Goal: Task Accomplishment & Management: Manage account settings

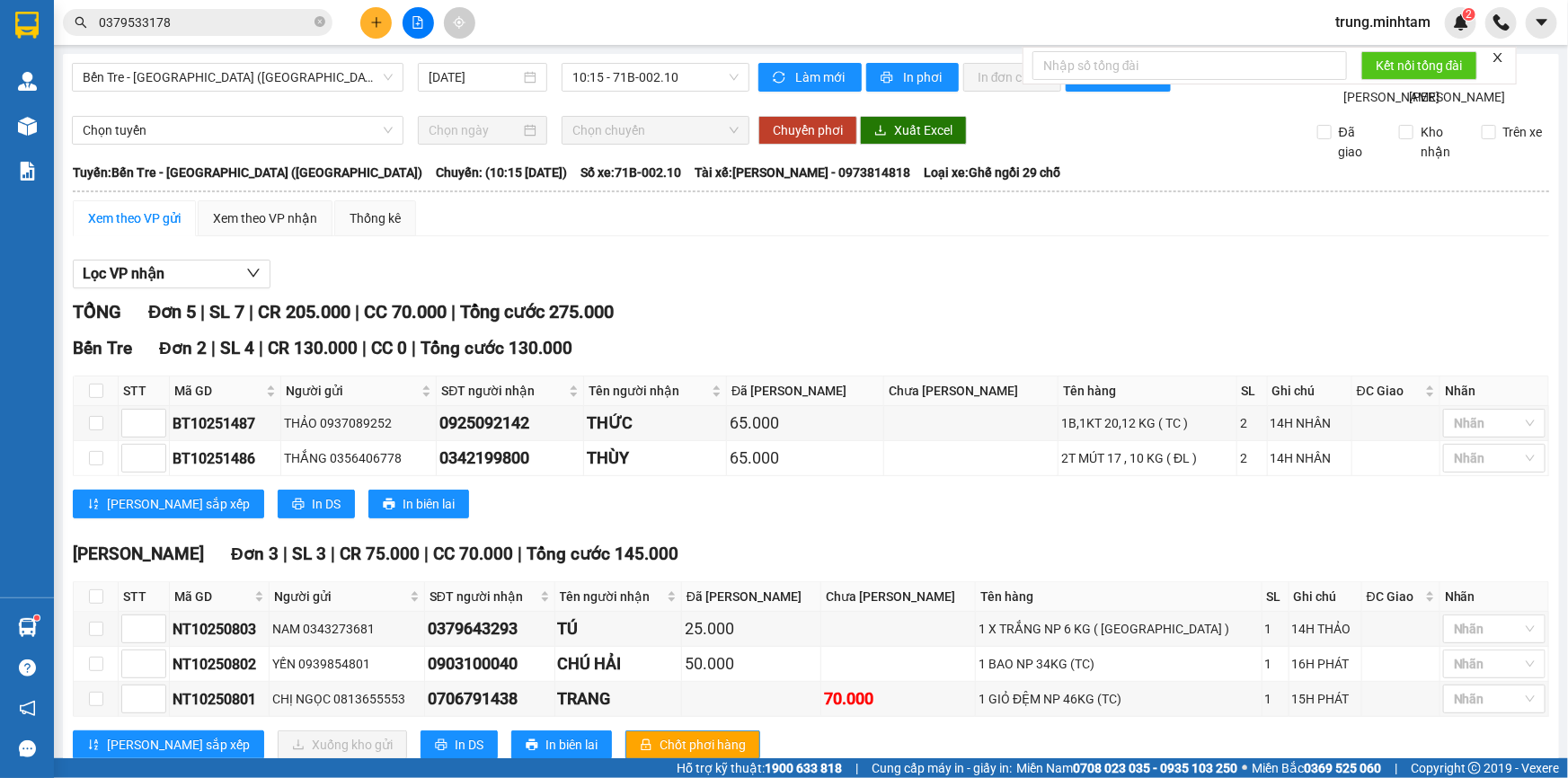
scroll to position [69, 0]
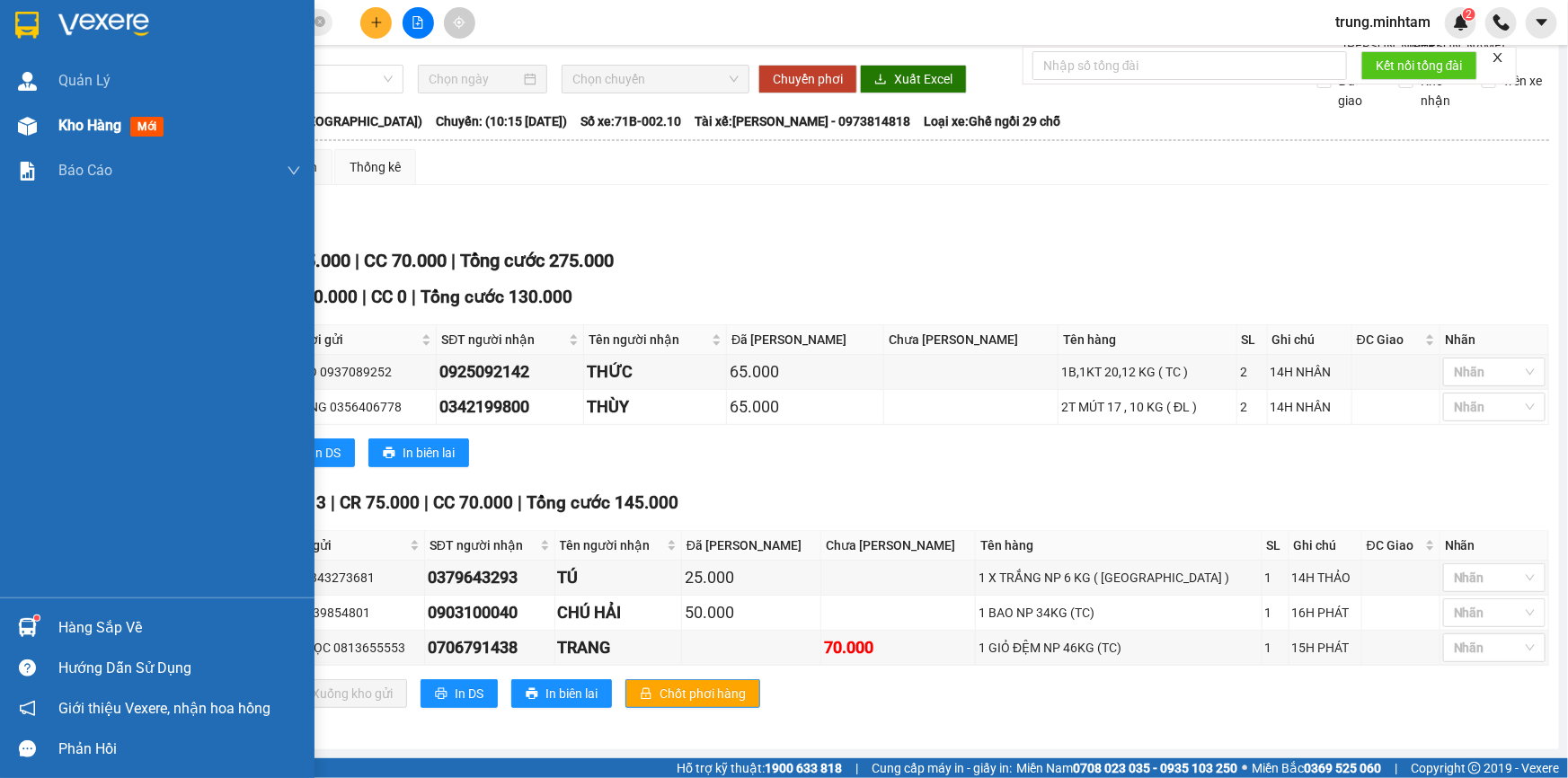
click at [101, 129] on span "Kho hàng" at bounding box center [90, 126] width 63 height 17
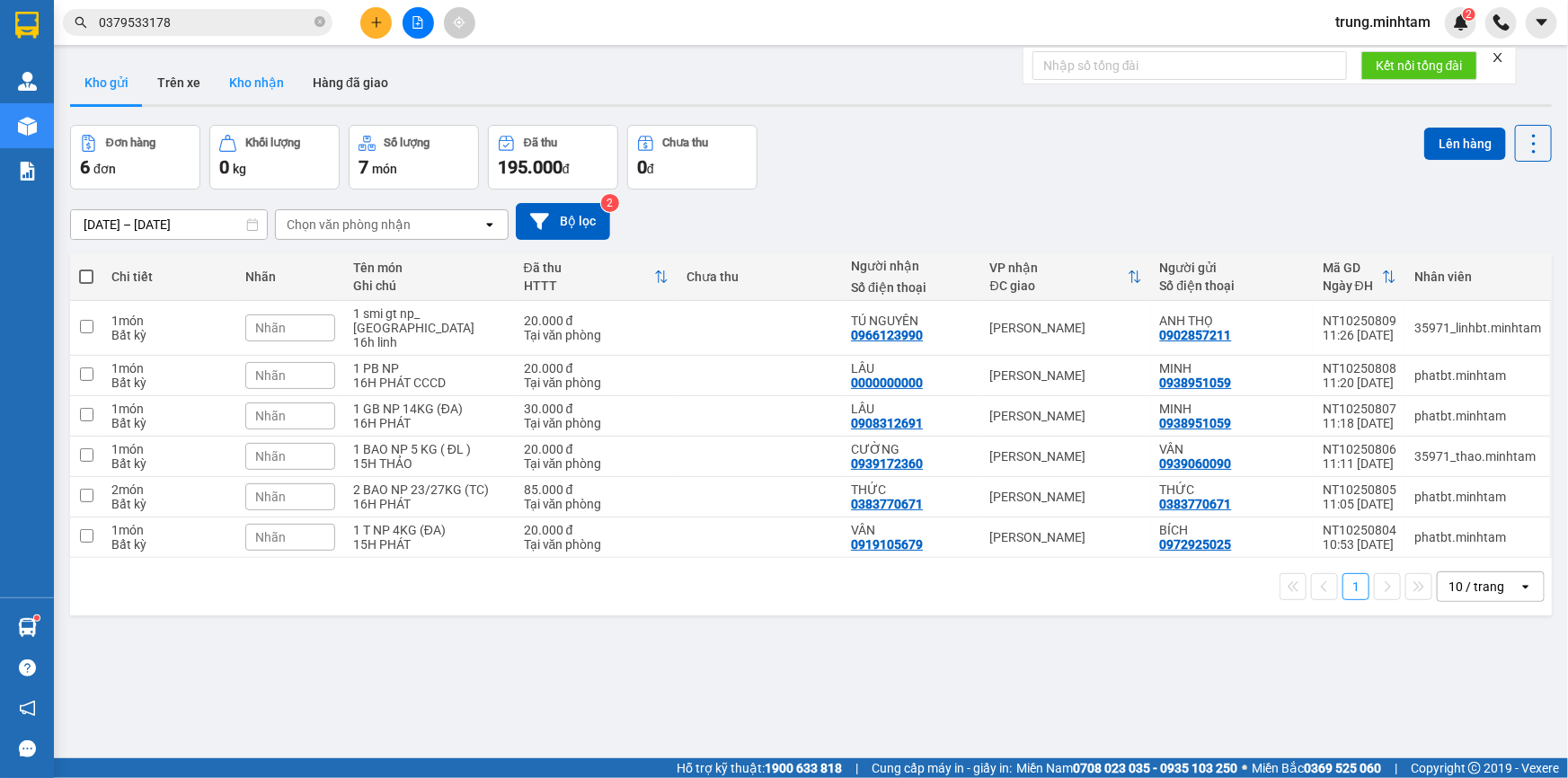
click at [260, 83] on button "Kho nhận" at bounding box center [256, 82] width 84 height 43
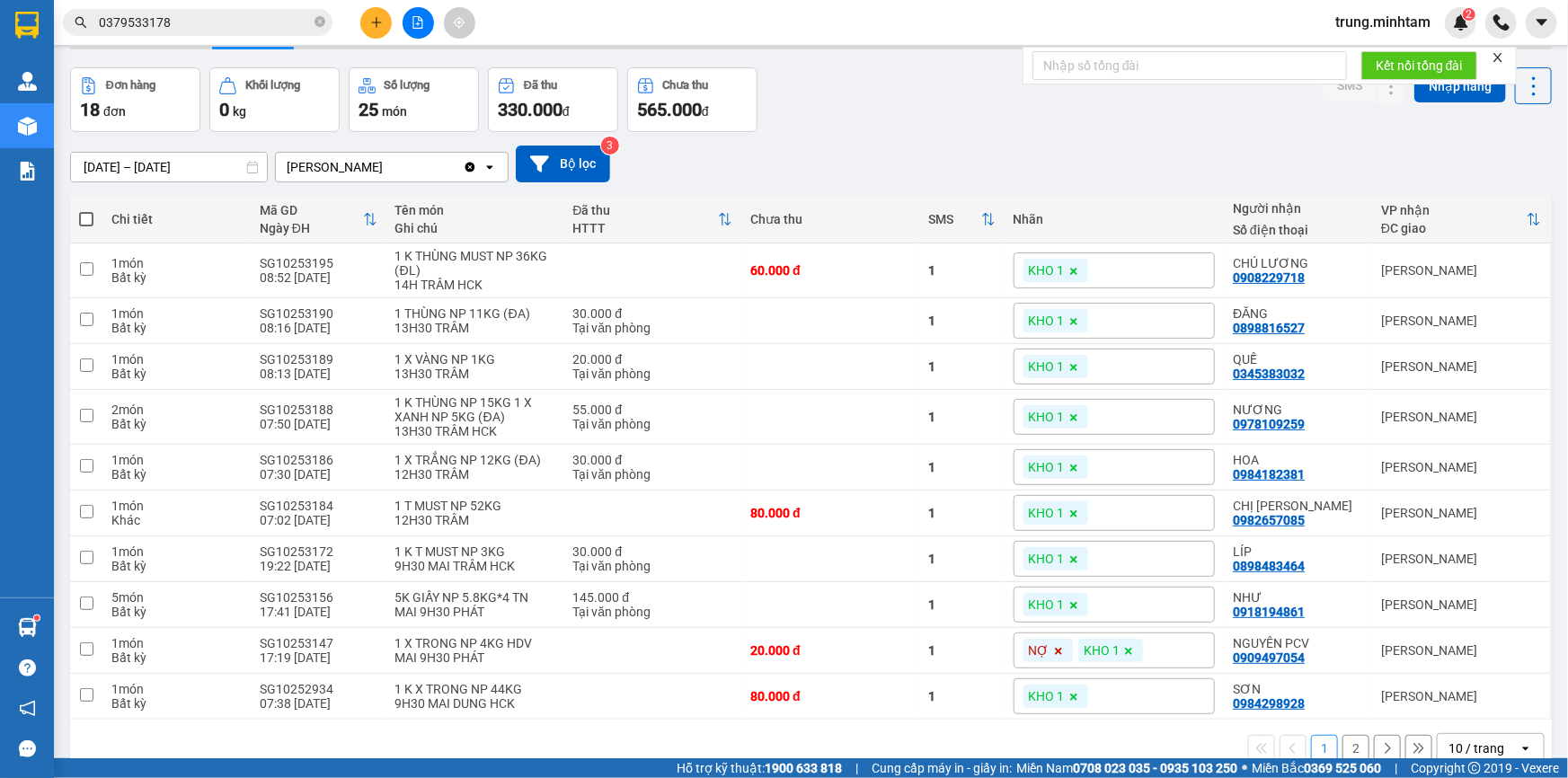
scroll to position [90, 0]
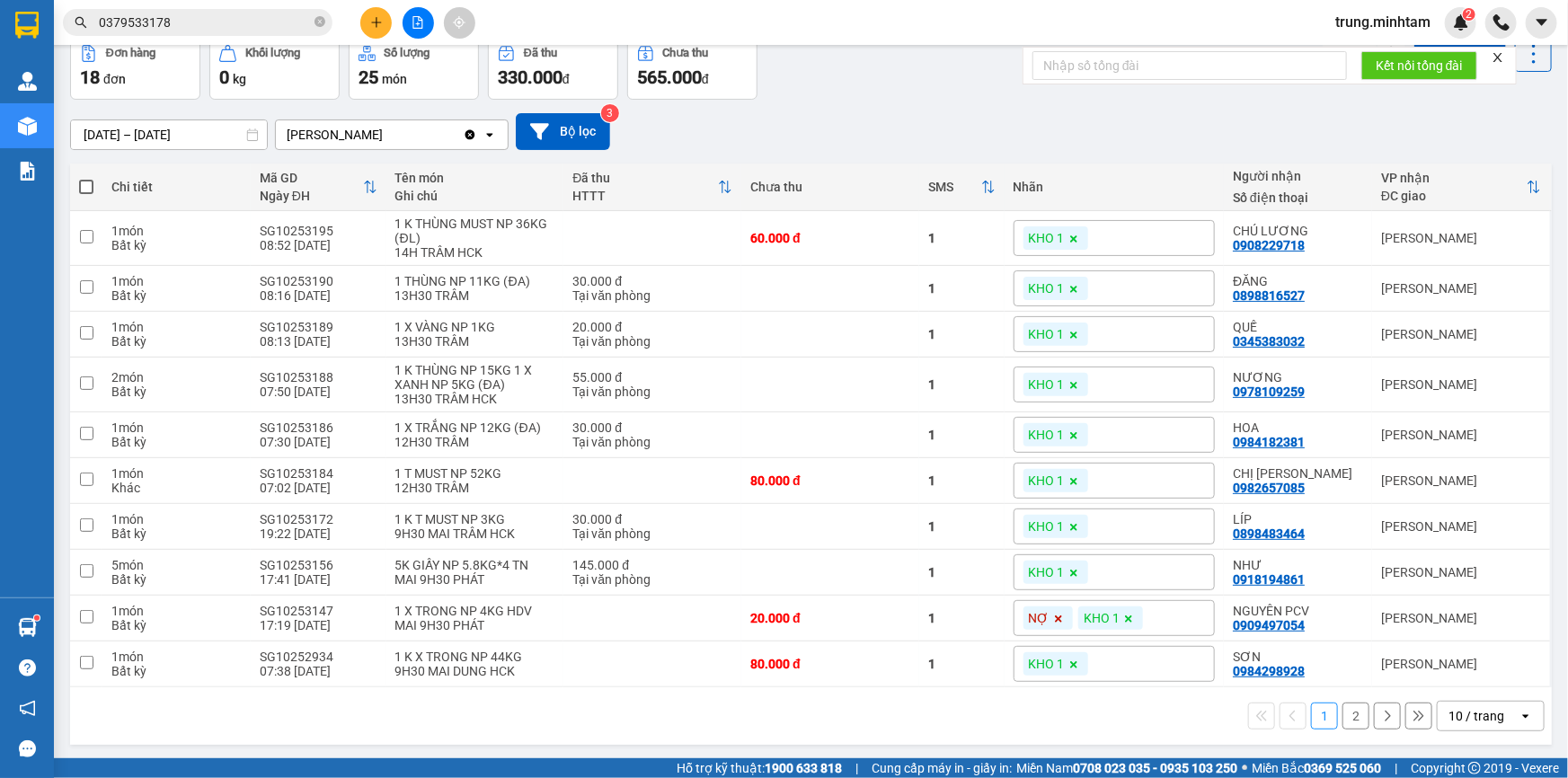
click at [1491, 710] on div "10 / trang" at bounding box center [1476, 716] width 55 height 18
click at [1487, 678] on span "100 / trang" at bounding box center [1471, 674] width 65 height 18
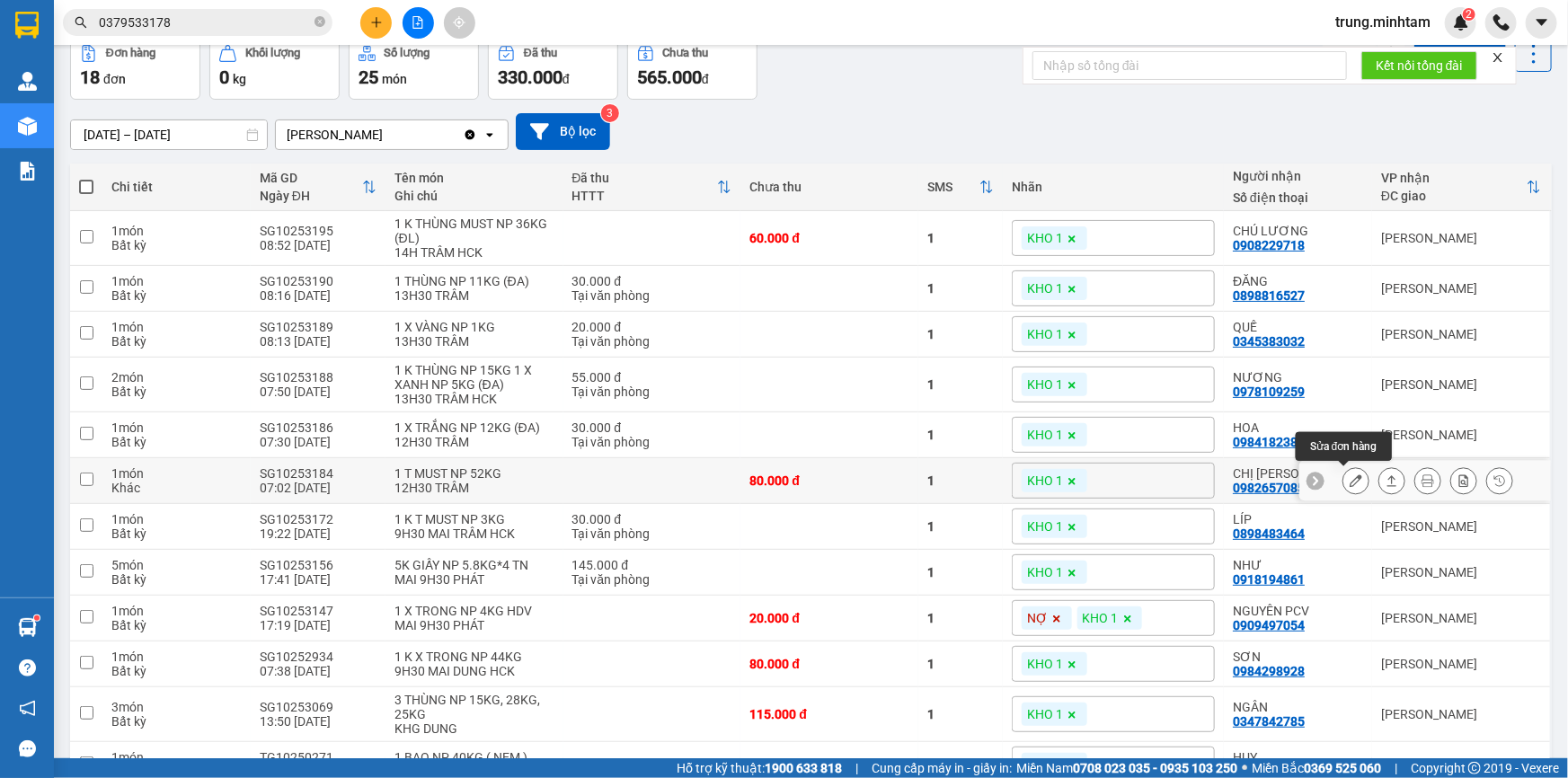
click at [1350, 481] on icon at bounding box center [1355, 481] width 12 height 12
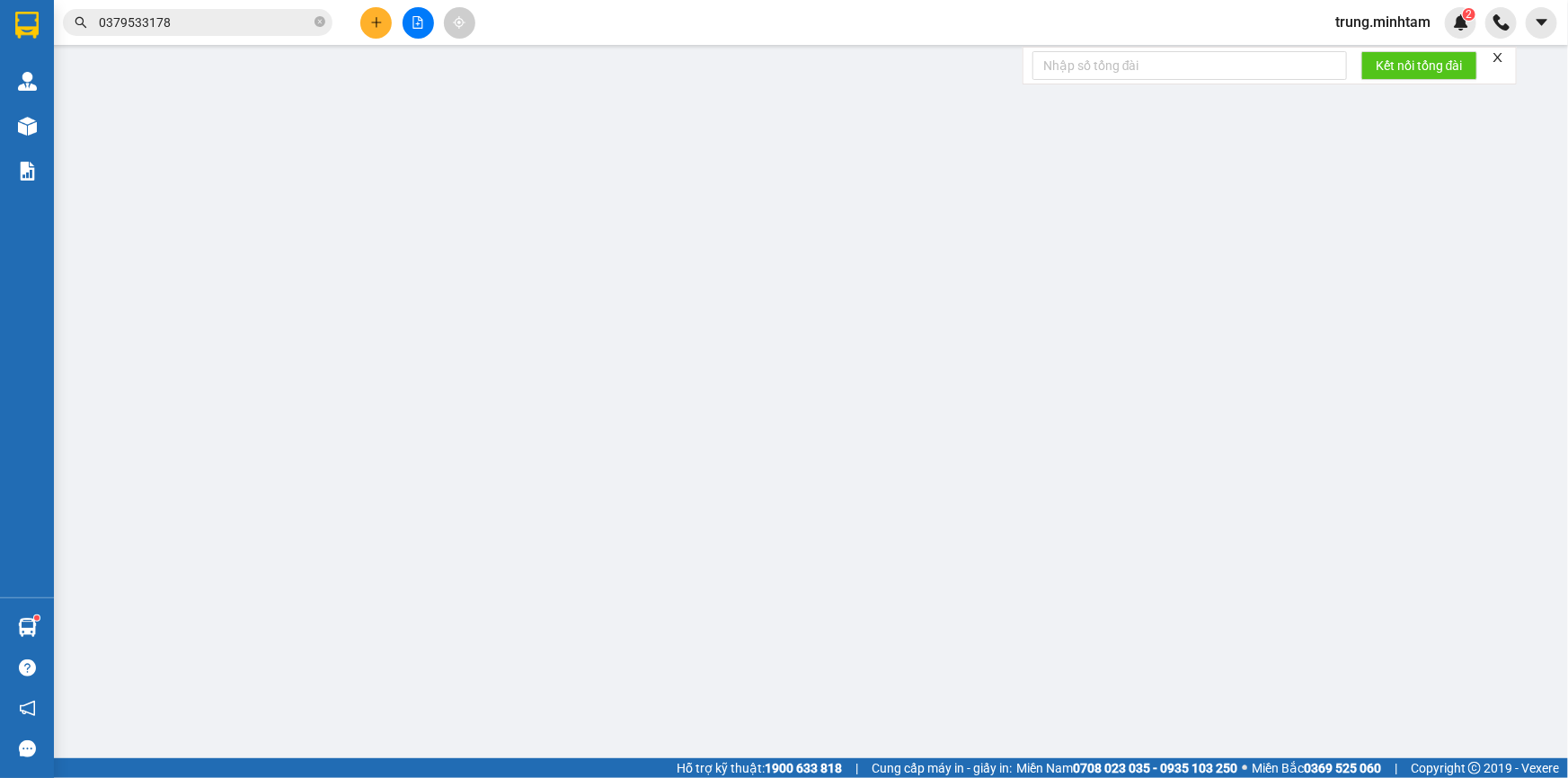
type input "0359938949"
type input "ĐỨC"
type input "0982657085"
type input "CHỊ THẠCH"
type input "CƠM DỪA BM"
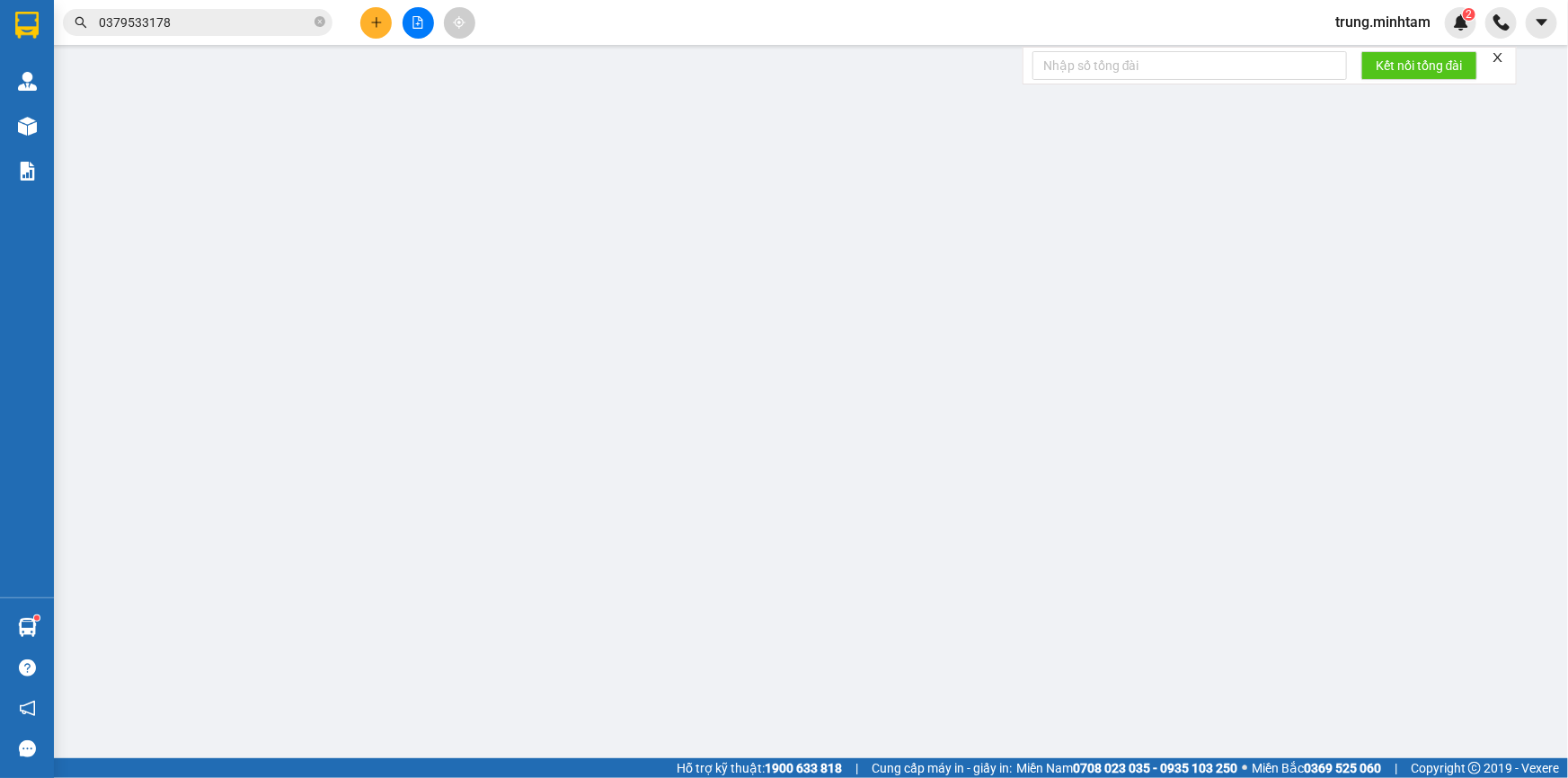
type input "80.000"
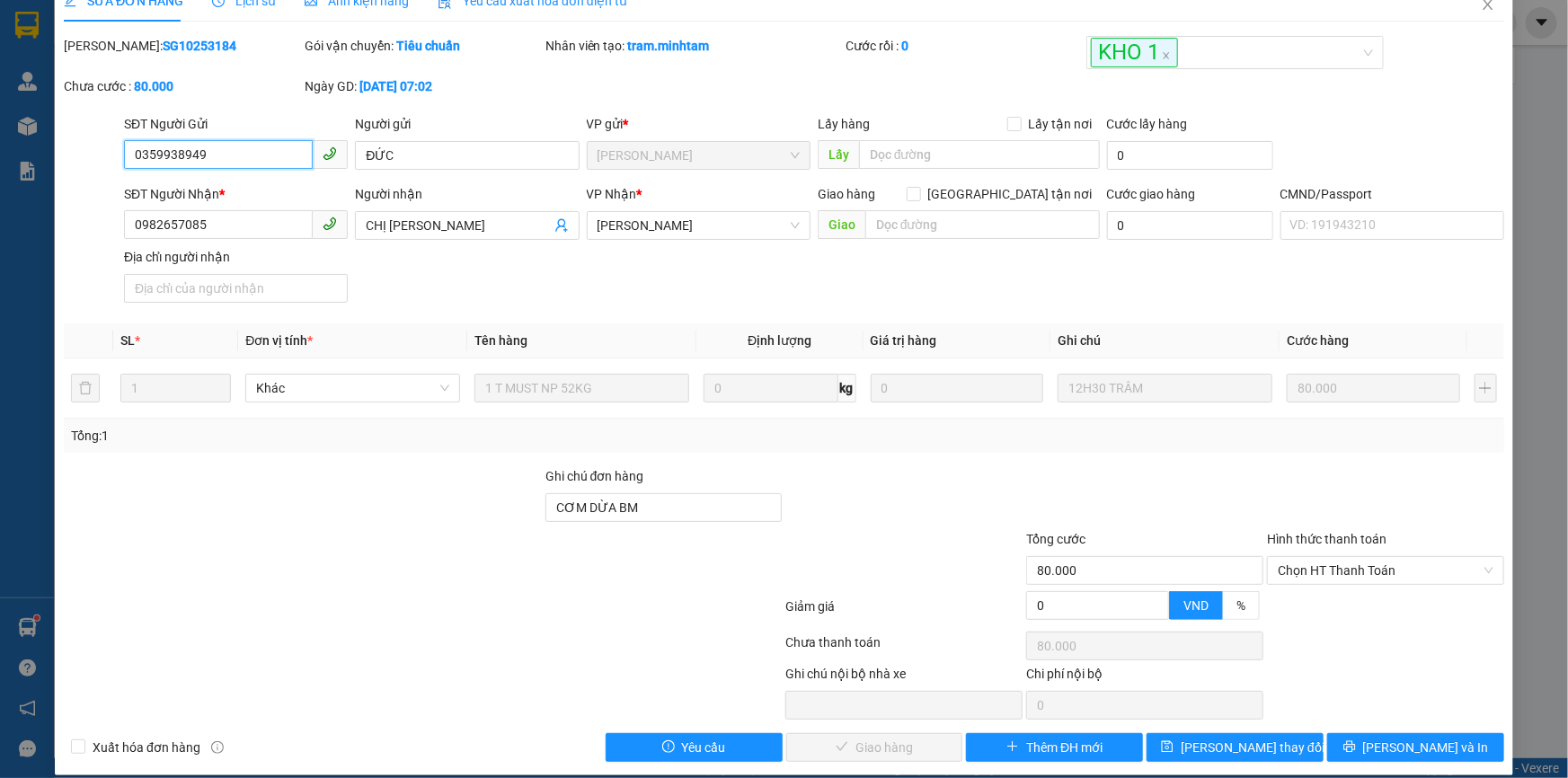
scroll to position [45, 0]
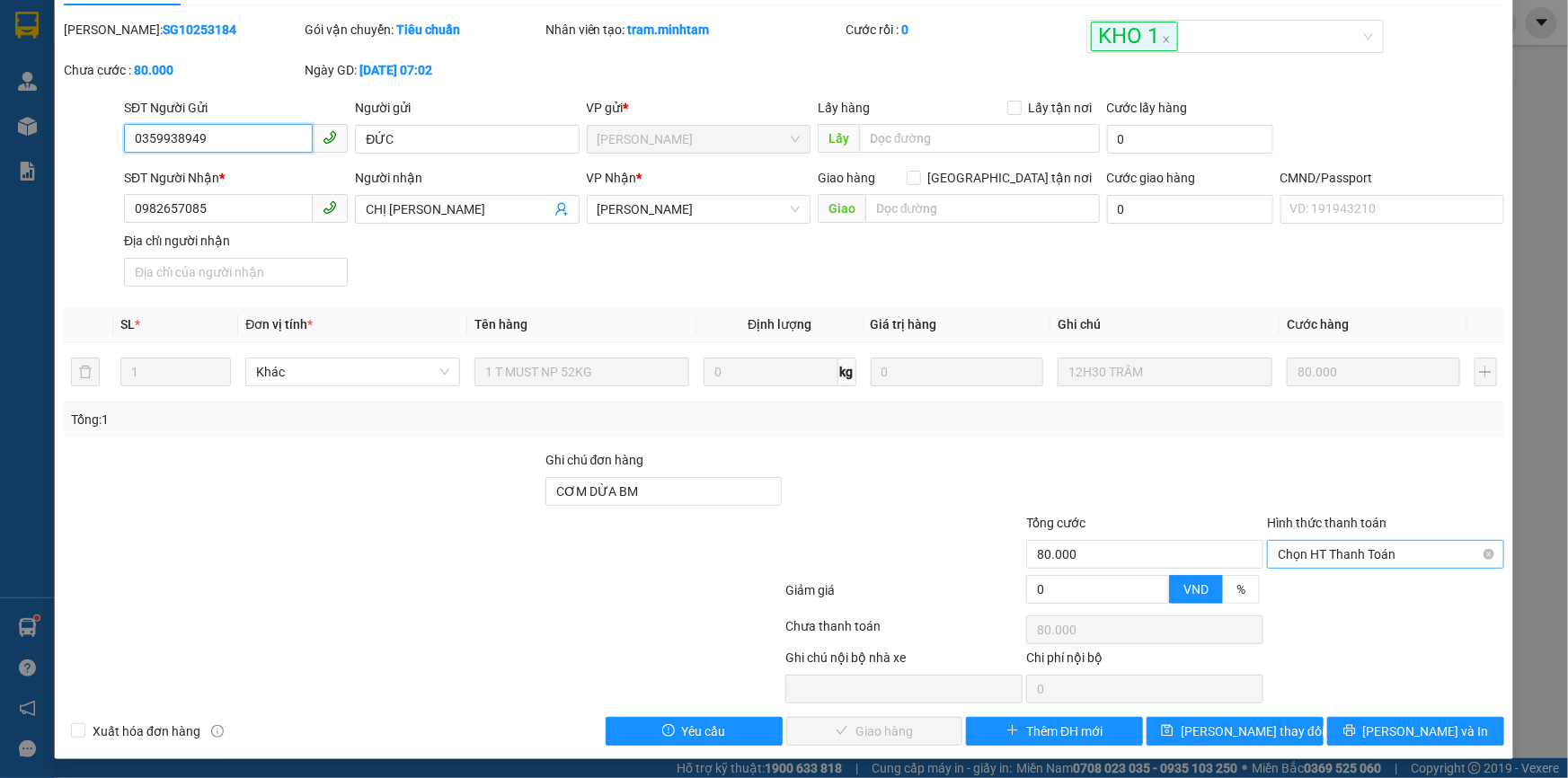
click at [1364, 557] on span "Chọn HT Thanh Toán" at bounding box center [1385, 554] width 215 height 27
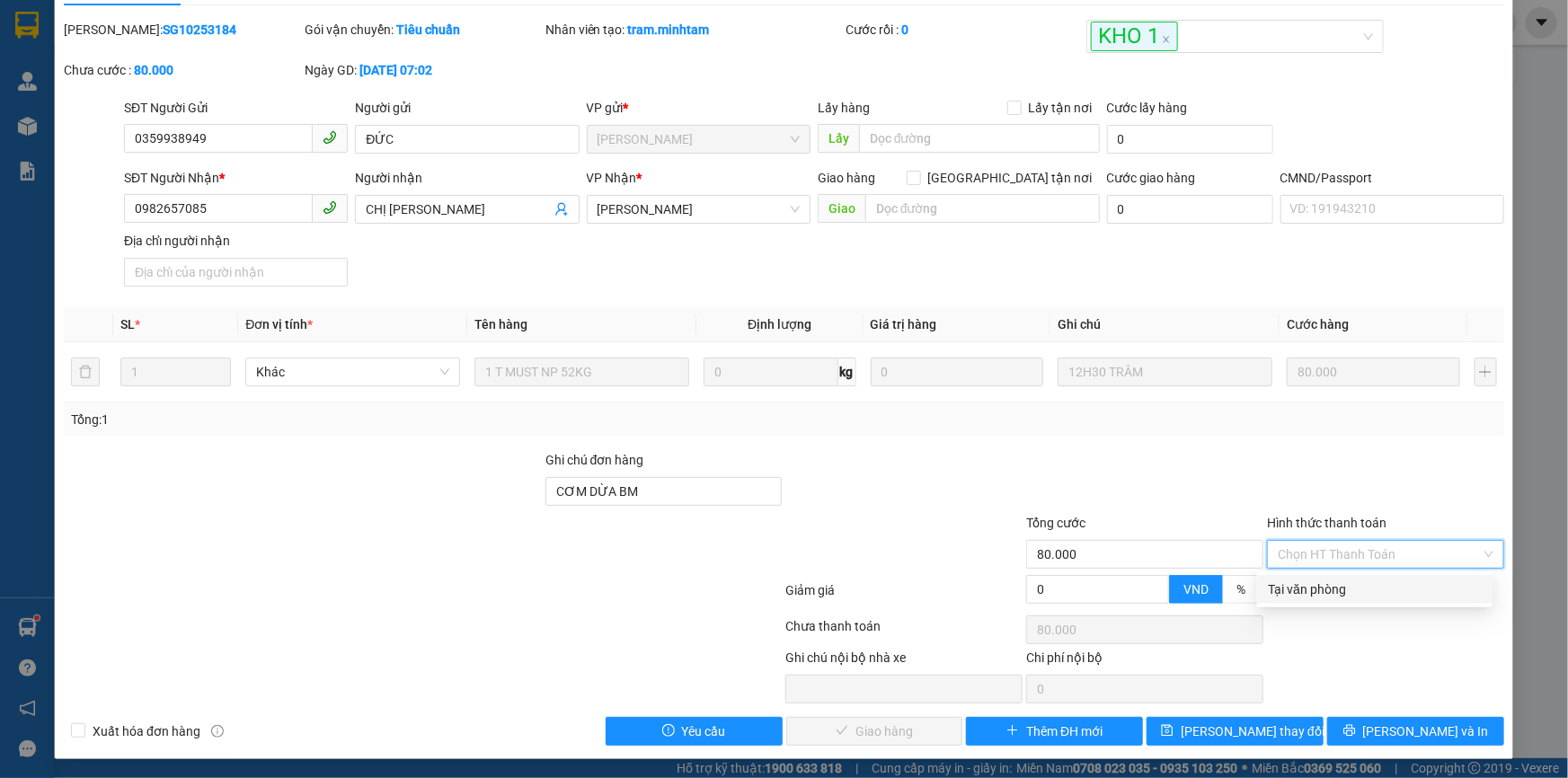
click at [1342, 596] on div "Tại văn phòng" at bounding box center [1375, 589] width 214 height 20
type input "0"
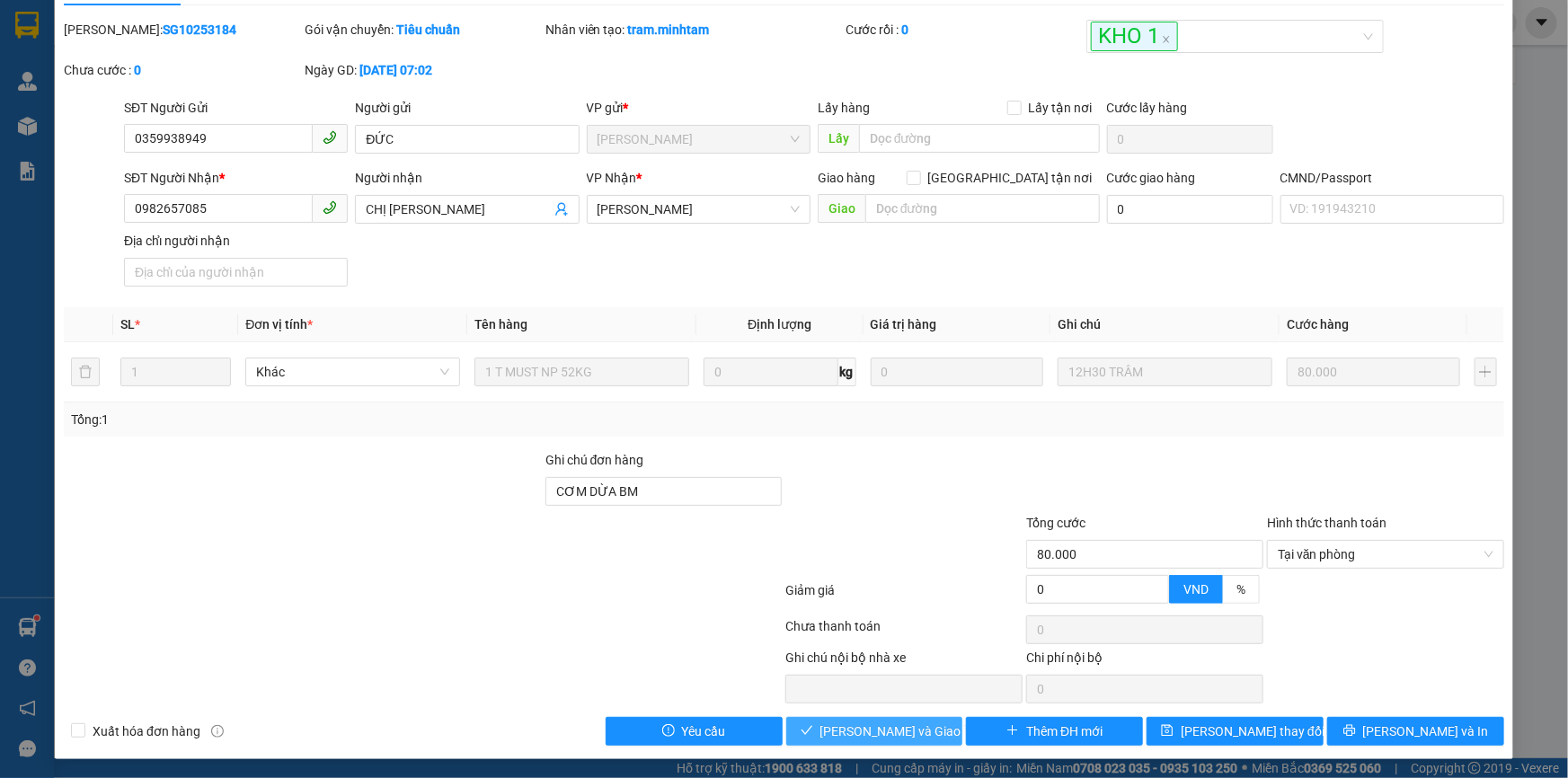
click at [909, 727] on span "[PERSON_NAME] và Giao hàng" at bounding box center [906, 731] width 173 height 20
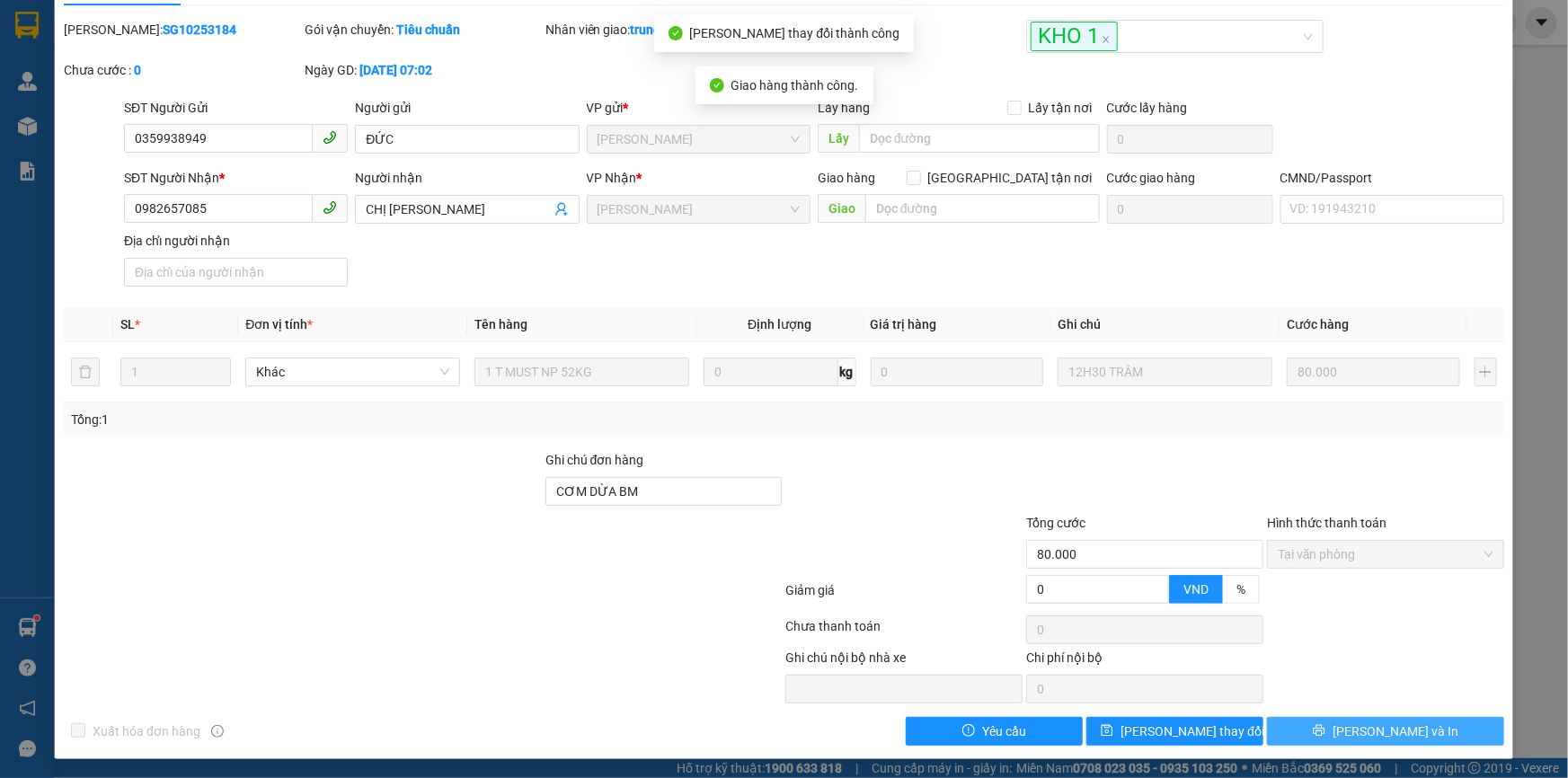
click at [1357, 731] on button "[PERSON_NAME] và In" at bounding box center [1385, 731] width 237 height 29
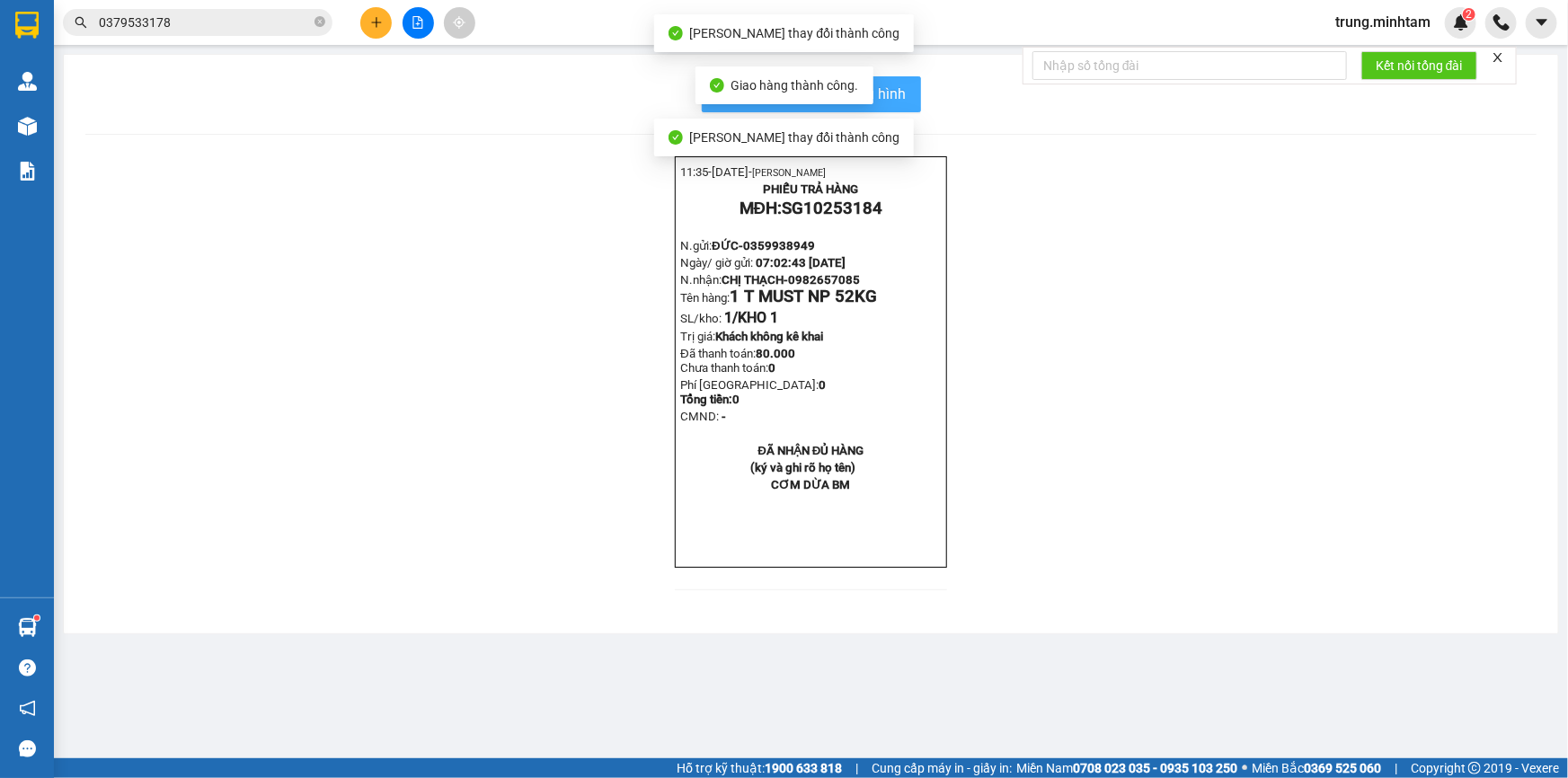
click at [895, 90] on span "In mẫu biên lai tự cấu hình" at bounding box center [822, 94] width 169 height 23
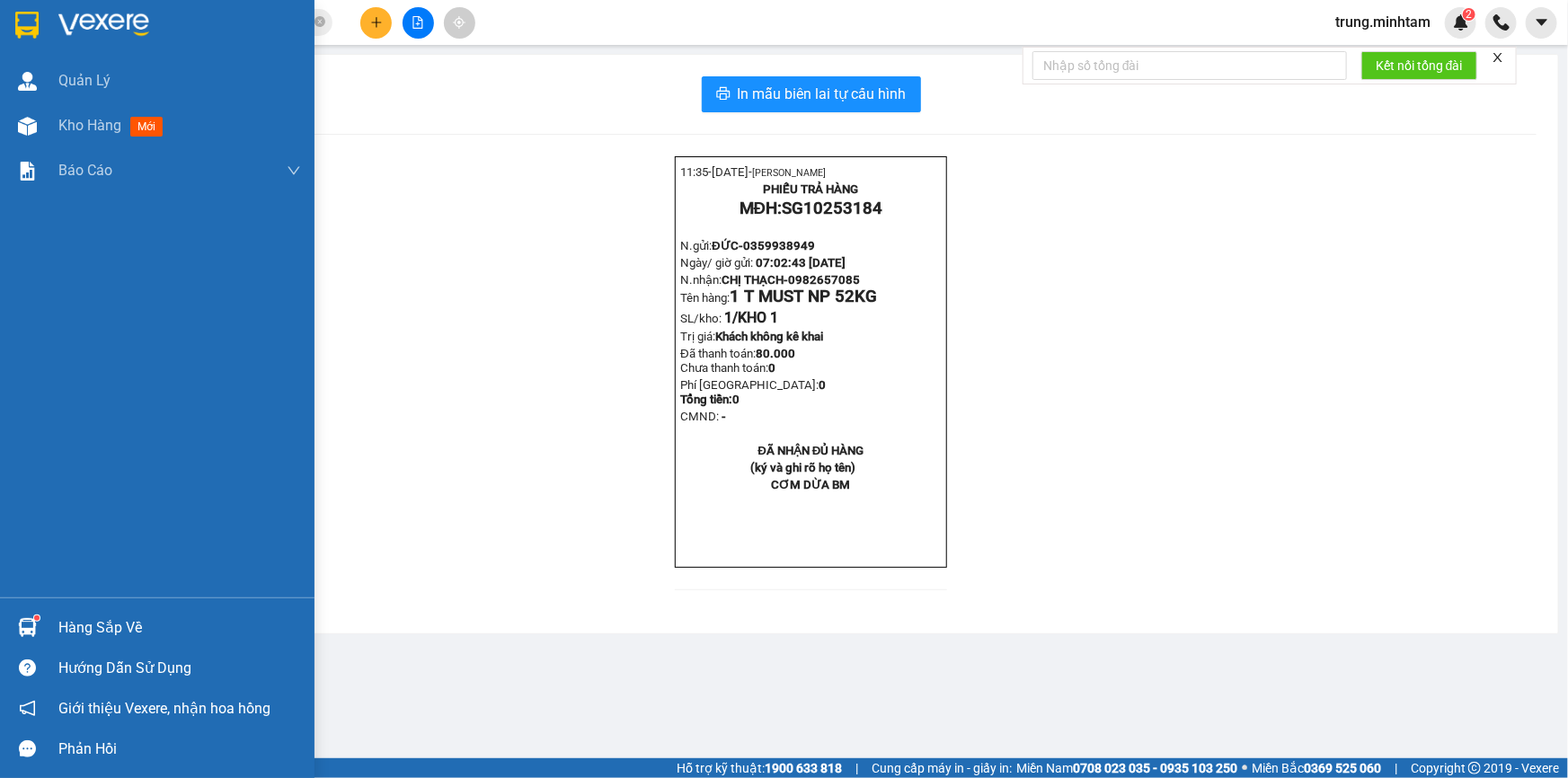
drag, startPoint x: 80, startPoint y: 126, endPoint x: 90, endPoint y: 0, distance: 126.4
click at [80, 126] on span "Kho hàng" at bounding box center [90, 126] width 63 height 17
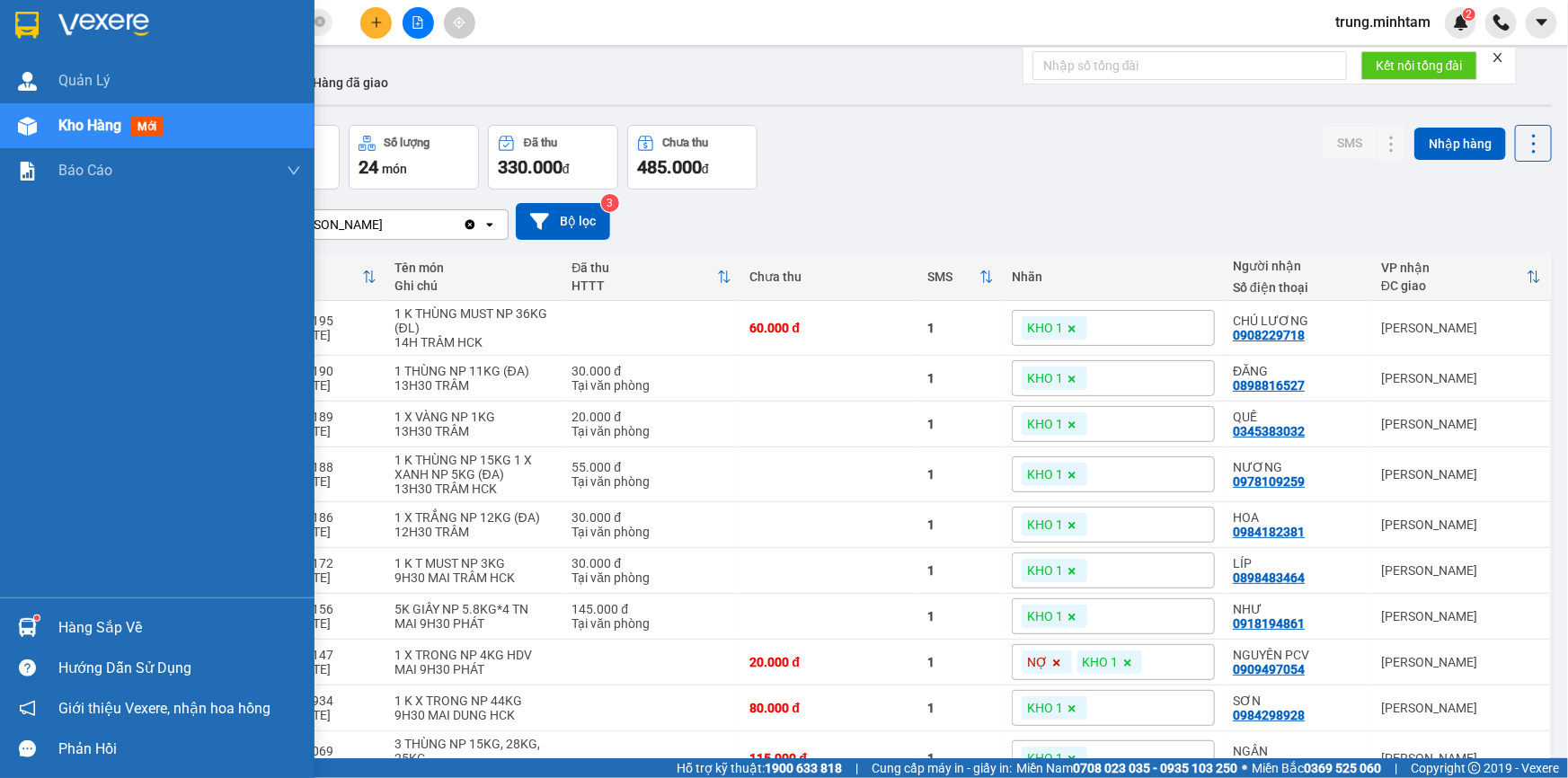
click at [81, 629] on div "Hàng sắp về" at bounding box center [179, 628] width 242 height 27
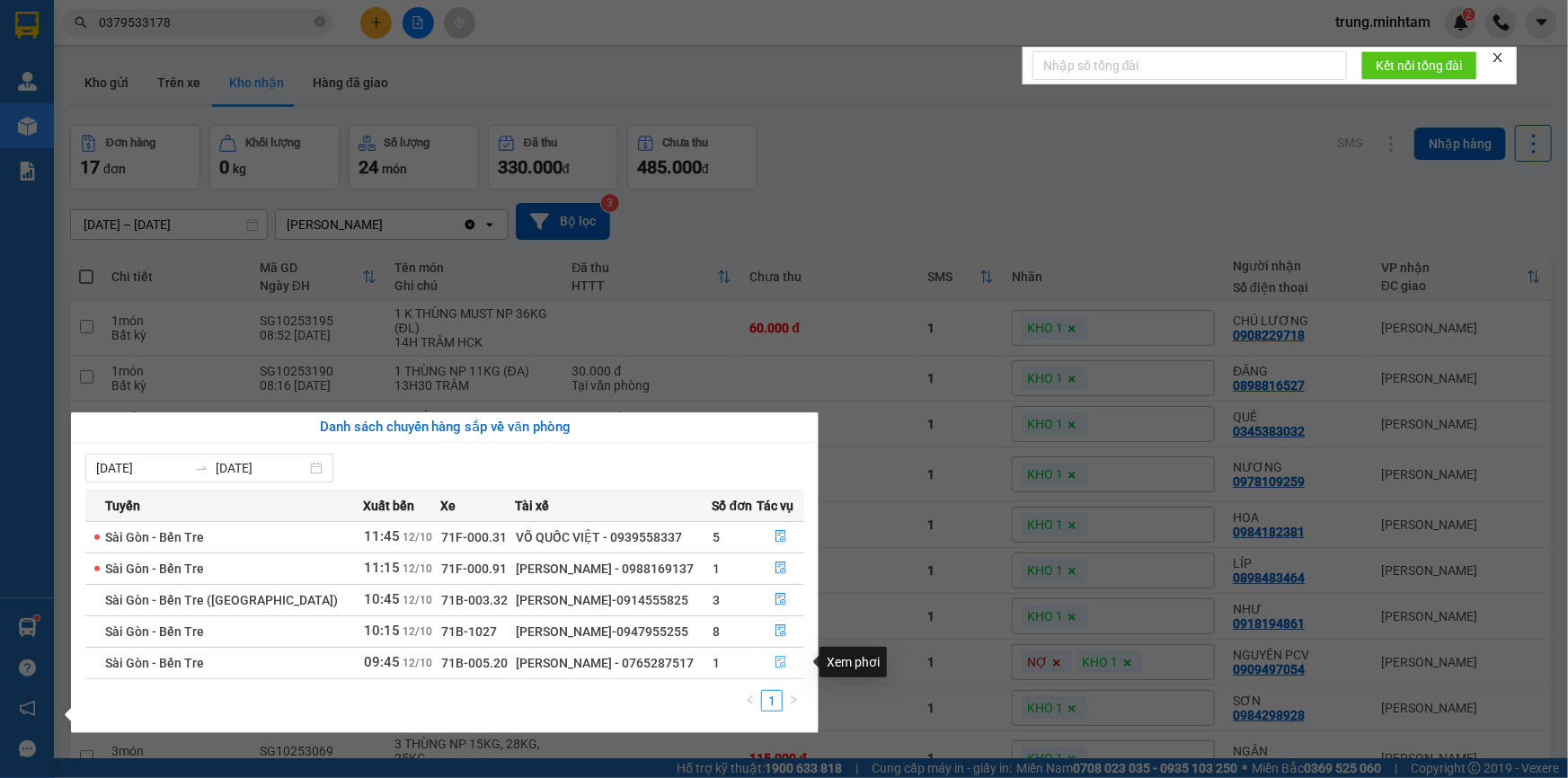
click at [781, 662] on icon "file-done" at bounding box center [780, 662] width 12 height 12
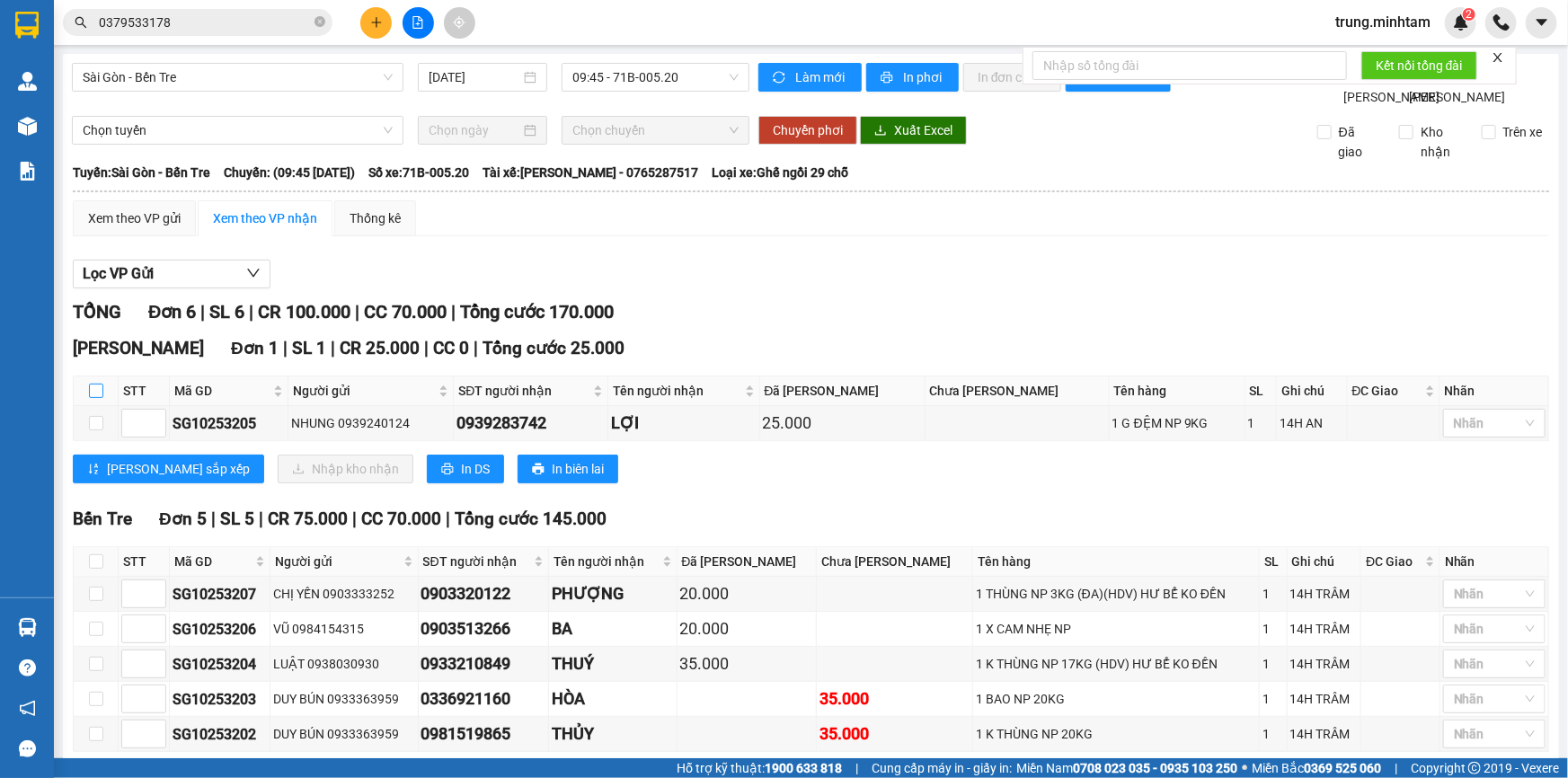
click at [94, 399] on input "checkbox" at bounding box center [95, 390] width 14 height 14
checkbox input "true"
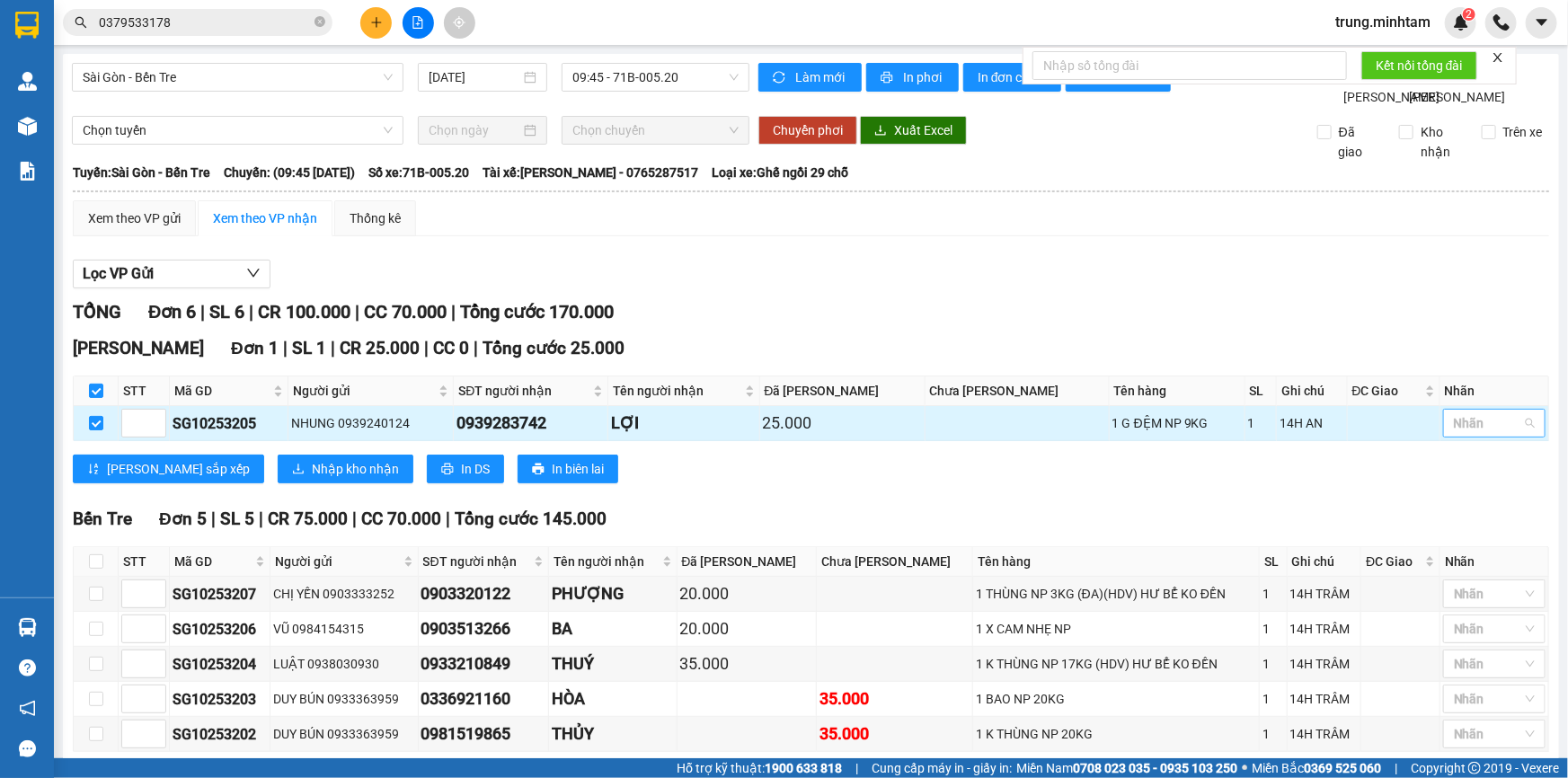
click at [1447, 434] on div at bounding box center [1484, 423] width 75 height 22
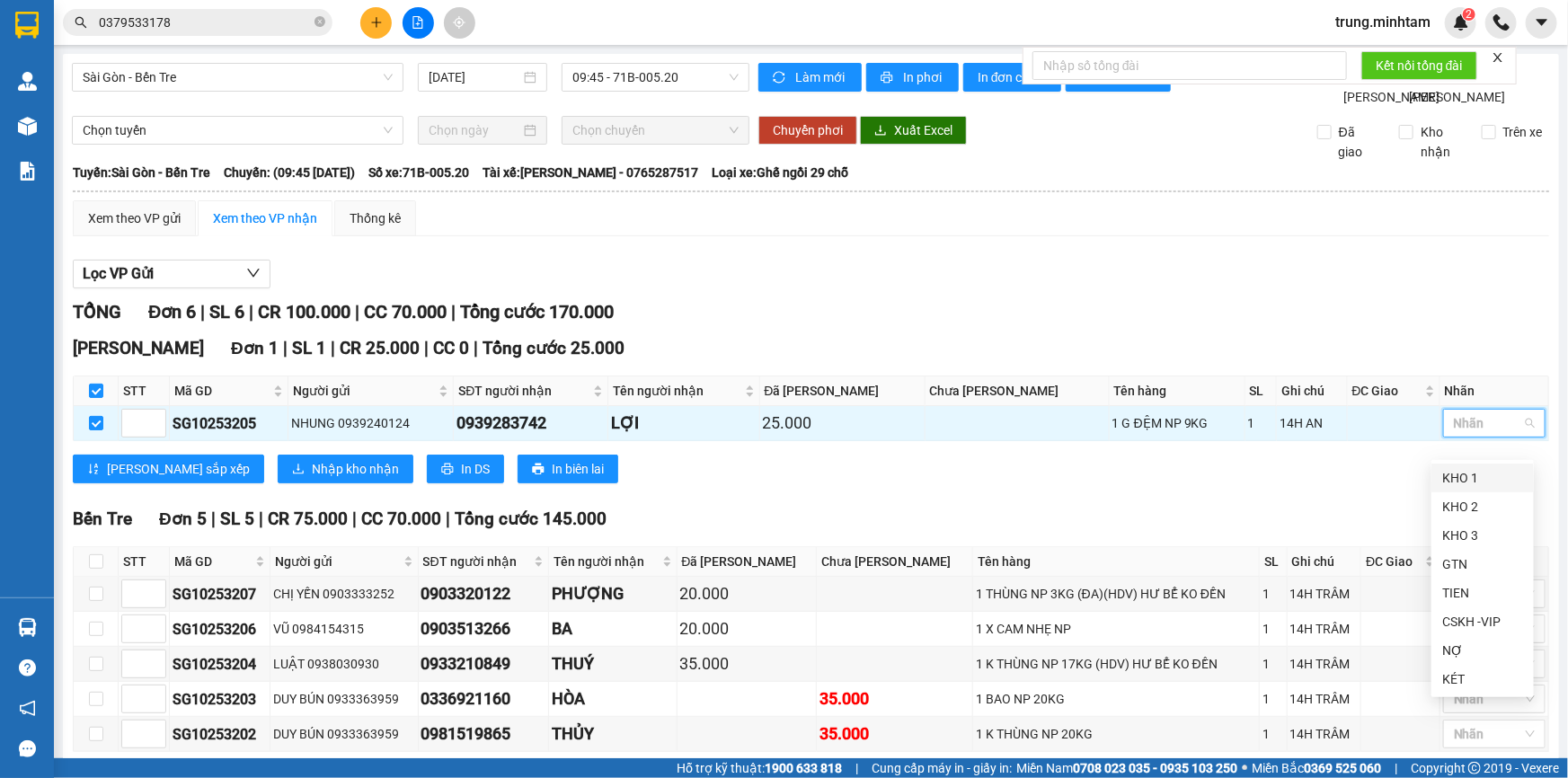
click at [1448, 482] on div "KHO 1" at bounding box center [1482, 478] width 81 height 20
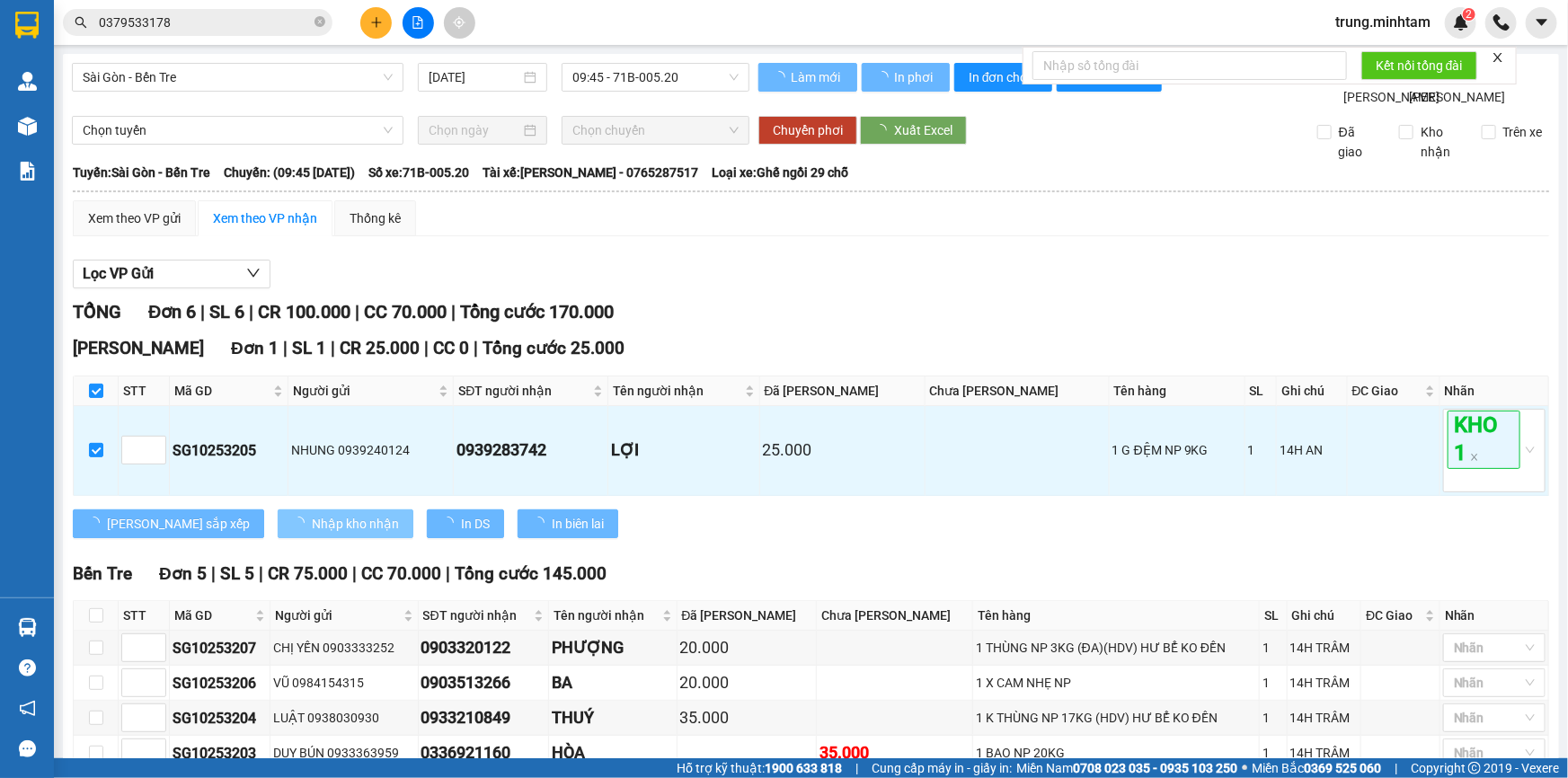
click at [312, 534] on span "Nhập kho nhận" at bounding box center [355, 523] width 87 height 20
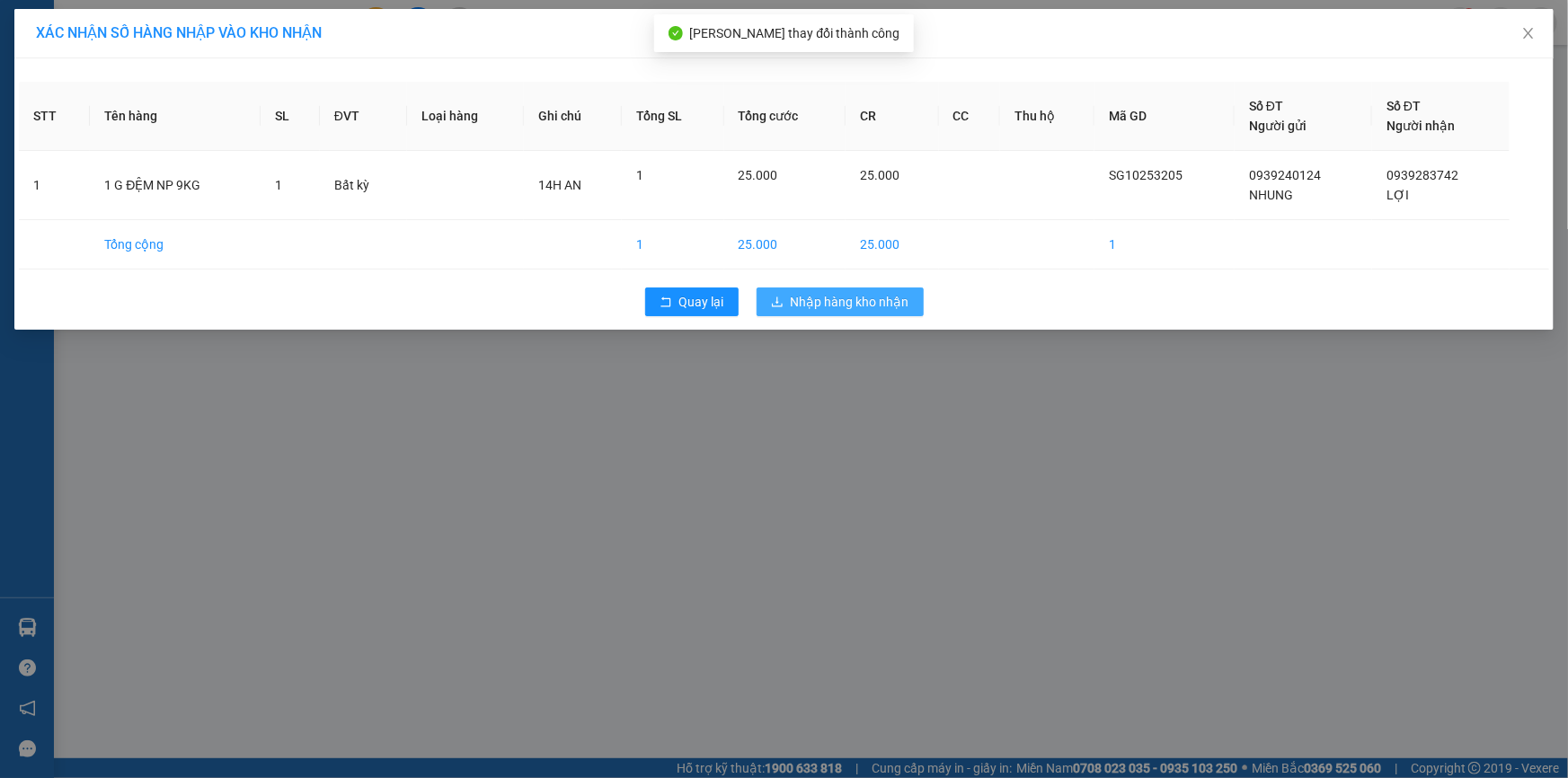
click at [870, 305] on span "Nhập hàng kho nhận" at bounding box center [849, 301] width 118 height 20
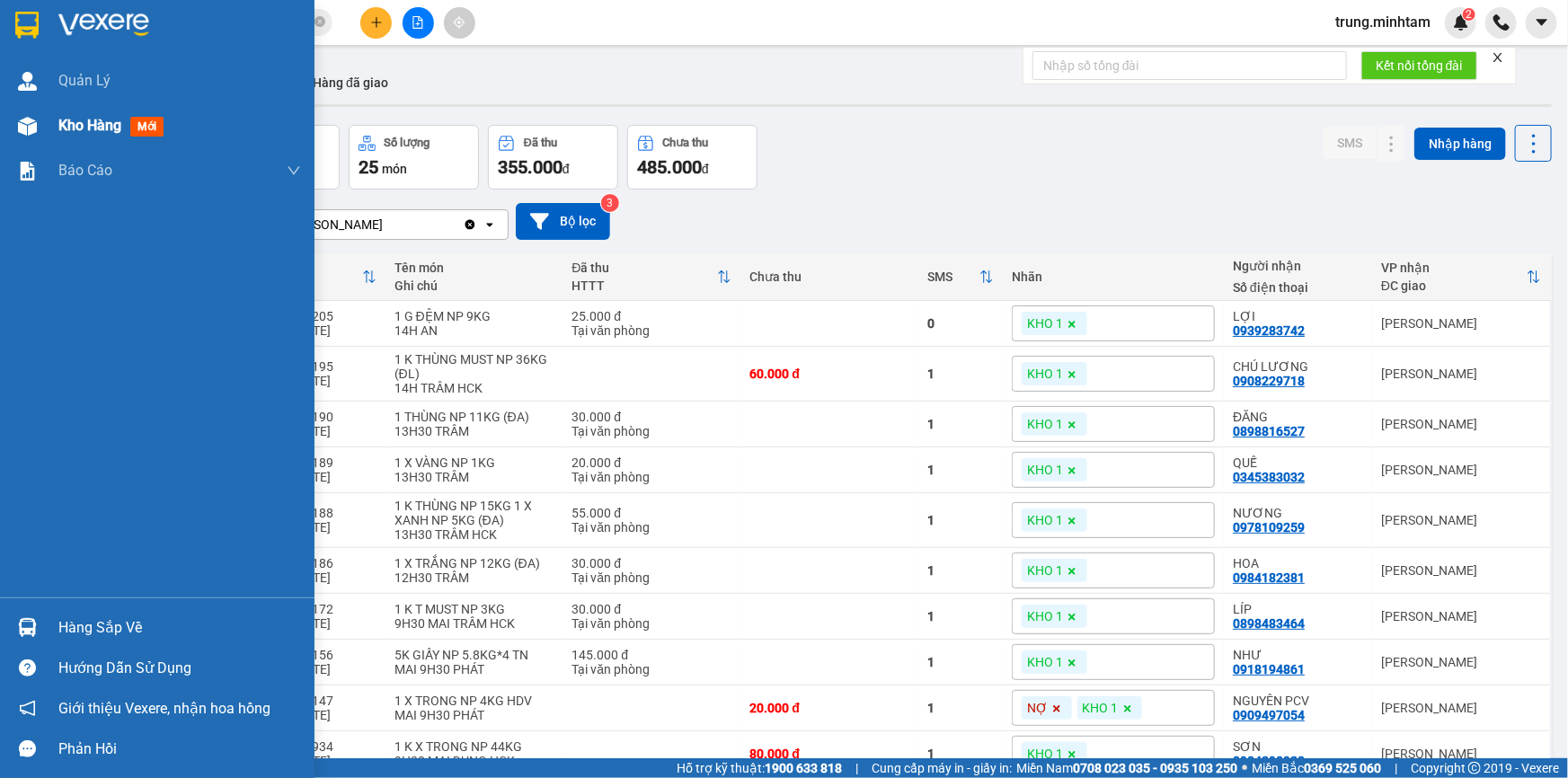
click at [104, 129] on span "Kho hàng" at bounding box center [90, 126] width 63 height 17
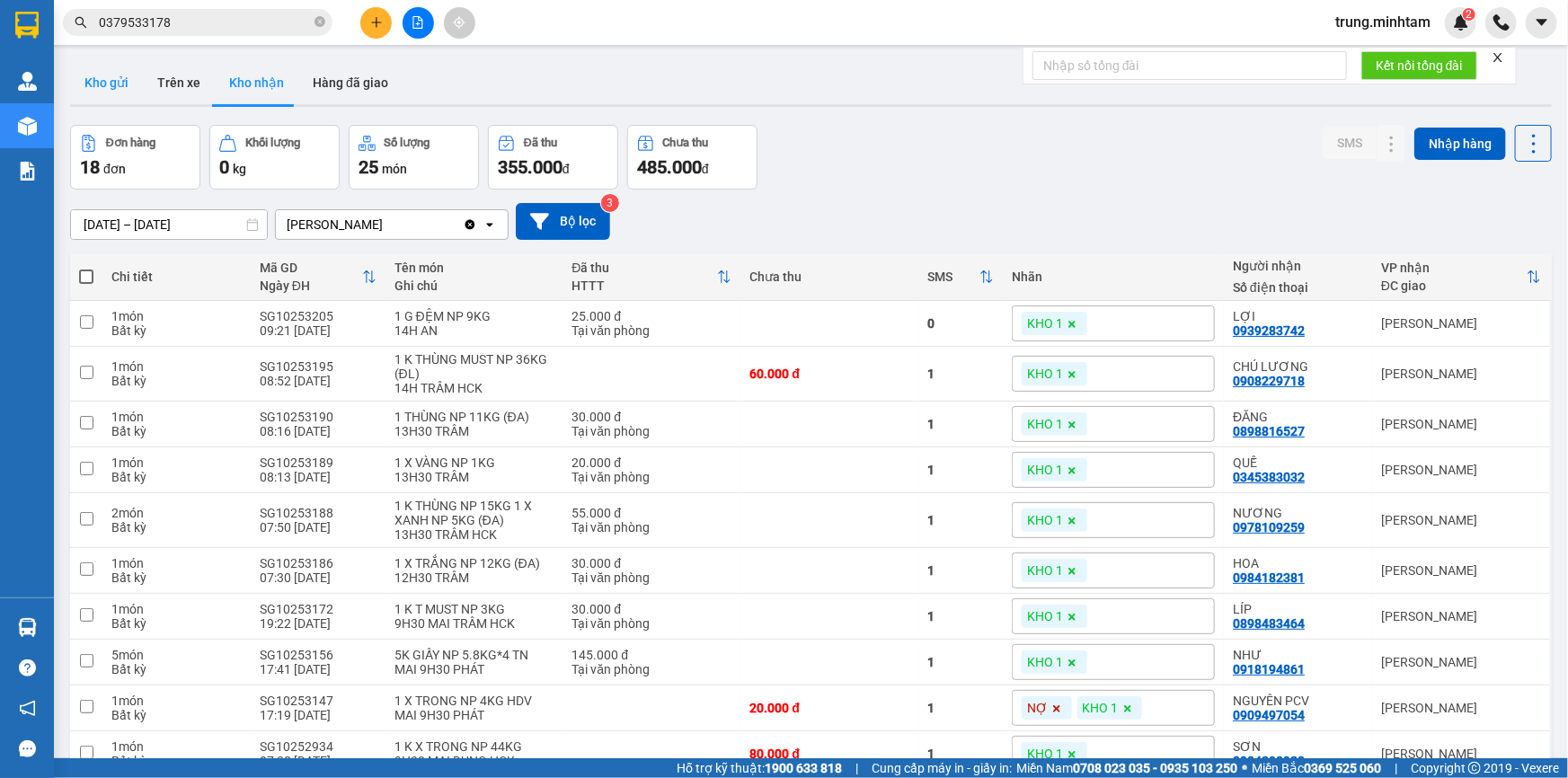
click at [111, 84] on button "Kho gửi" at bounding box center [107, 82] width 72 height 43
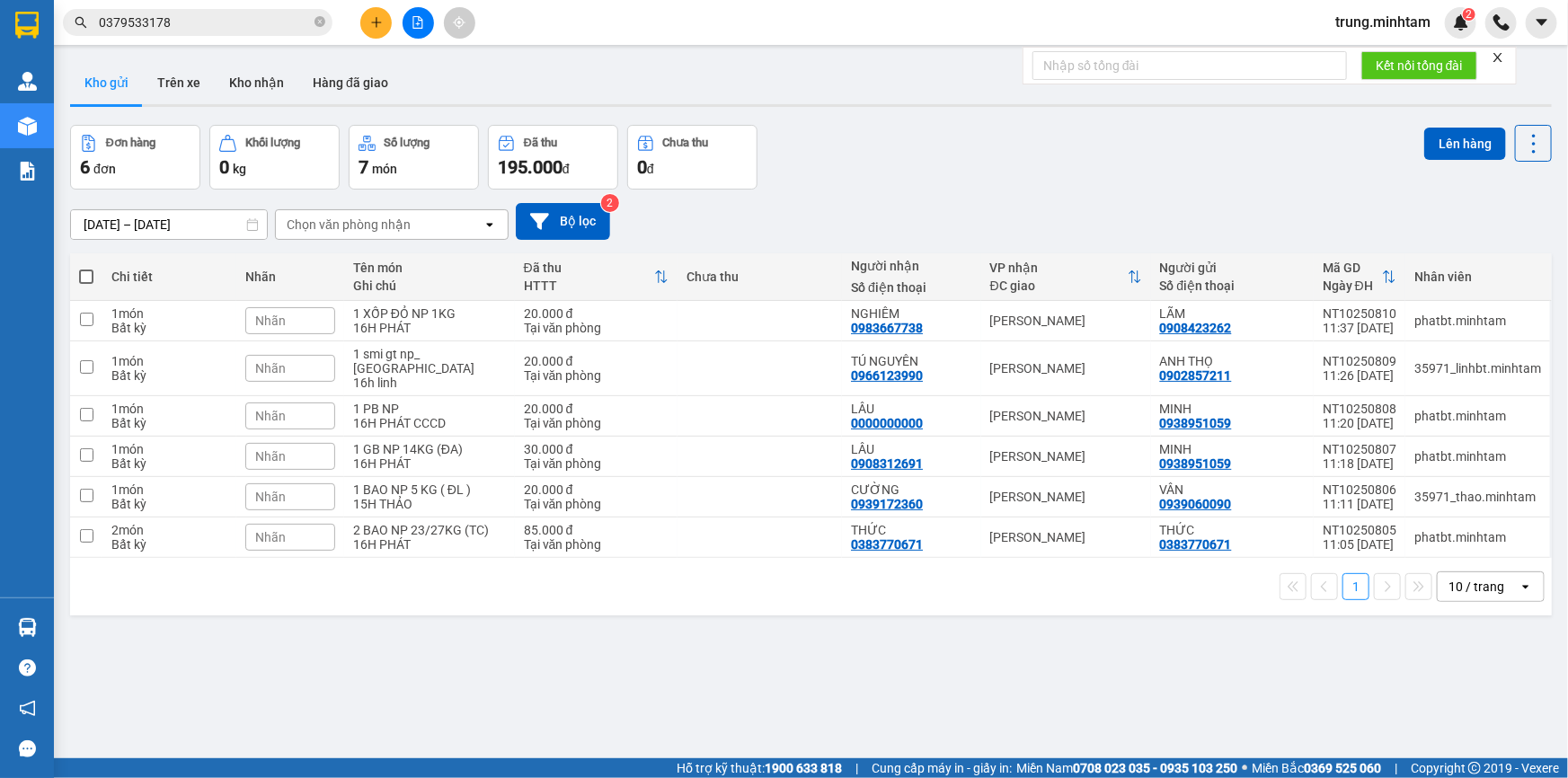
click at [1482, 578] on div "10 / trang" at bounding box center [1476, 586] width 55 height 18
click at [1476, 540] on span "100 / trang" at bounding box center [1471, 533] width 65 height 18
click at [601, 523] on div "85.000 đ" at bounding box center [597, 530] width 145 height 14
checkbox input "true"
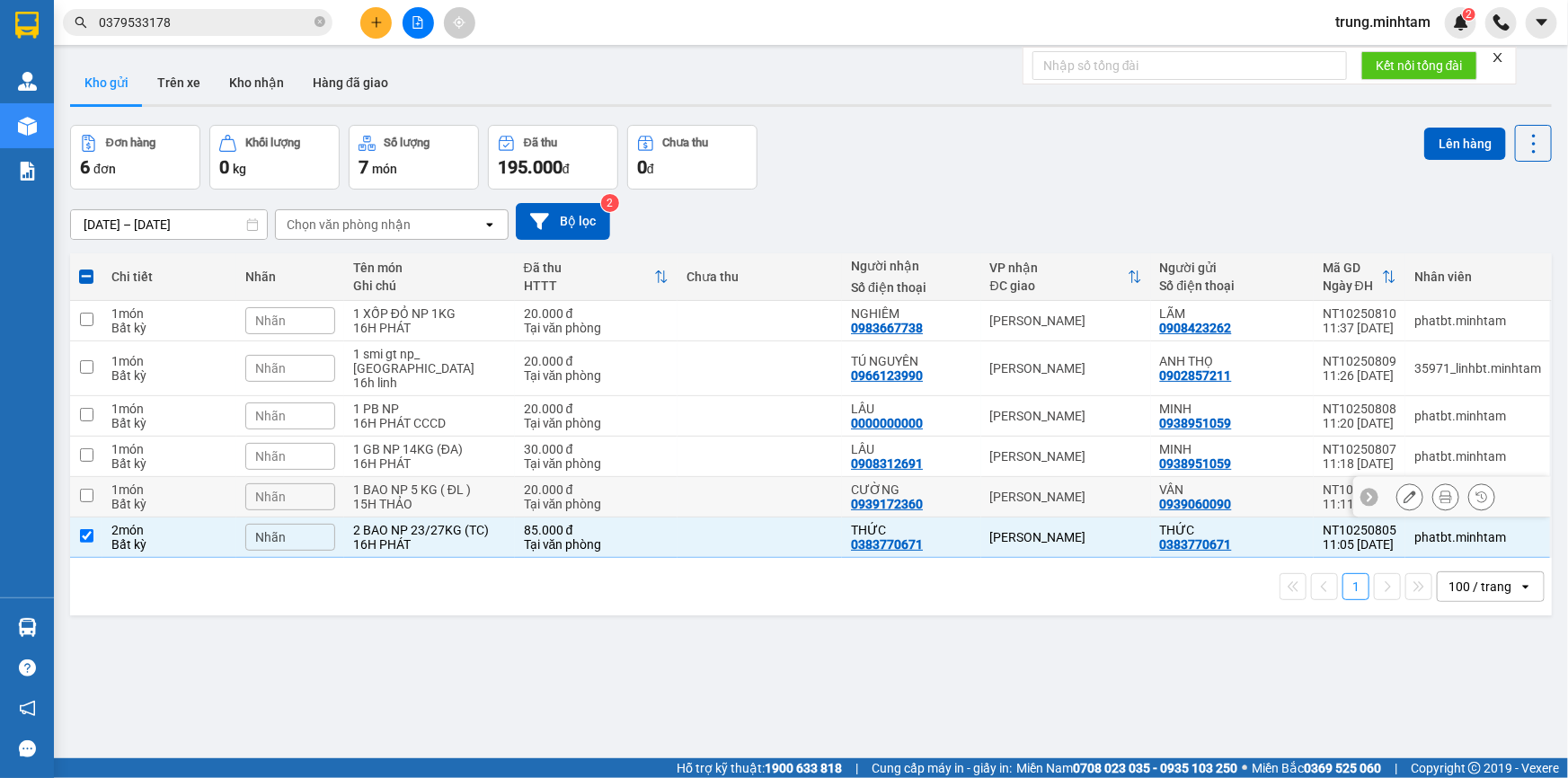
click at [602, 482] on div "20.000 đ" at bounding box center [597, 489] width 145 height 14
checkbox input "true"
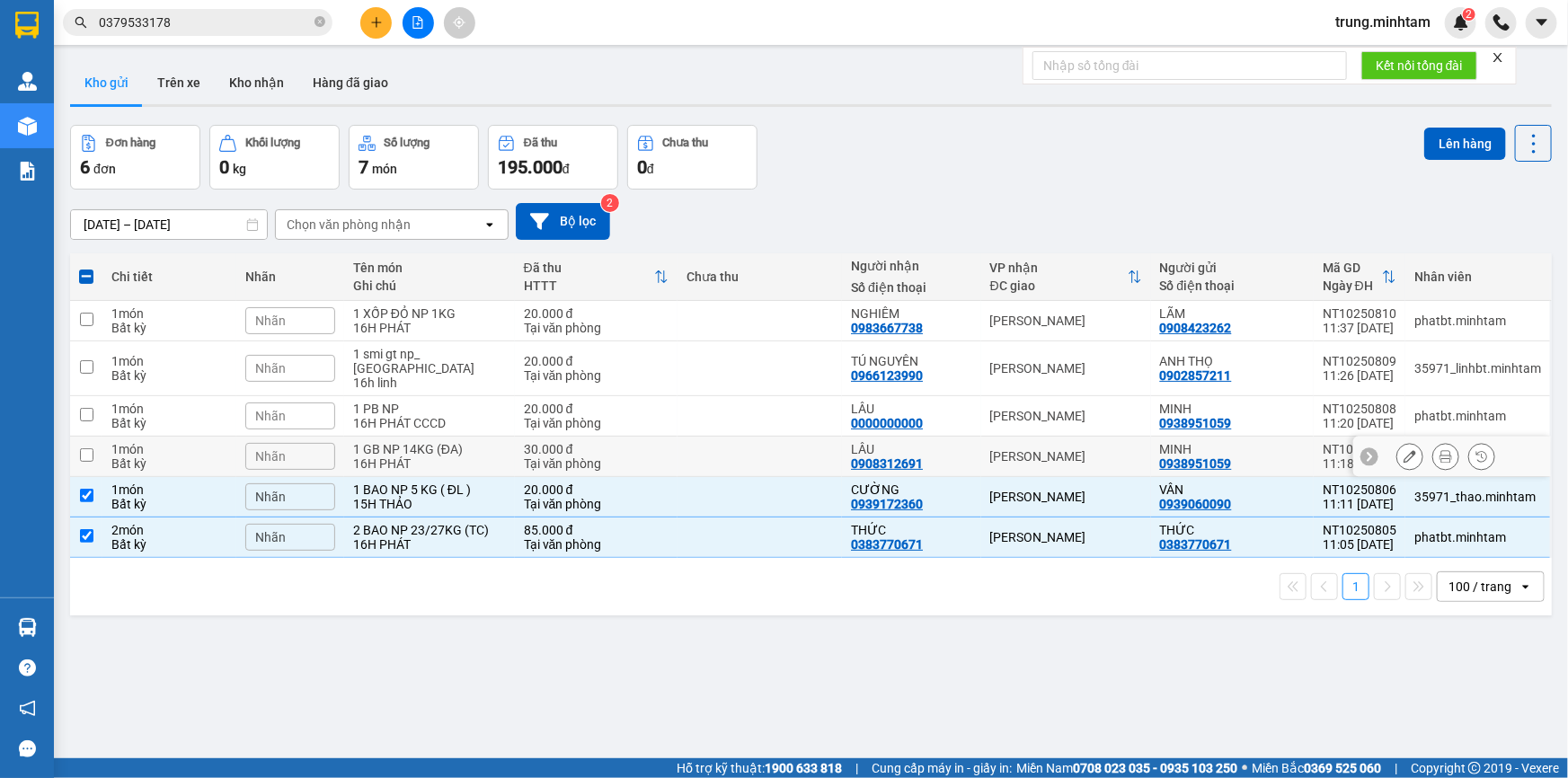
click at [602, 442] on div "30.000 đ" at bounding box center [597, 449] width 145 height 14
checkbox input "true"
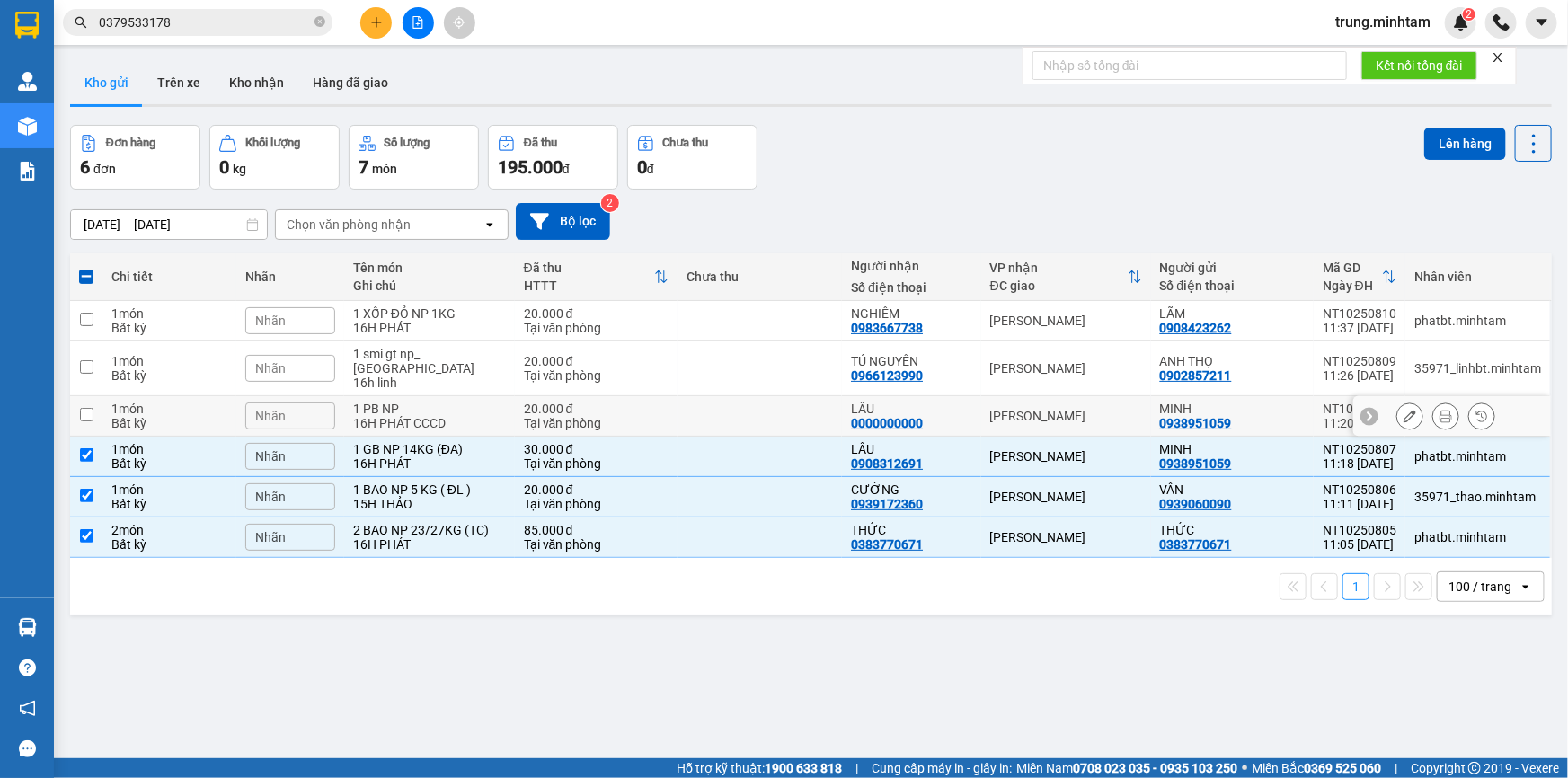
click at [608, 401] on div "20.000 đ" at bounding box center [597, 408] width 145 height 14
checkbox input "true"
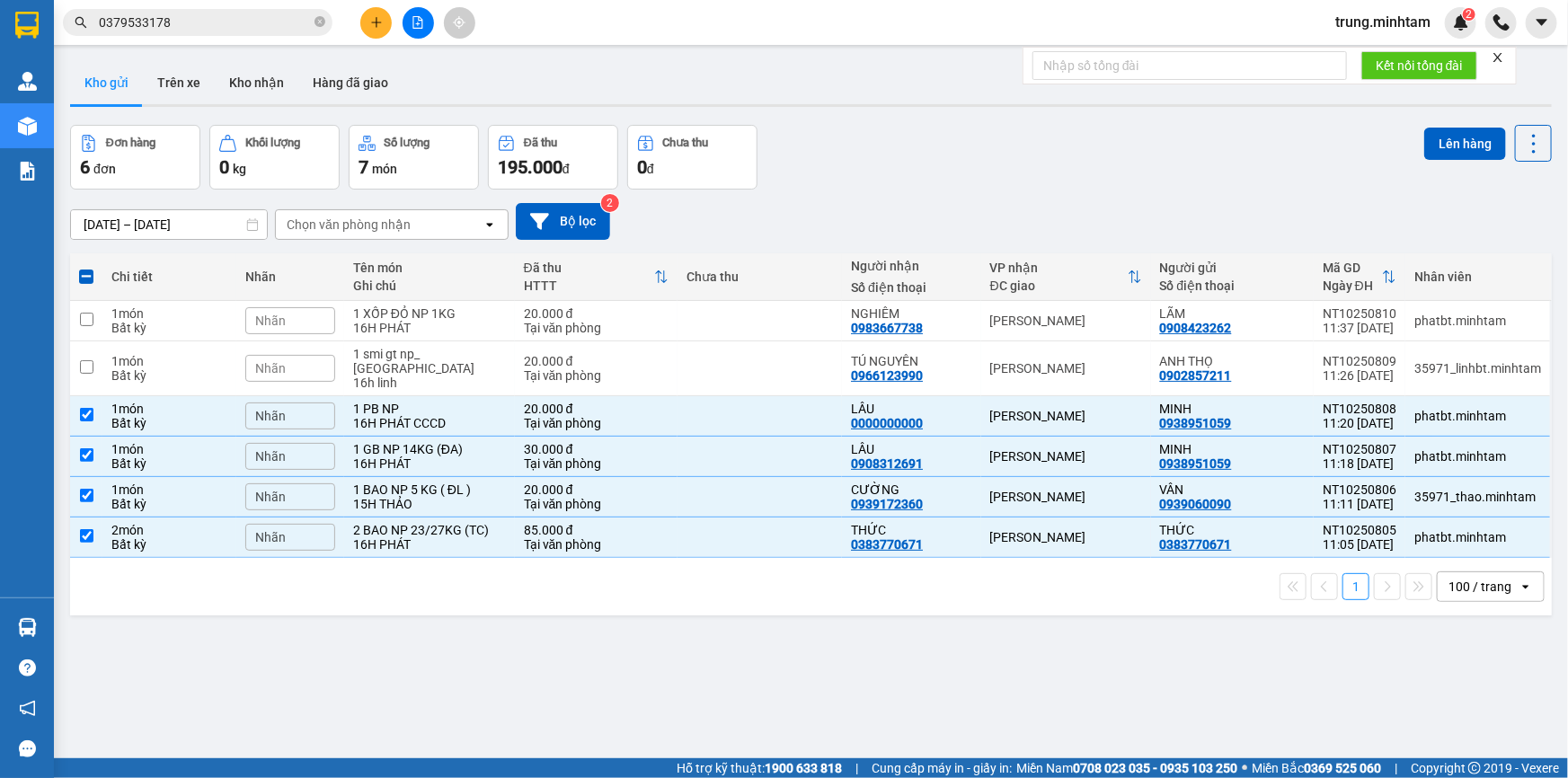
click at [310, 402] on div "Nhãn" at bounding box center [290, 416] width 90 height 27
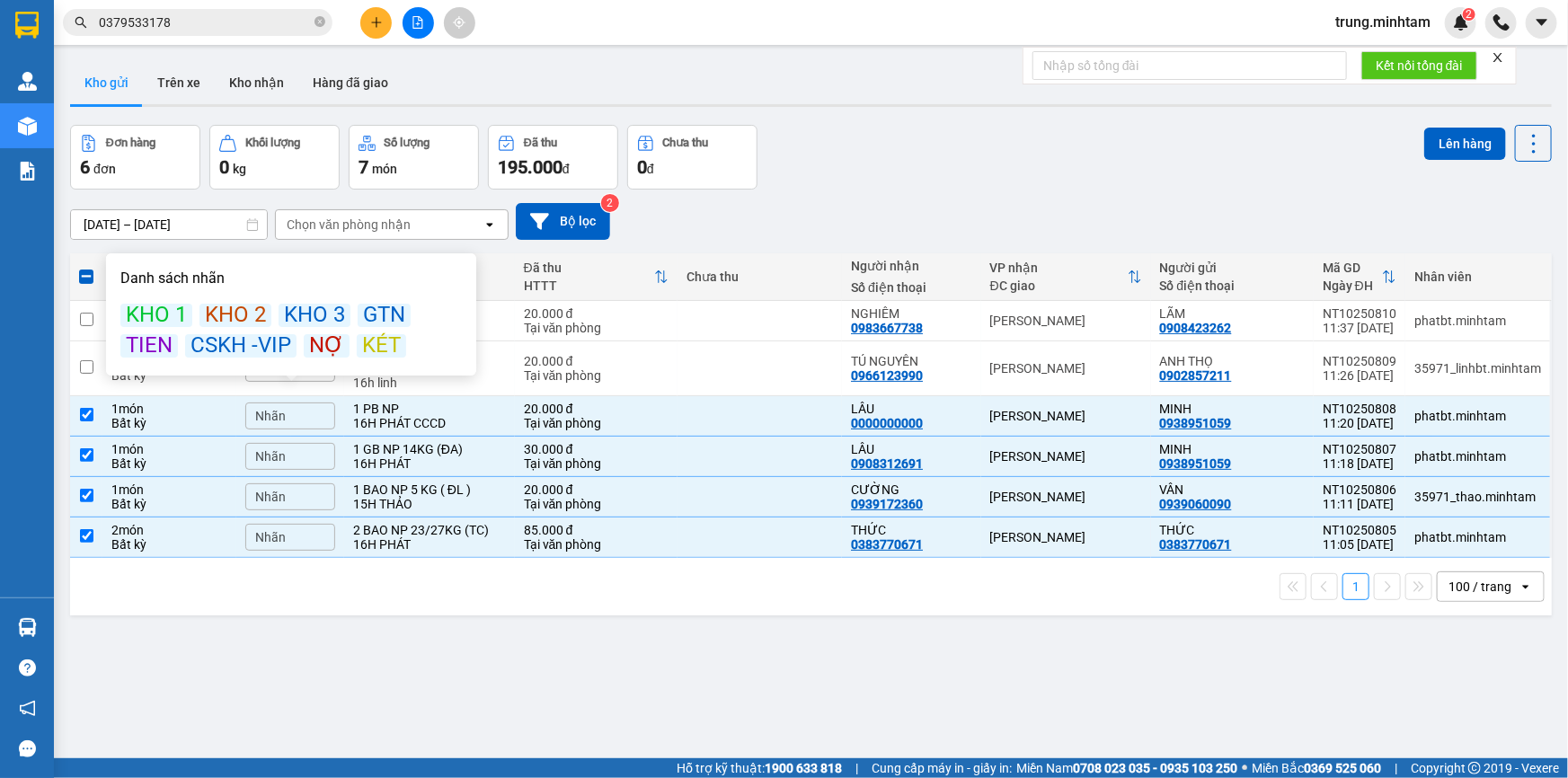
click at [375, 351] on div "KÉT" at bounding box center [381, 346] width 50 height 24
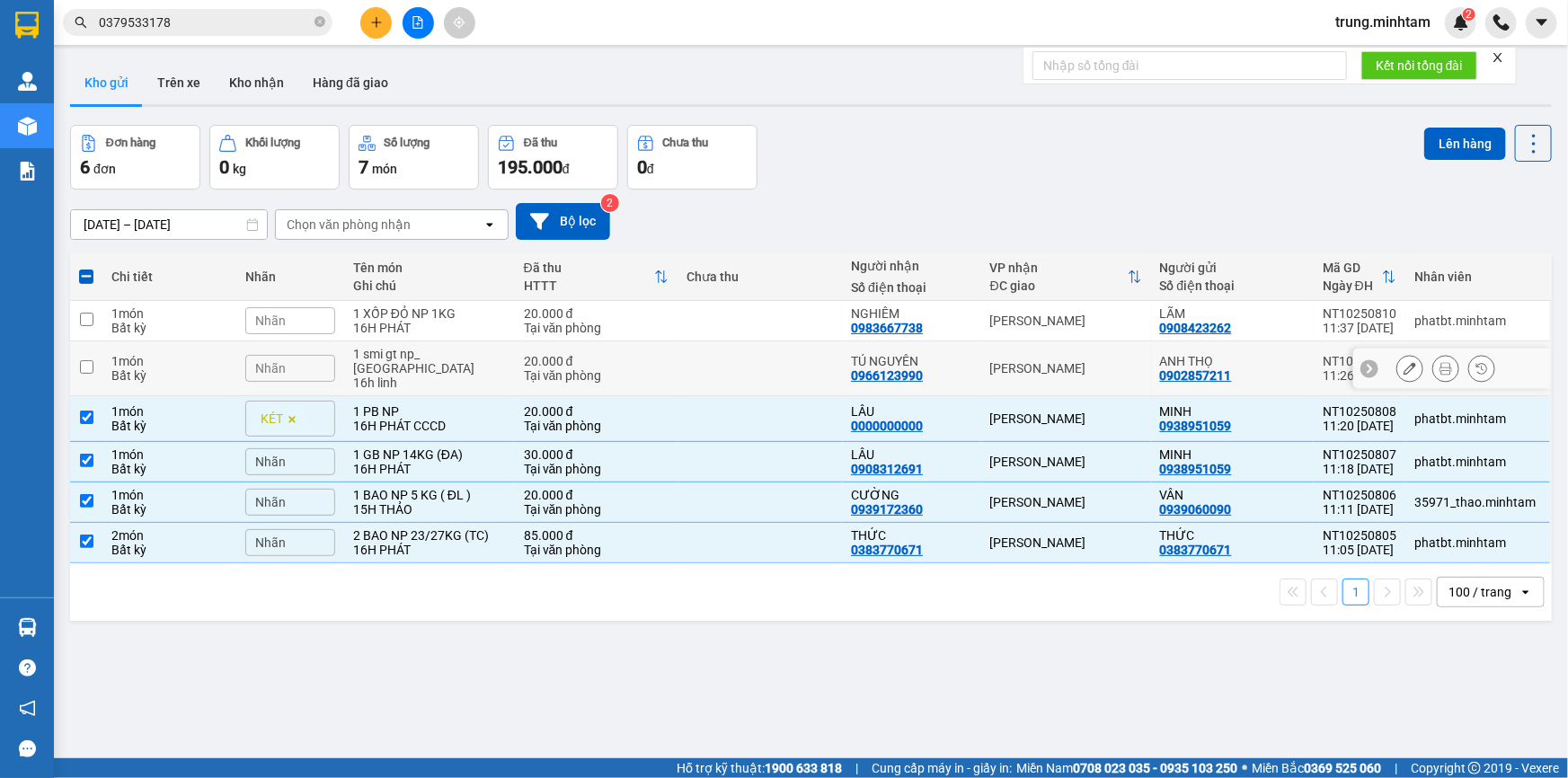
click at [652, 368] on div "Tại văn phòng" at bounding box center [597, 375] width 145 height 14
checkbox input "true"
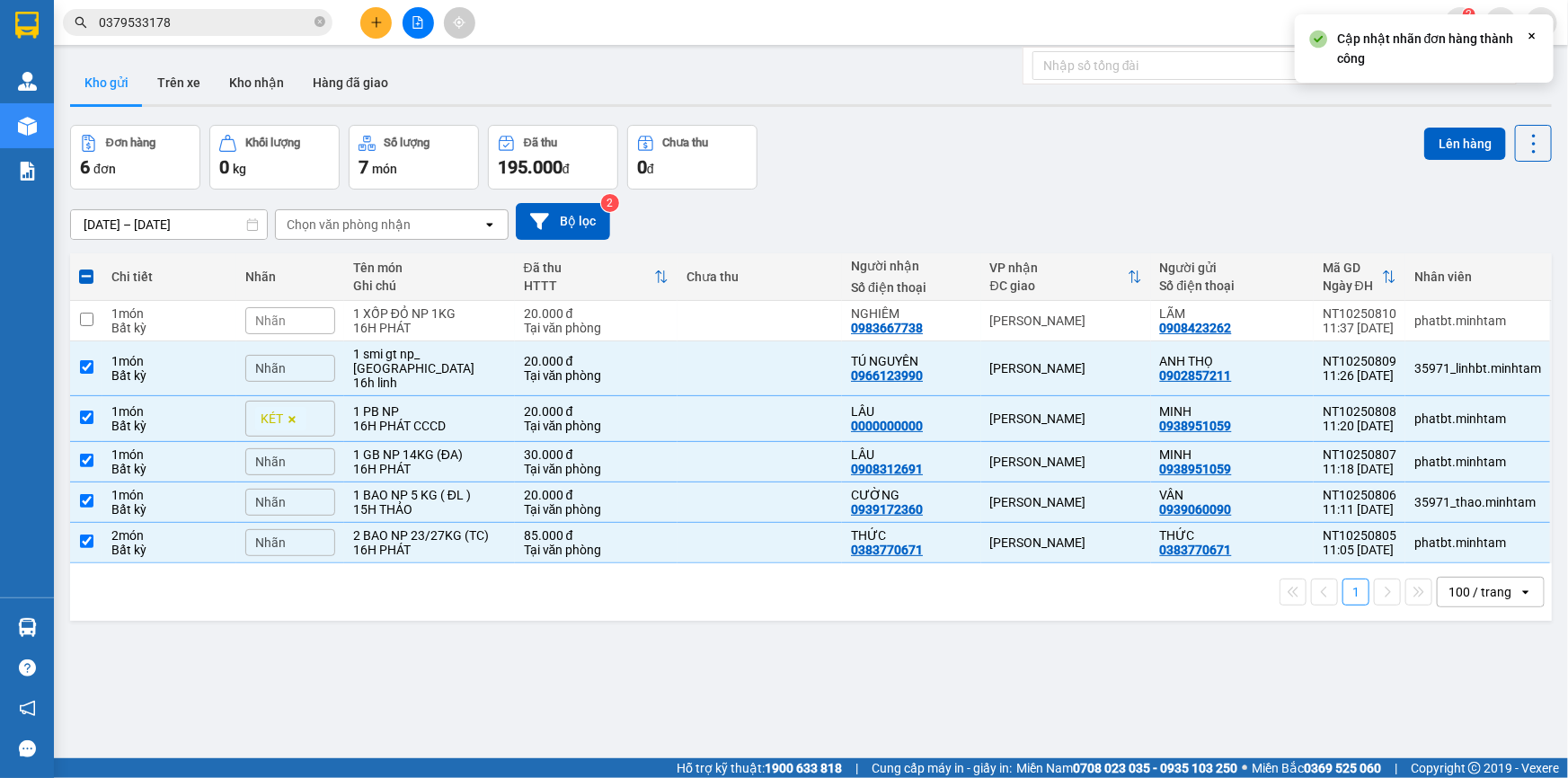
click at [283, 361] on span "Nhãn" at bounding box center [271, 368] width 31 height 14
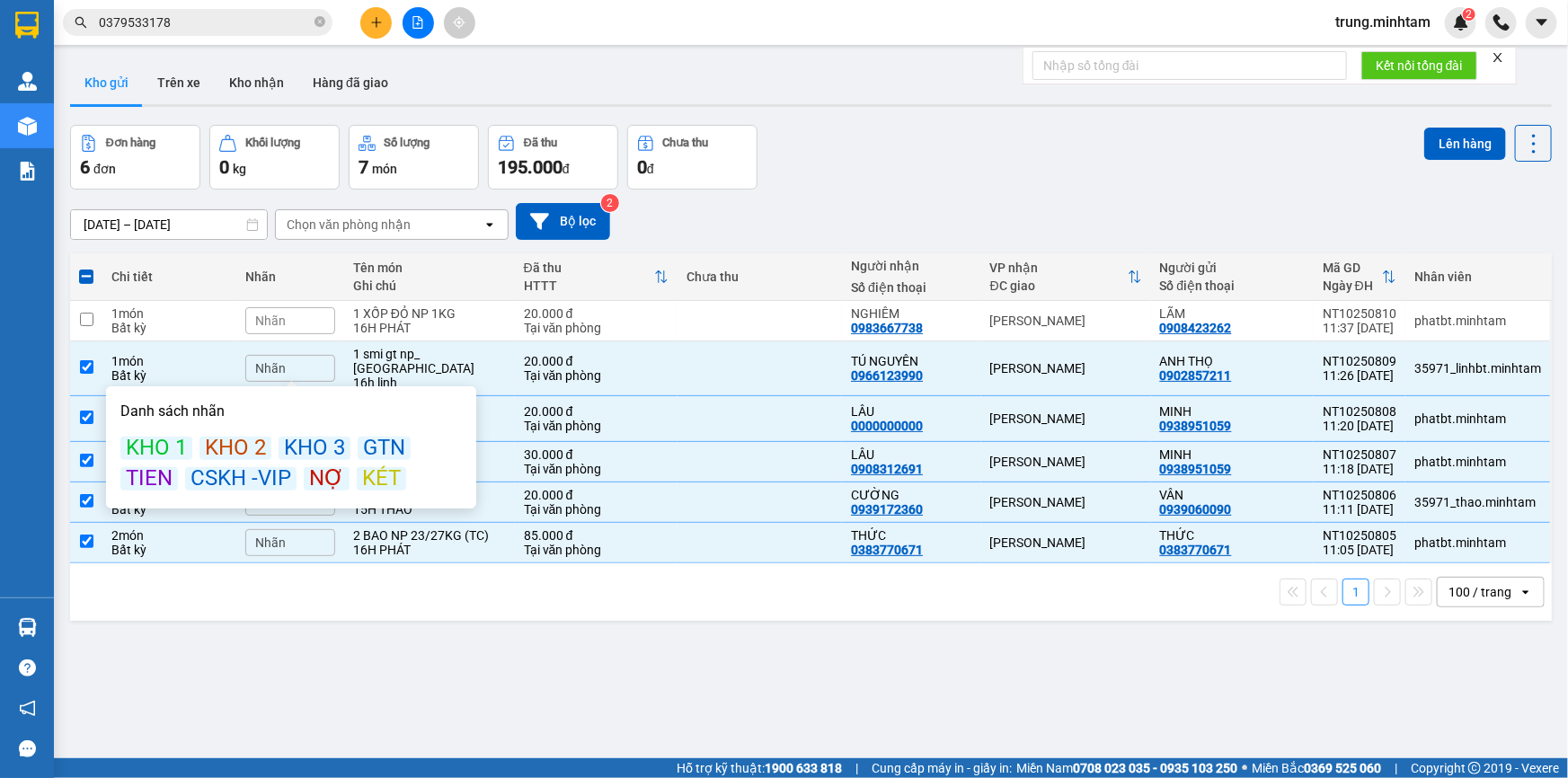
drag, startPoint x: 379, startPoint y: 478, endPoint x: 344, endPoint y: 410, distance: 76.5
click at [379, 477] on div "KÉT" at bounding box center [381, 479] width 50 height 24
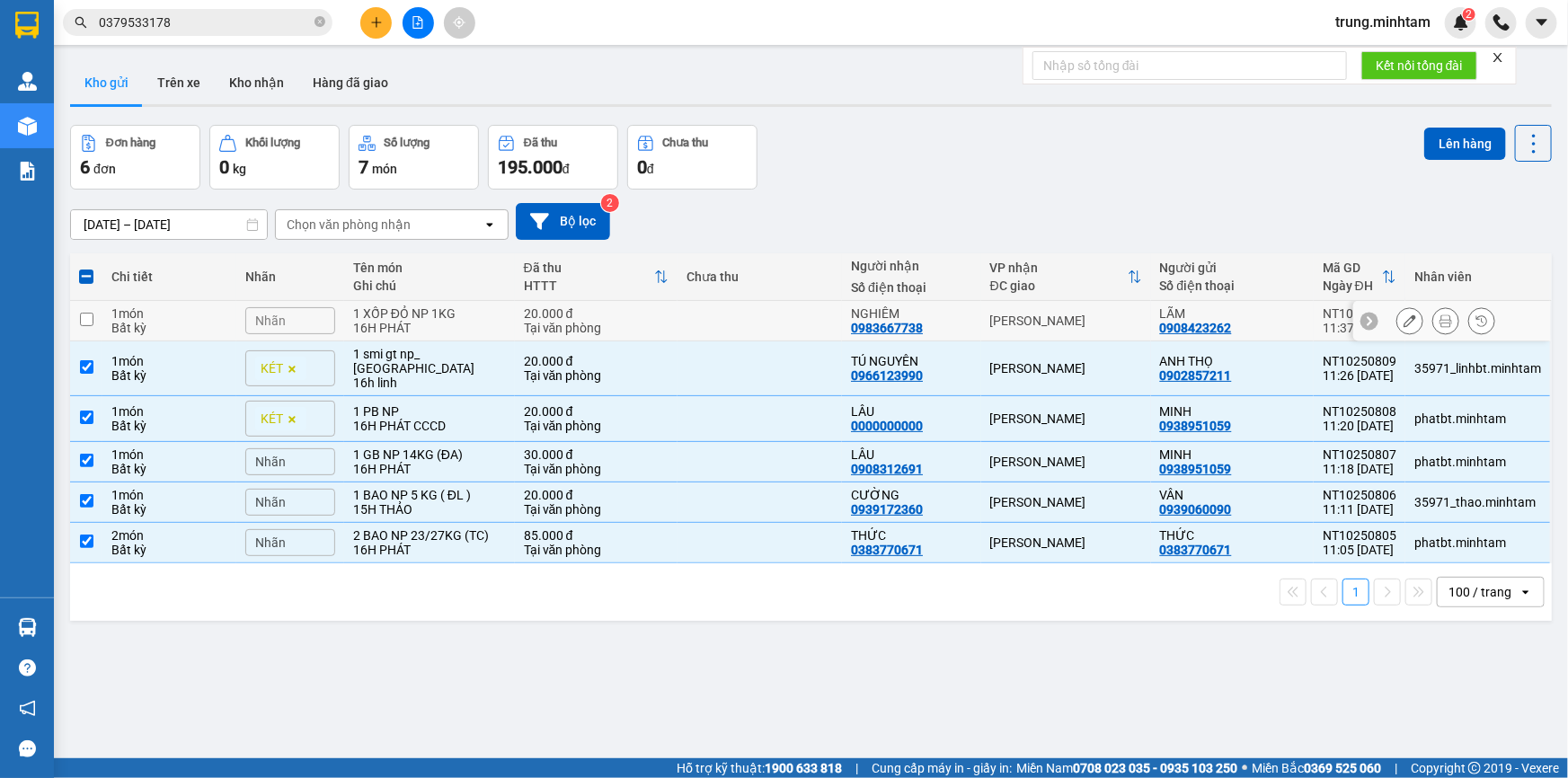
click at [688, 318] on td at bounding box center [760, 321] width 164 height 40
checkbox input "true"
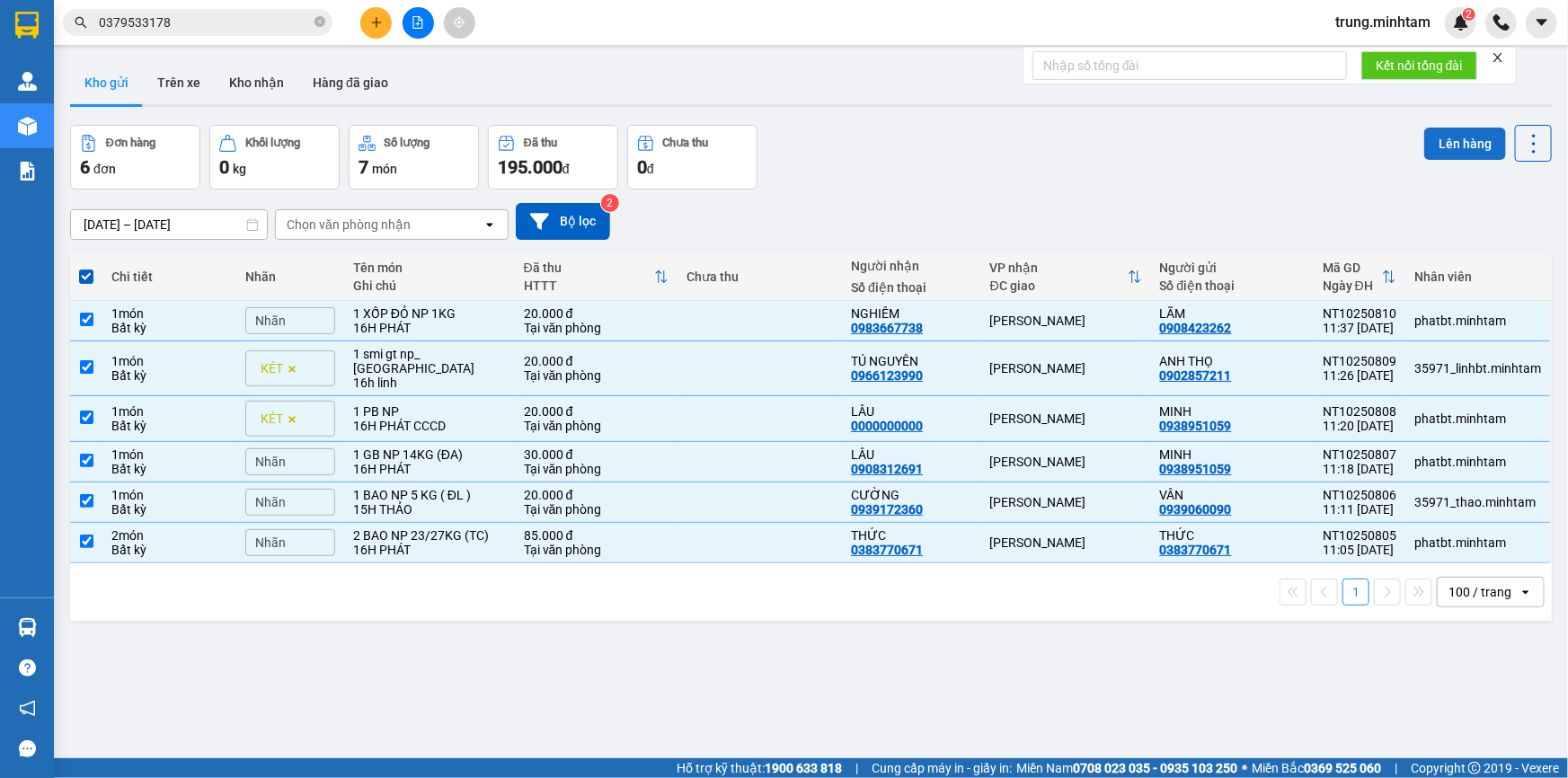
click at [1457, 144] on button "Lên hàng" at bounding box center [1465, 144] width 82 height 32
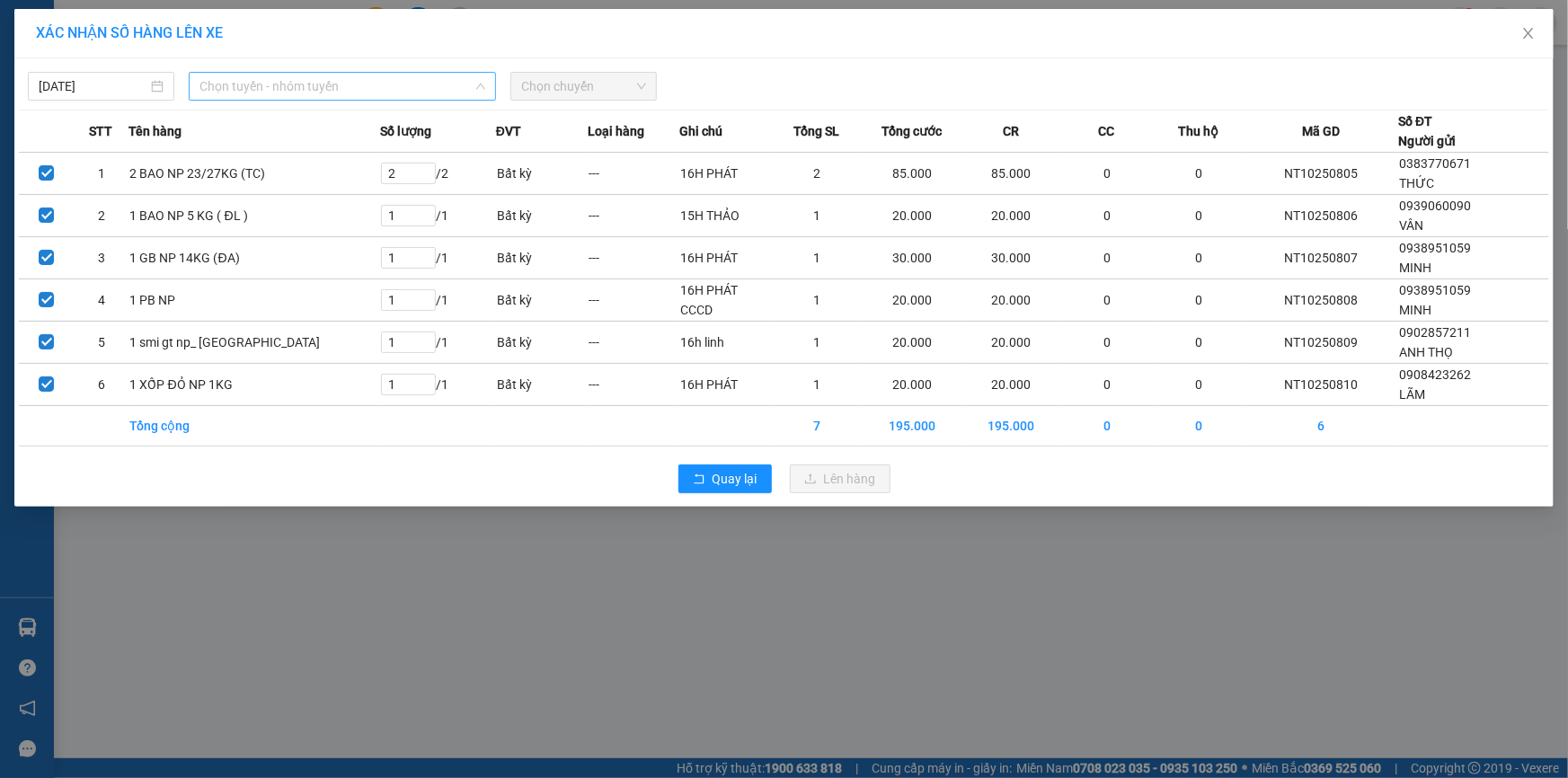
click at [288, 92] on span "Chọn tuyến - nhóm tuyến" at bounding box center [342, 86] width 286 height 27
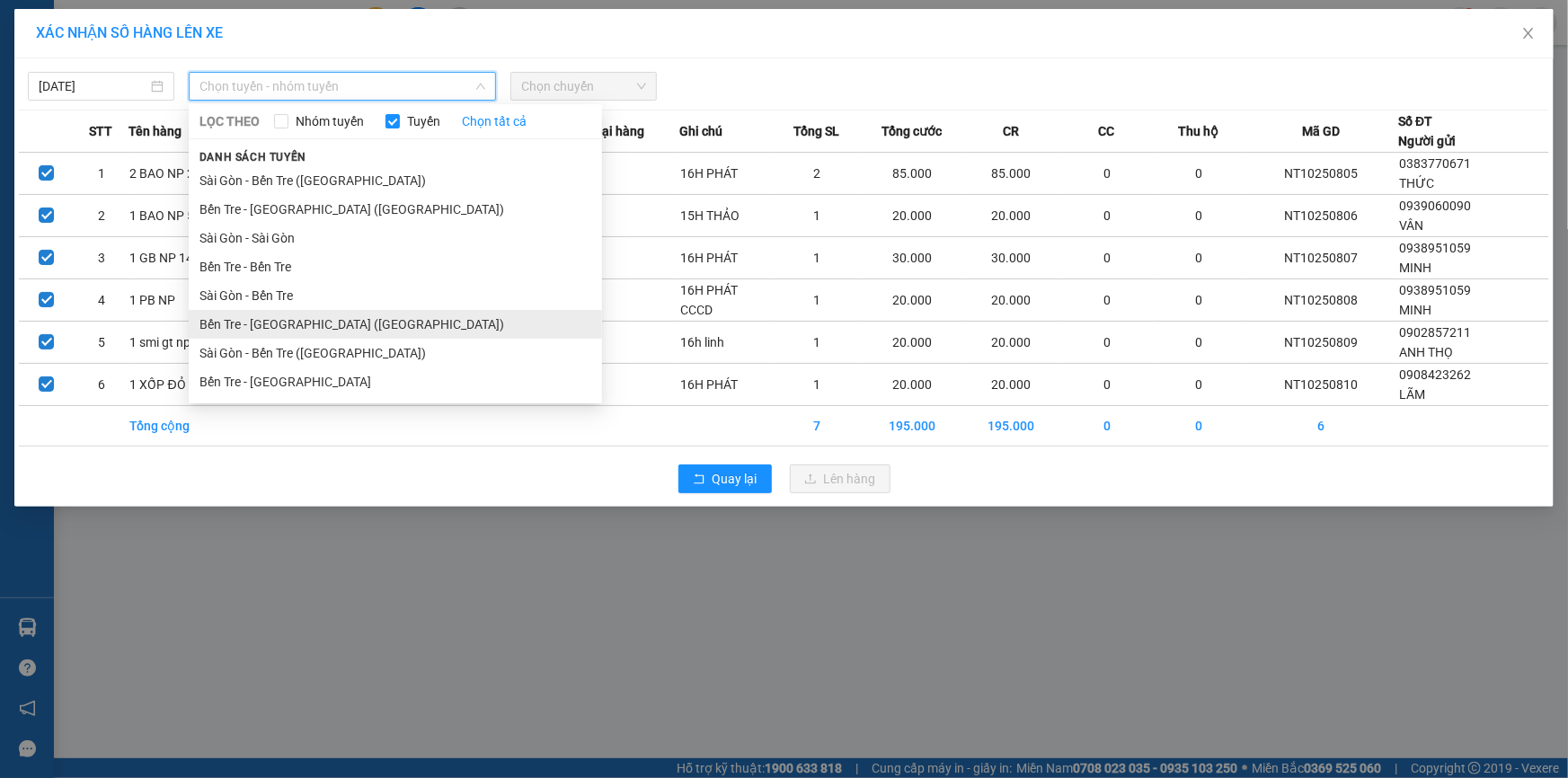
click at [290, 330] on li "Bến Tre - [GEOGRAPHIC_DATA] ([GEOGRAPHIC_DATA])" at bounding box center [396, 324] width 414 height 29
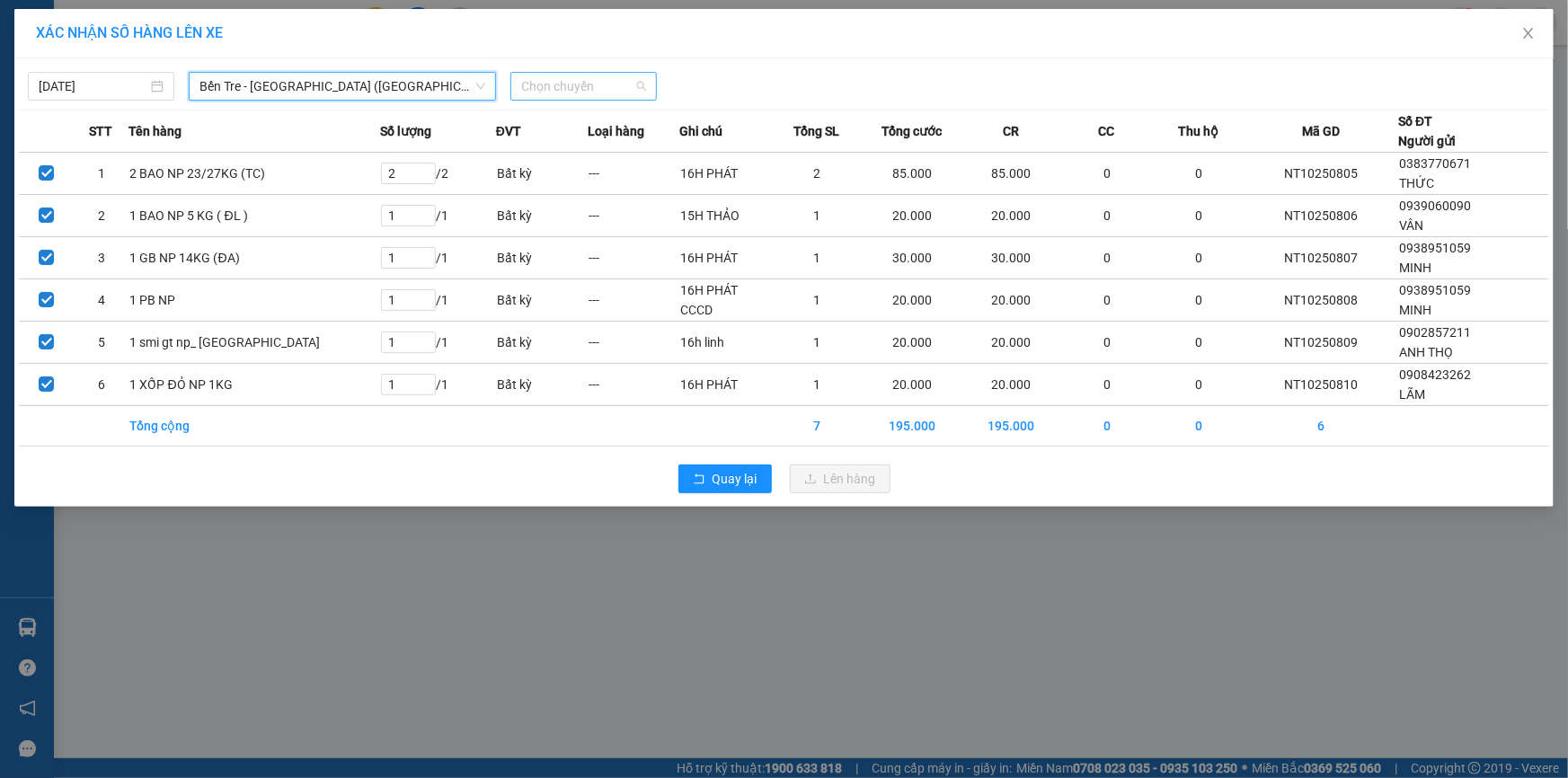
click at [593, 86] on span "Chọn chuyến" at bounding box center [583, 86] width 125 height 27
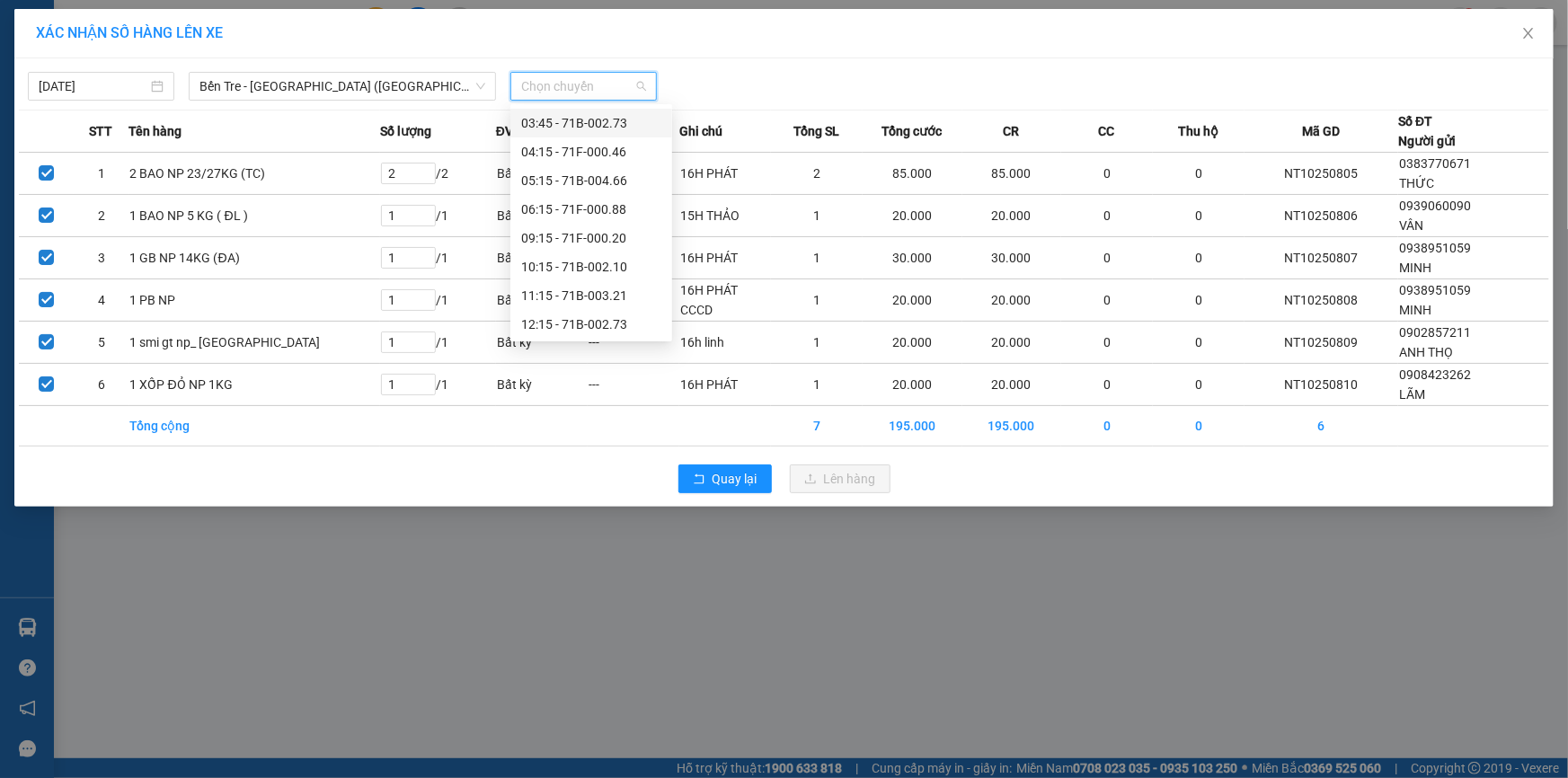
scroll to position [63, 0]
click at [605, 292] on div "11:15 - 71B-003.21" at bounding box center [591, 289] width 140 height 20
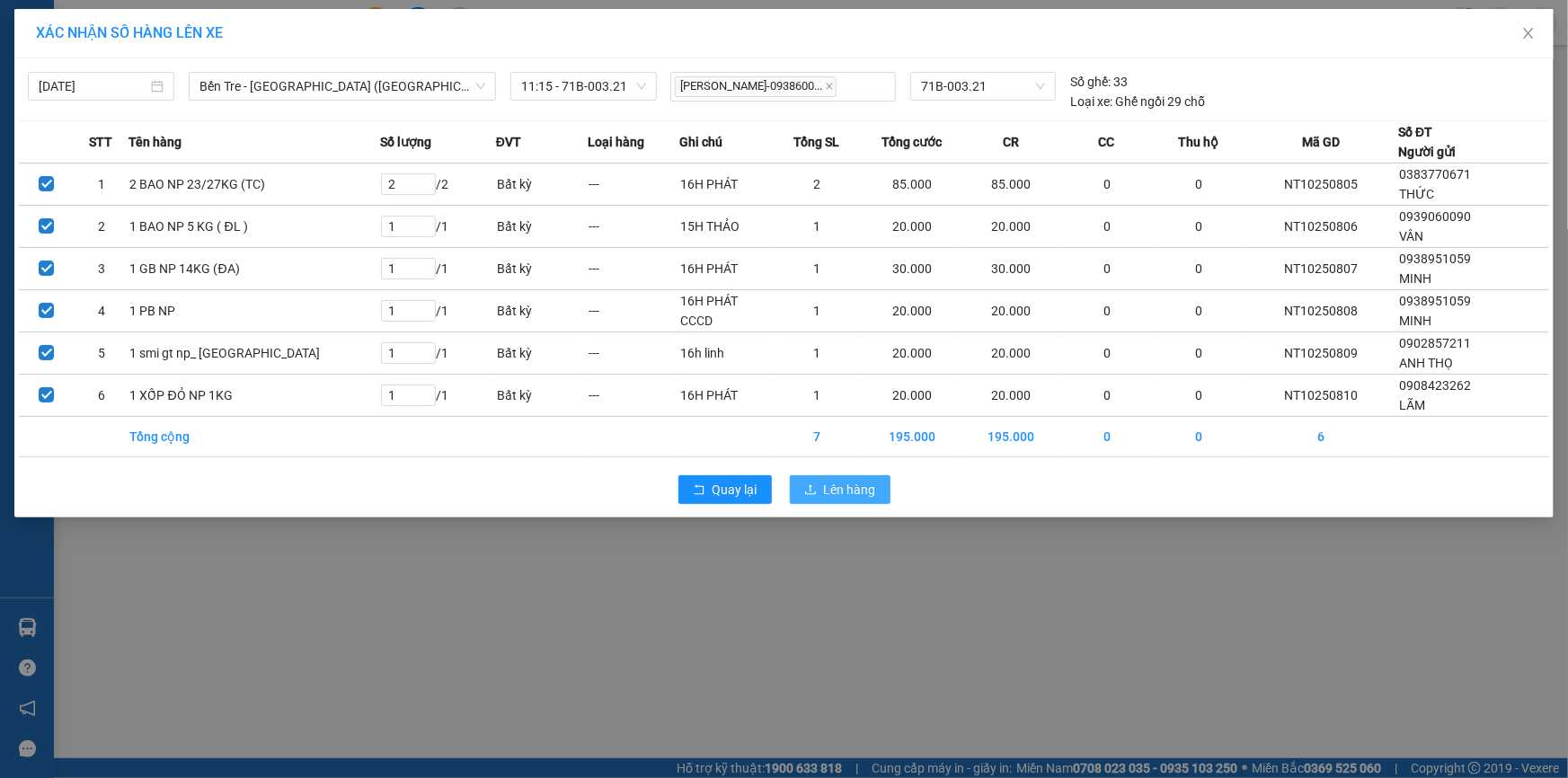
click at [861, 488] on span "Lên hàng" at bounding box center [849, 489] width 52 height 20
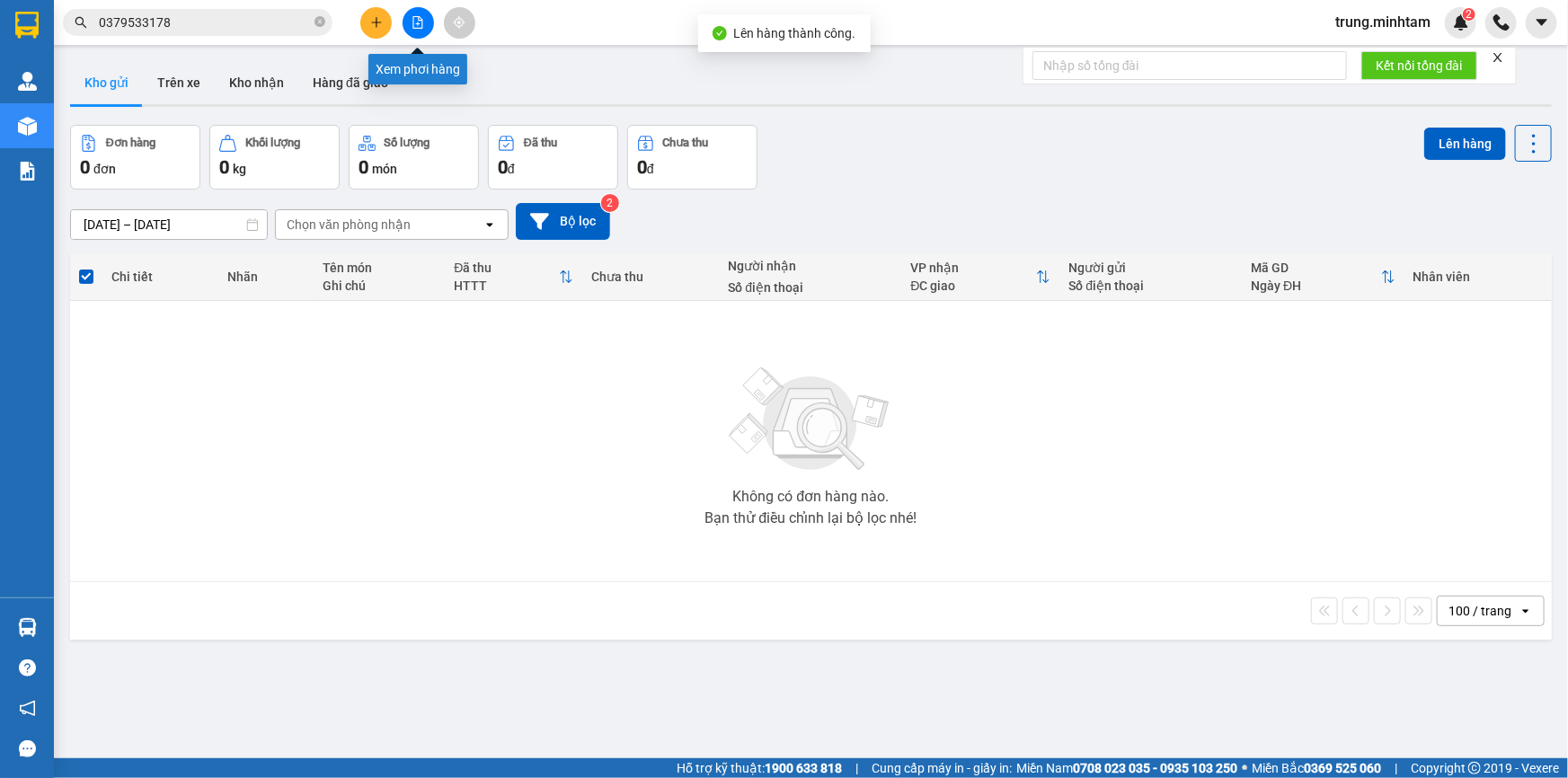
click at [424, 22] on button at bounding box center [417, 23] width 31 height 31
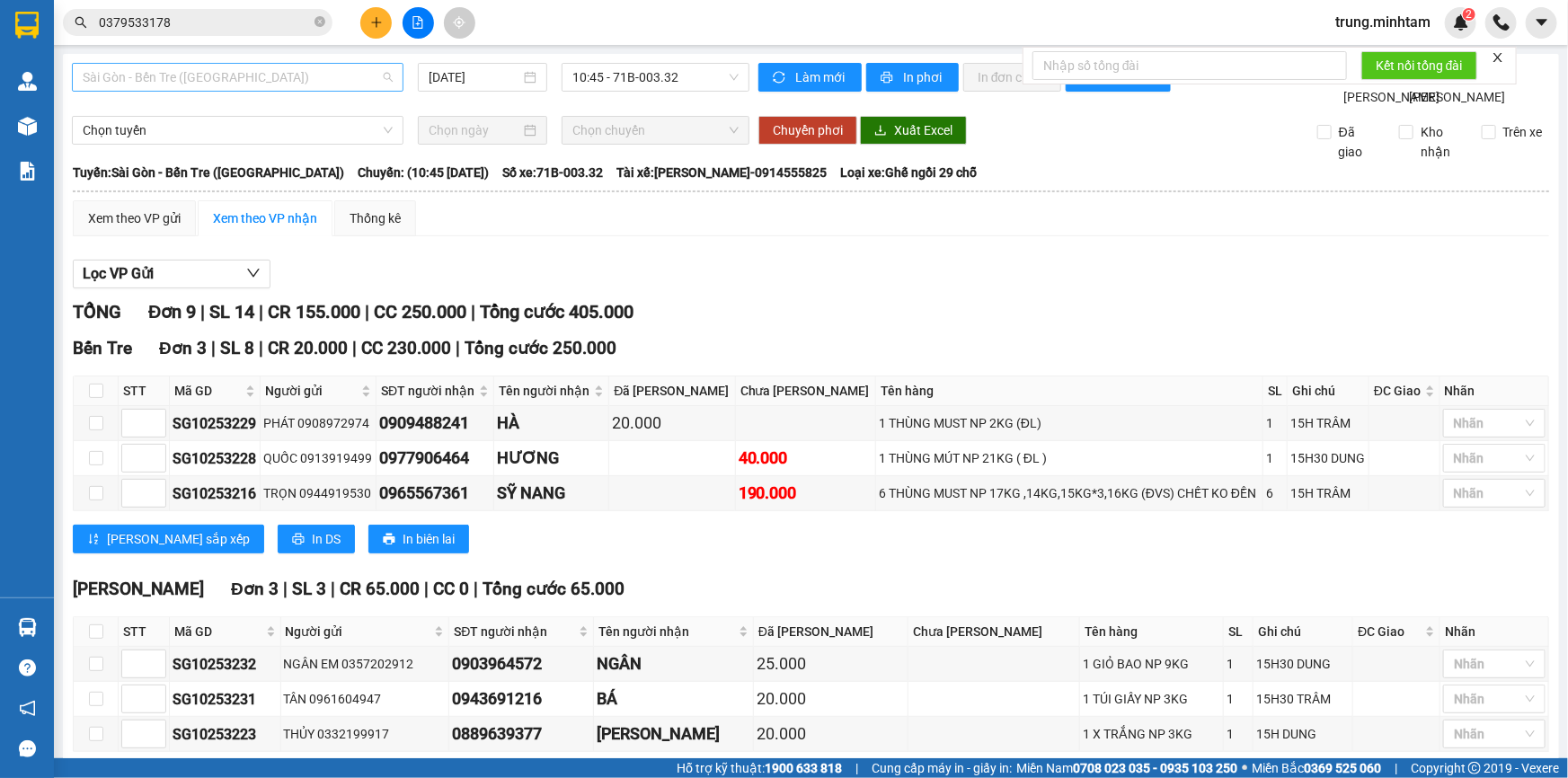
click at [234, 73] on span "Sài Gòn - Bến Tre ([GEOGRAPHIC_DATA])" at bounding box center [237, 77] width 310 height 27
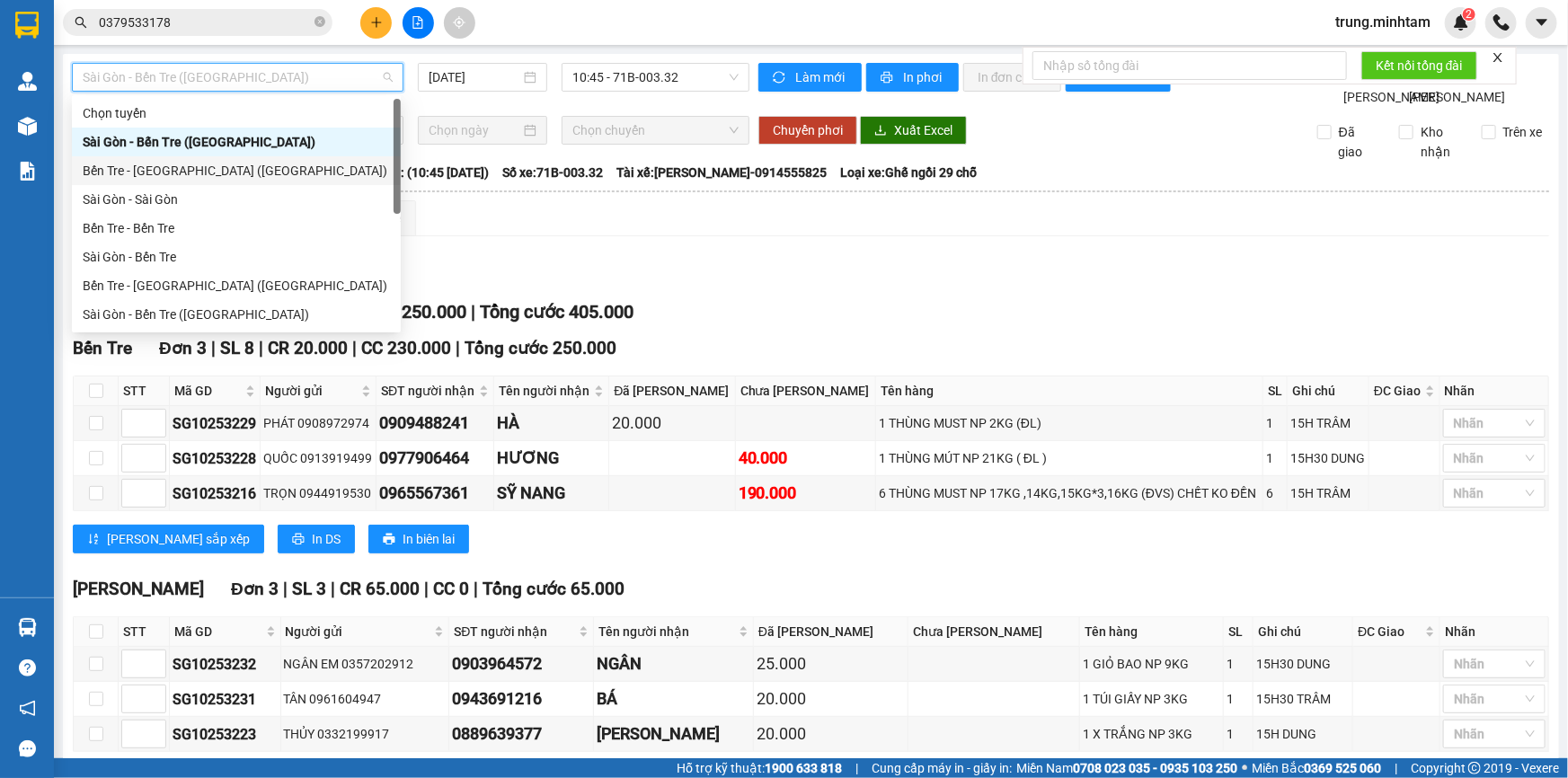
scroll to position [28, 0]
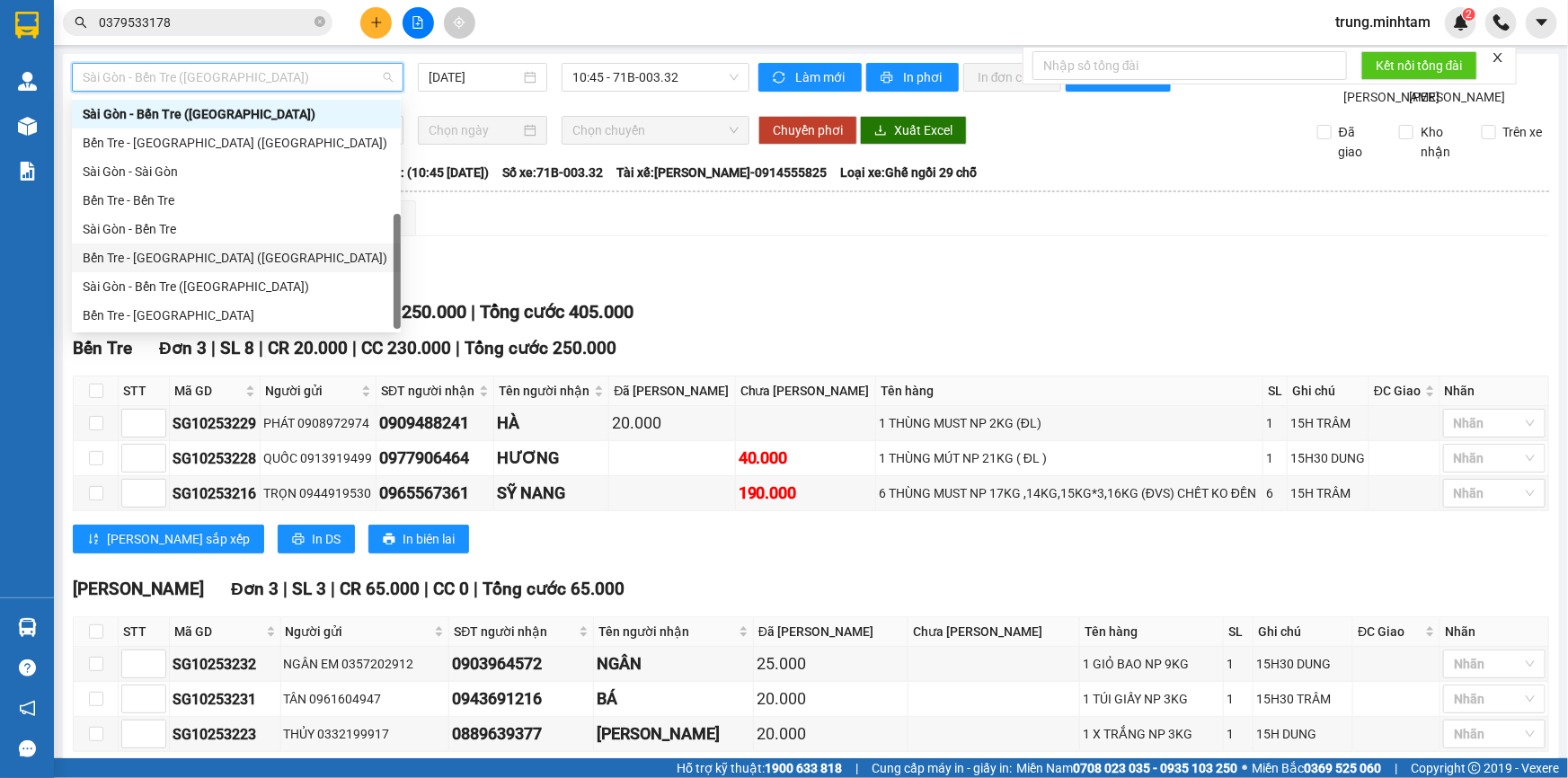
click at [181, 248] on div "Bến Tre - [GEOGRAPHIC_DATA] ([GEOGRAPHIC_DATA])" at bounding box center [236, 257] width 307 height 20
type input "[DATE]"
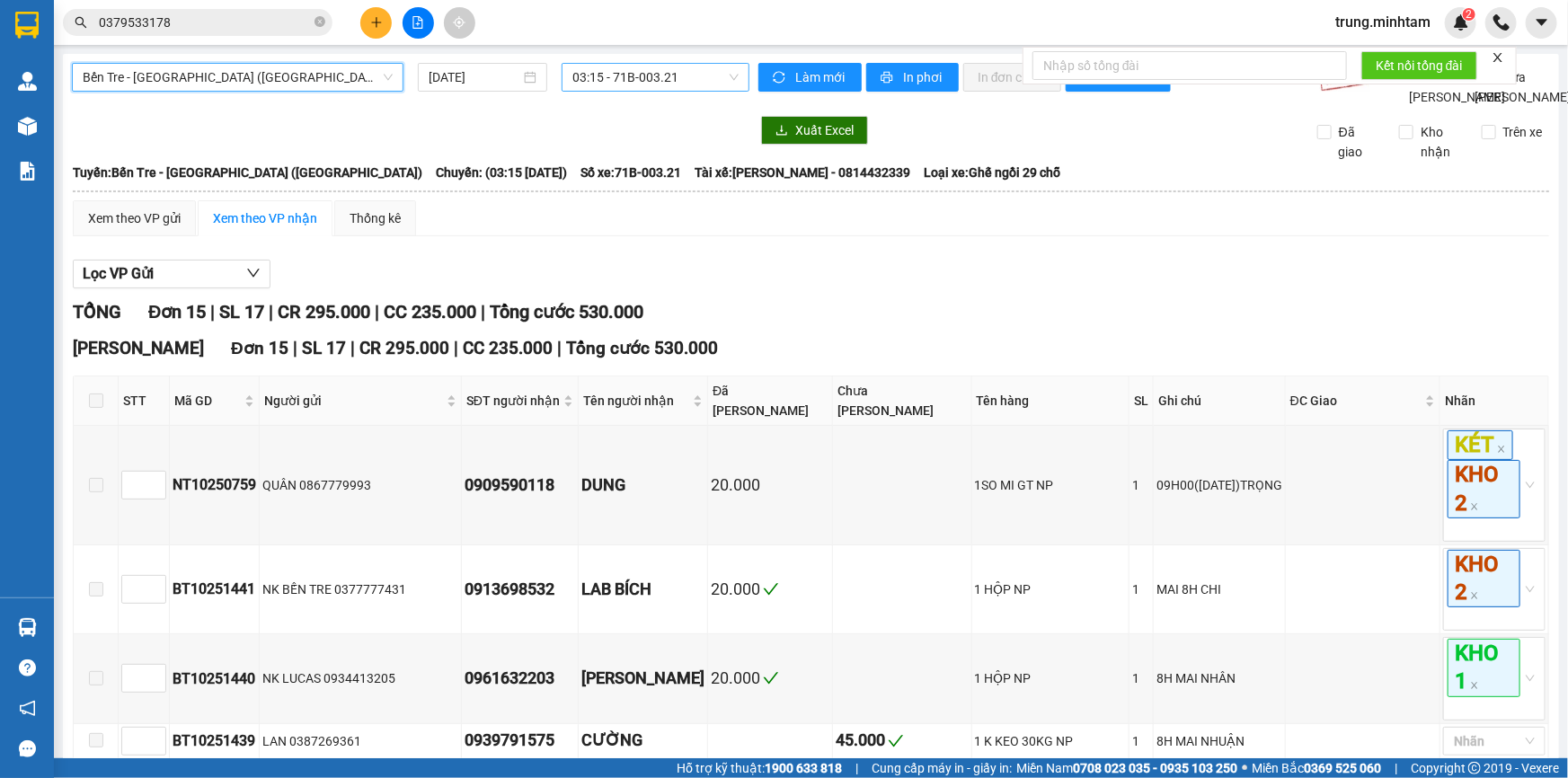
click at [623, 73] on span "03:15 - 71B-003.21" at bounding box center [655, 77] width 166 height 27
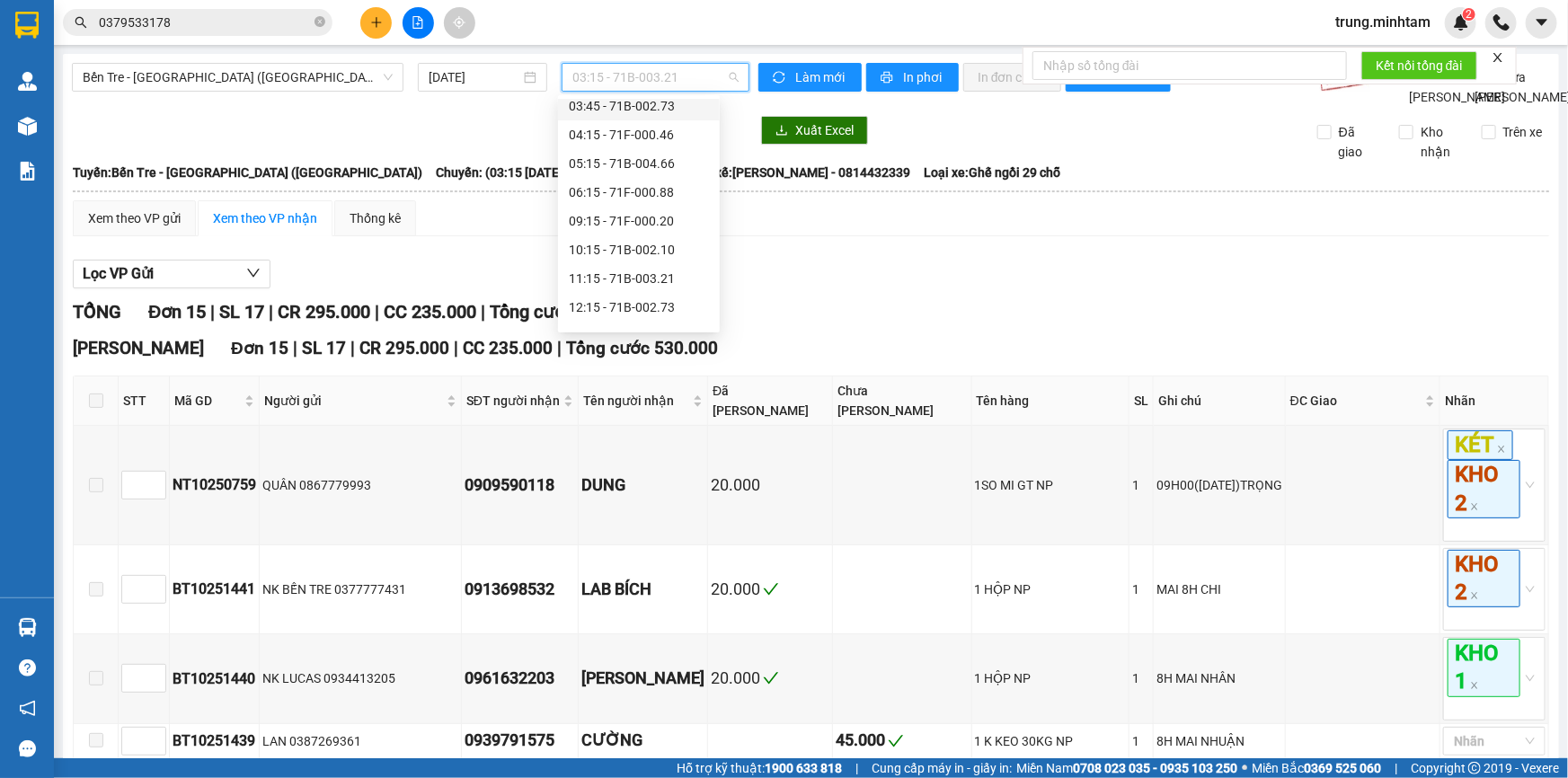
scroll to position [71, 0]
click at [651, 275] on div "11:15 - 71B-003.21" at bounding box center [639, 273] width 140 height 20
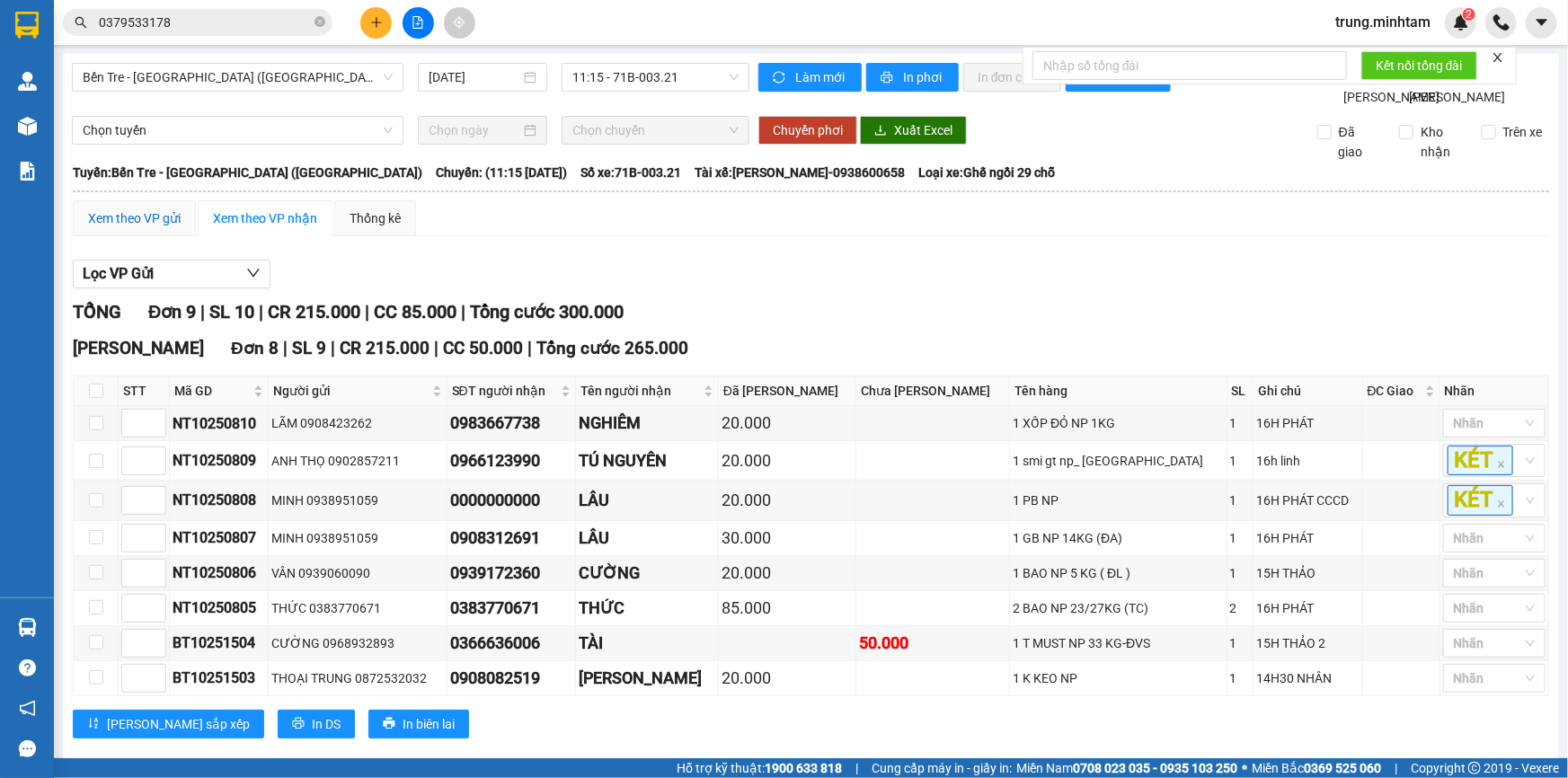
click at [160, 228] on div "Xem theo VP gửi" at bounding box center [133, 218] width 92 height 20
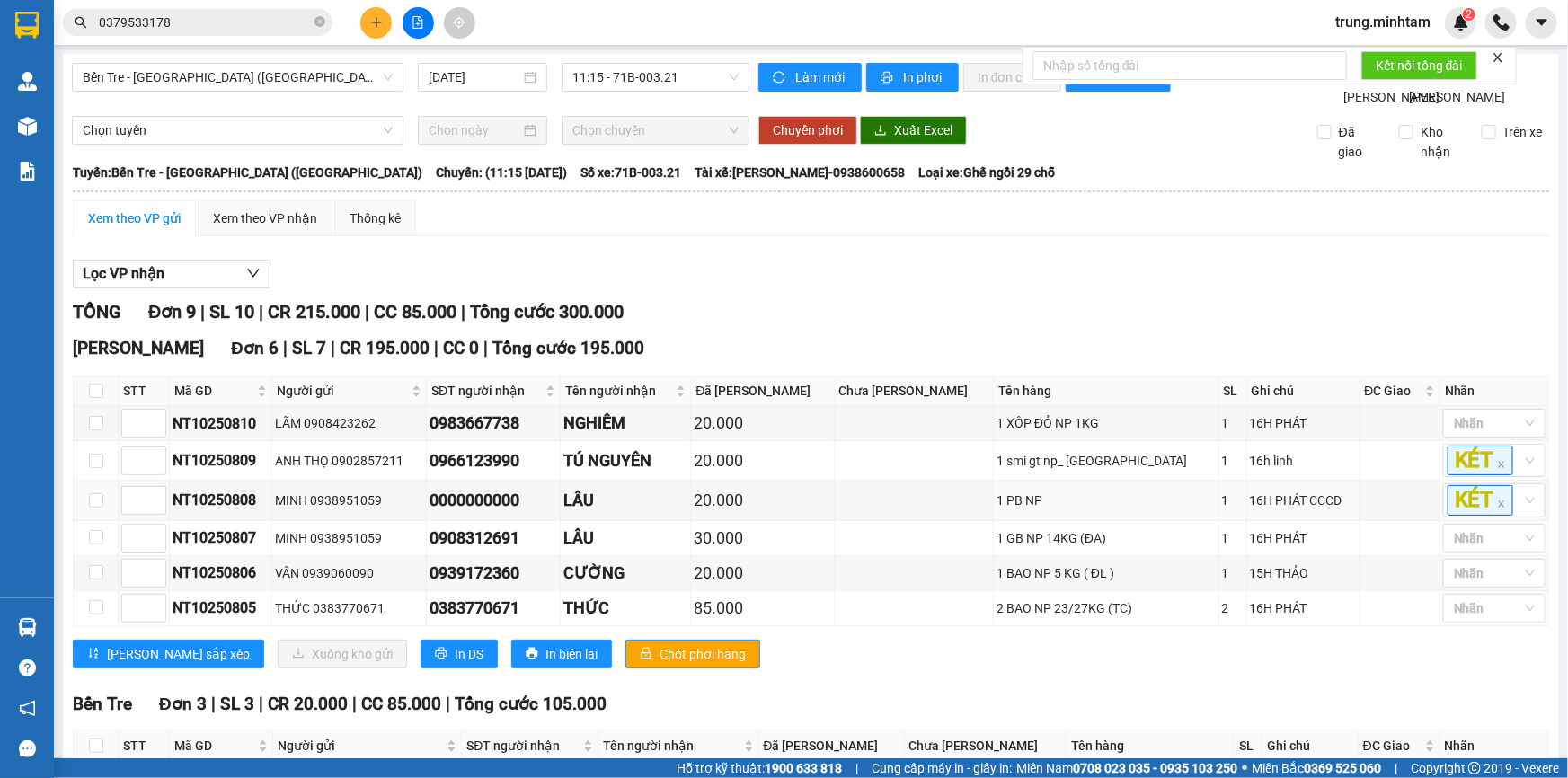
scroll to position [215, 0]
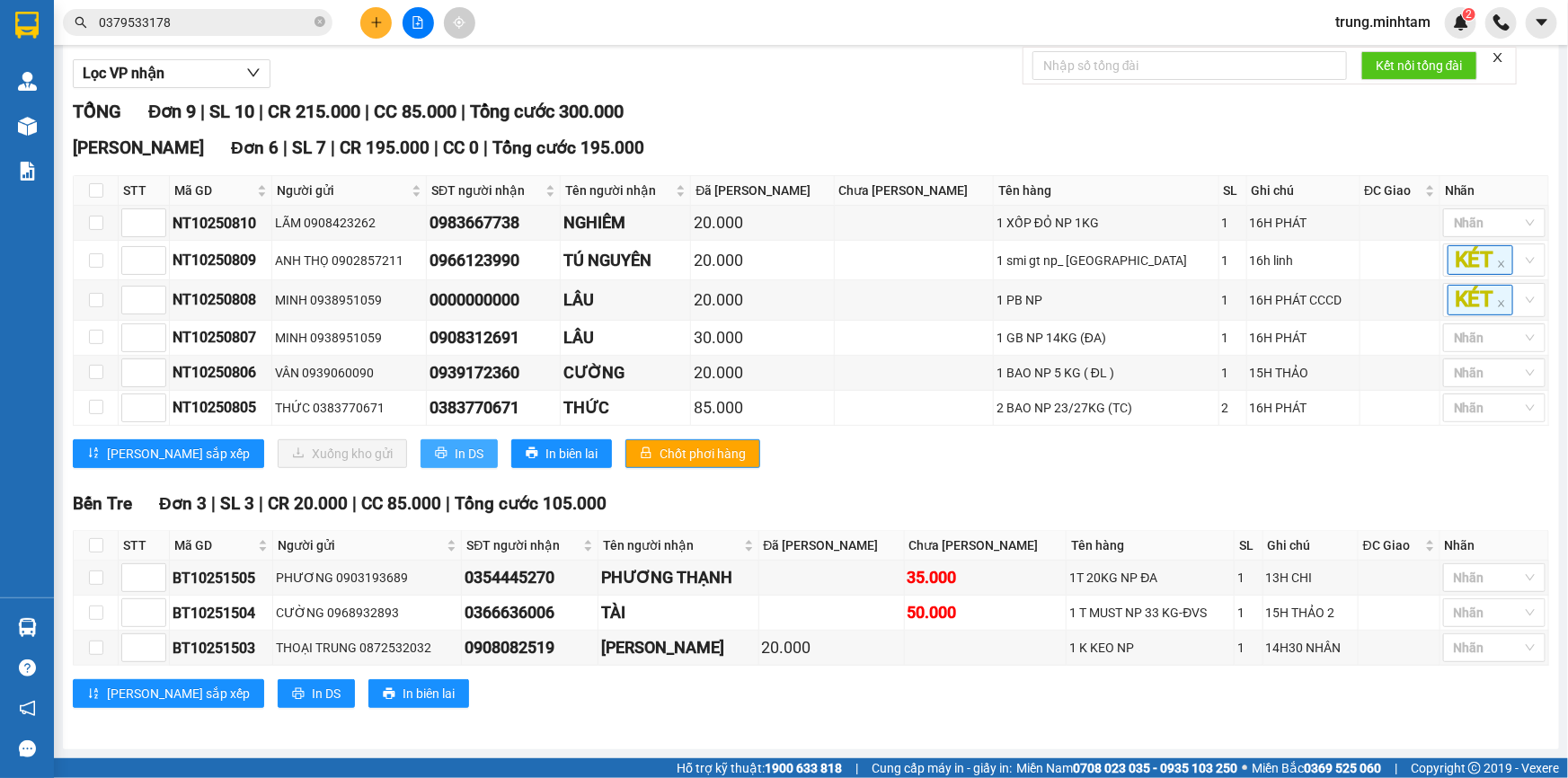
click at [420, 452] on button "In DS" at bounding box center [458, 454] width 77 height 29
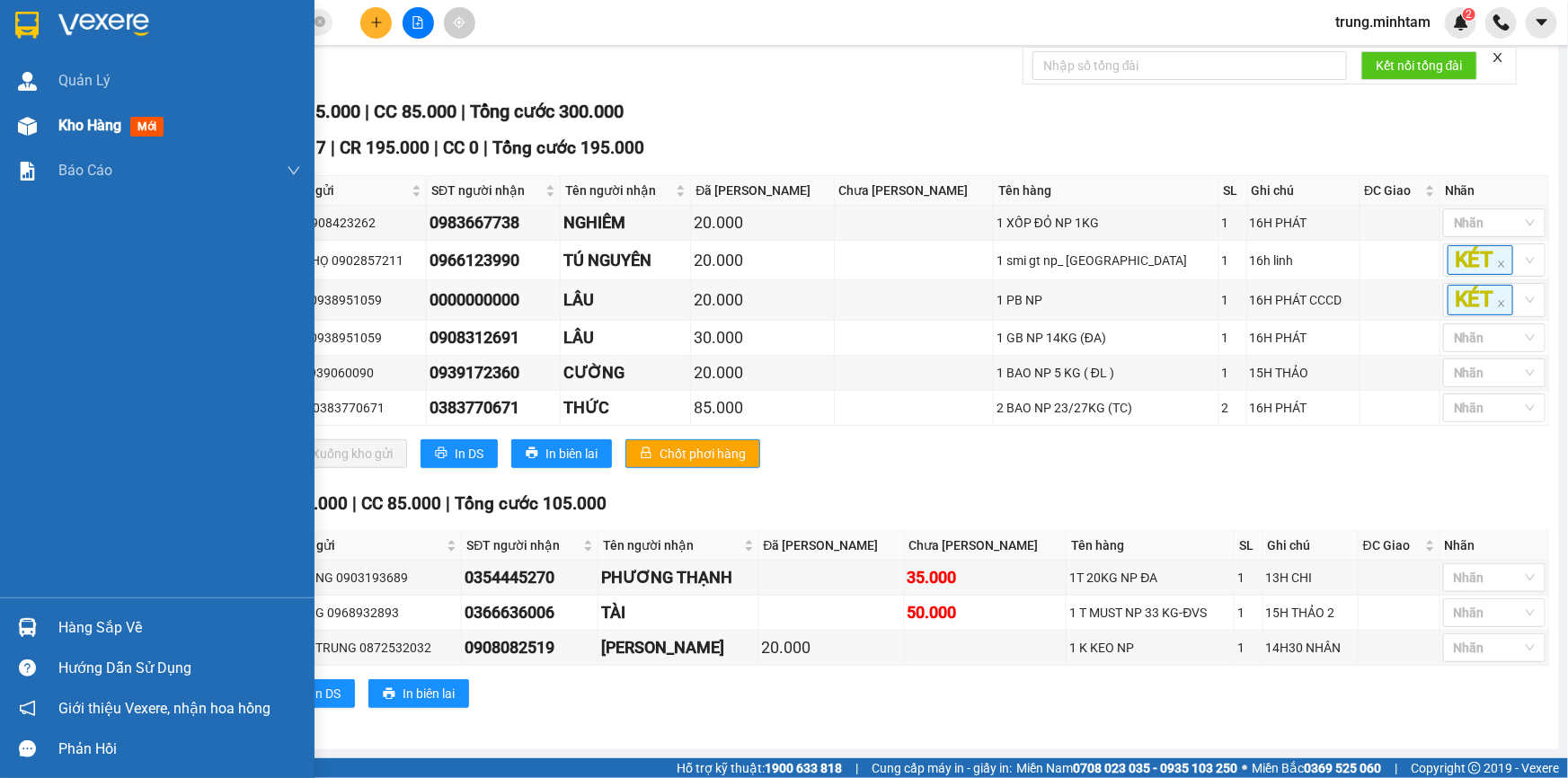
click at [82, 128] on span "Kho hàng" at bounding box center [90, 126] width 63 height 17
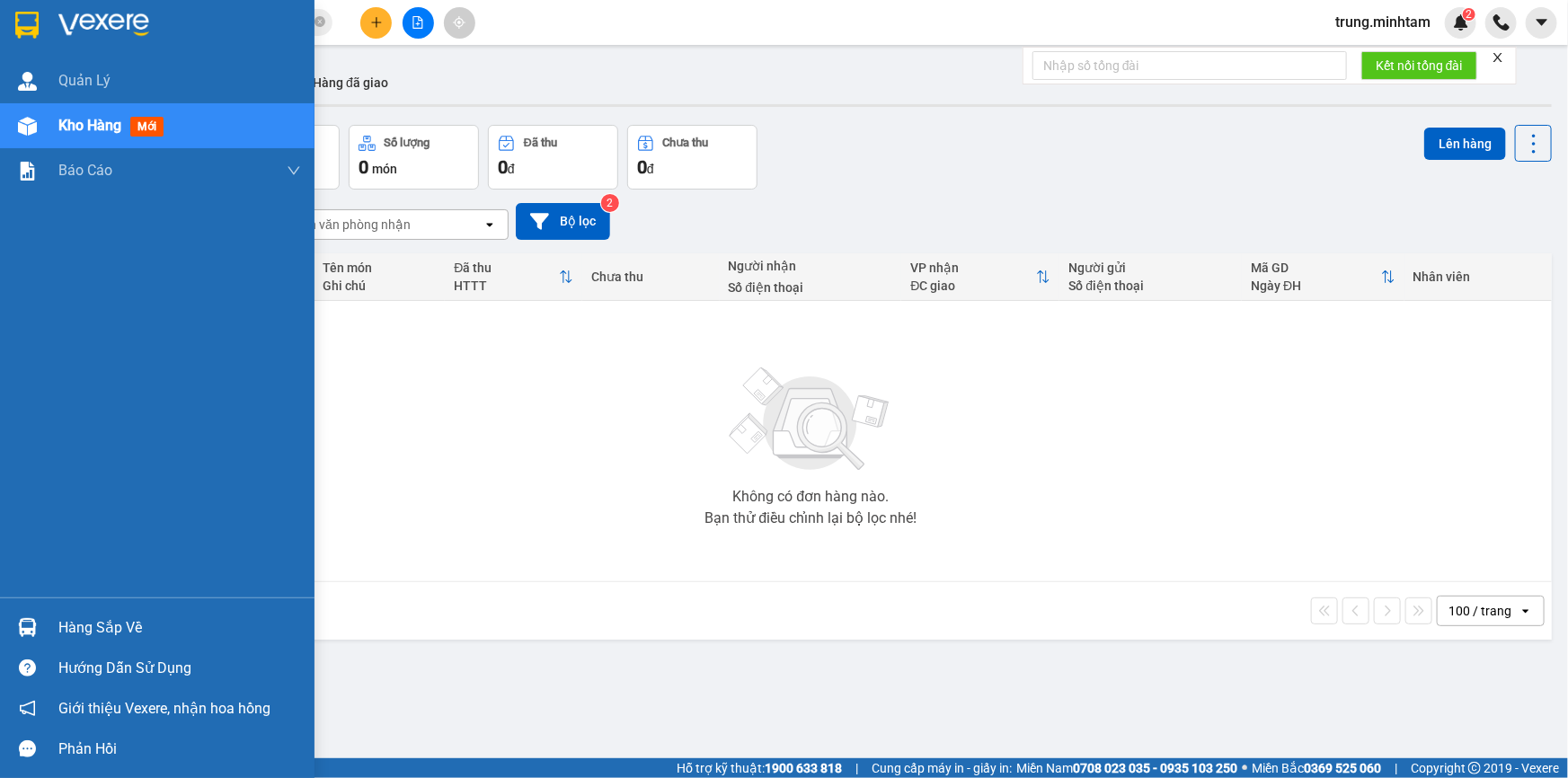
click at [68, 629] on div "Hàng sắp về" at bounding box center [179, 628] width 242 height 27
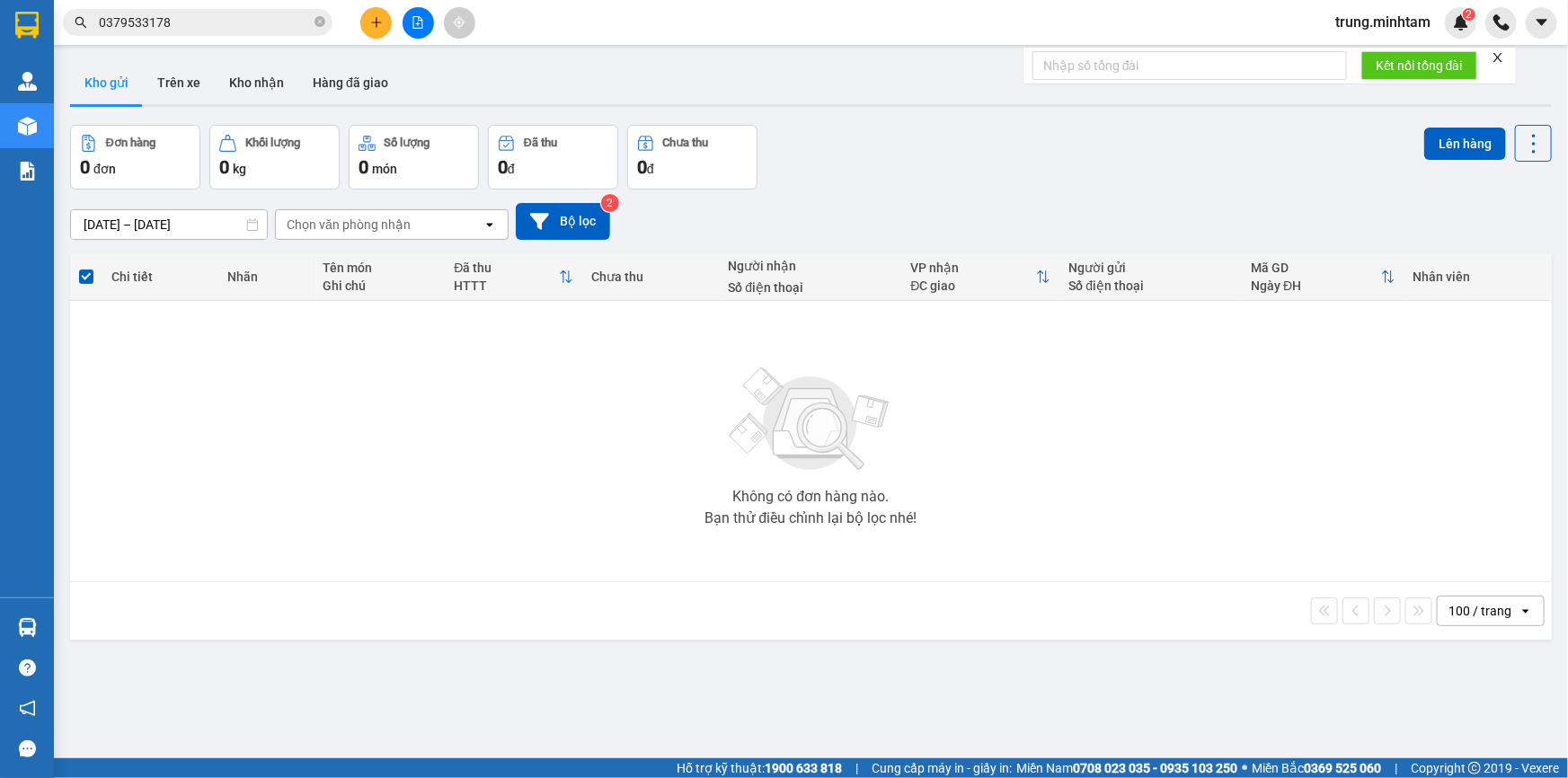
click at [382, 26] on section "Kết quả tìm kiếm ( 2 ) Bộ lọc Mã ĐH Trạng thái Món hàng Tổng cước Chưa cước Nhã…" at bounding box center [784, 389] width 1568 height 778
click at [381, 22] on icon "plus" at bounding box center [376, 22] width 12 height 12
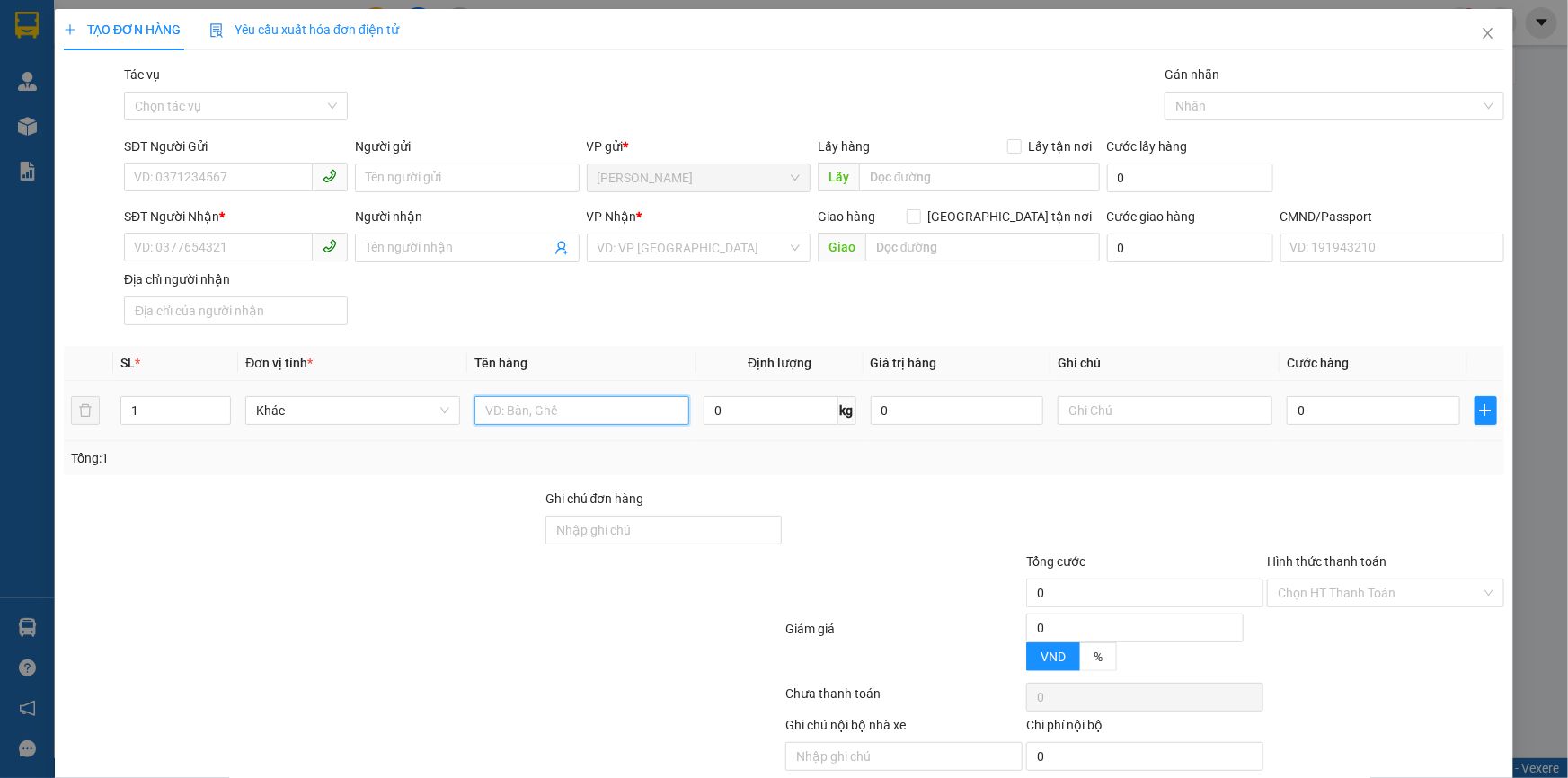
drag, startPoint x: 592, startPoint y: 423, endPoint x: 638, endPoint y: 420, distance: 46.1
click at [615, 421] on input "text" at bounding box center [581, 411] width 214 height 29
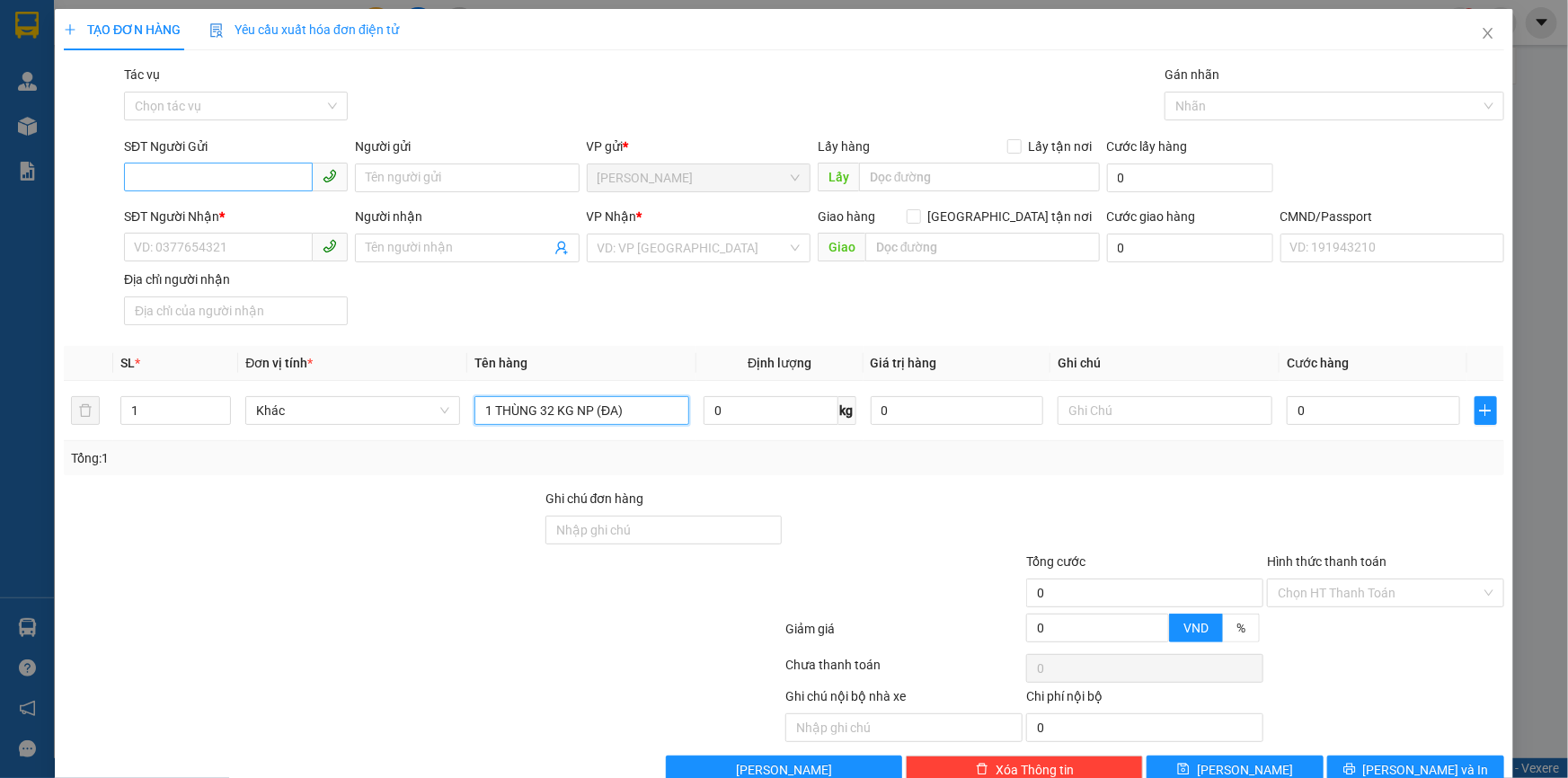
type input "1 THÙNG 32 KG NP (ĐA)"
click at [209, 171] on input "SĐT Người Gửi" at bounding box center [218, 177] width 189 height 29
click at [224, 214] on div "0939020857 - LƯU" at bounding box center [234, 214] width 200 height 20
type input "0939020857"
type input "LƯU"
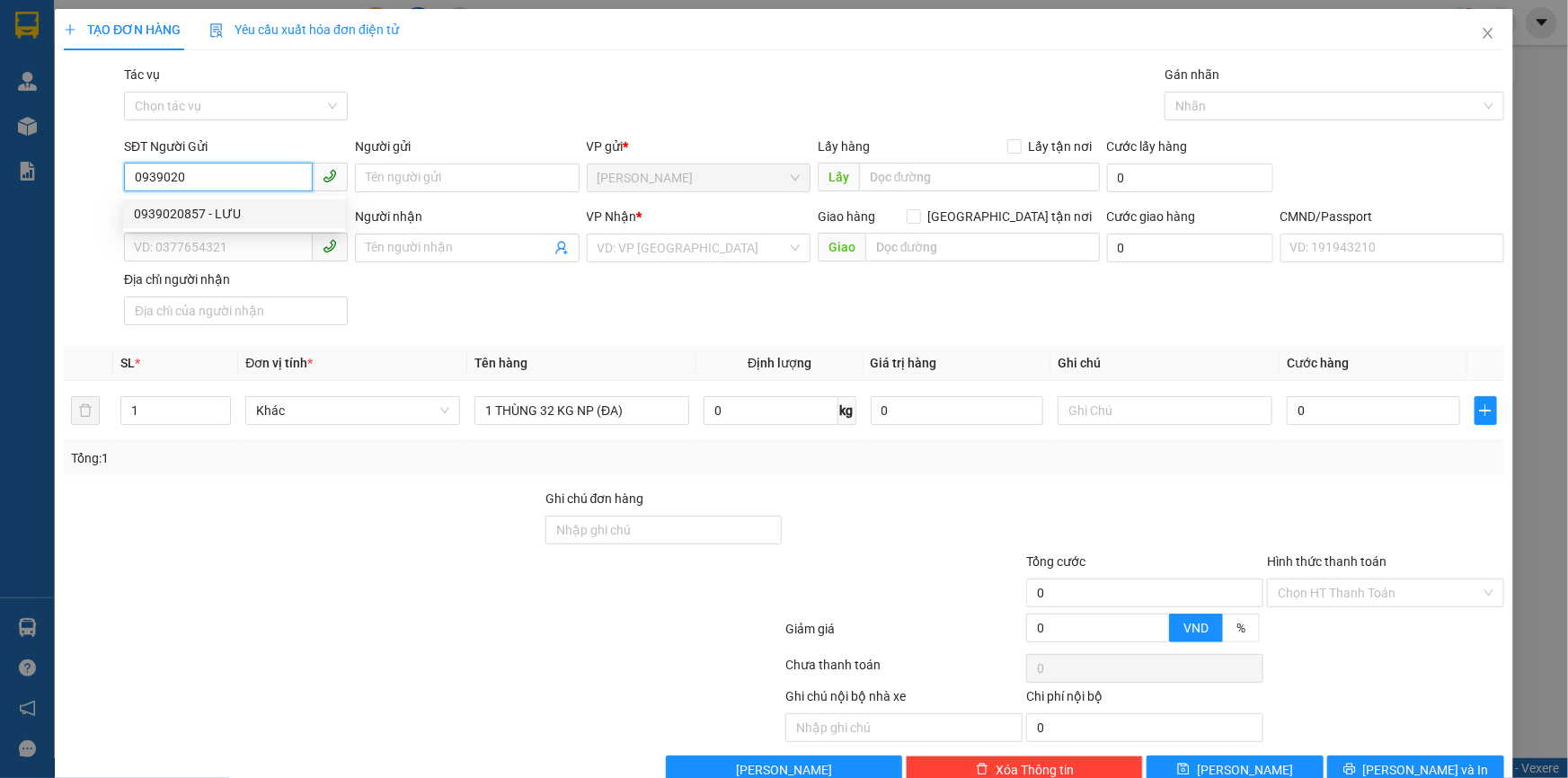
type input "0913654408"
type input "ANH THẢO"
type input "0939020857"
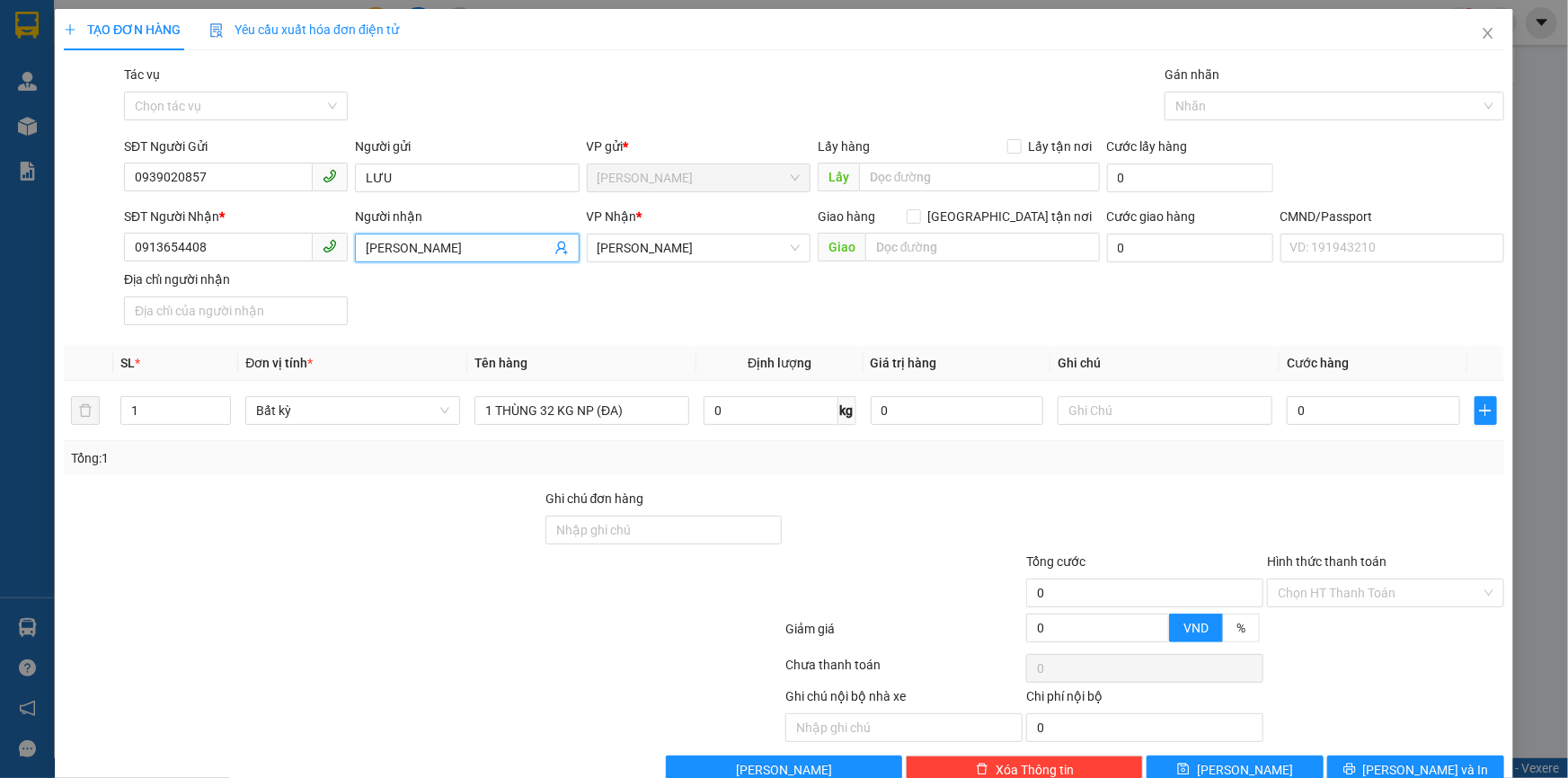
click at [555, 249] on icon "user-add" at bounding box center [560, 249] width 11 height 13
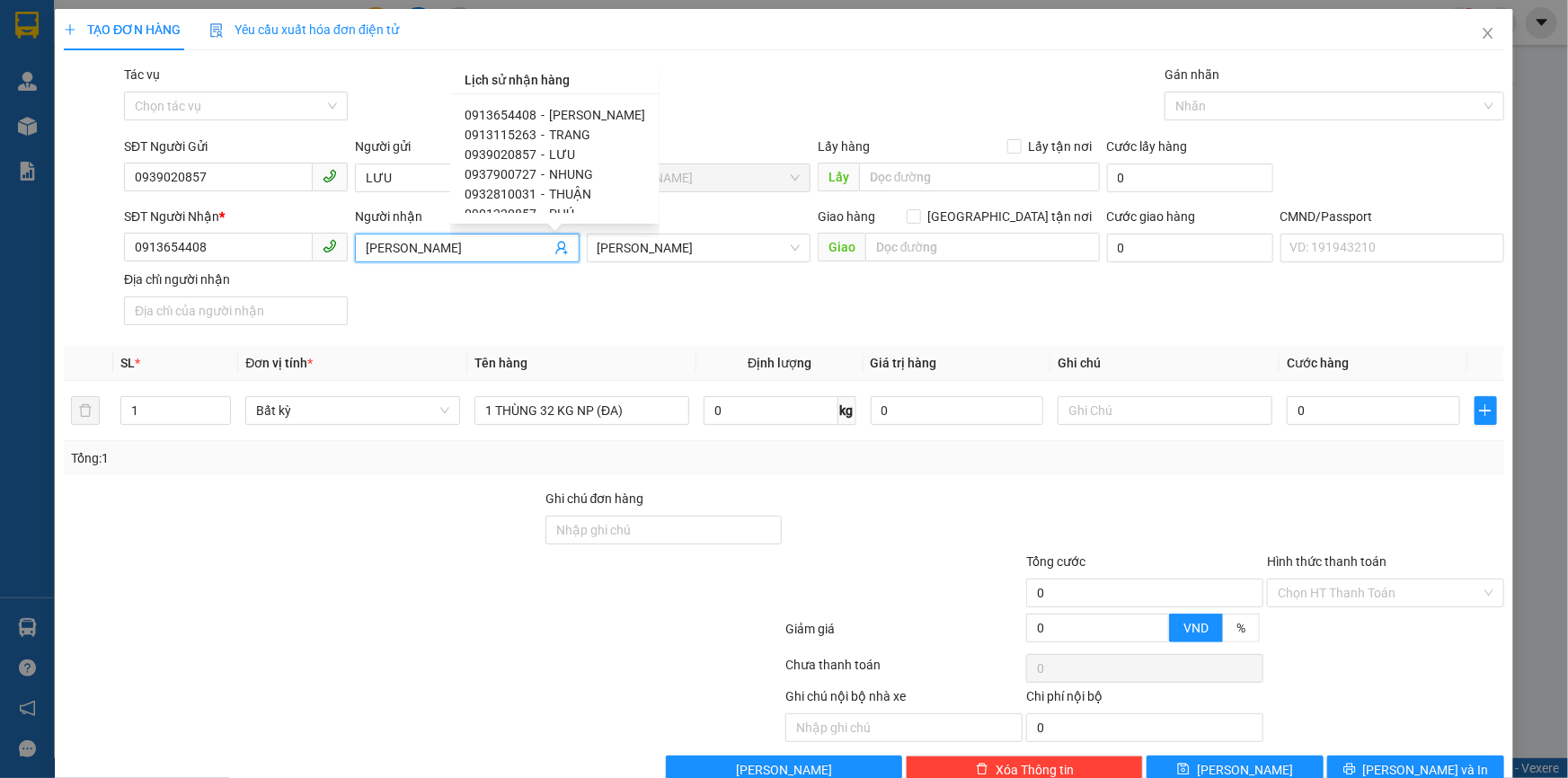
click at [558, 135] on span "TRANG" at bounding box center [569, 134] width 41 height 14
type input "0913115263"
type input "TRANG"
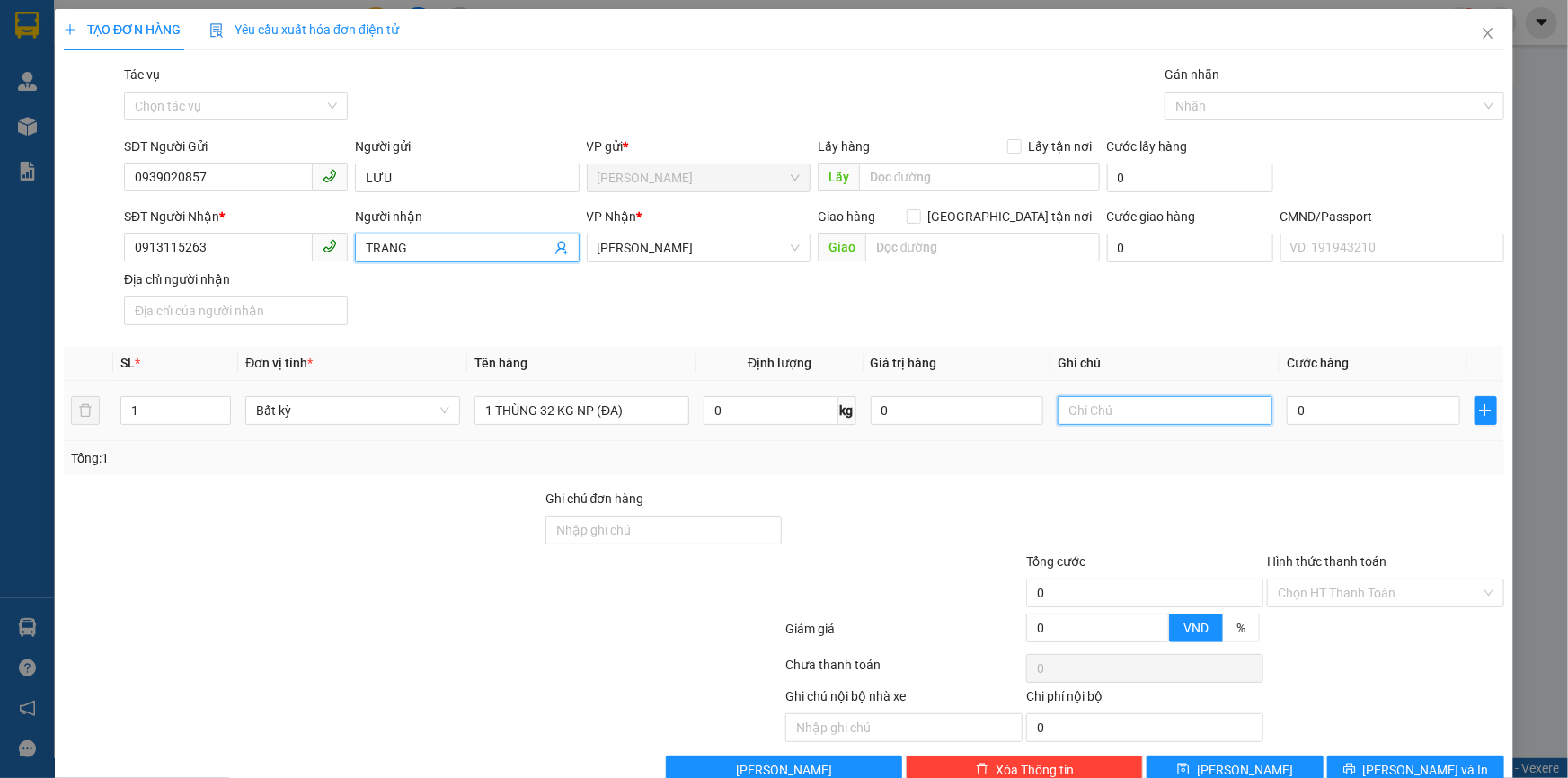
click at [1154, 397] on input "text" at bounding box center [1164, 411] width 214 height 29
type input "16H TRUNG"
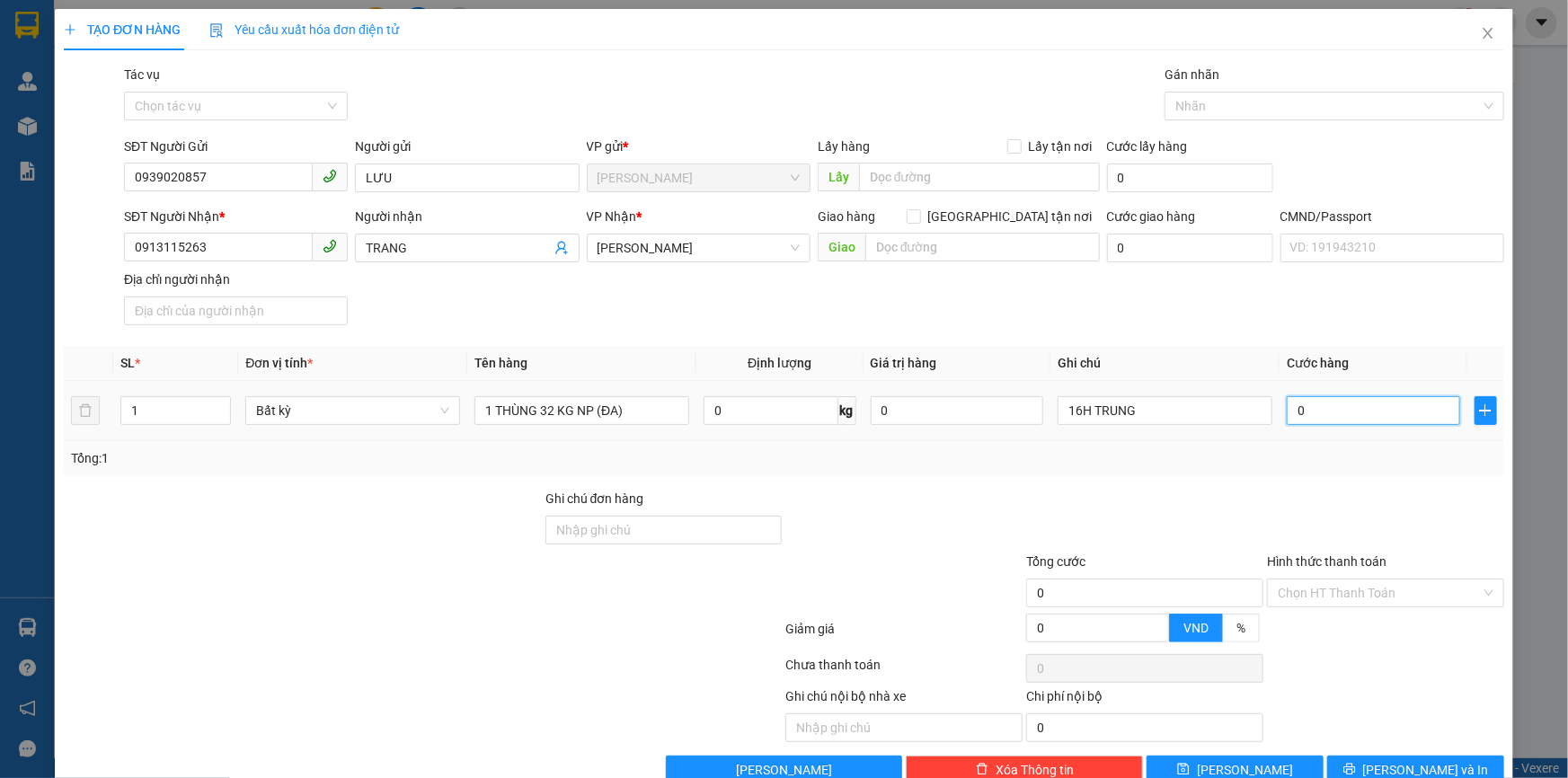
type input "4"
type input "45"
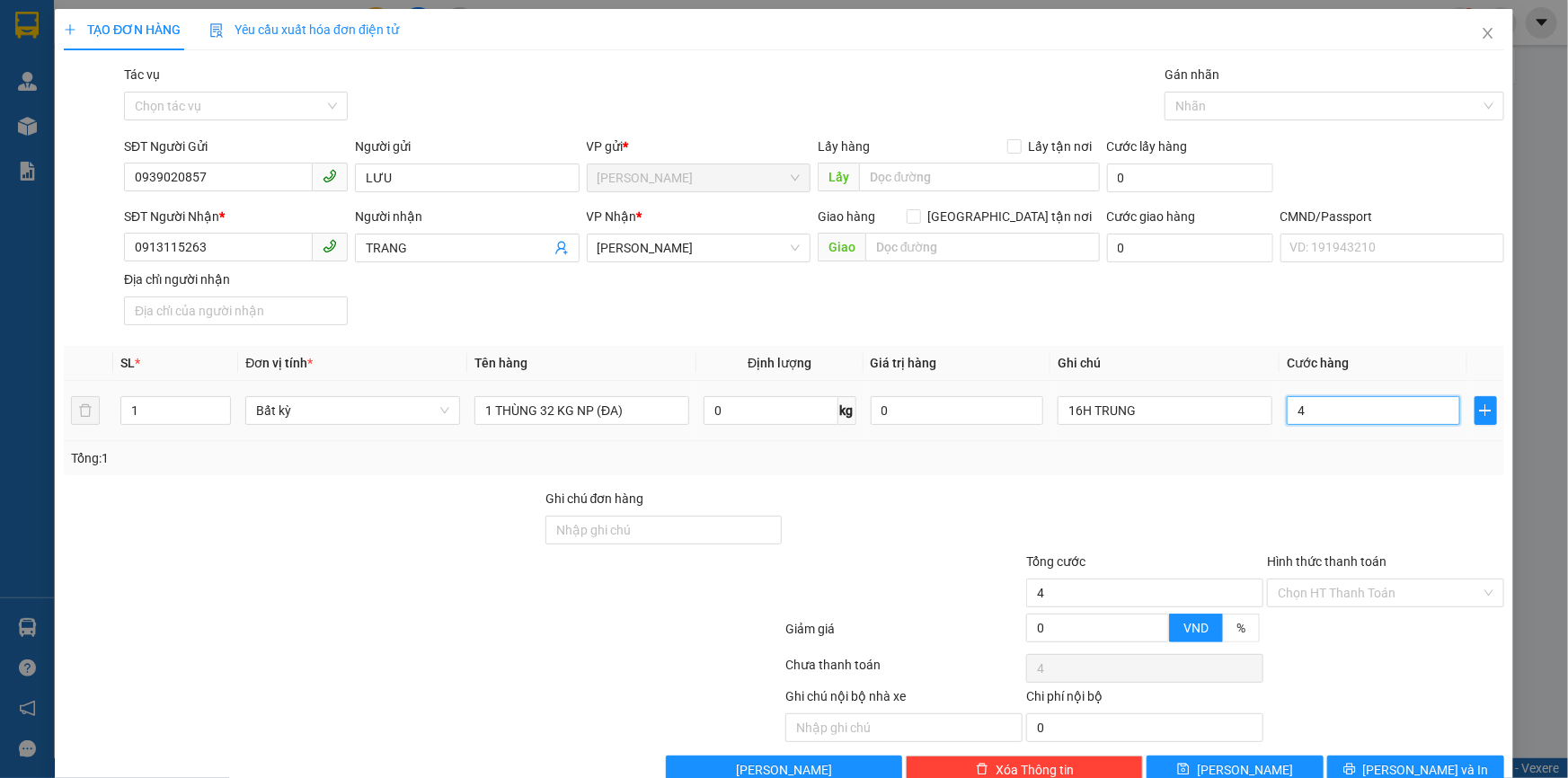
type input "45"
type input "45.000"
click at [1384, 768] on button "[PERSON_NAME] và In" at bounding box center [1415, 770] width 177 height 29
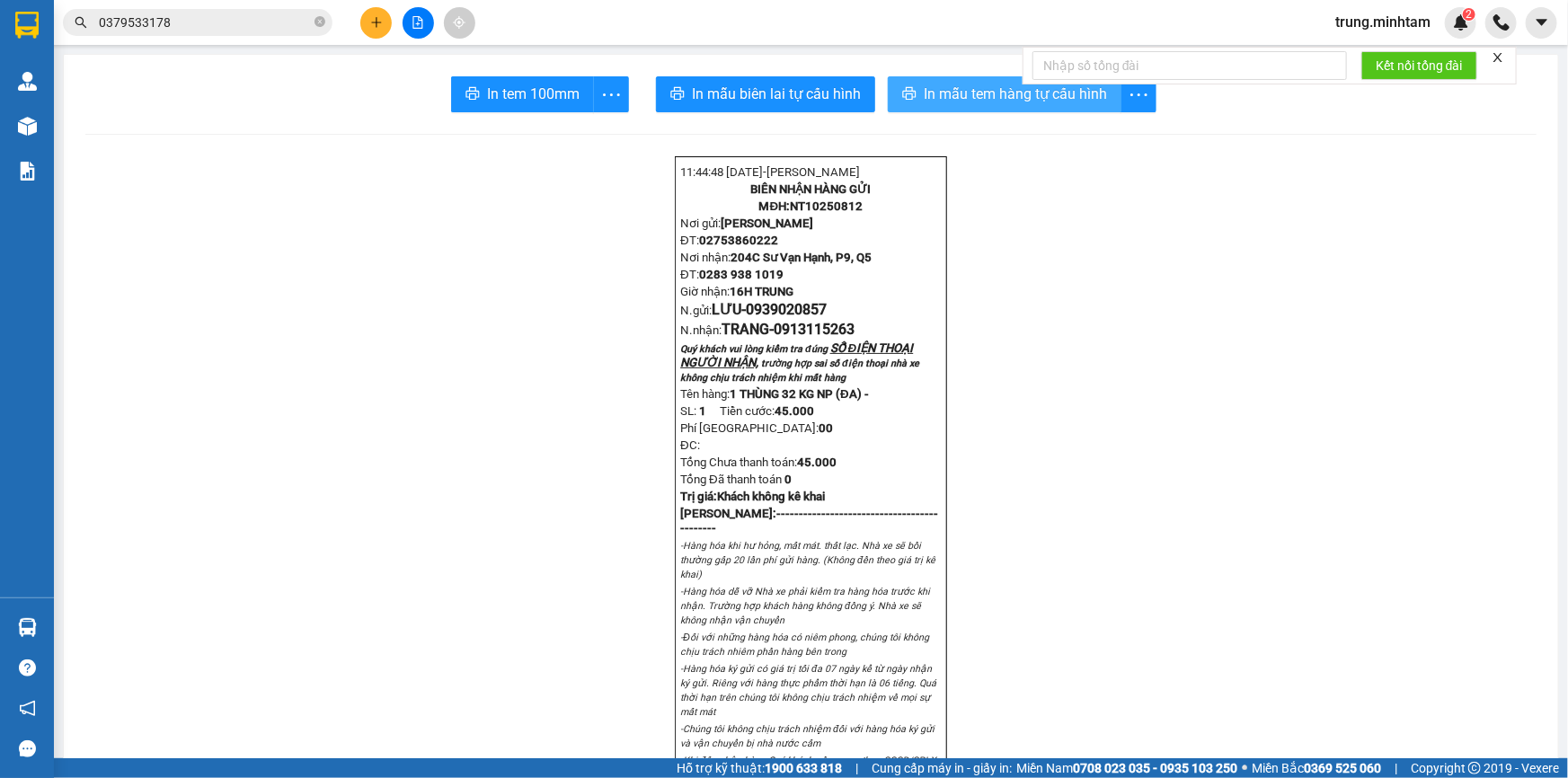
click at [958, 97] on span "In mẫu tem hàng tự cấu hình" at bounding box center [1015, 94] width 183 height 23
click at [515, 98] on span "In tem 100mm" at bounding box center [533, 94] width 92 height 23
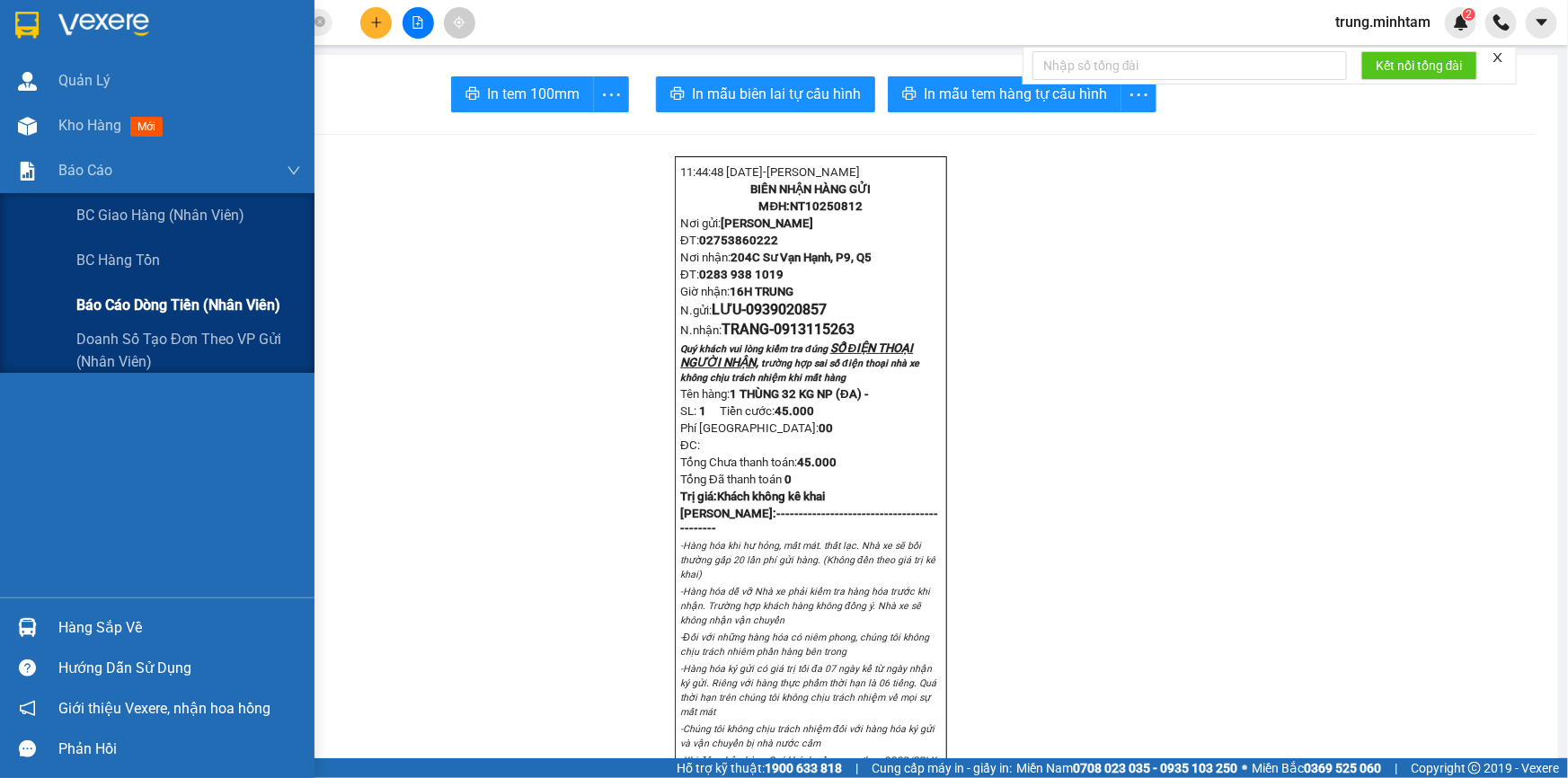
click at [169, 305] on span "Báo cáo dòng tiền (nhân viên)" at bounding box center [178, 305] width 204 height 23
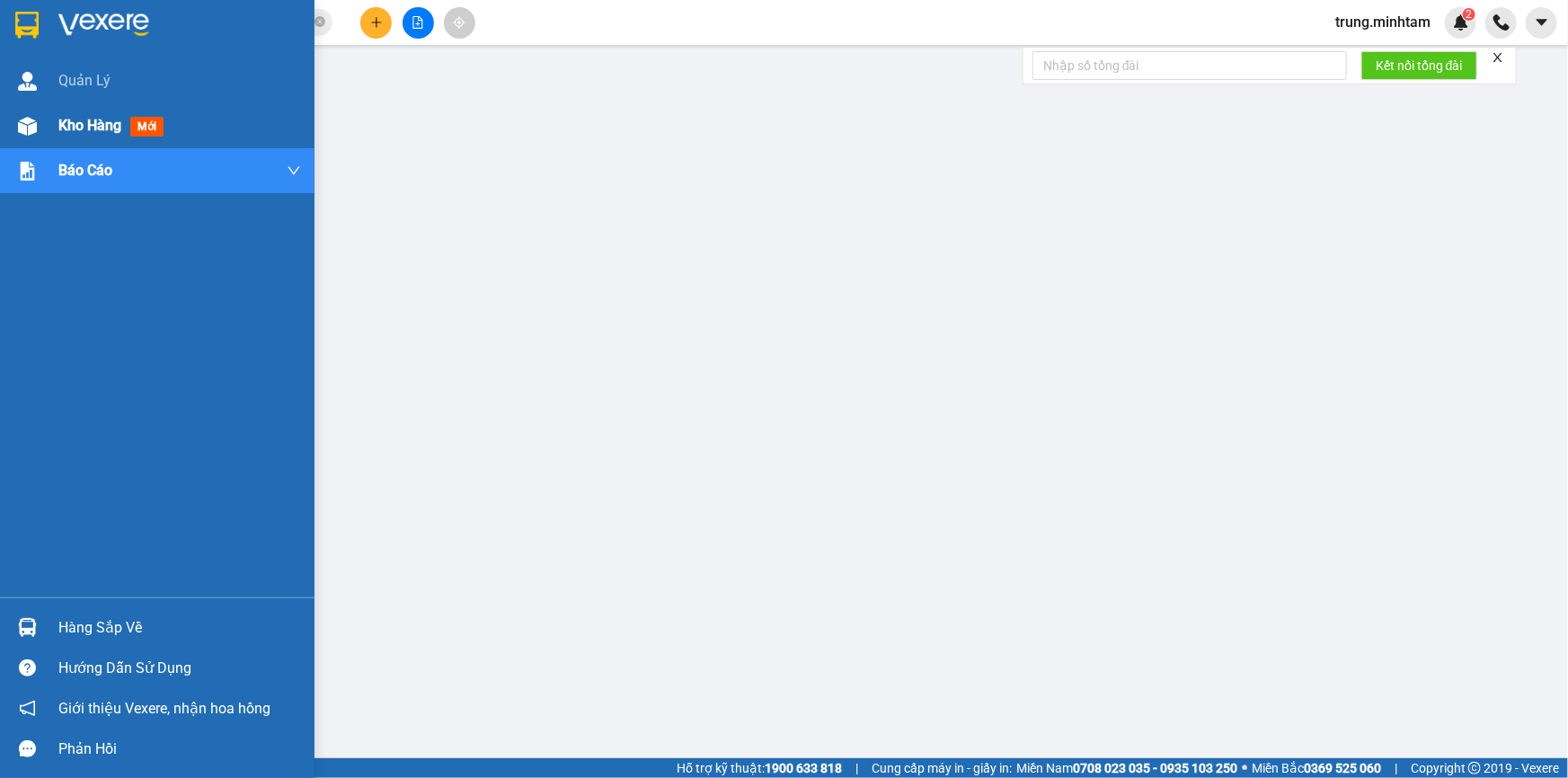
click at [71, 121] on span "Kho hàng" at bounding box center [90, 126] width 63 height 17
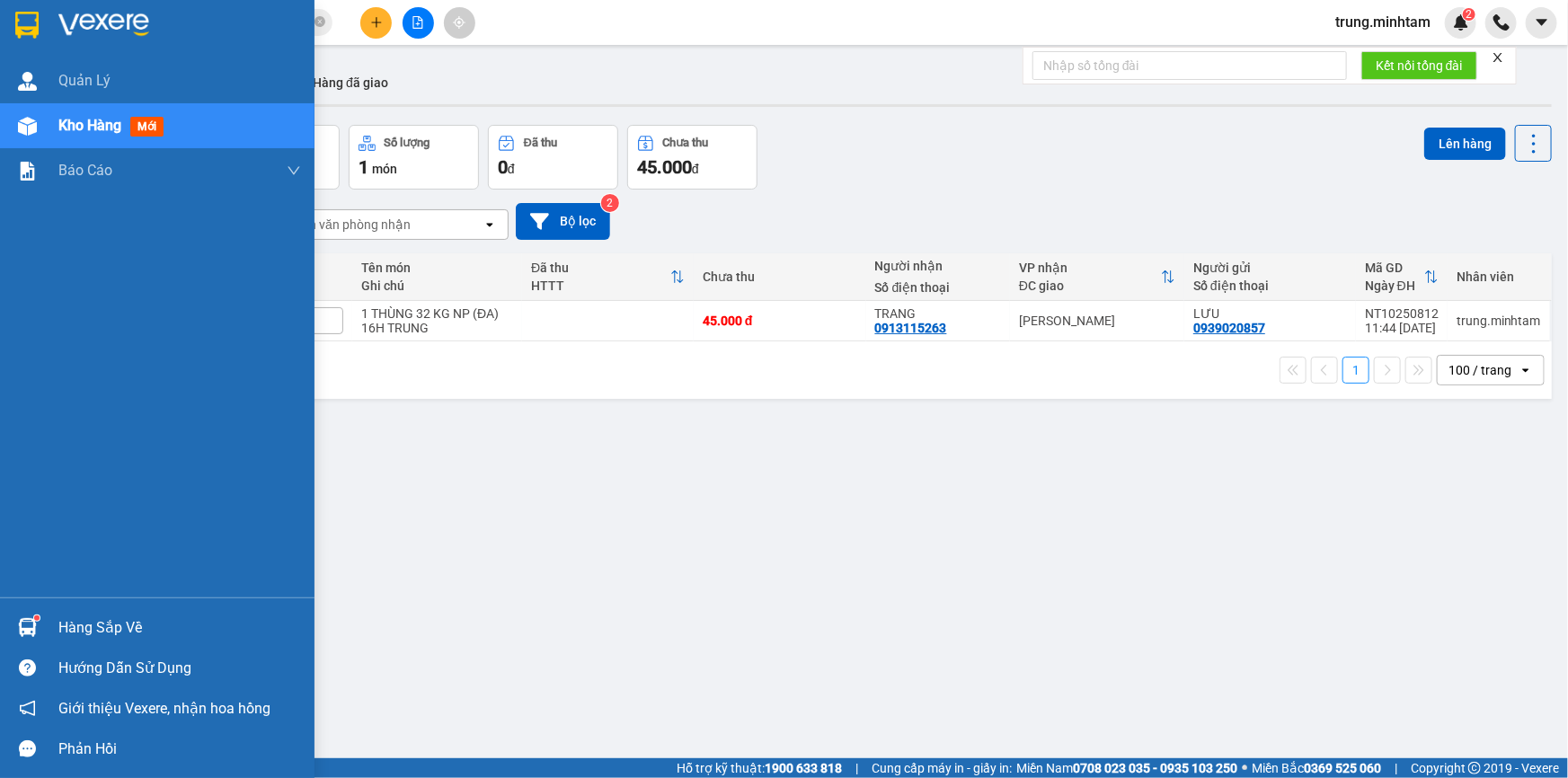
click at [88, 126] on span "Kho hàng" at bounding box center [90, 126] width 63 height 17
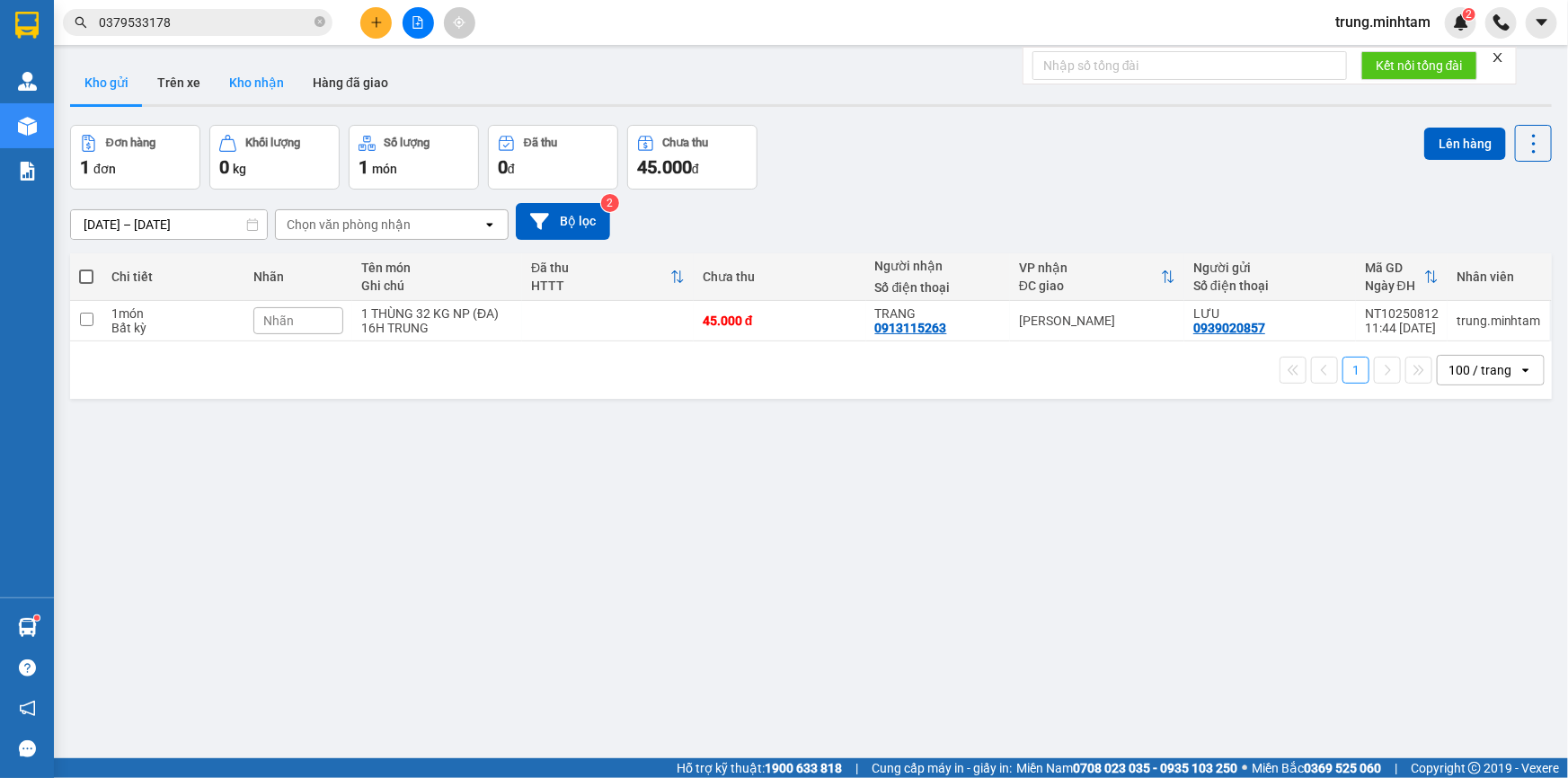
click at [252, 80] on button "Kho nhận" at bounding box center [256, 82] width 84 height 43
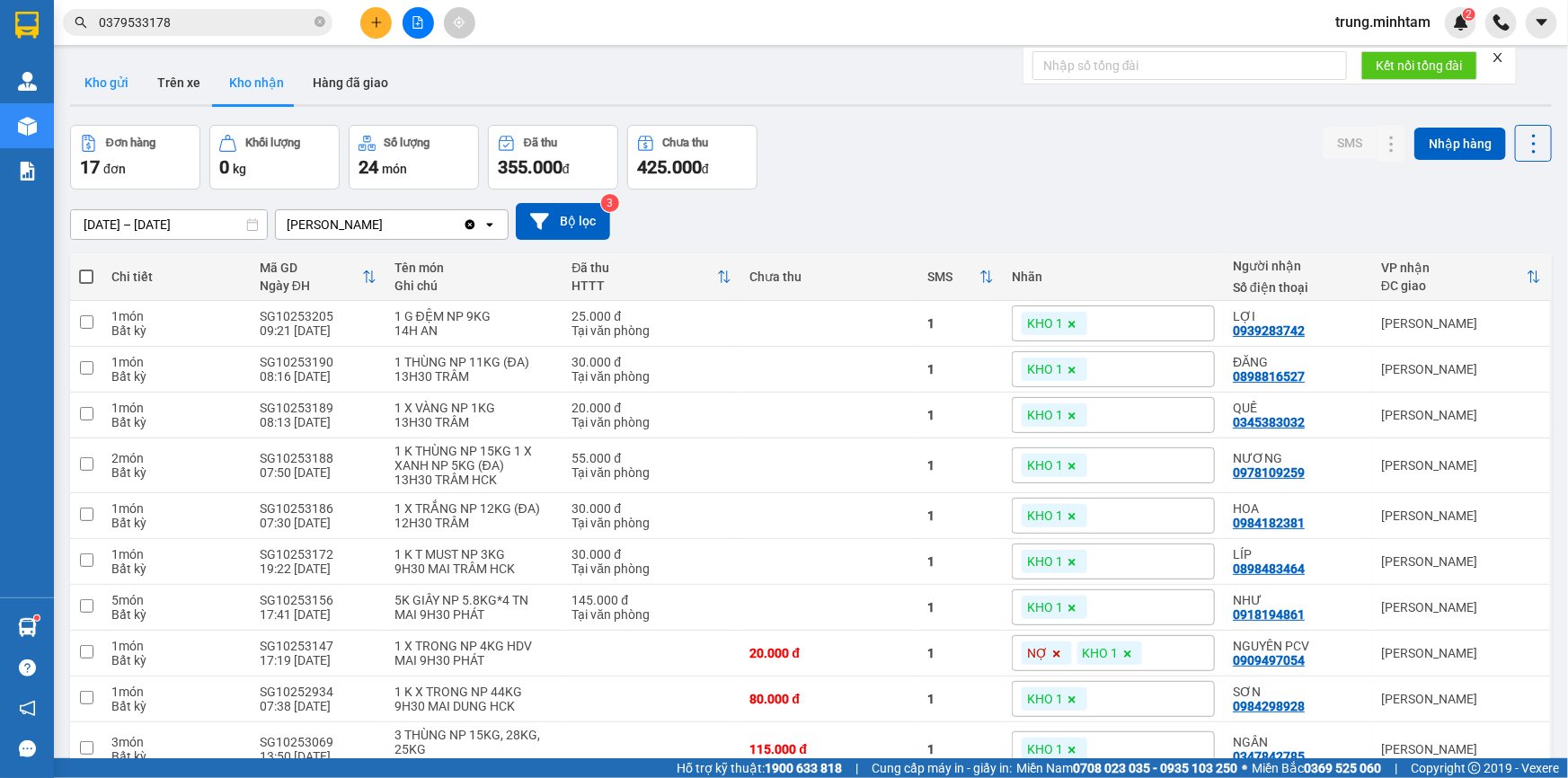
click at [115, 82] on button "Kho gửi" at bounding box center [107, 82] width 72 height 43
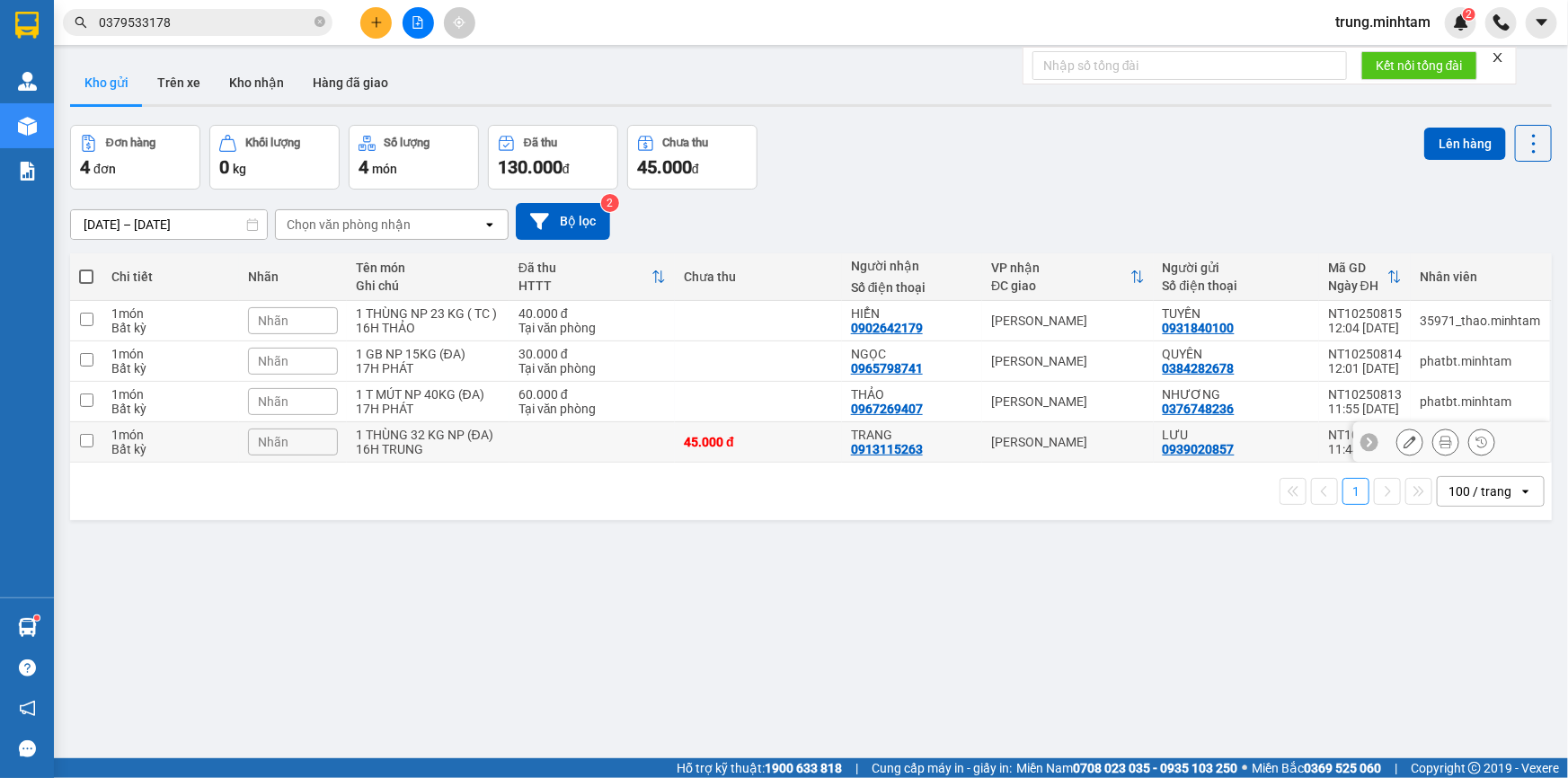
click at [560, 447] on td at bounding box center [591, 442] width 165 height 40
checkbox input "true"
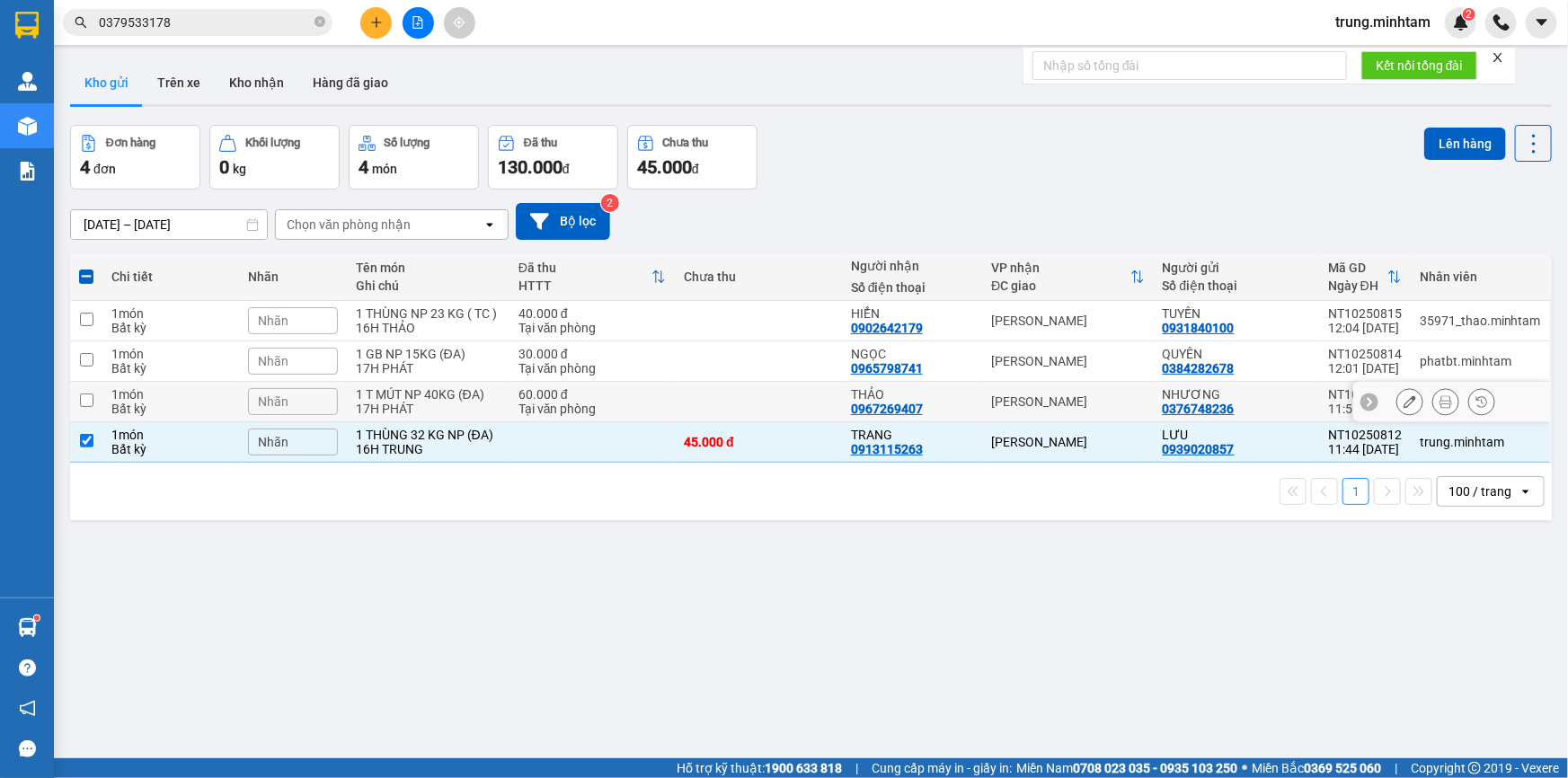
click at [641, 396] on div "60.000 đ" at bounding box center [592, 394] width 148 height 14
checkbox input "true"
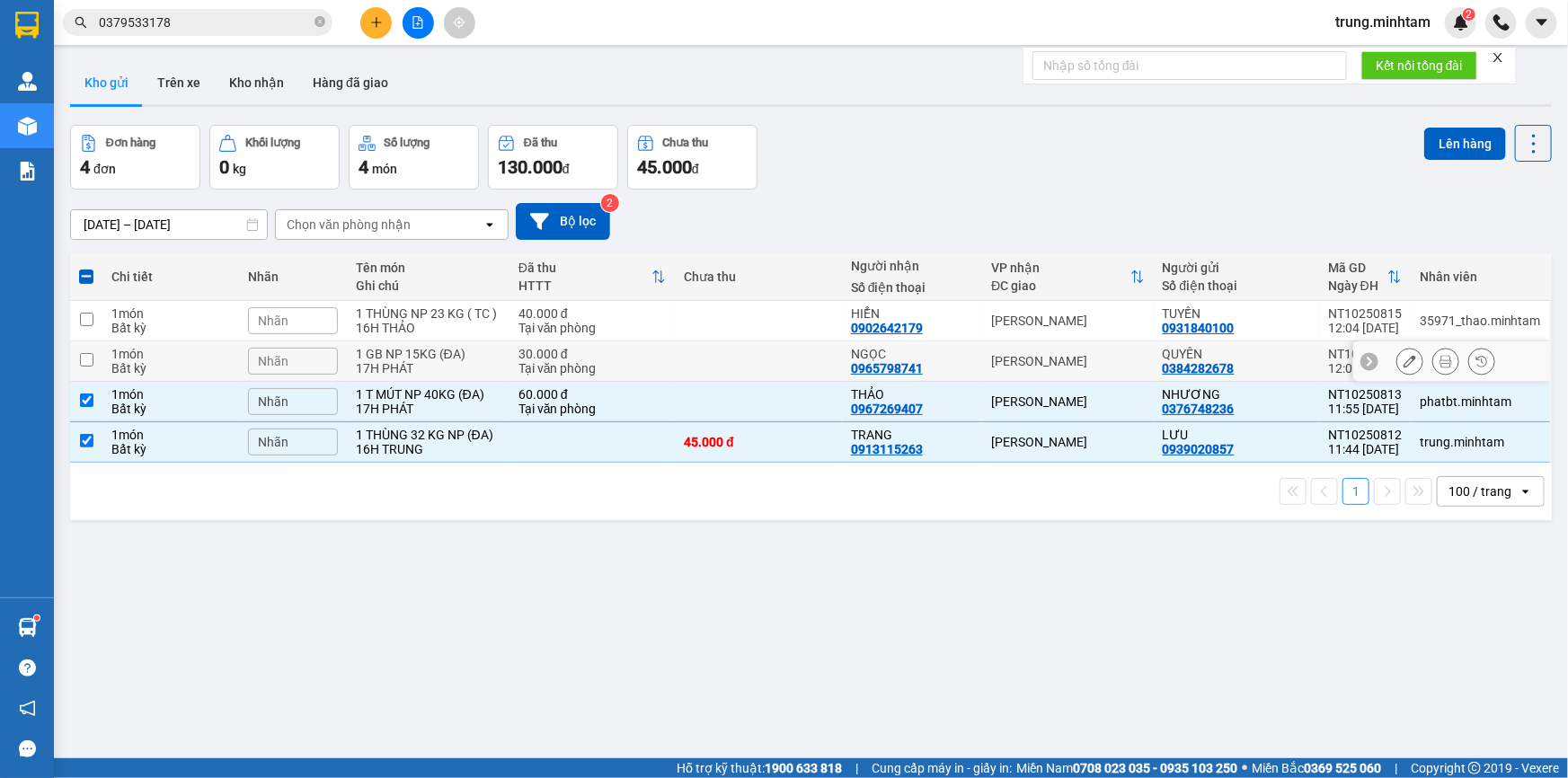
click at [641, 369] on div "Tại văn phòng" at bounding box center [592, 368] width 148 height 14
checkbox input "true"
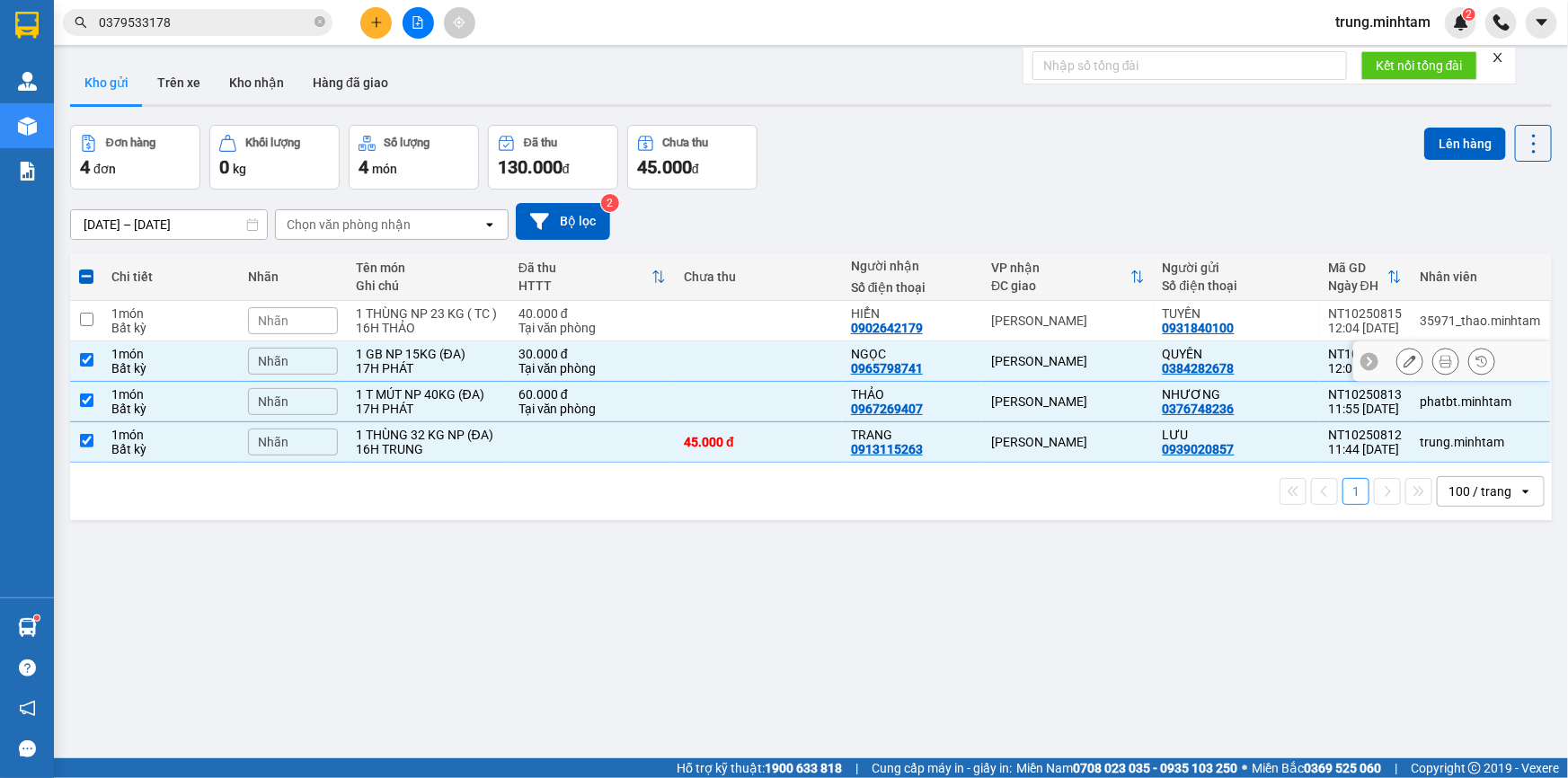
click at [641, 324] on div "Tại văn phòng" at bounding box center [592, 327] width 148 height 14
checkbox input "true"
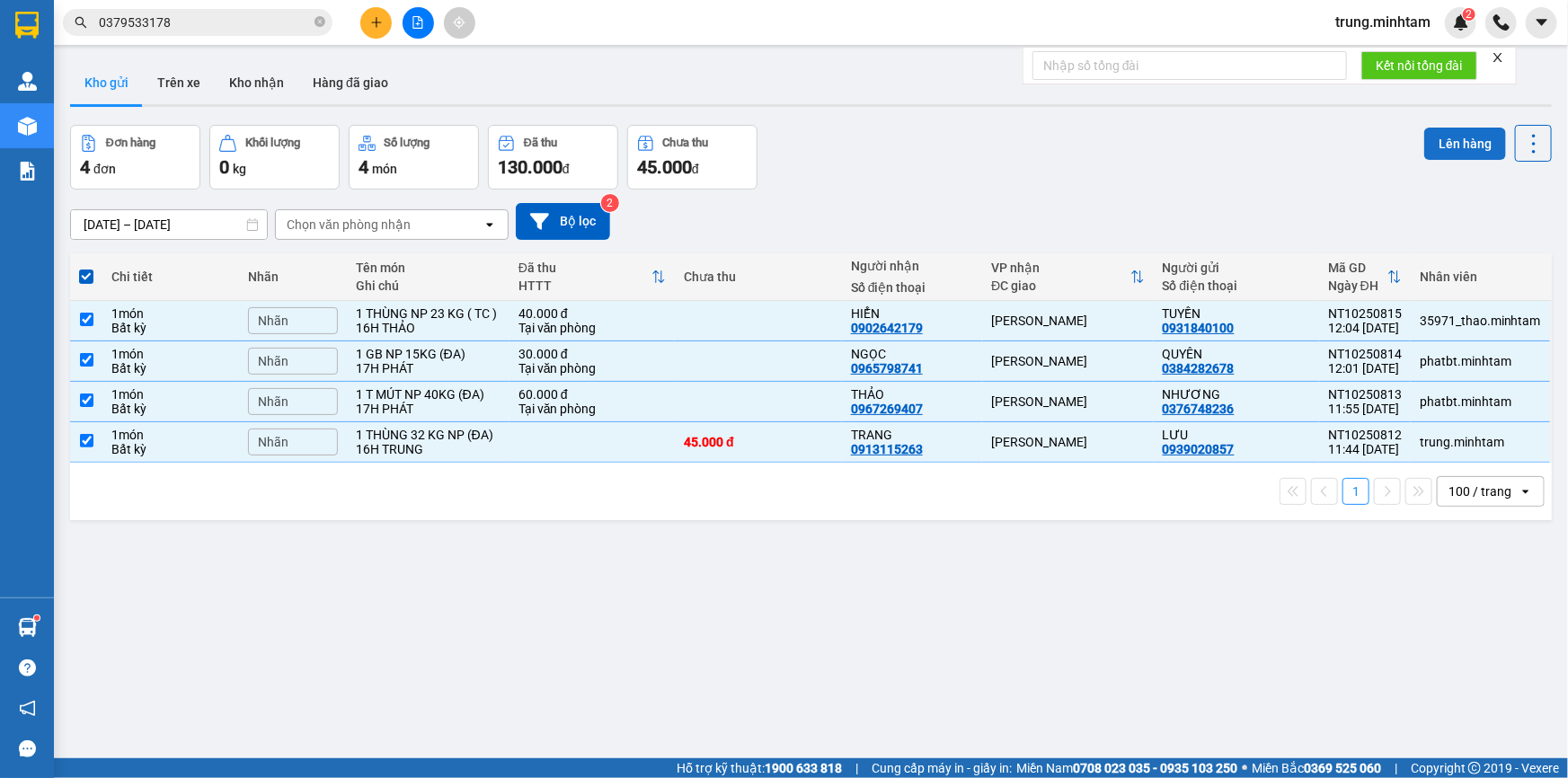
click at [1447, 138] on button "Lên hàng" at bounding box center [1465, 144] width 82 height 32
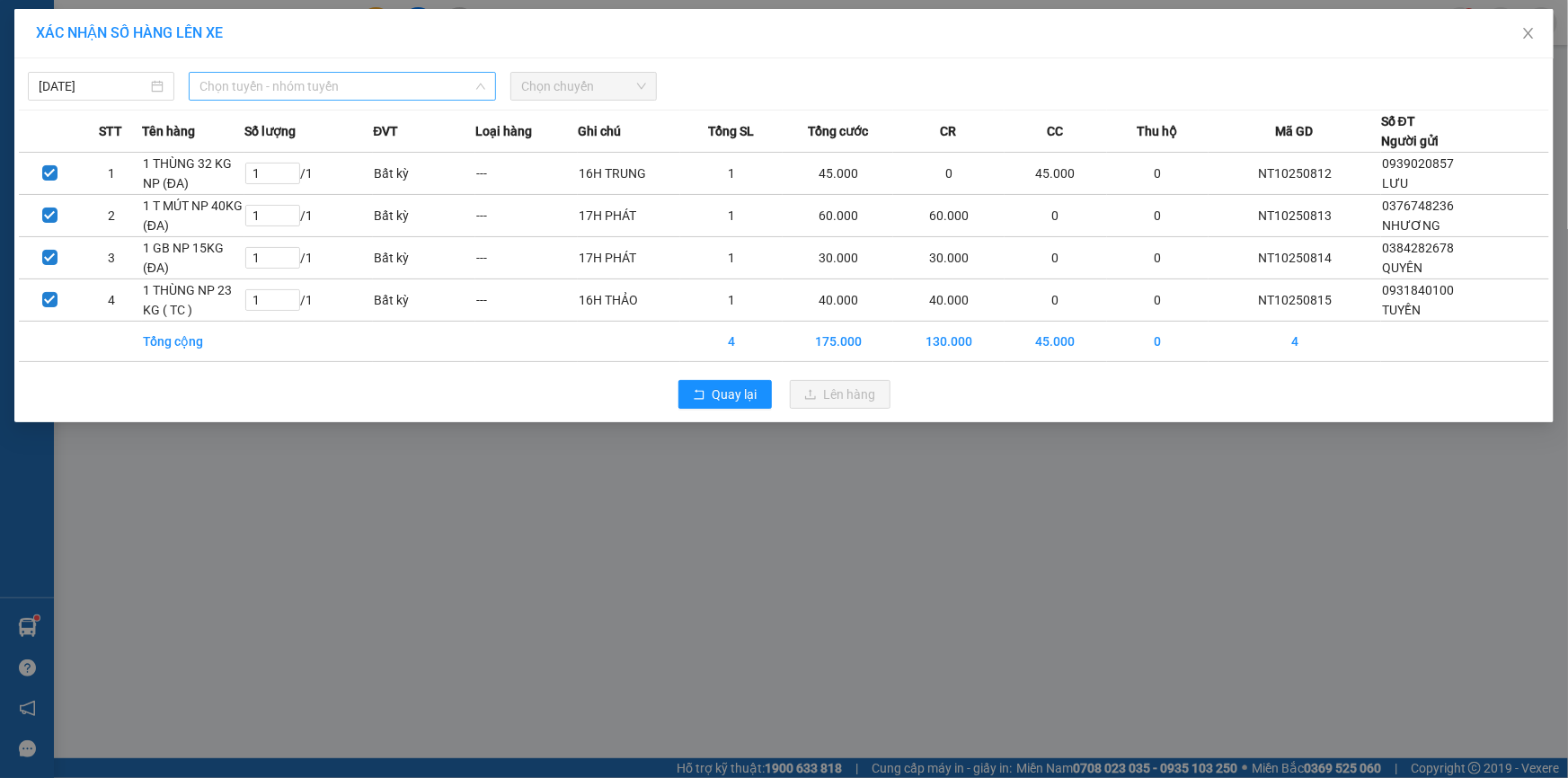
click at [292, 81] on span "Chọn tuyến - nhóm tuyến" at bounding box center [342, 86] width 286 height 27
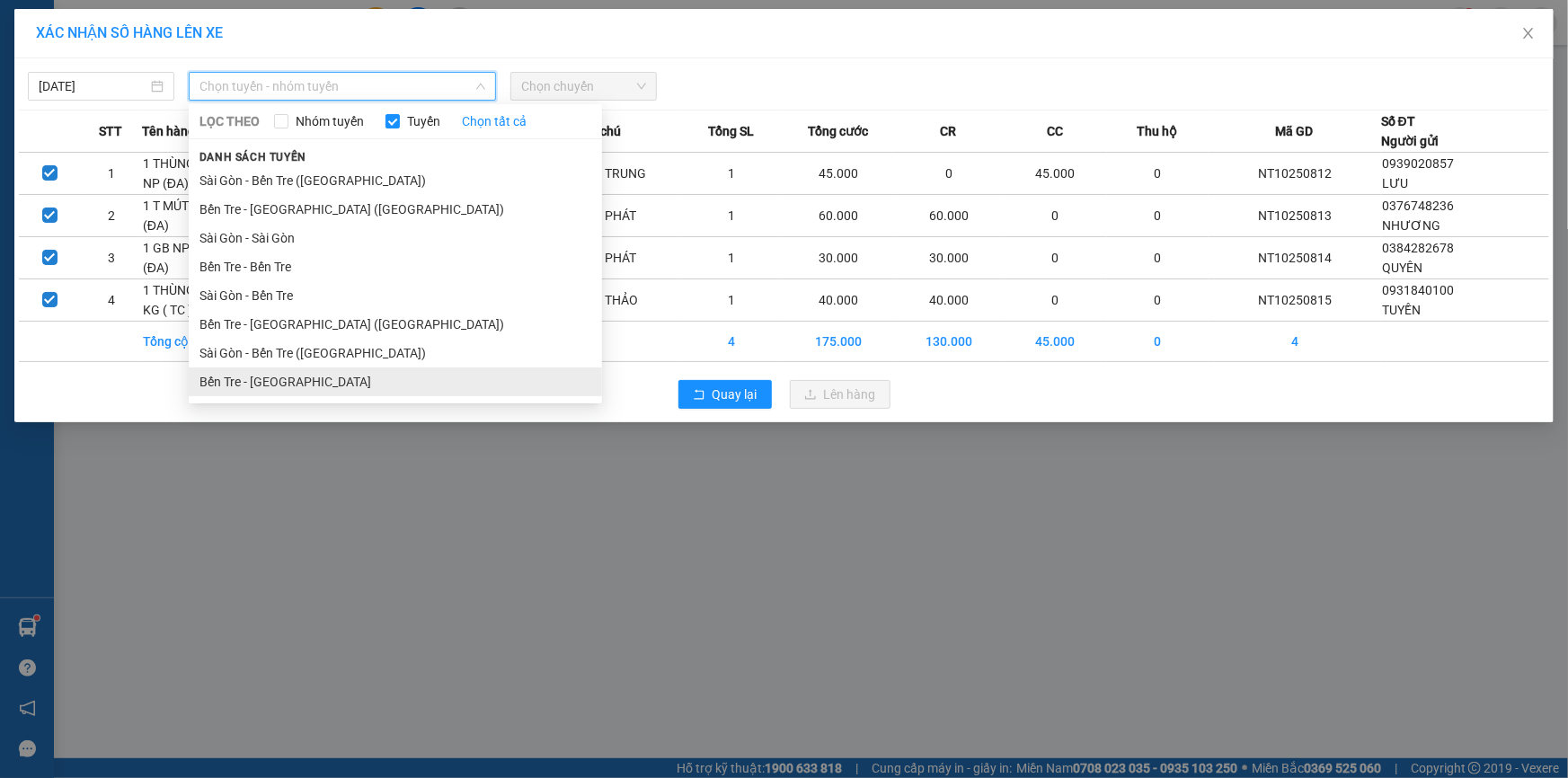
click at [284, 385] on li "Bến Tre - [GEOGRAPHIC_DATA]" at bounding box center [396, 382] width 414 height 29
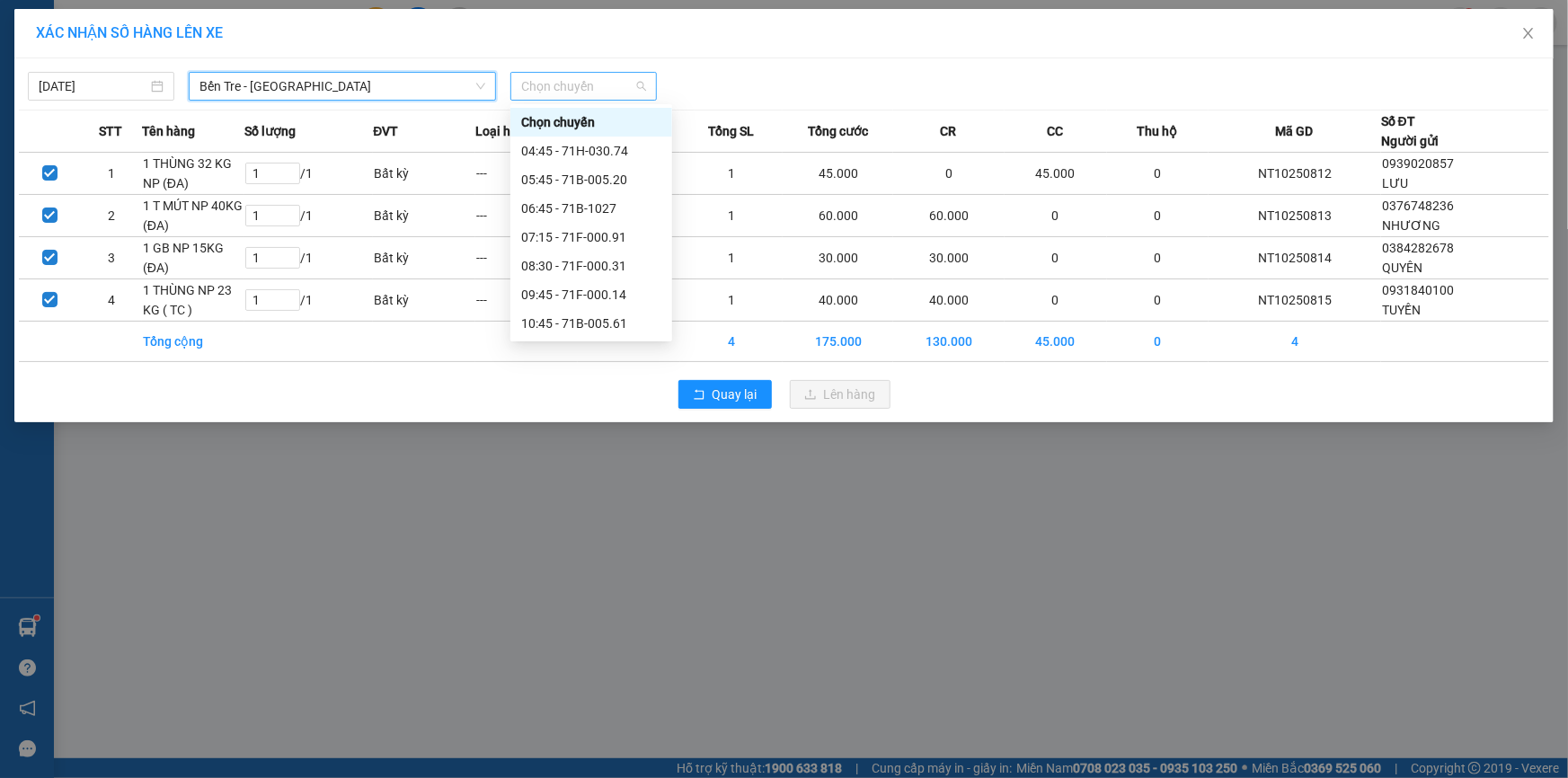
click at [585, 88] on span "Chọn chuyến" at bounding box center [583, 86] width 125 height 27
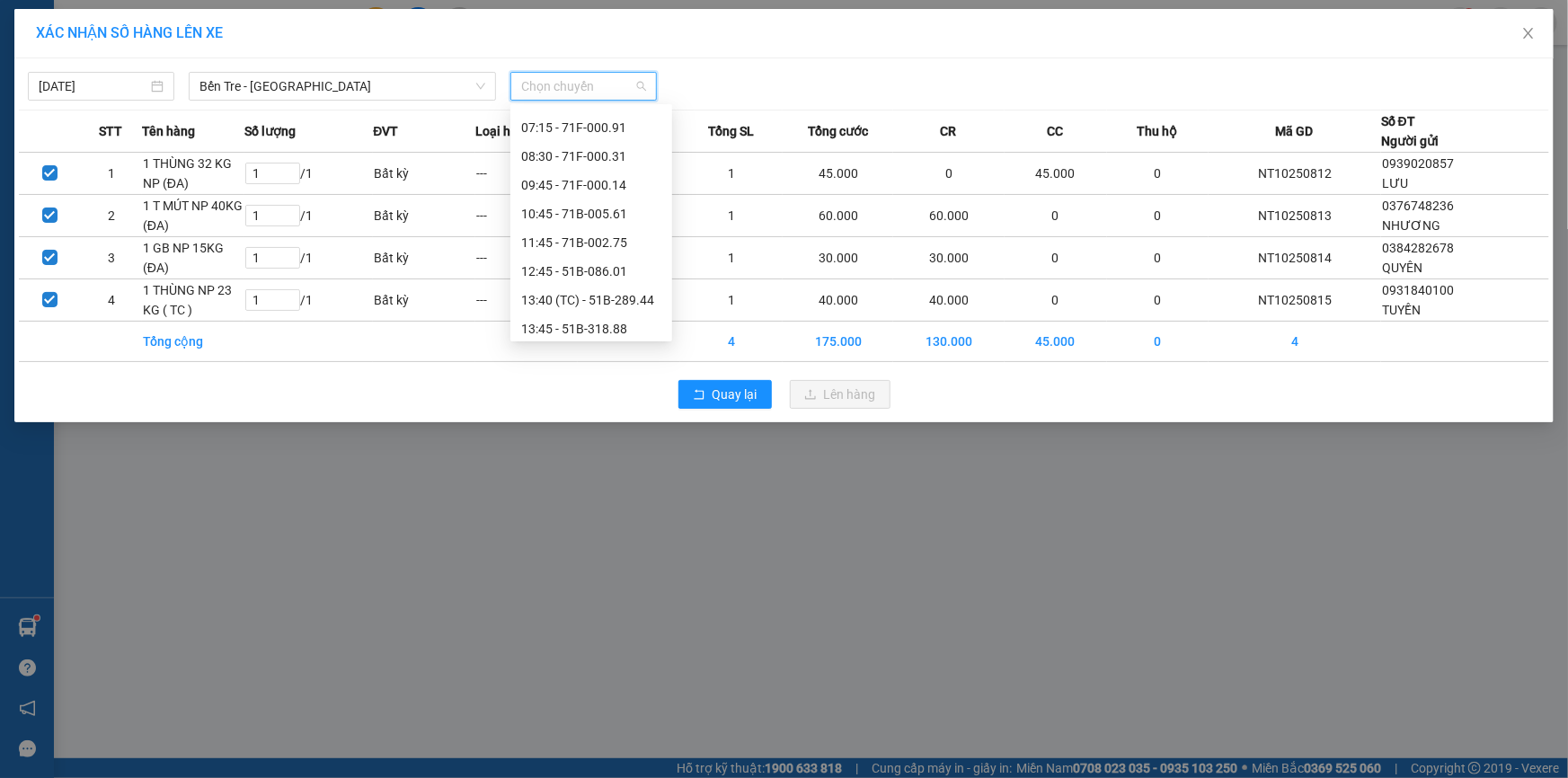
scroll to position [113, 0]
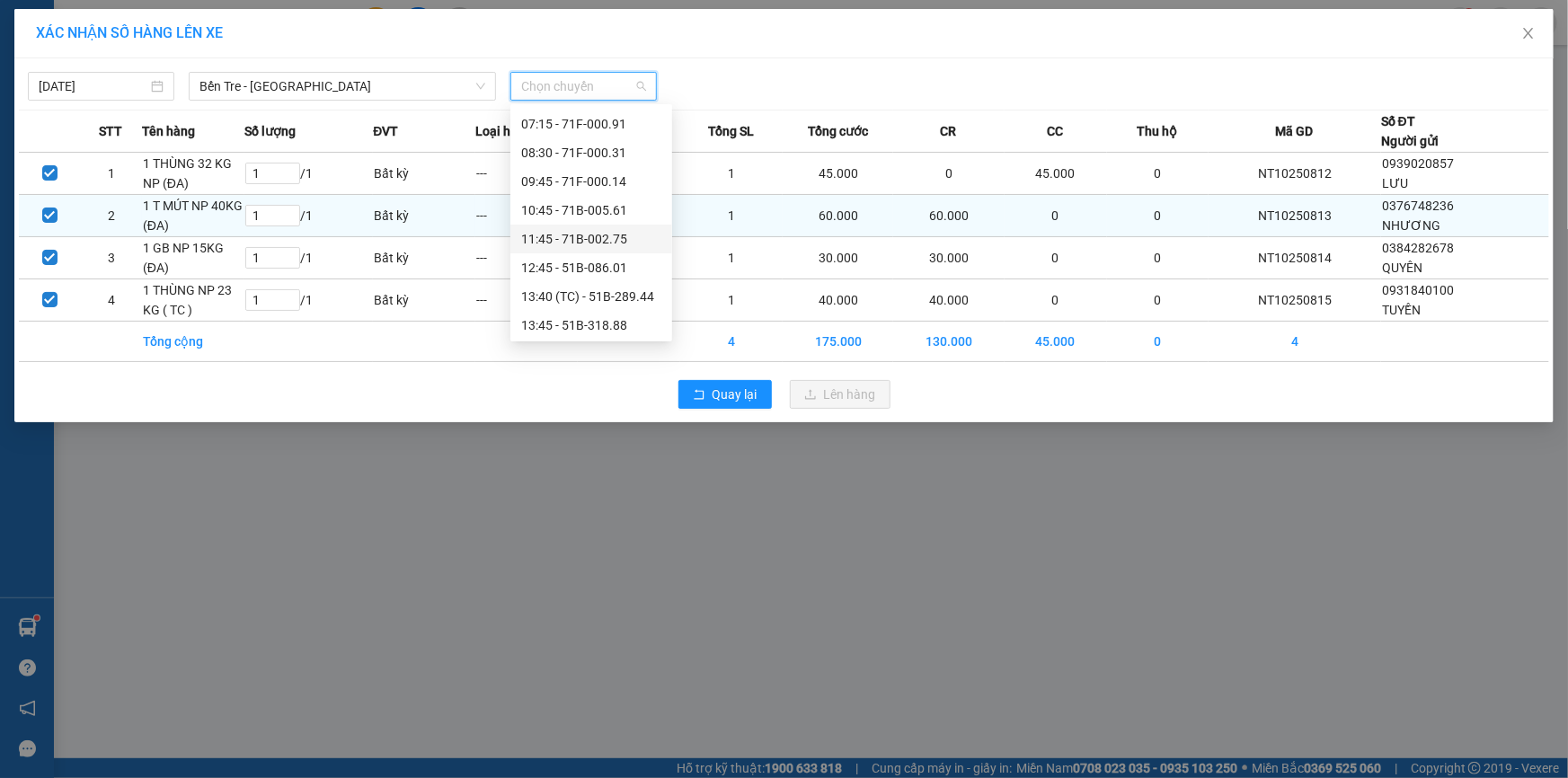
click at [609, 241] on div "11:45 - 71B-002.75" at bounding box center [591, 238] width 140 height 20
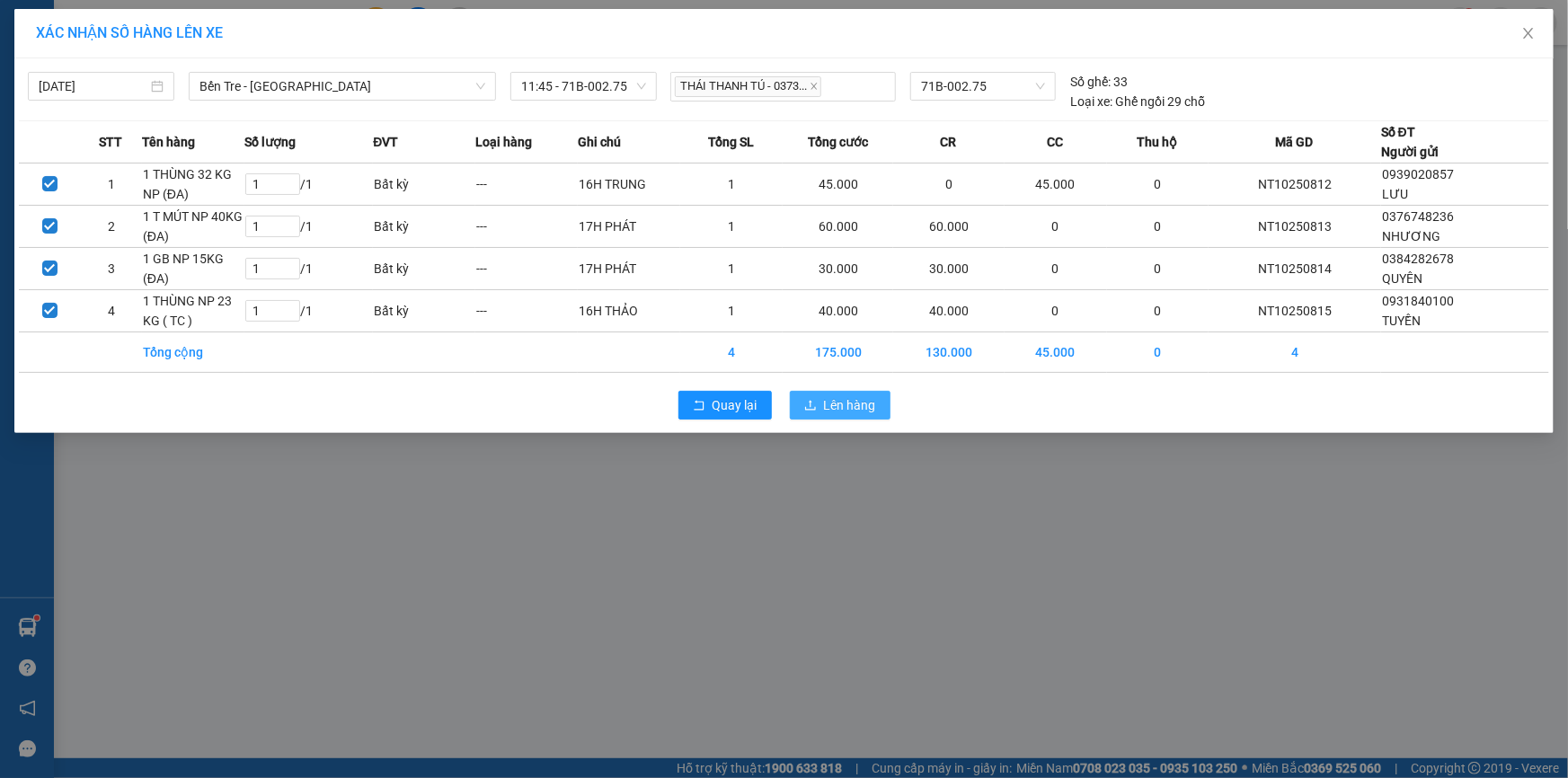
click at [848, 400] on span "Lên hàng" at bounding box center [849, 405] width 52 height 20
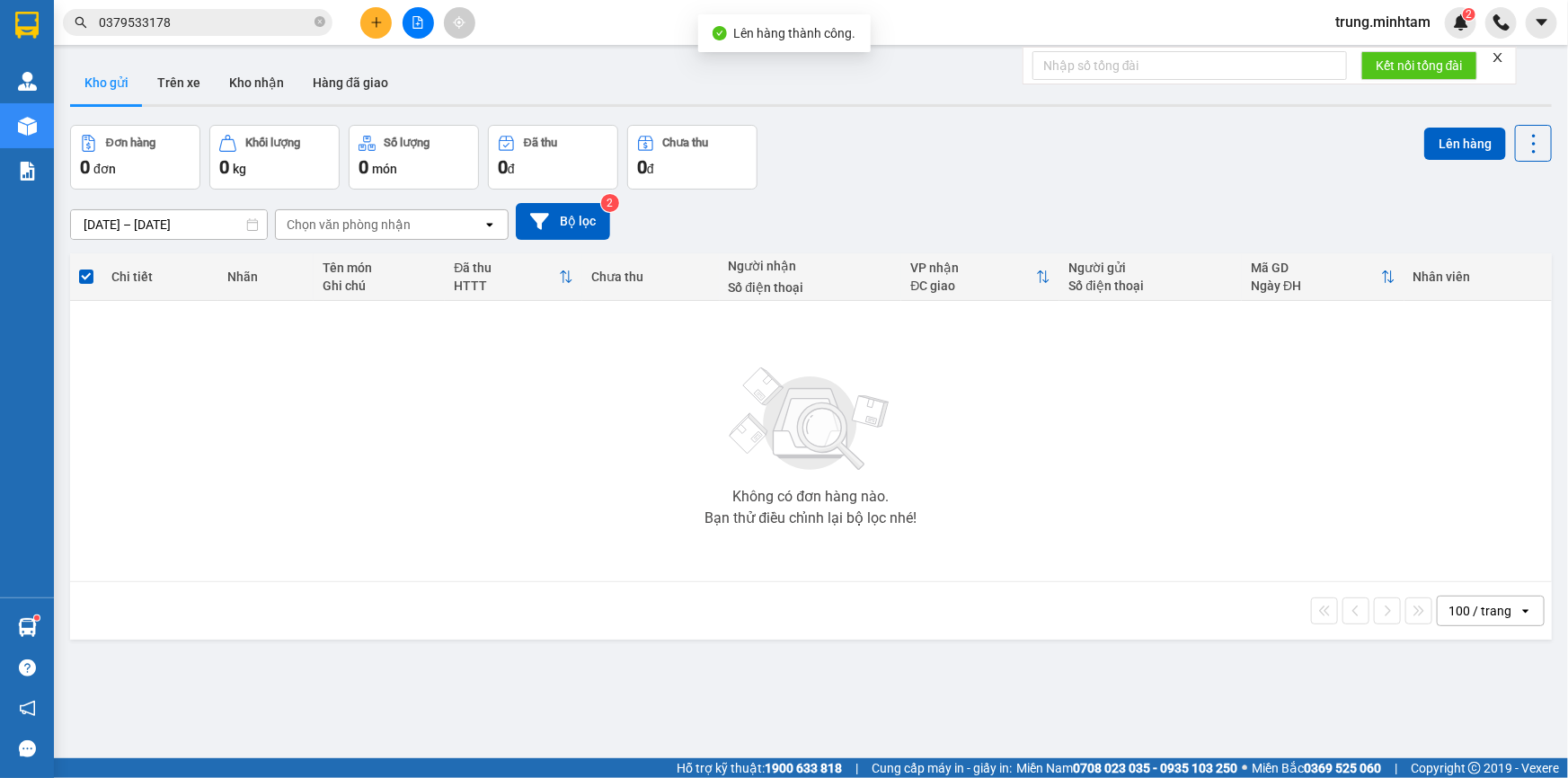
click at [417, 21] on icon "file-add" at bounding box center [417, 22] width 12 height 12
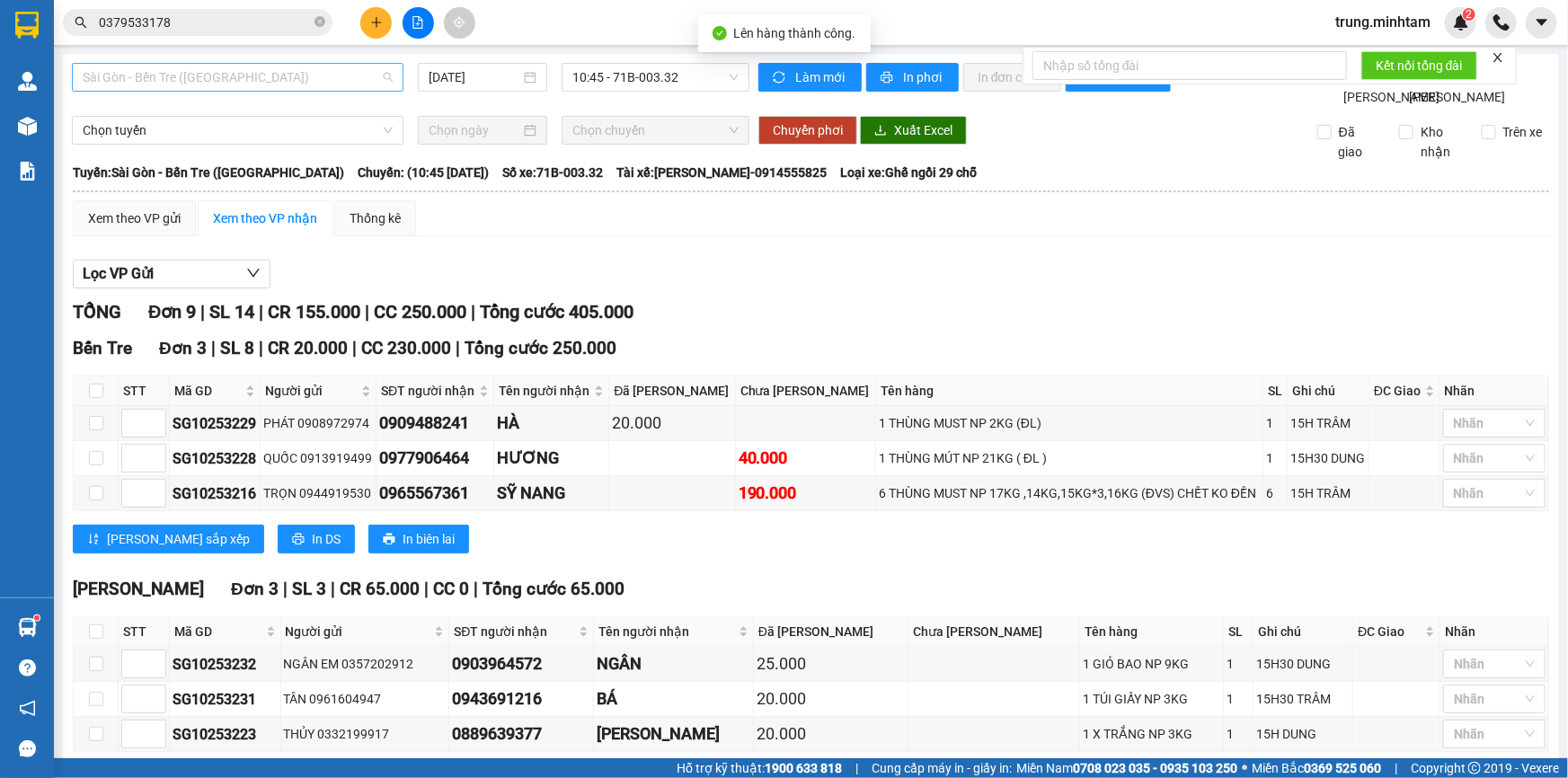
click at [347, 72] on span "Sài Gòn - Bến Tre ([GEOGRAPHIC_DATA])" at bounding box center [237, 77] width 310 height 27
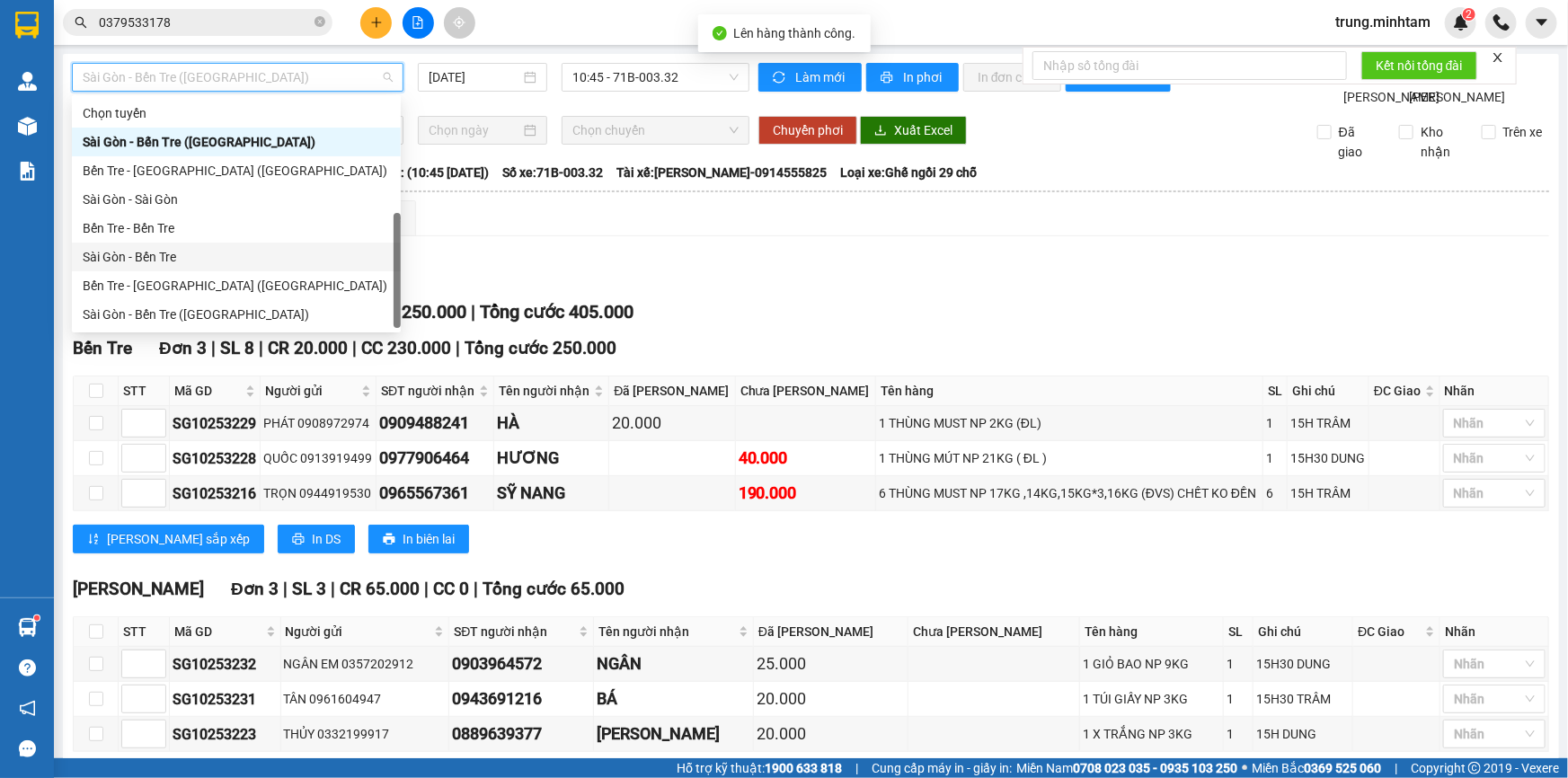
scroll to position [28, 0]
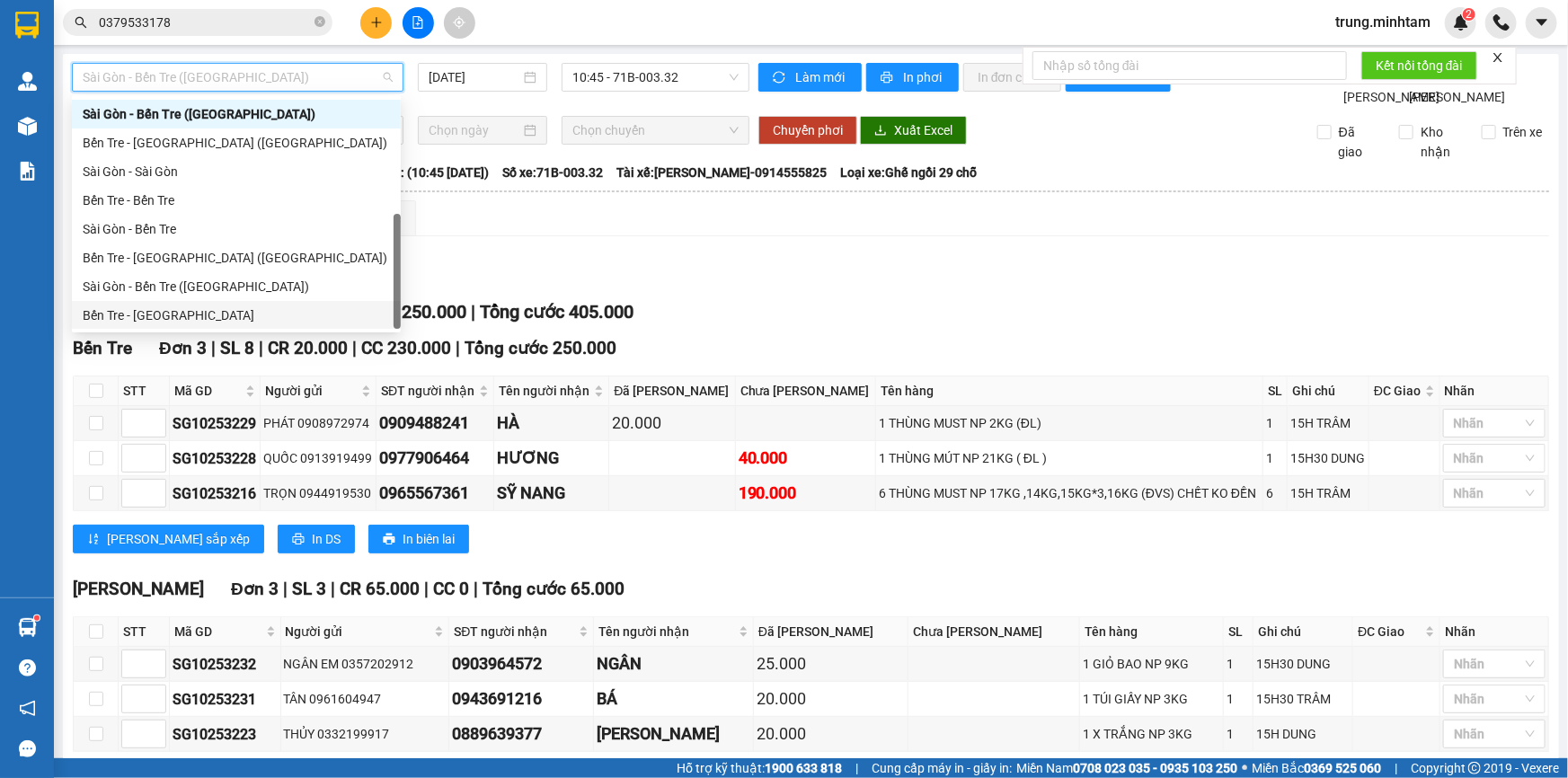
click at [135, 308] on div "Bến Tre - [GEOGRAPHIC_DATA]" at bounding box center [236, 315] width 307 height 20
type input "[DATE]"
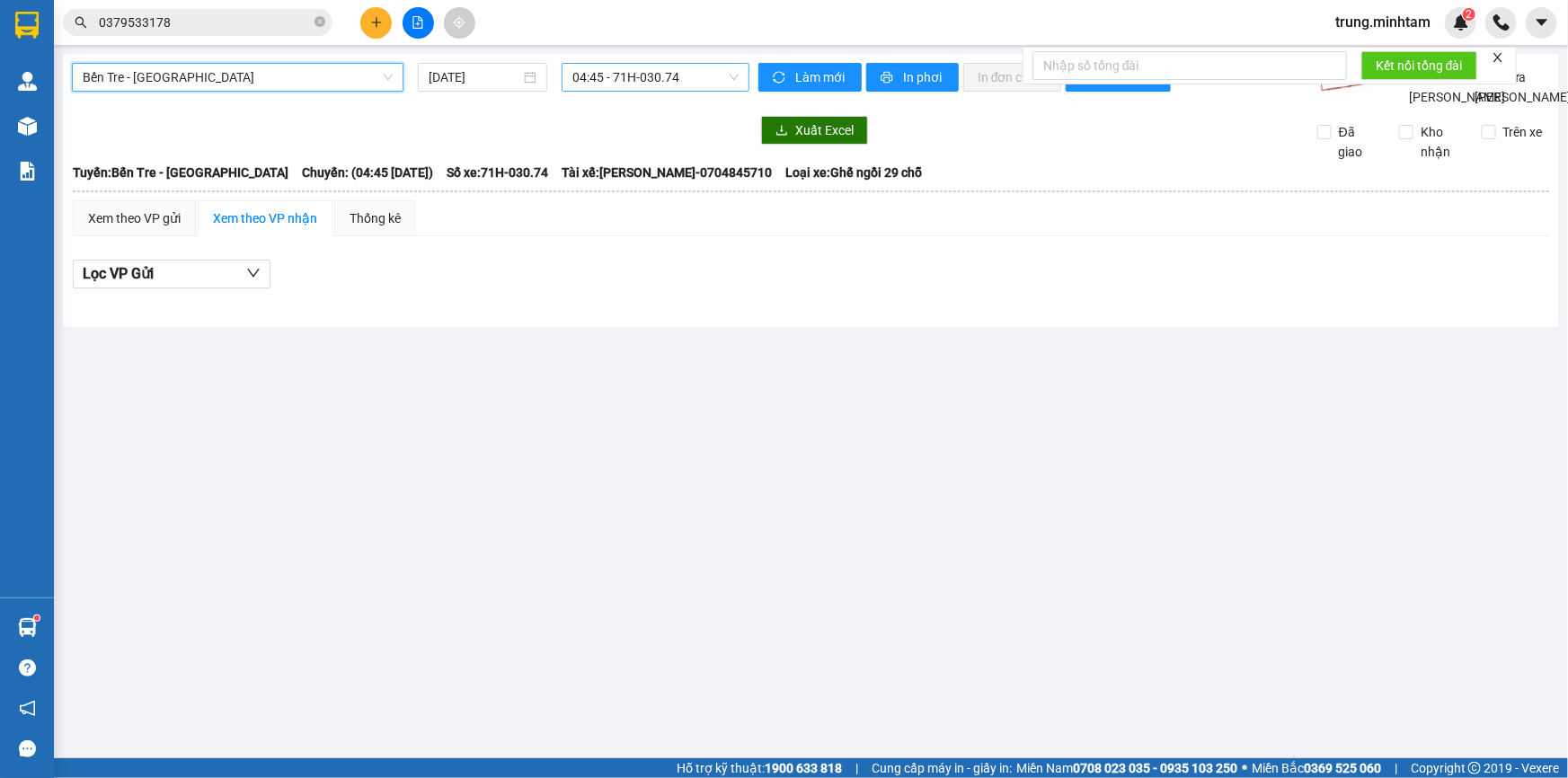
click at [602, 72] on span "04:45 - 71H-030.74" at bounding box center [655, 77] width 166 height 27
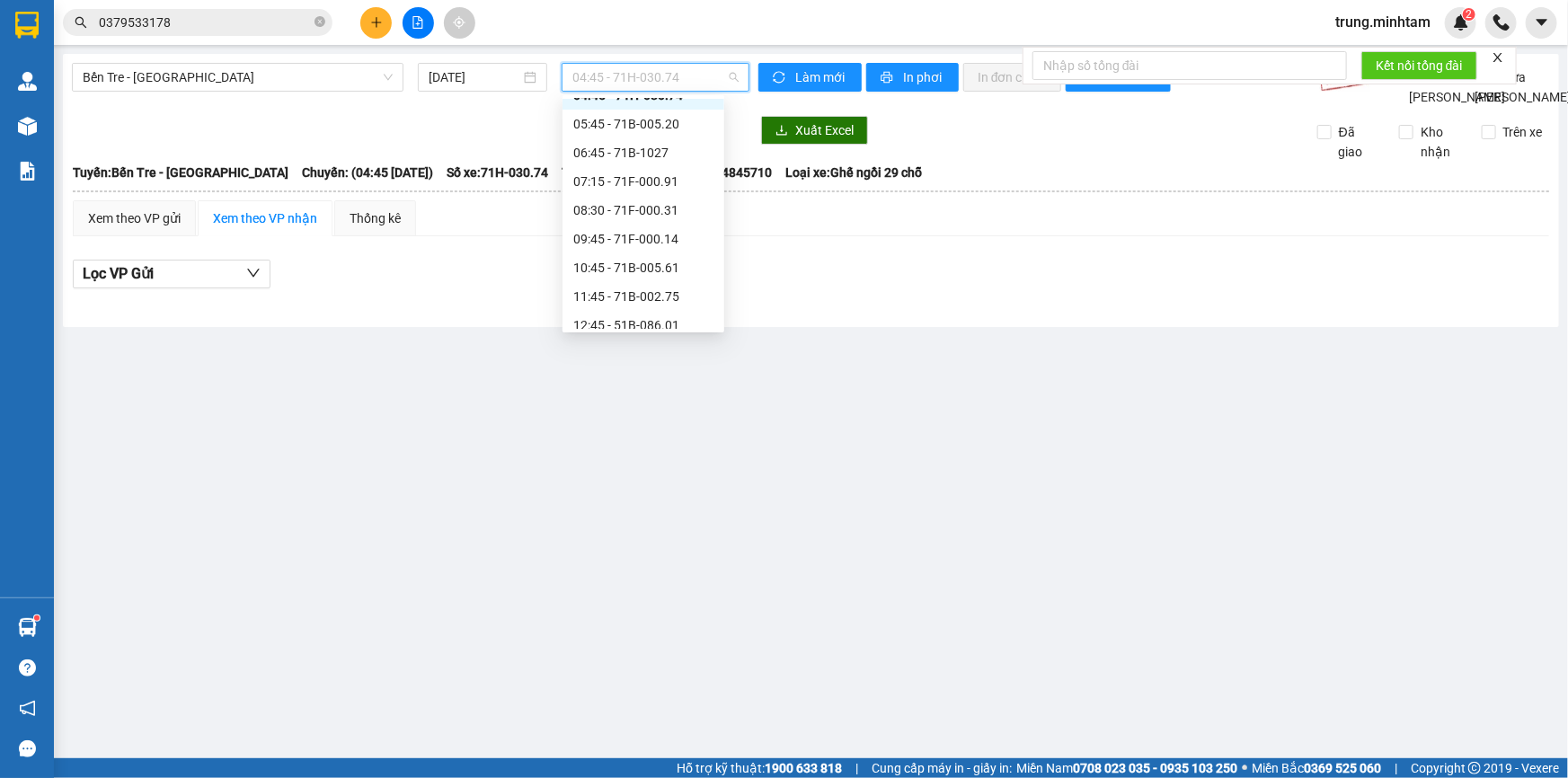
scroll to position [66, 0]
click at [664, 275] on div "11:45 - 71B-002.75" at bounding box center [642, 277] width 140 height 20
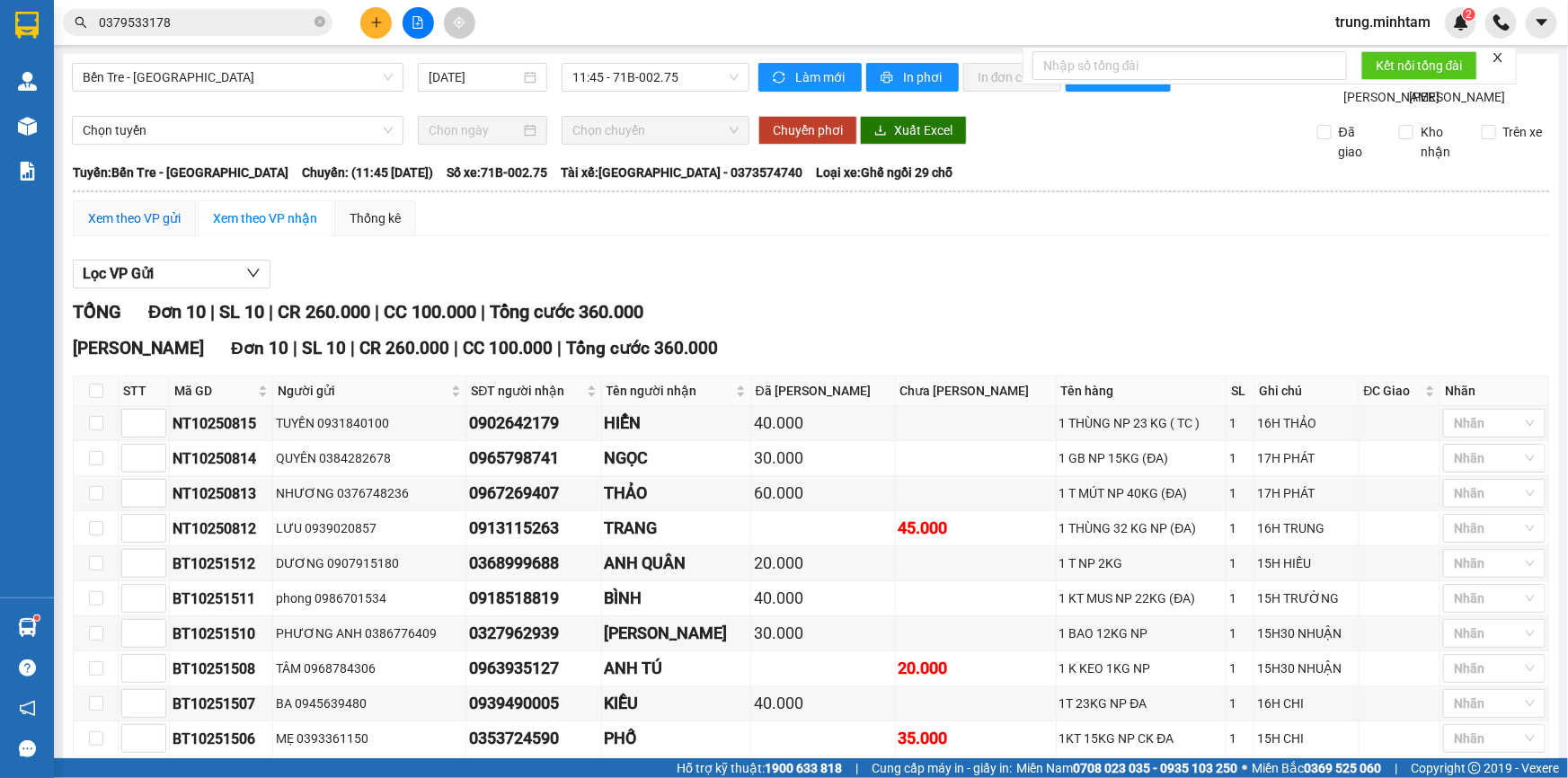
click at [154, 228] on div "Xem theo VP gửi" at bounding box center [133, 218] width 92 height 20
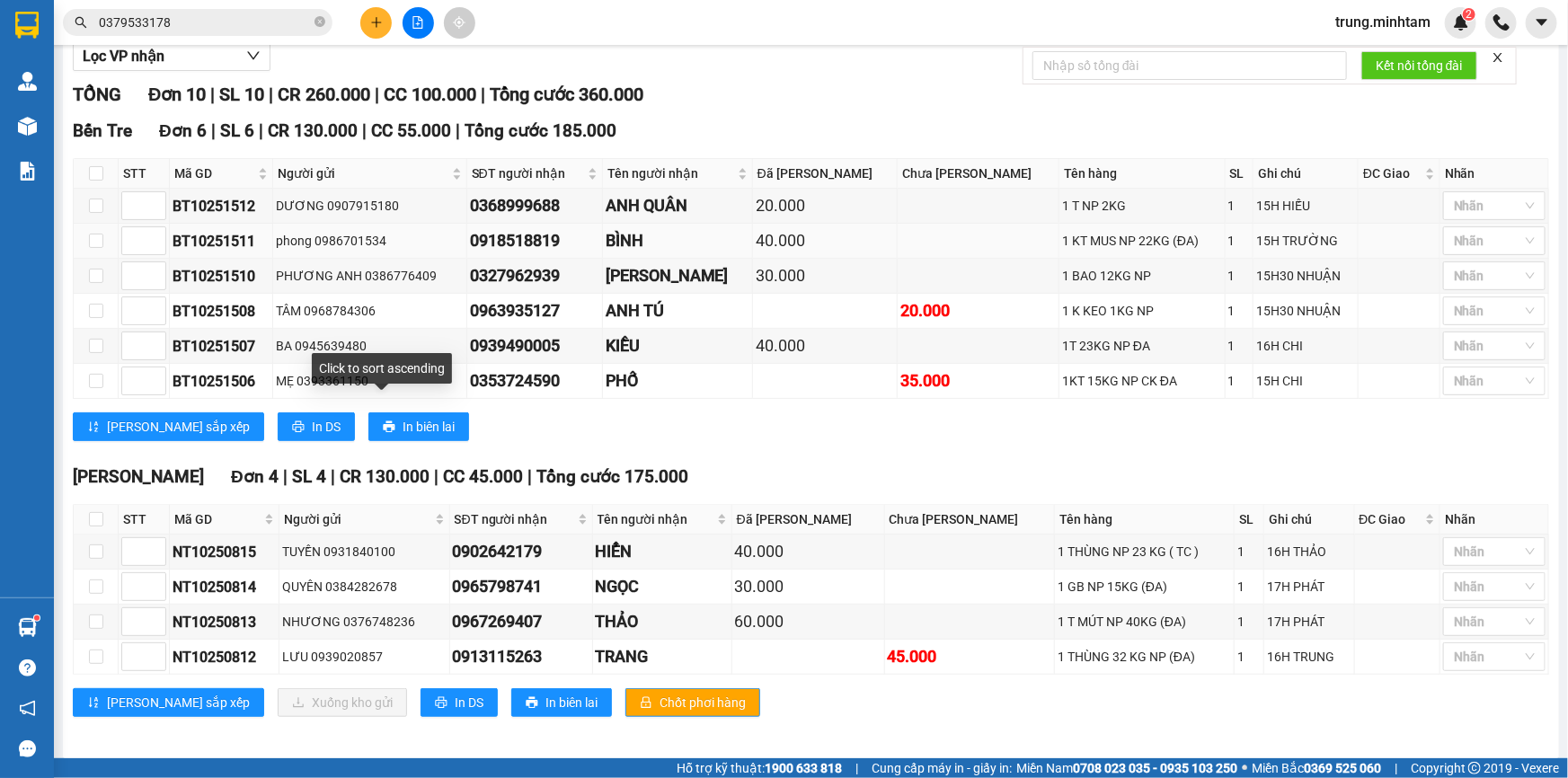
scroll to position [242, 0]
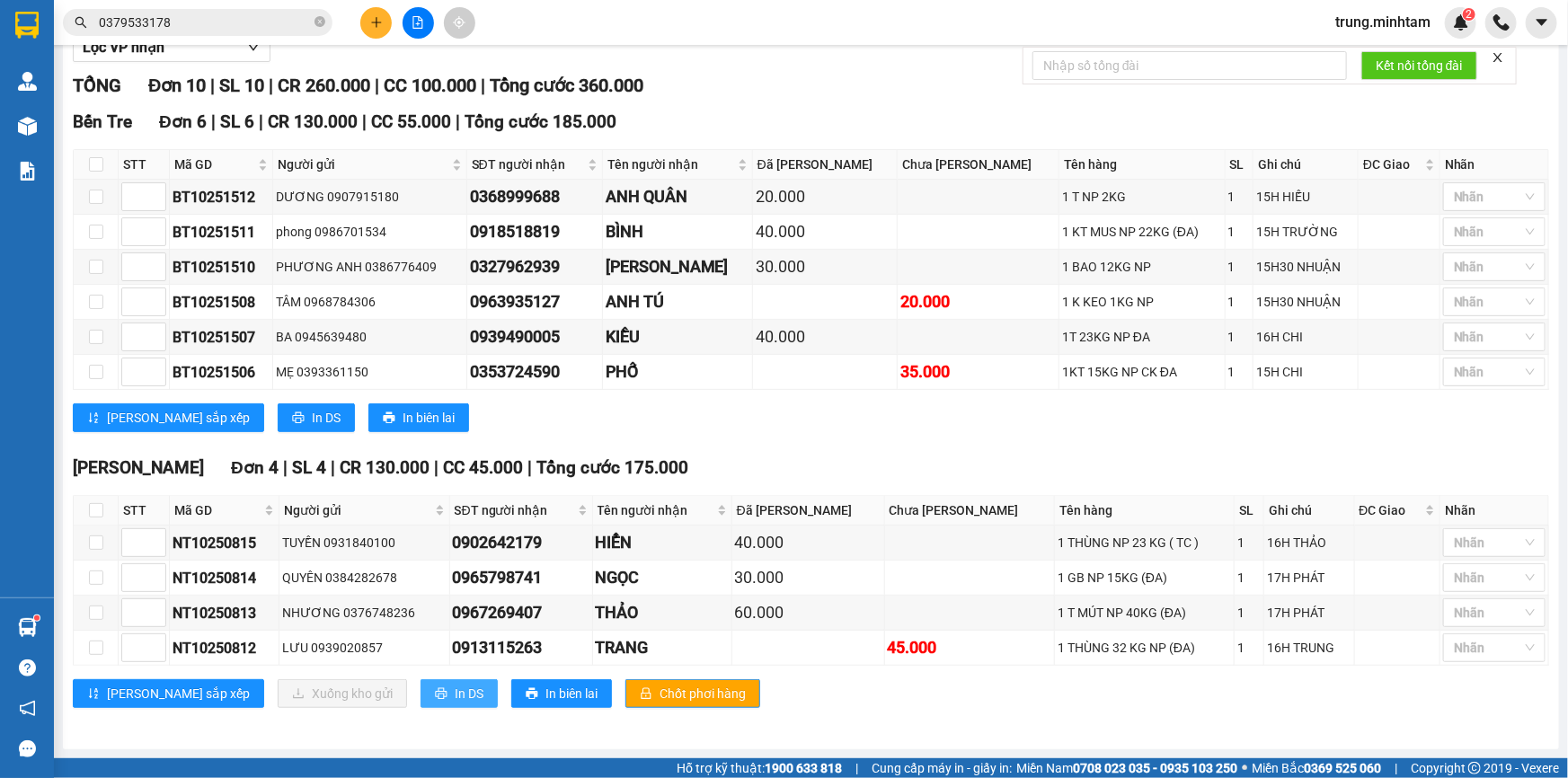
click at [455, 695] on span "In DS" at bounding box center [469, 693] width 29 height 20
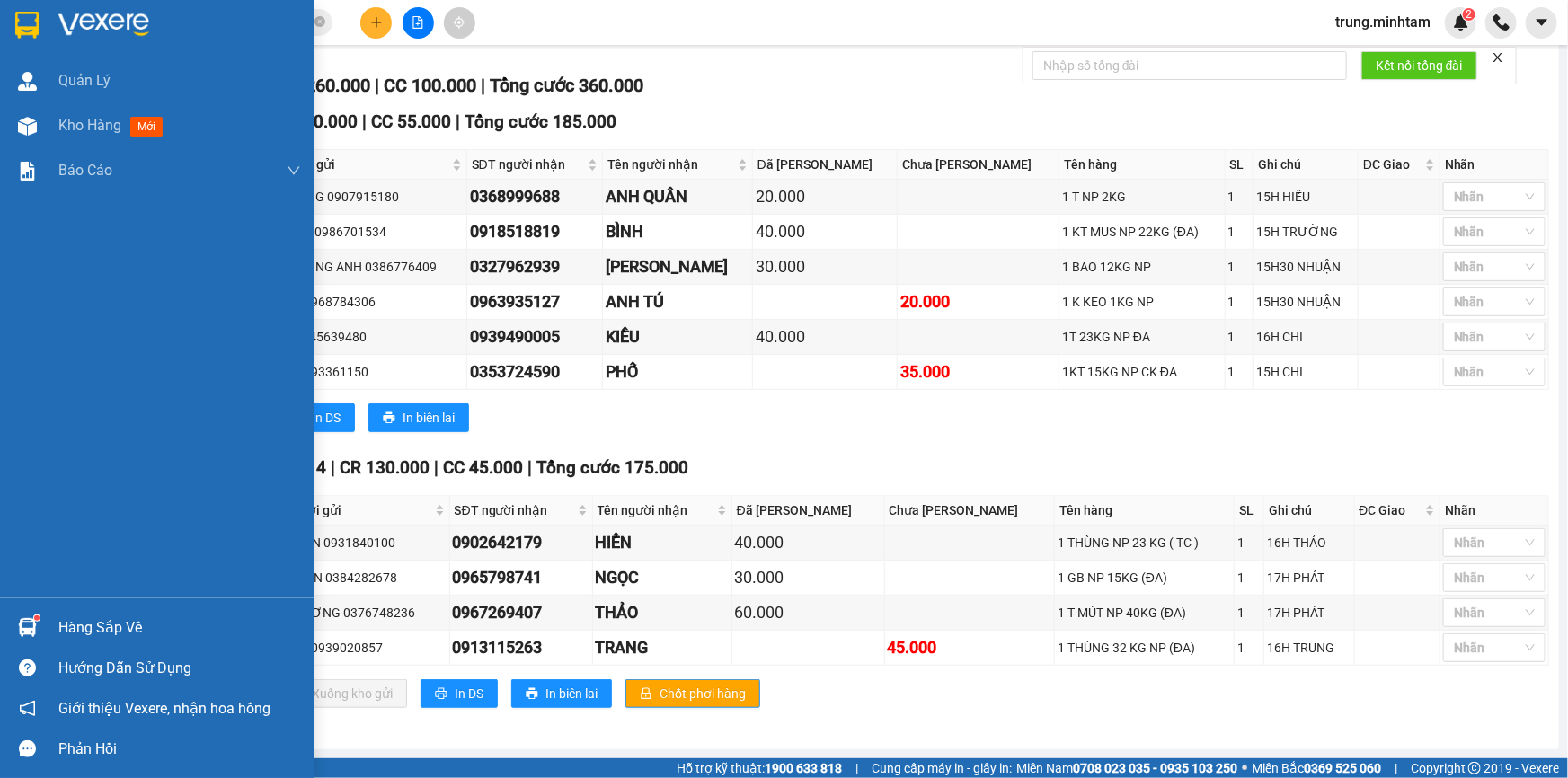
drag, startPoint x: 105, startPoint y: 633, endPoint x: 88, endPoint y: 628, distance: 17.7
click at [105, 633] on div "Hàng sắp về" at bounding box center [179, 628] width 242 height 27
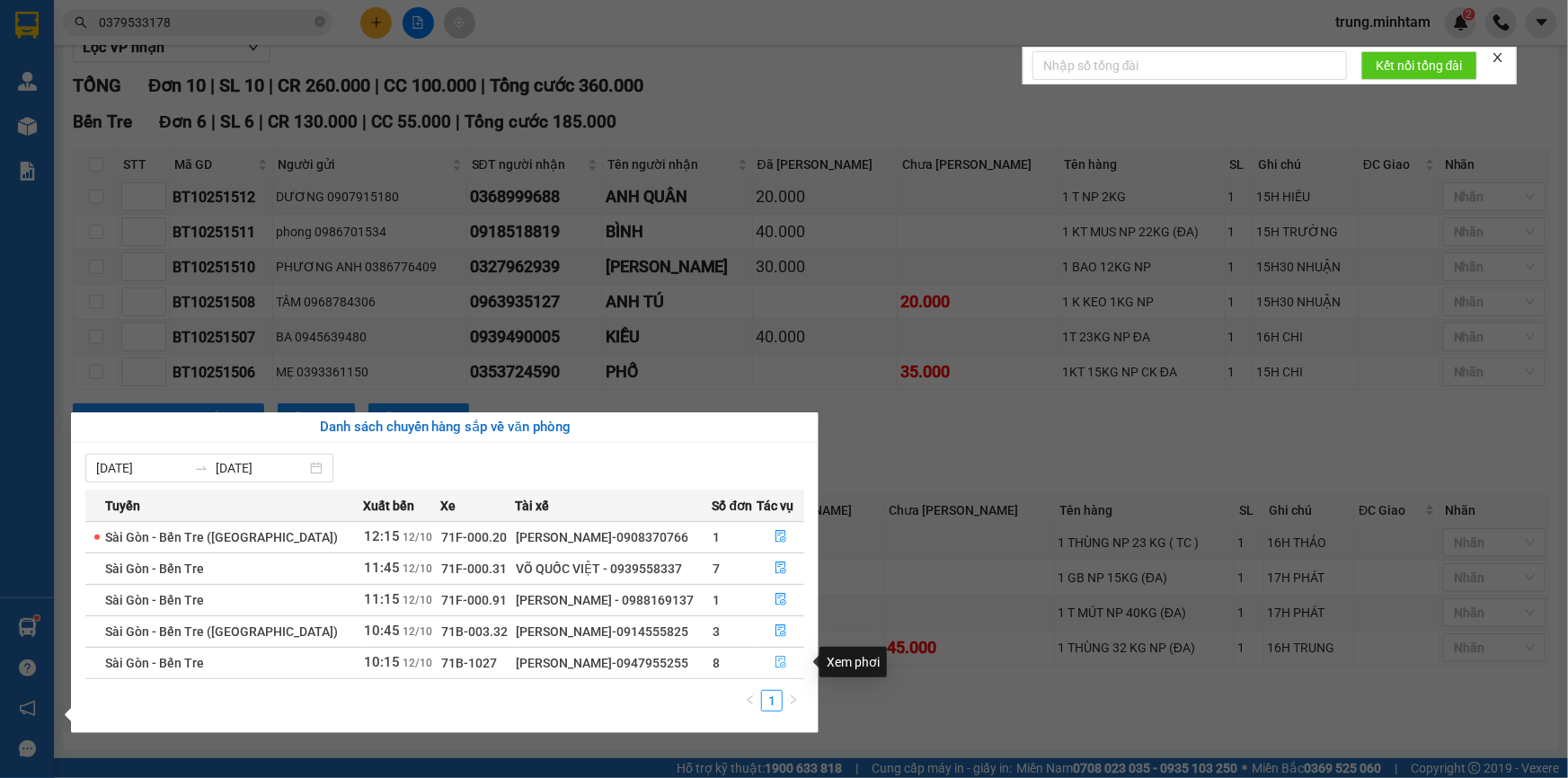
click at [775, 662] on icon "file-done" at bounding box center [780, 662] width 10 height 12
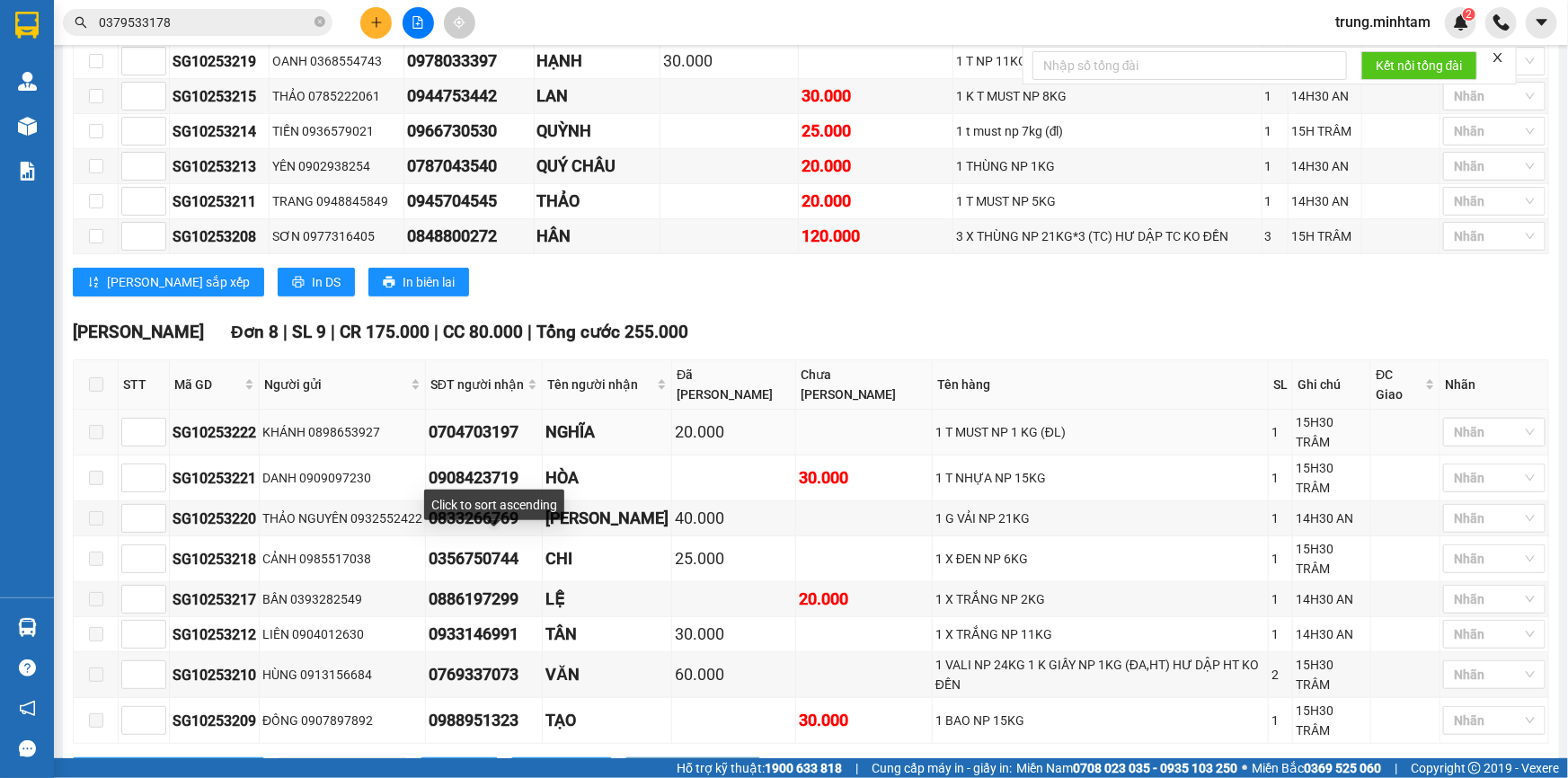
scroll to position [416, 0]
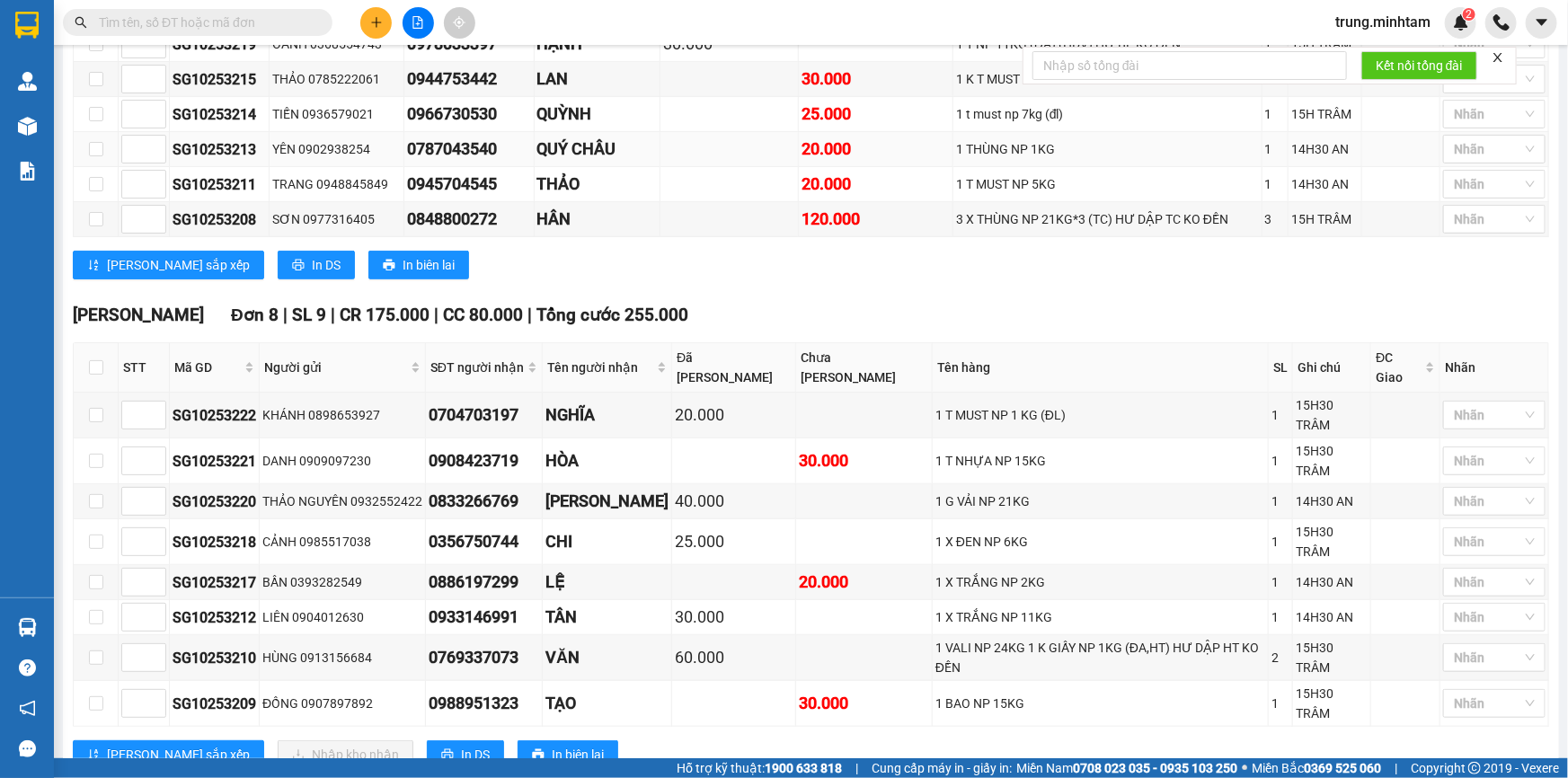
scroll to position [416, 0]
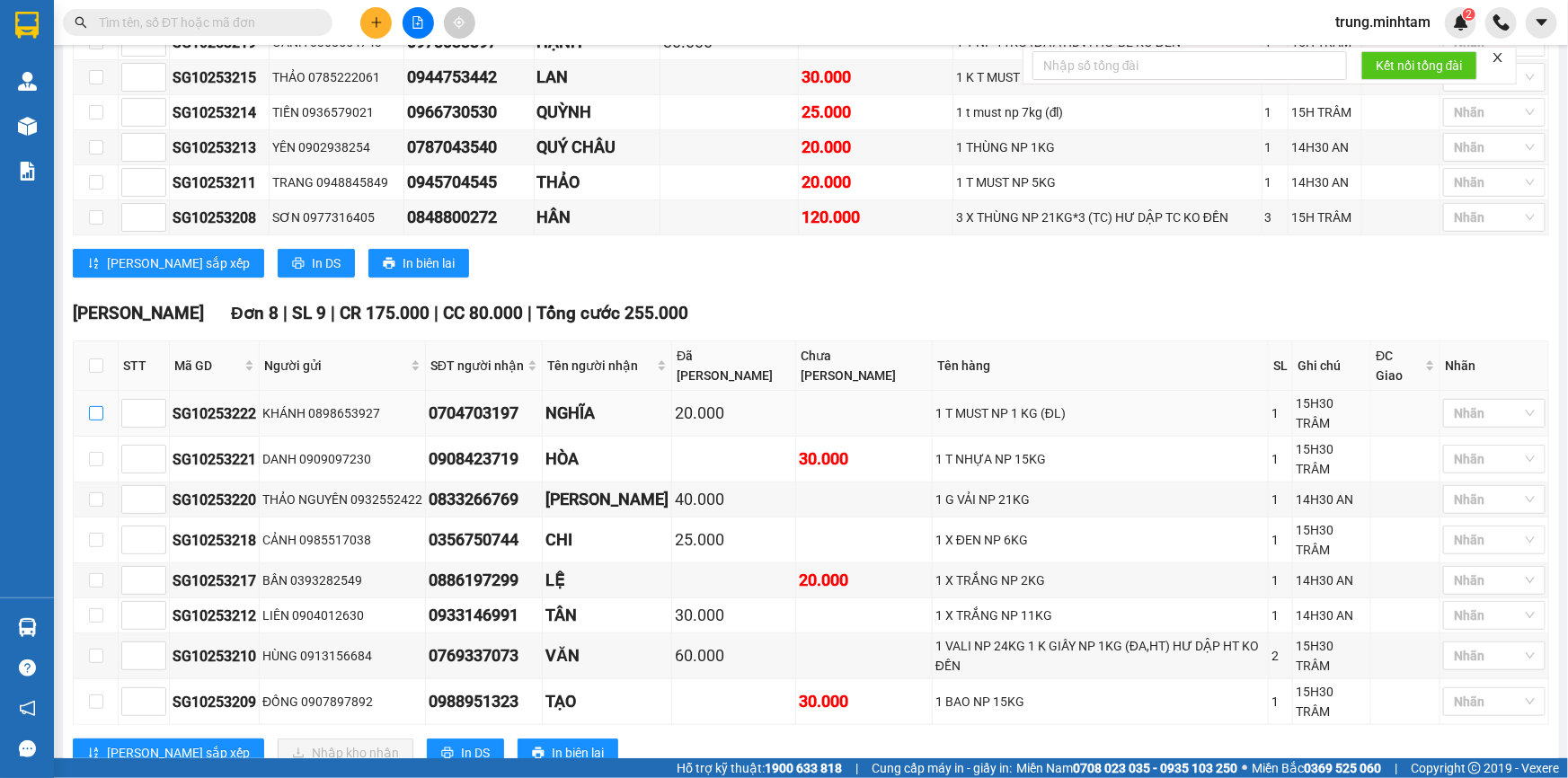
click at [89, 406] on input "checkbox" at bounding box center [95, 413] width 14 height 14
checkbox input "true"
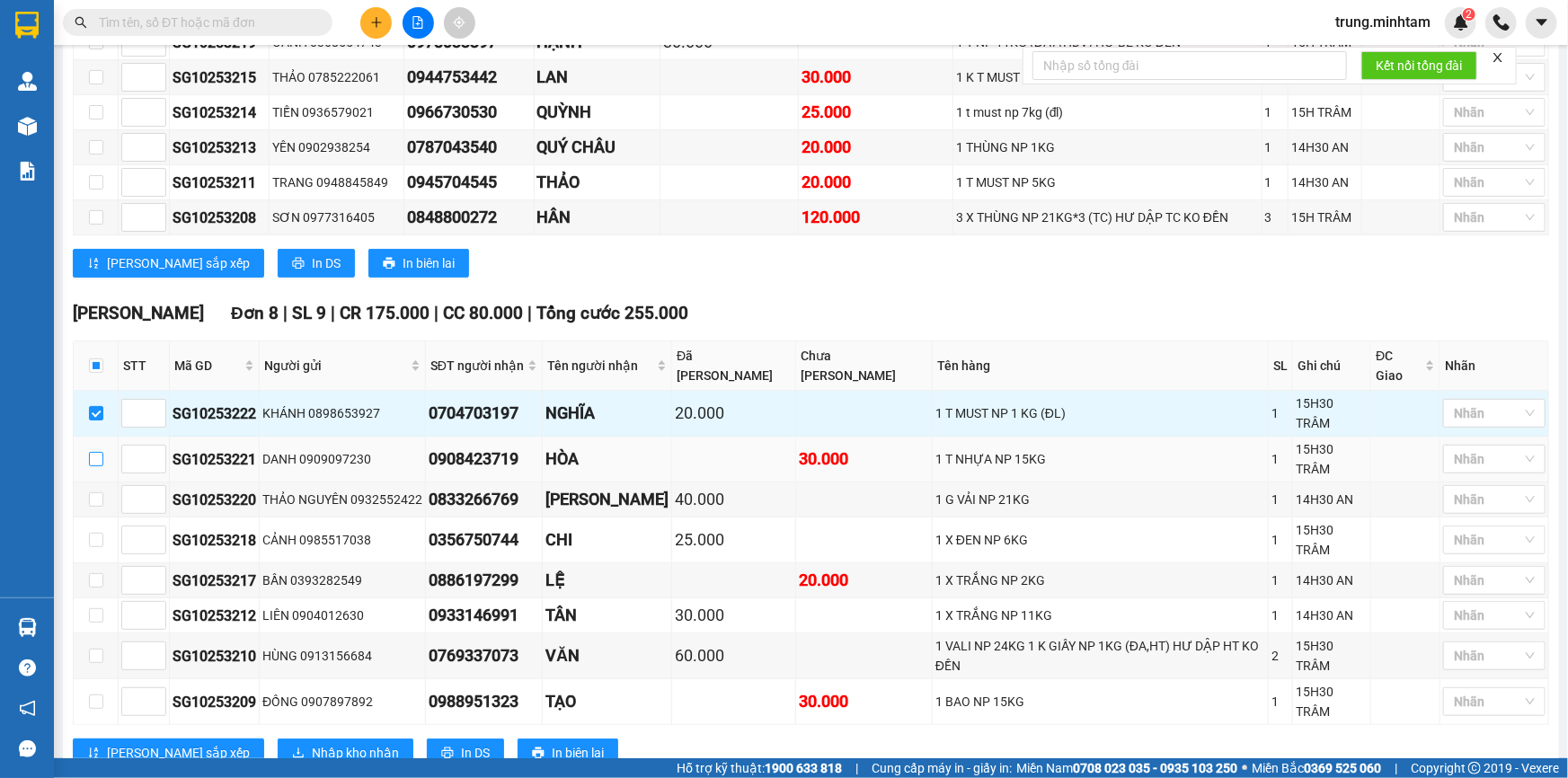
click at [96, 452] on input "checkbox" at bounding box center [95, 459] width 14 height 14
checkbox input "true"
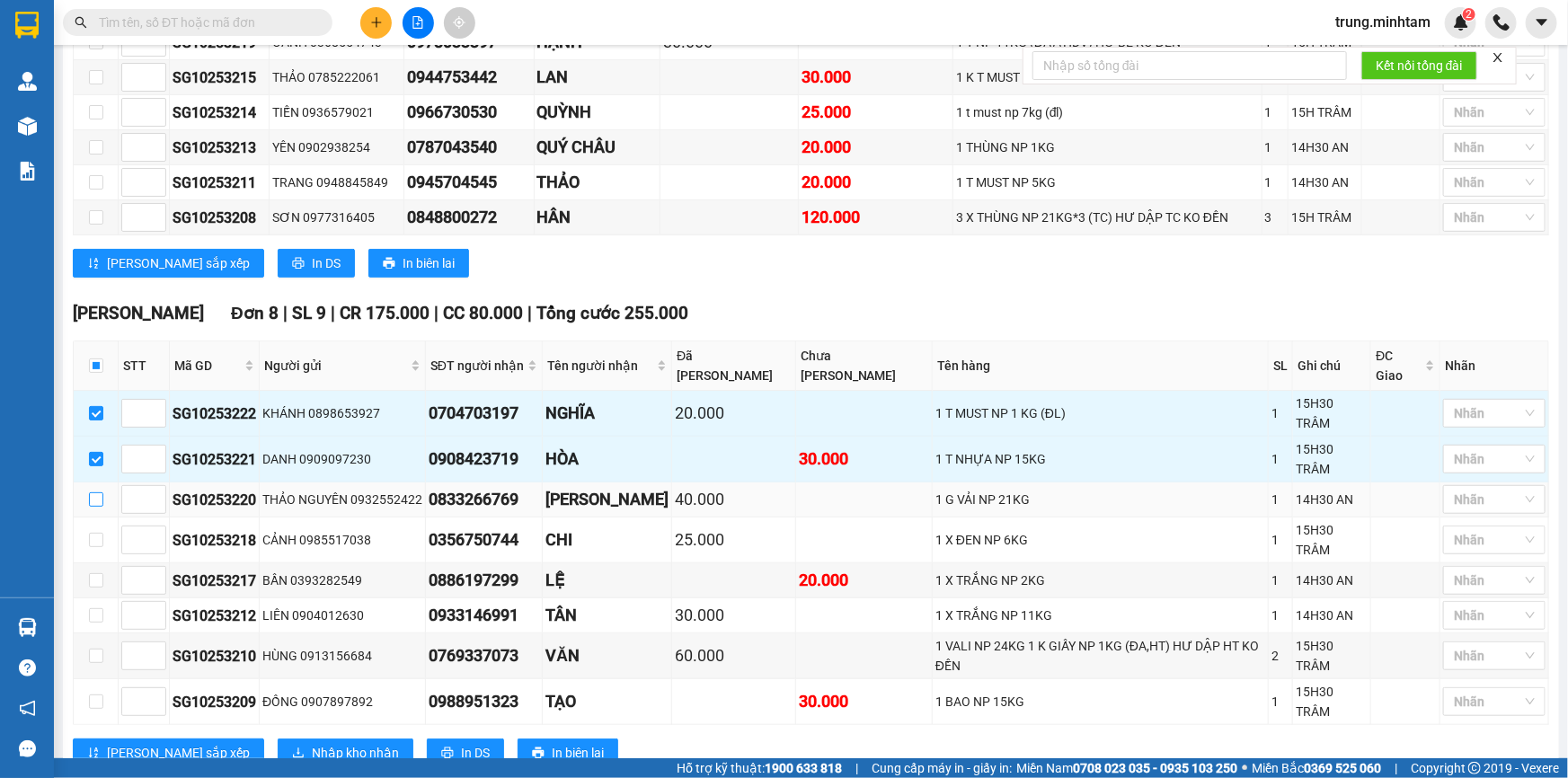
click at [97, 493] on input "checkbox" at bounding box center [95, 500] width 14 height 14
checkbox input "true"
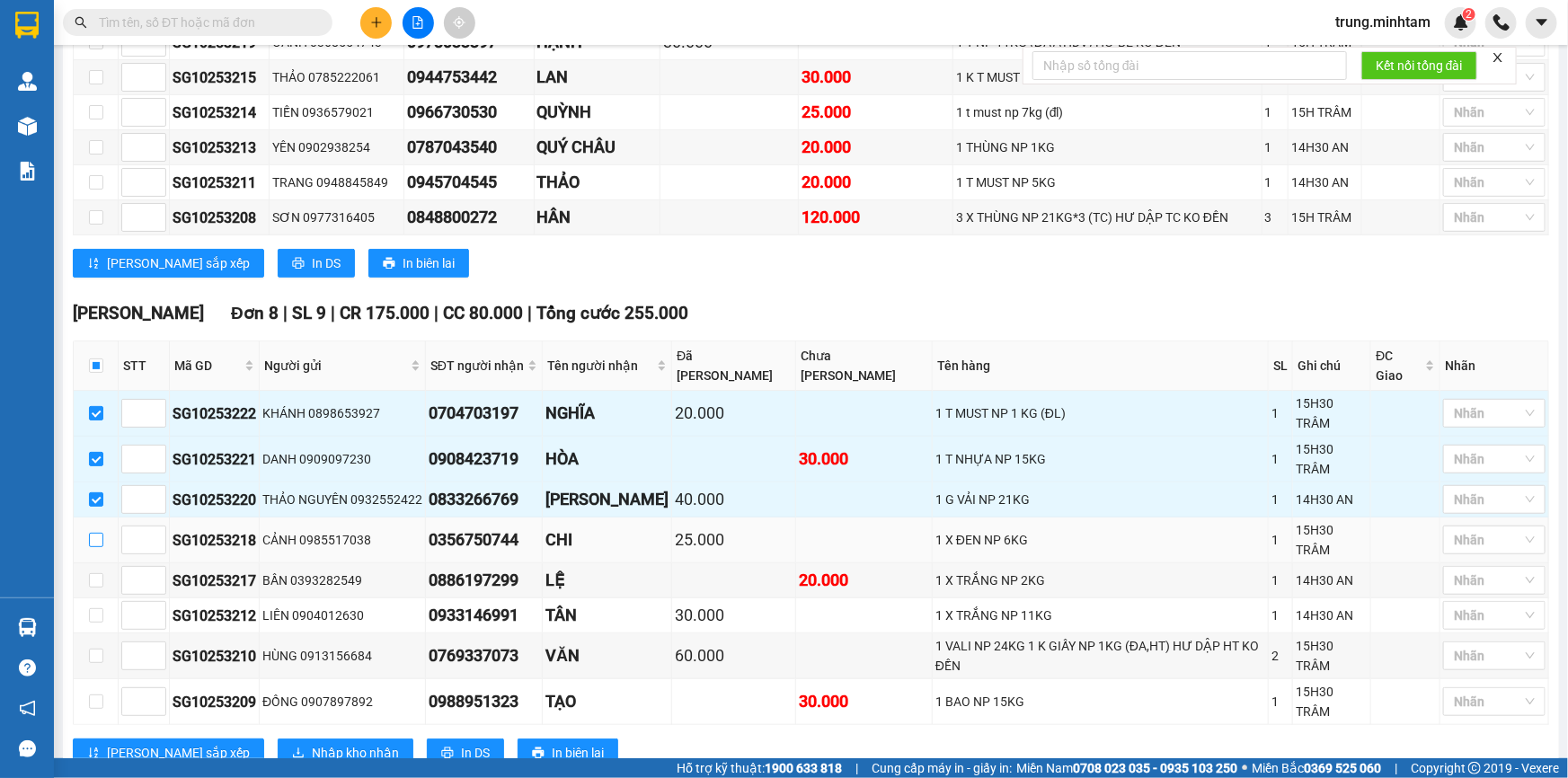
click at [95, 533] on input "checkbox" at bounding box center [95, 540] width 14 height 14
checkbox input "true"
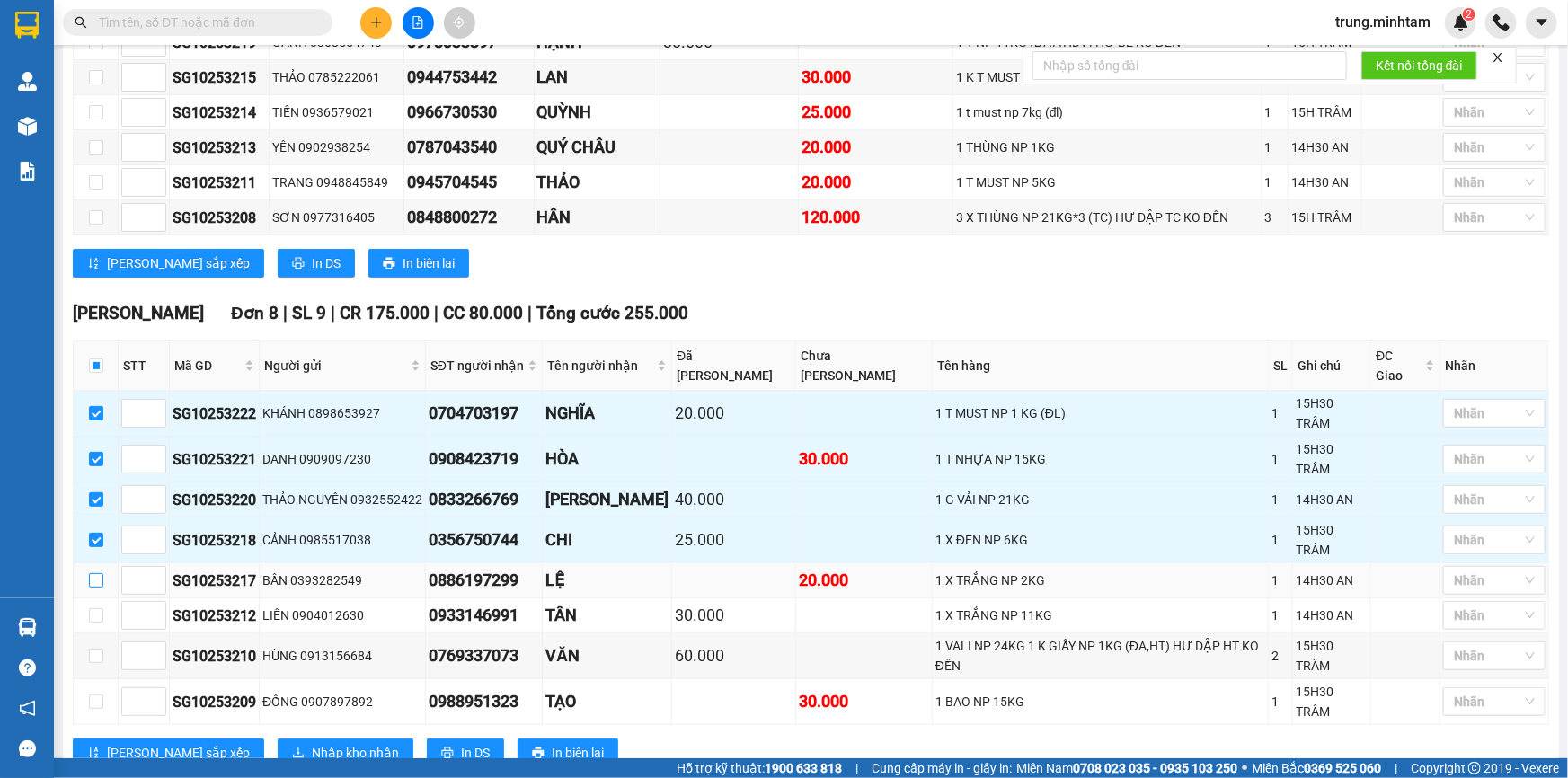
click at [92, 573] on input "checkbox" at bounding box center [95, 580] width 14 height 14
checkbox input "true"
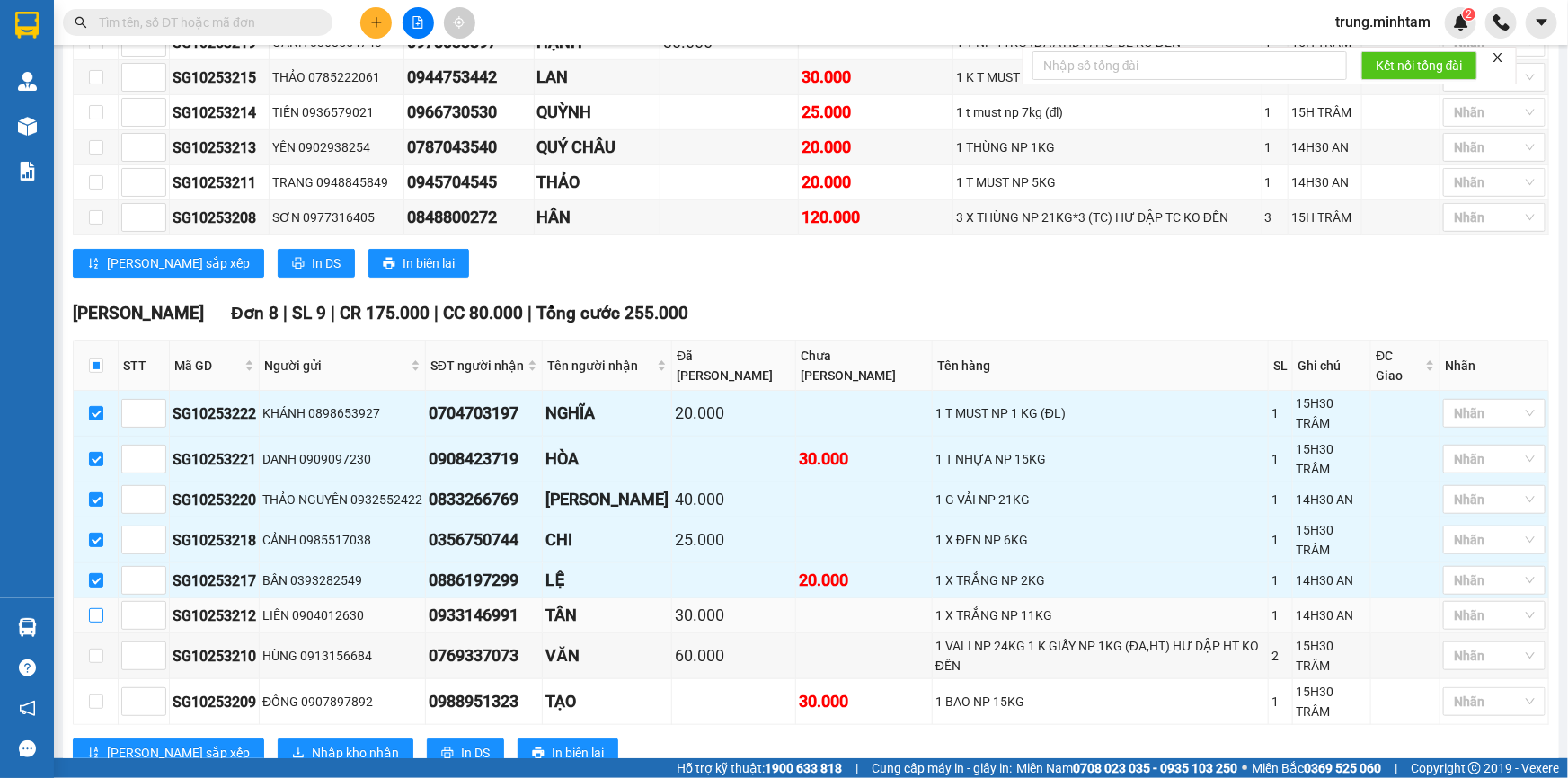
click at [95, 608] on input "checkbox" at bounding box center [95, 615] width 14 height 14
checkbox input "true"
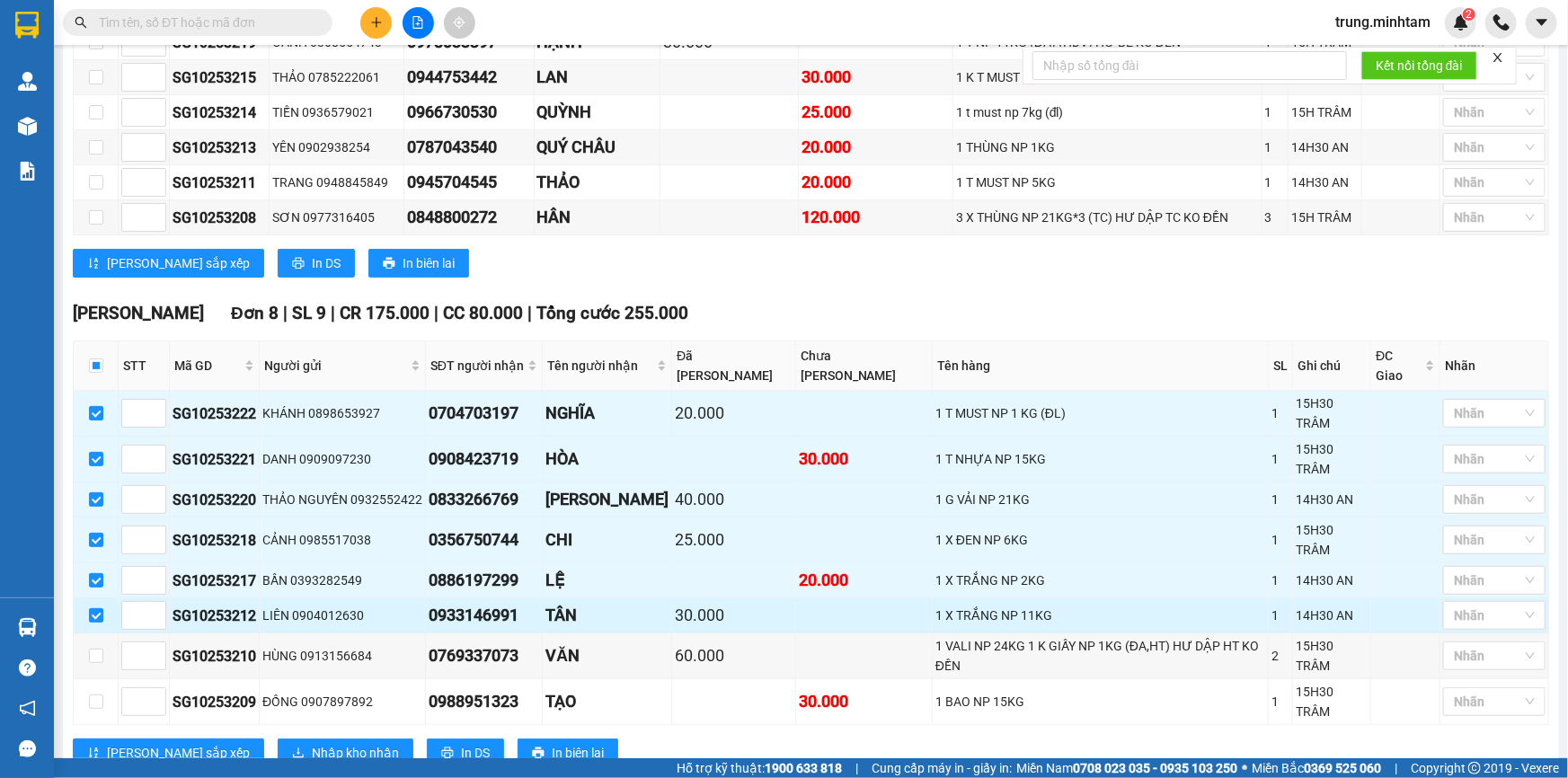
drag, startPoint x: 101, startPoint y: 581, endPoint x: 101, endPoint y: 591, distance: 10.0
click at [101, 599] on td at bounding box center [95, 616] width 45 height 35
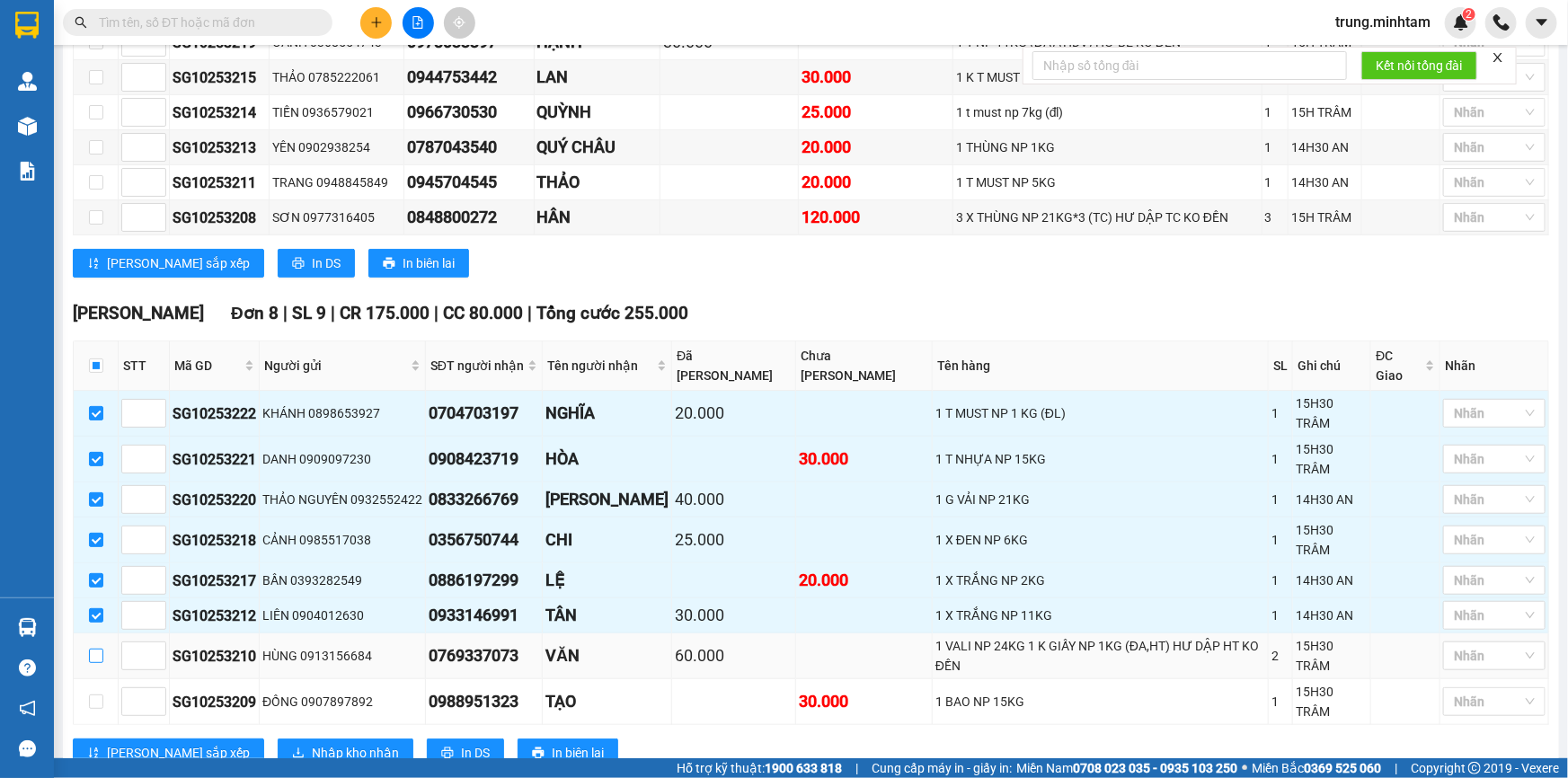
click at [100, 649] on input "checkbox" at bounding box center [95, 656] width 14 height 14
checkbox input "true"
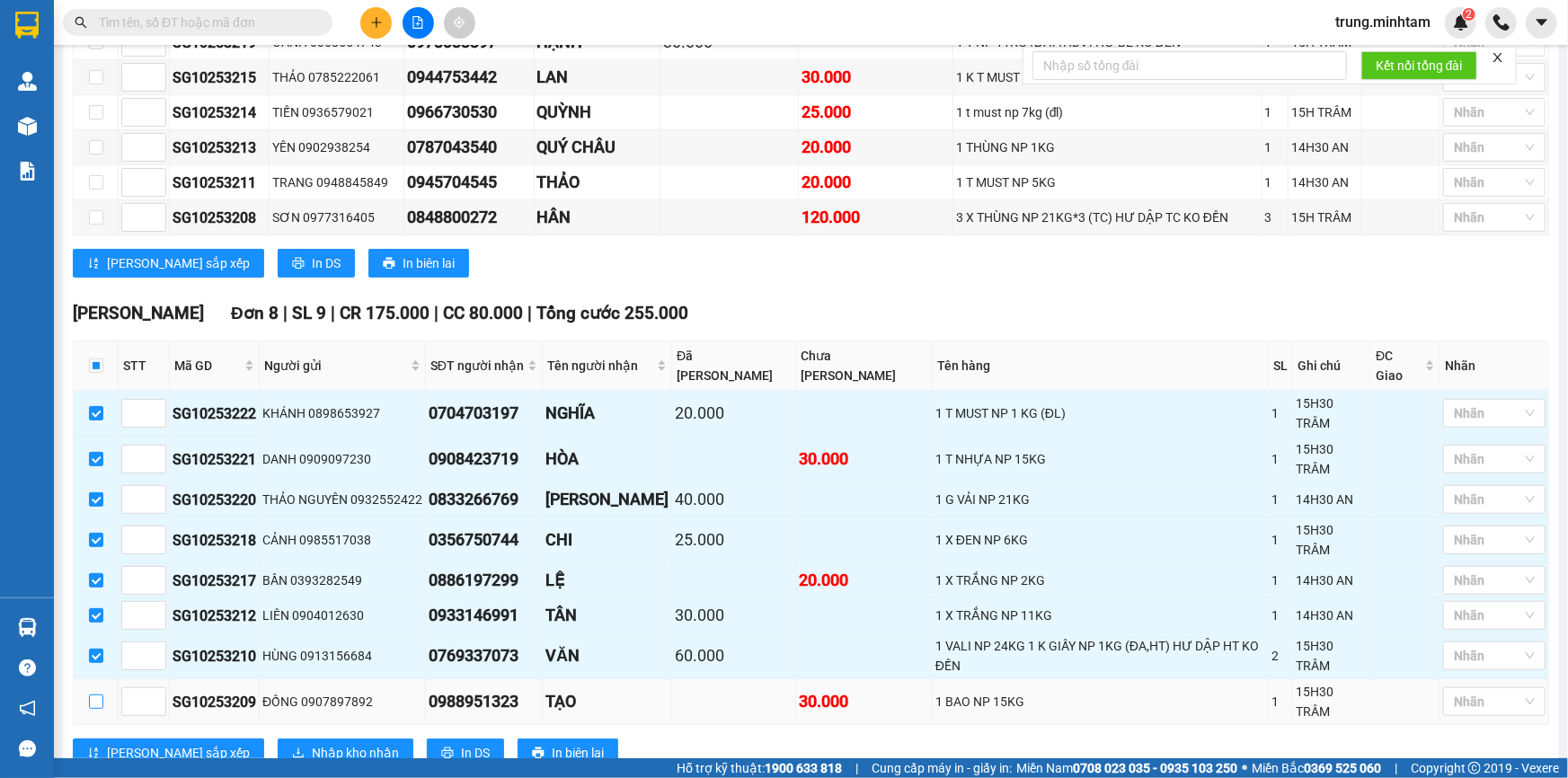
click at [95, 695] on input "checkbox" at bounding box center [95, 702] width 14 height 14
checkbox input "true"
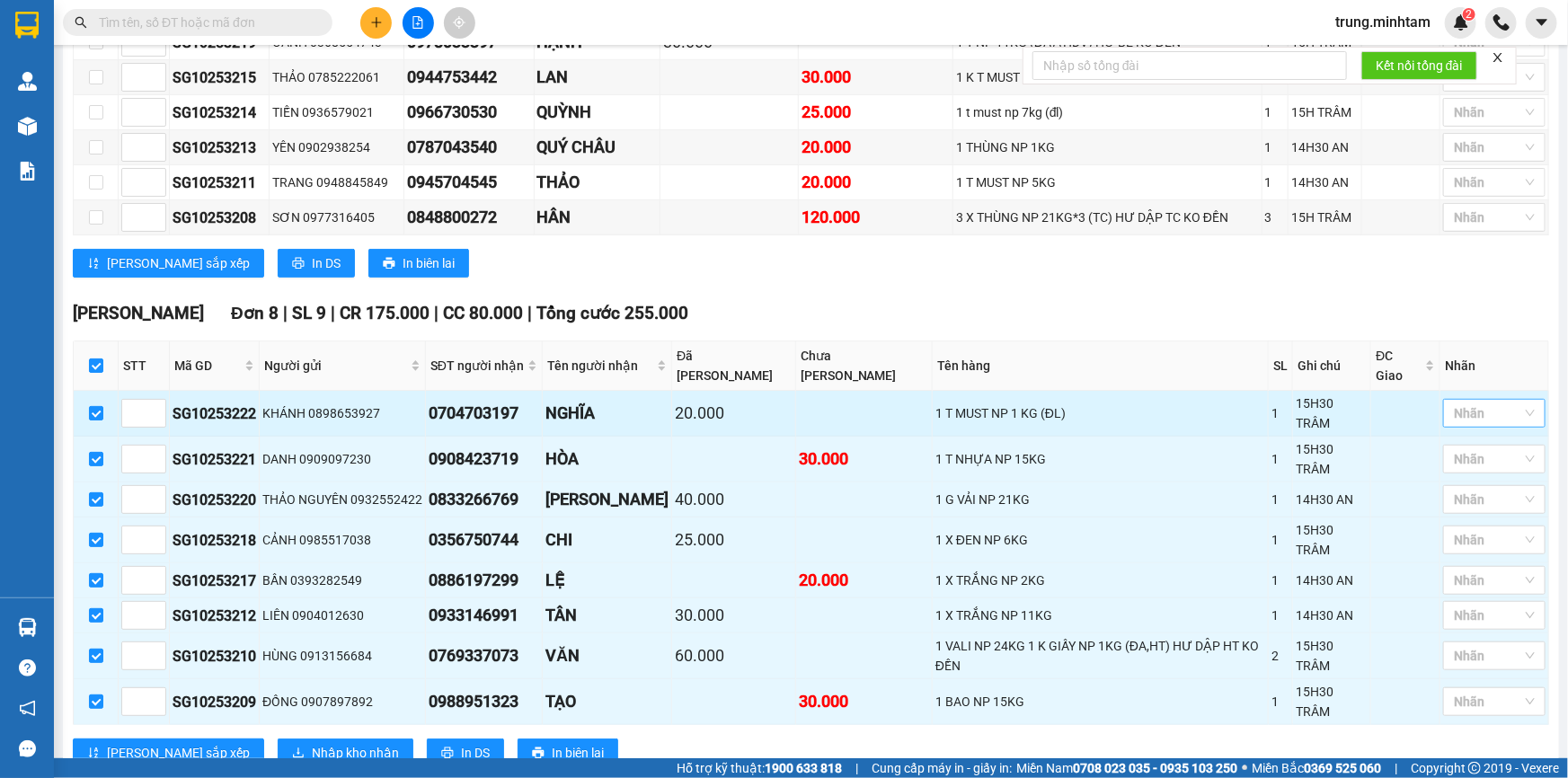
click at [1479, 411] on div at bounding box center [1484, 413] width 75 height 22
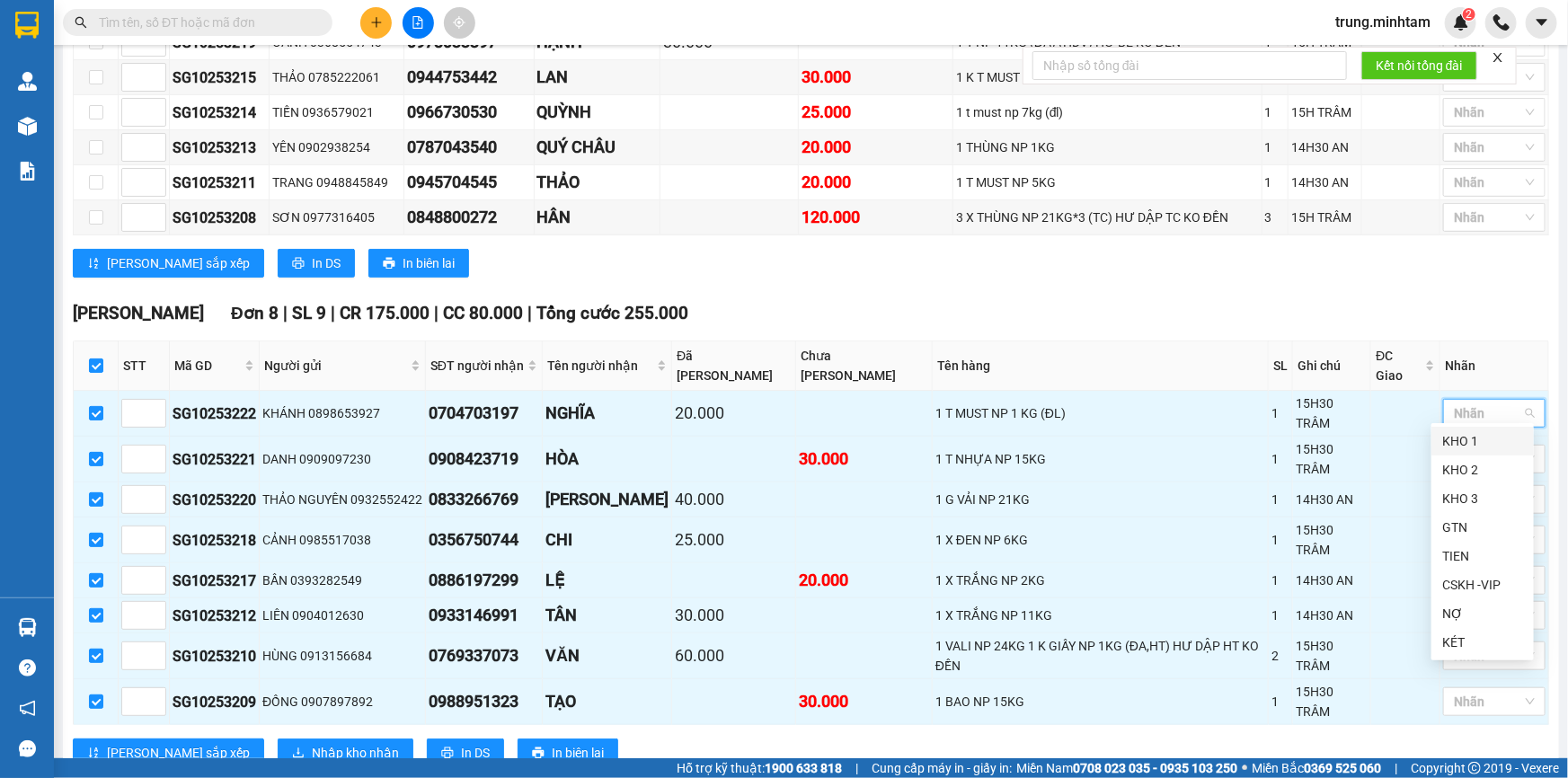
click at [1456, 441] on div "KHO 1" at bounding box center [1482, 440] width 81 height 20
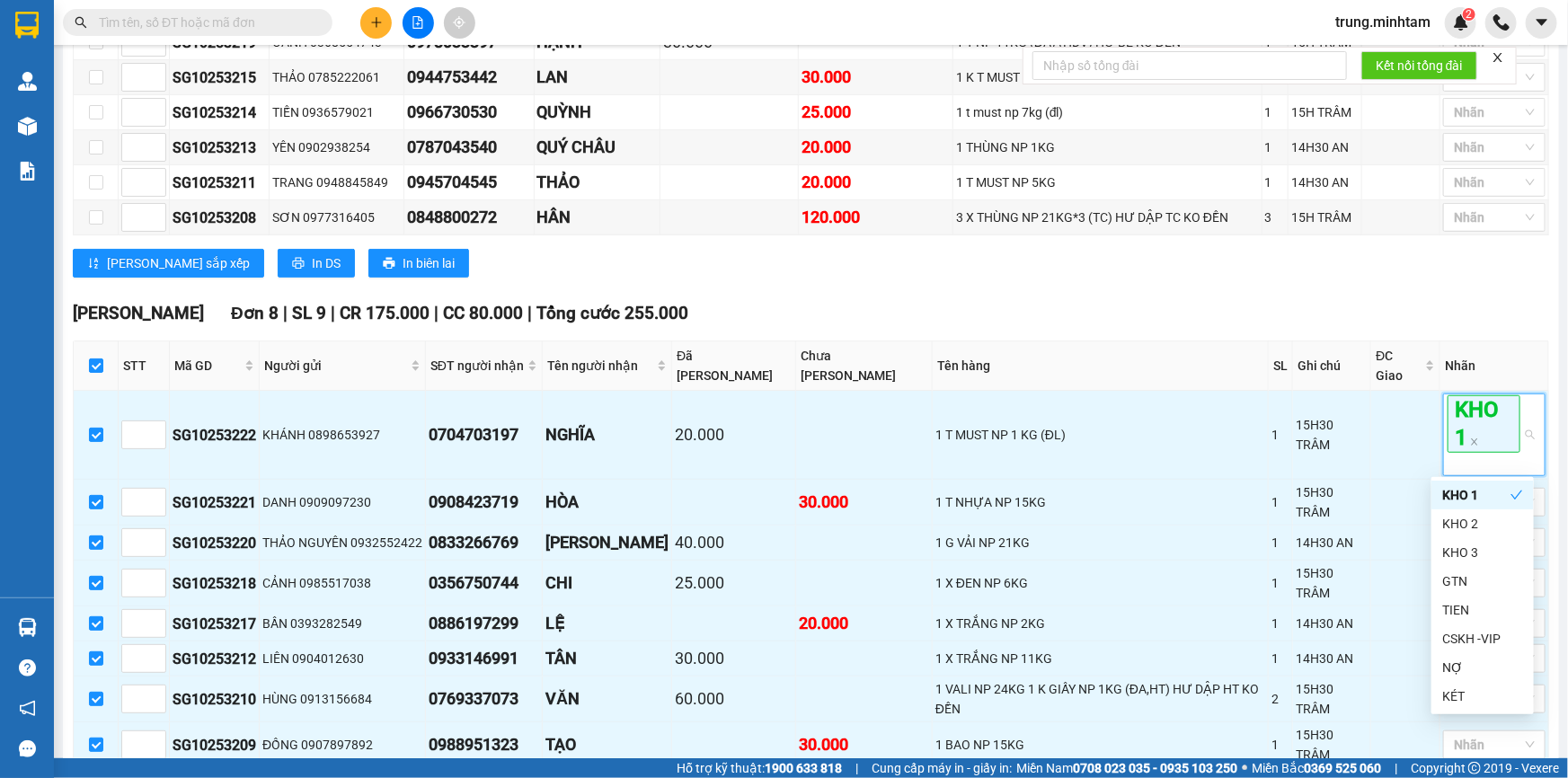
click at [1421, 324] on div "Ngã Tư Huyện Đơn 8 | SL 9 | CR 175.000 | CC 80.000 | Tổng cước 255.000" at bounding box center [810, 314] width 1476 height 27
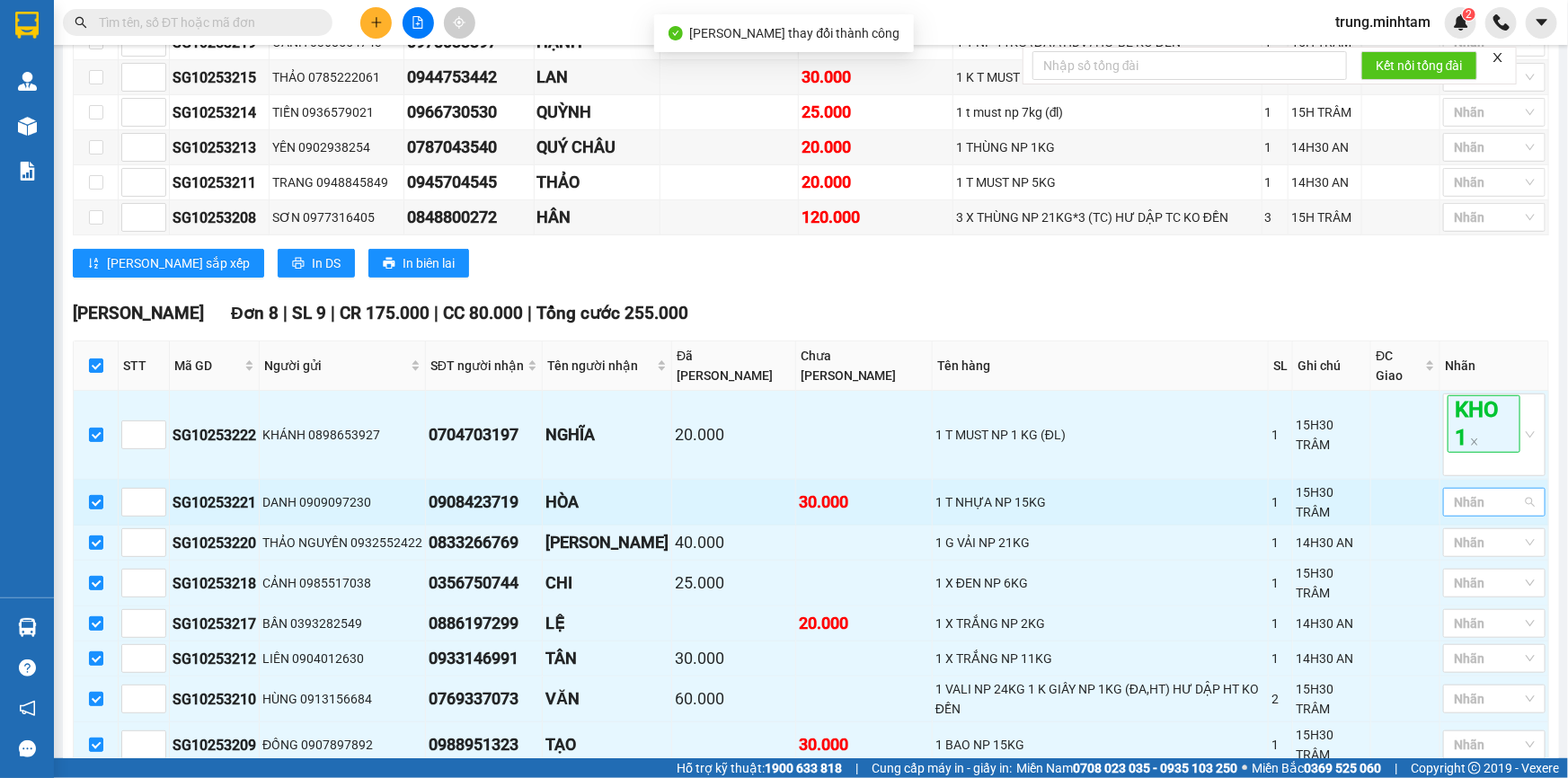
click at [1456, 501] on div at bounding box center [1484, 502] width 75 height 22
drag, startPoint x: 1455, startPoint y: 526, endPoint x: 1434, endPoint y: 519, distance: 22.1
click at [1453, 526] on div "KHO 1" at bounding box center [1482, 529] width 81 height 20
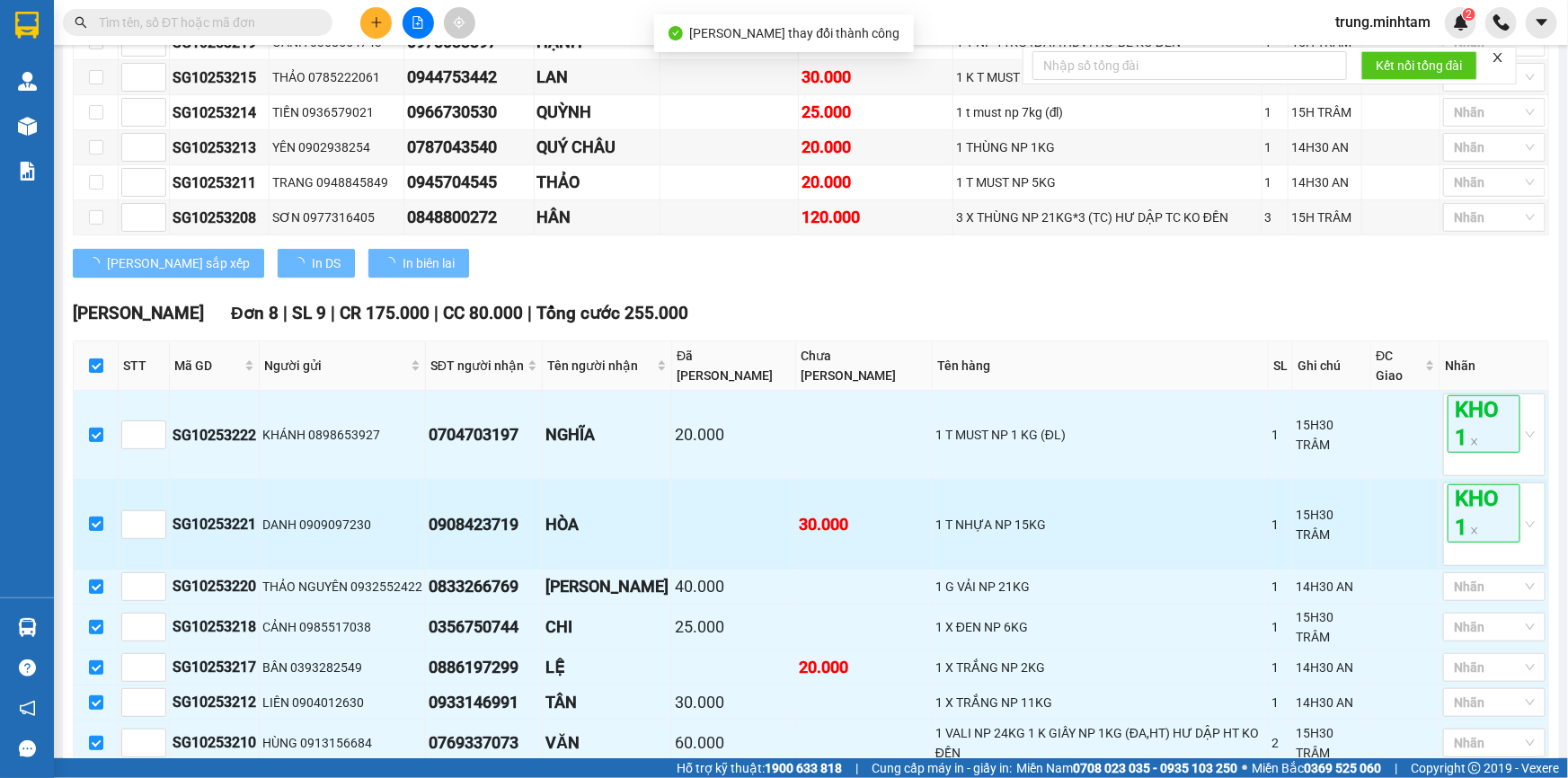
click at [1415, 514] on td at bounding box center [1405, 523] width 70 height 89
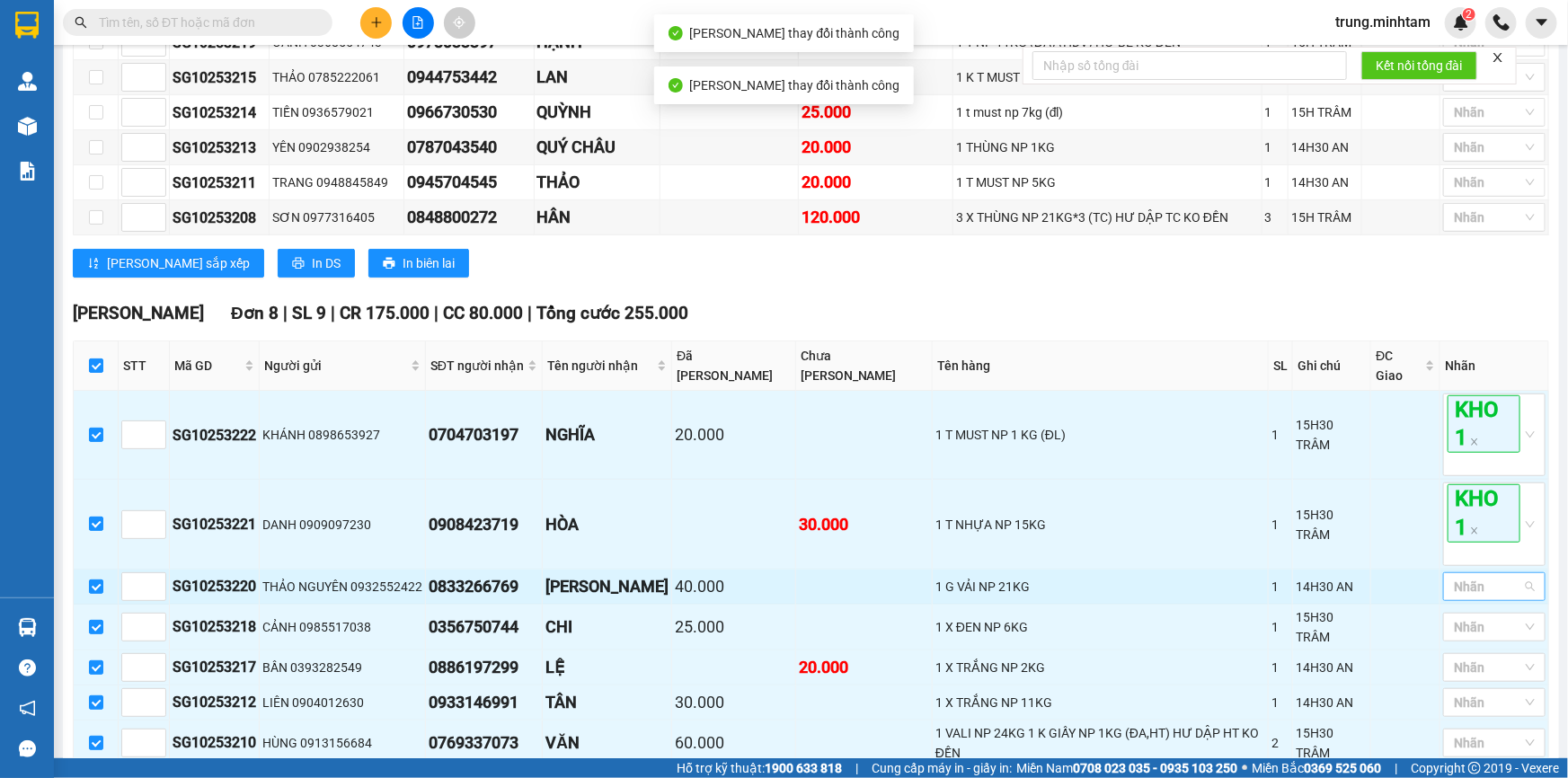
click at [1474, 587] on div at bounding box center [1484, 586] width 75 height 22
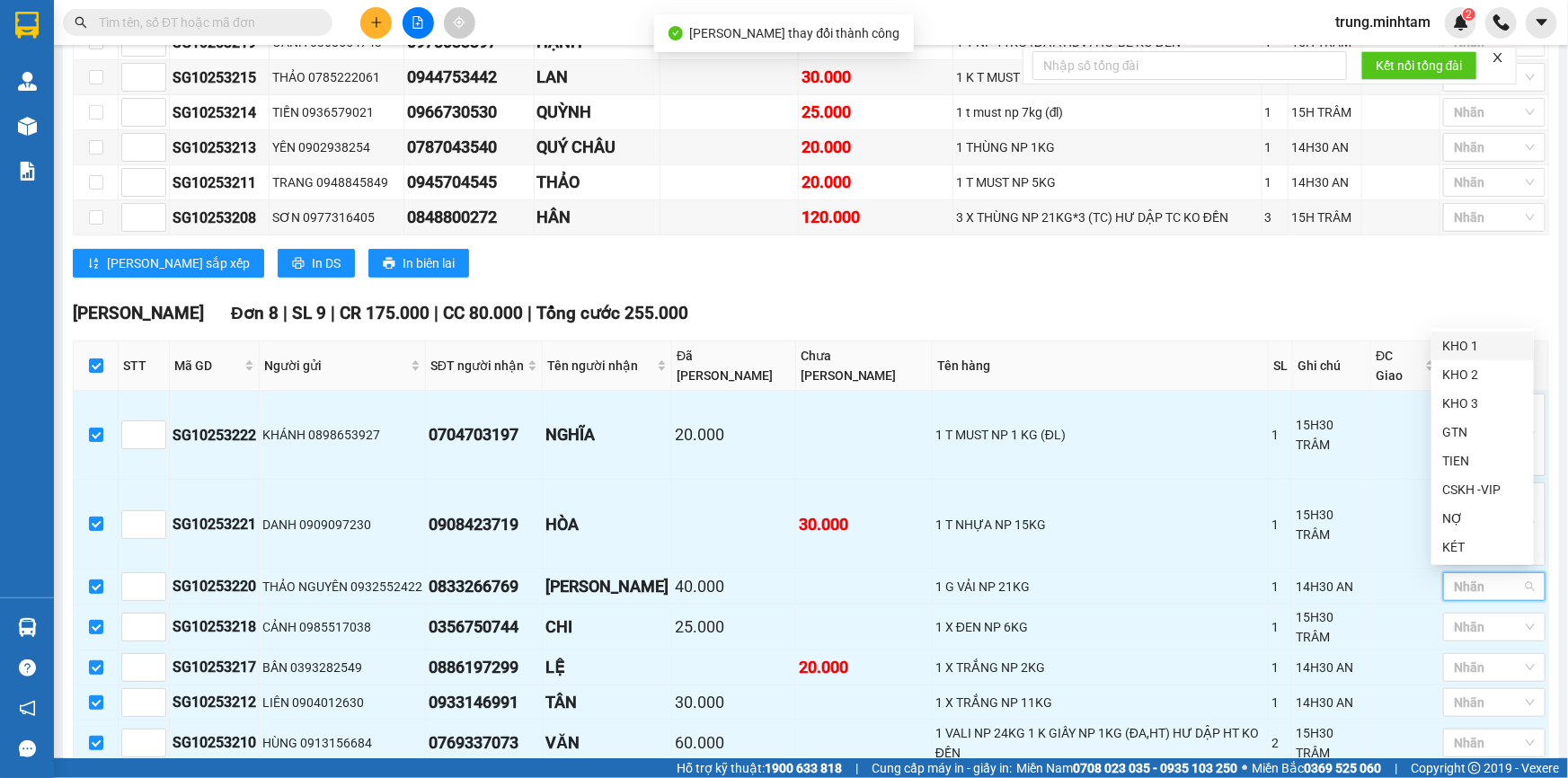
click at [1456, 349] on div "KHO 1" at bounding box center [1482, 346] width 81 height 20
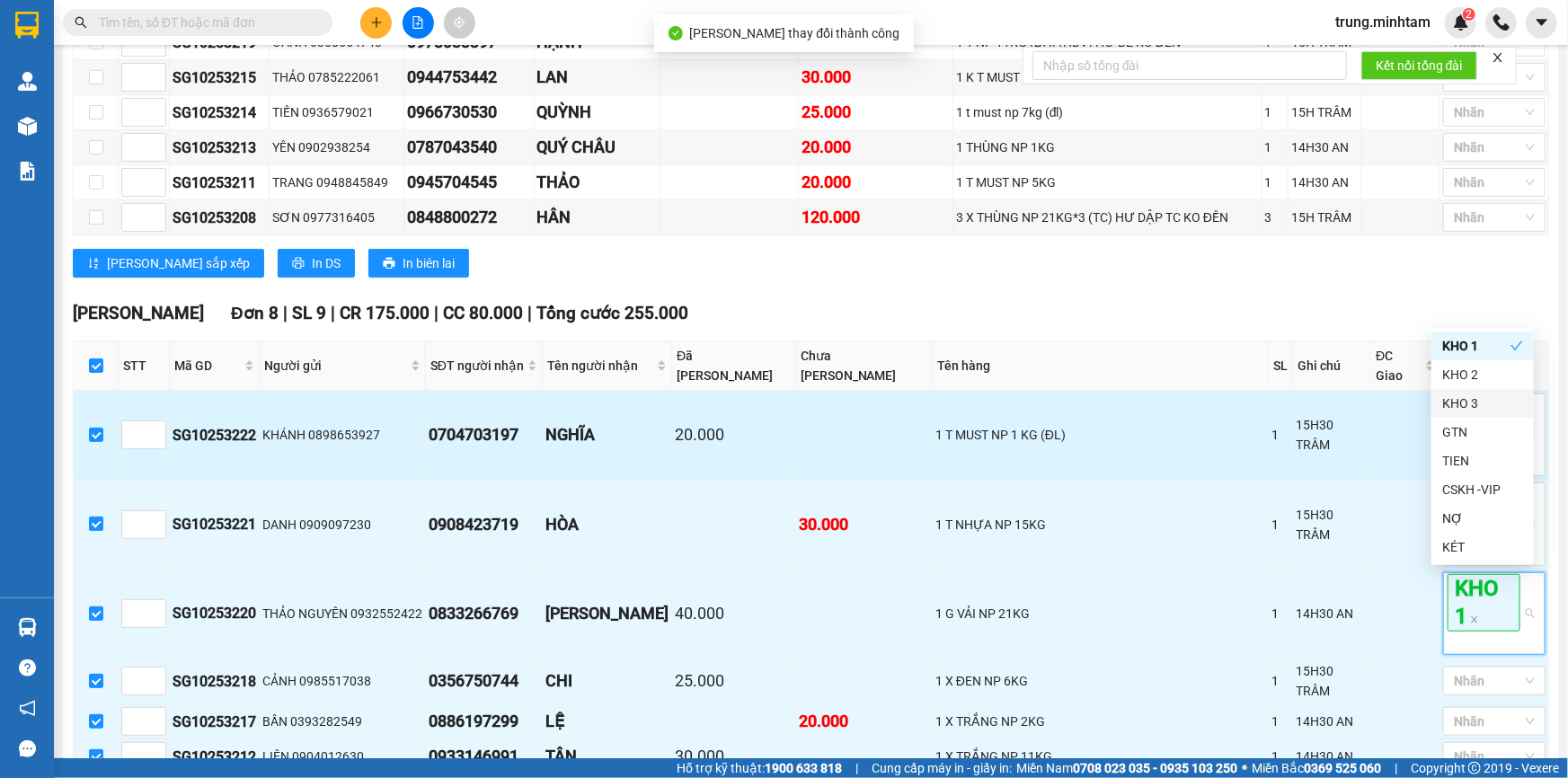
click at [1405, 447] on td at bounding box center [1405, 435] width 70 height 89
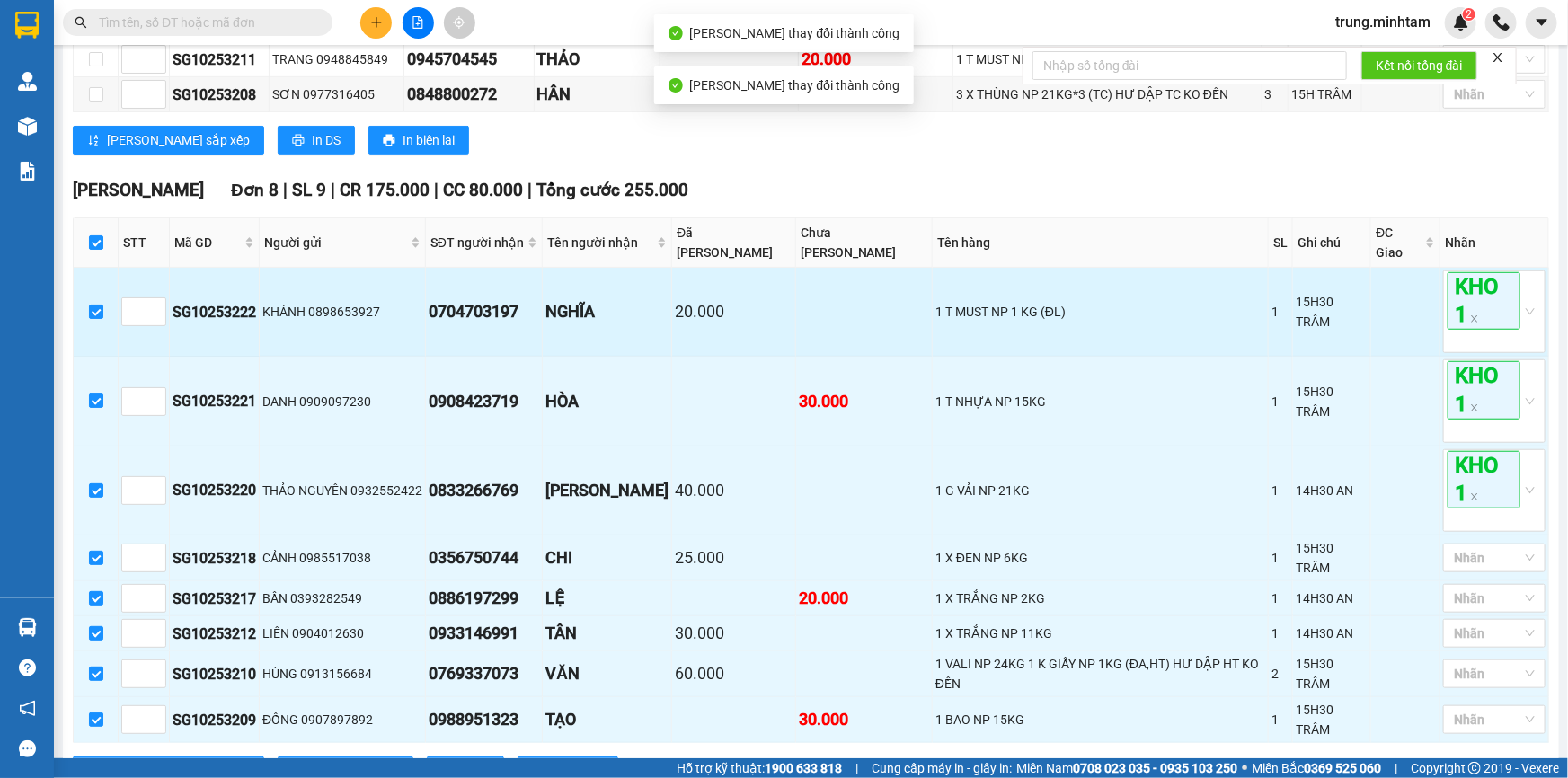
scroll to position [579, 0]
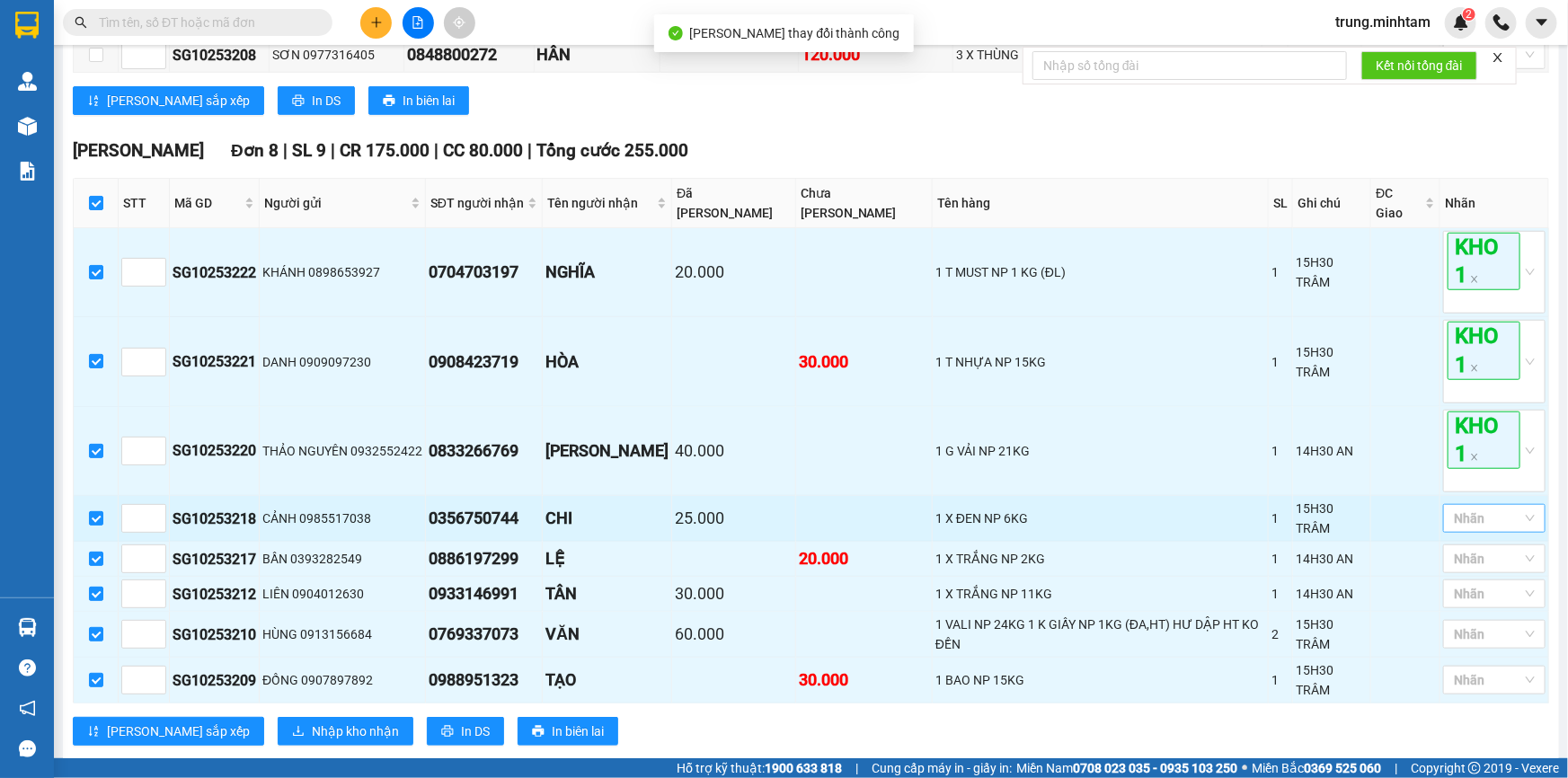
click at [1464, 516] on div at bounding box center [1484, 519] width 75 height 22
drag, startPoint x: 1460, startPoint y: 543, endPoint x: 1419, endPoint y: 530, distance: 43.0
click at [1456, 542] on div "KHO 1" at bounding box center [1482, 544] width 81 height 20
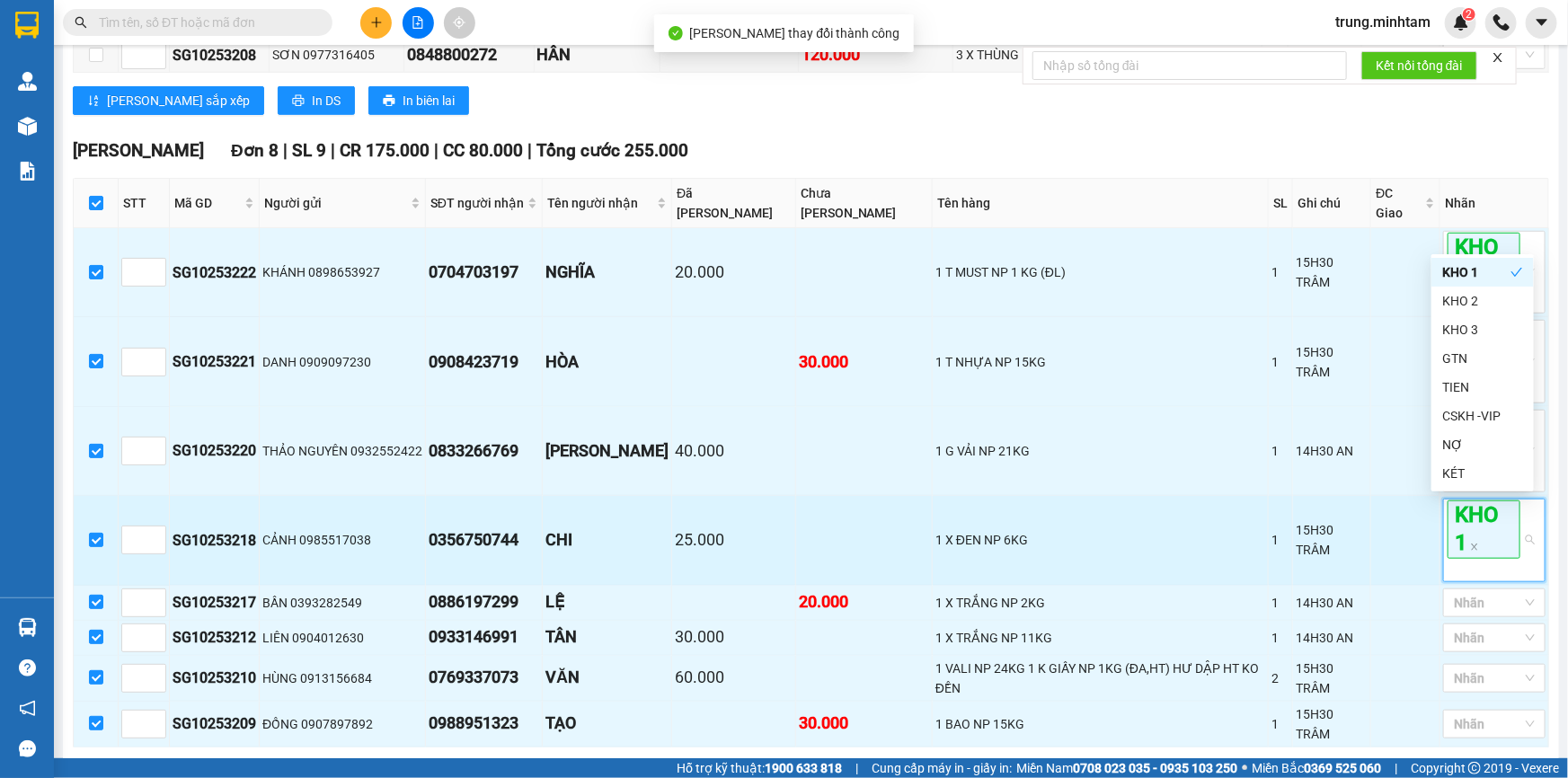
click at [1415, 529] on td at bounding box center [1405, 540] width 70 height 89
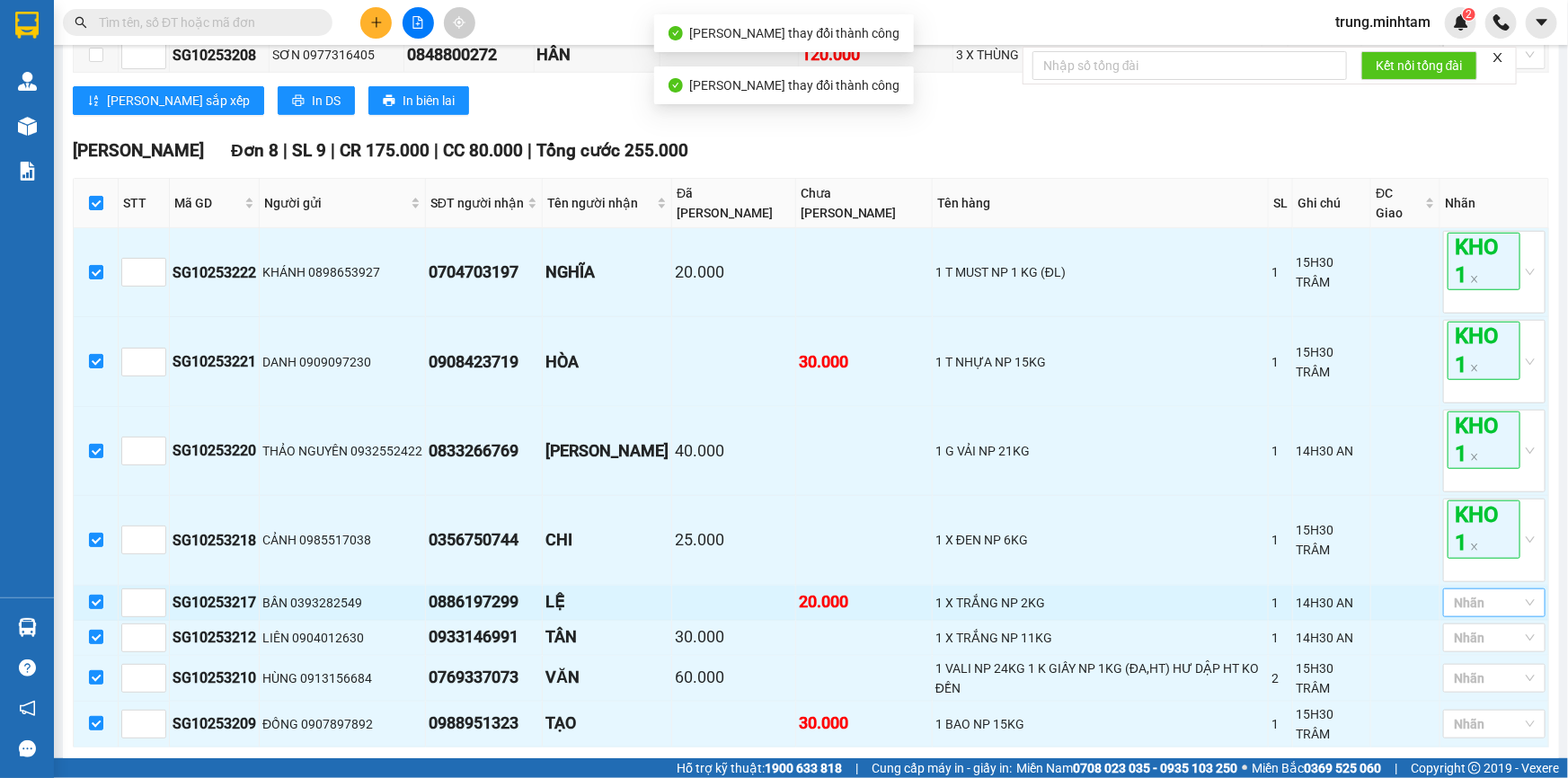
click at [1458, 604] on div at bounding box center [1484, 603] width 75 height 22
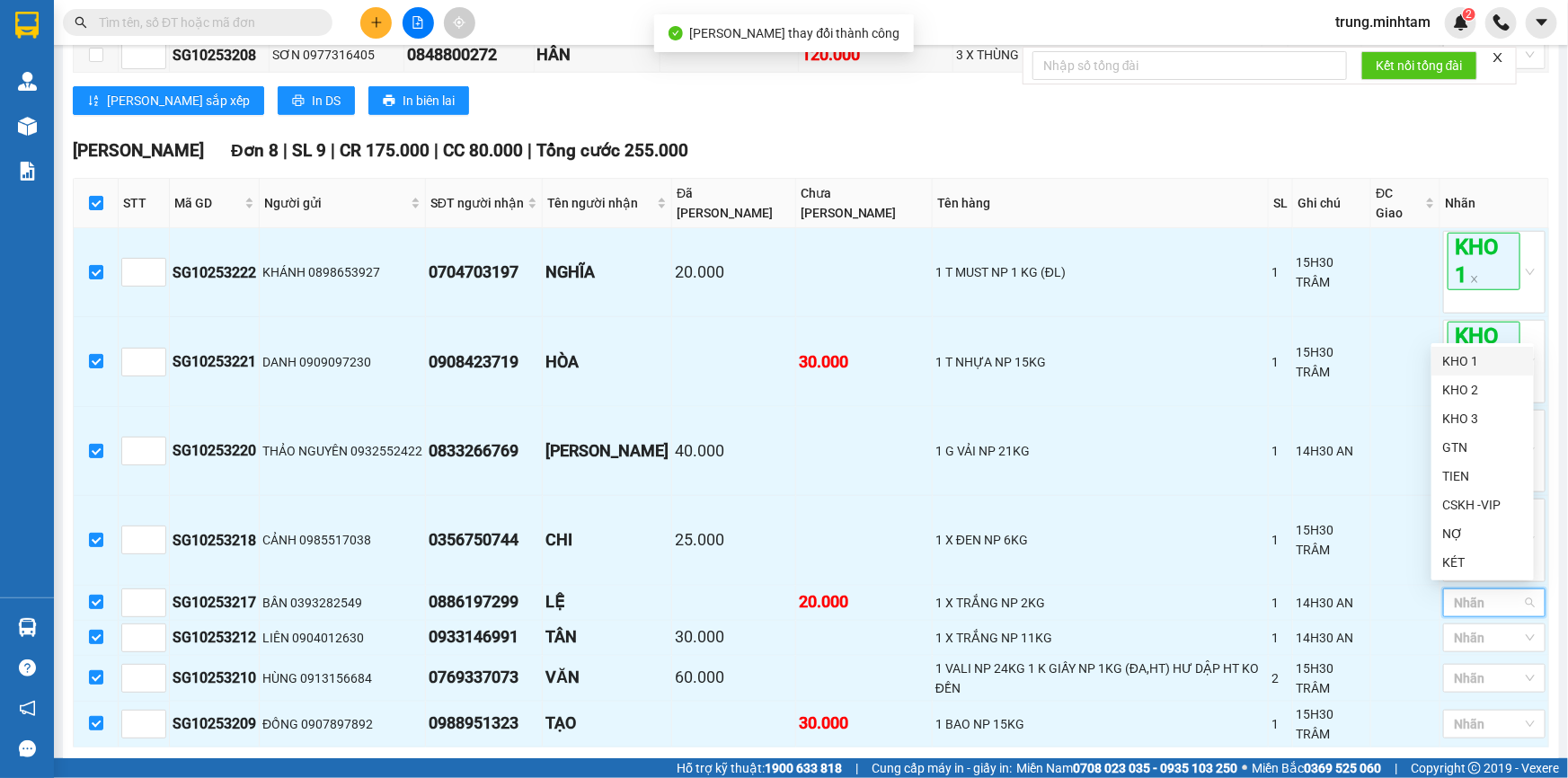
click at [1456, 362] on div "KHO 1" at bounding box center [1482, 361] width 81 height 20
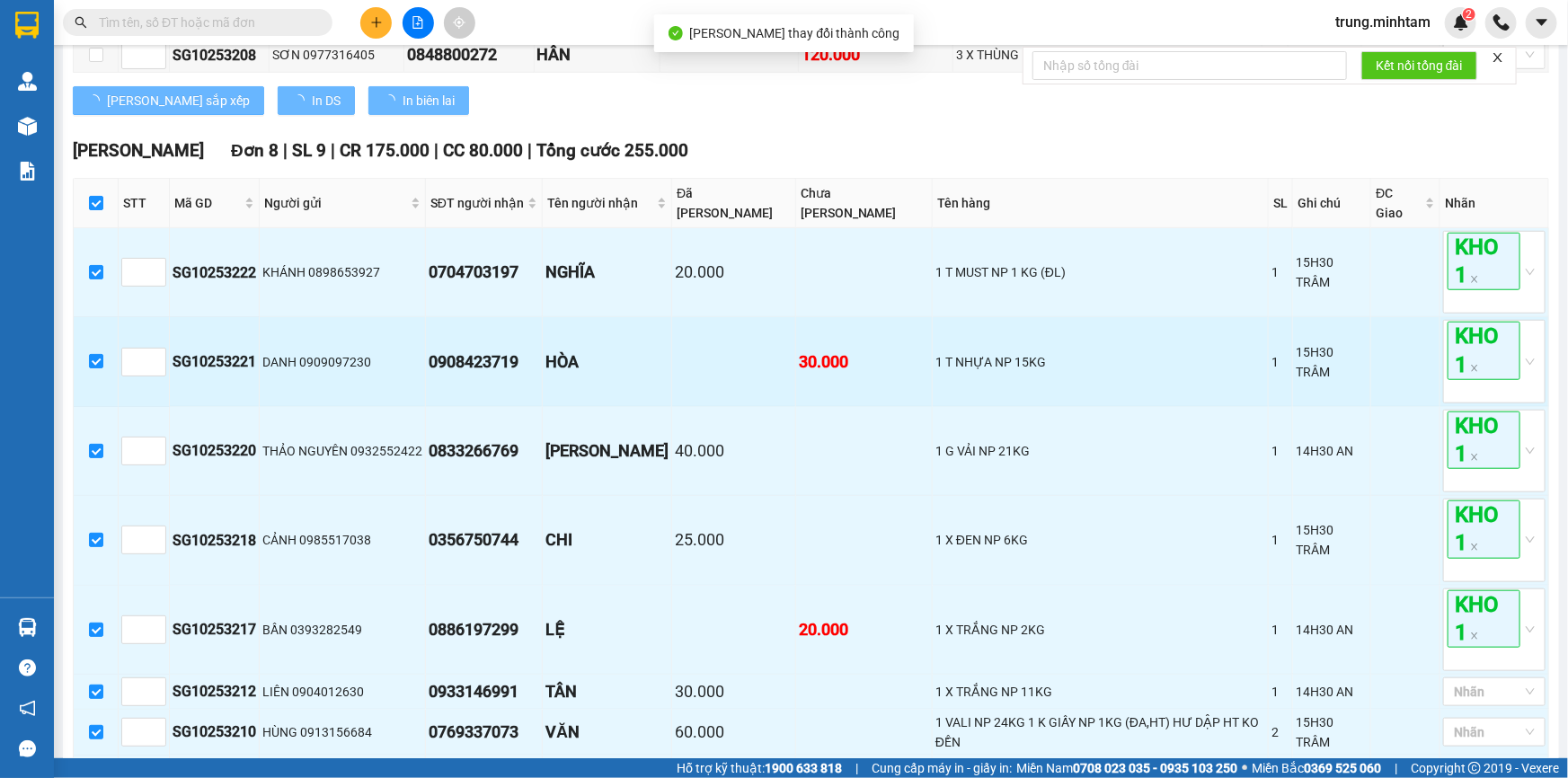
click at [1396, 363] on td at bounding box center [1405, 361] width 70 height 89
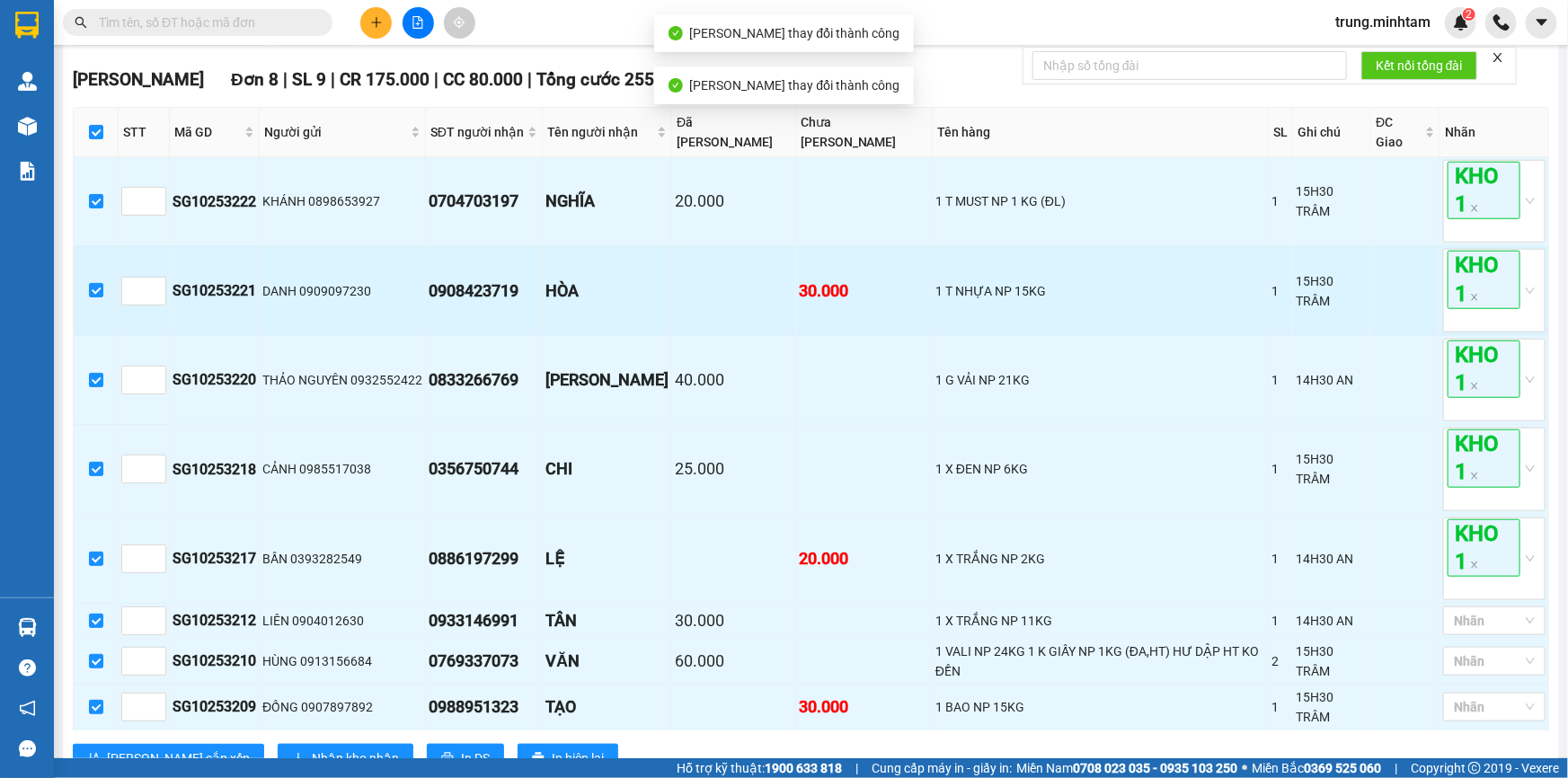
scroll to position [686, 0]
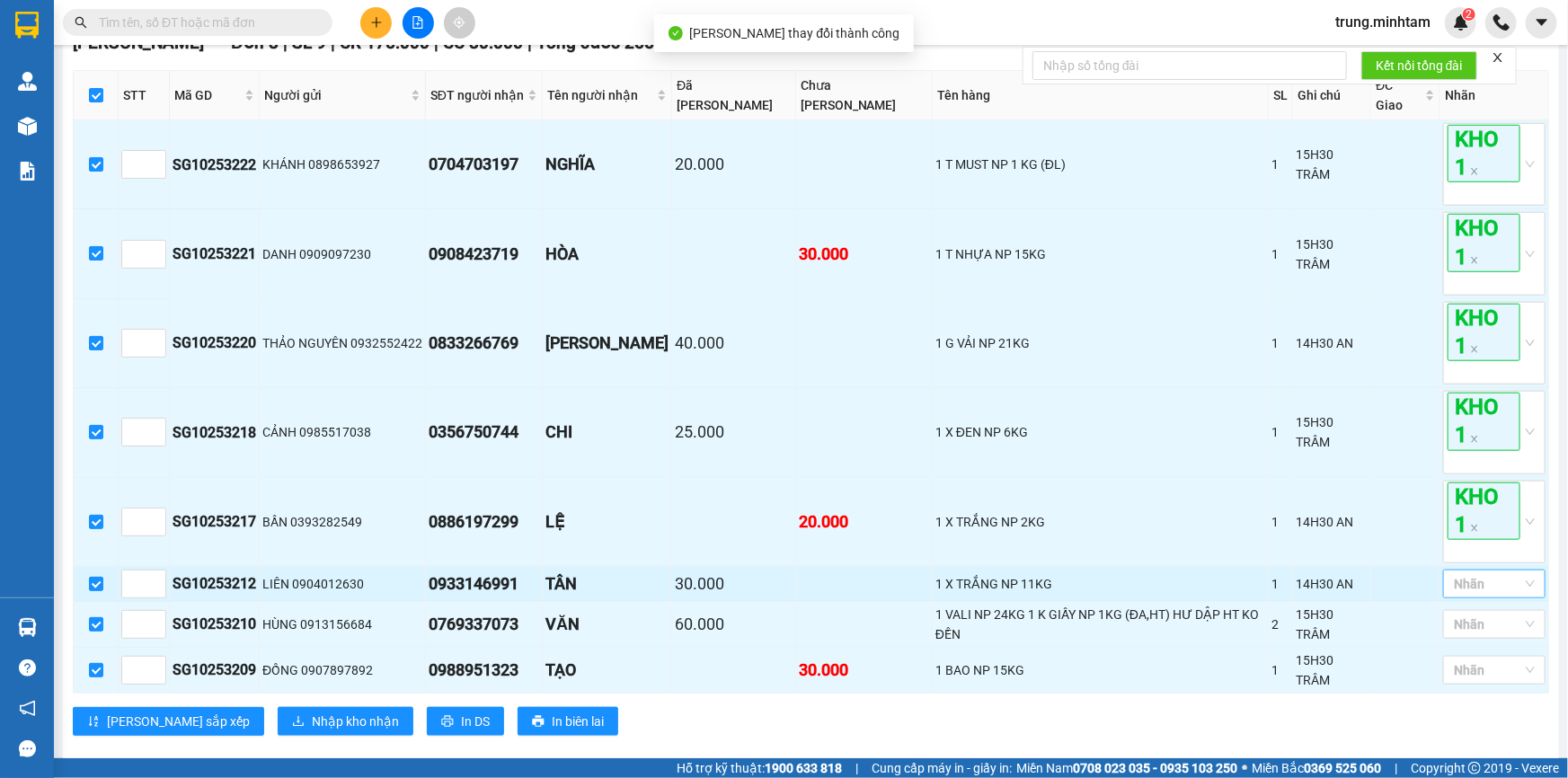
click at [1461, 583] on div at bounding box center [1484, 584] width 75 height 22
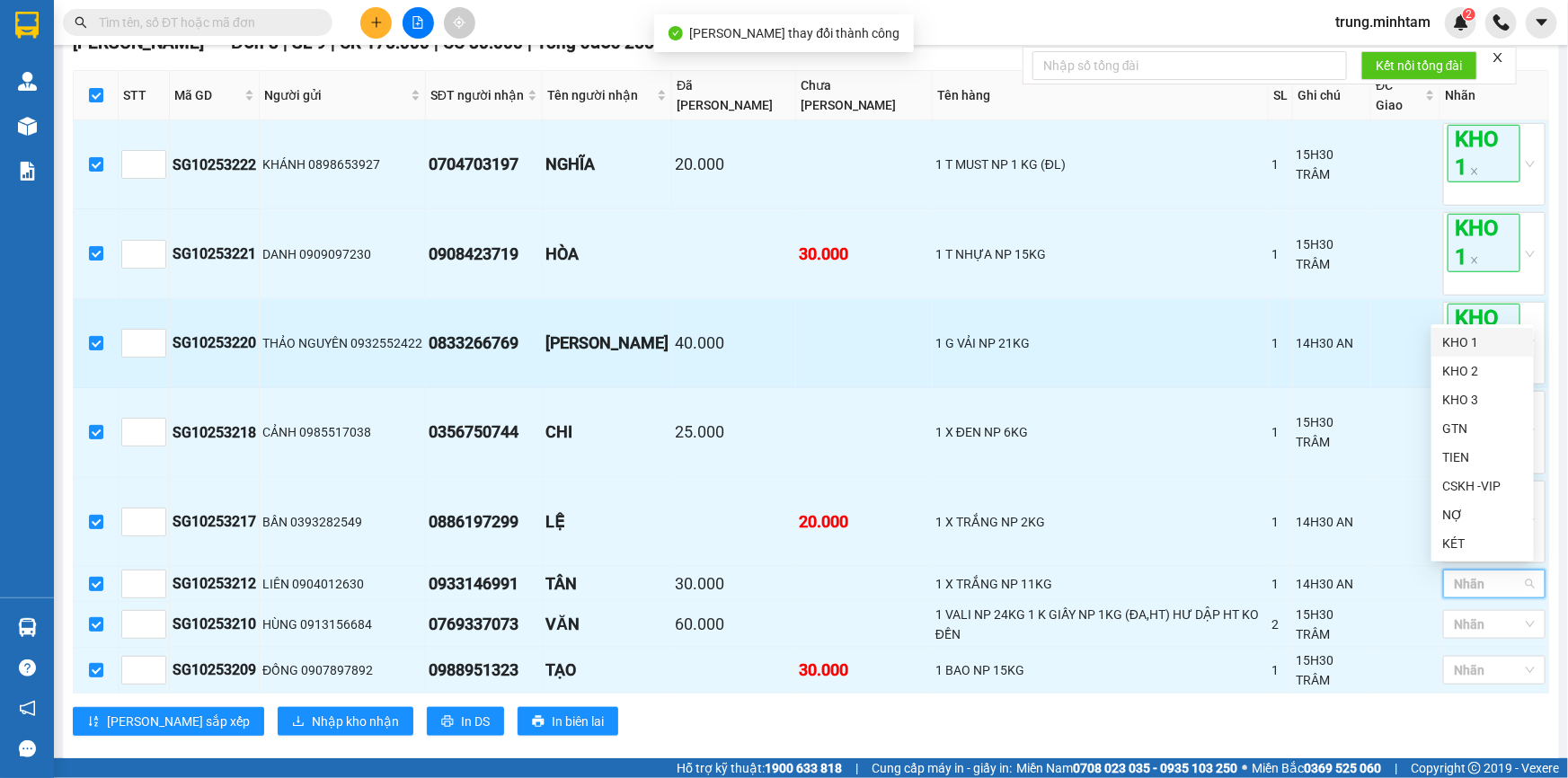
drag, startPoint x: 1458, startPoint y: 346, endPoint x: 1382, endPoint y: 352, distance: 76.2
click at [1456, 346] on div "KHO 1" at bounding box center [1482, 342] width 81 height 20
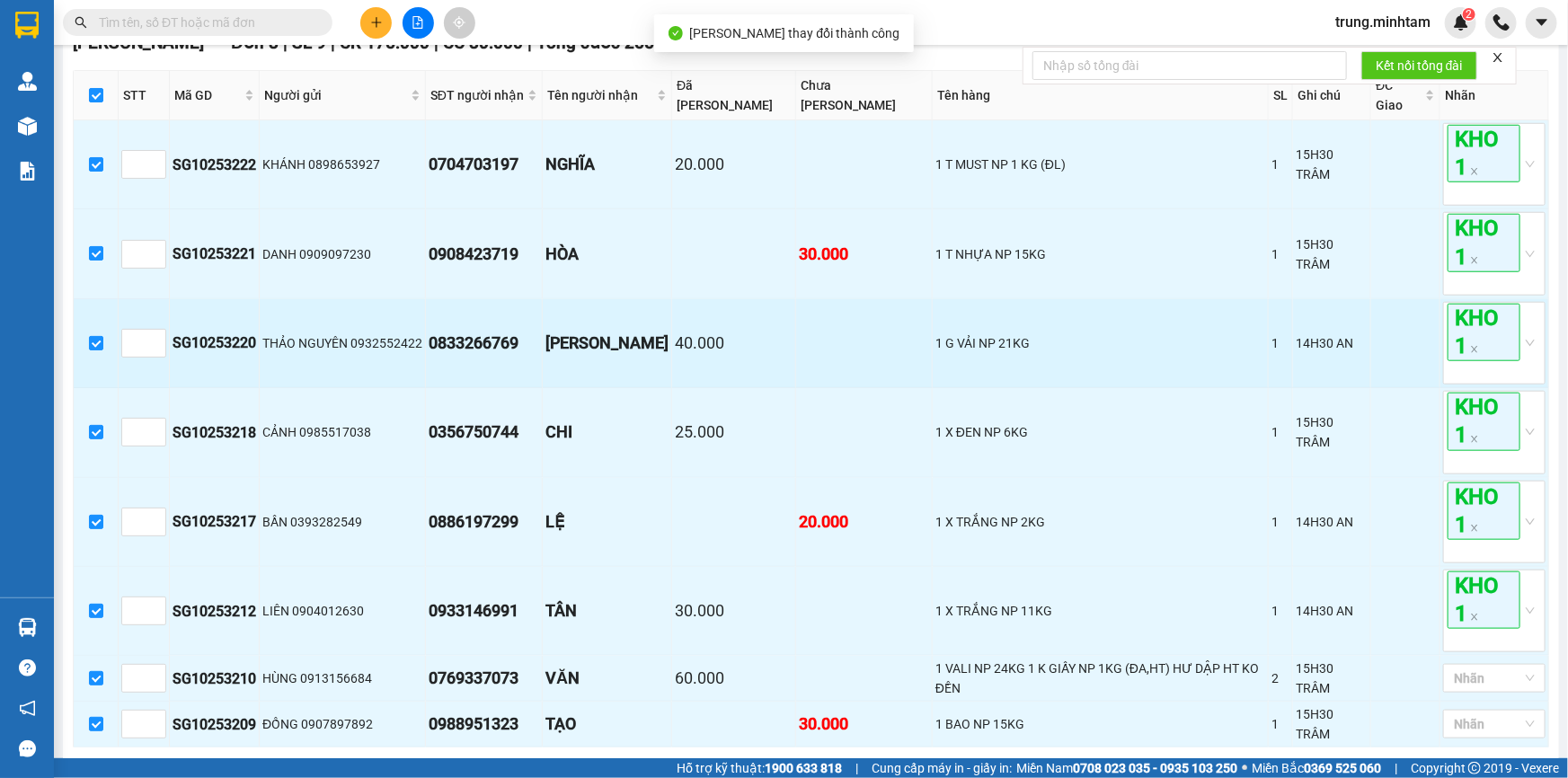
click at [1382, 352] on td at bounding box center [1405, 343] width 70 height 89
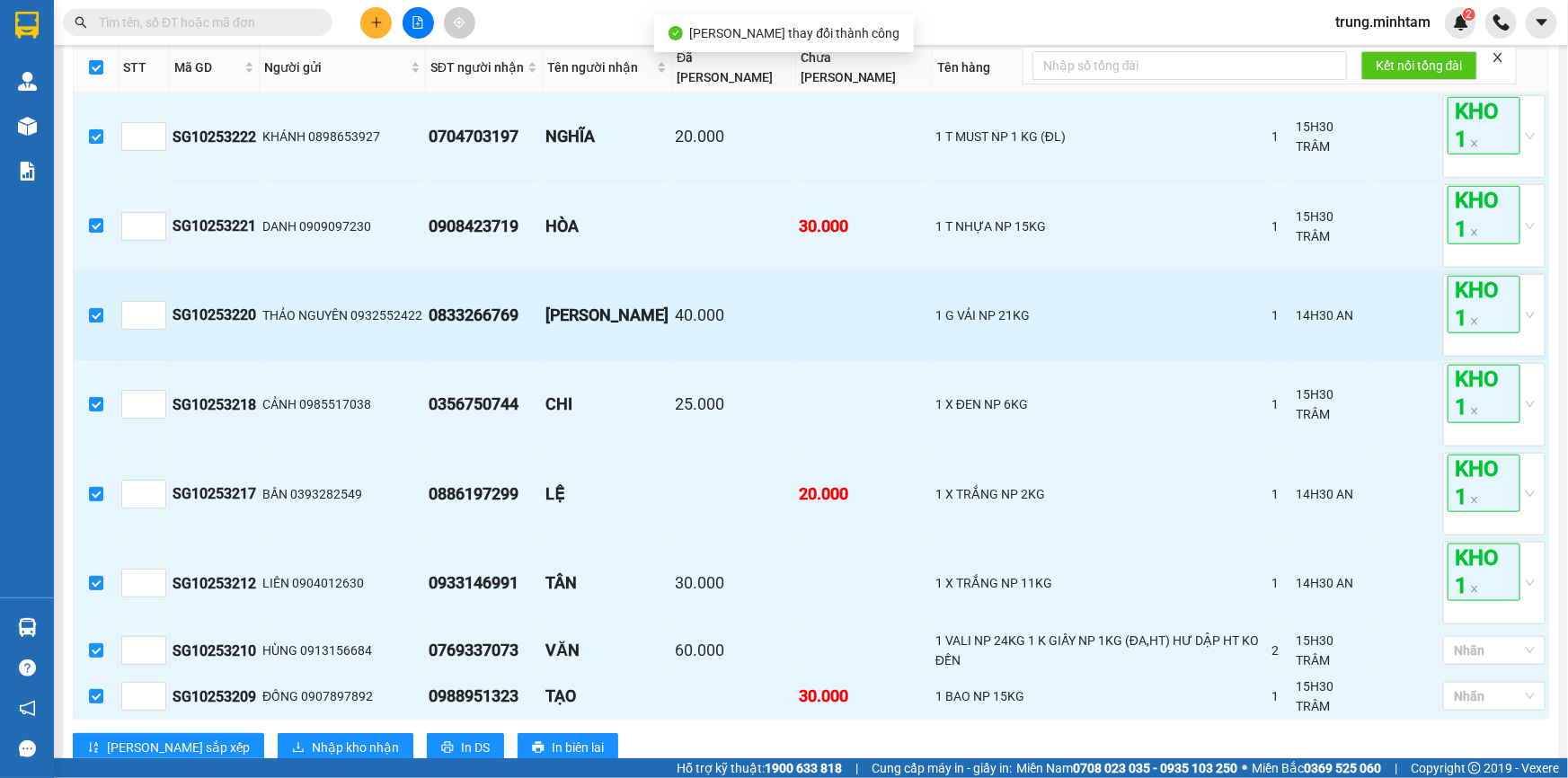
scroll to position [741, 0]
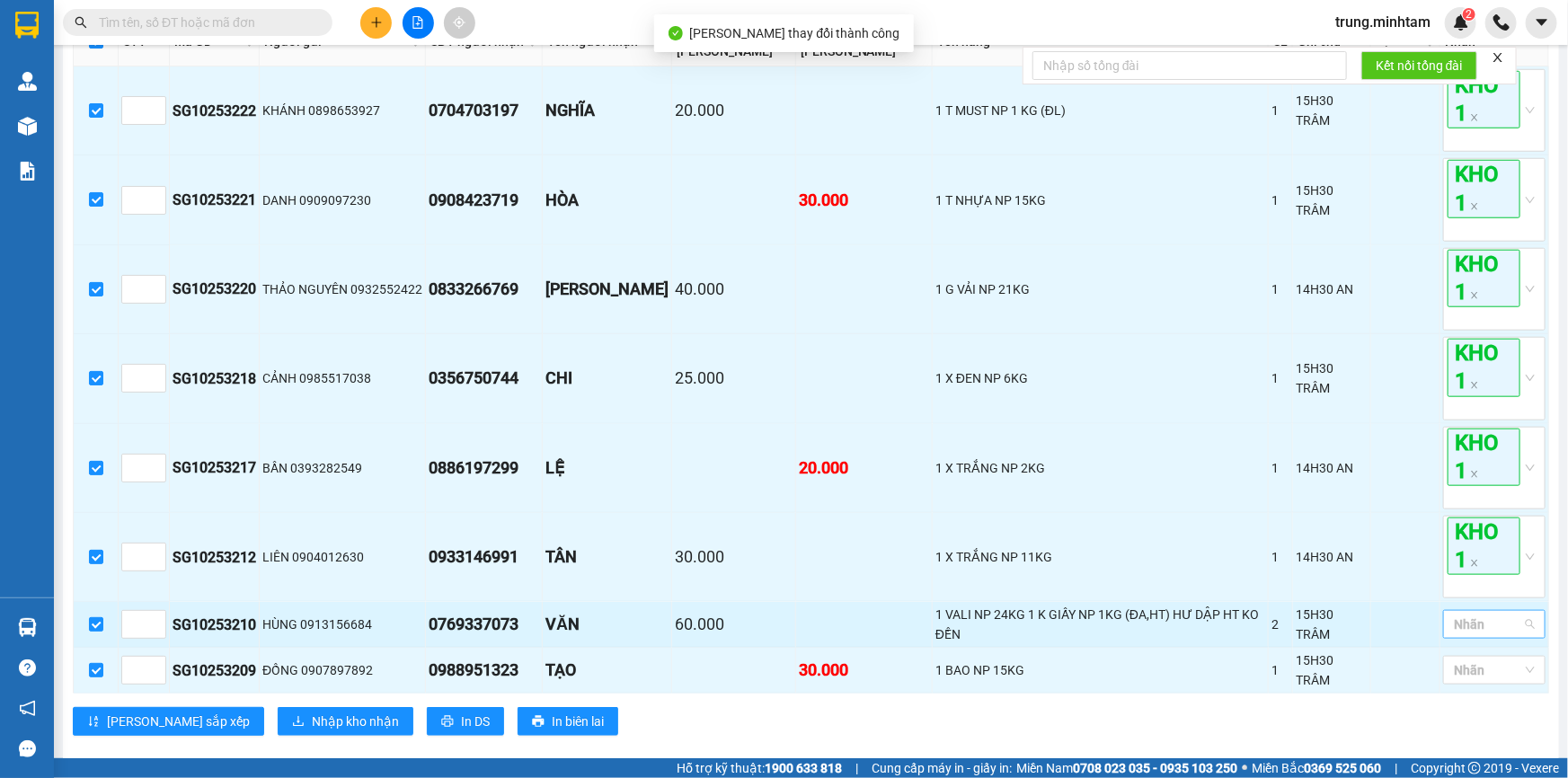
click at [1486, 618] on div at bounding box center [1484, 624] width 75 height 22
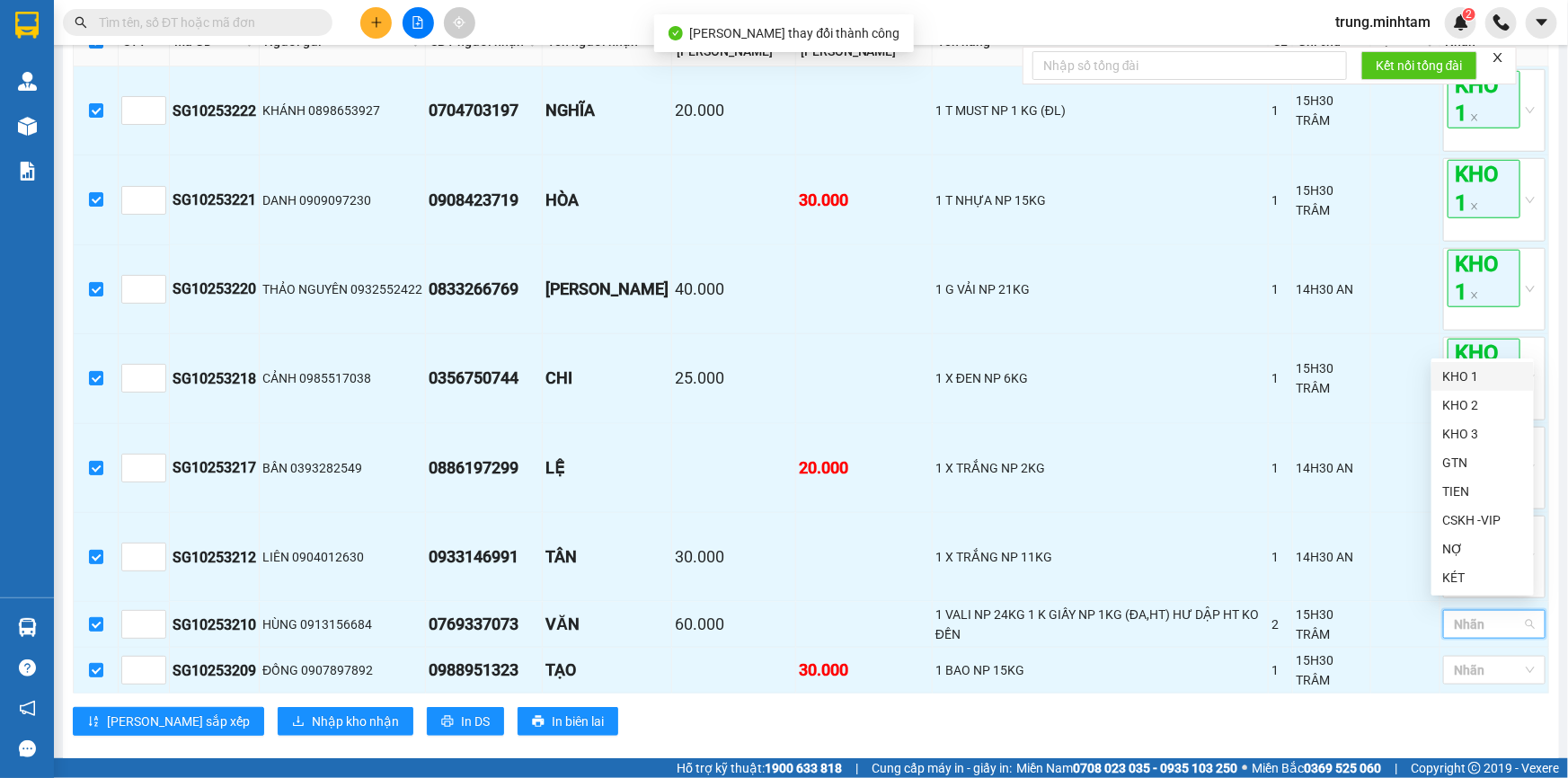
drag, startPoint x: 1464, startPoint y: 379, endPoint x: 1404, endPoint y: 390, distance: 61.0
click at [1463, 379] on div "KHO 1" at bounding box center [1482, 377] width 81 height 20
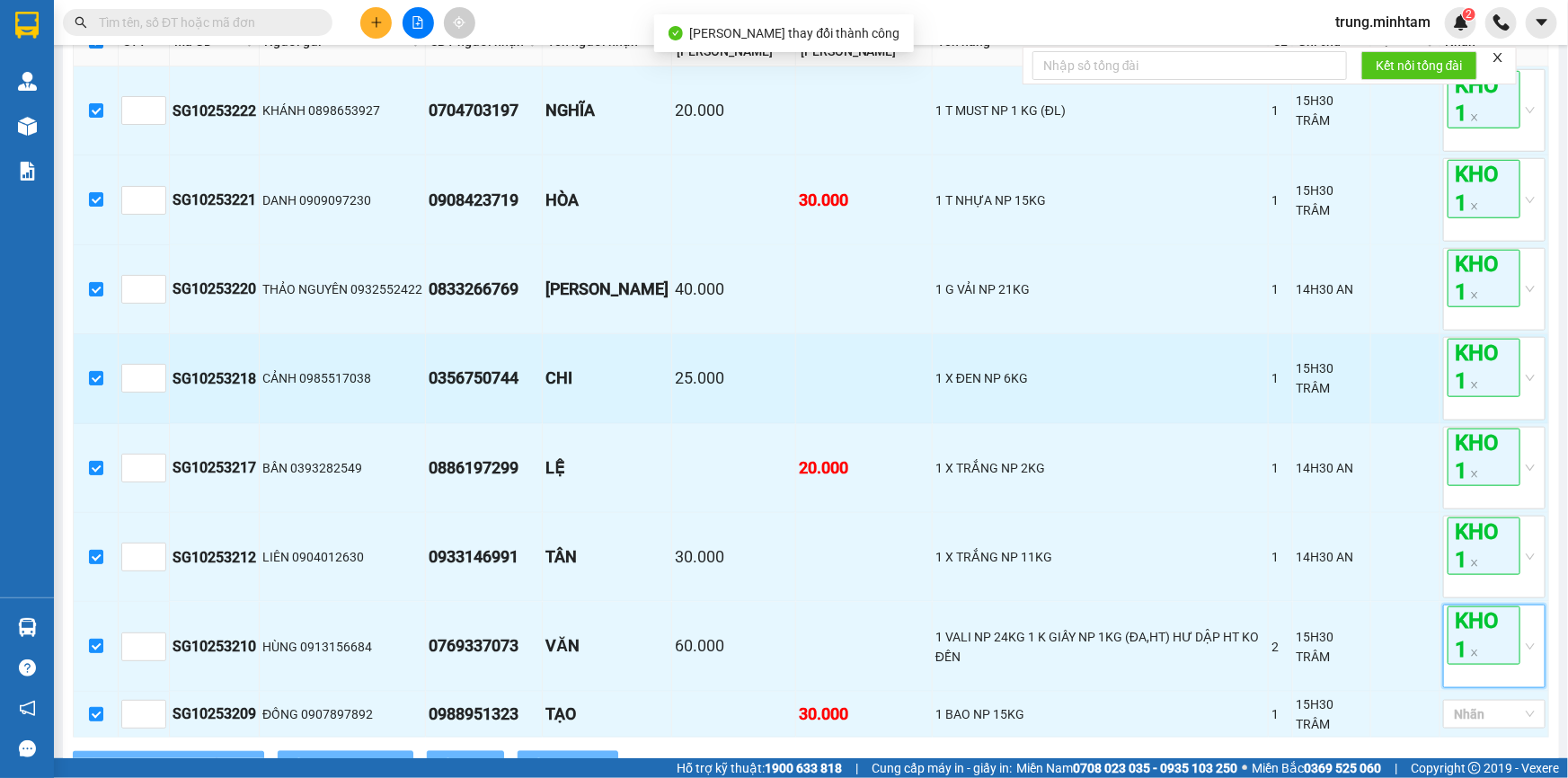
click at [1404, 390] on td at bounding box center [1405, 379] width 70 height 89
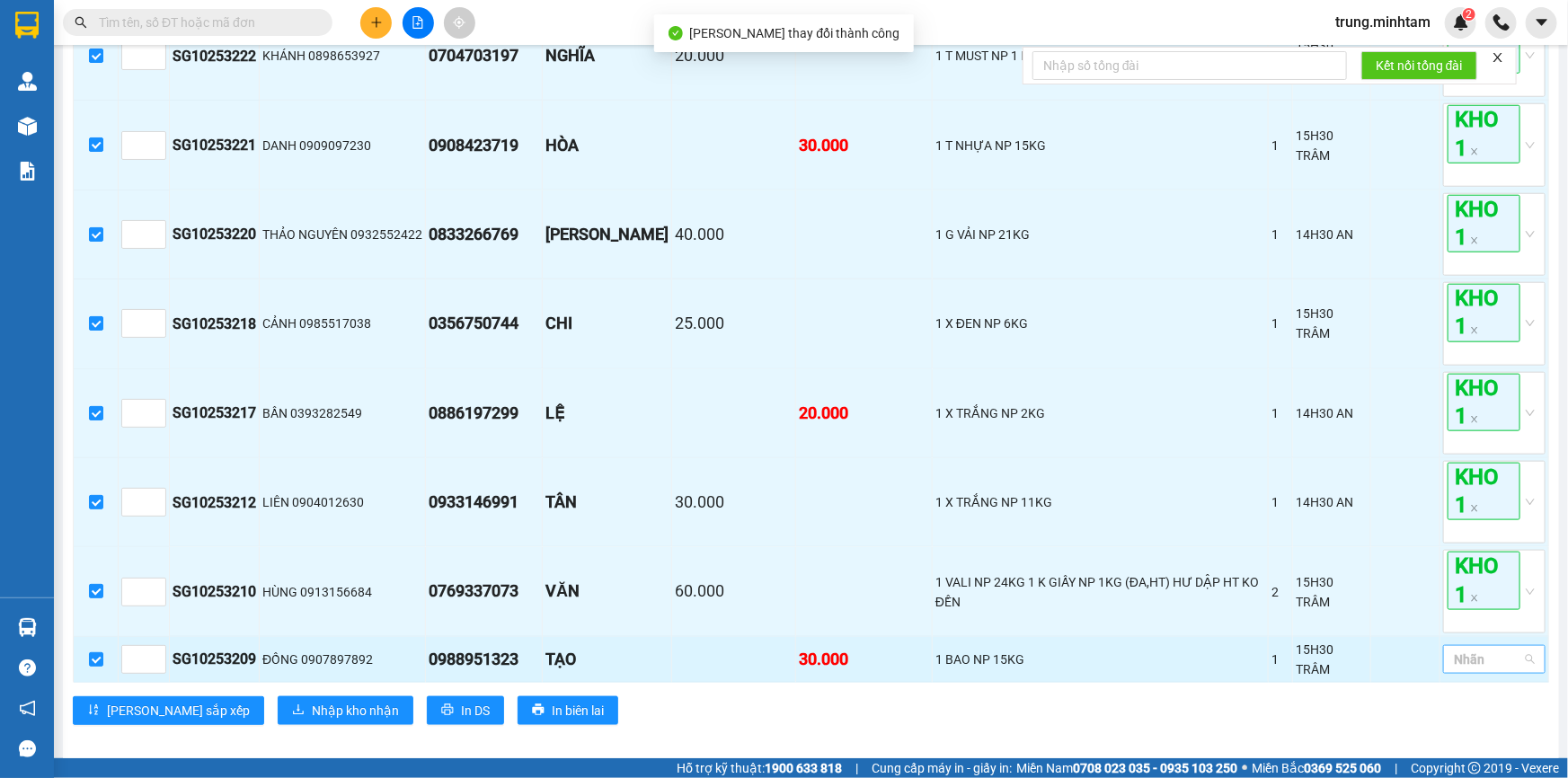
click at [1464, 656] on div at bounding box center [1484, 660] width 75 height 22
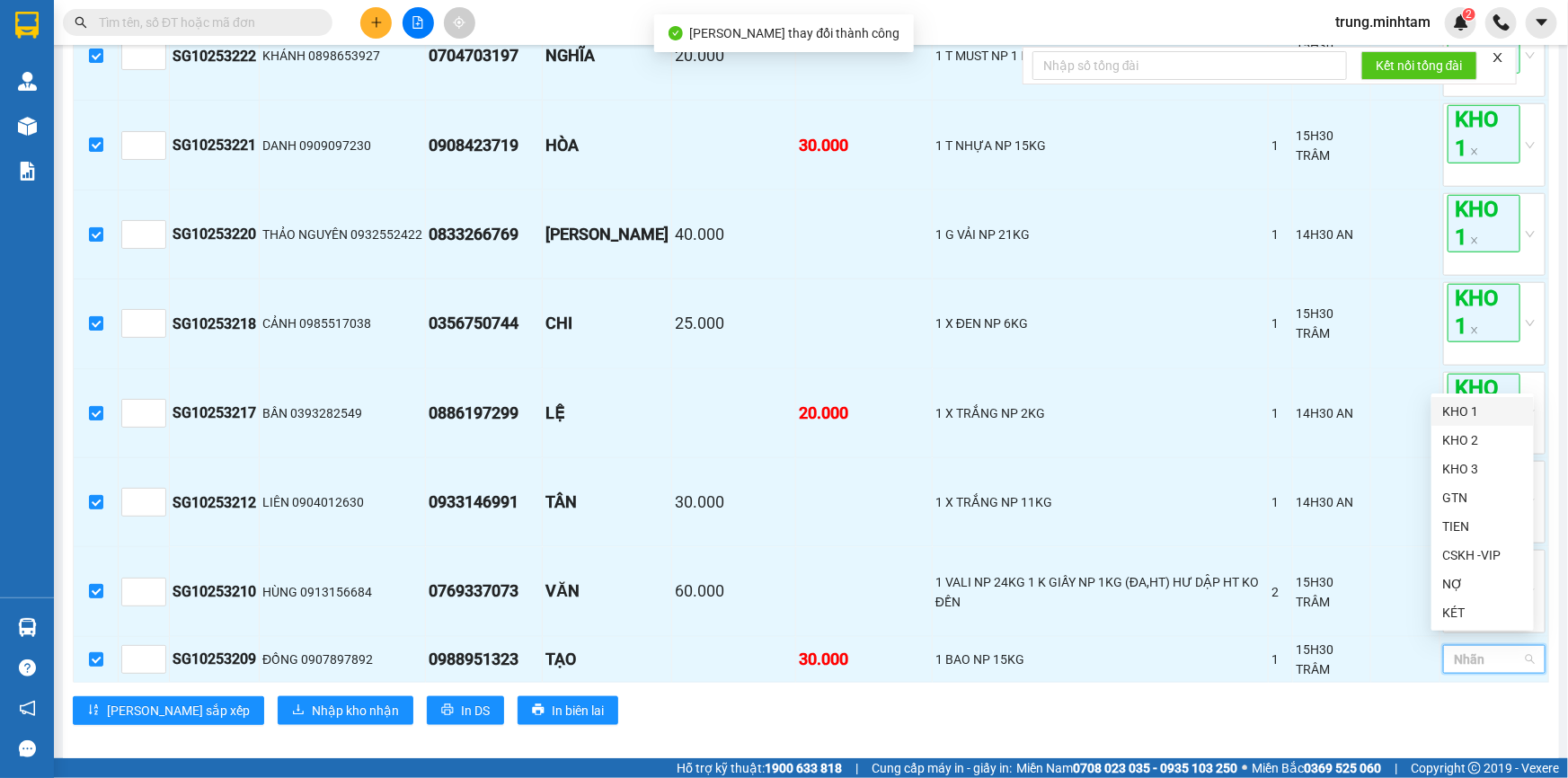
click at [1461, 413] on div "KHO 1" at bounding box center [1482, 411] width 81 height 20
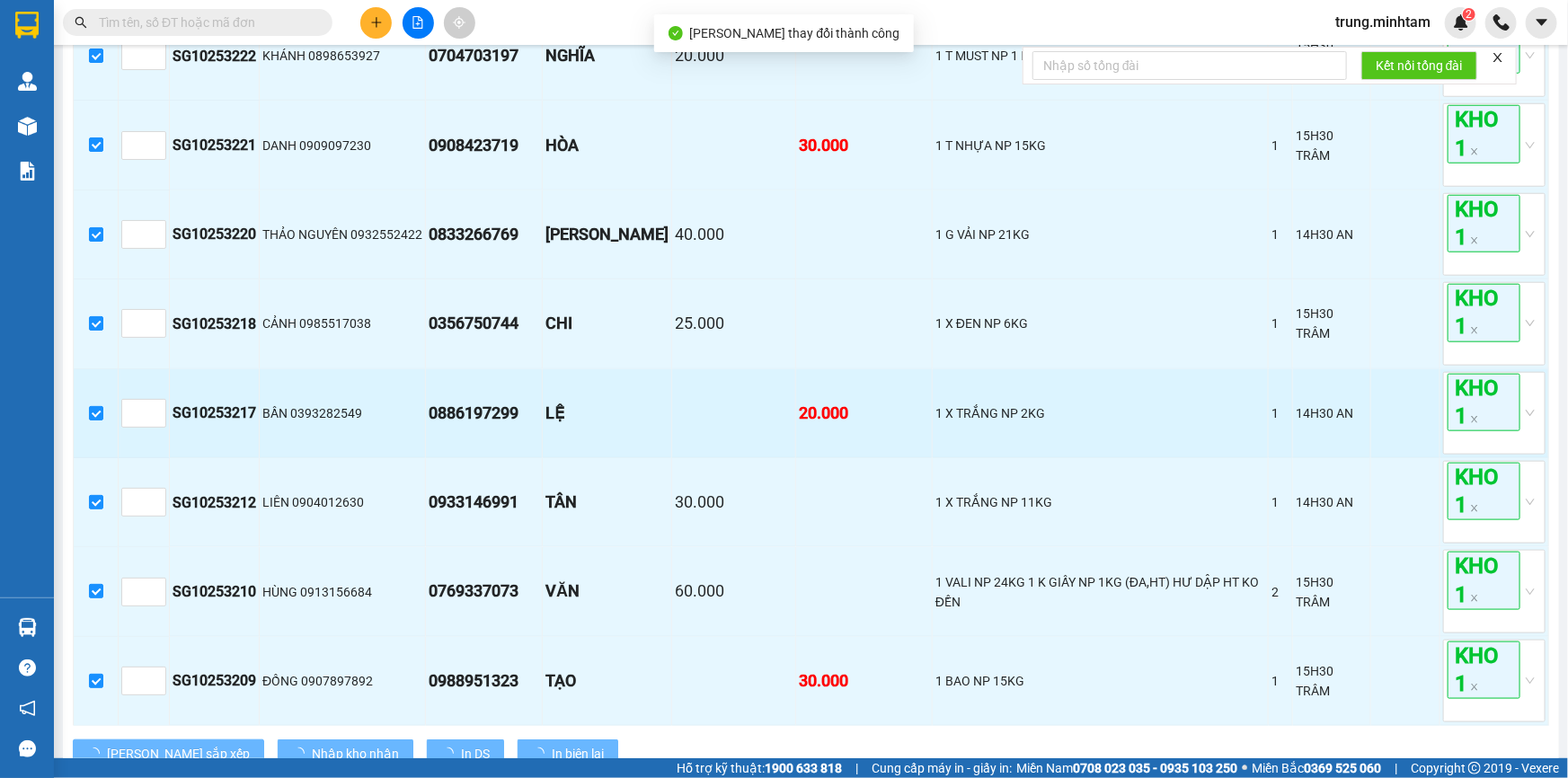
click at [1395, 415] on td at bounding box center [1405, 413] width 70 height 89
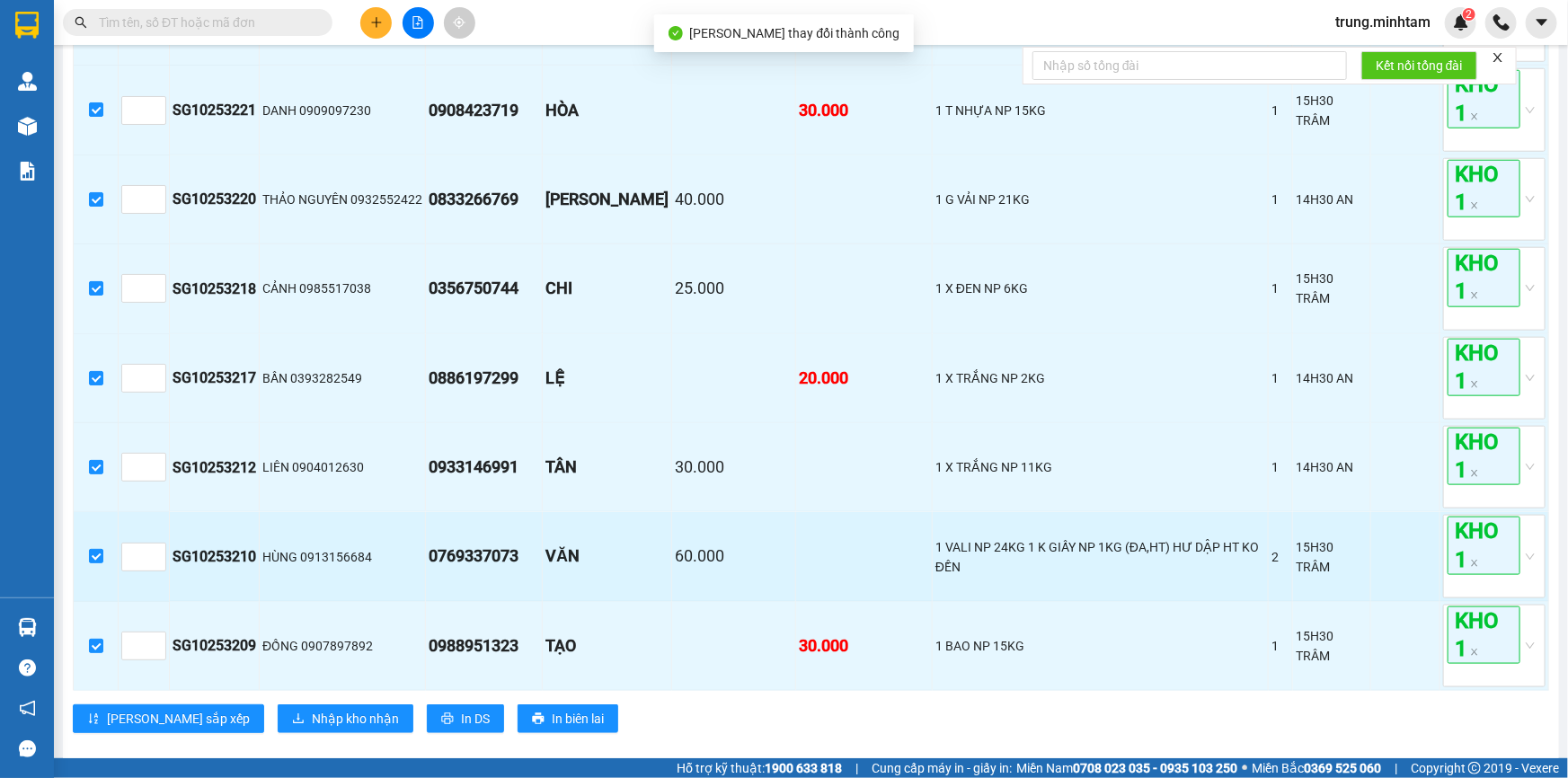
scroll to position [850, 0]
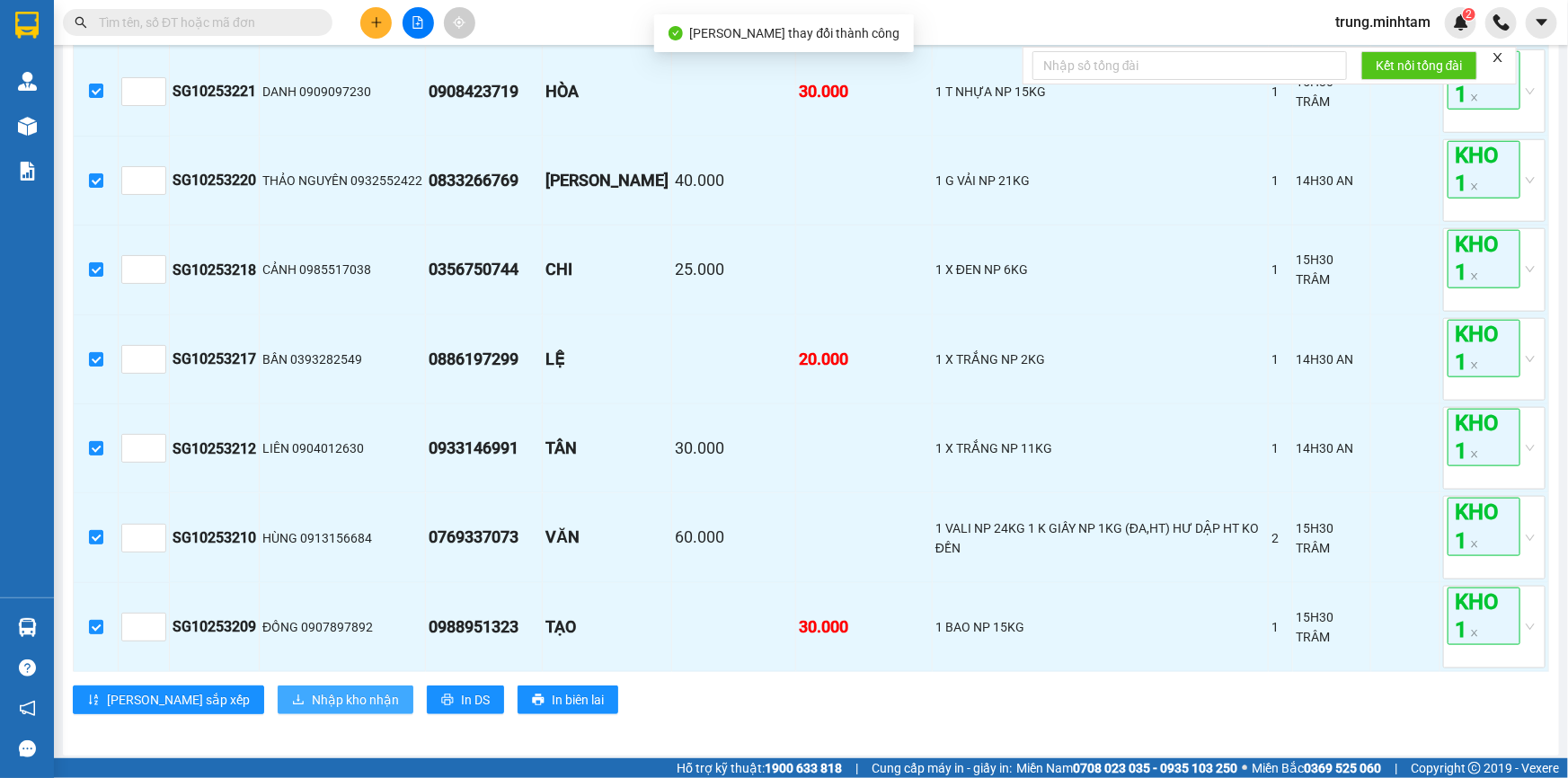
click at [312, 696] on span "Nhập kho nhận" at bounding box center [355, 700] width 87 height 20
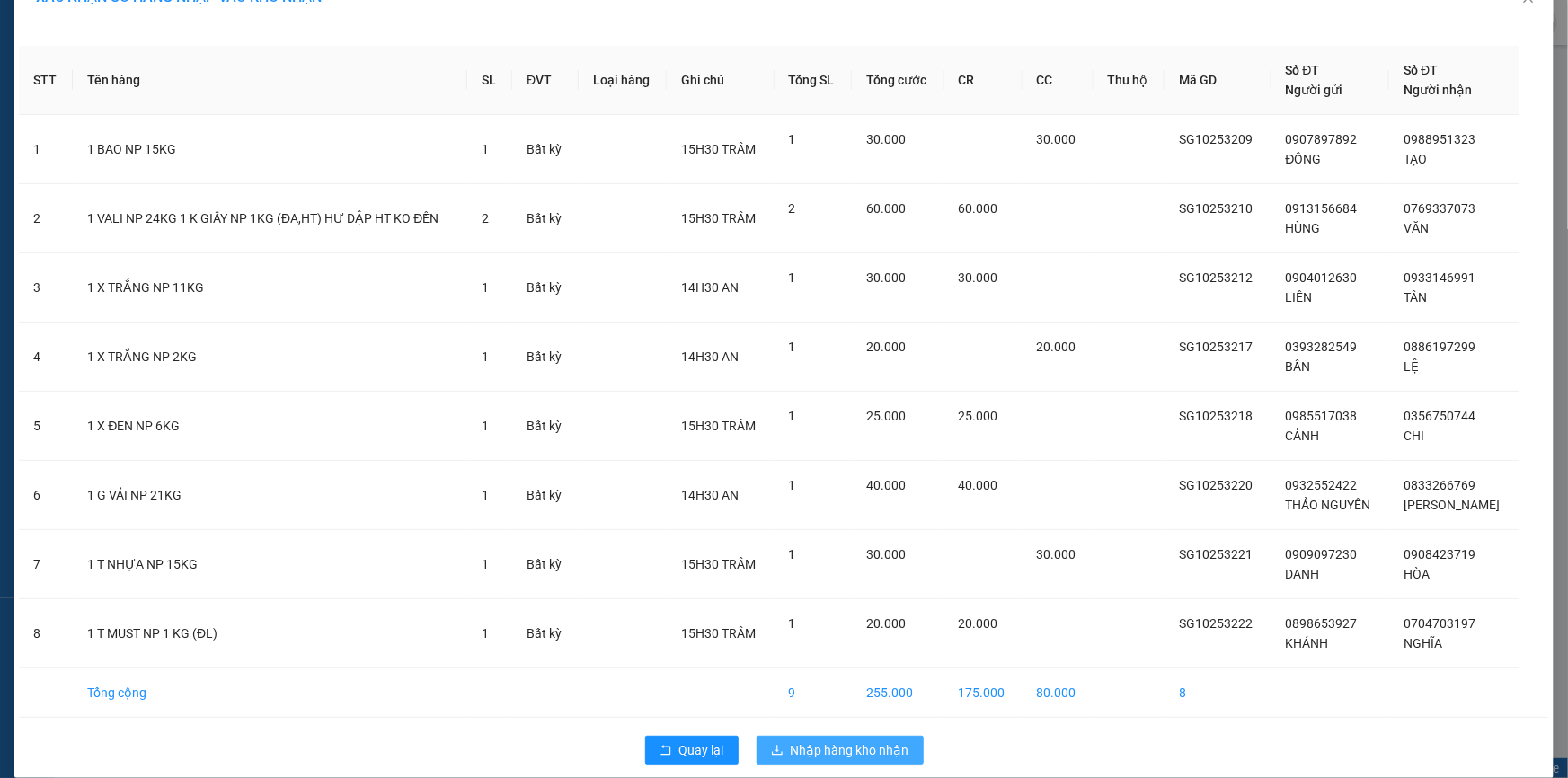
scroll to position [55, 0]
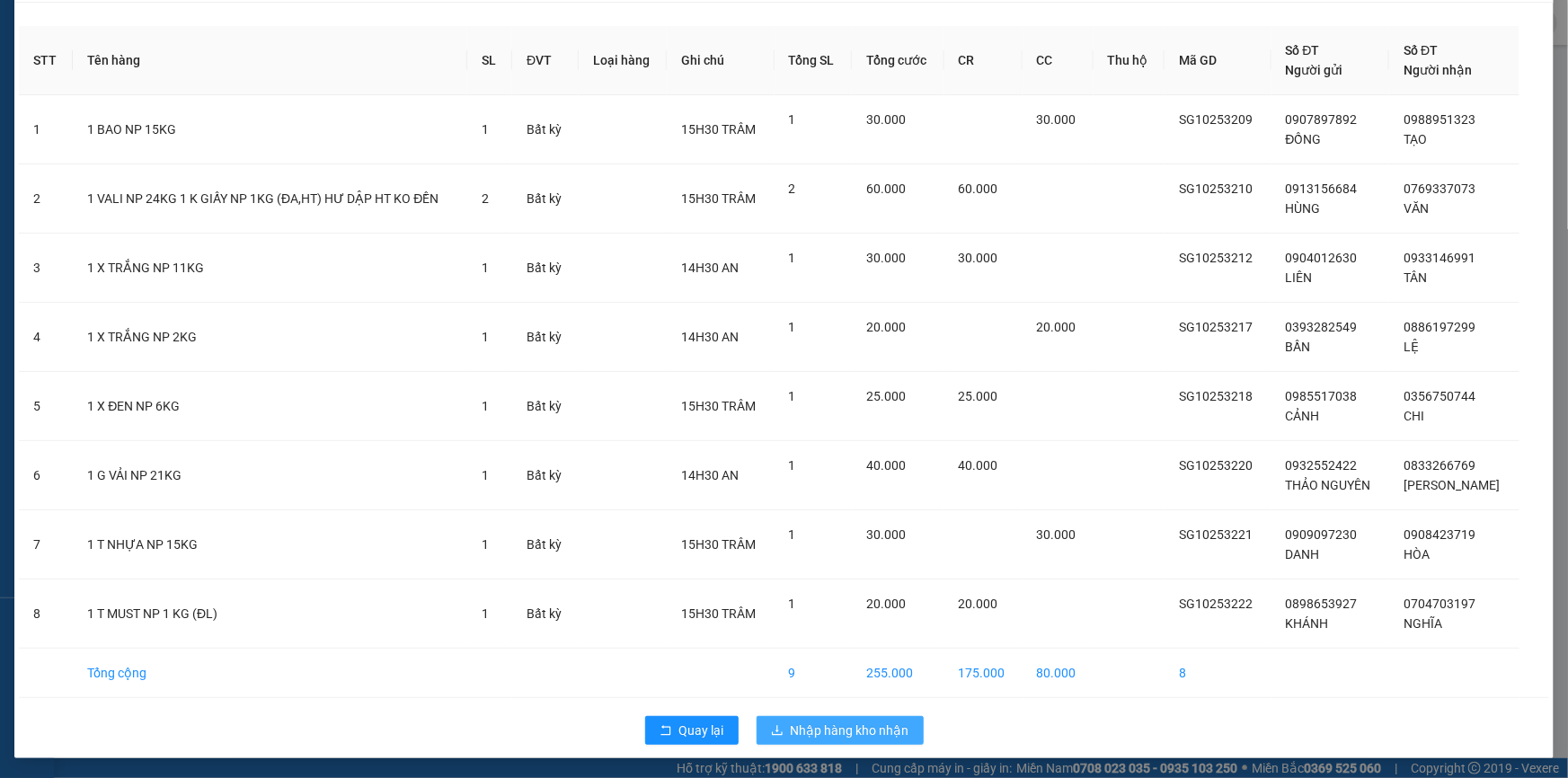
click at [825, 727] on span "Nhập hàng kho nhận" at bounding box center [849, 730] width 118 height 20
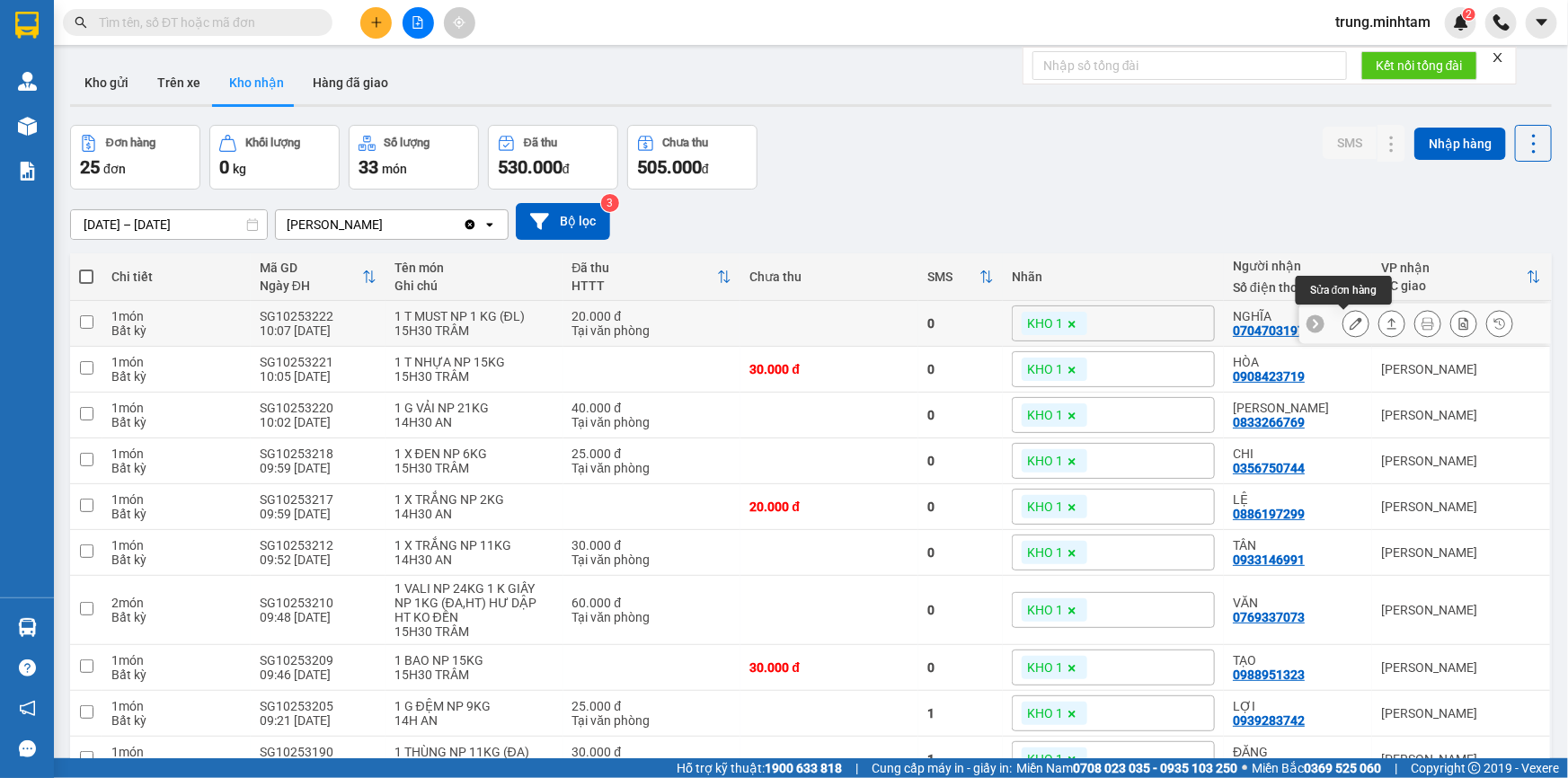
click at [1350, 323] on icon at bounding box center [1355, 323] width 12 height 12
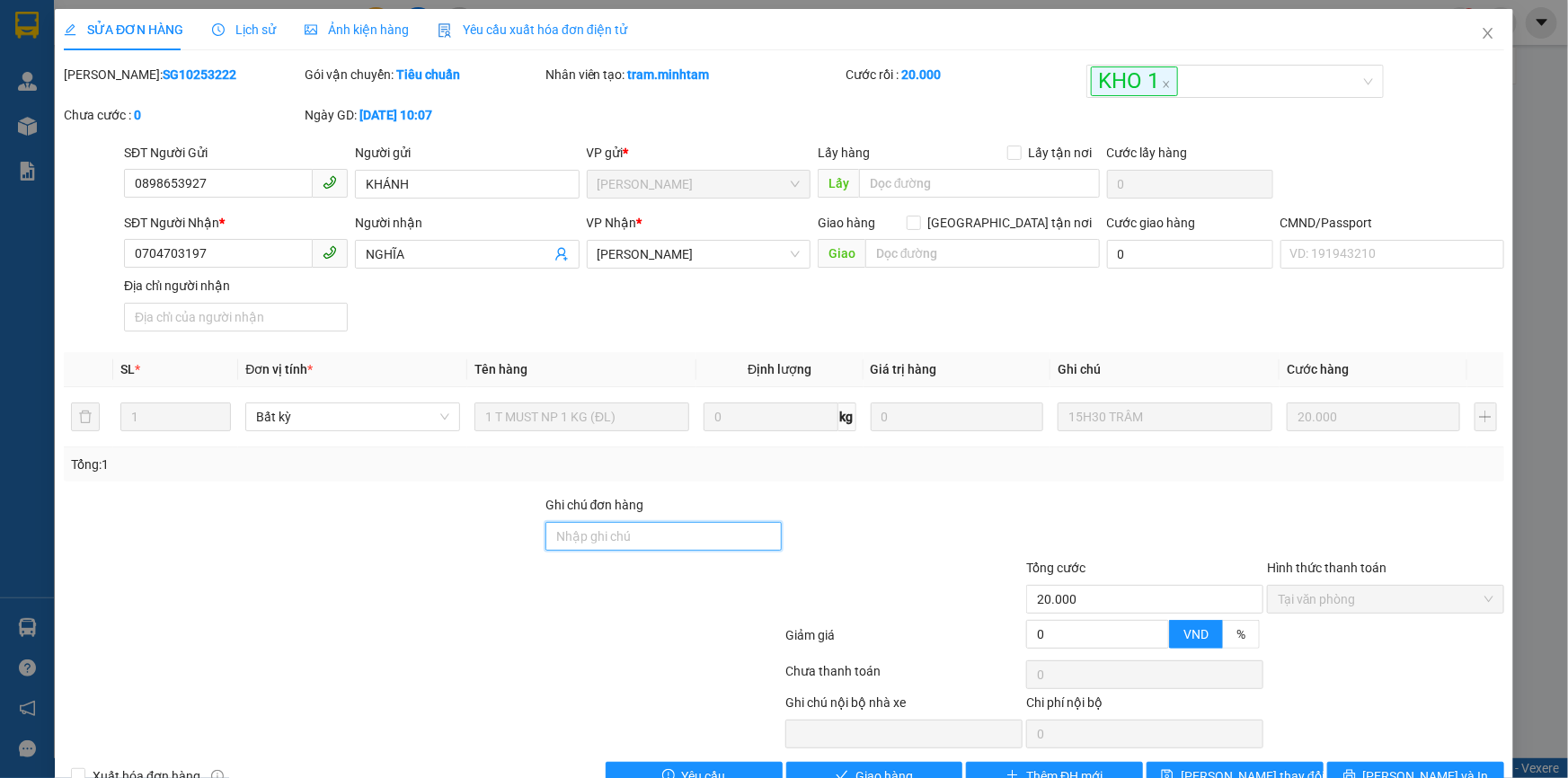
click at [672, 541] on input "Ghi chú đơn hàng" at bounding box center [663, 537] width 237 height 29
type input "BM"
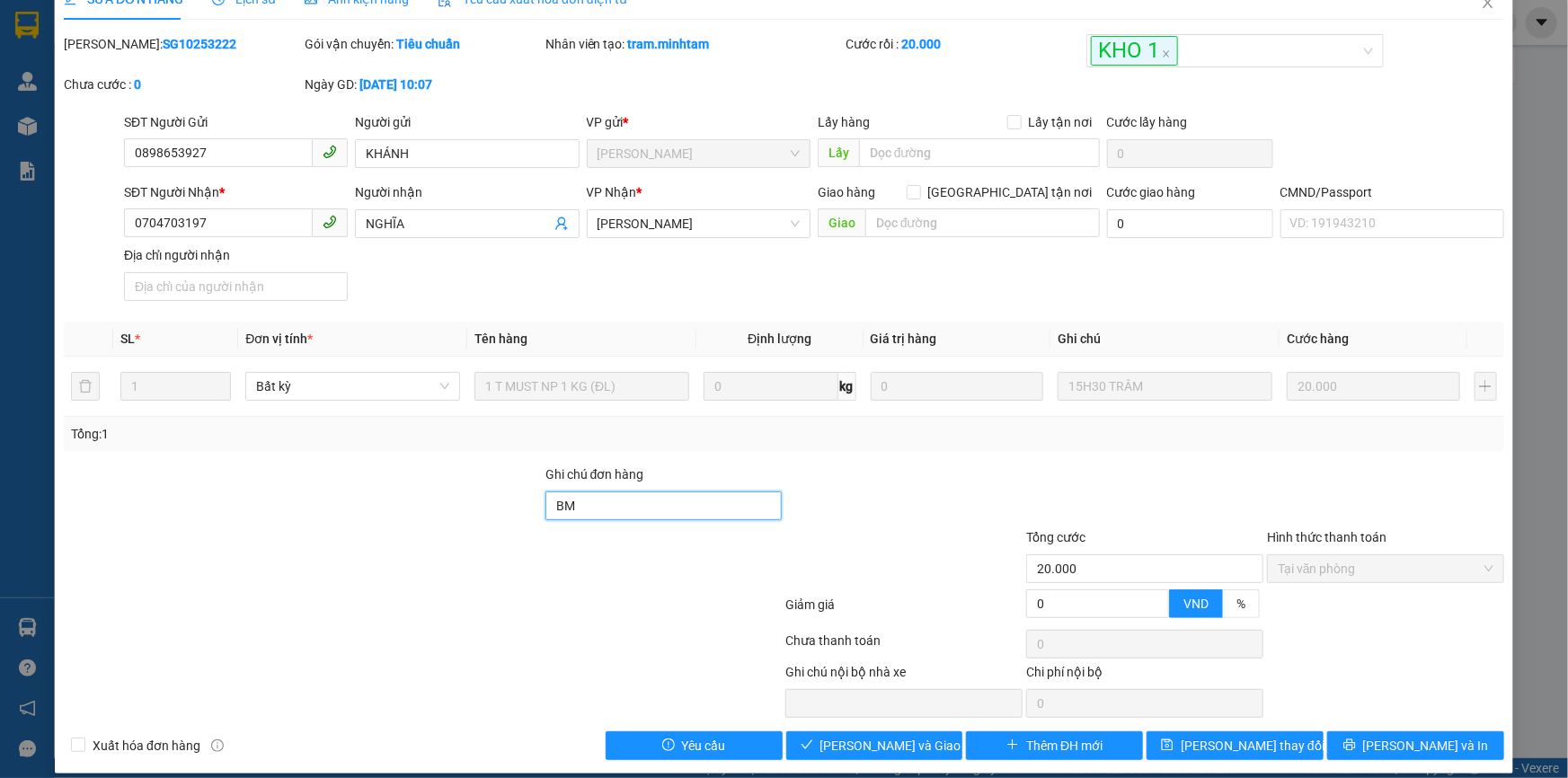
scroll to position [45, 0]
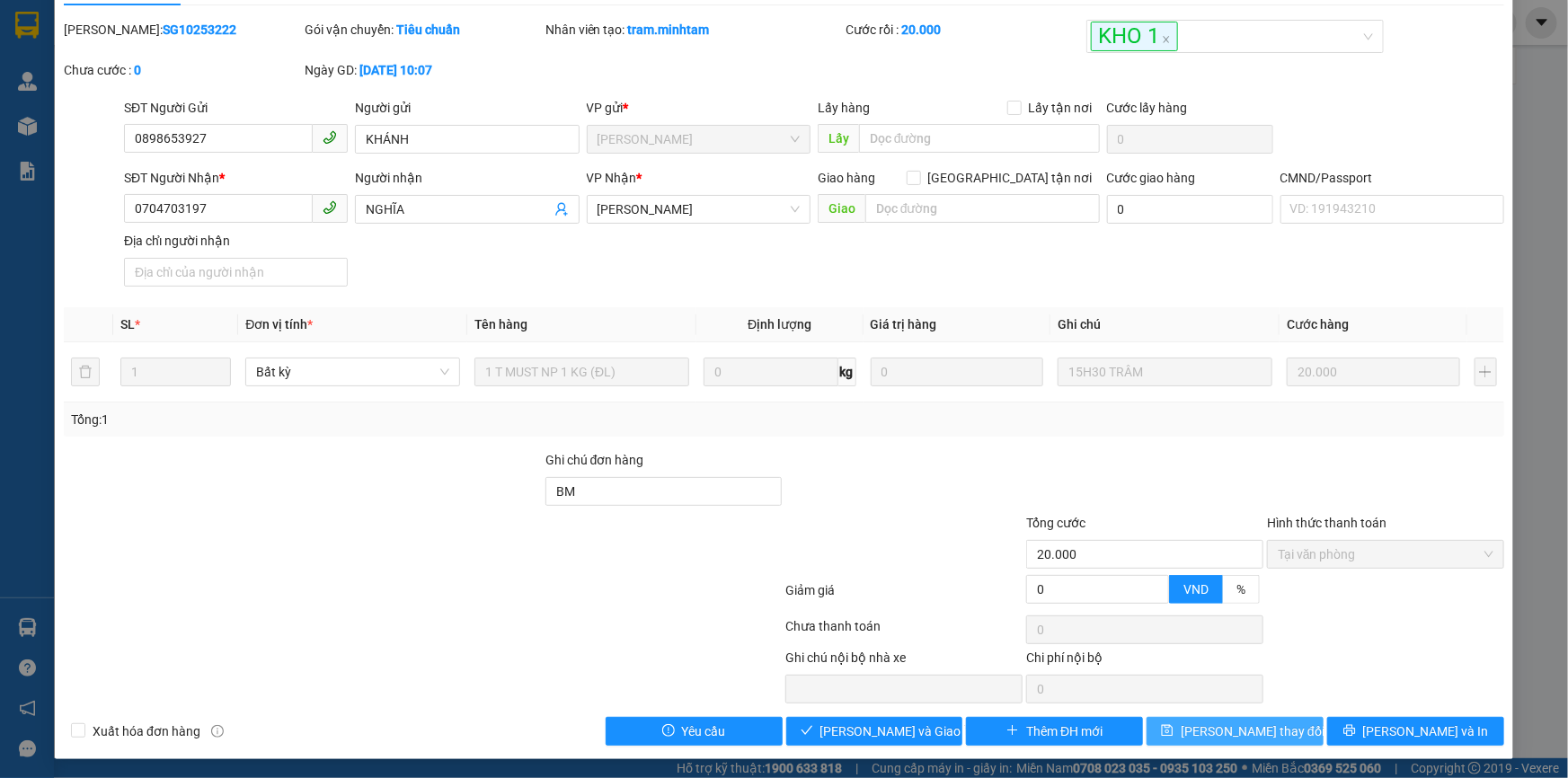
click at [1244, 727] on span "[PERSON_NAME] thay đổi" at bounding box center [1252, 731] width 144 height 20
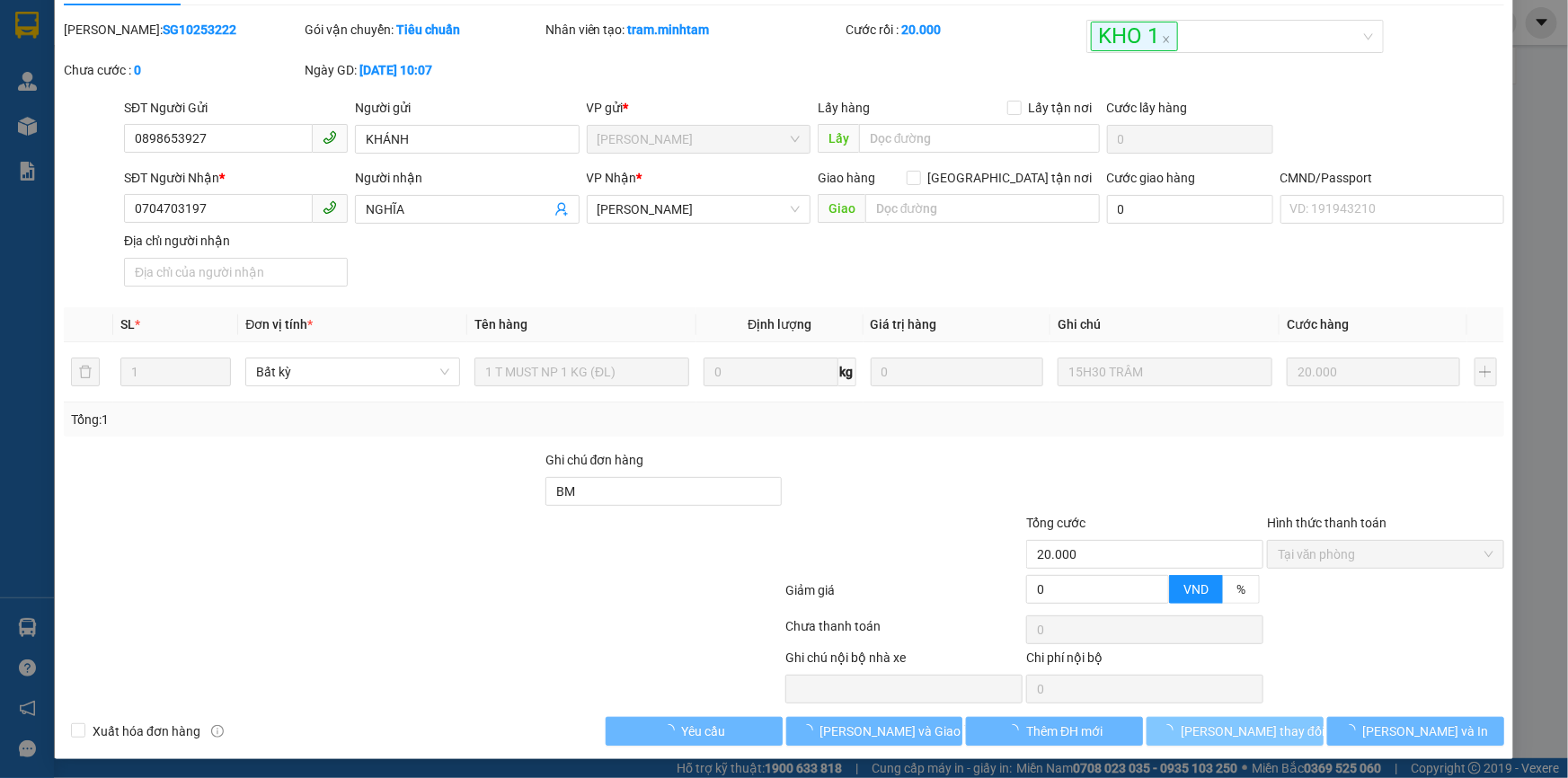
click at [1244, 727] on span "[PERSON_NAME] thay đổi" at bounding box center [1252, 731] width 144 height 20
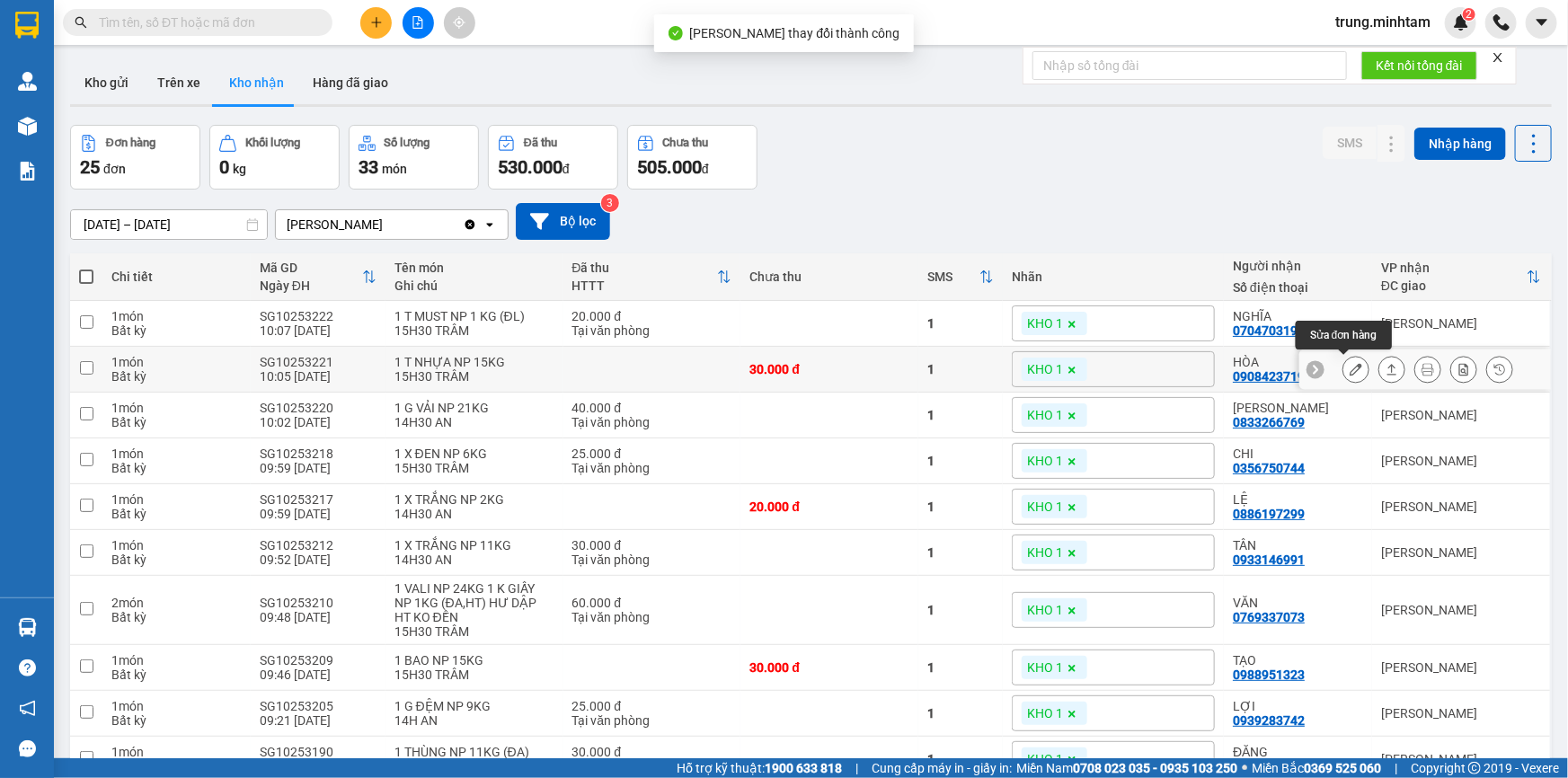
click at [1350, 368] on icon at bounding box center [1355, 369] width 12 height 12
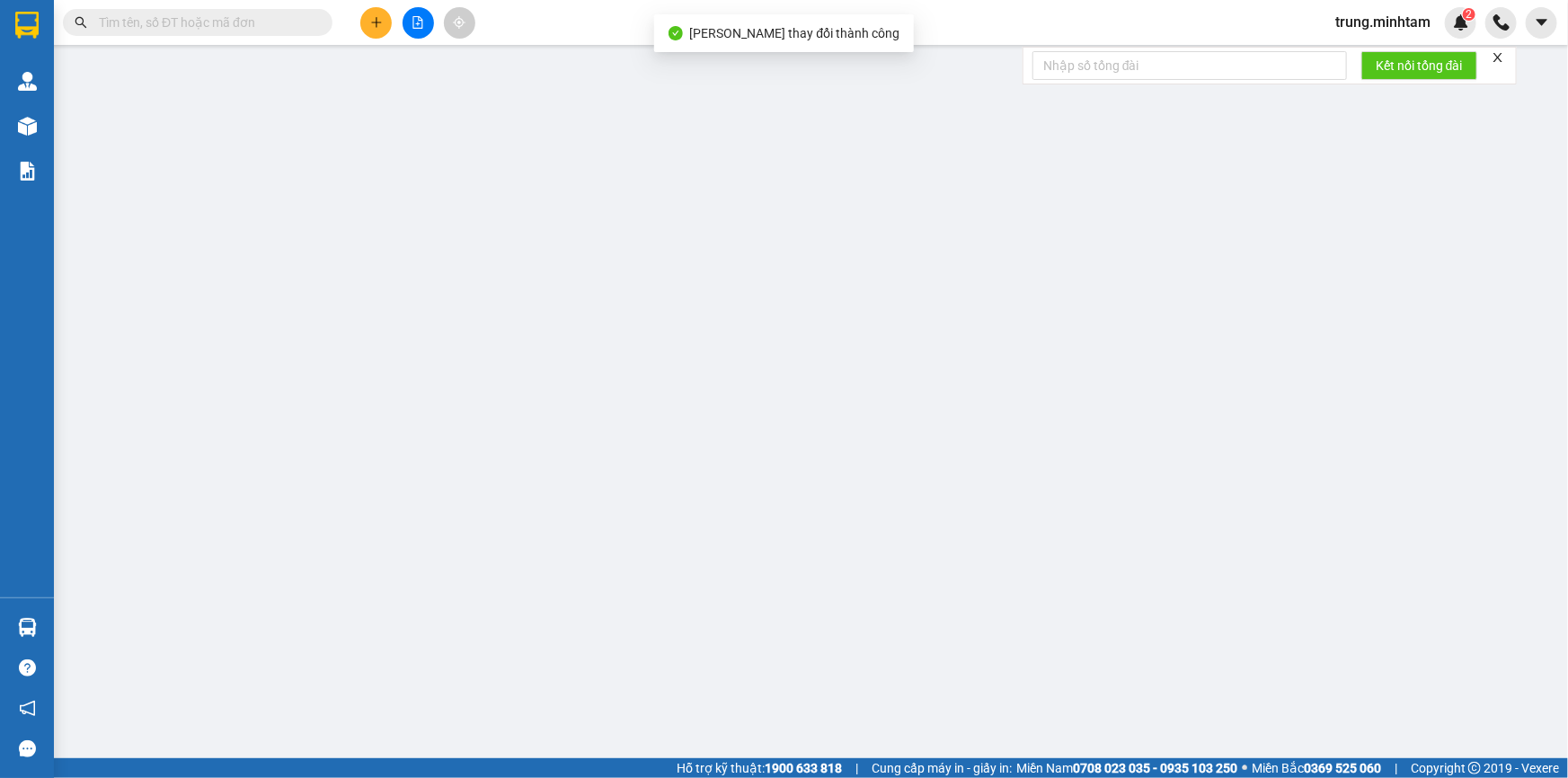
type input "0909097230"
type input "DANH"
type input "0908423719"
type input "HÒA"
type input "30.000"
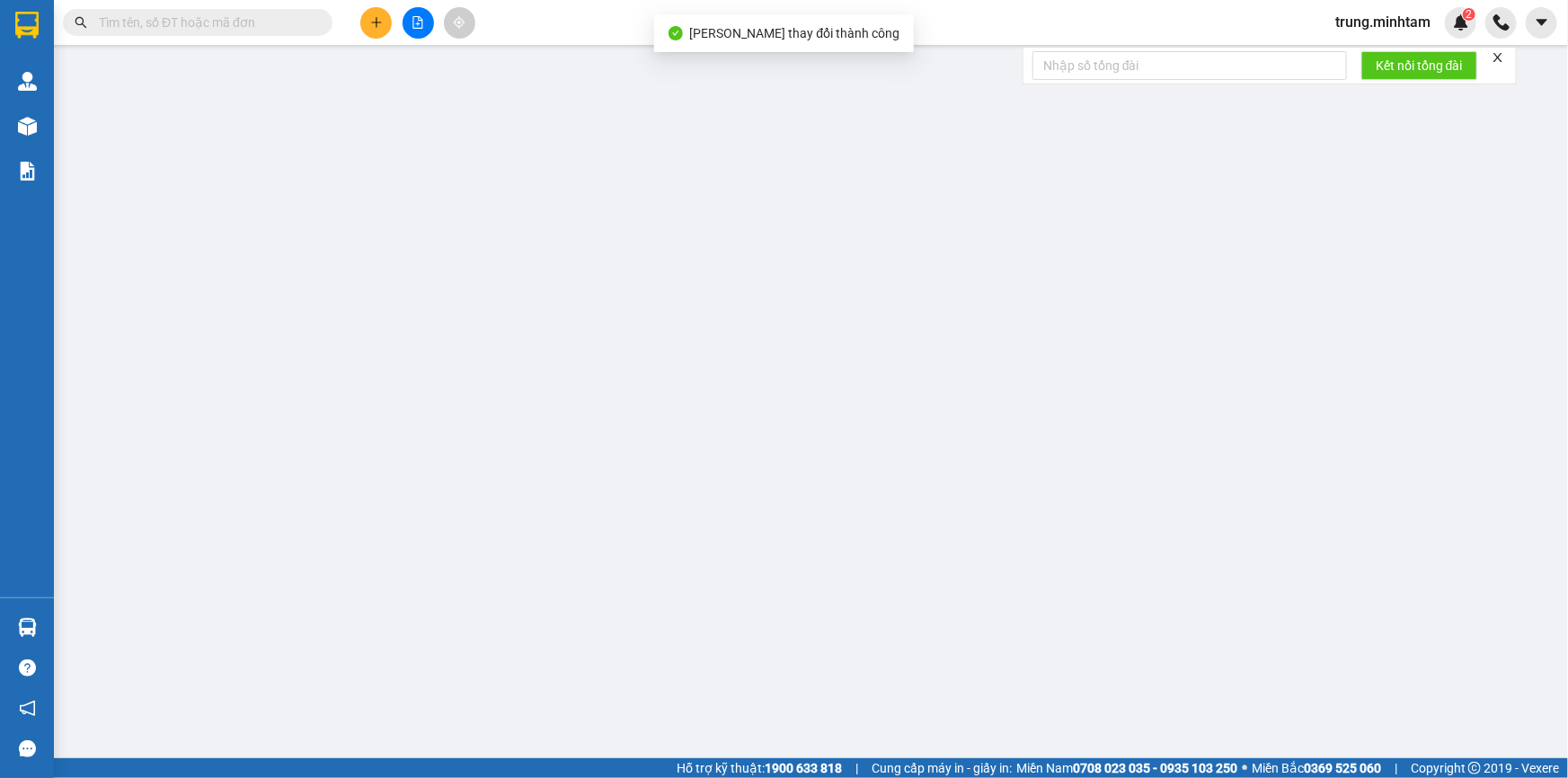
type input "30.000"
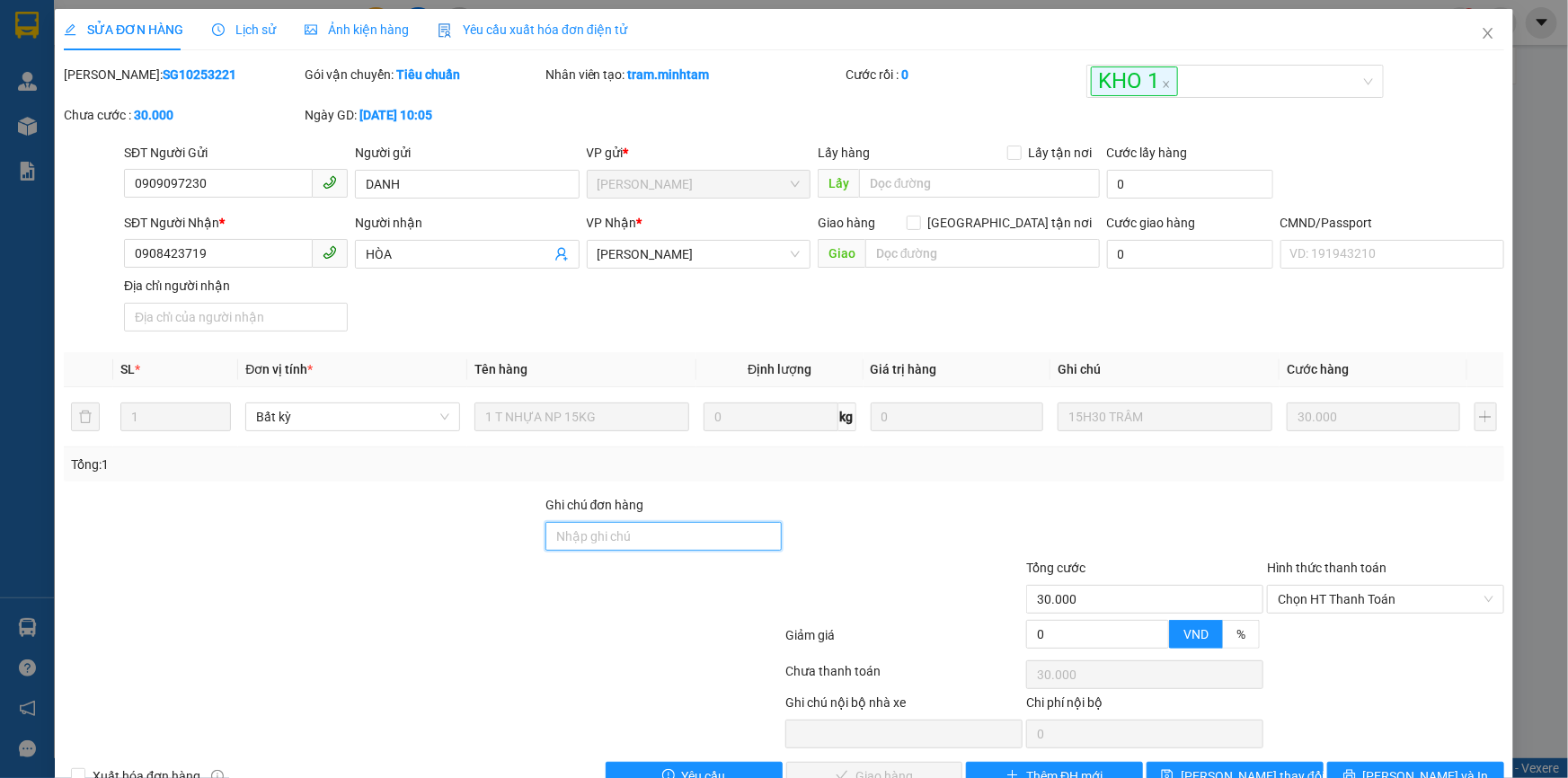
click at [622, 527] on input "Ghi chú đơn hàng" at bounding box center [663, 537] width 237 height 29
type input "BM"
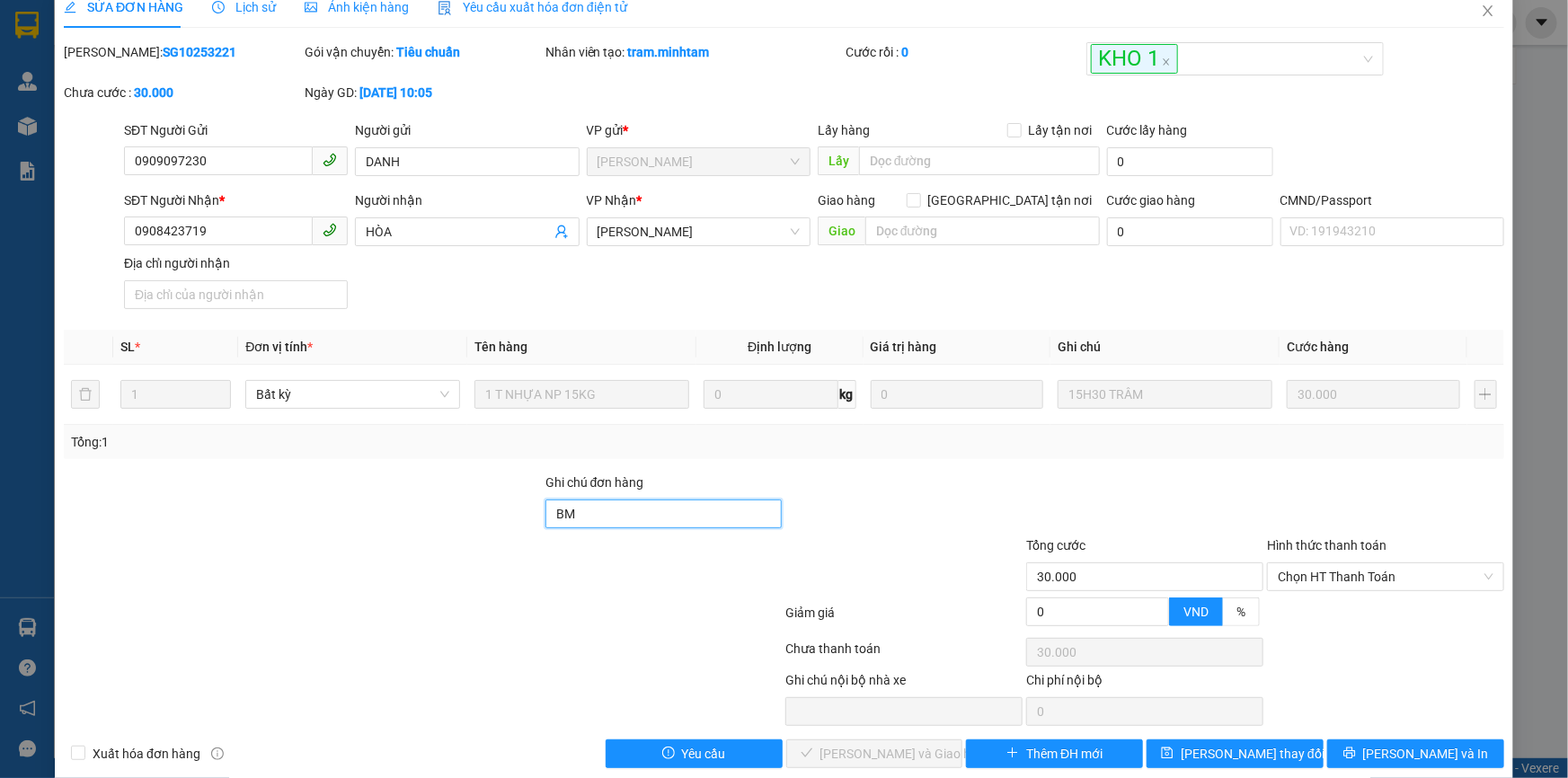
scroll to position [45, 0]
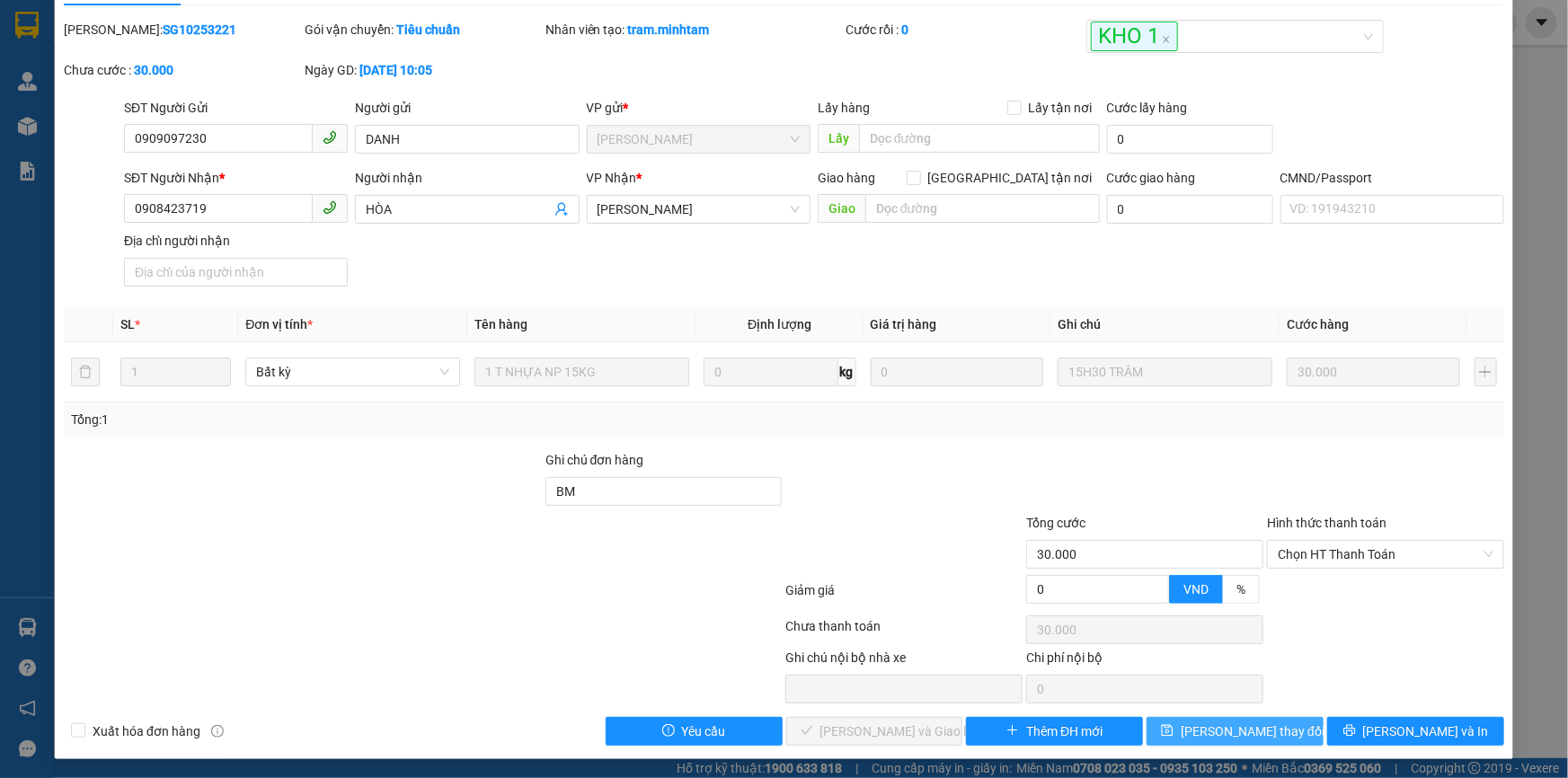
click at [1233, 727] on span "[PERSON_NAME] thay đổi" at bounding box center [1252, 731] width 144 height 20
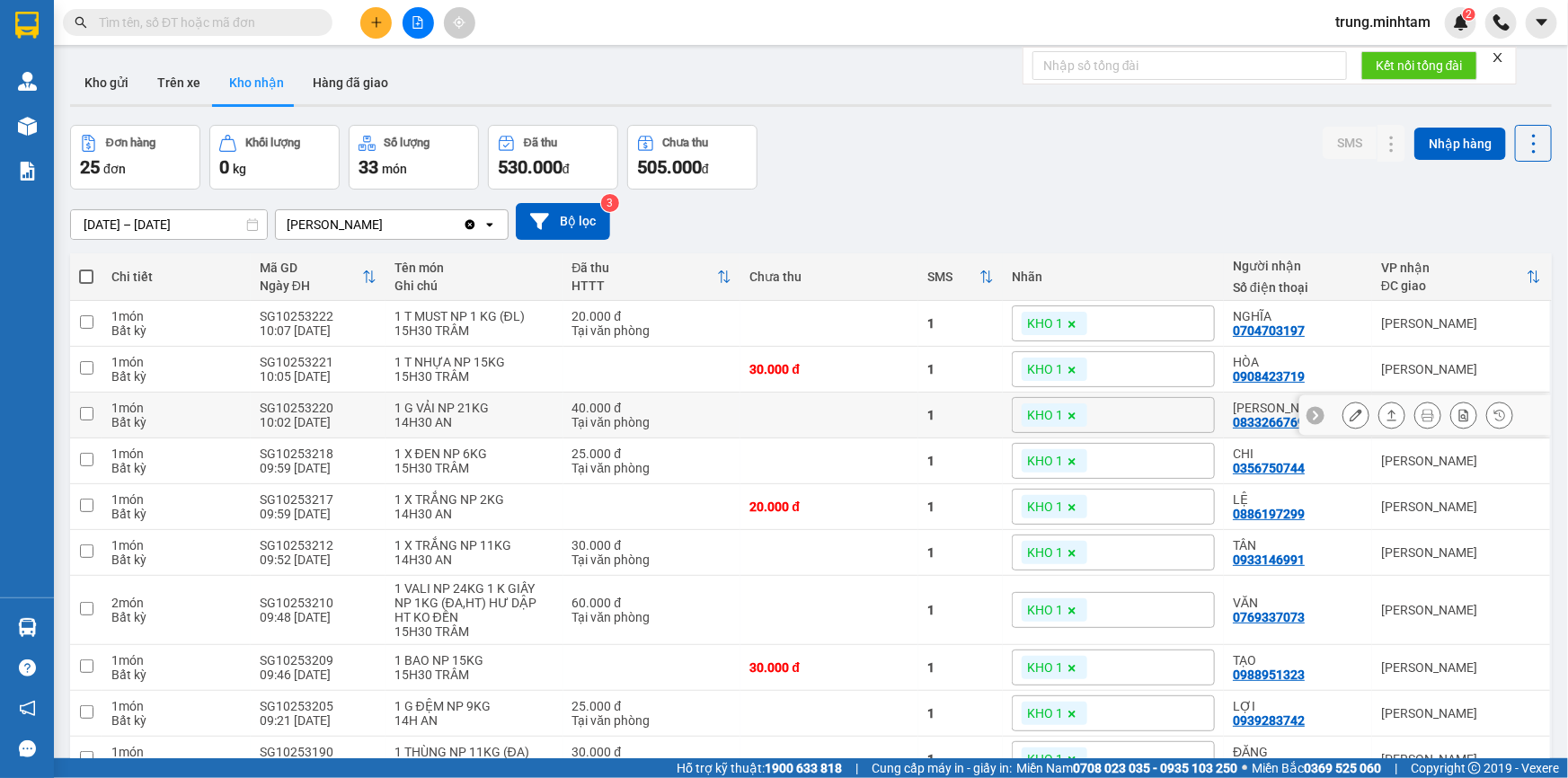
click at [1350, 417] on icon at bounding box center [1355, 415] width 12 height 12
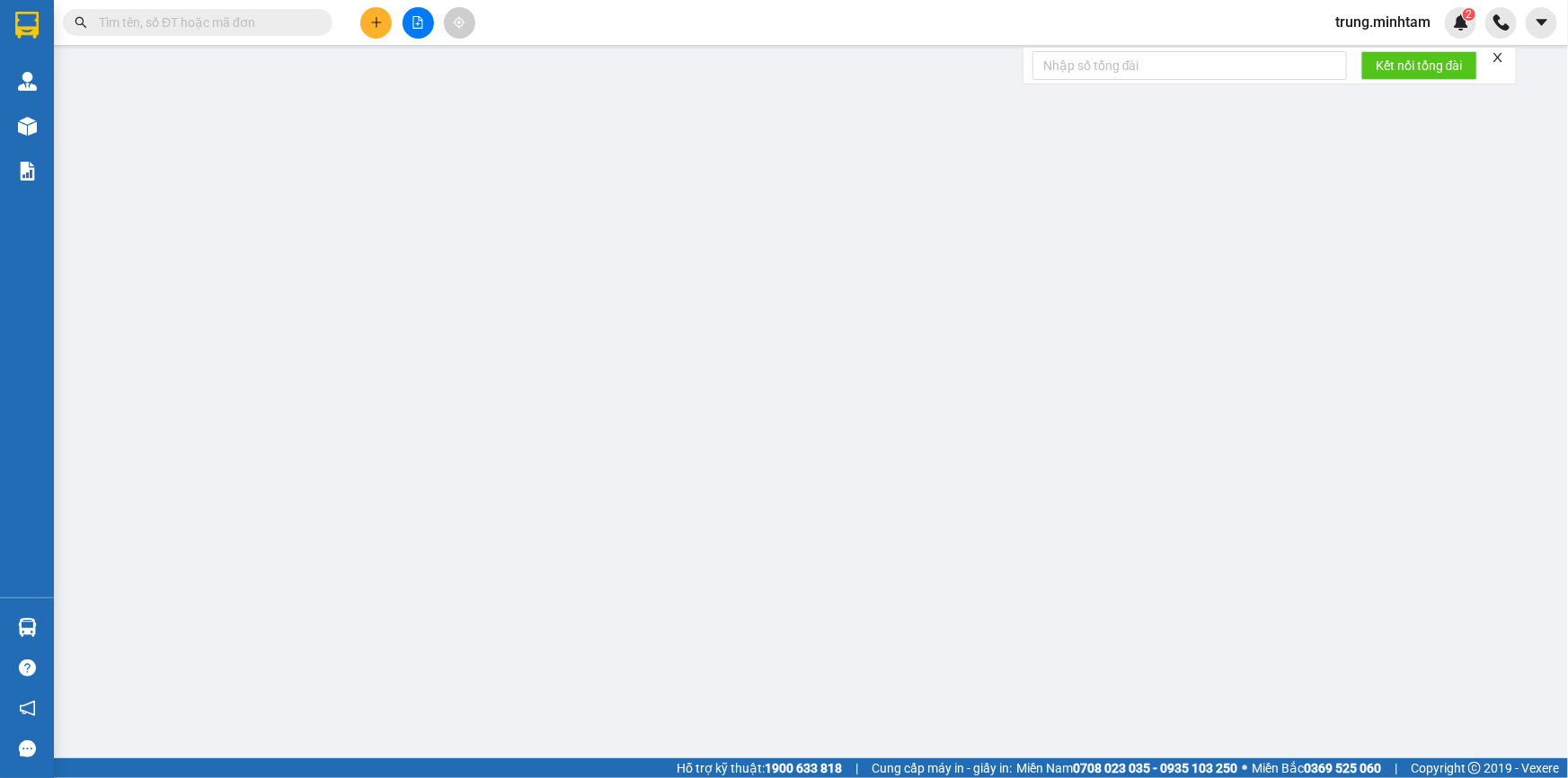
type input "0932552422"
type input "THẢO NGUYÊN"
type input "0833266769"
type input "THẢO VÂN"
type input "40.000"
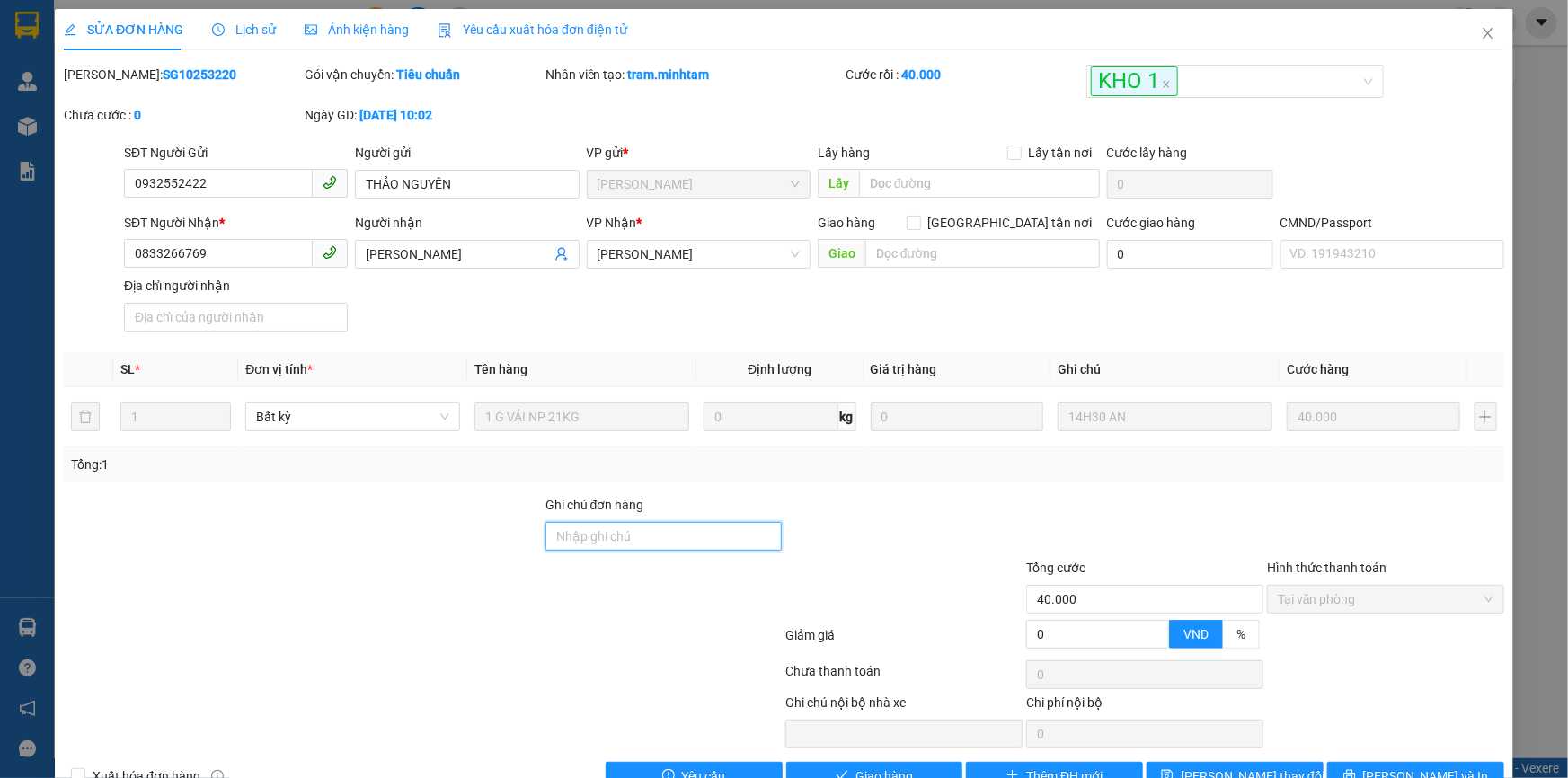
click at [692, 538] on input "Ghi chú đơn hàng" at bounding box center [663, 537] width 237 height 29
type input "KBM"
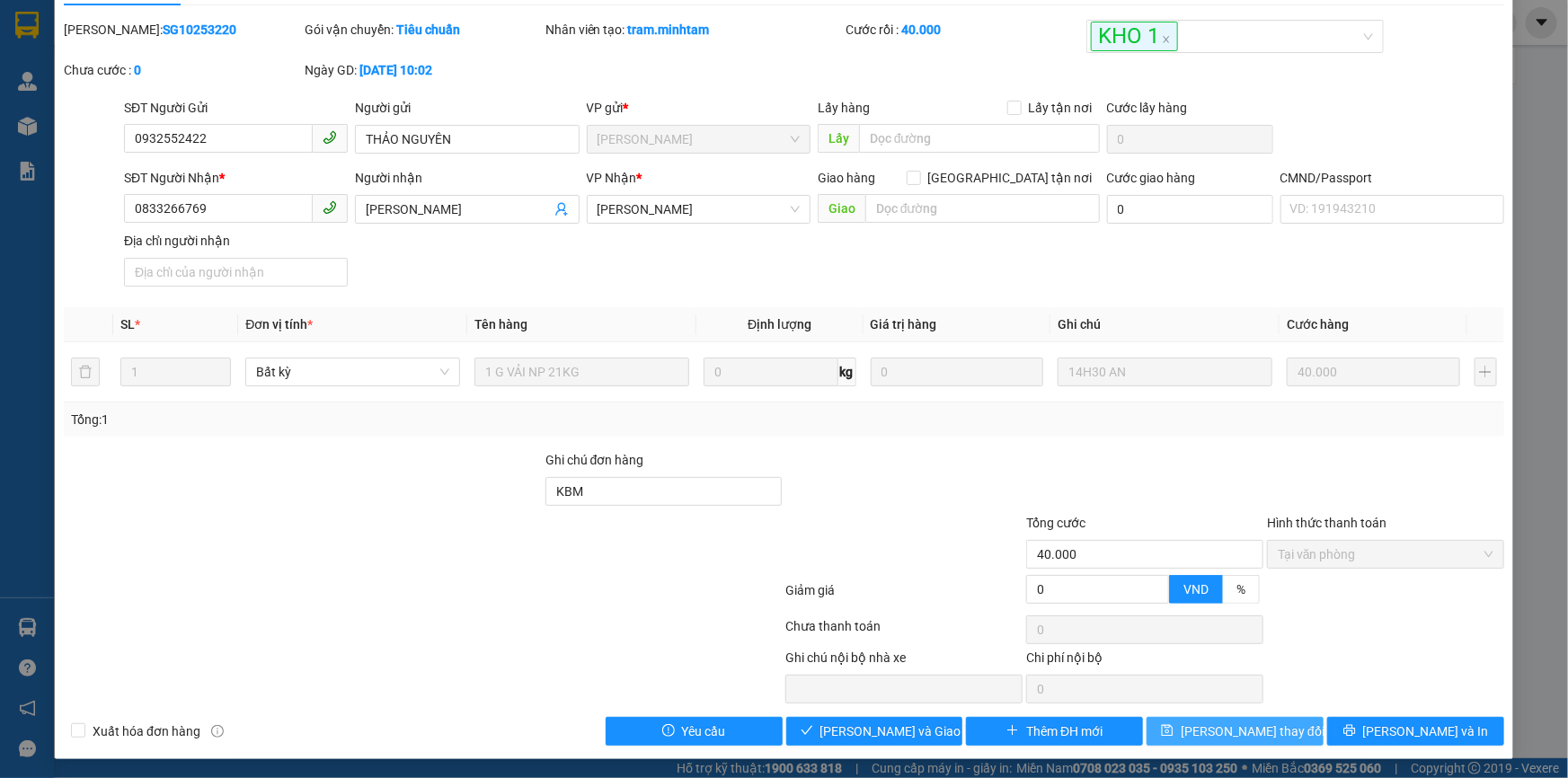
click at [1243, 728] on span "[PERSON_NAME] thay đổi" at bounding box center [1252, 731] width 144 height 20
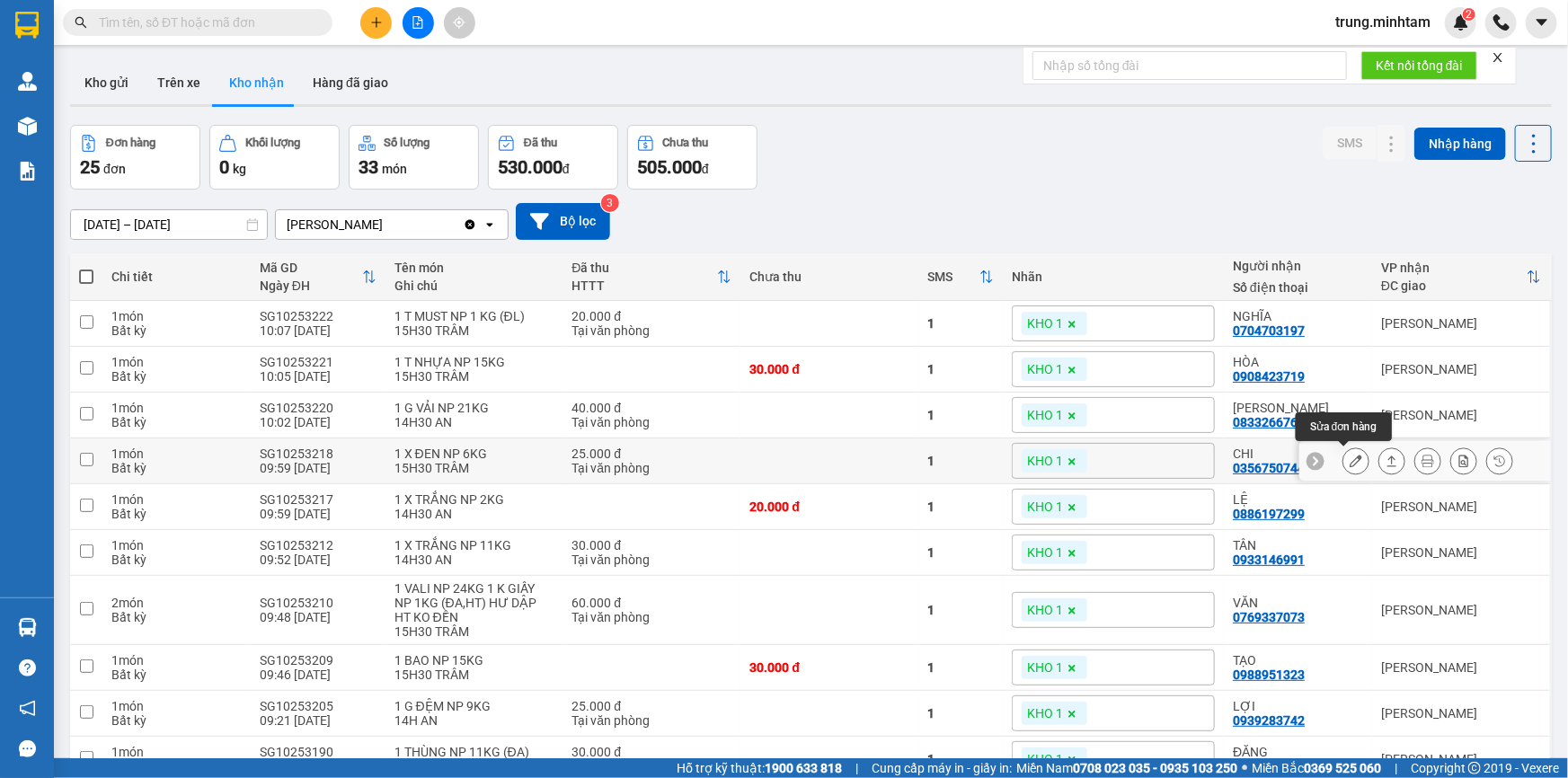
click at [1350, 461] on icon at bounding box center [1355, 461] width 12 height 12
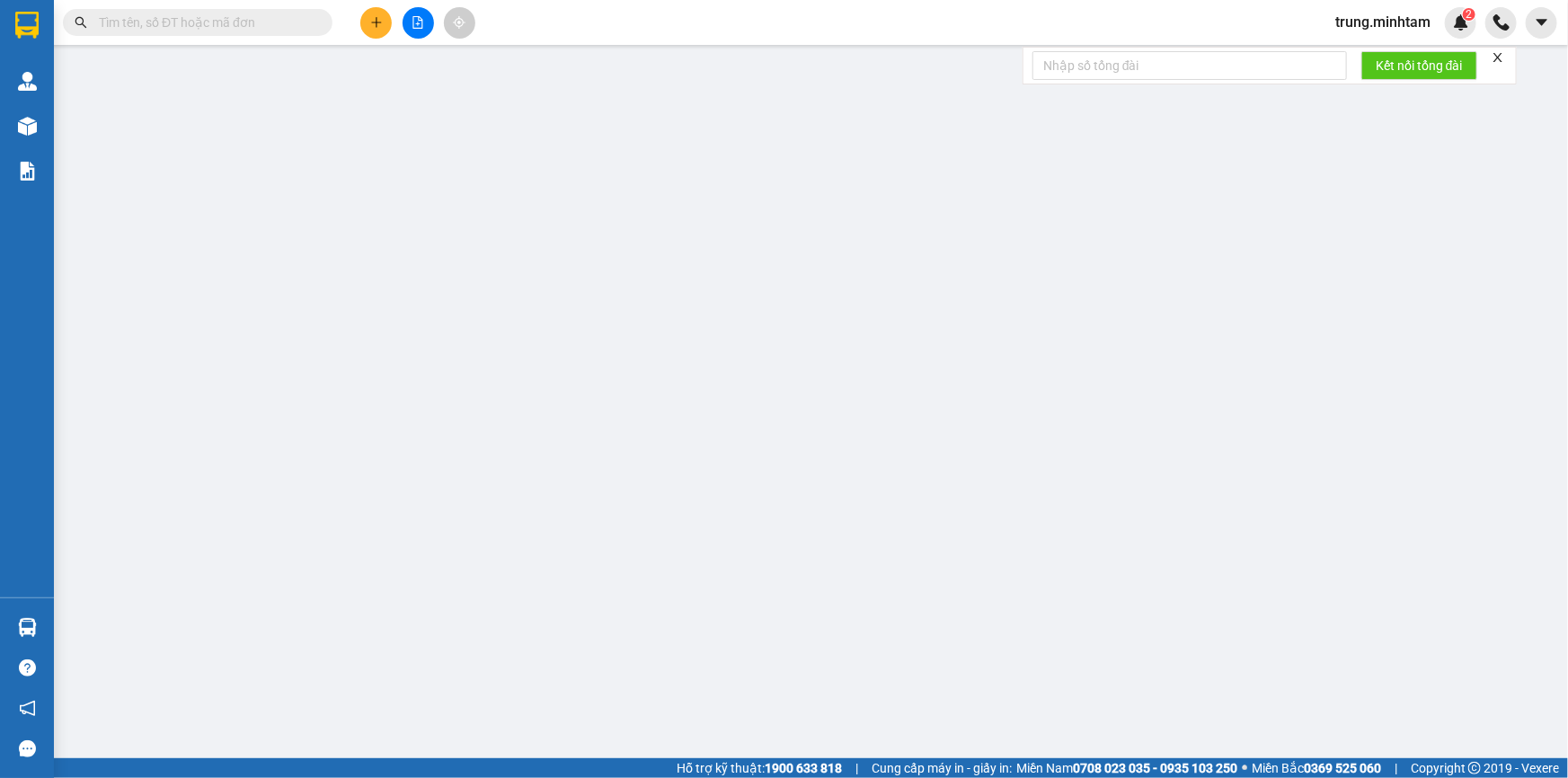
type input "0985517038"
type input "CẢNH"
type input "0356750744"
type input "CHI"
type input "25.000"
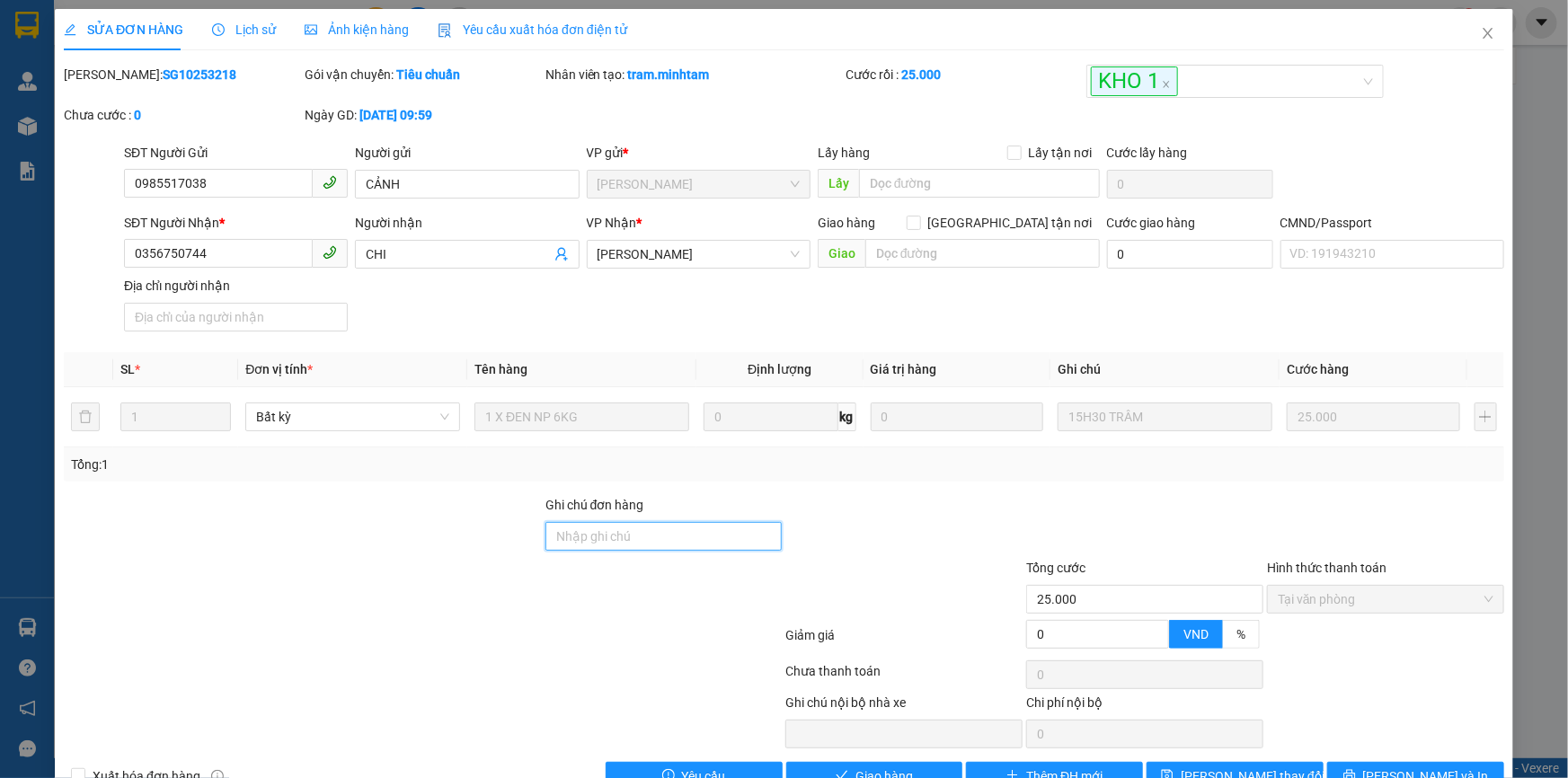
click at [690, 535] on input "Ghi chú đơn hàng" at bounding box center [663, 537] width 237 height 29
type input "KBM"
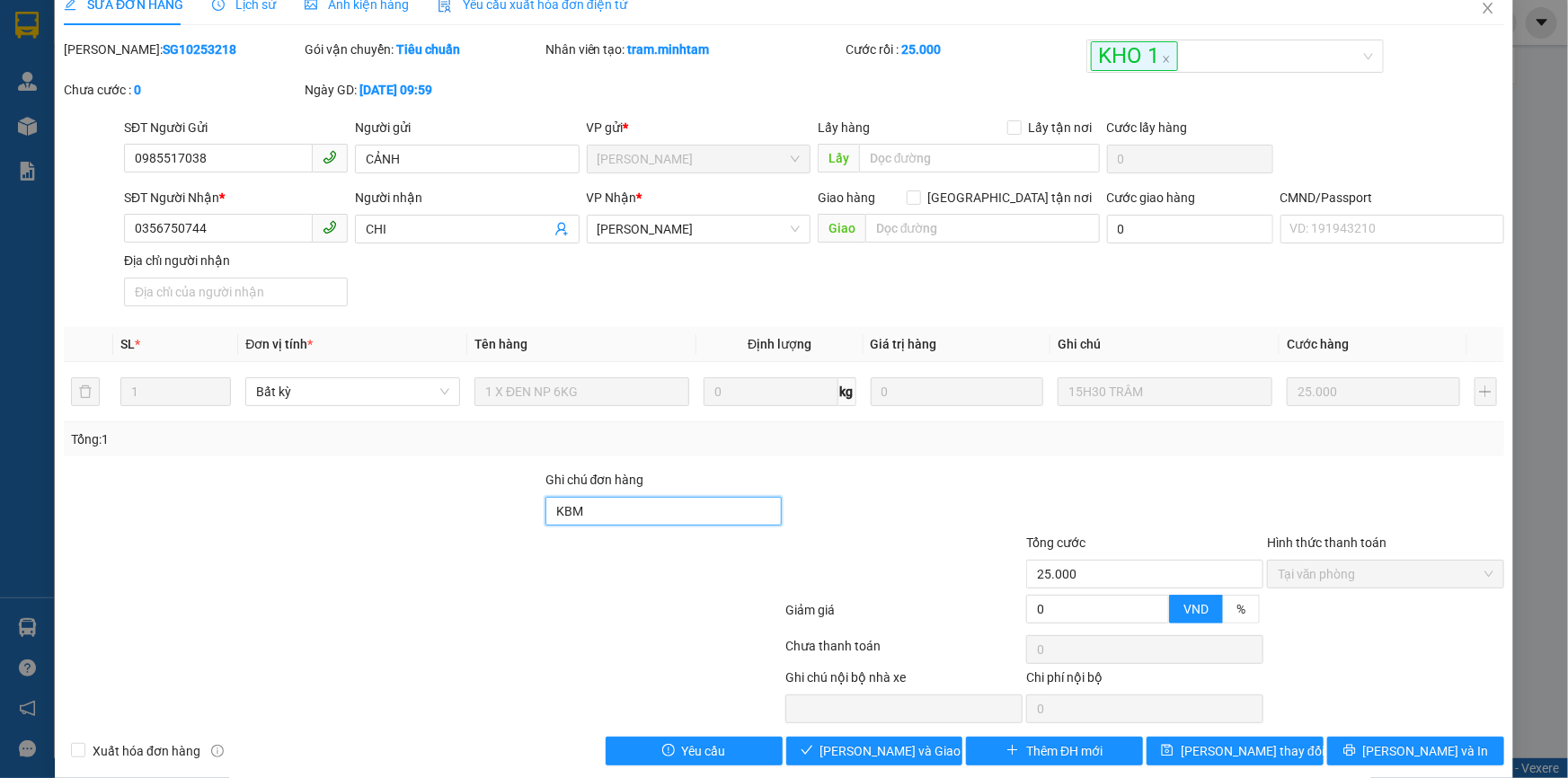
scroll to position [45, 0]
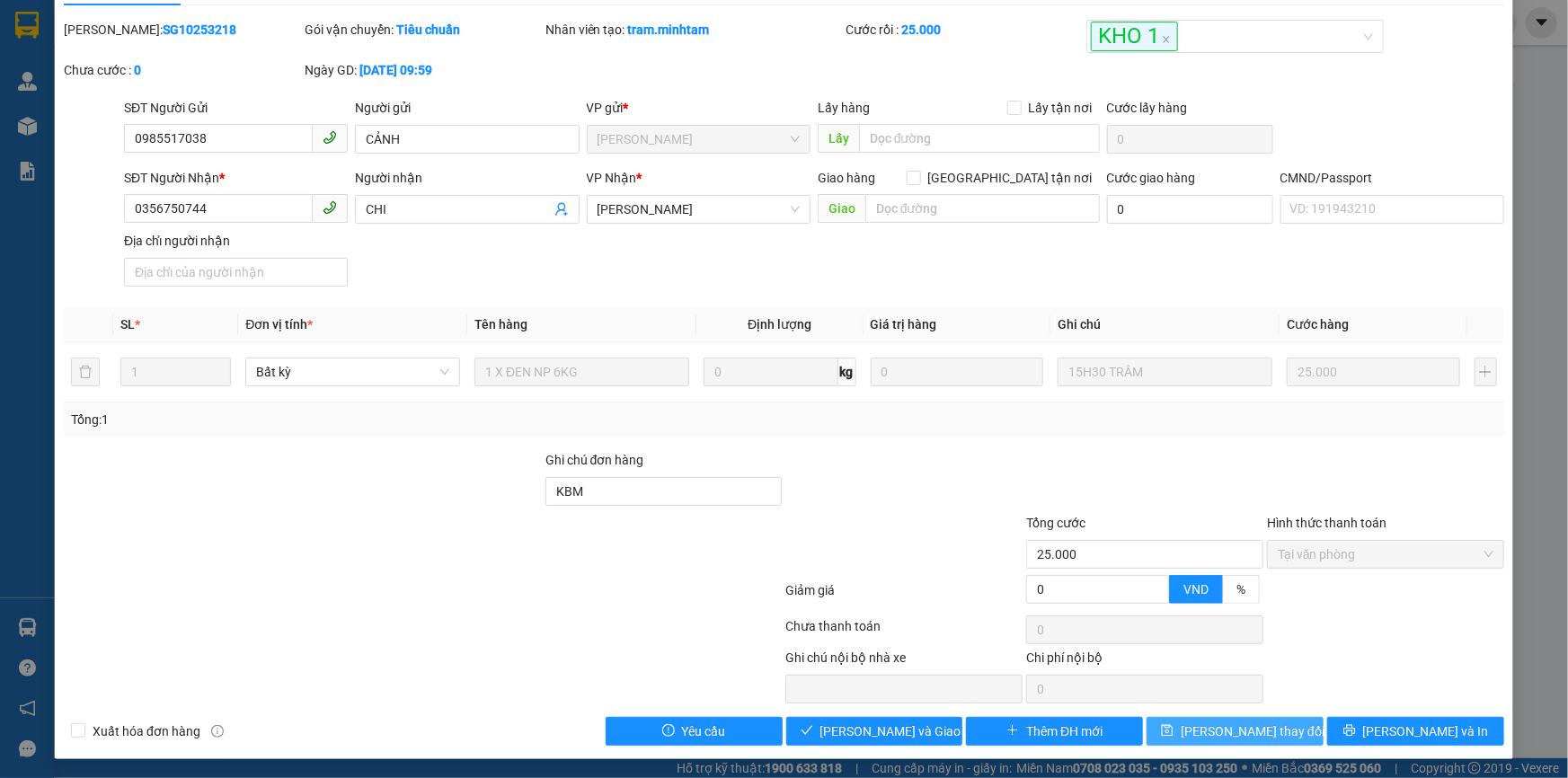
click at [1217, 726] on span "[PERSON_NAME] thay đổi" at bounding box center [1252, 731] width 144 height 20
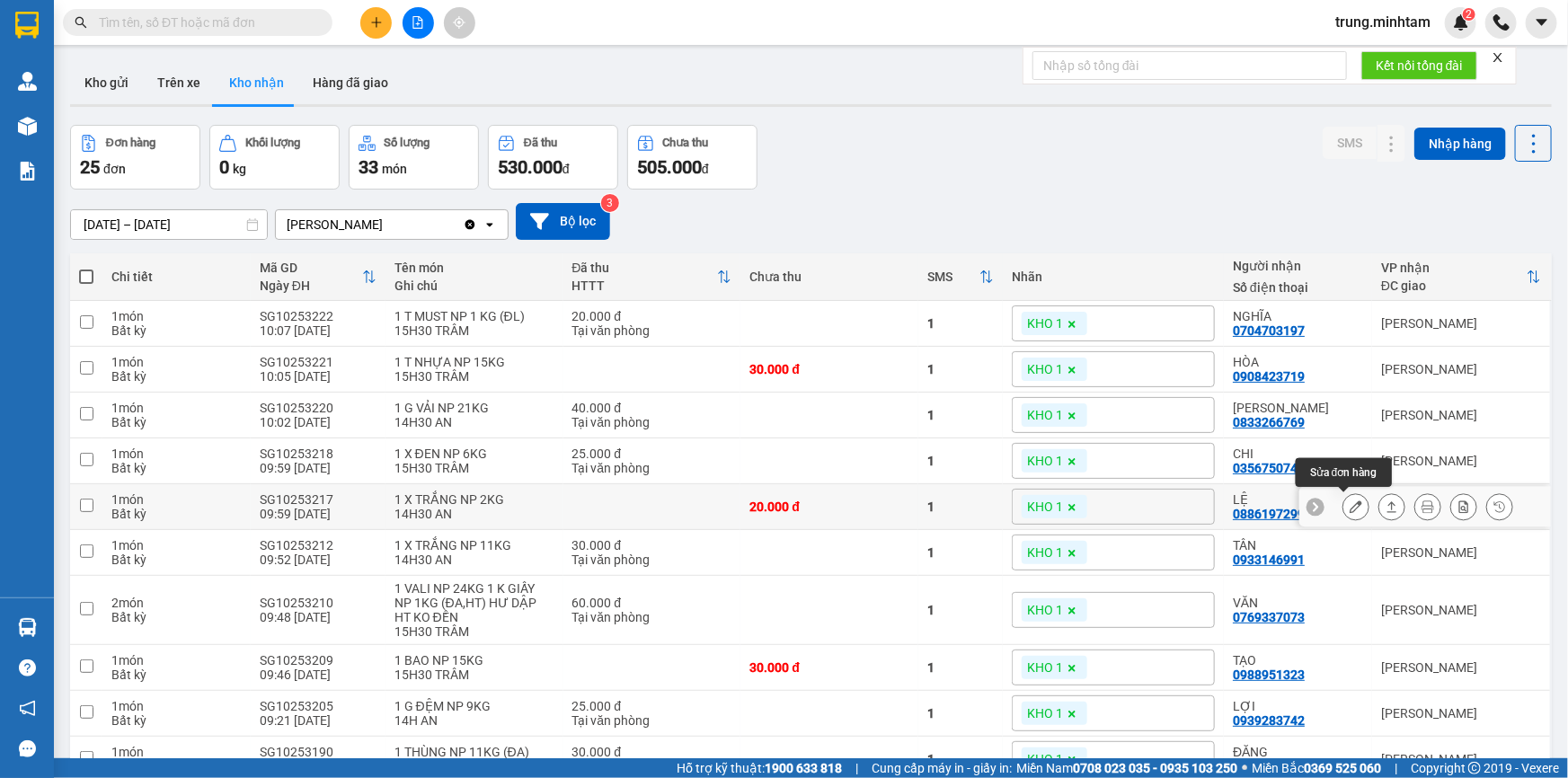
click at [1350, 509] on icon at bounding box center [1355, 506] width 12 height 12
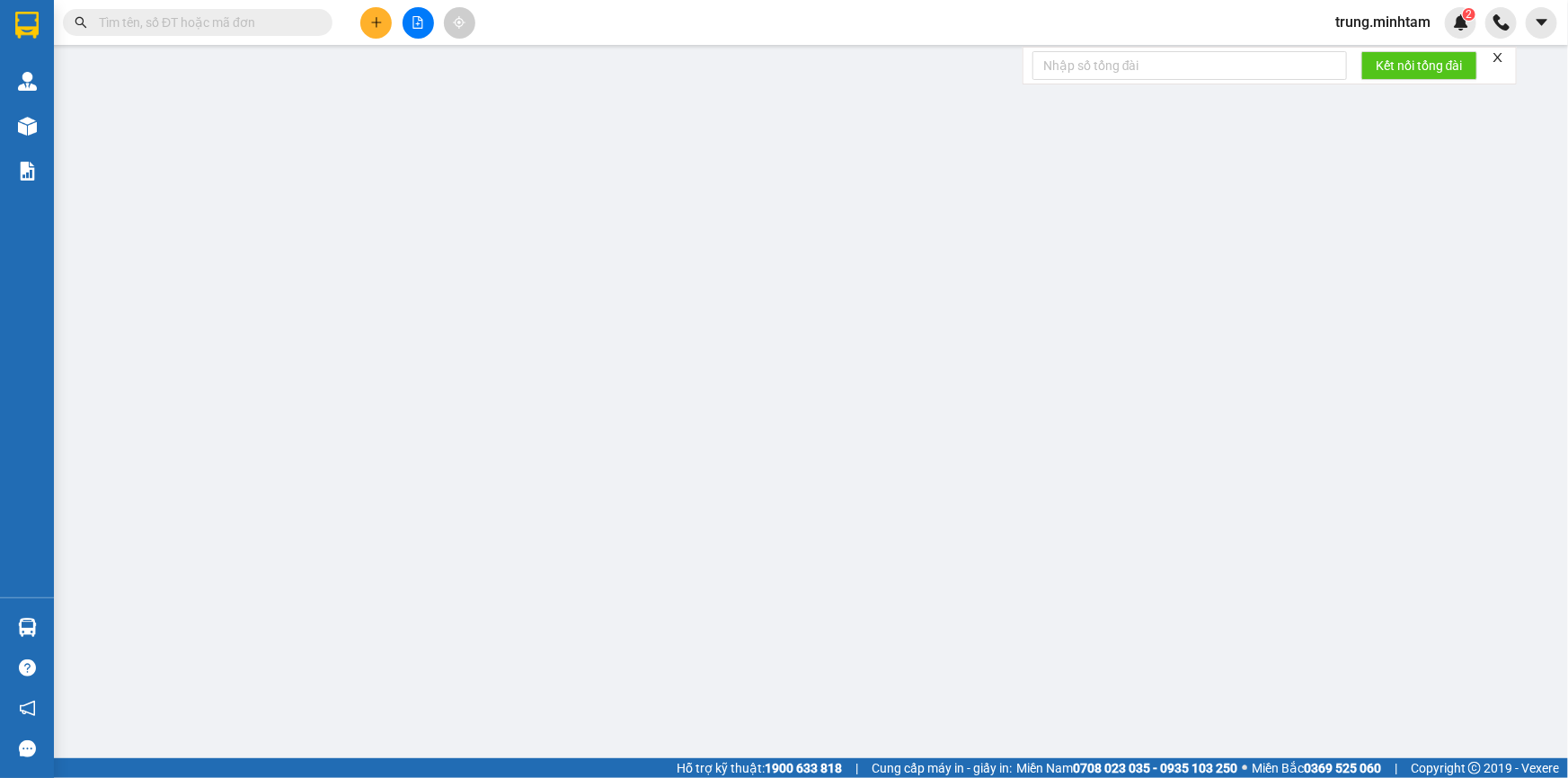
type input "0393282549"
type input "BẦN"
type input "0886197299"
type input "LỆ"
type input "20.000"
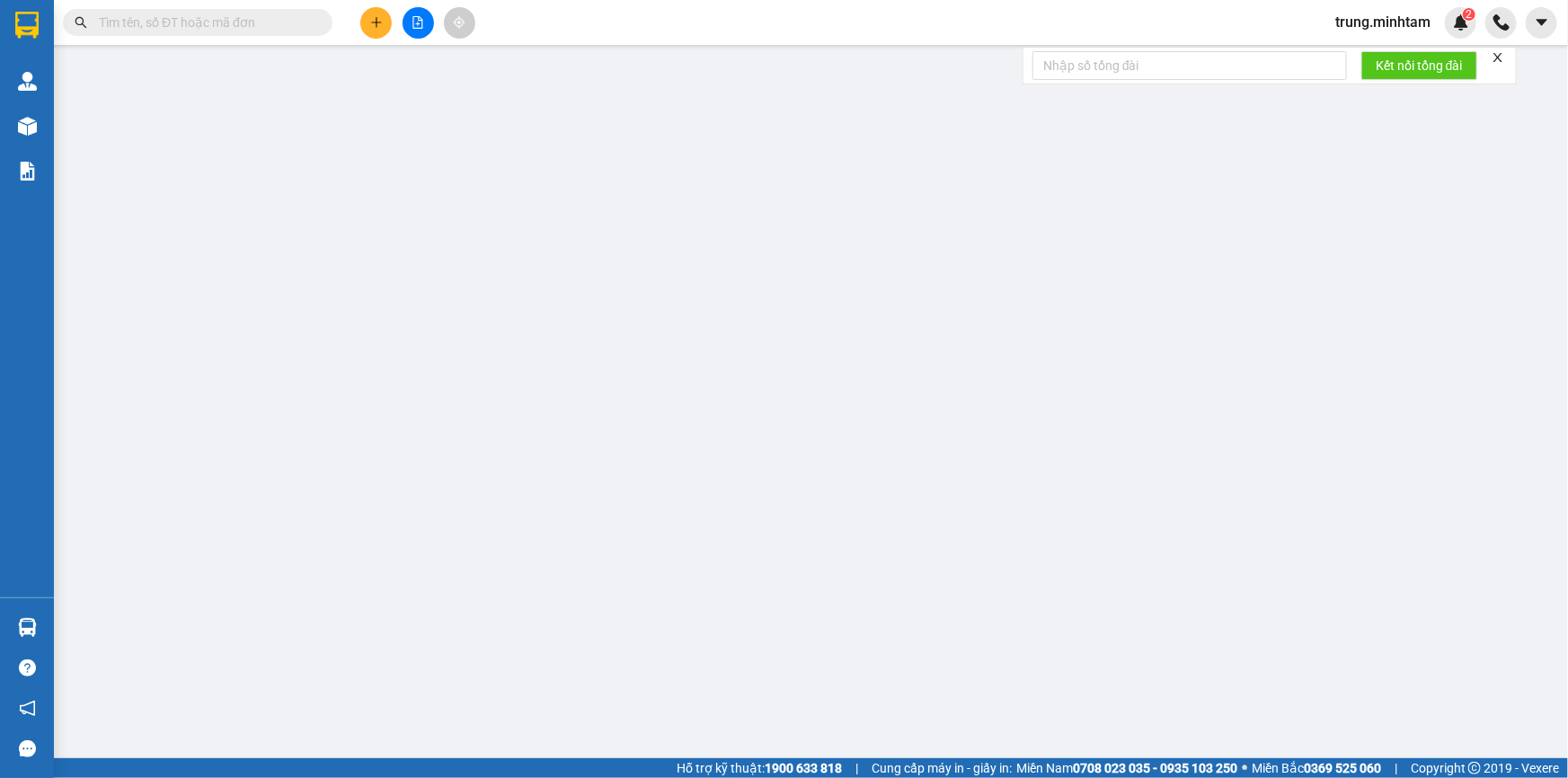
type input "20.000"
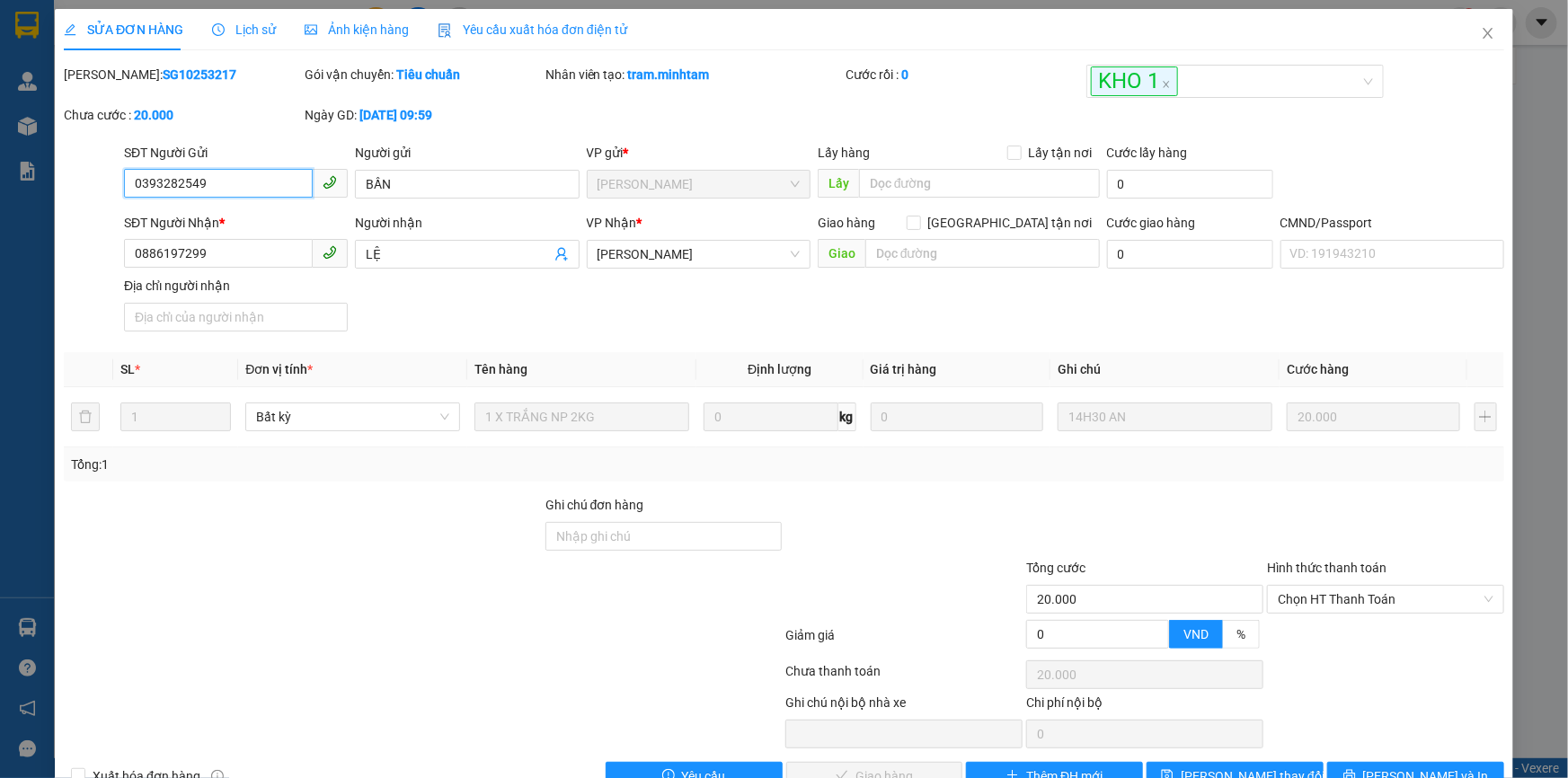
scroll to position [45, 0]
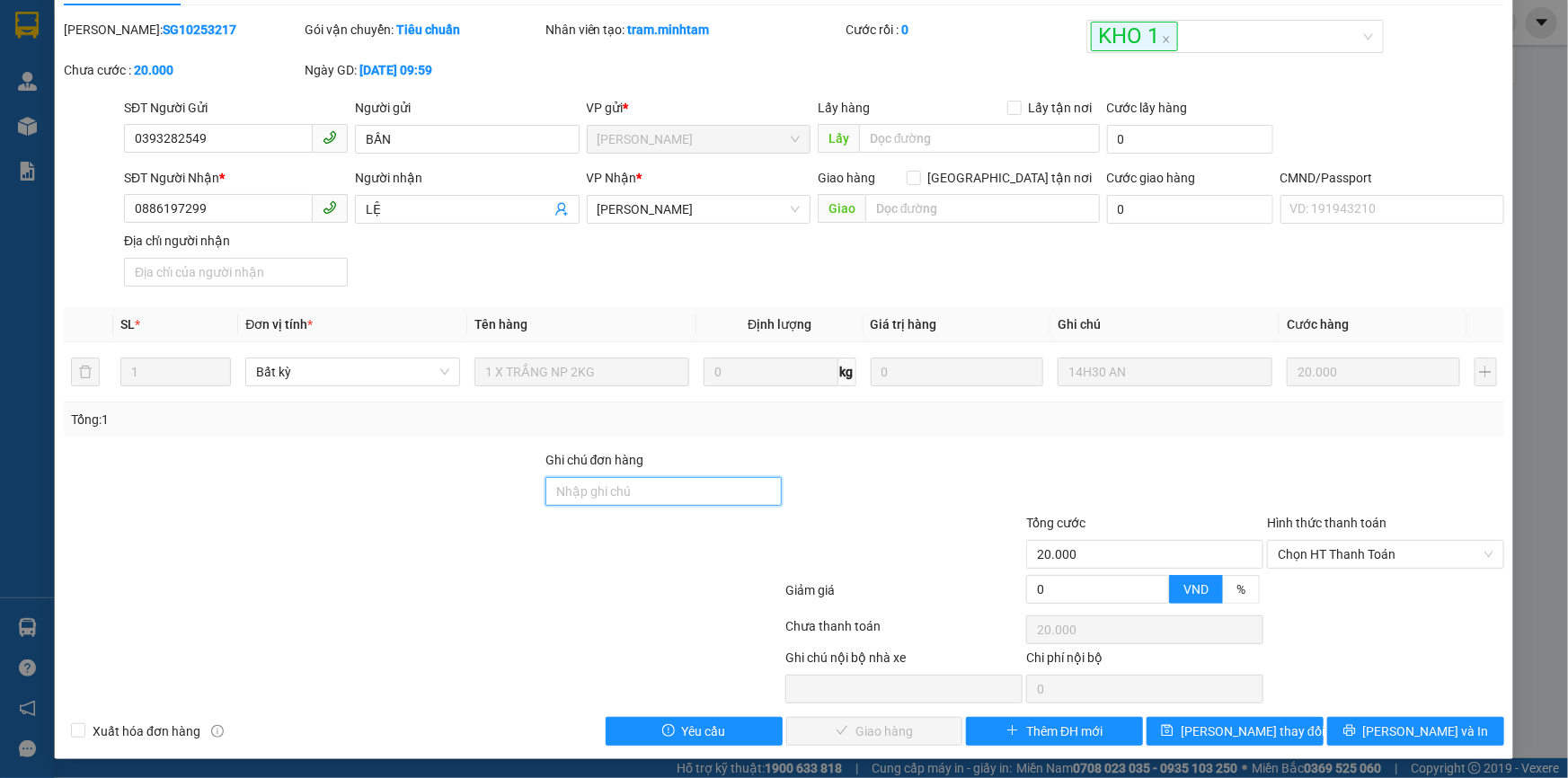
click at [683, 496] on input "Ghi chú đơn hàng" at bounding box center [663, 491] width 237 height 29
type input "BM"
click at [1234, 736] on span "[PERSON_NAME] thay đổi" at bounding box center [1252, 731] width 144 height 20
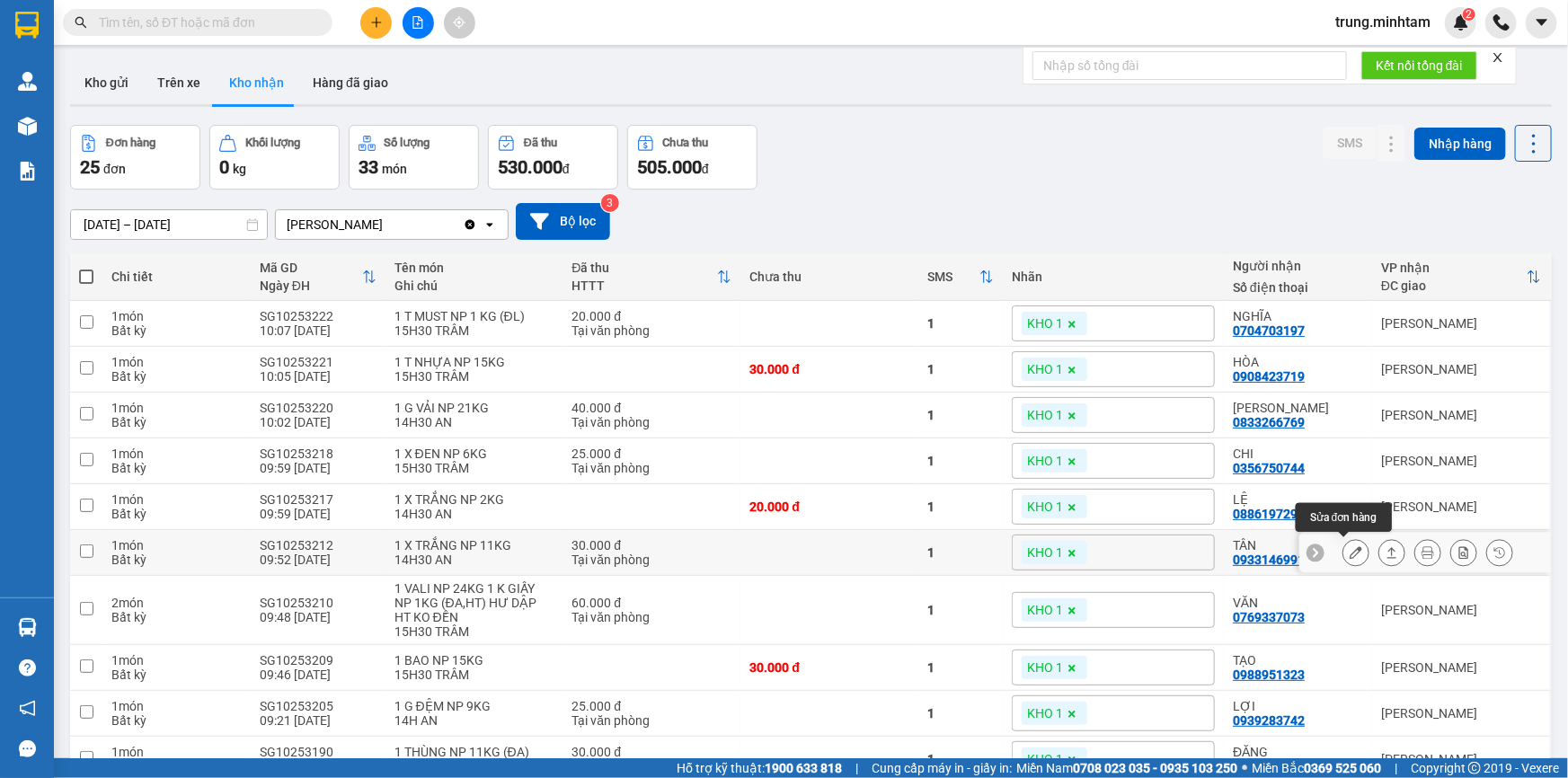
click at [1350, 551] on icon at bounding box center [1355, 552] width 12 height 12
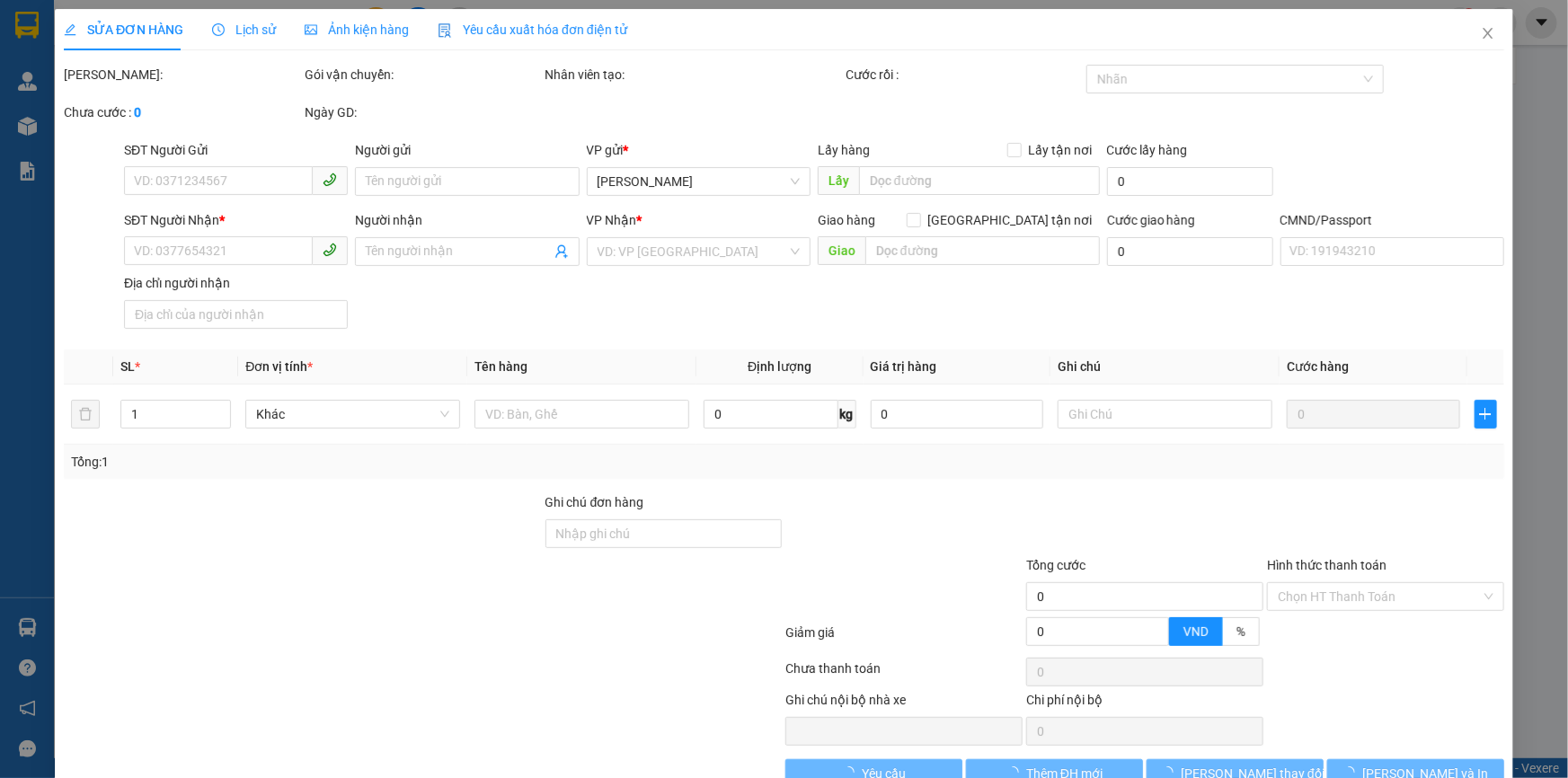
type input "0904012630"
type input "LIÊN"
type input "0933146991"
type input "TÂN"
type input "30.000"
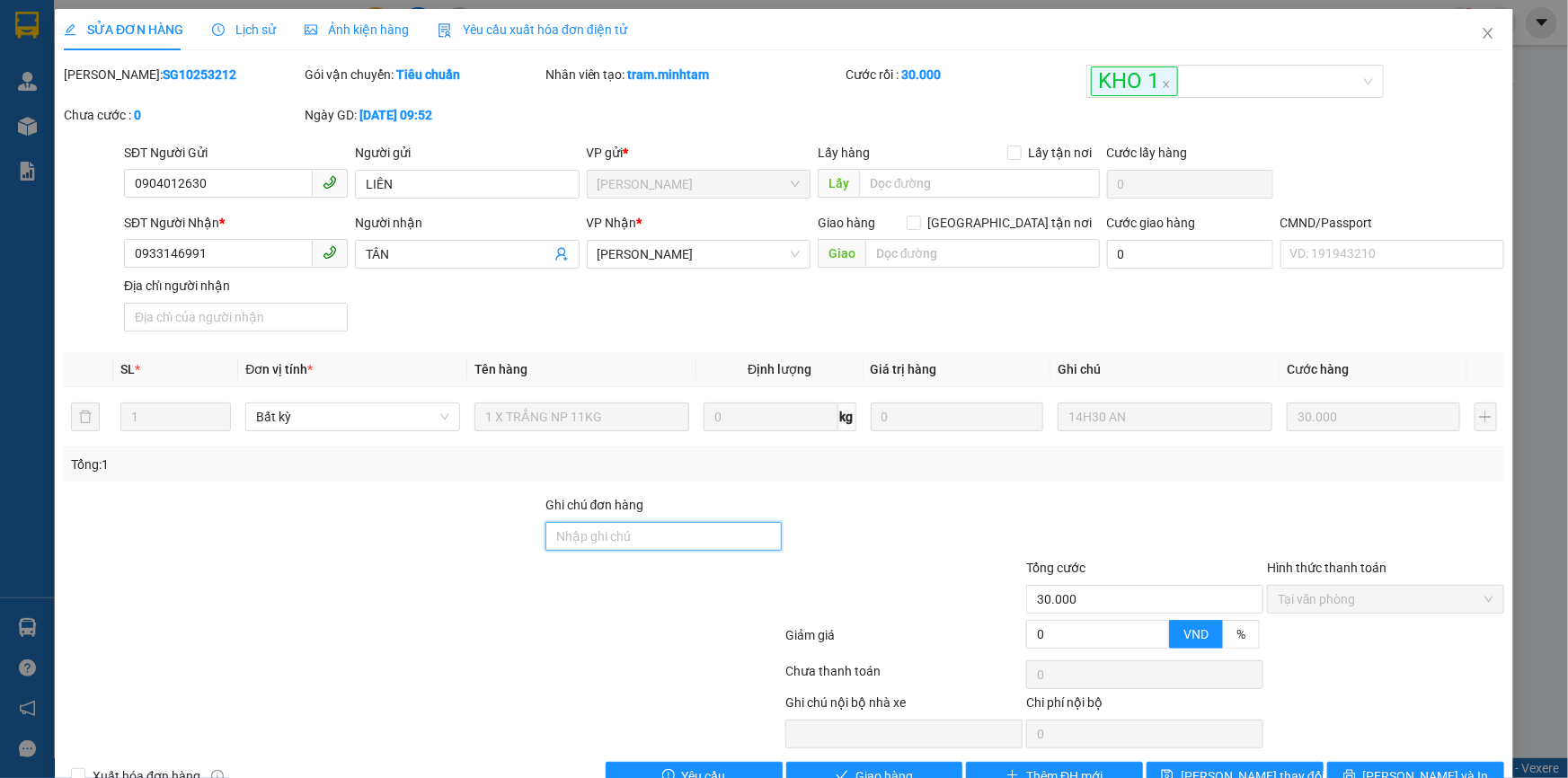
click at [710, 543] on input "Ghi chú đơn hàng" at bounding box center [663, 537] width 237 height 29
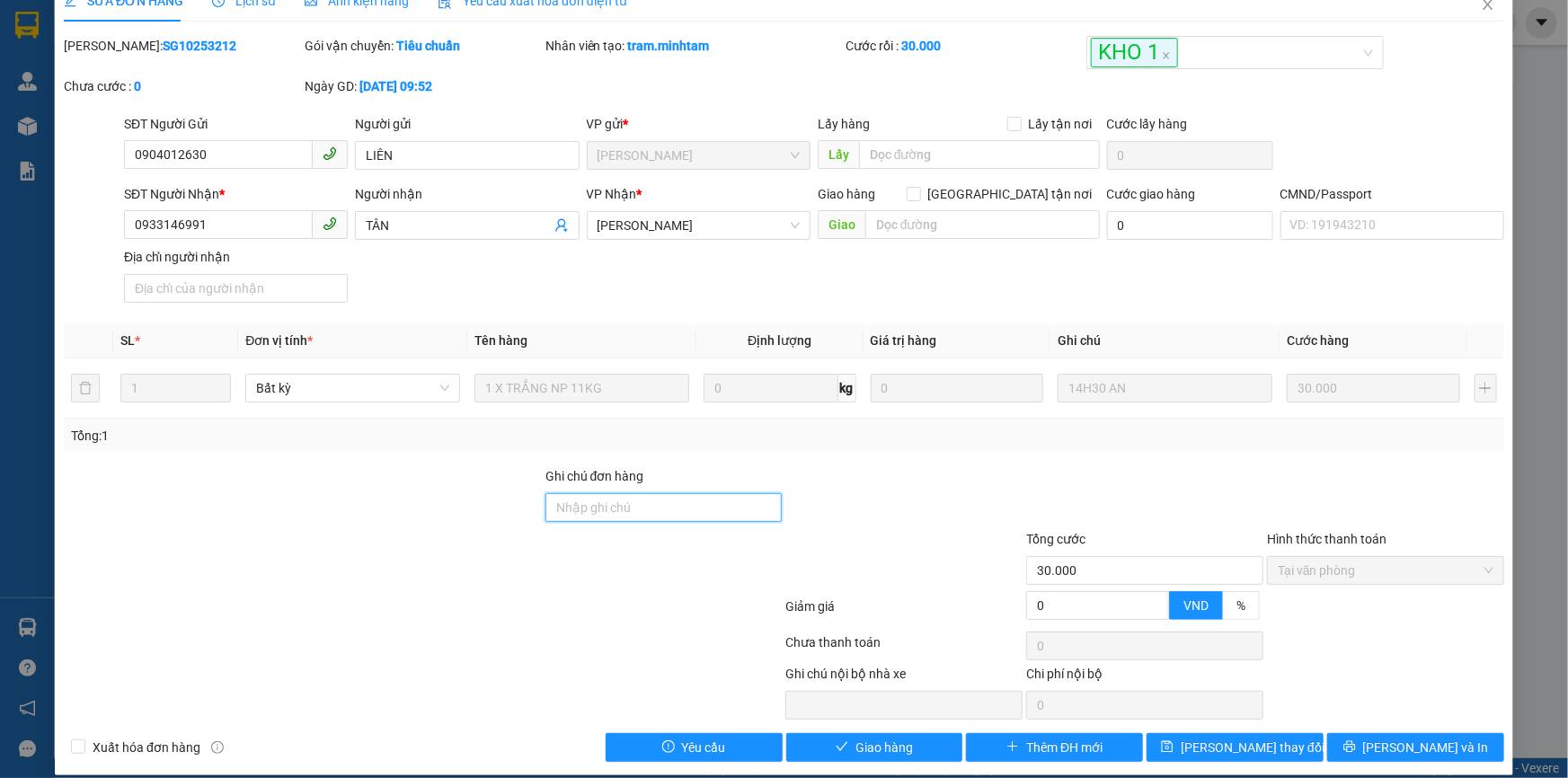
scroll to position [45, 0]
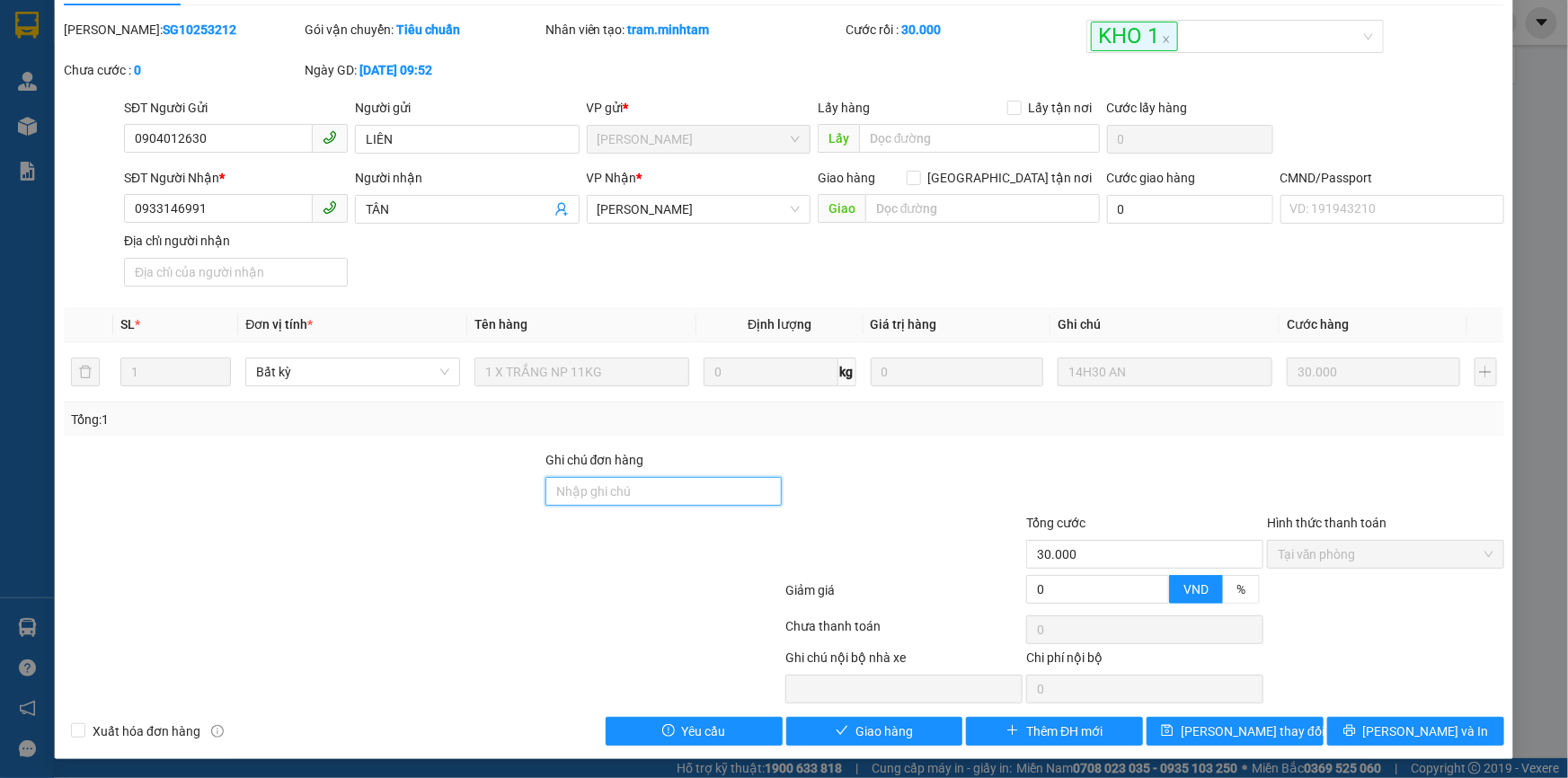
type input "BM"
click at [1234, 727] on span "[PERSON_NAME] thay đổi" at bounding box center [1252, 731] width 144 height 20
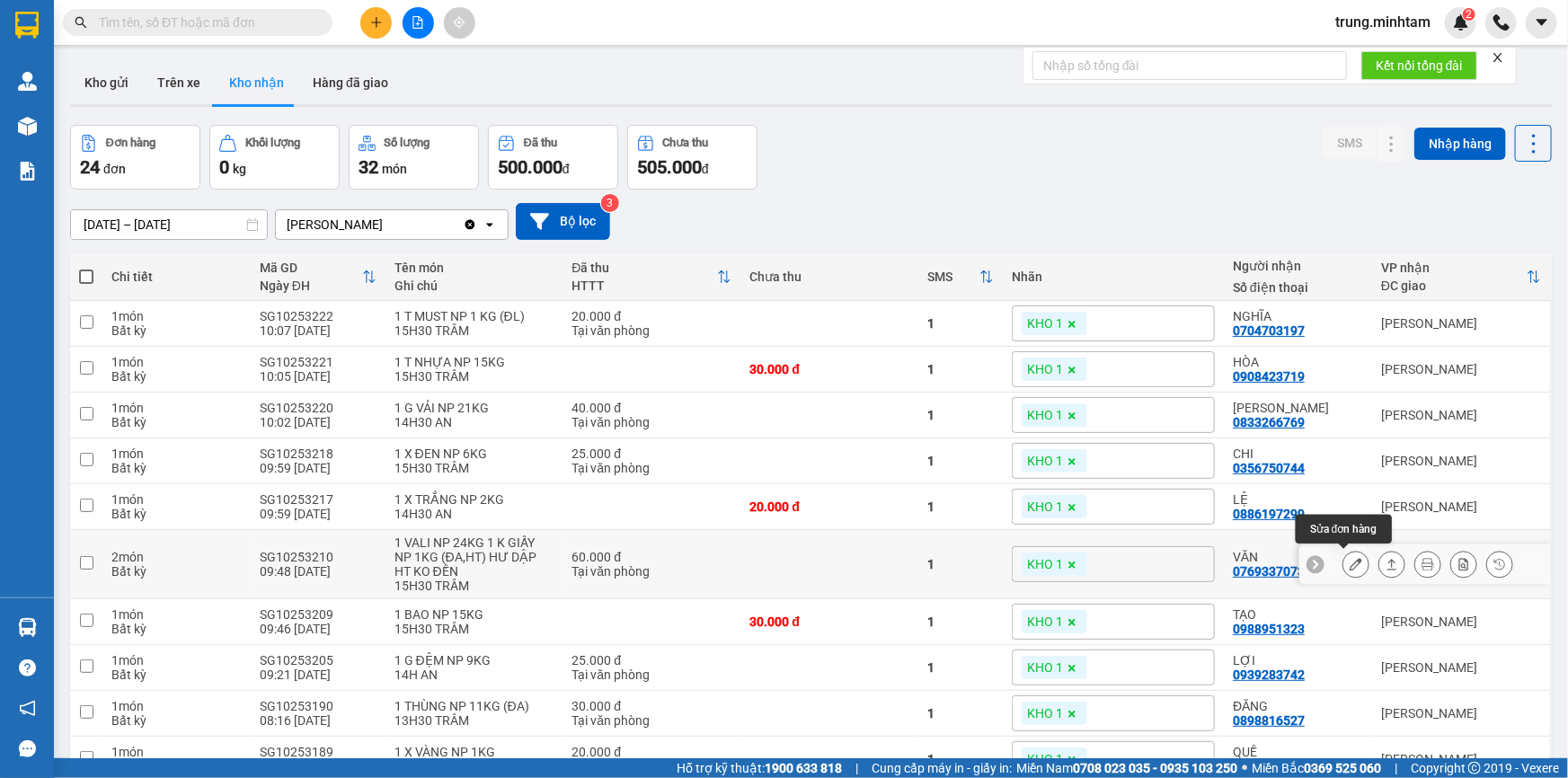
click at [1350, 562] on icon at bounding box center [1355, 563] width 12 height 12
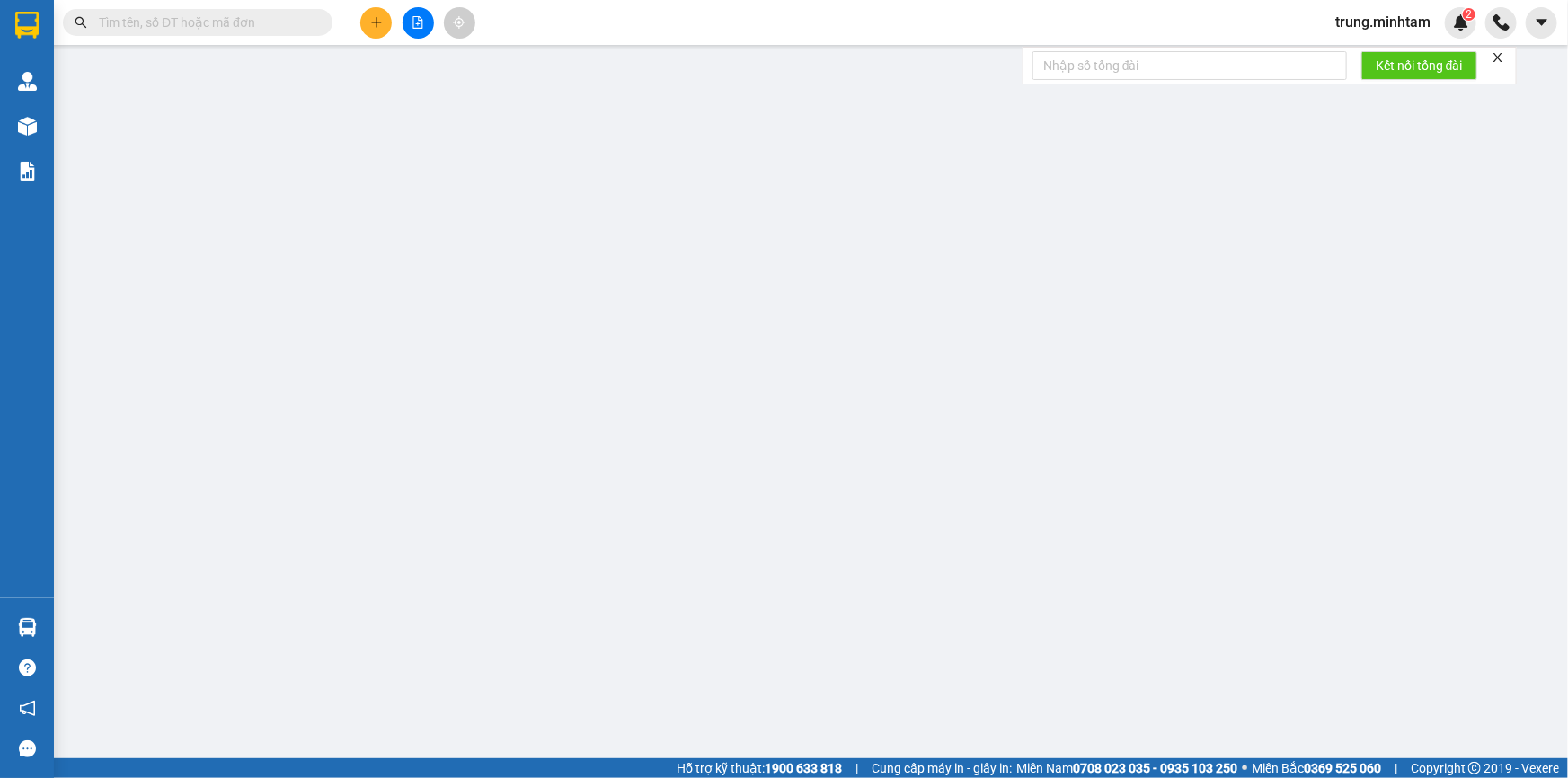
type input "0913156684"
type input "HÙNG"
type input "0769337073"
type input "VĂN"
type input "60.000"
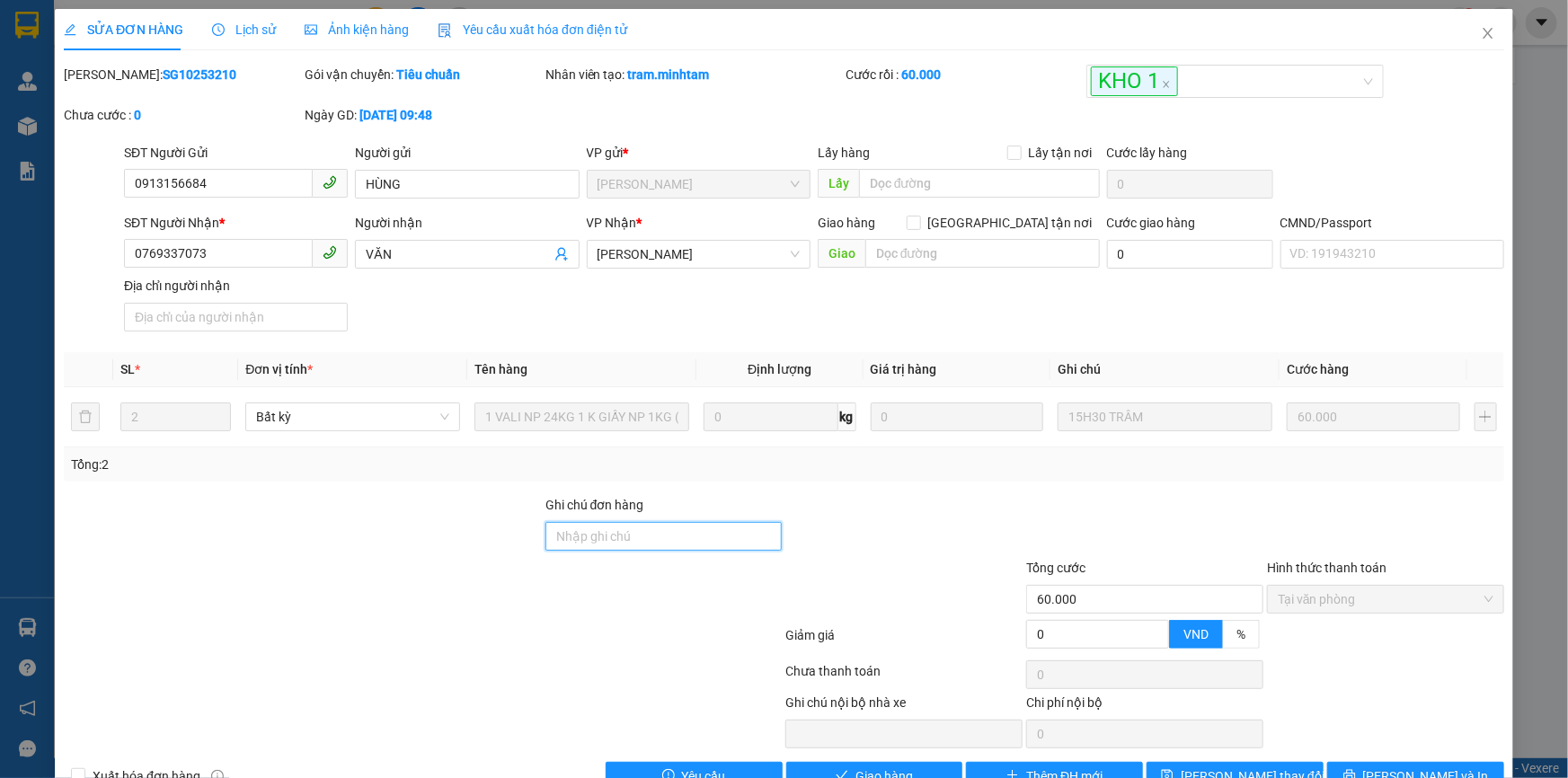
click at [647, 543] on input "Ghi chú đơn hàng" at bounding box center [663, 537] width 237 height 29
type input "B"
type input "KBM"
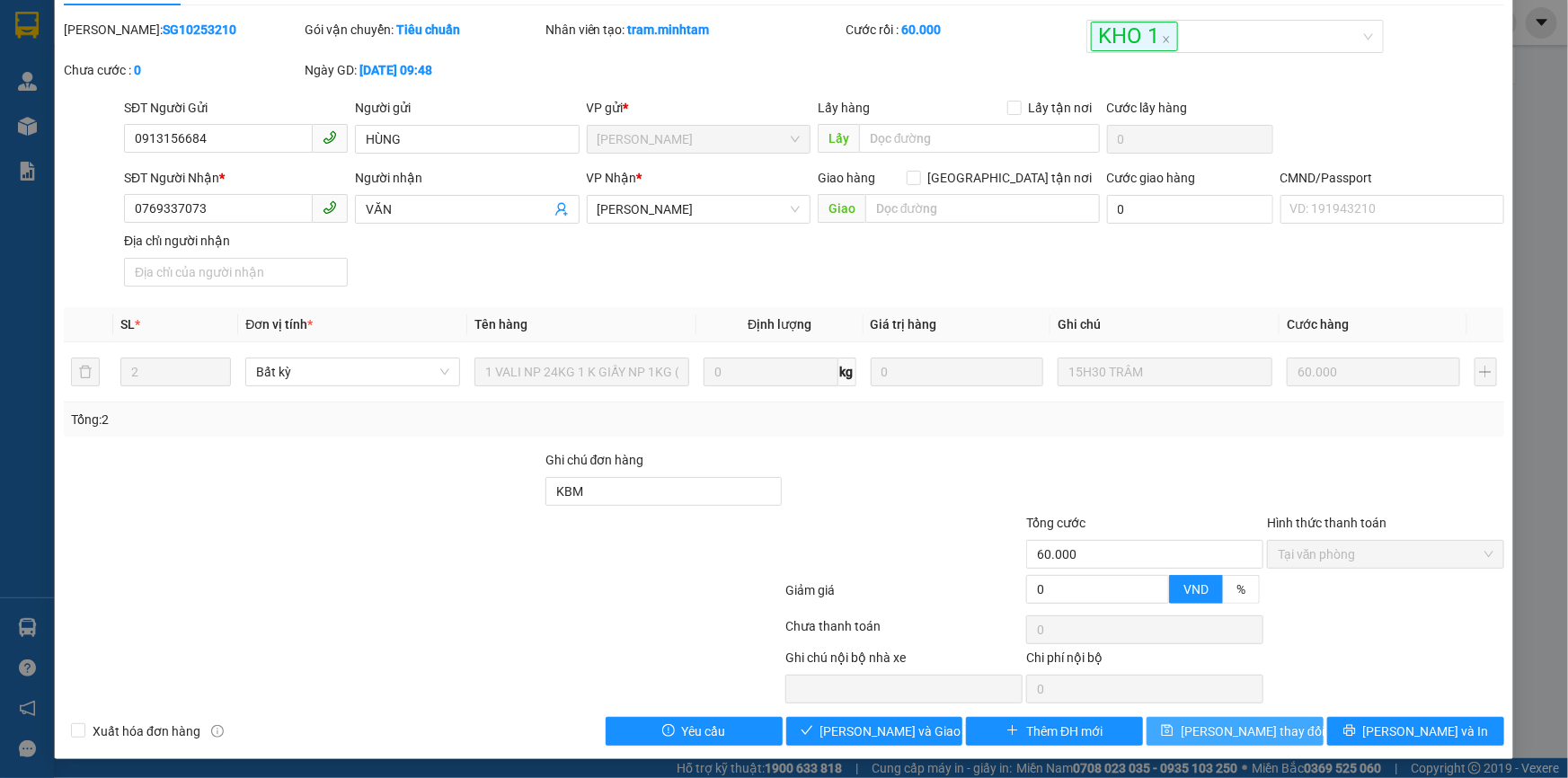
click at [1231, 729] on span "[PERSON_NAME] thay đổi" at bounding box center [1252, 731] width 144 height 20
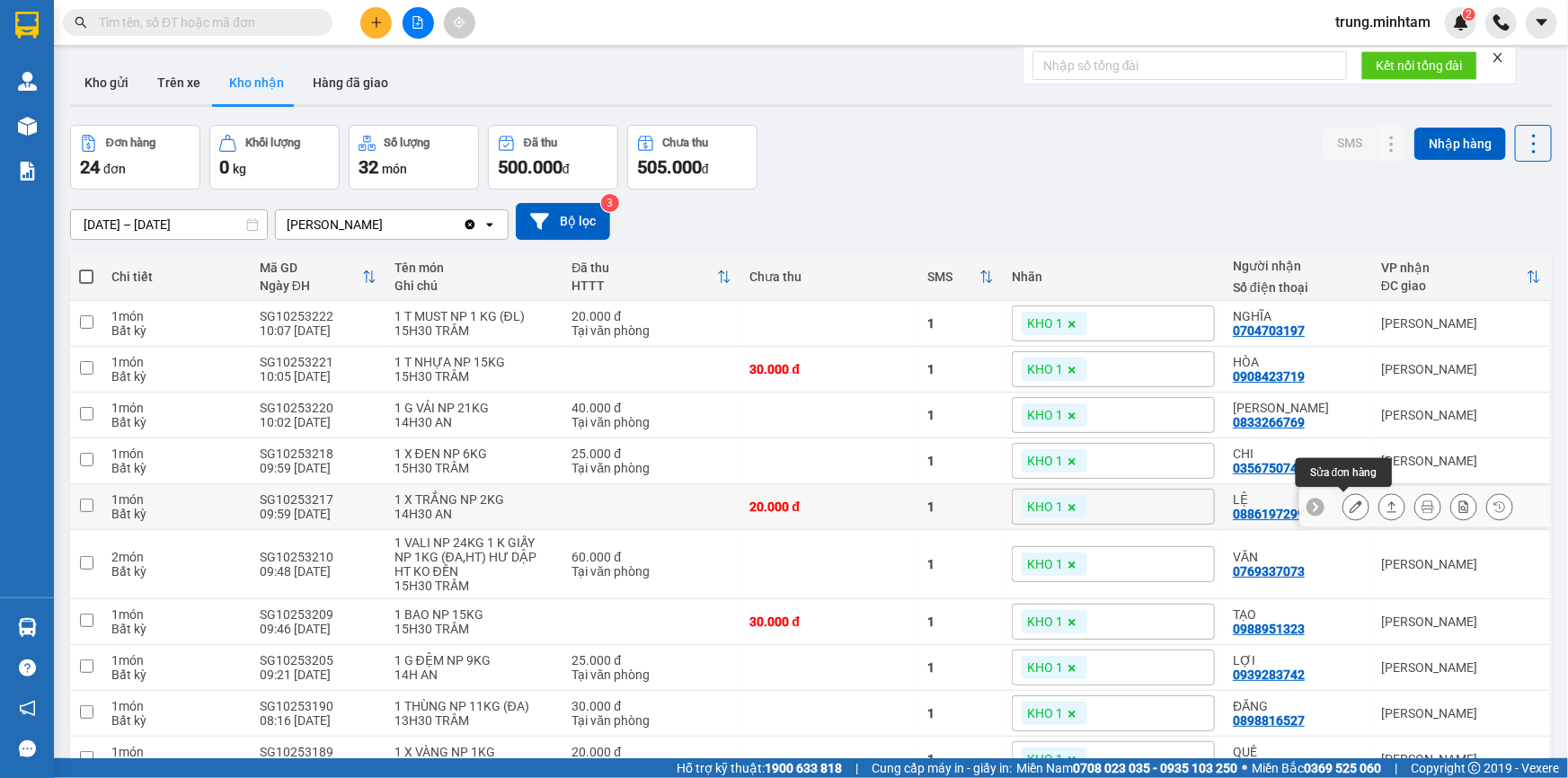
click at [1350, 509] on icon at bounding box center [1355, 506] width 12 height 12
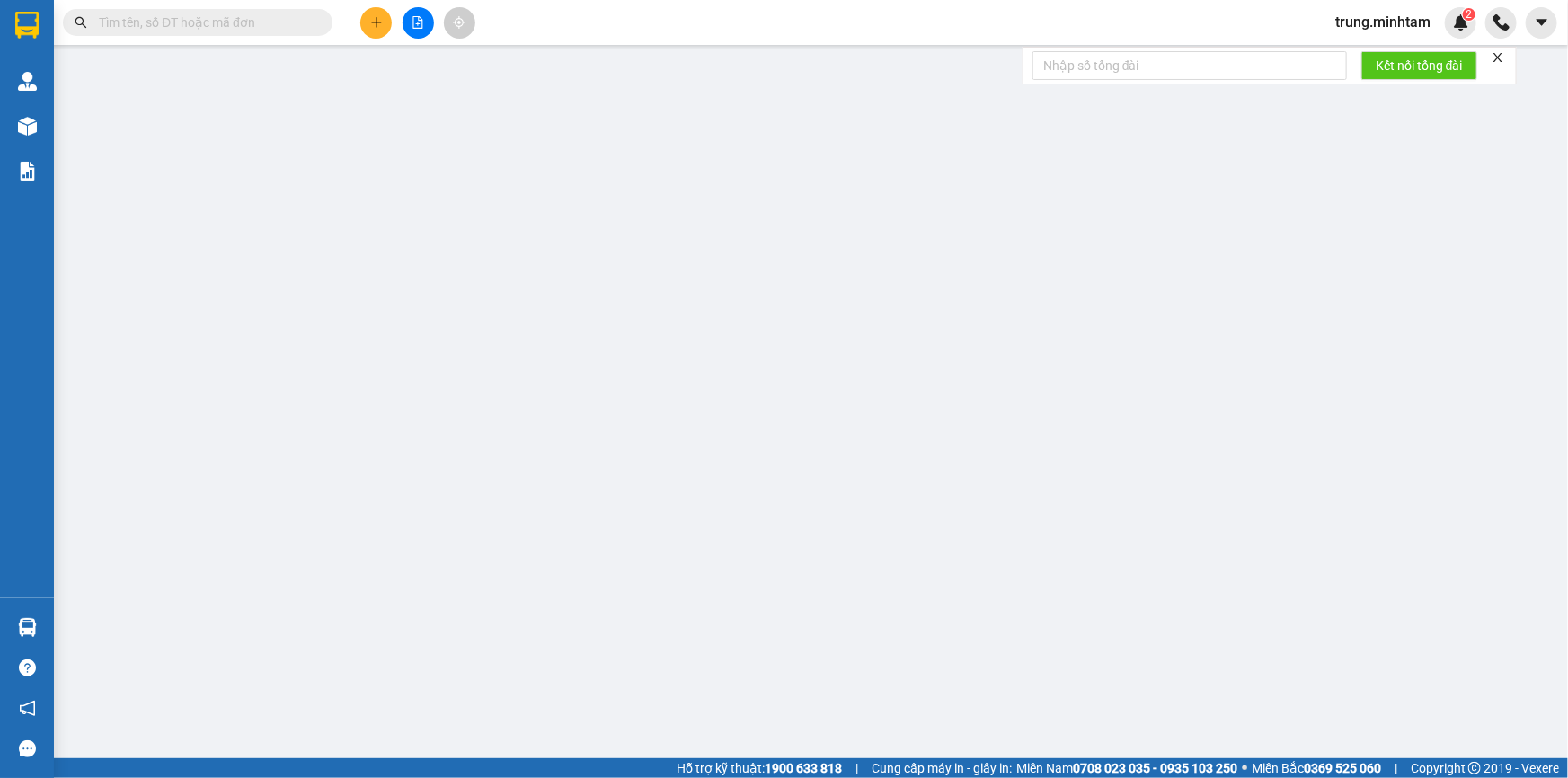
type input "0393282549"
type input "BẦN"
type input "0886197299"
type input "LỆ"
type input "BM"
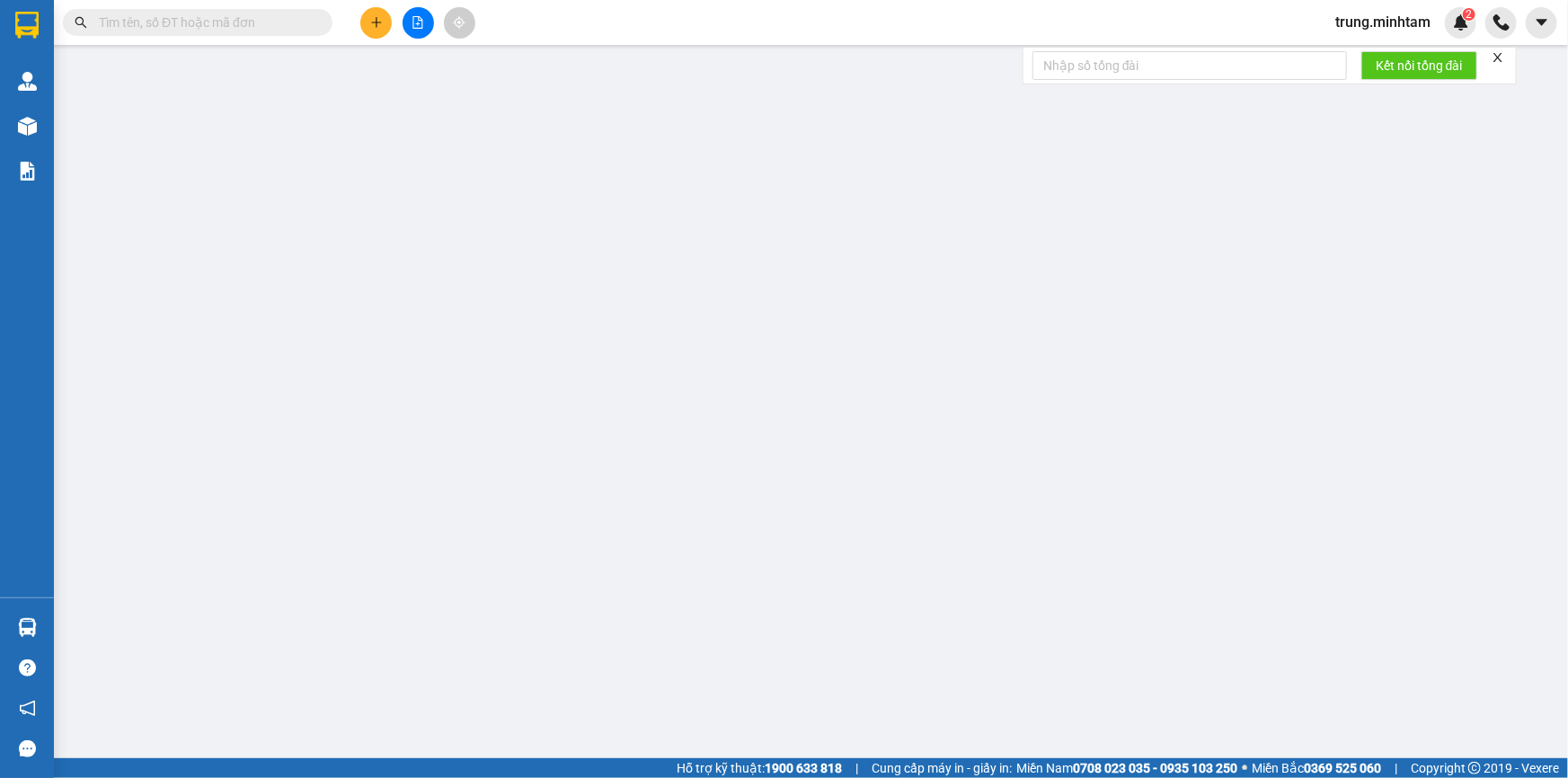
type input "20.000"
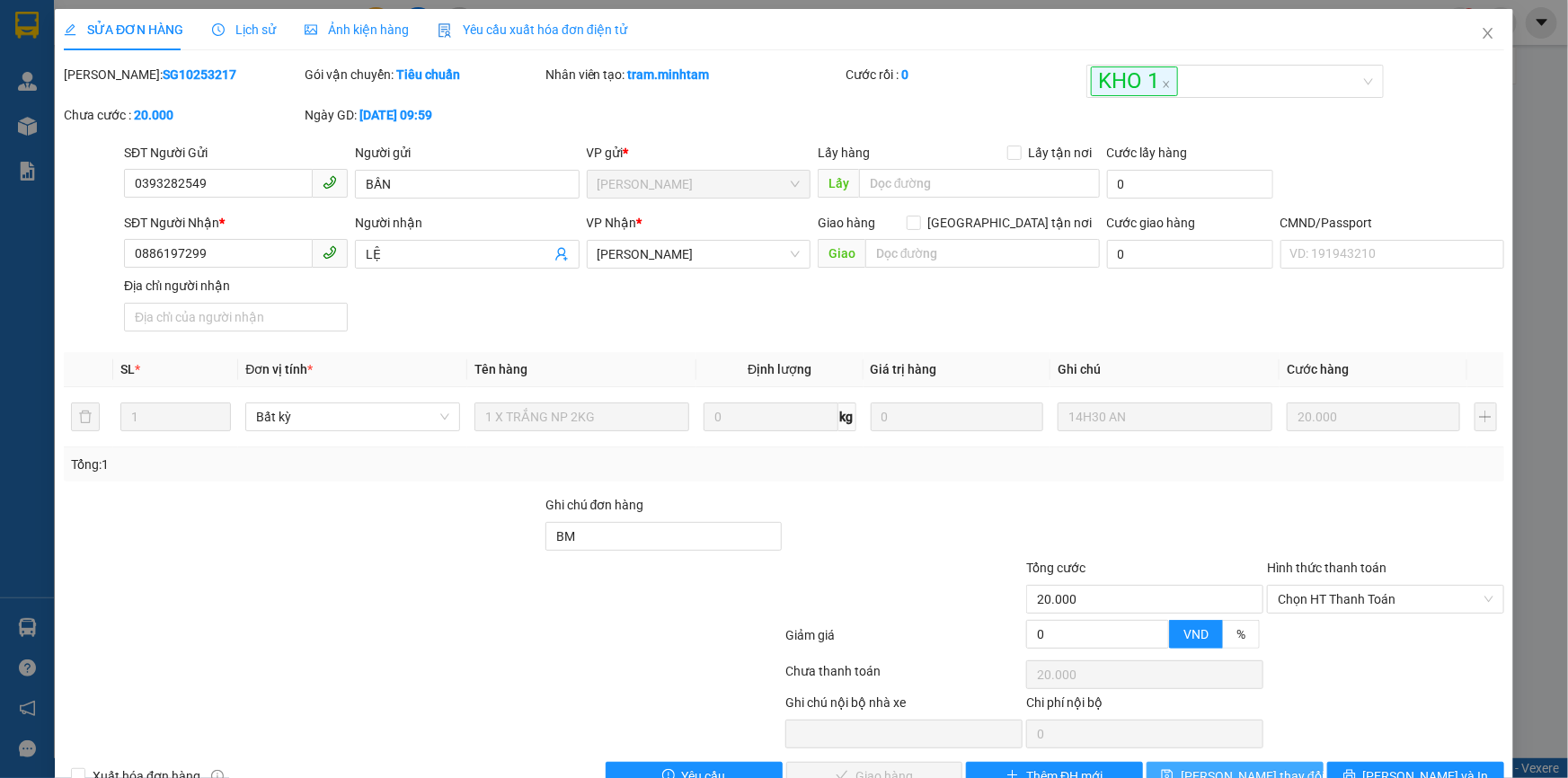
click at [1242, 771] on span "[PERSON_NAME] thay đổi" at bounding box center [1252, 776] width 144 height 20
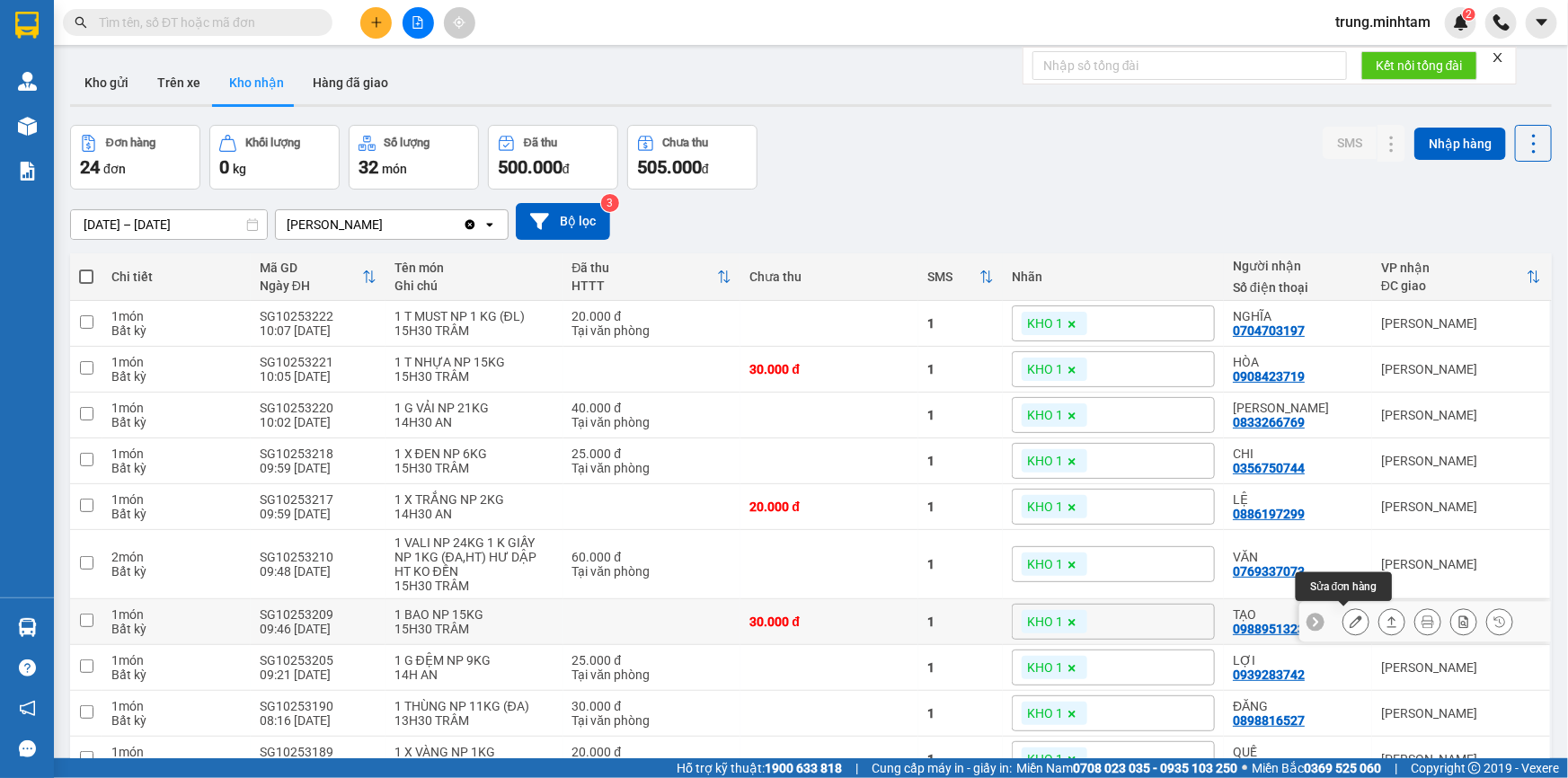
click at [1350, 622] on icon at bounding box center [1355, 622] width 12 height 12
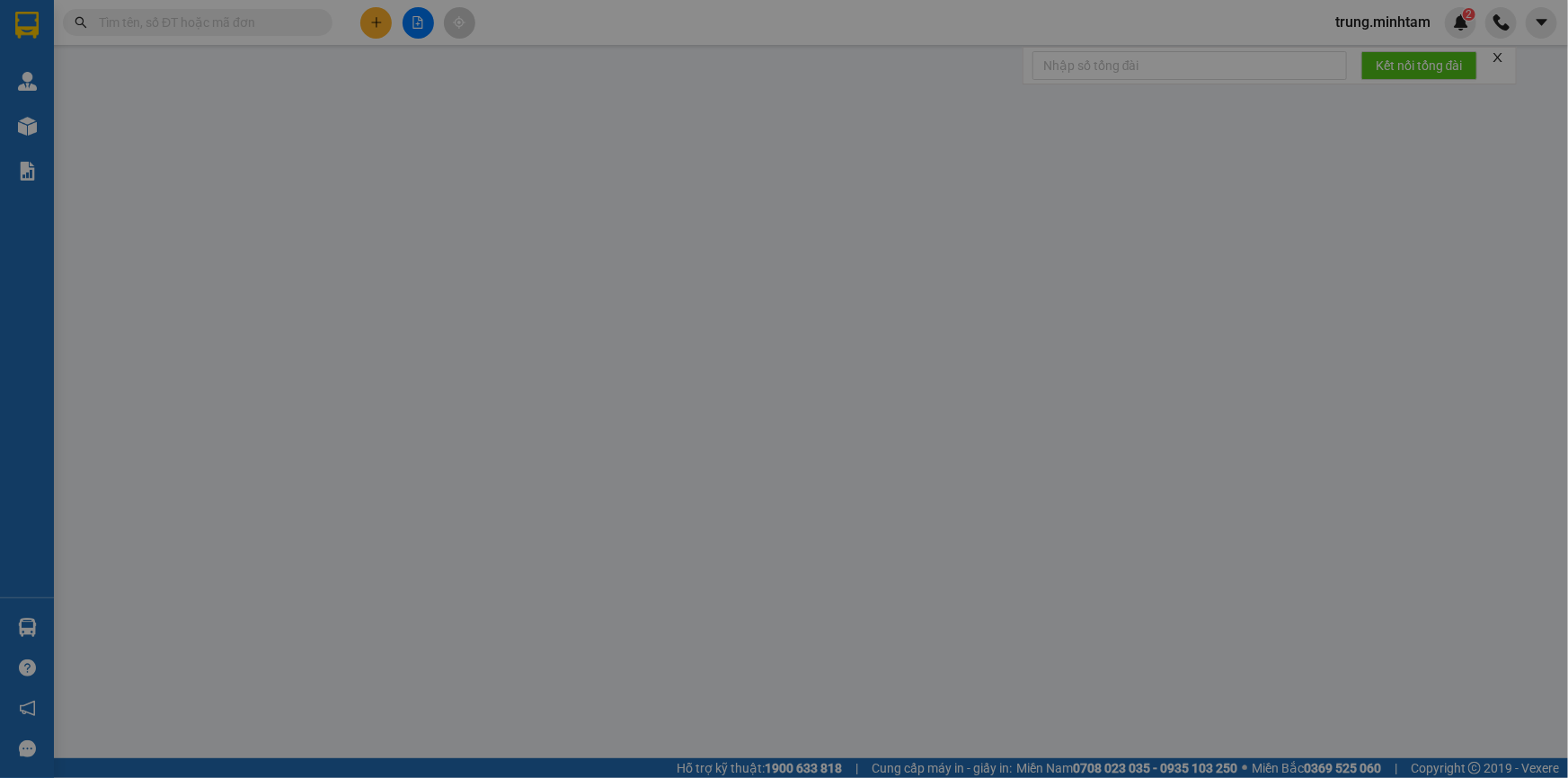
type input "0907897892"
type input "ĐỒNG"
type input "0988951323"
type input "TẠO"
type input "30.000"
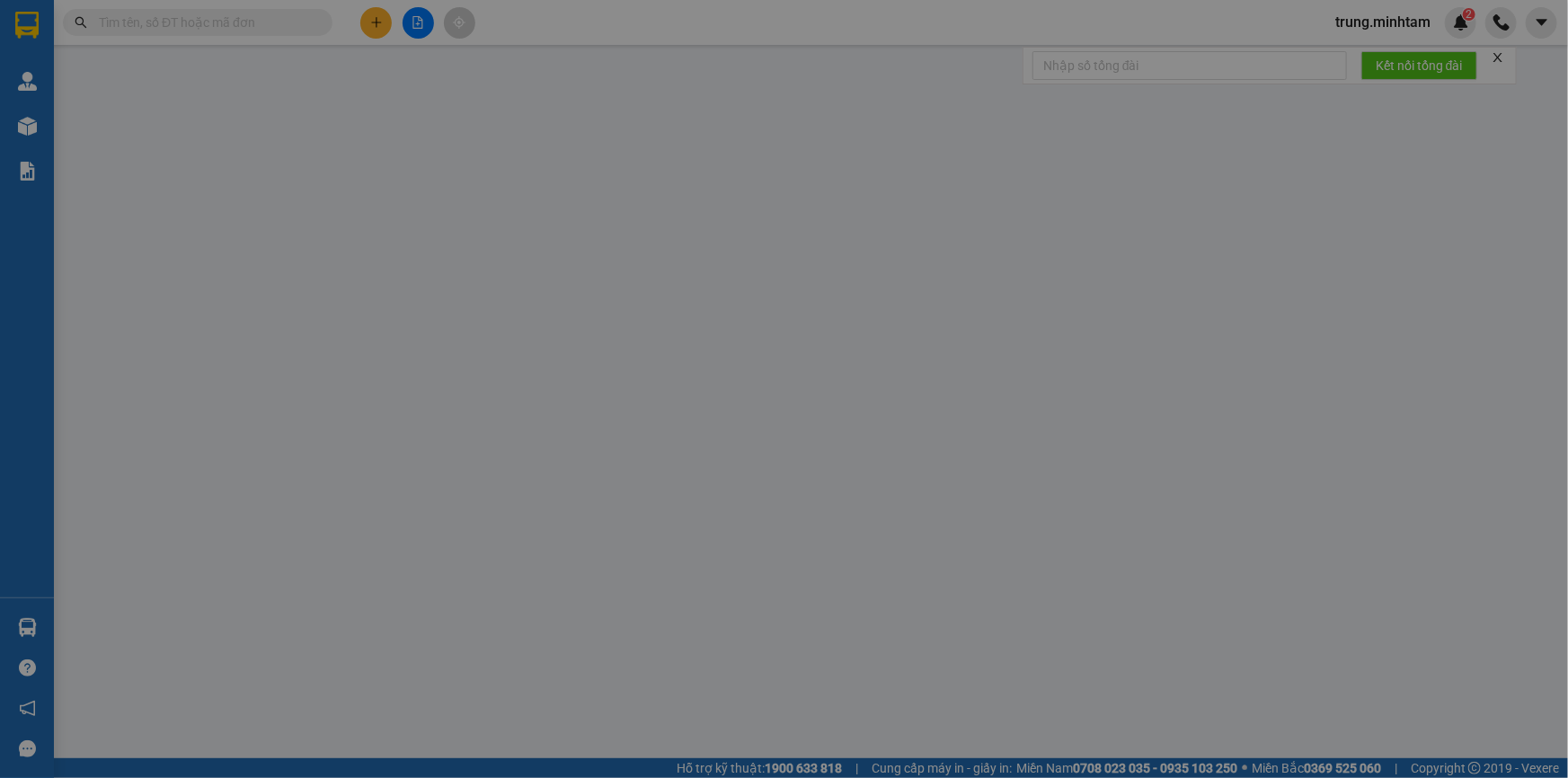
type input "30.000"
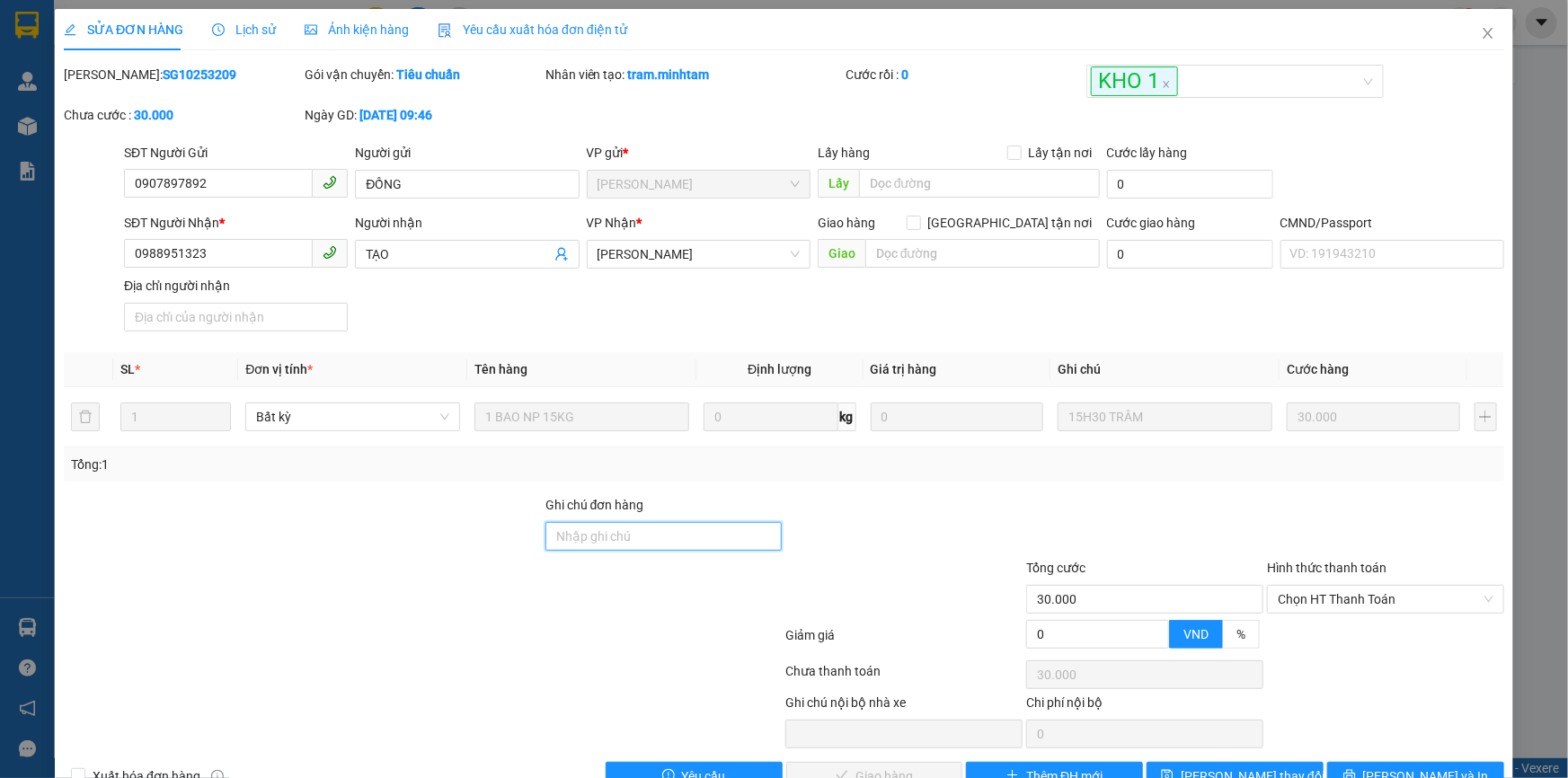
click at [598, 541] on input "Ghi chú đơn hàng" at bounding box center [663, 537] width 237 height 29
type input "KBM"
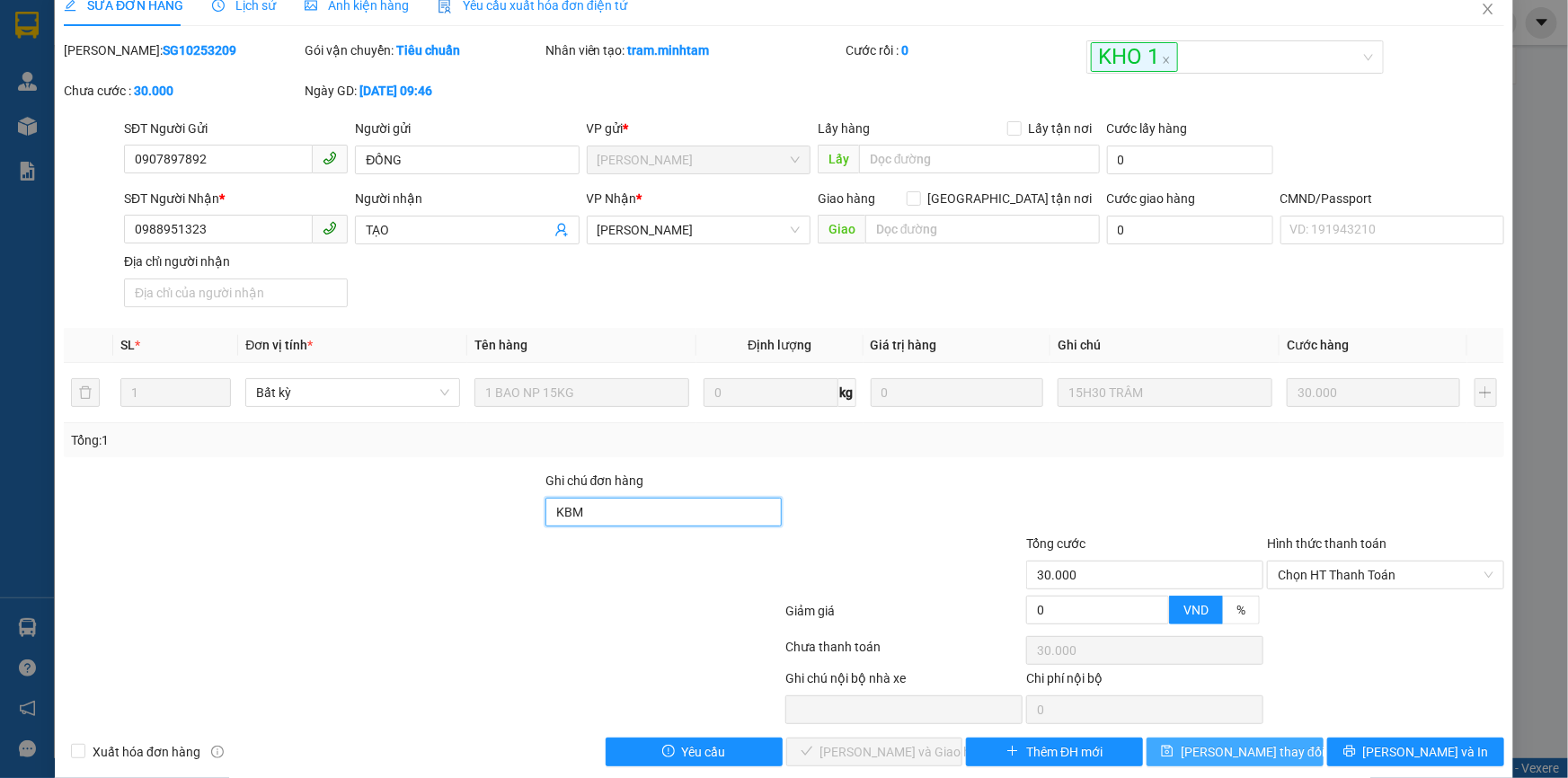
scroll to position [45, 0]
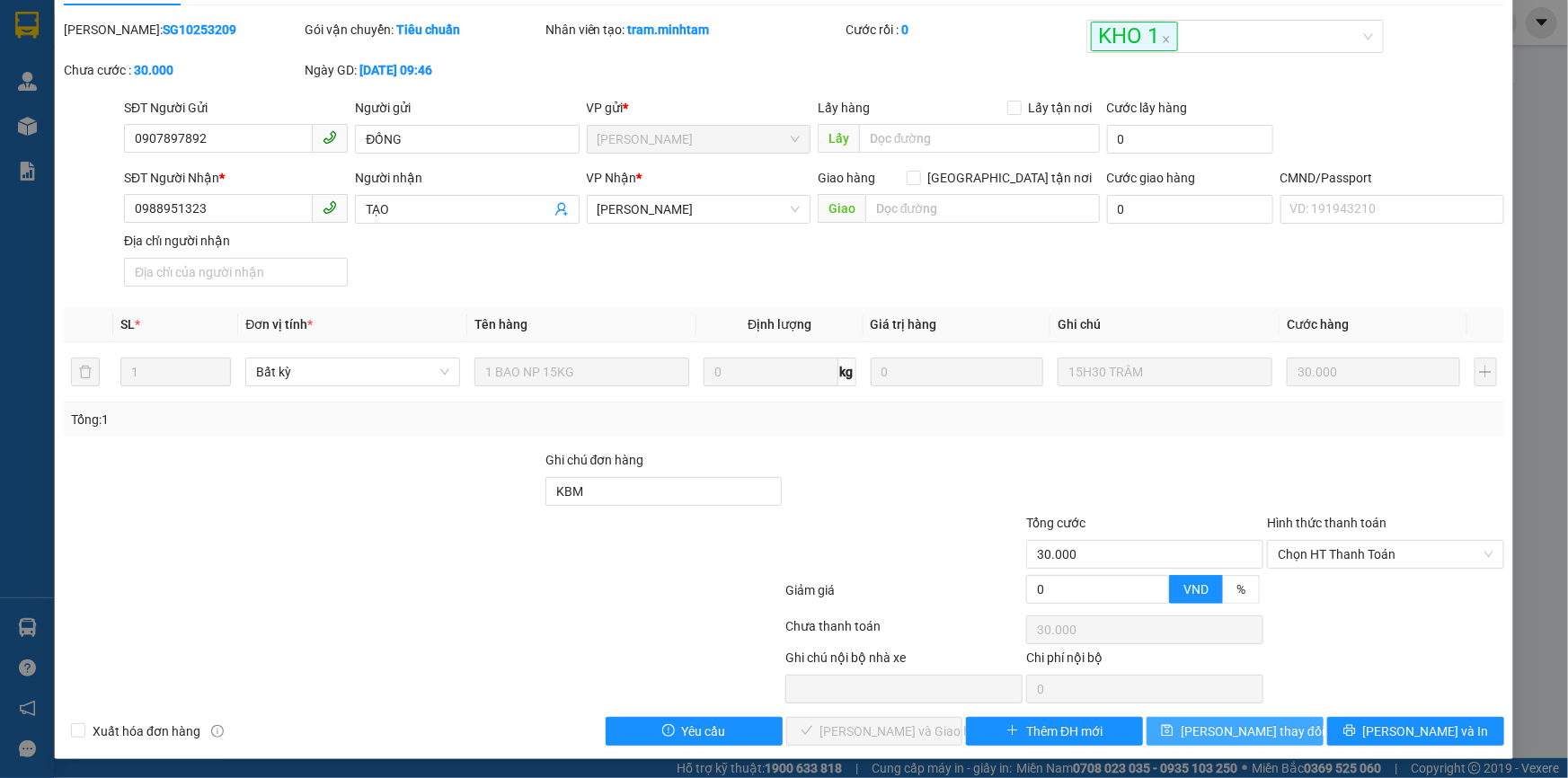
click at [1240, 725] on span "[PERSON_NAME] thay đổi" at bounding box center [1252, 731] width 144 height 20
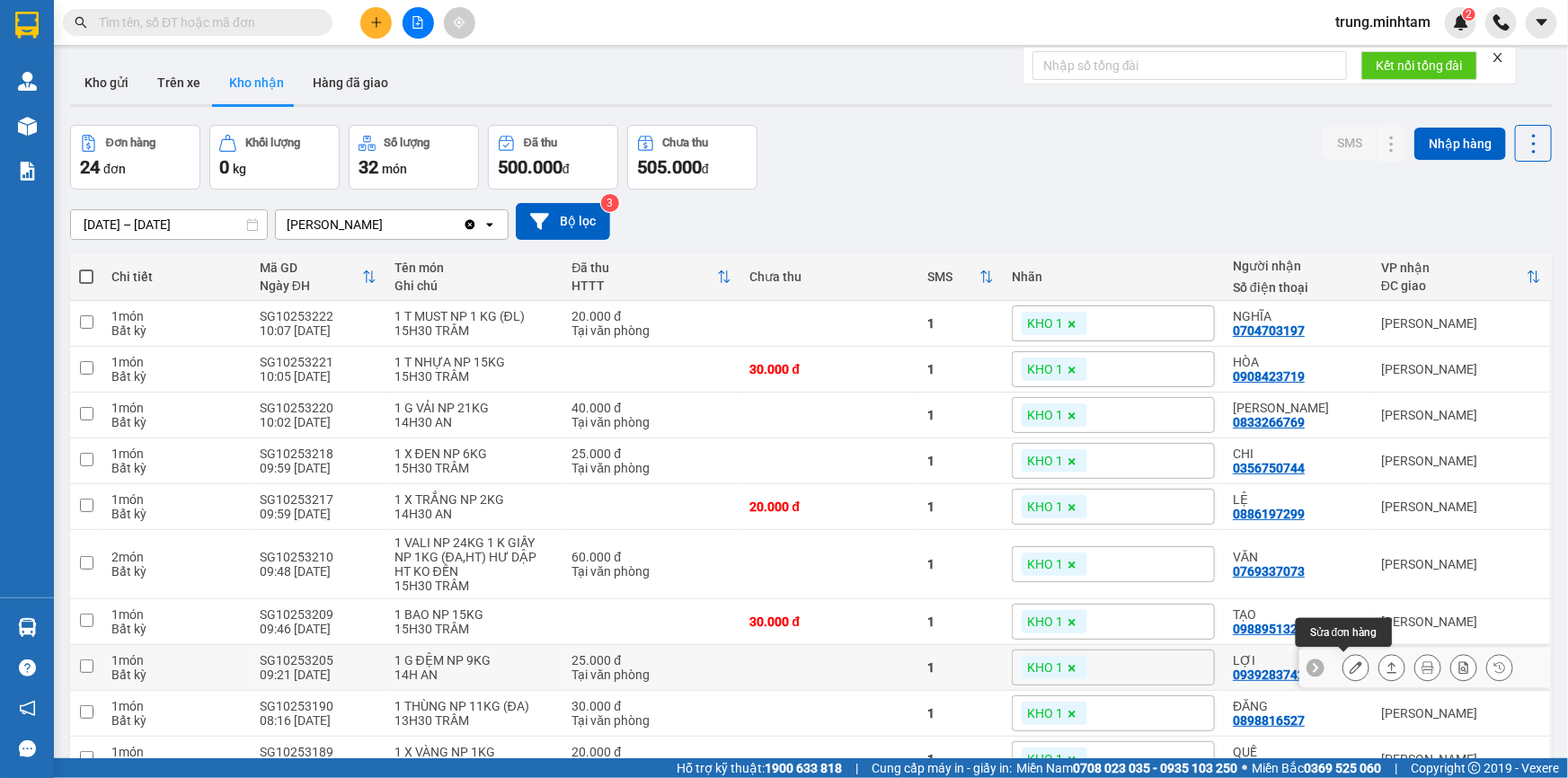
click at [1350, 665] on icon at bounding box center [1355, 667] width 12 height 12
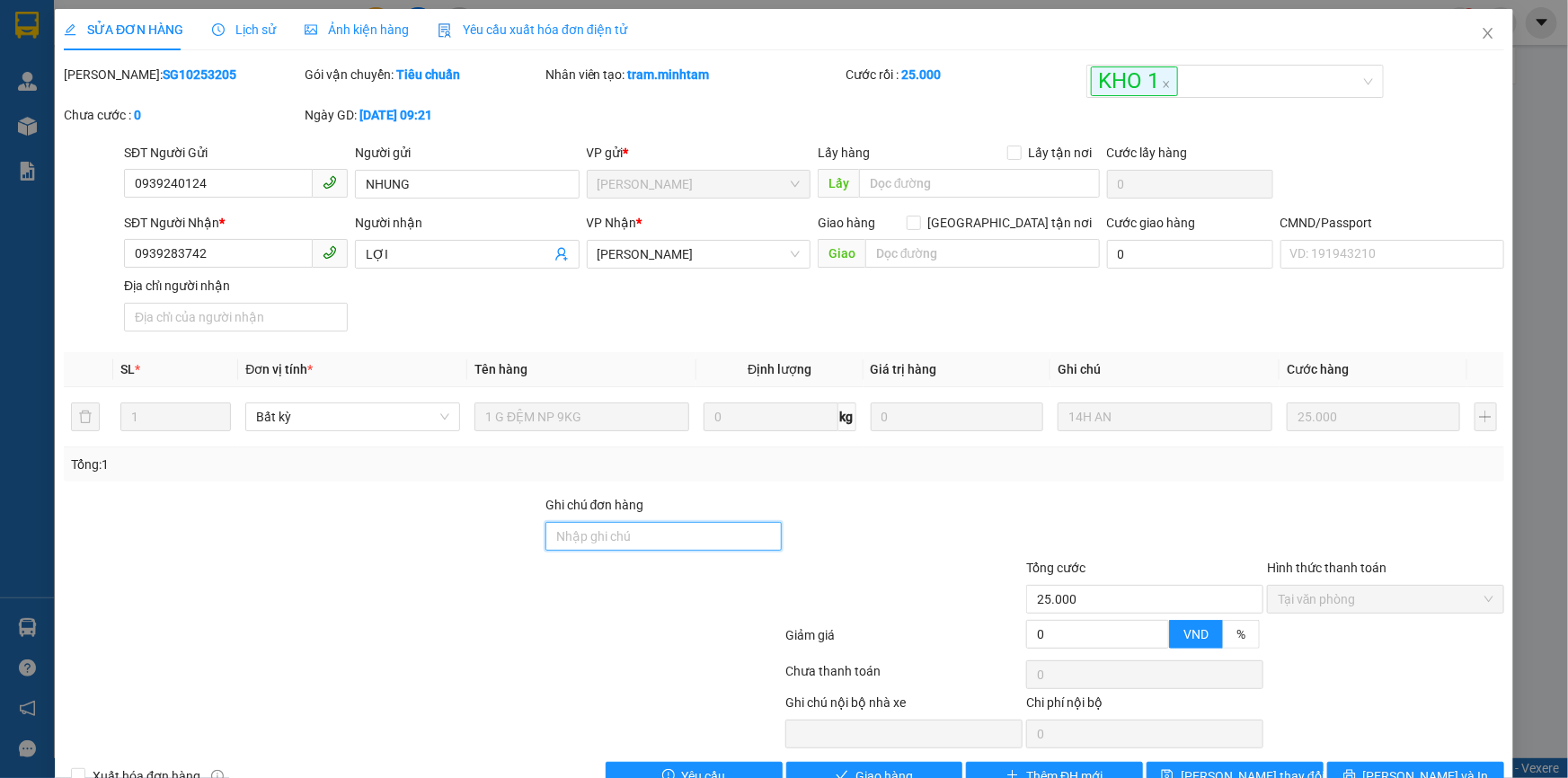
click at [630, 540] on input "Ghi chú đơn hàng" at bounding box center [663, 537] width 237 height 29
type input "BM"
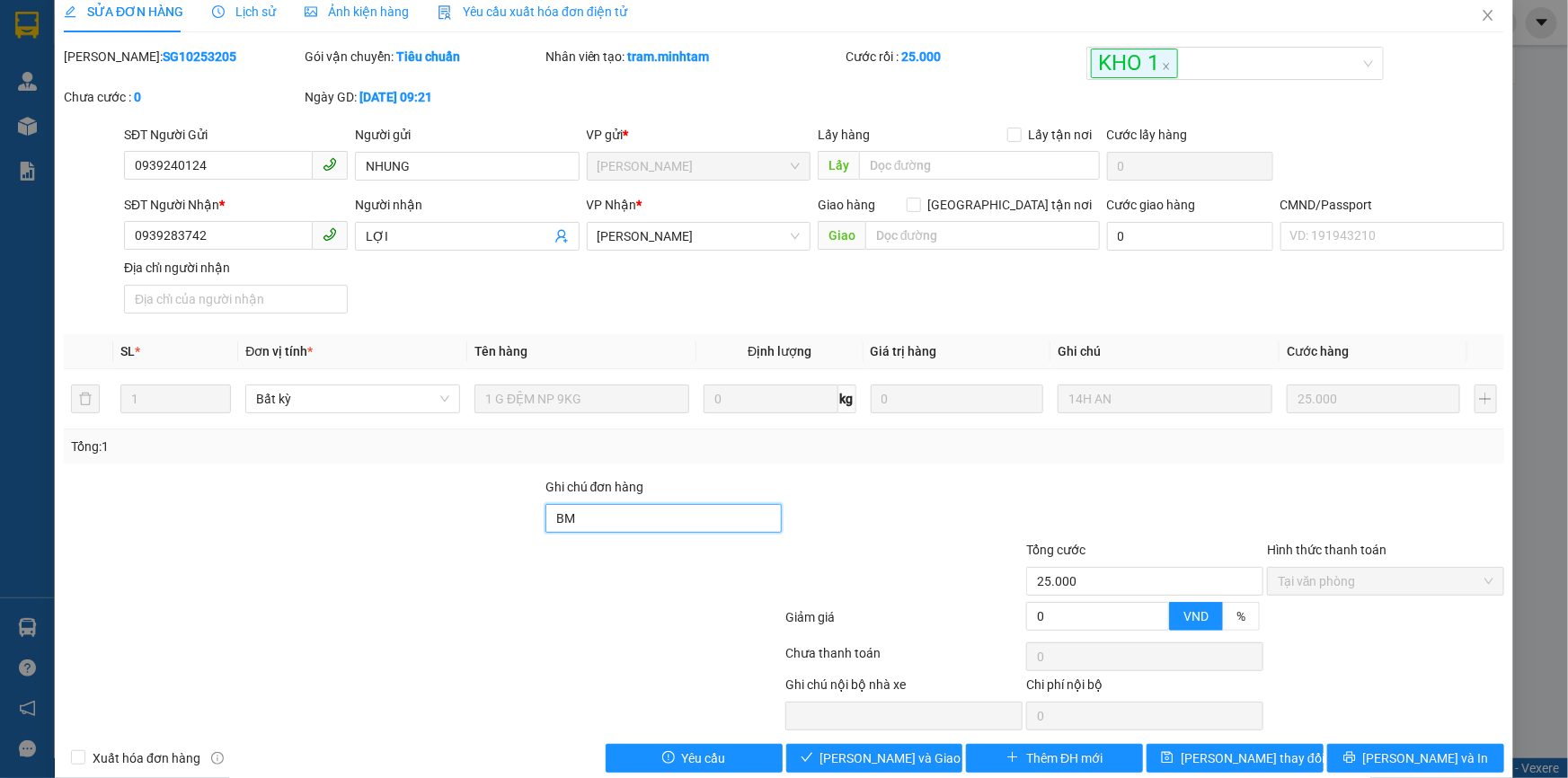
scroll to position [45, 0]
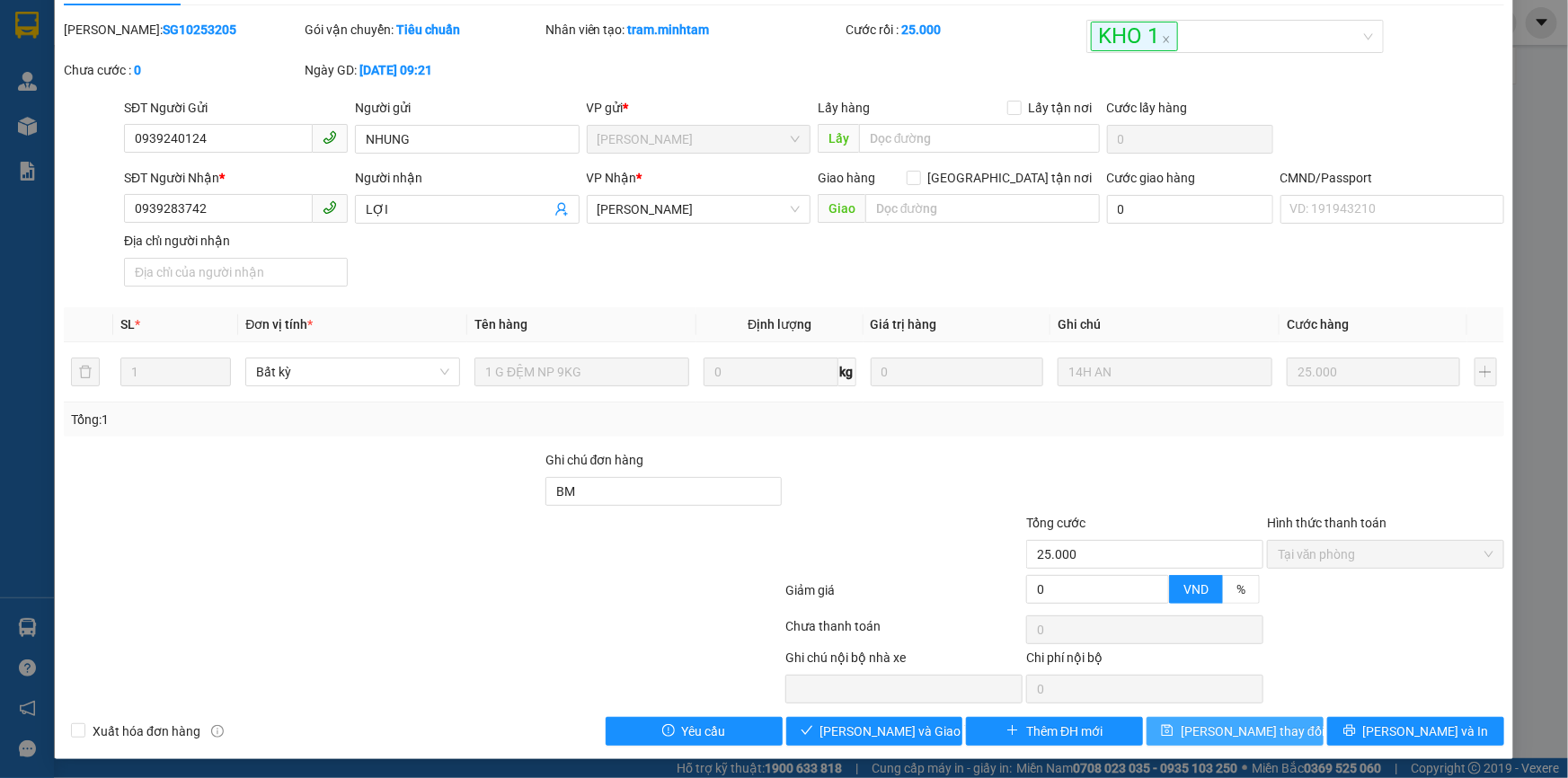
click at [1235, 727] on span "[PERSON_NAME] thay đổi" at bounding box center [1252, 731] width 144 height 20
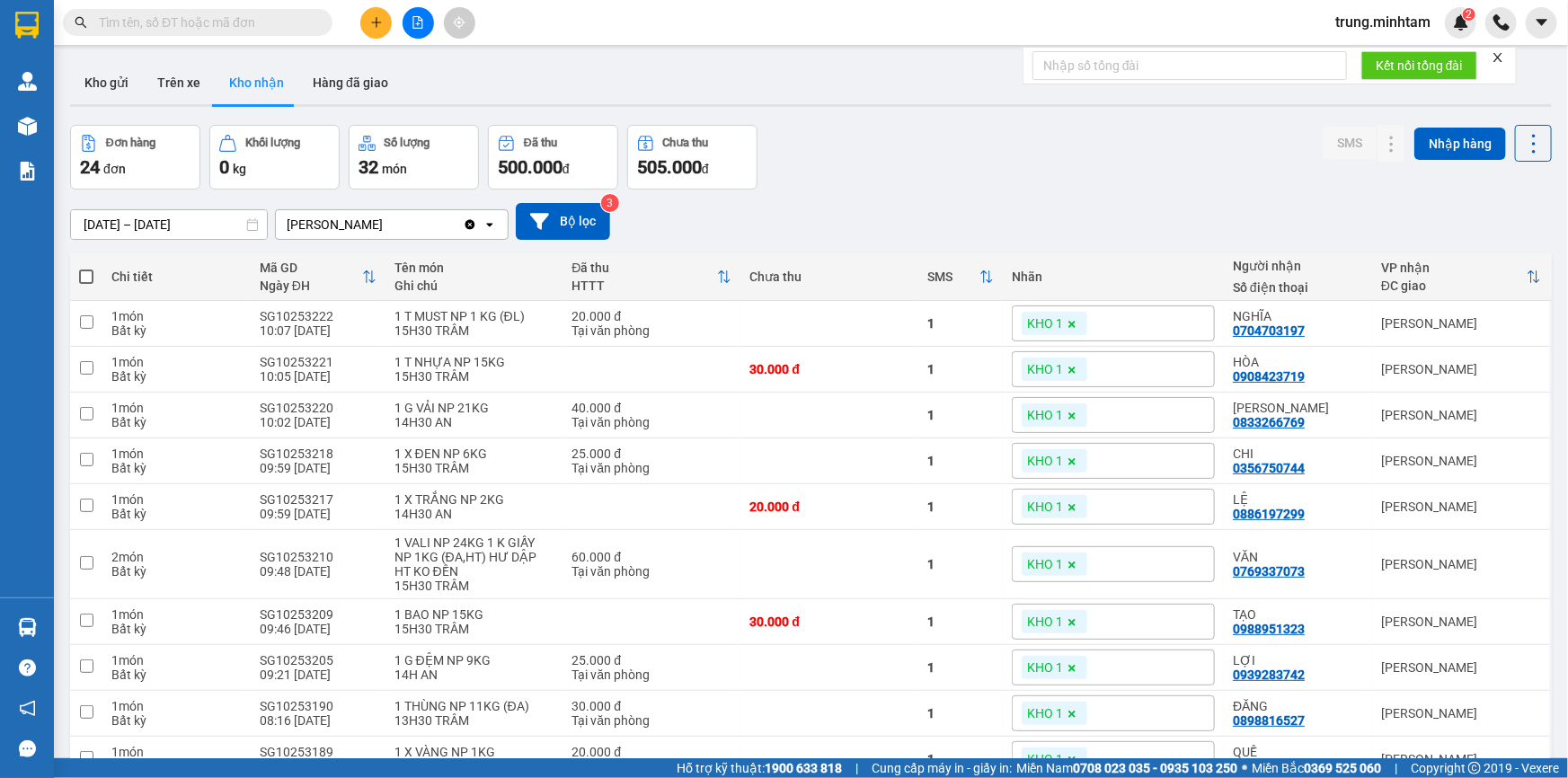
scroll to position [272, 0]
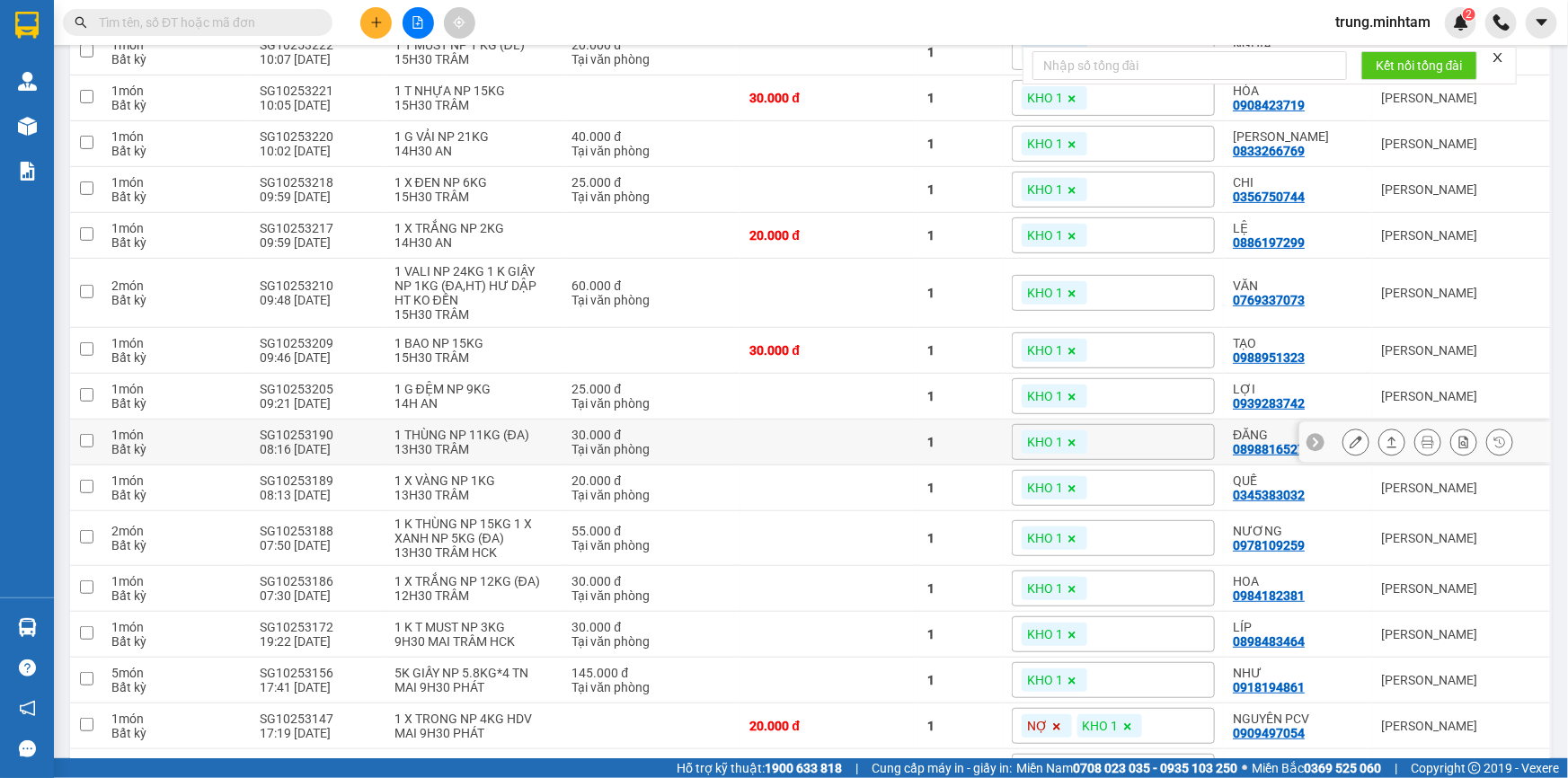
click at [1350, 440] on icon at bounding box center [1355, 441] width 12 height 12
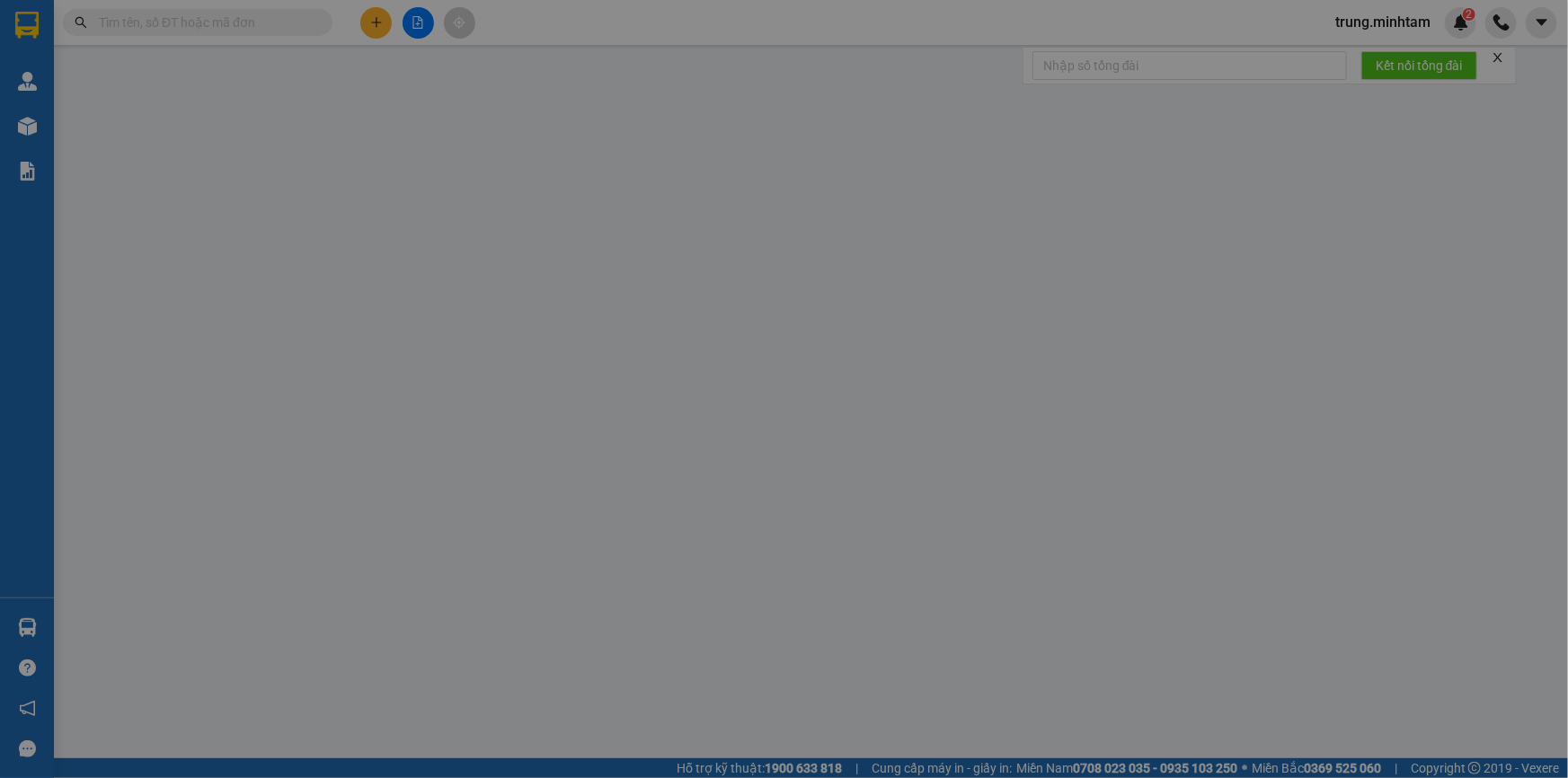
type input "0933617215"
type input "NAM"
type input "0898816527"
type input "ĐĂNG"
type input "ĐG"
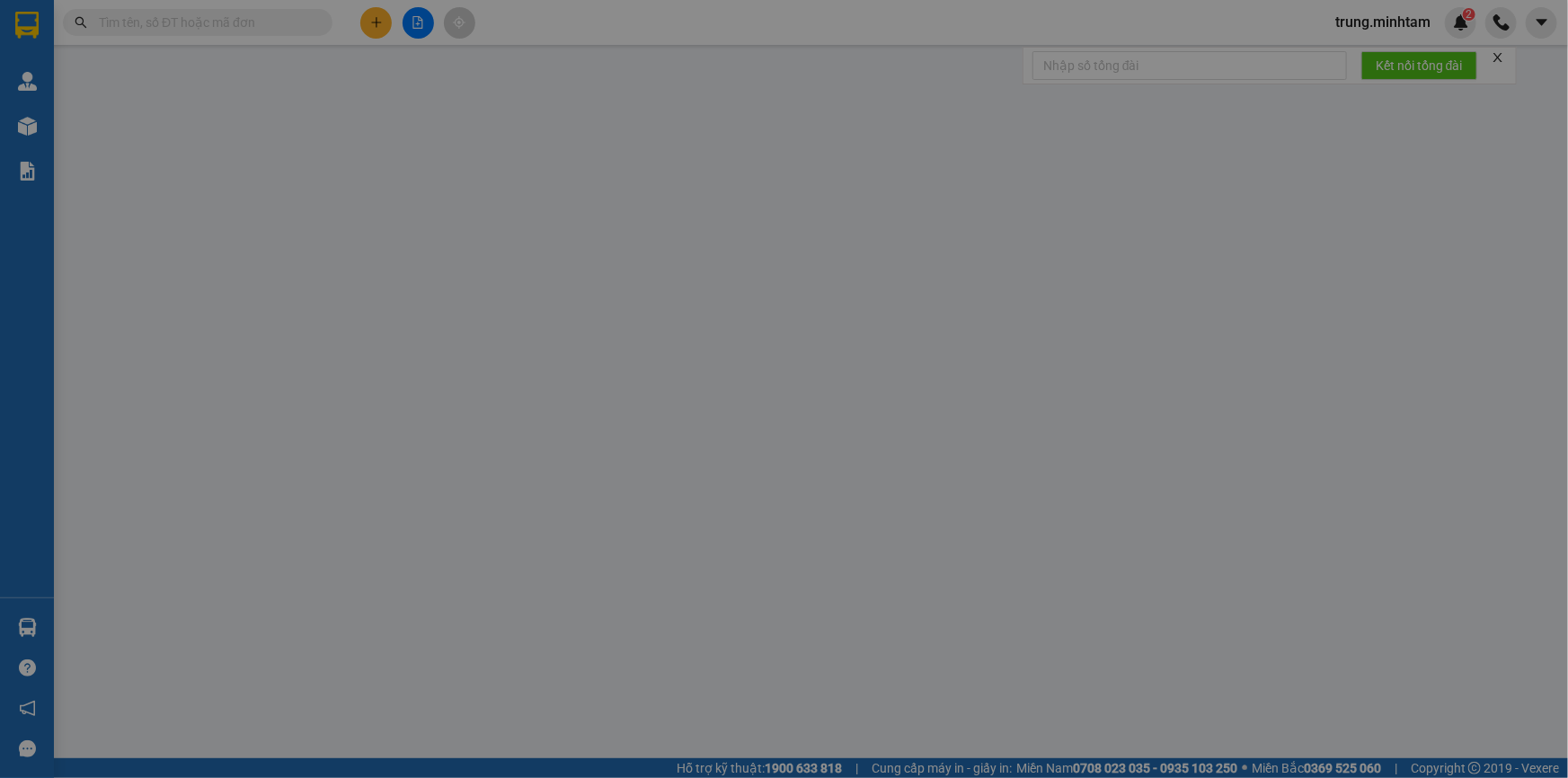
type input "30.000"
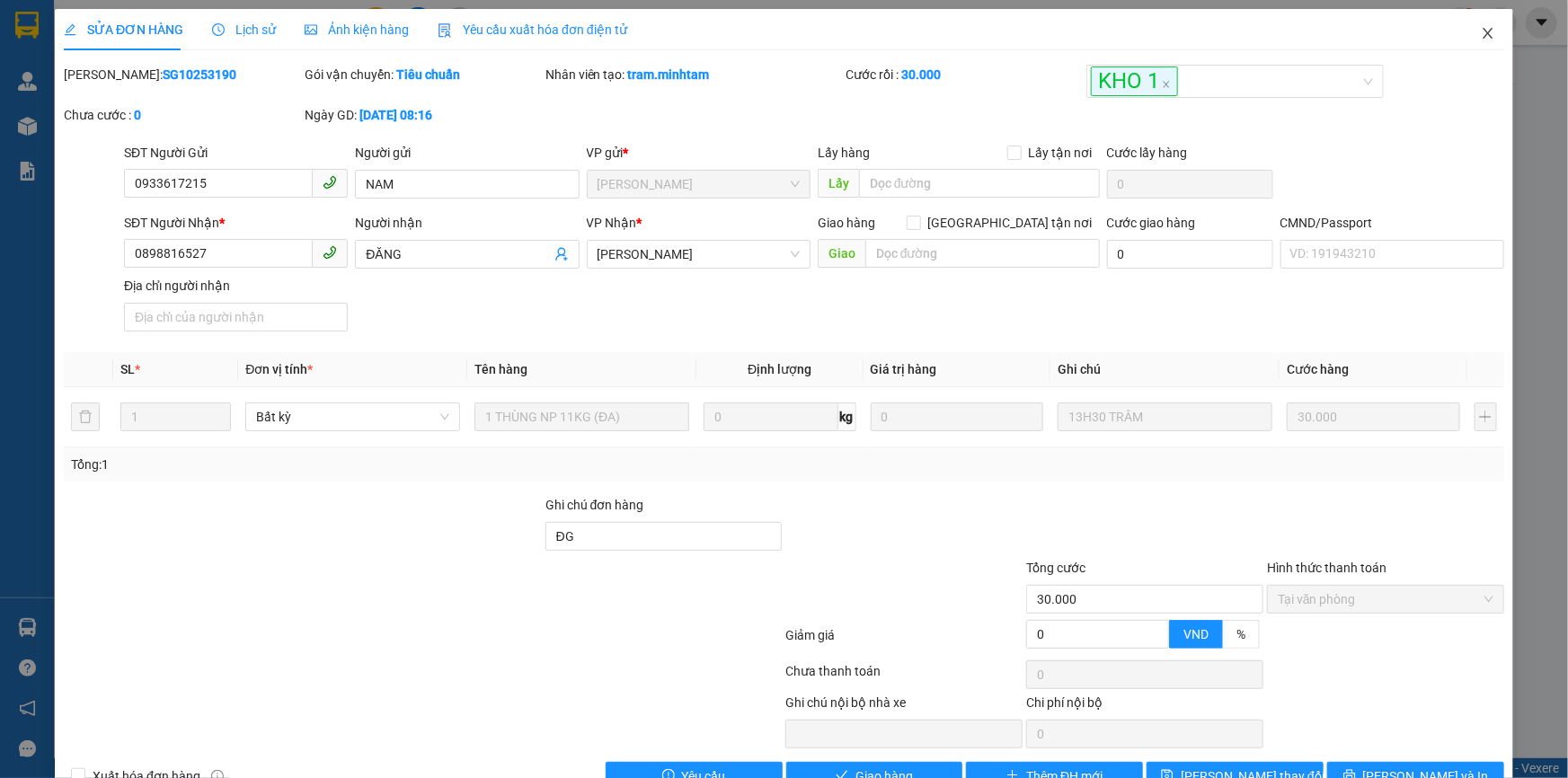
click at [1480, 27] on icon "close" at bounding box center [1487, 32] width 14 height 14
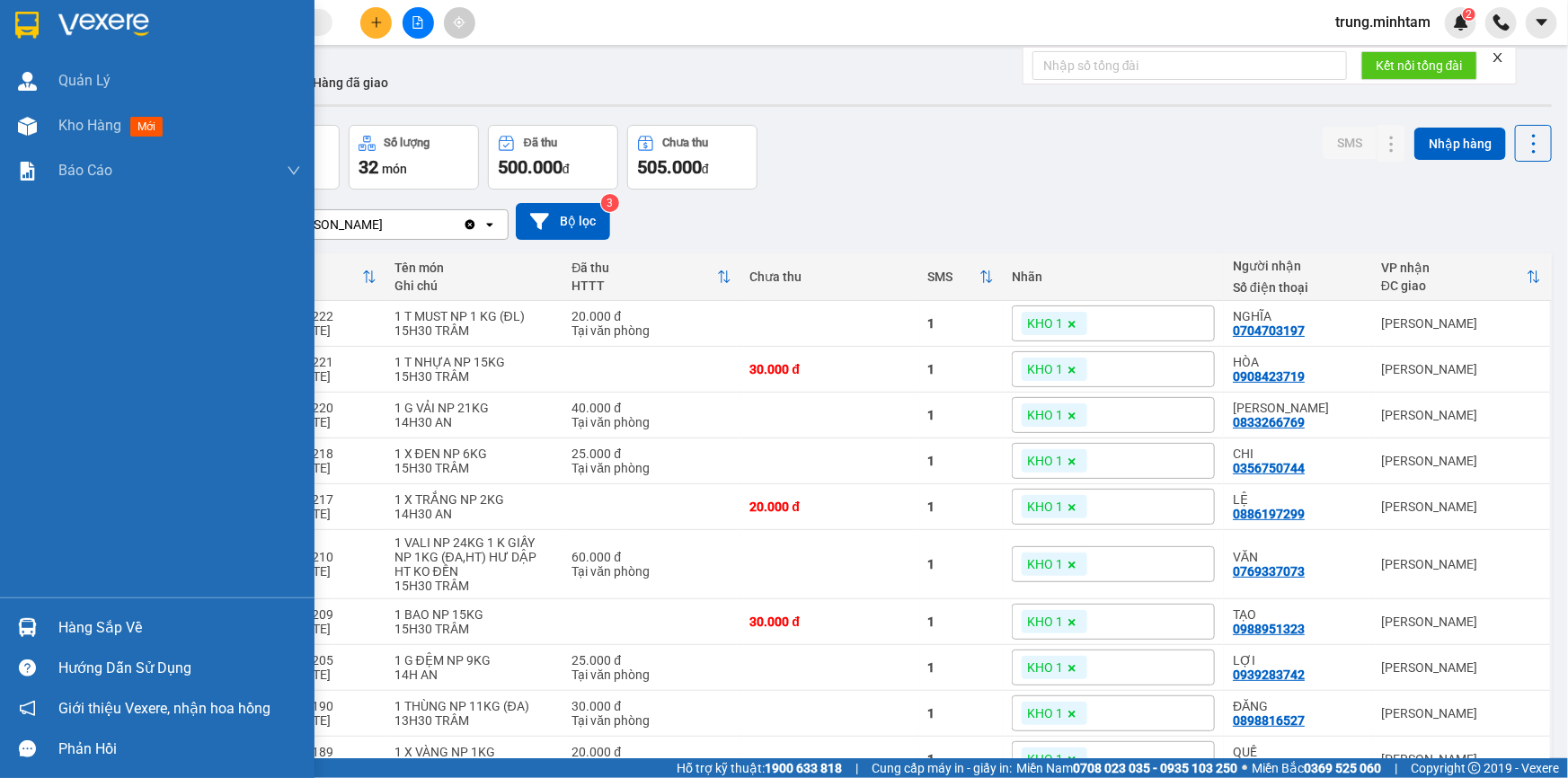
click at [69, 622] on div "Hàng sắp về" at bounding box center [179, 628] width 242 height 27
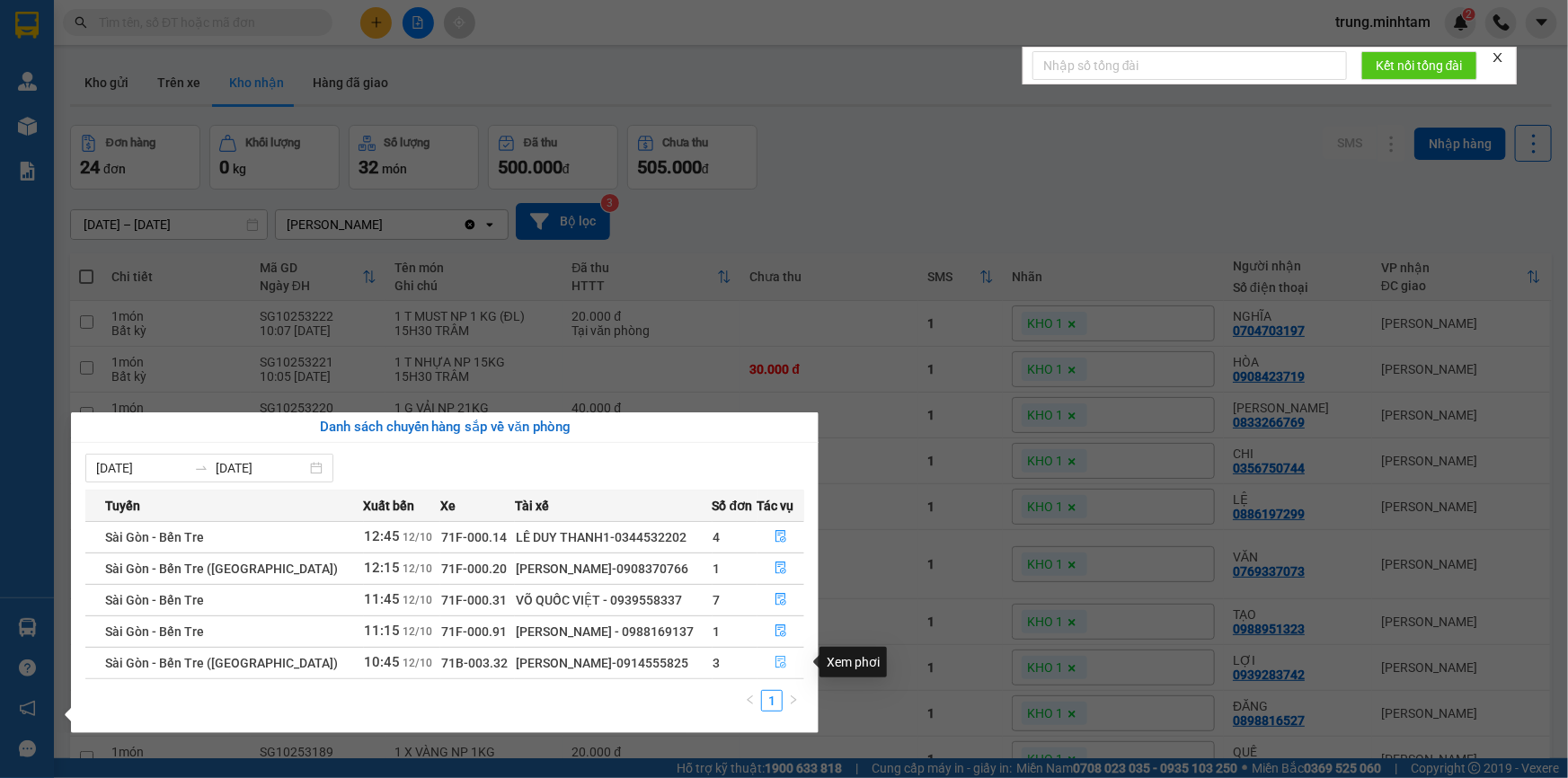
click at [776, 665] on icon "file-done" at bounding box center [780, 662] width 12 height 12
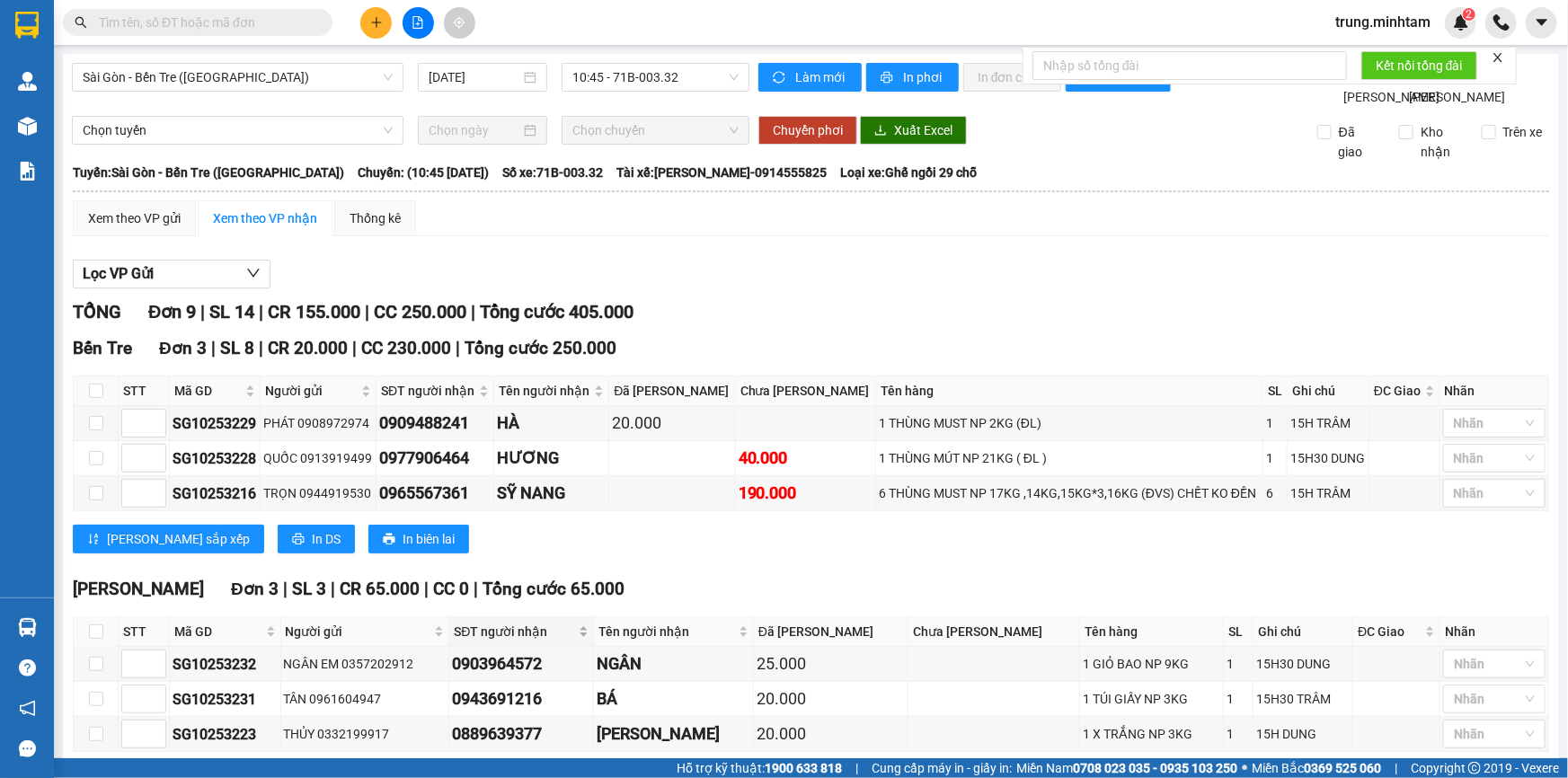
scroll to position [272, 0]
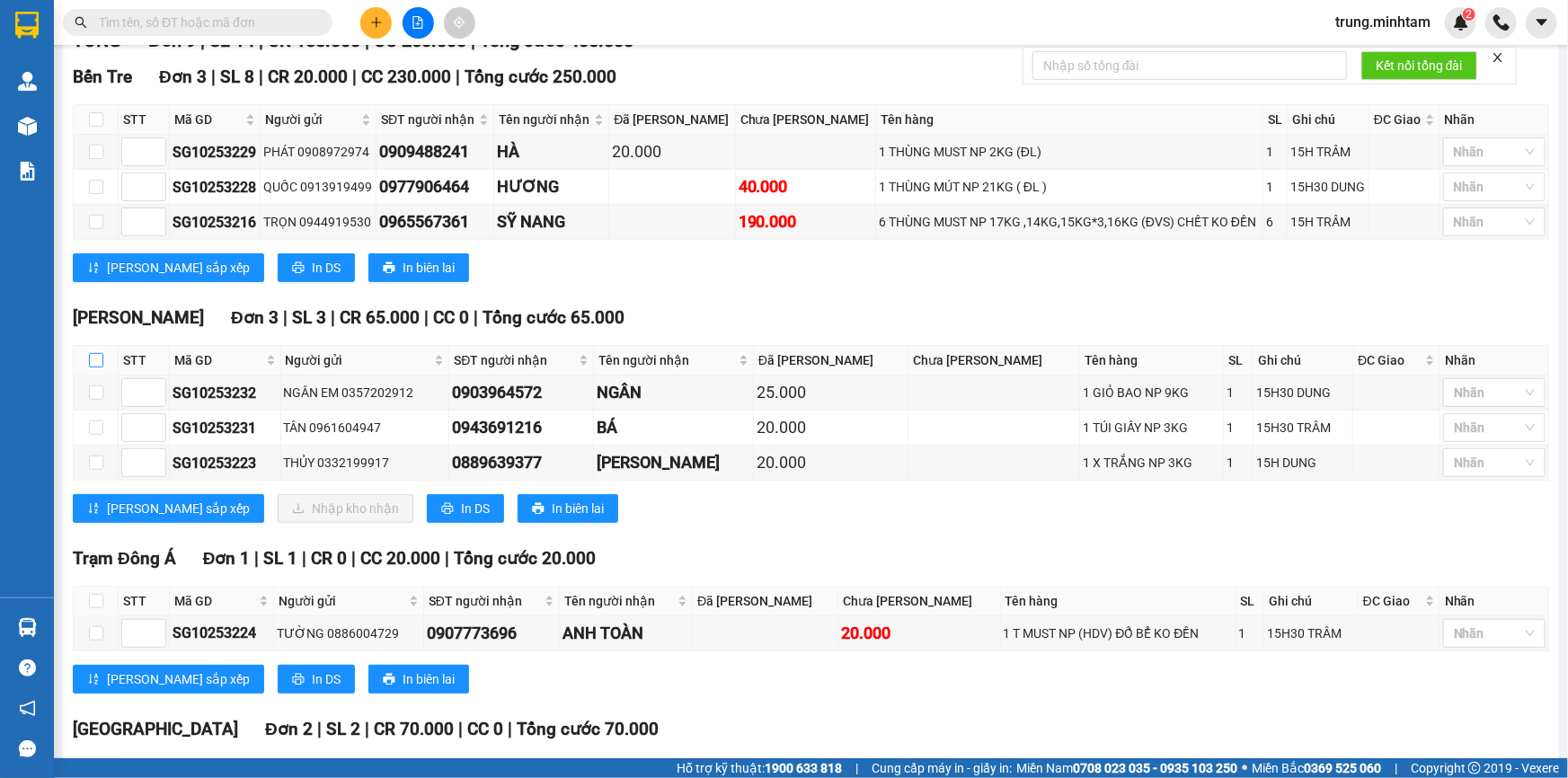
click at [93, 368] on input "checkbox" at bounding box center [95, 359] width 14 height 14
checkbox input "true"
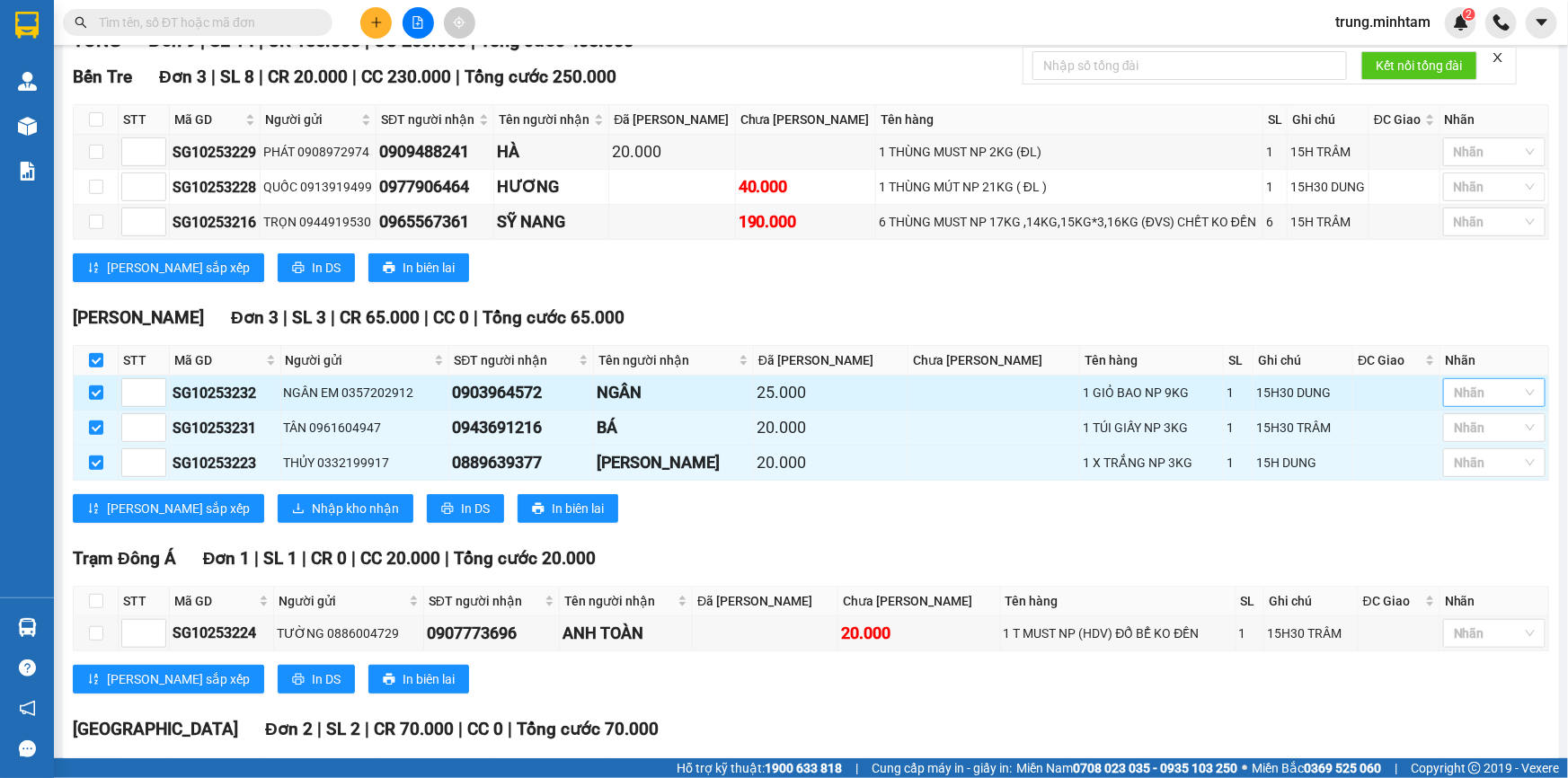
click at [1489, 403] on div at bounding box center [1484, 393] width 75 height 22
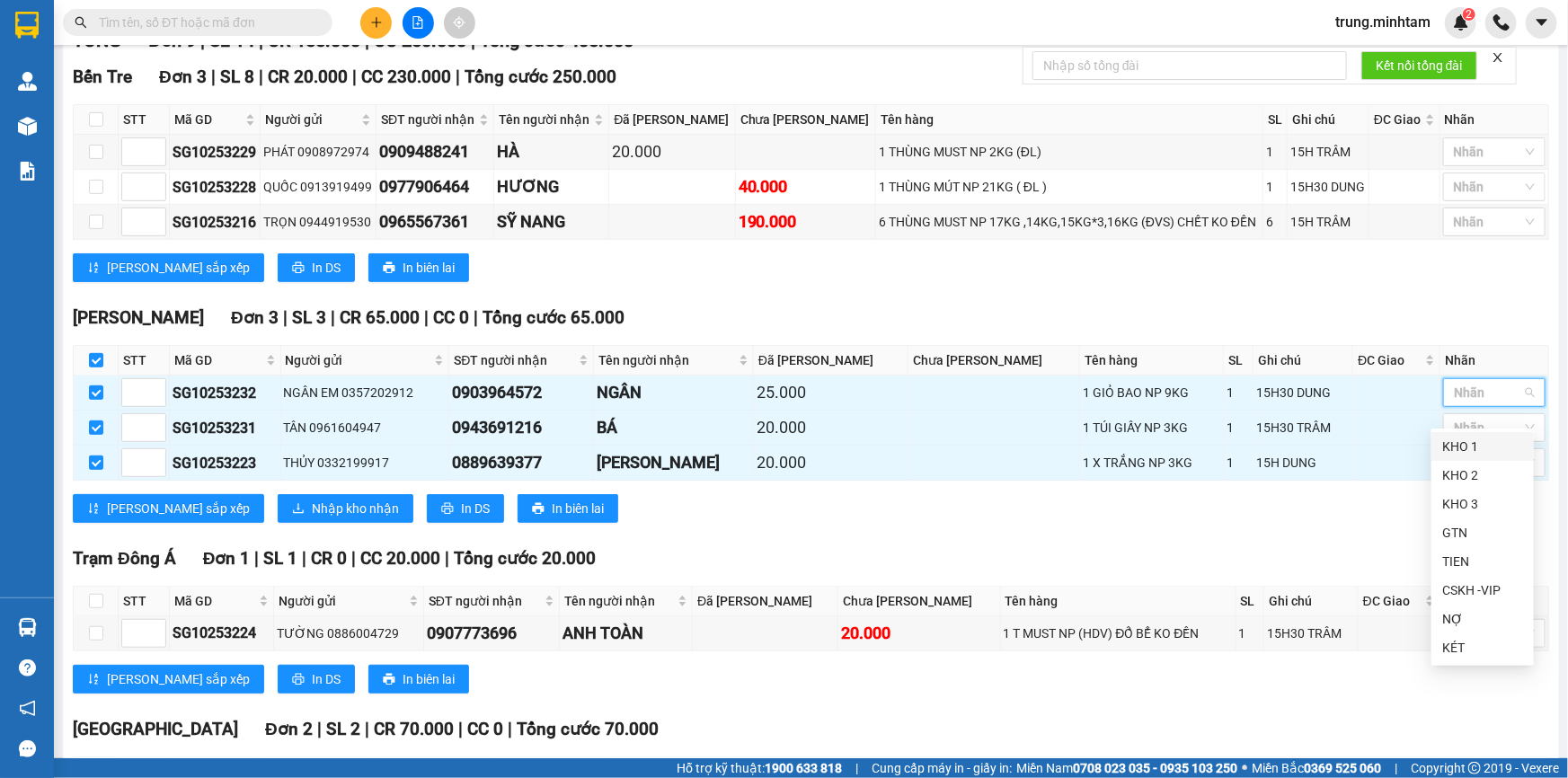
click at [1467, 454] on div "KHO 1" at bounding box center [1482, 446] width 81 height 20
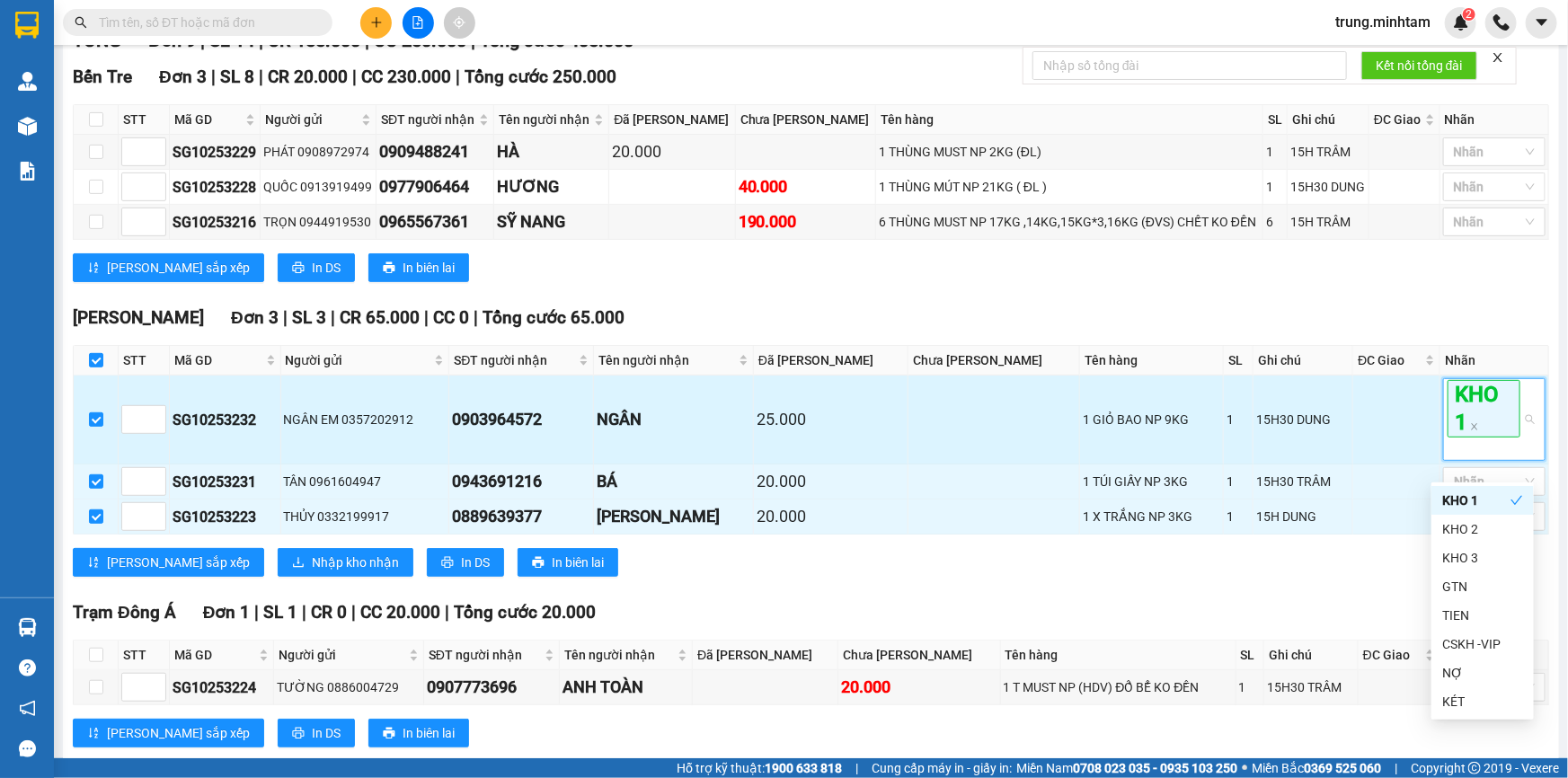
click at [1405, 430] on td at bounding box center [1395, 420] width 87 height 89
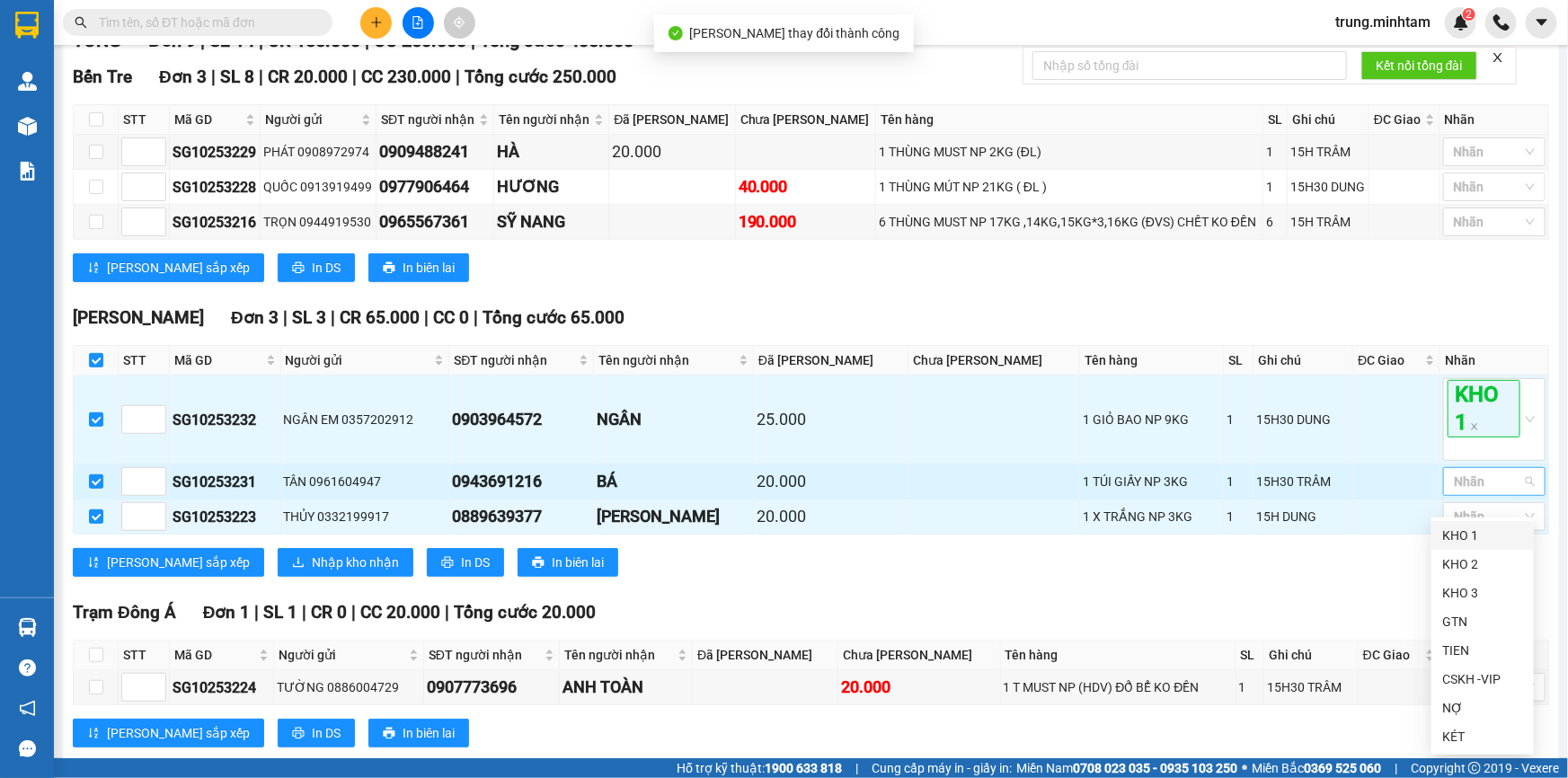
click at [1481, 493] on div at bounding box center [1484, 481] width 75 height 22
drag, startPoint x: 1471, startPoint y: 536, endPoint x: 1408, endPoint y: 525, distance: 64.0
click at [1470, 536] on div "KHO 1" at bounding box center [1482, 535] width 81 height 20
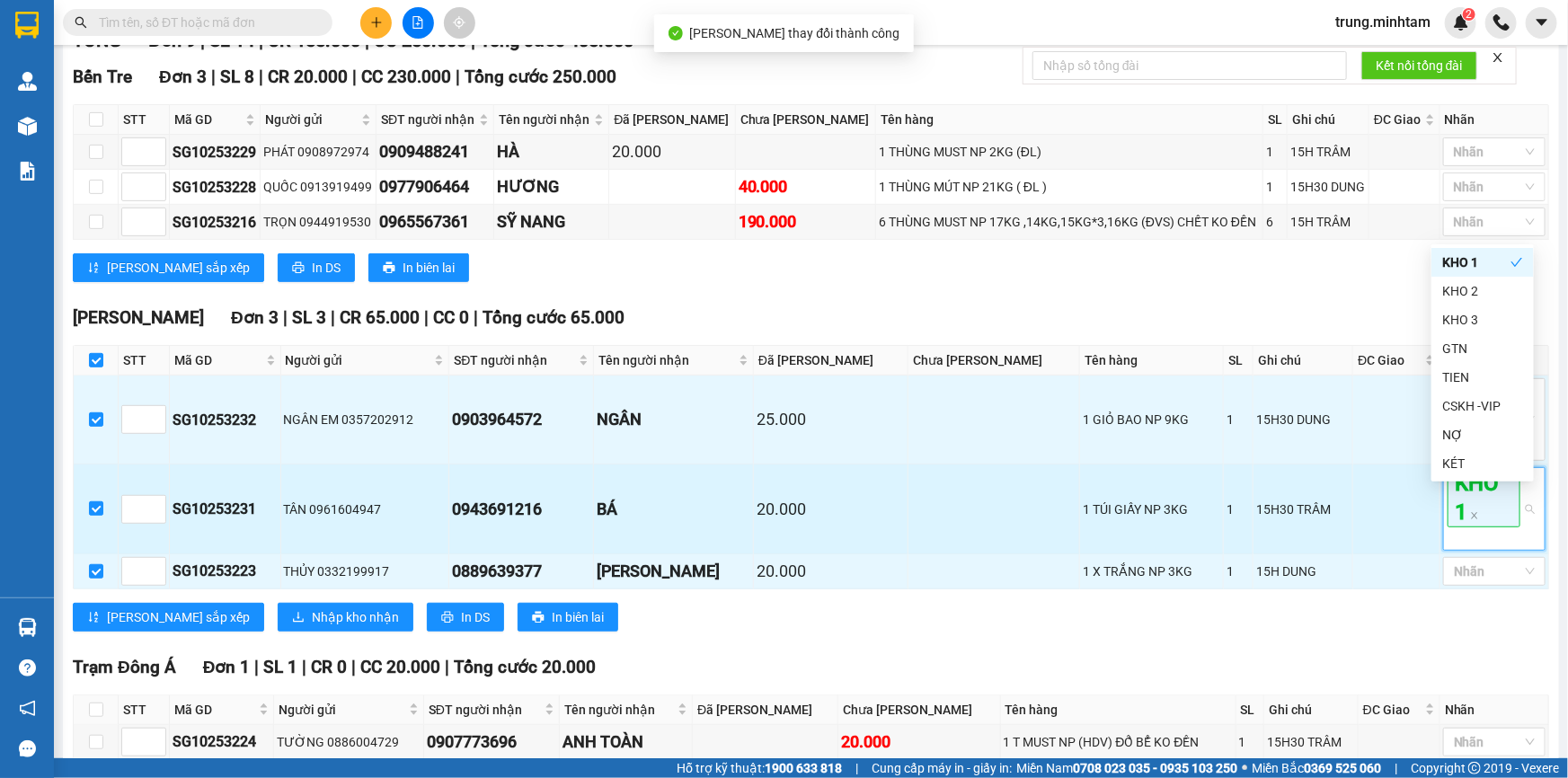
click at [1411, 524] on td at bounding box center [1395, 508] width 87 height 89
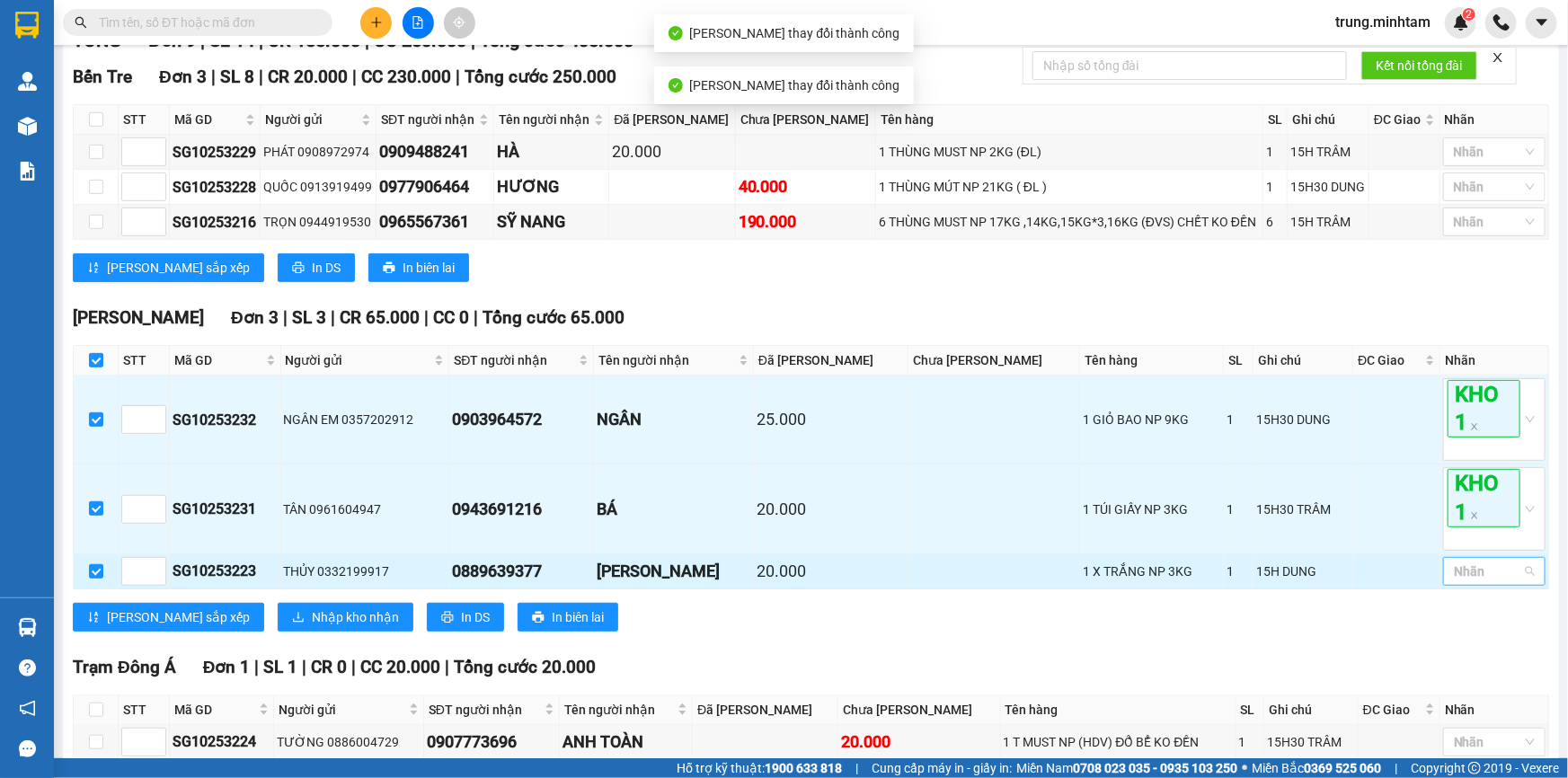
click at [1486, 583] on div at bounding box center [1484, 571] width 75 height 22
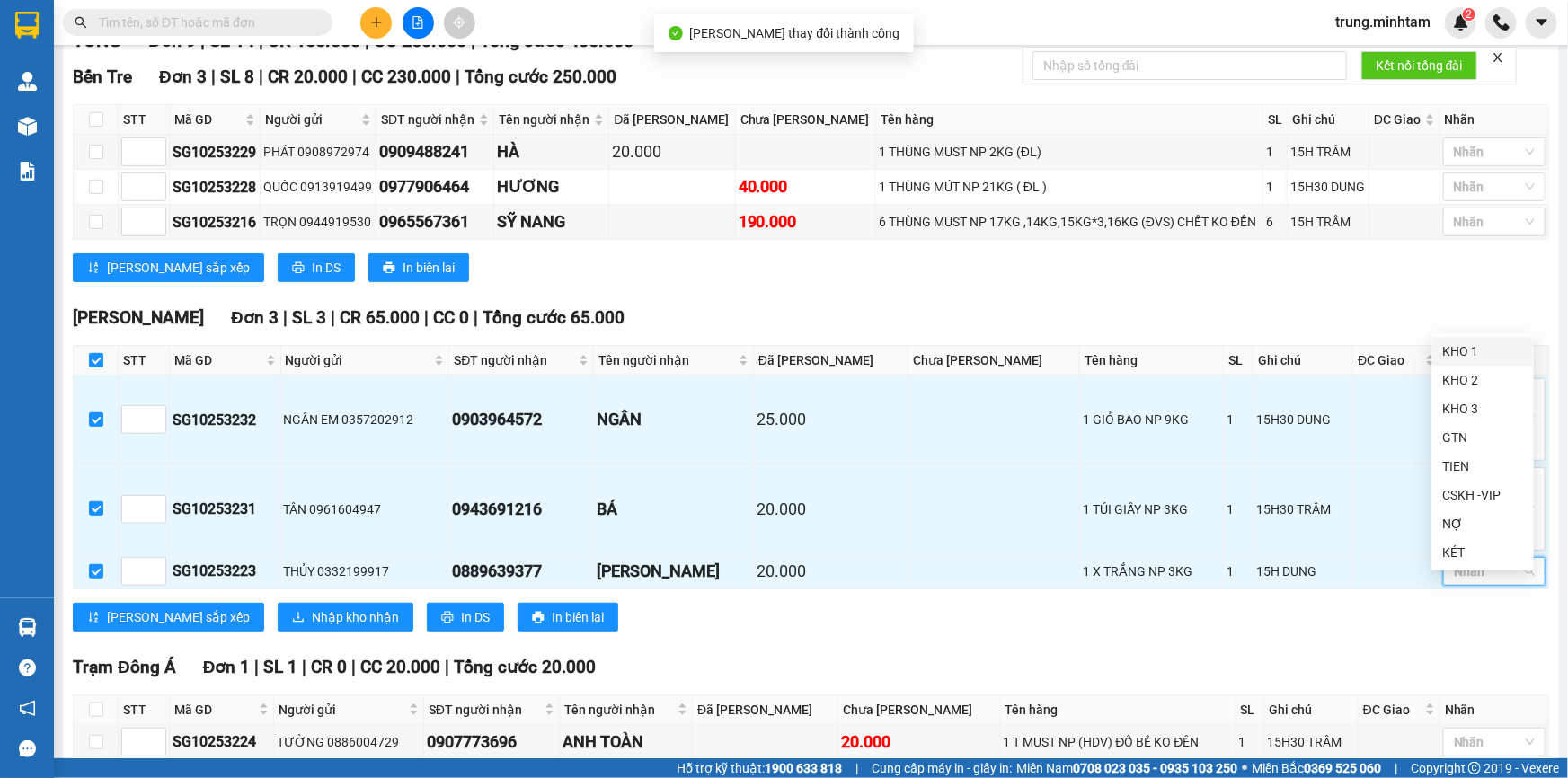
click at [1479, 352] on div "KHO 1" at bounding box center [1482, 351] width 81 height 20
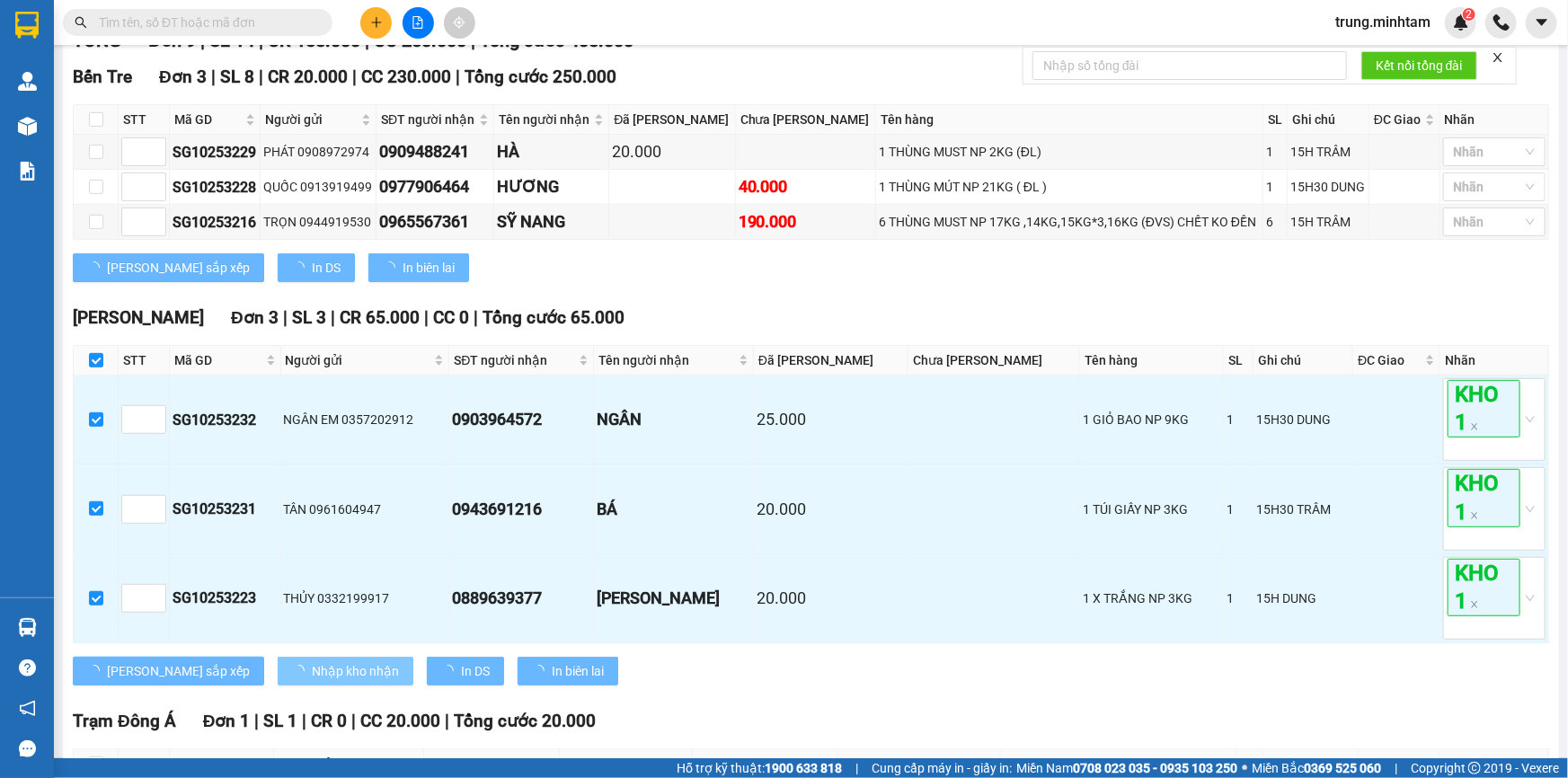
click at [312, 681] on span "Nhập kho nhận" at bounding box center [355, 671] width 87 height 20
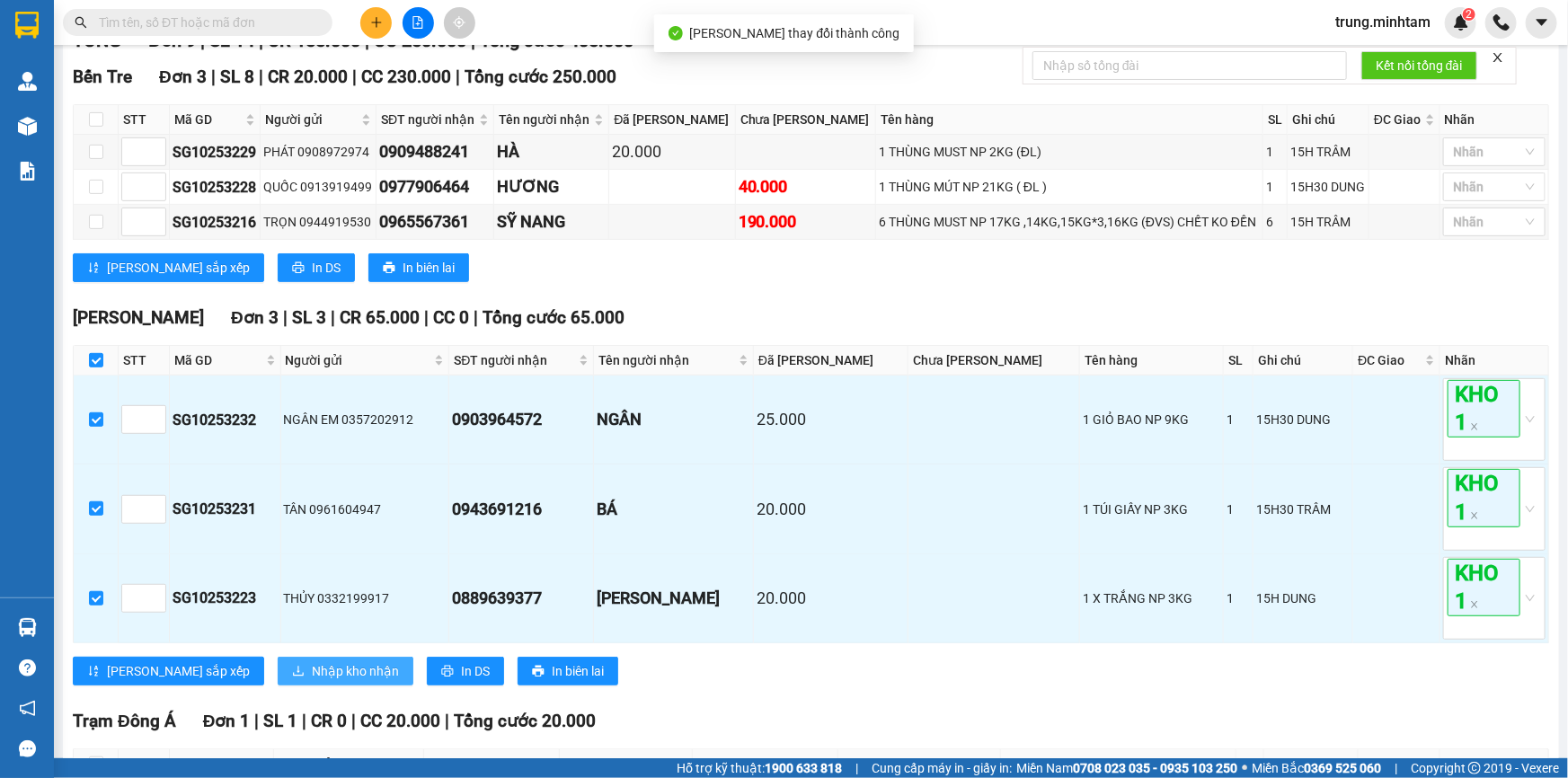
click at [312, 681] on span "Nhập kho nhận" at bounding box center [355, 671] width 87 height 20
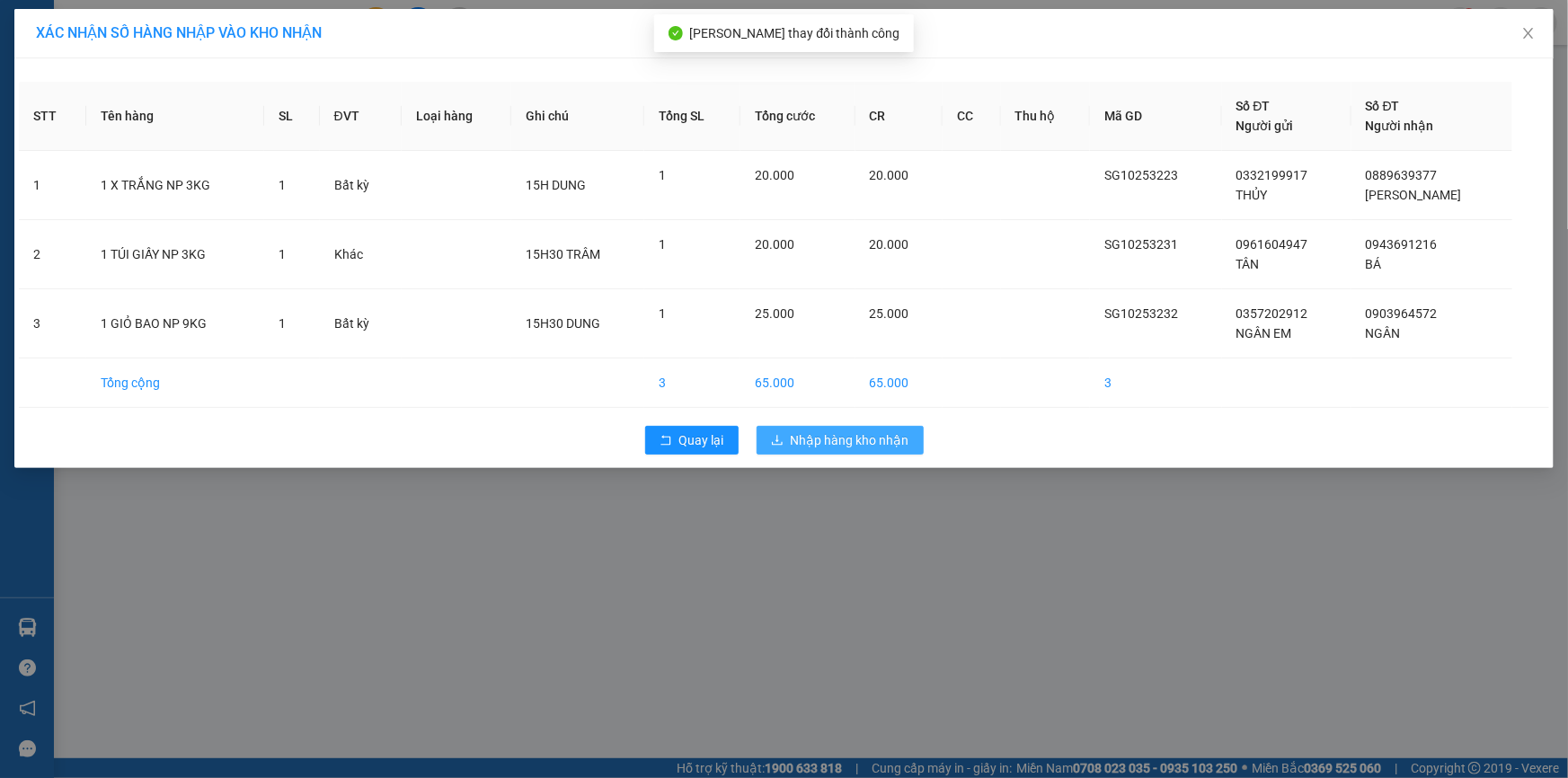
click at [840, 440] on span "Nhập hàng kho nhận" at bounding box center [849, 440] width 118 height 20
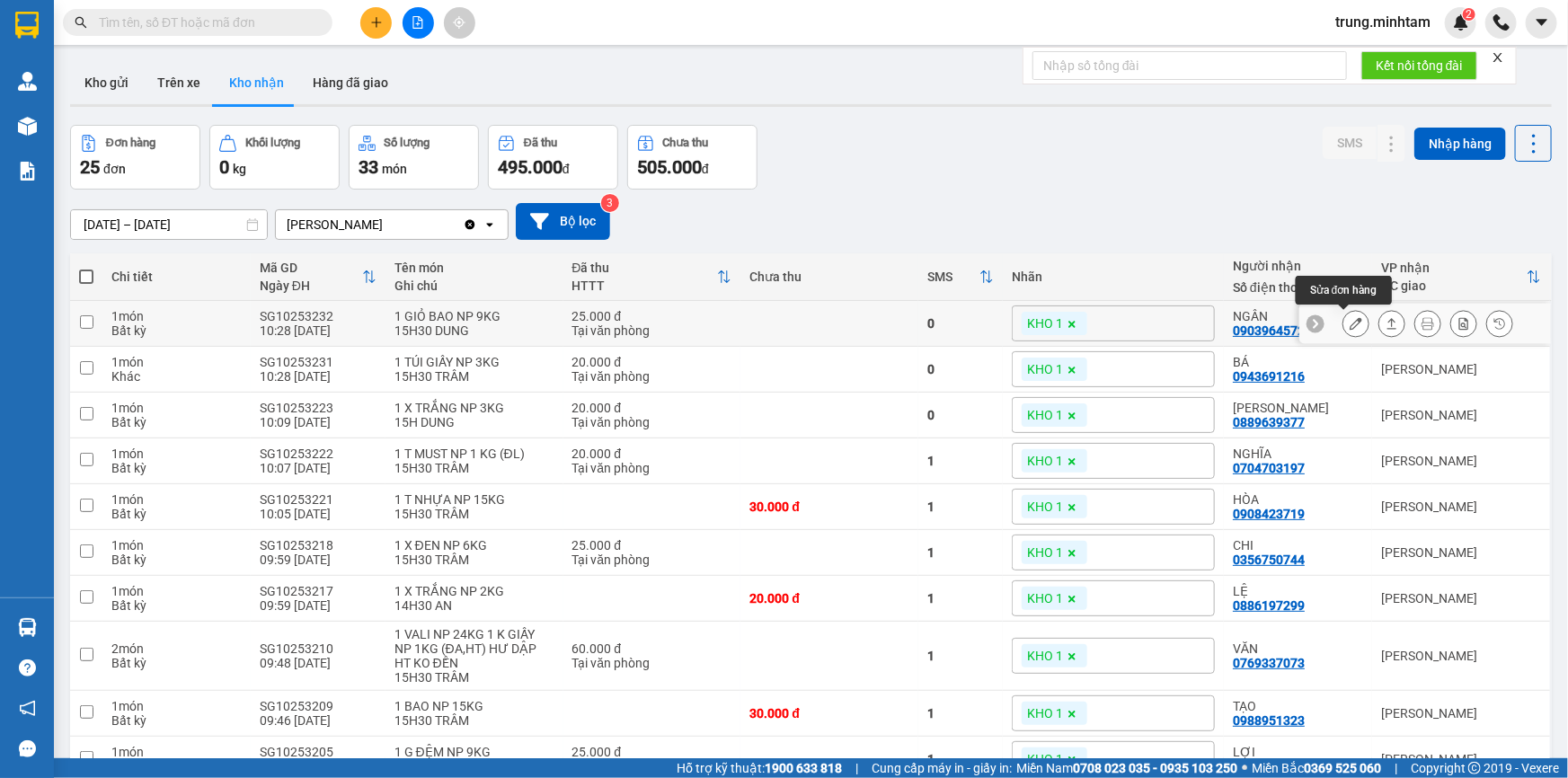
click at [1347, 332] on button at bounding box center [1355, 323] width 25 height 31
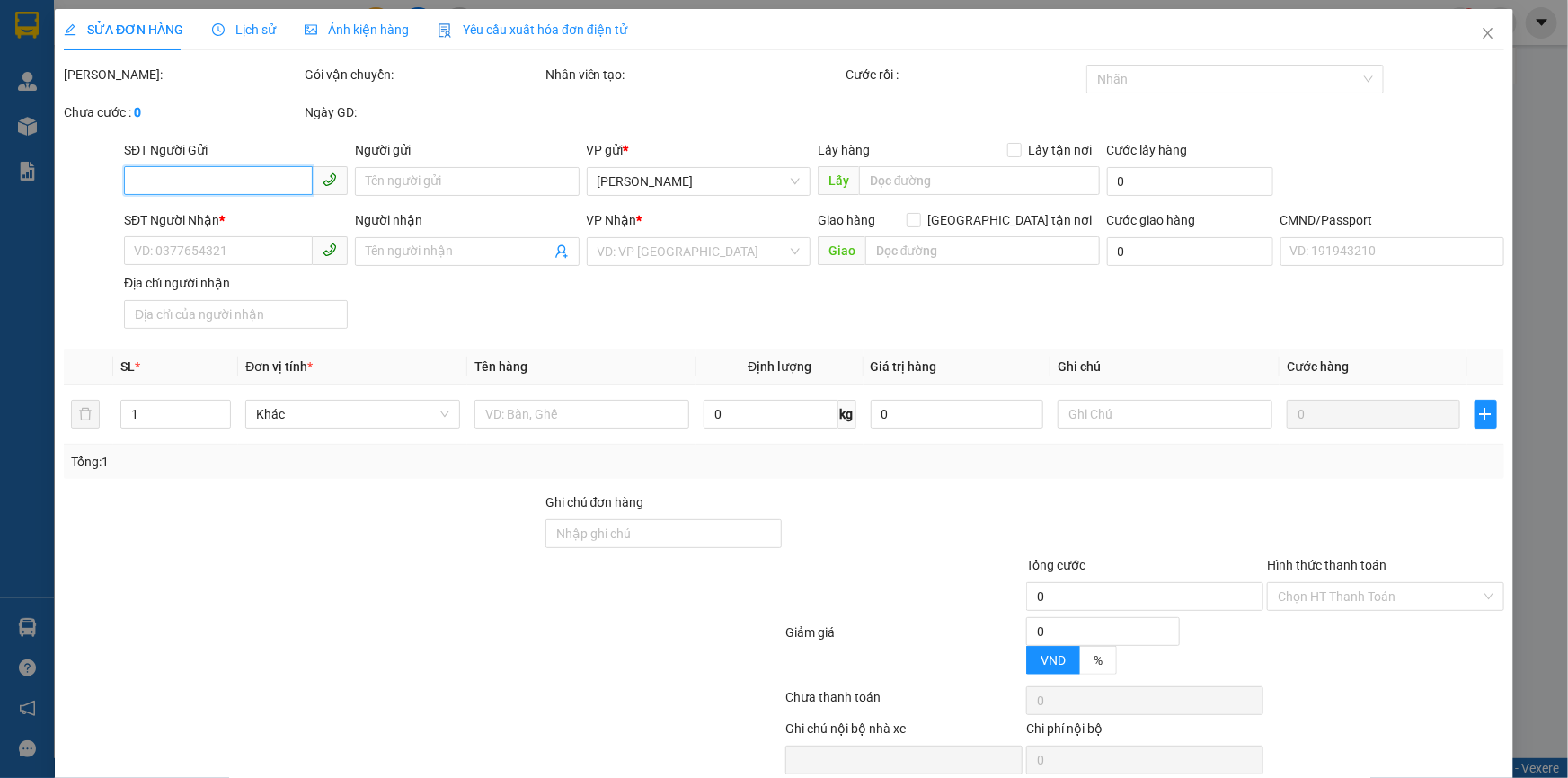
type input "0357202912"
type input "NGÂN EM"
type input "0903964572"
type input "NGÂN"
type input "25.000"
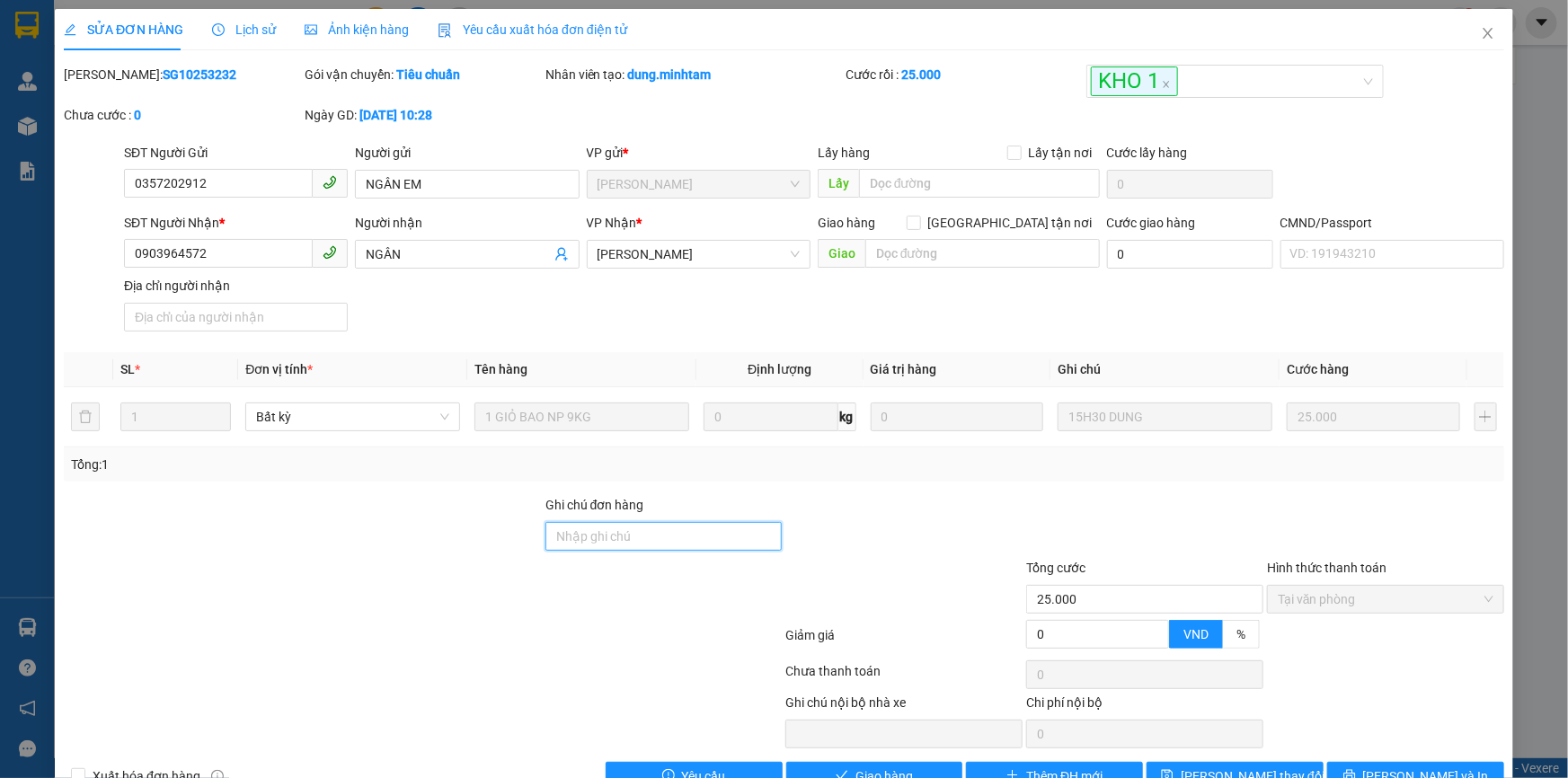
click at [690, 530] on input "Ghi chú đơn hàng" at bounding box center [663, 537] width 237 height 29
type input "BM"
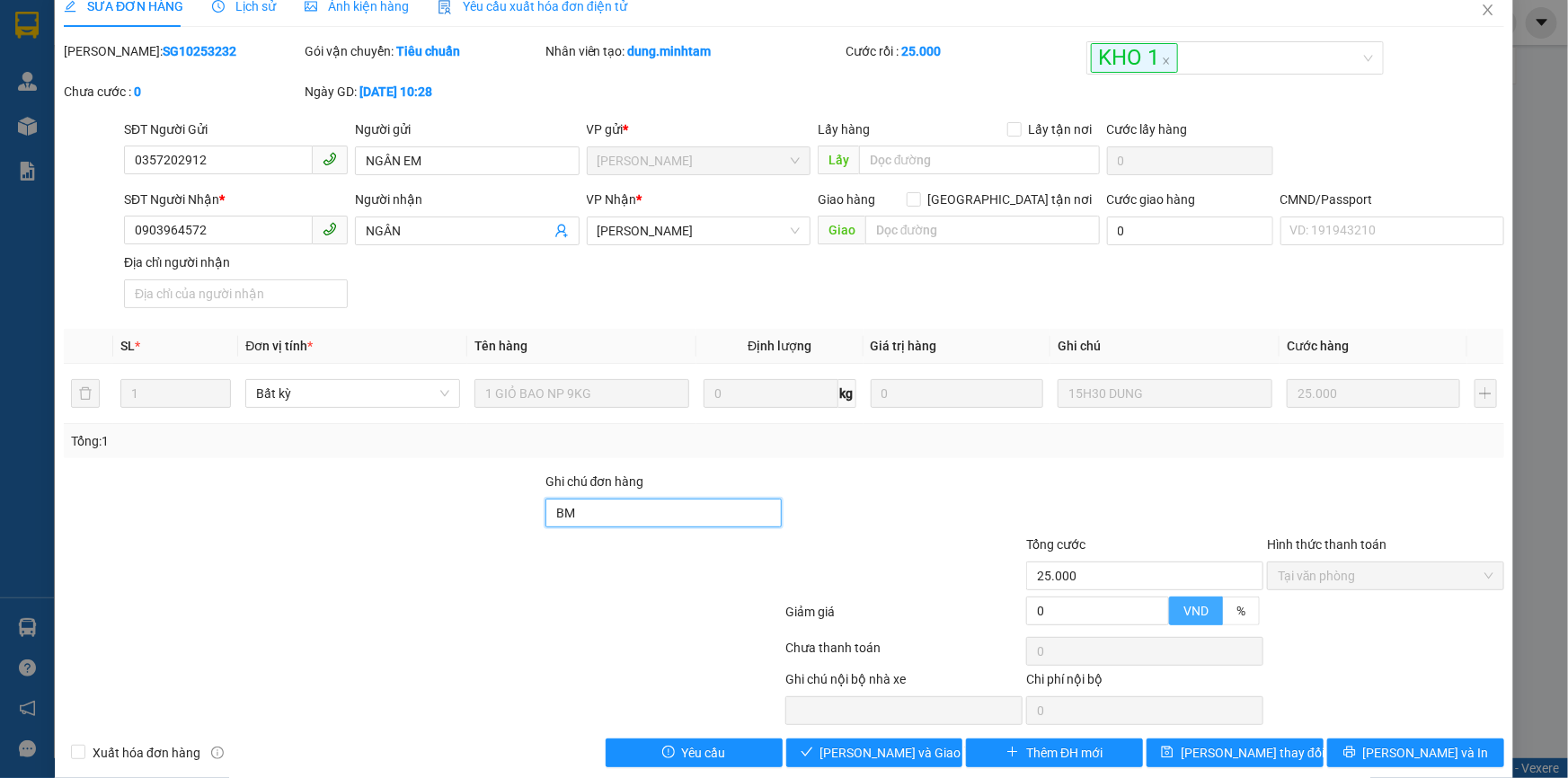
scroll to position [45, 0]
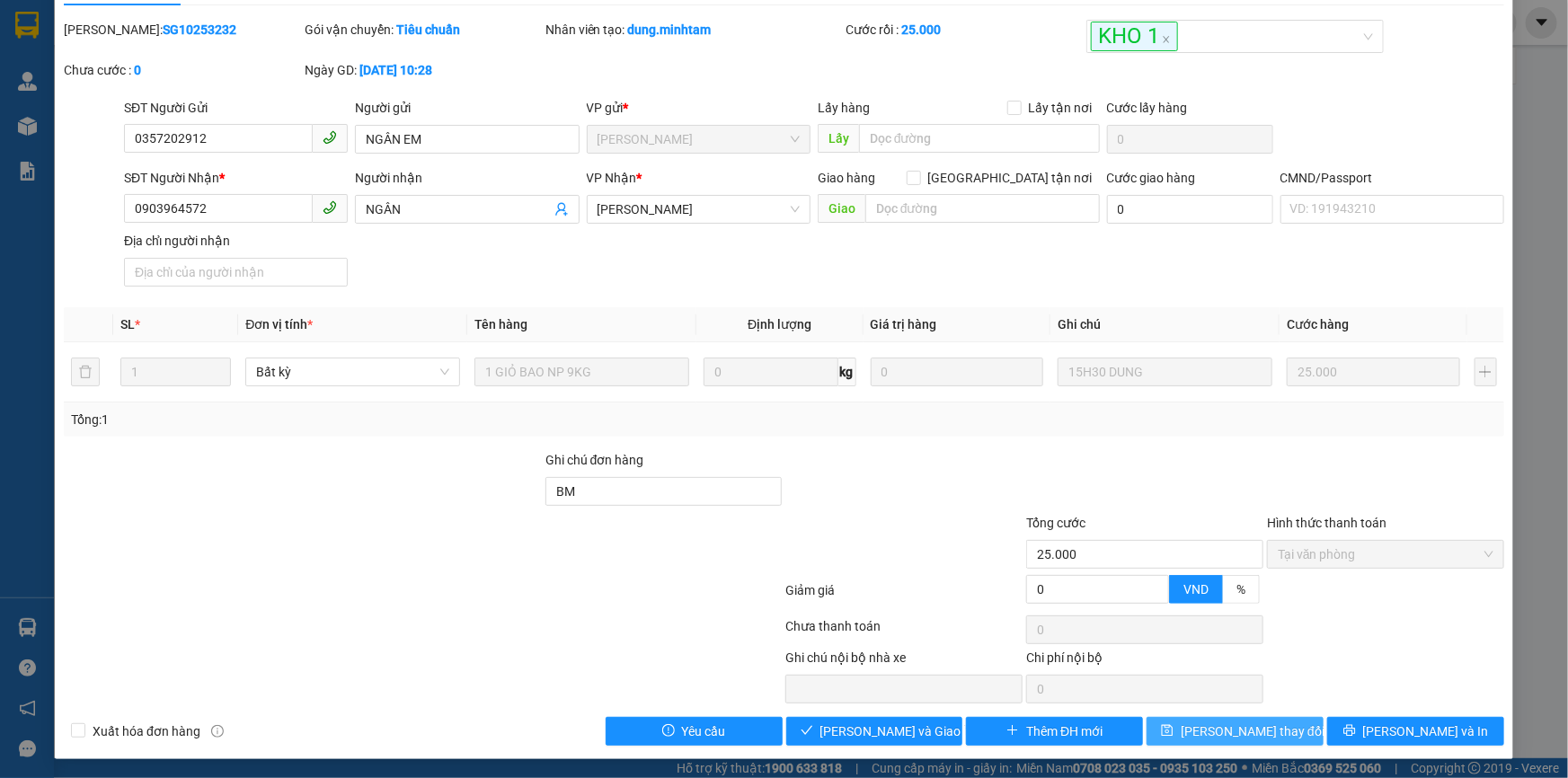
click at [1249, 733] on span "[PERSON_NAME] đổi" at bounding box center [1252, 731] width 144 height 20
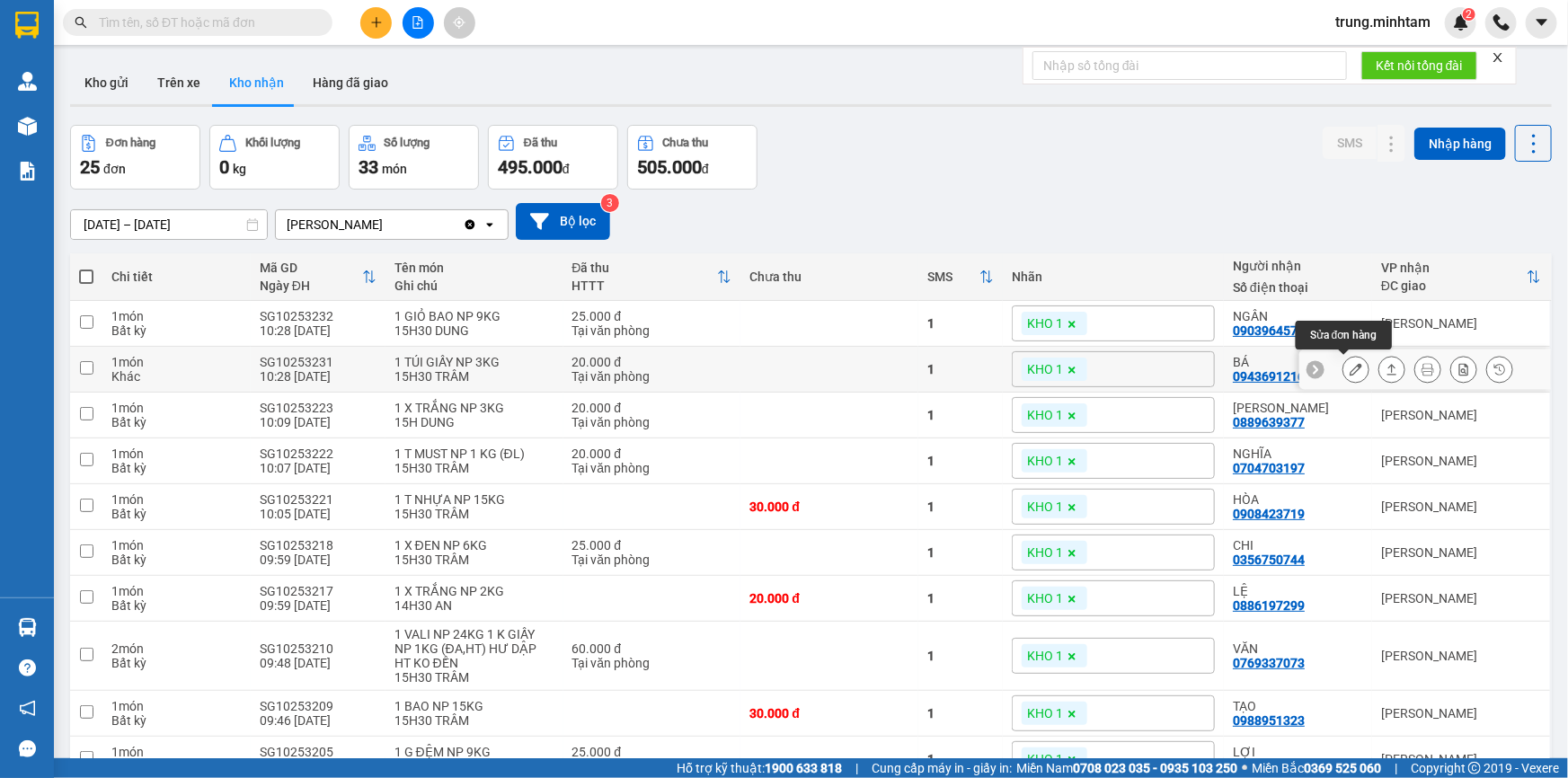
click at [1350, 369] on icon at bounding box center [1355, 369] width 12 height 12
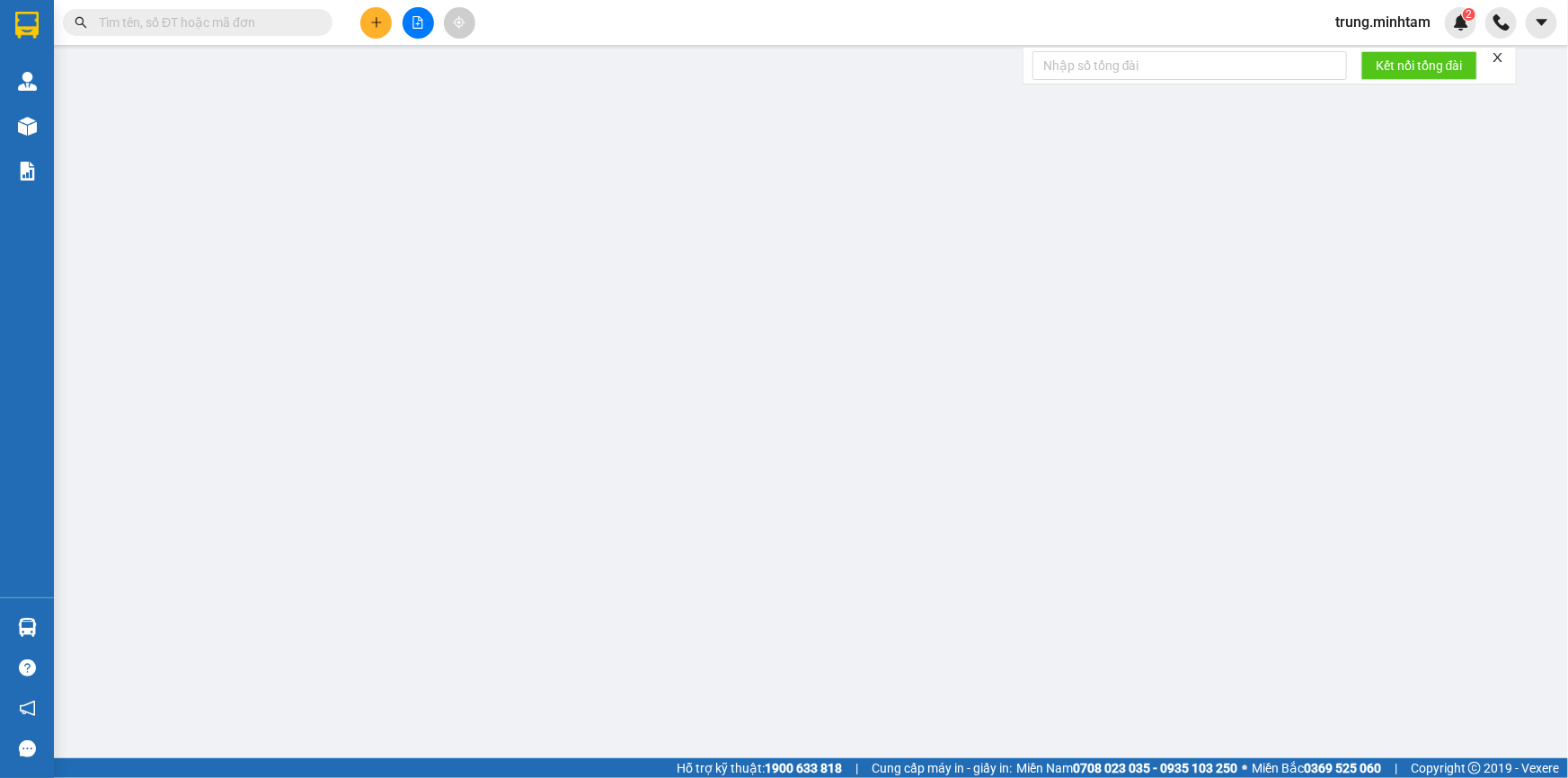
type input "0961604947"
type input "TÂN"
type input "0943691216"
type input "BÁ"
type input "20.000"
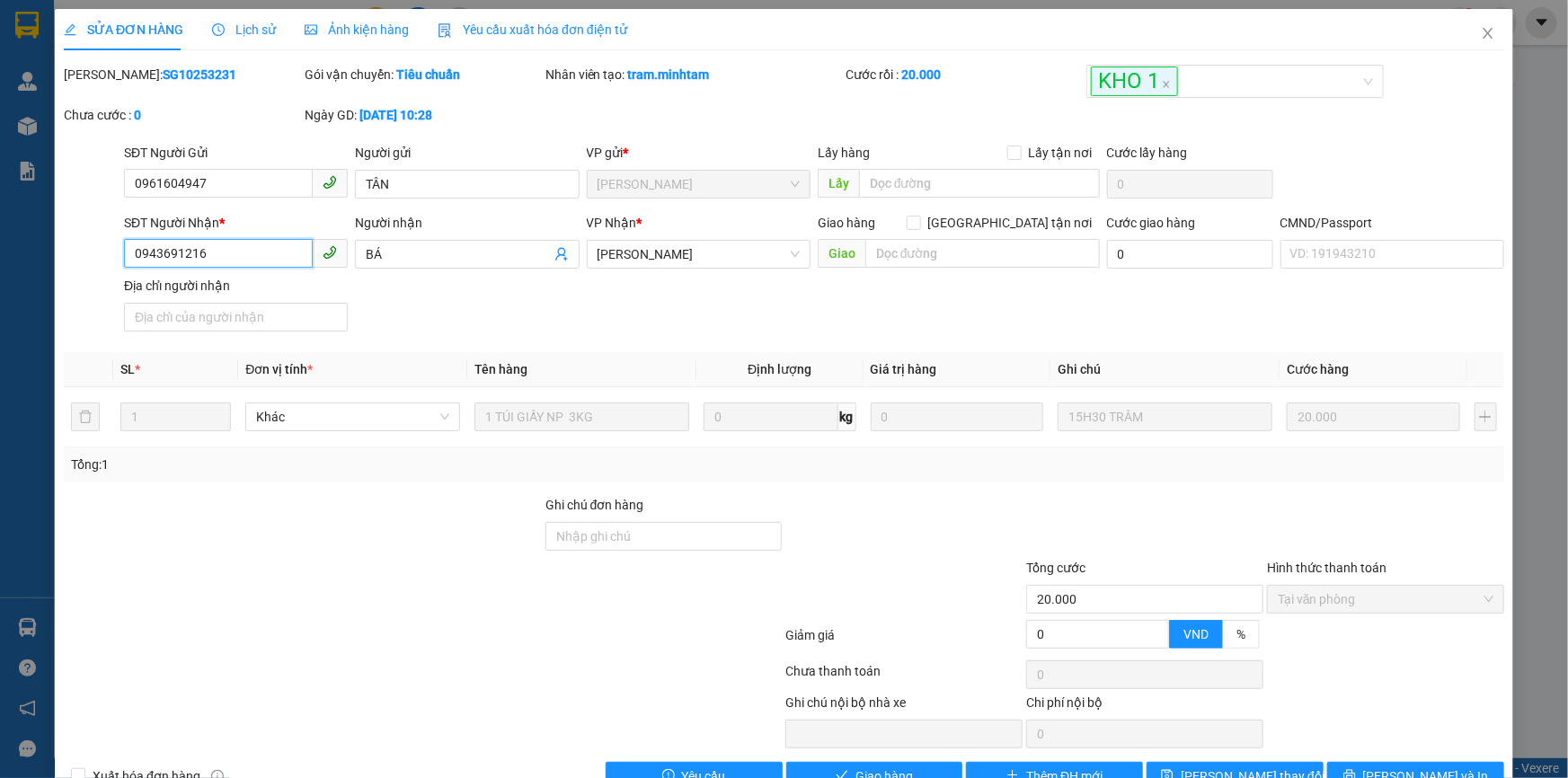
drag, startPoint x: 211, startPoint y: 256, endPoint x: 78, endPoint y: 264, distance: 133.2
click at [78, 264] on div "SĐT Người Nhận * 0943691216 0943691216 Người nhận BÁ VP Nhận * Ngã Tư Huyện G…" at bounding box center [784, 276] width 1444 height 126
click at [594, 530] on input "Ghi chú đơn hàng" at bounding box center [663, 537] width 237 height 29
type input "BM"
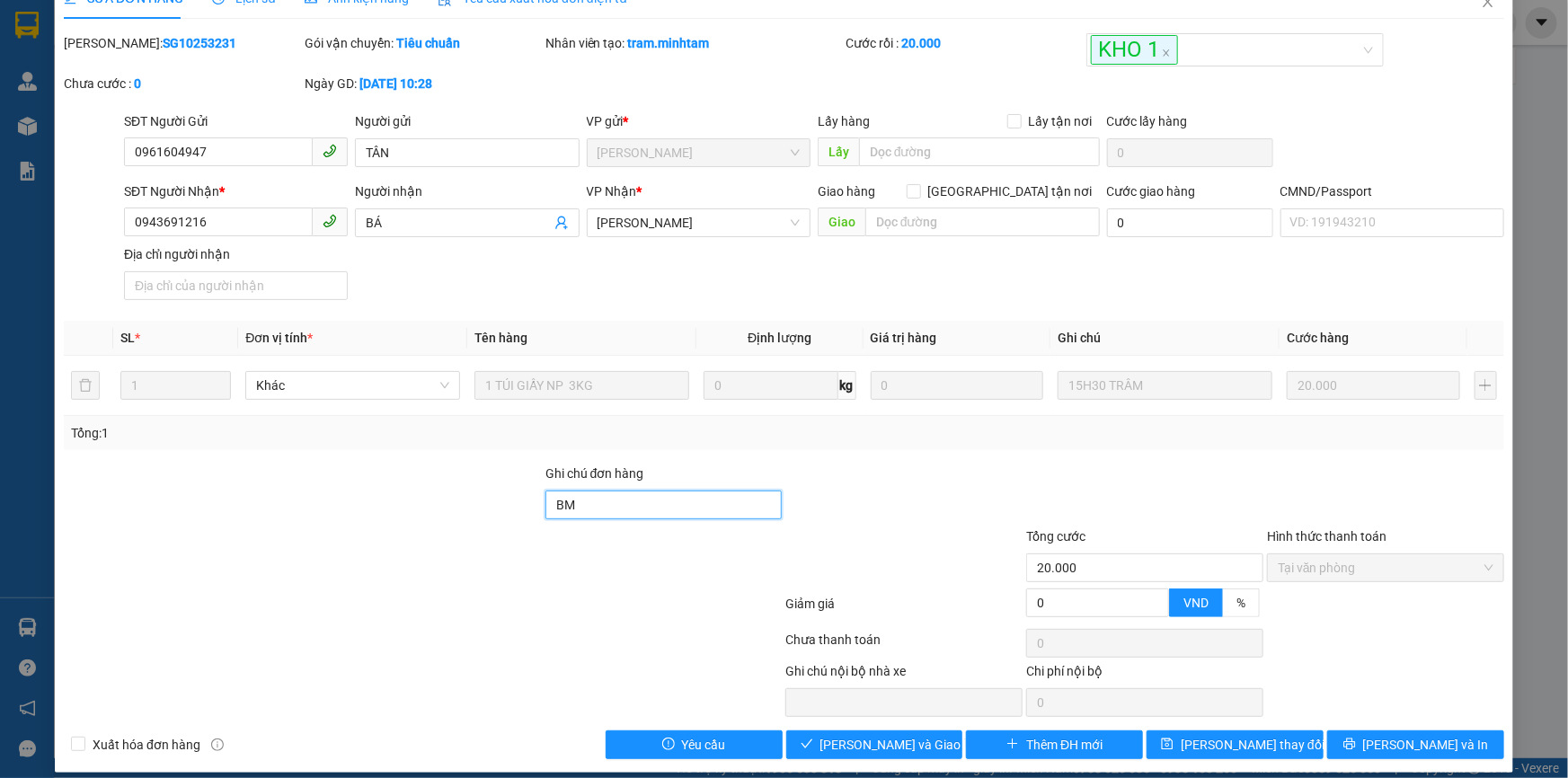
scroll to position [45, 0]
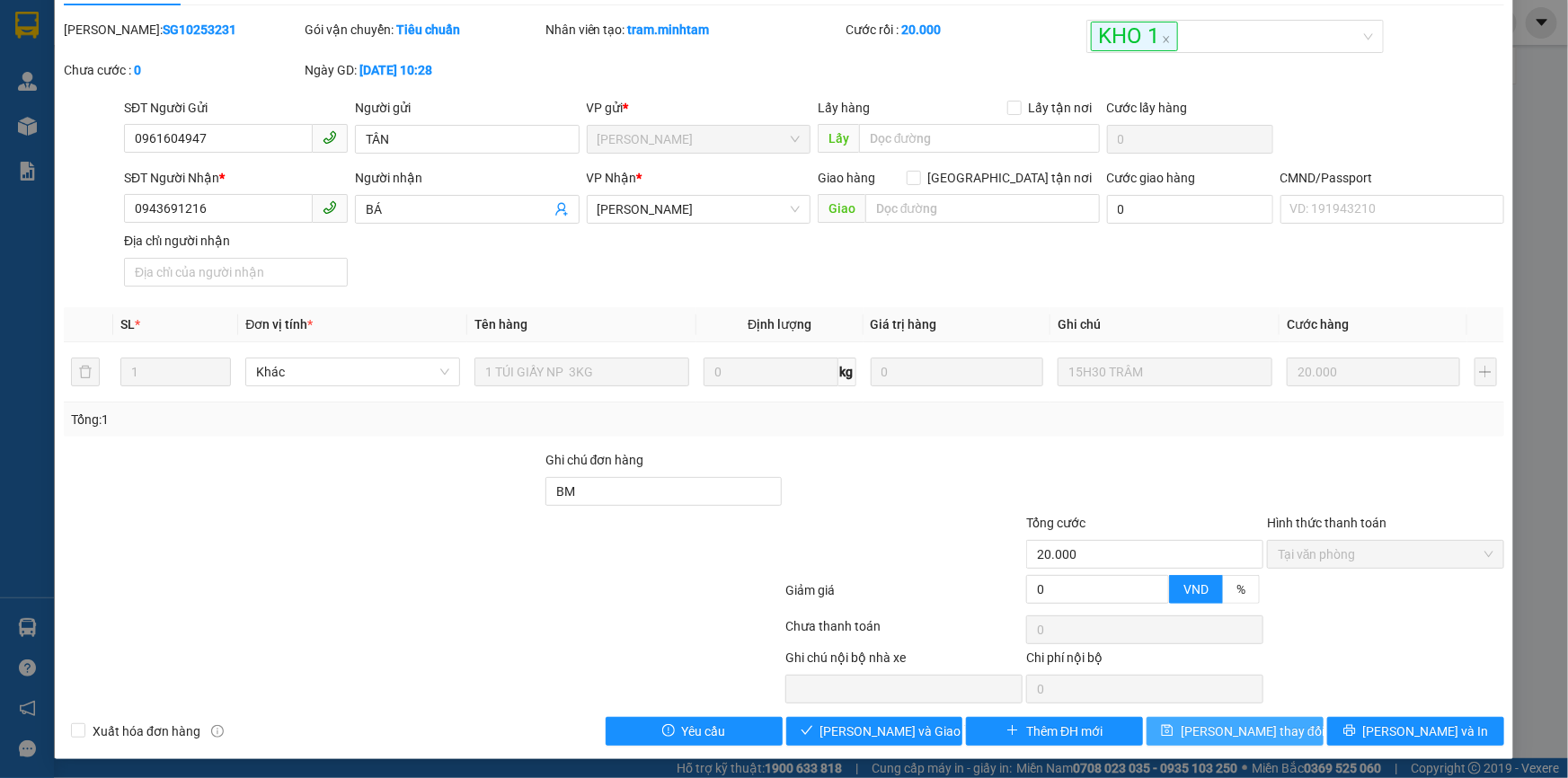
click at [1250, 734] on span "[PERSON_NAME] đổi" at bounding box center [1252, 731] width 144 height 20
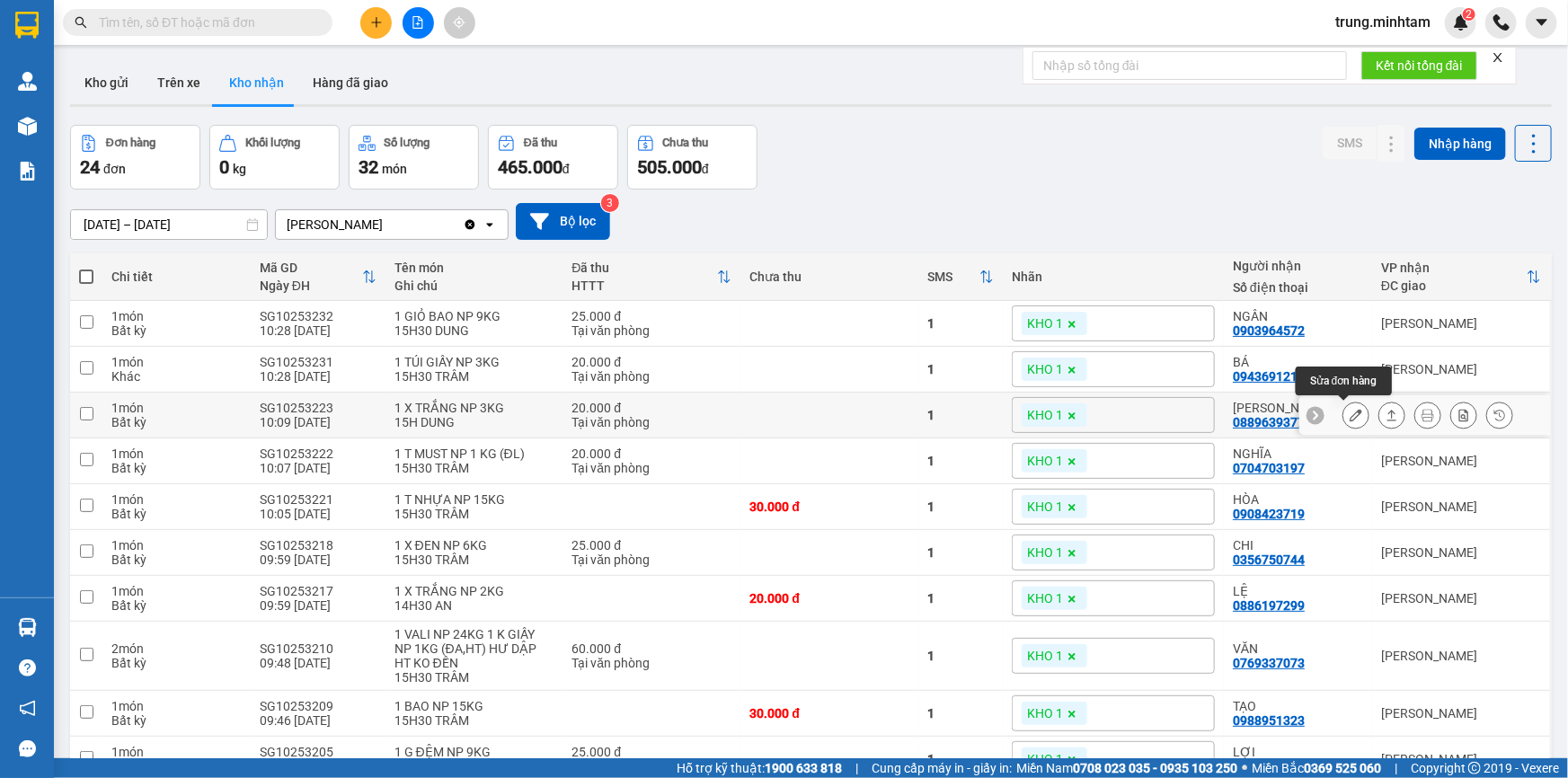
click at [1350, 417] on icon at bounding box center [1355, 415] width 12 height 12
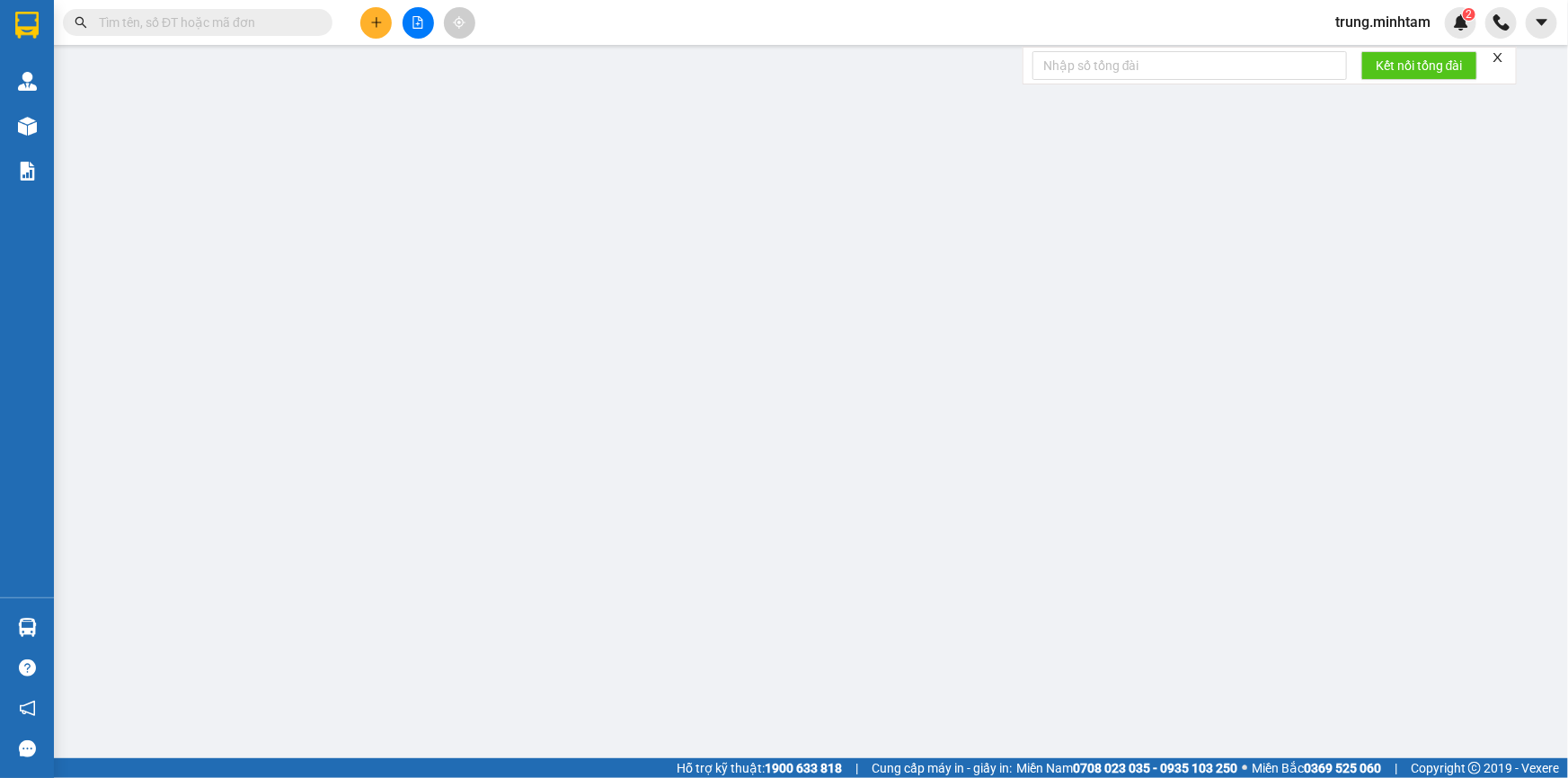
type input "0332199917"
type input "THỦY"
type input "0889639377"
type input "[PERSON_NAME]"
type input "20.000"
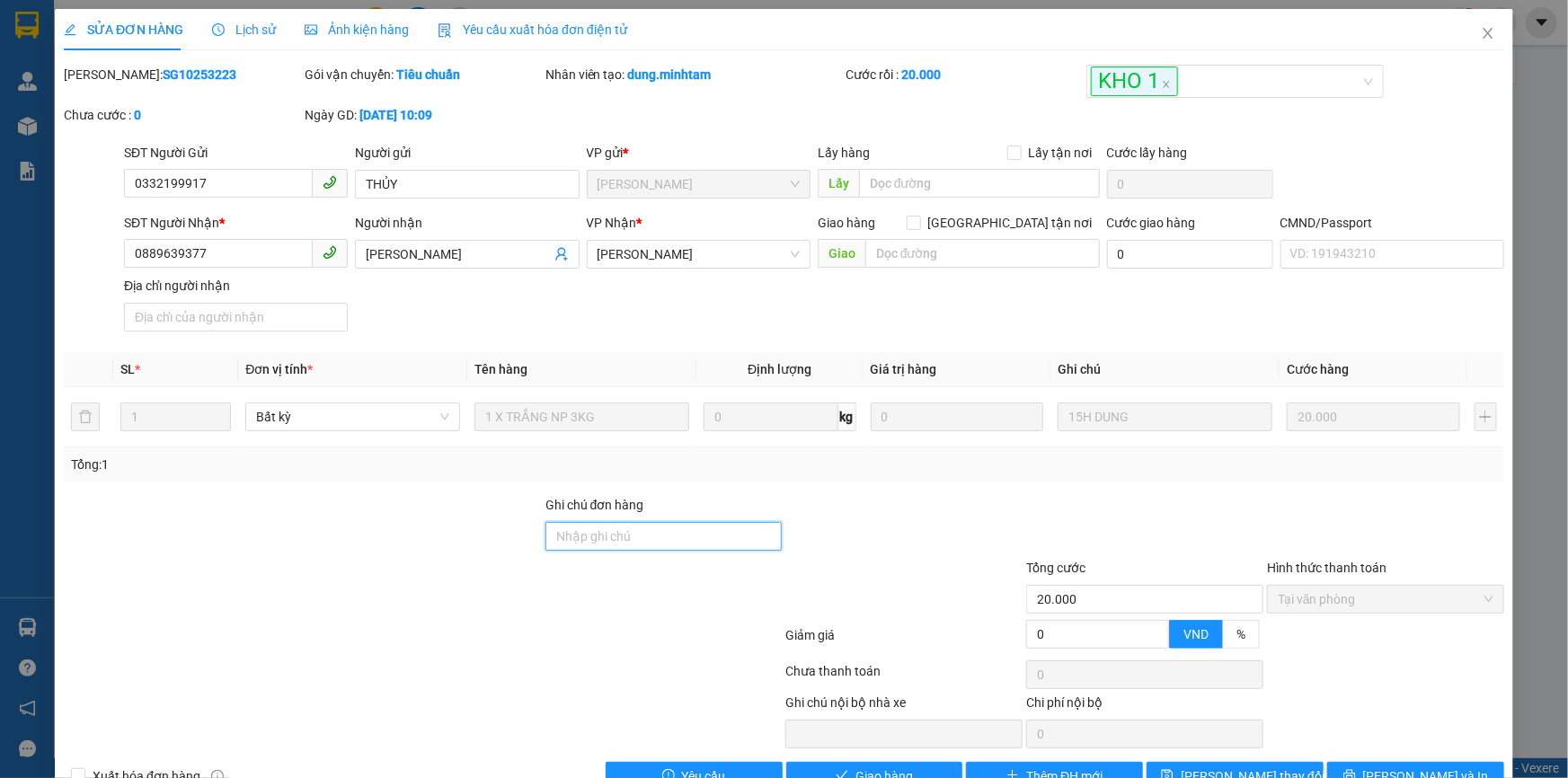
click at [653, 536] on input "Ghi chú đơn hàng" at bounding box center [663, 537] width 237 height 29
type input "KBM"
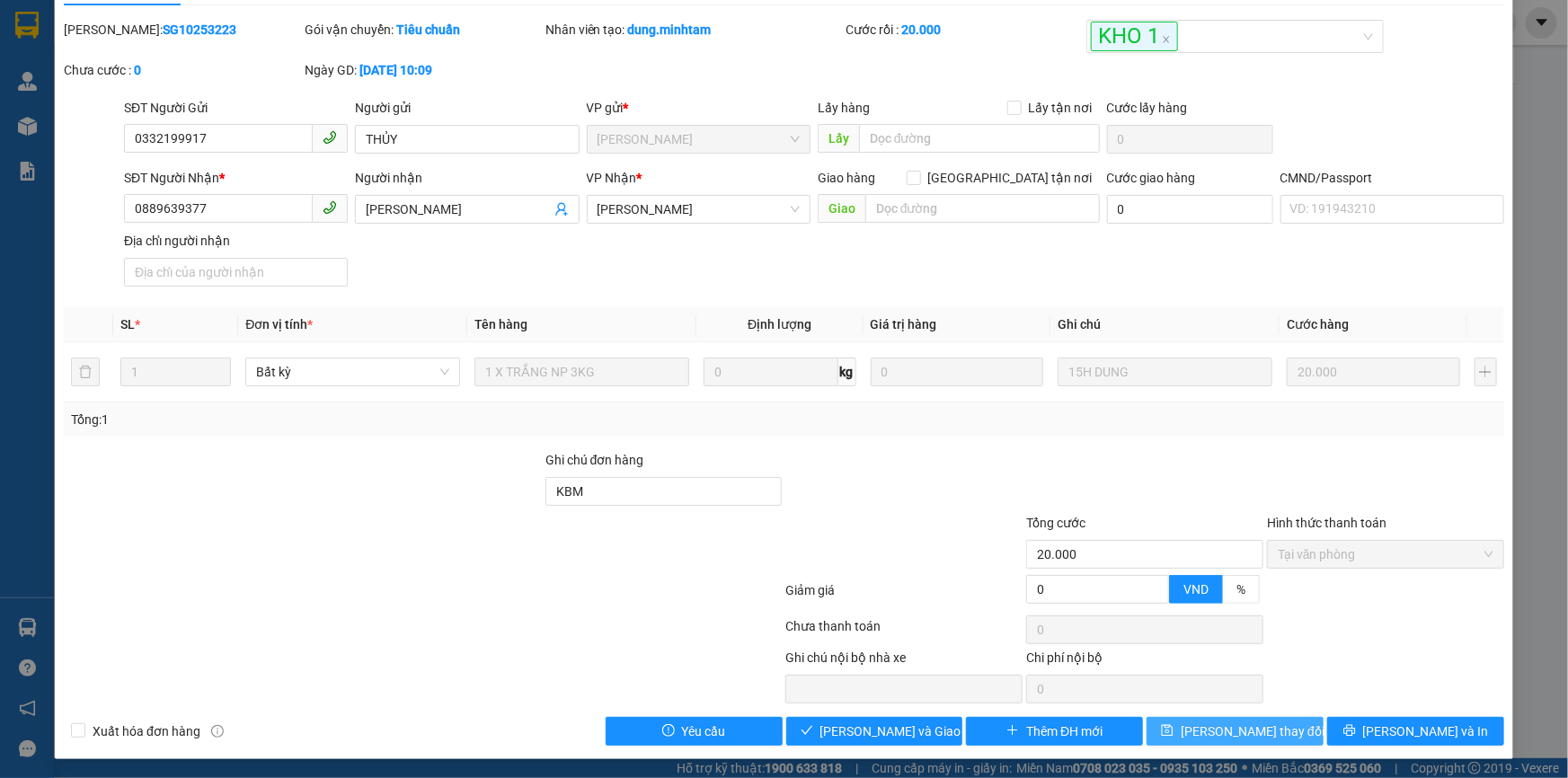
drag, startPoint x: 1232, startPoint y: 733, endPoint x: 1212, endPoint y: 729, distance: 20.4
click at [1232, 733] on span "[PERSON_NAME] thay đổi" at bounding box center [1252, 731] width 144 height 20
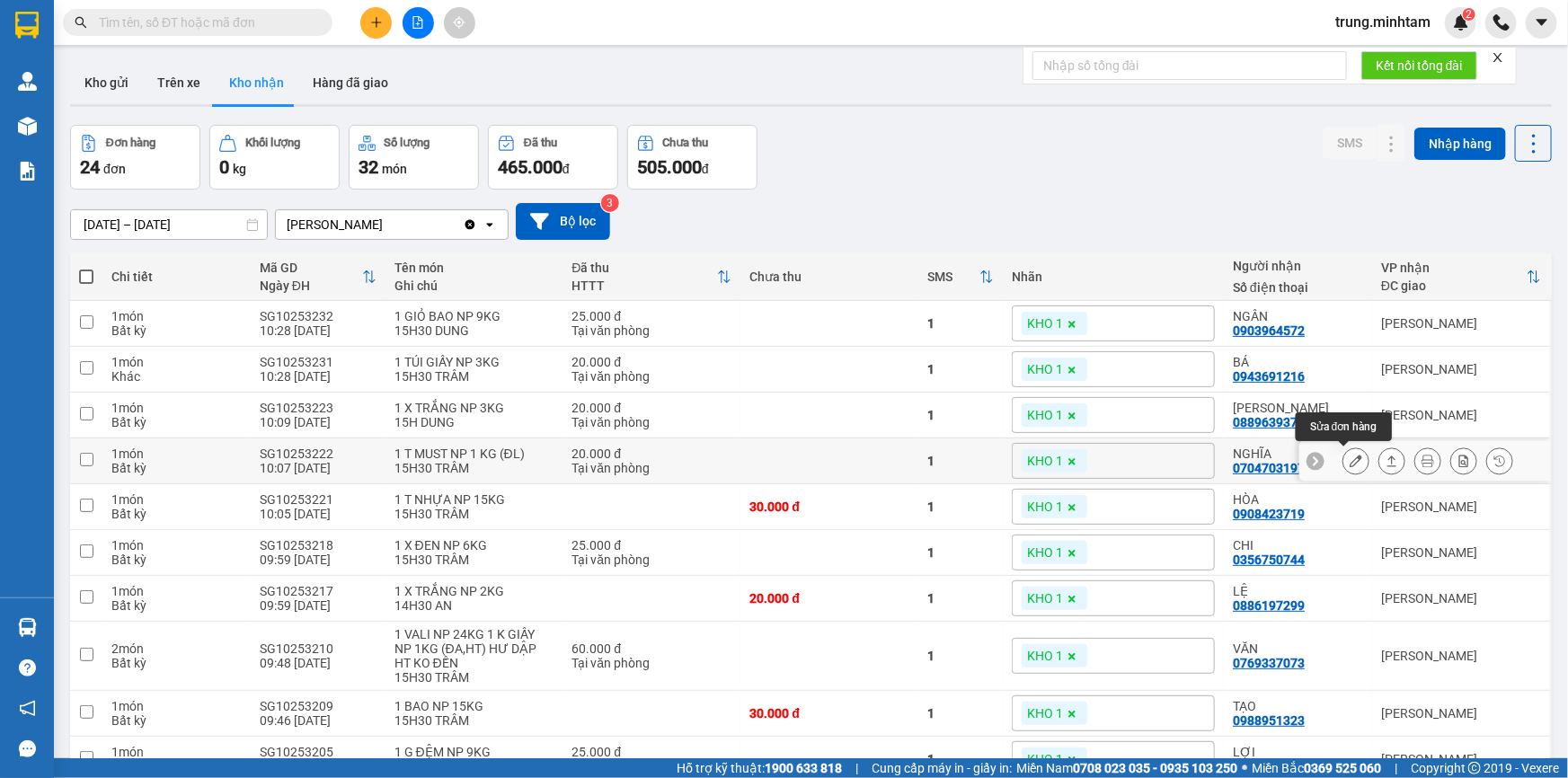
click at [1351, 463] on button at bounding box center [1355, 461] width 25 height 31
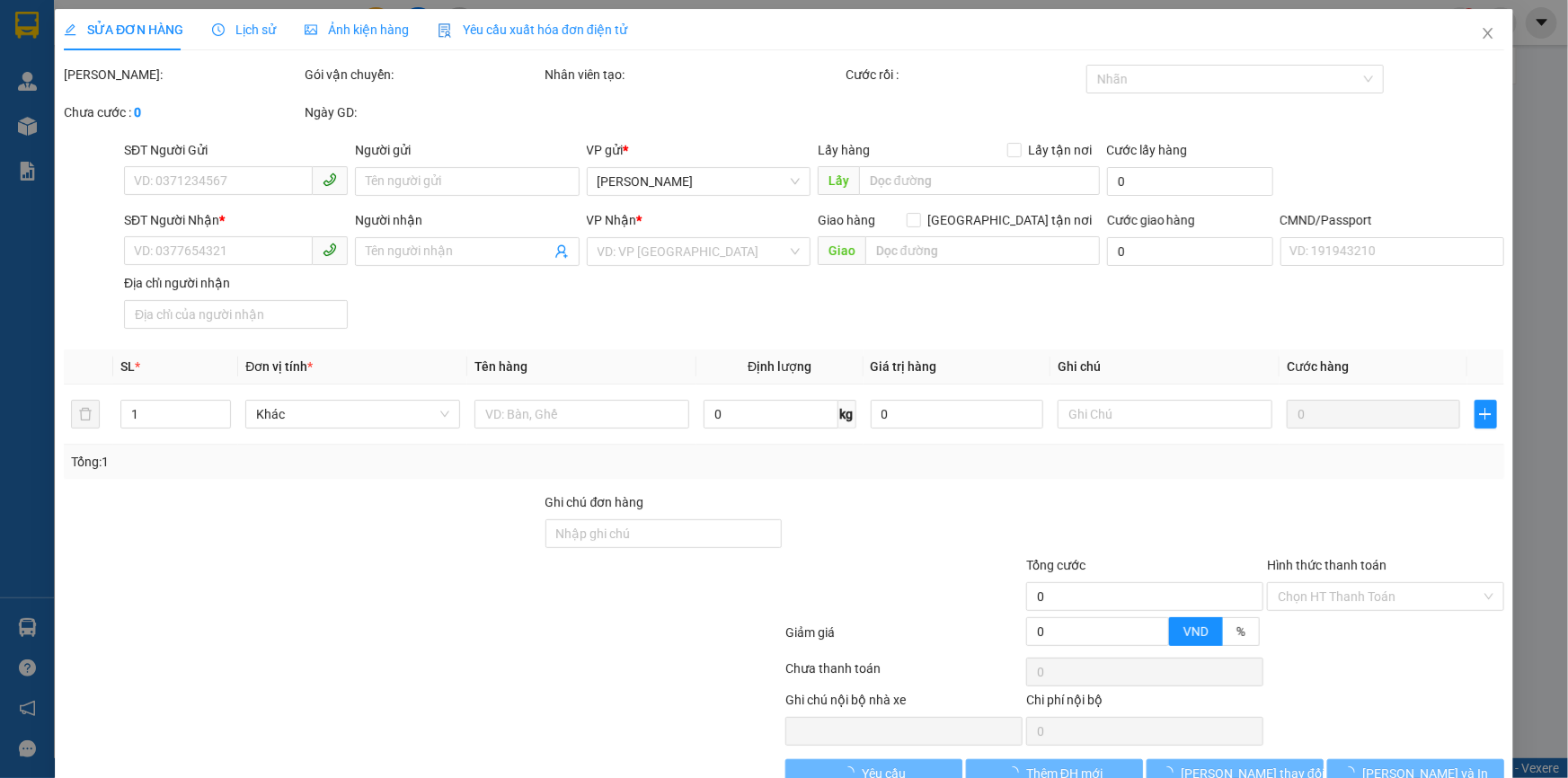
type input "0898653927"
type input "KHÁNH"
type input "0704703197"
type input "NGHĨA"
type input "BM"
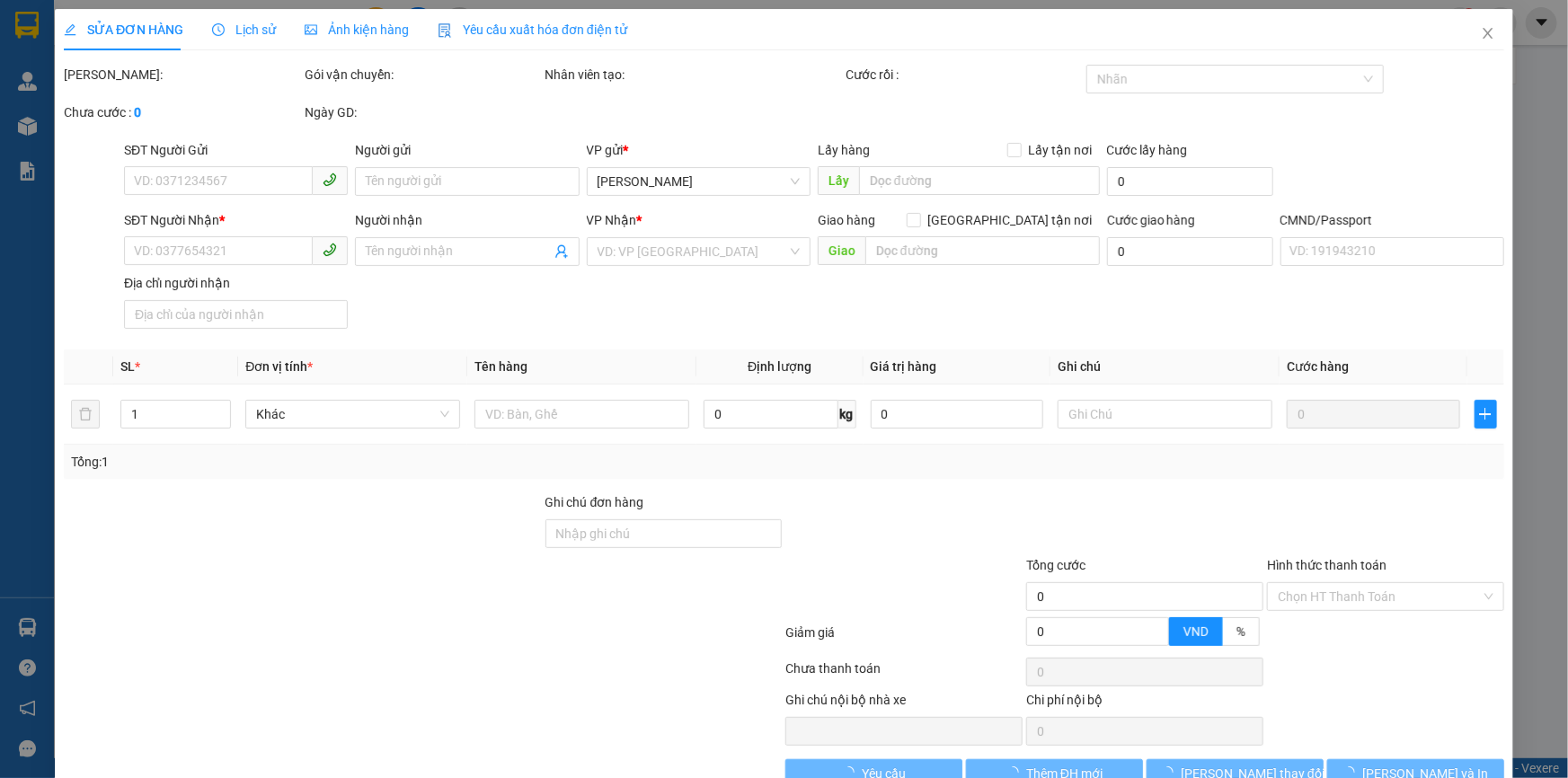
type input "20.000"
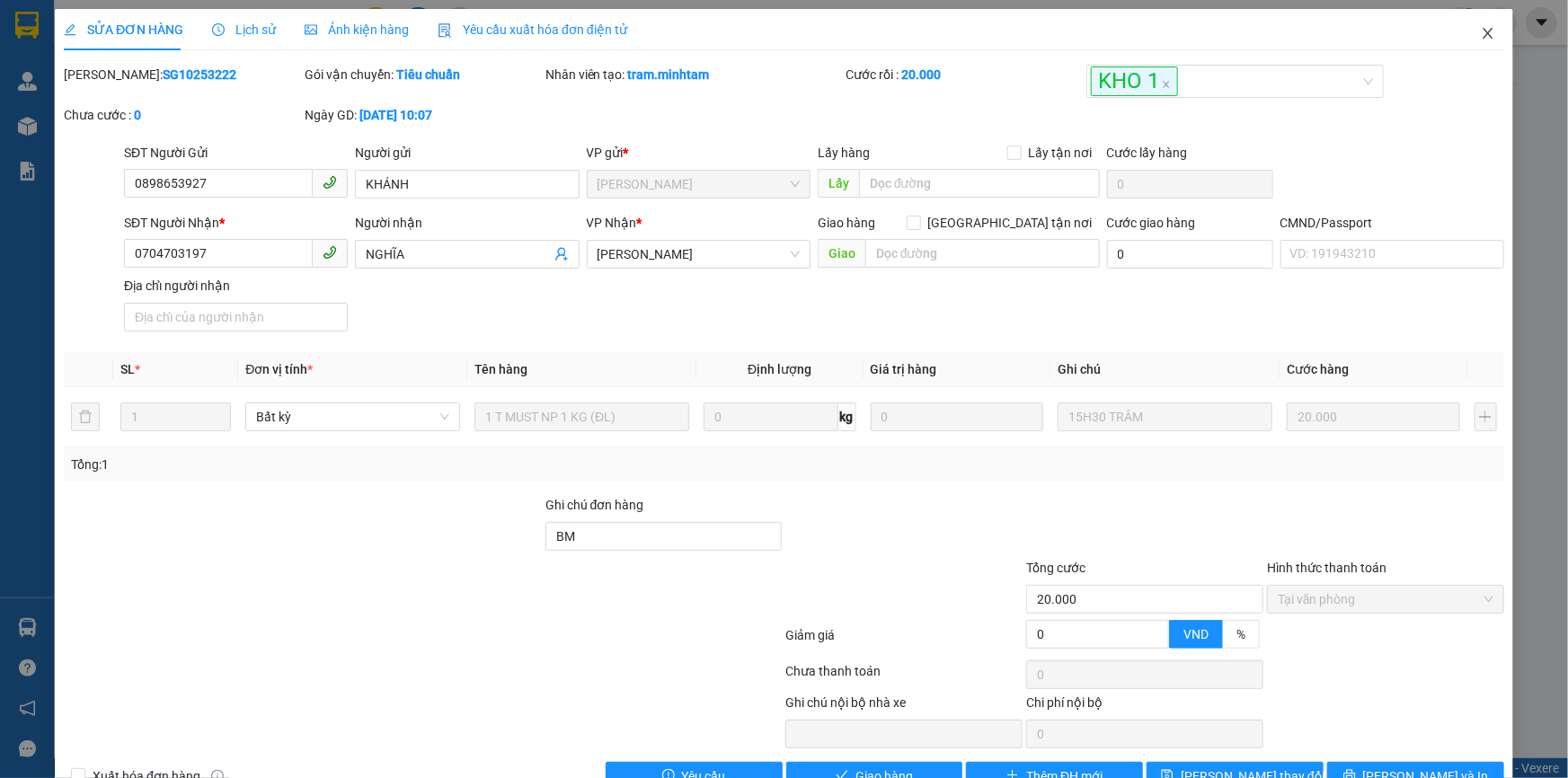
click at [1482, 36] on icon "close" at bounding box center [1487, 32] width 10 height 10
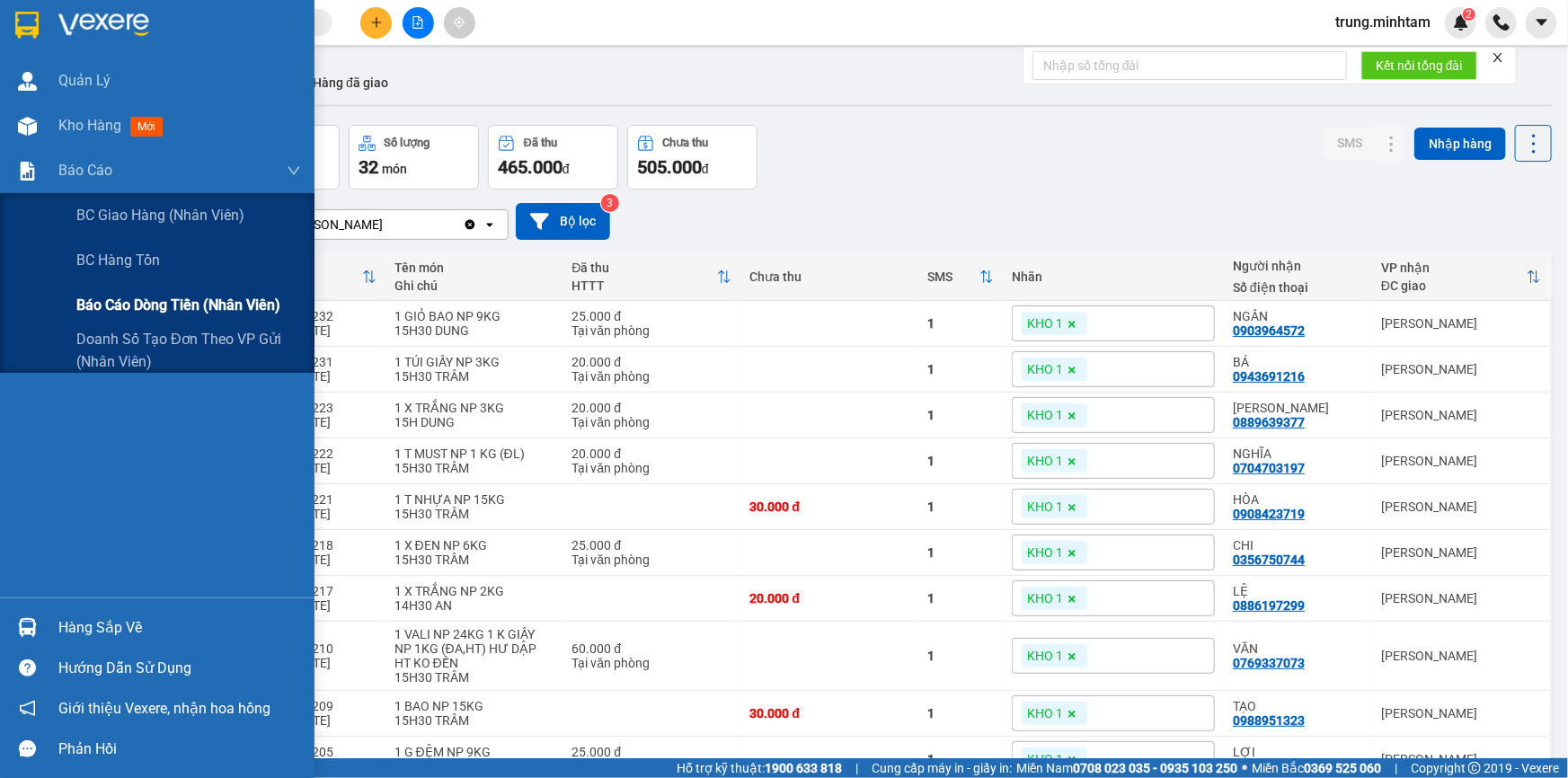
click at [119, 310] on span "Báo cáo dòng tiền (nhân viên)" at bounding box center [178, 305] width 204 height 23
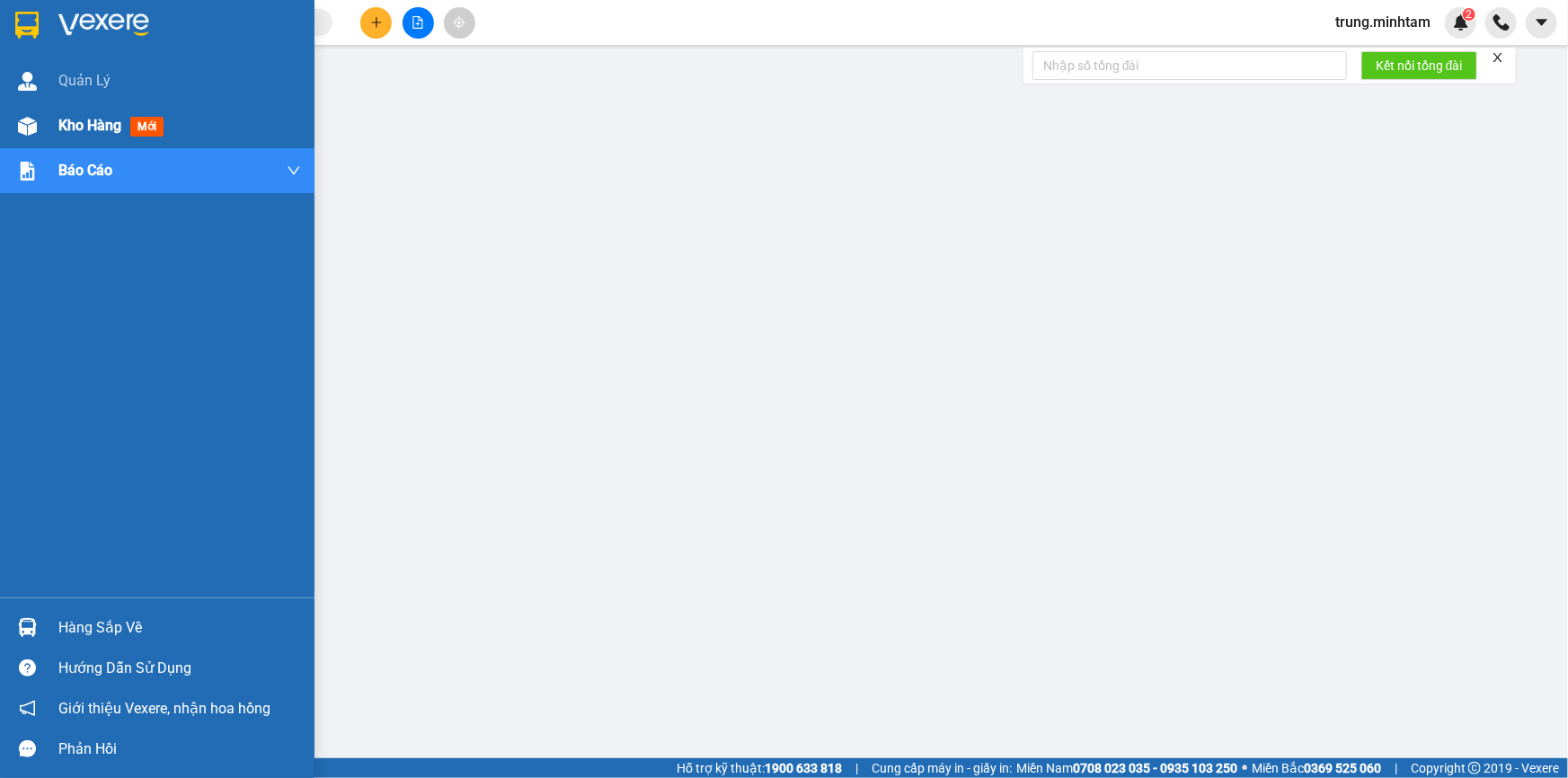
drag, startPoint x: 87, startPoint y: 118, endPoint x: 71, endPoint y: 8, distance: 111.2
click at [87, 117] on span "Kho hàng" at bounding box center [90, 126] width 63 height 17
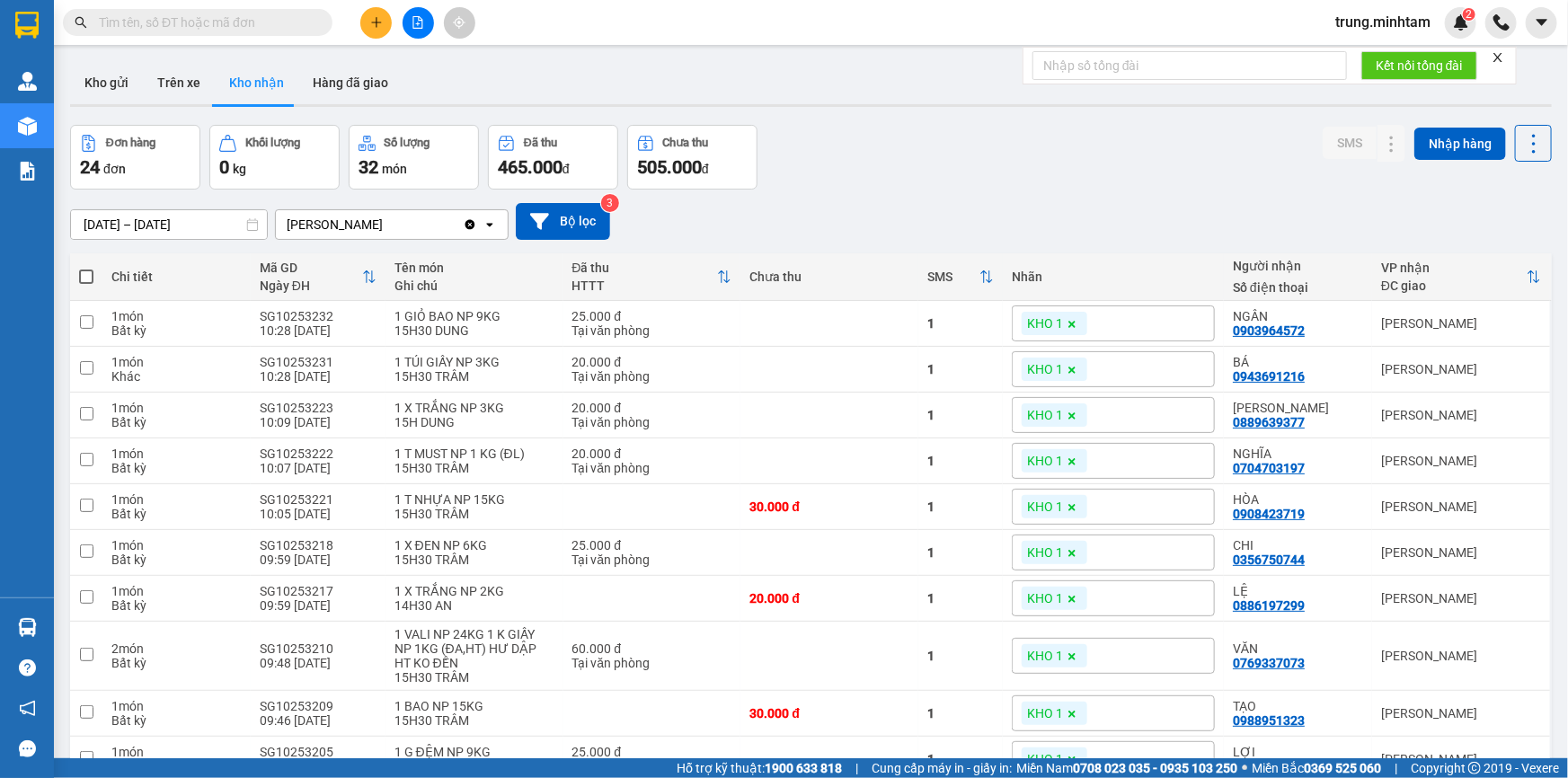
click at [220, 20] on input "text" at bounding box center [205, 22] width 212 height 20
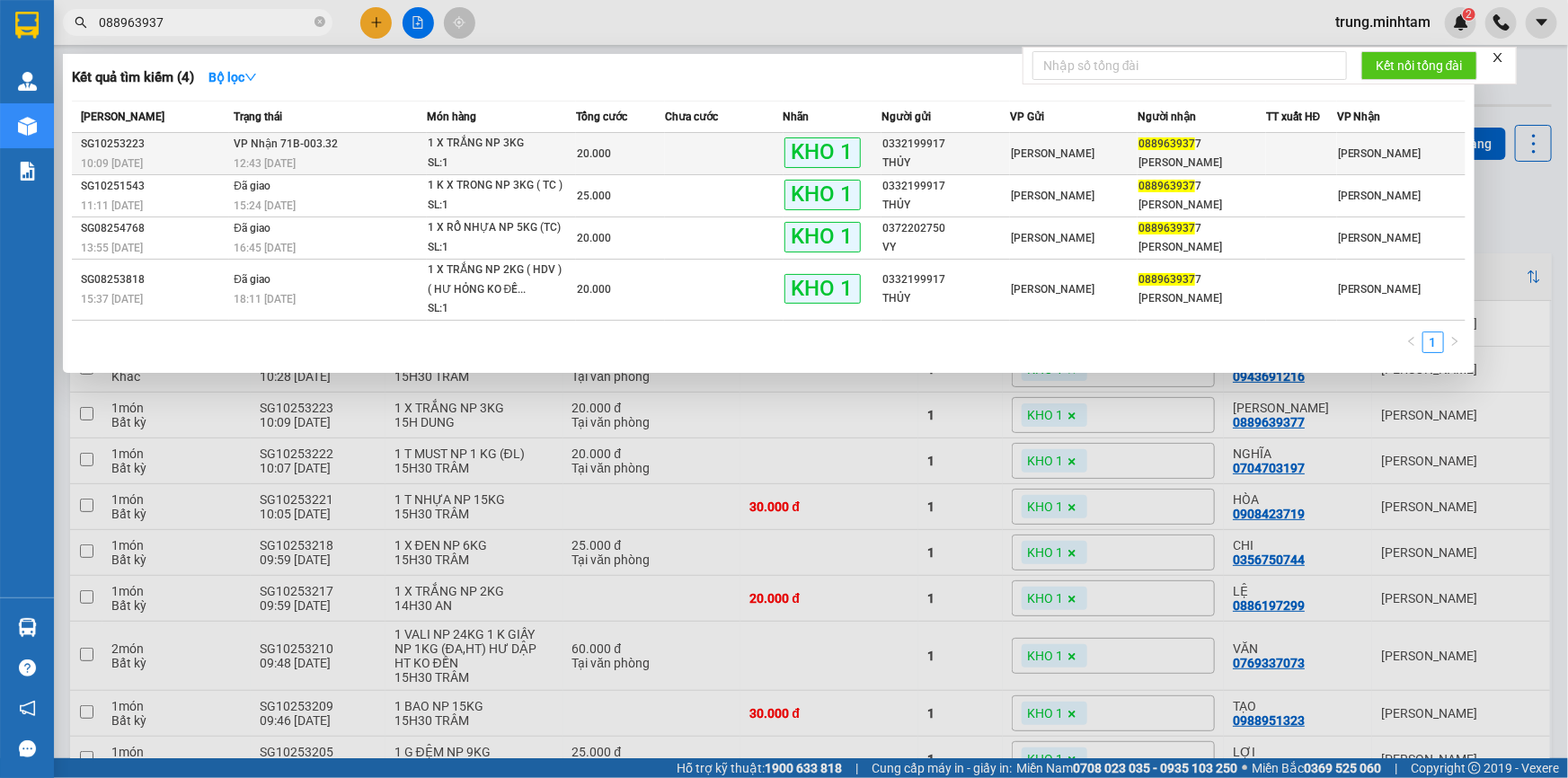
type input "088963937"
click at [1061, 157] on span "[PERSON_NAME]" at bounding box center [1052, 154] width 84 height 12
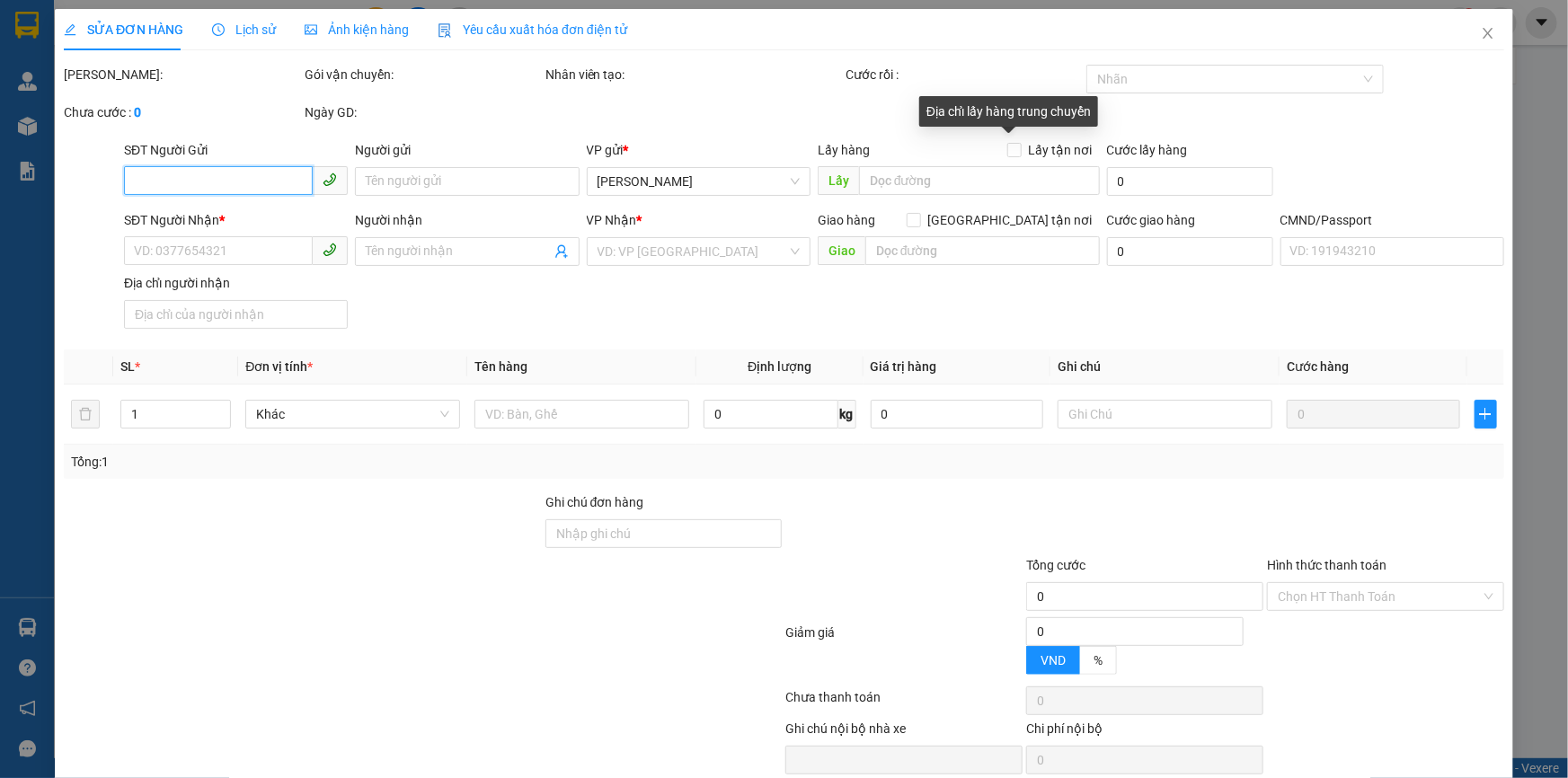
type input "0332199917"
type input "THỦY"
type input "0889639377"
type input "[PERSON_NAME]"
type input "KBM"
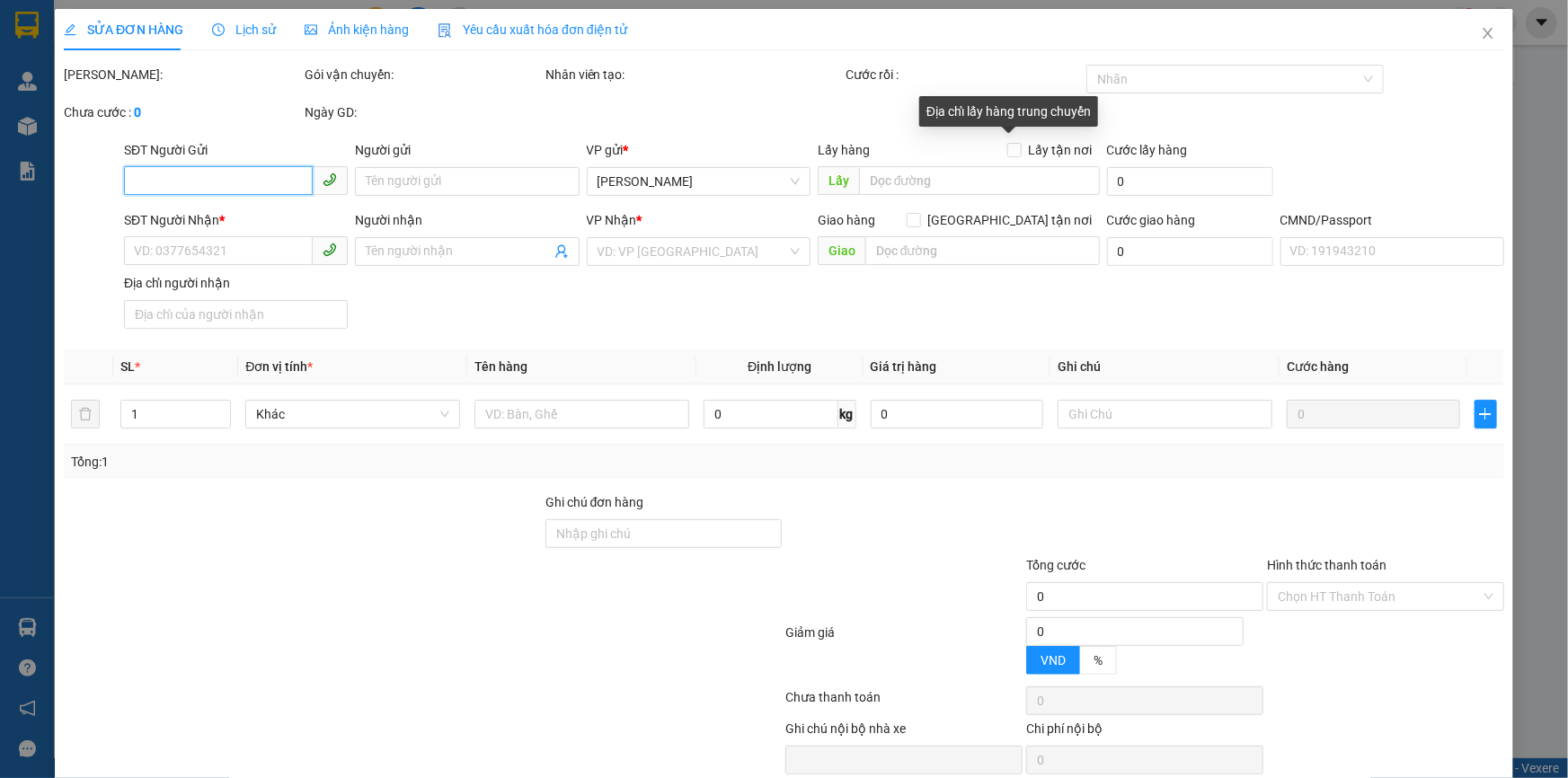
type input "20.000"
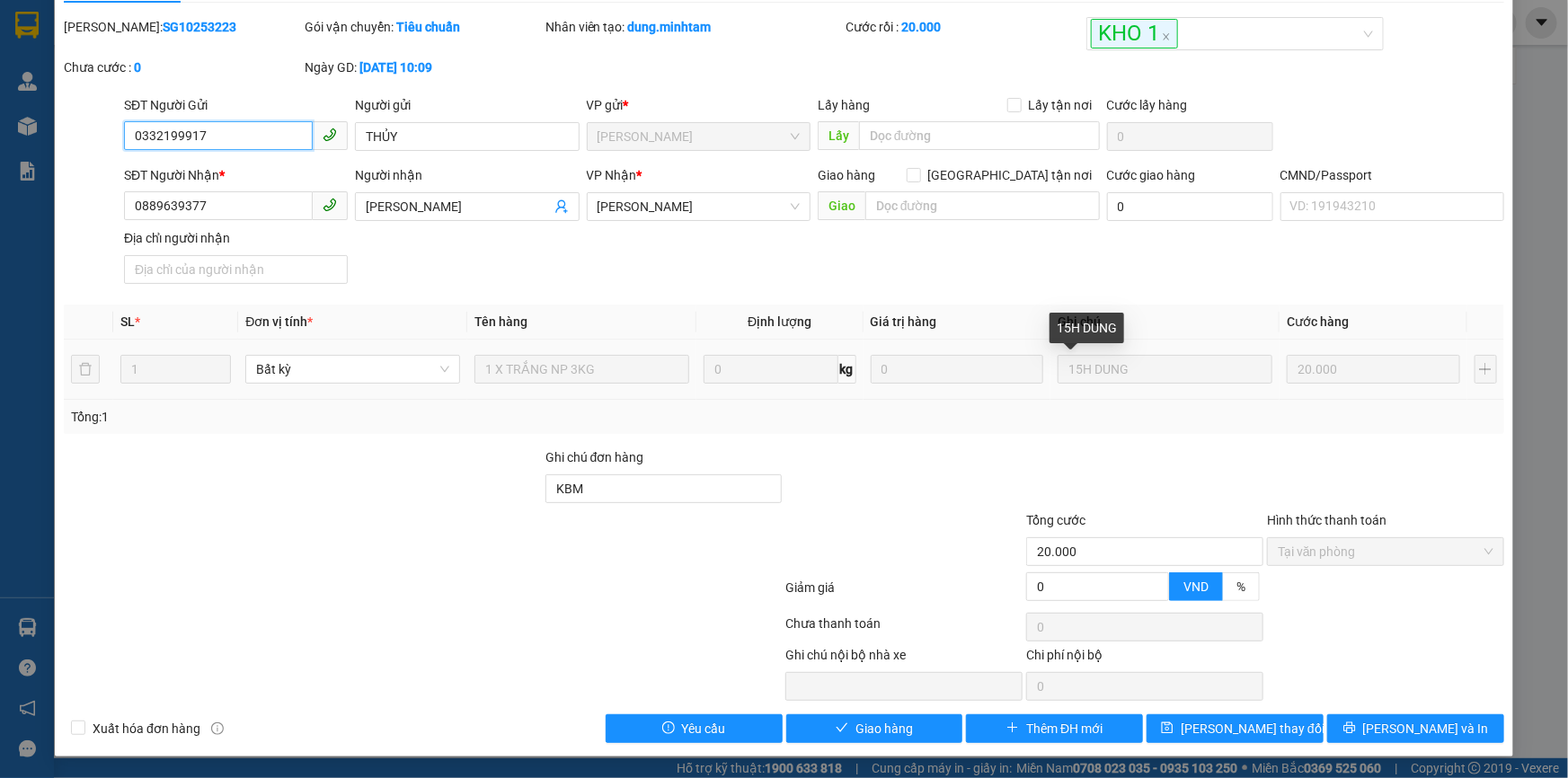
scroll to position [45, 0]
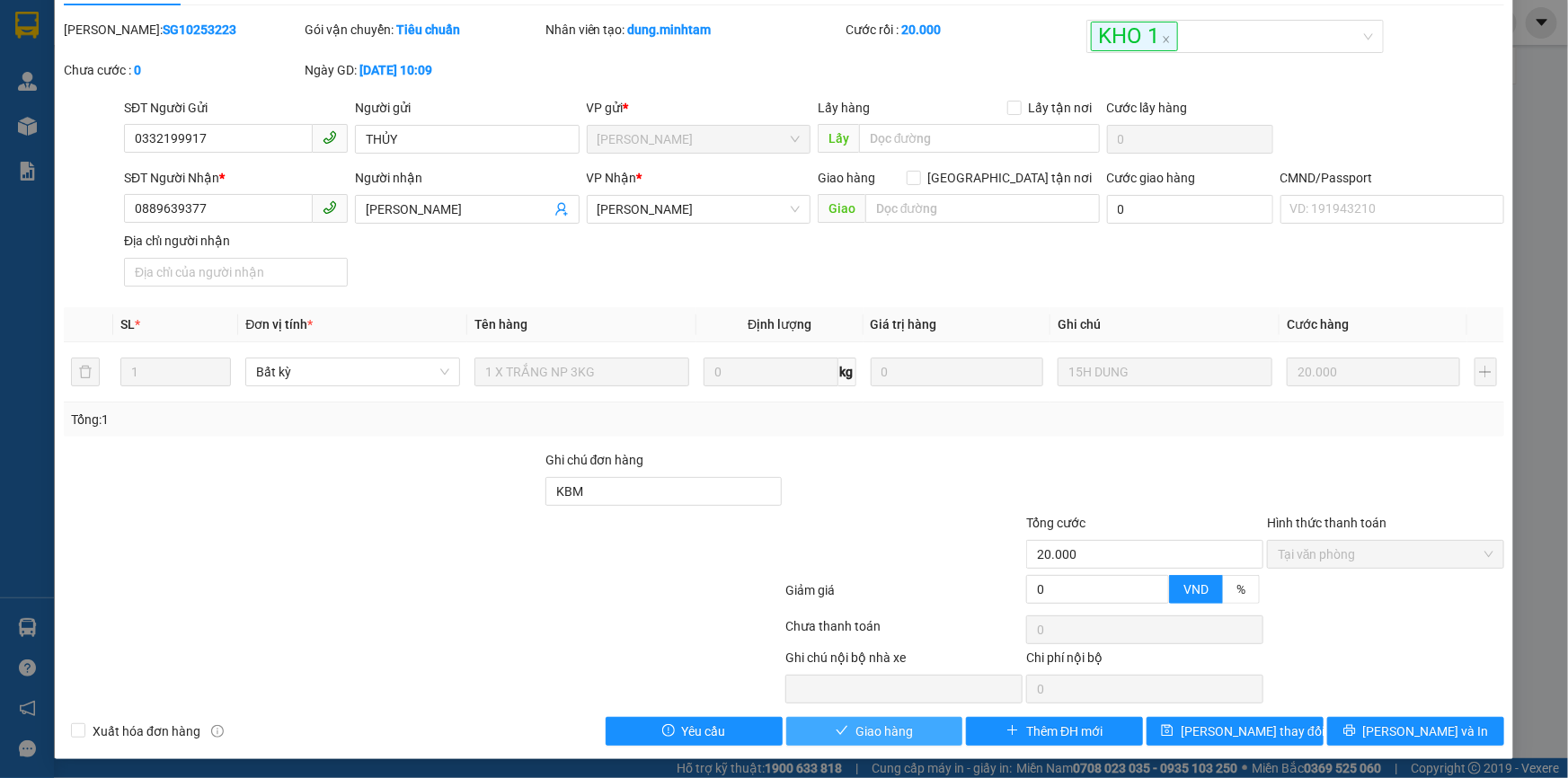
click at [906, 728] on button "Giao hàng" at bounding box center [875, 731] width 177 height 29
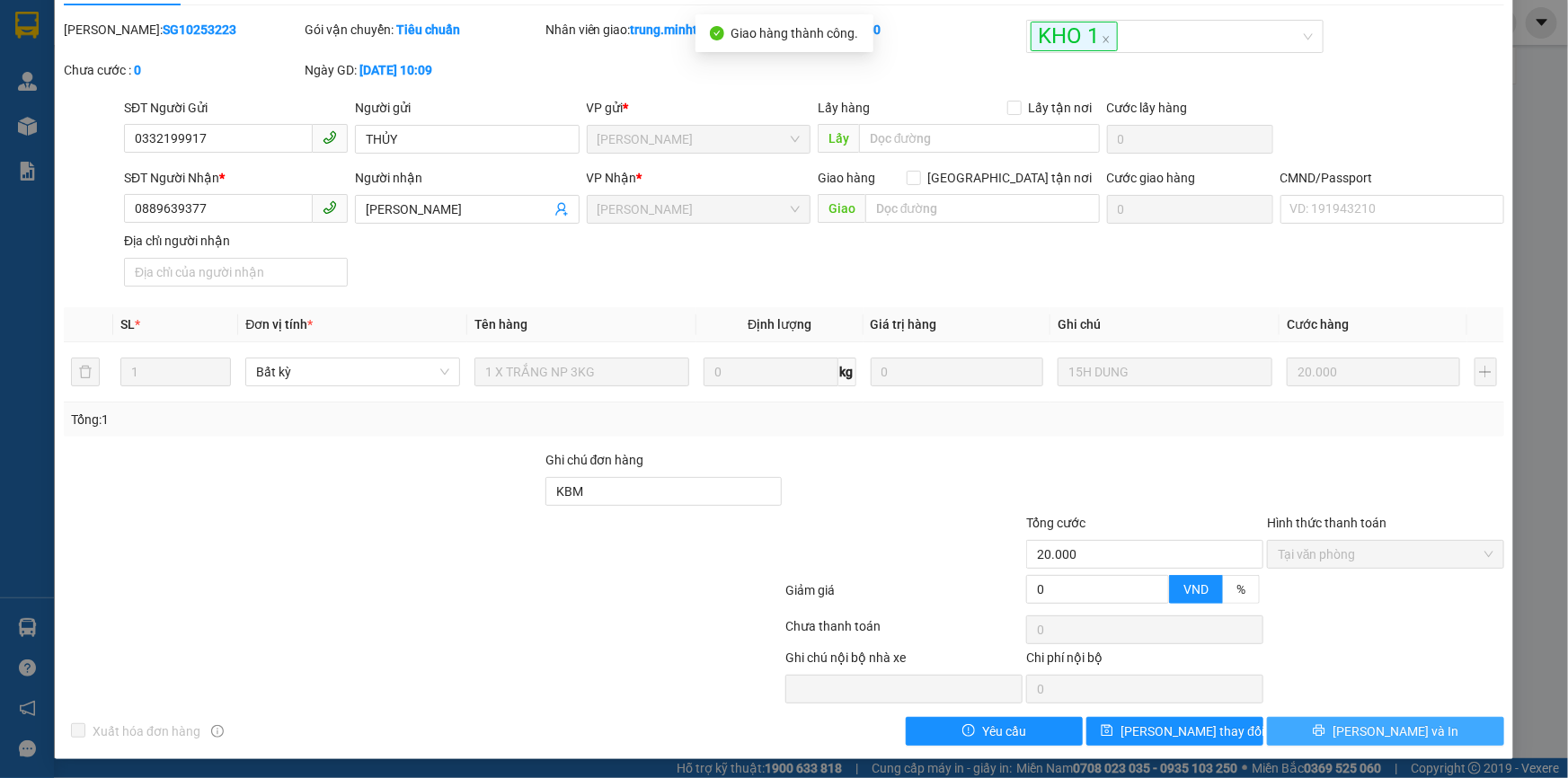
click at [1368, 727] on span "[PERSON_NAME] và In" at bounding box center [1395, 731] width 126 height 20
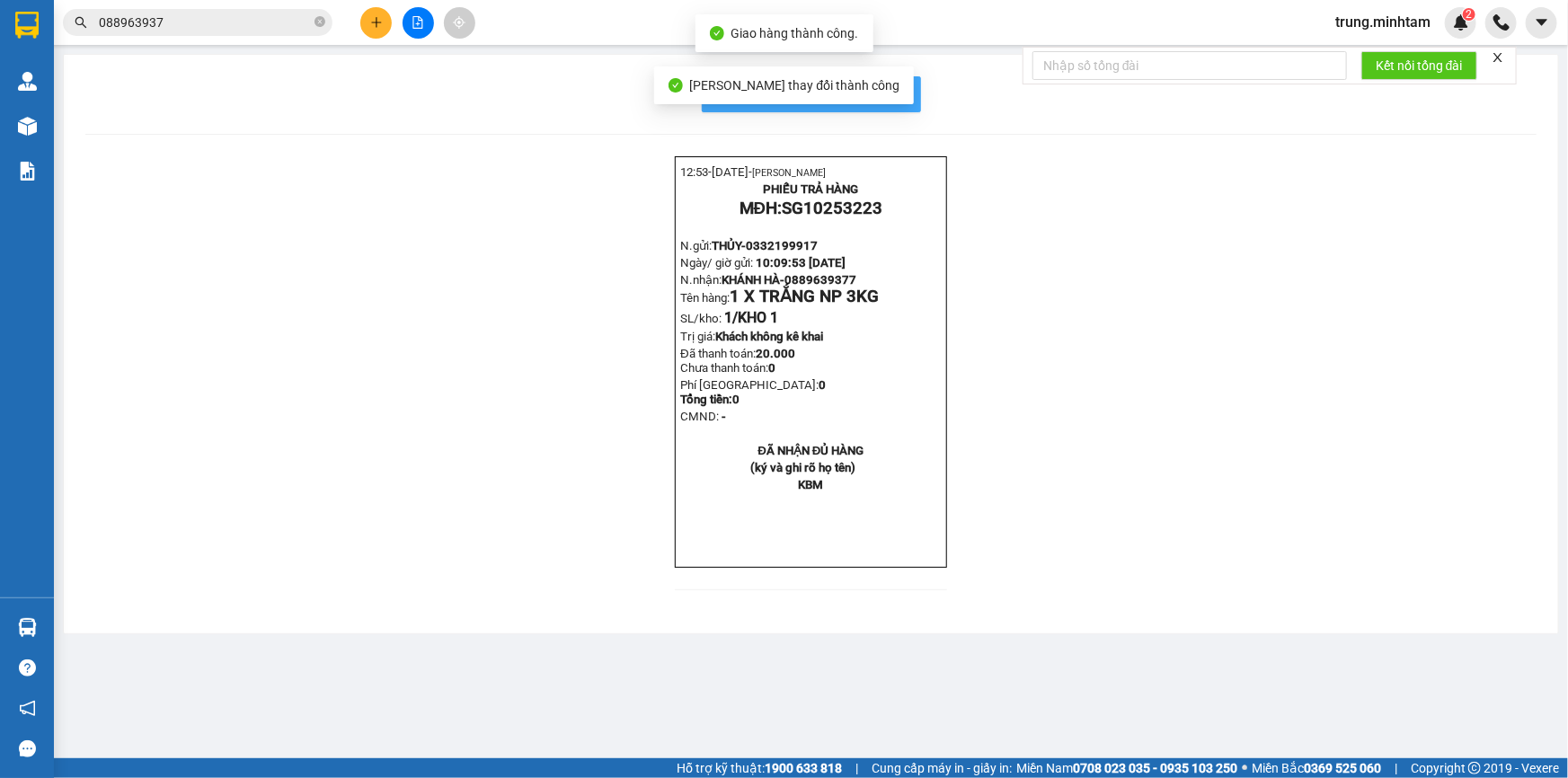
click at [898, 87] on span "In mẫu biên lai tự cấu hình" at bounding box center [822, 94] width 169 height 23
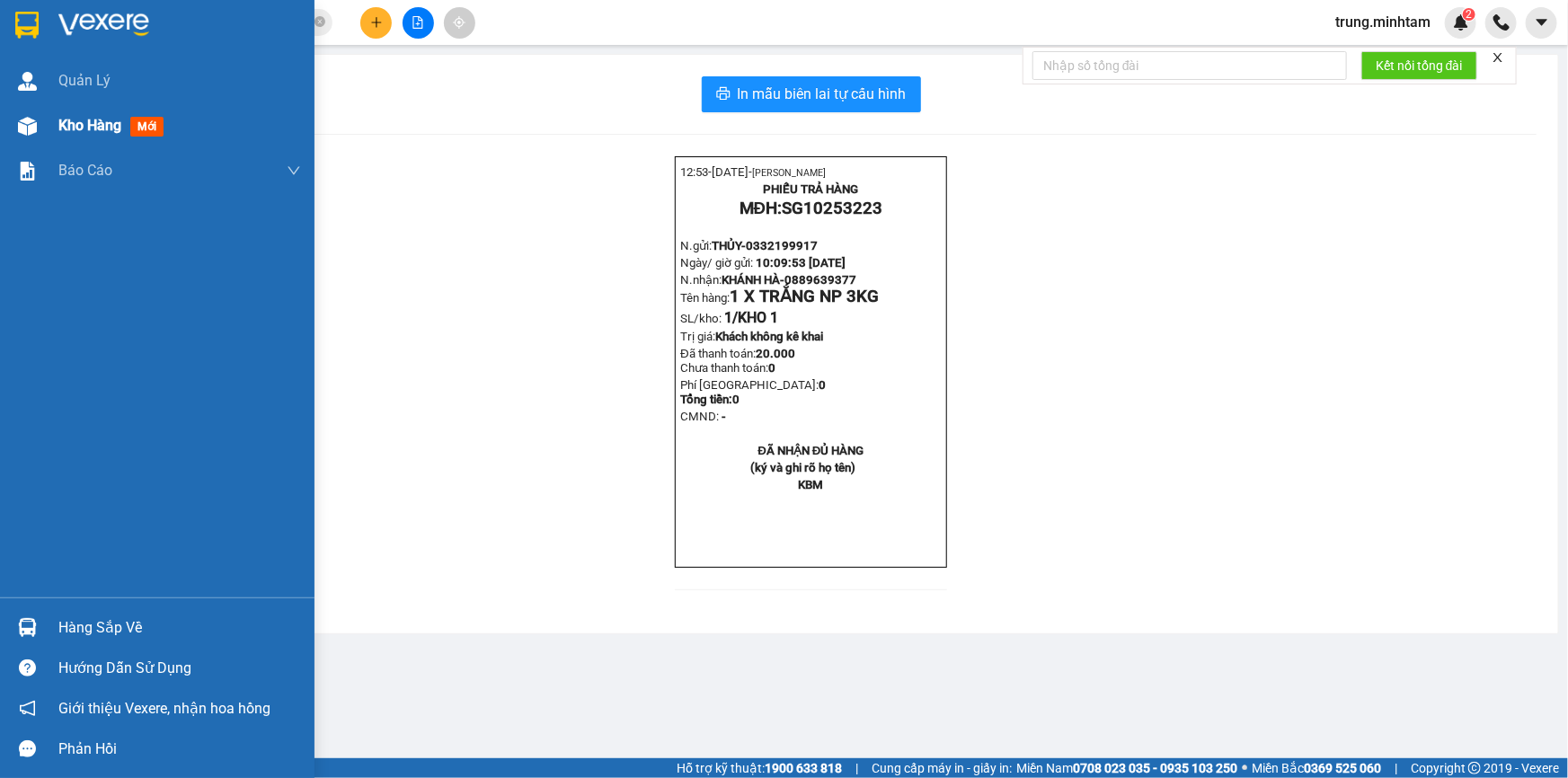
click at [115, 127] on span "Kho hàng" at bounding box center [90, 126] width 63 height 17
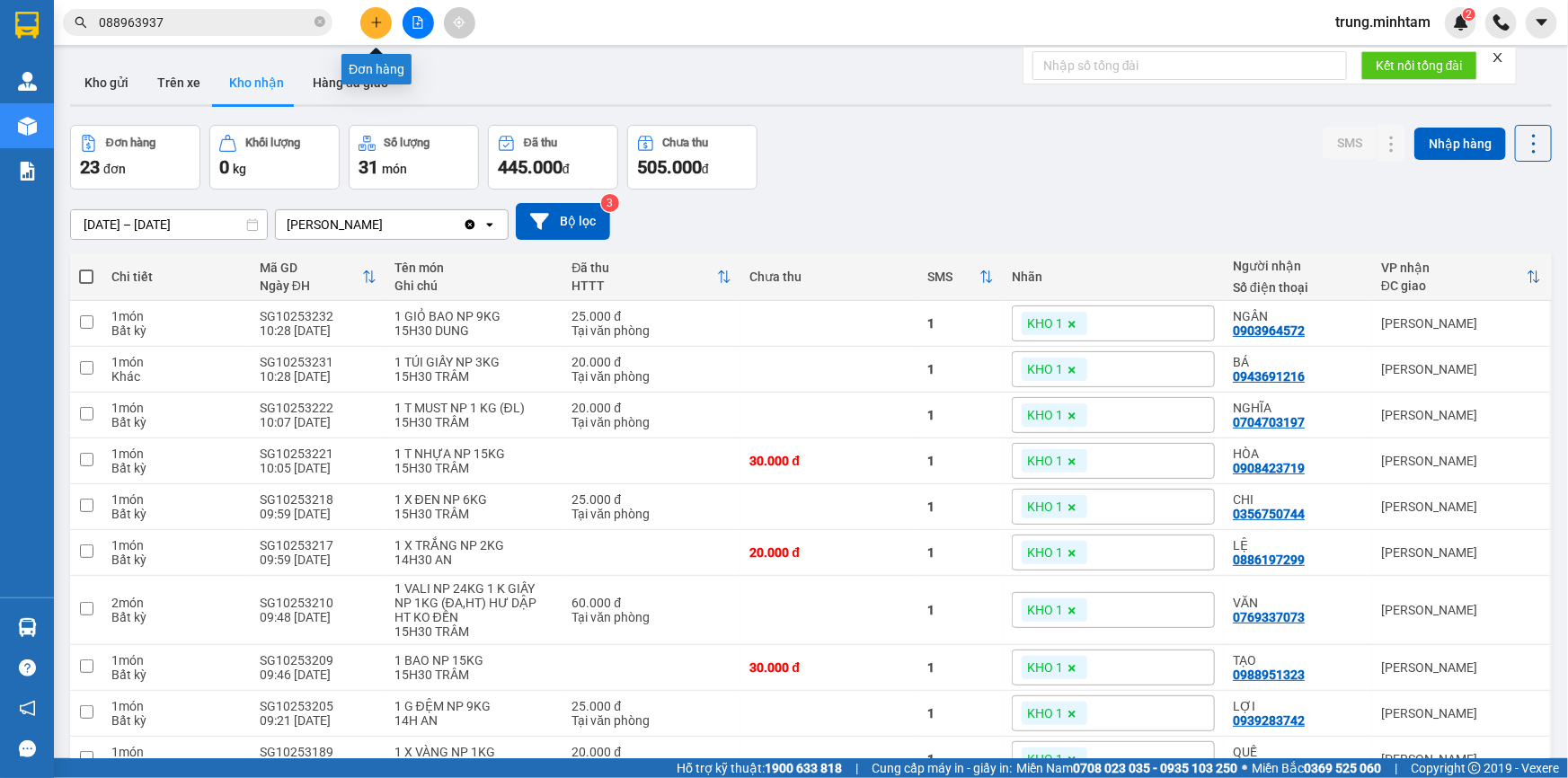
click at [367, 23] on button at bounding box center [376, 23] width 31 height 31
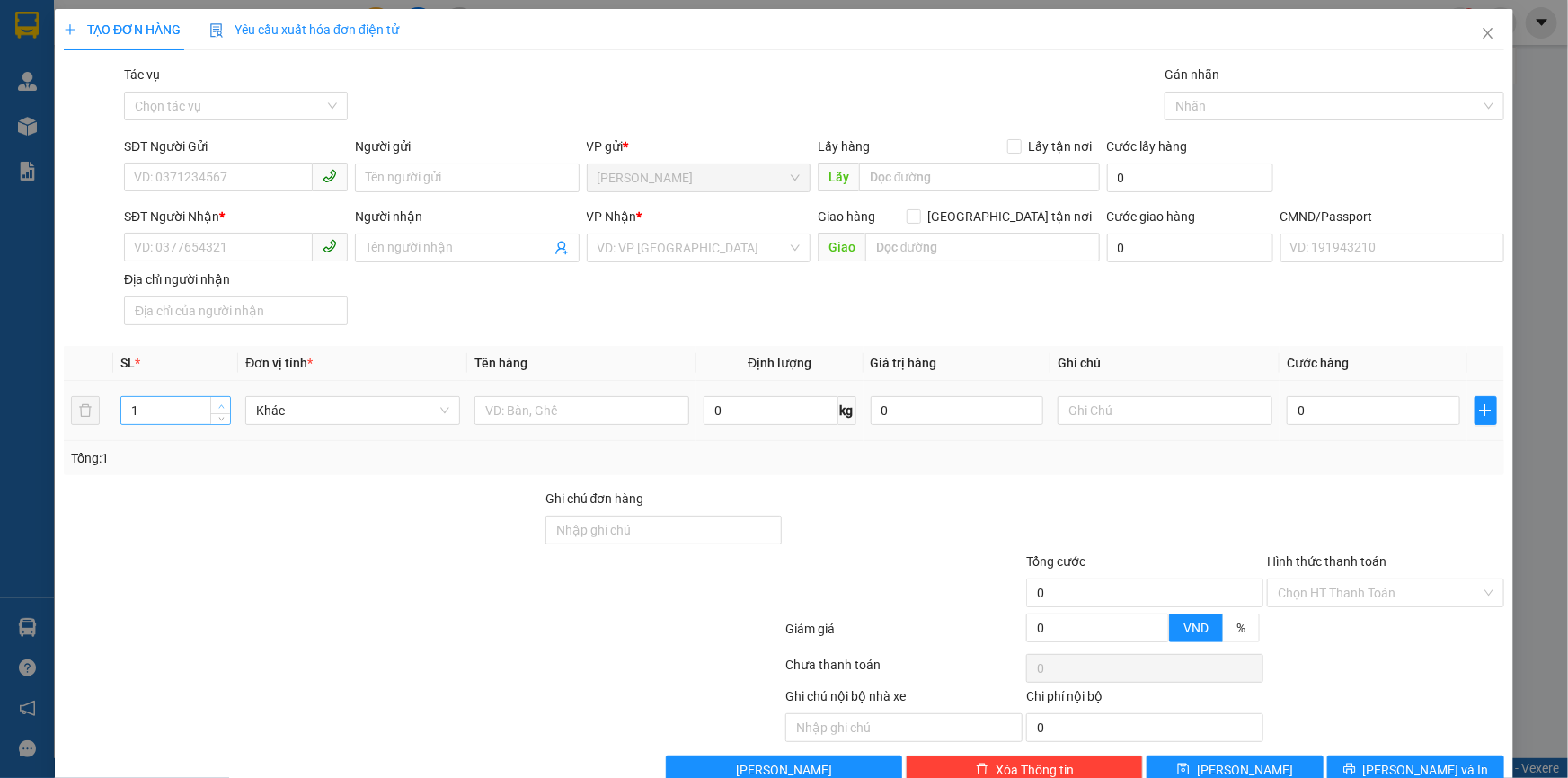
type input "2"
click at [215, 404] on span "up" at bounding box center [220, 405] width 10 height 10
drag, startPoint x: 505, startPoint y: 403, endPoint x: 538, endPoint y: 325, distance: 84.7
click at [507, 403] on input "text" at bounding box center [581, 411] width 214 height 29
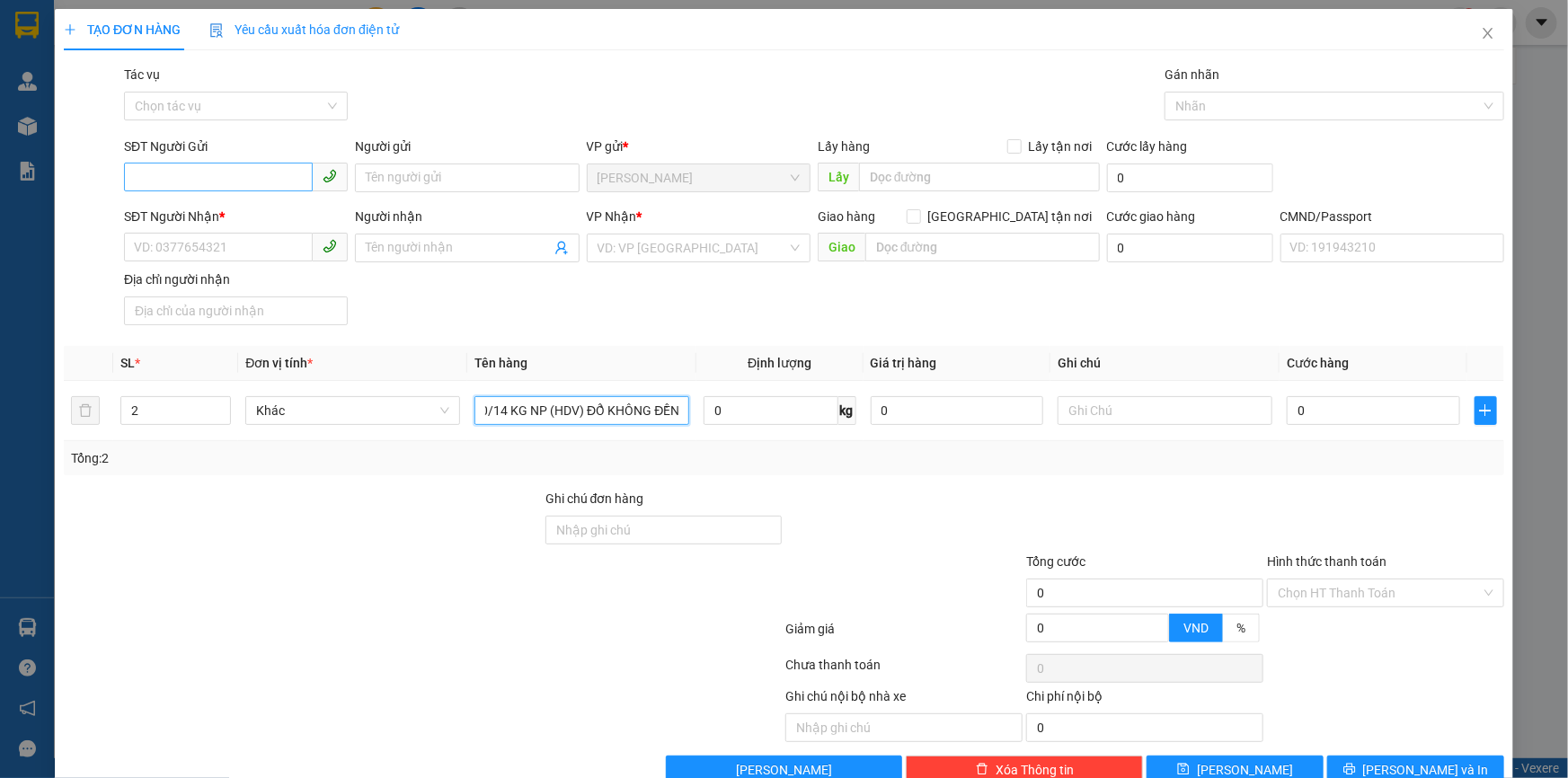
type input "1 CAN NHỰA,1 BAO 20/14 KG NP (HDV) ĐỔ KHÔNG ĐỀN"
click at [206, 185] on input "SĐT Người Gửi" at bounding box center [218, 177] width 189 height 29
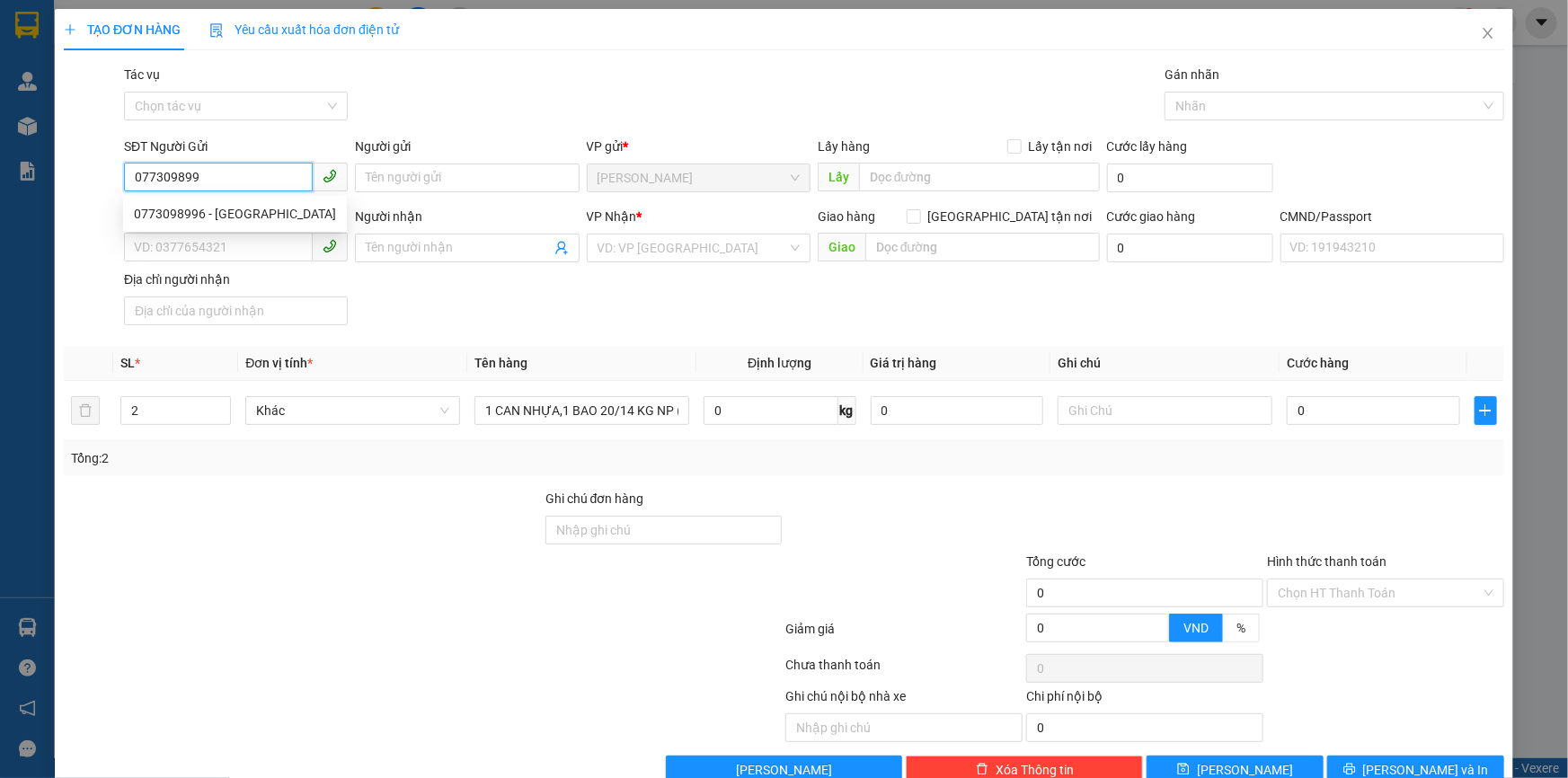
type input "0773098996"
click at [219, 215] on div "0773098996 - LỘC" at bounding box center [234, 214] width 202 height 20
type input "LỘC"
type input "0908802046"
type input "VINH"
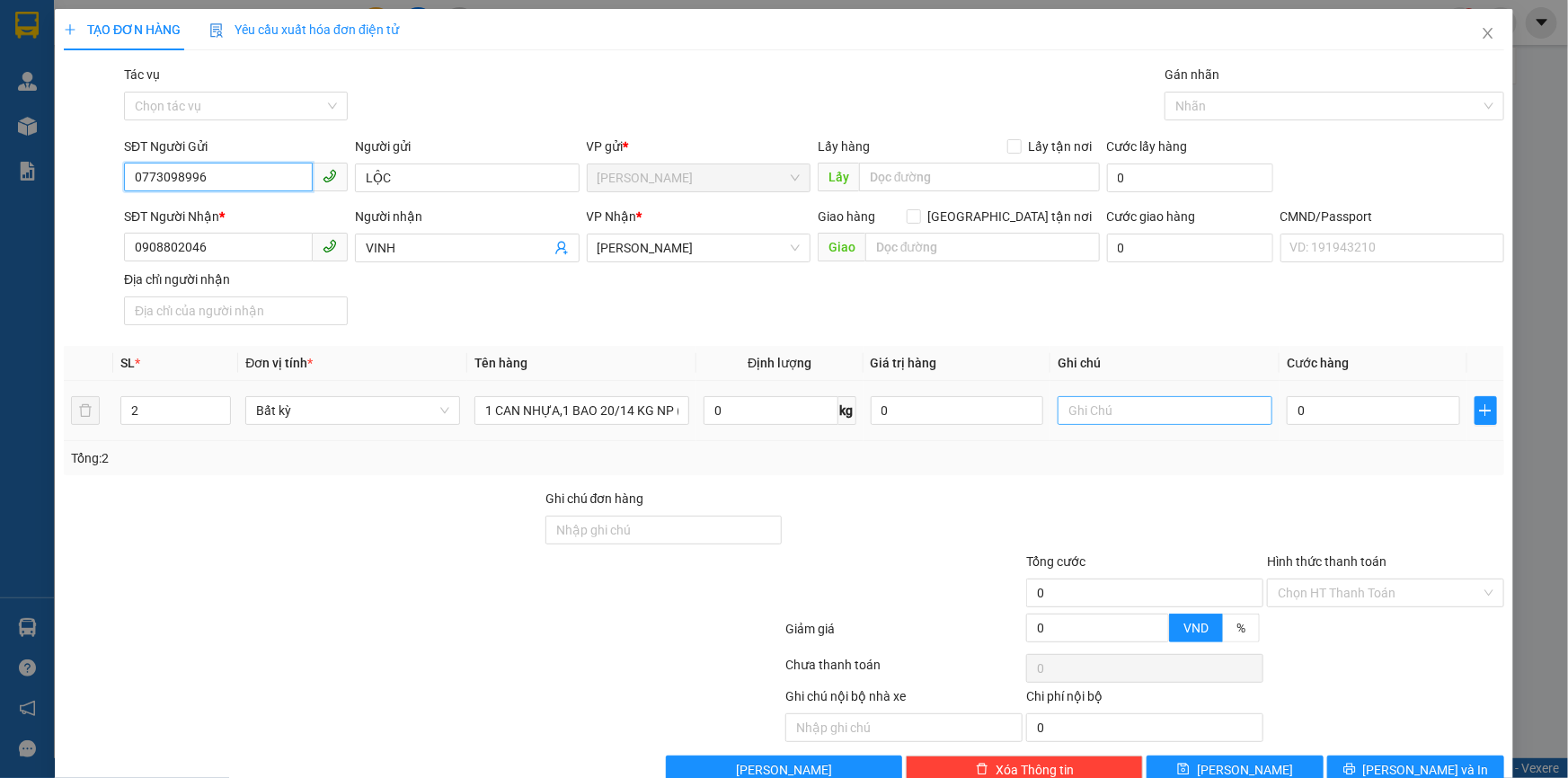
type input "0773098996"
click at [1107, 413] on input "text" at bounding box center [1164, 411] width 214 height 29
type input "18H TRUNG"
type input "6"
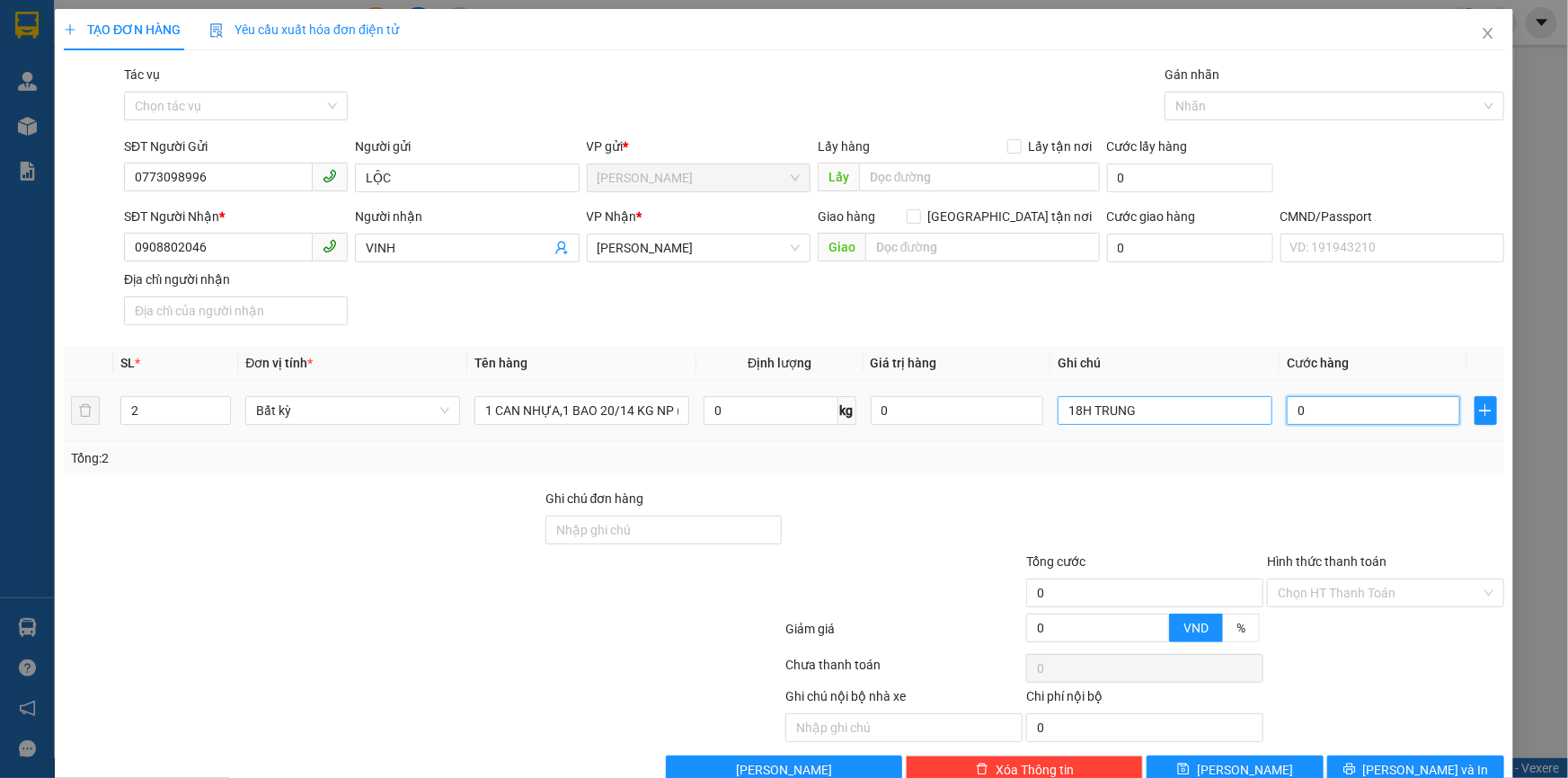
type input "6"
type input "65"
type input "65.000"
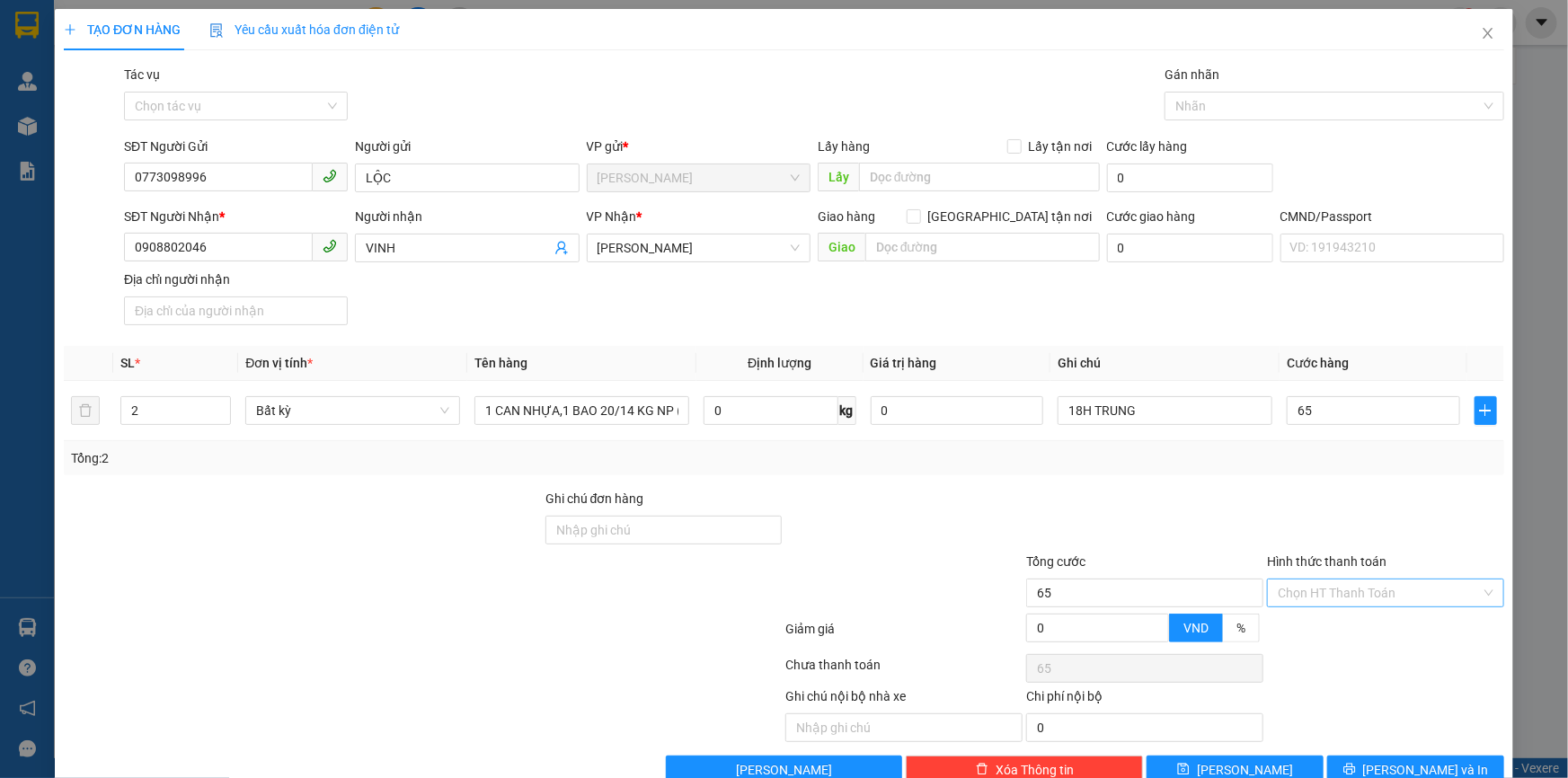
type input "65.000"
click at [1353, 589] on input "Hình thức thanh toán" at bounding box center [1378, 593] width 203 height 27
click at [1344, 632] on div "Tại văn phòng" at bounding box center [1375, 627] width 214 height 20
type input "0"
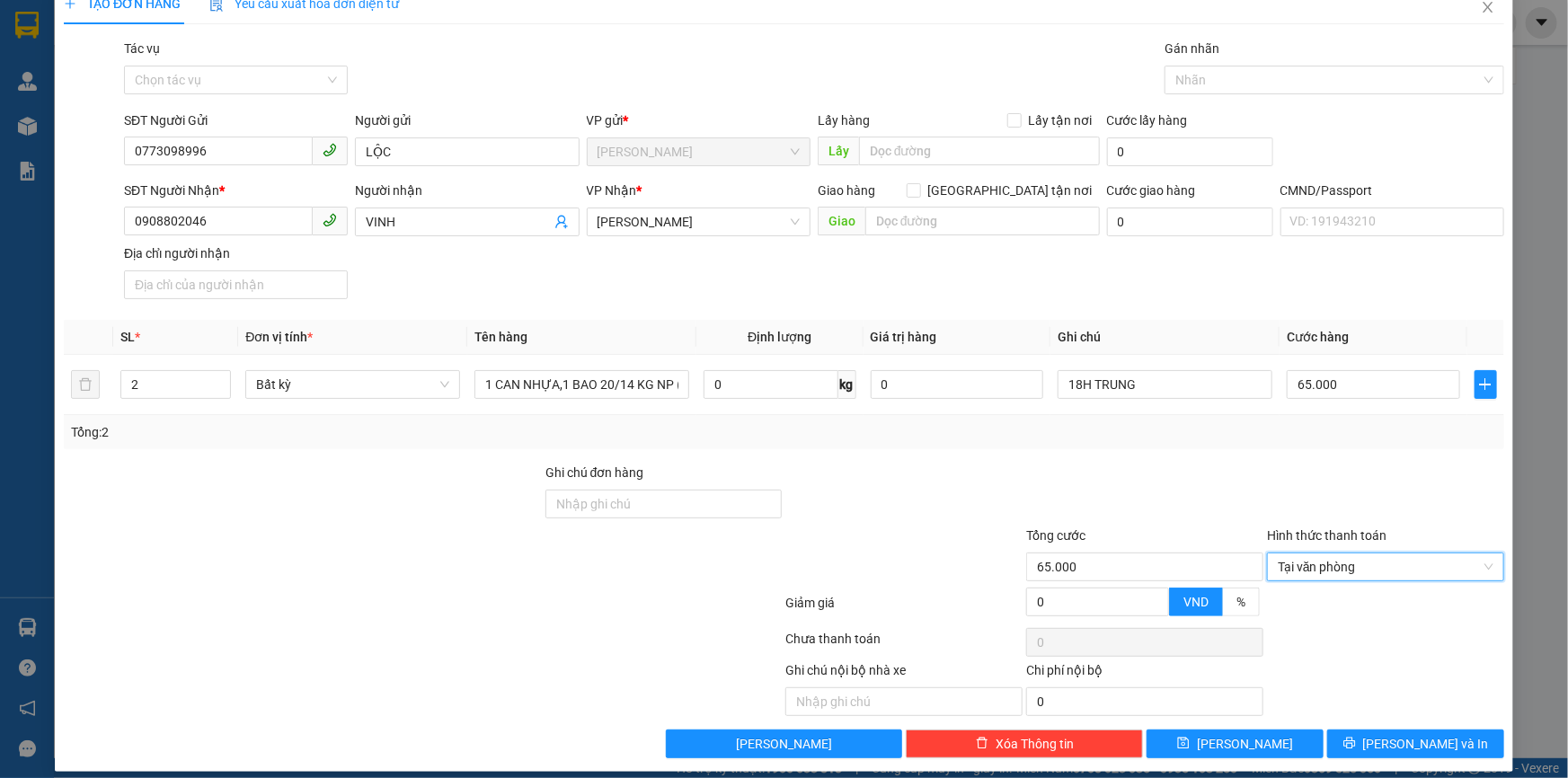
scroll to position [39, 0]
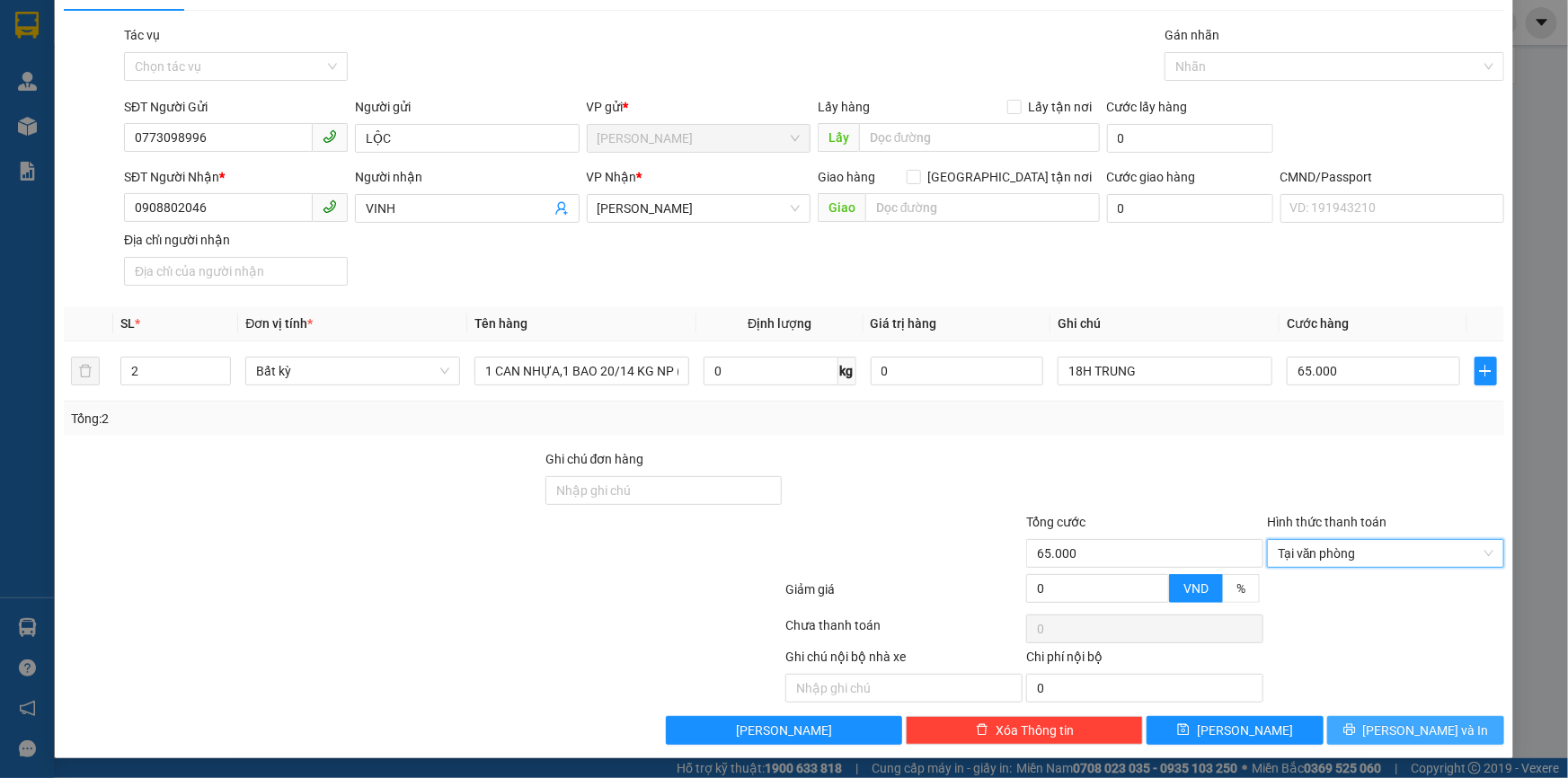
click at [1406, 727] on span "[PERSON_NAME] và In" at bounding box center [1426, 730] width 126 height 20
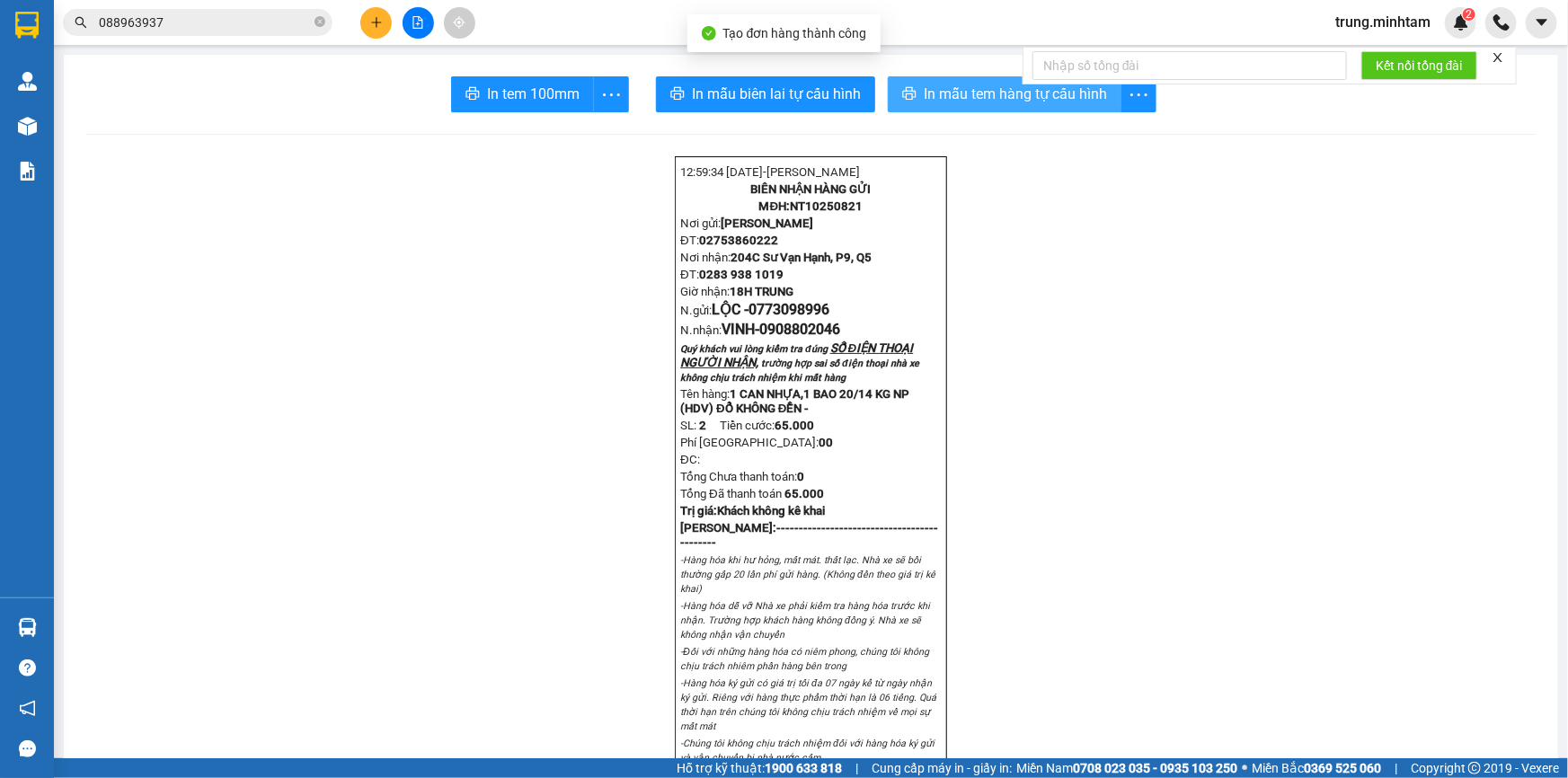
click at [948, 91] on span "In mẫu tem hàng tự cấu hình" at bounding box center [1015, 94] width 183 height 23
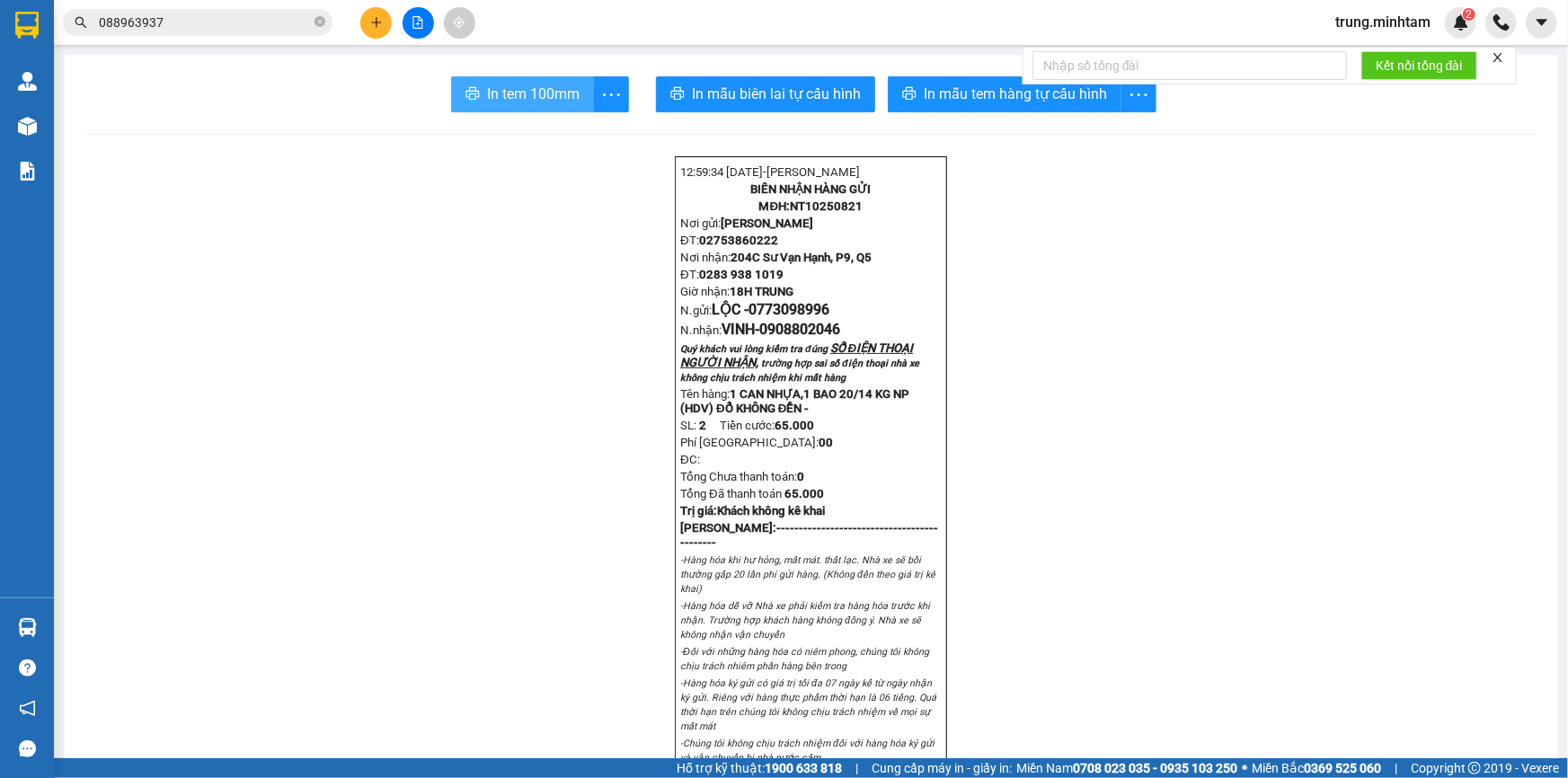
click at [488, 90] on span "In tem 100mm" at bounding box center [533, 94] width 92 height 23
click at [375, 16] on icon "plus" at bounding box center [376, 22] width 12 height 12
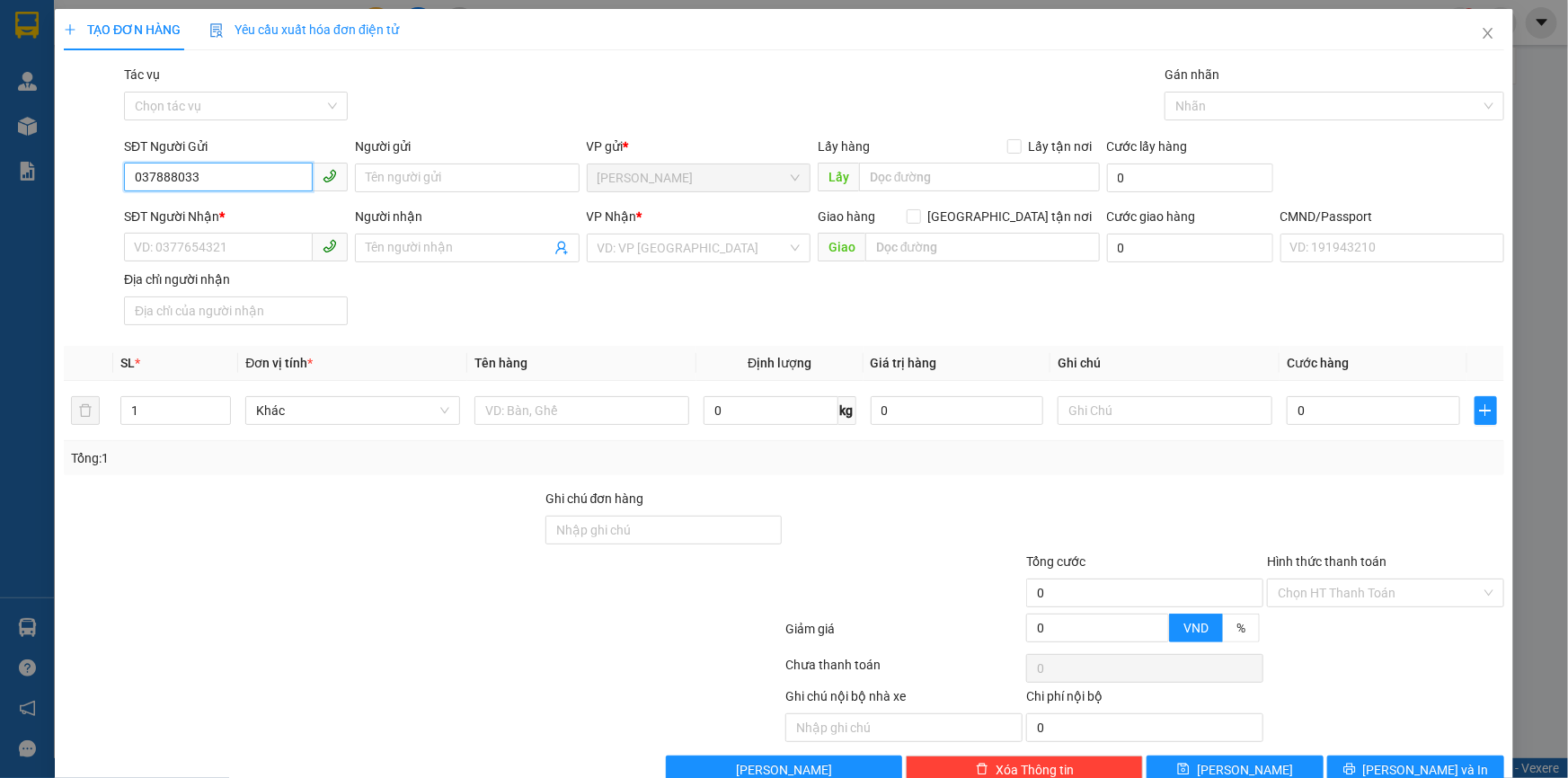
type input "0378880338"
click at [219, 211] on div "0378880338 - CHI" at bounding box center [234, 214] width 200 height 20
type input "CHI"
type input "0904234830"
type input "VŨ"
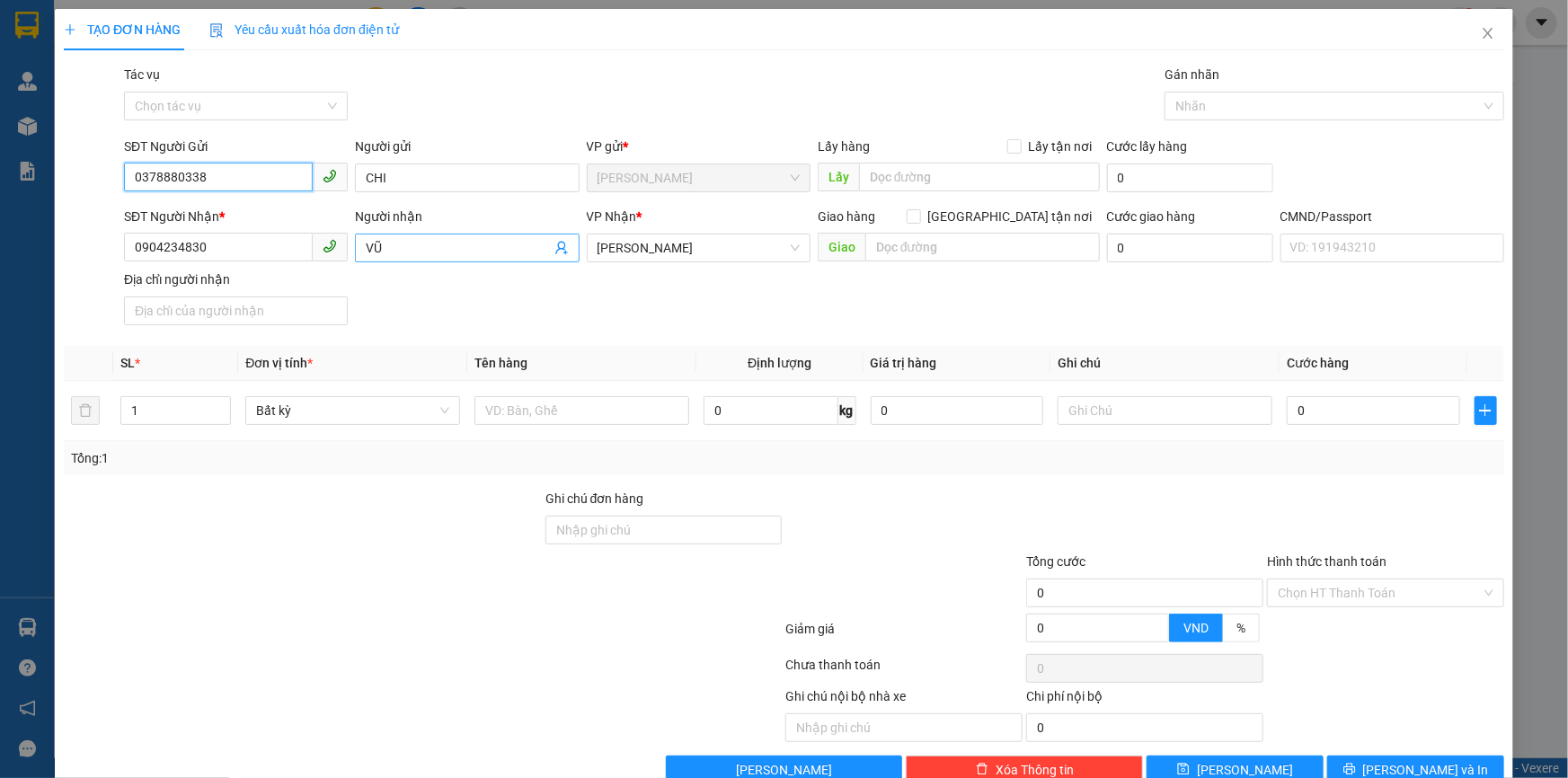
type input "0378880338"
click at [555, 248] on icon "user-add" at bounding box center [561, 248] width 14 height 14
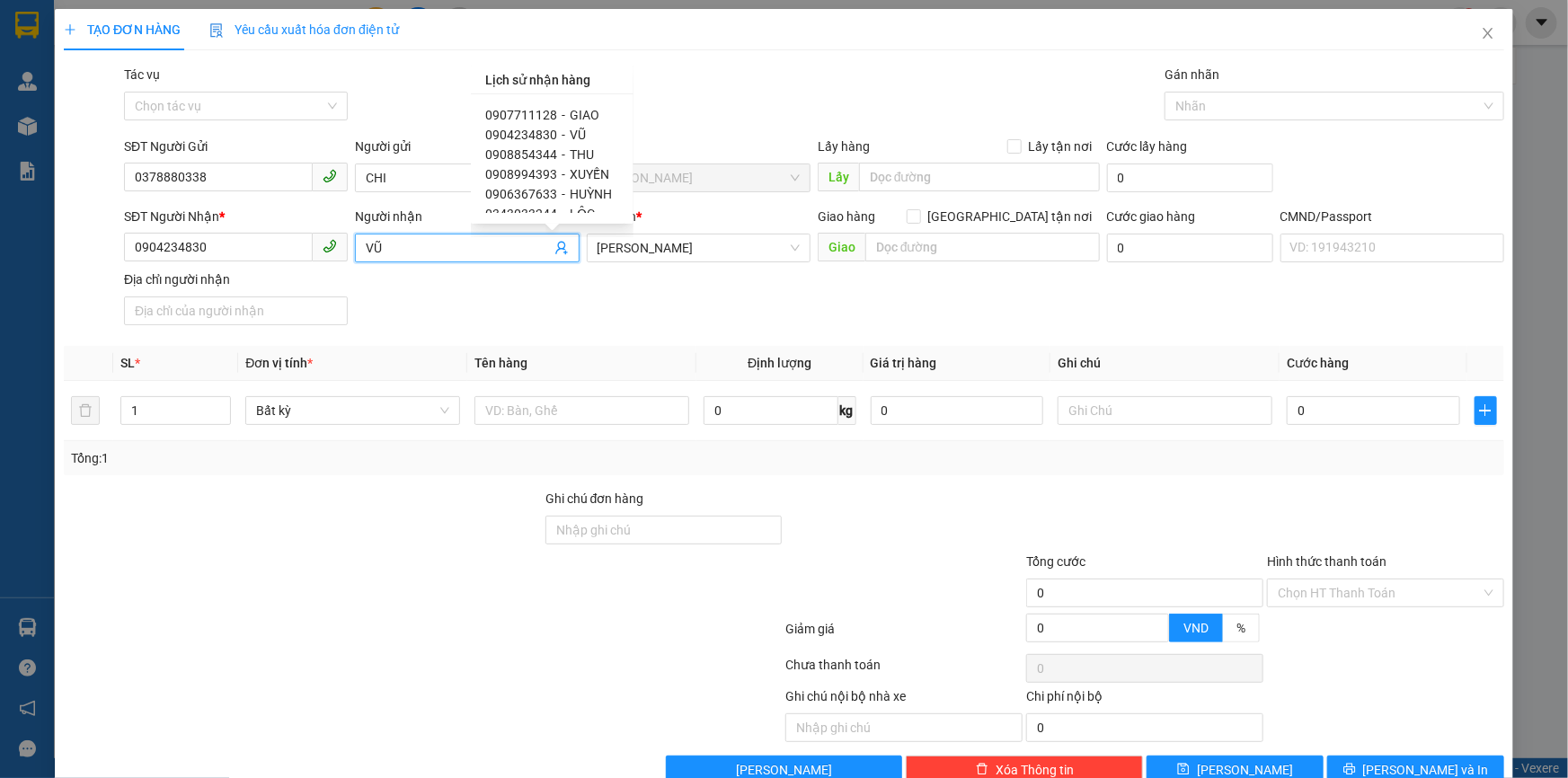
click at [584, 192] on span "HUỲNH" at bounding box center [591, 194] width 42 height 14
type input "0906367633"
type input "HUỲNH"
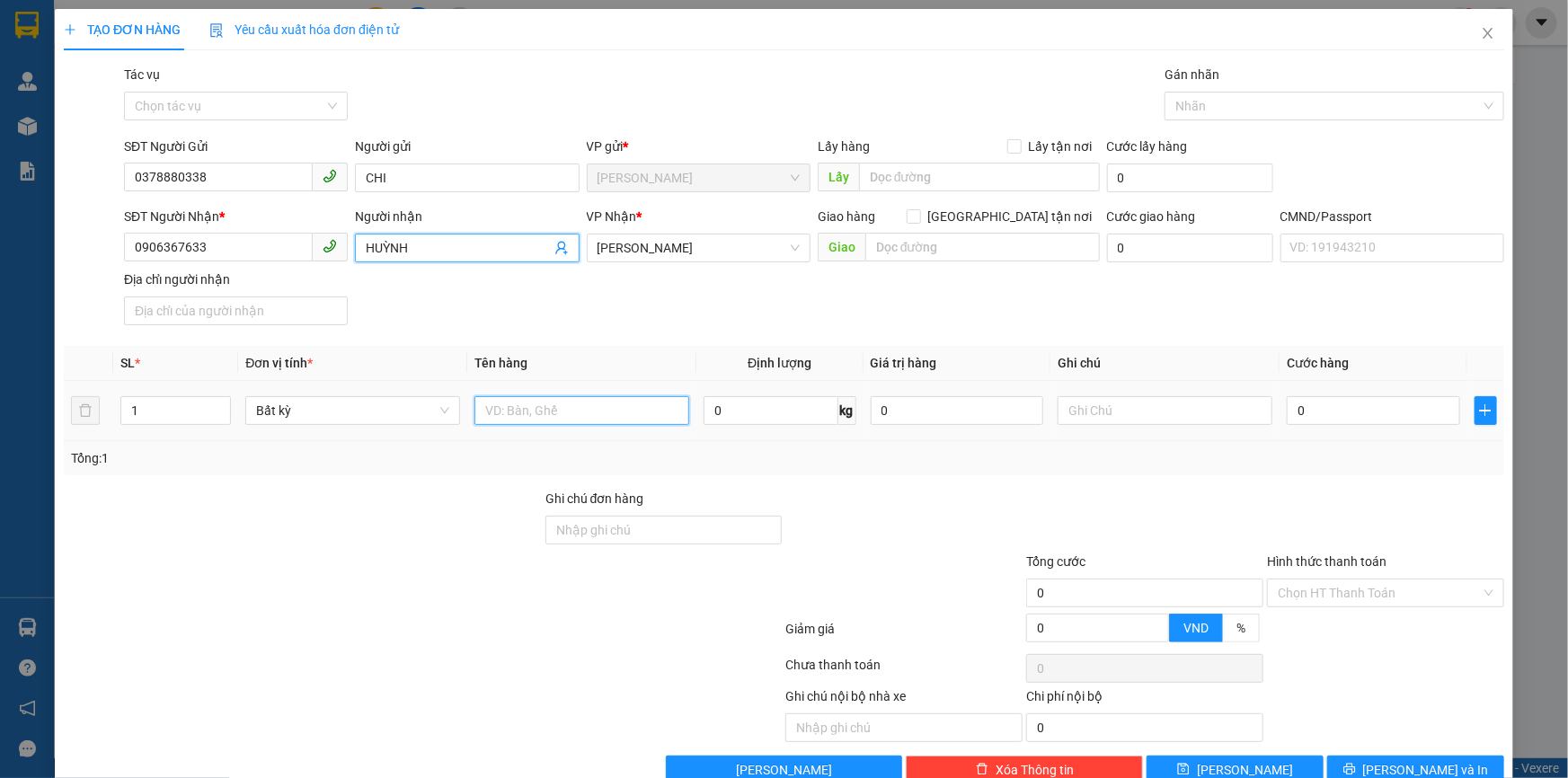
click at [597, 414] on input "text" at bounding box center [581, 411] width 214 height 29
type input "1 X TRẮNG 18 KG NP (ĐA)"
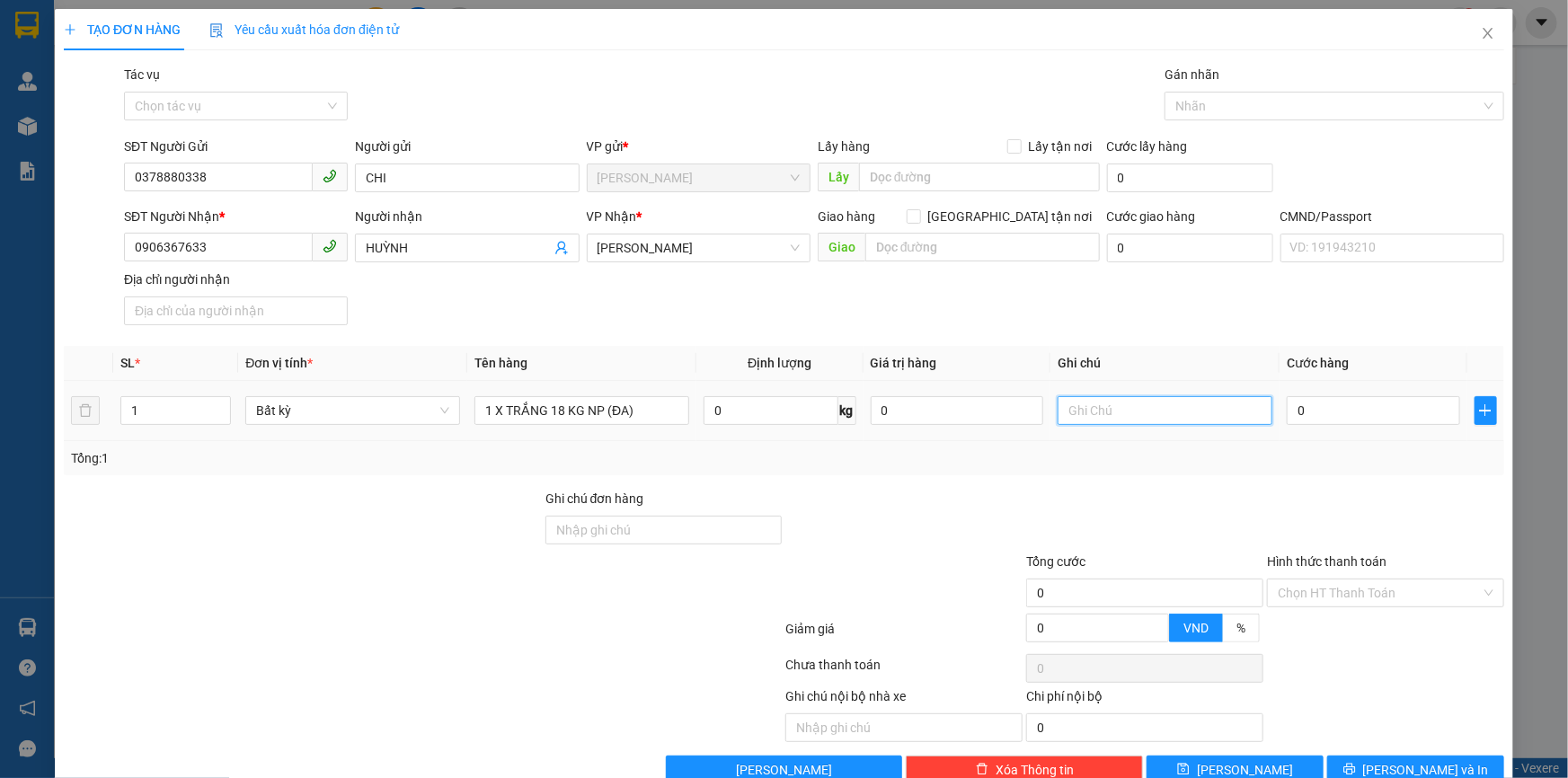
click at [1084, 407] on input "text" at bounding box center [1164, 411] width 214 height 29
type input "18H TRUNG"
type input "3"
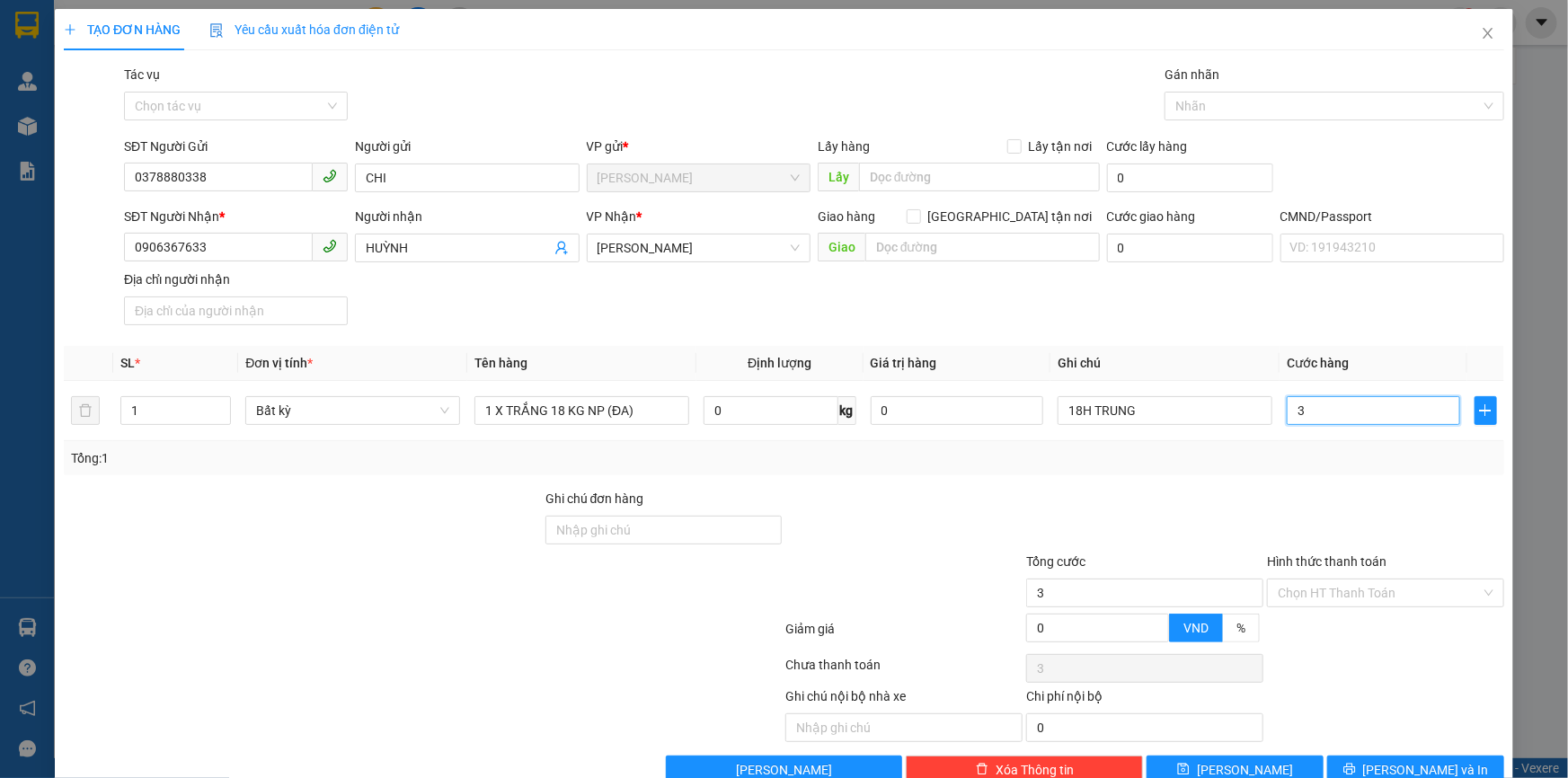
type input "35"
type input "35.000"
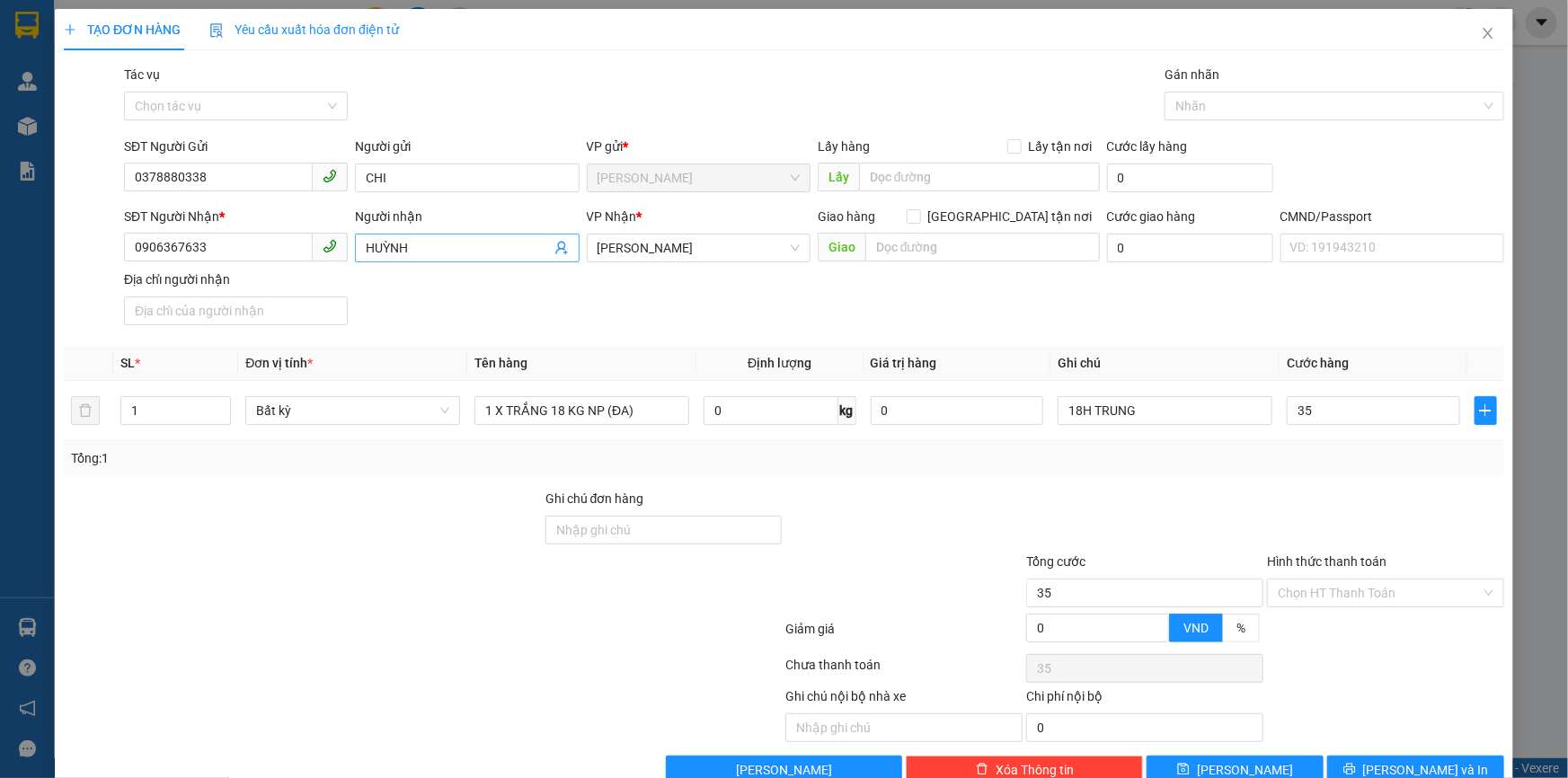
type input "35.000"
click at [555, 252] on icon "user-add" at bounding box center [561, 248] width 14 height 14
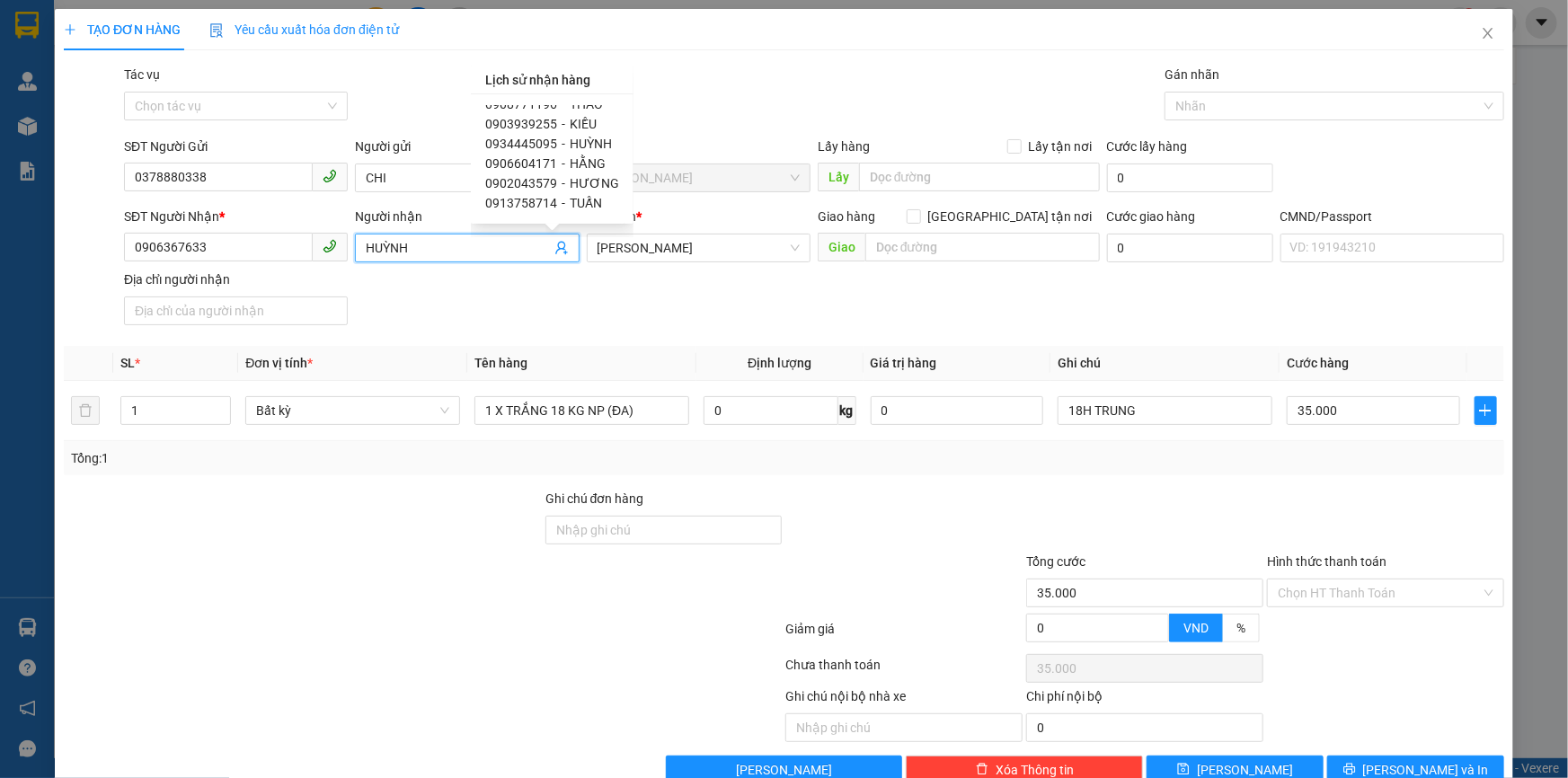
scroll to position [166, 0]
drag, startPoint x: 611, startPoint y: 189, endPoint x: 616, endPoint y: 211, distance: 22.6
click at [616, 211] on div "0907711128 - GIAO 0904234830 - VŨ 0908854344 - THU 0908994393 - XUYẾN 090636763…" at bounding box center [552, 158] width 133 height 108
click at [287, 245] on input "0906367633" at bounding box center [218, 247] width 189 height 29
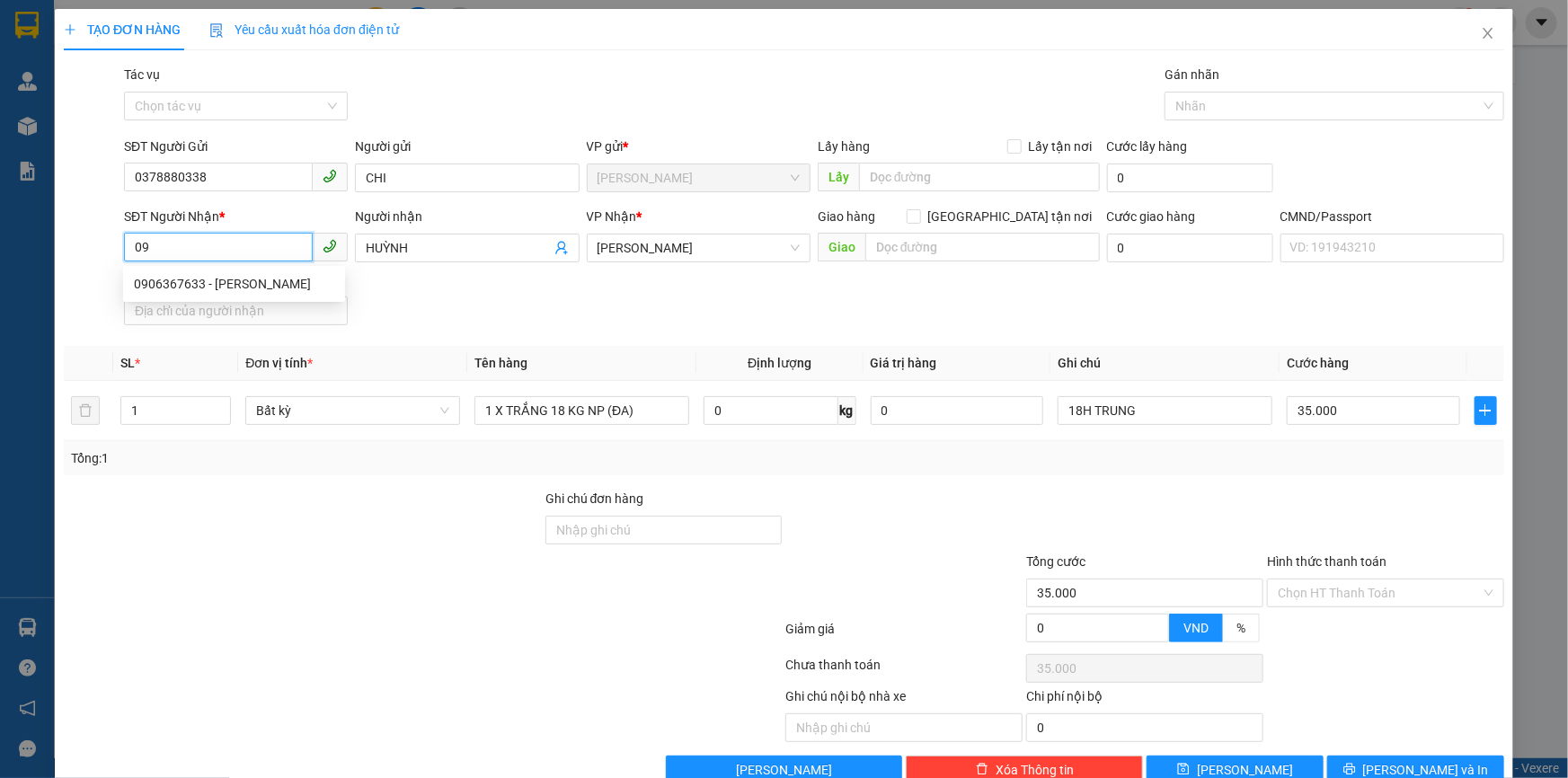
type input "0"
type input "0904234830"
click at [452, 253] on input "HUỲNH" at bounding box center [458, 248] width 184 height 20
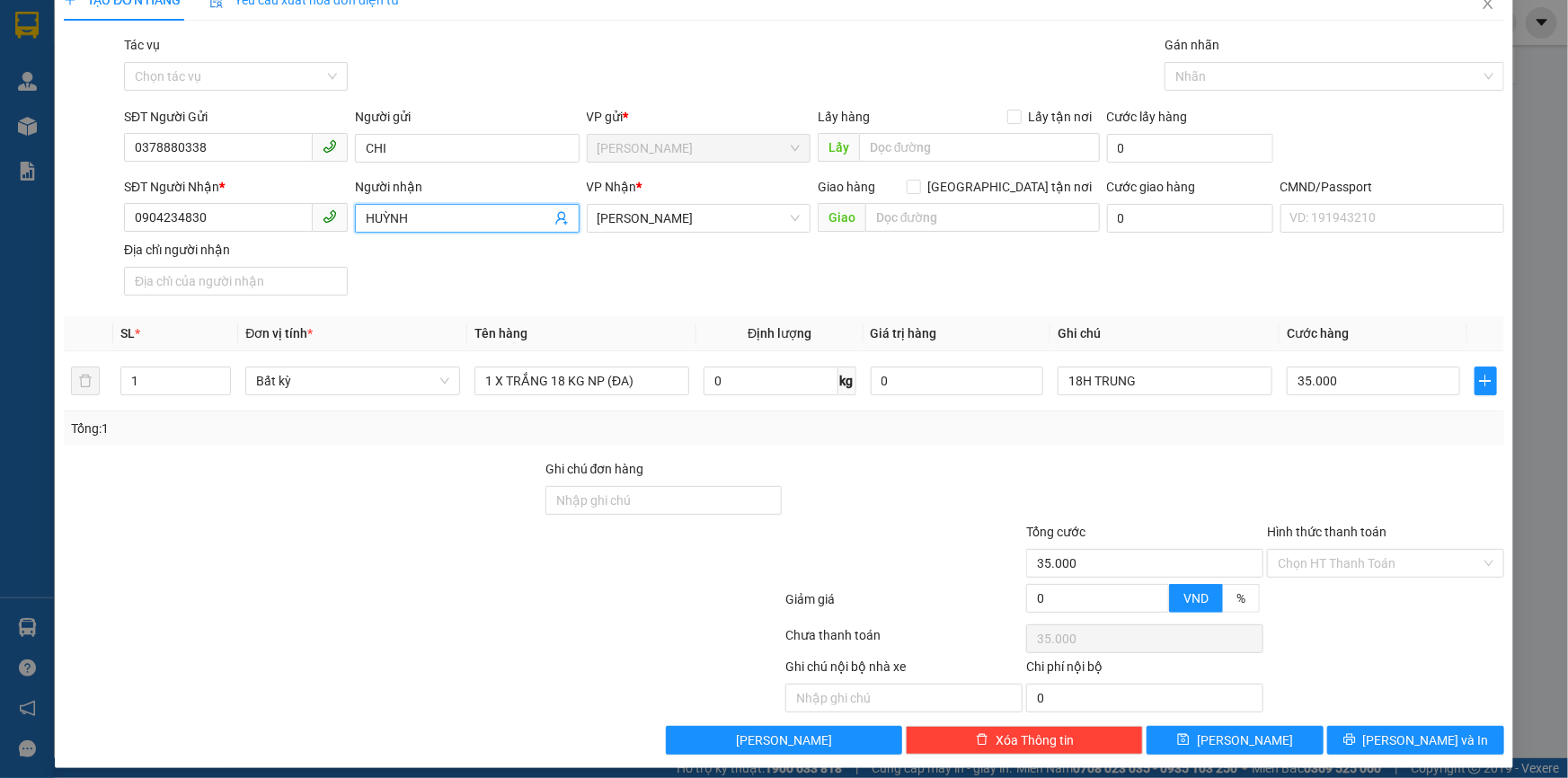
scroll to position [39, 0]
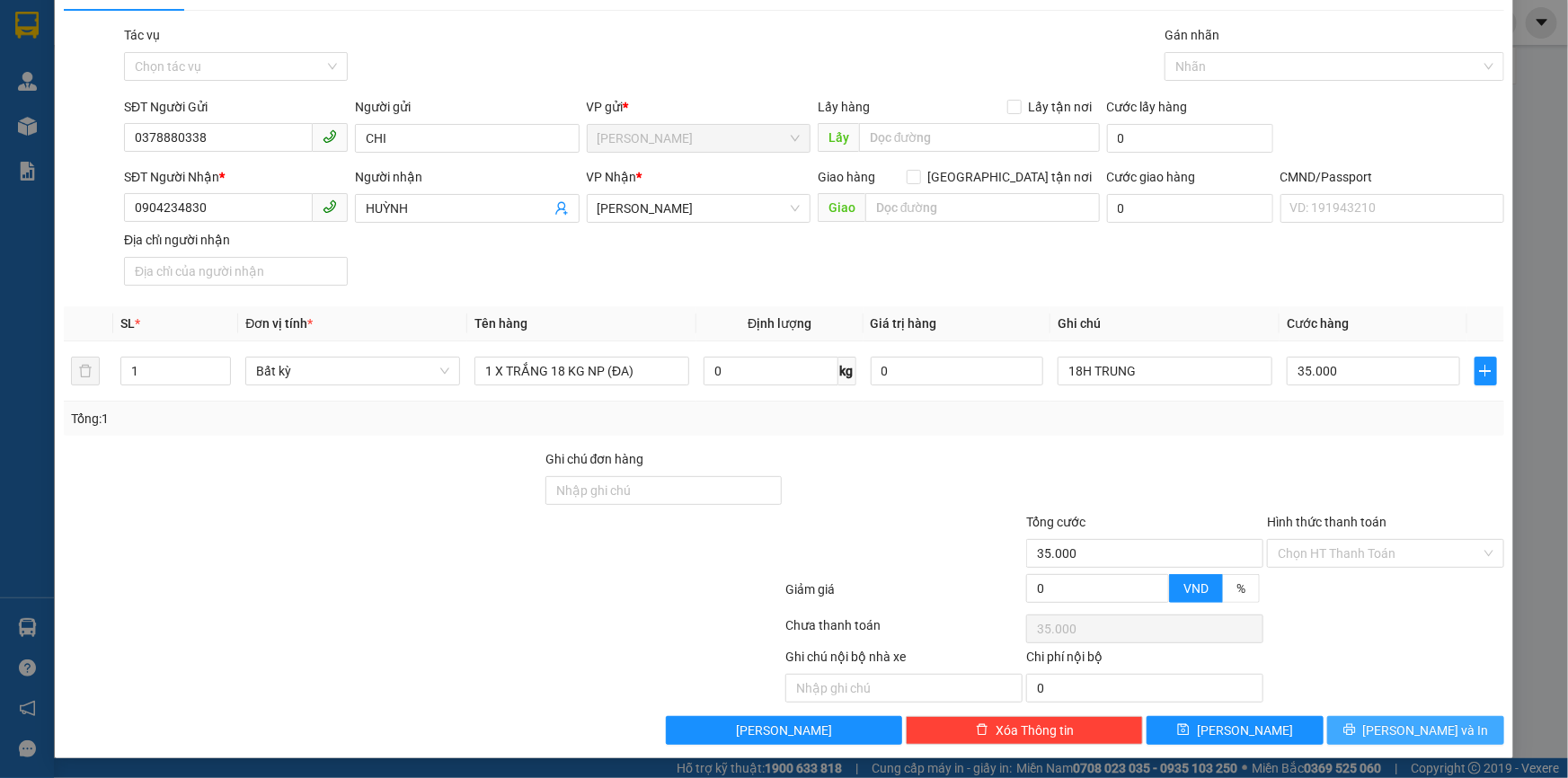
click at [1395, 727] on span "[PERSON_NAME] và In" at bounding box center [1426, 730] width 126 height 20
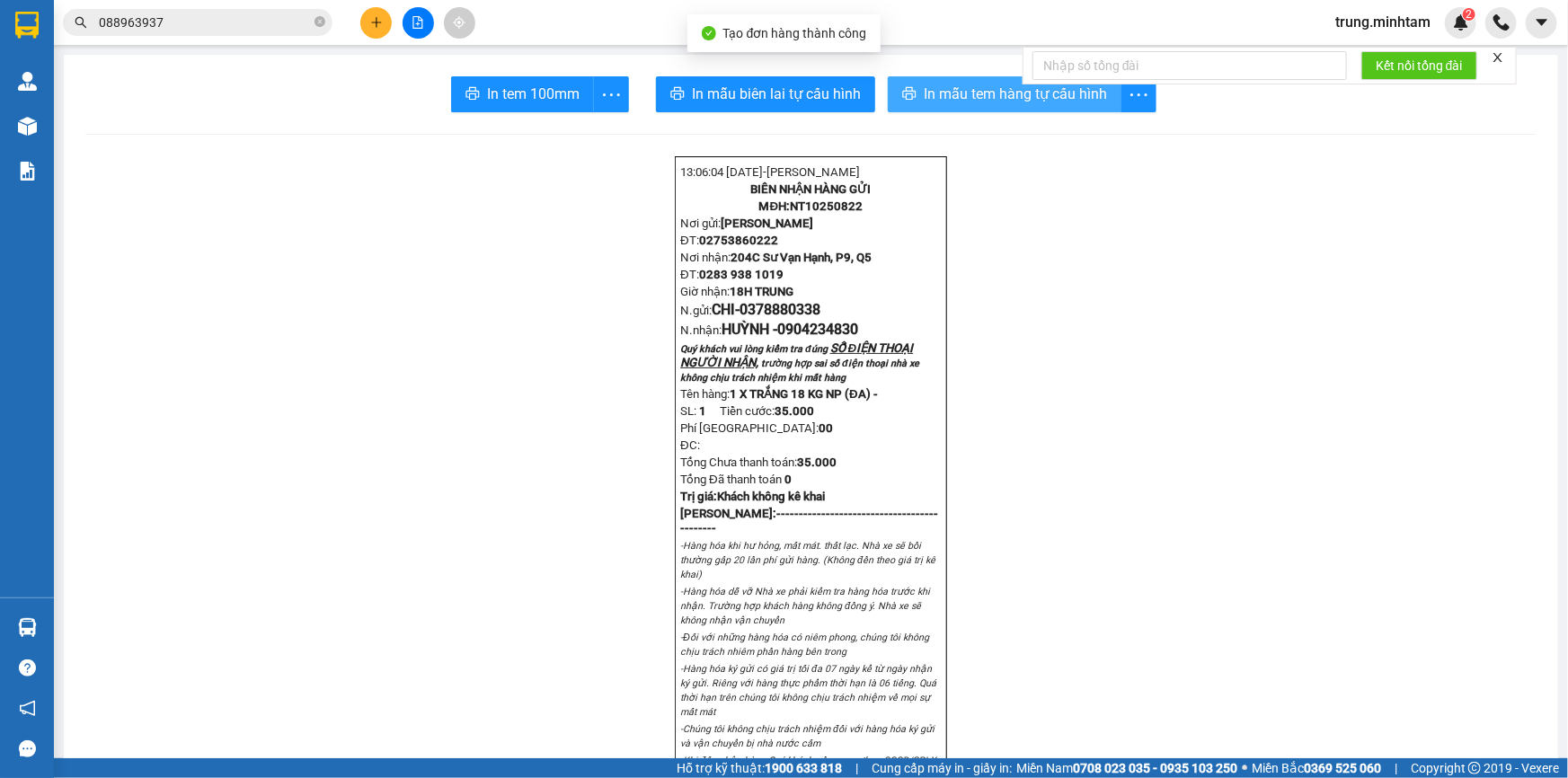
click at [988, 96] on span "In mẫu tem hàng tự cấu hình" at bounding box center [1015, 94] width 183 height 23
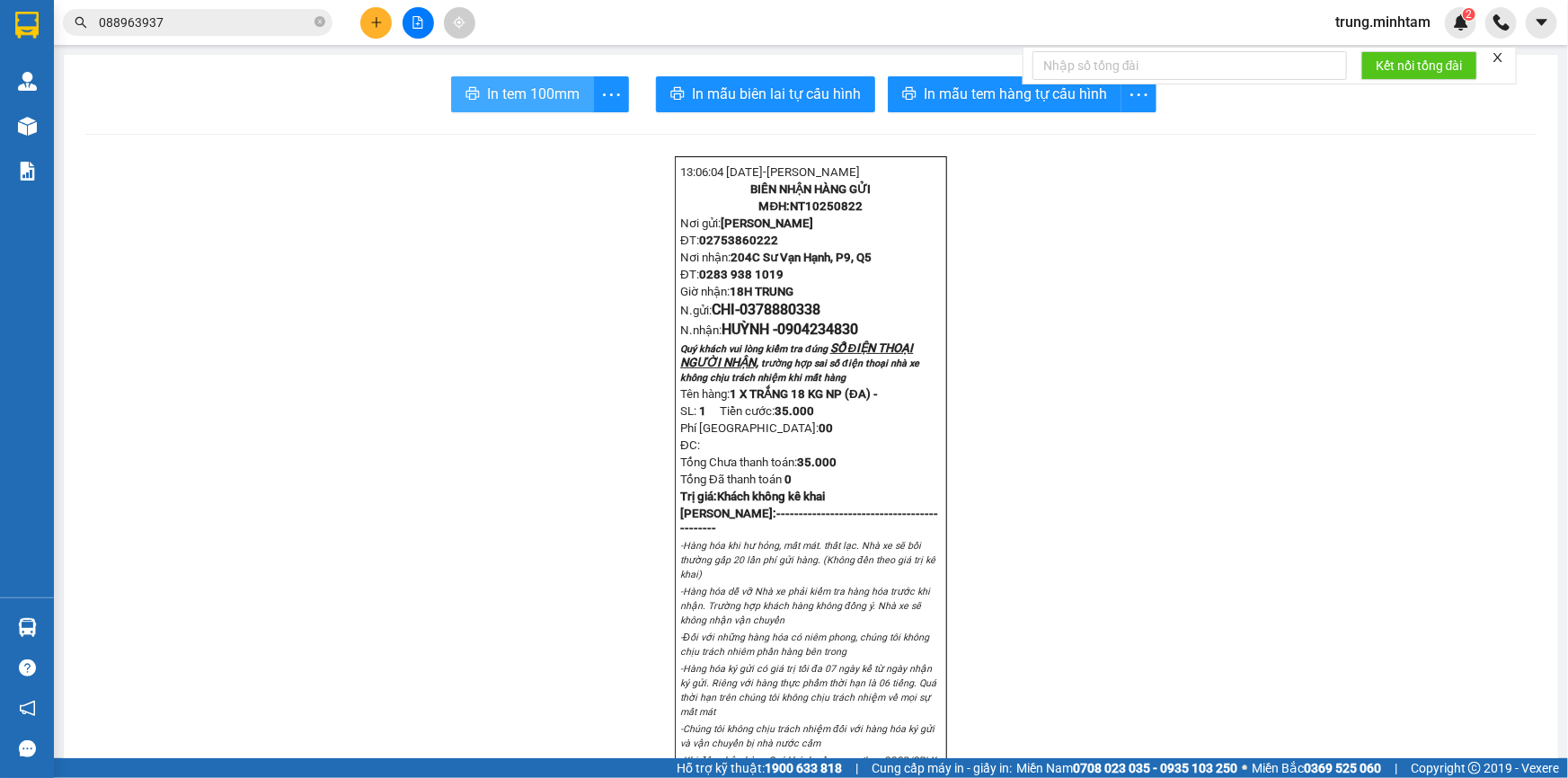
click at [515, 96] on span "In tem 100mm" at bounding box center [533, 94] width 92 height 23
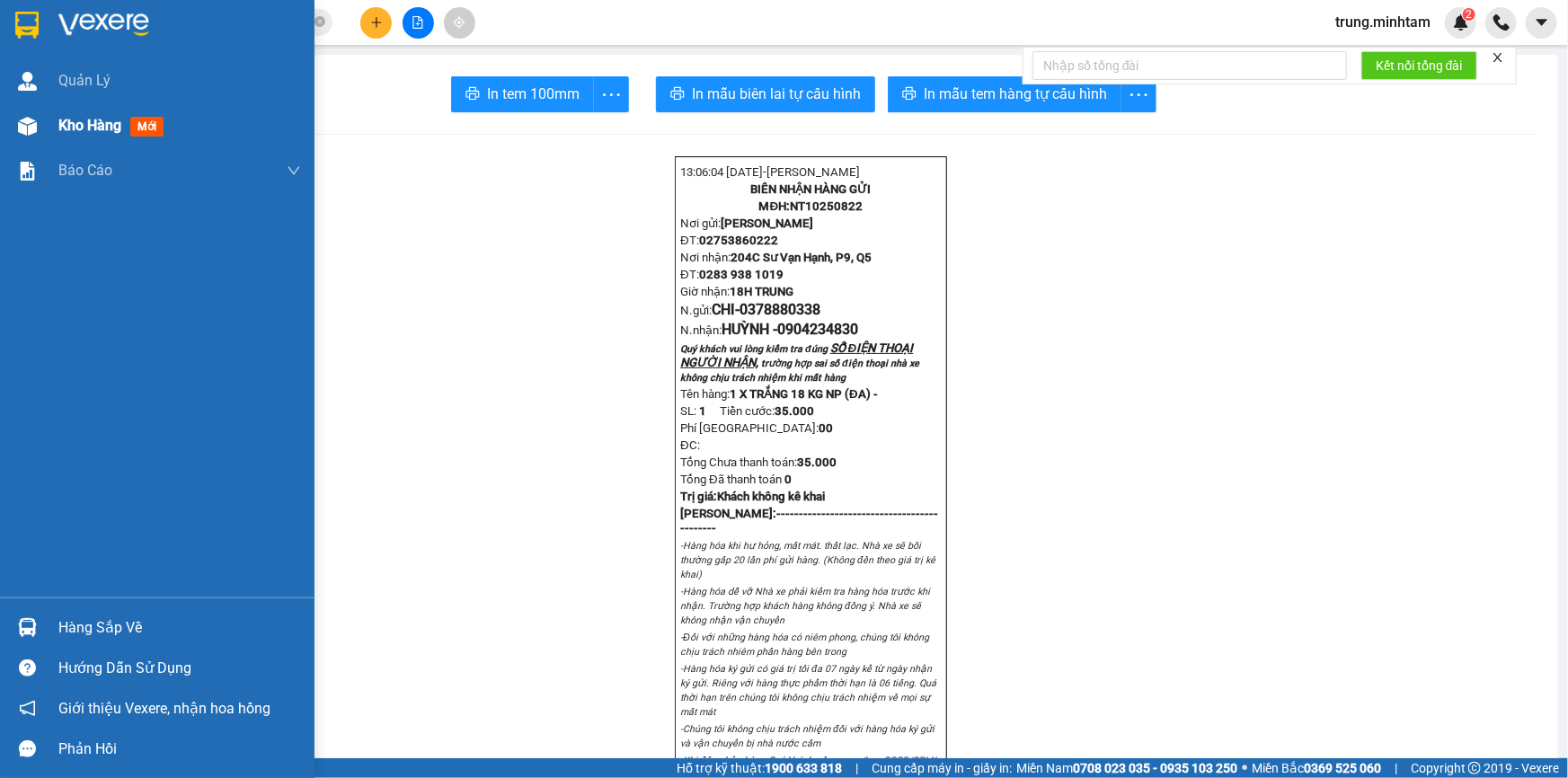
click at [105, 133] on span "Kho hàng" at bounding box center [90, 126] width 63 height 17
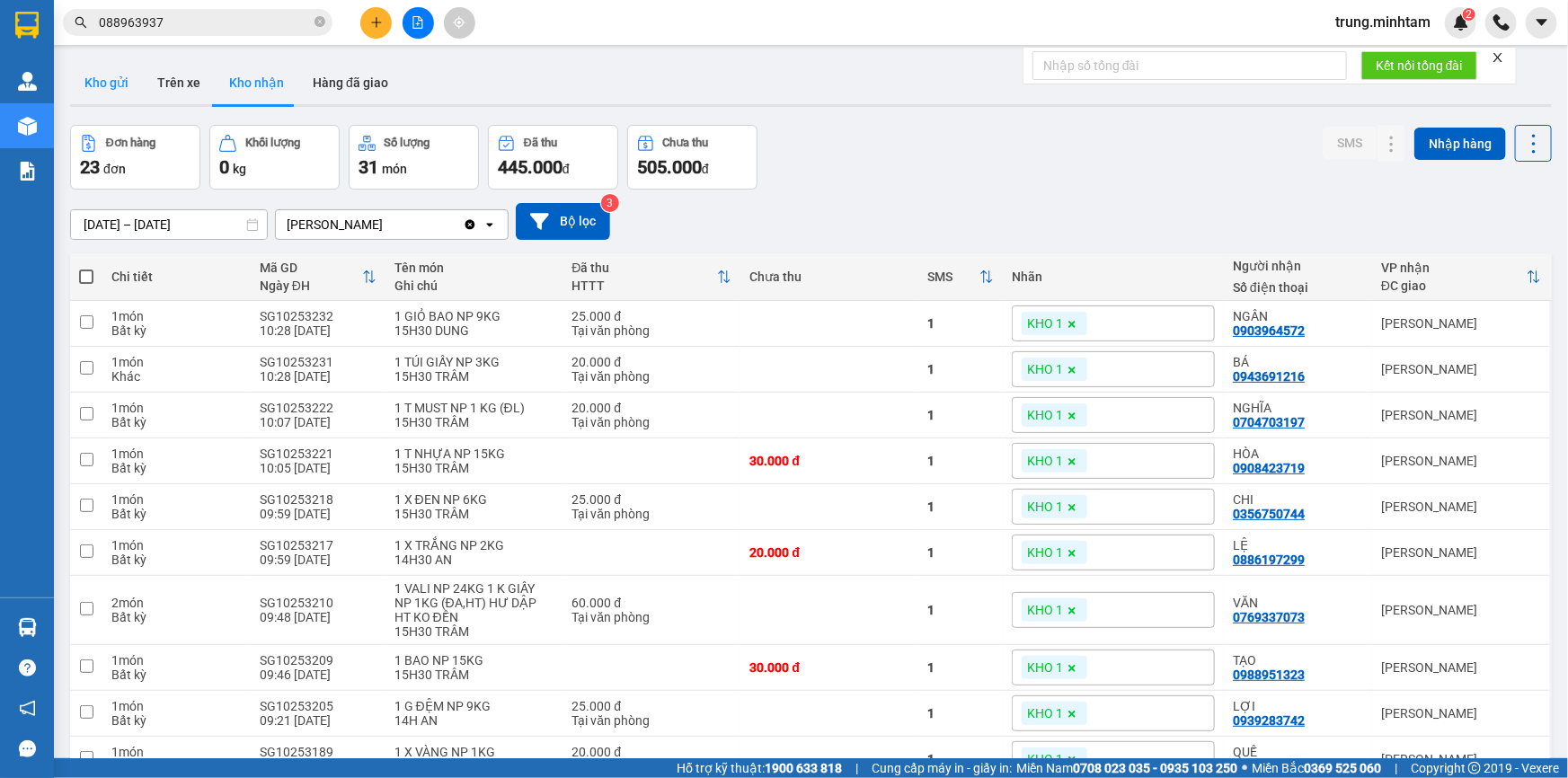
click at [117, 86] on button "Kho gửi" at bounding box center [107, 82] width 72 height 43
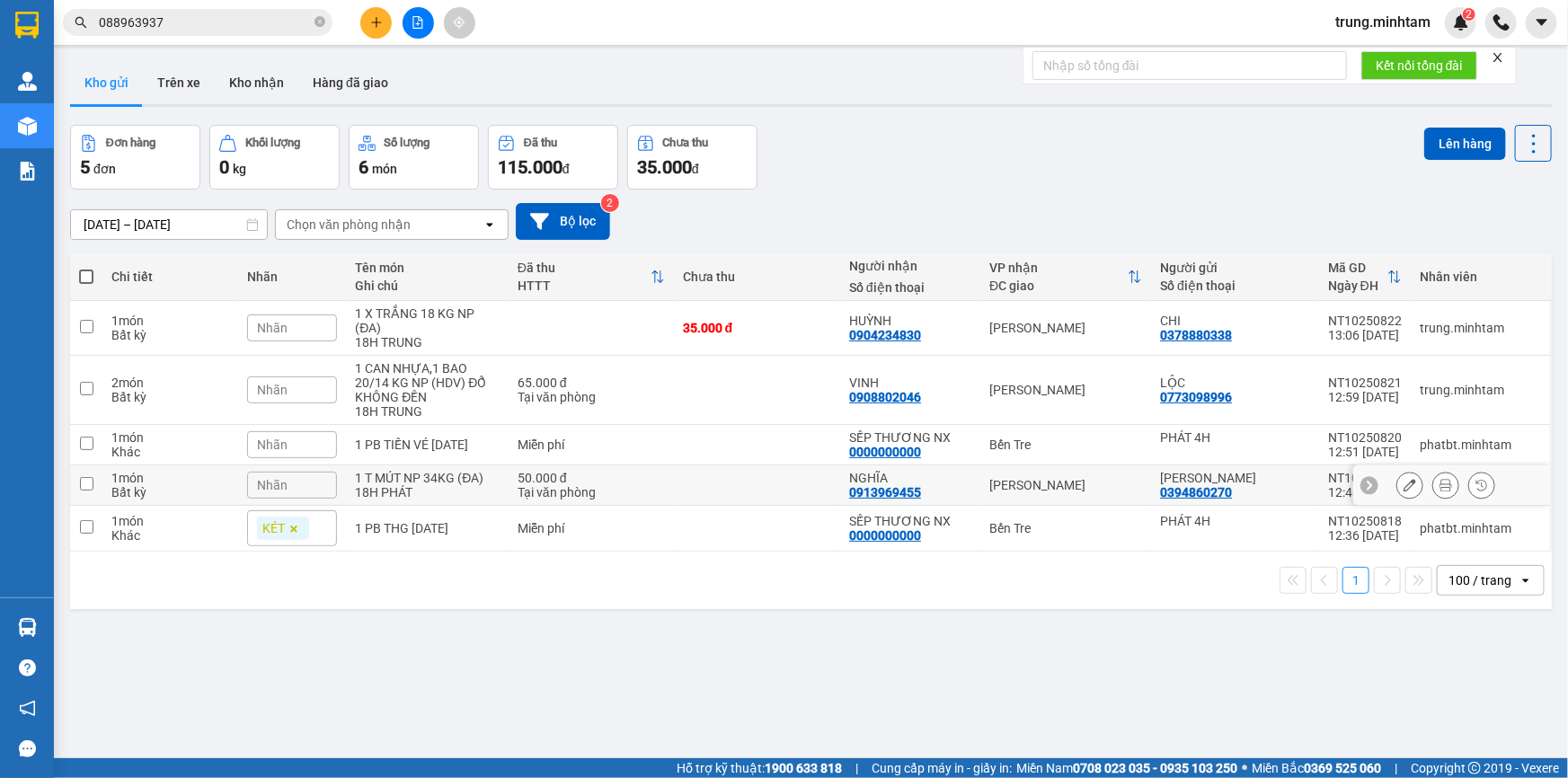
click at [803, 481] on td at bounding box center [757, 485] width 166 height 40
checkbox input "true"
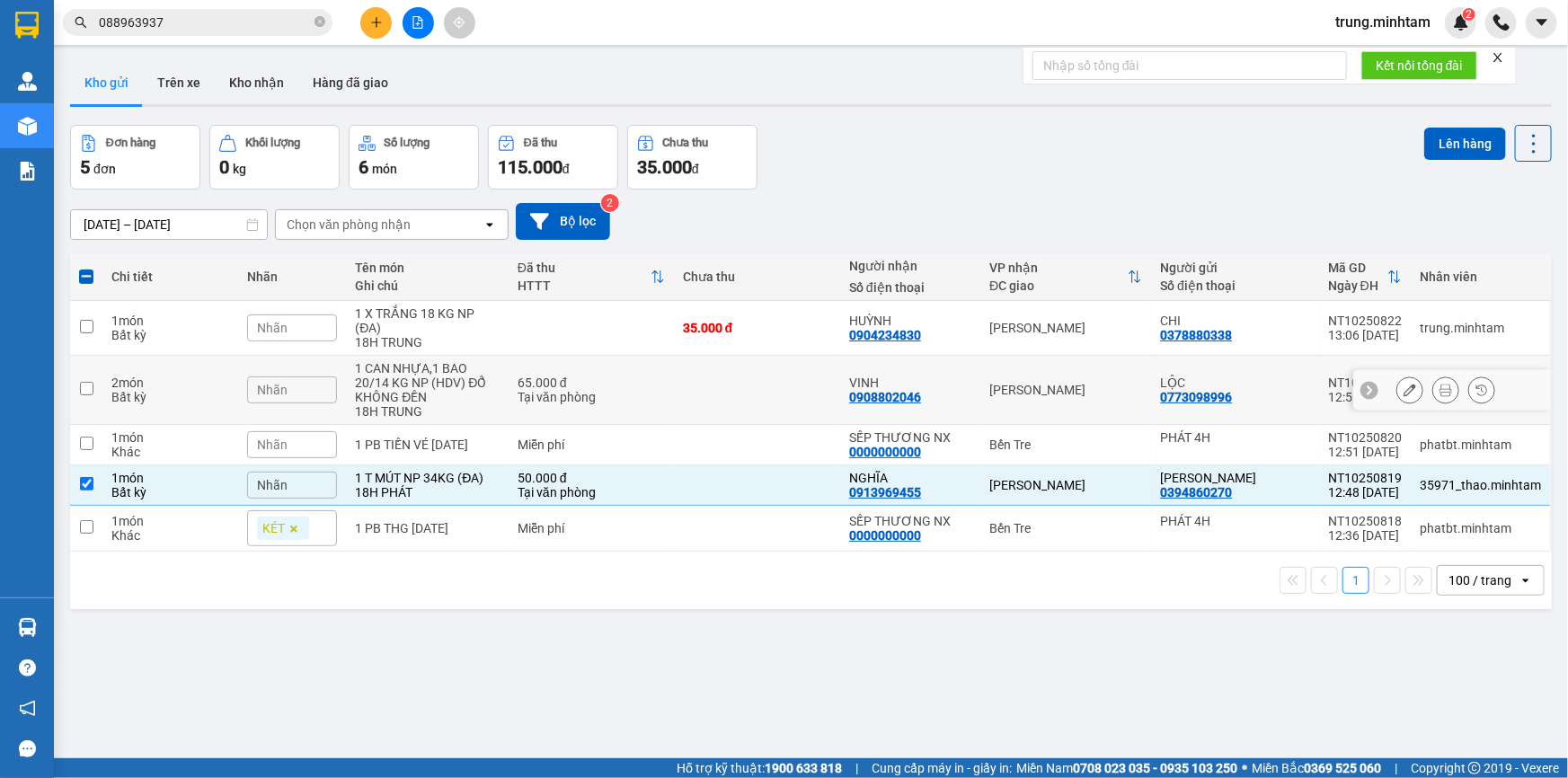
click at [747, 397] on td at bounding box center [757, 390] width 166 height 70
checkbox input "true"
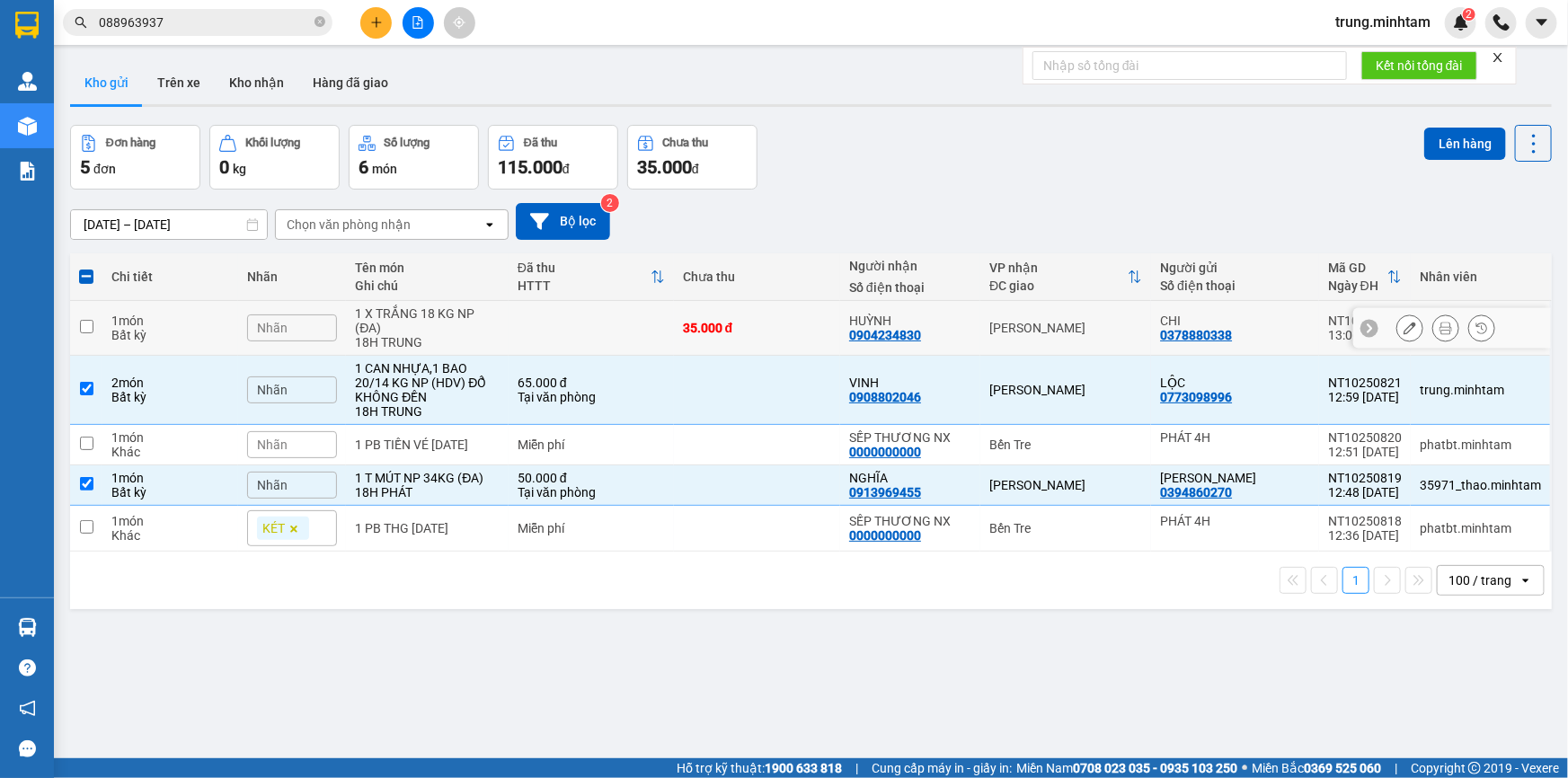
click at [757, 322] on div "35.000 đ" at bounding box center [757, 327] width 149 height 14
checkbox input "true"
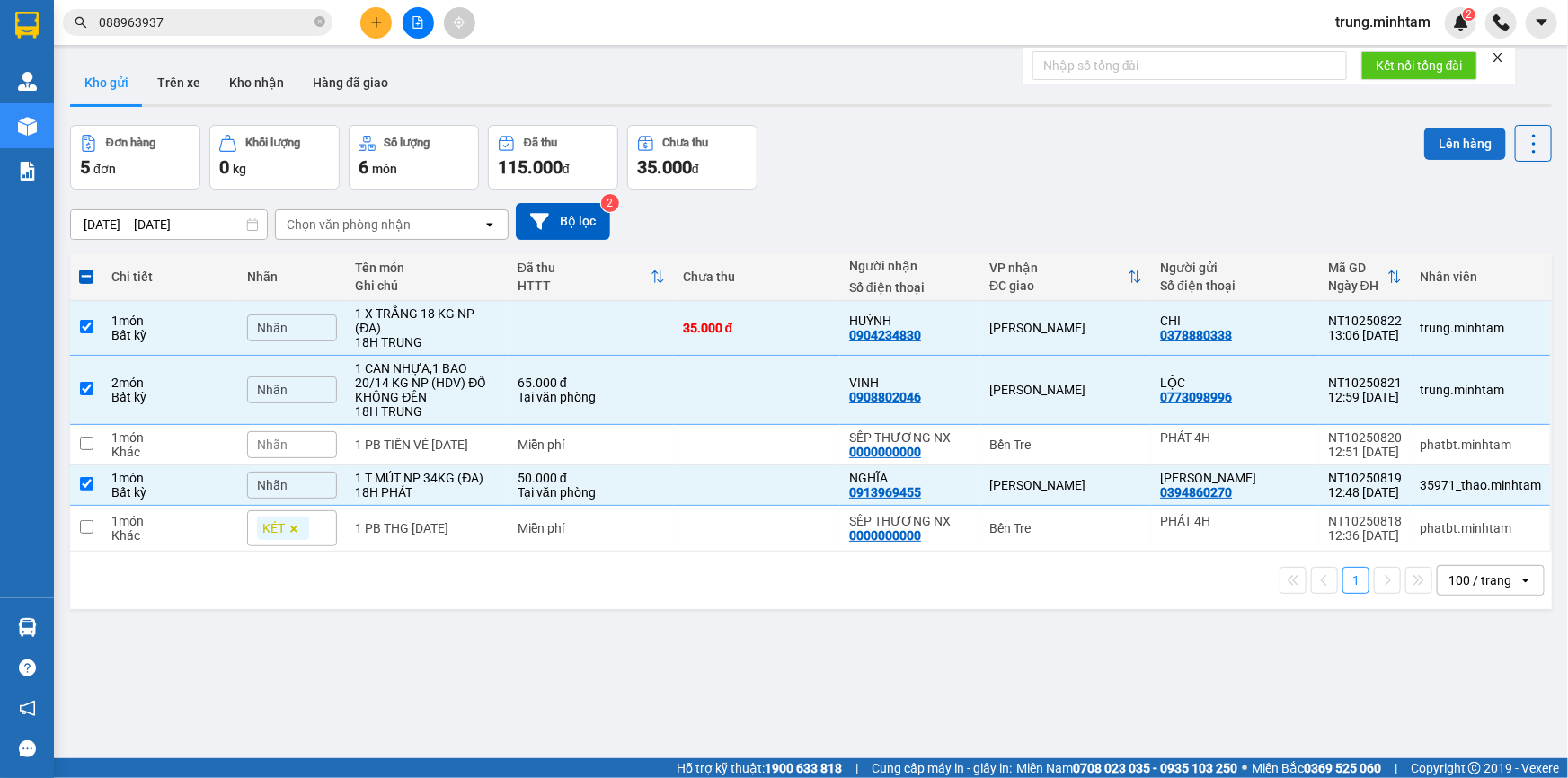
click at [1444, 139] on button "Lên hàng" at bounding box center [1465, 144] width 82 height 32
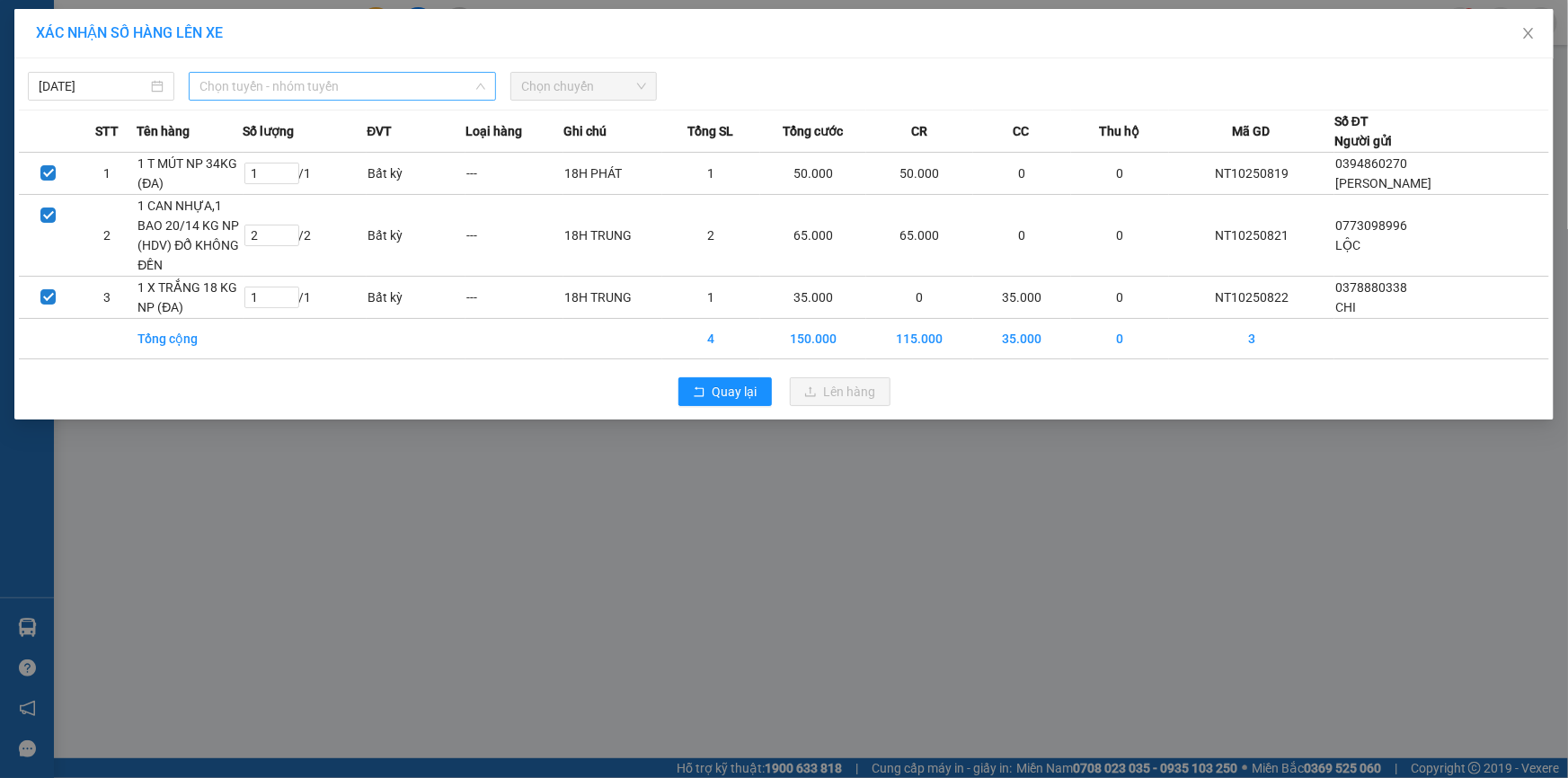
click at [279, 90] on span "Chọn tuyến - nhóm tuyến" at bounding box center [342, 86] width 286 height 27
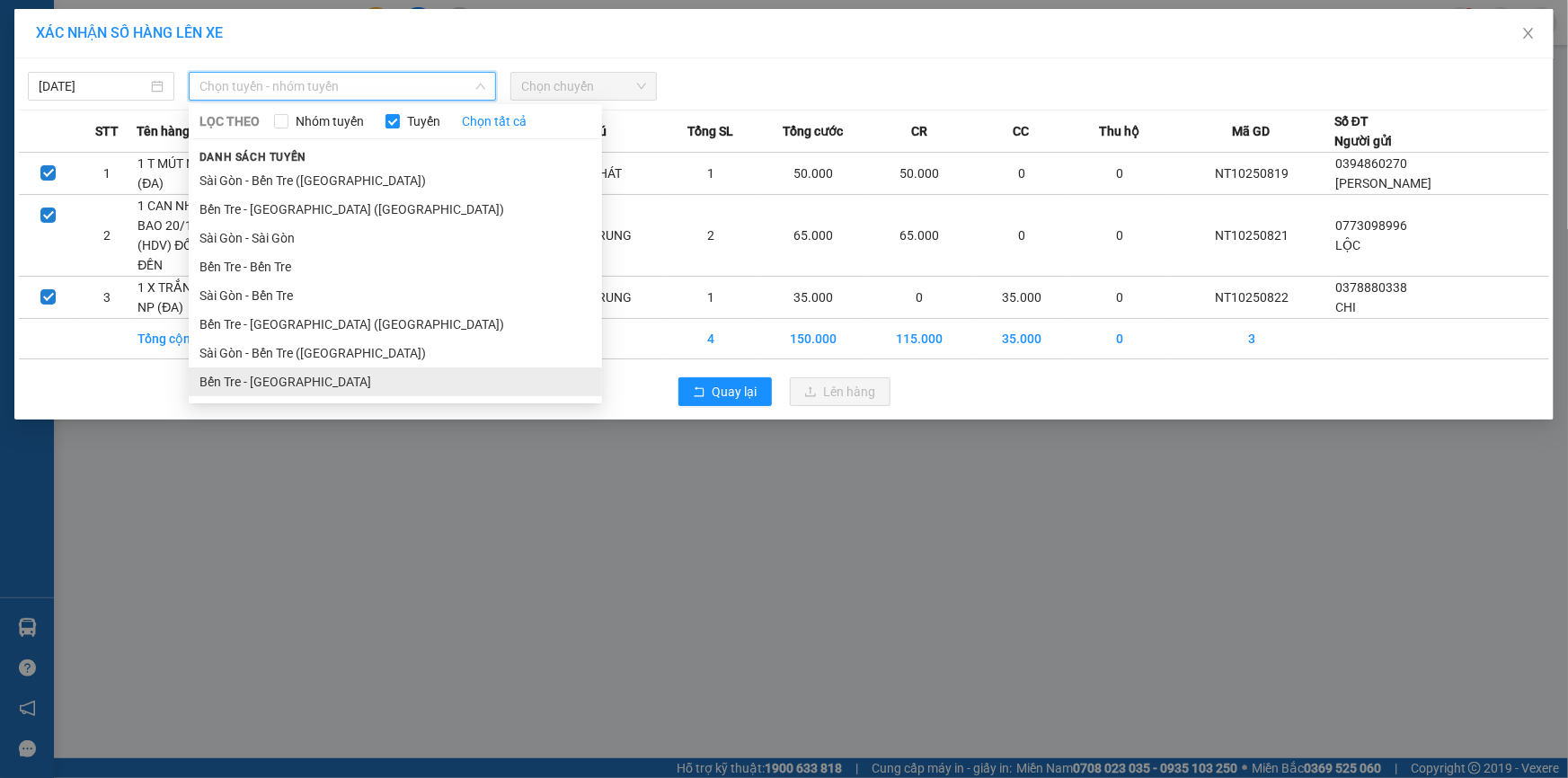
click at [275, 383] on li "Bến Tre - [GEOGRAPHIC_DATA]" at bounding box center [396, 382] width 414 height 29
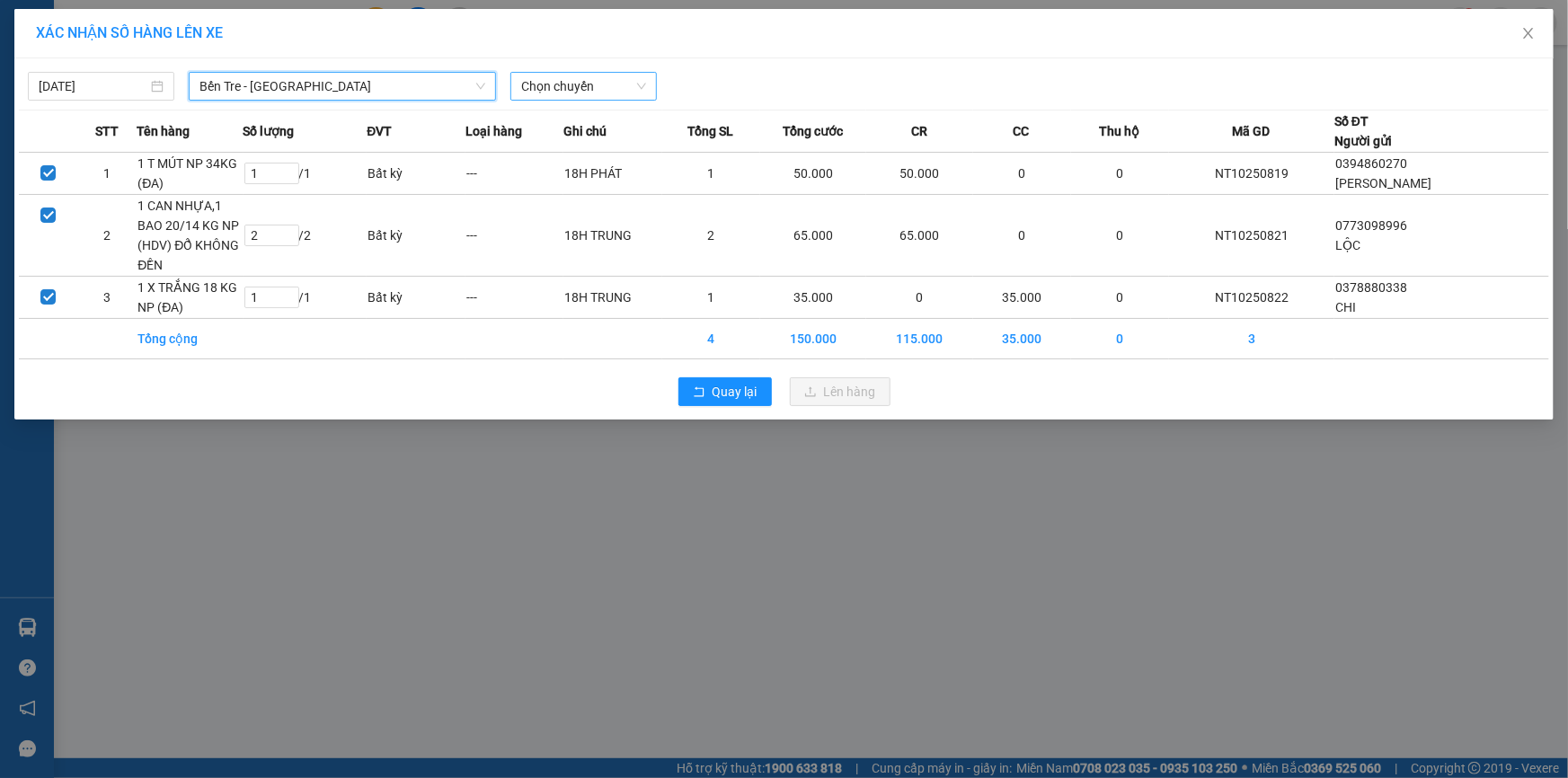
click at [583, 92] on span "Chọn chuyến" at bounding box center [583, 86] width 125 height 27
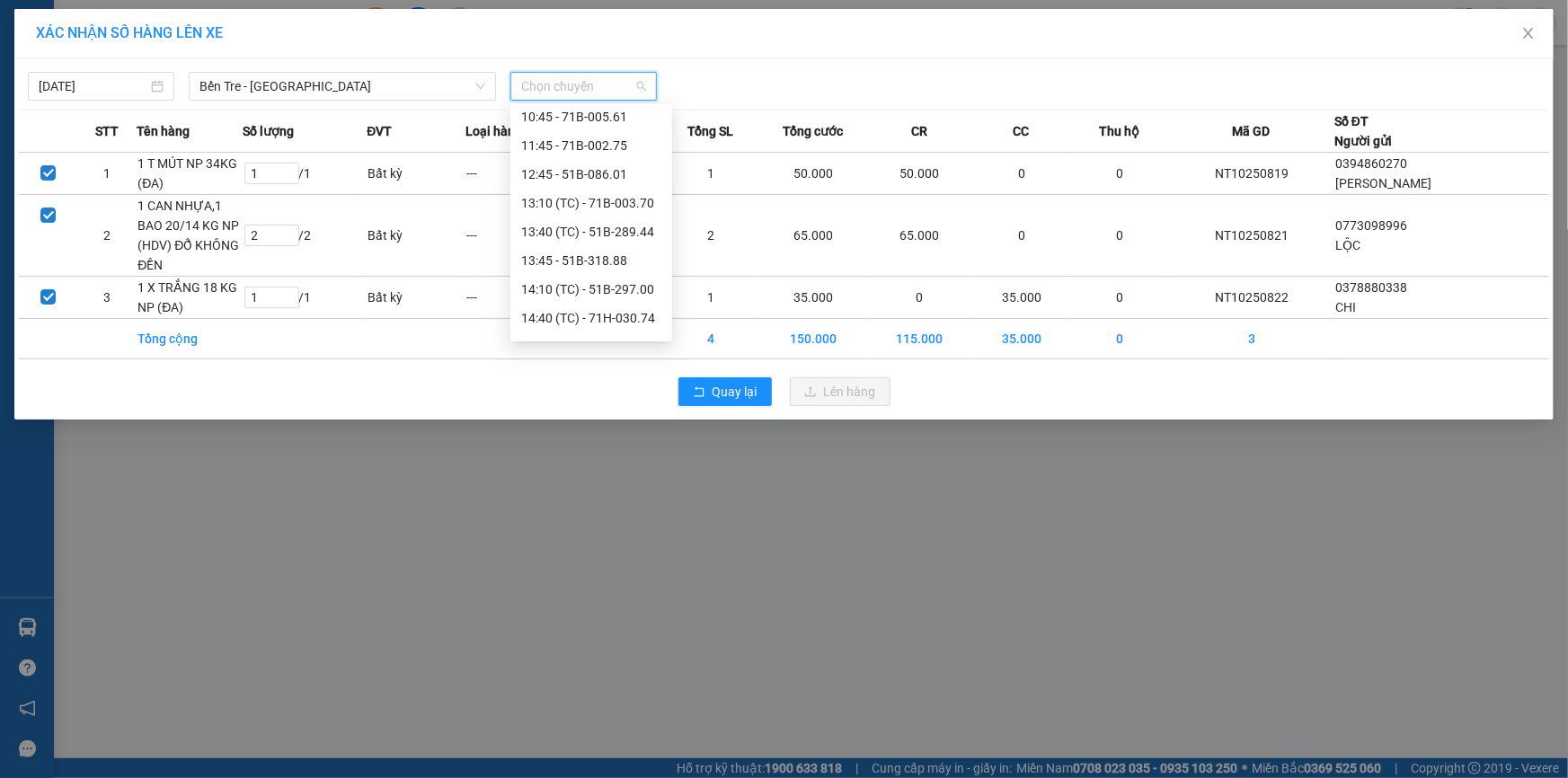
scroll to position [194, 0]
click at [600, 186] on div "12:45 - 51B-086.01" at bounding box center [591, 188] width 140 height 20
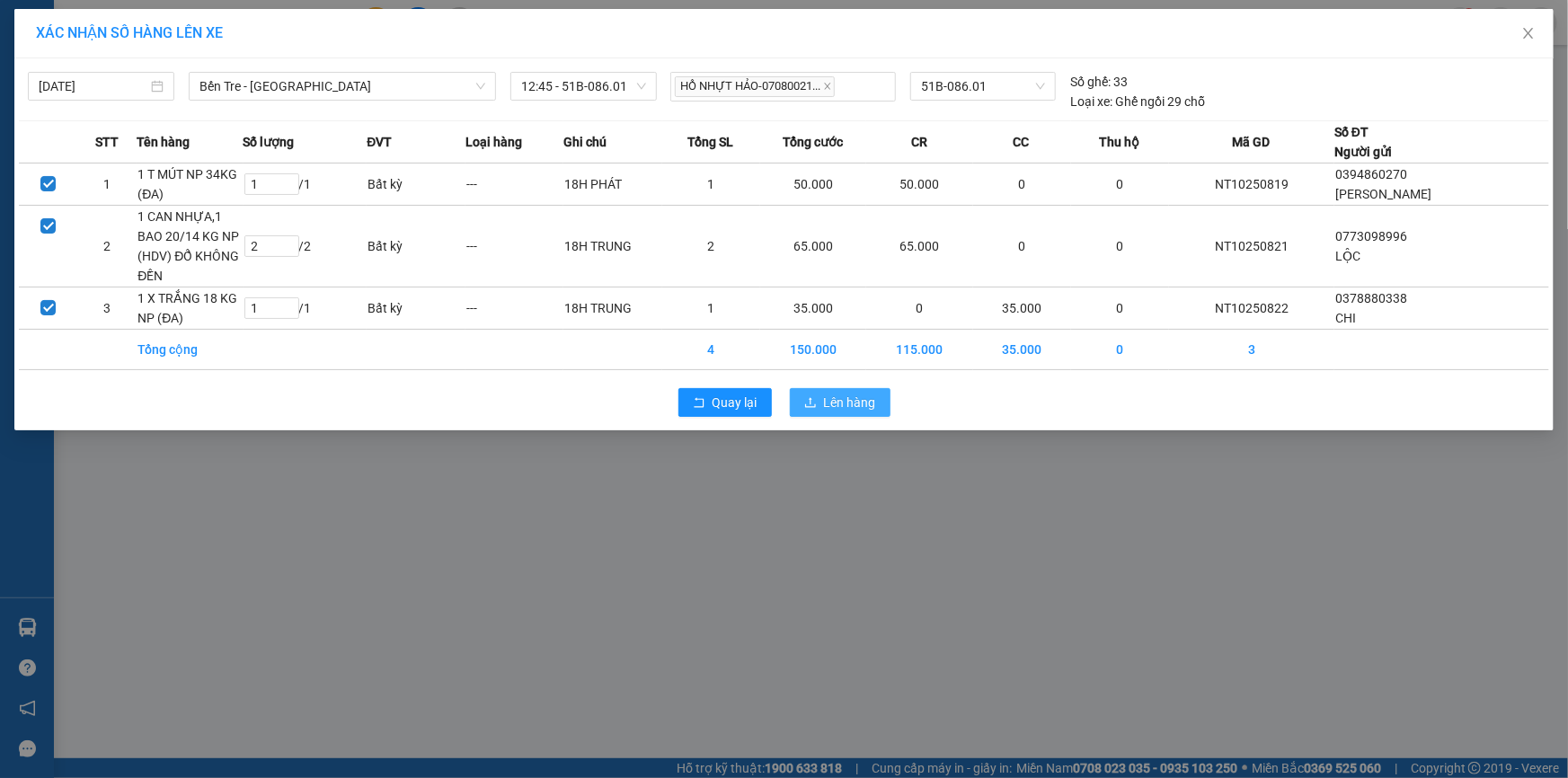
click at [844, 399] on span "Lên hàng" at bounding box center [849, 402] width 52 height 20
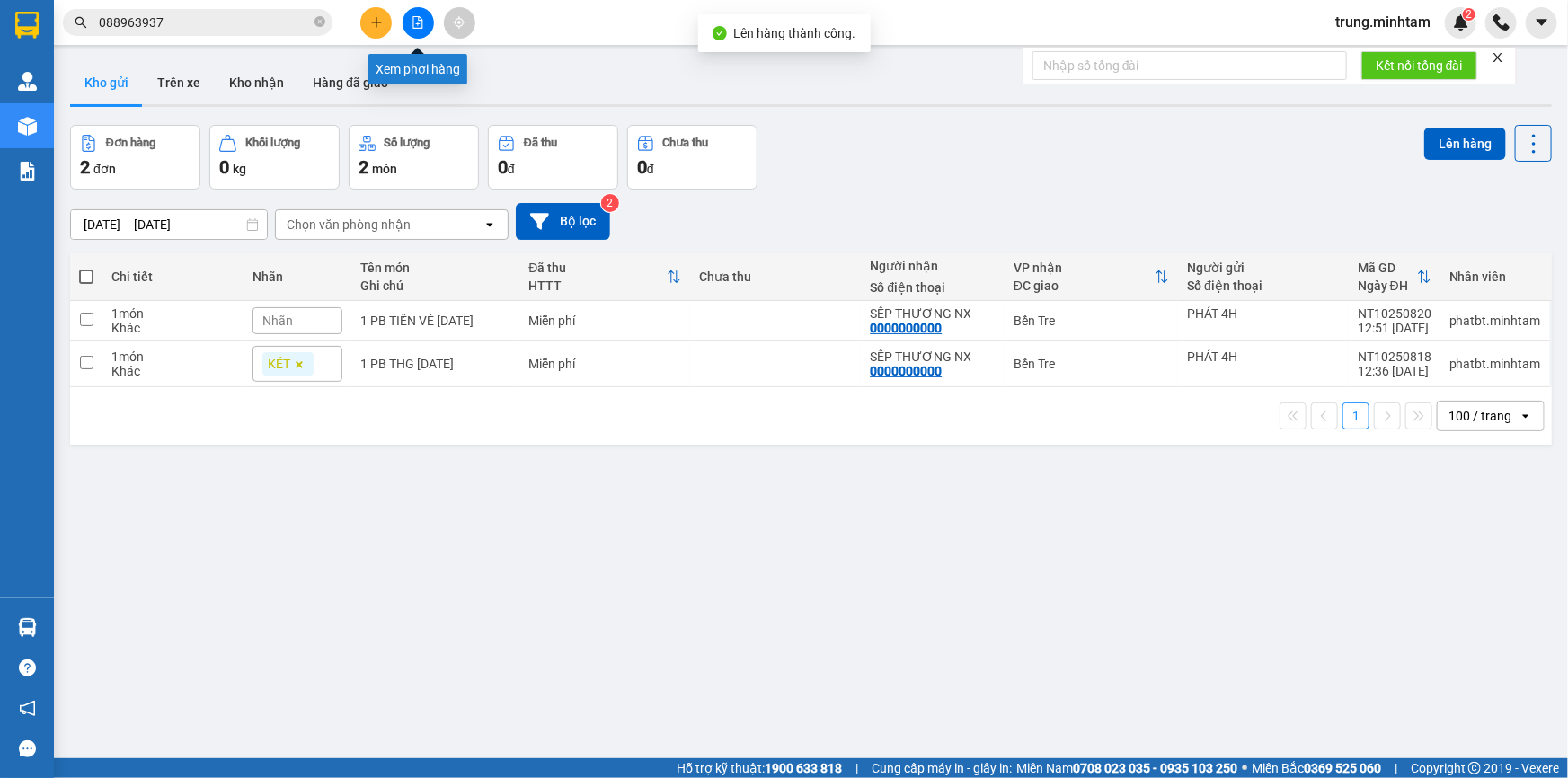
click at [413, 26] on icon "file-add" at bounding box center [417, 22] width 12 height 12
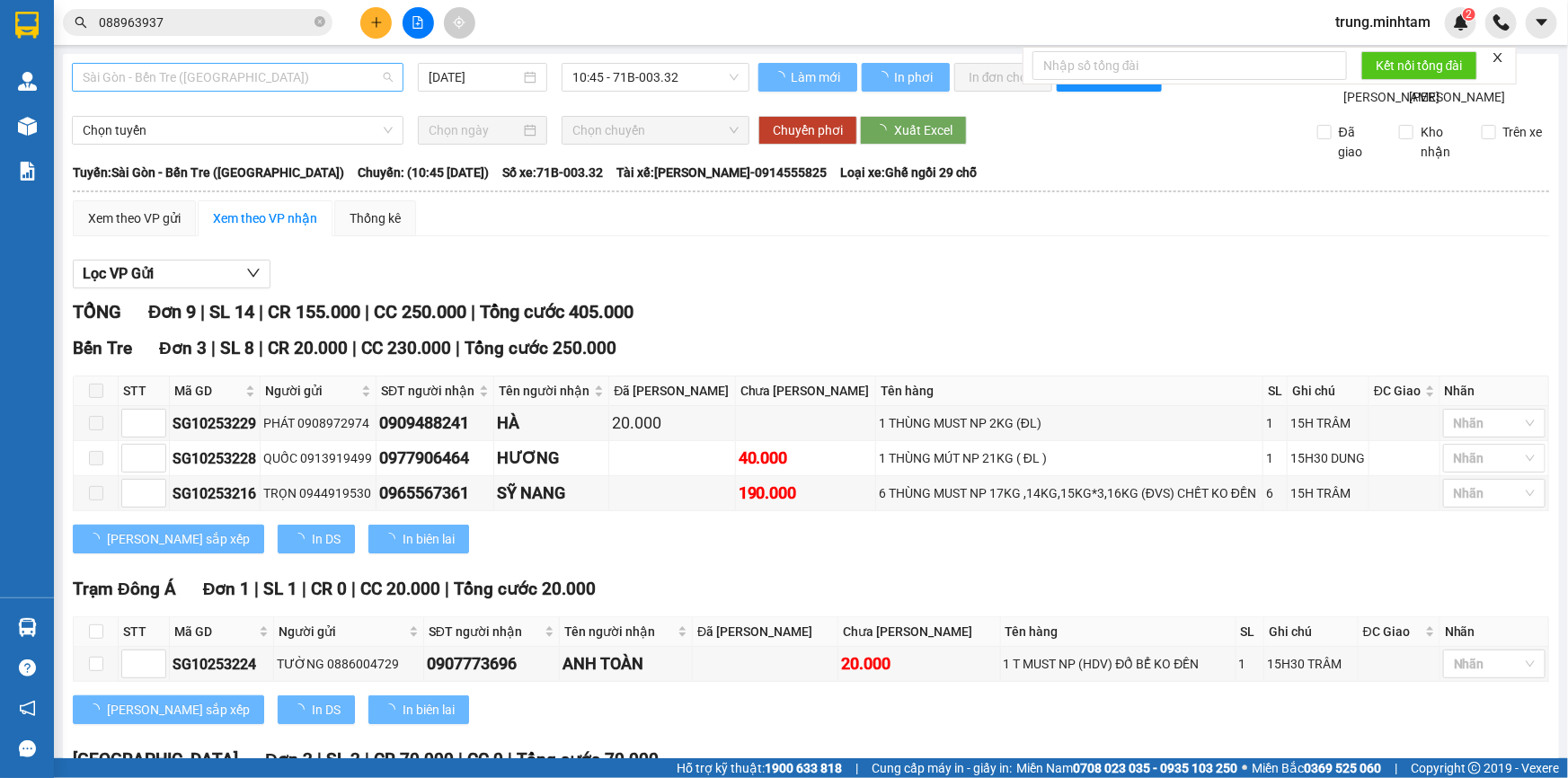
click at [225, 71] on span "Sài Gòn - Bến Tre ([GEOGRAPHIC_DATA])" at bounding box center [237, 77] width 310 height 27
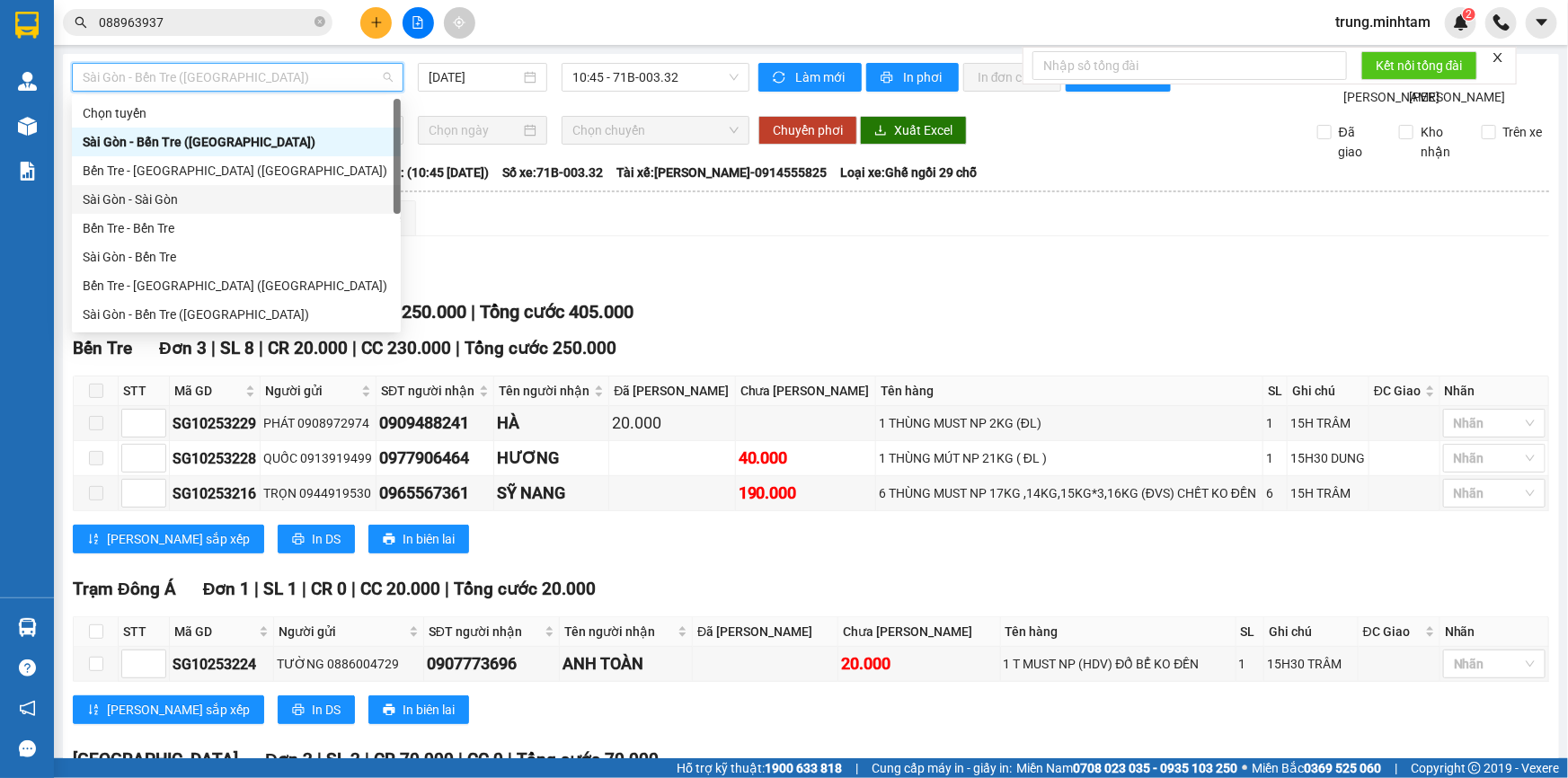
scroll to position [28, 0]
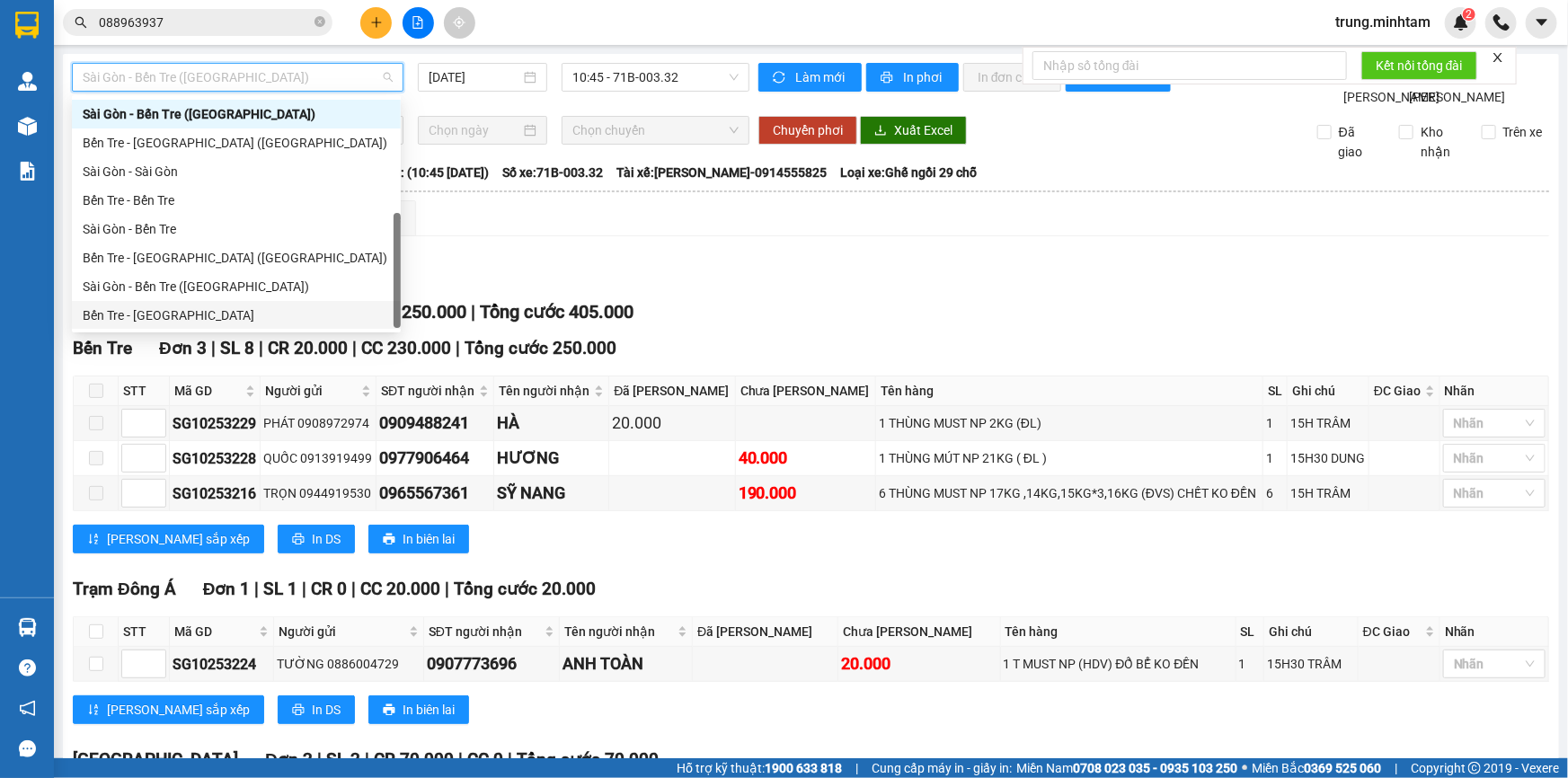
click at [164, 317] on div "Bến Tre - [GEOGRAPHIC_DATA]" at bounding box center [236, 315] width 307 height 20
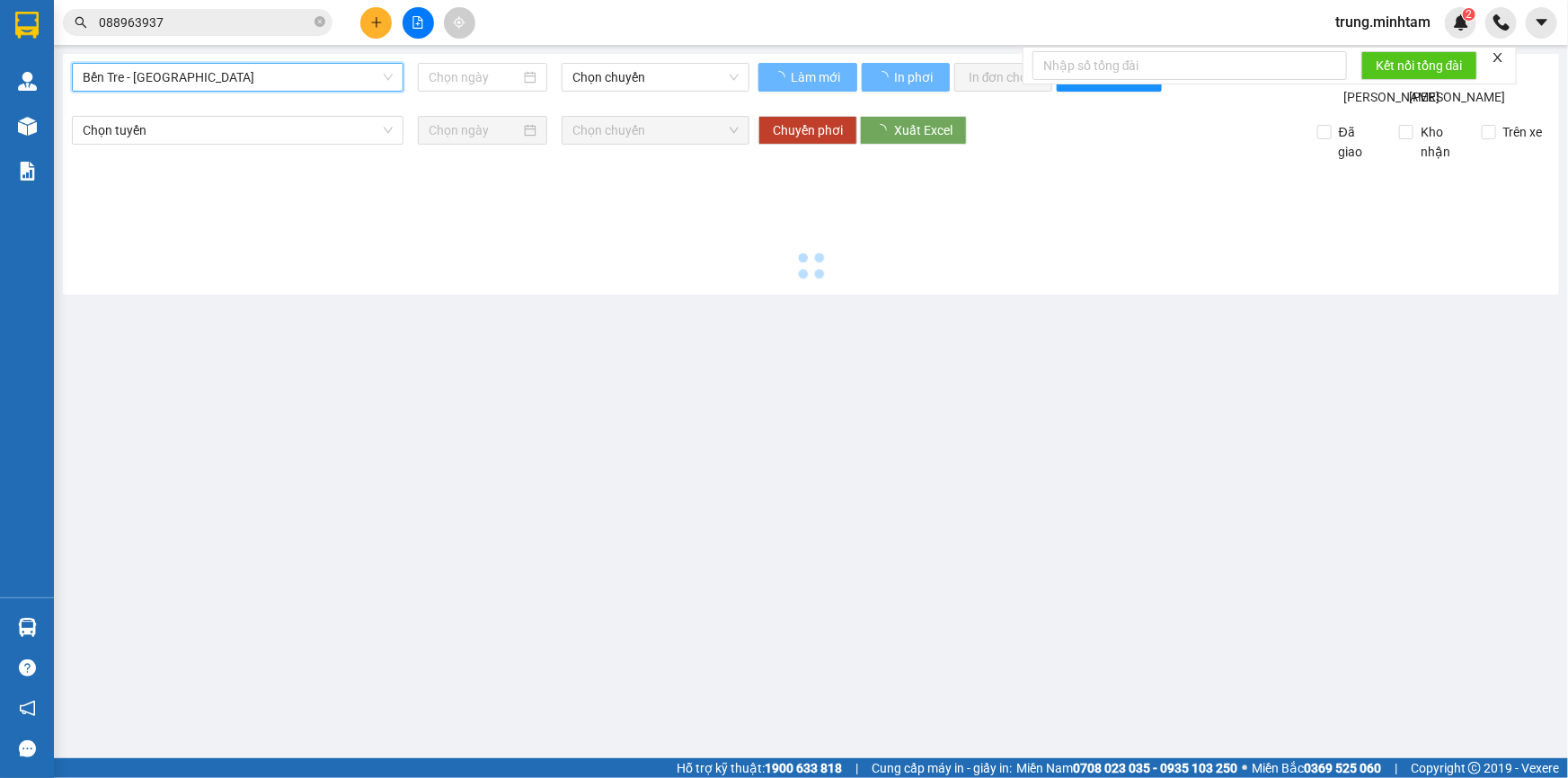
type input "[DATE]"
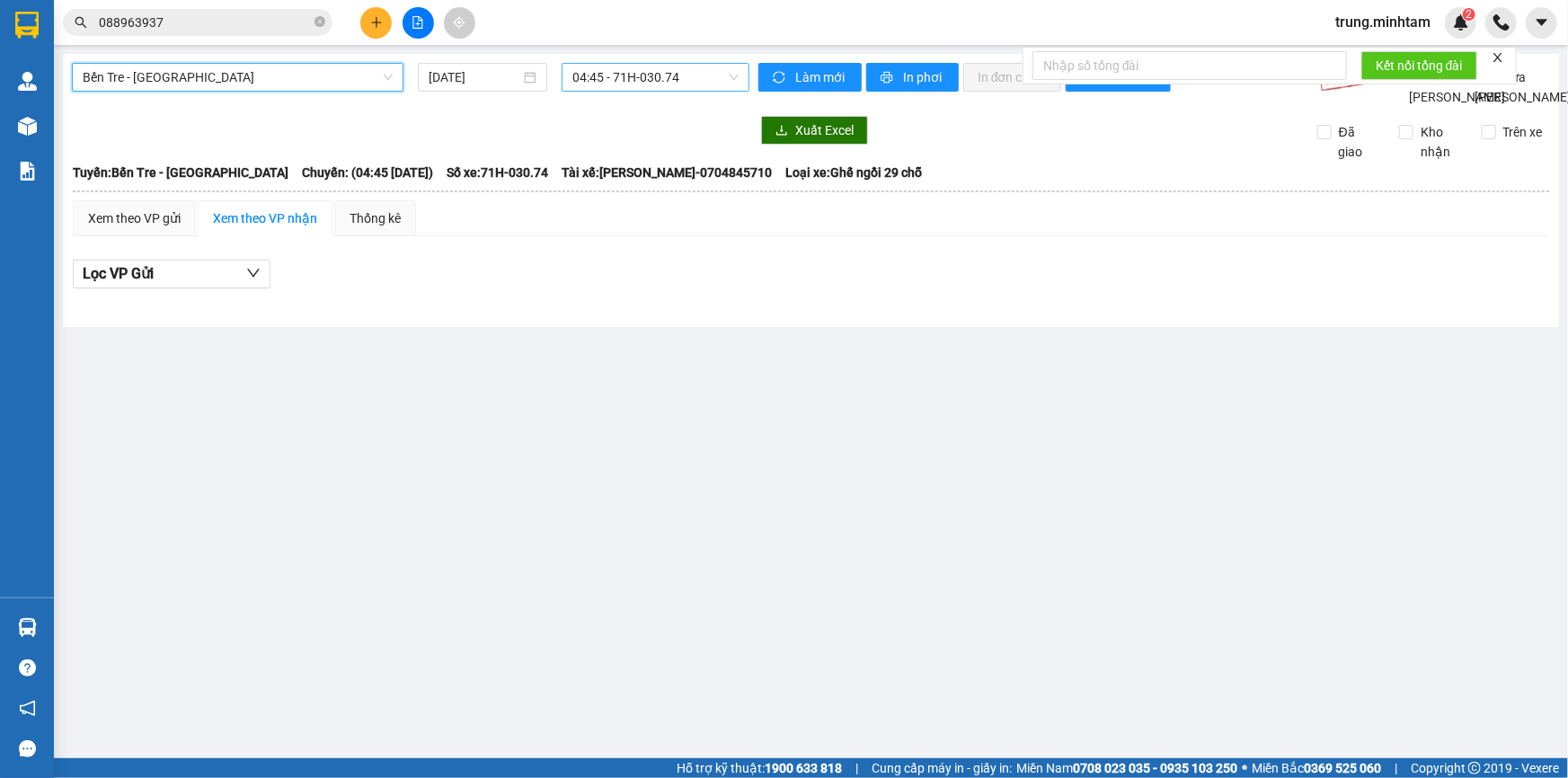
click at [682, 80] on span "04:45 - 71H-030.74" at bounding box center [655, 77] width 166 height 27
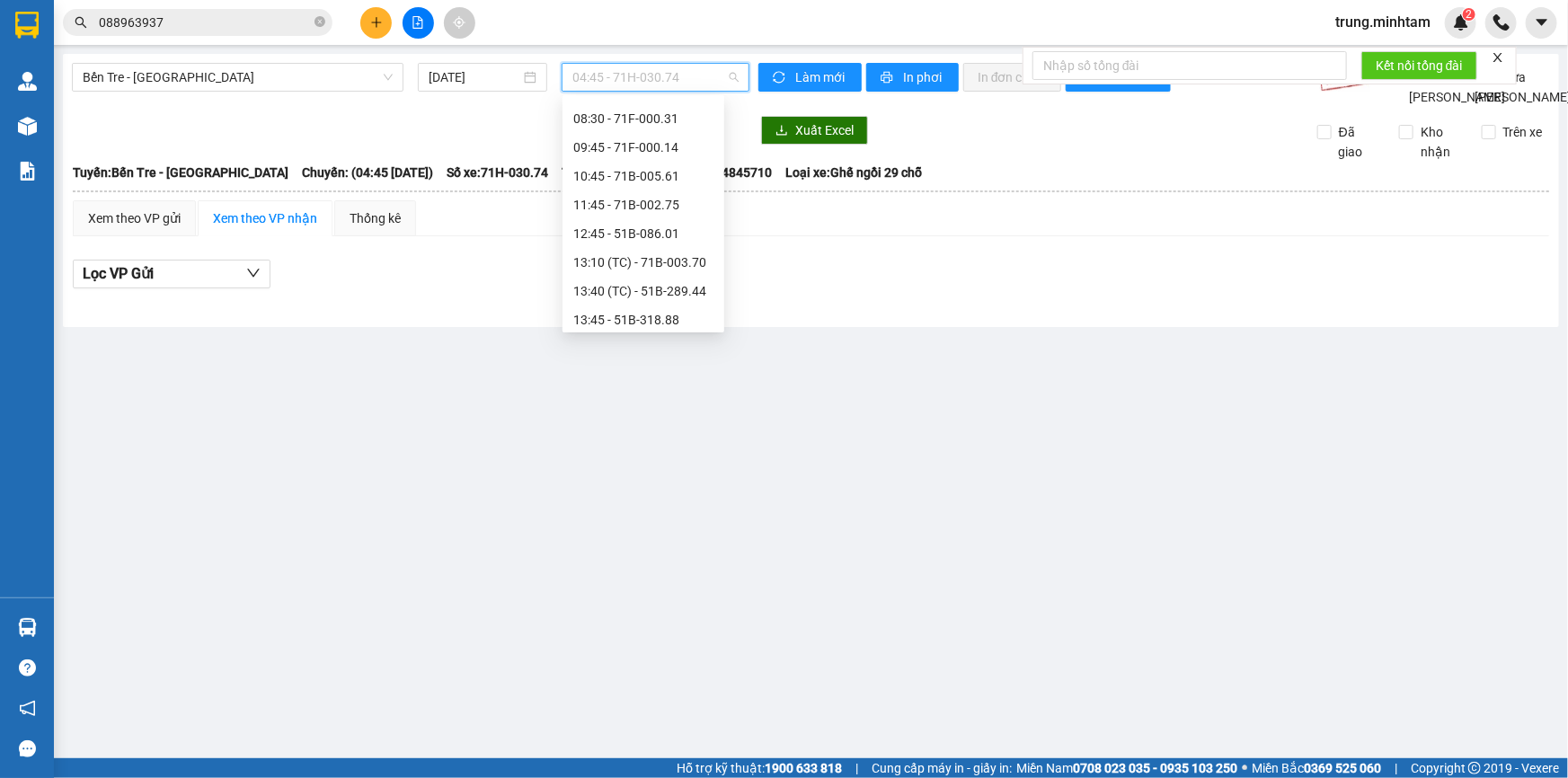
scroll to position [142, 0]
click at [656, 233] on div "12:45 - 51B-086.01" at bounding box center [642, 230] width 140 height 20
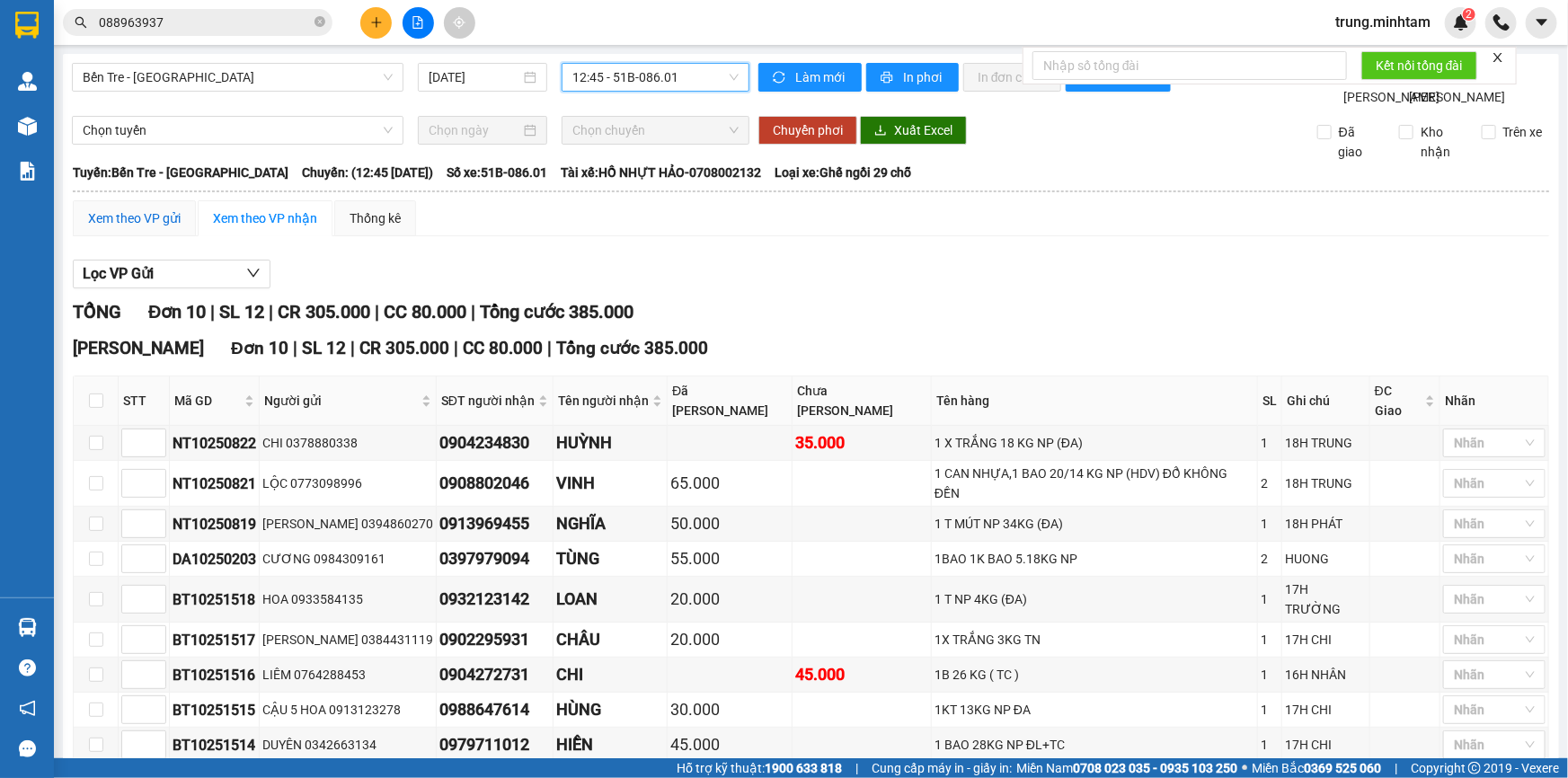
click at [150, 228] on div "Xem theo VP gửi" at bounding box center [133, 218] width 92 height 20
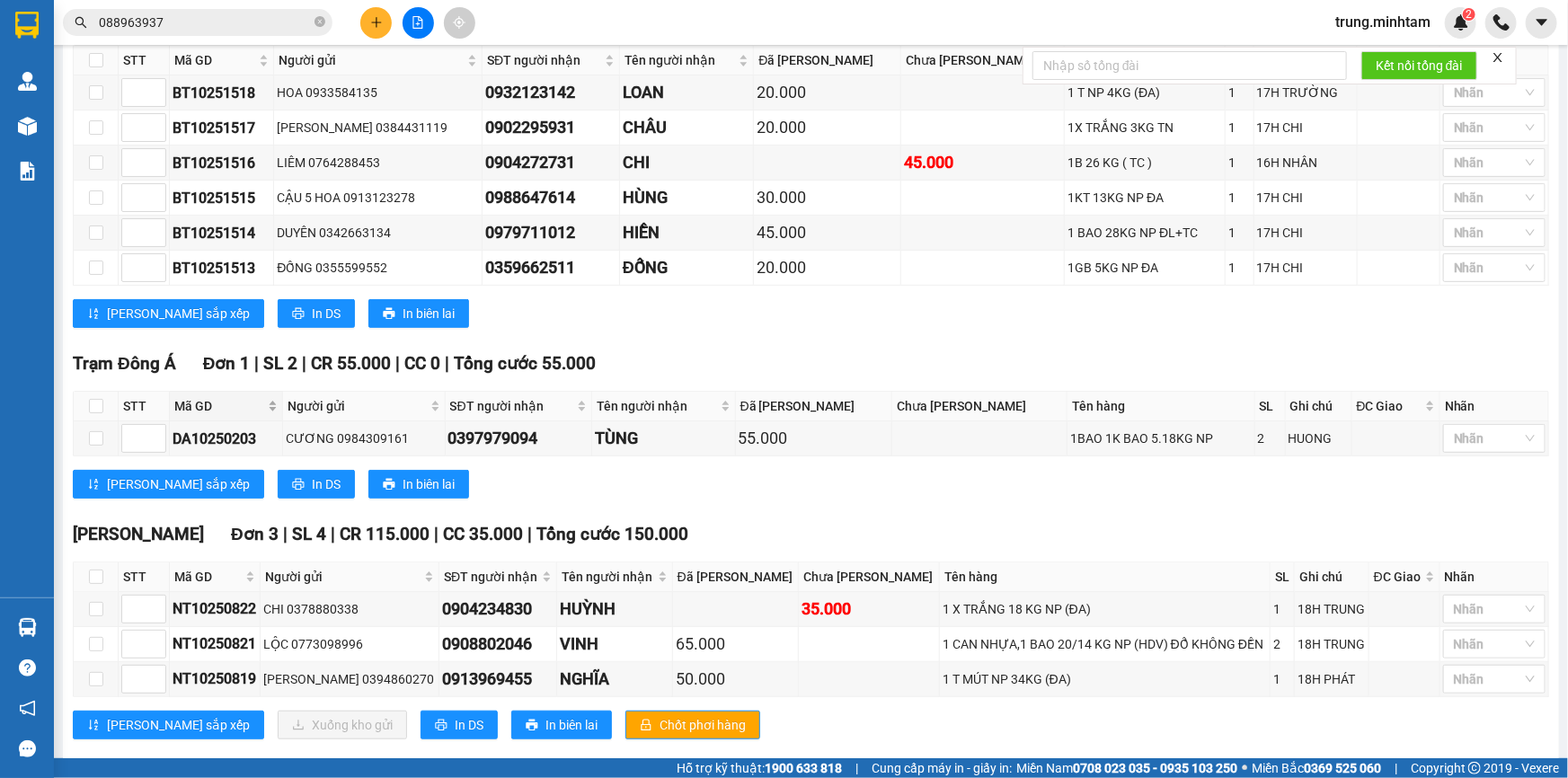
scroll to position [378, 0]
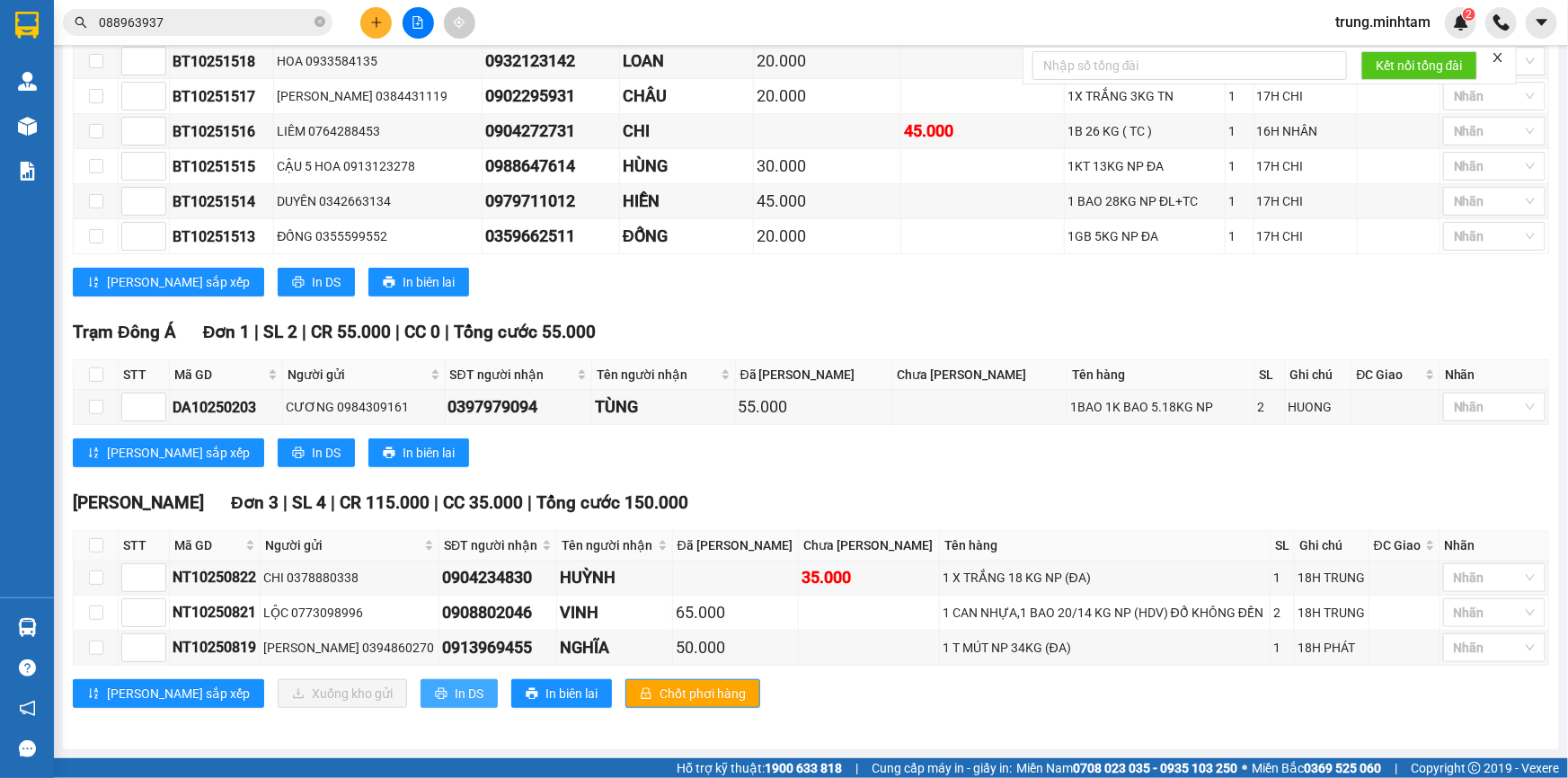
click at [455, 692] on span "In DS" at bounding box center [469, 693] width 29 height 20
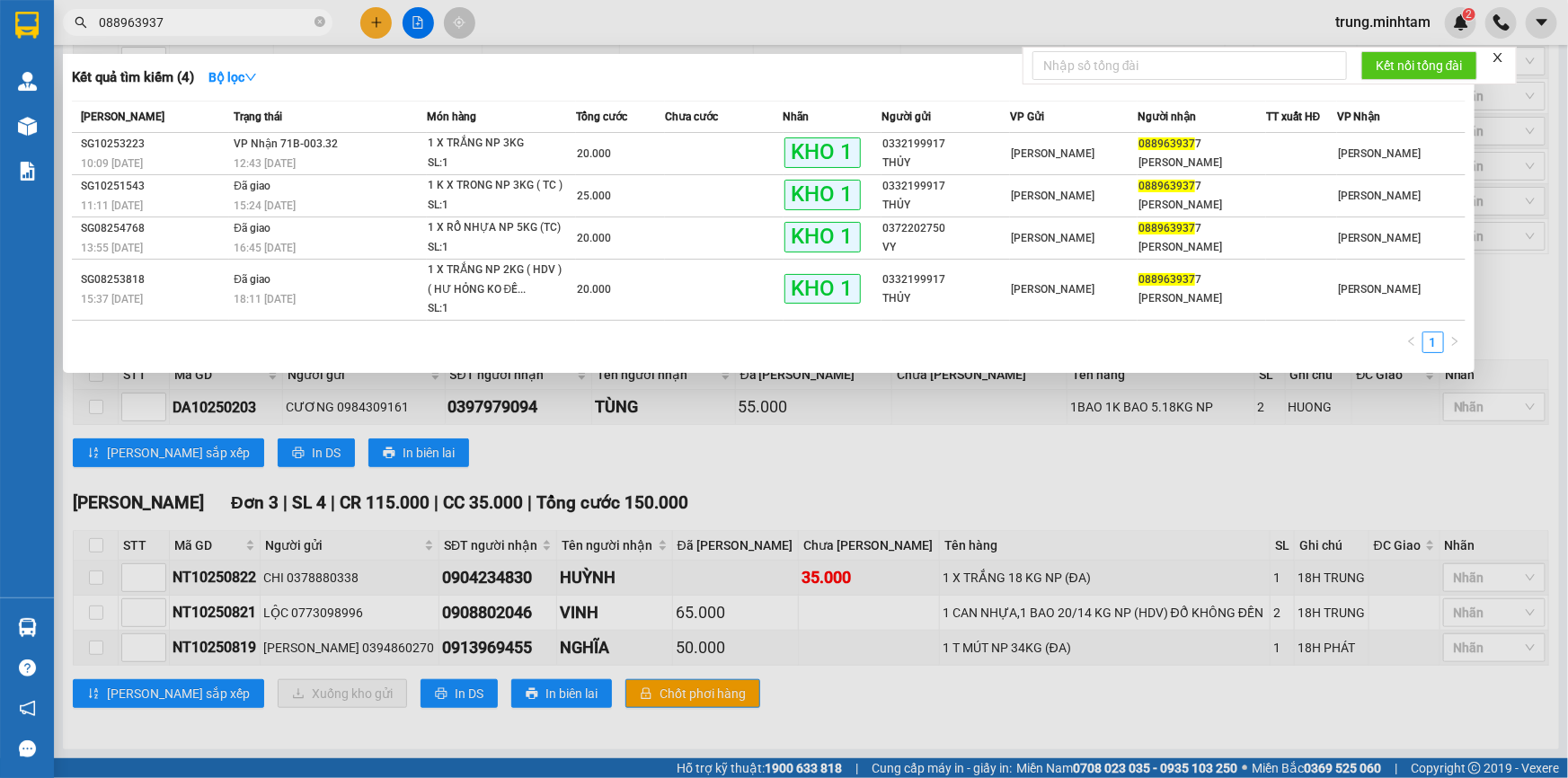
click at [210, 18] on input "088963937" at bounding box center [205, 22] width 212 height 20
click at [210, 17] on input "088963937" at bounding box center [205, 22] width 212 height 20
click at [210, 18] on input "088963937" at bounding box center [205, 22] width 212 height 20
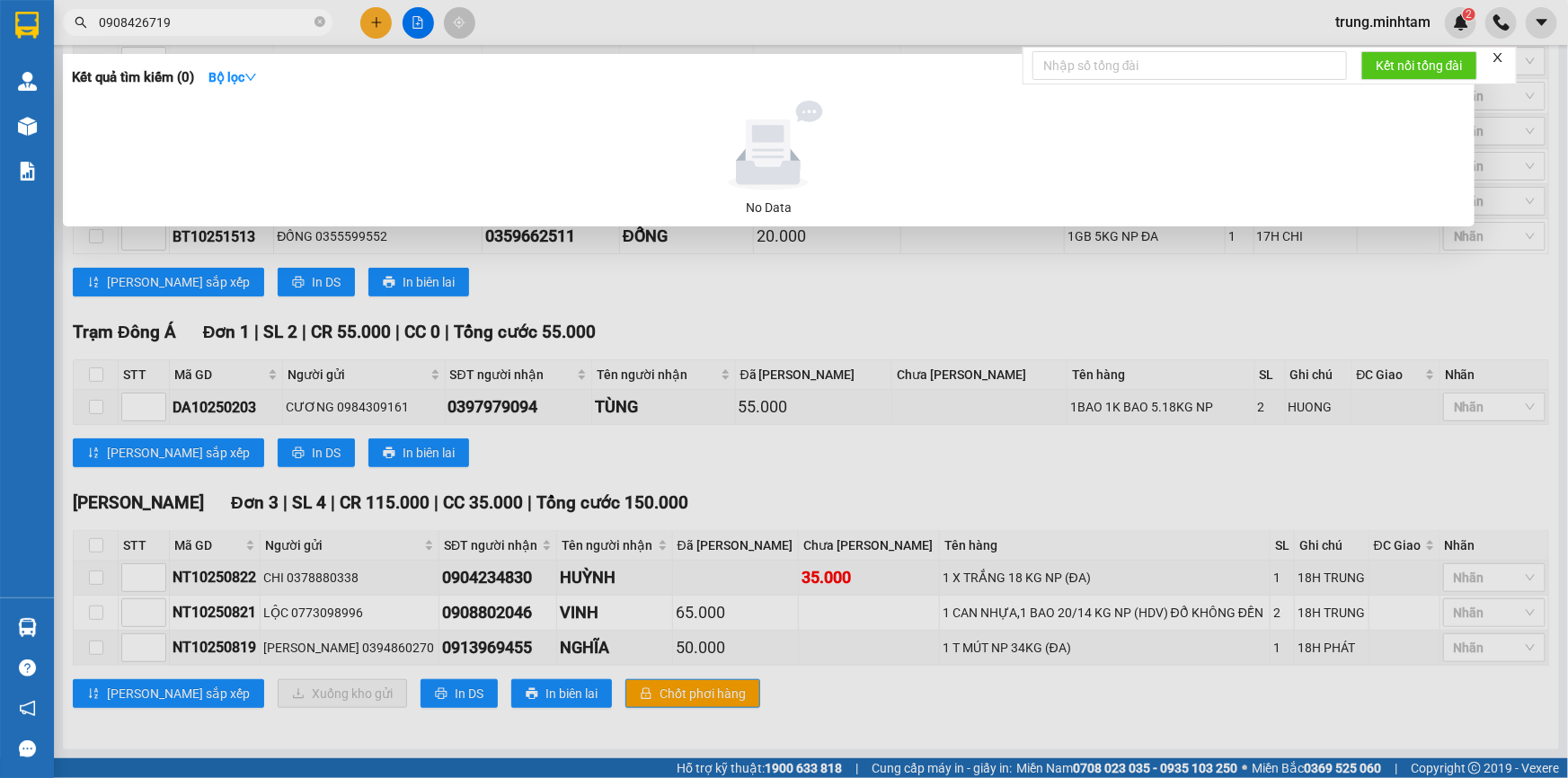
click at [144, 23] on input "0908426719" at bounding box center [205, 22] width 212 height 20
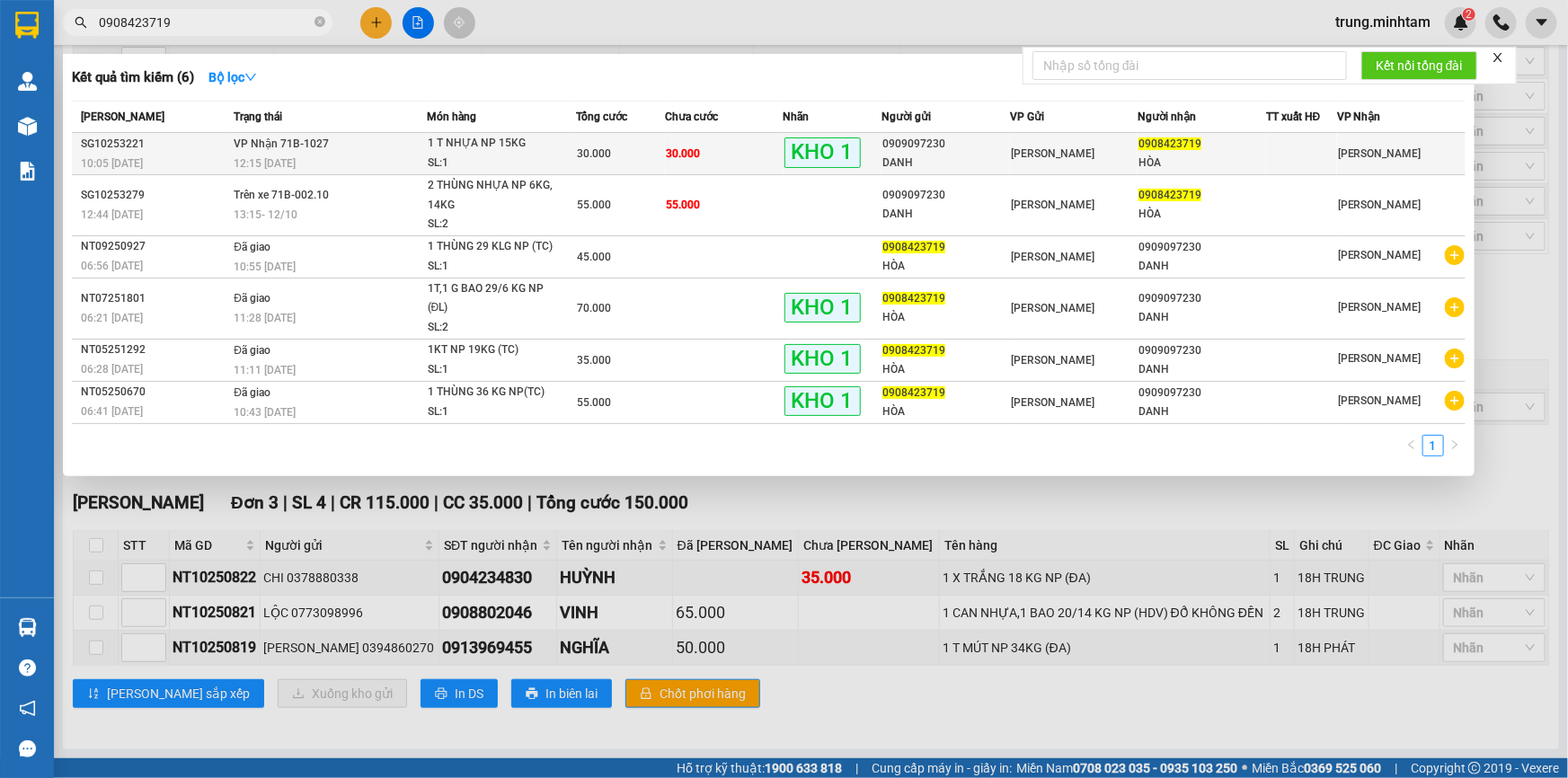
type input "0908423719"
click at [985, 154] on div "DANH" at bounding box center [946, 163] width 127 height 19
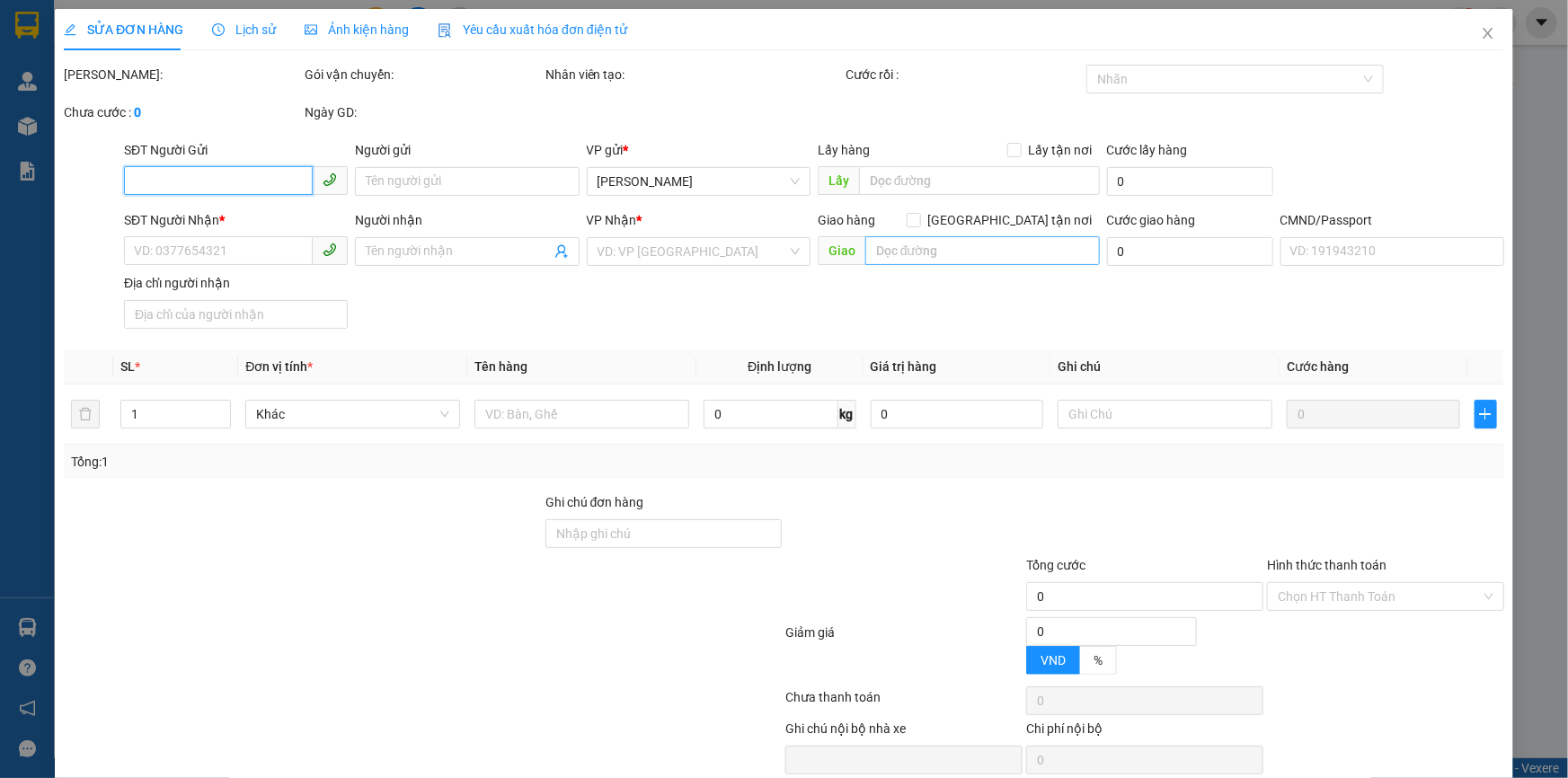
type input "0909097230"
type input "DANH"
type input "0908423719"
type input "HÒA"
type input "BM"
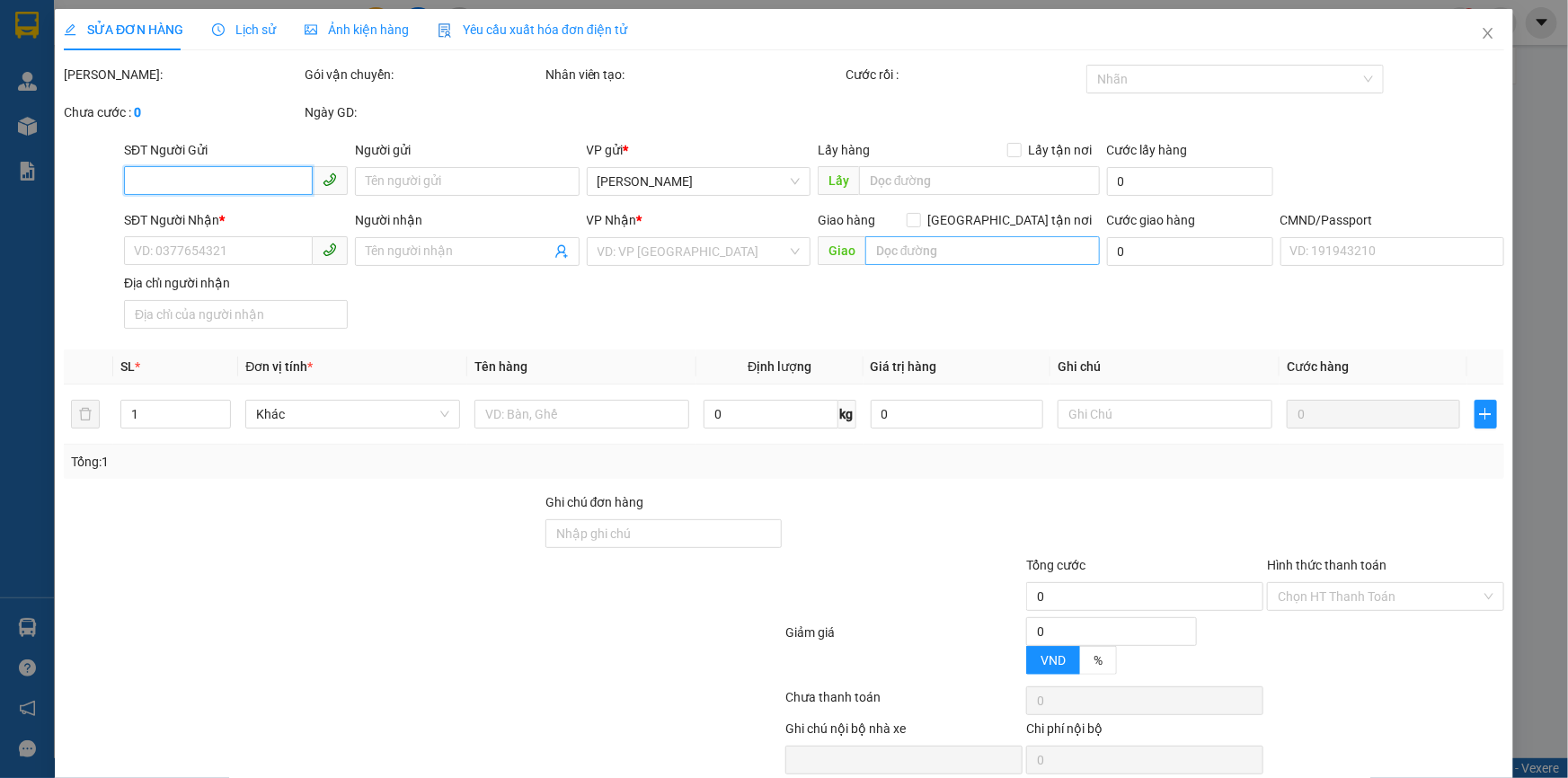
type input "30.000"
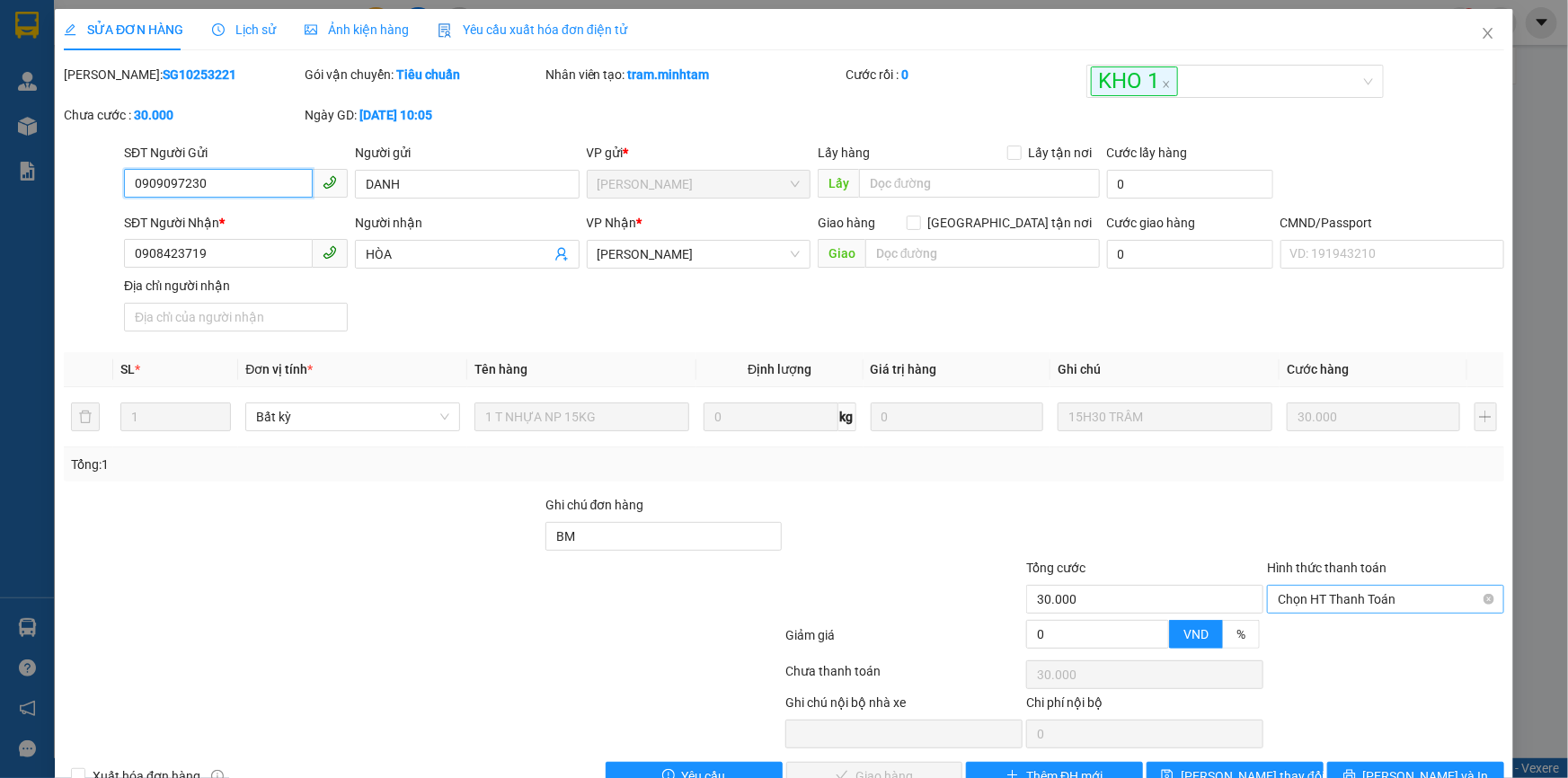
click at [1321, 586] on span "Chọn HT Thanh Toán" at bounding box center [1385, 600] width 215 height 27
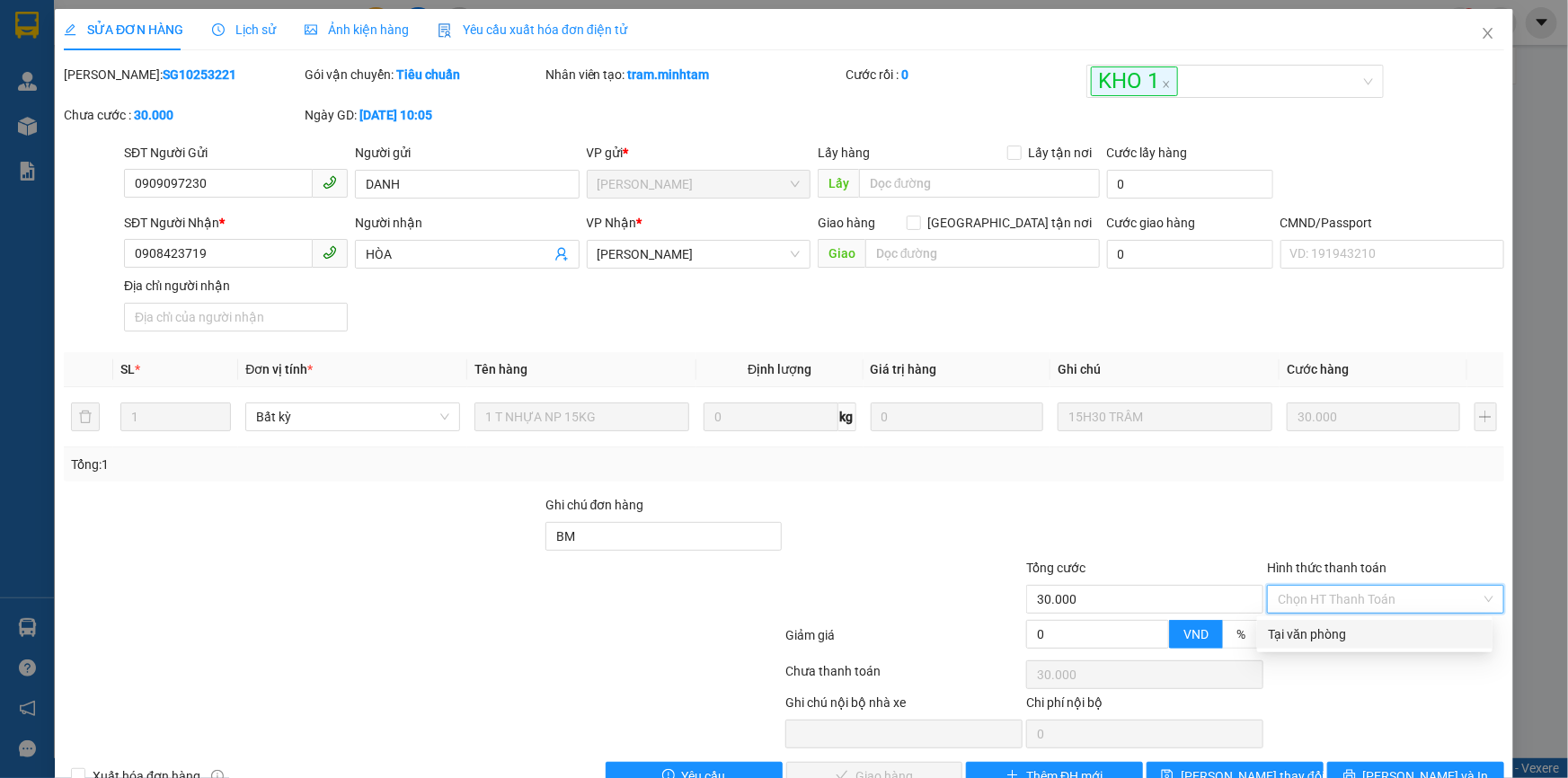
click at [1318, 624] on div "Tại văn phòng" at bounding box center [1375, 634] width 214 height 20
type input "0"
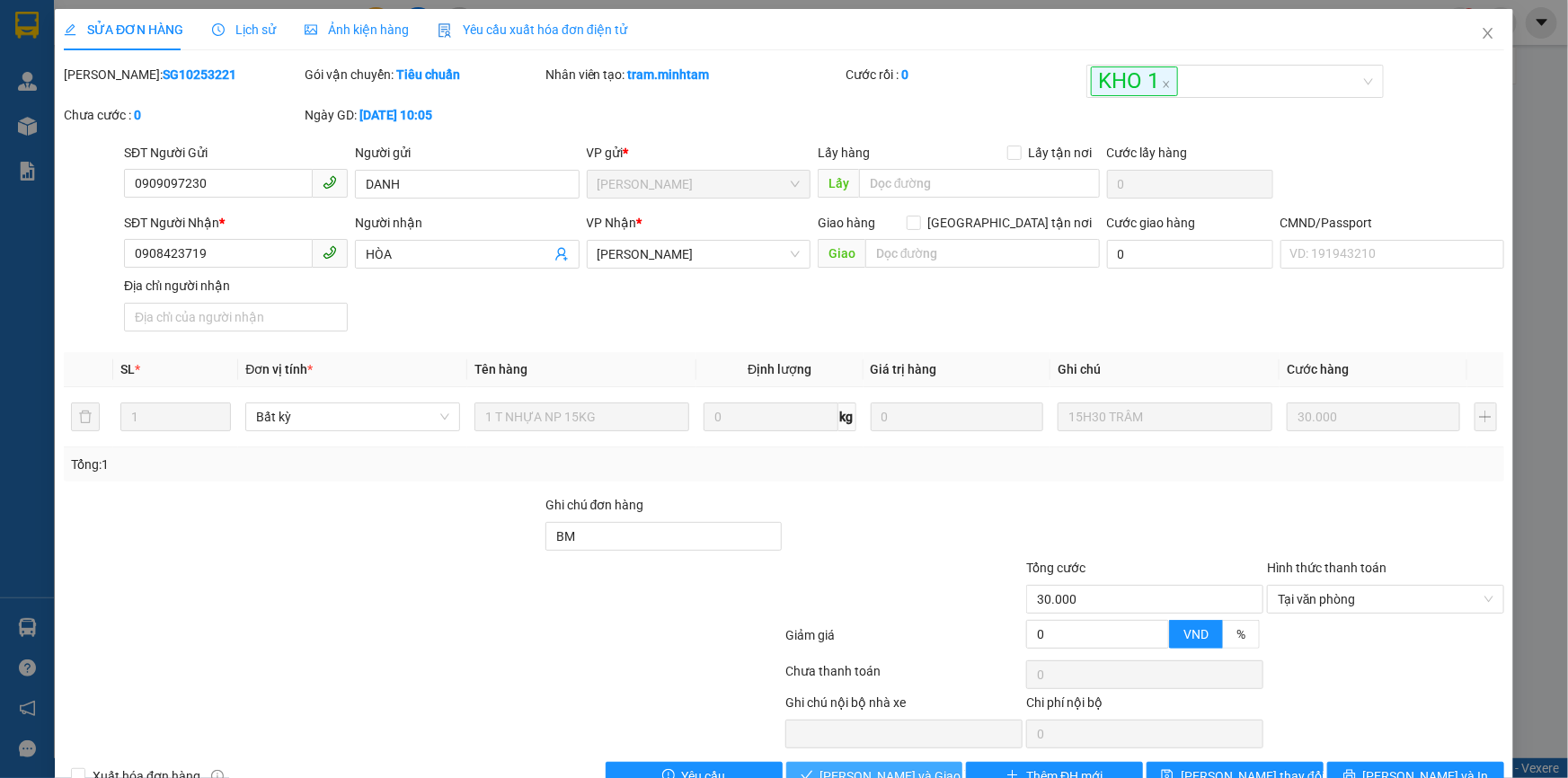
click at [903, 767] on span "[PERSON_NAME] và [PERSON_NAME] hàng" at bounding box center [906, 776] width 173 height 20
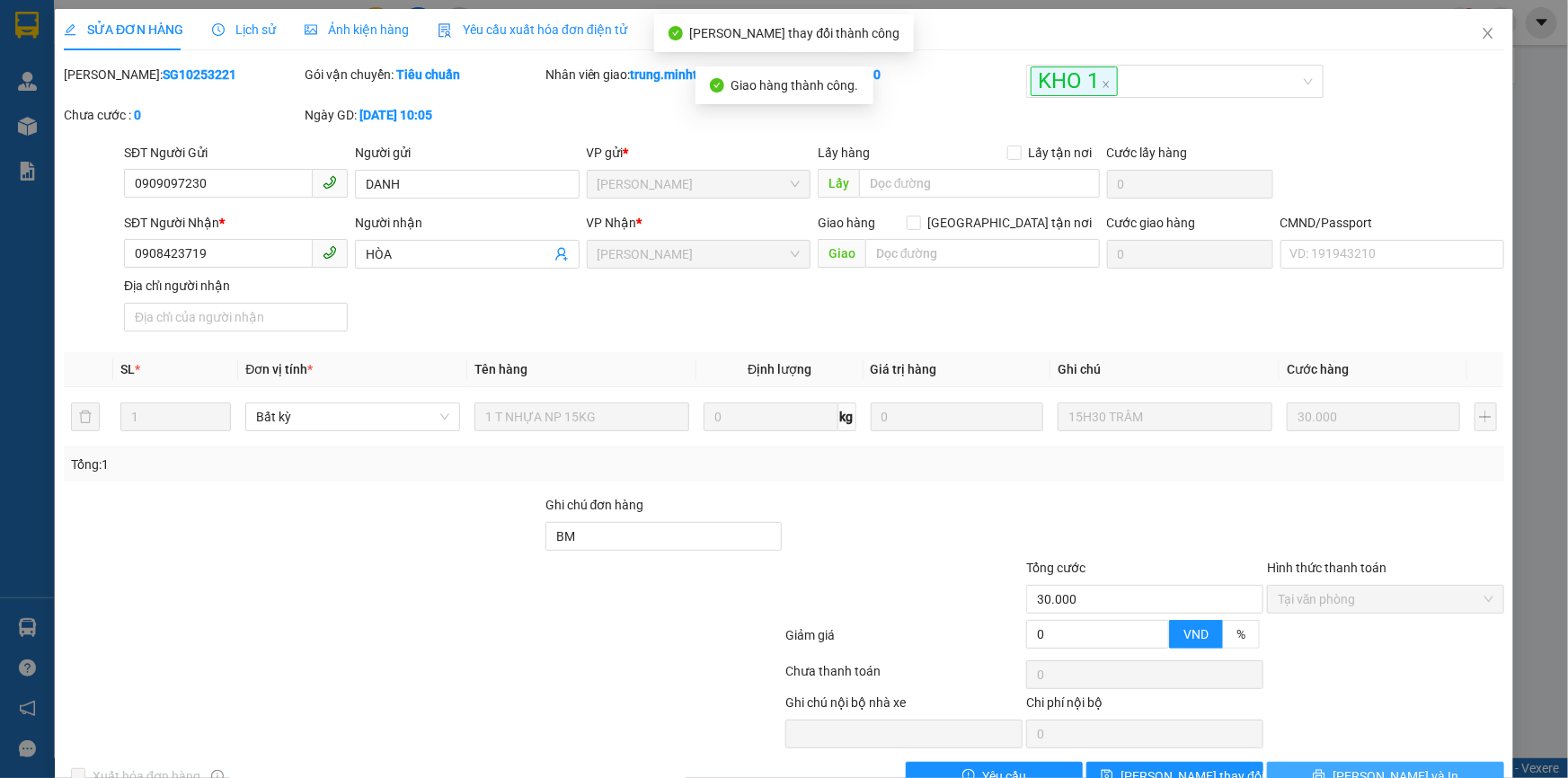
click at [1368, 767] on span "[PERSON_NAME] và In" at bounding box center [1395, 776] width 126 height 20
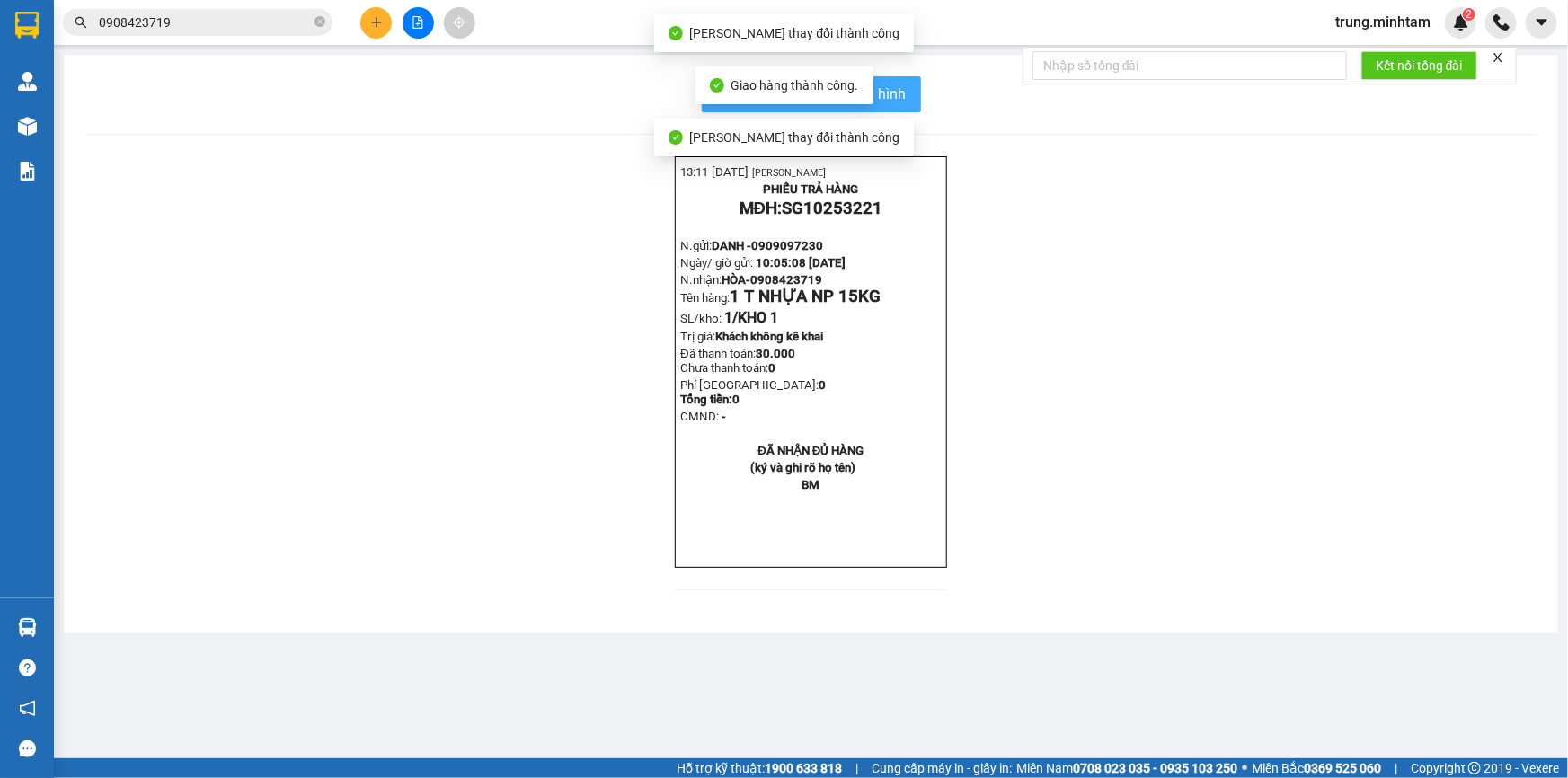
click at [899, 97] on span "In mẫu biên lai tự cấu hình" at bounding box center [822, 94] width 169 height 23
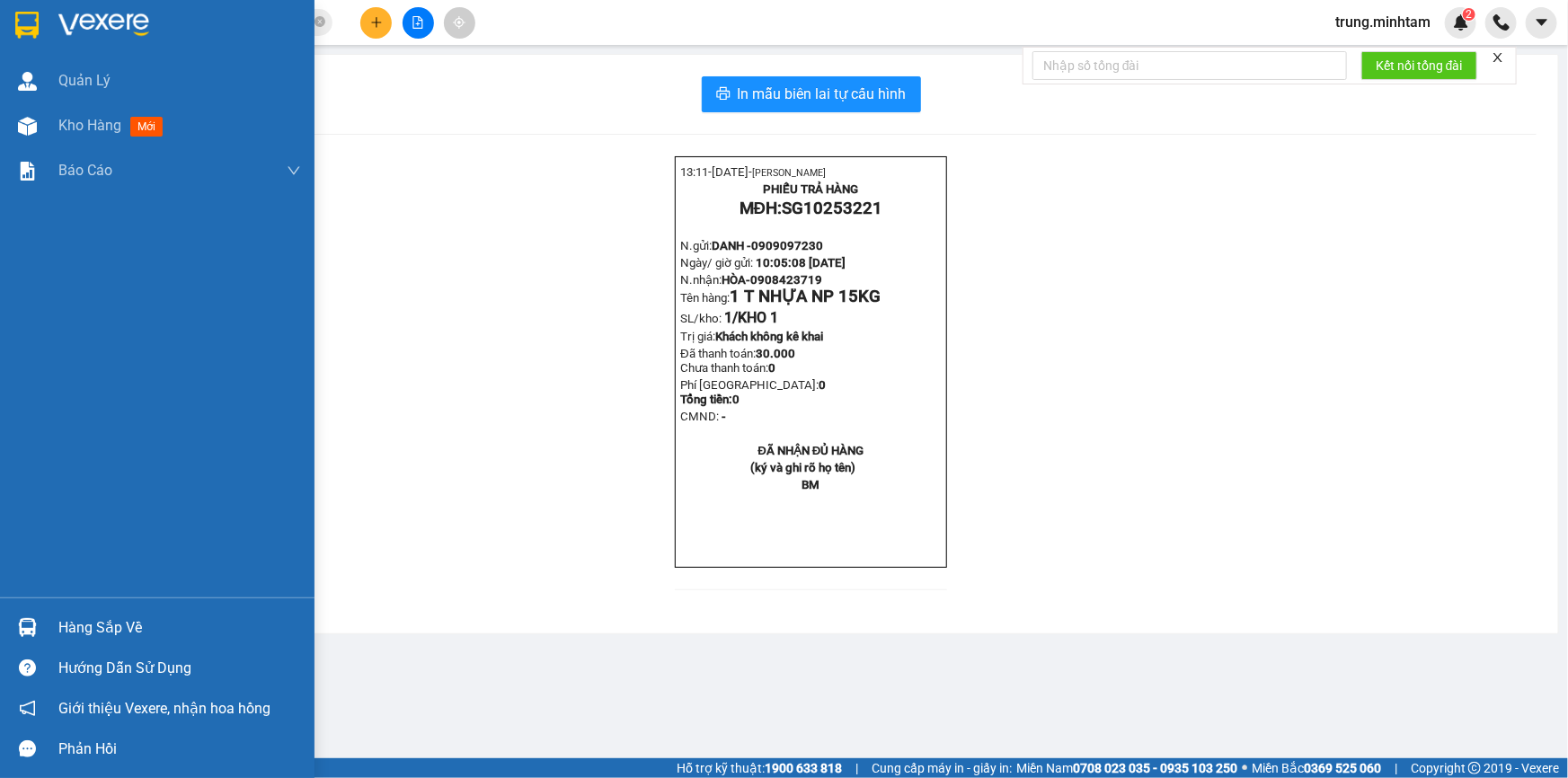
click at [105, 631] on div "Hàng sắp về" at bounding box center [179, 628] width 242 height 27
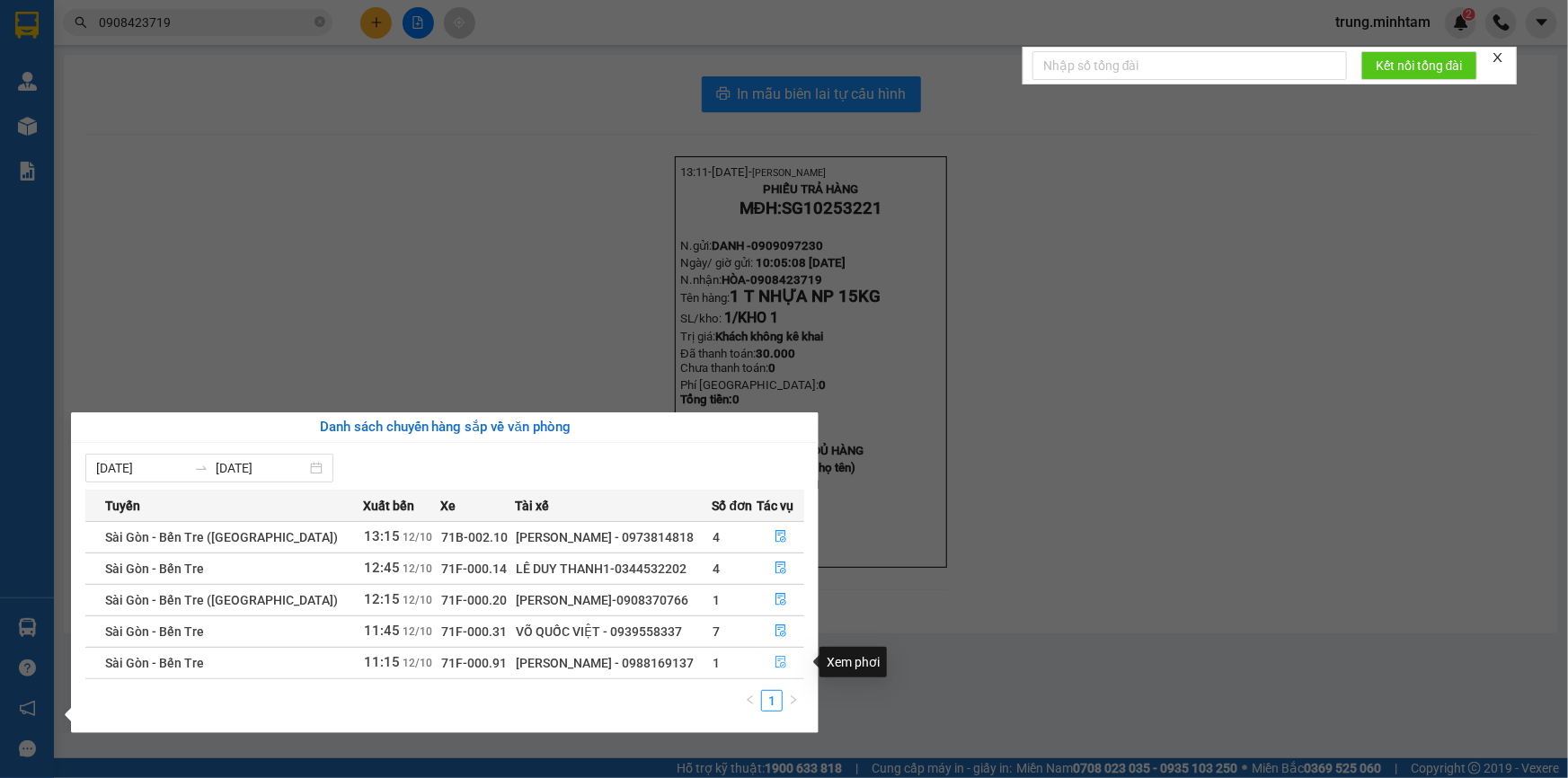
click at [774, 665] on icon "file-done" at bounding box center [780, 662] width 12 height 12
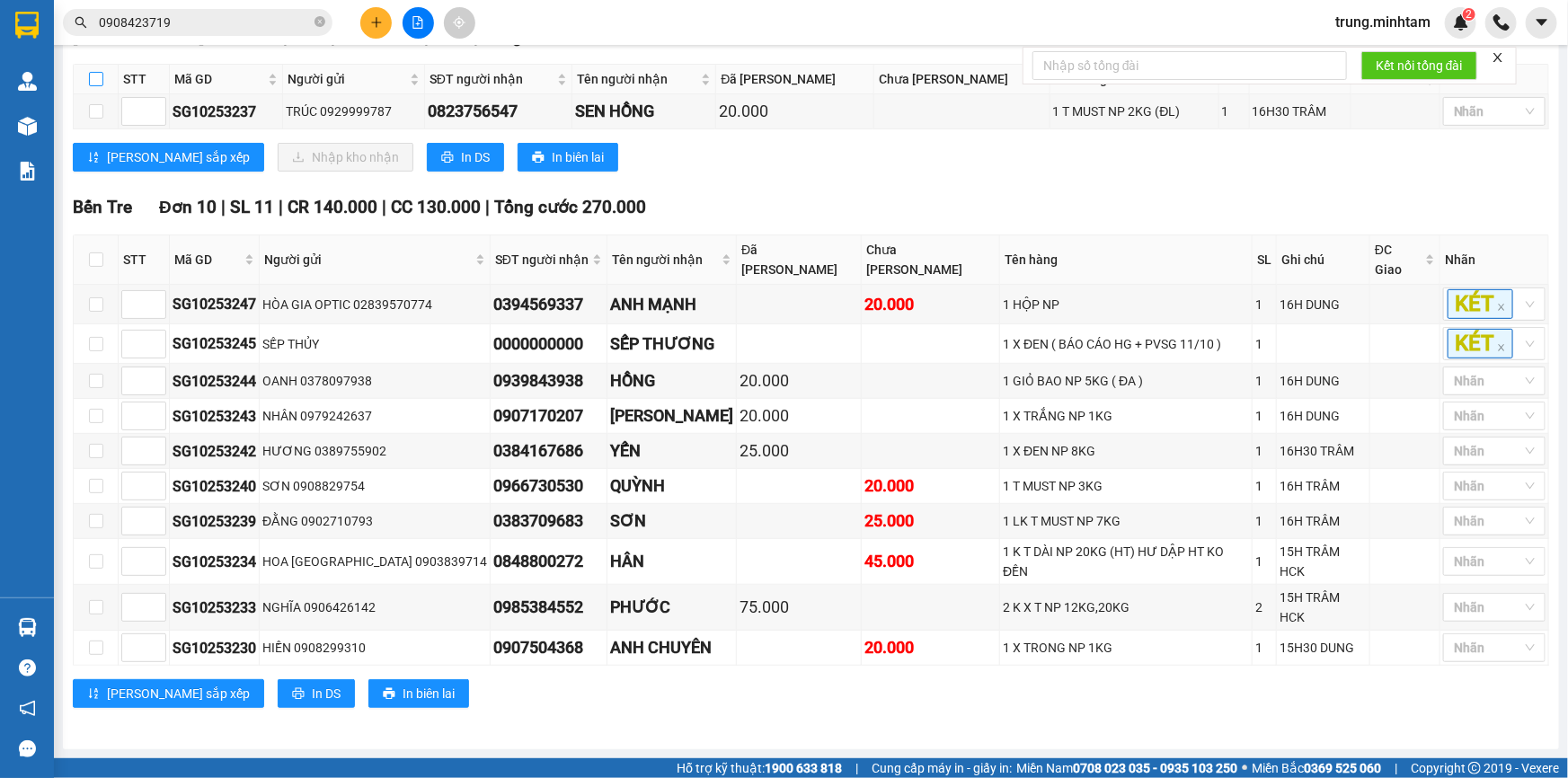
click at [92, 86] on input "checkbox" at bounding box center [95, 78] width 14 height 14
checkbox input "true"
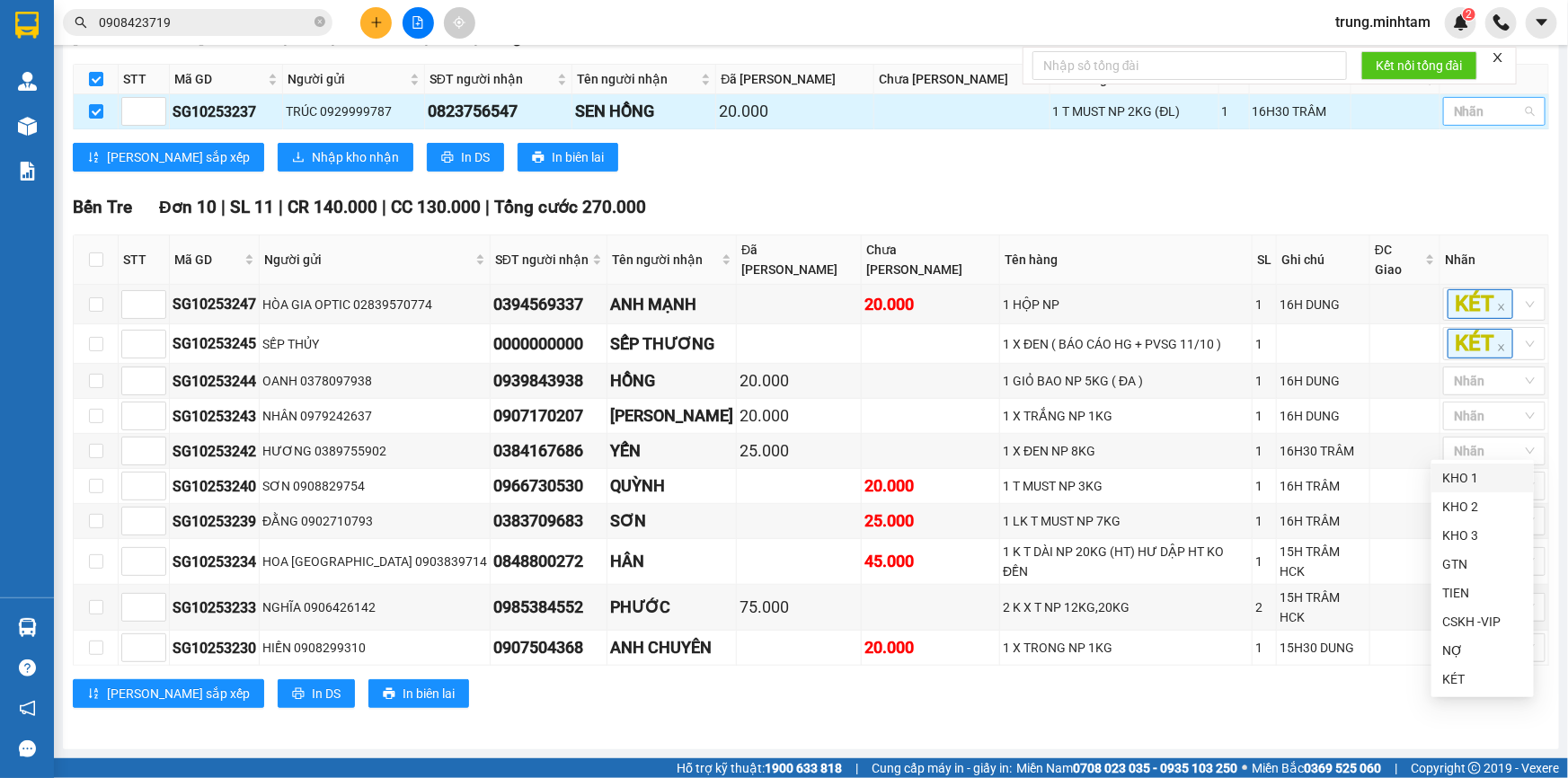
click at [1499, 122] on div at bounding box center [1484, 112] width 75 height 22
click at [1462, 478] on div "KHO 1" at bounding box center [1482, 478] width 81 height 20
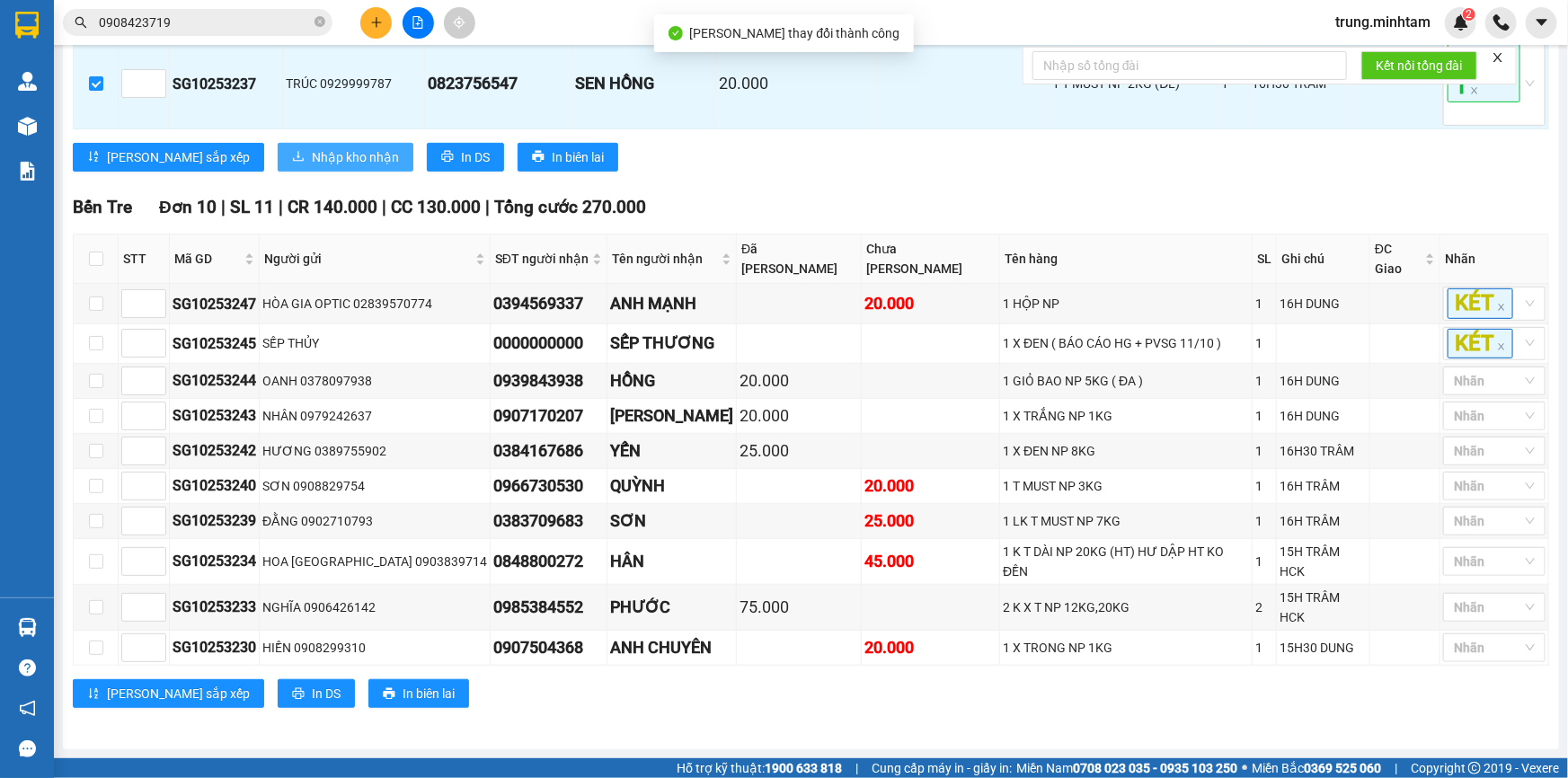
click at [312, 167] on span "Nhập kho nhận" at bounding box center [355, 157] width 87 height 20
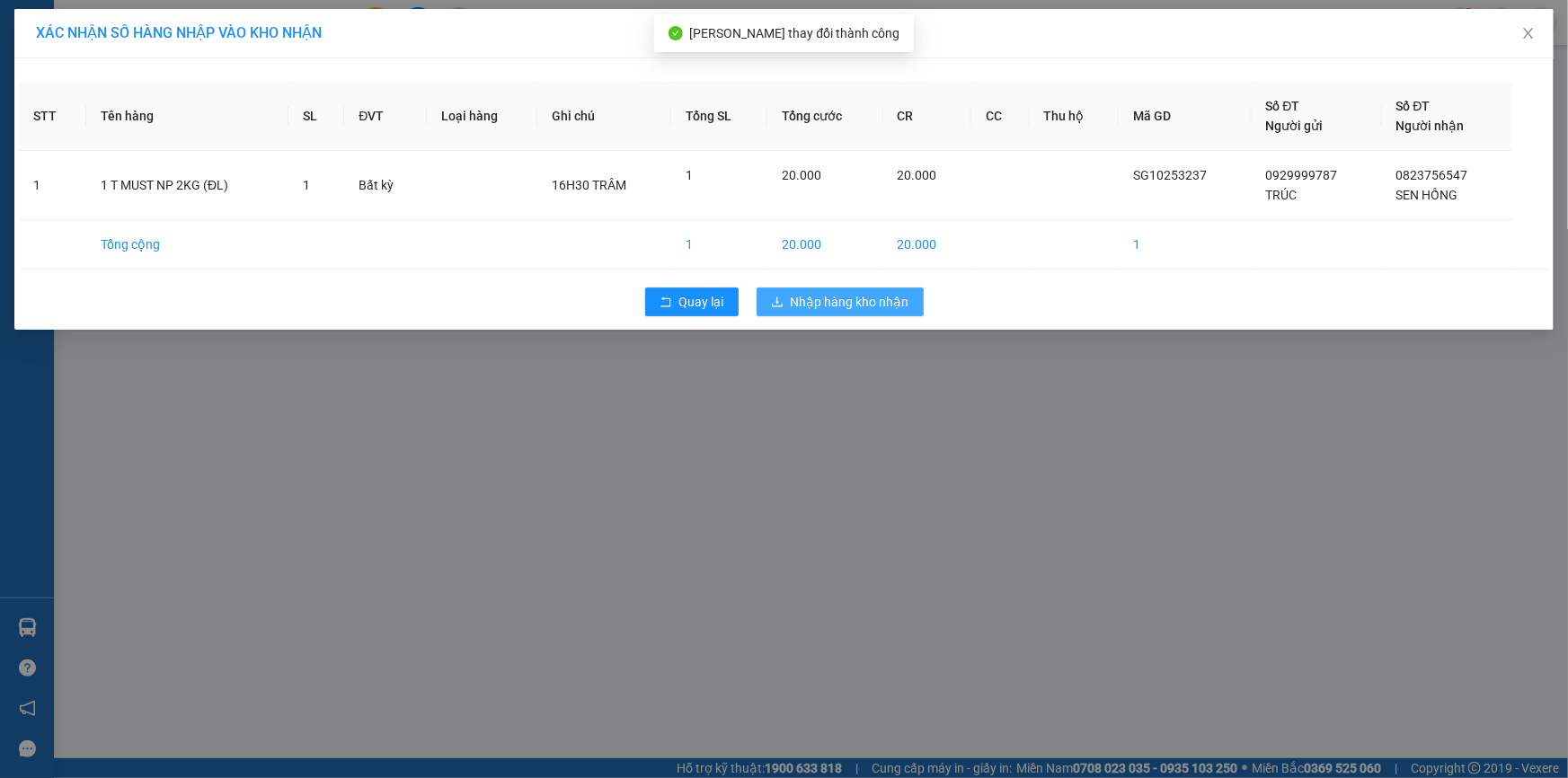
click at [845, 302] on span "Nhập hàng kho nhận" at bounding box center [849, 301] width 118 height 20
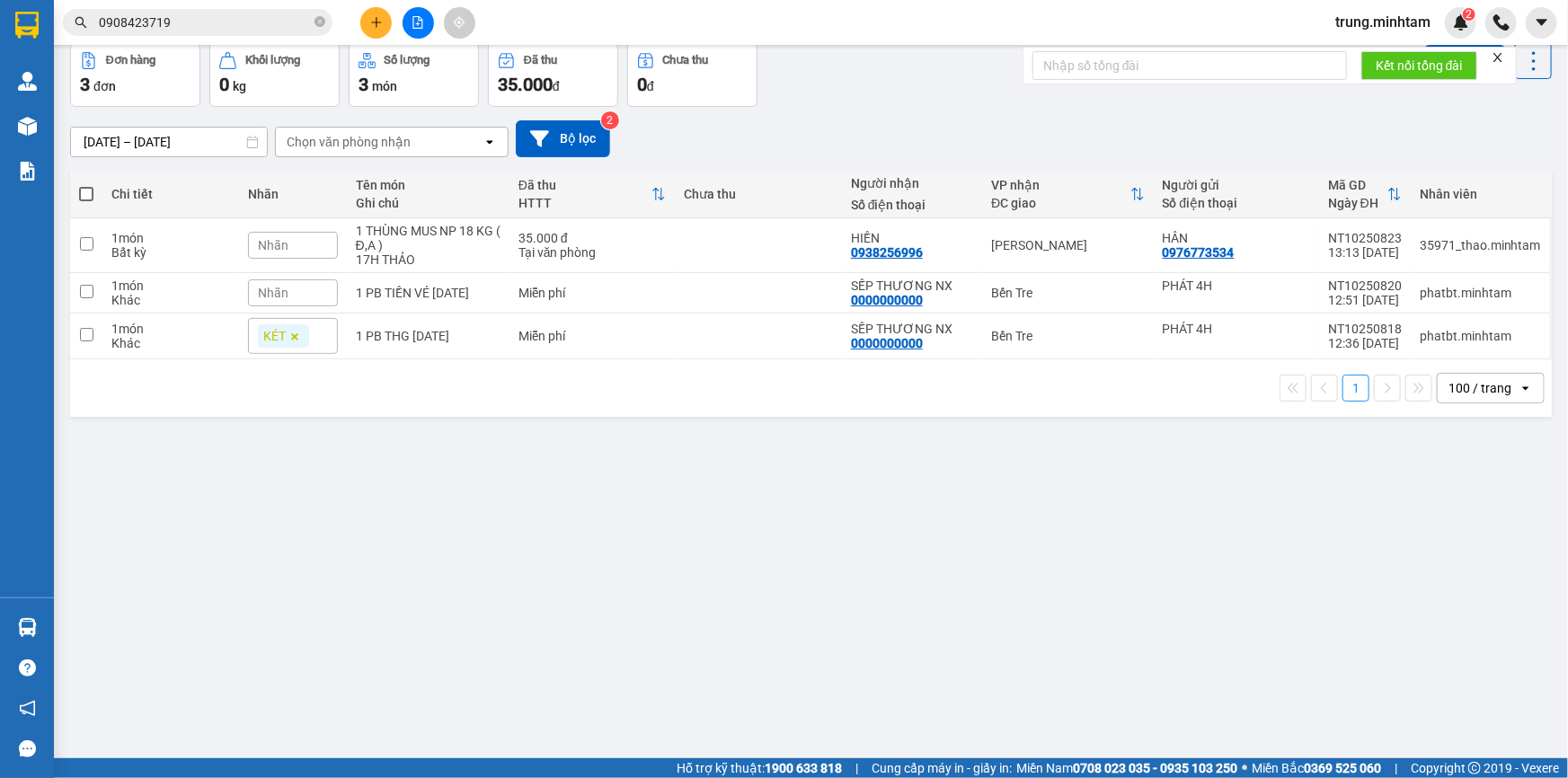
click at [260, 22] on button "Kho nhận" at bounding box center [256, -1] width 84 height 43
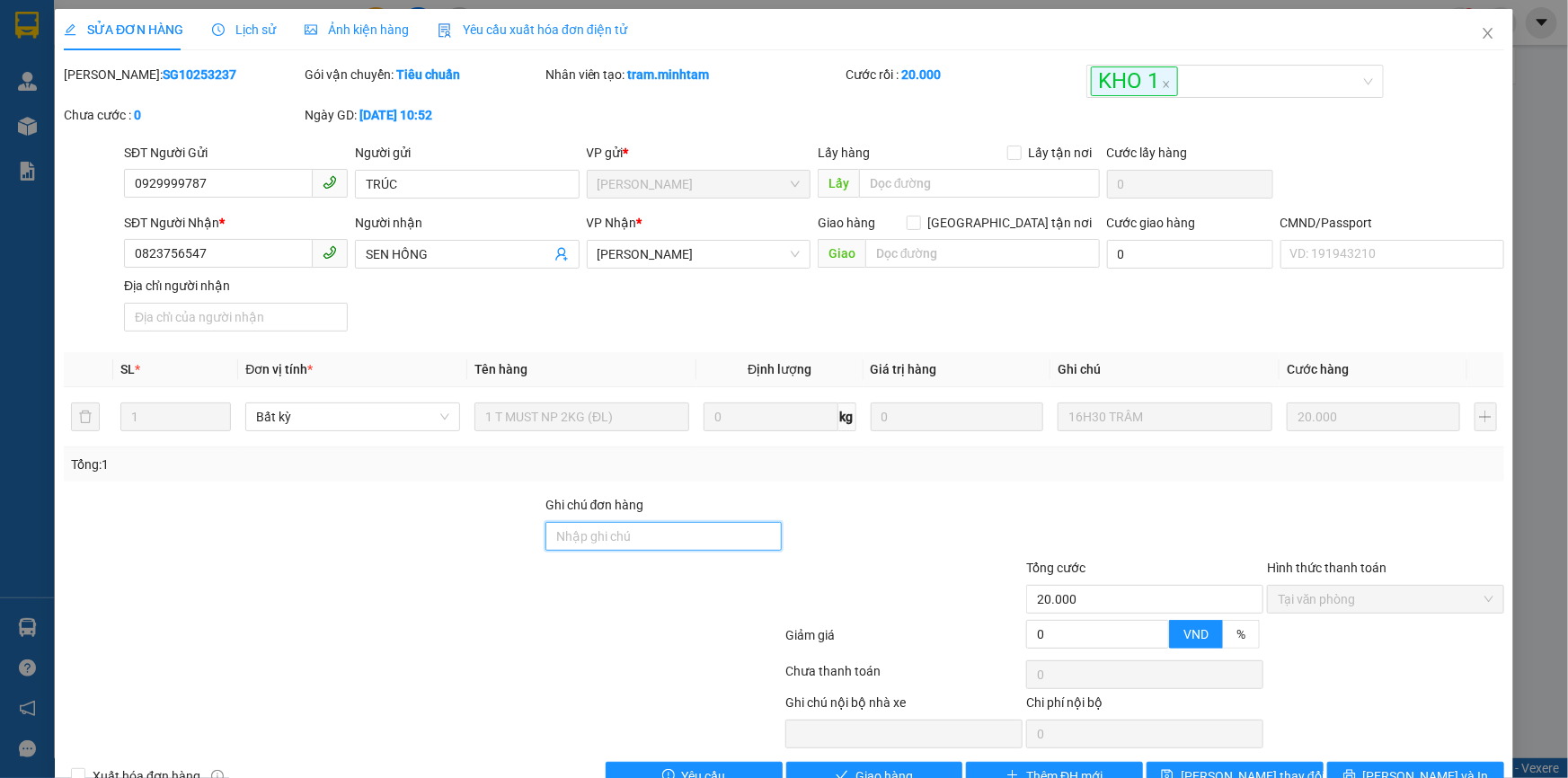
click at [658, 522] on input "Ghi chú đơn hàng" at bounding box center [663, 537] width 237 height 29
drag, startPoint x: 1239, startPoint y: 727, endPoint x: 1224, endPoint y: 722, distance: 15.8
click at [1239, 767] on span "[PERSON_NAME] đổi" at bounding box center [1252, 776] width 144 height 20
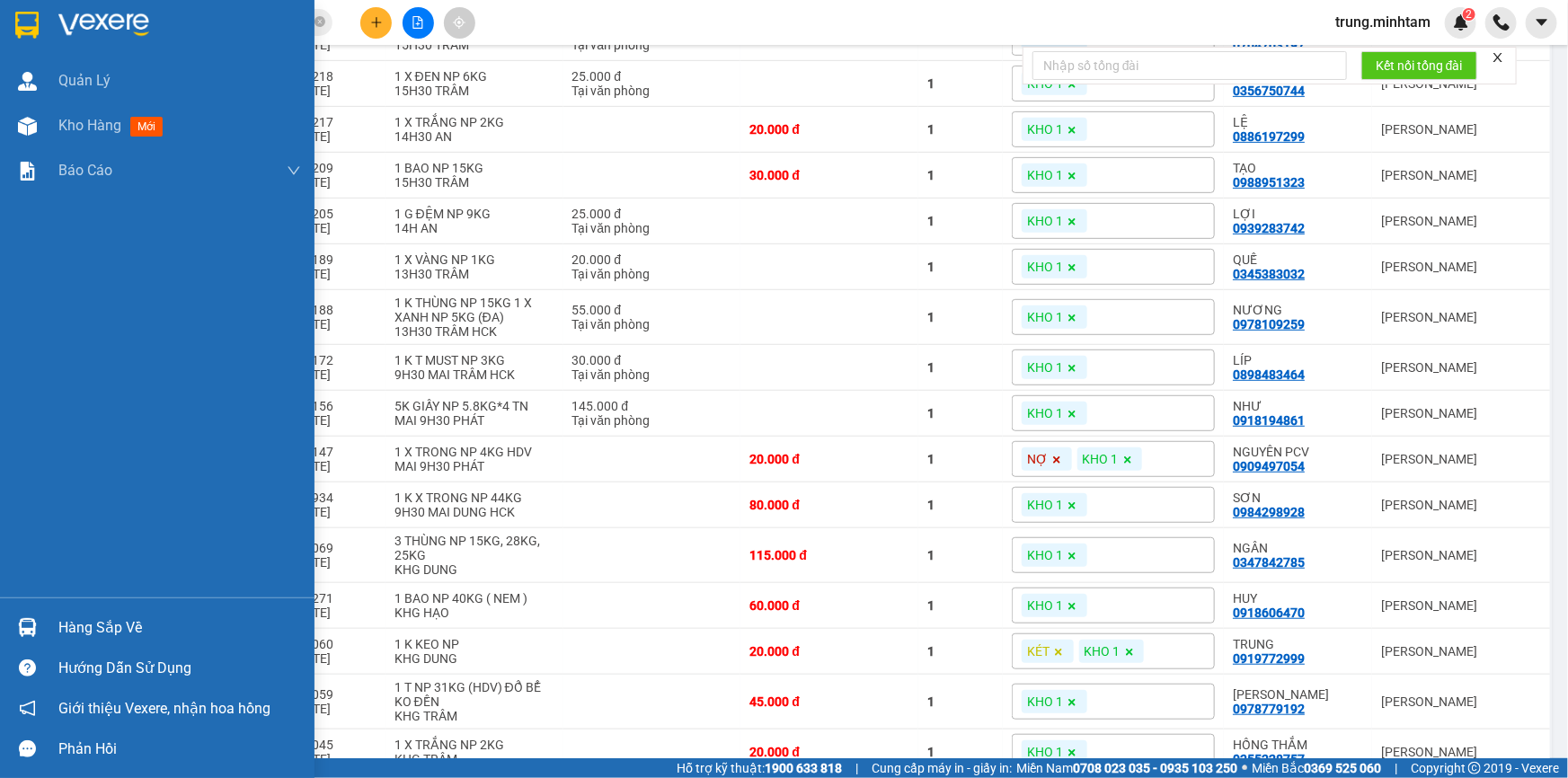
click at [102, 628] on div "Hàng sắp về" at bounding box center [179, 628] width 242 height 27
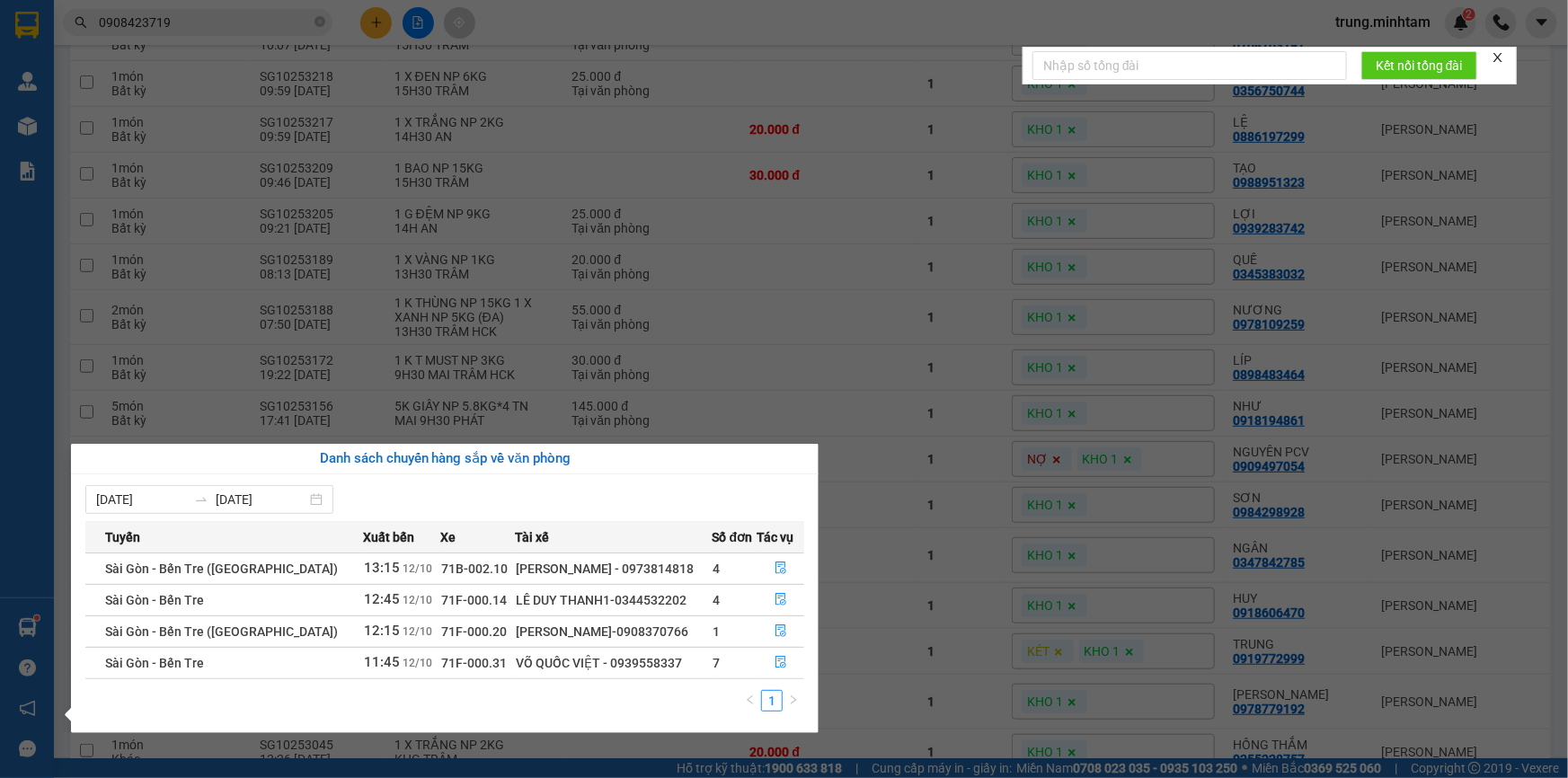
click at [375, 20] on section "Kết quả tìm kiếm ( 6 ) Bộ lọc Mã ĐH Trạng thái Món hàng Tổng cước Chưa cước Nhã…" at bounding box center [784, 389] width 1568 height 778
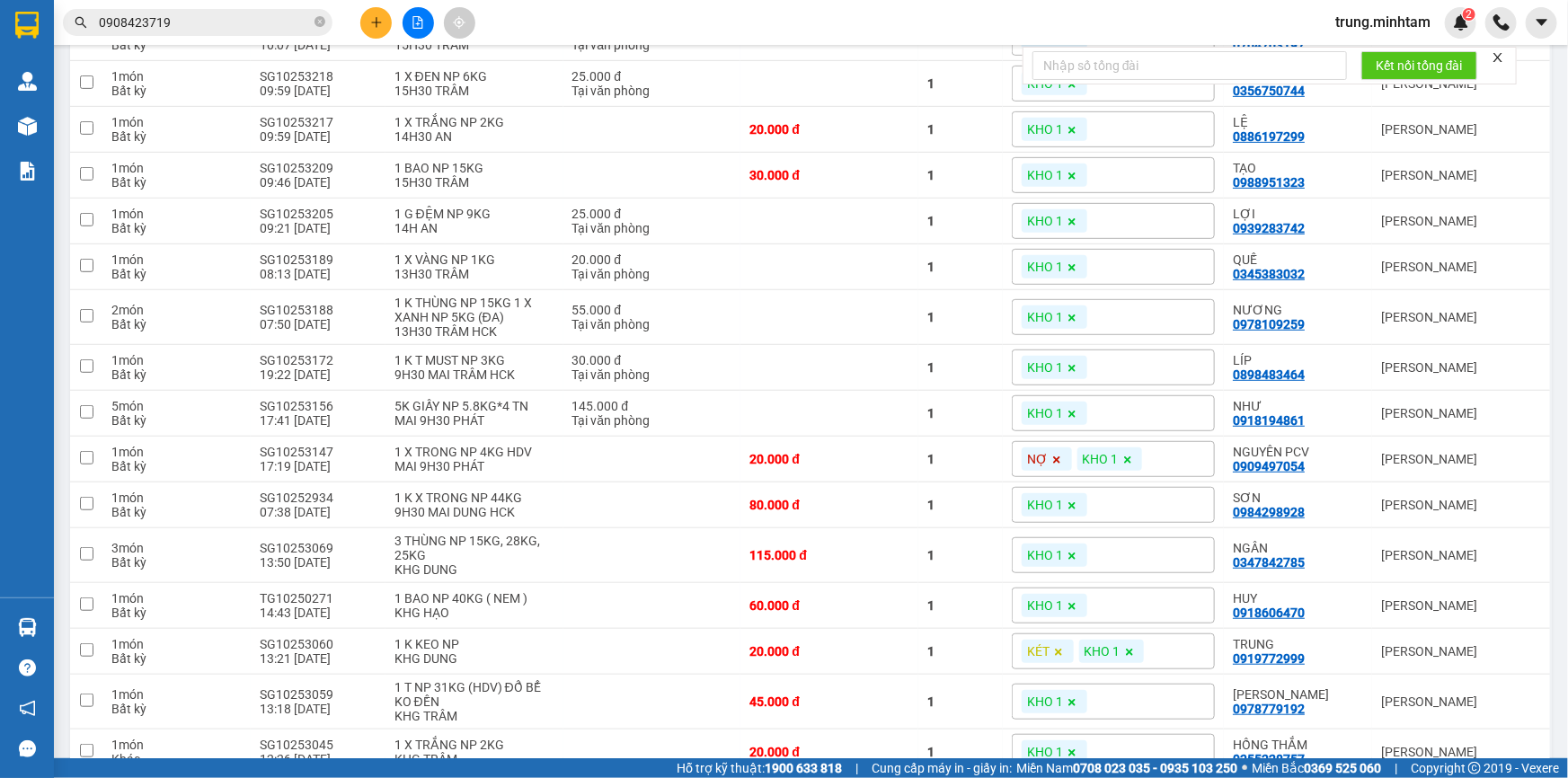
click at [377, 21] on icon "plus" at bounding box center [376, 22] width 1 height 10
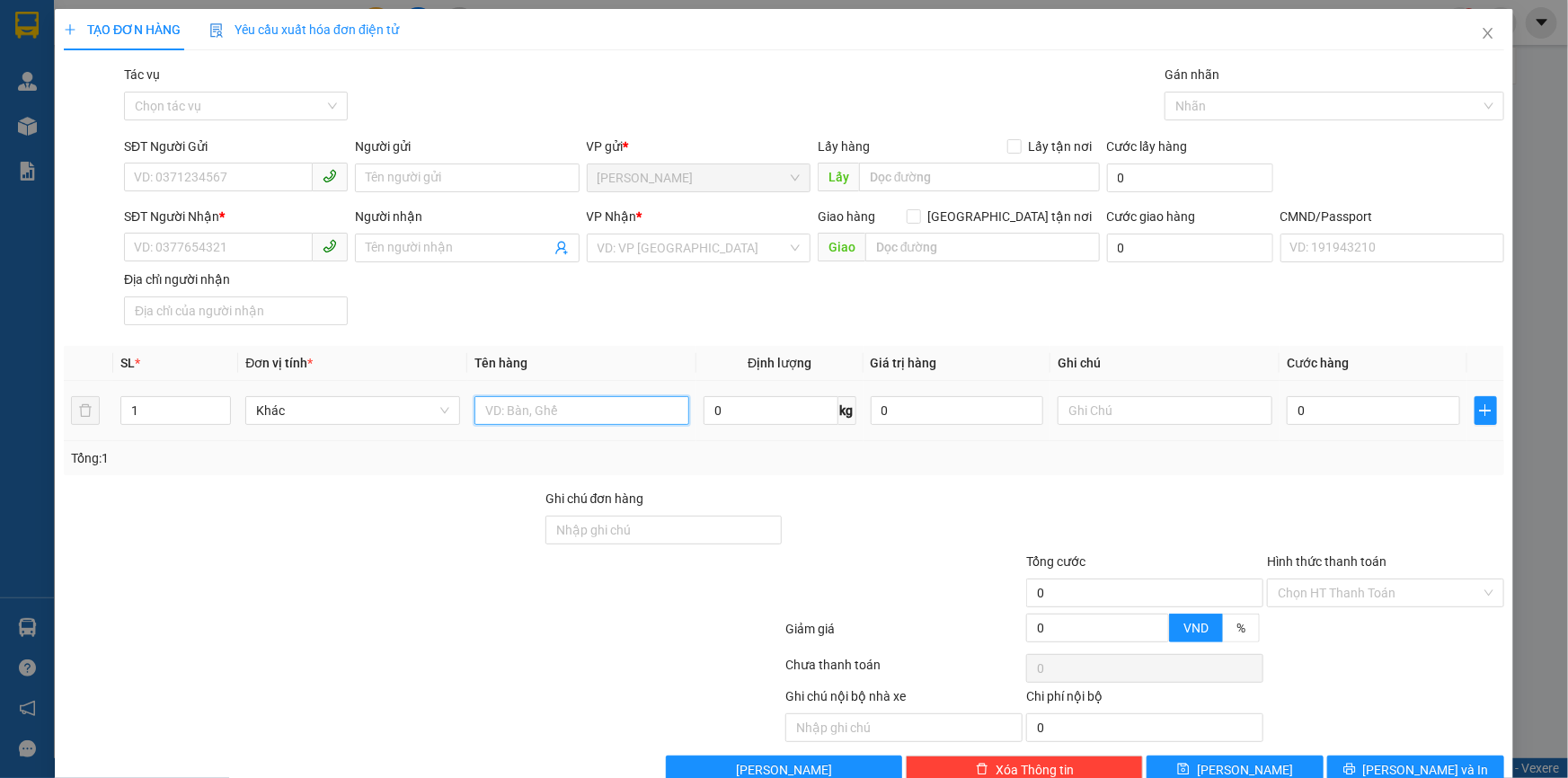
click at [599, 411] on input "text" at bounding box center [581, 411] width 214 height 29
type input "1 X XANH 8 KG NP (TC)"
drag, startPoint x: 196, startPoint y: 171, endPoint x: 223, endPoint y: 149, distance: 34.8
click at [209, 163] on input "SĐT Người Gửi" at bounding box center [218, 177] width 189 height 29
type input "0975319969"
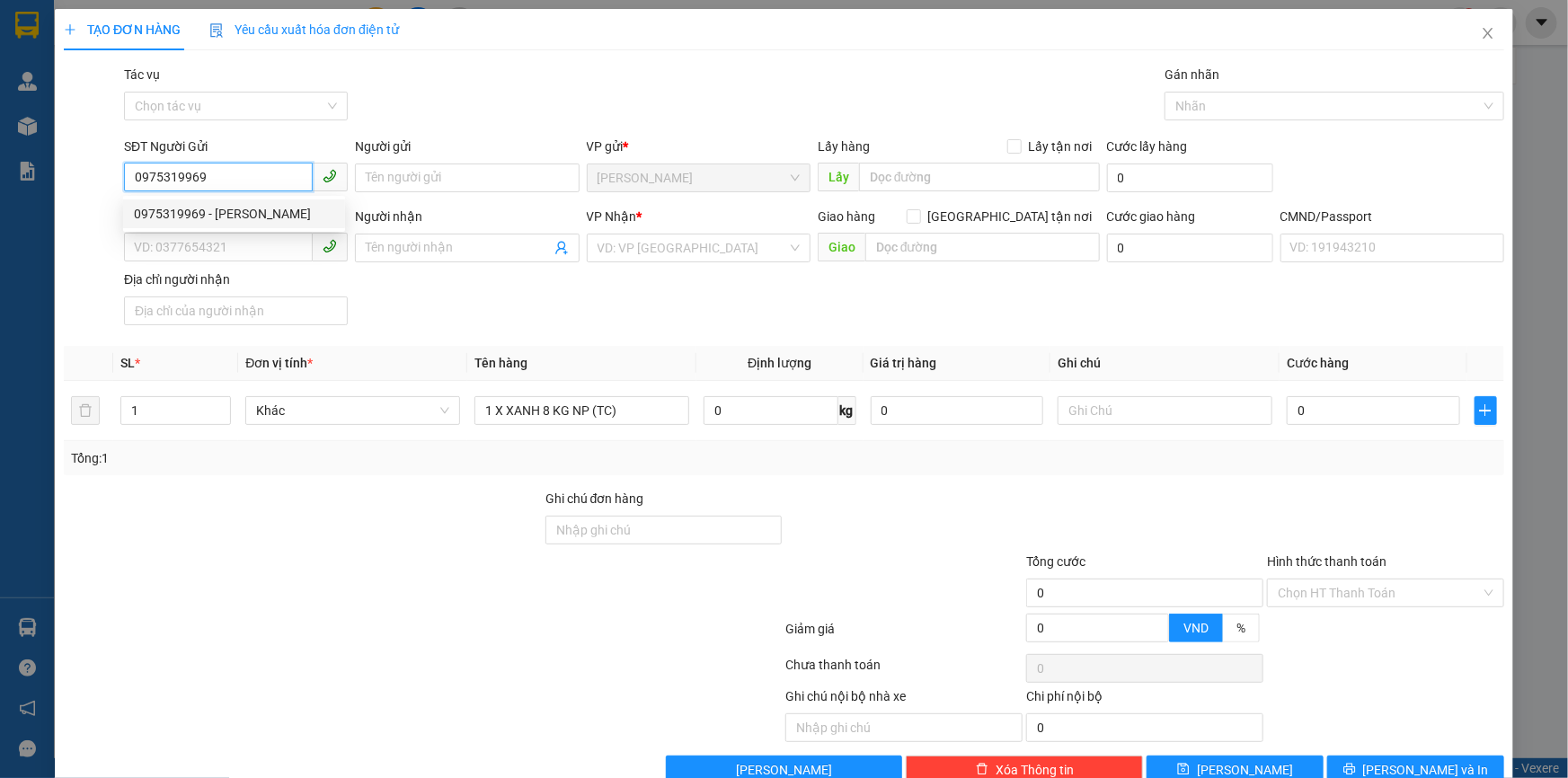
click at [248, 214] on div "0975319969 - KIM THOA" at bounding box center [234, 214] width 200 height 20
type input "KIM THOA"
type input "0376707069"
type input "BÌNH"
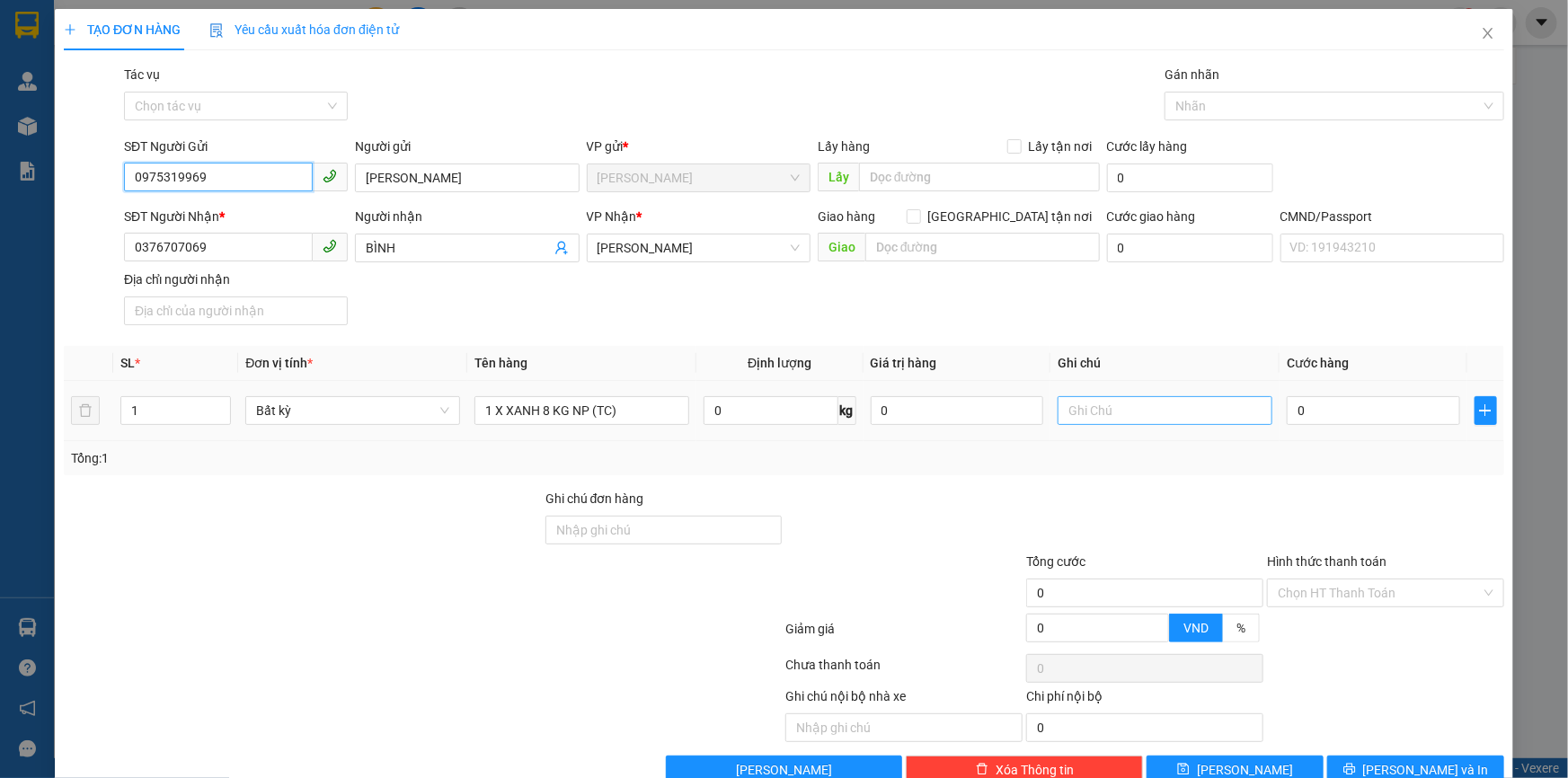
type input "0975319969"
click at [1105, 416] on input "text" at bounding box center [1164, 411] width 214 height 29
type input "18H TRUNG"
type input "2"
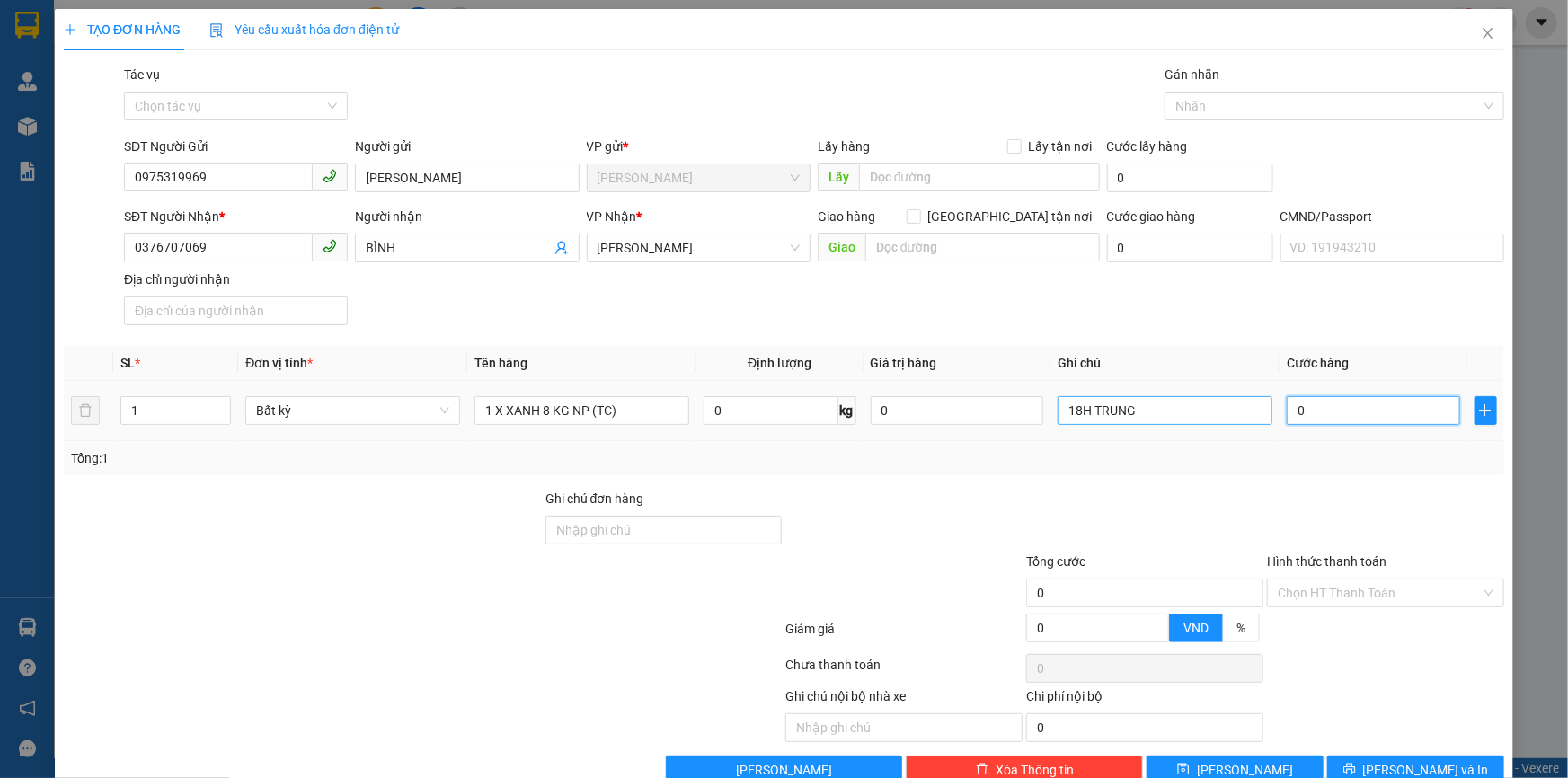
type input "2"
type input "25"
type input "25.000"
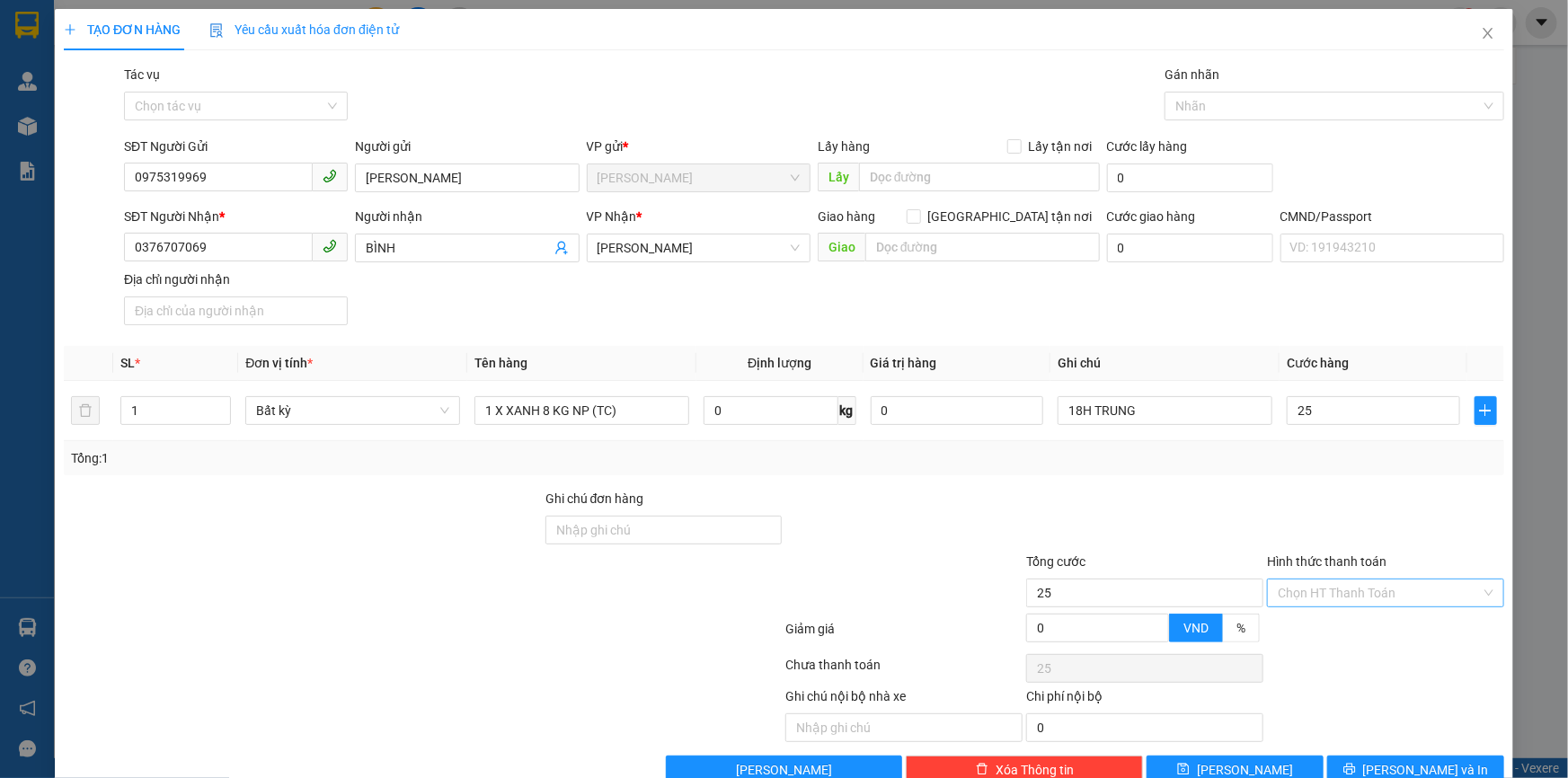
type input "25.000"
click at [1380, 593] on input "Hình thức thanh toán" at bounding box center [1378, 593] width 203 height 27
click at [1321, 629] on div "Tại văn phòng" at bounding box center [1375, 627] width 214 height 20
type input "0"
click at [1416, 760] on span "[PERSON_NAME] và In" at bounding box center [1426, 769] width 126 height 20
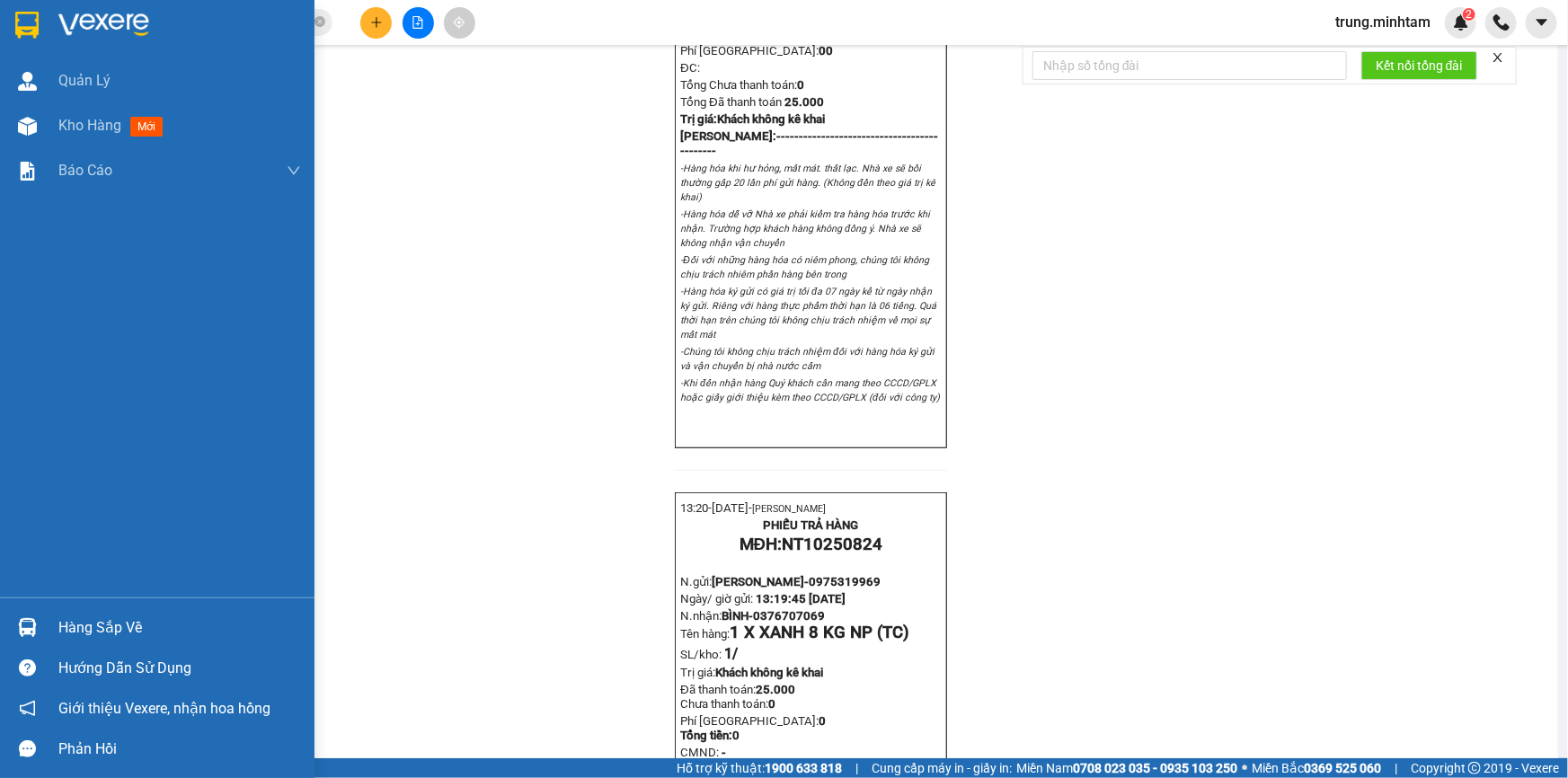
click at [102, 624] on div "Hàng sắp về" at bounding box center [179, 628] width 242 height 27
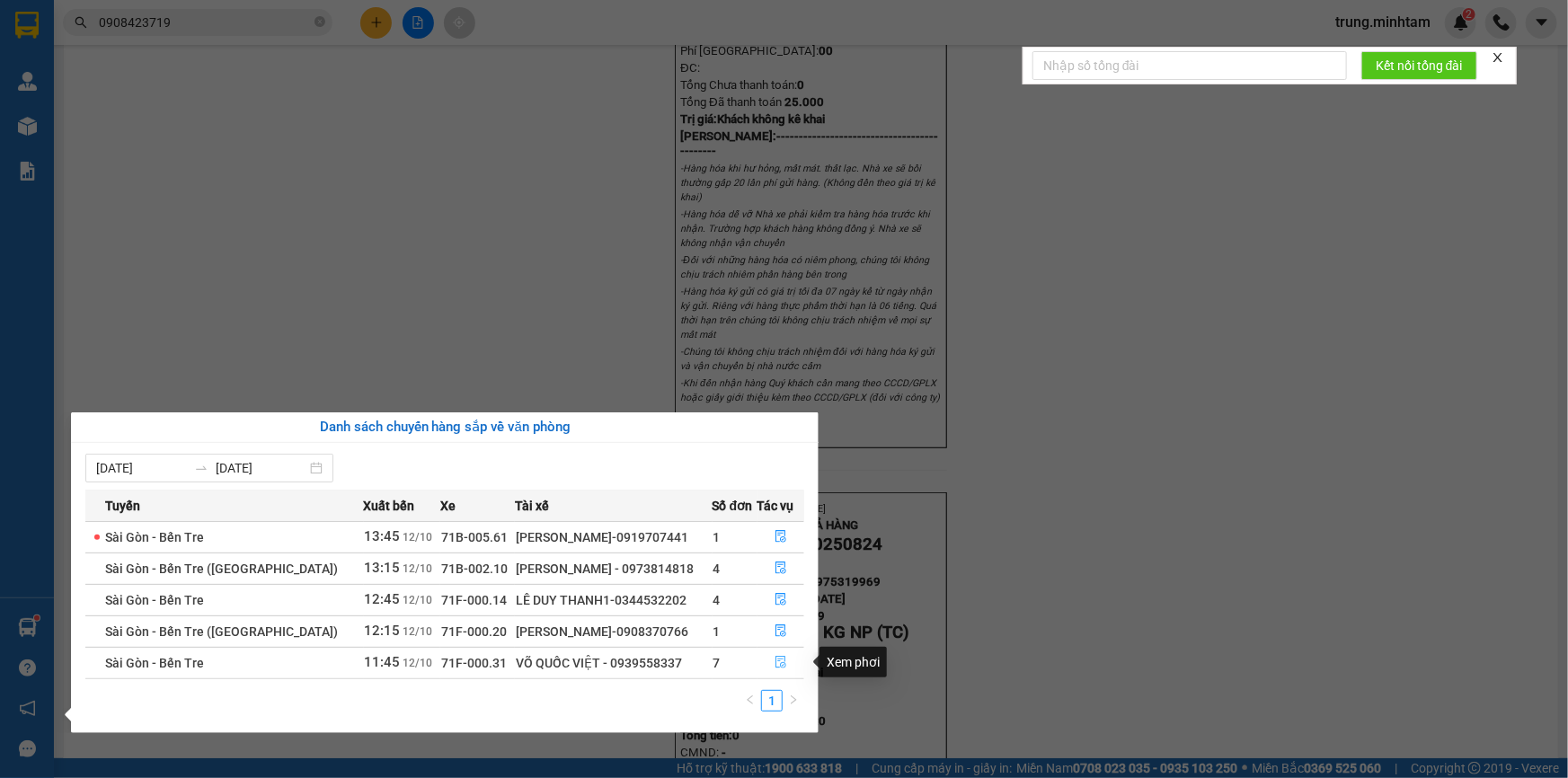
click at [776, 663] on icon "file-done" at bounding box center [780, 662] width 12 height 12
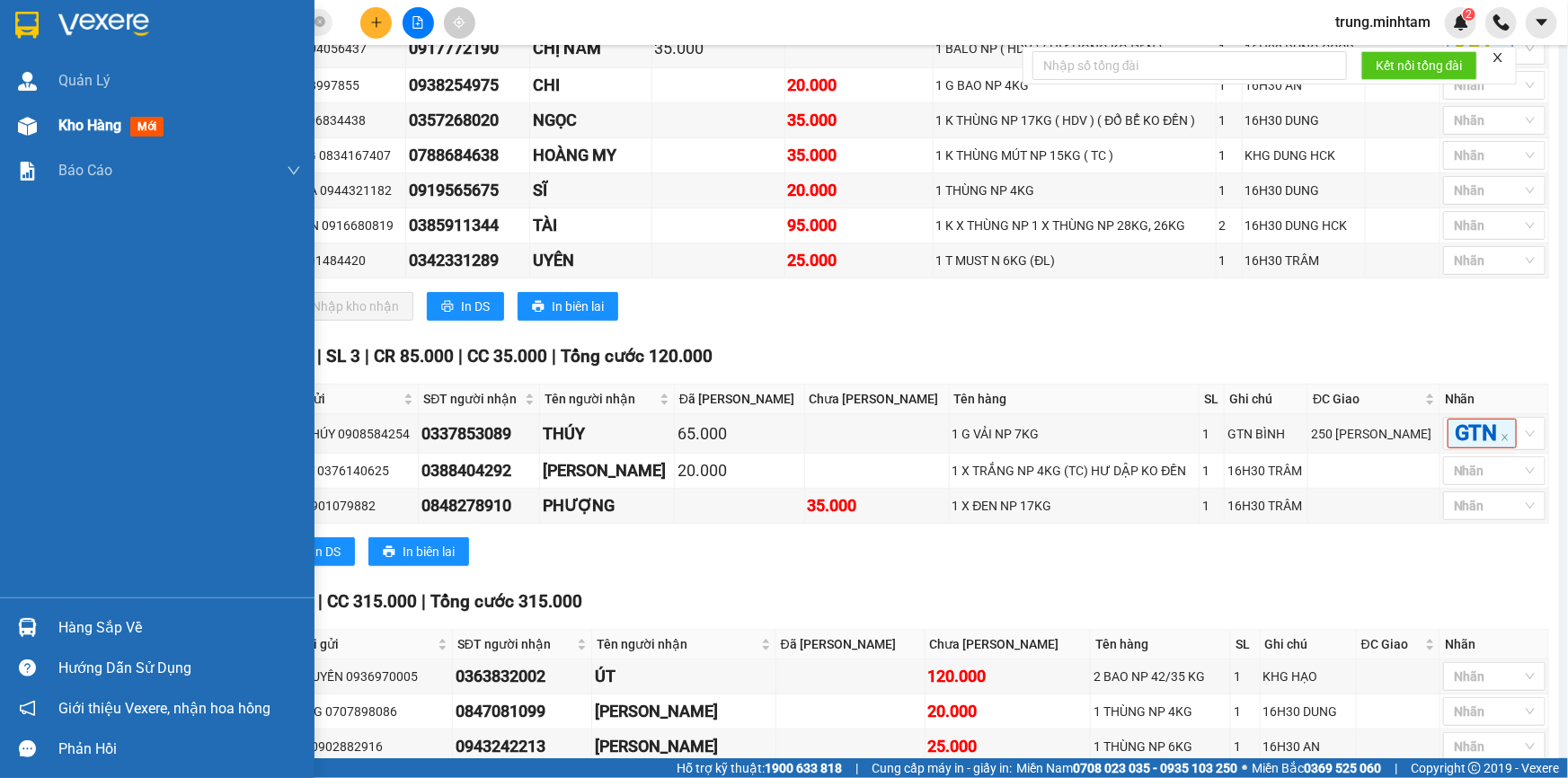
click at [97, 125] on span "Kho hàng" at bounding box center [90, 126] width 63 height 17
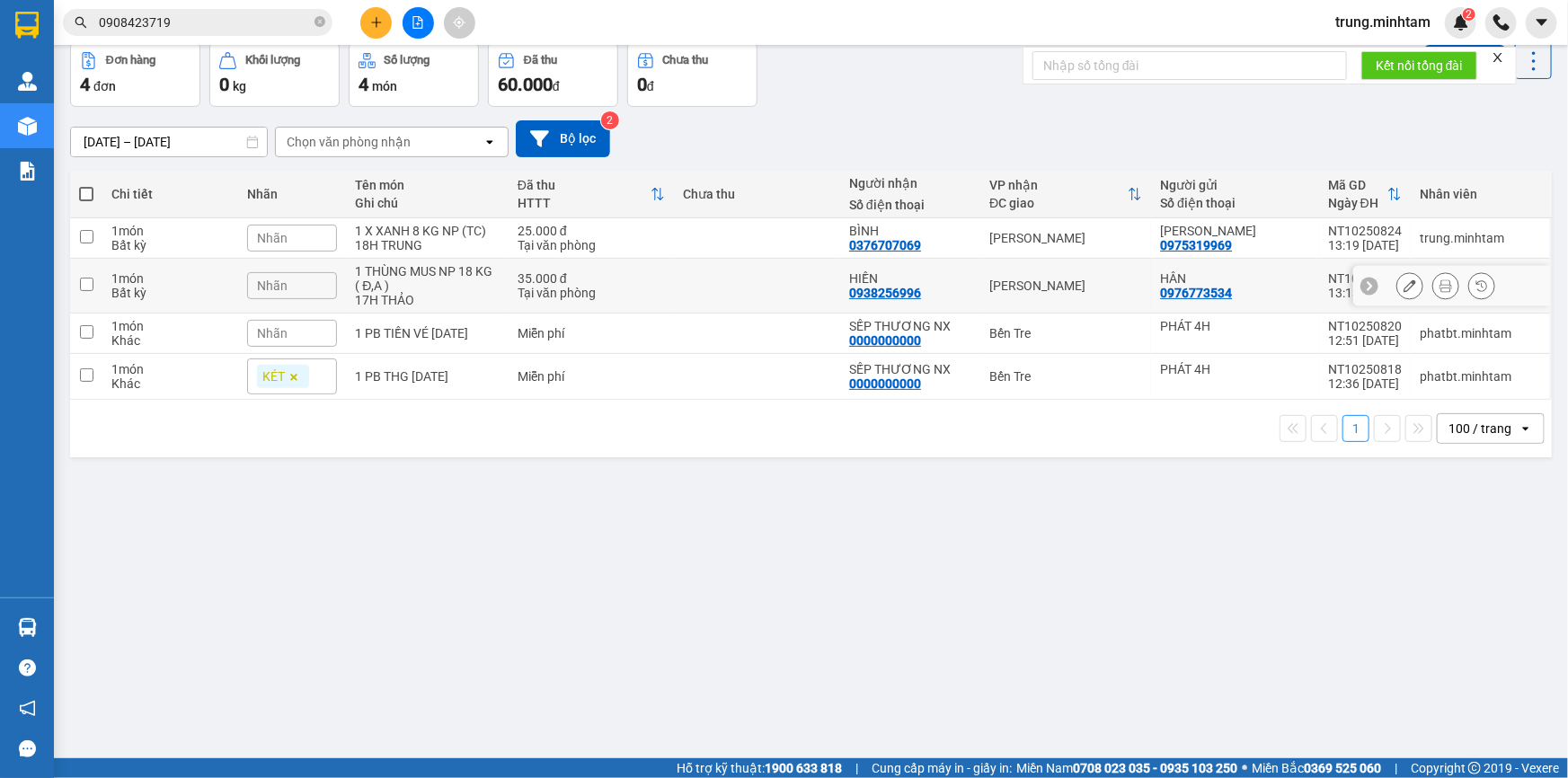
drag, startPoint x: 656, startPoint y: 362, endPoint x: 658, endPoint y: 323, distance: 39.1
click at [656, 286] on div "35.000 đ" at bounding box center [591, 278] width 148 height 14
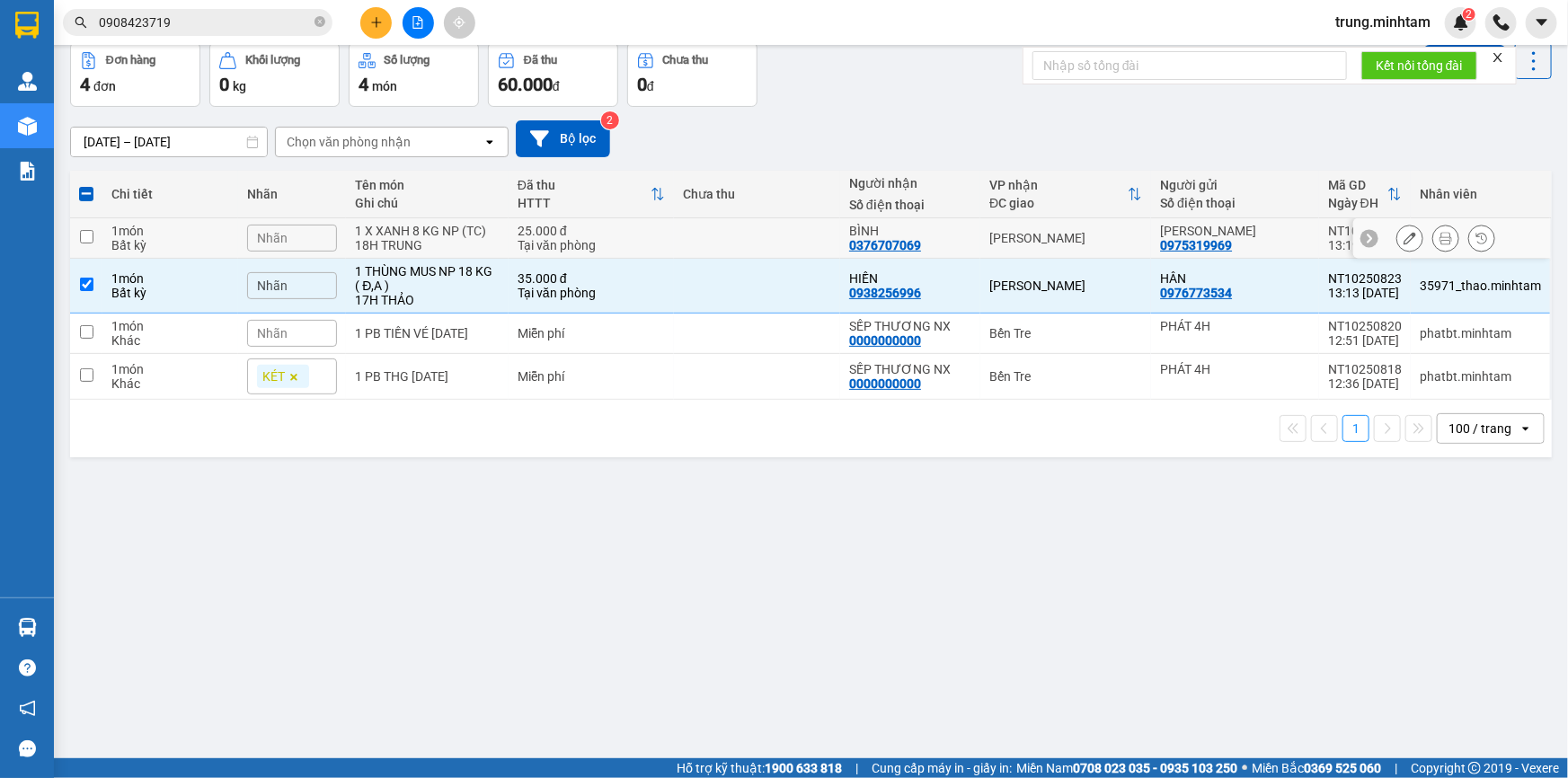
click at [658, 238] on div "25.000 đ" at bounding box center [591, 231] width 148 height 14
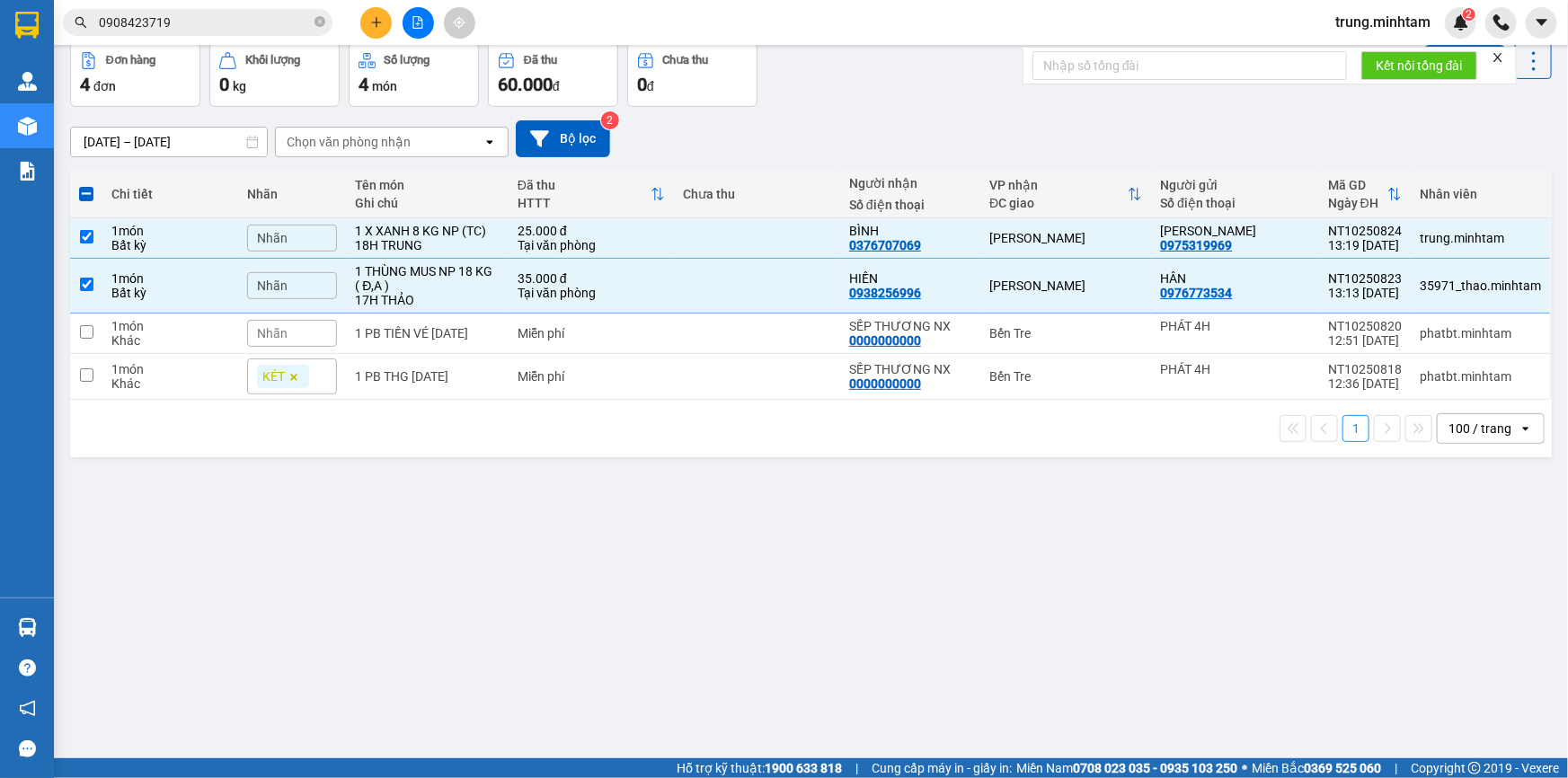
click at [1445, 77] on button "Lên hàng" at bounding box center [1465, 61] width 82 height 32
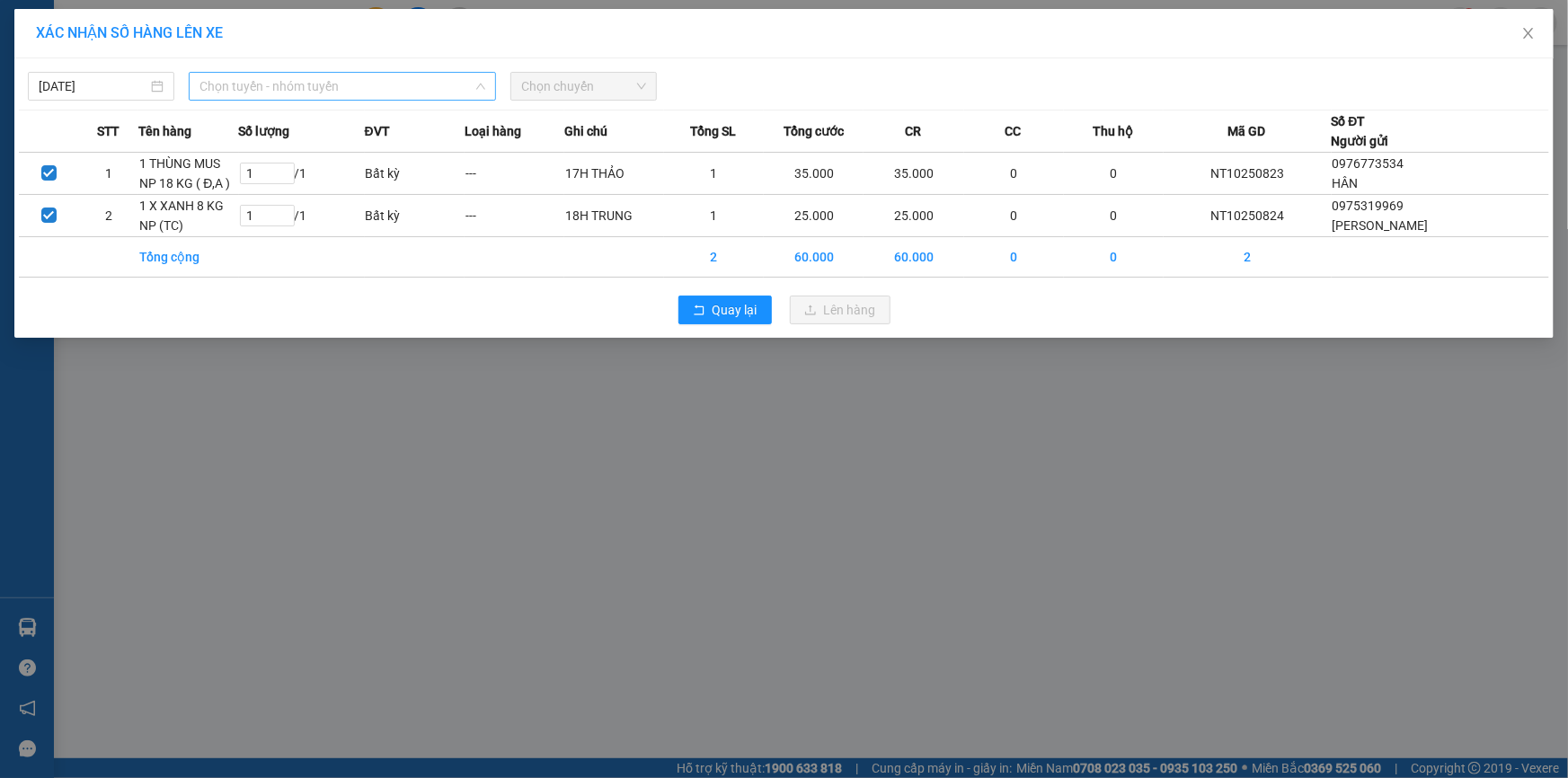
click at [329, 86] on span "Chọn tuyến - nhóm tuyến" at bounding box center [342, 86] width 286 height 27
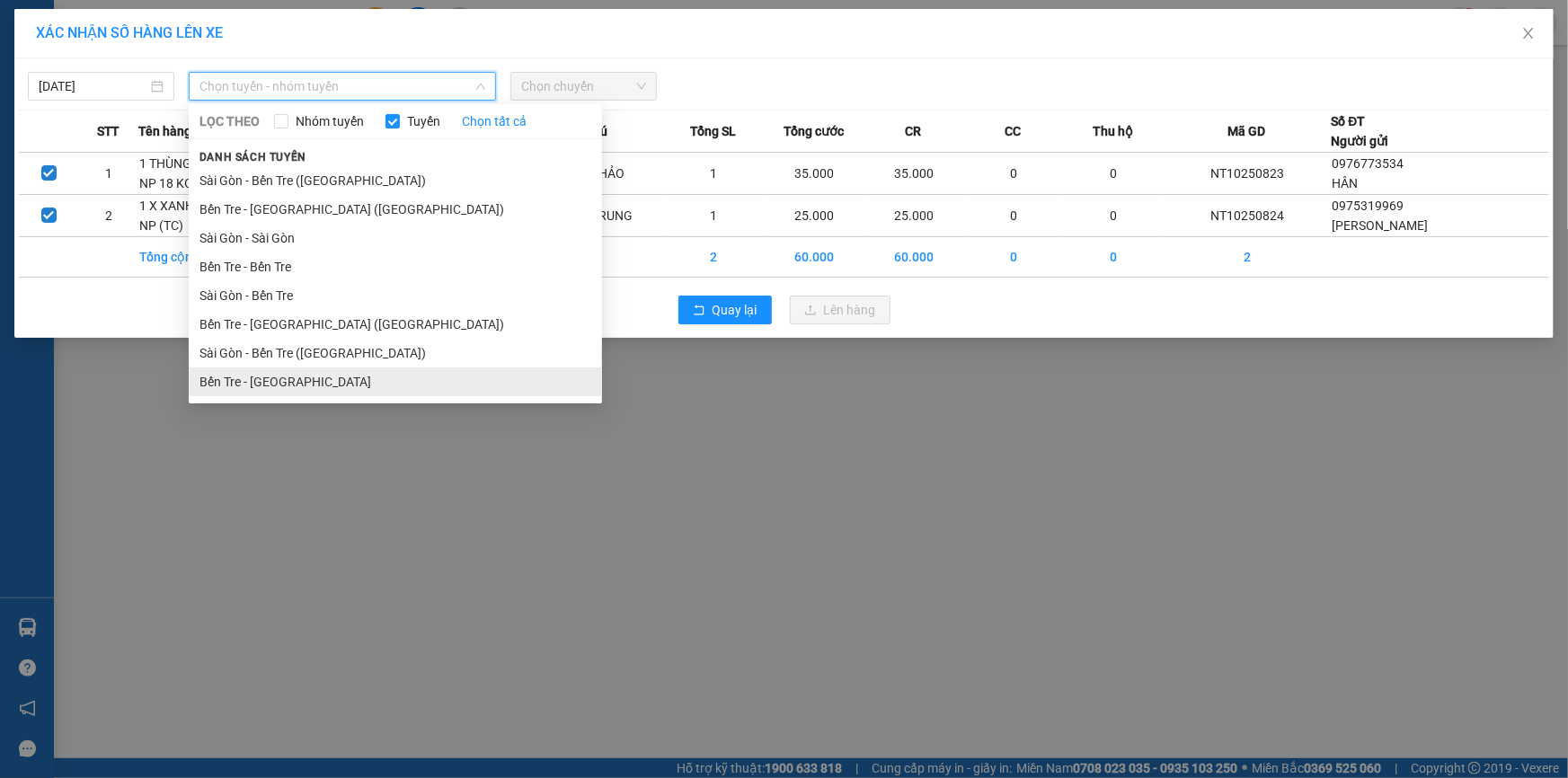
click at [272, 380] on li "Bến Tre - [GEOGRAPHIC_DATA]" at bounding box center [396, 382] width 414 height 29
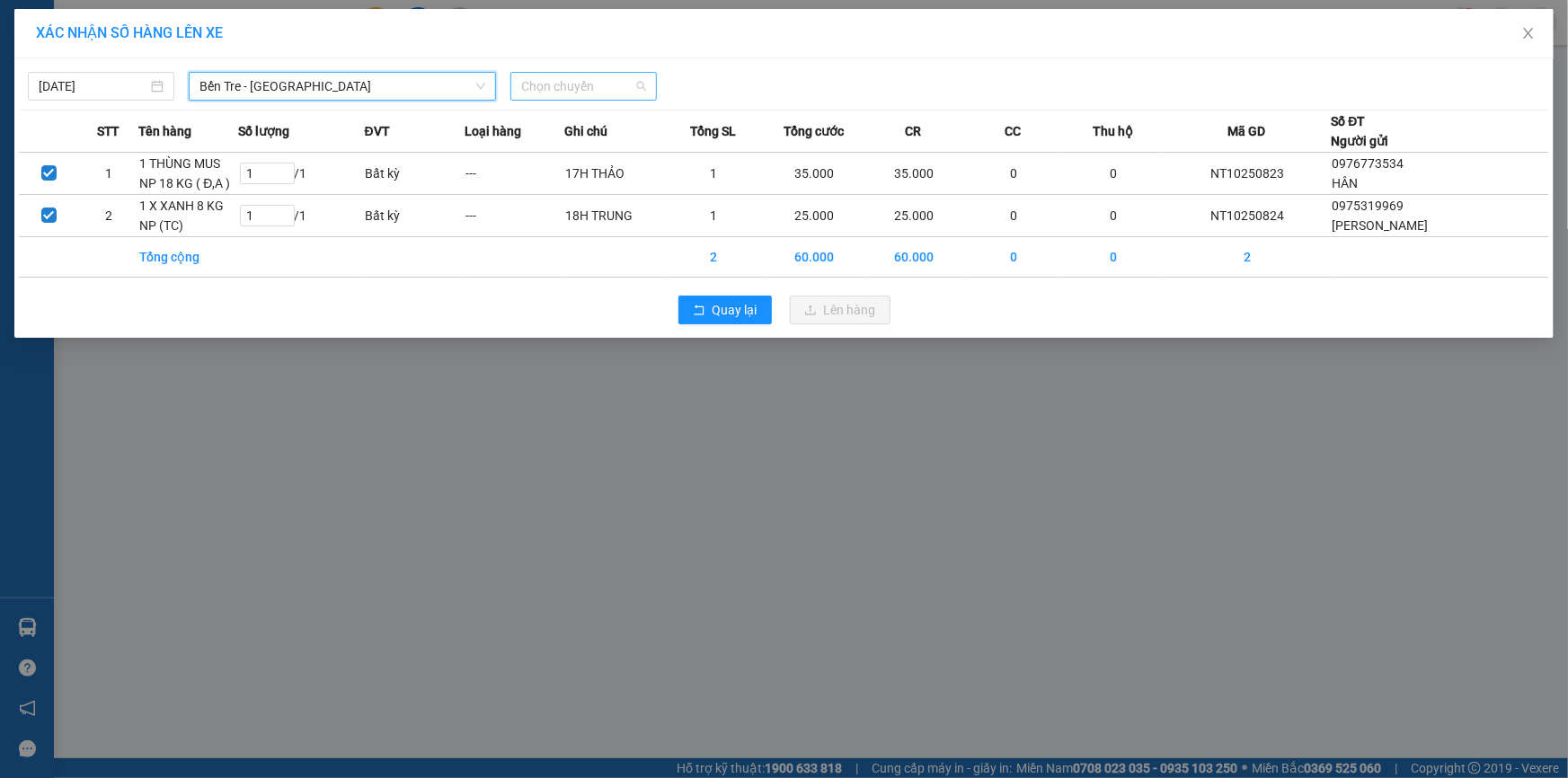
click at [590, 92] on span "Chọn chuyến" at bounding box center [583, 86] width 125 height 27
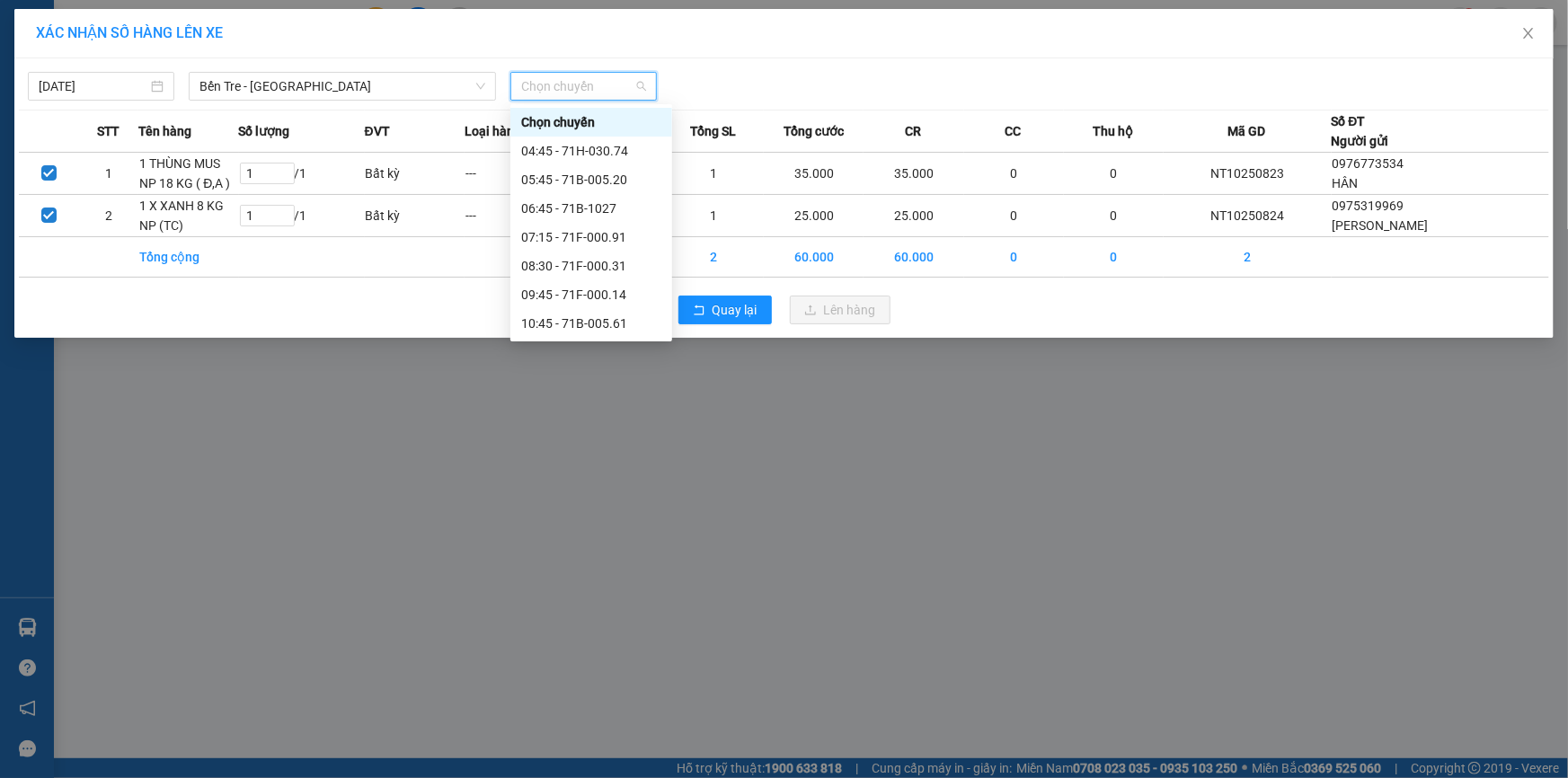
click at [625, 399] on div "13:10 (TC) - 71B-003.70" at bounding box center [591, 409] width 140 height 20
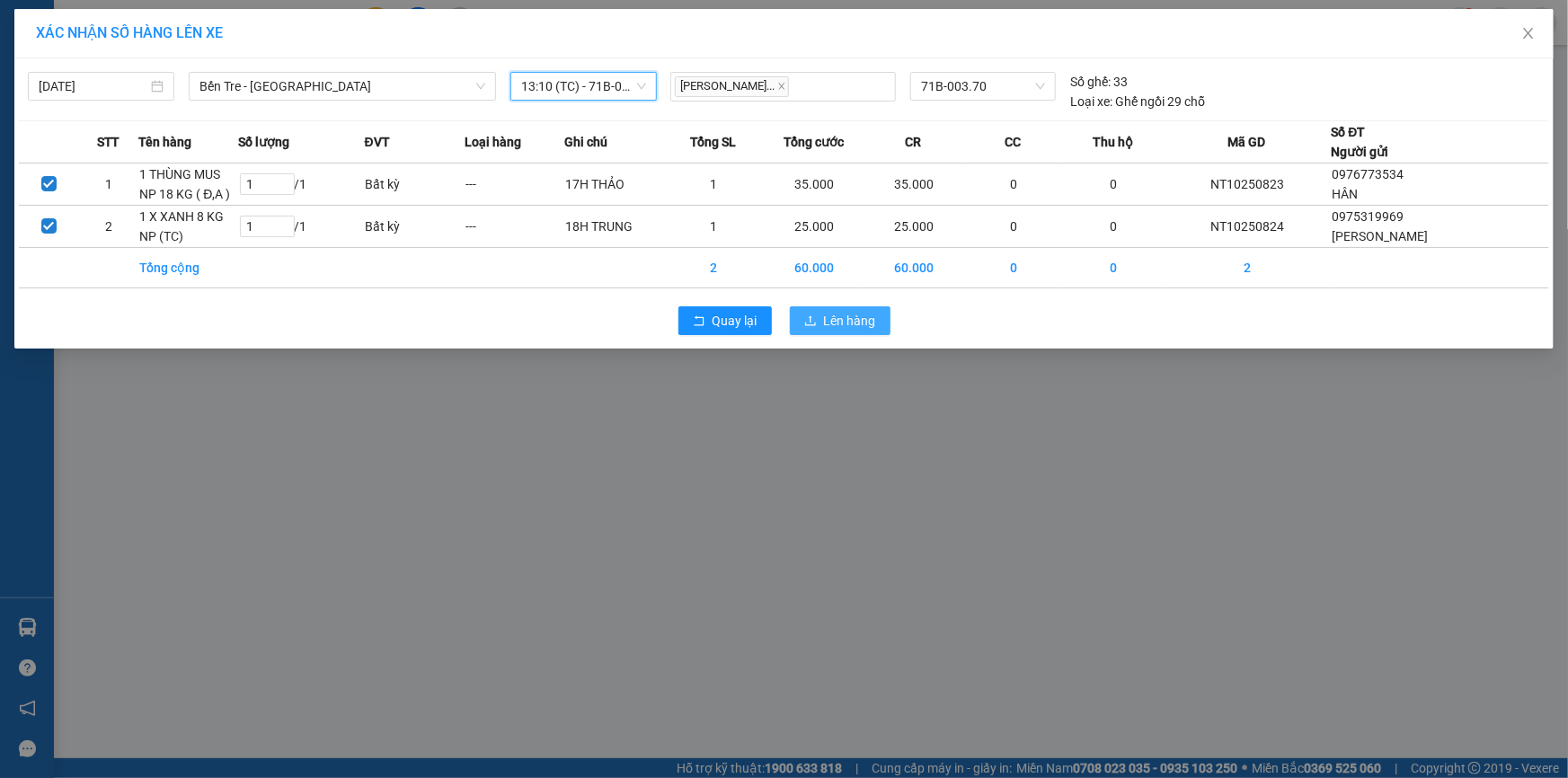
click at [845, 317] on span "Lên hàng" at bounding box center [849, 320] width 52 height 20
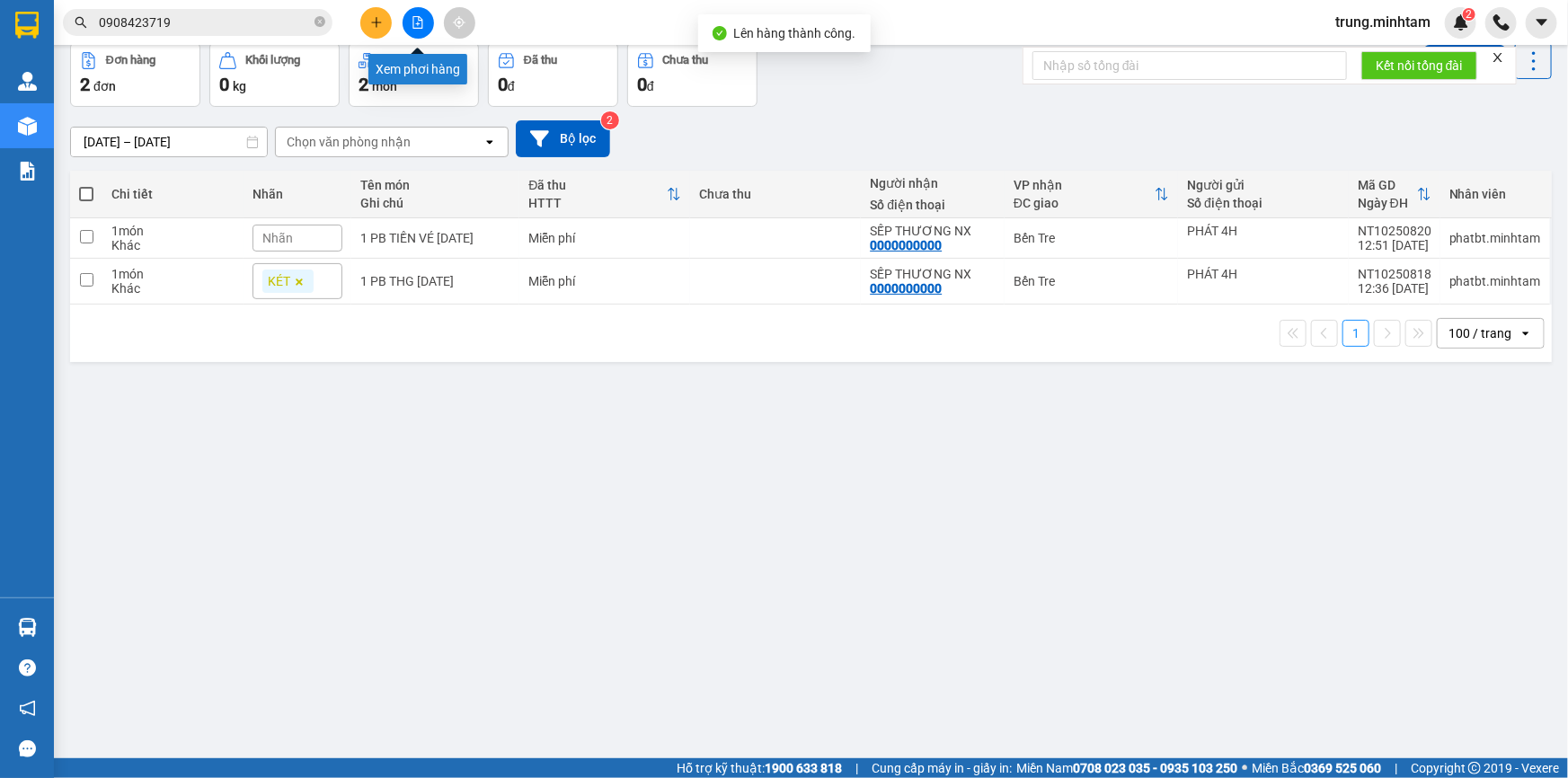
click at [418, 23] on icon "file-add" at bounding box center [417, 22] width 12 height 12
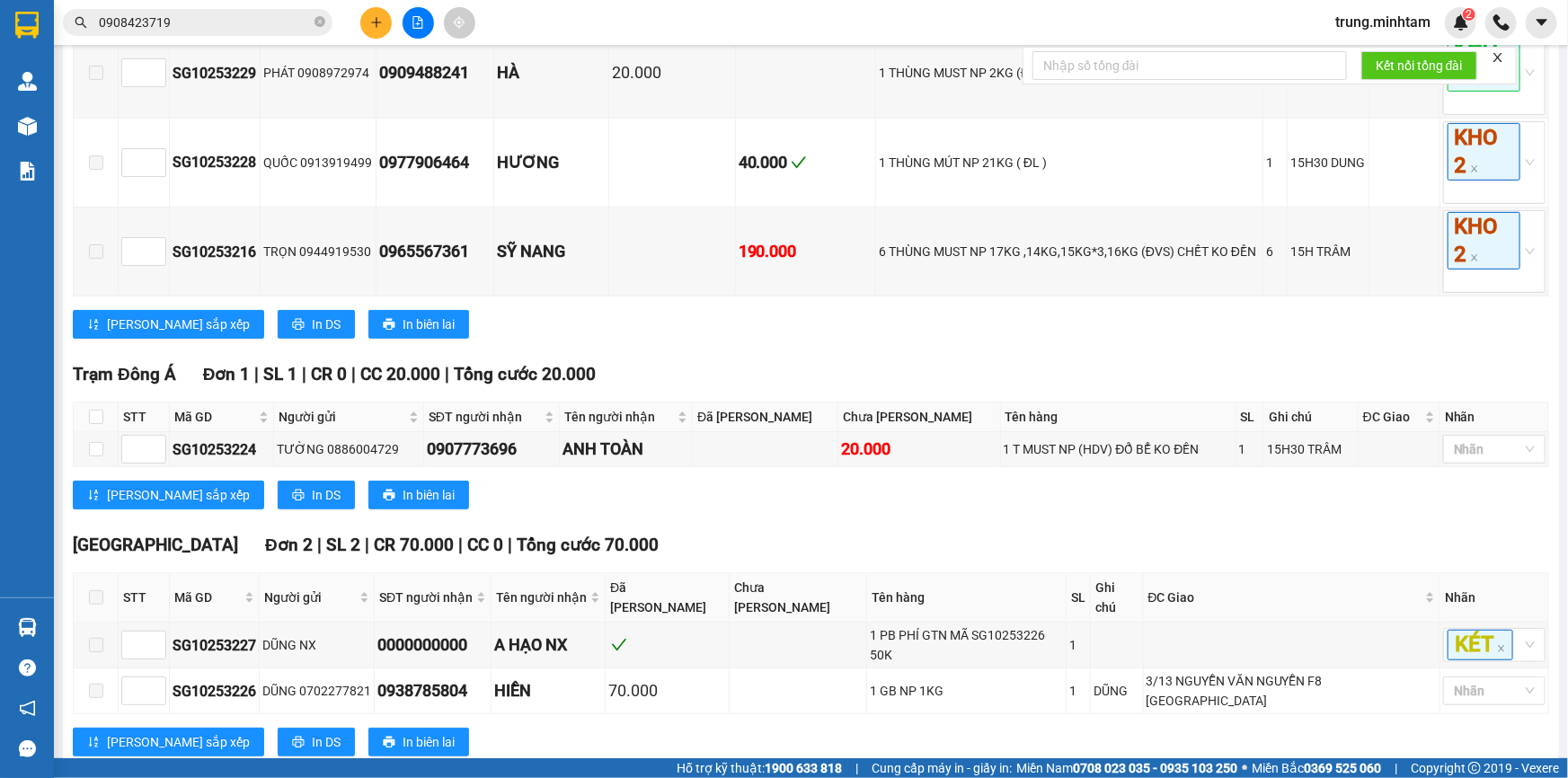
click at [98, 127] on div "Sài Gòn - Bến Tre (CN) 12/10/2025 10:45 - 71B-003.32 Làm mới In phơi In đơn chọ…" at bounding box center [810, 440] width 1496 height 1525
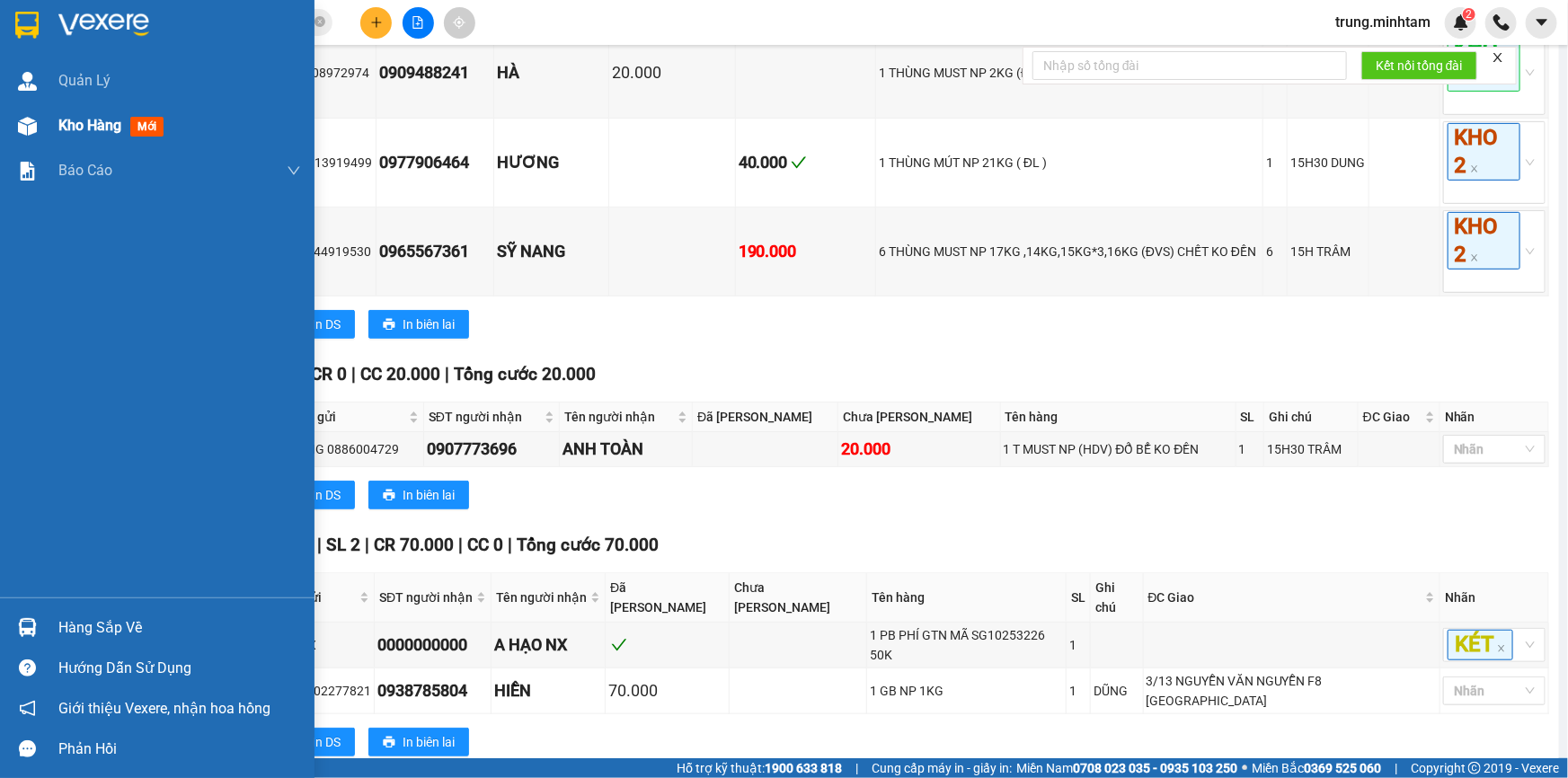
click at [88, 126] on span "Kho hàng" at bounding box center [90, 126] width 63 height 17
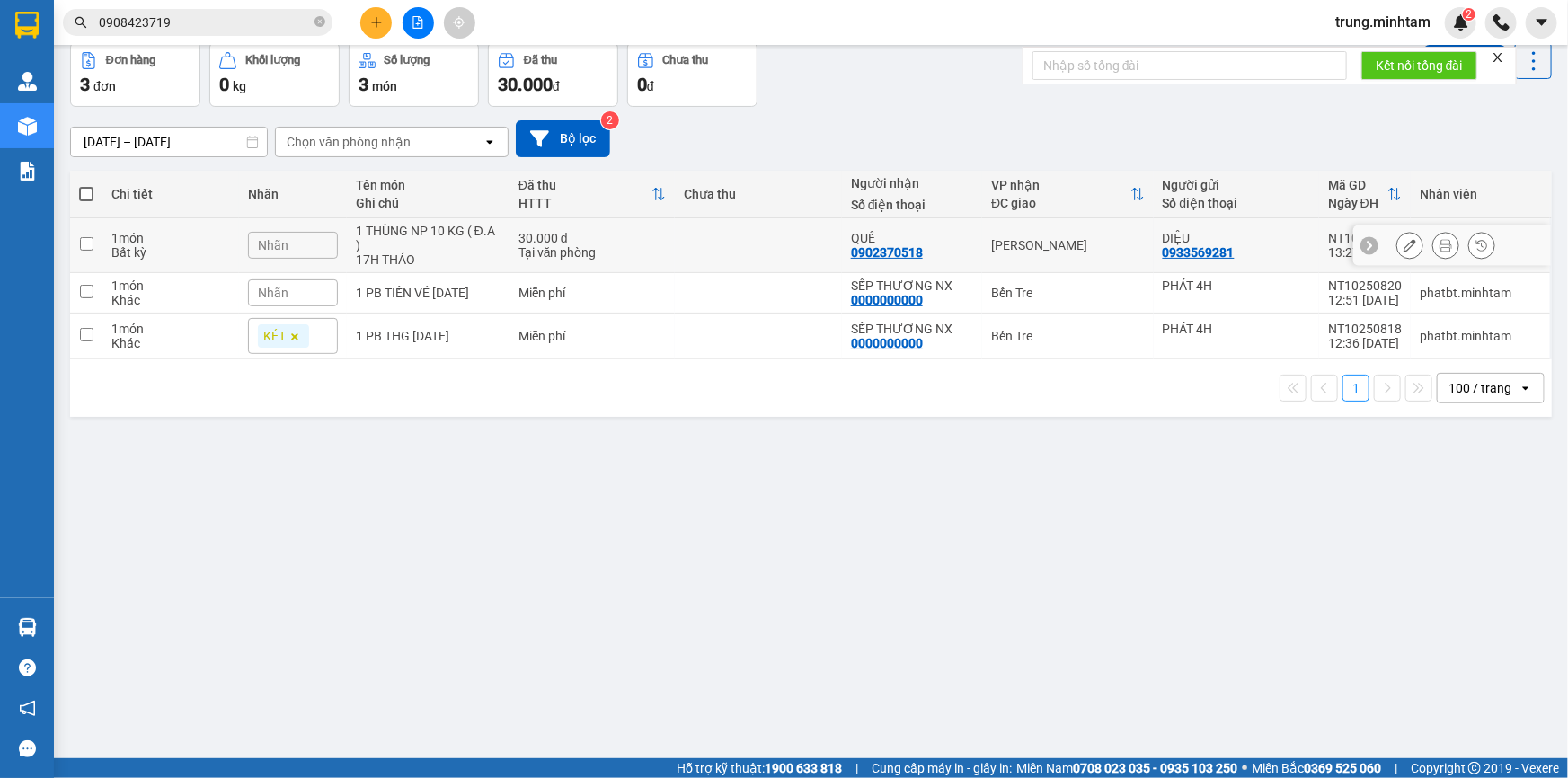
click at [722, 274] on td at bounding box center [758, 245] width 167 height 54
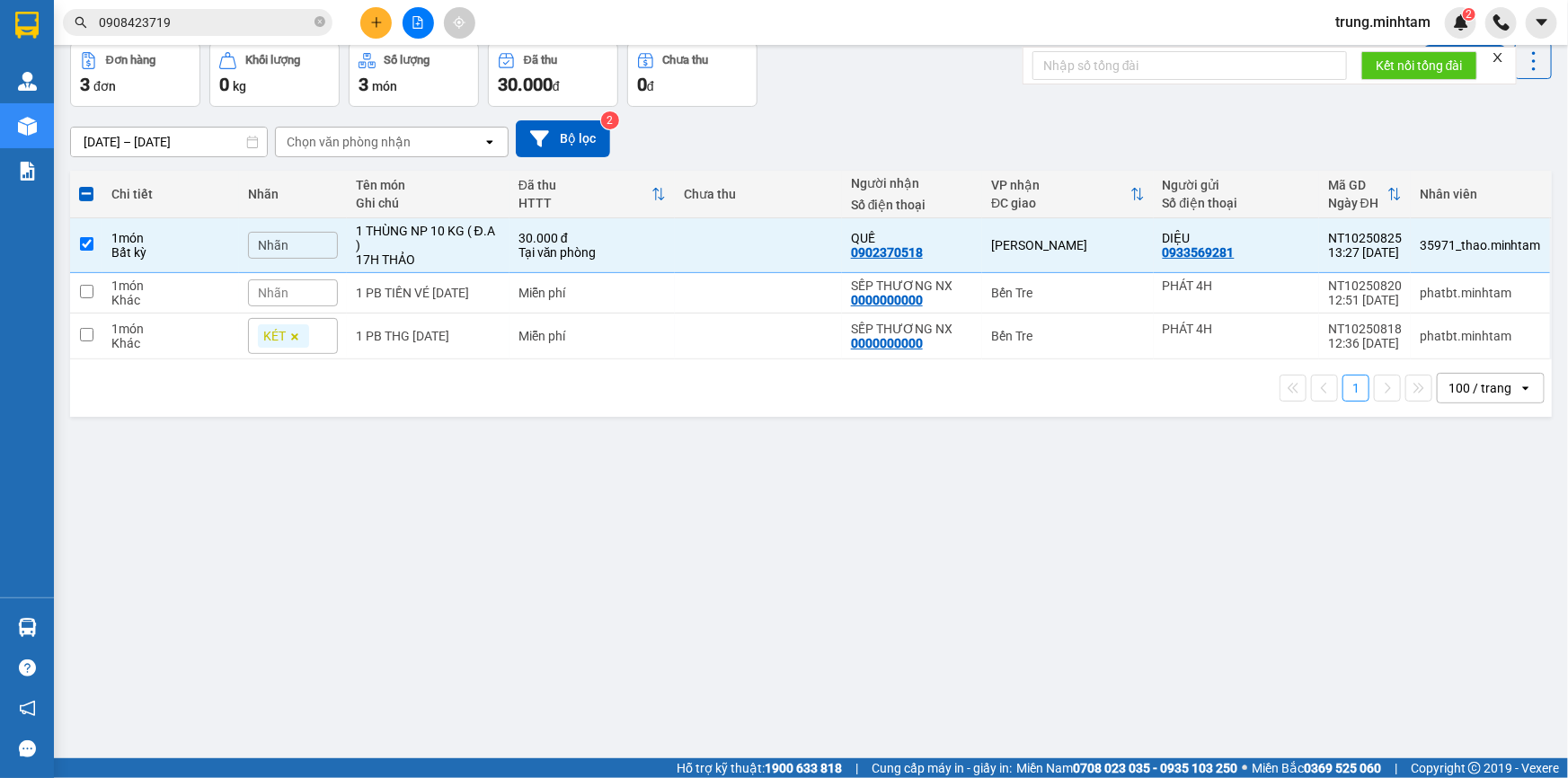
click at [1444, 77] on button "Lên hàng" at bounding box center [1465, 61] width 82 height 32
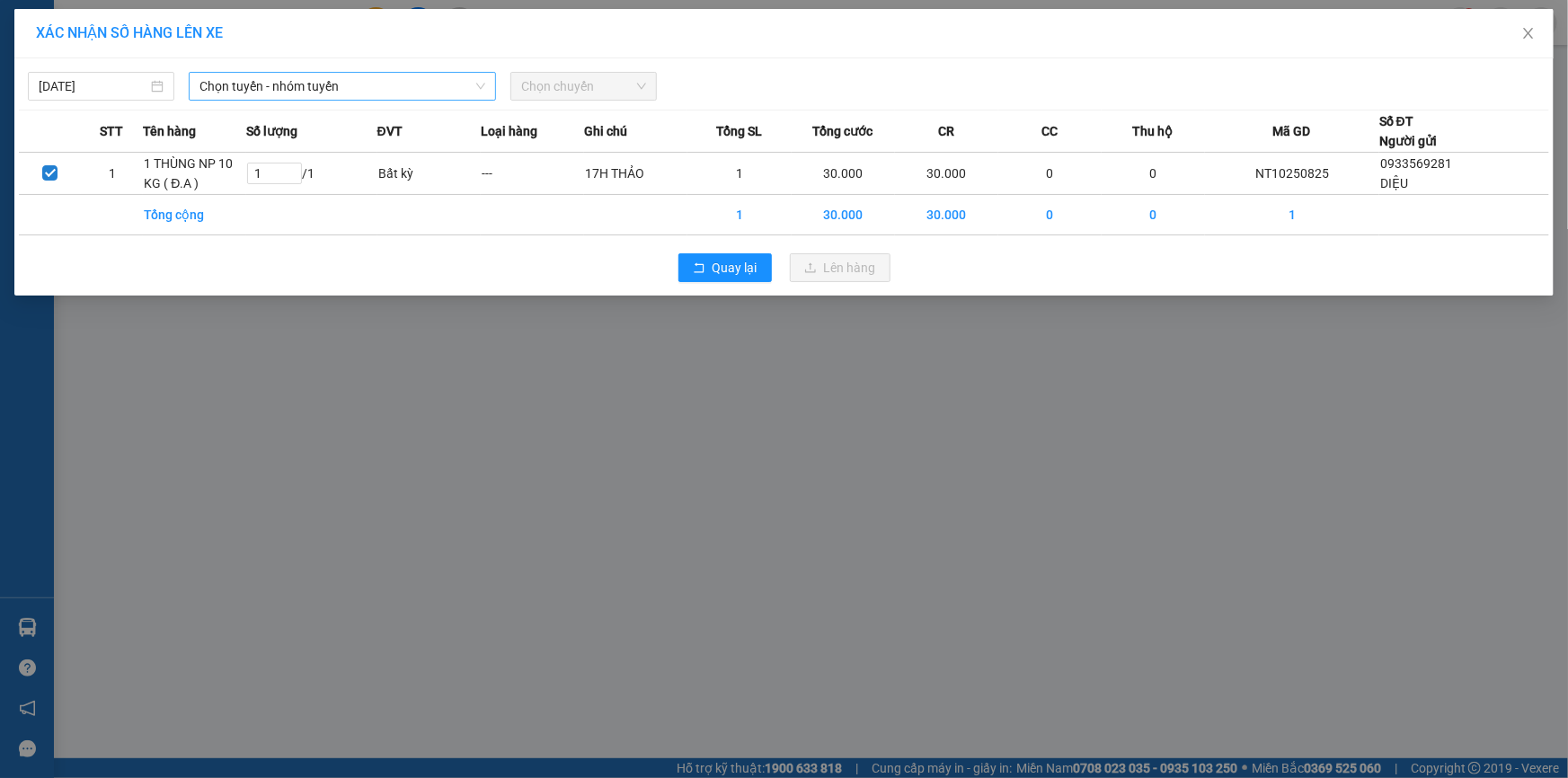
click at [352, 92] on span "Chọn tuyến - nhóm tuyến" at bounding box center [342, 86] width 286 height 27
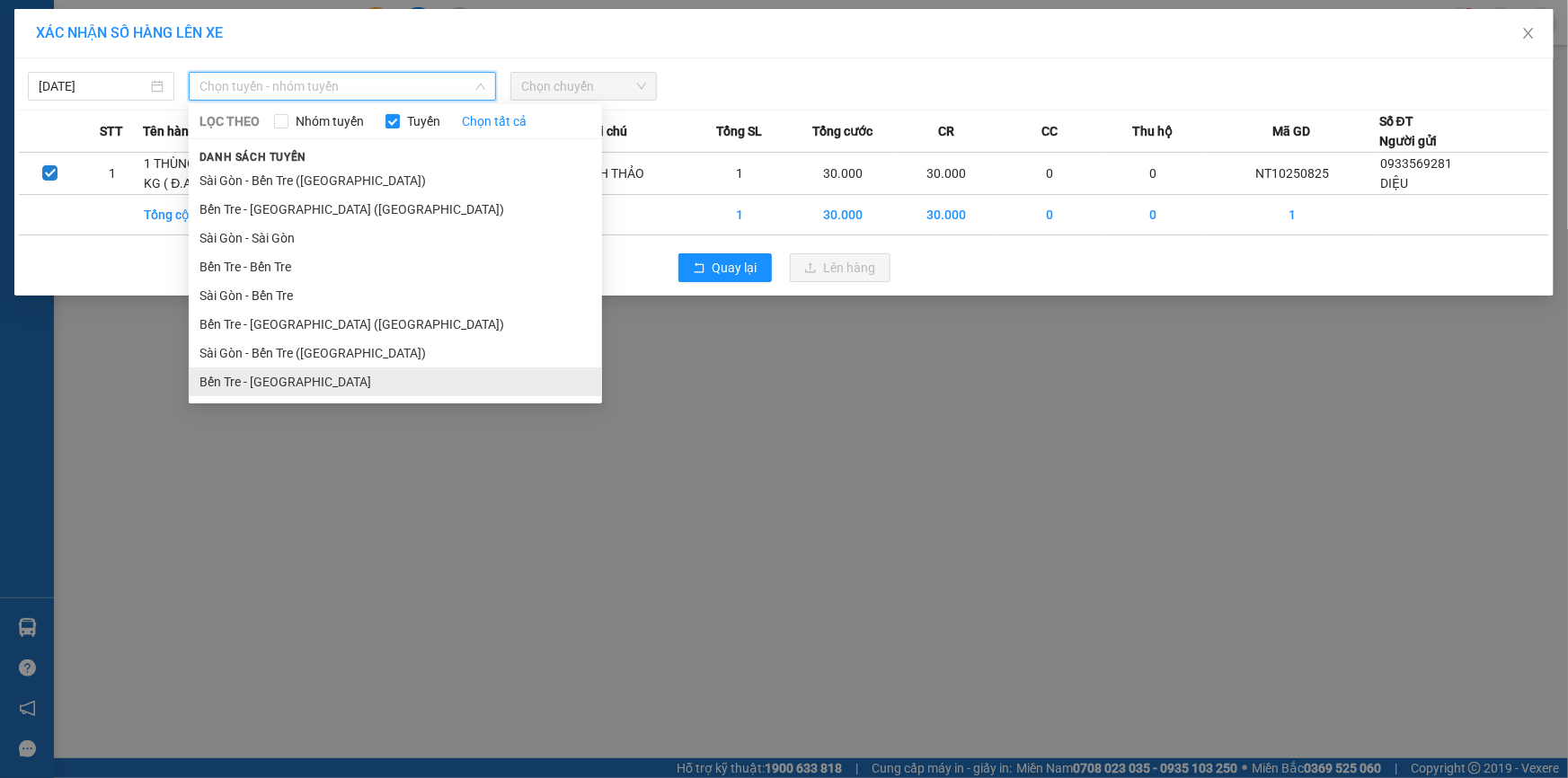
click at [294, 381] on li "Bến Tre - [GEOGRAPHIC_DATA]" at bounding box center [396, 382] width 414 height 29
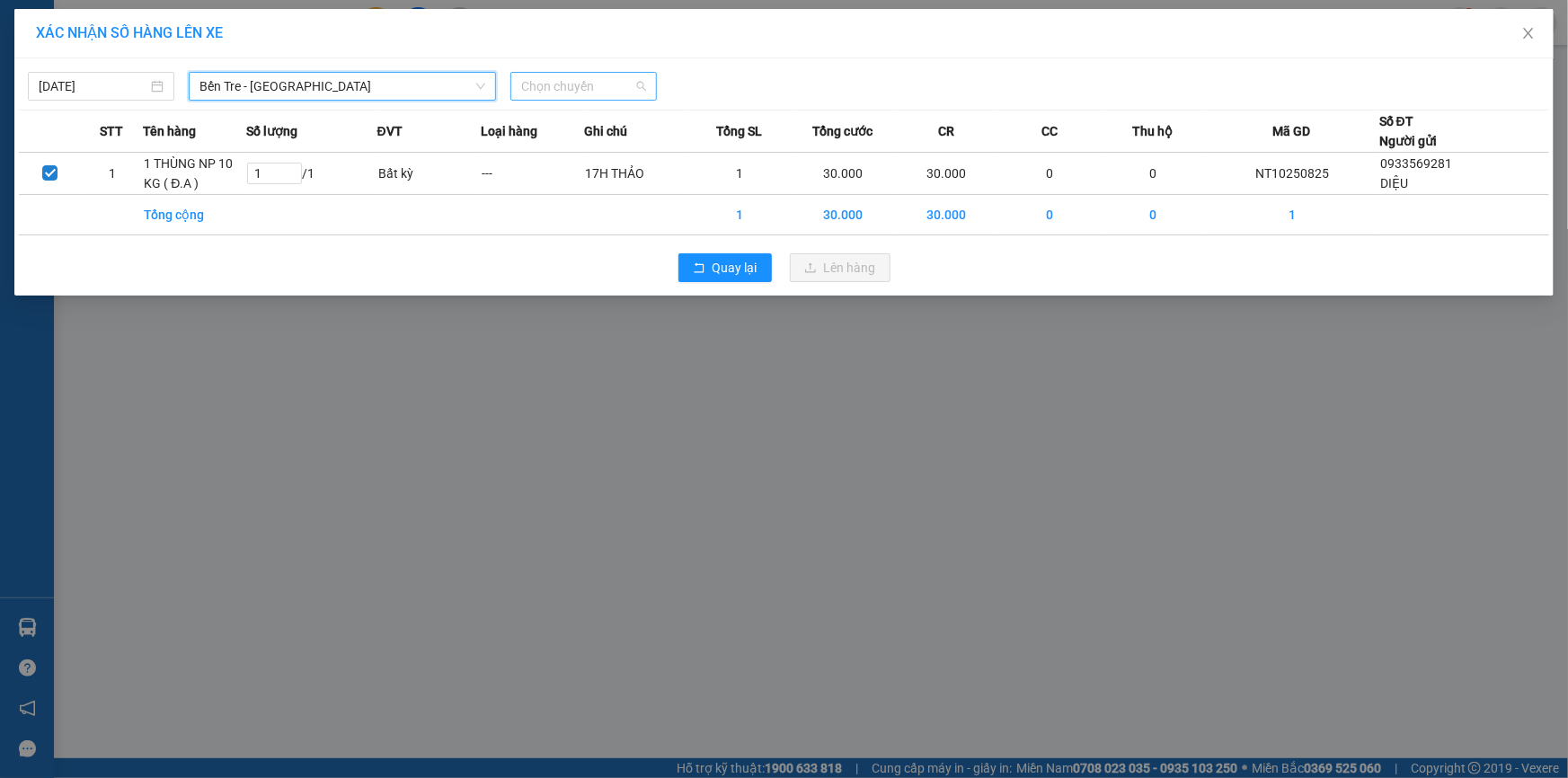
click at [607, 88] on span "Chọn chuyến" at bounding box center [583, 86] width 125 height 27
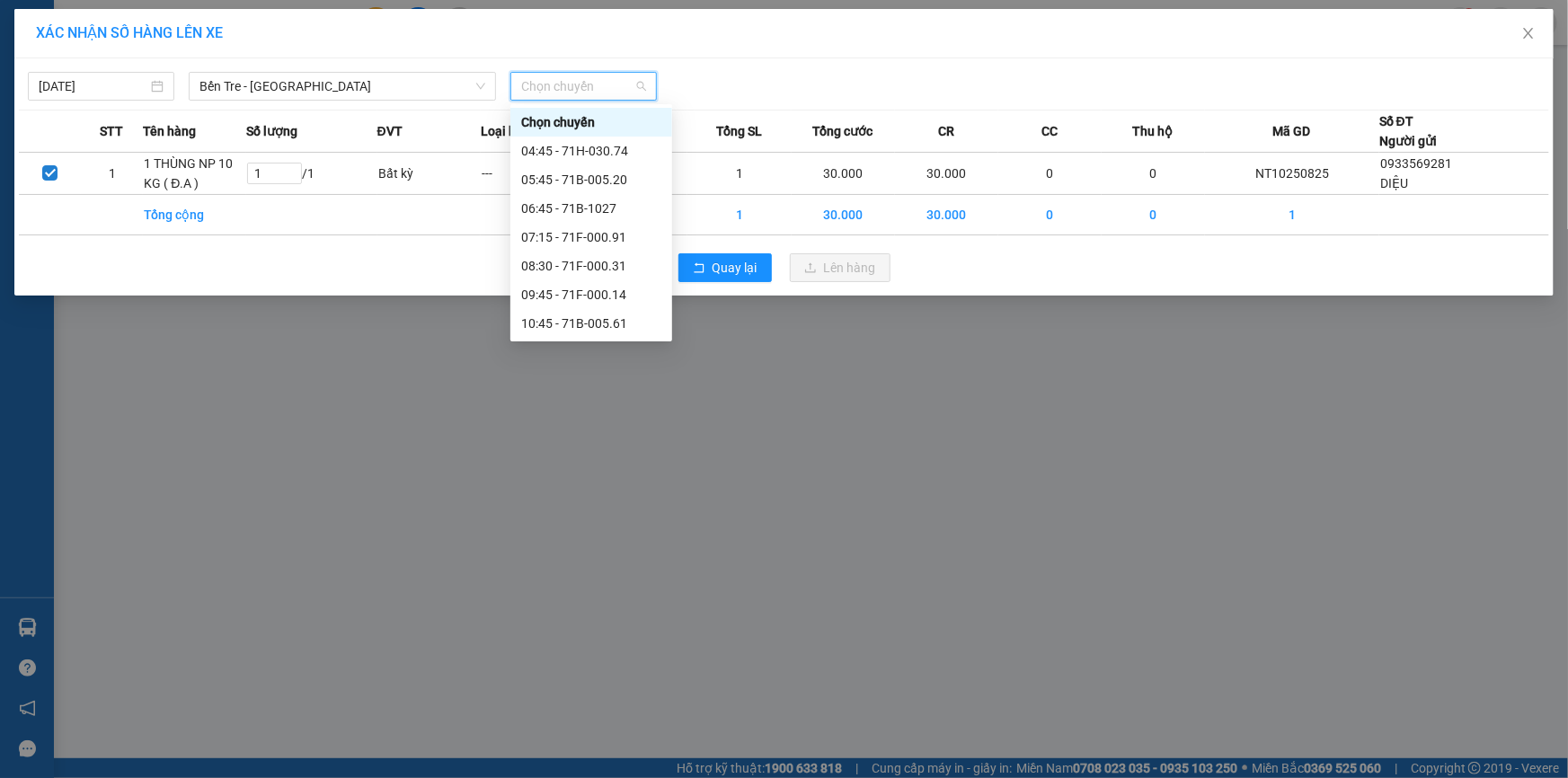
click at [636, 399] on div "13:10 (TC) - 71B-003.70" at bounding box center [591, 409] width 140 height 20
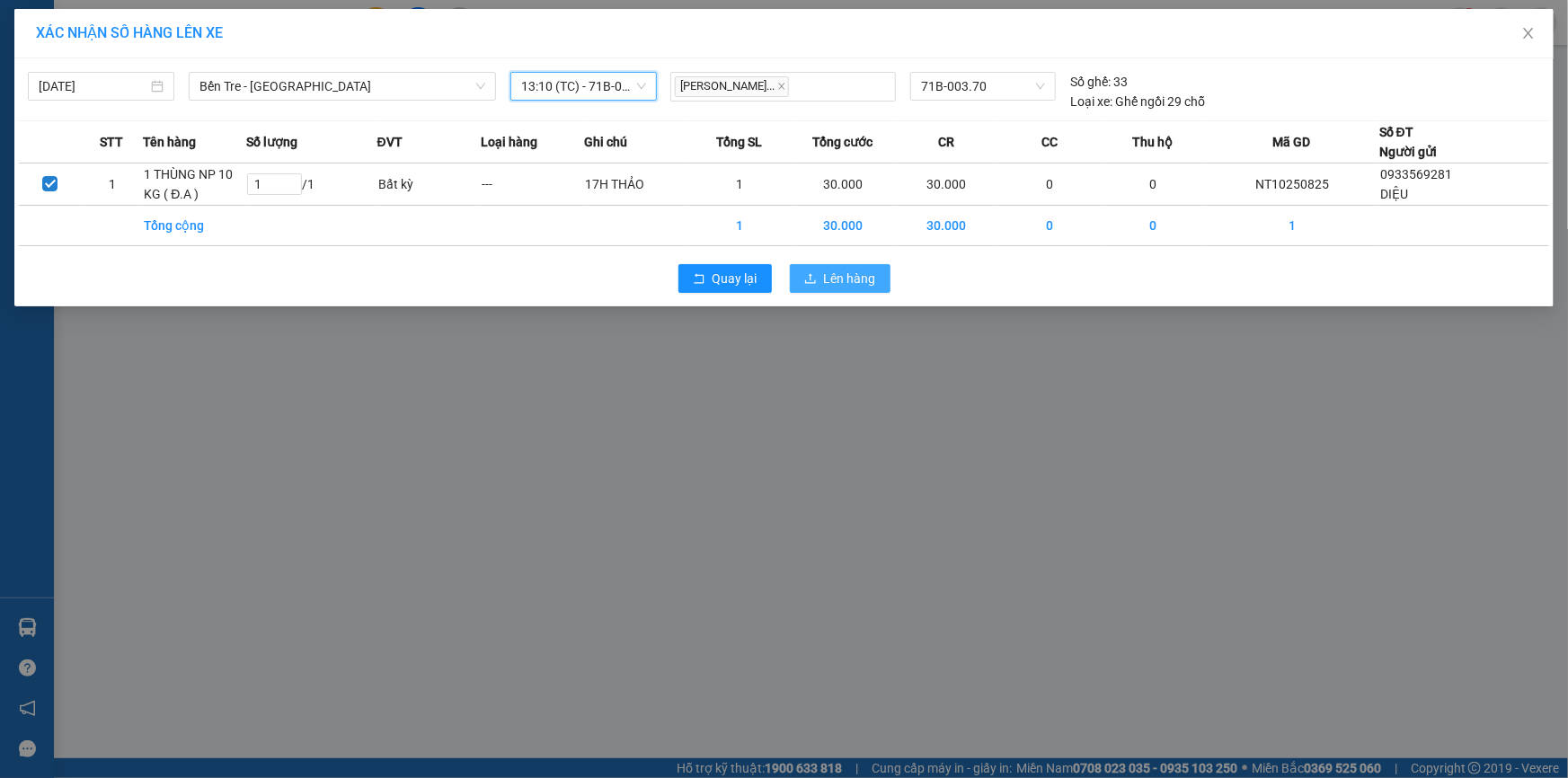
click at [818, 276] on button "Lên hàng" at bounding box center [840, 278] width 101 height 29
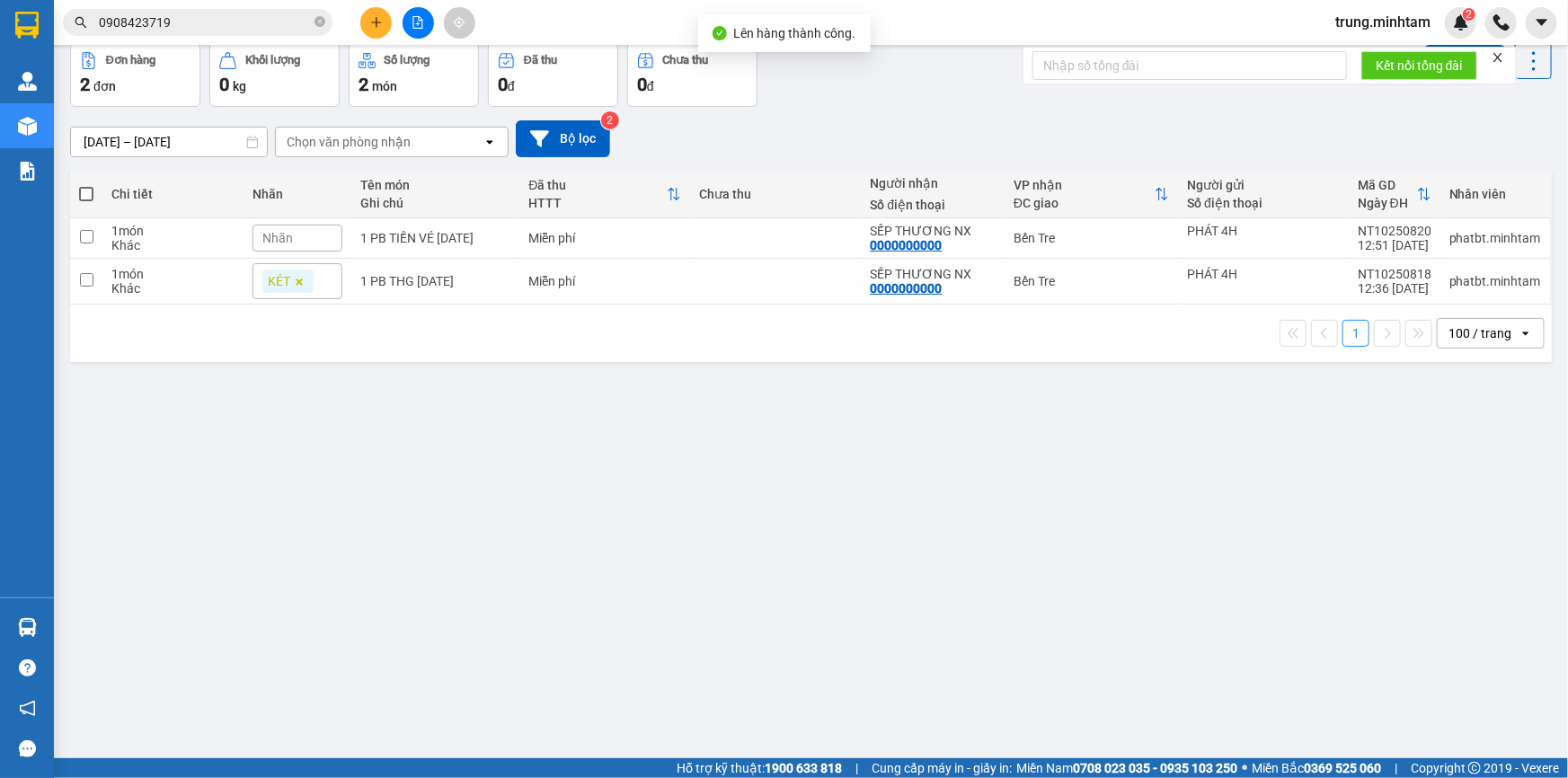
click at [424, 31] on button at bounding box center [417, 23] width 31 height 31
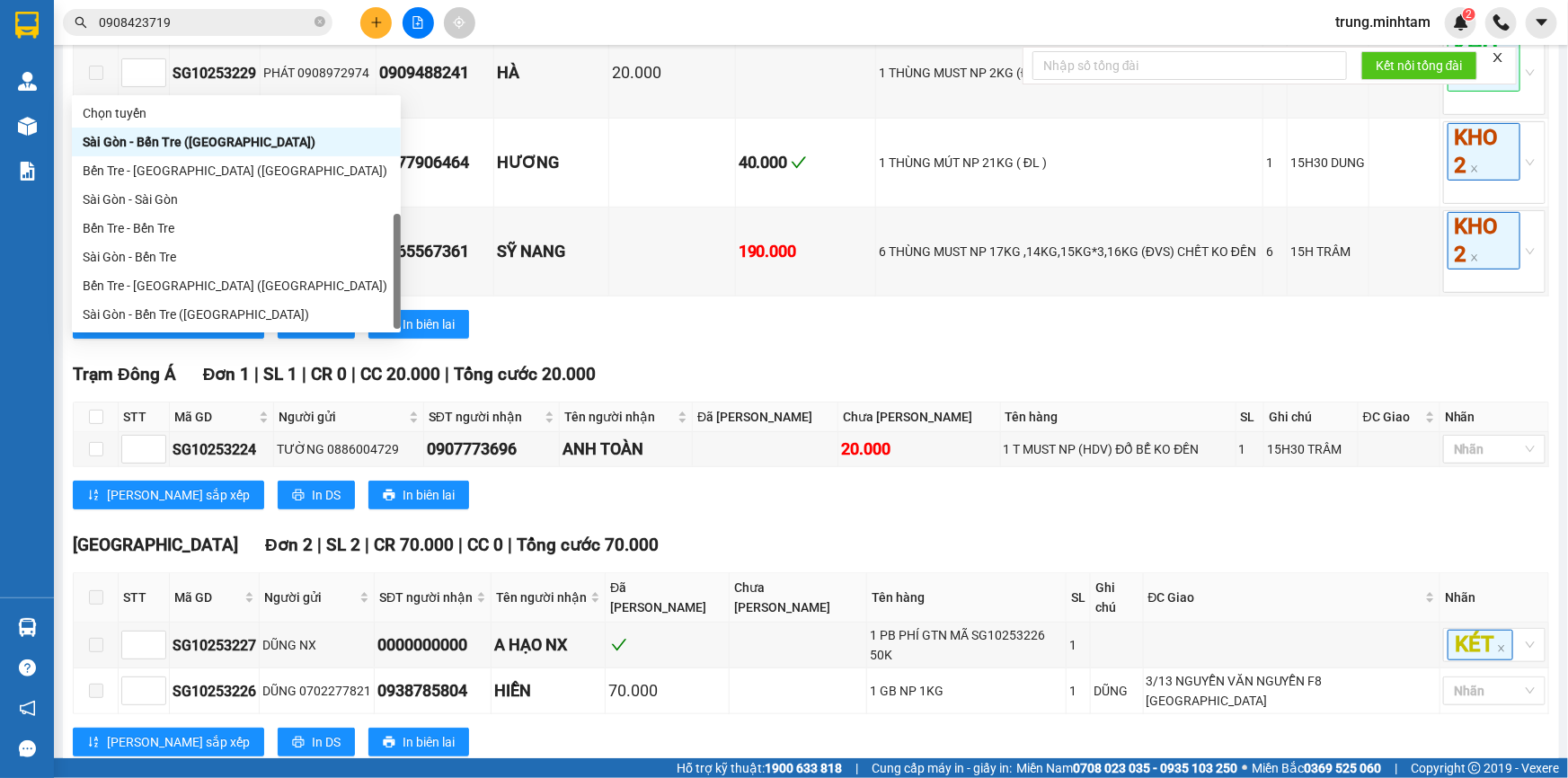
click at [196, 334] on div "Bến Tre - [GEOGRAPHIC_DATA]" at bounding box center [236, 343] width 307 height 20
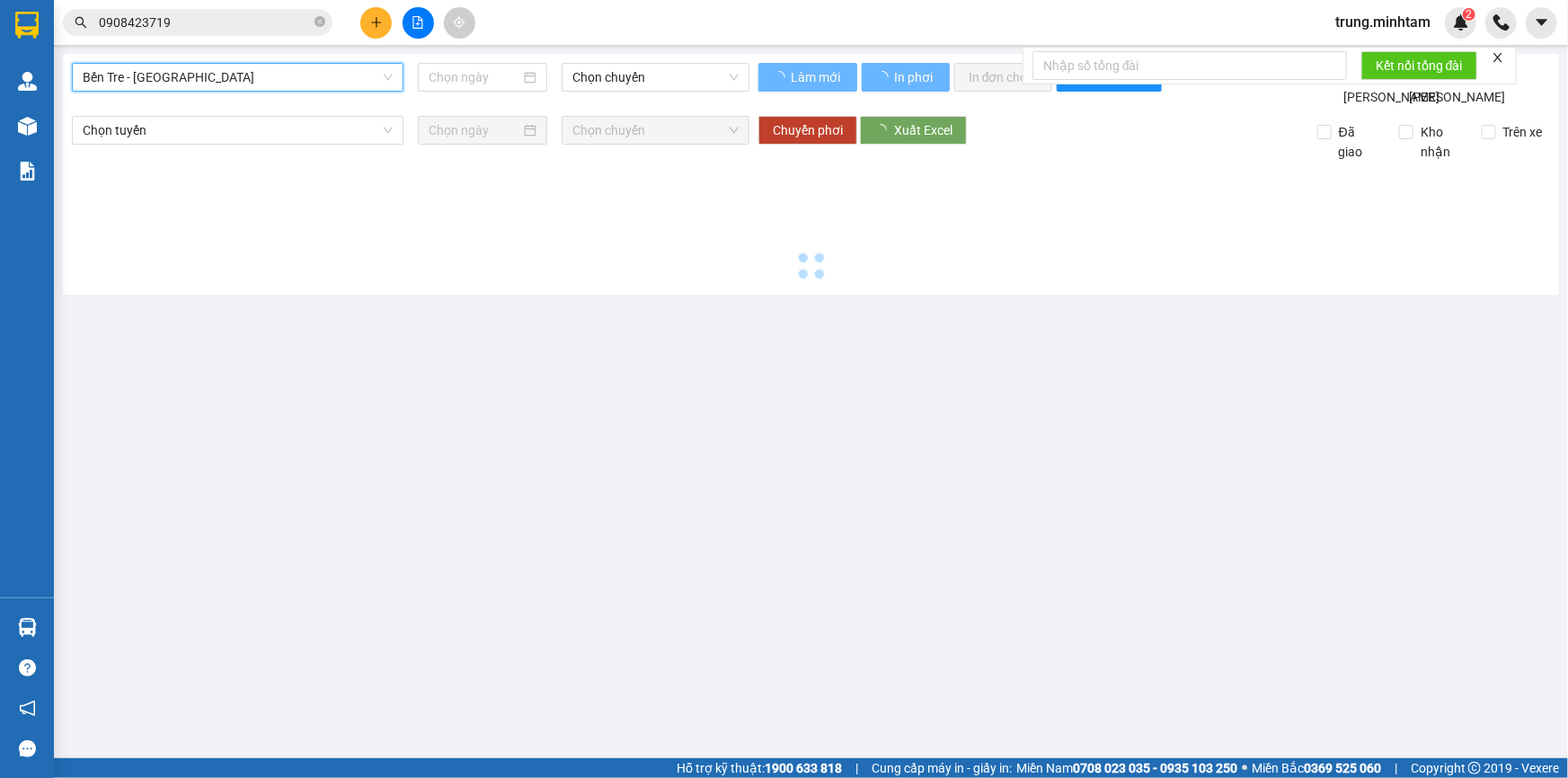
type input "[DATE]"
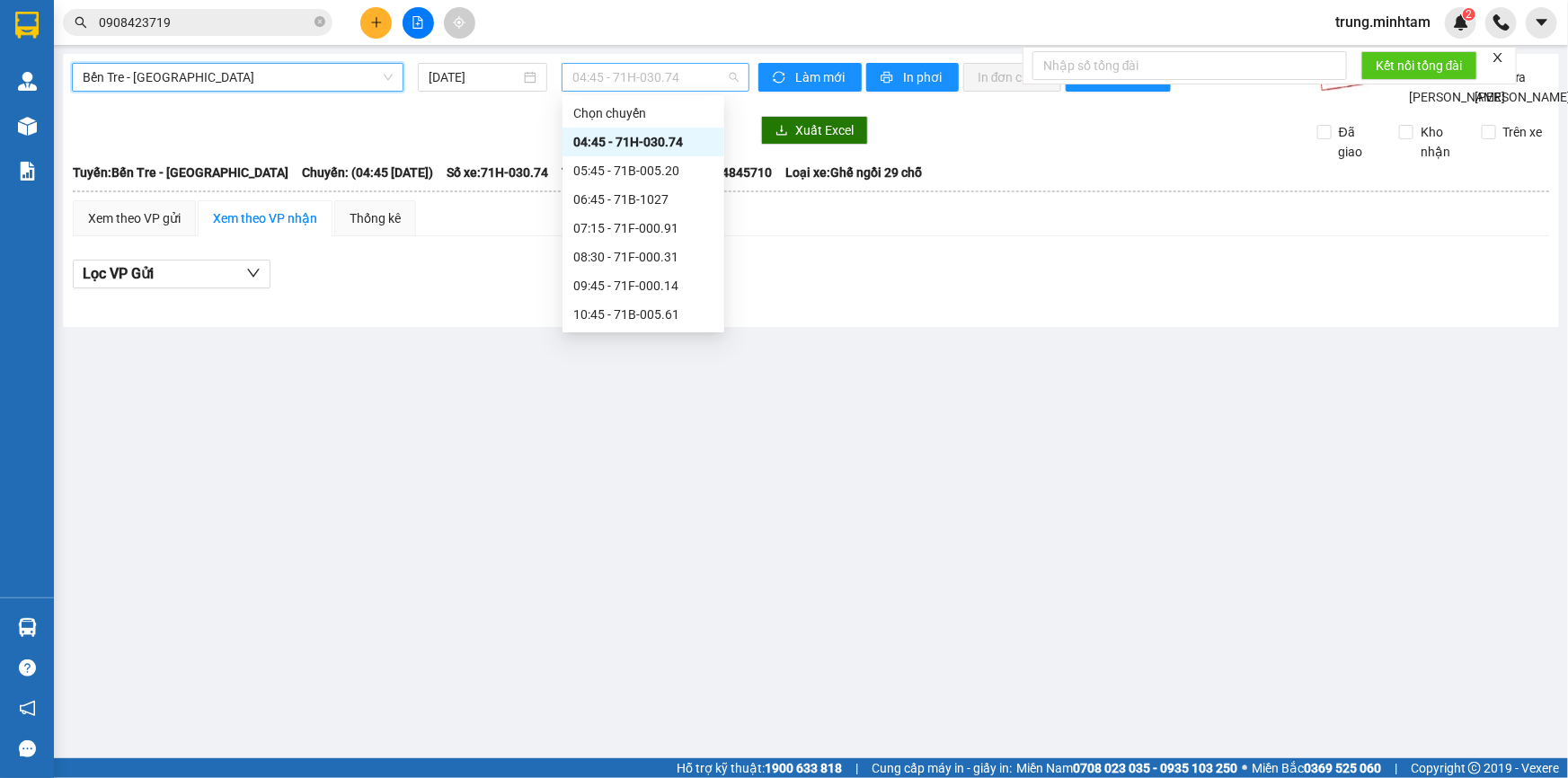
click at [634, 80] on span "04:45 - 71H-030.74" at bounding box center [655, 77] width 166 height 27
click at [684, 391] on div "13:10 (TC) - 71B-003.70" at bounding box center [642, 400] width 140 height 20
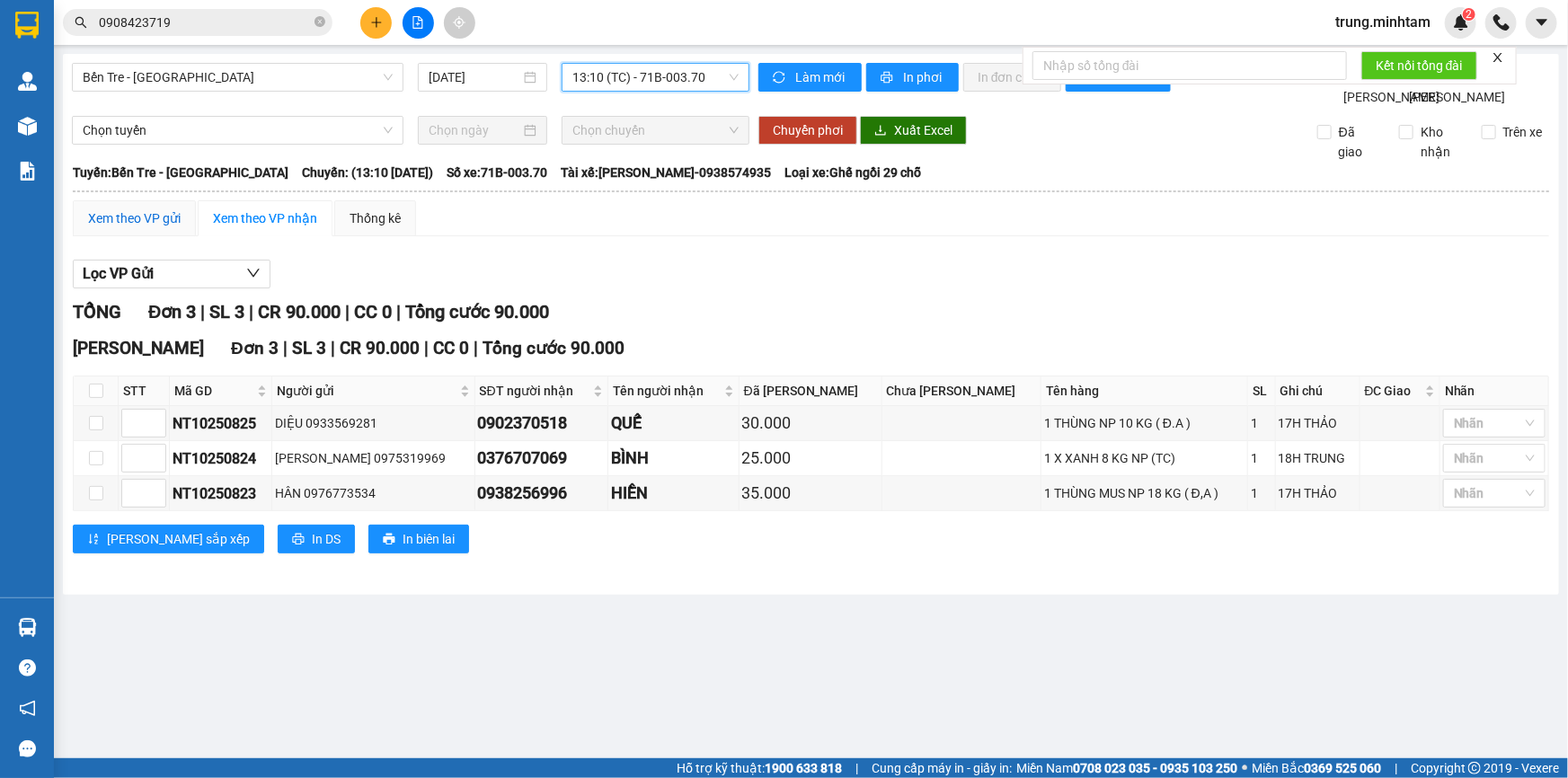
click at [123, 228] on div "Xem theo VP gửi" at bounding box center [133, 218] width 92 height 20
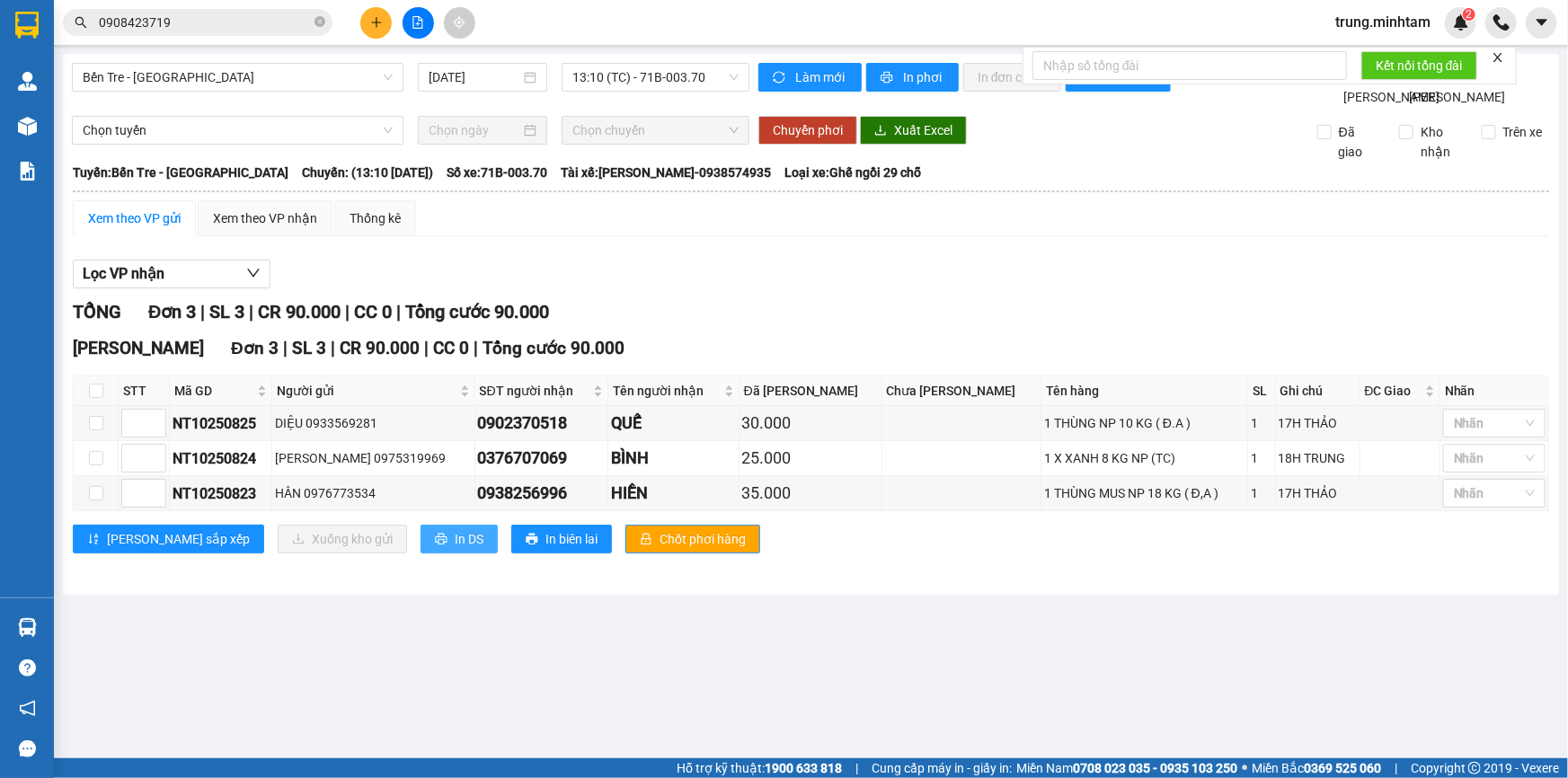
click at [455, 549] on span "In DS" at bounding box center [469, 539] width 29 height 20
click at [376, 28] on icon "plus" at bounding box center [376, 22] width 12 height 12
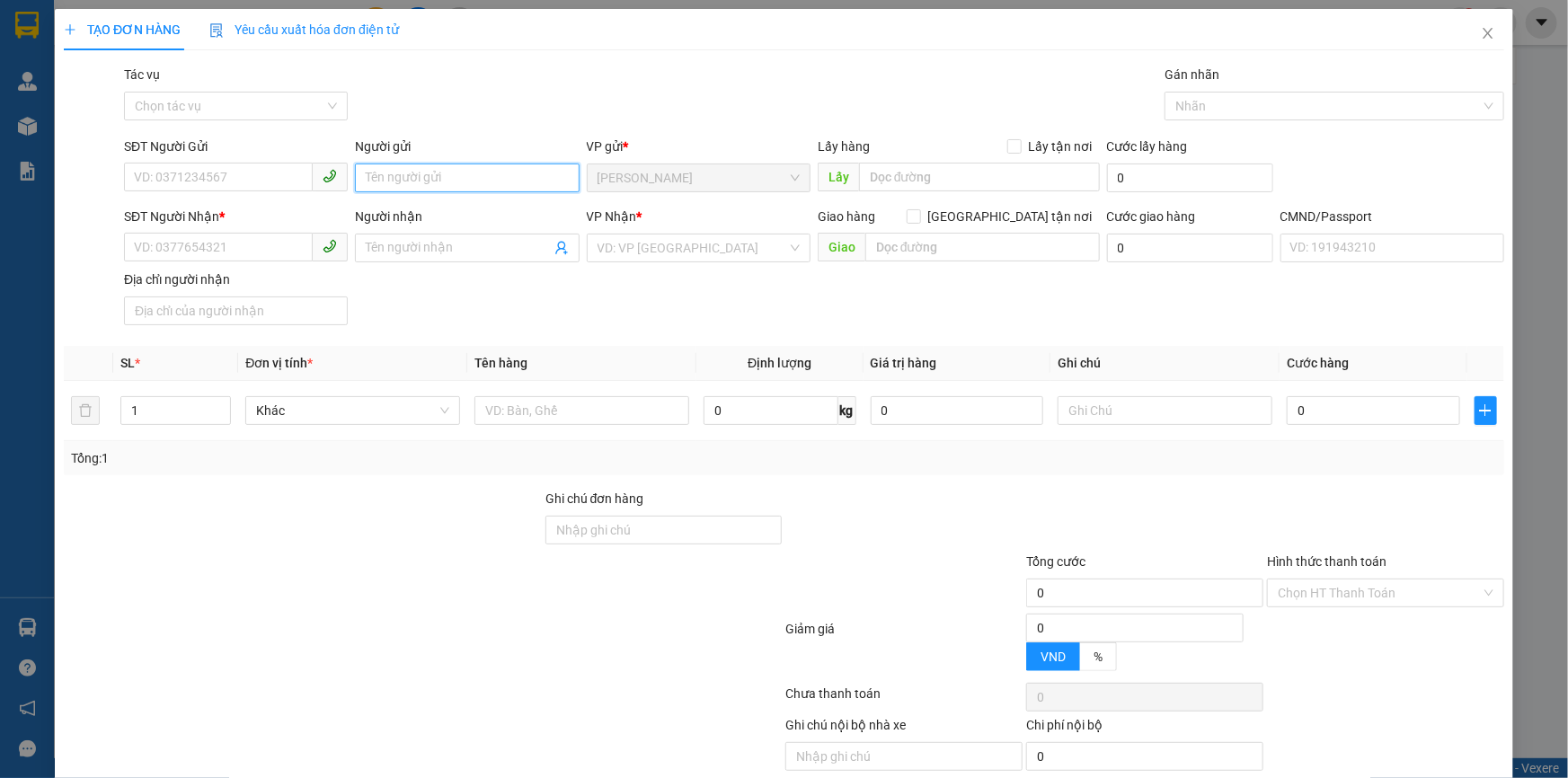
click at [475, 182] on input "Người gửi" at bounding box center [466, 178] width 224 height 29
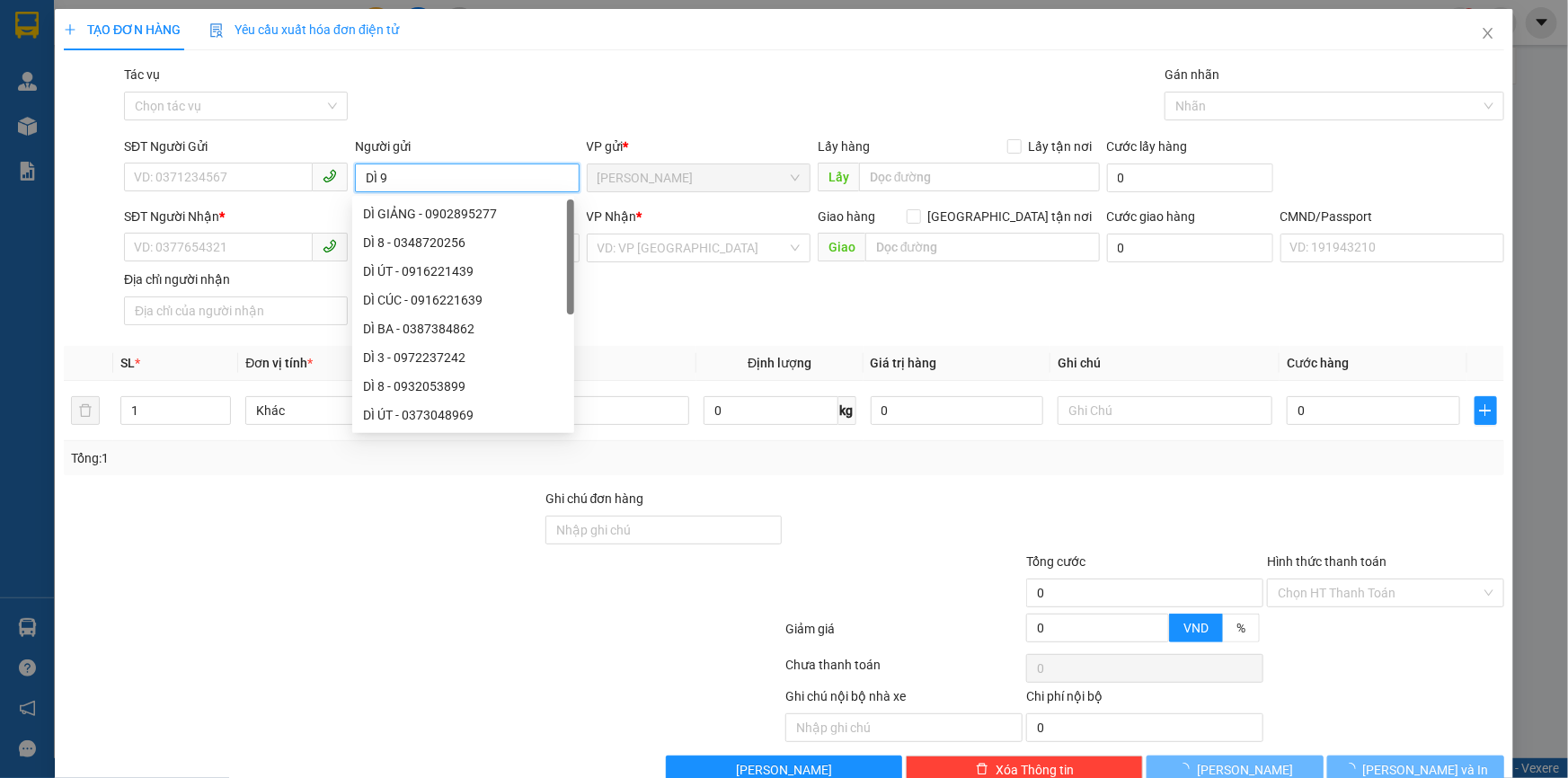
type input "DÌ 9/"
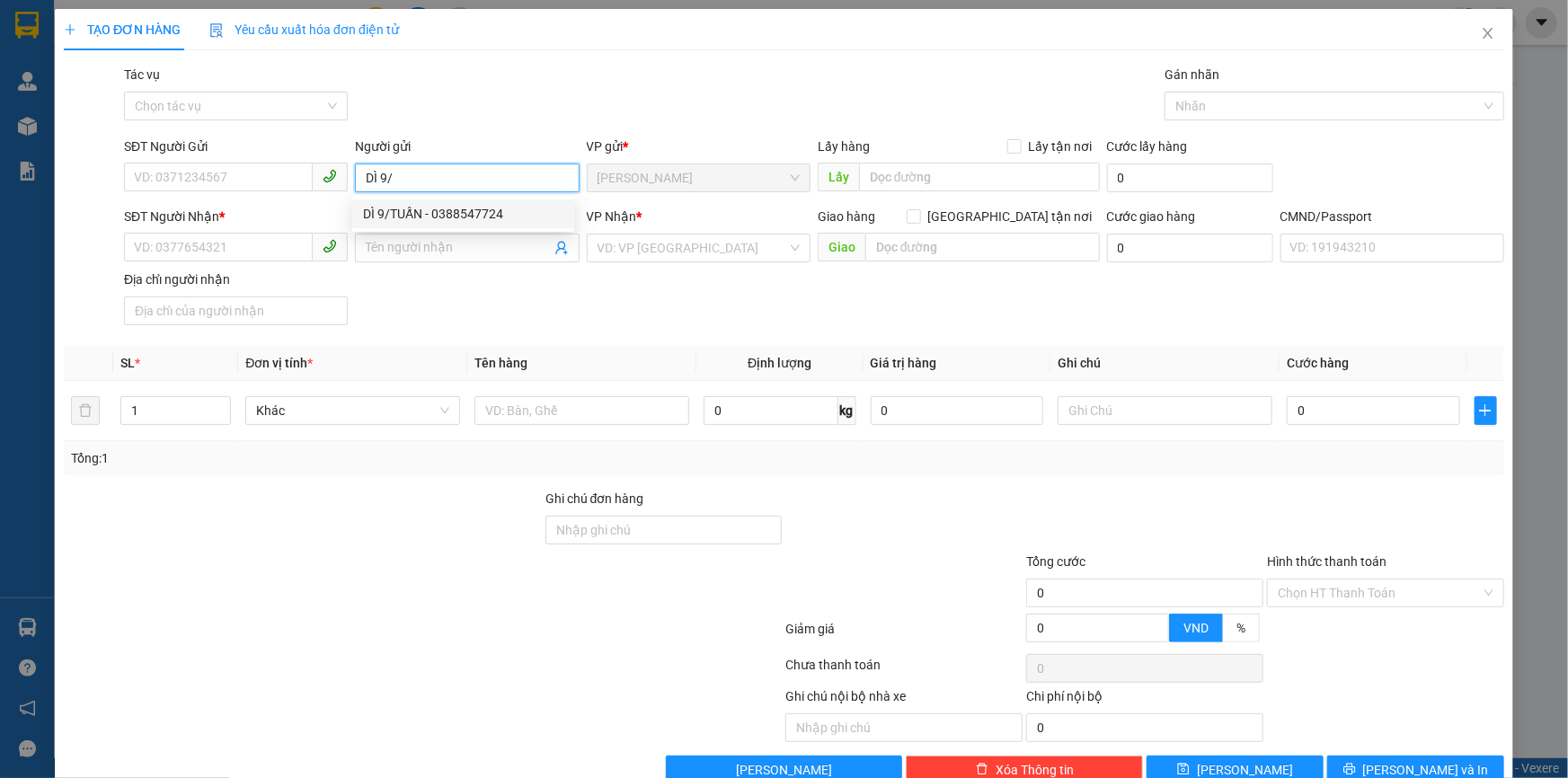
click at [477, 213] on div "DÌ 9/TUẤN - 0388547724" at bounding box center [463, 214] width 200 height 20
type input "0388547724"
type input "DÌ 9/TUẤN"
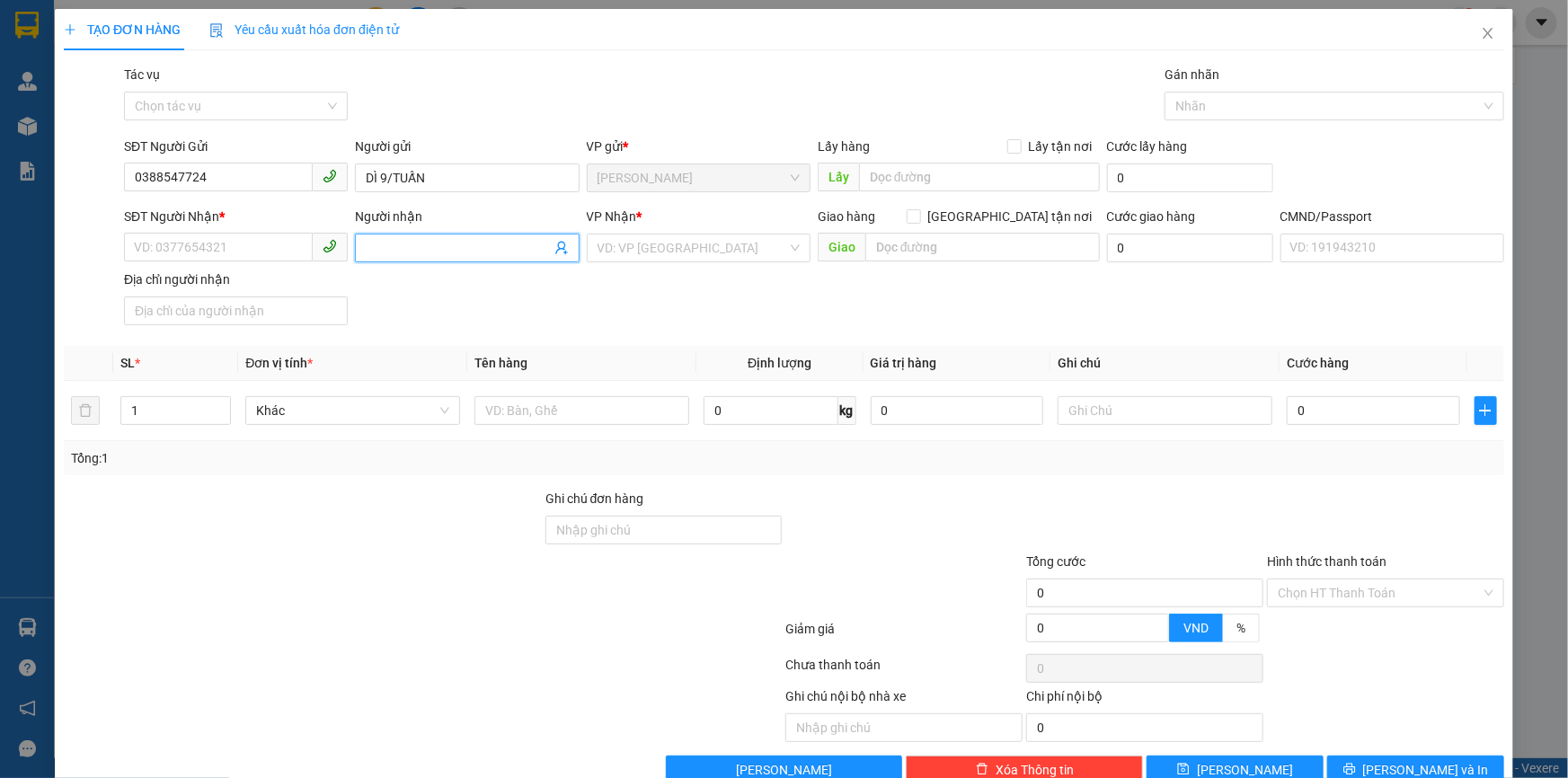
click at [555, 250] on icon "user-add" at bounding box center [561, 248] width 14 height 14
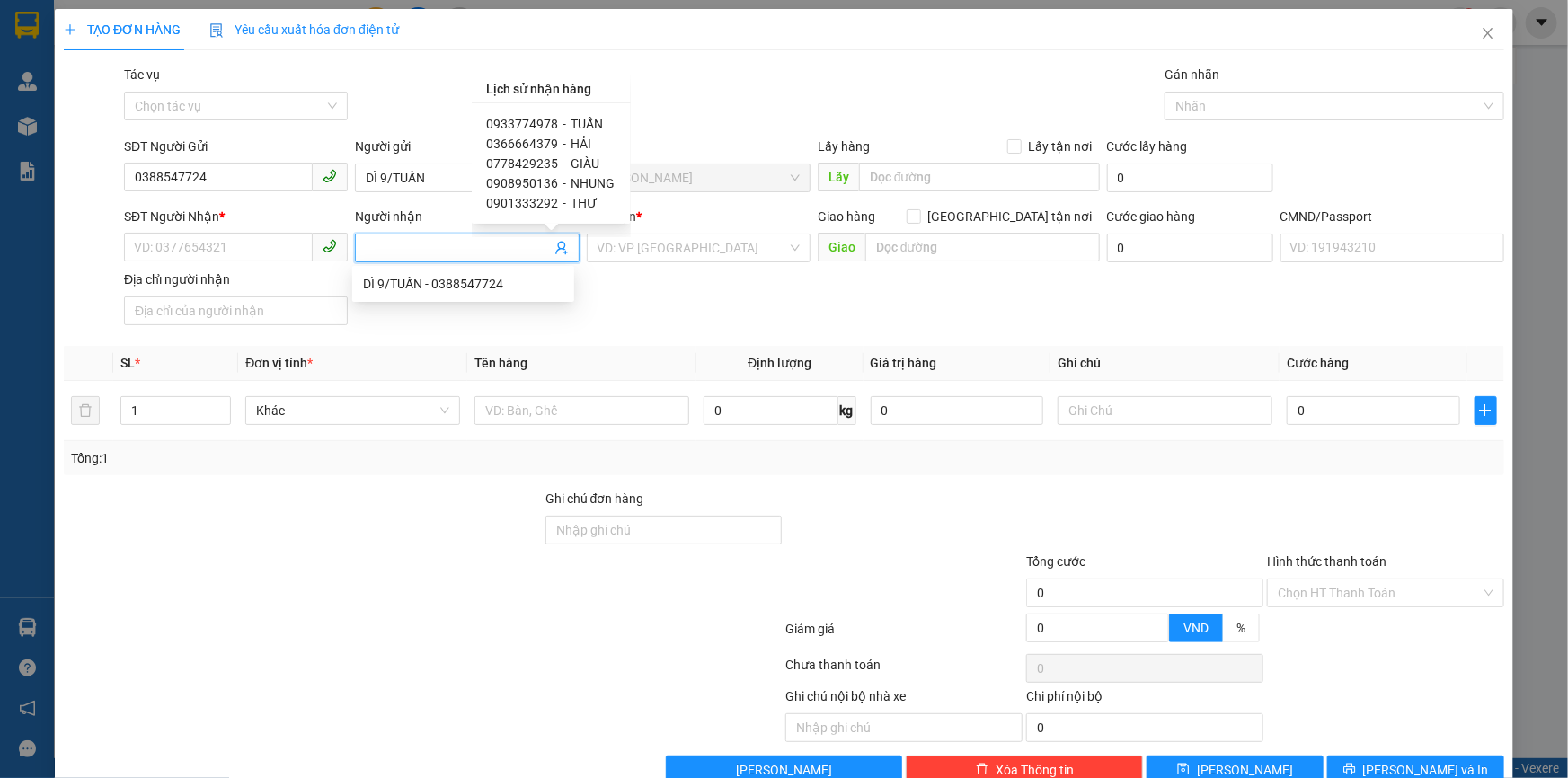
click at [586, 123] on span "TUẤN" at bounding box center [587, 124] width 32 height 14
type input "0933774978"
type input "TUẤN"
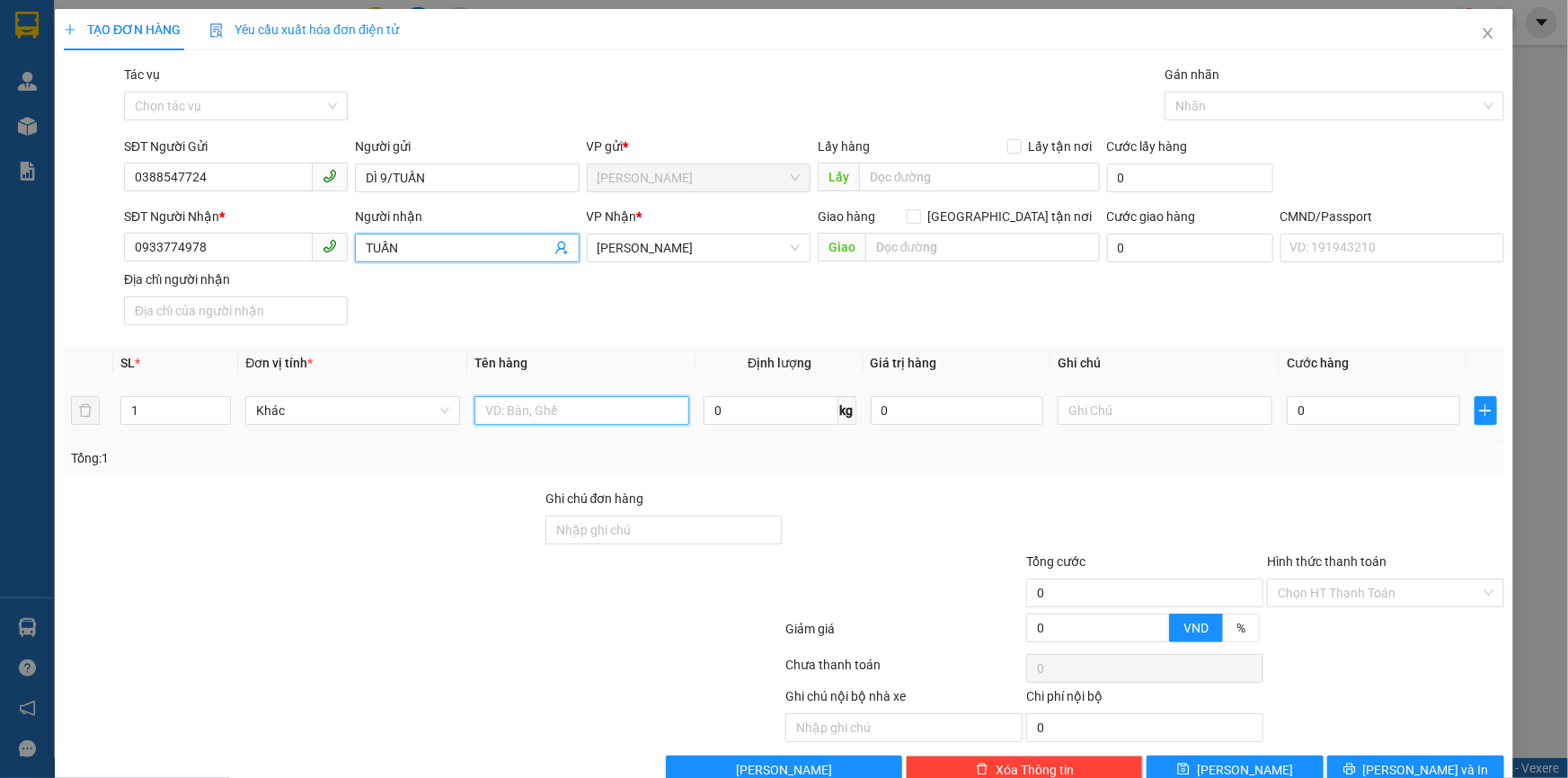
click at [577, 401] on input "text" at bounding box center [581, 411] width 214 height 29
type input "1 X TRẮNG 14 KG NP (ĐA)"
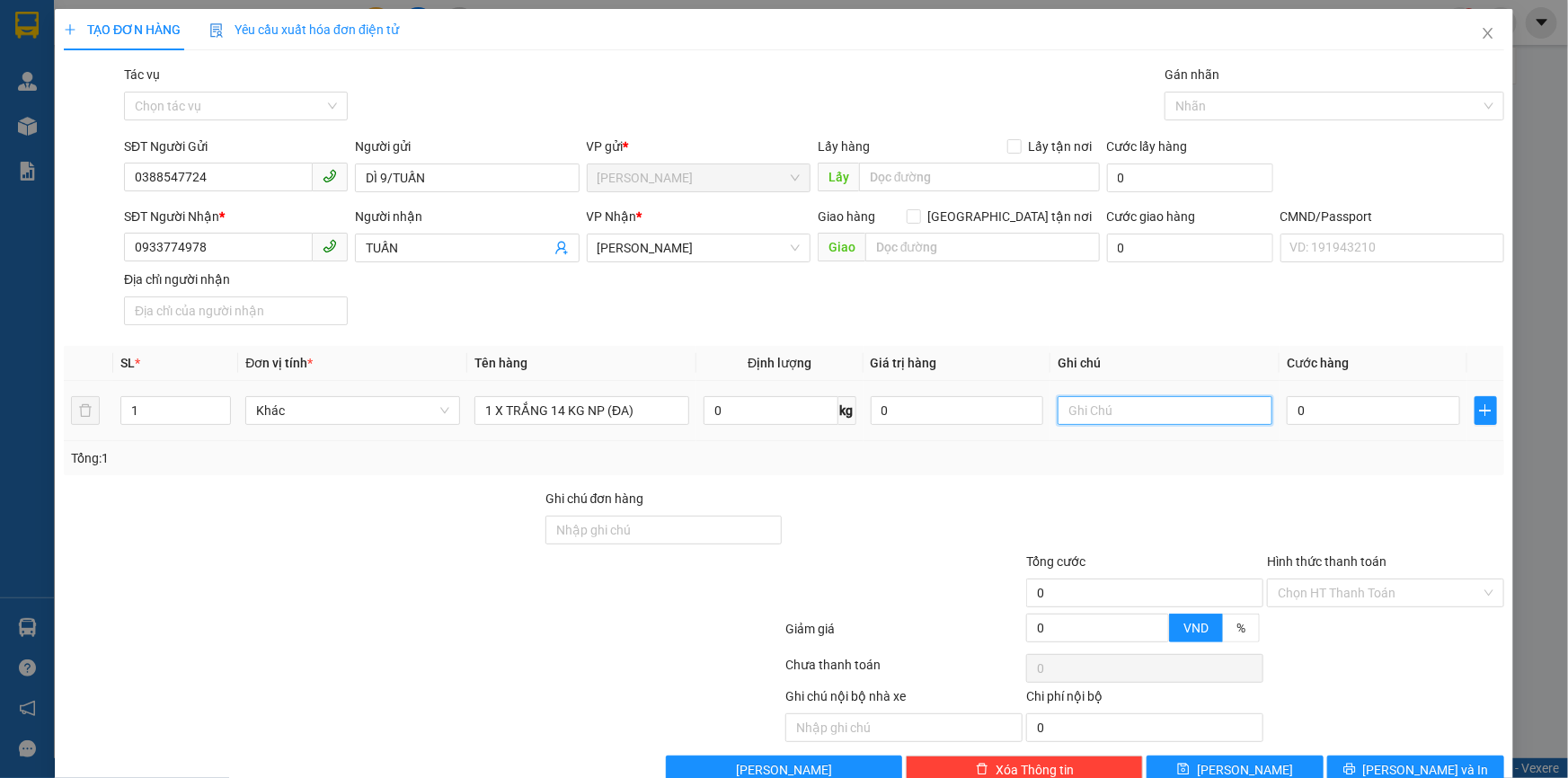
click at [1171, 402] on input "text" at bounding box center [1164, 411] width 214 height 29
type input "18H TRUN"
click at [1391, 760] on span "[PERSON_NAME] và In" at bounding box center [1426, 769] width 126 height 20
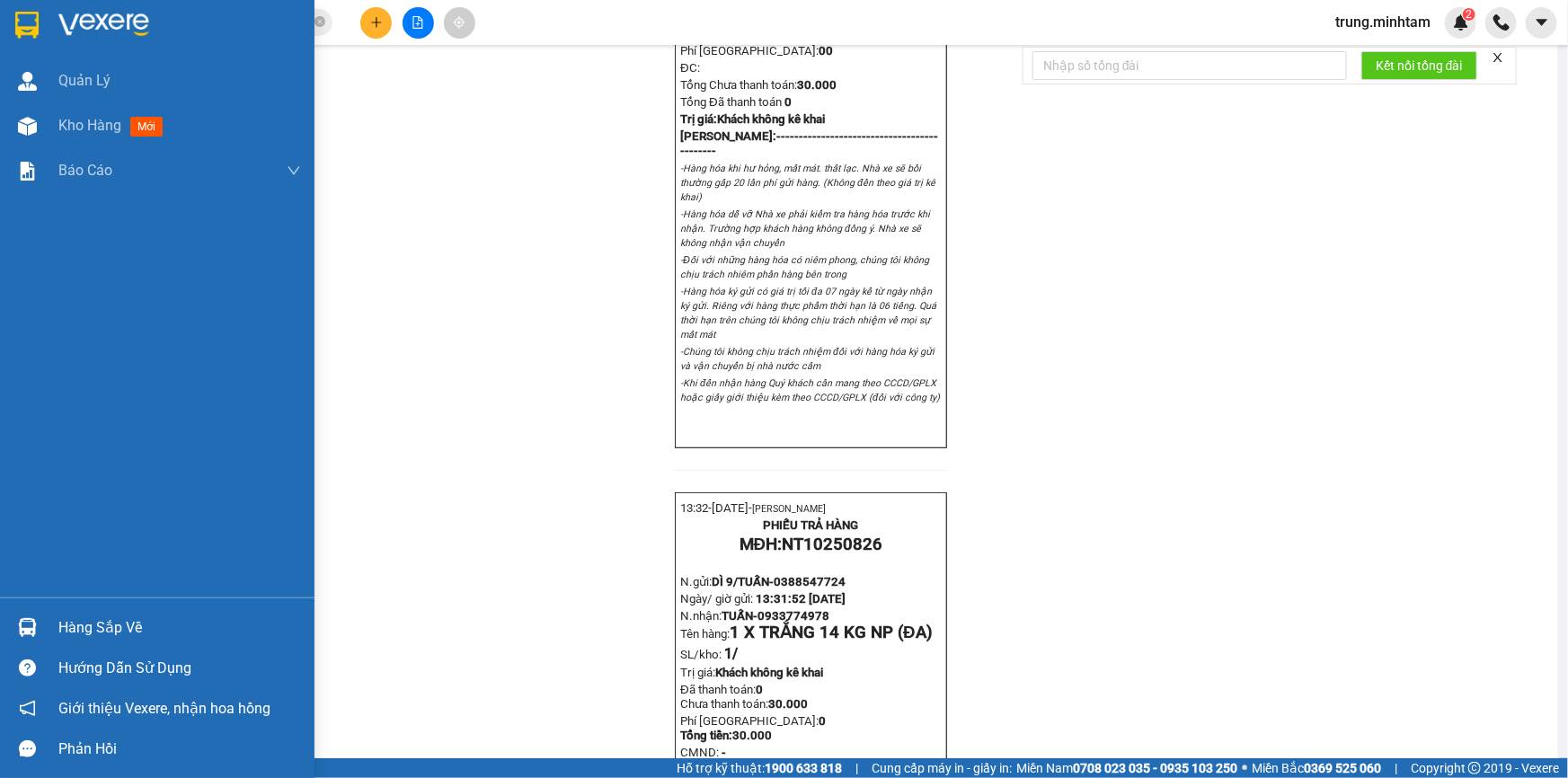
click at [82, 618] on div "Hàng sắp về" at bounding box center [179, 628] width 242 height 27
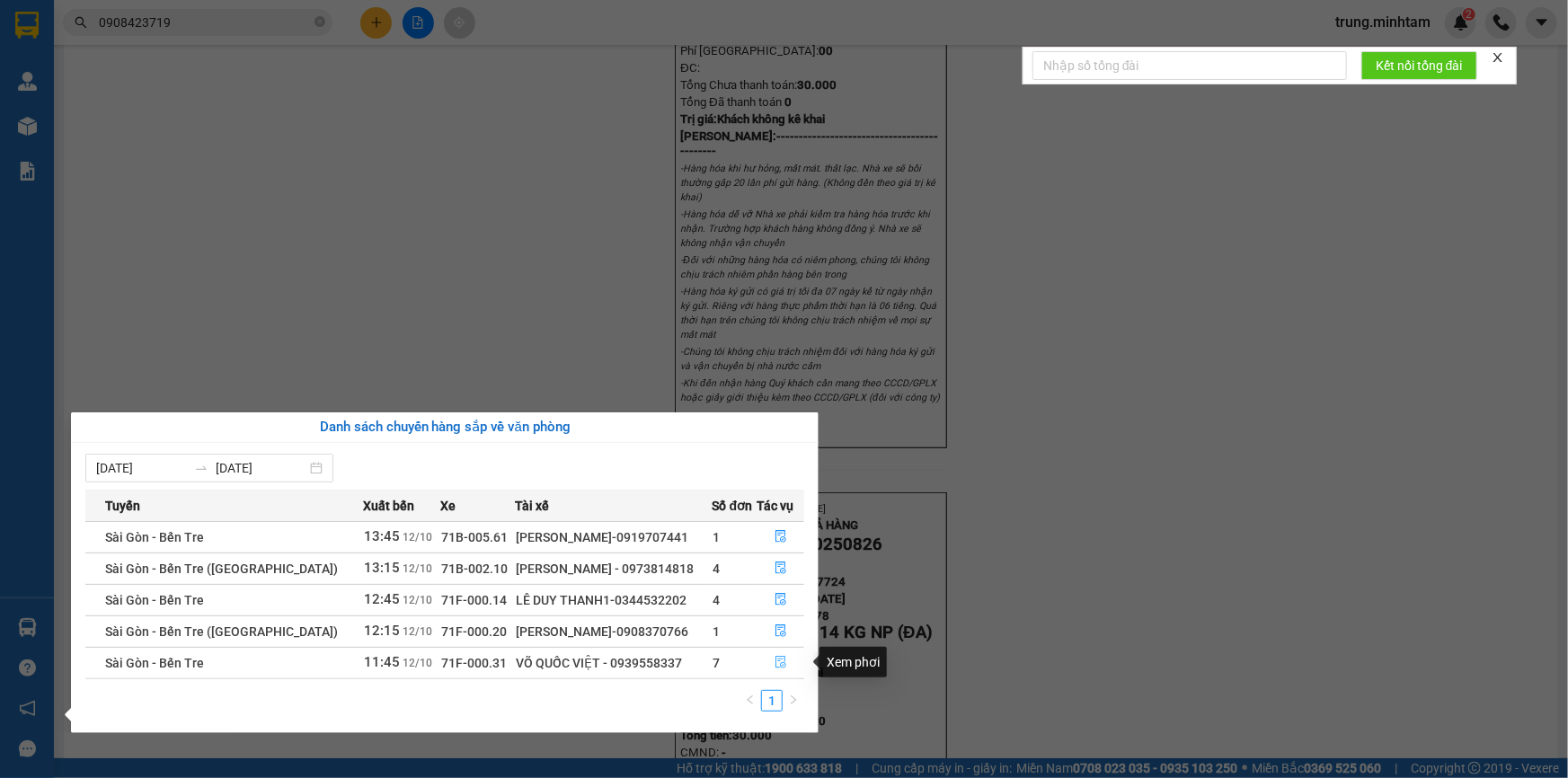
click at [775, 663] on icon "file-done" at bounding box center [780, 662] width 12 height 12
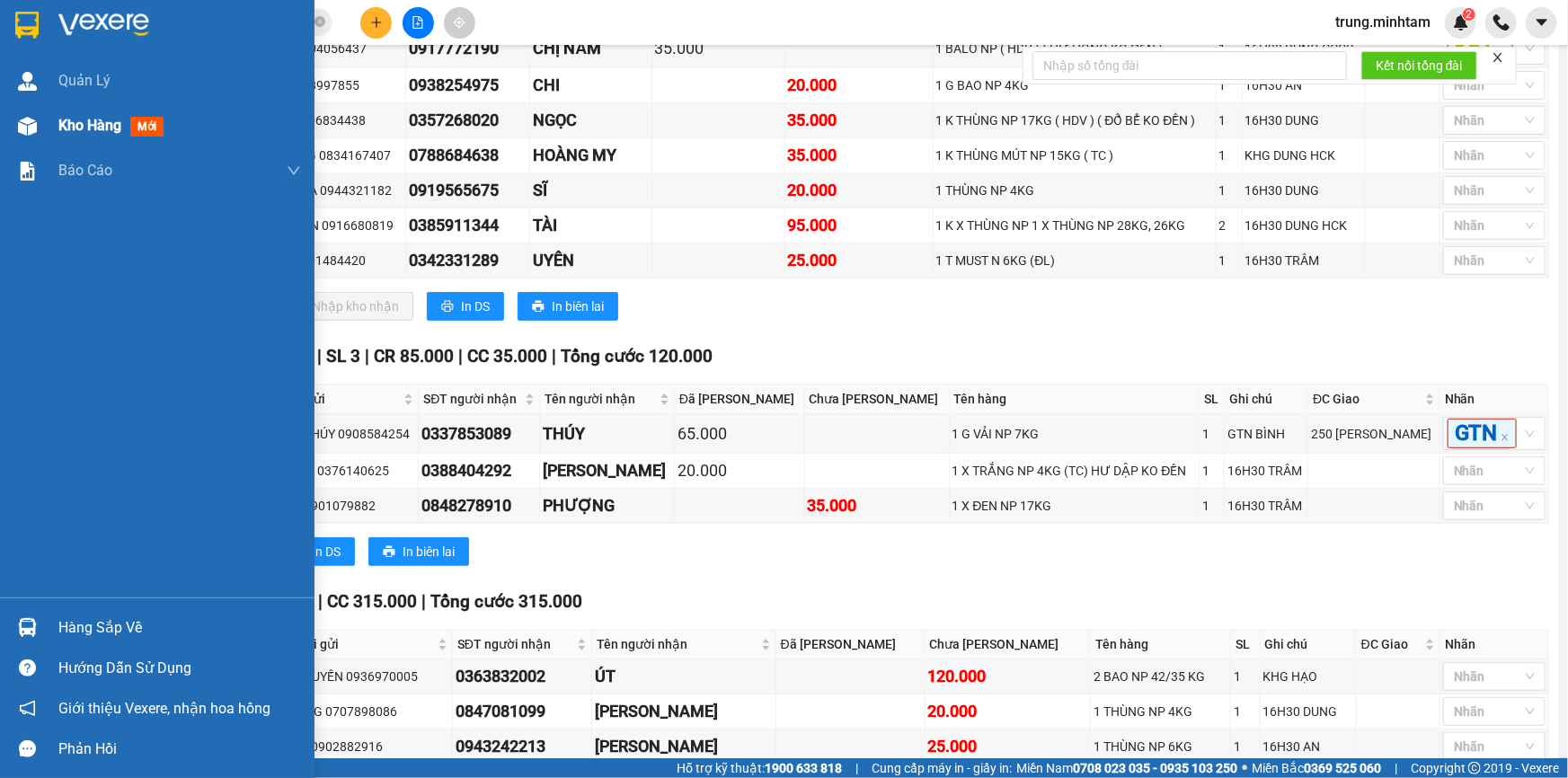
click at [90, 133] on span "Kho hàng" at bounding box center [90, 126] width 63 height 17
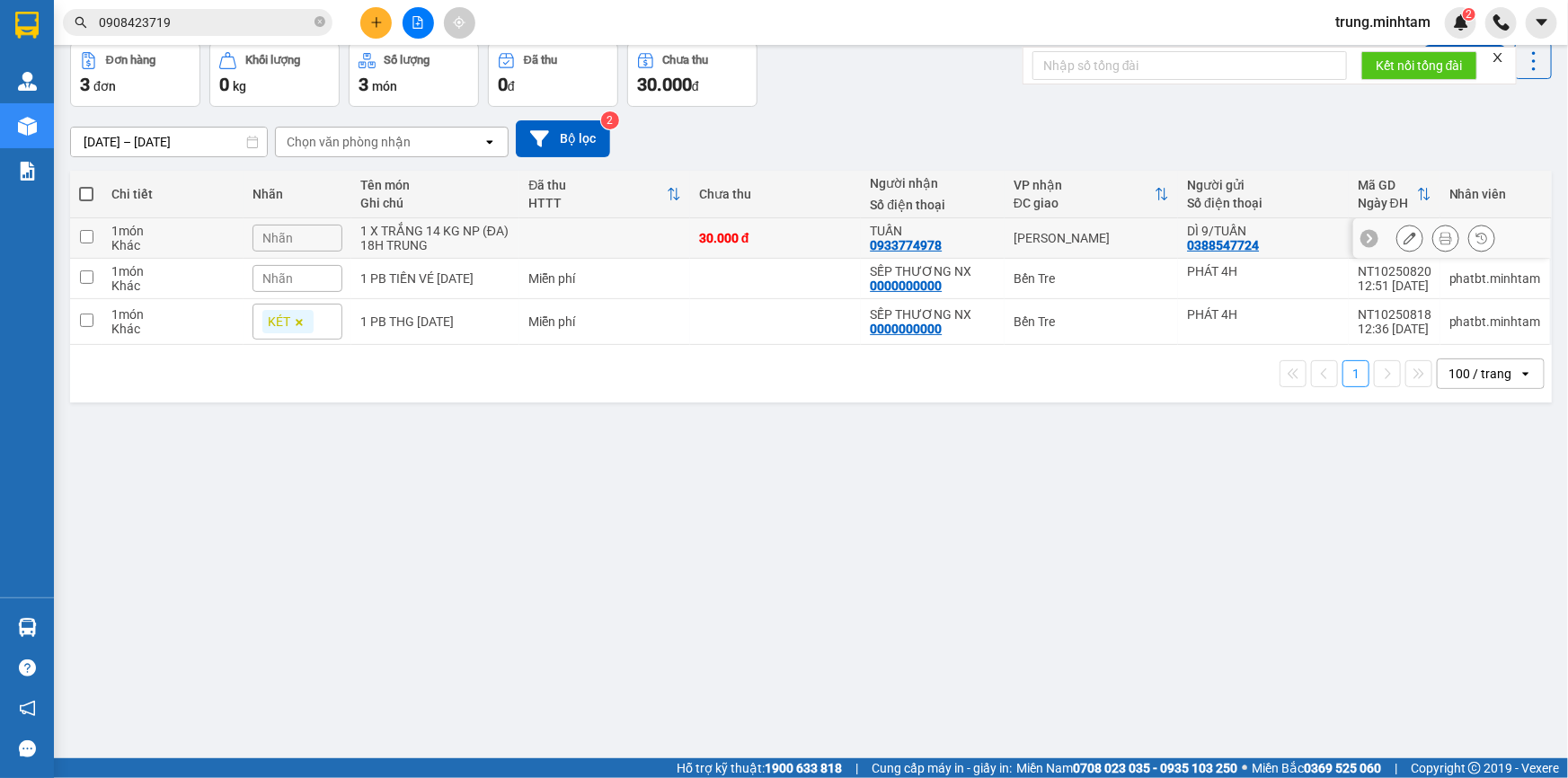
click at [774, 258] on td "30.000 đ" at bounding box center [775, 238] width 171 height 40
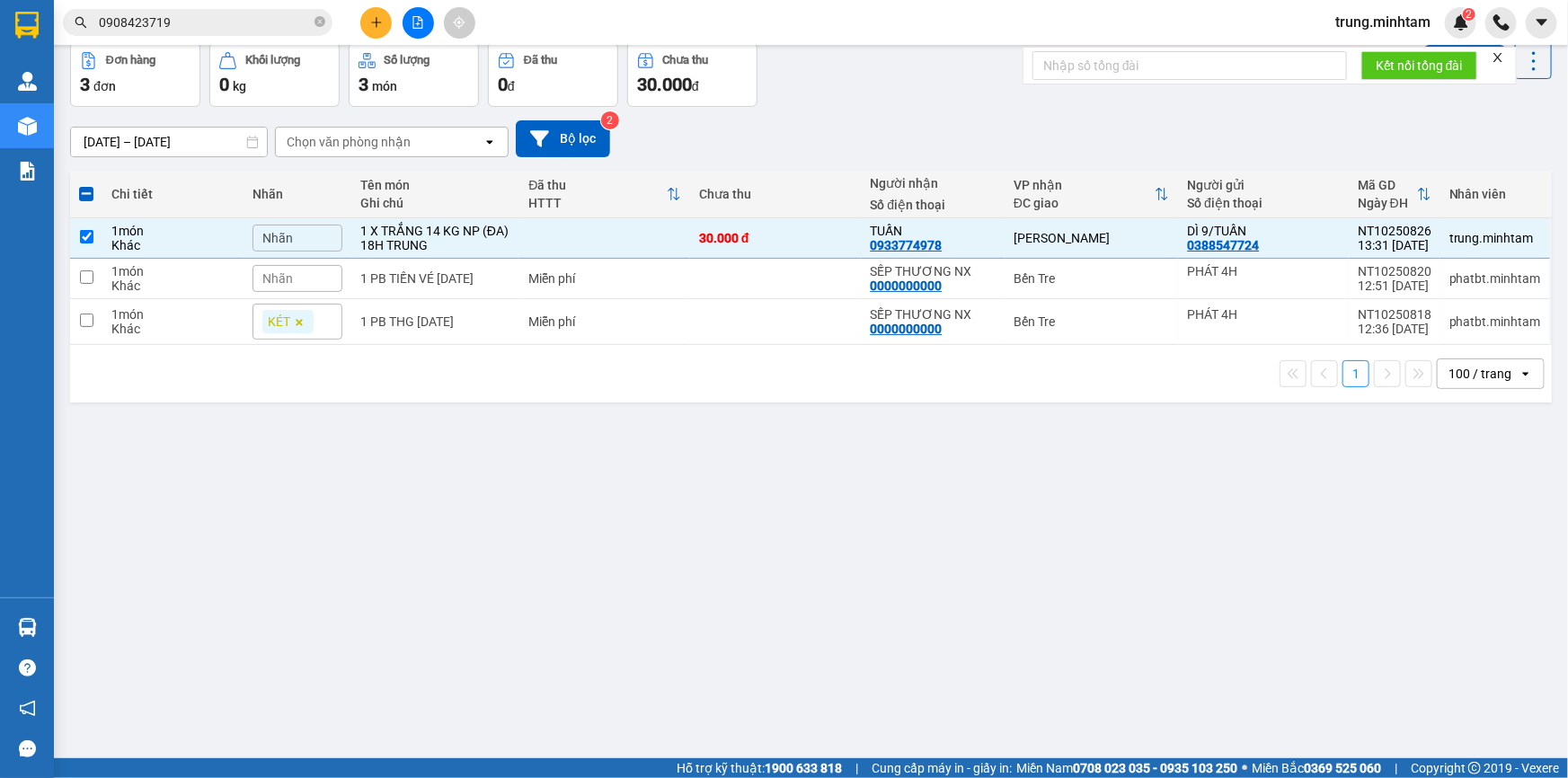
click at [1467, 77] on button "Lên hàng" at bounding box center [1465, 61] width 82 height 32
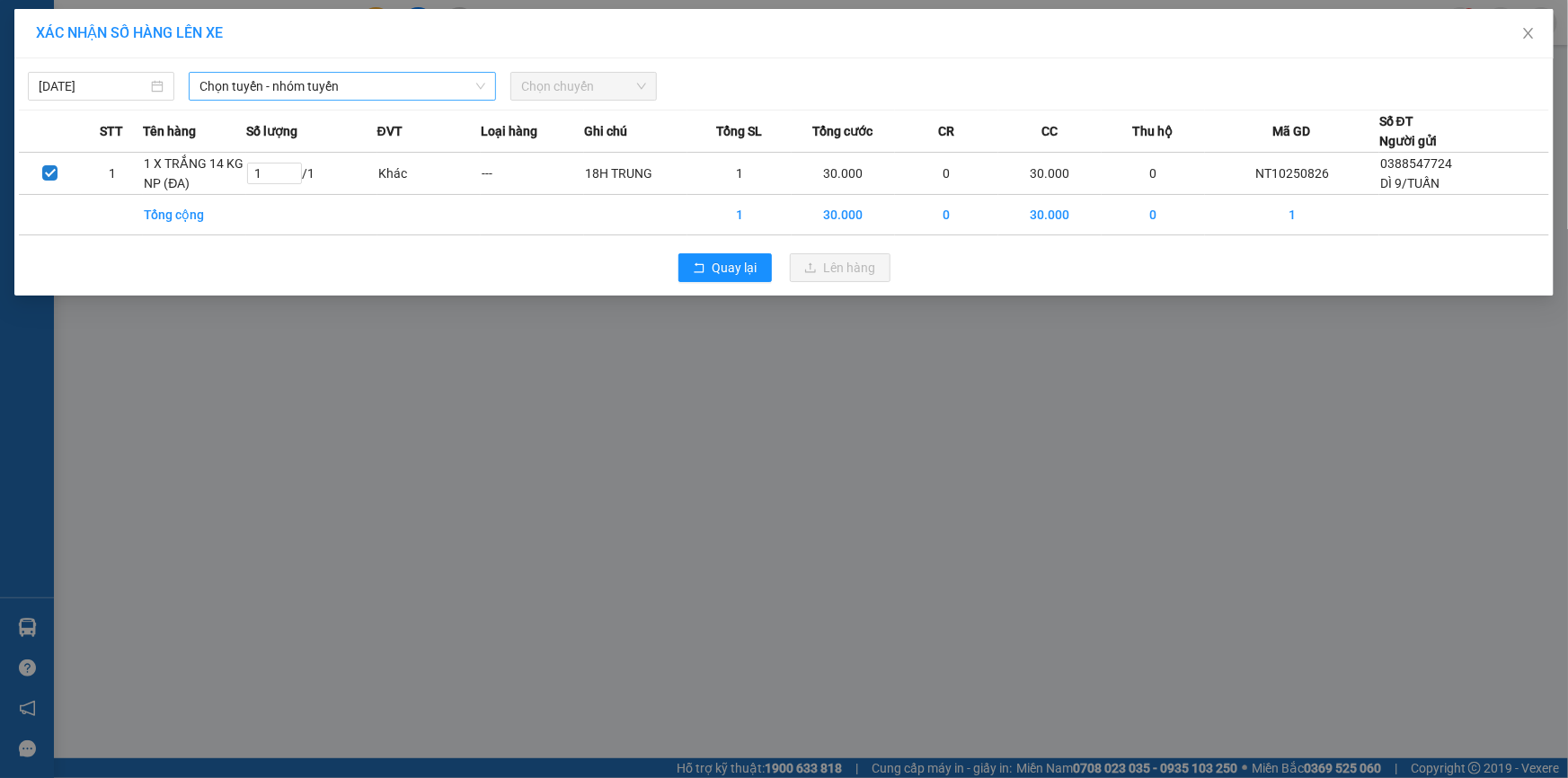
click at [337, 86] on span "Chọn tuyến - nhóm tuyến" at bounding box center [342, 86] width 286 height 27
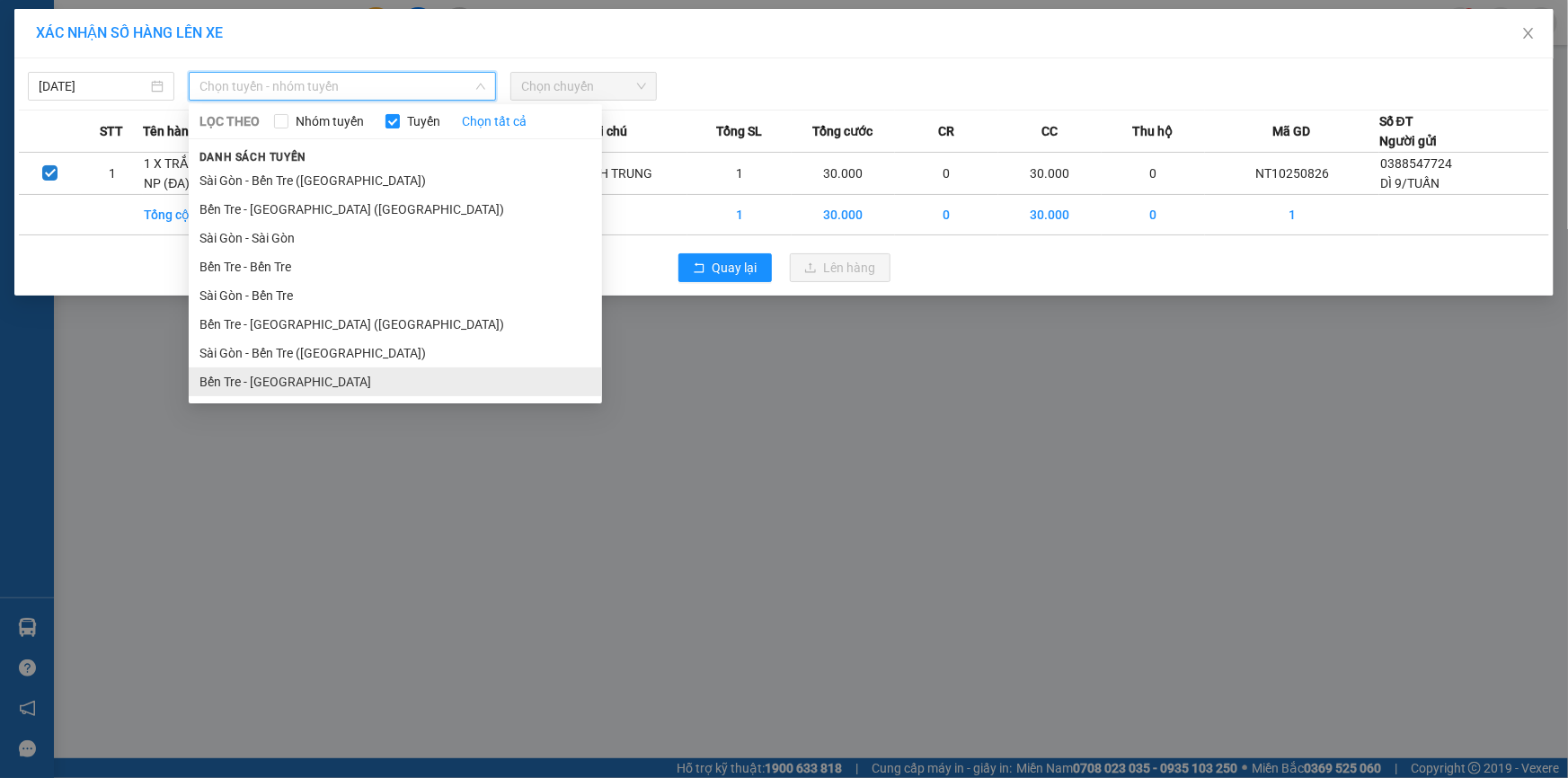
click at [285, 389] on li "Bến Tre - [GEOGRAPHIC_DATA]" at bounding box center [396, 382] width 414 height 29
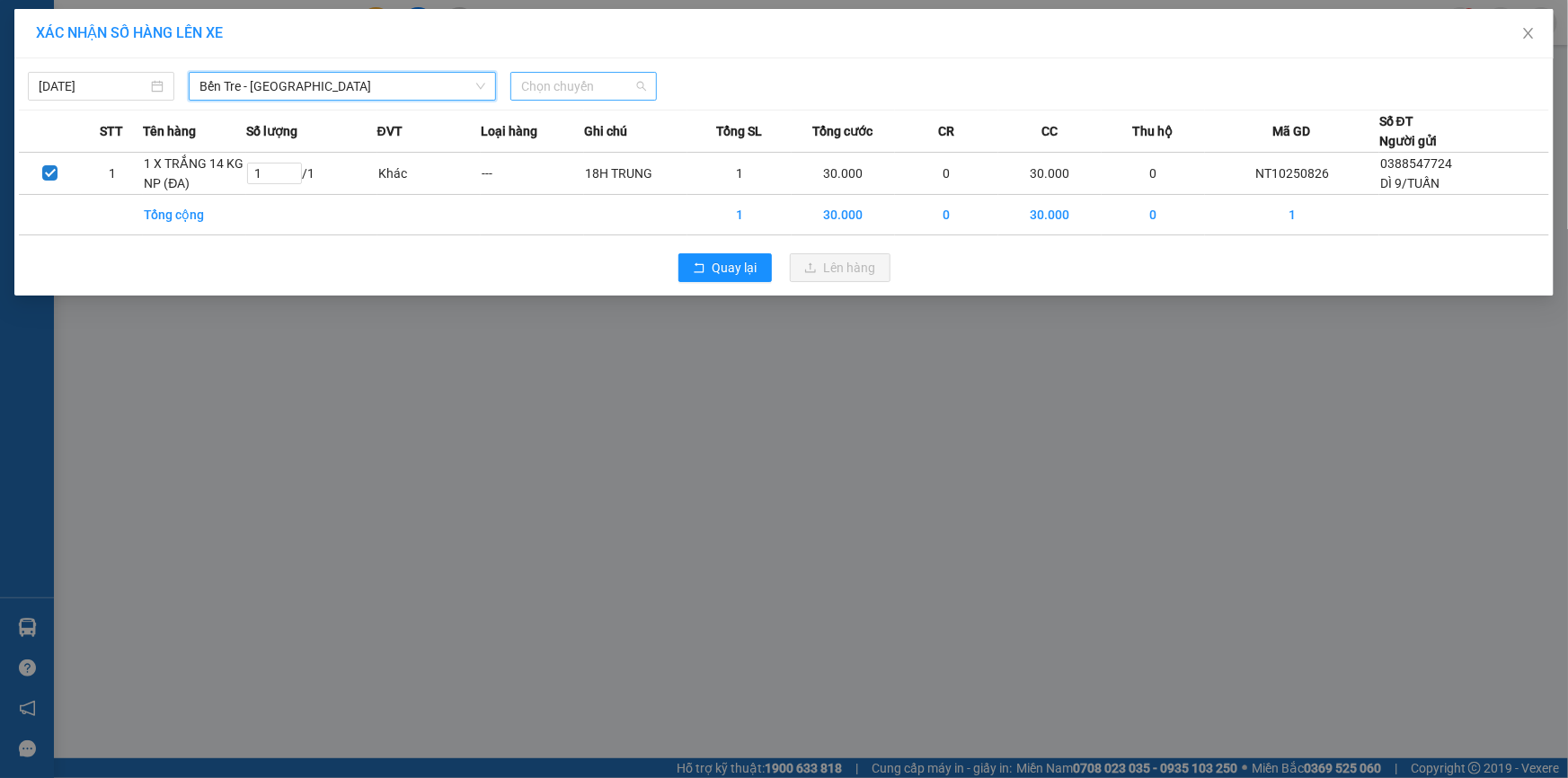
click at [571, 86] on span "Chọn chuyến" at bounding box center [583, 86] width 125 height 27
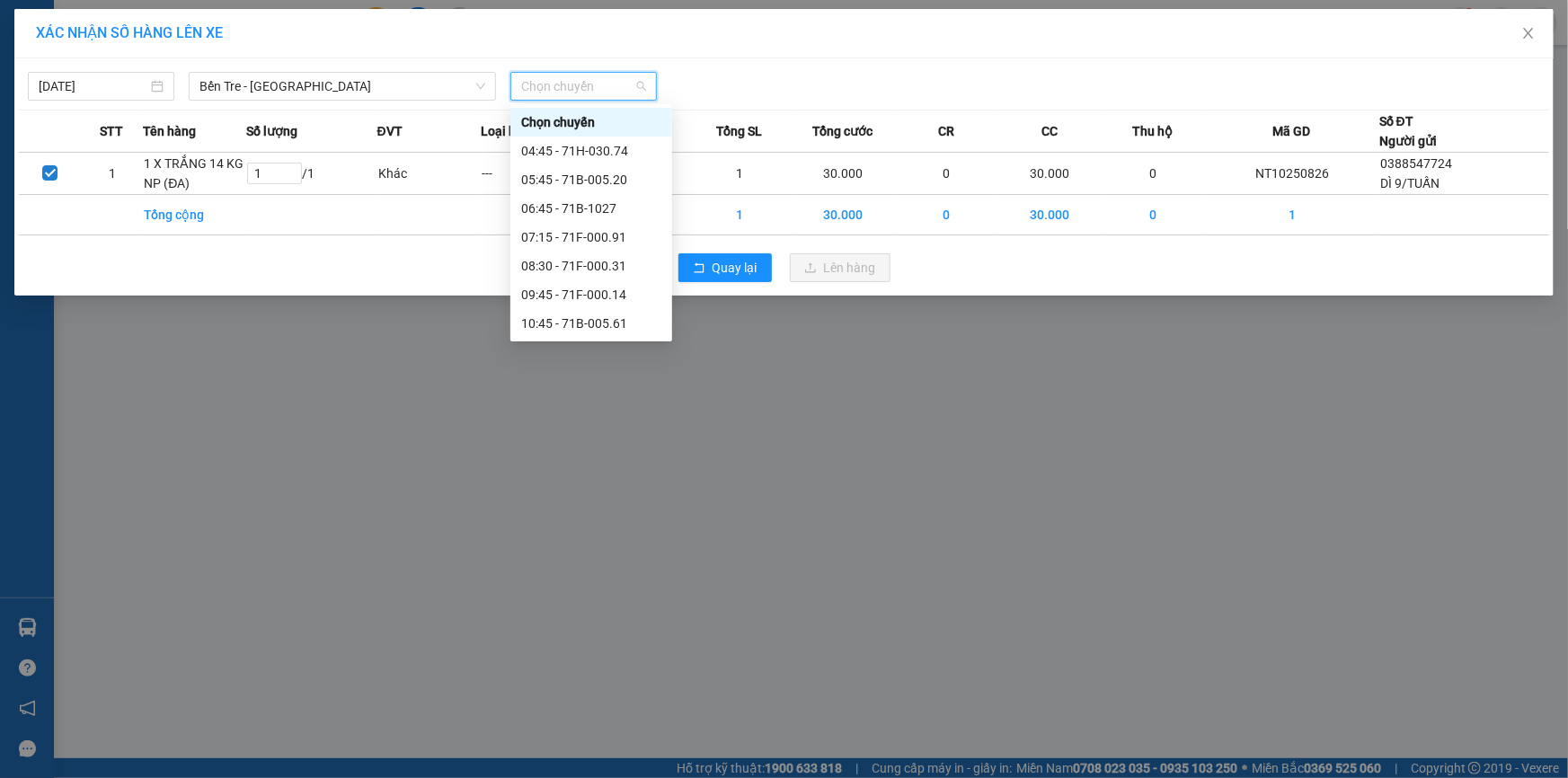
click at [622, 399] on div "13:10 (TC) - 71B-003.70" at bounding box center [591, 409] width 140 height 20
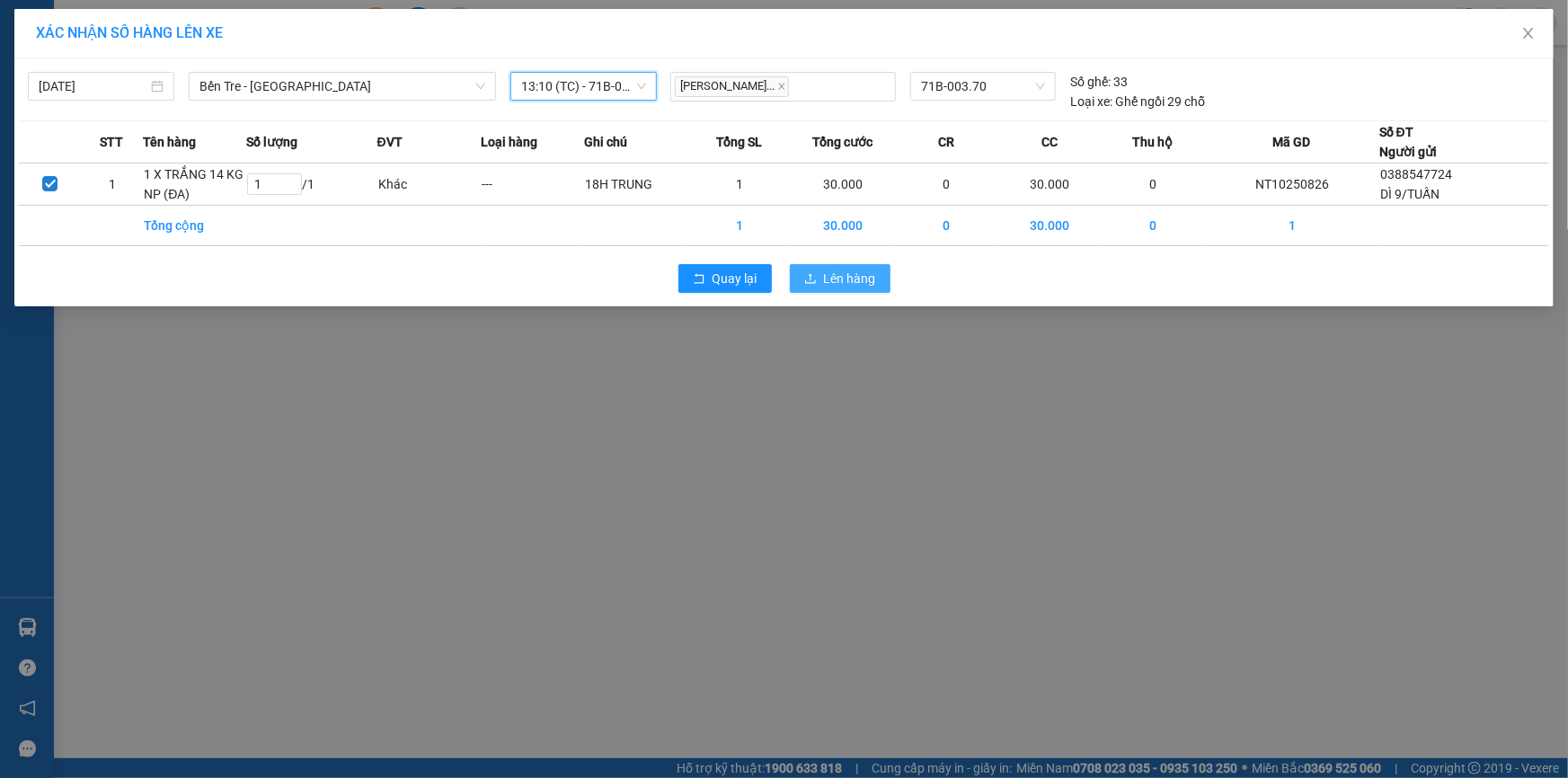
click at [831, 274] on span "Lên hàng" at bounding box center [849, 278] width 52 height 20
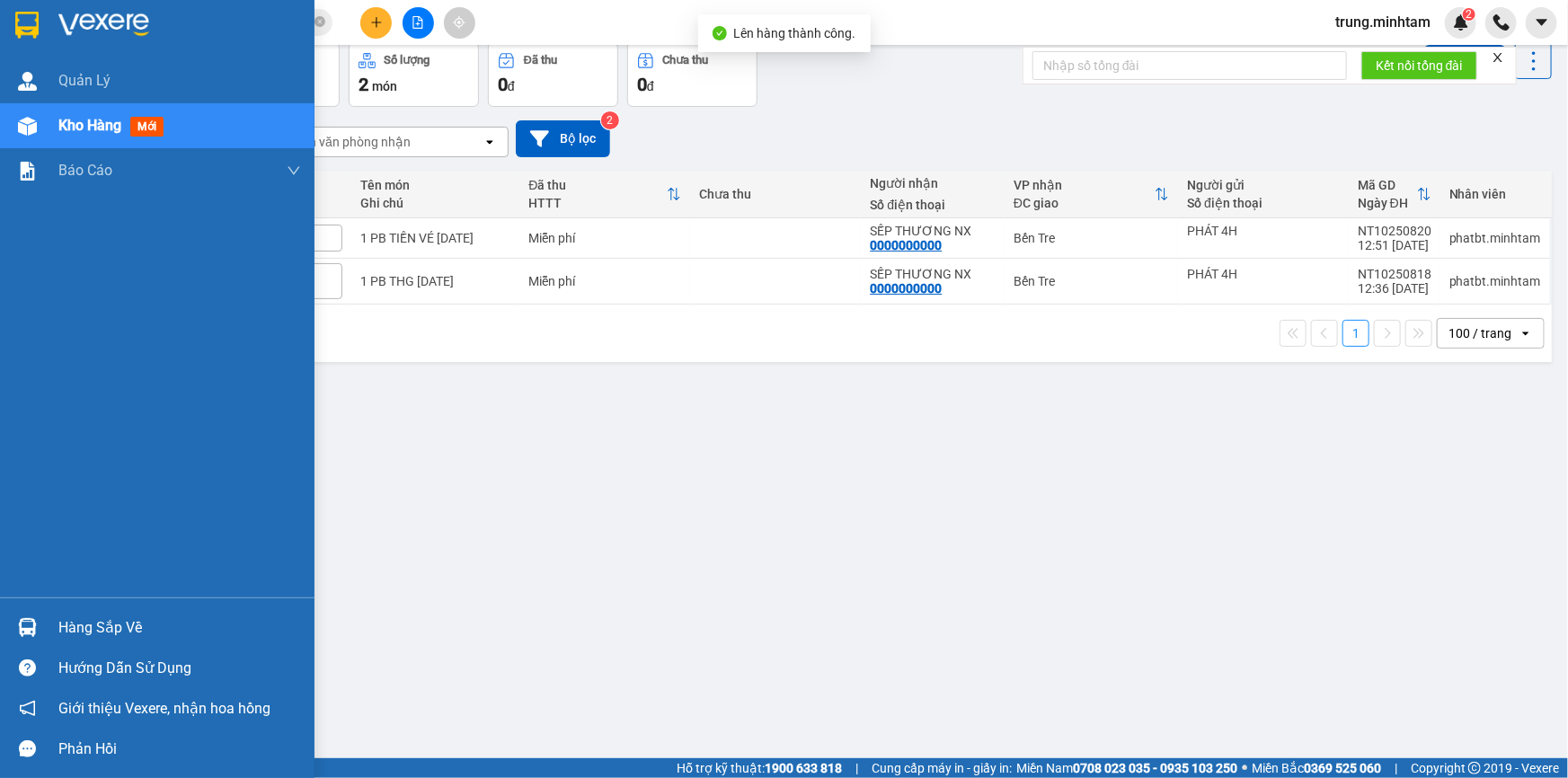
click at [83, 629] on div "Hàng sắp về" at bounding box center [179, 628] width 242 height 27
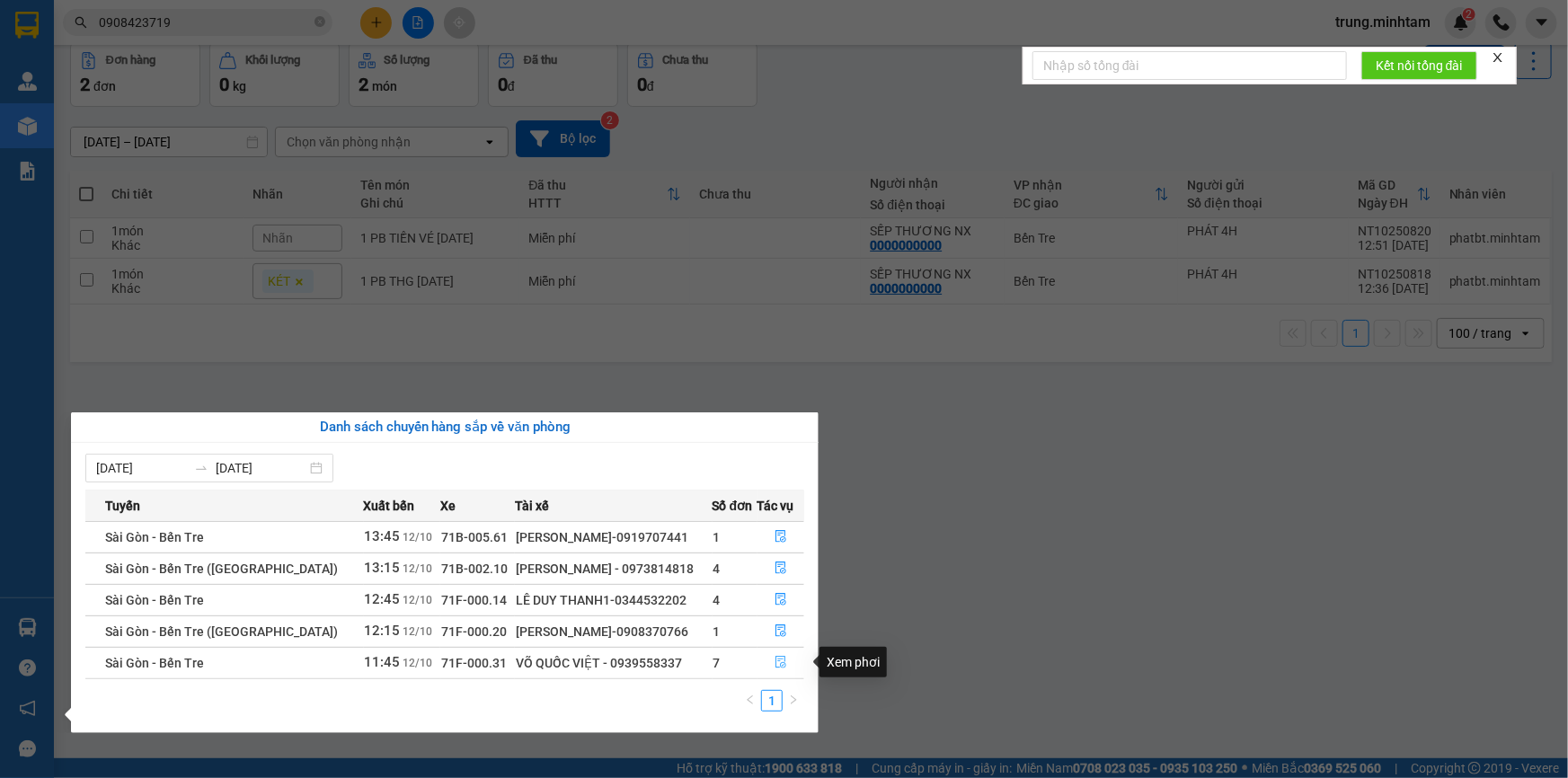
click at [775, 662] on icon "file-done" at bounding box center [780, 662] width 10 height 12
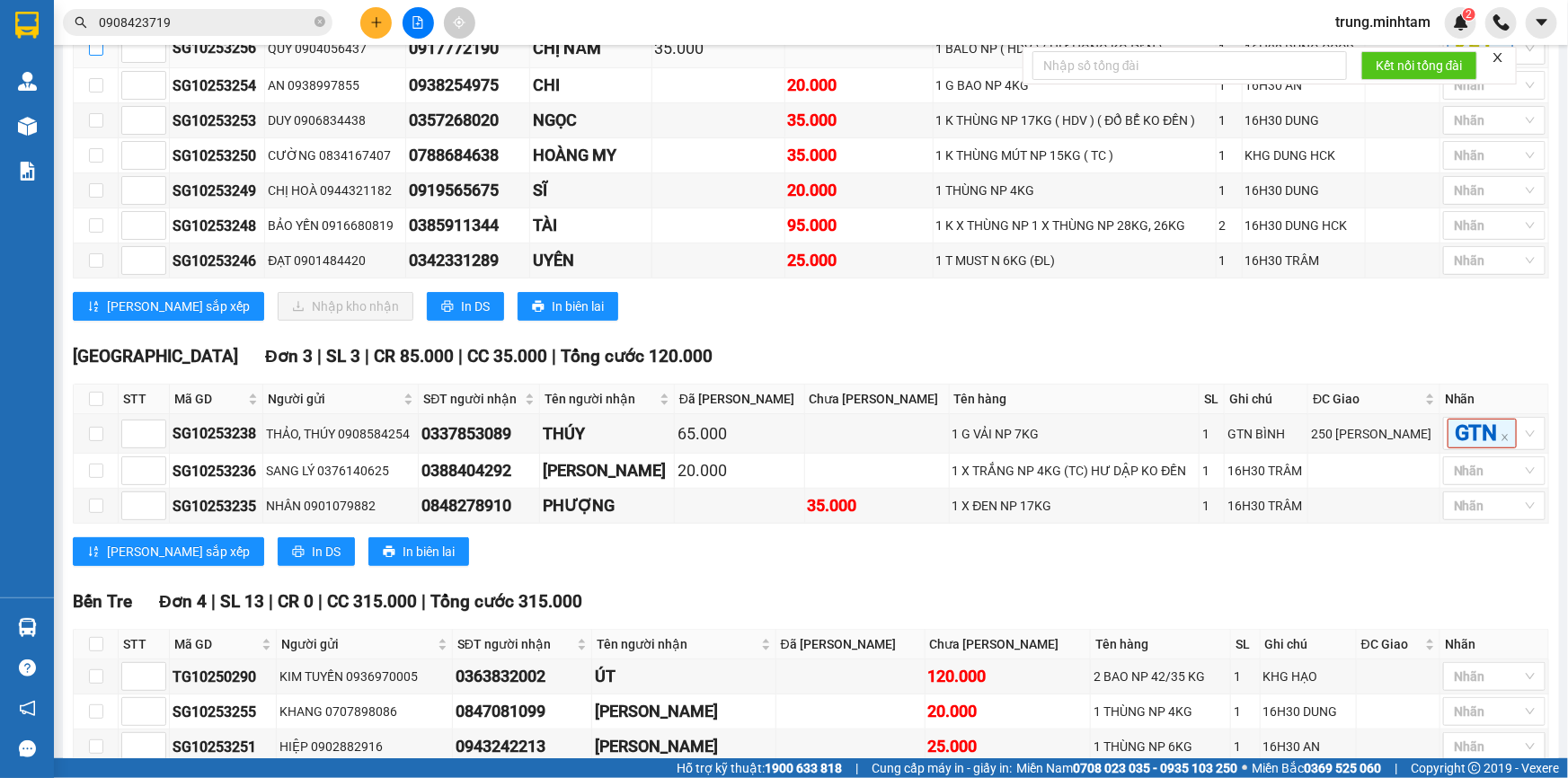
click at [90, 55] on input "checkbox" at bounding box center [95, 48] width 14 height 14
checkbox input "true"
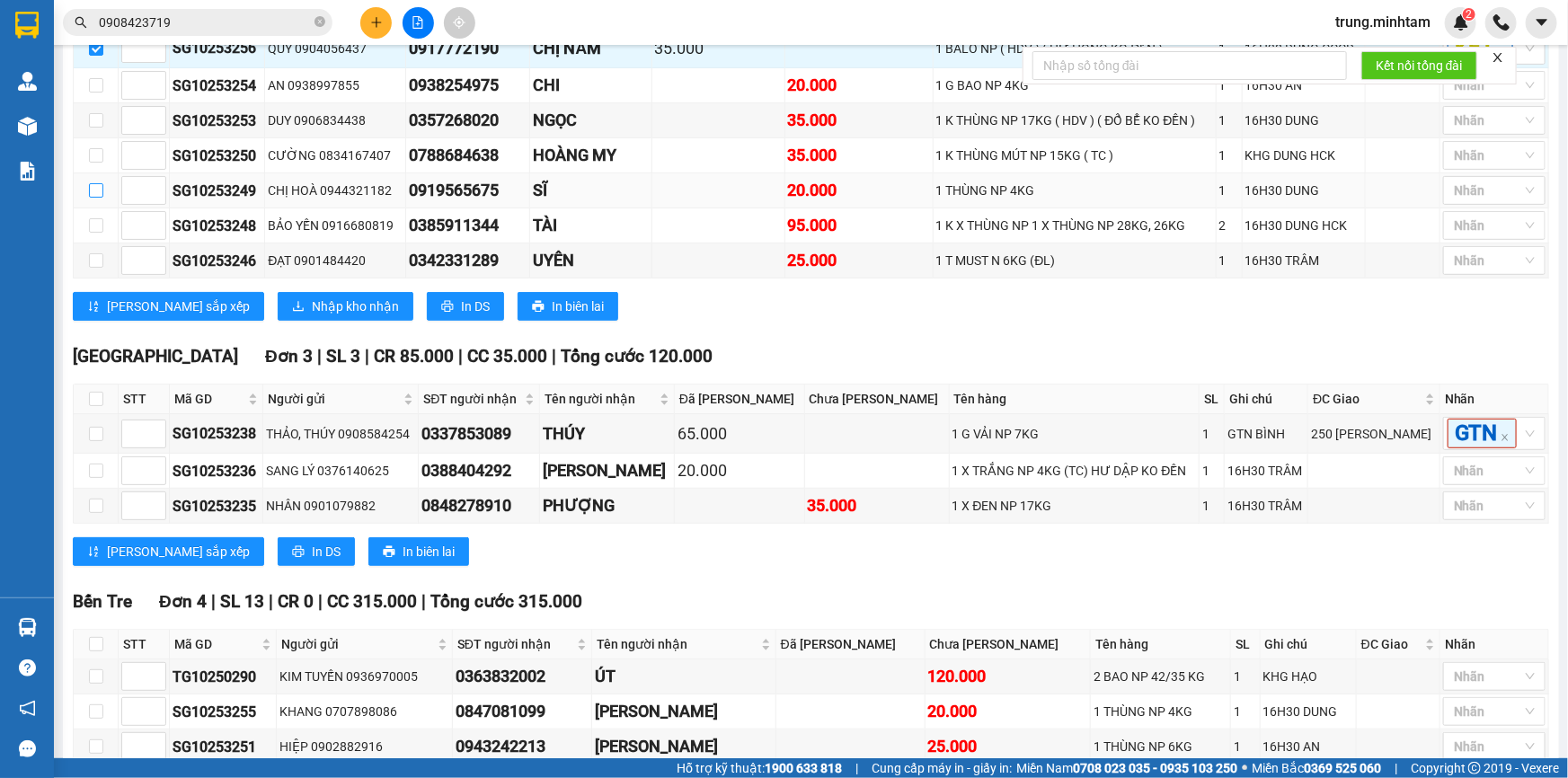
click at [100, 197] on input "checkbox" at bounding box center [95, 190] width 14 height 14
checkbox input "true"
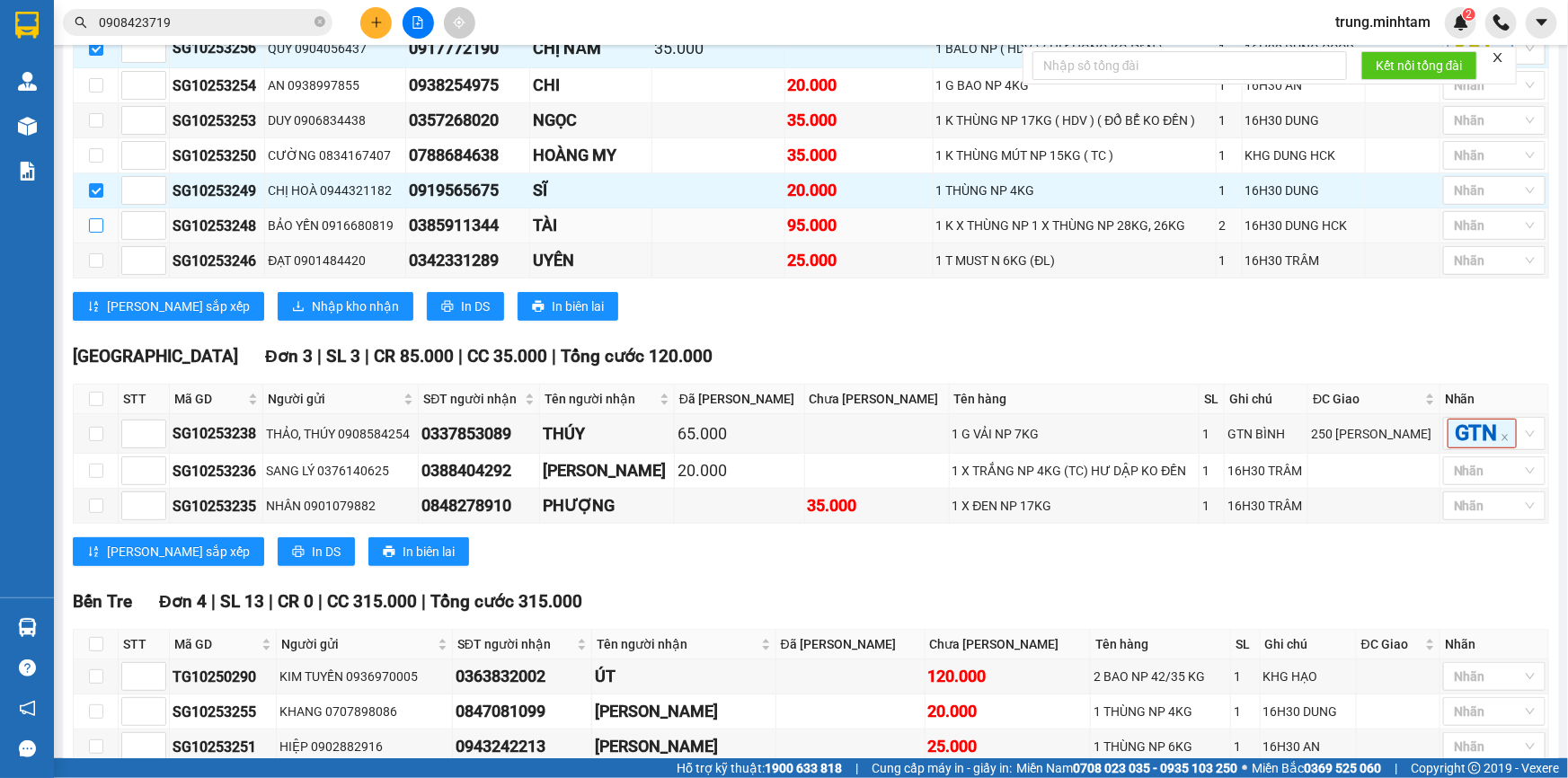
click at [94, 233] on input "checkbox" at bounding box center [95, 225] width 14 height 14
checkbox input "true"
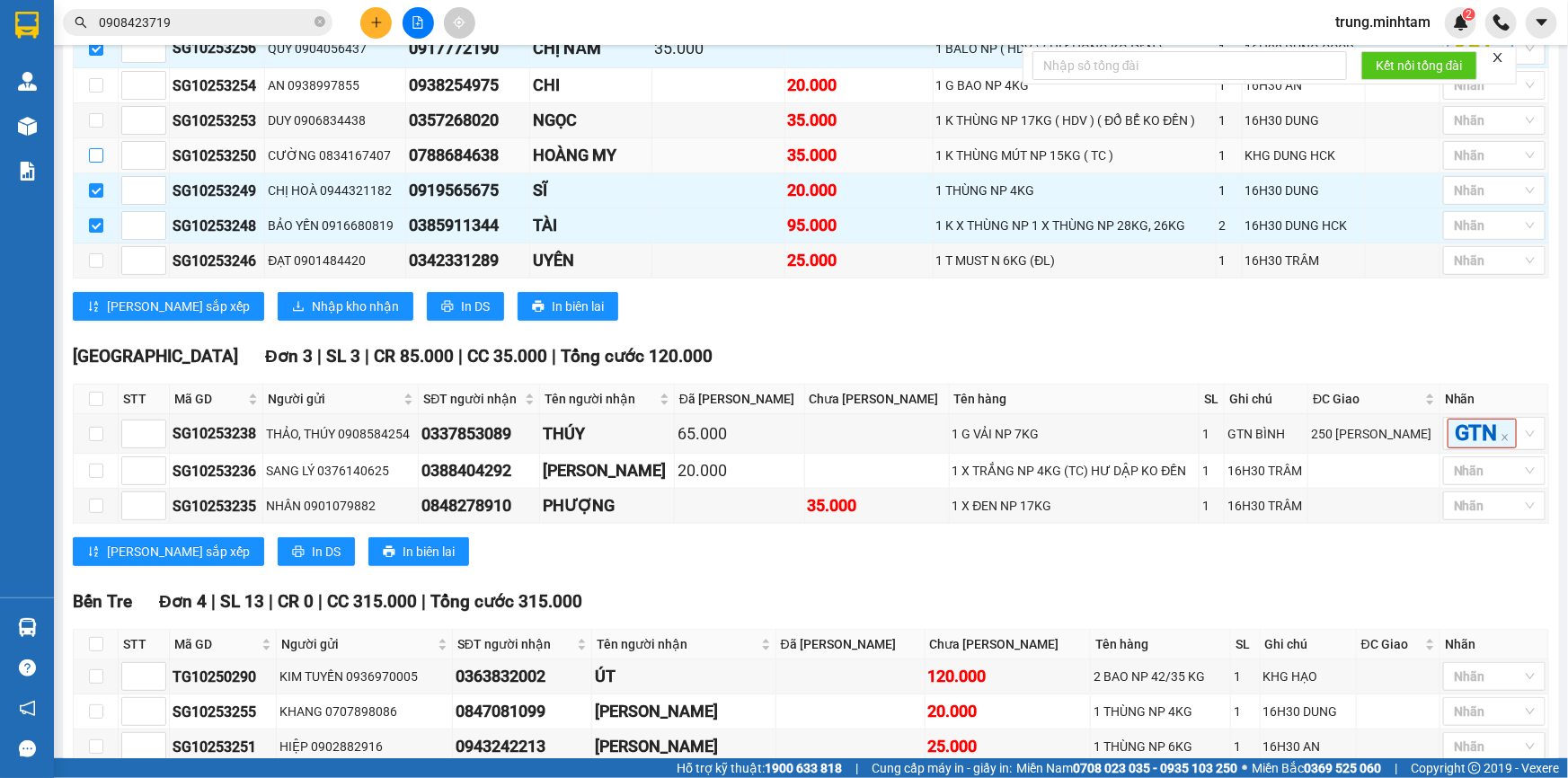
click at [91, 163] on input "checkbox" at bounding box center [95, 155] width 14 height 14
checkbox input "true"
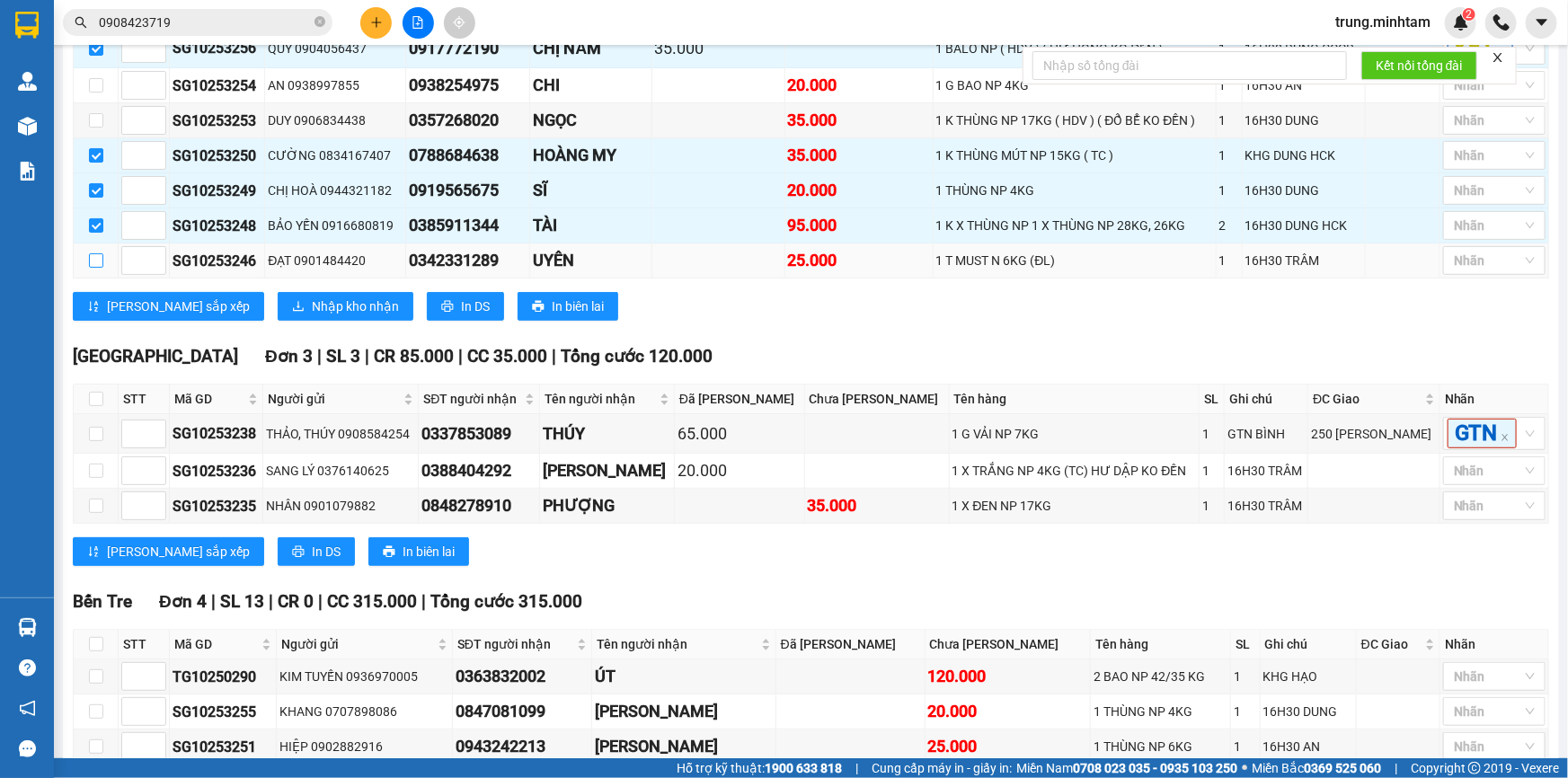
click at [95, 268] on input "checkbox" at bounding box center [95, 260] width 14 height 14
checkbox input "true"
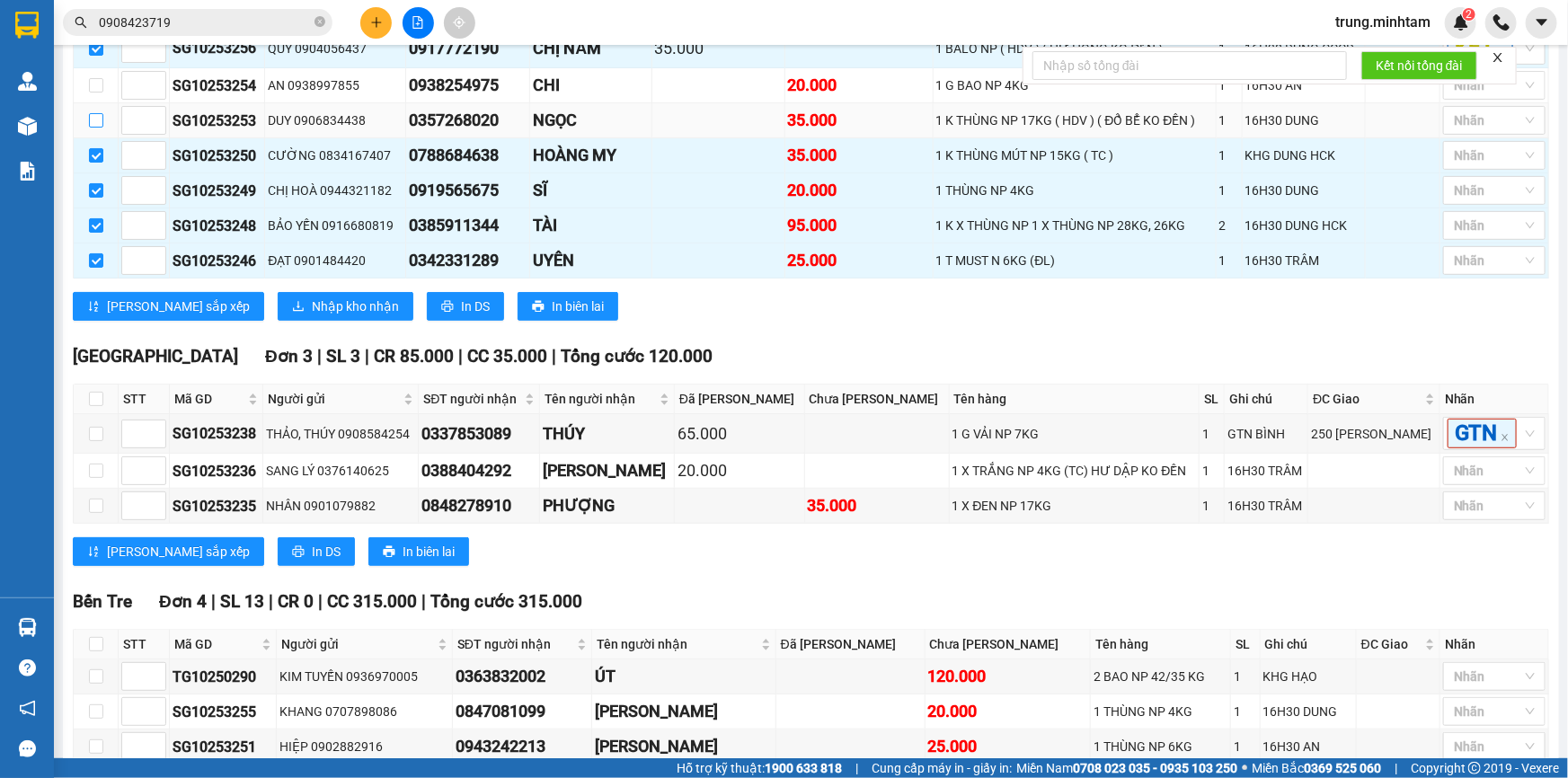
click at [94, 128] on input "checkbox" at bounding box center [95, 120] width 14 height 14
checkbox input "true"
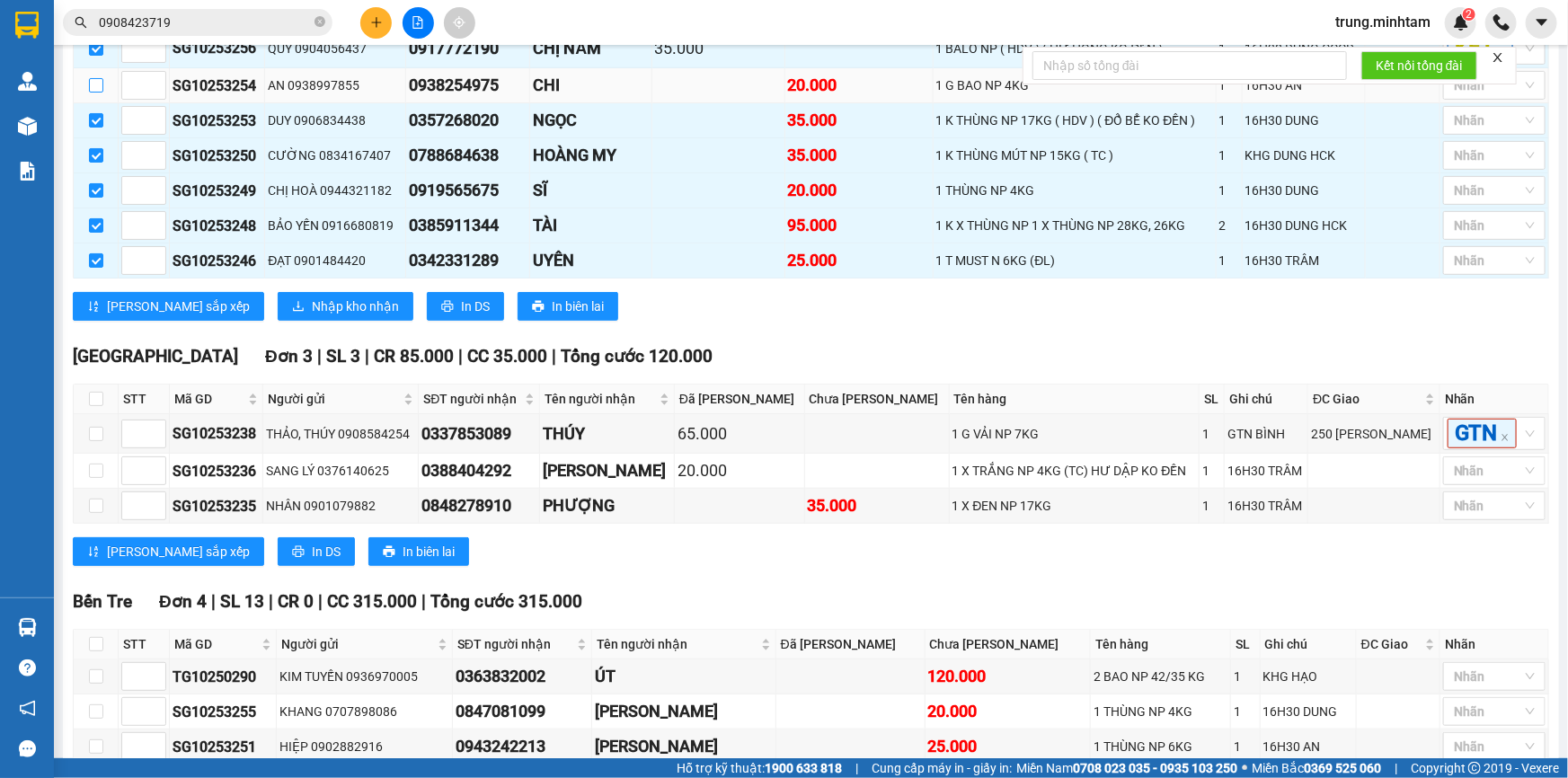
click at [98, 92] on input "checkbox" at bounding box center [95, 85] width 14 height 14
checkbox input "true"
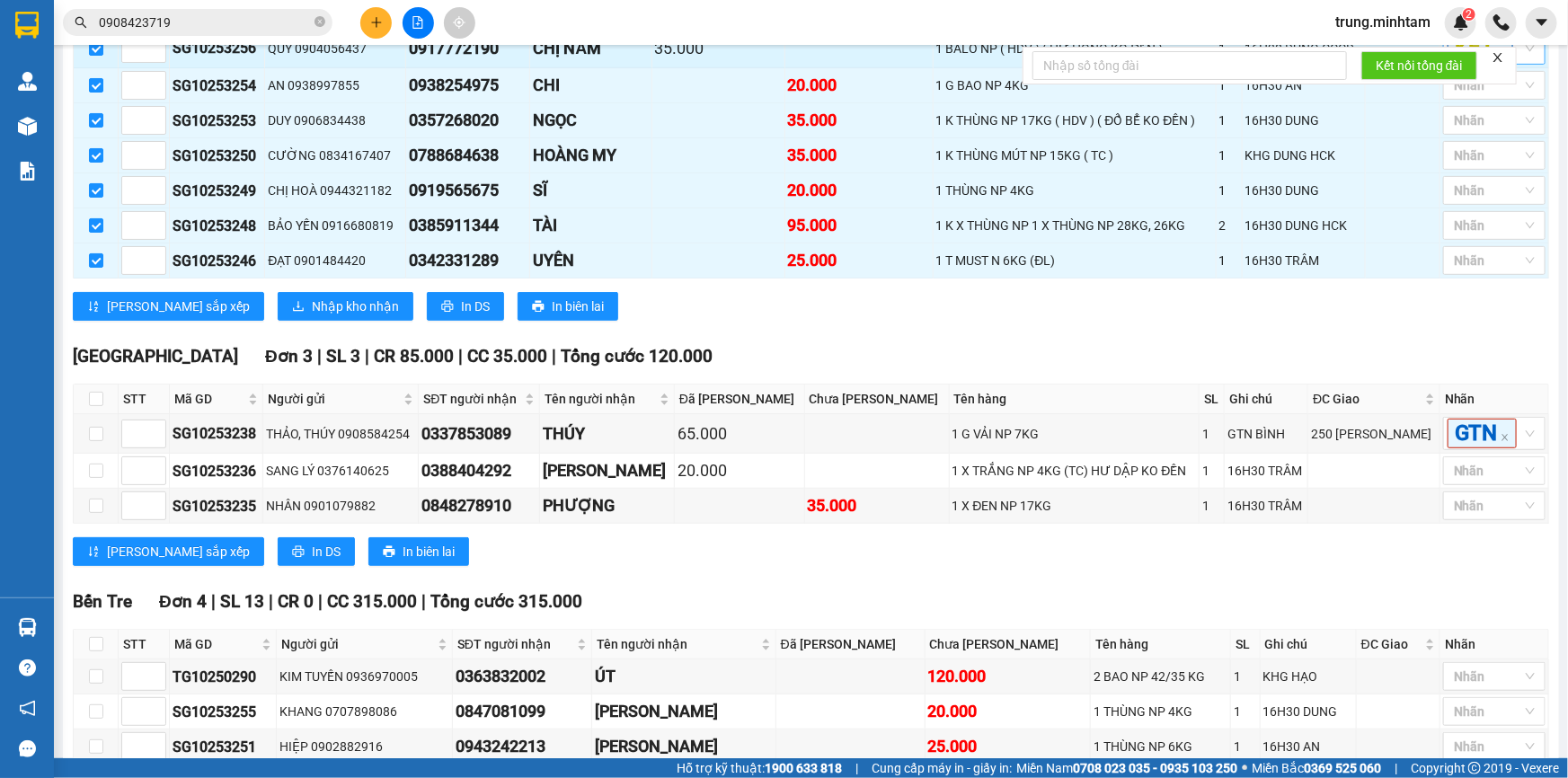
click at [1514, 65] on div "KÉT" at bounding box center [1494, 48] width 102 height 33
click at [1482, 485] on div "KHO 1" at bounding box center [1482, 482] width 81 height 20
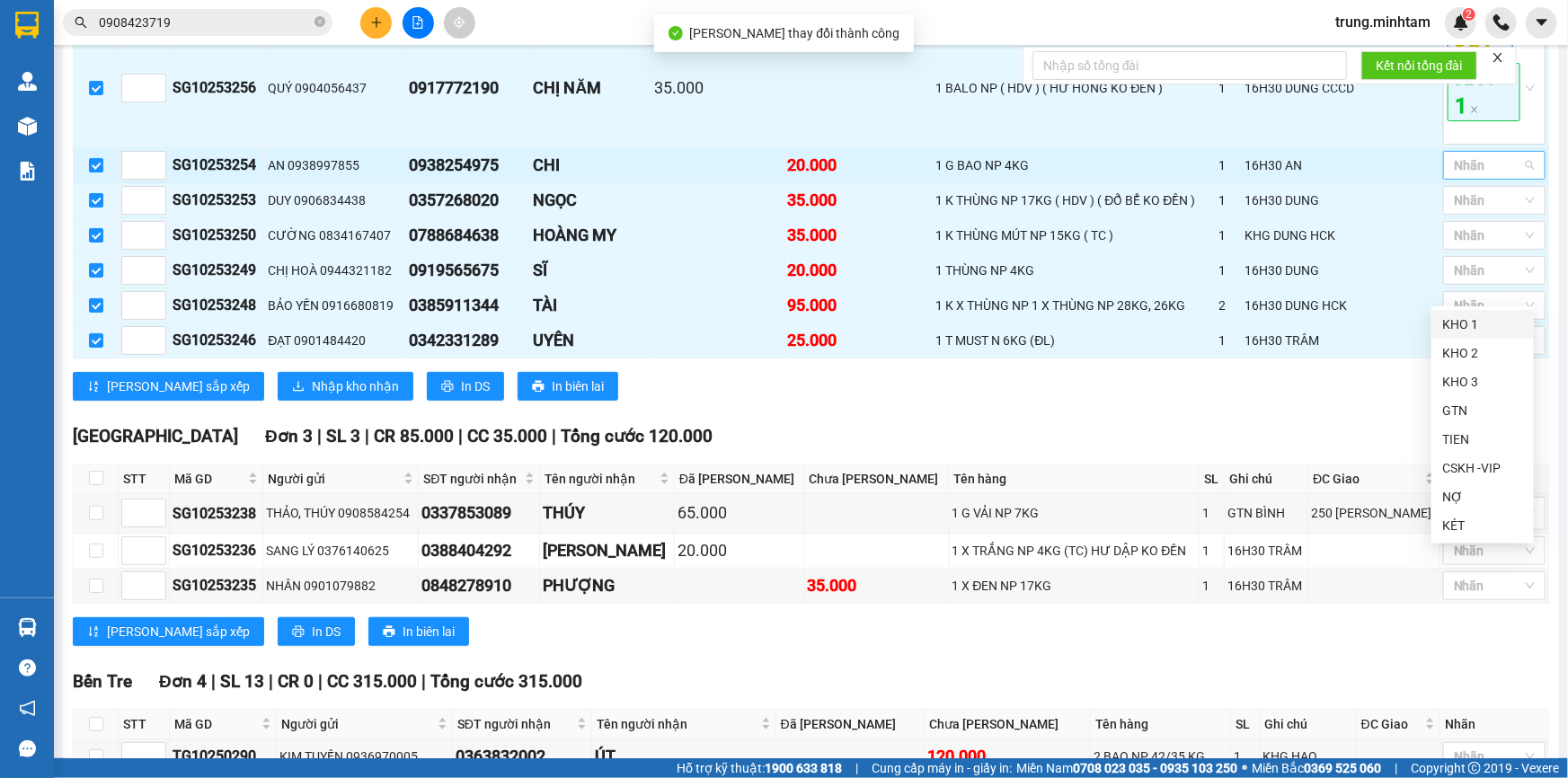
click at [1494, 176] on div at bounding box center [1484, 165] width 75 height 22
drag, startPoint x: 1444, startPoint y: 332, endPoint x: 1362, endPoint y: 316, distance: 83.5
click at [1445, 331] on div "KHO 1" at bounding box center [1482, 324] width 81 height 20
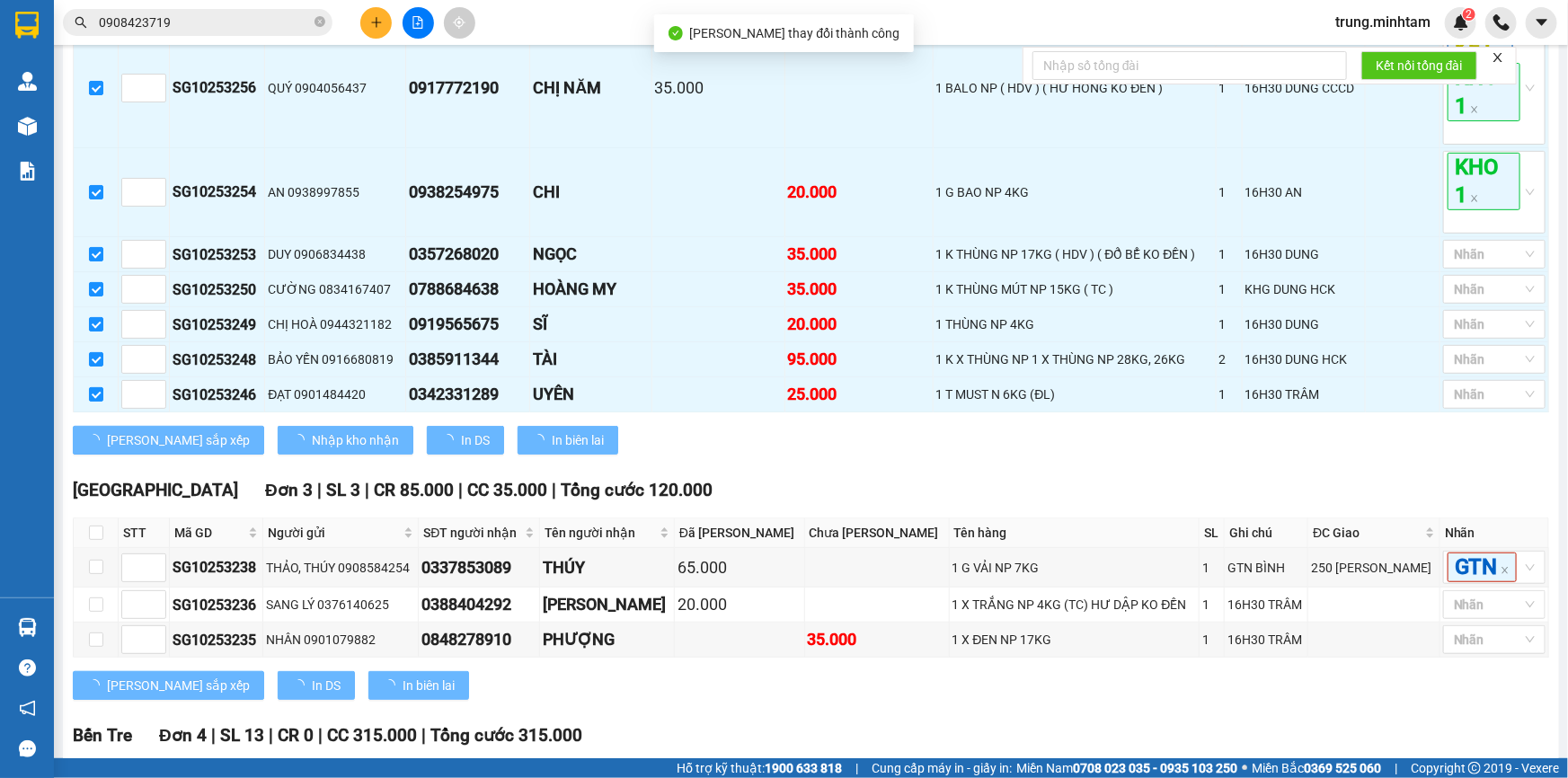
drag, startPoint x: 1362, startPoint y: 316, endPoint x: 1367, endPoint y: 305, distance: 12.1
click at [1362, 314] on div "Lọc VP Gửi TỔNG Đơn 14 | SL 24 | CR 120.000 | CC 580.000 | Tổng cước 700.000 N…" at bounding box center [810, 436] width 1476 height 1125
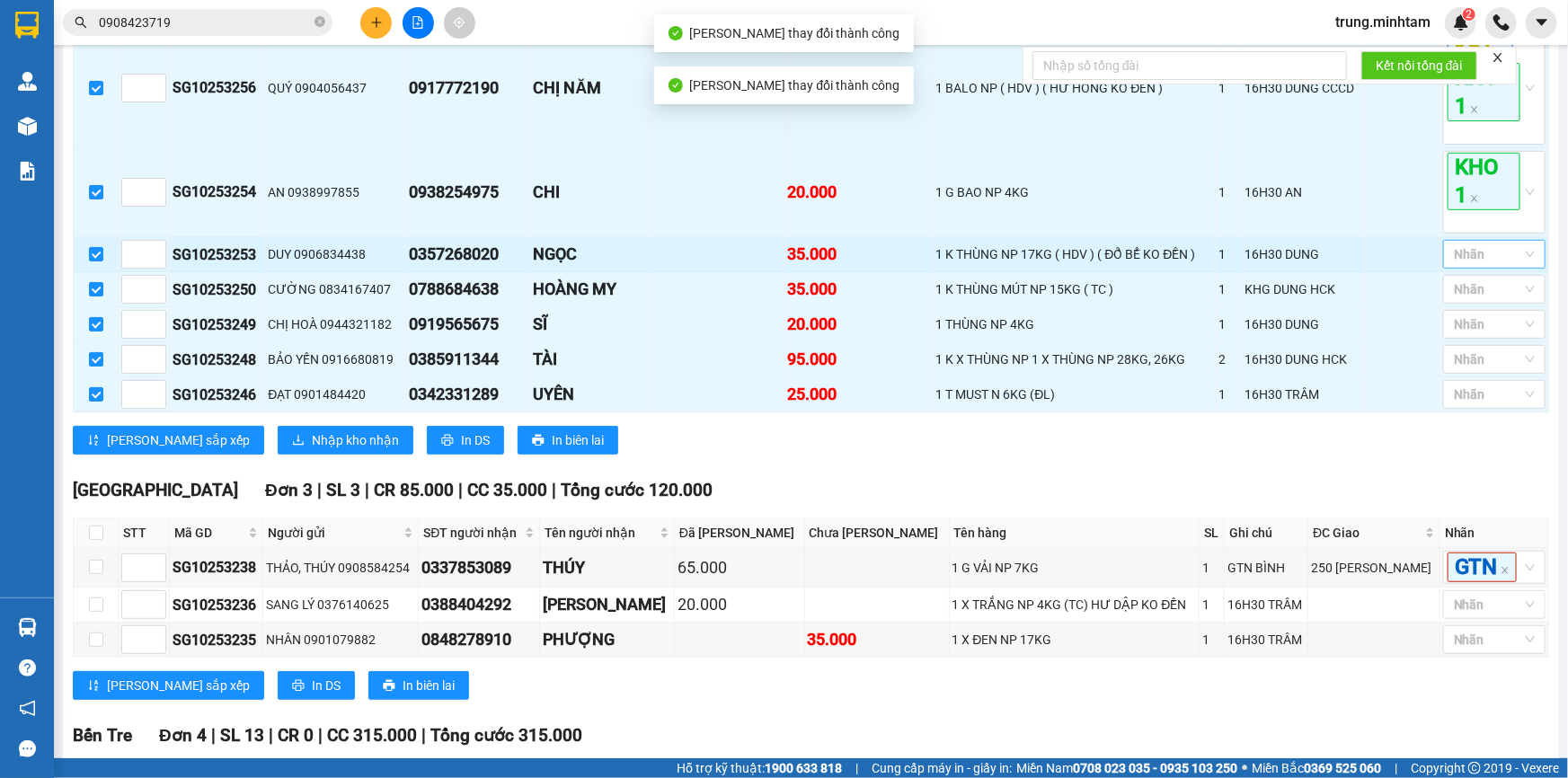
click at [1492, 265] on div at bounding box center [1484, 254] width 75 height 22
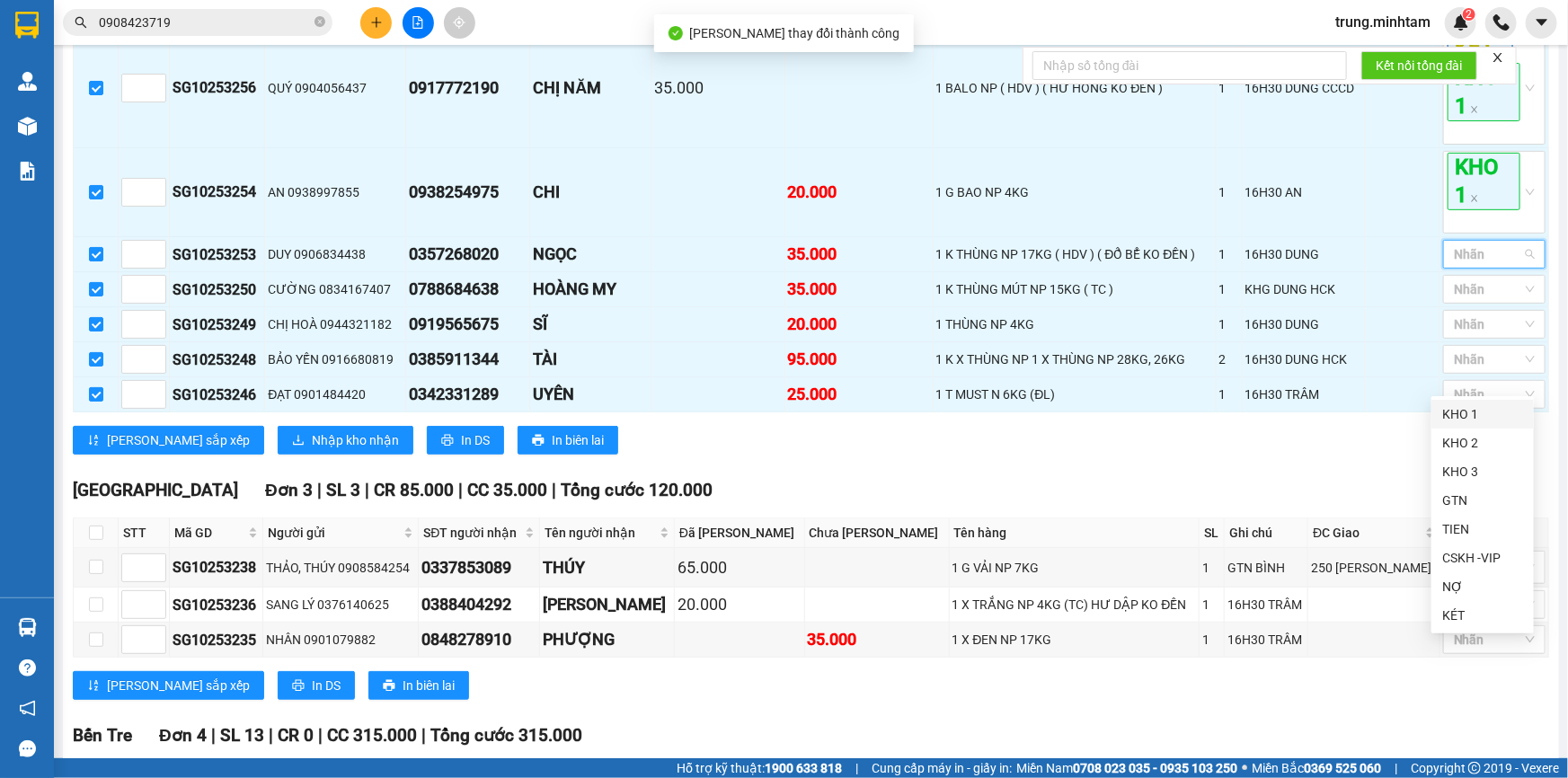
click at [1464, 412] on div "KHO 1" at bounding box center [1482, 414] width 81 height 20
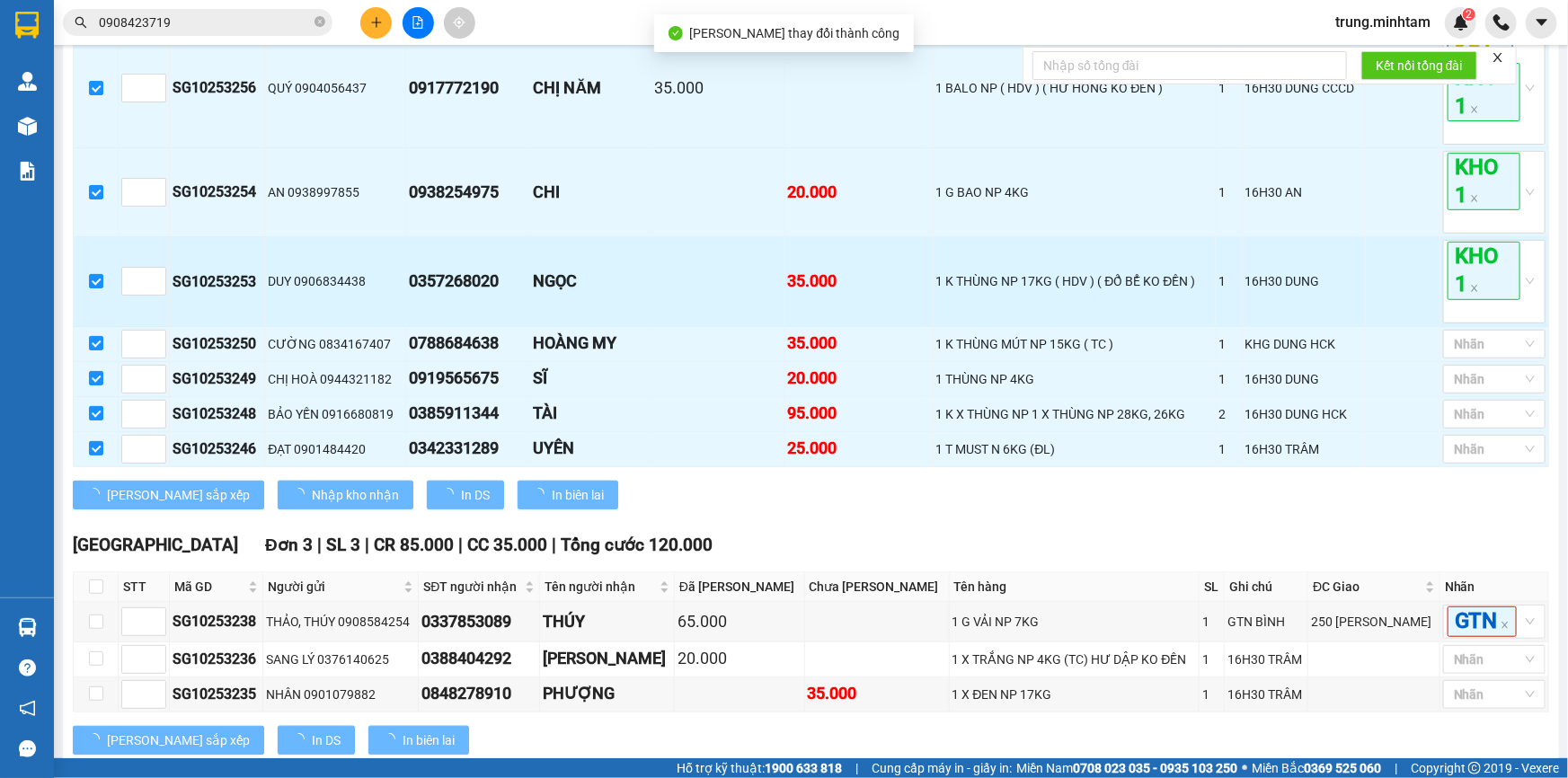
click at [1405, 326] on td at bounding box center [1403, 281] width 74 height 89
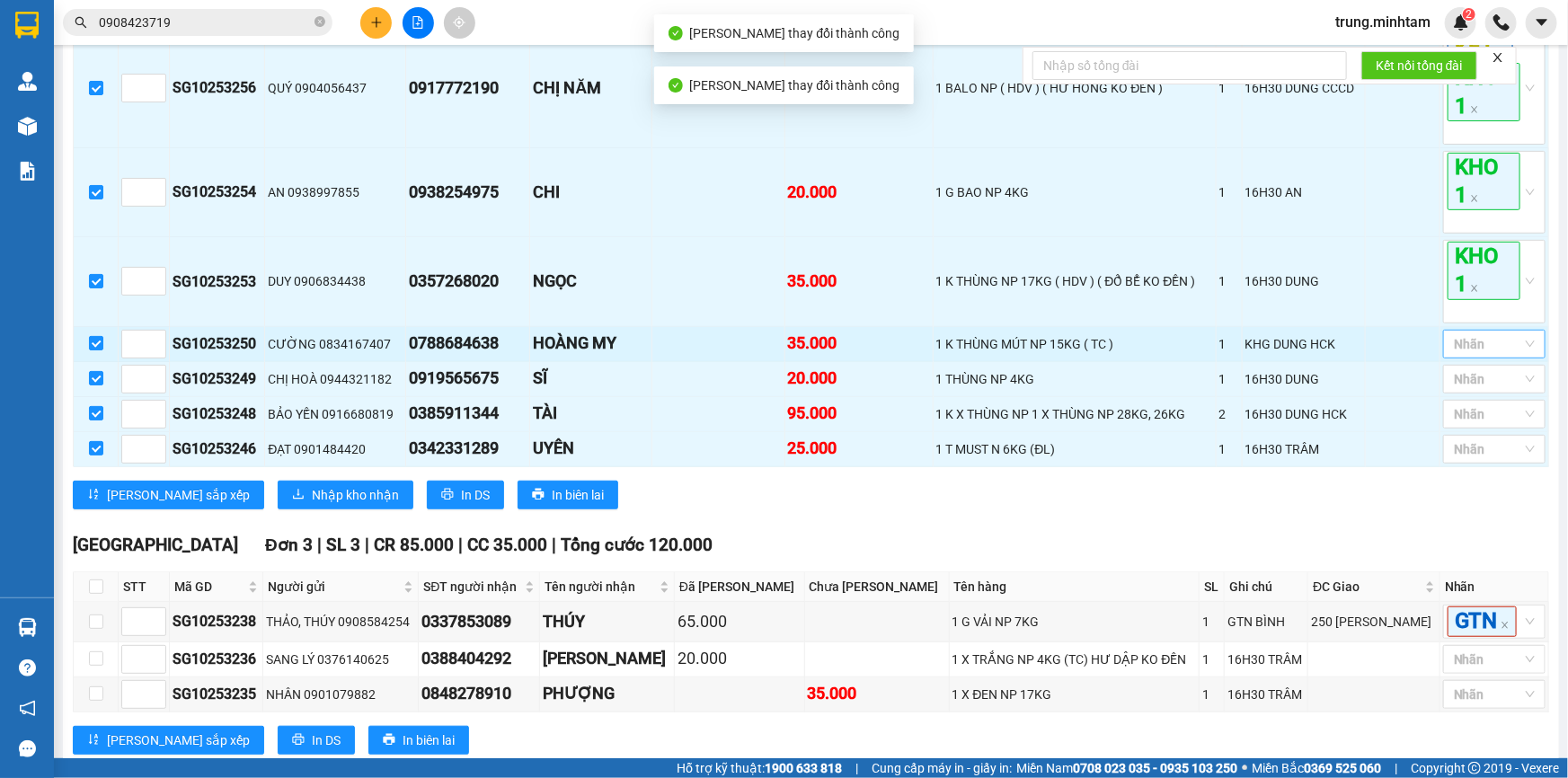
click at [1475, 355] on div at bounding box center [1484, 344] width 75 height 22
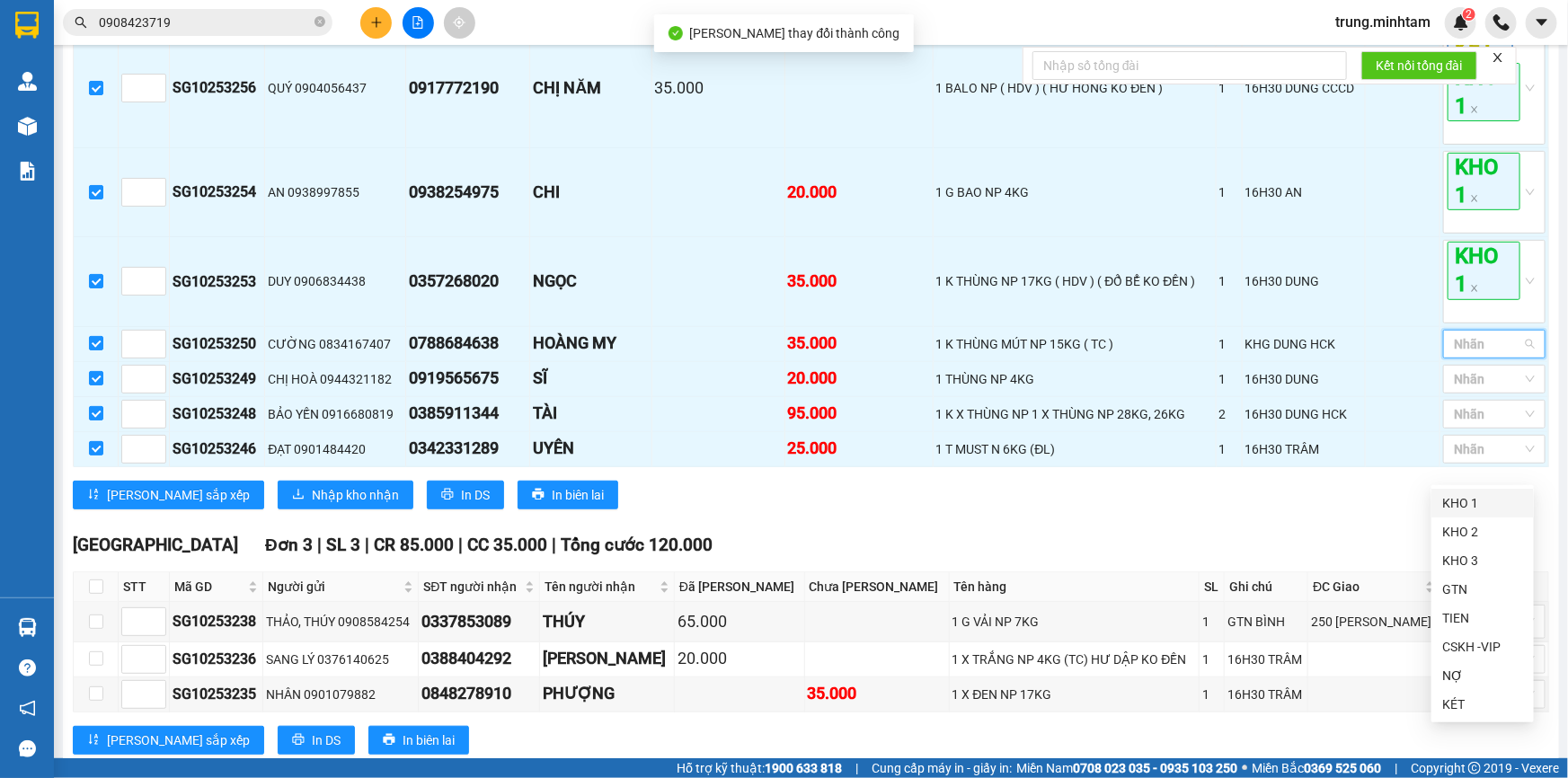
click at [1468, 501] on div "KHO 1" at bounding box center [1482, 502] width 81 height 20
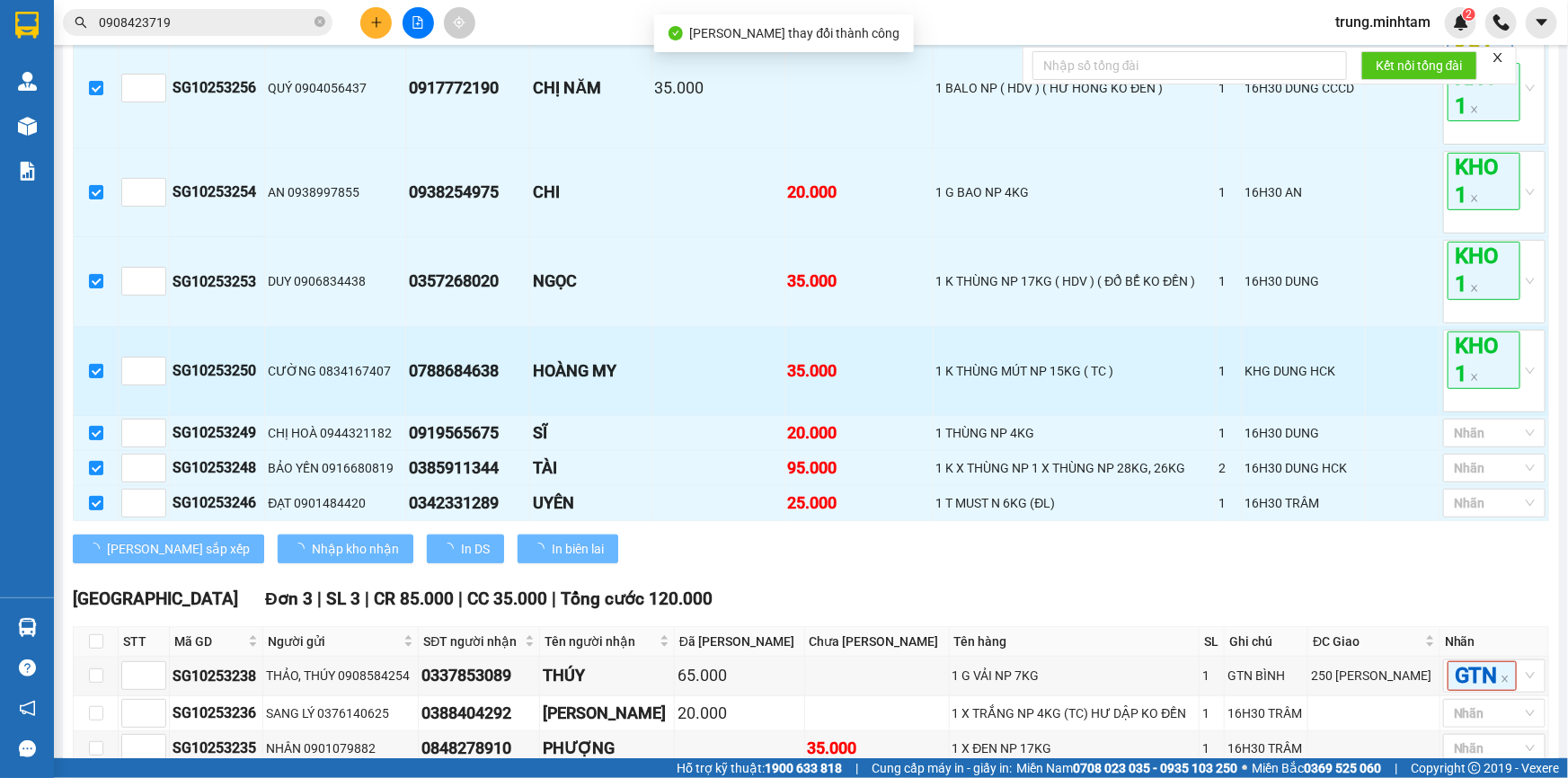
click at [1403, 416] on td at bounding box center [1403, 371] width 74 height 89
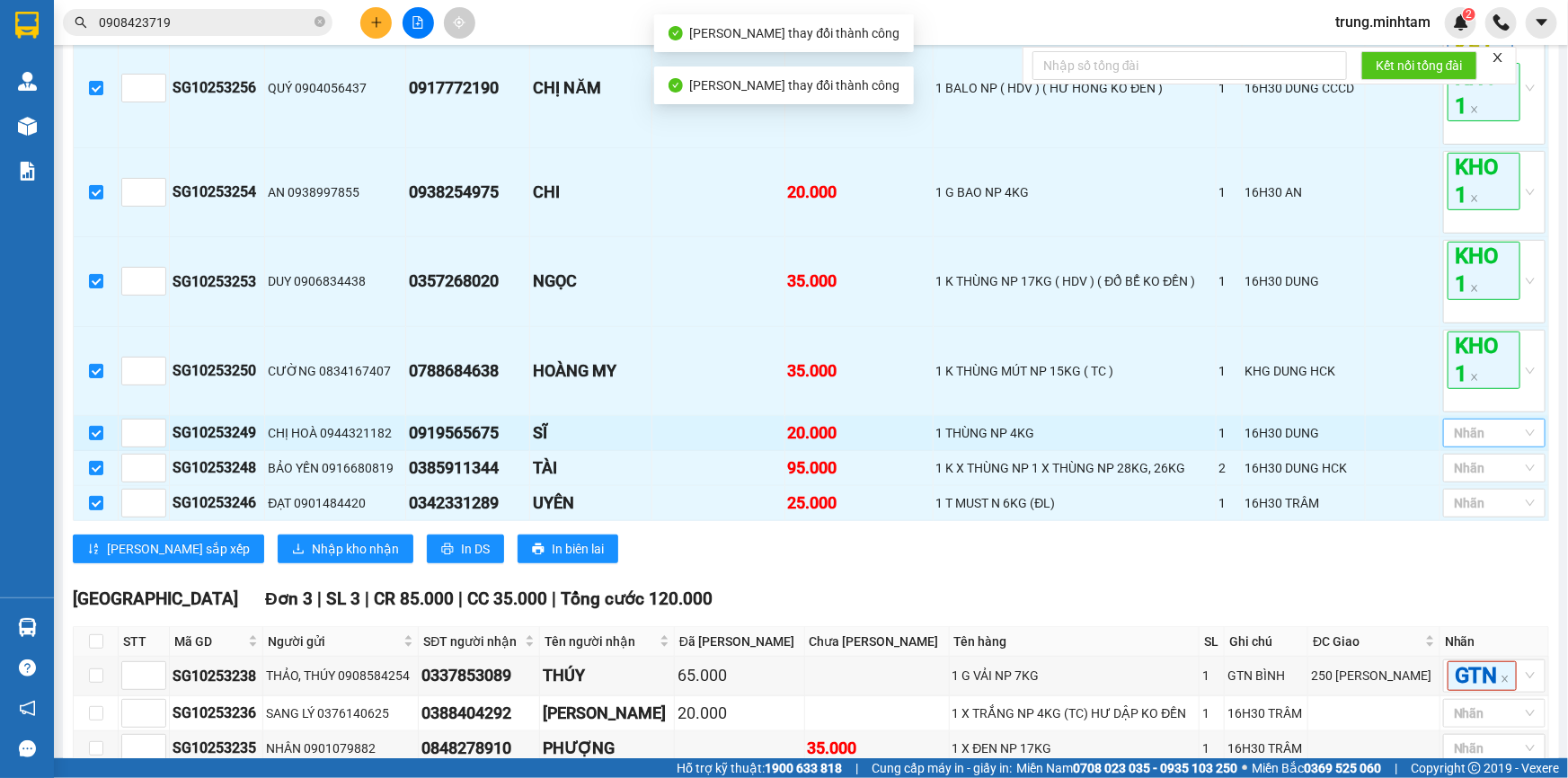
click at [1482, 444] on div at bounding box center [1484, 433] width 75 height 22
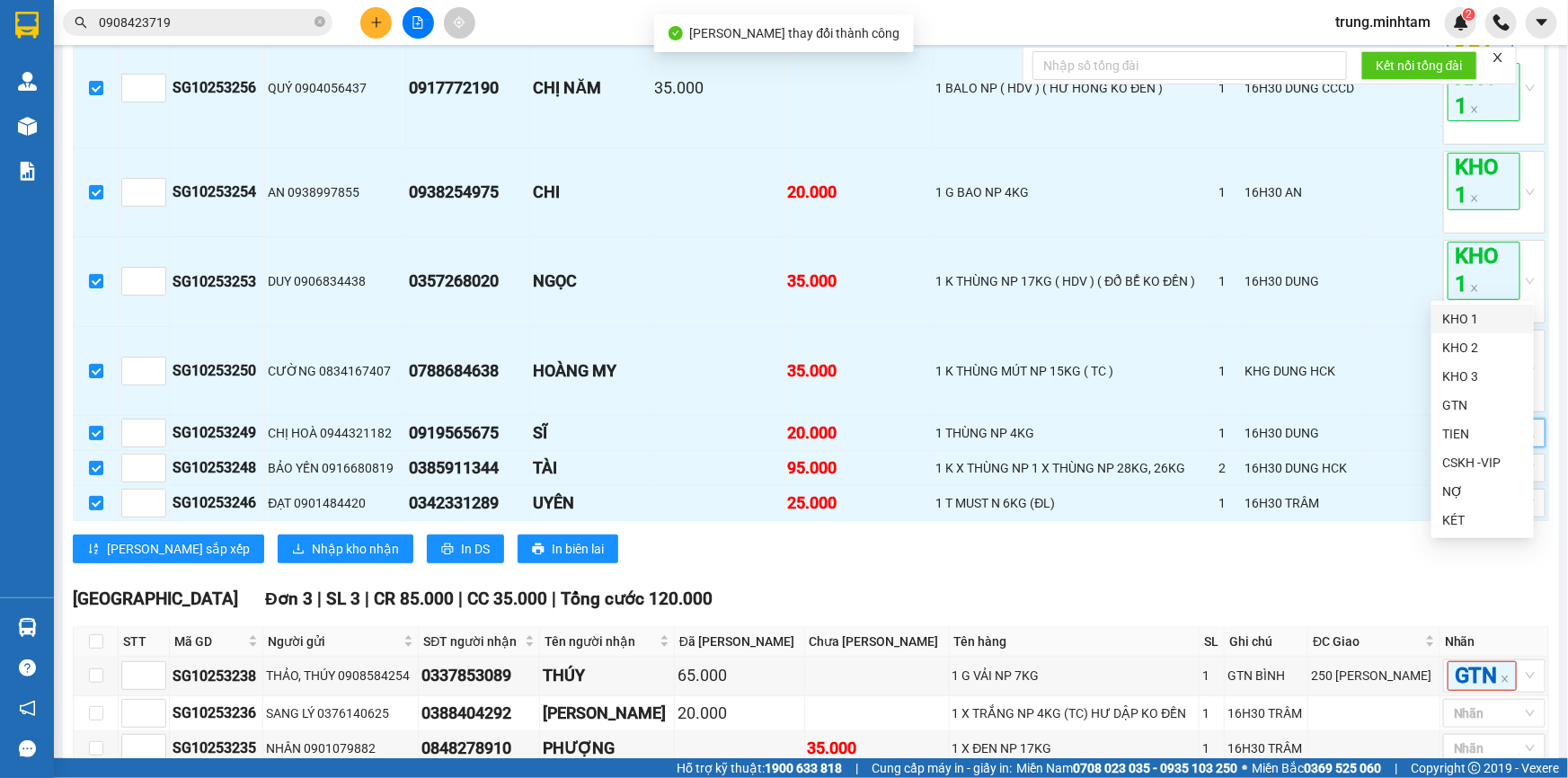
click at [1456, 325] on div "KHO 1" at bounding box center [1482, 318] width 81 height 20
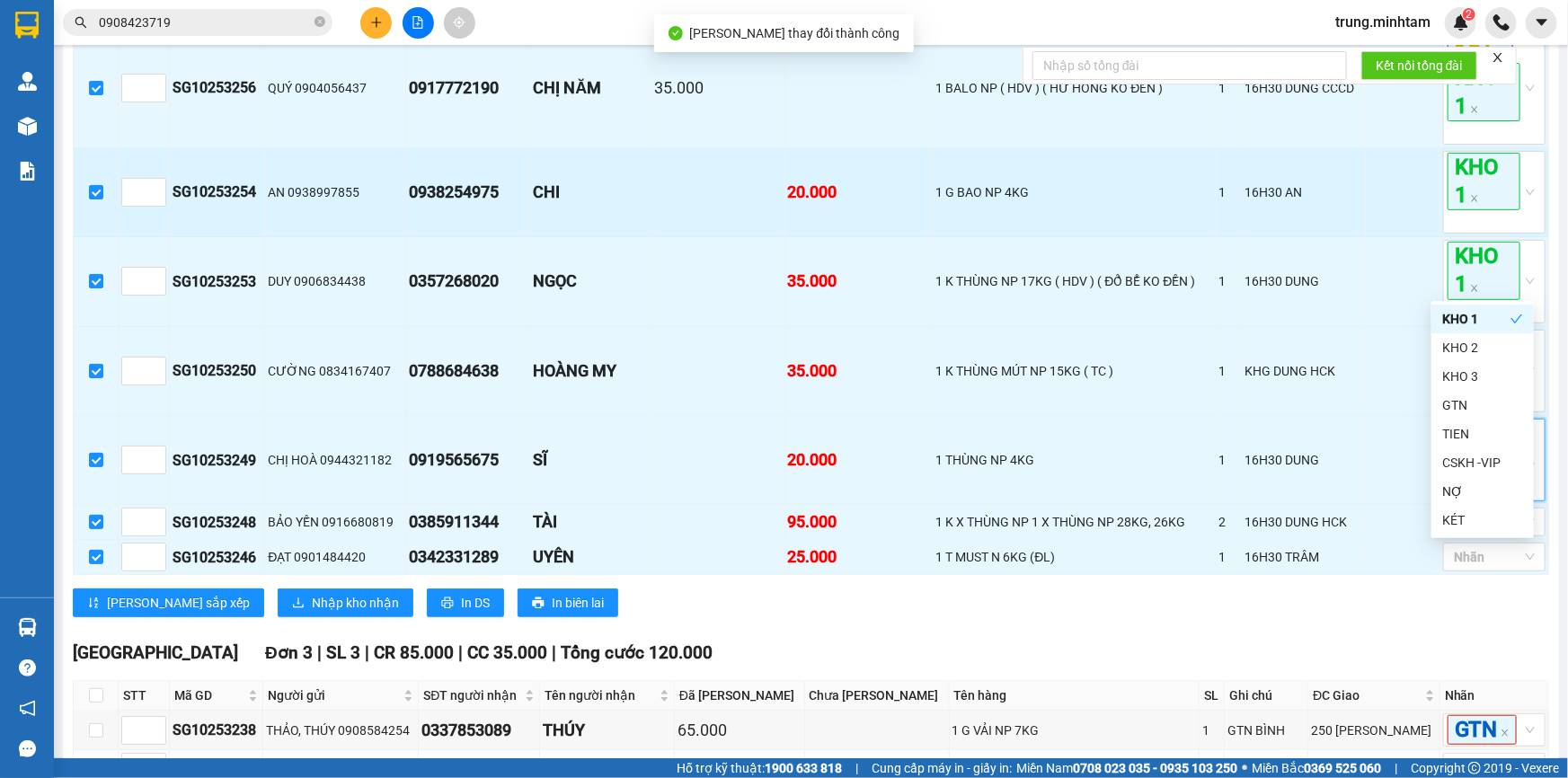
click at [1384, 237] on td at bounding box center [1403, 193] width 74 height 89
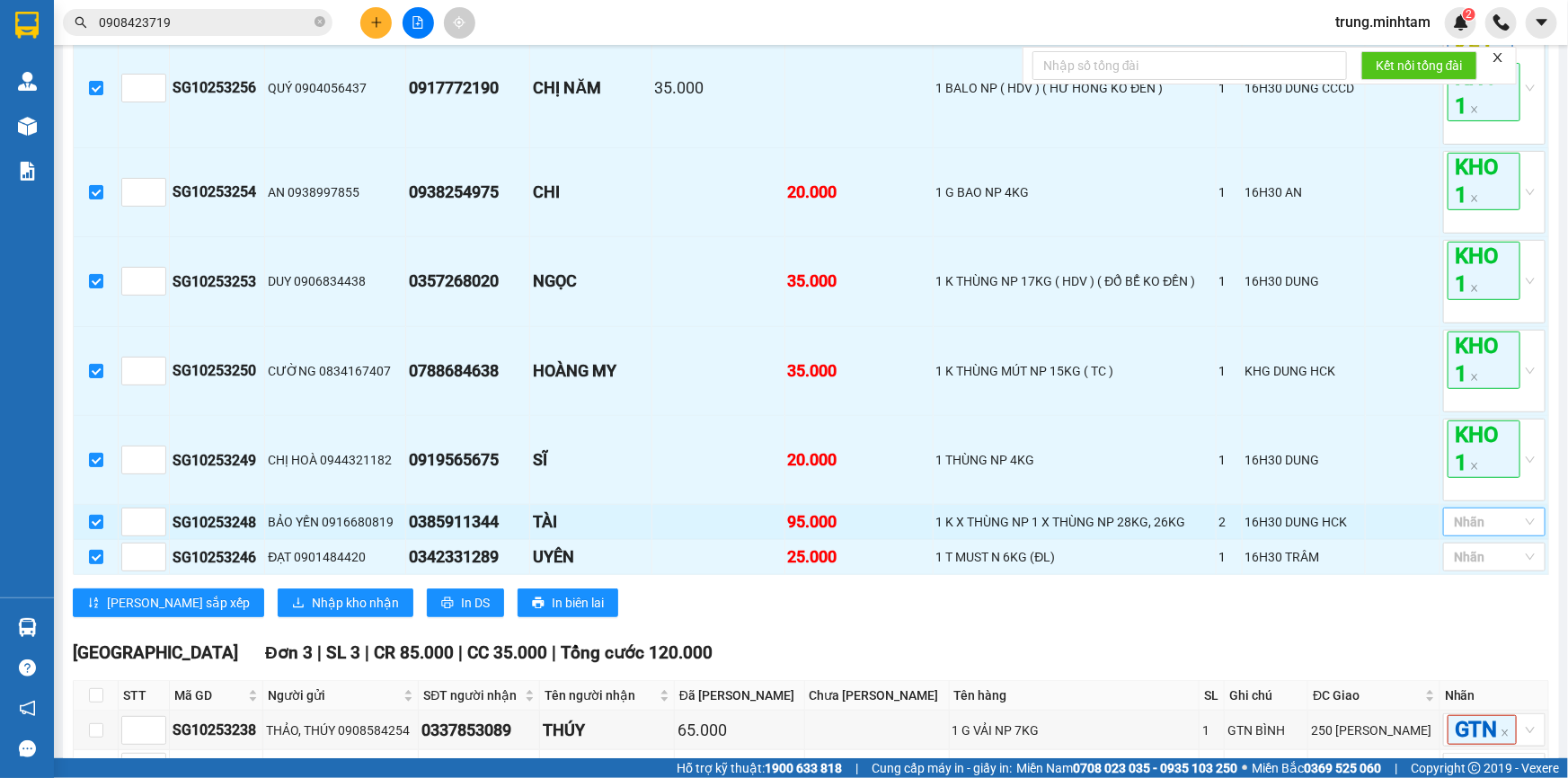
click at [1474, 511] on div at bounding box center [1484, 522] width 75 height 22
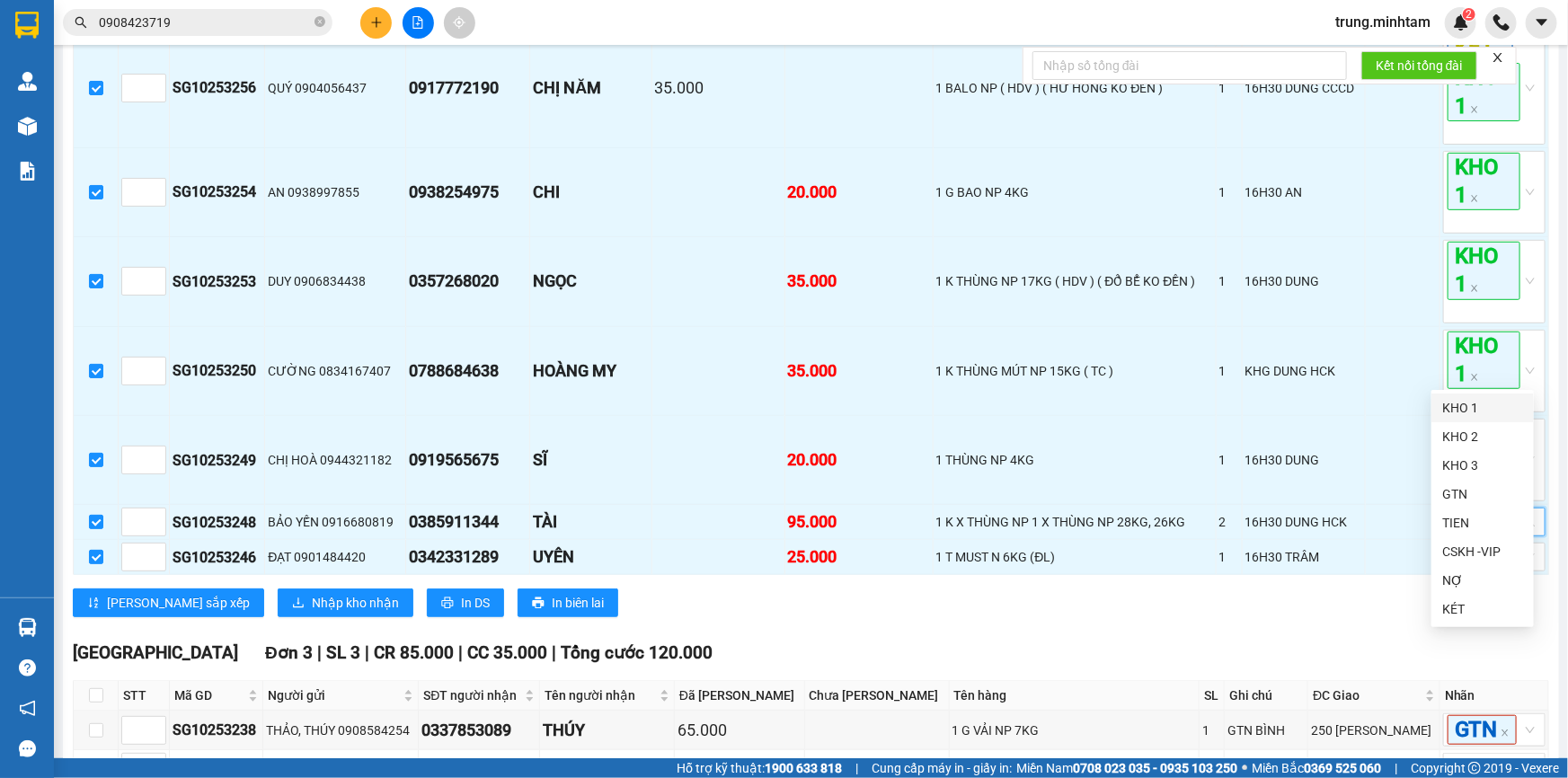
click at [1462, 413] on div "KHO 1" at bounding box center [1482, 408] width 81 height 20
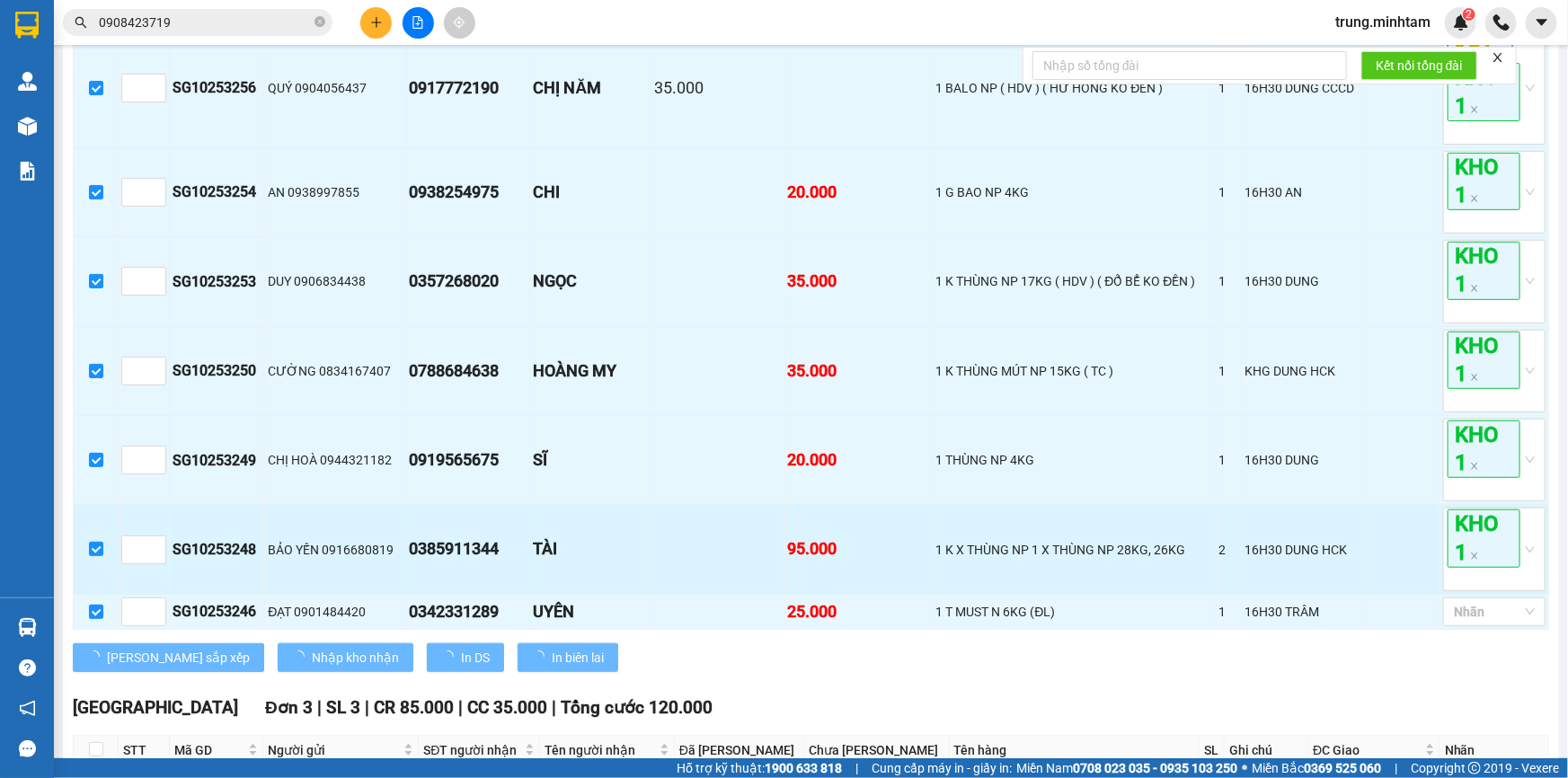
click at [1408, 505] on td at bounding box center [1403, 549] width 74 height 89
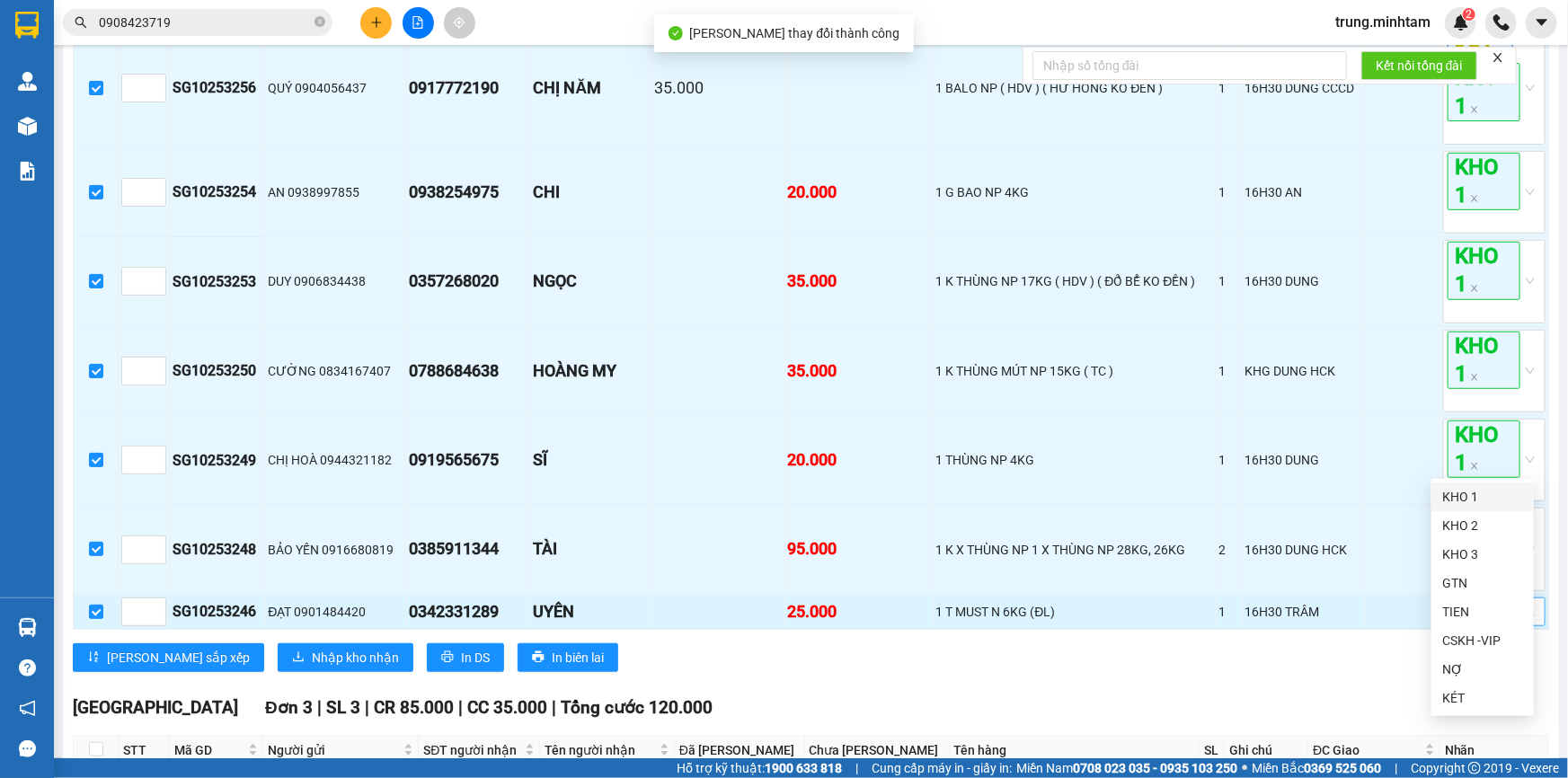
click at [1488, 602] on div at bounding box center [1484, 612] width 75 height 22
drag, startPoint x: 1476, startPoint y: 496, endPoint x: 1422, endPoint y: 482, distance: 55.8
click at [1475, 496] on div "KHO 1" at bounding box center [1482, 497] width 81 height 20
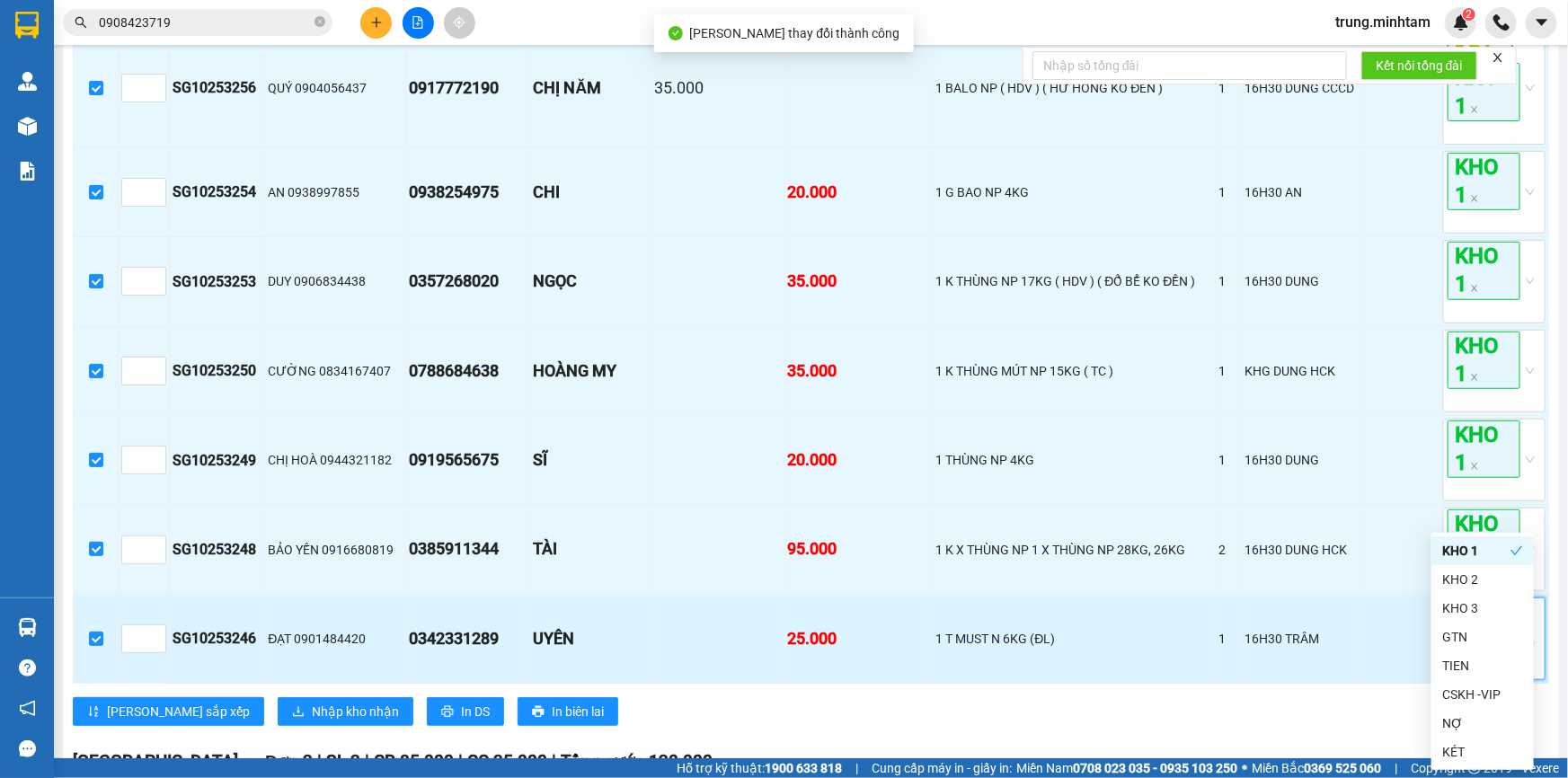
click at [1413, 595] on td at bounding box center [1403, 639] width 74 height 89
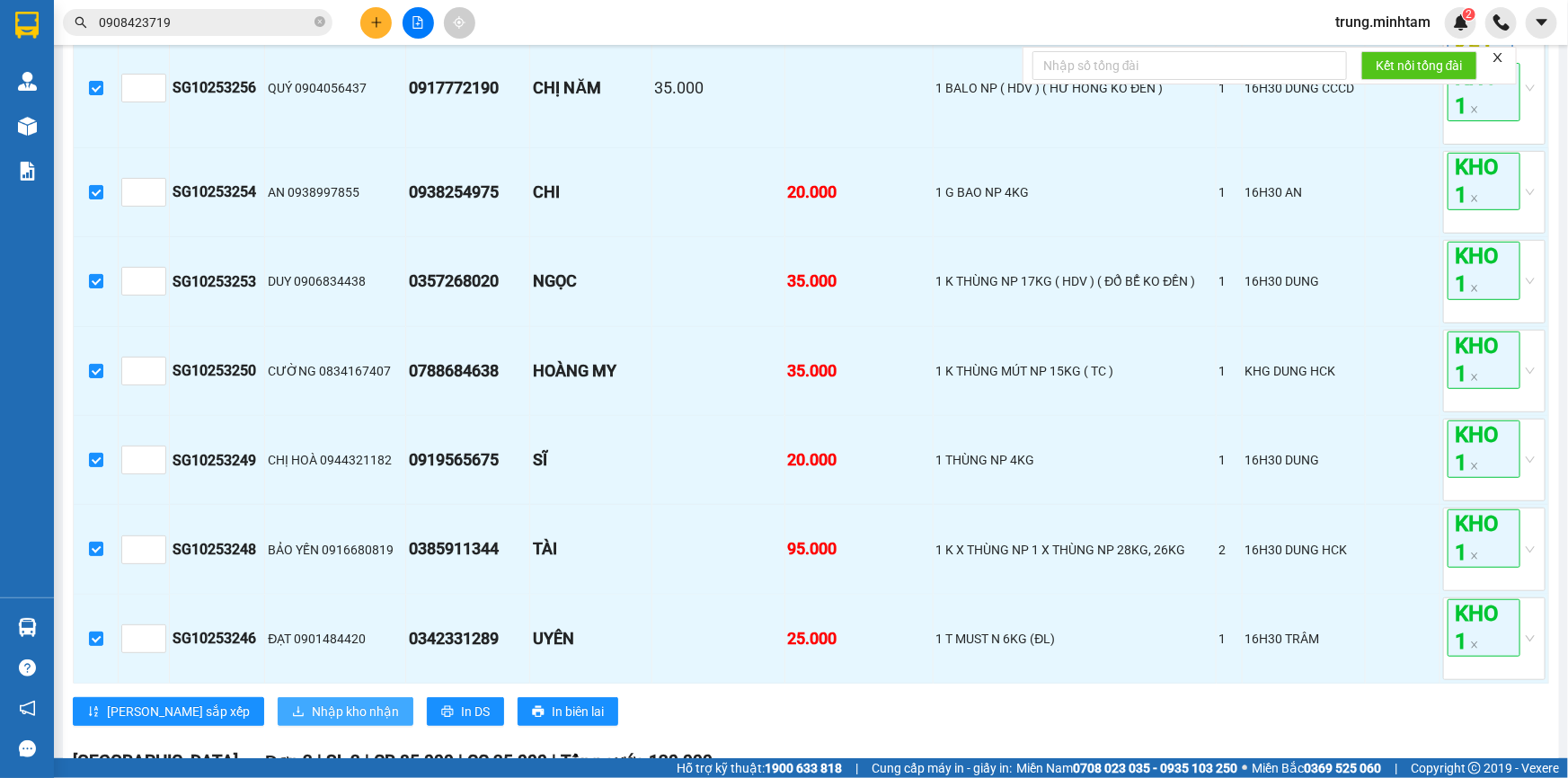
click at [312, 702] on span "Nhập kho nhận" at bounding box center [355, 711] width 87 height 20
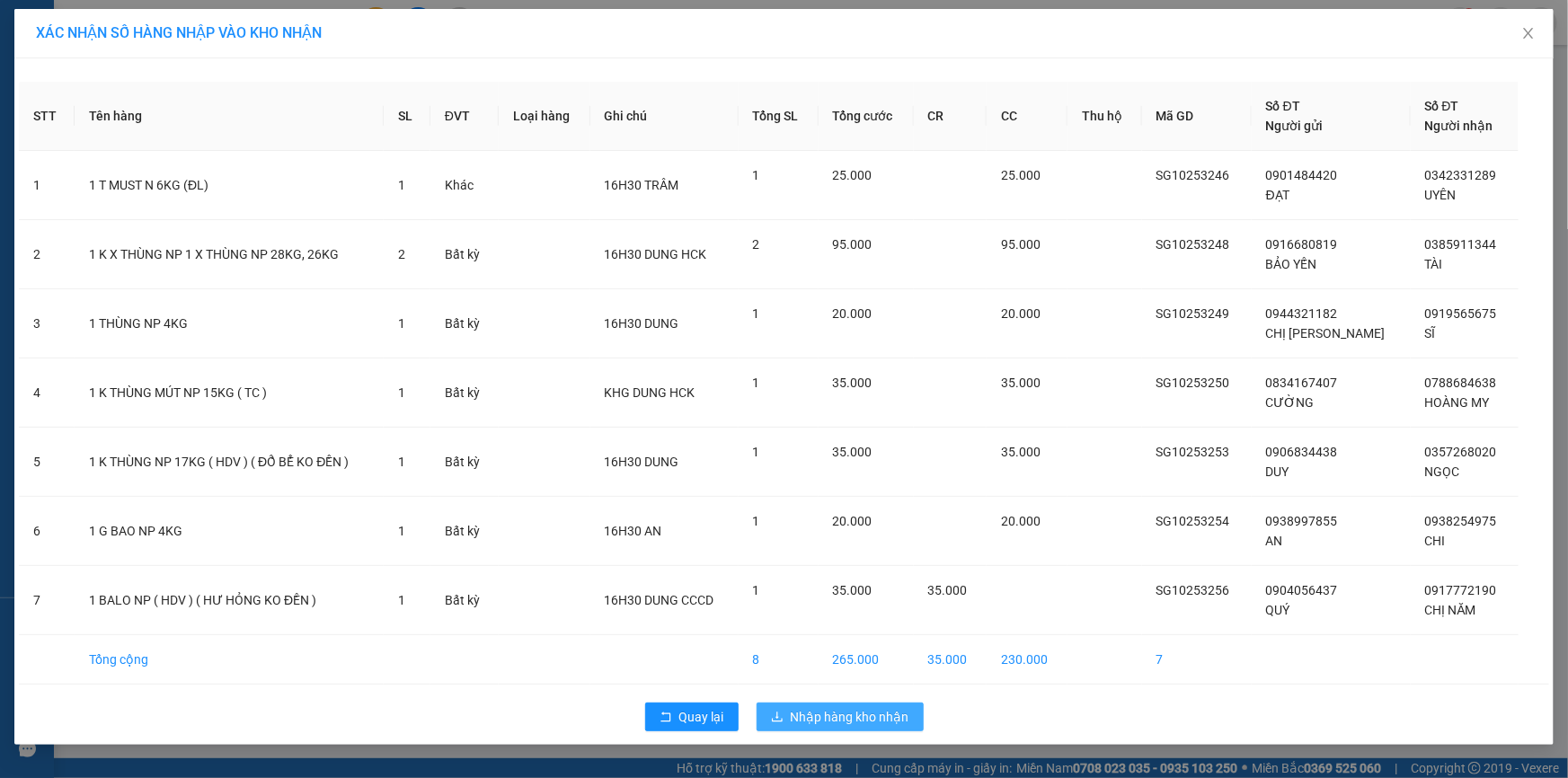
click at [837, 715] on span "Nhập hàng kho nhận" at bounding box center [849, 717] width 118 height 20
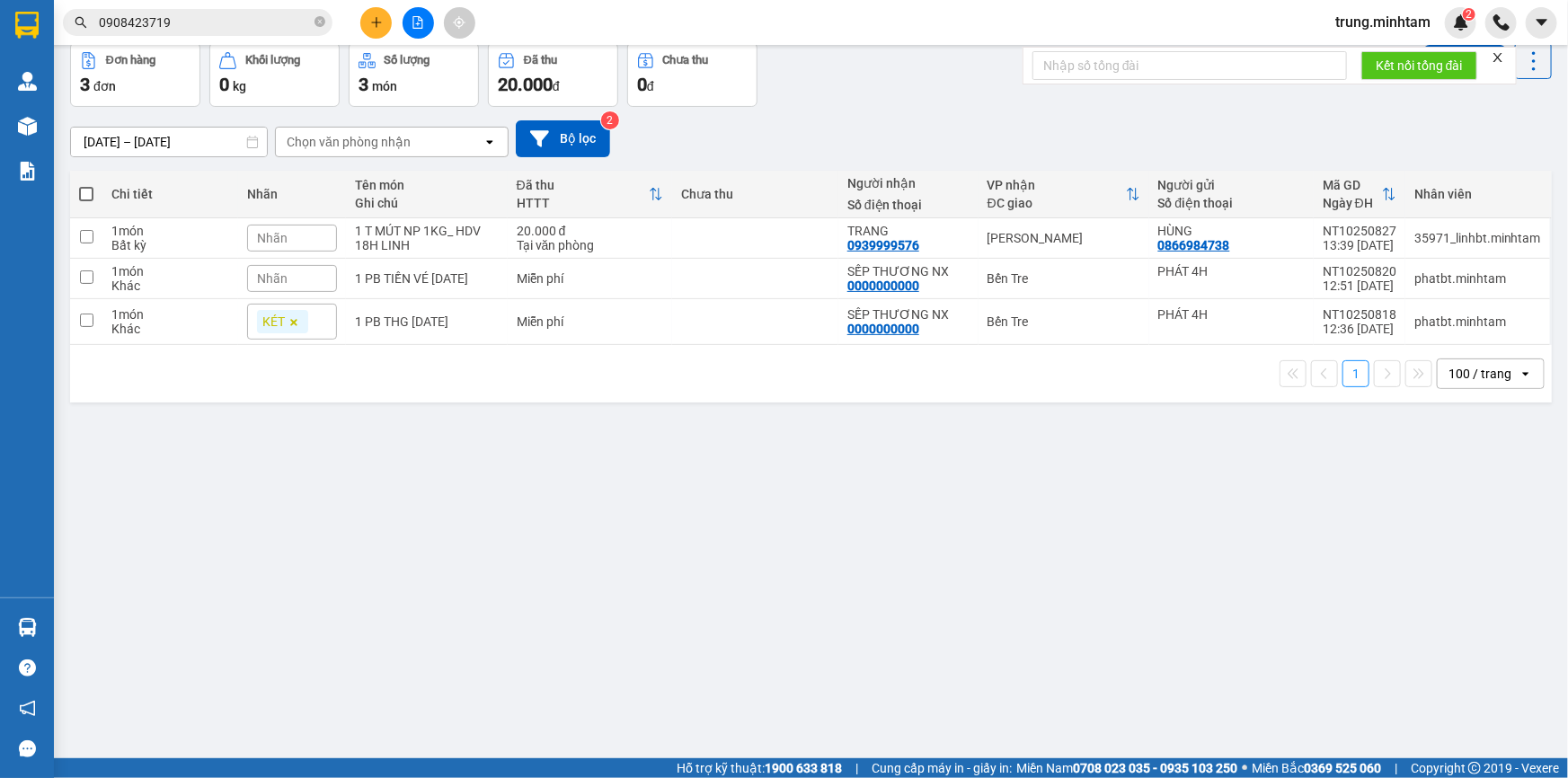
click at [257, 22] on button "Kho nhận" at bounding box center [256, -1] width 84 height 43
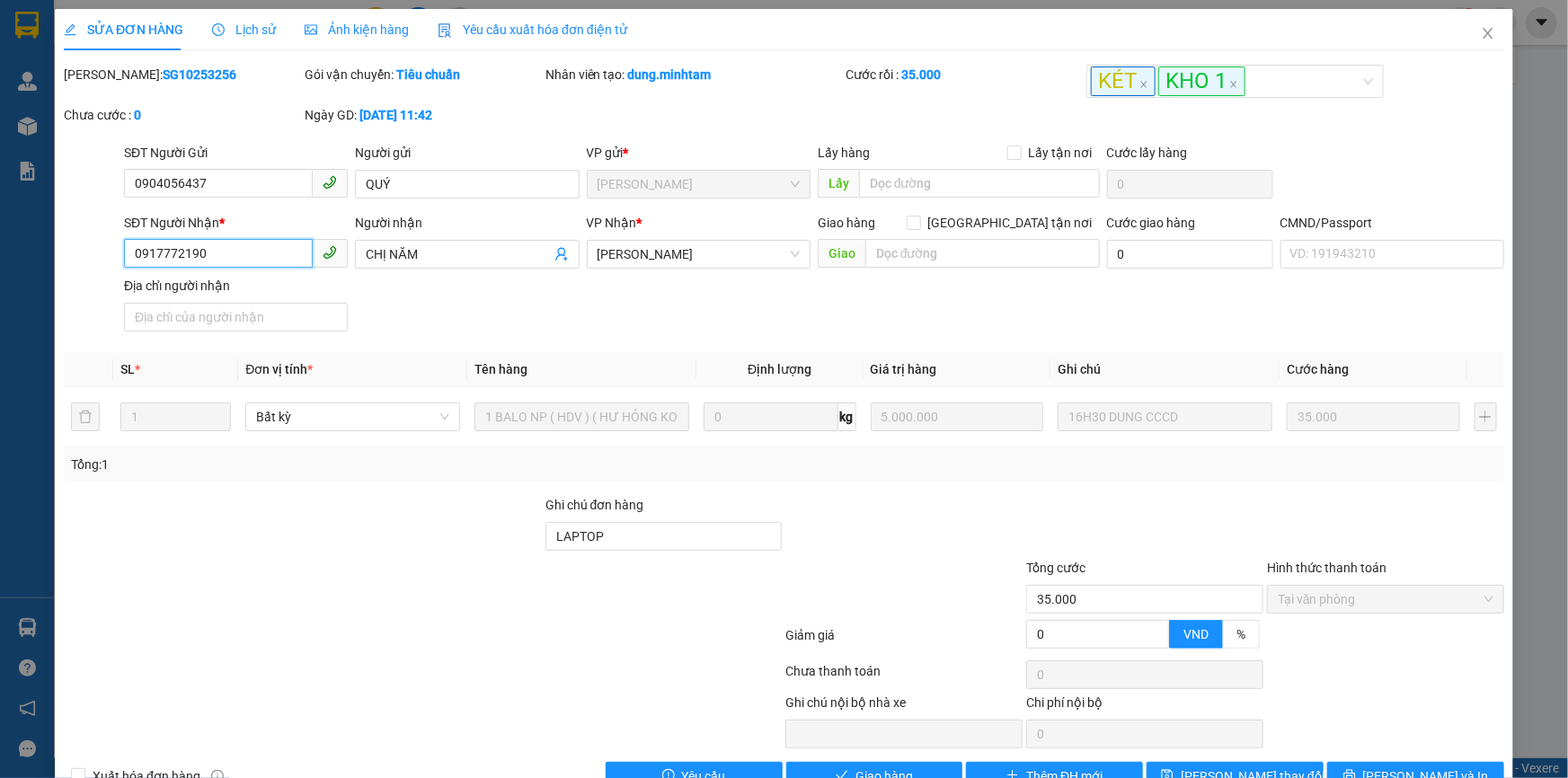
drag, startPoint x: 206, startPoint y: 253, endPoint x: 102, endPoint y: 256, distance: 104.0
click at [103, 257] on div "SĐT Người Nhận * 0917772190 0917772190 Người nhận CHỊ NĂM VP Nhận * Ngã Tư Huy…" at bounding box center [784, 276] width 1444 height 126
click at [664, 540] on input "LAPTOP" at bounding box center [663, 537] width 237 height 29
type input "LAPTOP BM"
click at [1248, 767] on span "[PERSON_NAME] đổi" at bounding box center [1252, 776] width 144 height 20
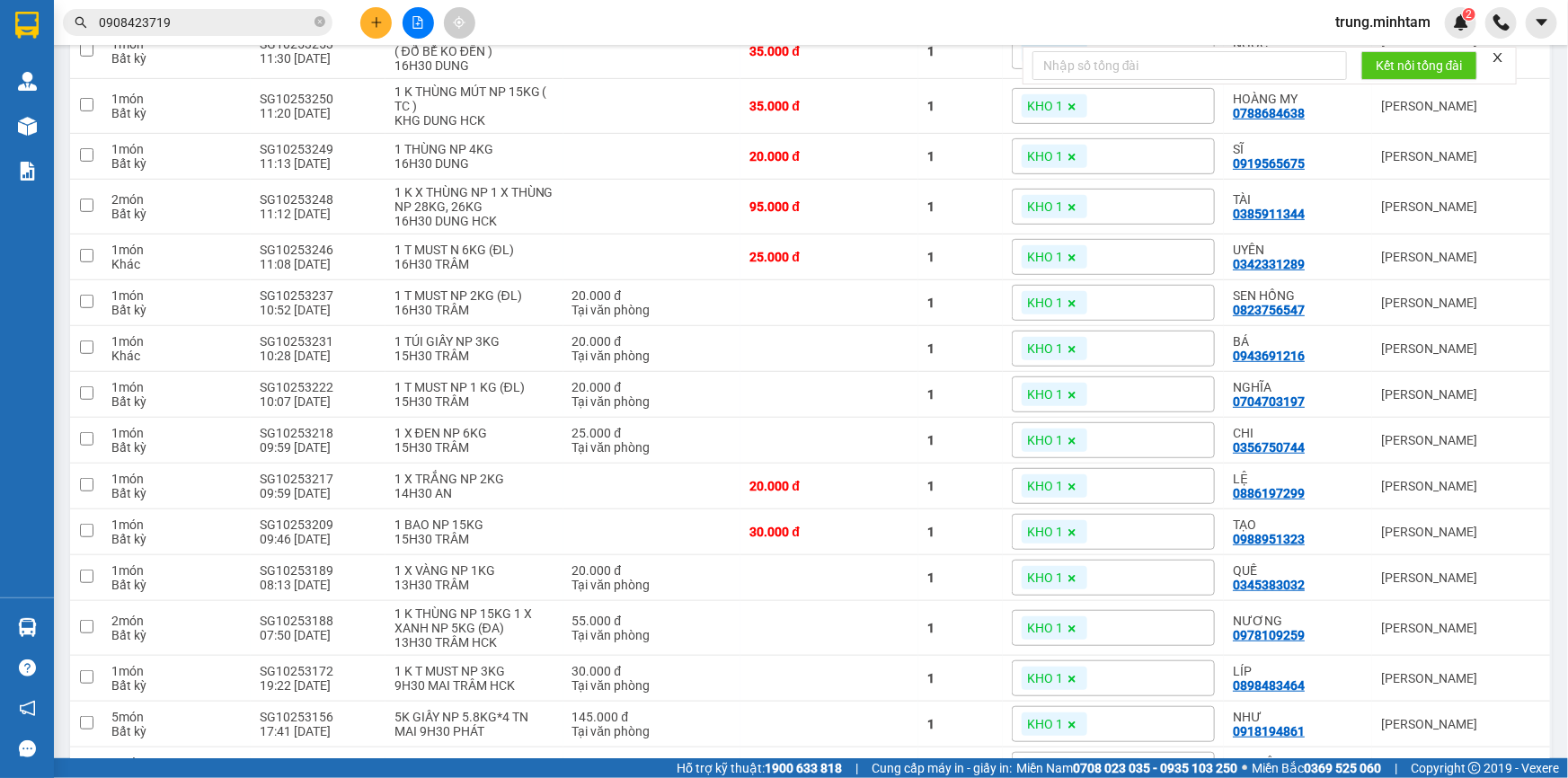
click at [1350, 8] on icon at bounding box center [1355, 0] width 12 height 12
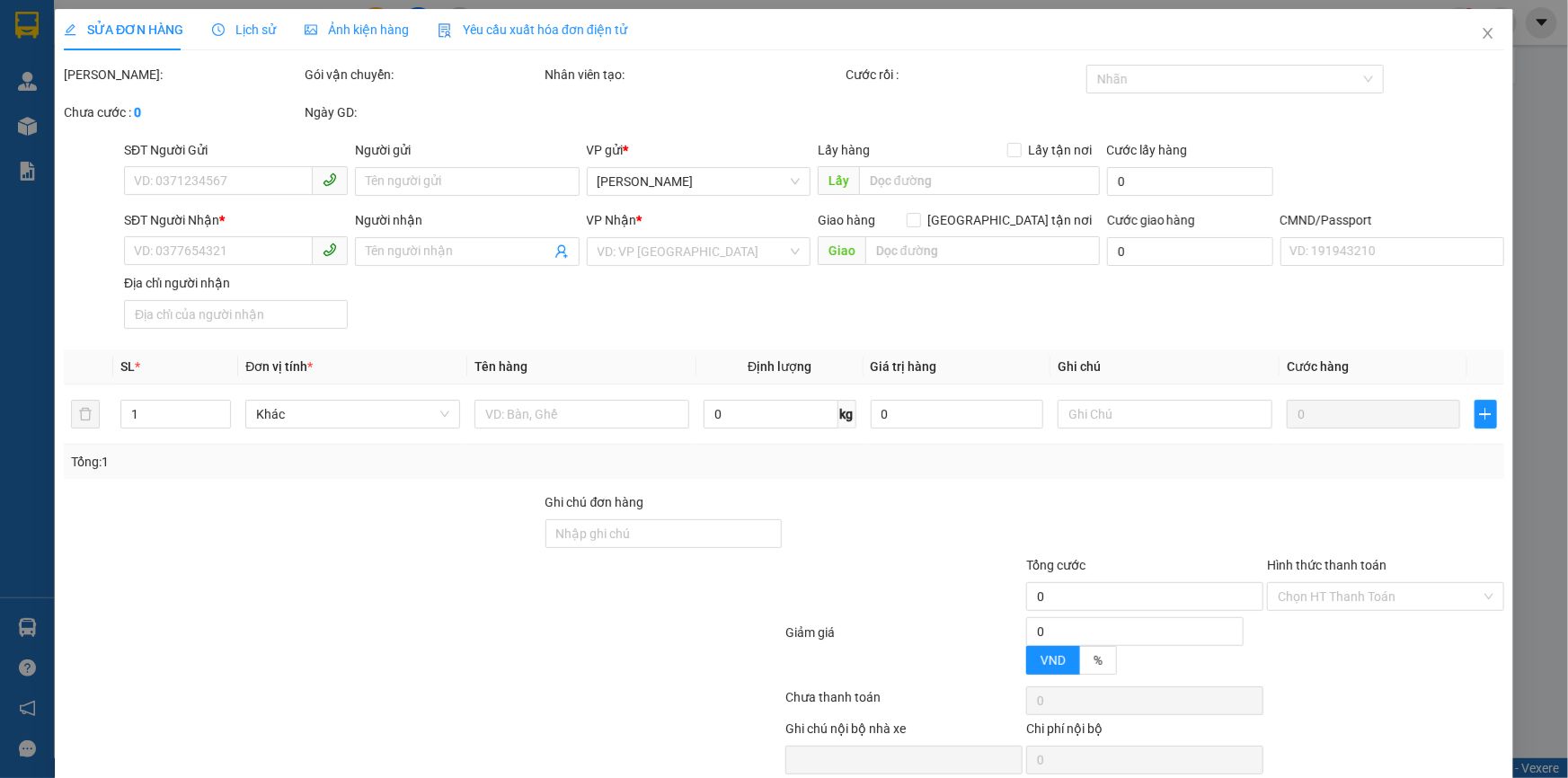
type input "0938997855"
type input "AN"
type input "0938254975"
type input "CHI"
type input "20.000"
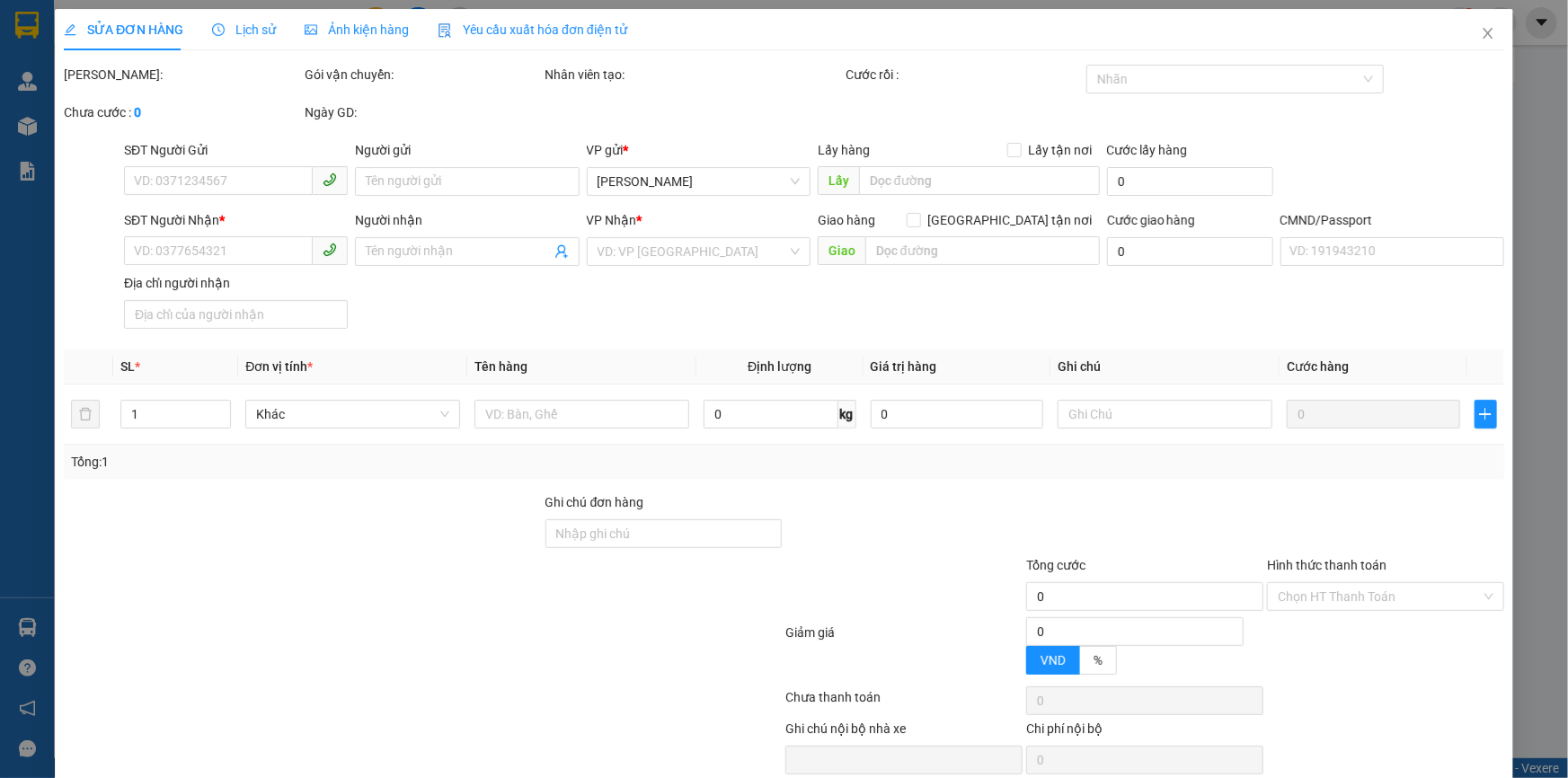
type input "20.000"
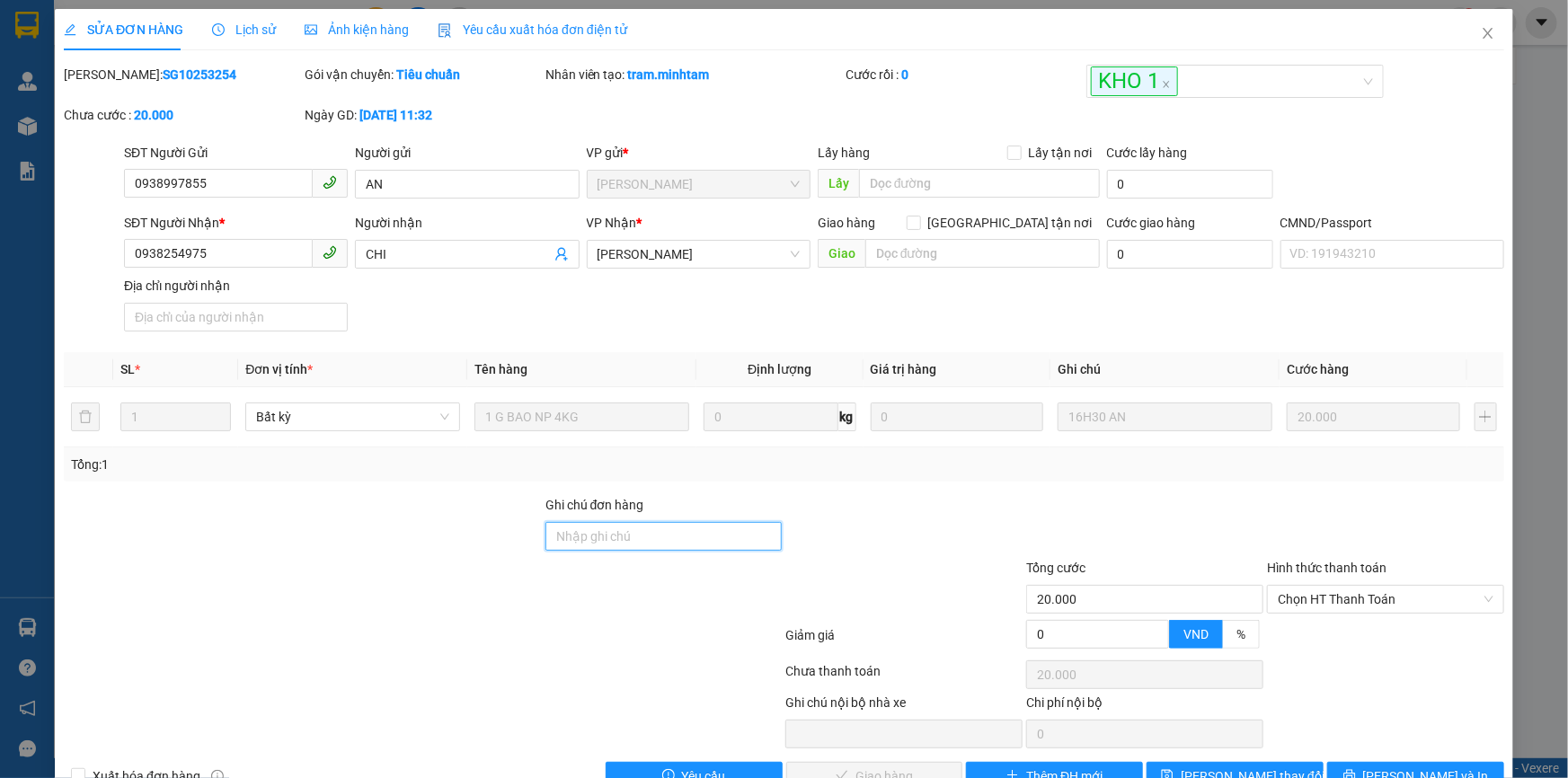
click at [675, 540] on input "Ghi chú đơn hàng" at bounding box center [663, 537] width 237 height 29
type input "BM"
click at [1237, 767] on span "[PERSON_NAME] đổi" at bounding box center [1252, 776] width 144 height 20
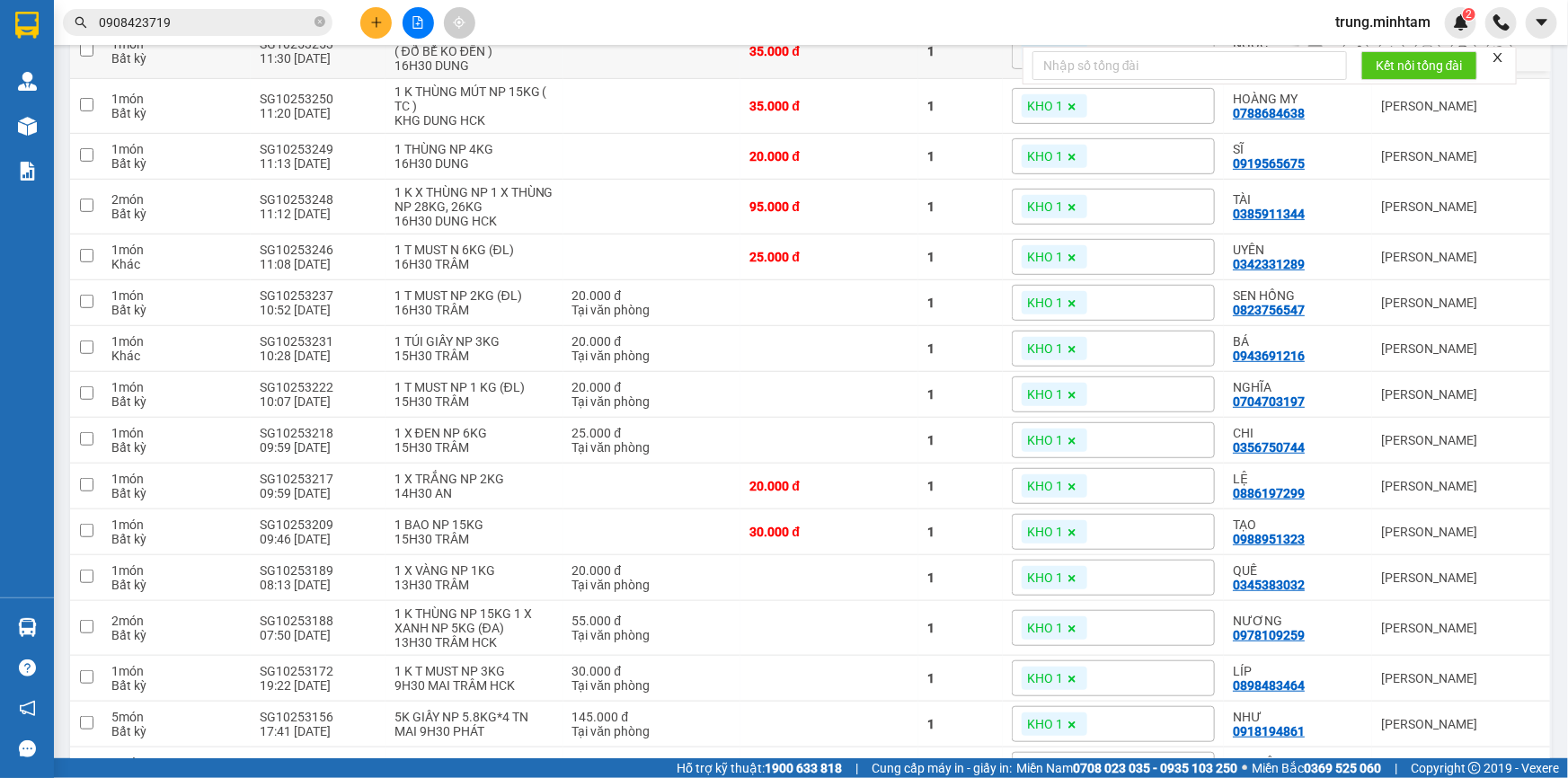
click at [1350, 57] on icon at bounding box center [1355, 51] width 12 height 12
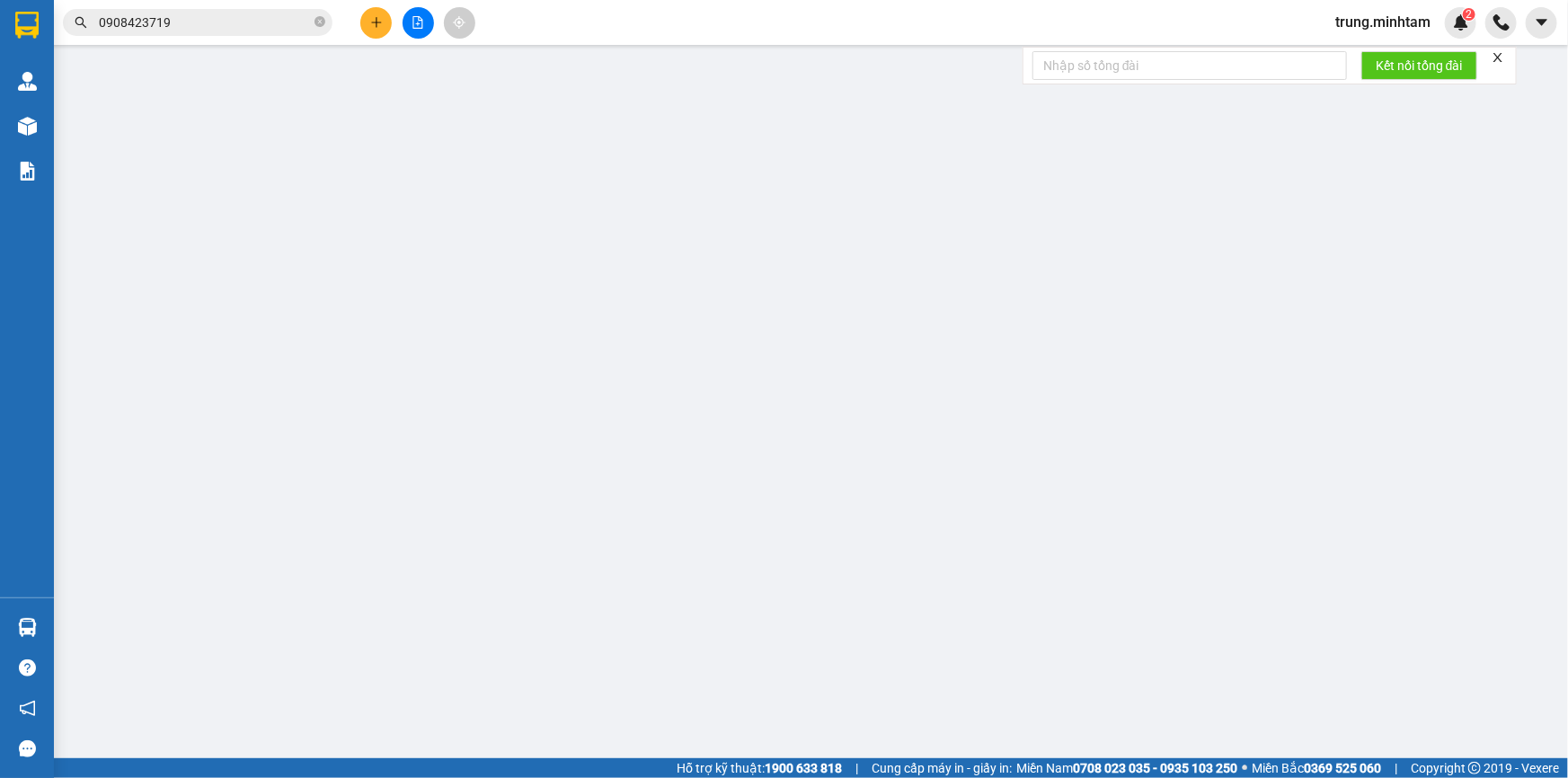
type input "0906834438"
type input "DUY"
type input "0357268020"
type input "NGỌC"
type input "35.000"
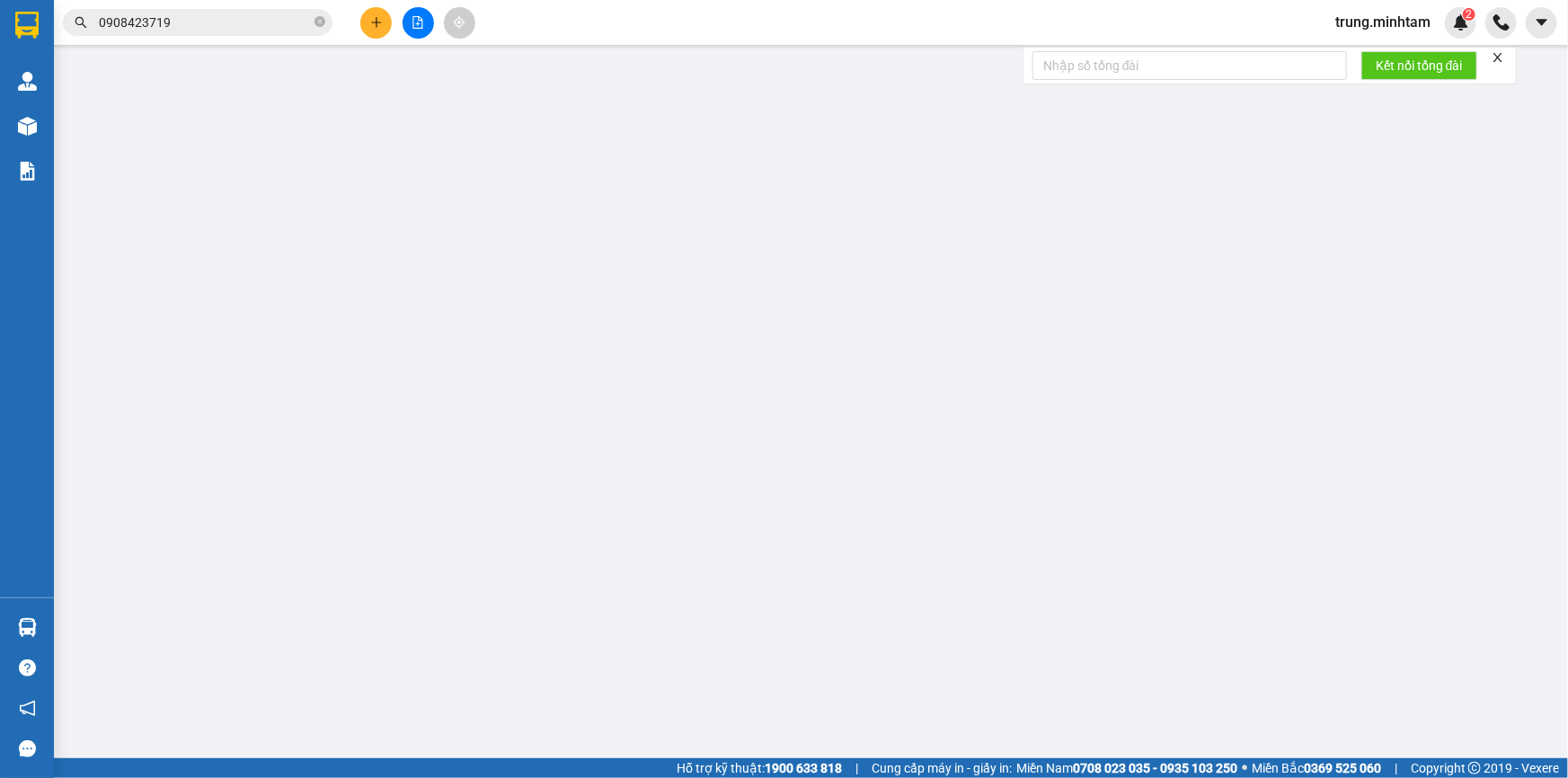
type input "35.000"
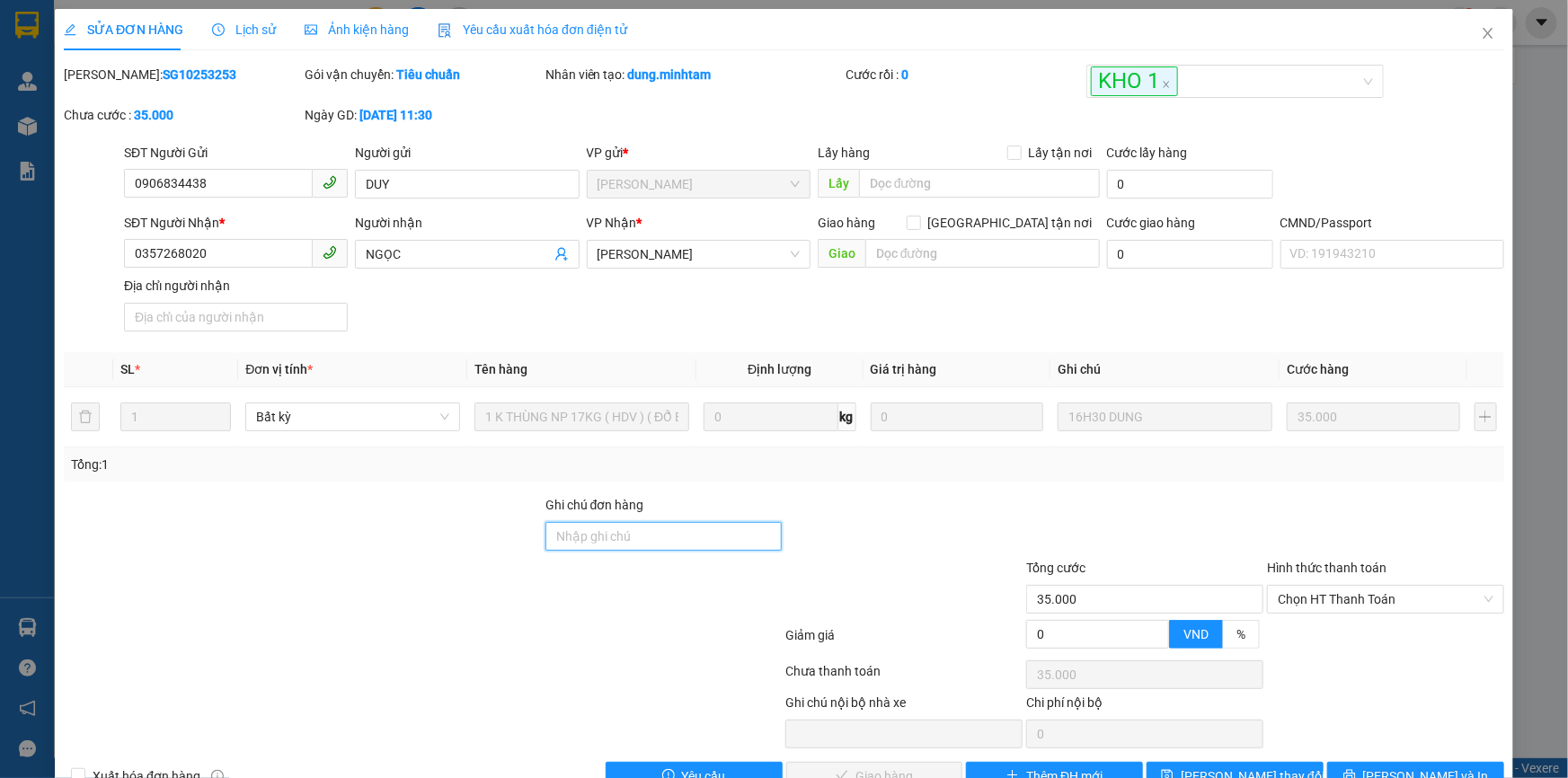
click at [600, 522] on input "Ghi chú đơn hàng" at bounding box center [663, 537] width 237 height 29
click at [1228, 767] on span "[PERSON_NAME] đổi" at bounding box center [1252, 776] width 144 height 20
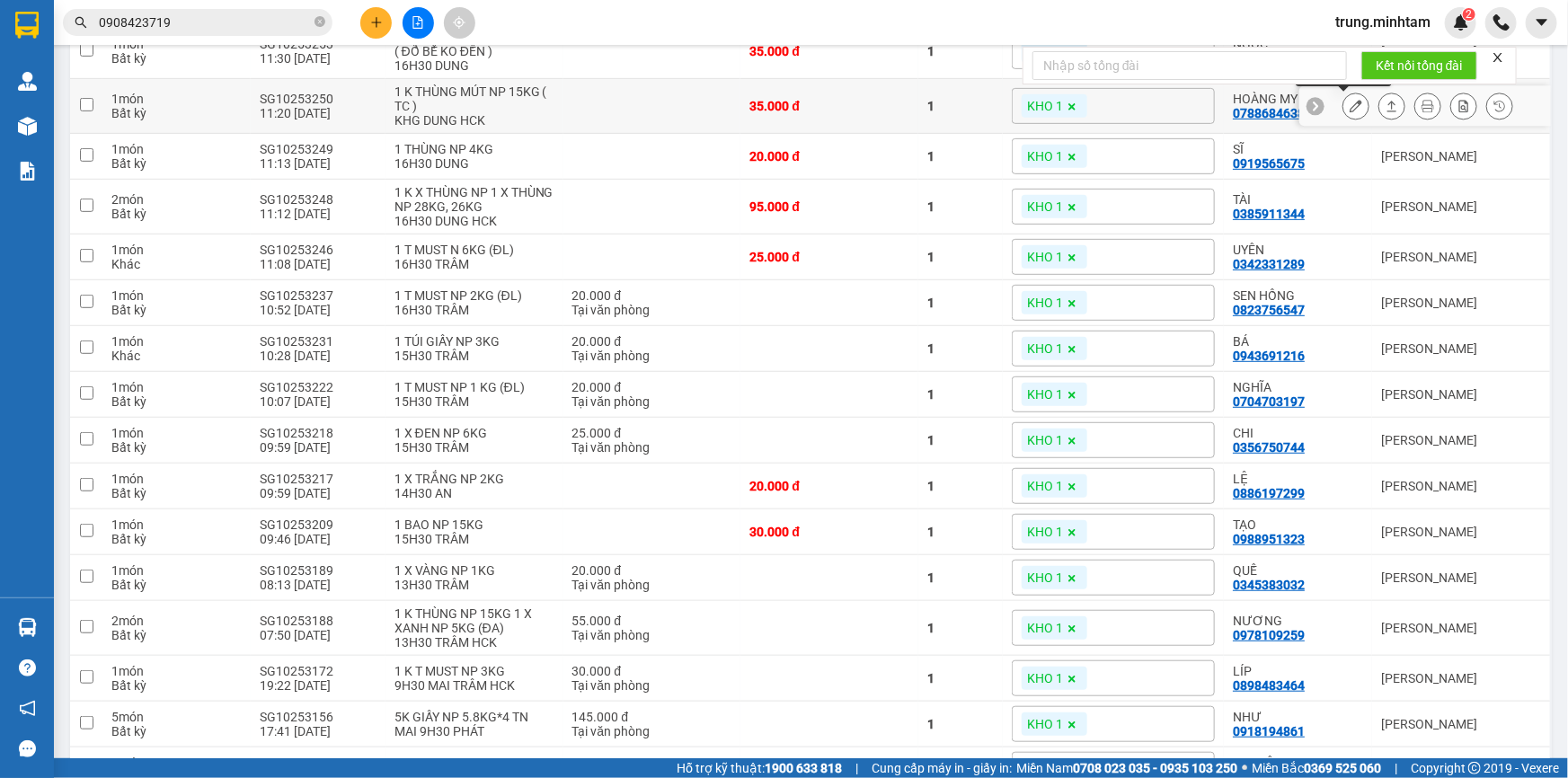
click at [1350, 113] on icon at bounding box center [1355, 106] width 12 height 12
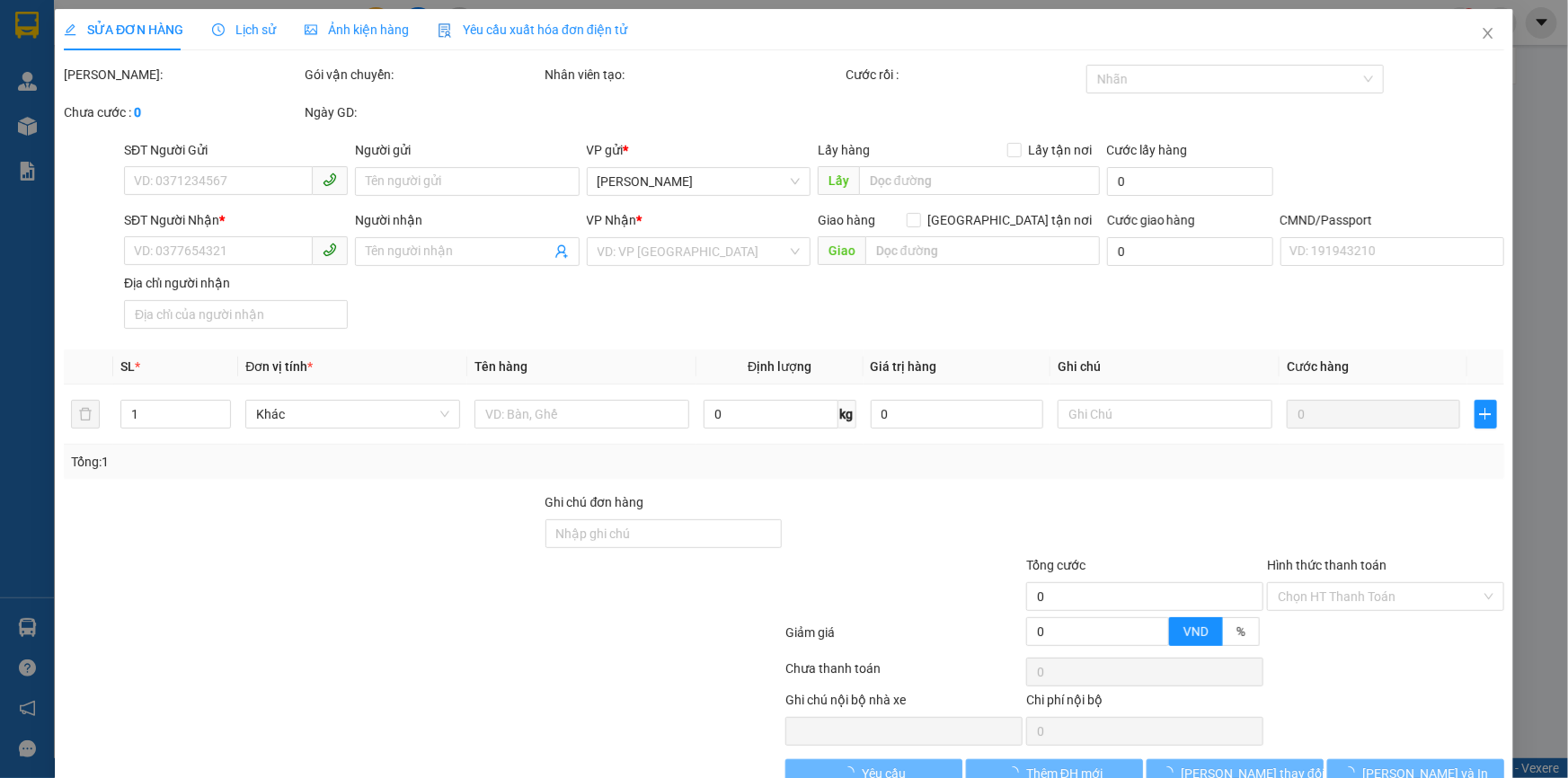
type input "0834167407"
type input "CƯỜNG"
type input "0788684638"
type input "HOÀNG MY"
type input "35.000"
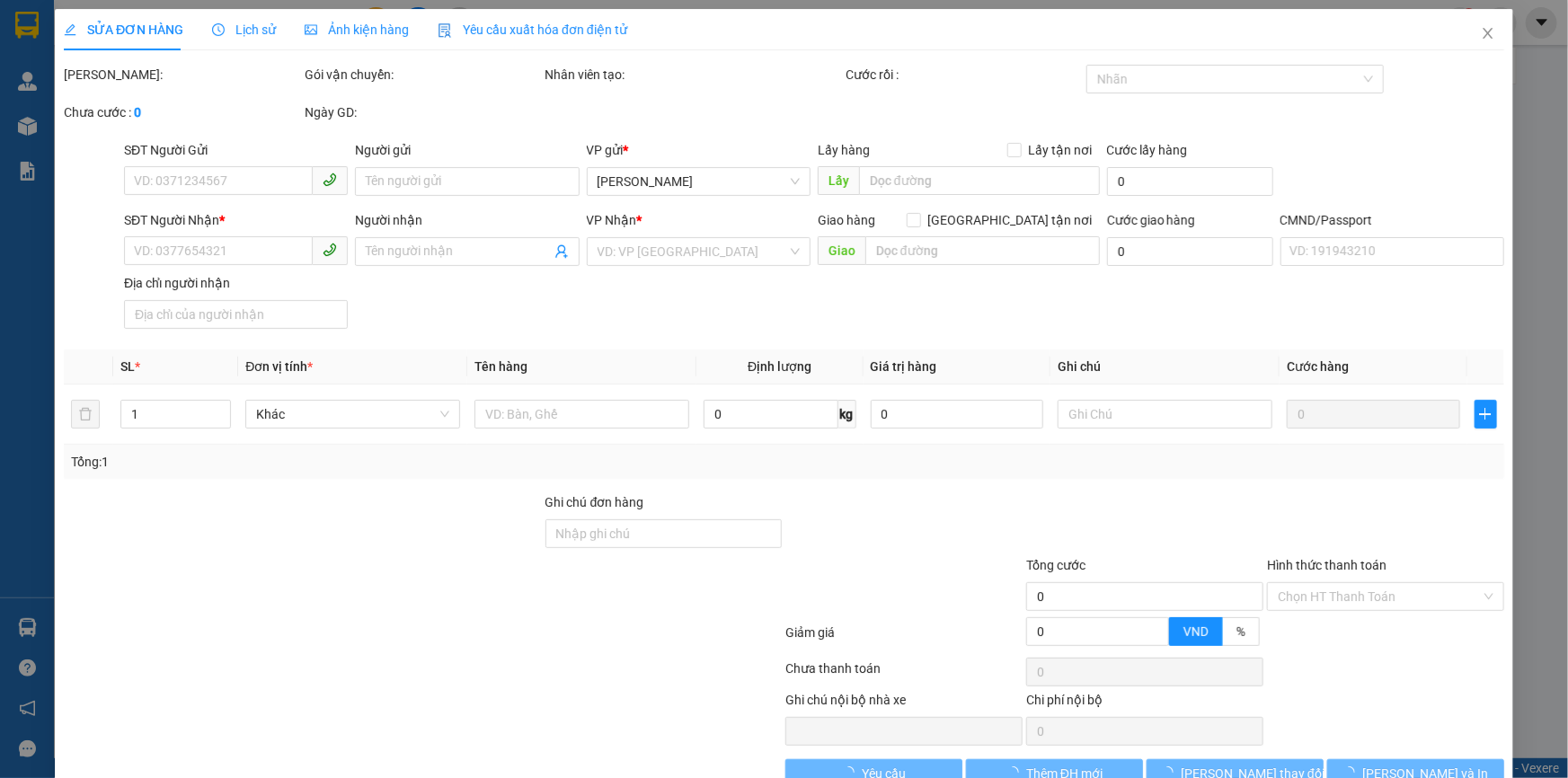
type input "35.000"
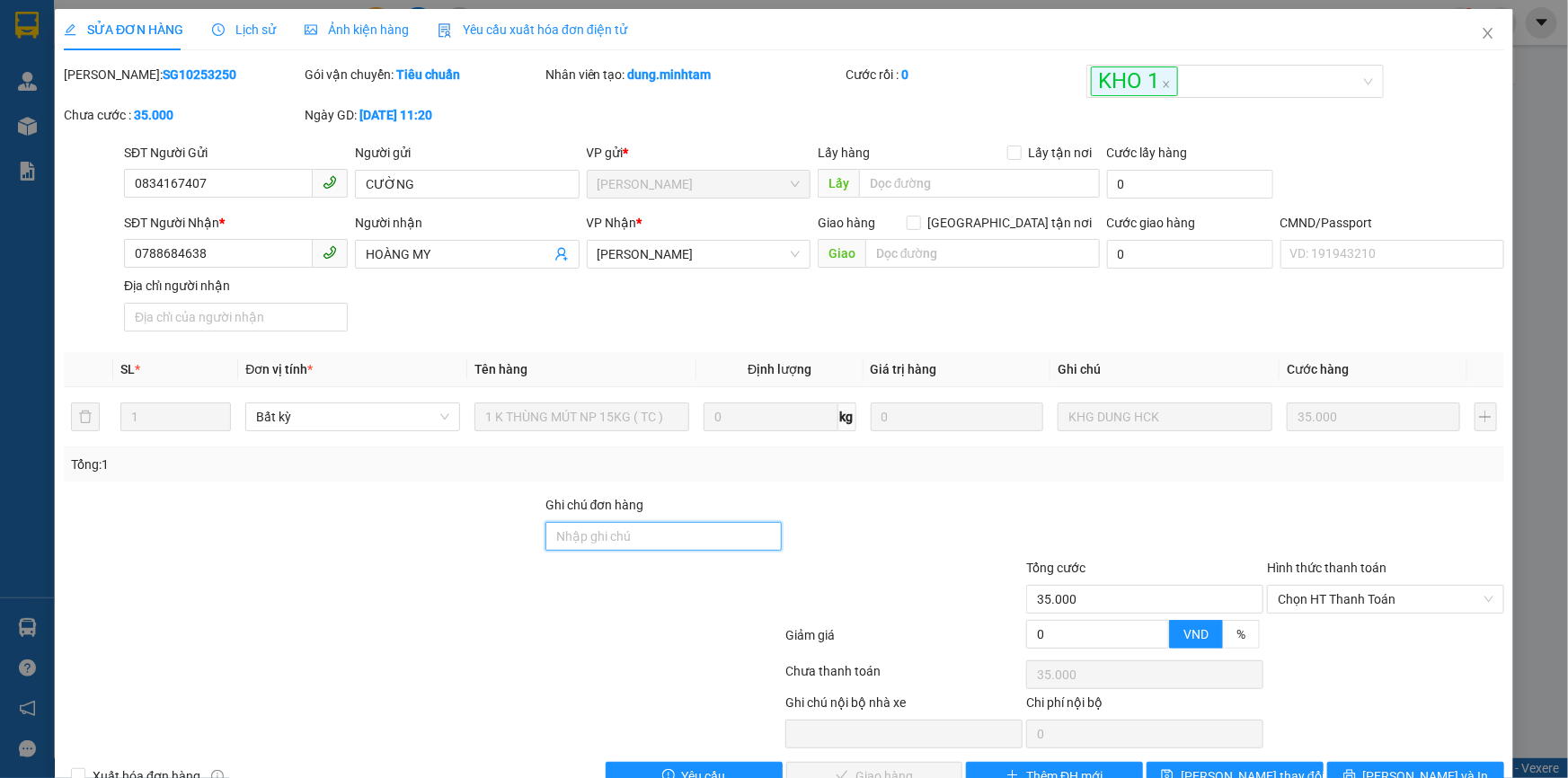
click at [671, 540] on input "Ghi chú đơn hàng" at bounding box center [663, 537] width 237 height 29
click at [1254, 767] on span "[PERSON_NAME] đổi" at bounding box center [1252, 776] width 144 height 20
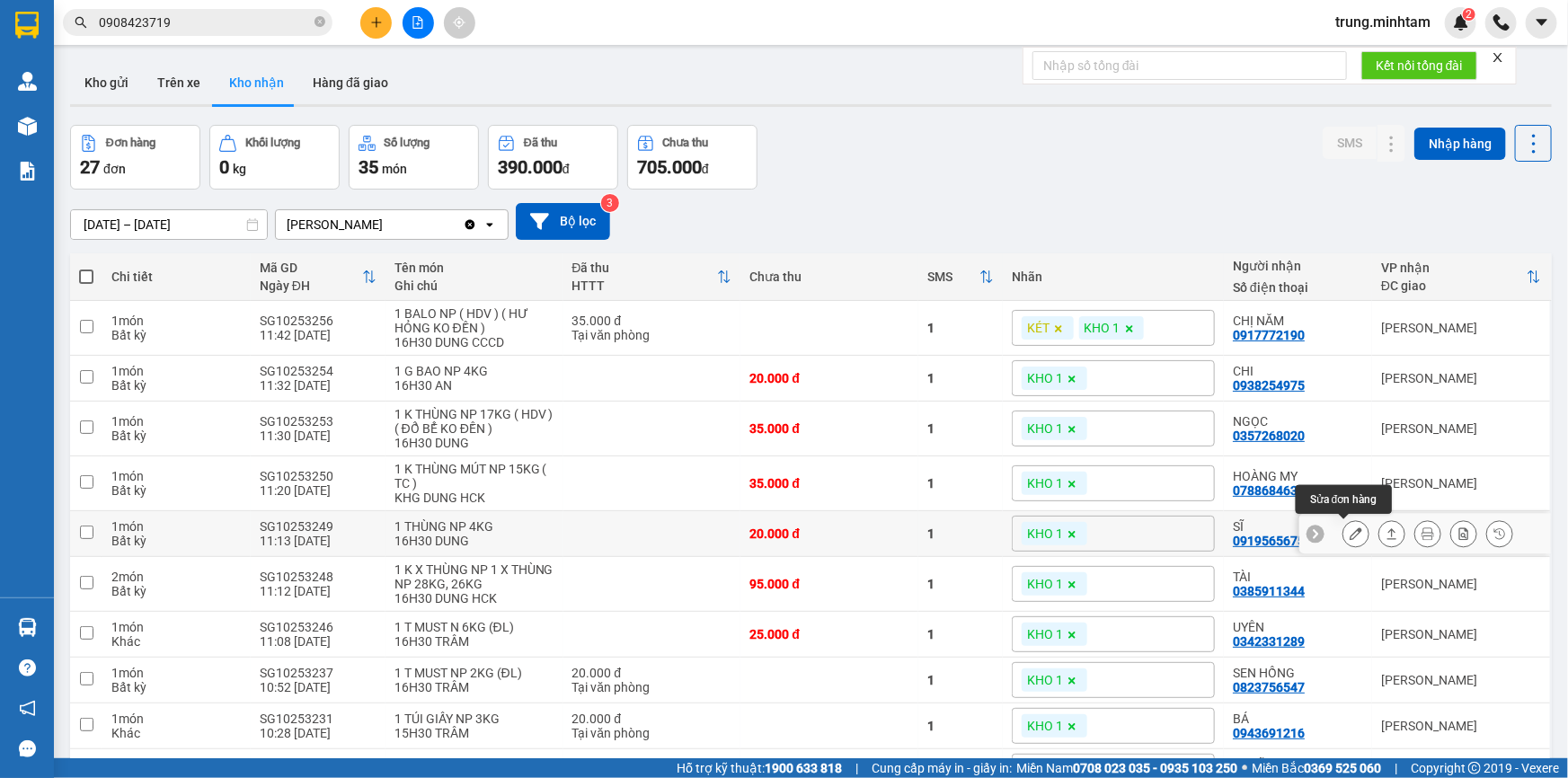
click at [1350, 535] on icon at bounding box center [1355, 533] width 12 height 12
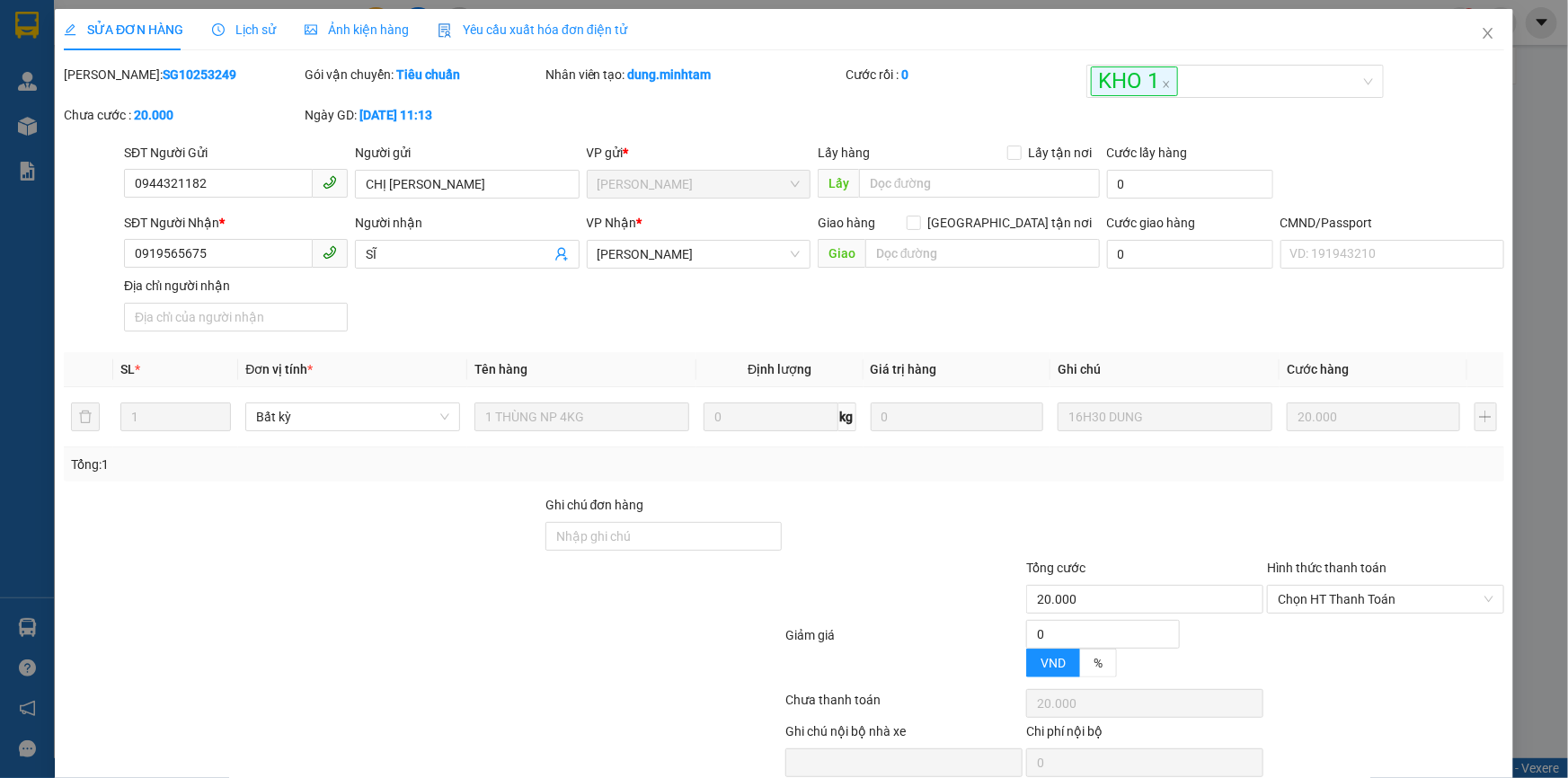
type input "0944321182"
type input "CHỊ [PERSON_NAME]"
type input "0919565675"
type input "SĨ"
type input "20.000"
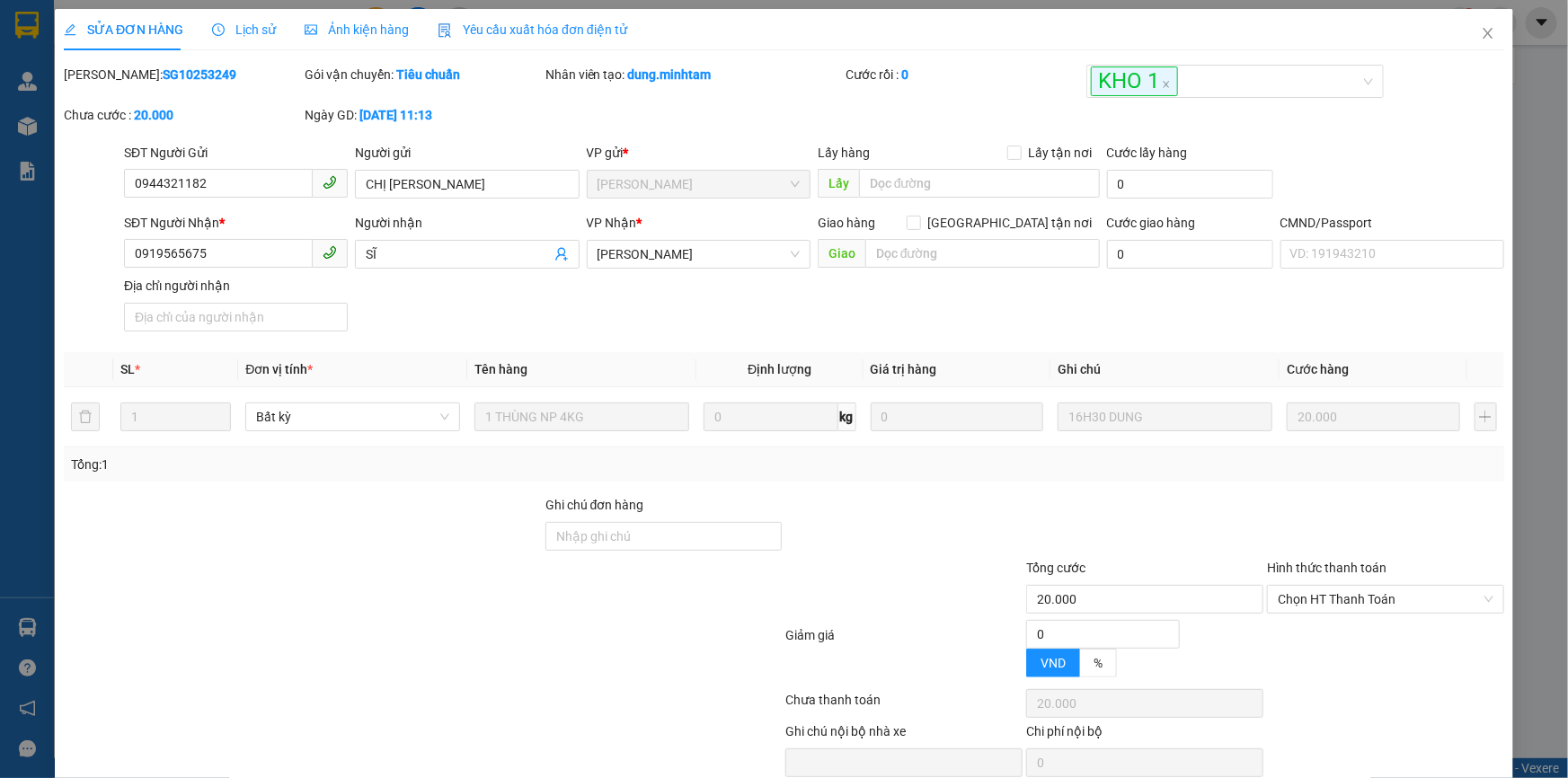
type input "20.000"
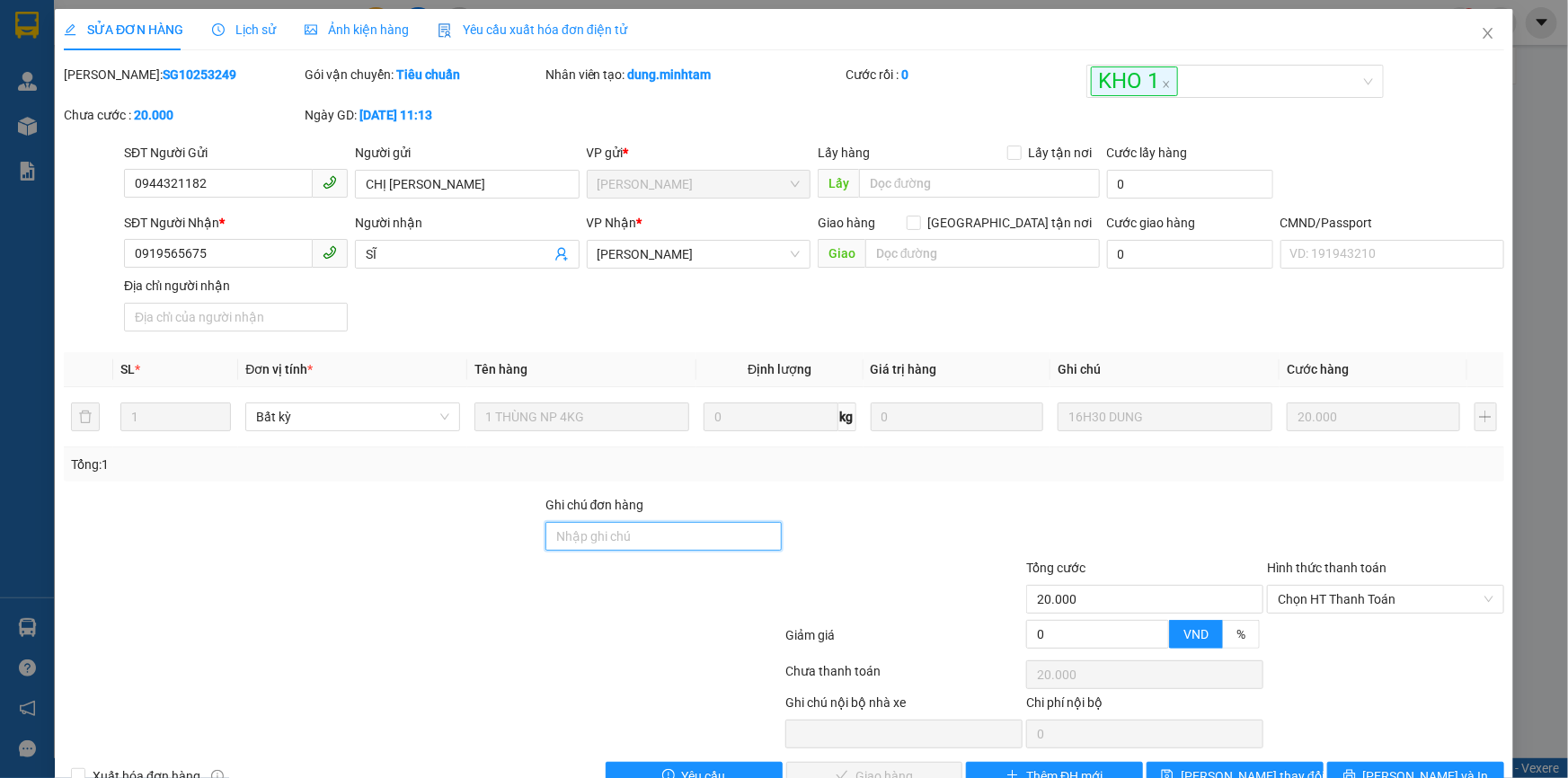
click at [638, 540] on input "Ghi chú đơn hàng" at bounding box center [663, 537] width 237 height 29
type input "BM"
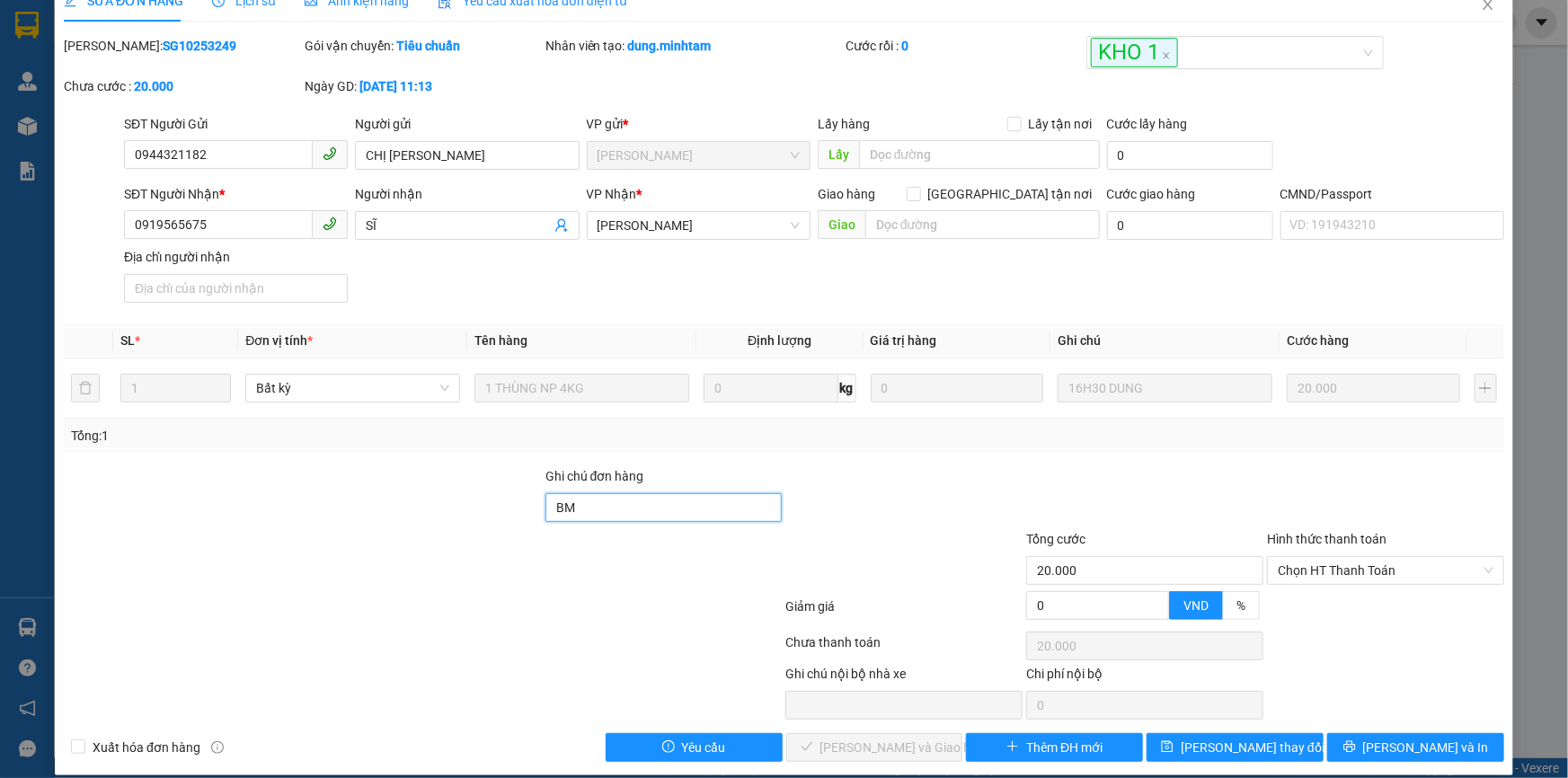
scroll to position [45, 0]
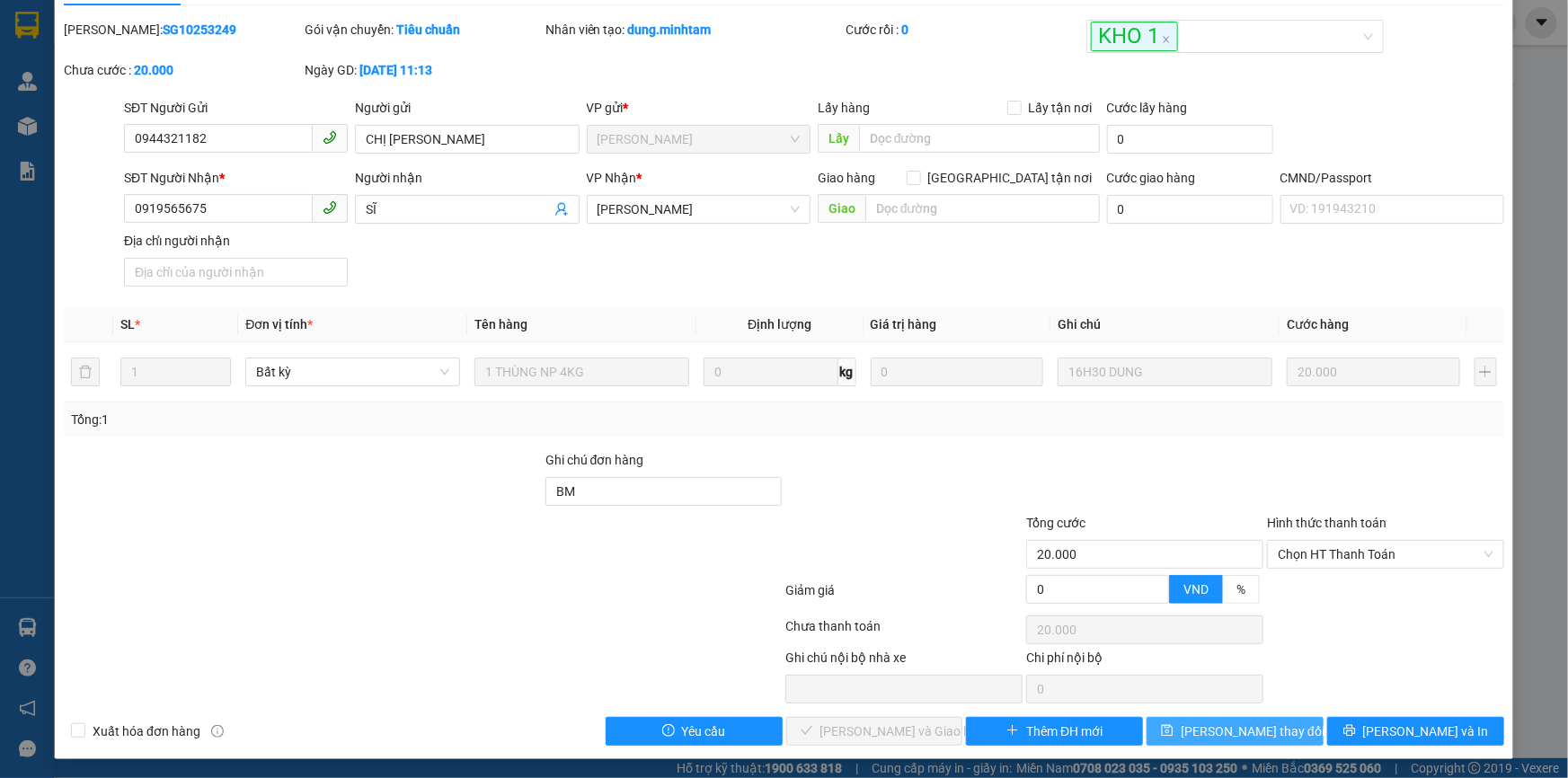
drag, startPoint x: 1248, startPoint y: 726, endPoint x: 1240, endPoint y: 720, distance: 10.0
click at [1247, 726] on span "[PERSON_NAME] thay đổi" at bounding box center [1252, 731] width 144 height 20
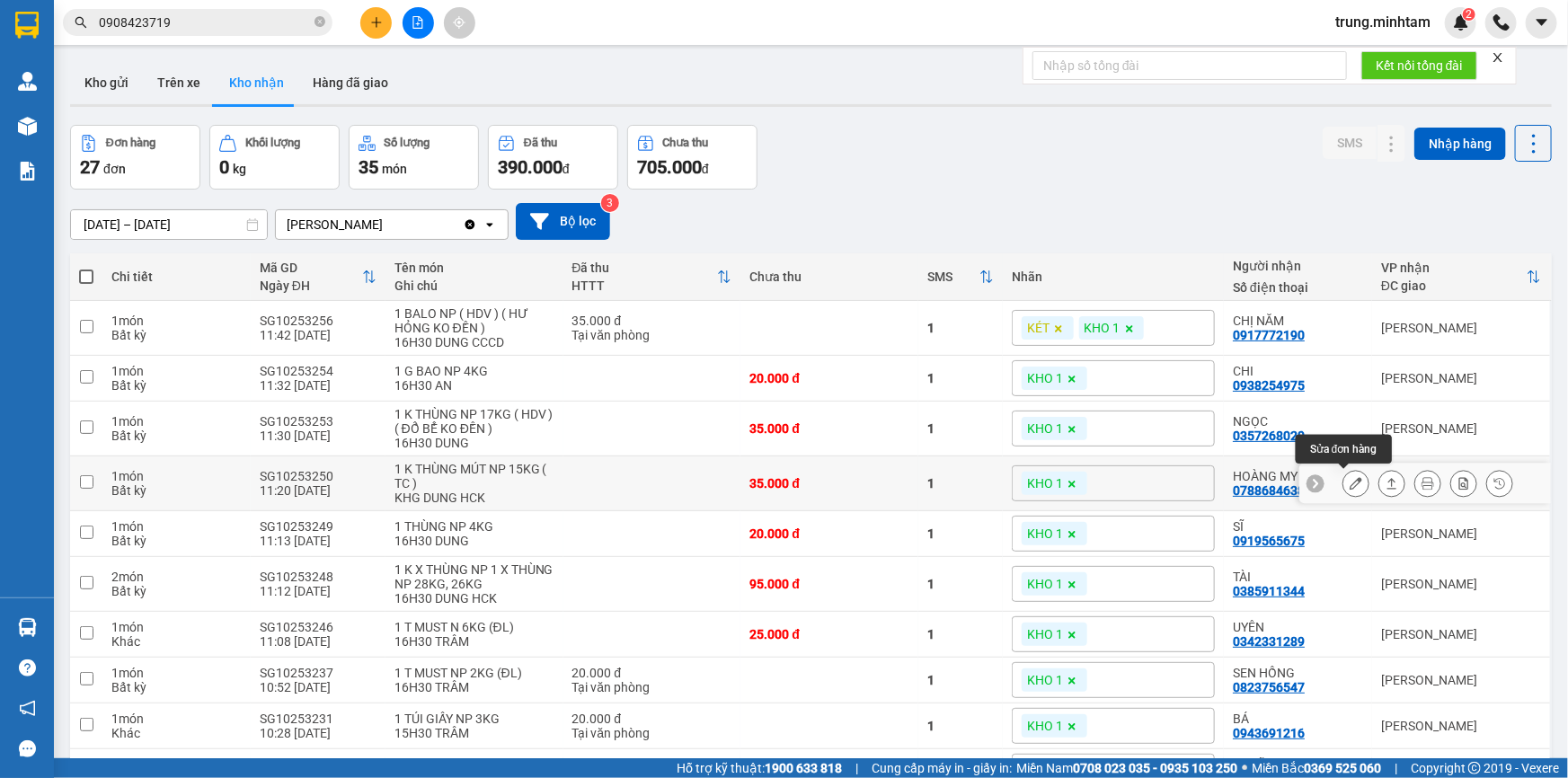
click at [1350, 480] on icon at bounding box center [1355, 482] width 12 height 12
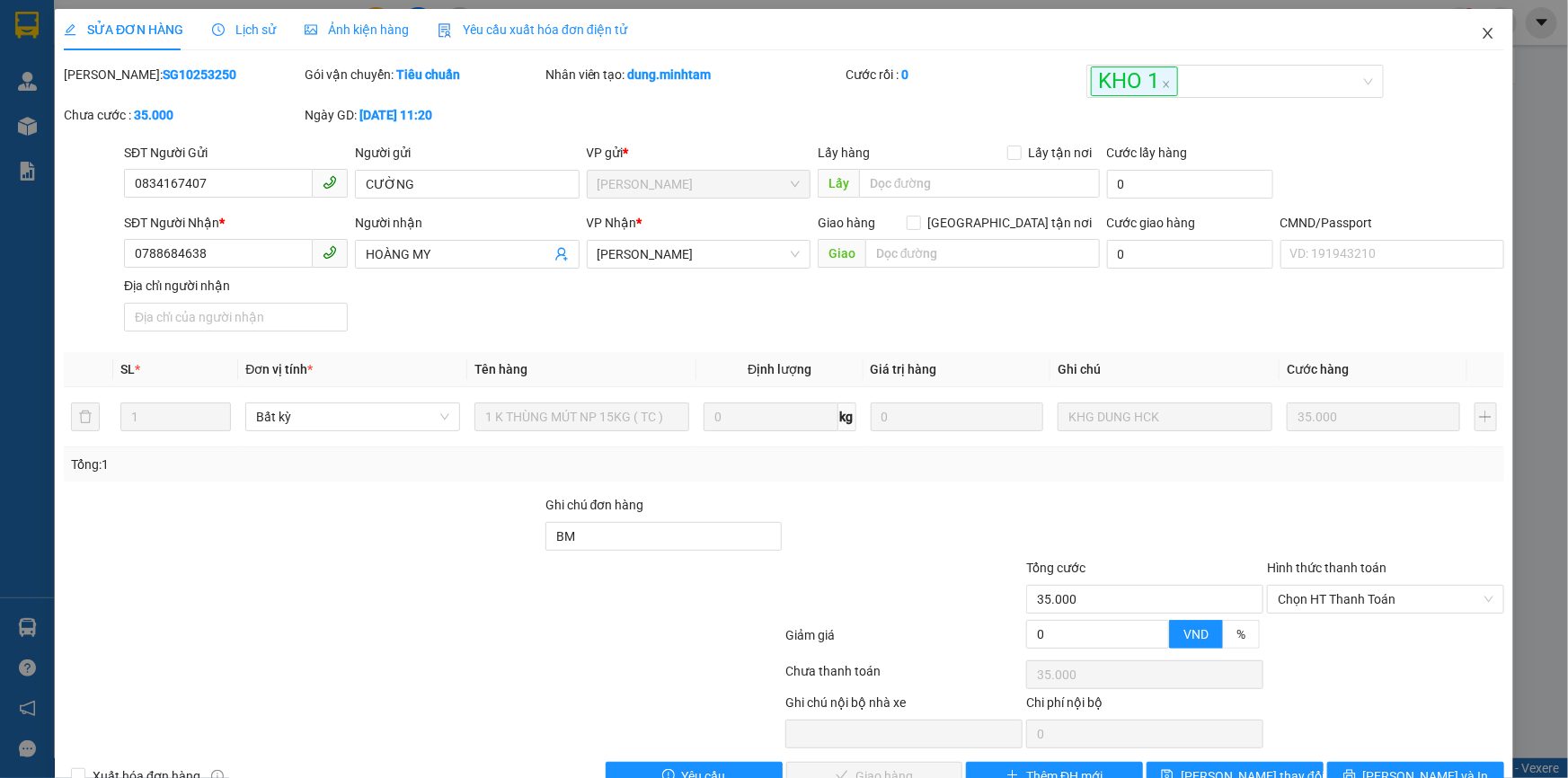
click at [1480, 36] on icon "close" at bounding box center [1487, 32] width 14 height 14
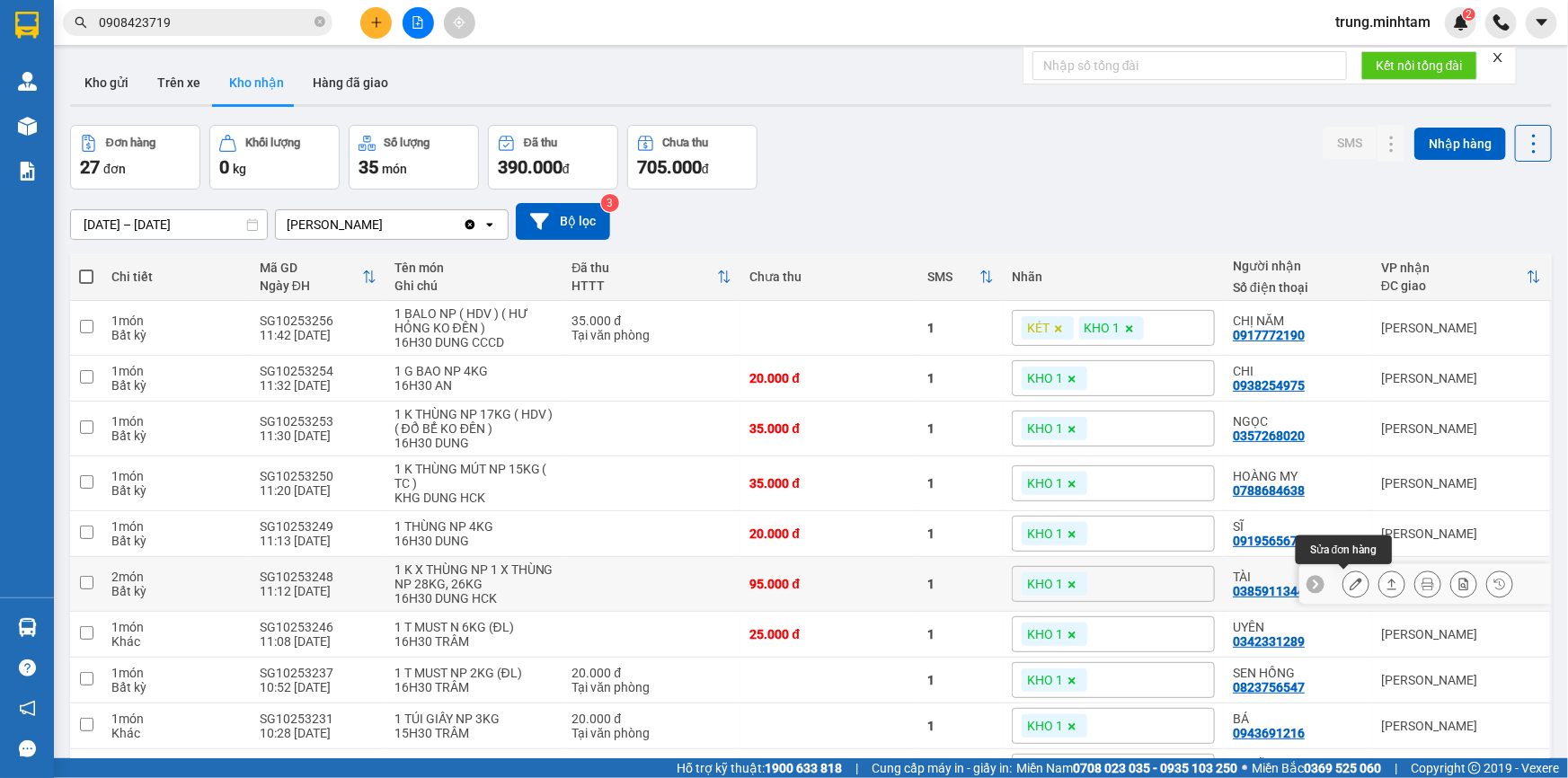
click at [1350, 584] on icon at bounding box center [1355, 584] width 12 height 12
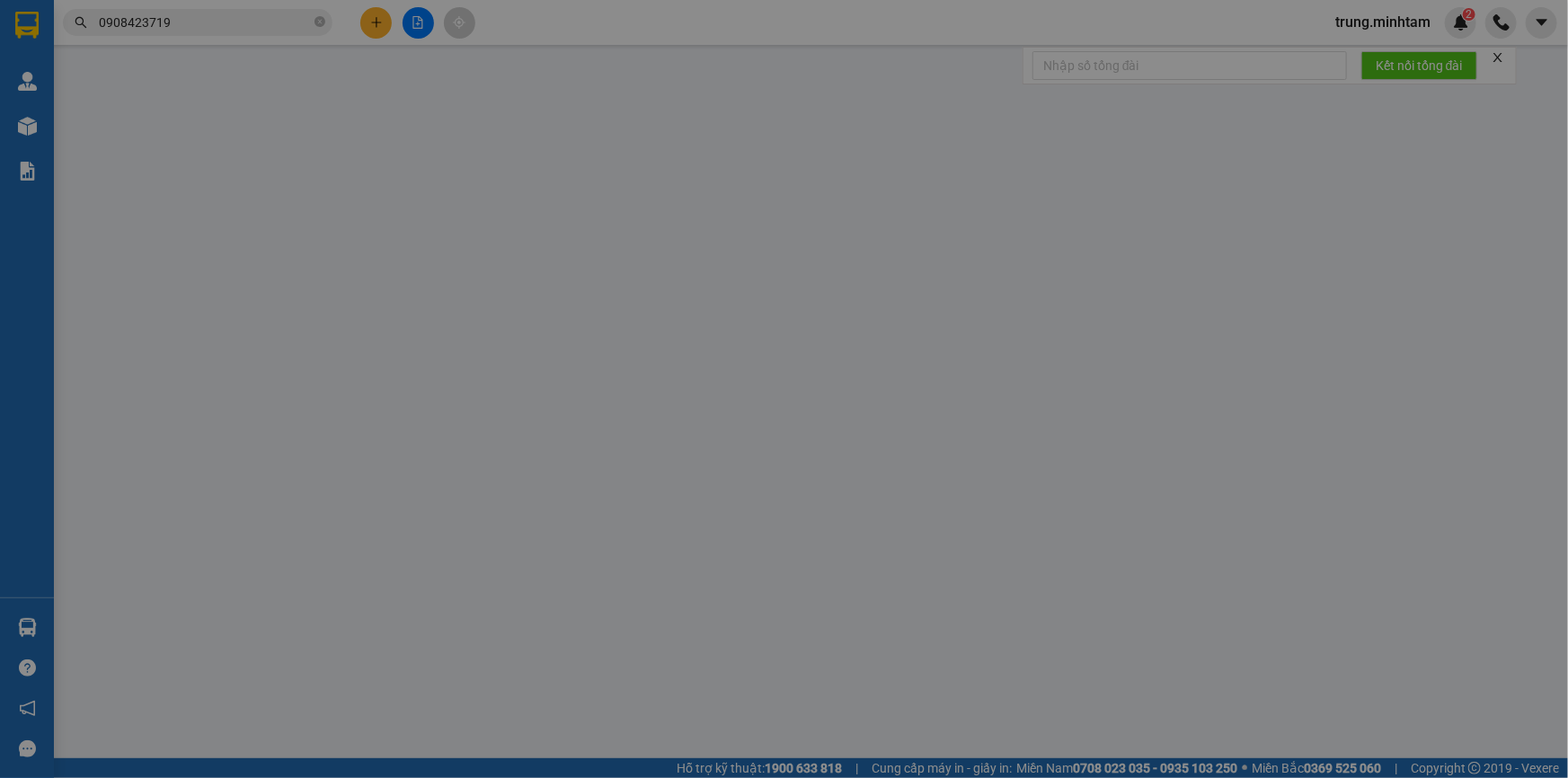
type input "0916680819"
type input "BẢO YẾN"
type input "0385911344"
type input "TÀI"
type input "95.000"
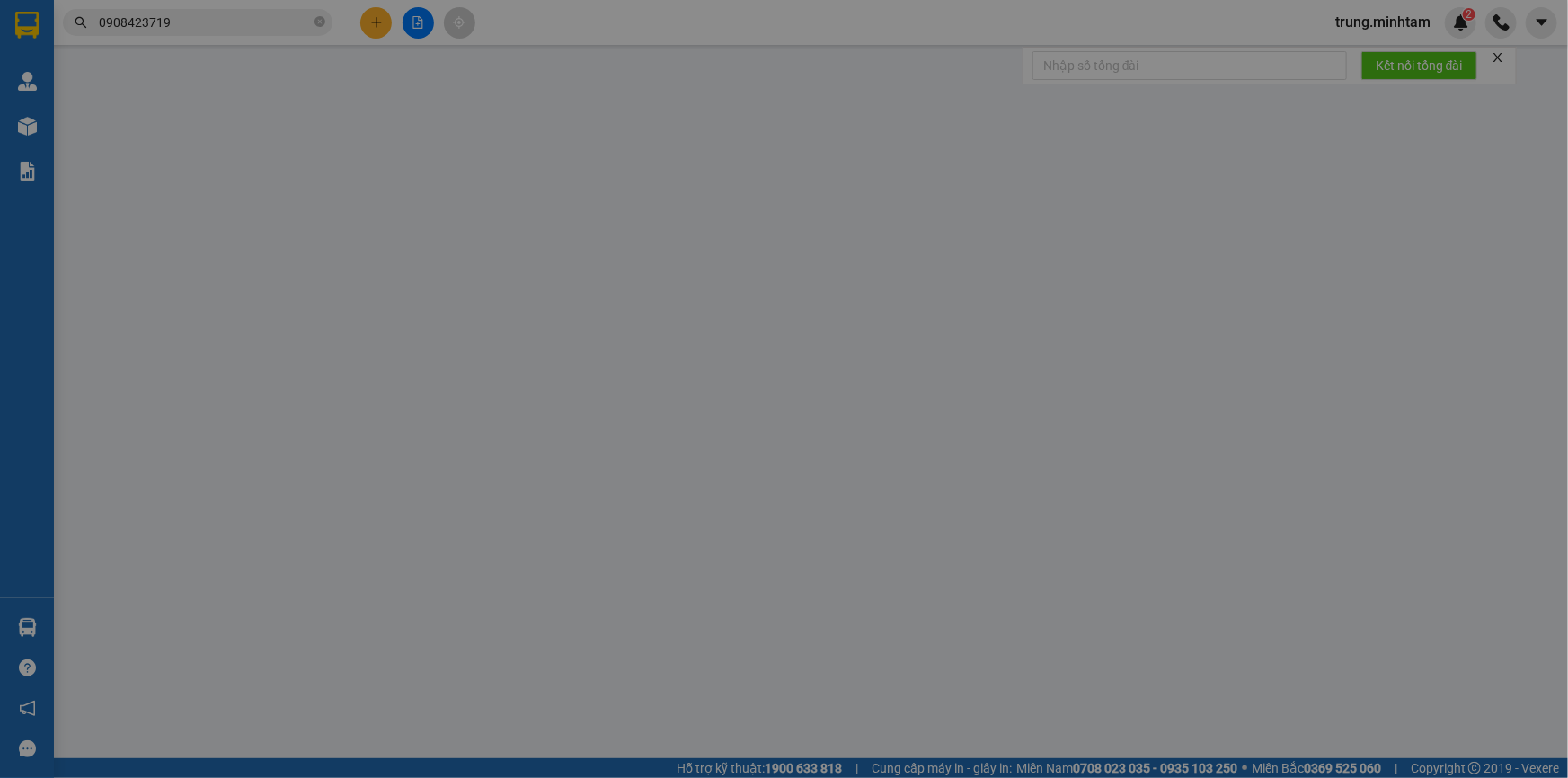
type input "95.000"
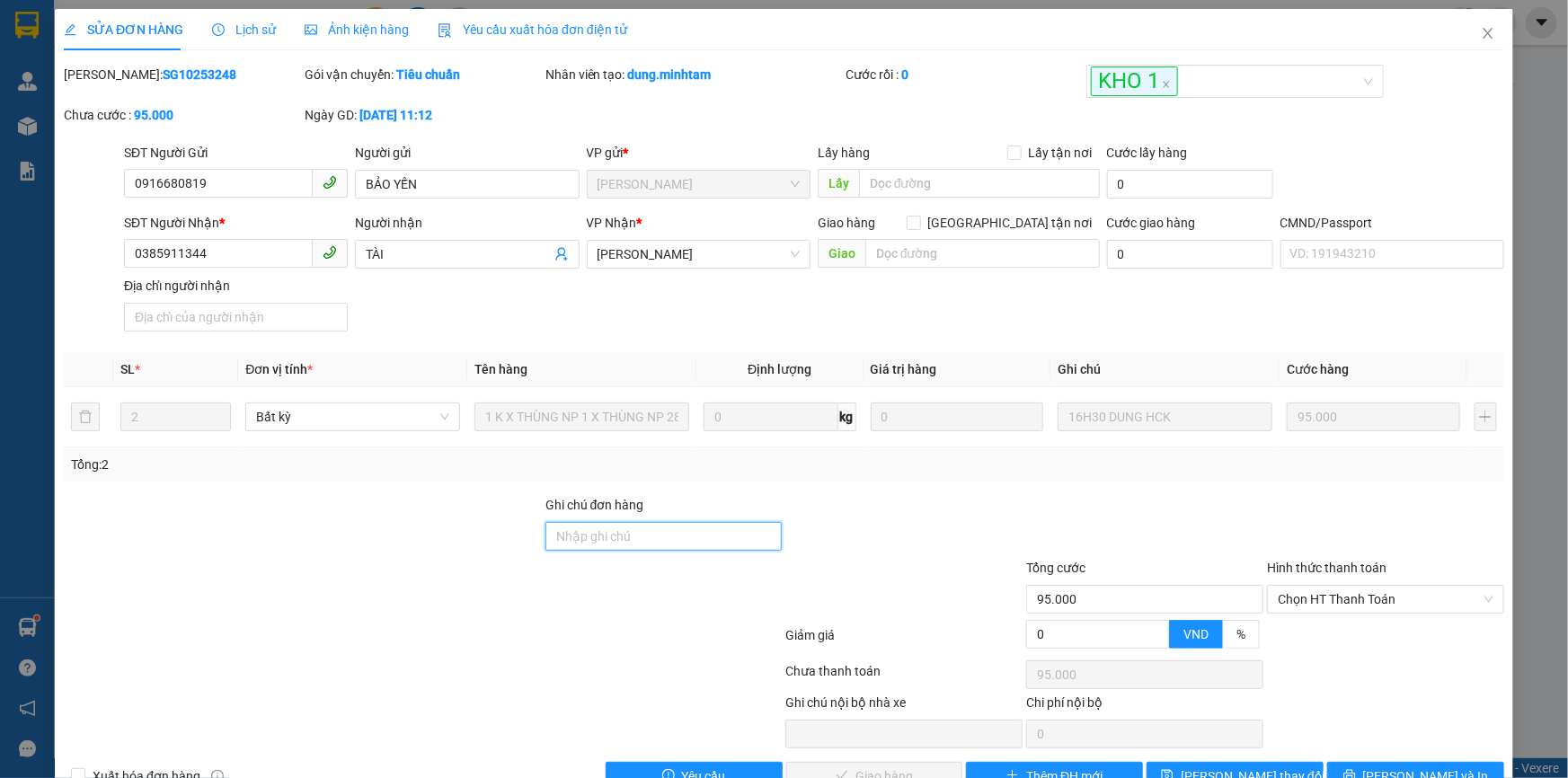
click at [601, 536] on input "Ghi chú đơn hàng" at bounding box center [663, 537] width 237 height 29
click at [550, 540] on input "BM" at bounding box center [663, 537] width 237 height 29
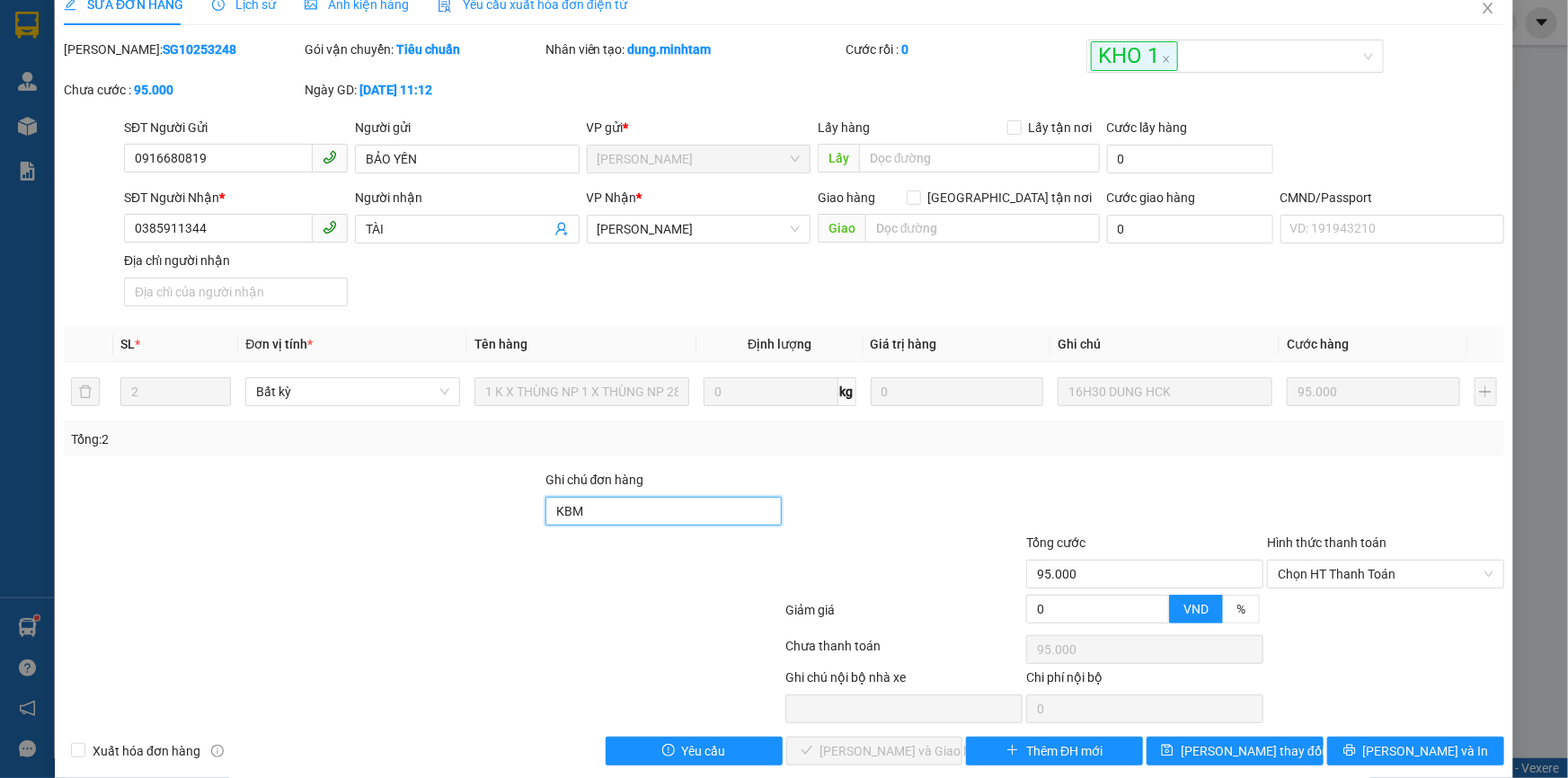
scroll to position [45, 0]
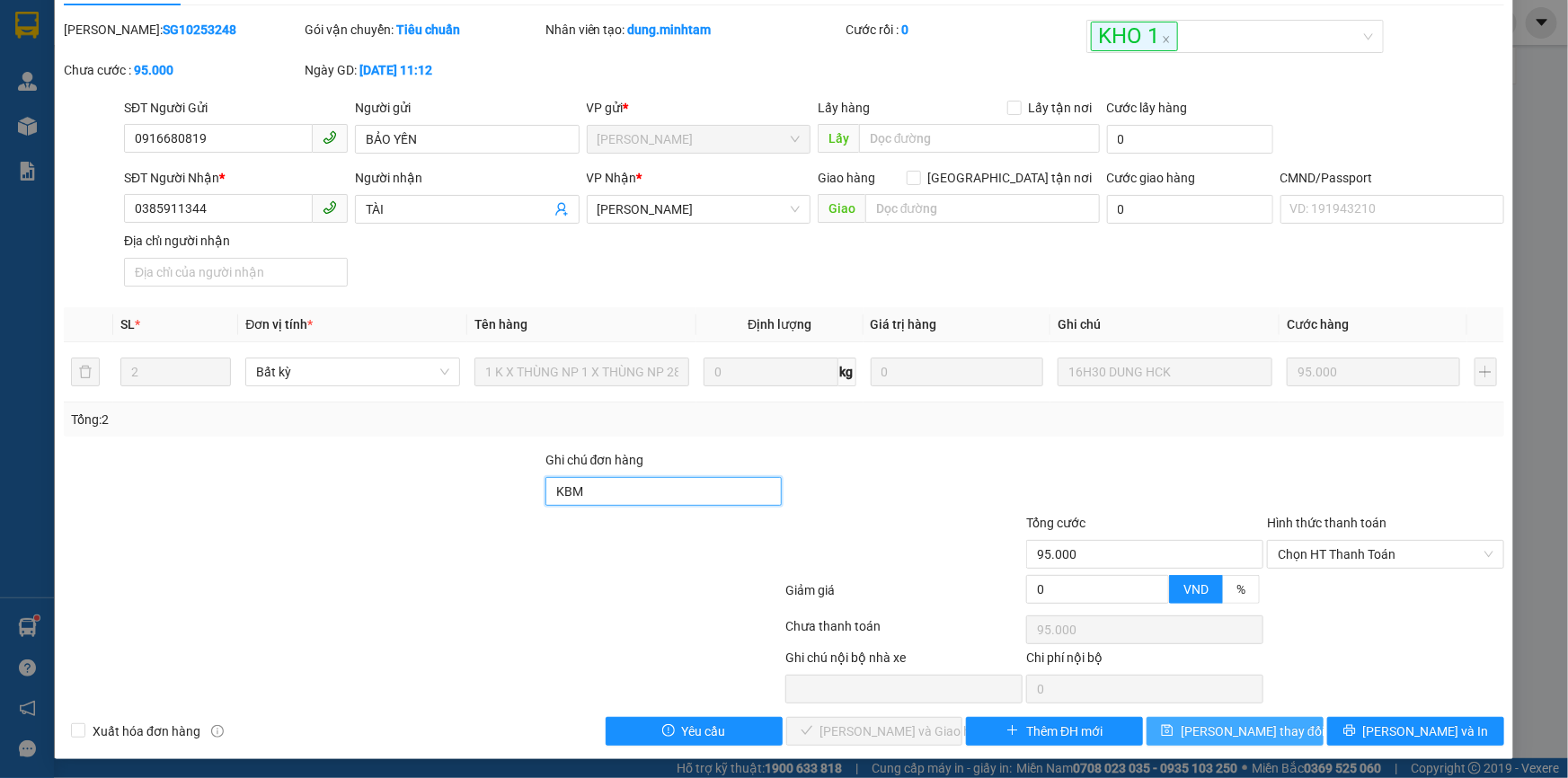
type input "KBM"
click at [1258, 733] on span "[PERSON_NAME] thay đổi" at bounding box center [1252, 731] width 144 height 20
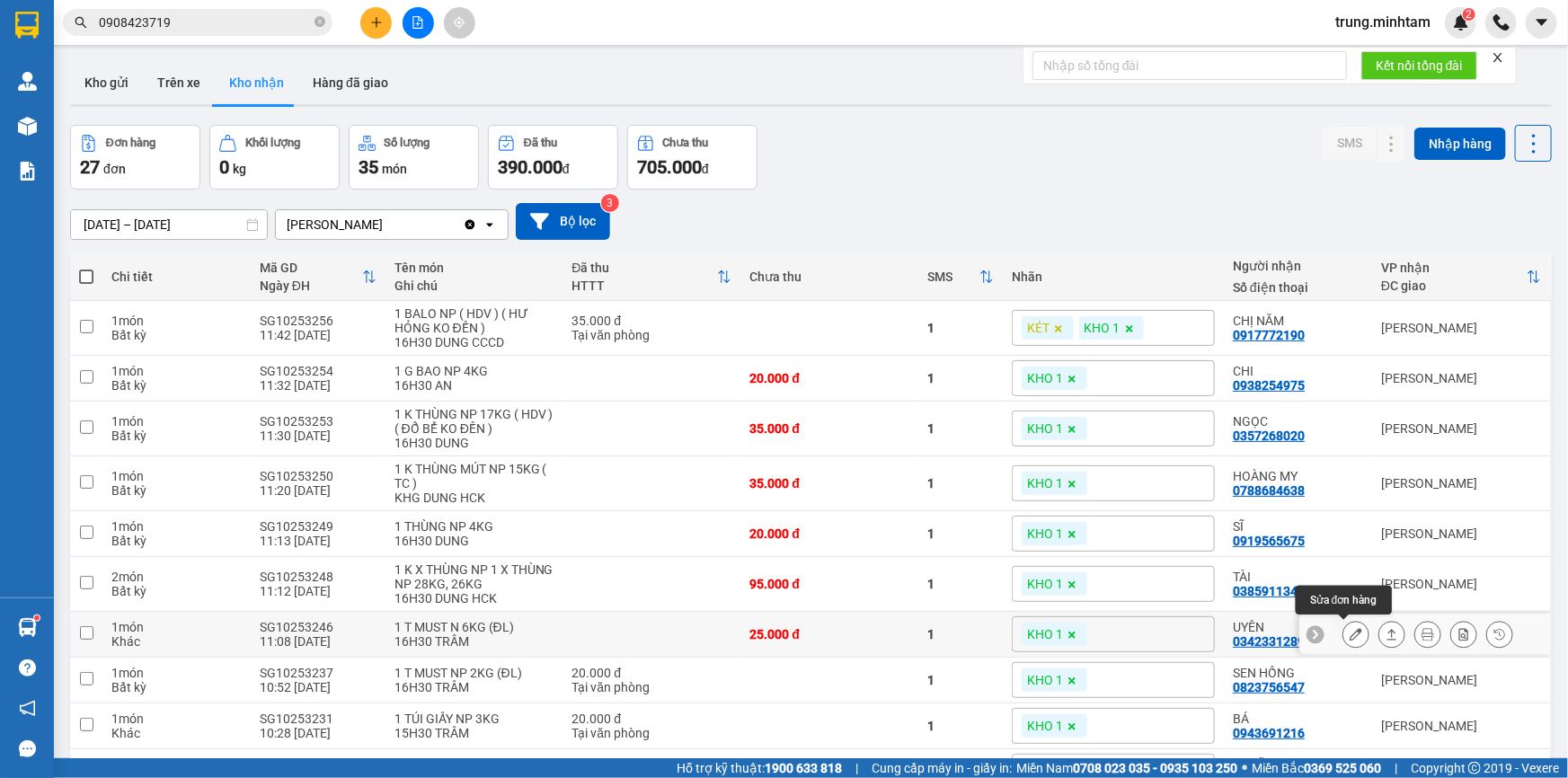
click at [1350, 633] on icon at bounding box center [1355, 634] width 12 height 12
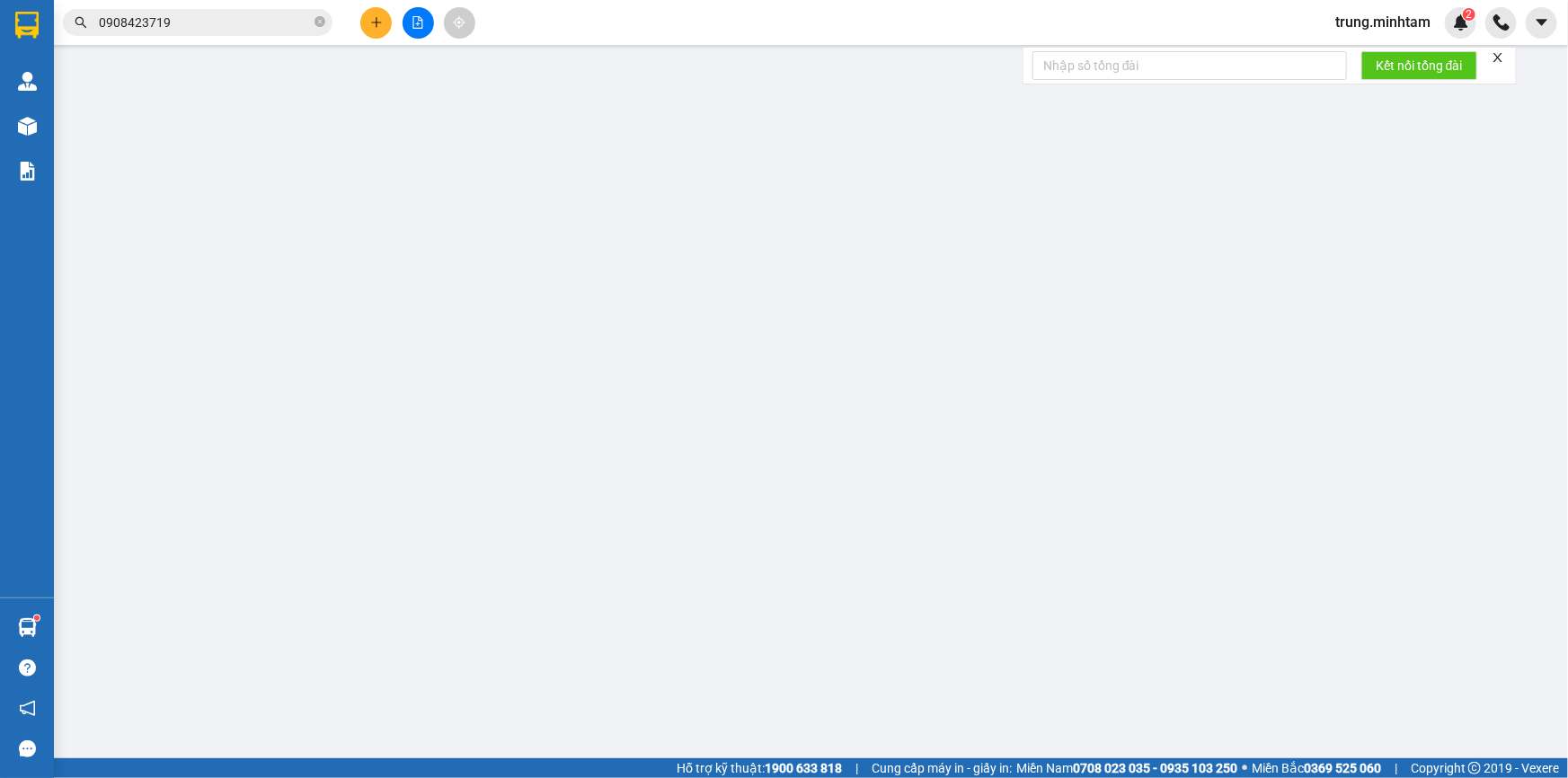
type input "0901484420"
type input "ĐẠT"
type input "0342331289"
type input "UYÊN"
type input "25.000"
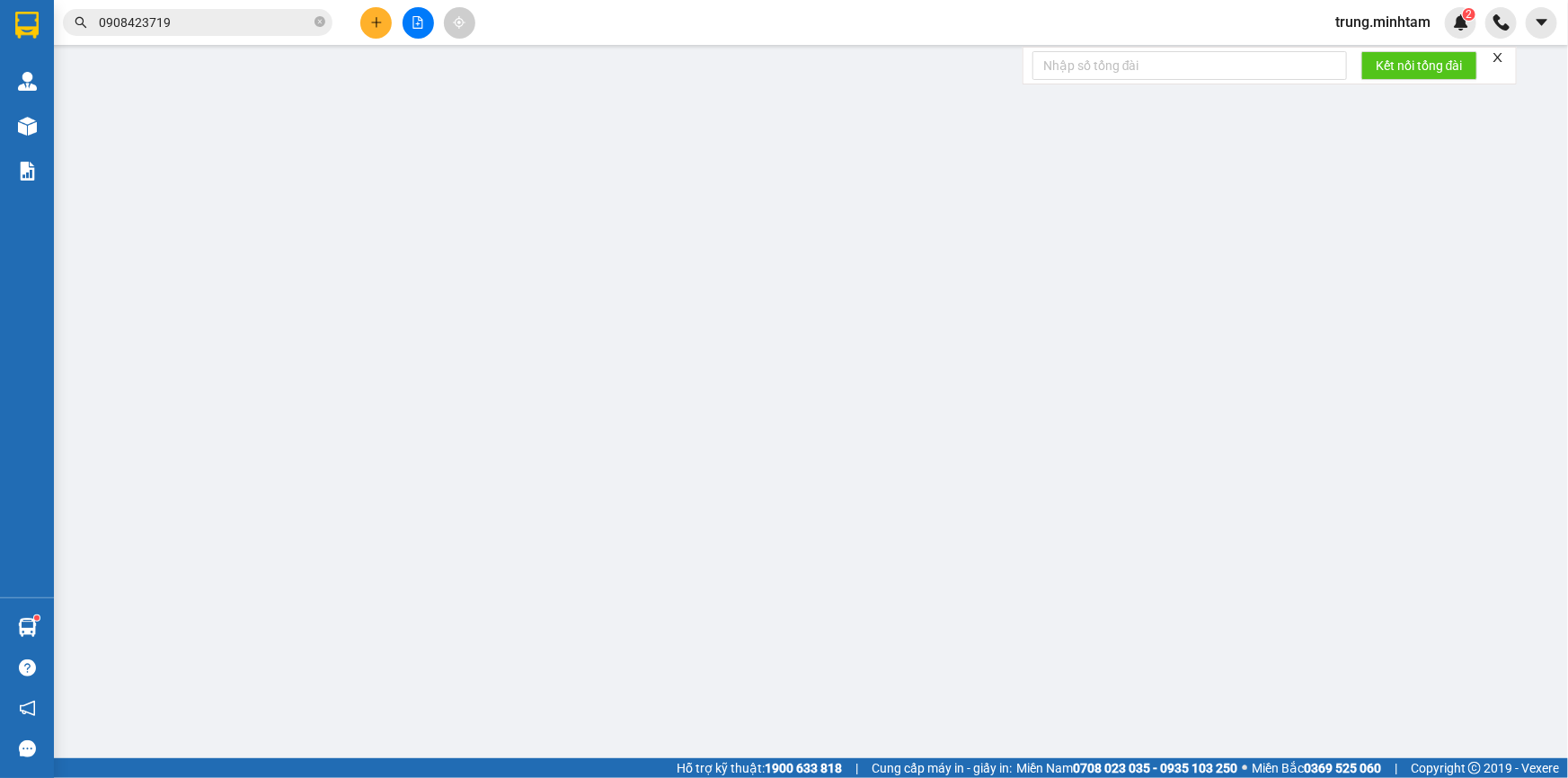
type input "25.000"
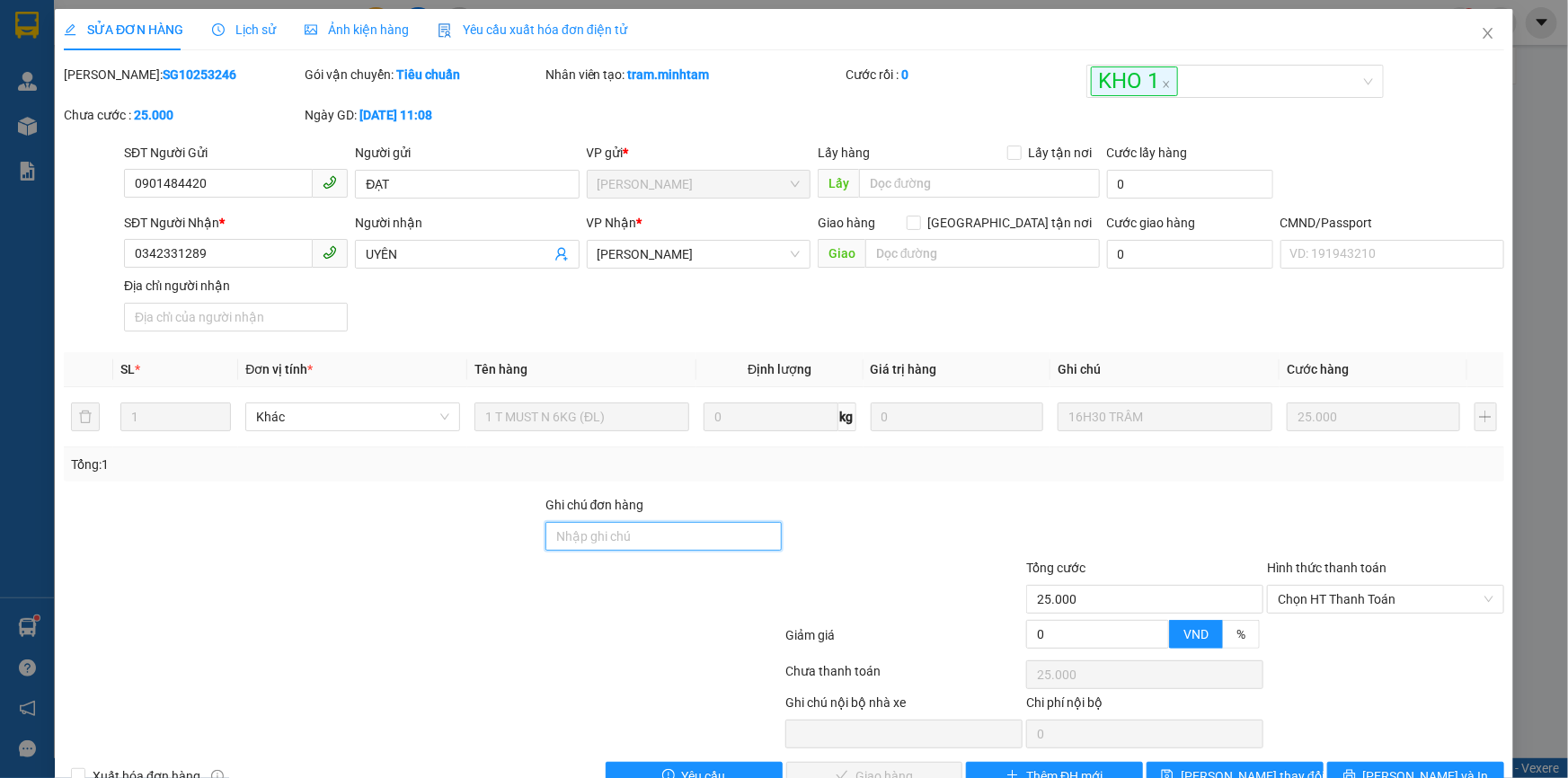
click at [620, 539] on input "Ghi chú đơn hàng" at bounding box center [663, 537] width 237 height 29
type input "KBM"
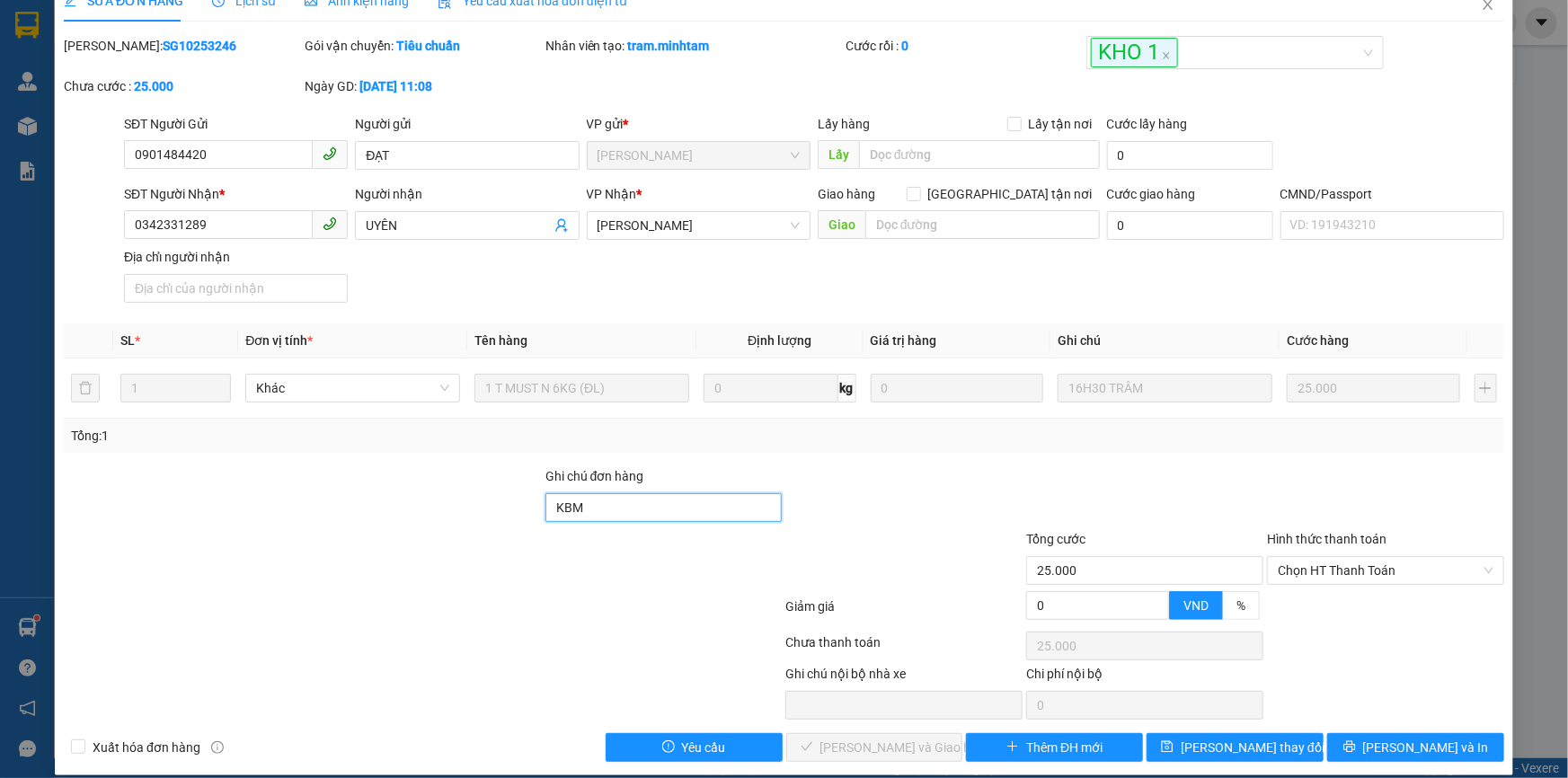
scroll to position [45, 0]
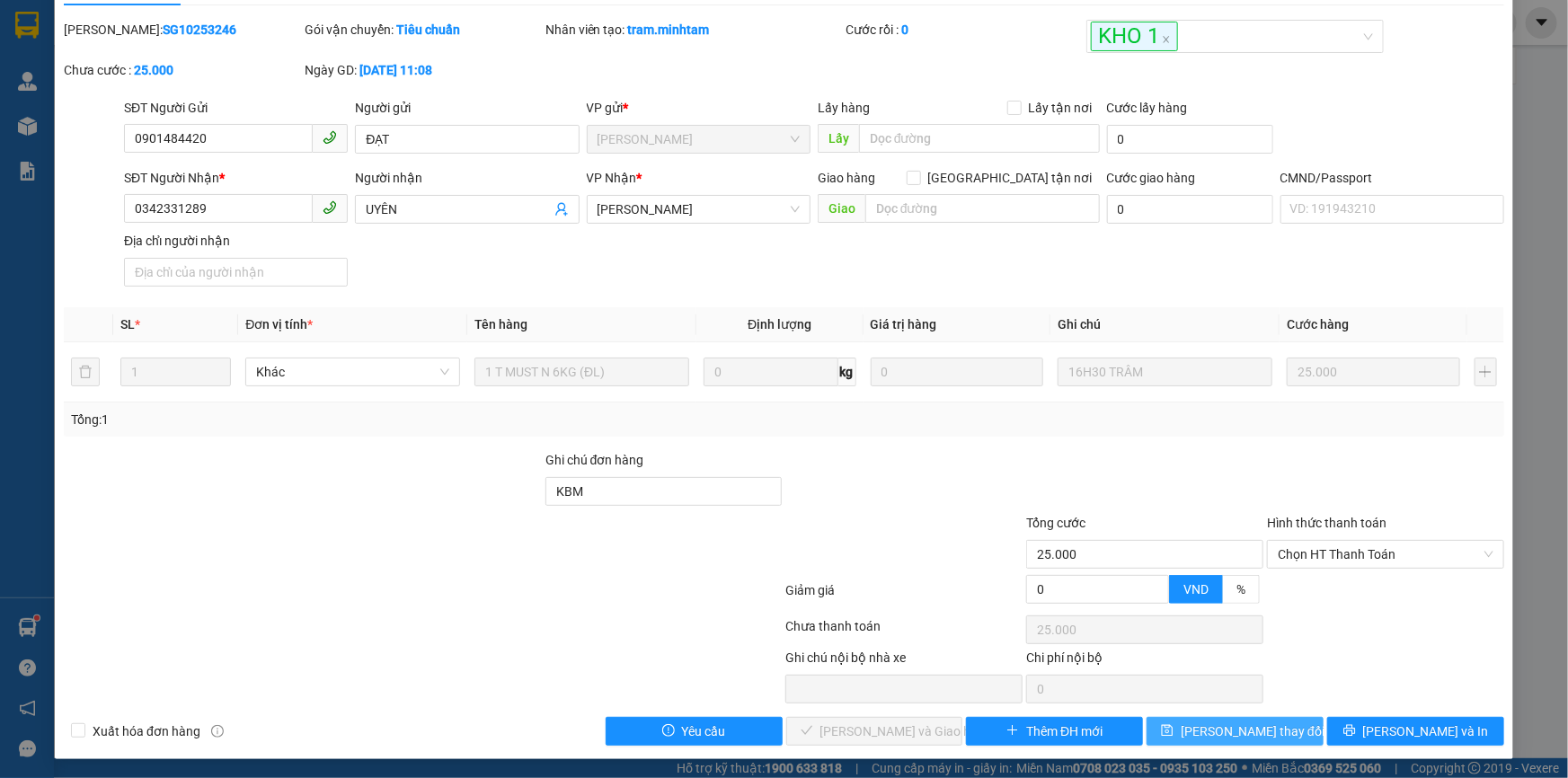
click at [1264, 727] on span "[PERSON_NAME] đổi" at bounding box center [1252, 731] width 144 height 20
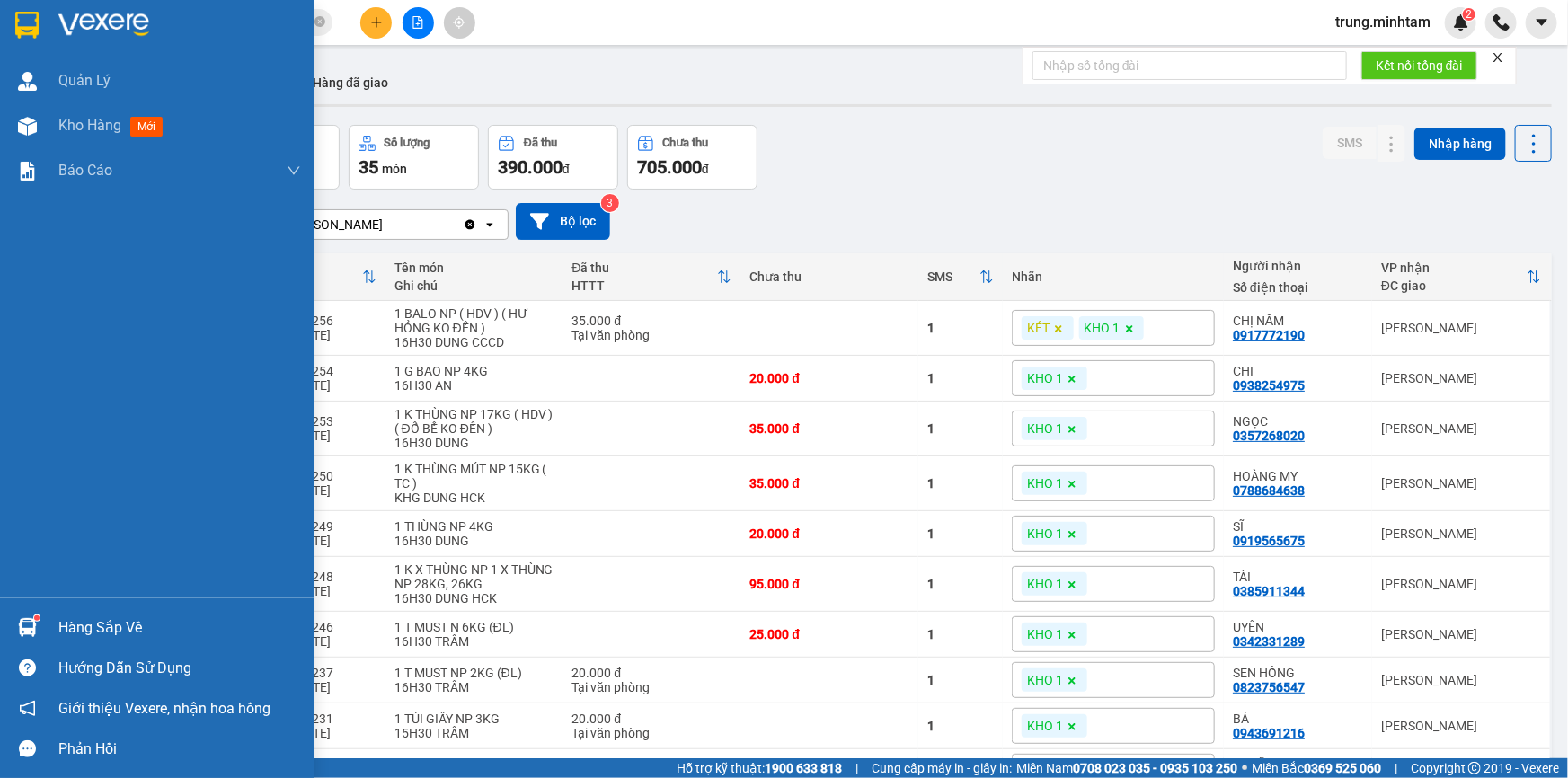
click at [78, 628] on div "Hàng sắp về" at bounding box center [179, 628] width 242 height 27
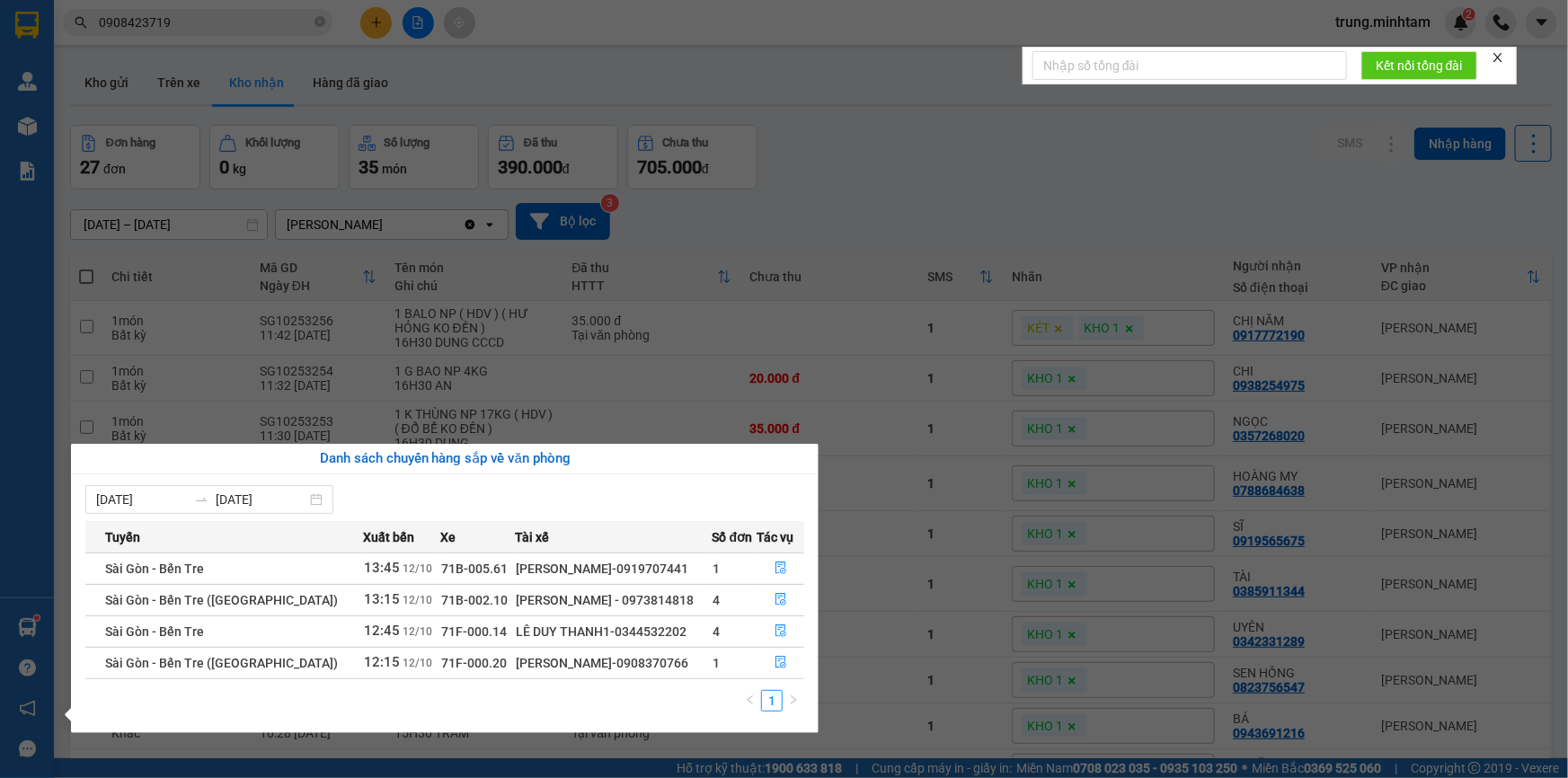
click at [220, 24] on section "Kết quả tìm kiếm ( 6 ) Bộ lọc Mã ĐH Trạng thái Món hàng Tổng cước Chưa cước Nhã…" at bounding box center [784, 389] width 1568 height 778
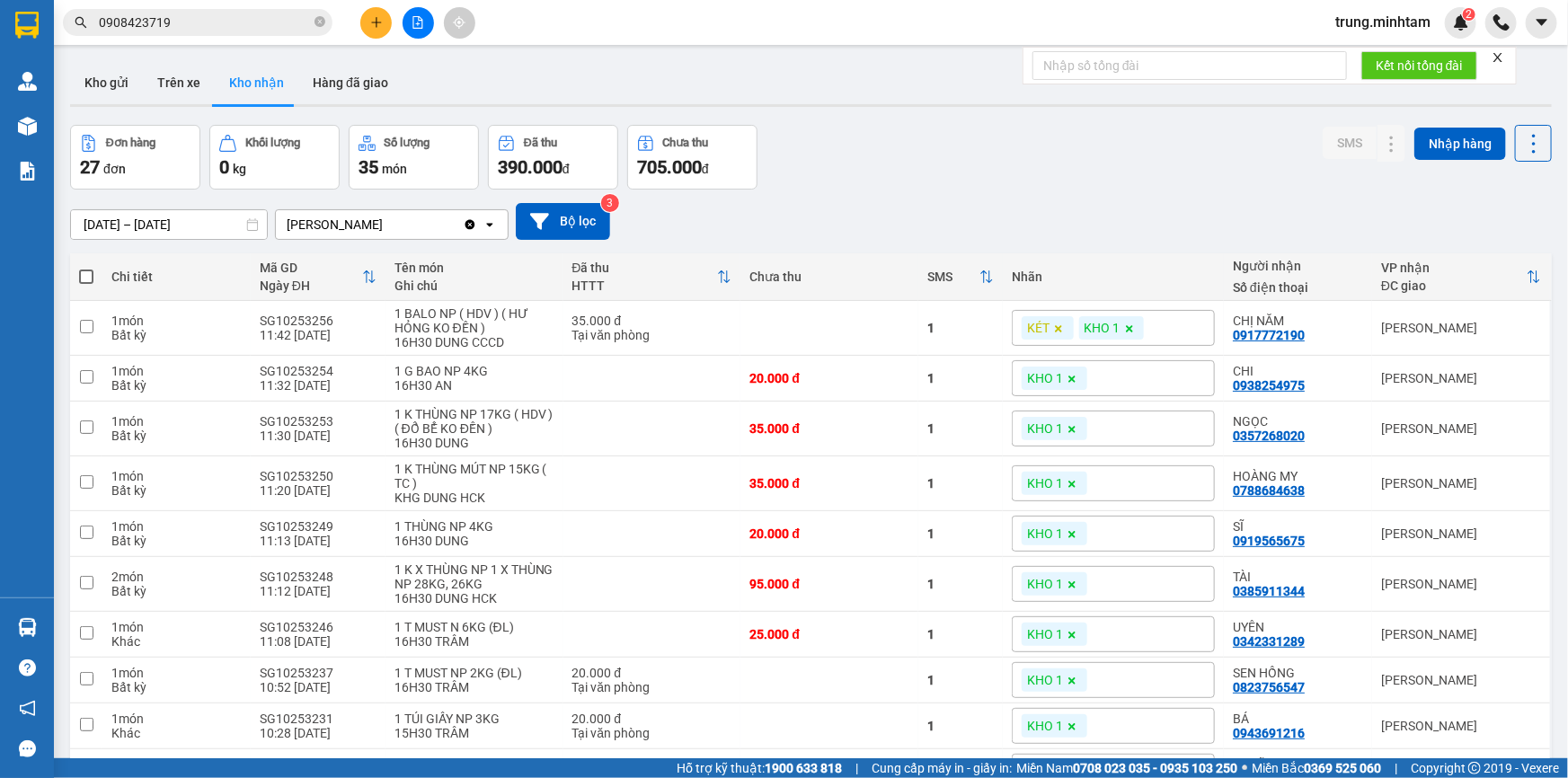
click at [219, 24] on input "0908423719" at bounding box center [205, 22] width 212 height 20
paste input "0918194861"
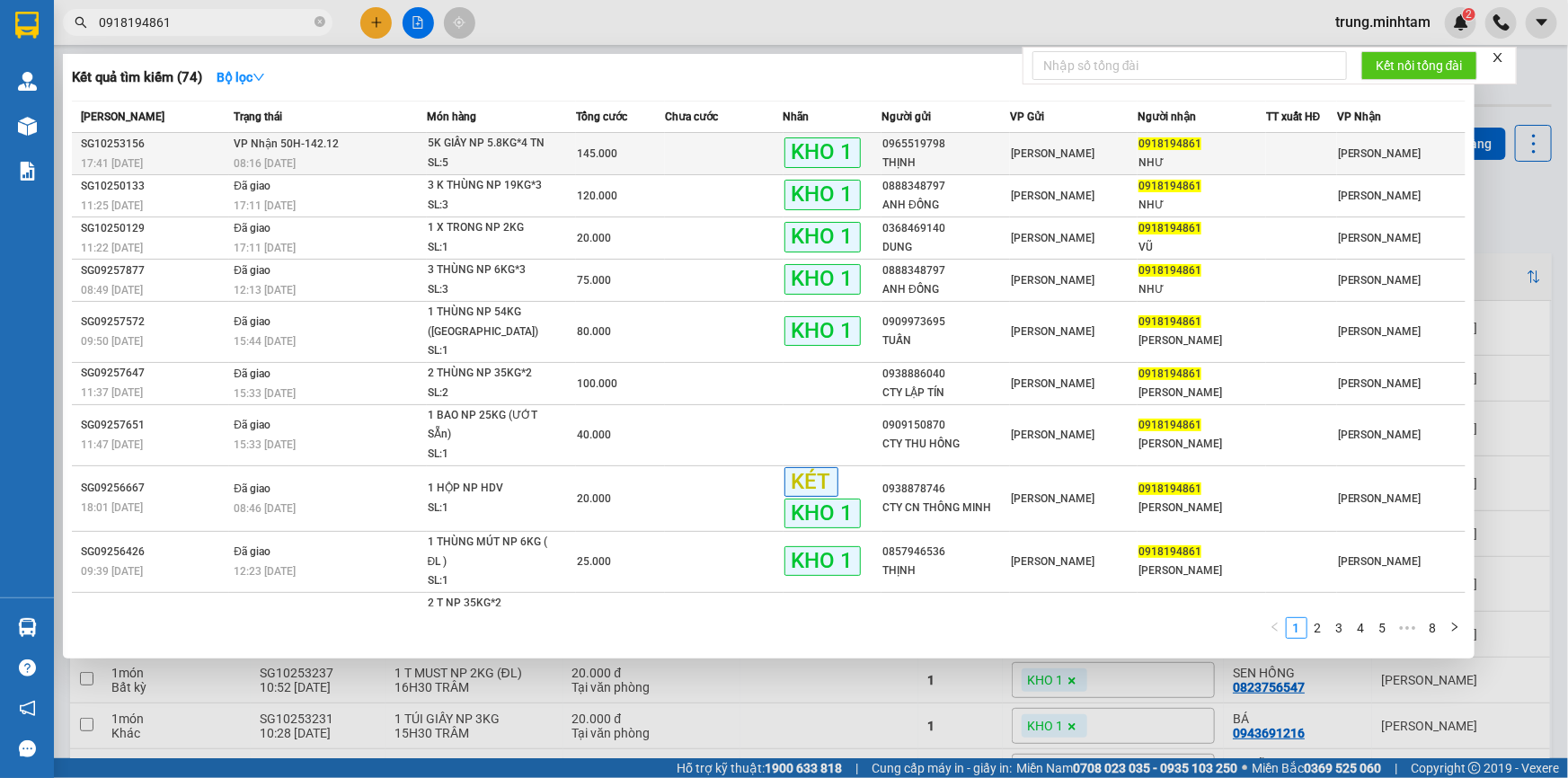
type input "0918194861"
click at [717, 153] on td at bounding box center [723, 154] width 118 height 42
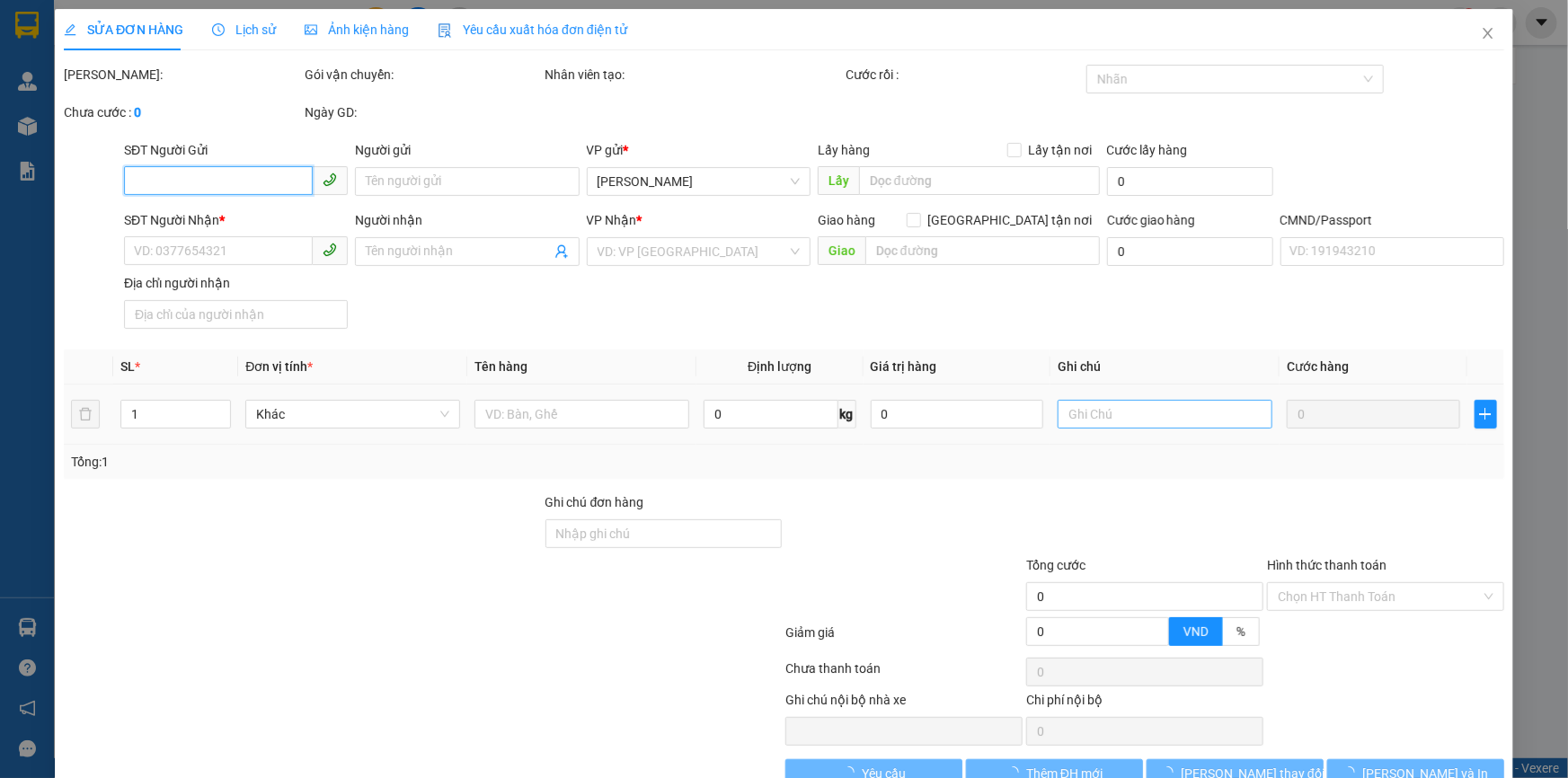
type input "0965519798"
type input "THỊNH"
type input "0918194861"
type input "NHƯ"
type input "HCK+5*5"
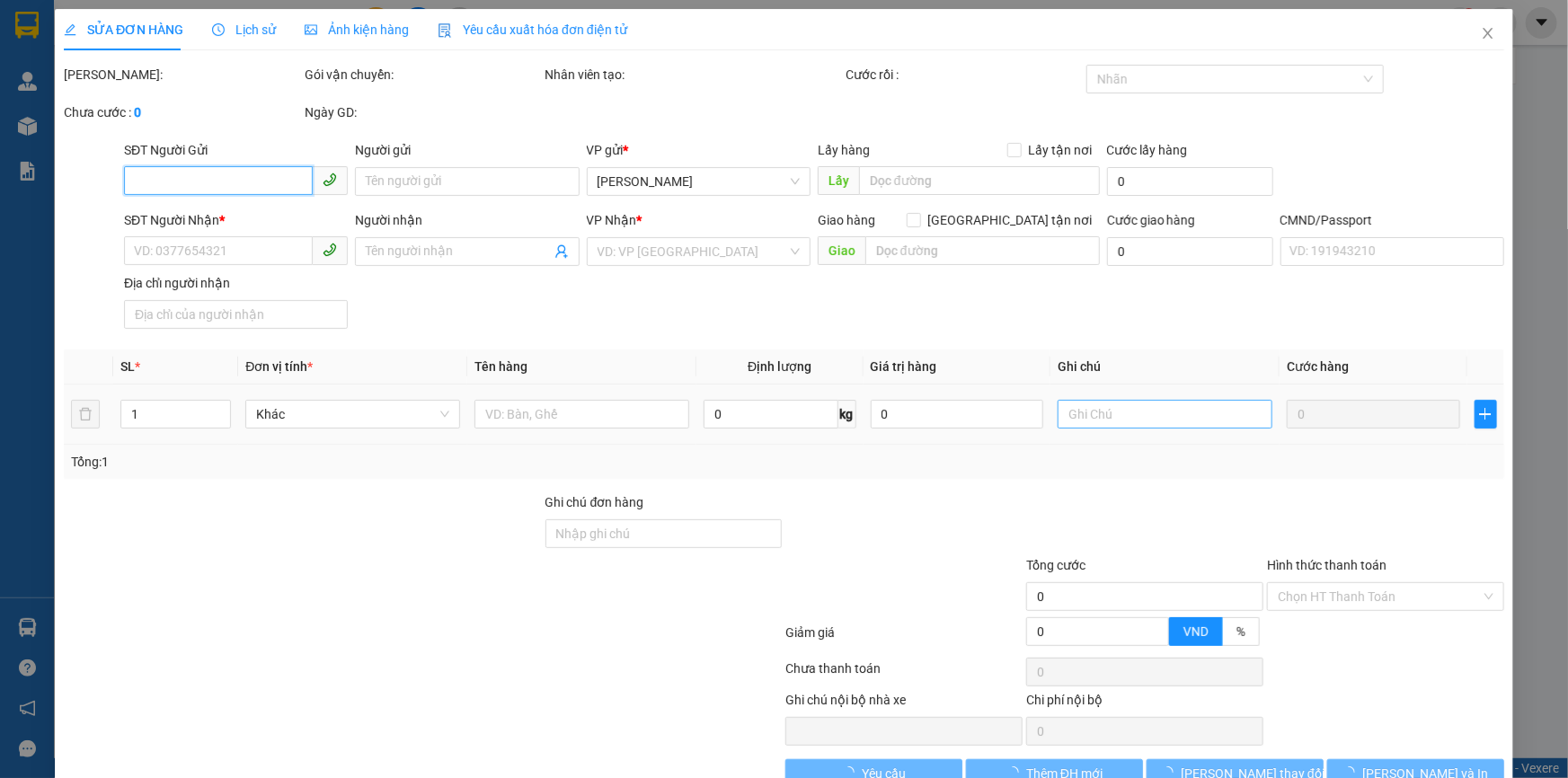
type input "145.000"
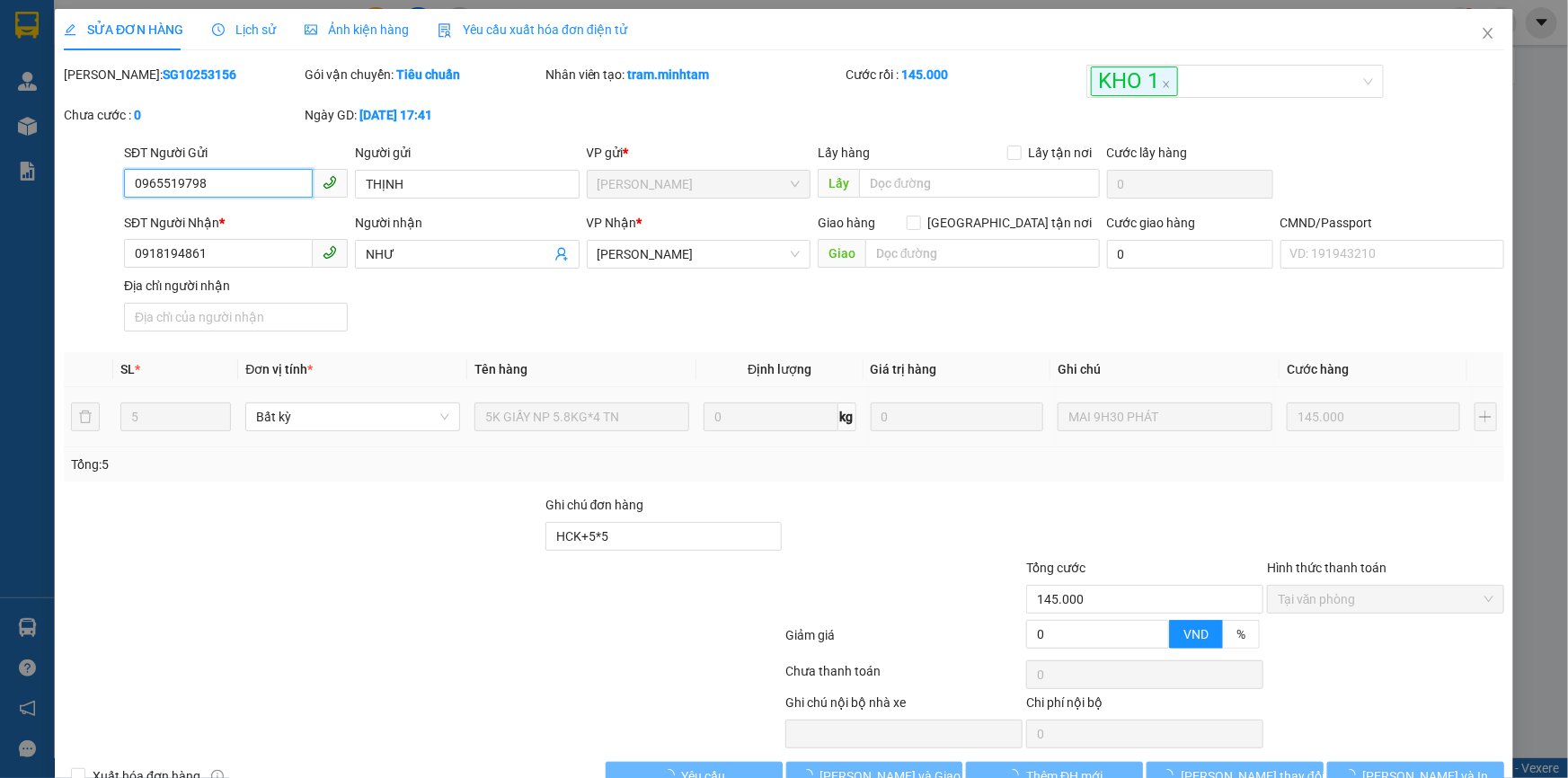
scroll to position [43, 0]
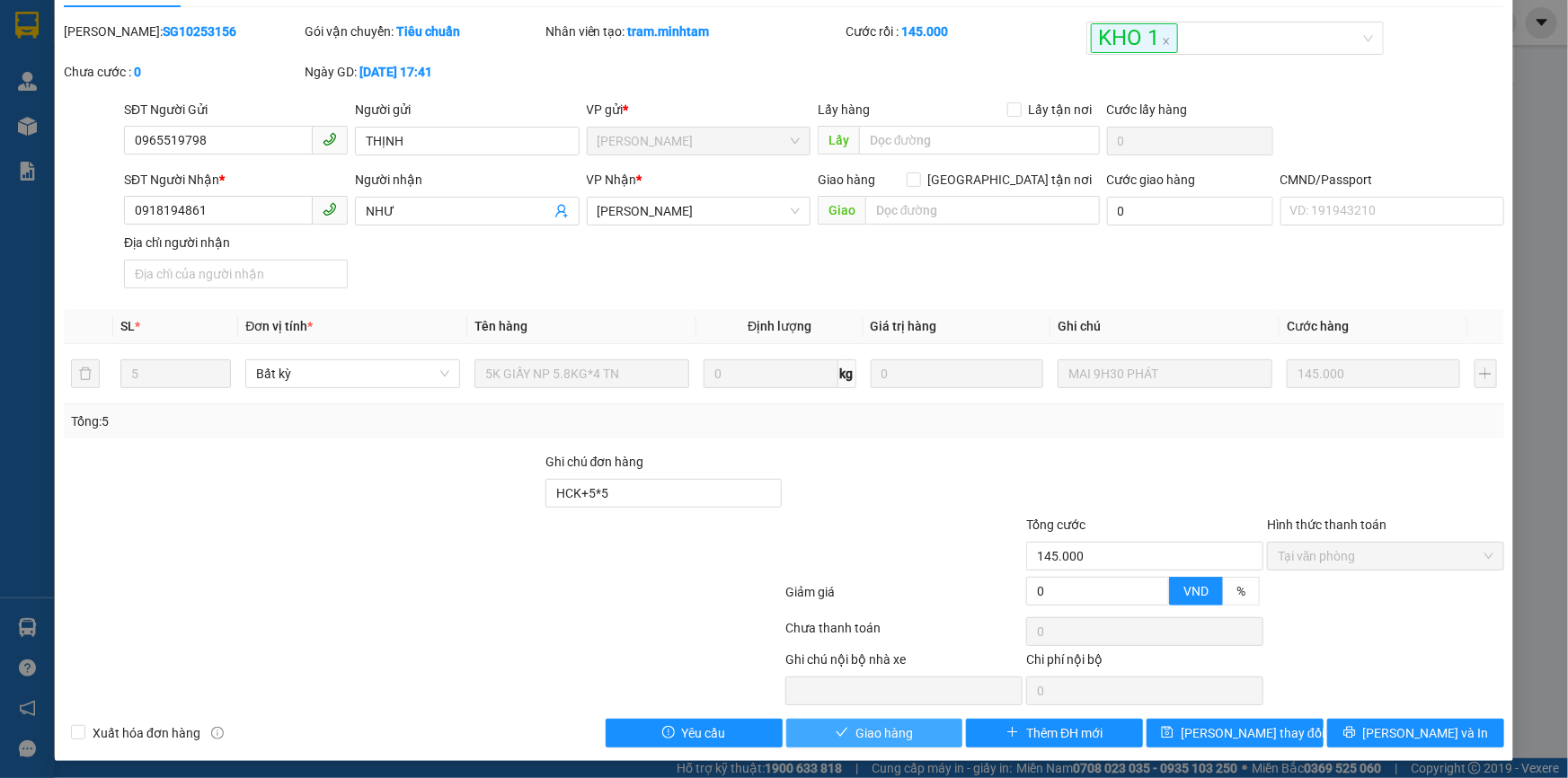
click at [906, 730] on span "Giao hàng" at bounding box center [884, 733] width 57 height 20
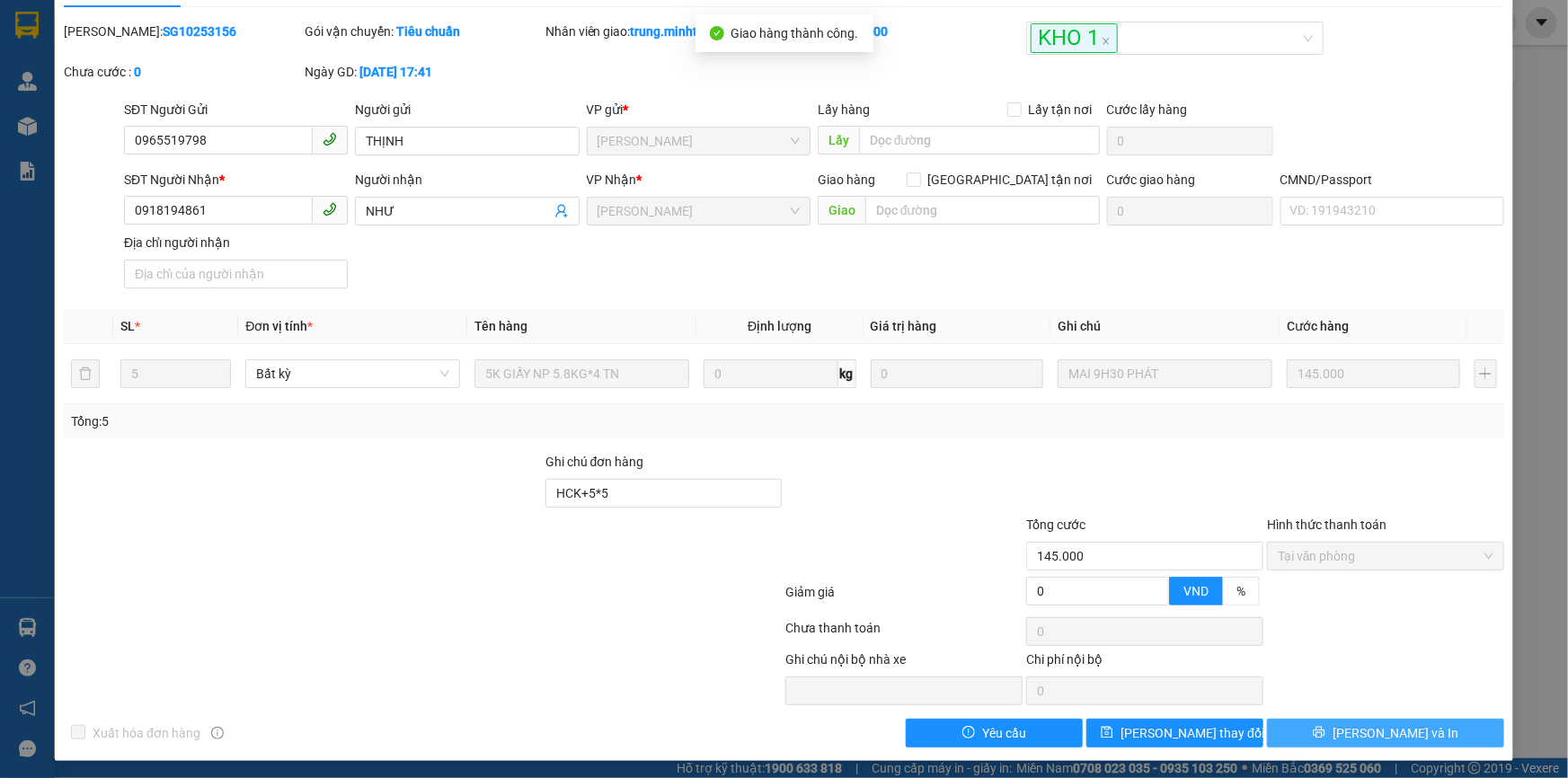
click at [1413, 732] on button "[PERSON_NAME] và In" at bounding box center [1385, 733] width 237 height 29
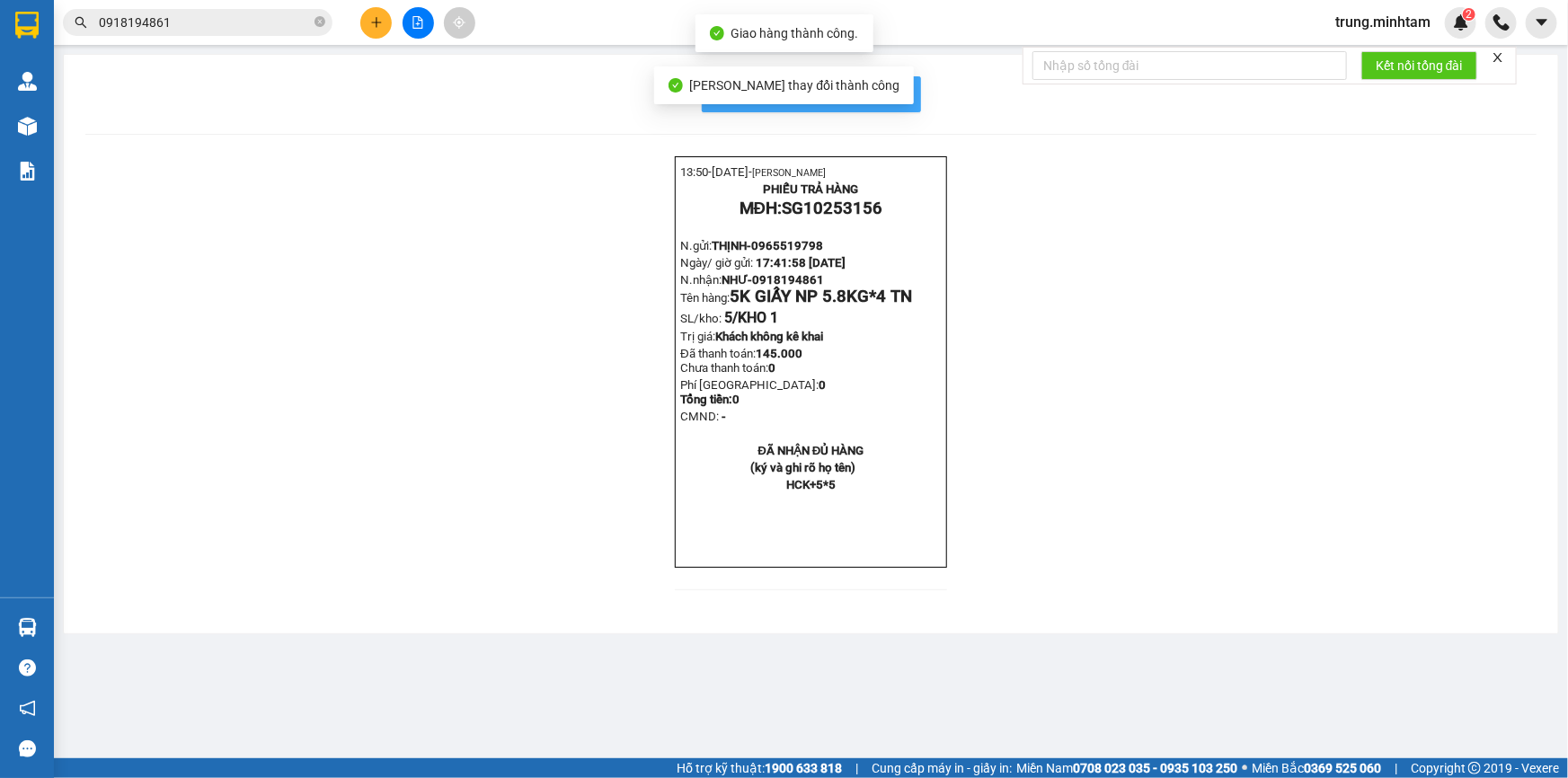
click at [892, 87] on span "In mẫu biên lai tự cấu hình" at bounding box center [822, 94] width 169 height 23
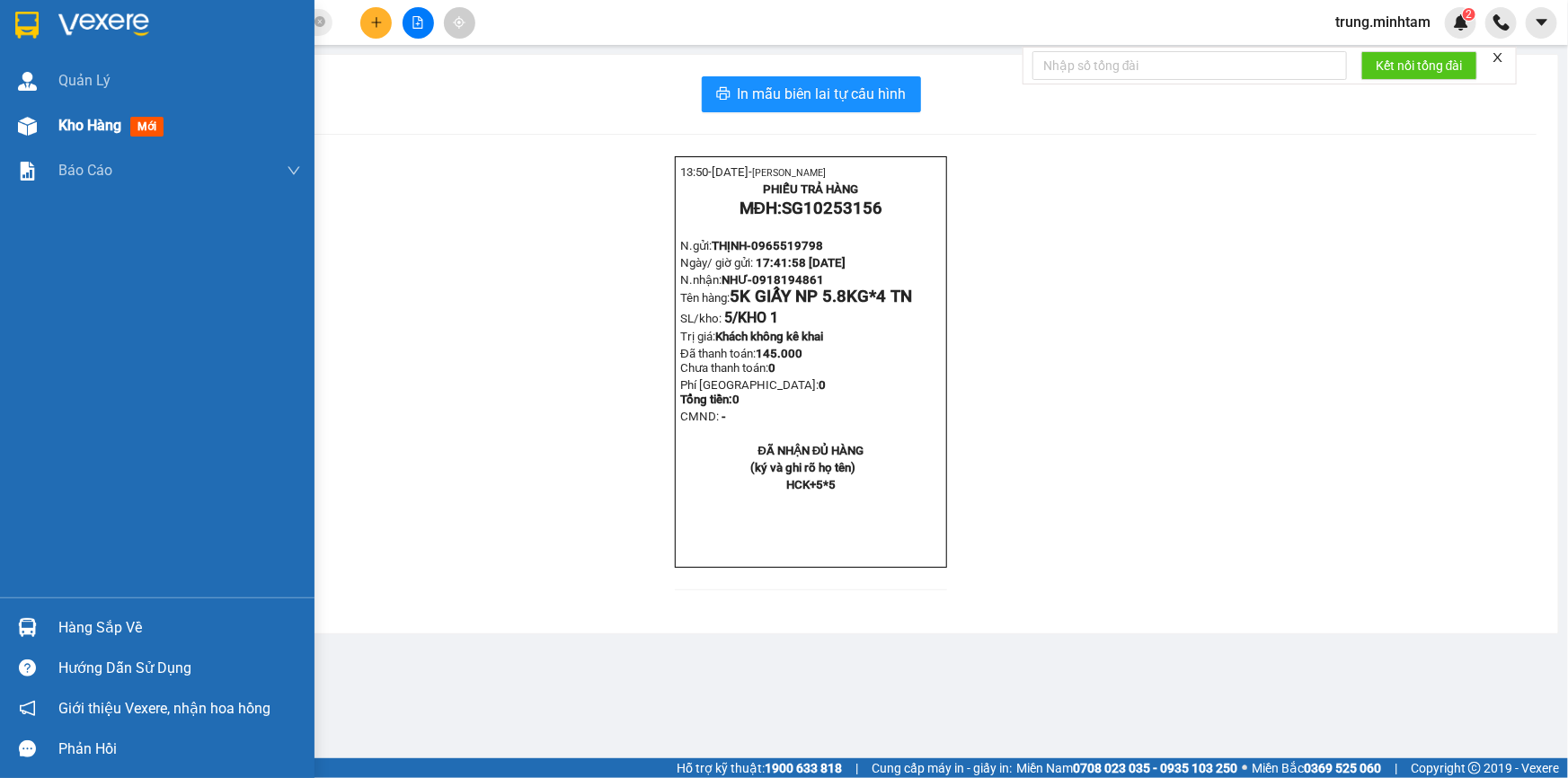
click at [117, 134] on div "Kho hàng mới" at bounding box center [114, 126] width 112 height 23
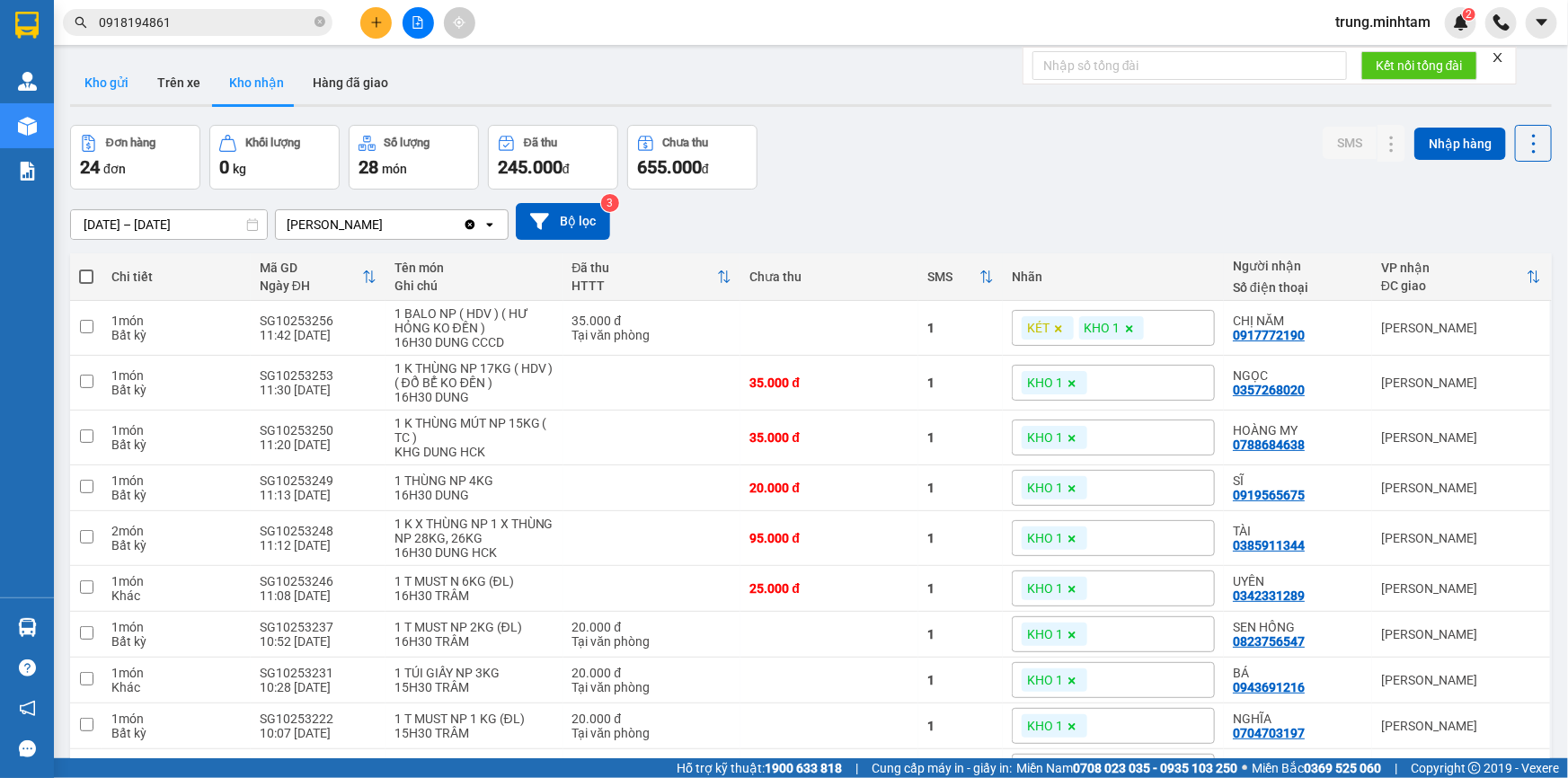
click at [102, 90] on button "Kho gửi" at bounding box center [107, 82] width 72 height 43
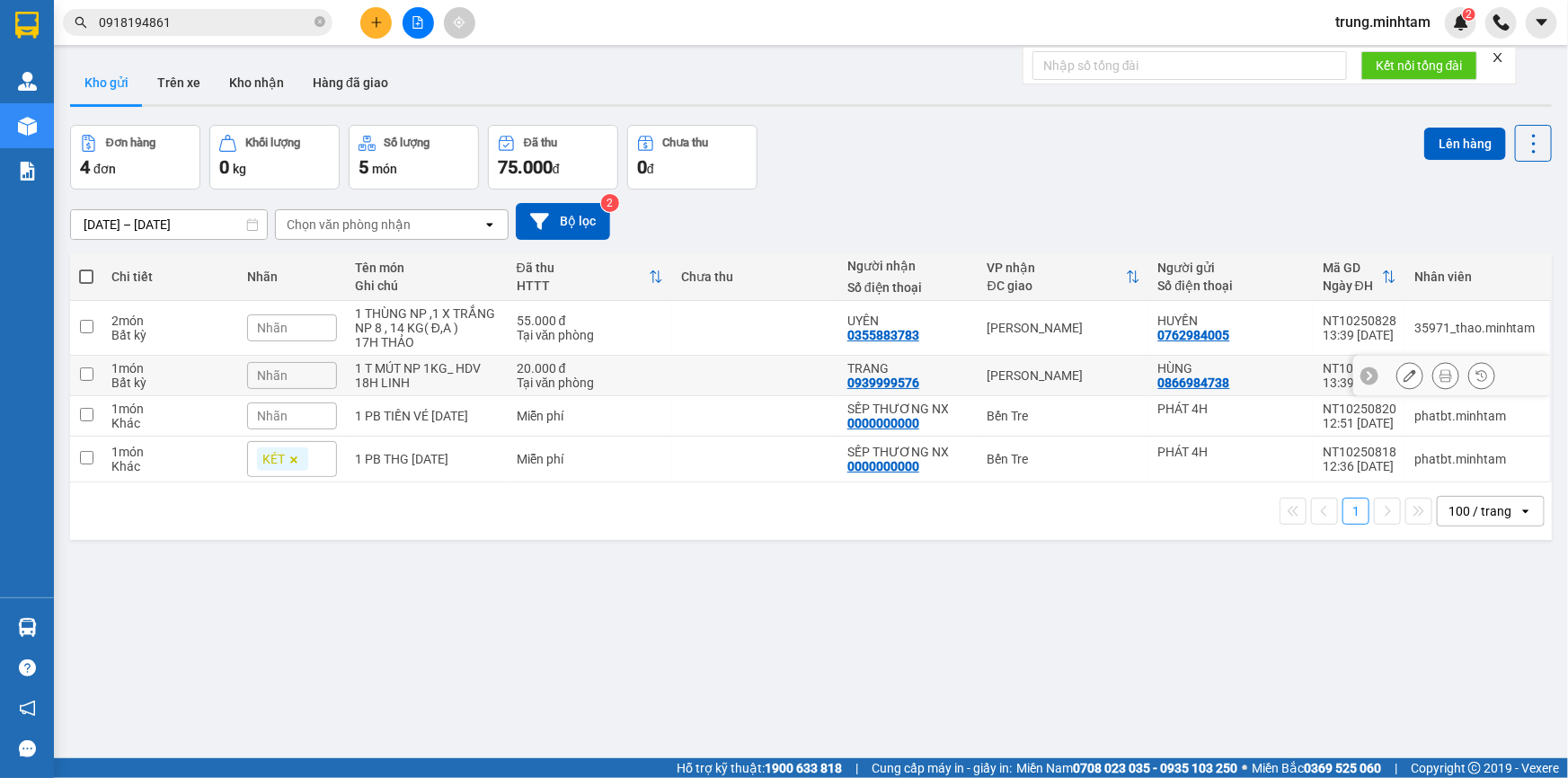
click at [756, 371] on td at bounding box center [755, 376] width 166 height 40
checkbox input "true"
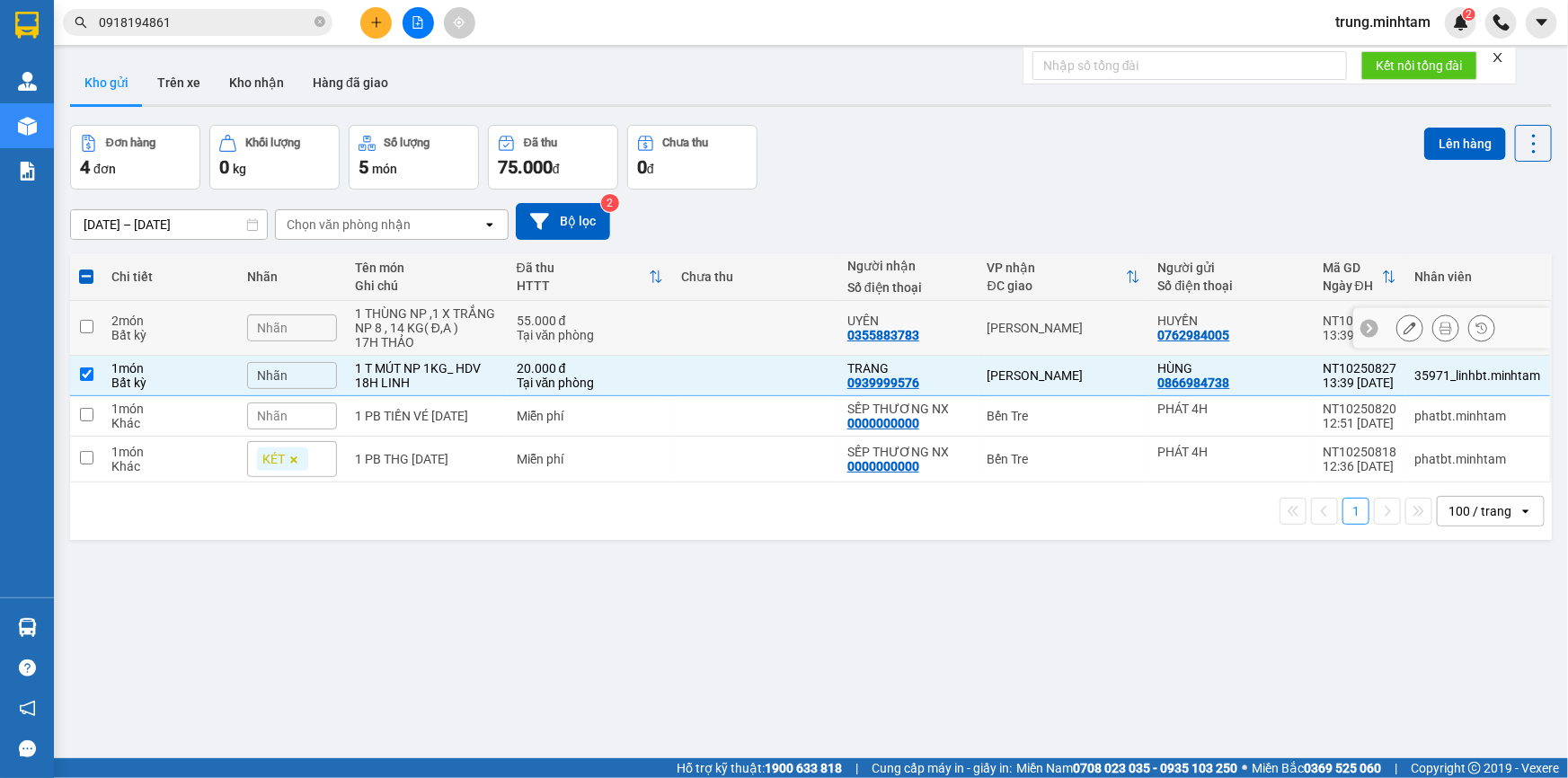
click at [751, 338] on td at bounding box center [755, 328] width 166 height 54
checkbox input "true"
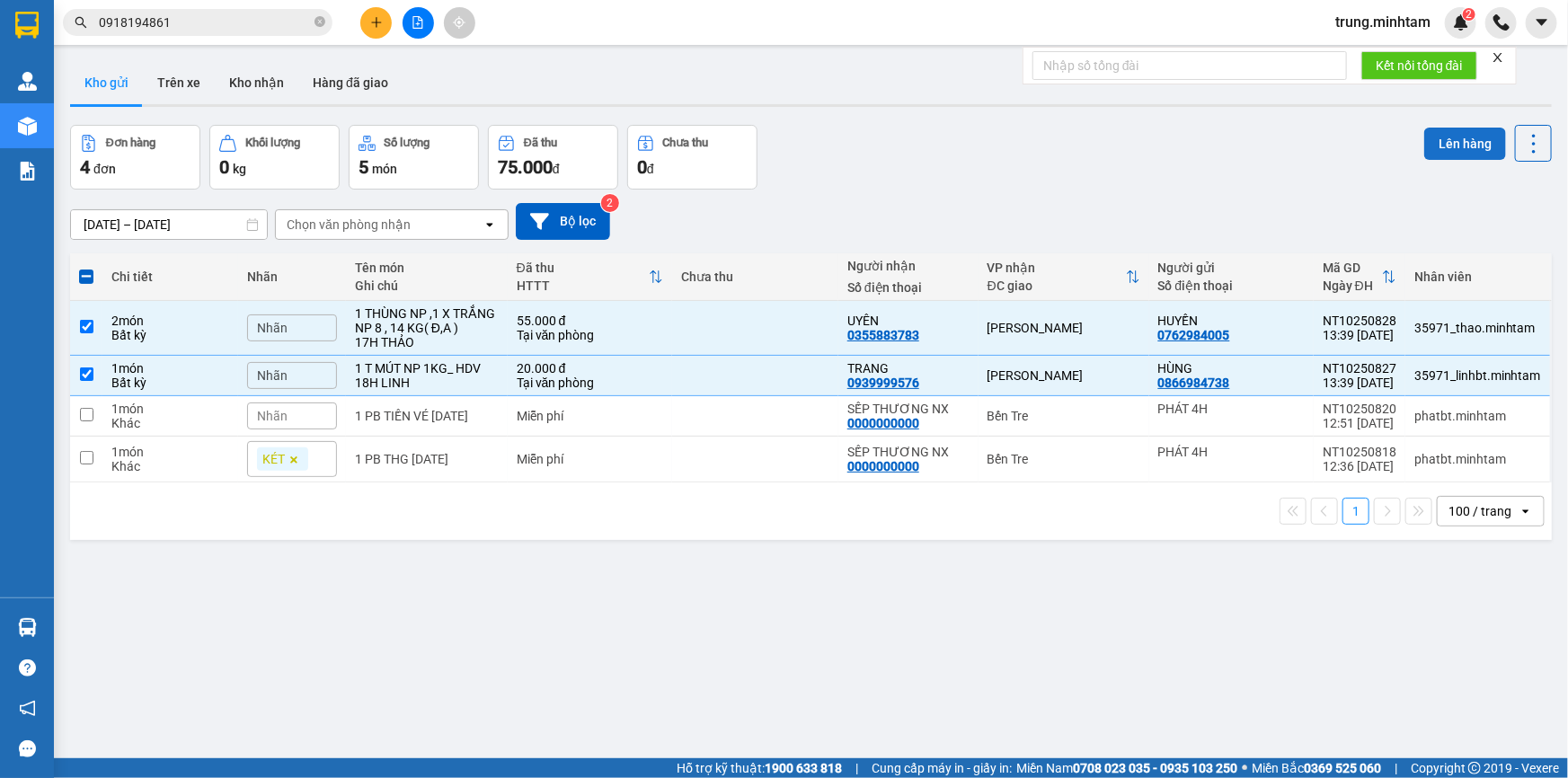
click at [1461, 146] on button "Lên hàng" at bounding box center [1465, 144] width 82 height 32
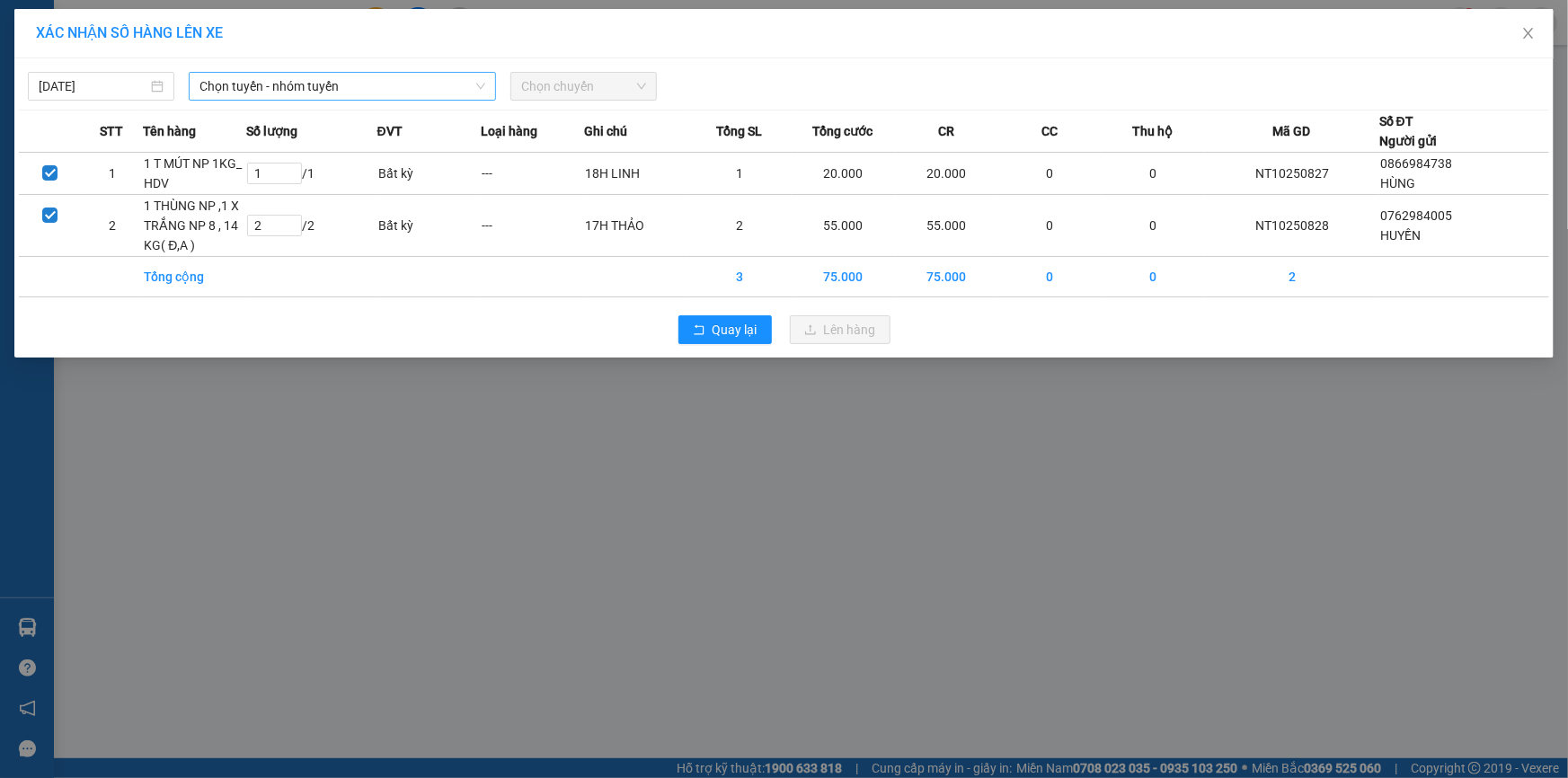
click at [241, 87] on span "Chọn tuyến - nhóm tuyến" at bounding box center [342, 86] width 286 height 27
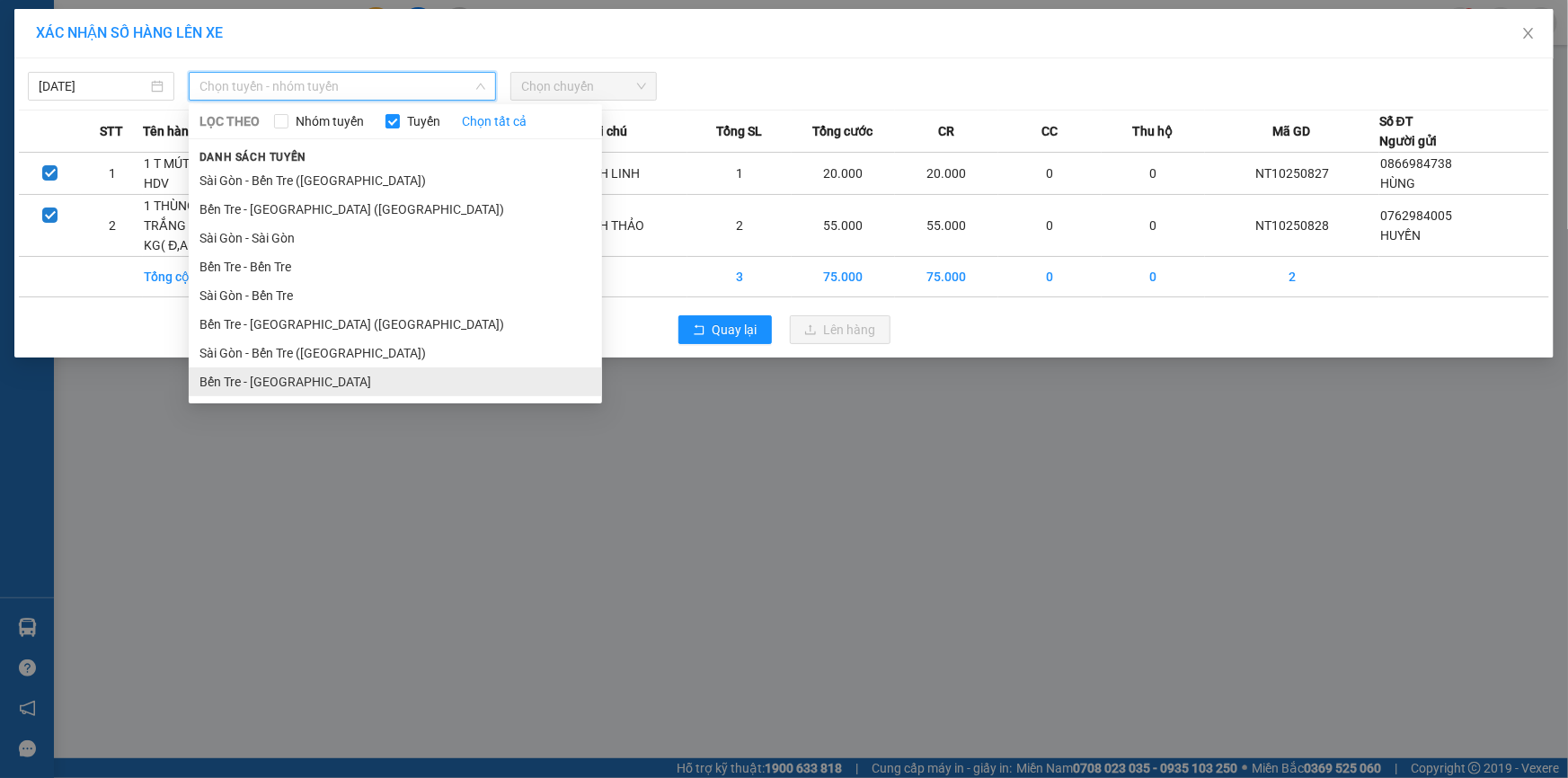
click at [289, 381] on li "Bến Tre - [GEOGRAPHIC_DATA]" at bounding box center [396, 382] width 414 height 29
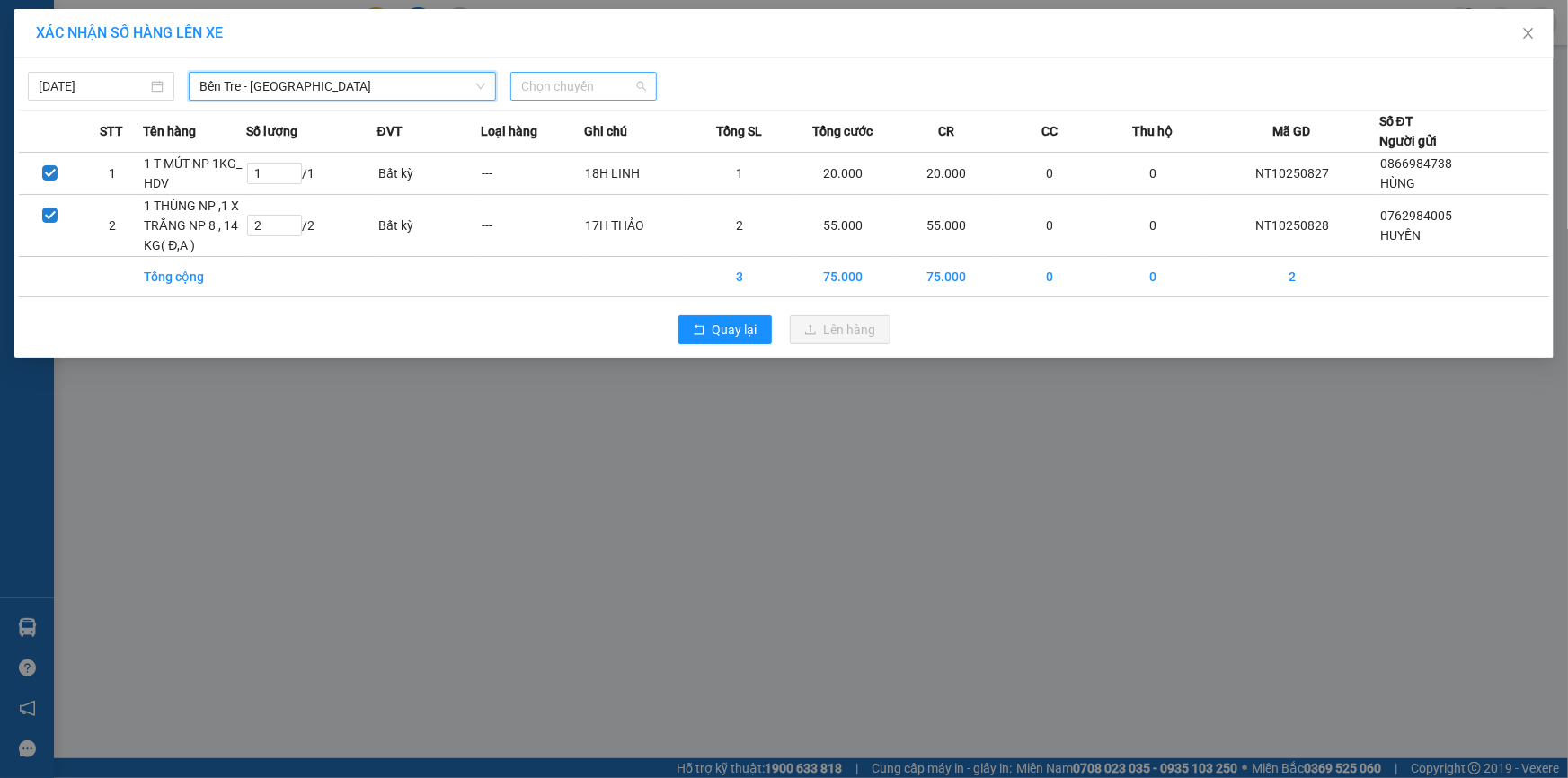
click at [549, 83] on span "Chọn chuyến" at bounding box center [583, 86] width 125 height 27
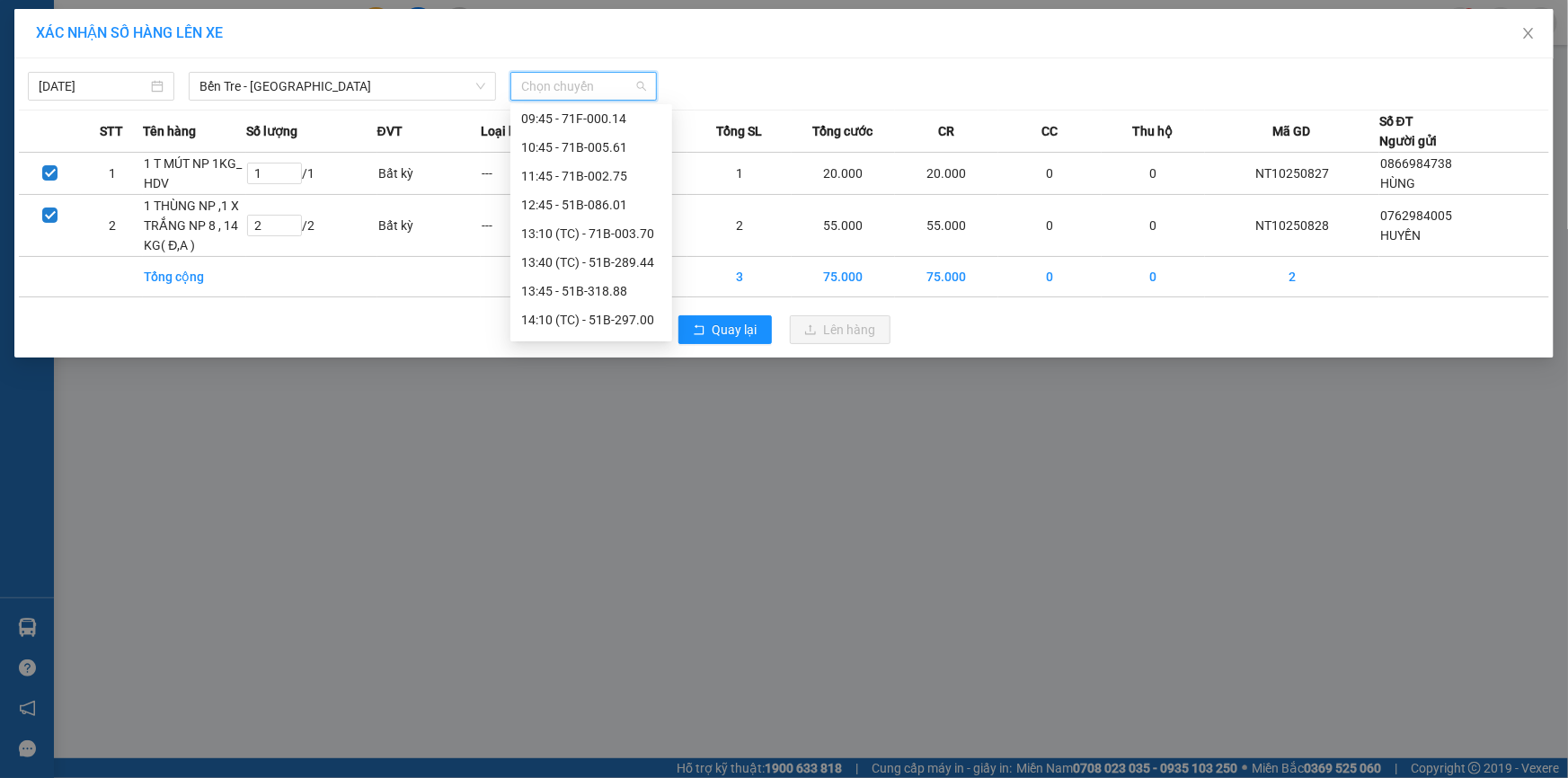
scroll to position [180, 0]
click at [633, 261] on div "13:40 (TC) - 51B-289.44" at bounding box center [591, 258] width 140 height 20
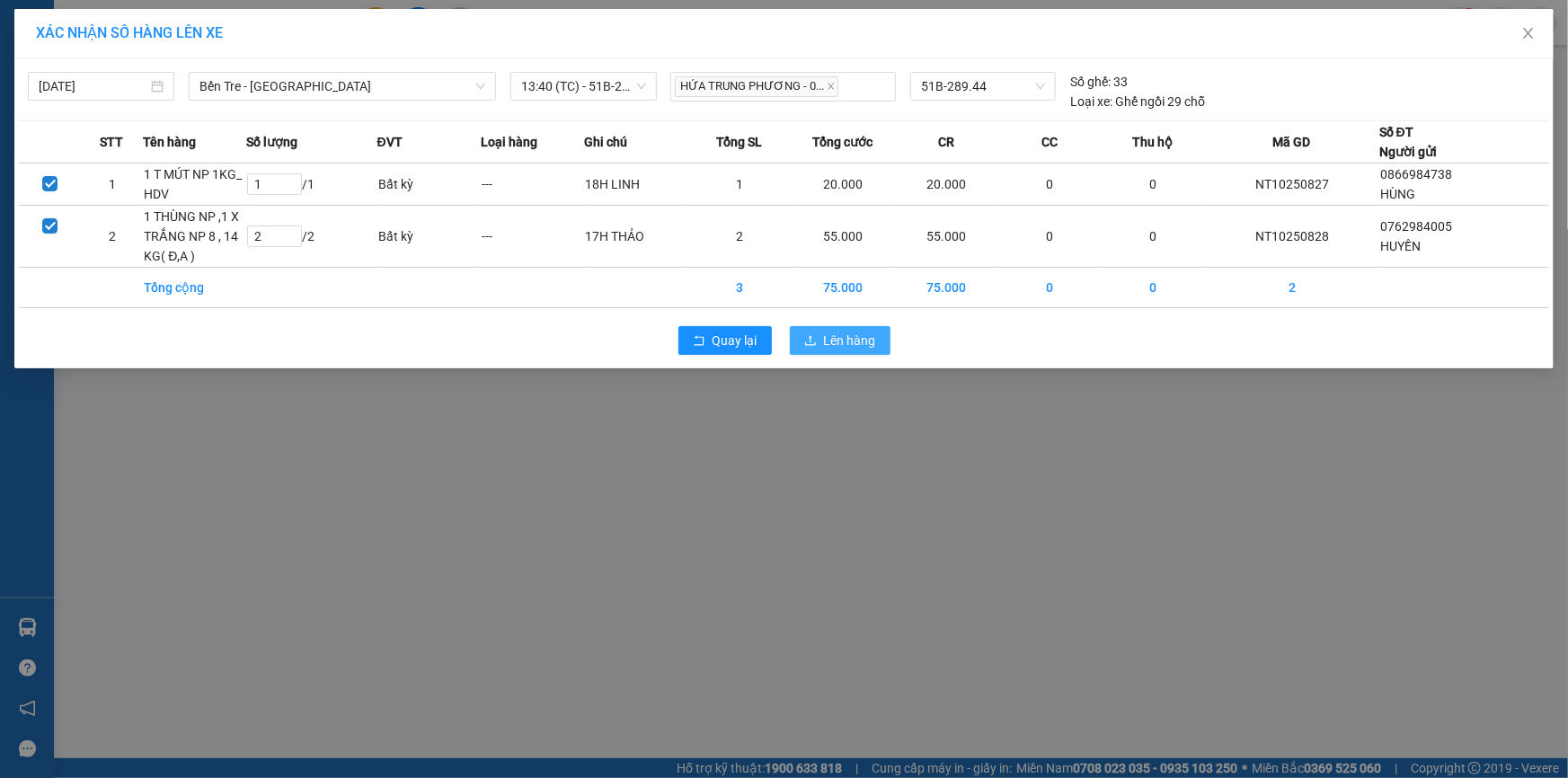
click at [821, 339] on button "Lên hàng" at bounding box center [840, 340] width 101 height 29
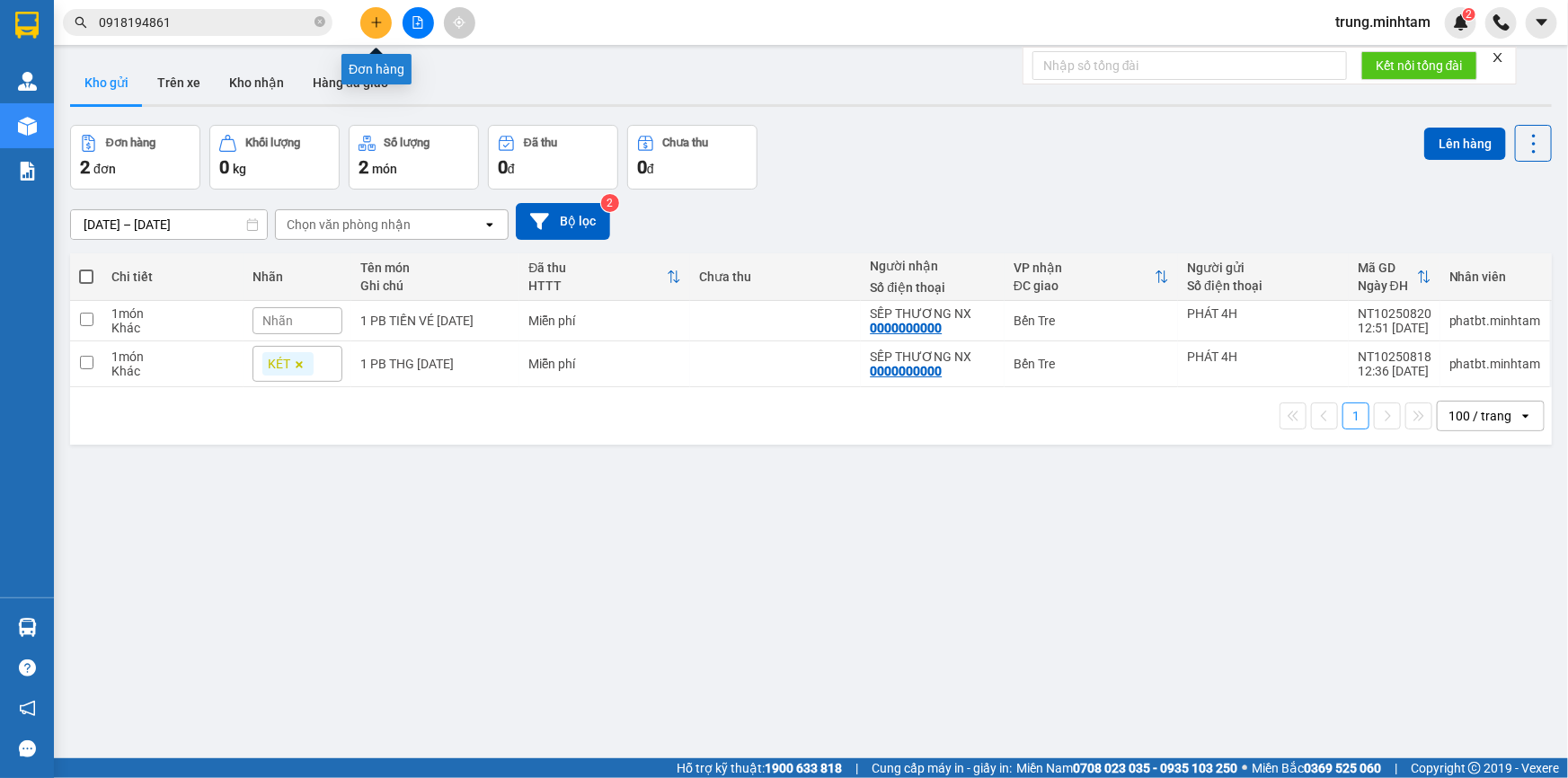
click at [379, 22] on icon "plus" at bounding box center [376, 22] width 10 height 1
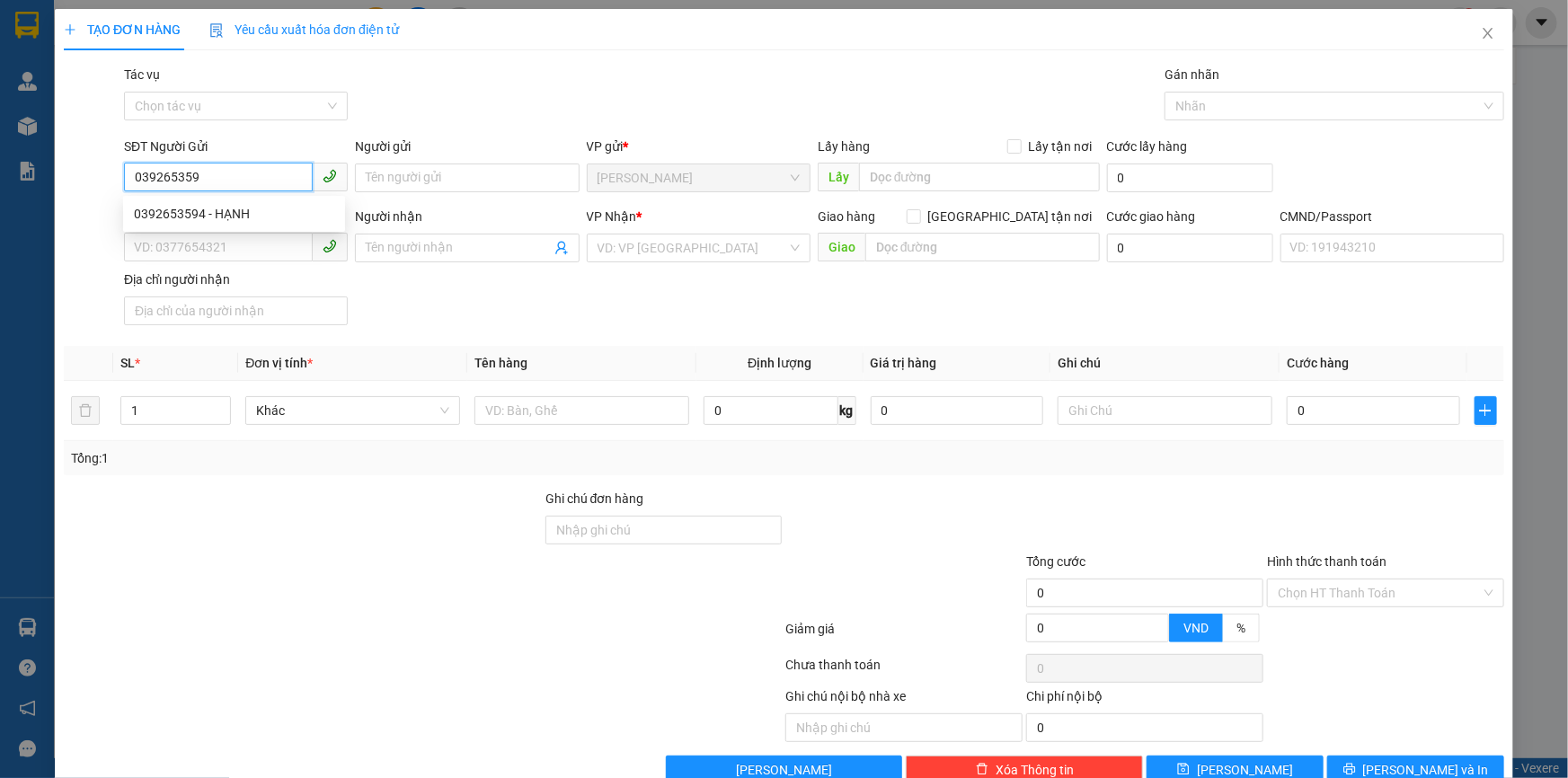
type input "0392653594"
click at [236, 208] on div "0392653594 - HẠNH" at bounding box center [234, 214] width 200 height 20
type input "HẠNH"
type input "0933568953"
type input "HẰNG"
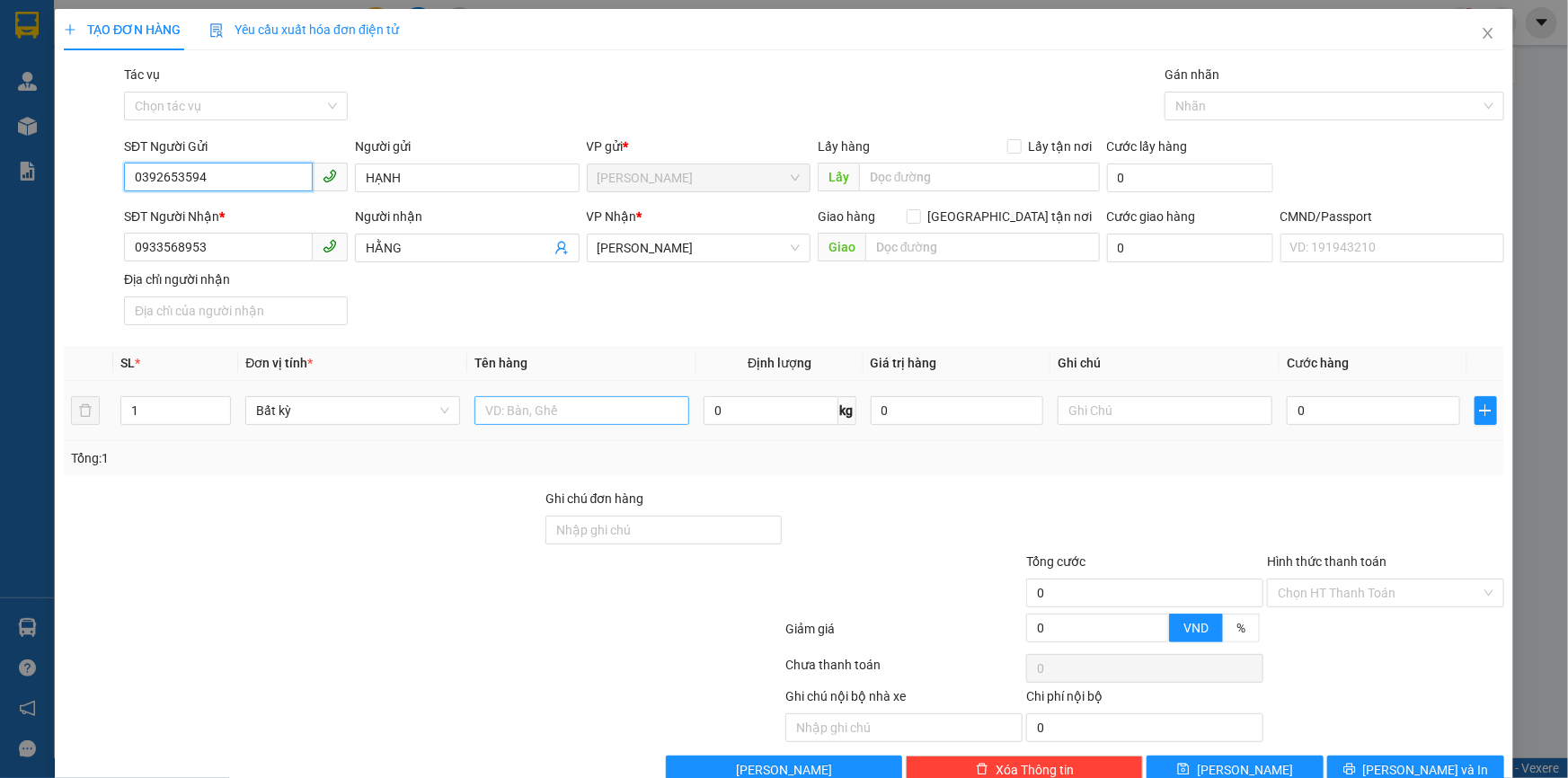
type input "0392653594"
click at [525, 414] on input "text" at bounding box center [581, 411] width 214 height 29
type input "1 G BAO 25 KG NP (ĐA)"
click at [1141, 414] on input "text" at bounding box center [1164, 411] width 214 height 29
type input "18H TRUNG"
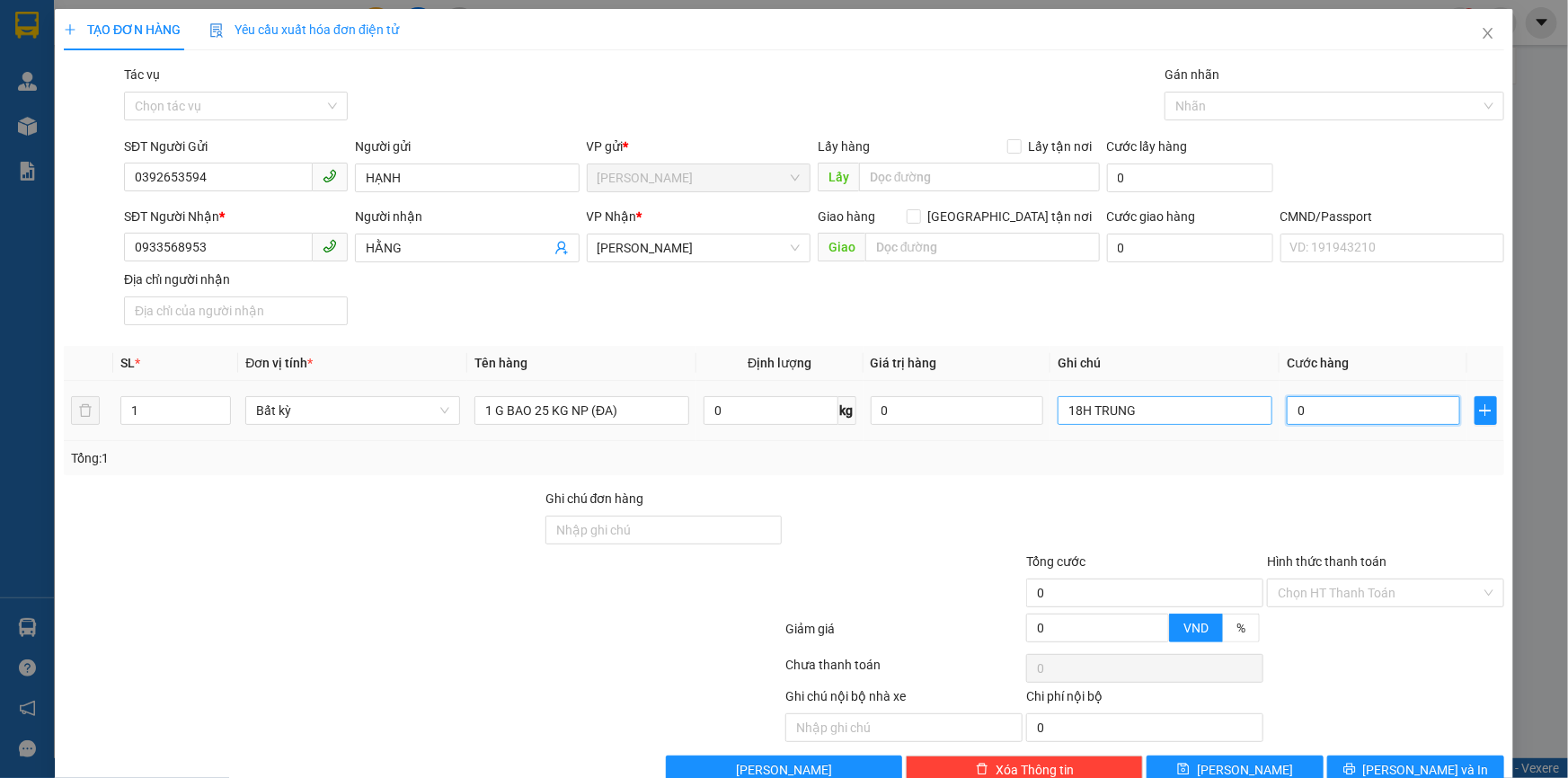
type input "4"
type input "40"
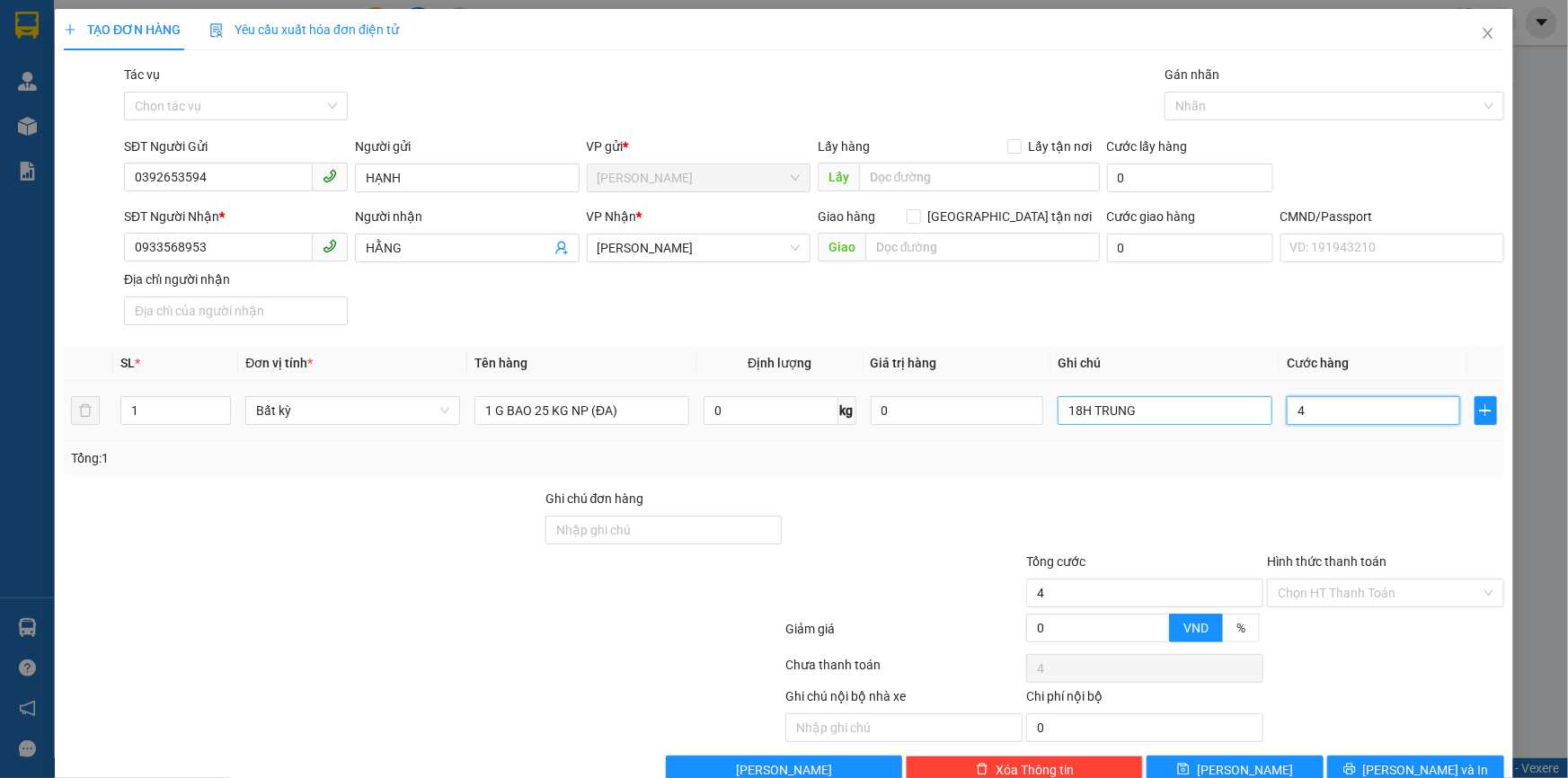
type input "40"
type input "40.000"
click at [1363, 593] on input "Hình thức thanh toán" at bounding box center [1378, 593] width 203 height 27
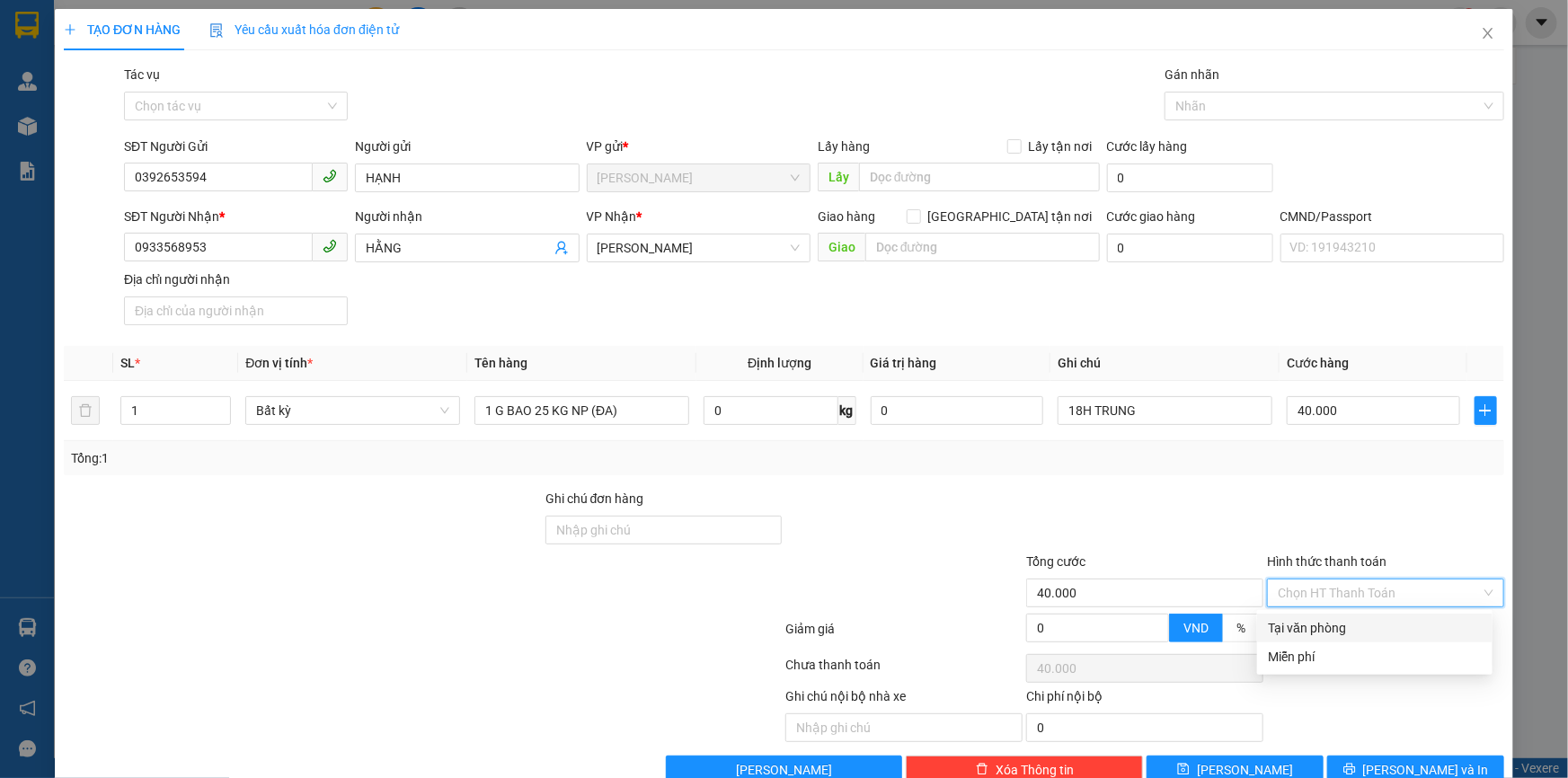
click at [1331, 630] on div "Tại văn phòng" at bounding box center [1375, 627] width 214 height 20
type input "0"
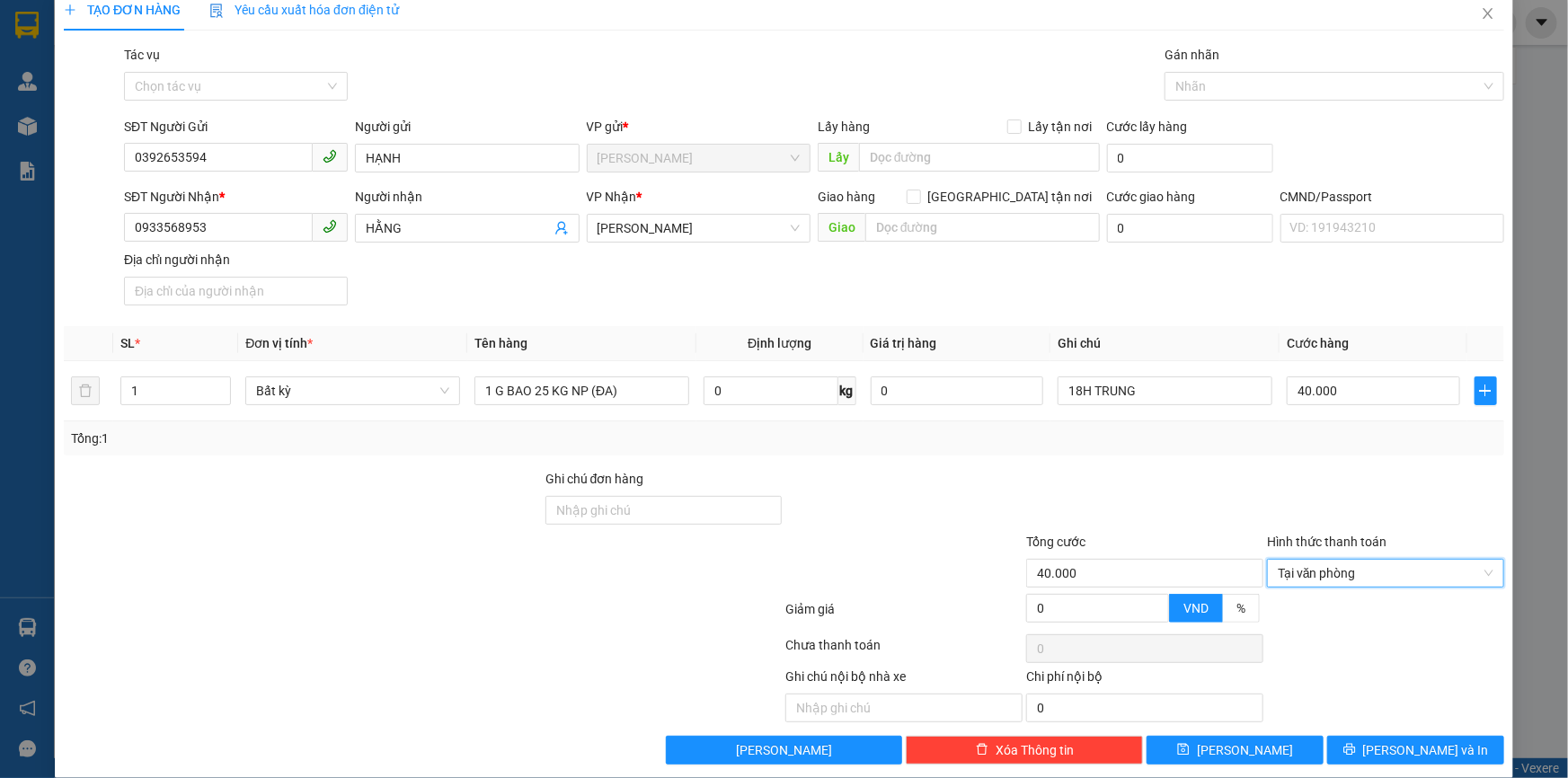
scroll to position [39, 0]
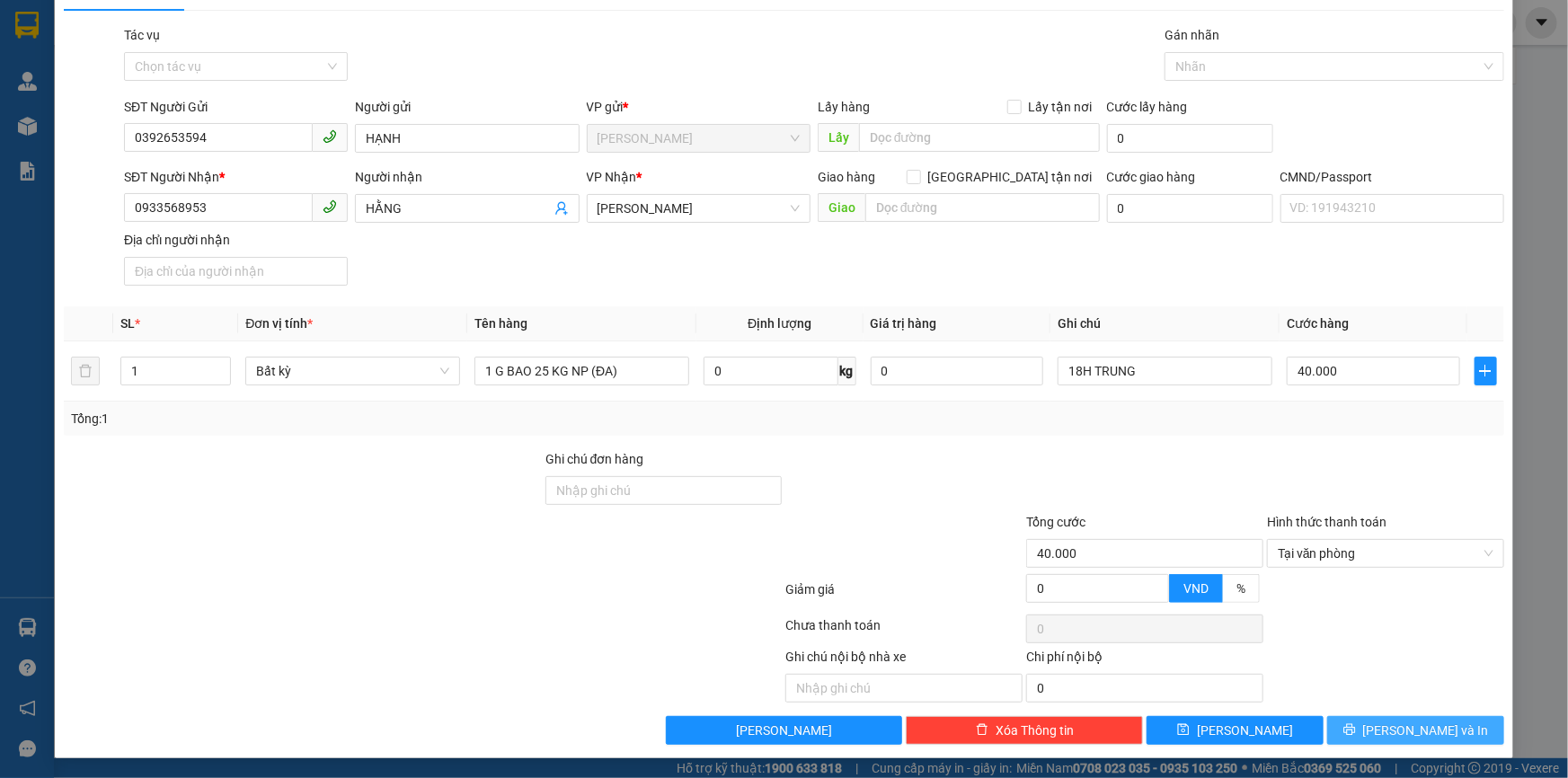
click at [1402, 732] on span "[PERSON_NAME] và In" at bounding box center [1426, 730] width 126 height 20
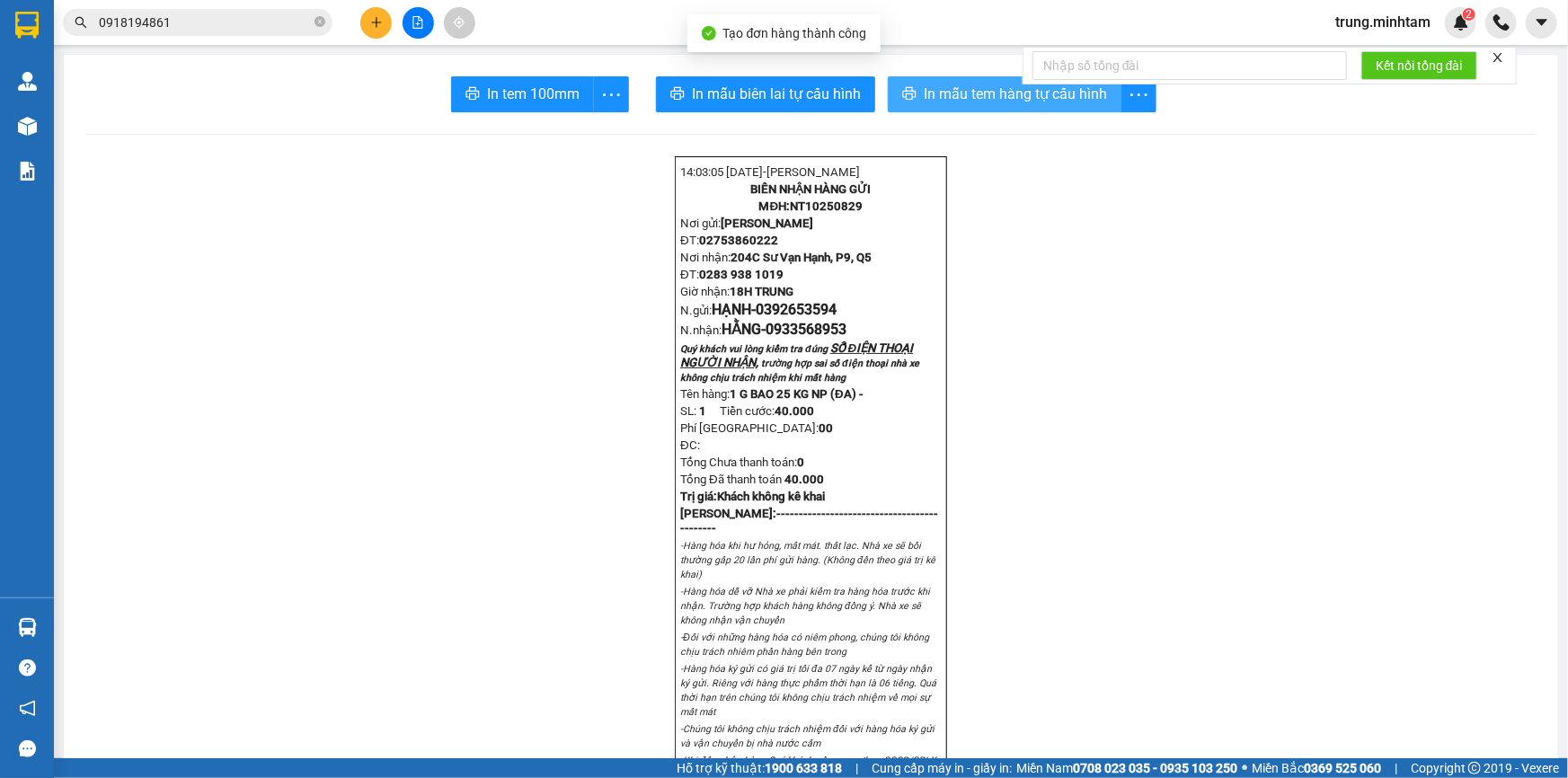
click at [915, 93] on button "In mẫu tem hàng tự cấu hình" at bounding box center [1004, 94] width 234 height 36
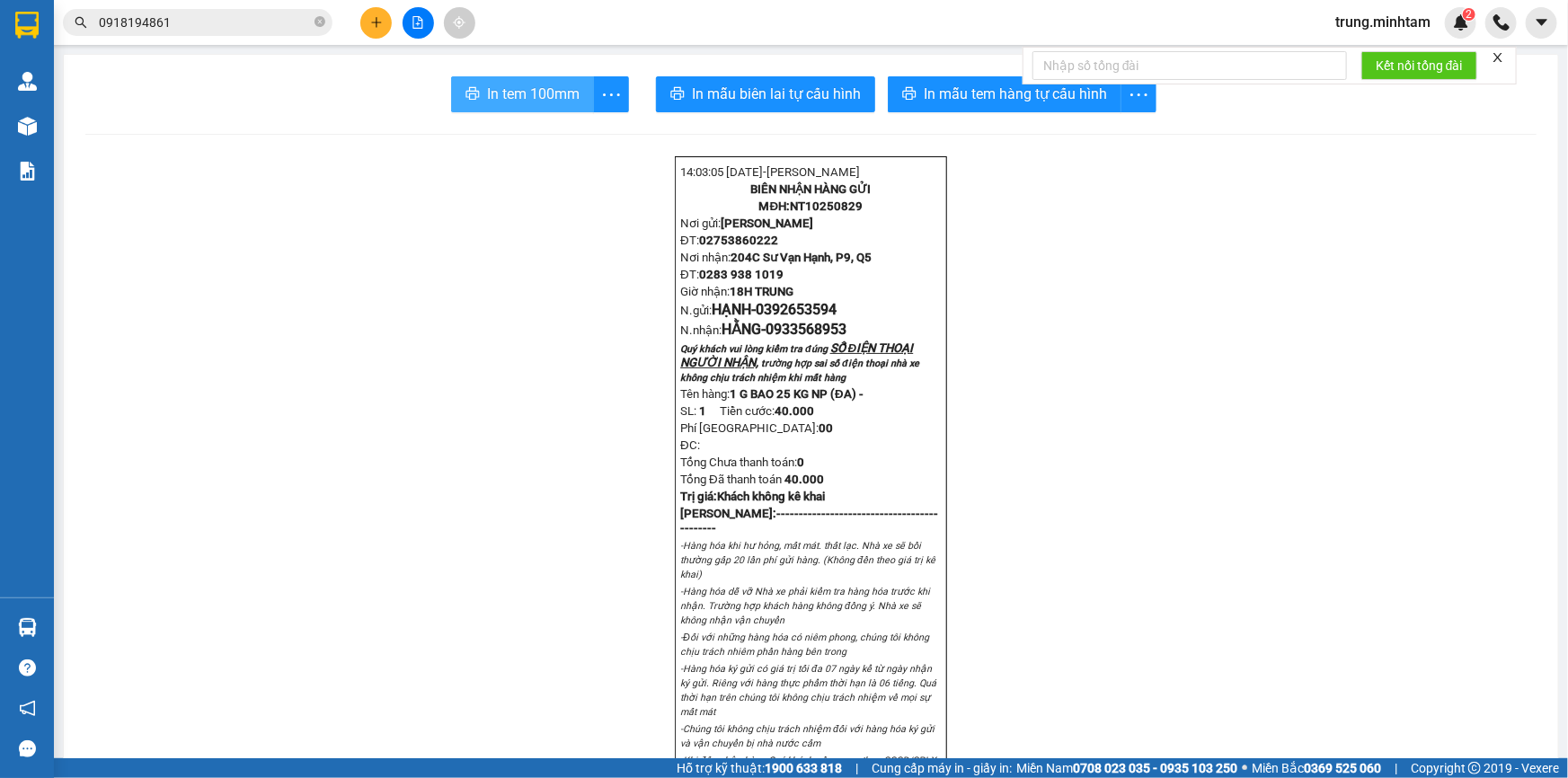
click at [519, 95] on span "In tem 100mm" at bounding box center [533, 94] width 92 height 23
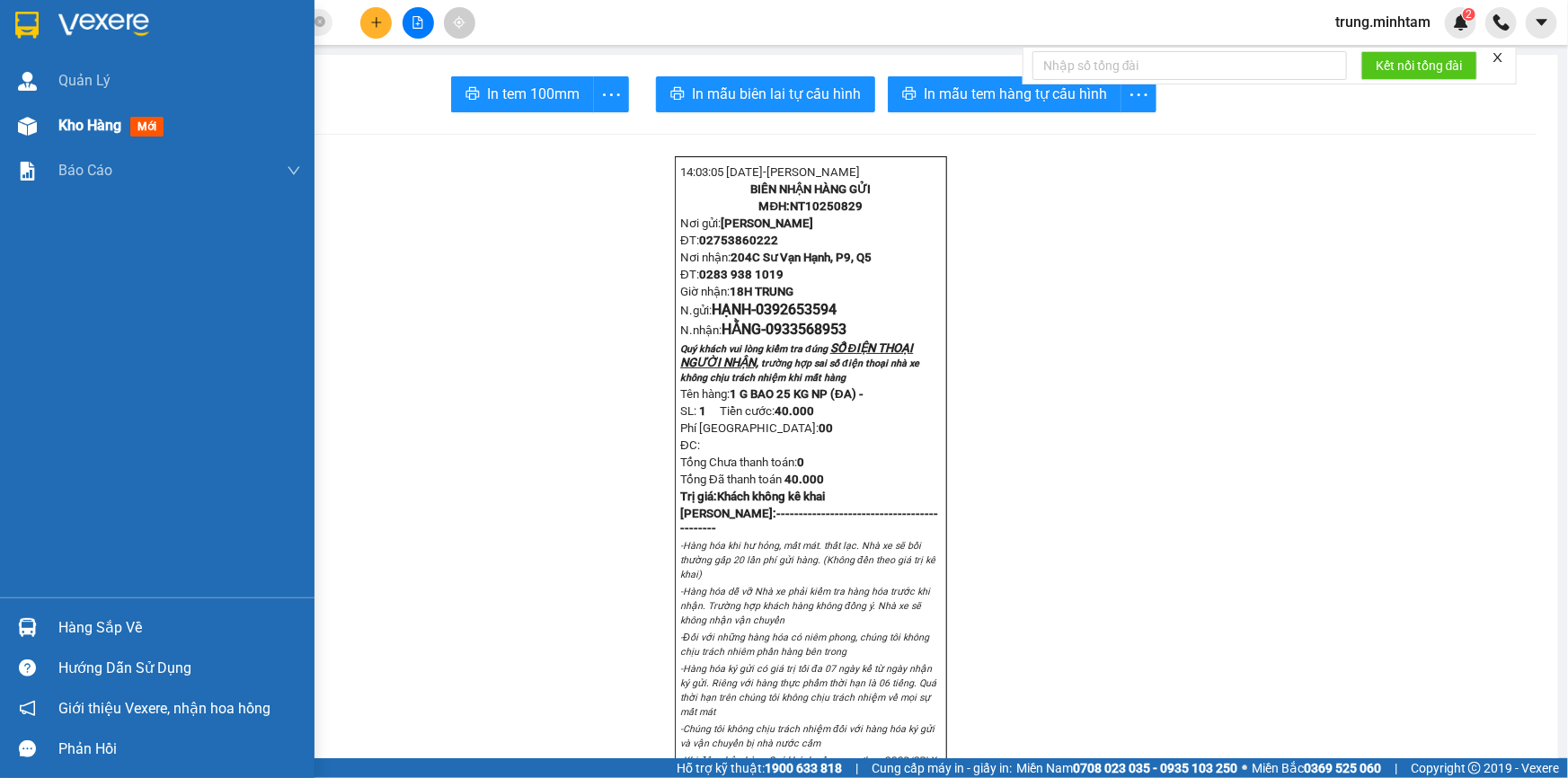
click at [92, 128] on span "Kho hàng" at bounding box center [90, 126] width 63 height 17
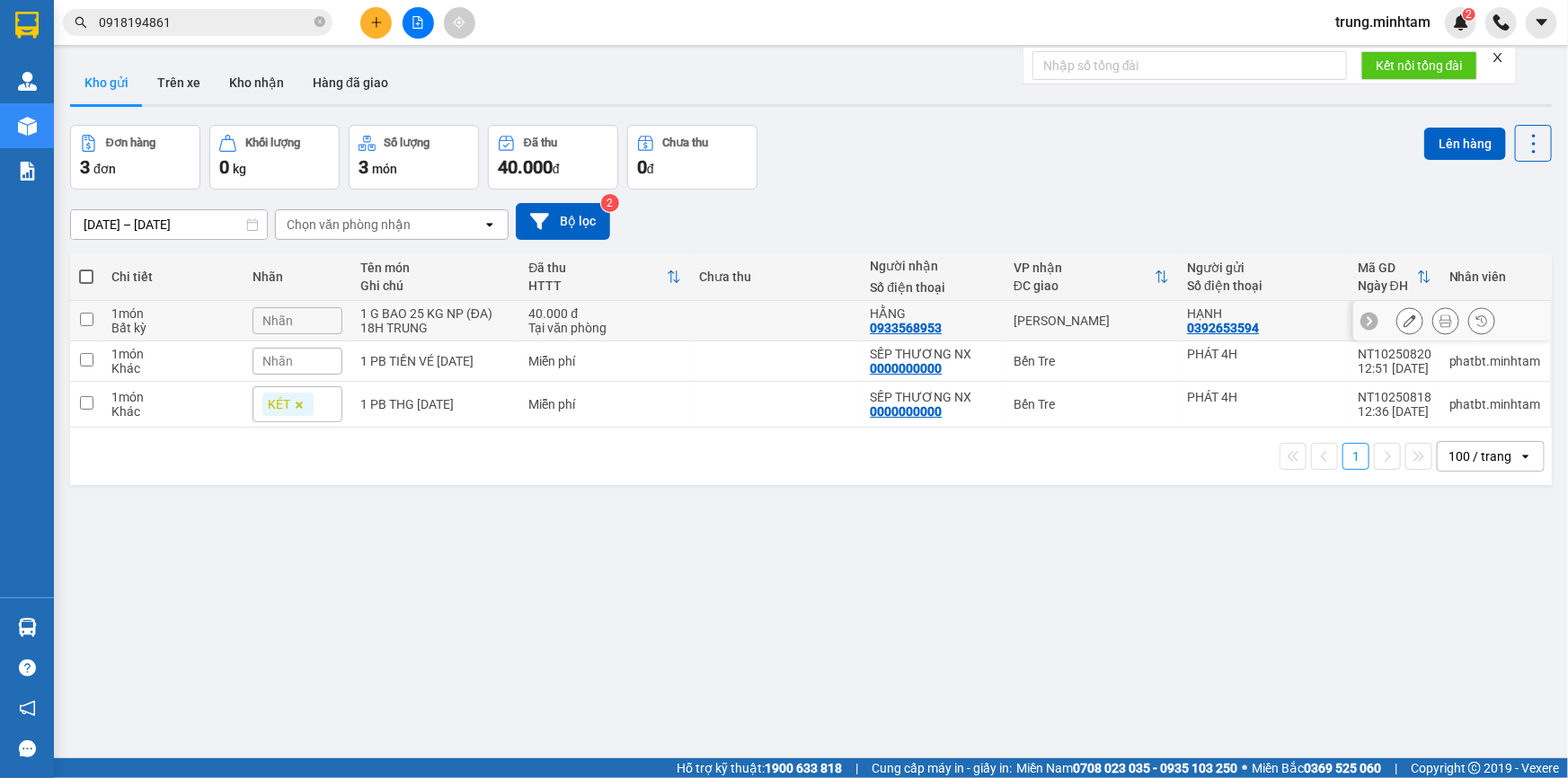
click at [741, 323] on td at bounding box center [775, 321] width 171 height 40
checkbox input "true"
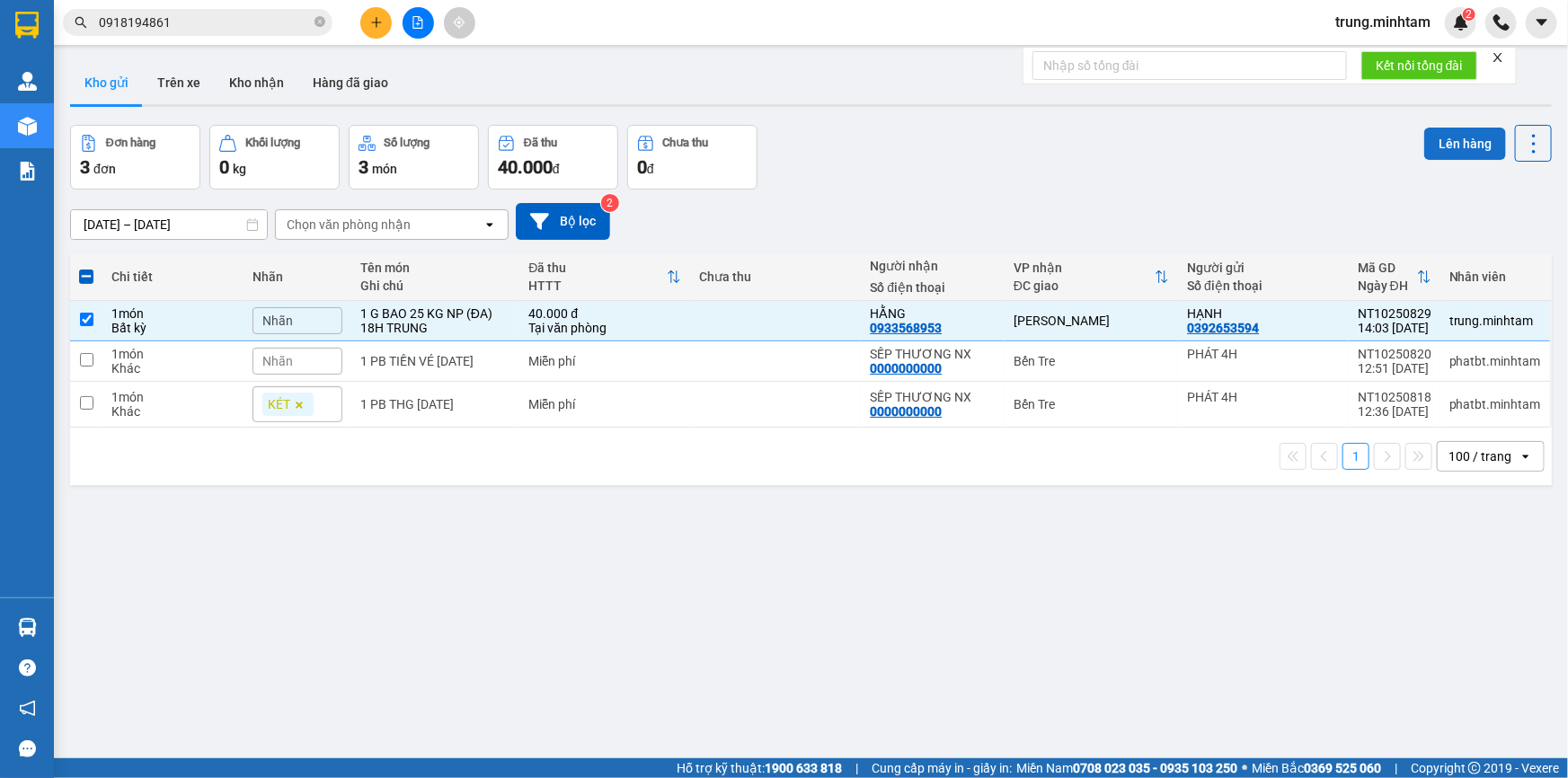
click at [1436, 146] on button "Lên hàng" at bounding box center [1465, 144] width 82 height 32
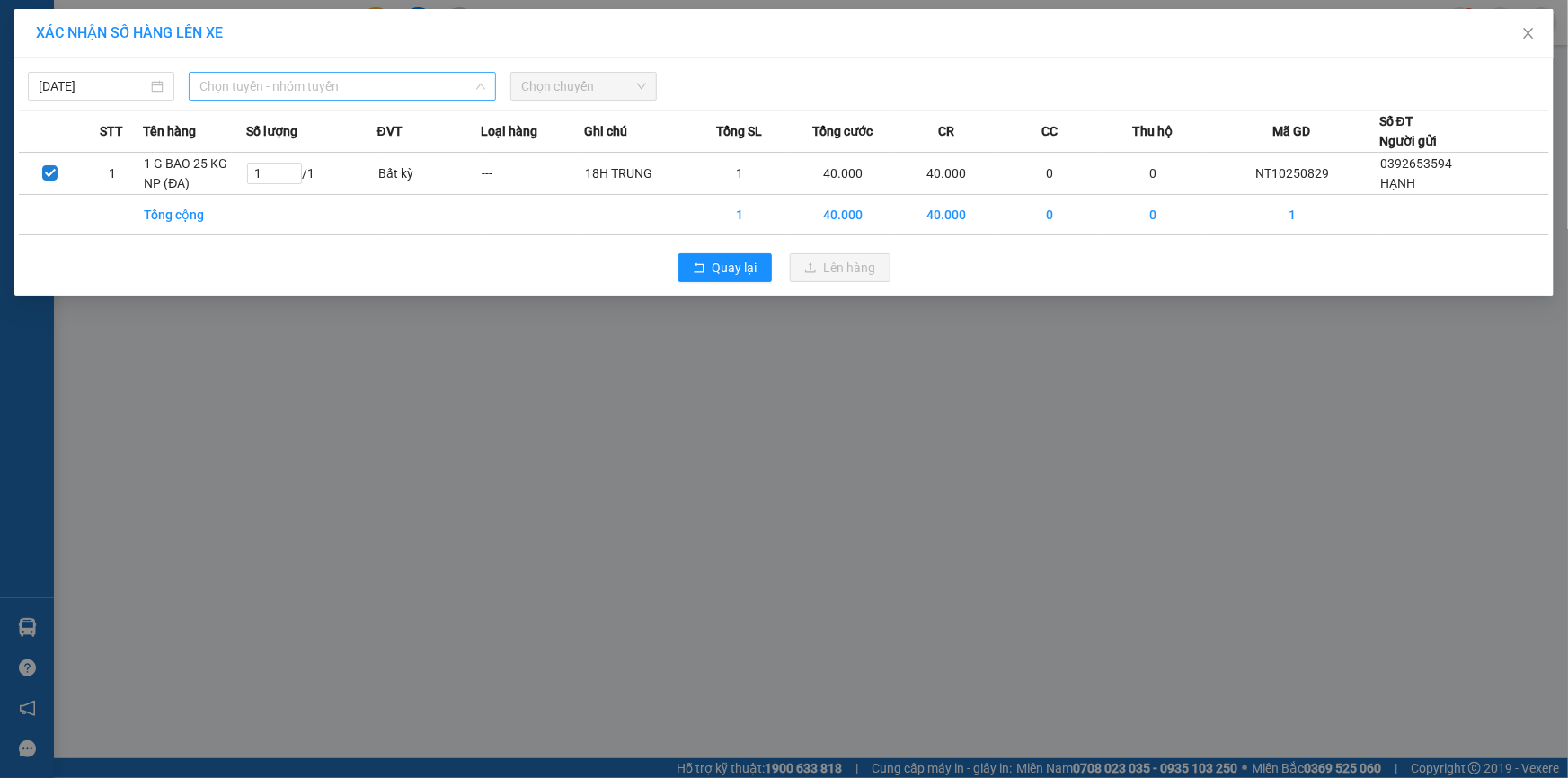
click at [437, 86] on span "Chọn tuyến - nhóm tuyến" at bounding box center [342, 86] width 286 height 27
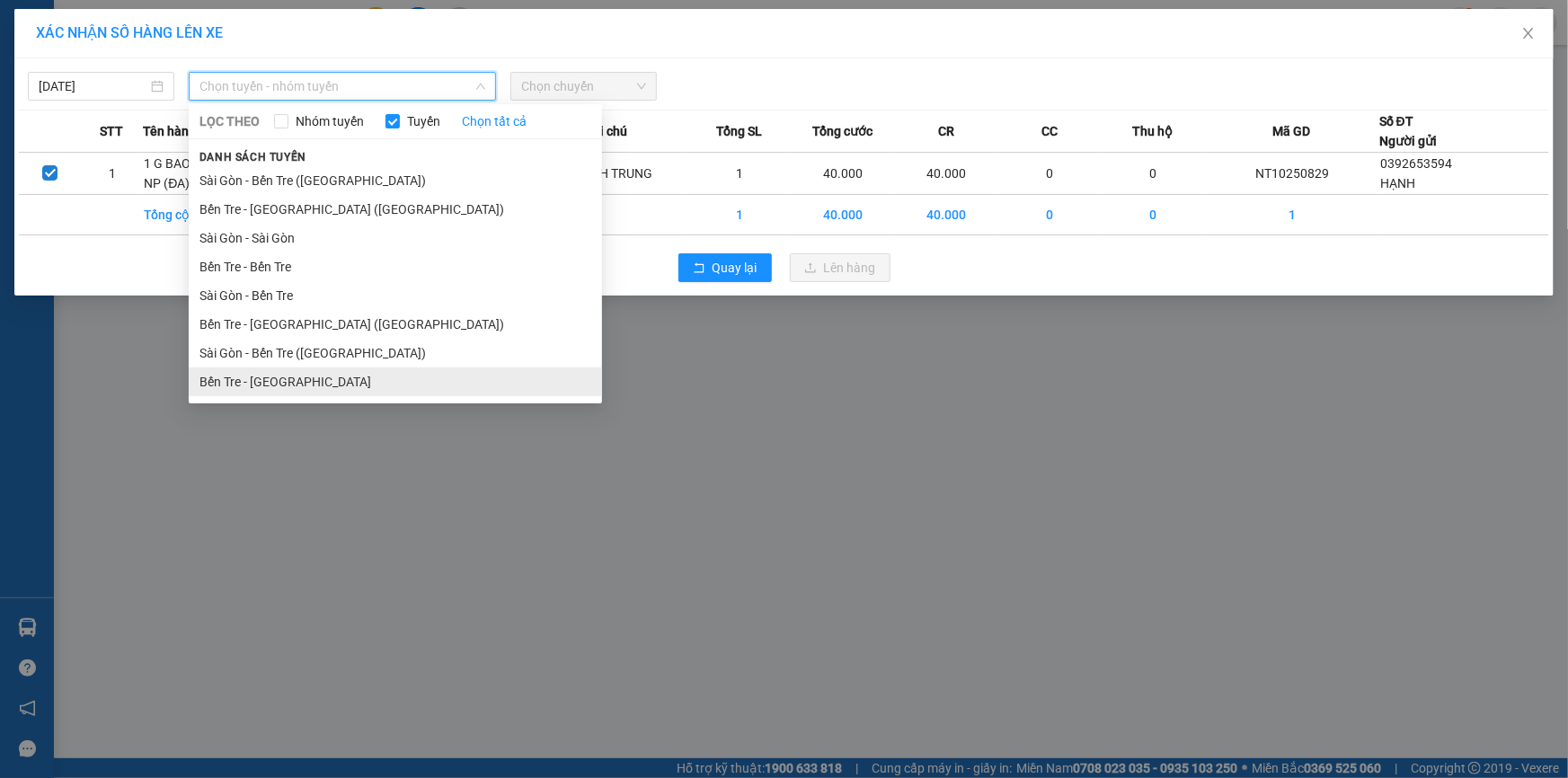
click at [273, 382] on li "Bến Tre - [GEOGRAPHIC_DATA]" at bounding box center [396, 382] width 414 height 29
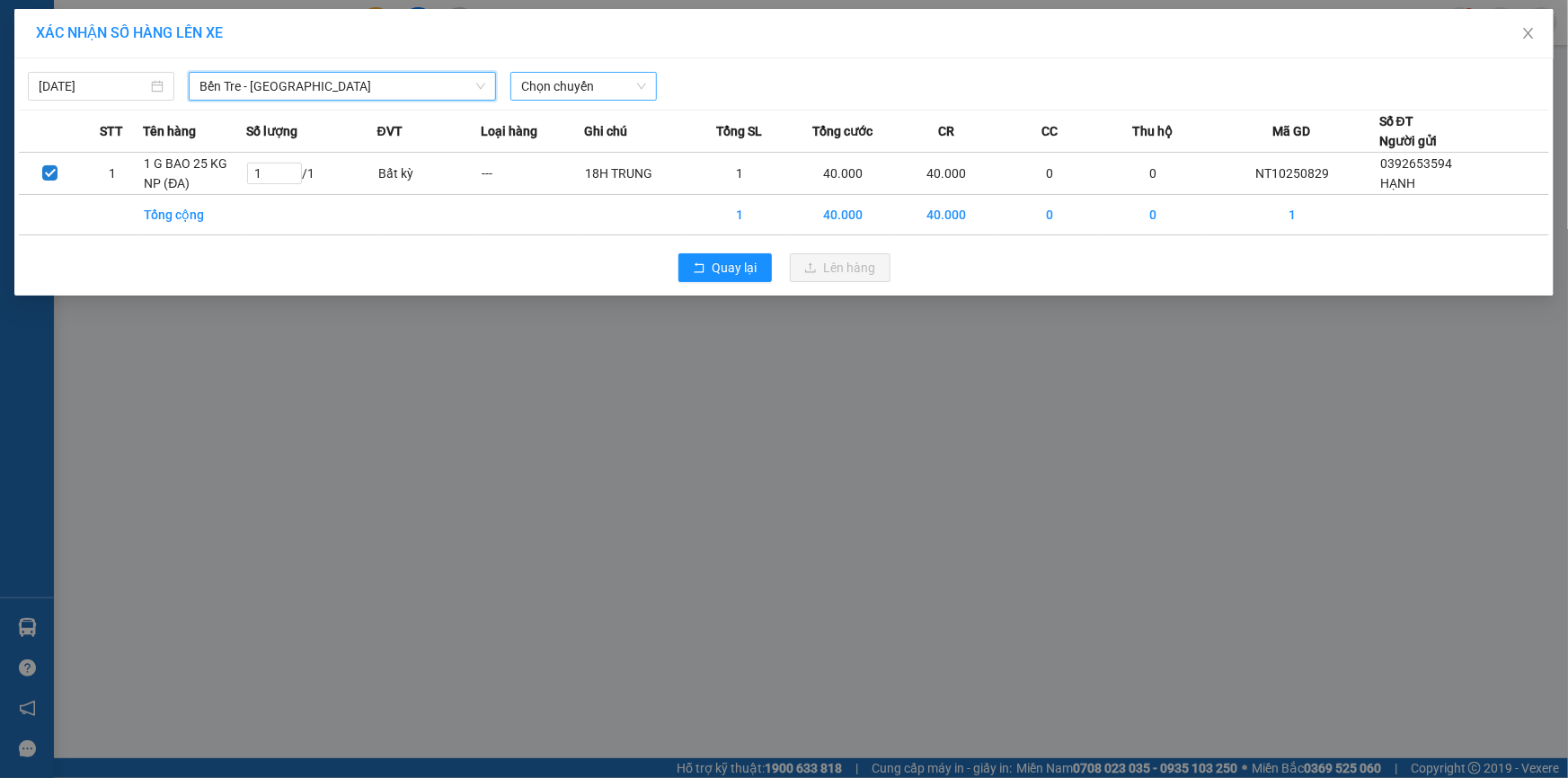
click at [608, 86] on span "Chọn chuyến" at bounding box center [583, 86] width 125 height 27
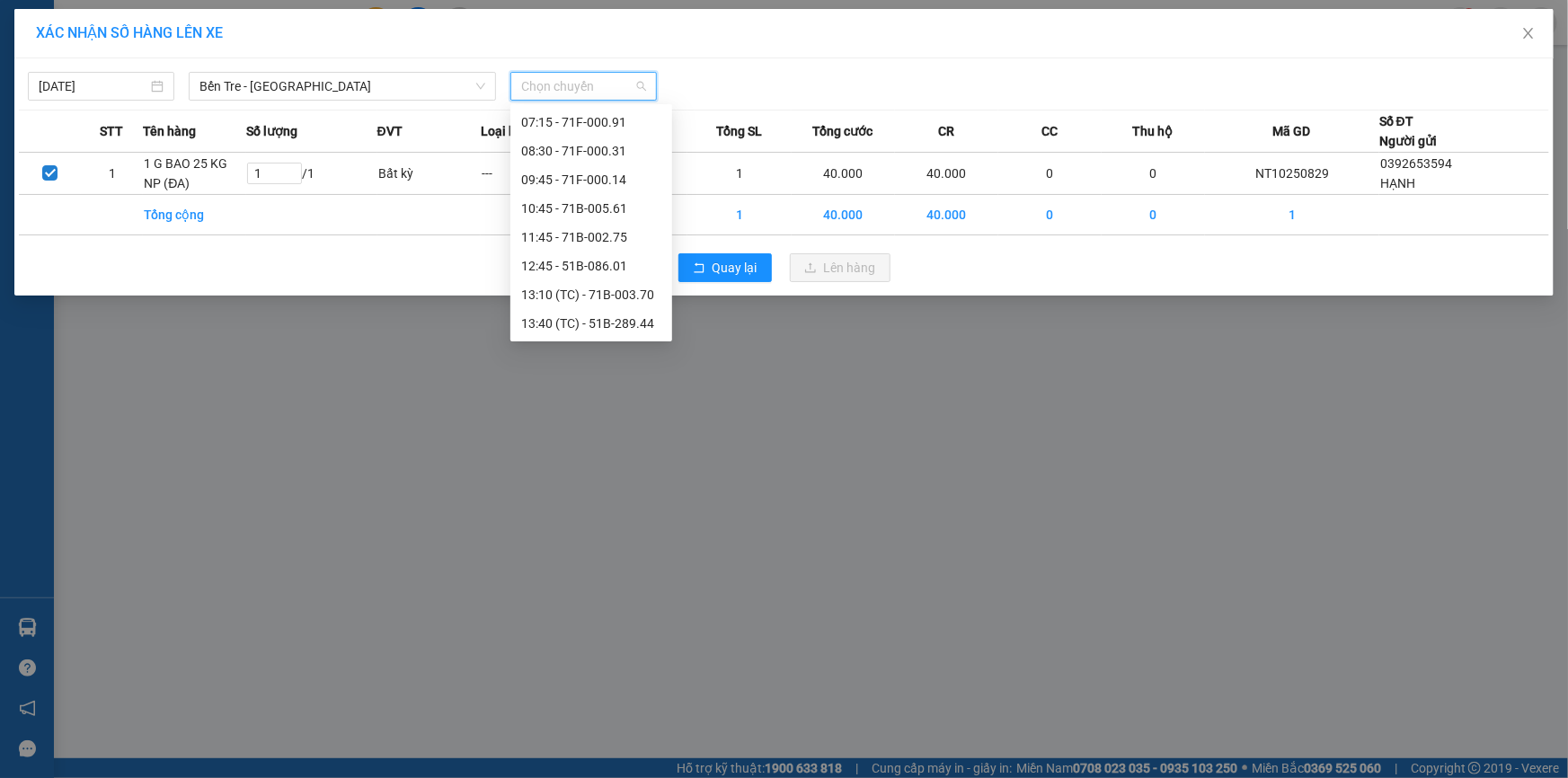
scroll to position [121, 0]
click at [636, 317] on div "13:40 (TC) - 51B-289.44" at bounding box center [591, 317] width 140 height 20
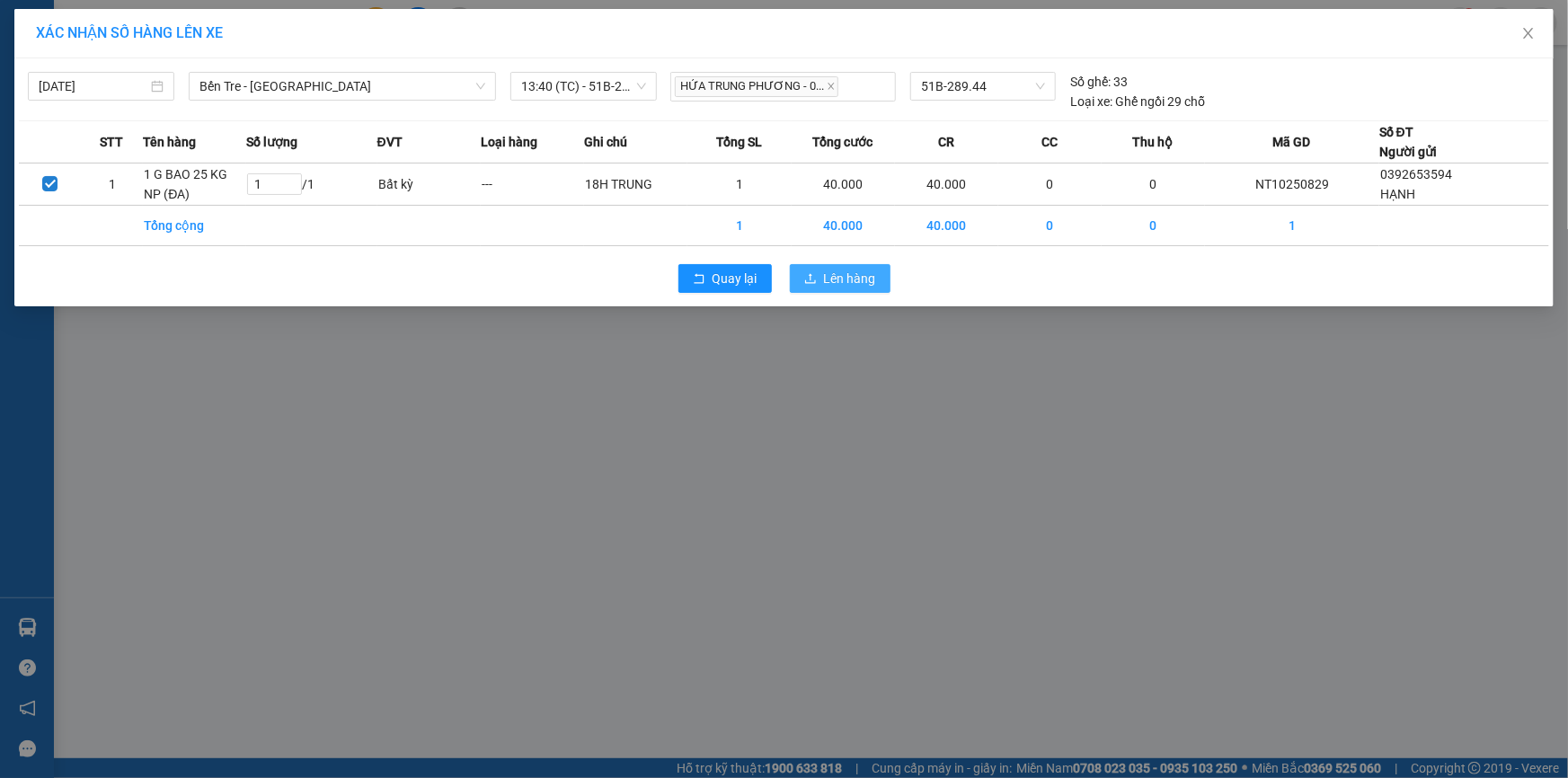
click at [849, 281] on span "Lên hàng" at bounding box center [849, 278] width 52 height 20
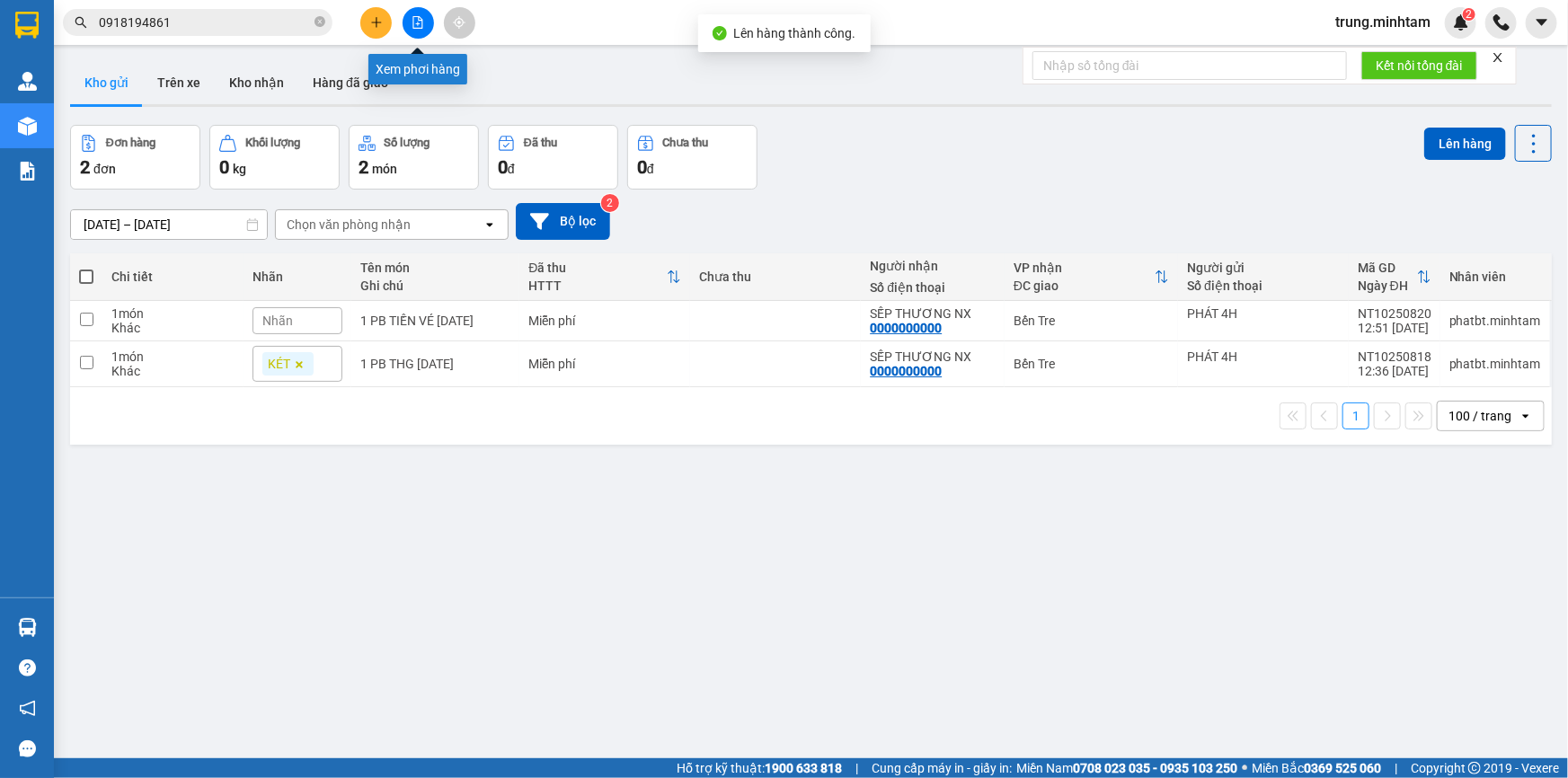
click at [419, 19] on icon "file-add" at bounding box center [417, 22] width 12 height 12
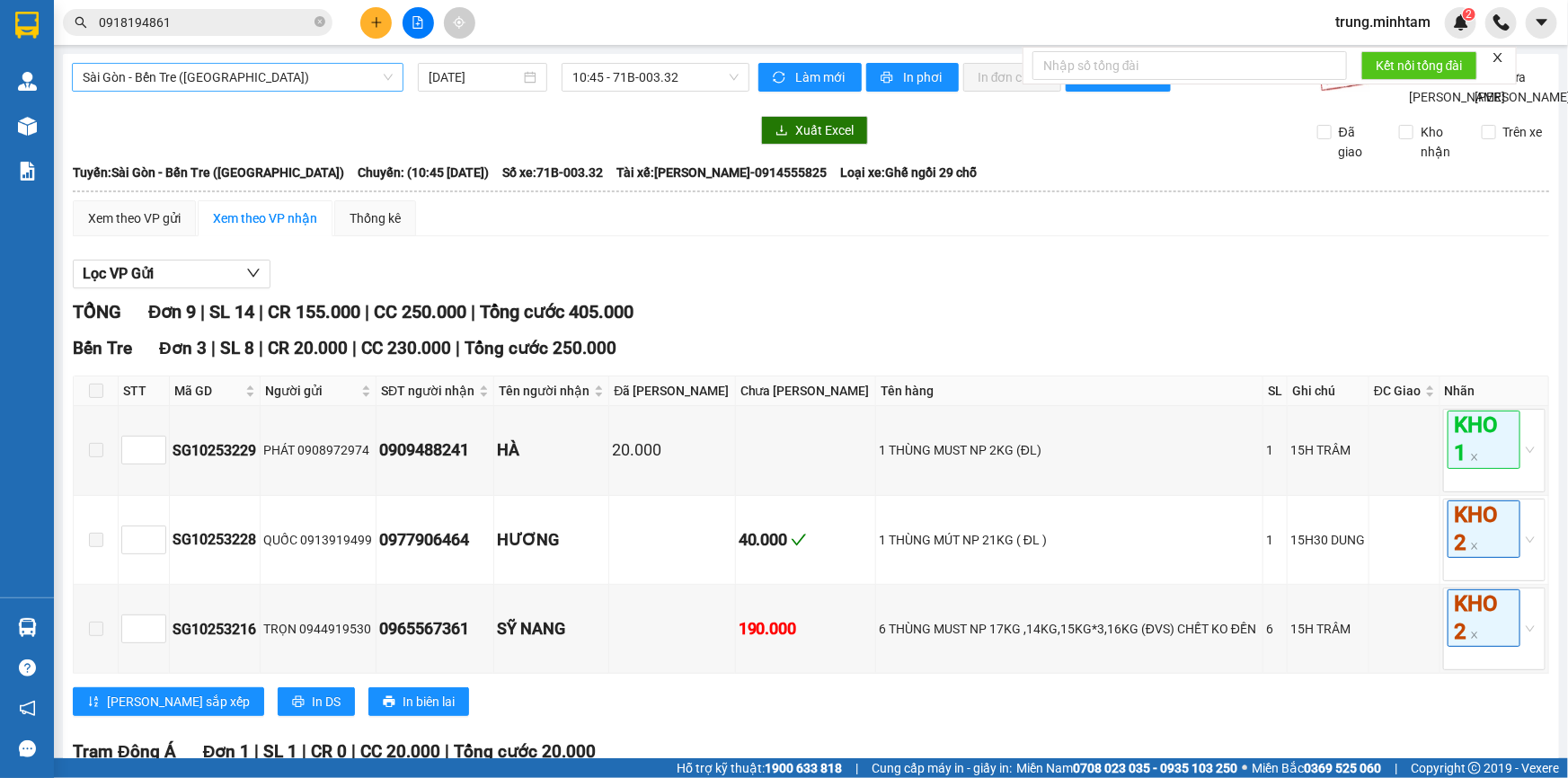
click at [218, 84] on span "Sài Gòn - Bến Tre ([GEOGRAPHIC_DATA])" at bounding box center [237, 77] width 310 height 27
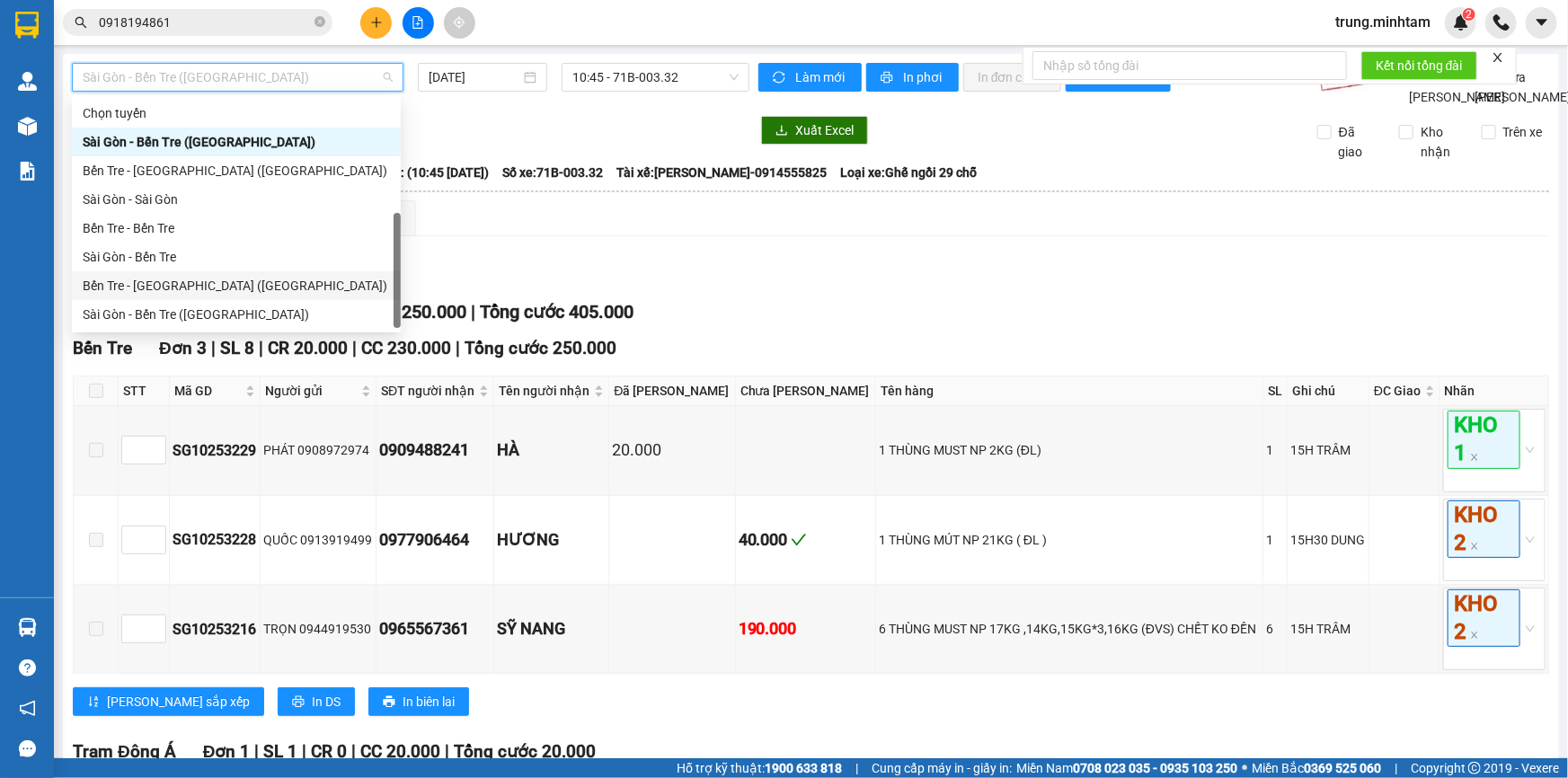
scroll to position [28, 0]
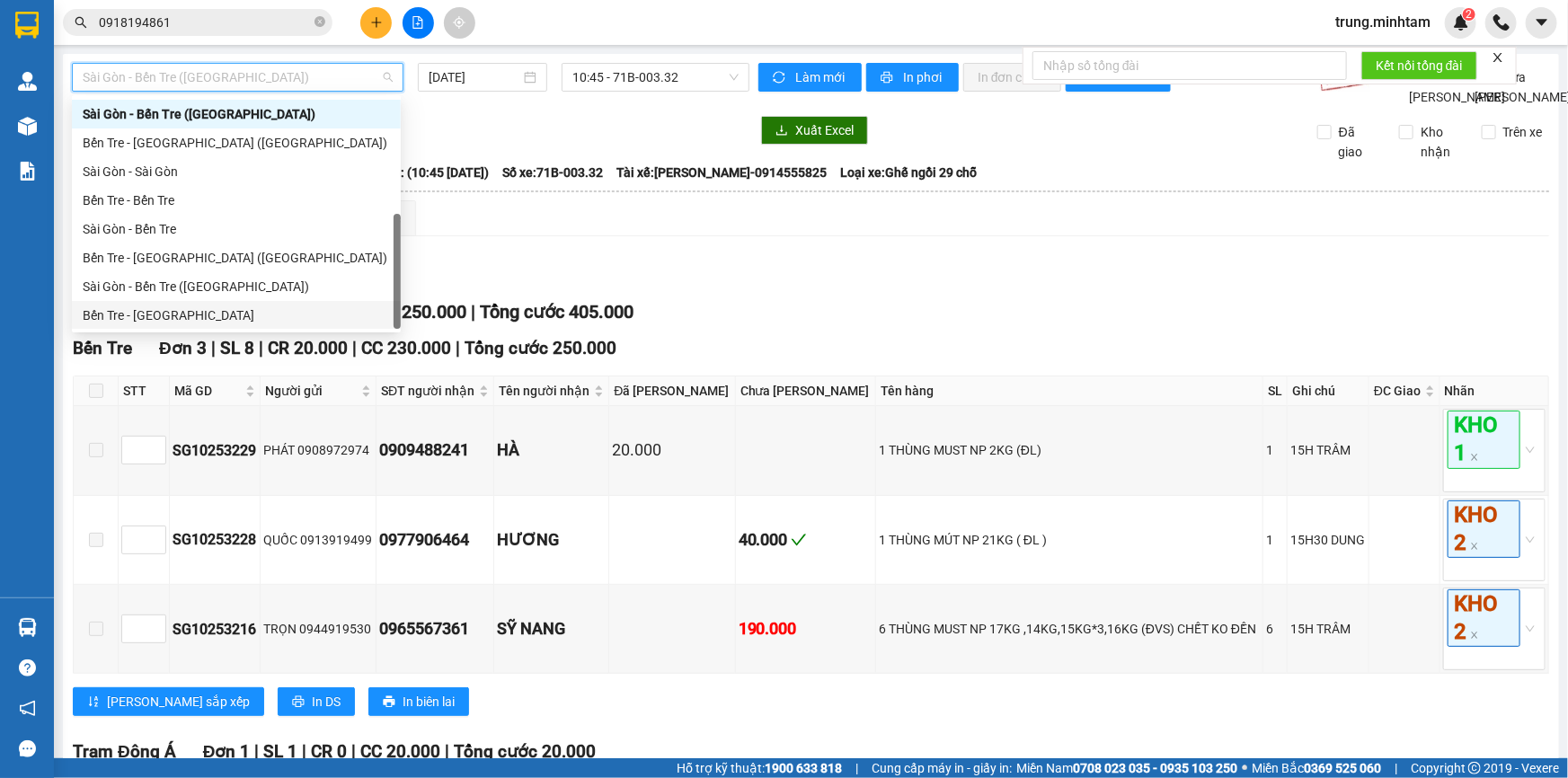
click at [161, 325] on div "Bến Tre - [GEOGRAPHIC_DATA]" at bounding box center [235, 316] width 329 height 29
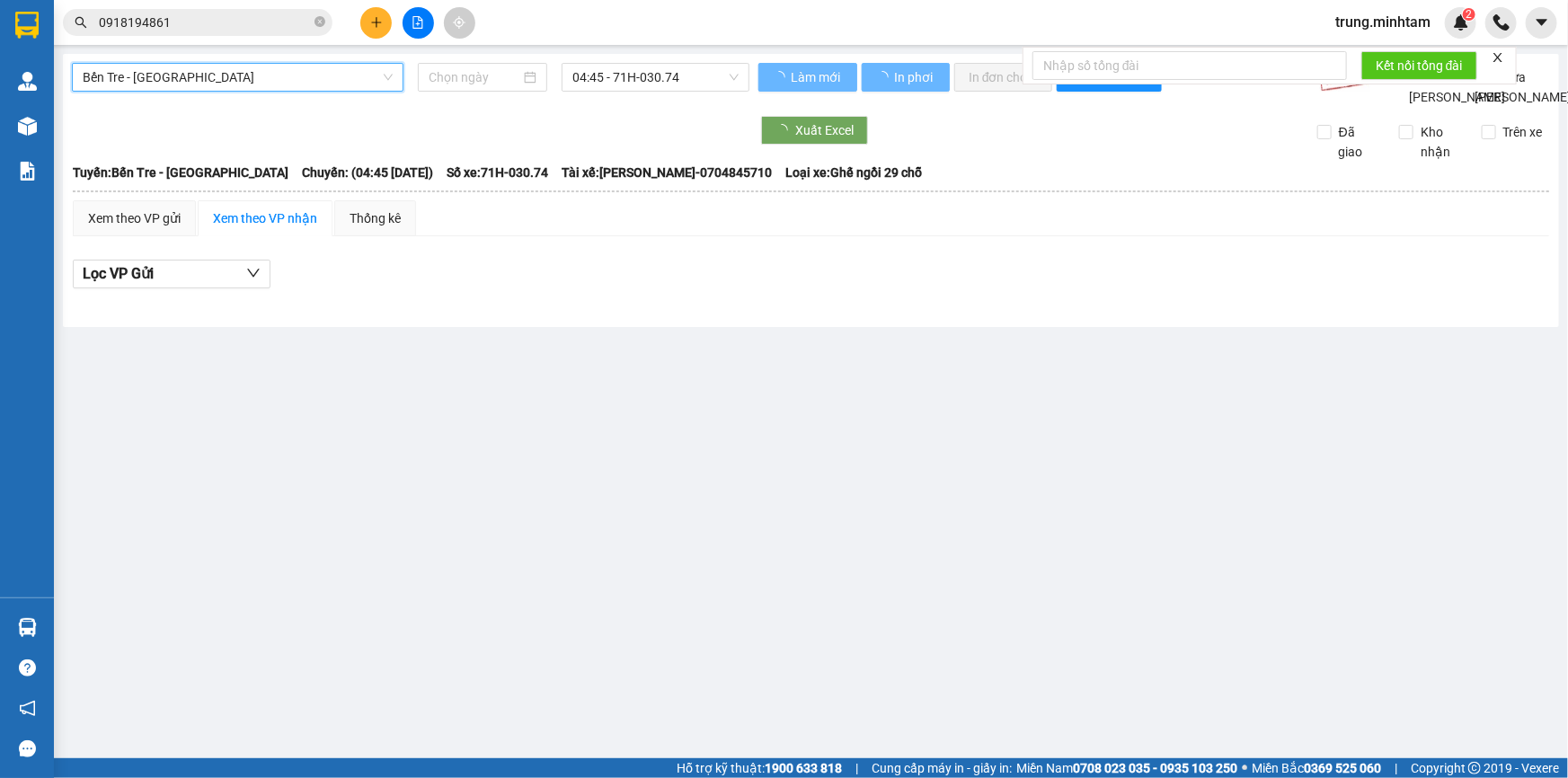
type input "[DATE]"
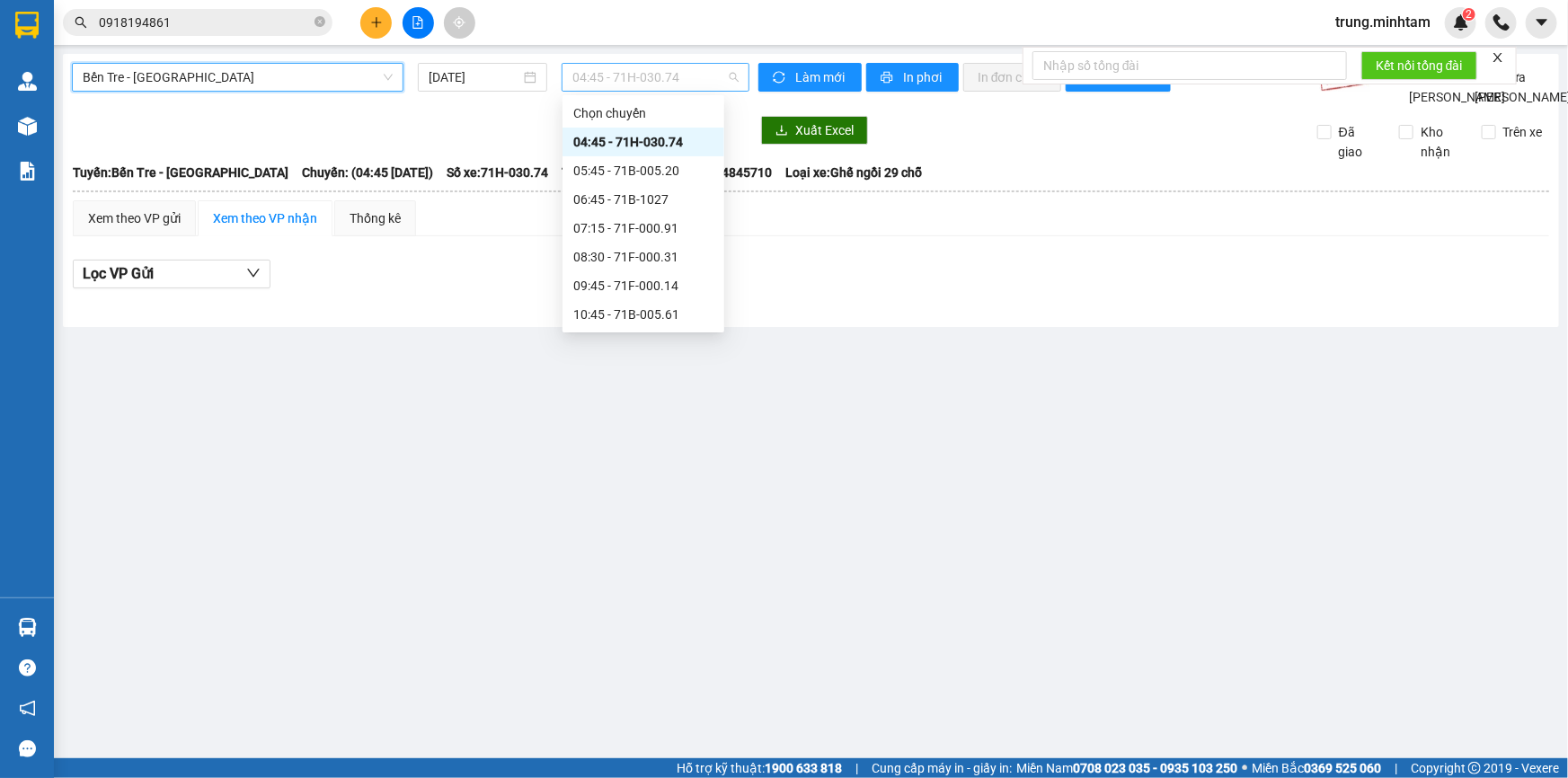
click at [606, 81] on span "04:45 - 71H-030.74" at bounding box center [655, 77] width 166 height 27
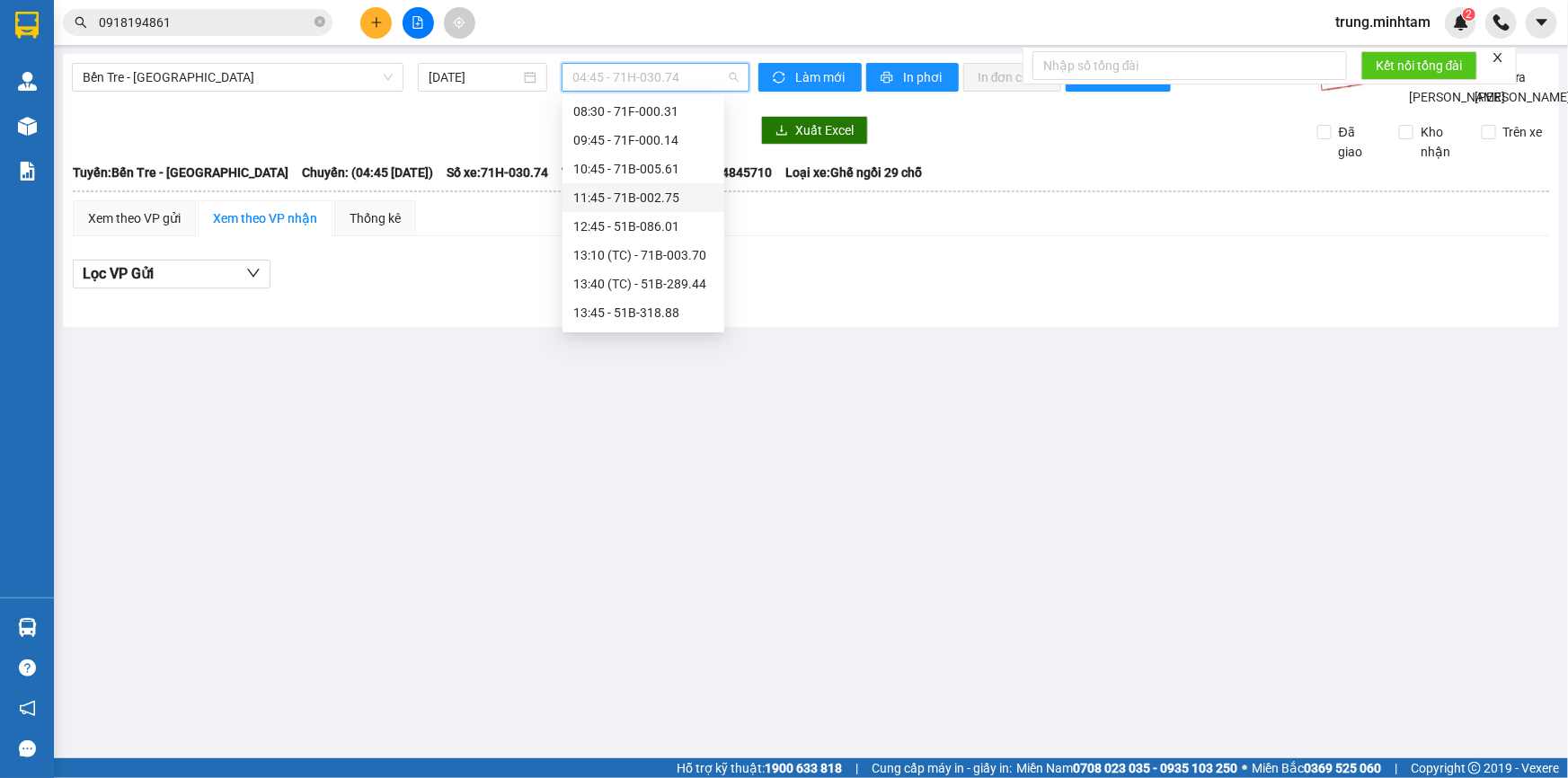
scroll to position [153, 0]
drag, startPoint x: 714, startPoint y: 156, endPoint x: 706, endPoint y: 194, distance: 38.8
click at [706, 194] on div "Chọn chuyến 04:45 - 71H-030.74 05:45 - 71B-005.20 06:45 - 71B-1027 07:15 - 71F-…" at bounding box center [643, 362] width 162 height 834
click at [678, 278] on div "13:40 (TC) - 51B-289.44" at bounding box center [642, 276] width 140 height 20
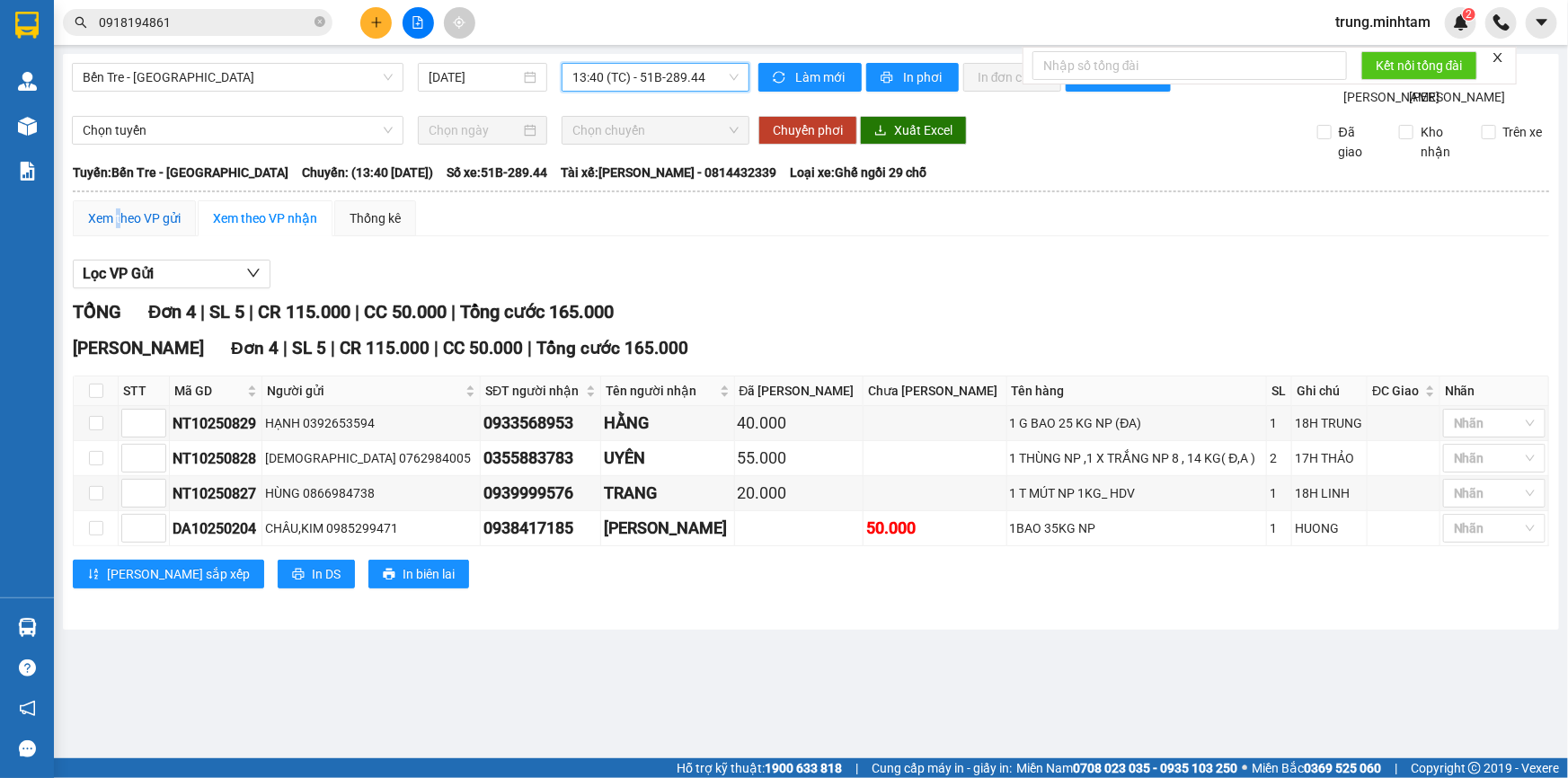
click at [117, 228] on div "Xem theo VP gửi" at bounding box center [133, 218] width 92 height 20
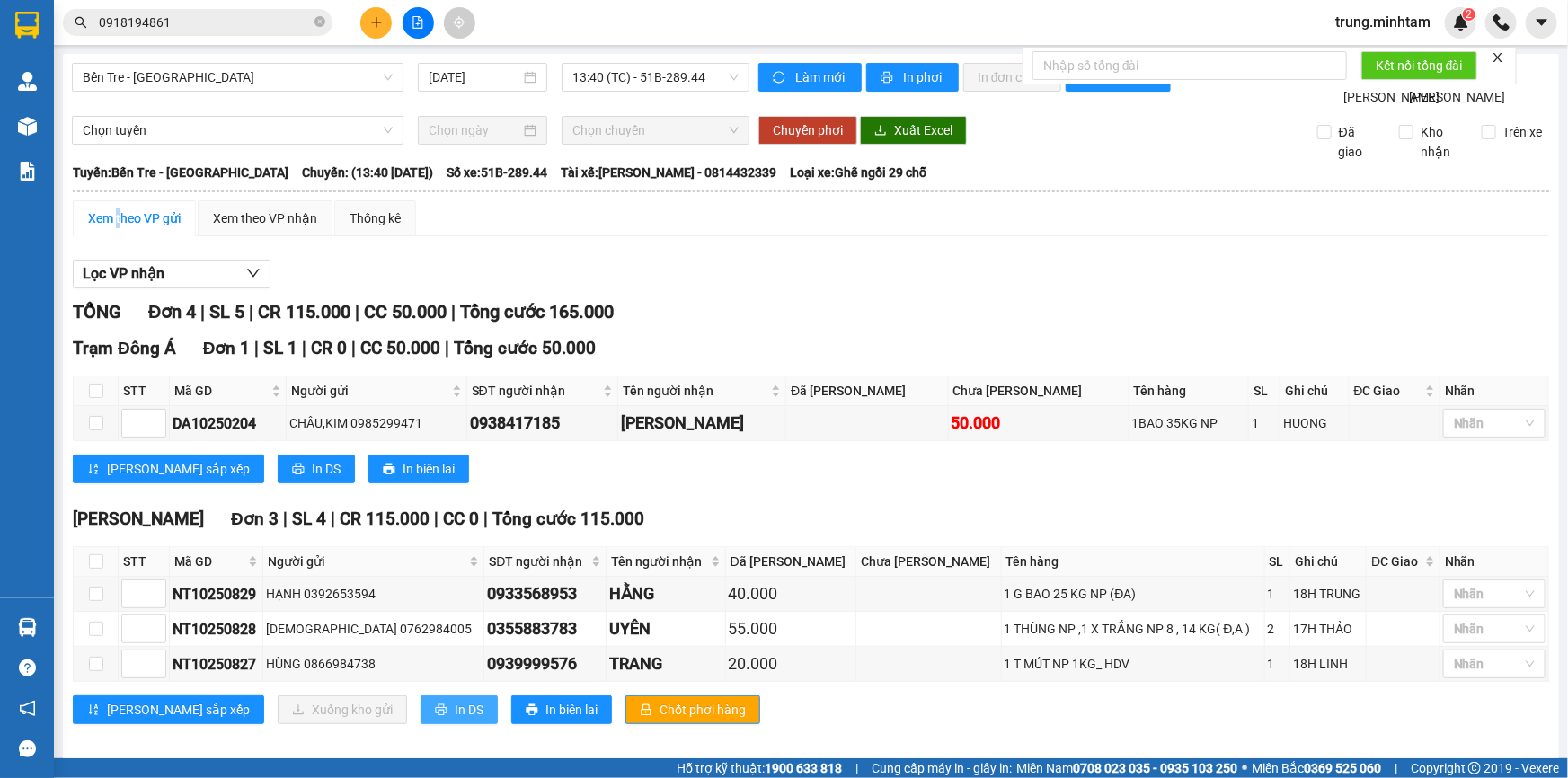
click at [455, 720] on span "In DS" at bounding box center [469, 709] width 29 height 20
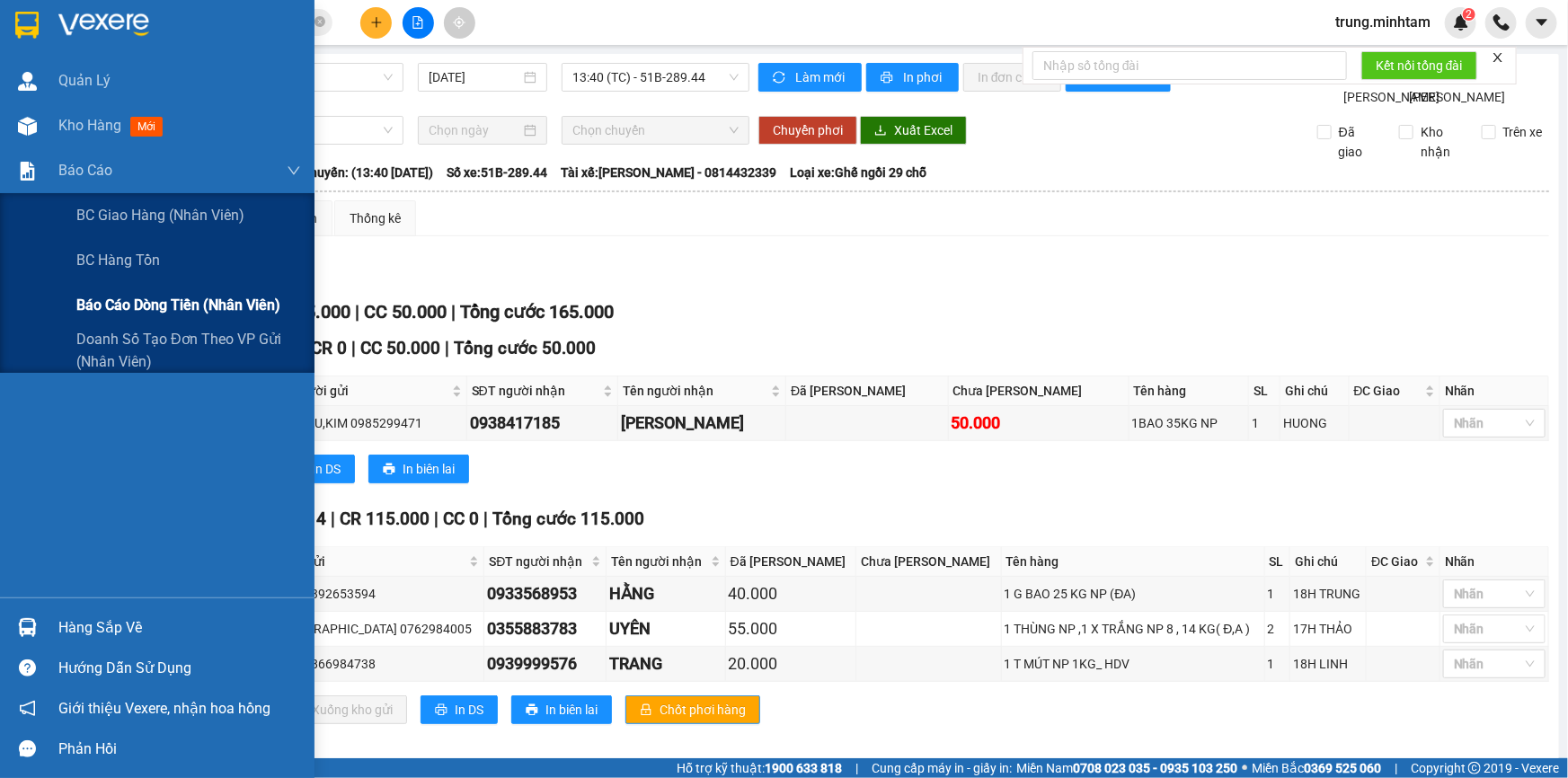
click at [158, 309] on span "Báo cáo dòng tiền (nhân viên)" at bounding box center [178, 305] width 204 height 23
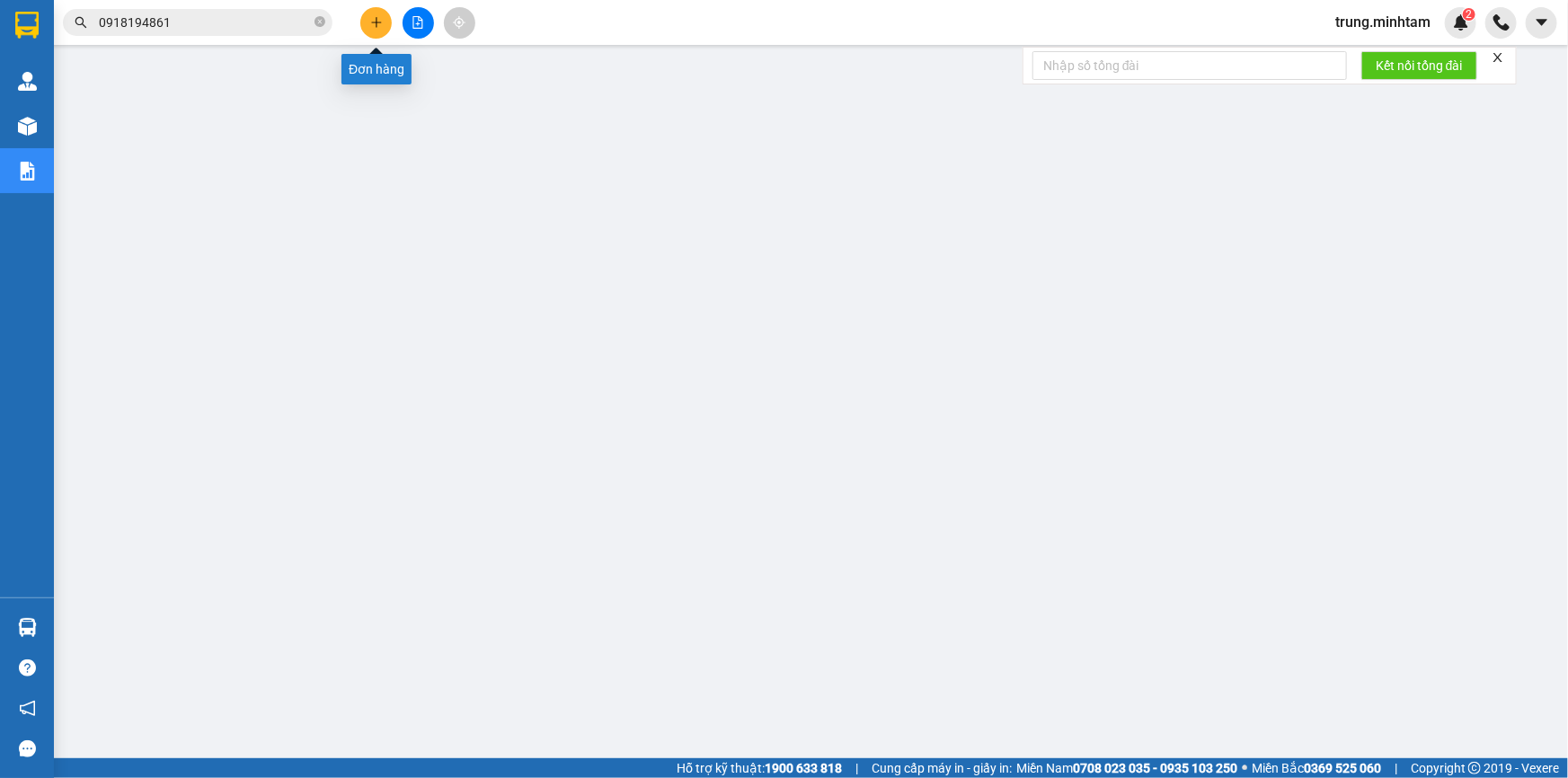
click at [379, 21] on icon "plus" at bounding box center [376, 22] width 12 height 12
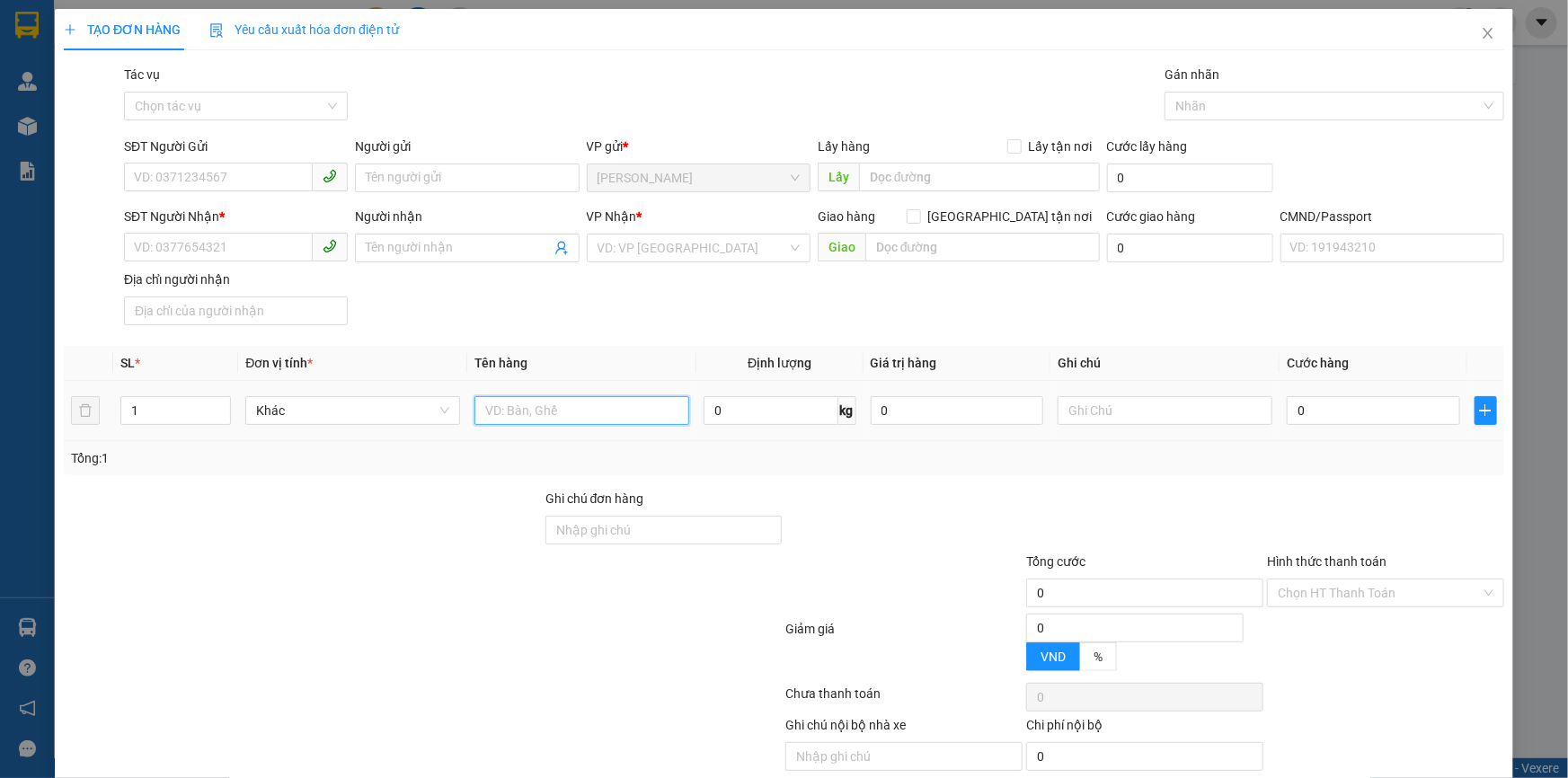
drag, startPoint x: 585, startPoint y: 414, endPoint x: 584, endPoint y: 396, distance: 18.0
click at [585, 407] on input "text" at bounding box center [581, 411] width 214 height 29
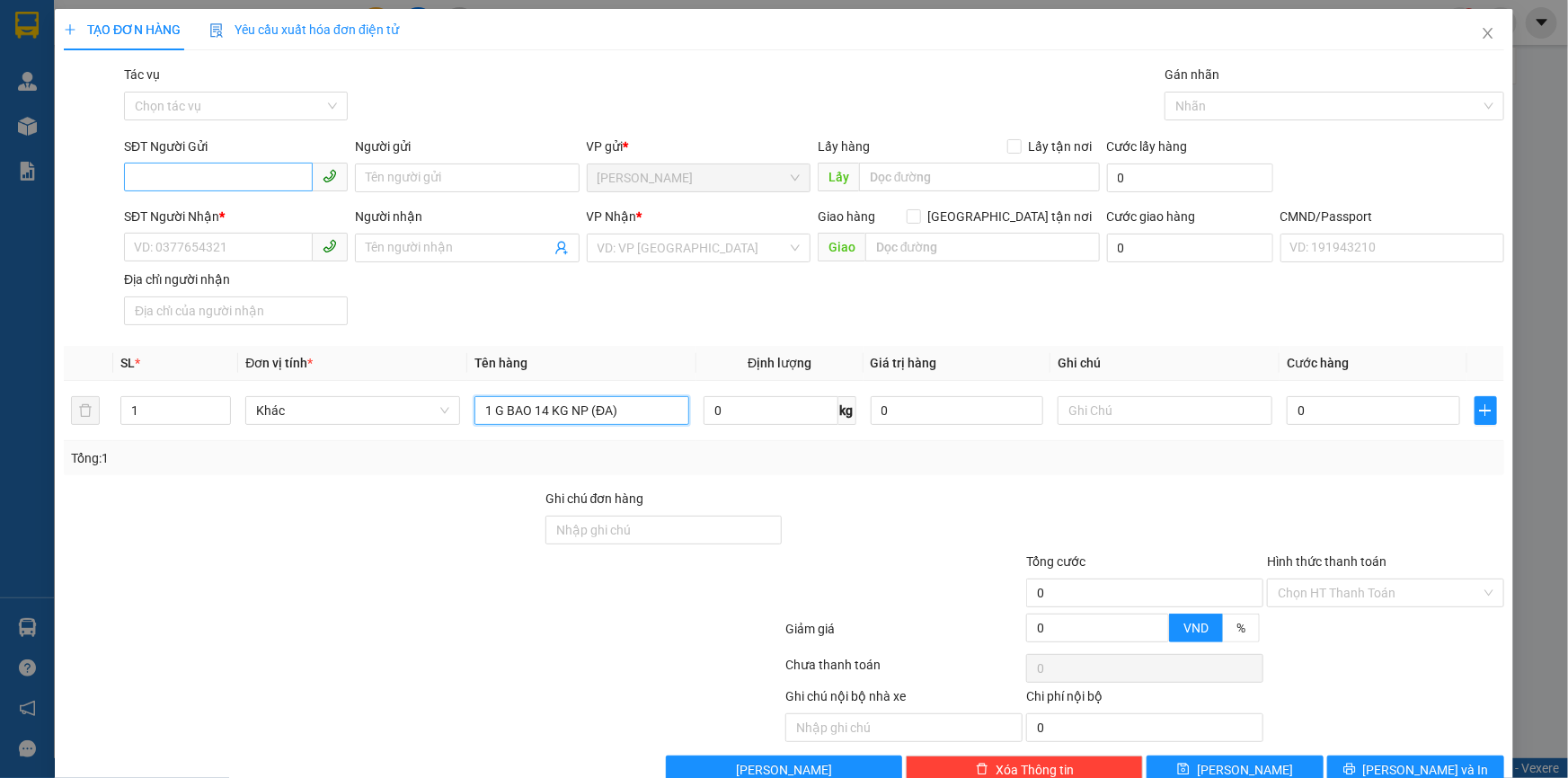
type input "1 G BAO 14 KG NP (ĐA)"
click at [242, 184] on input "SĐT Người Gửi" at bounding box center [218, 177] width 189 height 29
type input "0913358159"
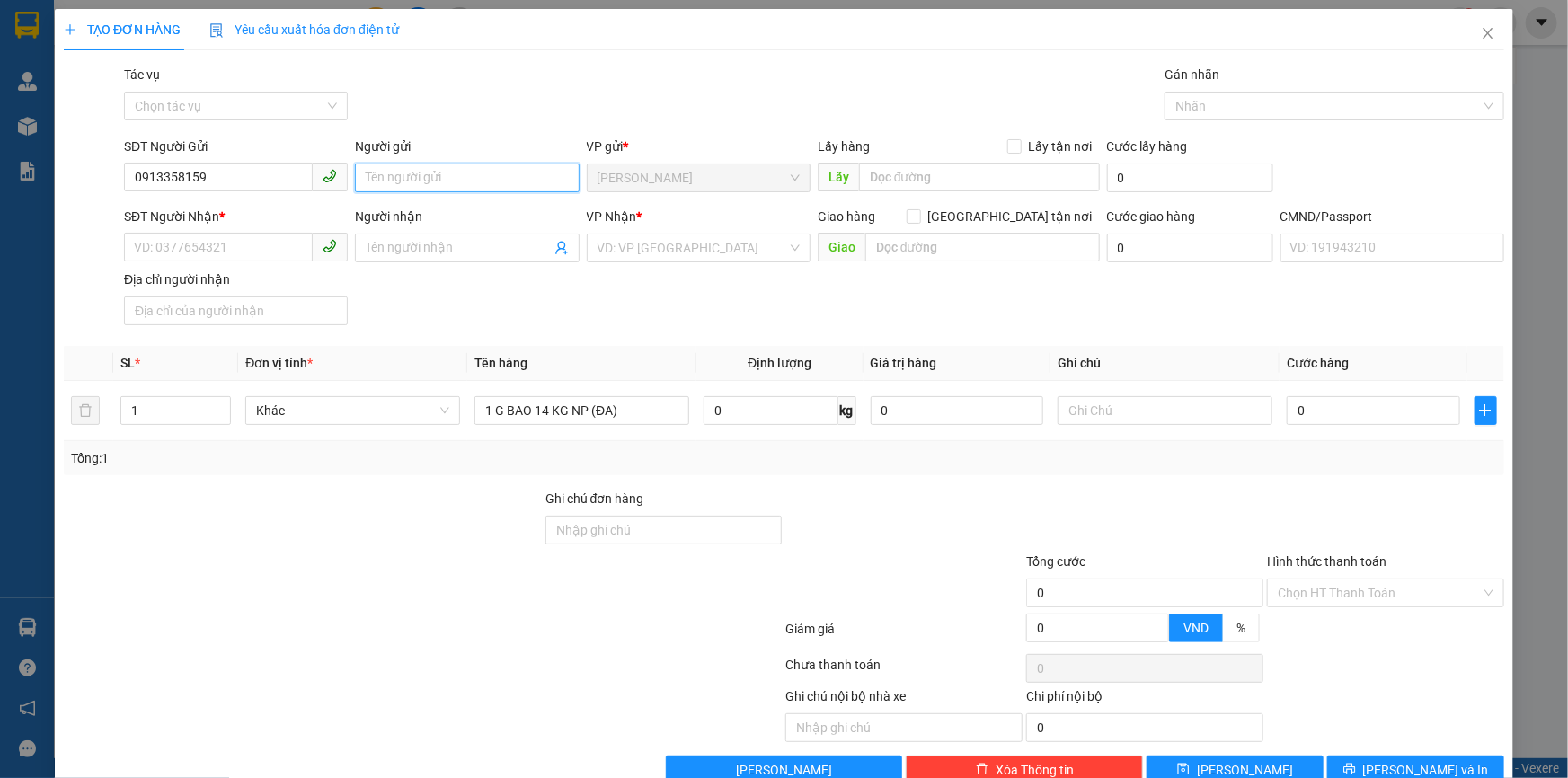
click at [452, 181] on input "Người gửi" at bounding box center [466, 178] width 224 height 29
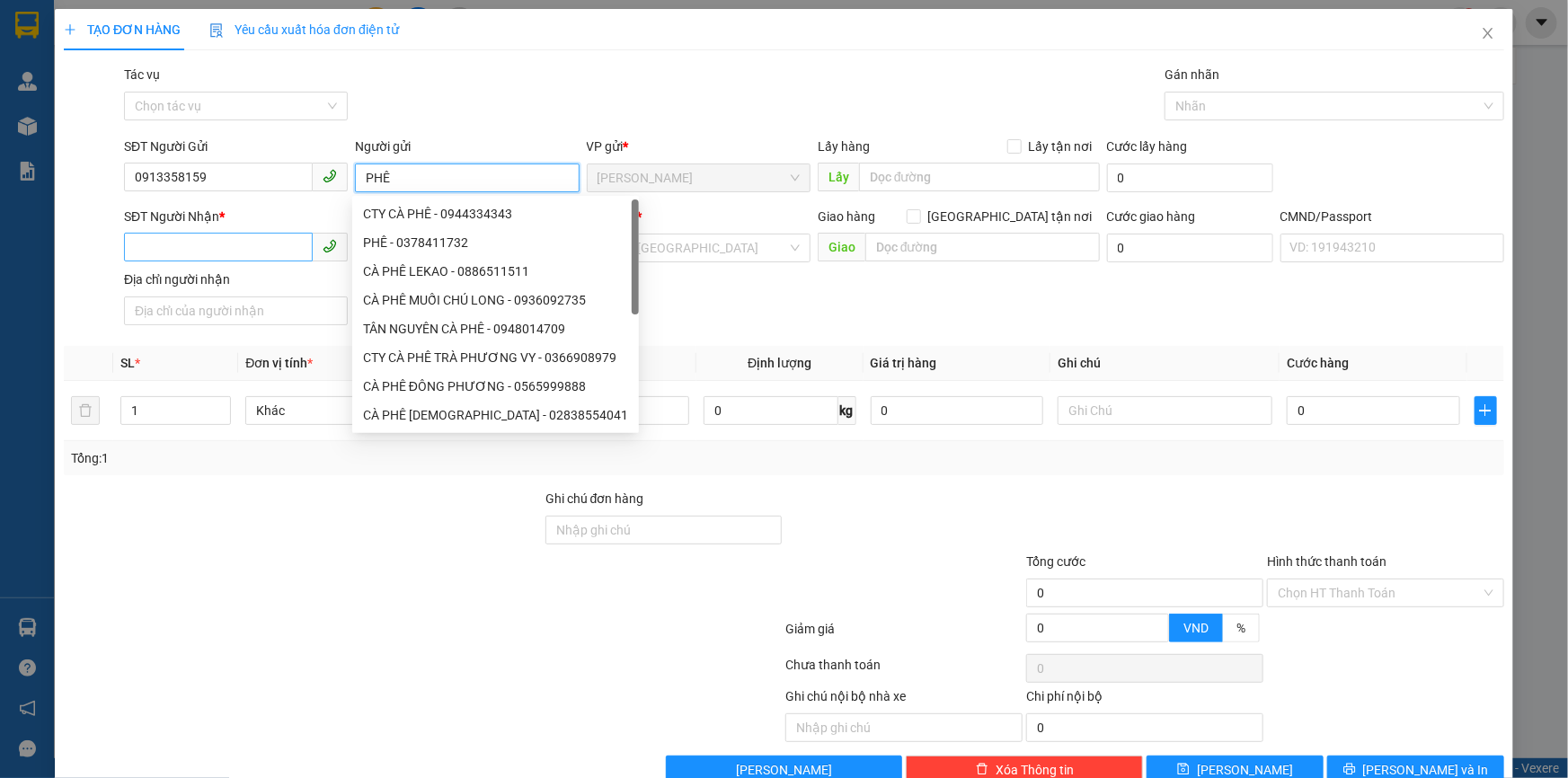
type input "PHÊ"
click at [245, 250] on input "SĐT Người Nhận *" at bounding box center [218, 247] width 189 height 29
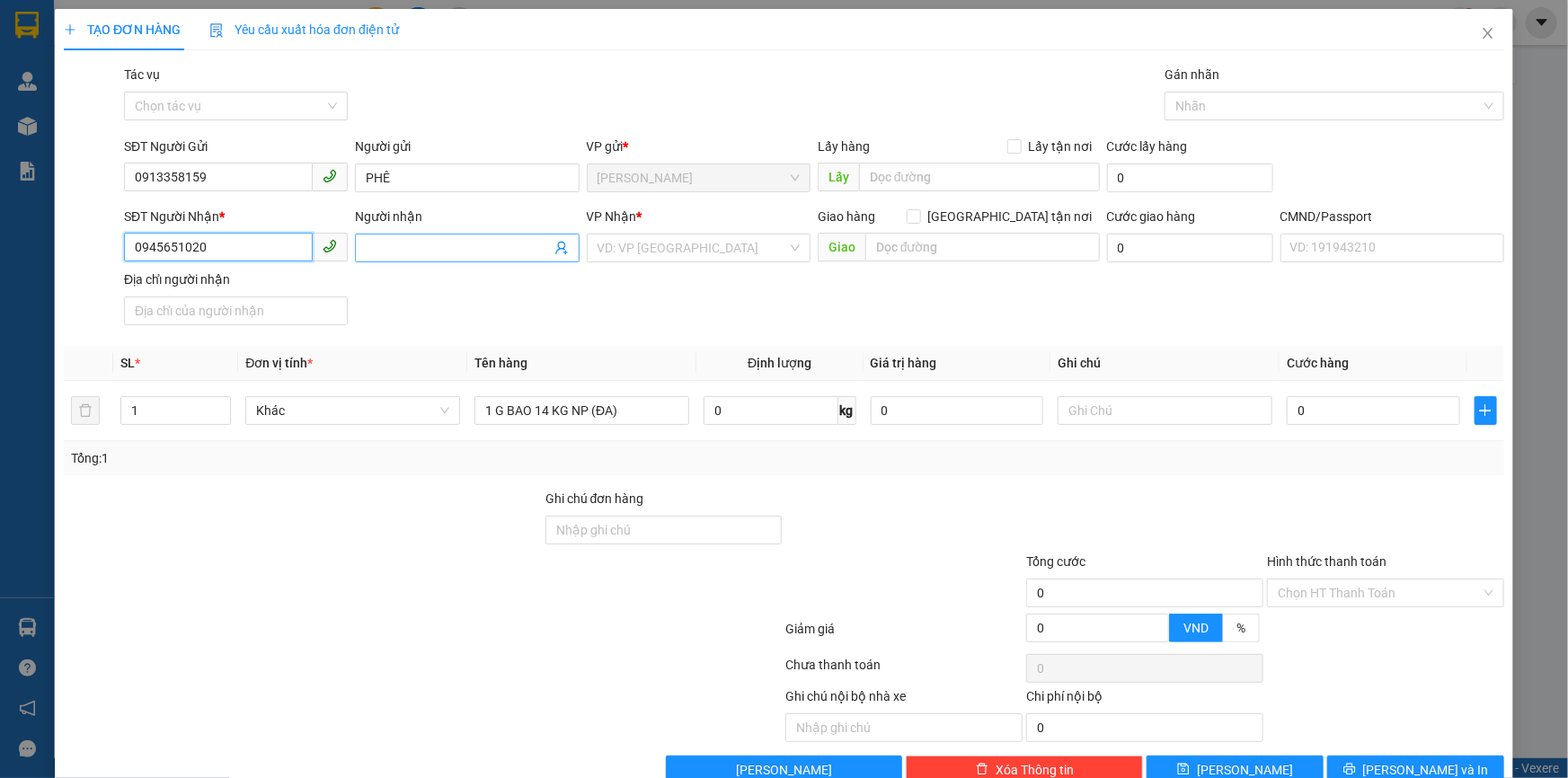
type input "0945651020"
click at [429, 248] on input "Người nhận" at bounding box center [458, 248] width 184 height 20
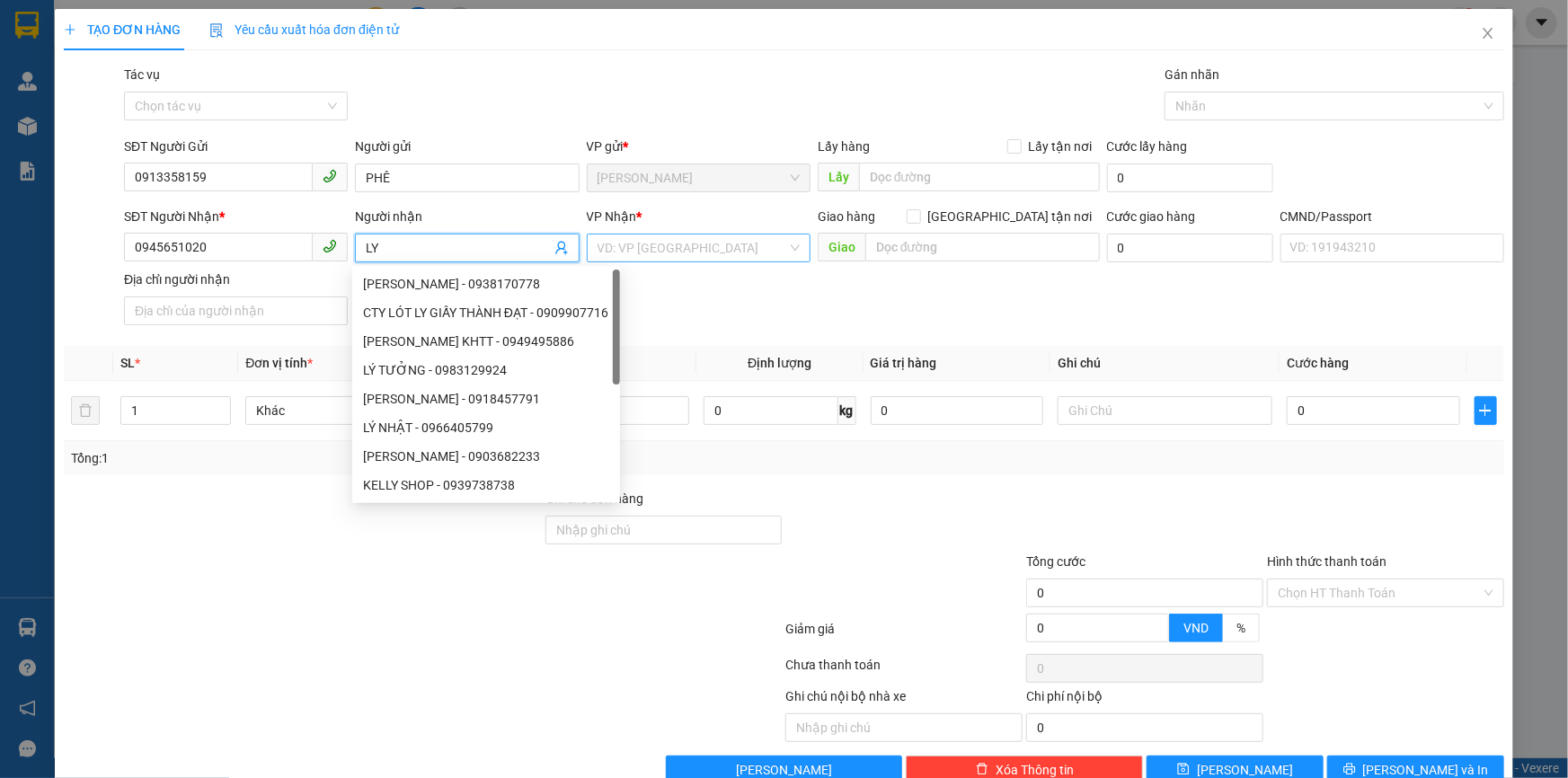
type input "LY"
click at [647, 242] on input "search" at bounding box center [692, 248] width 190 height 27
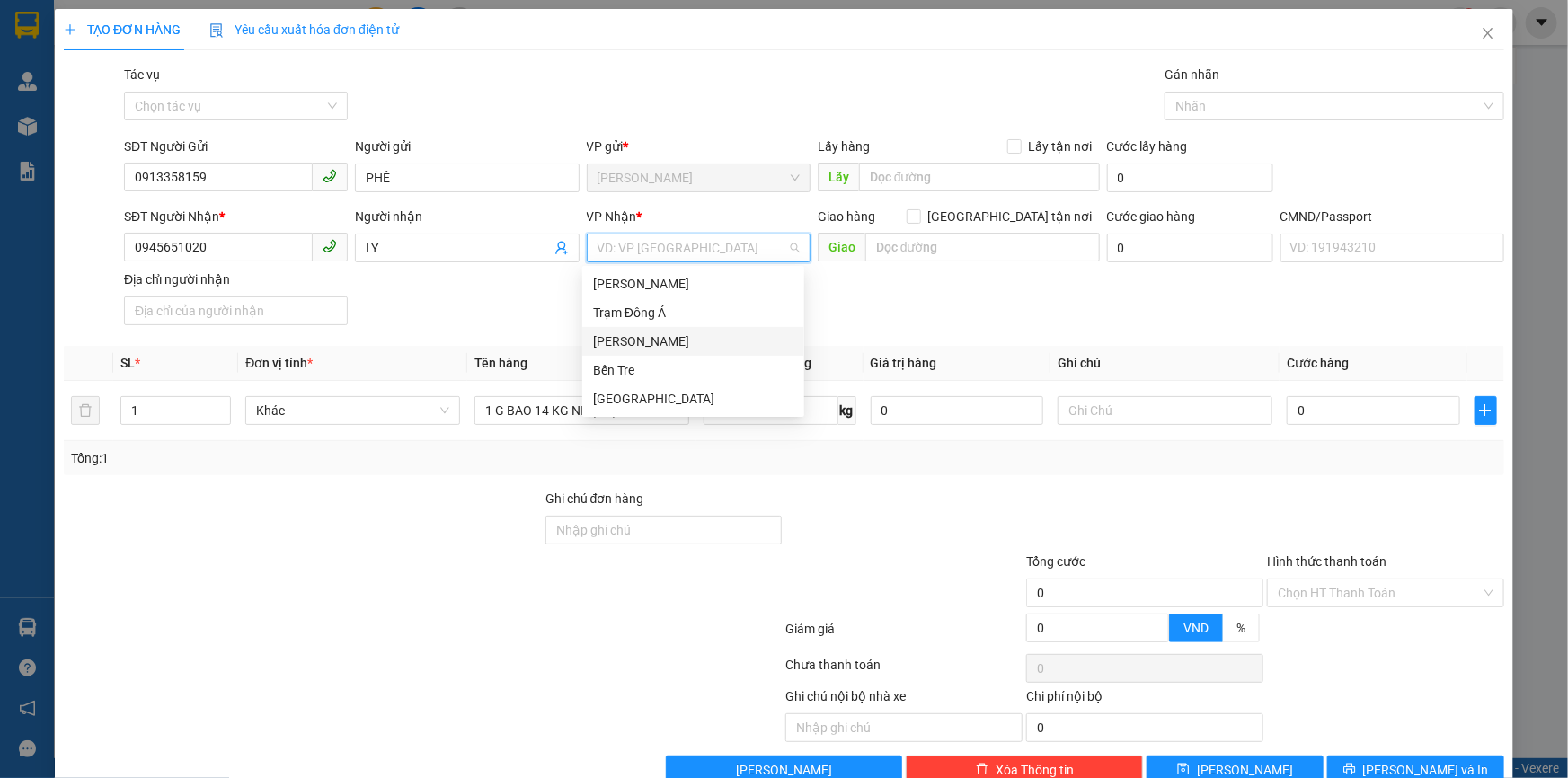
click at [636, 341] on div "[PERSON_NAME]" at bounding box center [693, 341] width 200 height 20
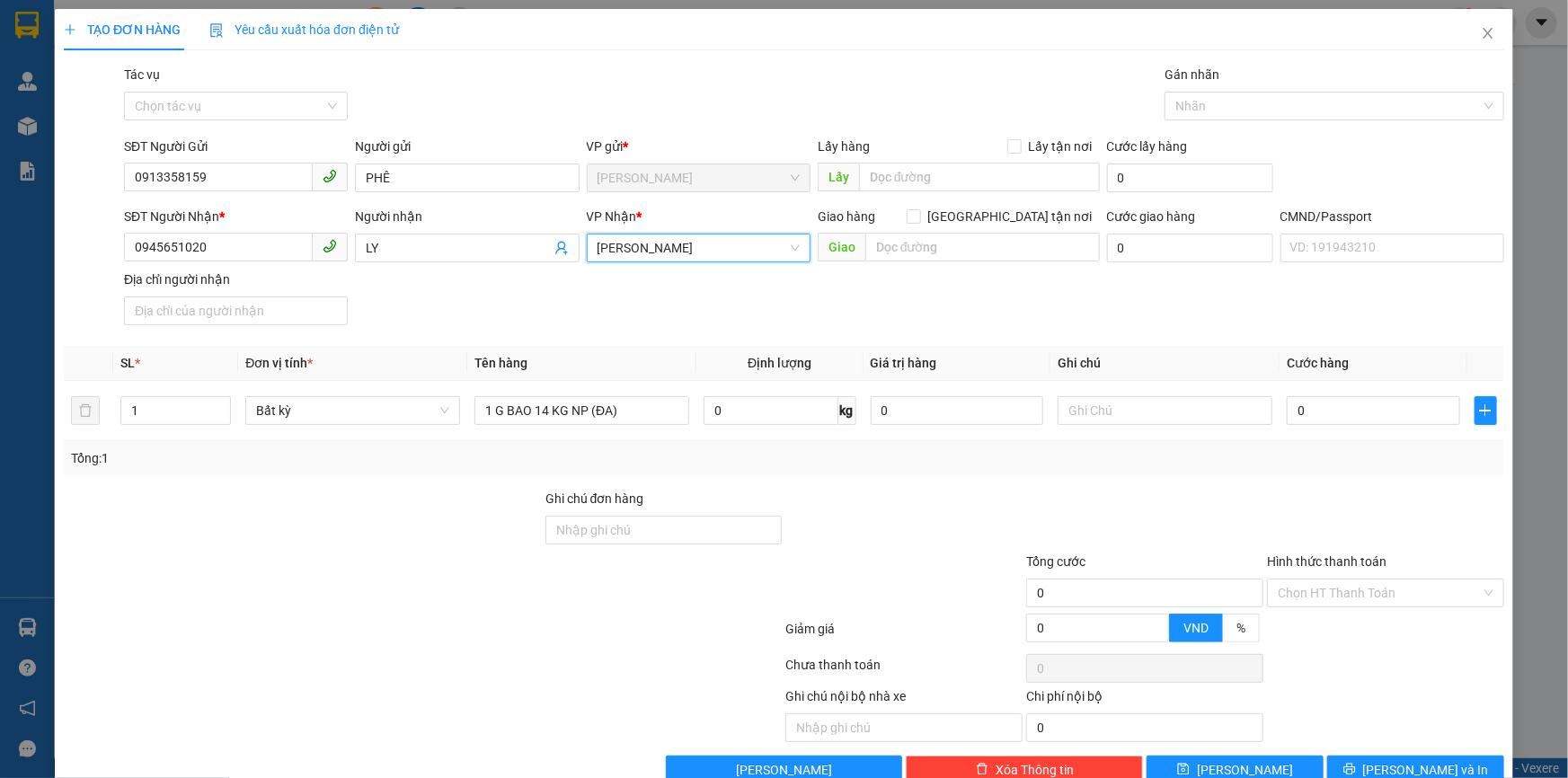
click at [737, 301] on div "SĐT Người Nhận * 0945651020 Người nhận LY VP Nhận * Hồ Chí Minh Hồ Chí Minh Gia…" at bounding box center [813, 270] width 1387 height 126
click at [1103, 411] on input "text" at bounding box center [1164, 411] width 214 height 29
type input "18H TRUNG"
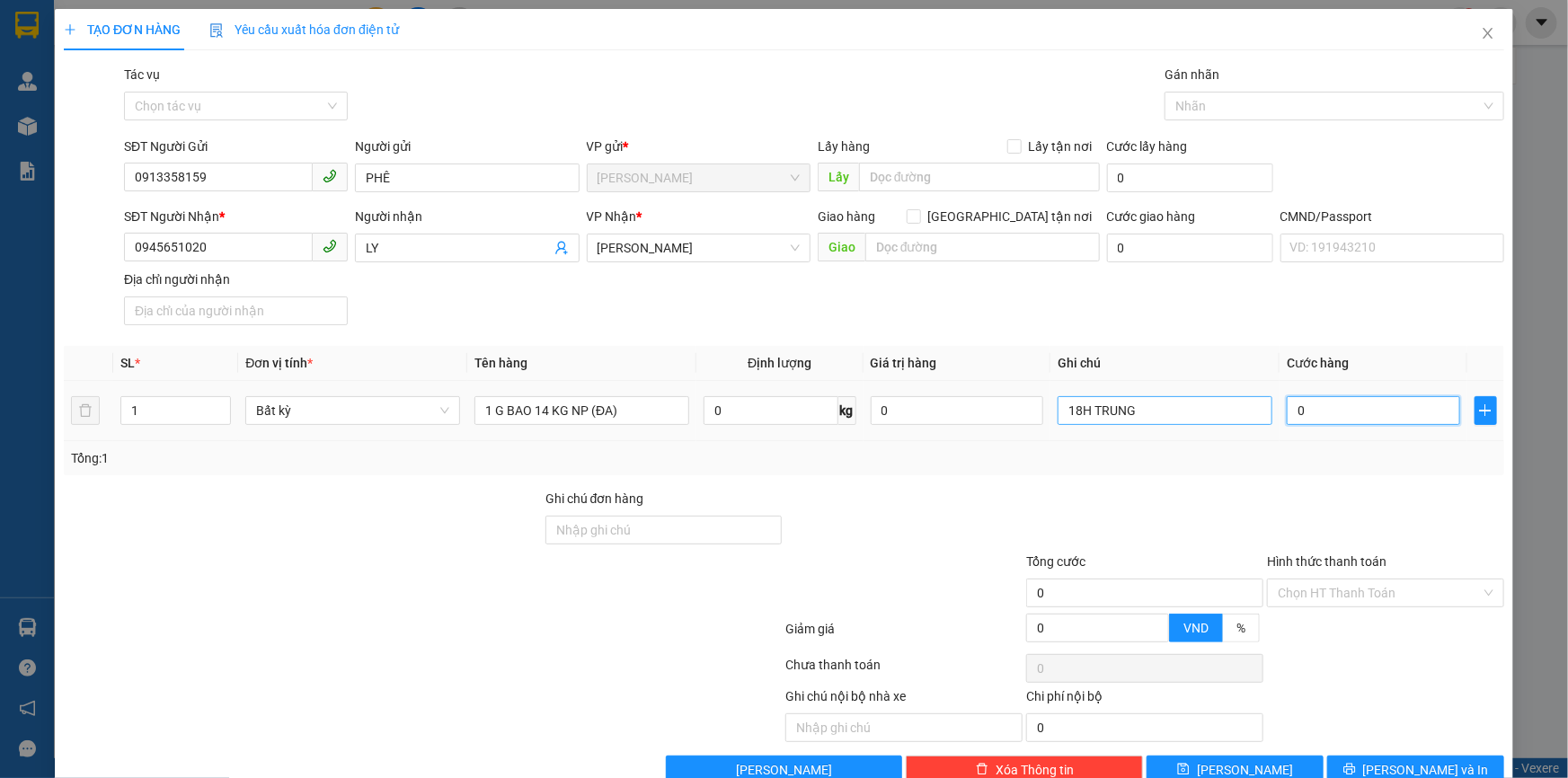
type input "3"
type input "30"
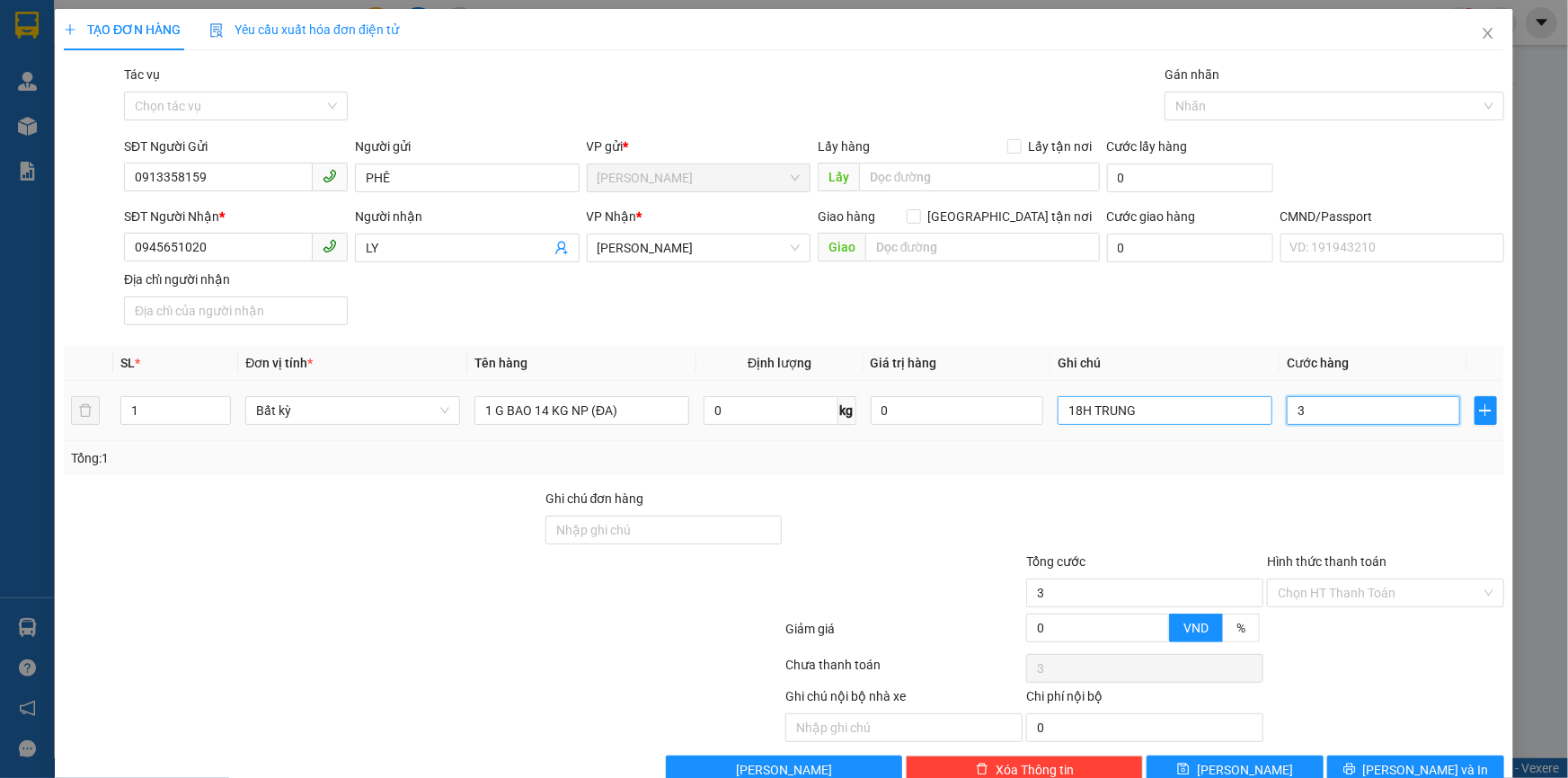
type input "30"
type input "30.000"
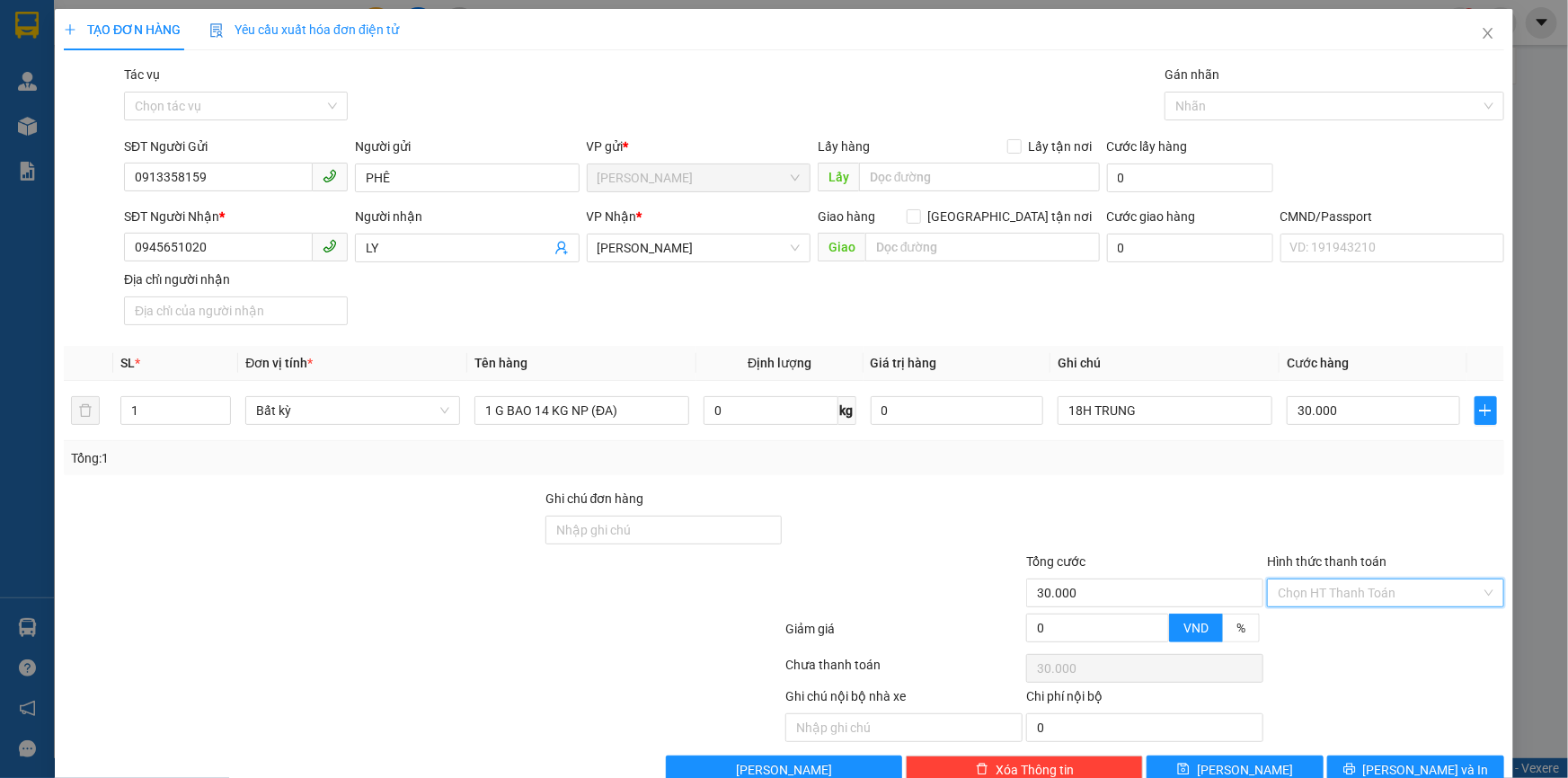
click at [1367, 594] on input "Hình thức thanh toán" at bounding box center [1378, 593] width 203 height 27
click at [1343, 627] on div "Tại văn phòng" at bounding box center [1375, 627] width 214 height 20
type input "0"
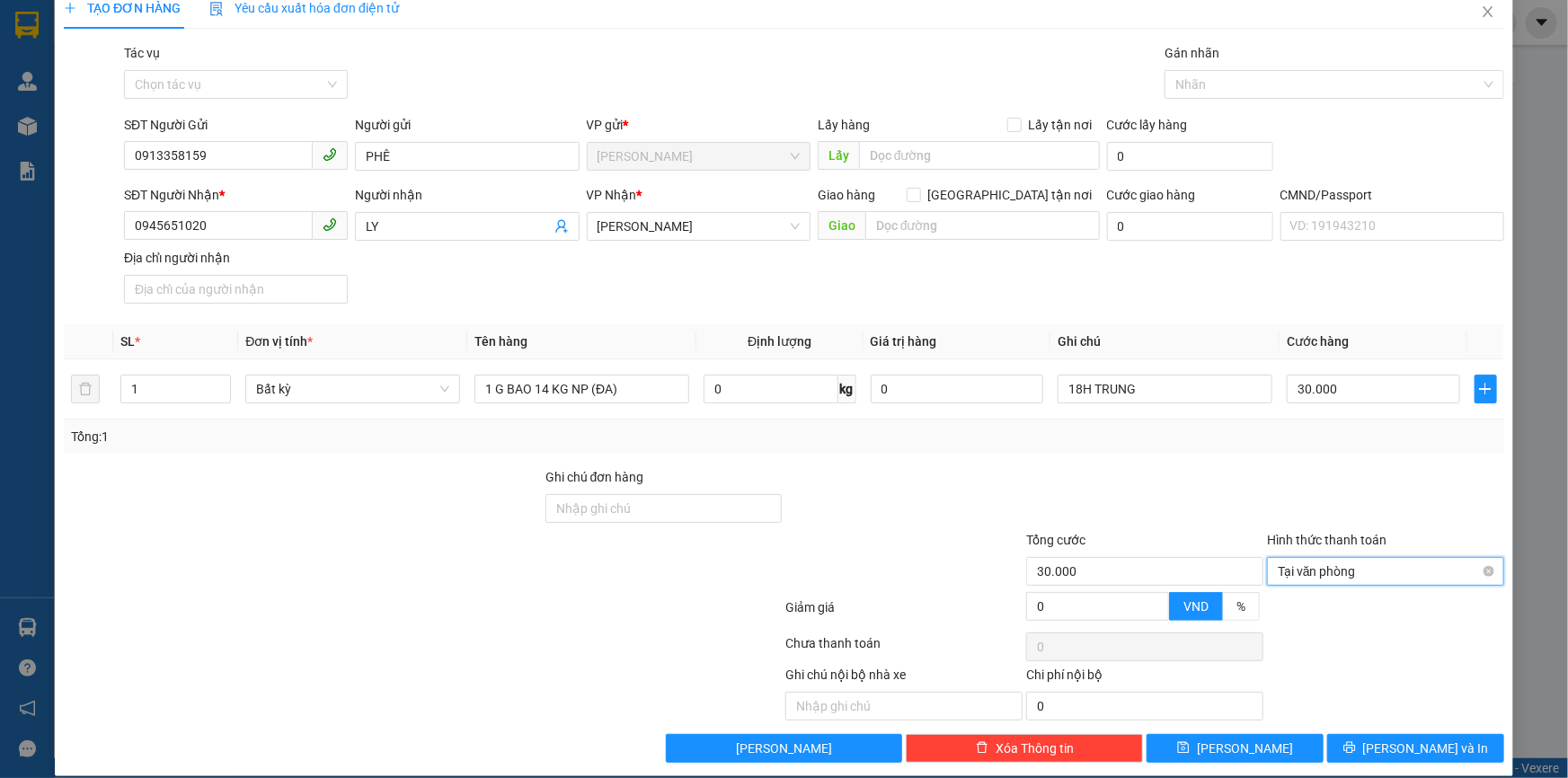
scroll to position [39, 0]
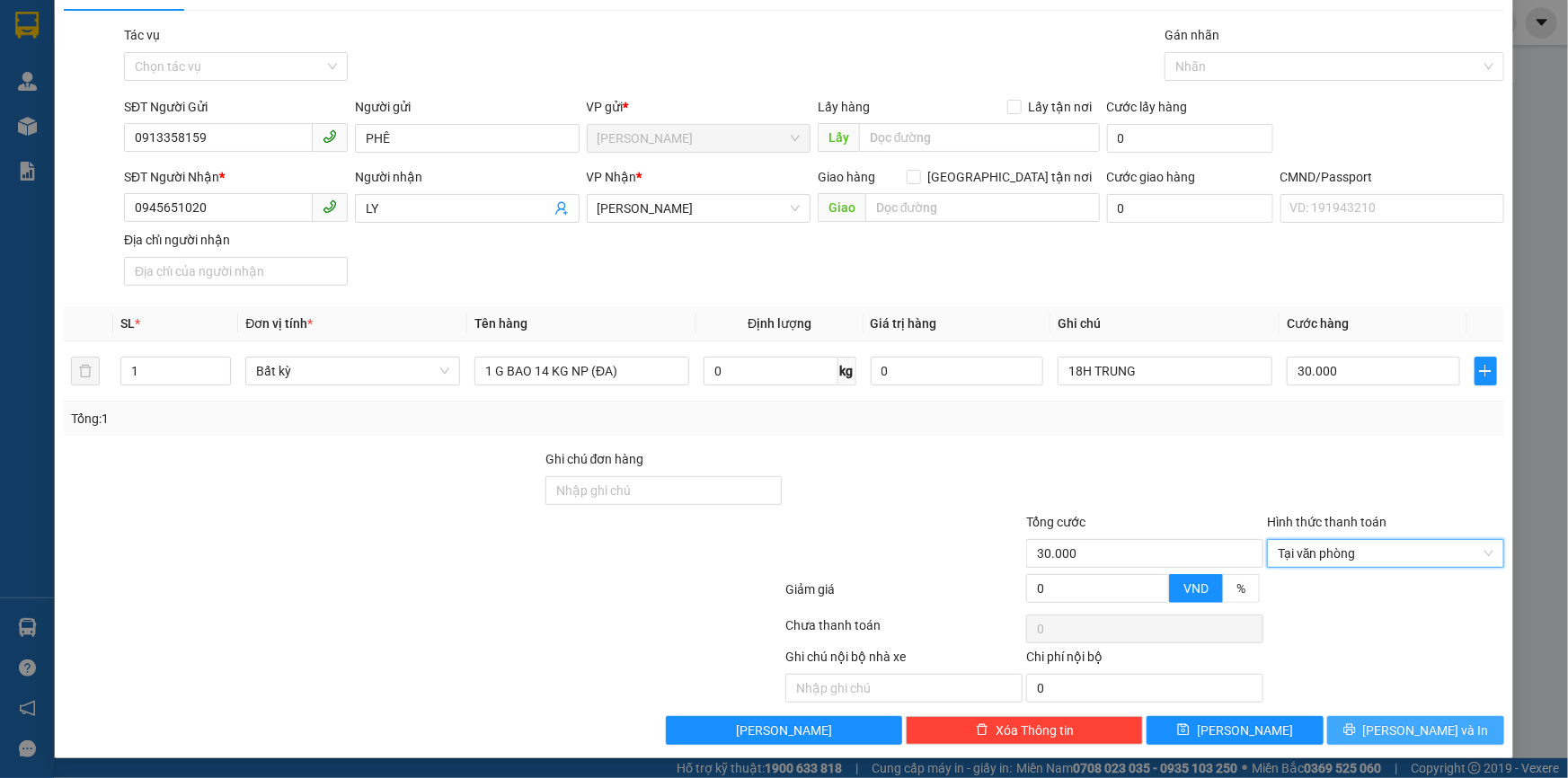
click at [1395, 729] on span "[PERSON_NAME] và In" at bounding box center [1426, 730] width 126 height 20
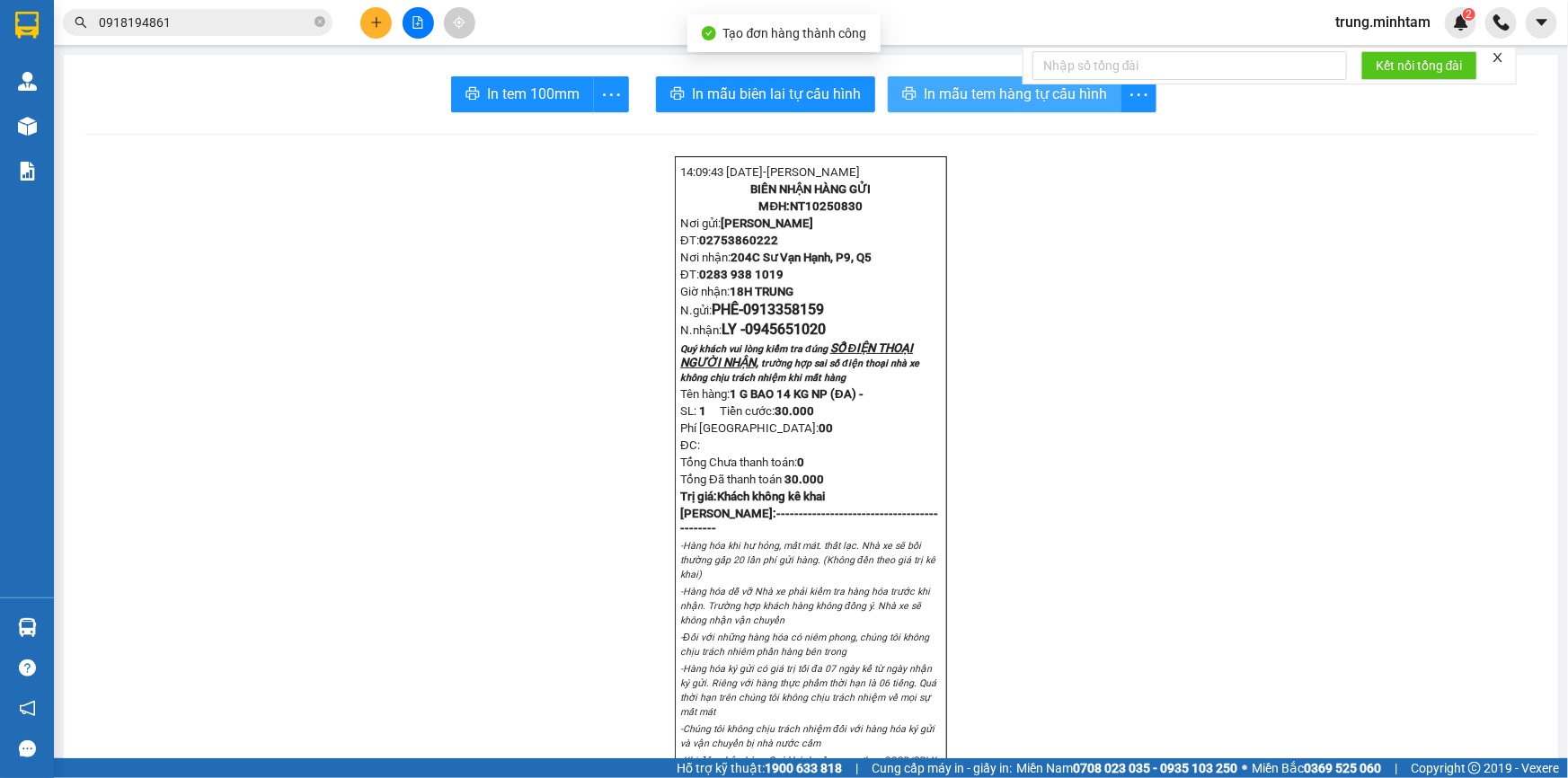
click at [978, 92] on span "In mẫu tem hàng tự cấu hình" at bounding box center [1015, 94] width 183 height 23
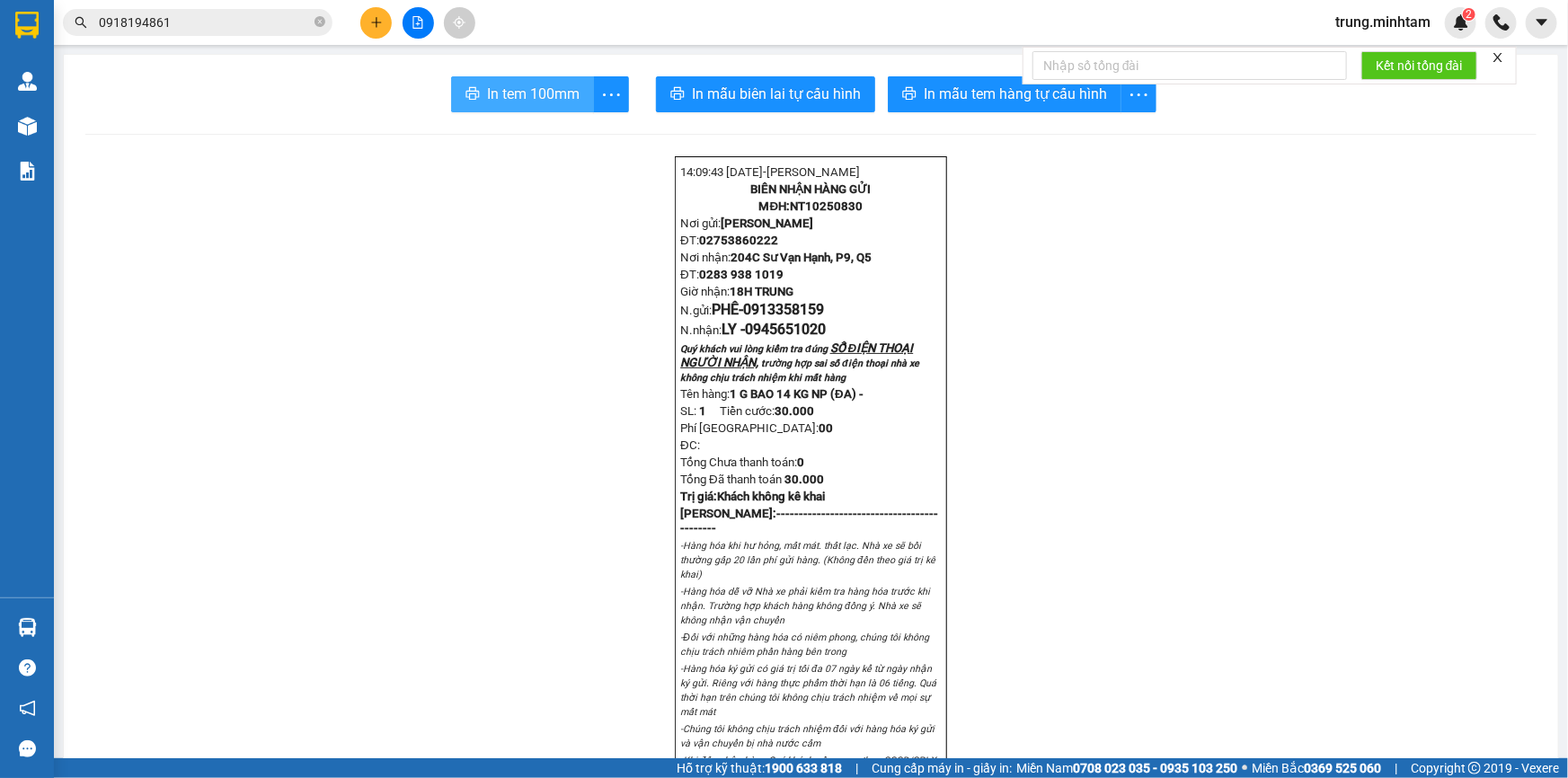
click at [529, 89] on span "In tem 100mm" at bounding box center [533, 94] width 92 height 23
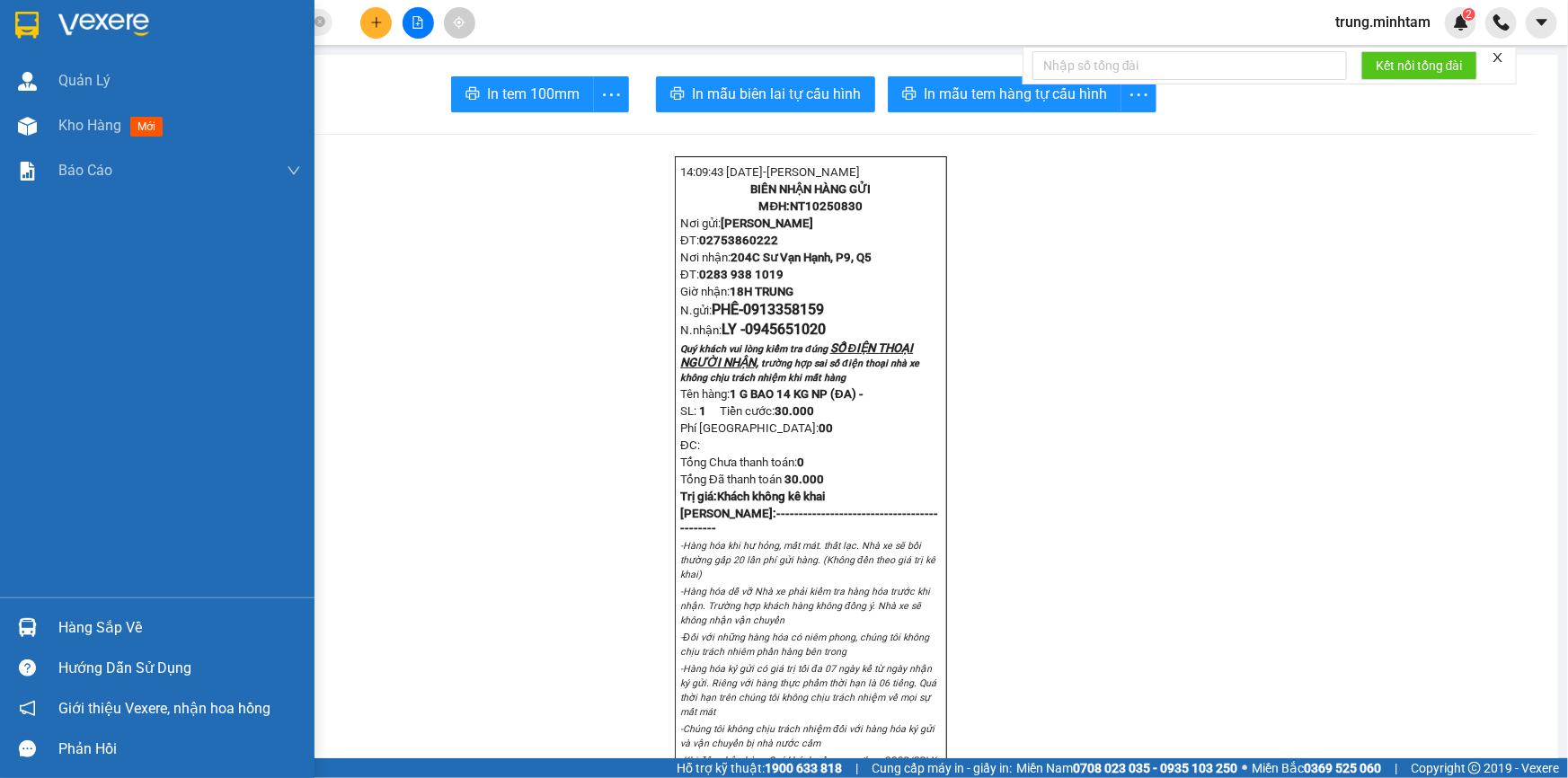
click at [77, 624] on div "Hàng sắp về" at bounding box center [179, 628] width 242 height 27
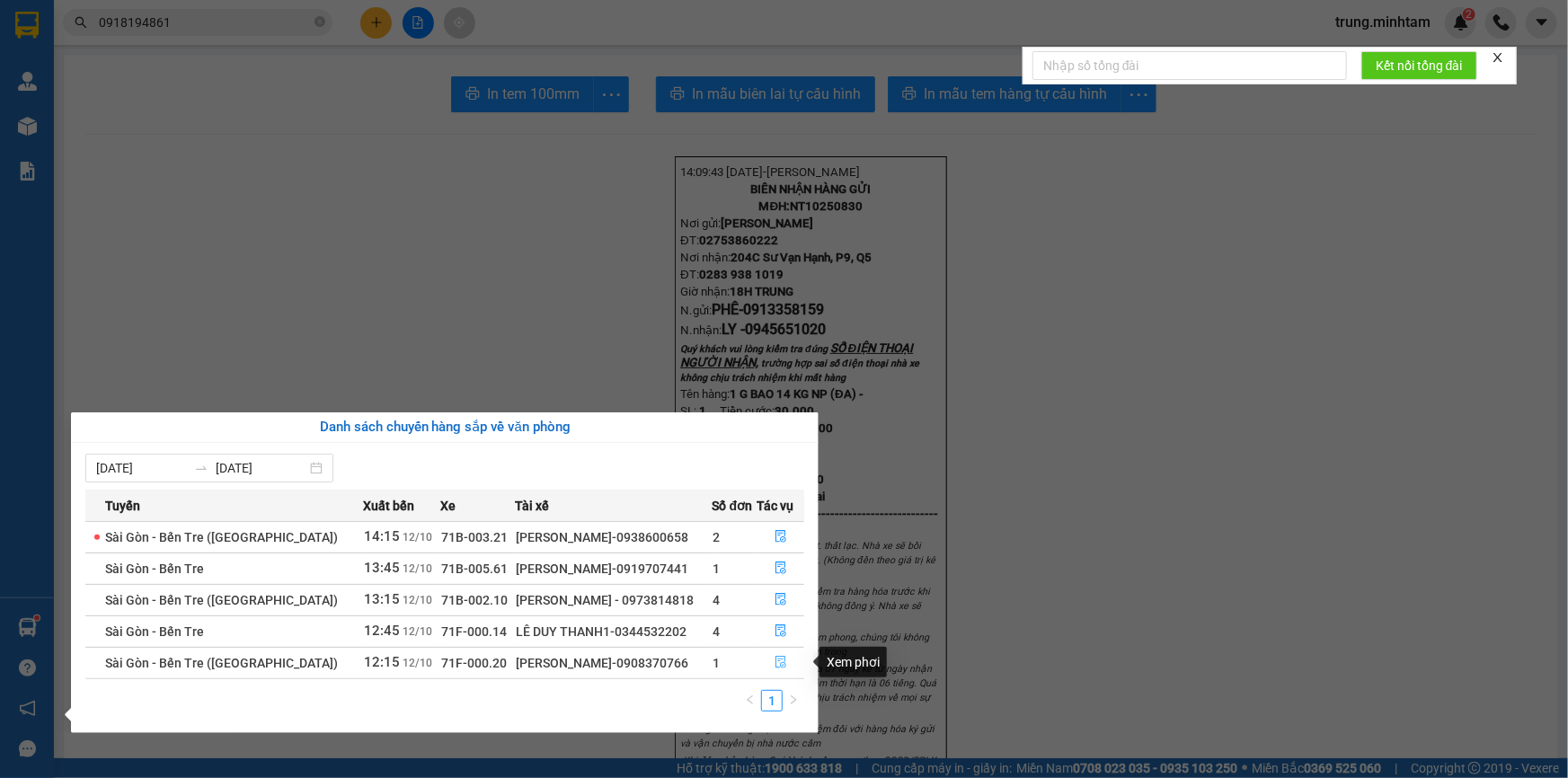
click at [778, 662] on icon "file-done" at bounding box center [780, 662] width 12 height 12
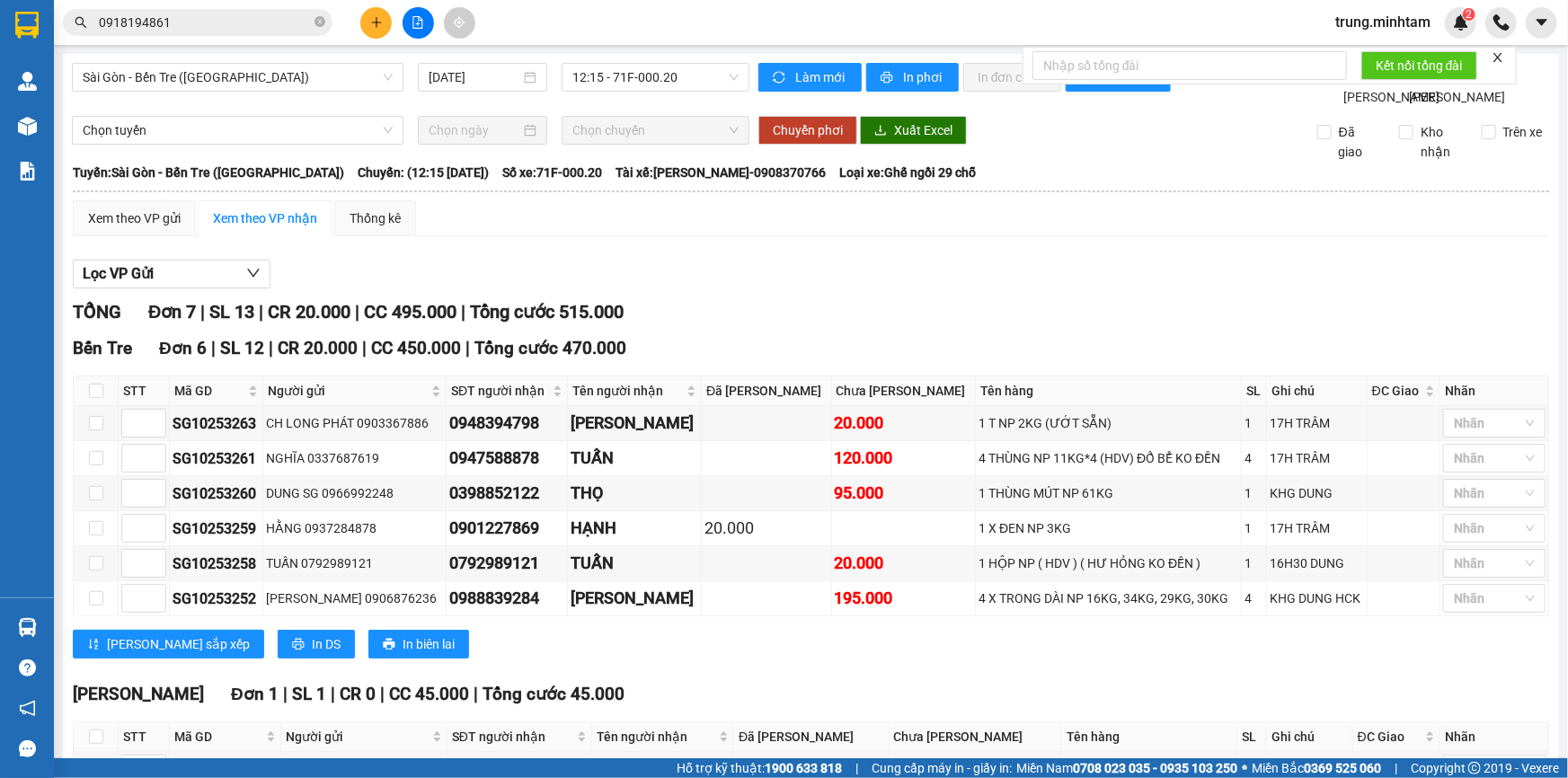
click at [200, 18] on input "0918194861" at bounding box center [205, 22] width 212 height 20
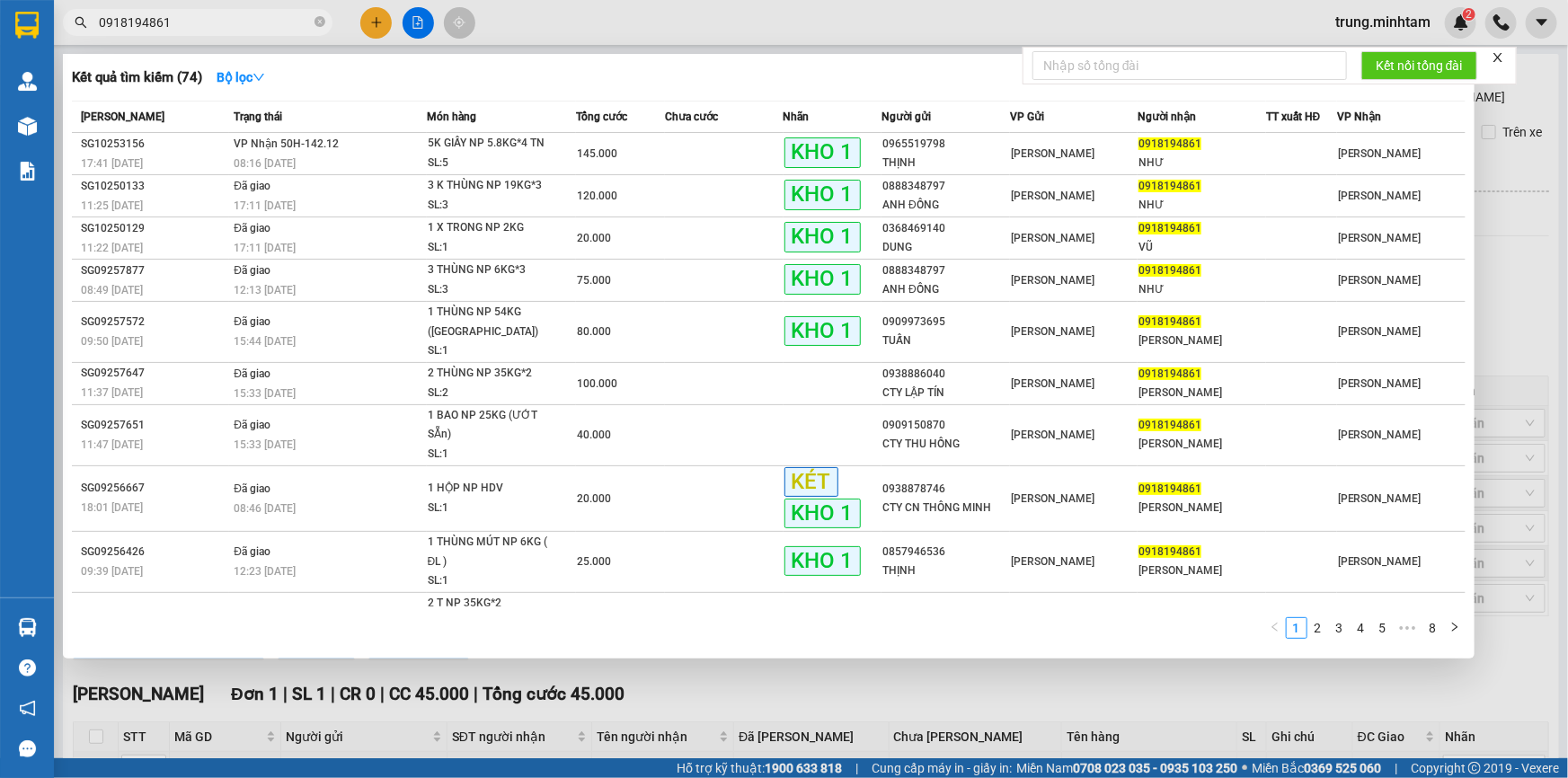
click at [200, 18] on input "0918194861" at bounding box center [205, 22] width 212 height 20
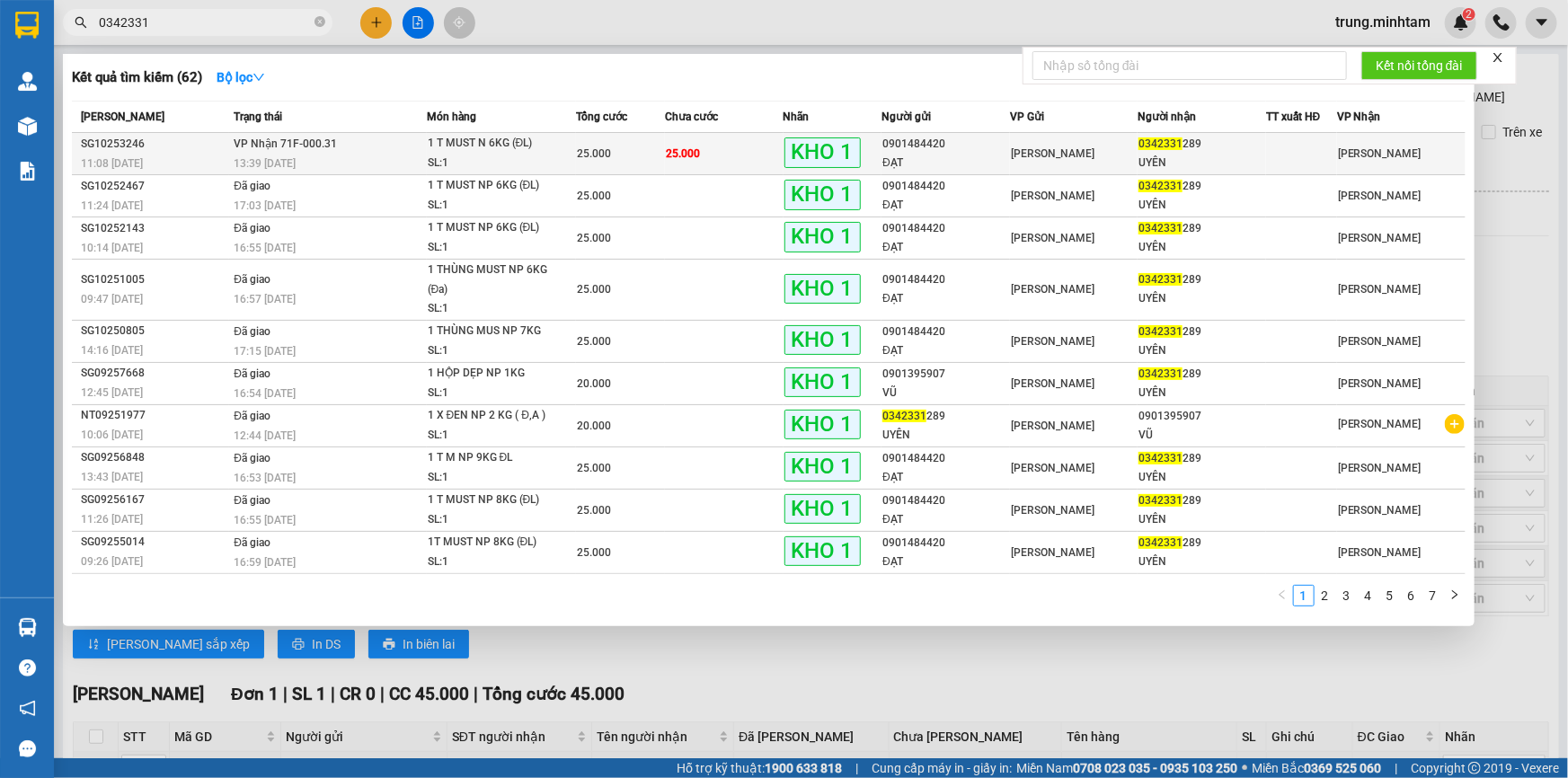
type input "0342331"
click at [759, 150] on td "25.000" at bounding box center [723, 154] width 118 height 42
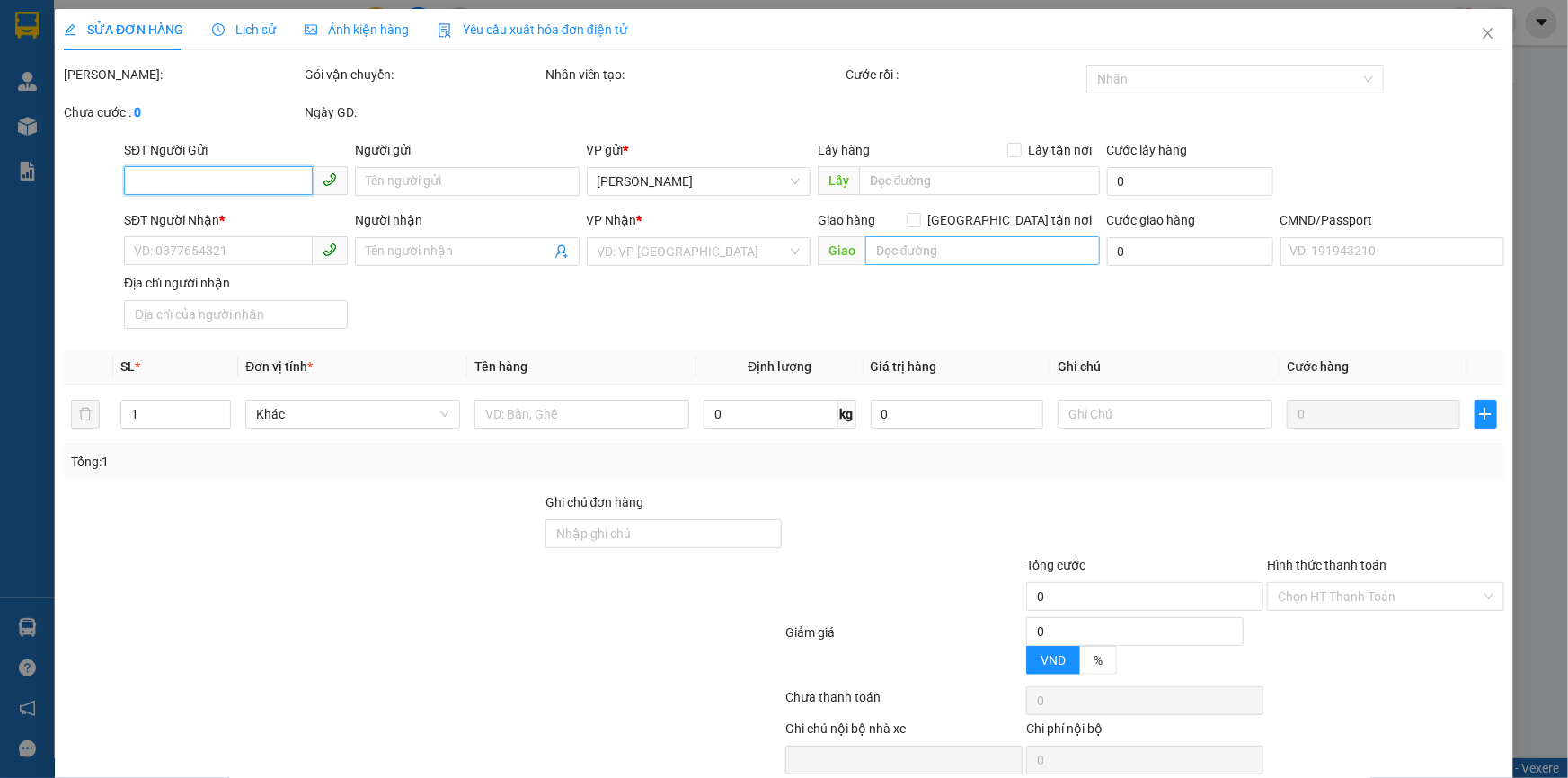
type input "0901484420"
type input "ĐẠT"
type input "0342331289"
type input "UYÊN"
type input "KBM"
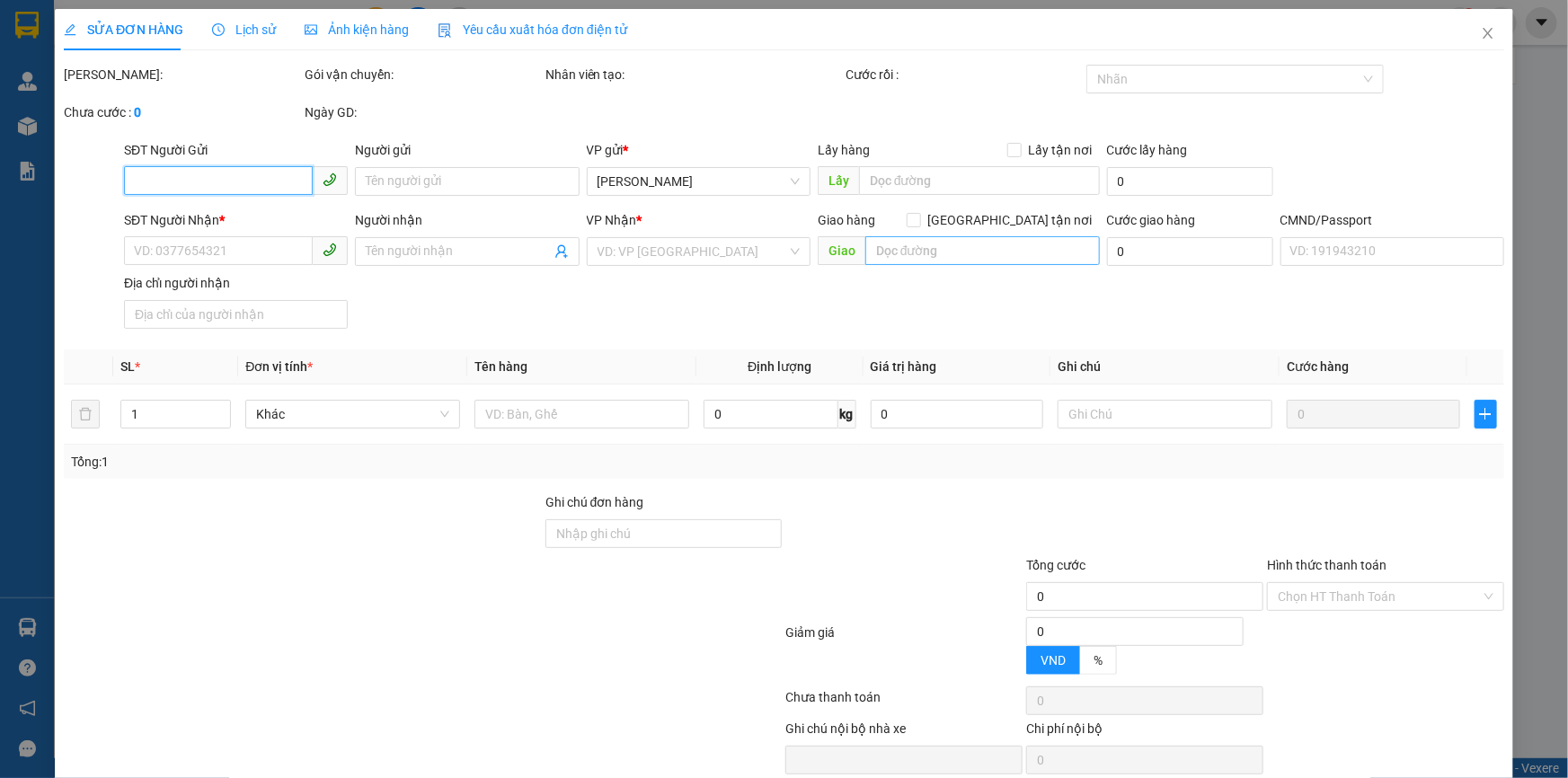
type input "25.000"
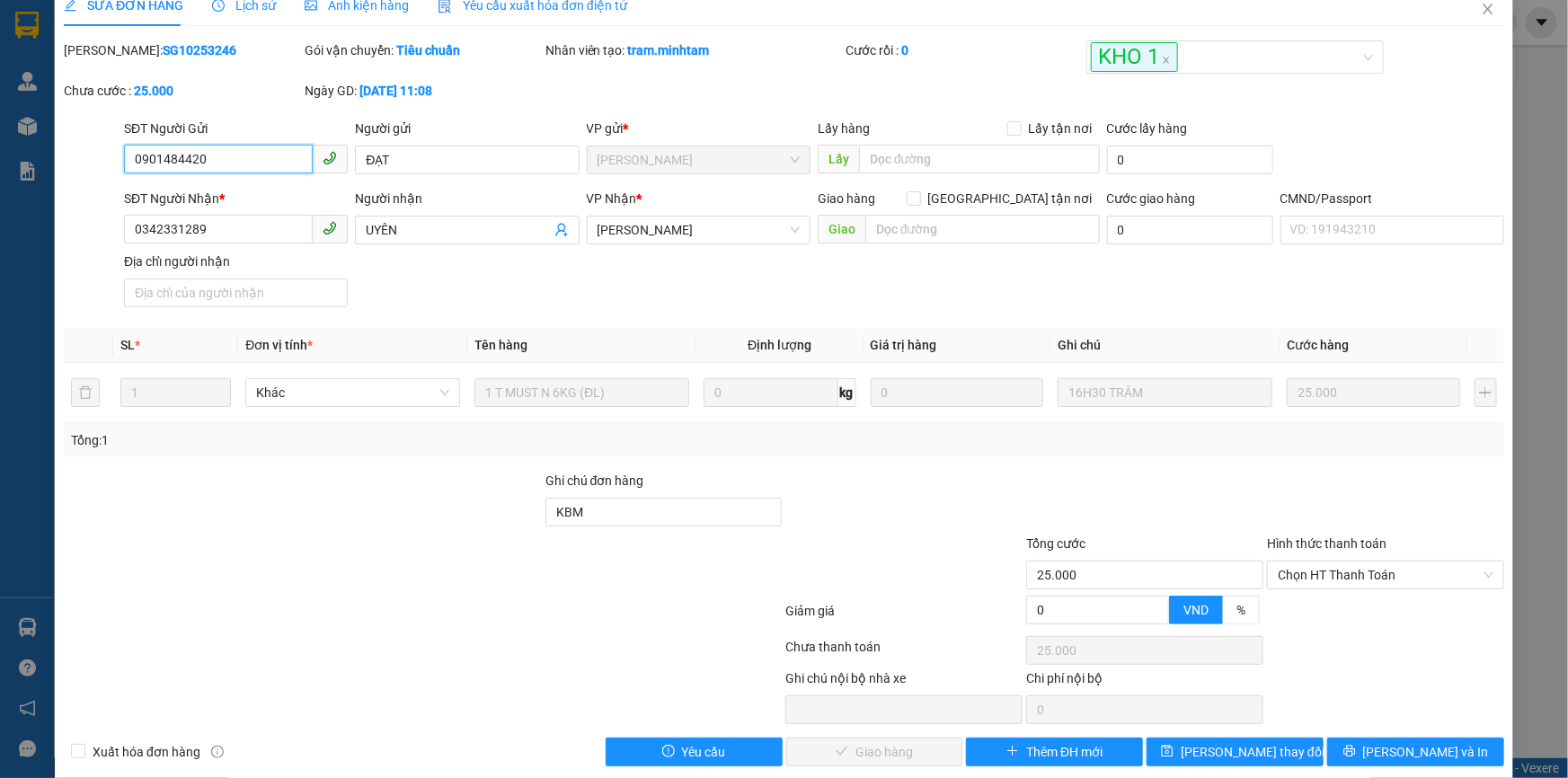
scroll to position [45, 0]
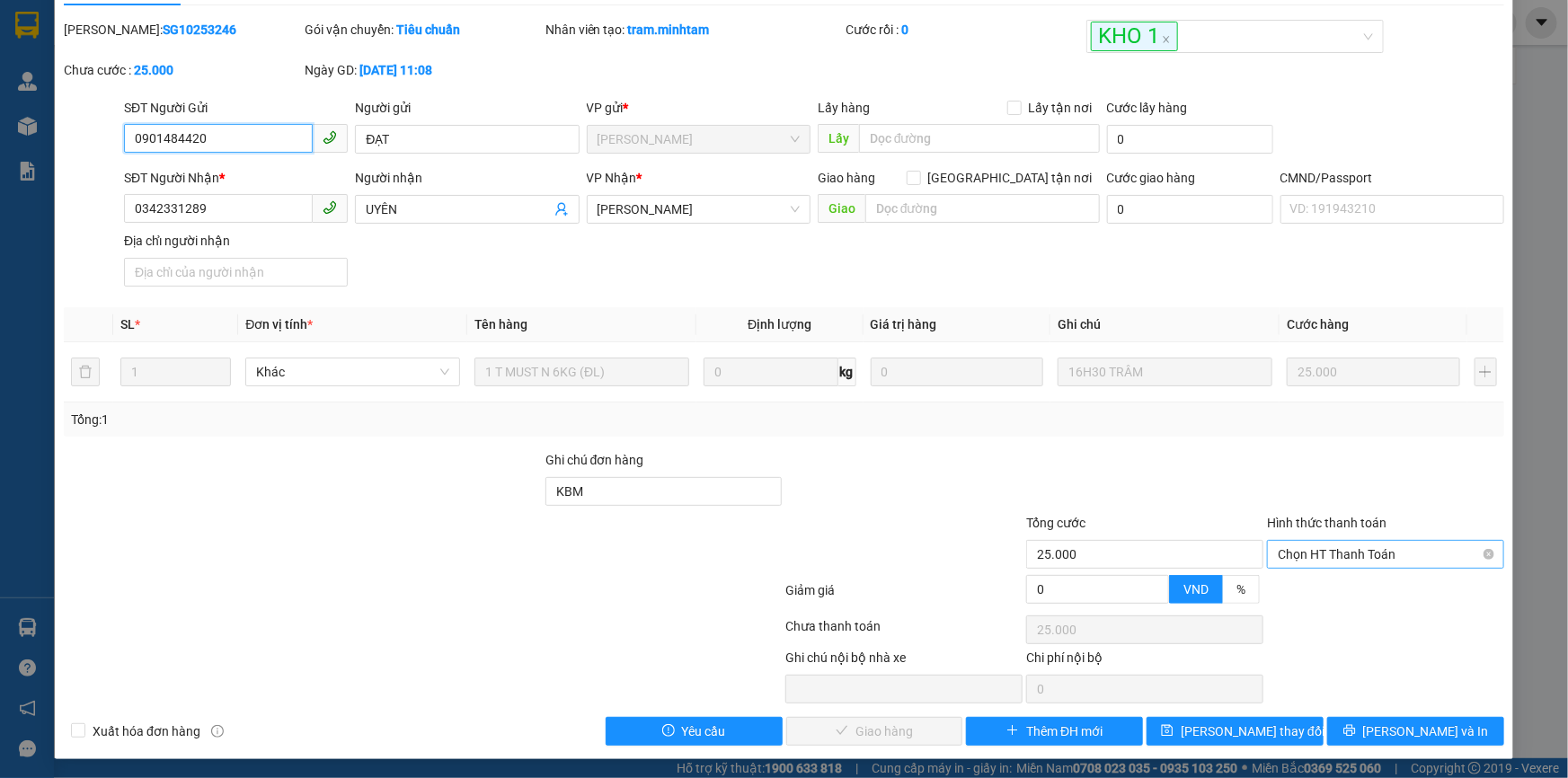
click at [1308, 555] on span "Chọn HT Thanh Toán" at bounding box center [1385, 554] width 215 height 27
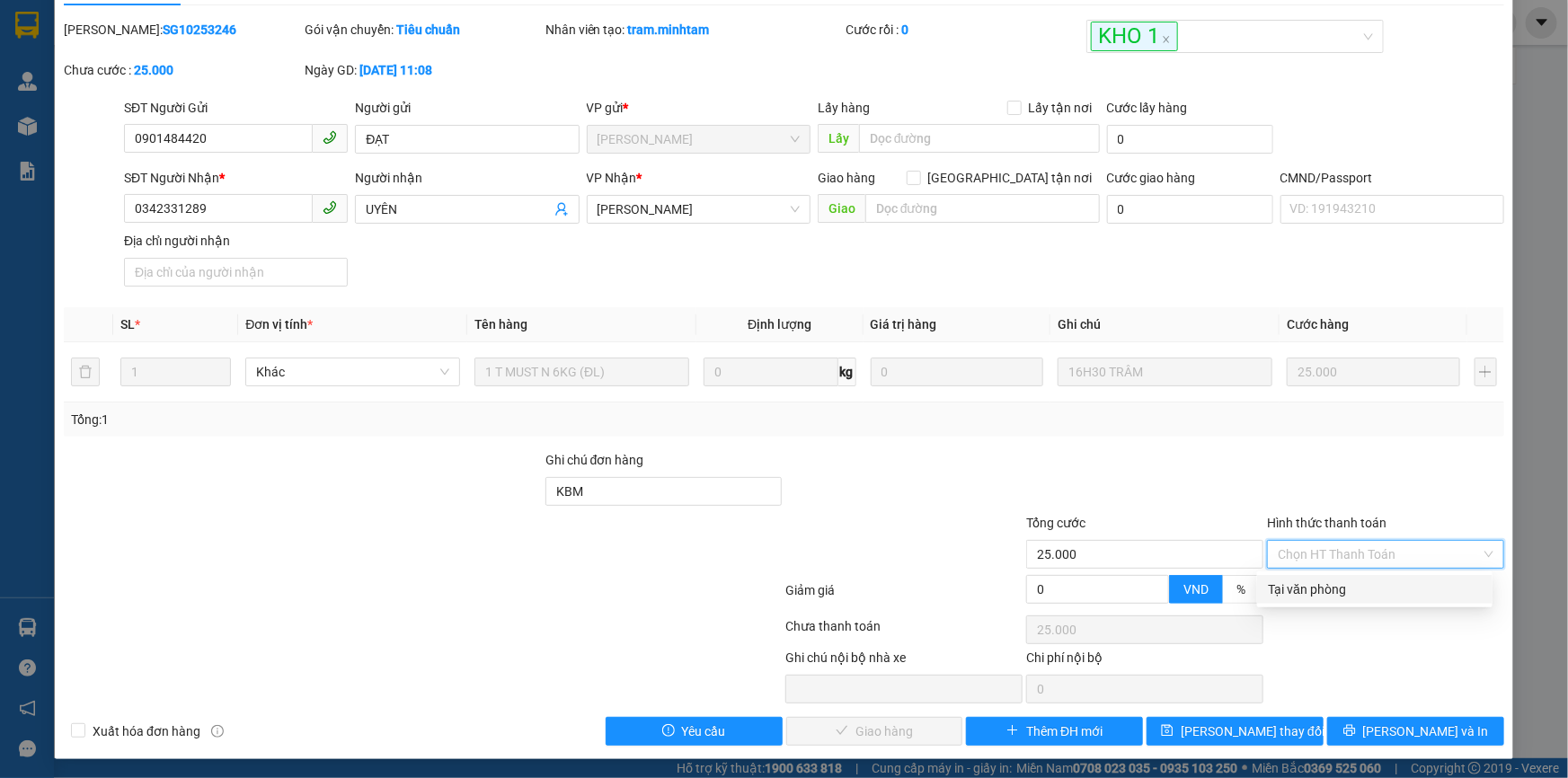
click at [1290, 587] on div "Tại văn phòng" at bounding box center [1375, 589] width 214 height 20
type input "0"
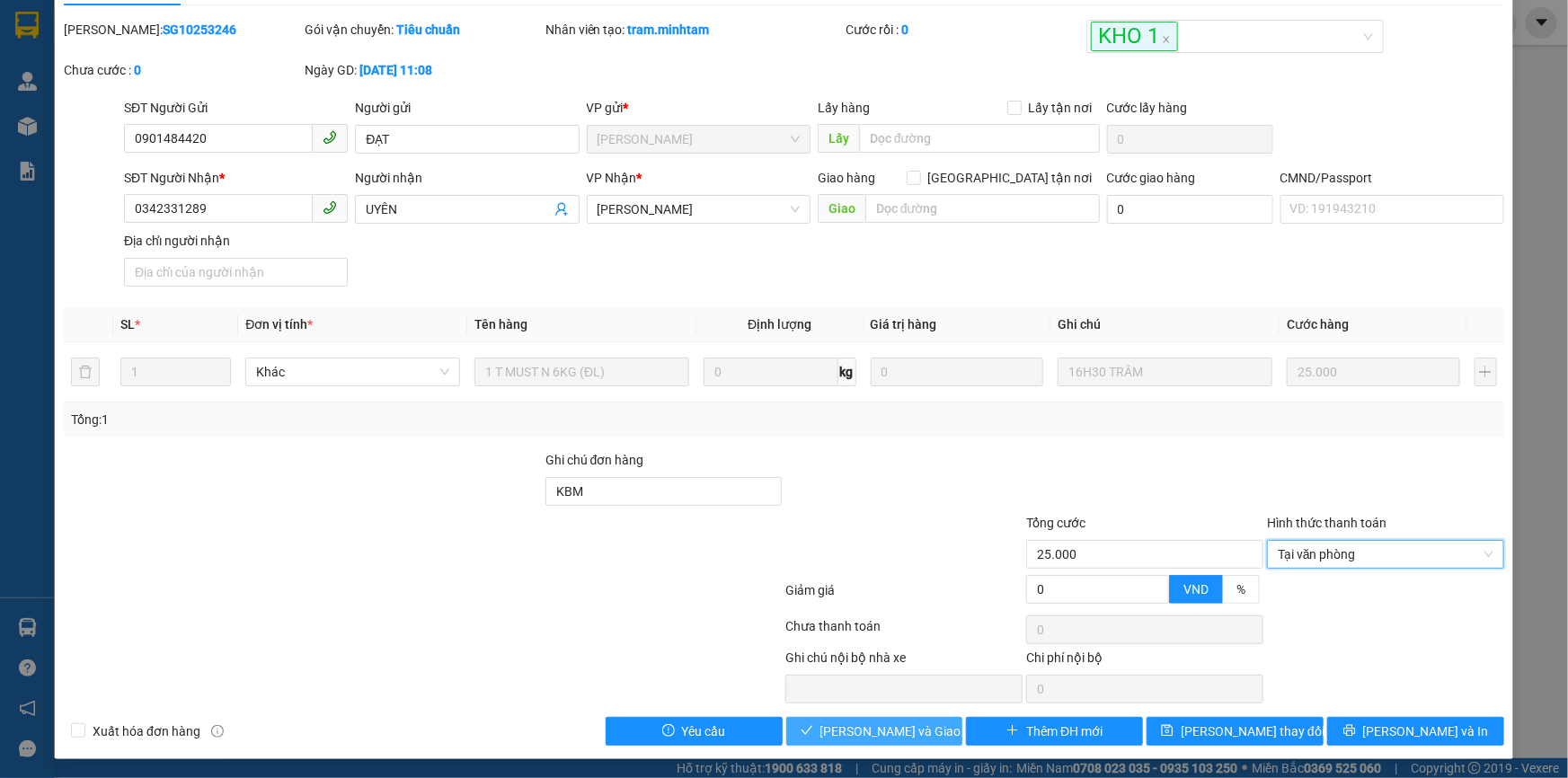
click at [915, 727] on span "[PERSON_NAME] và [PERSON_NAME] hàng" at bounding box center [906, 731] width 173 height 20
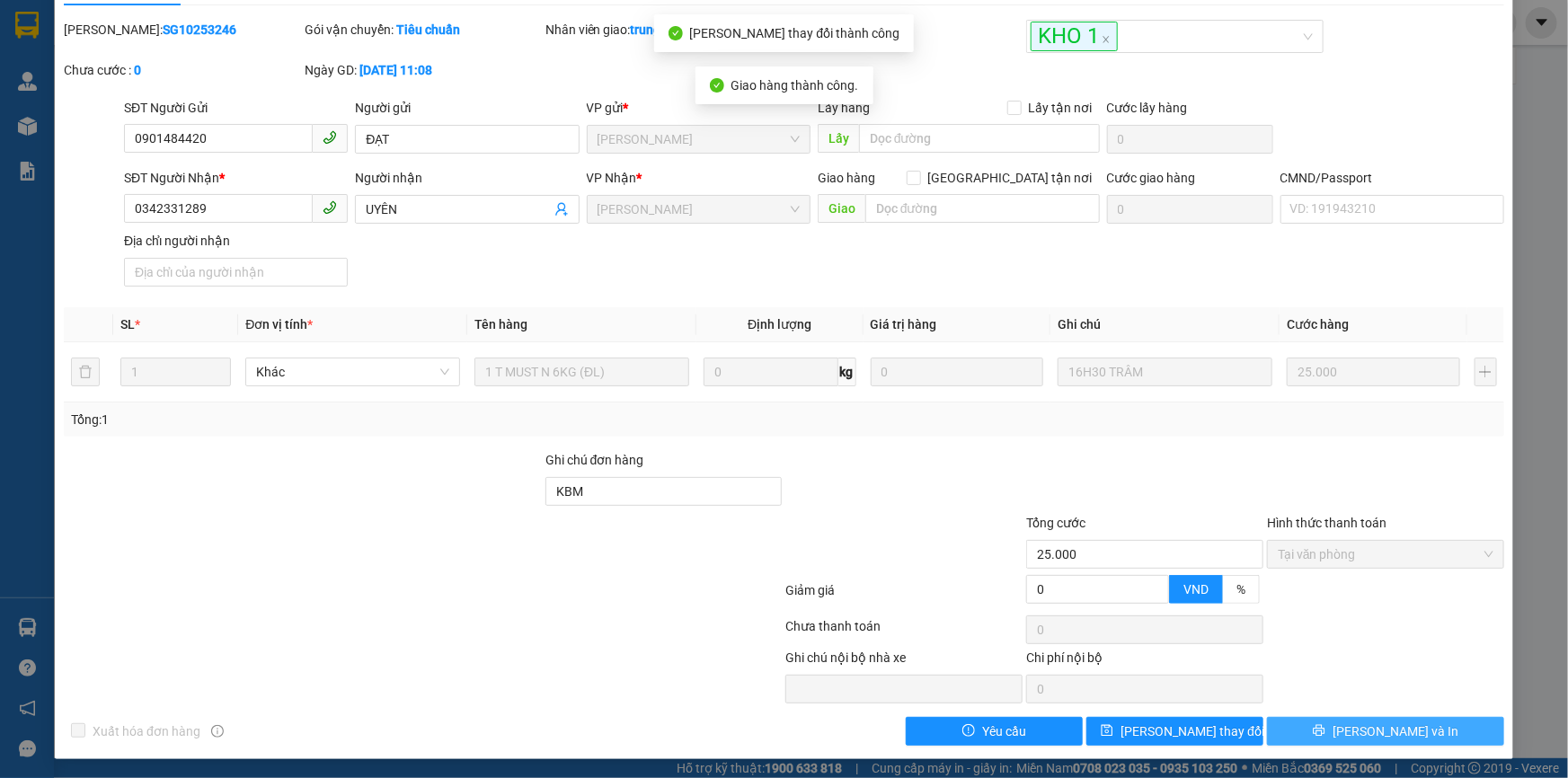
click at [1411, 729] on button "[PERSON_NAME] và In" at bounding box center [1385, 731] width 237 height 29
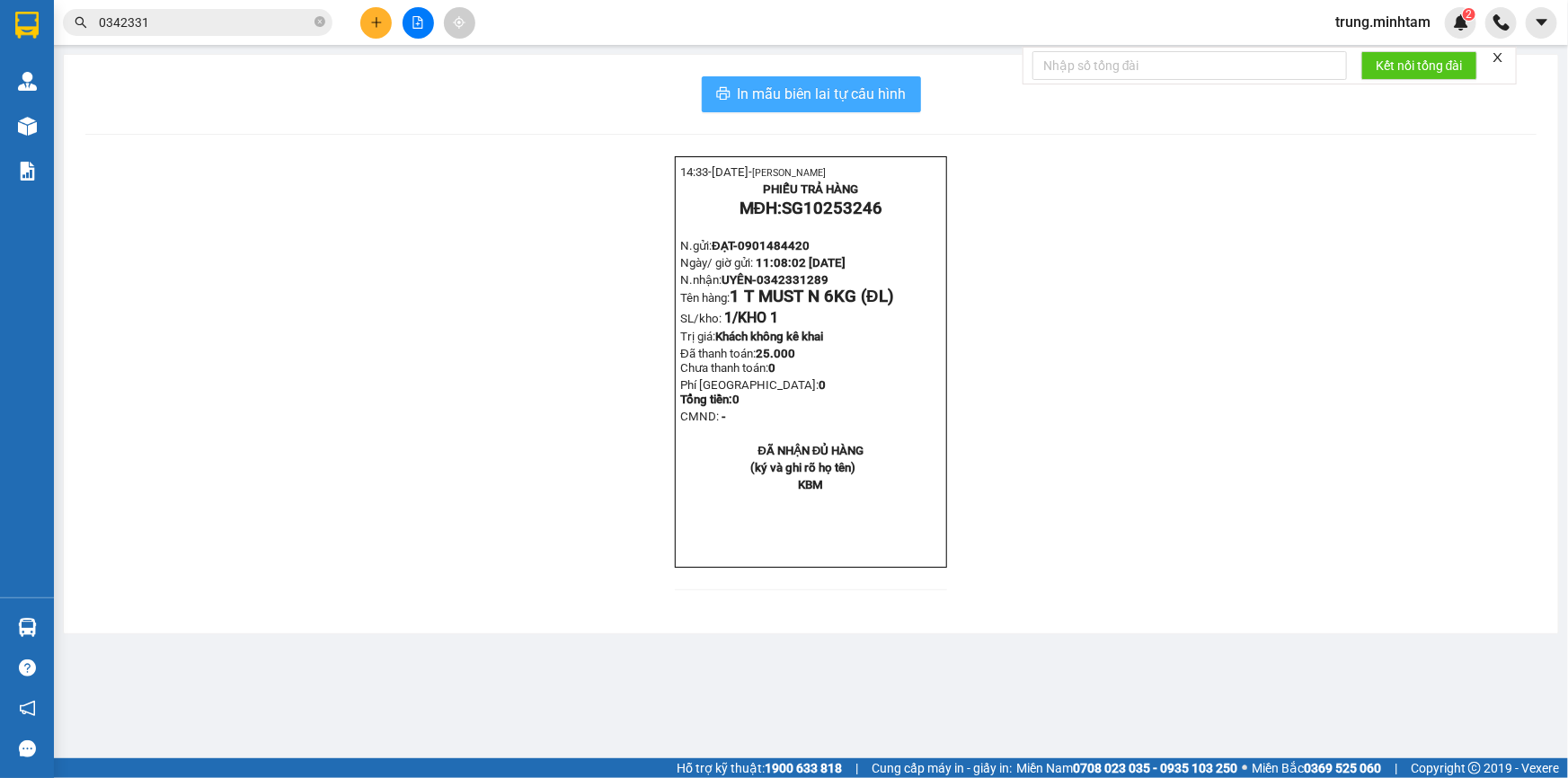
click at [852, 92] on span "In mẫu biên lai tự cấu hình" at bounding box center [822, 94] width 169 height 23
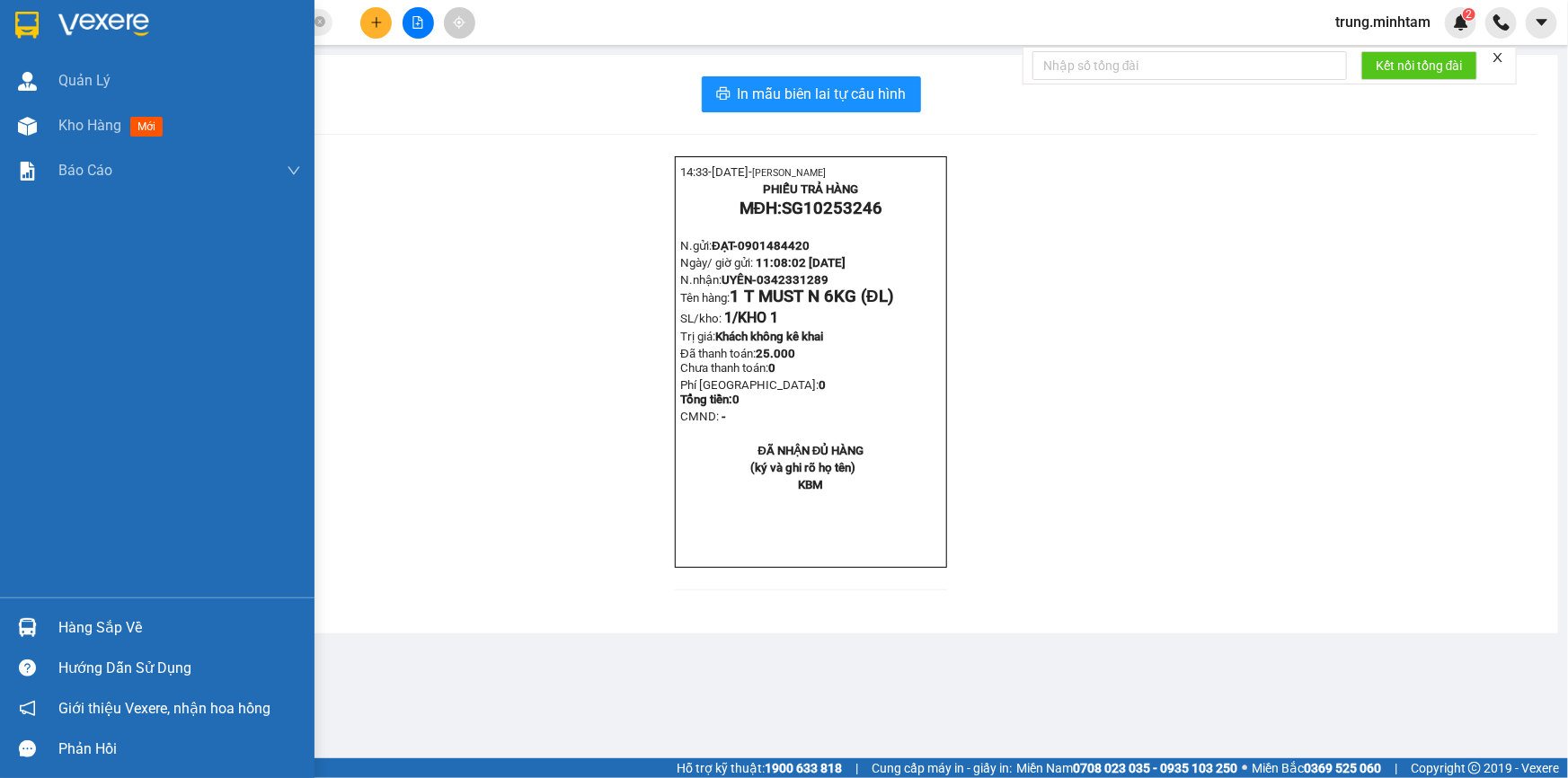
click at [85, 633] on div "Hàng sắp về" at bounding box center [179, 628] width 242 height 27
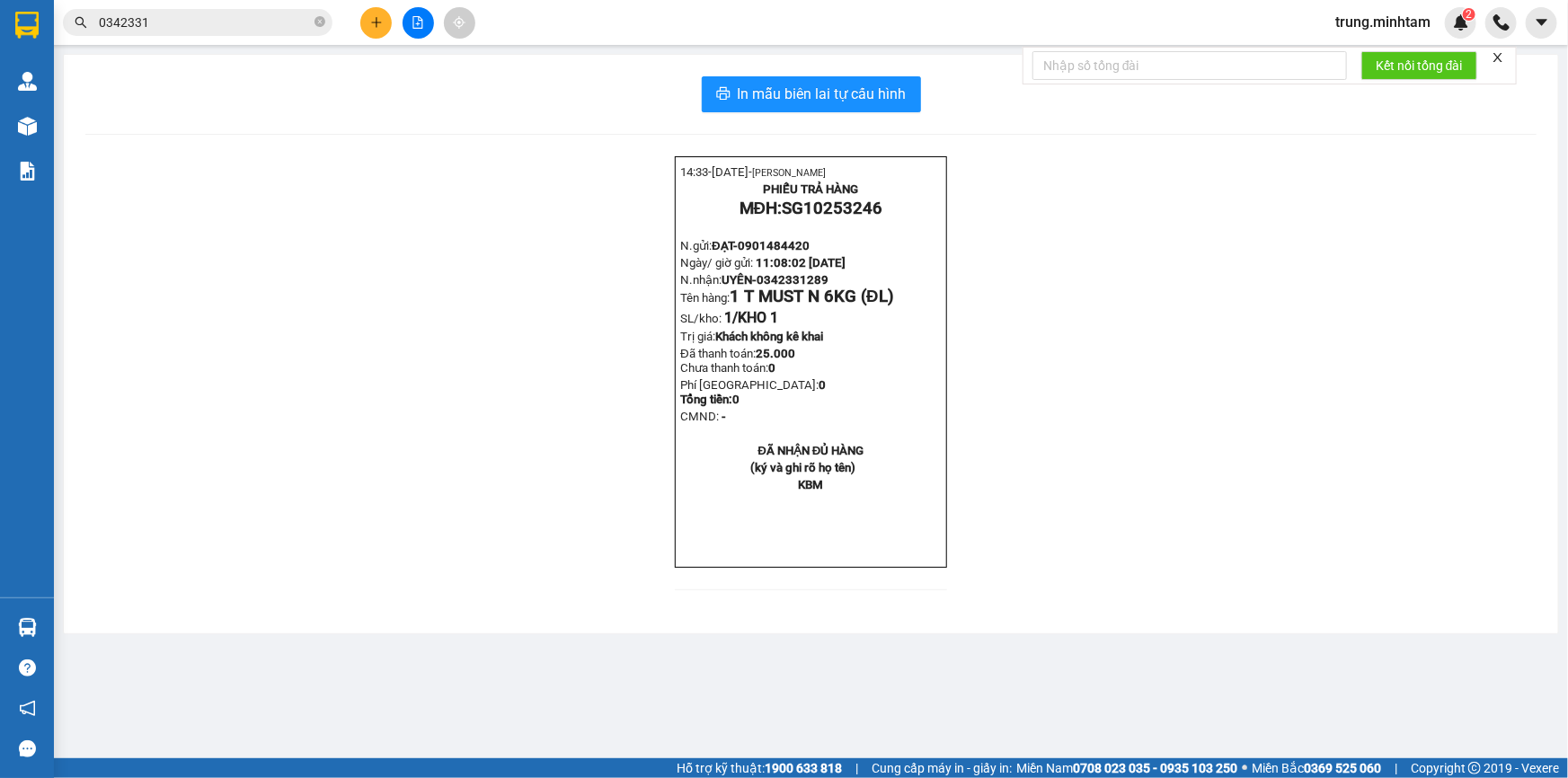
drag, startPoint x: 320, startPoint y: 274, endPoint x: 283, endPoint y: 273, distance: 37.0
click at [322, 274] on section "Kết quả tìm kiếm ( 62 ) Bộ lọc Mã ĐH Trạng thái Món hàng Tổng cước Chưa cước Nh…" at bounding box center [784, 389] width 1568 height 778
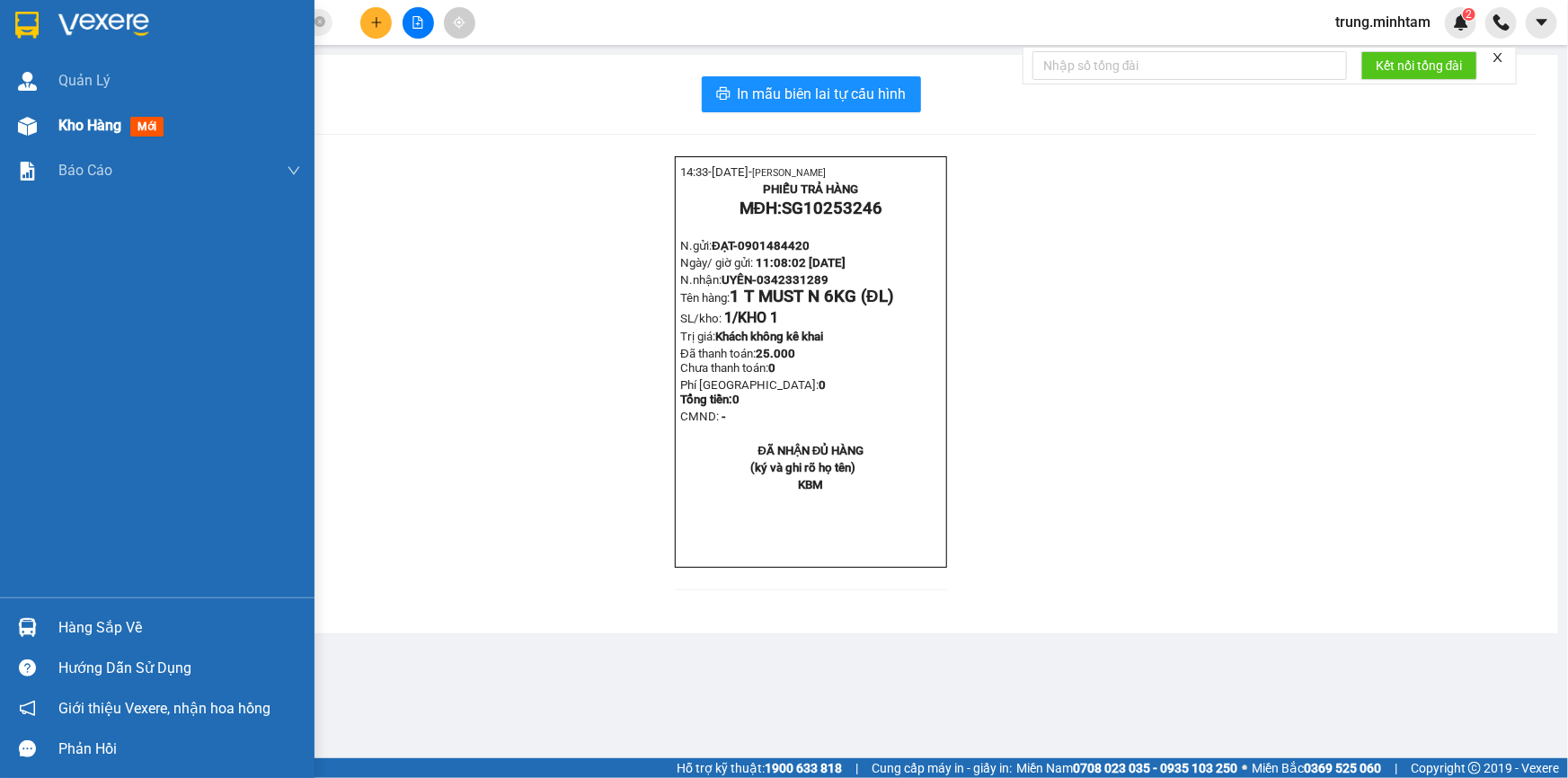
click at [96, 133] on span "Kho hàng" at bounding box center [90, 126] width 63 height 17
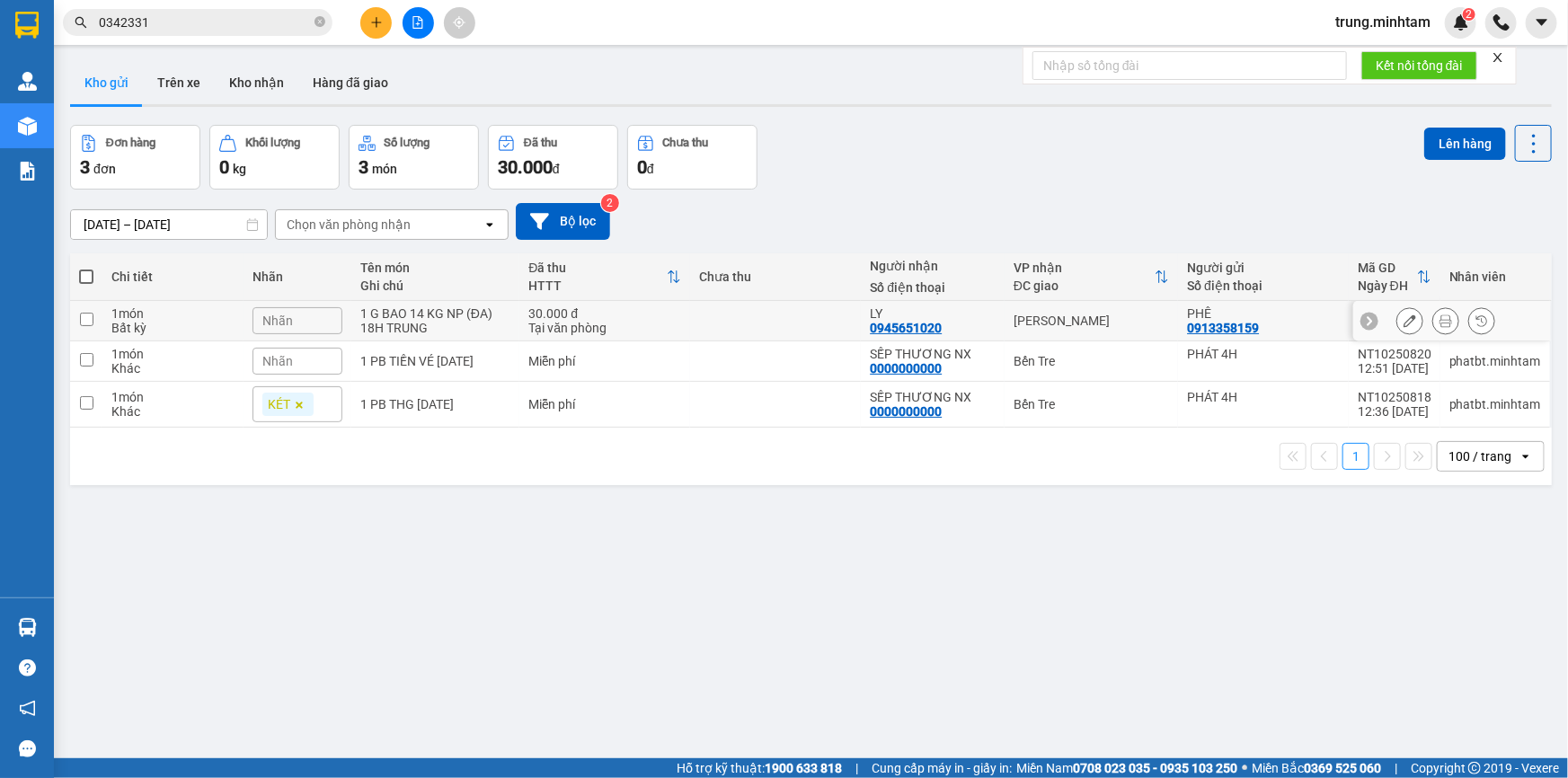
click at [716, 310] on td at bounding box center [775, 321] width 171 height 40
checkbox input "true"
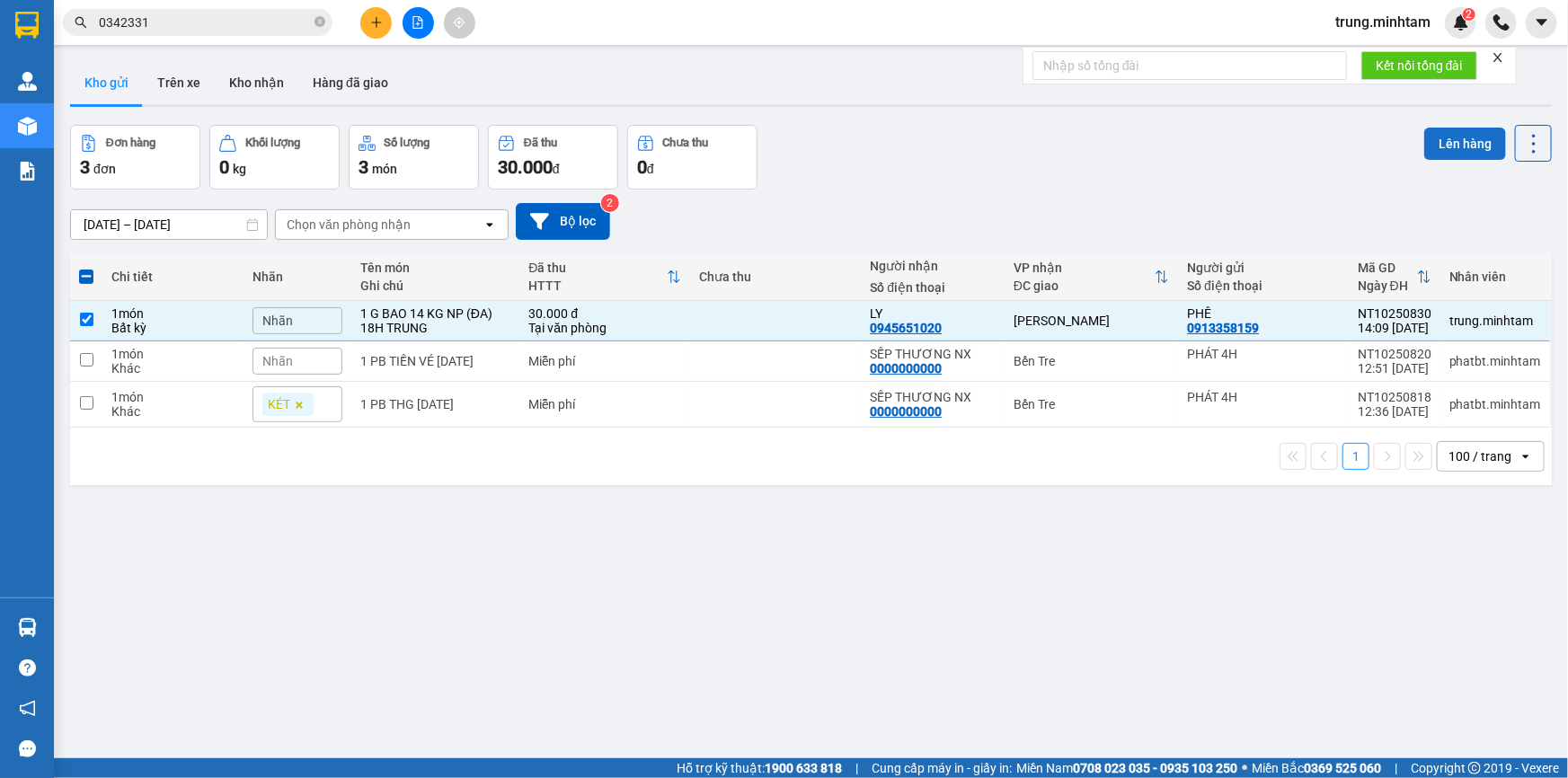
click at [1459, 148] on button "Lên hàng" at bounding box center [1465, 144] width 82 height 32
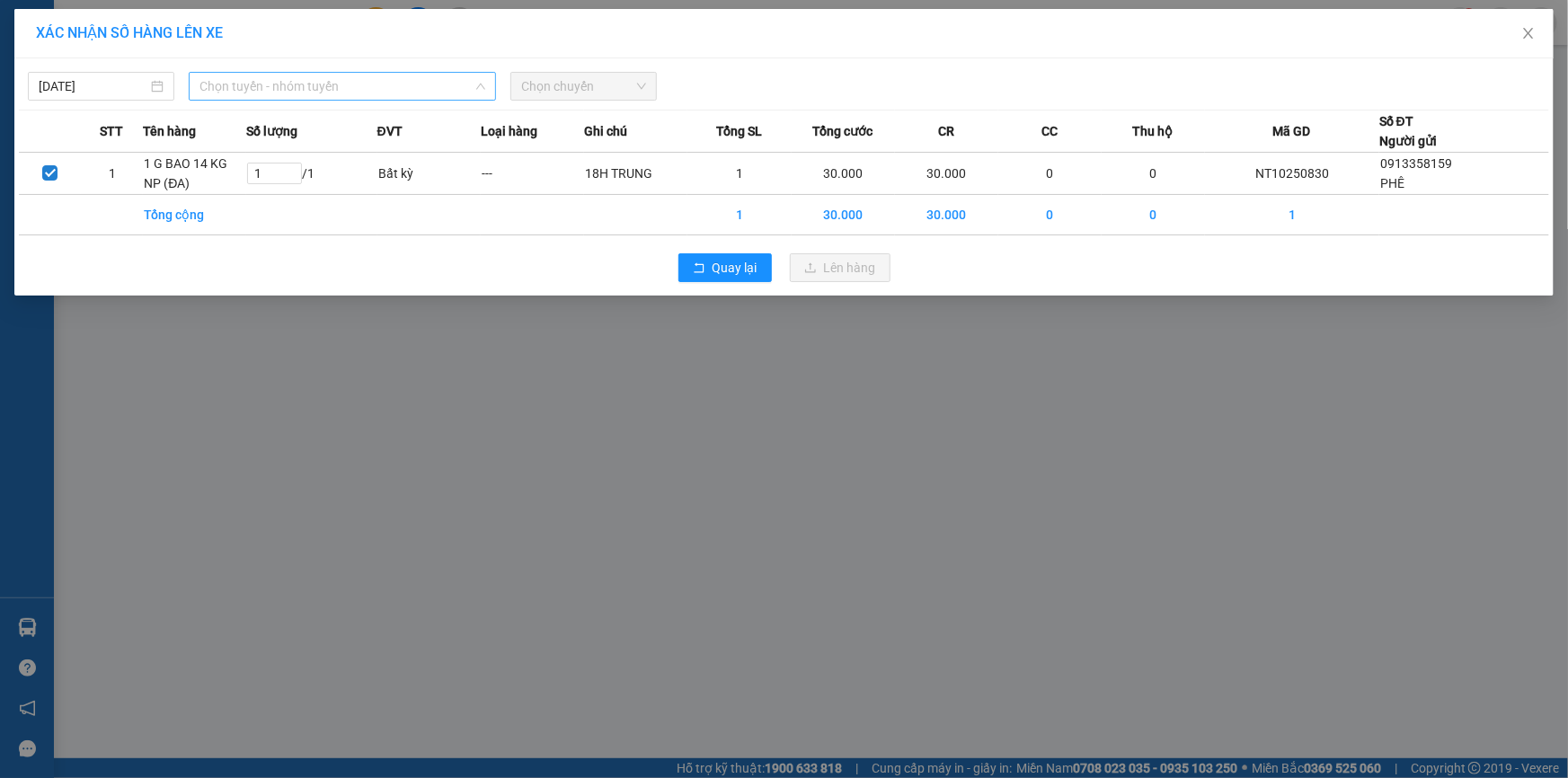
click at [275, 90] on span "Chọn tuyến - nhóm tuyến" at bounding box center [342, 86] width 286 height 27
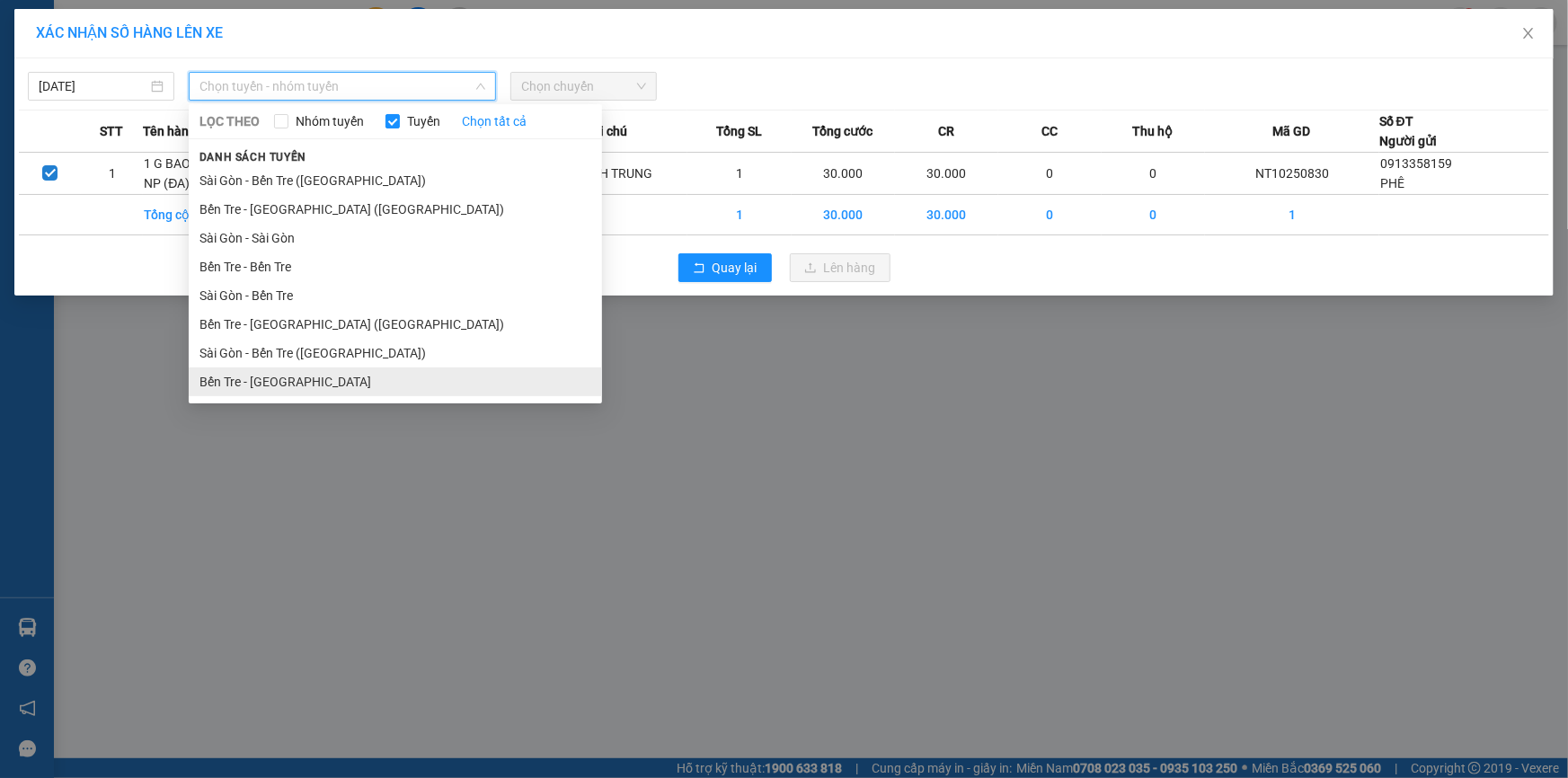
click at [277, 382] on li "Bến Tre - [GEOGRAPHIC_DATA]" at bounding box center [396, 382] width 414 height 29
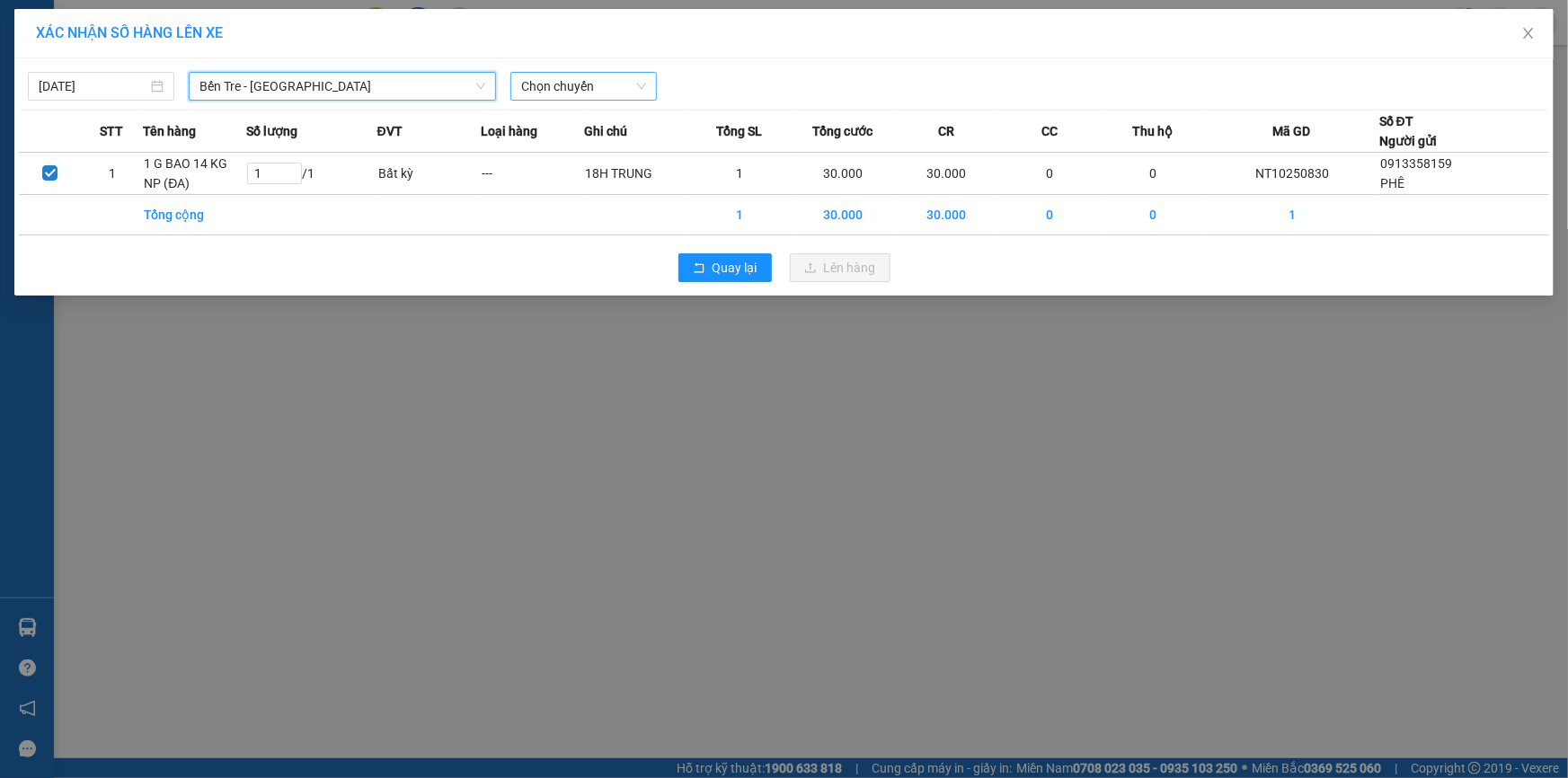
click at [620, 87] on span "Chọn chuyến" at bounding box center [583, 86] width 125 height 27
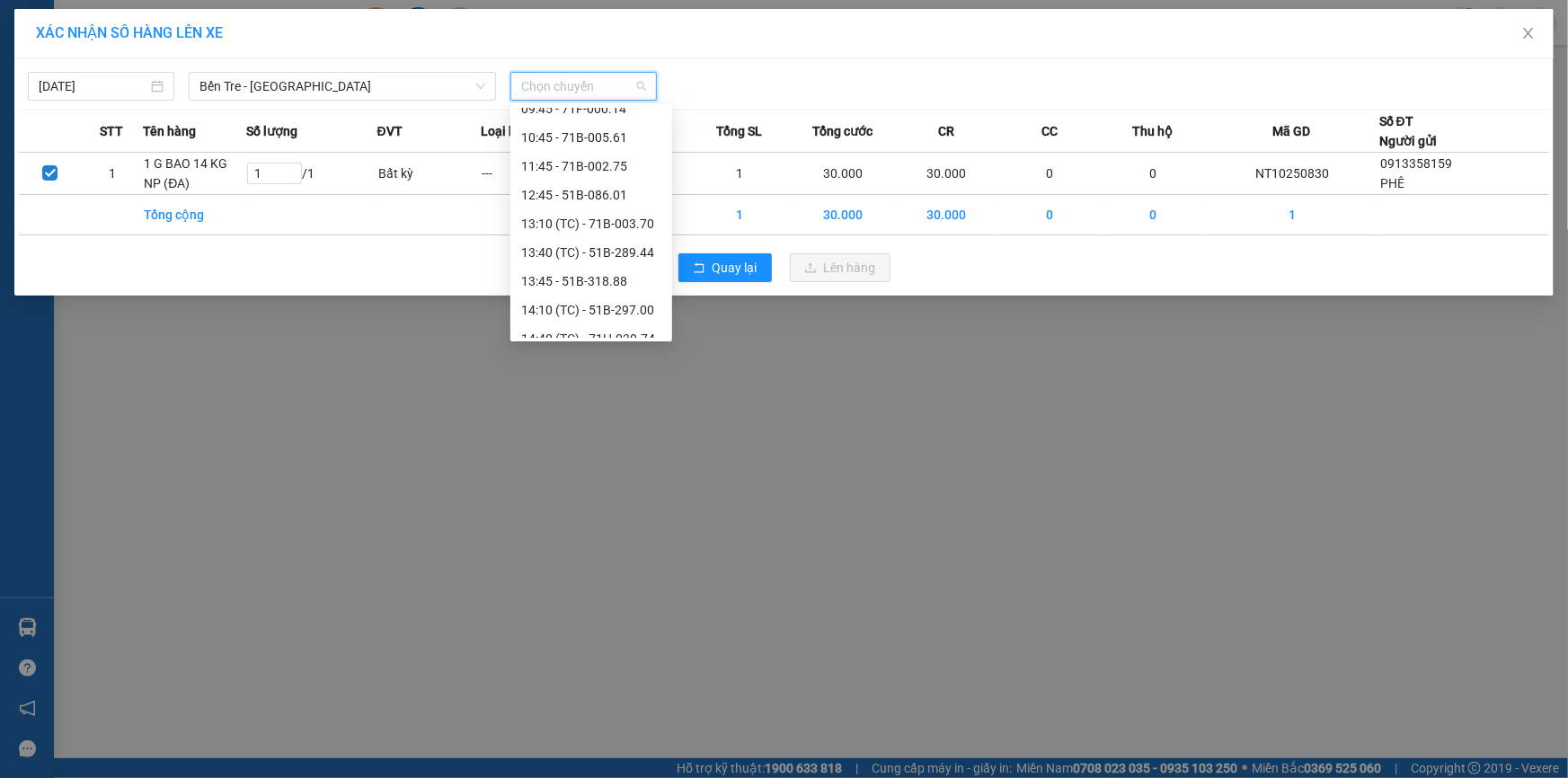
scroll to position [194, 0]
click at [638, 301] on div "14:10 (TC) - 51B-297.00" at bounding box center [591, 302] width 140 height 20
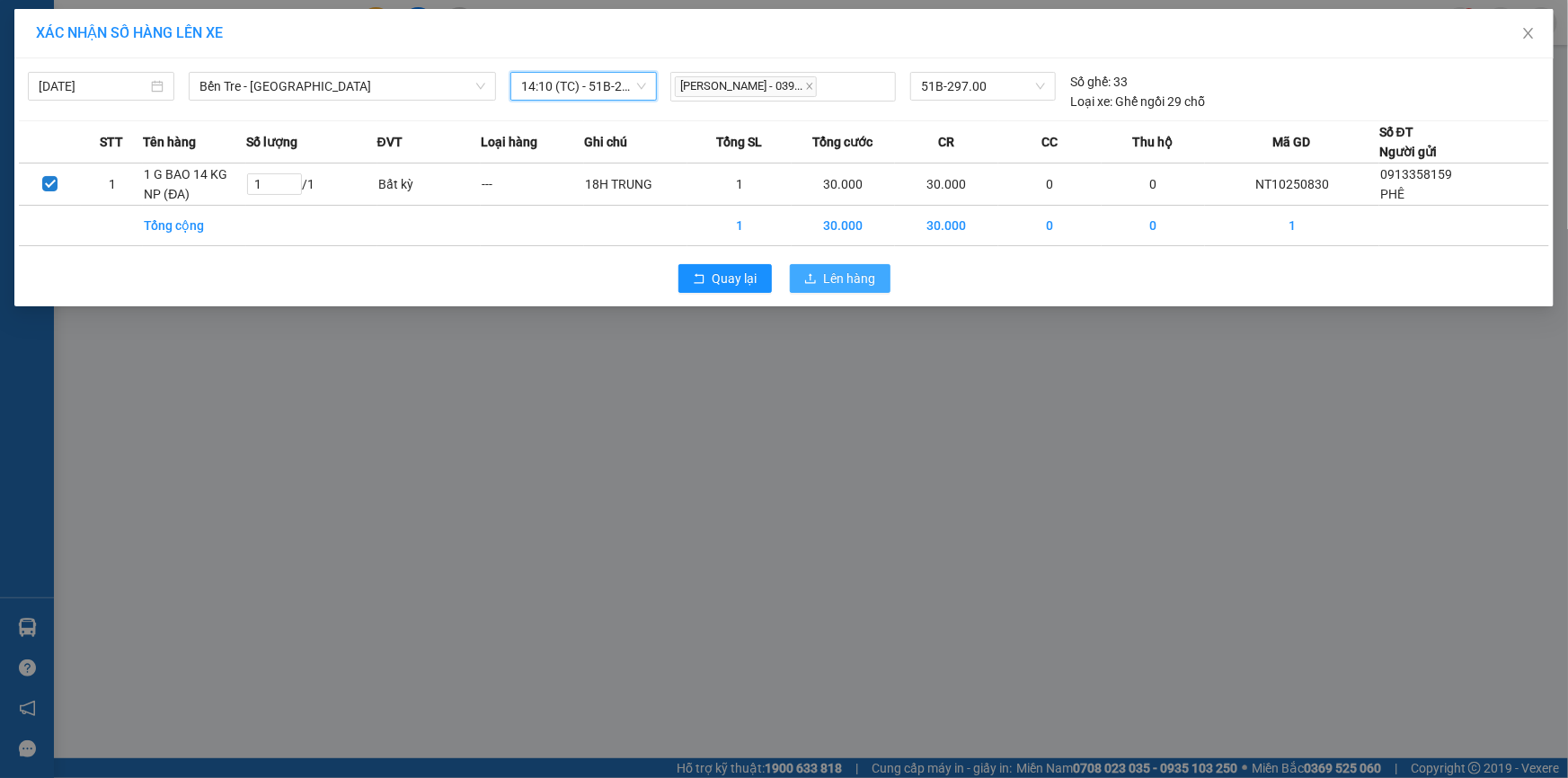
click at [845, 274] on span "Lên hàng" at bounding box center [849, 278] width 52 height 20
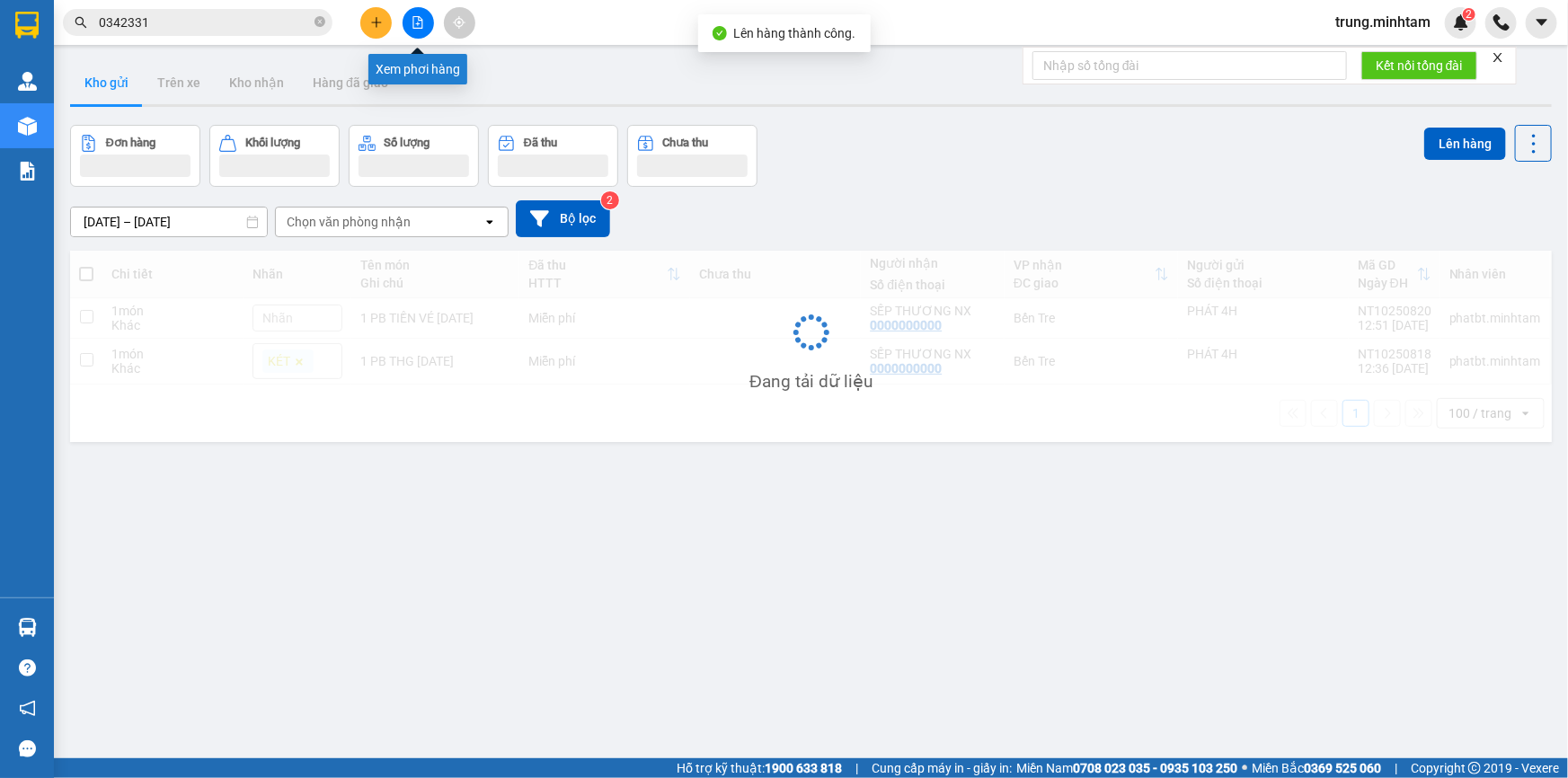
click at [417, 26] on icon "file-add" at bounding box center [417, 22] width 12 height 12
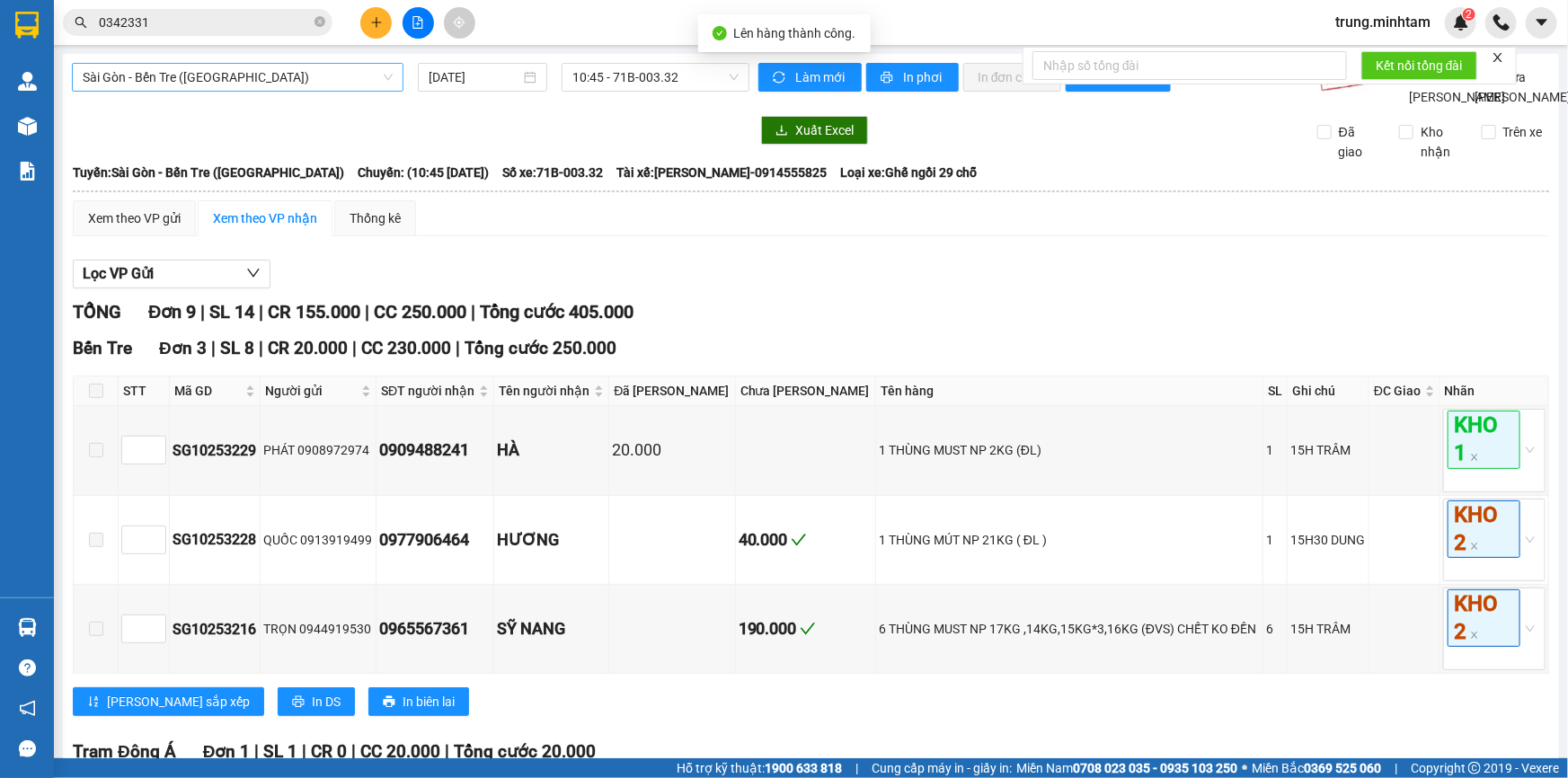
click at [208, 77] on span "Sài Gòn - Bến Tre ([GEOGRAPHIC_DATA])" at bounding box center [237, 77] width 310 height 27
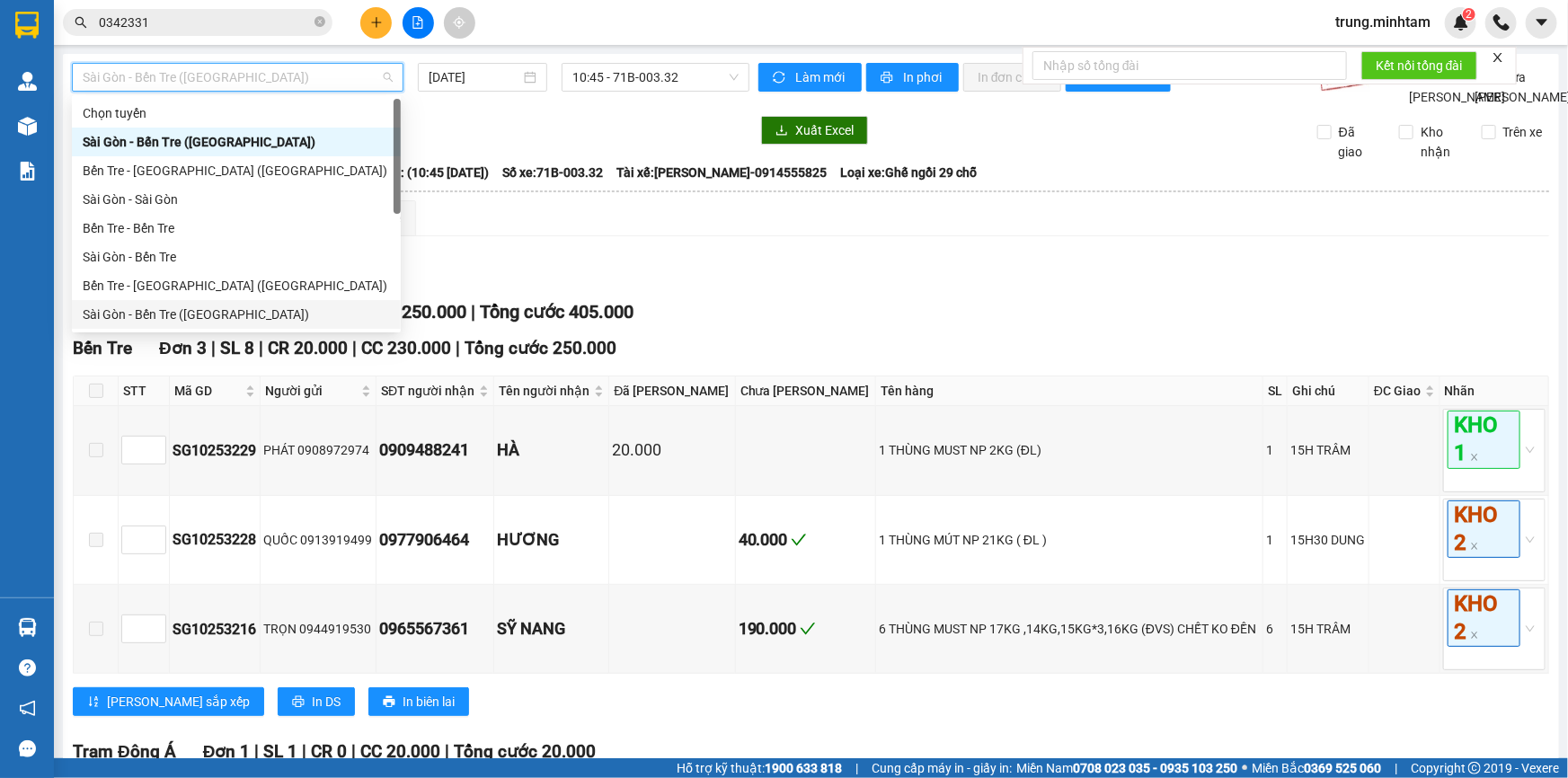
scroll to position [28, 0]
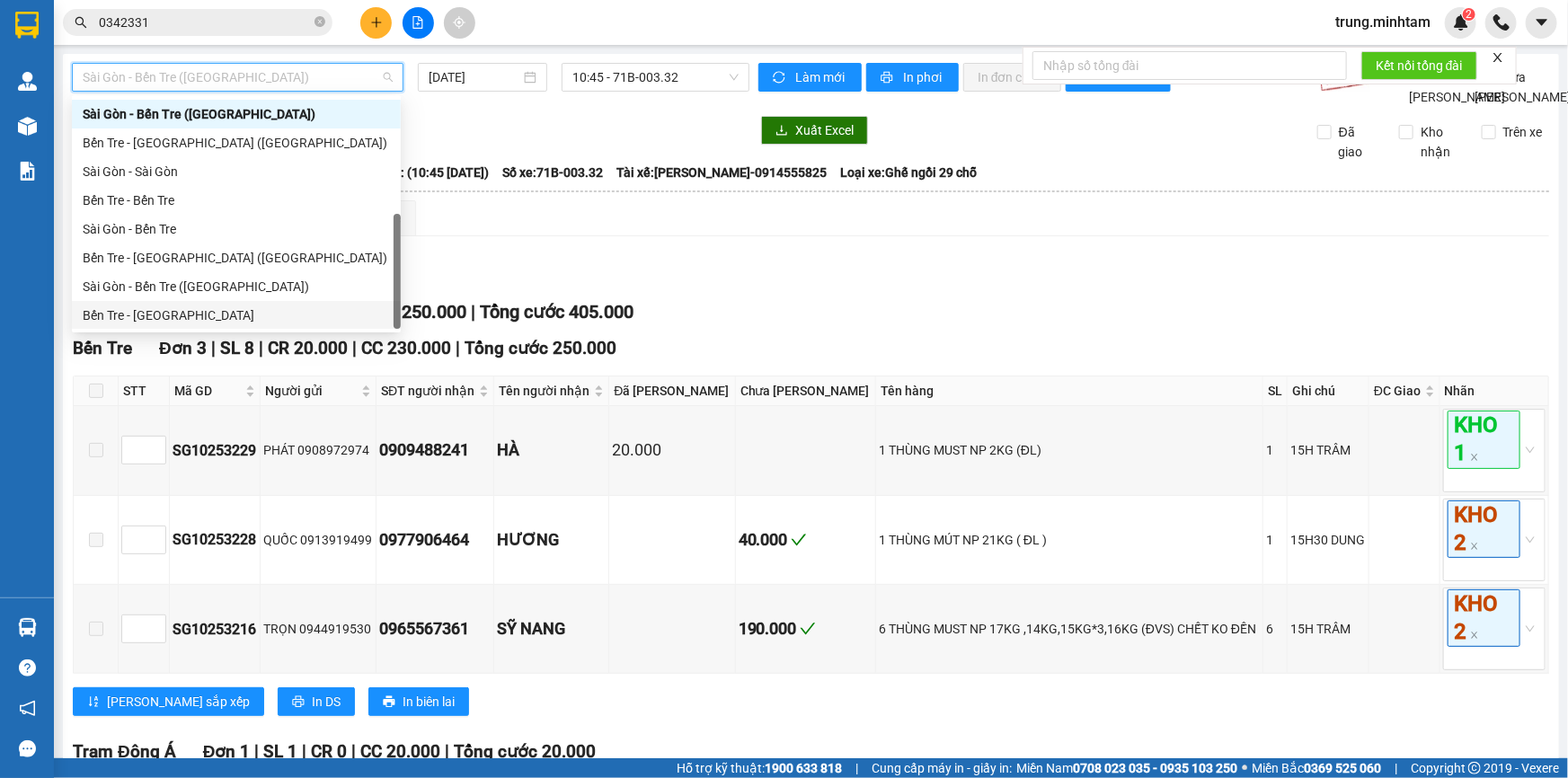
click at [152, 307] on div "Bến Tre - [GEOGRAPHIC_DATA]" at bounding box center [236, 315] width 307 height 20
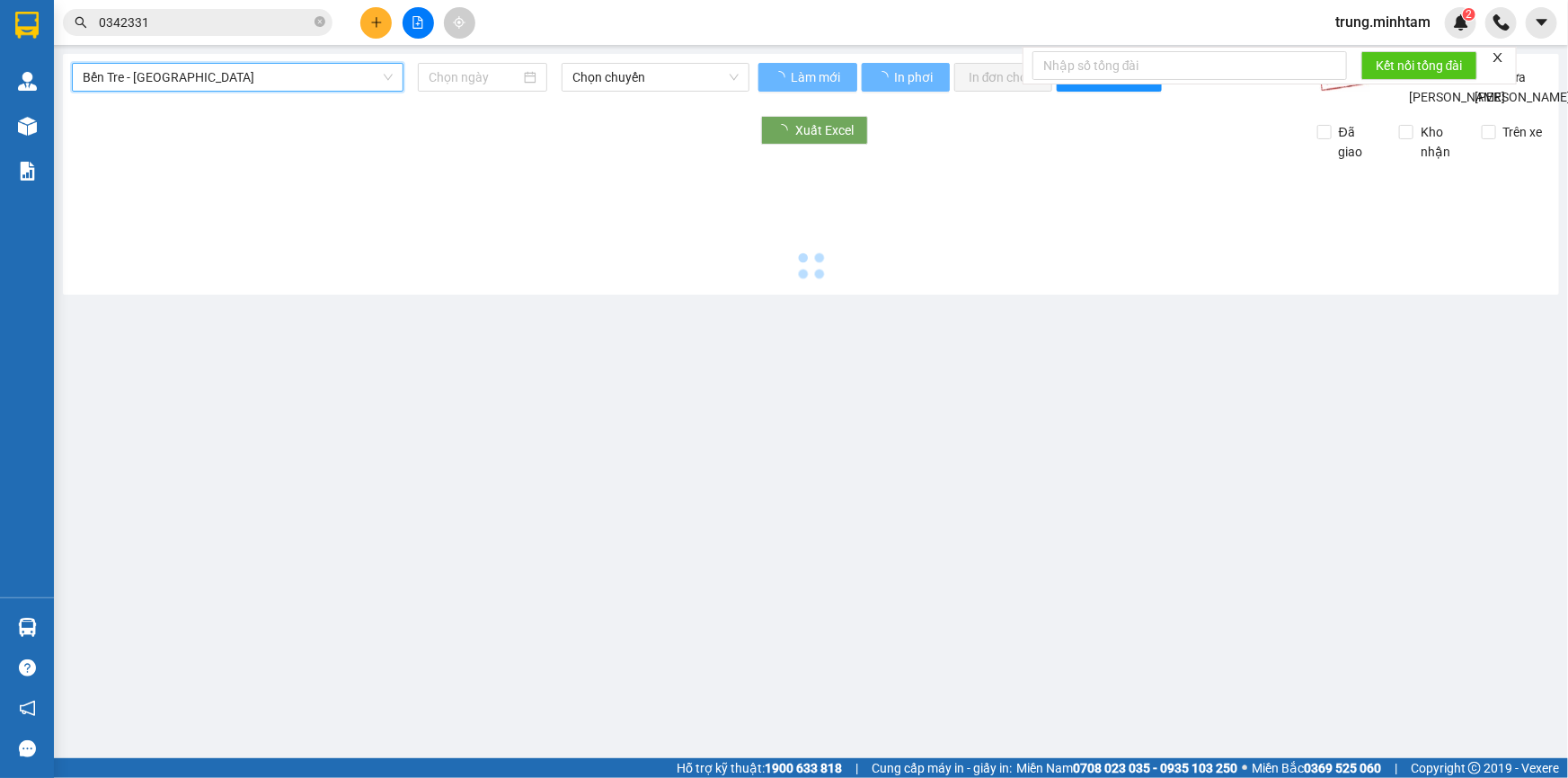
type input "[DATE]"
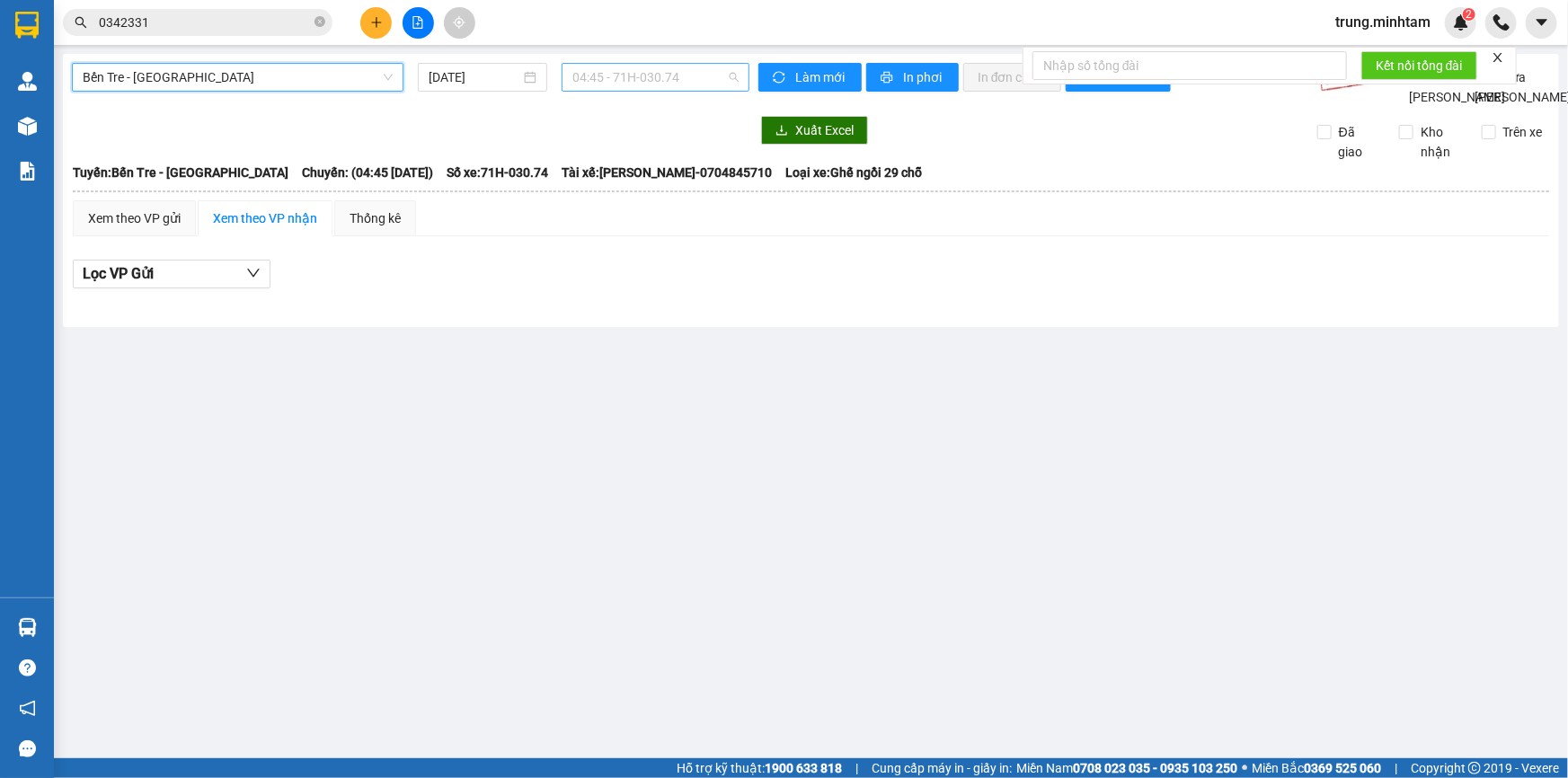
click at [596, 75] on span "04:45 - 71H-030.74" at bounding box center [655, 77] width 166 height 27
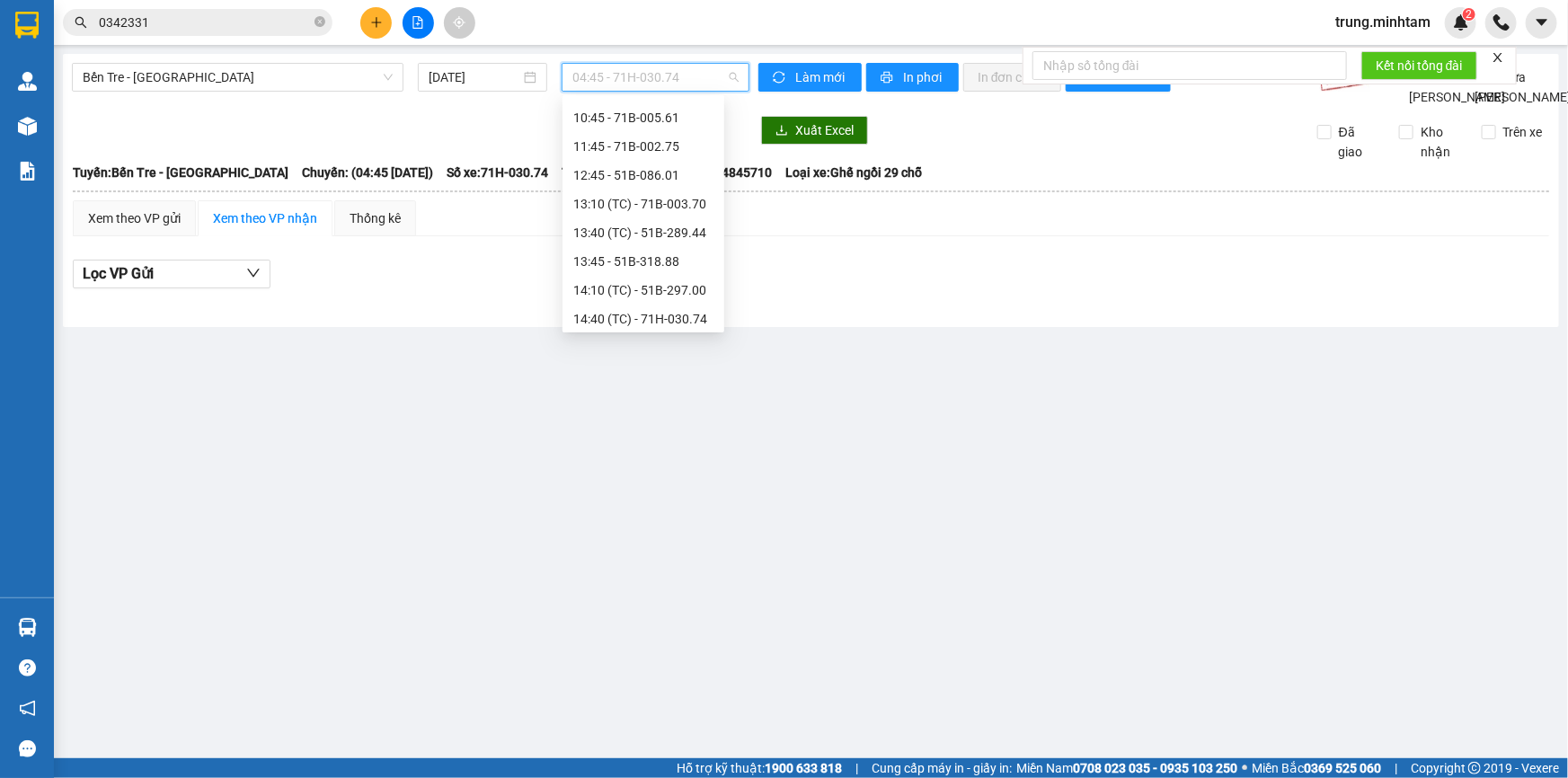
scroll to position [207, 0]
click at [674, 287] on div "14:10 (TC) - 51B-297.00" at bounding box center [642, 280] width 140 height 20
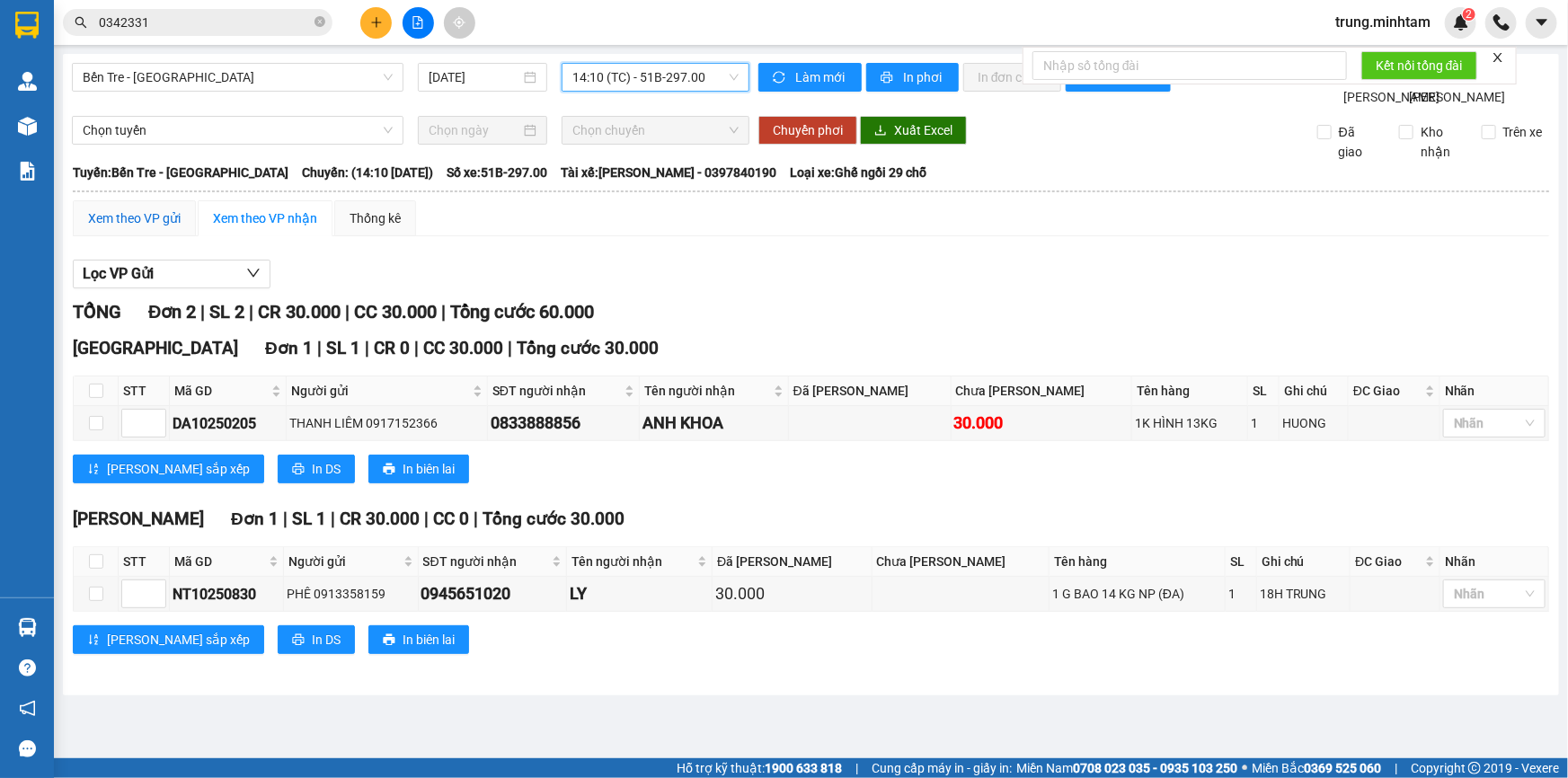
click at [134, 228] on div "Xem theo VP gửi" at bounding box center [133, 218] width 92 height 20
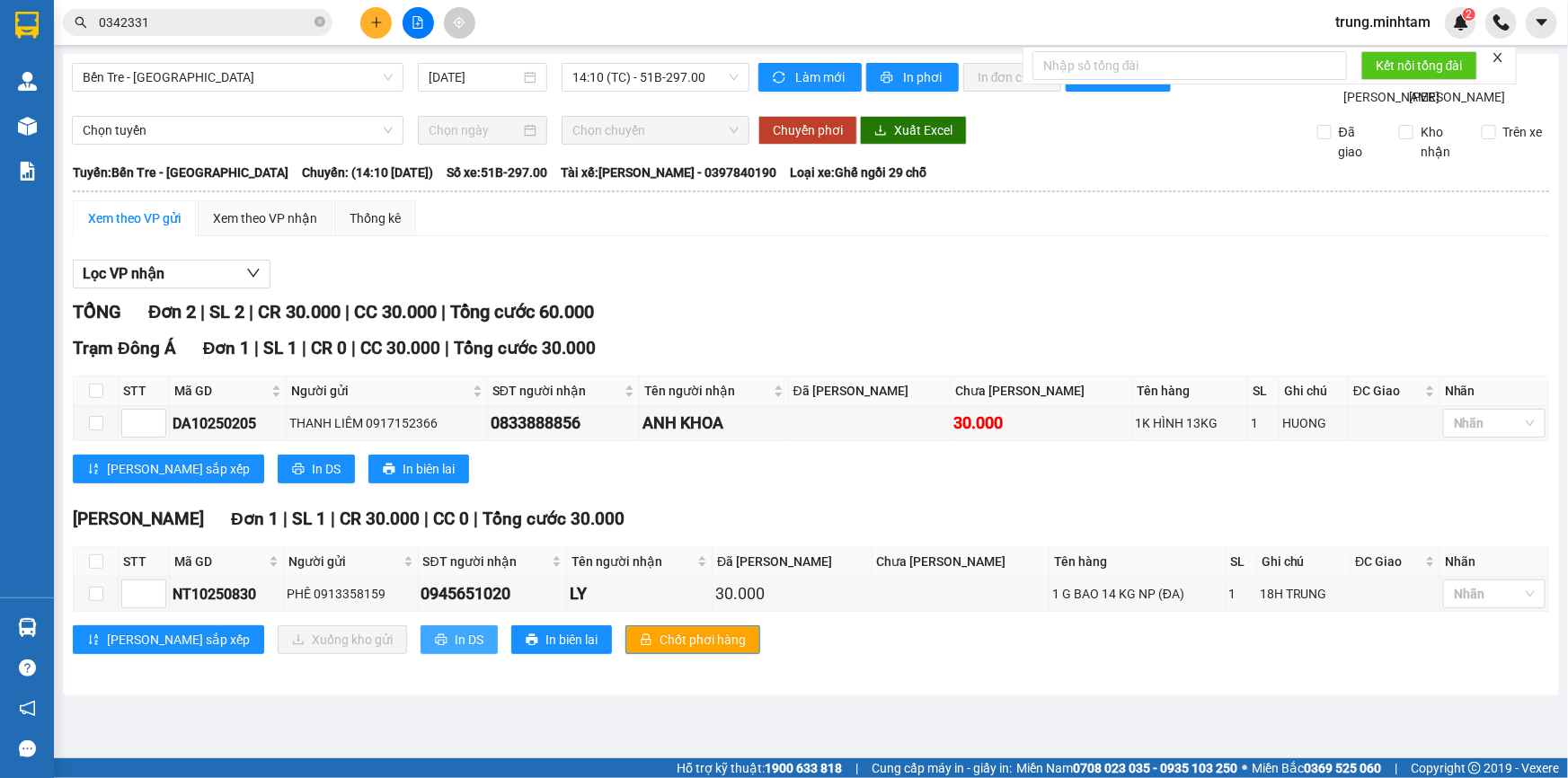
click at [455, 649] on span "In DS" at bounding box center [469, 640] width 29 height 20
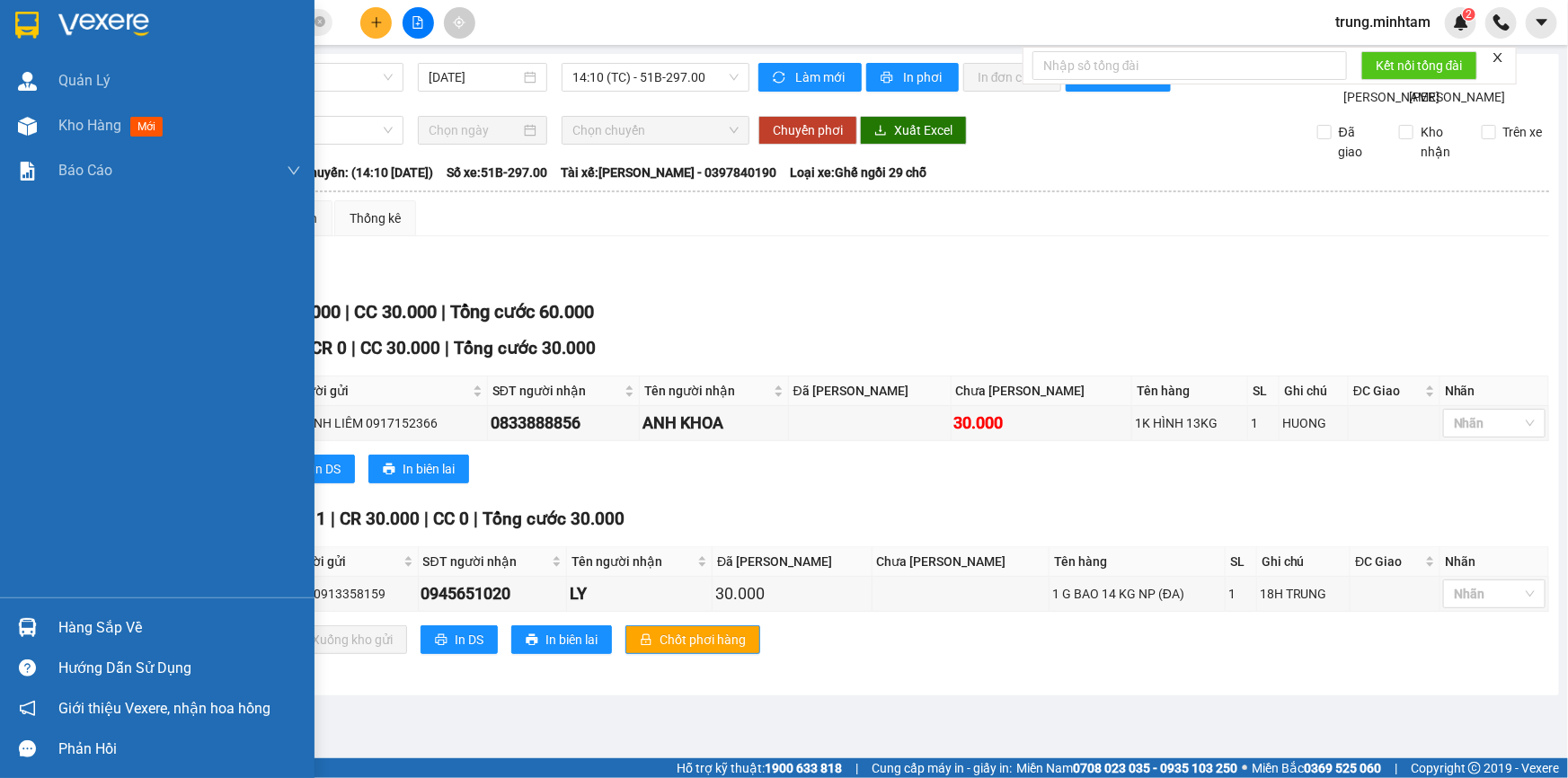
click at [130, 628] on div "Hàng sắp về" at bounding box center [179, 628] width 242 height 27
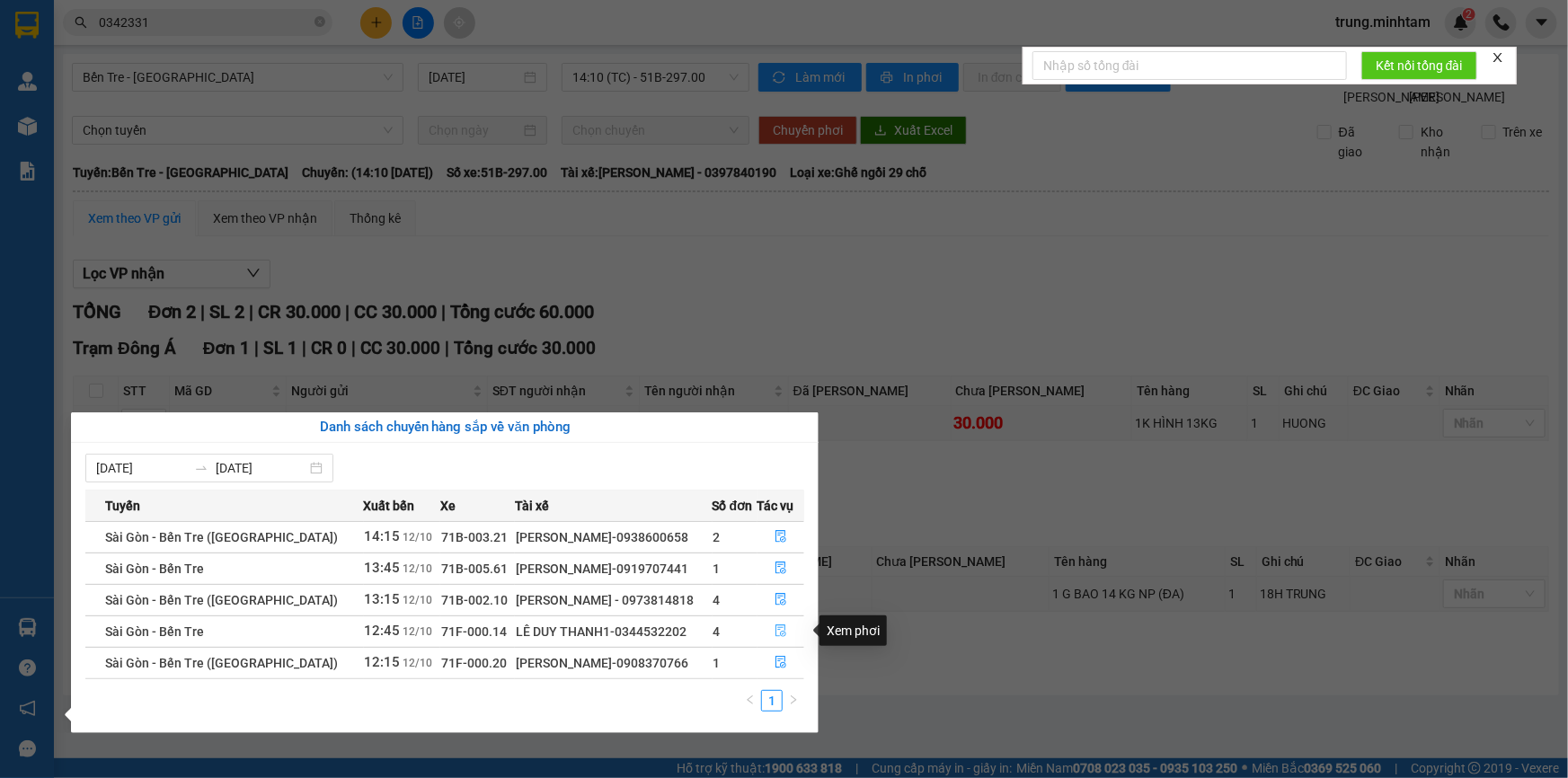
click at [775, 630] on icon "file-done" at bounding box center [780, 630] width 12 height 12
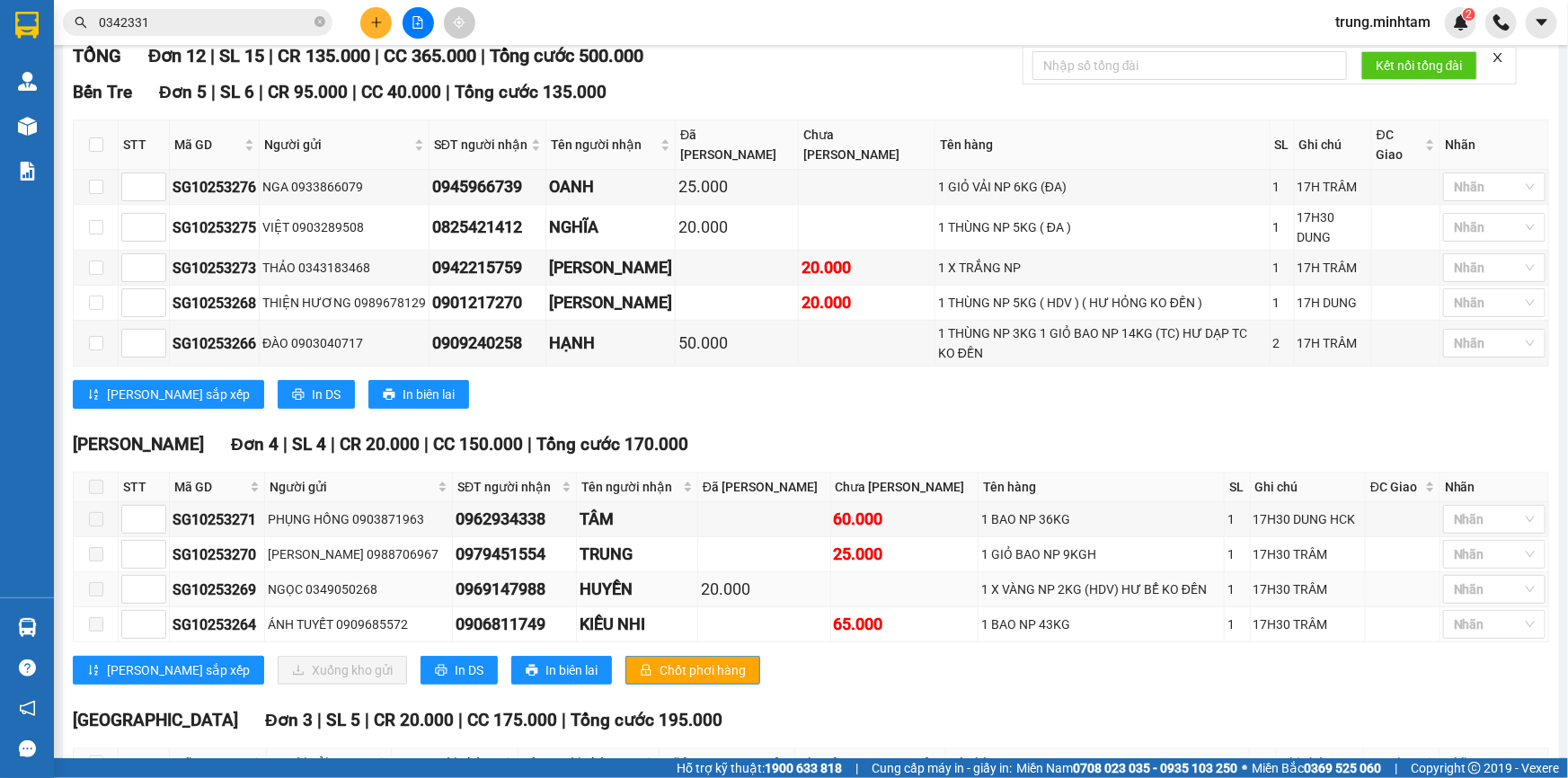
scroll to position [272, 0]
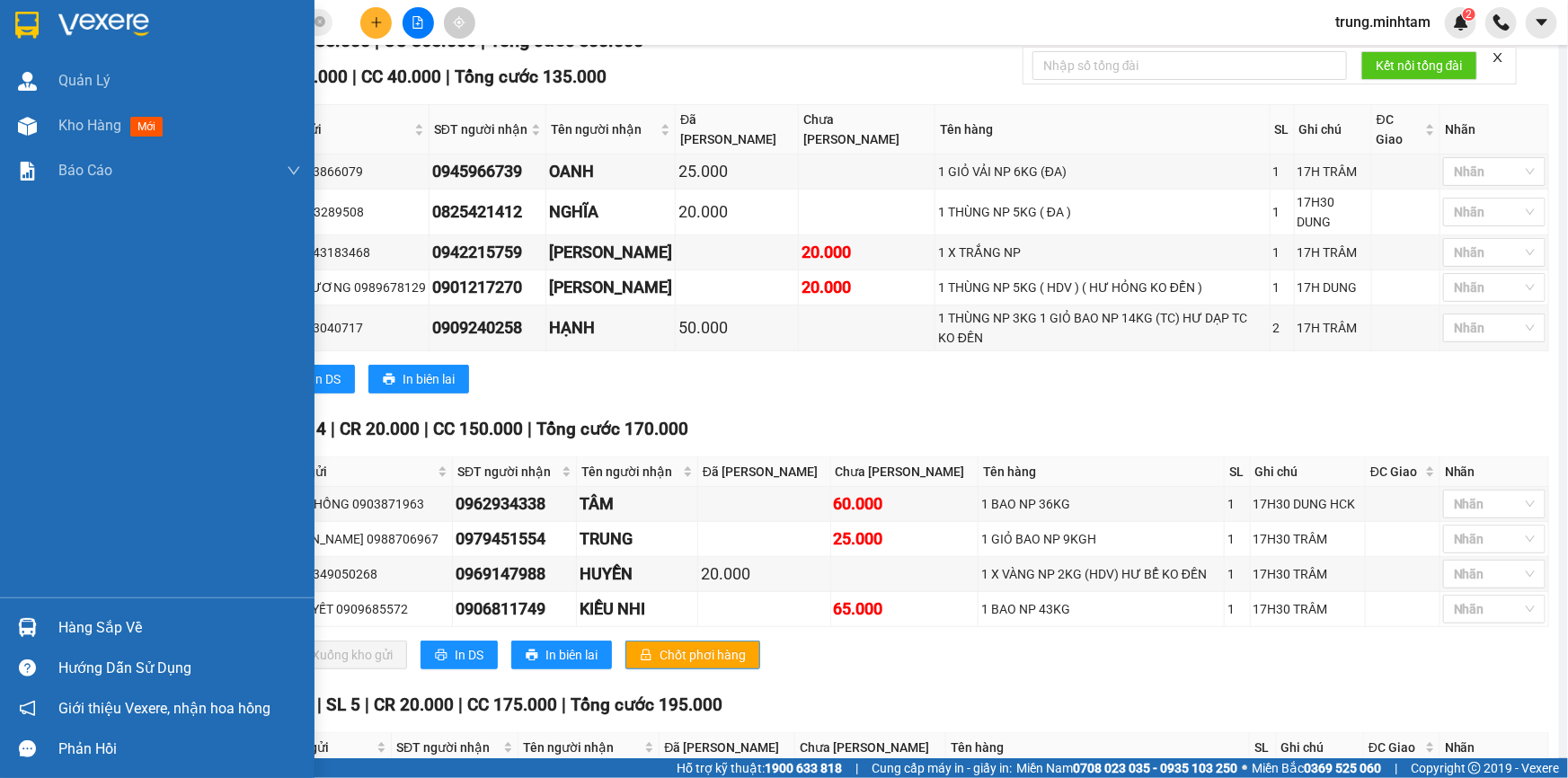
click at [96, 630] on div "Hàng sắp về" at bounding box center [179, 628] width 242 height 27
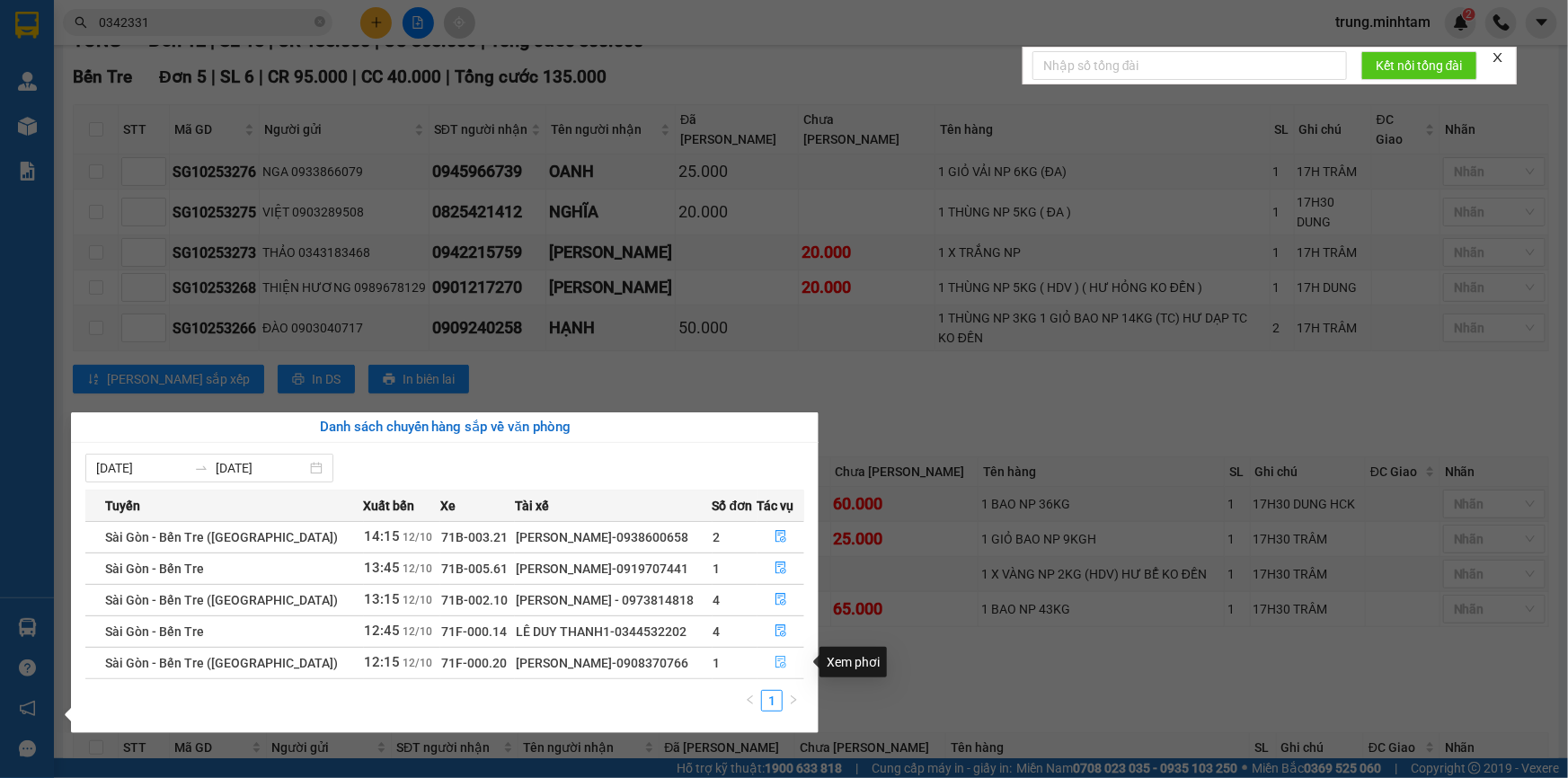
click at [776, 658] on icon "file-done" at bounding box center [780, 662] width 12 height 12
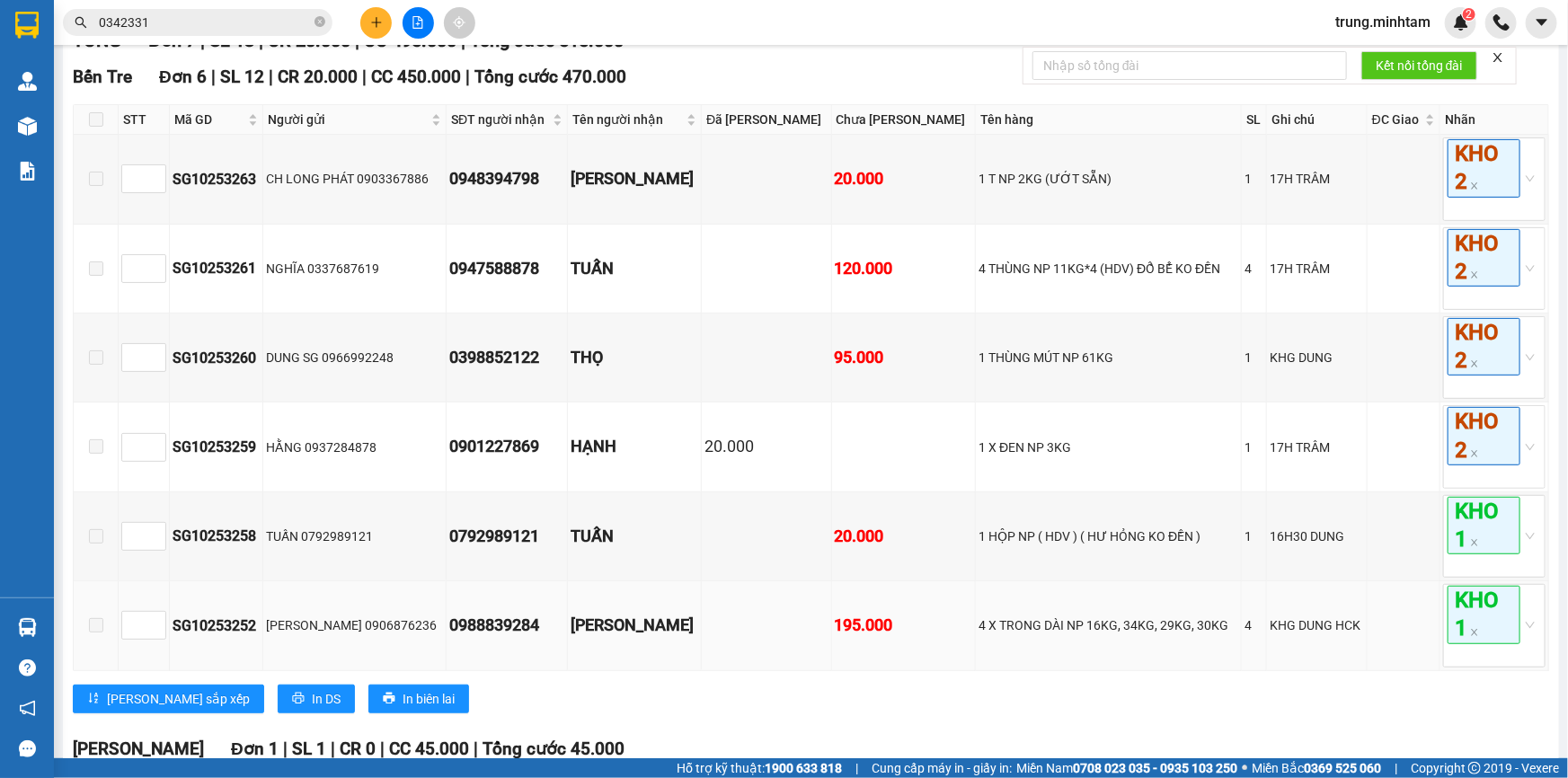
scroll to position [462, 0]
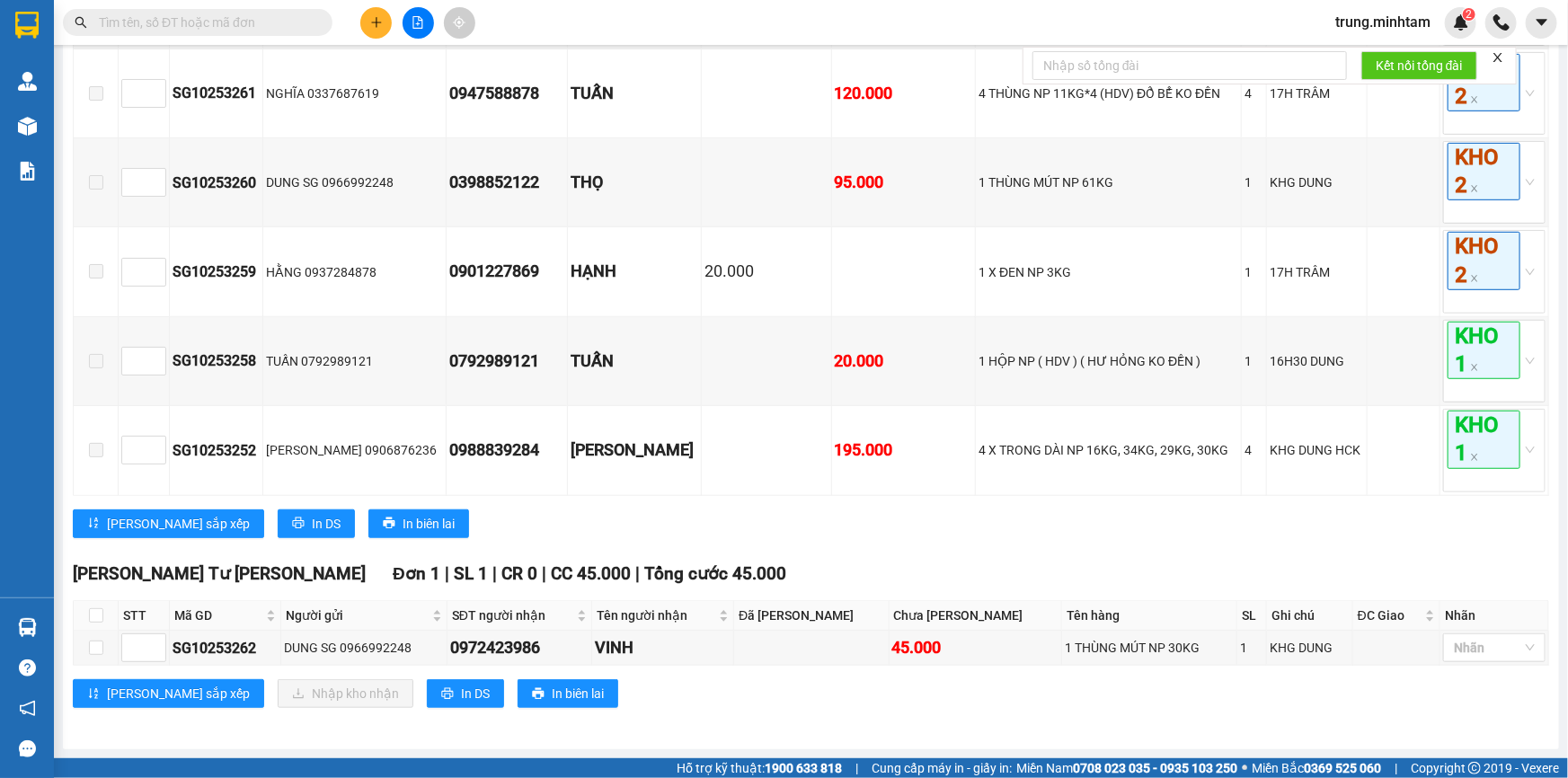
scroll to position [462, 0]
click at [93, 616] on input "checkbox" at bounding box center [95, 615] width 14 height 14
checkbox input "true"
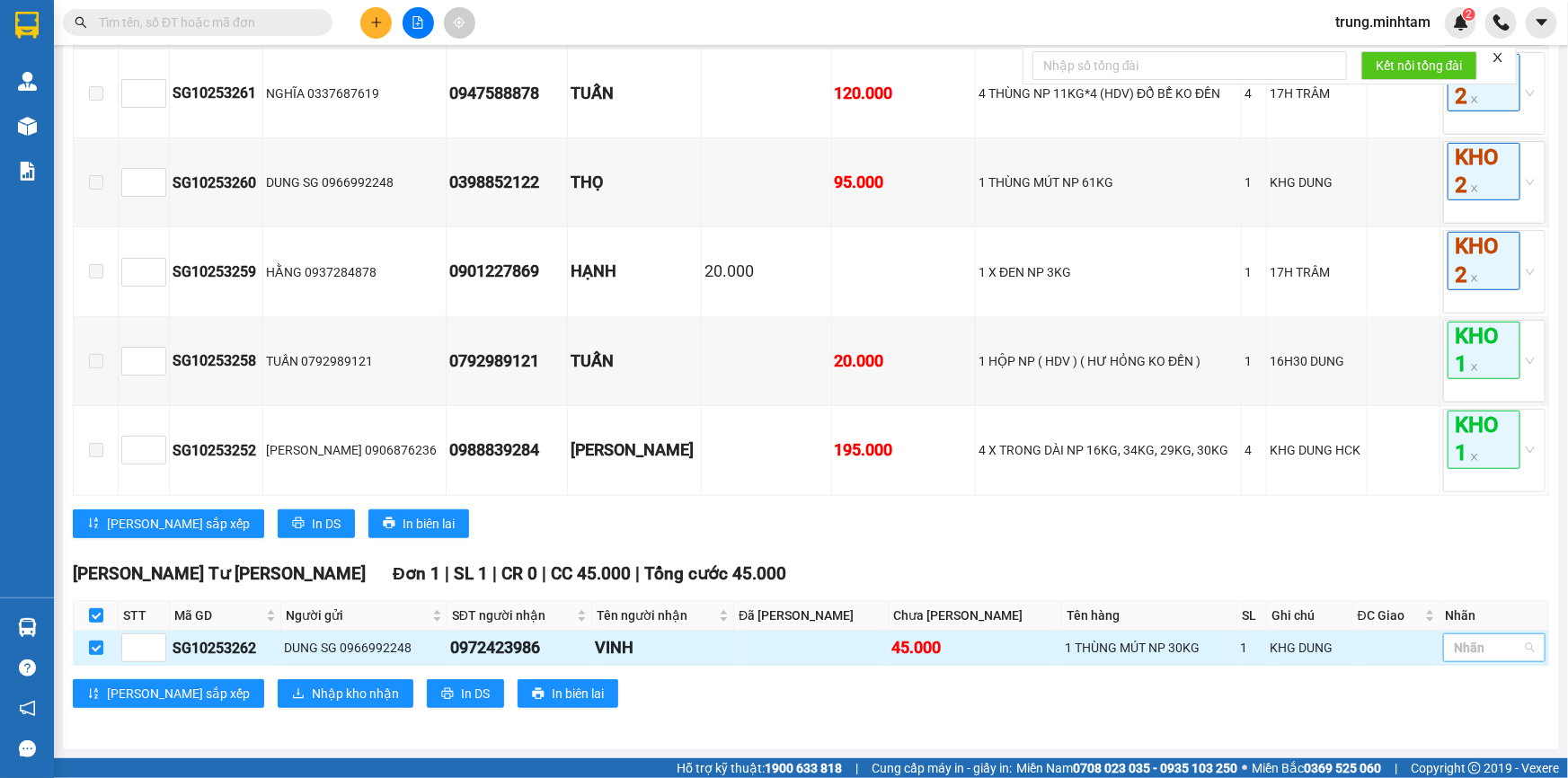
click at [1492, 659] on div "Nhãn" at bounding box center [1494, 647] width 102 height 29
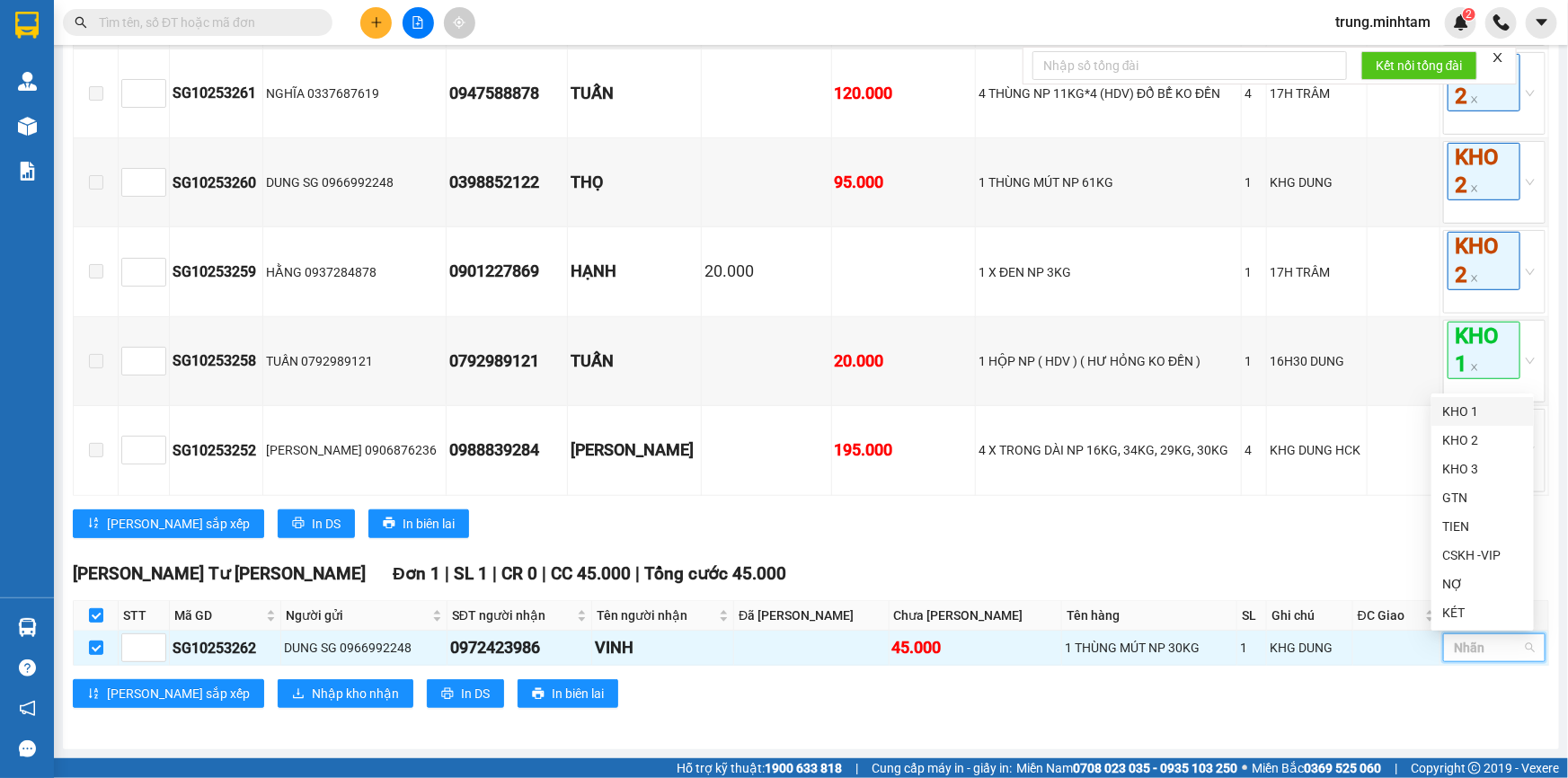
click at [1469, 414] on div "KHO 1" at bounding box center [1482, 411] width 81 height 20
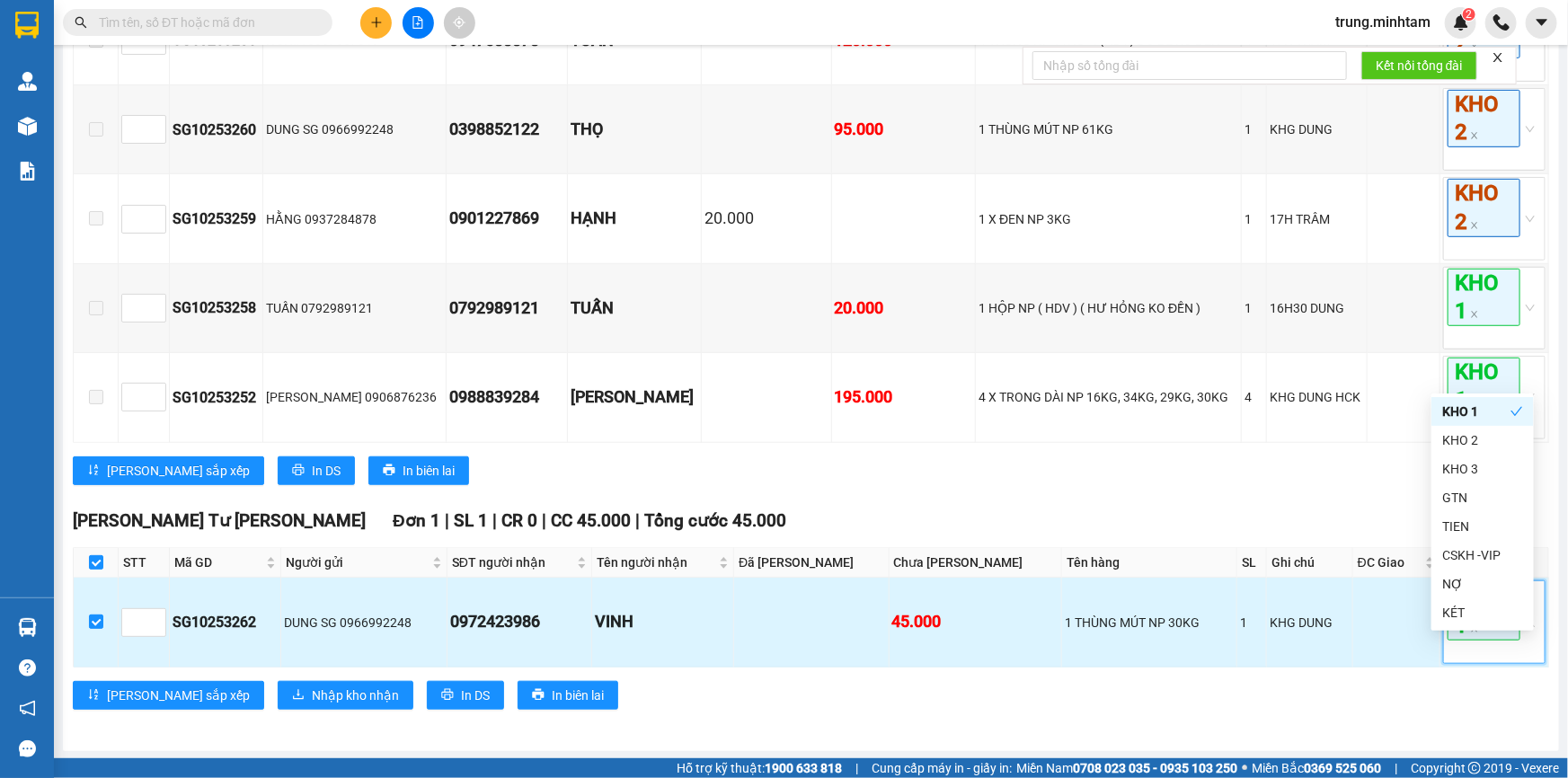
scroll to position [517, 0]
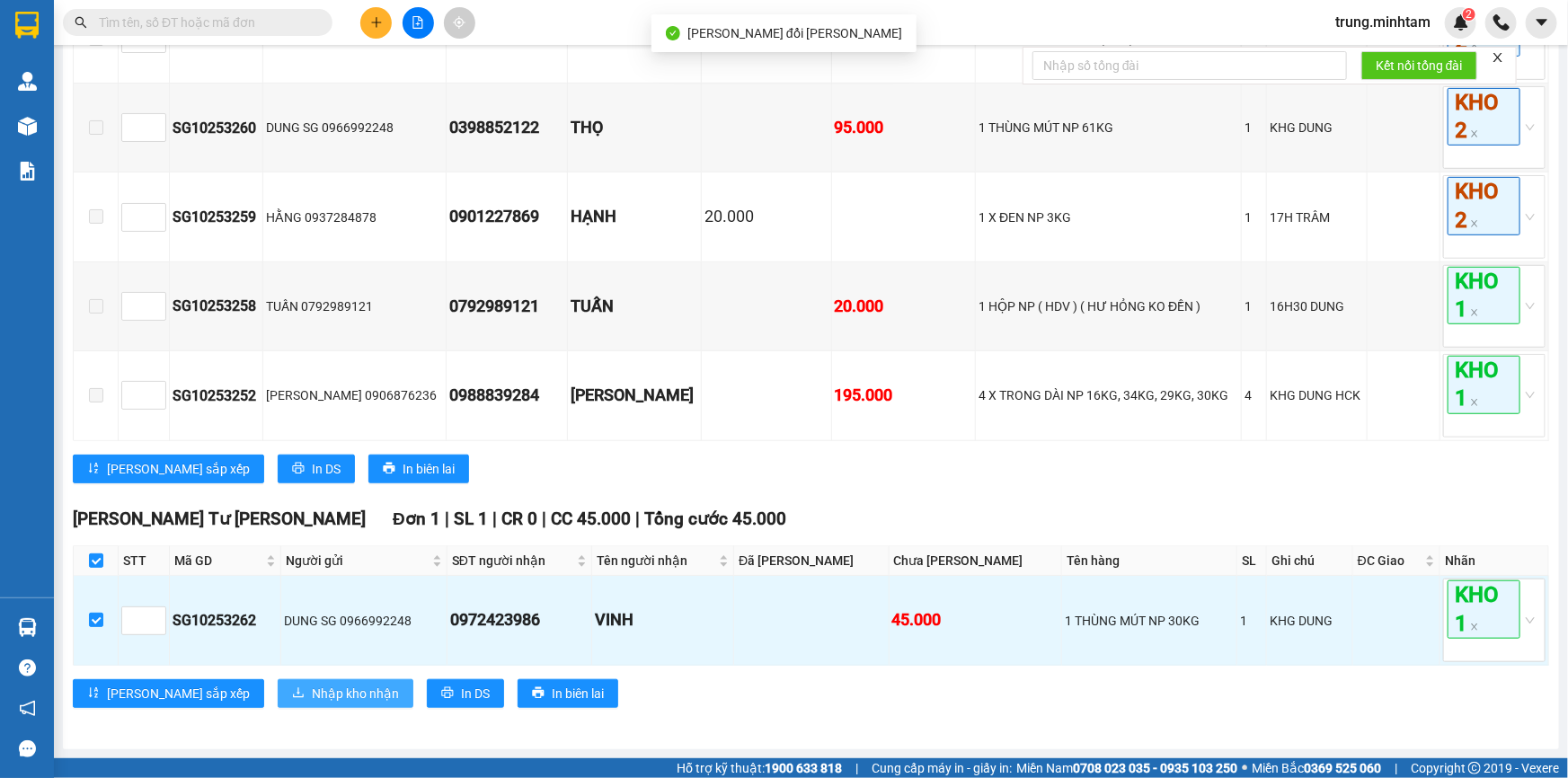
click at [312, 692] on span "Nhập kho nhận" at bounding box center [355, 693] width 87 height 20
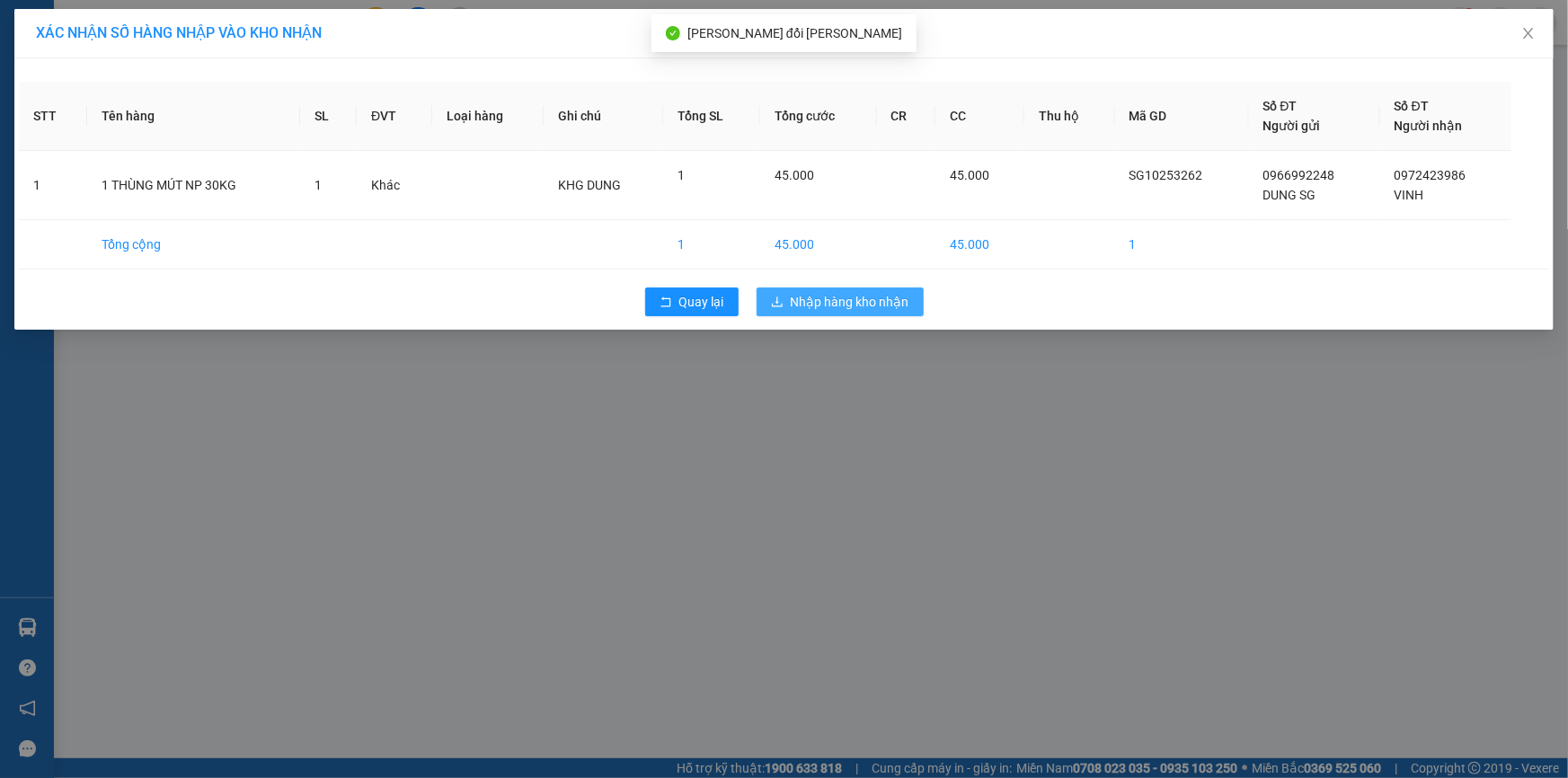
click at [827, 297] on span "Nhập hàng kho nhận" at bounding box center [849, 301] width 118 height 20
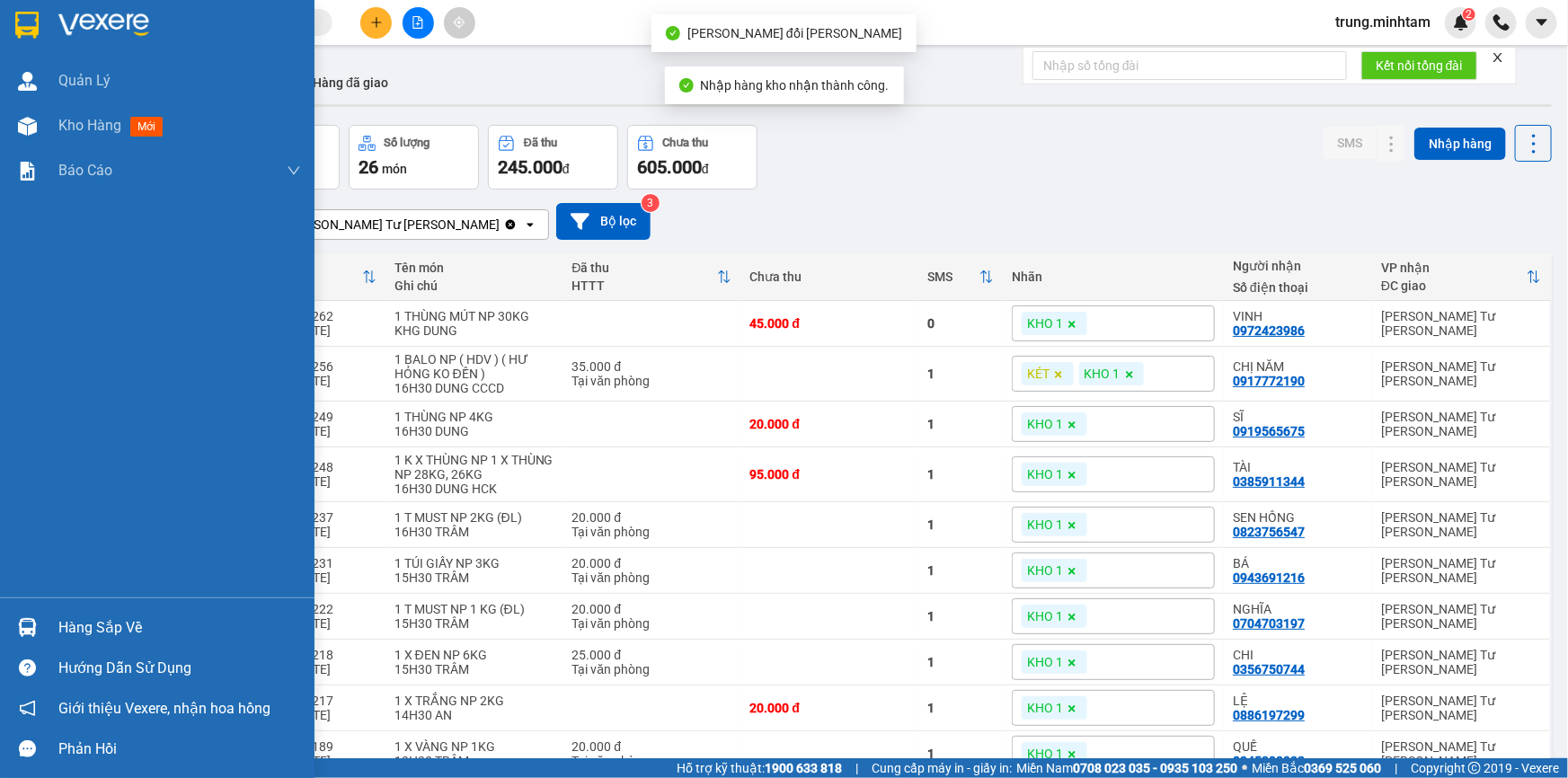
click at [99, 626] on div "Hàng sắp về" at bounding box center [179, 628] width 242 height 27
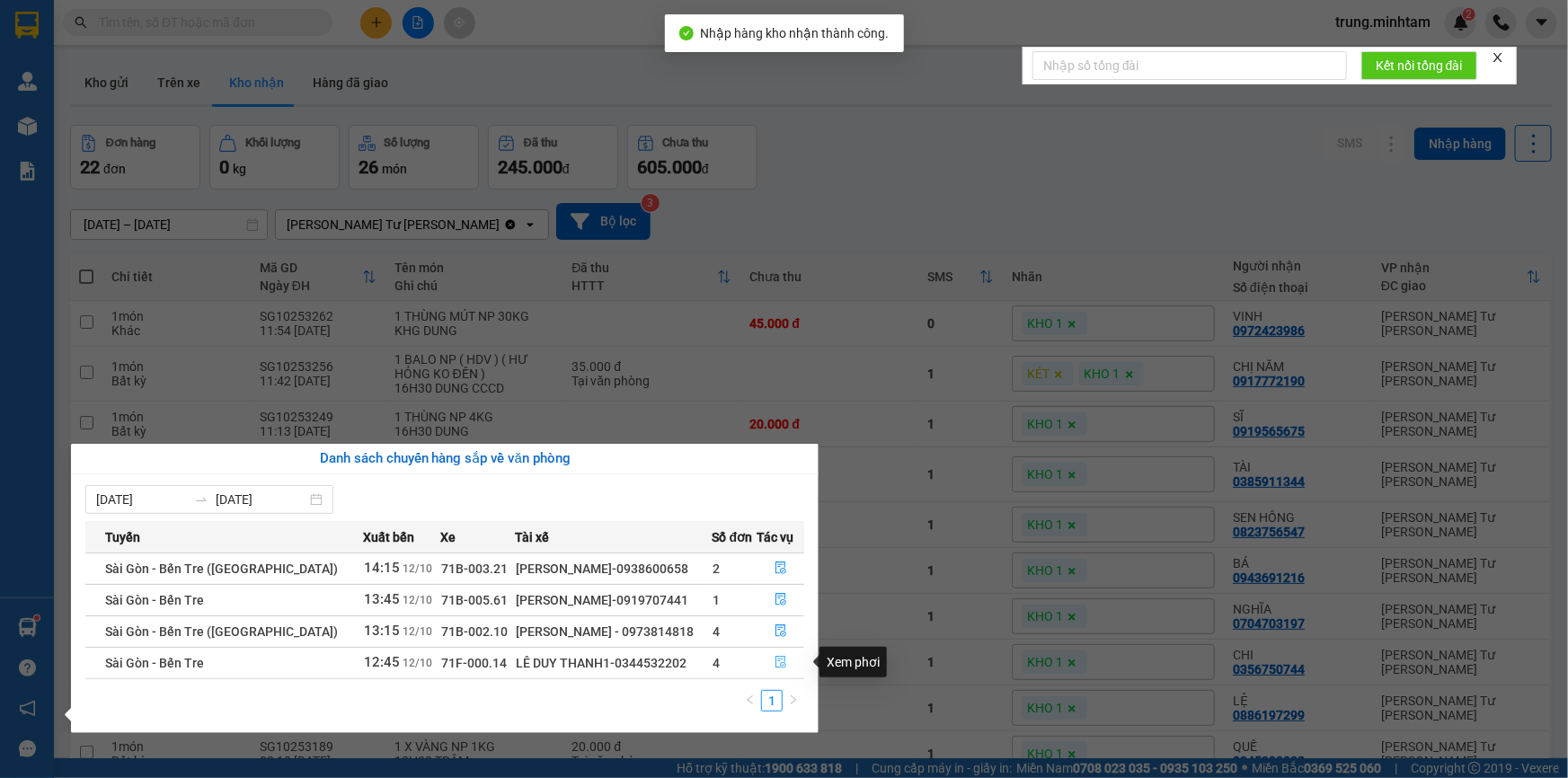
click at [775, 664] on icon "file-done" at bounding box center [780, 662] width 12 height 12
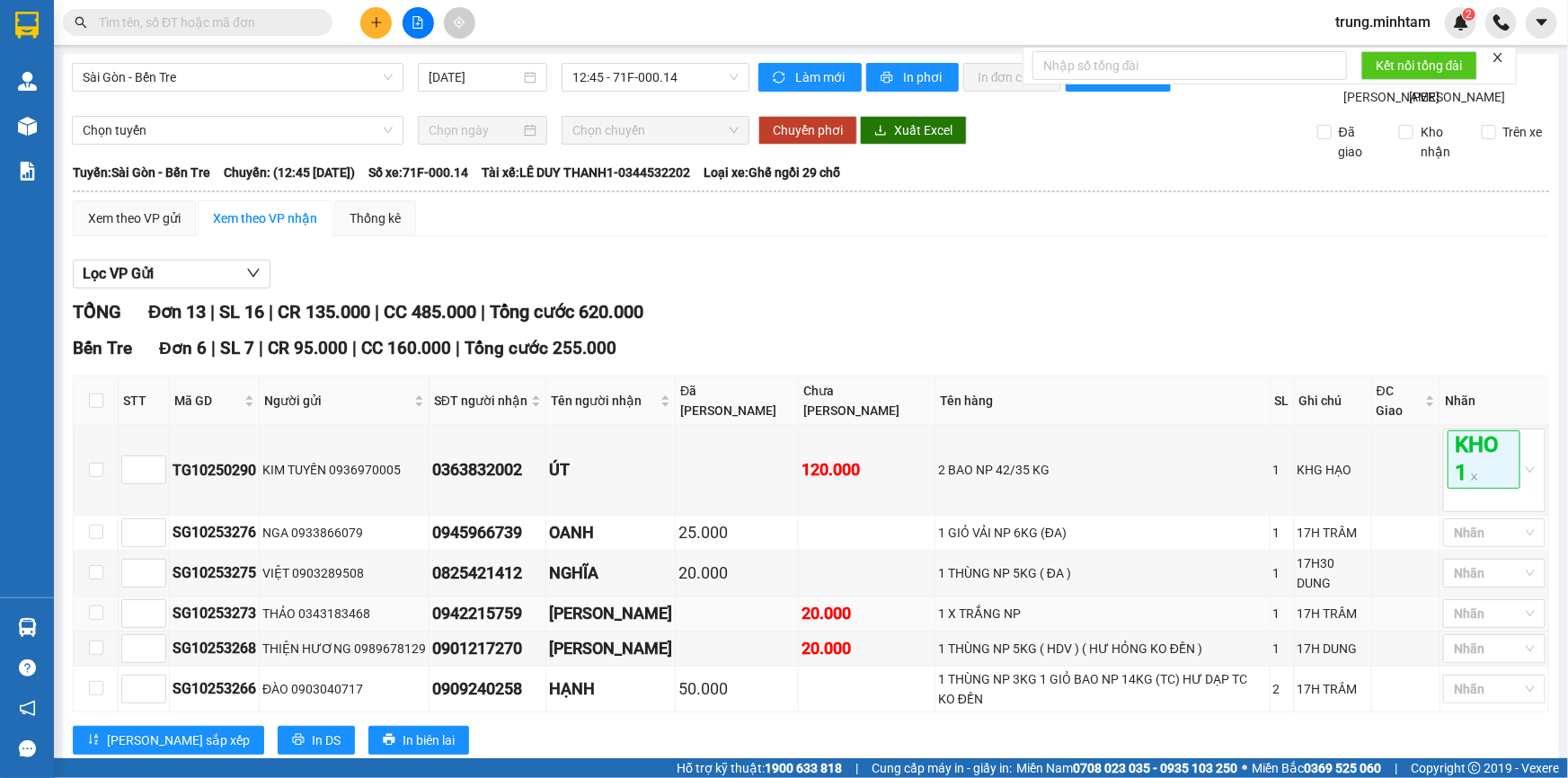
scroll to position [537, 0]
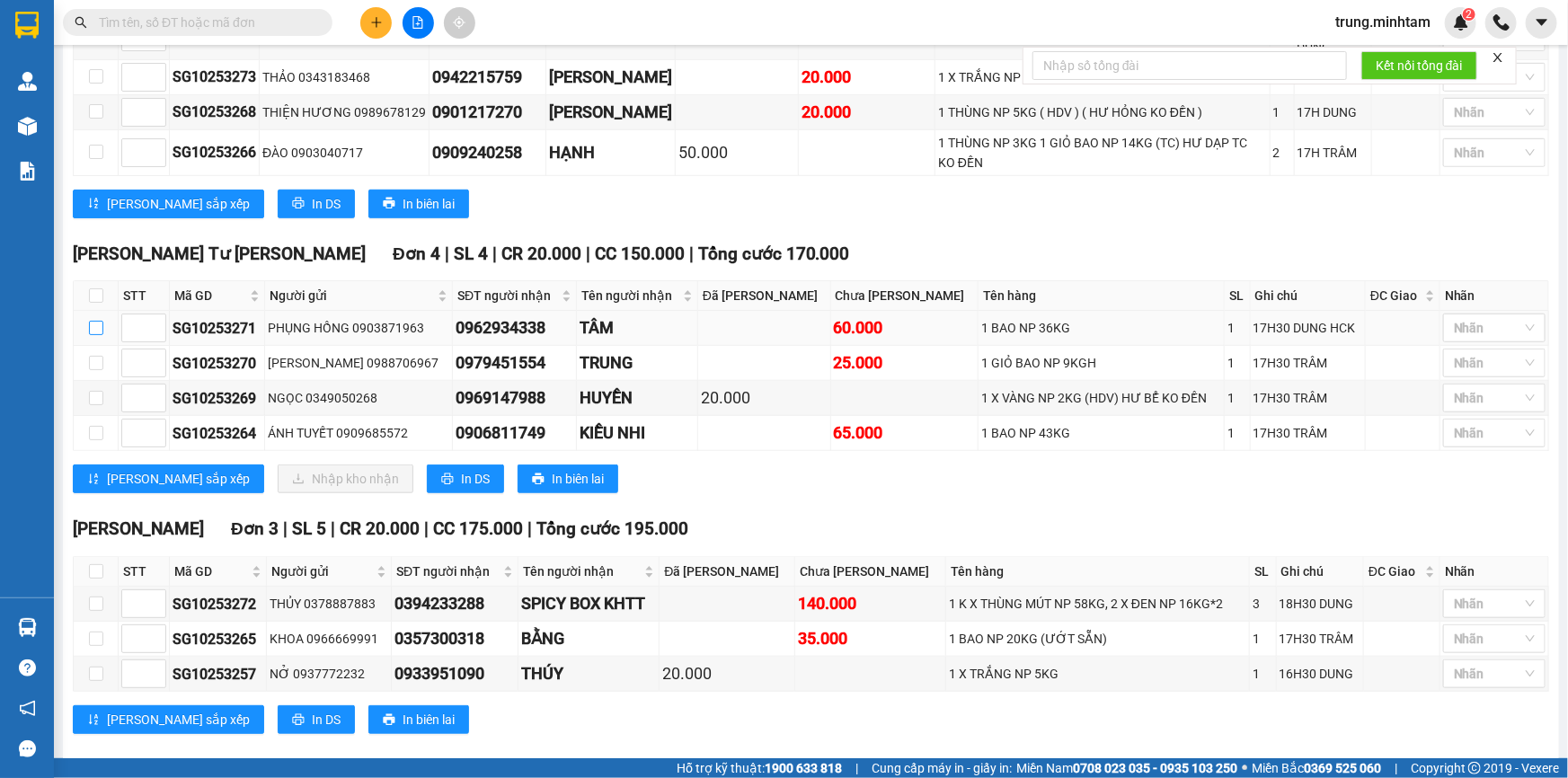
click at [98, 320] on input "checkbox" at bounding box center [95, 327] width 14 height 14
checkbox input "true"
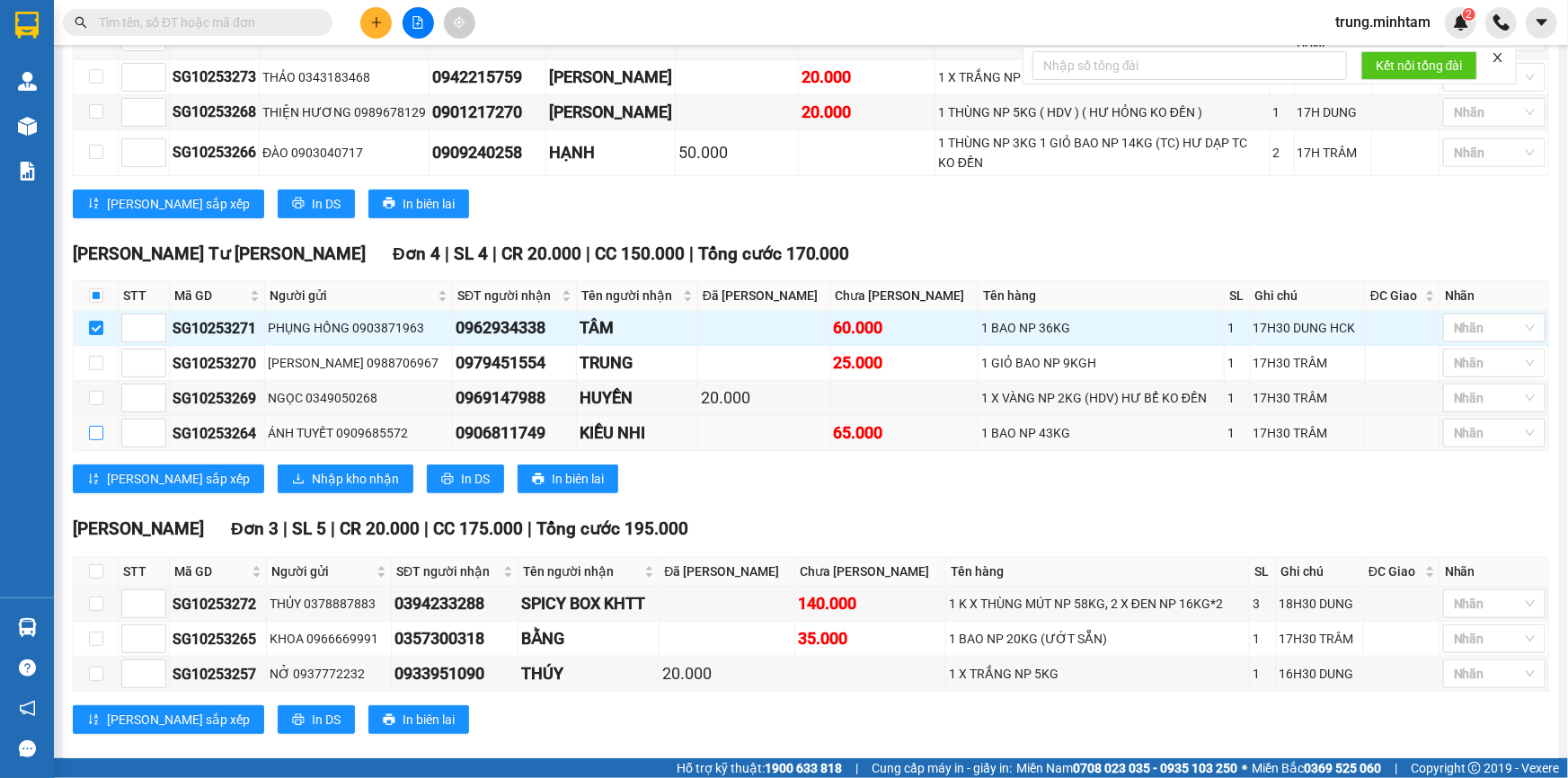
click at [92, 426] on input "checkbox" at bounding box center [95, 433] width 14 height 14
checkbox input "true"
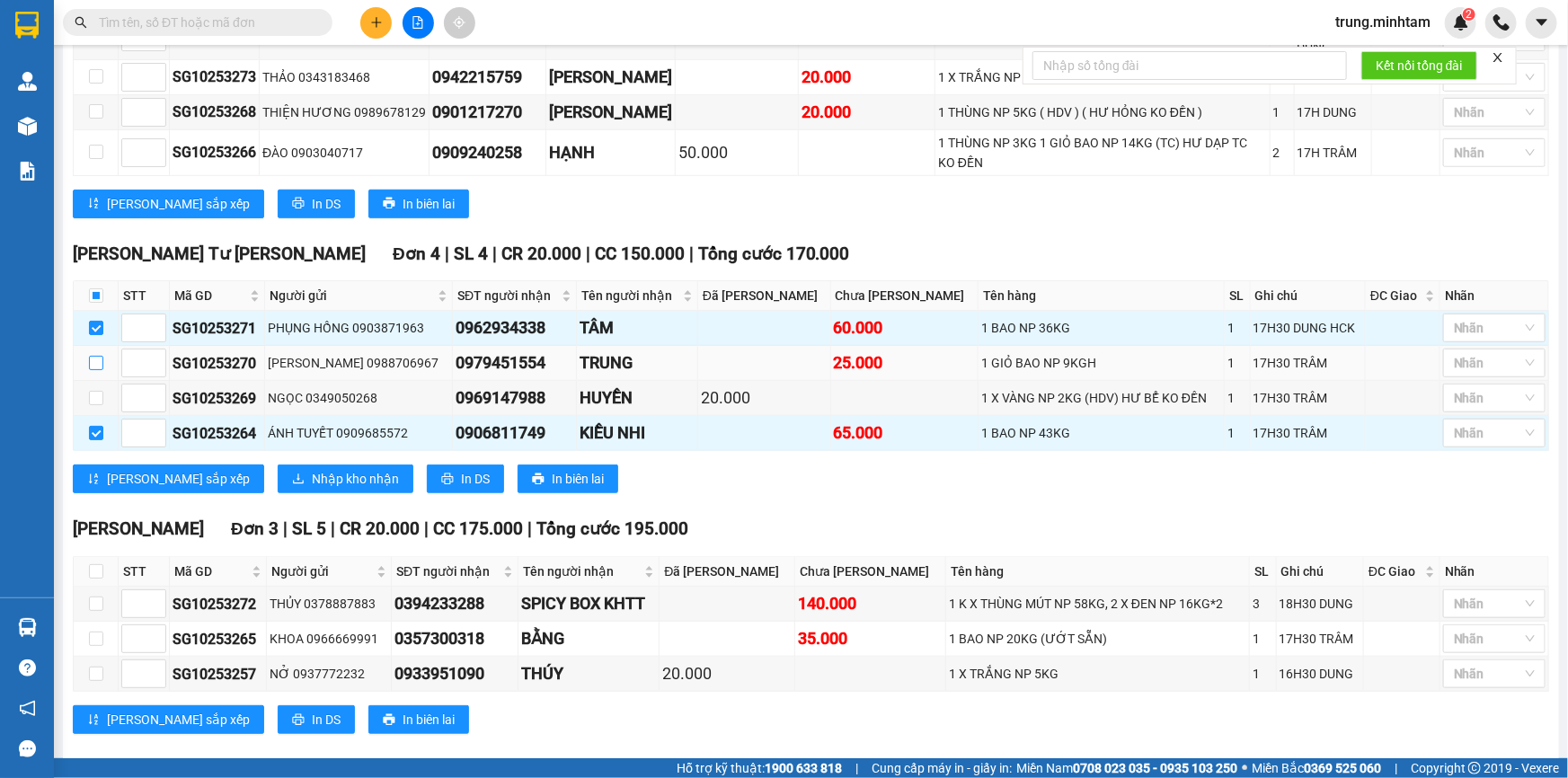
click at [95, 356] on input "checkbox" at bounding box center [95, 362] width 14 height 14
checkbox input "true"
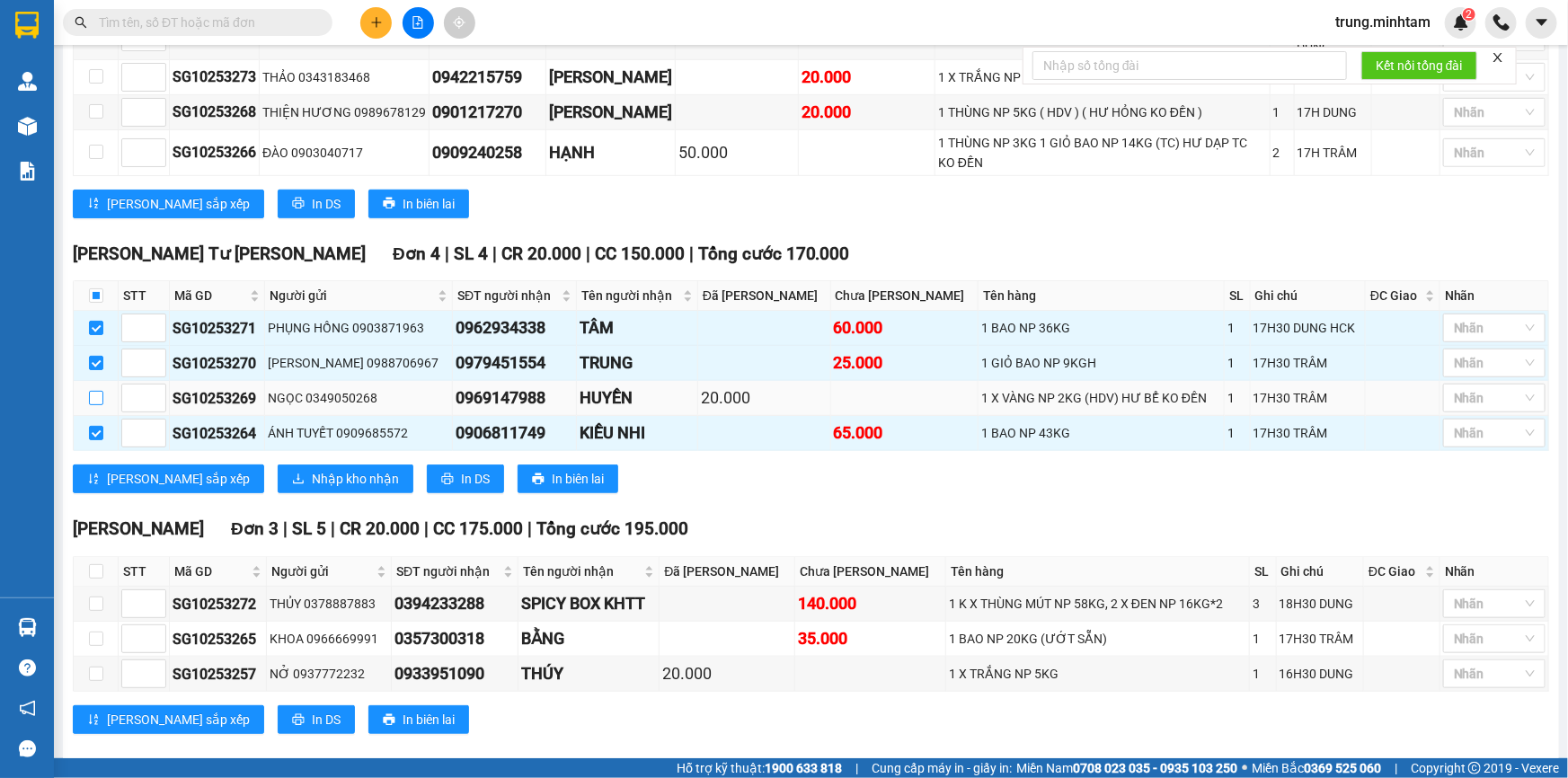
click at [94, 391] on input "checkbox" at bounding box center [95, 398] width 14 height 14
checkbox input "true"
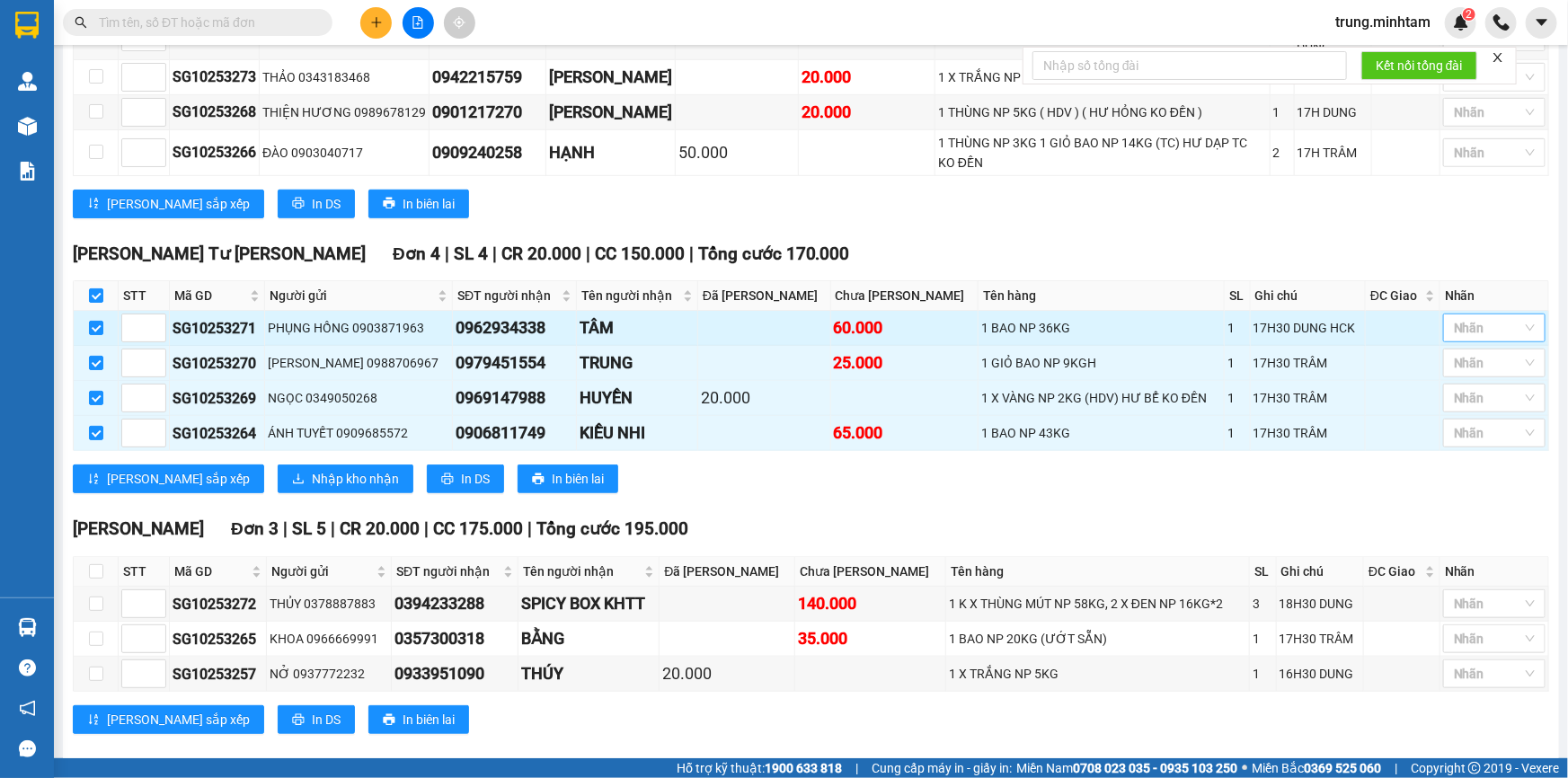
click at [1468, 317] on div at bounding box center [1484, 328] width 75 height 22
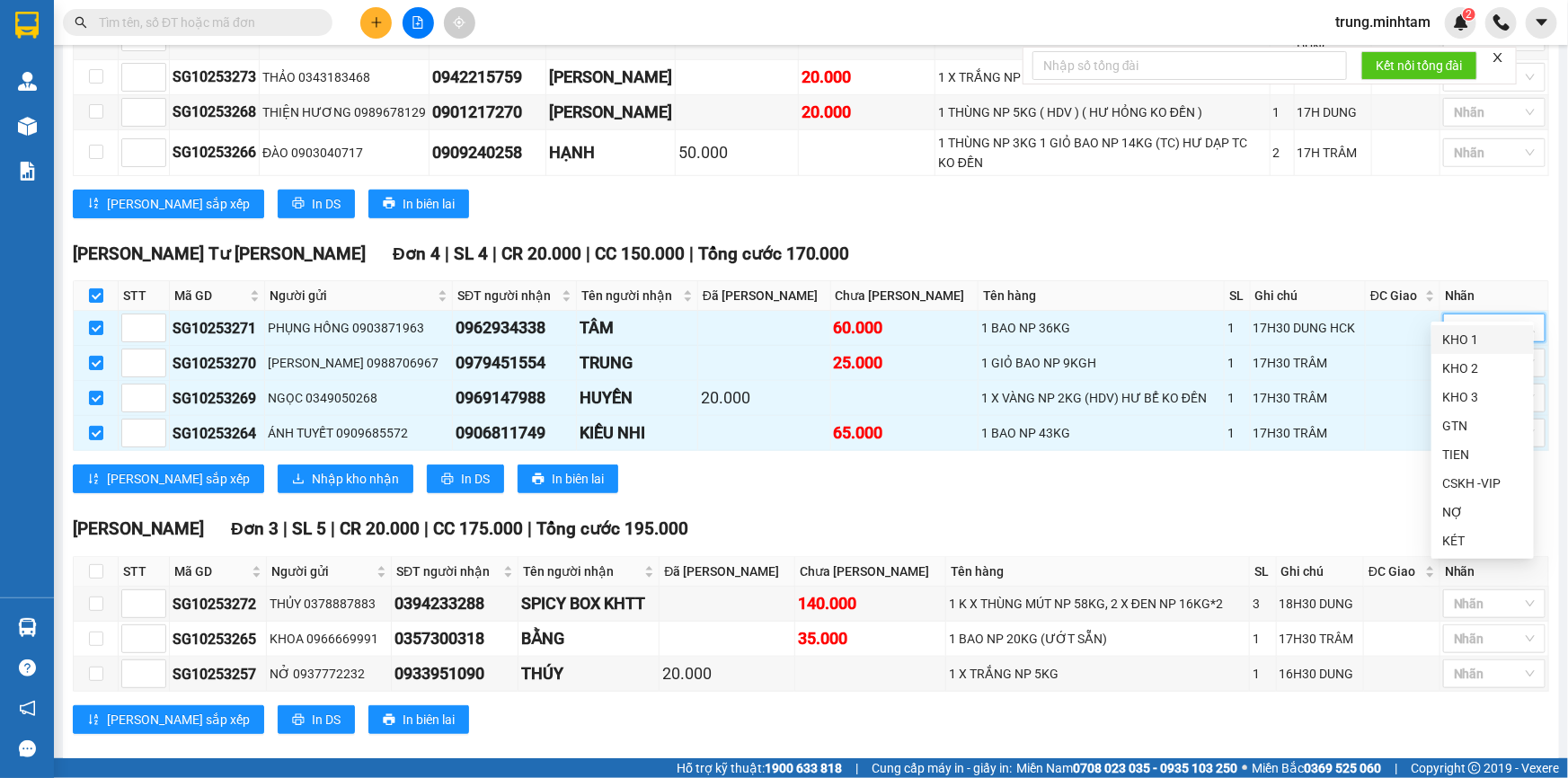
click at [1473, 341] on div "KHO 1" at bounding box center [1482, 339] width 81 height 20
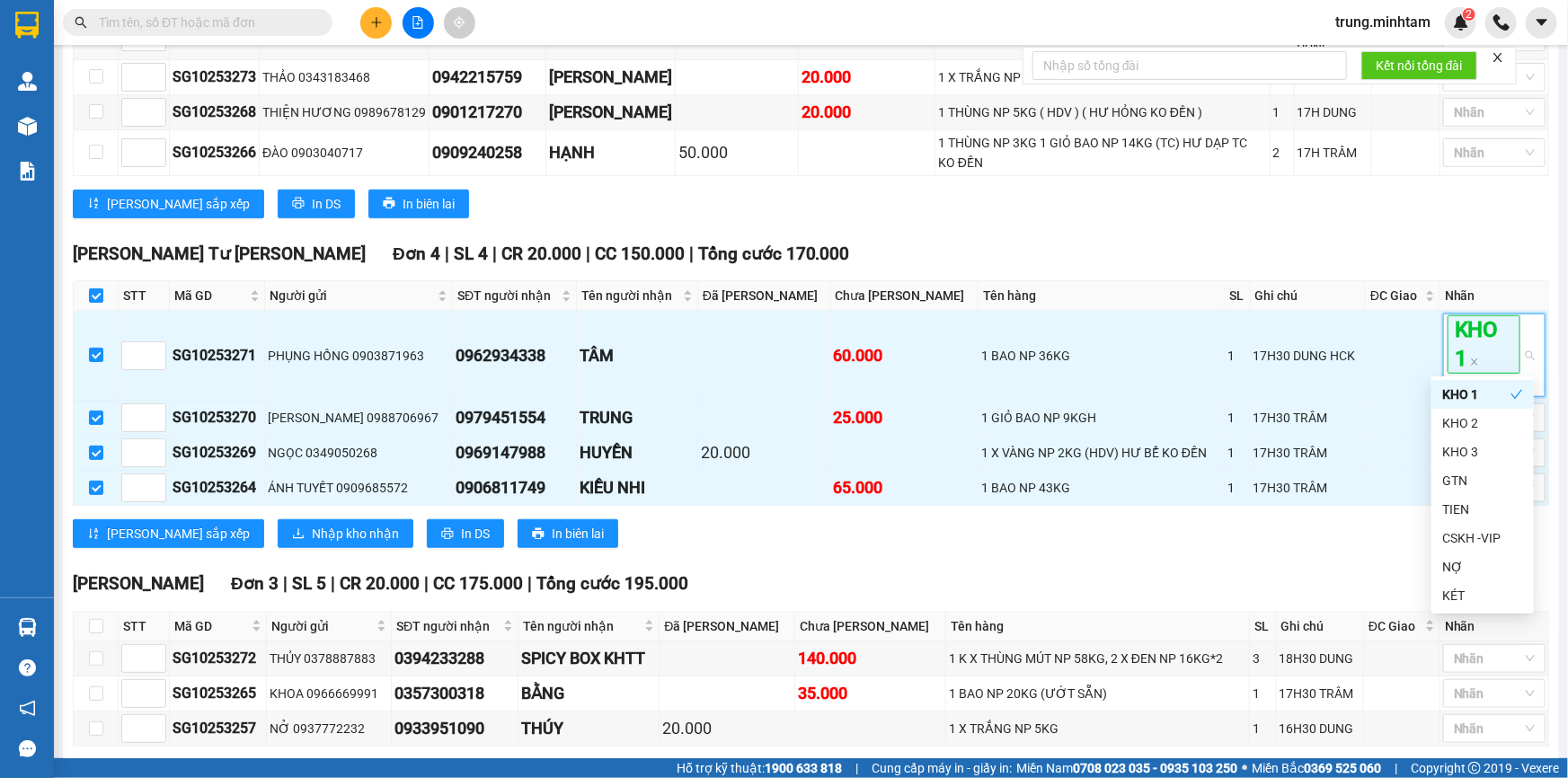
click at [1411, 196] on div "Bến Tre Đơn 6 | SL 7 | CR 95.000 | CC 160.000 | [PERSON_NAME] 255.000 STT Mã G…" at bounding box center [810, 14] width 1476 height 432
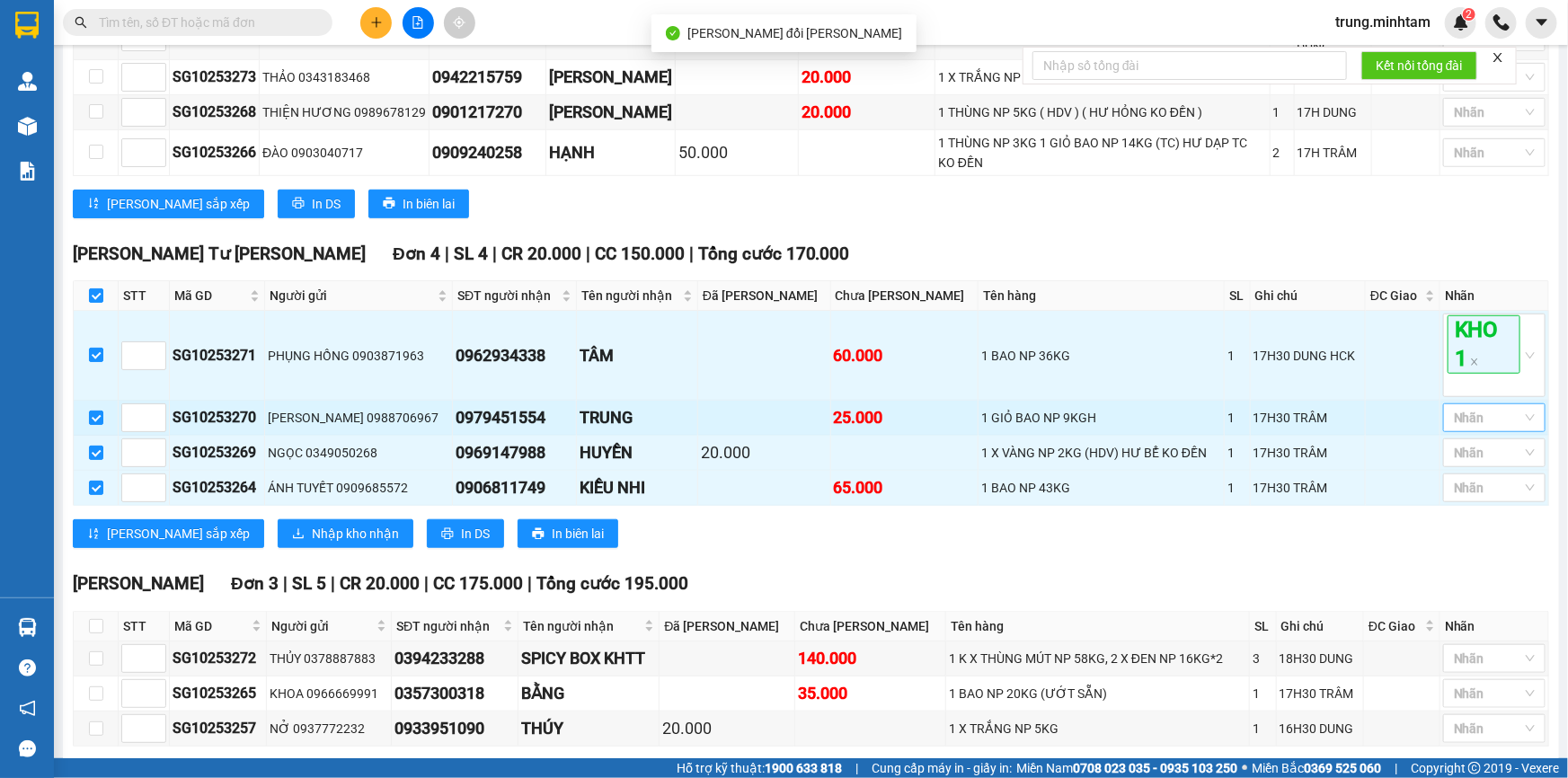
click at [1464, 407] on div at bounding box center [1484, 418] width 75 height 22
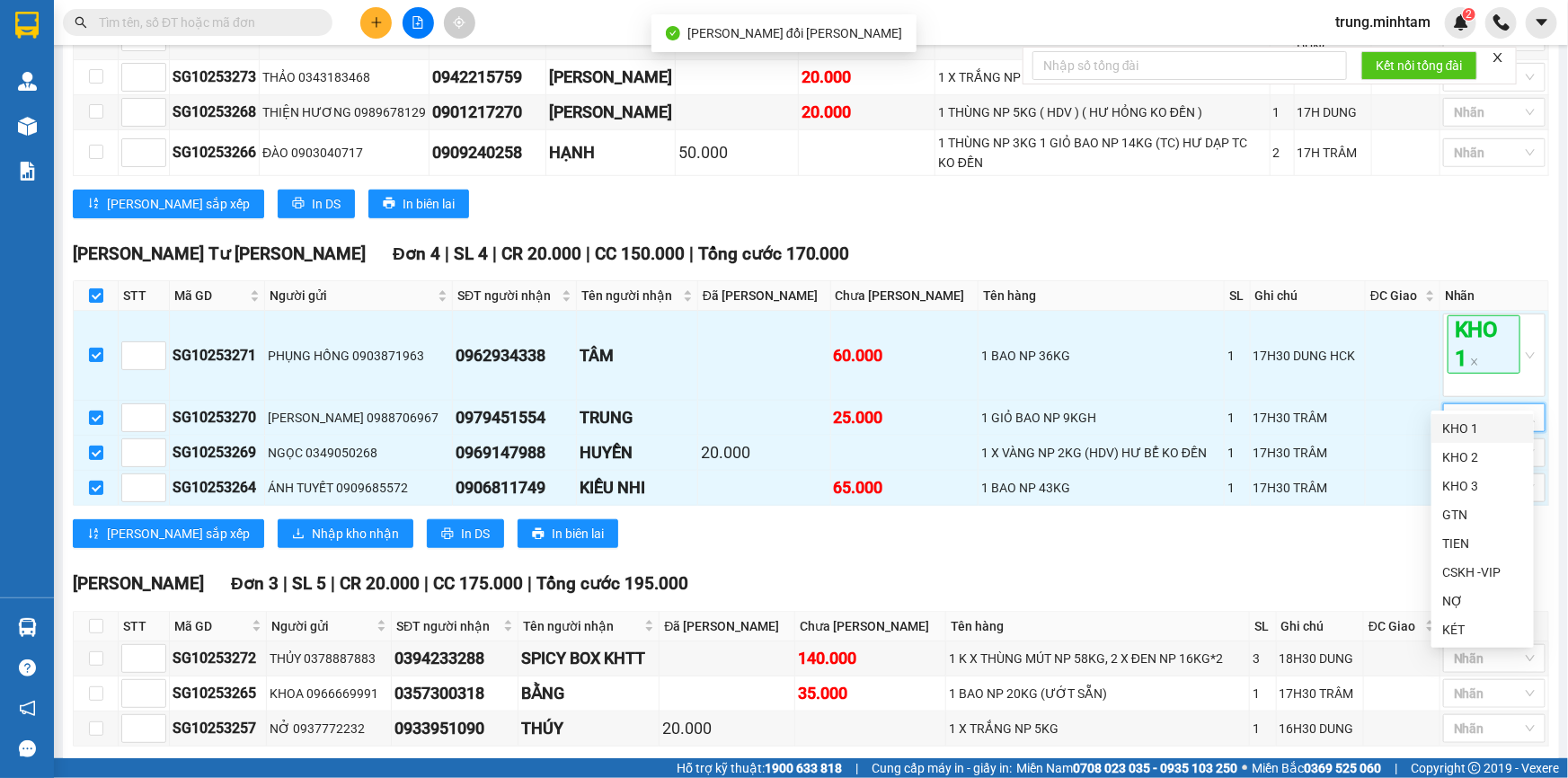
click at [1456, 433] on div "KHO 1" at bounding box center [1482, 428] width 81 height 20
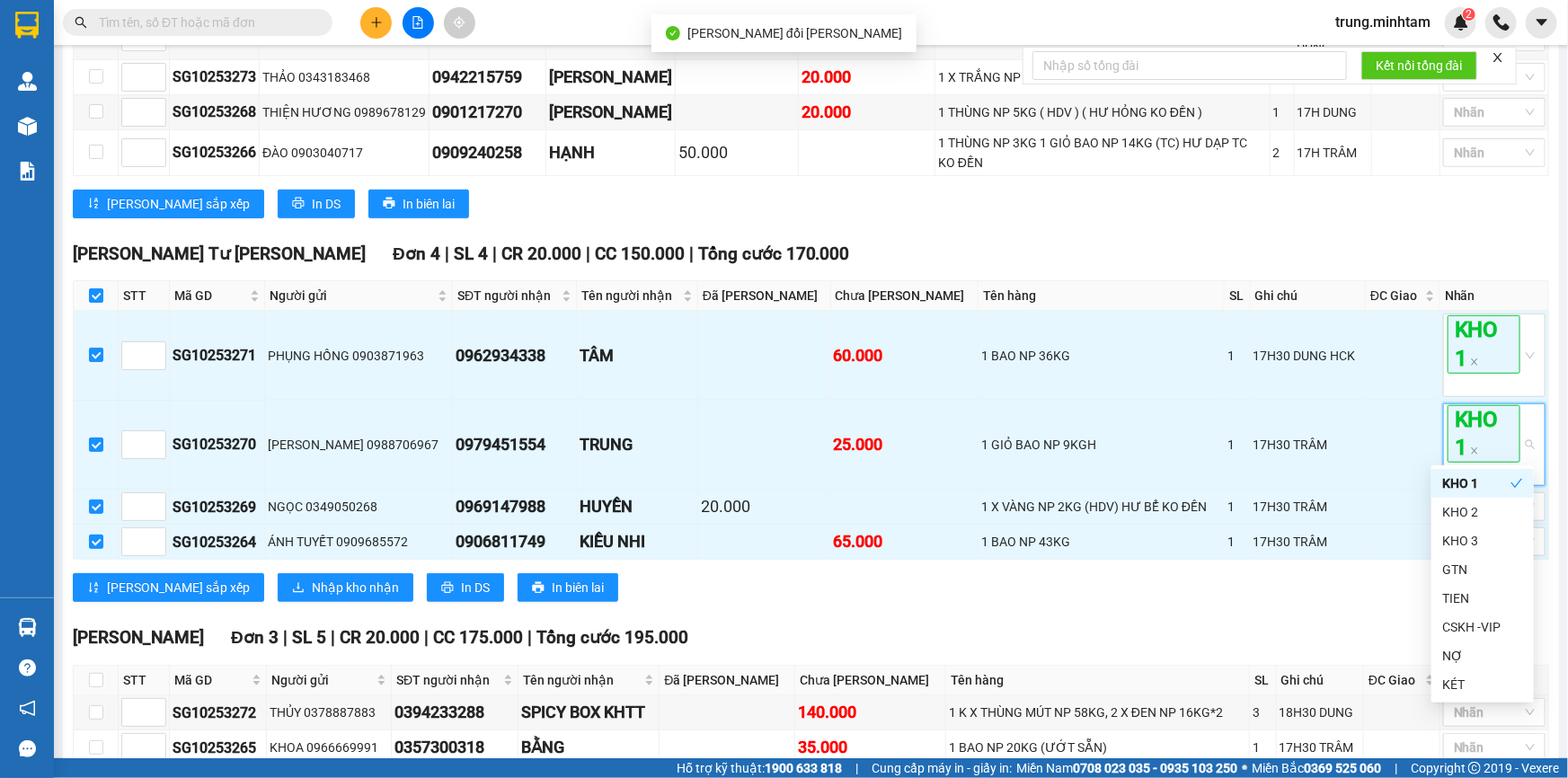
click at [1407, 241] on div "[PERSON_NAME] Tư [PERSON_NAME] 4 | SL 4 | CR 20.000 | CC 150.000 | [PERSON_NAME…" at bounding box center [810, 255] width 1476 height 27
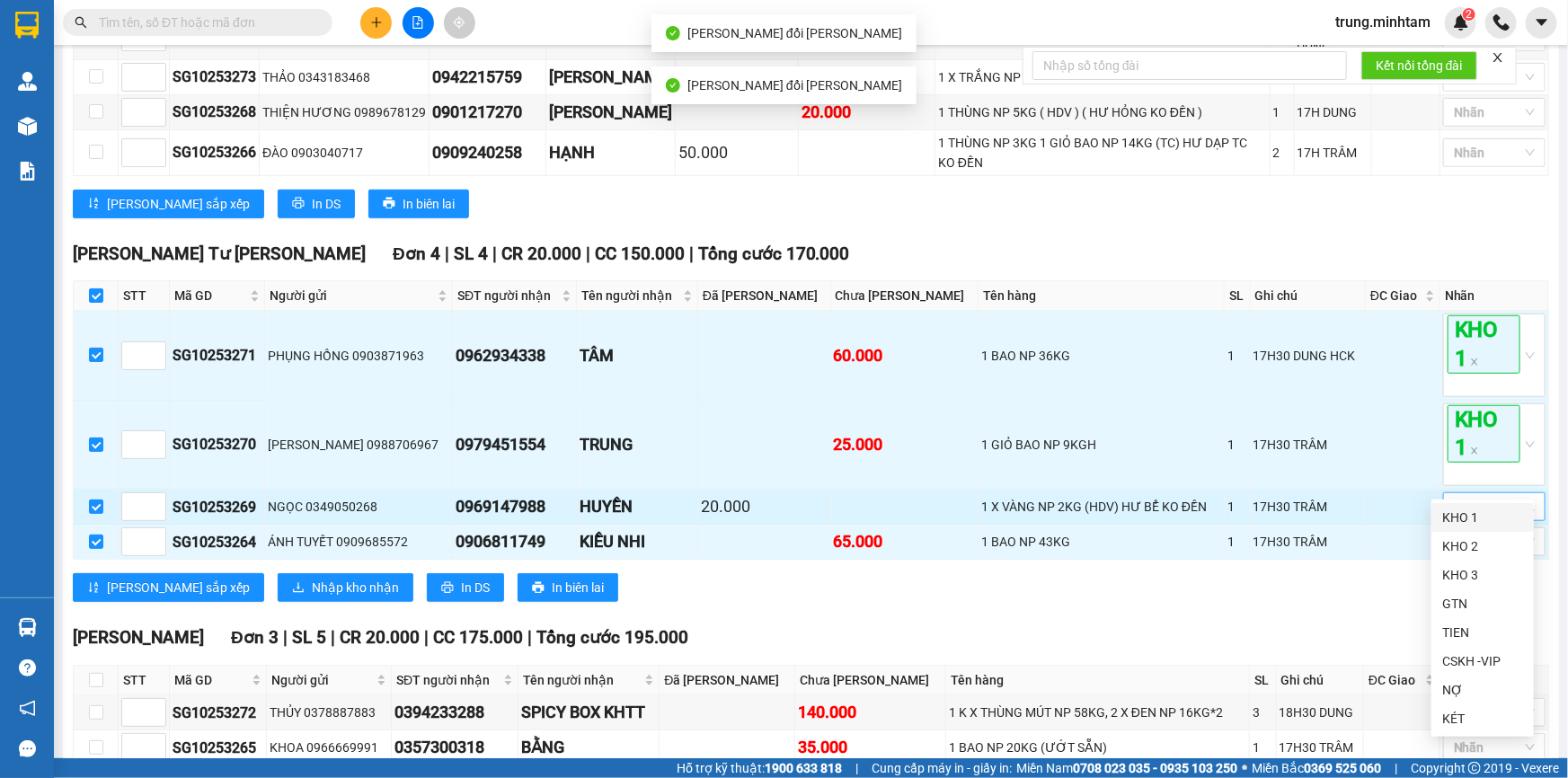
click at [1480, 496] on div at bounding box center [1484, 506] width 75 height 22
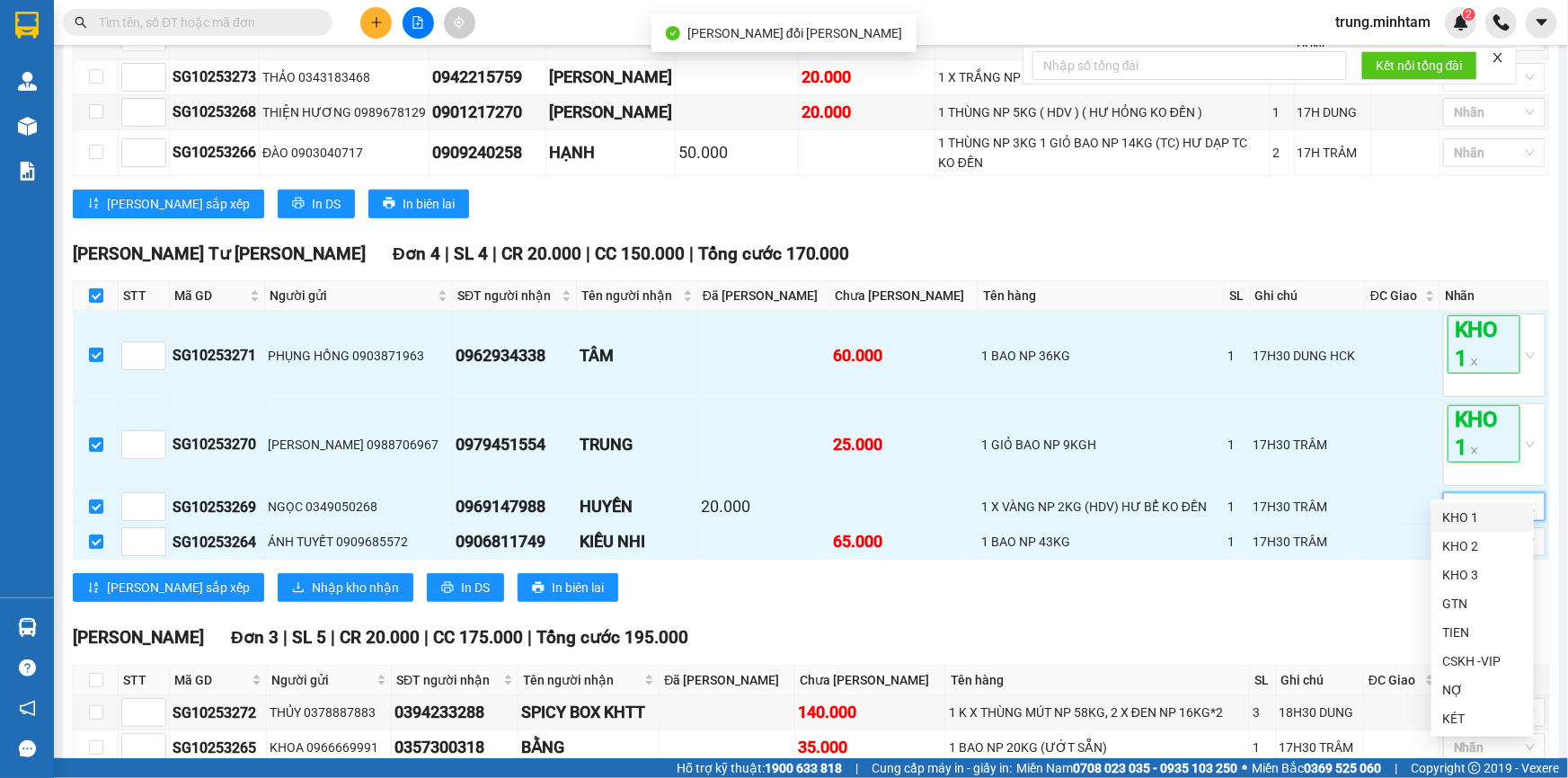
click at [1464, 521] on div "KHO 1" at bounding box center [1482, 518] width 81 height 20
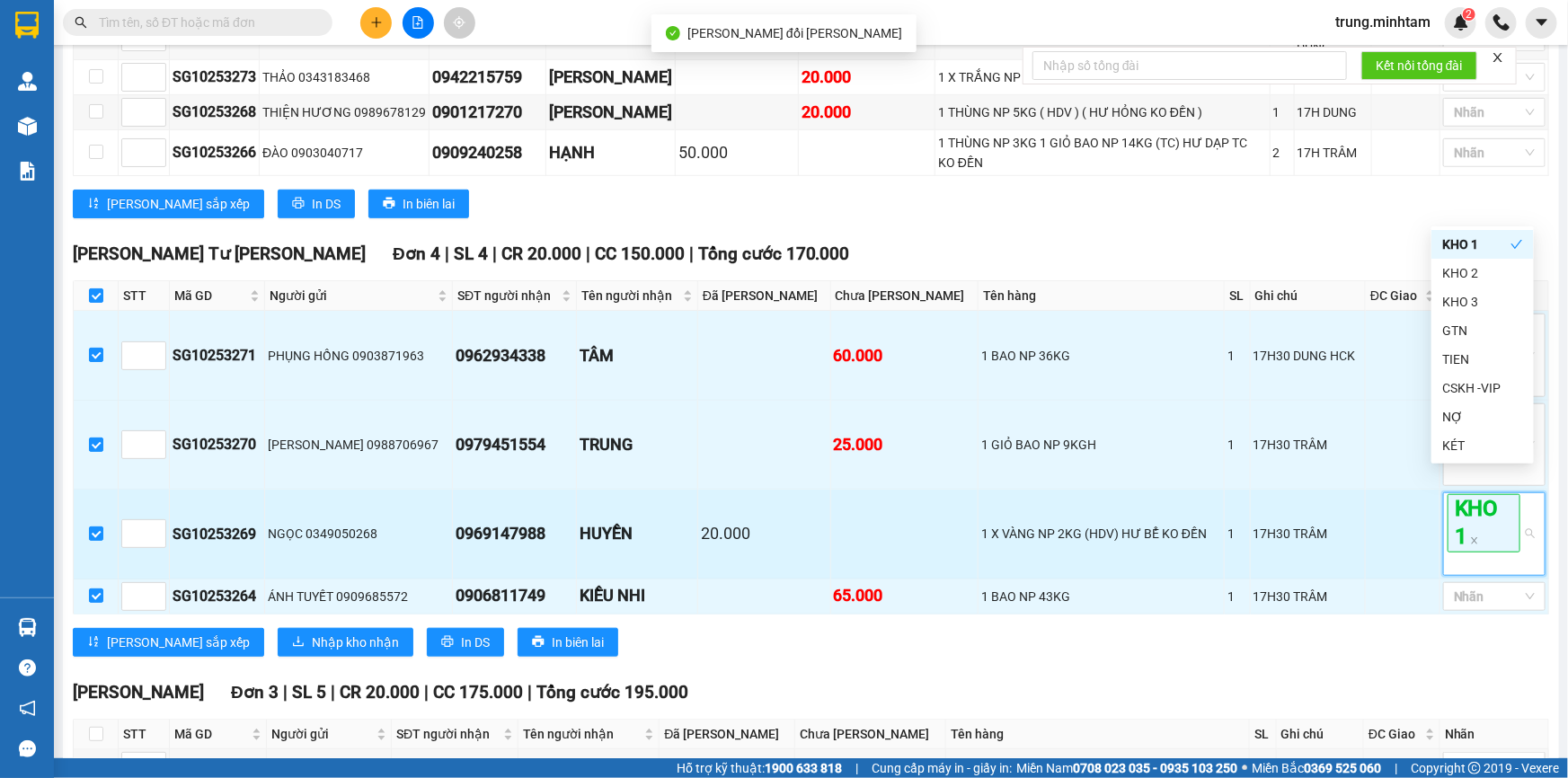
click at [1420, 503] on td at bounding box center [1403, 534] width 74 height 89
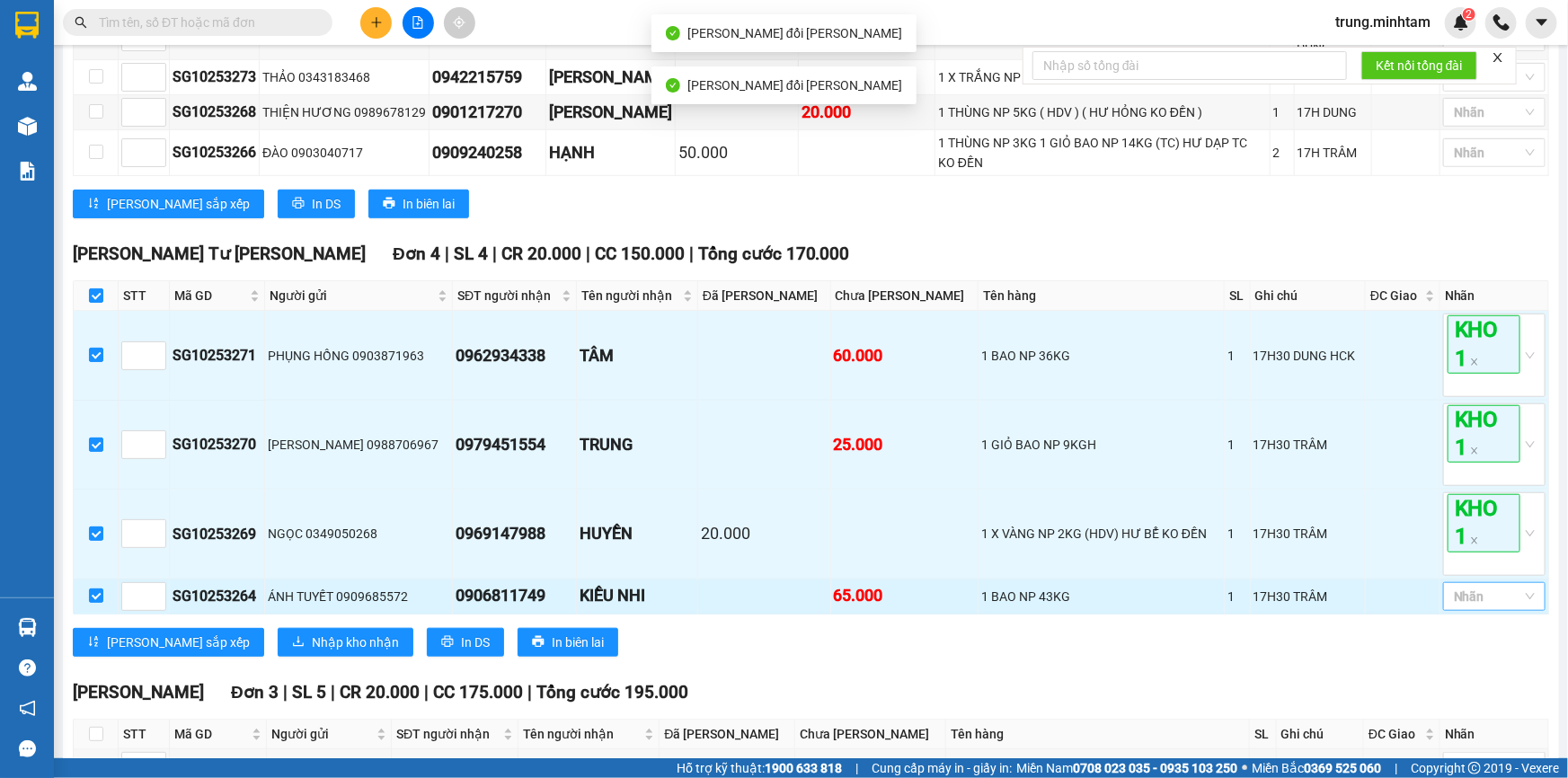
click at [1474, 586] on div at bounding box center [1484, 597] width 75 height 22
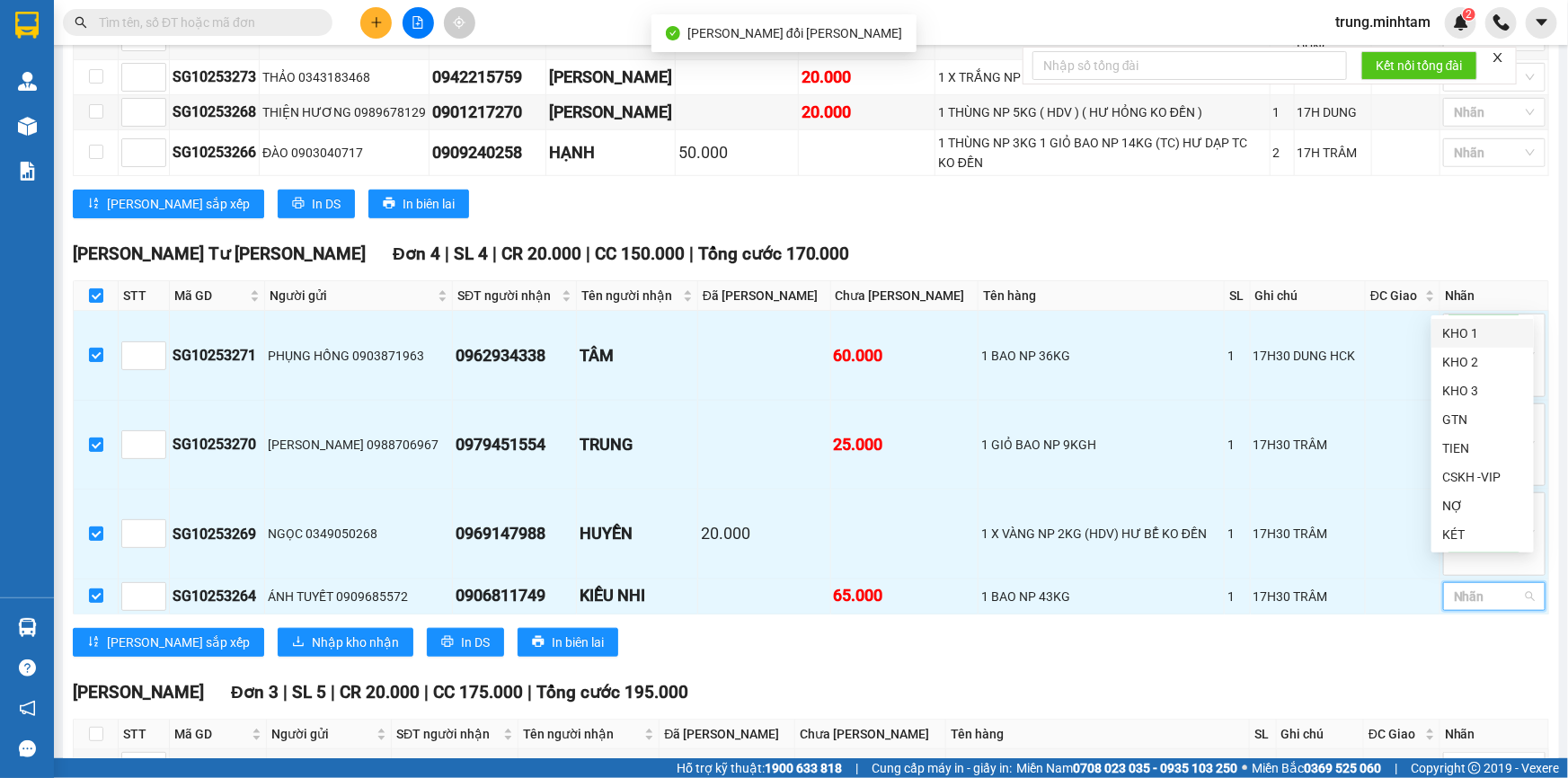
click at [1456, 330] on div "KHO 1" at bounding box center [1482, 333] width 81 height 20
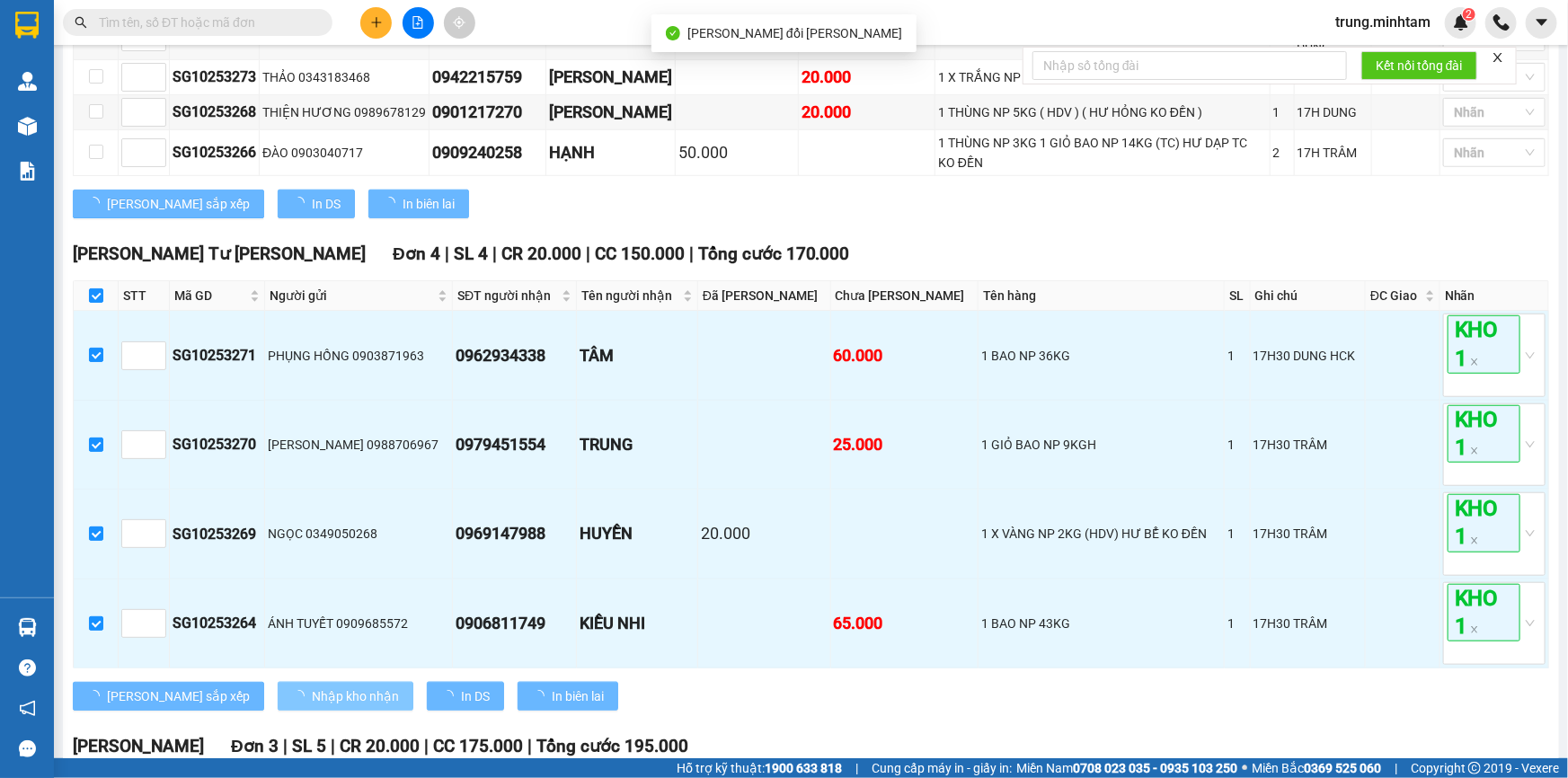
click at [312, 686] on span "Nhập kho nhận" at bounding box center [355, 696] width 87 height 20
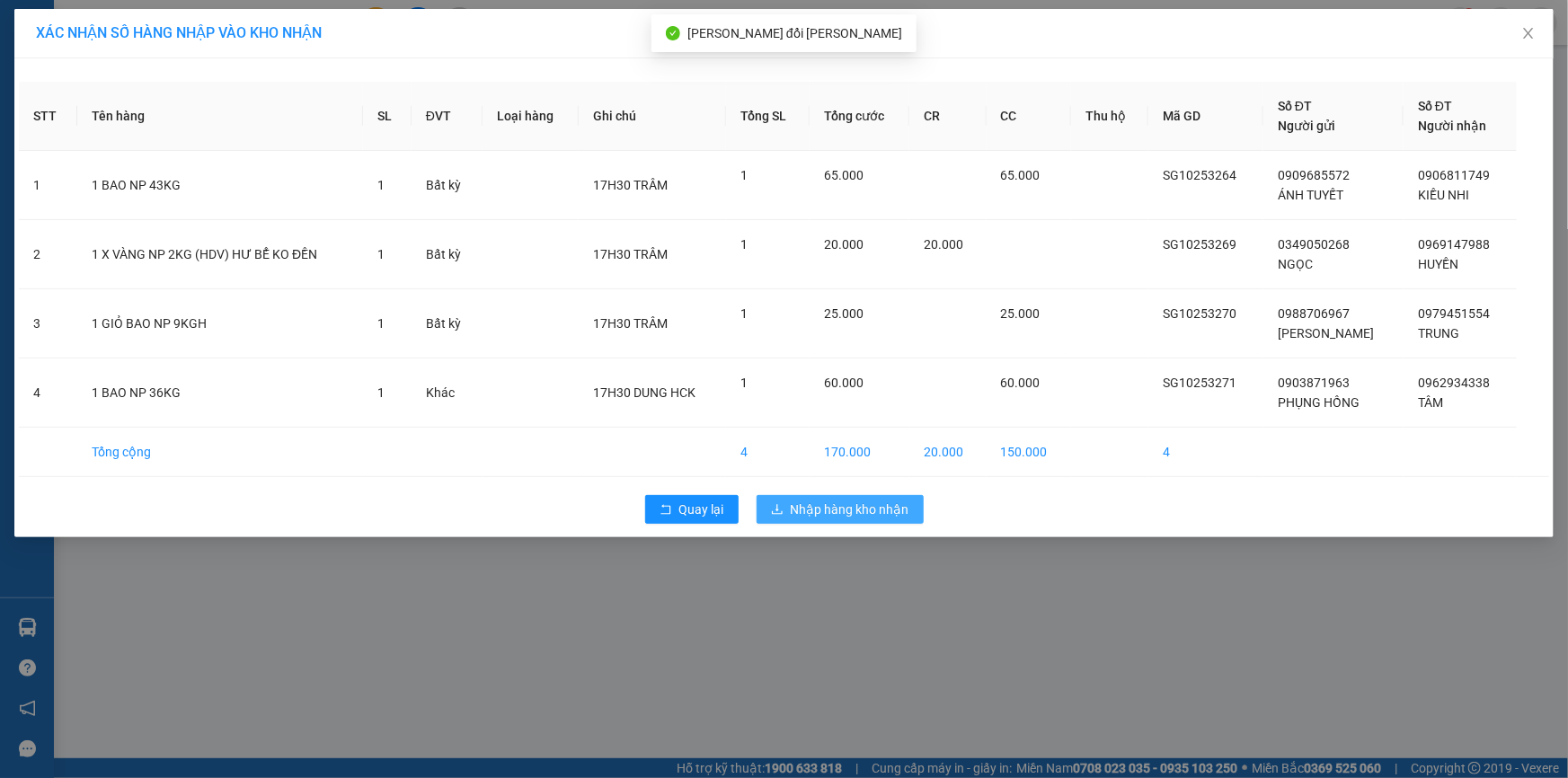
click at [837, 512] on span "Nhập hàng kho nhận" at bounding box center [849, 509] width 118 height 20
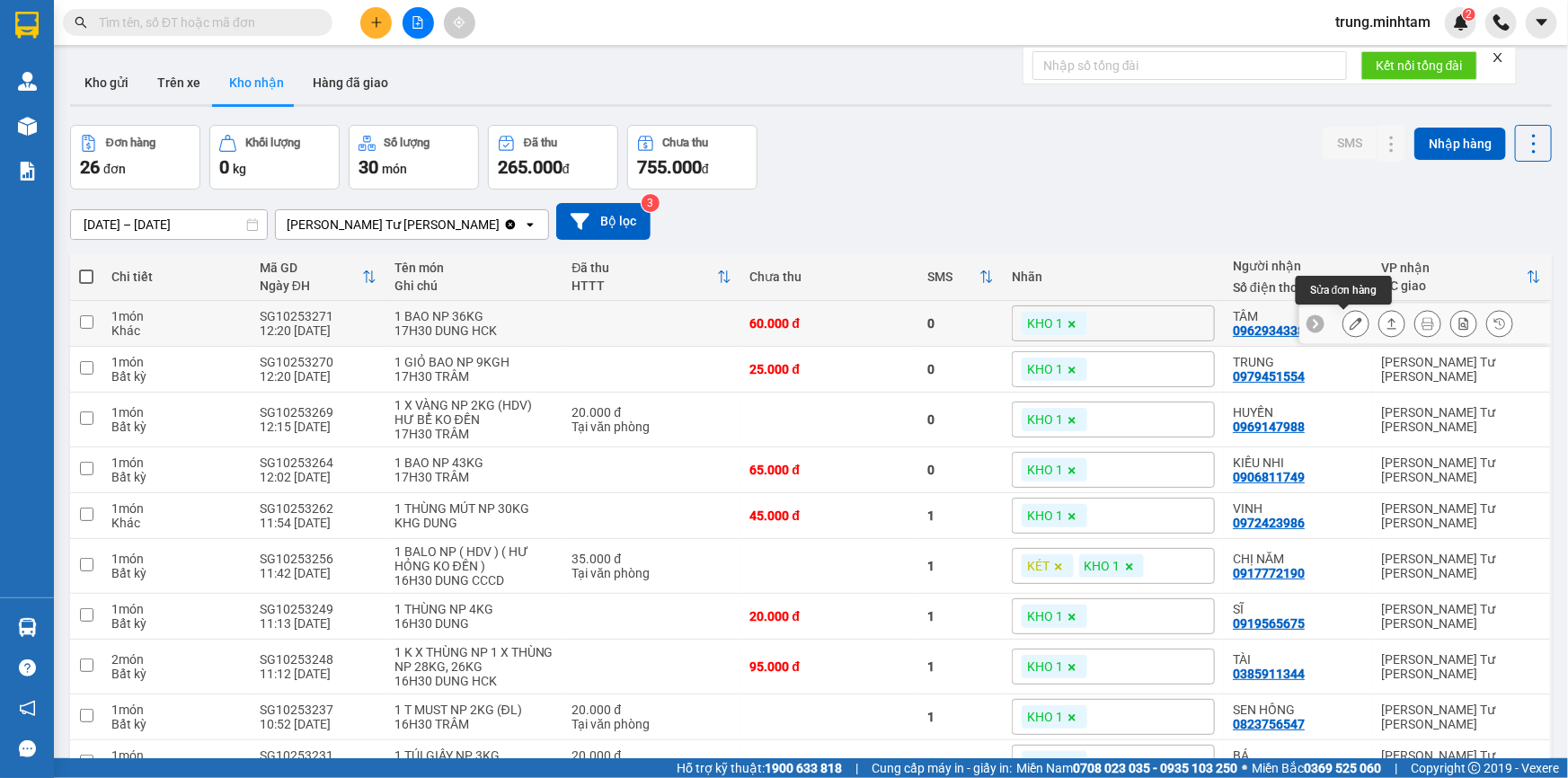
click at [1350, 325] on icon at bounding box center [1355, 323] width 12 height 12
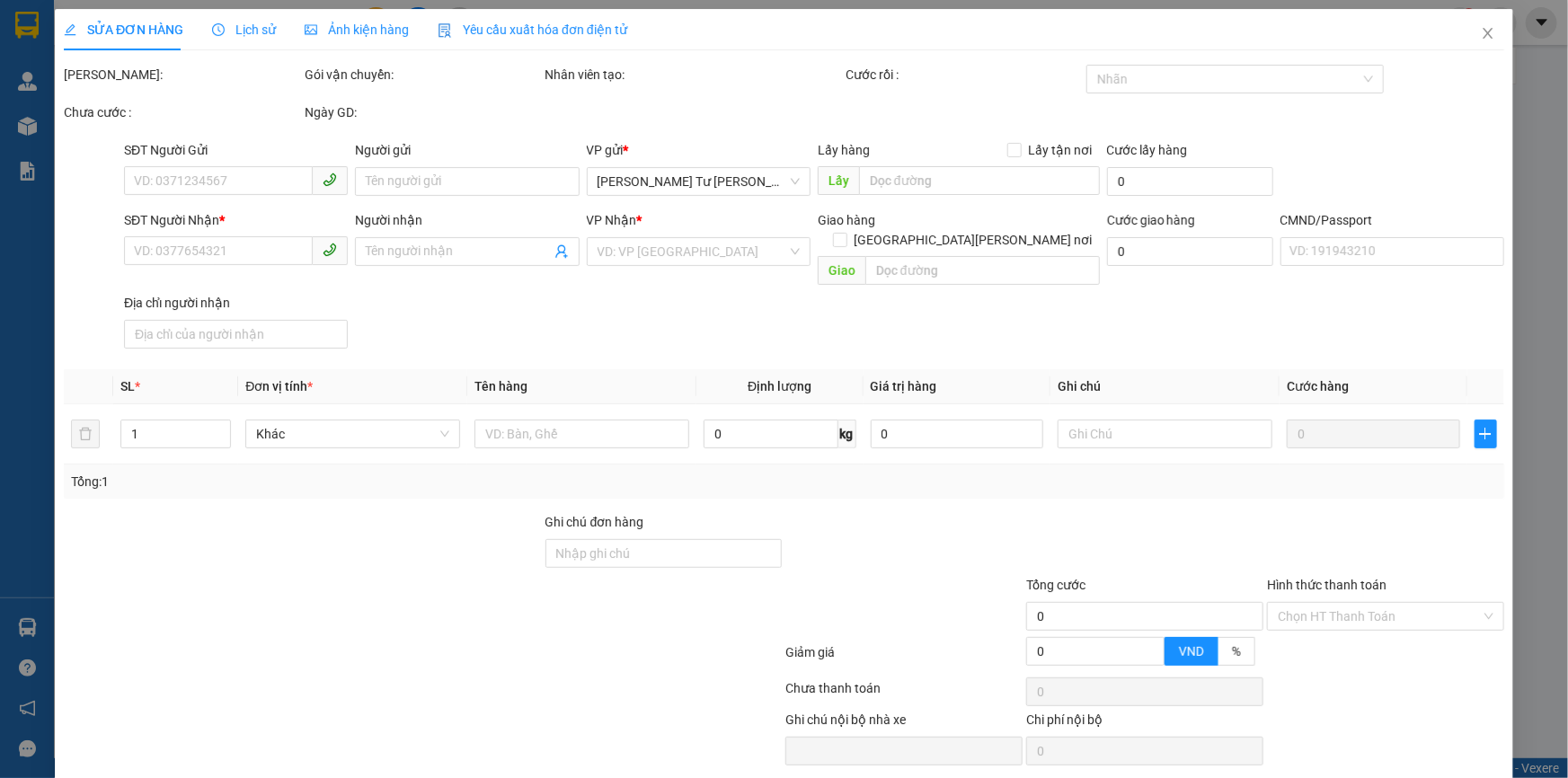
type input "0903871963"
type input "PHỤNG HỒNG"
type input "0962934338"
type input "TÂM"
type input "60.000"
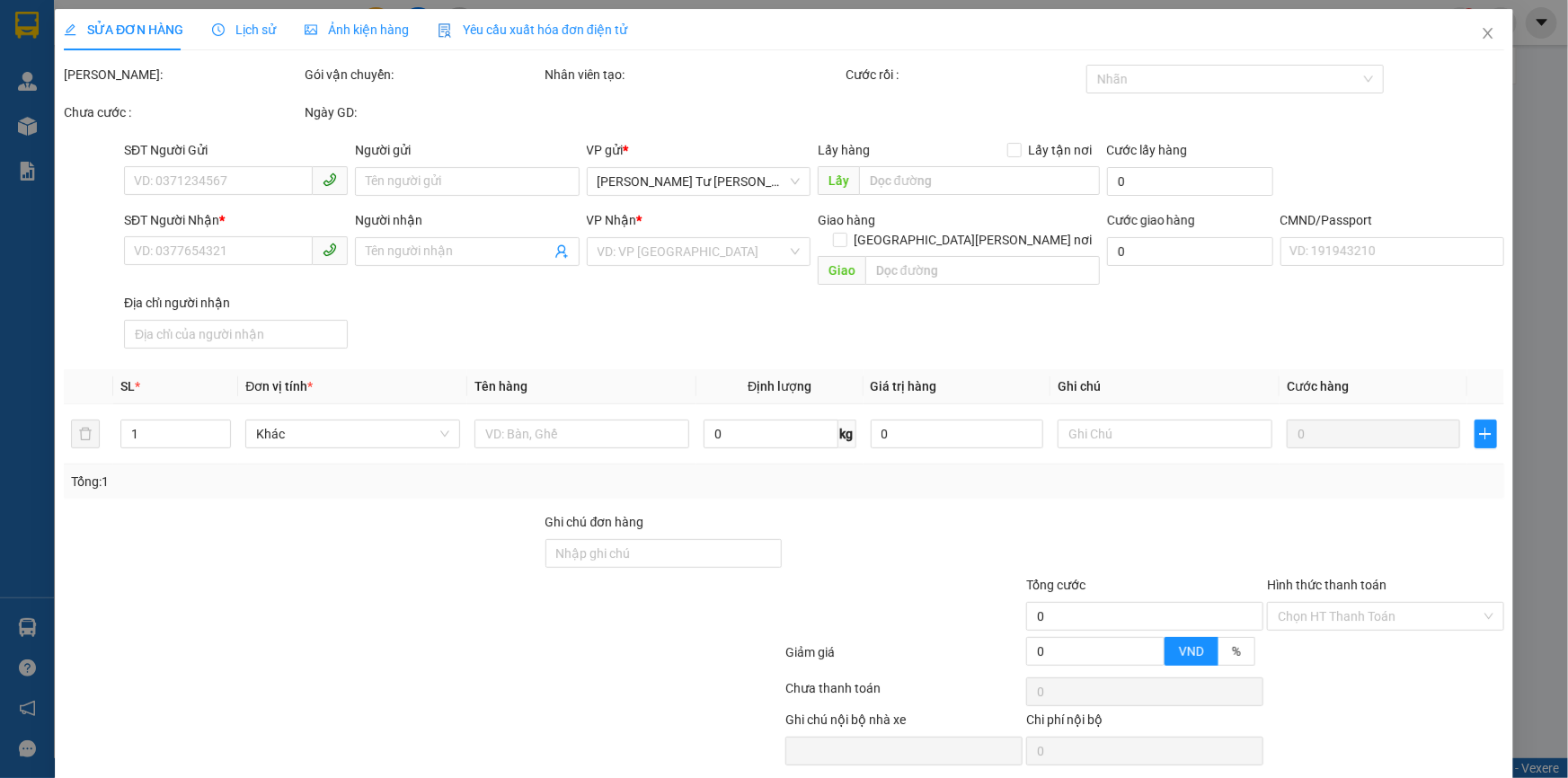
type input "60.000"
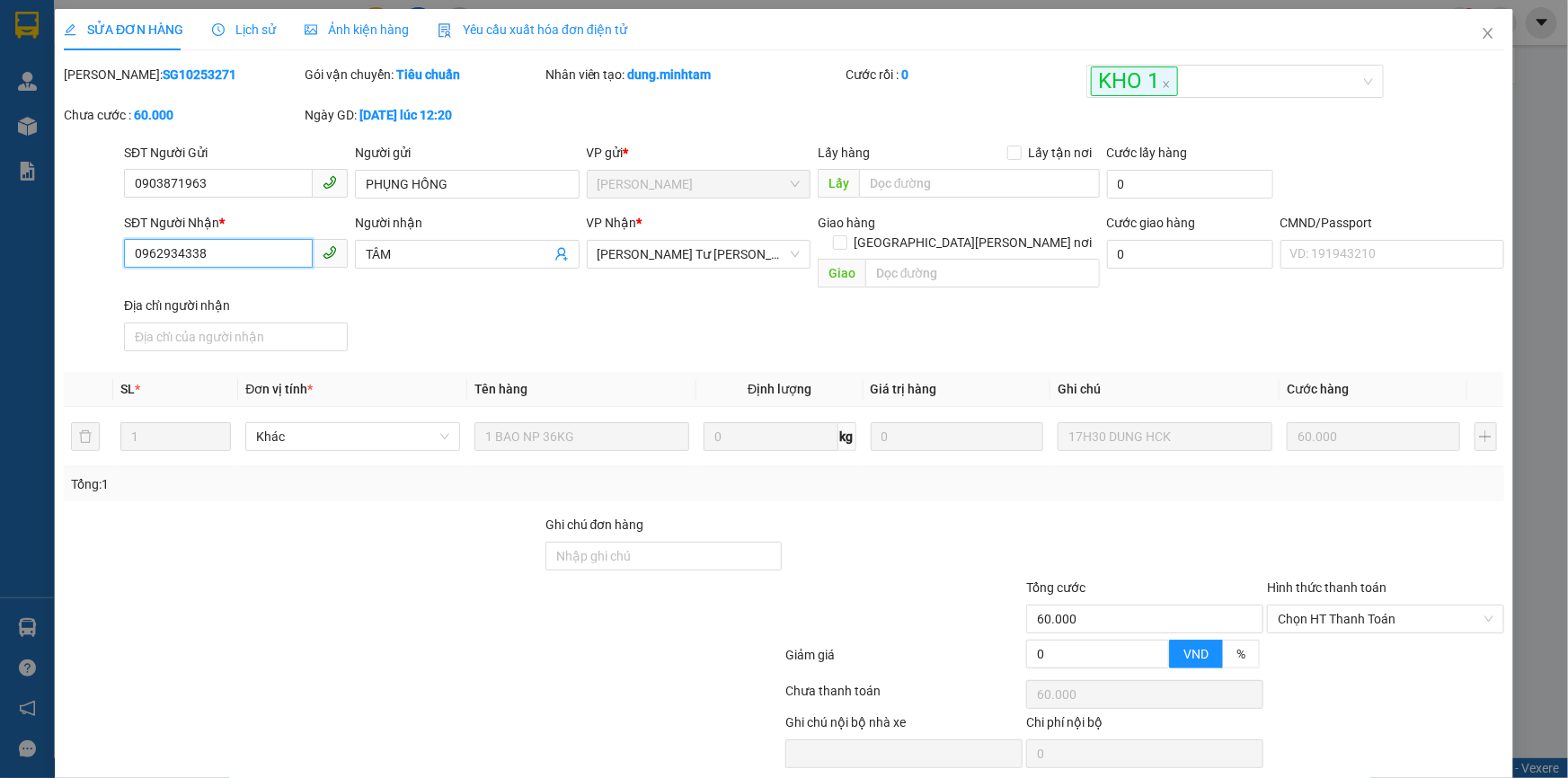
drag, startPoint x: 203, startPoint y: 251, endPoint x: 109, endPoint y: 252, distance: 94.0
click at [109, 252] on div "SĐT Người [PERSON_NAME] * 0962934338 0962934338 Người [PERSON_NAME] [PERSON_NAM…" at bounding box center [784, 285] width 1444 height 146
click at [242, 258] on input "0962934338" at bounding box center [218, 254] width 189 height 29
click at [692, 542] on input "Ghi chú đơn hàng" at bounding box center [663, 556] width 237 height 29
type input "BM"
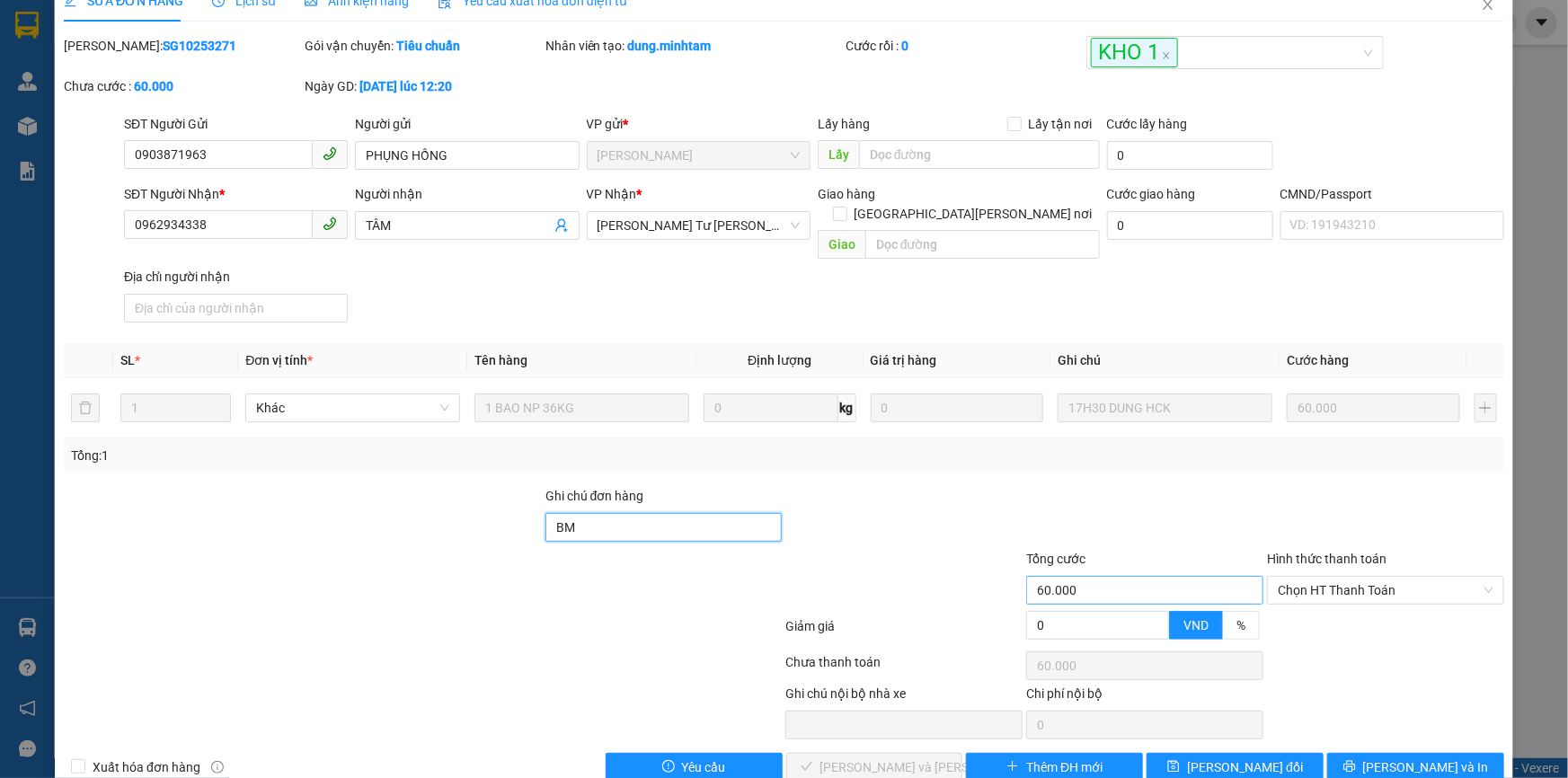
scroll to position [45, 0]
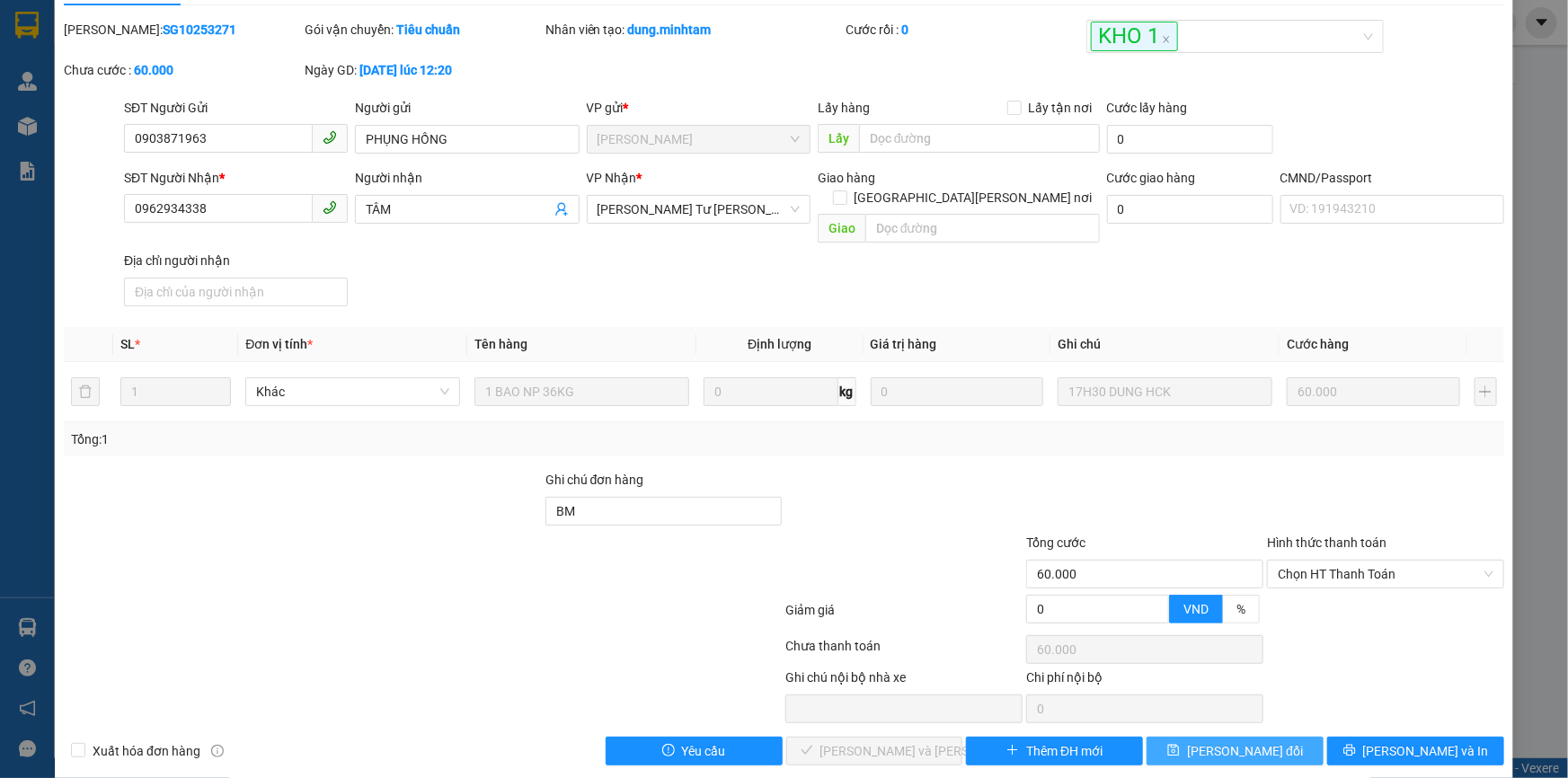
click at [1237, 742] on span "[PERSON_NAME] đổi" at bounding box center [1245, 751] width 116 height 20
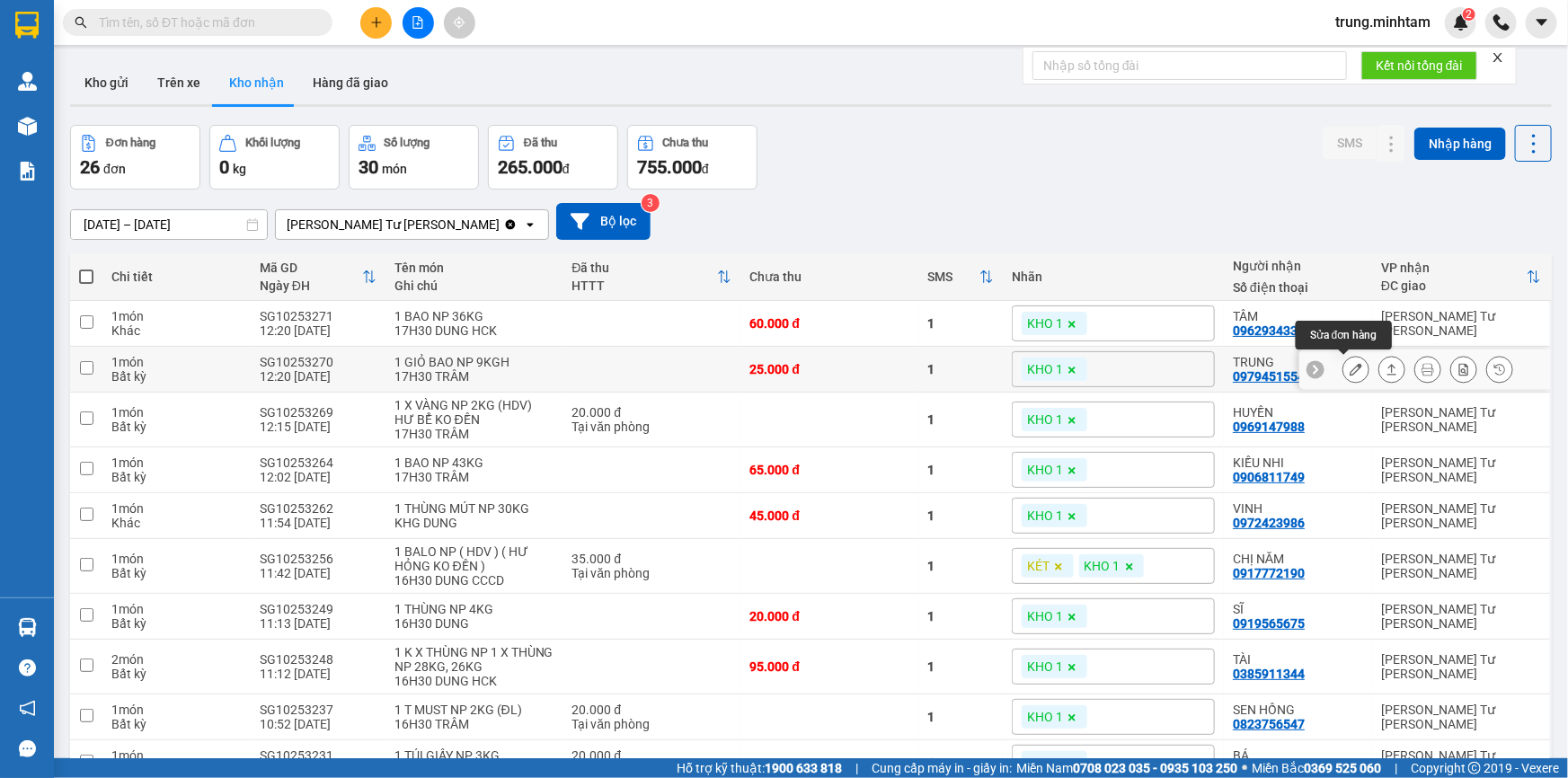
click at [1350, 368] on icon at bounding box center [1355, 369] width 12 height 12
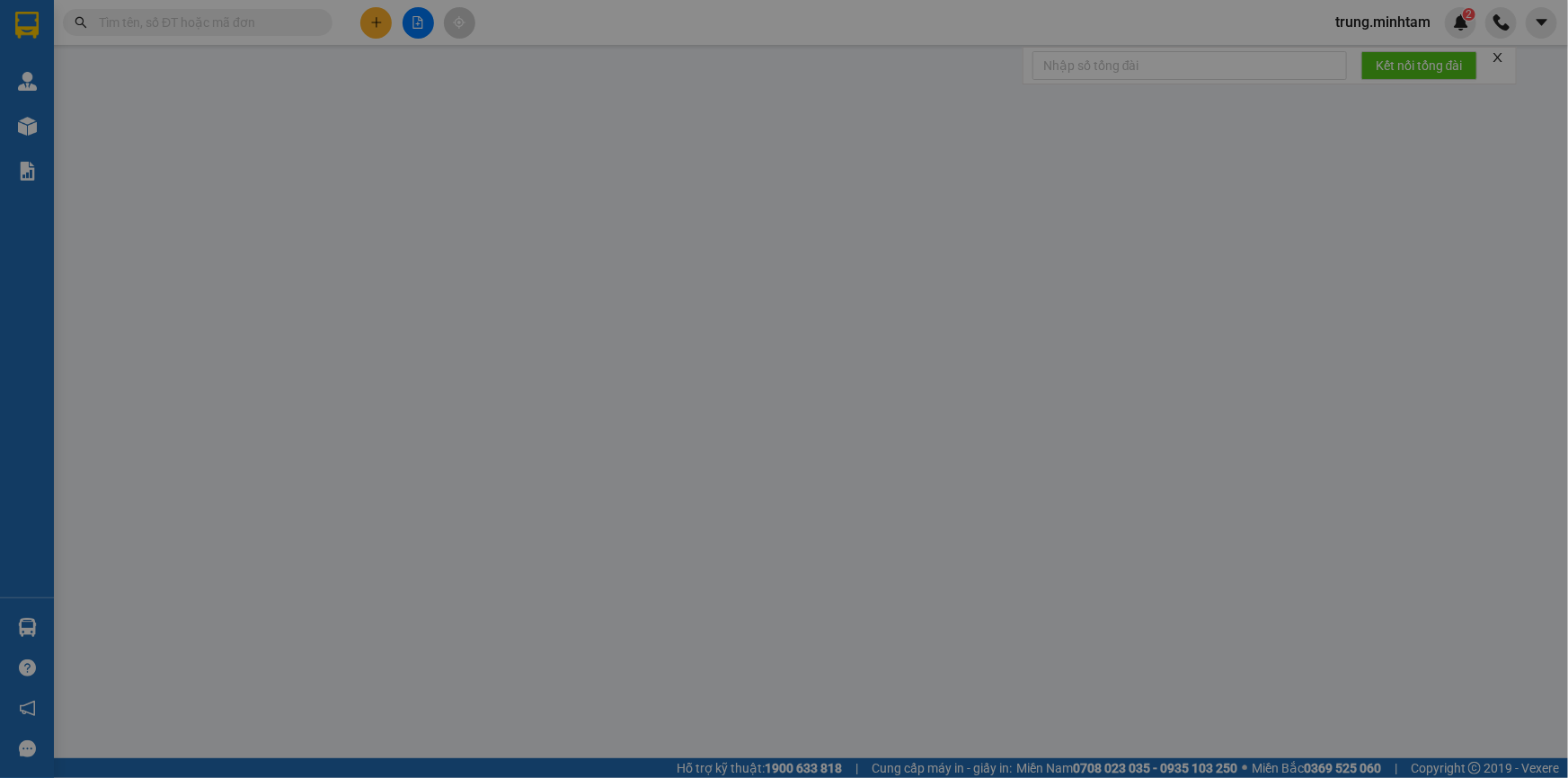
type input "0988706967"
type input "[PERSON_NAME]"
type input "0979451554"
type input "TRUNG"
type input "25.000"
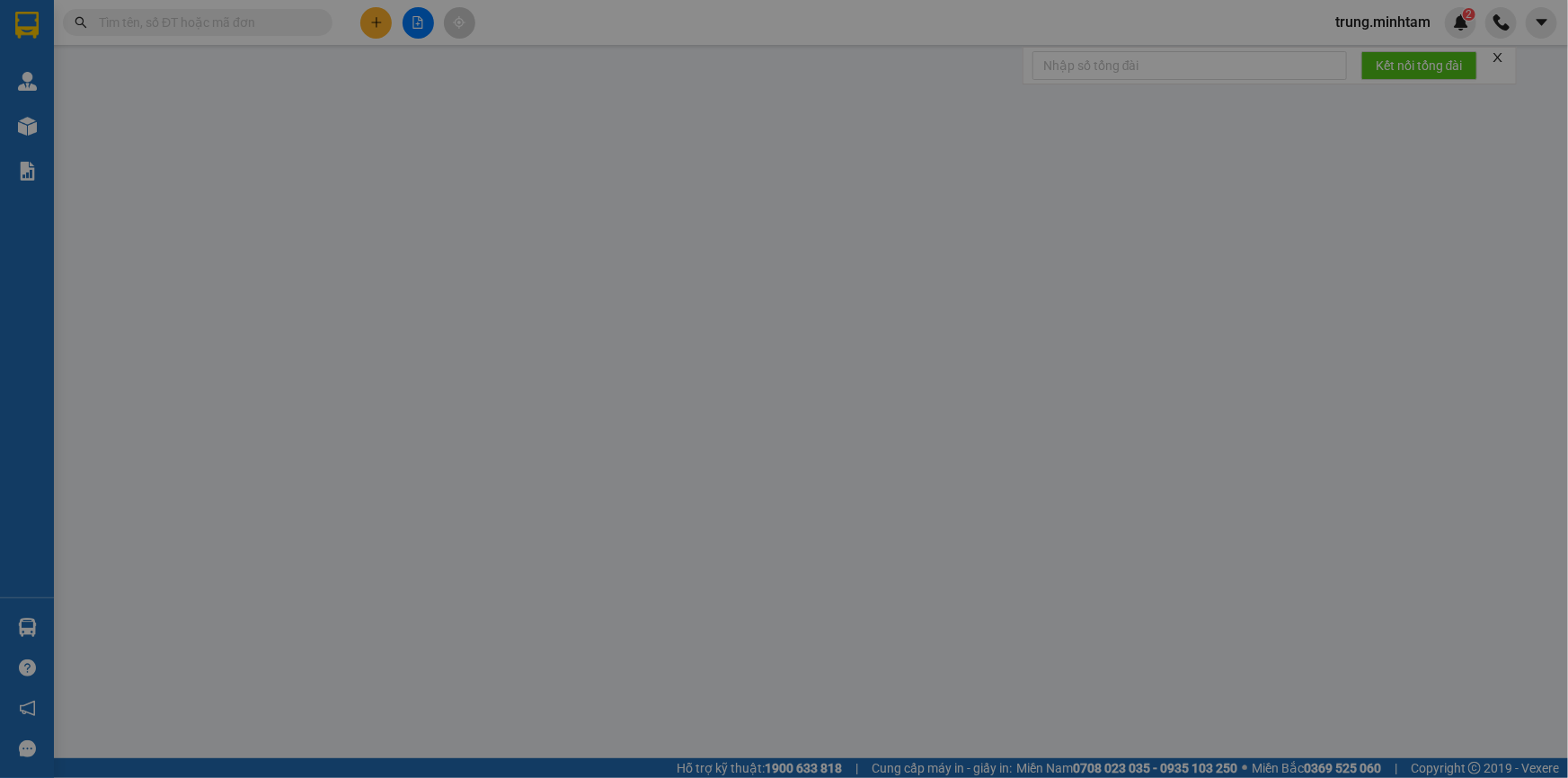
type input "25.000"
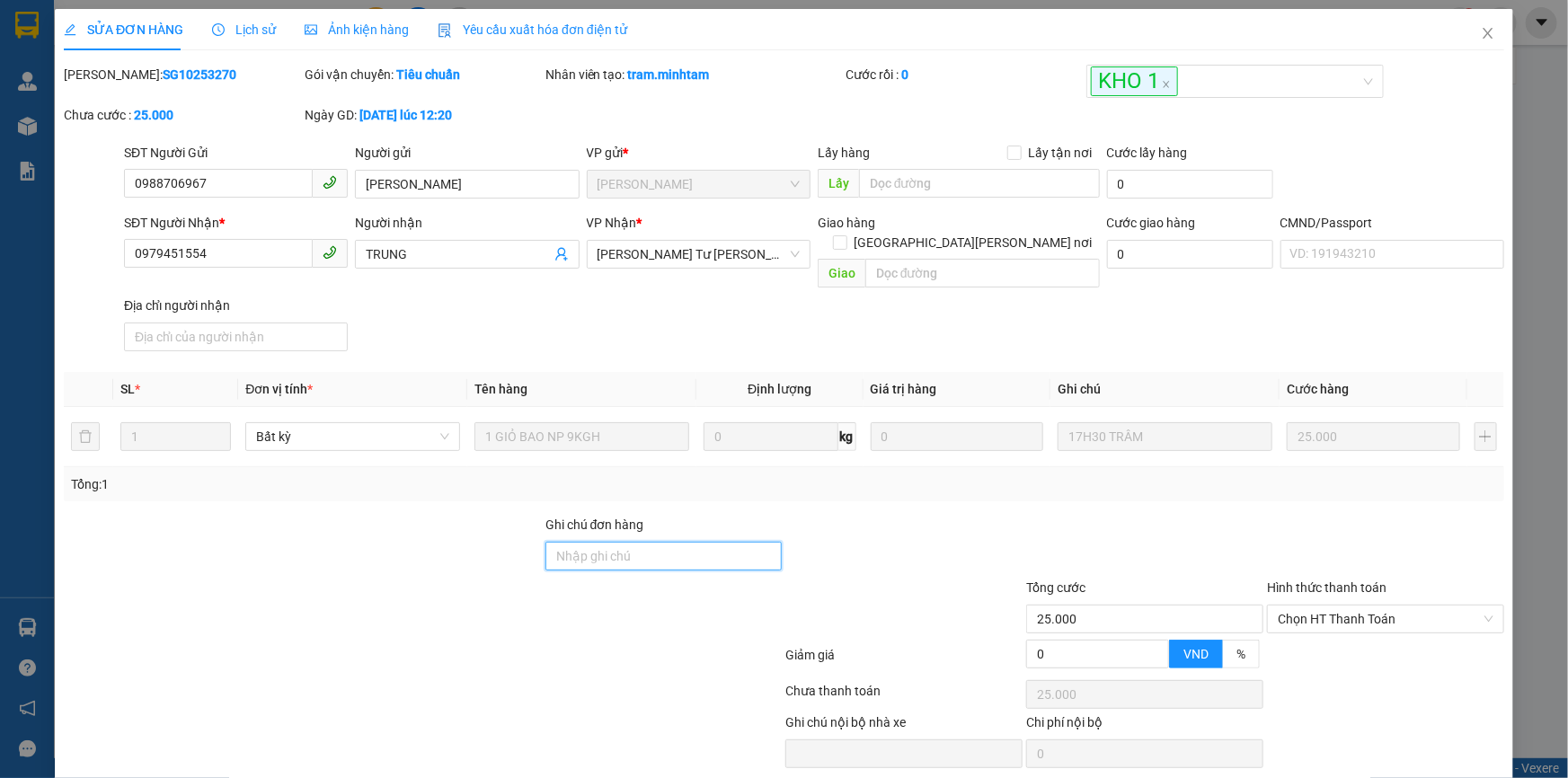
click at [620, 542] on input "Ghi chú đơn hàng" at bounding box center [663, 556] width 237 height 29
type input "BM"
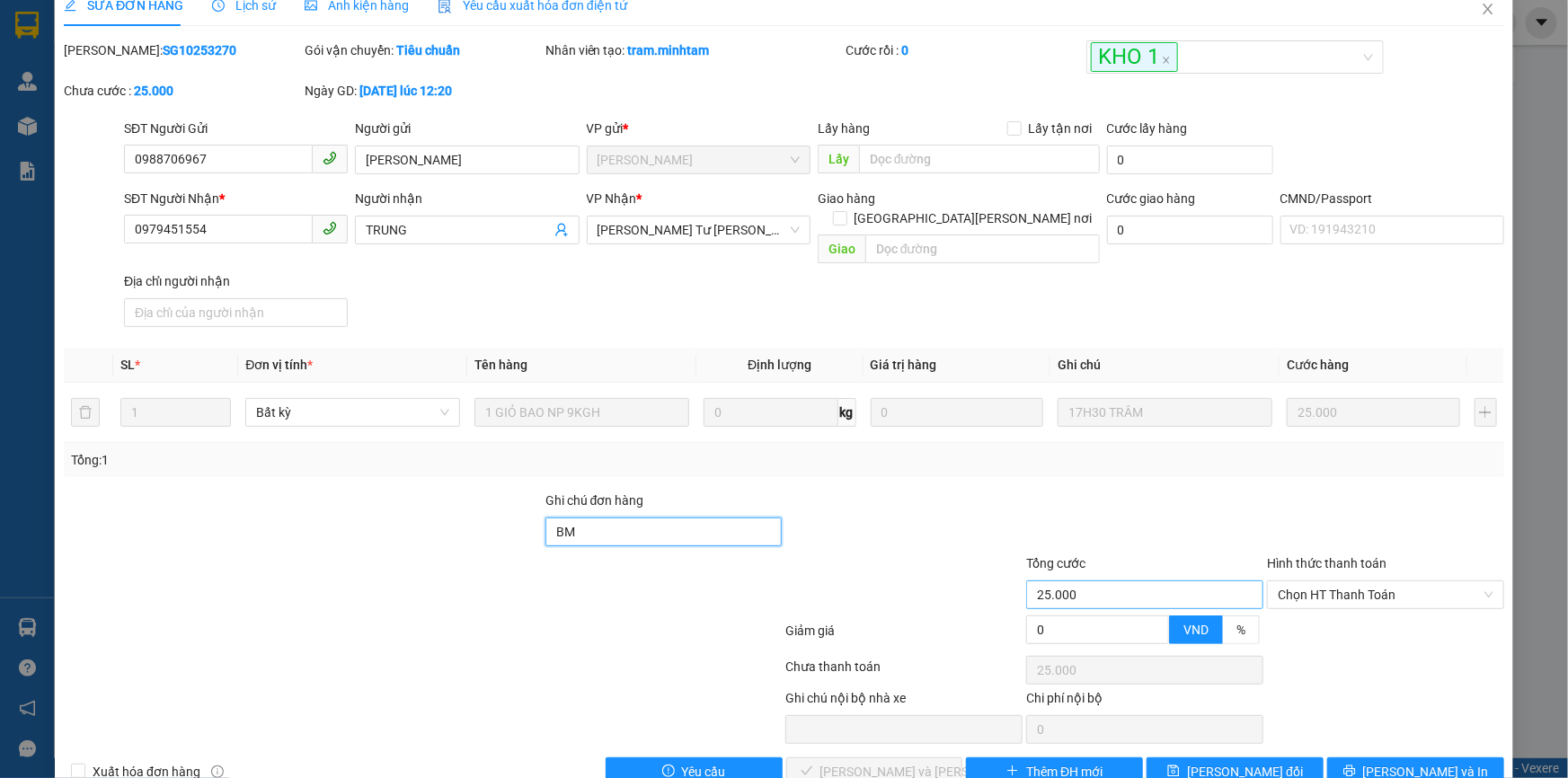
scroll to position [45, 0]
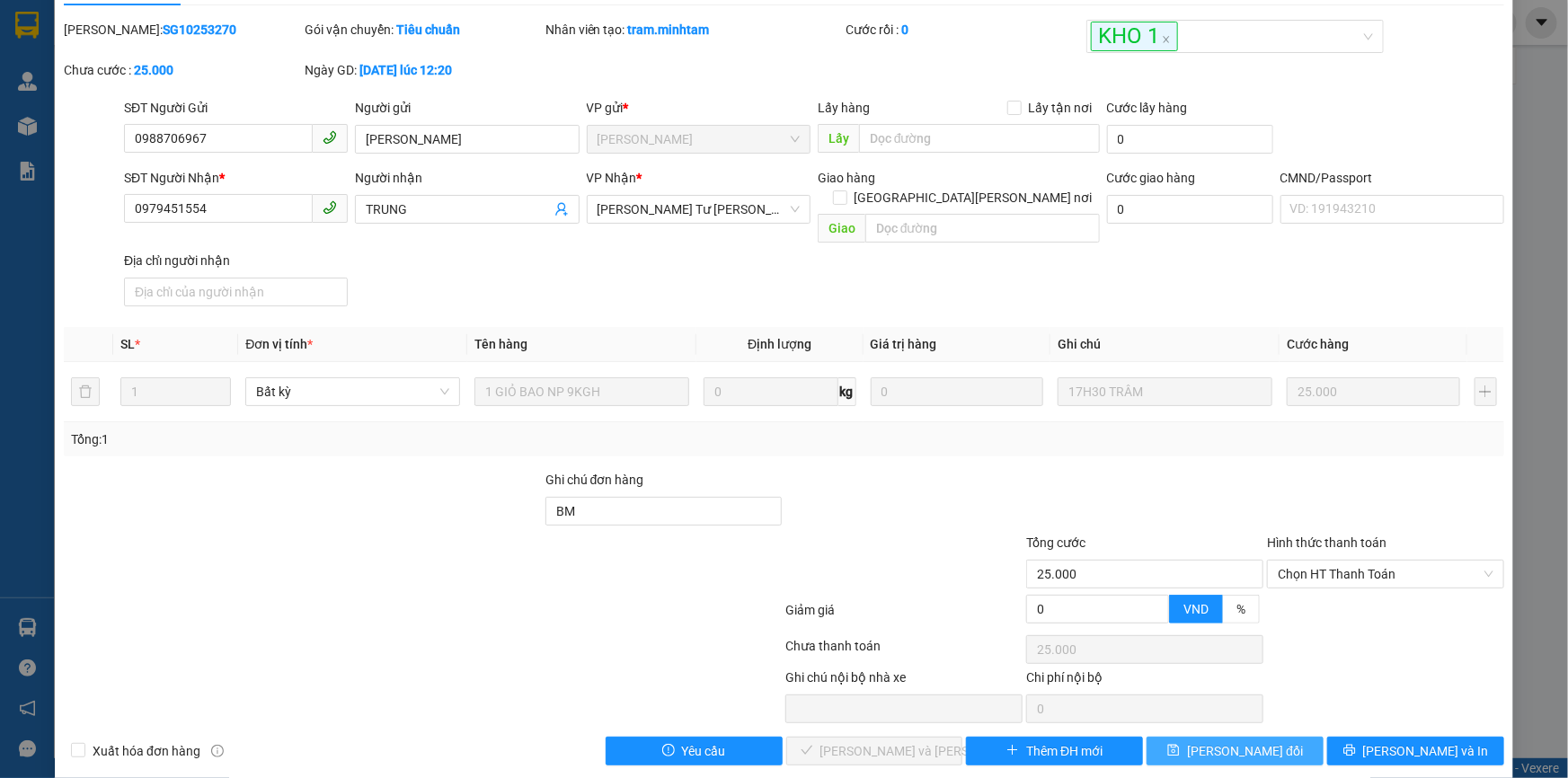
click at [1231, 742] on span "[PERSON_NAME] đổi" at bounding box center [1245, 751] width 116 height 20
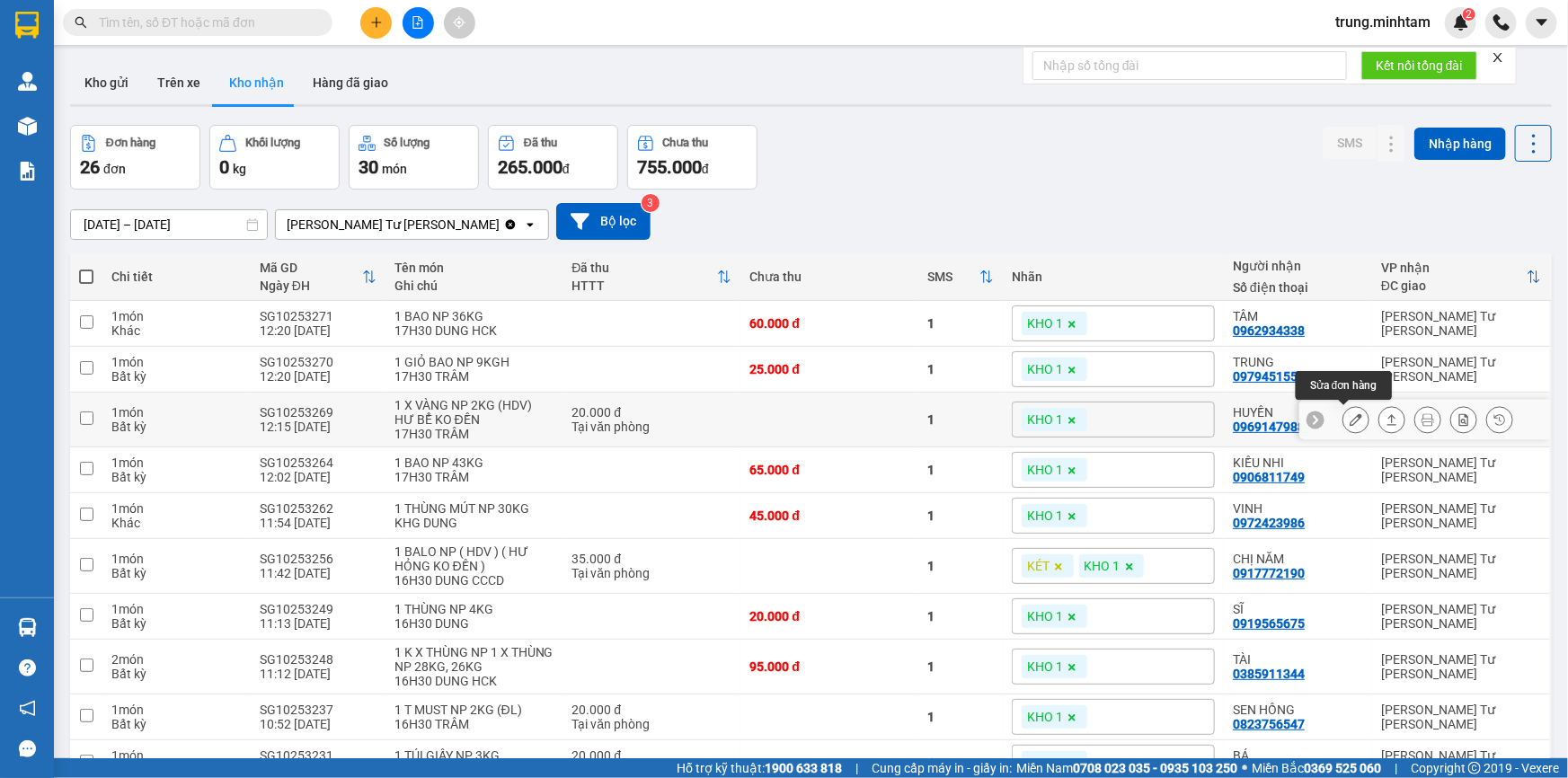
click at [1350, 421] on icon at bounding box center [1355, 420] width 12 height 12
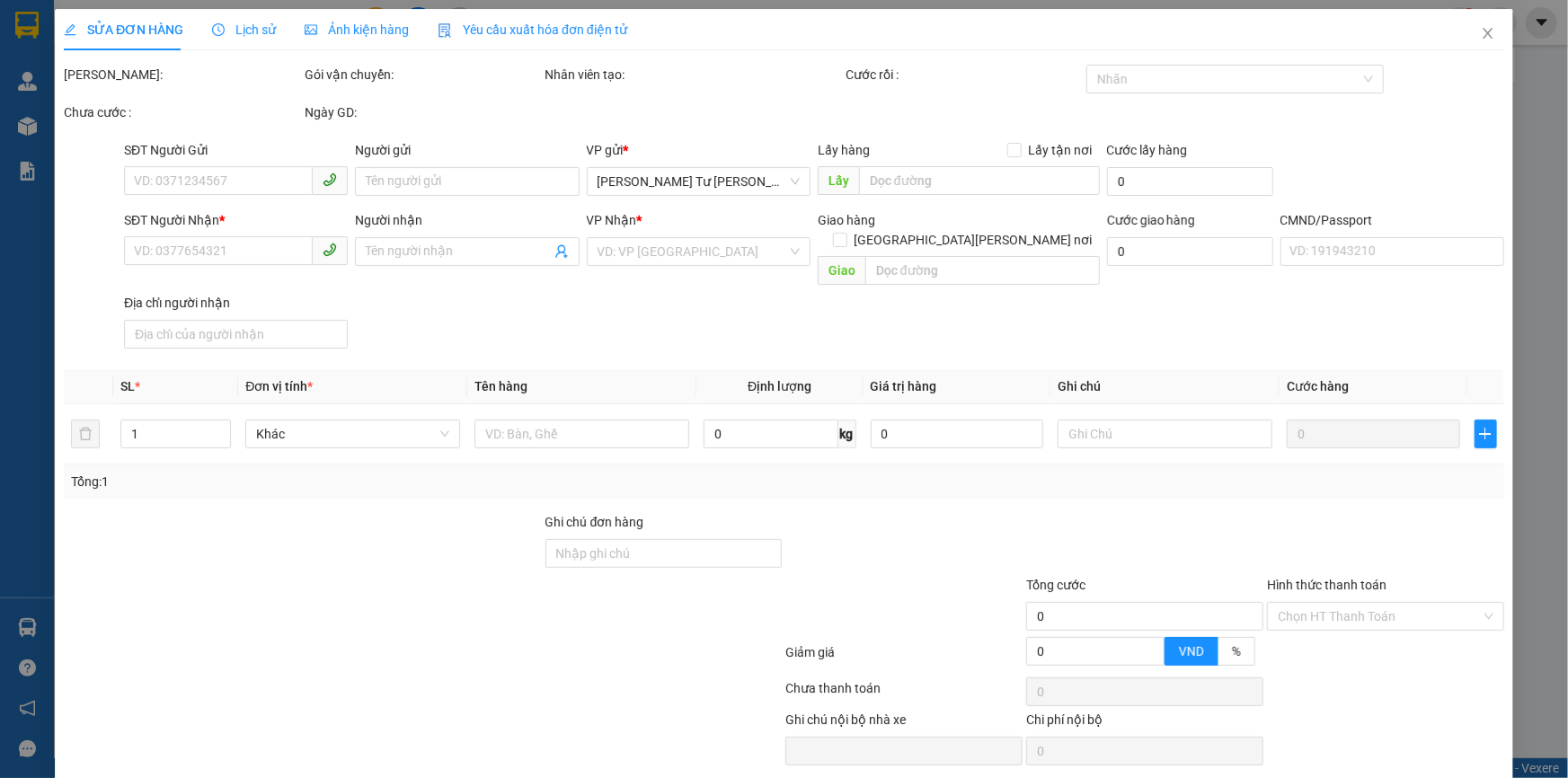
type input "0349050268"
type input "NGỌC"
type input "0969147988"
type input "HUYỀN"
type input "20.000"
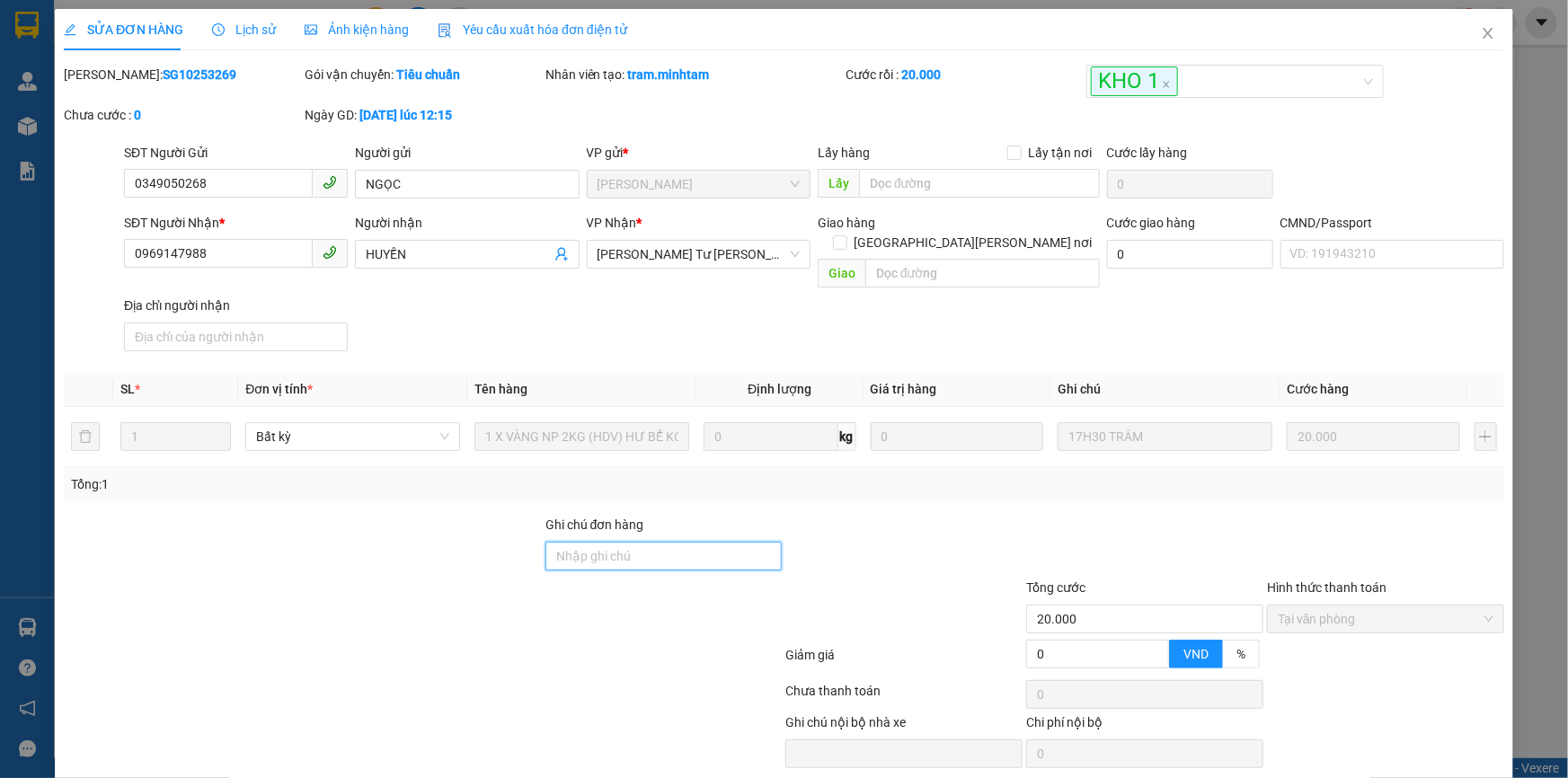
click at [609, 542] on input "Ghi chú đơn hàng" at bounding box center [663, 556] width 237 height 29
type input "KBM"
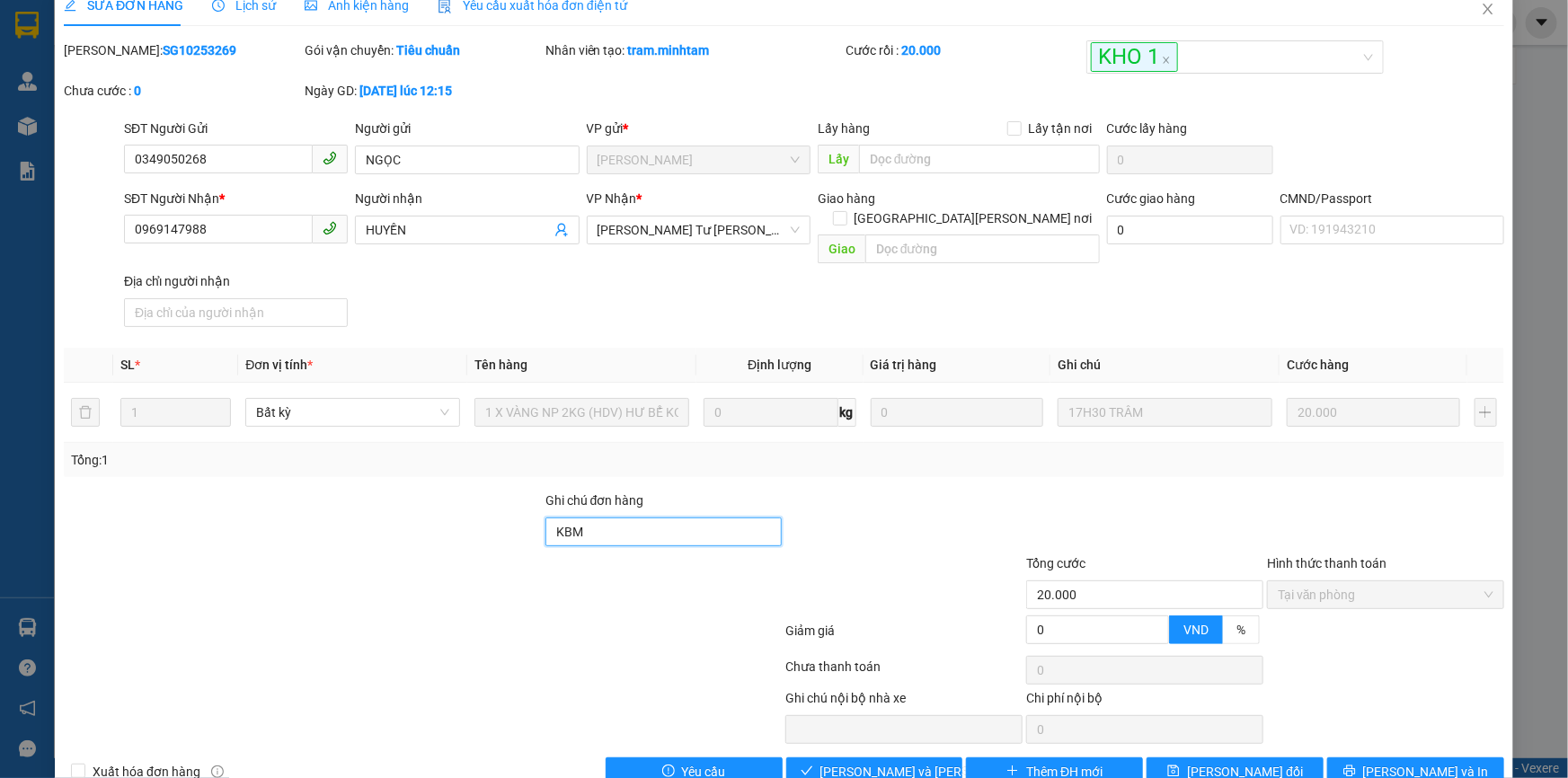
scroll to position [45, 0]
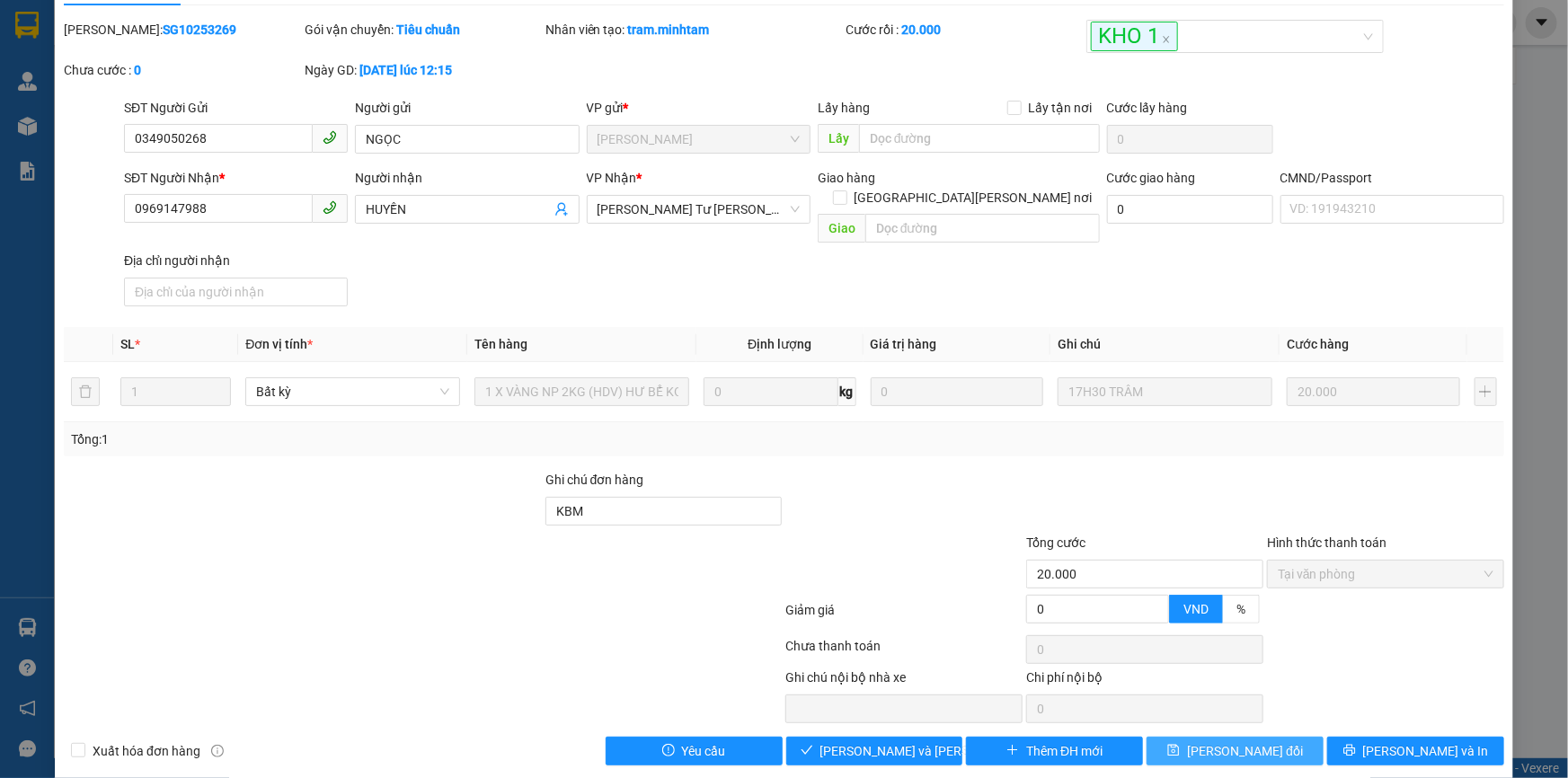
click at [1241, 742] on span "[PERSON_NAME] đổi" at bounding box center [1245, 751] width 116 height 20
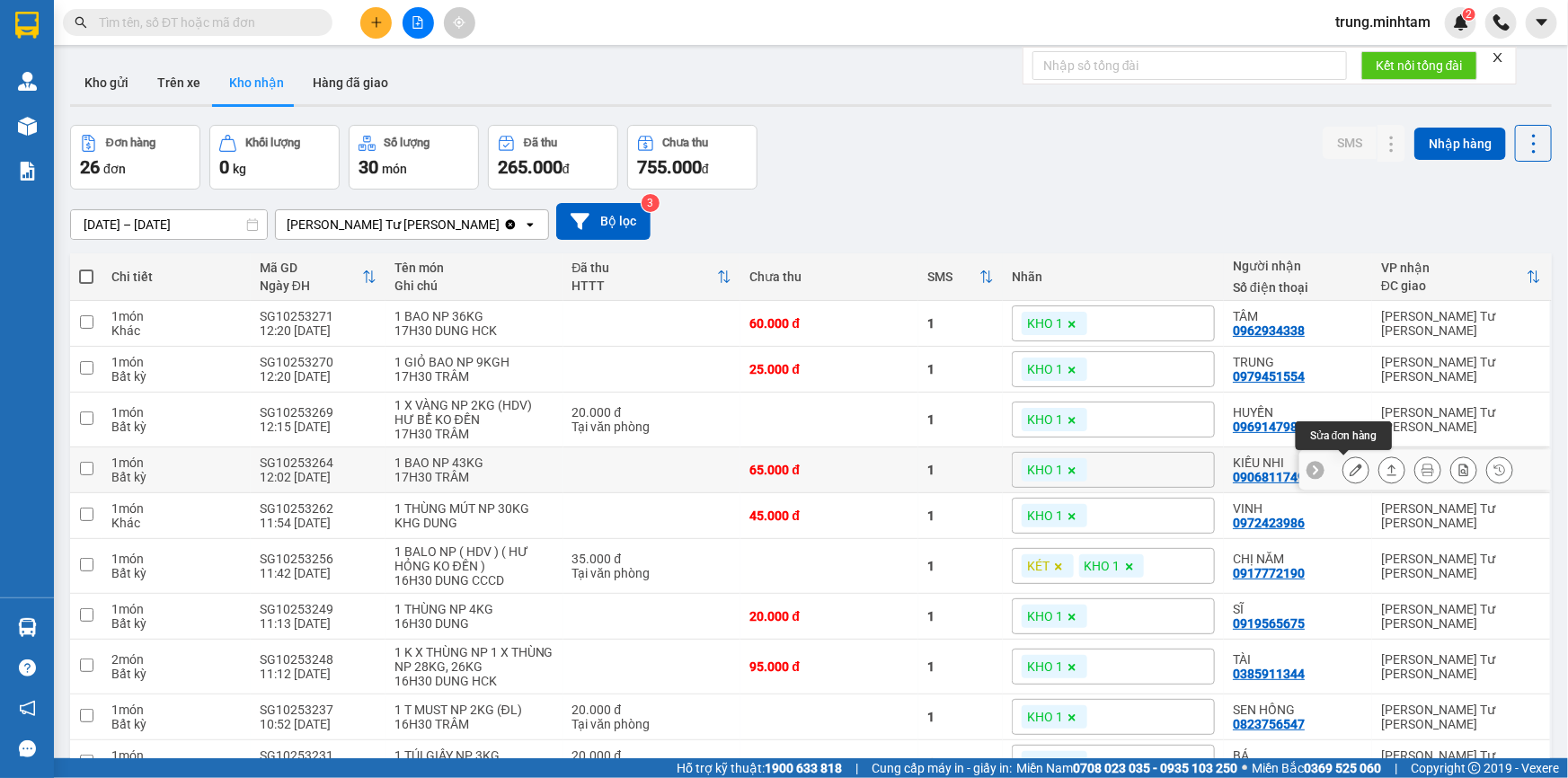
click at [1350, 469] on icon at bounding box center [1355, 469] width 12 height 12
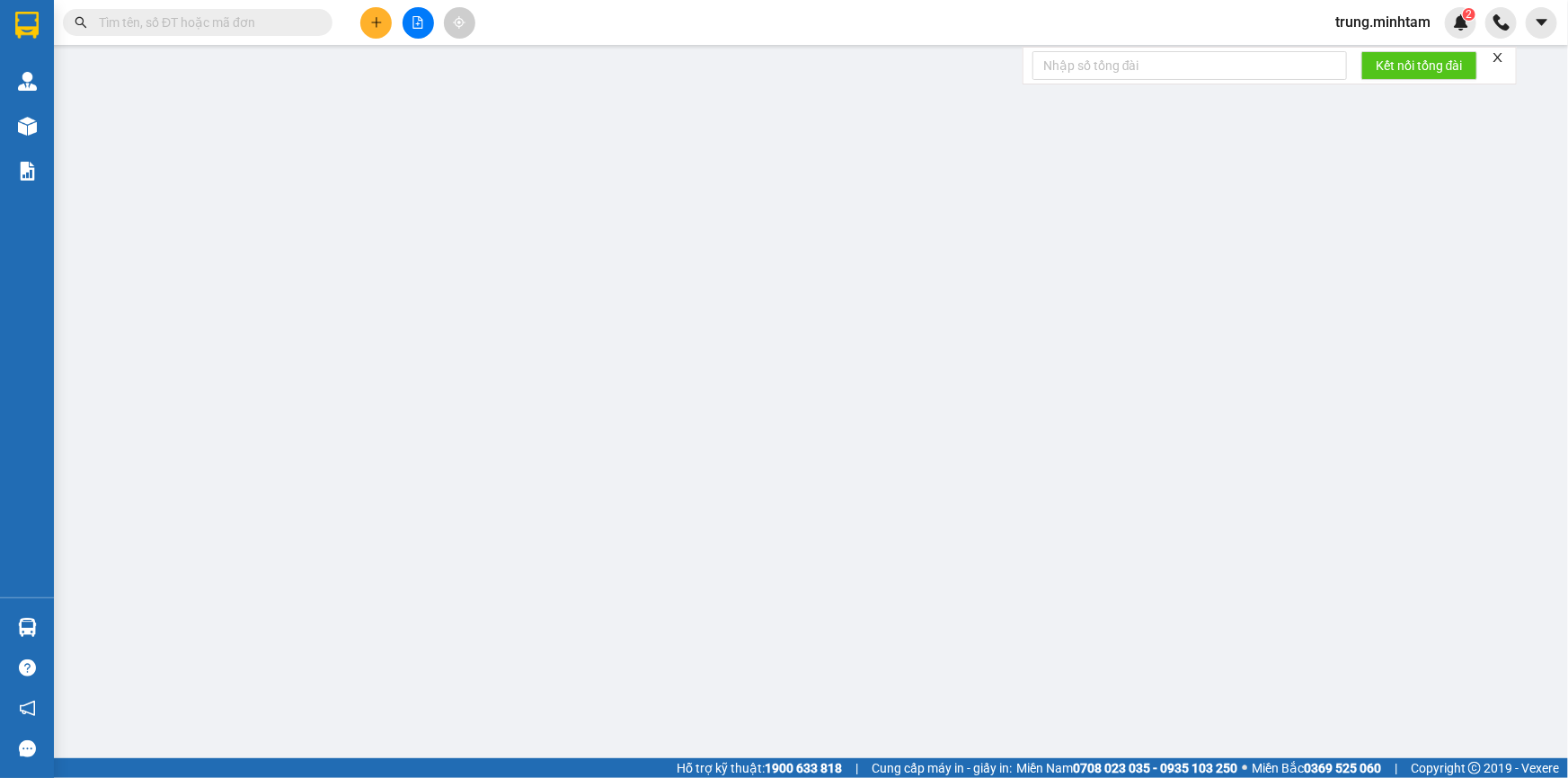
type input "0909685572"
type input "ÁNH TUYẾT"
type input "0906811749"
type input "KIỀU NHI"
type input "TÚI XÁCH"
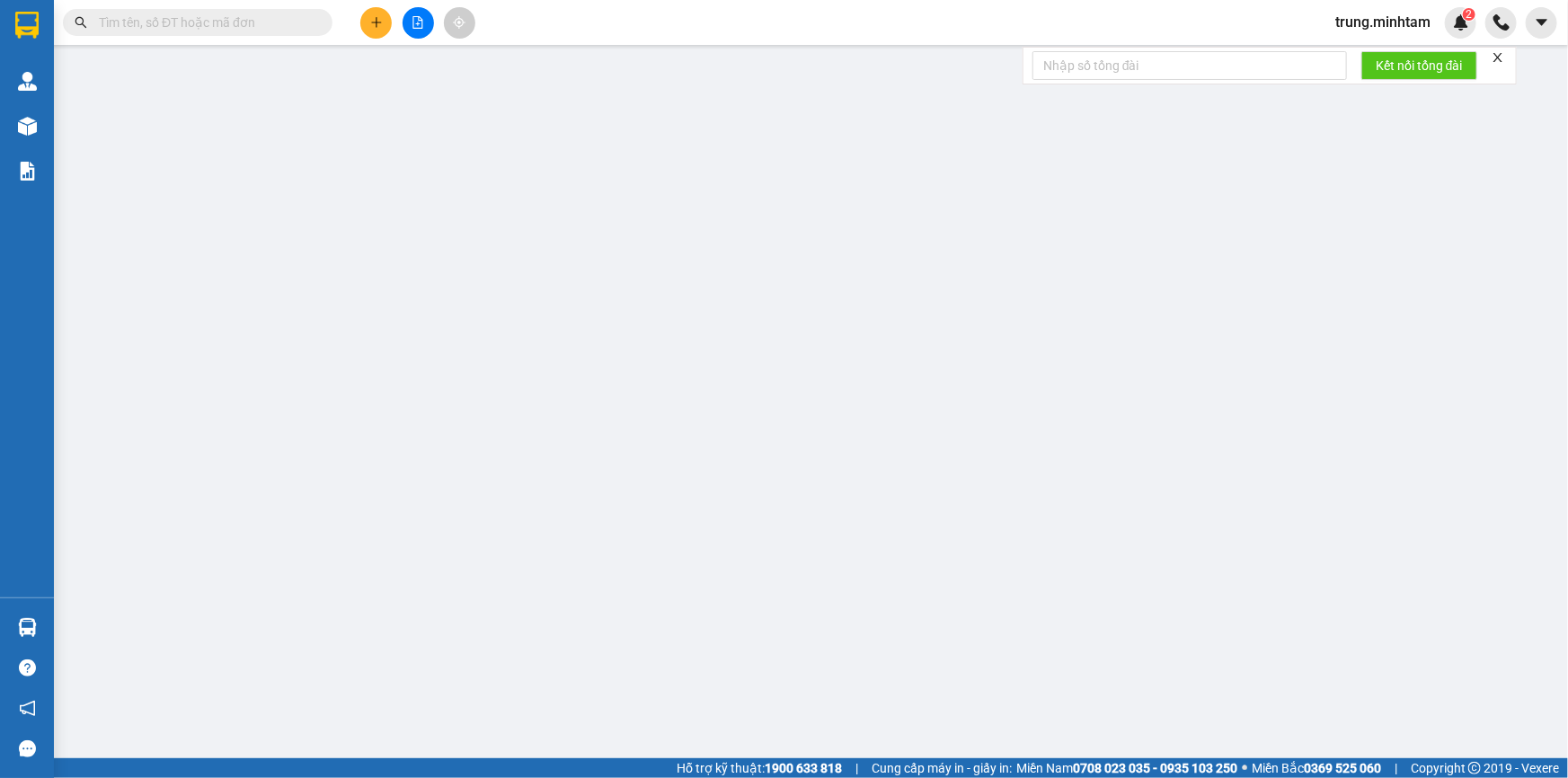
type input "65.000"
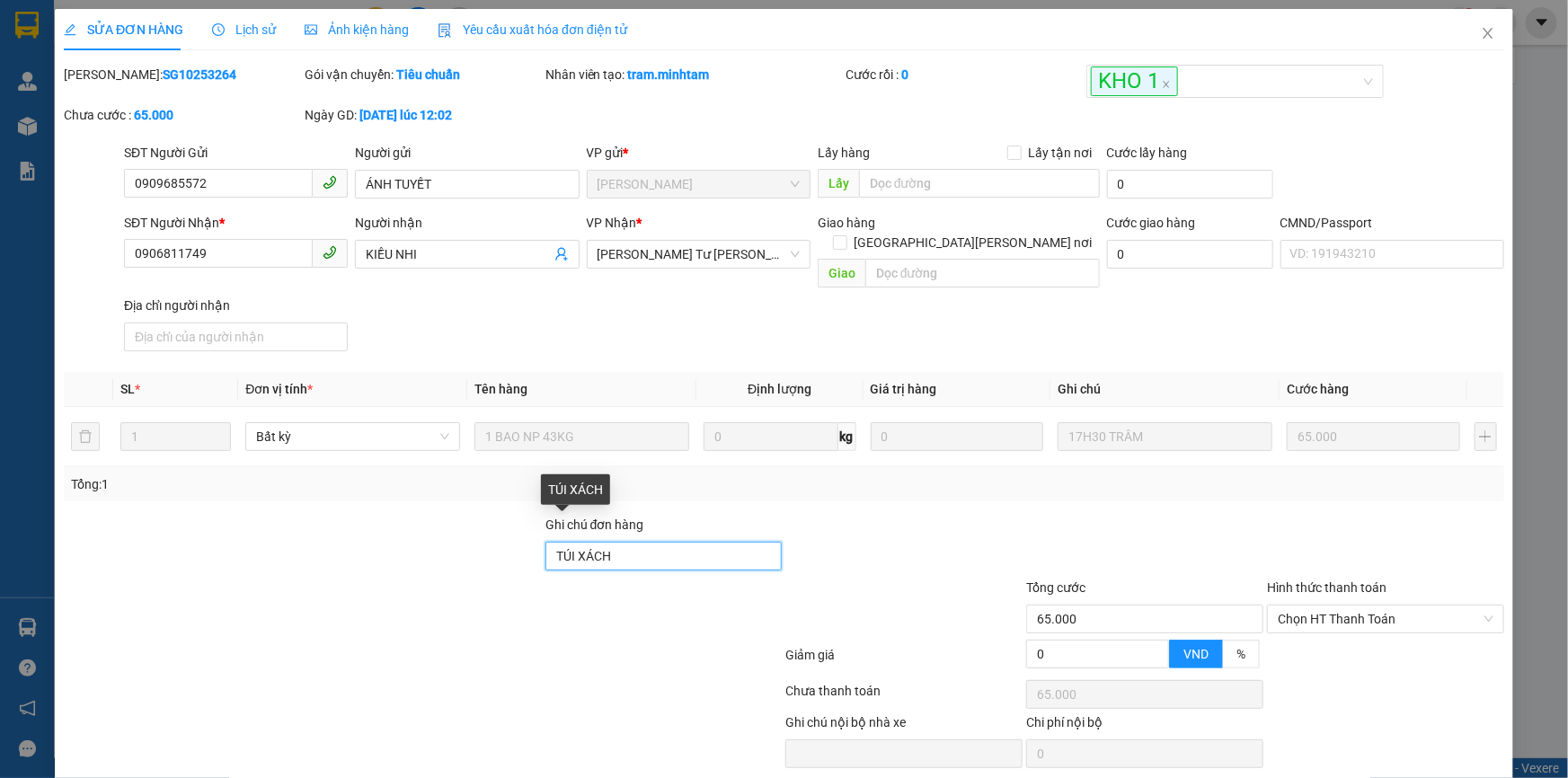
click at [679, 542] on input "TÚI XÁCH" at bounding box center [663, 556] width 237 height 29
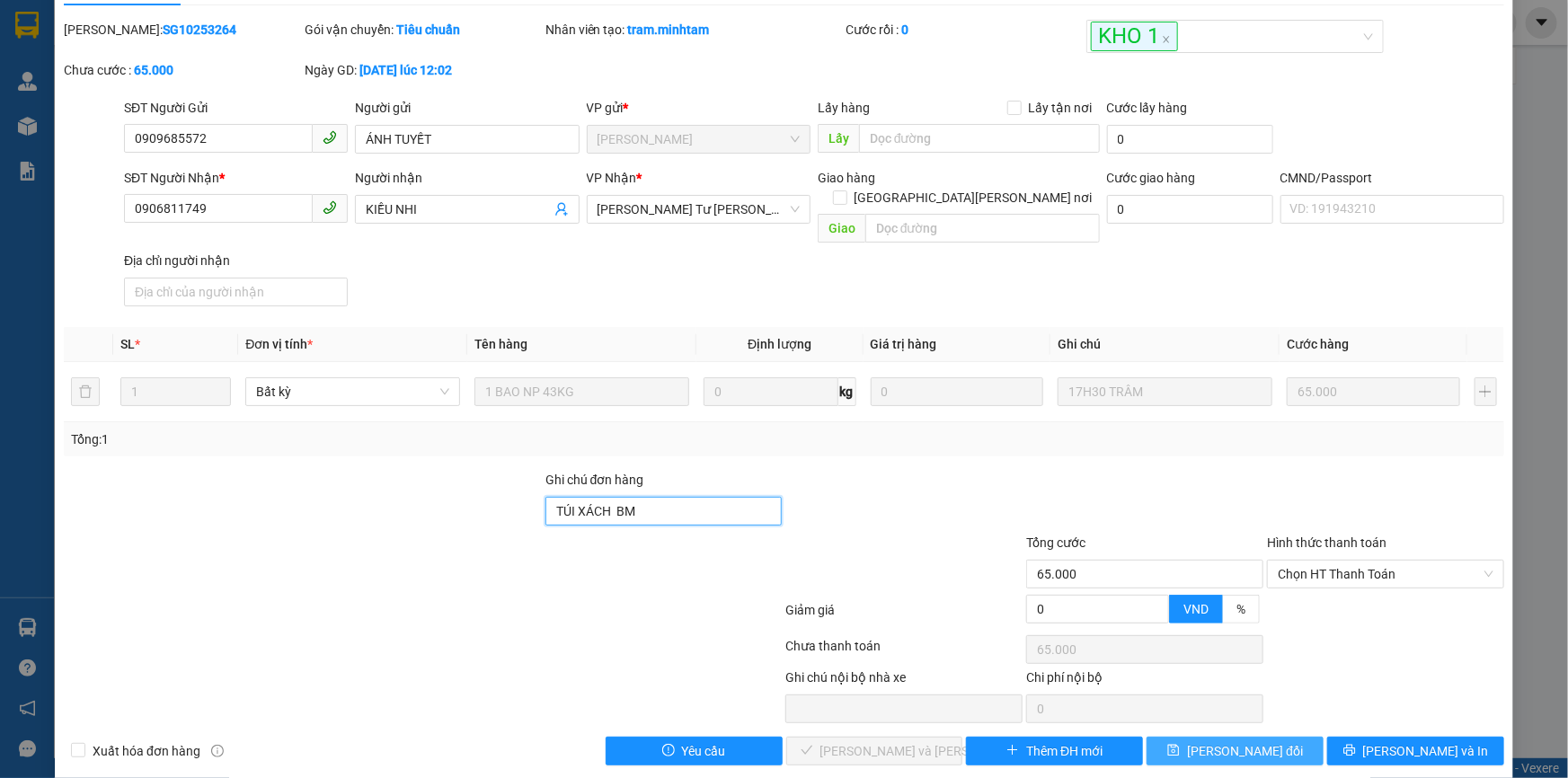
type input "TÚI XÁCH BM"
click at [1226, 742] on span "[PERSON_NAME] đổi" at bounding box center [1245, 751] width 116 height 20
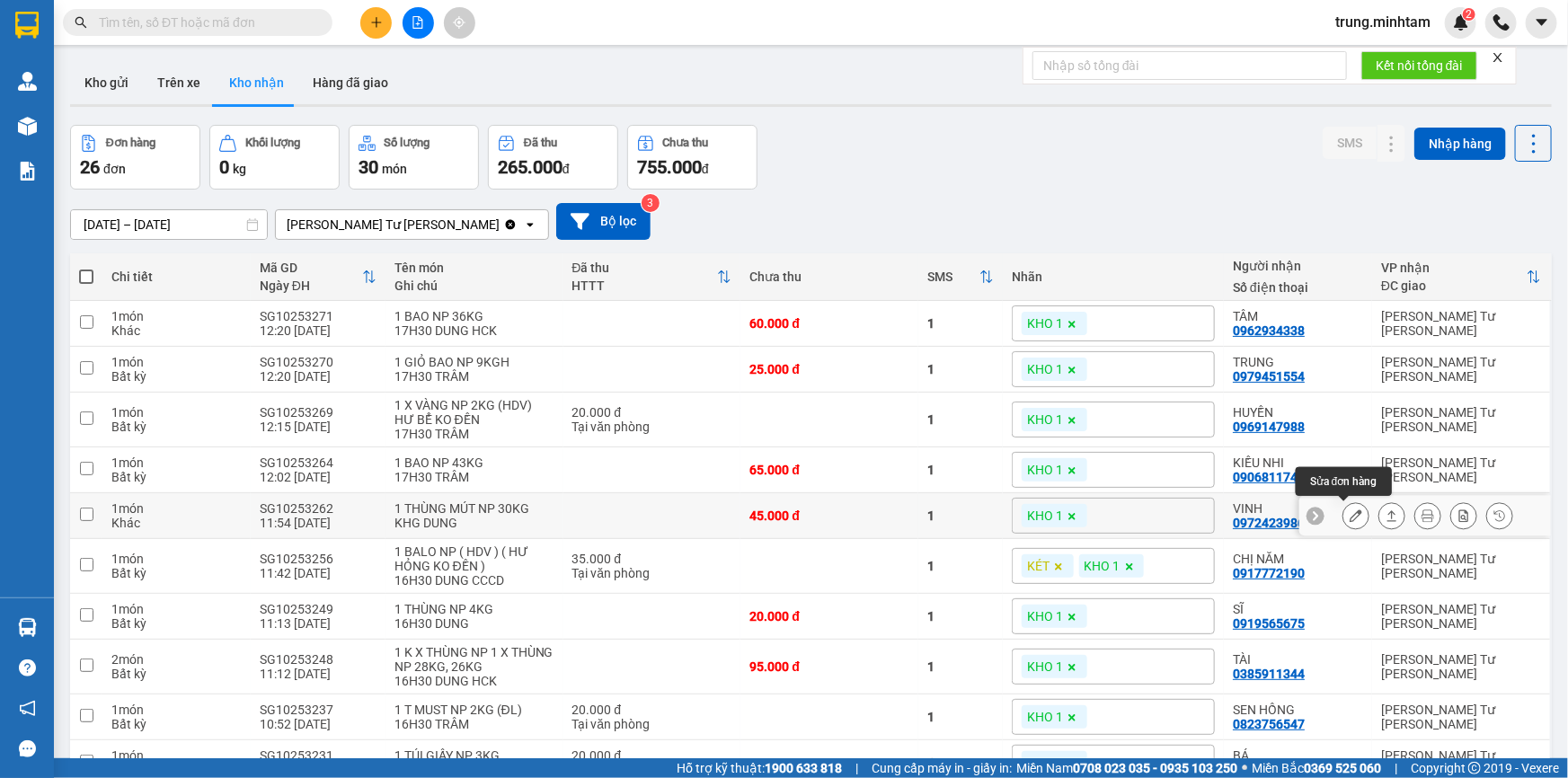
click at [1350, 516] on icon at bounding box center [1355, 515] width 12 height 12
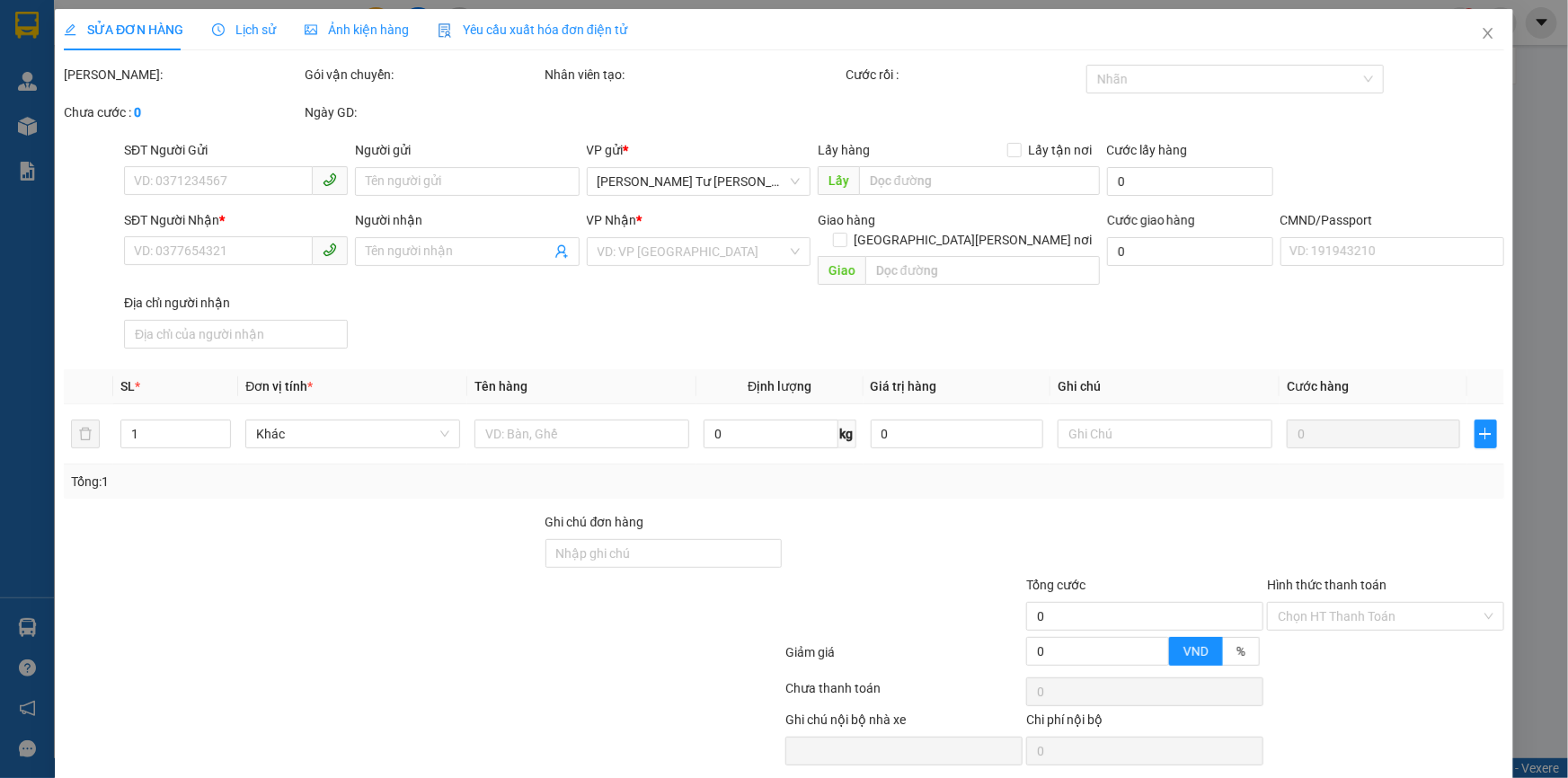
type input "0966992248"
type input "DUNG SG"
type input "0972423986"
type input "VINH"
type input "45.000"
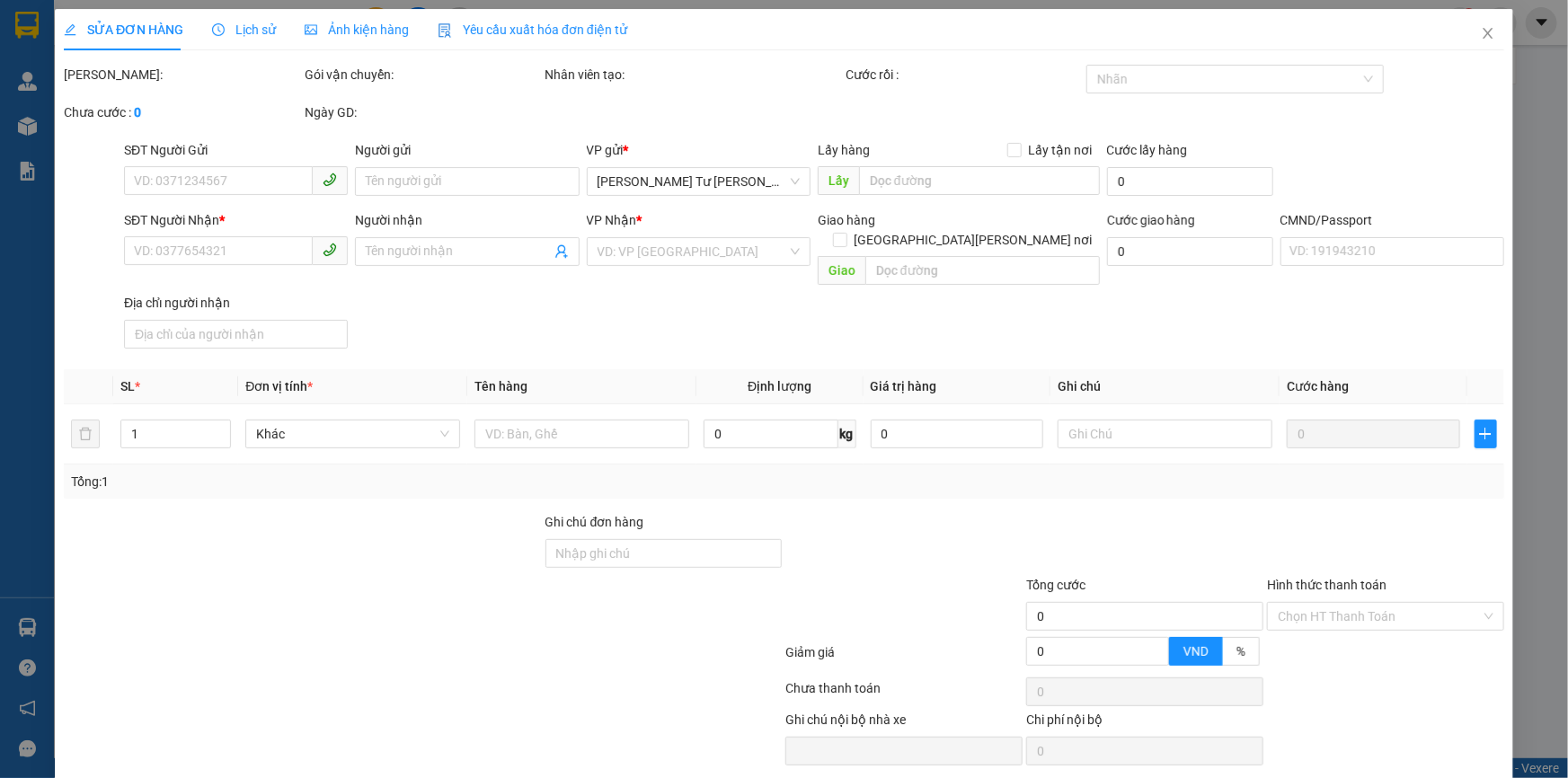
type input "45.000"
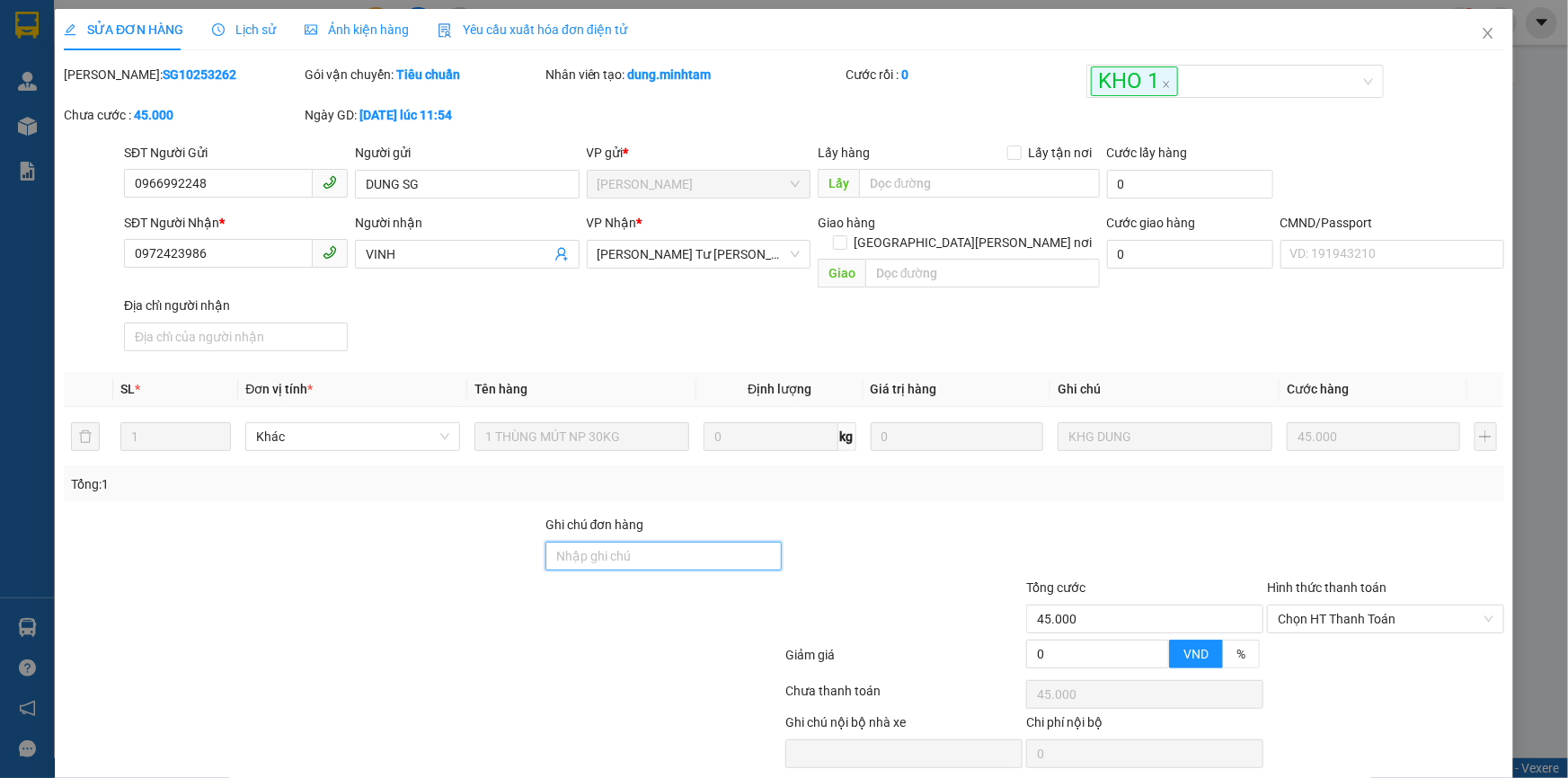
click at [579, 542] on input "Ghi chú đơn hàng" at bounding box center [663, 556] width 237 height 29
type input "KBM"
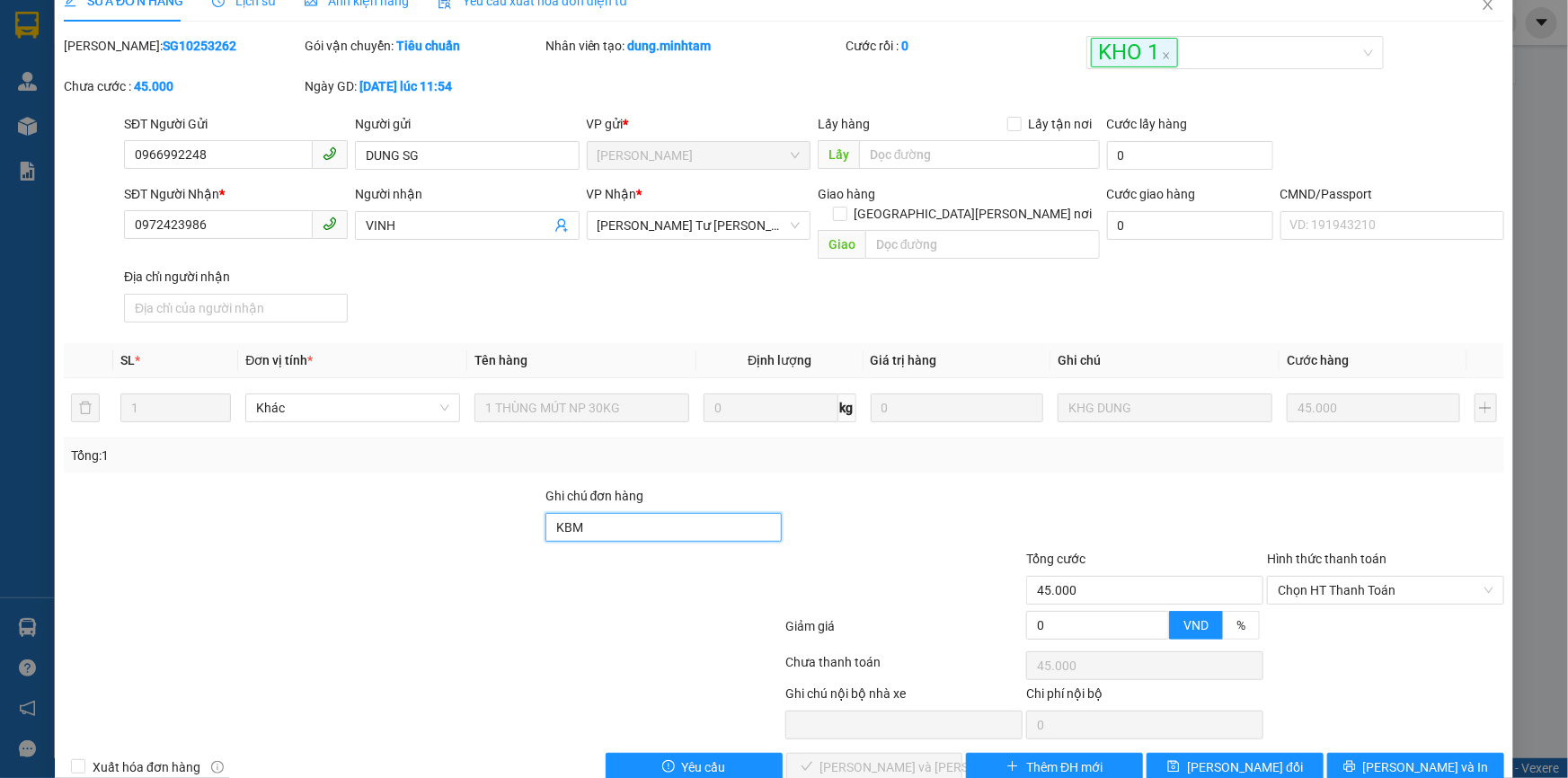
scroll to position [45, 0]
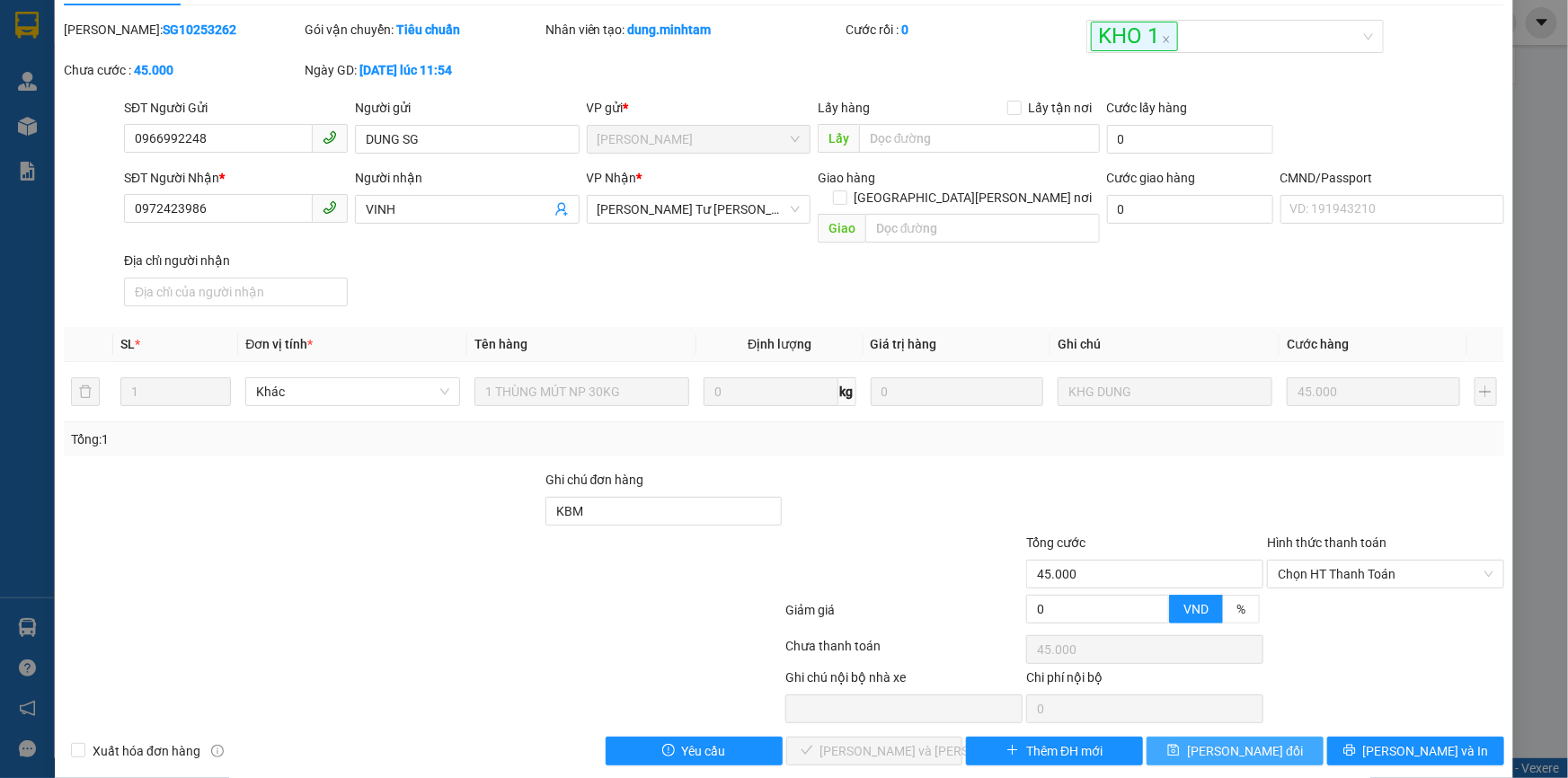
click at [1246, 742] on span "[PERSON_NAME] đổi" at bounding box center [1245, 751] width 116 height 20
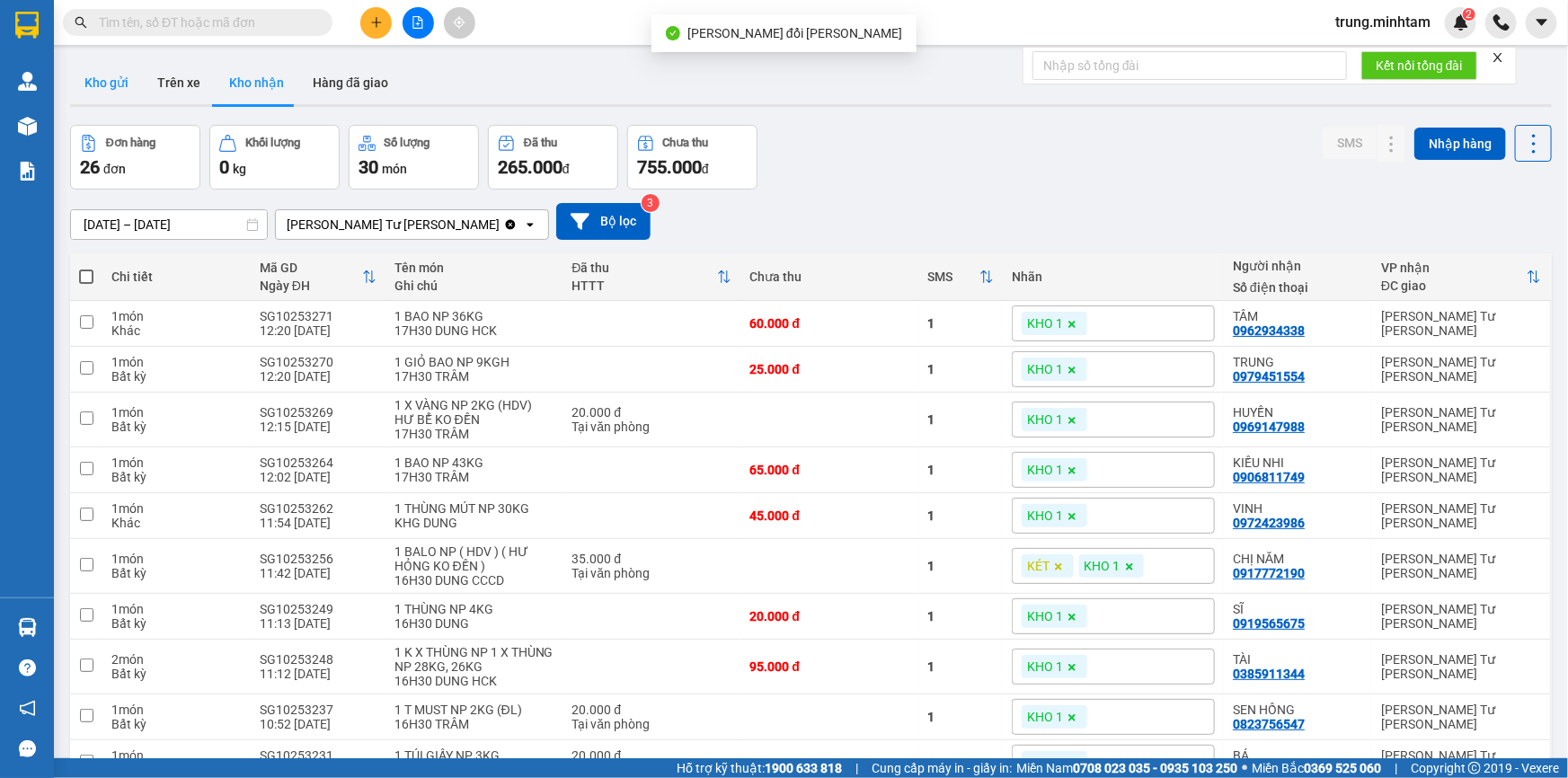
click at [117, 83] on button "Kho gửi" at bounding box center [107, 82] width 72 height 43
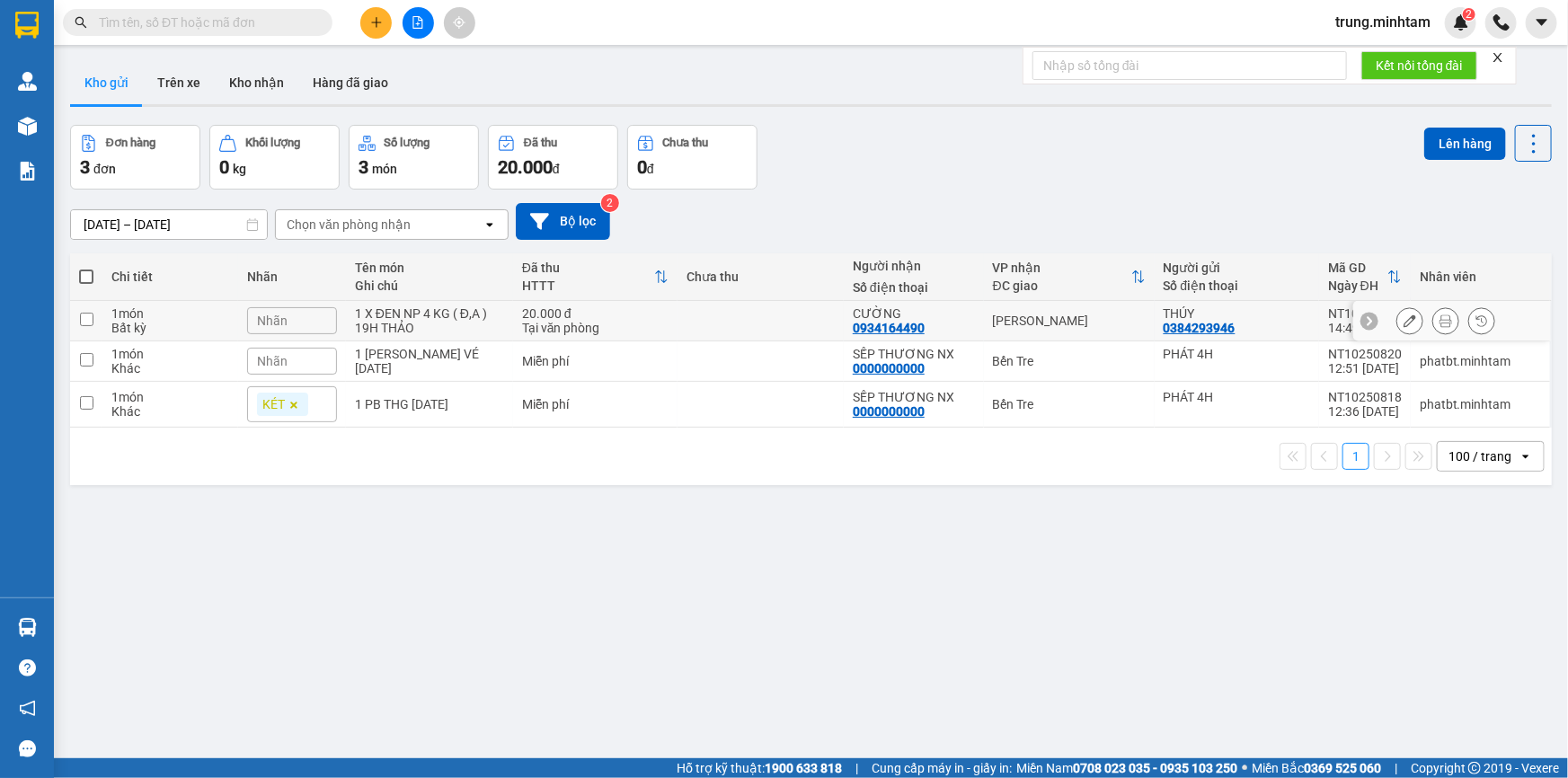
click at [680, 318] on td at bounding box center [761, 321] width 166 height 40
checkbox input "true"
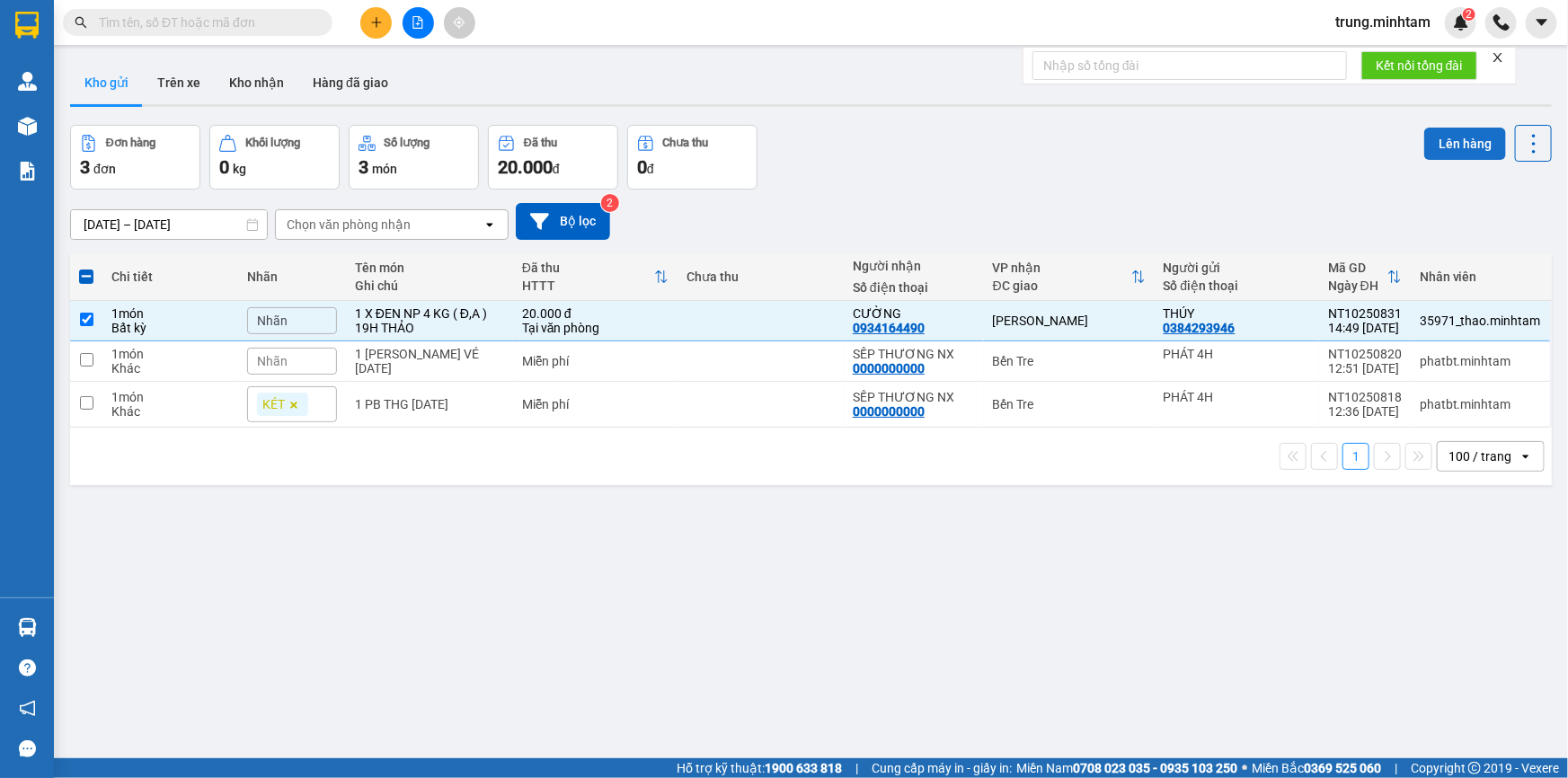
click at [1467, 145] on button "Lên hàng" at bounding box center [1465, 144] width 82 height 32
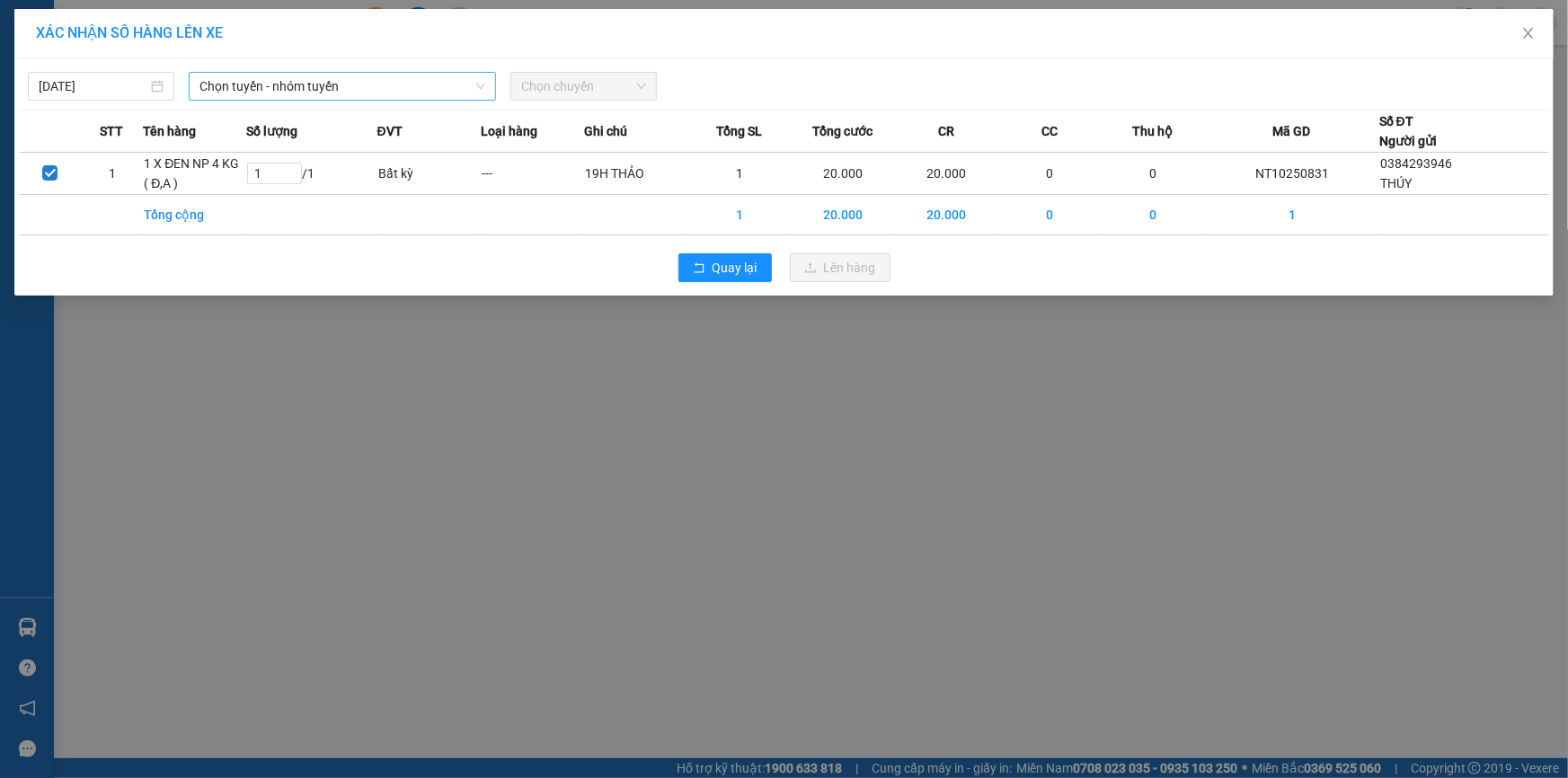
click at [258, 80] on span "Chọn tuyến - nhóm tuyến" at bounding box center [342, 86] width 286 height 27
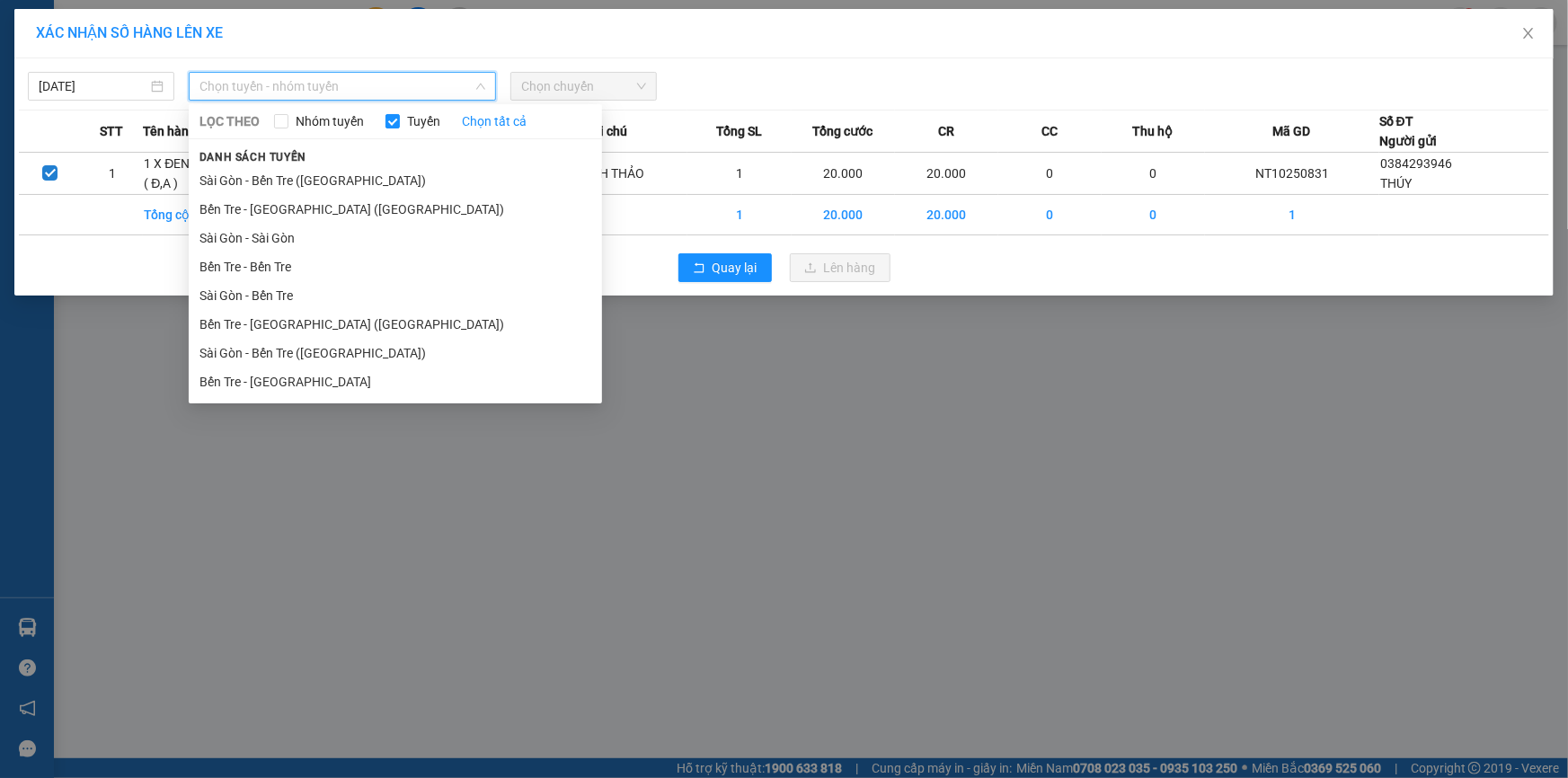
drag, startPoint x: 265, startPoint y: 384, endPoint x: 267, endPoint y: 358, distance: 26.1
click at [265, 383] on li "Bến Tre - [GEOGRAPHIC_DATA]" at bounding box center [396, 382] width 414 height 29
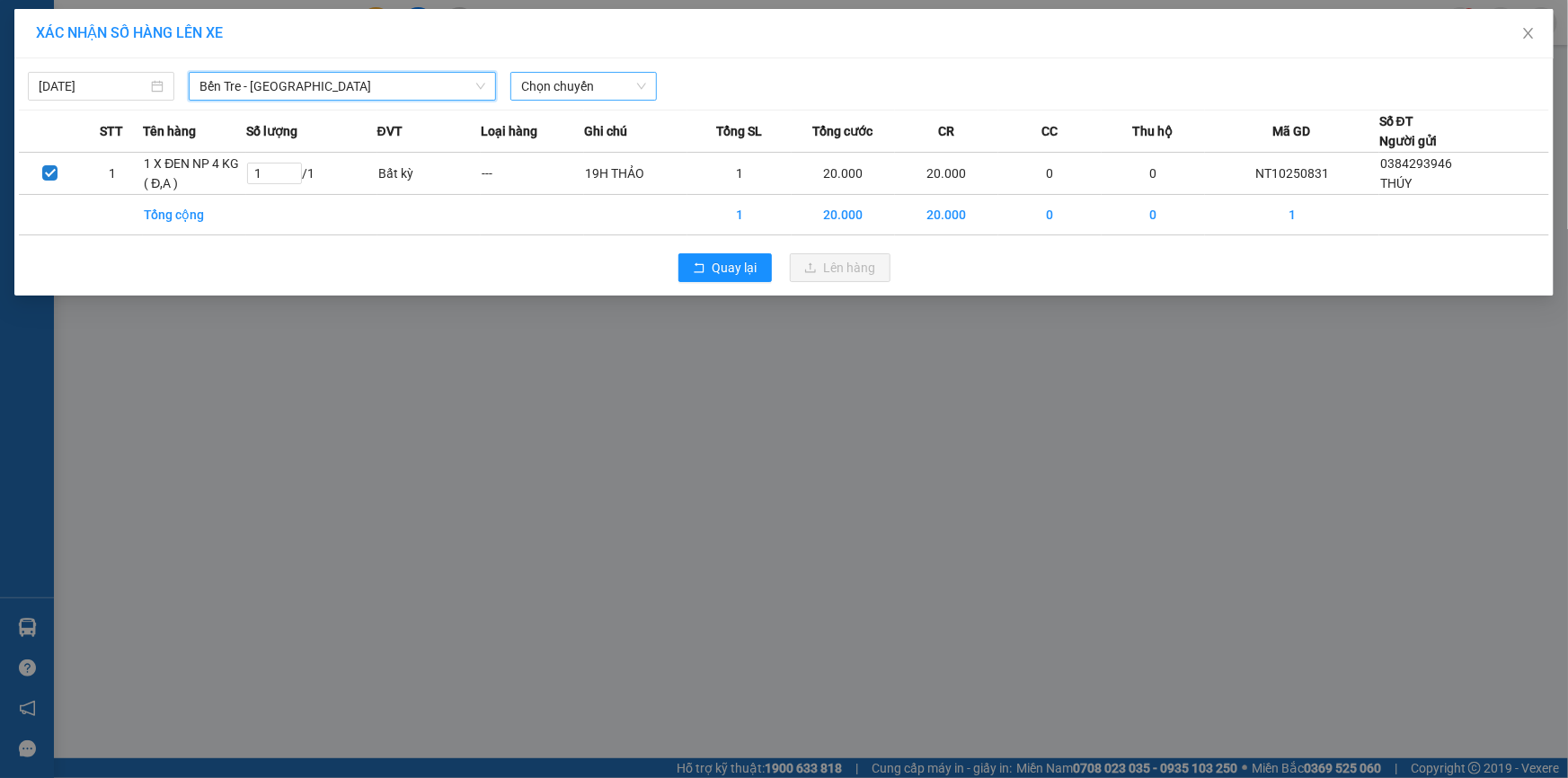
click at [613, 89] on span "Chọn chuyến" at bounding box center [583, 86] width 125 height 27
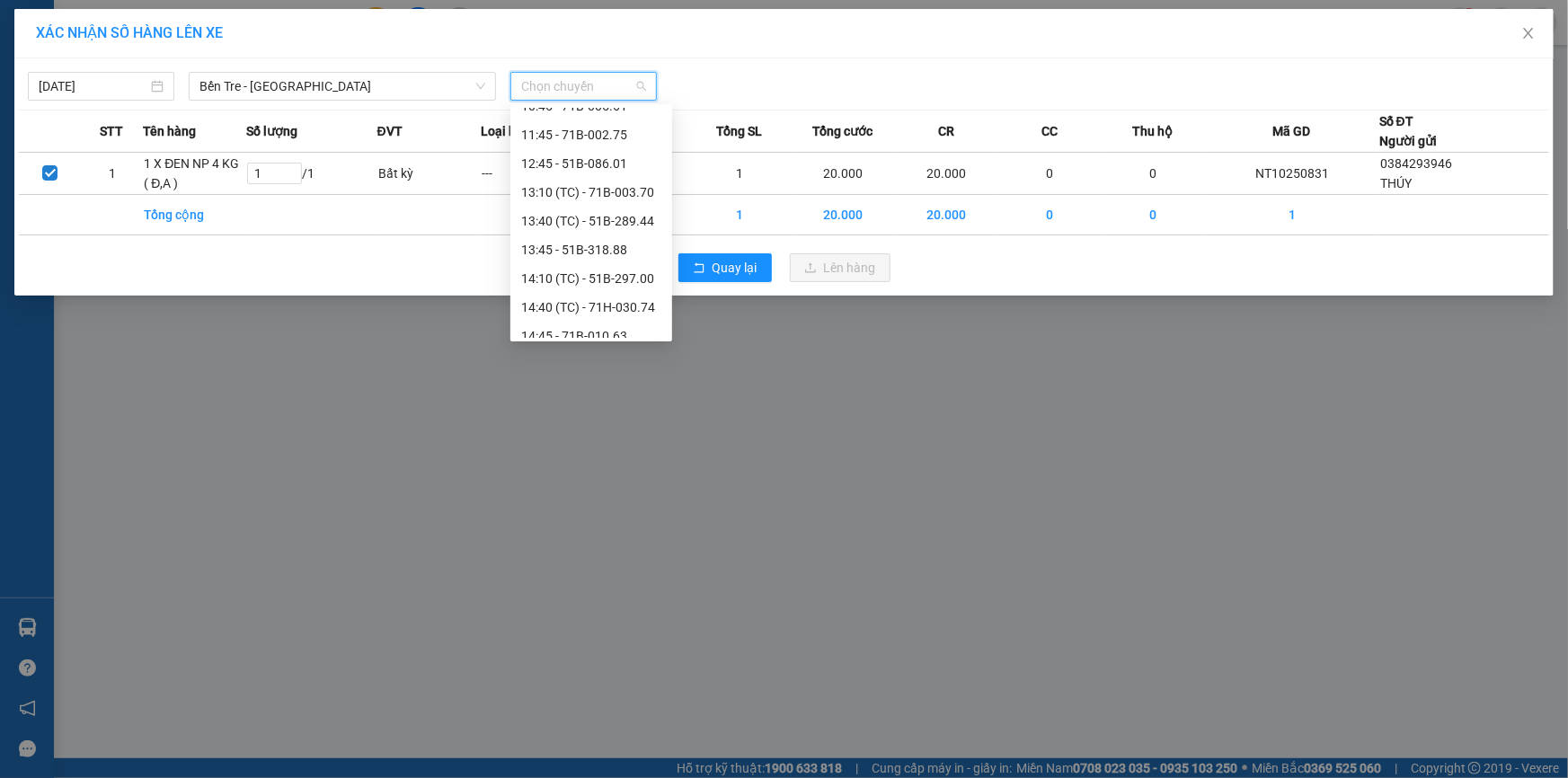
scroll to position [221, 0]
click at [638, 303] on div "14:40 (TC) - 71H-030.74" at bounding box center [591, 303] width 140 height 20
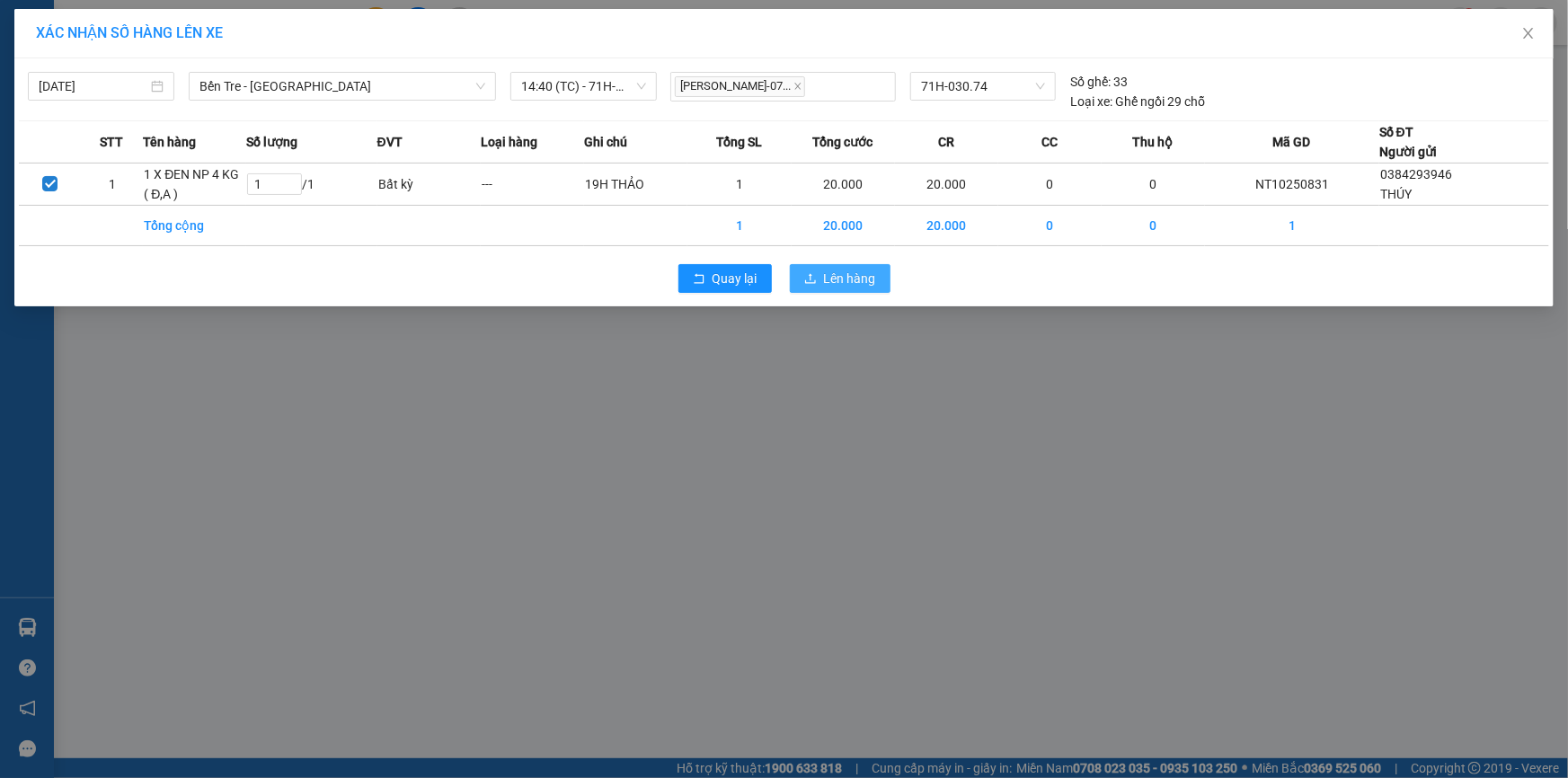
click at [824, 281] on span "Lên hàng" at bounding box center [849, 278] width 52 height 20
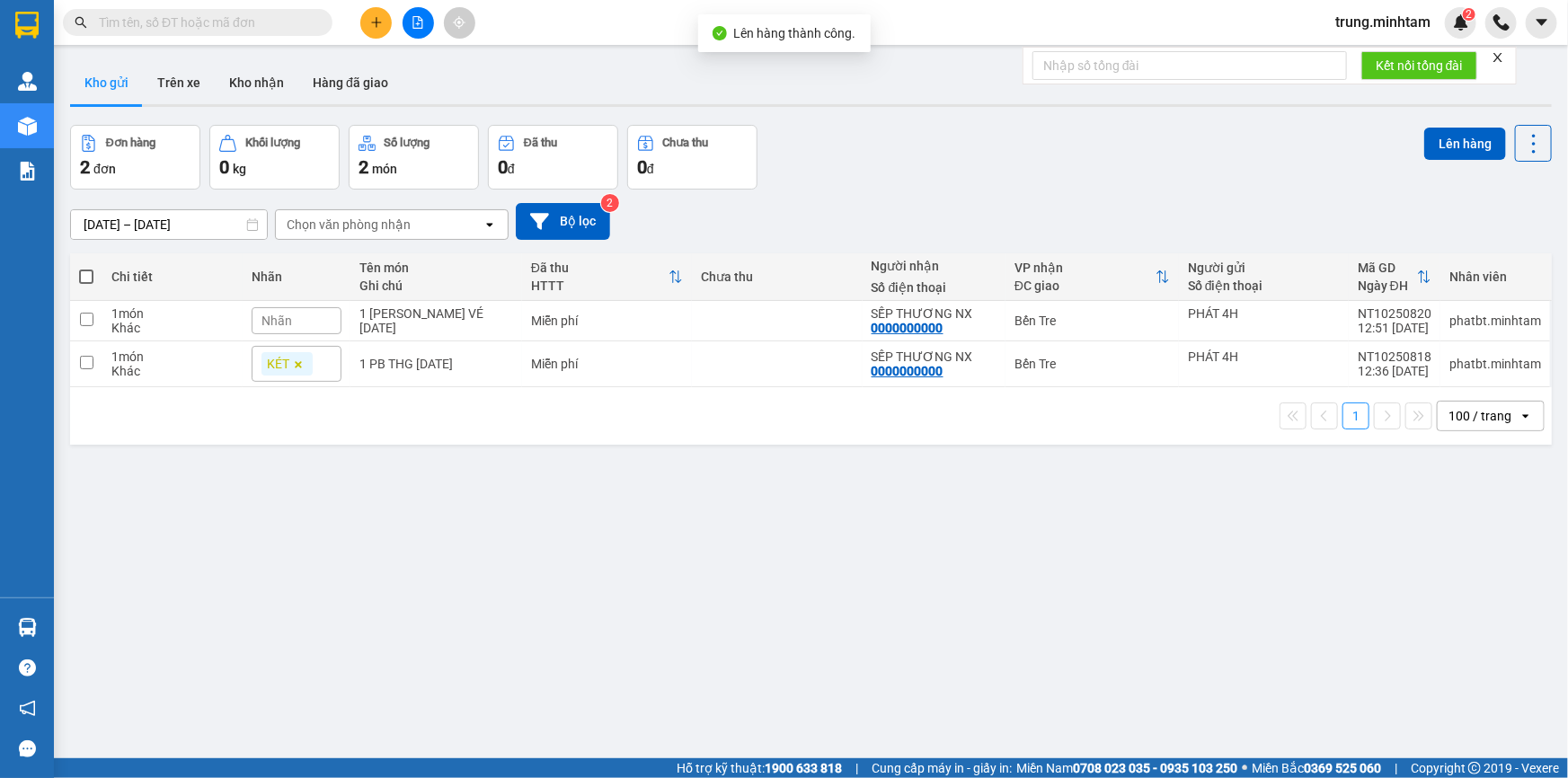
click at [414, 24] on icon "file-add" at bounding box center [418, 22] width 10 height 12
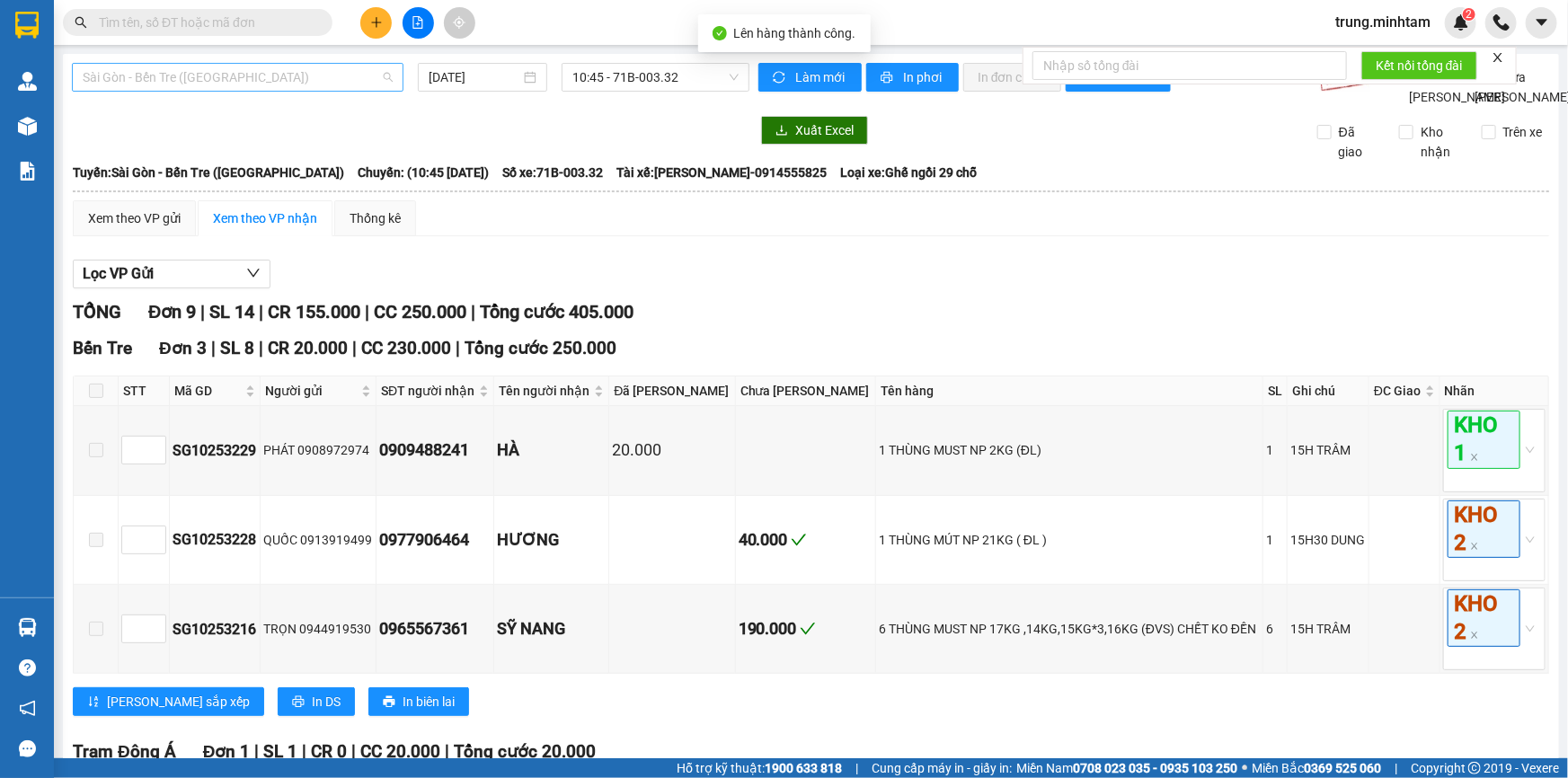
click at [330, 78] on span "Sài Gòn - Bến Tre ([GEOGRAPHIC_DATA])" at bounding box center [237, 77] width 310 height 27
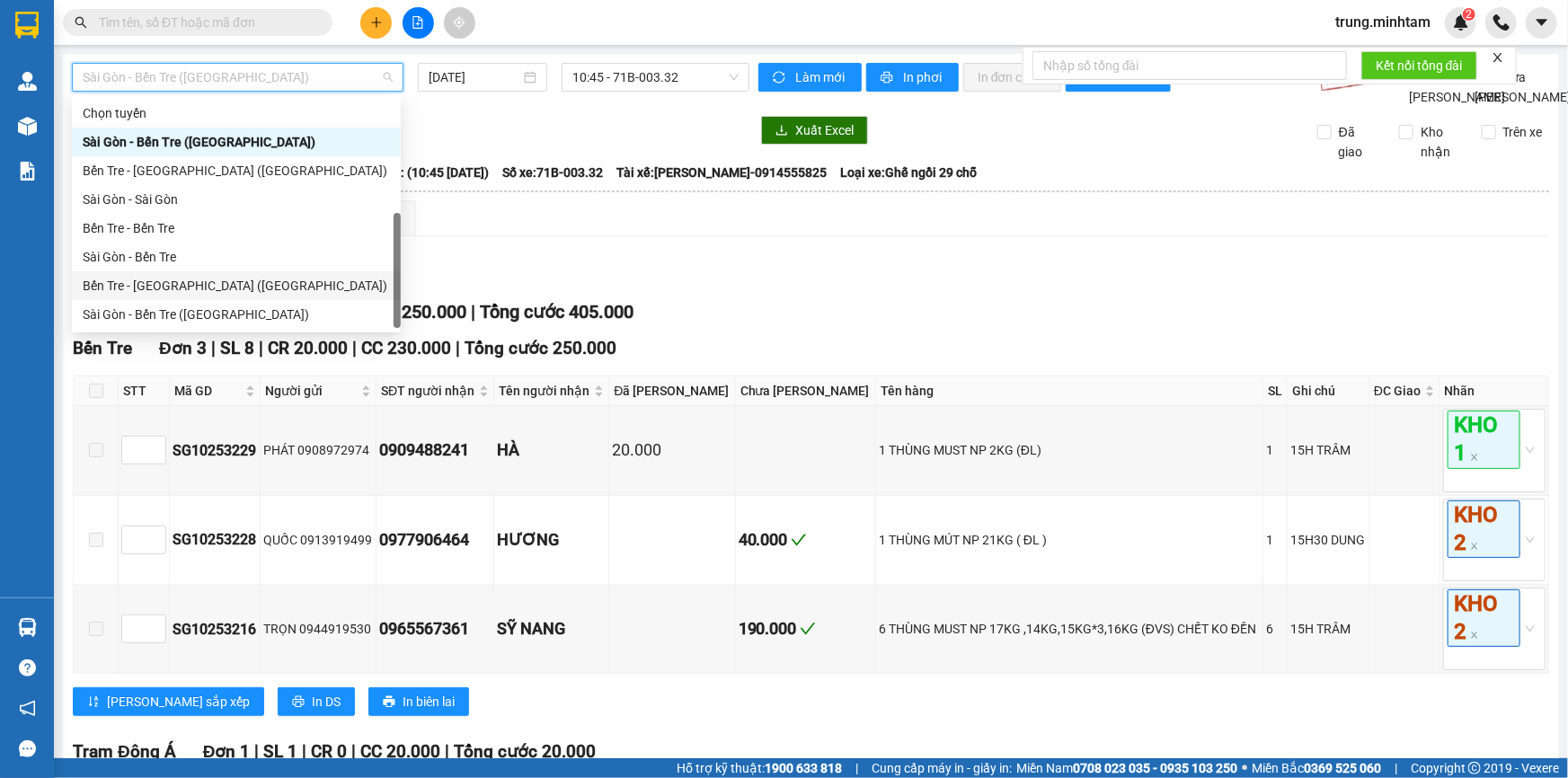
scroll to position [28, 0]
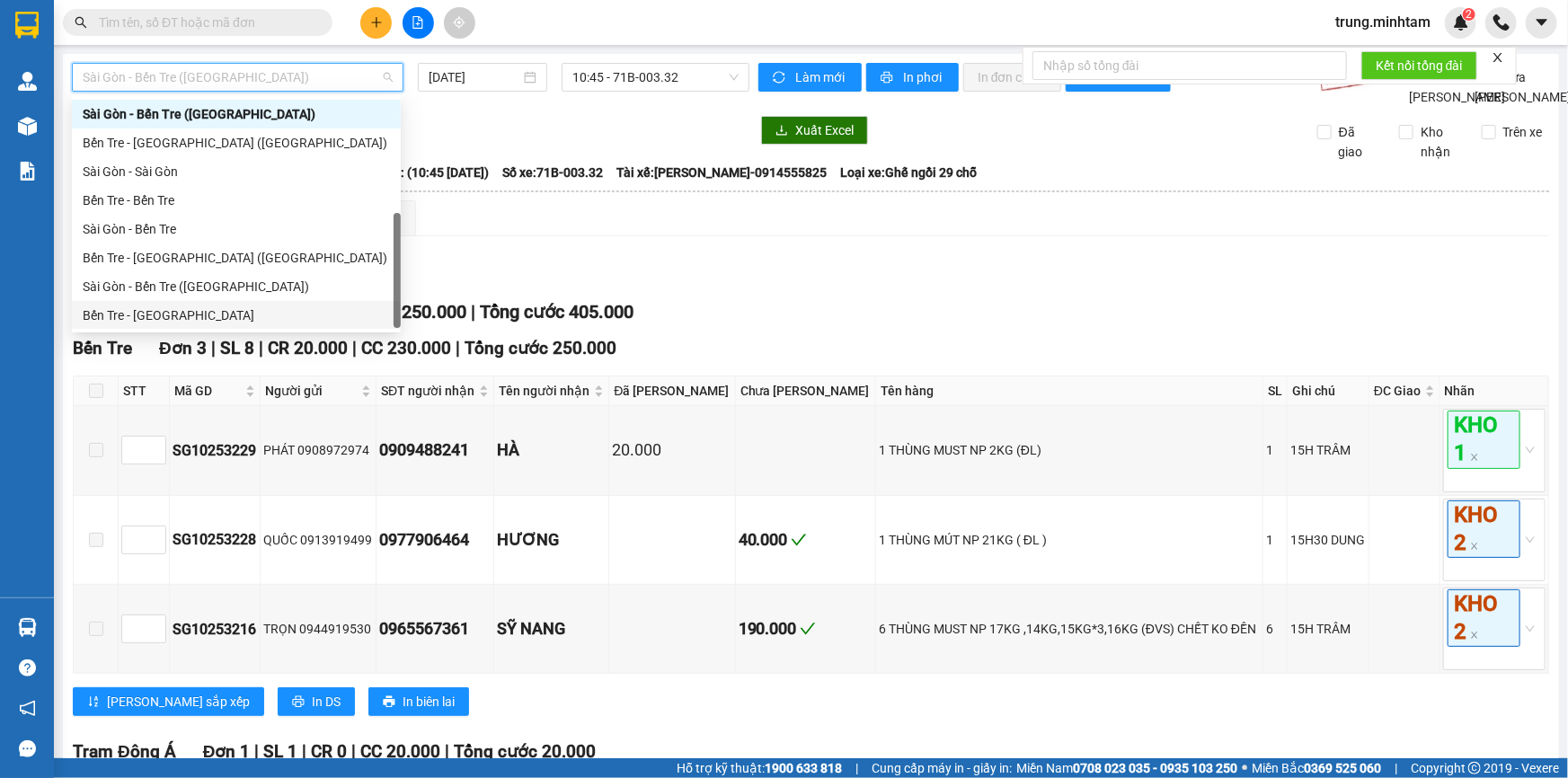
click at [176, 315] on div "Bến Tre - [GEOGRAPHIC_DATA]" at bounding box center [236, 315] width 307 height 20
type input "[DATE]"
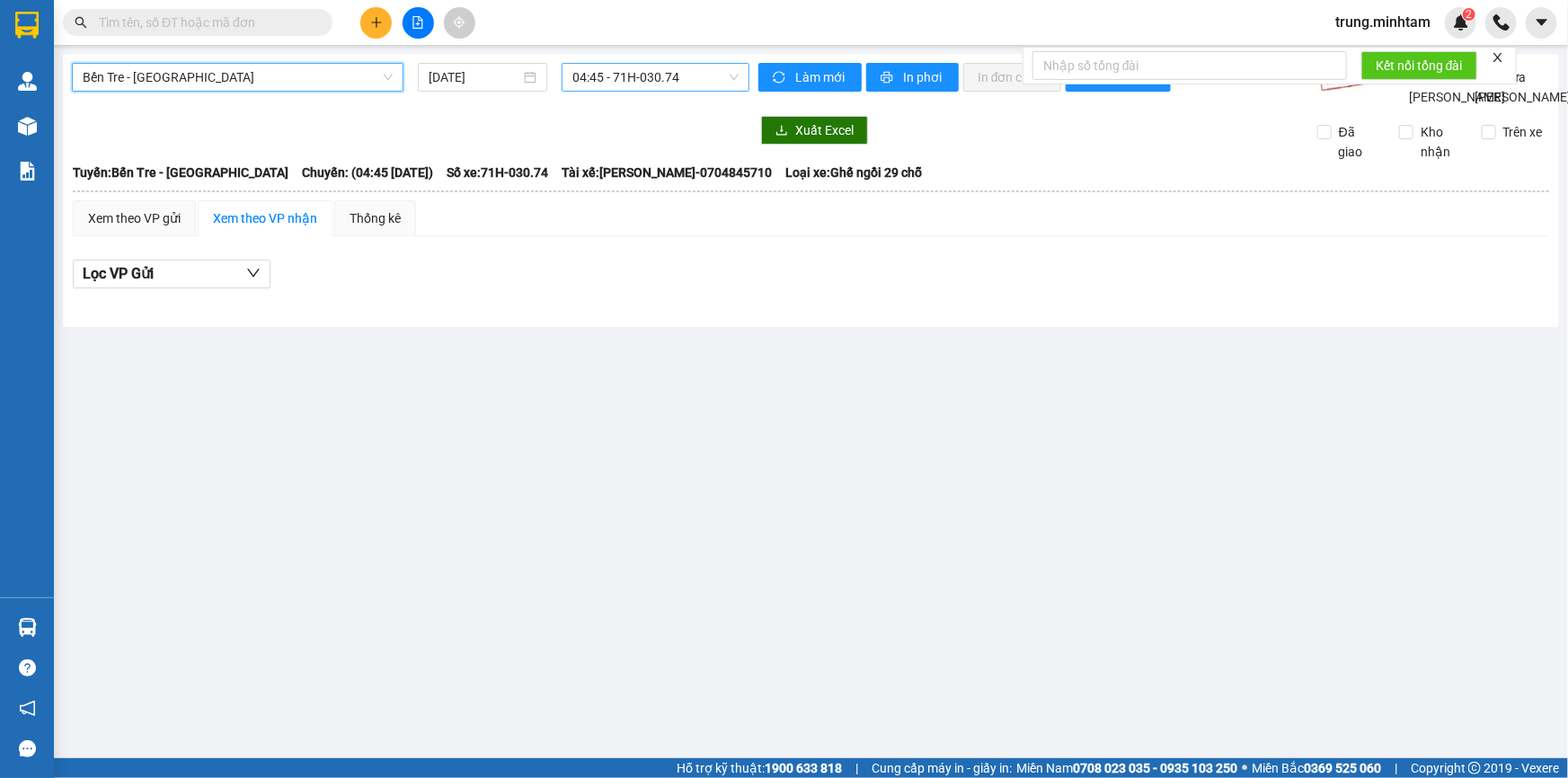
click at [656, 75] on span "04:45 - 71H-030.74" at bounding box center [655, 77] width 166 height 27
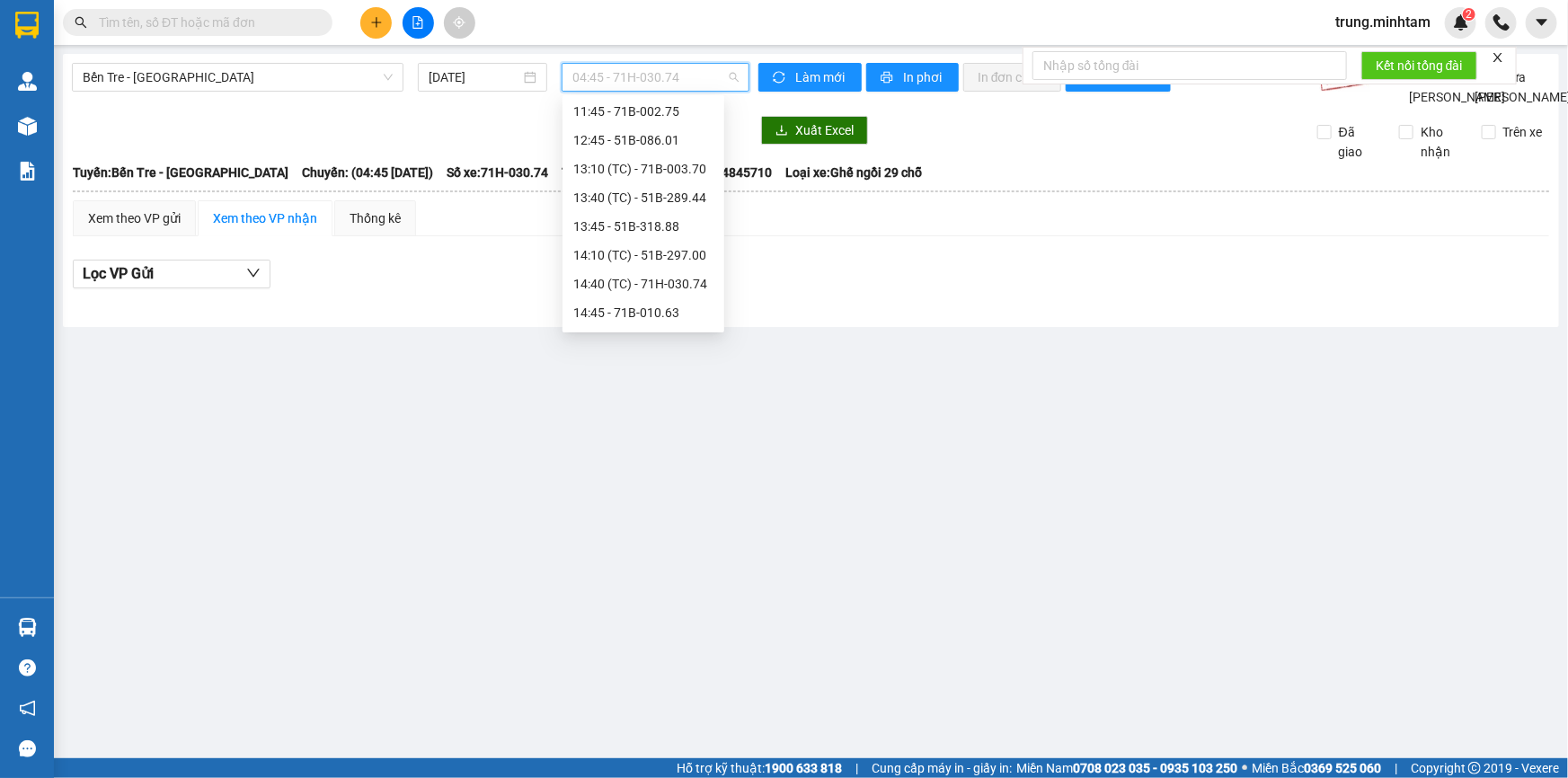
scroll to position [235, 0]
click at [674, 278] on div "14:40 (TC) - 71H-030.74" at bounding box center [642, 281] width 140 height 20
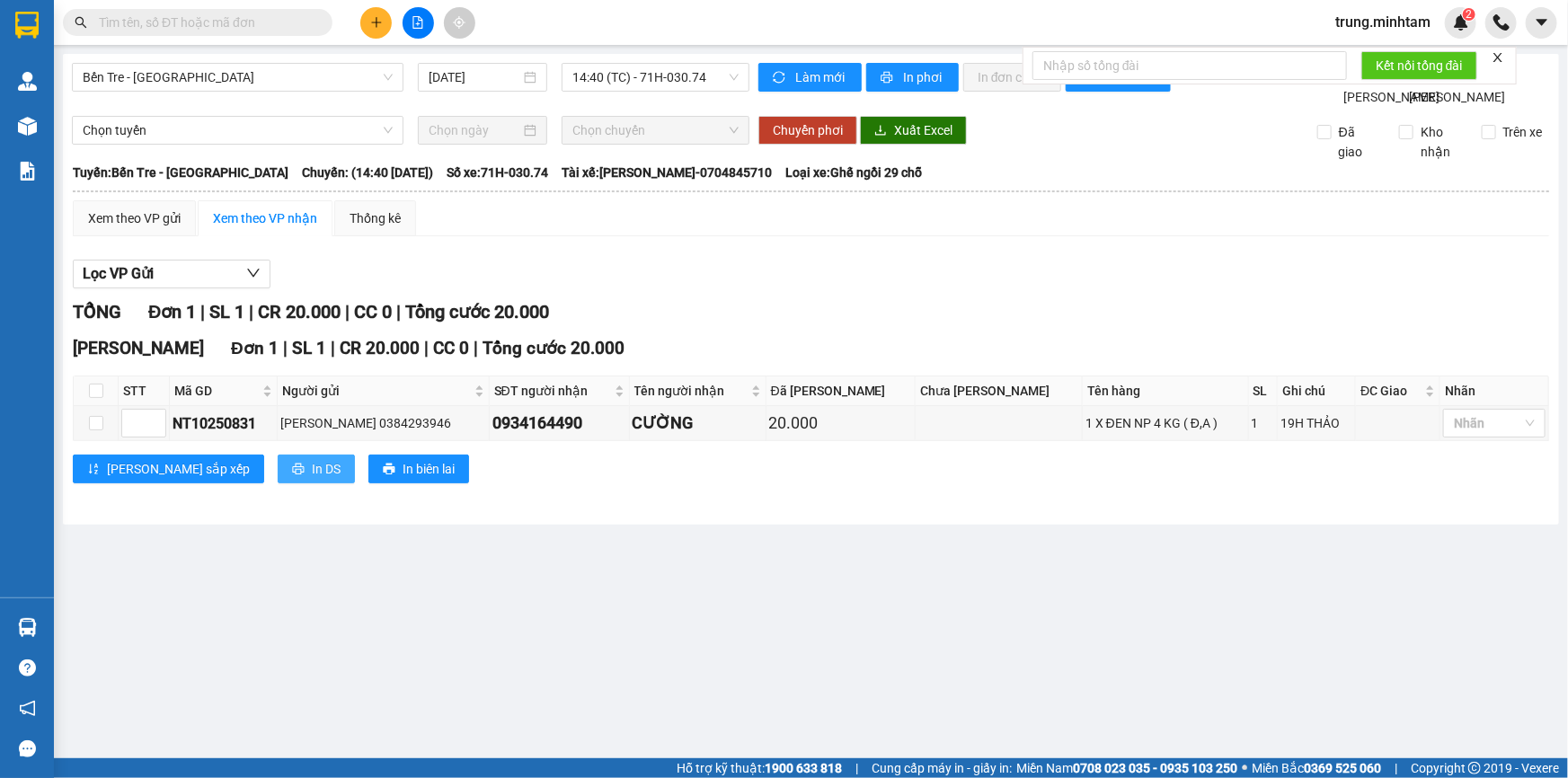
click at [312, 479] on span "In DS" at bounding box center [326, 469] width 29 height 20
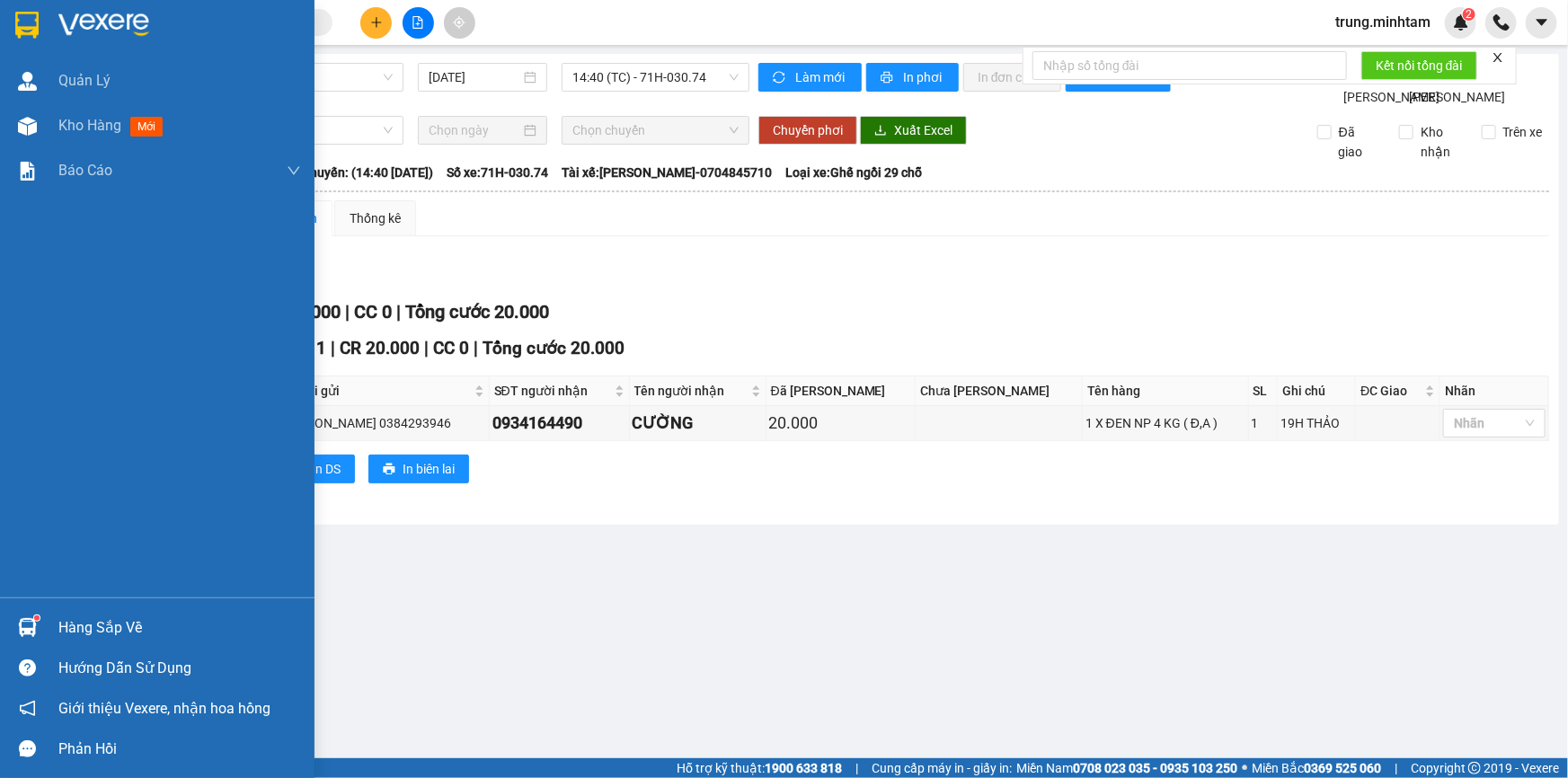
click at [80, 622] on div "Hàng sắp về" at bounding box center [179, 628] width 242 height 27
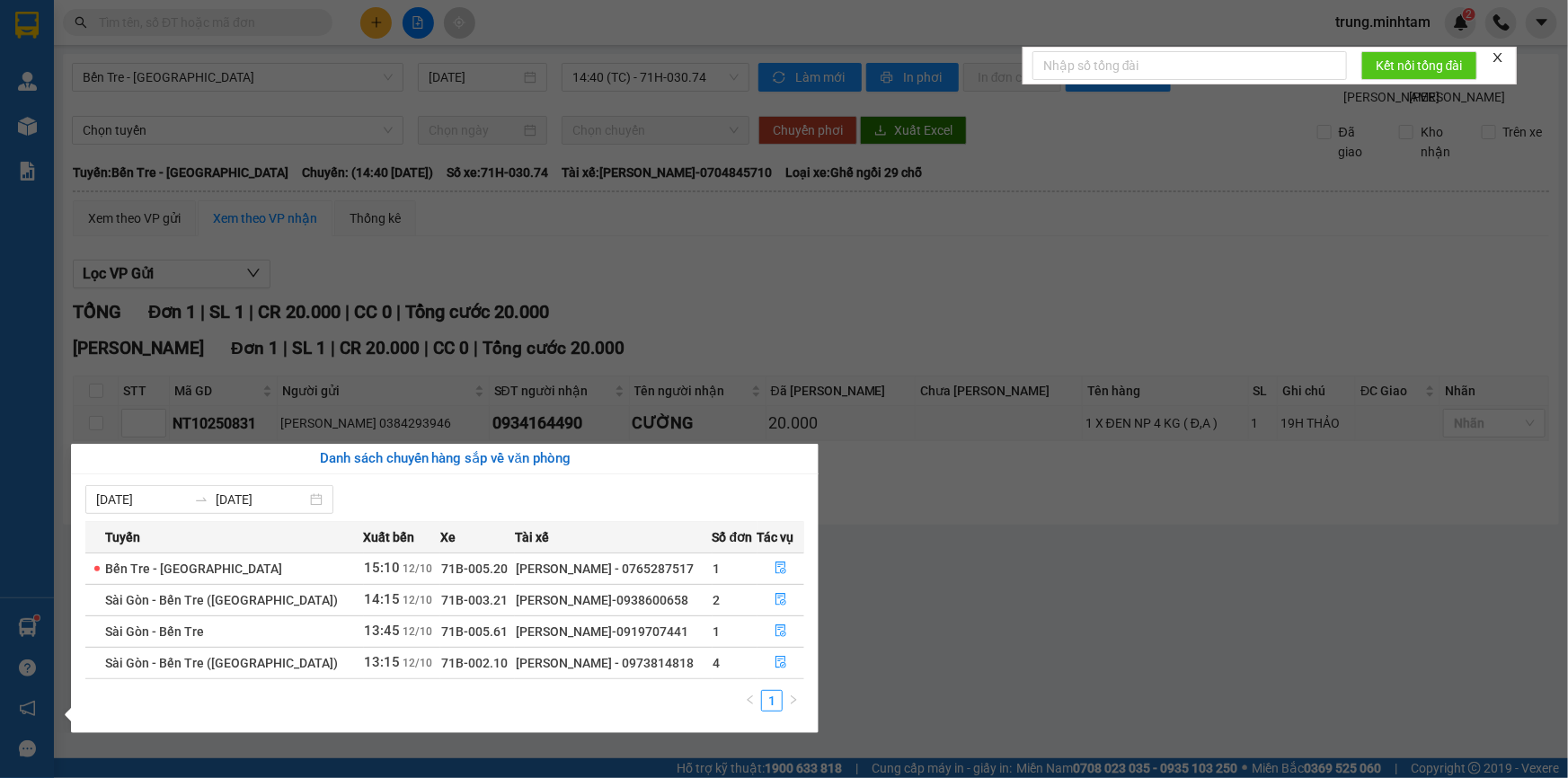
click at [207, 24] on section "Kết quả tìm kiếm ( 0 ) Bộ lọc No Data trung.minhtam 2 Quản Lý Kho hàng mới Báo …" at bounding box center [784, 389] width 1568 height 778
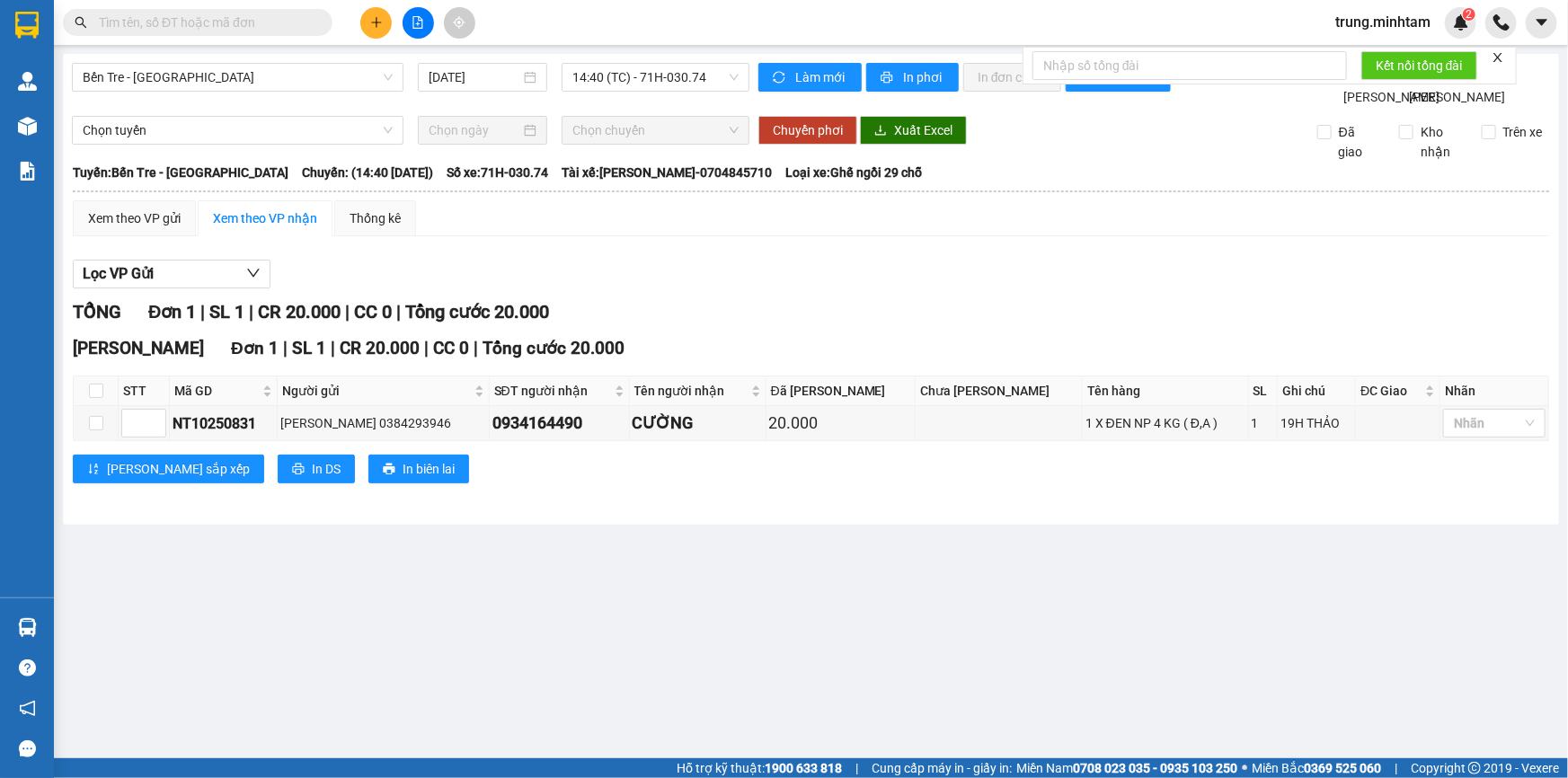
click at [207, 24] on input "text" at bounding box center [205, 22] width 212 height 20
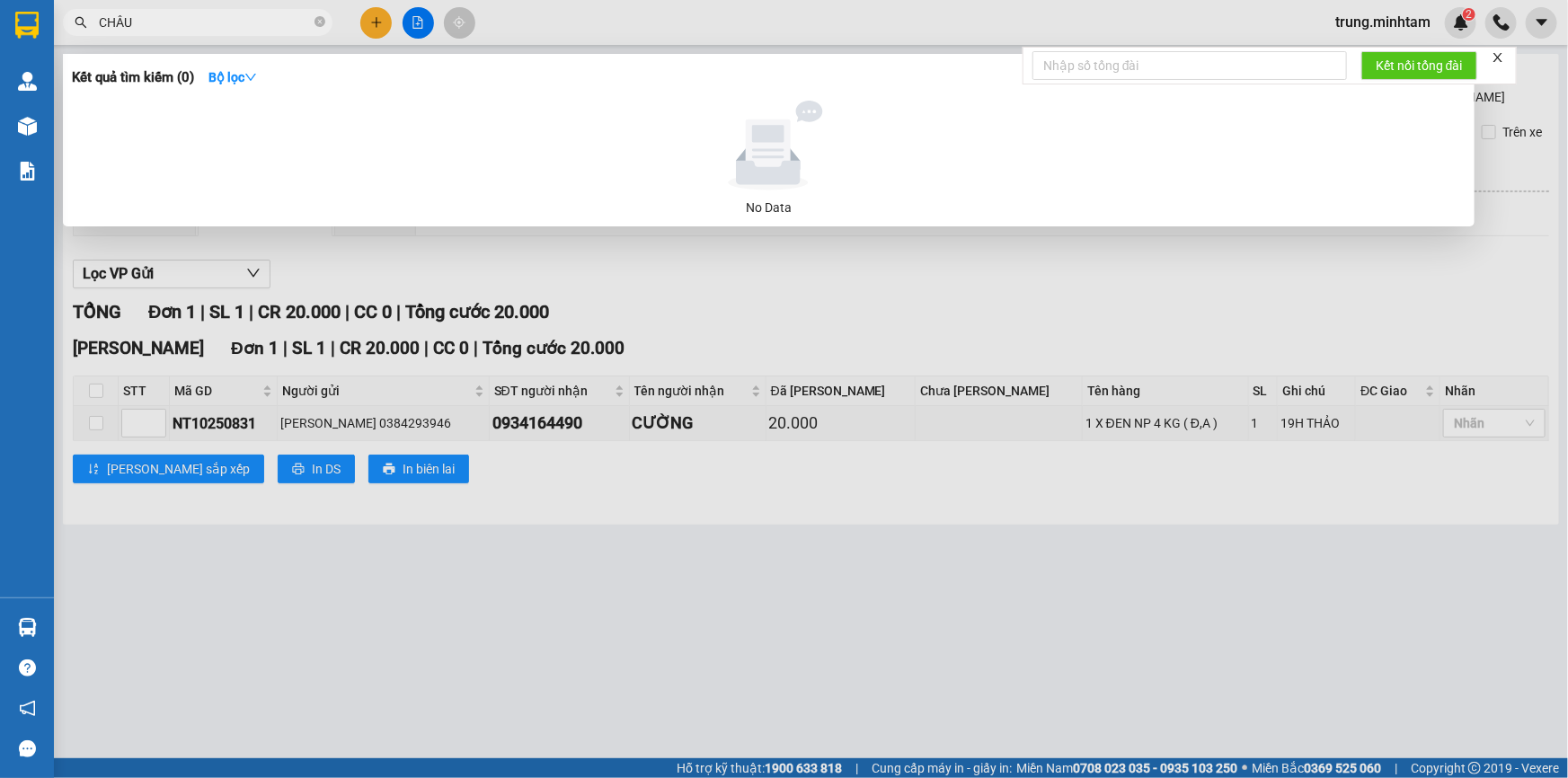
click at [597, 280] on div at bounding box center [784, 389] width 1568 height 778
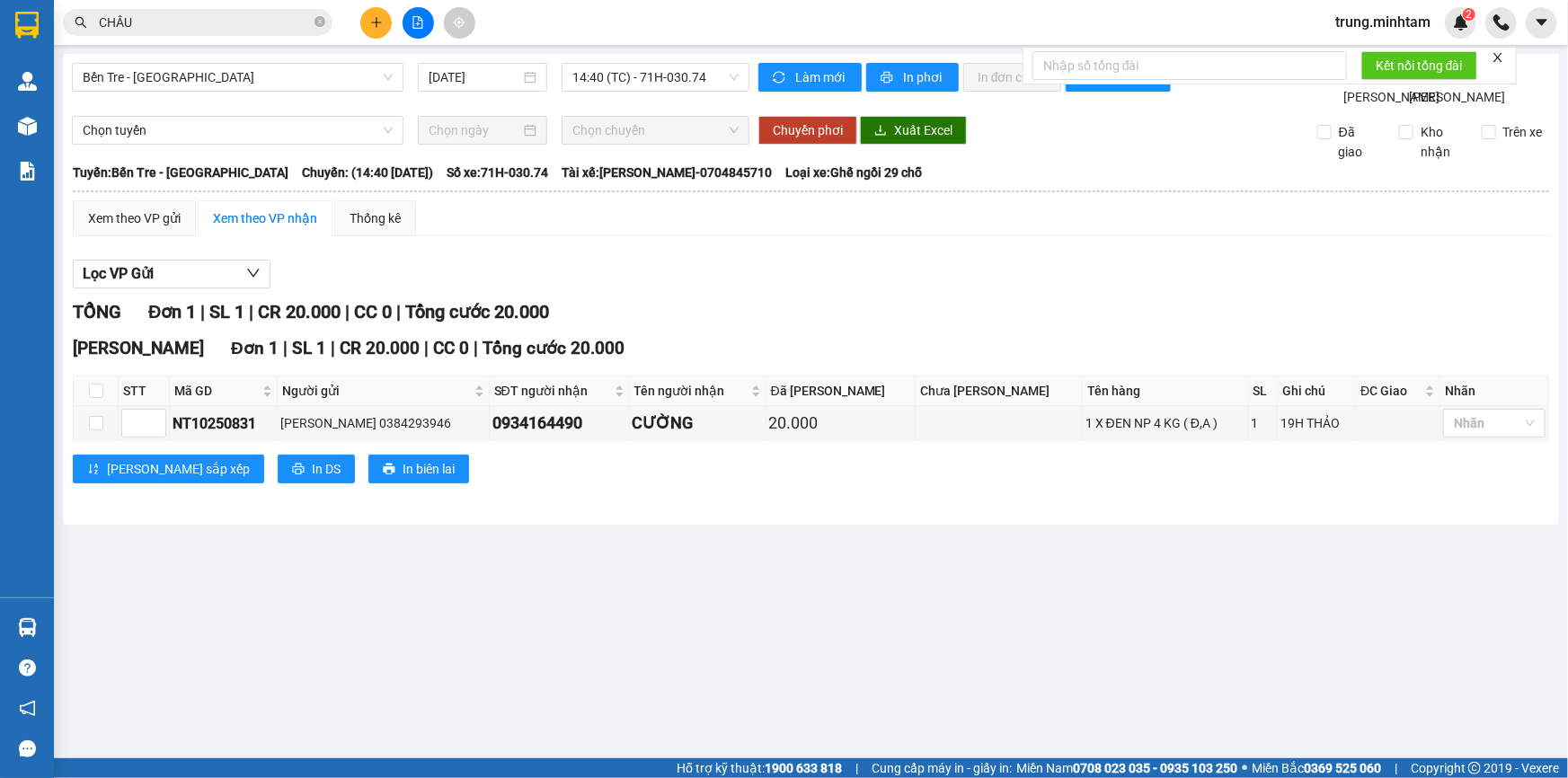
click at [162, 24] on input "CHÂU" at bounding box center [205, 22] width 212 height 20
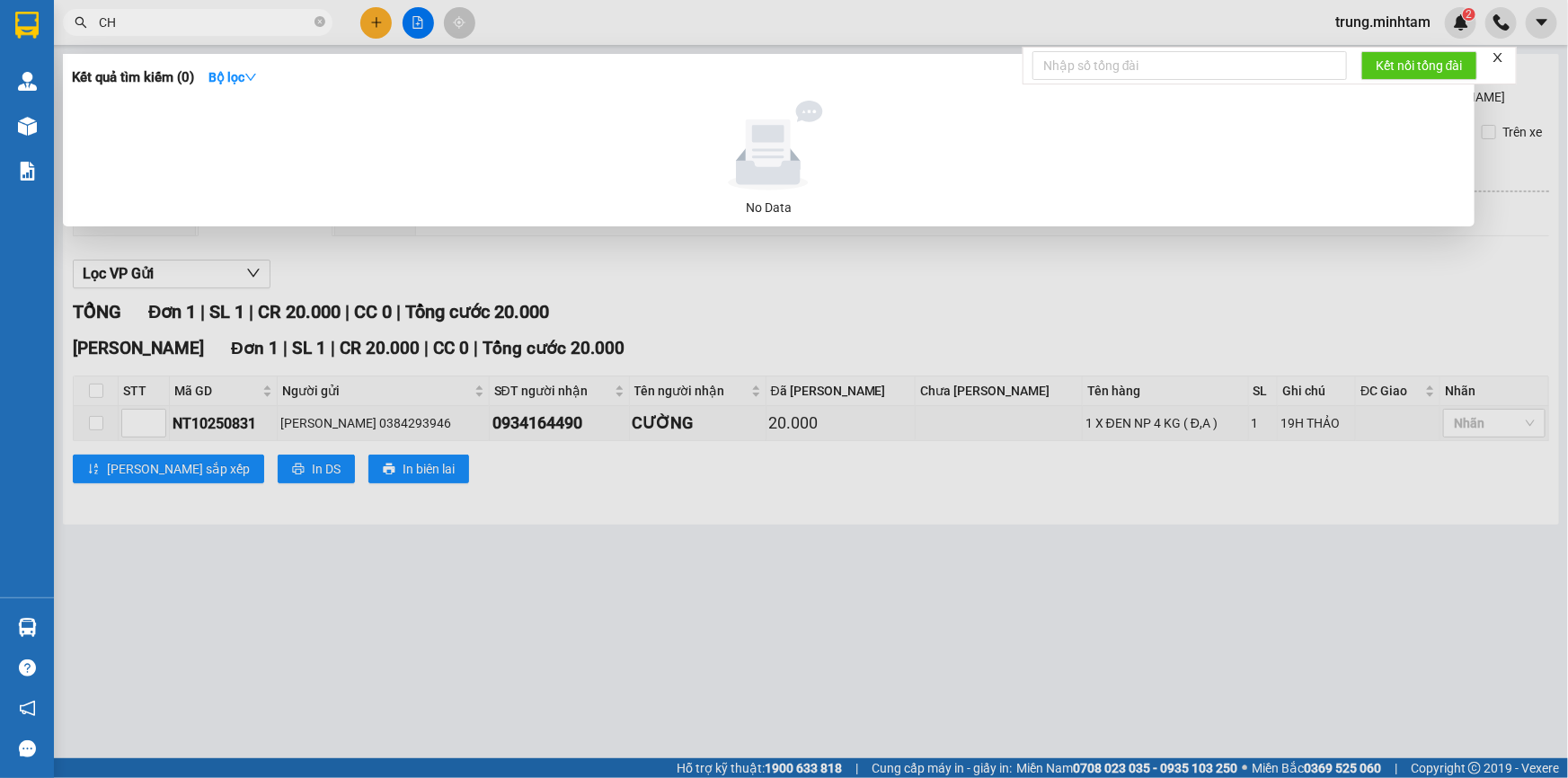
type input "C"
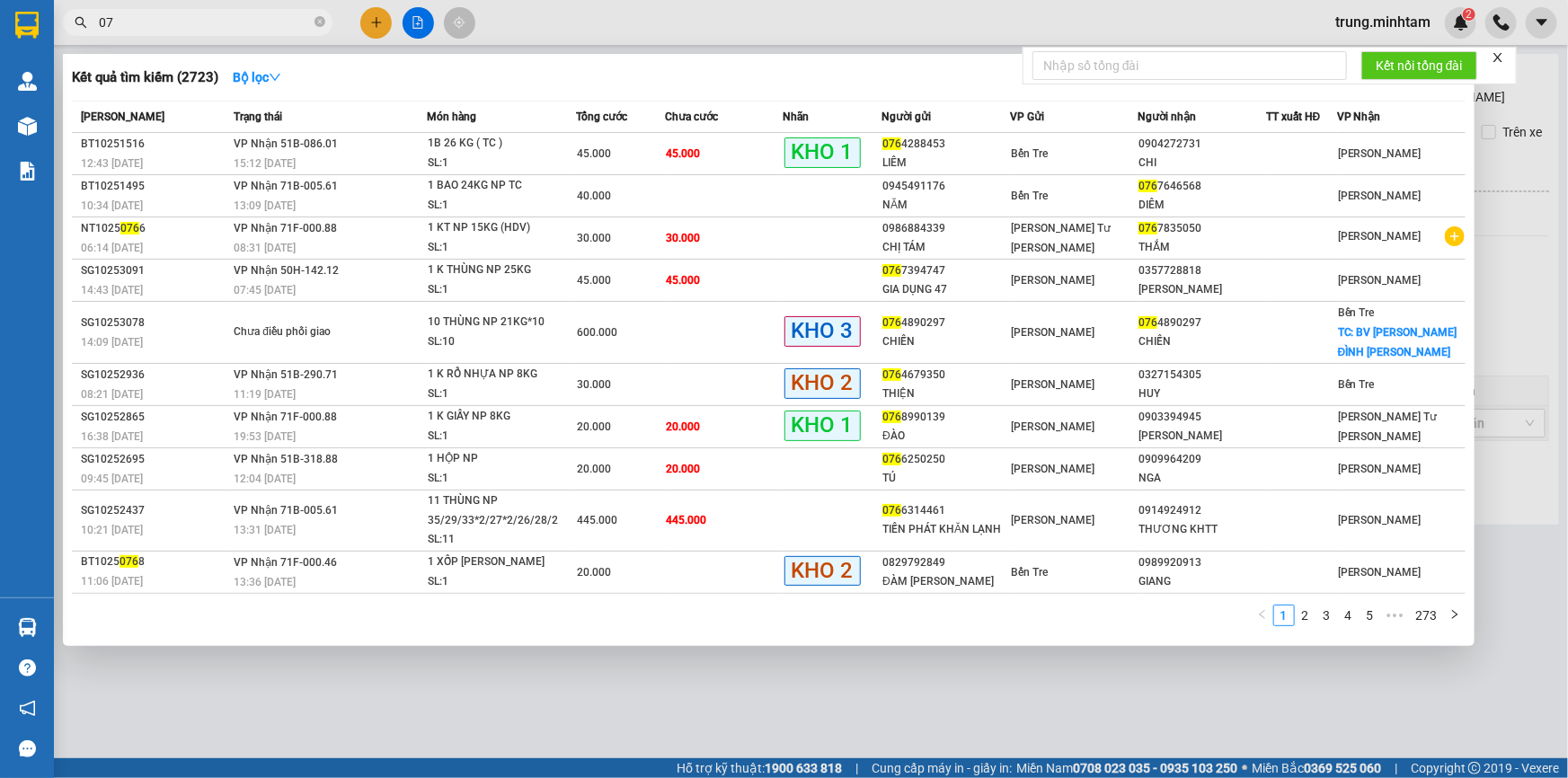
type input "0"
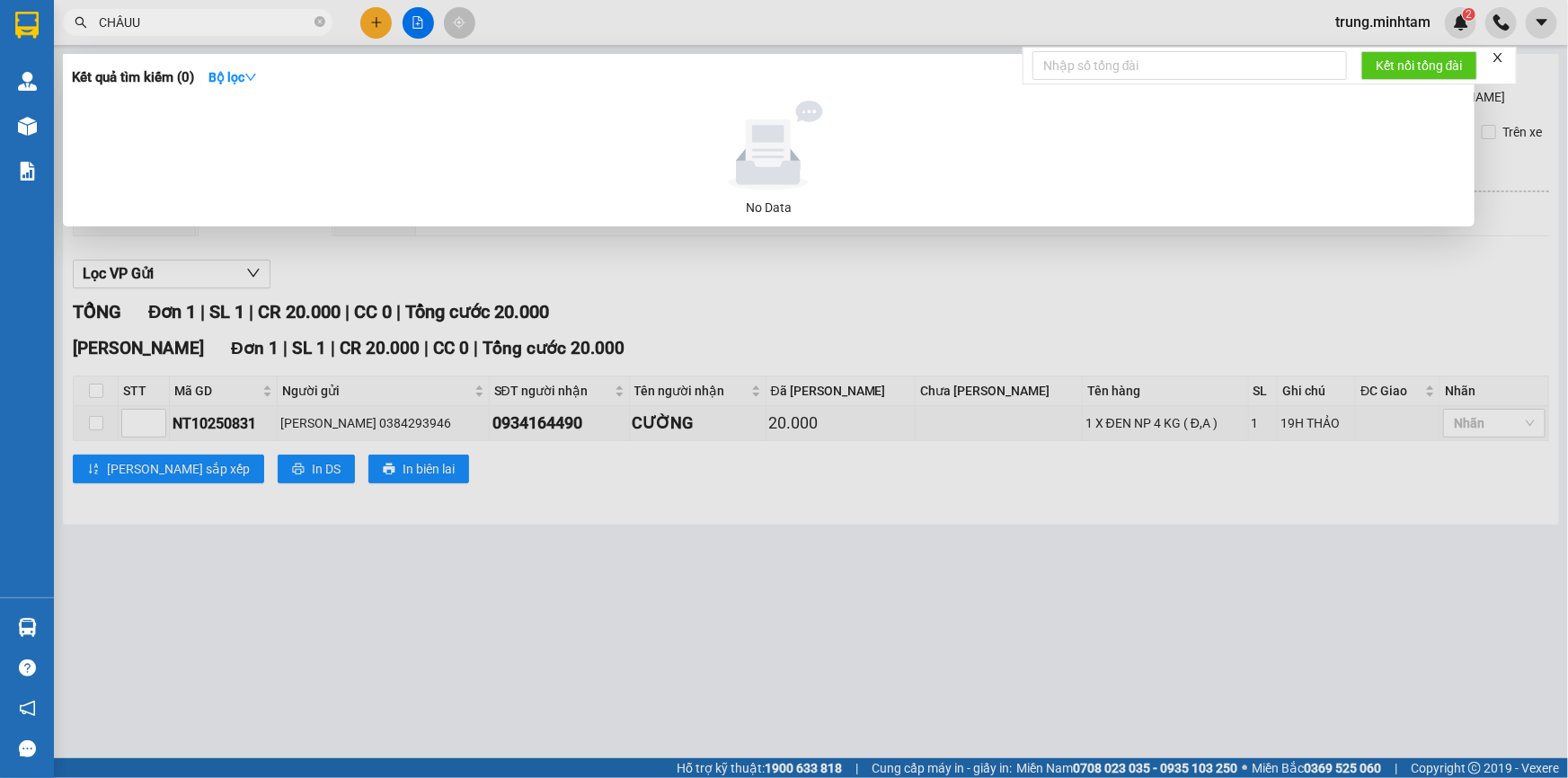
type input "CHÂU"
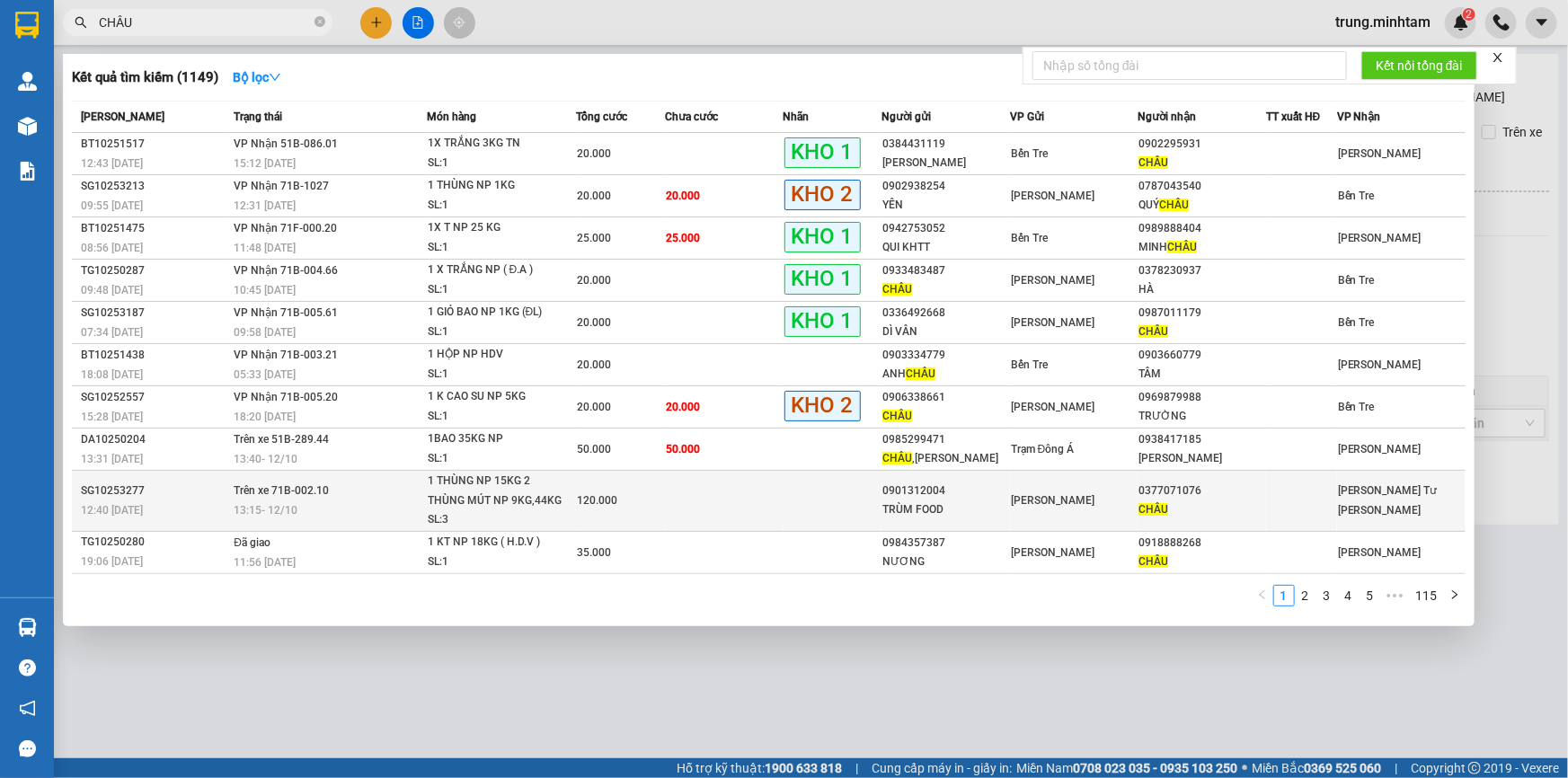
click at [953, 503] on div "TRÙM FOOD" at bounding box center [946, 510] width 127 height 19
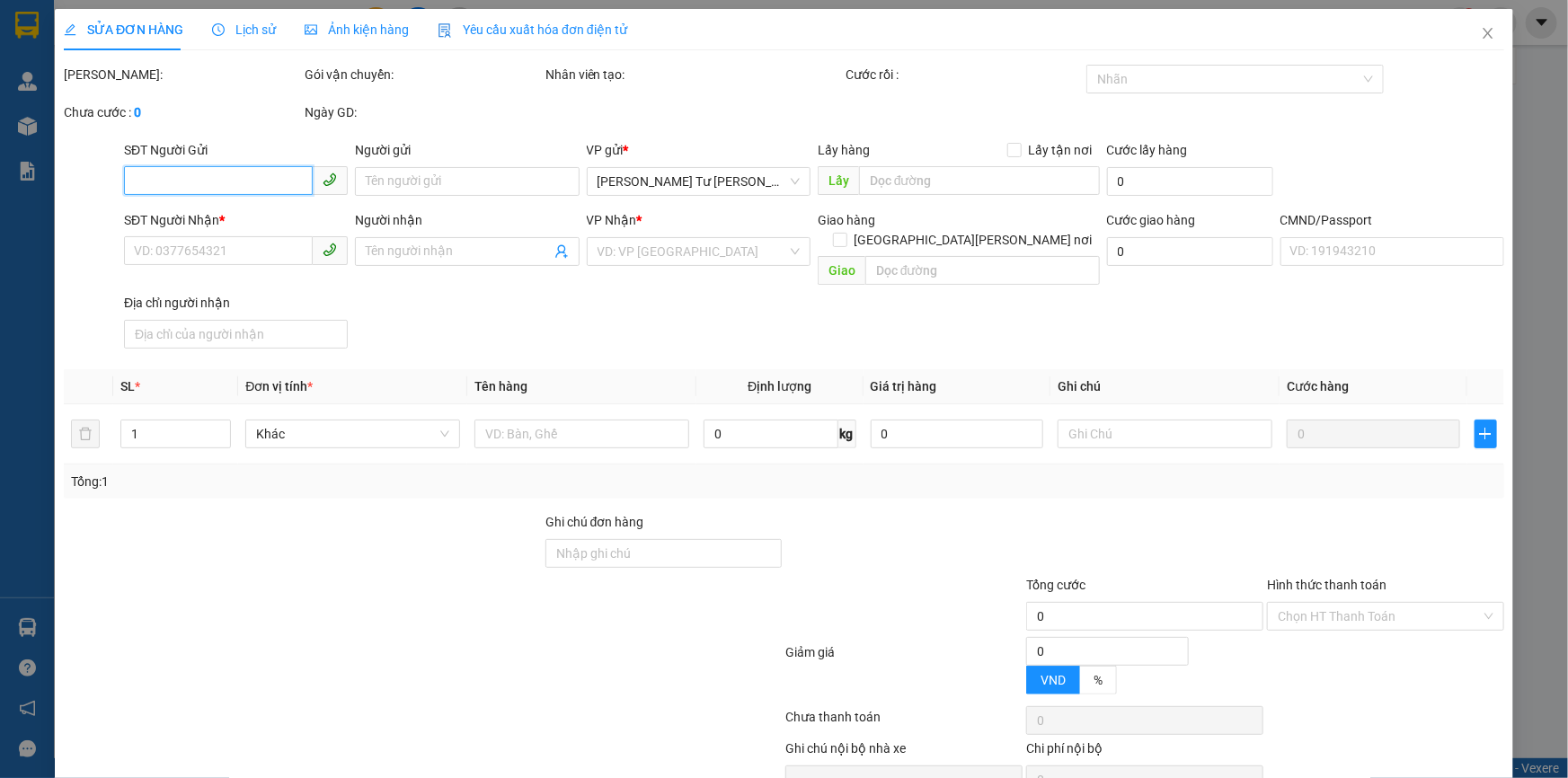
type input "0901312004"
type input "TRÙM FOOD"
type input "0377071076"
type input "CHÂU"
type input "120.000"
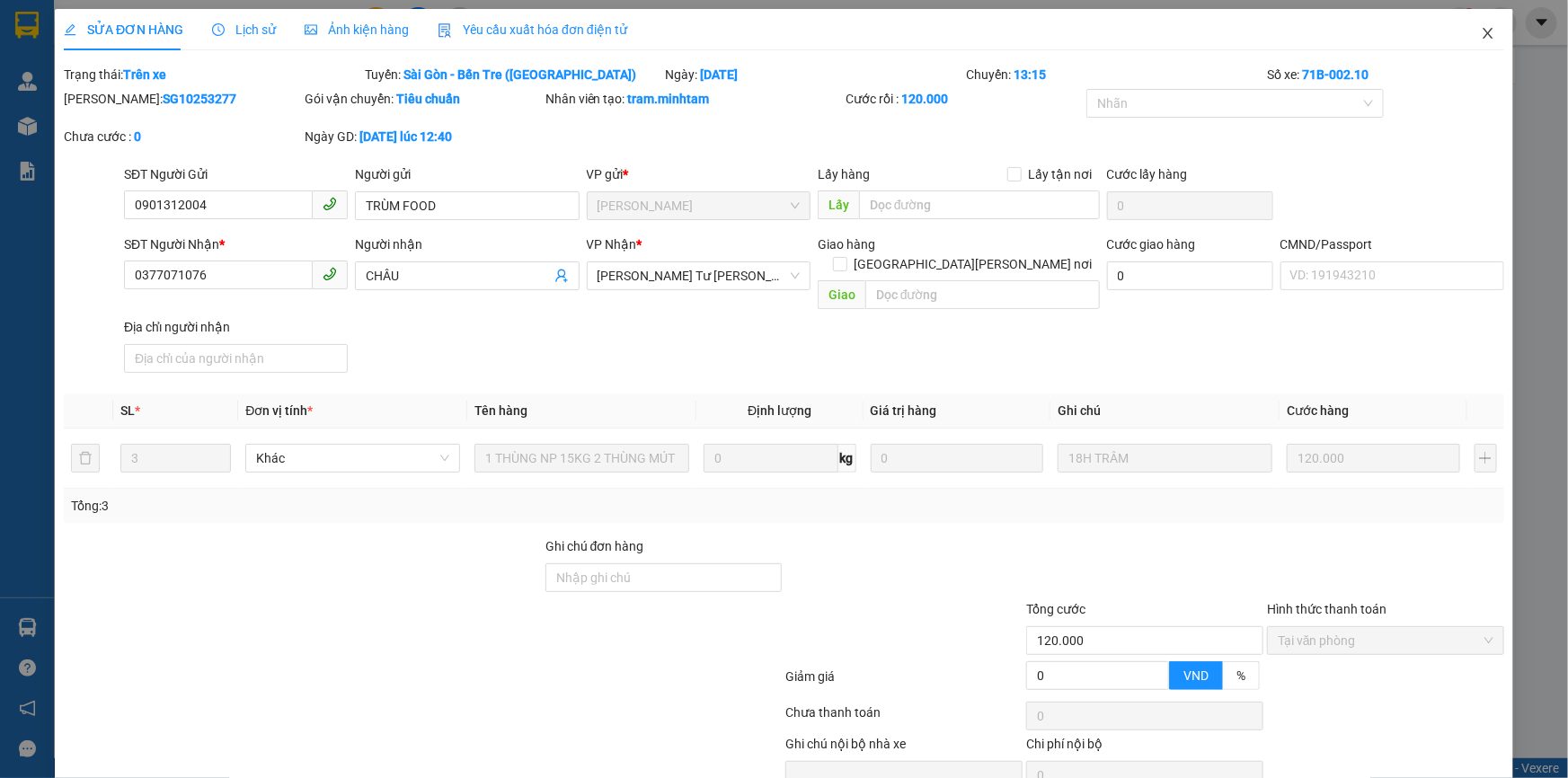
click at [1480, 27] on icon "close" at bounding box center [1487, 32] width 14 height 14
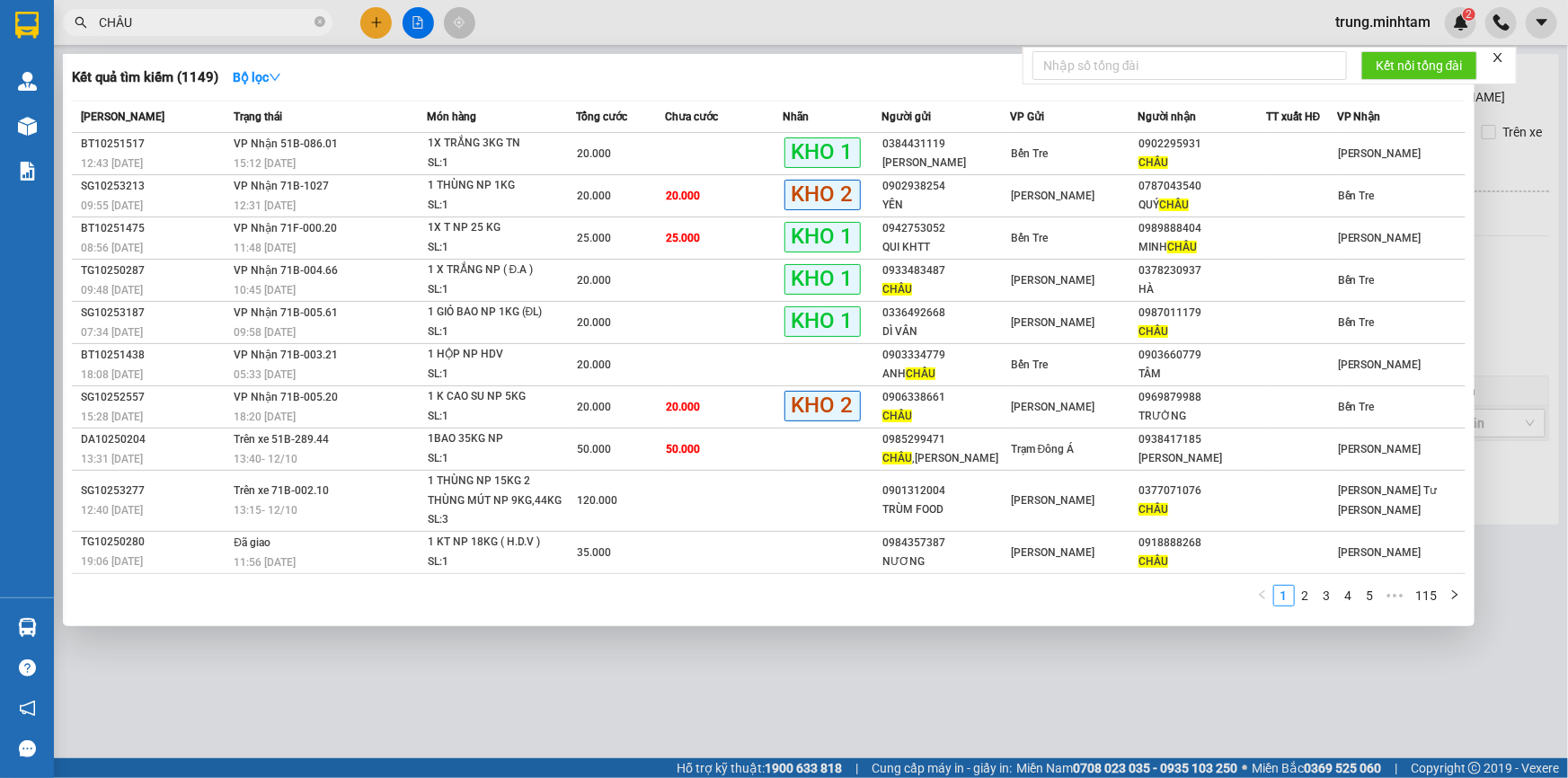
click at [214, 27] on input "CHÂU" at bounding box center [205, 22] width 212 height 20
type input "C"
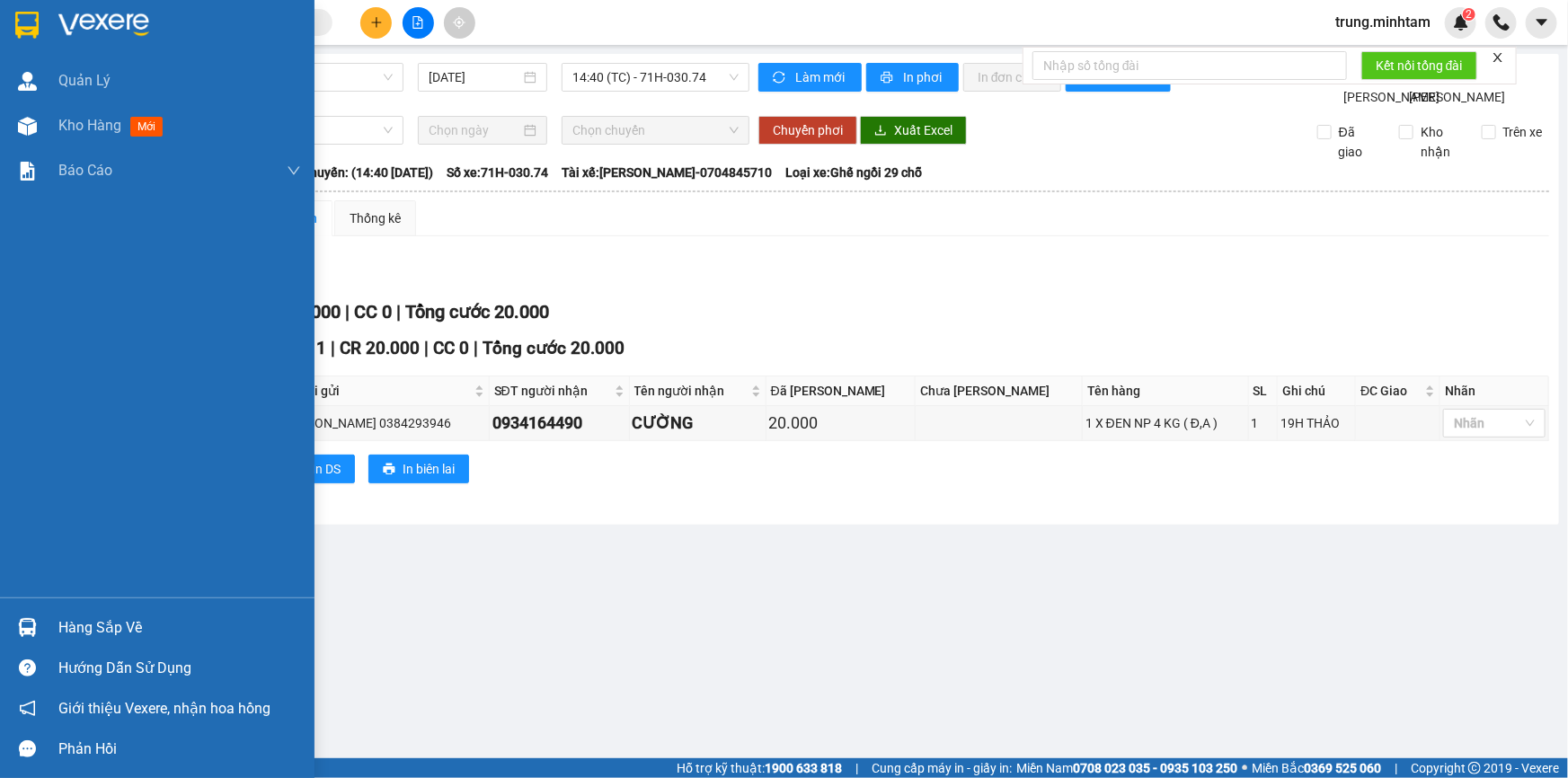
click at [76, 623] on div "Hàng sắp về" at bounding box center [179, 628] width 242 height 27
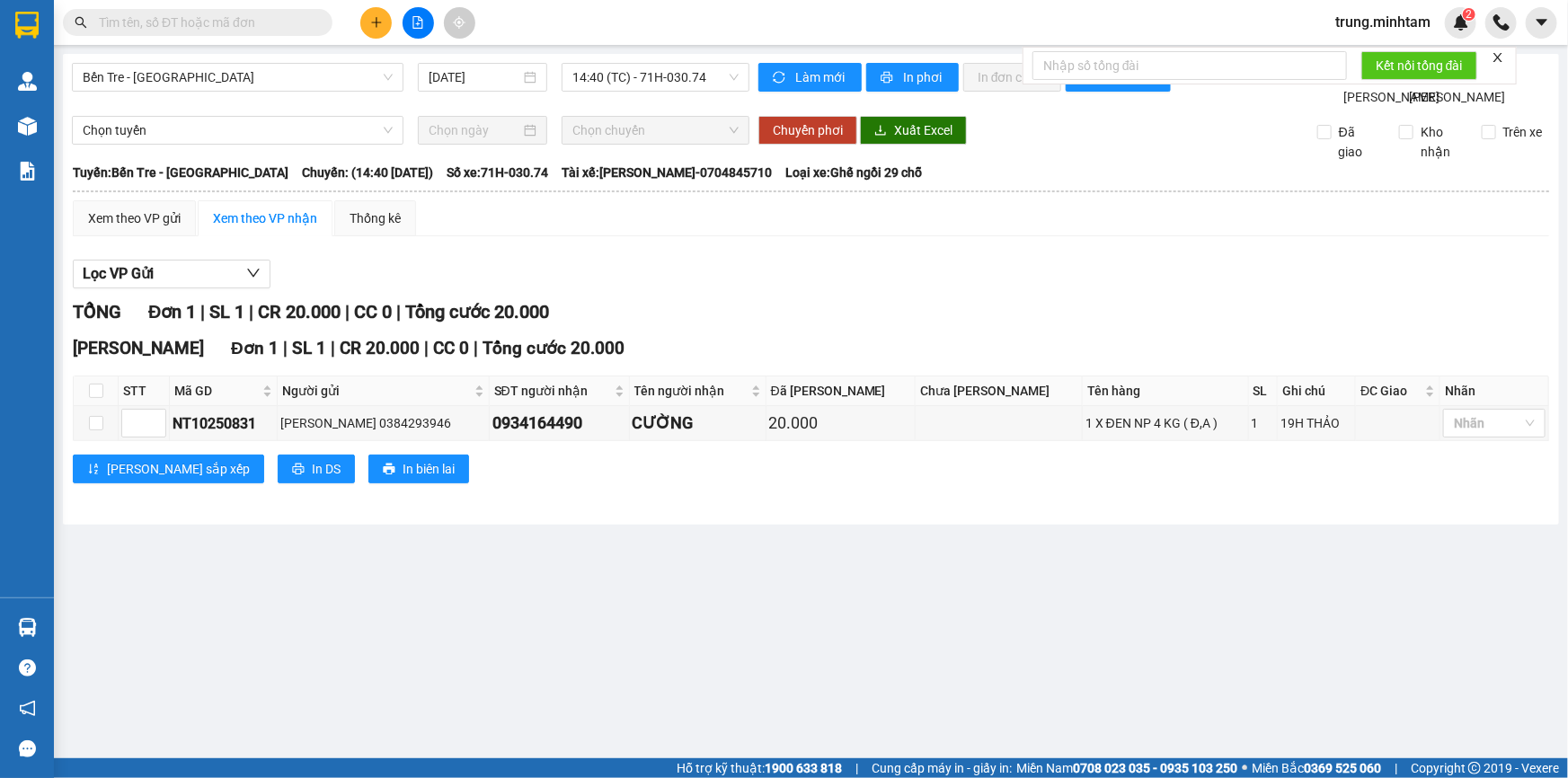
click at [998, 709] on section "Kết quả tìm kiếm ( 0 ) Bộ lọc No Data trung.minhtam 2 Quản Lý Kho hàng mới Báo …" at bounding box center [784, 389] width 1568 height 778
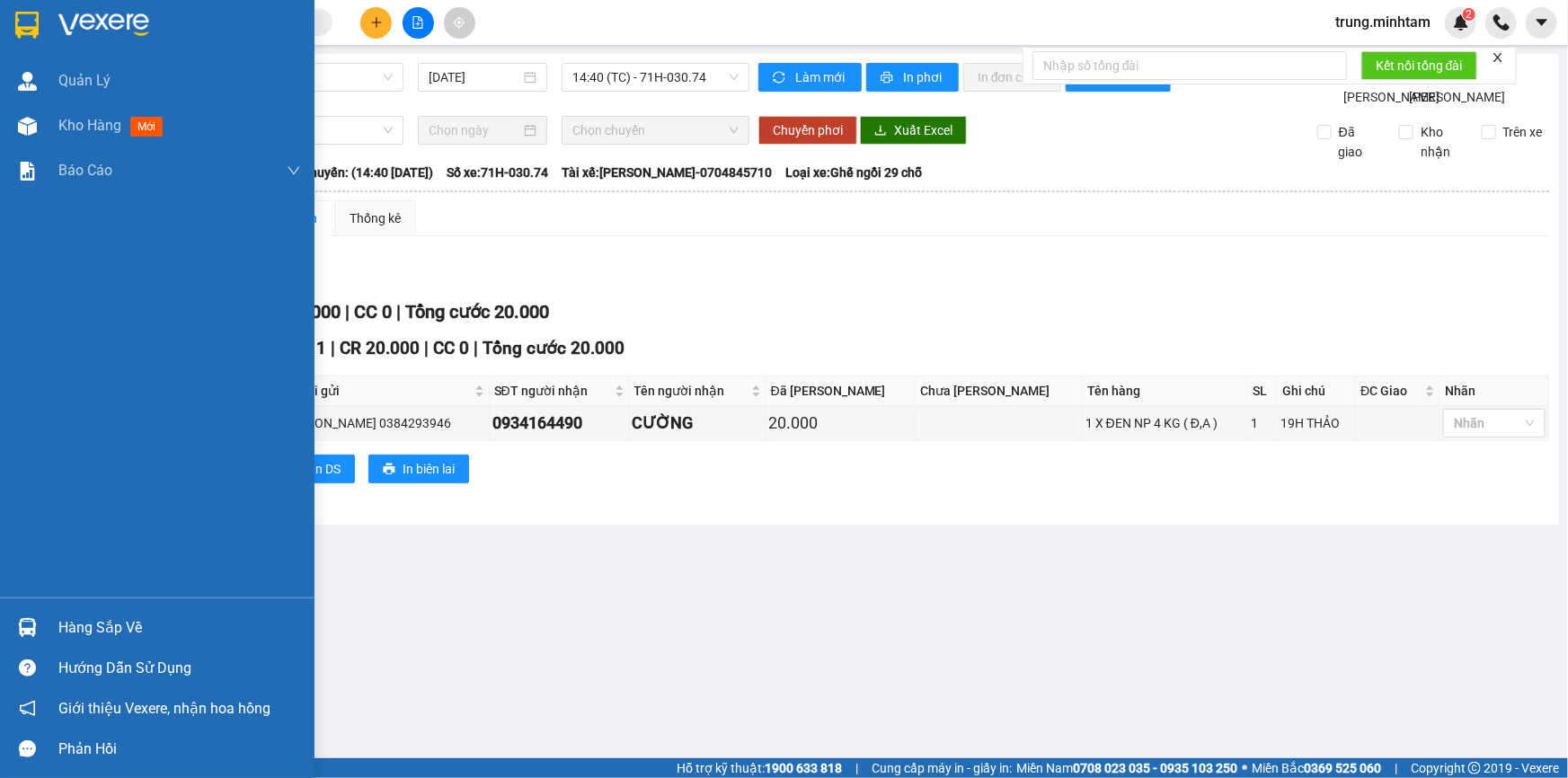
click at [89, 629] on div "Hàng sắp về" at bounding box center [179, 628] width 242 height 27
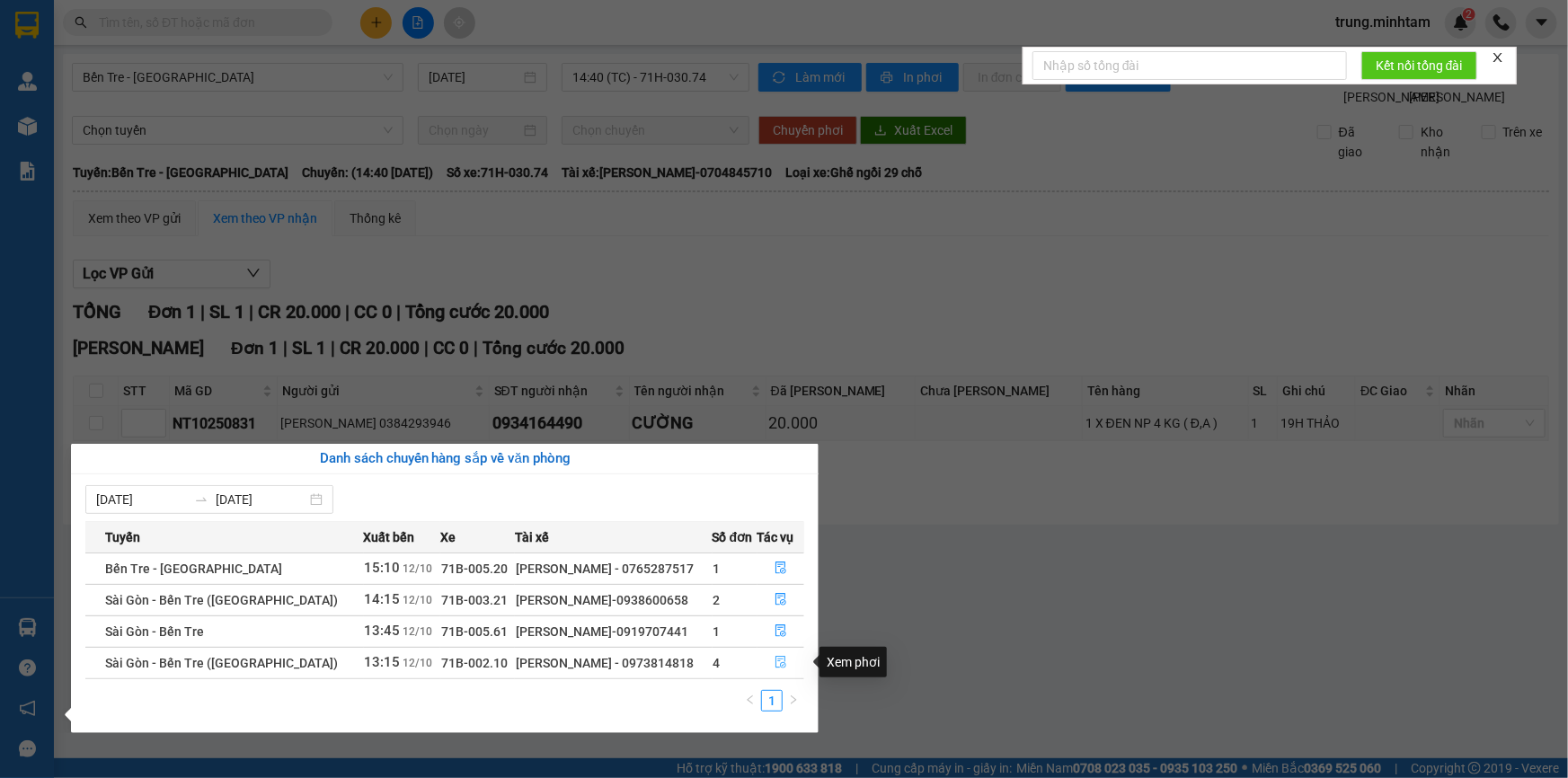
click at [775, 663] on icon "file-done" at bounding box center [780, 662] width 12 height 12
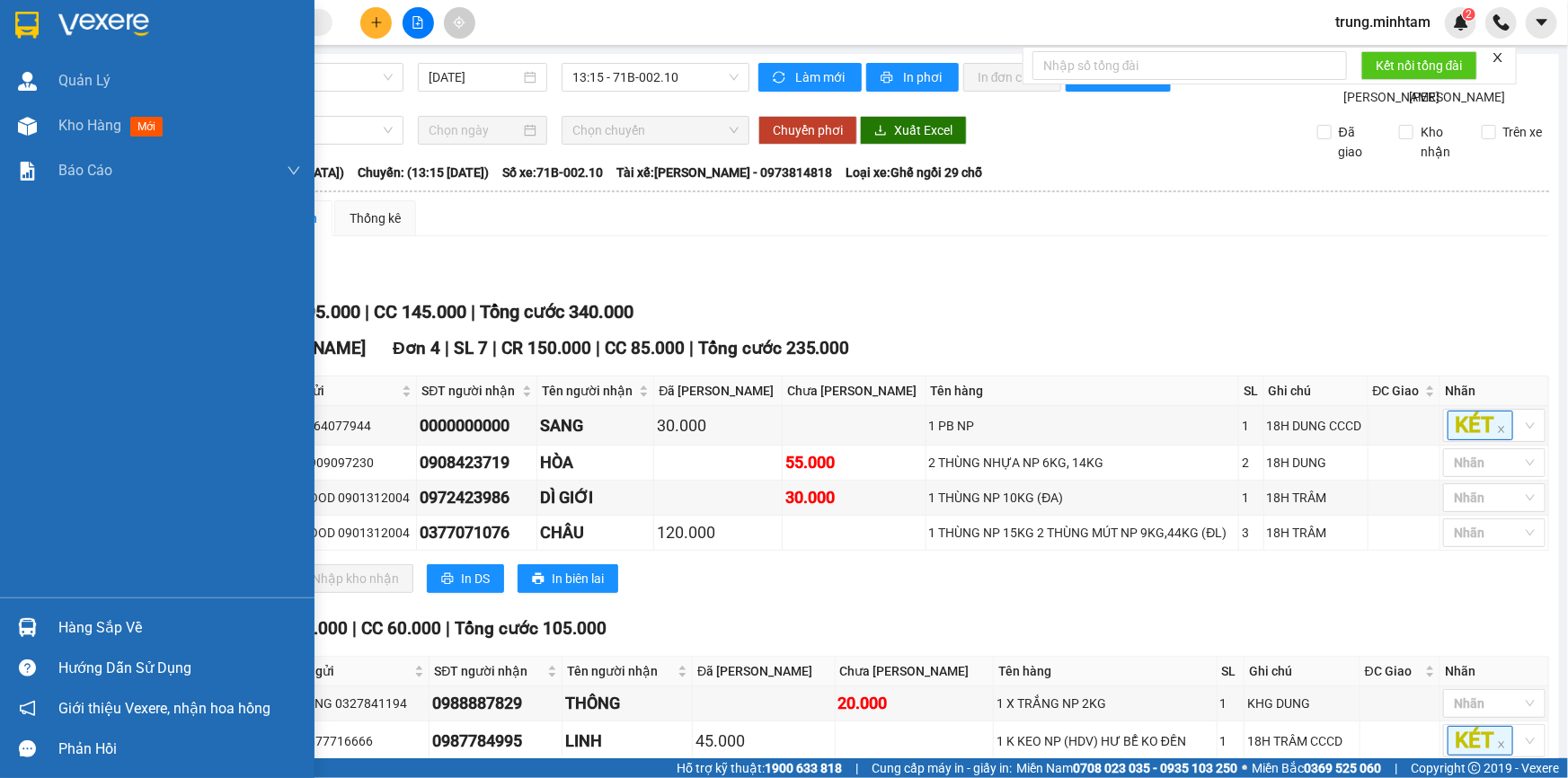
click at [90, 638] on div "Hàng sắp về" at bounding box center [179, 628] width 242 height 27
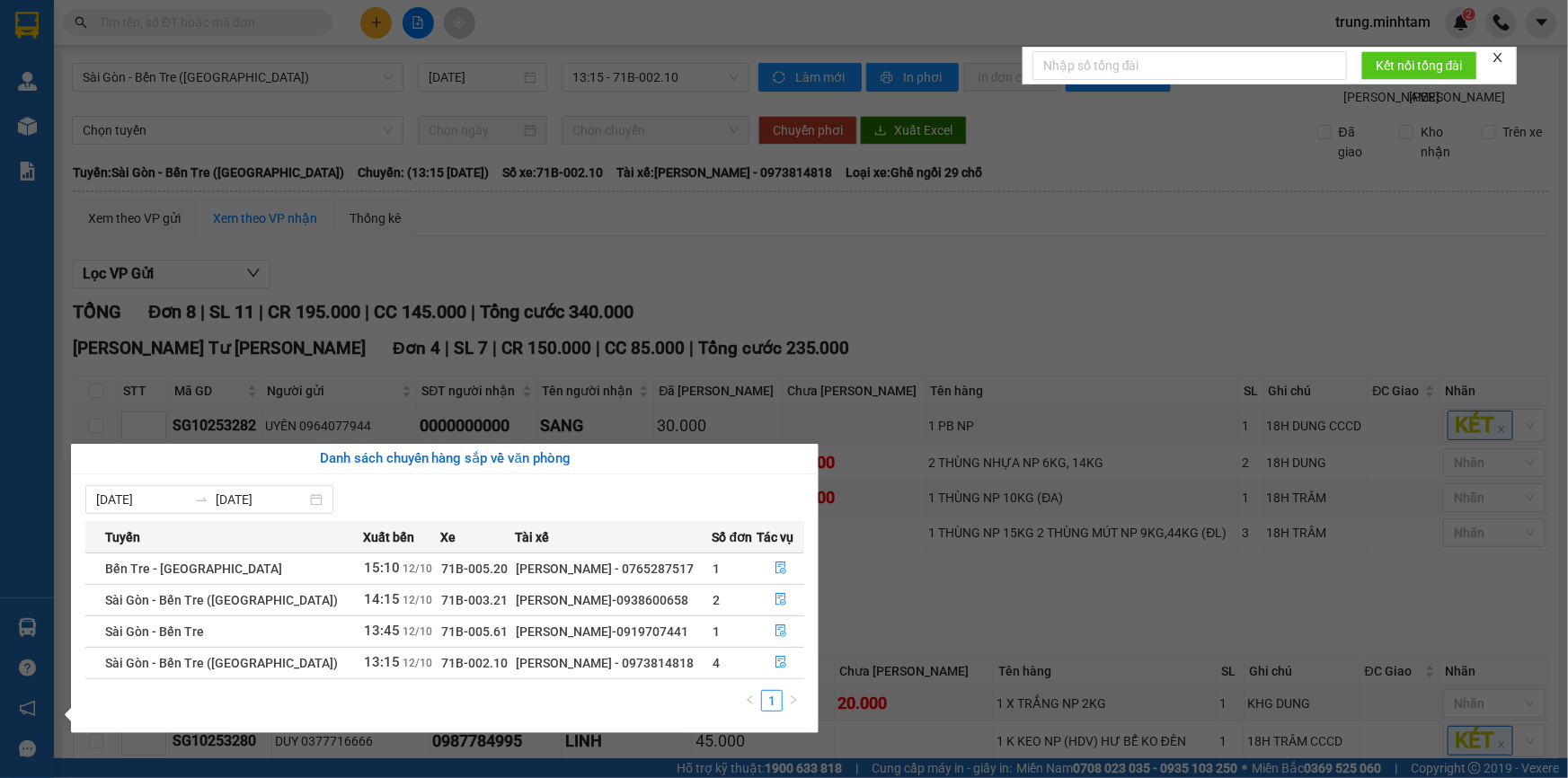
click at [991, 654] on section "Kết quả tìm kiếm ( 0 ) Bộ lọc No Data trung.minhtam 2 Quản Lý Kho hàng mới Báo …" at bounding box center [784, 389] width 1568 height 778
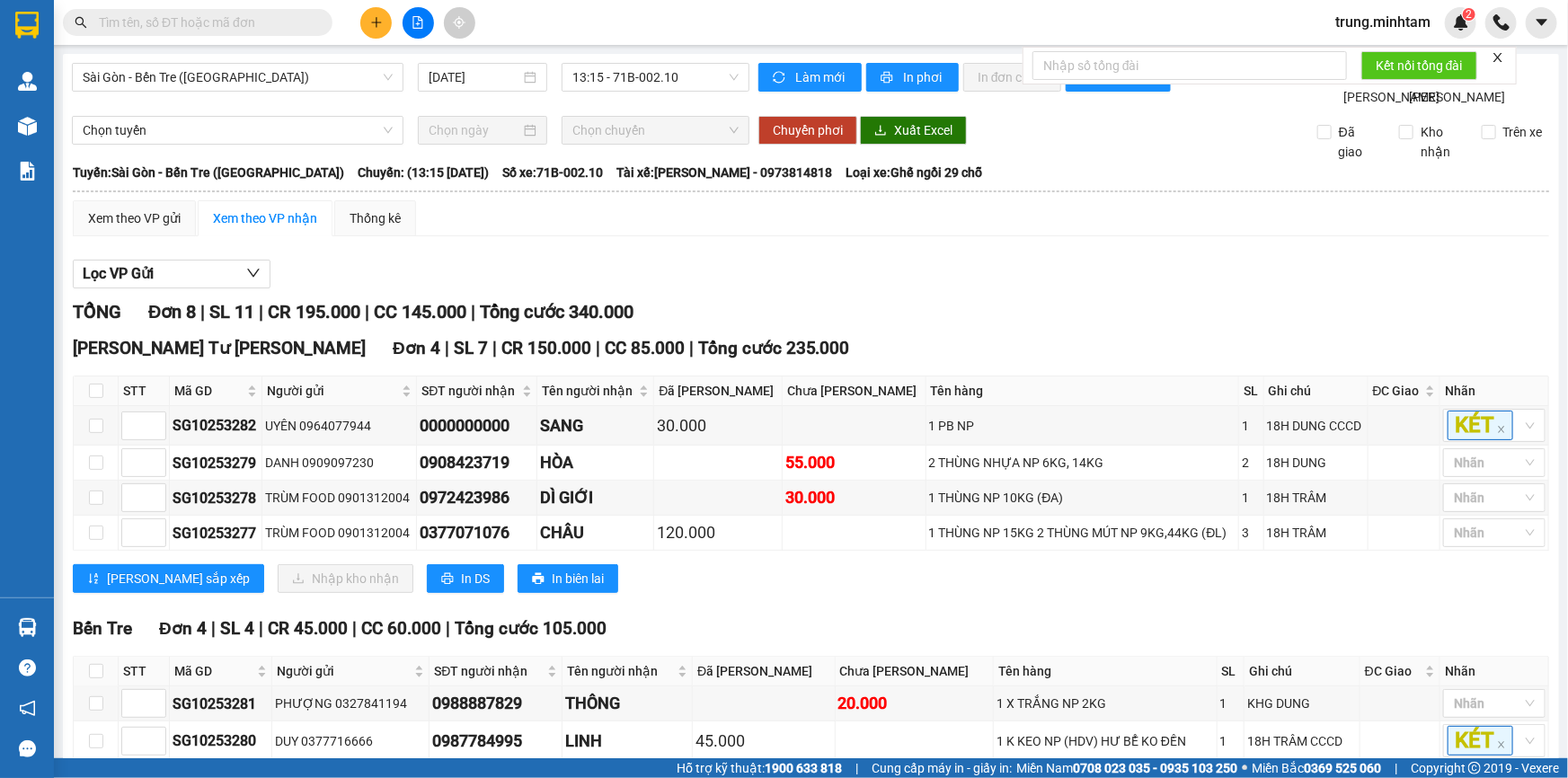
click at [241, 14] on input "text" at bounding box center [205, 22] width 212 height 20
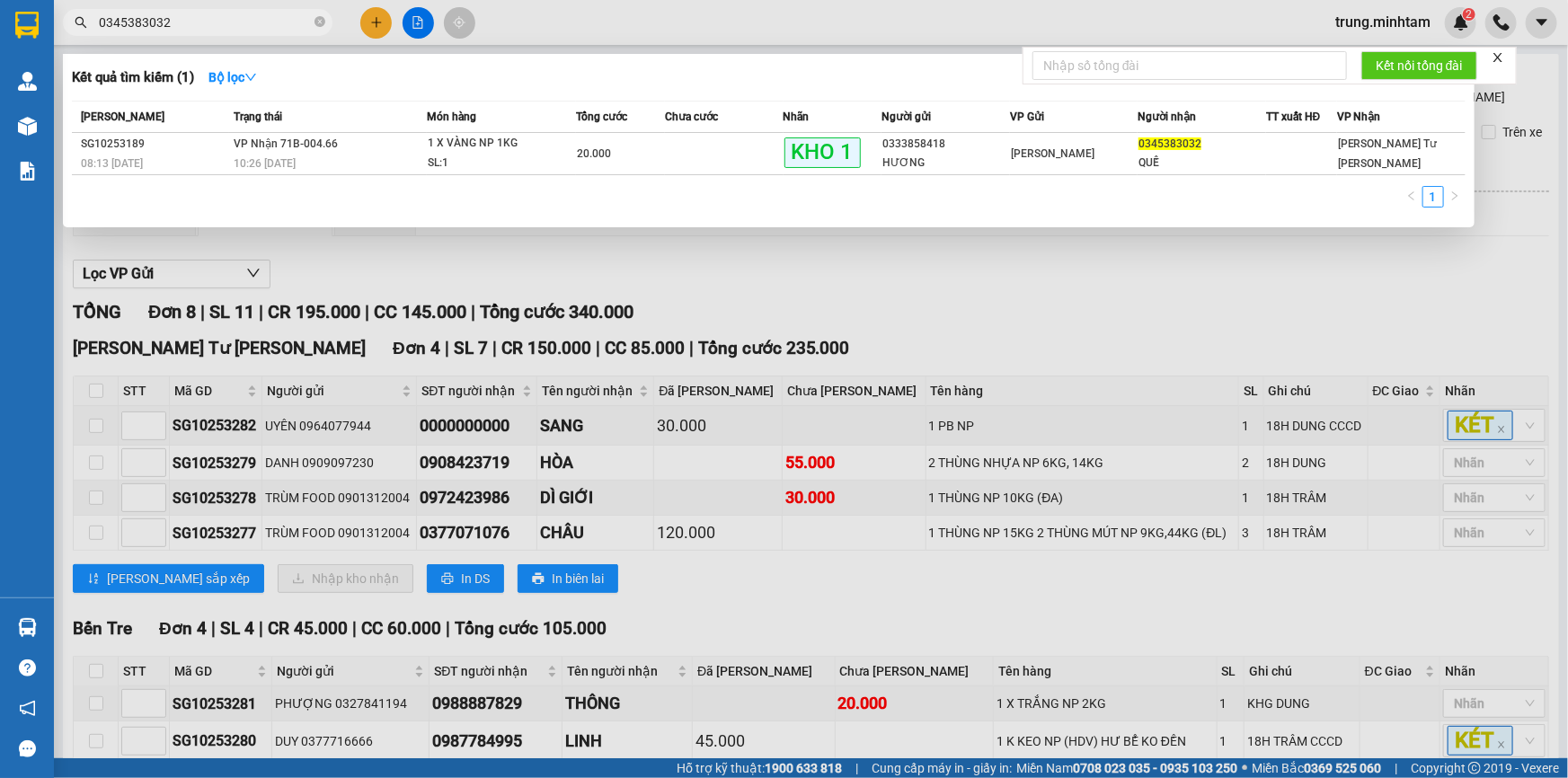
type input "0345383032"
click at [672, 141] on td at bounding box center [723, 154] width 118 height 42
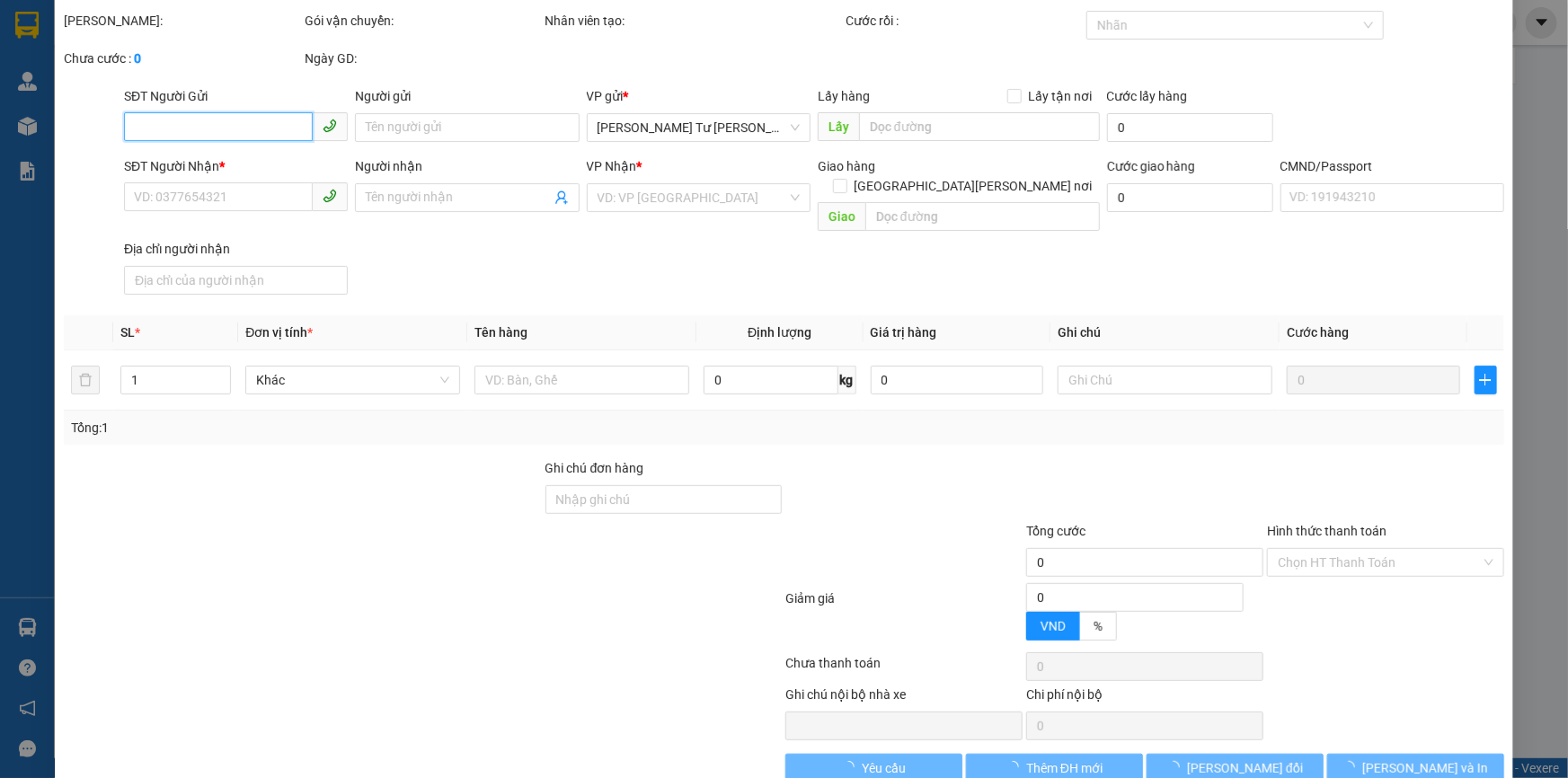
type input "0333858418"
type input "HƯƠNG"
type input "0345383032"
type input "QUẾ"
type input "BM"
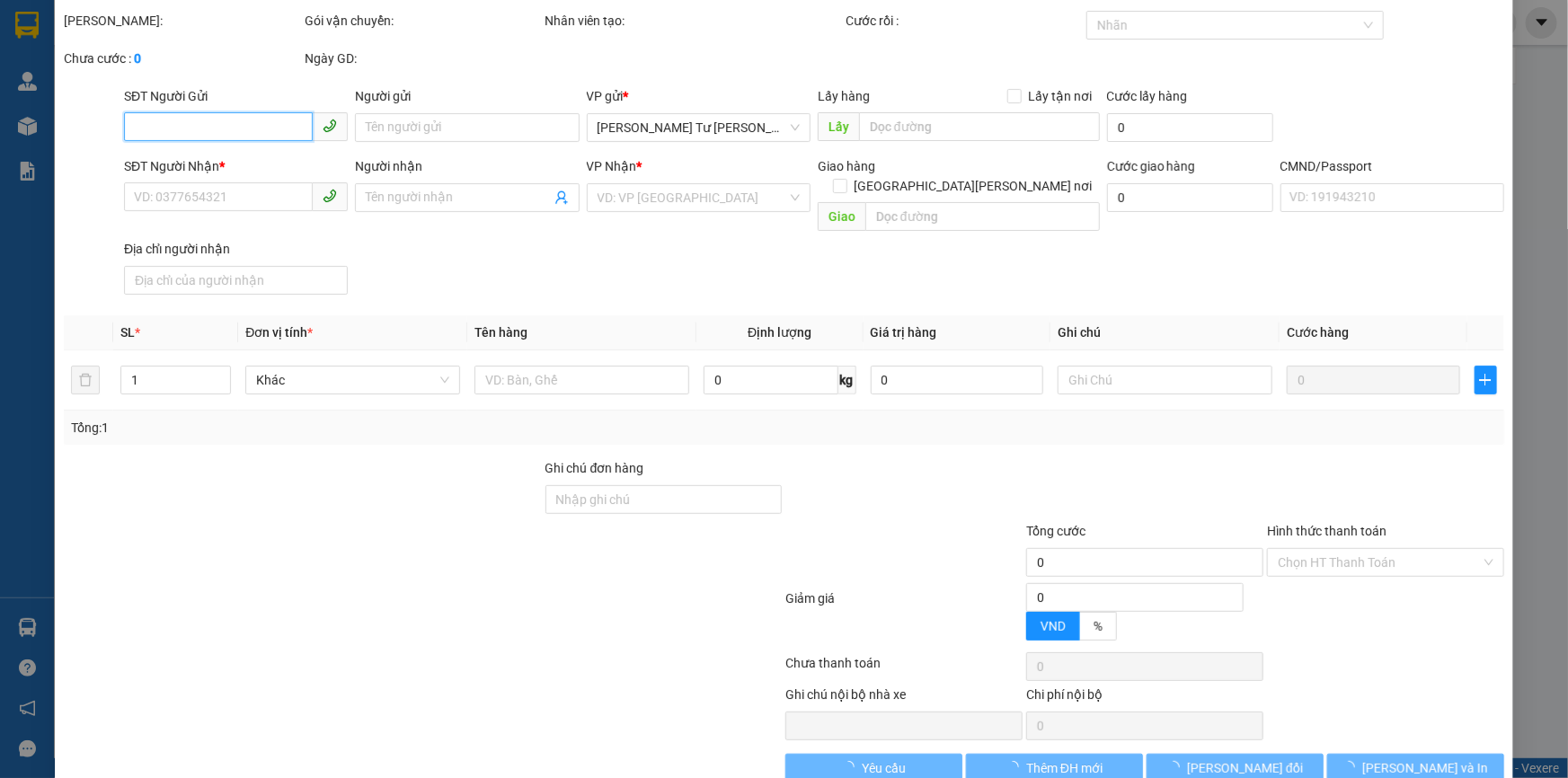
type input "20.000"
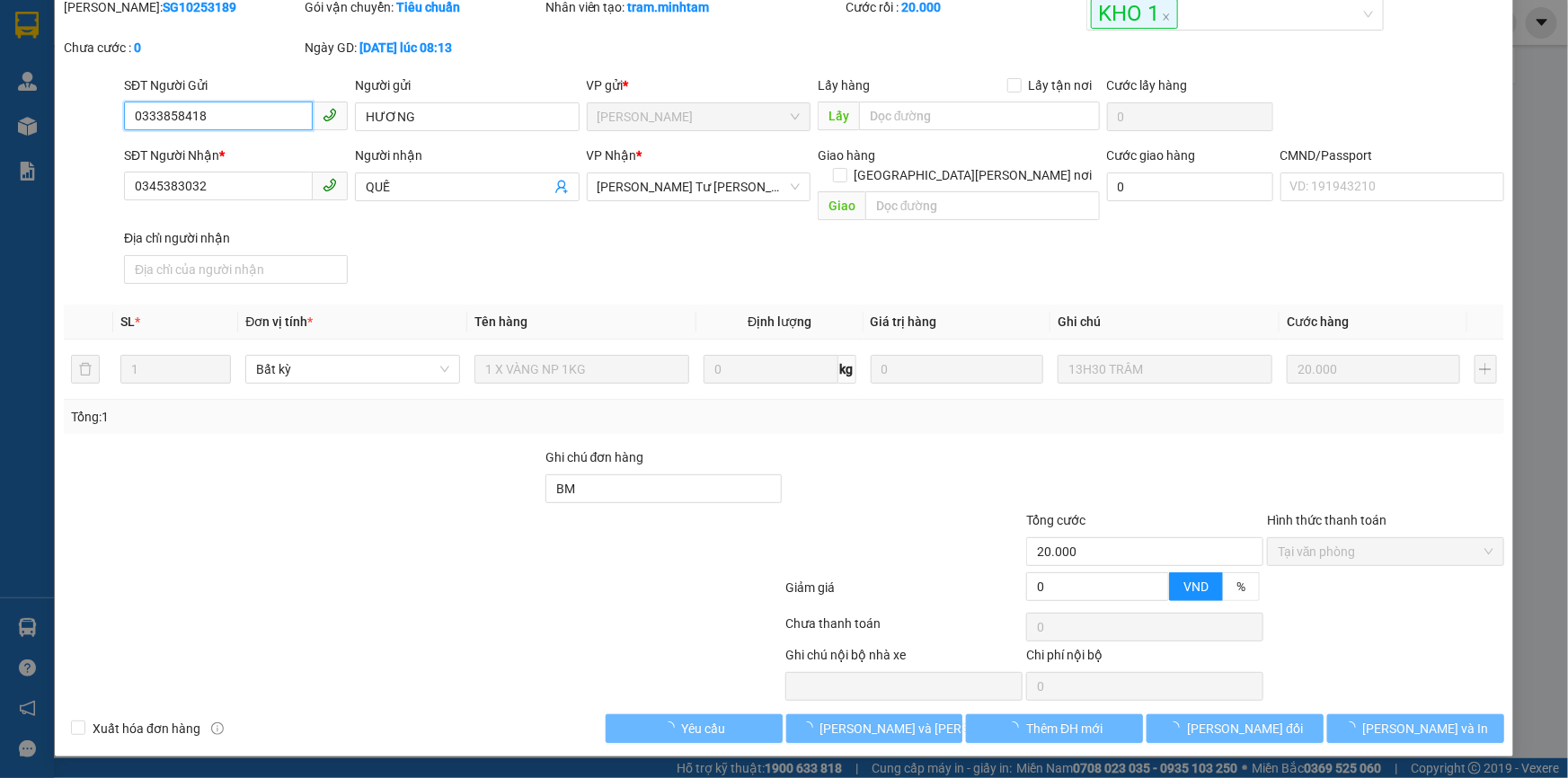
scroll to position [45, 0]
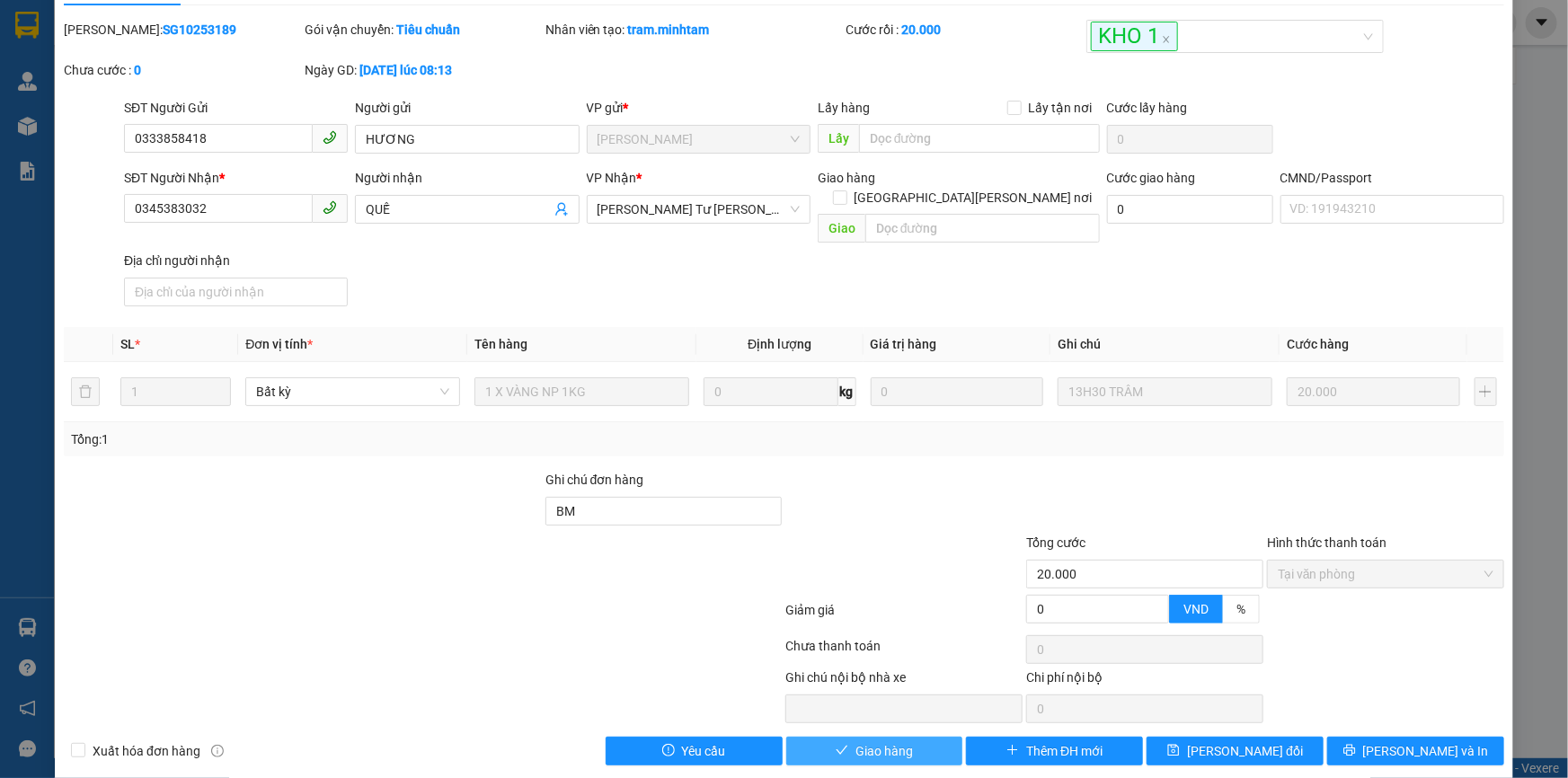
click at [876, 742] on span "Giao hàng" at bounding box center [884, 751] width 57 height 20
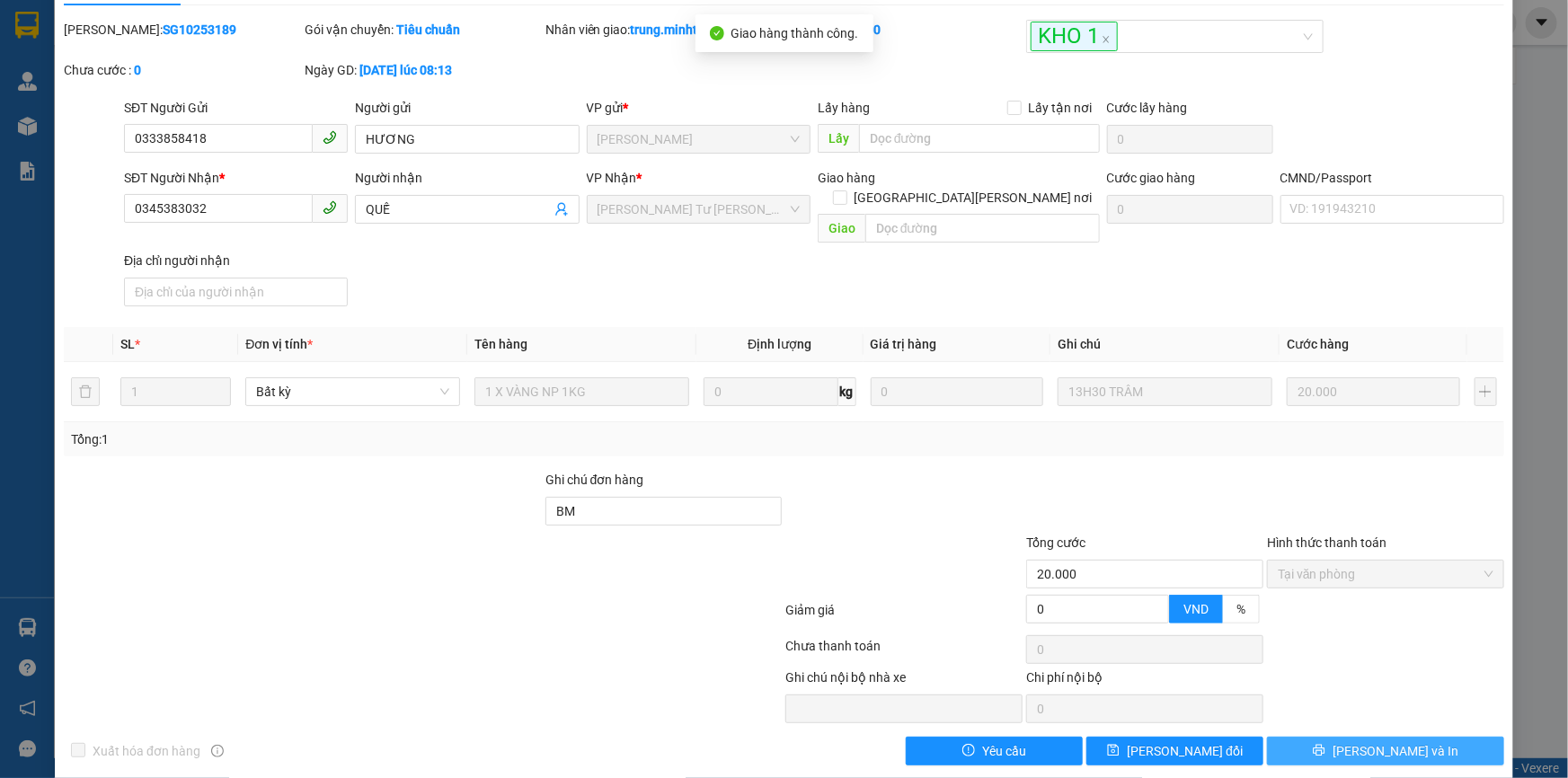
click at [1384, 742] on span "[PERSON_NAME] và In" at bounding box center [1395, 751] width 126 height 20
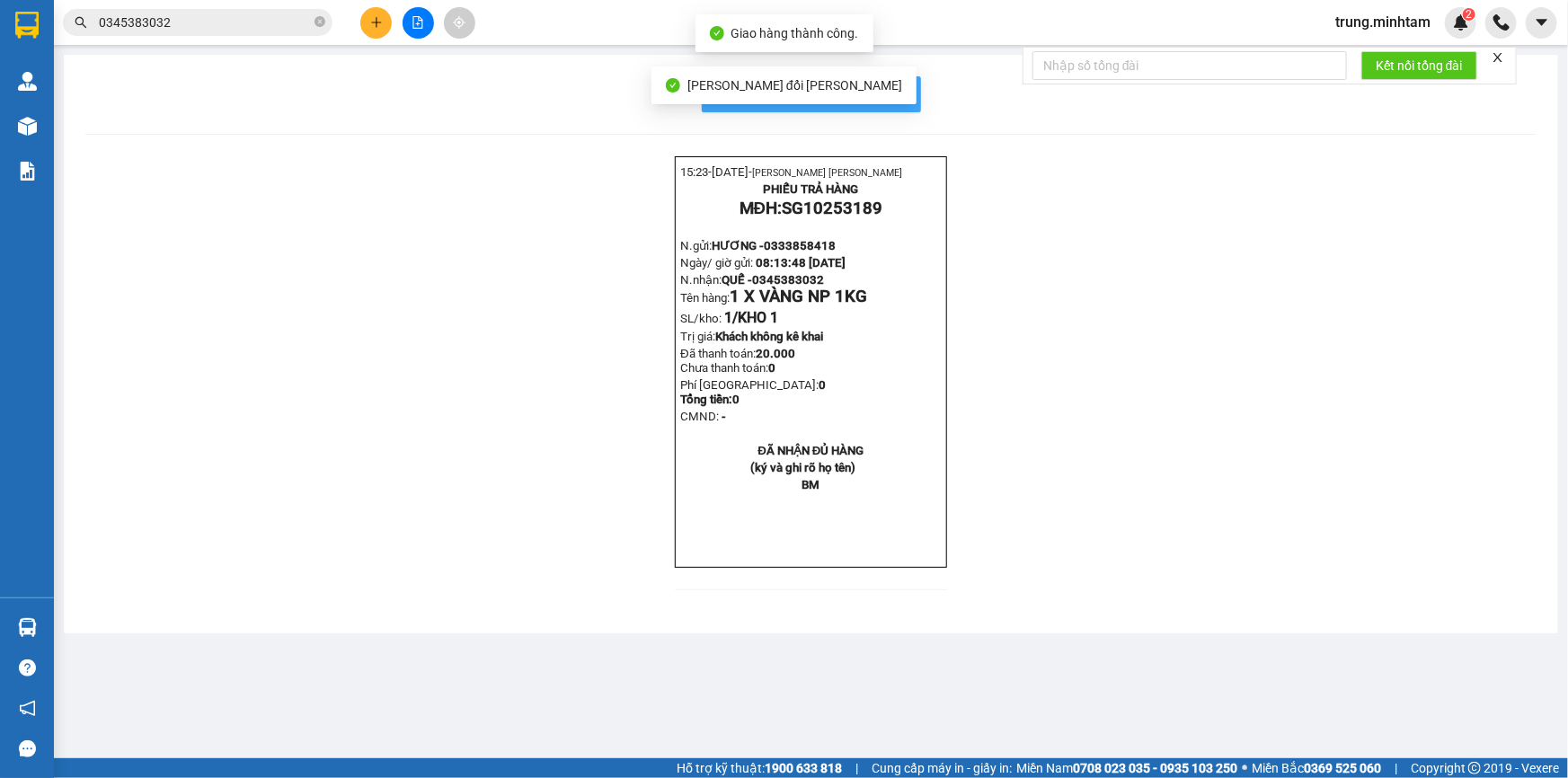
click at [896, 91] on span "In mẫu biên lai tự cấu hình" at bounding box center [822, 94] width 169 height 23
click at [368, 25] on button at bounding box center [376, 23] width 31 height 31
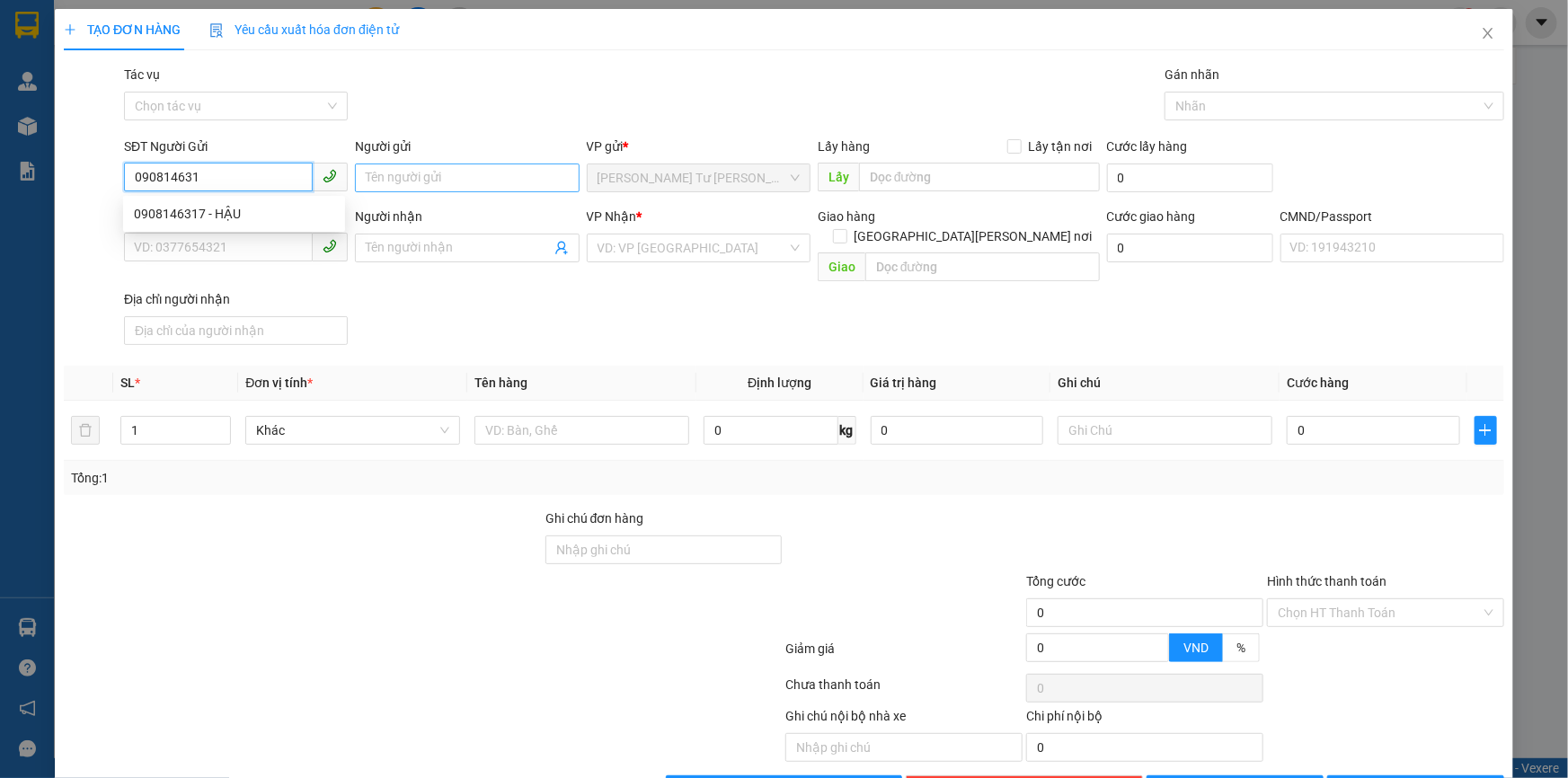
type input "0908146317"
click at [227, 213] on div "0908146317 - HẬU" at bounding box center [234, 214] width 200 height 20
type input "HẬU"
type input "0906832516"
type input "NHÂN"
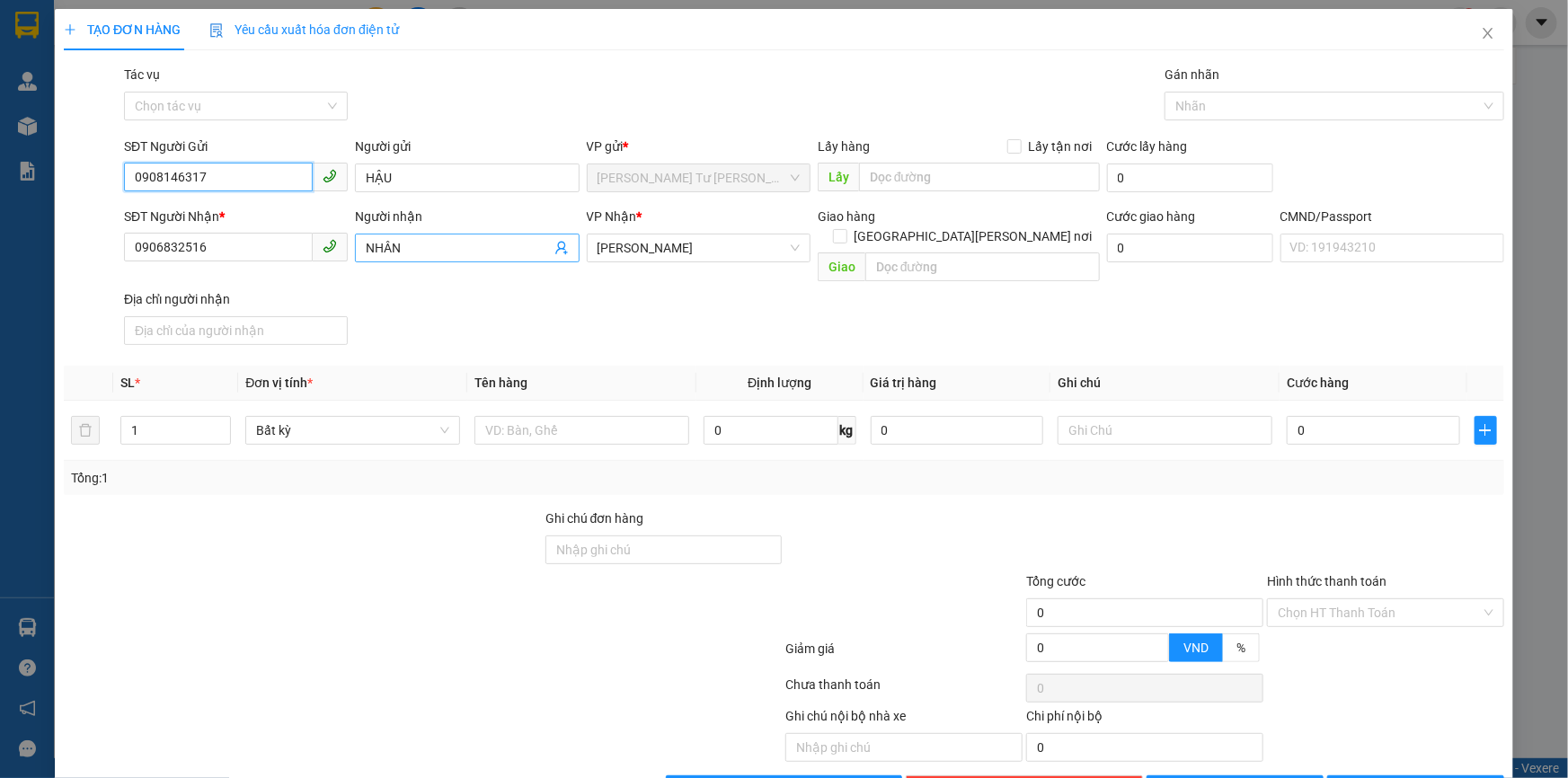
type input "0908146317"
click at [557, 247] on icon "user-add" at bounding box center [561, 248] width 14 height 14
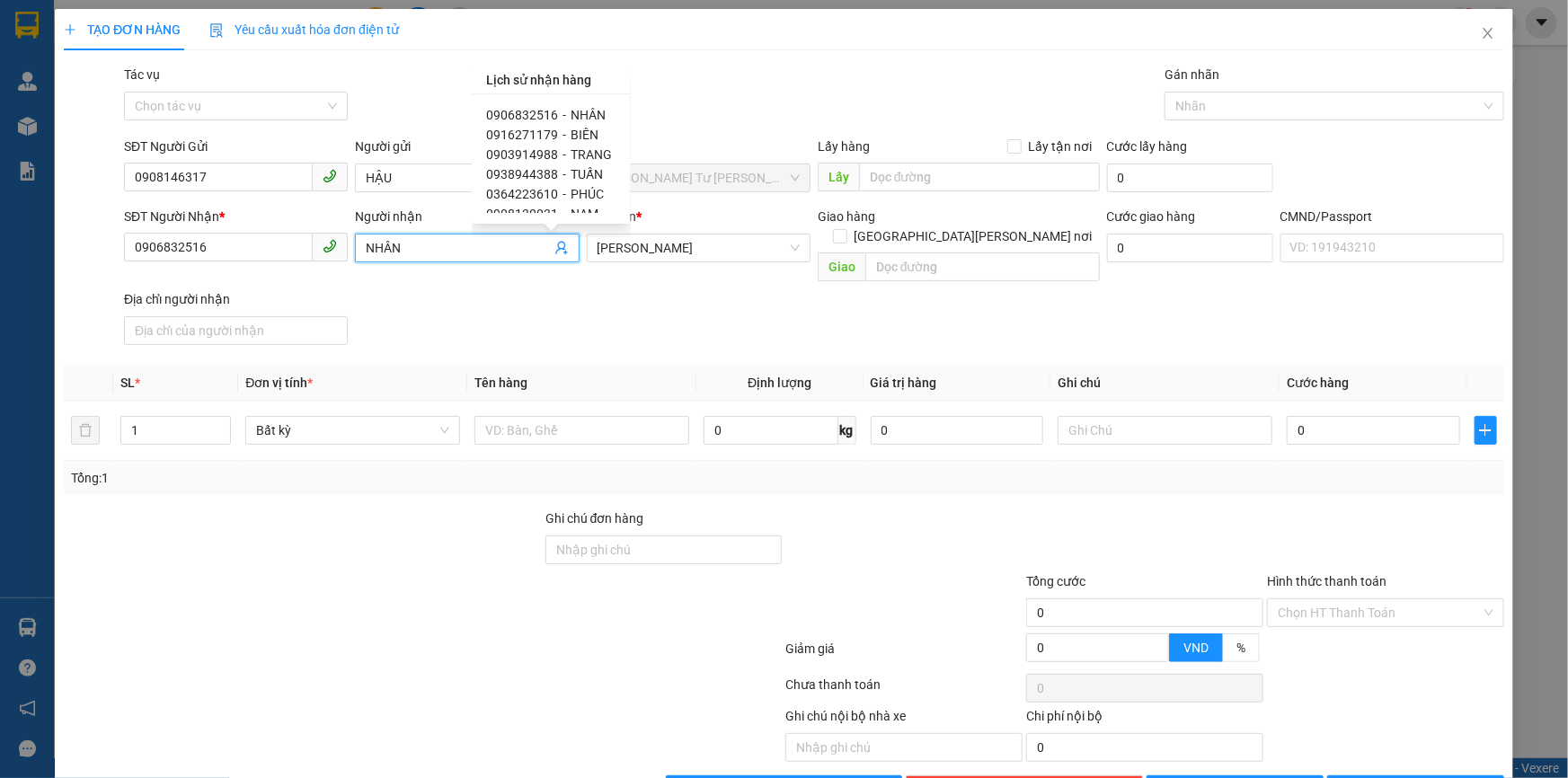
drag, startPoint x: 611, startPoint y: 142, endPoint x: 612, endPoint y: 168, distance: 26.0
click at [612, 168] on div "0906832516 - NHÂN 0916271179 - BIÊN 0903914988 - TRANG 0938944388 - TUẤN 036422…" at bounding box center [551, 158] width 131 height 108
click at [220, 251] on input "0906832516" at bounding box center [218, 247] width 189 height 29
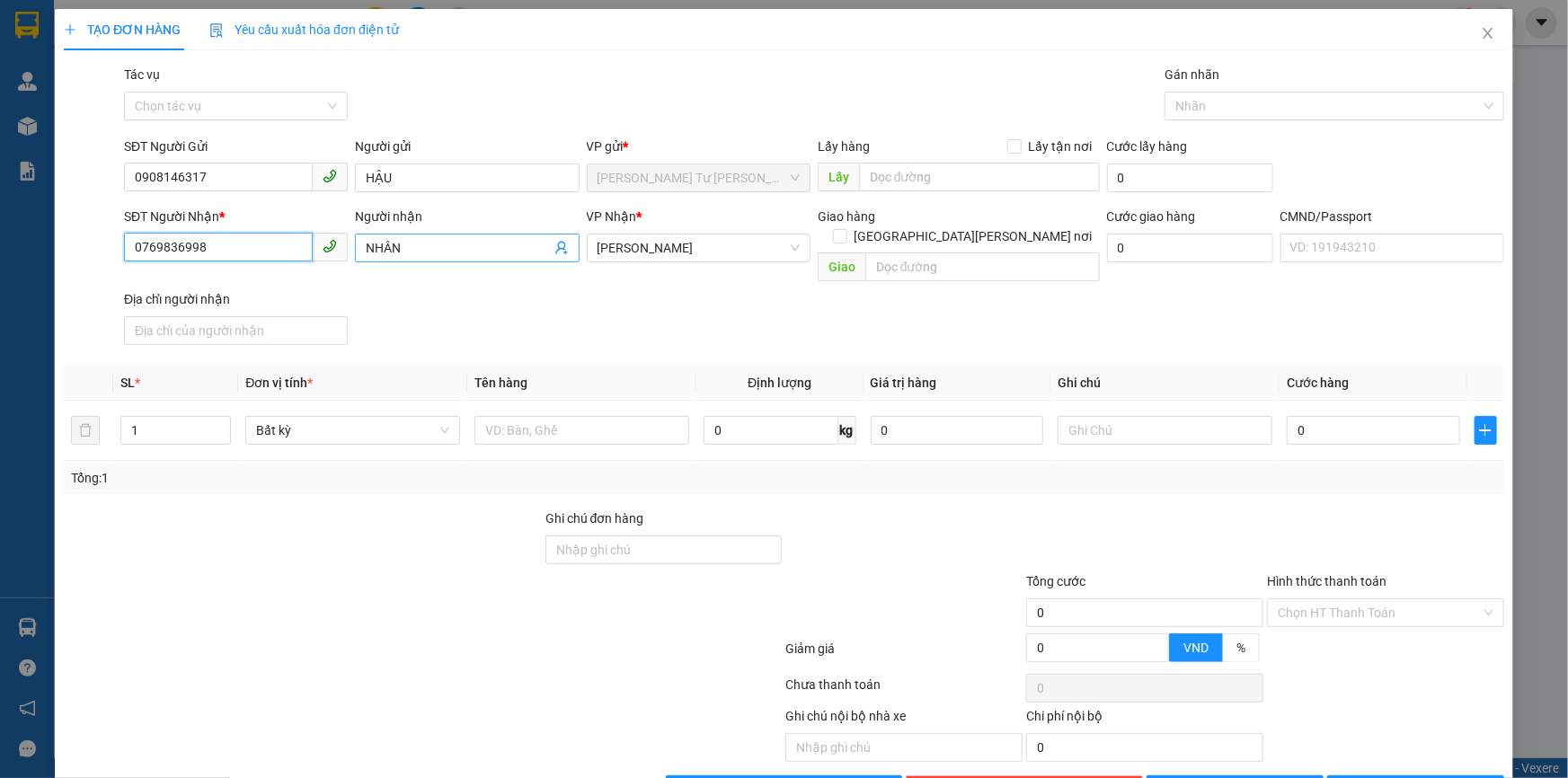
type input "0769836998"
click at [405, 241] on input "NHÂN" at bounding box center [458, 248] width 184 height 20
type input "N"
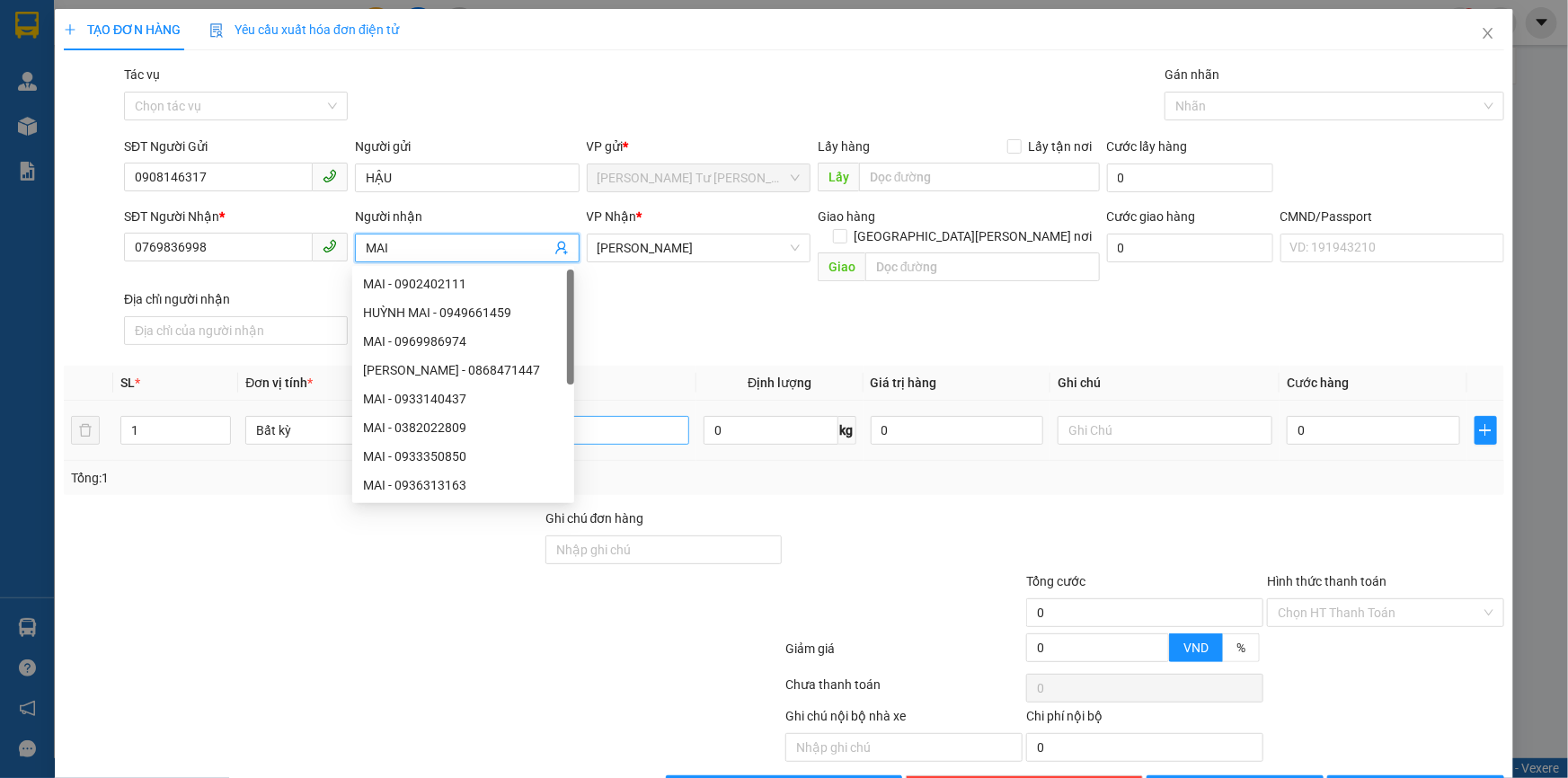
type input "MAI"
click at [602, 416] on input "text" at bounding box center [581, 430] width 214 height 29
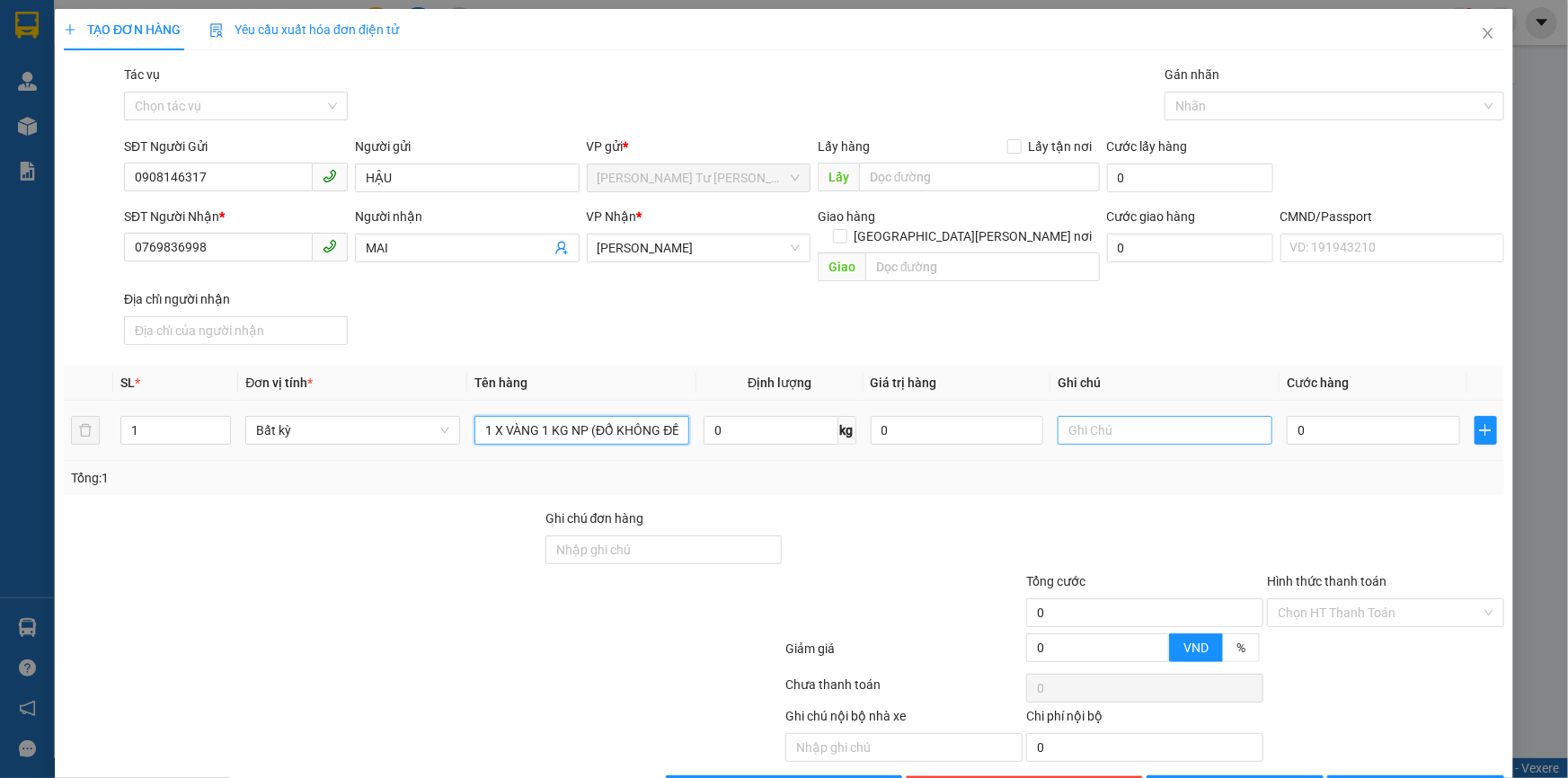
type input "1 X VÀNG 1 KG NP (ĐỔ KHÔNG ĐỀN)"
click at [1146, 416] on input "text" at bounding box center [1164, 430] width 214 height 29
type input "19H30 TRUNG"
type input "2"
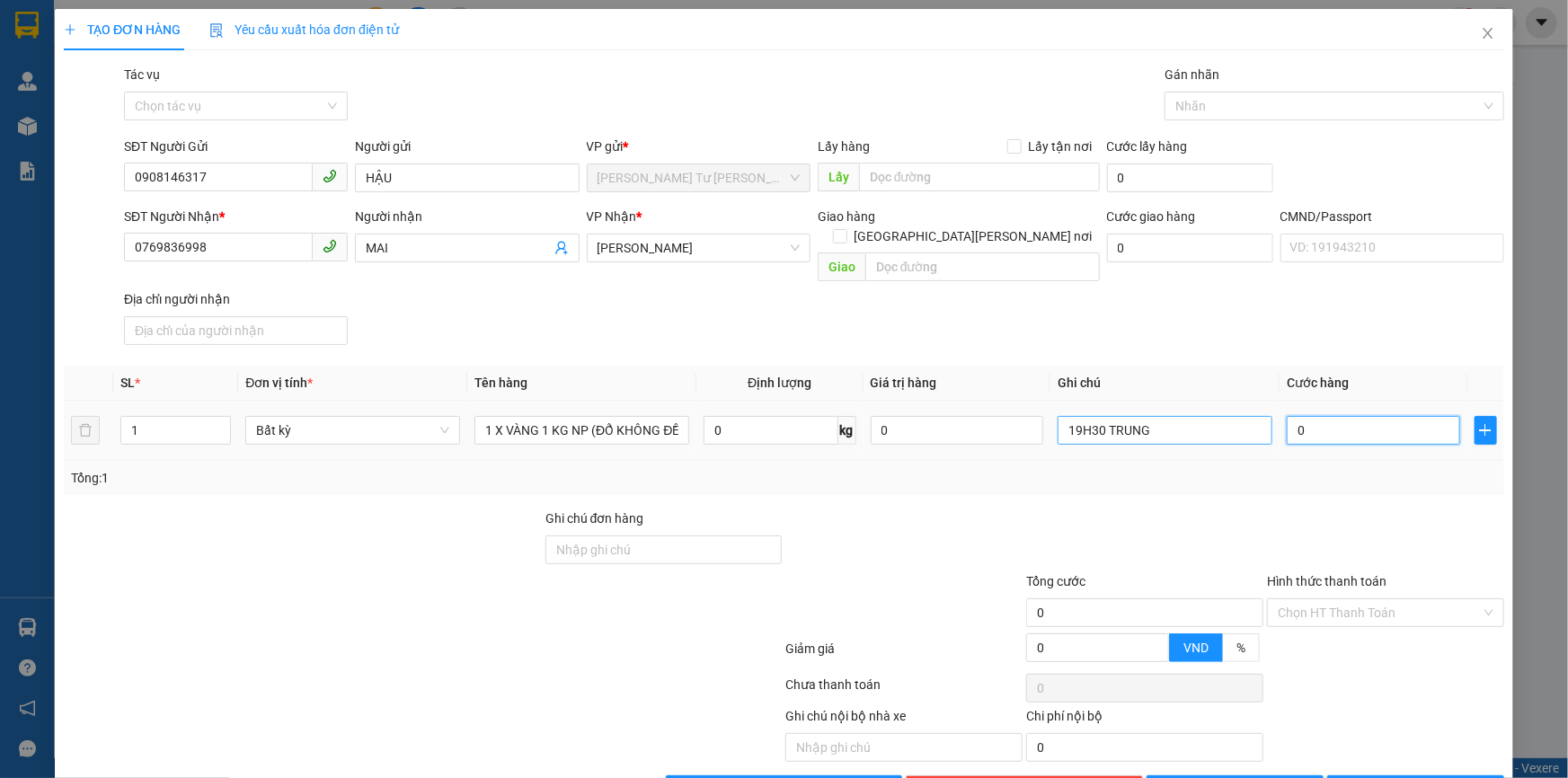
type input "2"
type input "20"
type input "20.000"
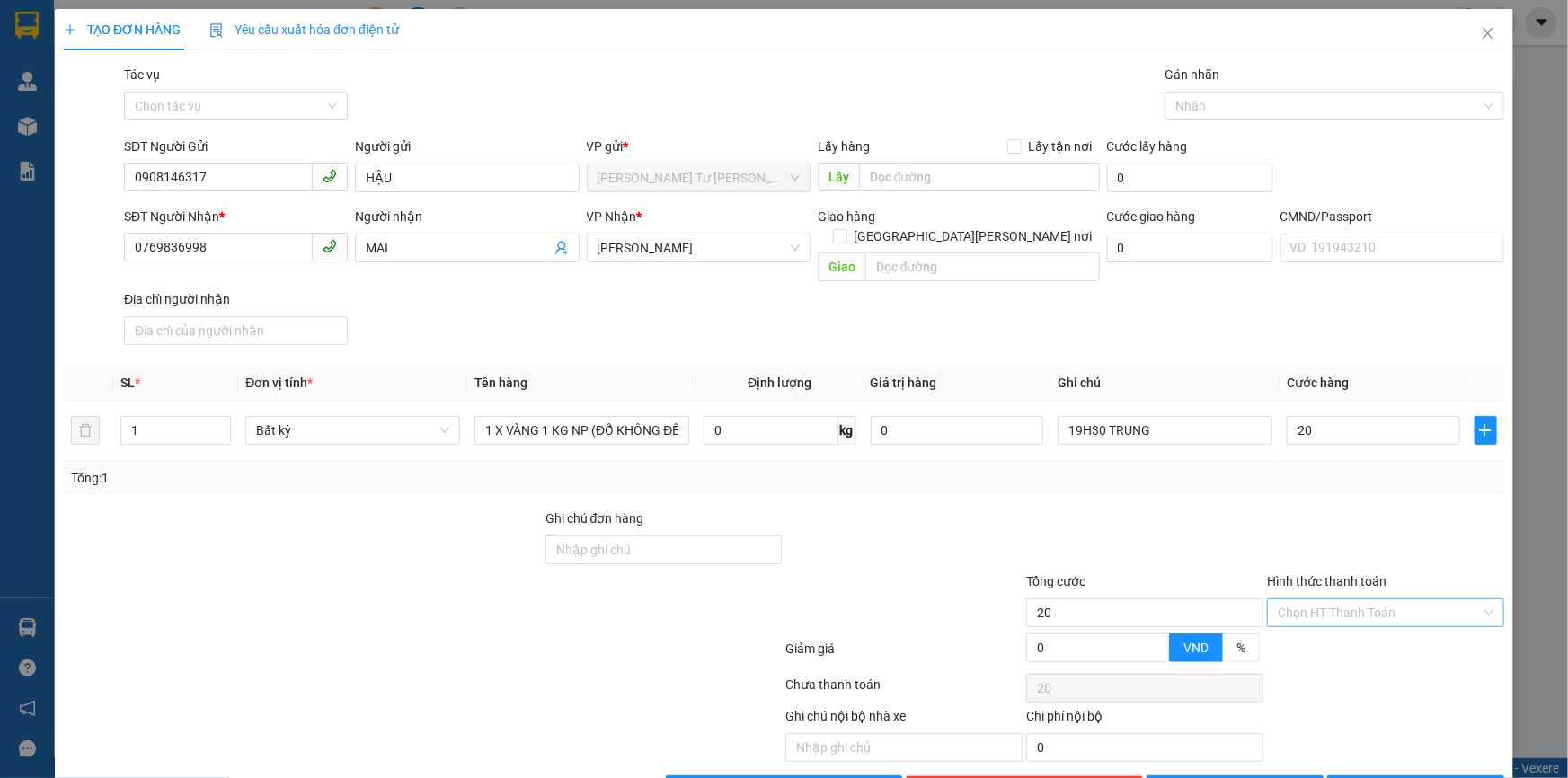
type input "20.000"
click at [1360, 600] on input "Hình thức thanh toán" at bounding box center [1378, 613] width 203 height 27
click at [1330, 629] on div "Tại văn phòng" at bounding box center [1375, 627] width 214 height 20
type input "0"
click at [1409, 777] on span "[PERSON_NAME] và In" at bounding box center [1426, 789] width 126 height 20
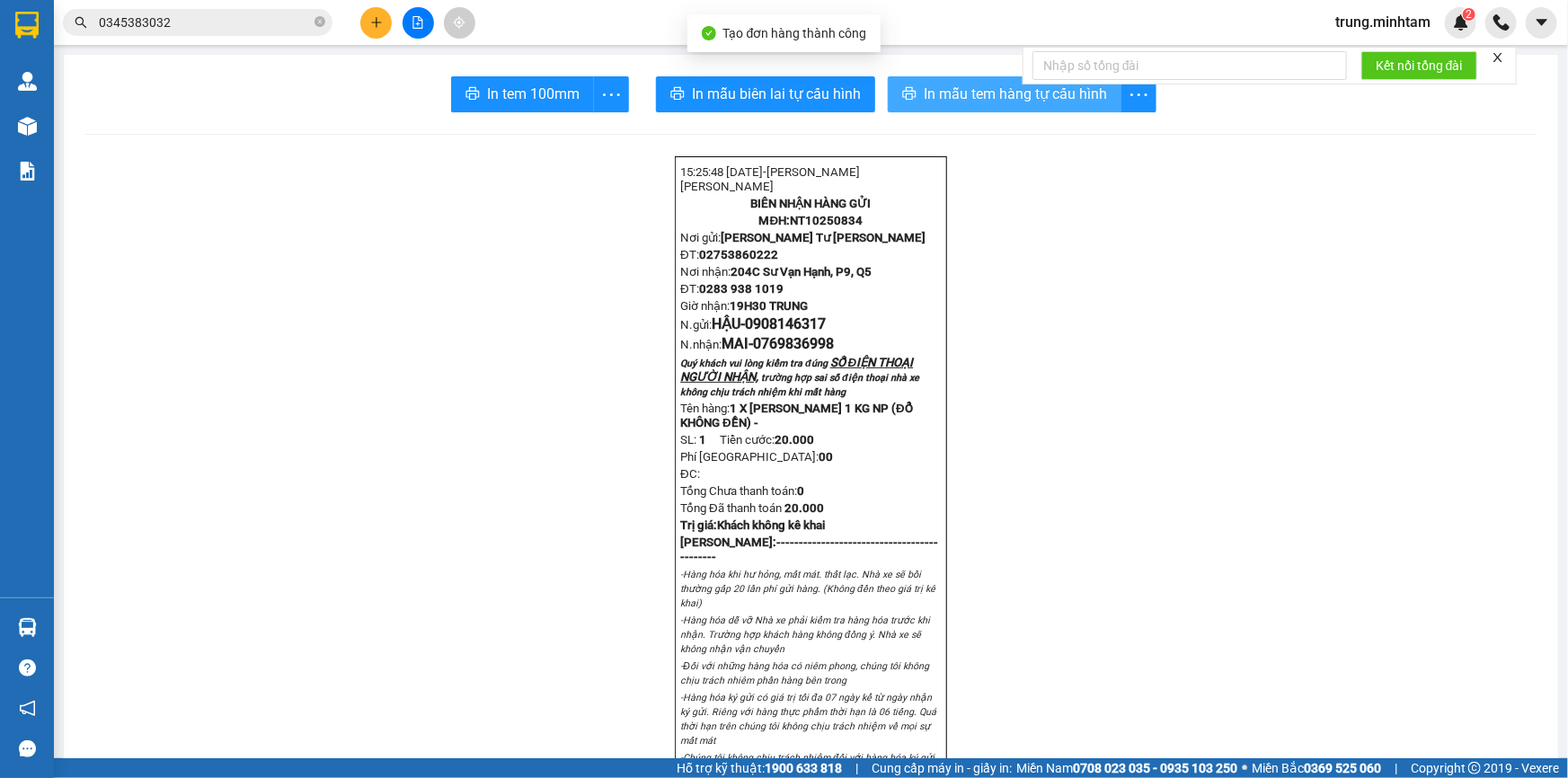
click at [992, 92] on span "In mẫu tem hàng tự cấu hình" at bounding box center [1015, 94] width 183 height 23
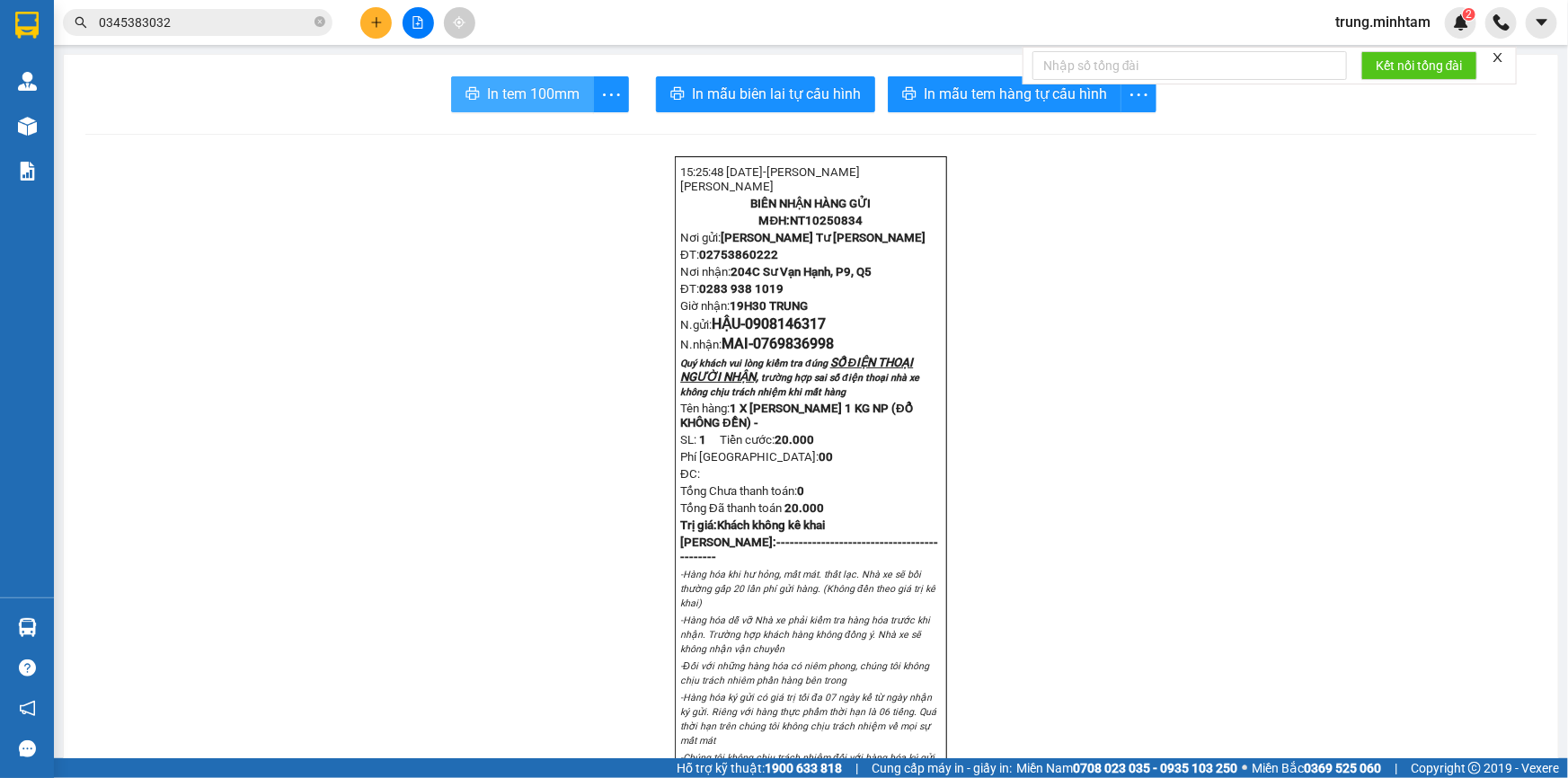
click at [535, 98] on span "In tem 100mm" at bounding box center [533, 94] width 92 height 23
click at [227, 26] on input "0345383032" at bounding box center [205, 22] width 212 height 20
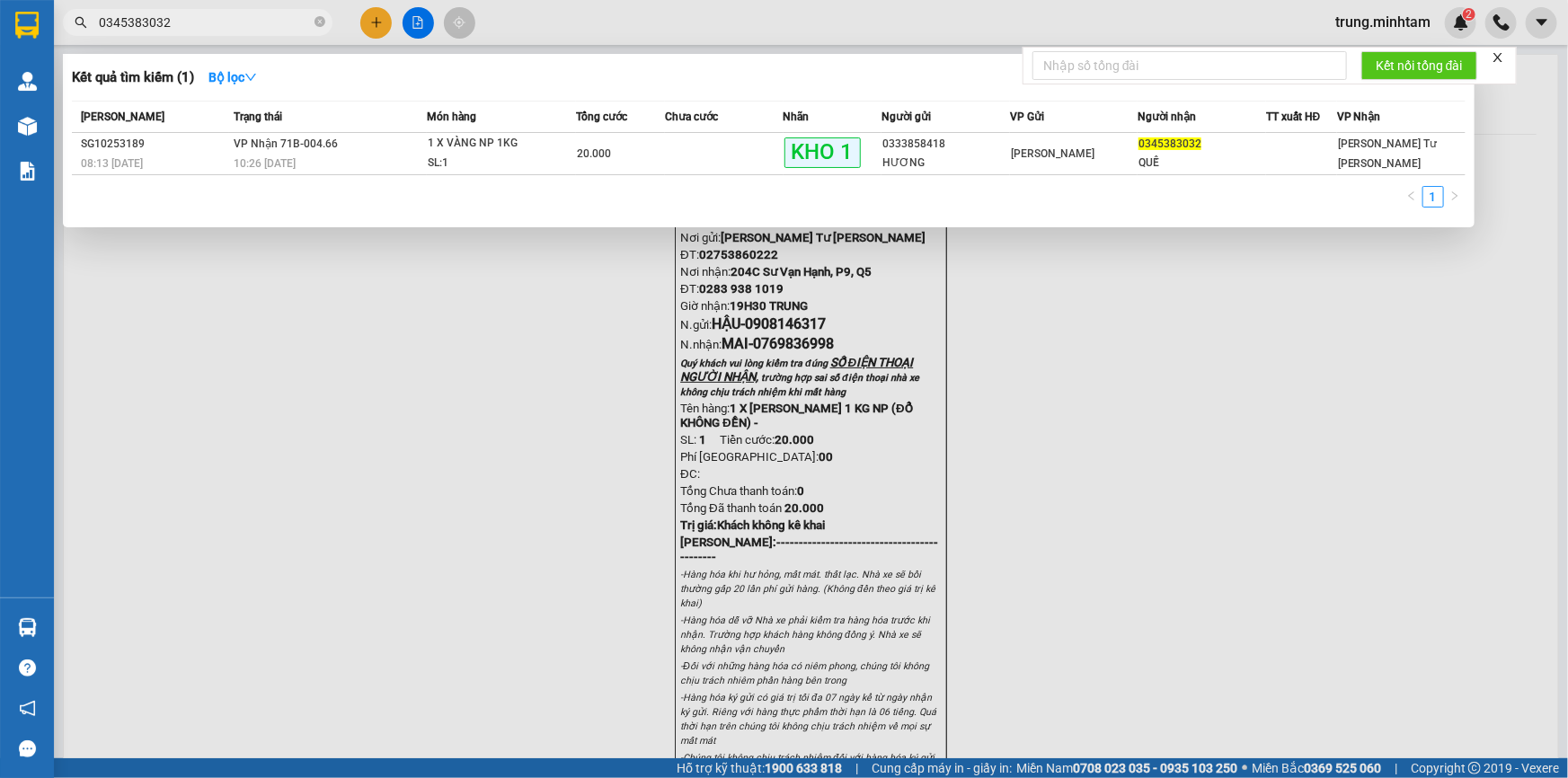
click at [226, 26] on input "0345383032" at bounding box center [205, 22] width 212 height 20
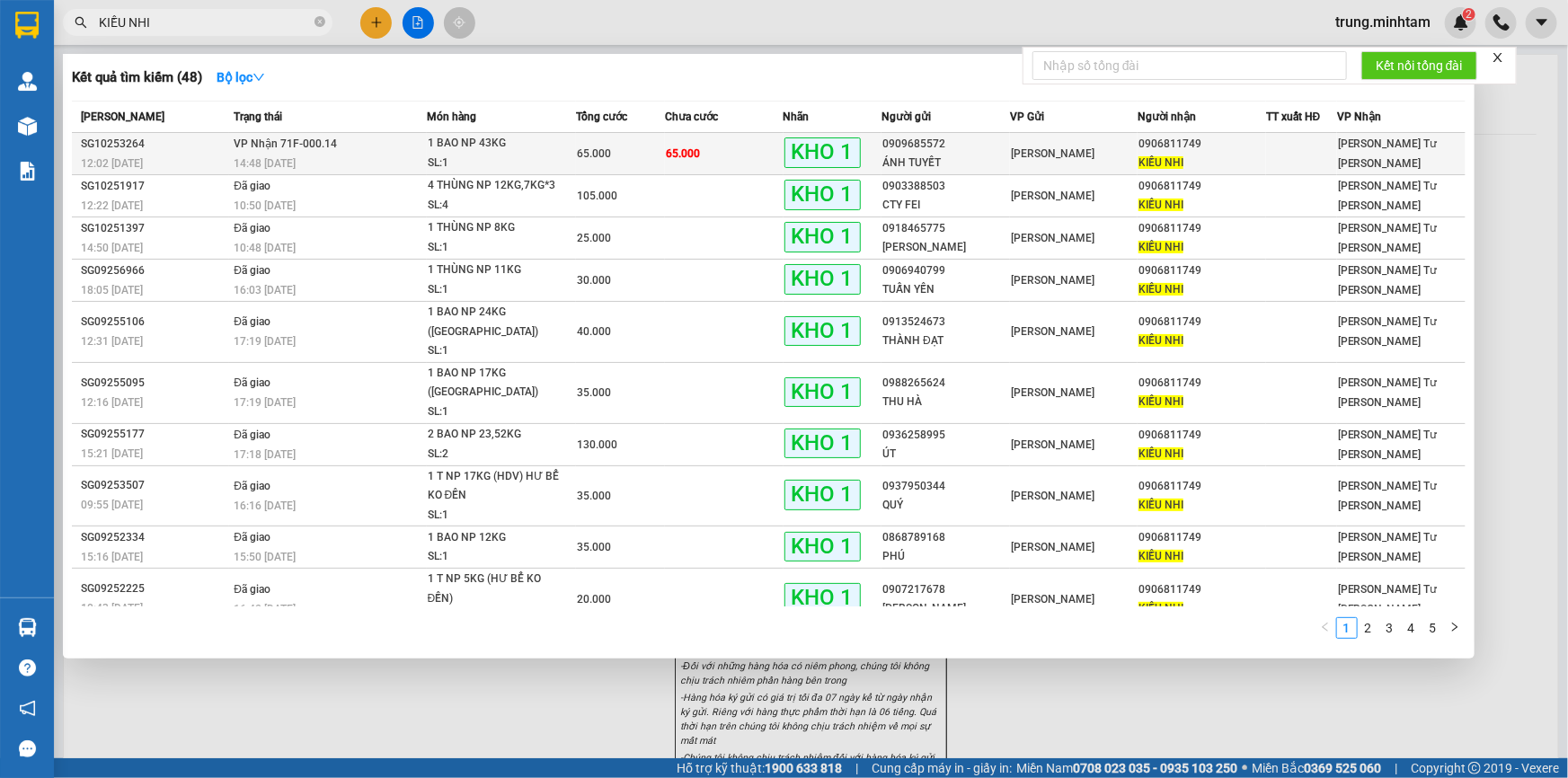
type input "KIỀU NHI"
click at [972, 159] on div "ÁNH TUYẾT" at bounding box center [946, 163] width 127 height 19
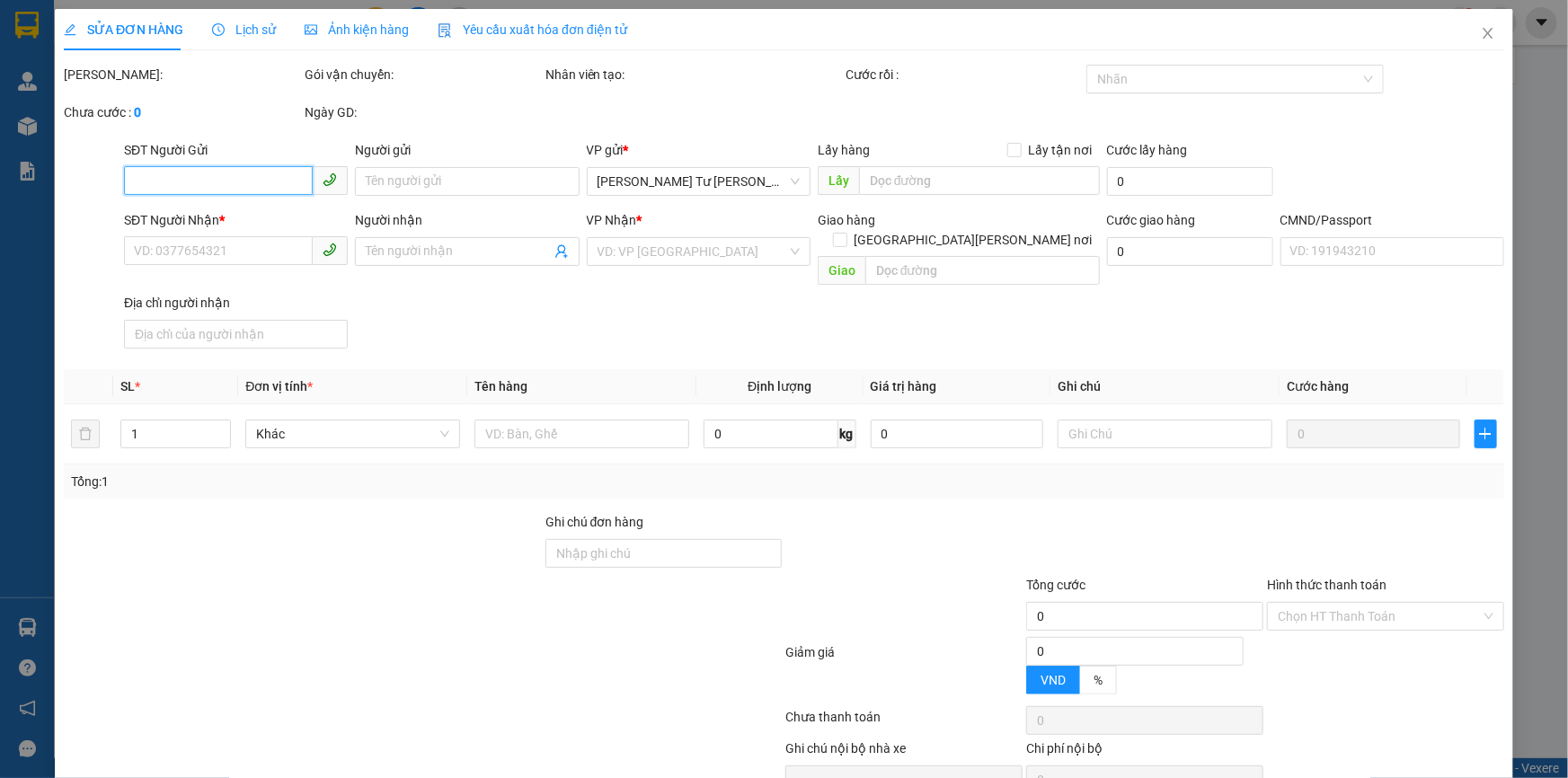
type input "0909685572"
type input "ÁNH TUYẾT"
type input "0906811749"
type input "KIỀU NHI"
type input "TÚI XÁCH BM"
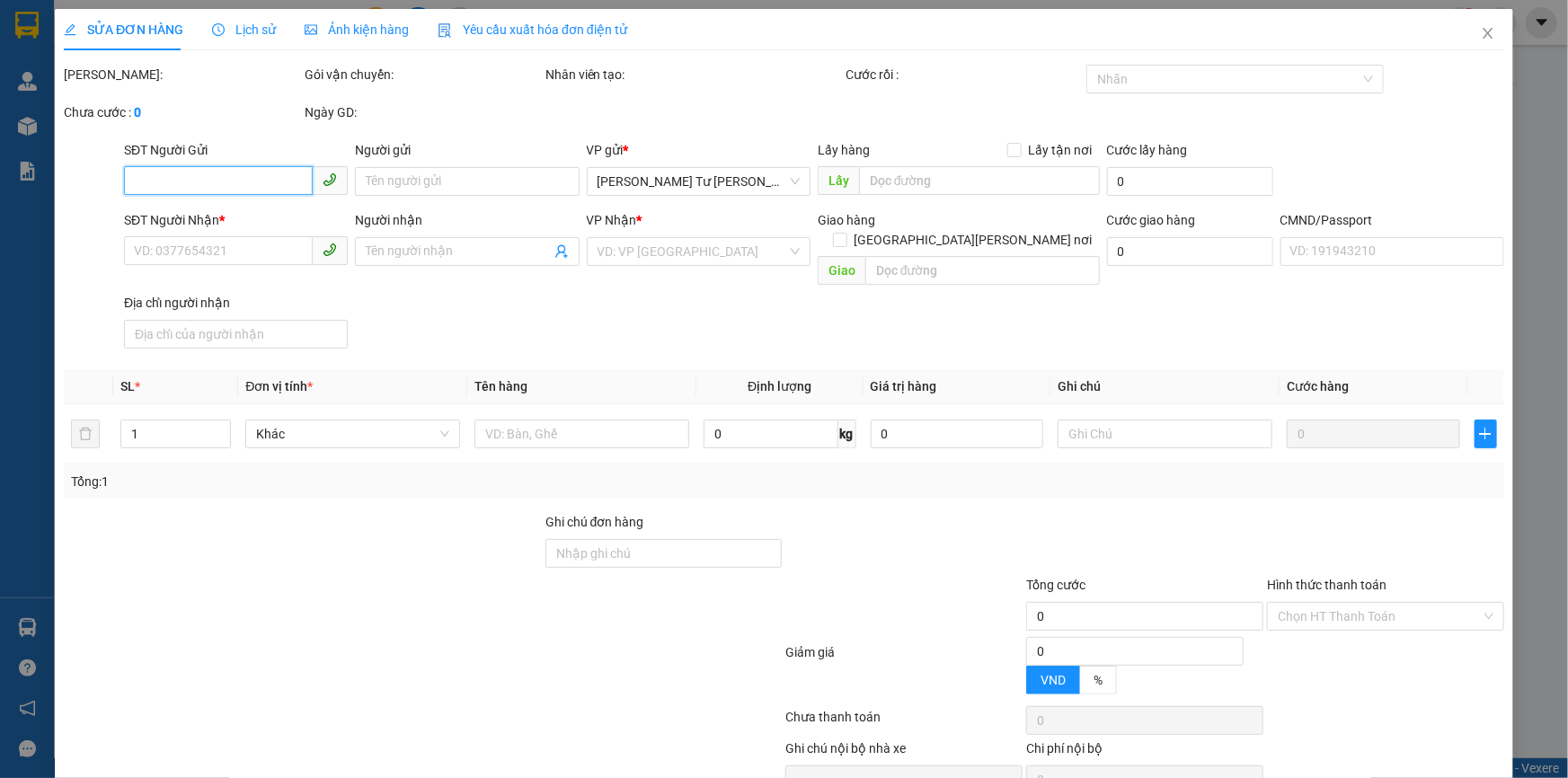
type input "65.000"
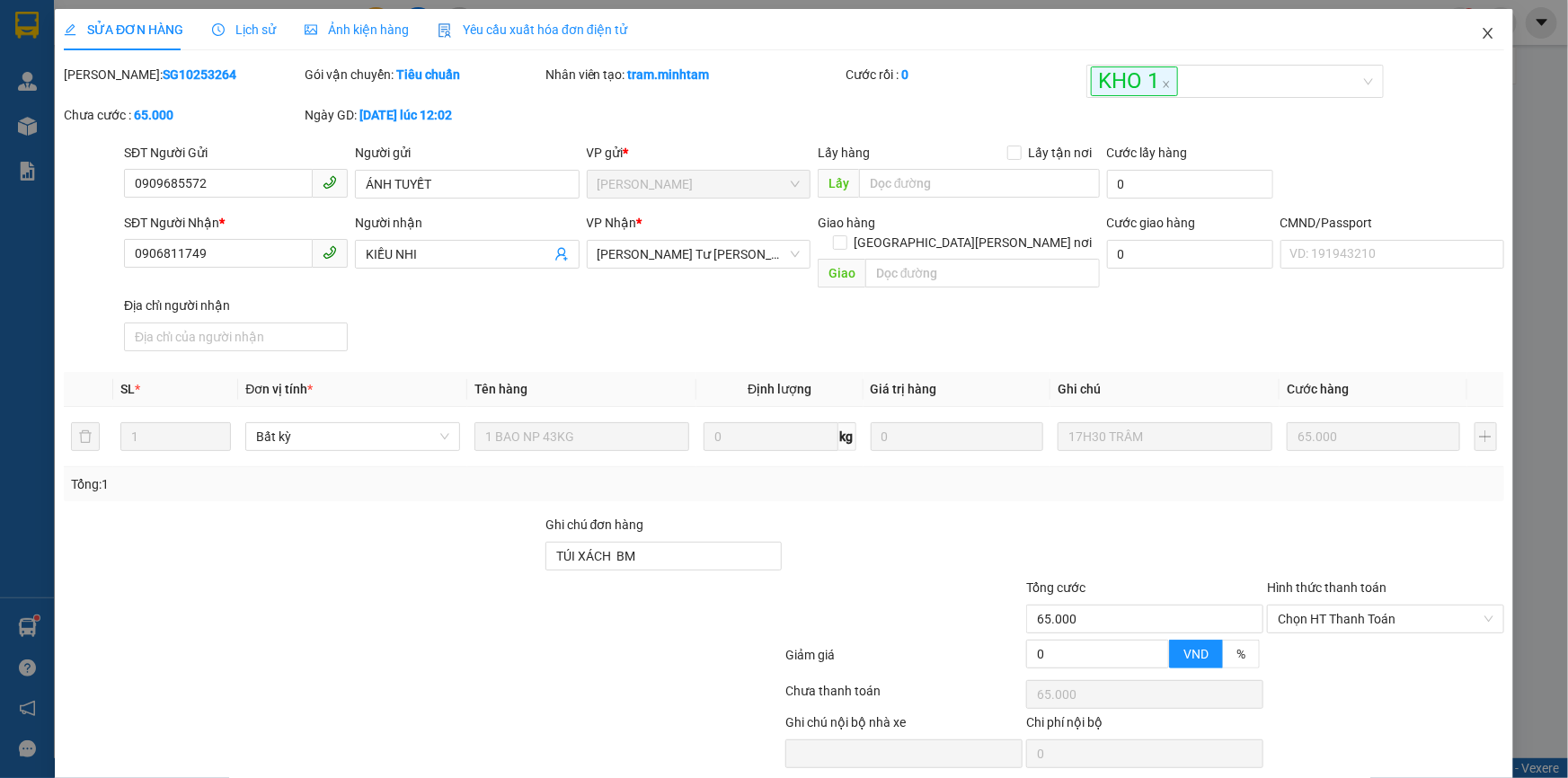
click at [1492, 34] on span "Close" at bounding box center [1487, 33] width 51 height 51
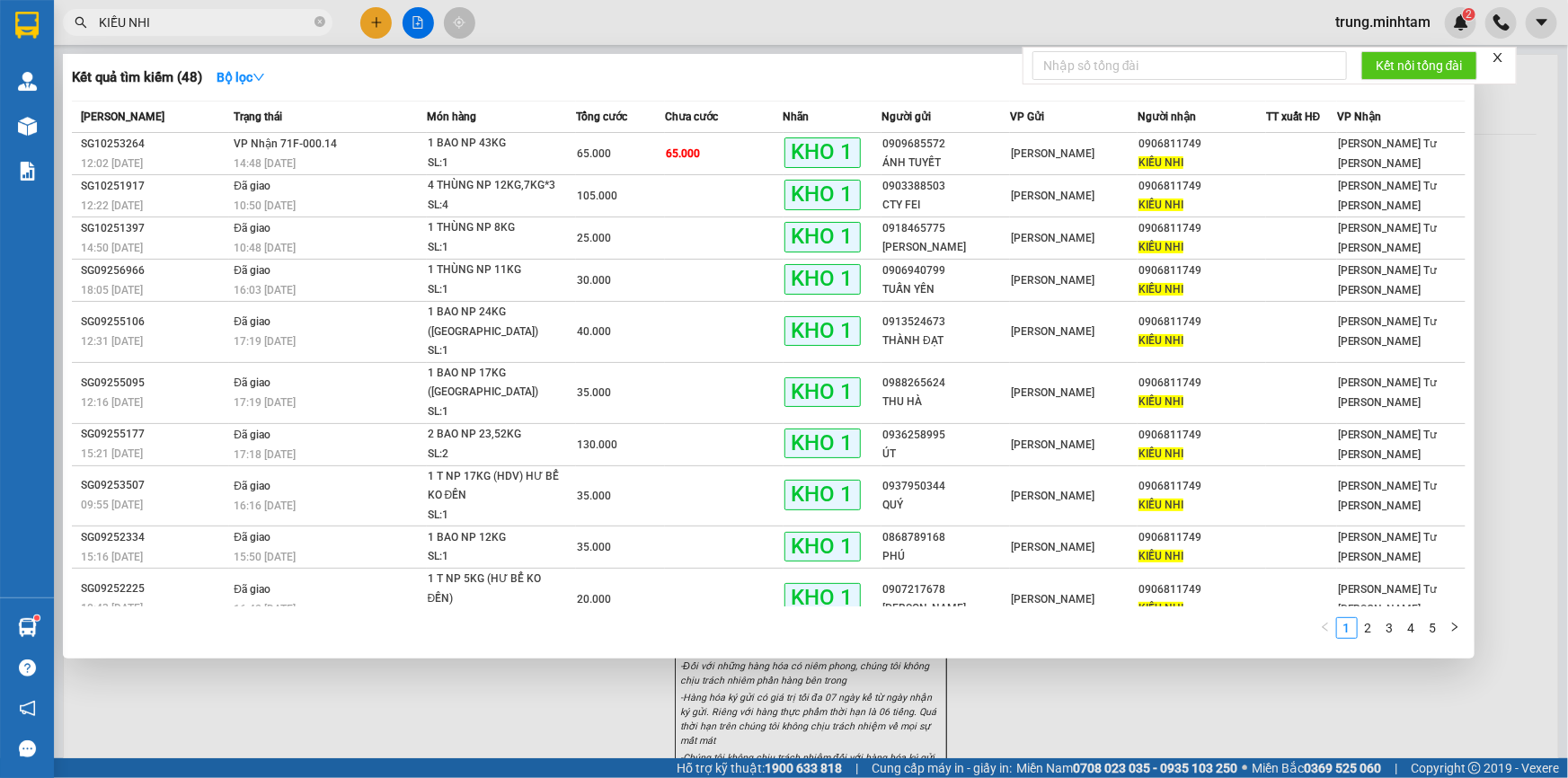
click at [189, 22] on input "KIỀU NHI" at bounding box center [205, 22] width 212 height 20
type input "K"
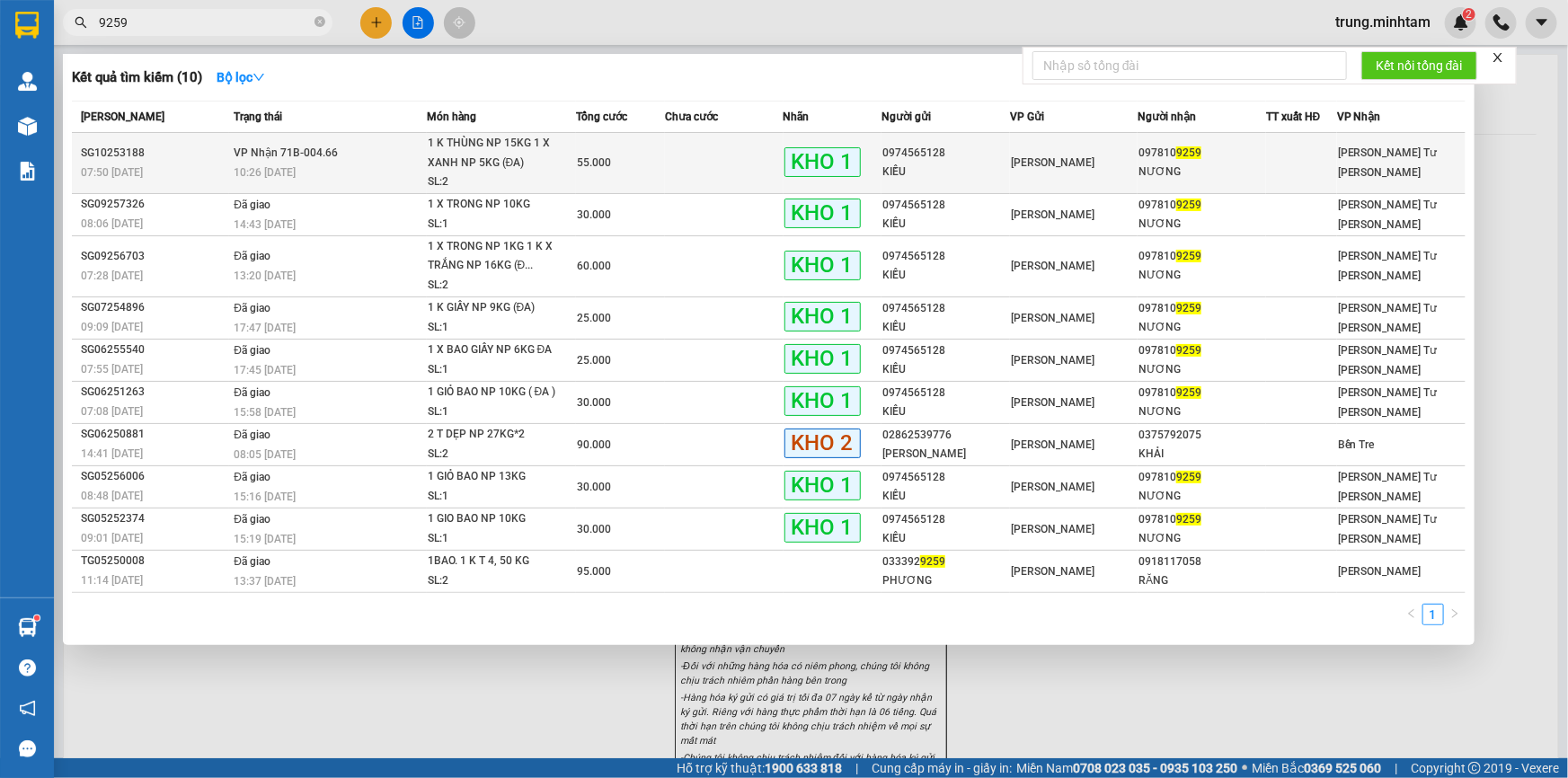
type input "9259"
click at [711, 167] on td at bounding box center [723, 163] width 118 height 61
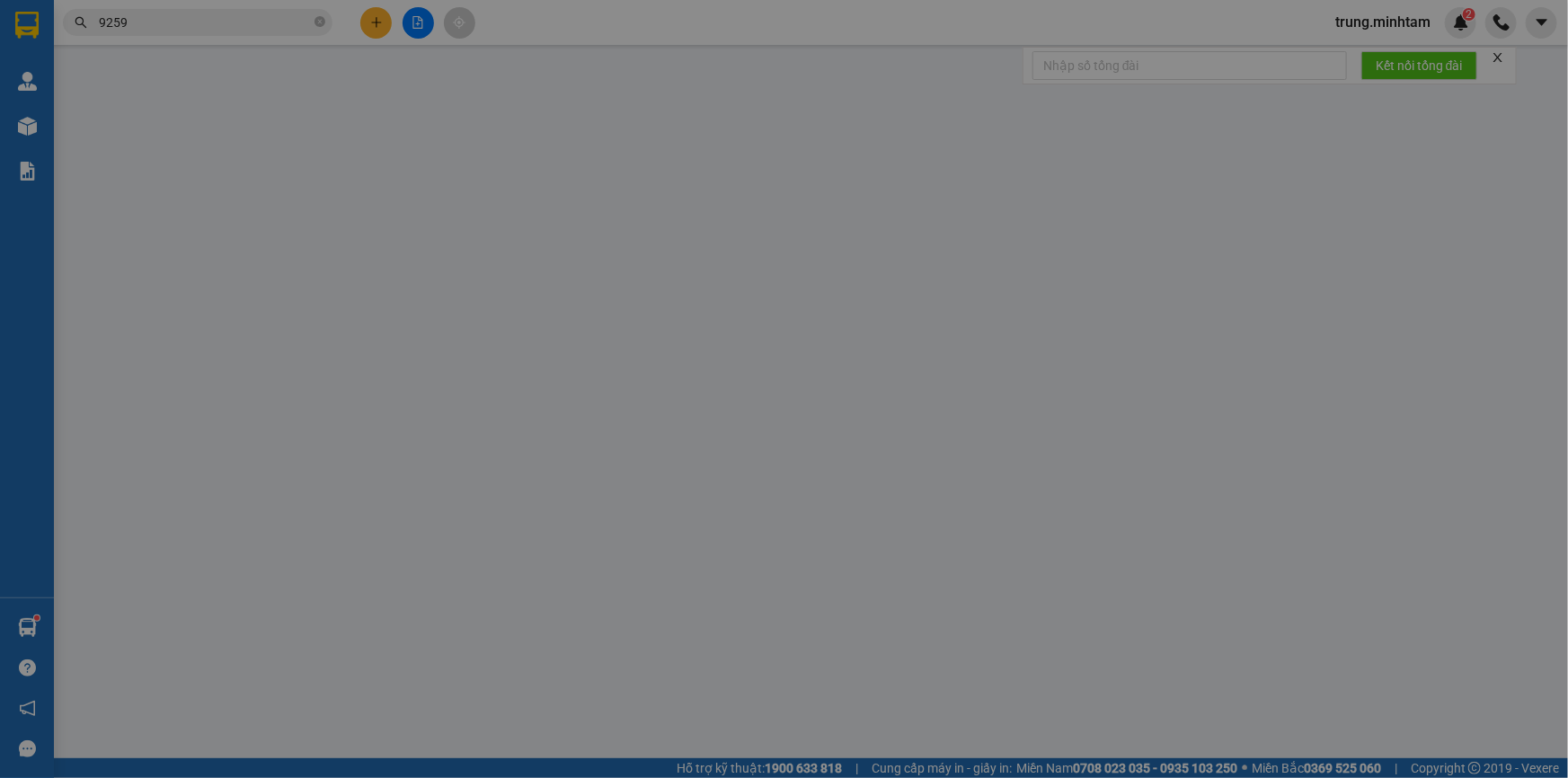
type input "0974565128"
type input "KIỀU"
type input "0978109259"
type input "NƯƠNG"
type input "KBM"
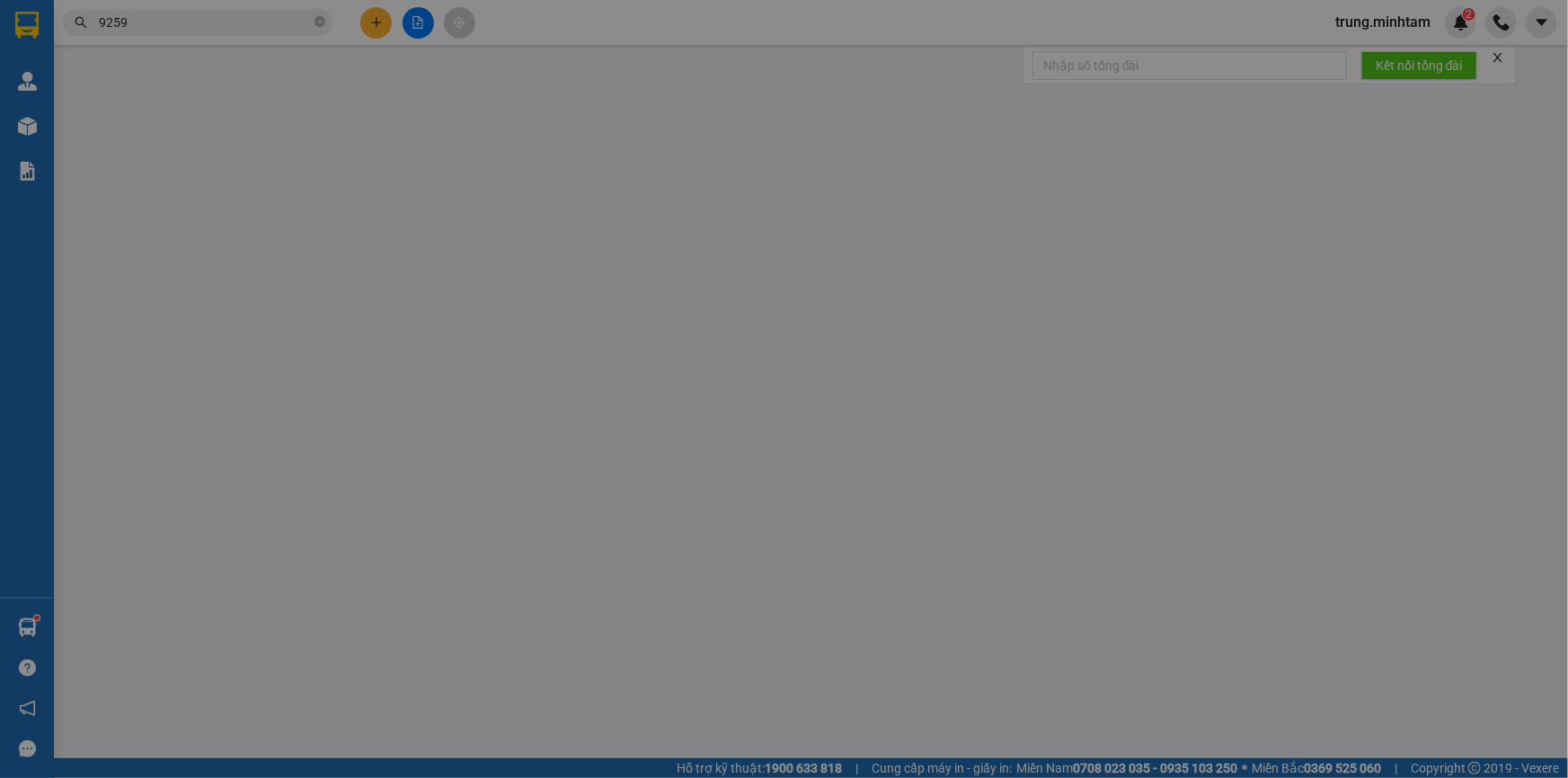
type input "55.000"
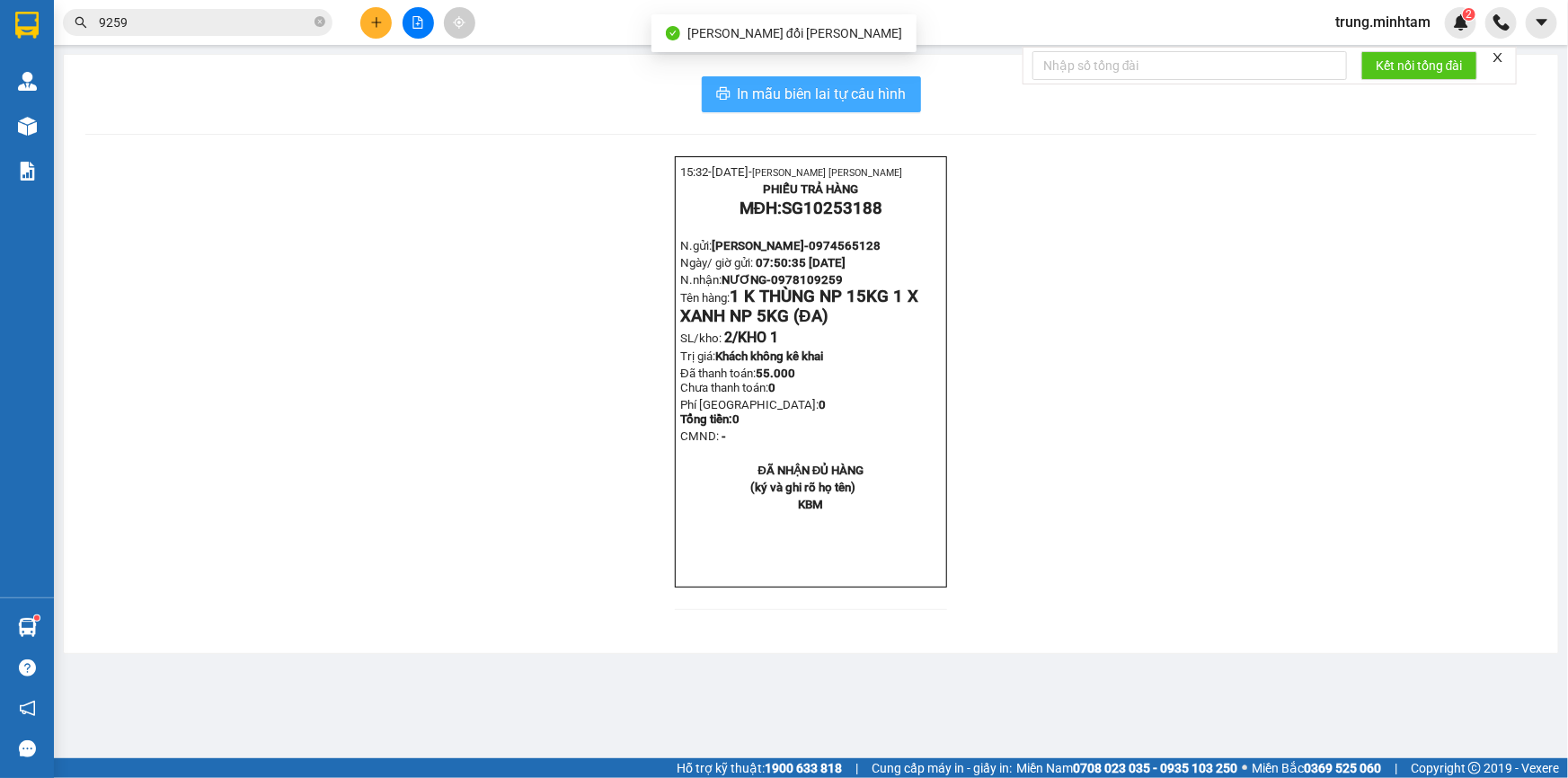
click at [889, 91] on span "In mẫu biên lai tự cấu hình" at bounding box center [822, 94] width 169 height 23
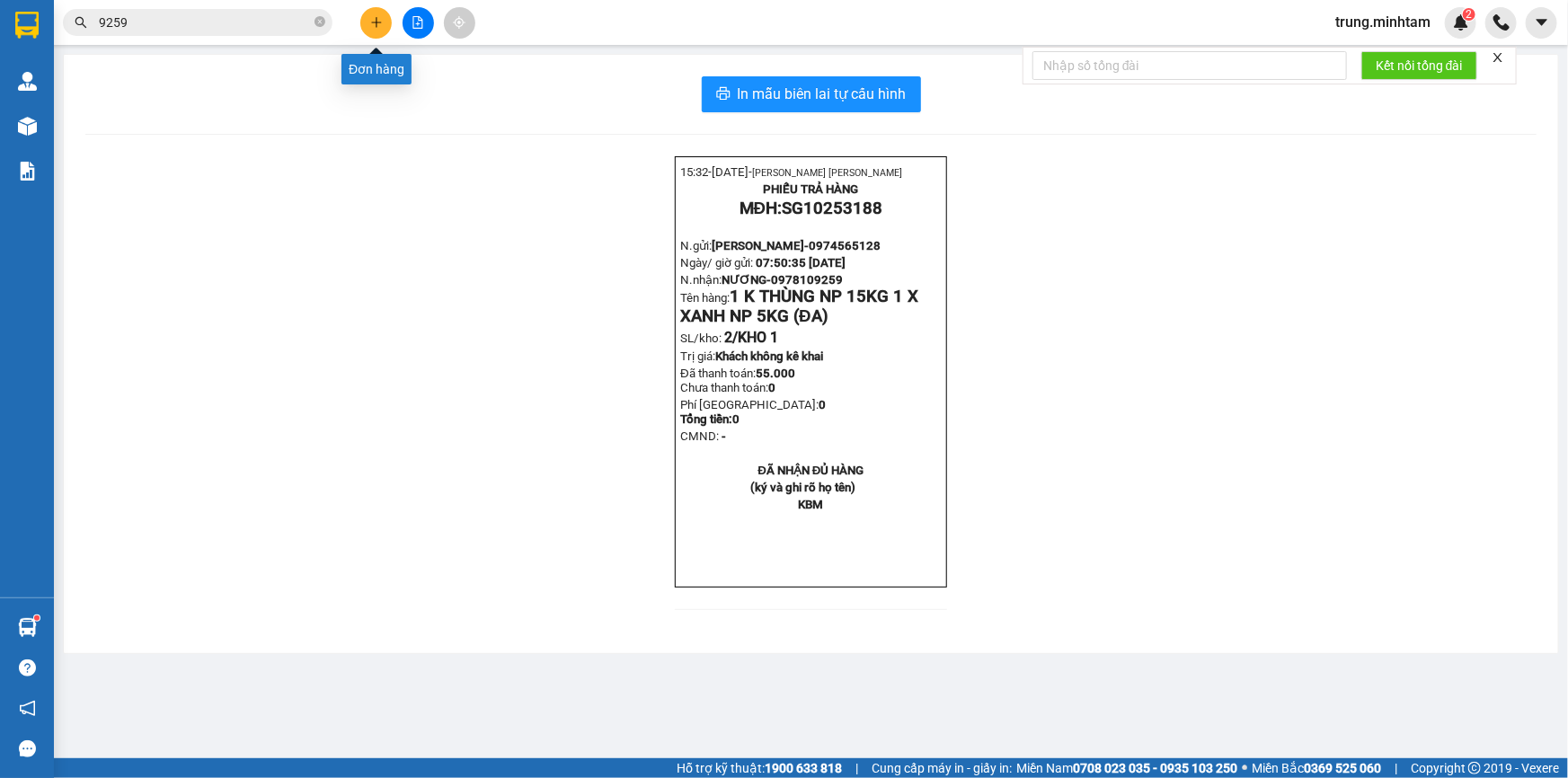
click at [377, 26] on icon "plus" at bounding box center [376, 22] width 1 height 10
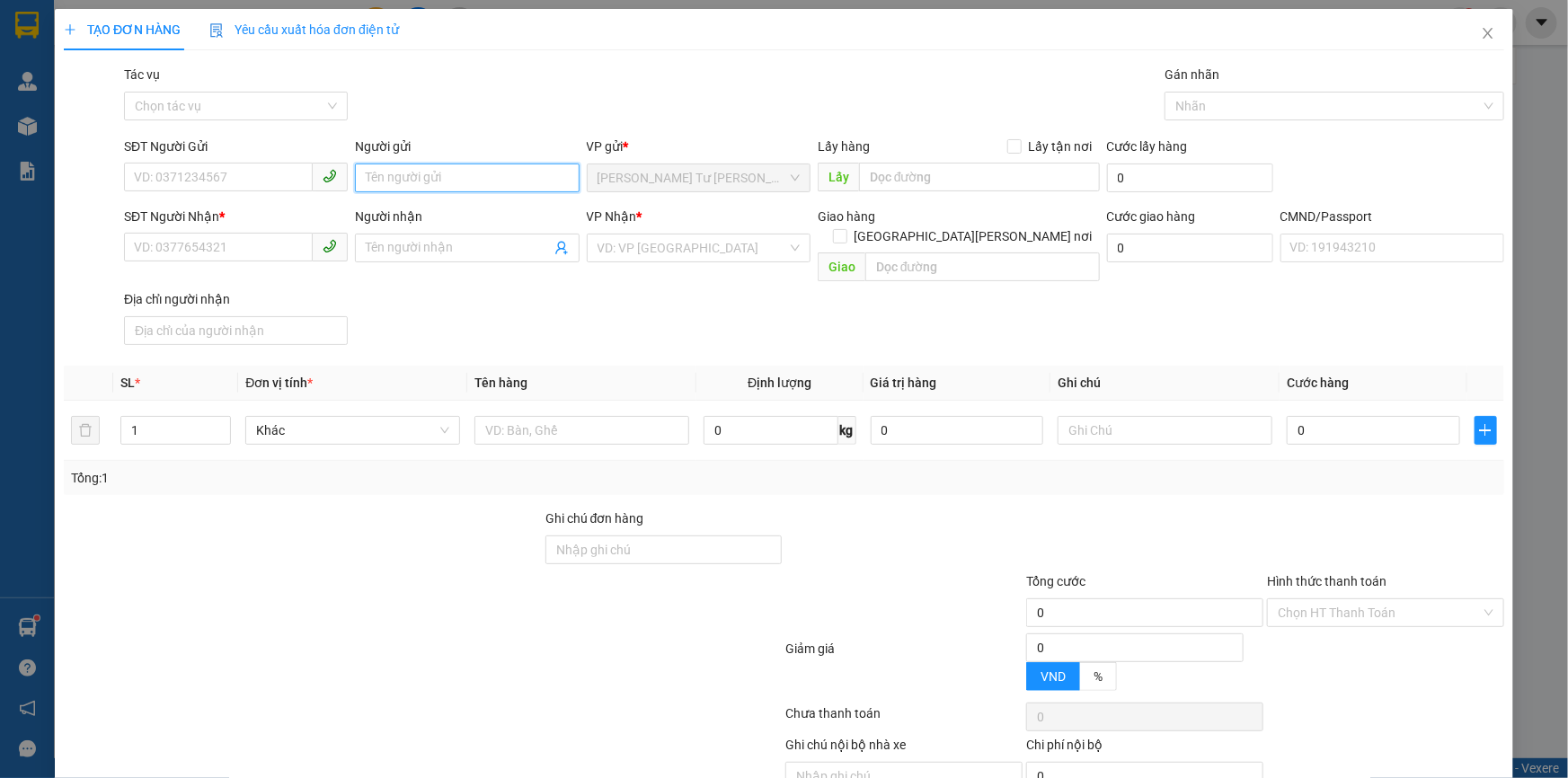
click at [445, 180] on input "Người gửi" at bounding box center [466, 178] width 224 height 29
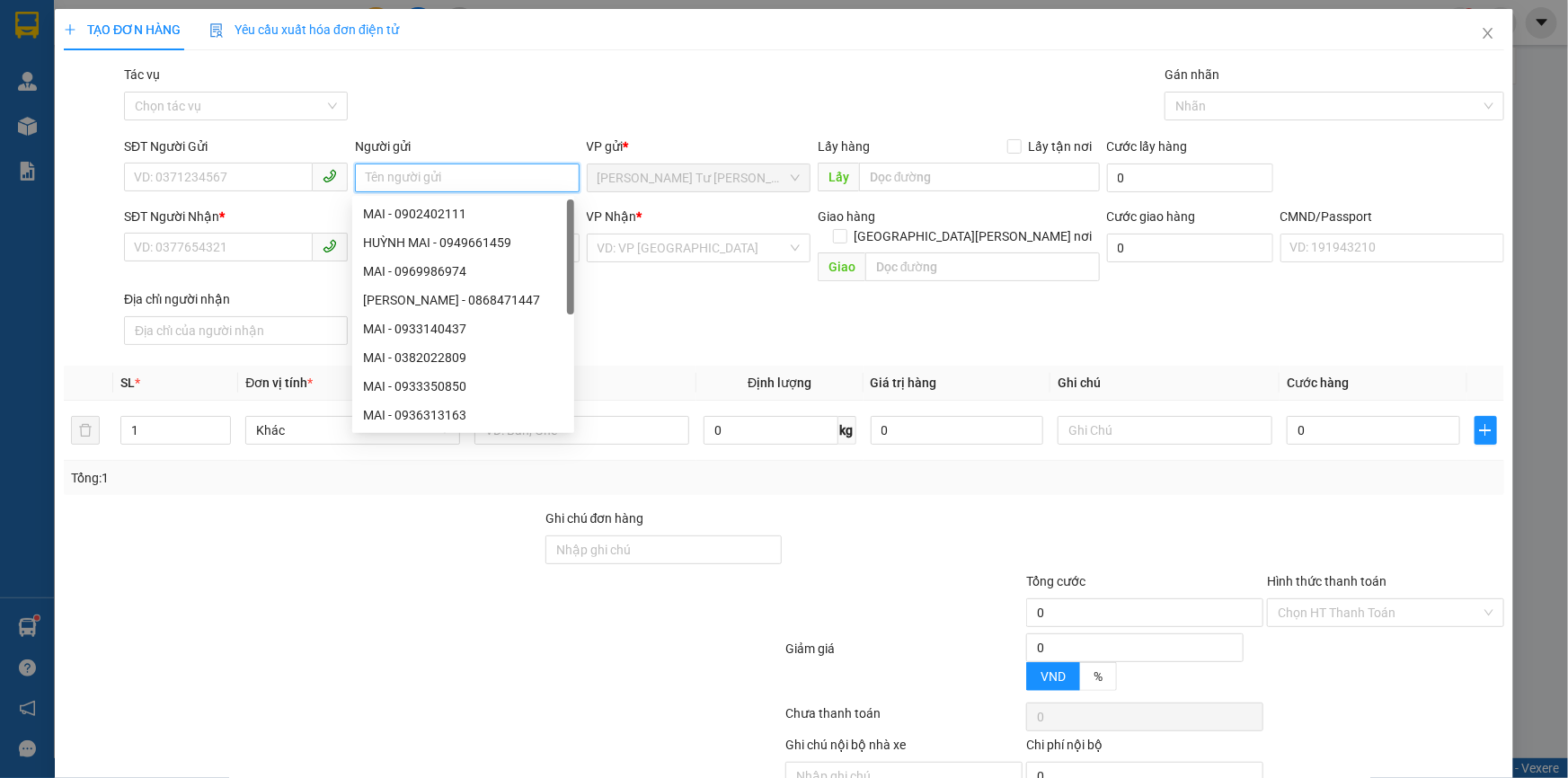
type input "D"
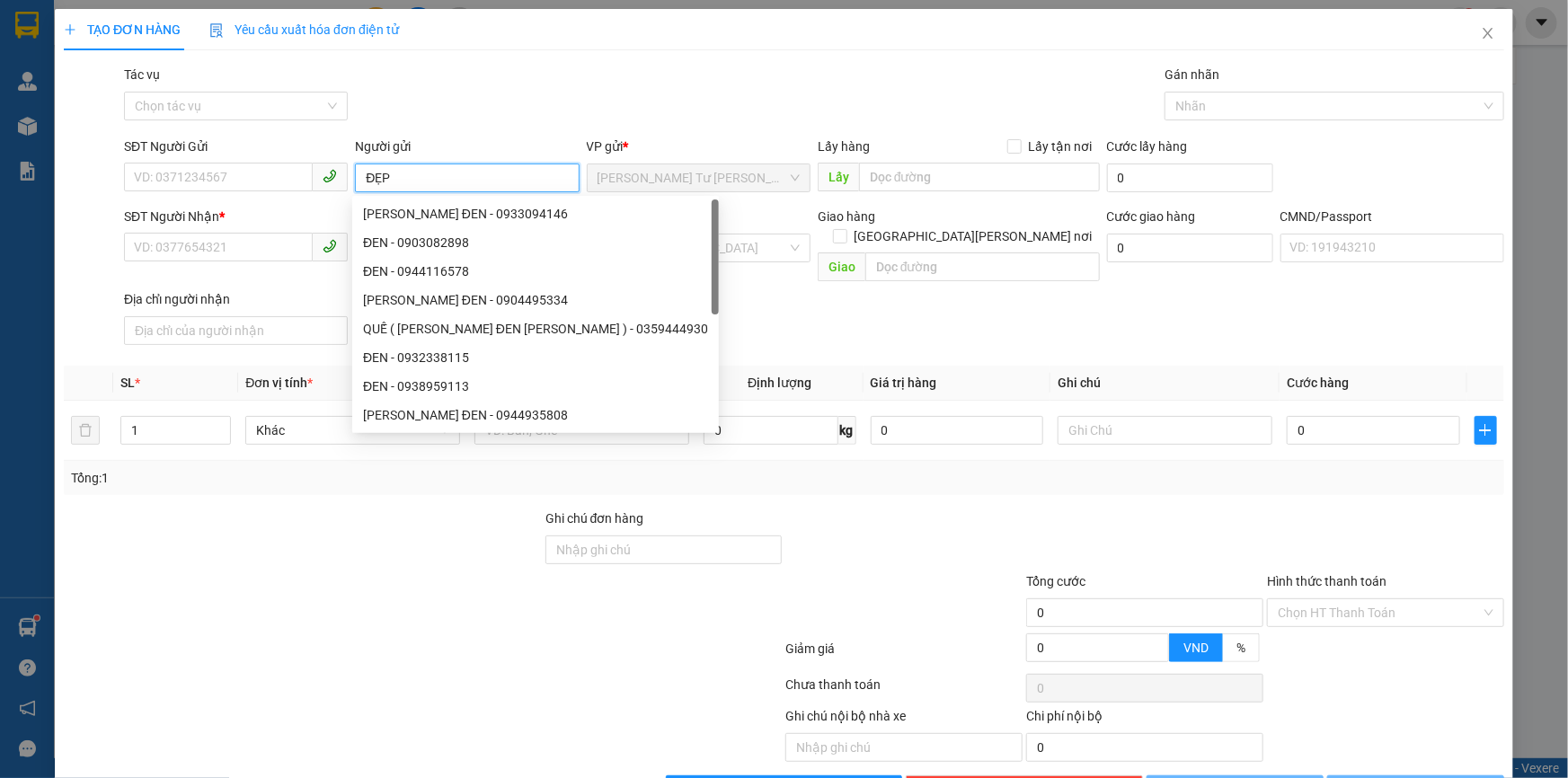
type input "ĐẸP/"
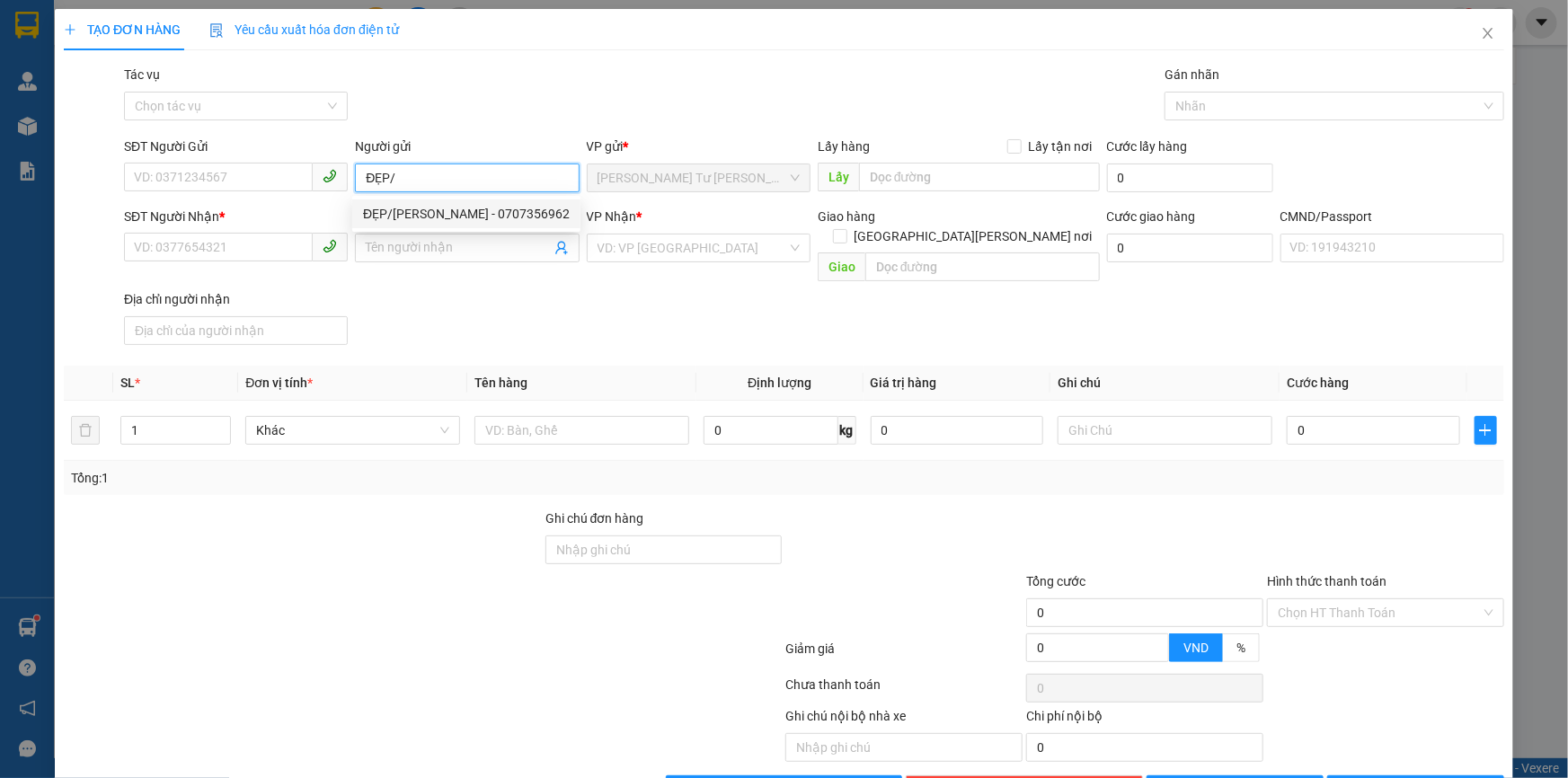
click at [474, 211] on div "ĐẸP/TUẤN - 0707356962" at bounding box center [466, 214] width 207 height 20
type input "0707356962"
type input "ĐẸP/TUẤN"
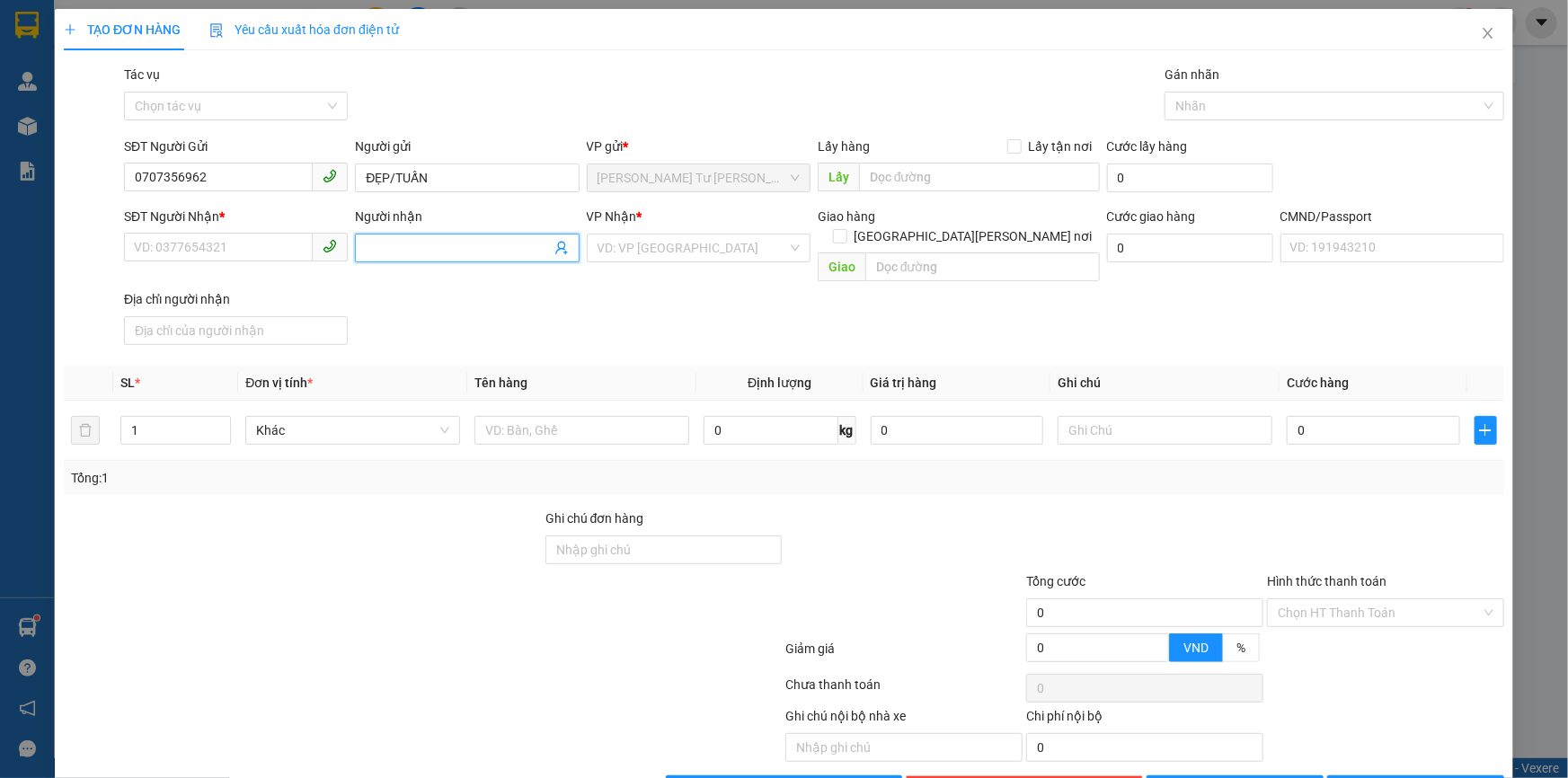
click at [555, 248] on icon "user-add" at bounding box center [560, 249] width 11 height 13
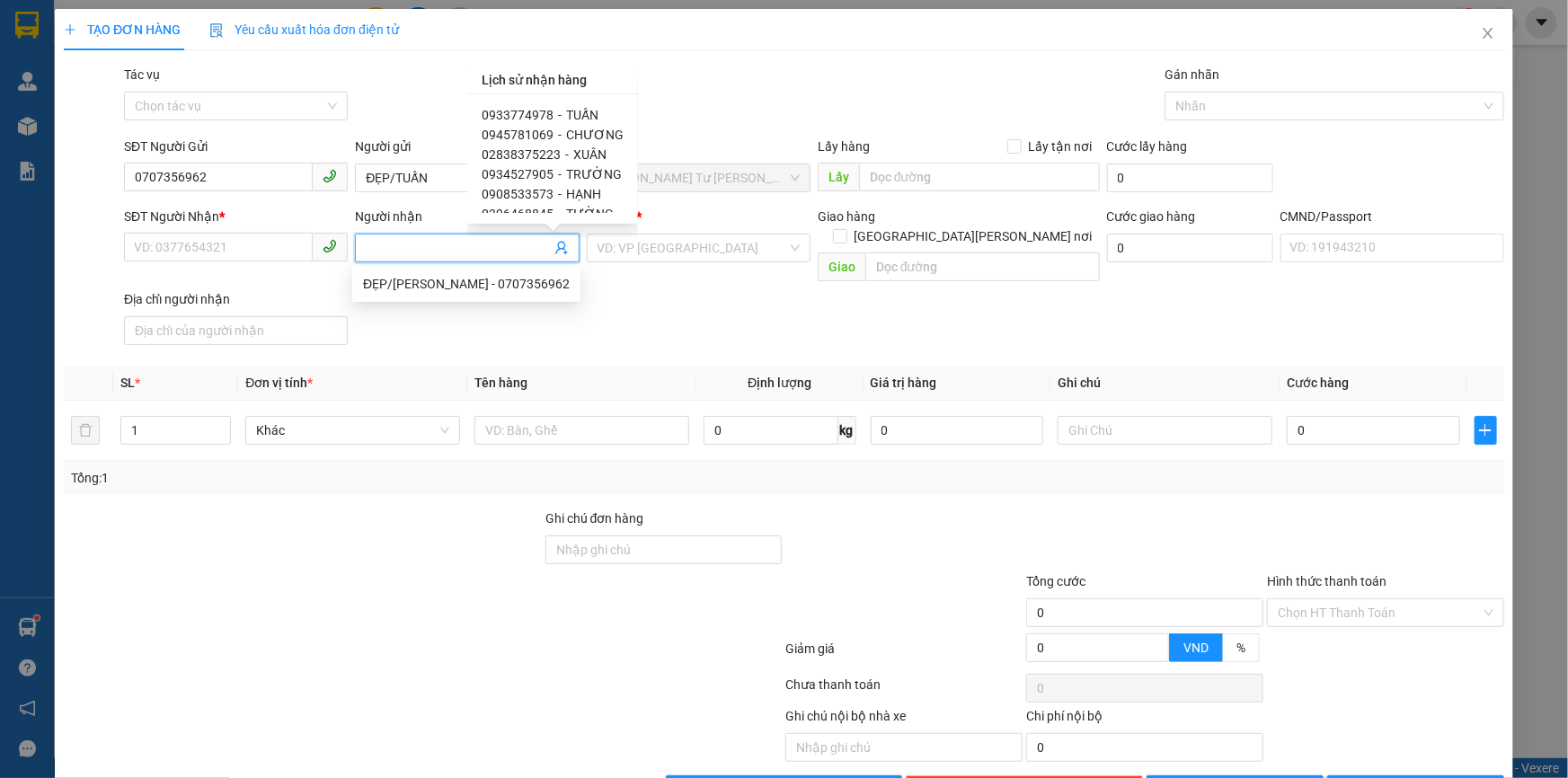
click at [569, 114] on span "TUẤN" at bounding box center [582, 114] width 32 height 14
type input "0933774978"
type input "TUẤN"
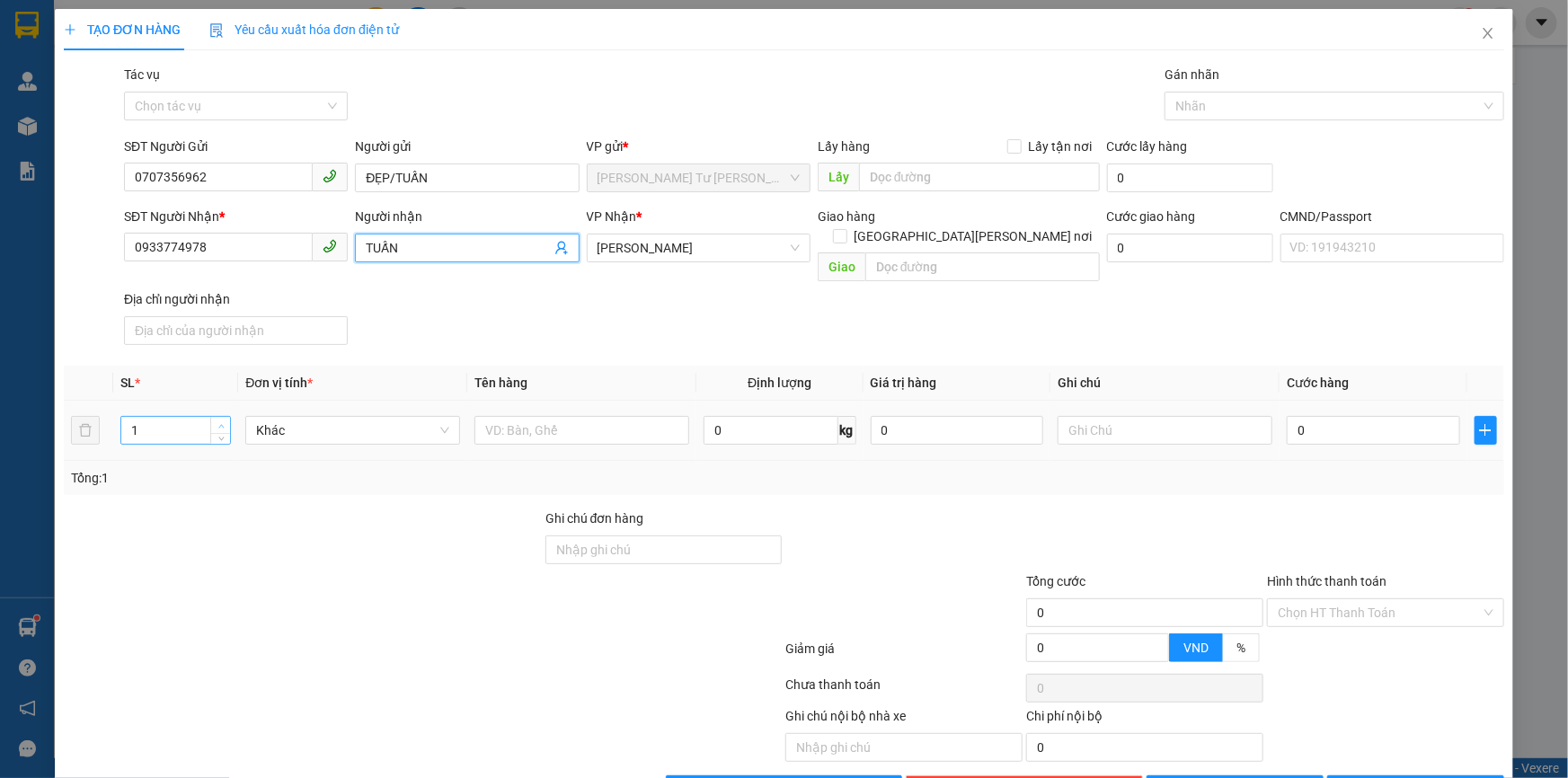
type input "2"
click at [220, 423] on icon "up" at bounding box center [221, 426] width 7 height 7
click at [501, 416] on input "text" at bounding box center [581, 430] width 214 height 29
type input "2 BAO 18/13 KG NP (ĐA)"
click at [1105, 416] on input "text" at bounding box center [1164, 430] width 214 height 29
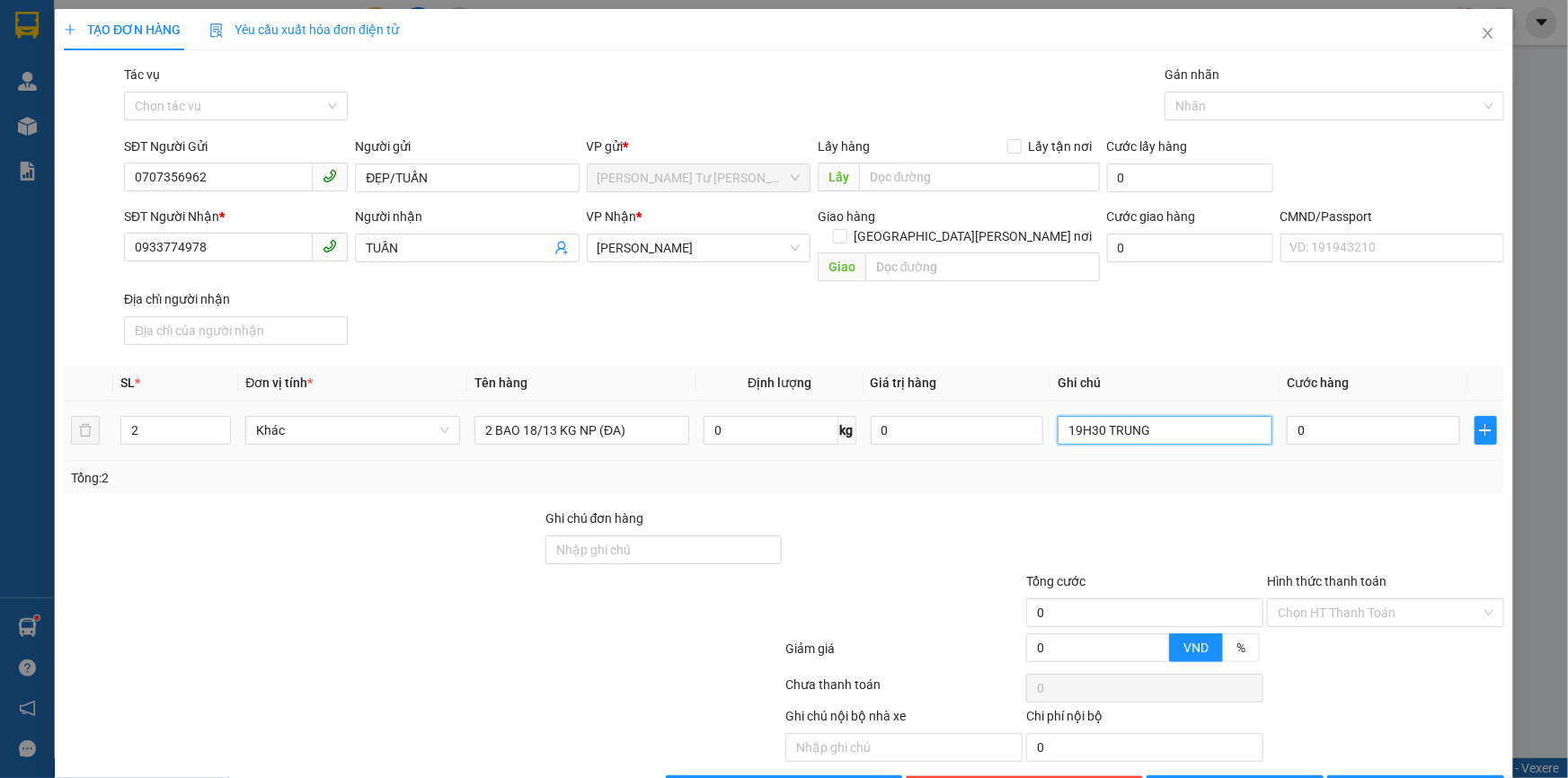
type input "19H30 TRUNG"
type input "6"
type input "65"
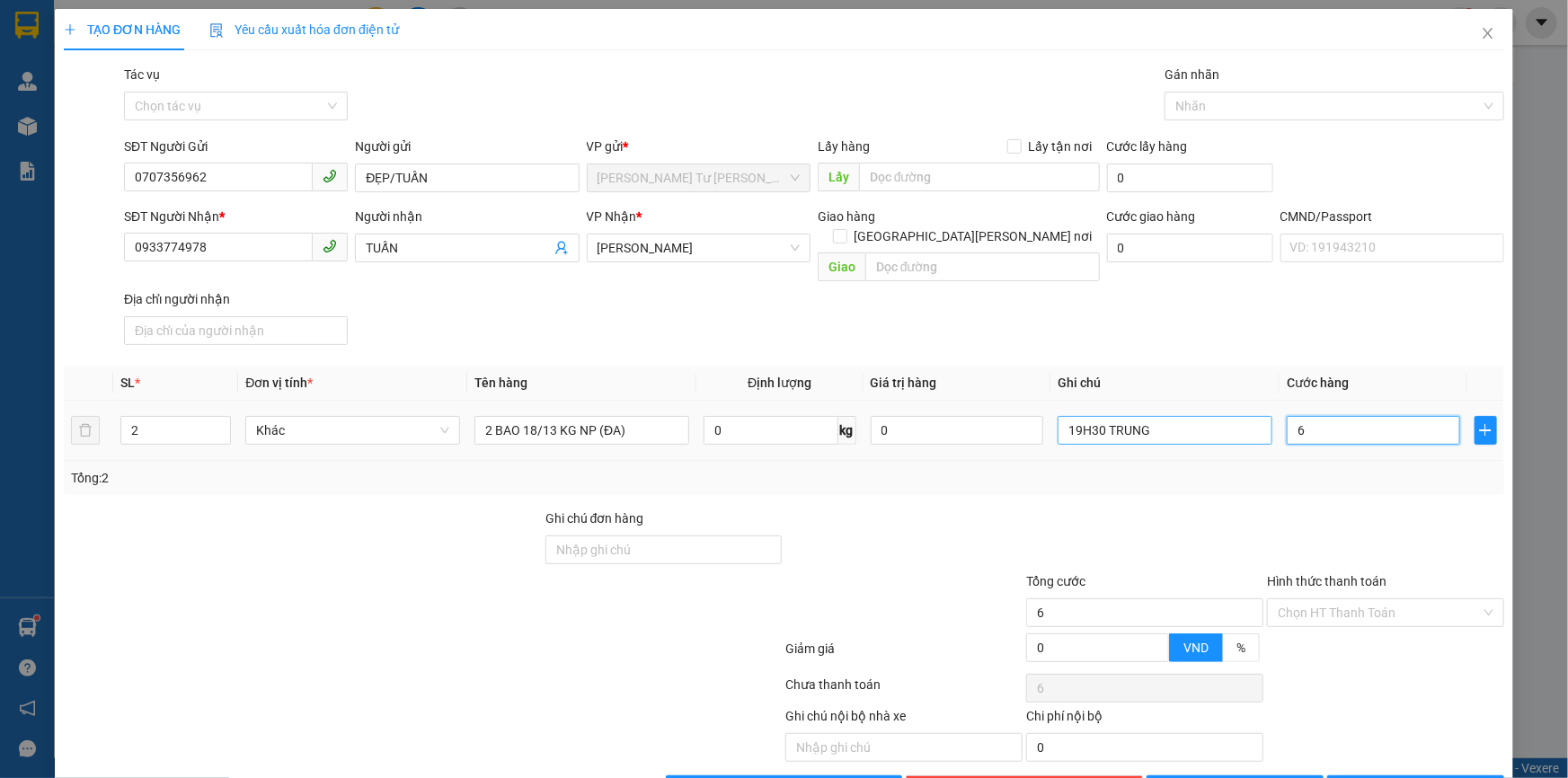
type input "65"
click at [1425, 777] on span "[PERSON_NAME] và In" at bounding box center [1426, 789] width 126 height 20
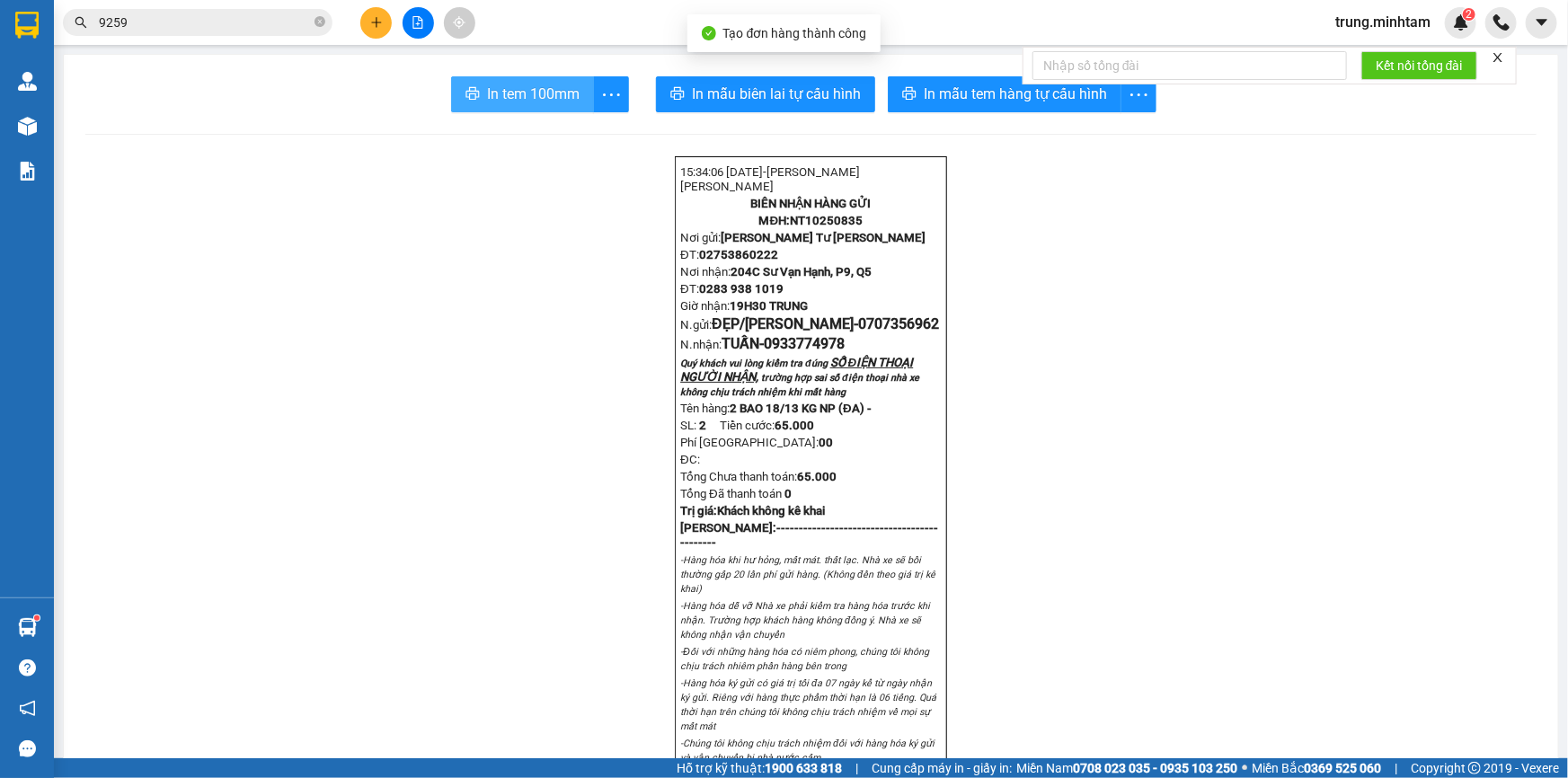
click at [522, 90] on span "In tem 100mm" at bounding box center [533, 94] width 92 height 23
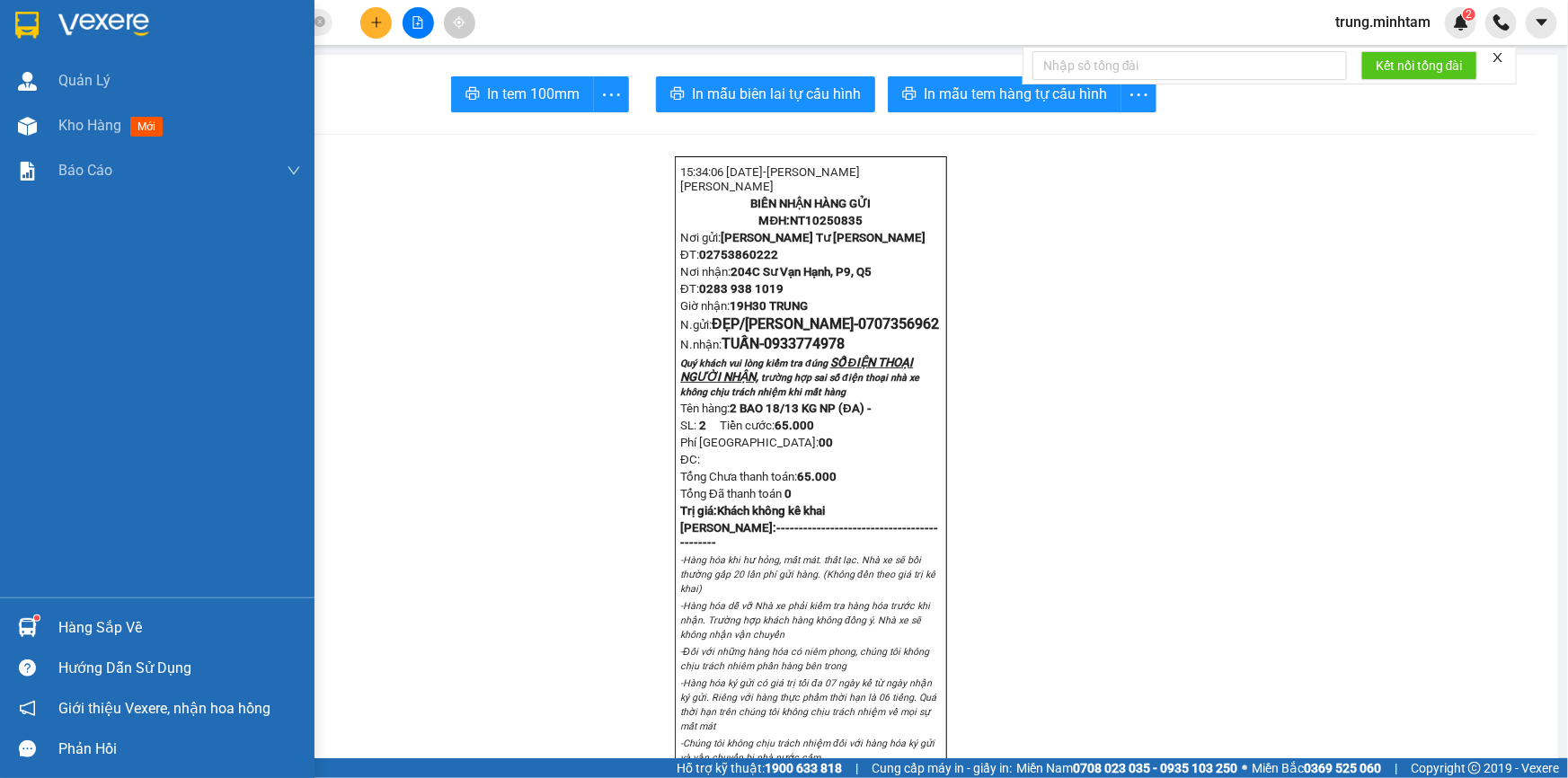
click at [107, 633] on div "Hàng sắp về" at bounding box center [179, 628] width 242 height 27
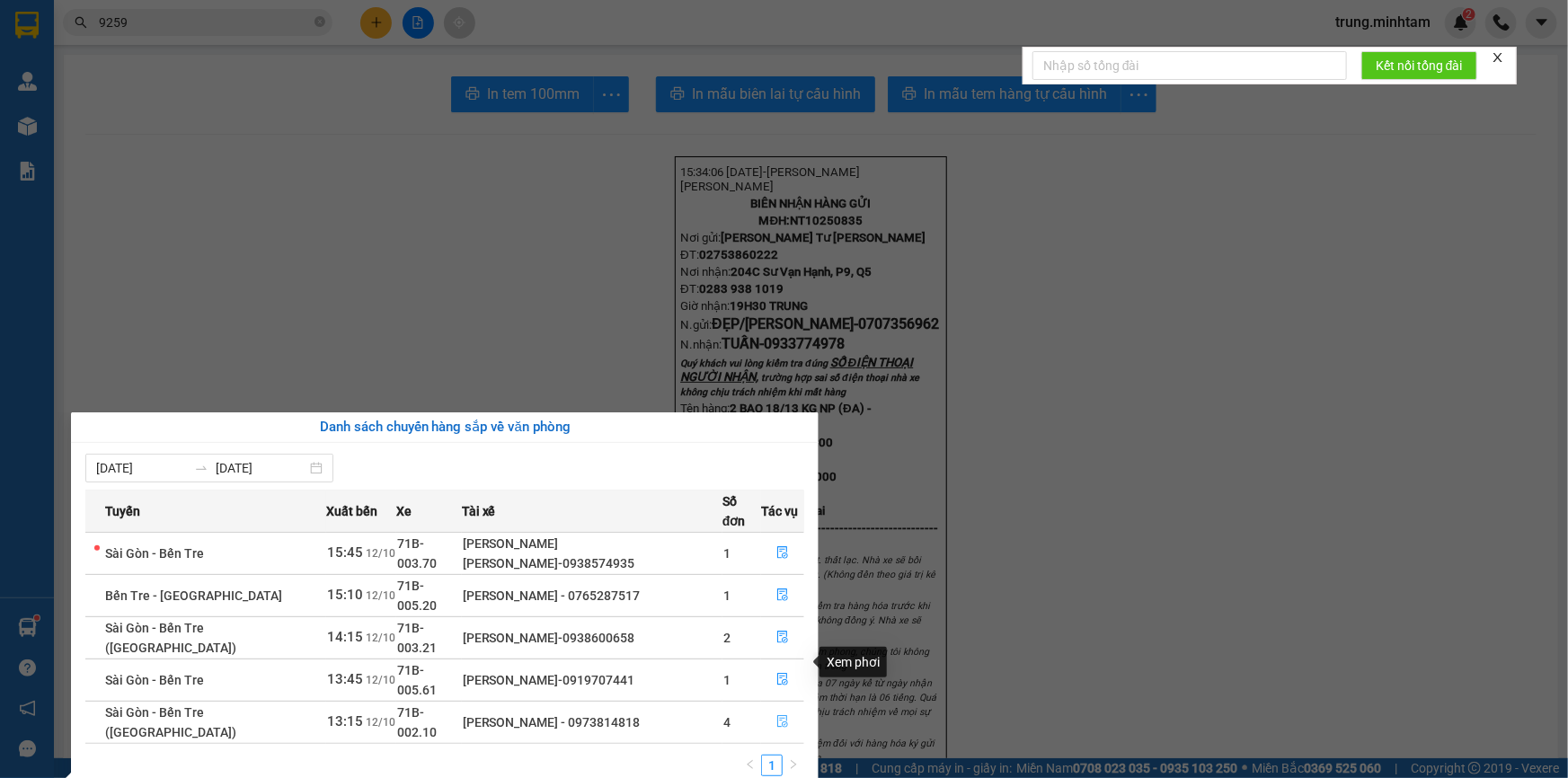
click at [776, 715] on icon "file-done" at bounding box center [782, 721] width 12 height 12
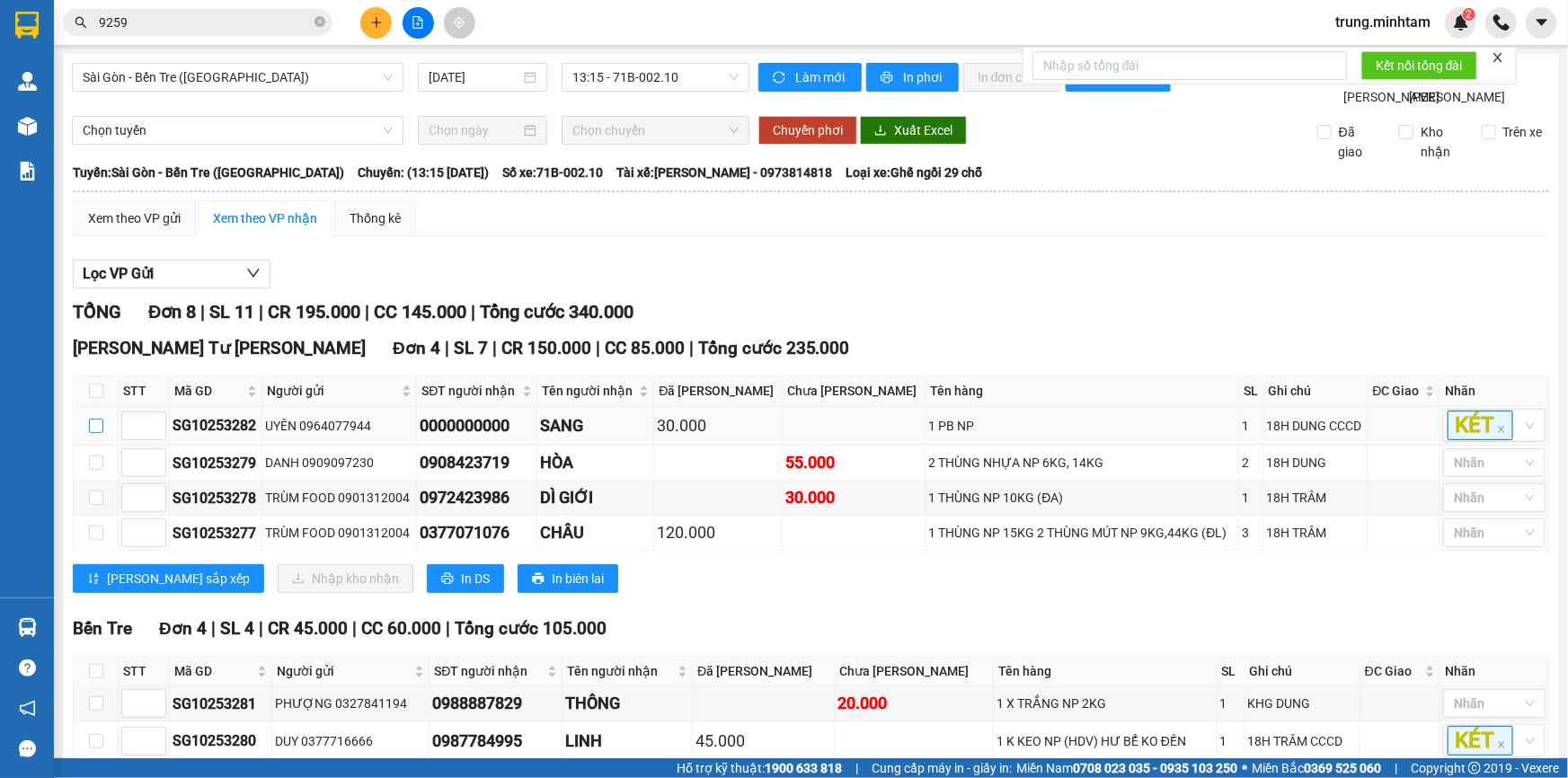
click at [94, 433] on input "checkbox" at bounding box center [95, 425] width 14 height 14
checkbox input "true"
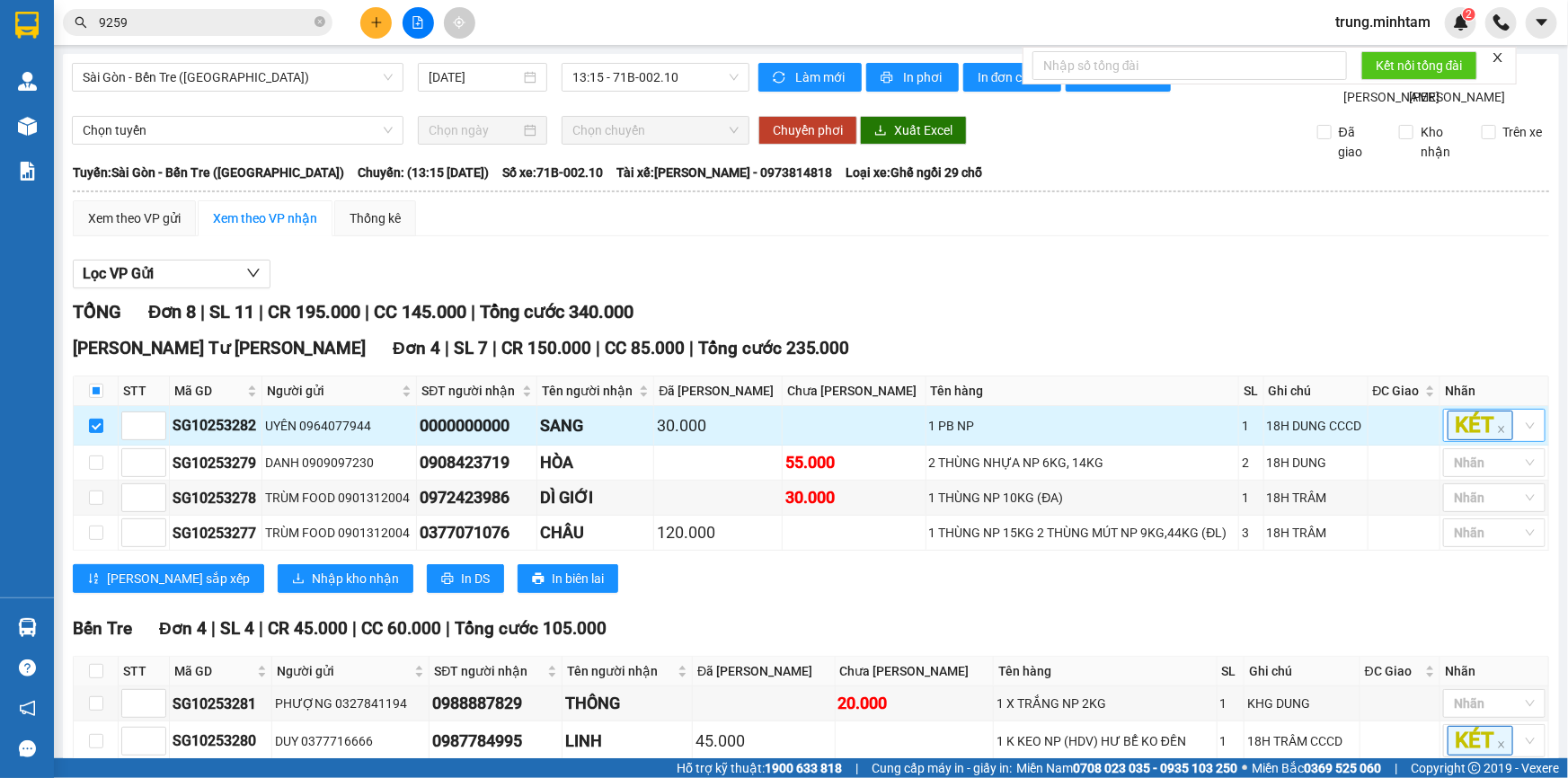
click at [1515, 442] on div "KÉT" at bounding box center [1494, 425] width 102 height 33
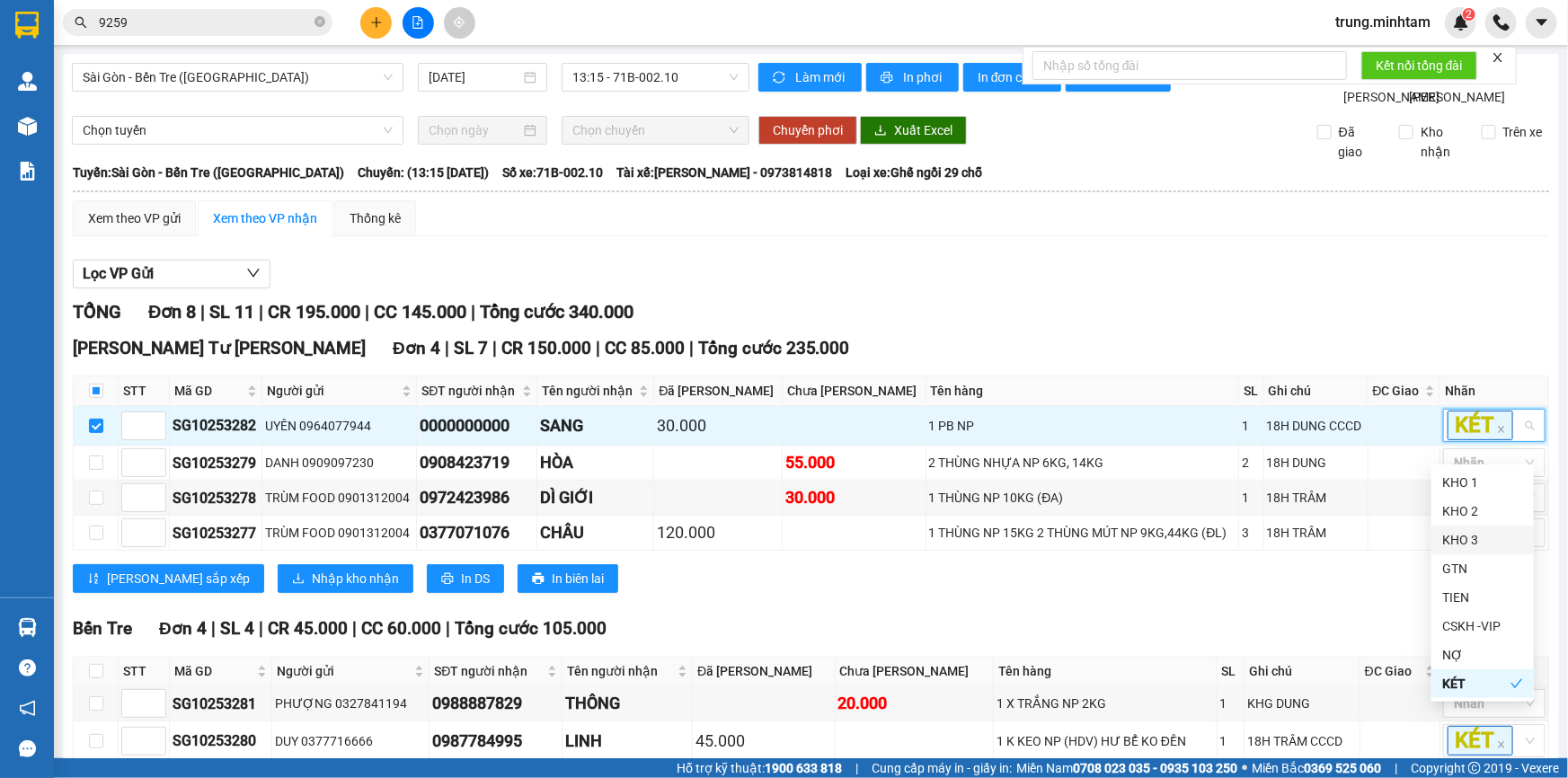
click at [1464, 536] on div "KHO 3" at bounding box center [1482, 540] width 81 height 20
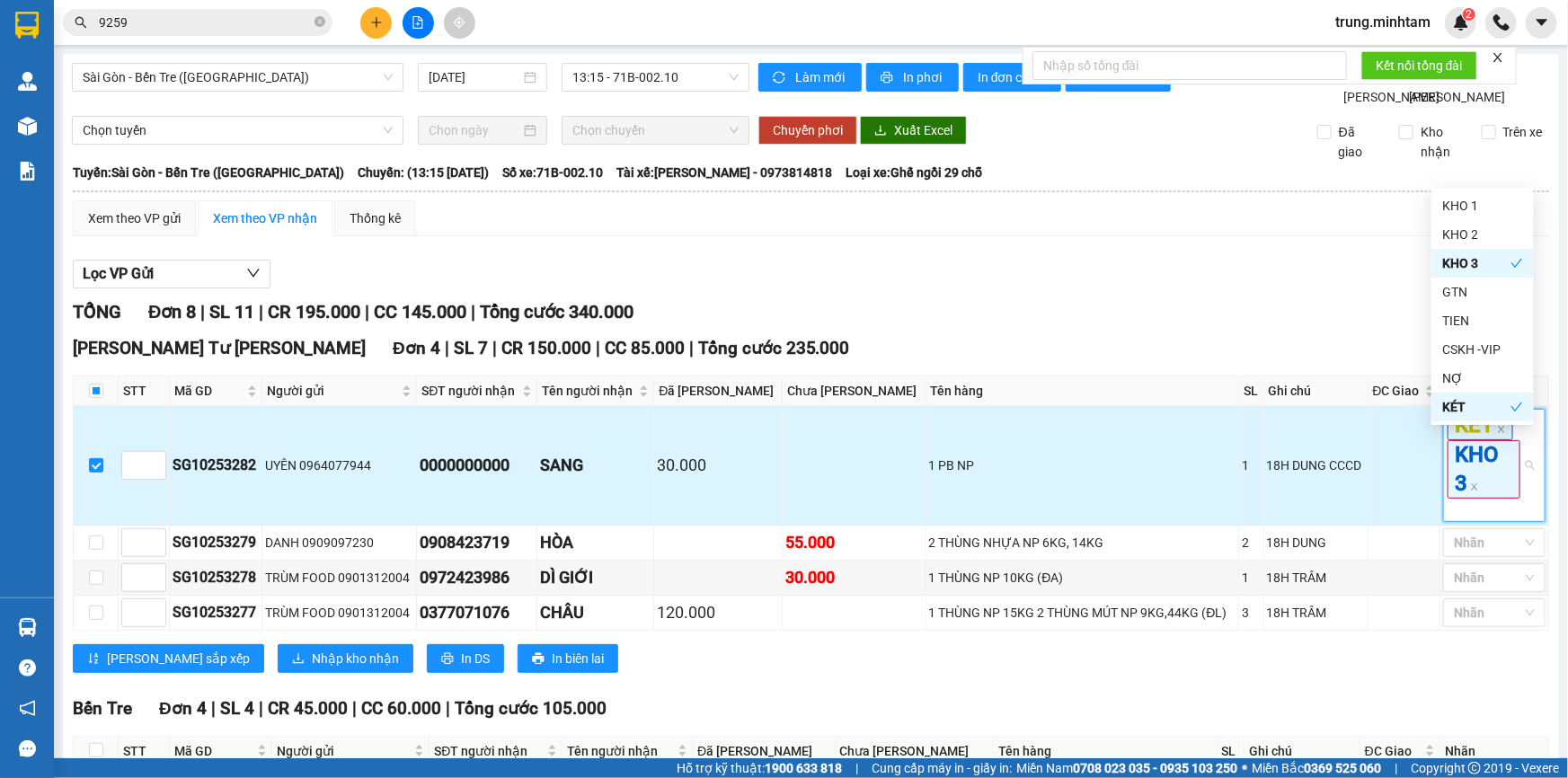
click at [1204, 505] on td "1 PB NP" at bounding box center [1083, 465] width 313 height 119
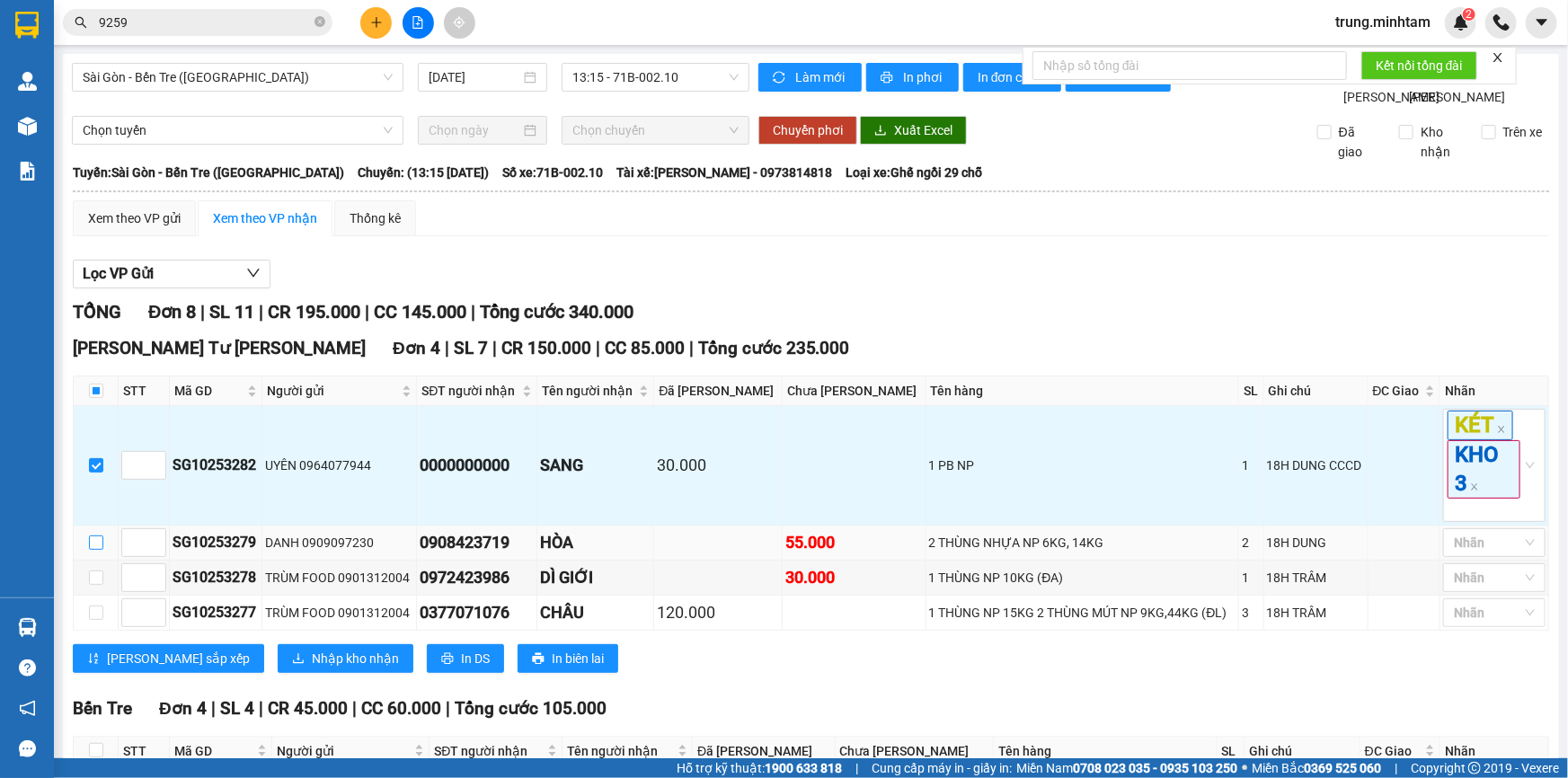
click at [95, 550] on input "checkbox" at bounding box center [95, 543] width 14 height 14
checkbox input "true"
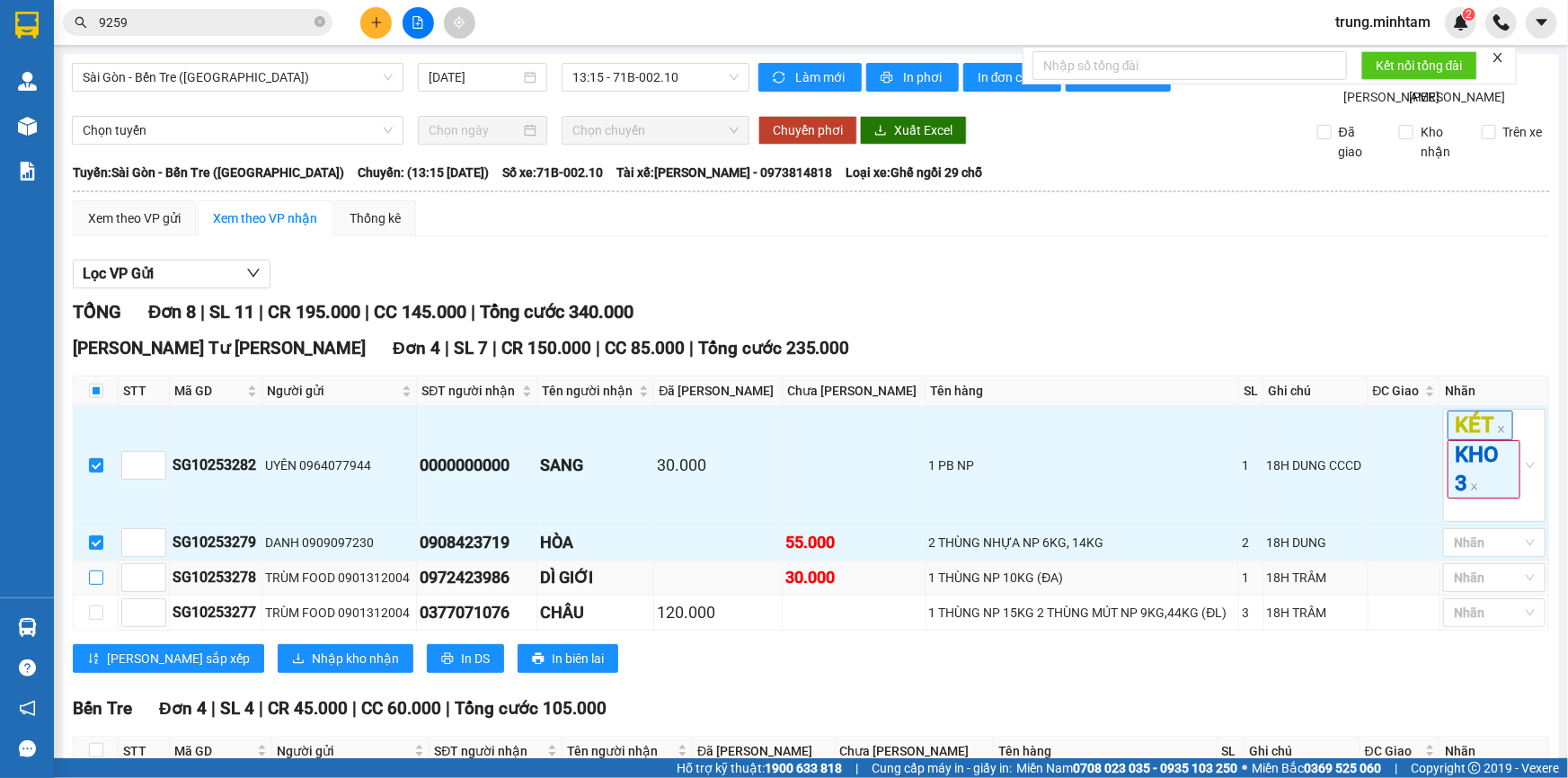
click at [92, 585] on input "checkbox" at bounding box center [95, 578] width 14 height 14
checkbox input "true"
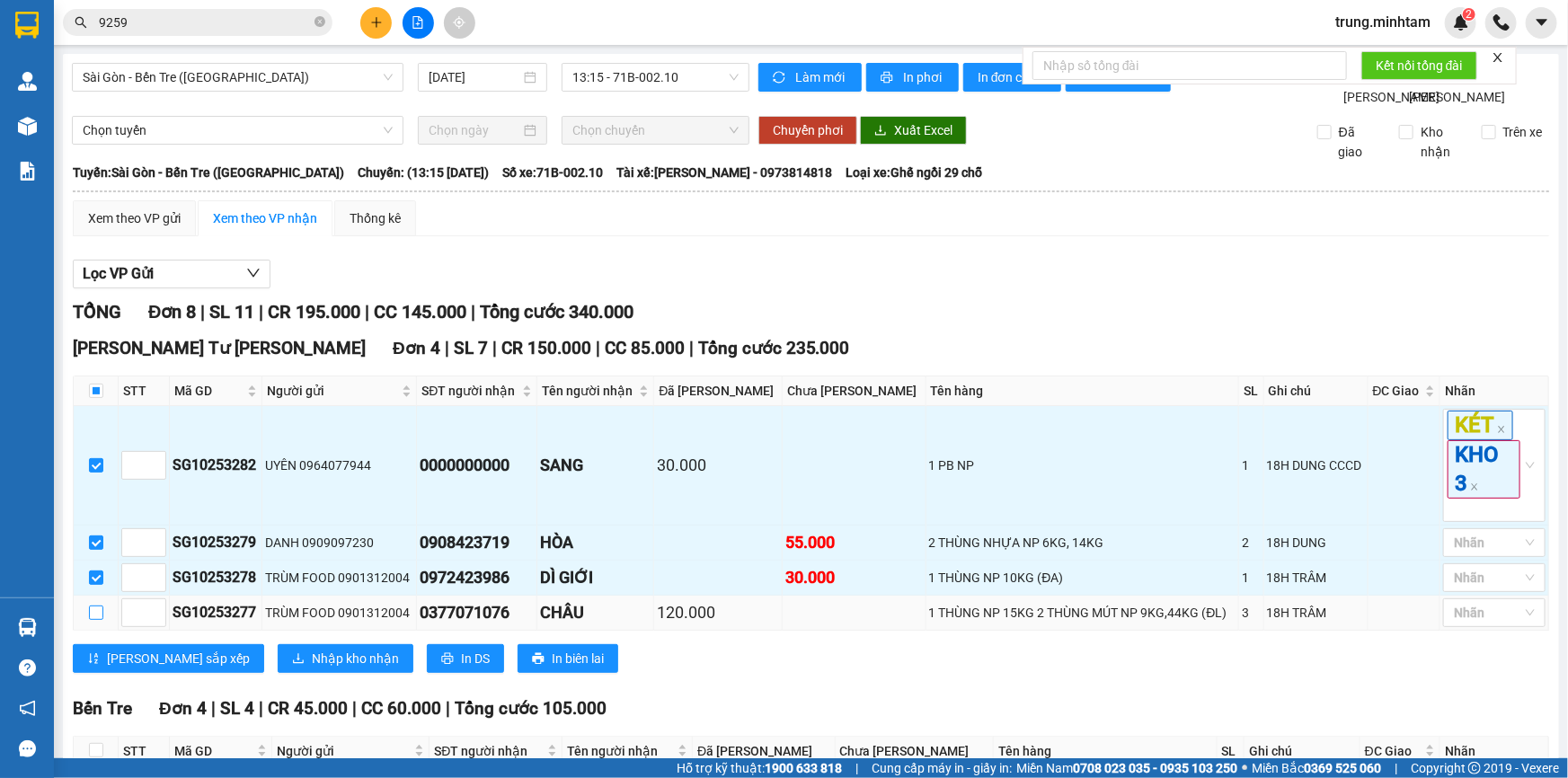
click at [95, 620] on input "checkbox" at bounding box center [95, 612] width 14 height 14
checkbox input "true"
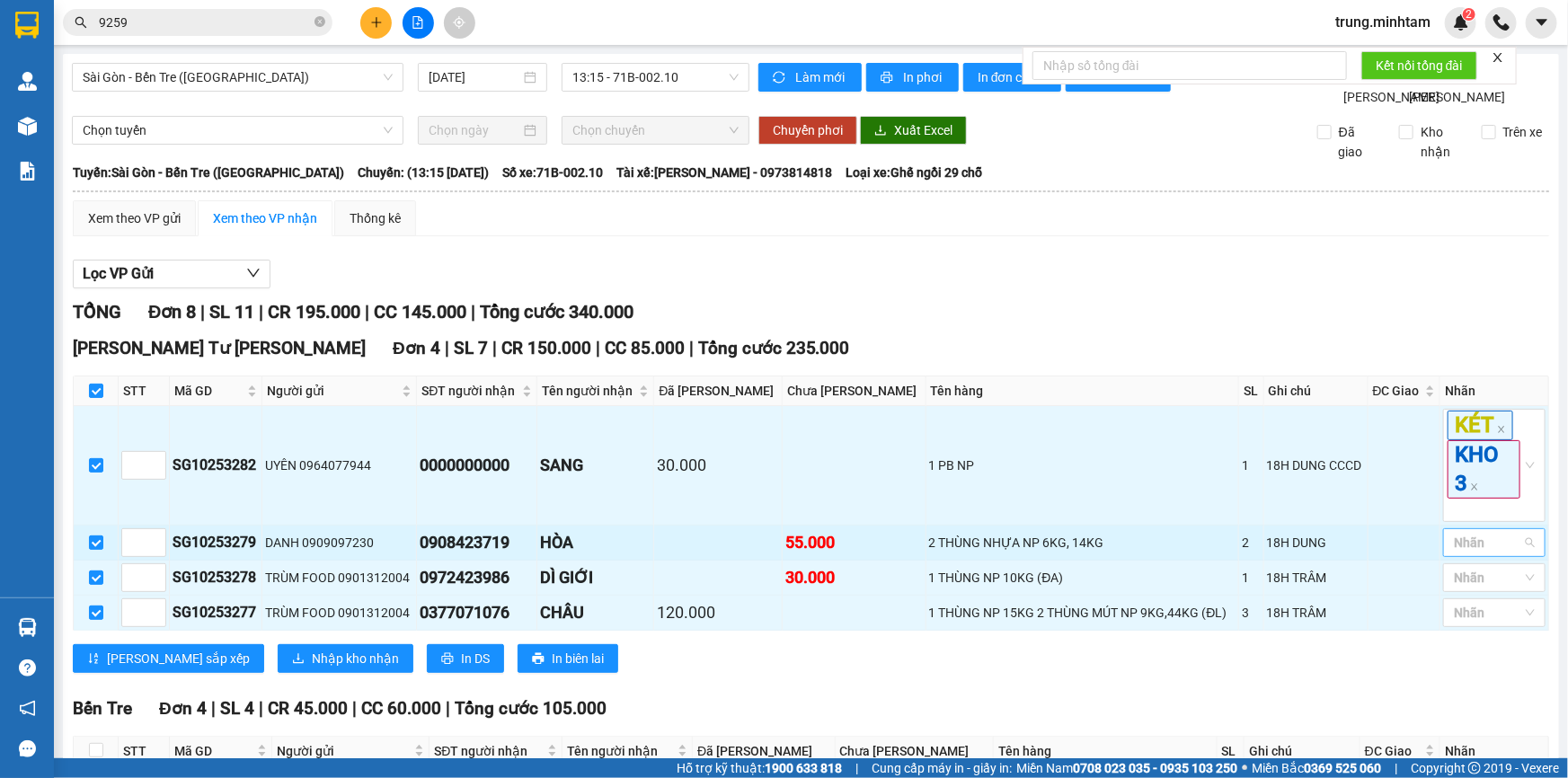
click at [1500, 554] on div at bounding box center [1484, 543] width 75 height 22
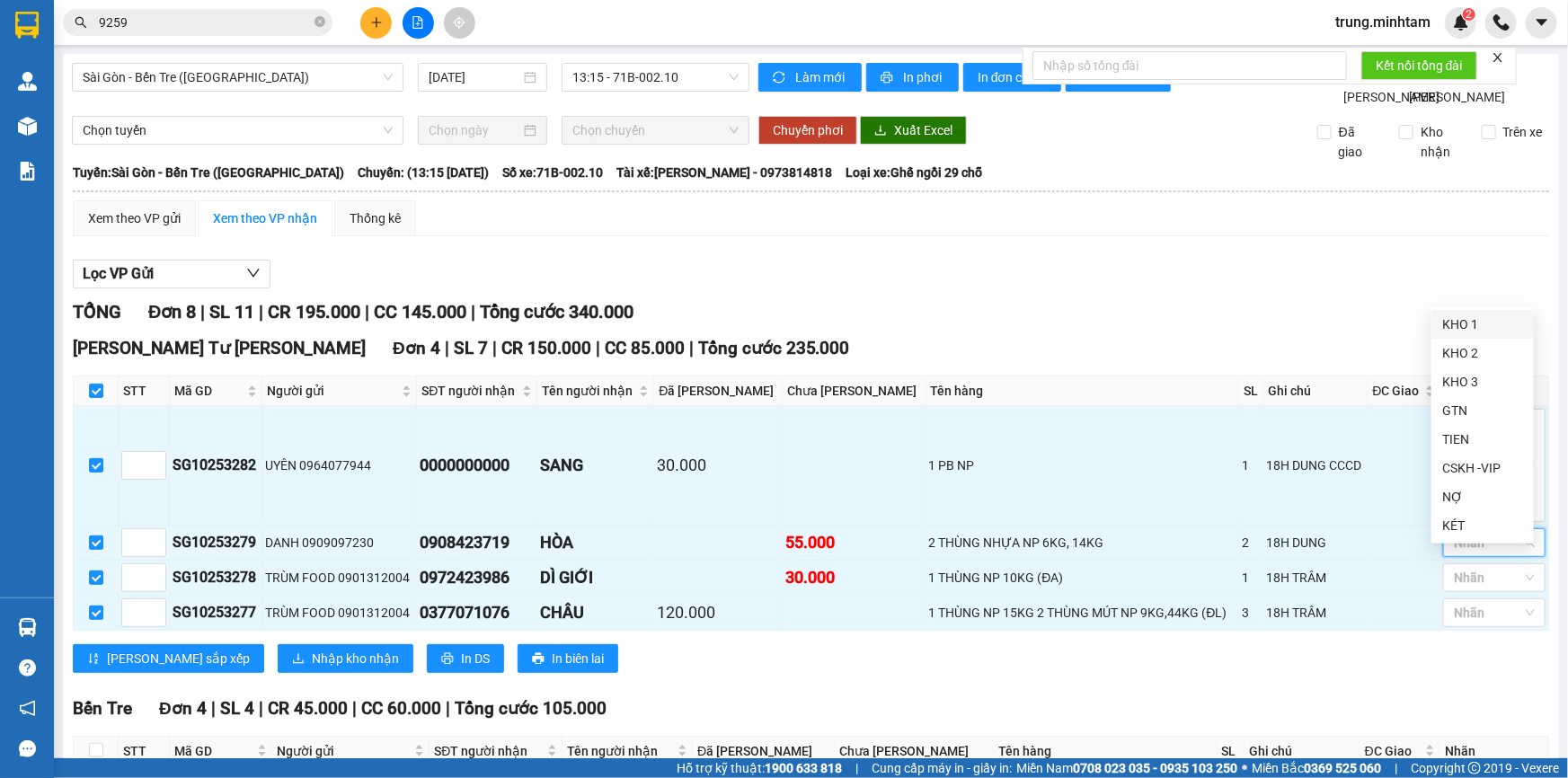
click at [1465, 331] on div "KHO 1" at bounding box center [1482, 324] width 81 height 20
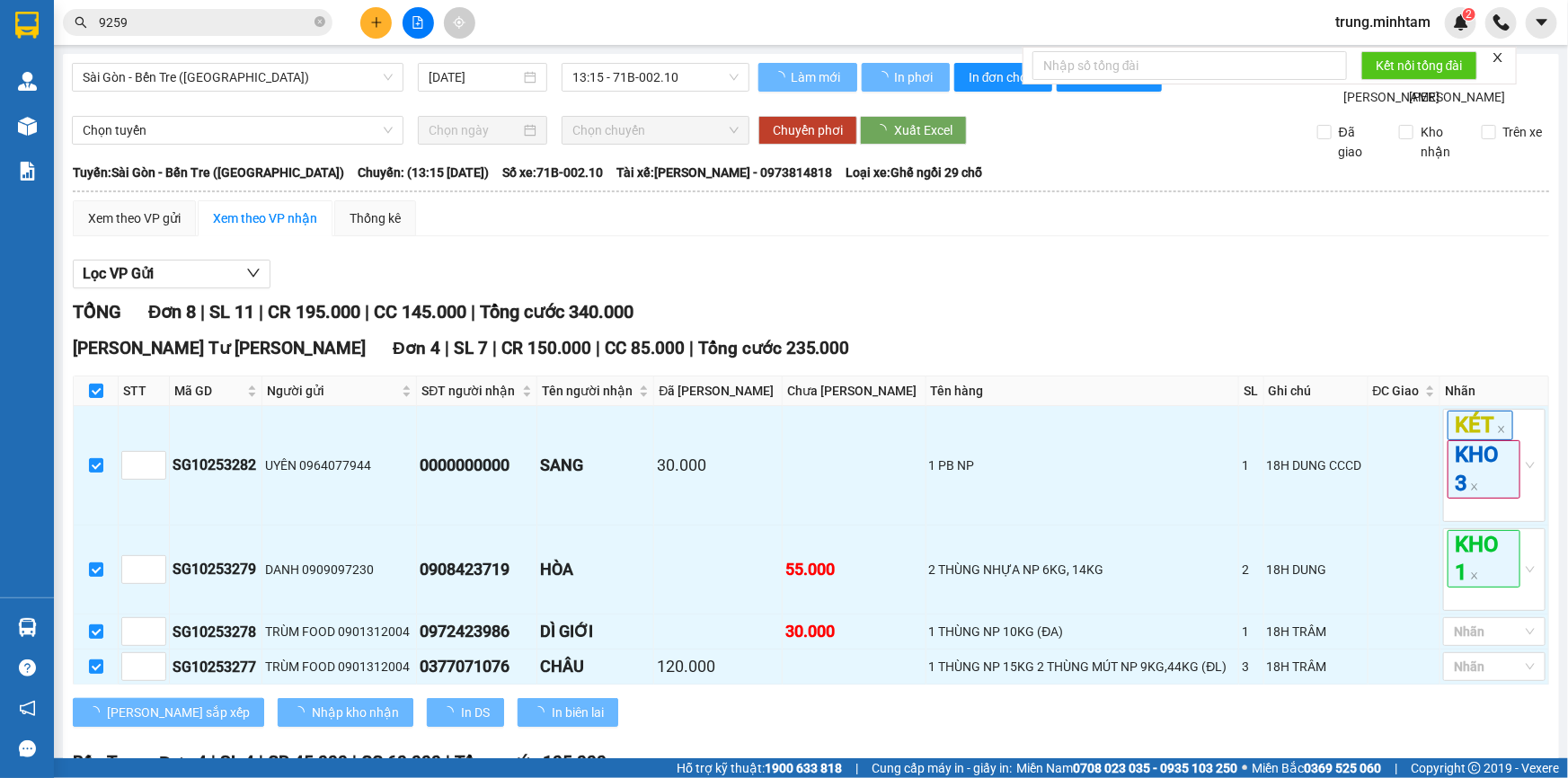
click at [1384, 317] on div "TỔNG Đơn 8 | SL 11 | CR 195.000 | CC 145.000 | Tổng cước 340.000" at bounding box center [810, 312] width 1476 height 28
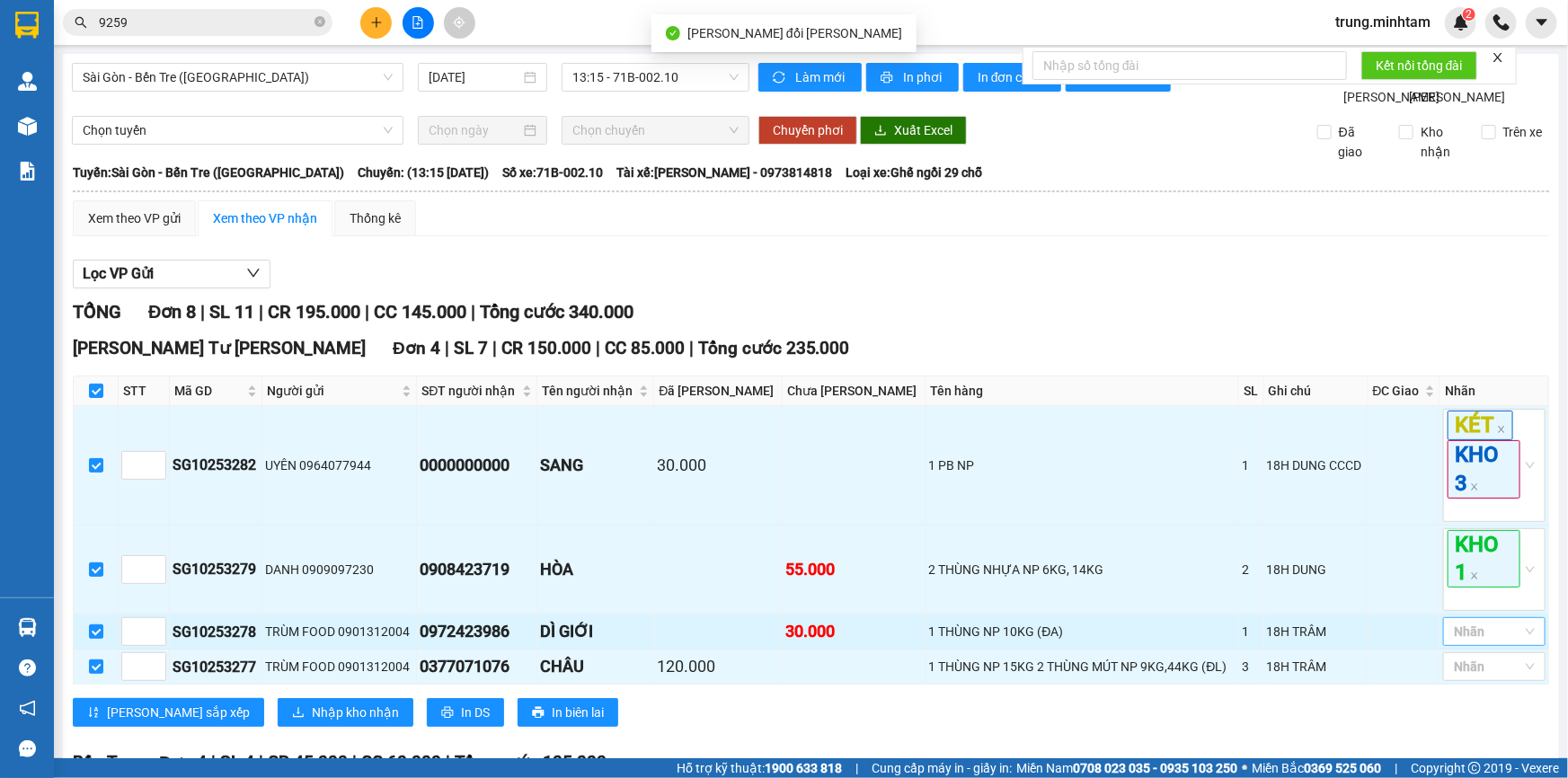
drag, startPoint x: 1484, startPoint y: 656, endPoint x: 1483, endPoint y: 644, distance: 12.0
click at [1484, 643] on div at bounding box center [1484, 631] width 75 height 22
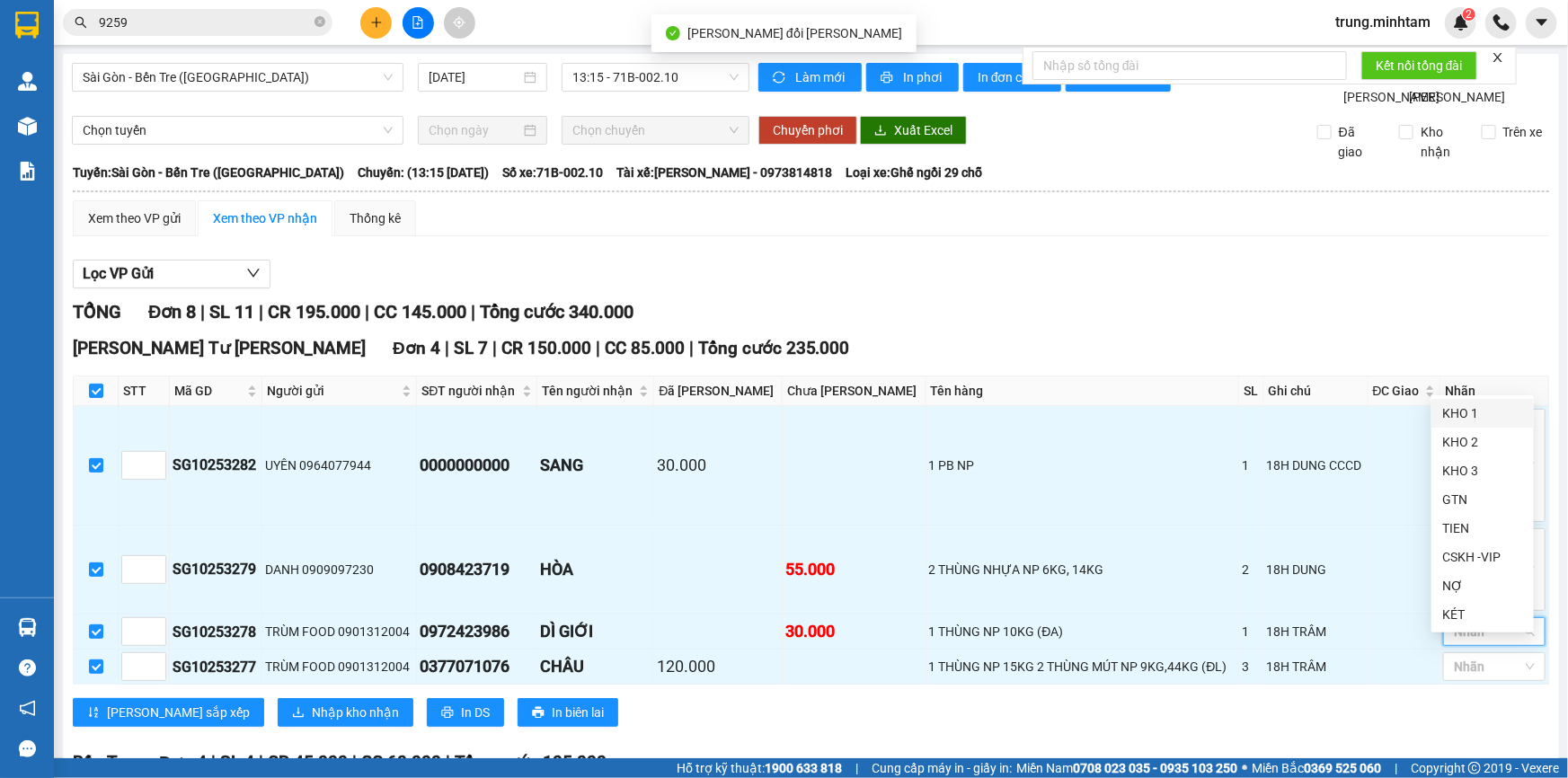
click at [1463, 416] on div "KHO 1" at bounding box center [1482, 413] width 81 height 20
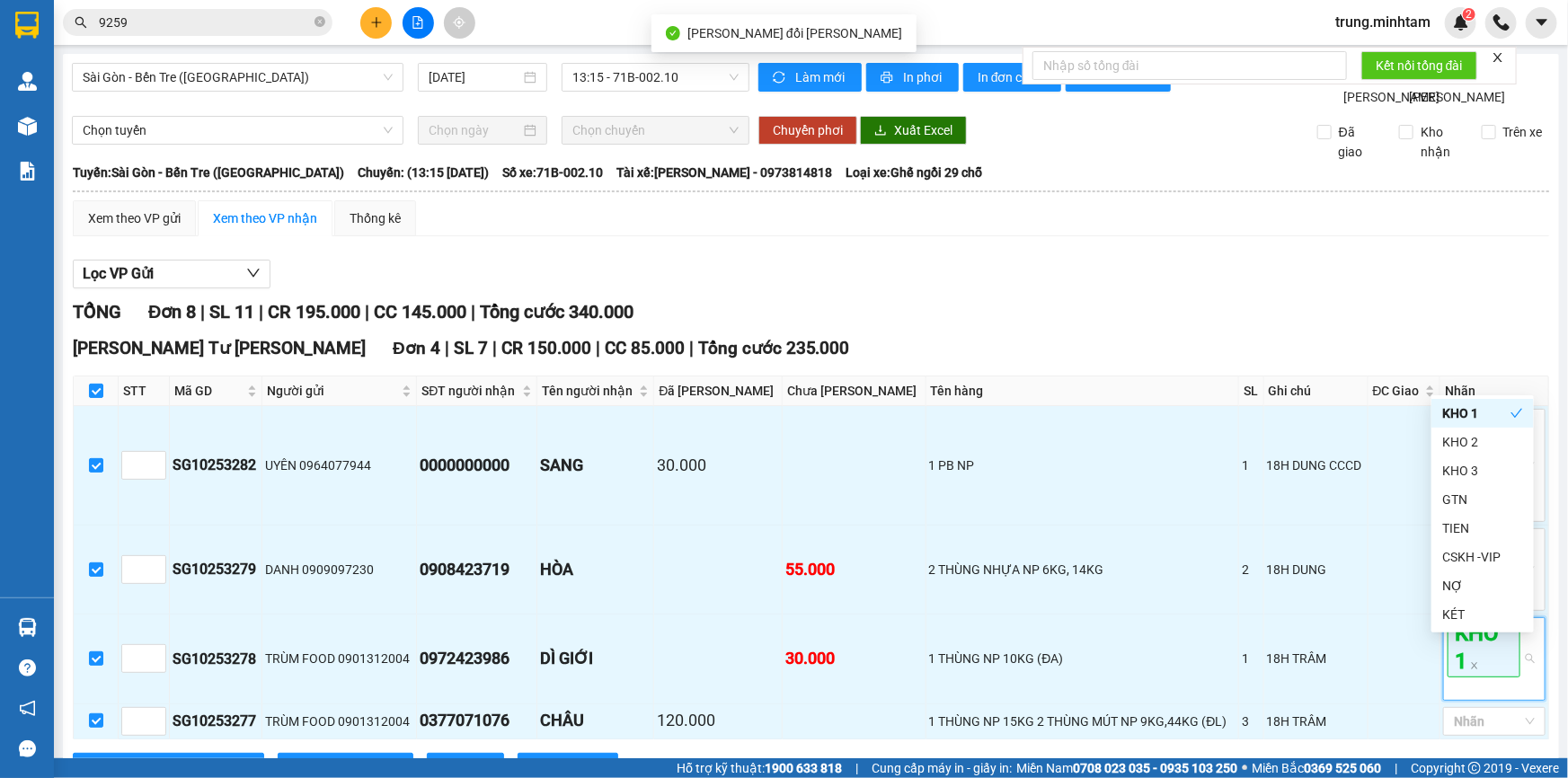
click at [1403, 326] on div "TỔNG Đơn 8 | SL 11 | CR 195.000 | CC 145.000 | Tổng cước 340.000" at bounding box center [810, 312] width 1476 height 28
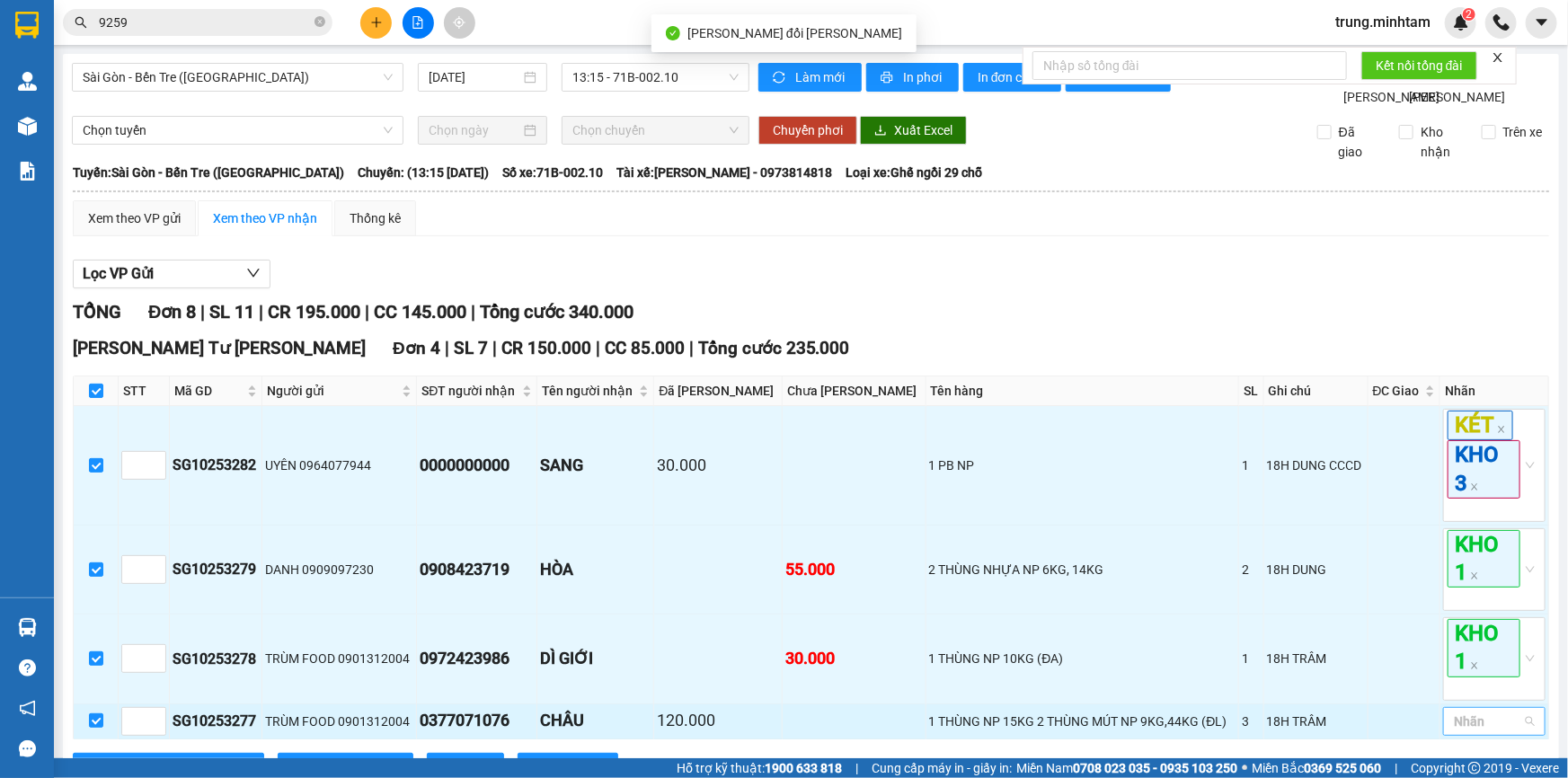
click at [1464, 711] on div at bounding box center [1484, 722] width 75 height 22
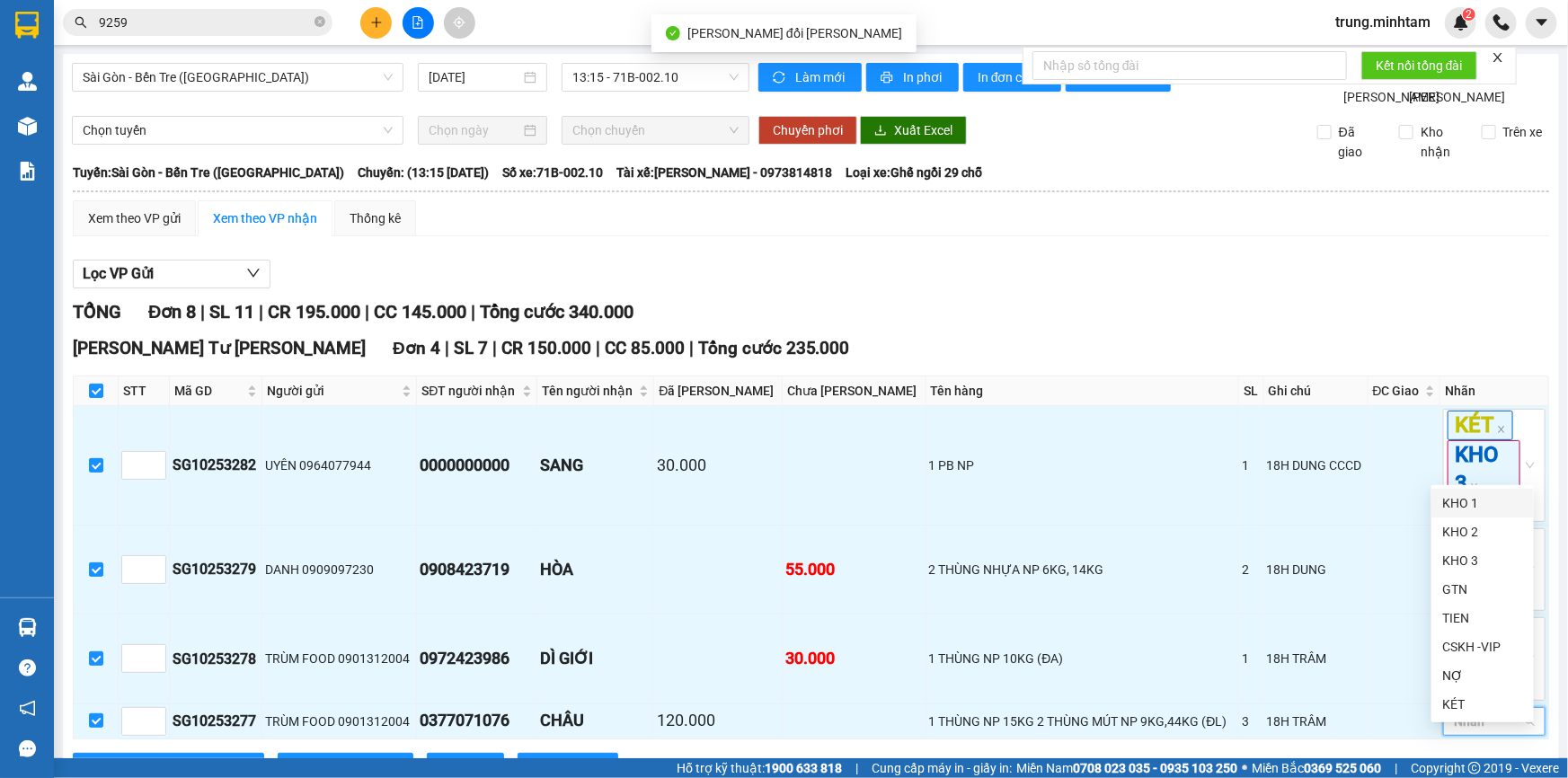
click at [1471, 498] on div "KHO 1" at bounding box center [1482, 502] width 81 height 20
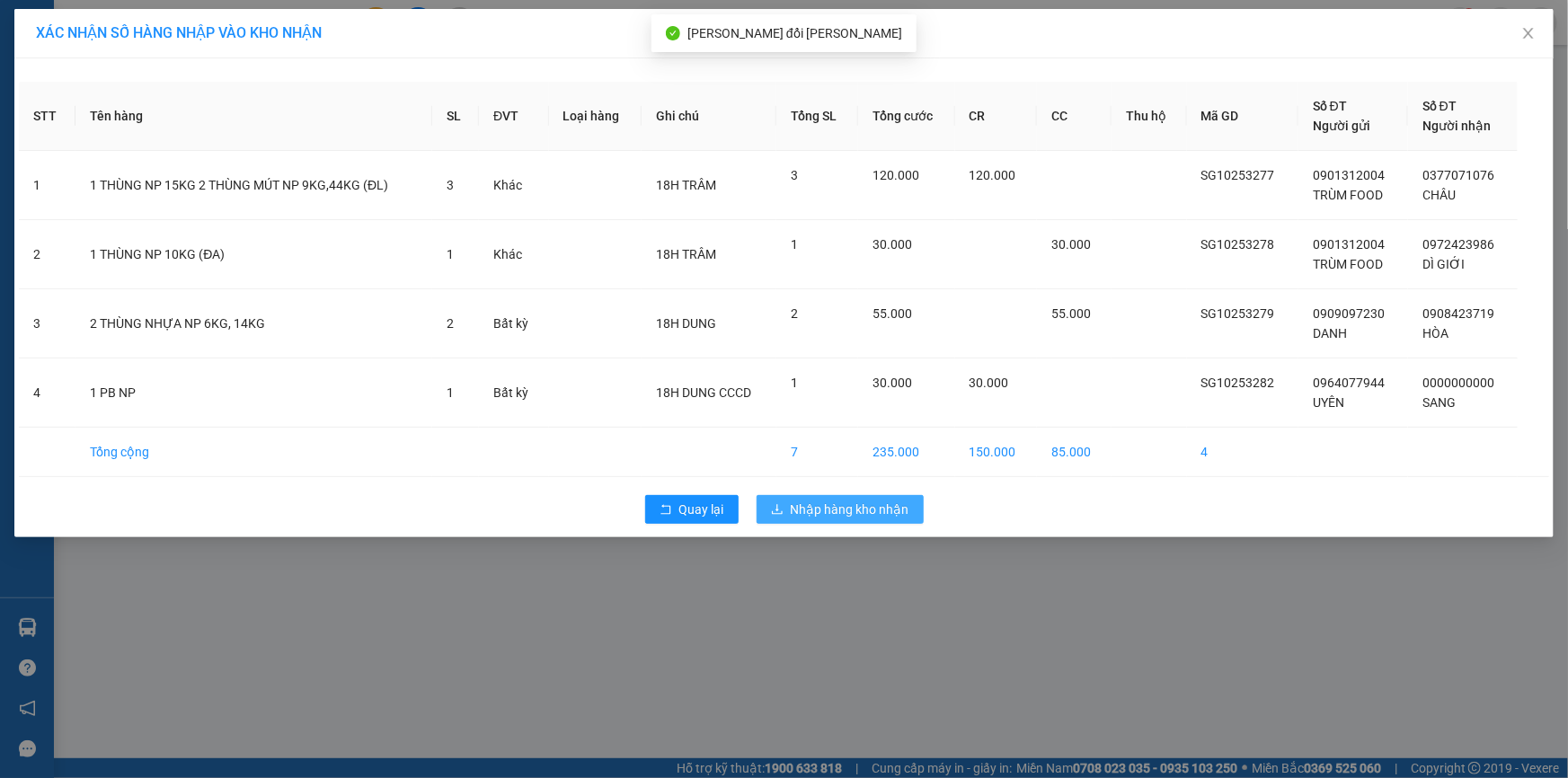
click at [824, 513] on span "Nhập hàng kho nhận" at bounding box center [849, 509] width 118 height 20
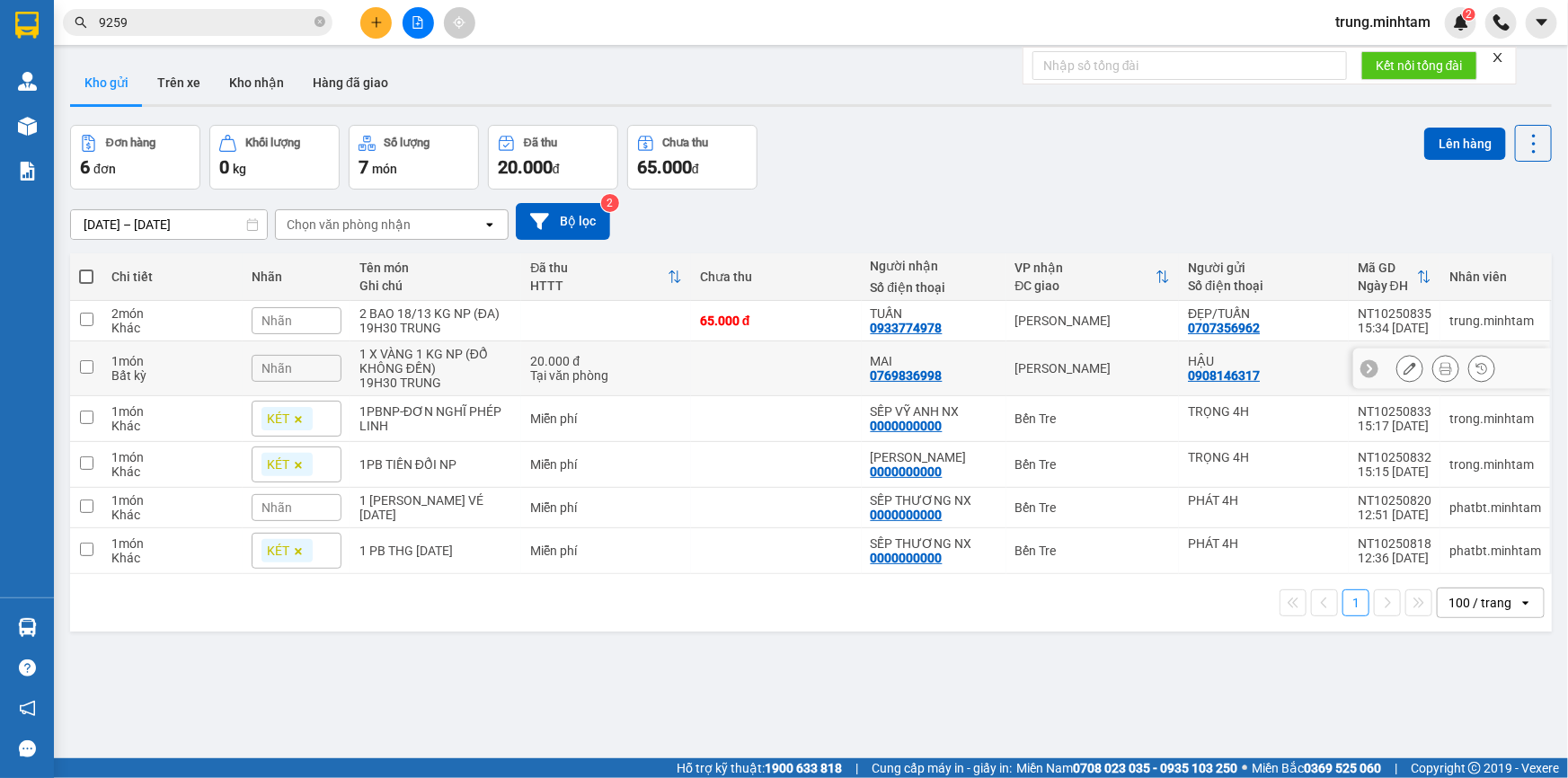
click at [792, 361] on td at bounding box center [776, 368] width 171 height 54
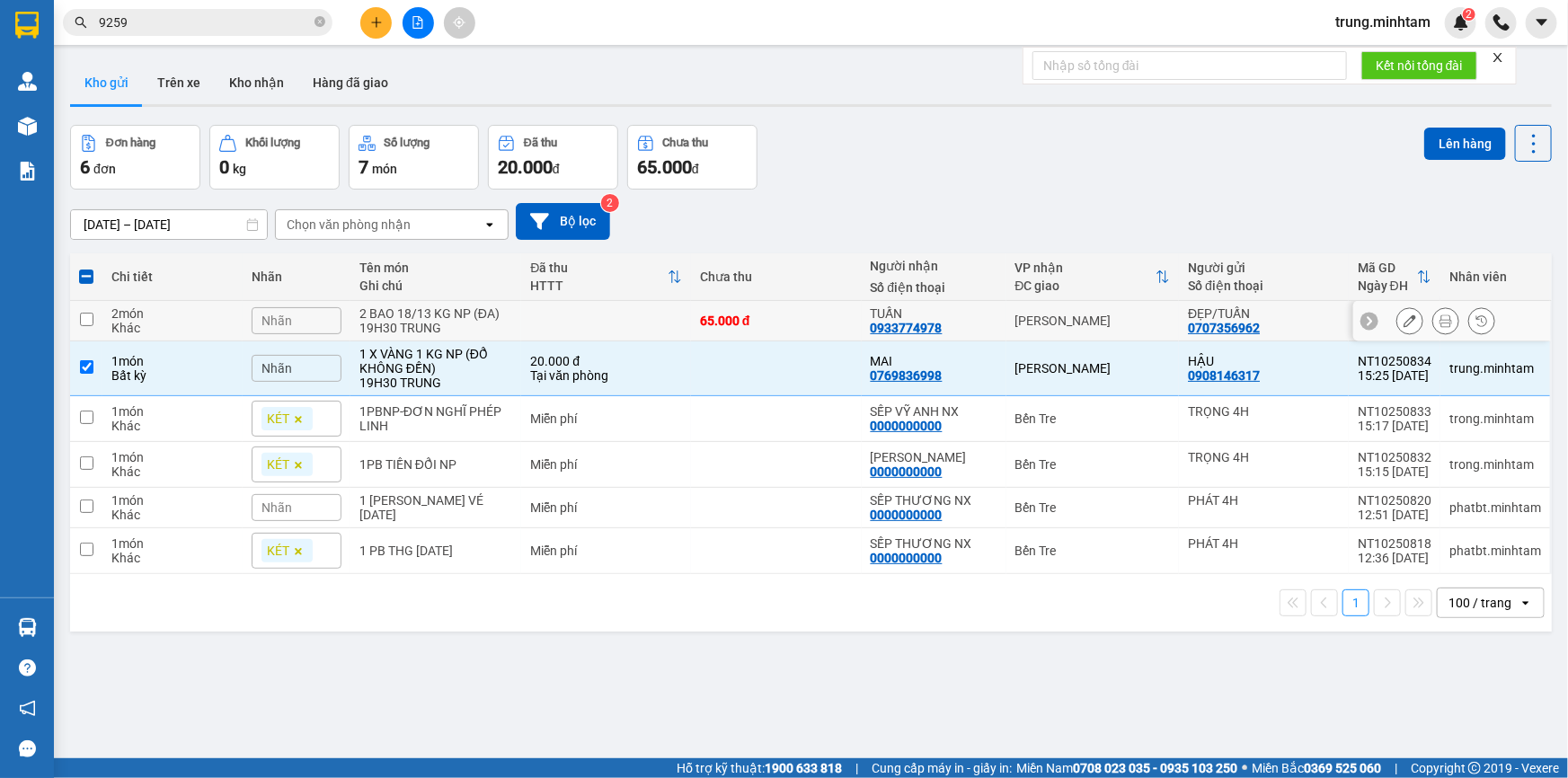
click at [792, 314] on div "65.000 đ" at bounding box center [776, 320] width 153 height 14
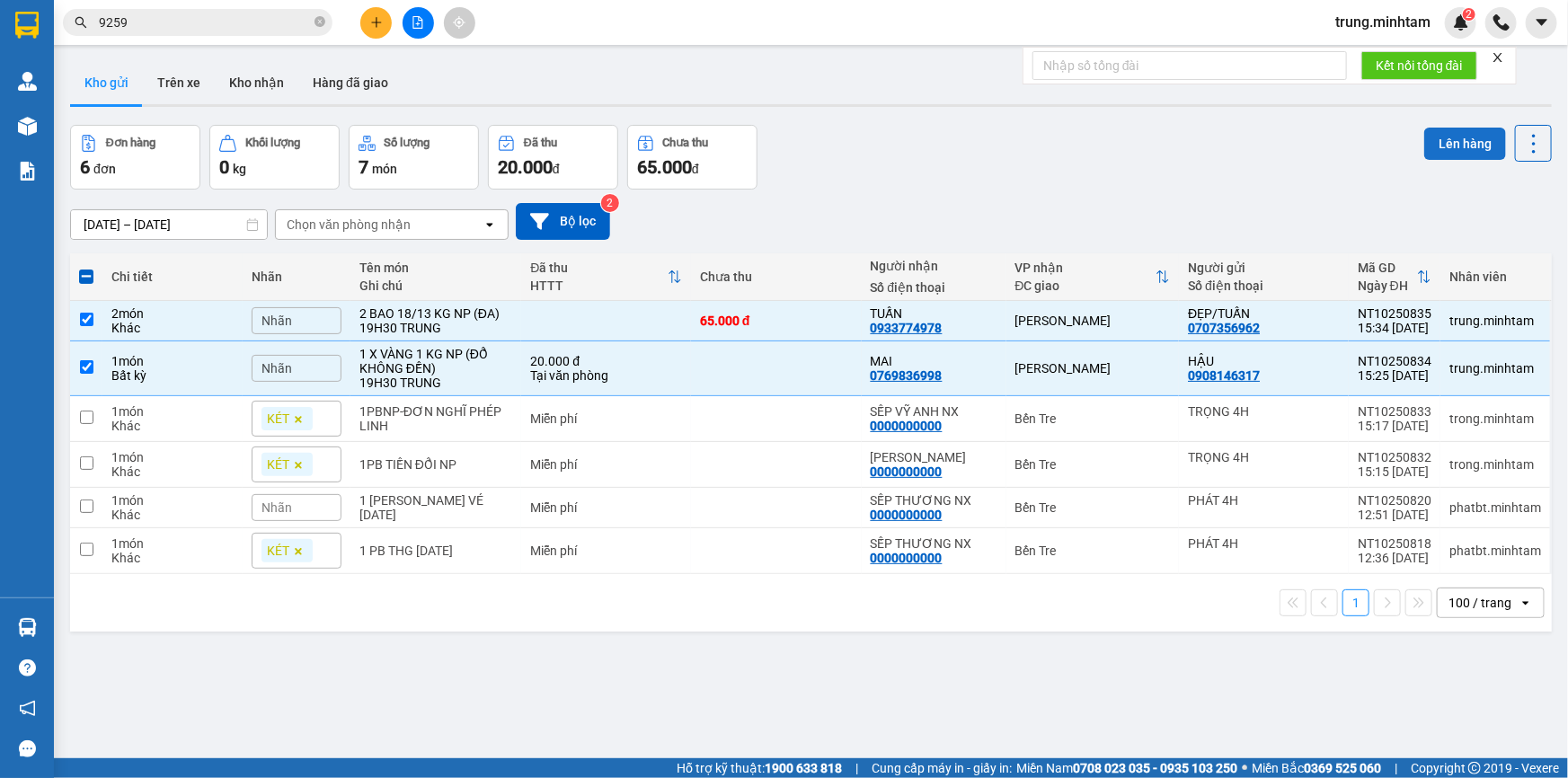
click at [1461, 141] on button "Lên hàng" at bounding box center [1465, 144] width 82 height 32
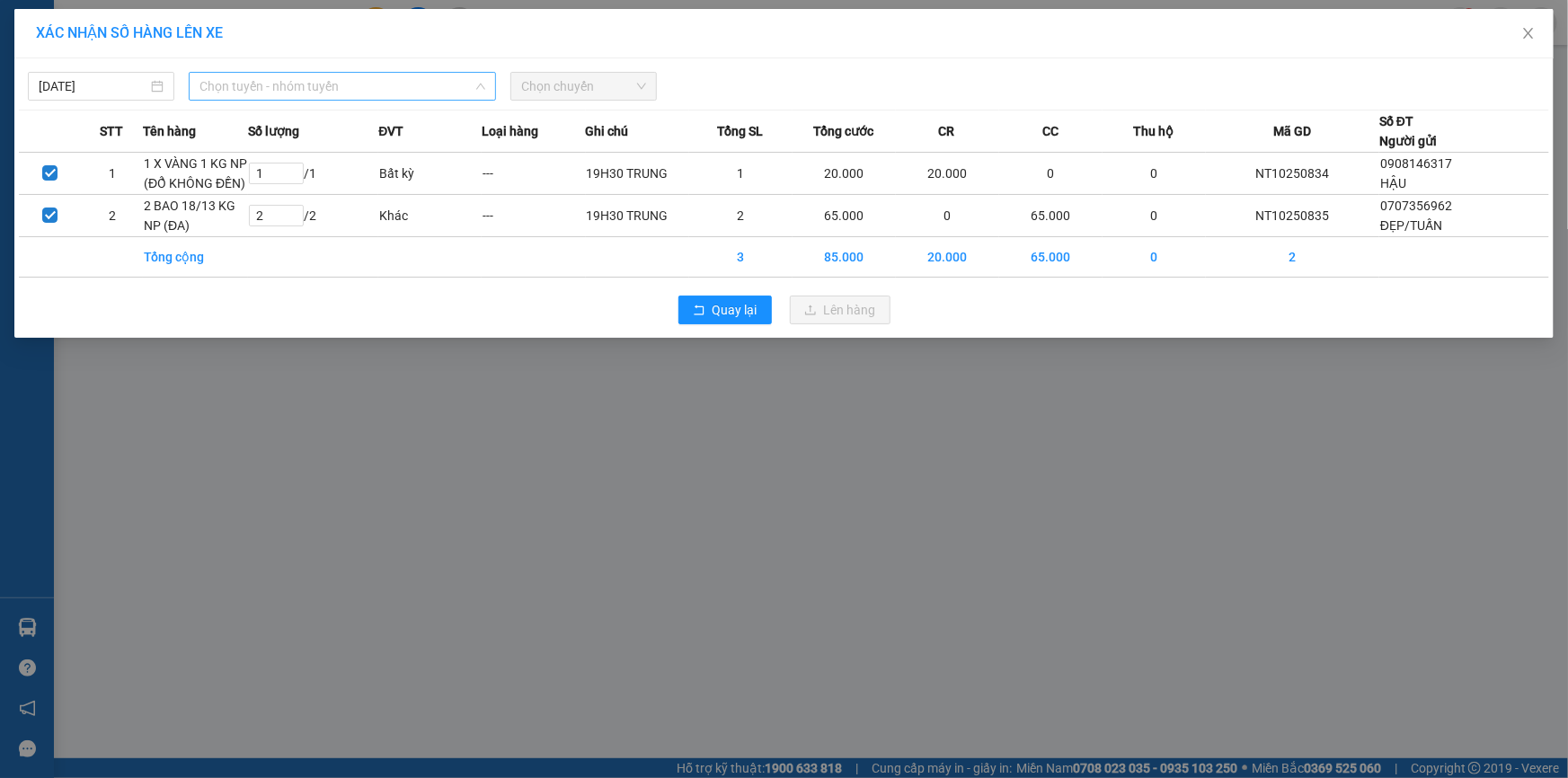
click at [336, 90] on span "Chọn tuyến - nhóm tuyến" at bounding box center [342, 86] width 286 height 27
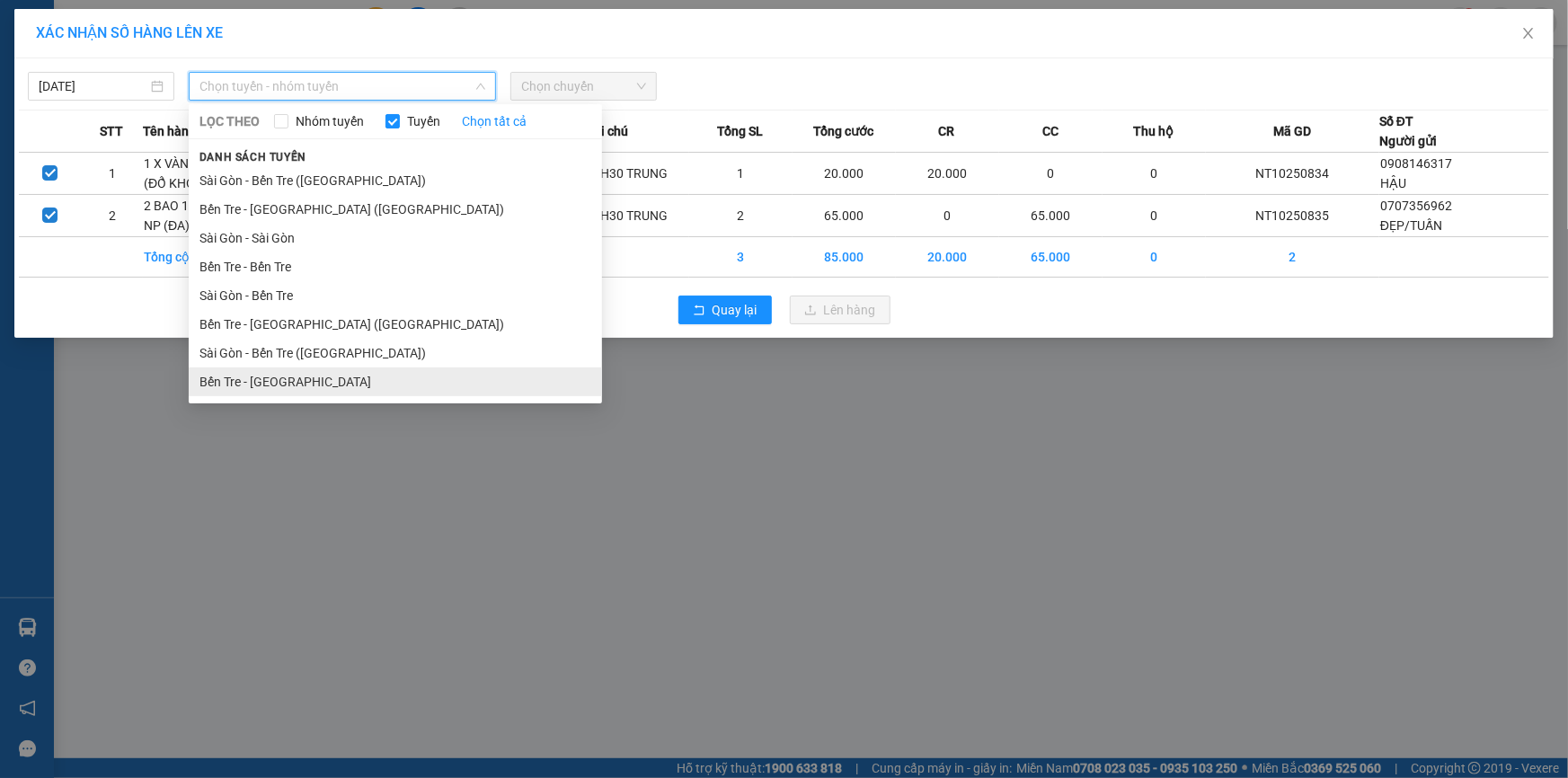
click at [270, 379] on li "Bến Tre - [GEOGRAPHIC_DATA]" at bounding box center [396, 382] width 414 height 29
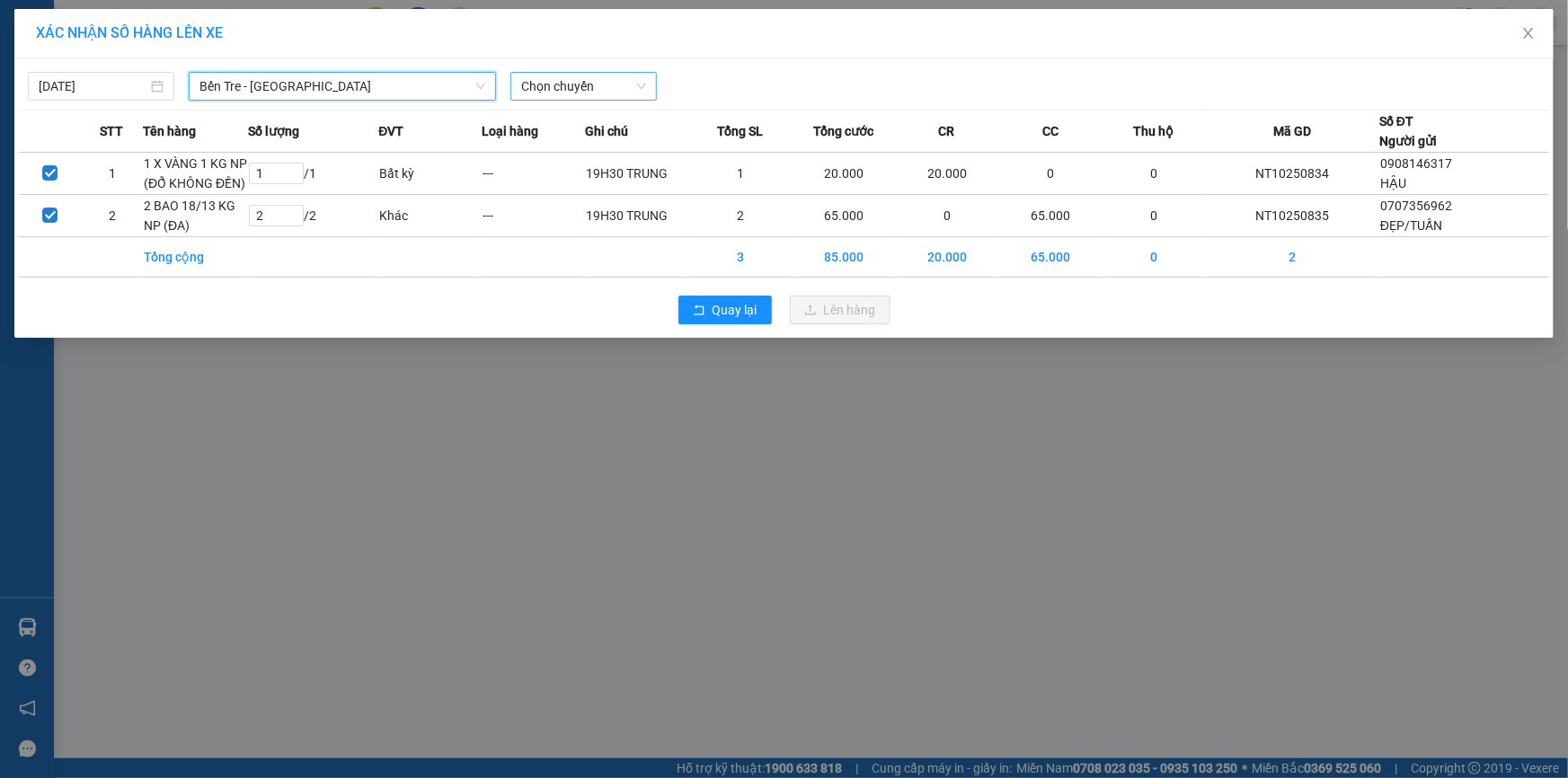
click at [570, 73] on span "Chọn chuyến" at bounding box center [583, 86] width 125 height 27
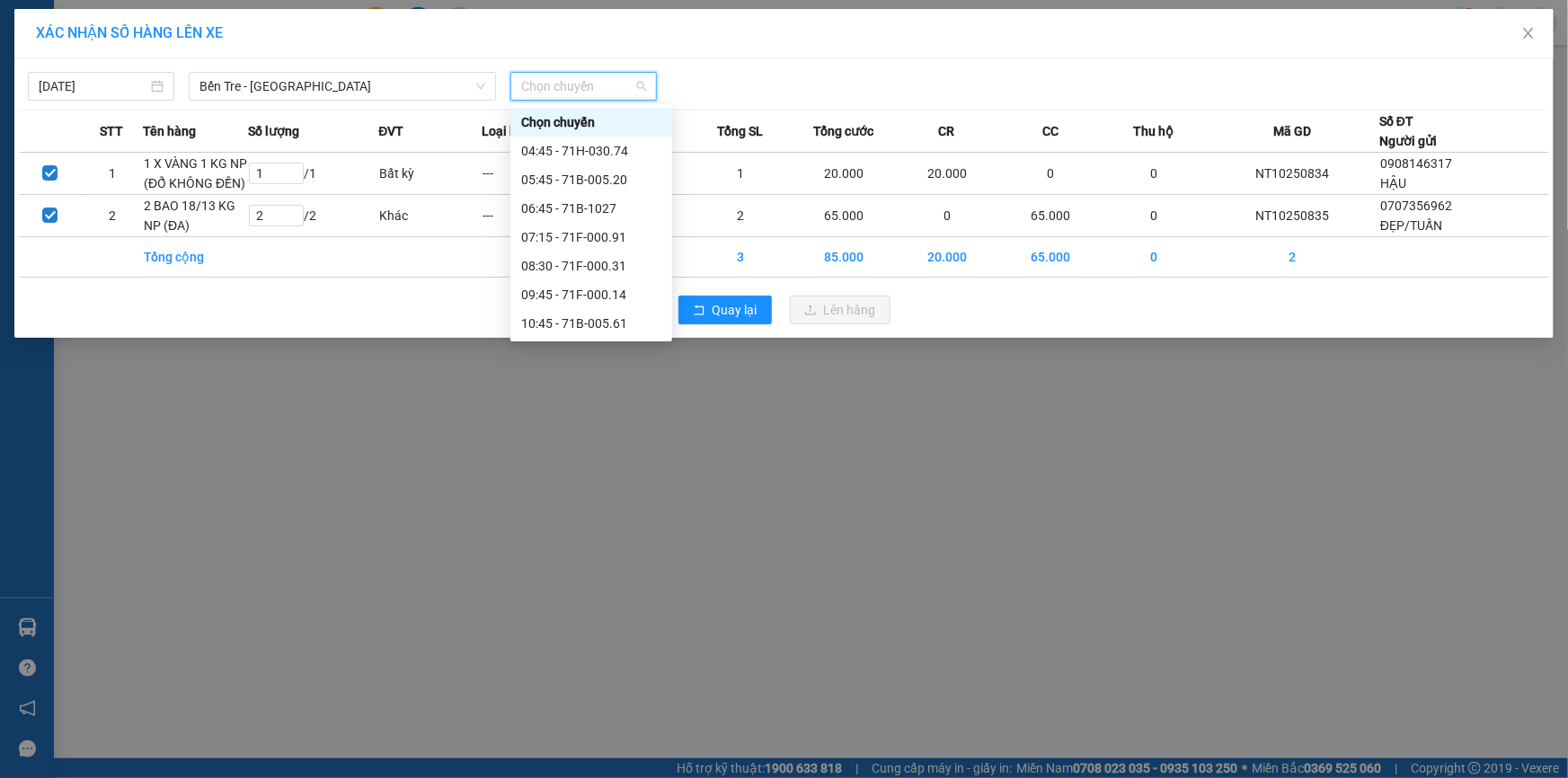
click at [636, 572] on div "15:10 (TC) - 71B-005.20" at bounding box center [591, 582] width 140 height 20
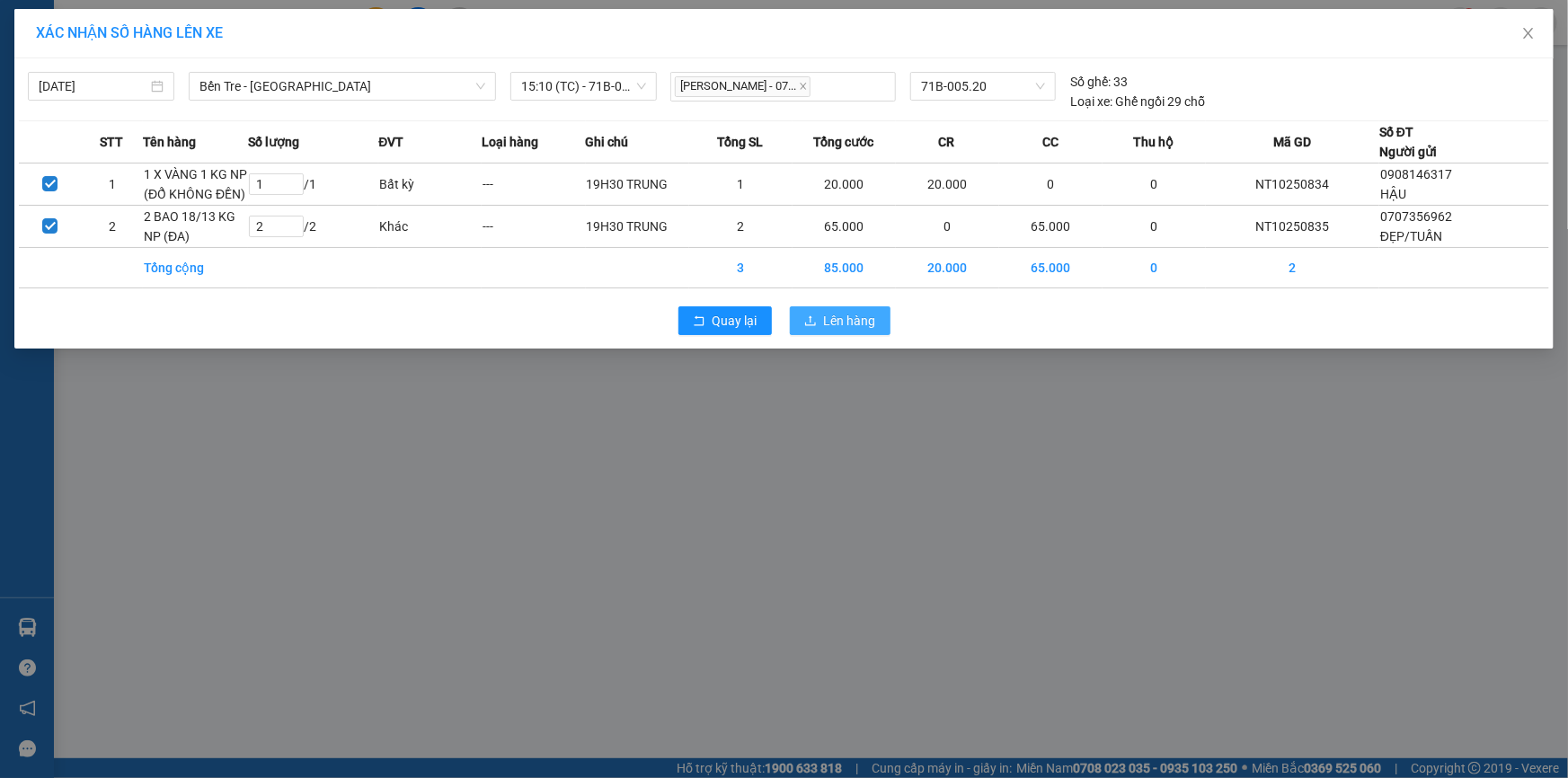
click at [834, 317] on span "Lên hàng" at bounding box center [849, 320] width 52 height 20
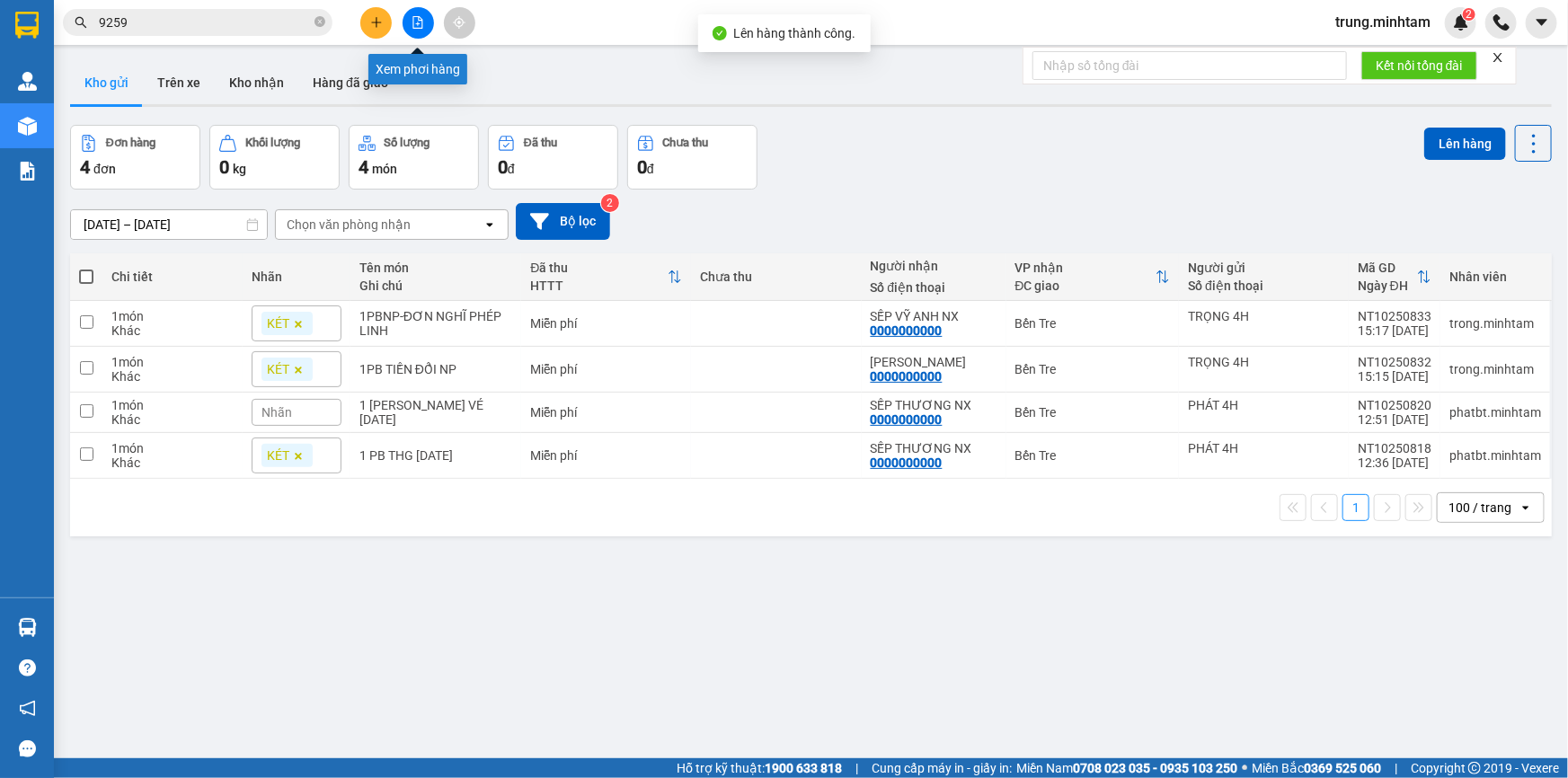
click at [420, 22] on icon "file-add" at bounding box center [417, 22] width 12 height 12
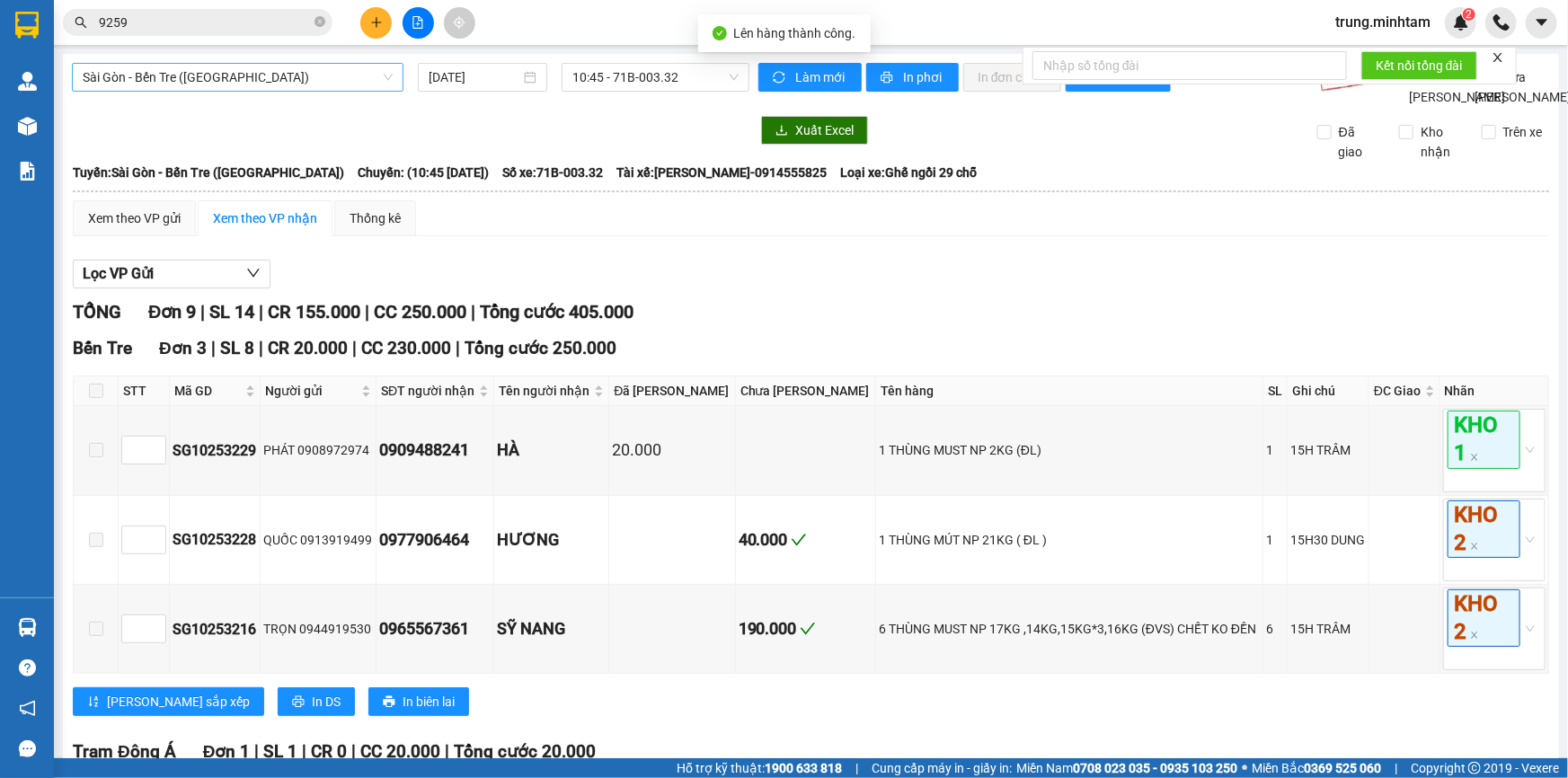
click at [288, 78] on span "Sài Gòn - Bến Tre ([GEOGRAPHIC_DATA])" at bounding box center [237, 77] width 310 height 27
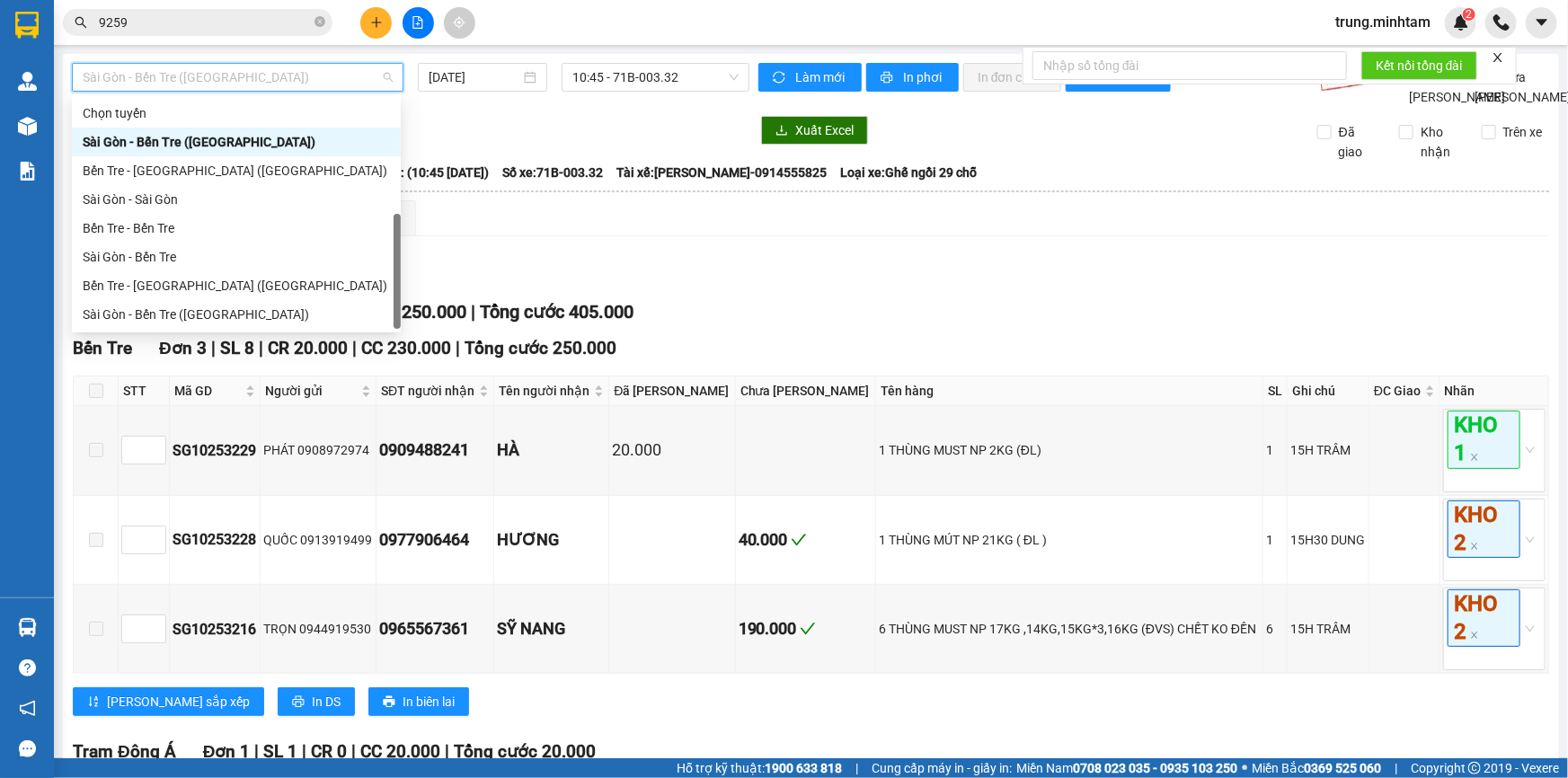
click at [184, 334] on div "Bến Tre - [GEOGRAPHIC_DATA]" at bounding box center [236, 343] width 307 height 20
type input "[DATE]"
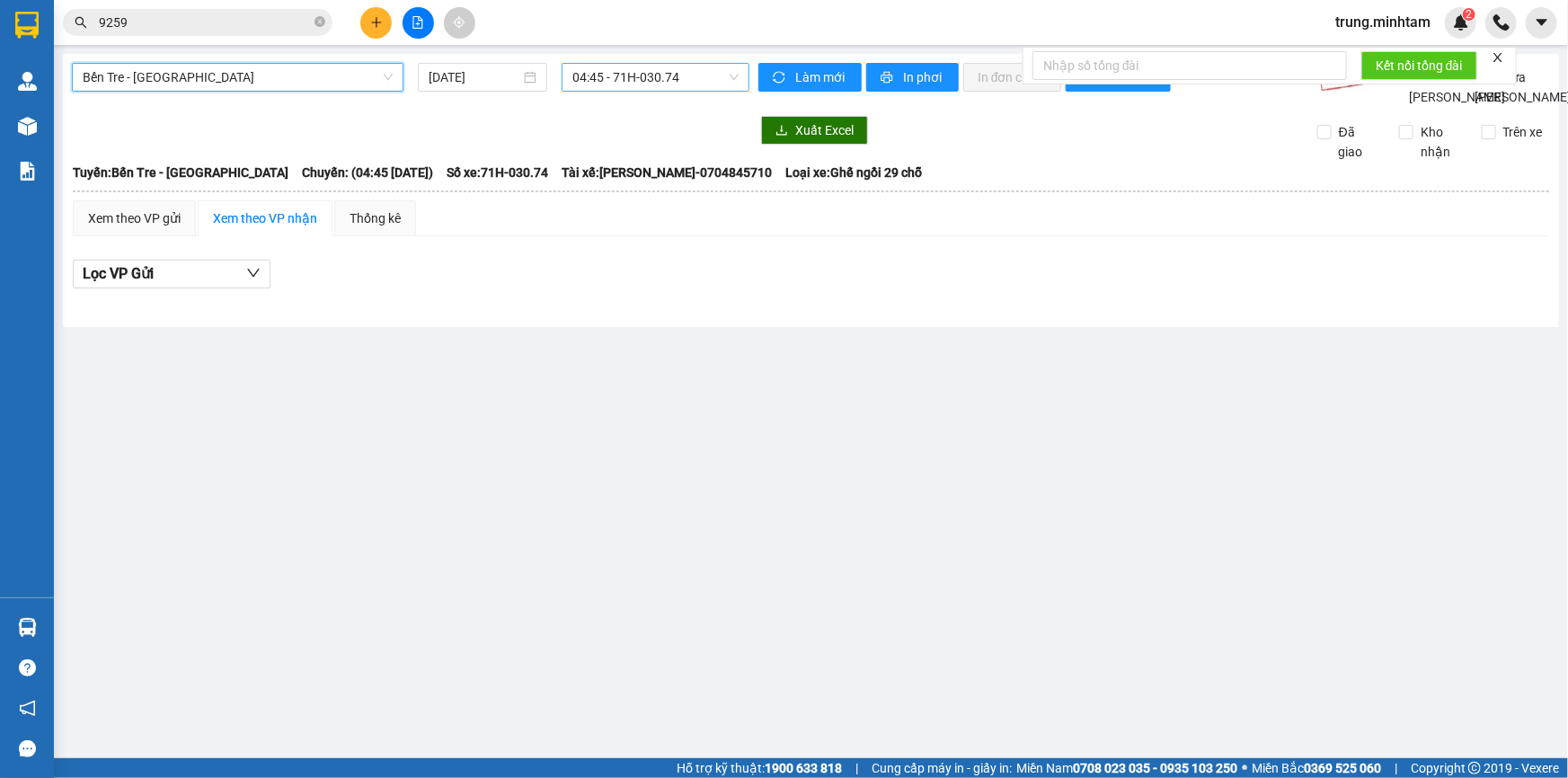
click at [633, 76] on span "04:45 - 71H-030.74" at bounding box center [655, 77] width 166 height 27
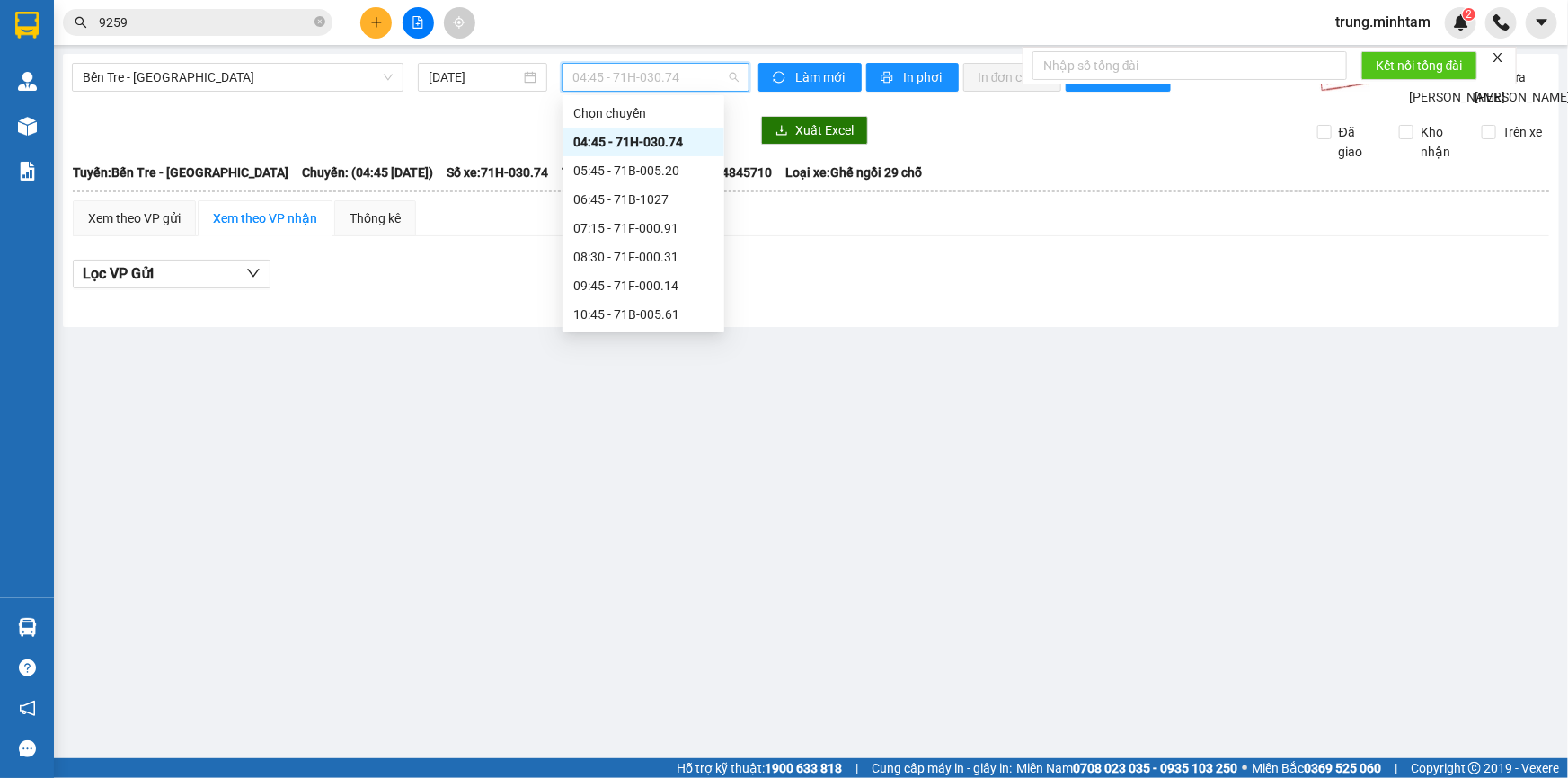
click at [673, 563] on div "15:10 (TC) - 71B-005.20" at bounding box center [642, 573] width 140 height 20
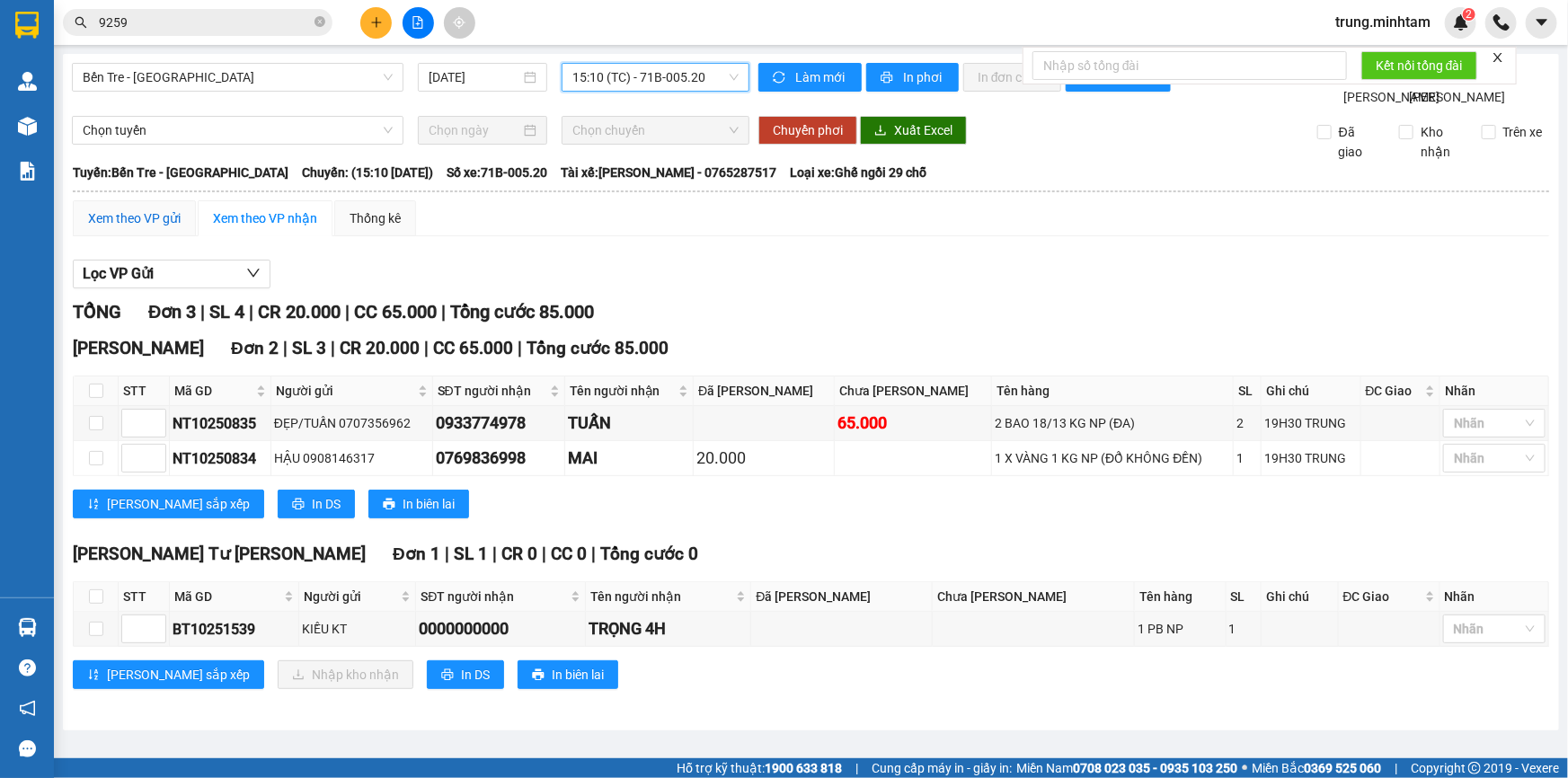
click at [165, 228] on div "Xem theo VP gửi" at bounding box center [133, 218] width 92 height 20
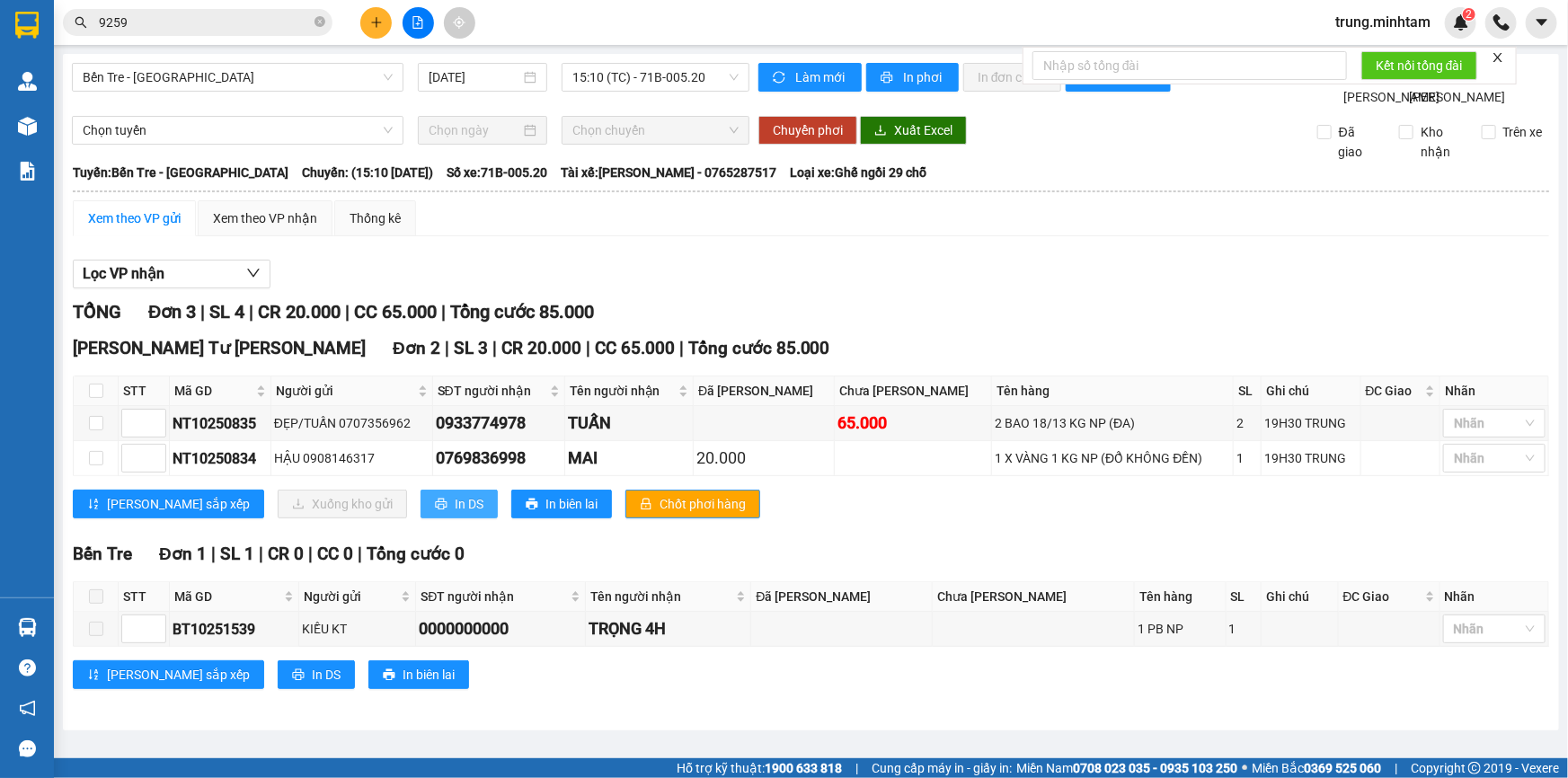
click at [455, 514] on span "In DS" at bounding box center [469, 503] width 29 height 20
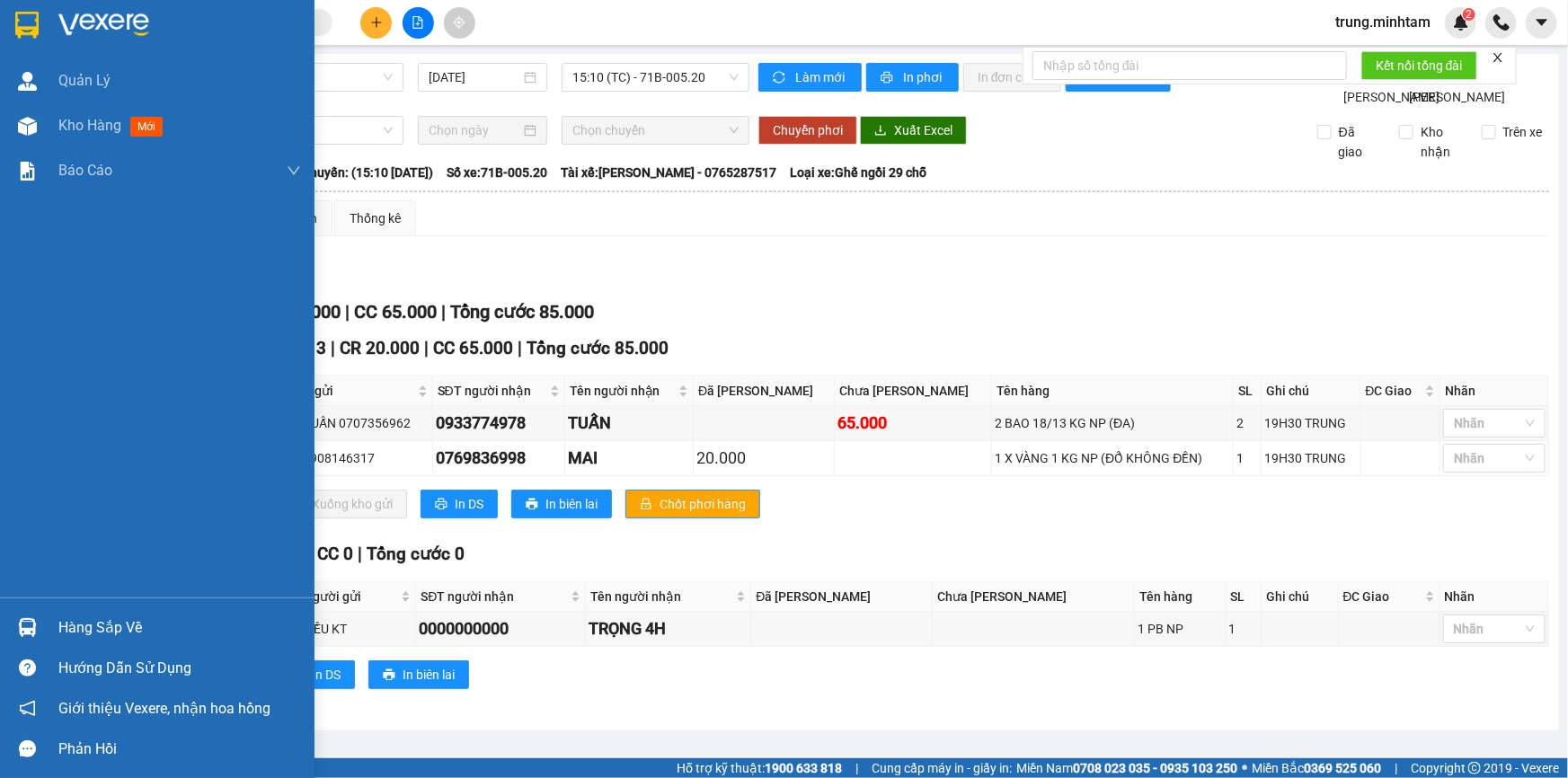
click at [110, 628] on div "Hàng sắp về" at bounding box center [179, 628] width 242 height 27
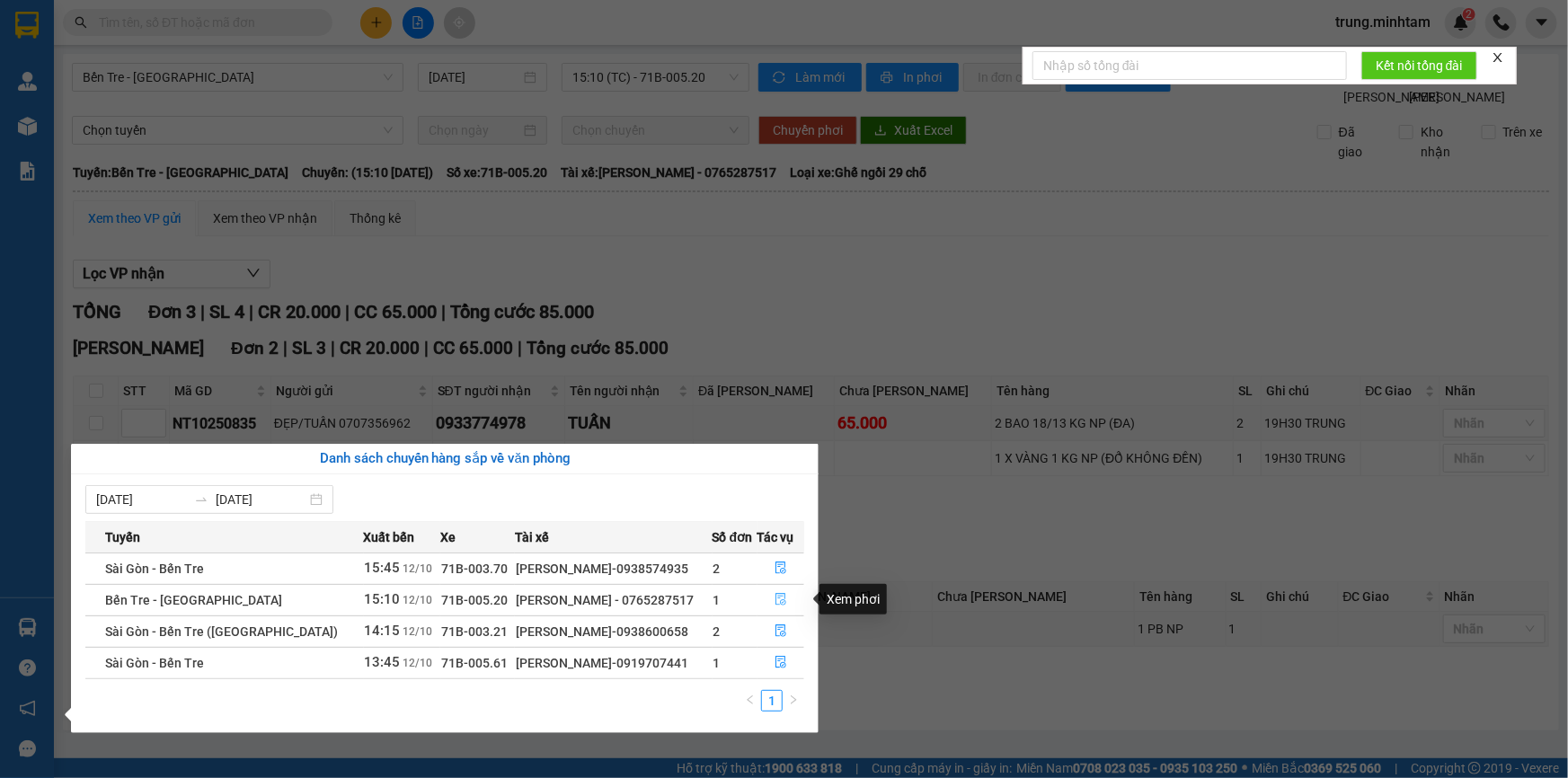
click at [778, 598] on icon "file-done" at bounding box center [780, 599] width 12 height 12
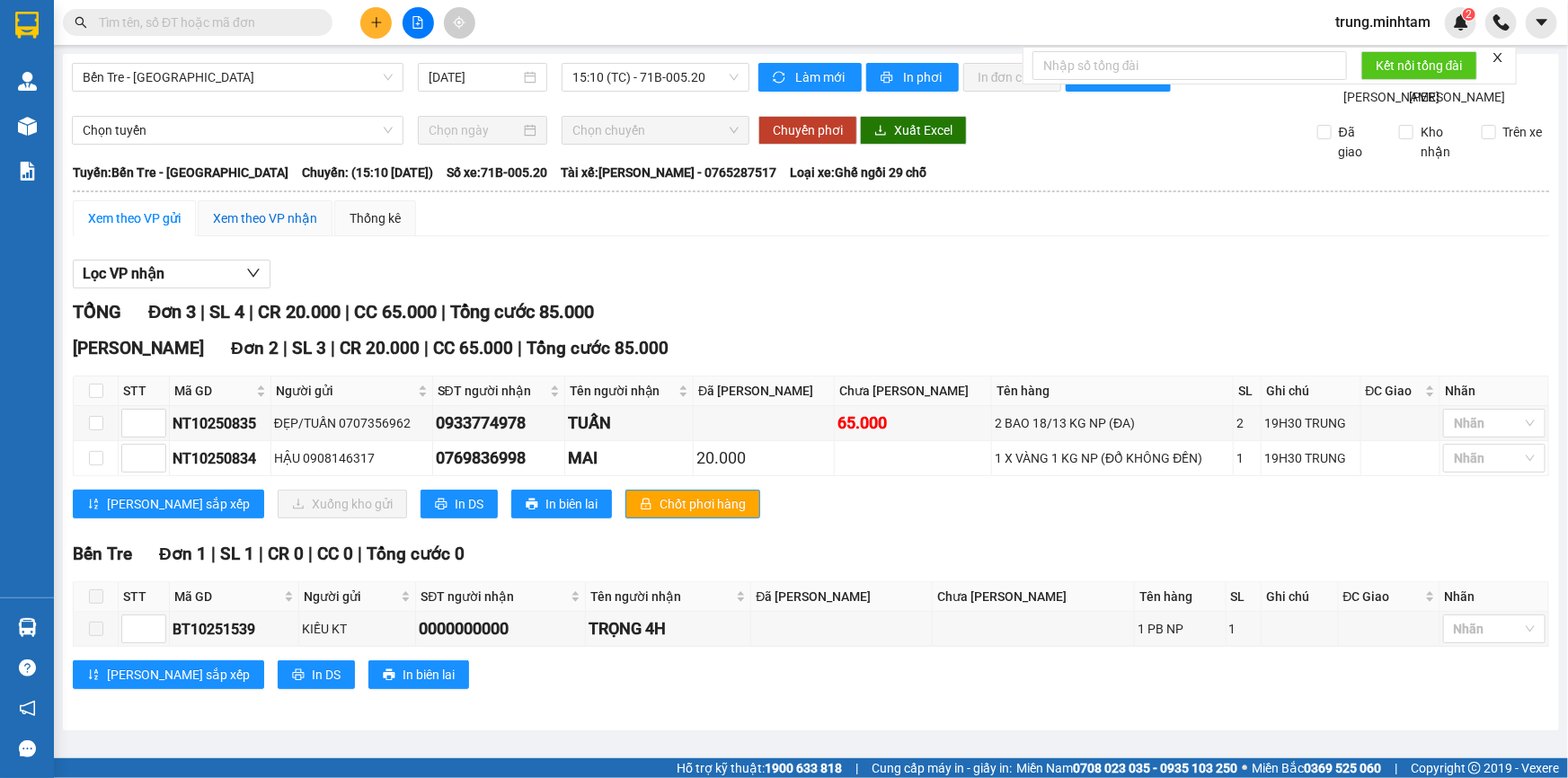
click at [271, 228] on div "Xem theo VP nhận" at bounding box center [264, 218] width 104 height 20
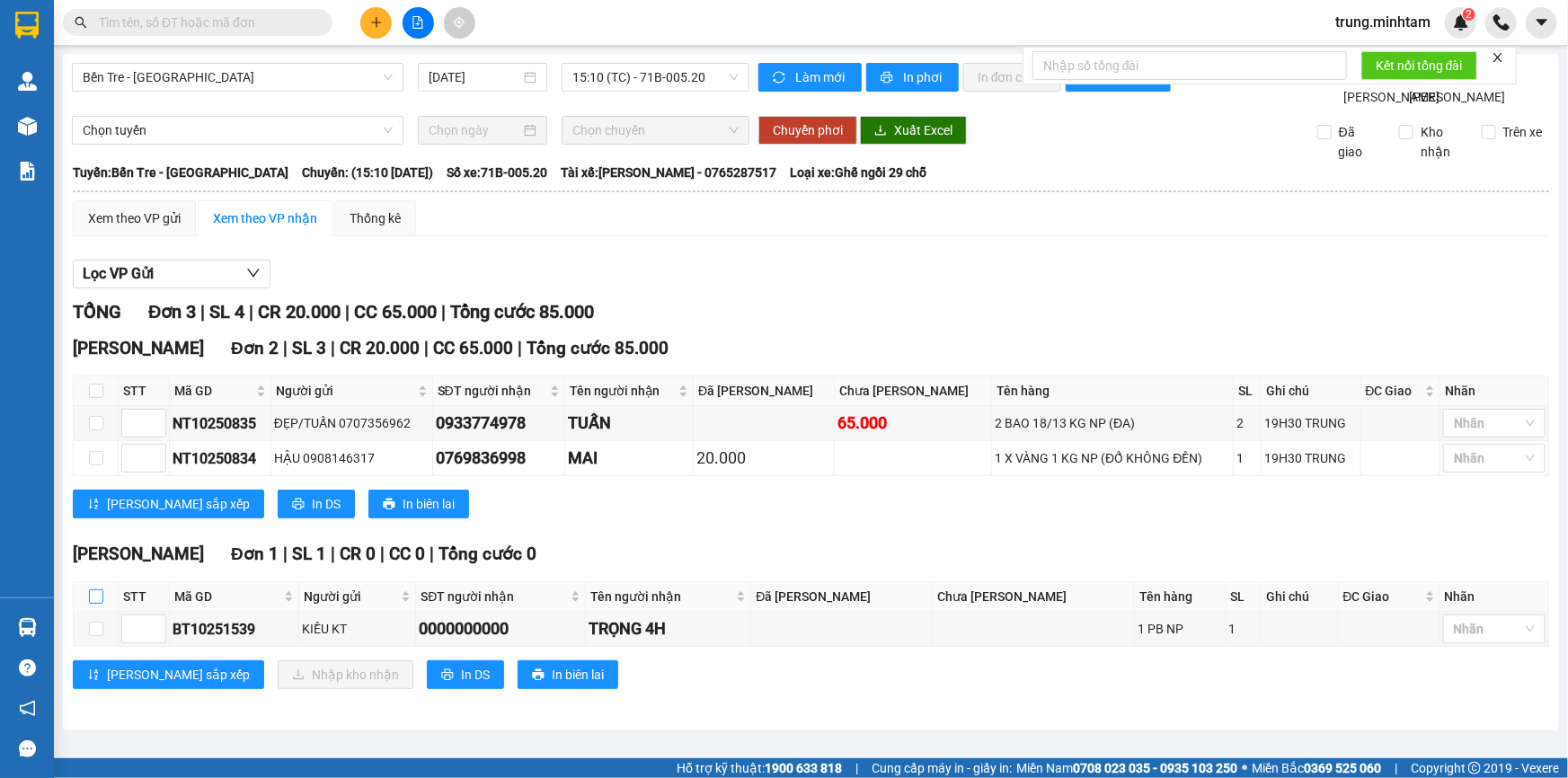
click at [97, 604] on input "checkbox" at bounding box center [95, 596] width 14 height 14
checkbox input "true"
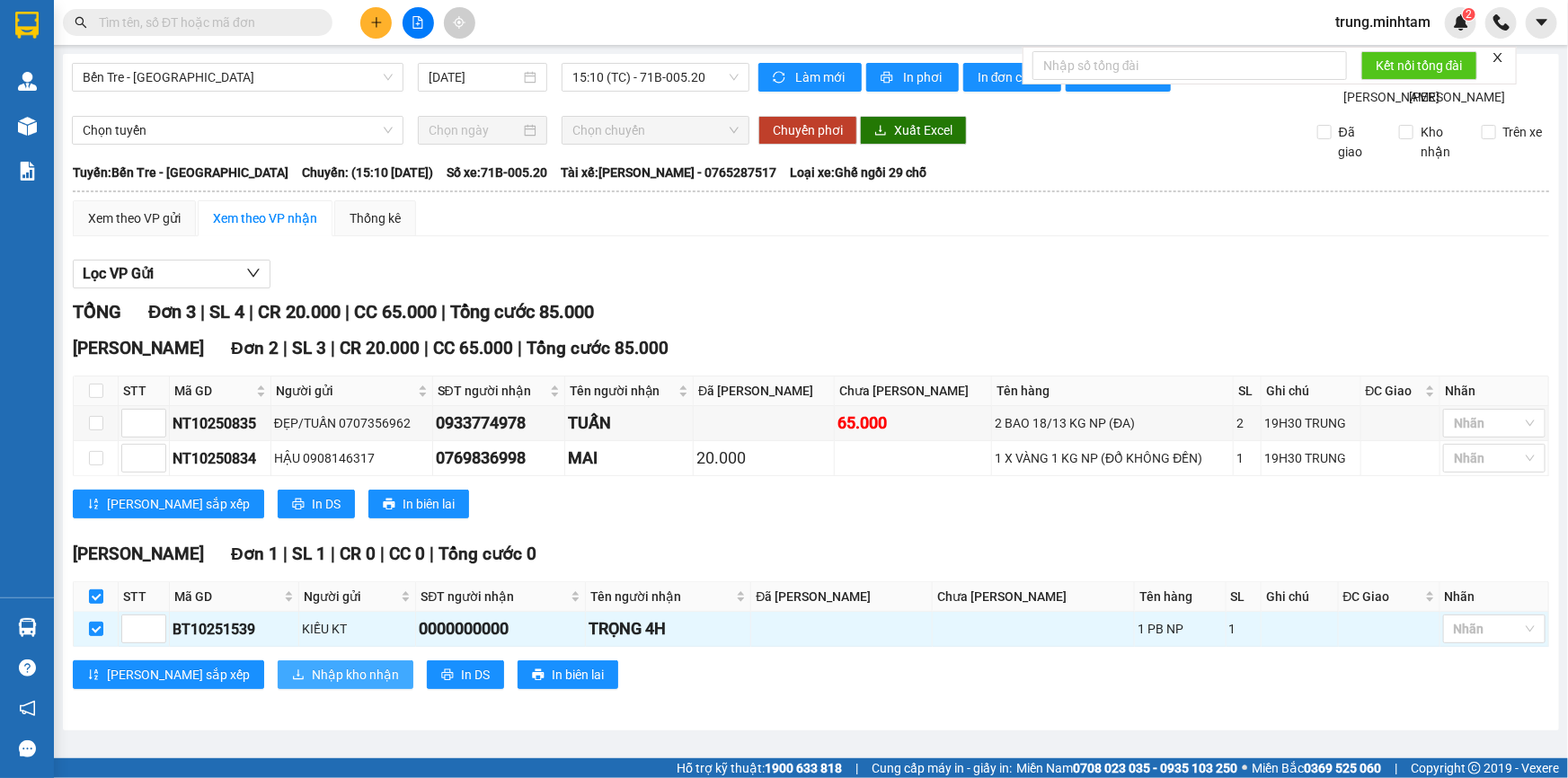
click at [312, 685] on span "Nhập kho nhận" at bounding box center [355, 674] width 87 height 20
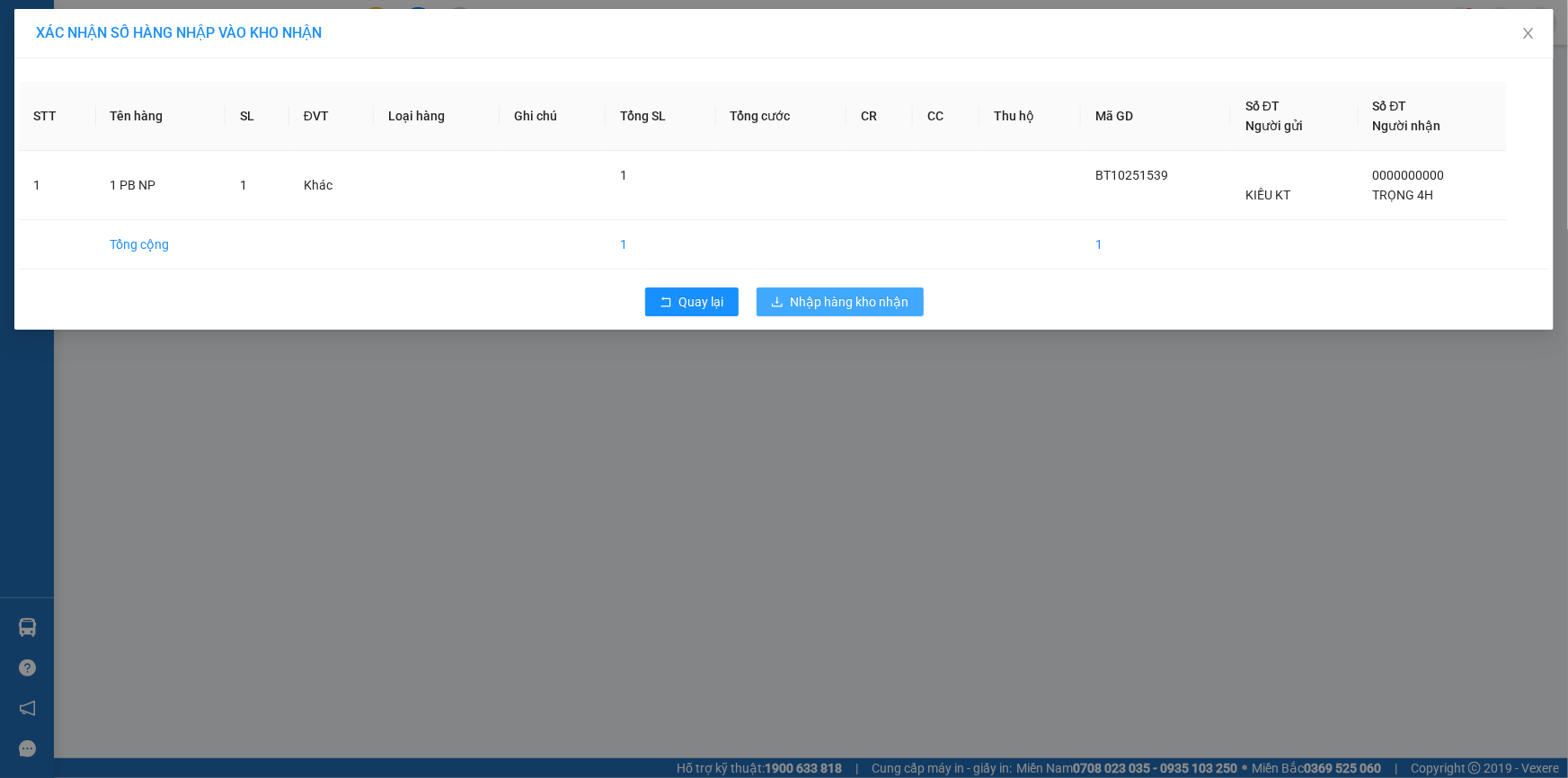
click at [851, 305] on span "Nhập hàng kho nhận" at bounding box center [849, 301] width 118 height 20
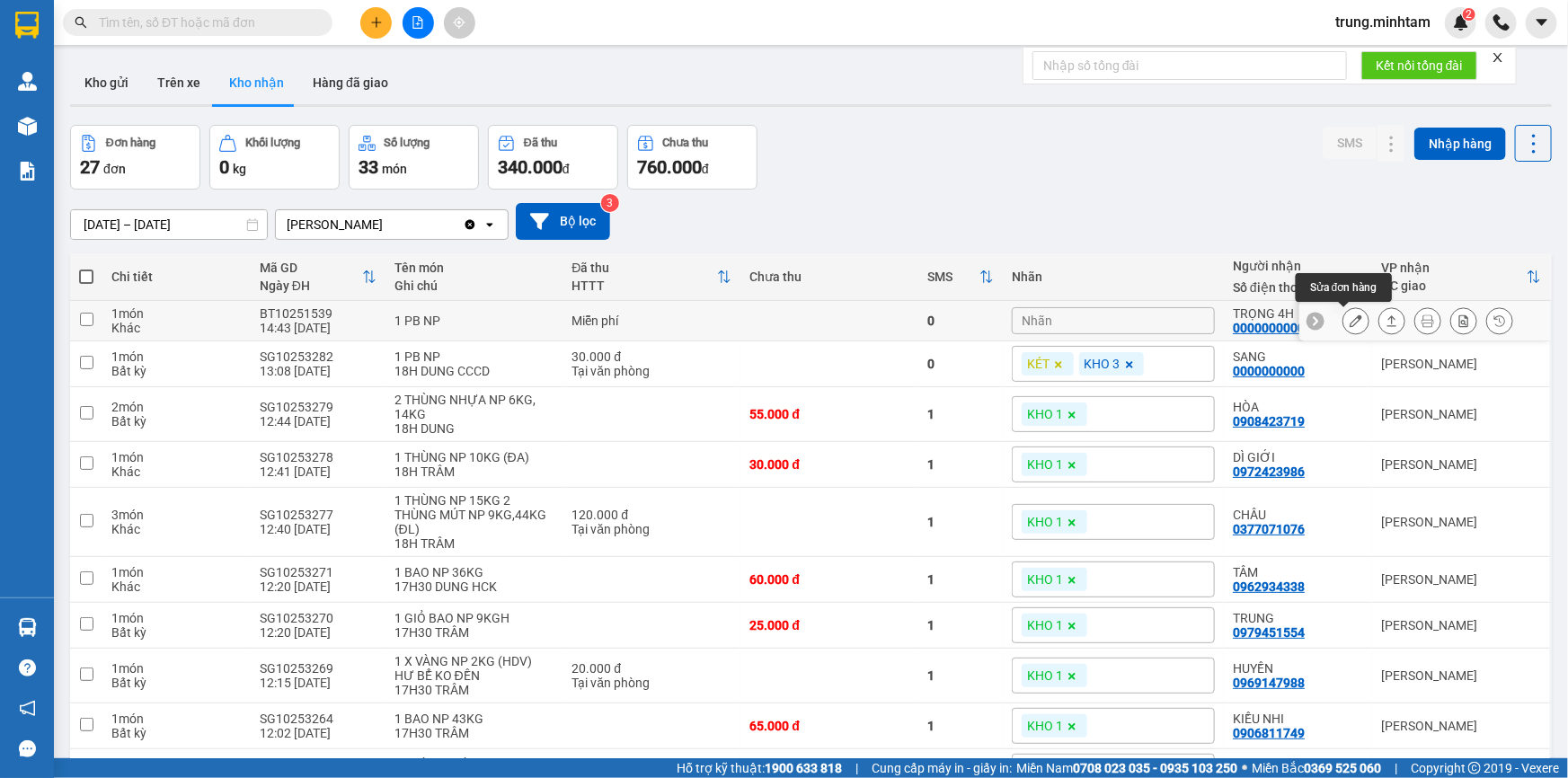
click at [1350, 320] on icon at bounding box center [1355, 320] width 12 height 12
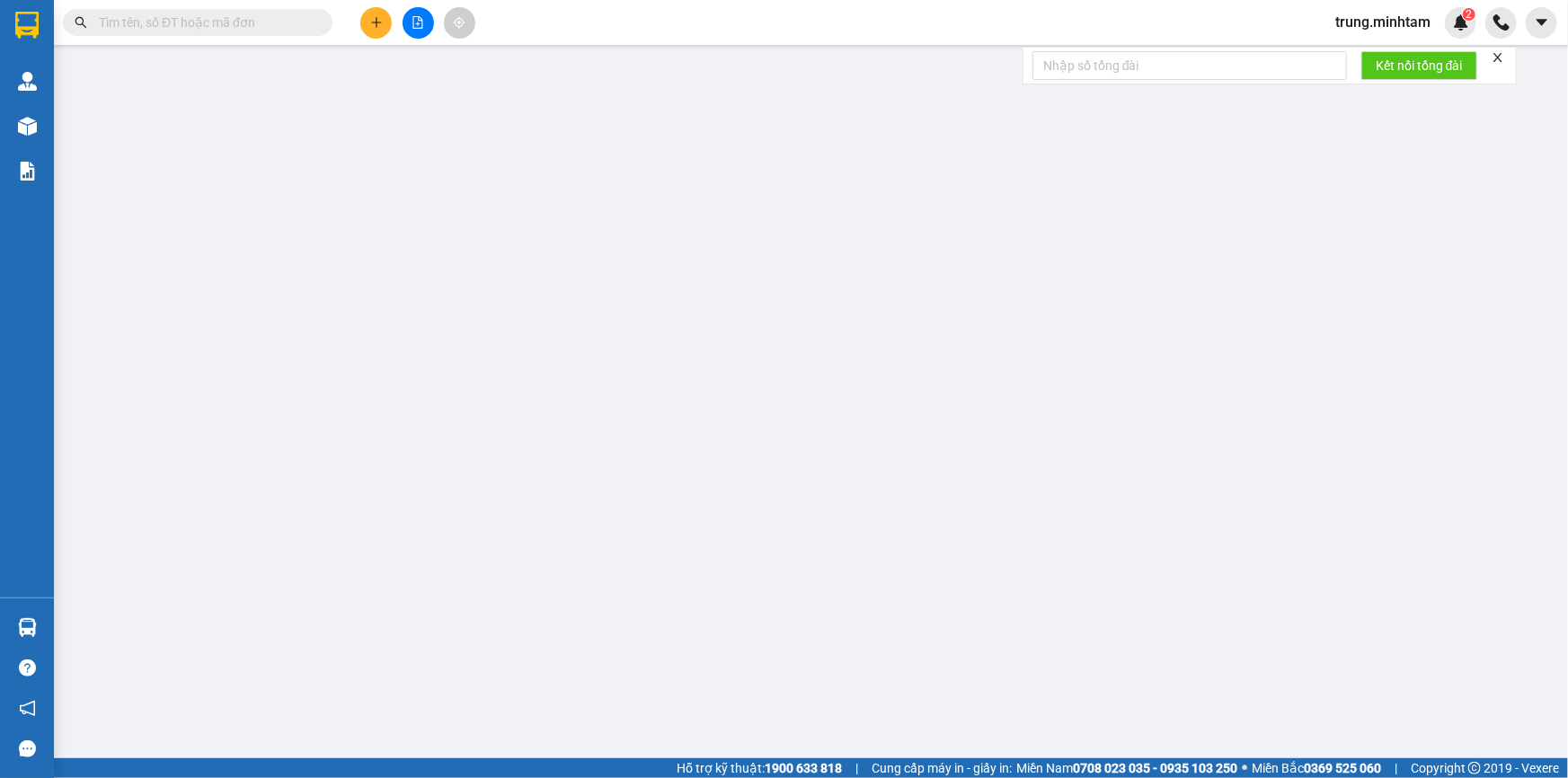
type input "KIỀU KT"
type input "0000000000"
type input "TRỌNG 4H"
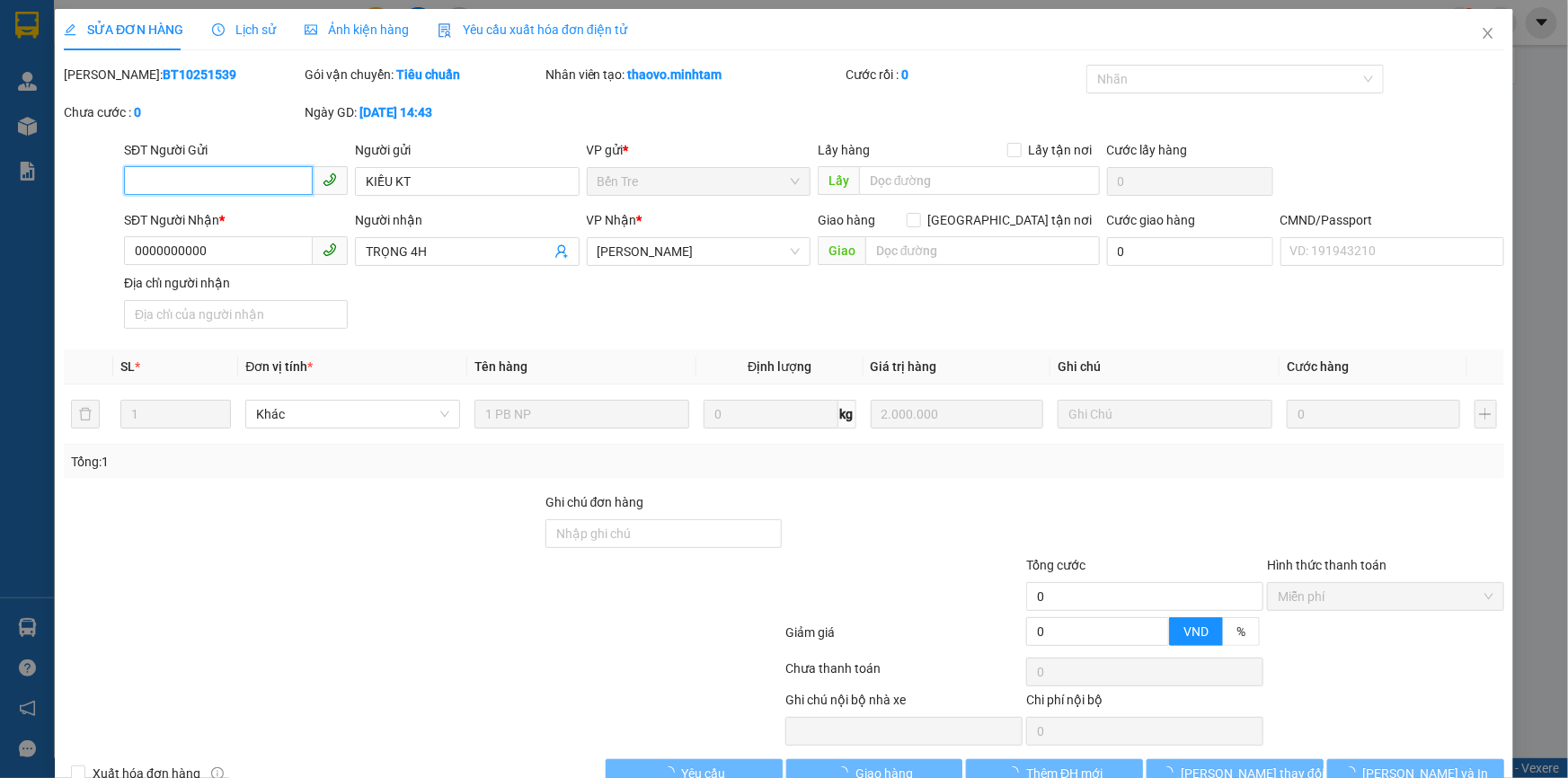
scroll to position [43, 0]
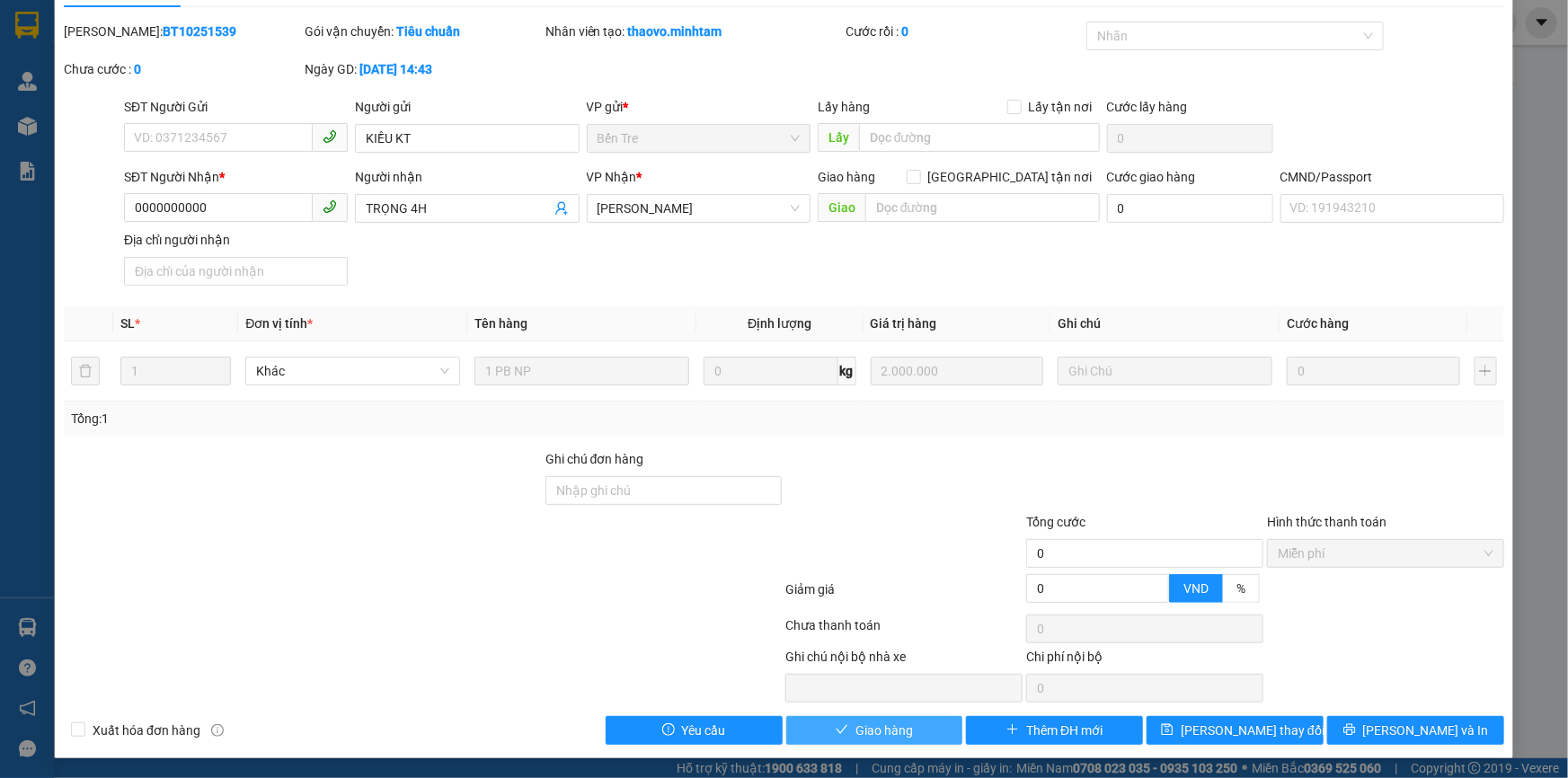
click at [855, 721] on span "Giao hàng" at bounding box center [884, 730] width 57 height 20
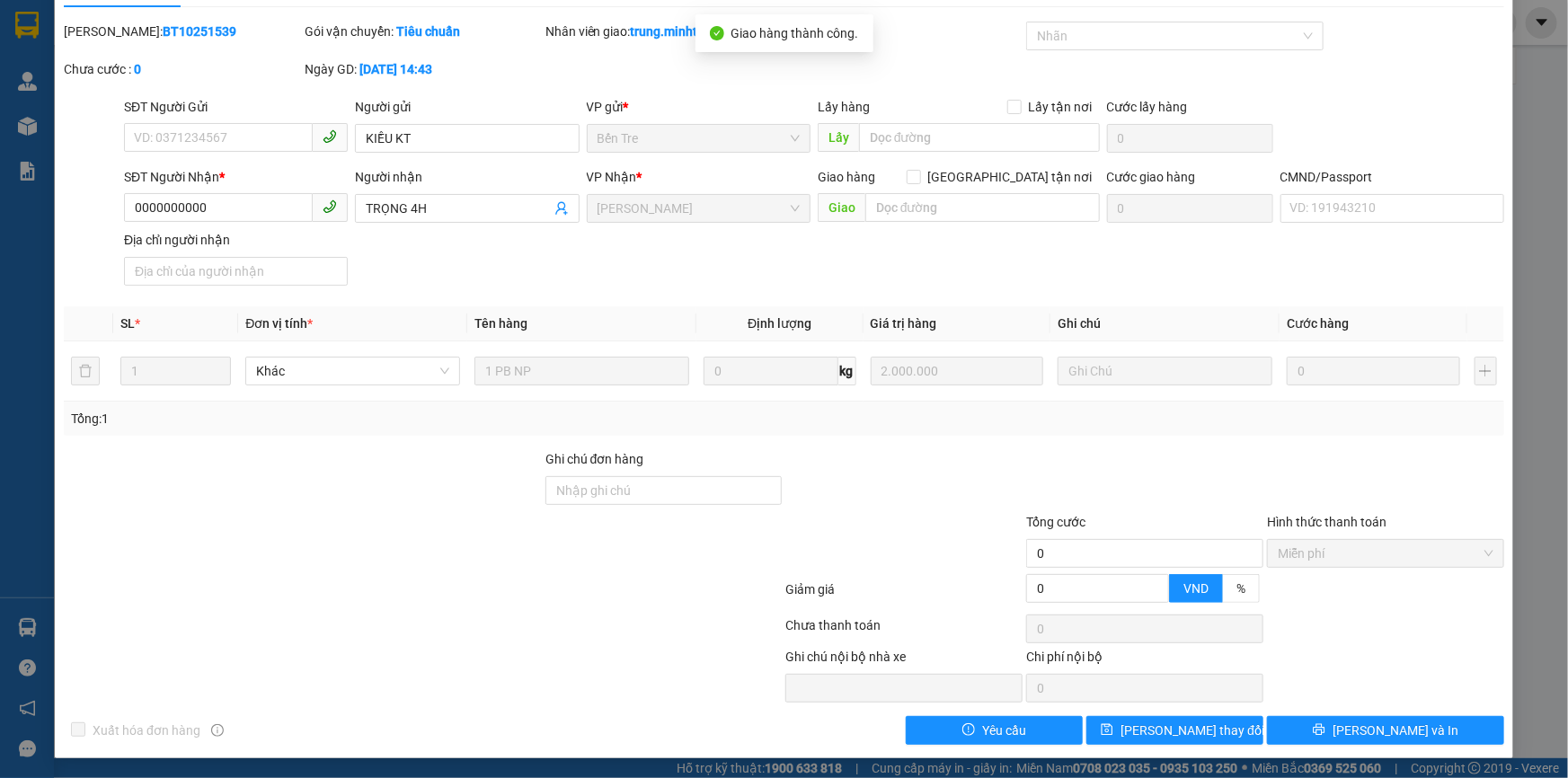
click at [39, 629] on div "SỬA ĐƠN HÀNG Lịch sử Ảnh kiện hàng Yêu cầu xuất hóa đơn điện tử Total Paid Fee …" at bounding box center [784, 389] width 1568 height 778
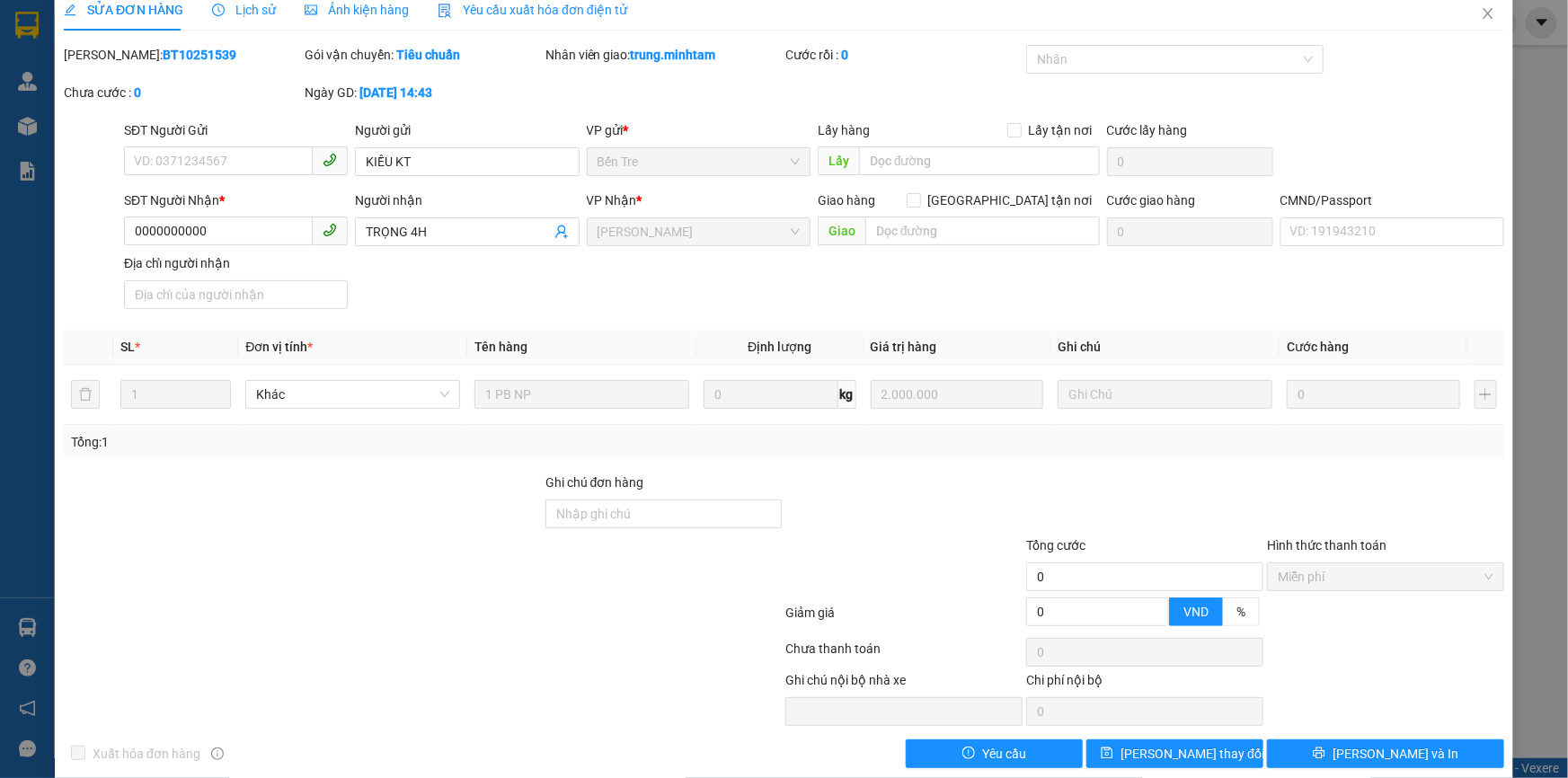
scroll to position [0, 0]
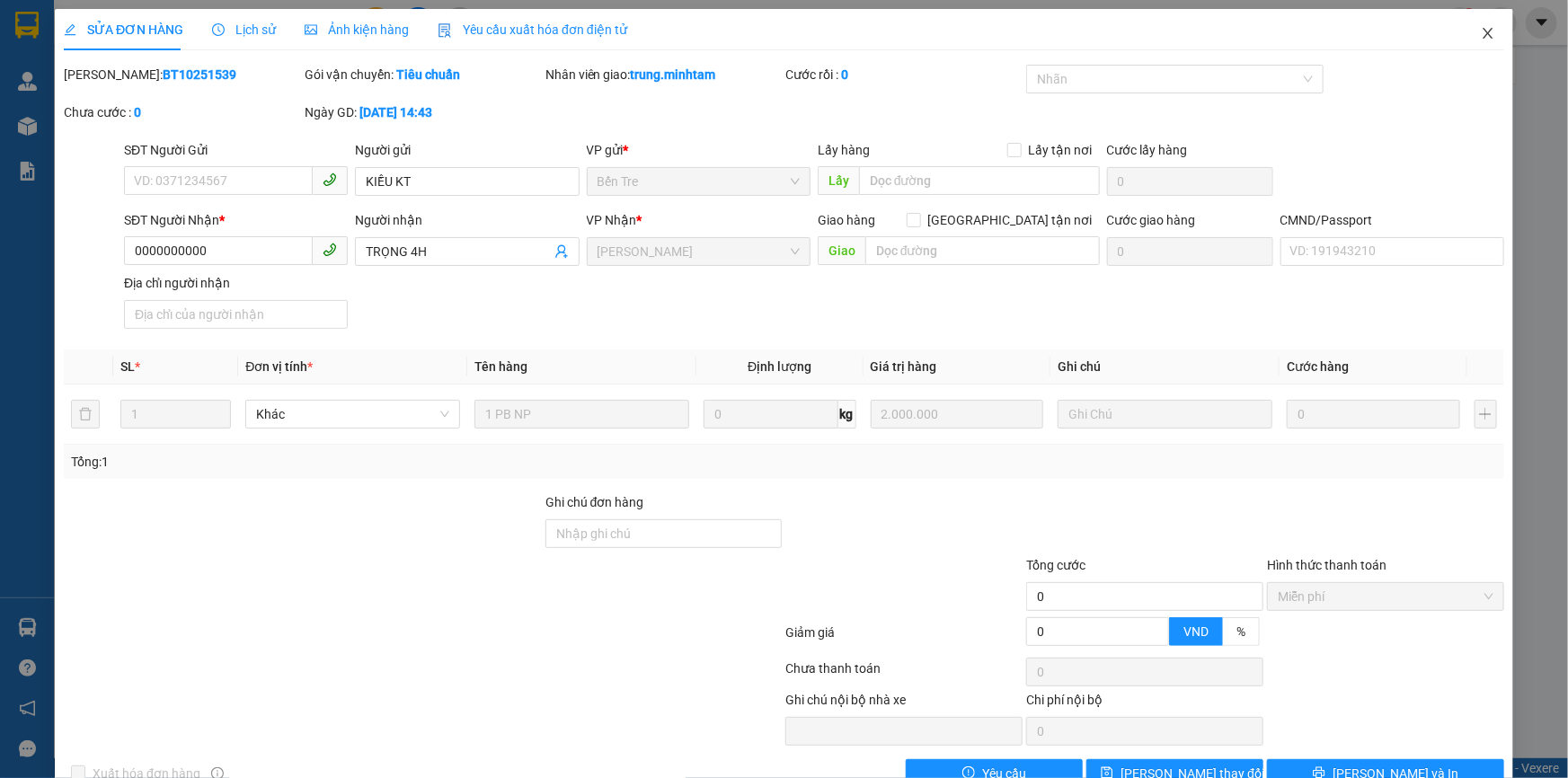
click at [1482, 33] on icon "close" at bounding box center [1487, 32] width 10 height 10
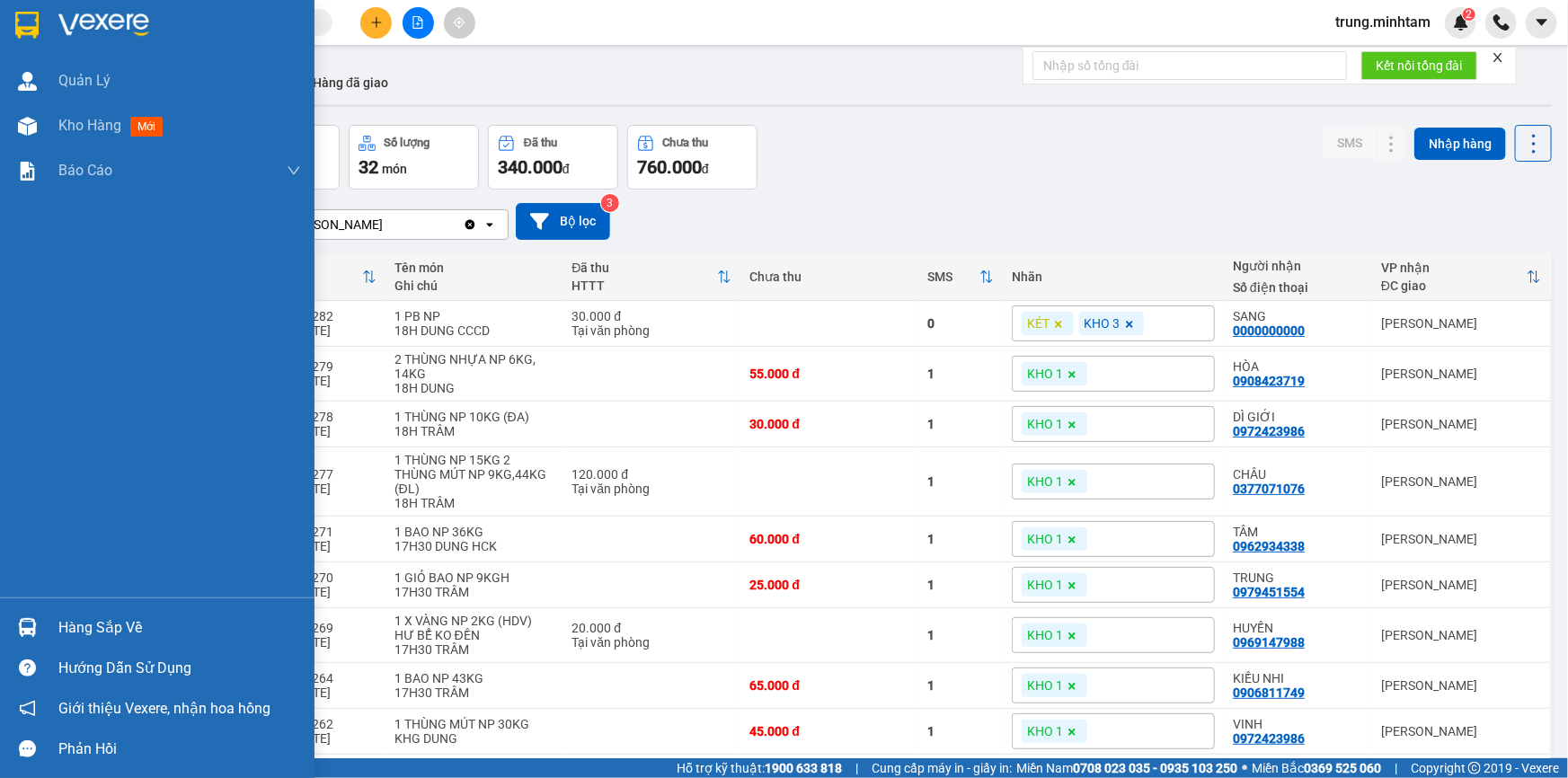
click at [75, 624] on div "Hàng sắp về" at bounding box center [179, 628] width 242 height 27
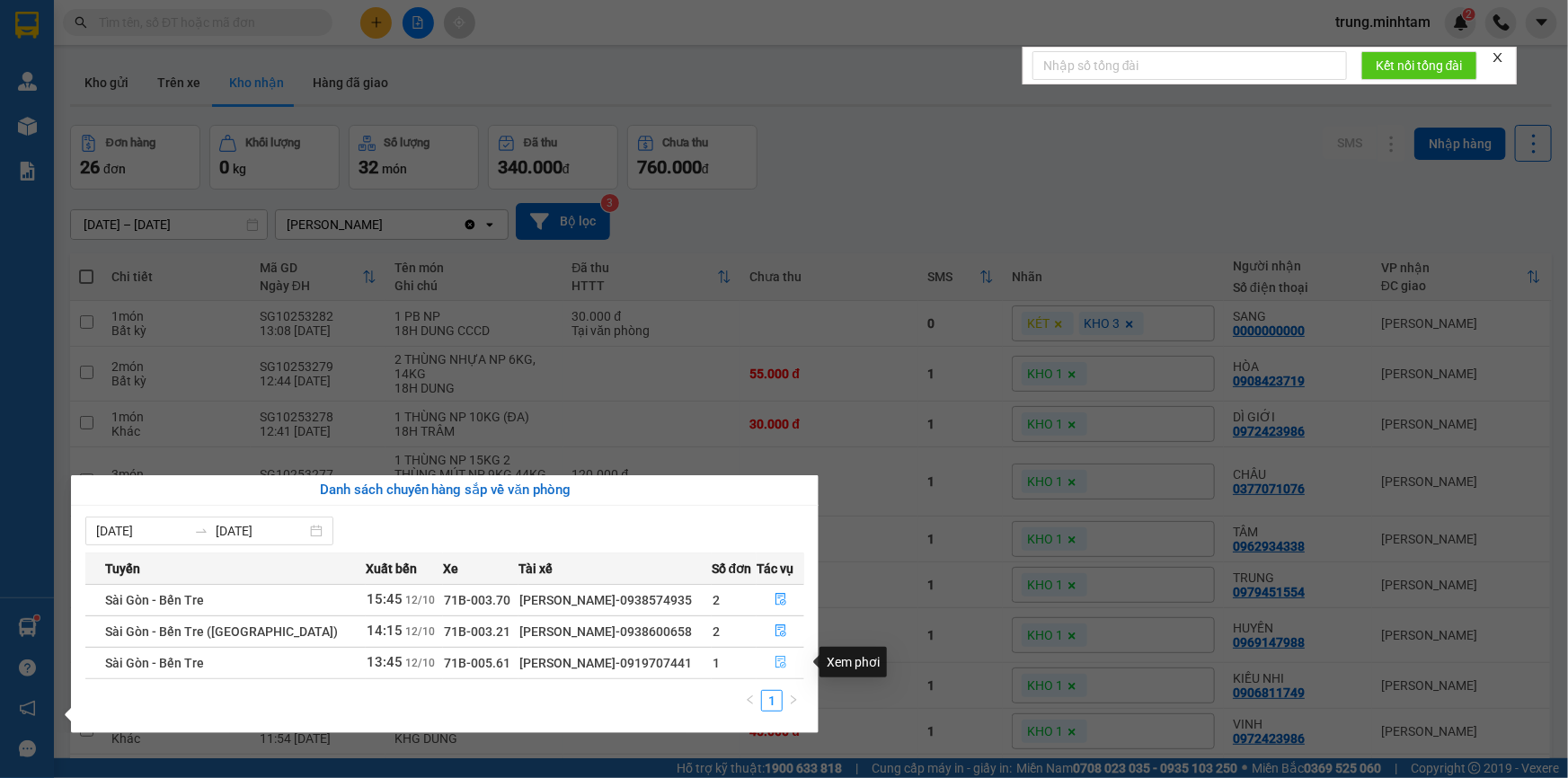
click at [778, 664] on icon "file-done" at bounding box center [780, 662] width 12 height 12
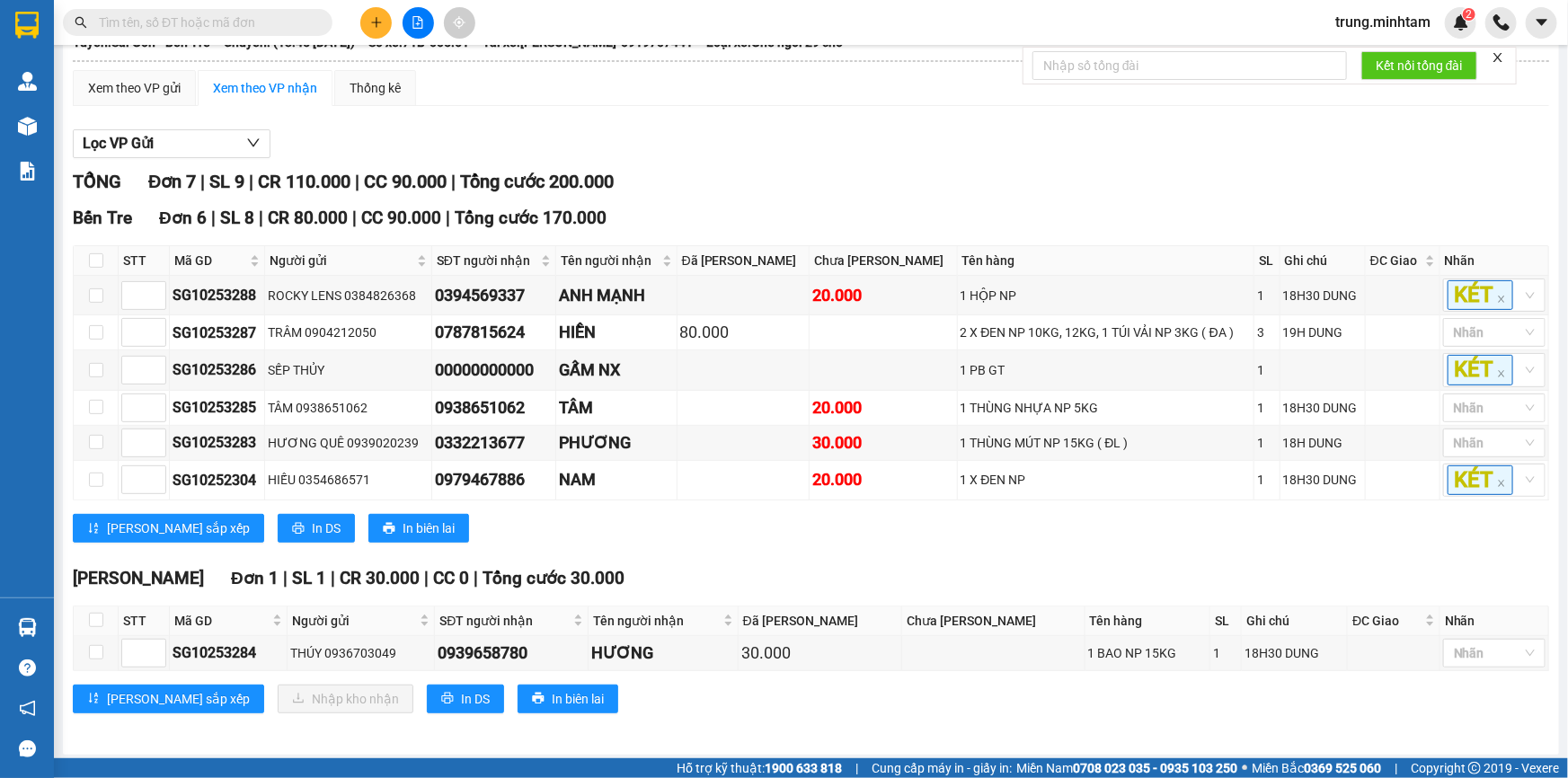
scroll to position [152, 0]
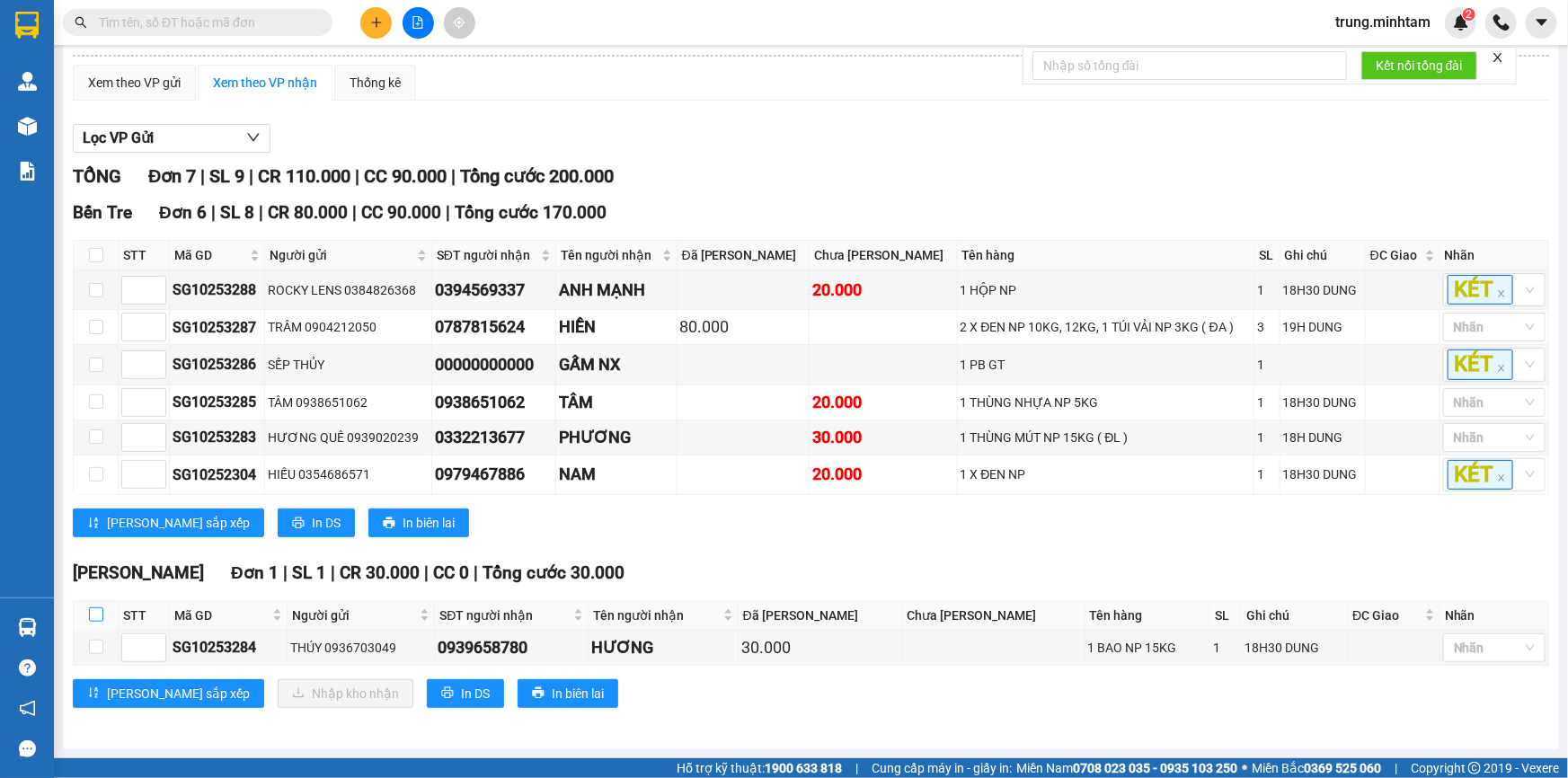
click at [94, 619] on input "checkbox" at bounding box center [95, 614] width 14 height 14
checkbox input "true"
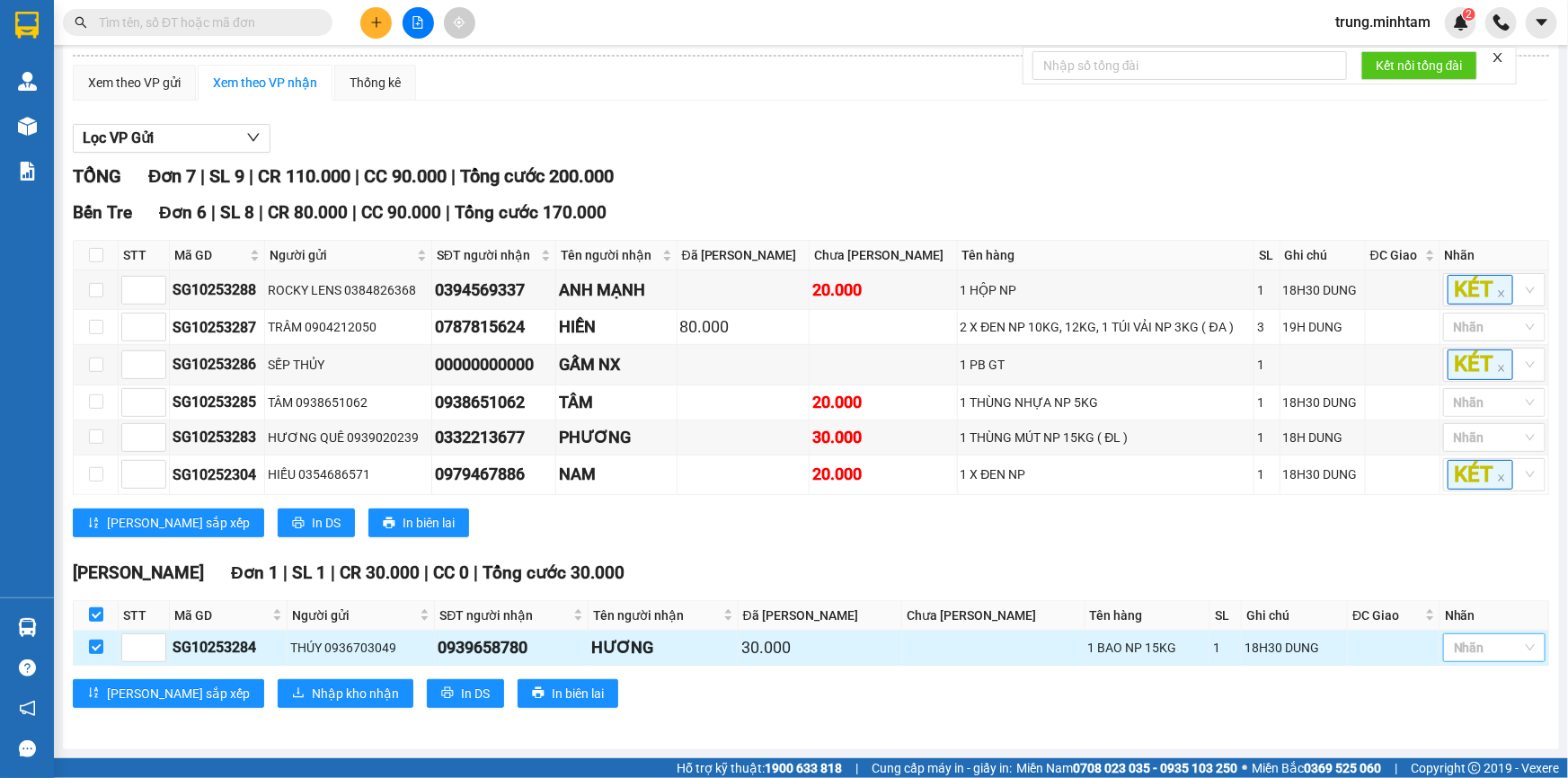
click at [1452, 650] on div at bounding box center [1484, 647] width 75 height 22
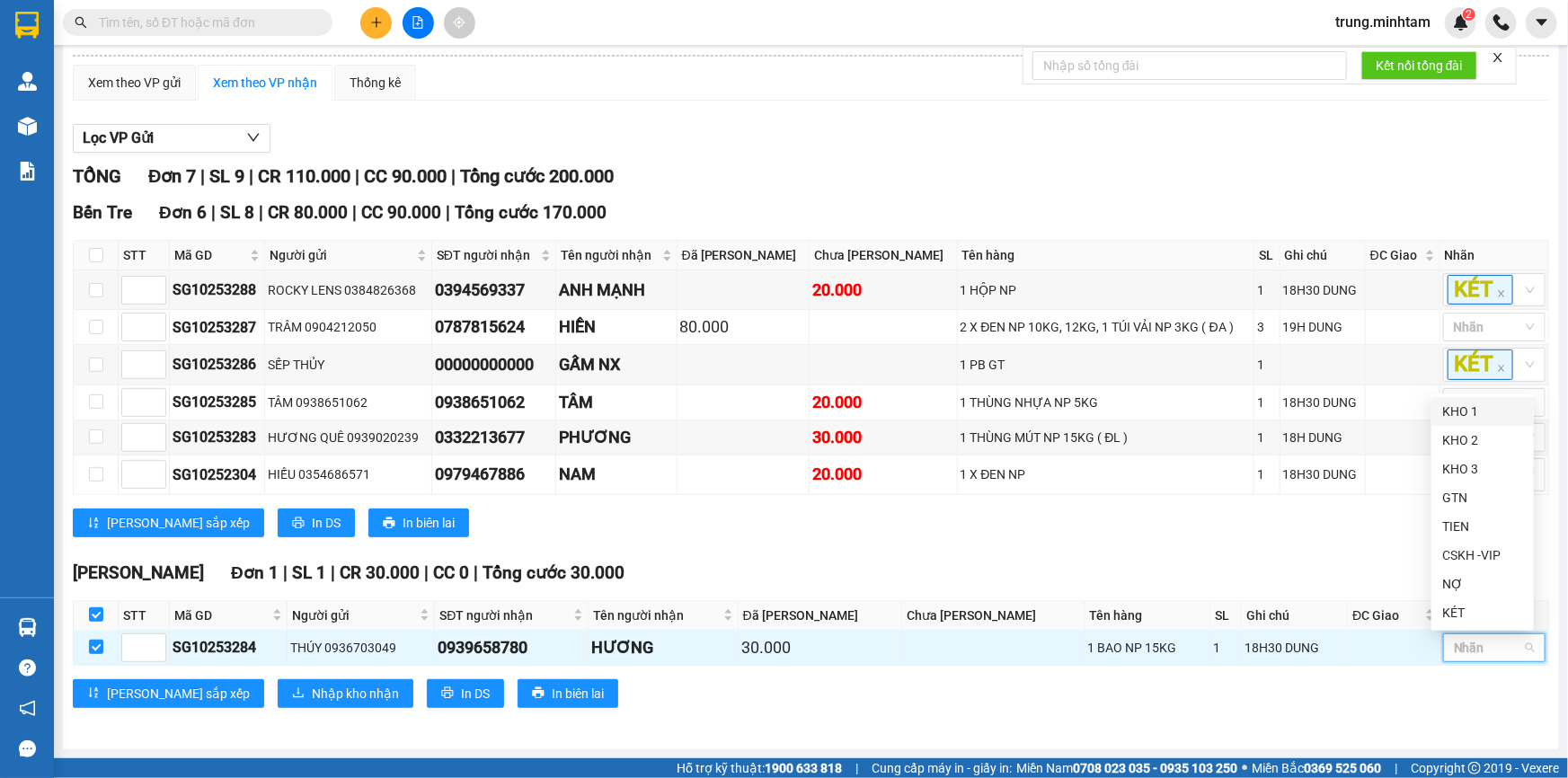
click at [1456, 410] on div "KHO 1" at bounding box center [1482, 411] width 81 height 20
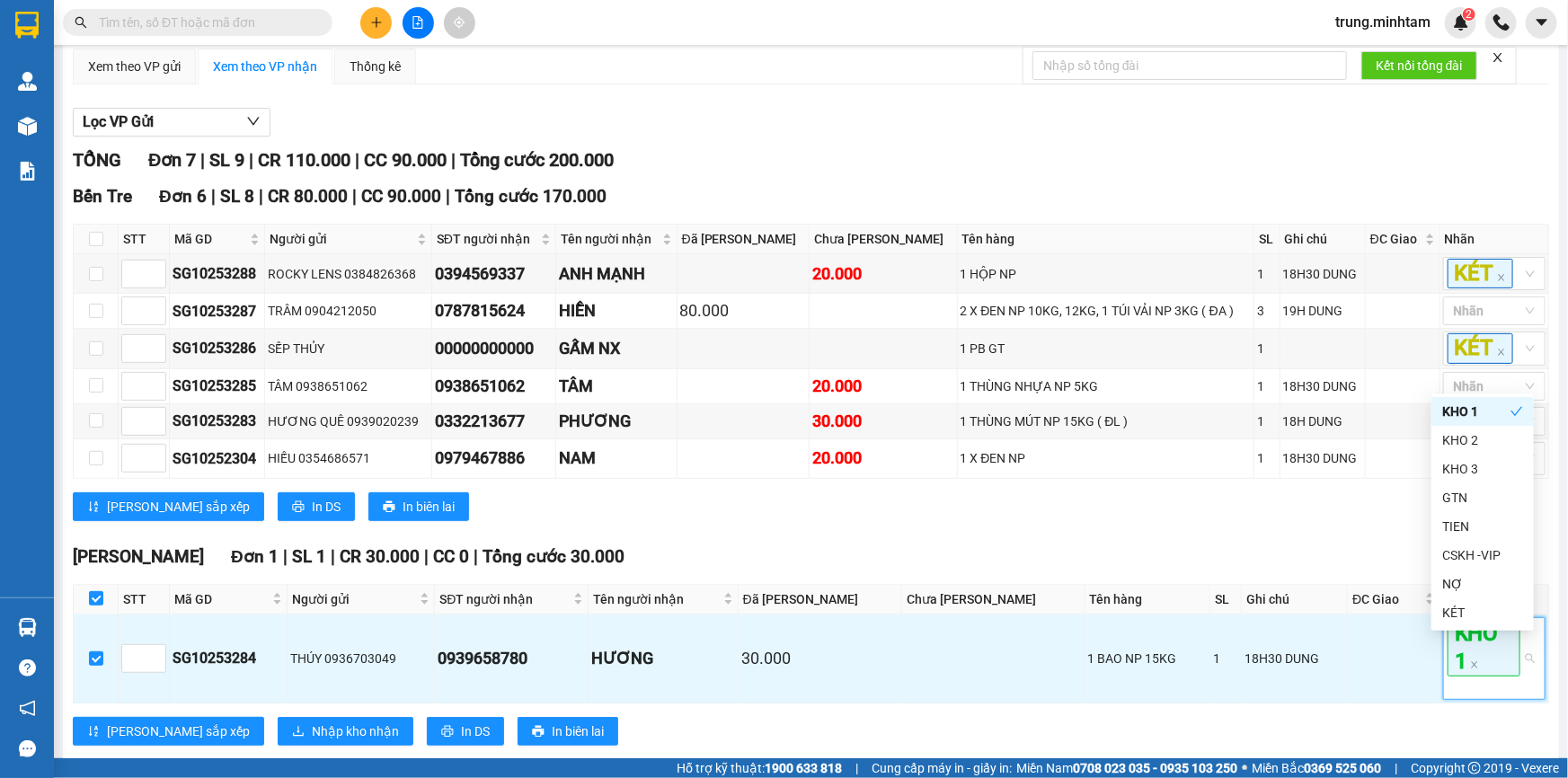
scroll to position [206, 0]
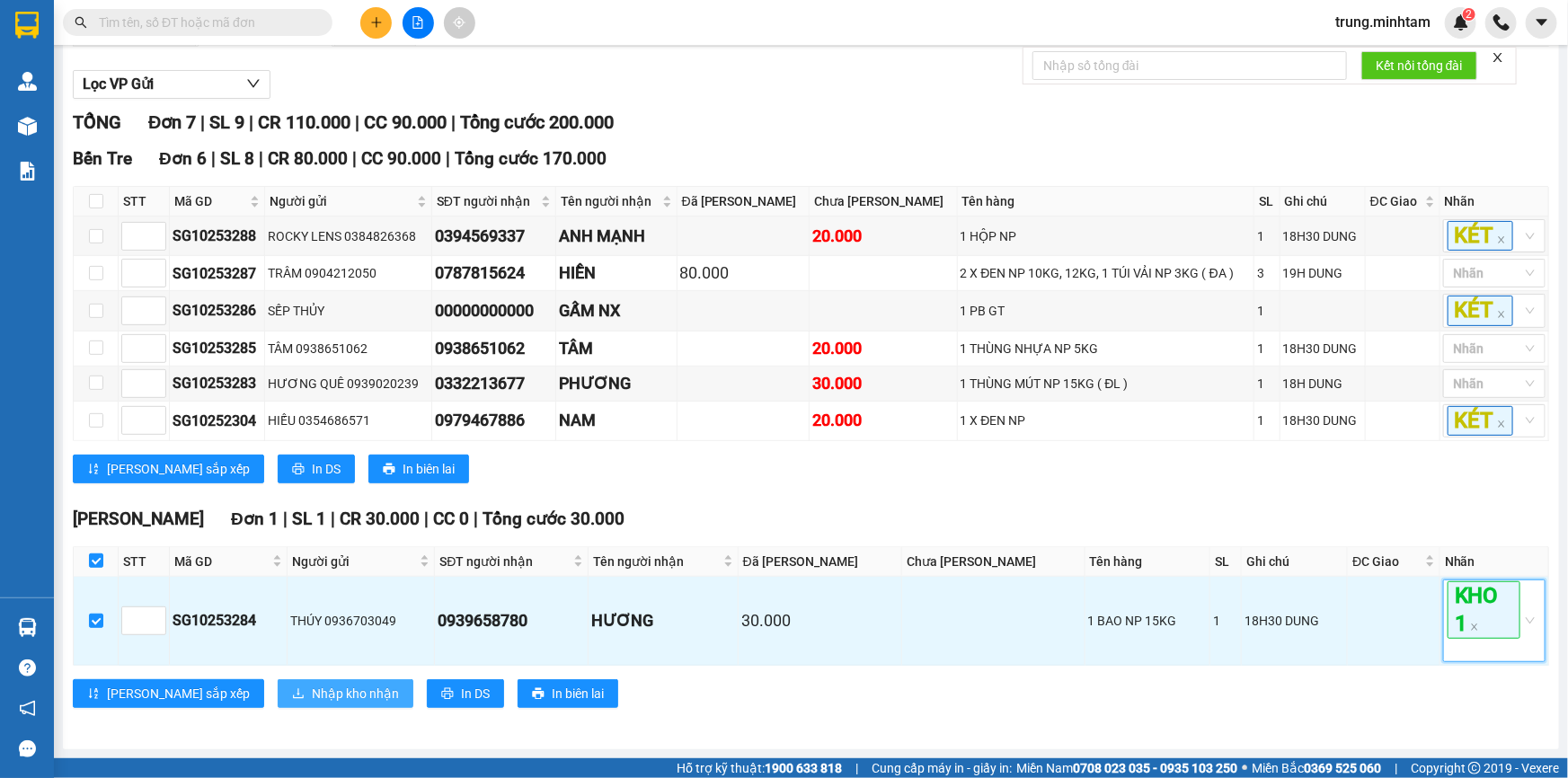
click at [312, 695] on span "Nhập kho nhận" at bounding box center [355, 693] width 87 height 20
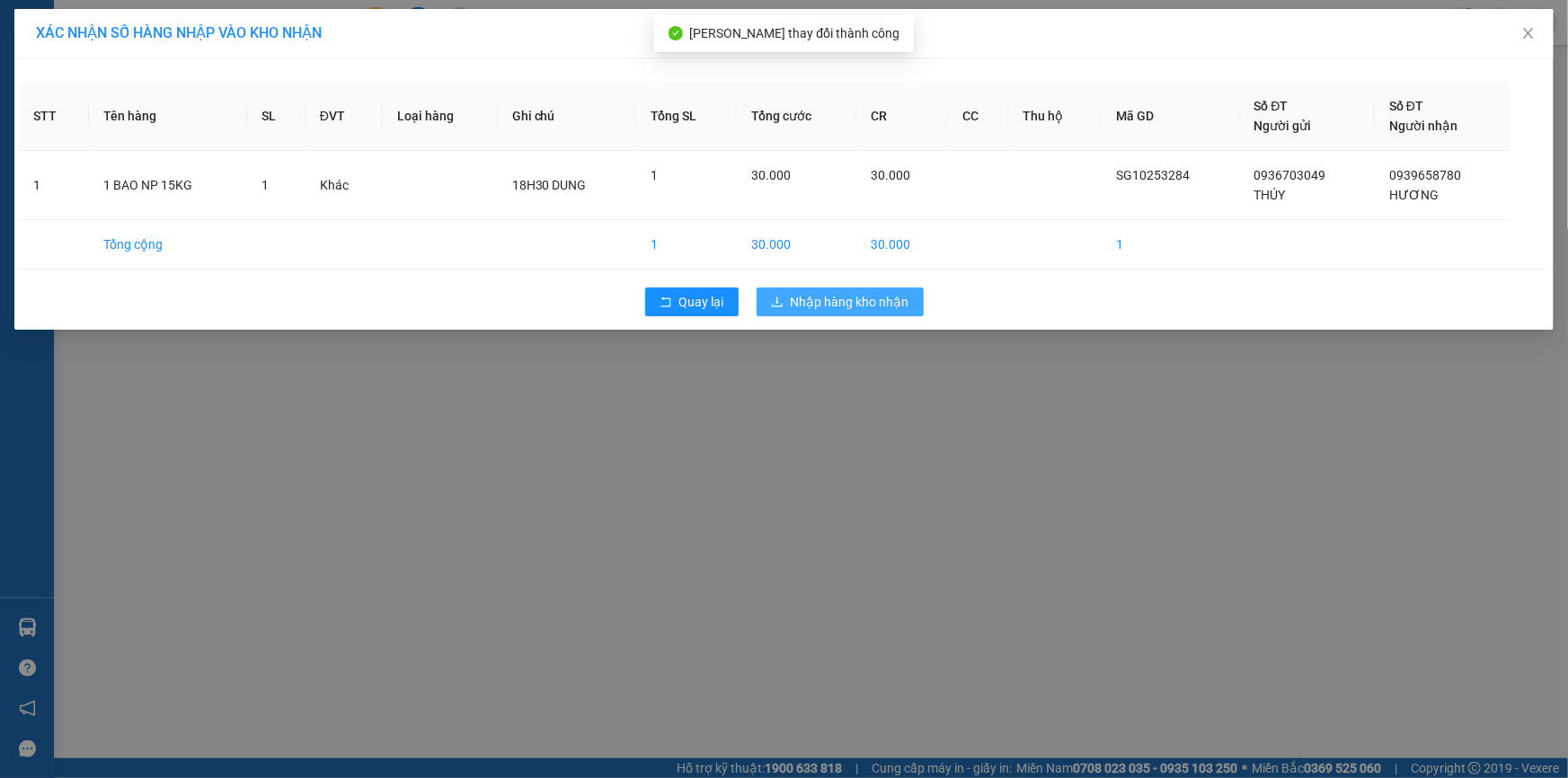
click at [823, 300] on span "Nhập hàng kho nhận" at bounding box center [849, 301] width 118 height 20
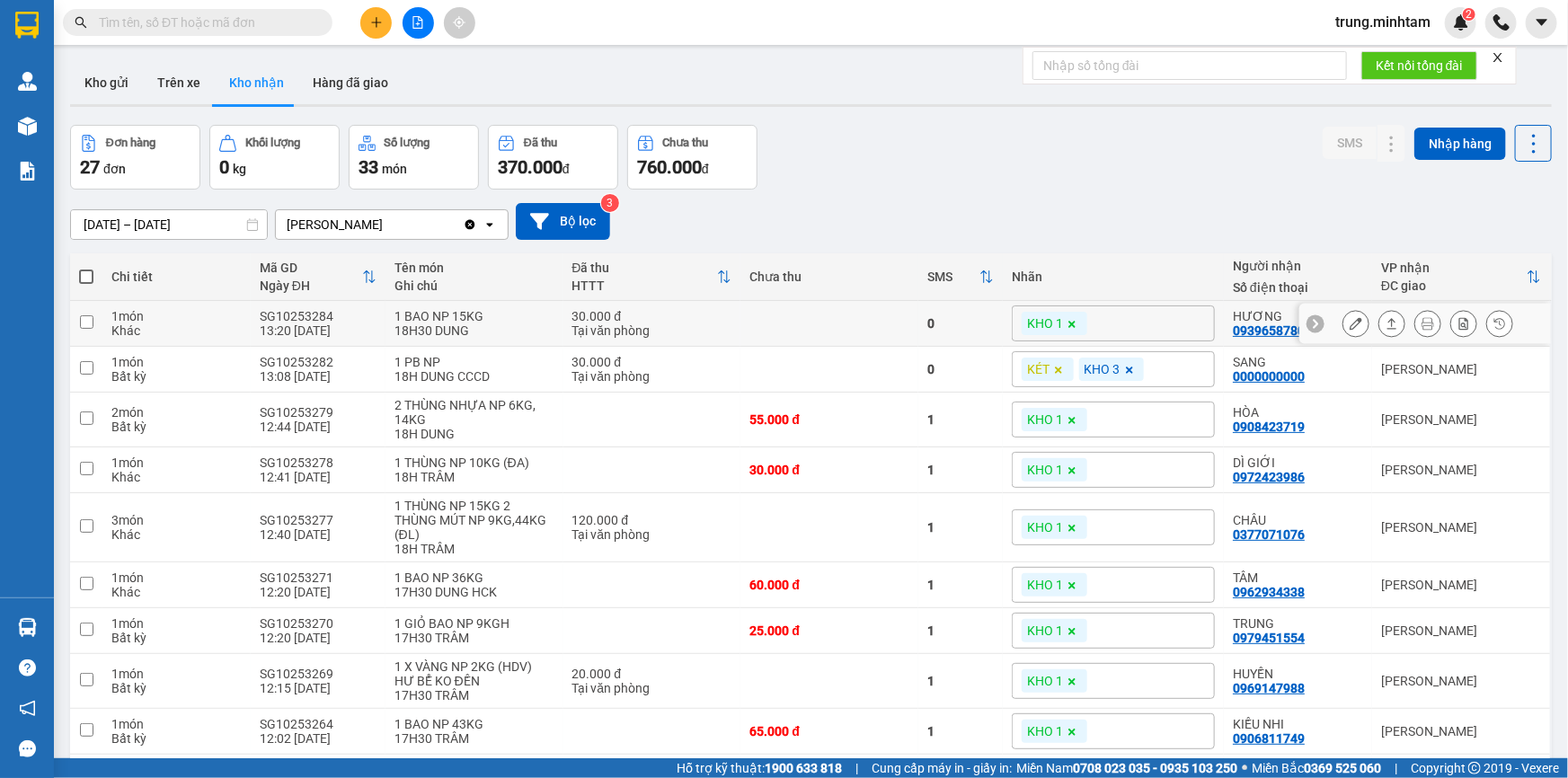
click at [1350, 324] on icon at bounding box center [1355, 323] width 12 height 12
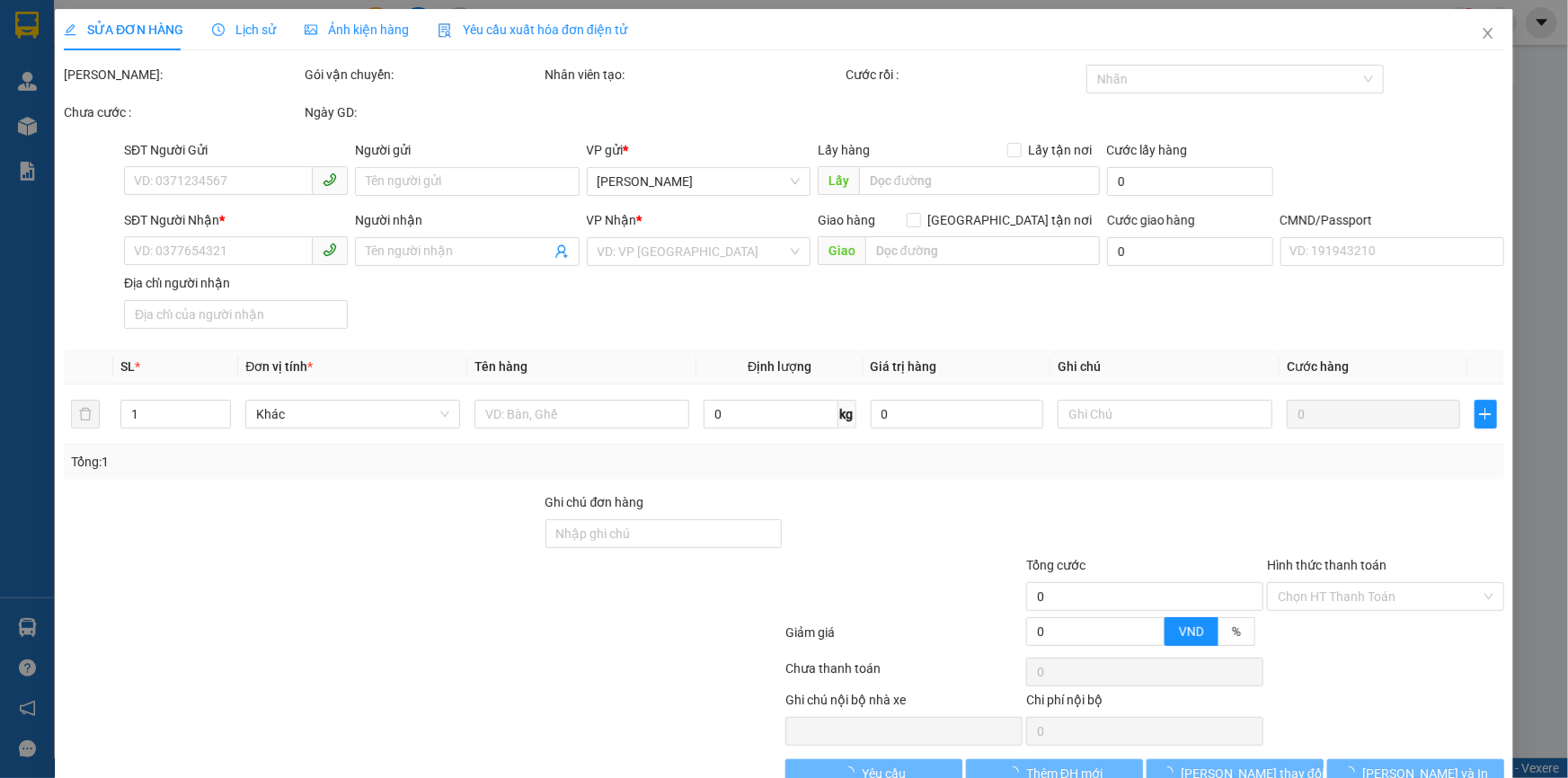
type input "0936703049"
type input "THÚY"
type input "0939658780"
type input "HƯƠNG"
type input "30.000"
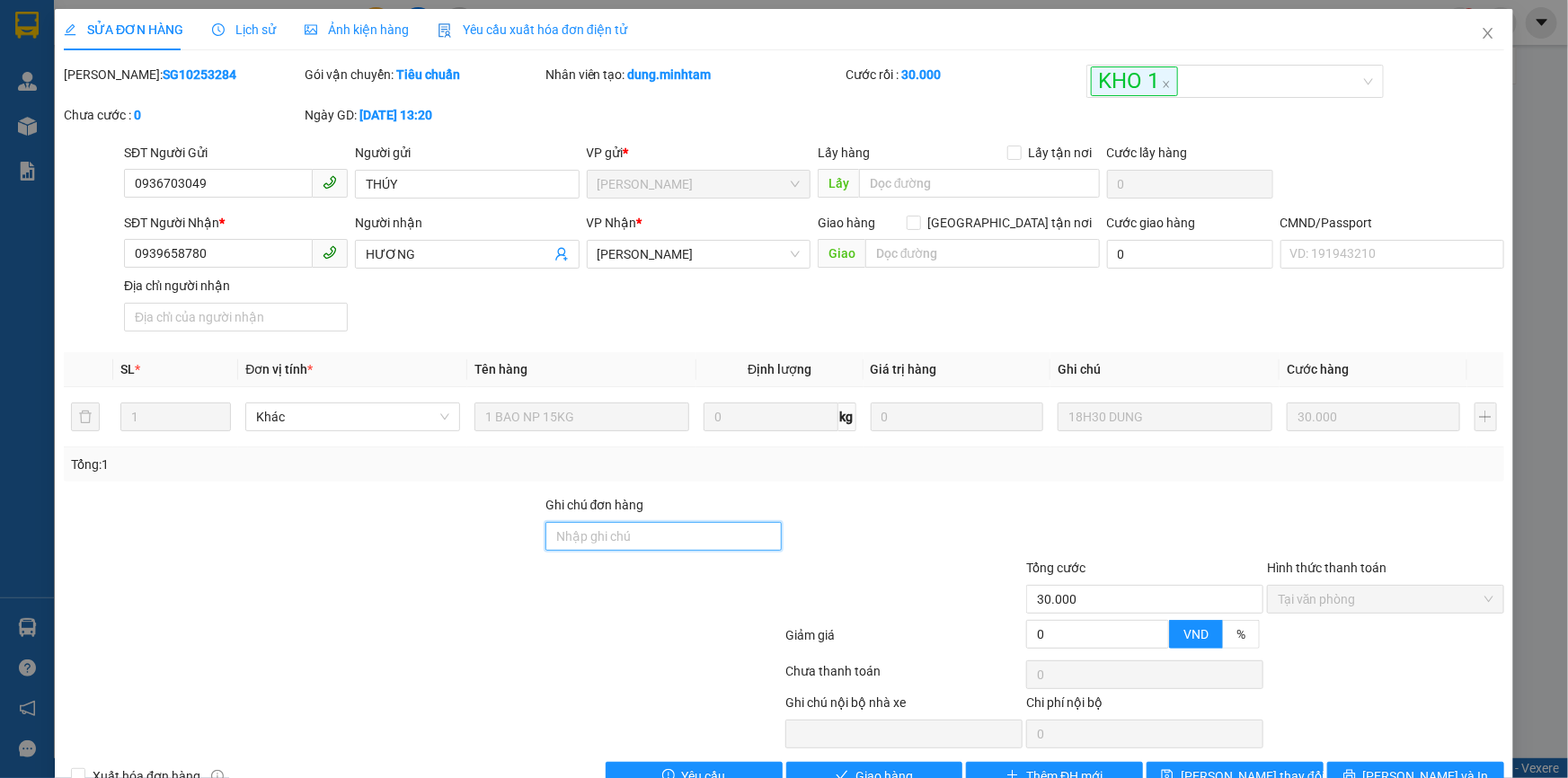
click at [666, 539] on input "Ghi chú đơn hàng" at bounding box center [663, 537] width 237 height 29
type input "BM"
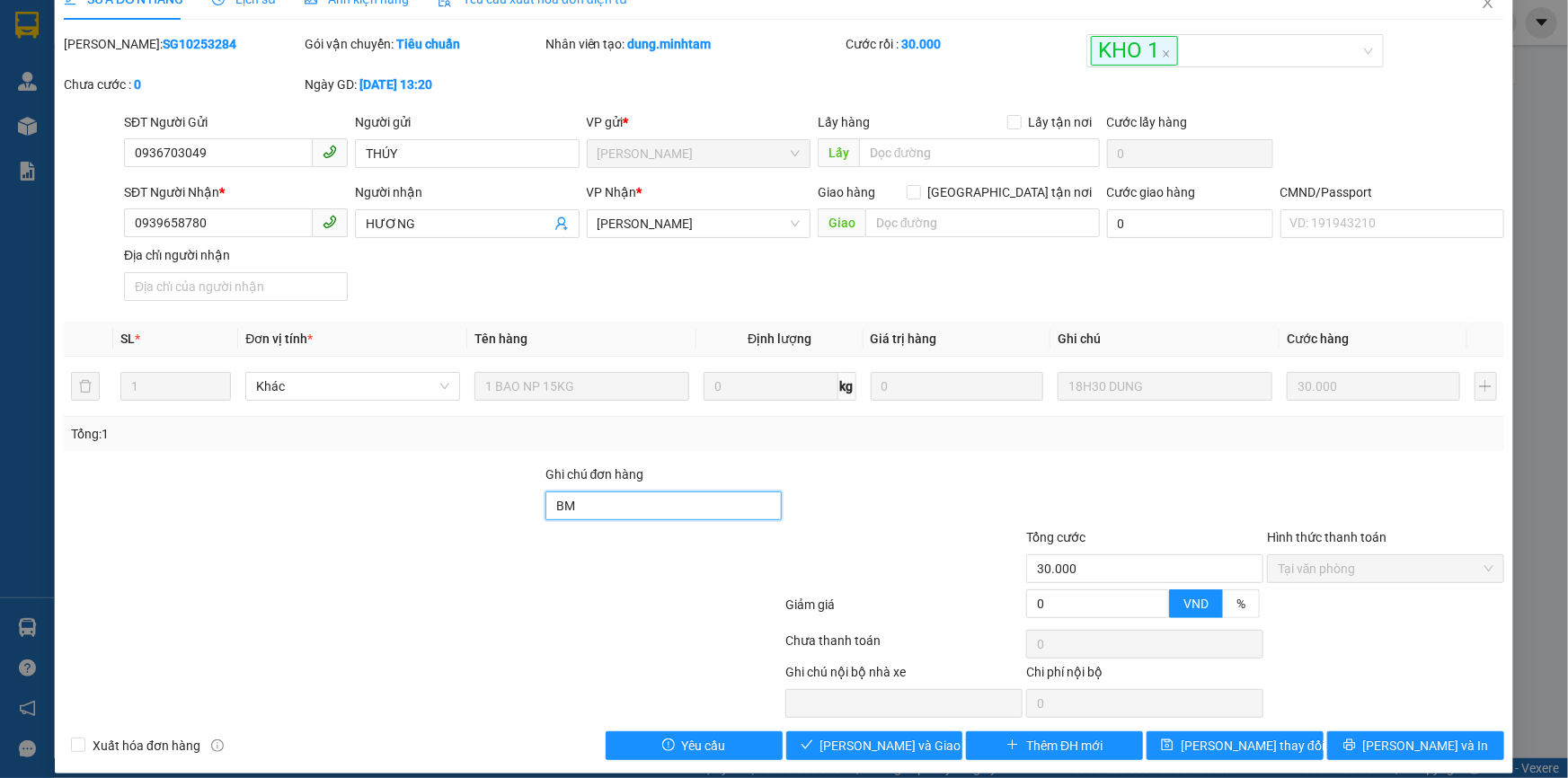
scroll to position [45, 0]
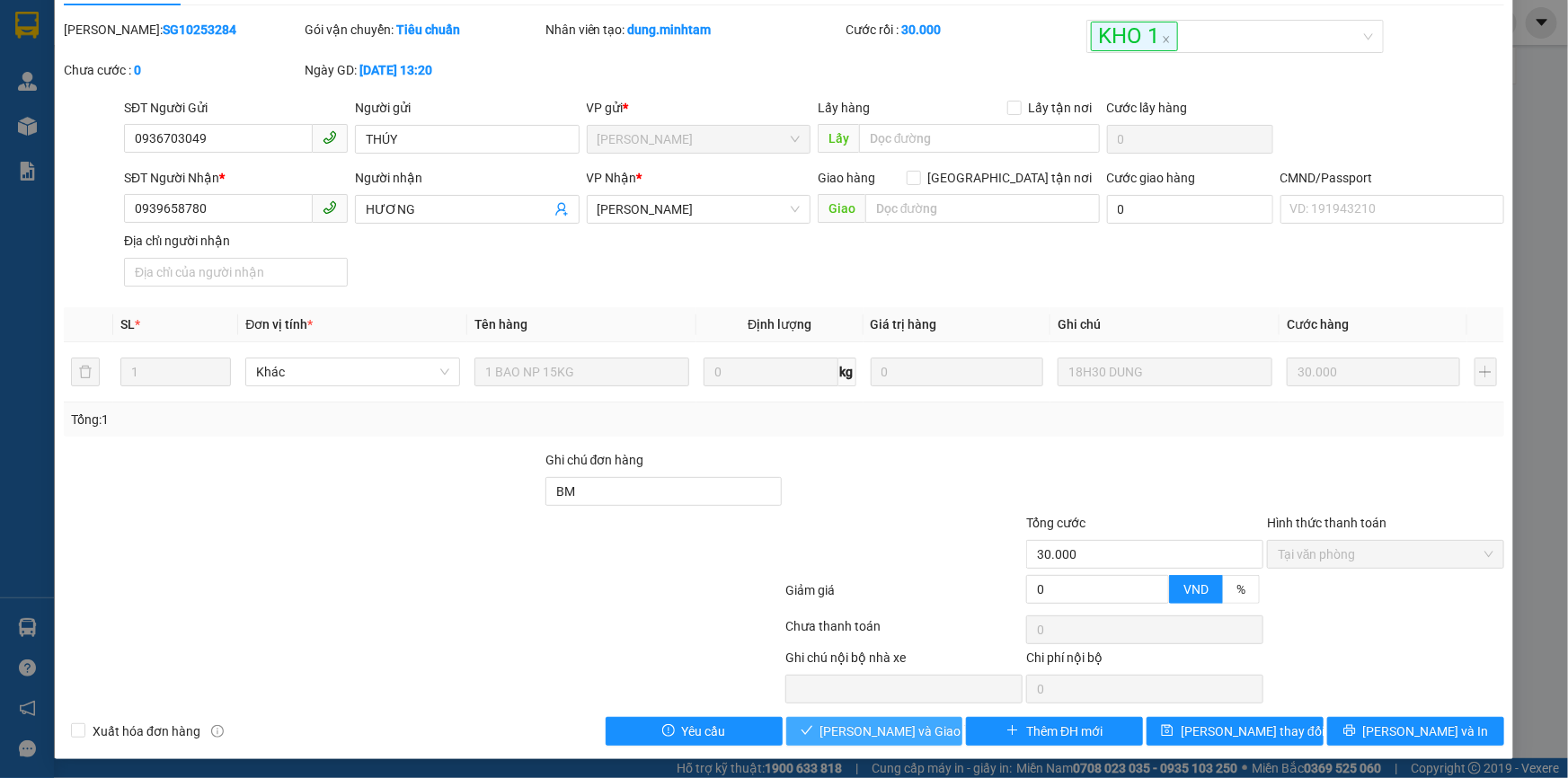
click at [852, 727] on span "[PERSON_NAME] và Giao hàng" at bounding box center [906, 731] width 173 height 20
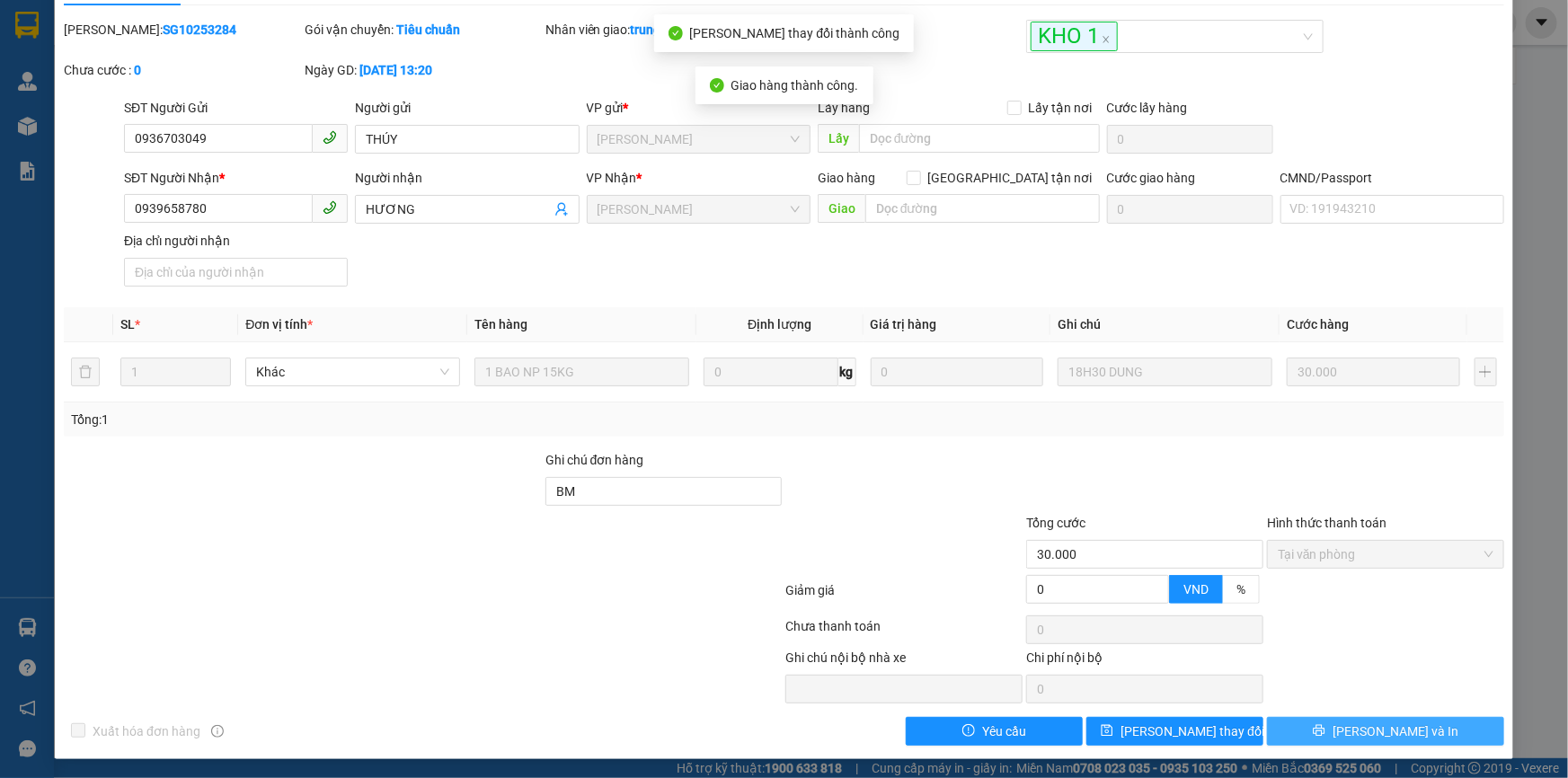
click at [1385, 727] on span "[PERSON_NAME] và In" at bounding box center [1395, 731] width 126 height 20
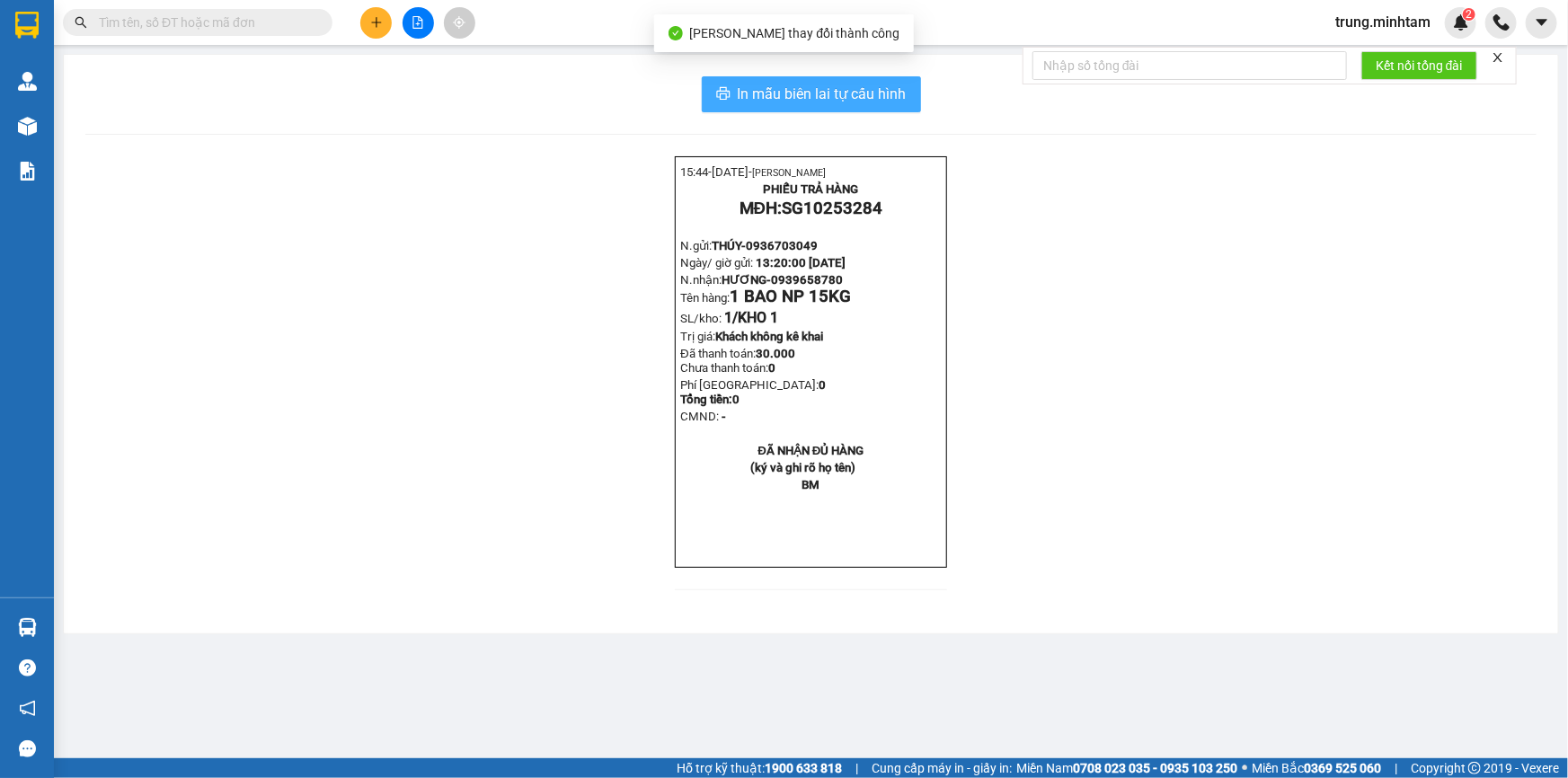
click at [891, 94] on span "In mẫu biên lai tự cấu hình" at bounding box center [822, 94] width 169 height 23
click at [854, 92] on span "In mẫu biên lai tự cấu hình" at bounding box center [822, 94] width 169 height 23
click at [138, 17] on input "text" at bounding box center [205, 22] width 212 height 20
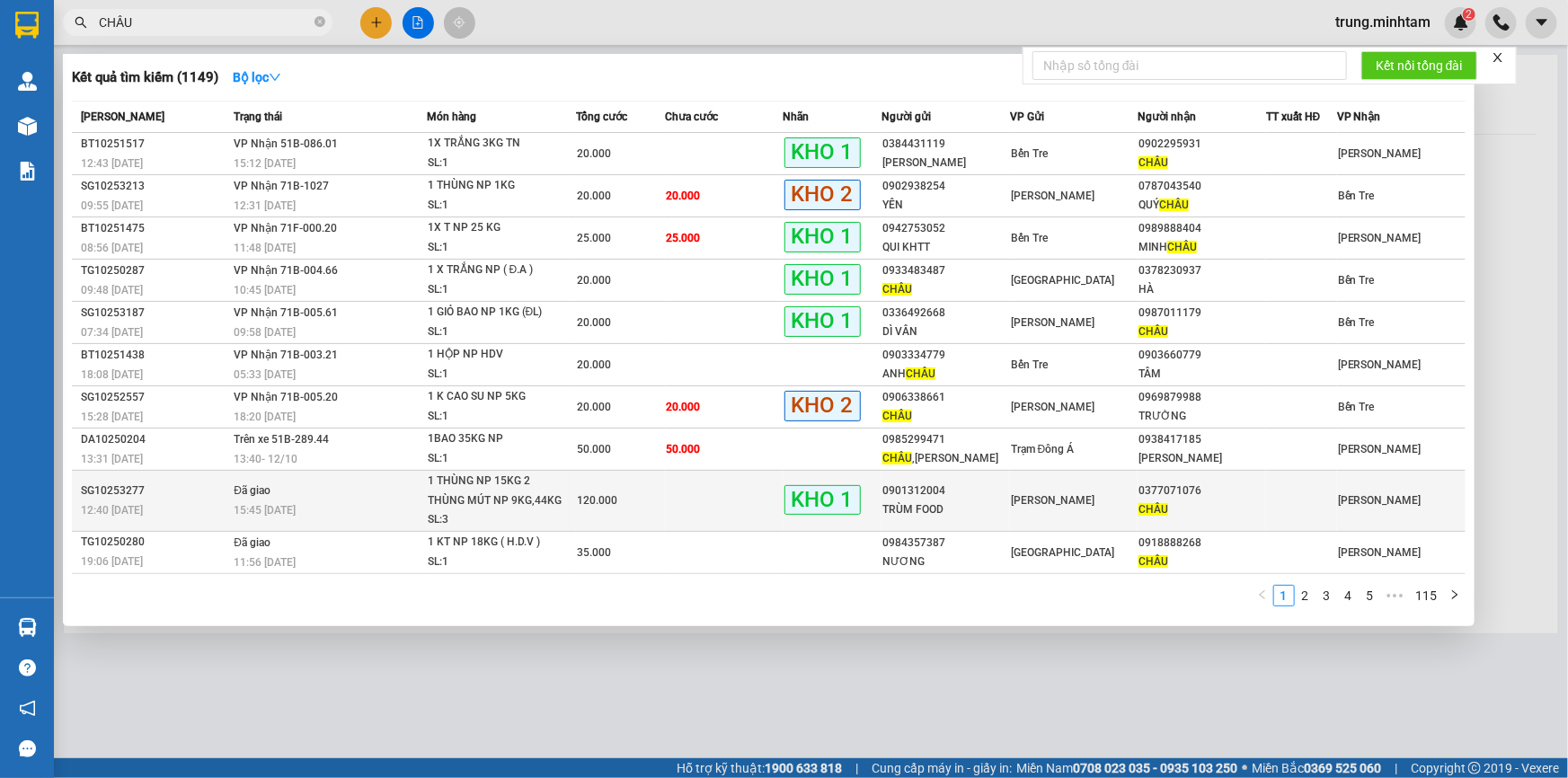
type input "CHÂU"
click at [982, 494] on div "0901312004" at bounding box center [946, 491] width 127 height 19
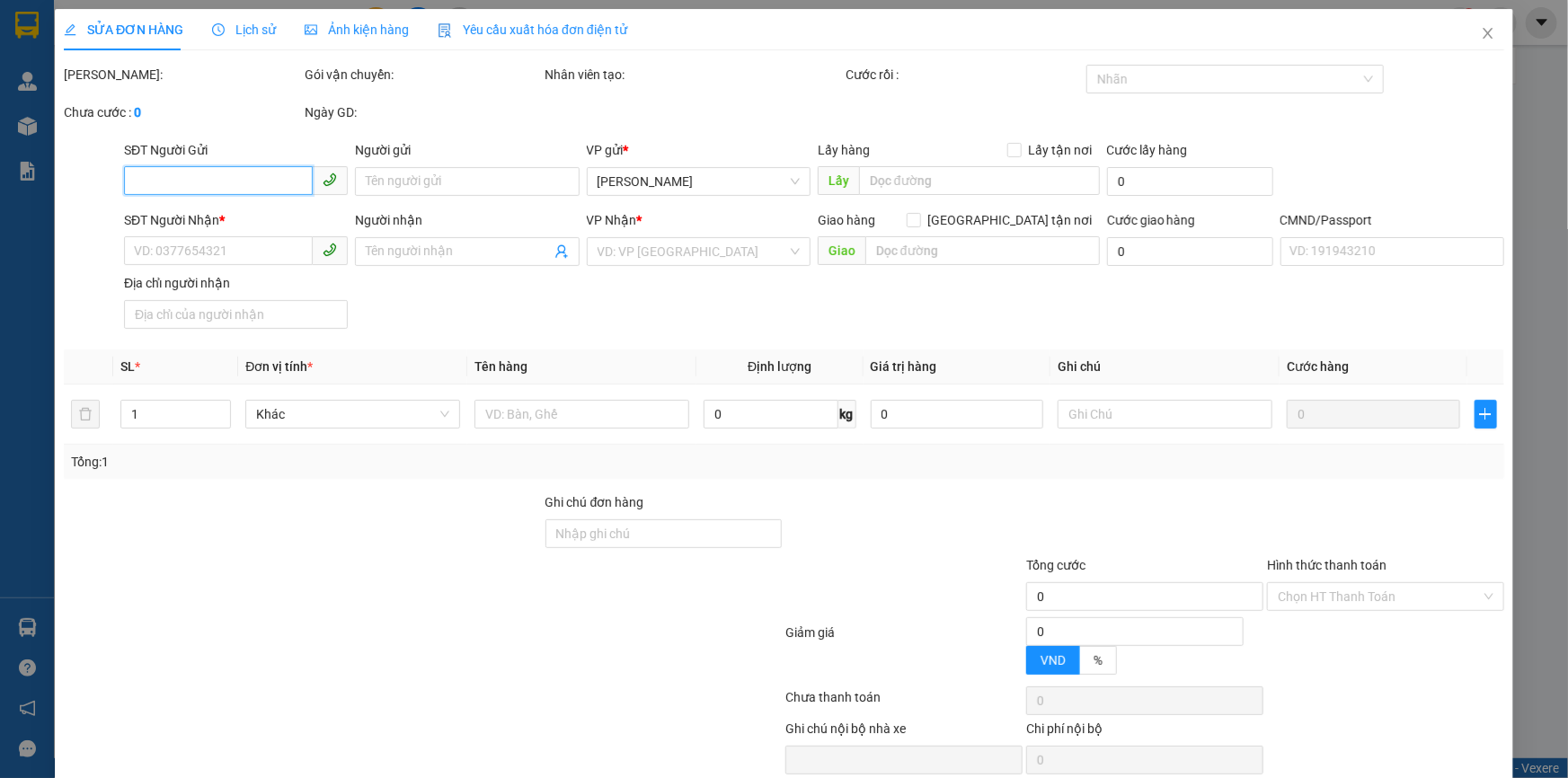
type input "0901312004"
type input "TRÙM FOOD"
type input "0377071076"
type input "CHÂU"
type input "GỌI KNM NÊN KHÔNG GỌI"
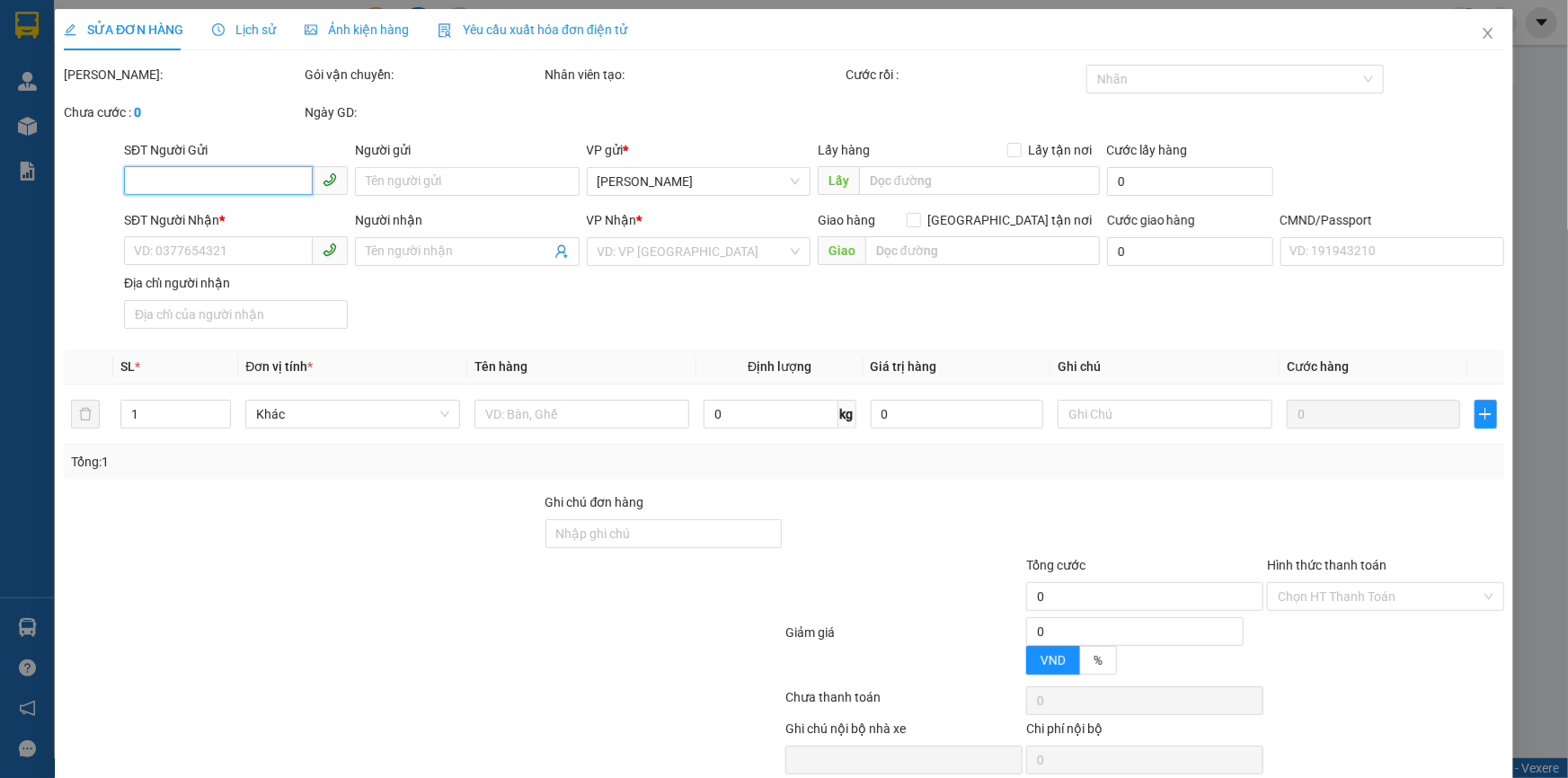
type input "120.000"
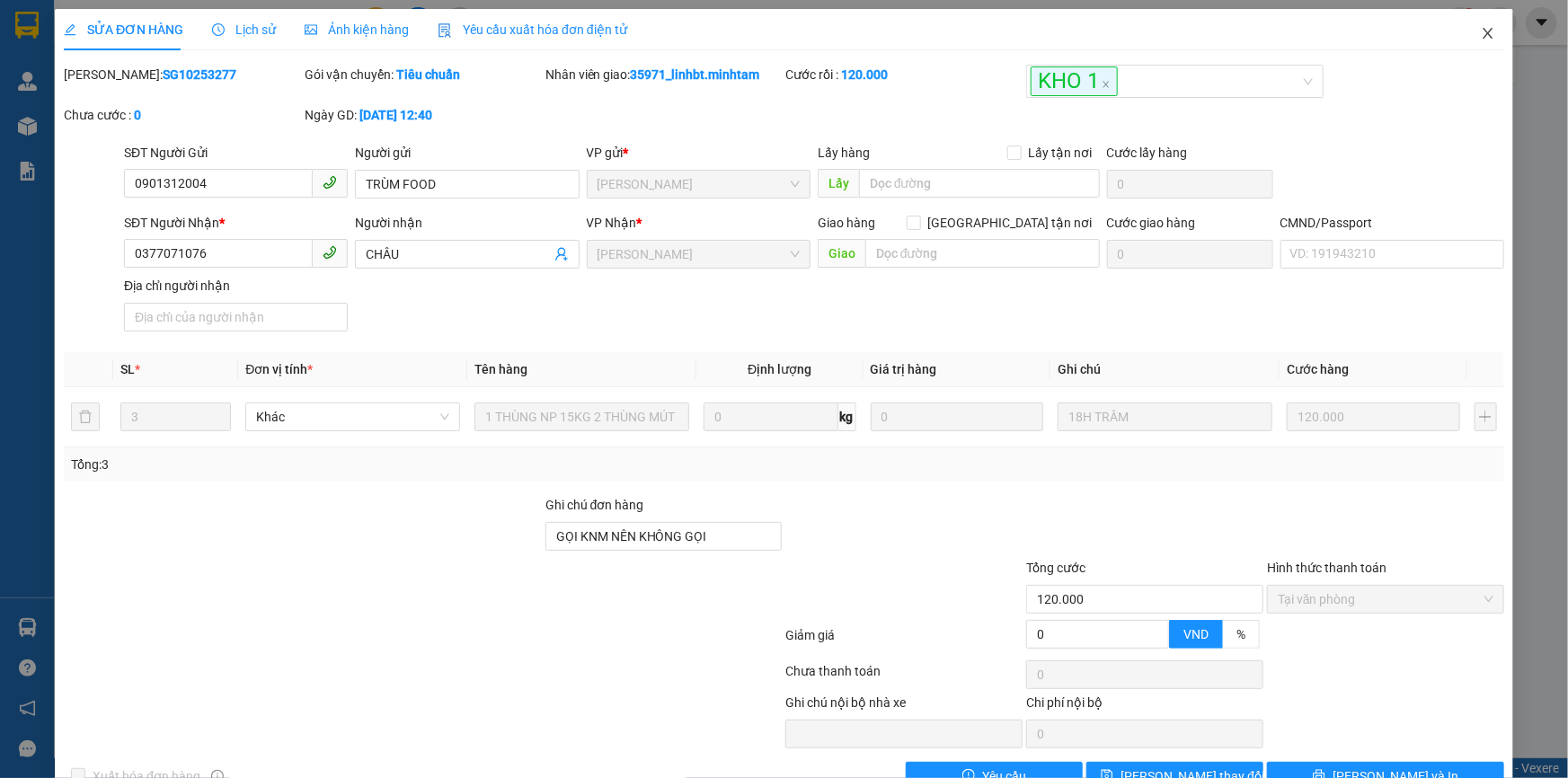
click at [1480, 39] on icon "close" at bounding box center [1487, 32] width 14 height 14
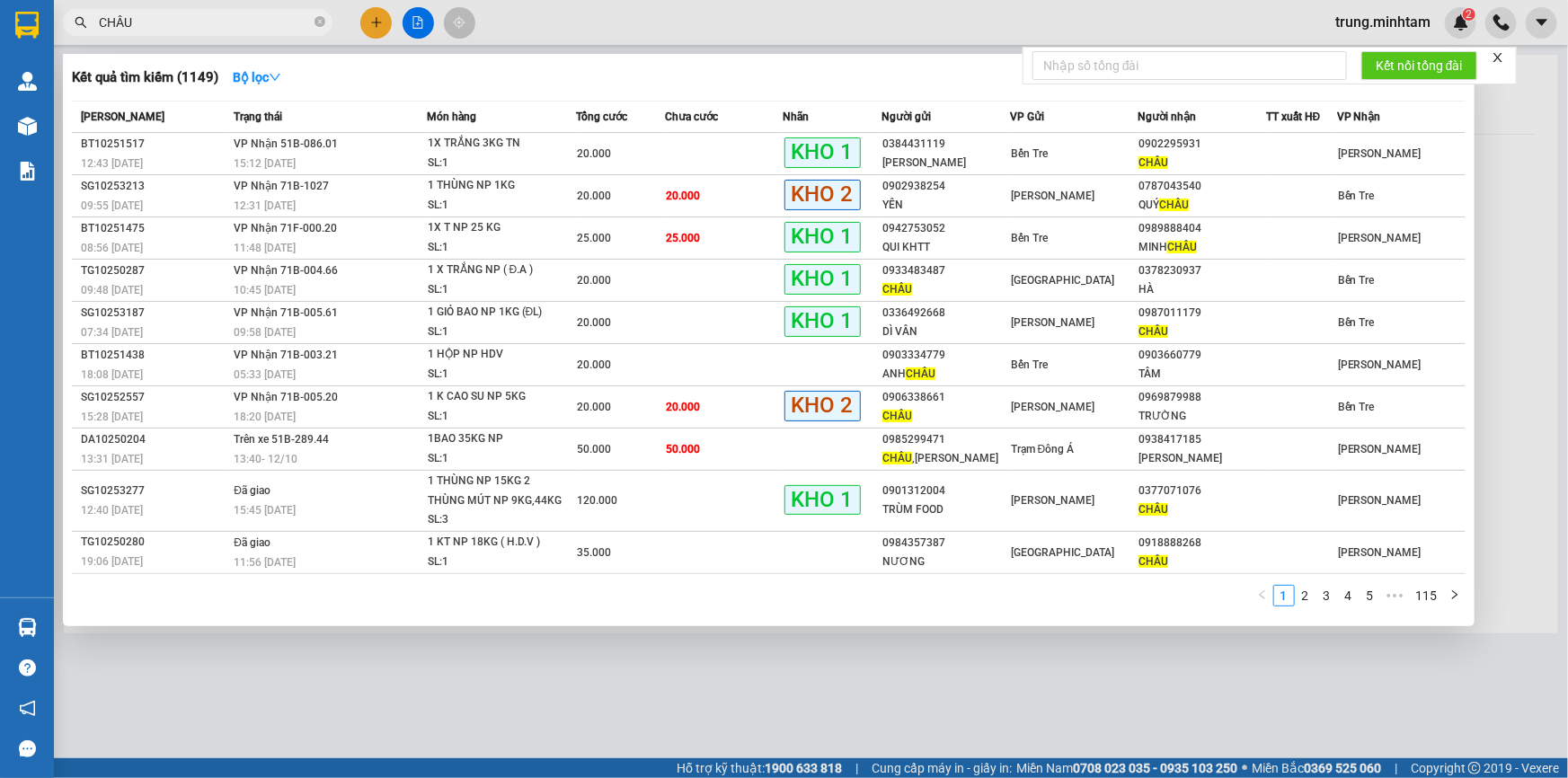
click at [159, 20] on input "CHÂU" at bounding box center [205, 22] width 212 height 20
type input "C"
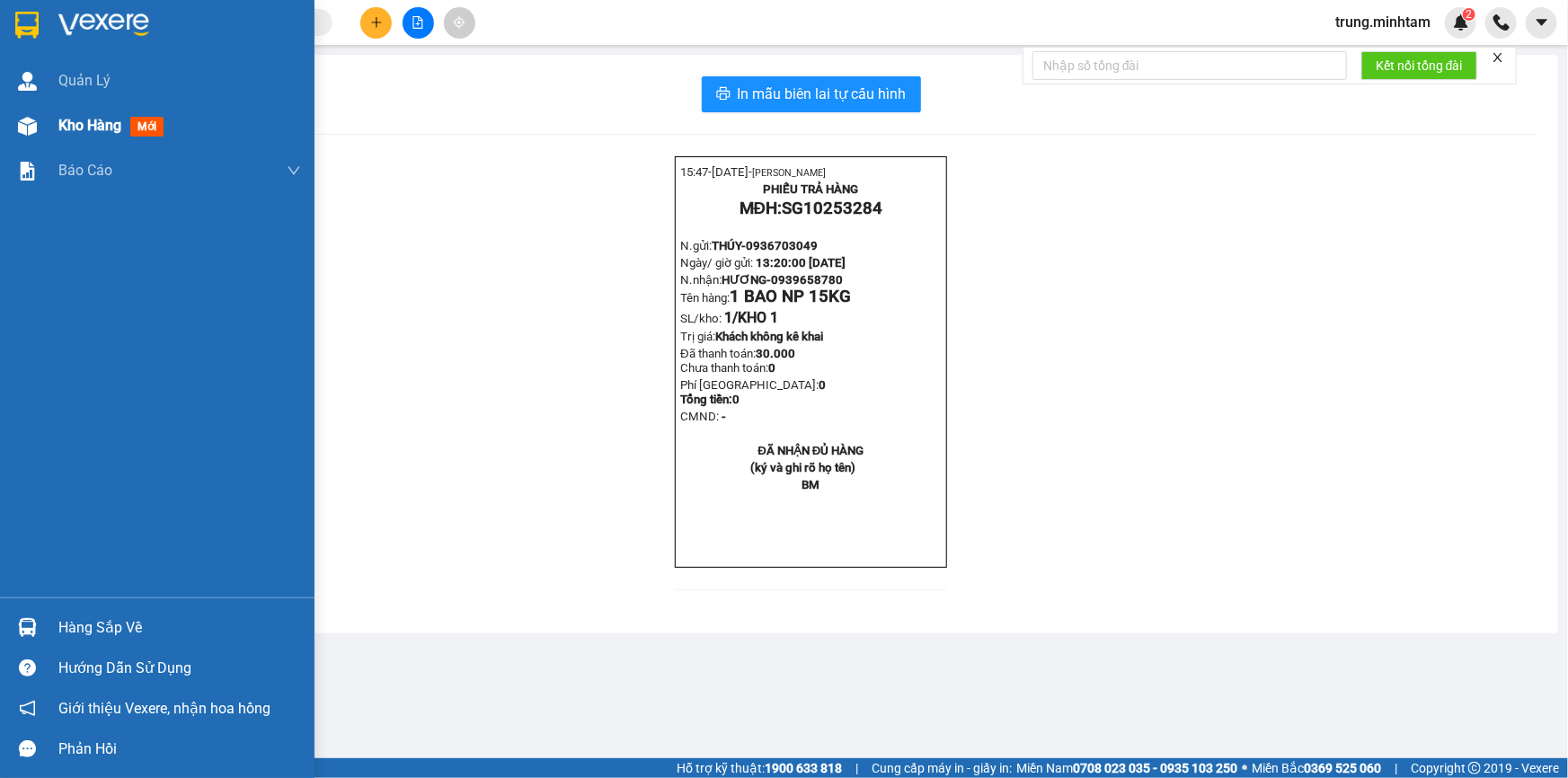
click at [82, 127] on span "Kho hàng" at bounding box center [90, 126] width 63 height 17
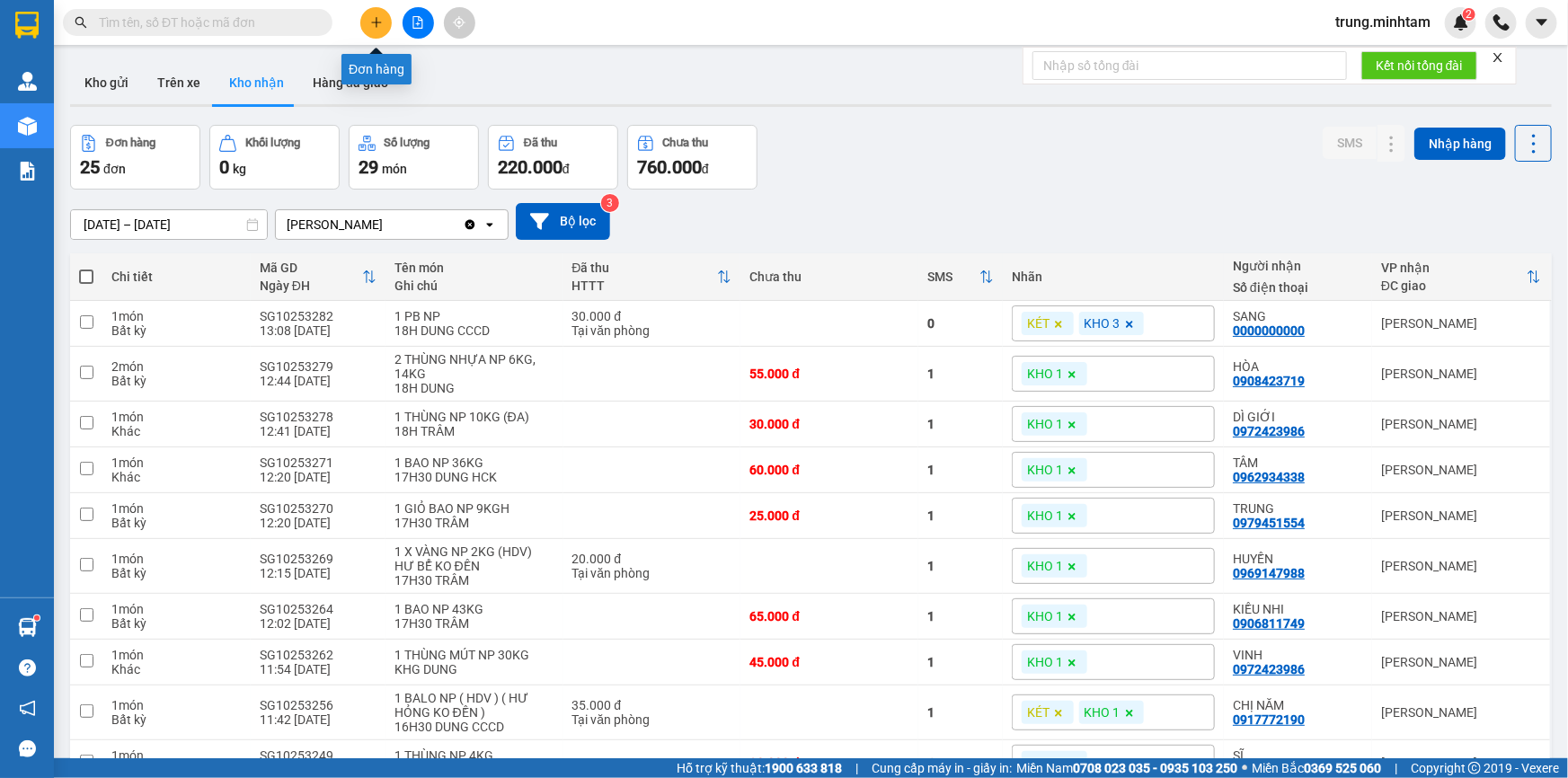
click at [371, 21] on icon "plus" at bounding box center [376, 22] width 12 height 12
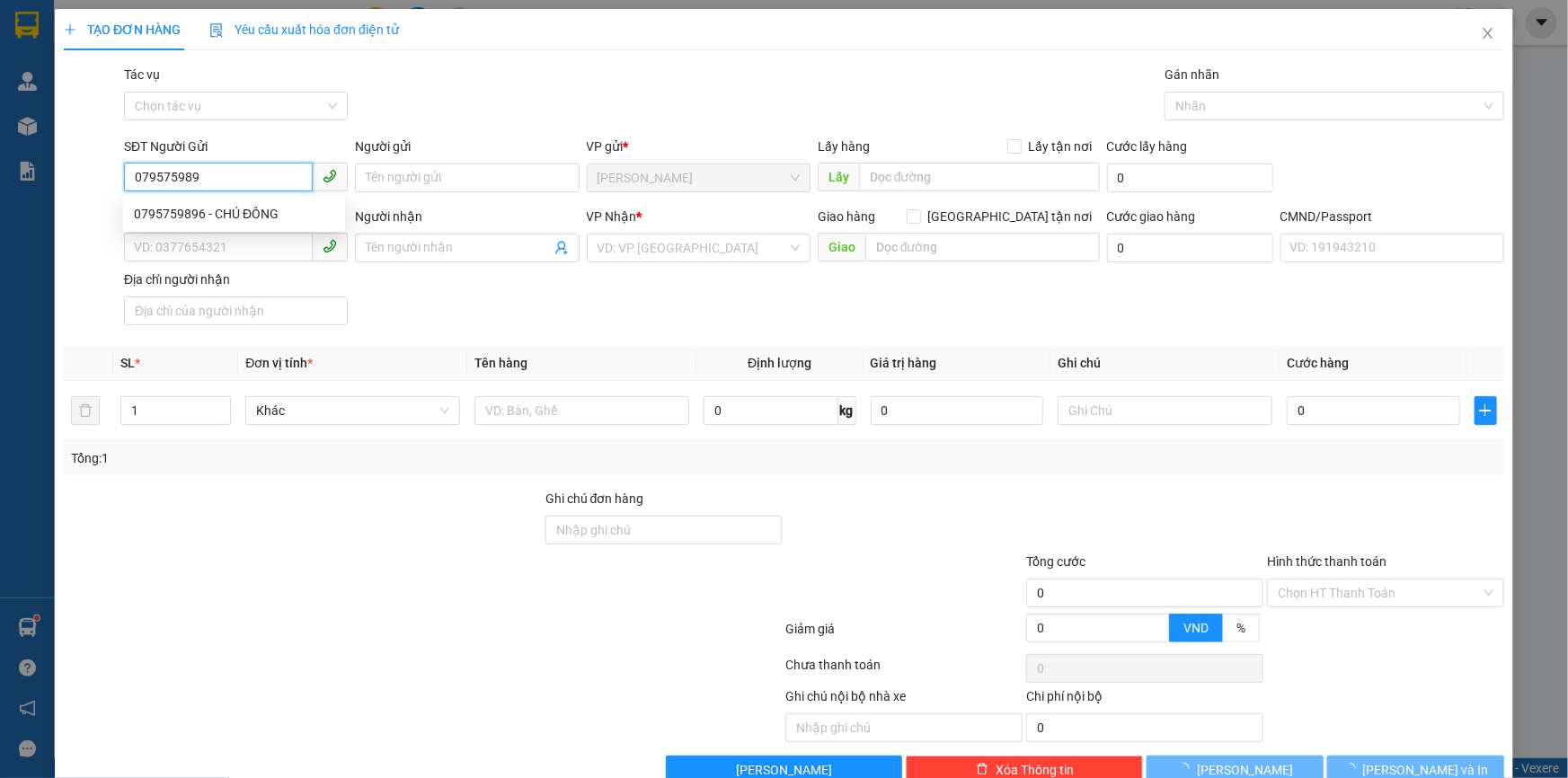
type input "0795759896"
click at [259, 219] on div "0795759896 - CHÚ ĐÔNG" at bounding box center [234, 214] width 200 height 20
type input "CHÚ ĐÔNG"
type input "0902343638"
type input "TRANG"
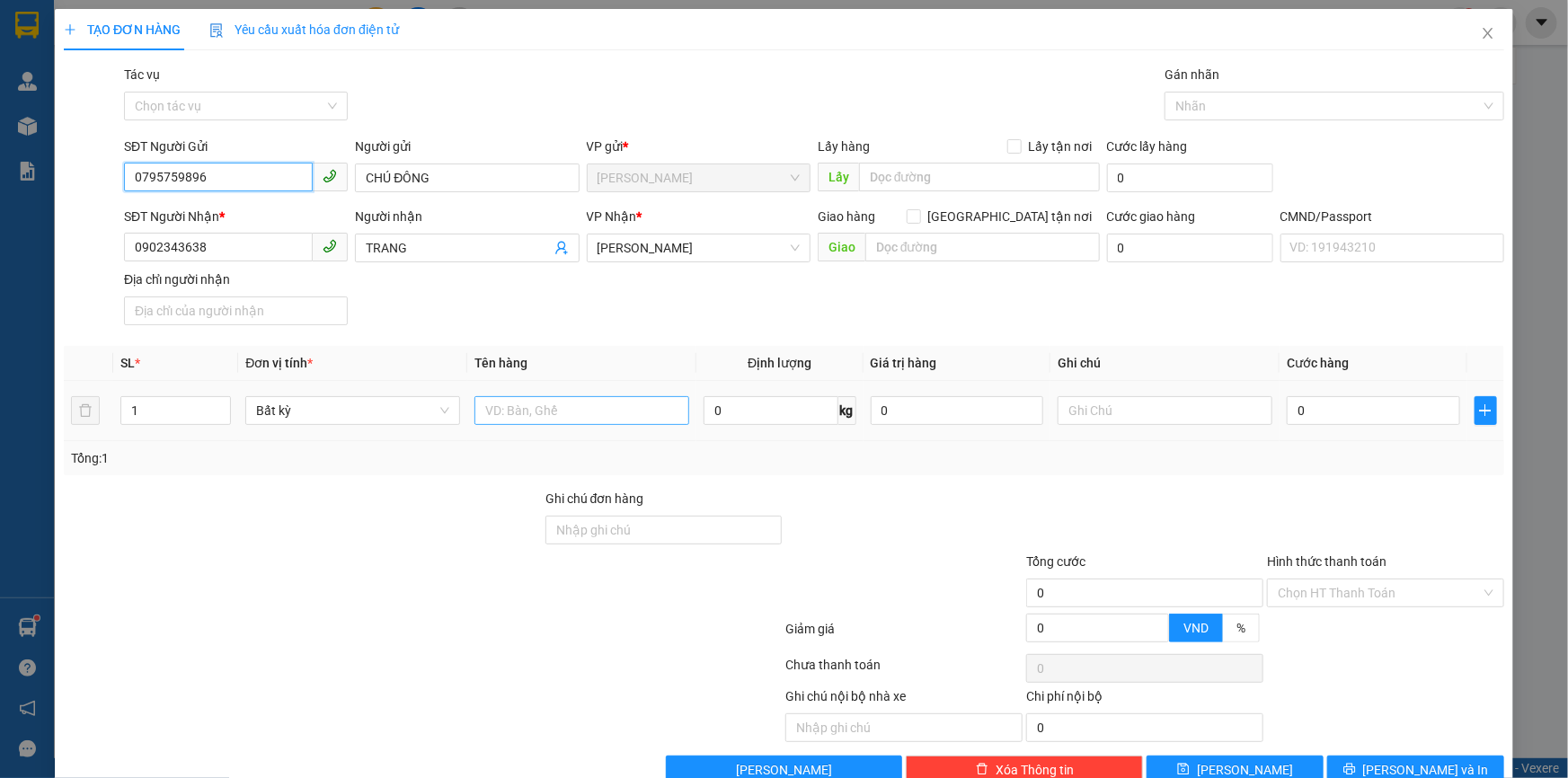
type input "0795759896"
click at [565, 415] on input "text" at bounding box center [581, 411] width 214 height 29
type input "1 G BAO 14 KG NP (ĐA)"
click at [1165, 409] on input "text" at bounding box center [1164, 411] width 214 height 29
type input "19H30 TRUNG"
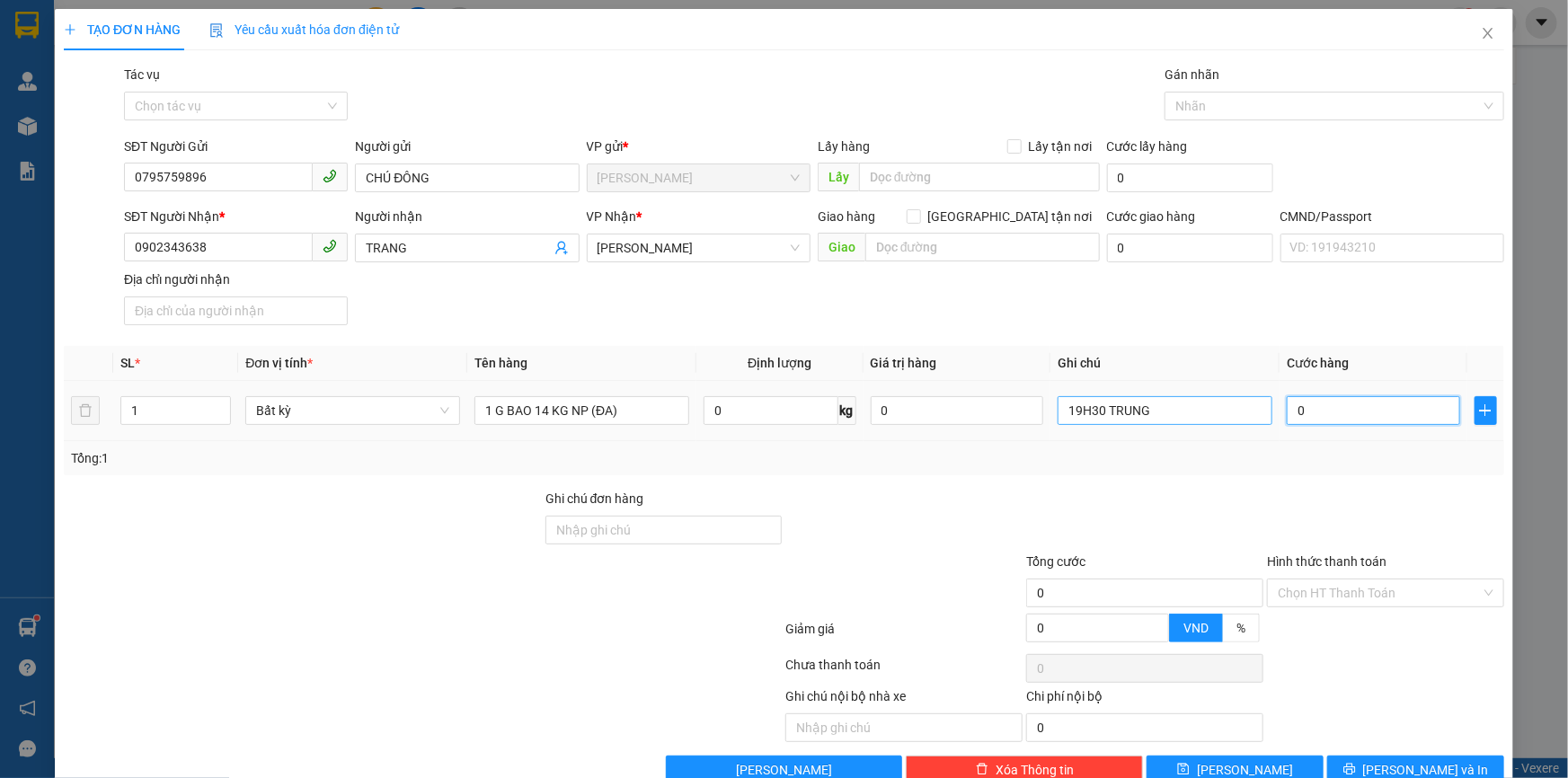
type input "3"
type input "30"
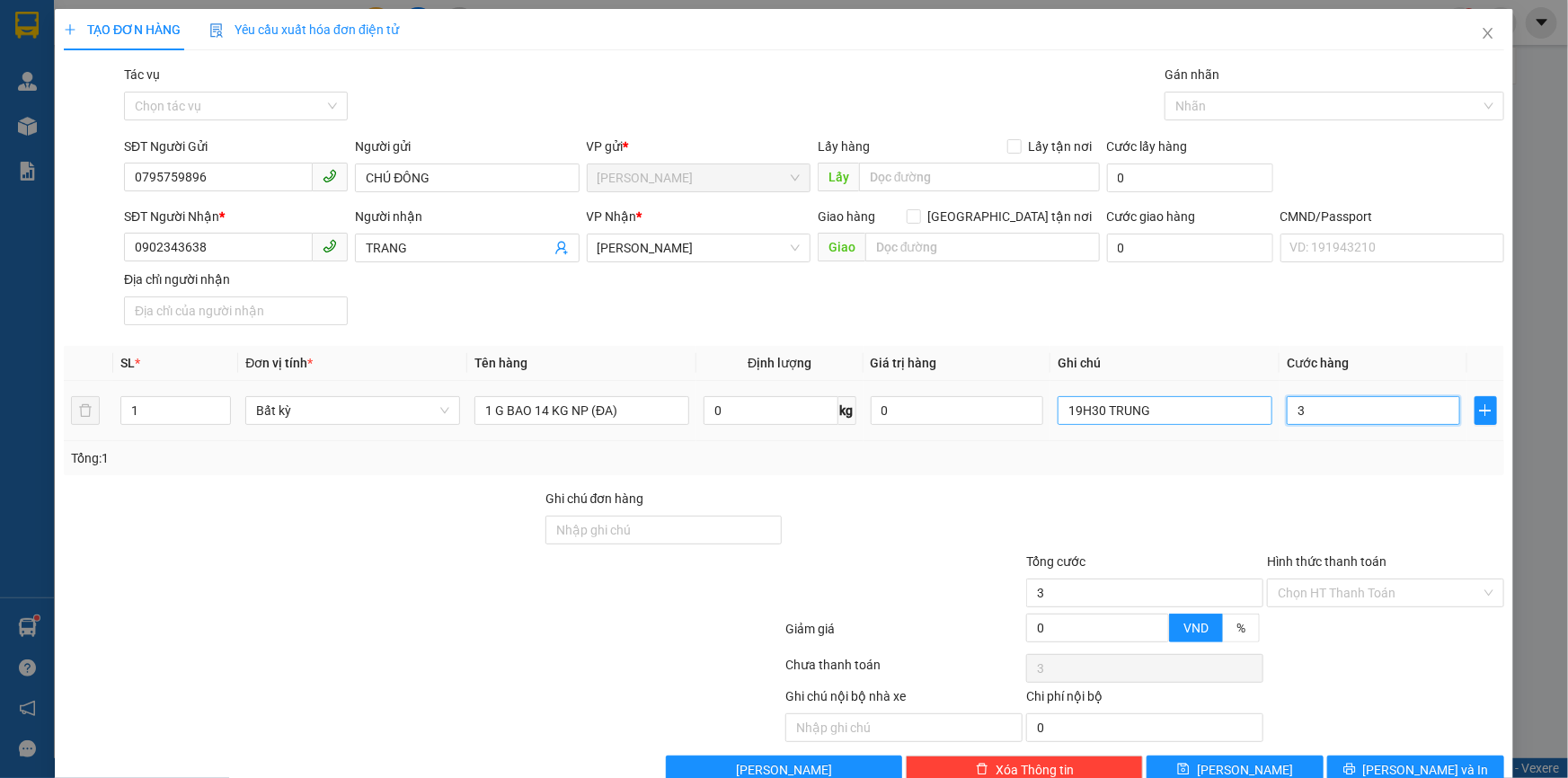
type input "30"
type input "30.000"
drag, startPoint x: 1393, startPoint y: 601, endPoint x: 1384, endPoint y: 605, distance: 9.8
click at [1390, 601] on input "Hình thức thanh toán" at bounding box center [1378, 593] width 203 height 27
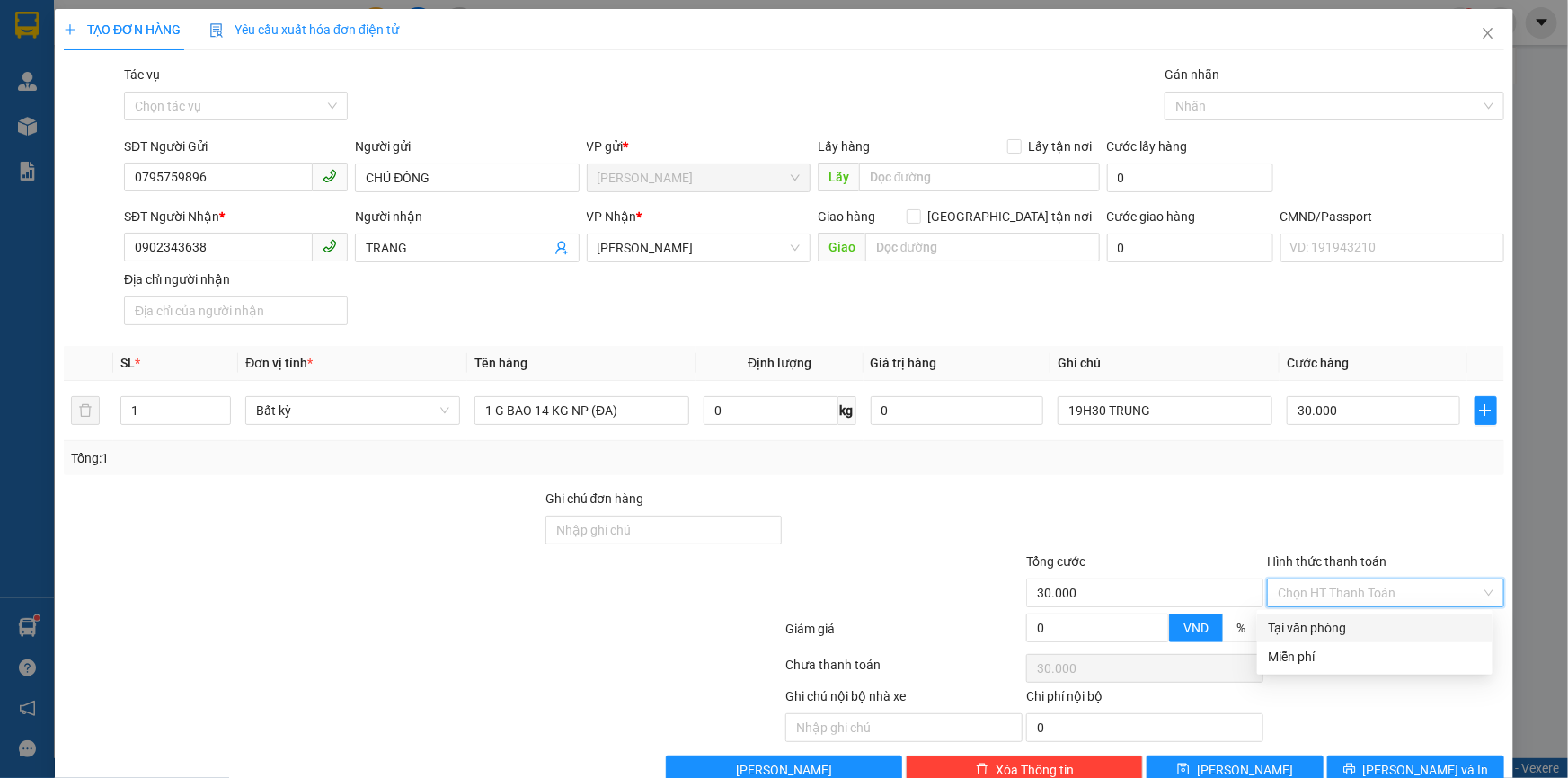
click at [1334, 630] on div "Tại văn phòng" at bounding box center [1375, 627] width 214 height 20
type input "0"
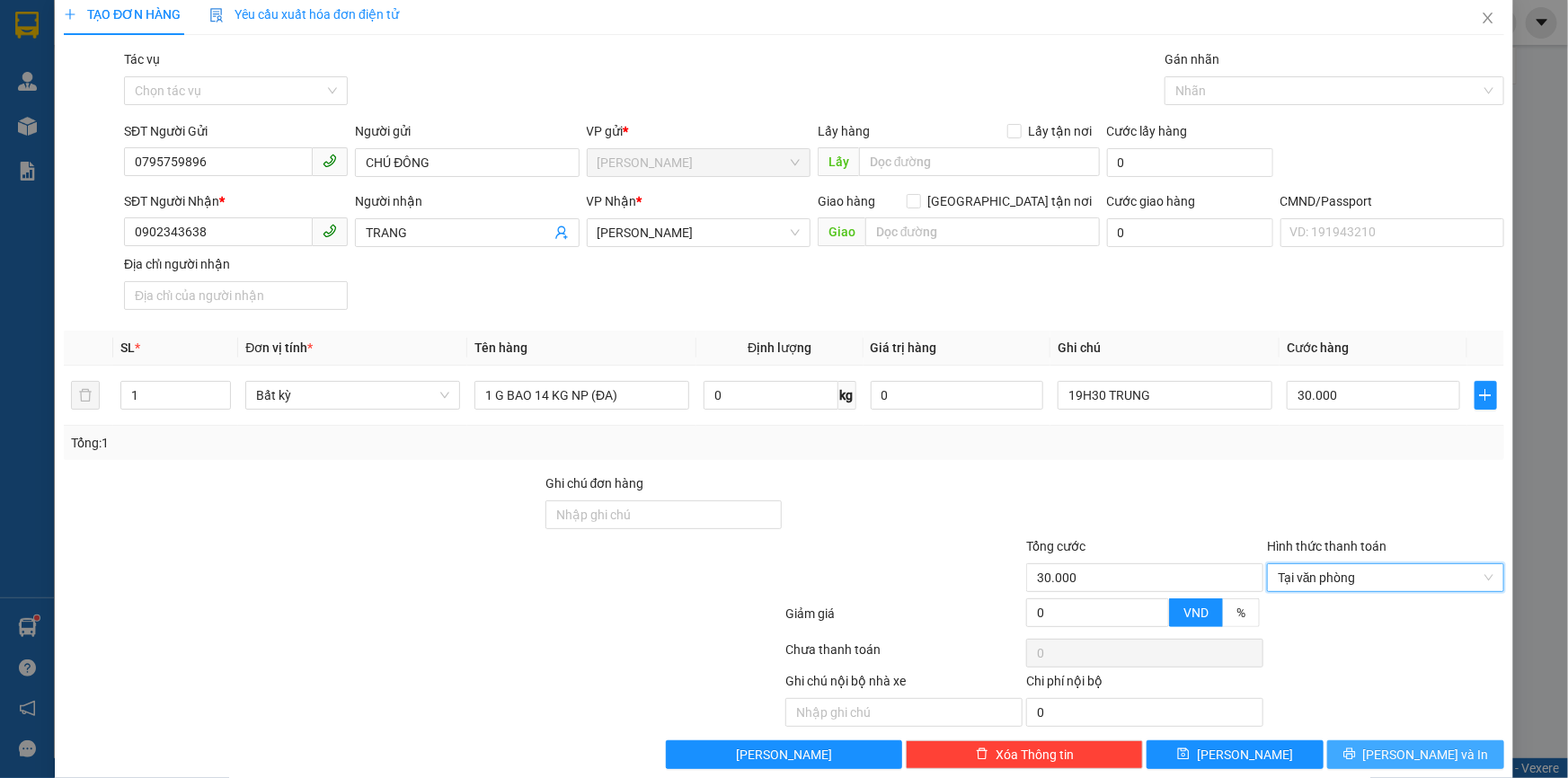
scroll to position [39, 0]
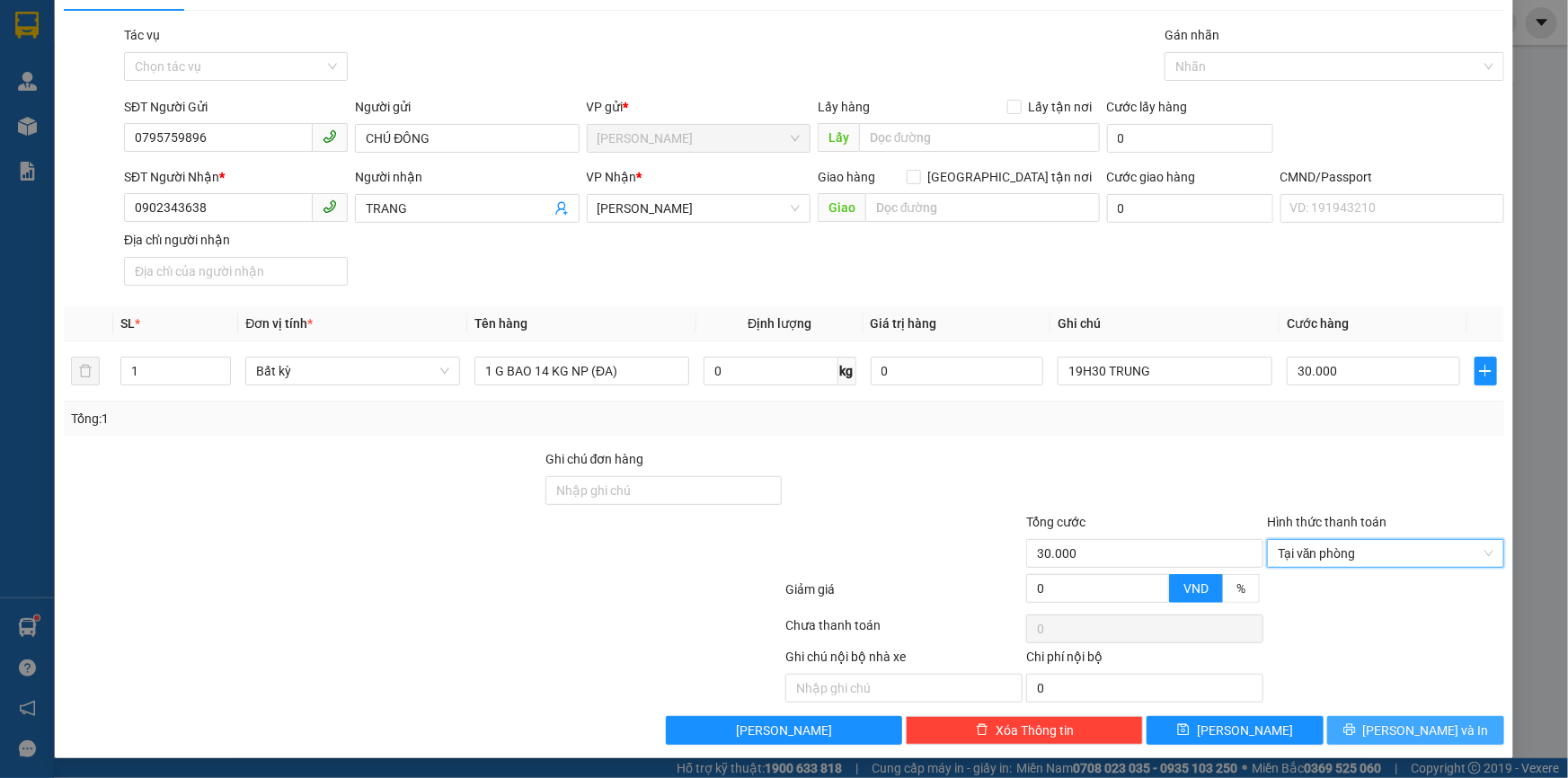
click at [1399, 727] on span "[PERSON_NAME] và In" at bounding box center [1426, 730] width 126 height 20
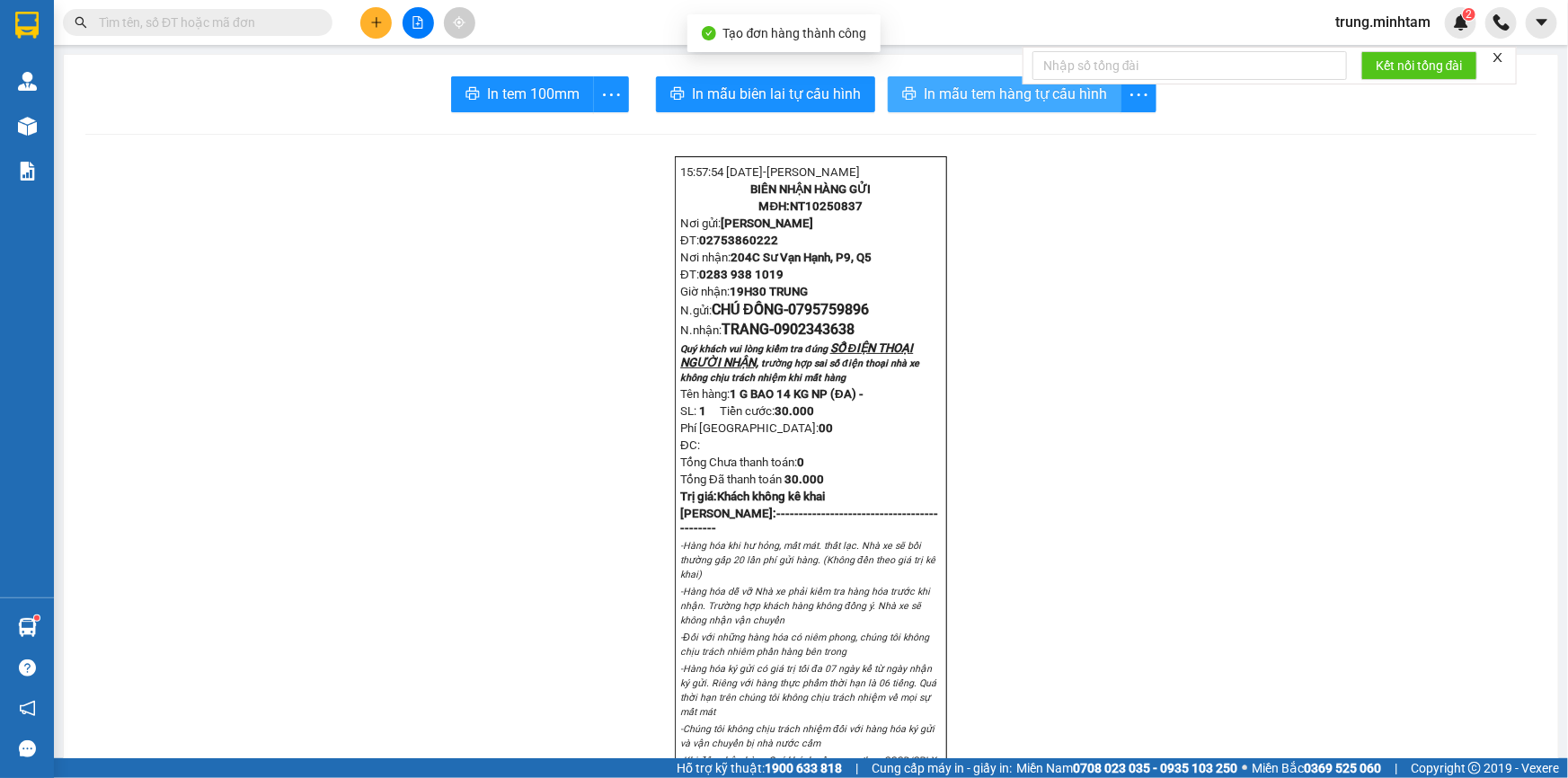
click at [988, 90] on span "In mẫu tem hàng tự cấu hình" at bounding box center [1015, 94] width 183 height 23
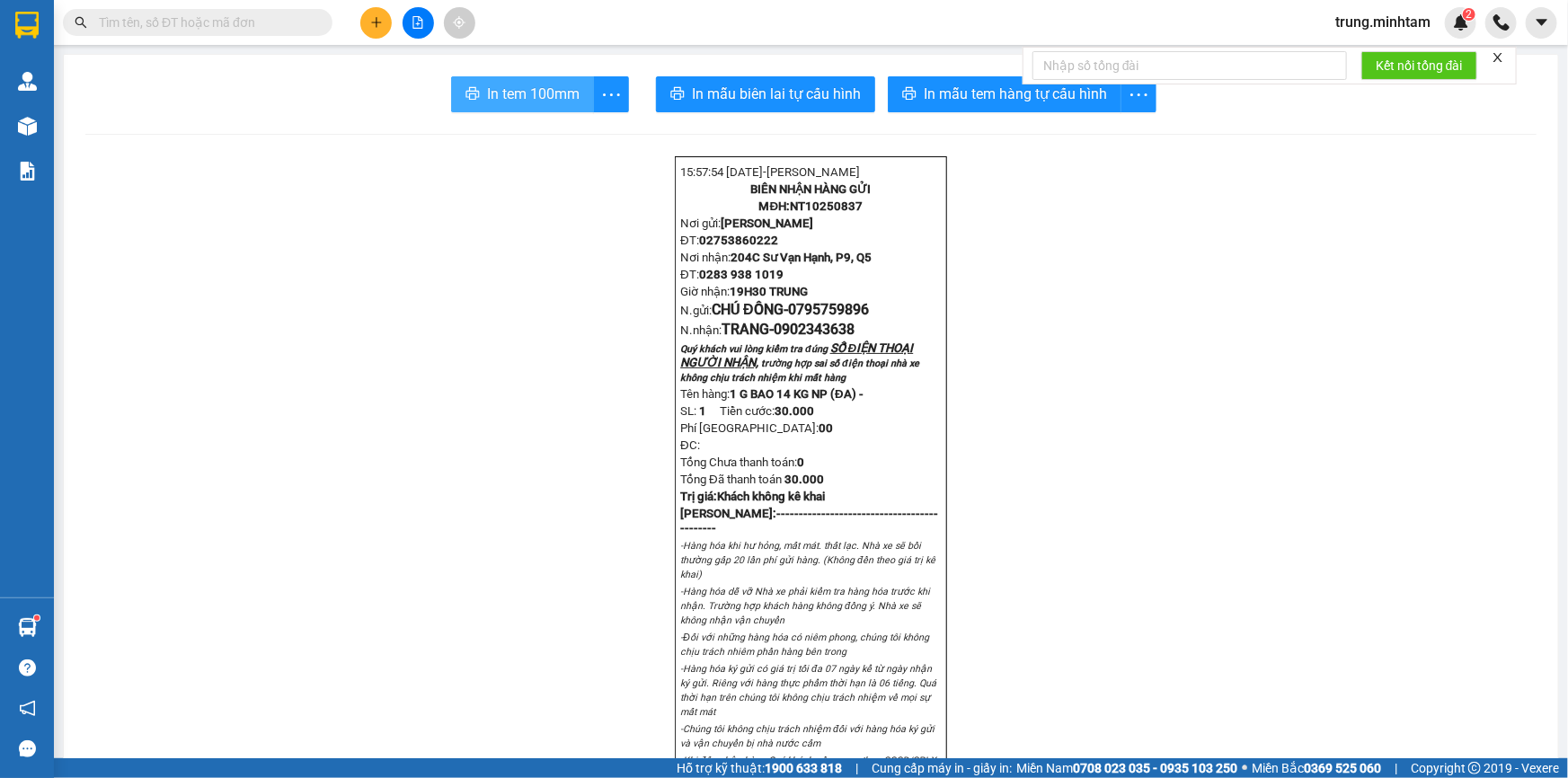
click at [519, 92] on span "In tem 100mm" at bounding box center [533, 94] width 92 height 23
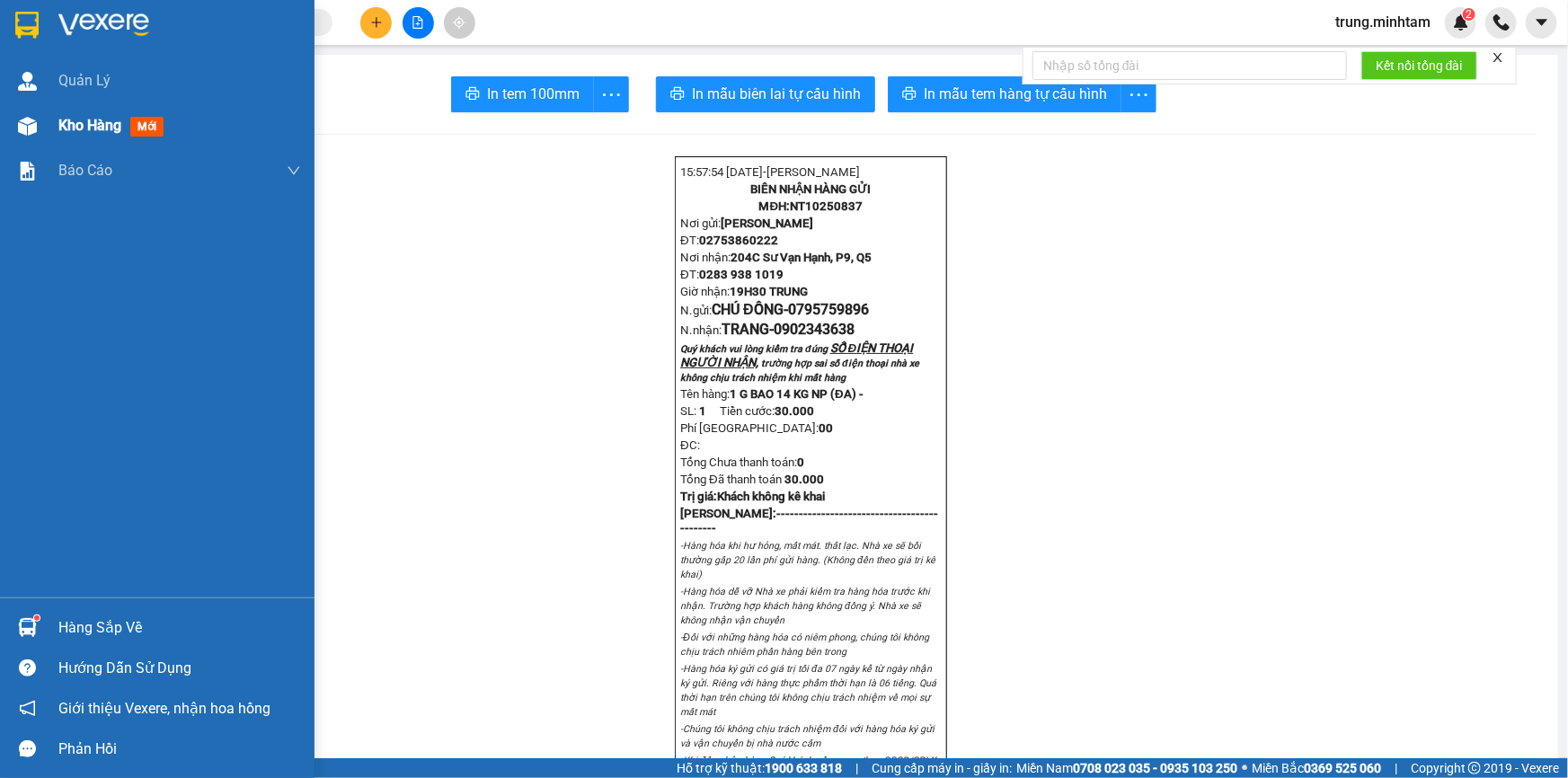
click at [90, 124] on span "Kho hàng" at bounding box center [90, 126] width 63 height 17
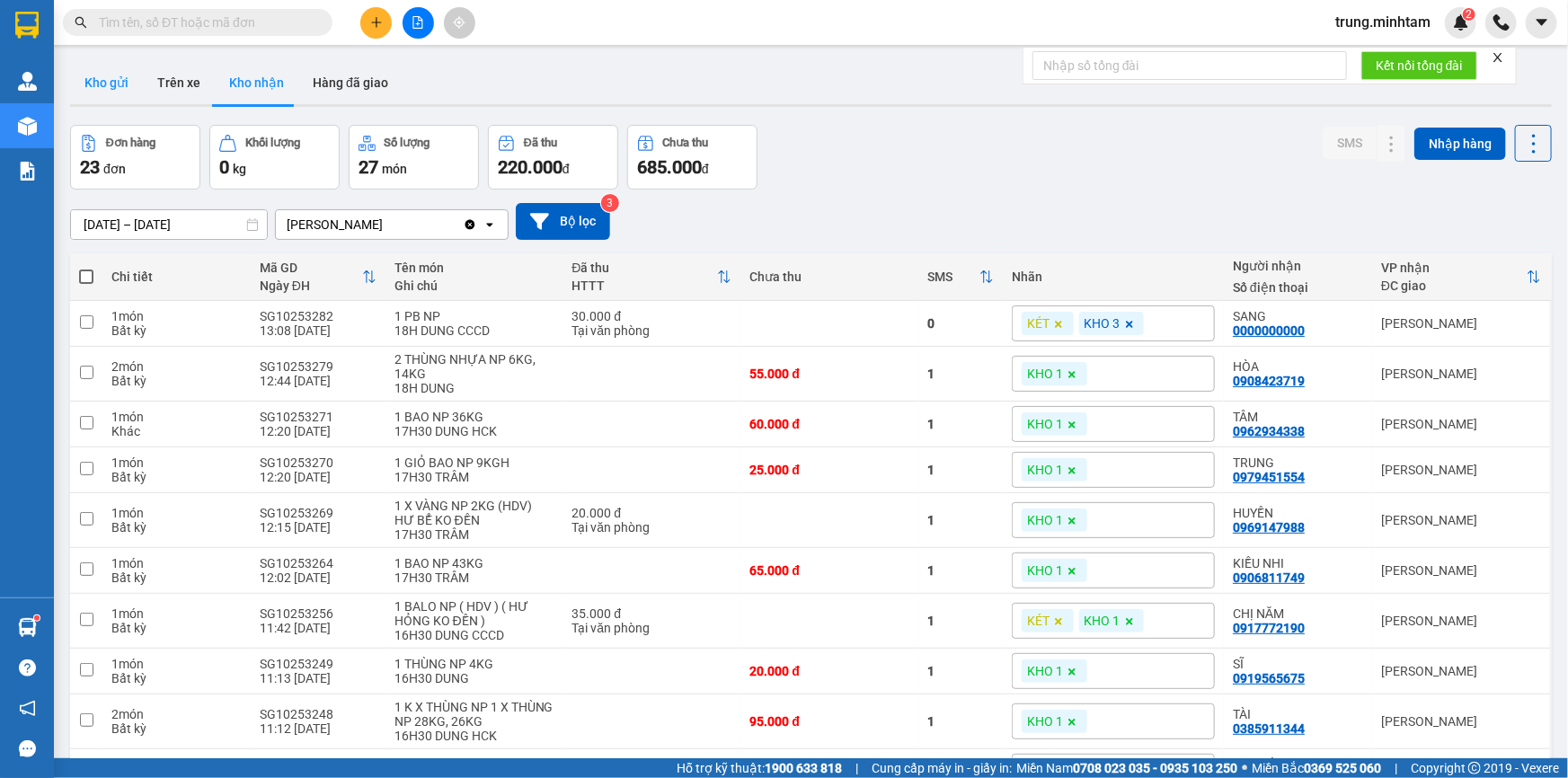
click at [111, 83] on button "Kho gửi" at bounding box center [107, 82] width 72 height 43
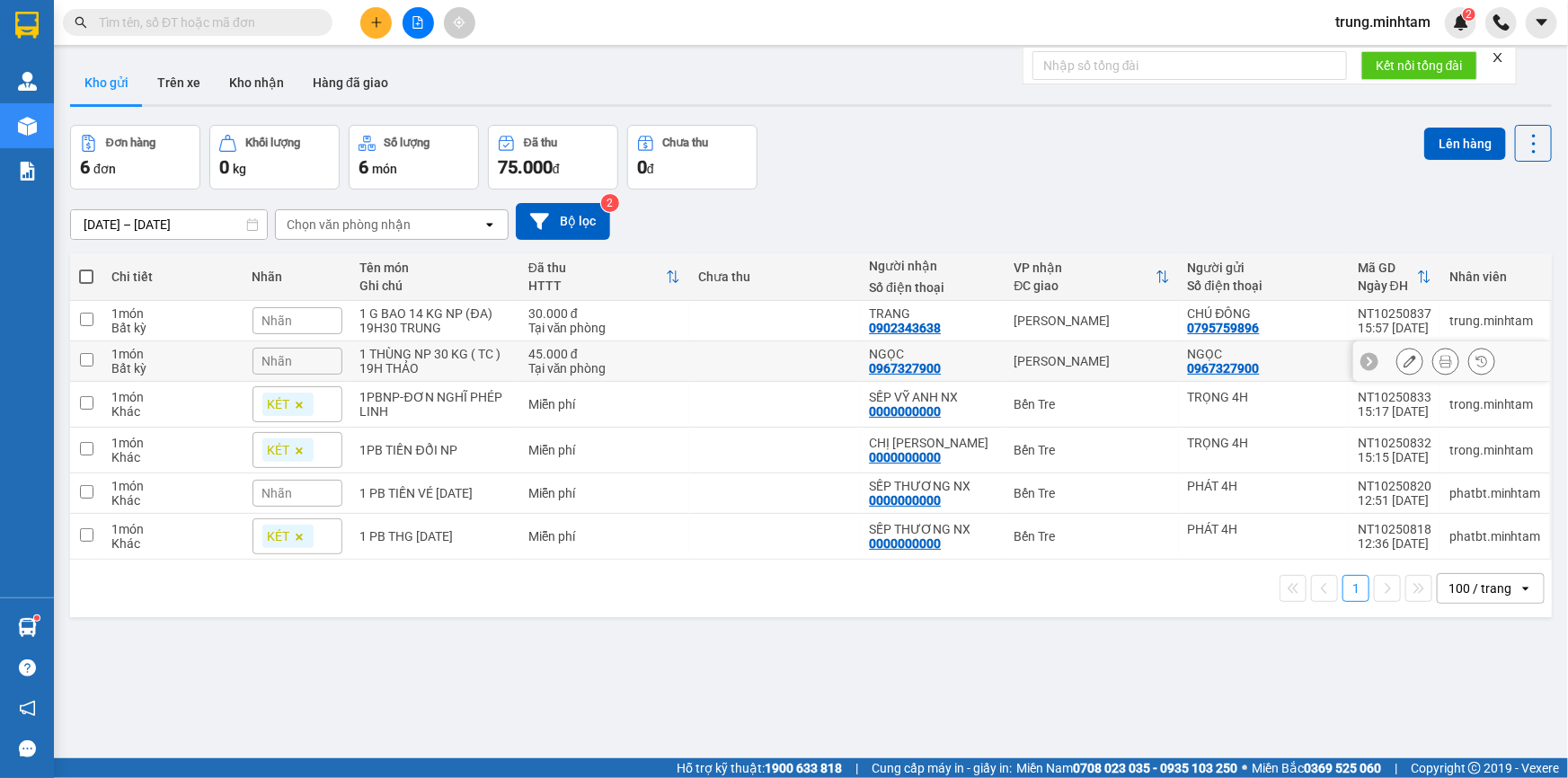
click at [641, 354] on div "45.000 đ" at bounding box center [603, 354] width 152 height 14
checkbox input "true"
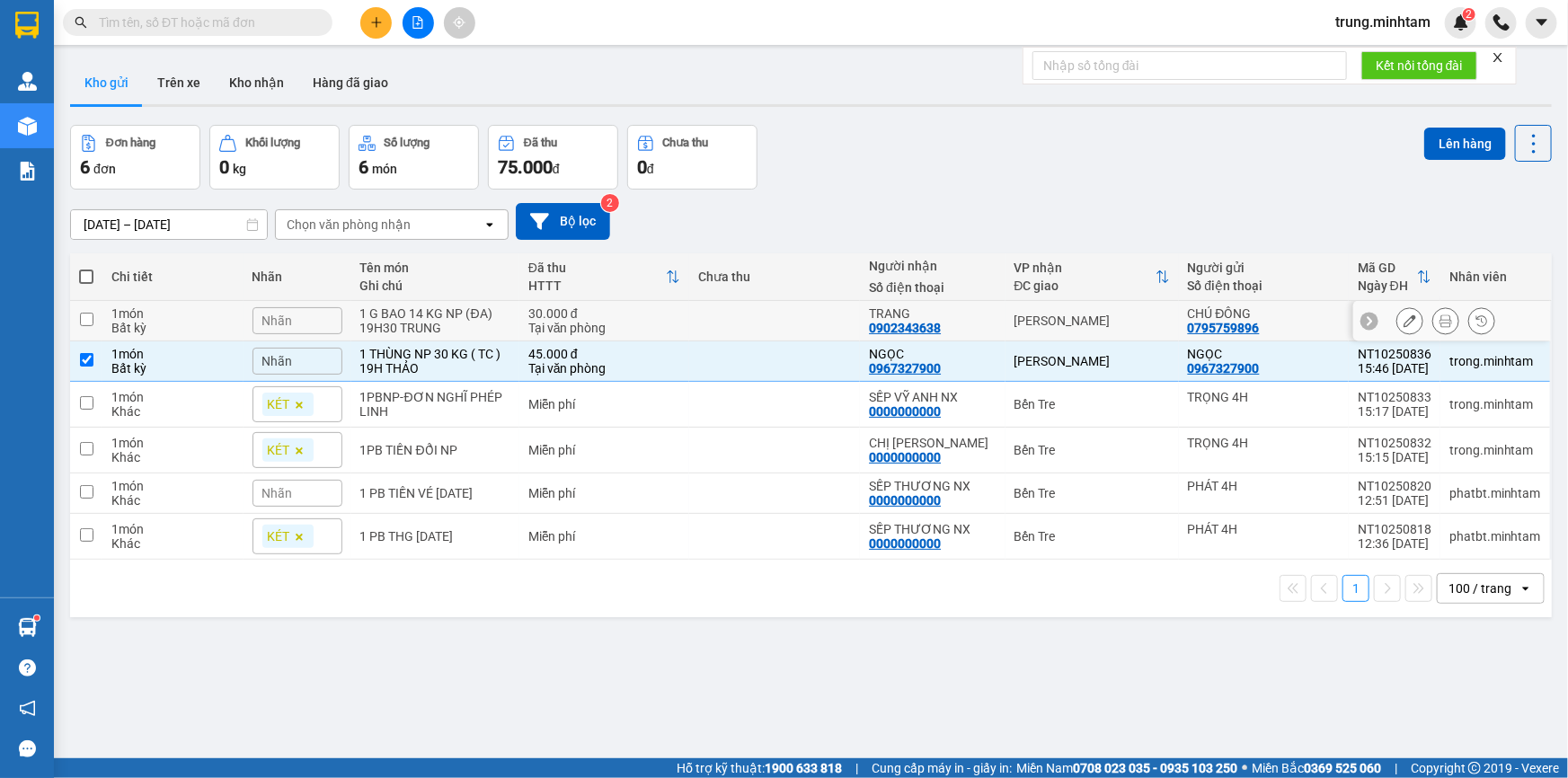
click at [639, 320] on div "Tại văn phòng" at bounding box center [603, 327] width 152 height 14
checkbox input "true"
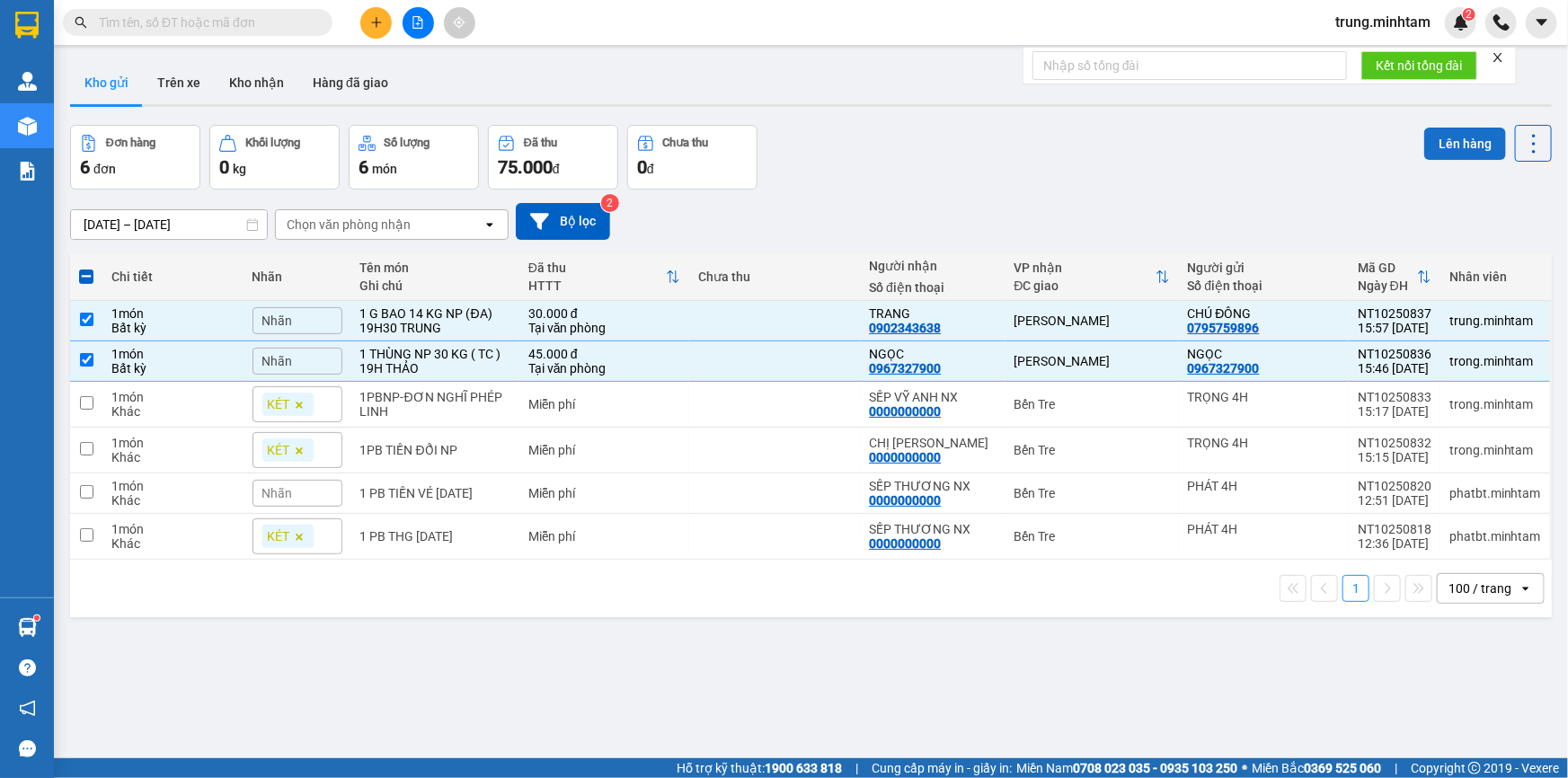
click at [1448, 135] on button "Lên hàng" at bounding box center [1465, 144] width 82 height 32
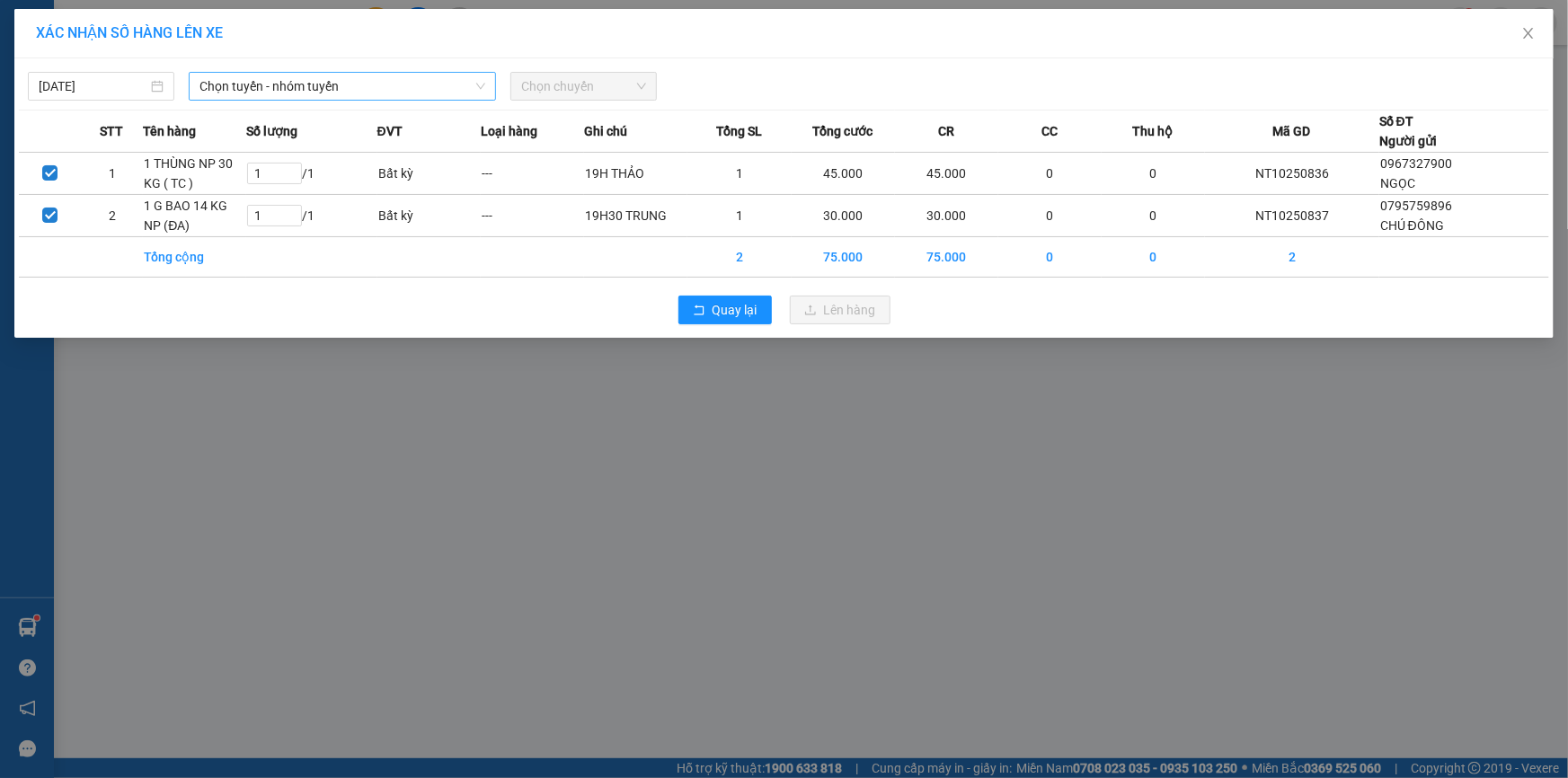
click at [337, 86] on span "Chọn tuyến - nhóm tuyến" at bounding box center [342, 86] width 286 height 27
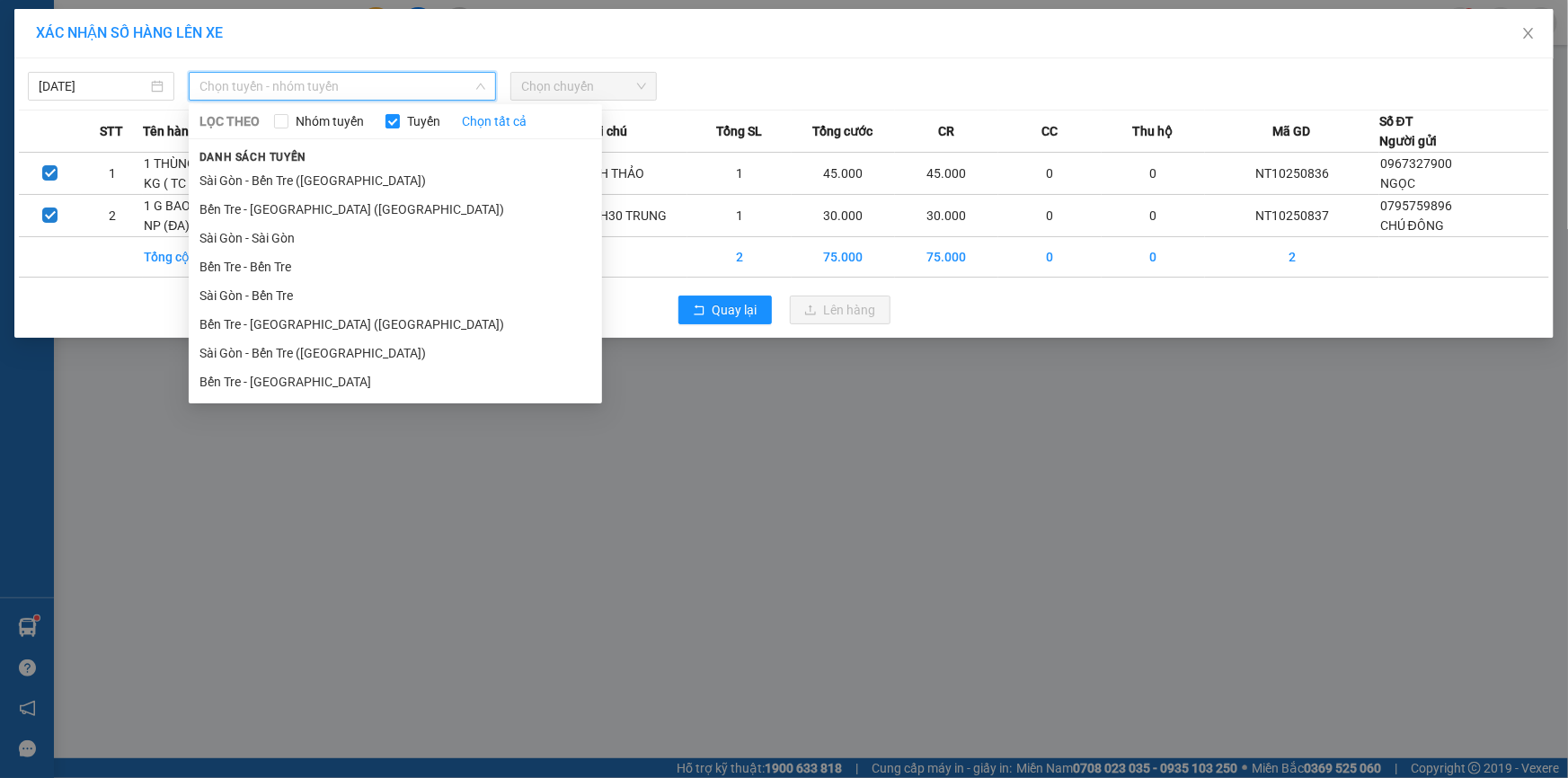
click at [282, 386] on li "Bến Tre - [GEOGRAPHIC_DATA]" at bounding box center [396, 382] width 414 height 29
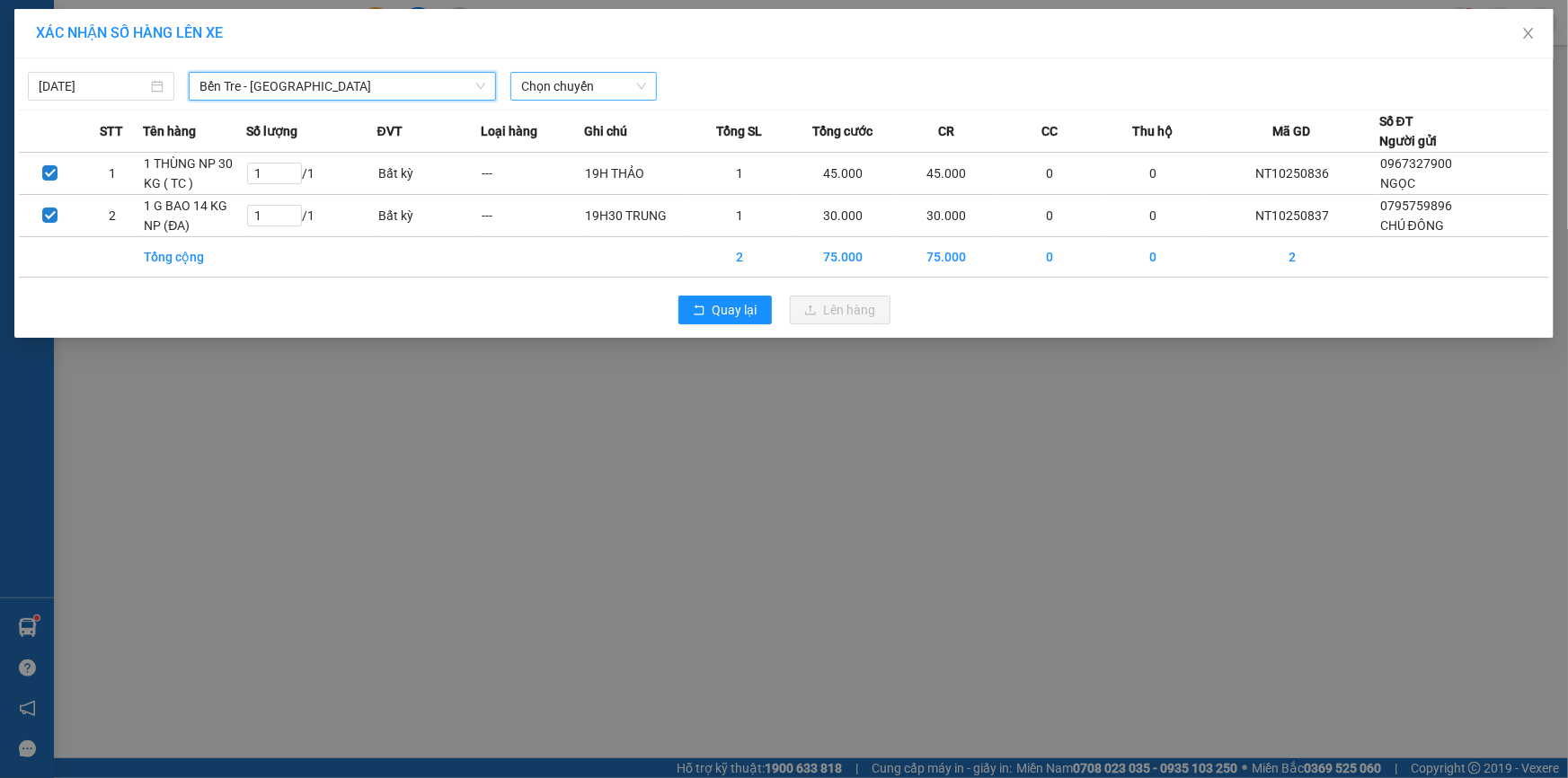
click at [580, 86] on span "Chọn chuyến" at bounding box center [583, 86] width 125 height 27
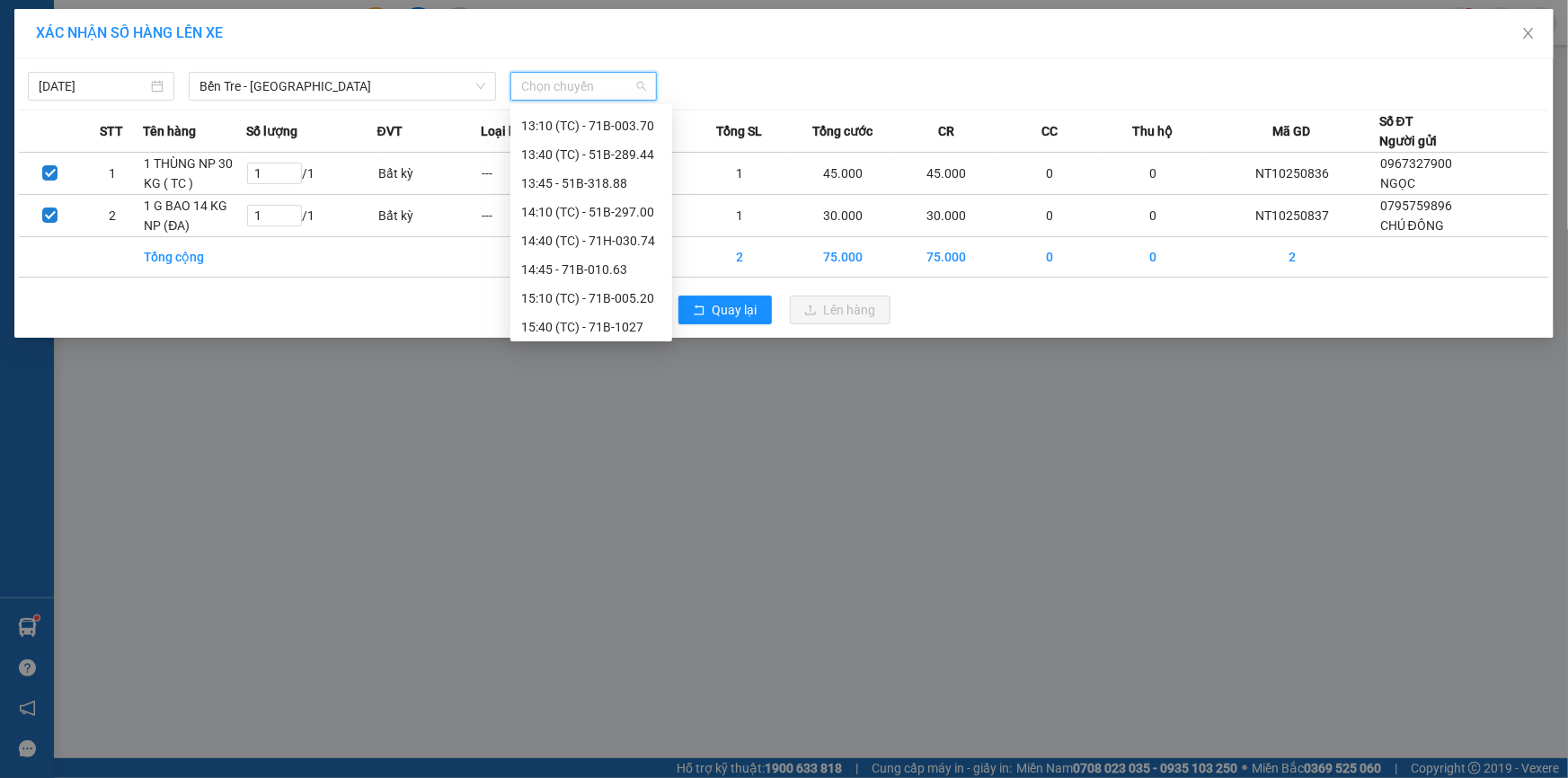
scroll to position [305, 0]
click at [619, 305] on div "15:40 (TC) - 71B-1027" at bounding box center [591, 305] width 140 height 20
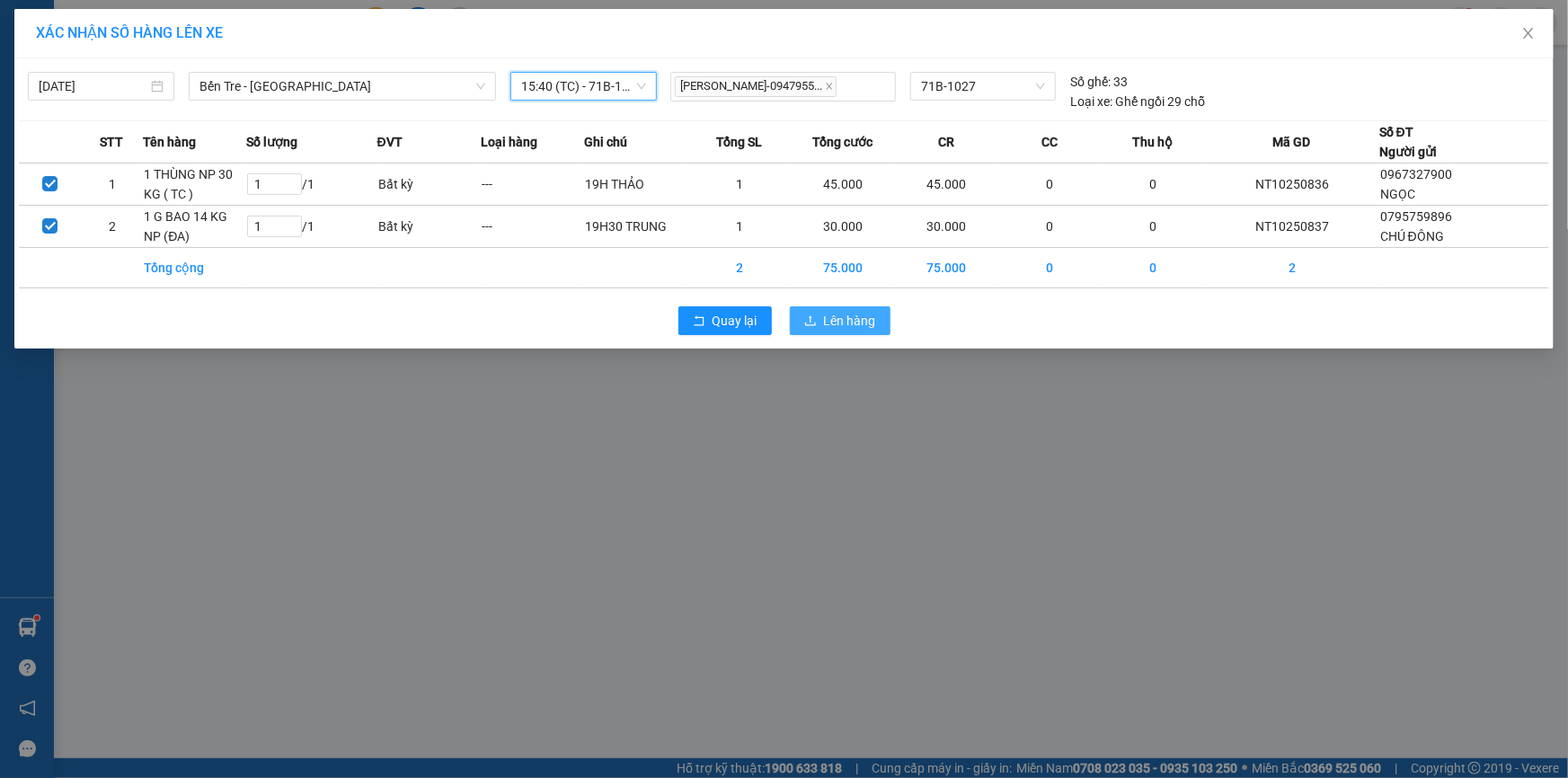
click at [862, 323] on span "Lên hàng" at bounding box center [849, 320] width 52 height 20
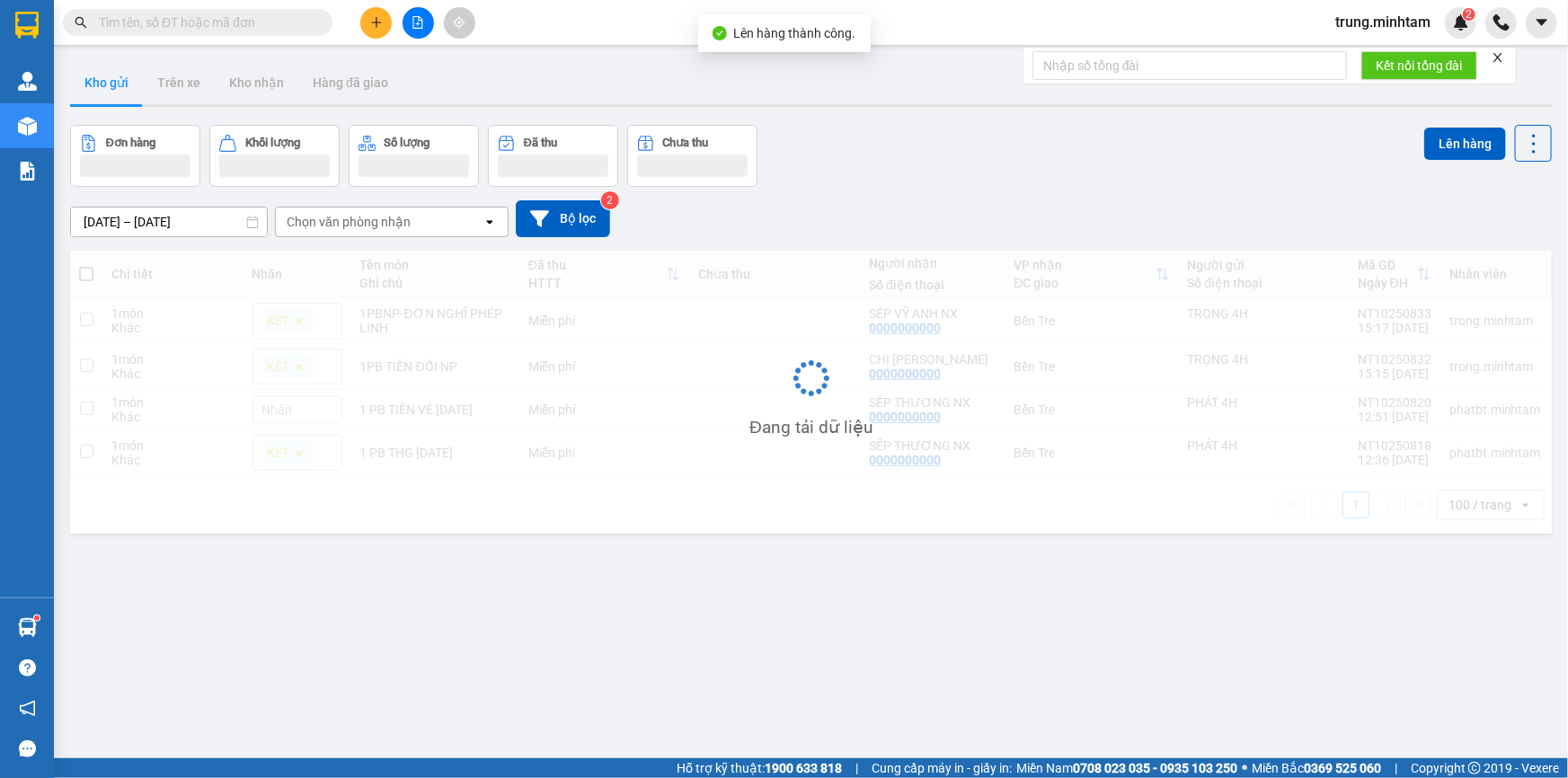
click at [417, 23] on icon "file-add" at bounding box center [418, 22] width 10 height 12
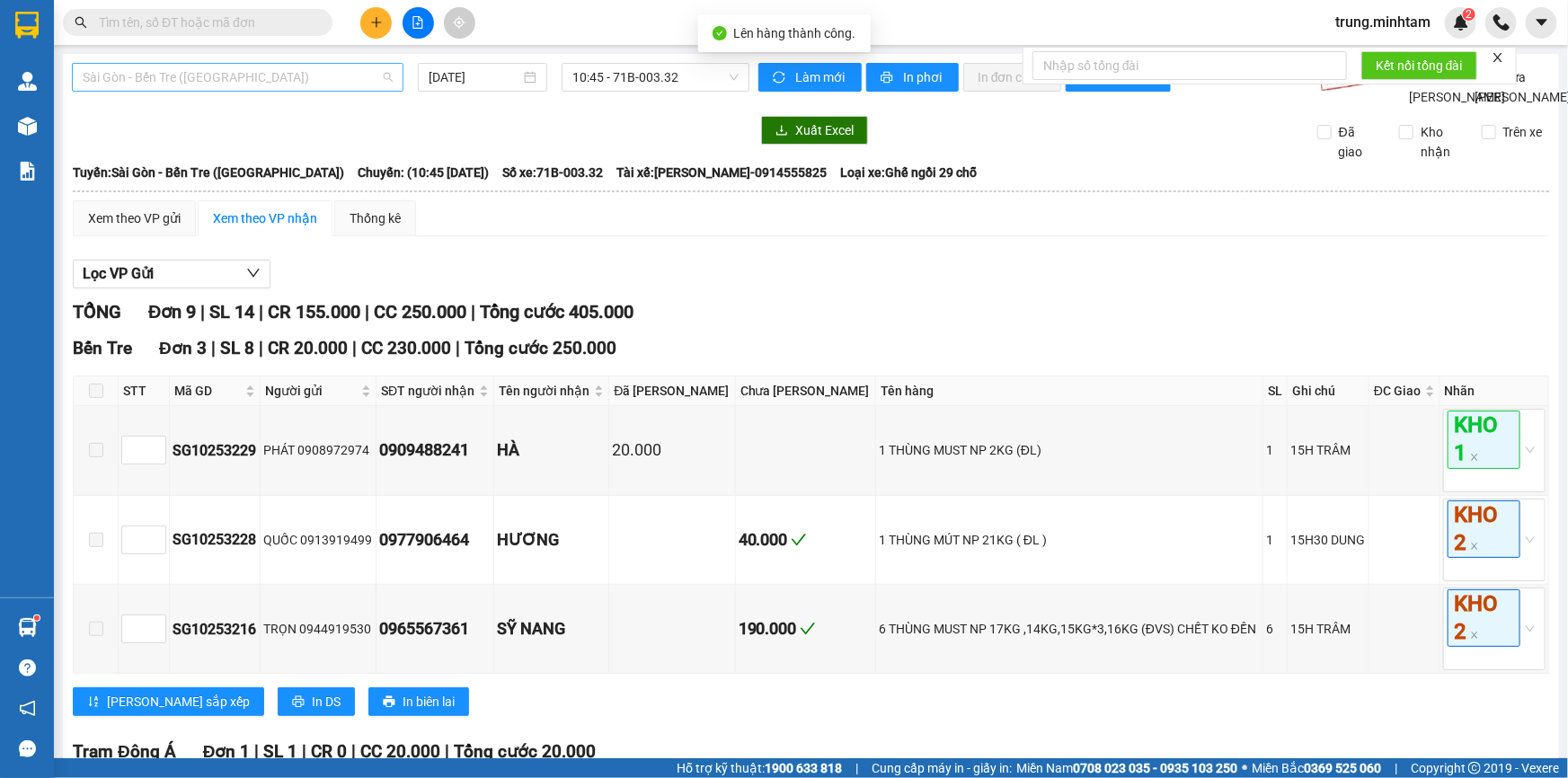
click at [333, 67] on span "Sài Gòn - Bến Tre ([GEOGRAPHIC_DATA])" at bounding box center [237, 77] width 310 height 27
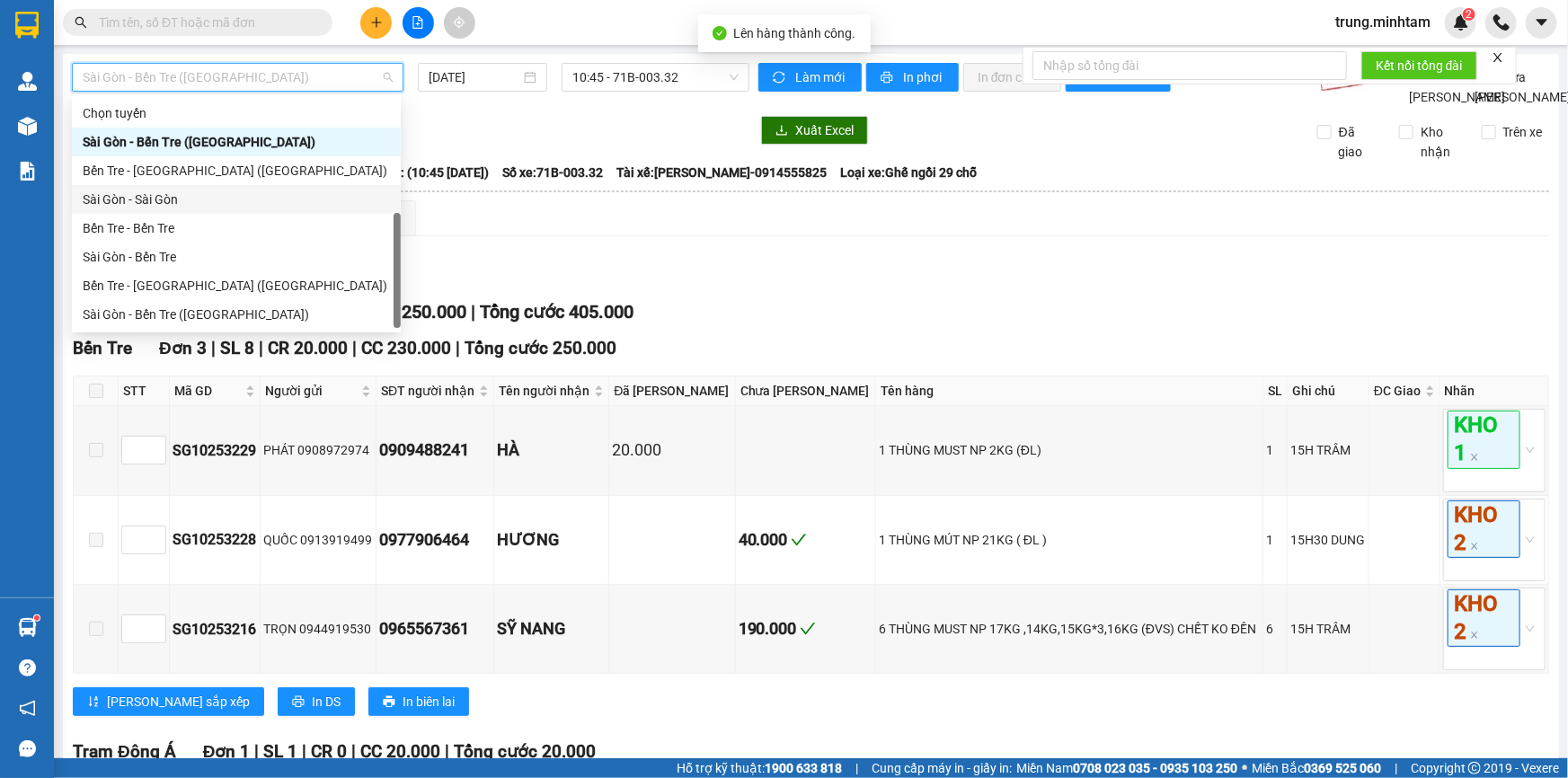
scroll to position [28, 0]
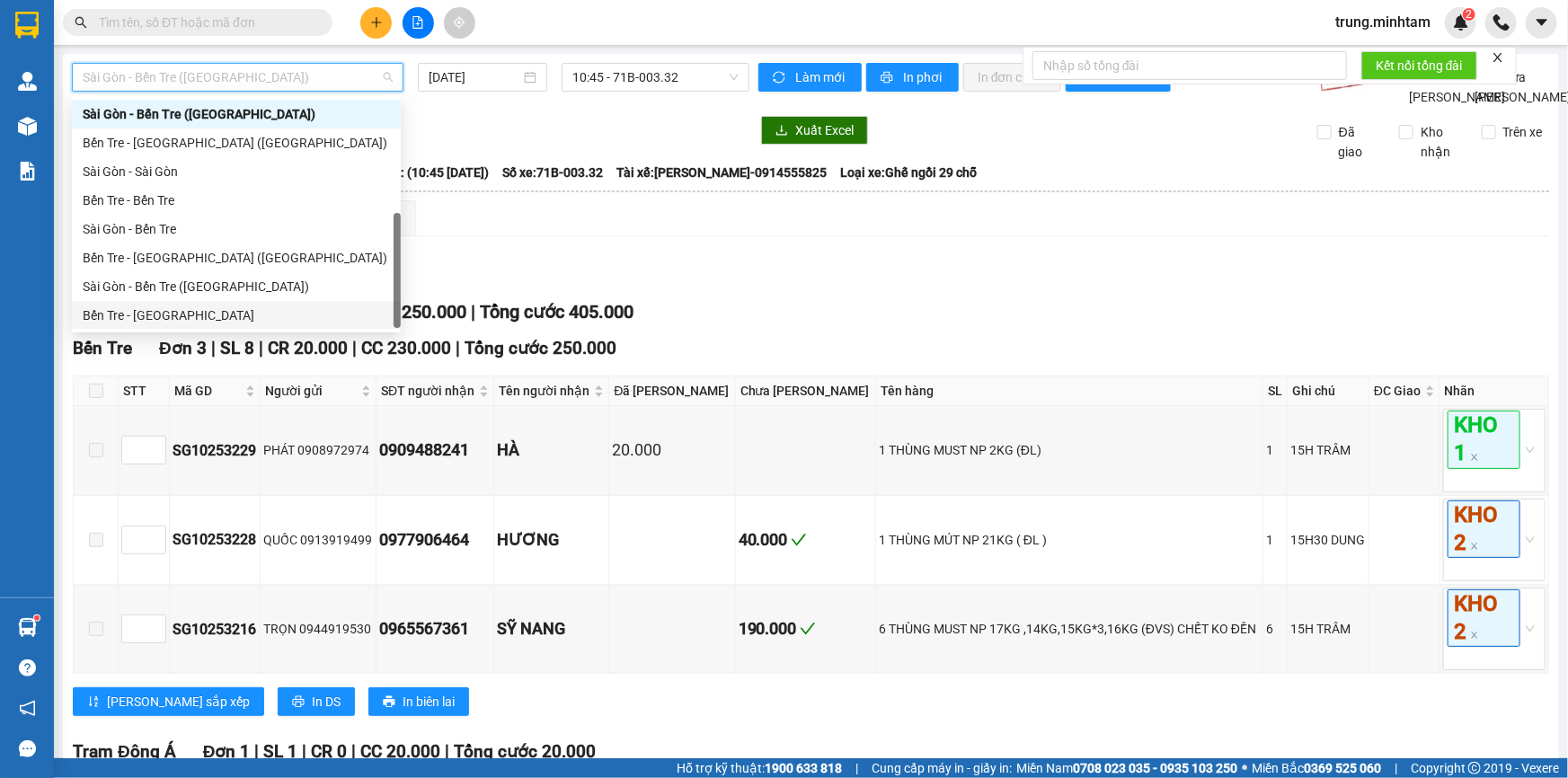
click at [149, 318] on div "Bến Tre - [GEOGRAPHIC_DATA]" at bounding box center [236, 315] width 307 height 20
type input "[DATE]"
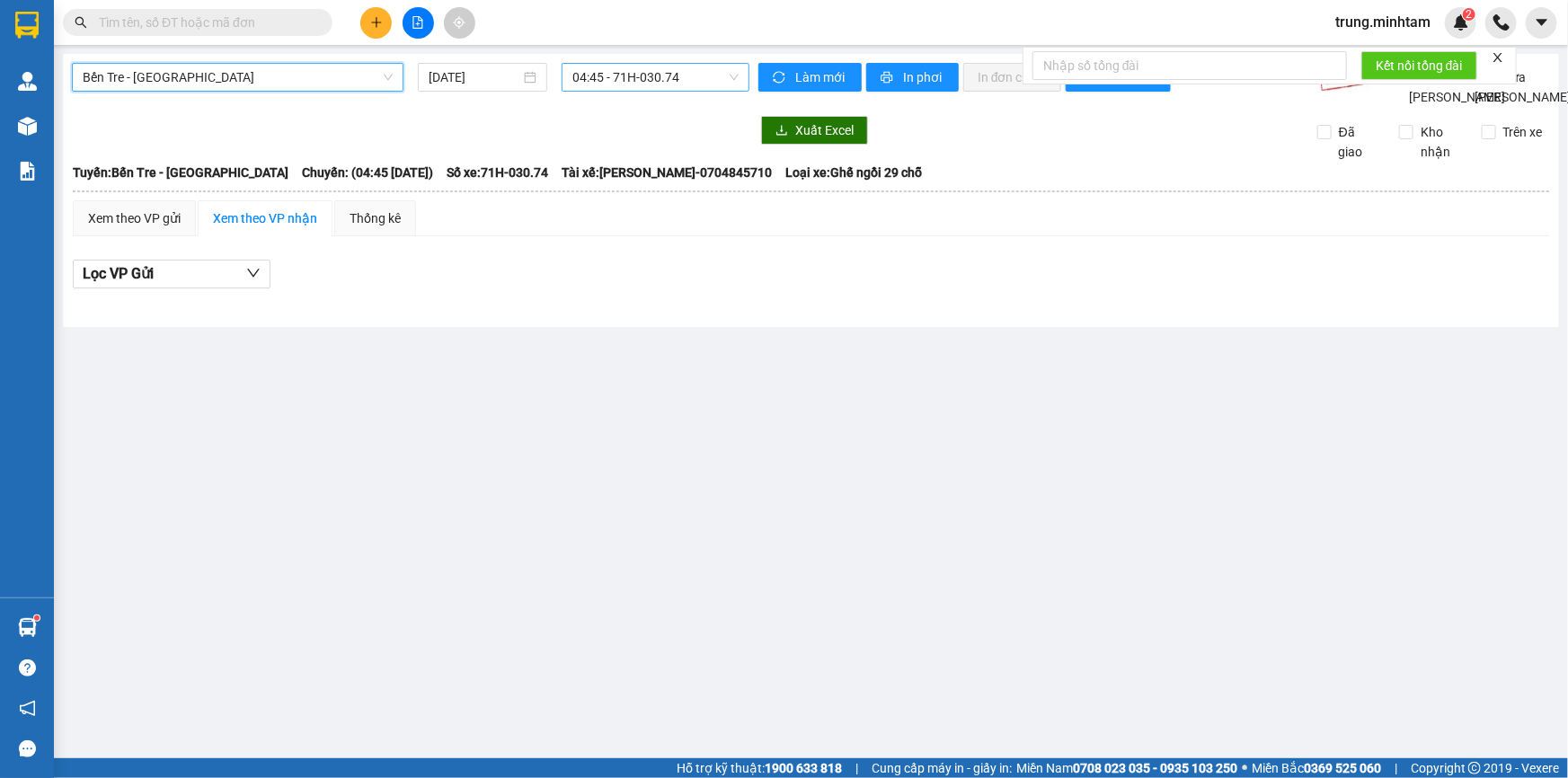
click at [602, 80] on span "04:45 - 71H-030.74" at bounding box center [655, 77] width 166 height 27
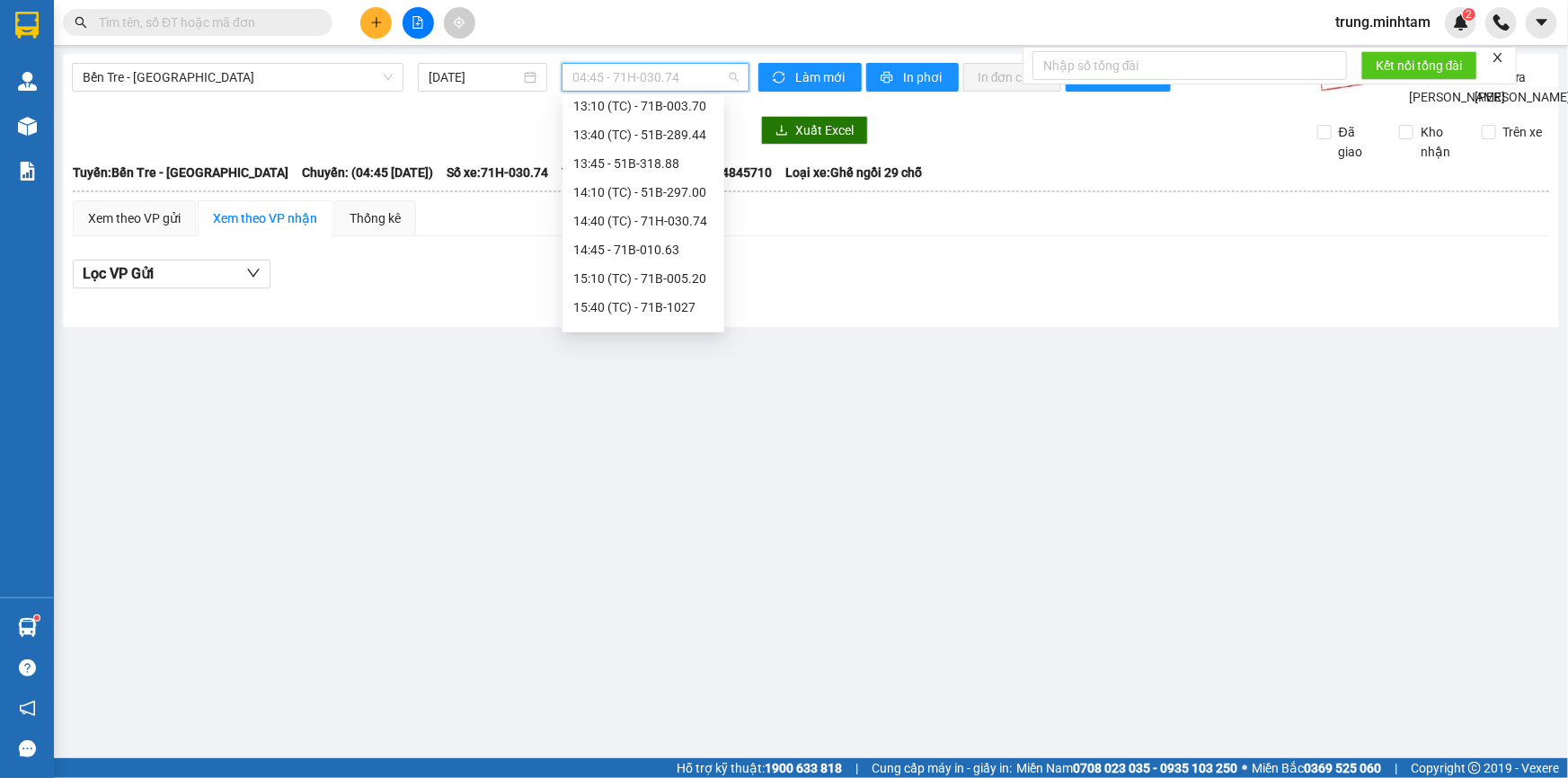
scroll to position [319, 0]
click at [679, 281] on div "15:40 (TC) - 71B-1027" at bounding box center [642, 283] width 140 height 20
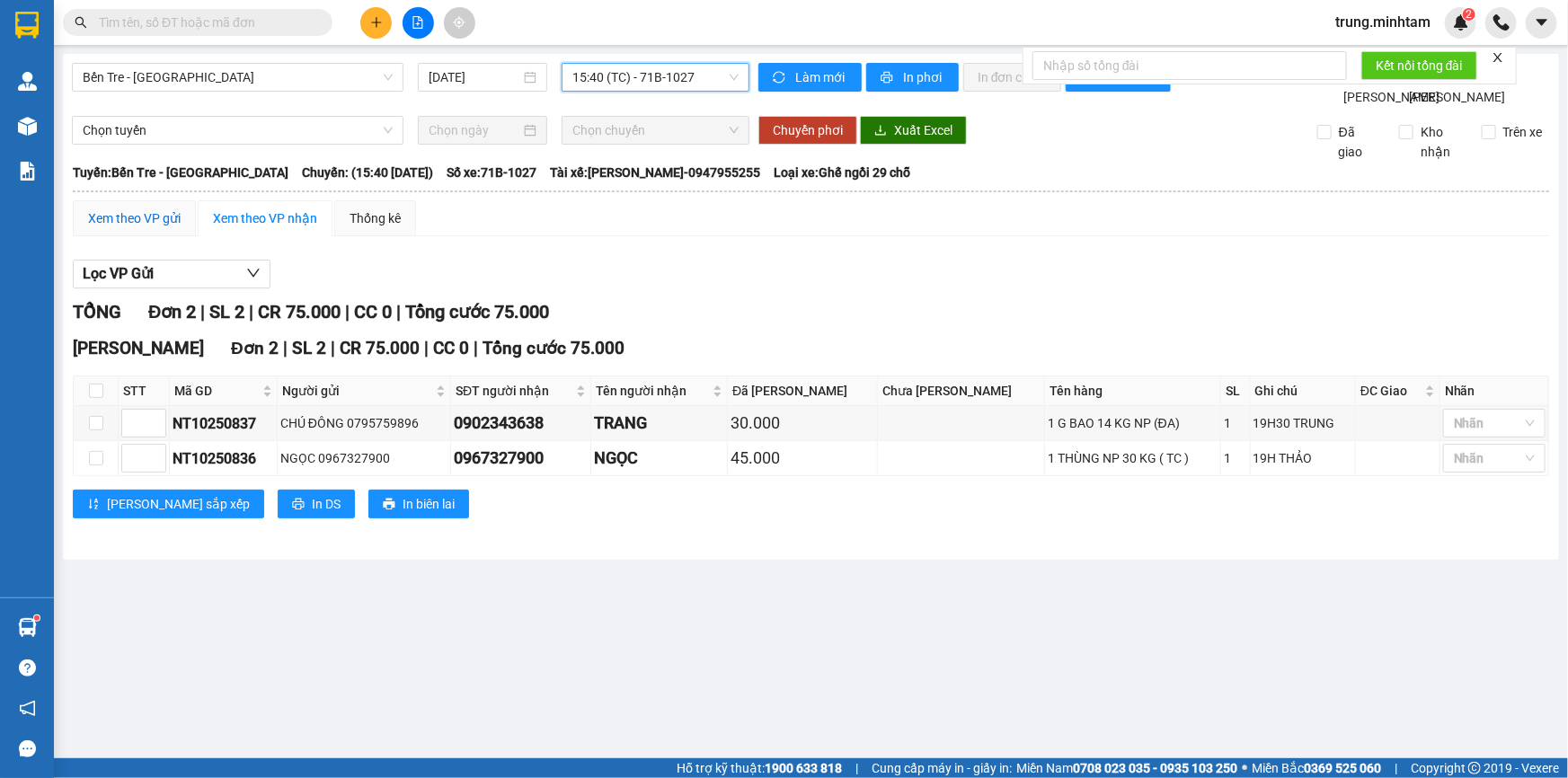
click at [129, 228] on div "Xem theo VP gửi" at bounding box center [133, 218] width 92 height 20
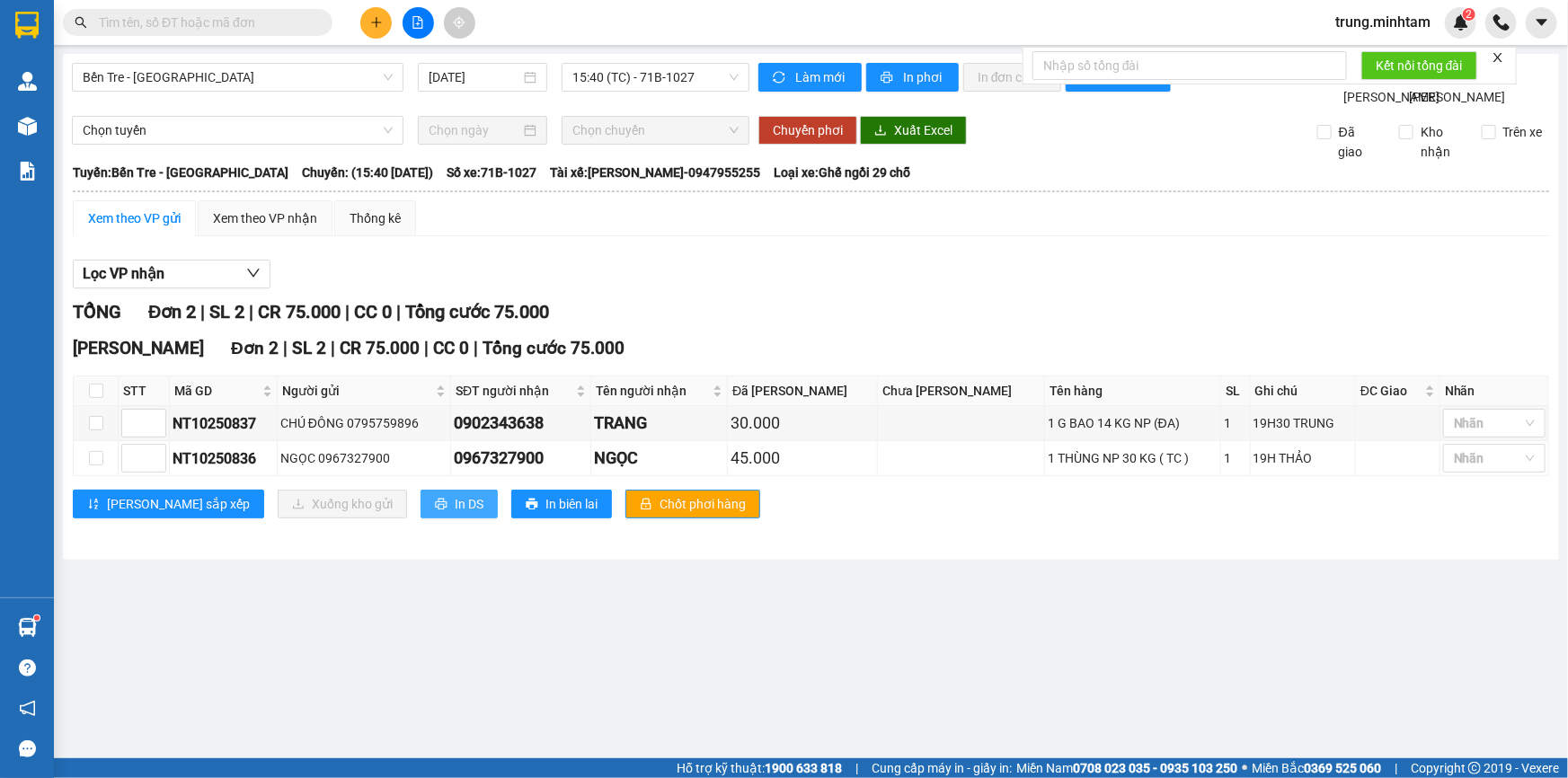
click at [455, 514] on span "In DS" at bounding box center [469, 503] width 29 height 20
click at [241, 24] on input "text" at bounding box center [205, 22] width 212 height 20
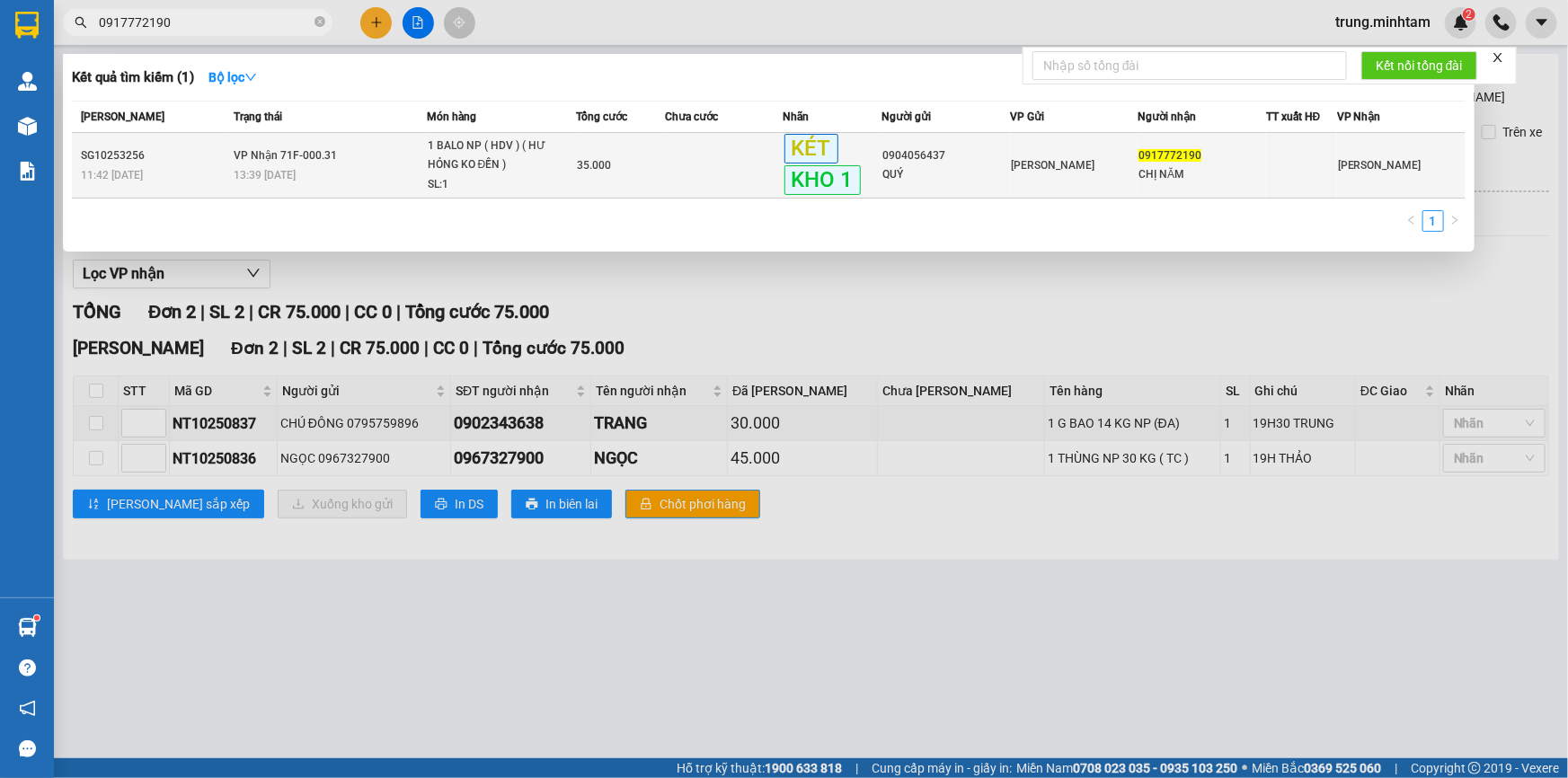
type input "0917772190"
click at [711, 164] on td at bounding box center [723, 165] width 118 height 66
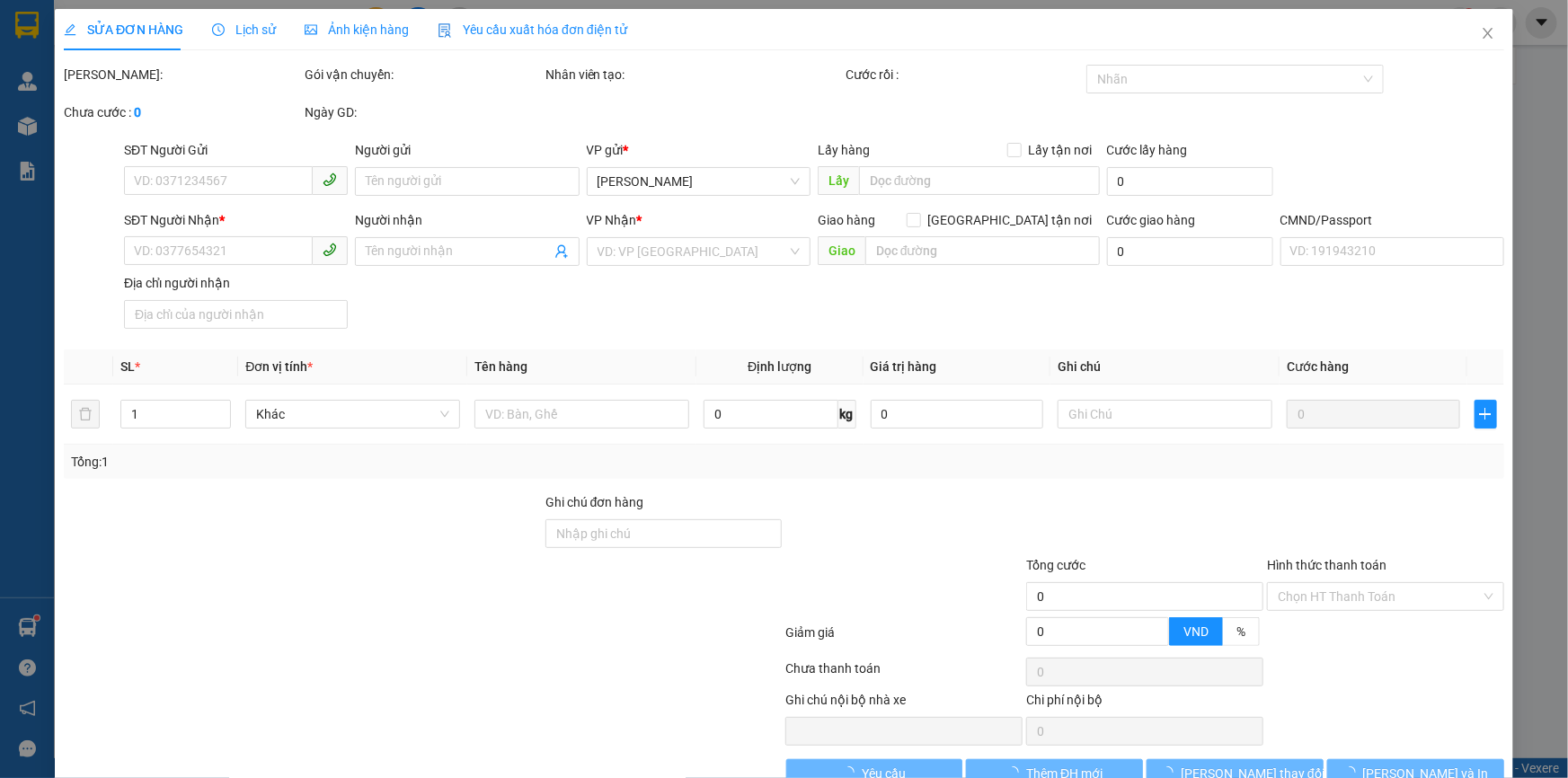
type input "0904056437"
type input "QUÝ"
type input "0917772190"
type input "CHỊ NĂM"
type input "LAPTOP BM"
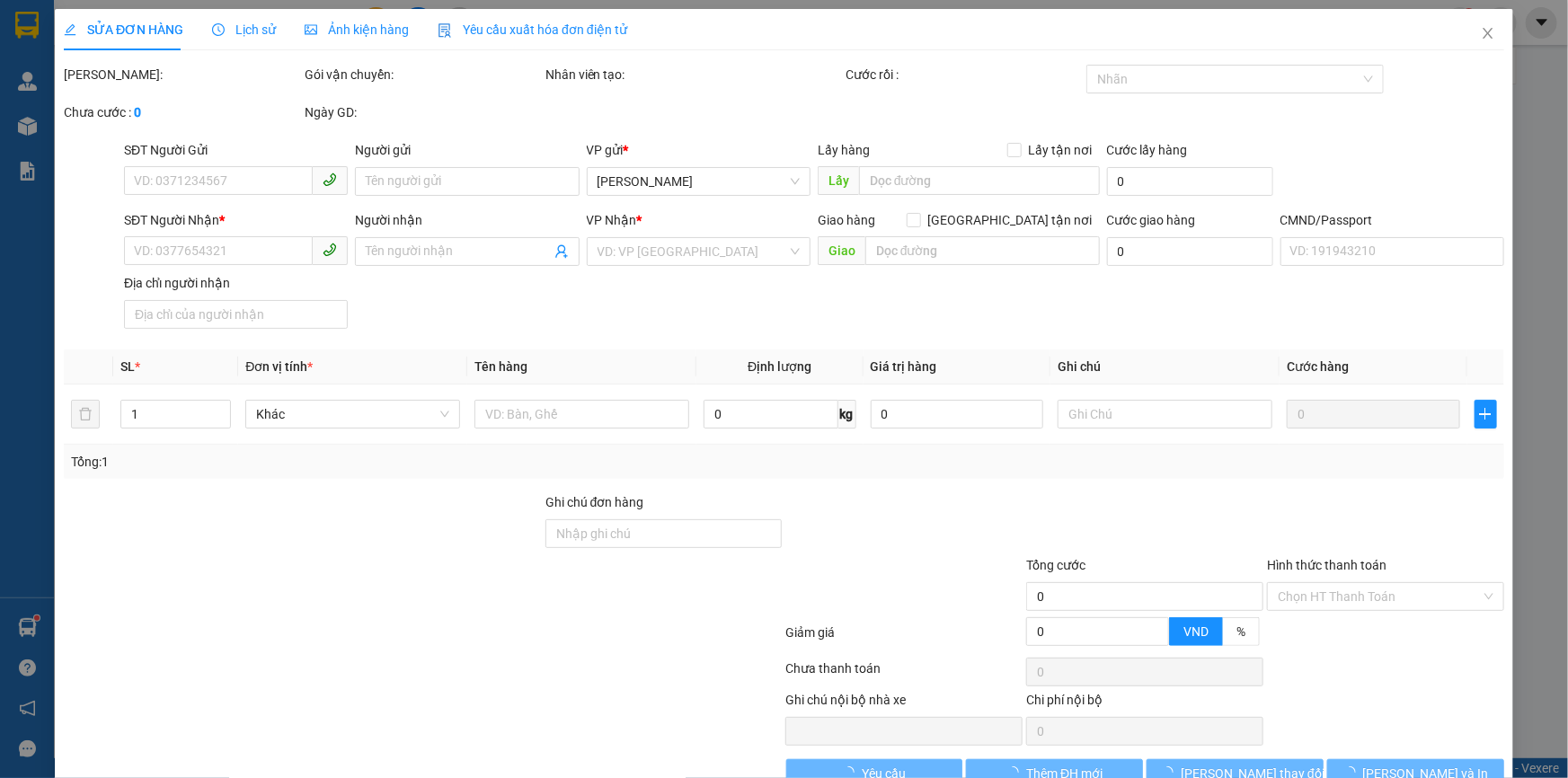
type input "35.000"
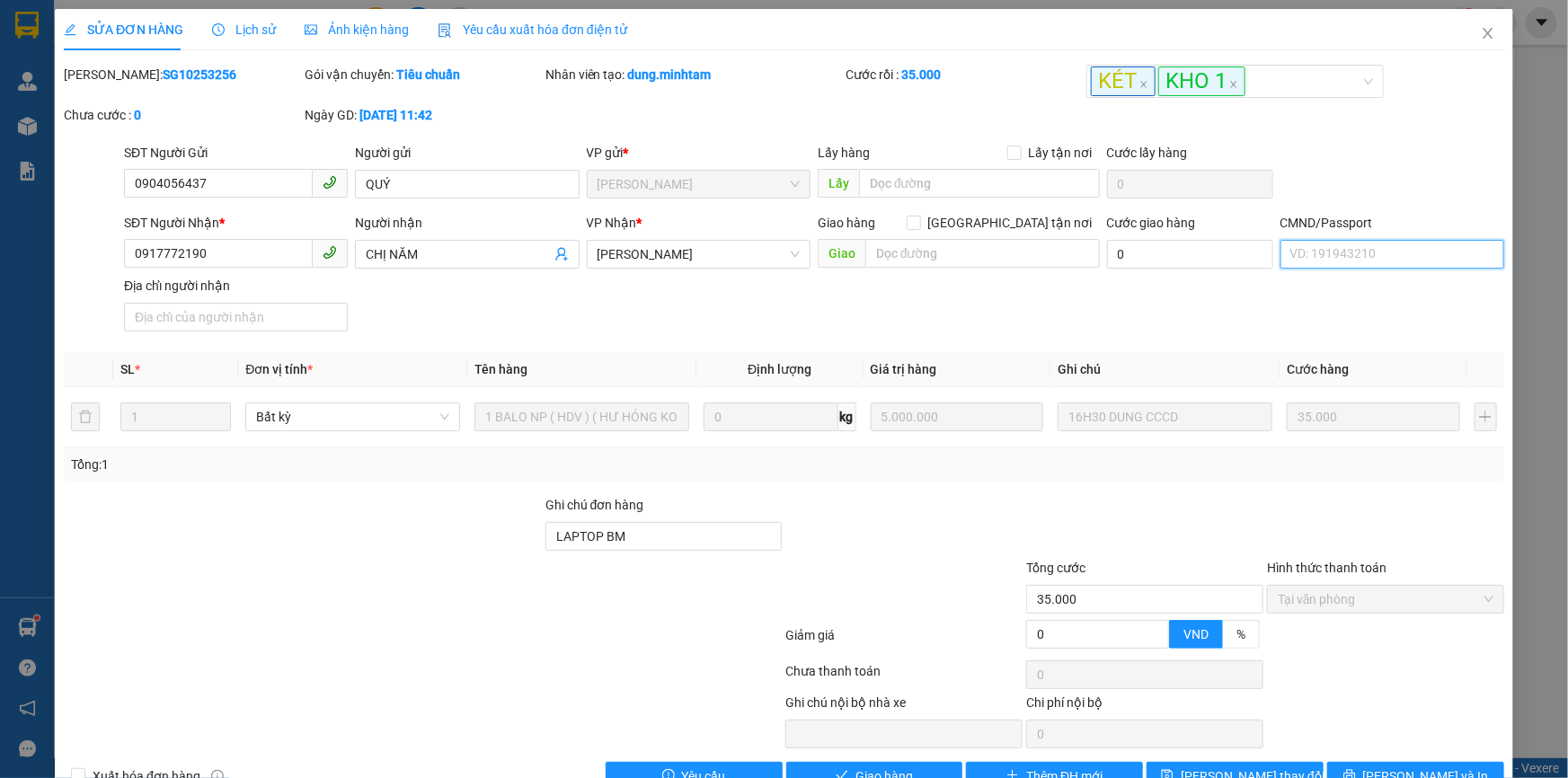
click at [1312, 253] on input "CMND/Passport" at bounding box center [1392, 255] width 224 height 29
type input "083178008798"
click at [208, 312] on input "Địa chỉ người nhận" at bounding box center [235, 317] width 224 height 29
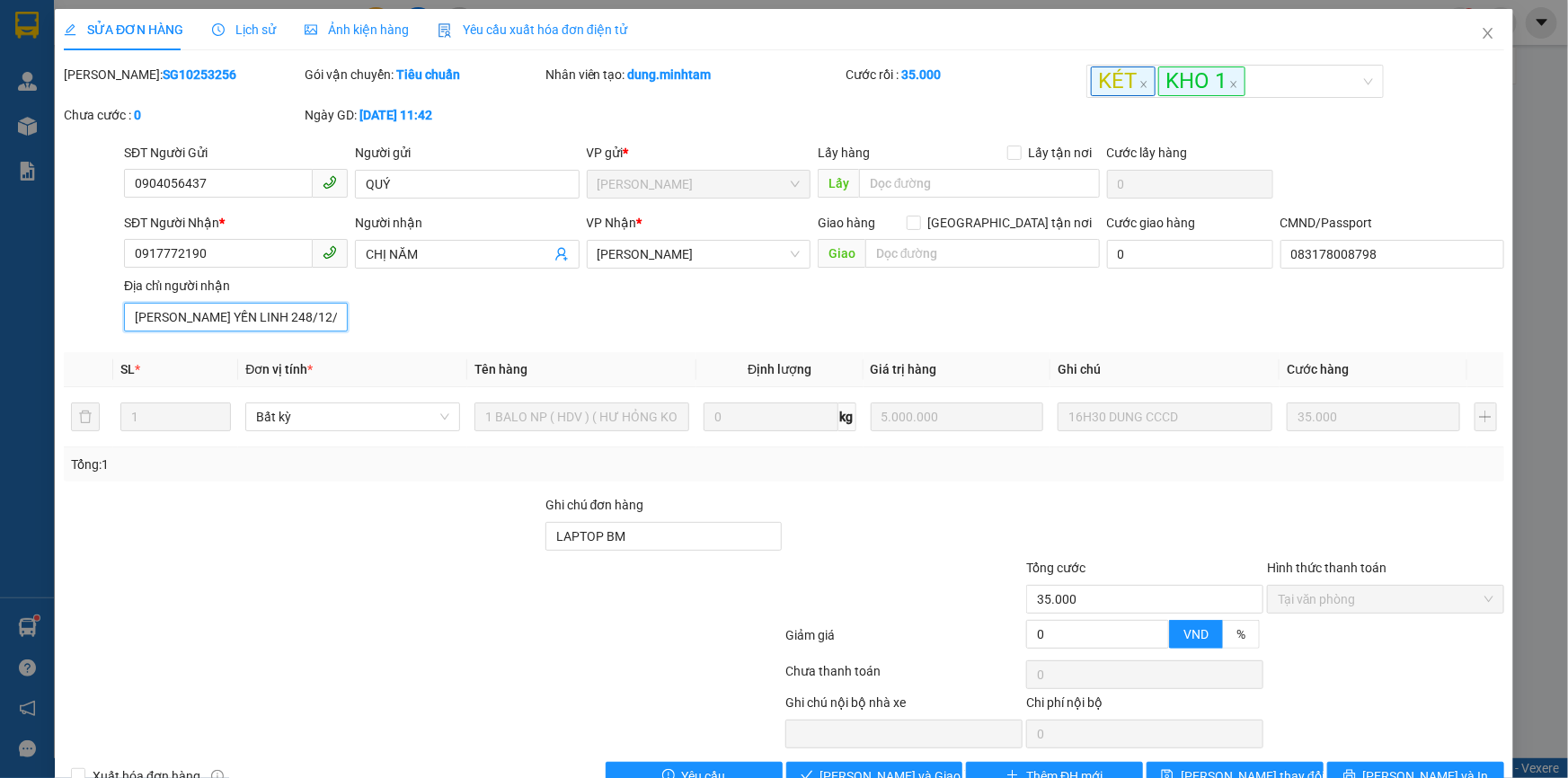
click at [256, 313] on input "[PERSON_NAME] YẾN LINH 248/12/1978" at bounding box center [235, 317] width 224 height 29
click at [320, 318] on input "[PERSON_NAME] YẾN LINH [DATE]" at bounding box center [235, 317] width 224 height 29
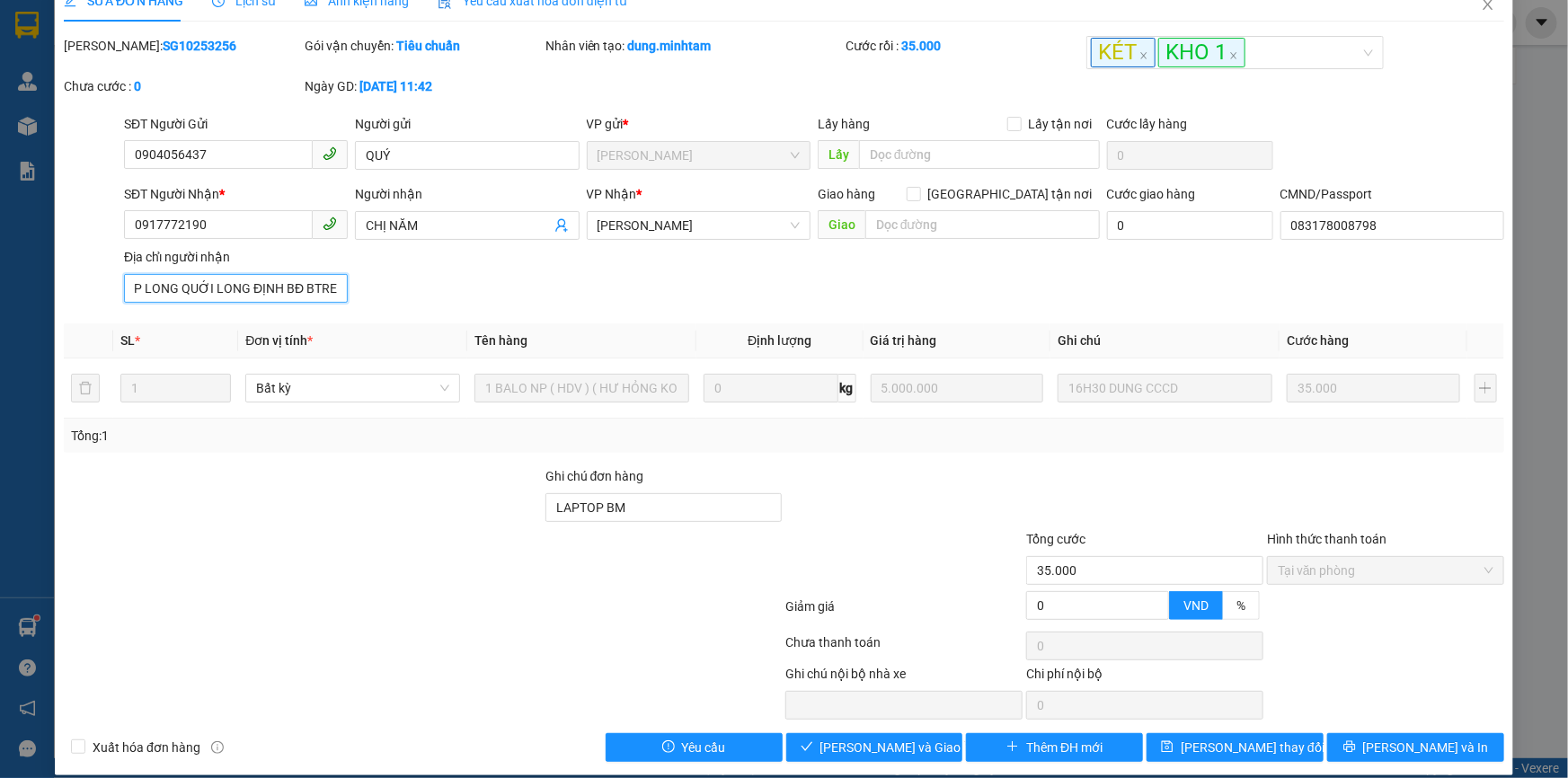
scroll to position [45, 0]
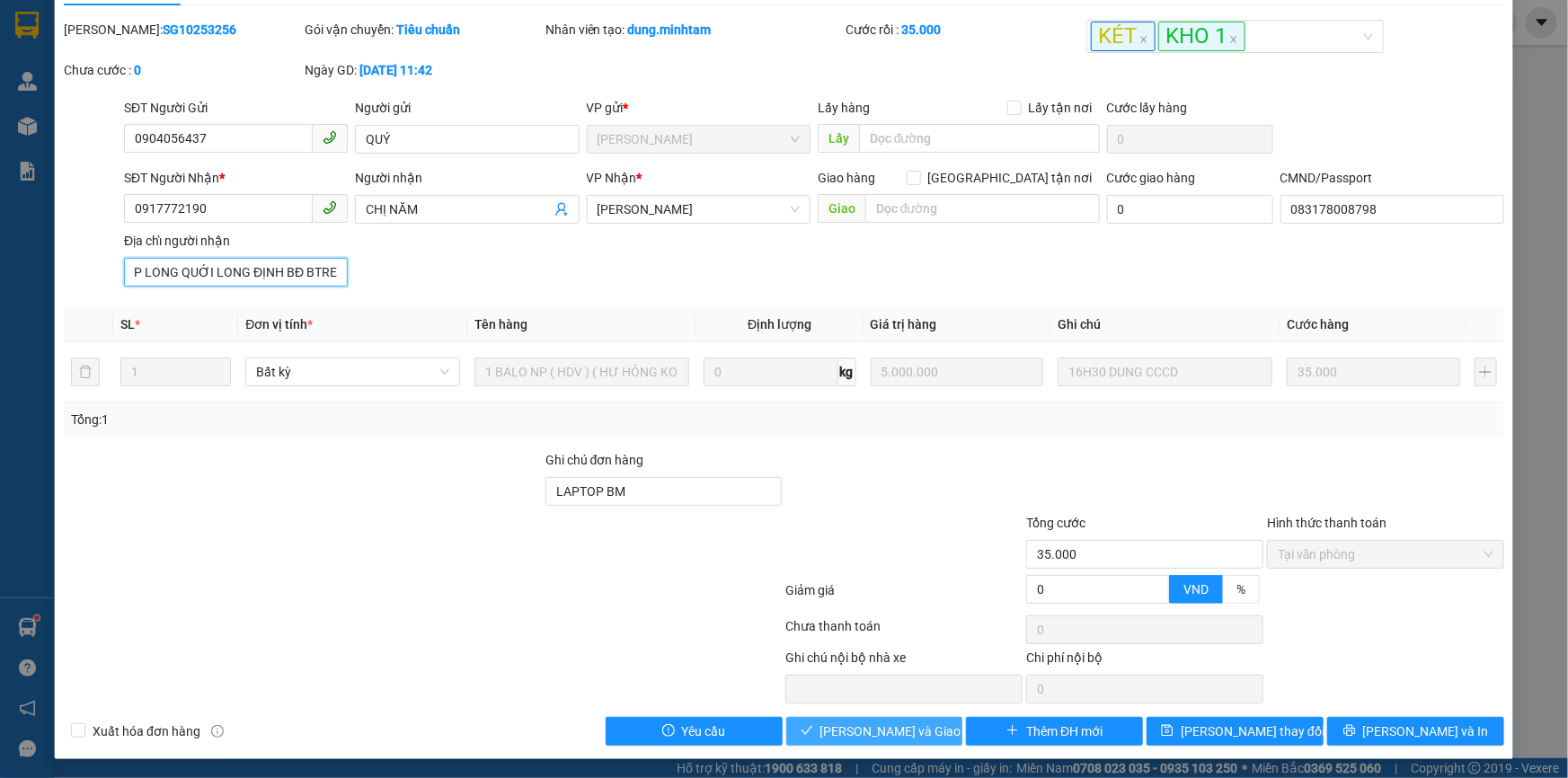
type input "NG THỊ YẾN LINH [DATE] ẤP LONG QUỚI LONG ĐỊNH BĐ BTRE"
click at [907, 726] on span "[PERSON_NAME] và Giao hàng" at bounding box center [906, 731] width 173 height 20
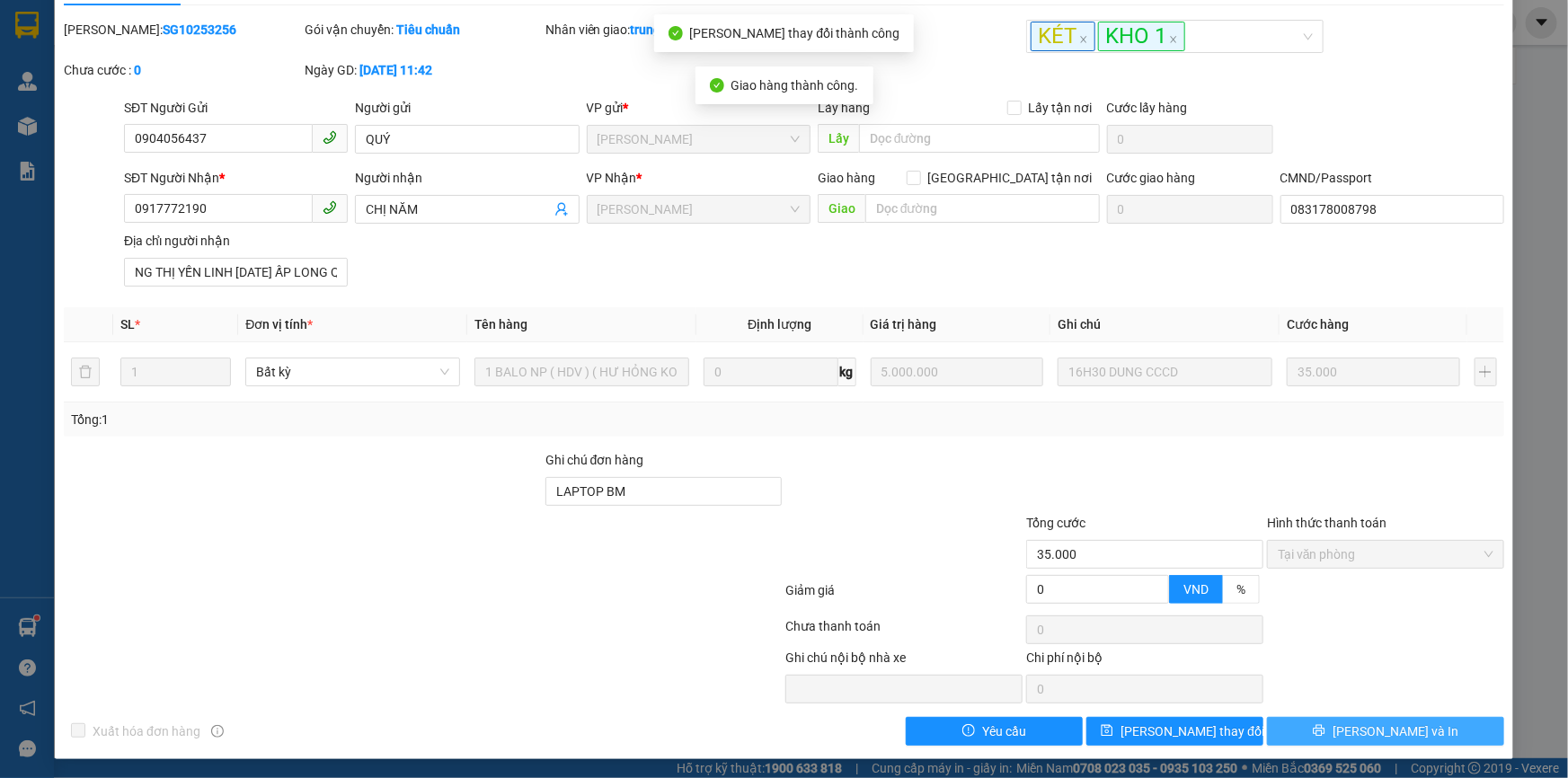
click at [1363, 730] on span "[PERSON_NAME] và In" at bounding box center [1395, 731] width 126 height 20
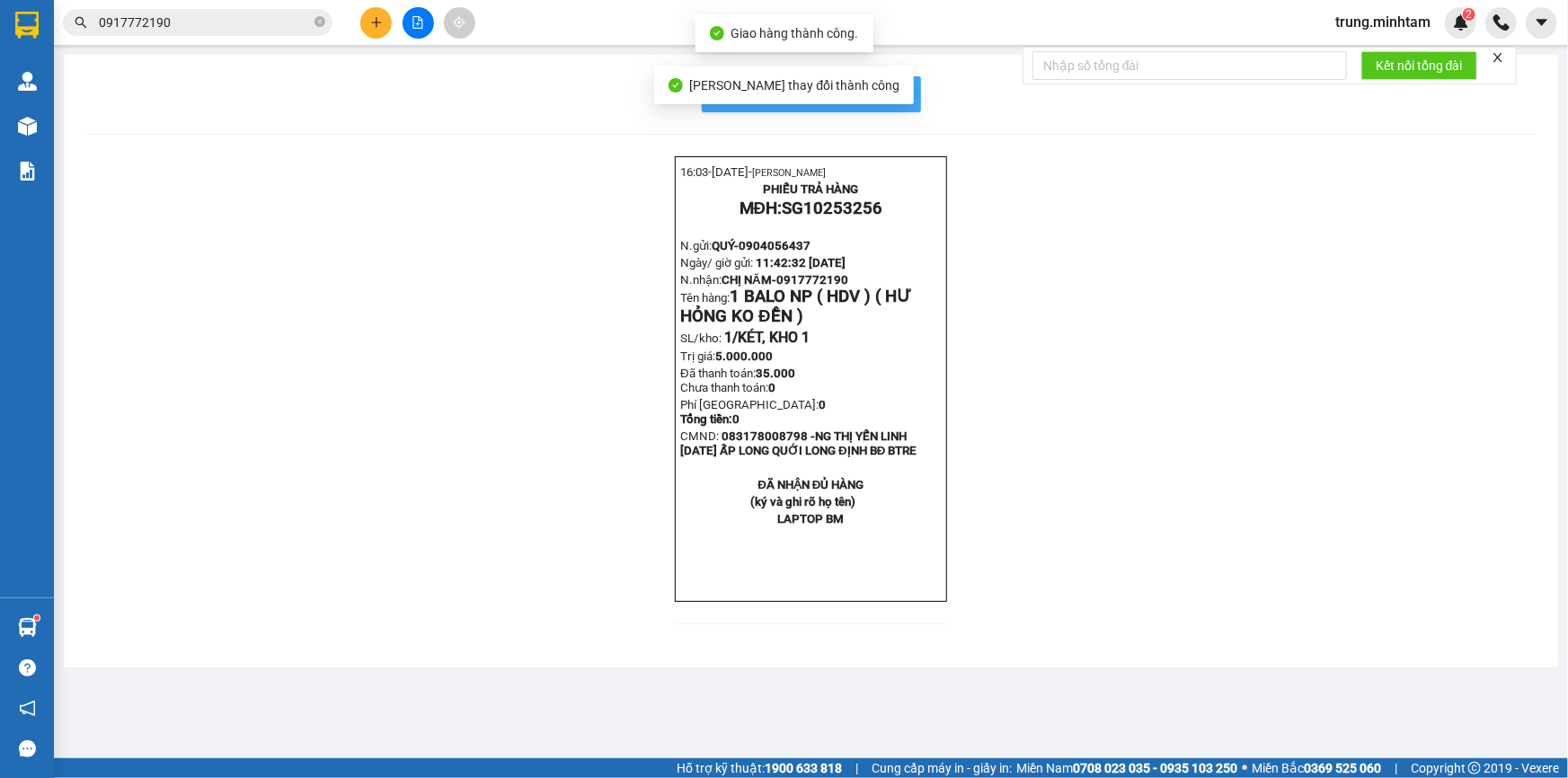
click at [882, 87] on span "In mẫu biên lai tự cấu hình" at bounding box center [822, 94] width 169 height 23
click at [214, 29] on input "0917772190" at bounding box center [205, 22] width 212 height 20
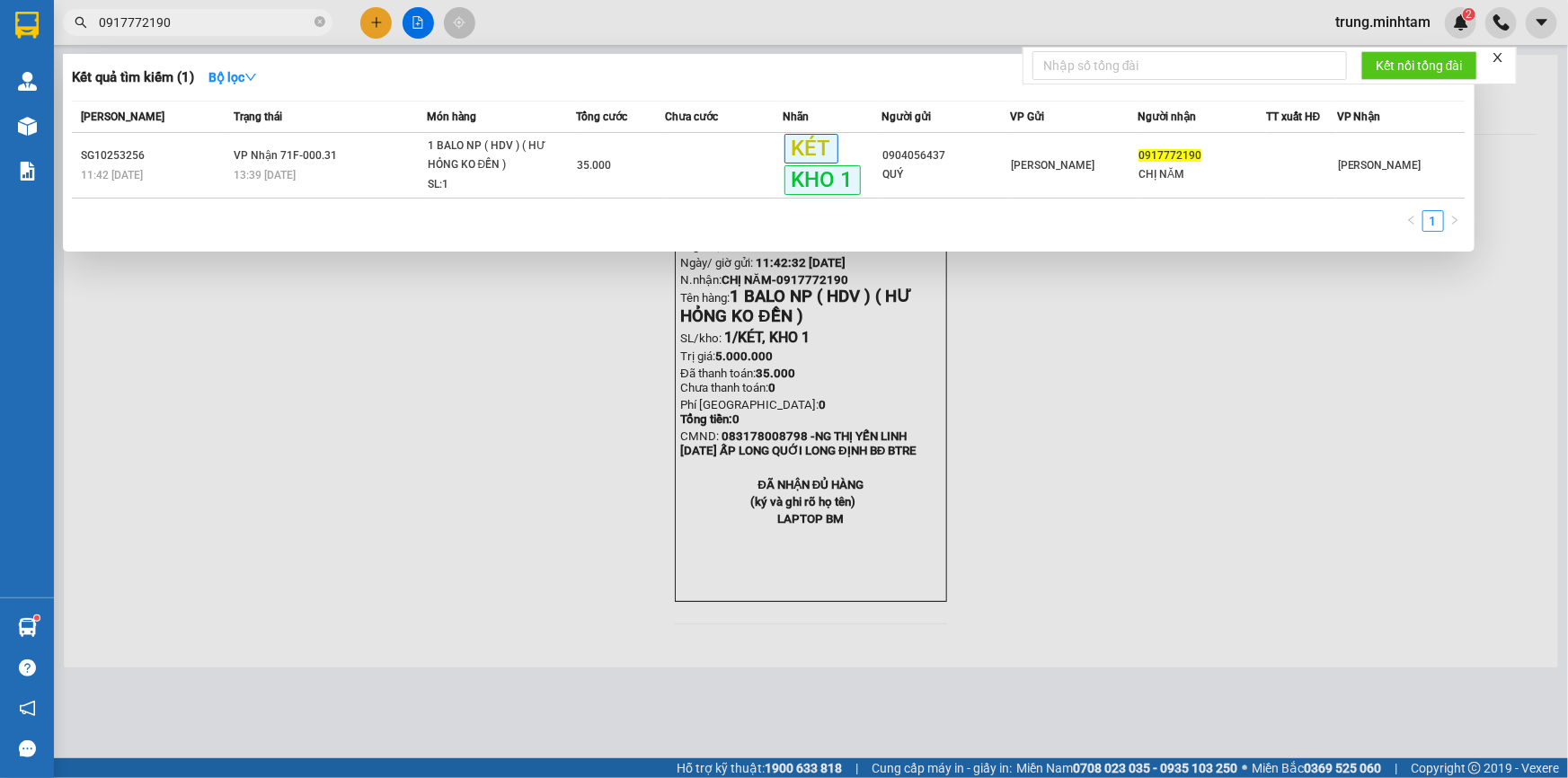
click at [214, 29] on input "0917772190" at bounding box center [205, 22] width 212 height 20
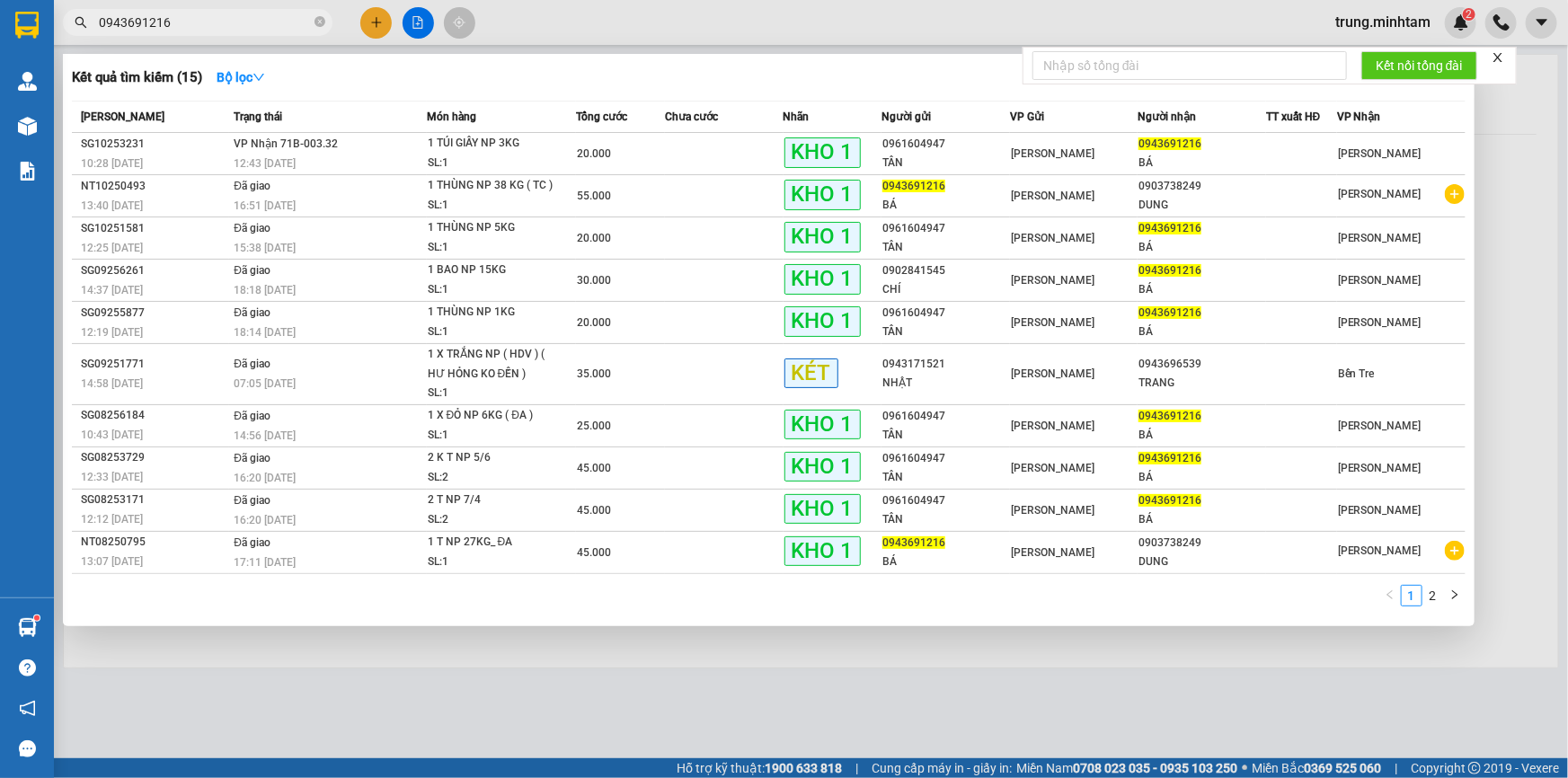
type input "0943691216"
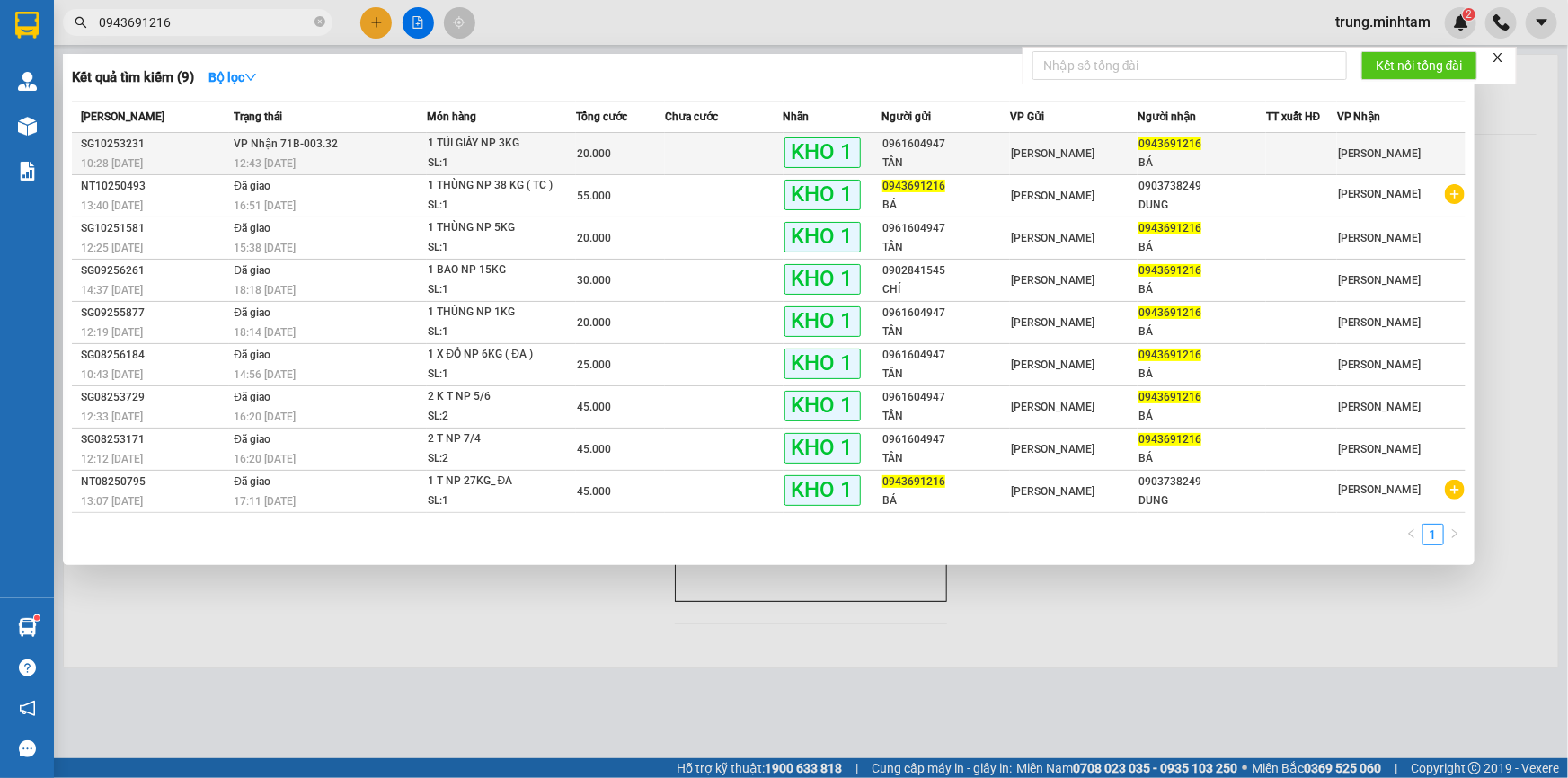
click at [694, 153] on td at bounding box center [723, 154] width 118 height 42
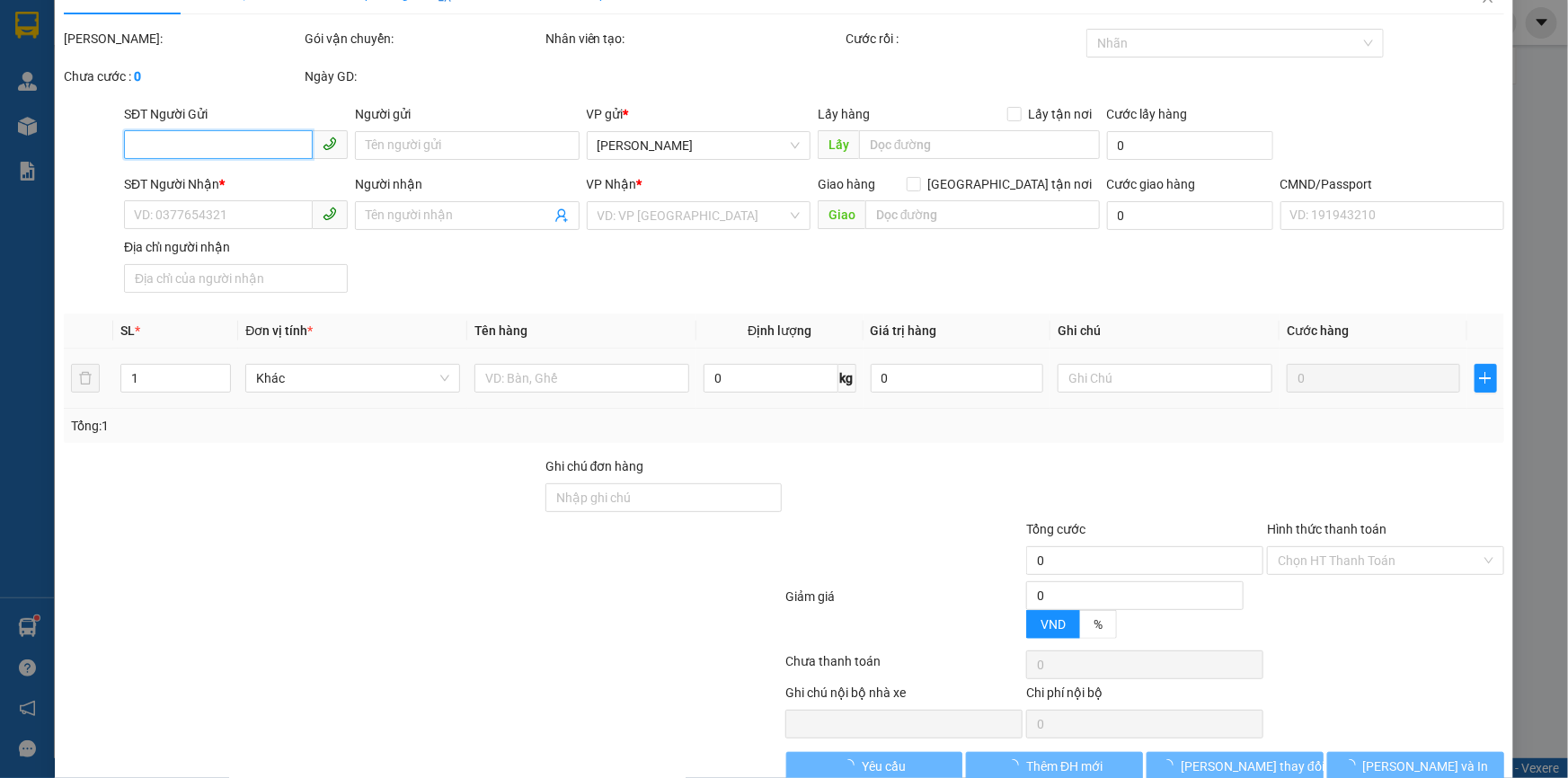
type input "0961604947"
type input "TÂN"
type input "0943691216"
type input "BÁ"
type input "BM"
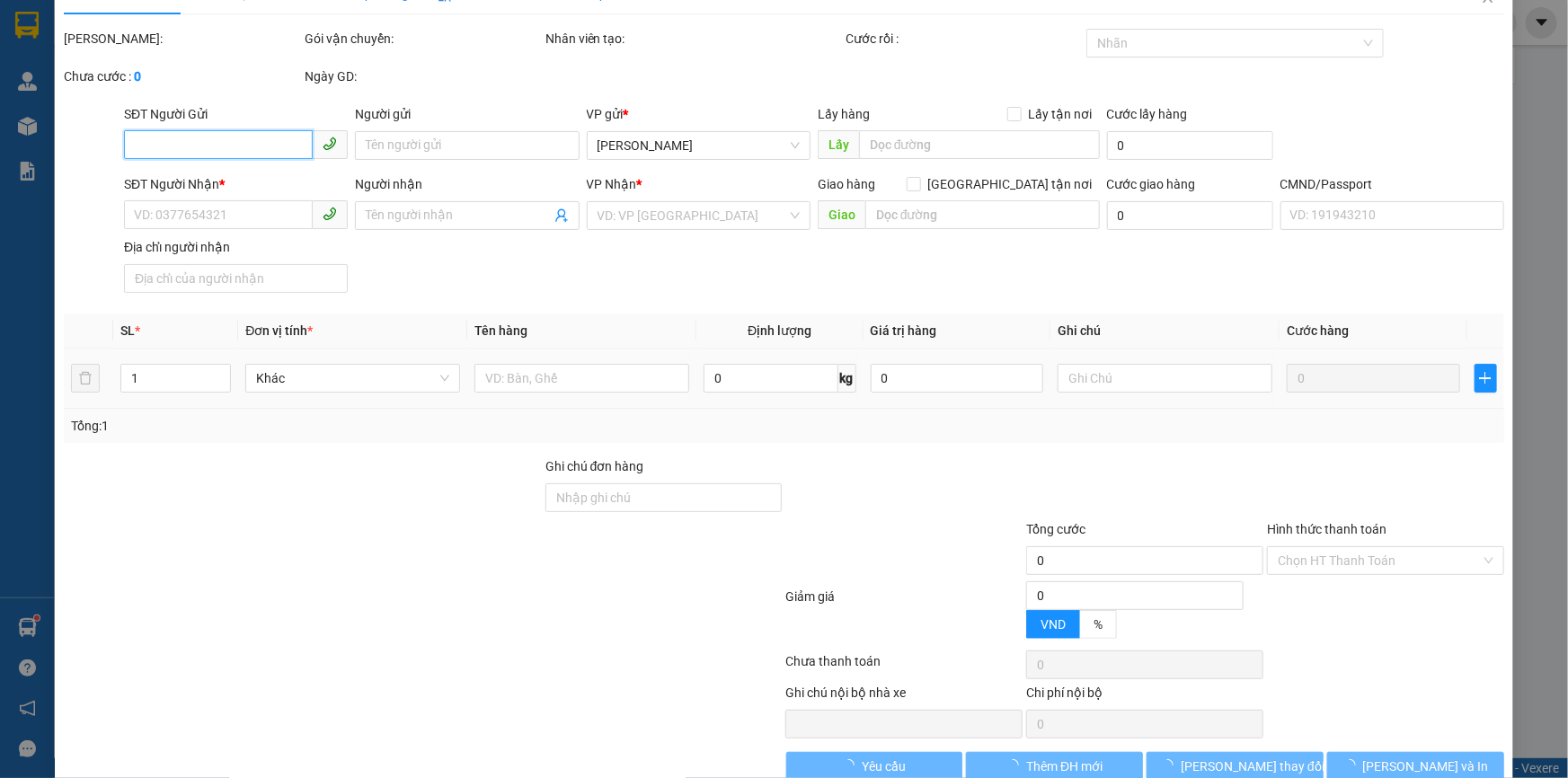
type input "20.000"
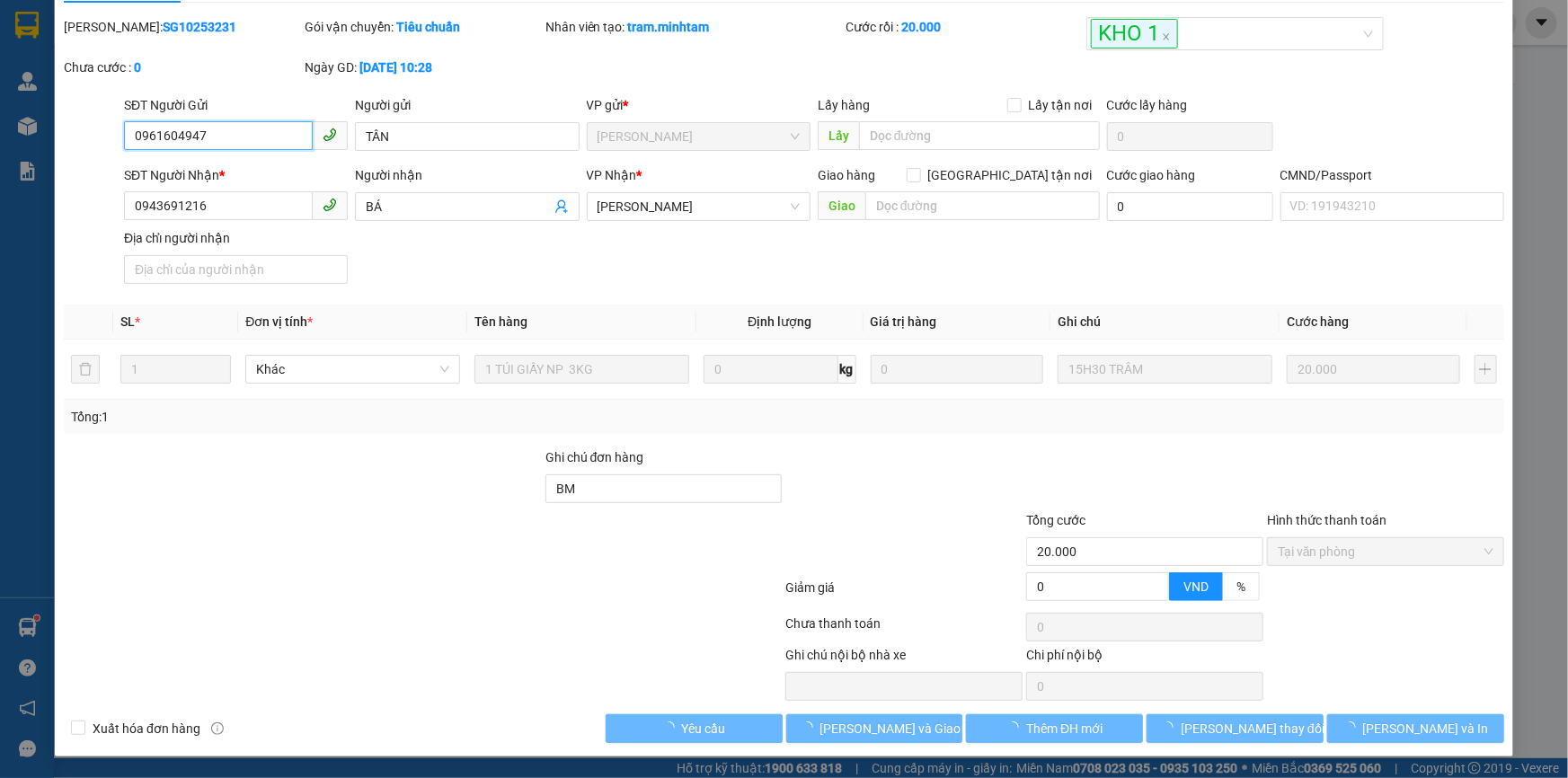
scroll to position [45, 0]
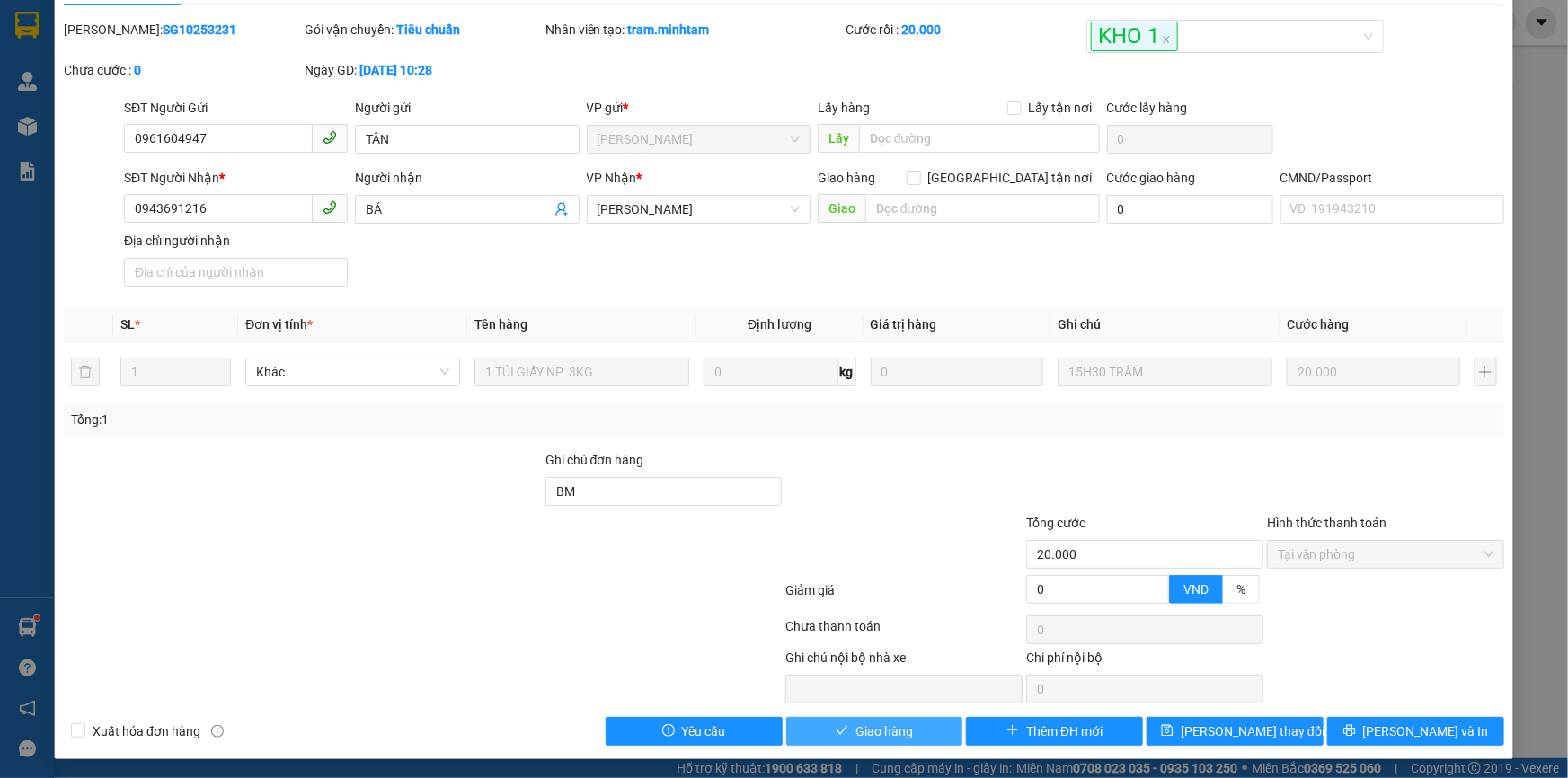
click at [893, 727] on span "Giao hàng" at bounding box center [884, 731] width 57 height 20
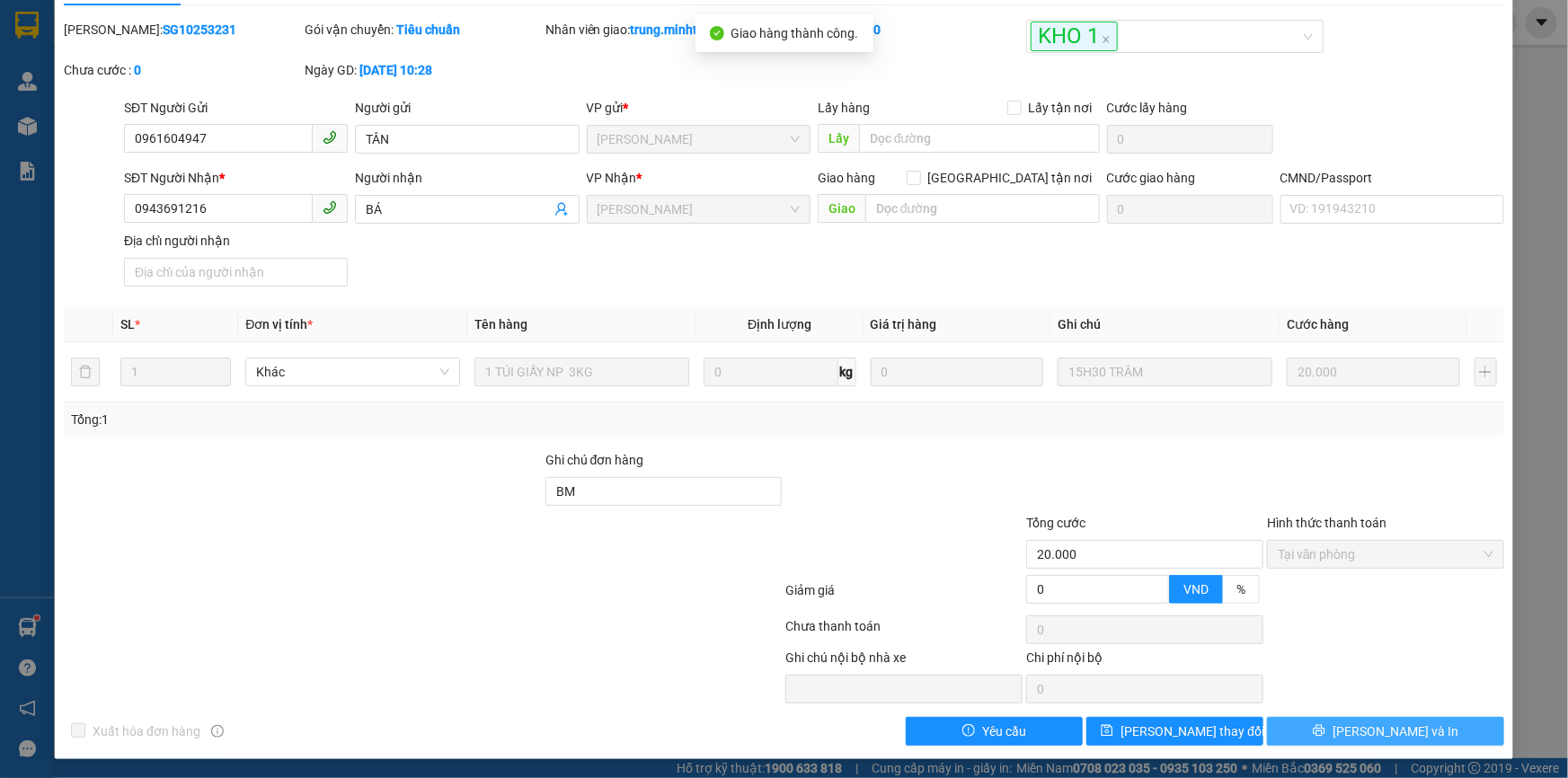
click at [1354, 739] on button "[PERSON_NAME] và In" at bounding box center [1385, 731] width 237 height 29
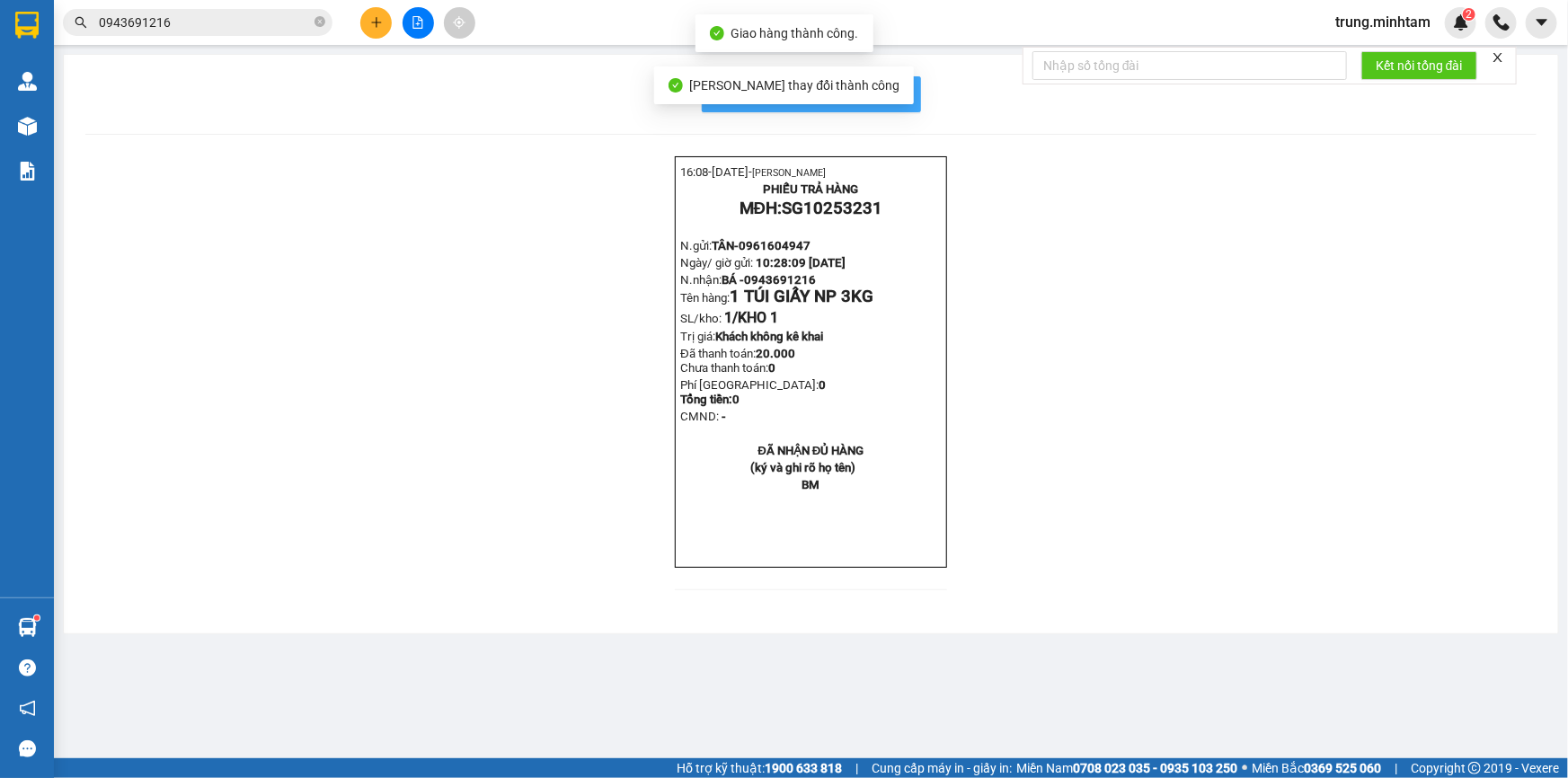
click at [893, 100] on span "In mẫu biên lai tự cấu hình" at bounding box center [822, 94] width 169 height 23
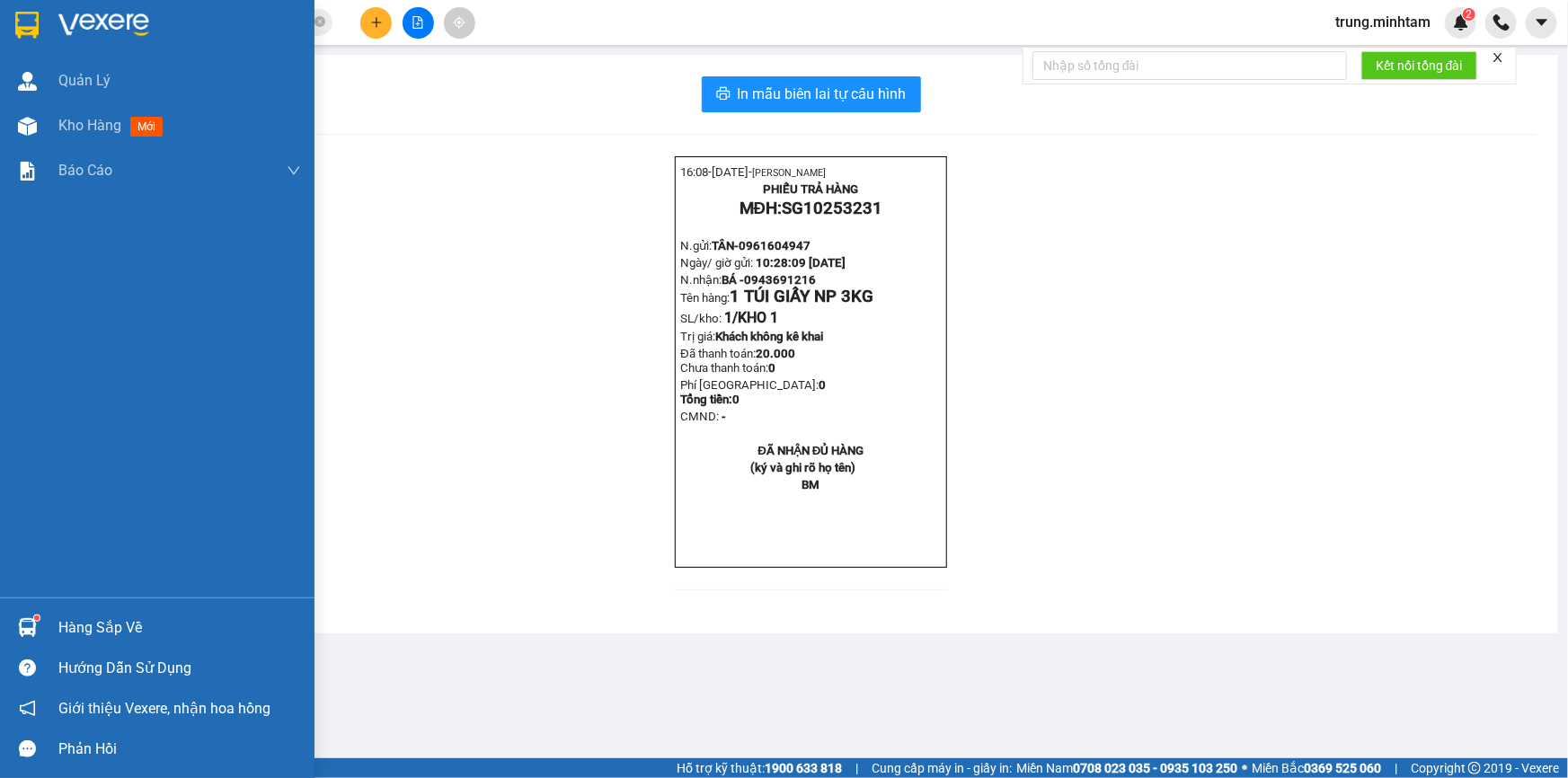
click at [132, 620] on div "Hàng sắp về" at bounding box center [179, 628] width 242 height 27
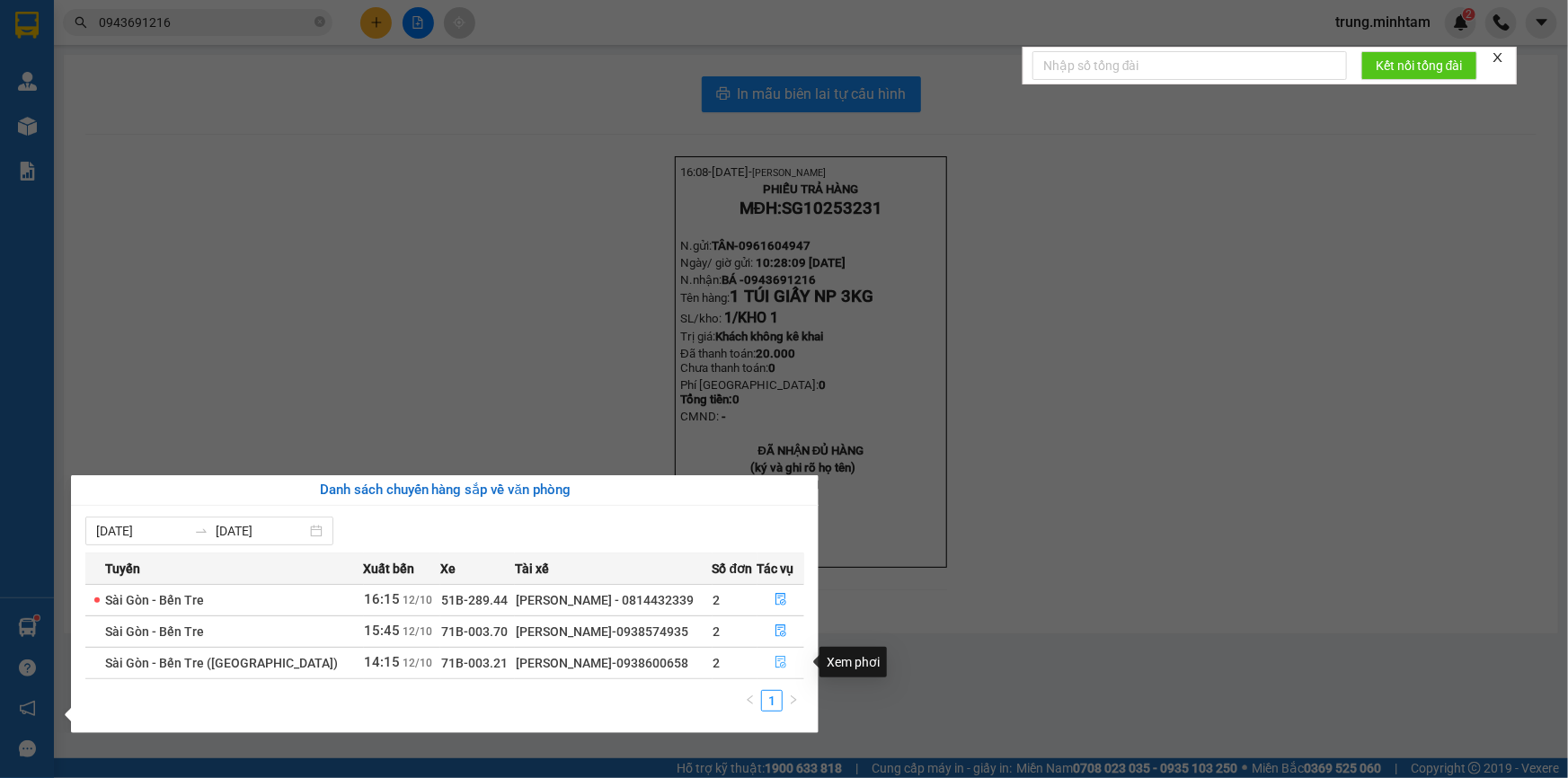
click at [781, 663] on icon "file-done" at bounding box center [780, 662] width 12 height 12
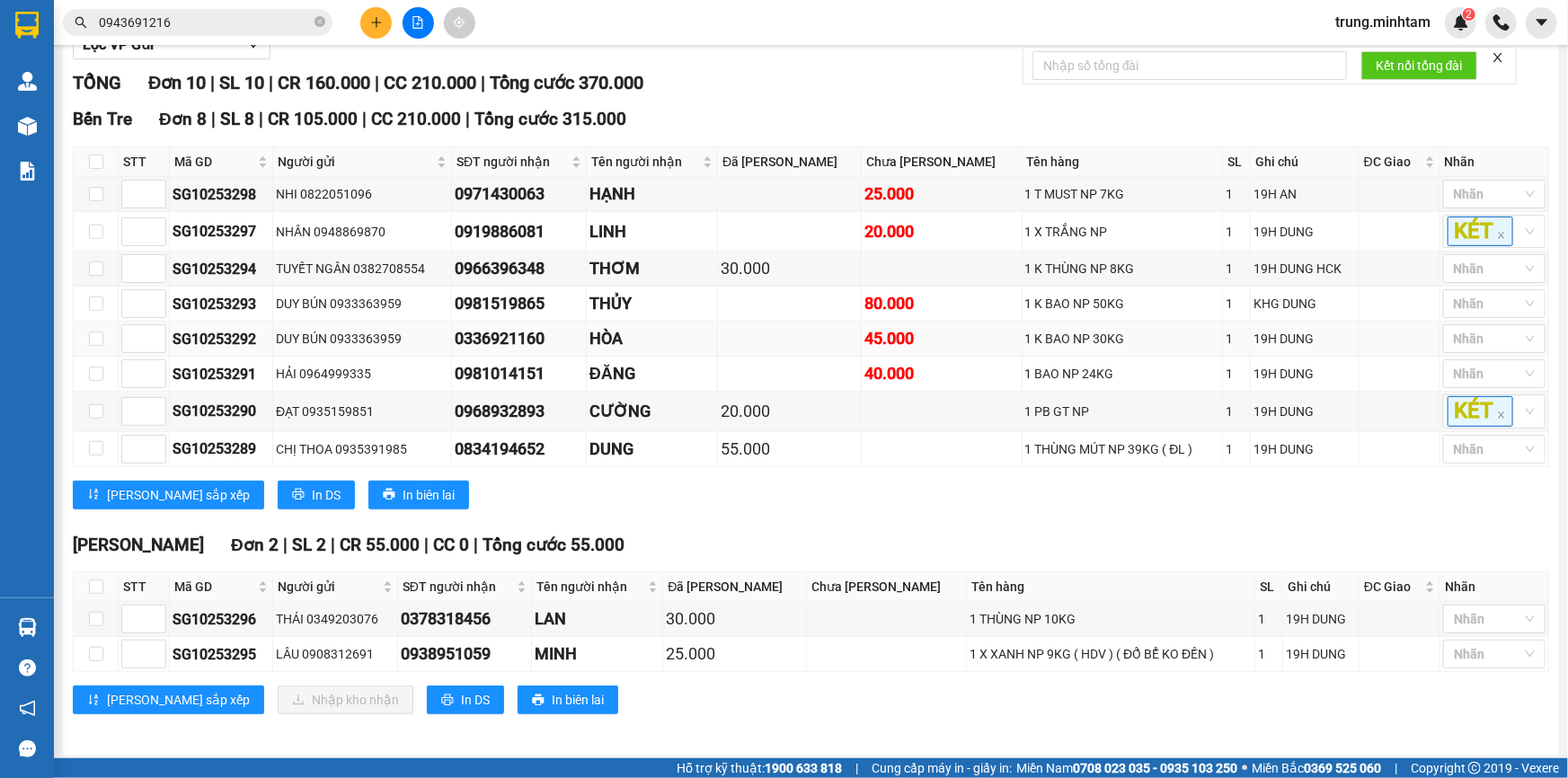
scroll to position [252, 0]
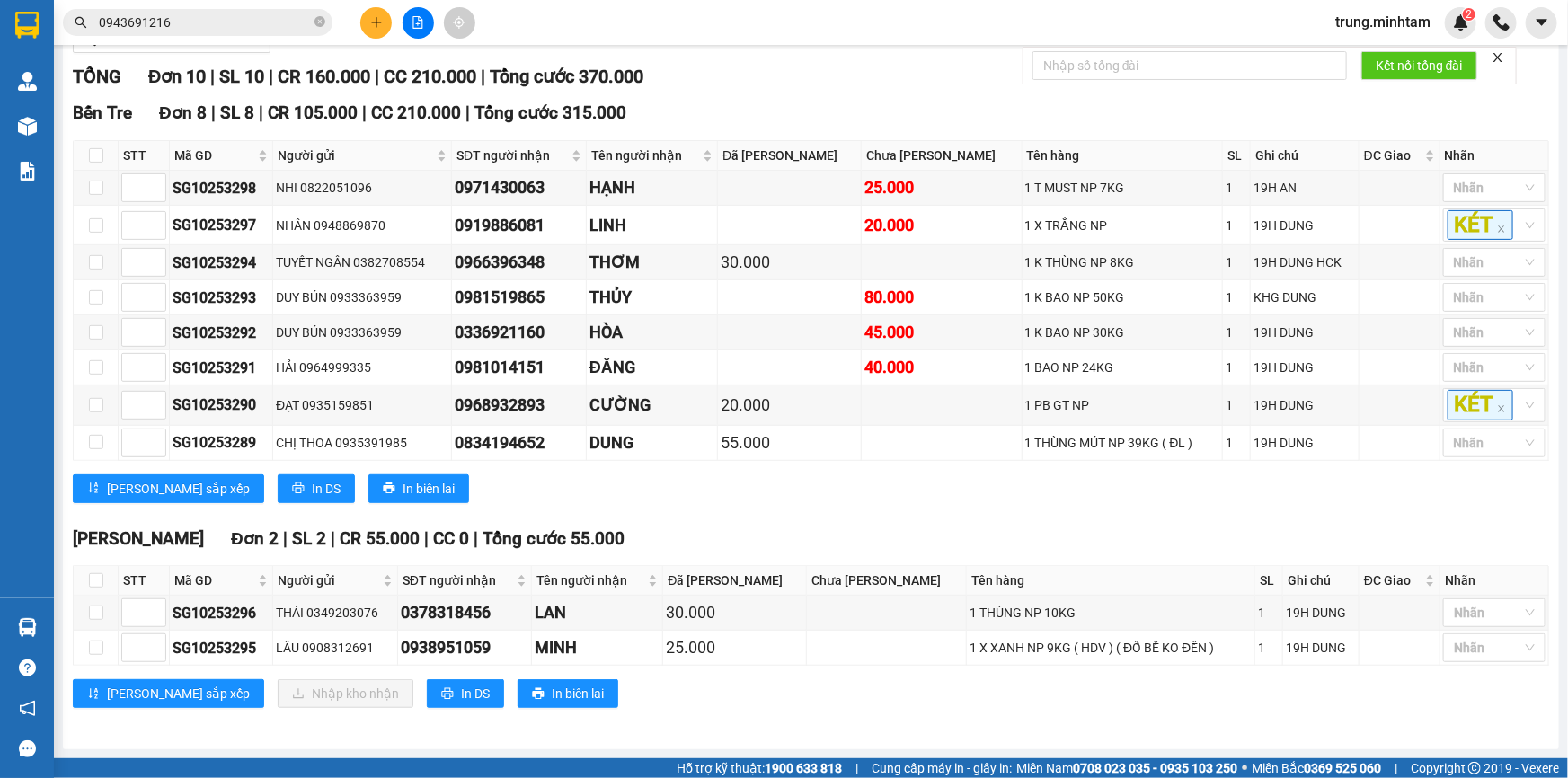
click at [367, 25] on button at bounding box center [376, 23] width 31 height 31
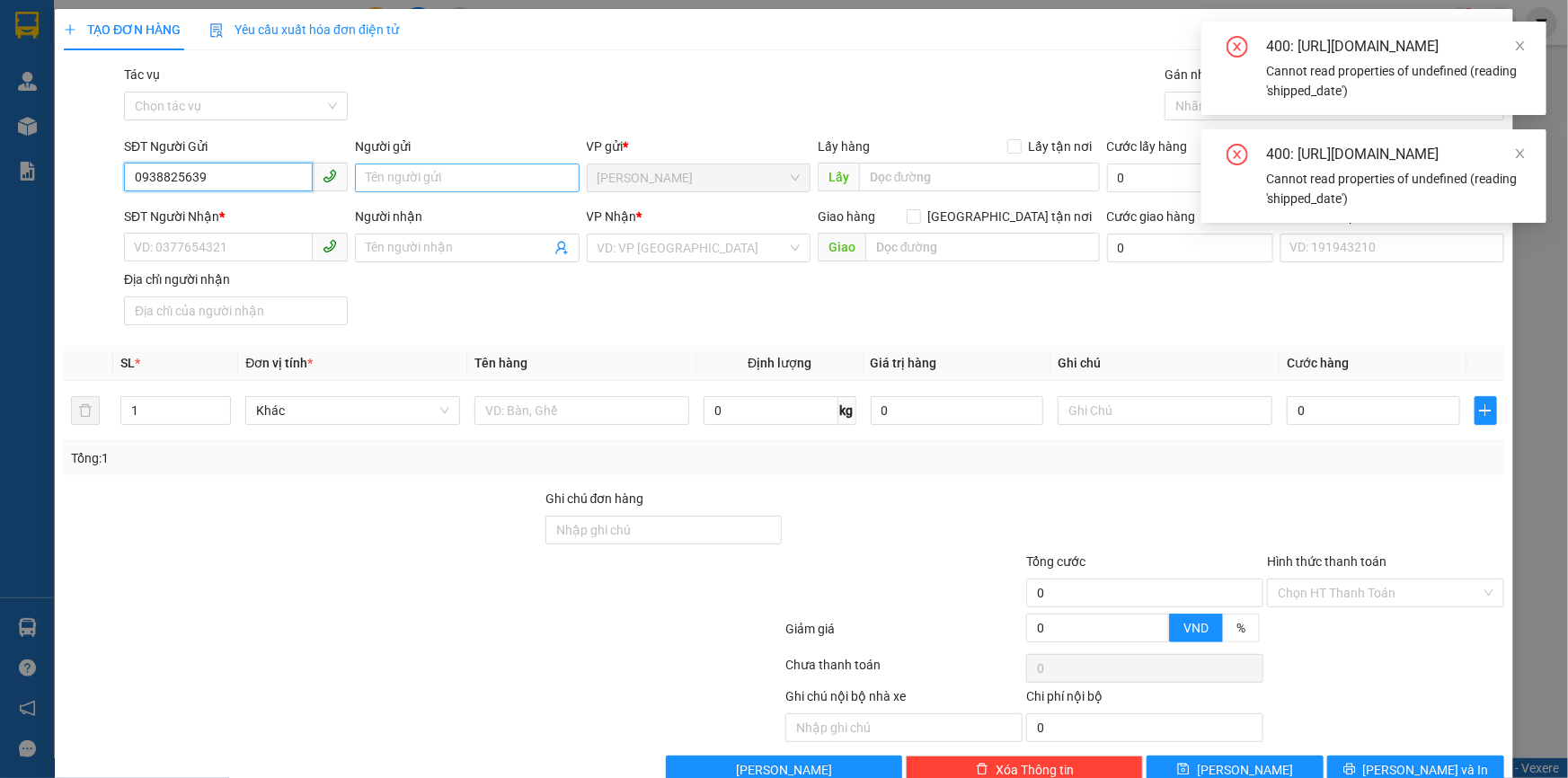
type input "0938825639"
click at [410, 178] on input "Người gửi" at bounding box center [466, 178] width 224 height 29
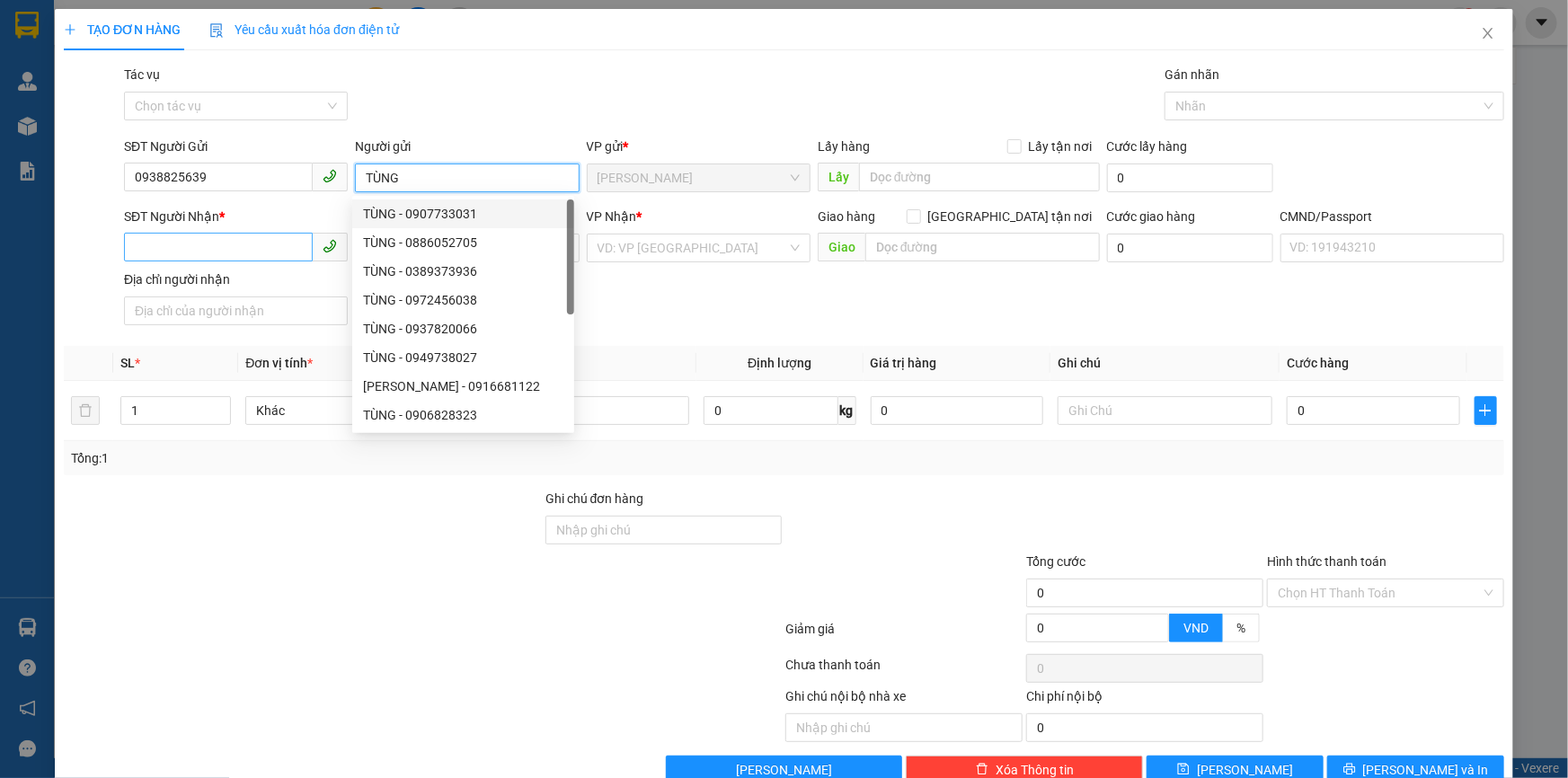
type input "TÙNG"
click at [282, 256] on input "SĐT Người Nhận *" at bounding box center [218, 247] width 189 height 29
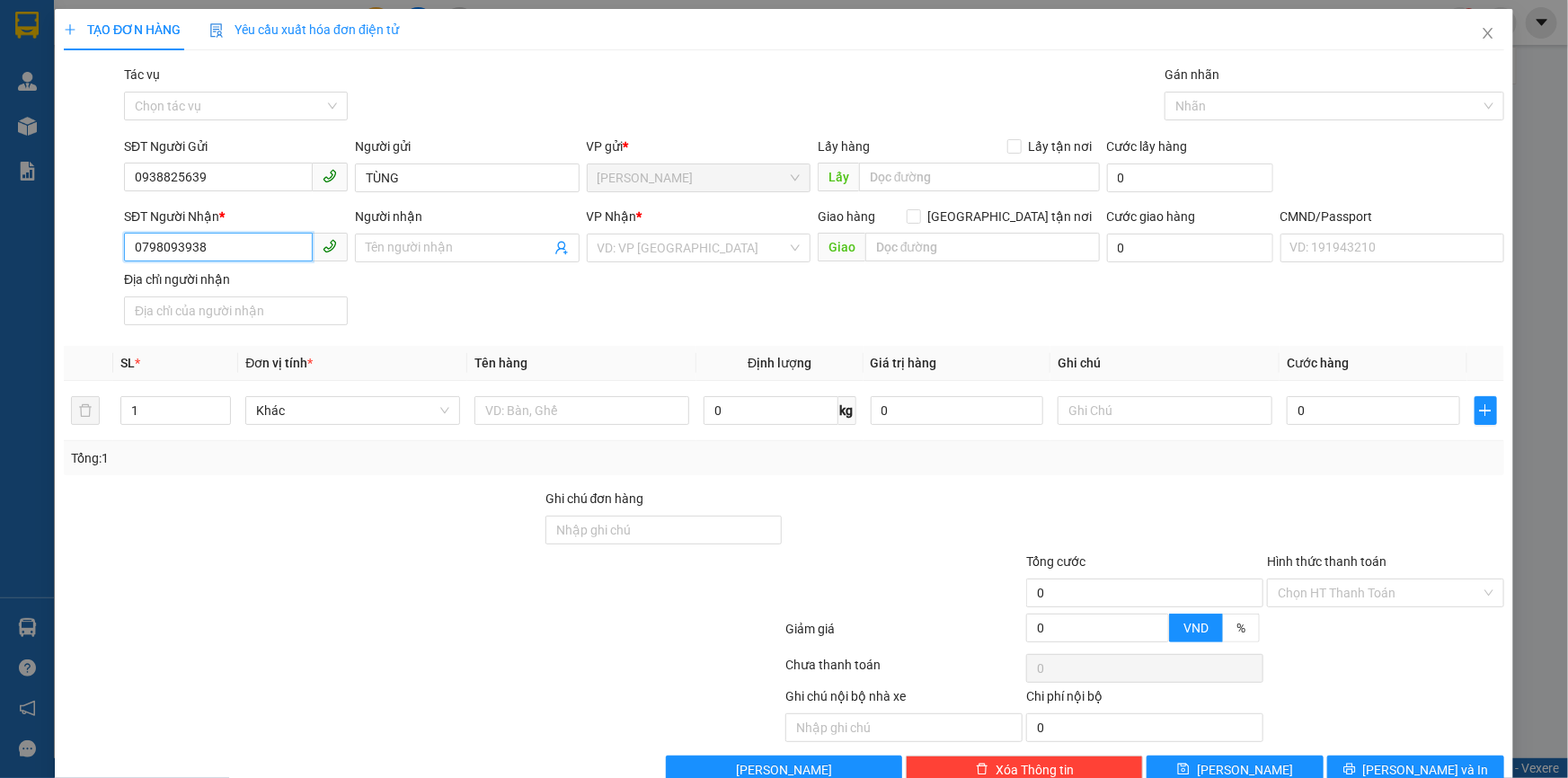
click at [186, 250] on input "0798093938" at bounding box center [218, 247] width 189 height 29
type input "0798093839"
click at [433, 242] on input "Người nhận" at bounding box center [458, 248] width 184 height 20
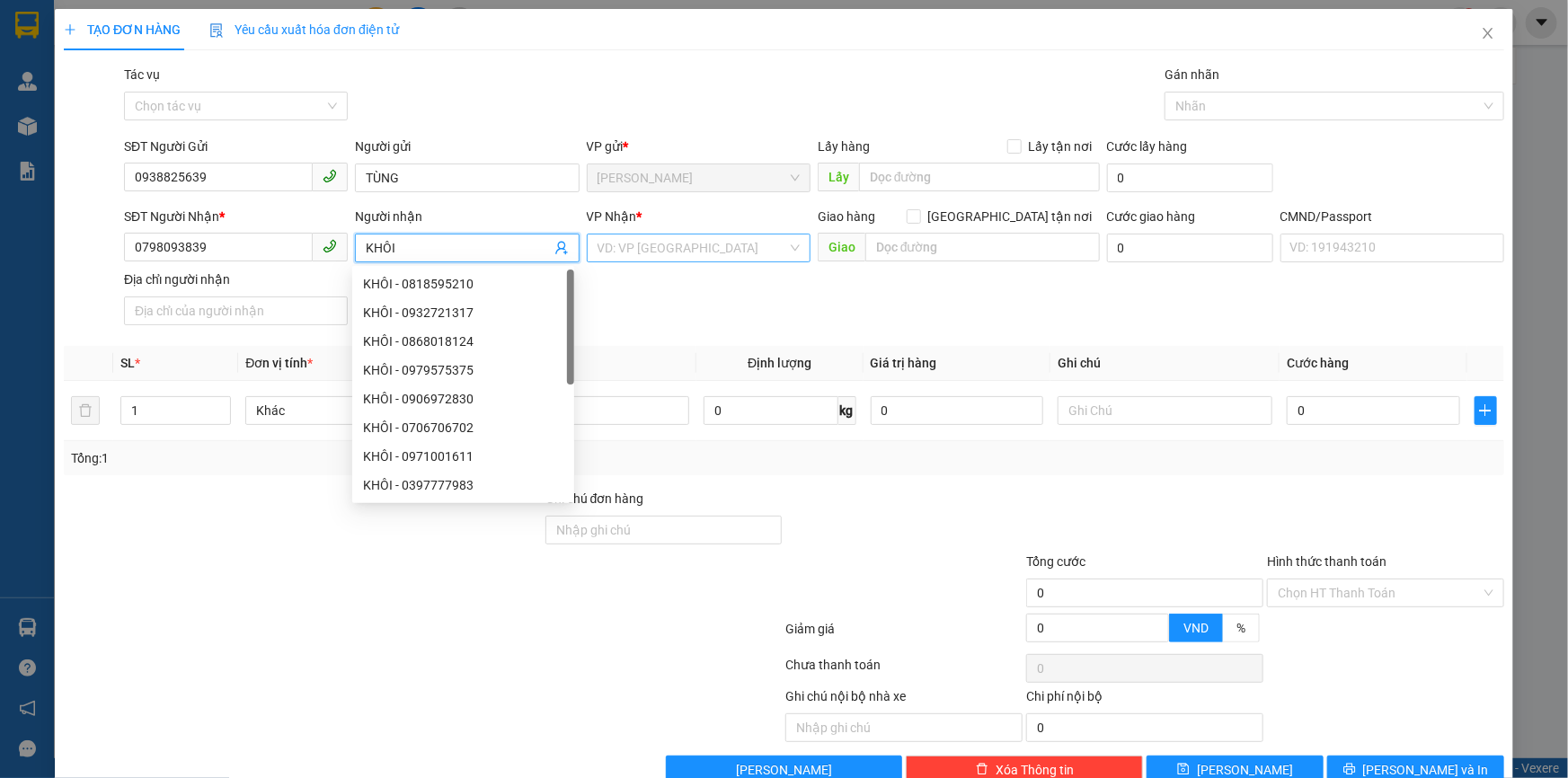
type input "KHÔI"
click at [669, 254] on input "search" at bounding box center [692, 248] width 190 height 27
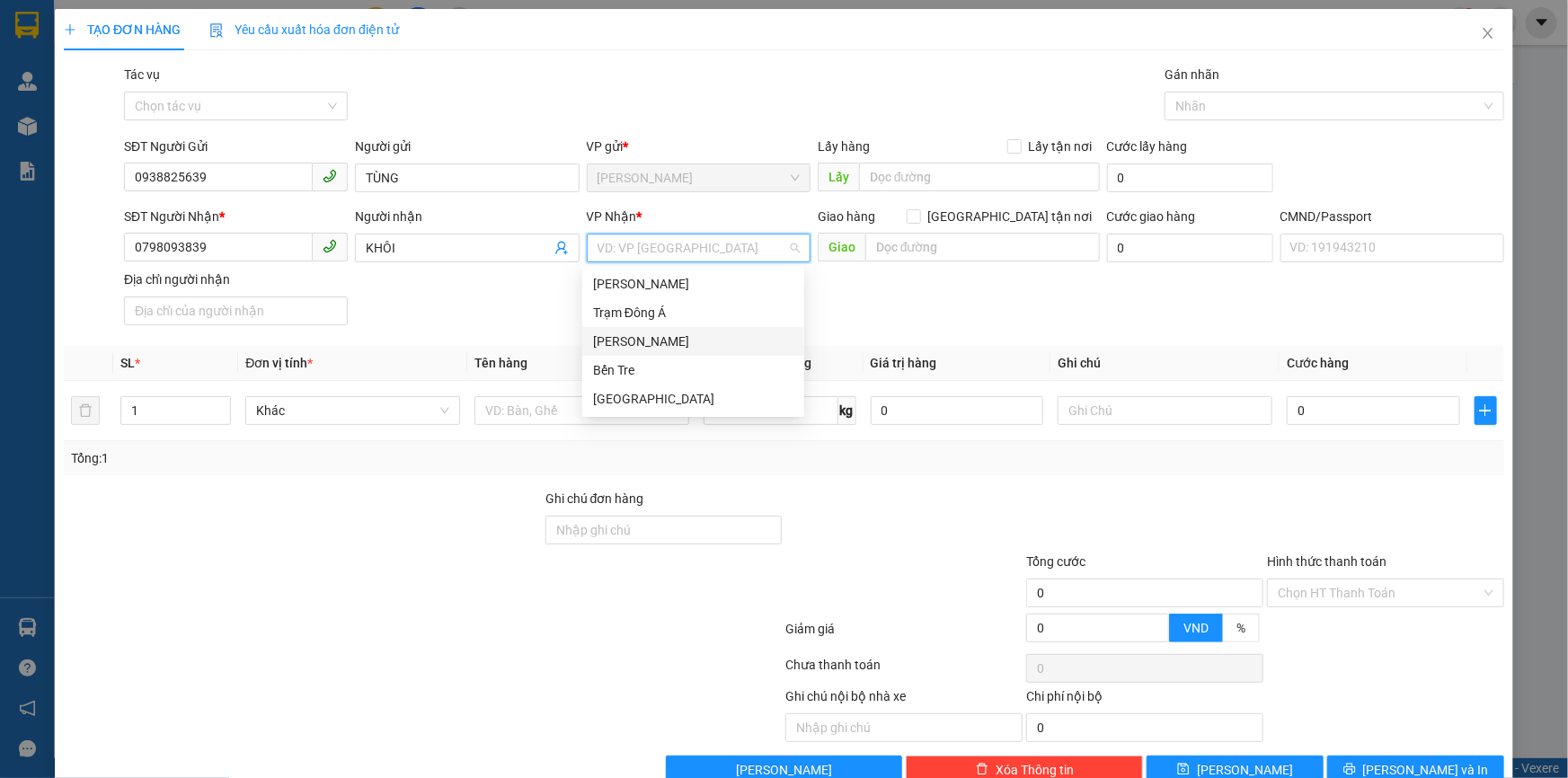
click at [647, 339] on div "[PERSON_NAME]" at bounding box center [693, 341] width 200 height 20
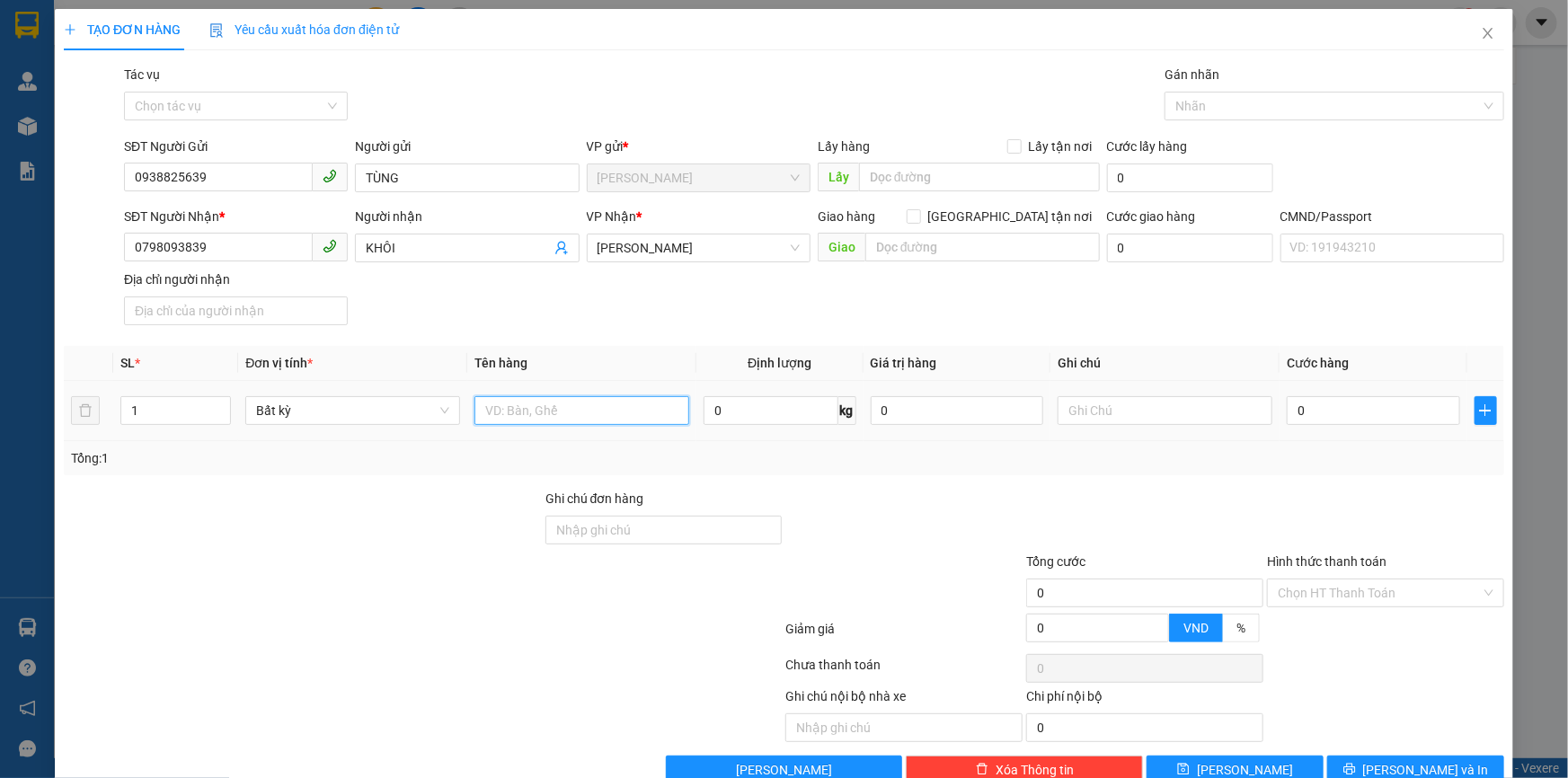
click at [568, 415] on input "text" at bounding box center [581, 411] width 214 height 29
type input "1 X MÁY ANGELA MÀU ĐỎ 71 Â 15282 (X TRẦY BỂ 1 BÊN YẾM)"
click at [900, 408] on input "0" at bounding box center [957, 411] width 173 height 29
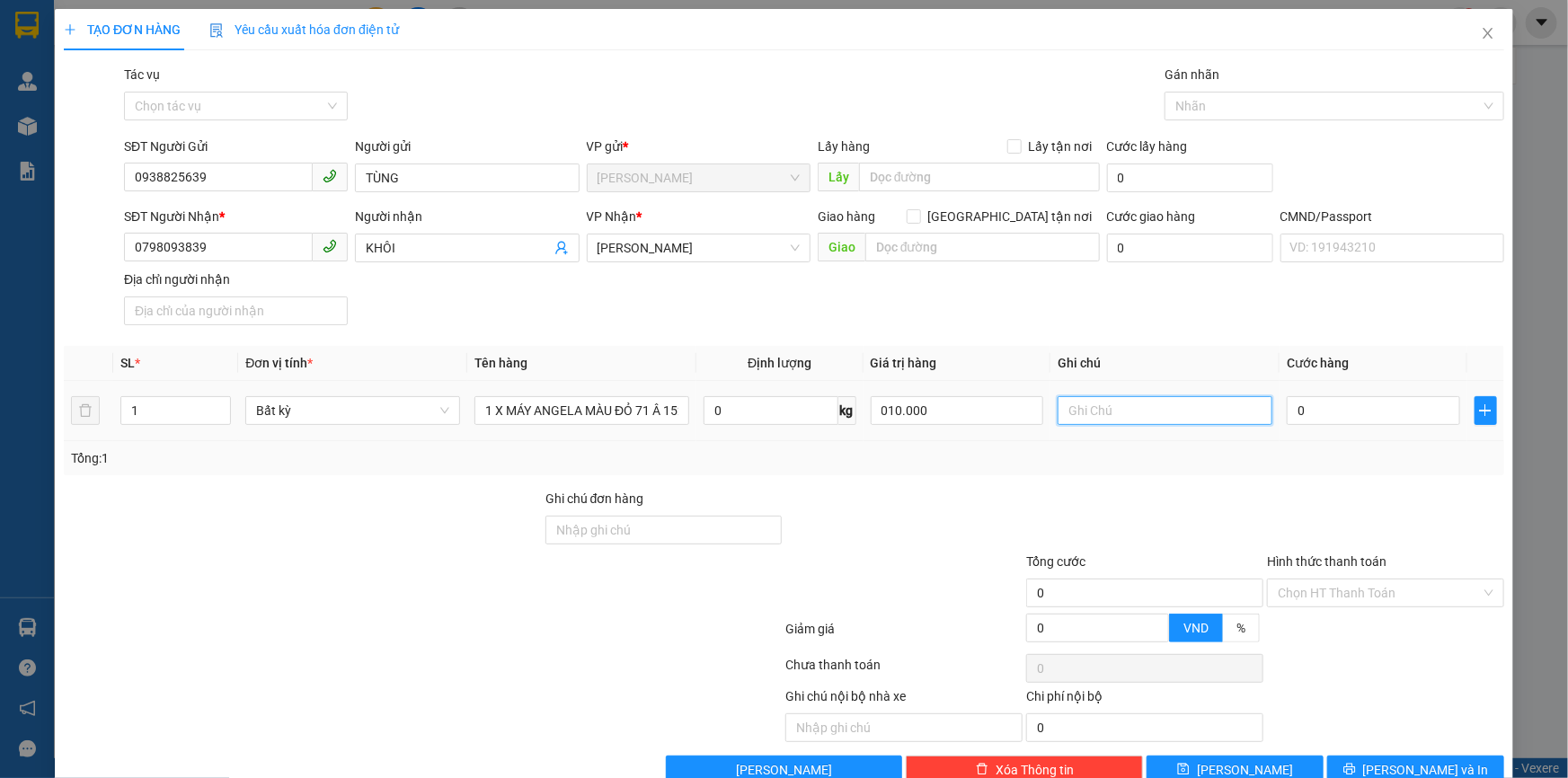
type input "10.000"
click at [1132, 407] on input "text" at bounding box center [1164, 411] width 214 height 29
type input "15H TRUNG CCCD"
click at [1334, 419] on input "0" at bounding box center [1374, 411] width 173 height 29
click at [915, 405] on input "10.000" at bounding box center [957, 411] width 173 height 29
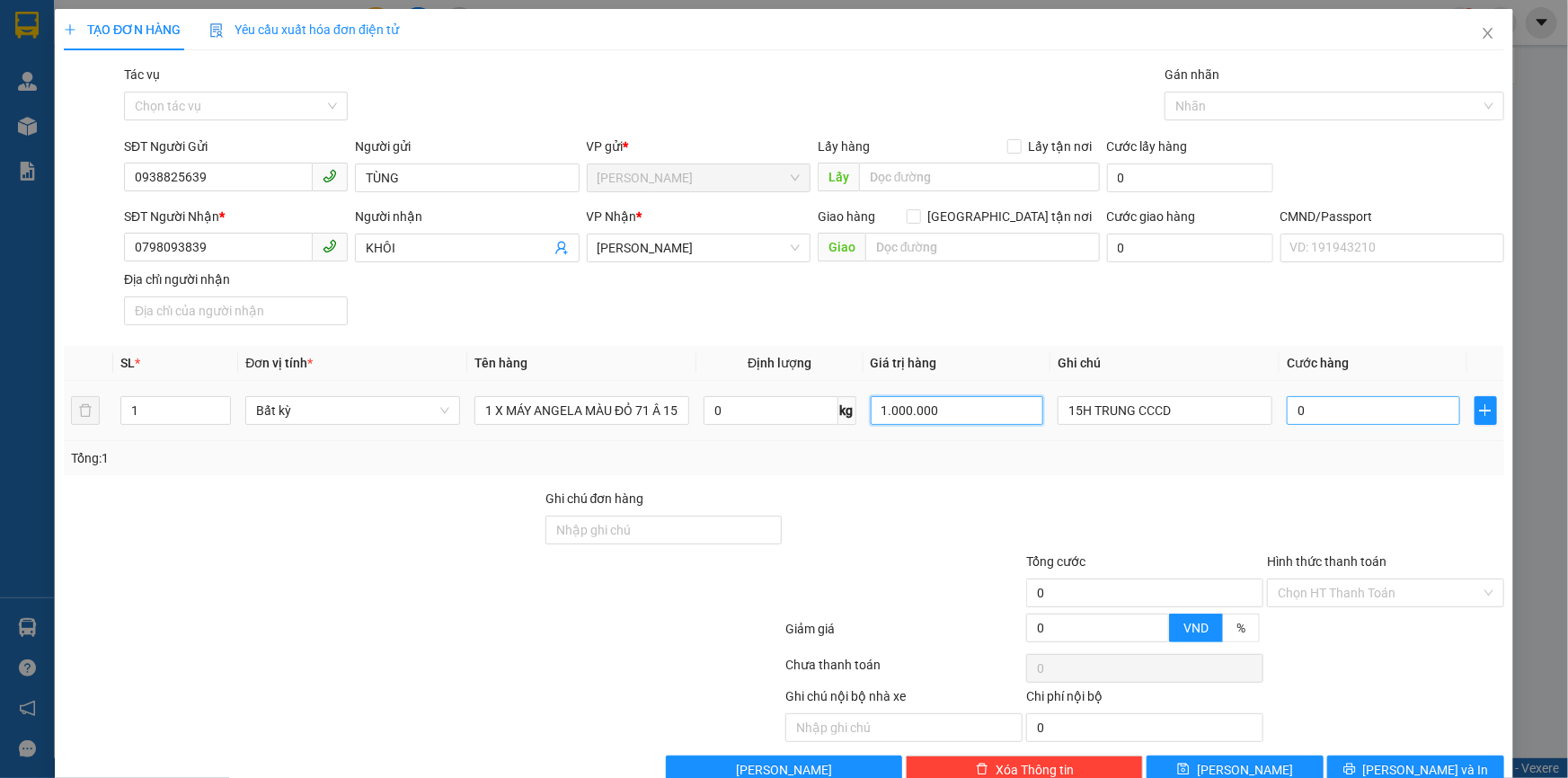
type input "1.000.000"
click at [1321, 413] on input "0" at bounding box center [1374, 411] width 173 height 29
type input "2"
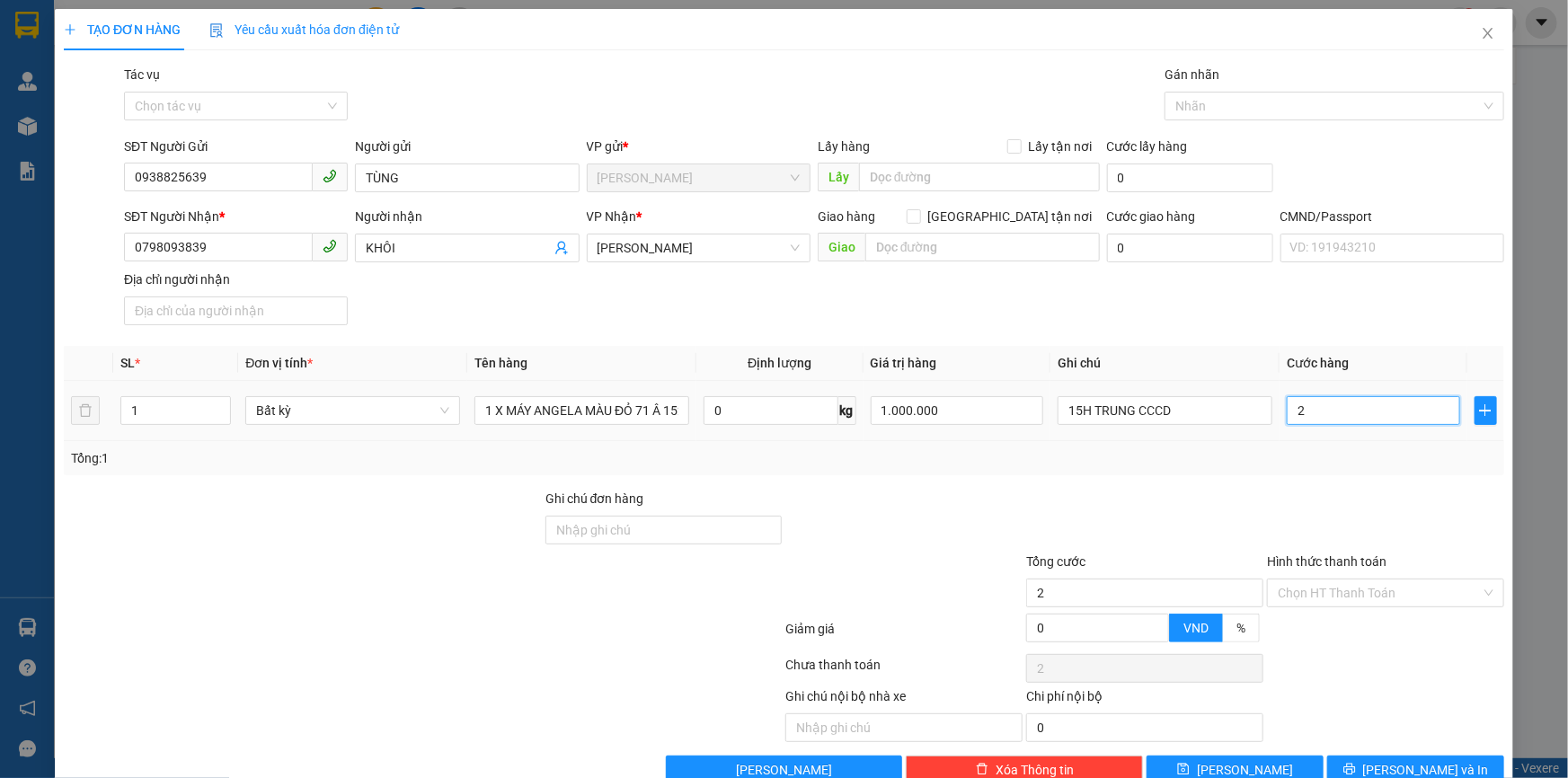
type input "23"
type input "230"
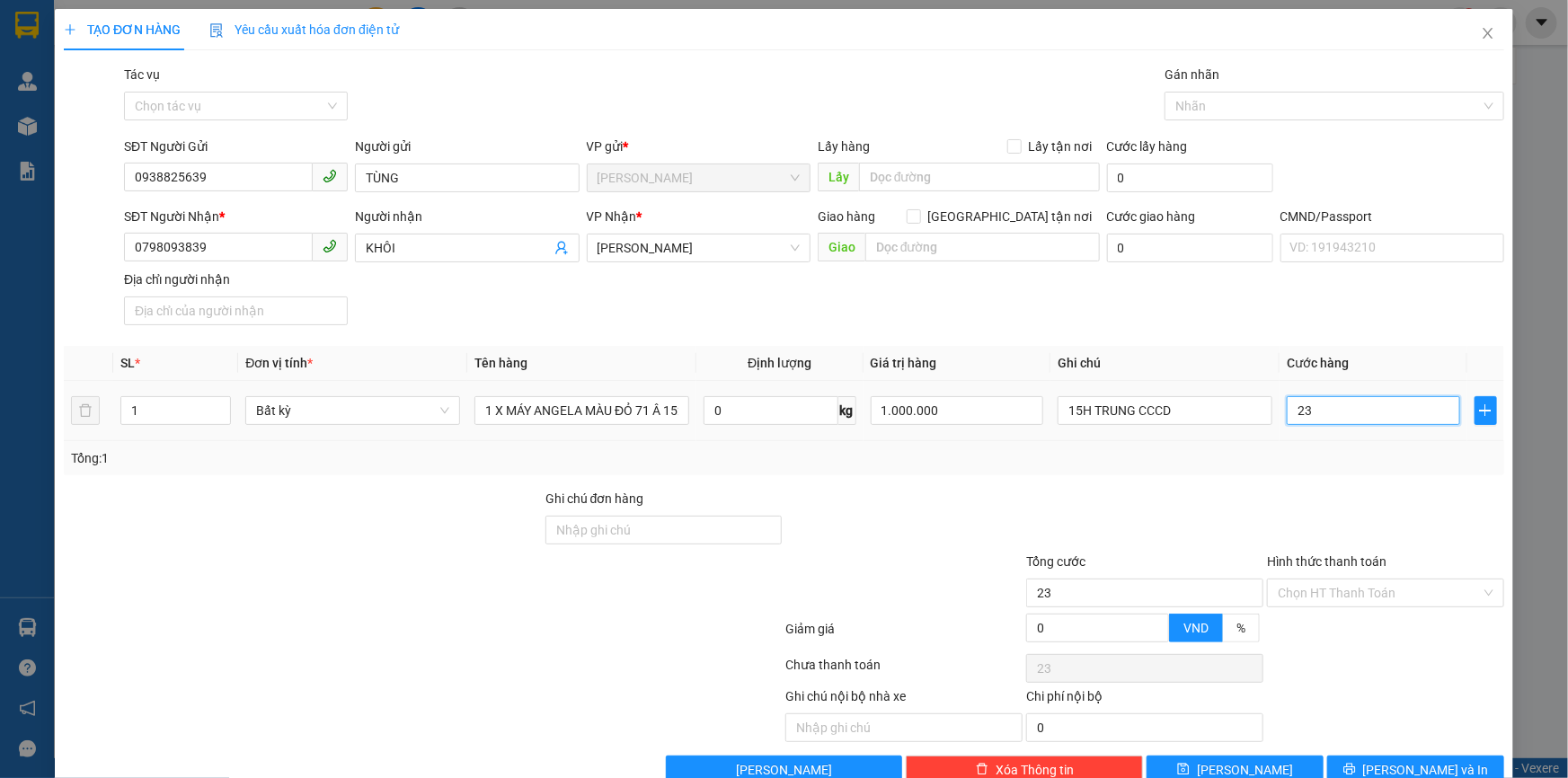
type input "230"
type input "230.000"
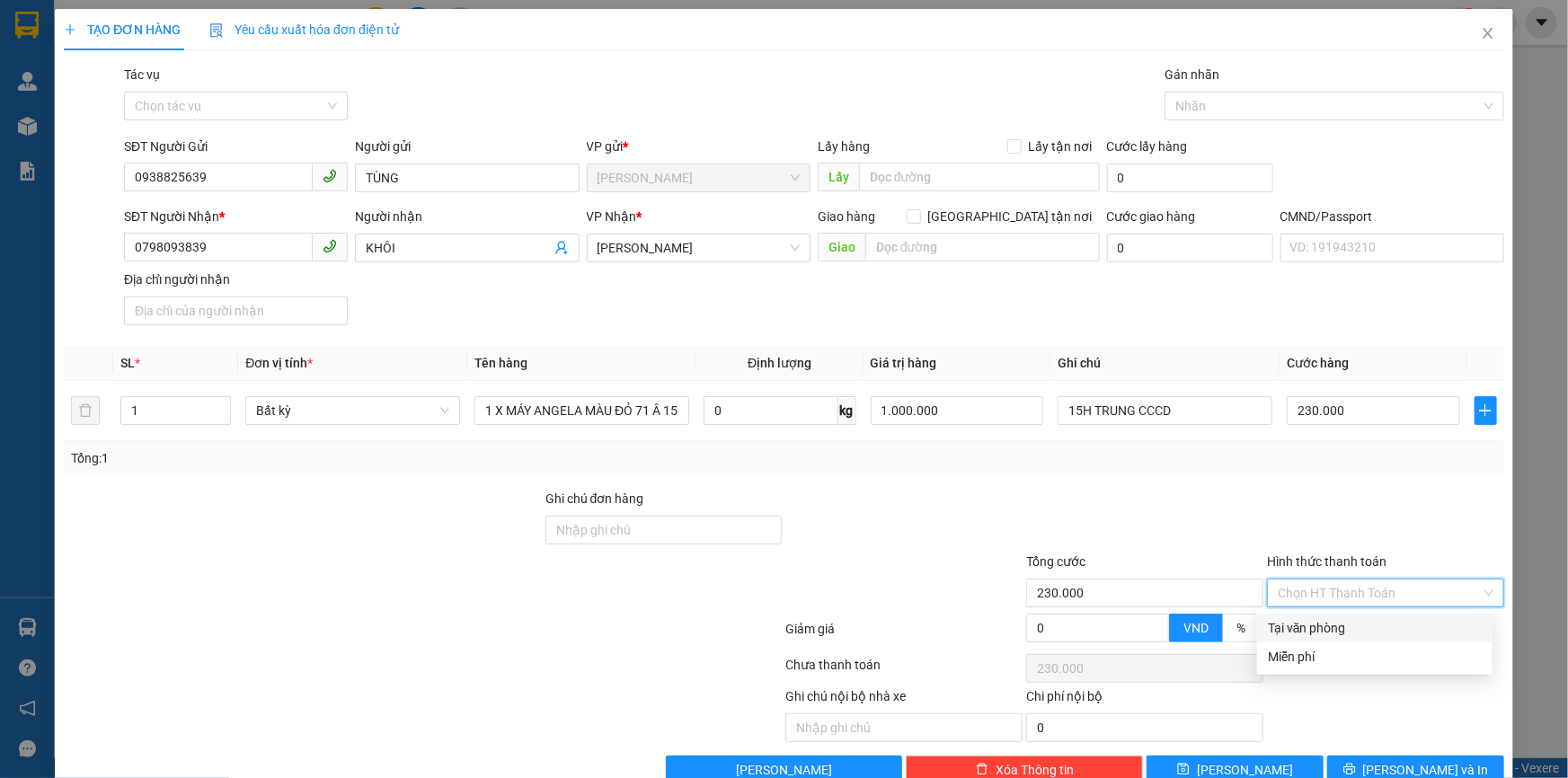
click at [1332, 593] on input "Hình thức thanh toán" at bounding box center [1378, 593] width 203 height 27
click at [1322, 621] on div "Tại văn phòng" at bounding box center [1375, 627] width 214 height 20
type input "0"
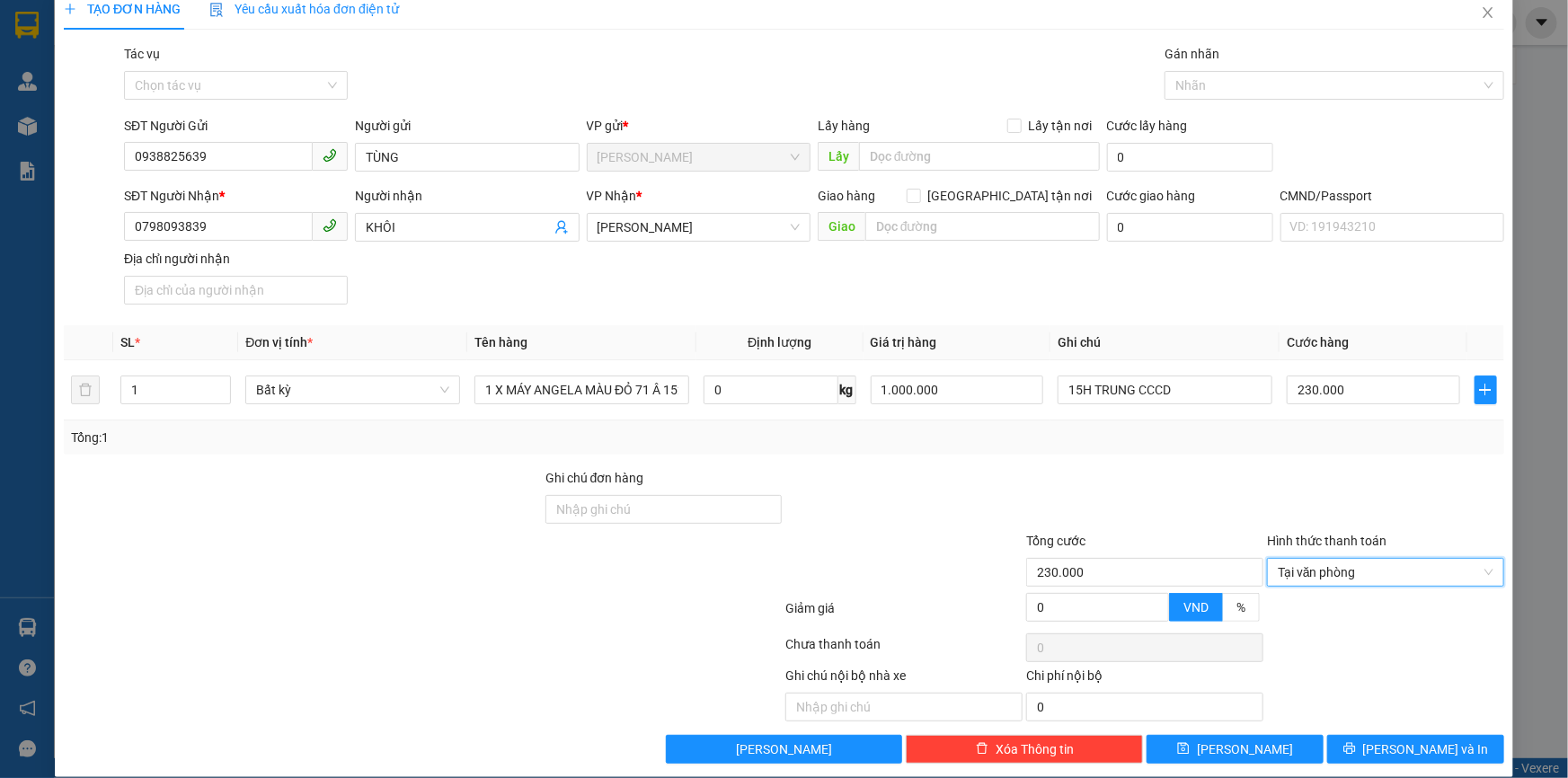
scroll to position [39, 0]
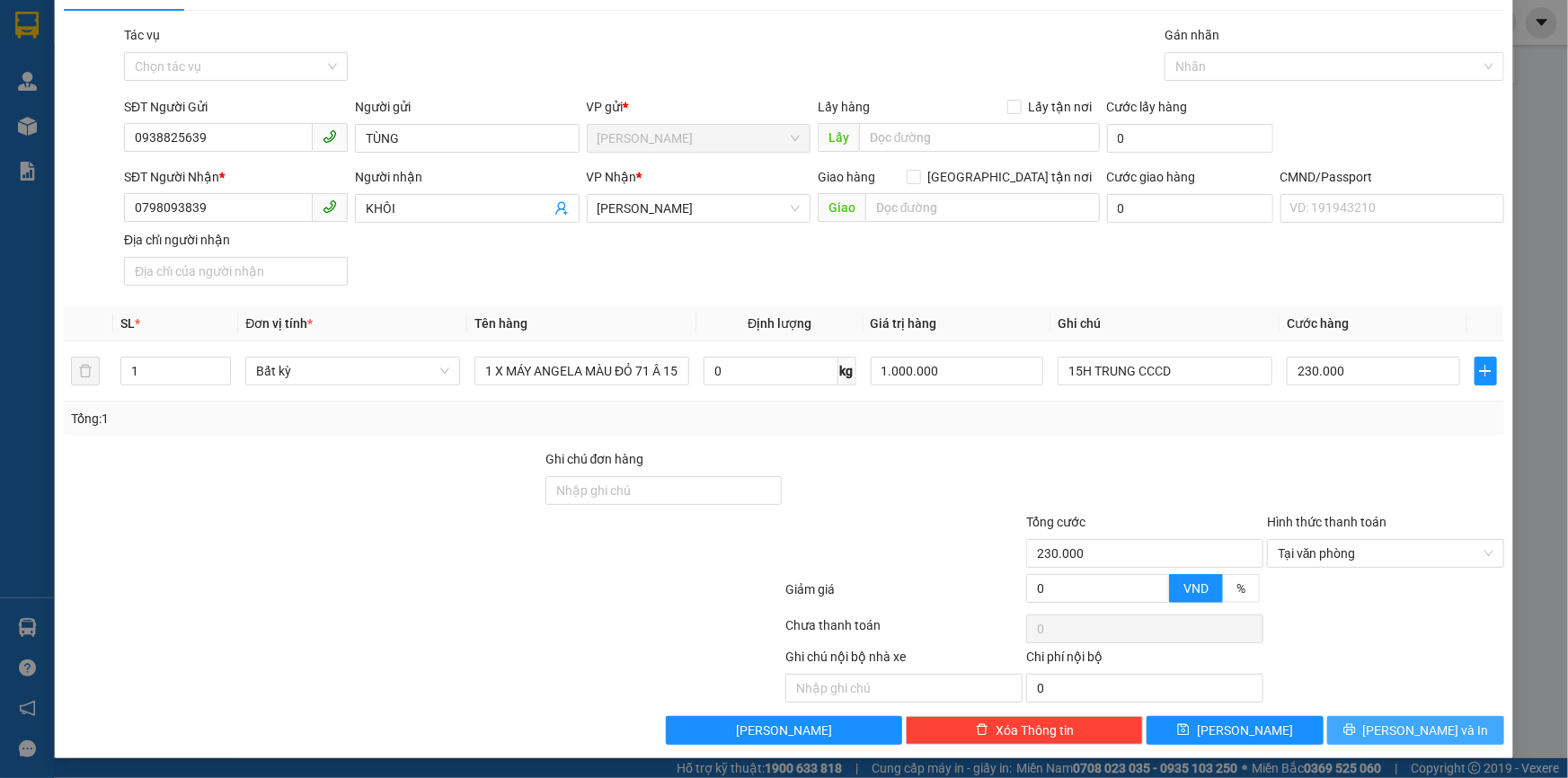
click at [1401, 730] on span "[PERSON_NAME] và In" at bounding box center [1426, 730] width 126 height 20
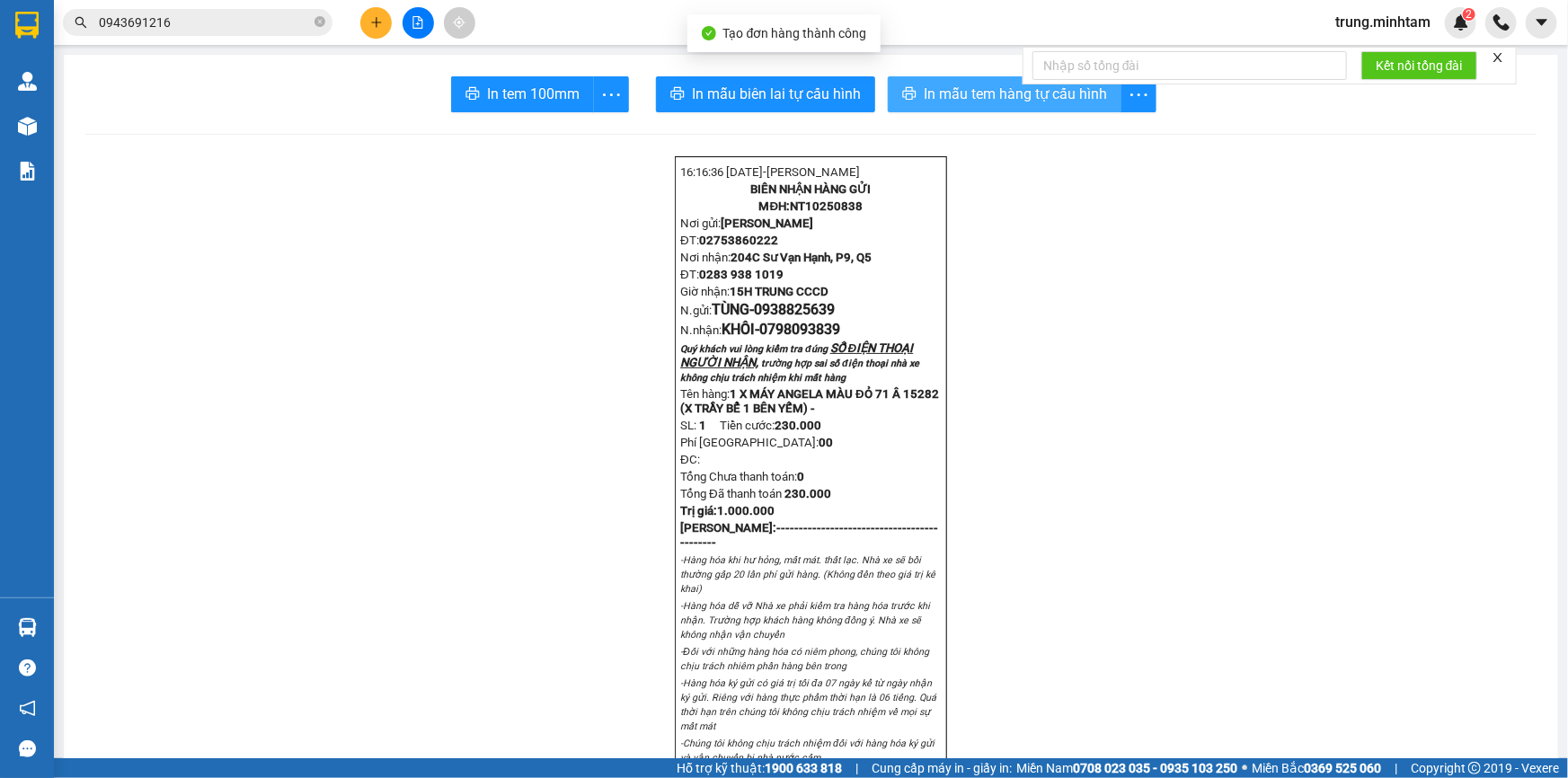
click at [999, 91] on span "In mẫu tem hàng tự cấu hình" at bounding box center [1015, 94] width 183 height 23
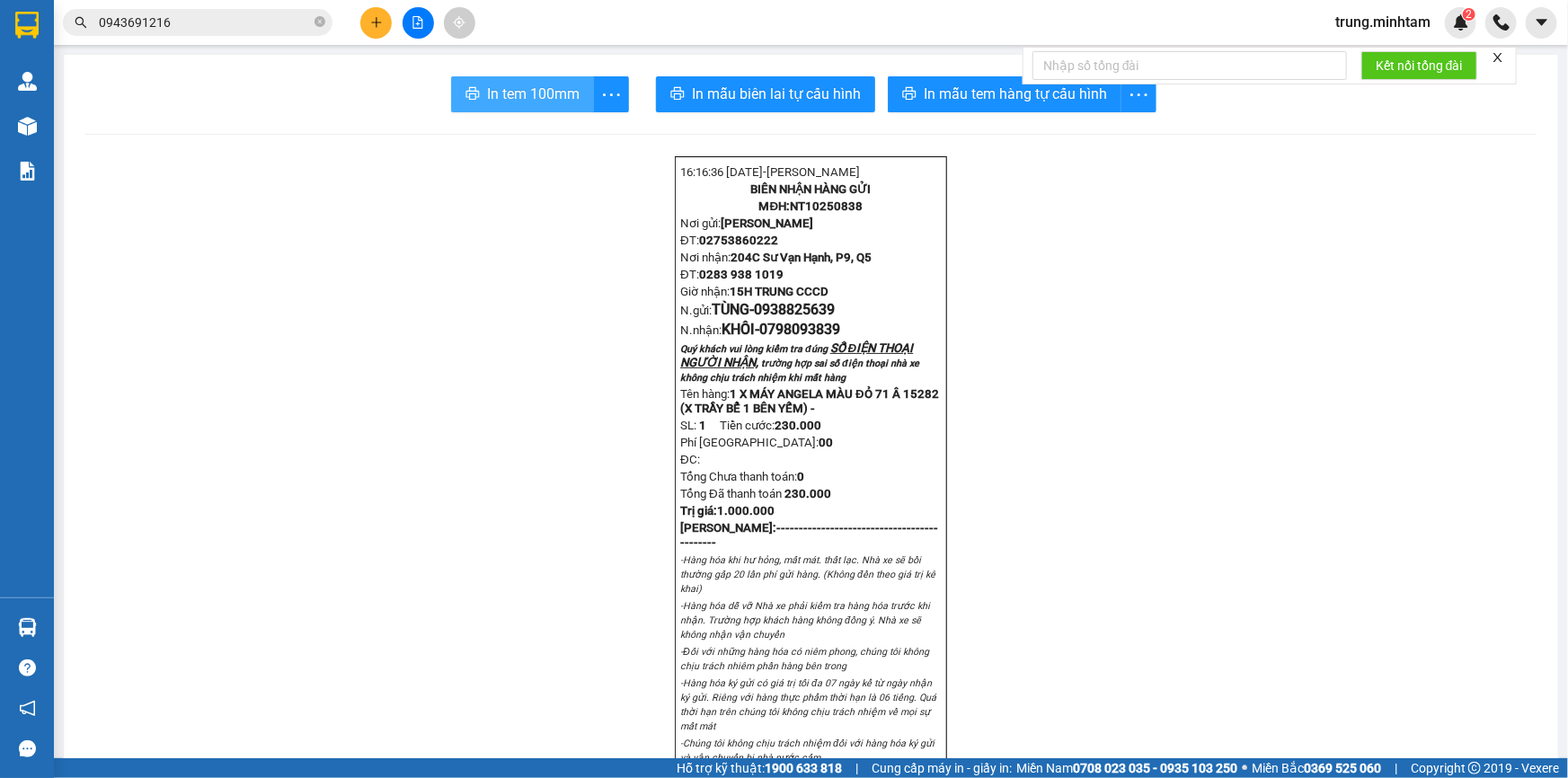
click at [557, 89] on span "In tem 100mm" at bounding box center [533, 94] width 92 height 23
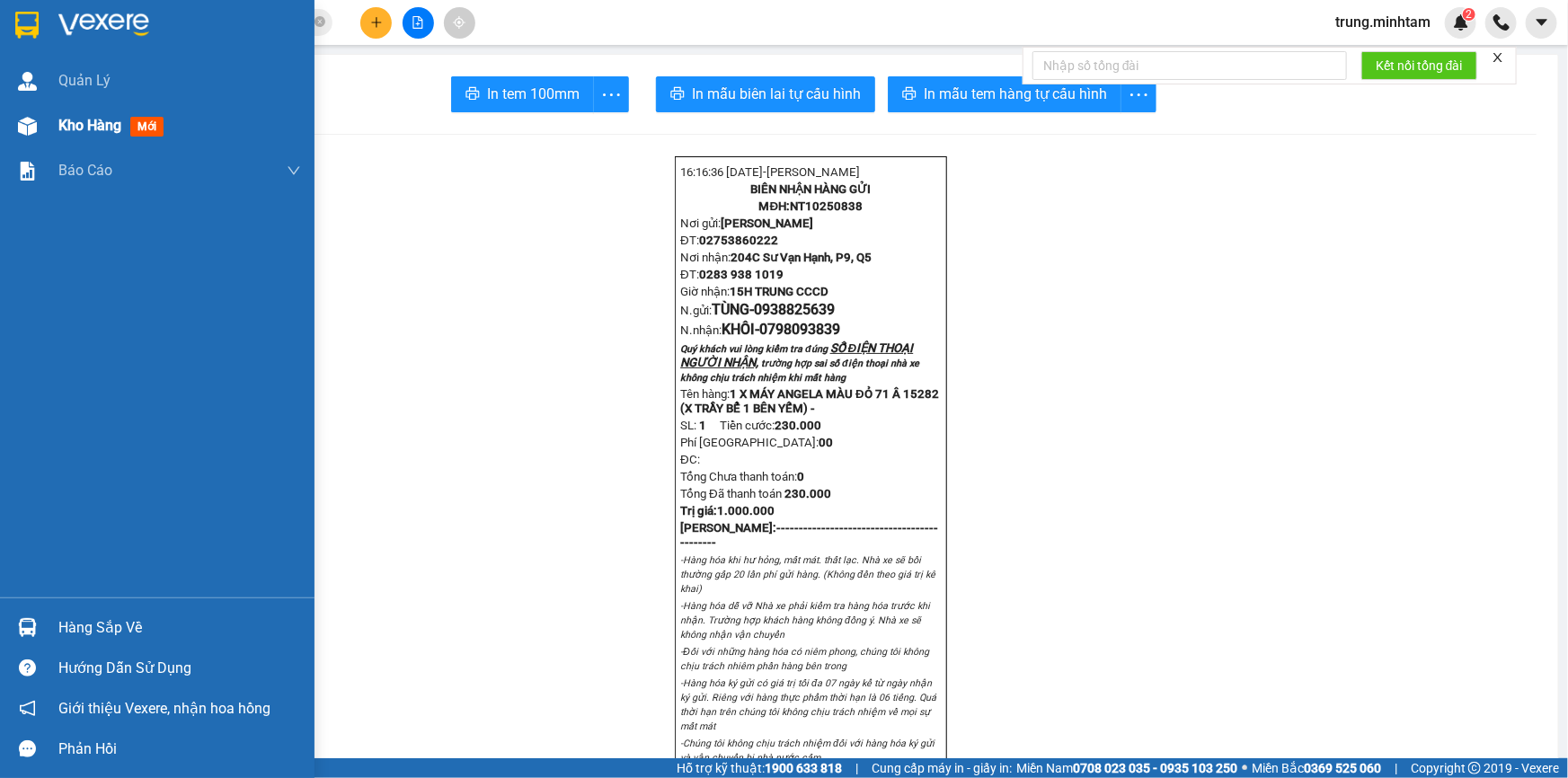
click at [84, 131] on span "Kho hàng" at bounding box center [90, 126] width 63 height 17
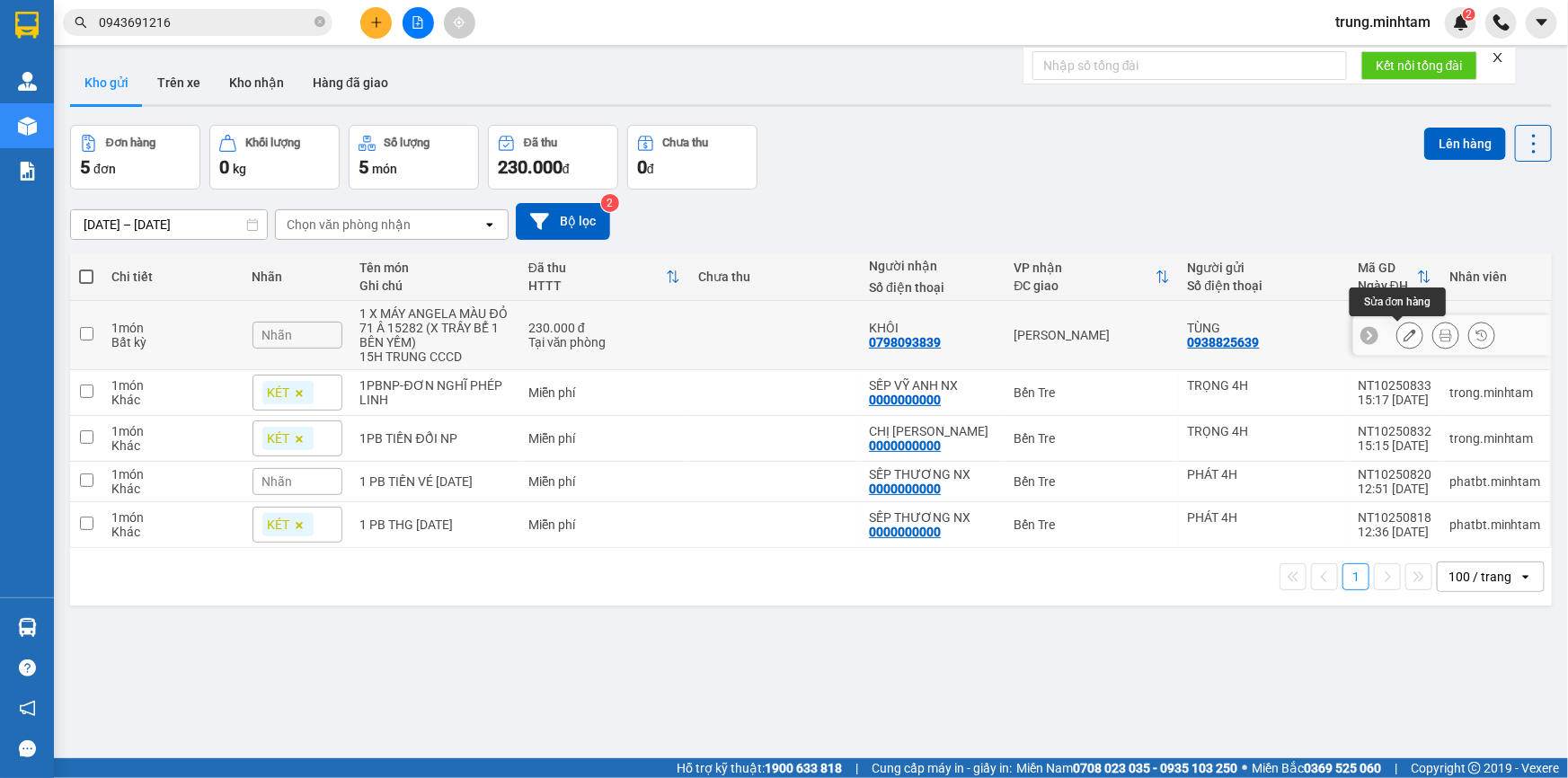
click at [1403, 334] on icon at bounding box center [1409, 335] width 12 height 12
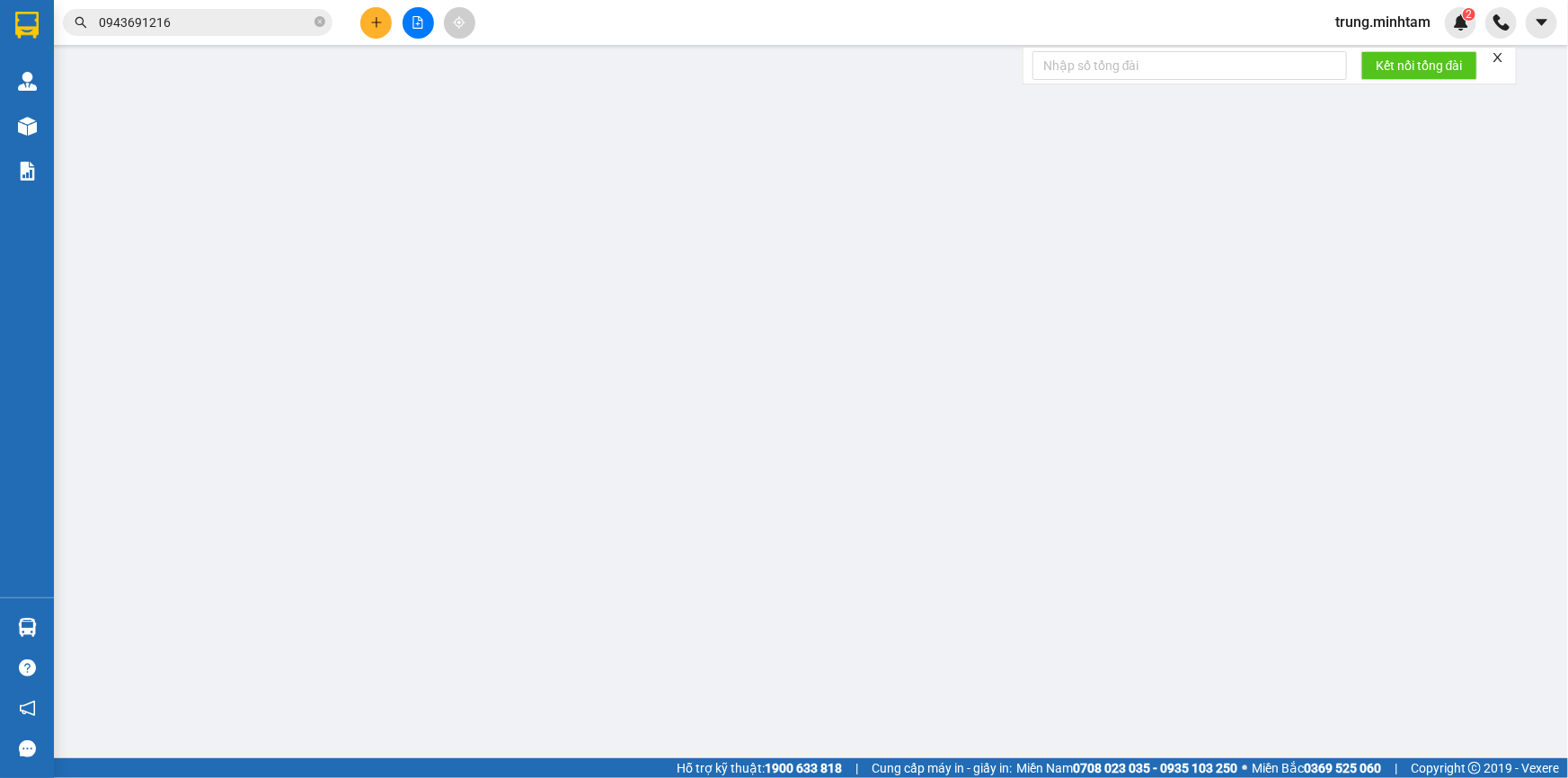
type input "0938825639"
type input "TÙNG"
type input "0798093839"
type input "KHÔI"
type input "230.000"
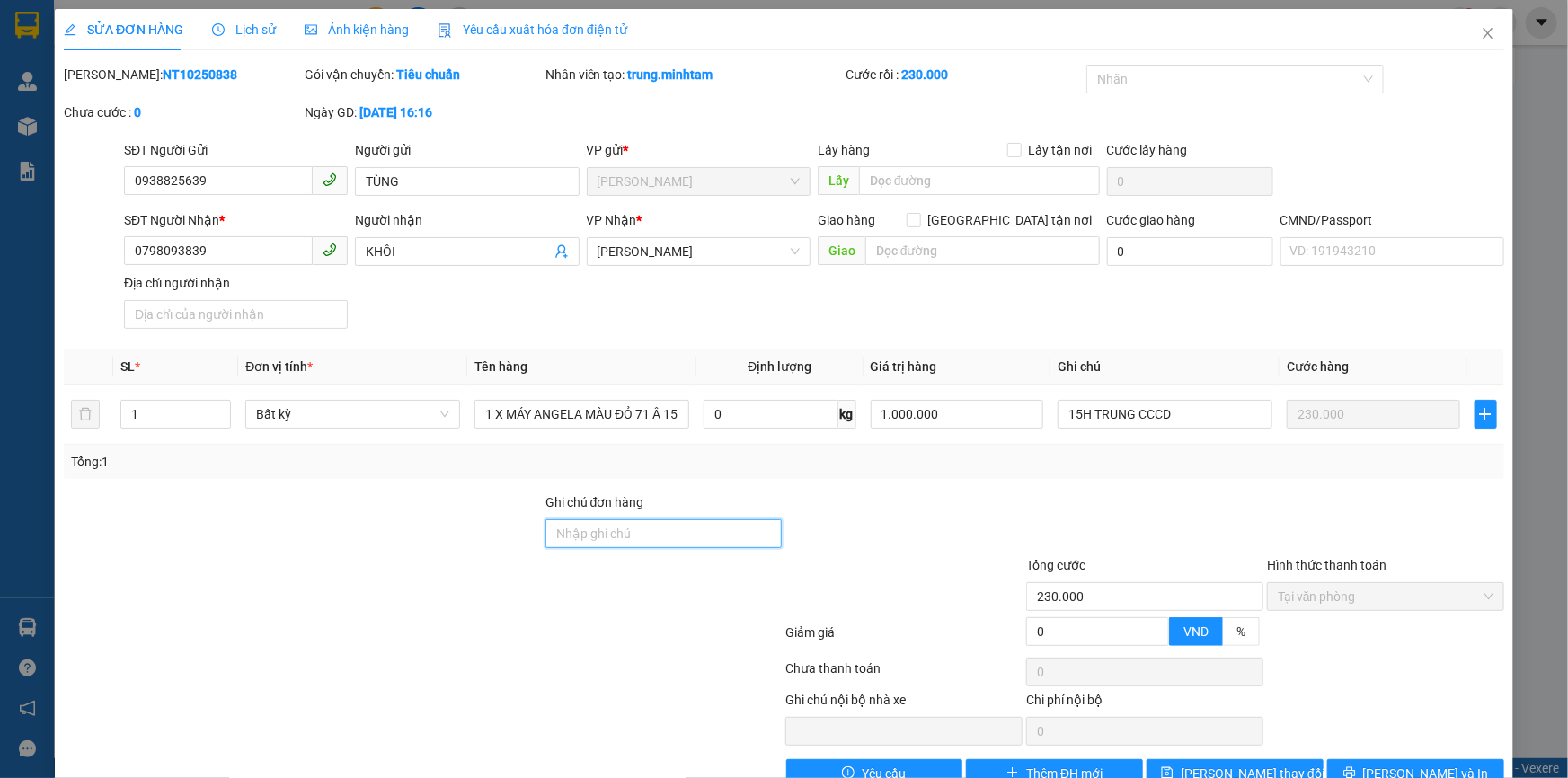
click at [701, 532] on input "Ghi chú đơn hàng" at bounding box center [663, 534] width 237 height 29
type input "XE KHÔNG BỌC"
click at [1271, 759] on button "[PERSON_NAME] đổi" at bounding box center [1235, 773] width 177 height 29
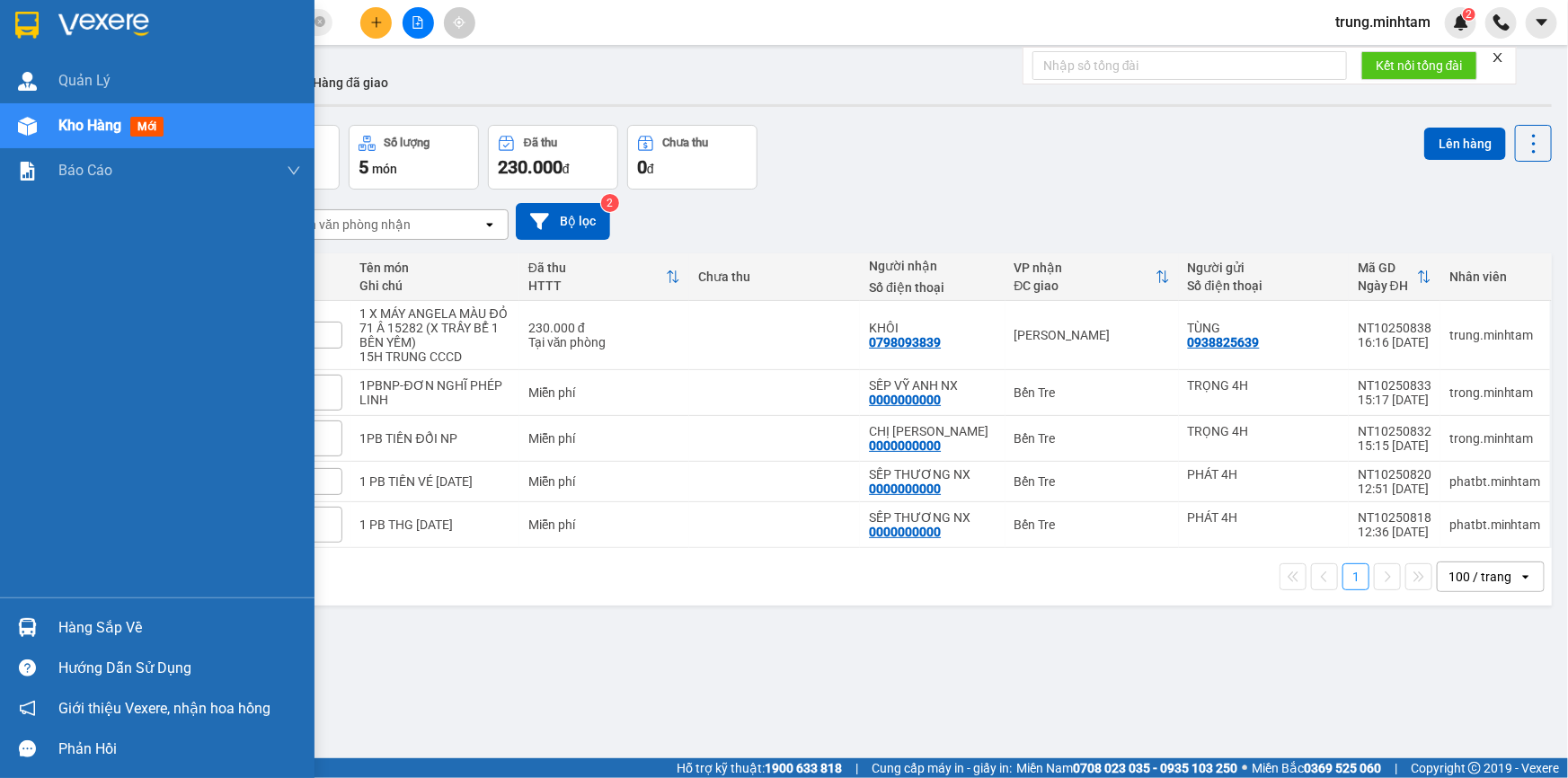
click at [98, 620] on div "Hàng sắp về" at bounding box center [179, 628] width 242 height 27
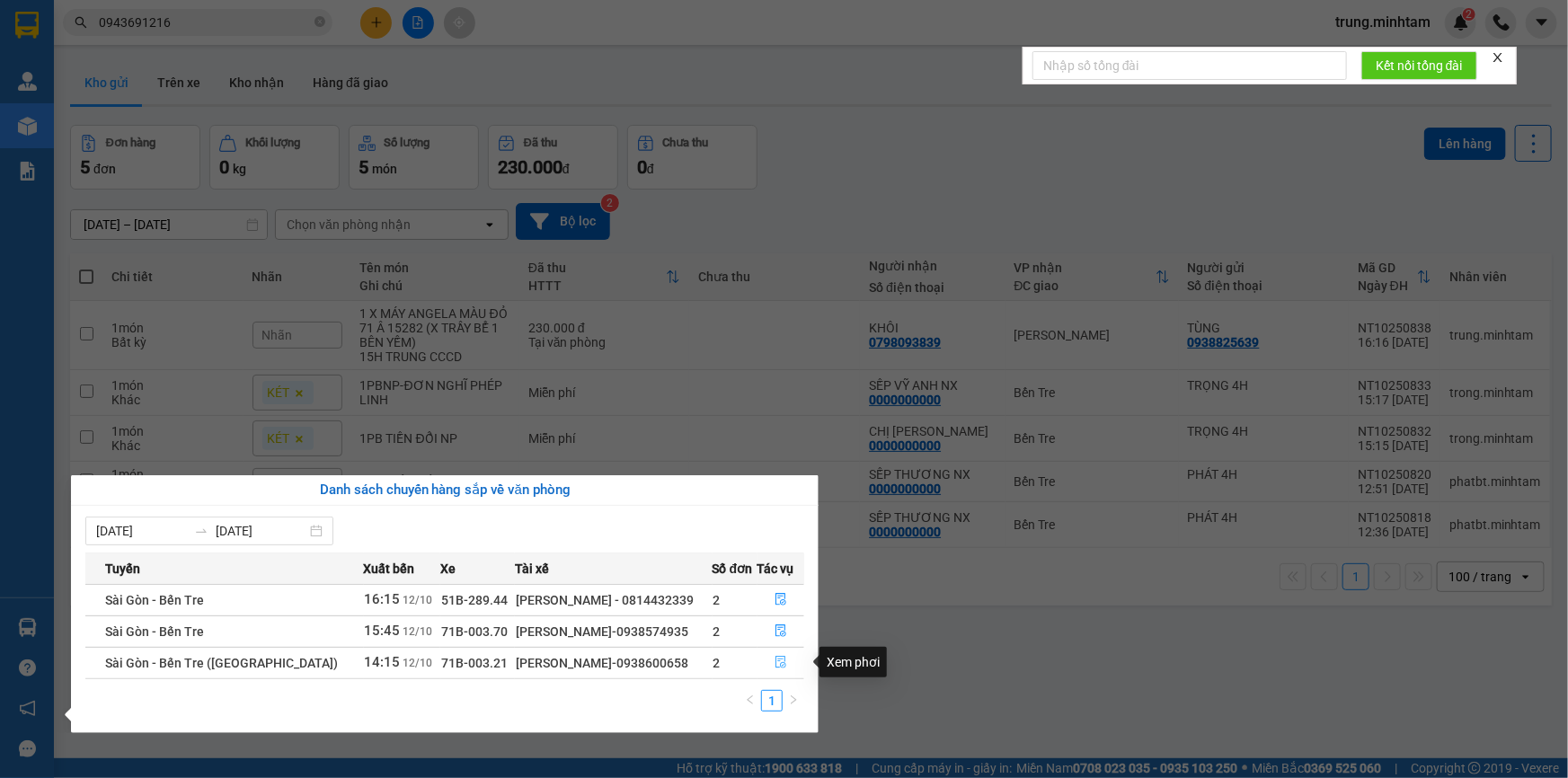
click at [776, 665] on icon "file-done" at bounding box center [780, 662] width 12 height 12
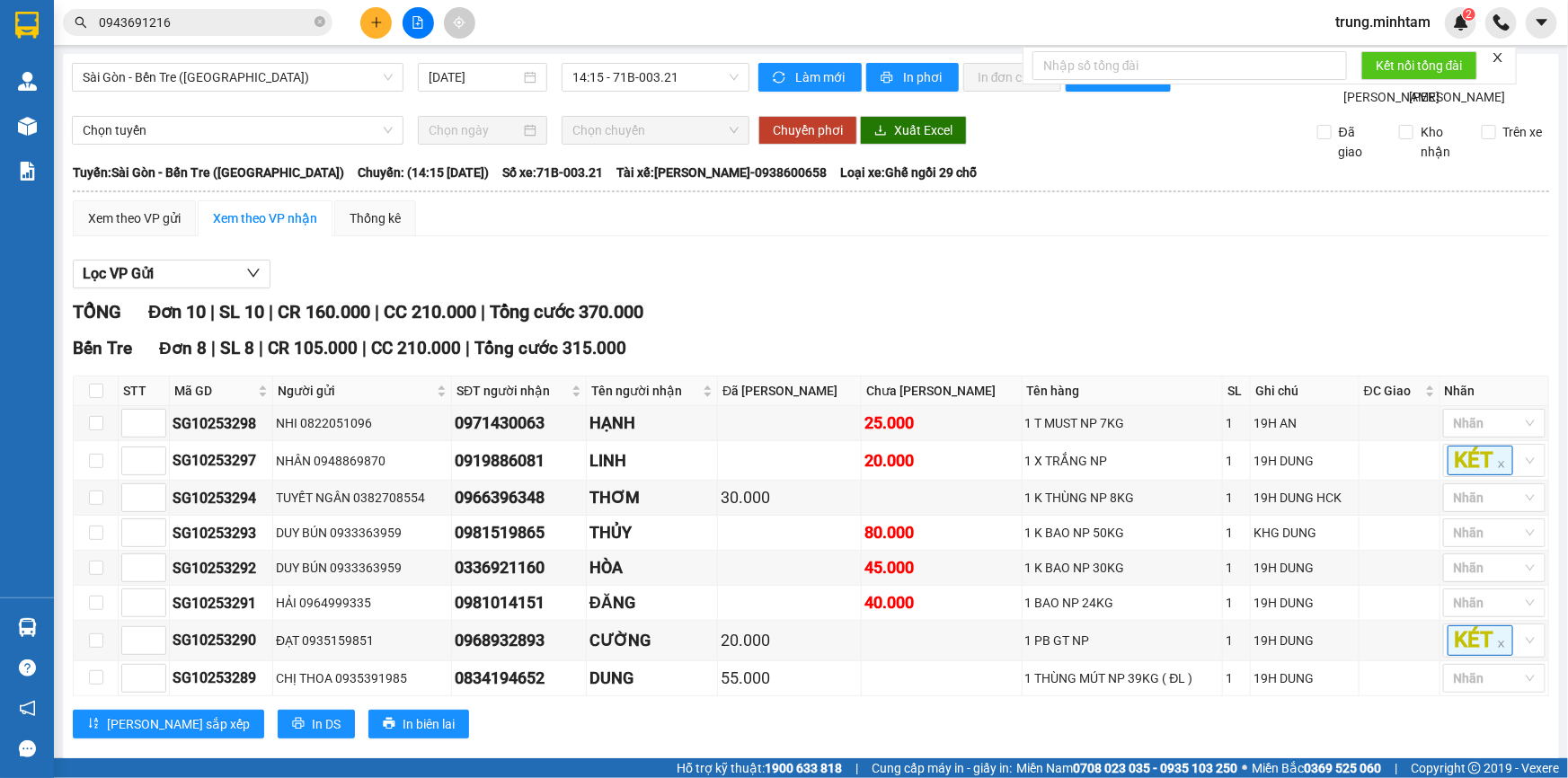
checkbox input "true"
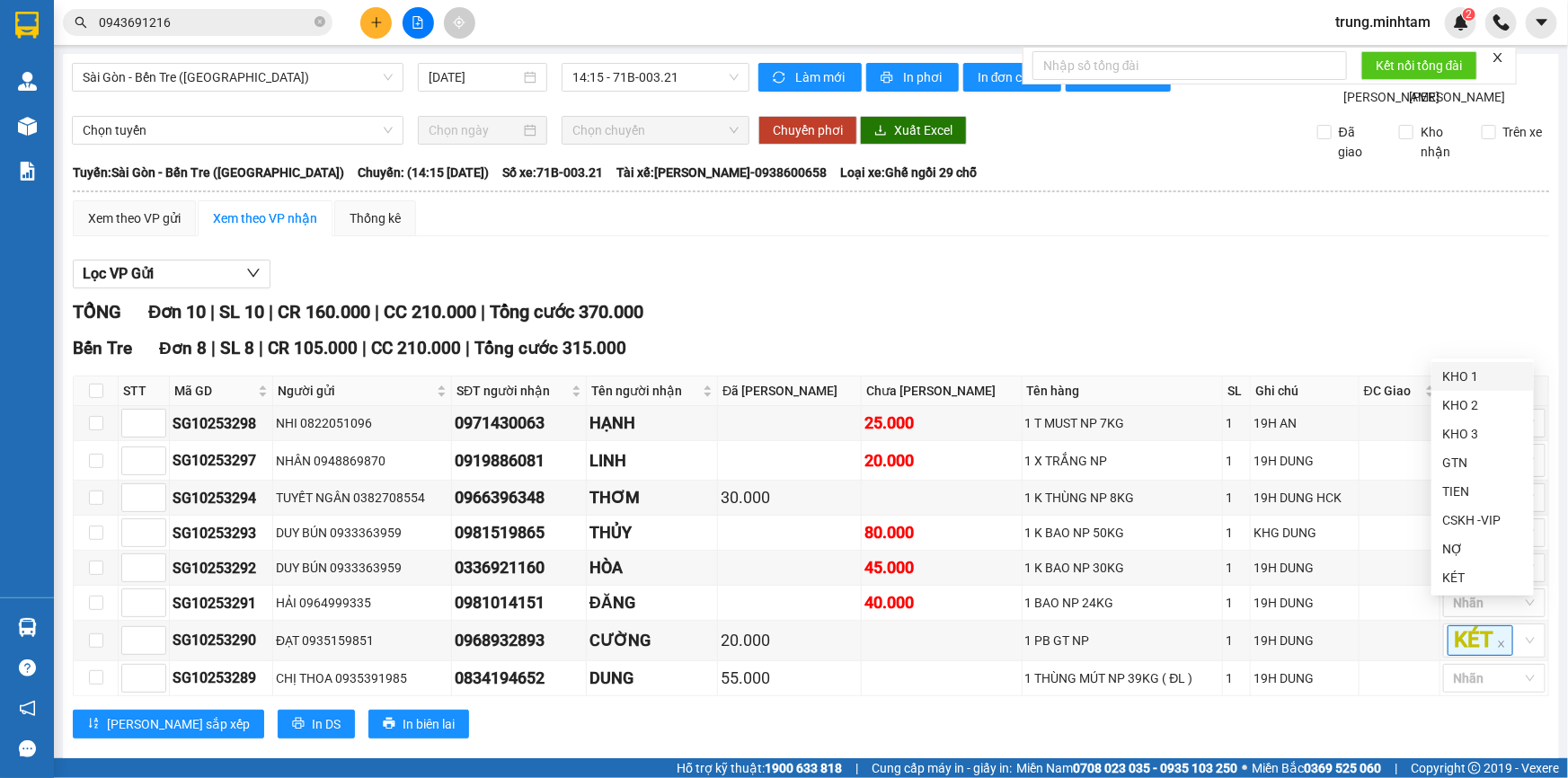
click at [1448, 377] on div "KHO 1" at bounding box center [1482, 377] width 81 height 20
click at [1386, 710] on div "[PERSON_NAME] sắp xếp In DS In biên lai" at bounding box center [810, 725] width 1476 height 29
drag, startPoint x: 1458, startPoint y: 415, endPoint x: 1445, endPoint y: 415, distance: 13.0
click at [1458, 415] on div "KHO 1" at bounding box center [1482, 411] width 81 height 20
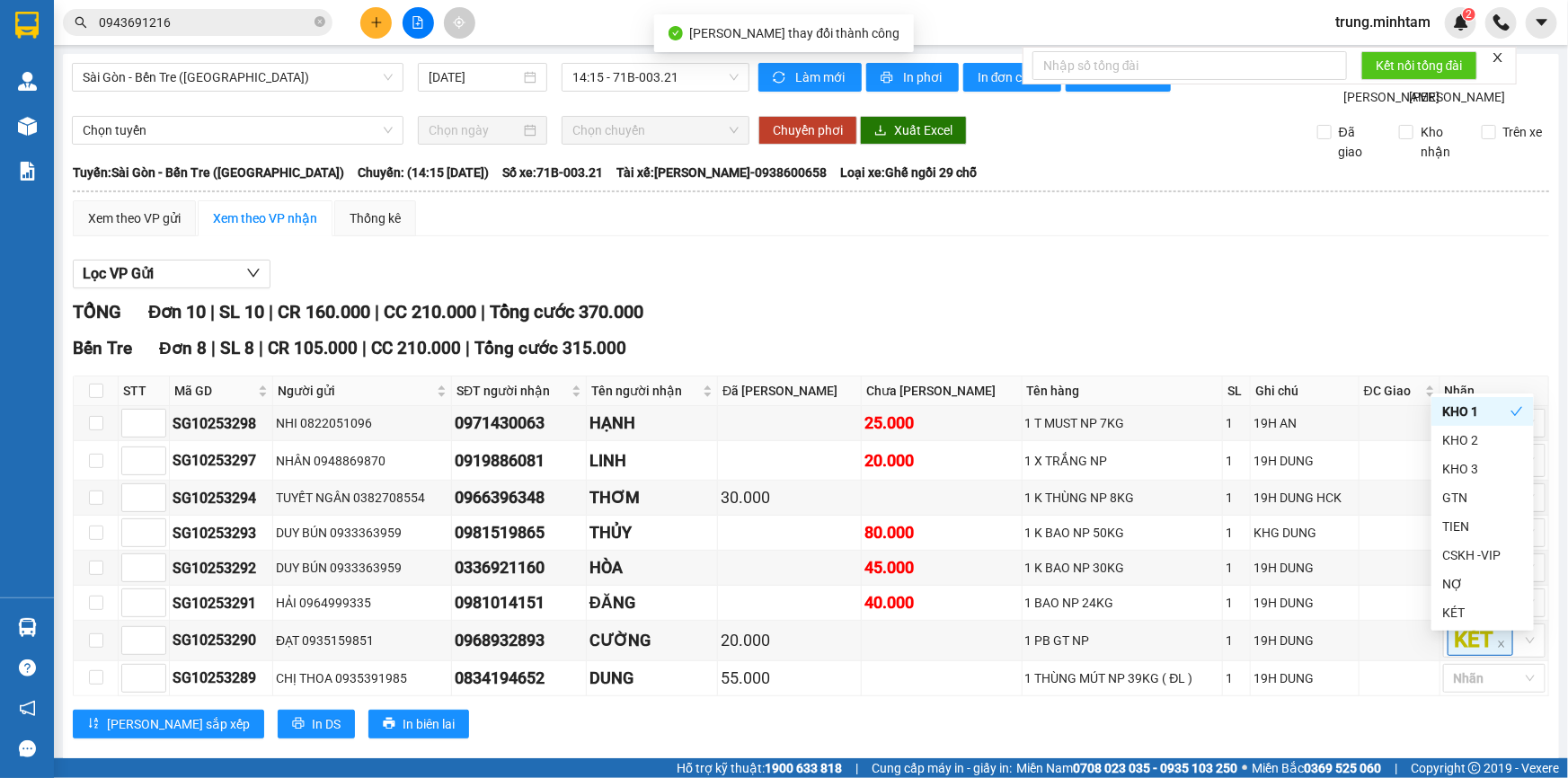
click at [1384, 710] on div "[PERSON_NAME] sắp xếp In DS In biên lai" at bounding box center [810, 725] width 1476 height 29
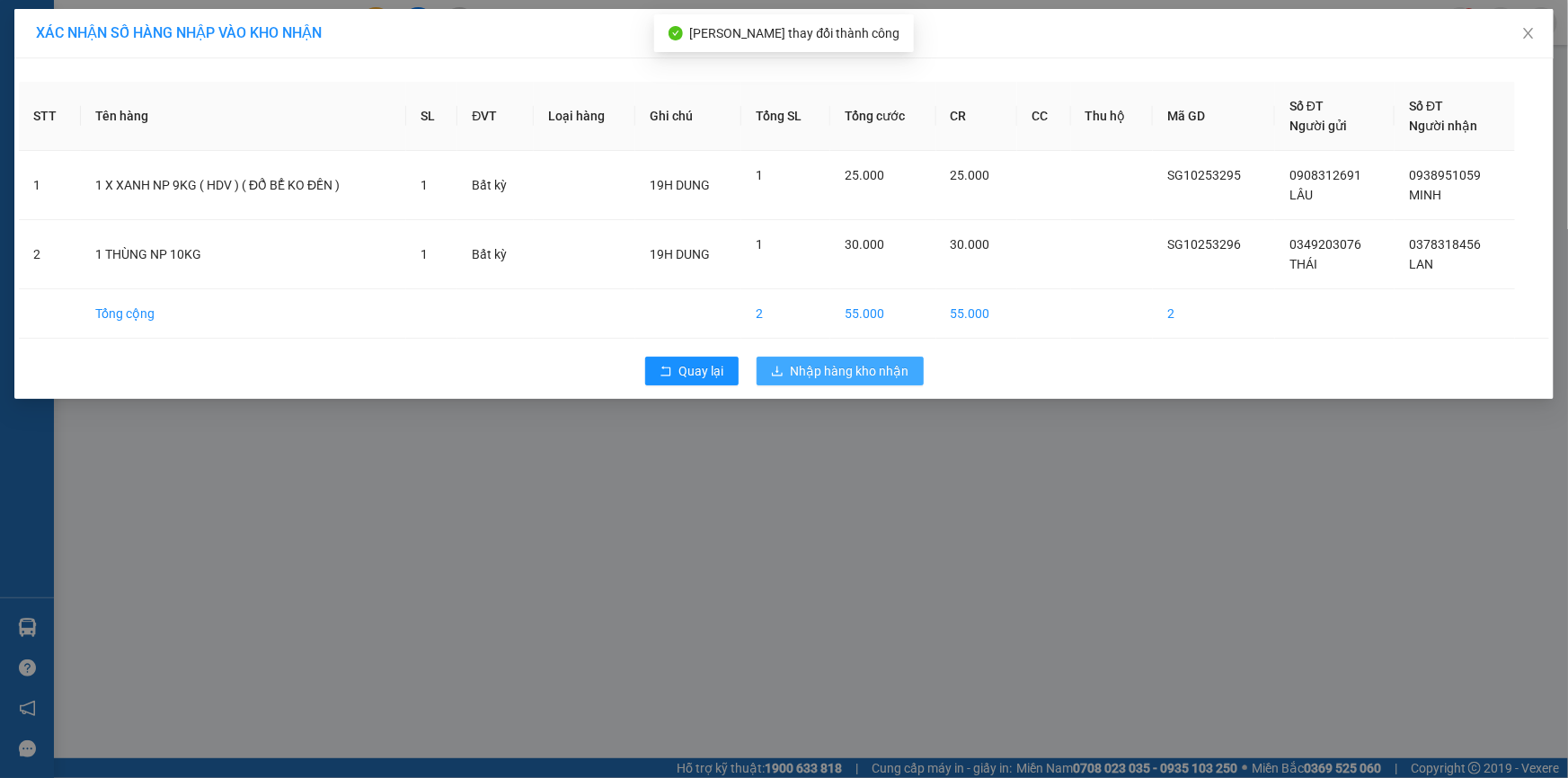
click at [845, 370] on span "Nhập hàng kho nhận" at bounding box center [849, 371] width 118 height 20
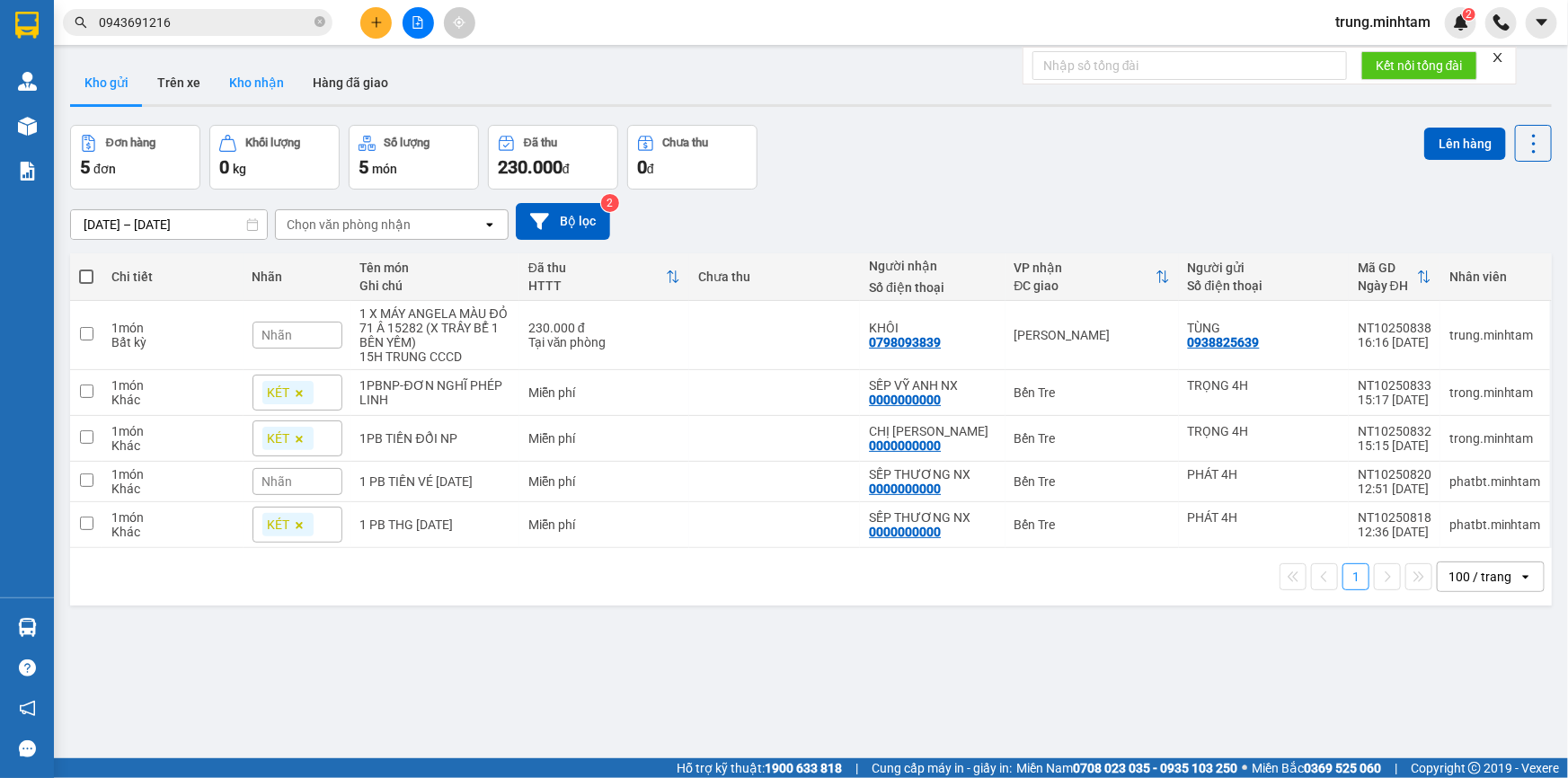
click at [258, 84] on button "Kho nhận" at bounding box center [256, 82] width 84 height 43
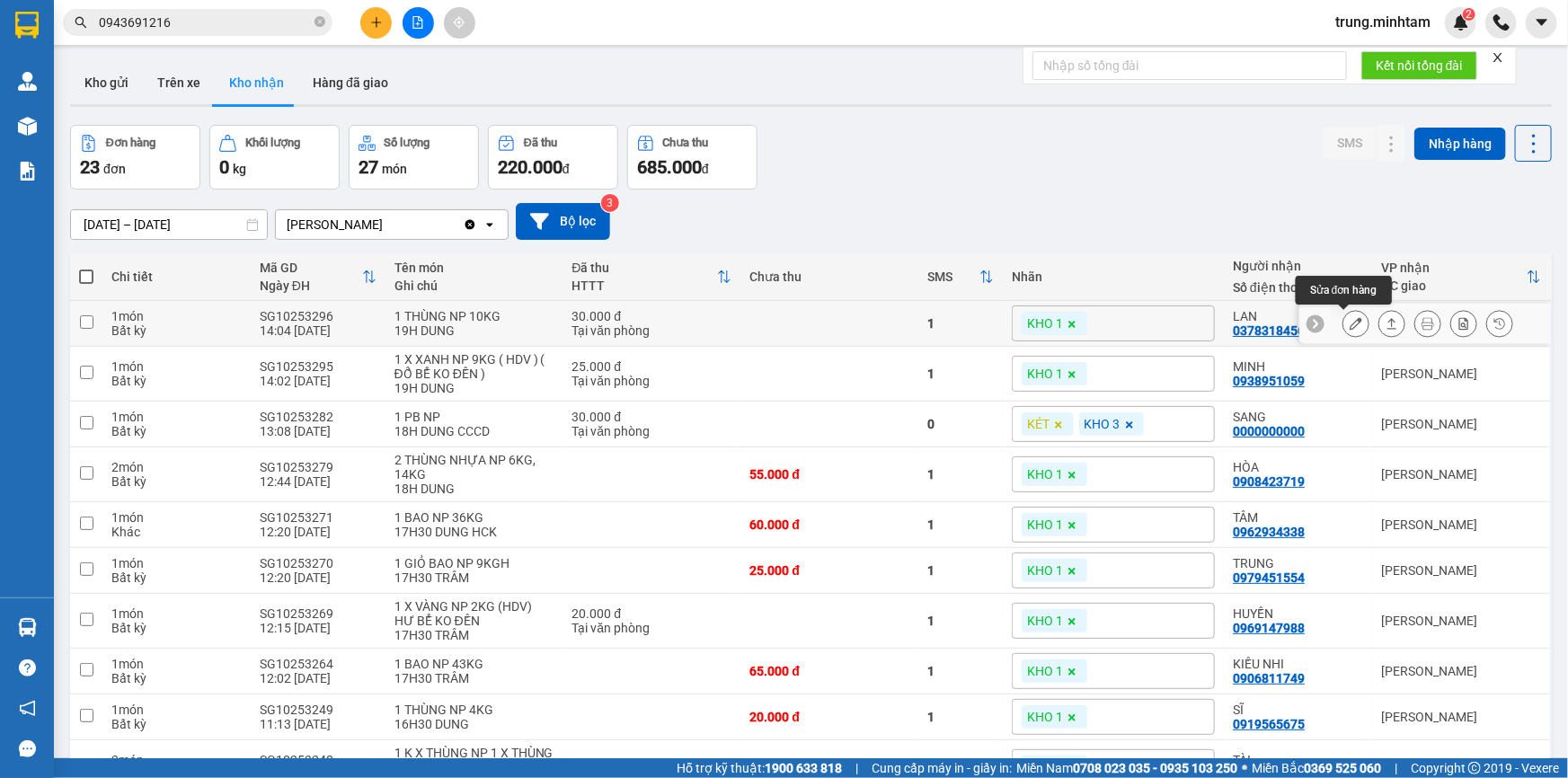
click at [1350, 322] on icon at bounding box center [1355, 323] width 12 height 12
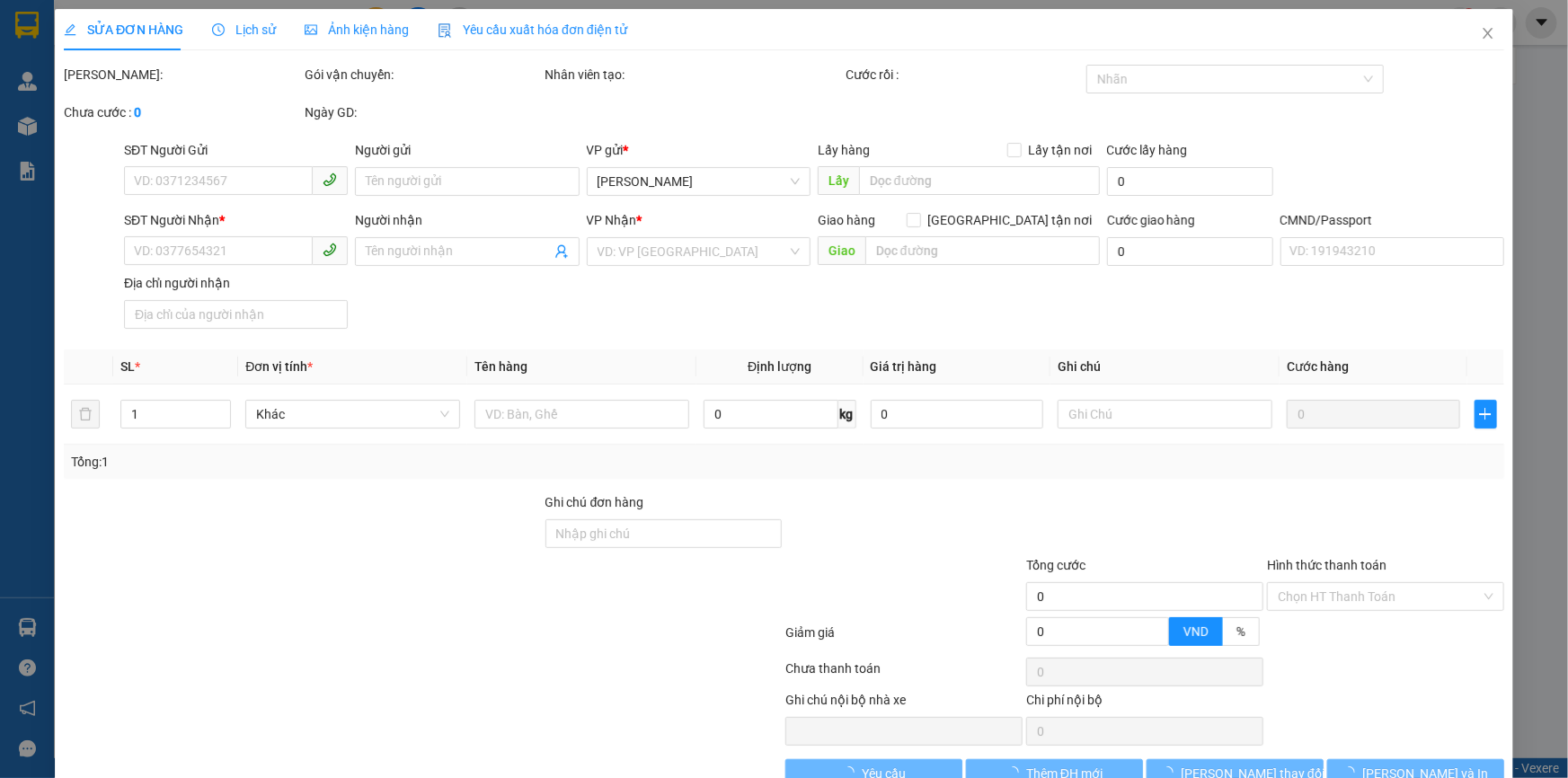
type input "0349203076"
type input "THÁI"
type input "0378318456"
type input "LAN"
type input "30.000"
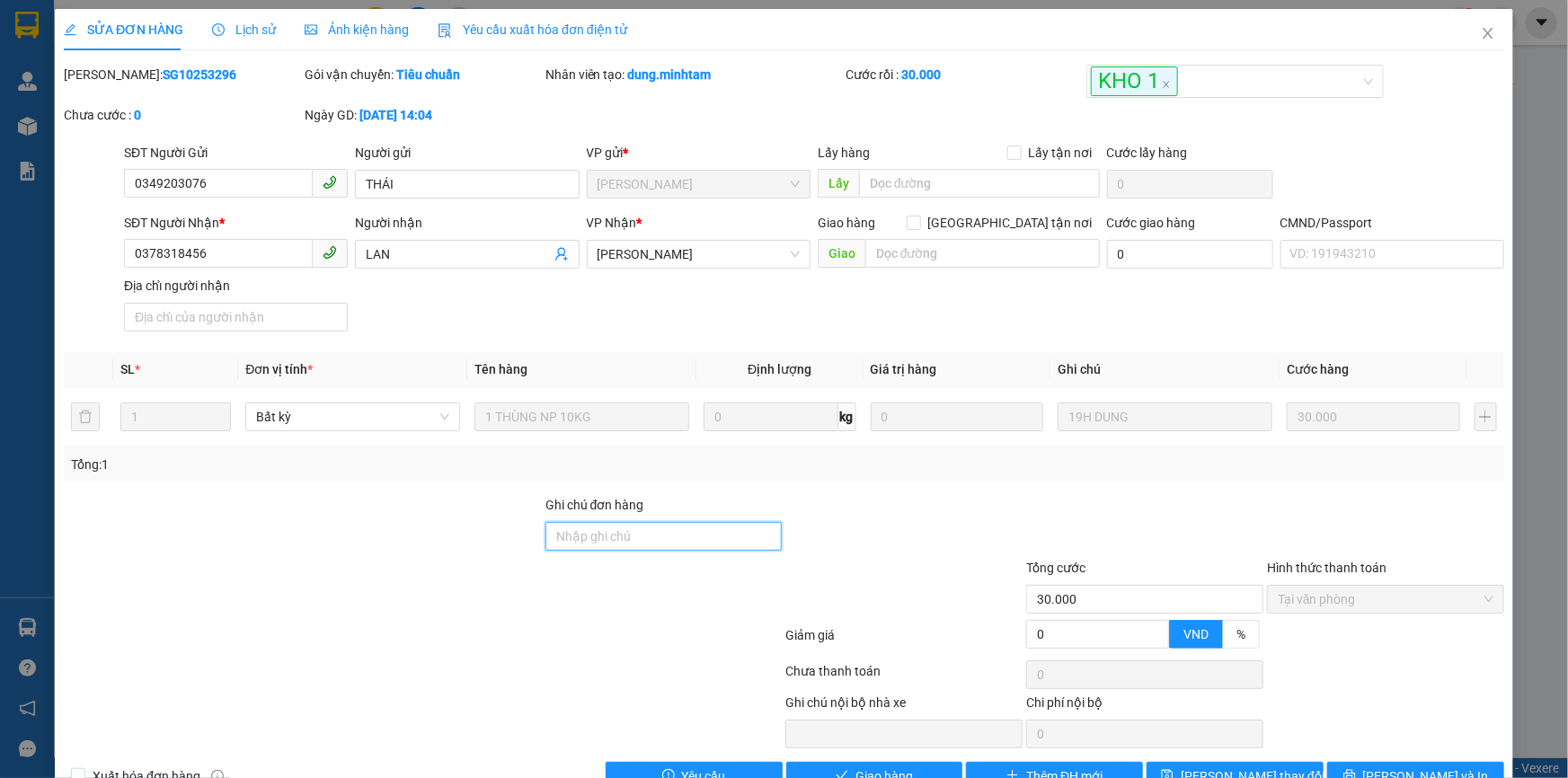
click at [641, 540] on input "Ghi chú đơn hàng" at bounding box center [663, 537] width 237 height 29
click at [1259, 767] on span "[PERSON_NAME] đổi" at bounding box center [1252, 776] width 144 height 20
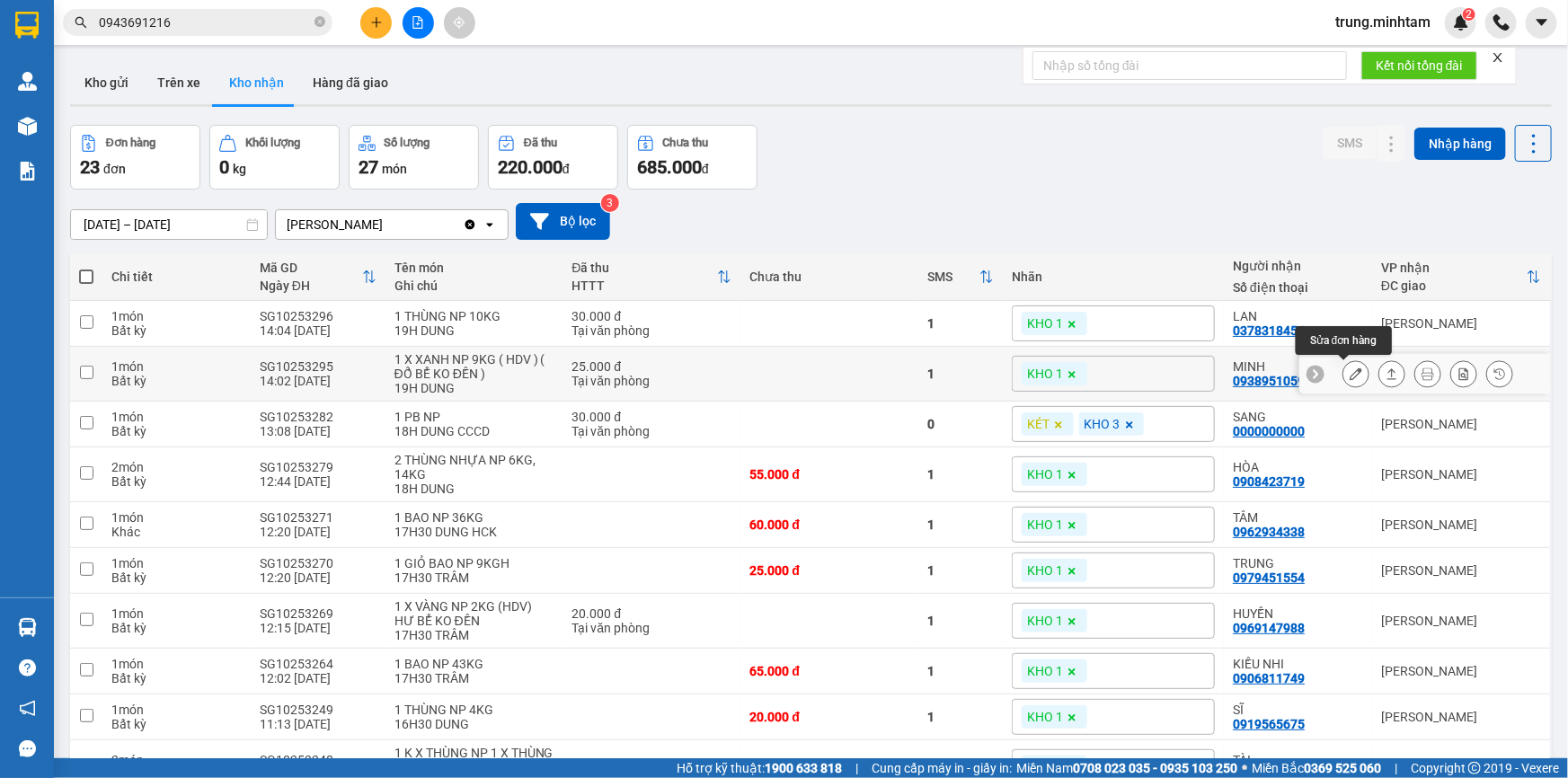
click at [1350, 369] on icon at bounding box center [1355, 374] width 12 height 12
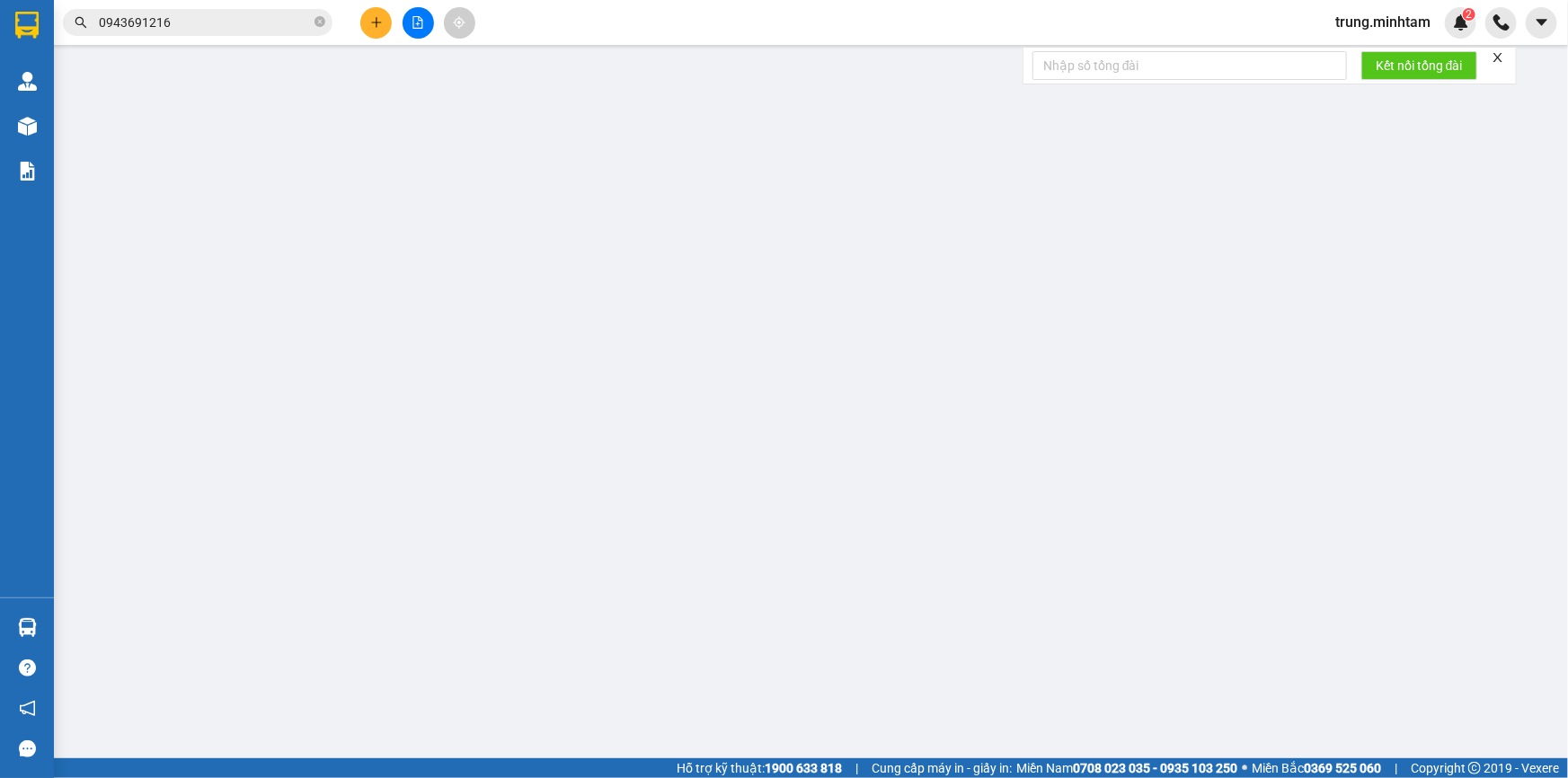
type input "0908312691"
type input "LÂU"
type input "0938951059"
type input "MINH"
type input "25.000"
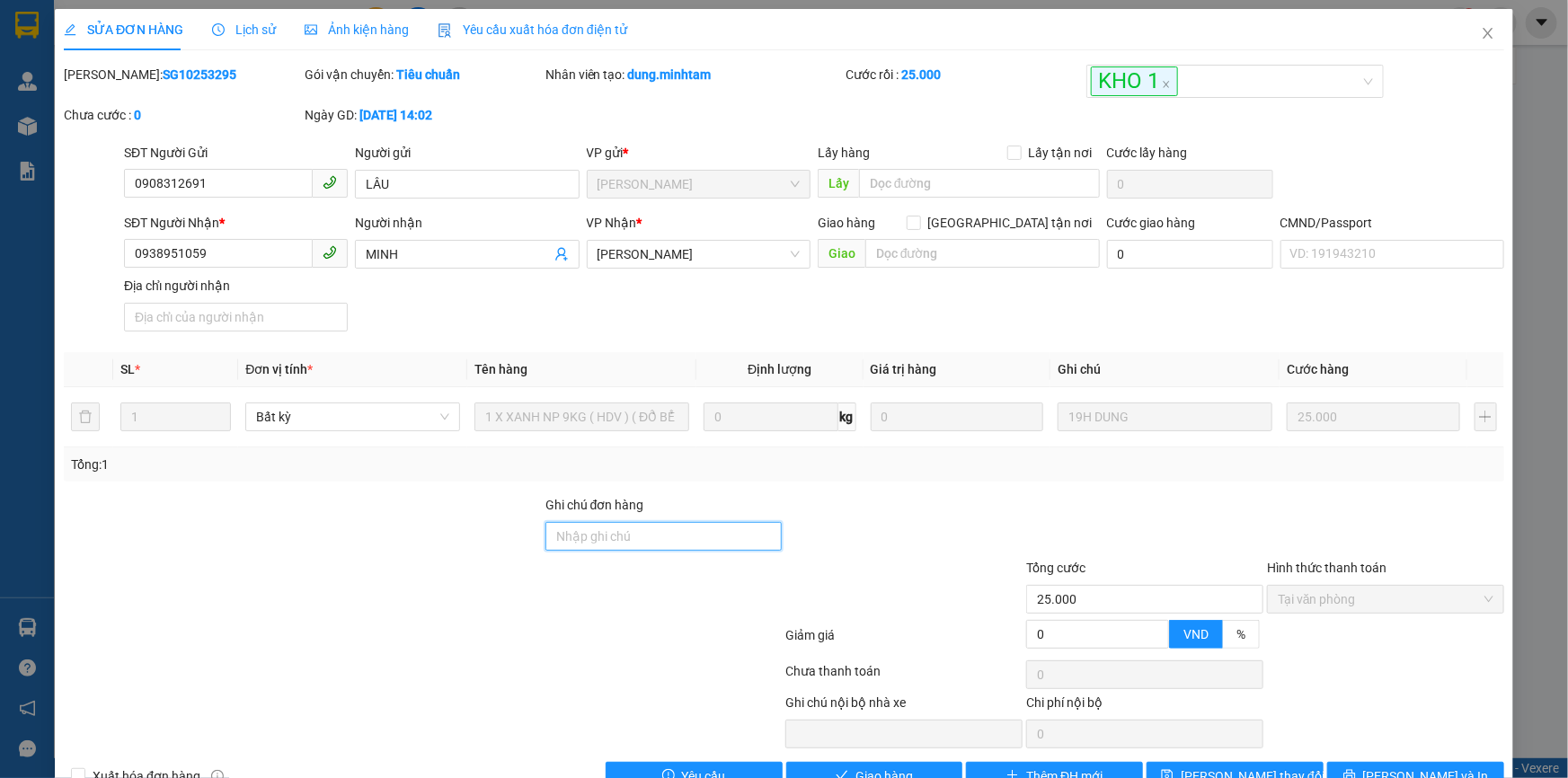
click at [629, 522] on input "Ghi chú đơn hàng" at bounding box center [663, 537] width 237 height 29
click at [1231, 767] on span "[PERSON_NAME] đổi" at bounding box center [1252, 776] width 144 height 20
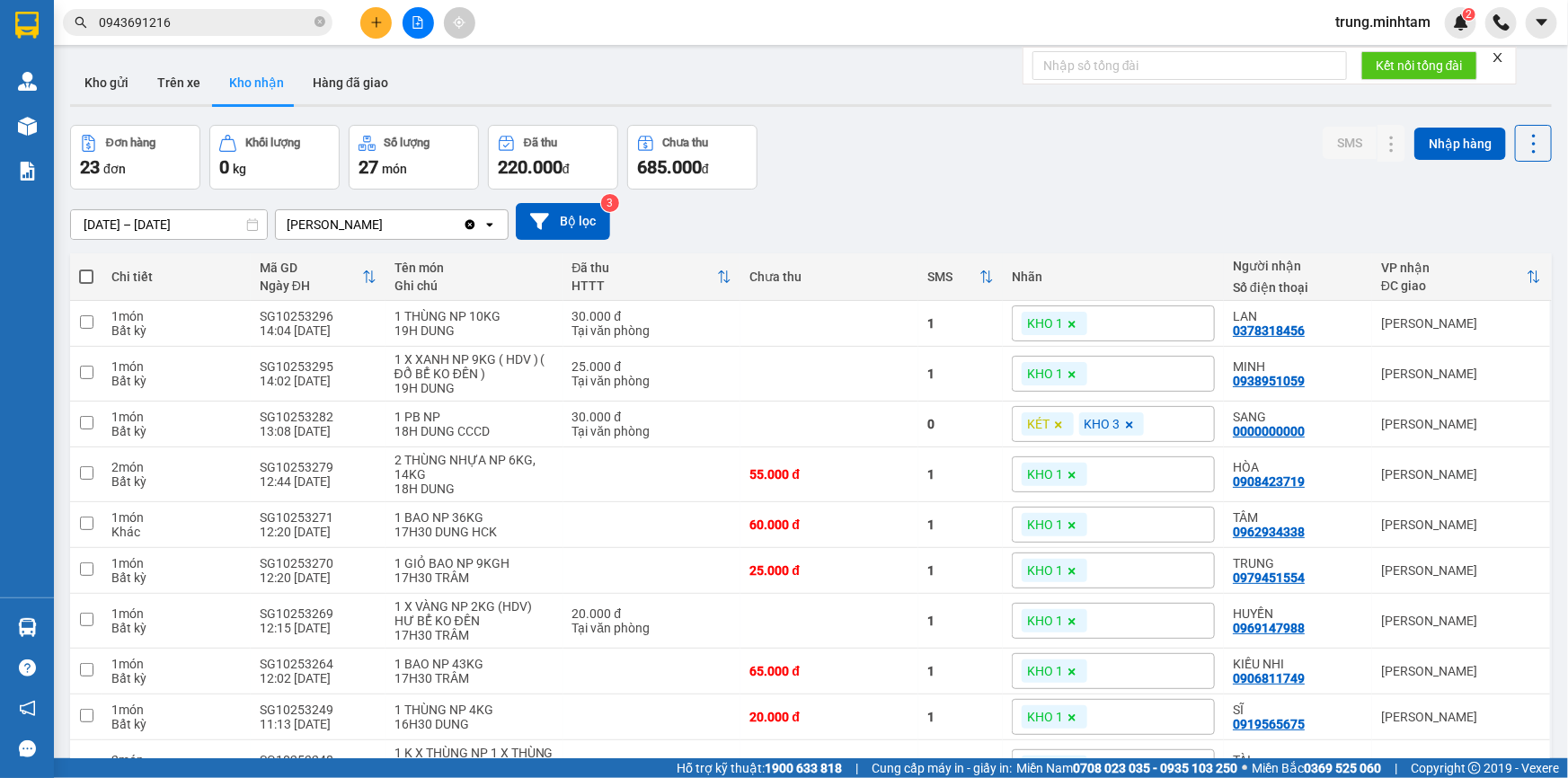
click at [255, 24] on input "0943691216" at bounding box center [205, 22] width 212 height 20
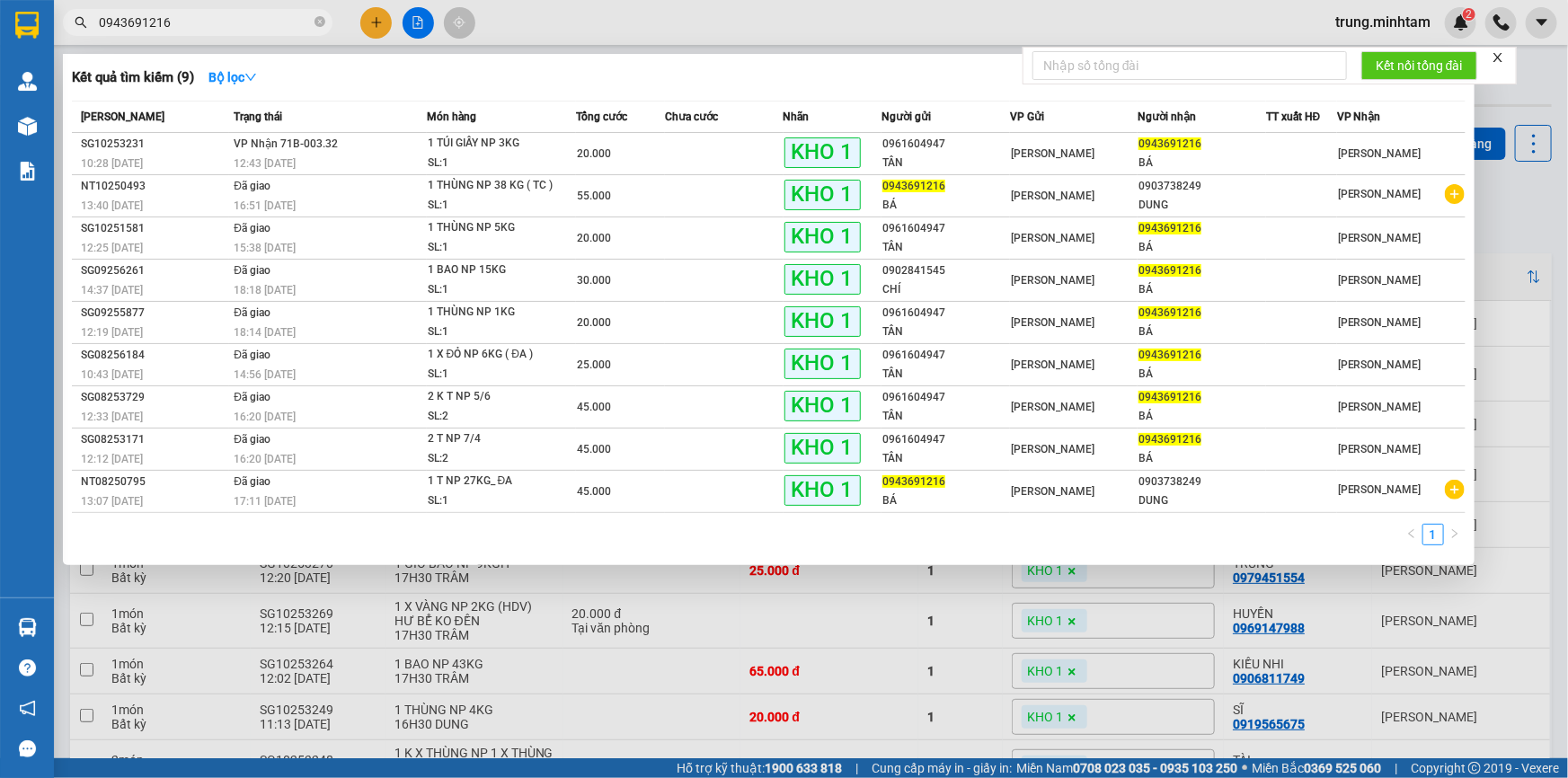
click at [255, 24] on input "0943691216" at bounding box center [205, 22] width 212 height 20
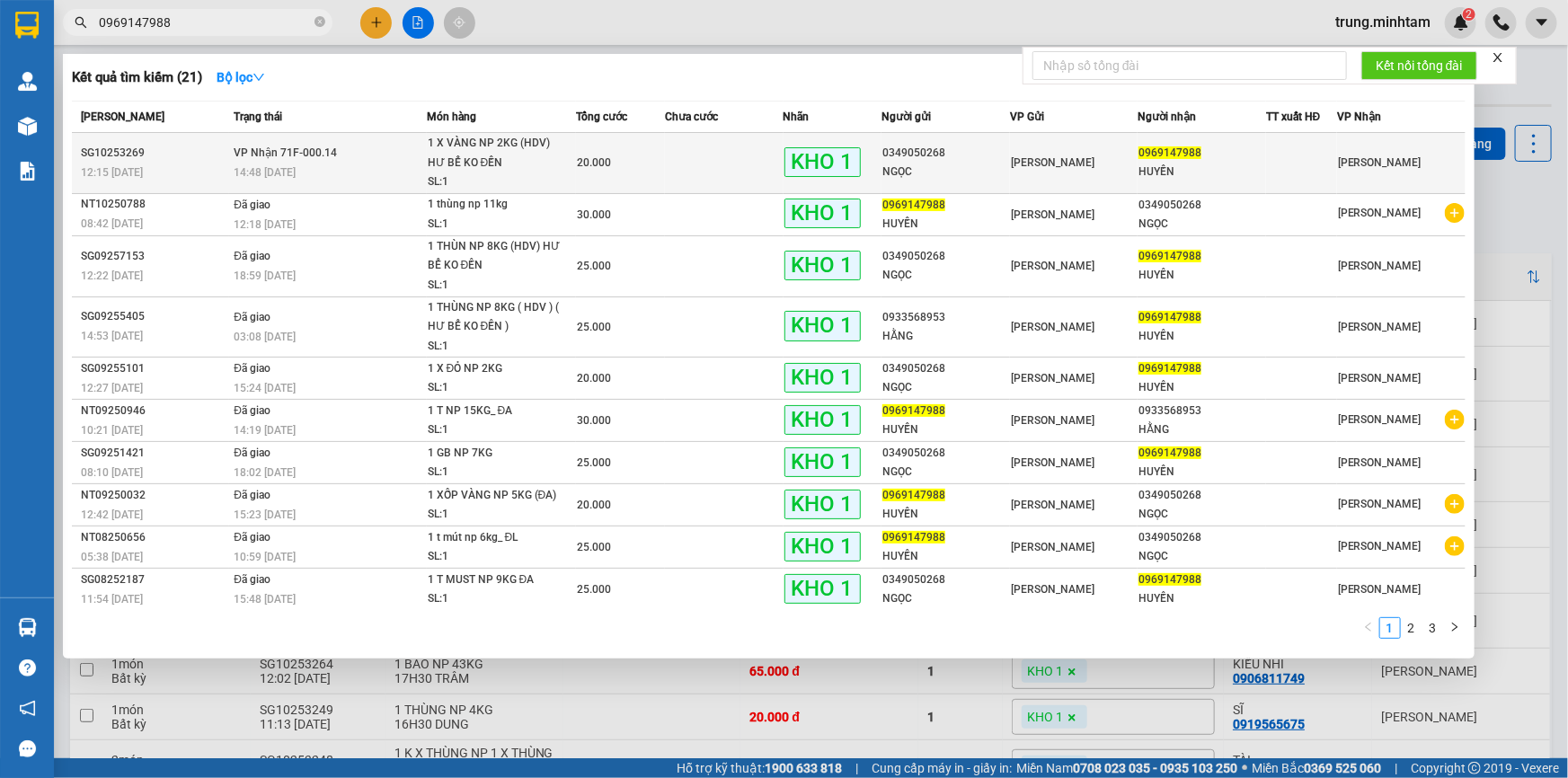
type input "0969147988"
click at [642, 166] on div "20.000" at bounding box center [620, 162] width 87 height 20
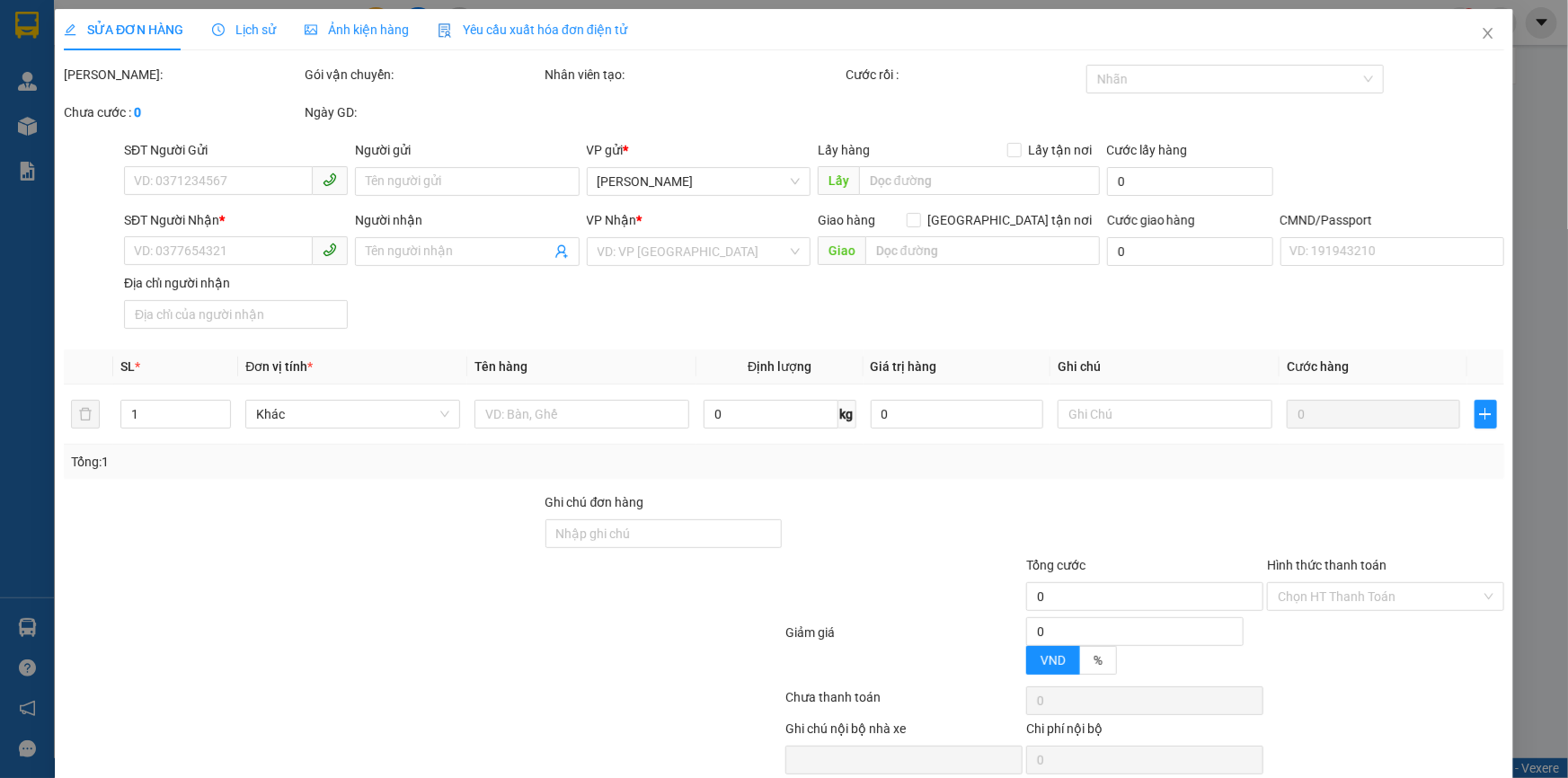
type input "0349050268"
type input "NGỌC"
type input "0969147988"
type input "HUYỀN"
type input "KBM"
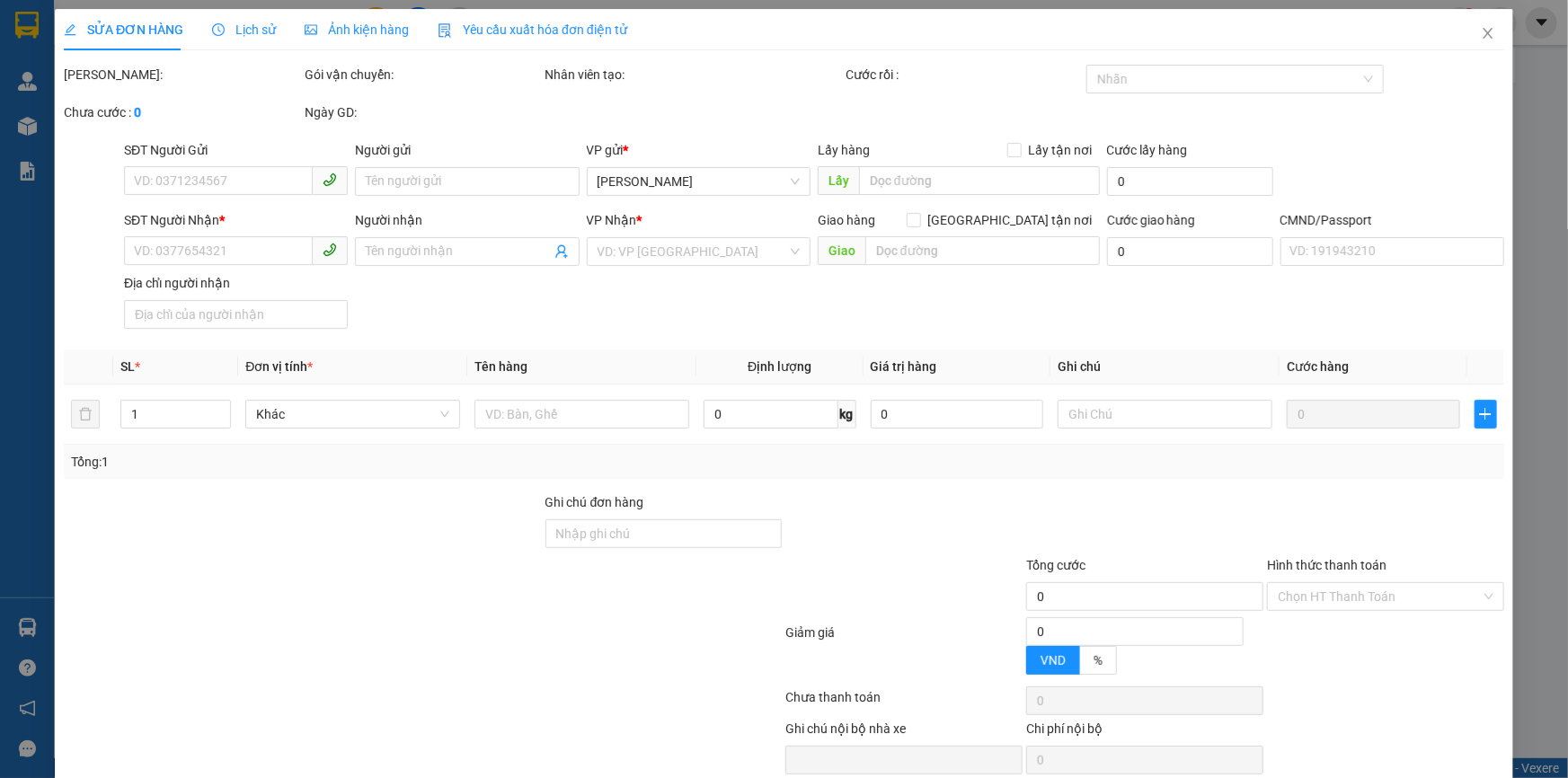
type input "20.000"
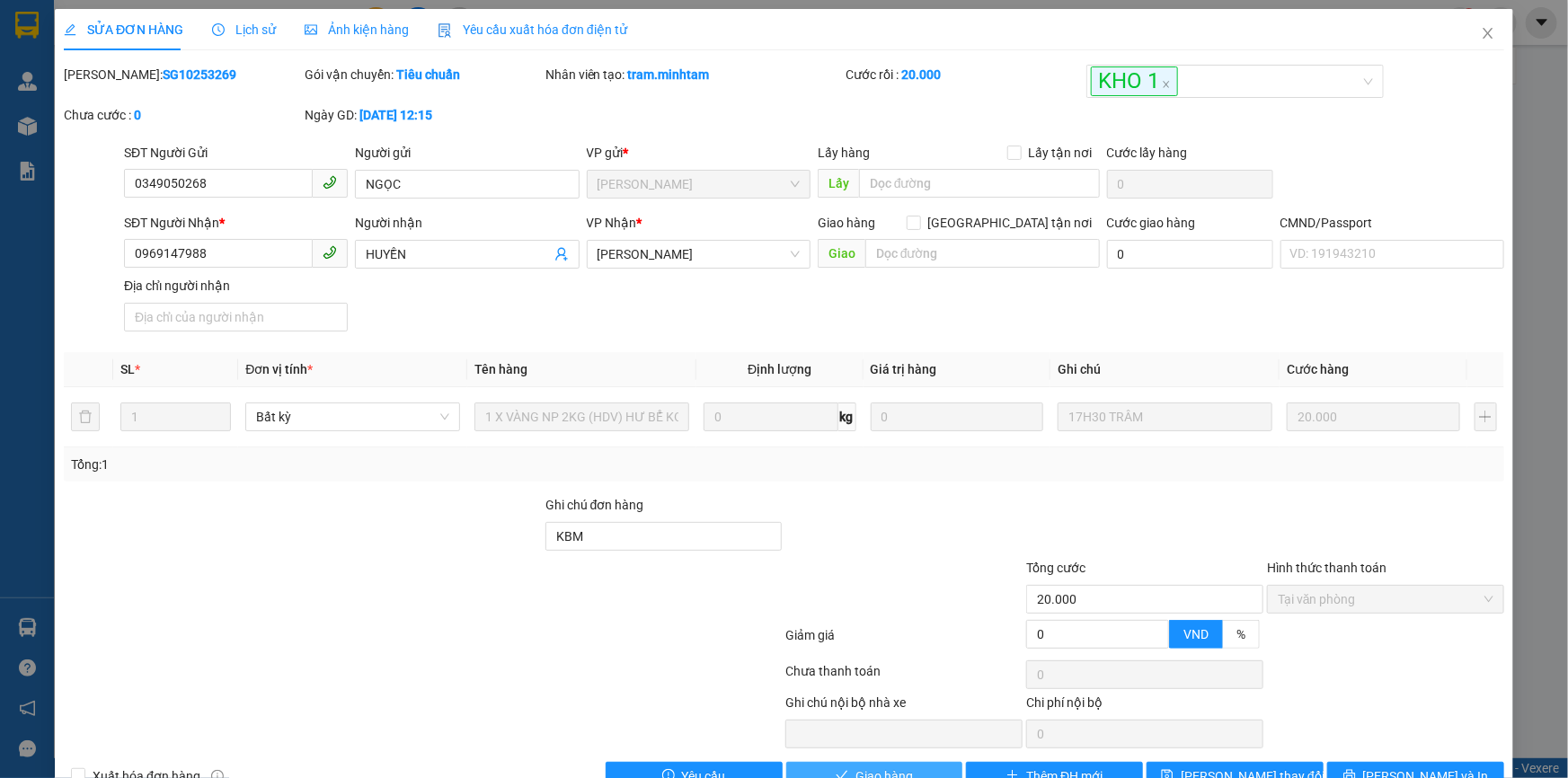
click at [886, 767] on span "Giao hàng" at bounding box center [884, 776] width 57 height 20
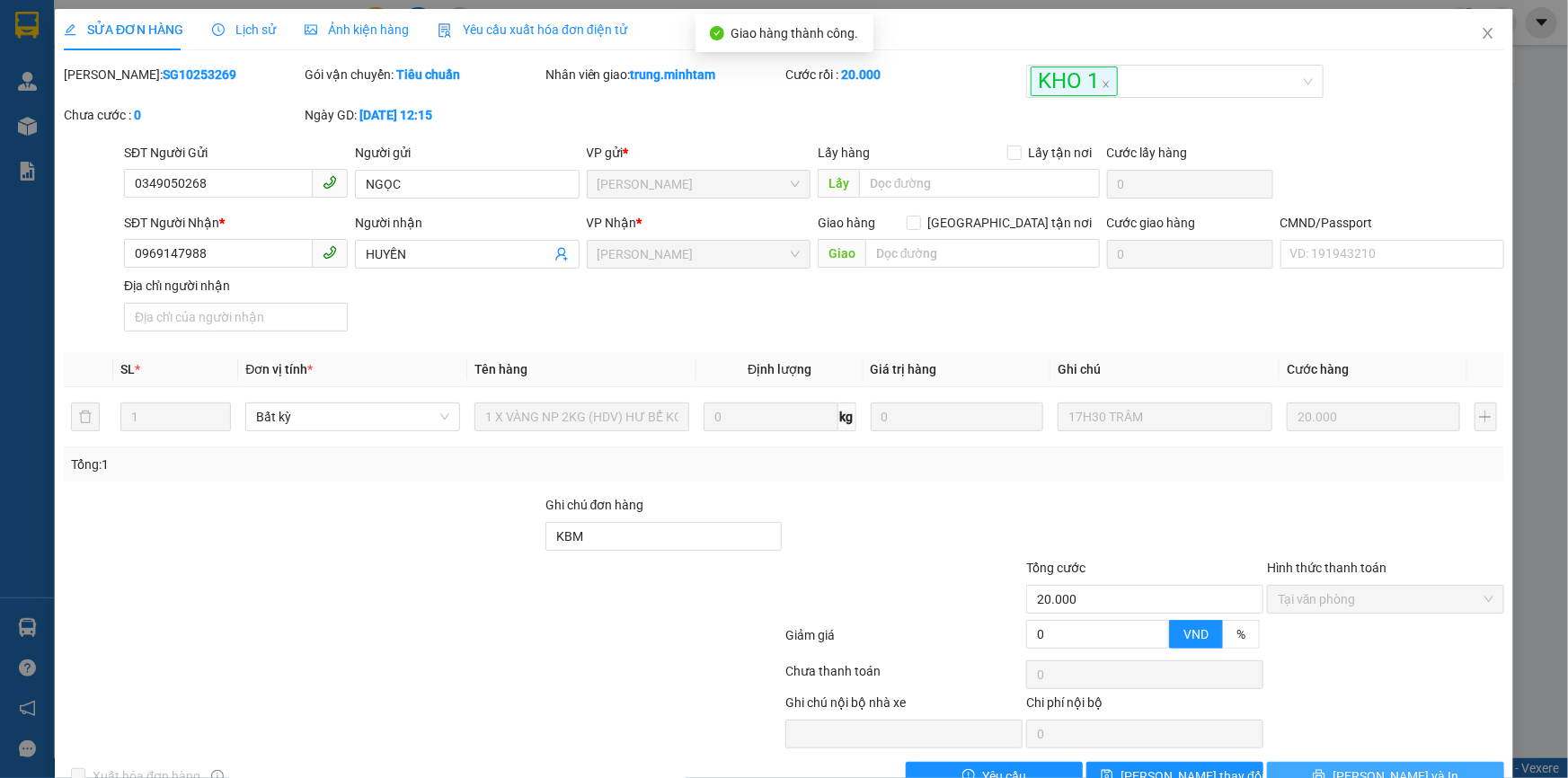
drag, startPoint x: 1366, startPoint y: 750, endPoint x: 1410, endPoint y: 731, distance: 47.9
click at [1410, 762] on button "[PERSON_NAME] và In" at bounding box center [1385, 776] width 237 height 29
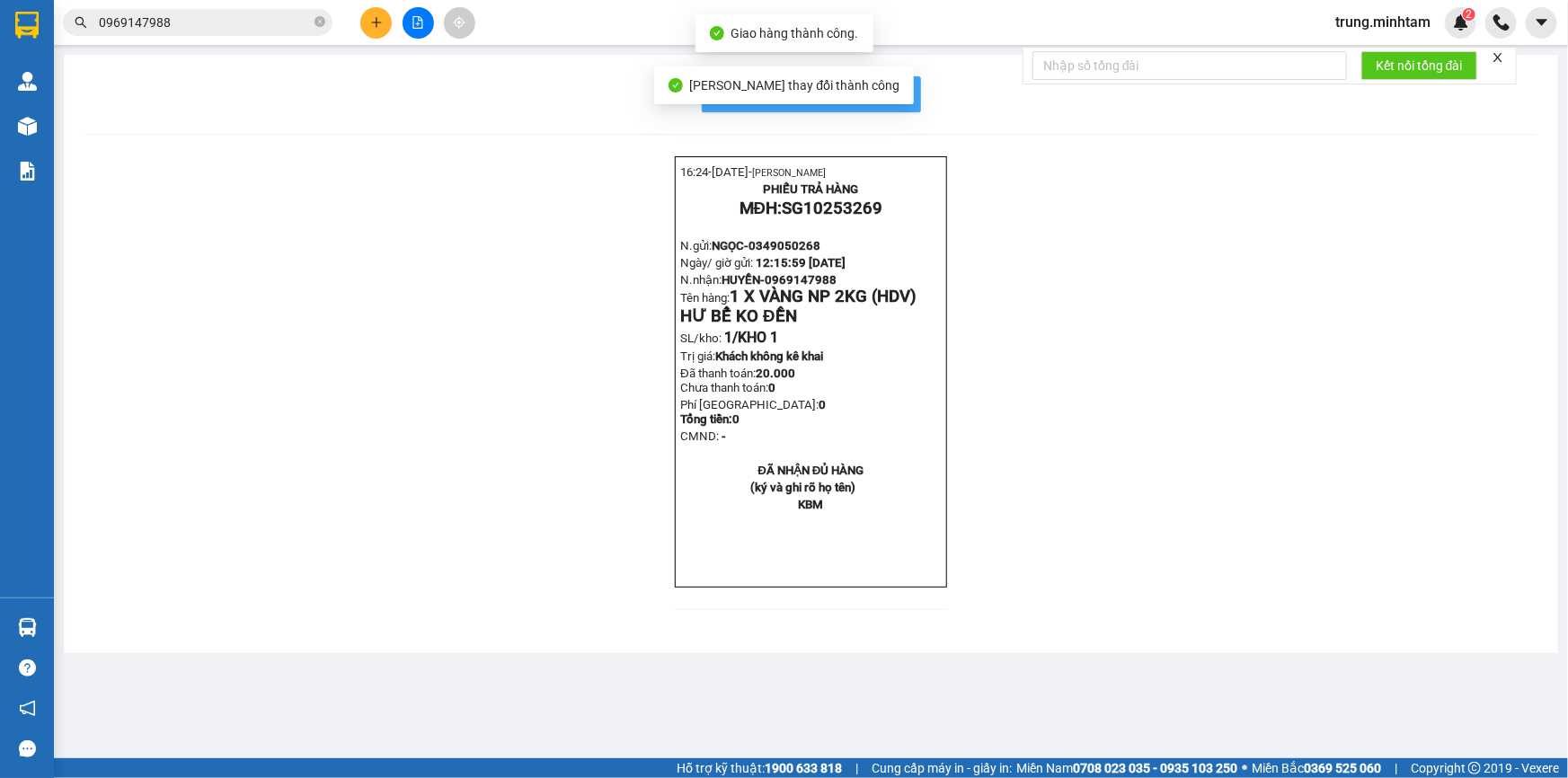
click at [893, 94] on span "In mẫu biên lai tự cấu hình" at bounding box center [822, 94] width 169 height 23
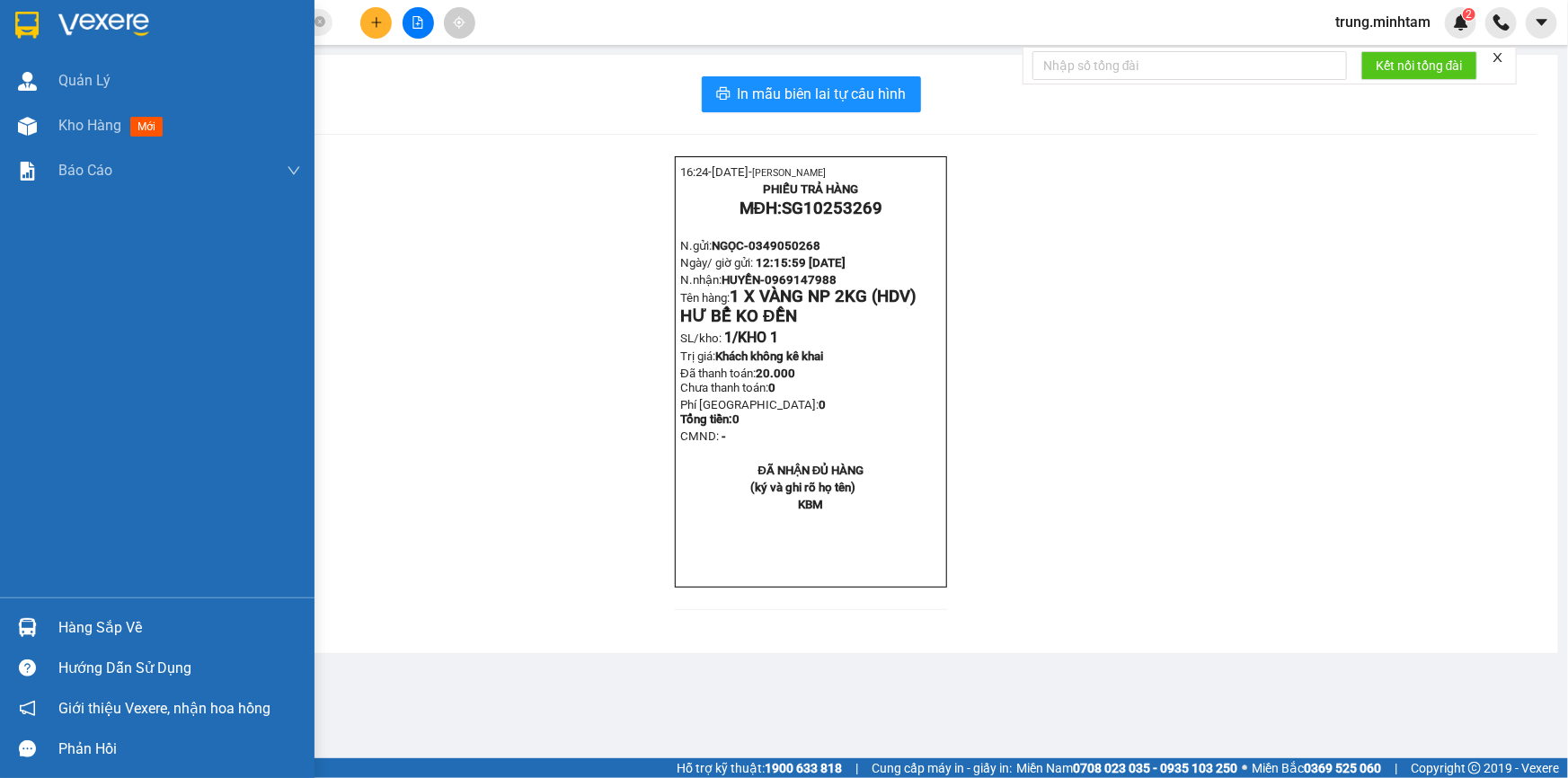
click at [83, 641] on div "Hàng sắp về" at bounding box center [179, 628] width 242 height 27
click at [77, 127] on span "Kho hàng" at bounding box center [90, 126] width 63 height 17
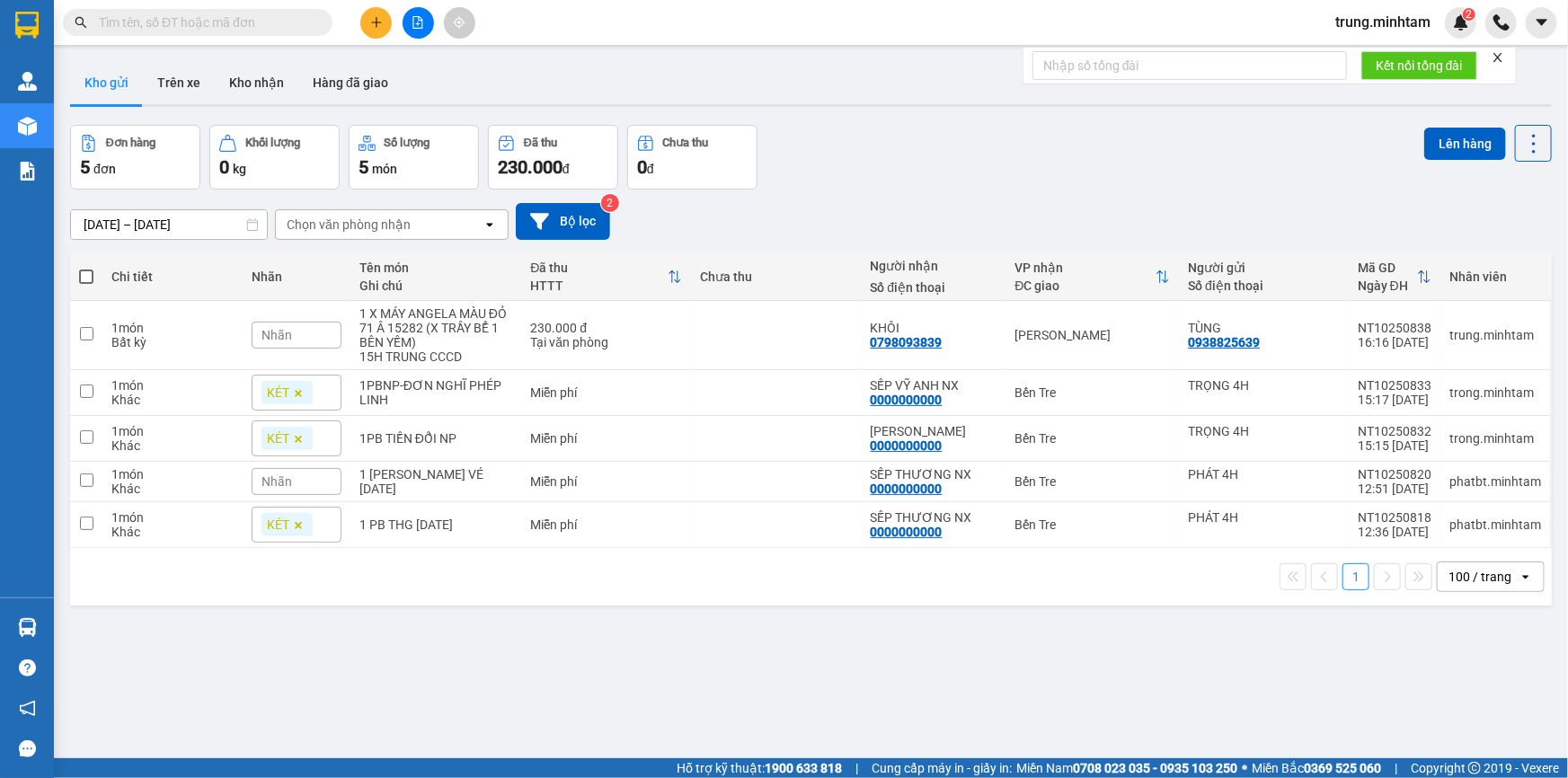
click at [219, 26] on input "text" at bounding box center [205, 22] width 212 height 20
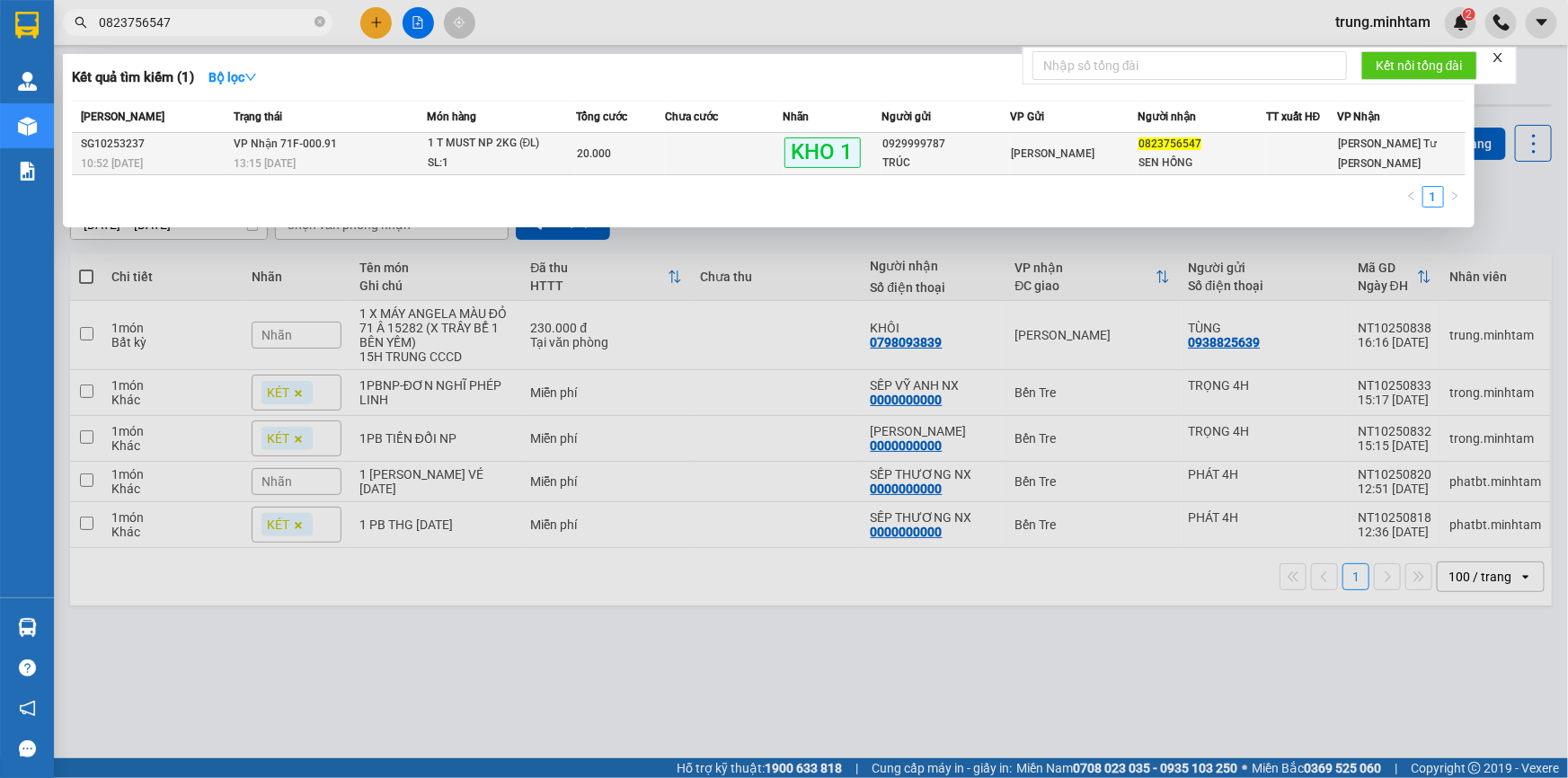
type input "0823756547"
click at [729, 137] on td at bounding box center [723, 154] width 118 height 42
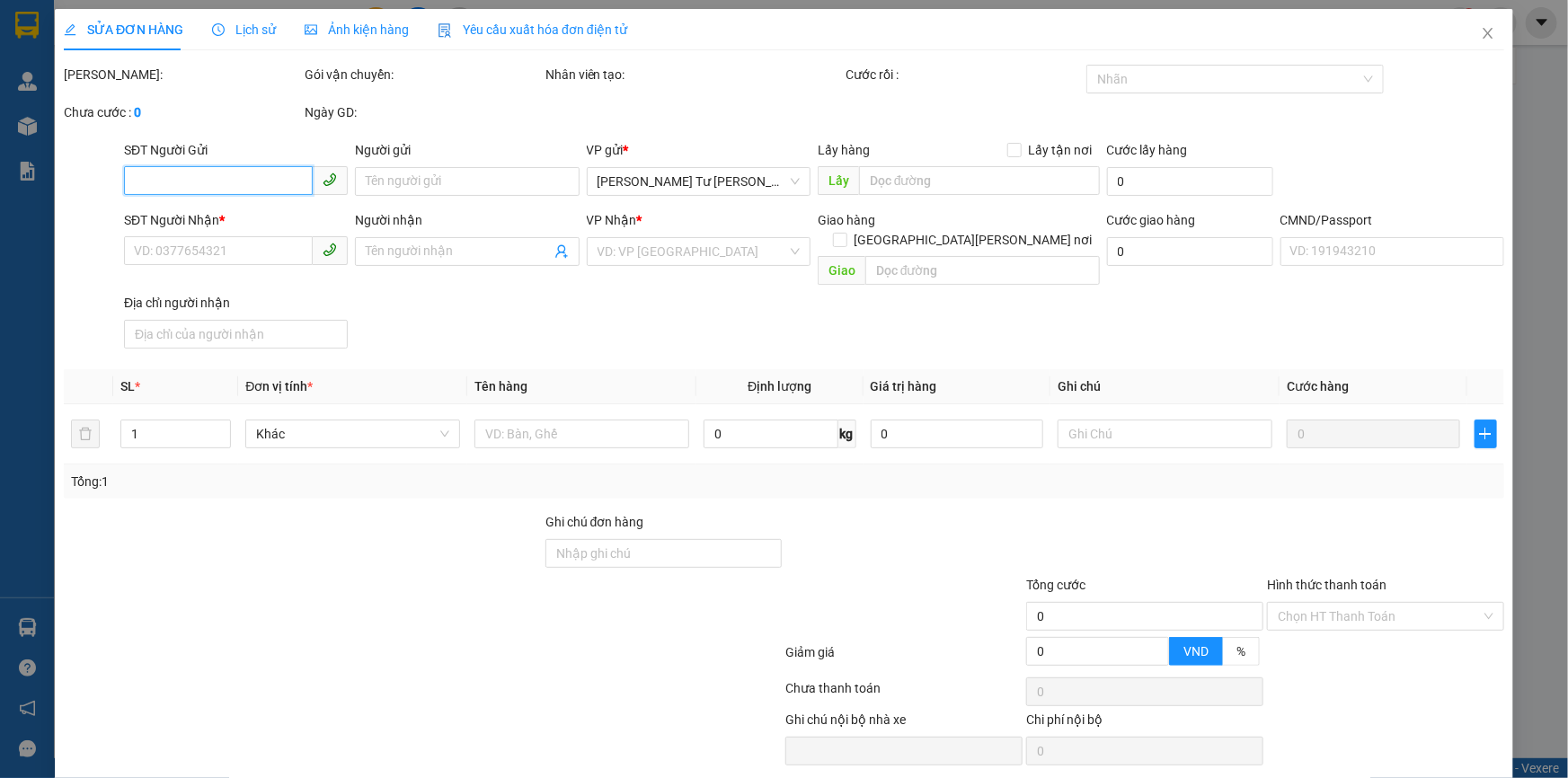
type input "0929999787"
type input "TRÚC"
type input "0823756547"
type input "SEN HỒNG"
type input "BM"
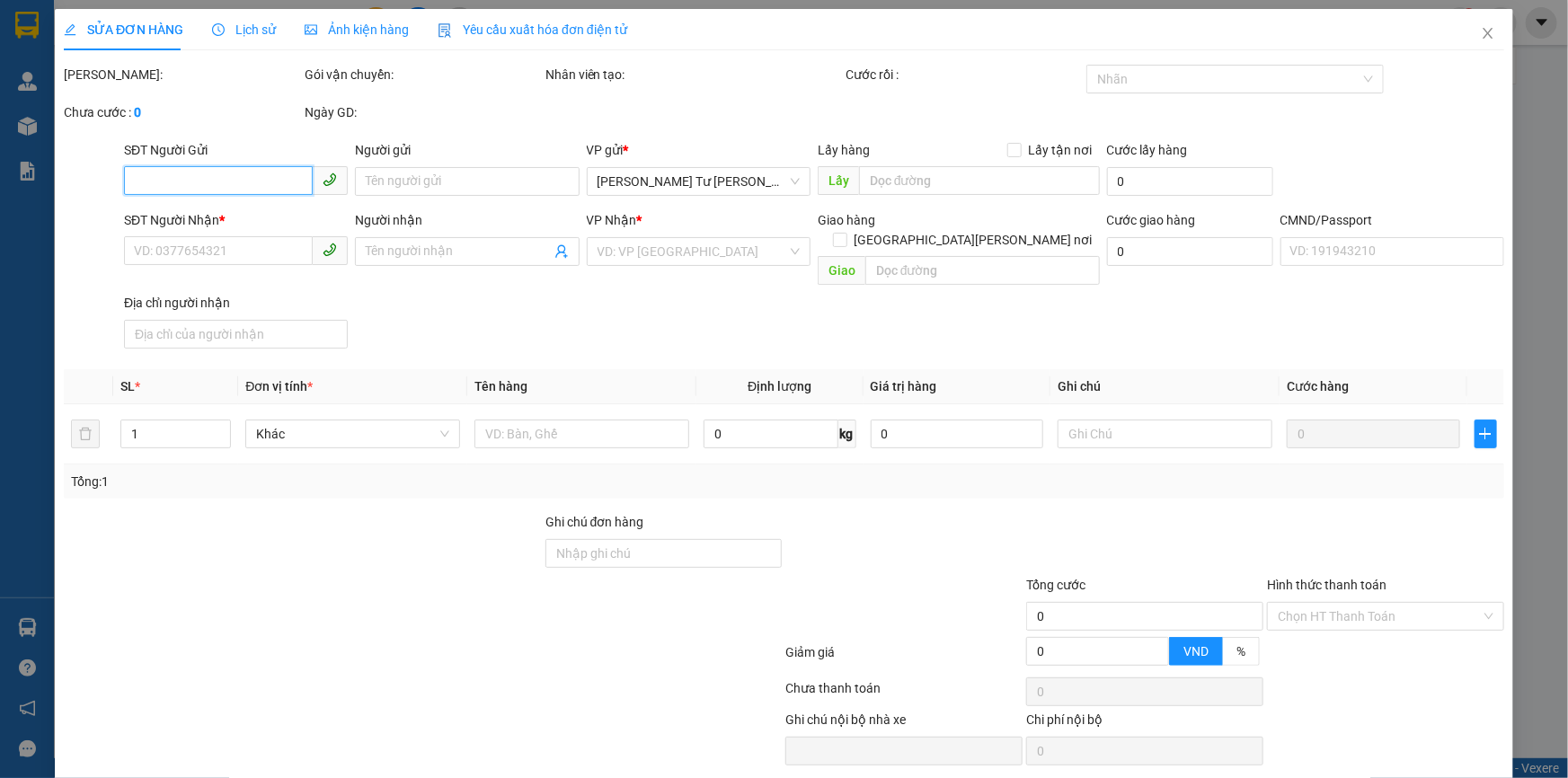
type input "20.000"
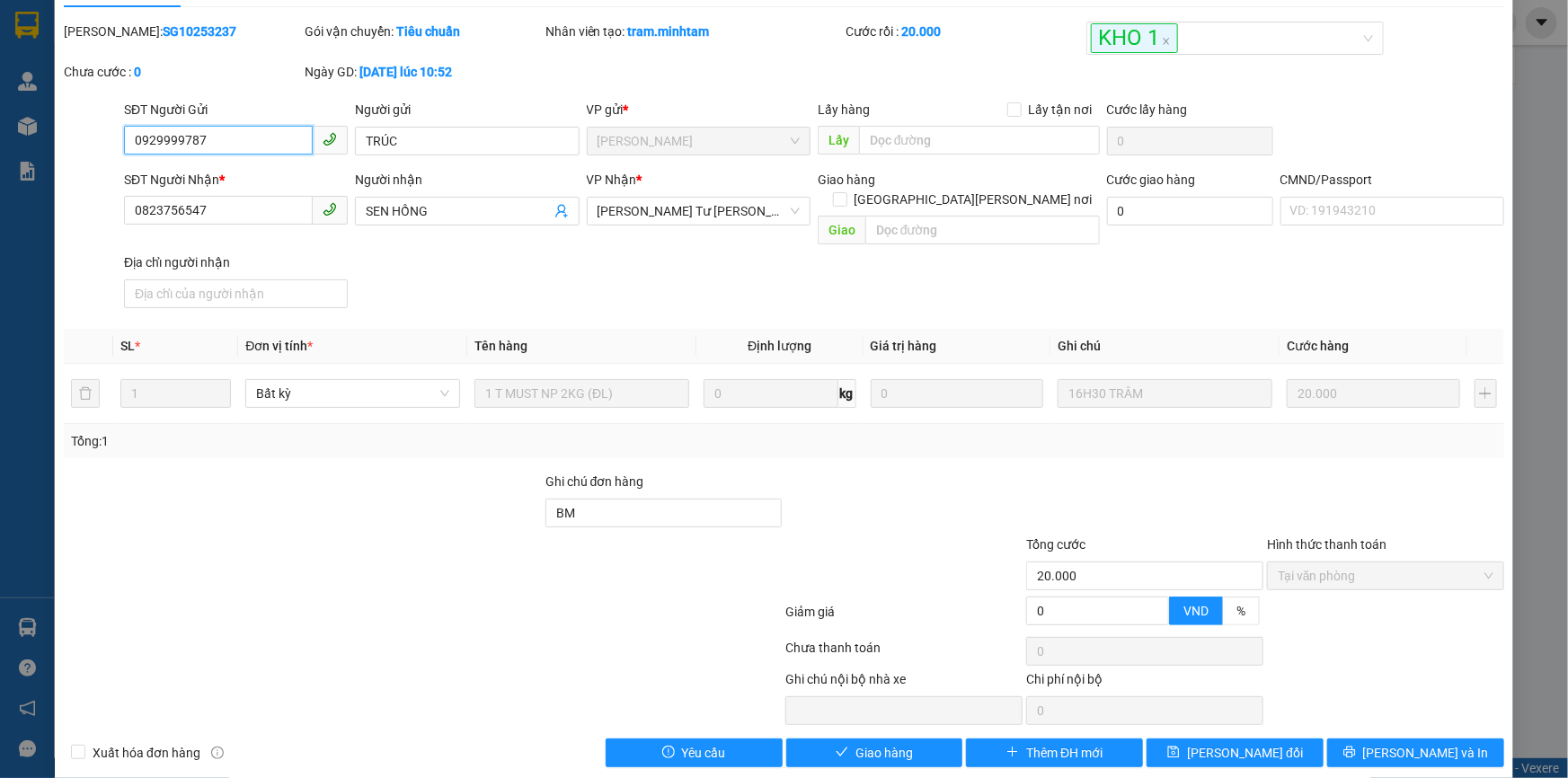
scroll to position [45, 0]
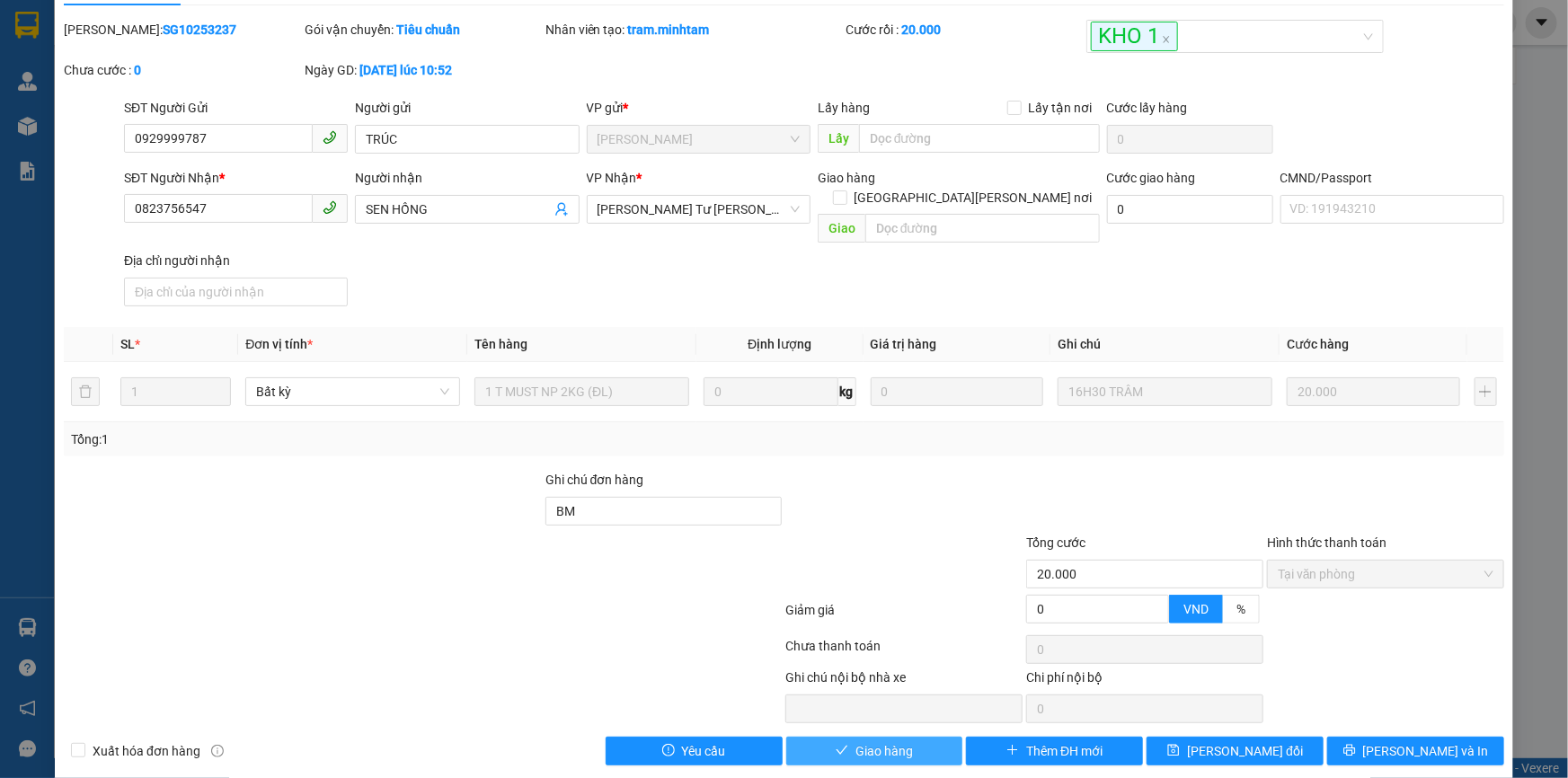
click at [875, 742] on span "Giao hàng" at bounding box center [884, 751] width 57 height 20
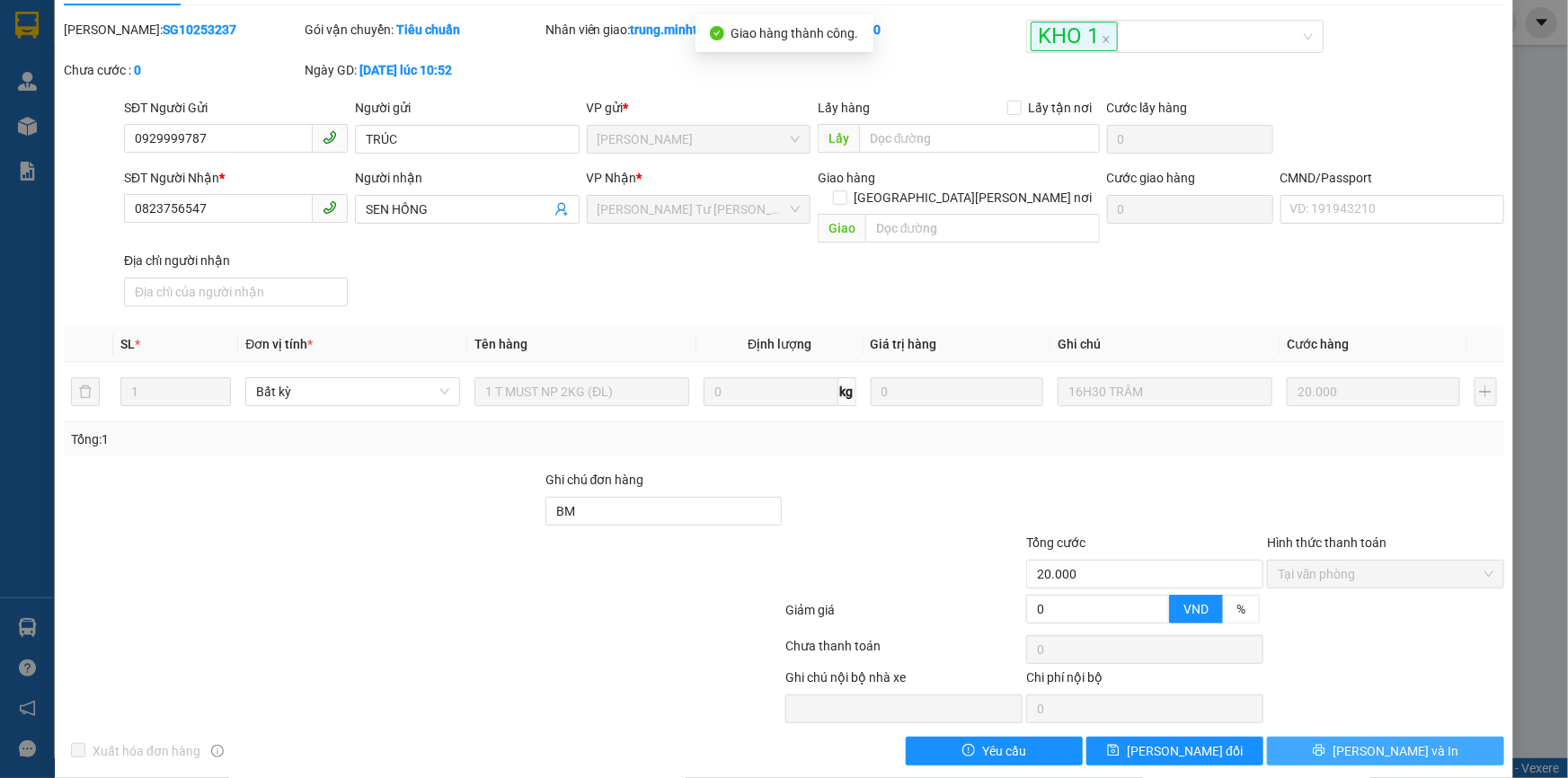
click at [1384, 742] on span "[PERSON_NAME] và In" at bounding box center [1395, 751] width 126 height 20
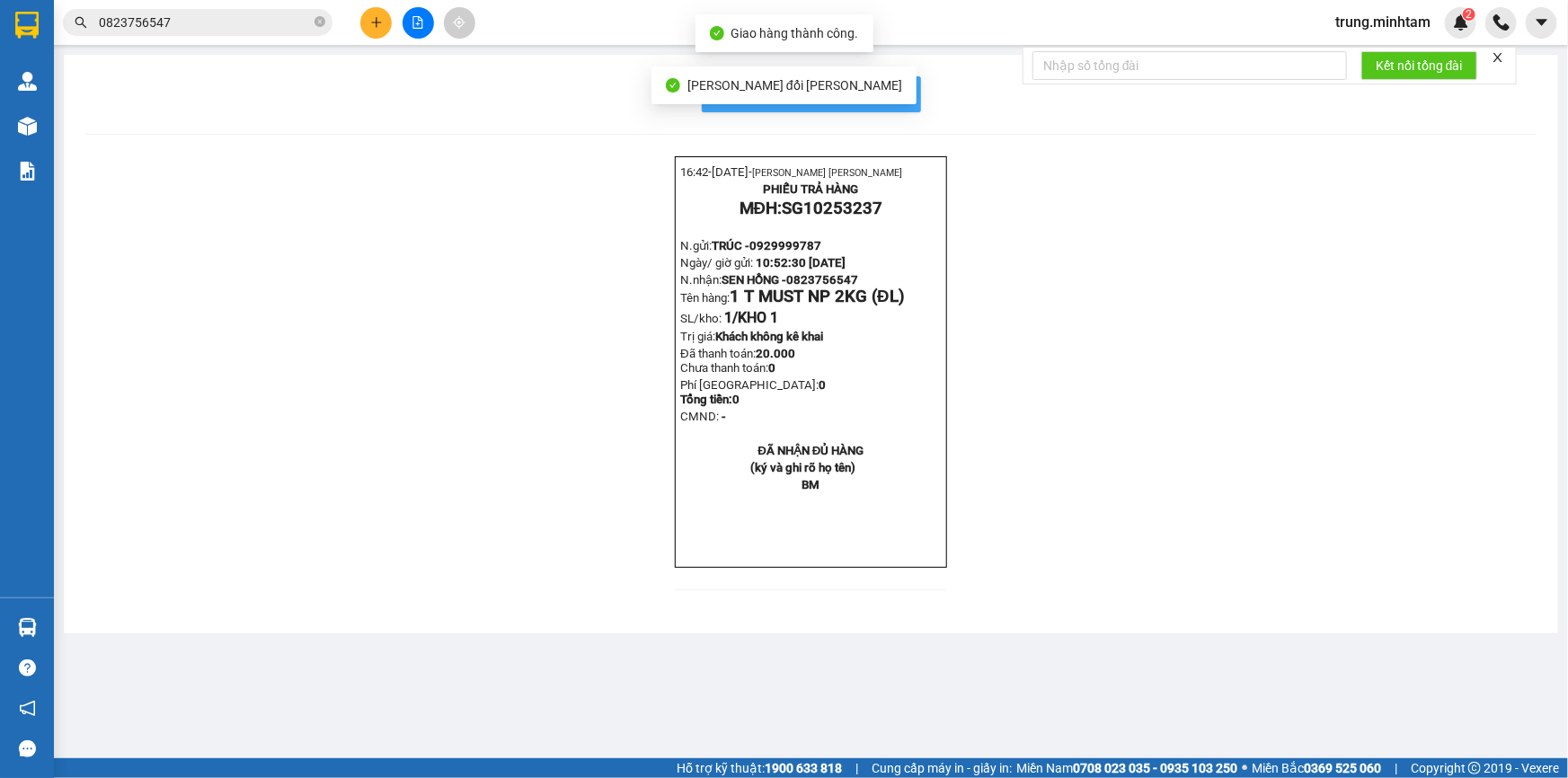
click at [890, 96] on span "In mẫu biên lai tự cấu hình" at bounding box center [822, 94] width 169 height 23
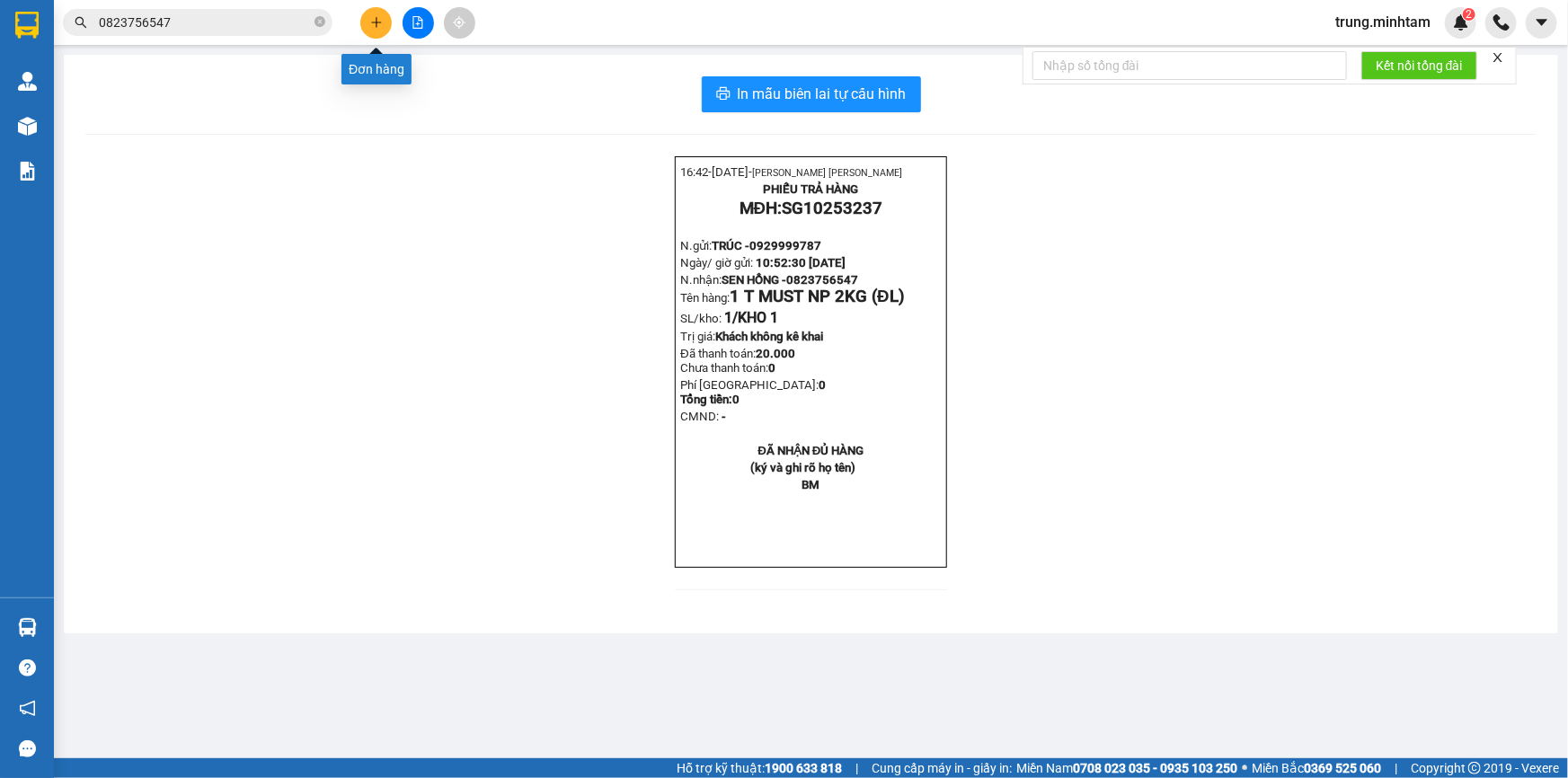
click at [376, 26] on icon "plus" at bounding box center [376, 22] width 1 height 10
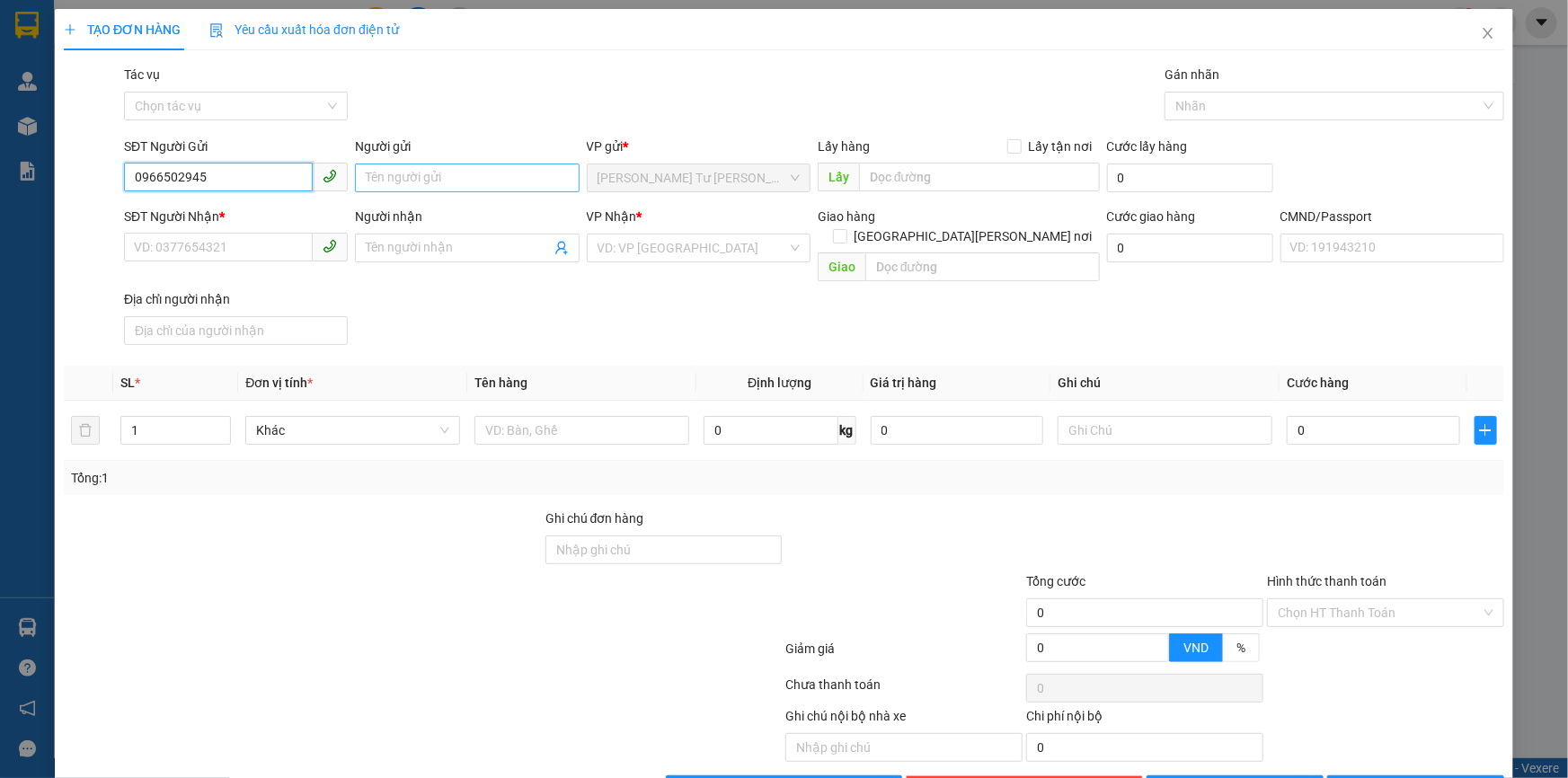
type input "0966502945"
click at [470, 178] on input "Người gửi" at bounding box center [466, 178] width 224 height 29
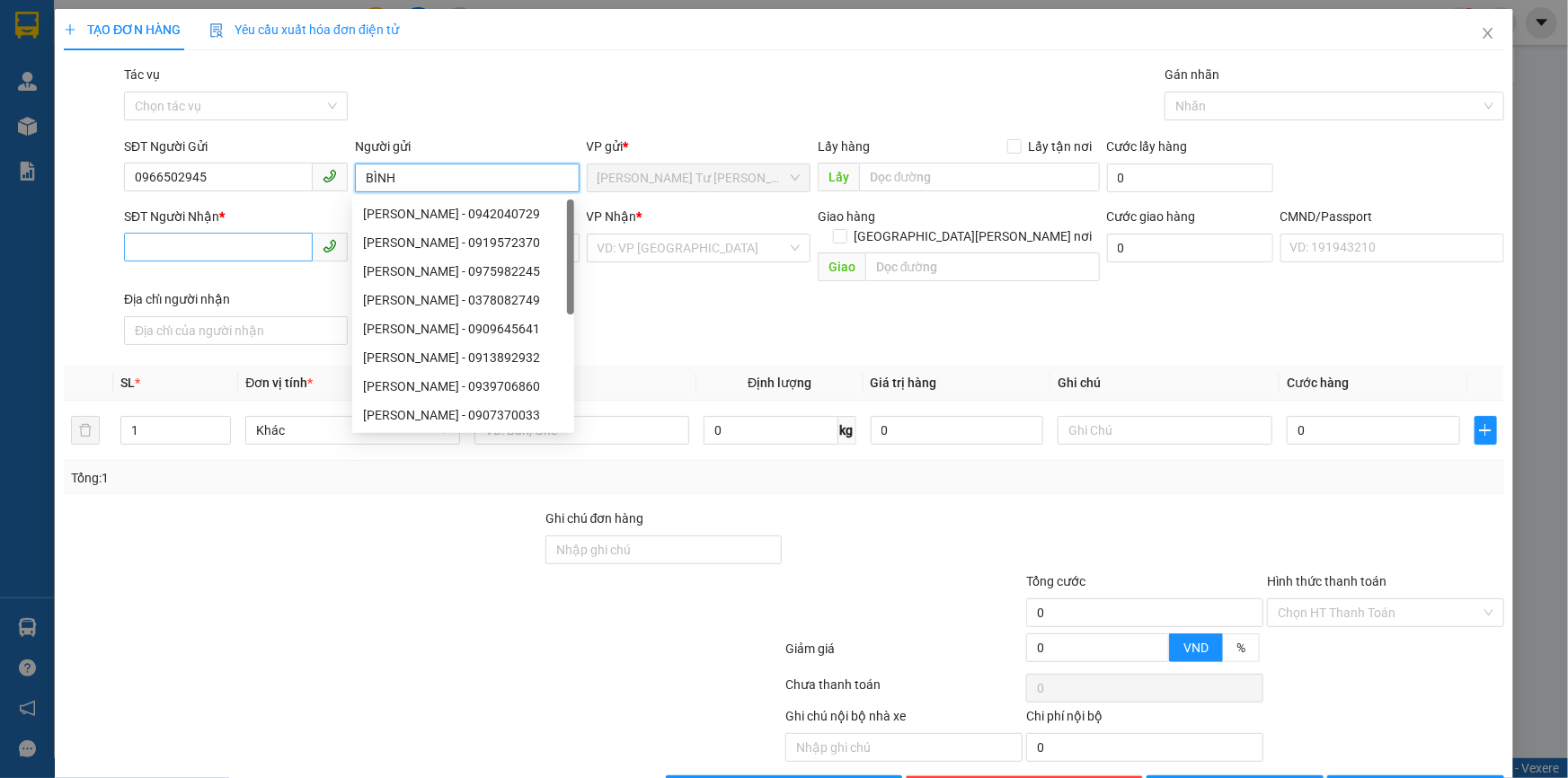
type input "BÌNH"
click at [265, 248] on input "SĐT Người Nhận *" at bounding box center [218, 247] width 189 height 29
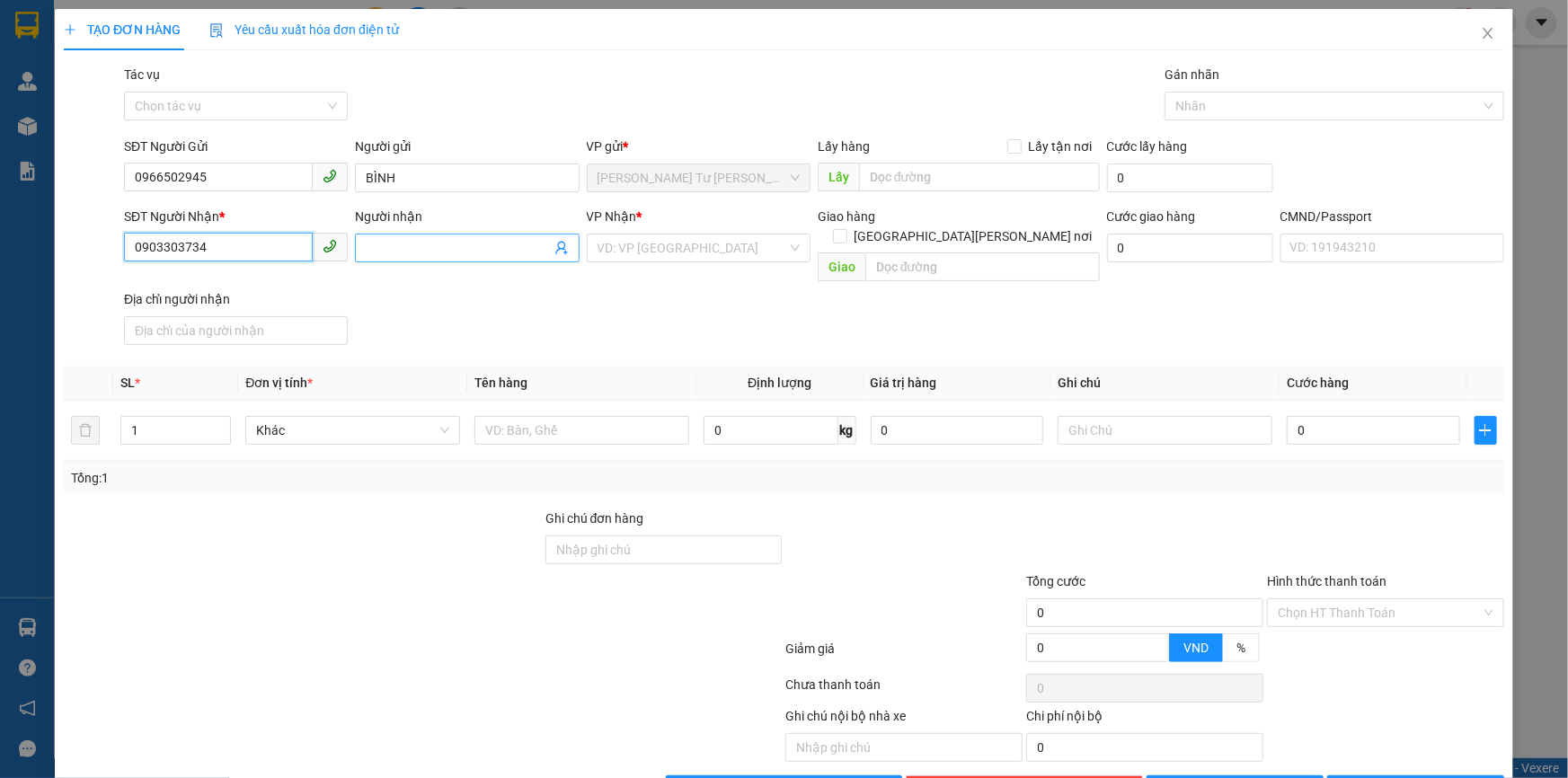
type input "0903303734"
click at [459, 251] on input "Người nhận" at bounding box center [458, 248] width 184 height 20
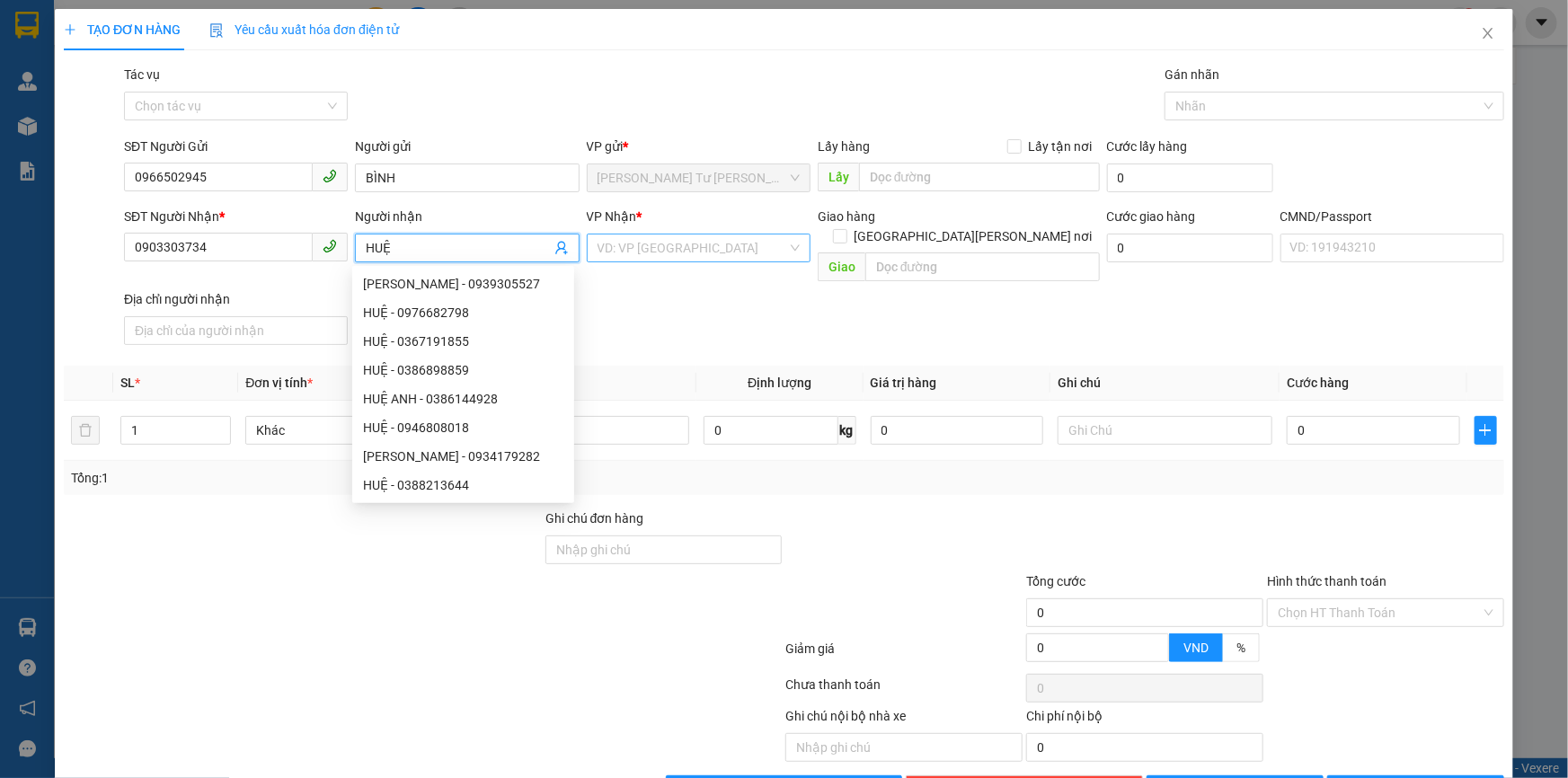
type input "HUỆ"
click at [711, 243] on input "search" at bounding box center [692, 248] width 190 height 27
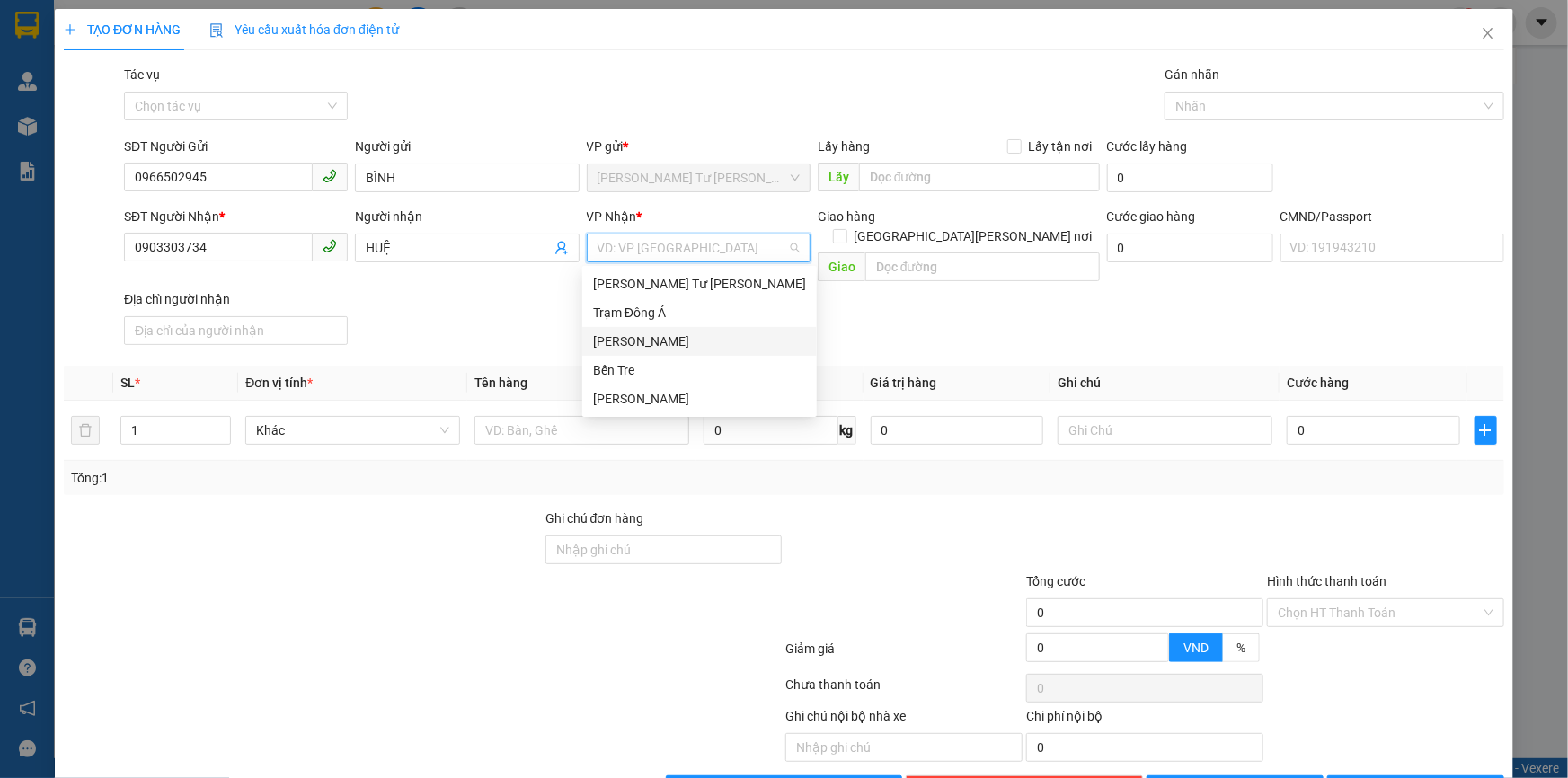
click at [658, 339] on div "[PERSON_NAME]" at bounding box center [699, 341] width 213 height 20
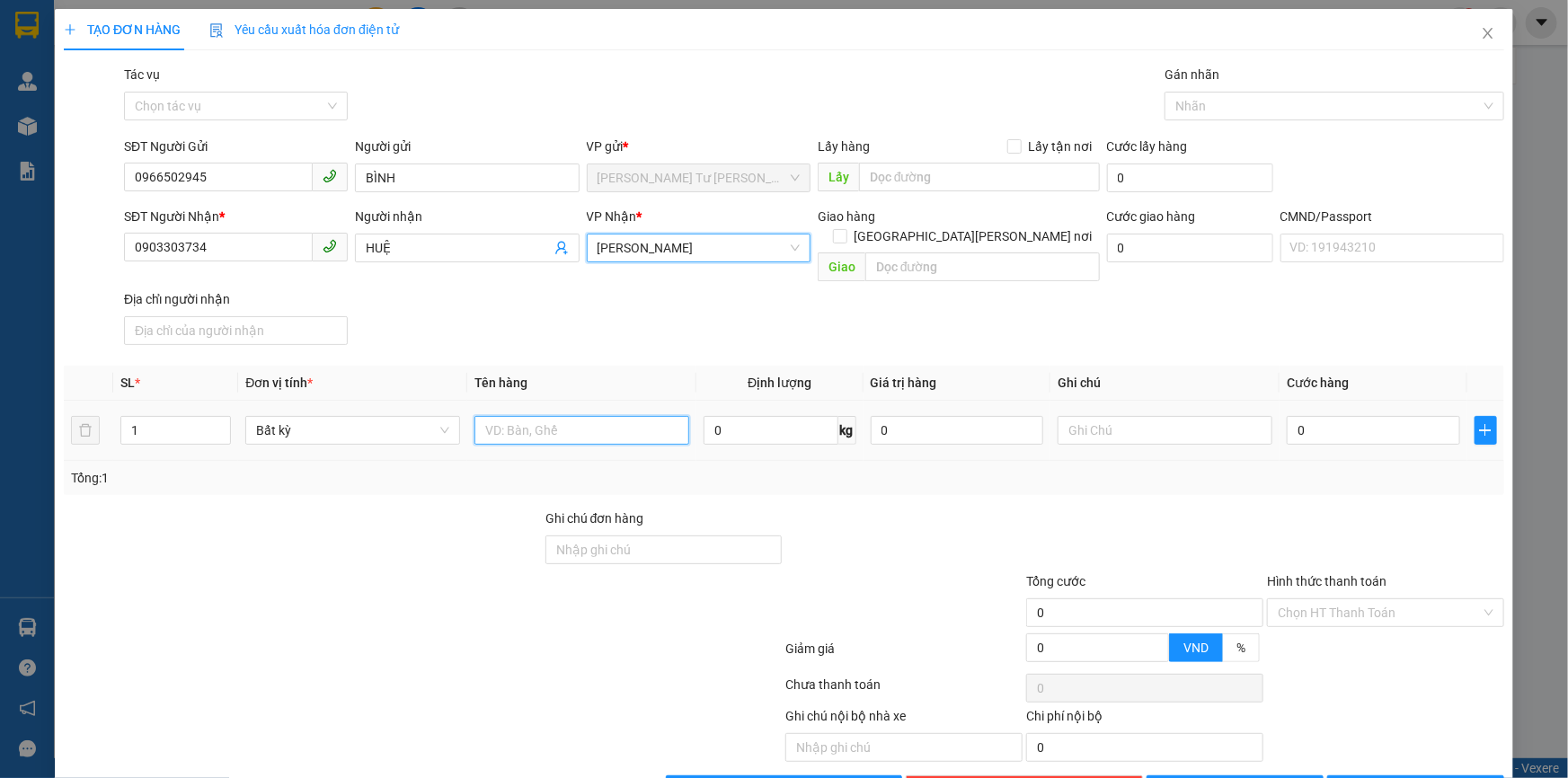
click at [551, 416] on input "text" at bounding box center [581, 430] width 214 height 29
type input "1 X T MÚT 7 KG NP (ĐL)"
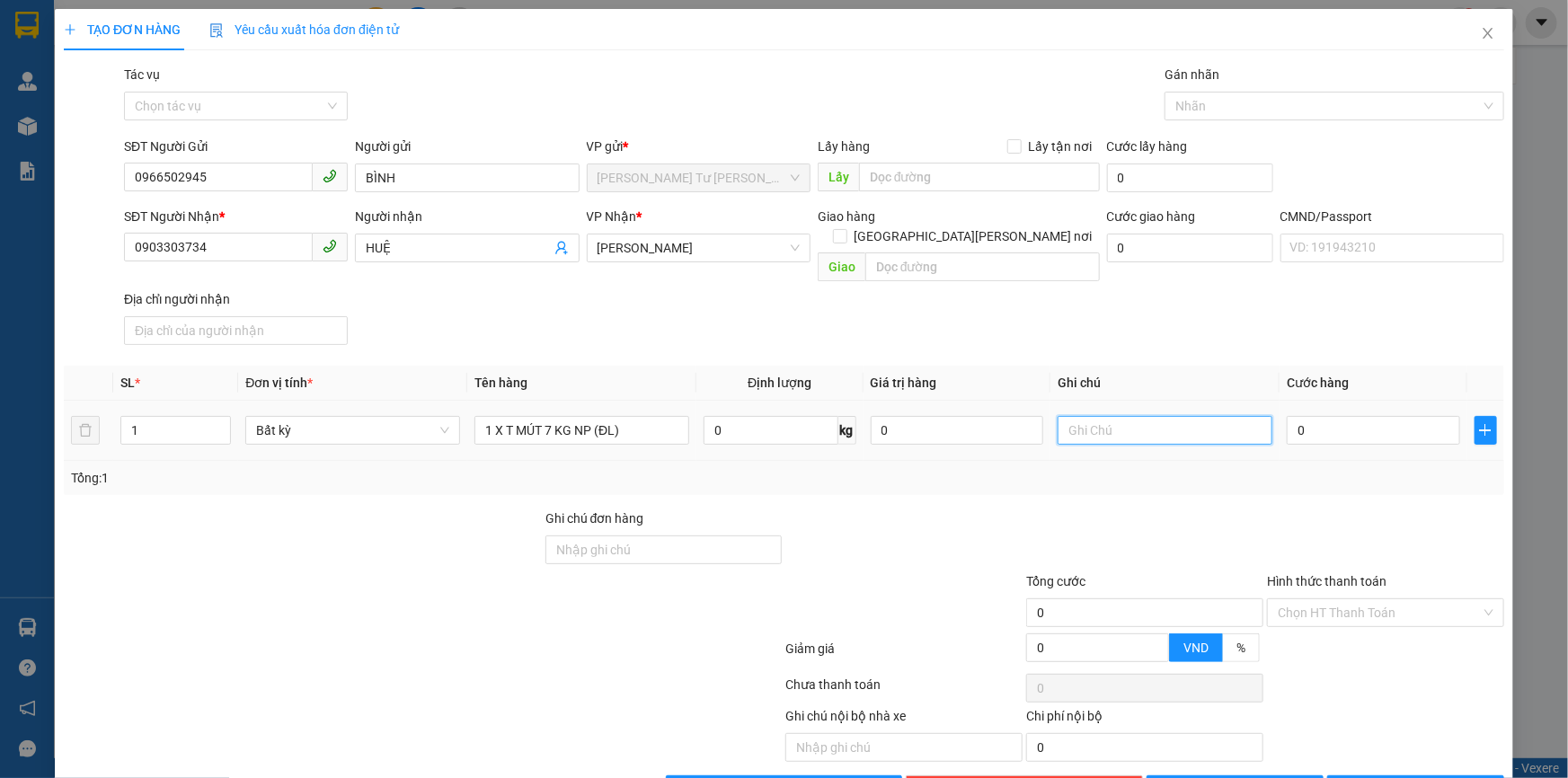
click at [1091, 416] on input "text" at bounding box center [1164, 430] width 214 height 29
type input "19H30 TRUNG"
type input "2"
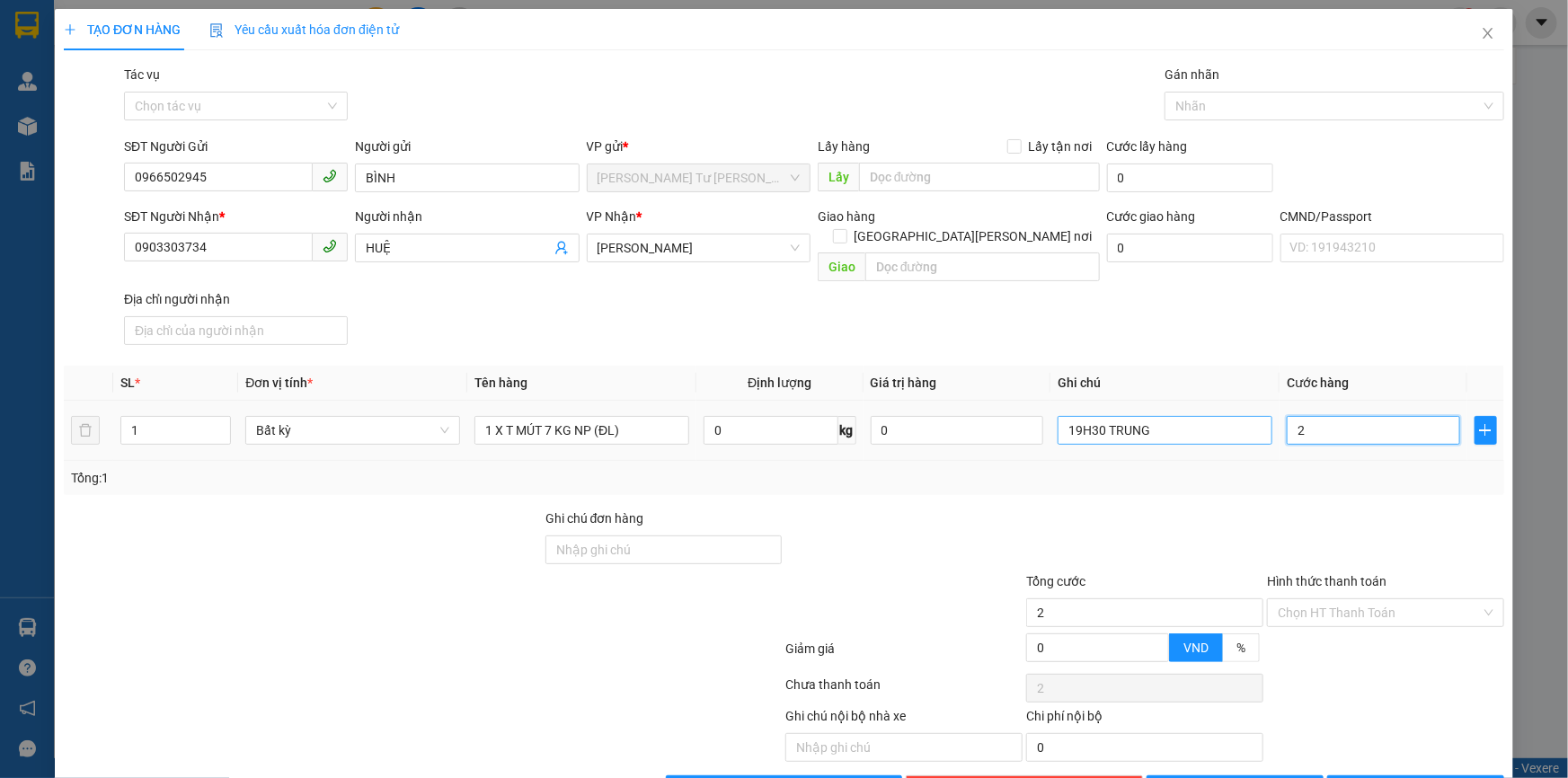
type input "25"
click at [1405, 777] on span "[PERSON_NAME] và In" at bounding box center [1426, 789] width 126 height 20
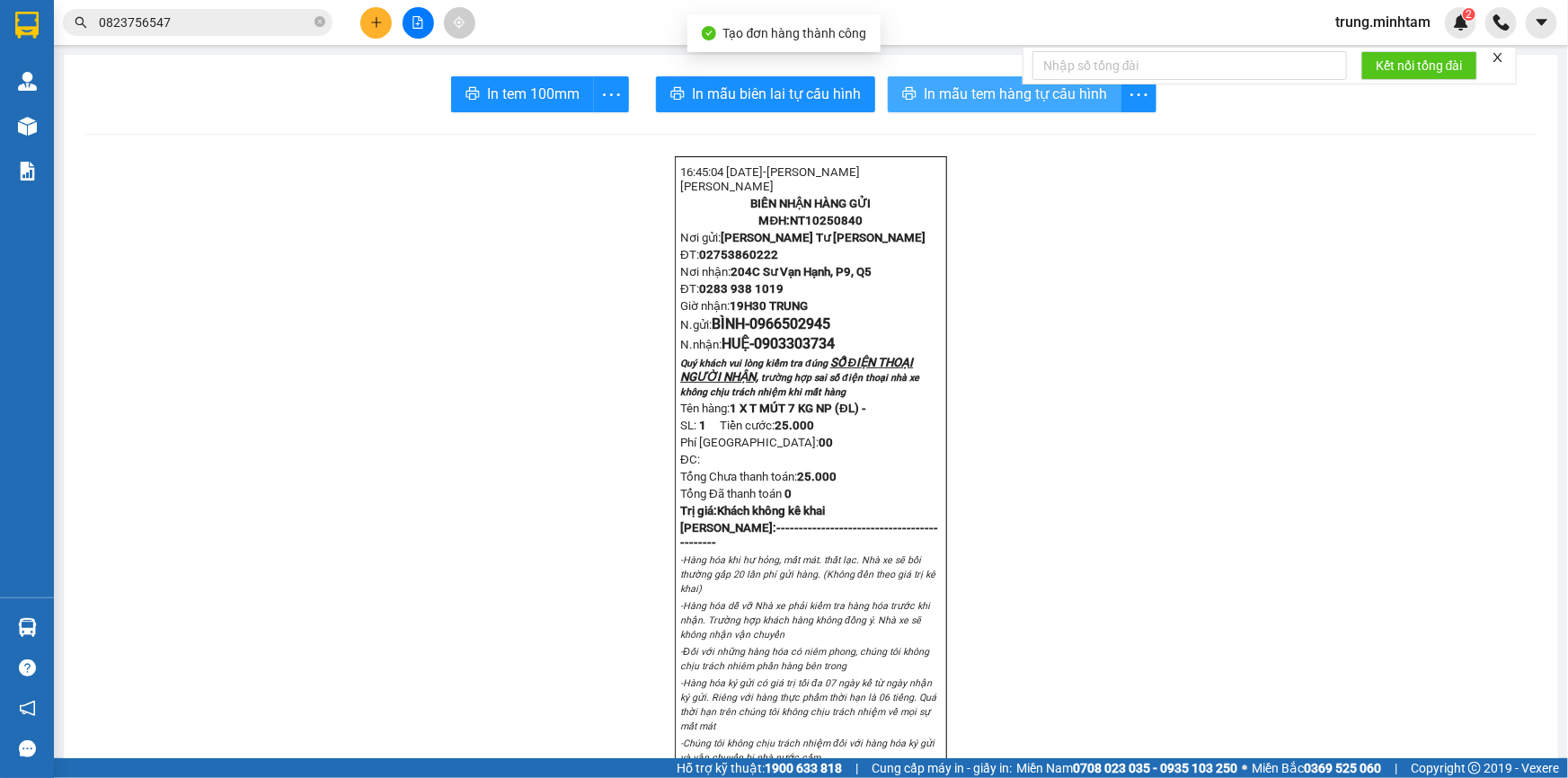
click at [971, 96] on span "In mẫu tem hàng tự cấu hình" at bounding box center [1015, 94] width 183 height 23
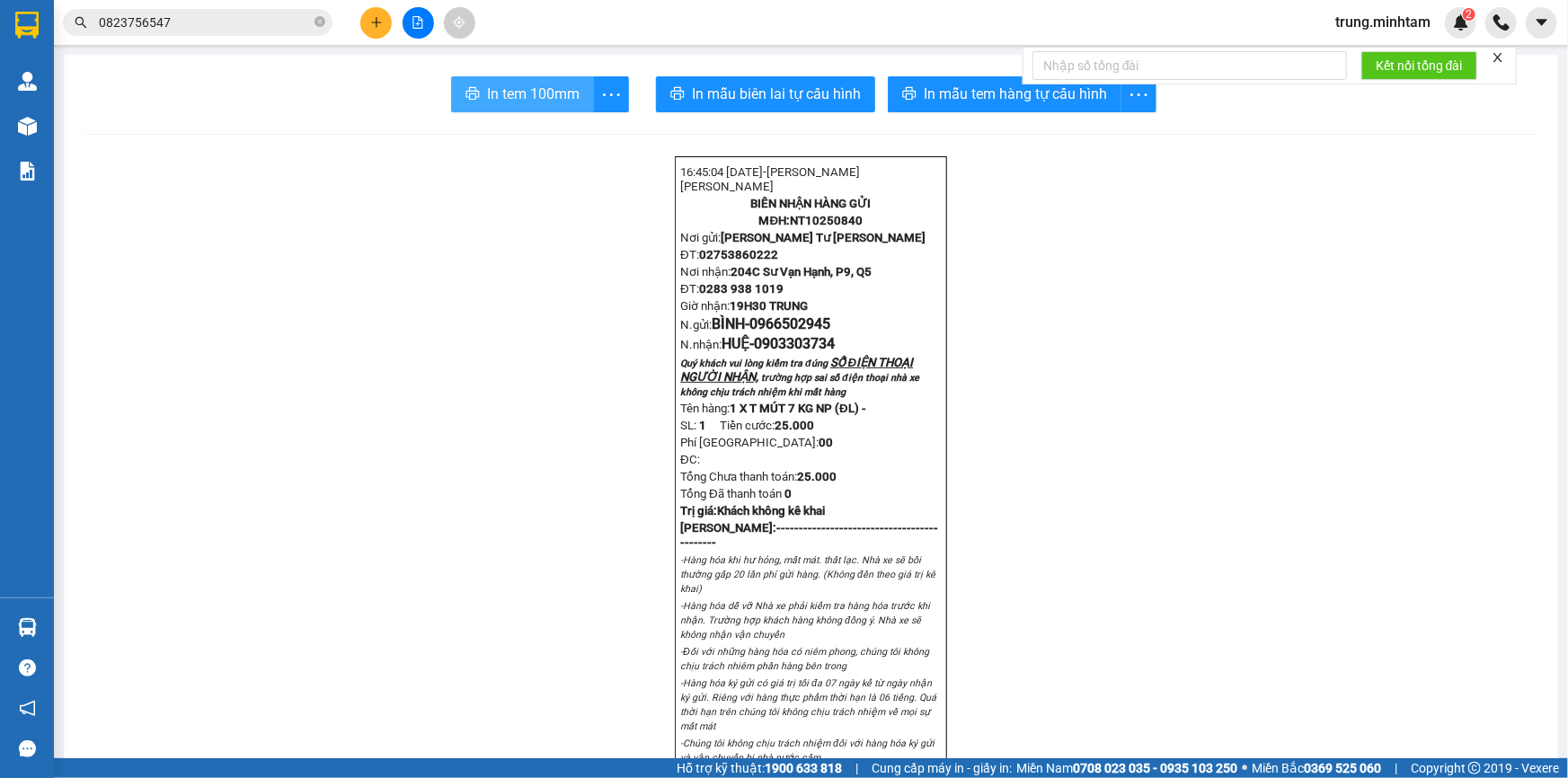
click at [508, 85] on span "In tem 100mm" at bounding box center [533, 94] width 92 height 23
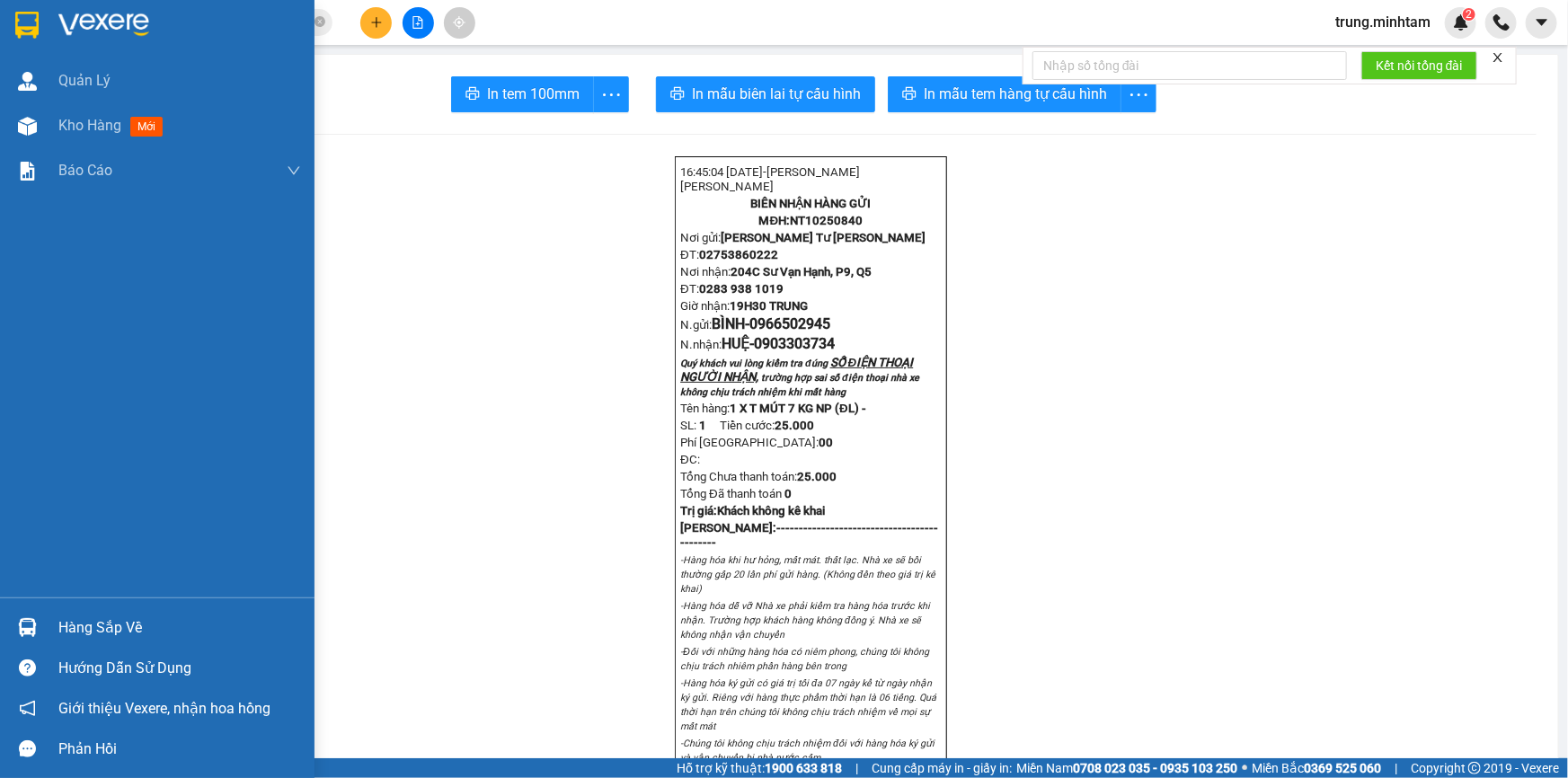
click at [86, 636] on div "Hàng sắp về" at bounding box center [179, 628] width 242 height 27
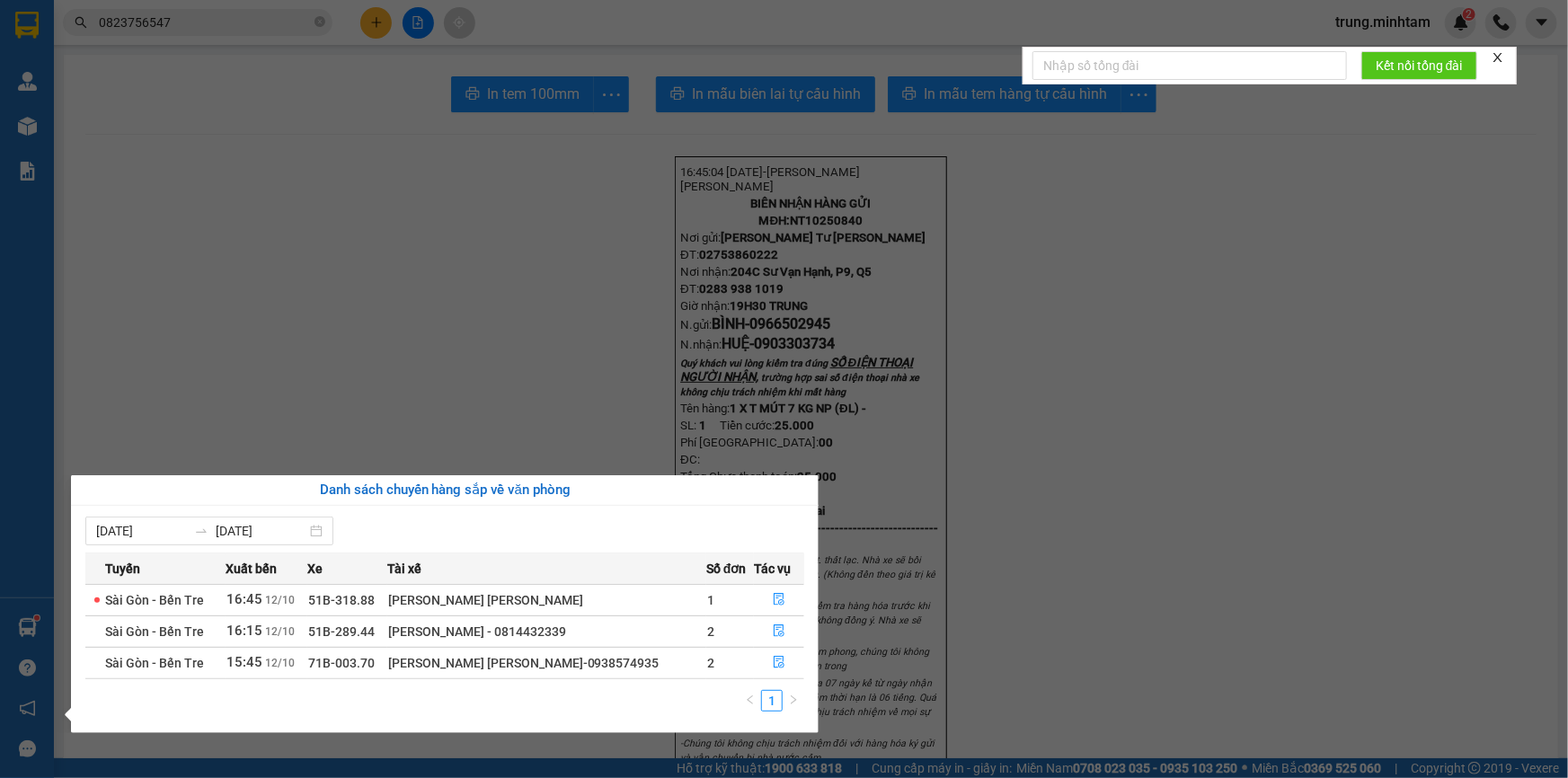
click at [1166, 571] on section "Kết quả [PERSON_NAME] ( 1 ) Bộ lọc Mã ĐH Trạng thái Món hàng Tổng [PERSON_NAME]…" at bounding box center [784, 389] width 1568 height 778
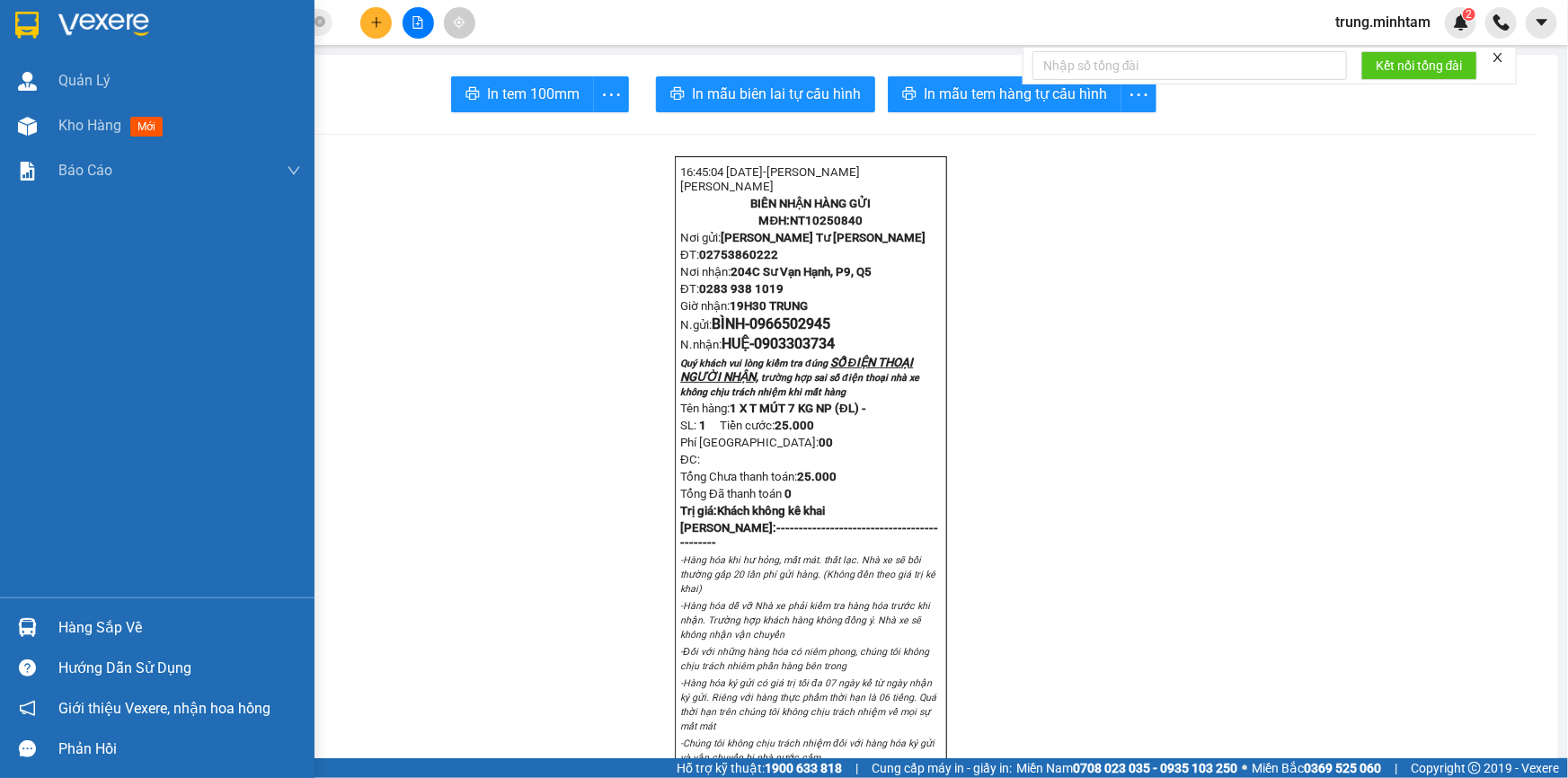
click at [92, 629] on div "Hàng sắp về" at bounding box center [179, 628] width 242 height 27
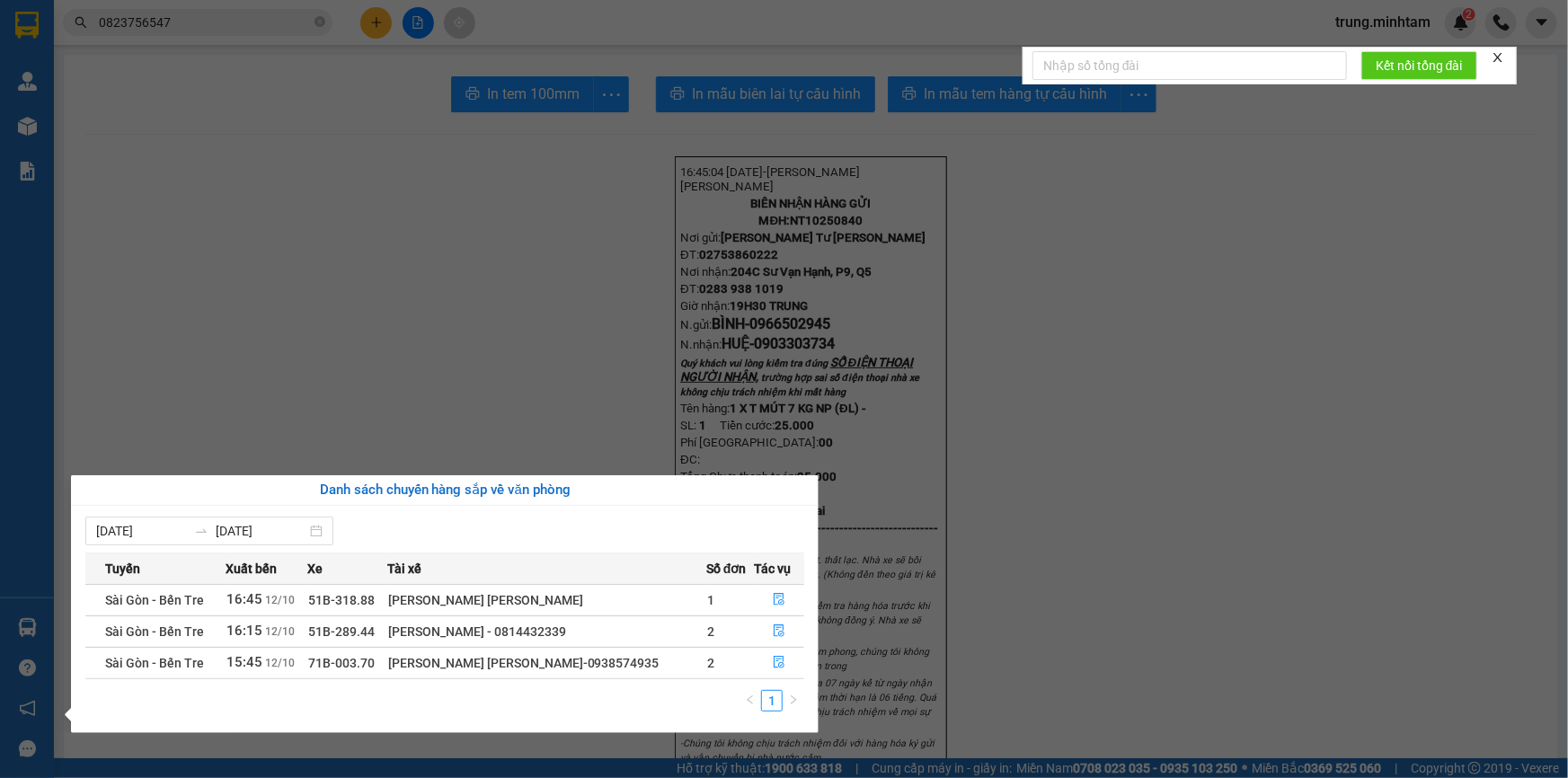
click at [413, 395] on section "Kết quả [PERSON_NAME] ( 1 ) Bộ lọc Mã ĐH Trạng thái Món hàng Tổng [PERSON_NAME]…" at bounding box center [784, 389] width 1568 height 778
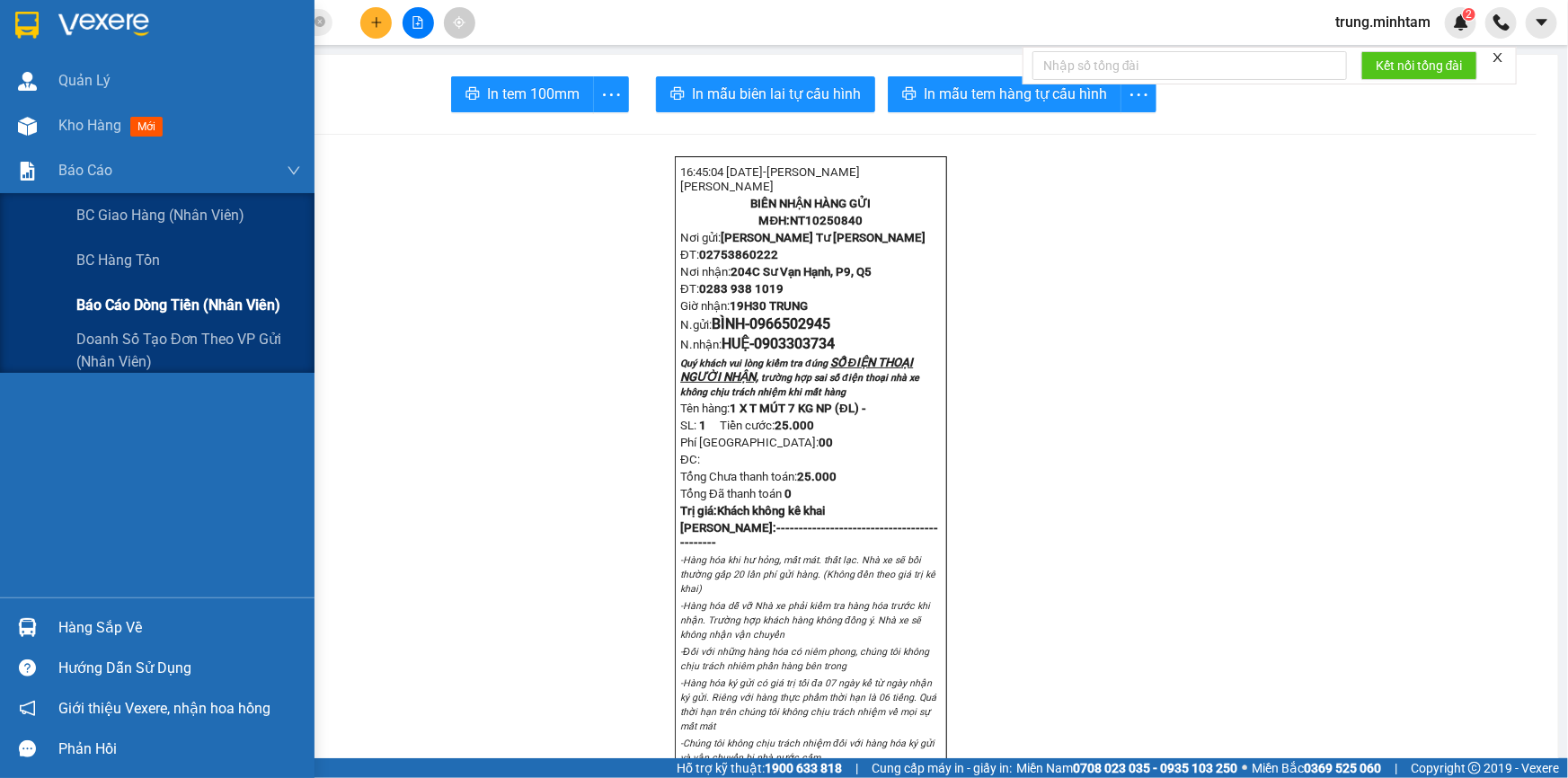
click at [128, 298] on span "Báo cáo dòng tiền (nhân viên)" at bounding box center [178, 305] width 204 height 23
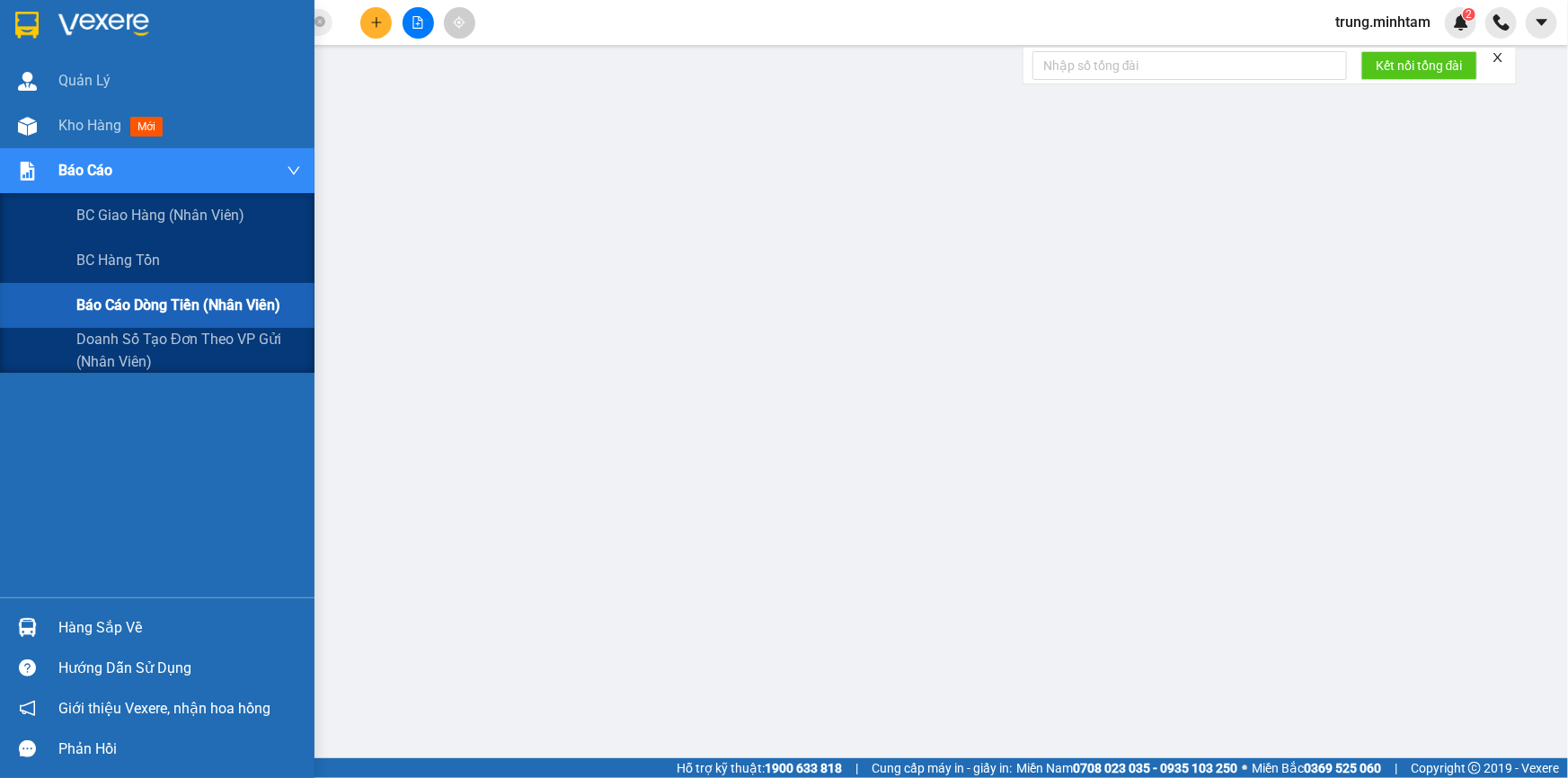
click at [155, 301] on span "Báo cáo dòng tiền (nhân viên)" at bounding box center [178, 305] width 204 height 23
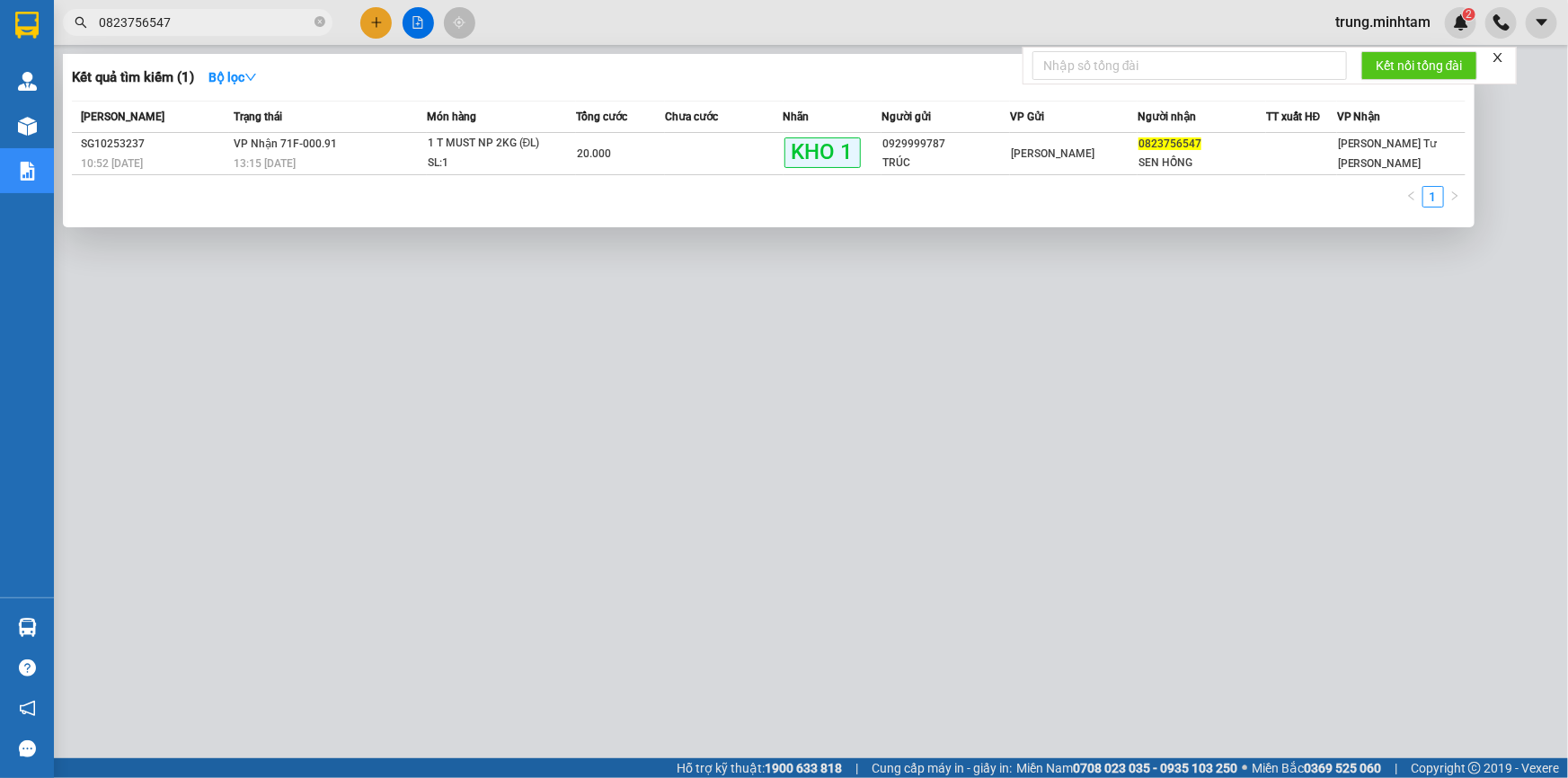
click at [183, 20] on input "0823756547" at bounding box center [205, 22] width 212 height 20
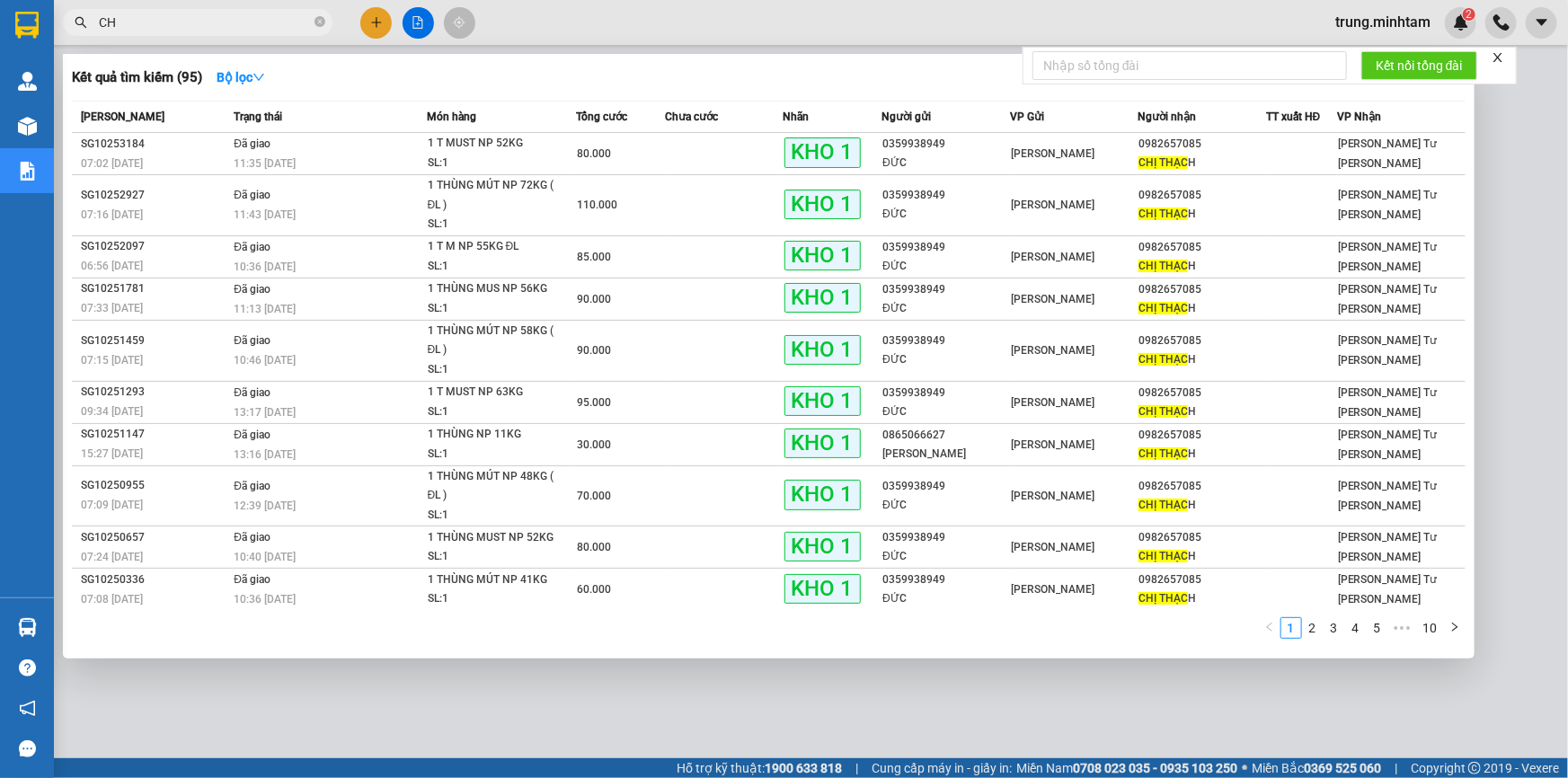
type input "C"
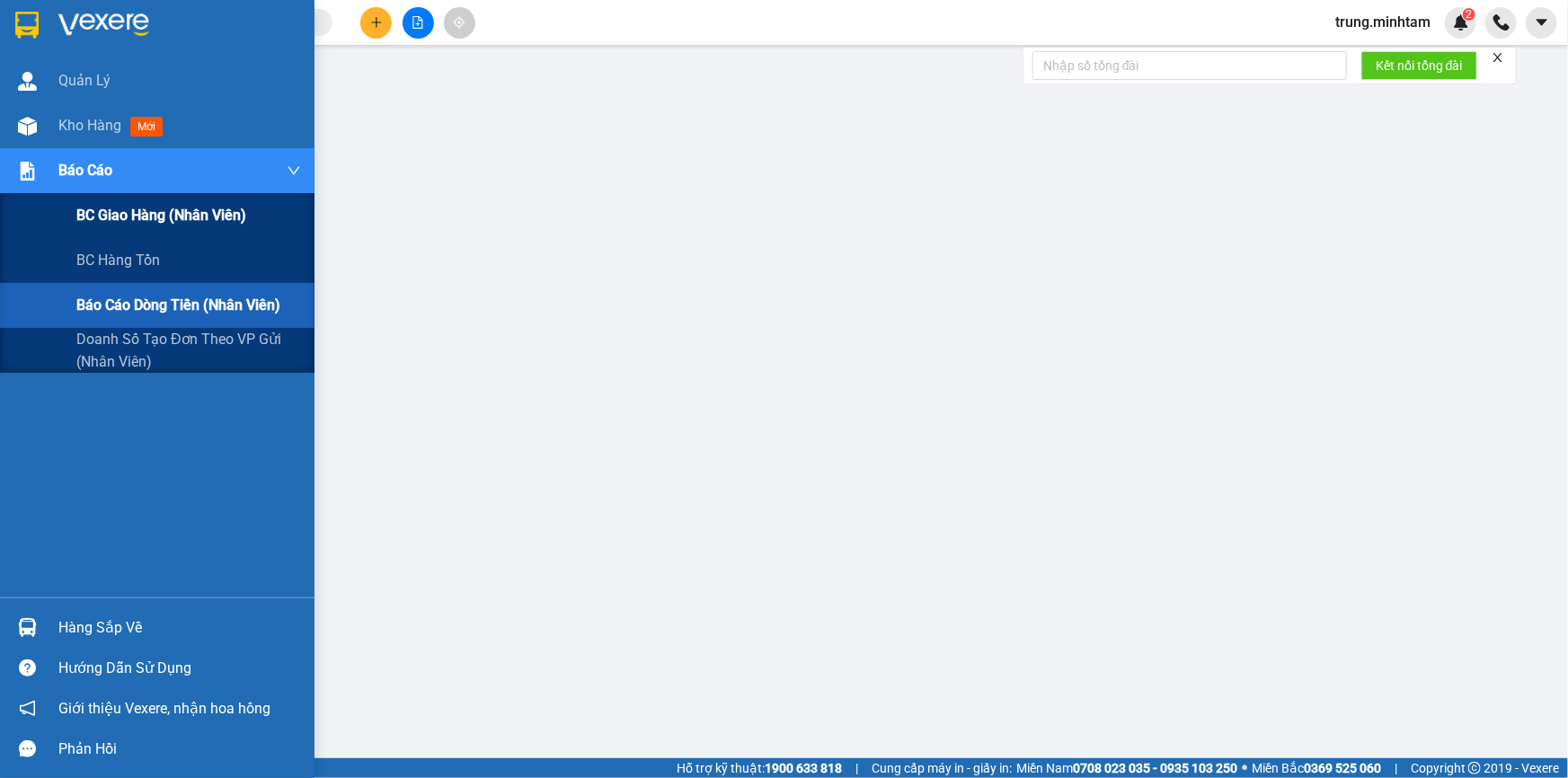
click at [156, 222] on span "BC giao hàng (nhân viên)" at bounding box center [161, 215] width 170 height 23
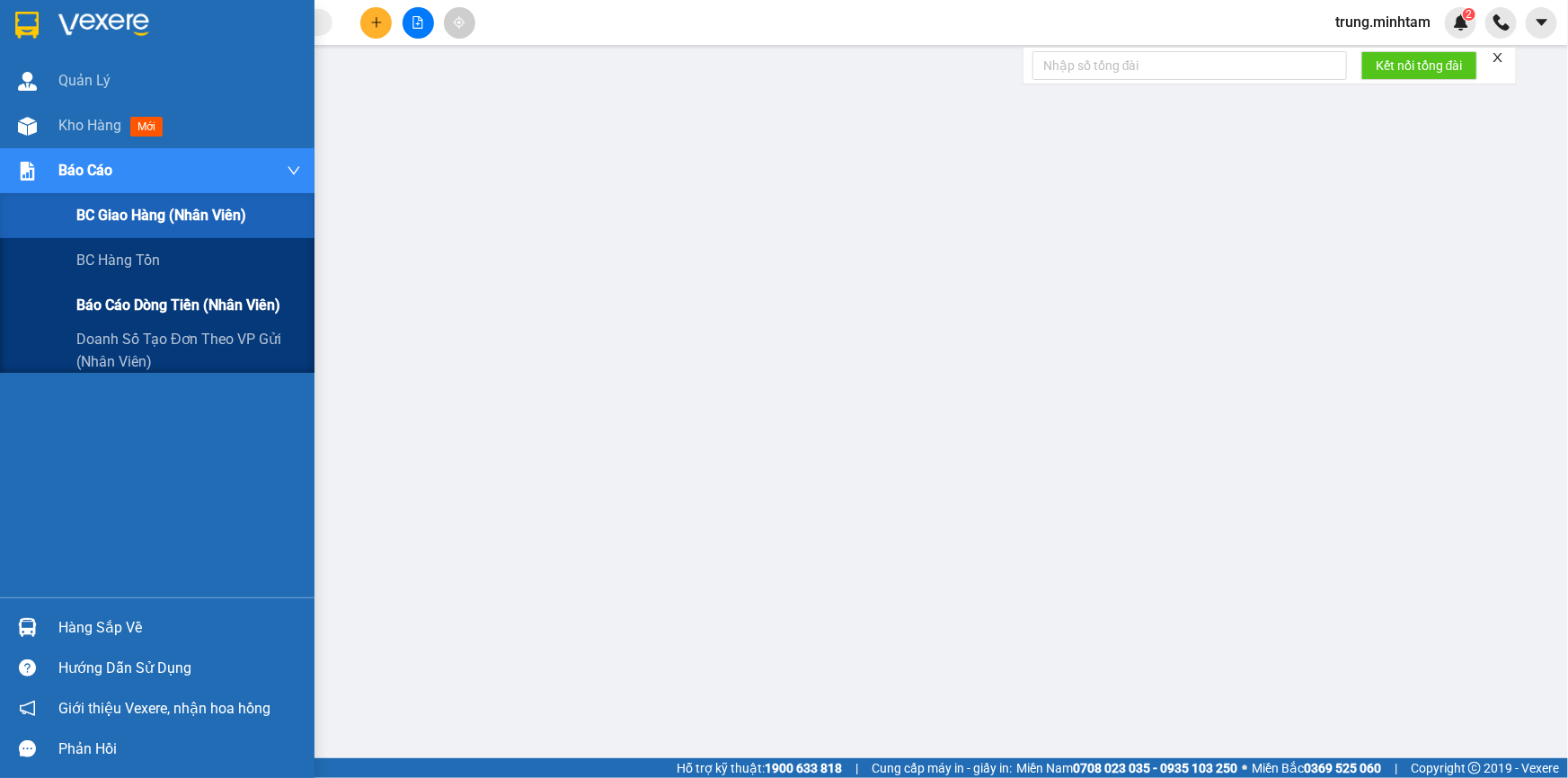
click at [171, 305] on span "Báo cáo dòng tiền (nhân viên)" at bounding box center [178, 305] width 204 height 23
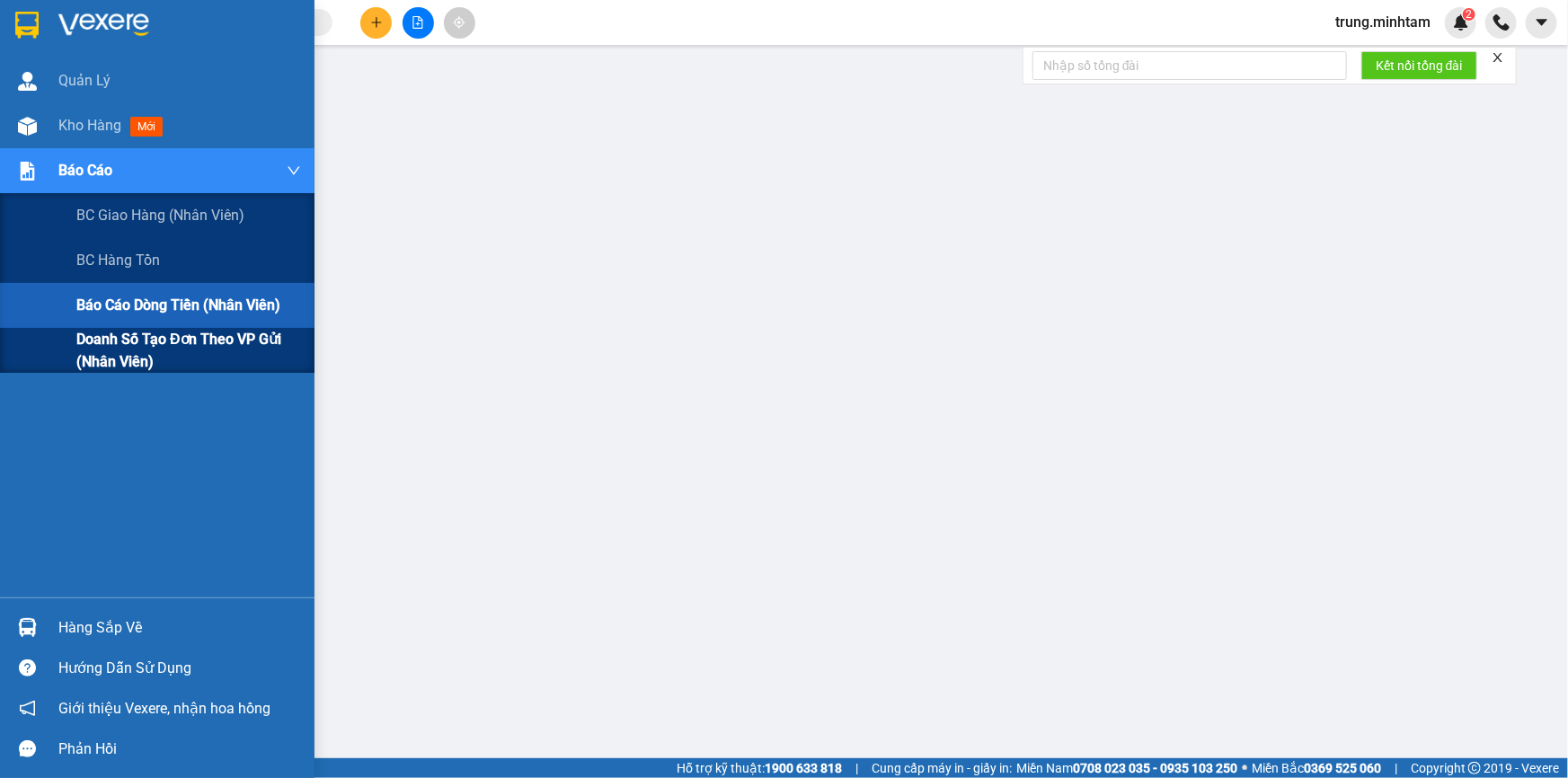
click at [148, 341] on span "Doanh số tạo đơn theo VP gửi (nhân viên)" at bounding box center [189, 350] width 225 height 45
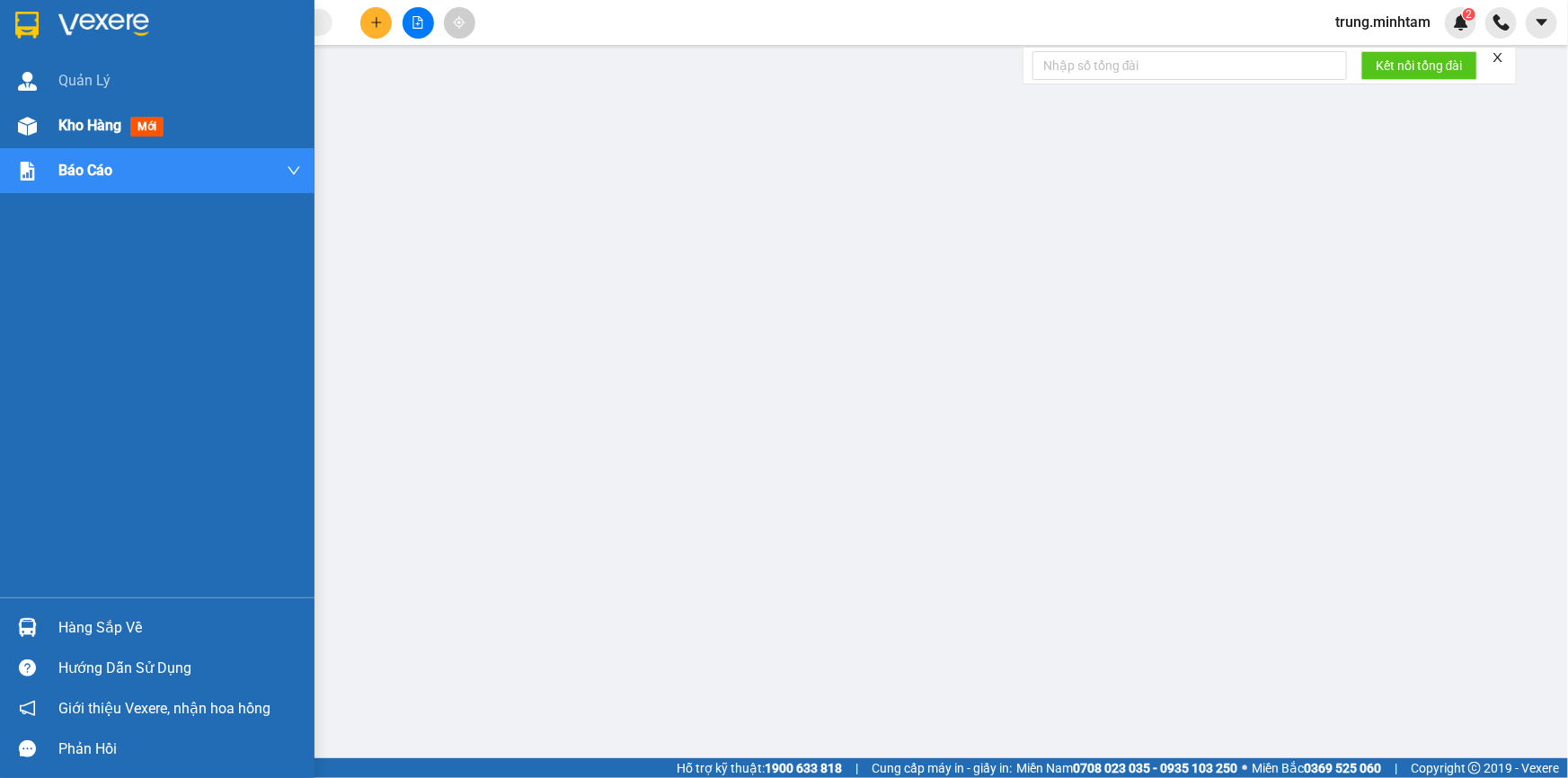
click at [97, 131] on span "Kho hàng" at bounding box center [90, 126] width 63 height 17
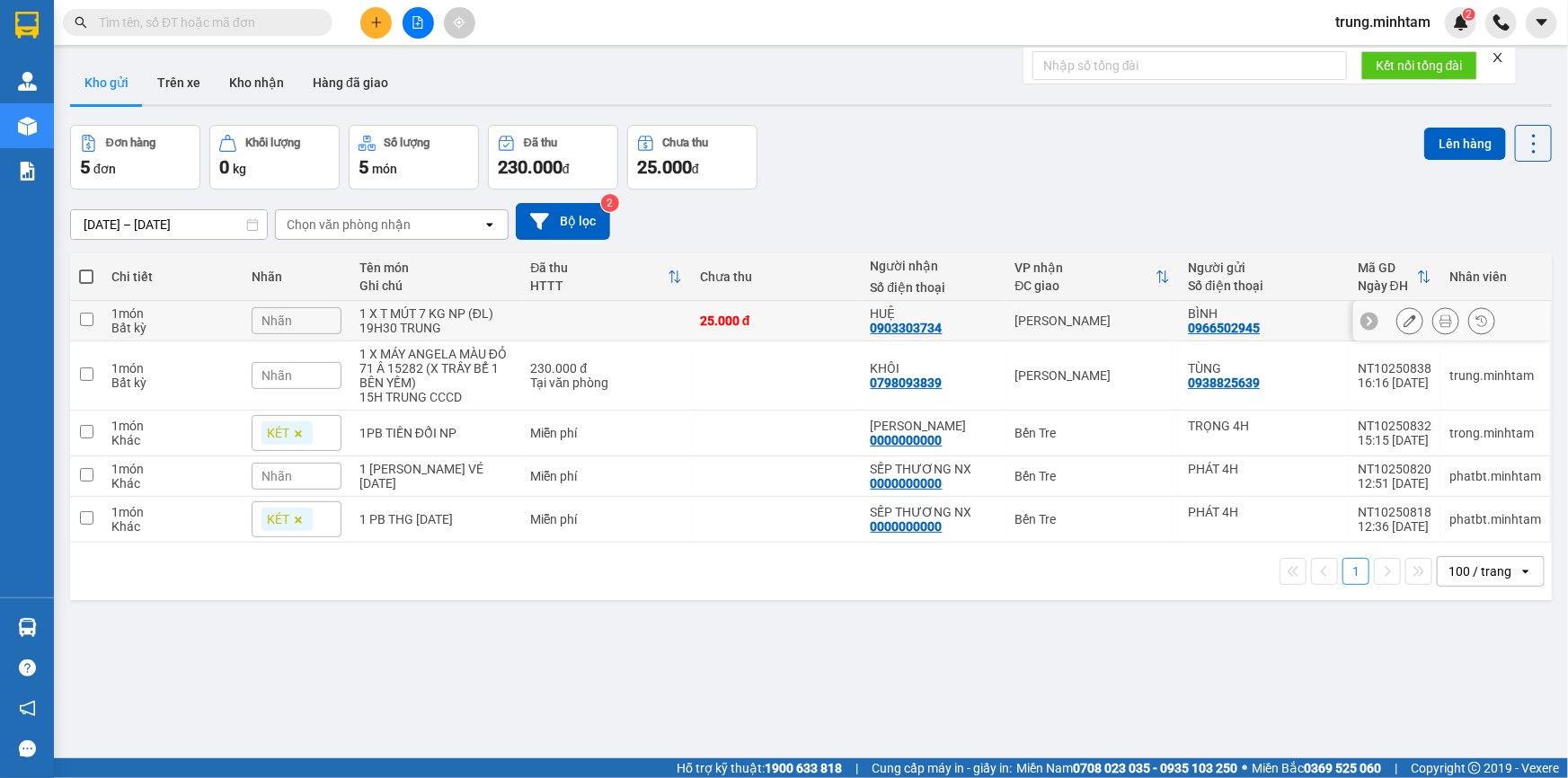
click at [818, 319] on div "25.000 đ" at bounding box center [776, 320] width 153 height 14
checkbox input "true"
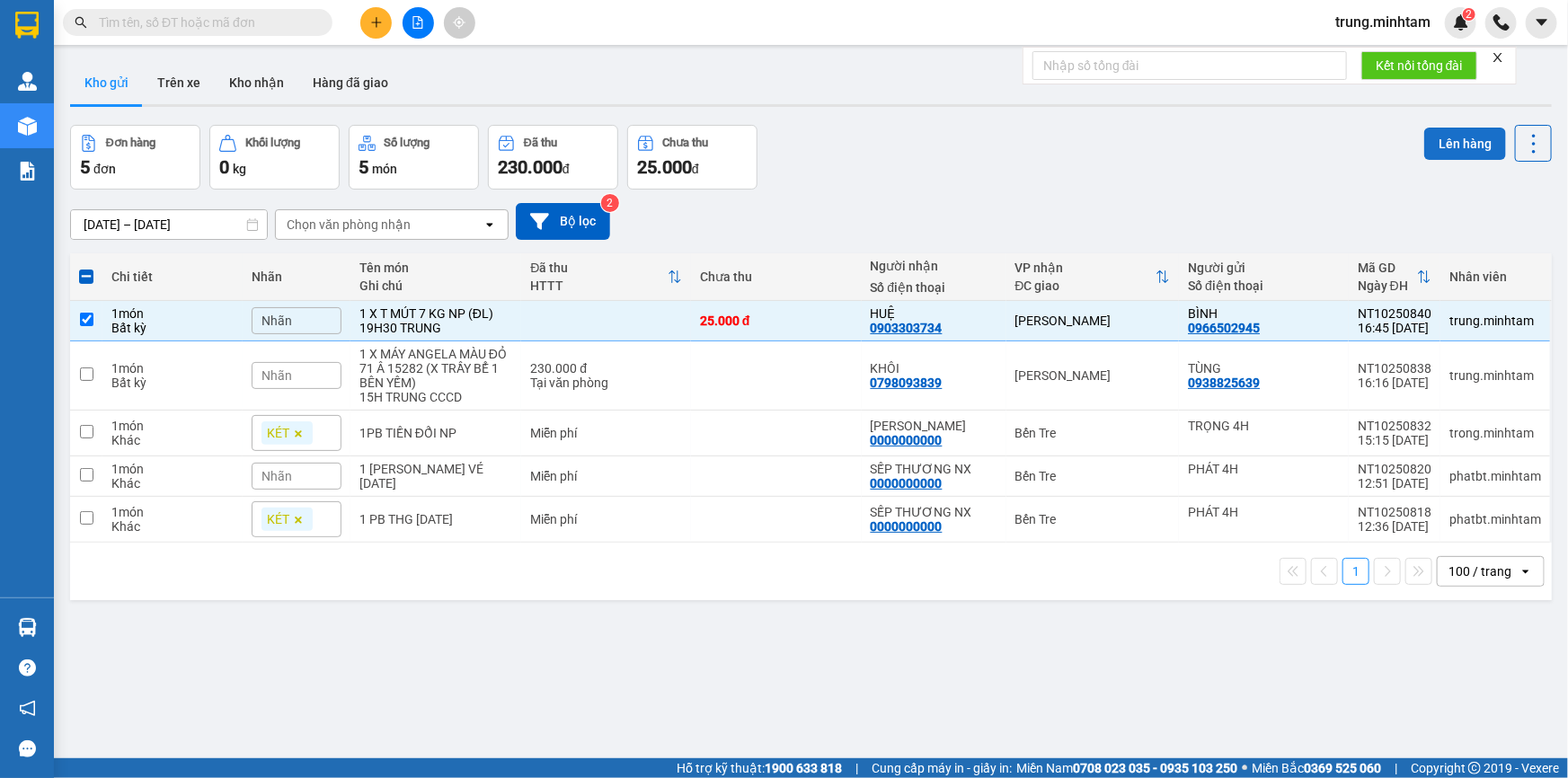
click at [1456, 145] on button "Lên hàng" at bounding box center [1465, 144] width 82 height 32
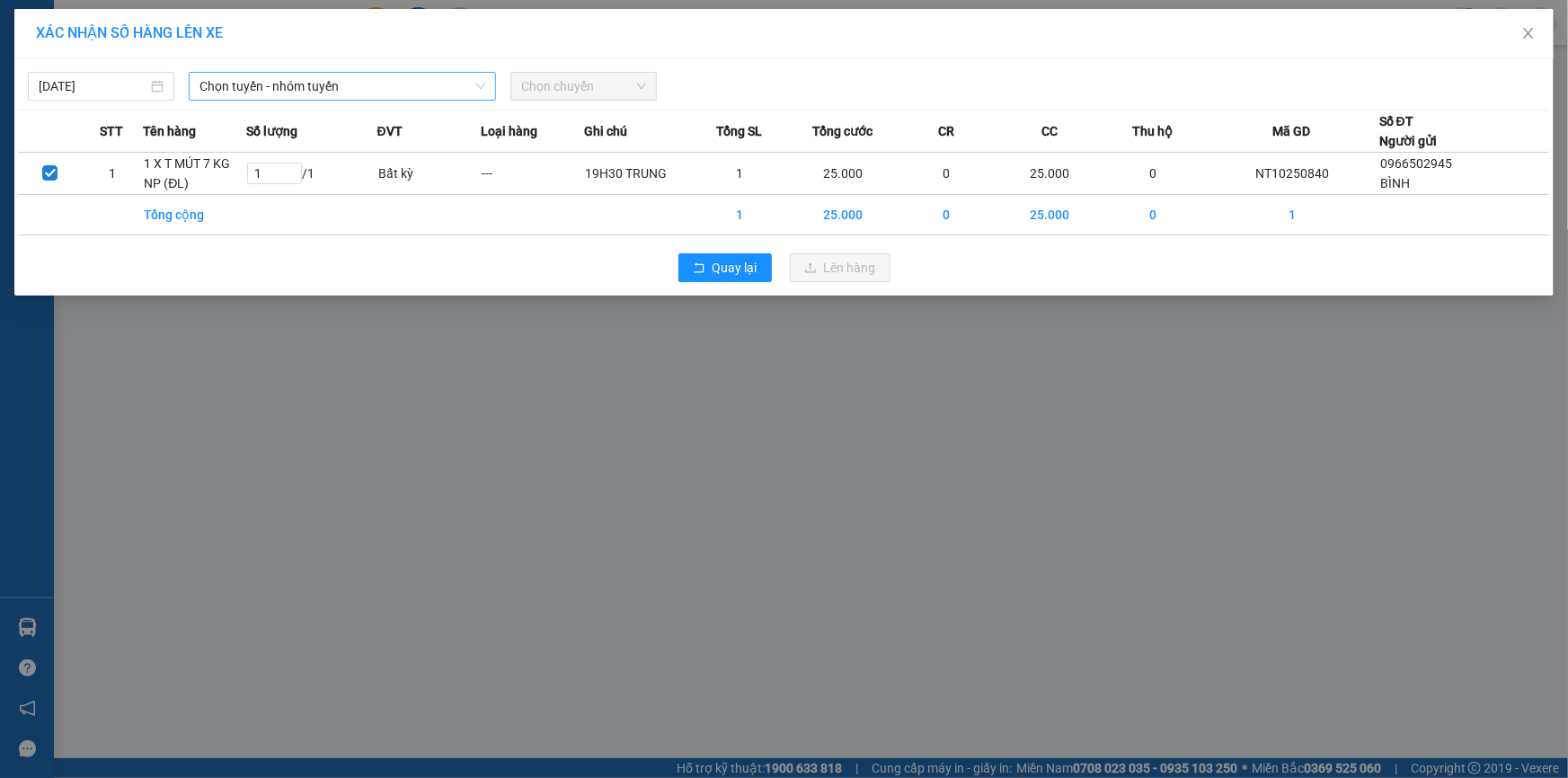
click at [315, 92] on span "Chọn tuyến - nhóm tuyến" at bounding box center [342, 86] width 286 height 27
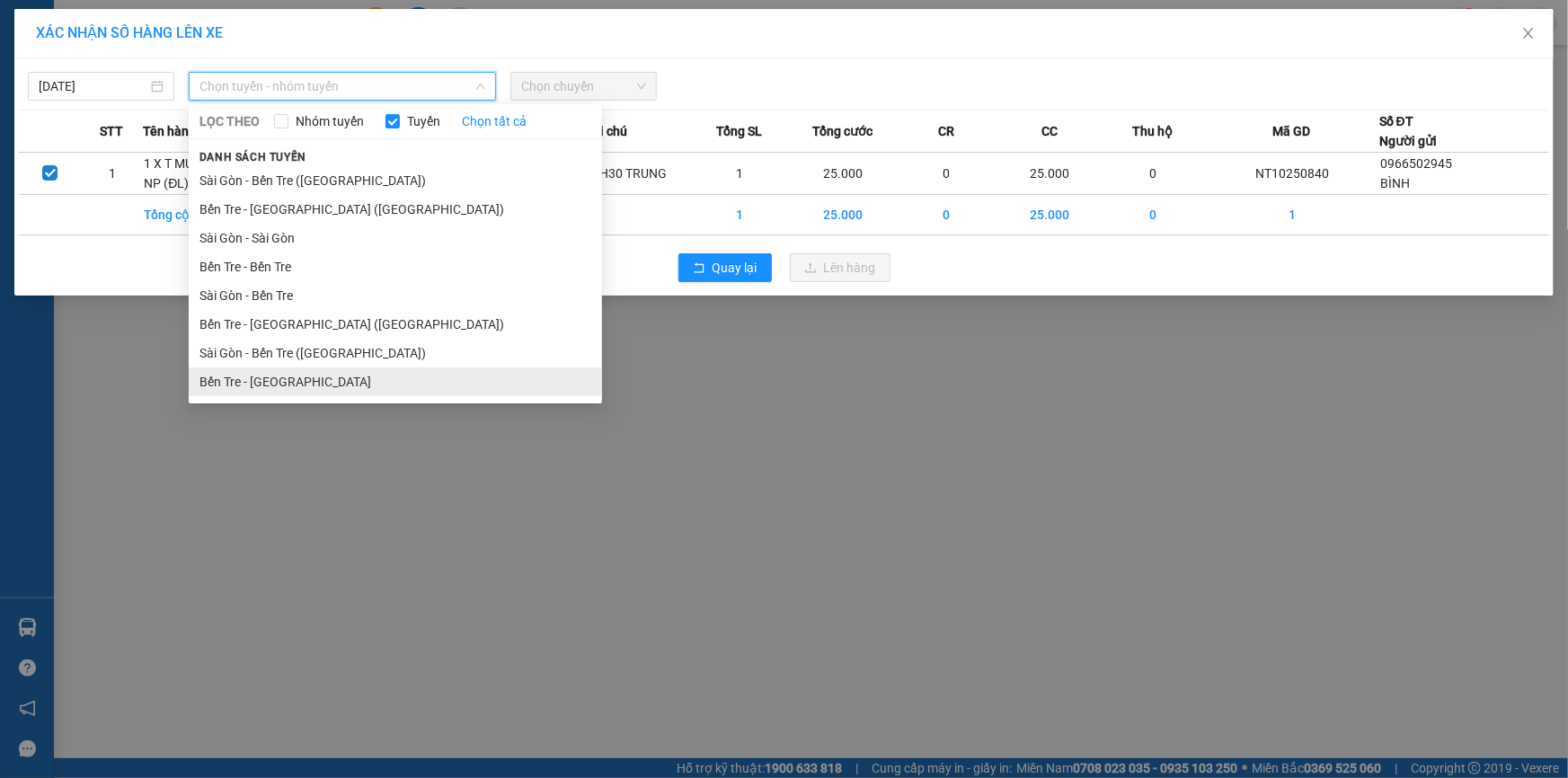
click at [275, 383] on li "Bến Tre - [GEOGRAPHIC_DATA]" at bounding box center [396, 382] width 414 height 29
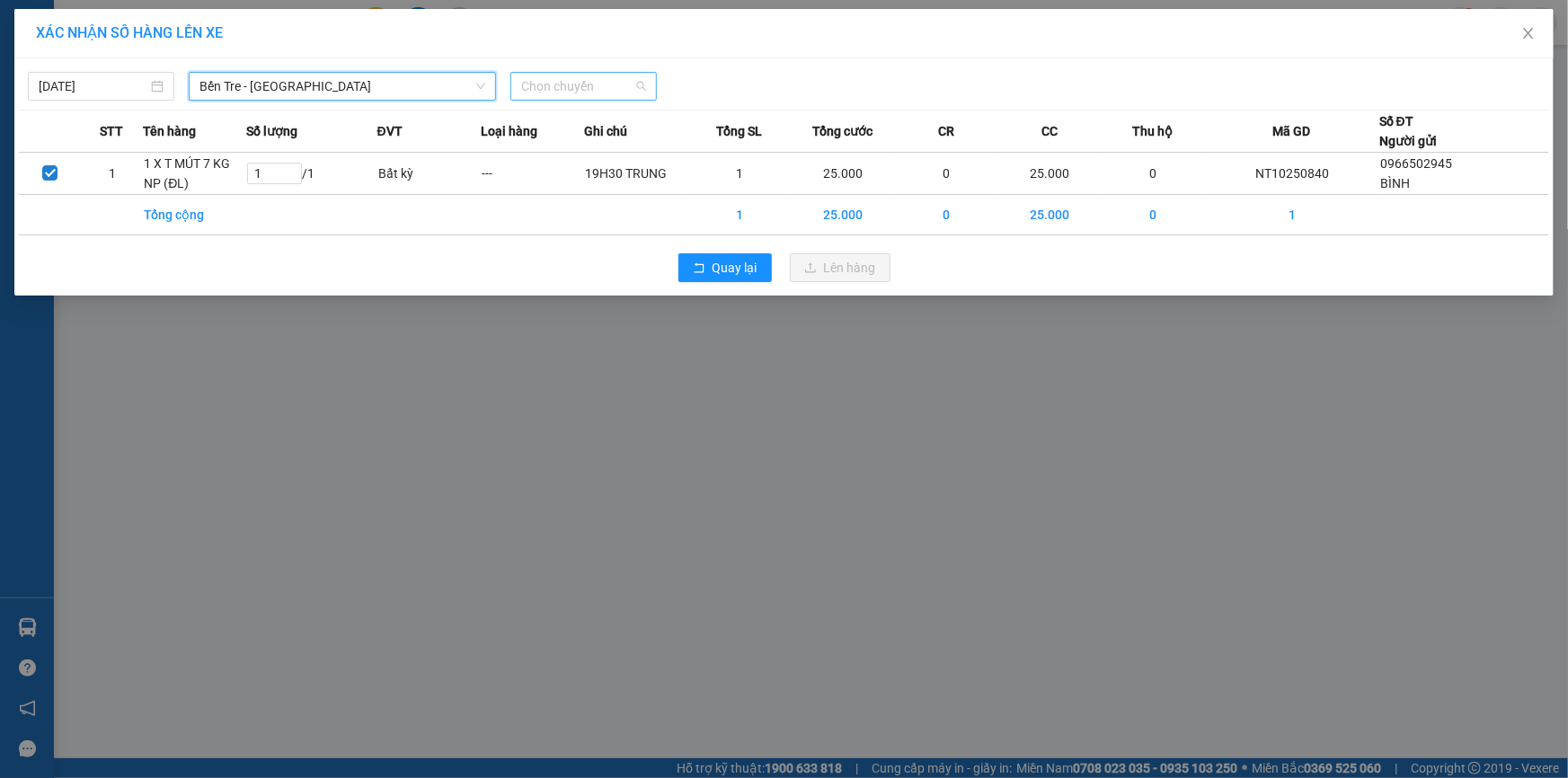
click at [613, 81] on span "Chọn chuyến" at bounding box center [583, 86] width 125 height 27
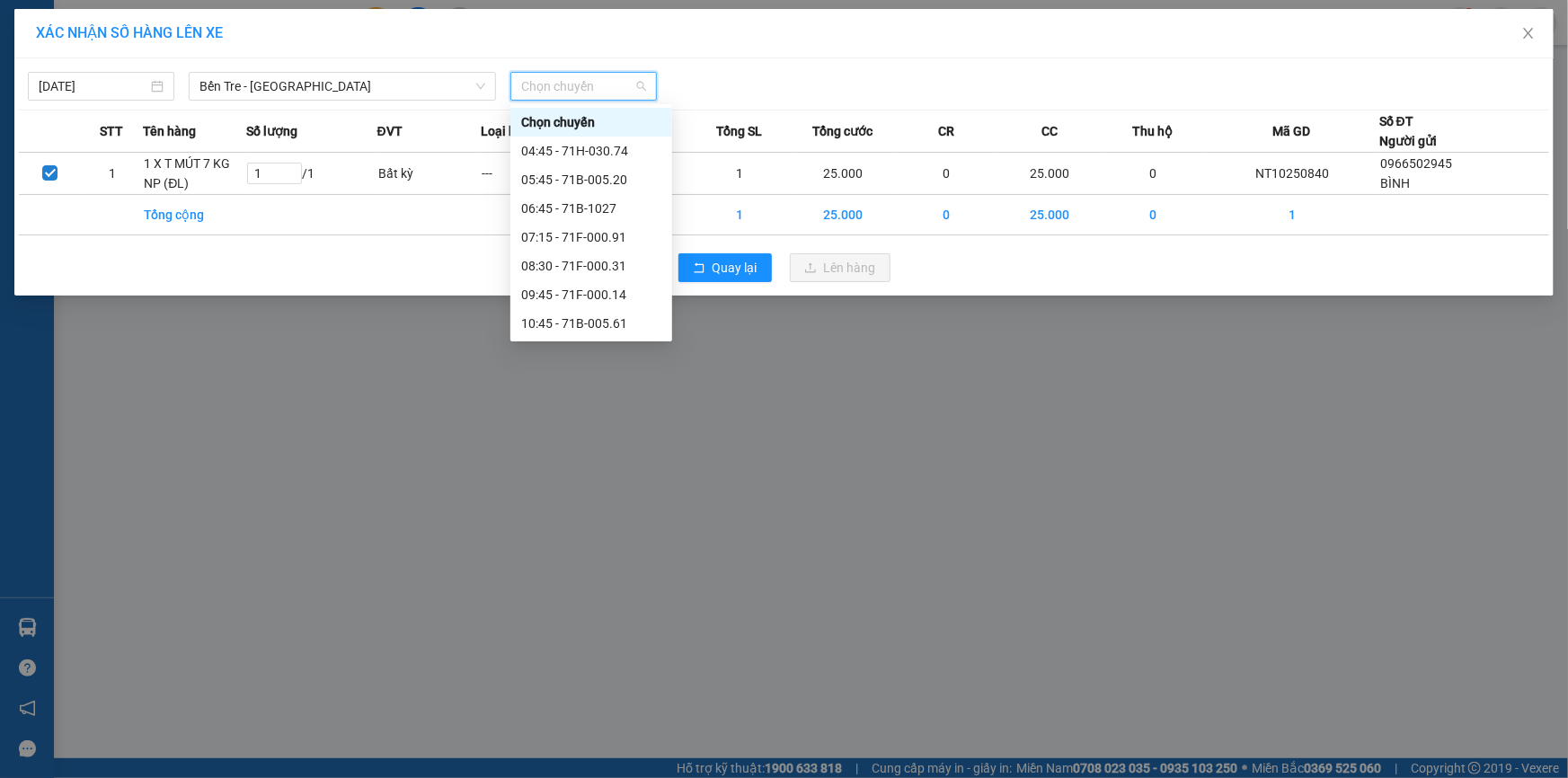
click at [633, 716] on div "16:40 (TC) - 51B-290.71" at bounding box center [591, 726] width 140 height 20
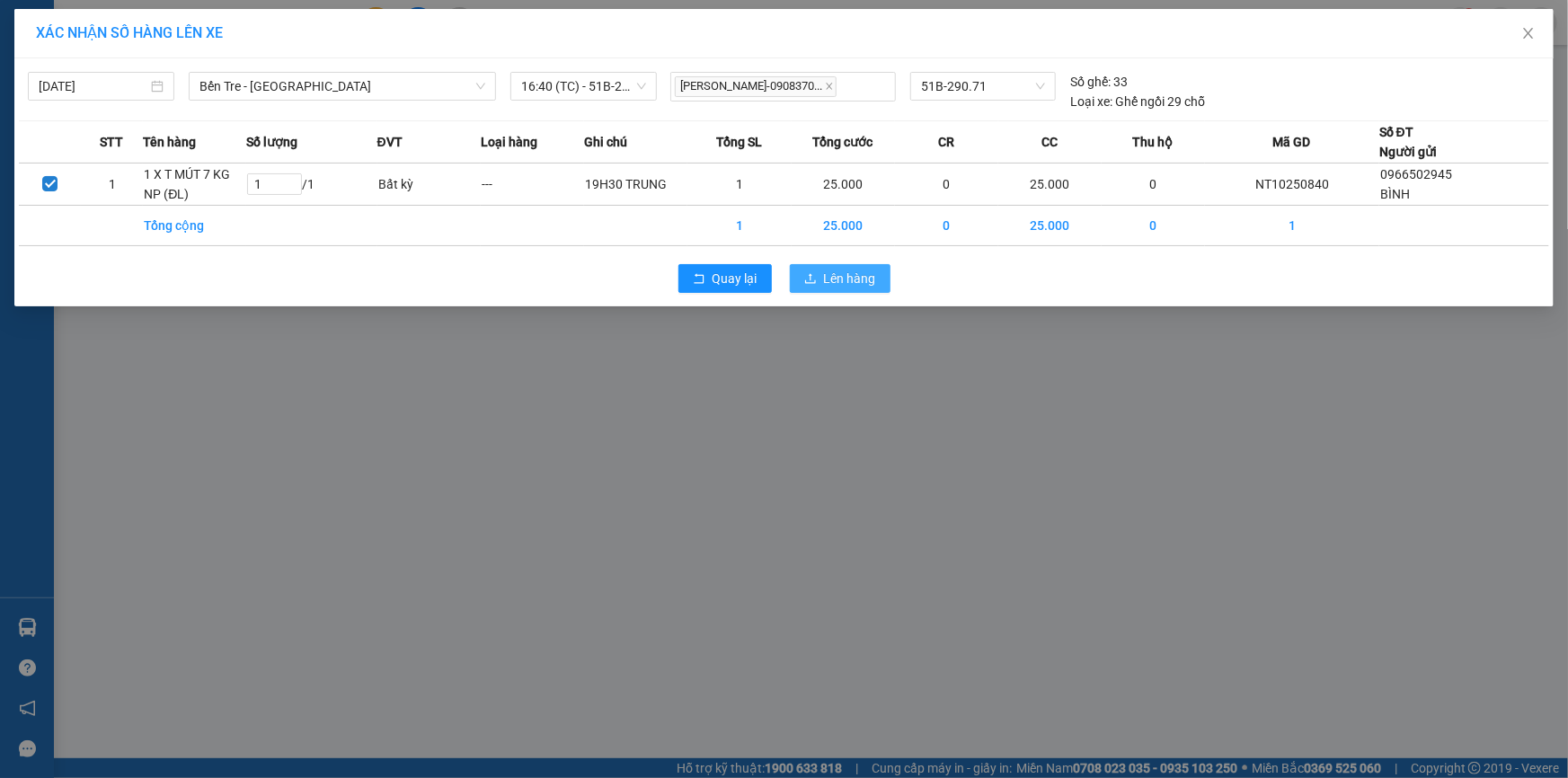
click at [833, 279] on span "Lên hàng" at bounding box center [849, 278] width 52 height 20
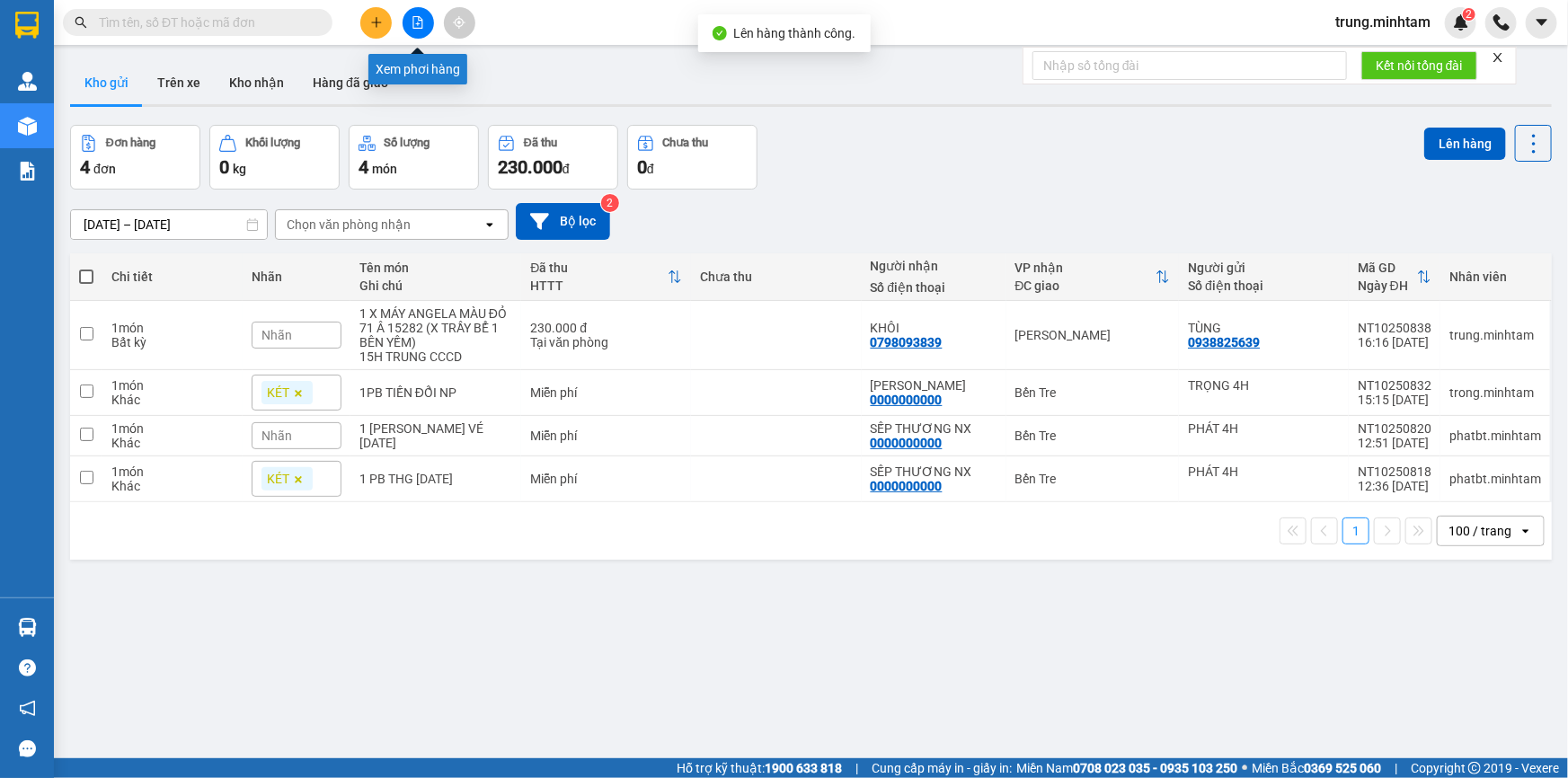
click at [424, 24] on button at bounding box center [417, 23] width 31 height 31
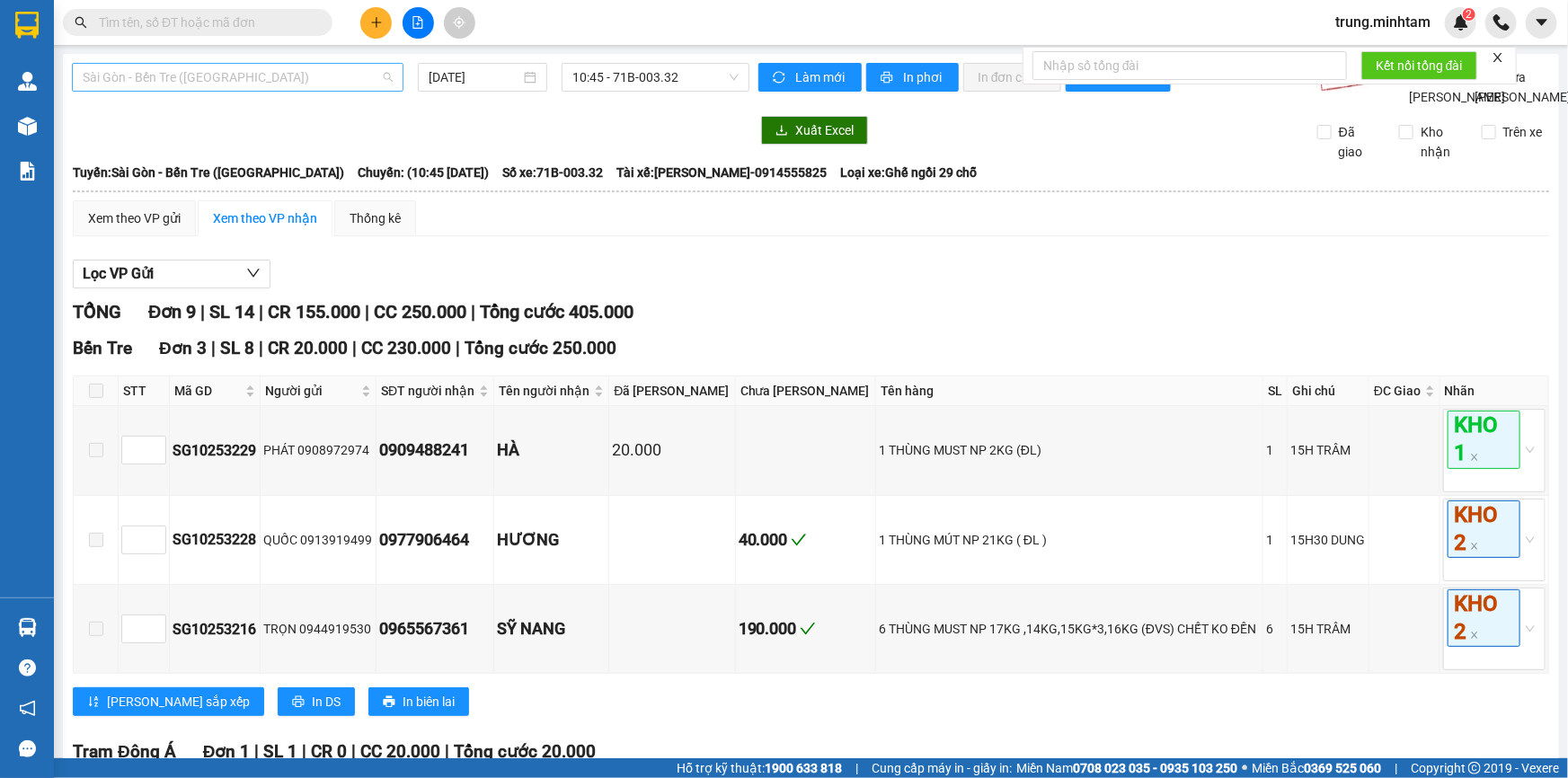
click at [211, 79] on span "Sài Gòn - Bến Tre ([GEOGRAPHIC_DATA])" at bounding box center [237, 77] width 310 height 27
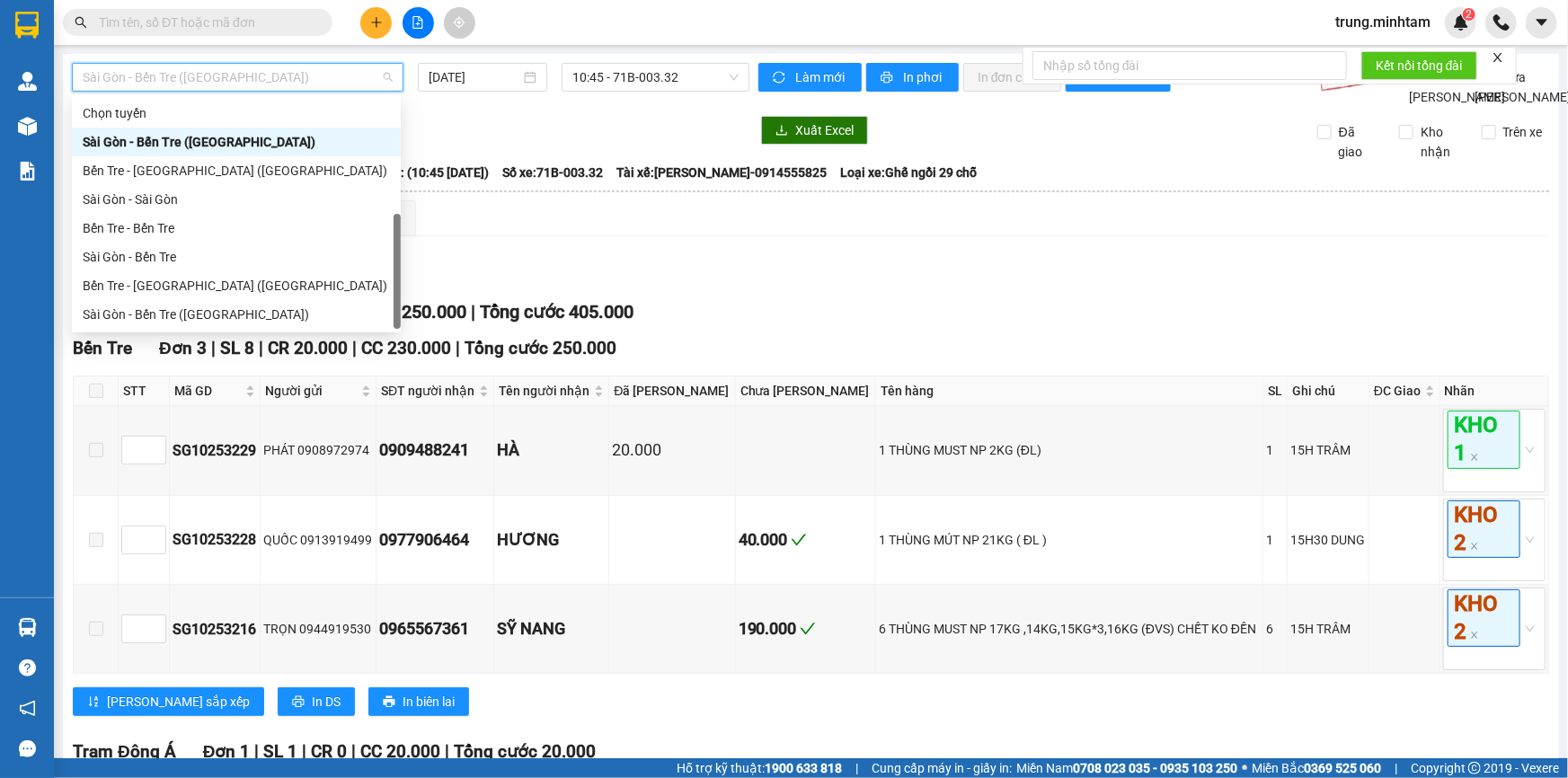
click at [174, 334] on div "Bến Tre - [GEOGRAPHIC_DATA]" at bounding box center [236, 343] width 307 height 20
type input "[DATE]"
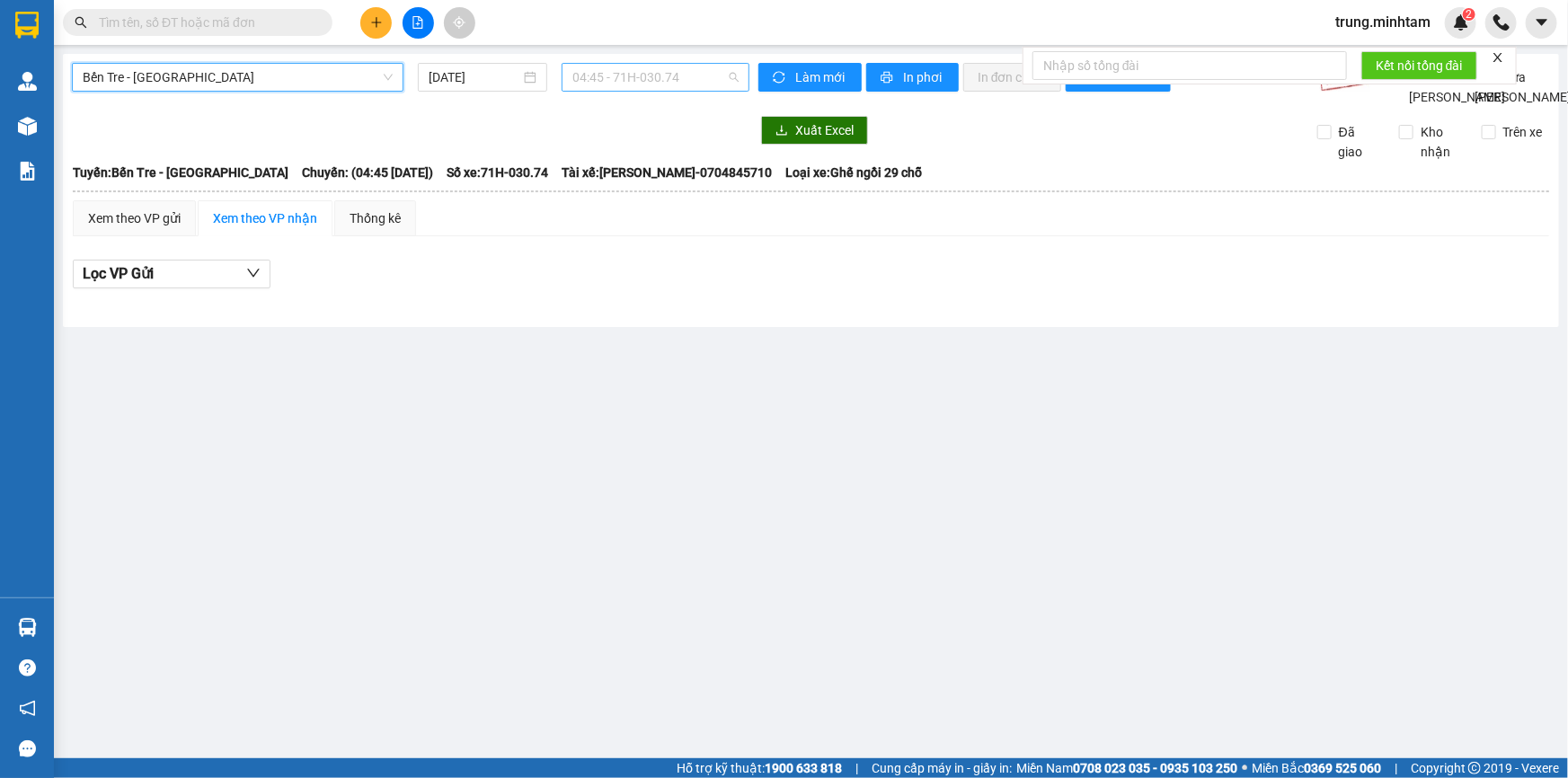
click at [628, 71] on span "04:45 - 71H-030.74" at bounding box center [655, 77] width 166 height 27
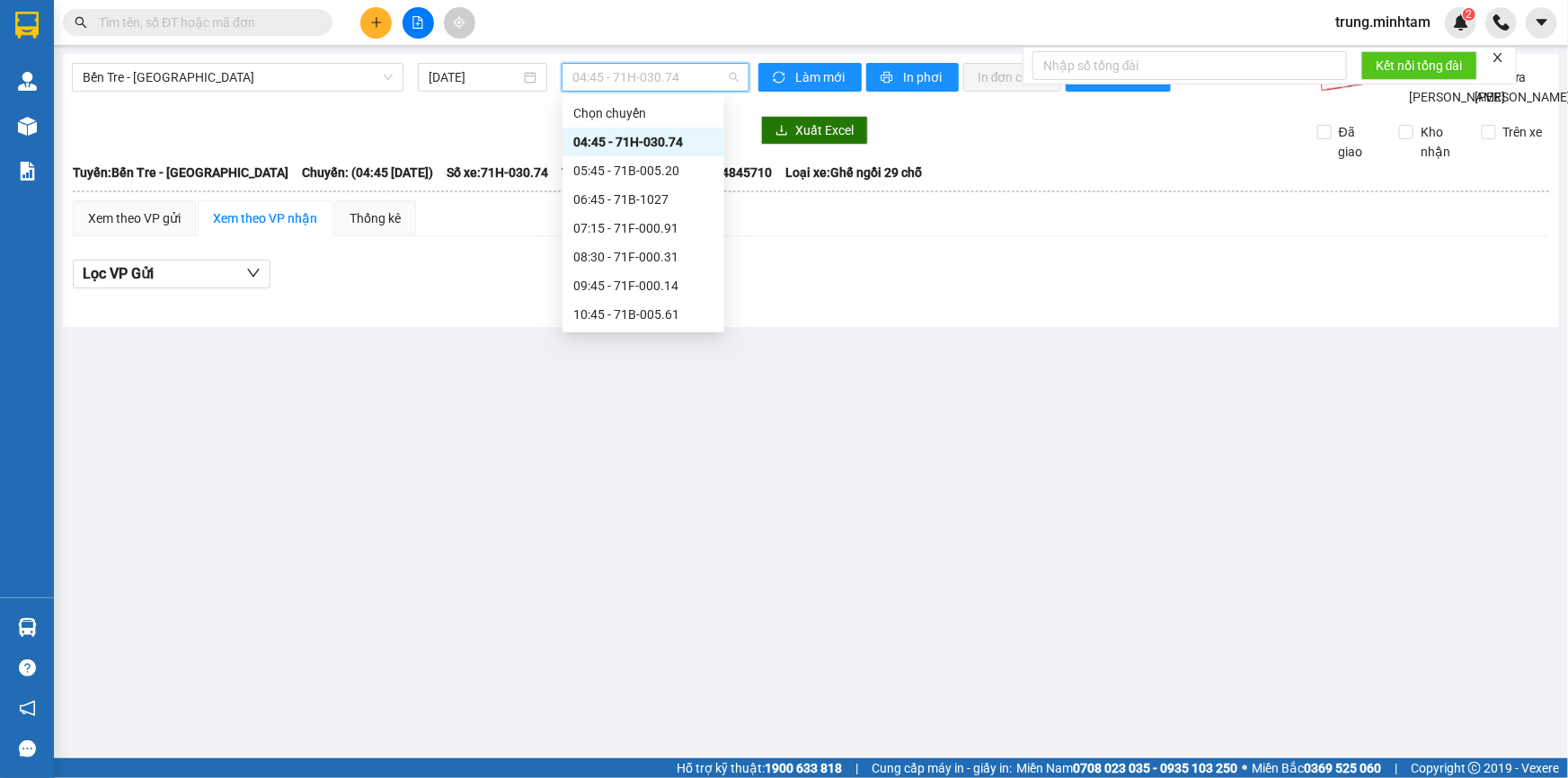
click at [668, 707] on div "16:40 (TC) - 51B-290.71" at bounding box center [642, 717] width 140 height 20
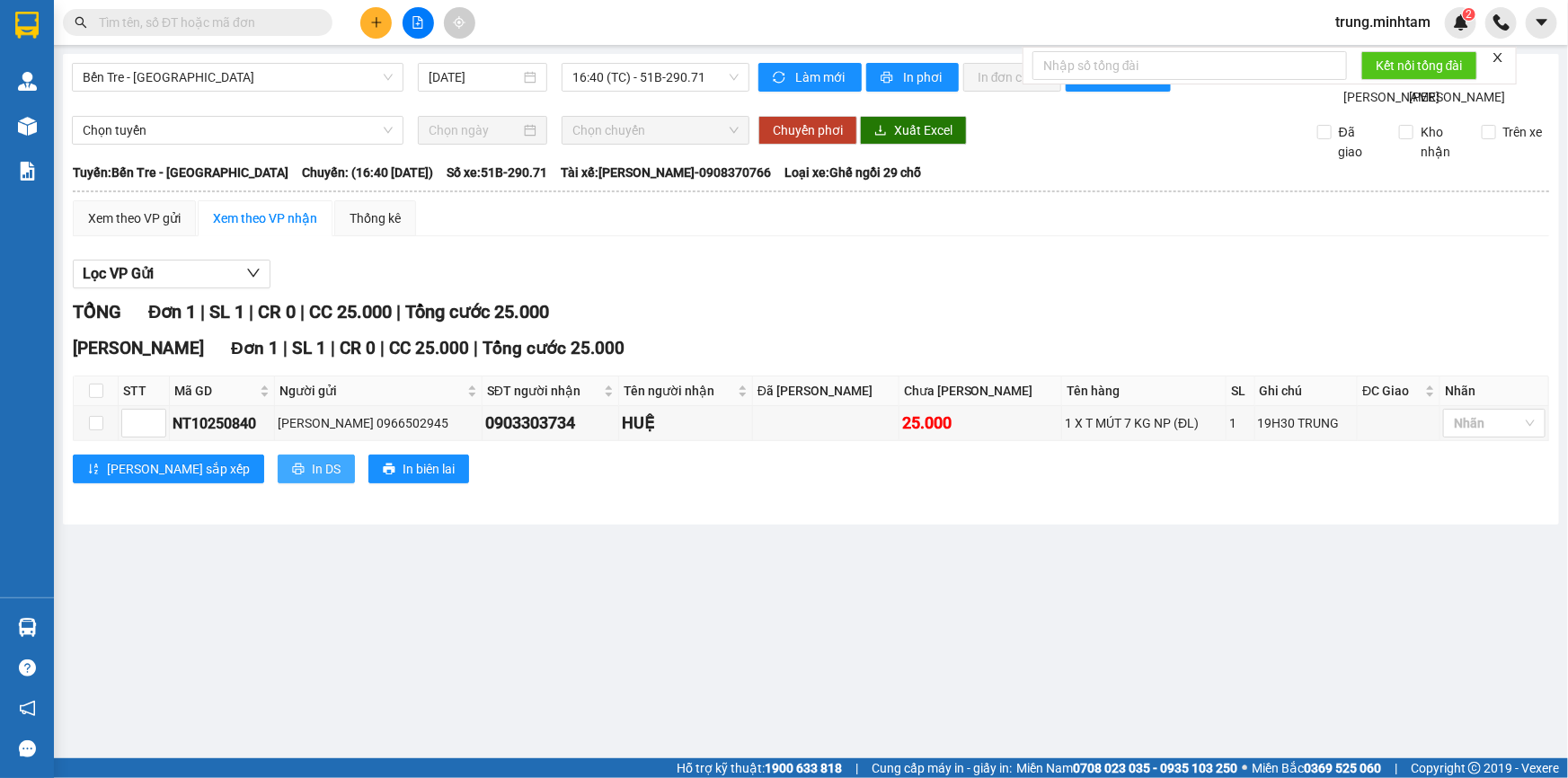
click at [312, 479] on span "In DS" at bounding box center [326, 469] width 29 height 20
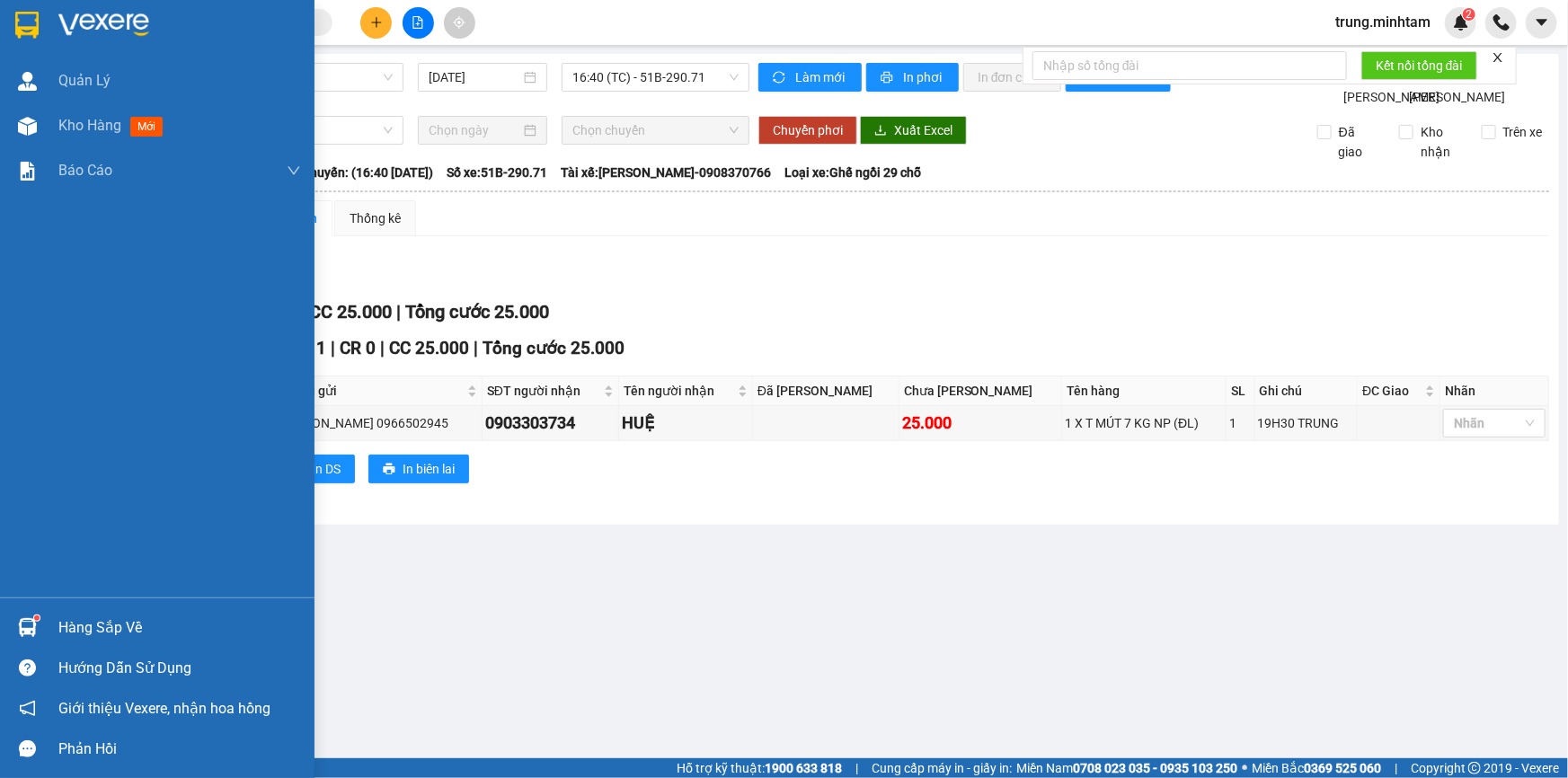
click at [98, 621] on div "Hàng sắp về" at bounding box center [179, 628] width 242 height 27
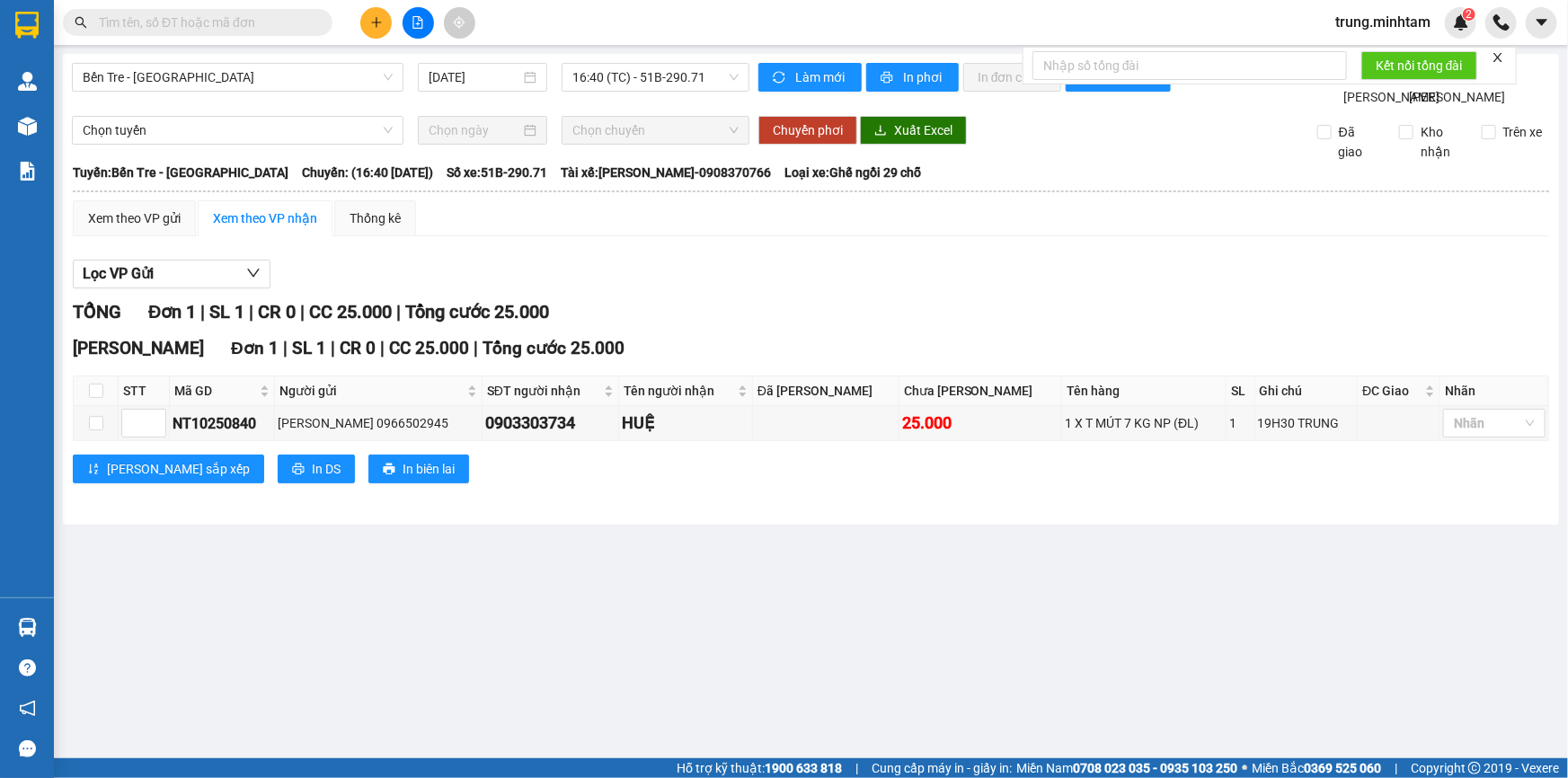
click at [225, 26] on section "Kết quả [PERSON_NAME] ( 95 ) Bộ lọc Mã ĐH Trạng thái Món hàng Tổng [PERSON_NAME…" at bounding box center [784, 389] width 1568 height 778
click at [225, 26] on input "text" at bounding box center [205, 22] width 212 height 20
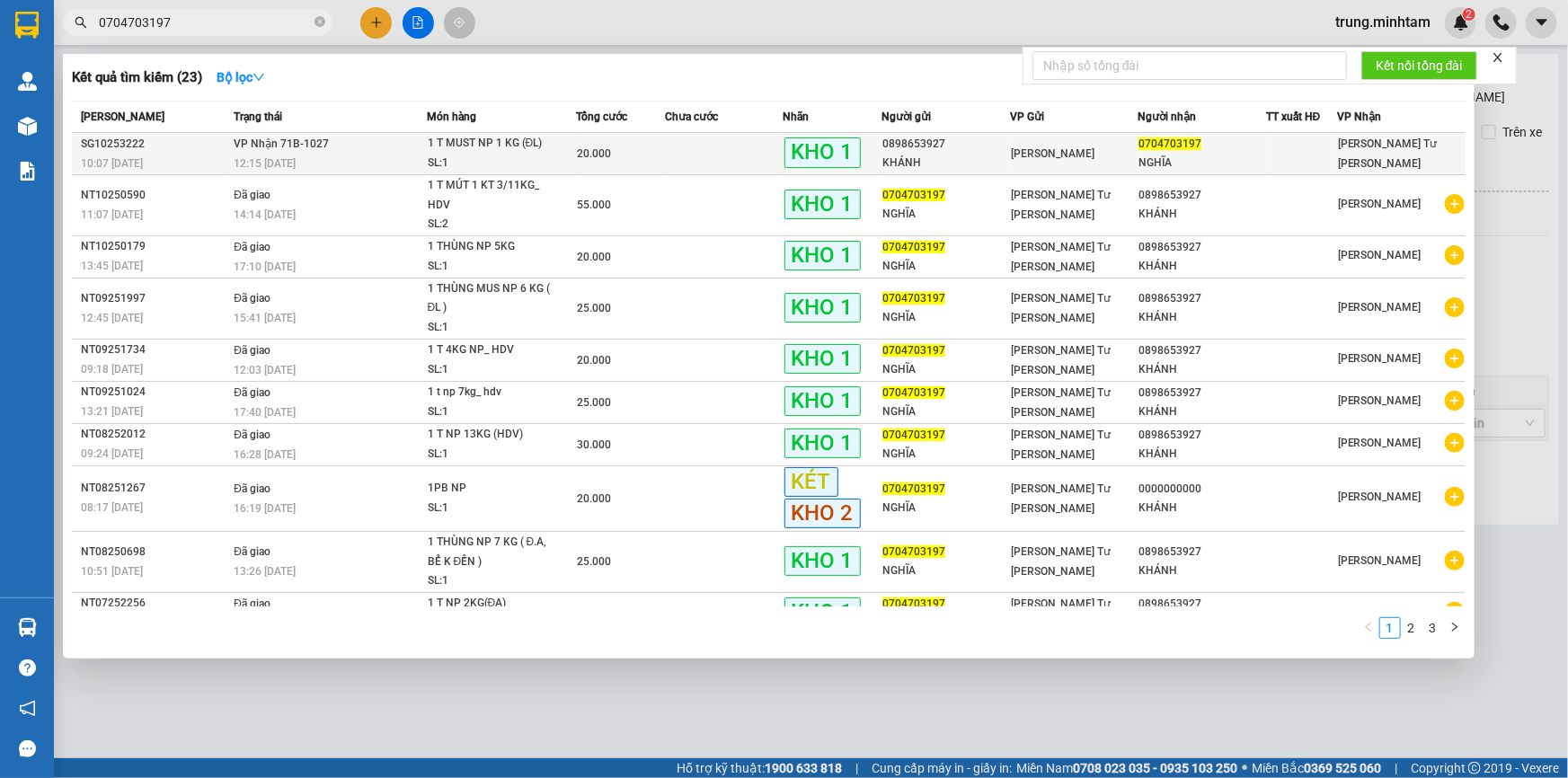
type input "0704703197"
click at [664, 150] on td at bounding box center [723, 154] width 118 height 42
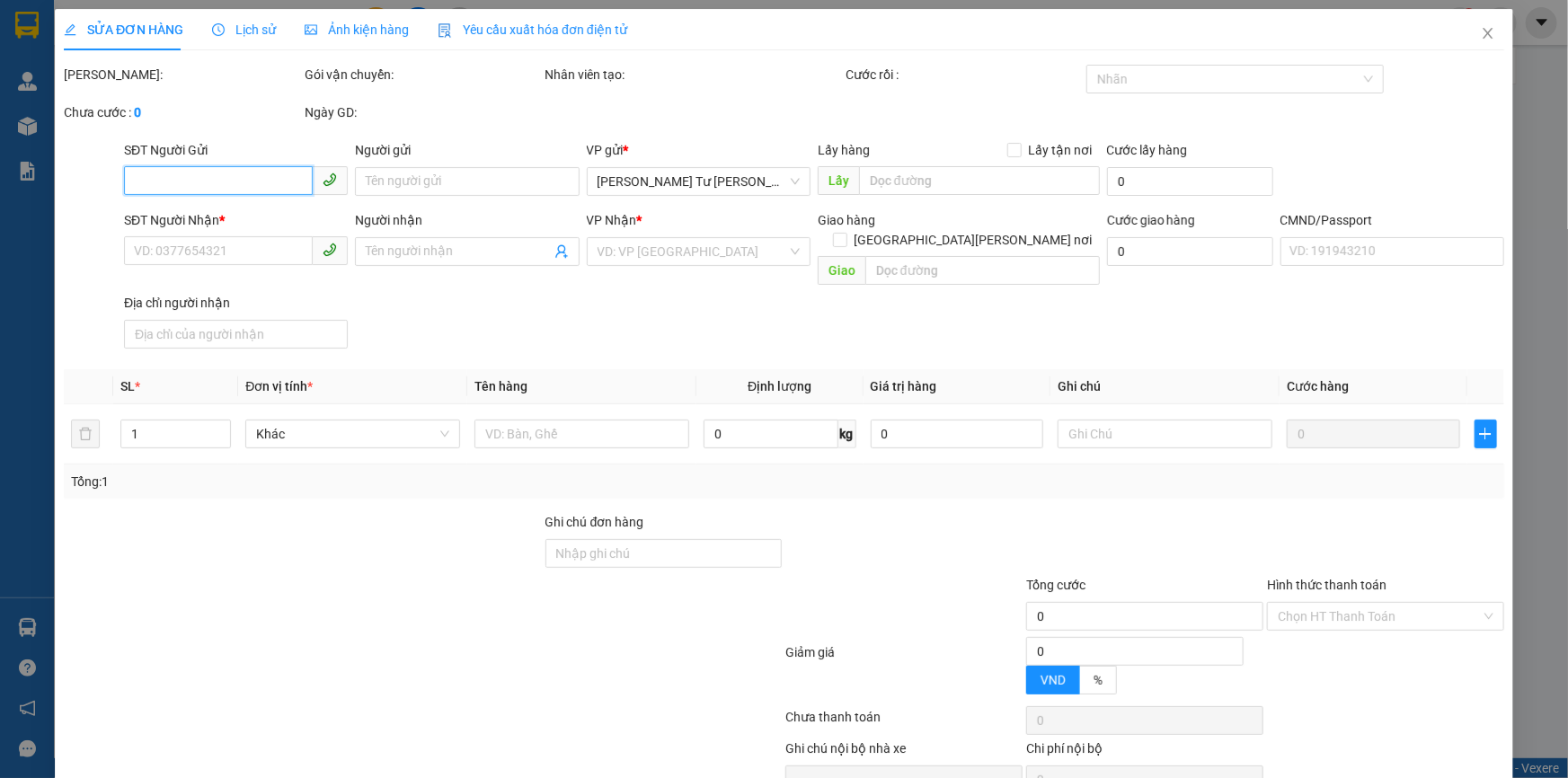
type input "0898653927"
type input "KHÁNH"
type input "0704703197"
type input "NGHĨA"
type input "BM"
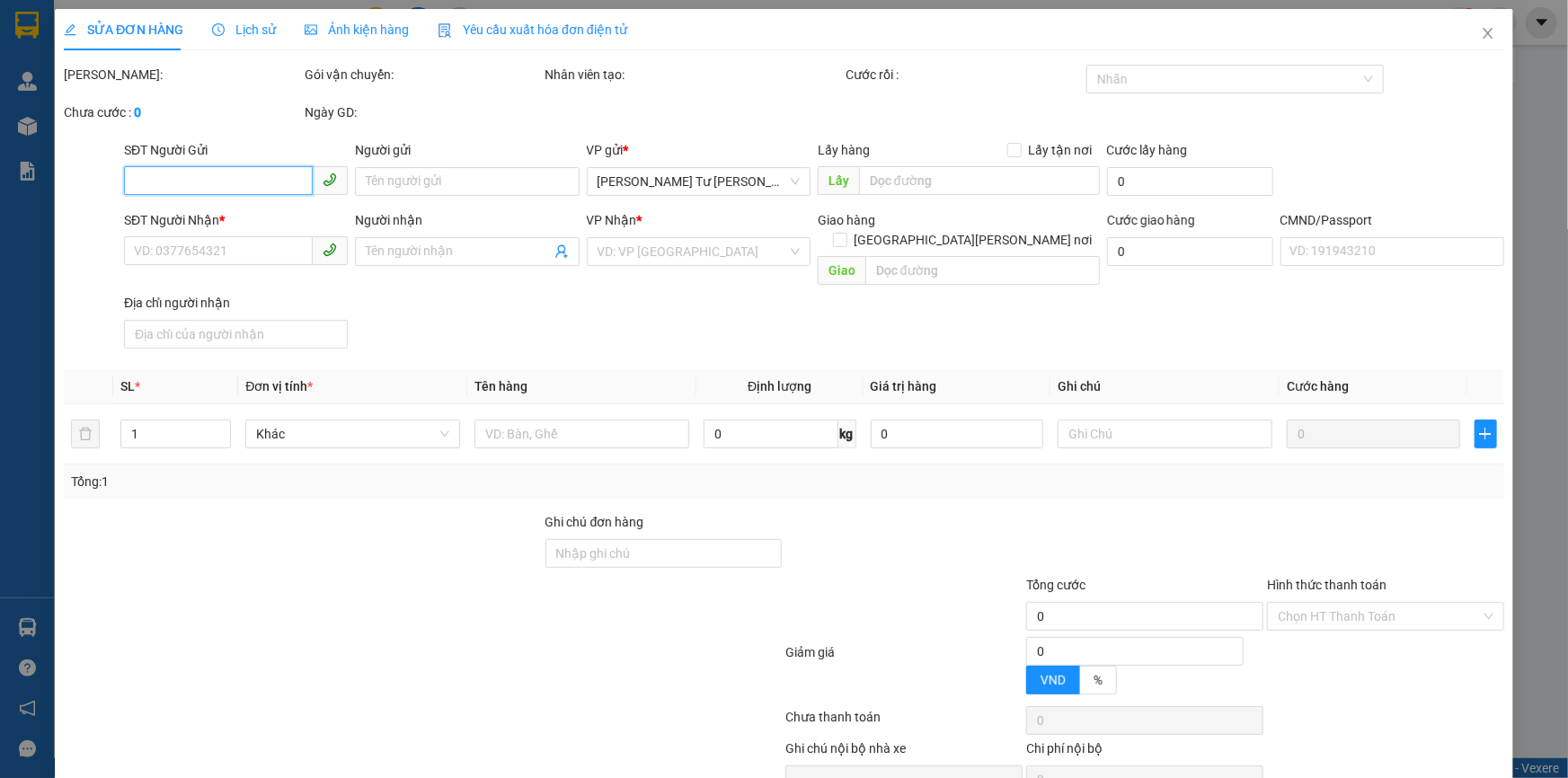
type input "20.000"
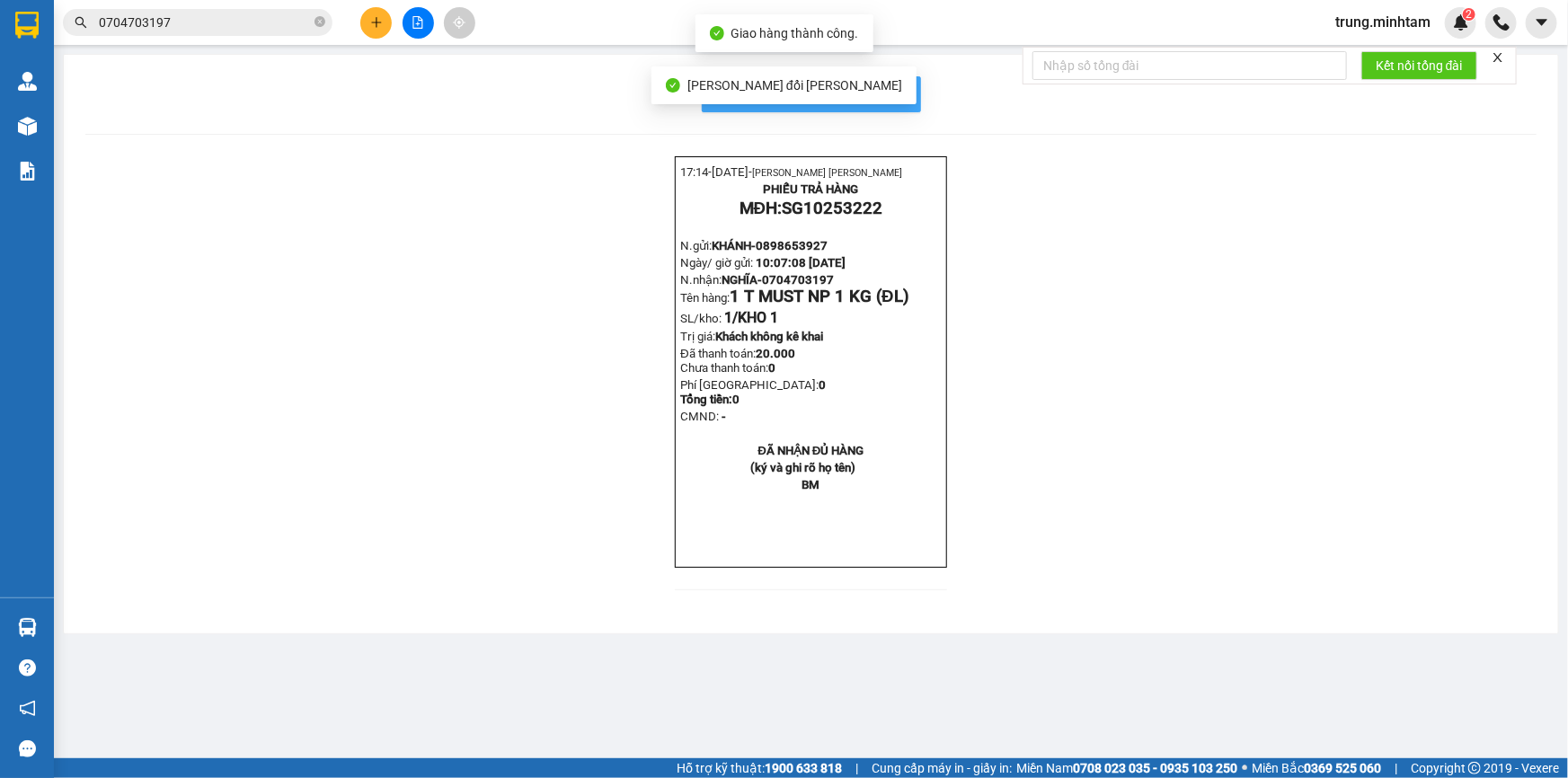
click at [889, 90] on span "In mẫu biên lai tự cấu hình" at bounding box center [822, 94] width 169 height 23
click at [239, 31] on input "0704703197" at bounding box center [205, 22] width 212 height 20
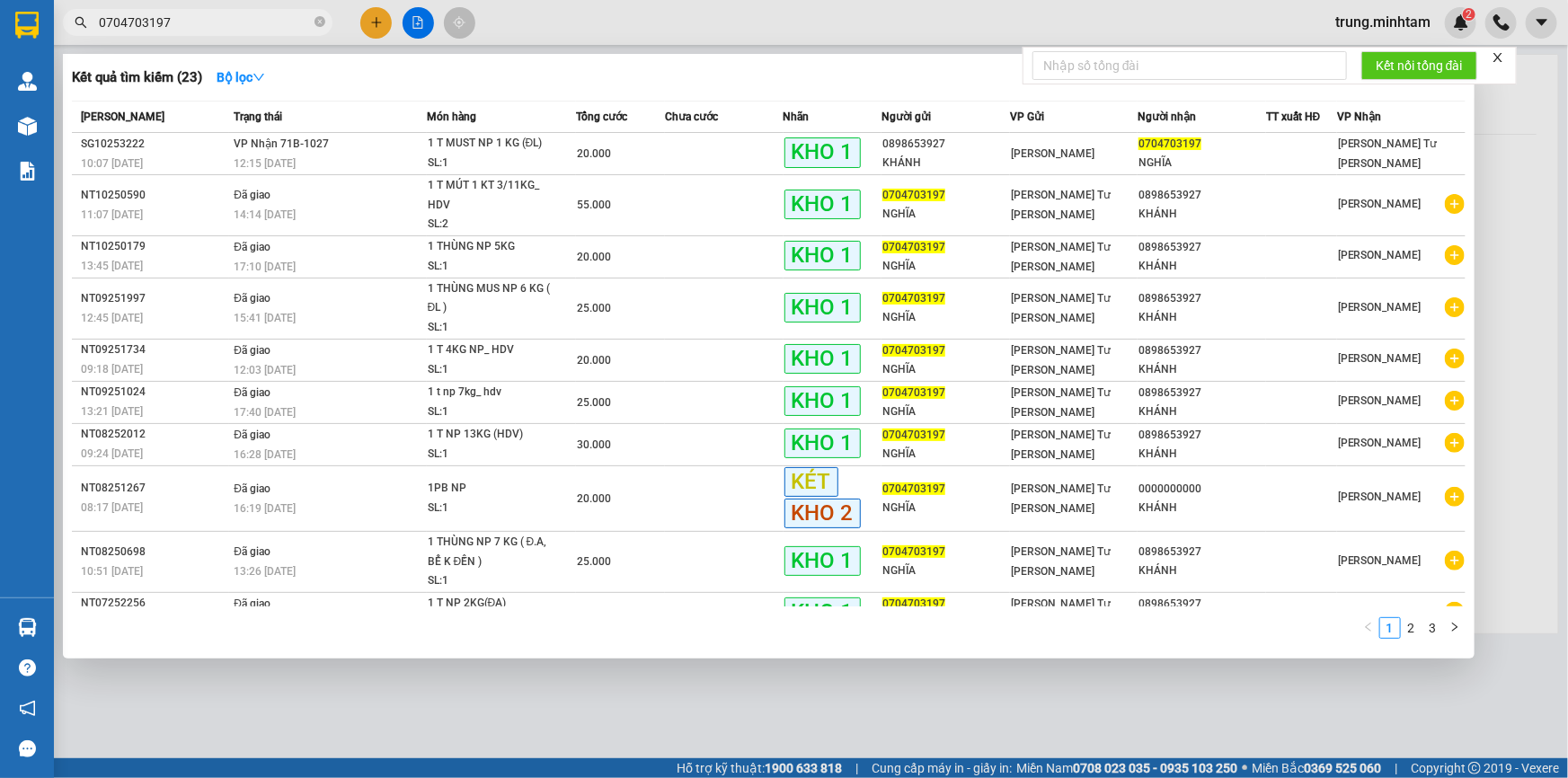
drag, startPoint x: 239, startPoint y: 30, endPoint x: 235, endPoint y: 51, distance: 21.4
click at [239, 29] on input "0704703197" at bounding box center [205, 22] width 212 height 20
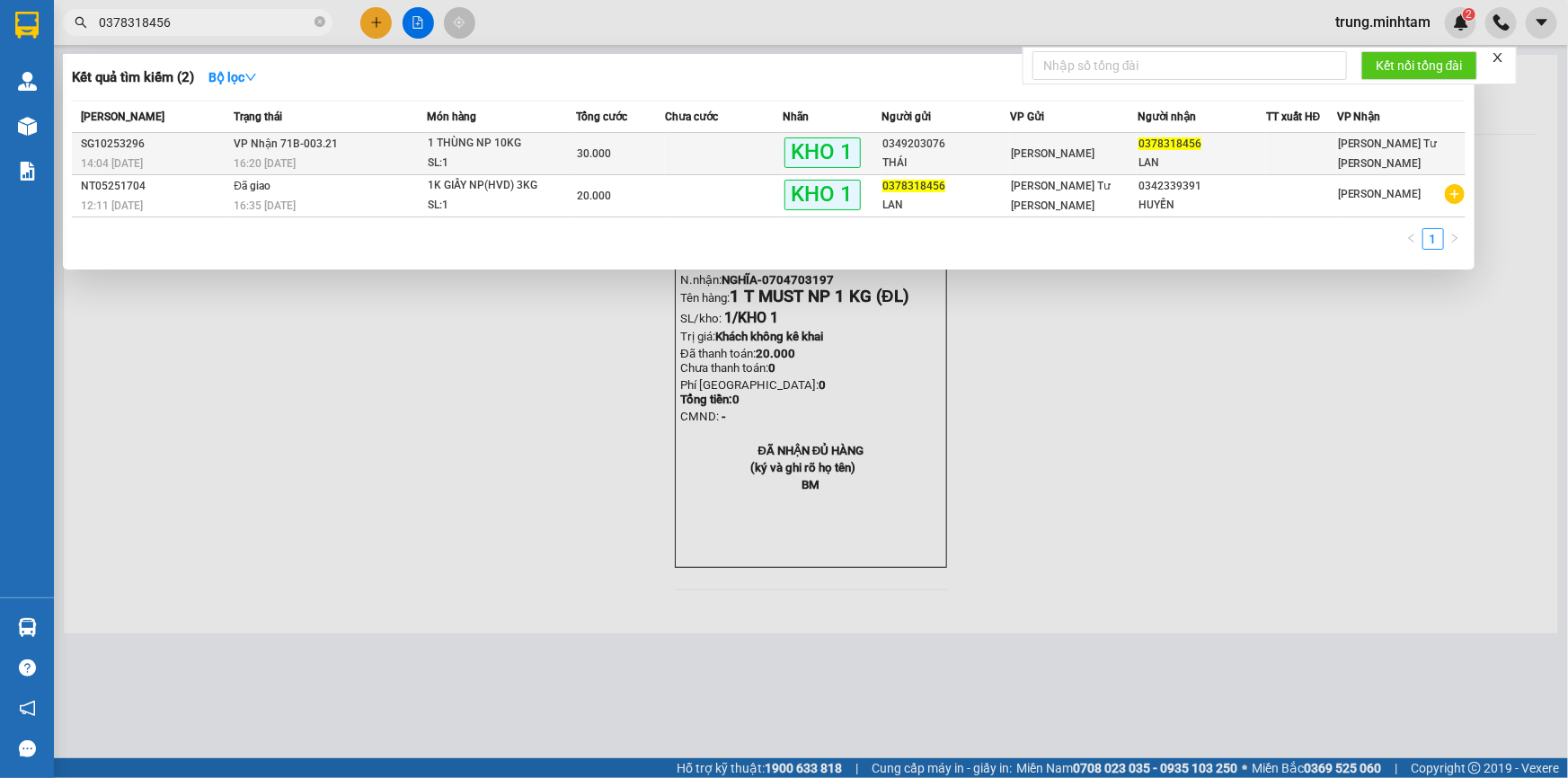
type input "0378318456"
click at [682, 162] on td at bounding box center [723, 154] width 118 height 42
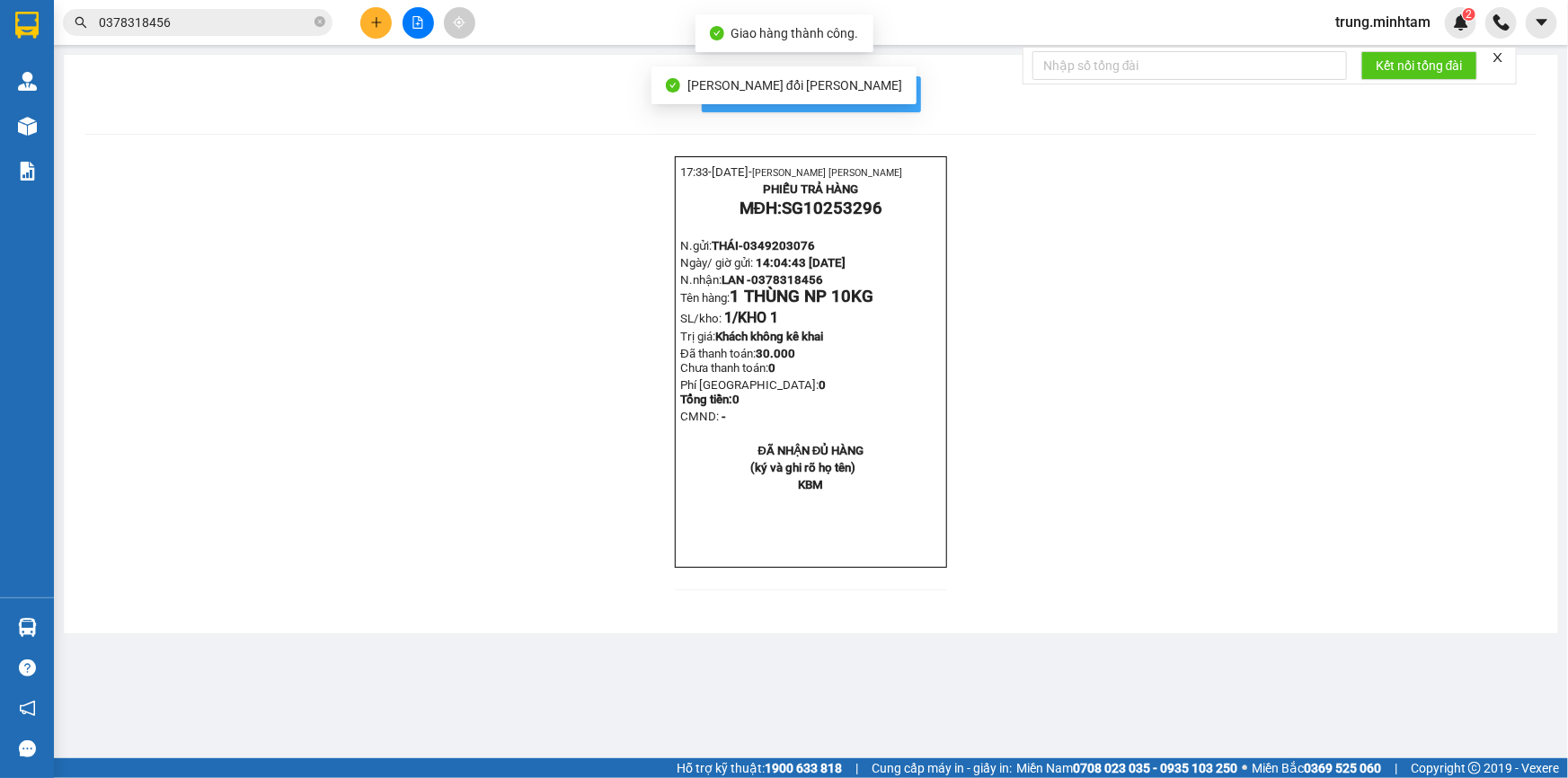
click at [897, 96] on span "In mẫu biên lai tự cấu hình" at bounding box center [822, 94] width 169 height 23
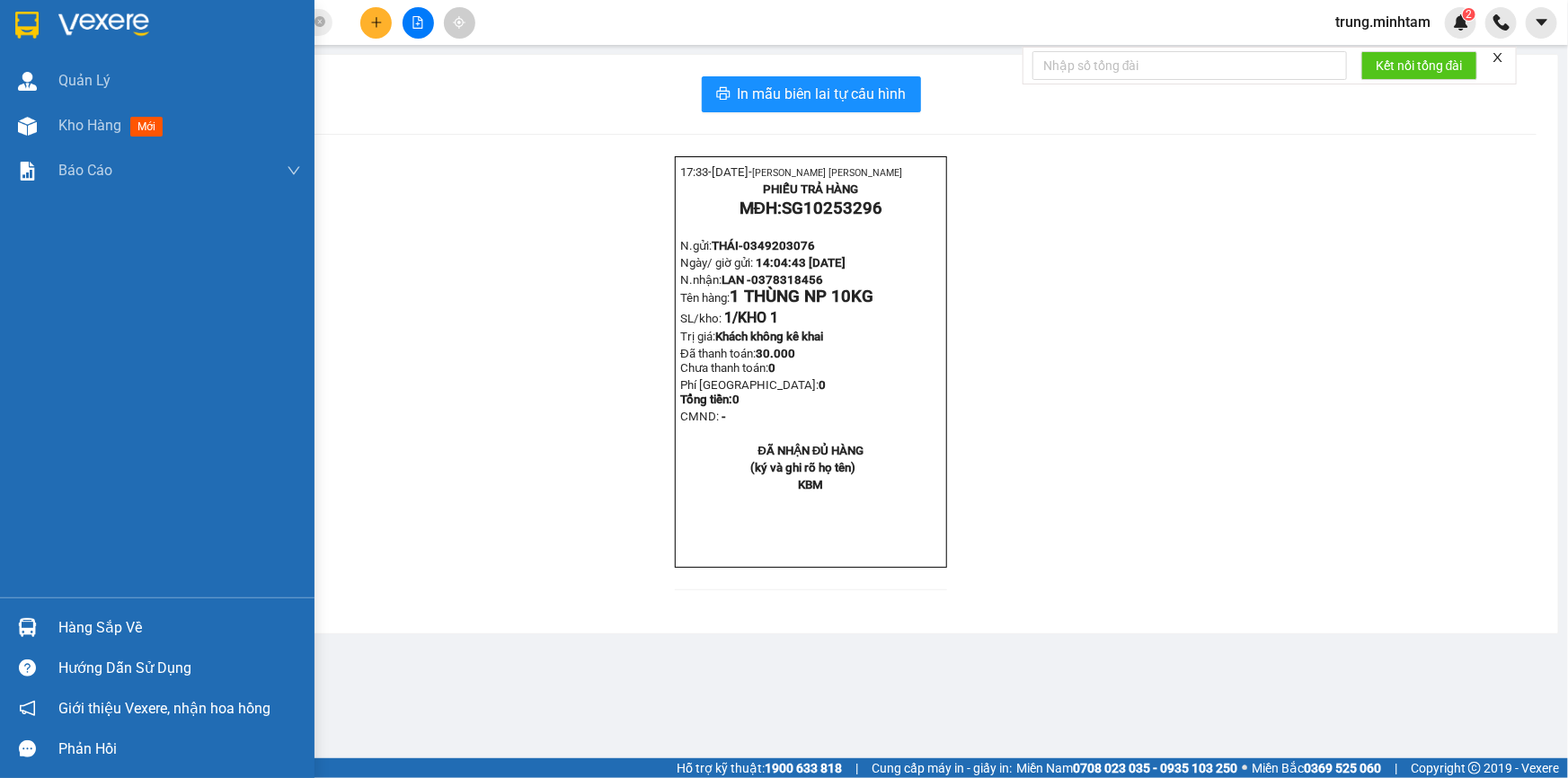
click at [65, 622] on div "Hàng sắp về" at bounding box center [179, 628] width 242 height 27
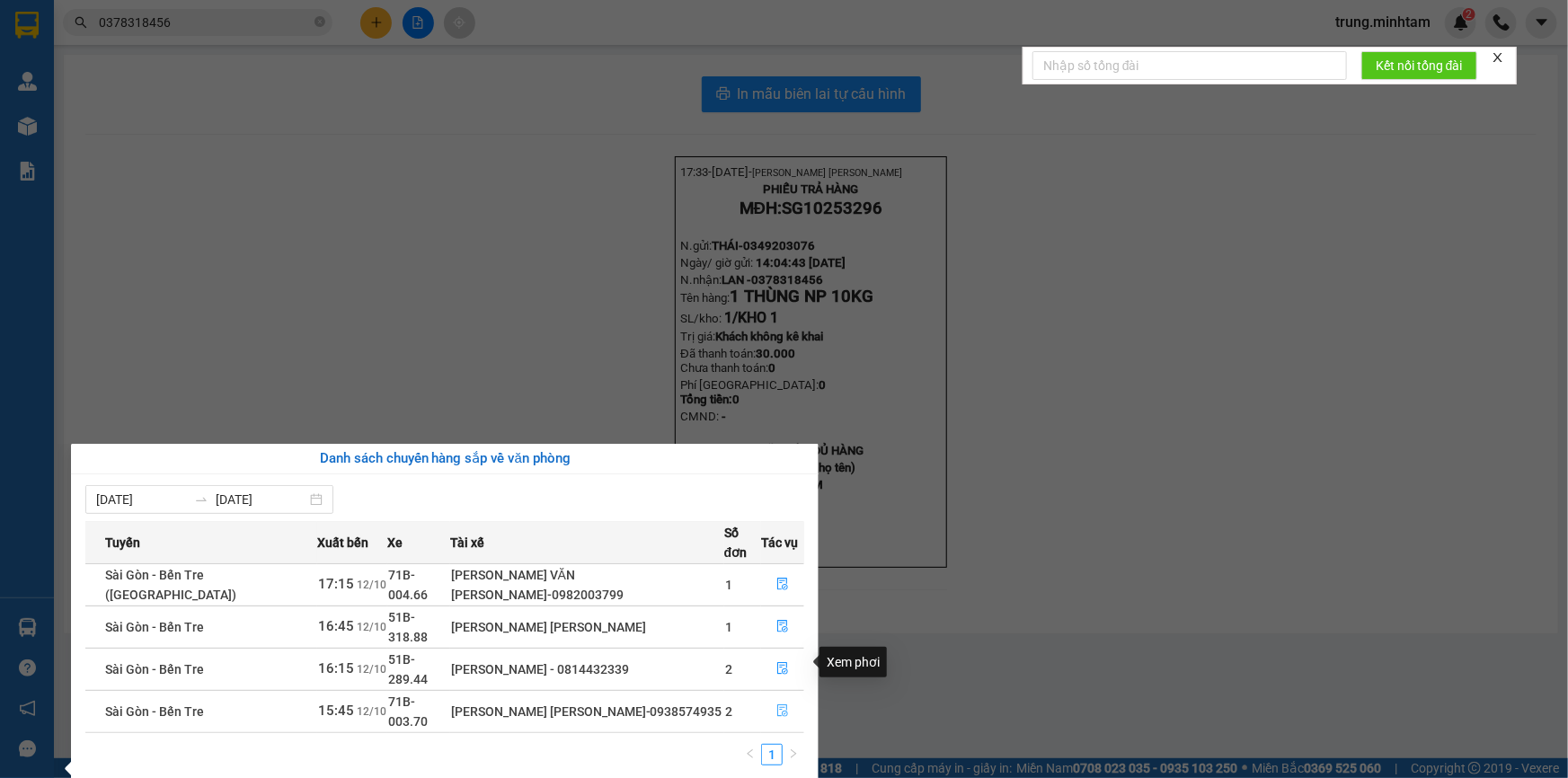
click at [781, 705] on icon "file-done" at bounding box center [782, 710] width 10 height 12
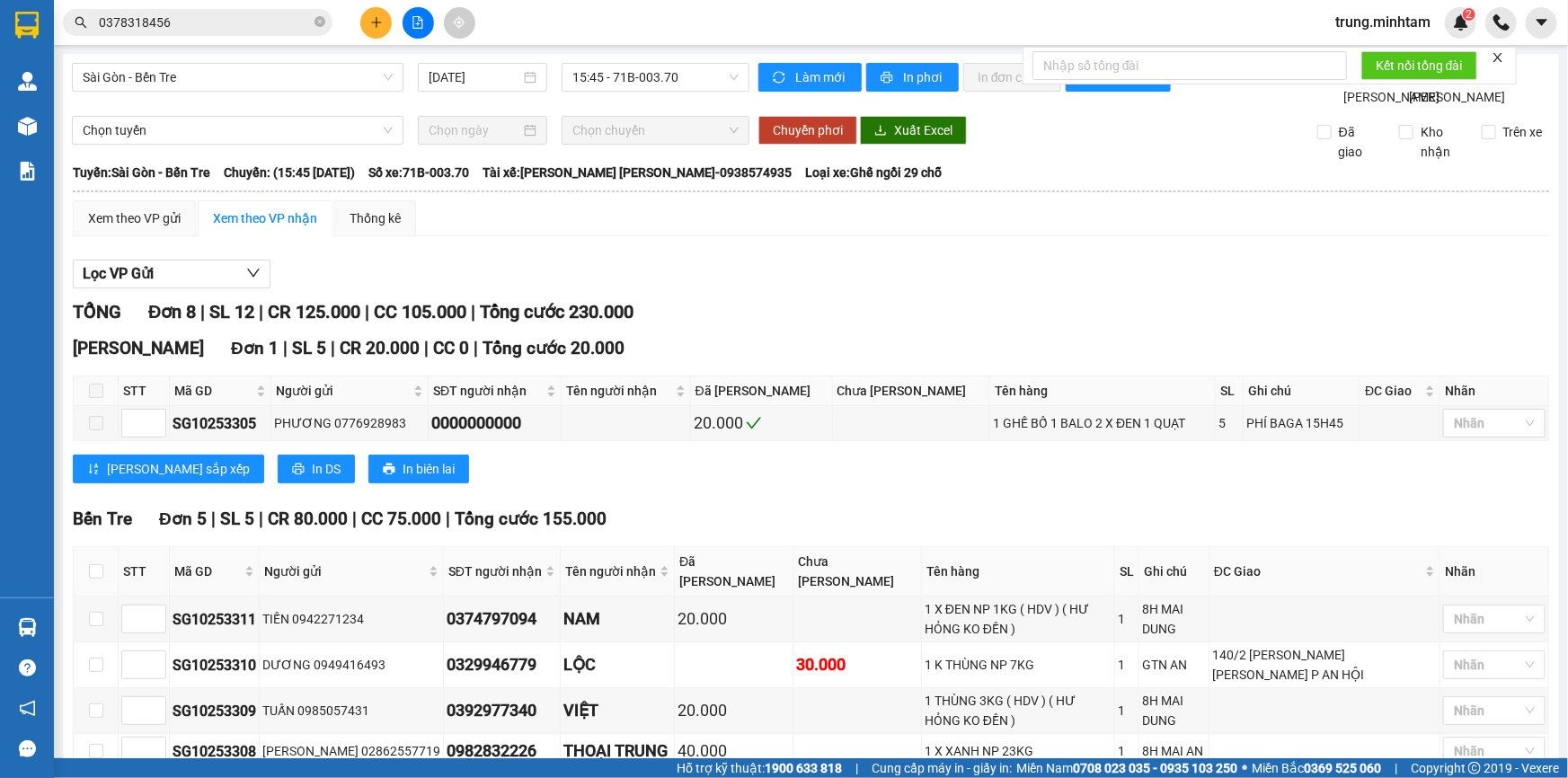
checkbox input "true"
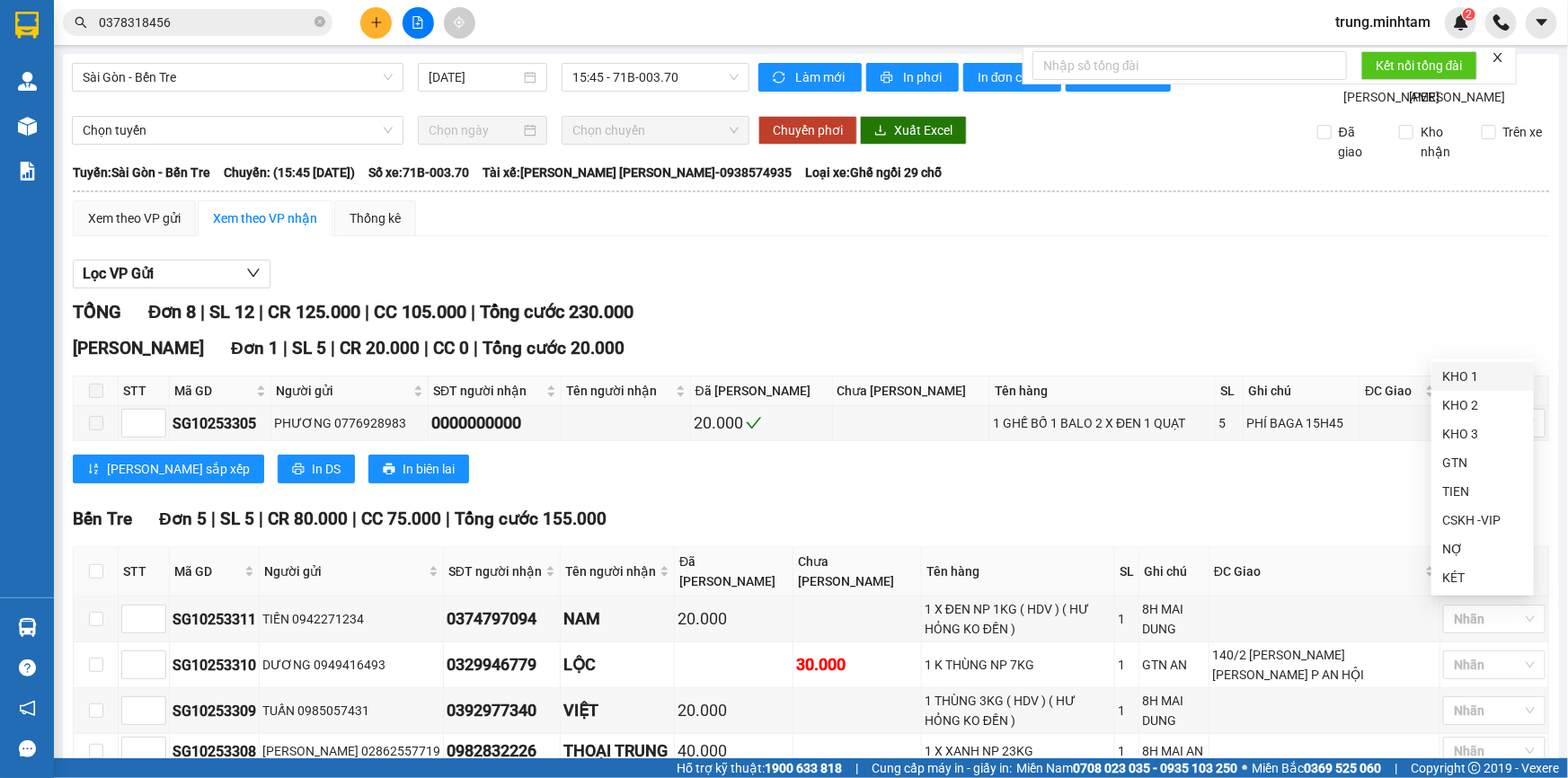
click at [1449, 385] on div "KHO 1" at bounding box center [1481, 377] width 102 height 29
drag, startPoint x: 1375, startPoint y: 530, endPoint x: 1379, endPoint y: 522, distance: 8.9
click at [1445, 413] on div "KHO 1" at bounding box center [1482, 411] width 81 height 20
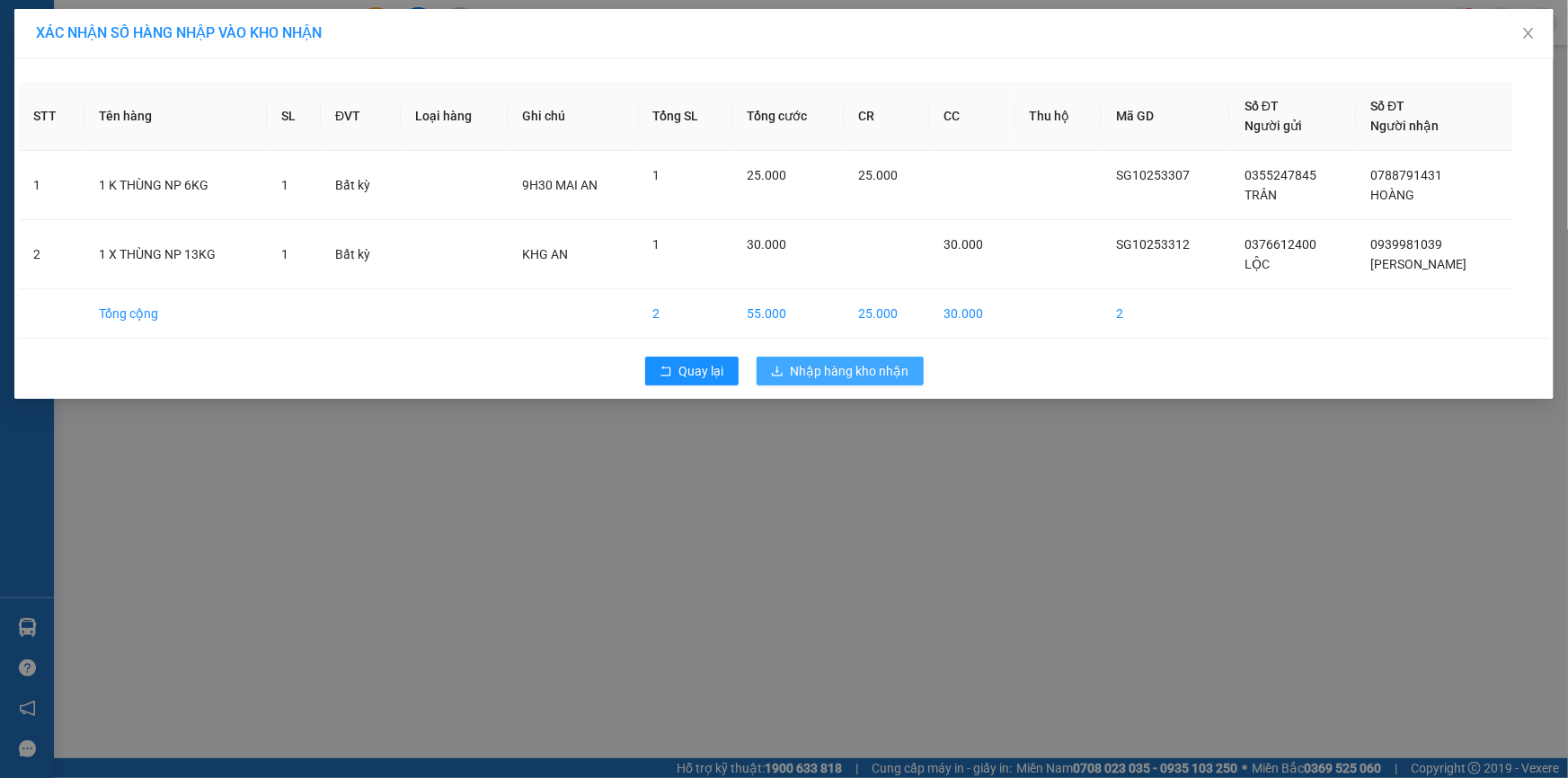
click at [828, 371] on span "Nhập hàng kho nhận" at bounding box center [849, 371] width 118 height 20
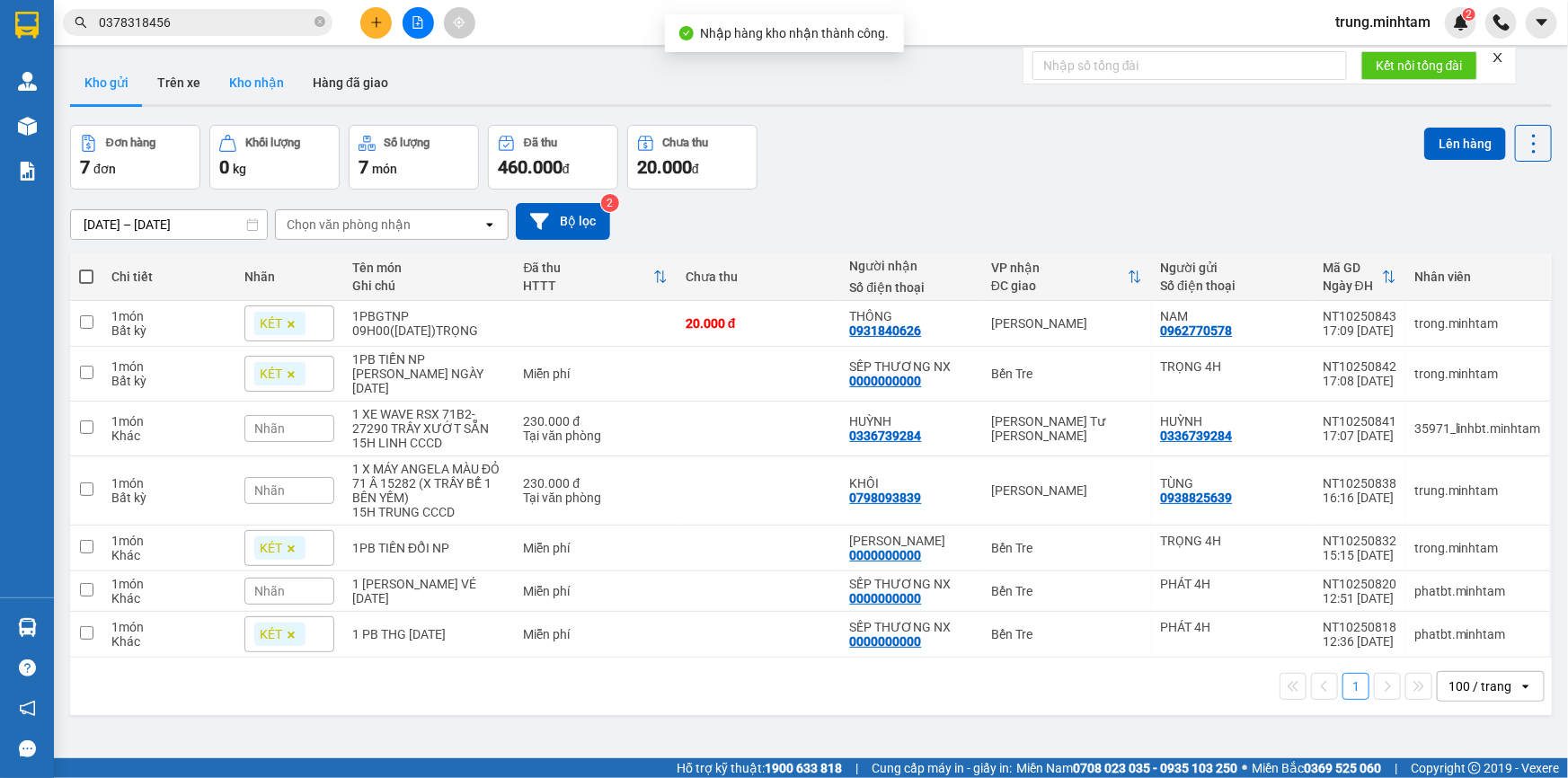
click at [257, 82] on button "Kho nhận" at bounding box center [256, 82] width 84 height 43
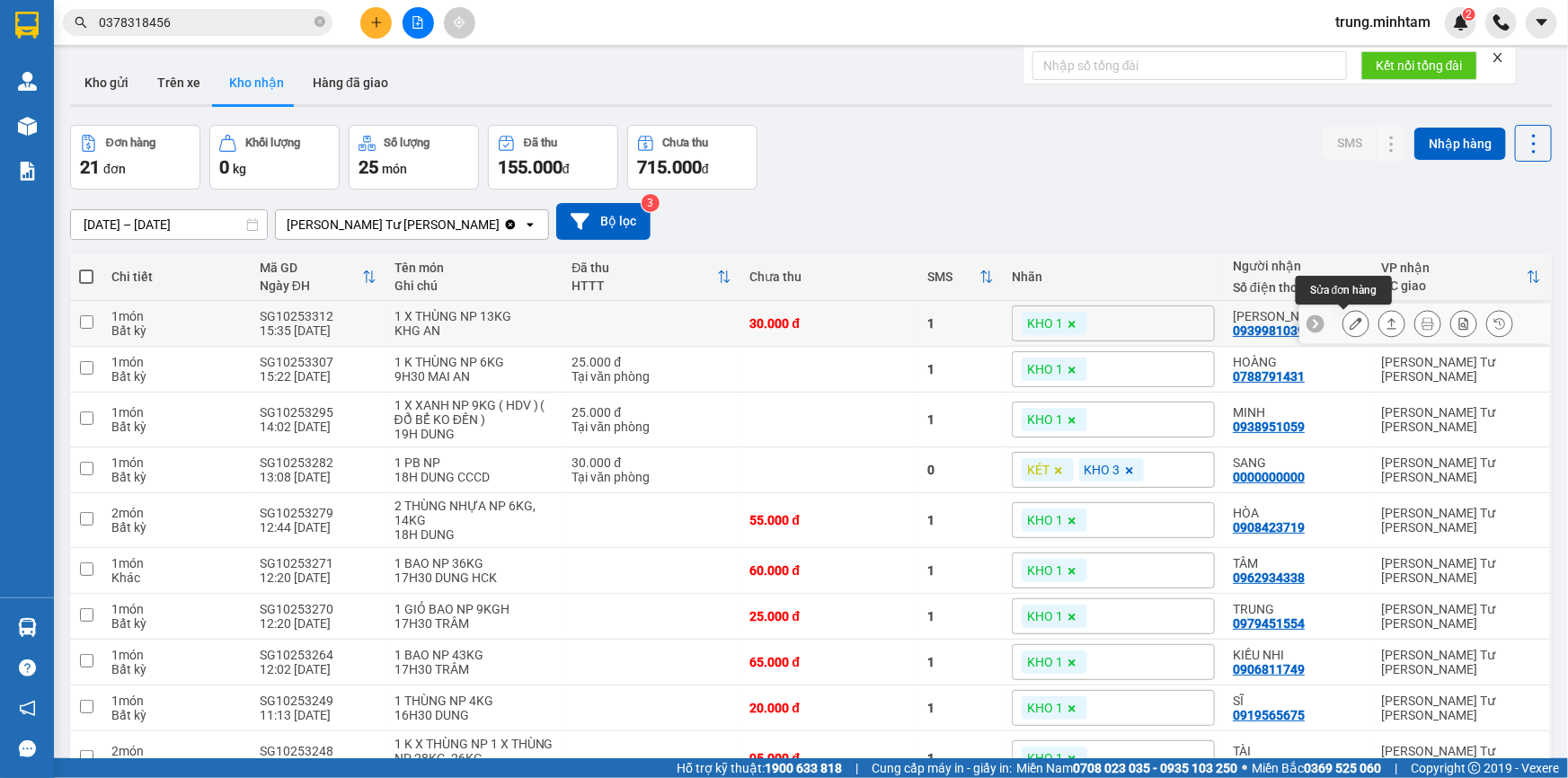
click at [1350, 328] on icon at bounding box center [1355, 323] width 12 height 12
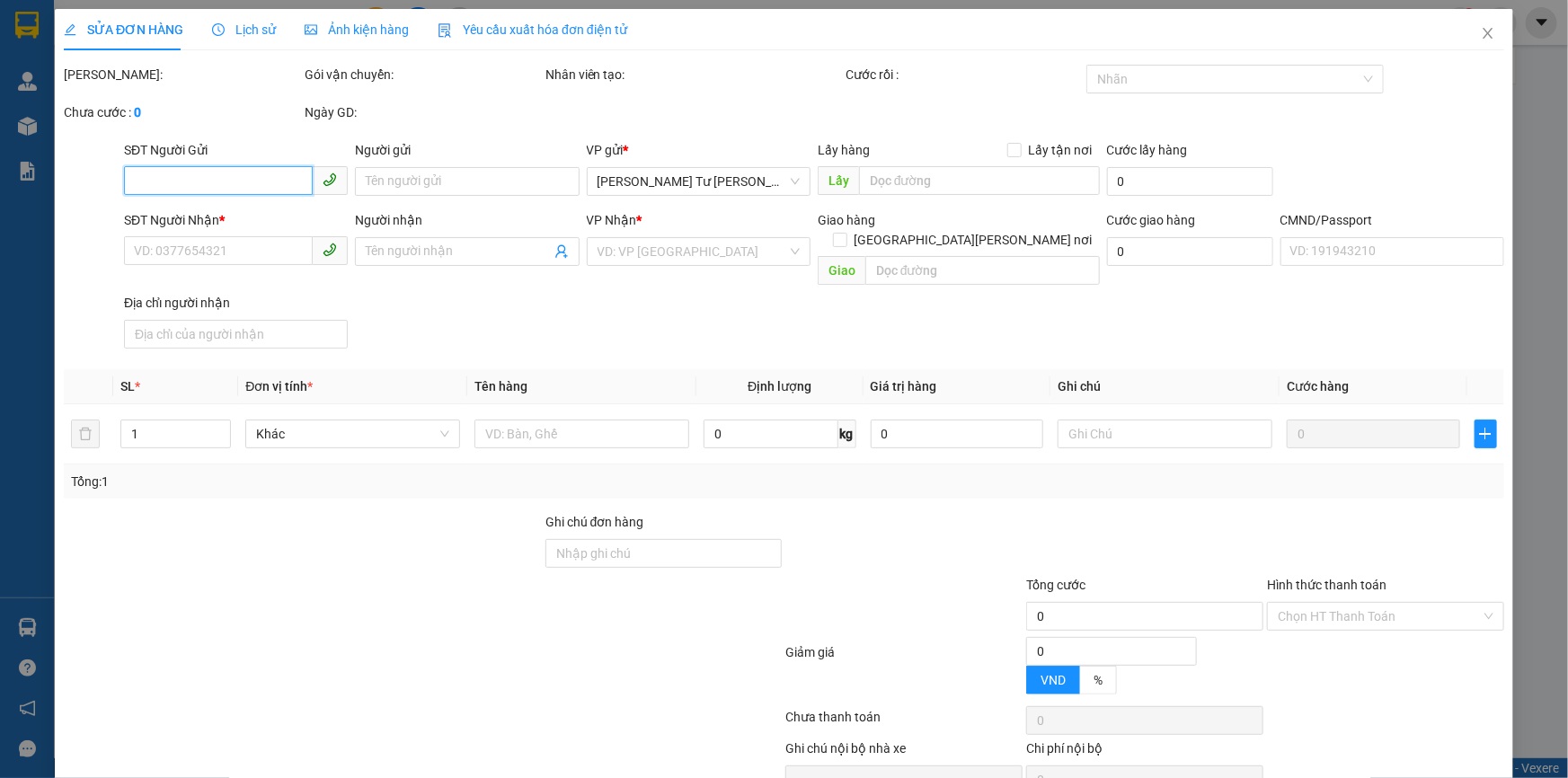
type input "0376612400"
type input "LỘC"
type input "0939981039"
type input "[PERSON_NAME]"
type input "HƯ ĐẬP KO ĐỀN"
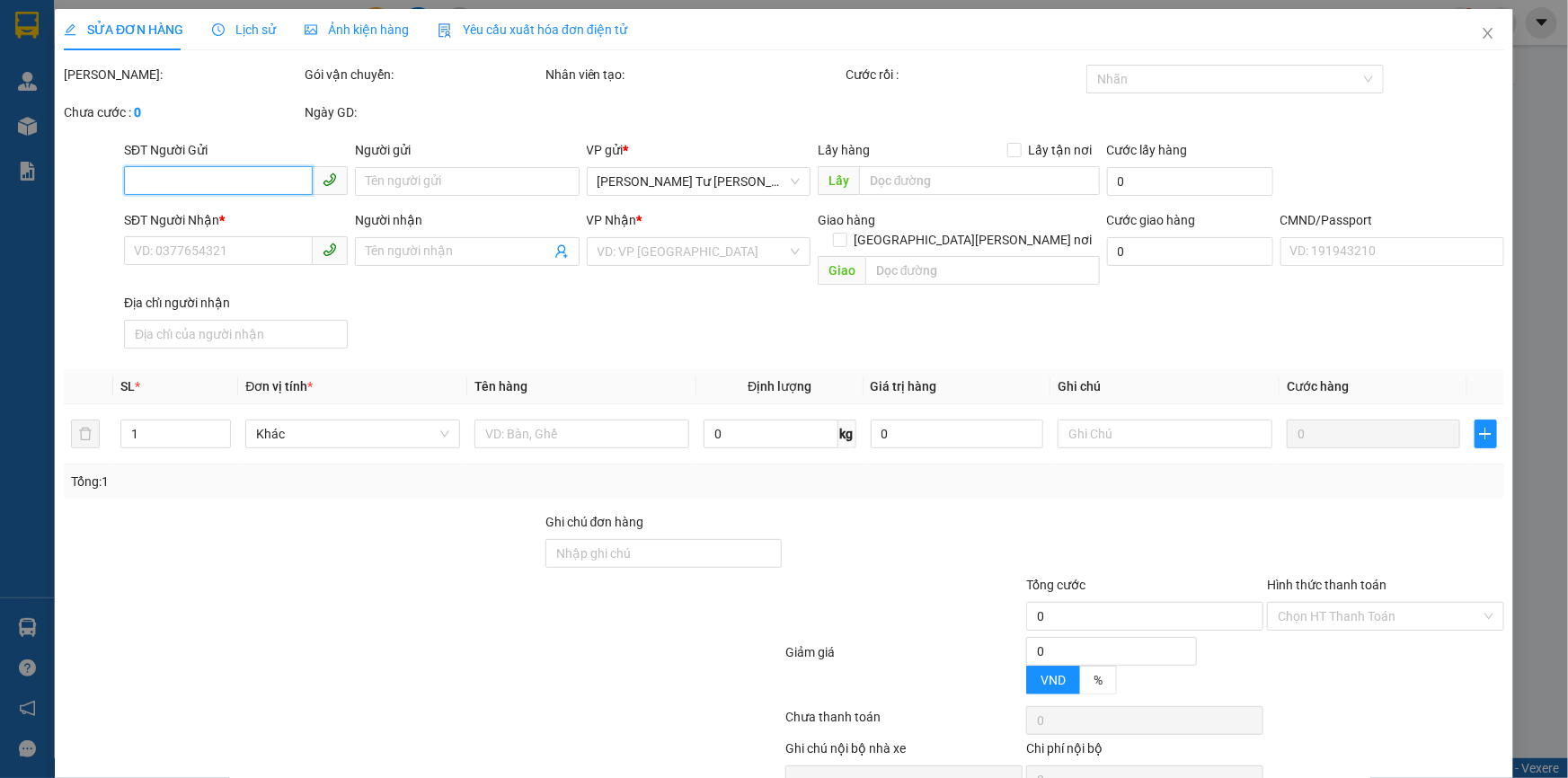
type input "30.000"
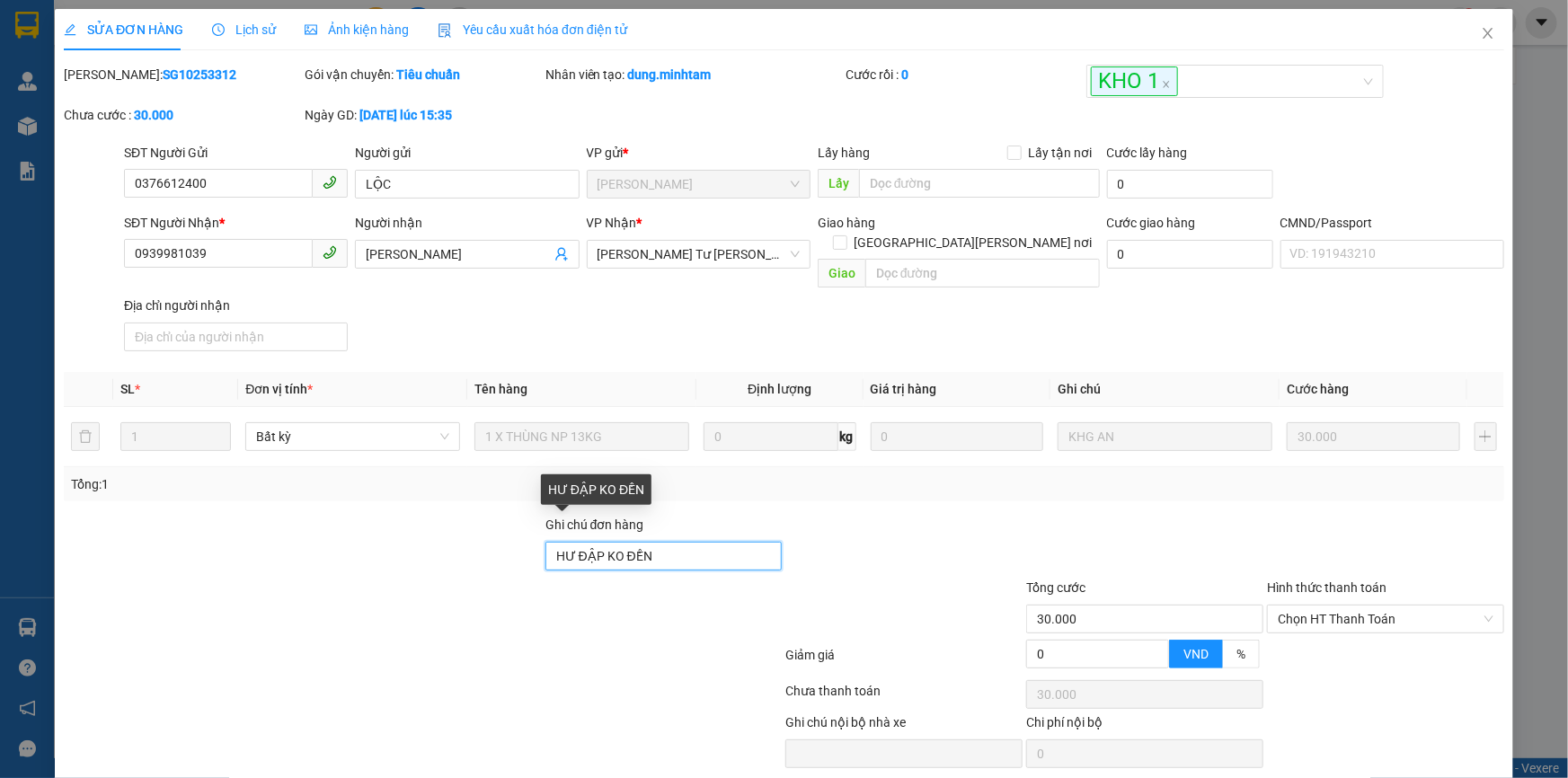
click at [705, 542] on input "HƯ ĐẬP KO ĐỀN" at bounding box center [663, 556] width 237 height 29
type input "HƯ ĐẬP KO ĐỀN KBM"
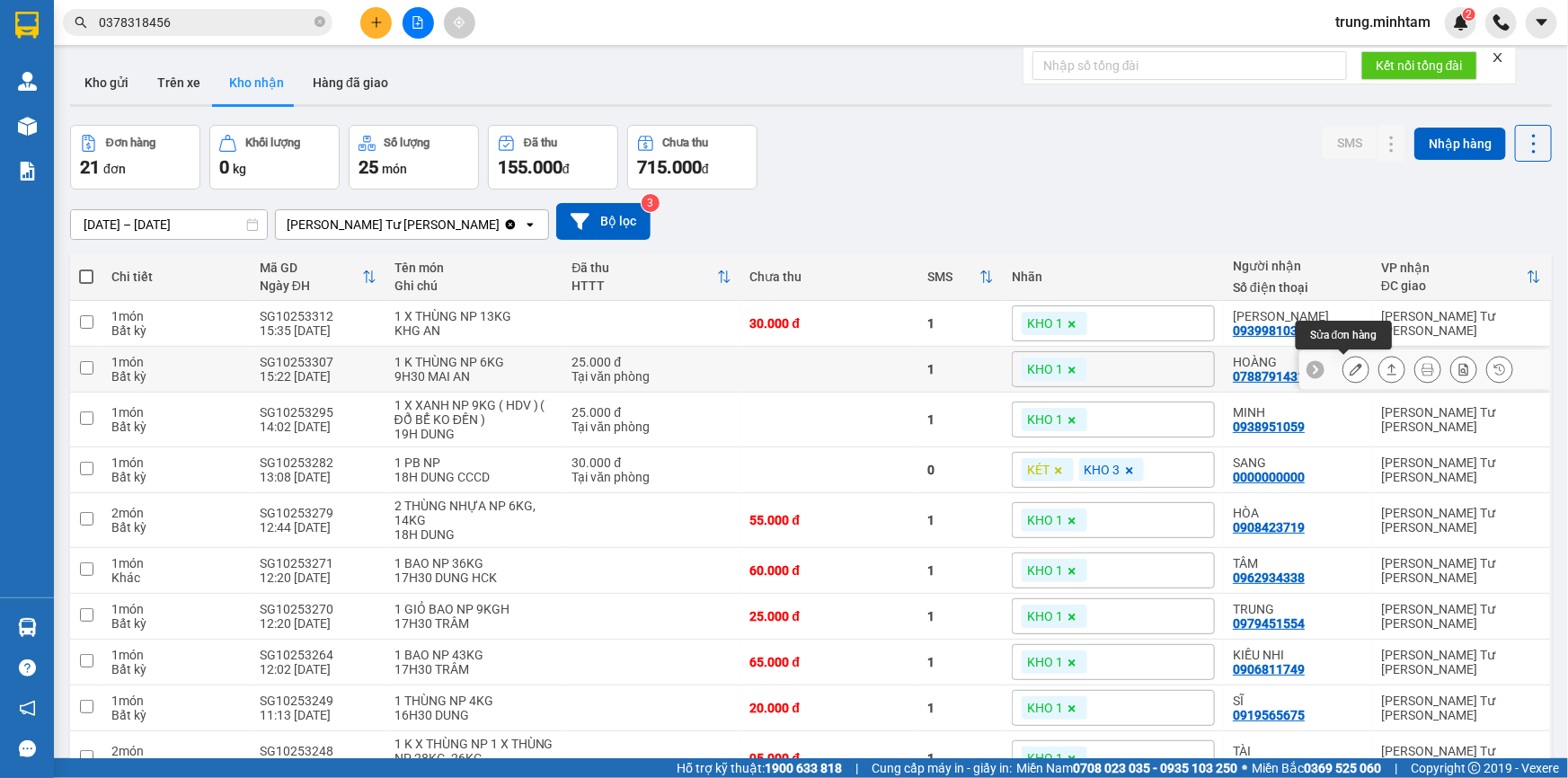
click at [1350, 372] on icon at bounding box center [1355, 369] width 12 height 12
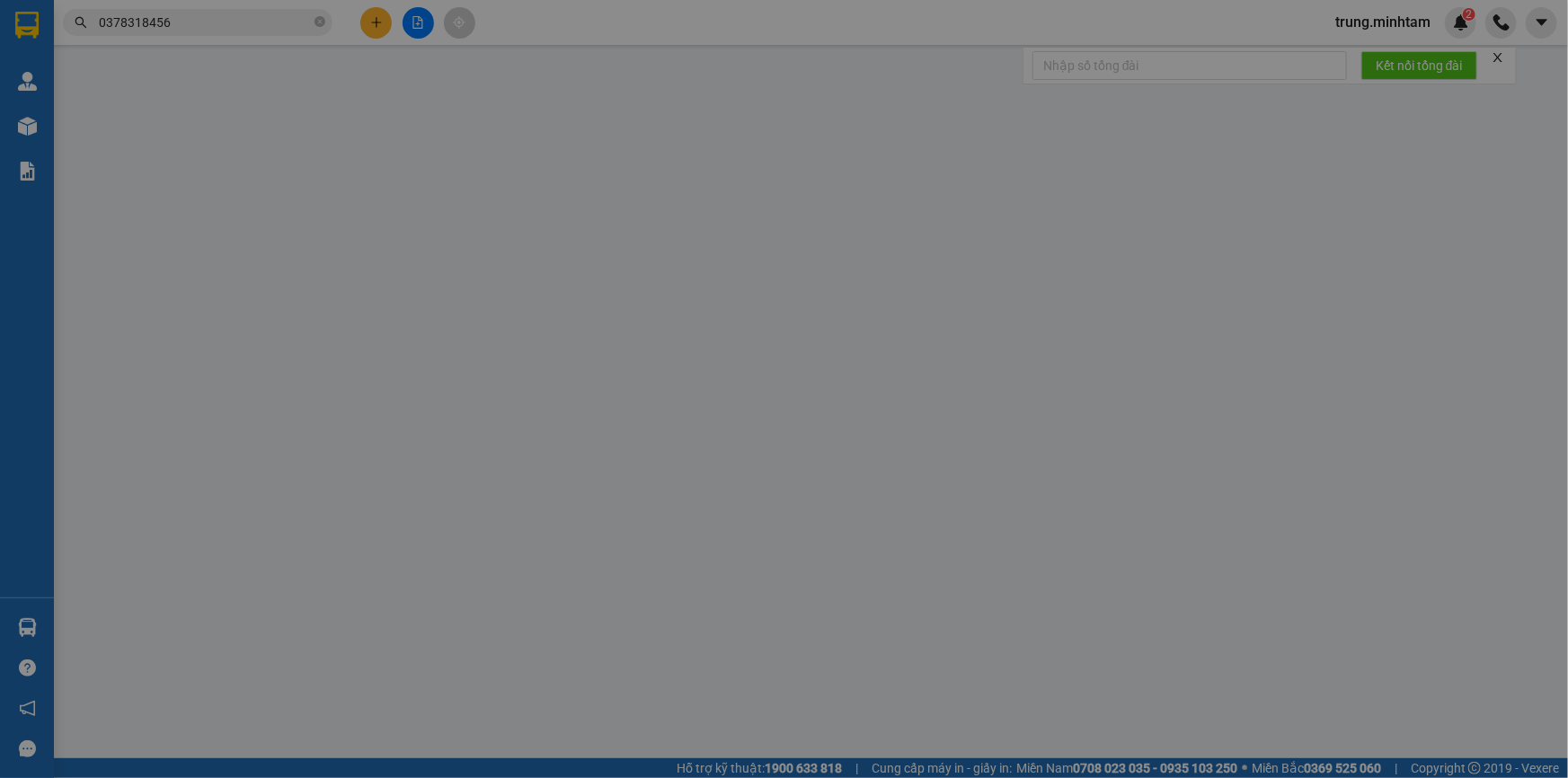
type input "0355247845"
type input "TRÂN"
type input "0788791431"
type input "HOÀNG"
type input "25.000"
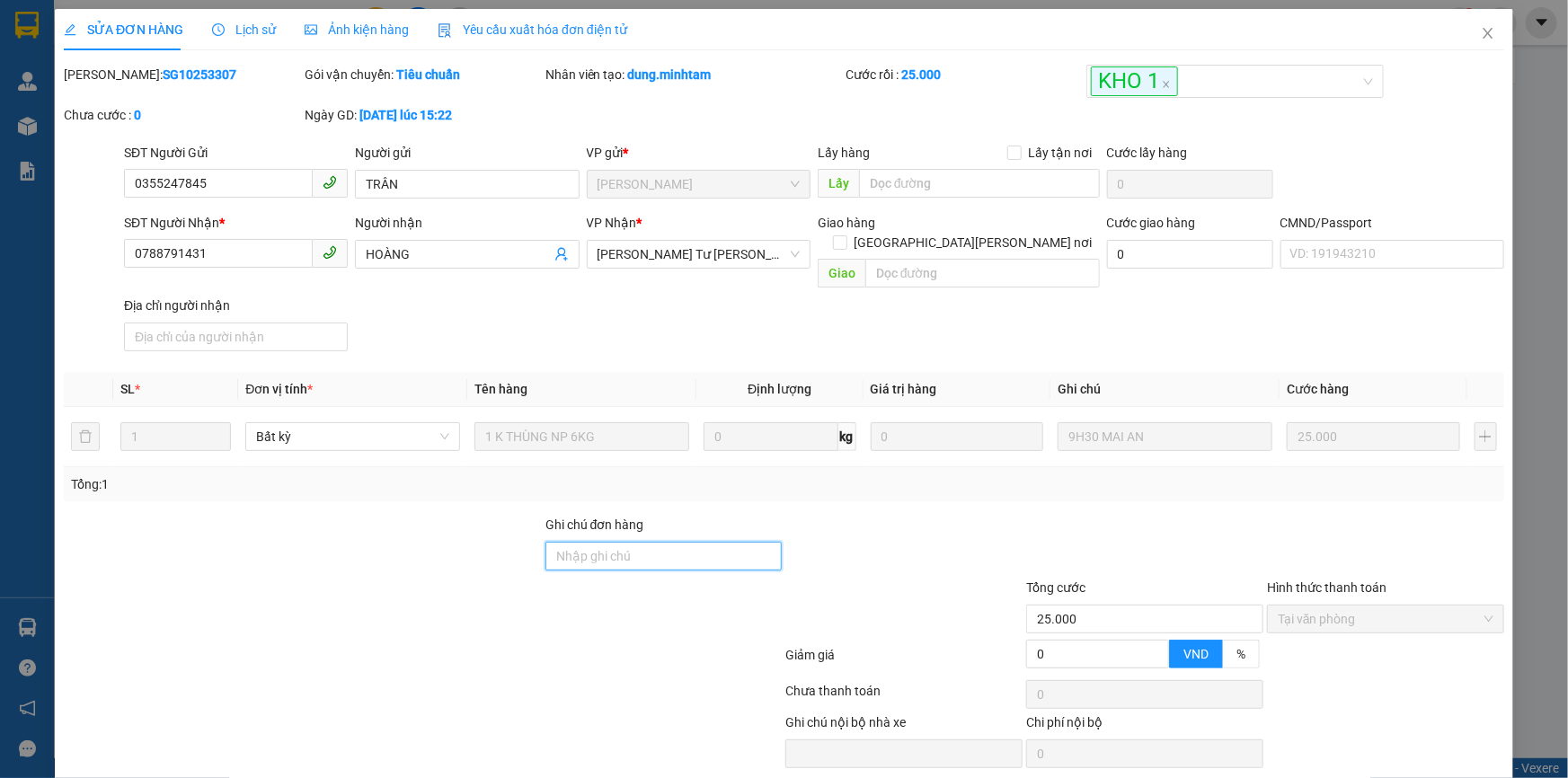
click at [618, 542] on input "Ghi chú đơn hàng" at bounding box center [663, 556] width 237 height 29
click at [551, 542] on input "BM" at bounding box center [663, 556] width 237 height 29
type input "KBM"
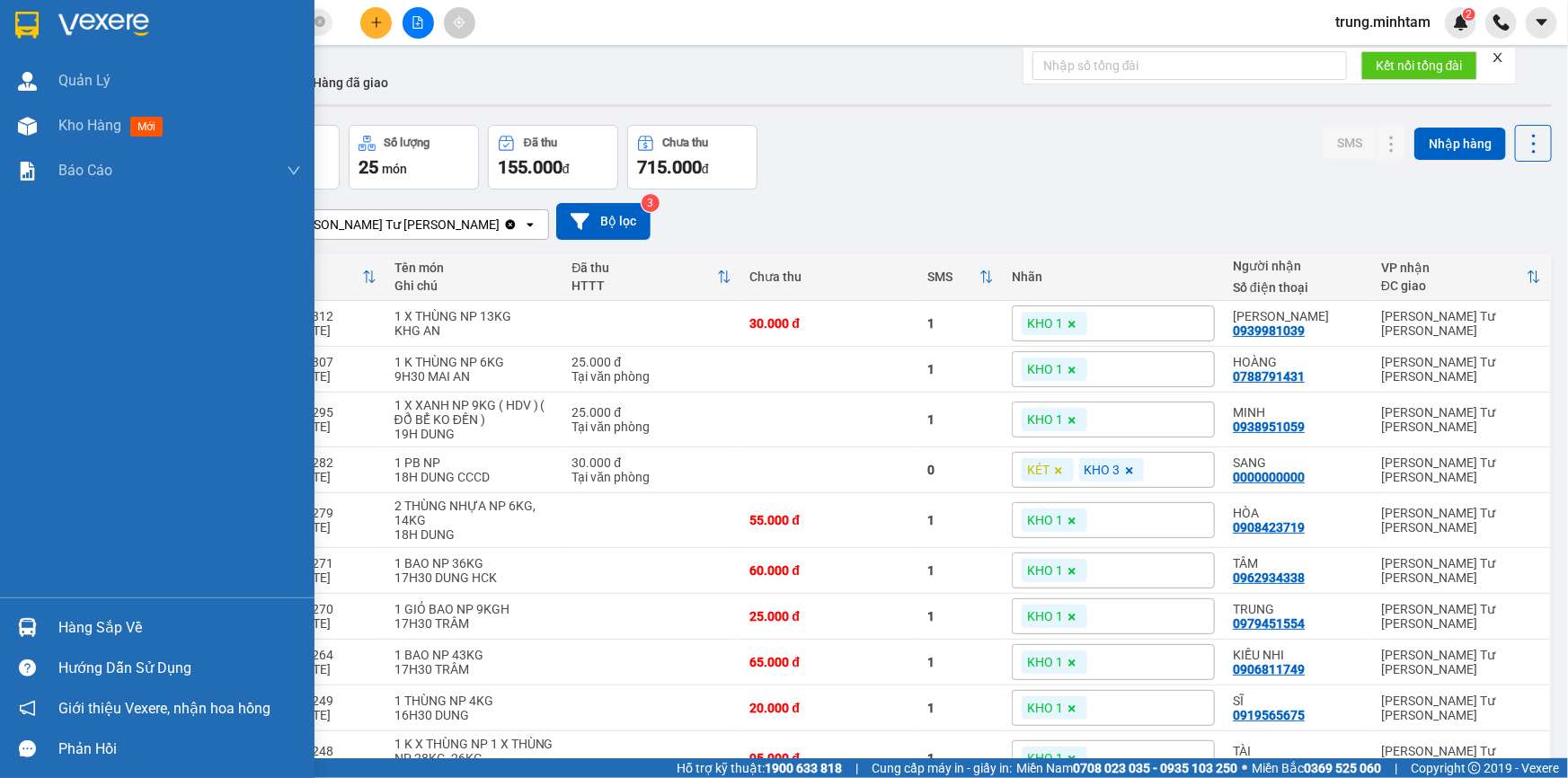
click at [101, 631] on div "Hàng sắp về" at bounding box center [179, 628] width 242 height 27
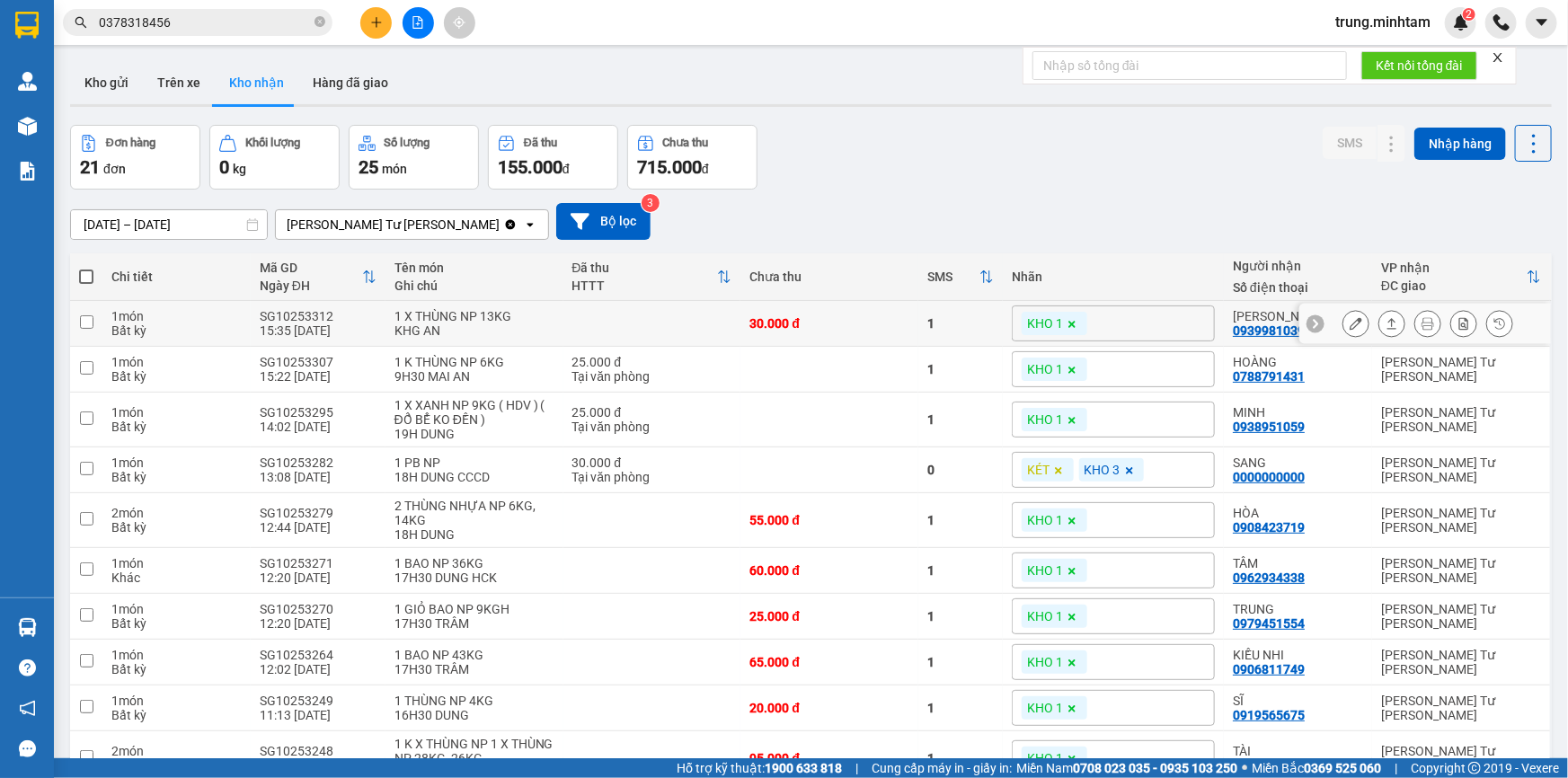
click at [849, 328] on section "Kết quả [PERSON_NAME] ( 2 ) Bộ lọc Mã ĐH Trạng thái Món hàng Tổng [PERSON_NAME]…" at bounding box center [784, 389] width 1568 height 778
click at [223, 24] on input "0378318456" at bounding box center [205, 22] width 212 height 20
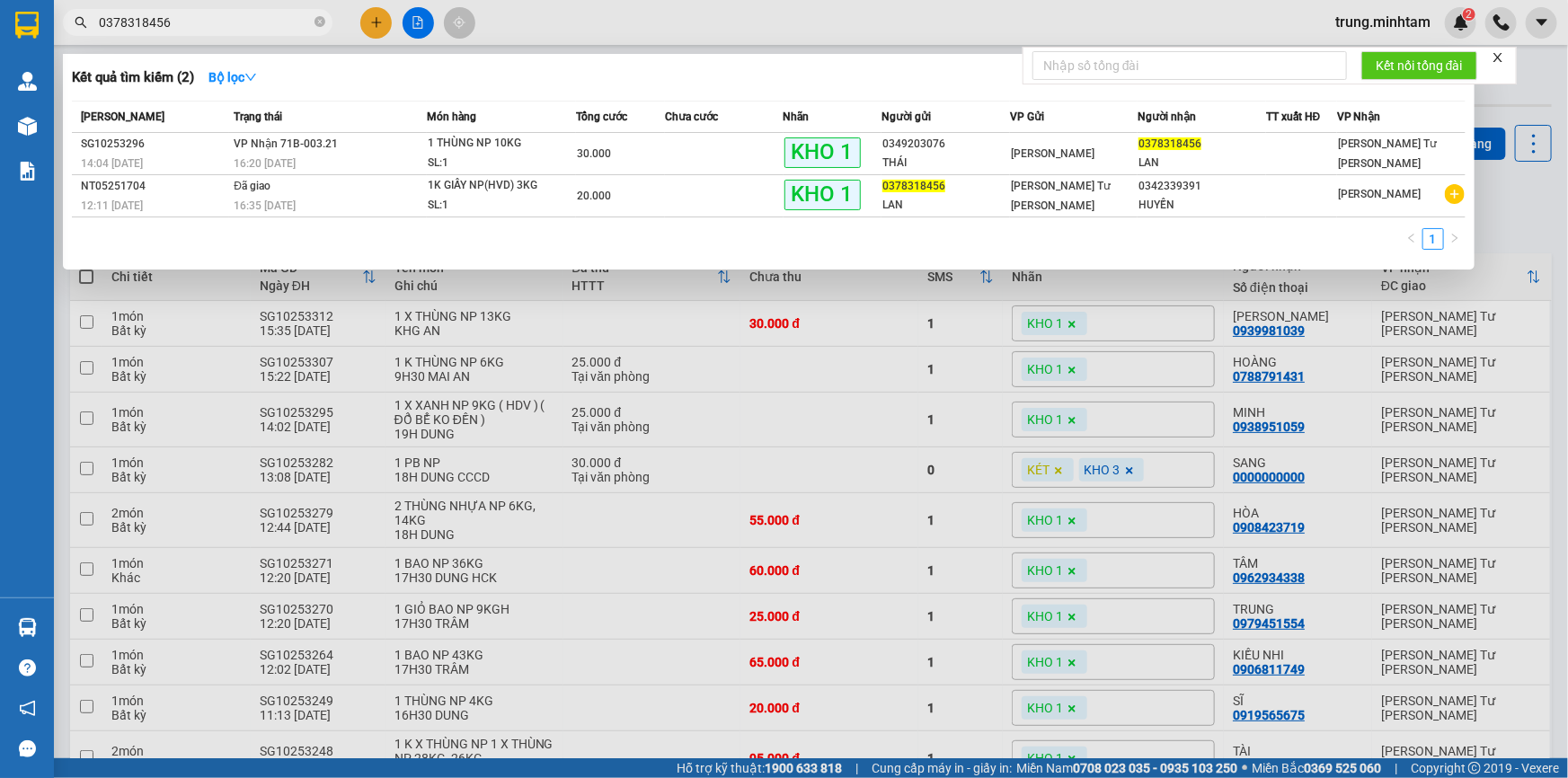
click at [223, 24] on input "0378318456" at bounding box center [205, 22] width 212 height 20
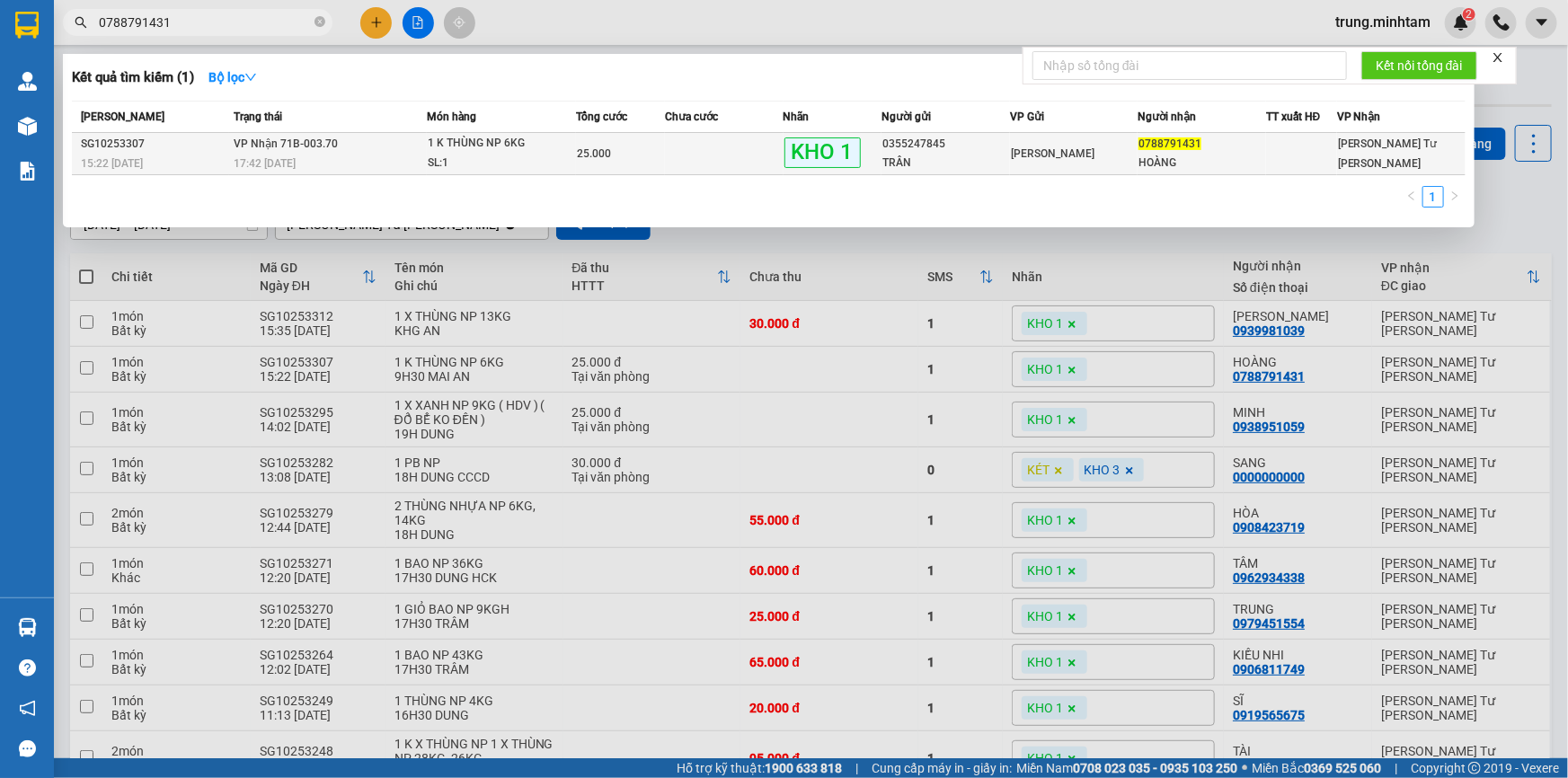
type input "0788791431"
click at [729, 157] on td at bounding box center [723, 154] width 118 height 42
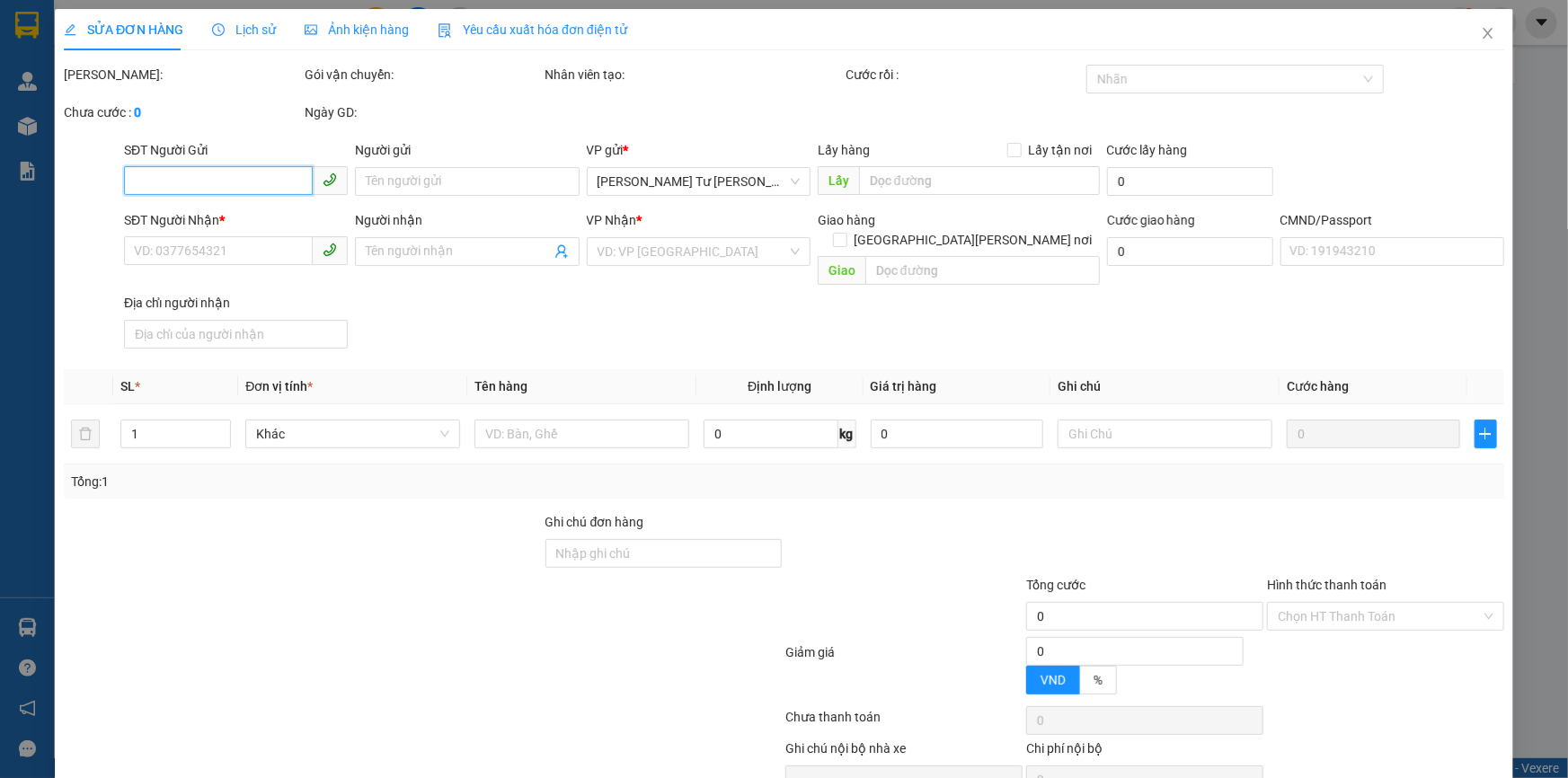
type input "0355247845"
type input "TRÂN"
type input "0788791431"
type input "HOÀNG"
type input "BM"
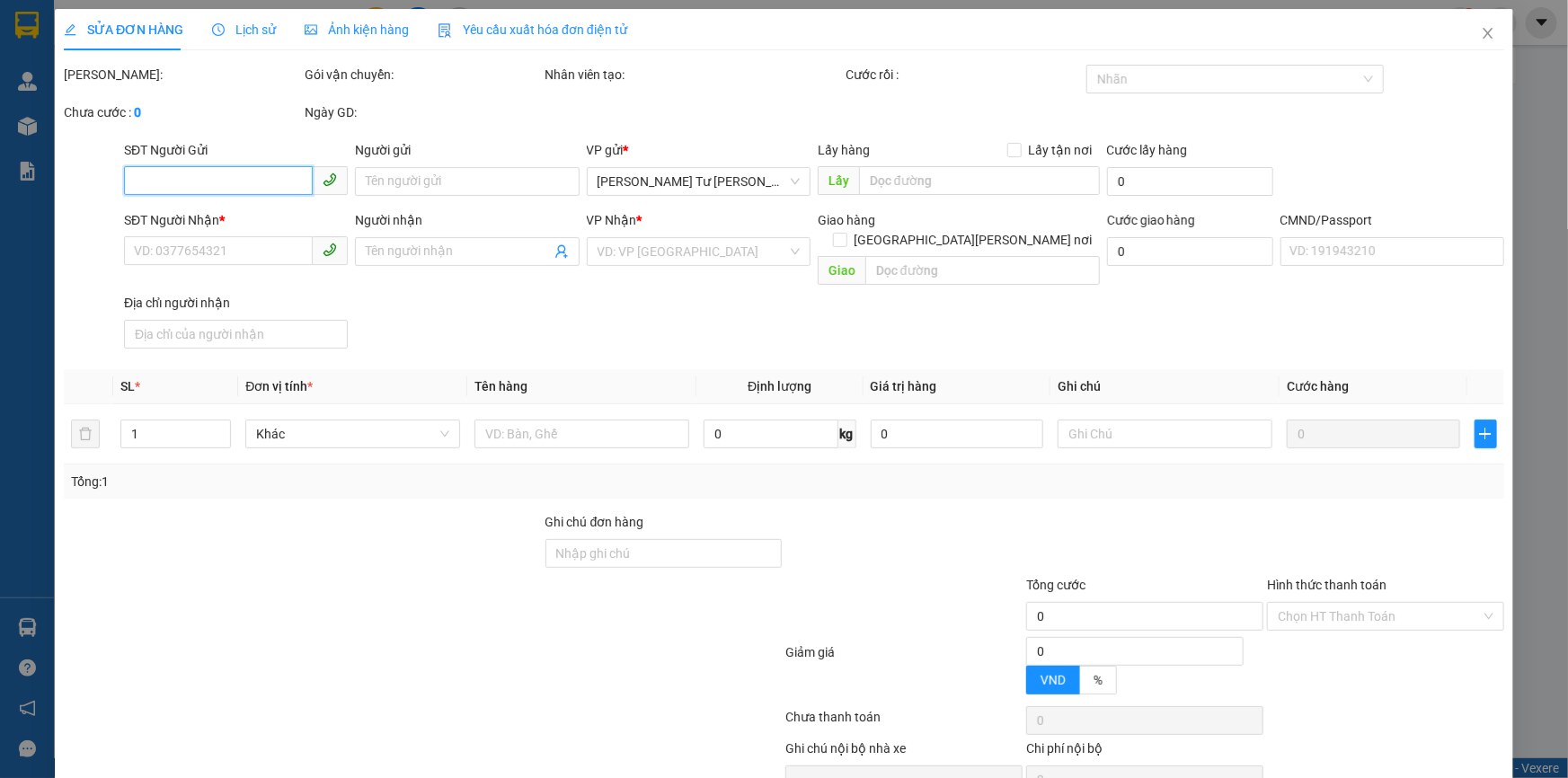
type input "25.000"
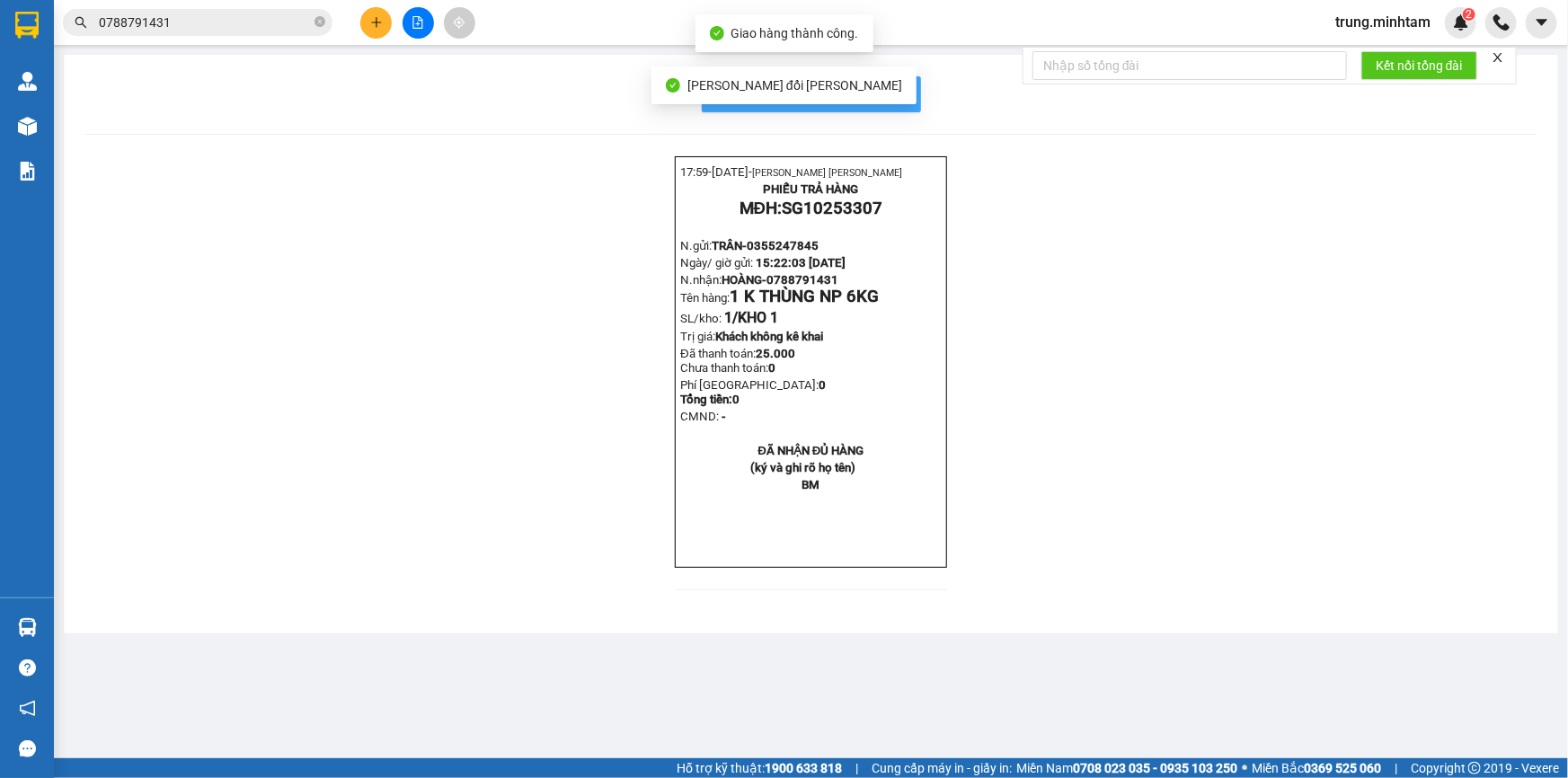
click at [898, 90] on span "In mẫu biên lai tự cấu hình" at bounding box center [822, 94] width 169 height 23
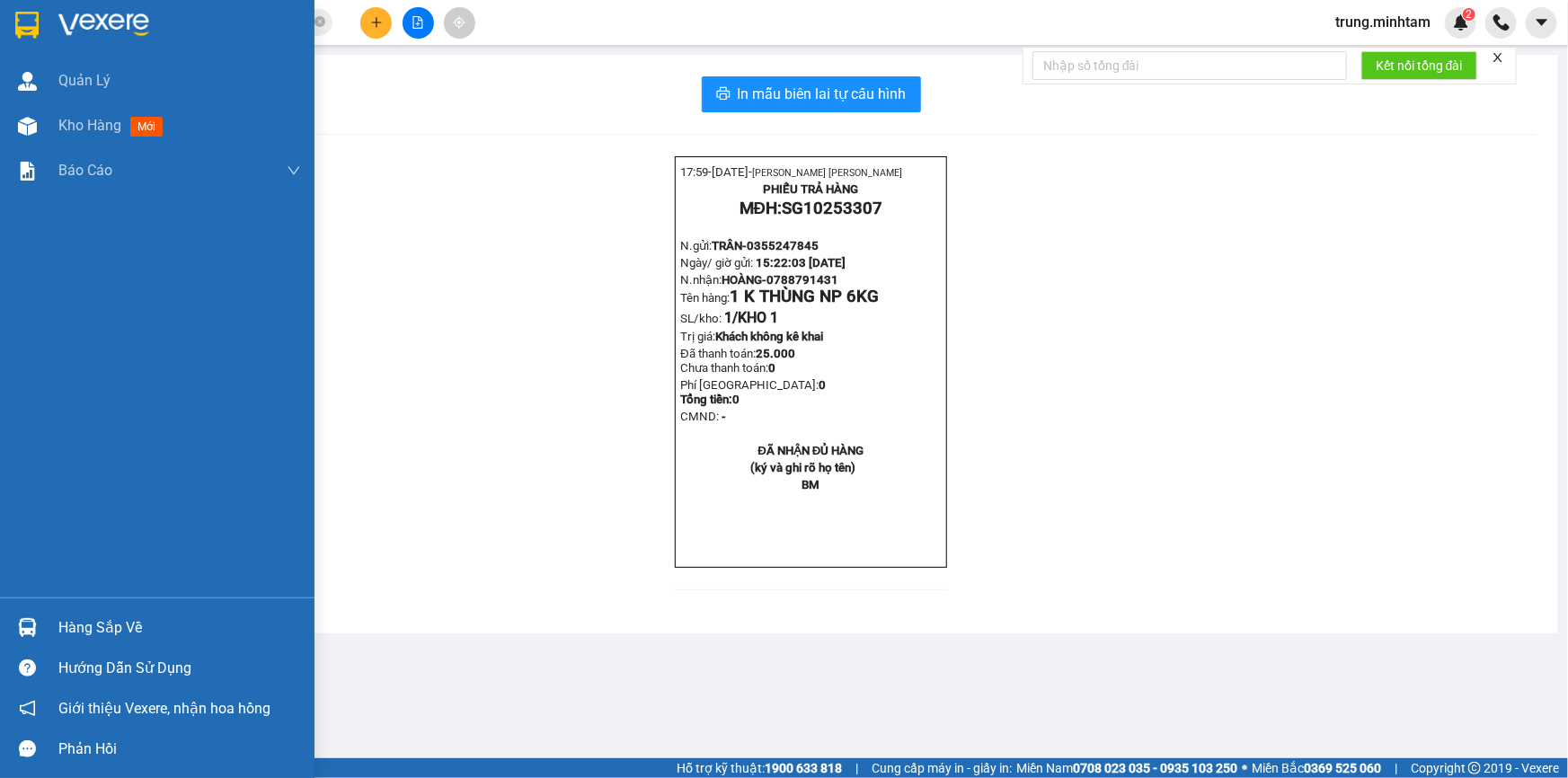
click at [84, 629] on div "Hàng sắp về" at bounding box center [179, 628] width 242 height 27
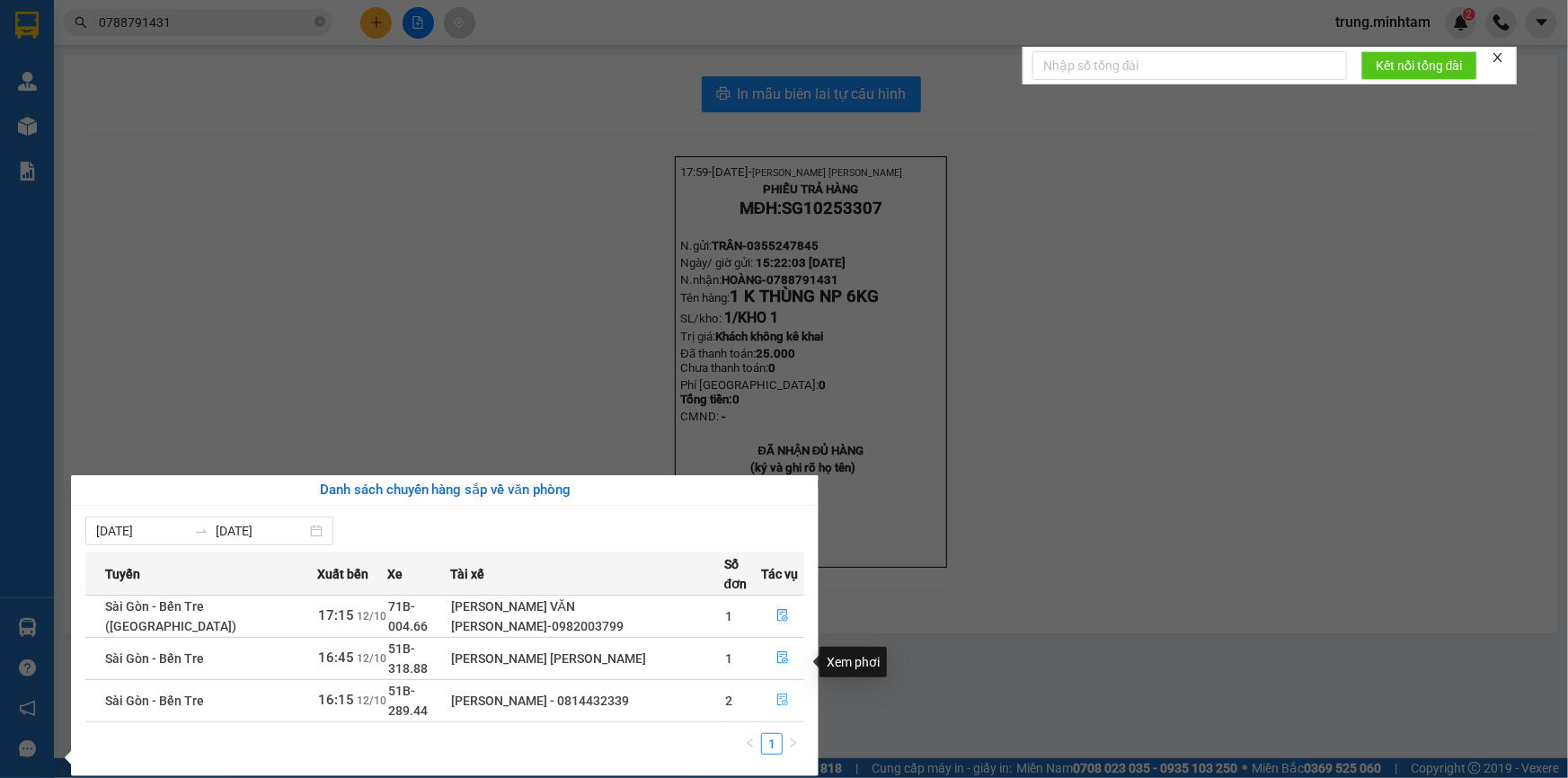
click at [778, 694] on icon "file-done" at bounding box center [782, 700] width 12 height 12
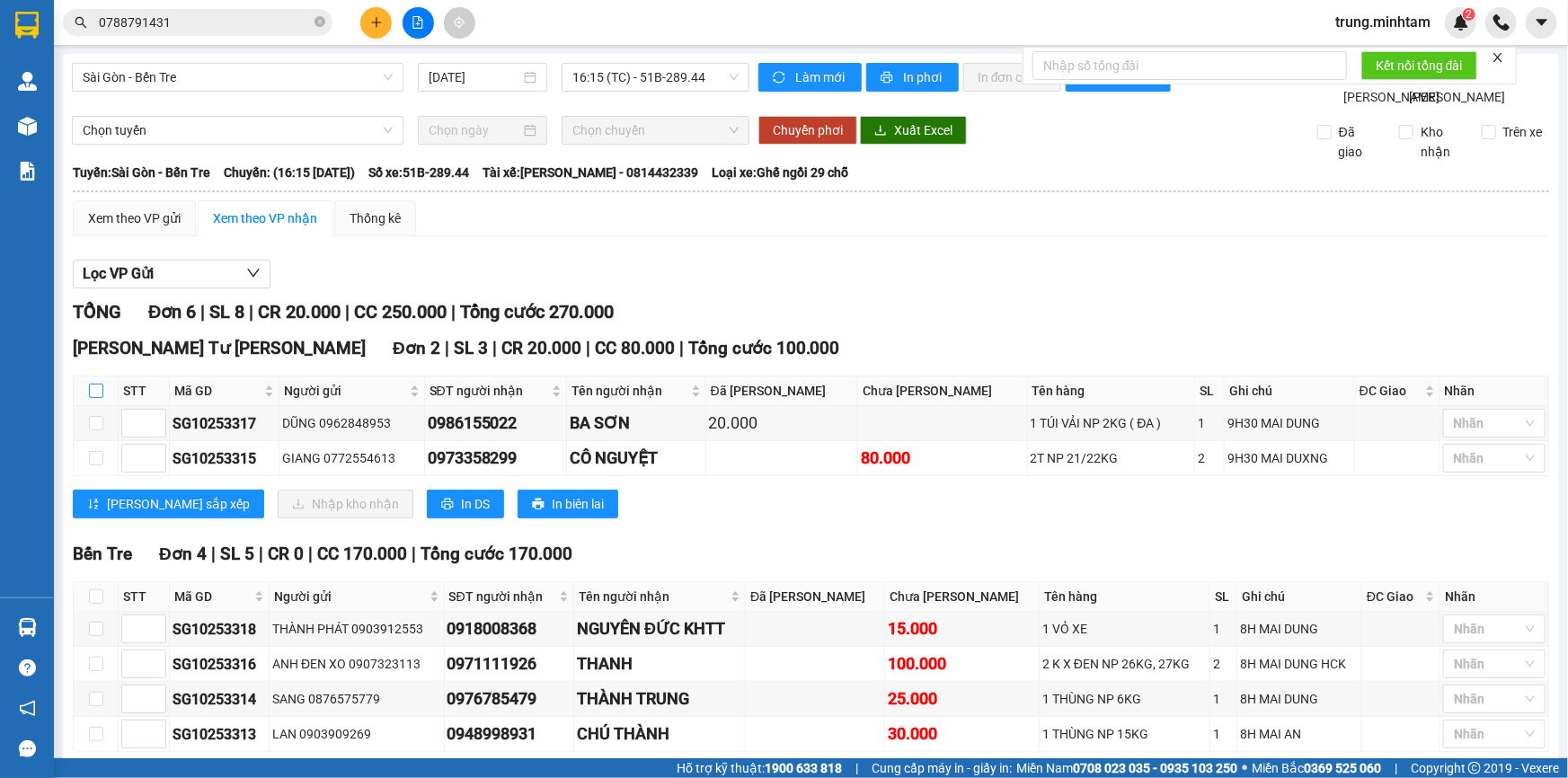
click at [94, 383] on input "checkbox" at bounding box center [95, 390] width 14 height 14
checkbox input "true"
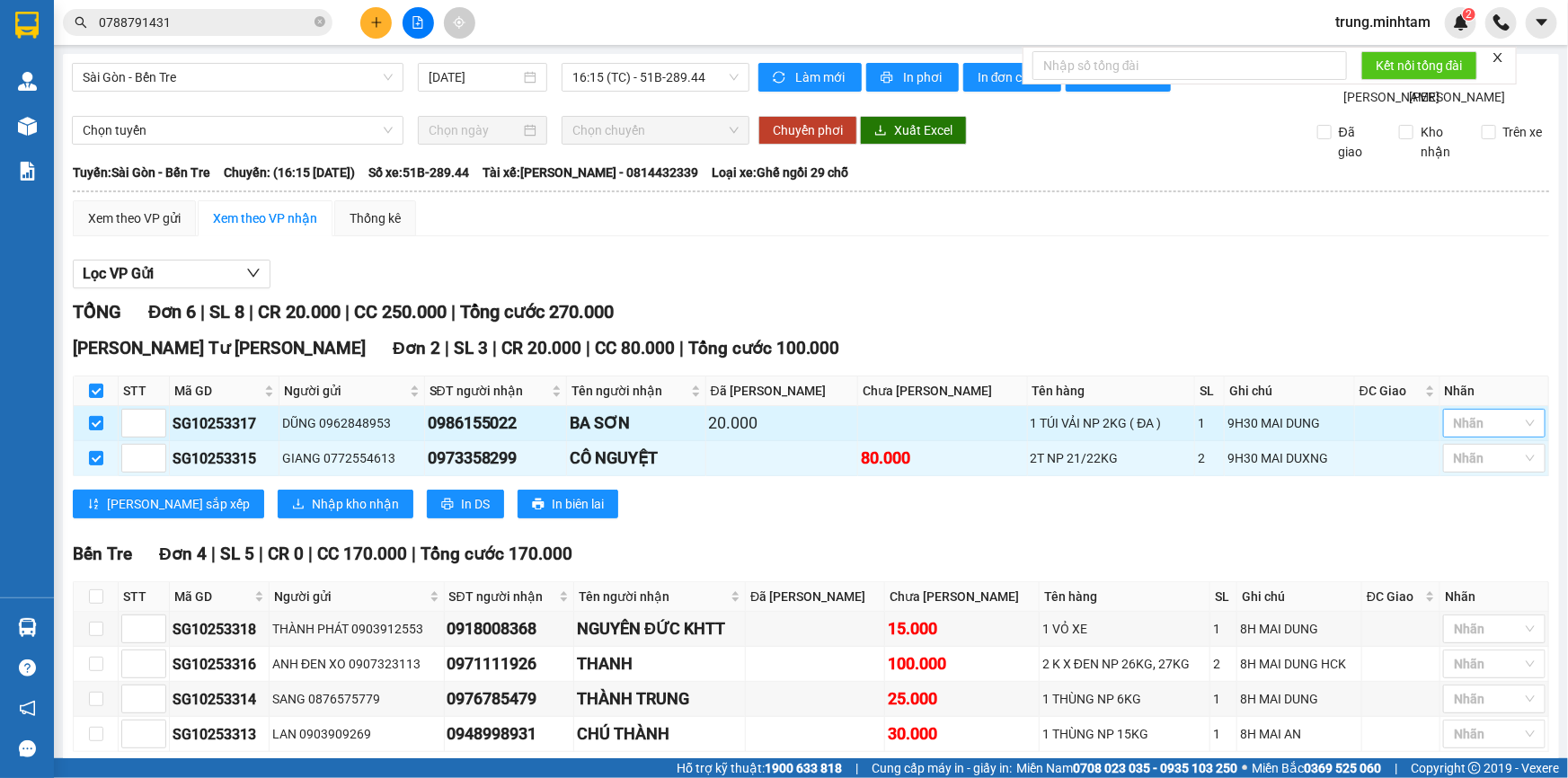
click at [1466, 413] on div at bounding box center [1484, 423] width 75 height 22
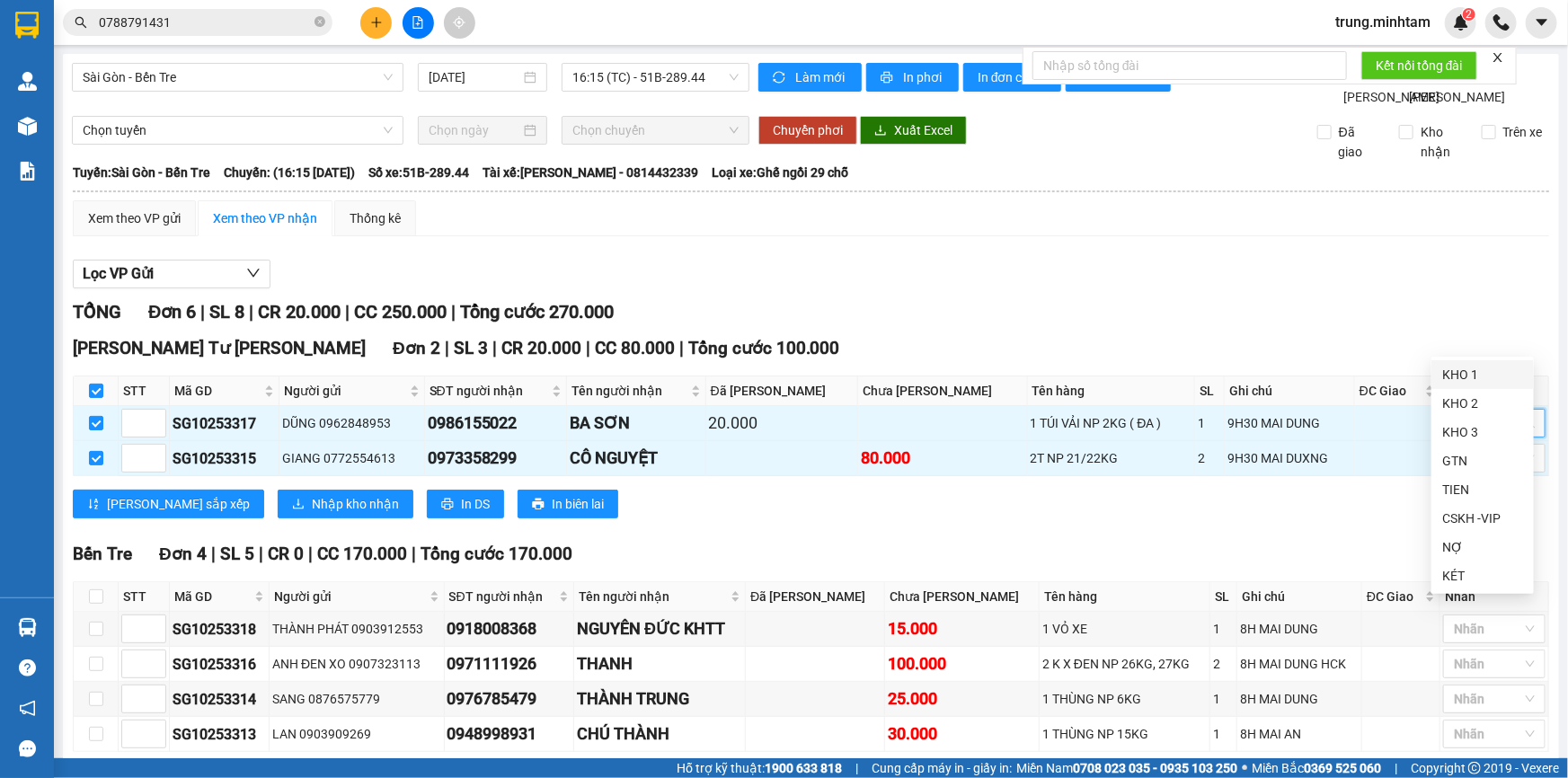
click at [1455, 378] on div "KHO 1" at bounding box center [1482, 375] width 81 height 20
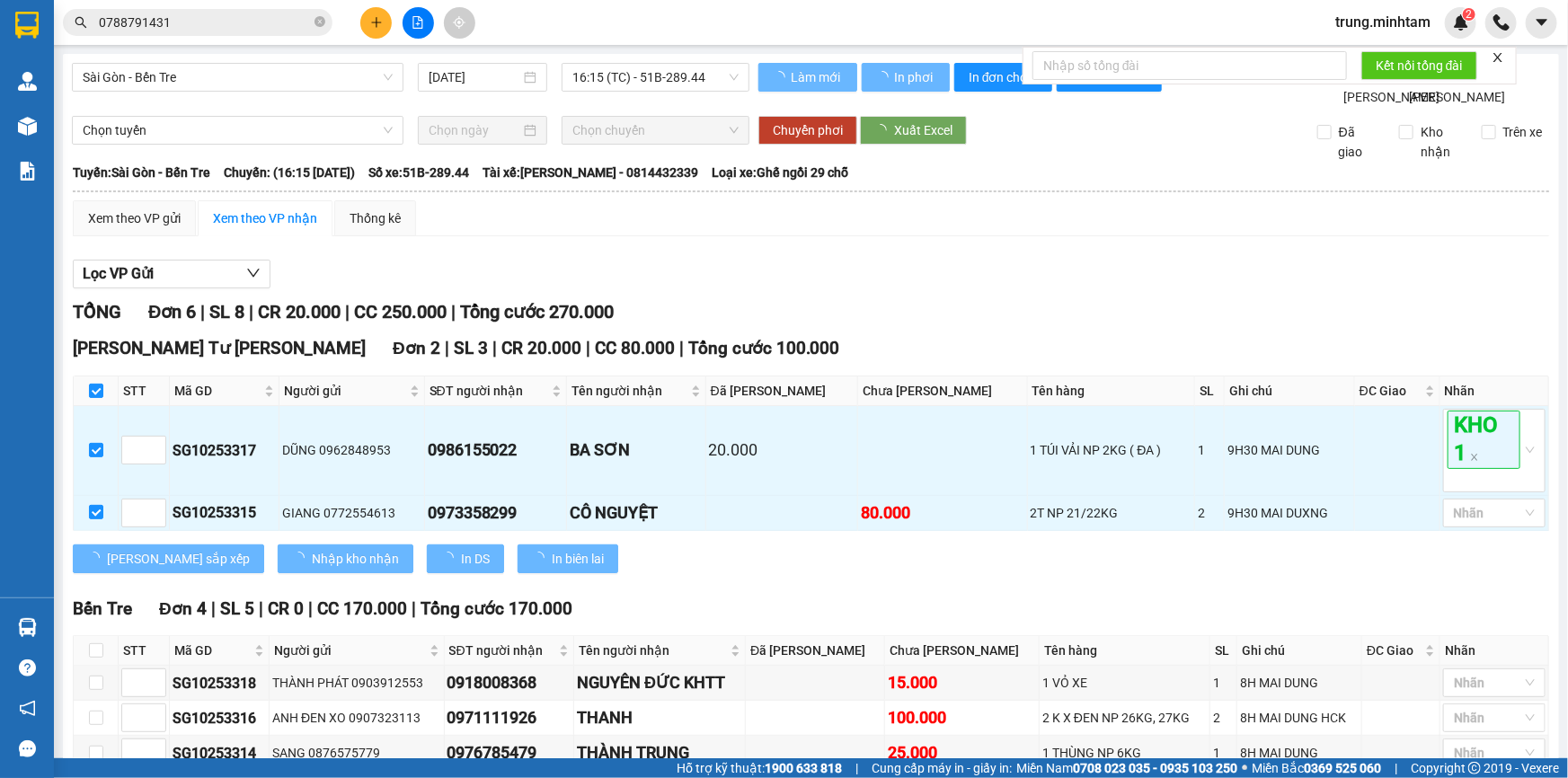
click at [1412, 336] on div "Ngã Tư [PERSON_NAME] 2 | SL 3 | CR 20.000 | CC 80.000 | [PERSON_NAME] 100.000" at bounding box center [810, 349] width 1476 height 27
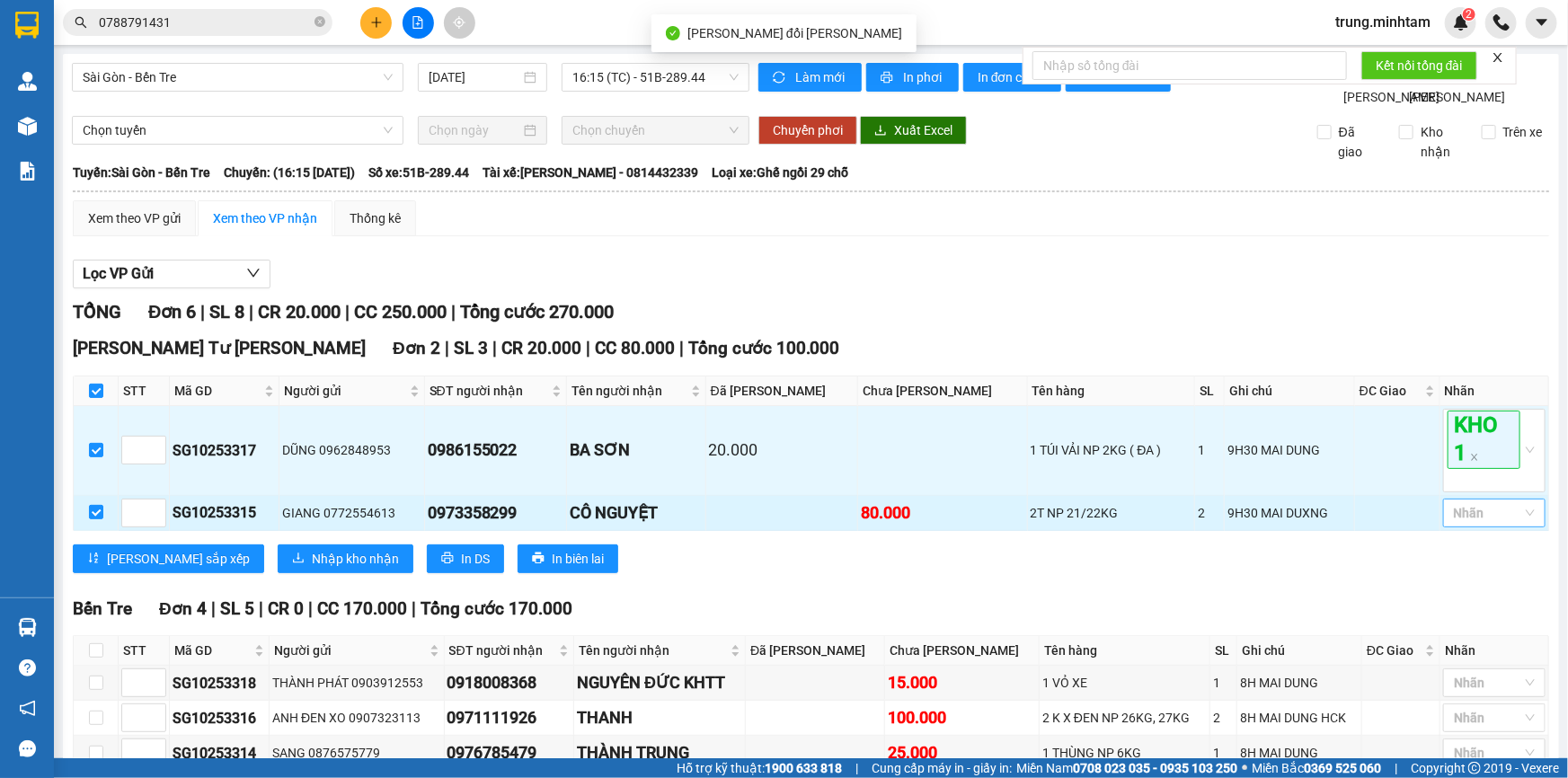
click at [1464, 499] on div "Nhãn" at bounding box center [1494, 513] width 102 height 29
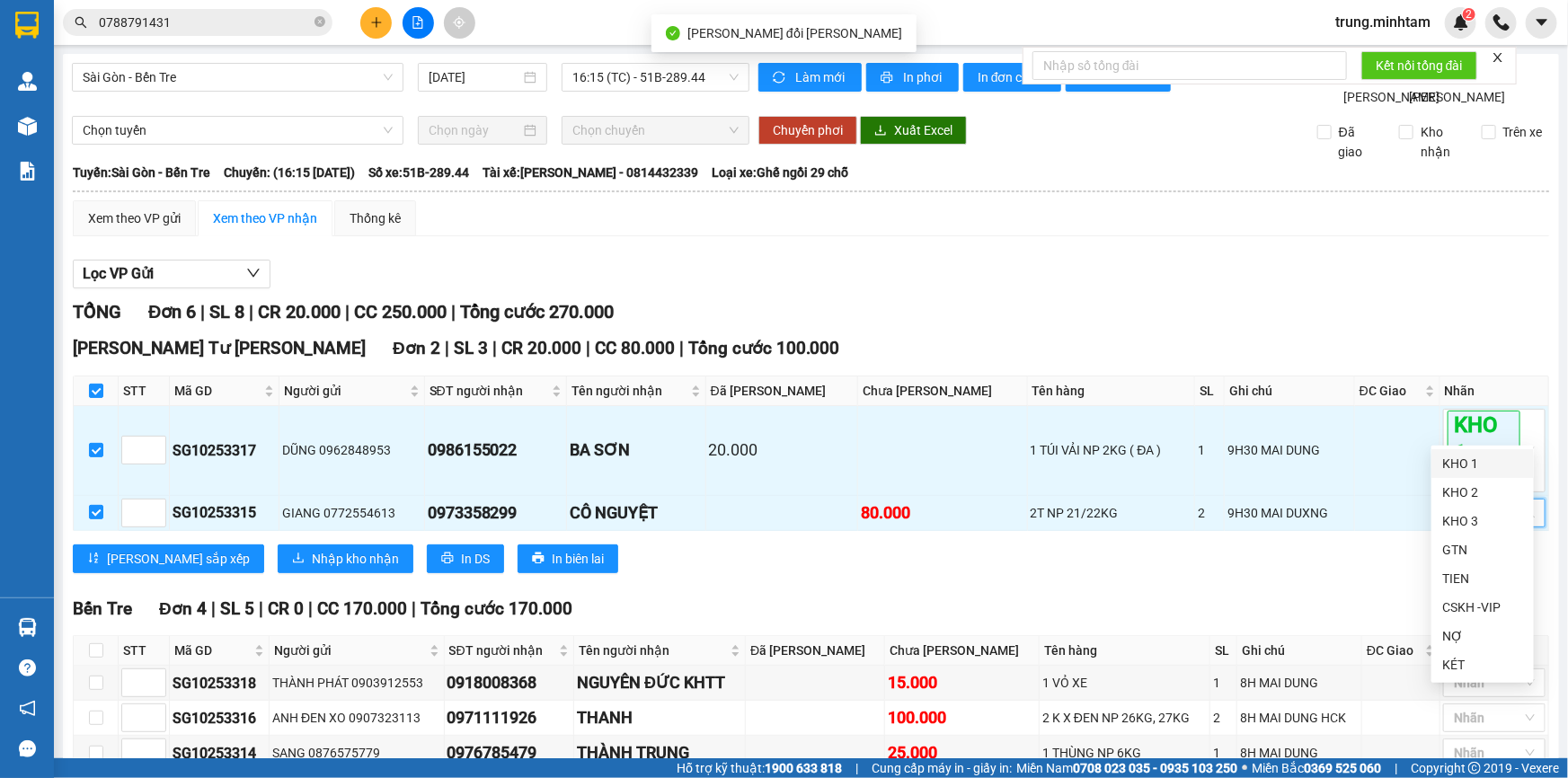
click at [1464, 463] on div "KHO 1" at bounding box center [1482, 463] width 81 height 20
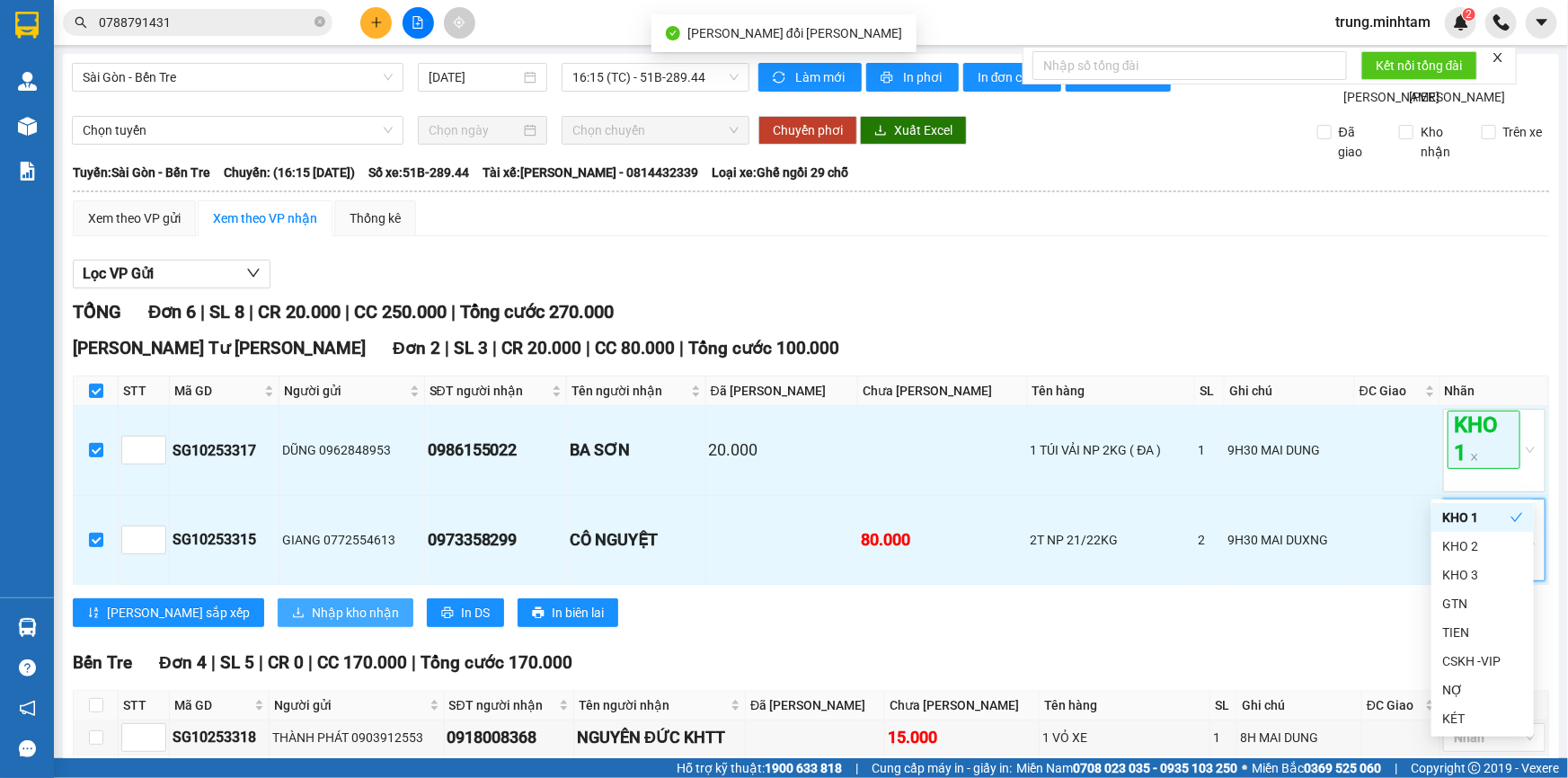
click at [312, 603] on span "Nhập kho nhận" at bounding box center [355, 612] width 87 height 20
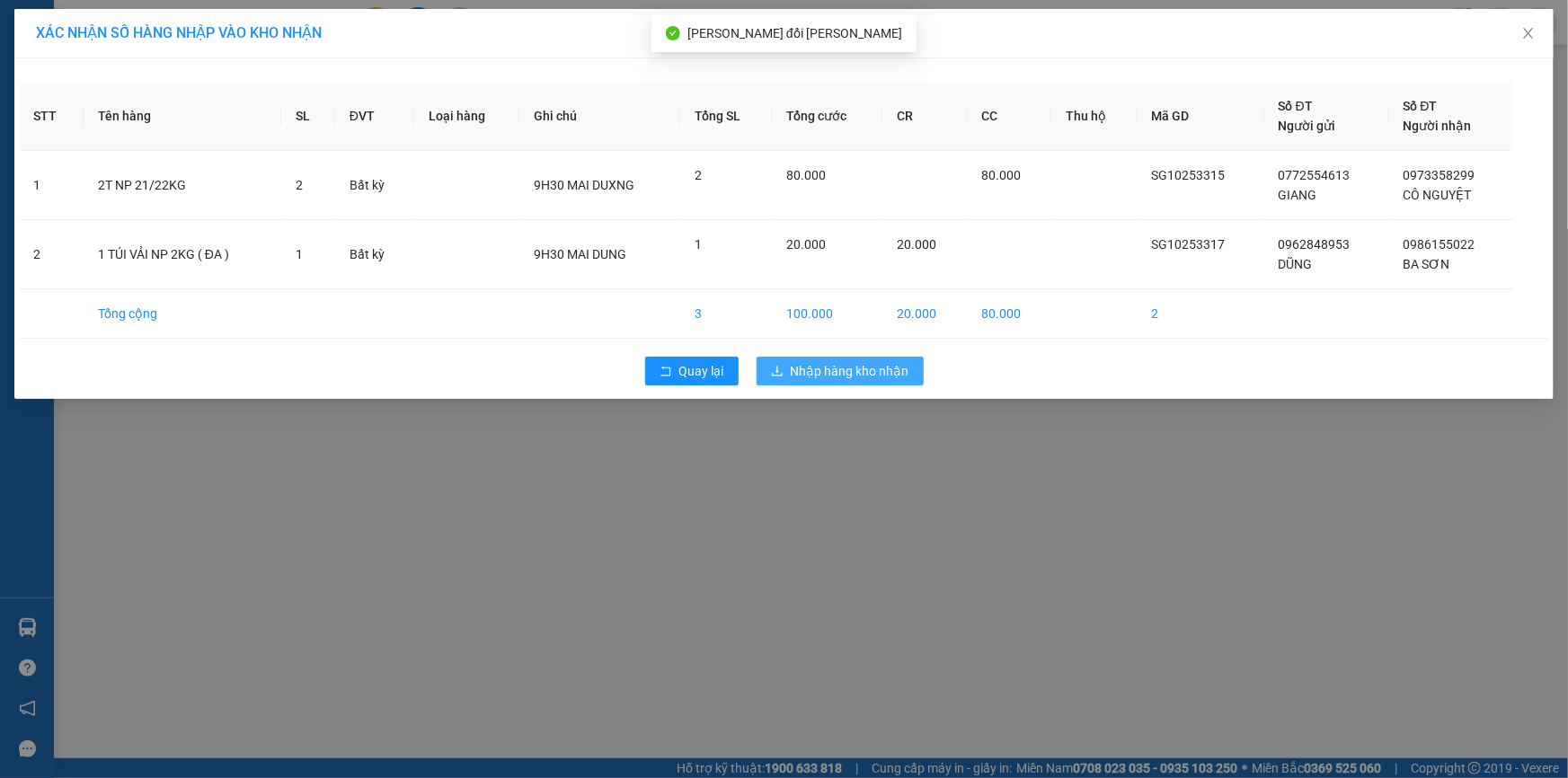
click at [865, 368] on span "Nhập hàng kho nhận" at bounding box center [849, 371] width 118 height 20
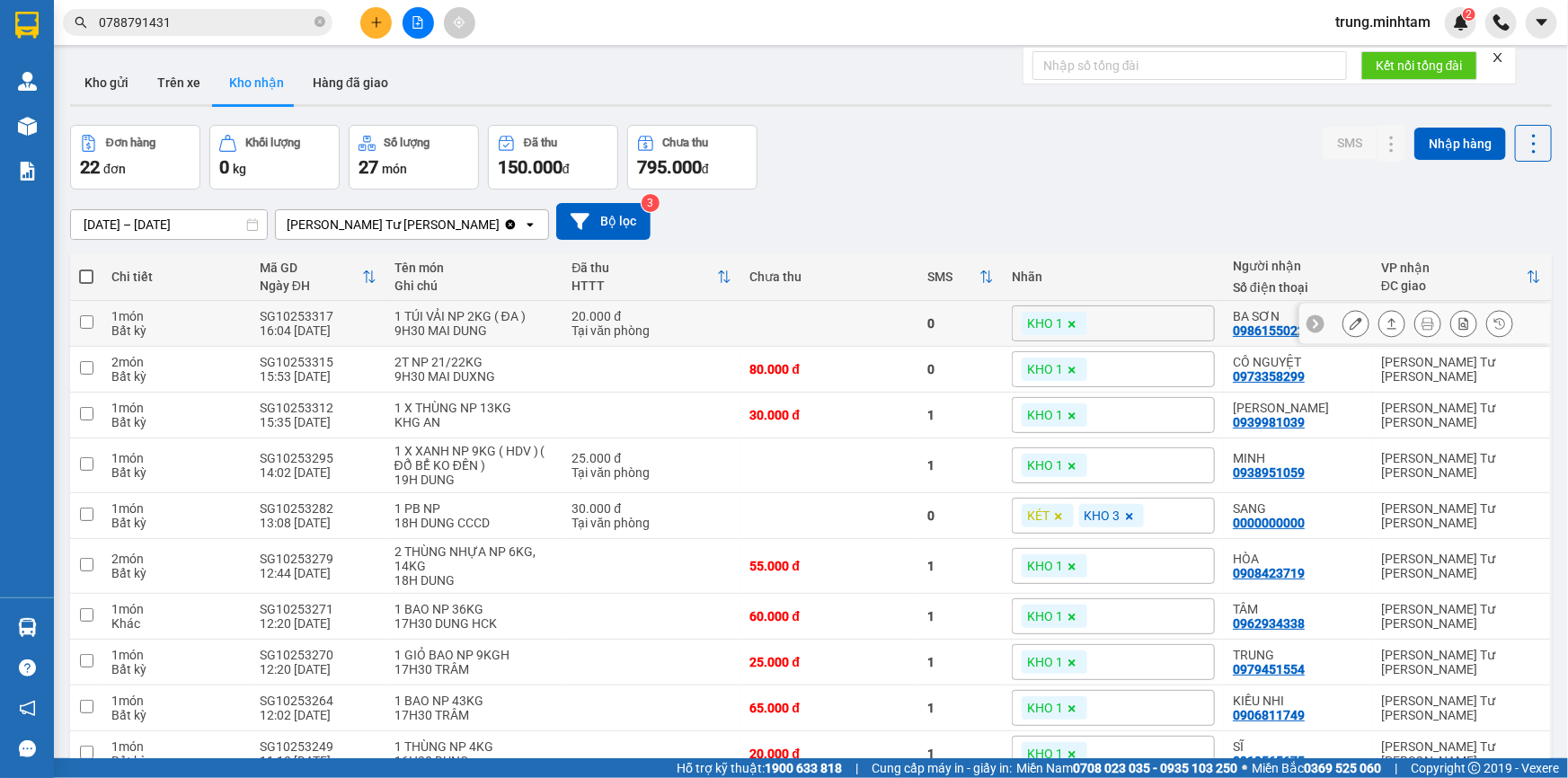
click at [1350, 323] on icon at bounding box center [1355, 323] width 12 height 12
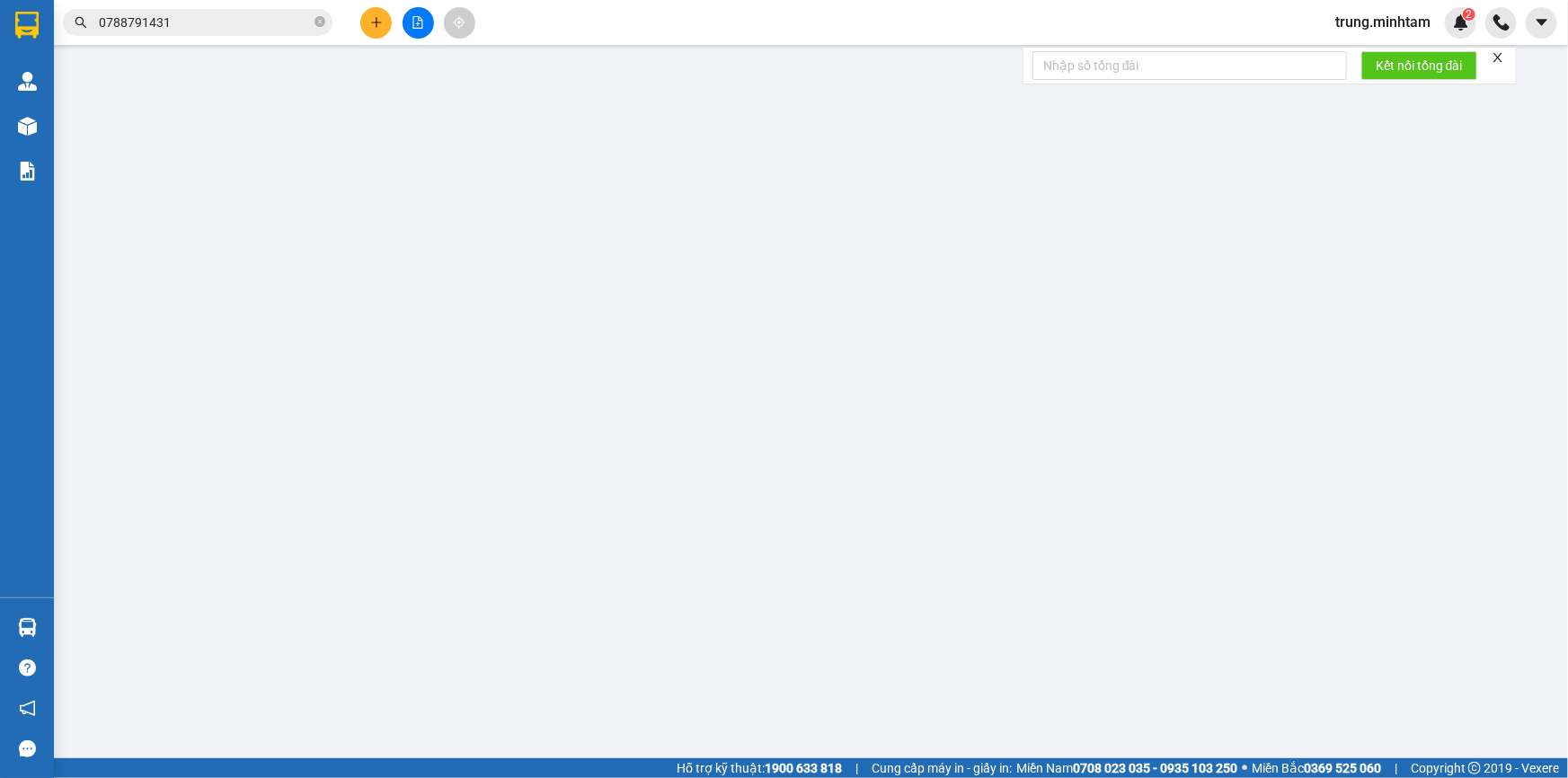
type input "0962848953"
type input "DŨNG"
type input "0986155022"
type input "BA SƠN"
type input "20.000"
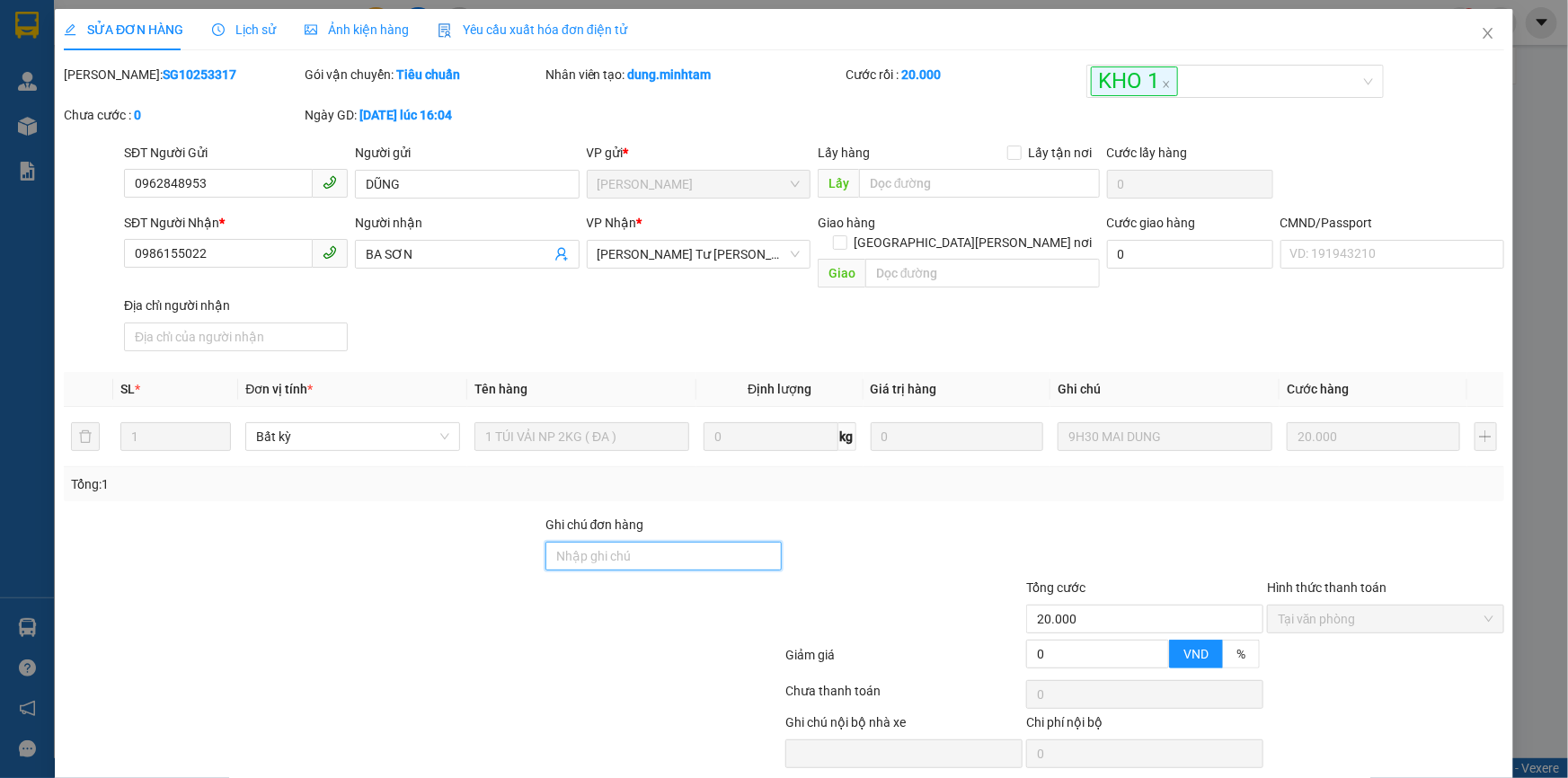
click at [681, 542] on input "Ghi chú đơn hàng" at bounding box center [663, 556] width 237 height 29
click at [886, 515] on div at bounding box center [904, 546] width 241 height 63
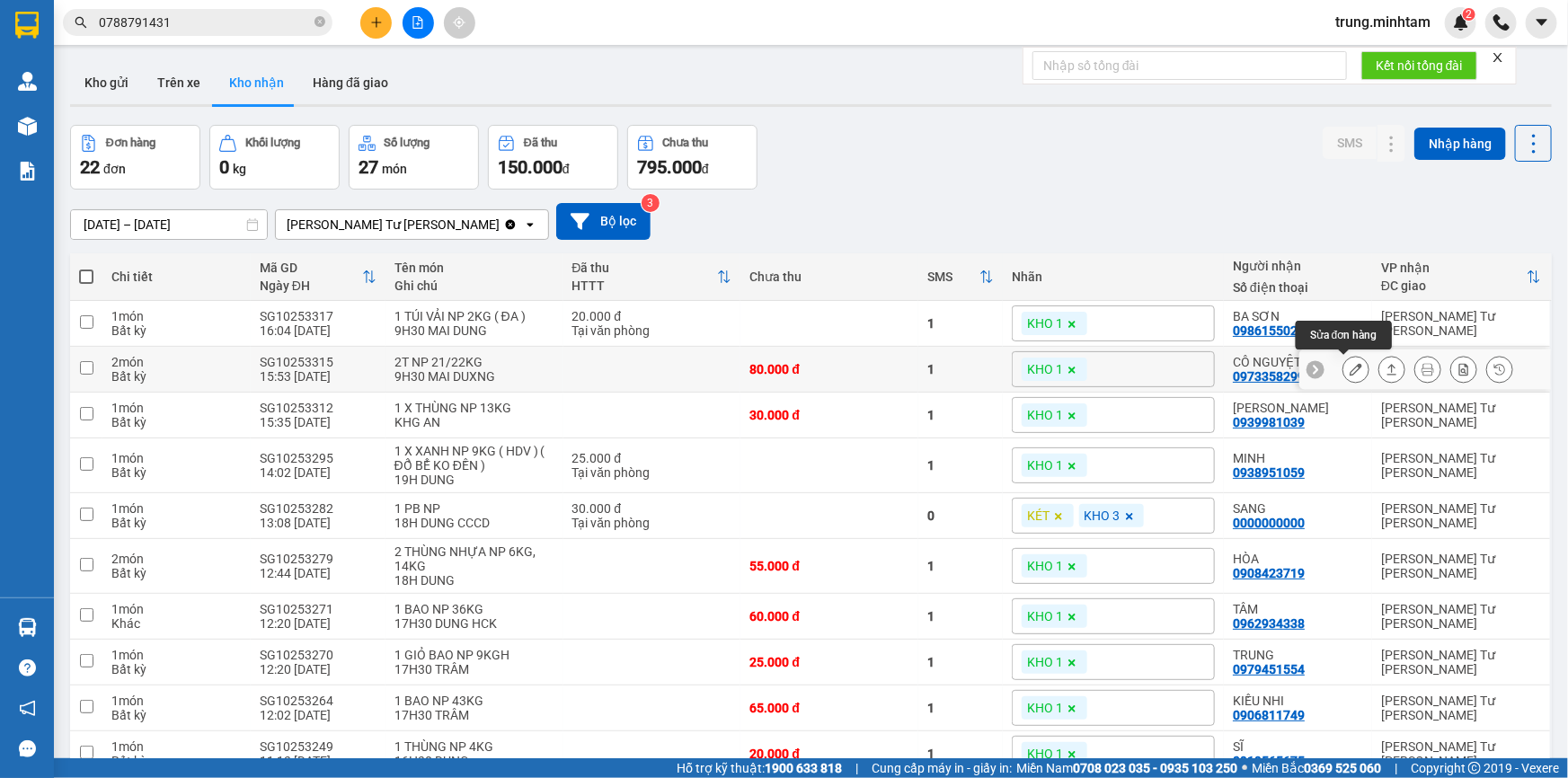
click at [1350, 369] on icon at bounding box center [1355, 369] width 12 height 12
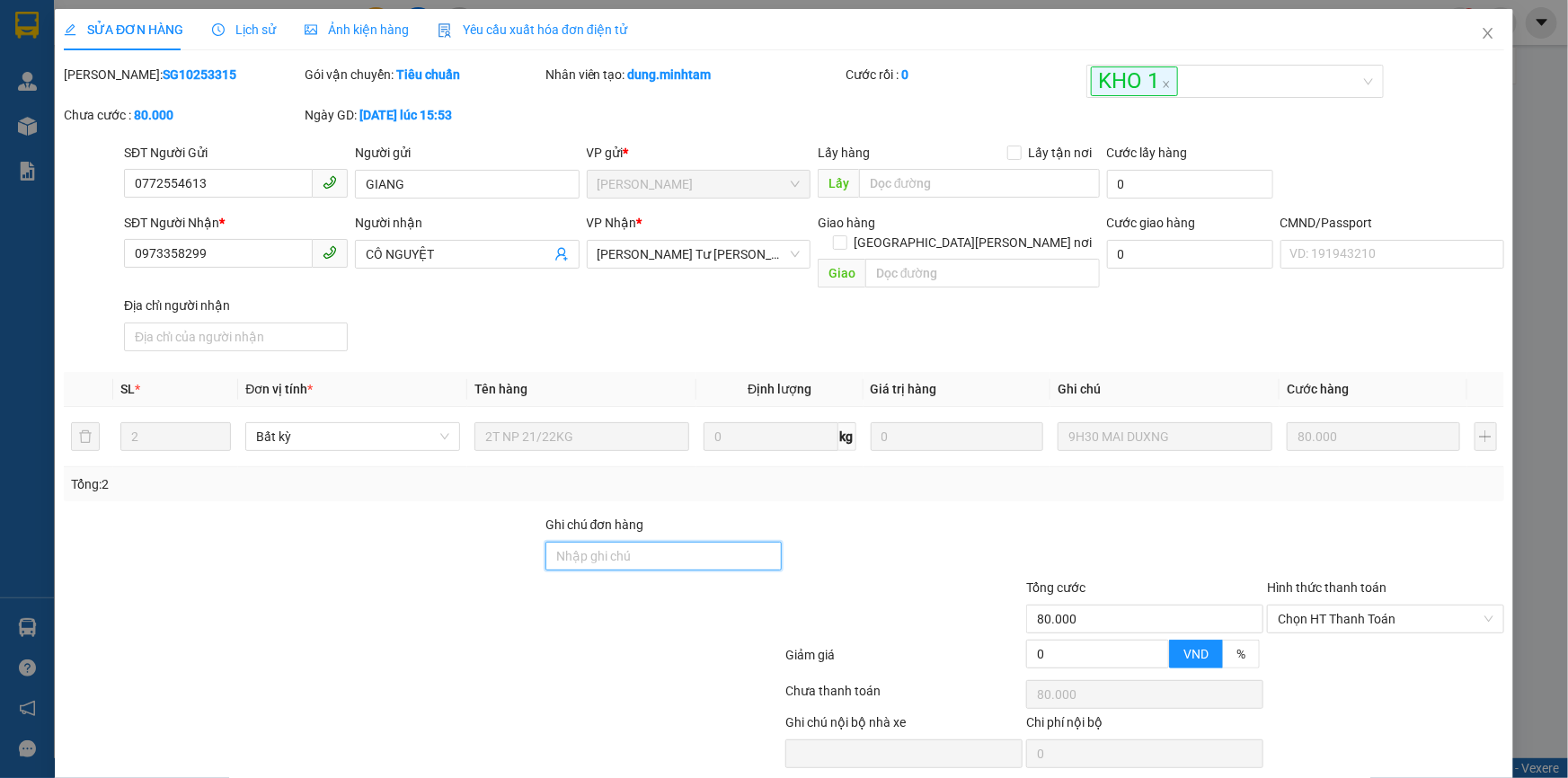
click at [650, 542] on input "Ghi chú đơn hàng" at bounding box center [663, 556] width 237 height 29
drag, startPoint x: 1250, startPoint y: 729, endPoint x: 1243, endPoint y: 724, distance: 8.6
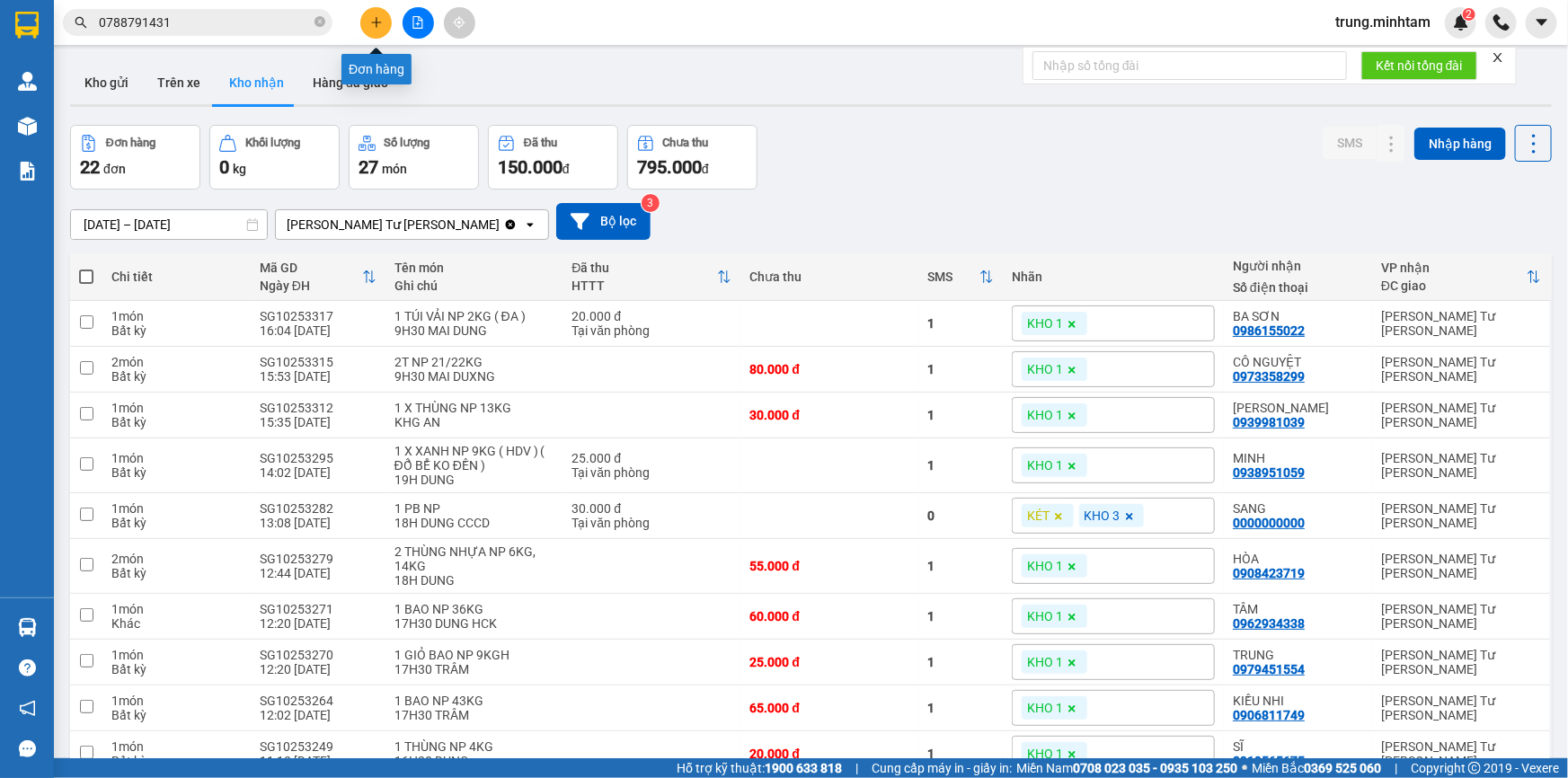
click at [378, 23] on icon "plus" at bounding box center [376, 22] width 10 height 1
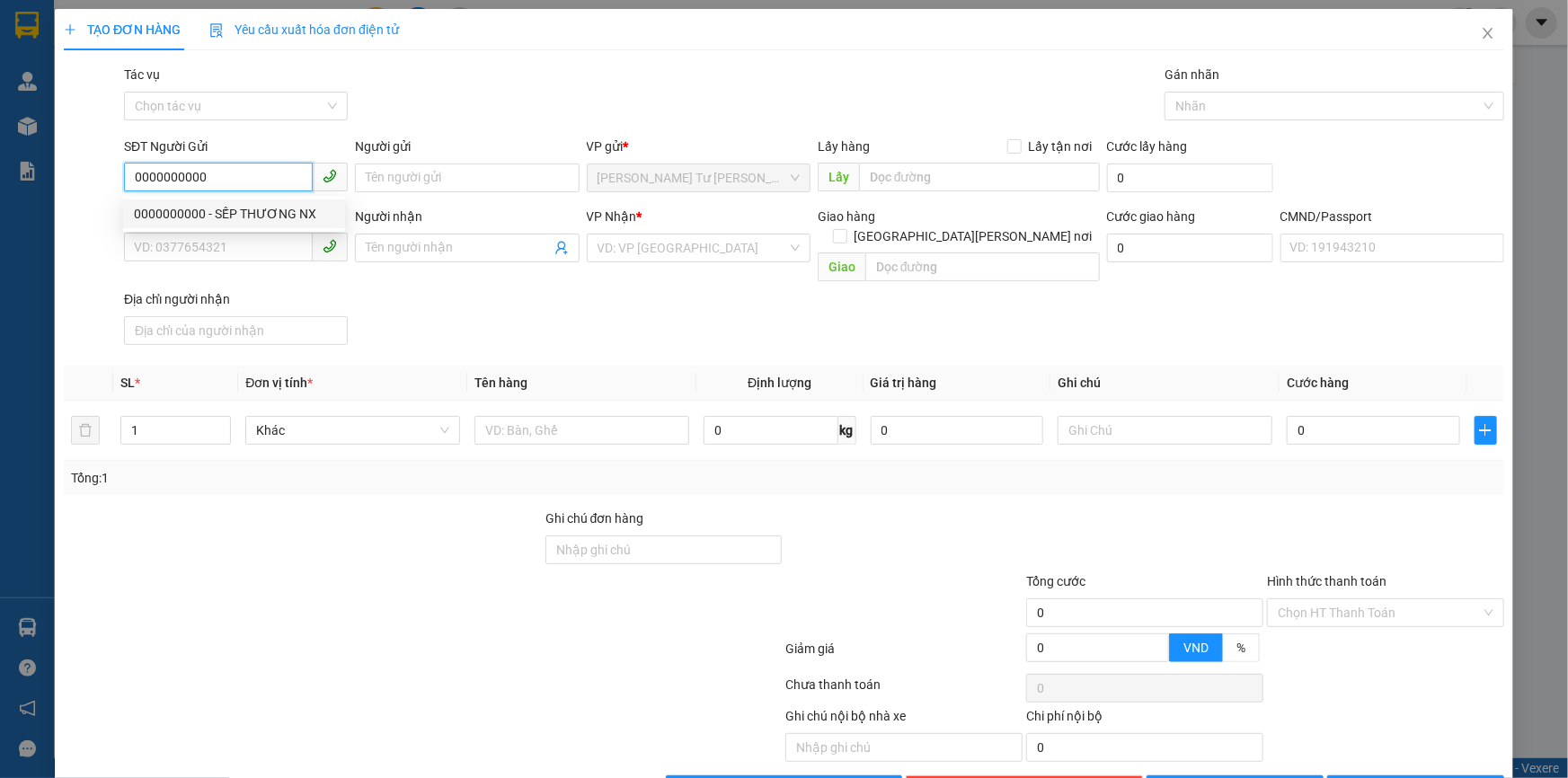
type input "0000000000"
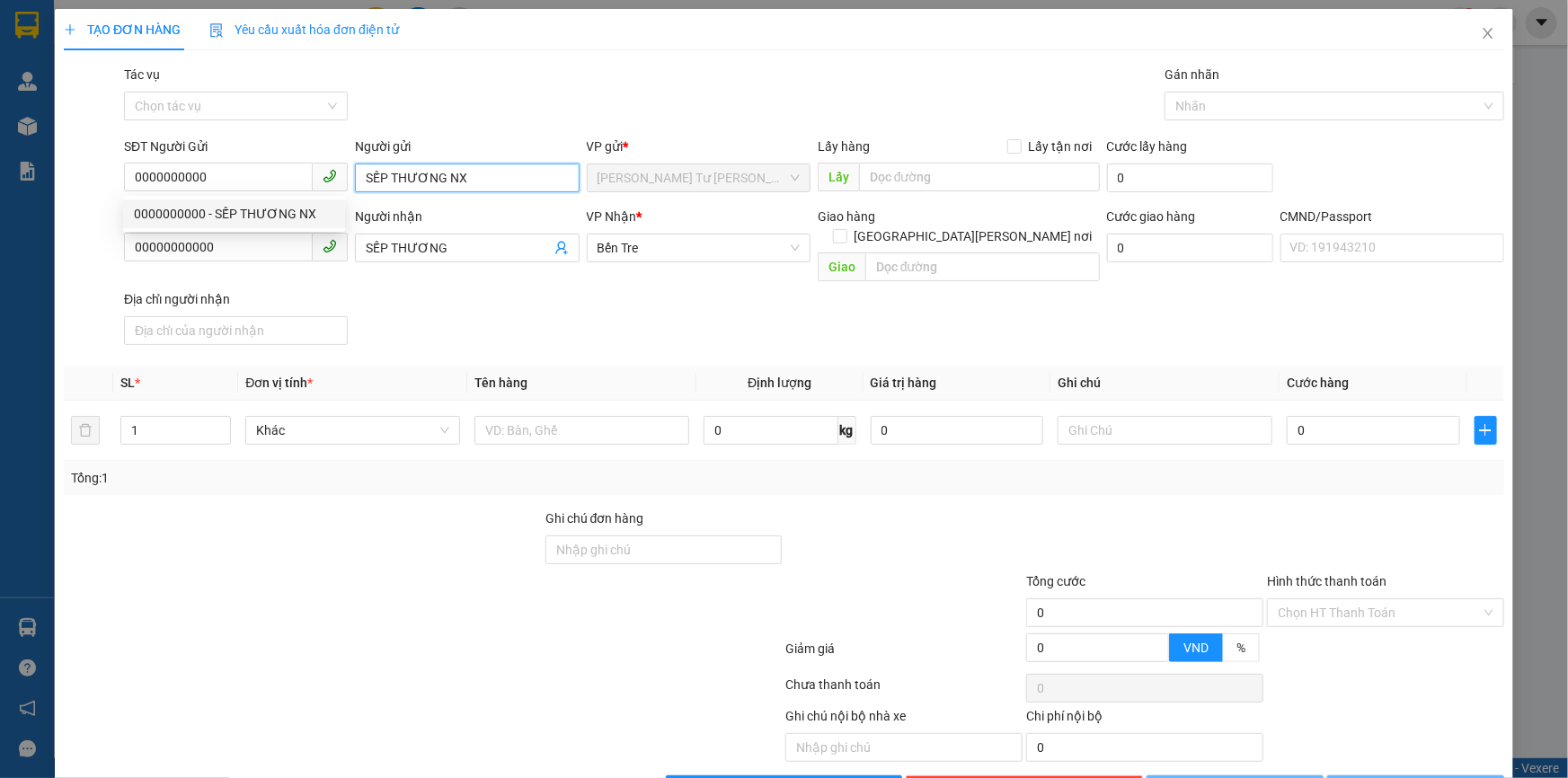
type input "SẾP THƯƠNG NX"
type input "00000000000"
type input "SẾP THƯƠNG"
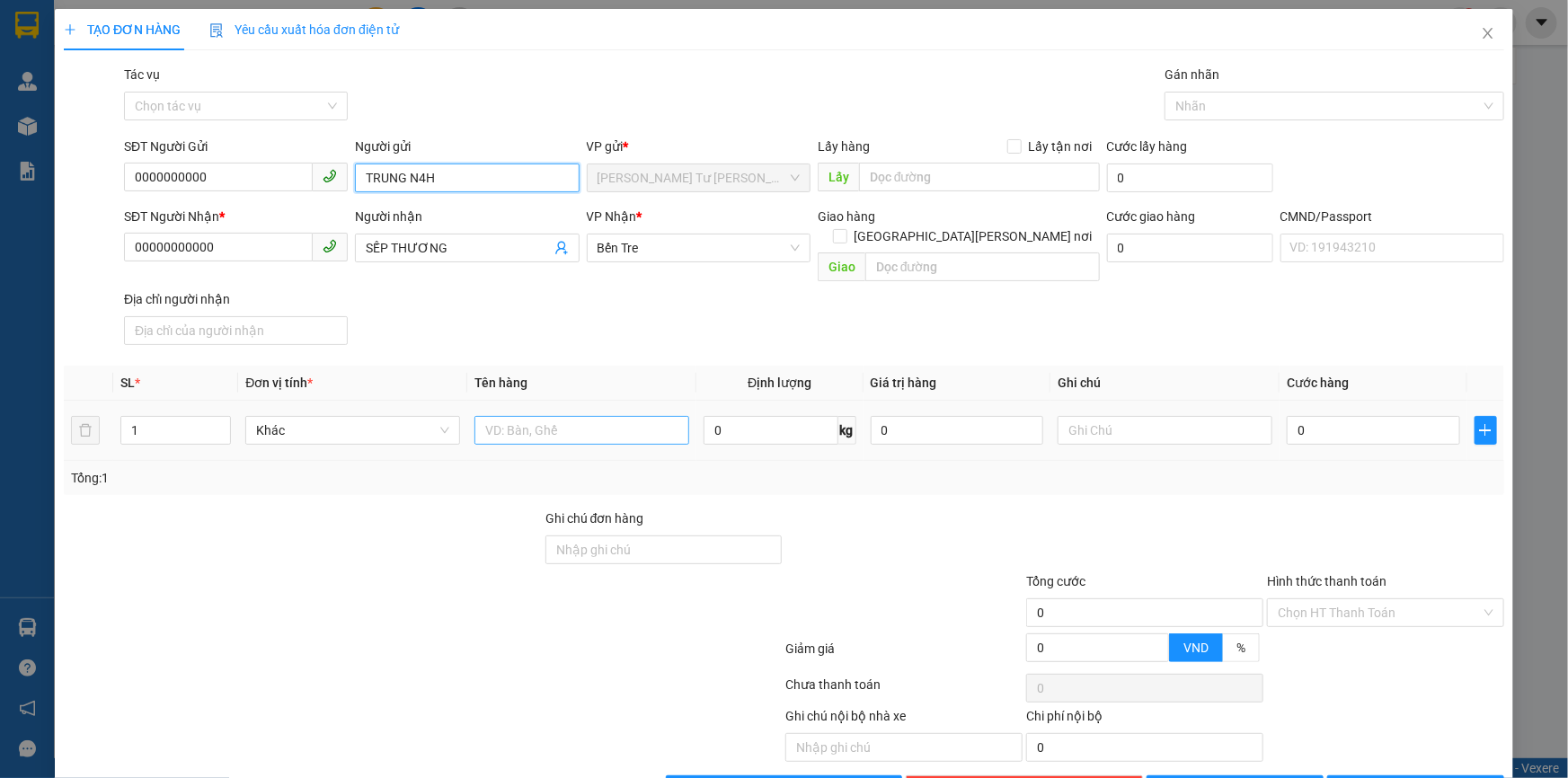
type input "TRUNG N4H"
click at [522, 416] on input "text" at bounding box center [581, 430] width 214 height 29
type input "1 PB THG 12/10/202"
click at [1351, 600] on input "Hình thức thanh toán" at bounding box center [1378, 613] width 203 height 27
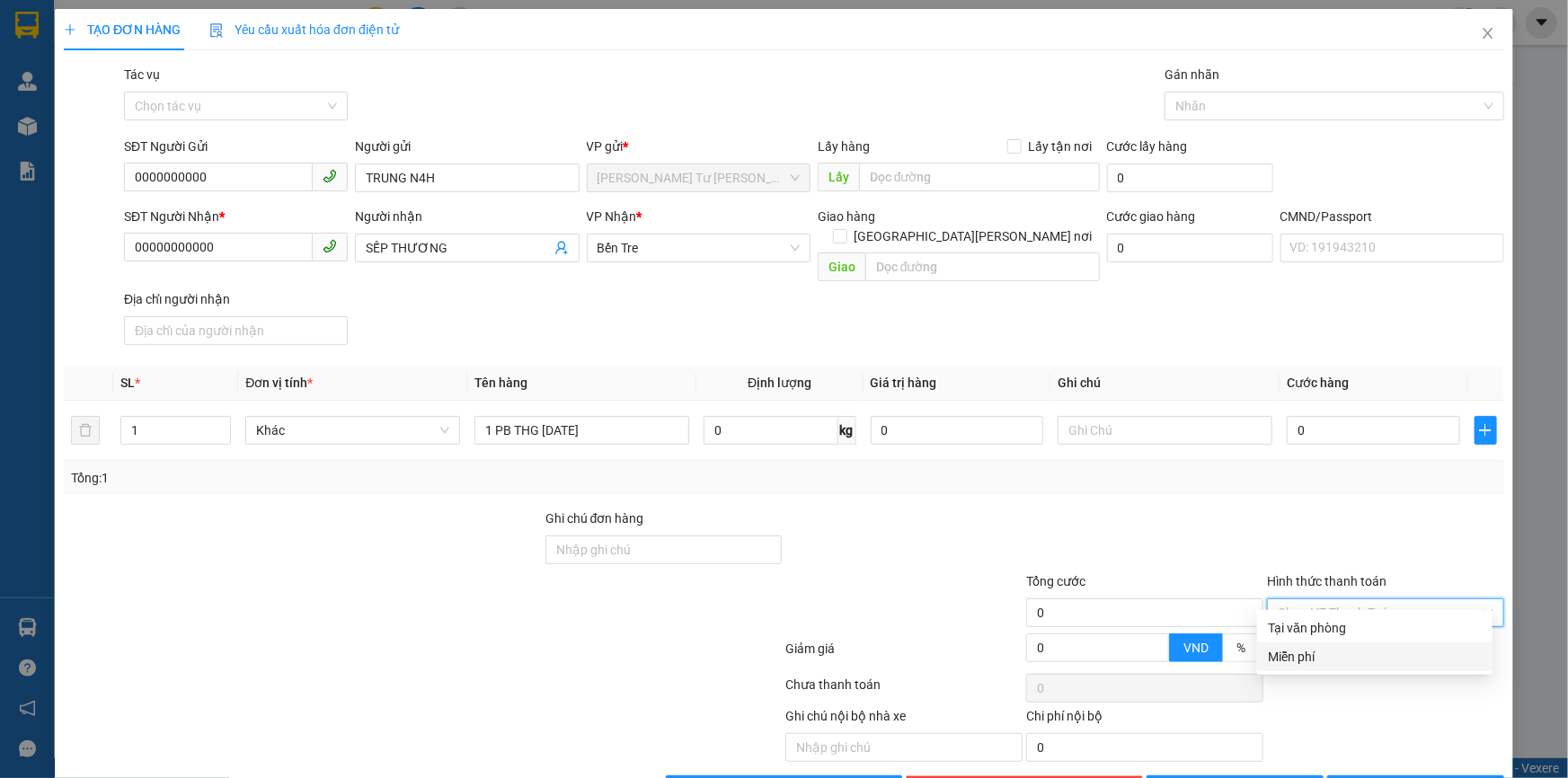
click at [1306, 662] on div "Miễn phí" at bounding box center [1375, 657] width 214 height 20
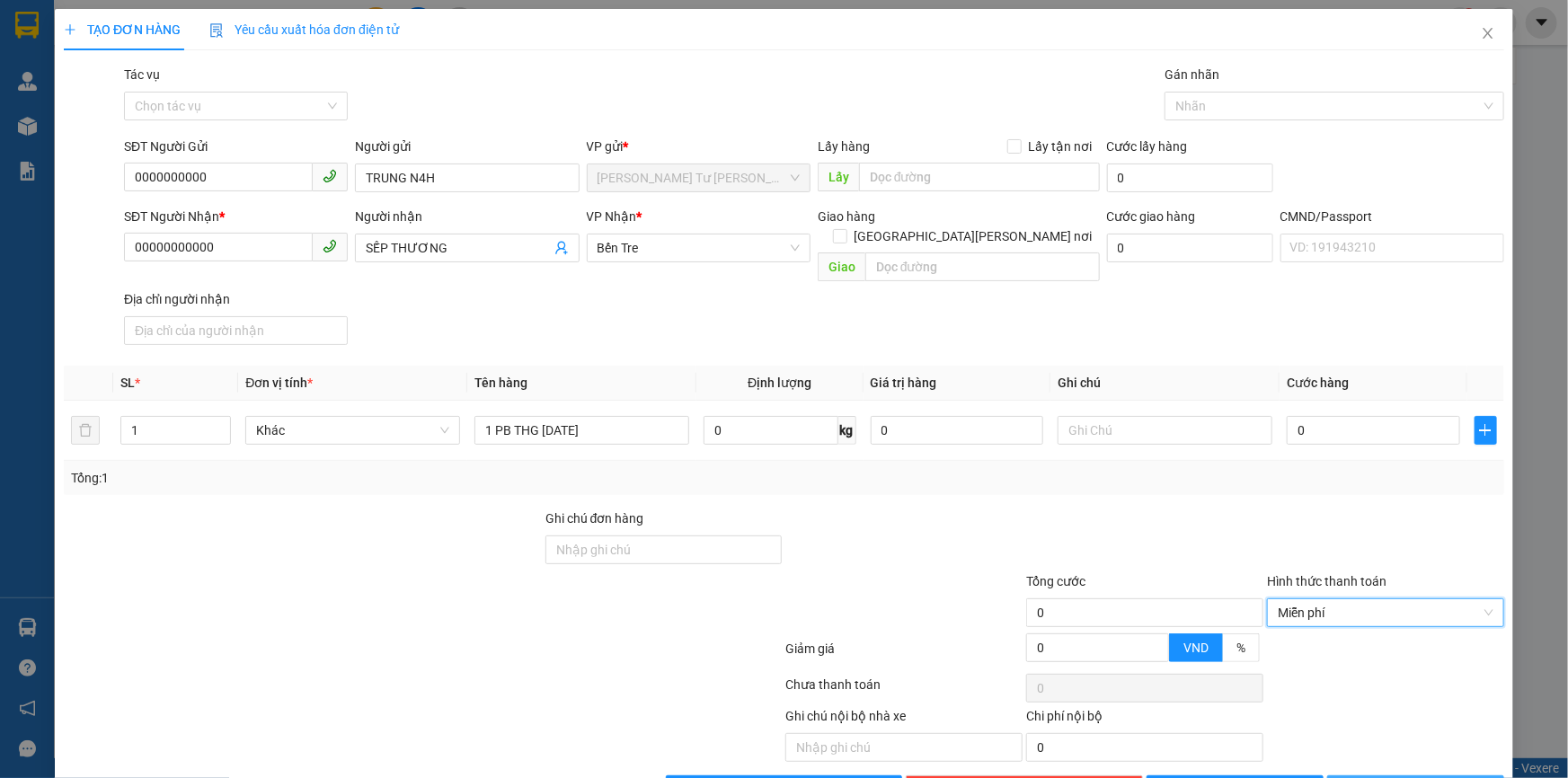
click at [1411, 777] on span "[PERSON_NAME] và In" at bounding box center [1426, 789] width 126 height 20
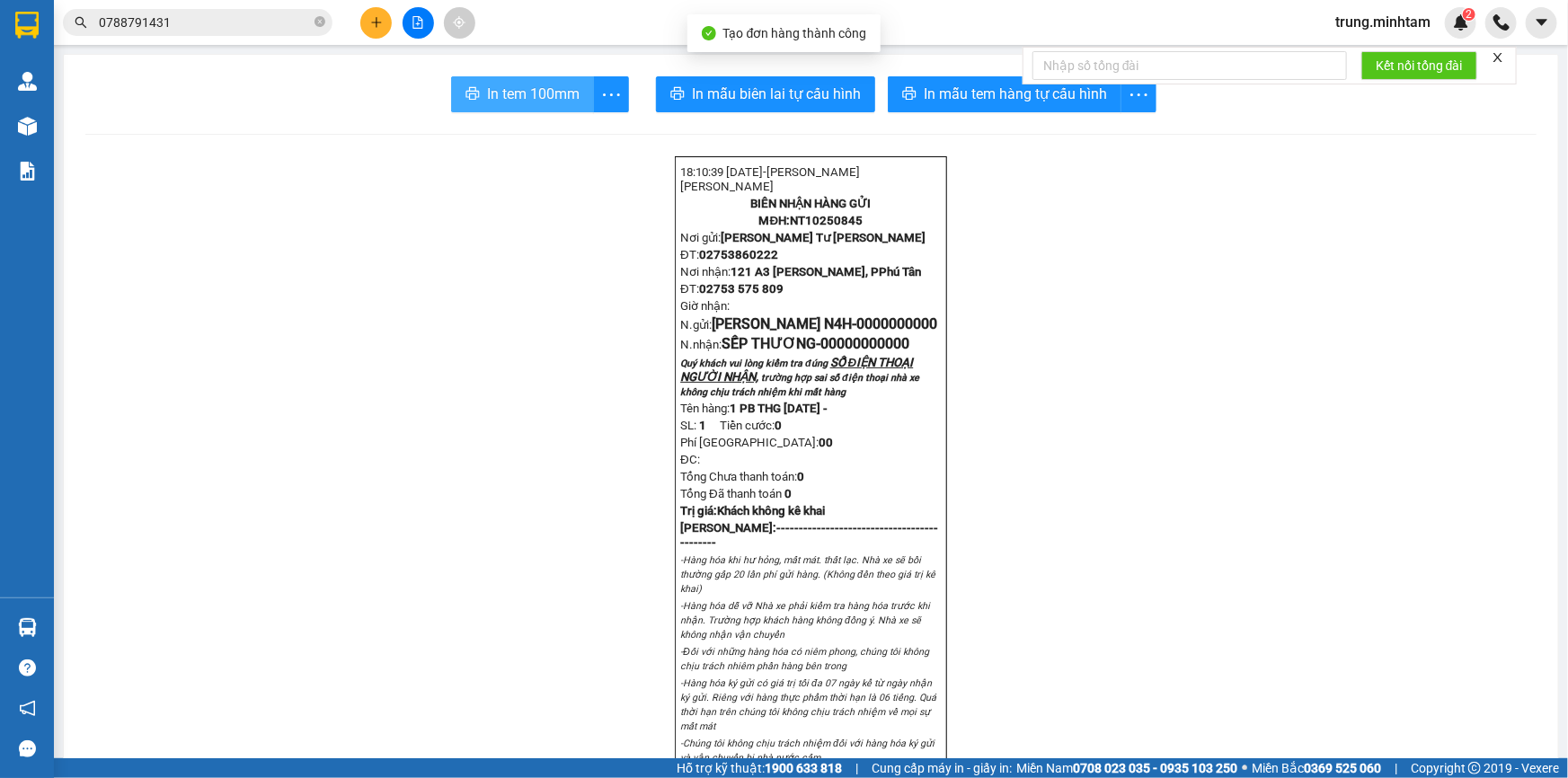
click at [518, 98] on span "In tem 100mm" at bounding box center [533, 94] width 92 height 23
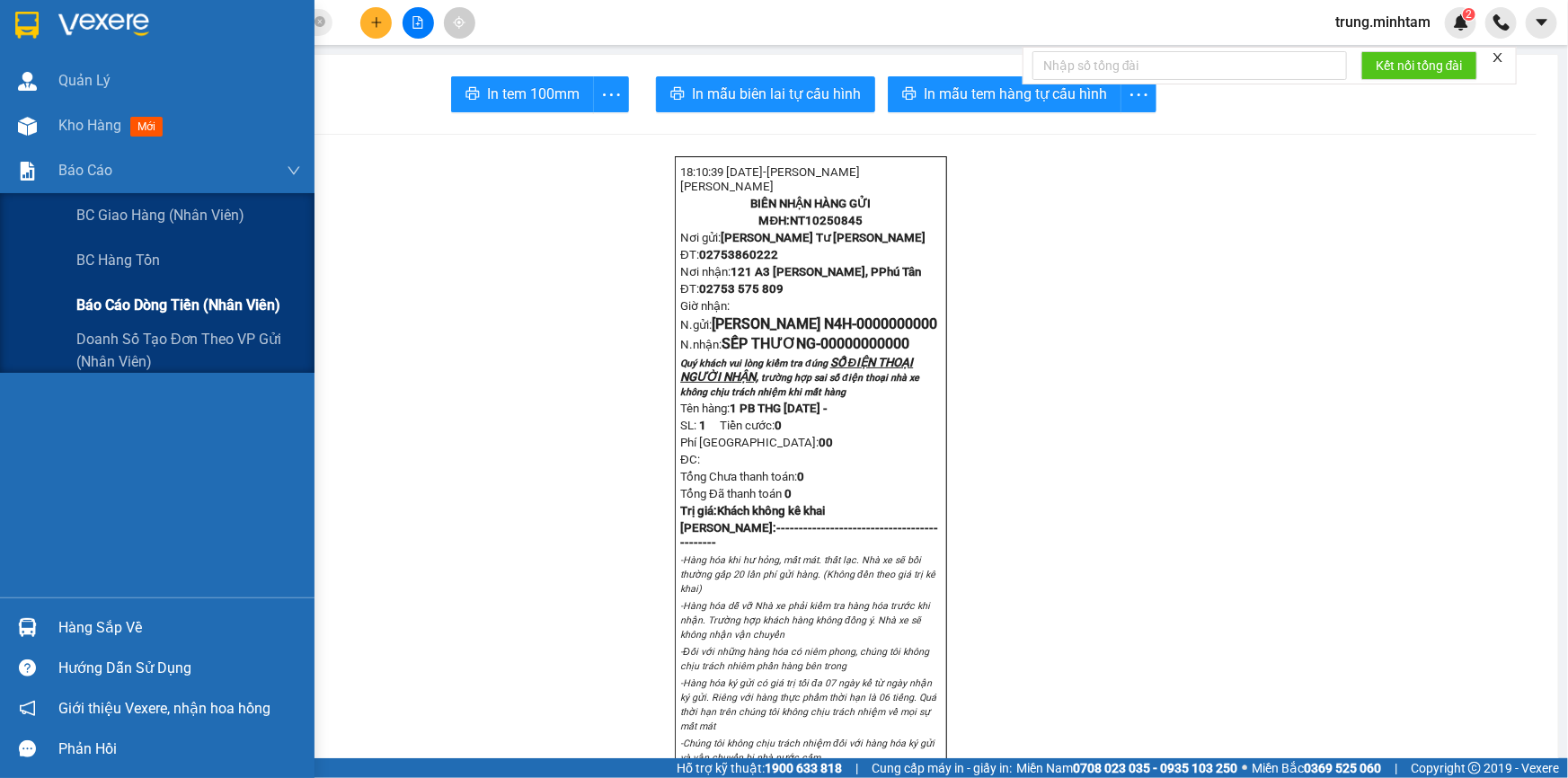
drag, startPoint x: 94, startPoint y: 130, endPoint x: 147, endPoint y: 304, distance: 181.9
click at [147, 304] on div "[PERSON_NAME] hàng mới [PERSON_NAME] BC [PERSON_NAME] hàng ([PERSON_NAME]) BC h…" at bounding box center [157, 328] width 315 height 540
click at [147, 304] on span "Báo cáo dòng tiền (nhân viên)" at bounding box center [178, 305] width 204 height 23
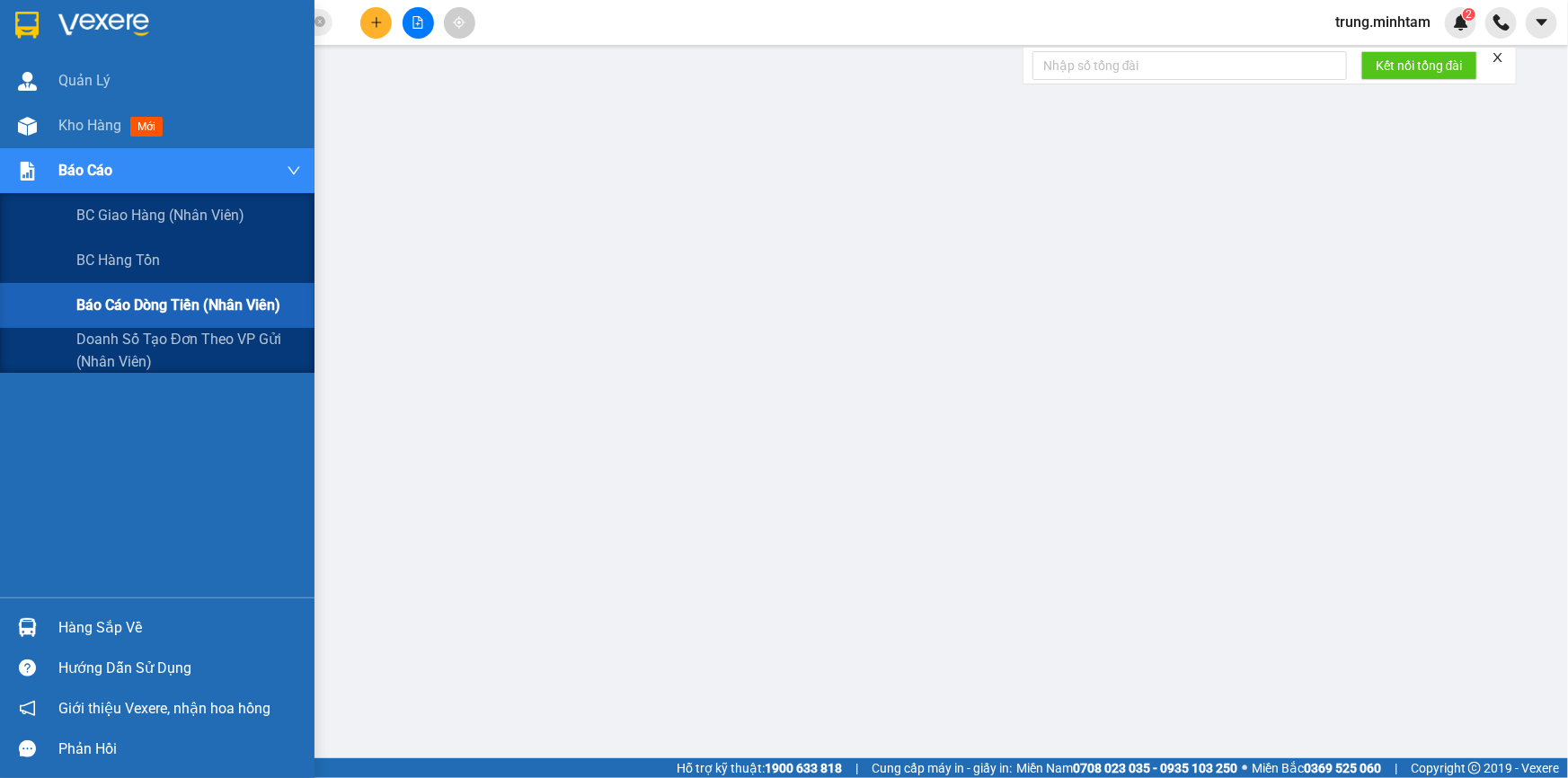
click at [128, 306] on span "Báo cáo dòng tiền (nhân viên)" at bounding box center [178, 305] width 204 height 23
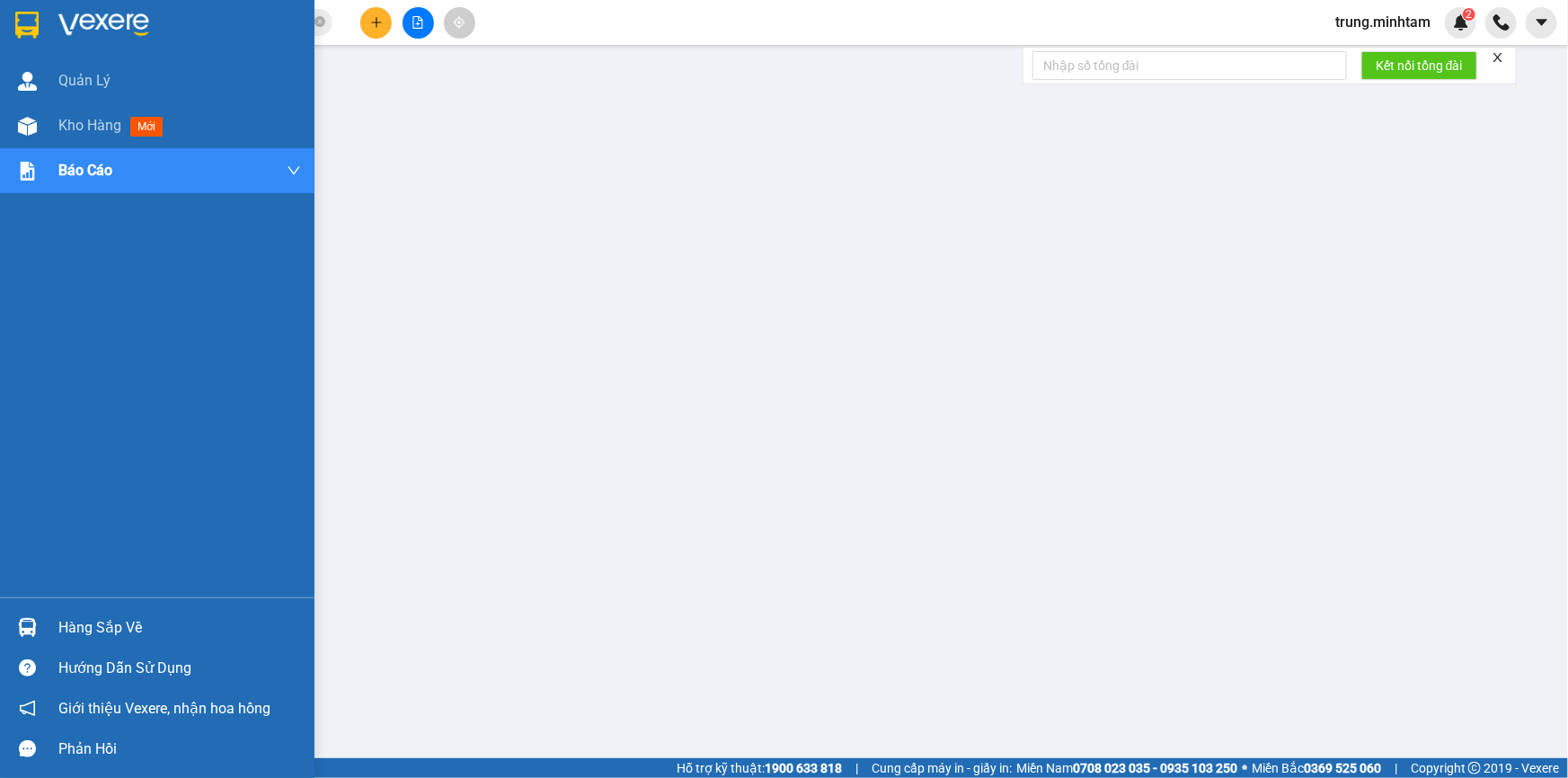
click at [91, 627] on div "Hàng sắp về" at bounding box center [179, 628] width 242 height 27
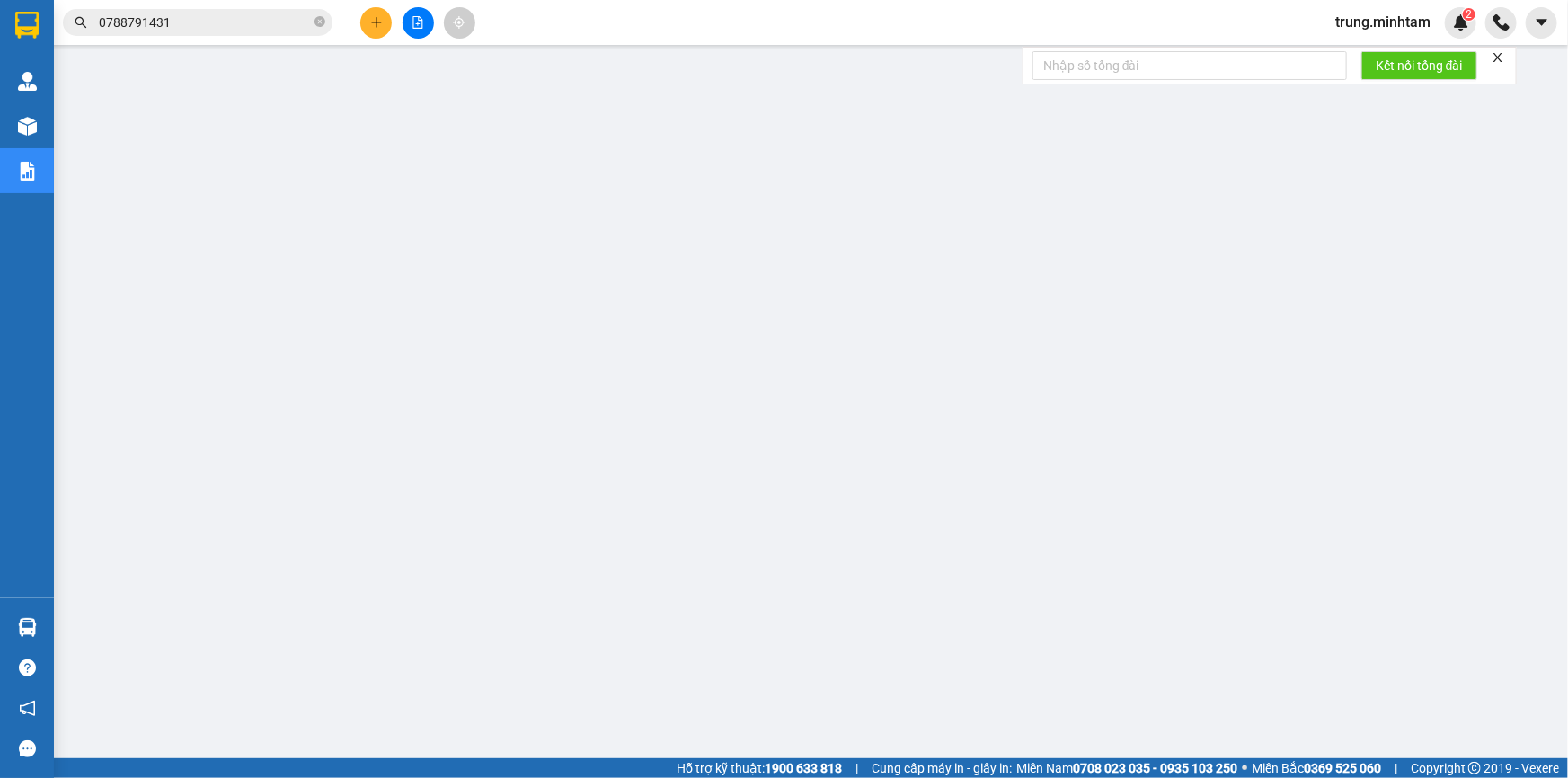
click at [371, 18] on icon "plus" at bounding box center [376, 22] width 12 height 12
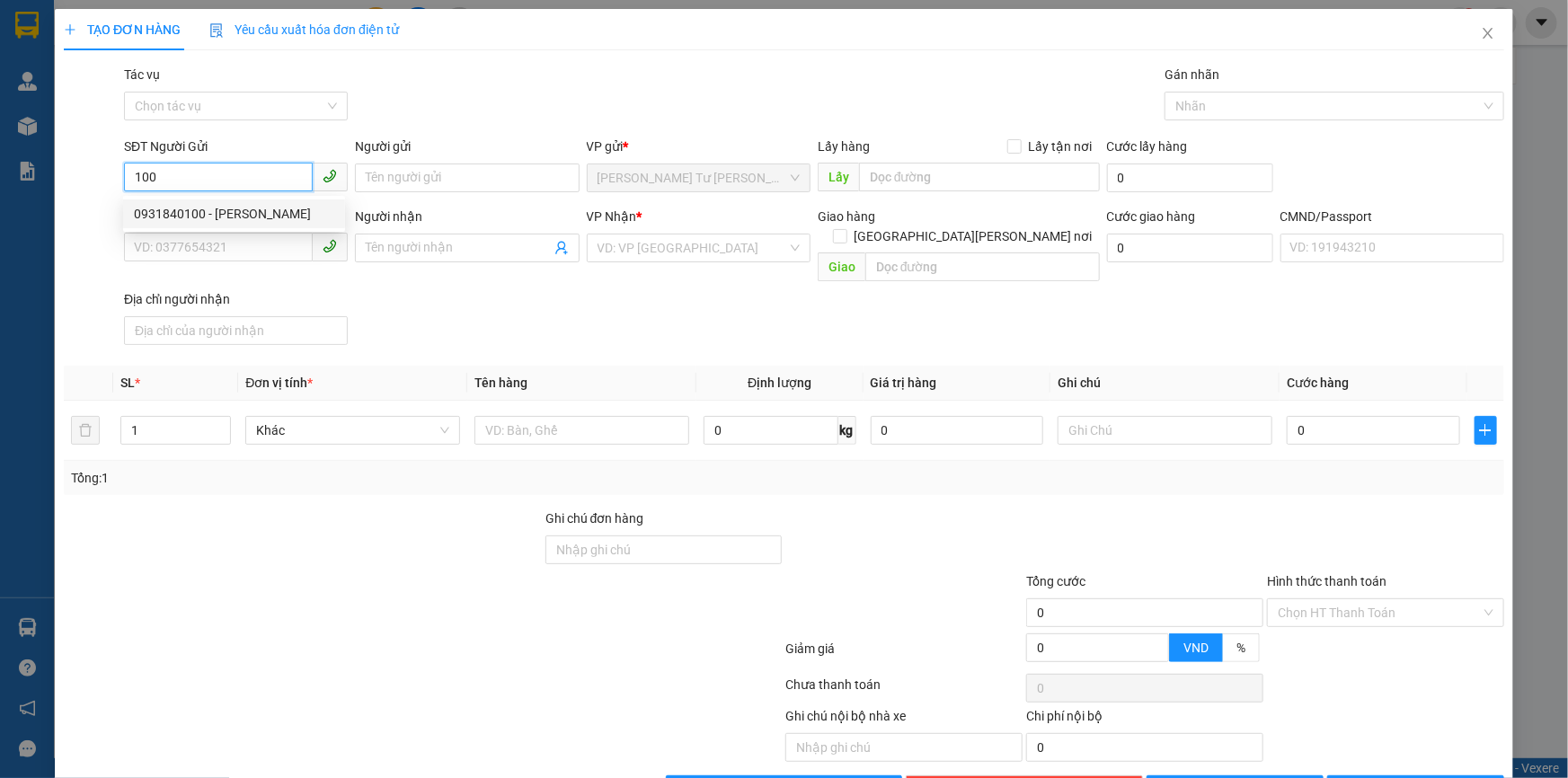
click at [232, 210] on div "0931840100 - [PERSON_NAME]" at bounding box center [234, 214] width 200 height 20
type input "0931840100"
type input "TUYỀN"
type input "0902642179"
type input "HIỂN"
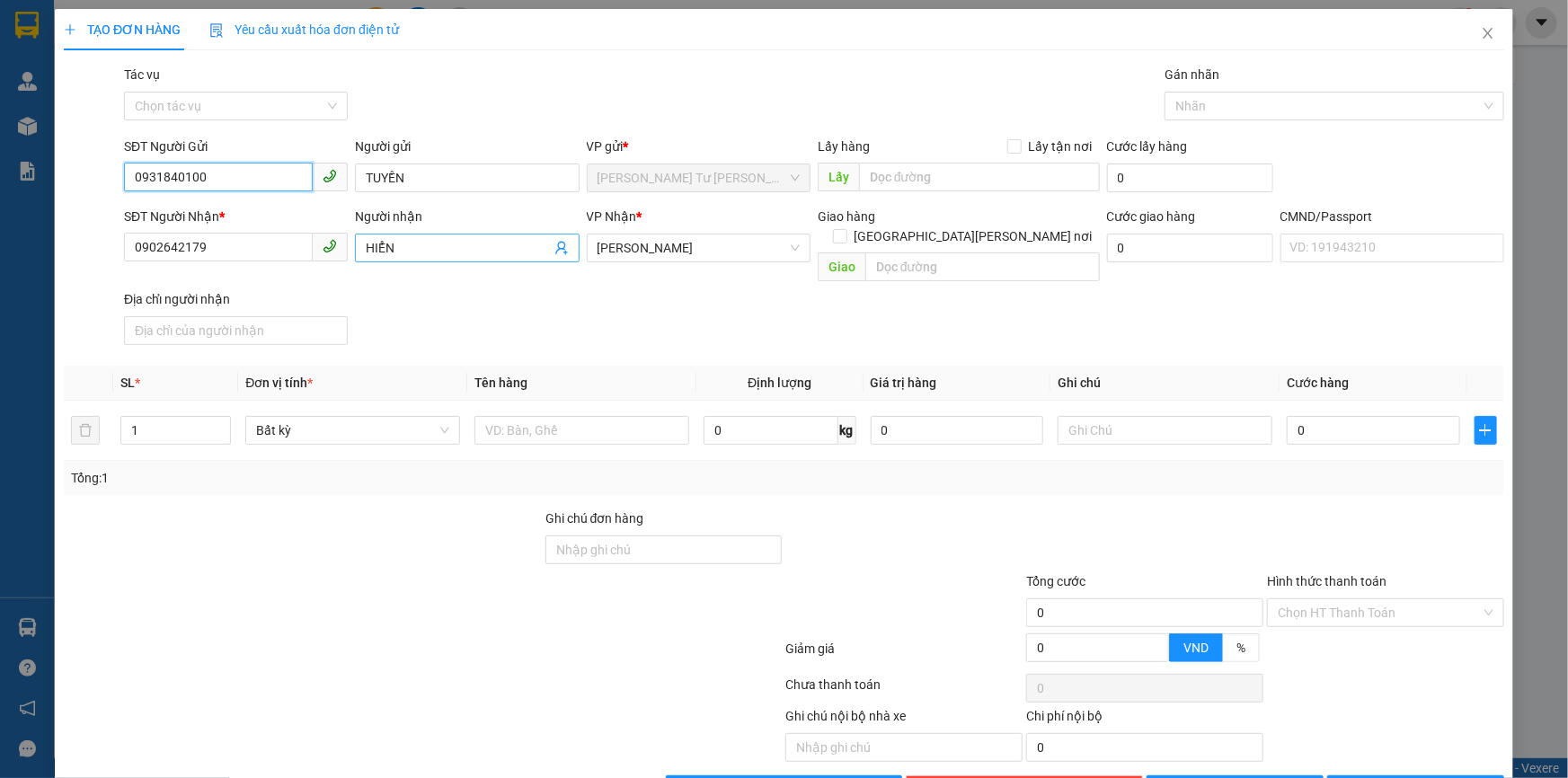
type input "0931840100"
click at [560, 248] on icon "user-add" at bounding box center [561, 248] width 14 height 14
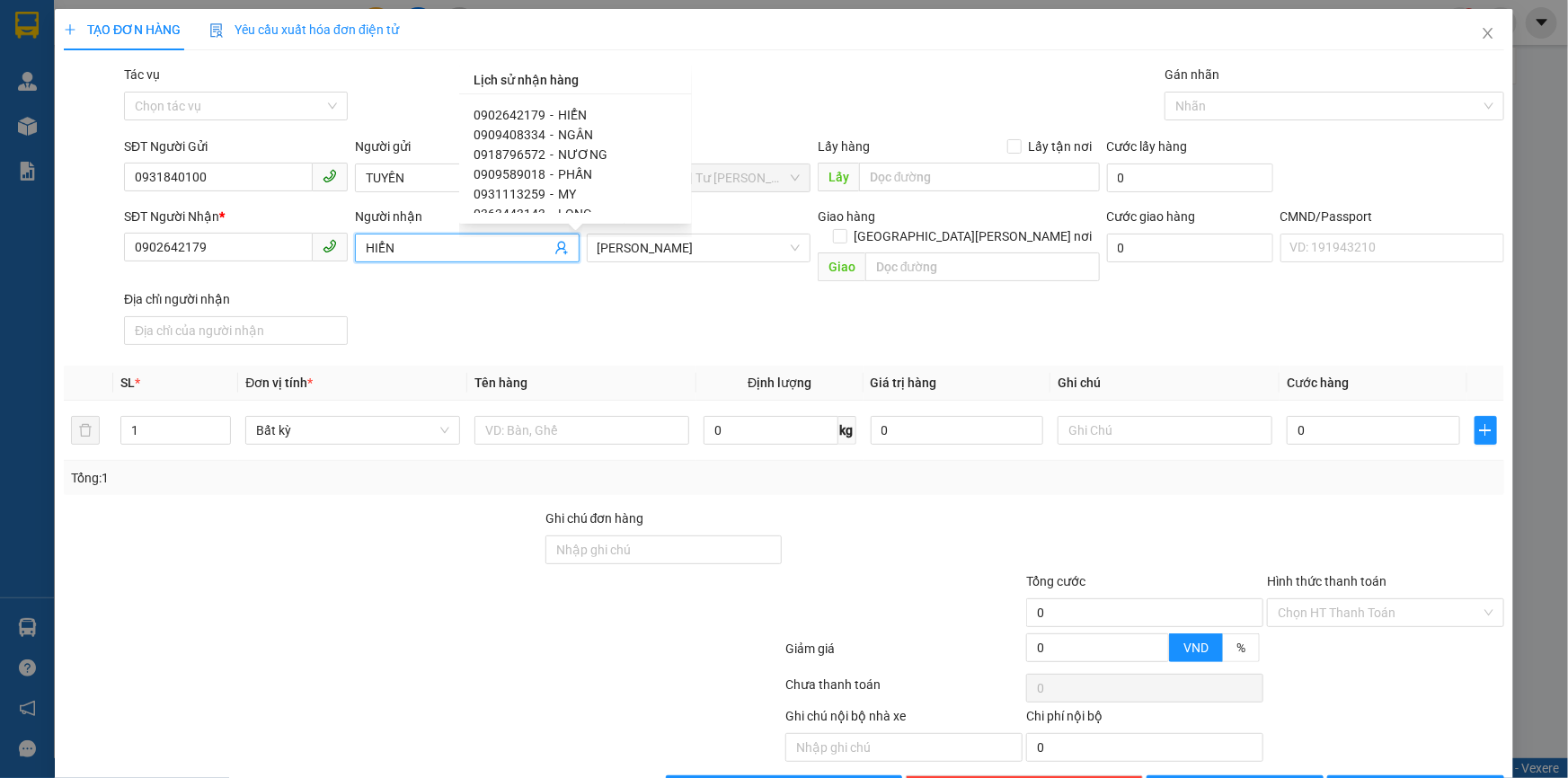
click at [570, 130] on span "NGÂN" at bounding box center [575, 134] width 35 height 14
type input "0909408334"
type input "NGÂN"
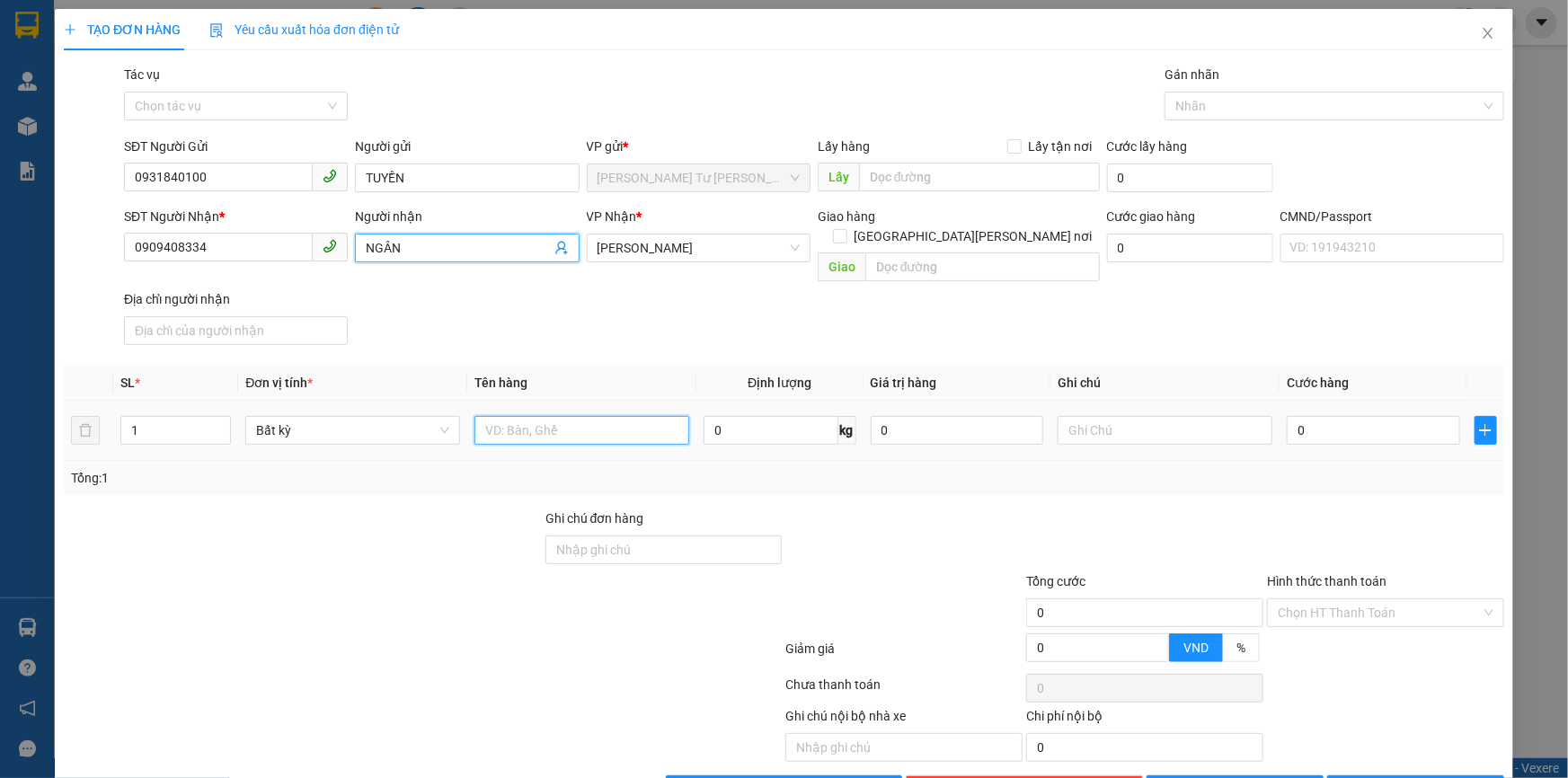
click at [519, 416] on input "text" at bounding box center [581, 430] width 214 height 29
type input "1 G ĐỆM 39 KG NP (TC)"
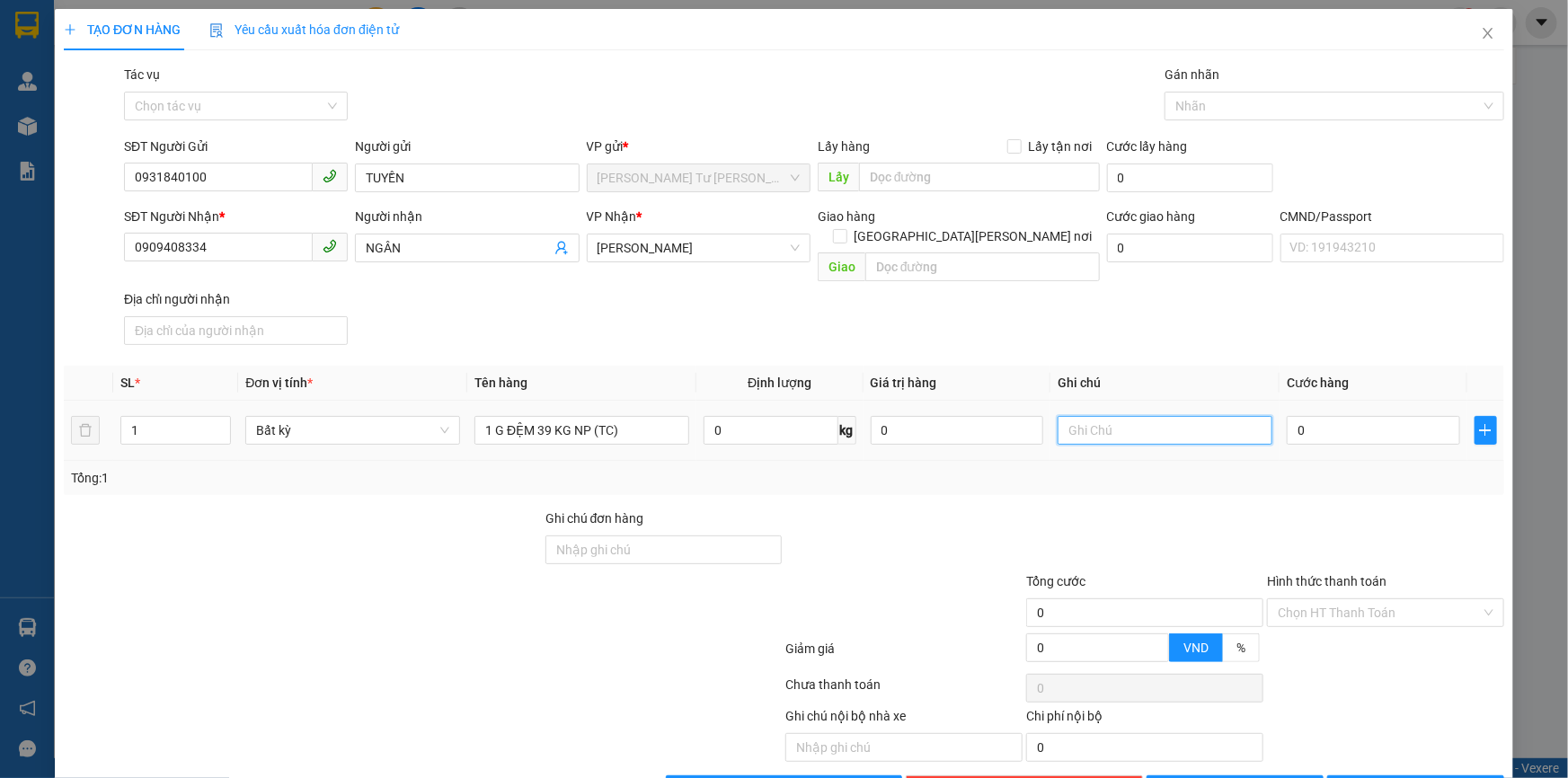
click at [1082, 416] on input "text" at bounding box center [1164, 430] width 214 height 29
type input "8H [DATE] [PERSON_NAME]"
click at [1405, 777] on span "[PERSON_NAME] và In" at bounding box center [1426, 789] width 126 height 20
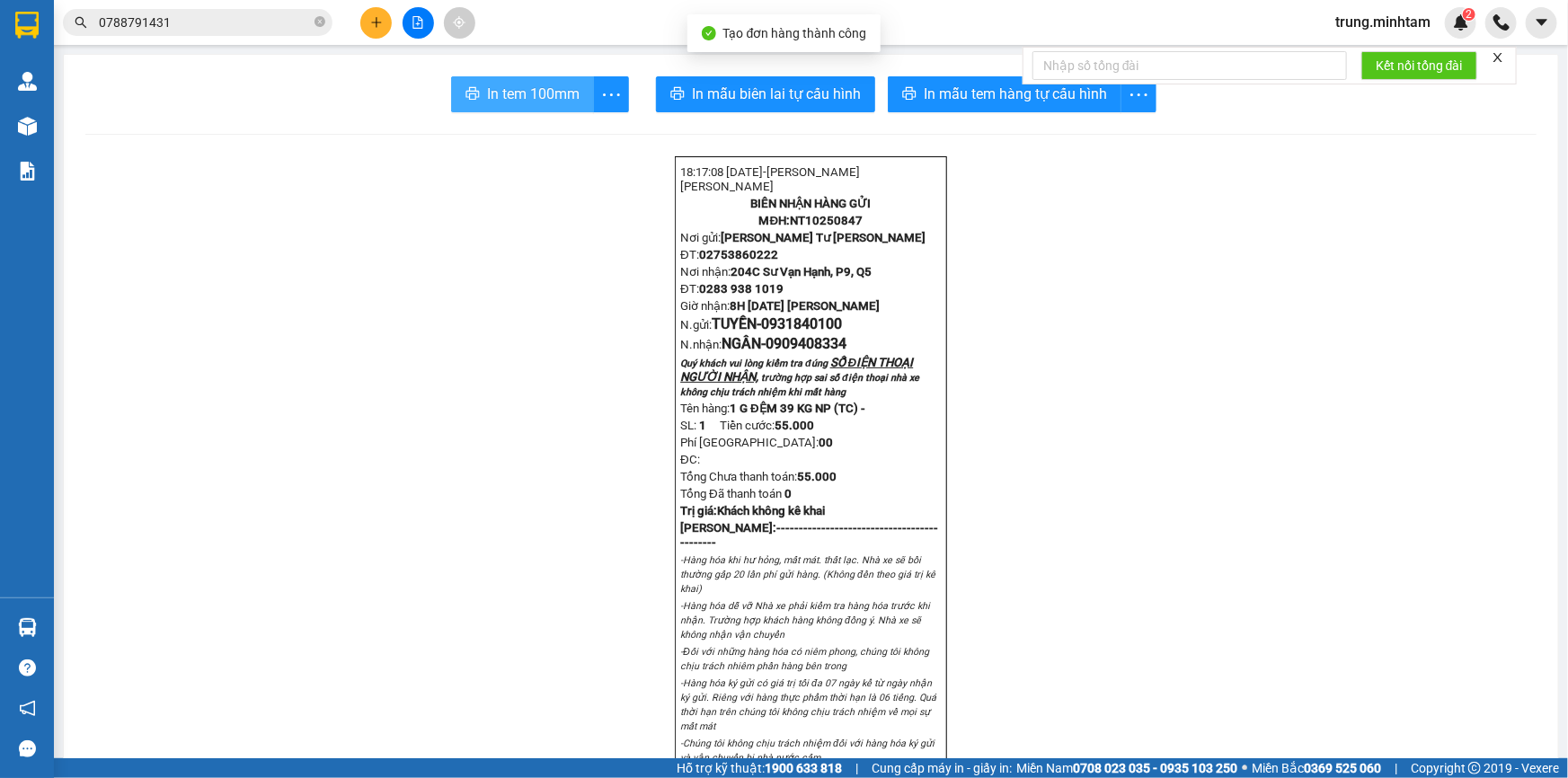
click at [530, 93] on span "In tem 100mm" at bounding box center [533, 94] width 92 height 23
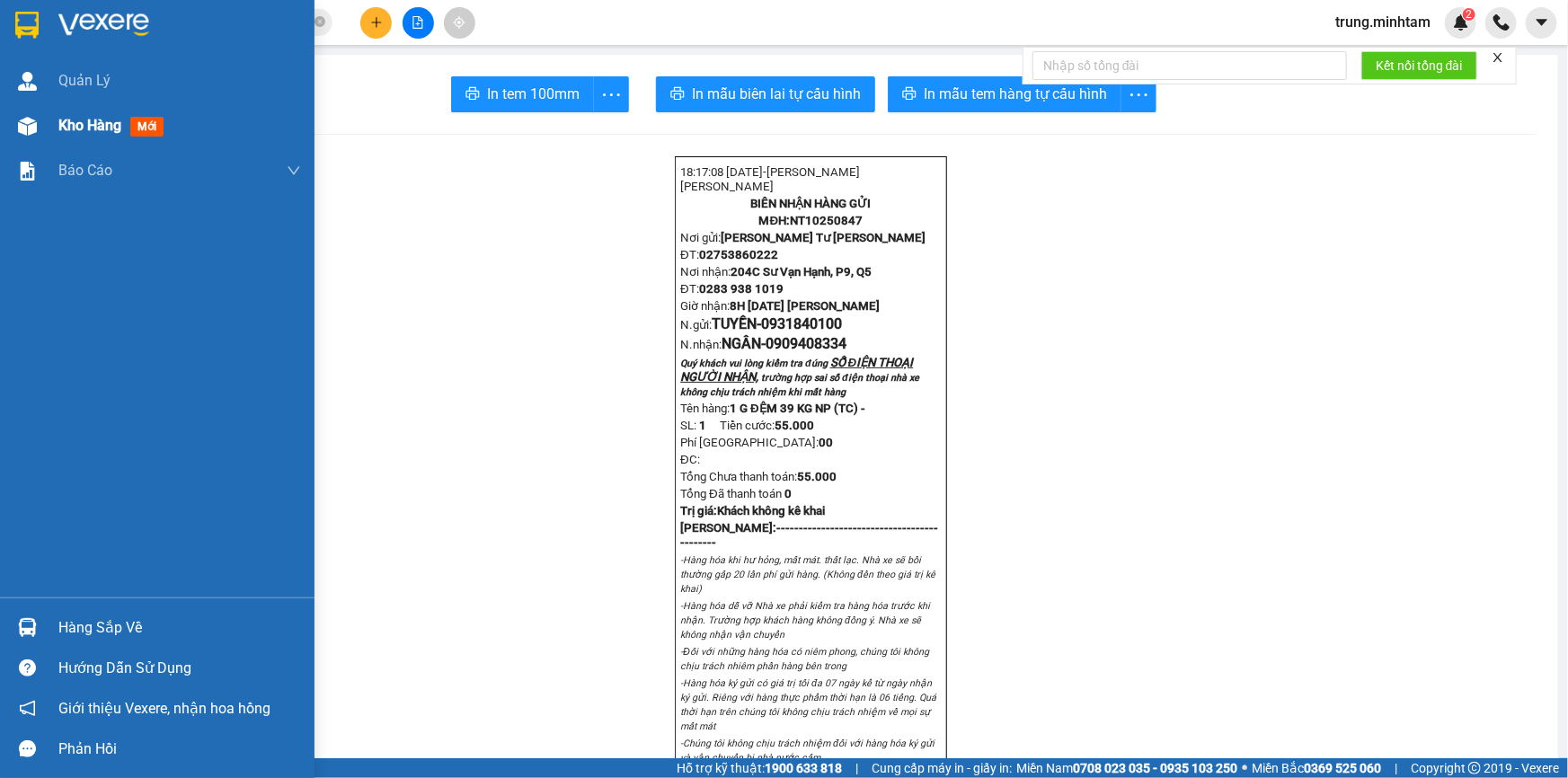
click at [105, 131] on span "Kho hàng" at bounding box center [90, 126] width 63 height 17
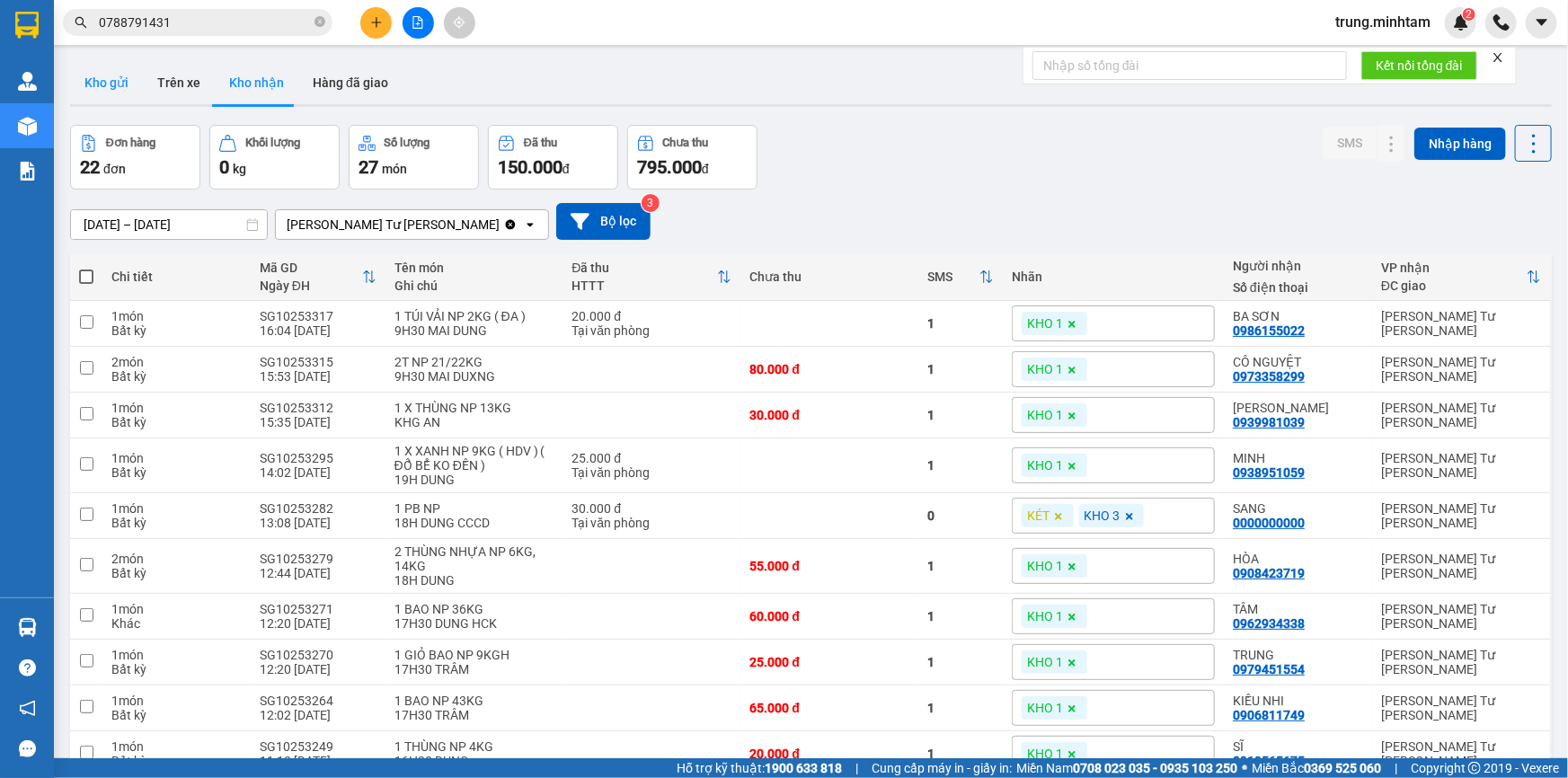
click at [109, 81] on button "Kho gửi" at bounding box center [107, 82] width 72 height 43
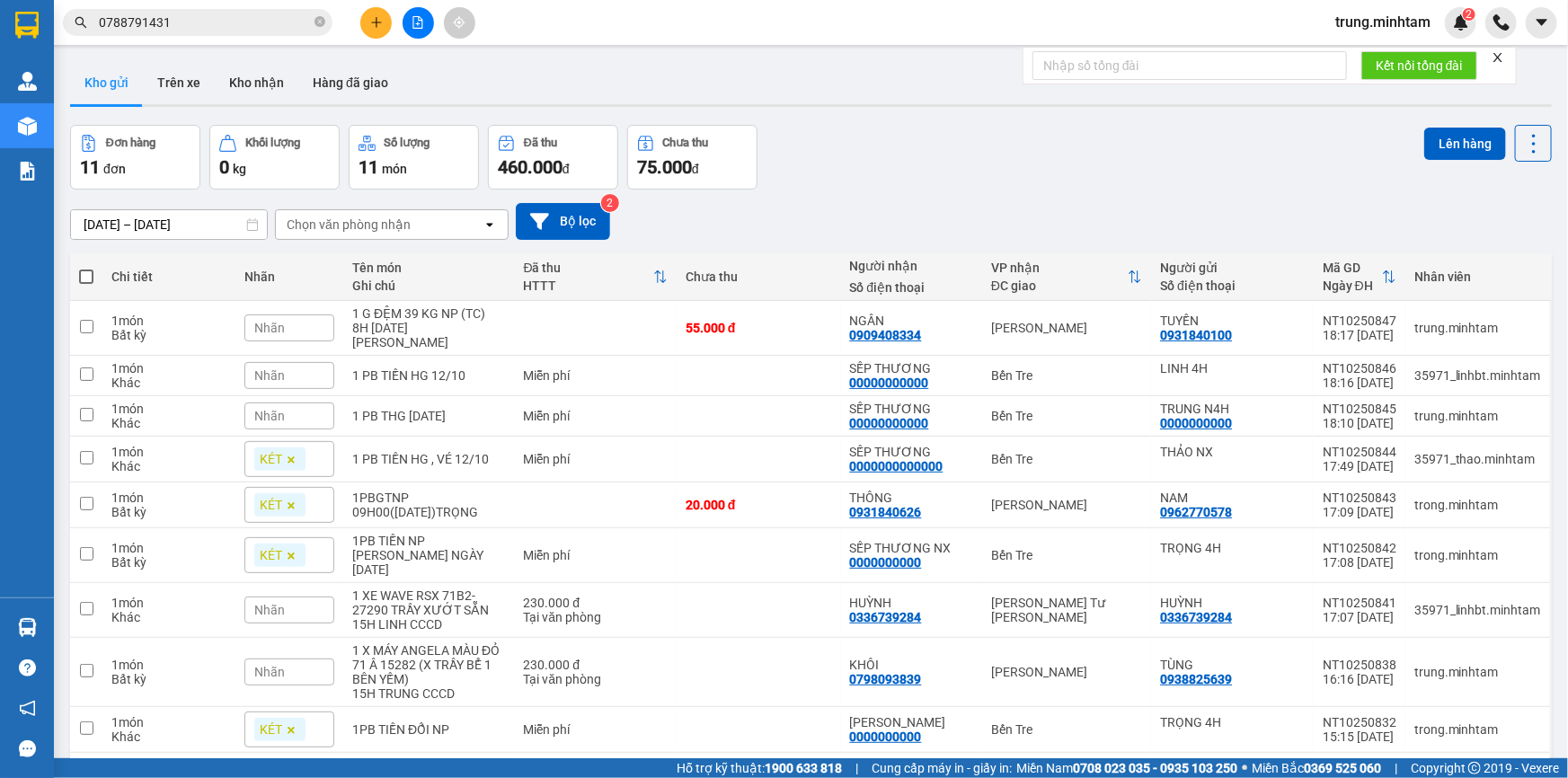
checkbox input "true"
click at [674, 707] on td "Miễn phí" at bounding box center [596, 730] width 163 height 46
checkbox input "true"
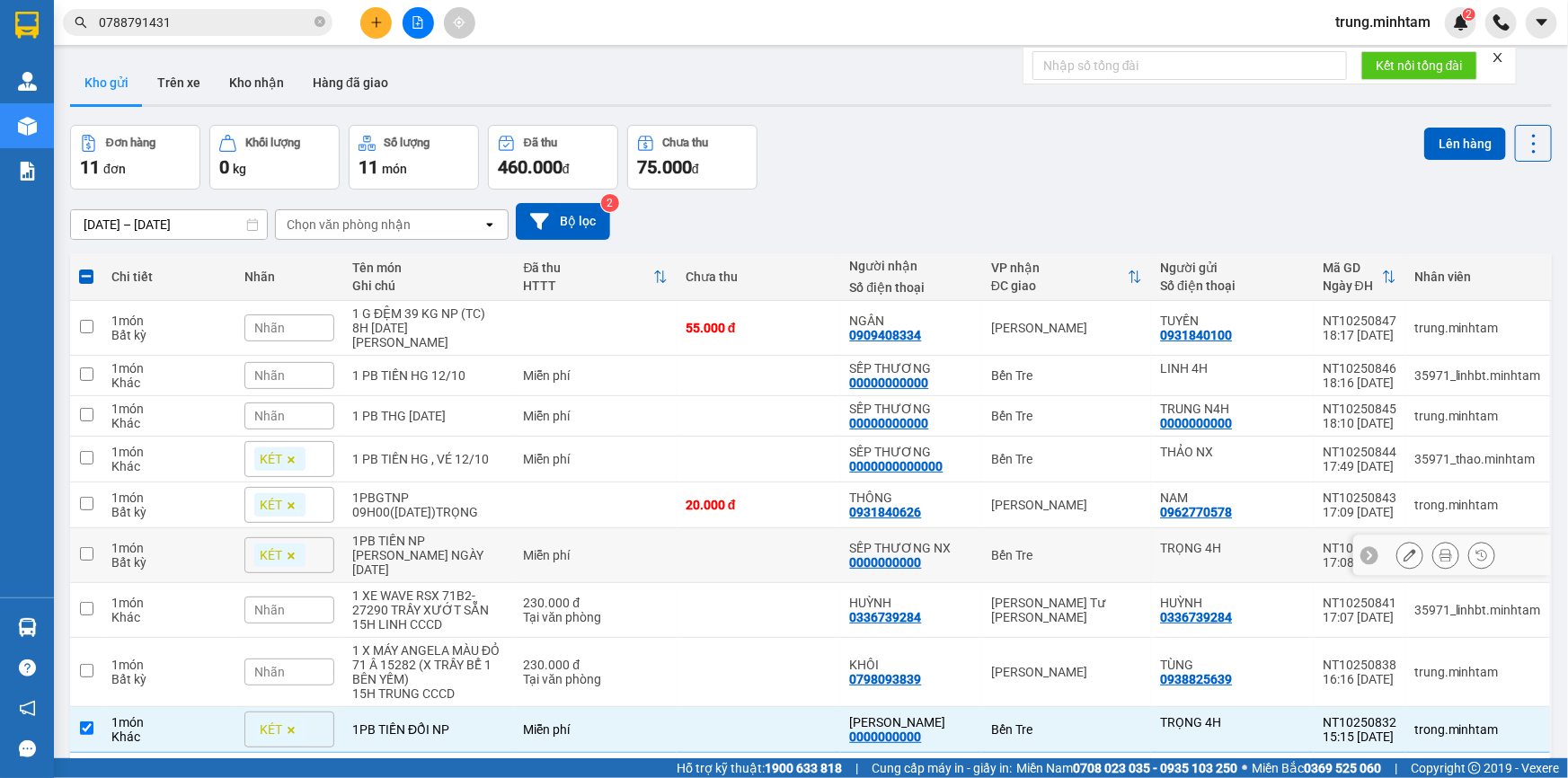
click at [675, 528] on td "Miễn phí" at bounding box center [596, 555] width 163 height 54
checkbox input "true"
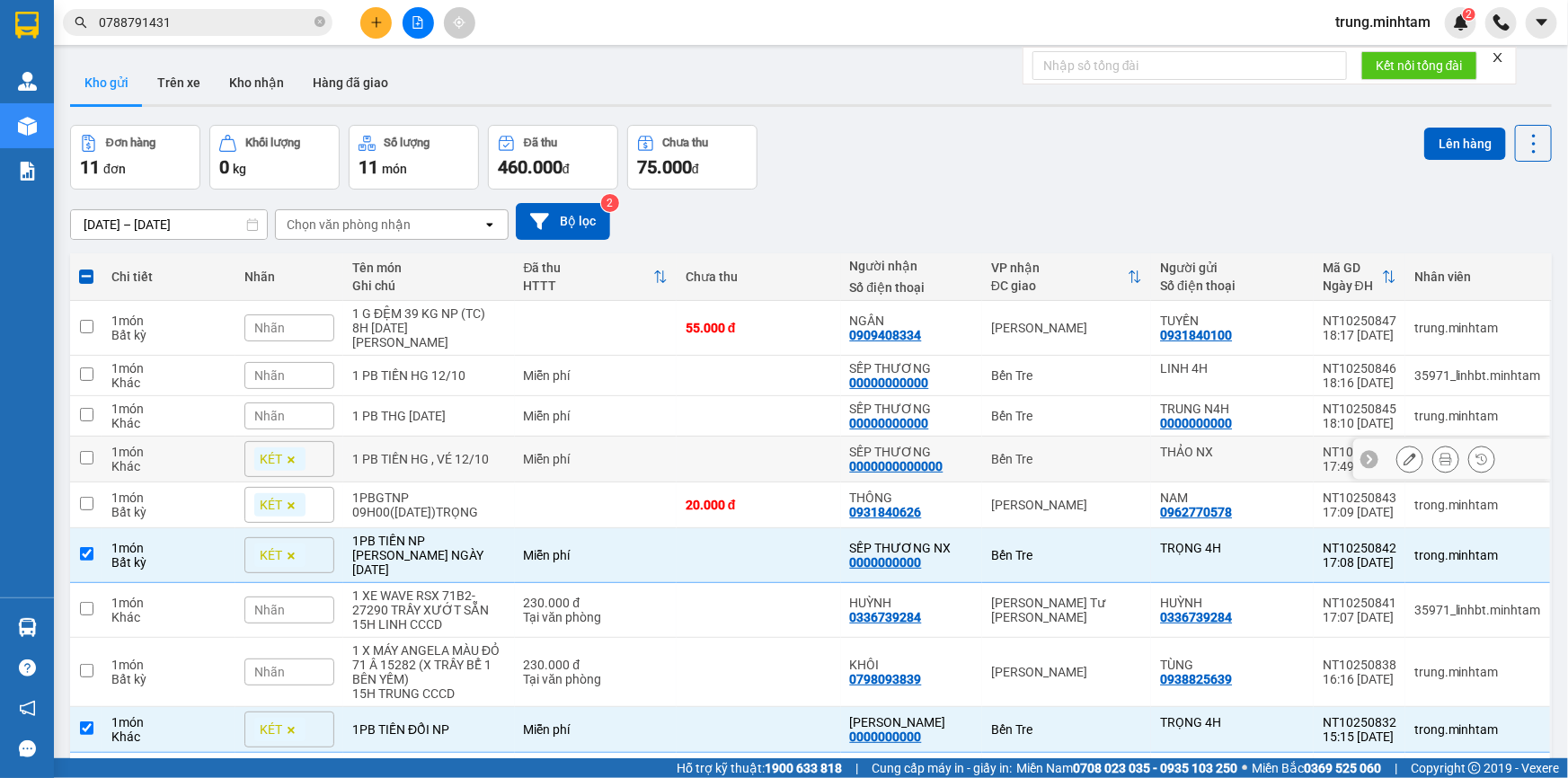
click at [633, 452] on div "Miễn phí" at bounding box center [597, 459] width 145 height 14
checkbox input "true"
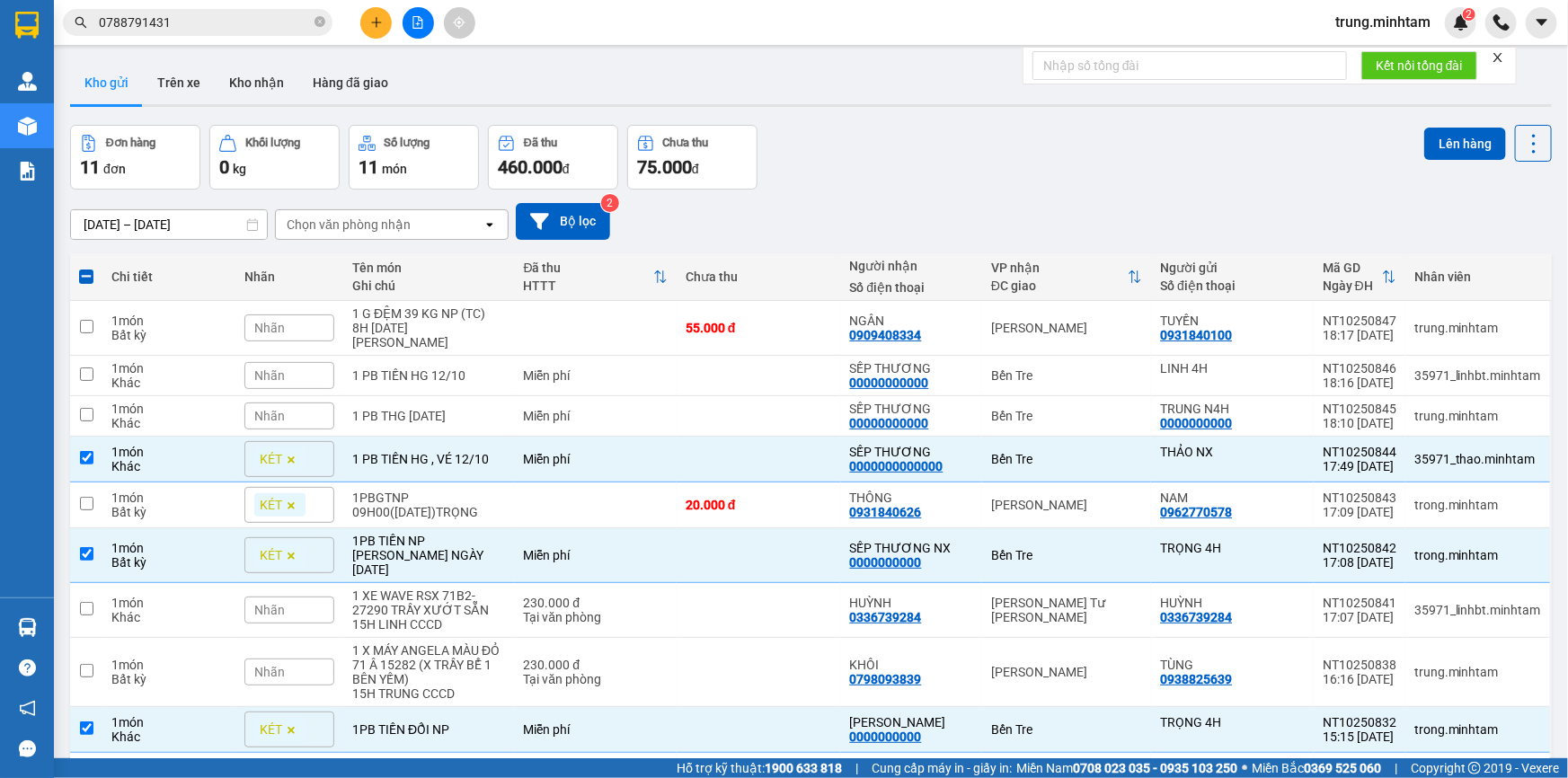
click at [293, 402] on div "Nhãn" at bounding box center [289, 416] width 90 height 27
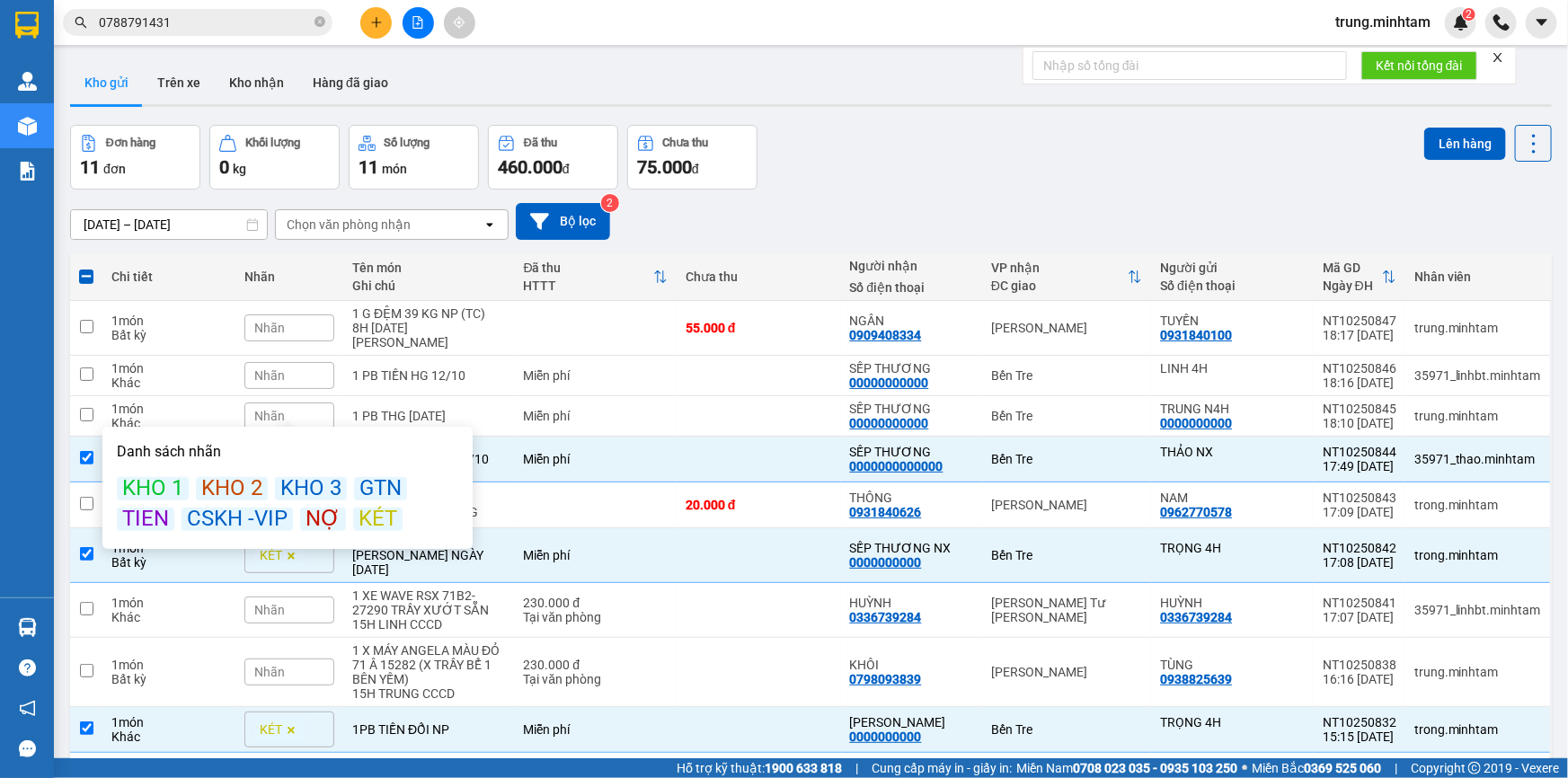
click at [366, 508] on div "KÉT" at bounding box center [377, 520] width 50 height 24
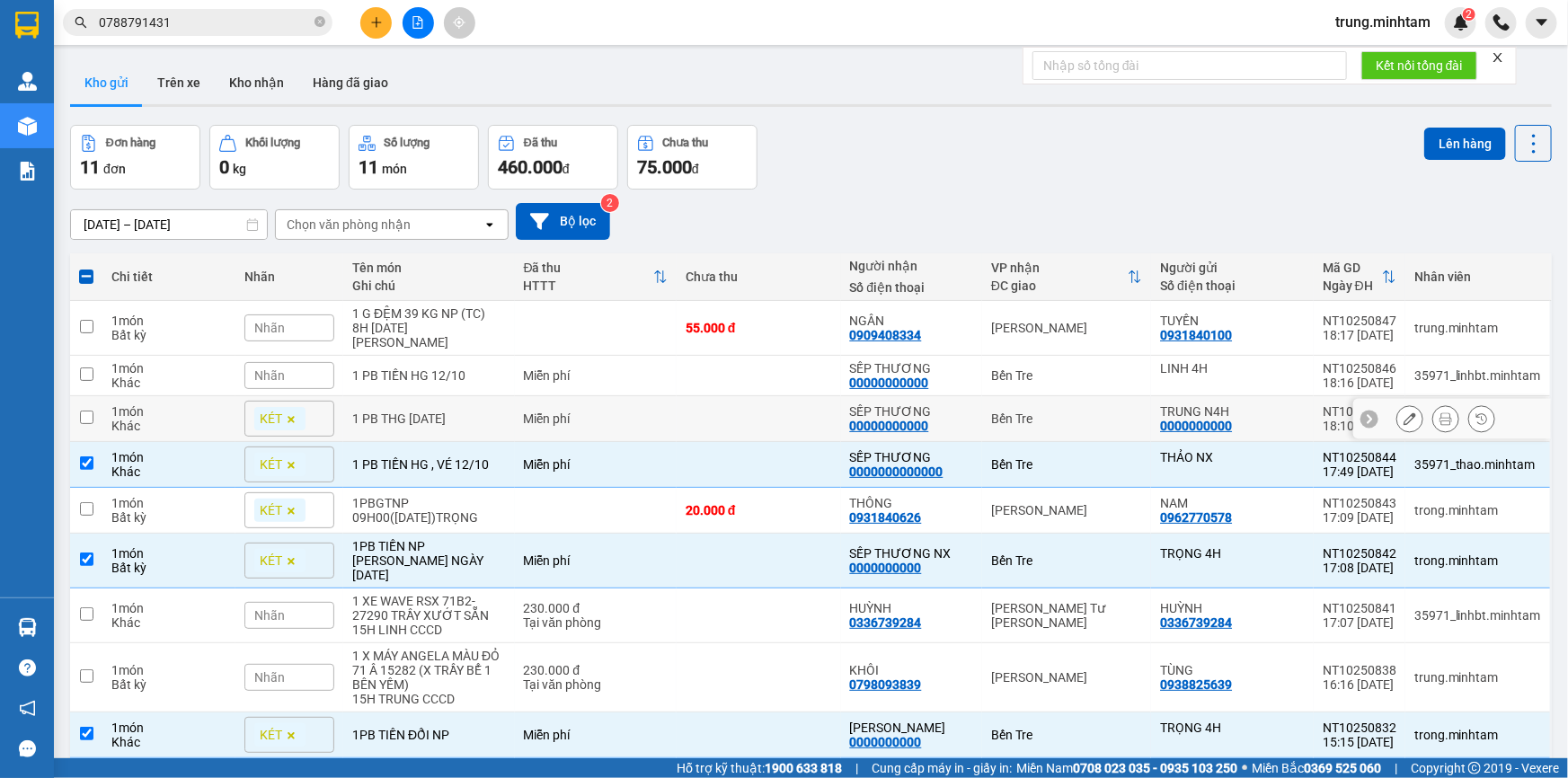
click at [643, 412] on div "Miễn phí" at bounding box center [597, 419] width 145 height 14
checkbox input "true"
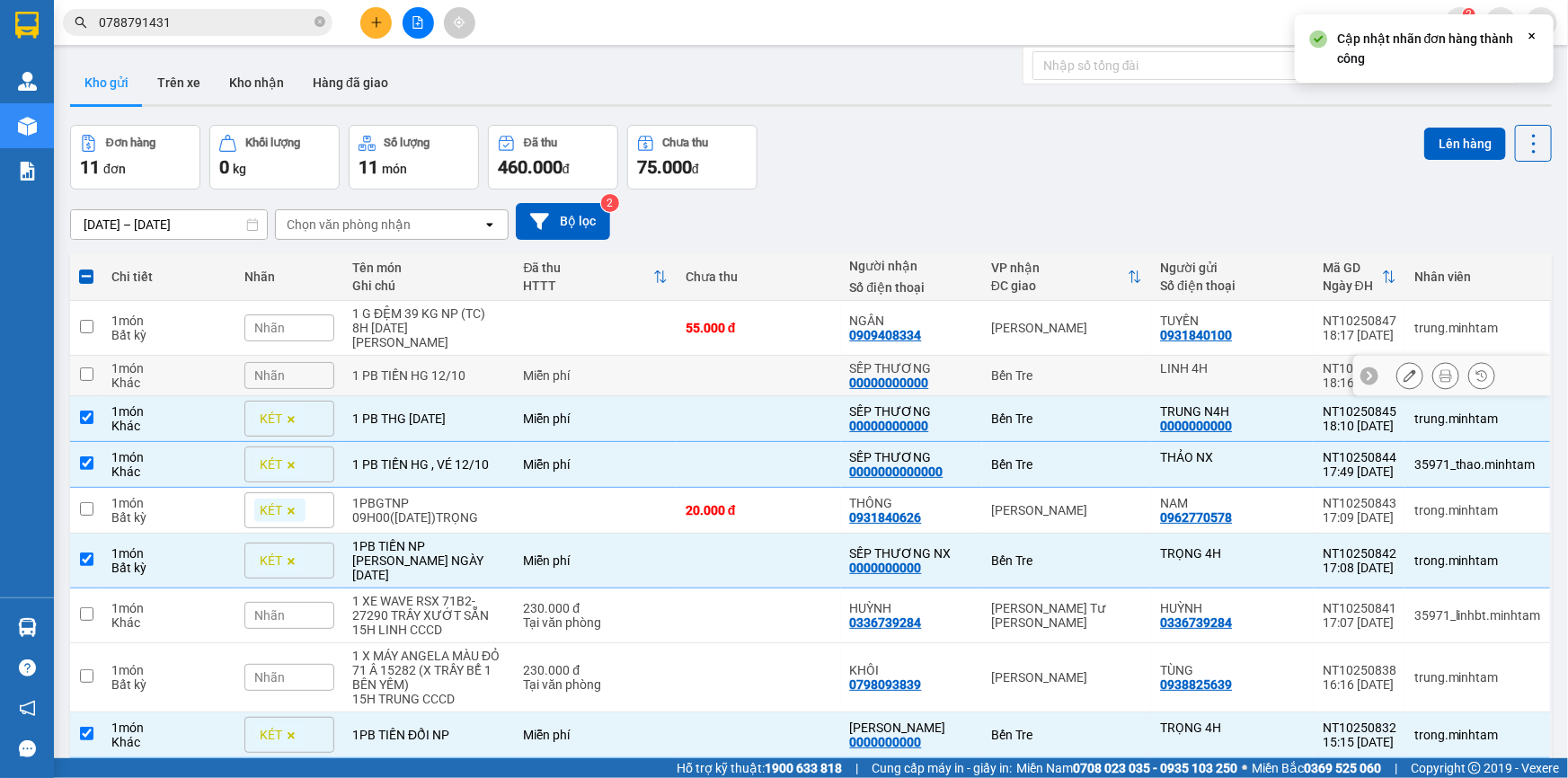
click at [289, 362] on div "Nhãn" at bounding box center [289, 376] width 90 height 27
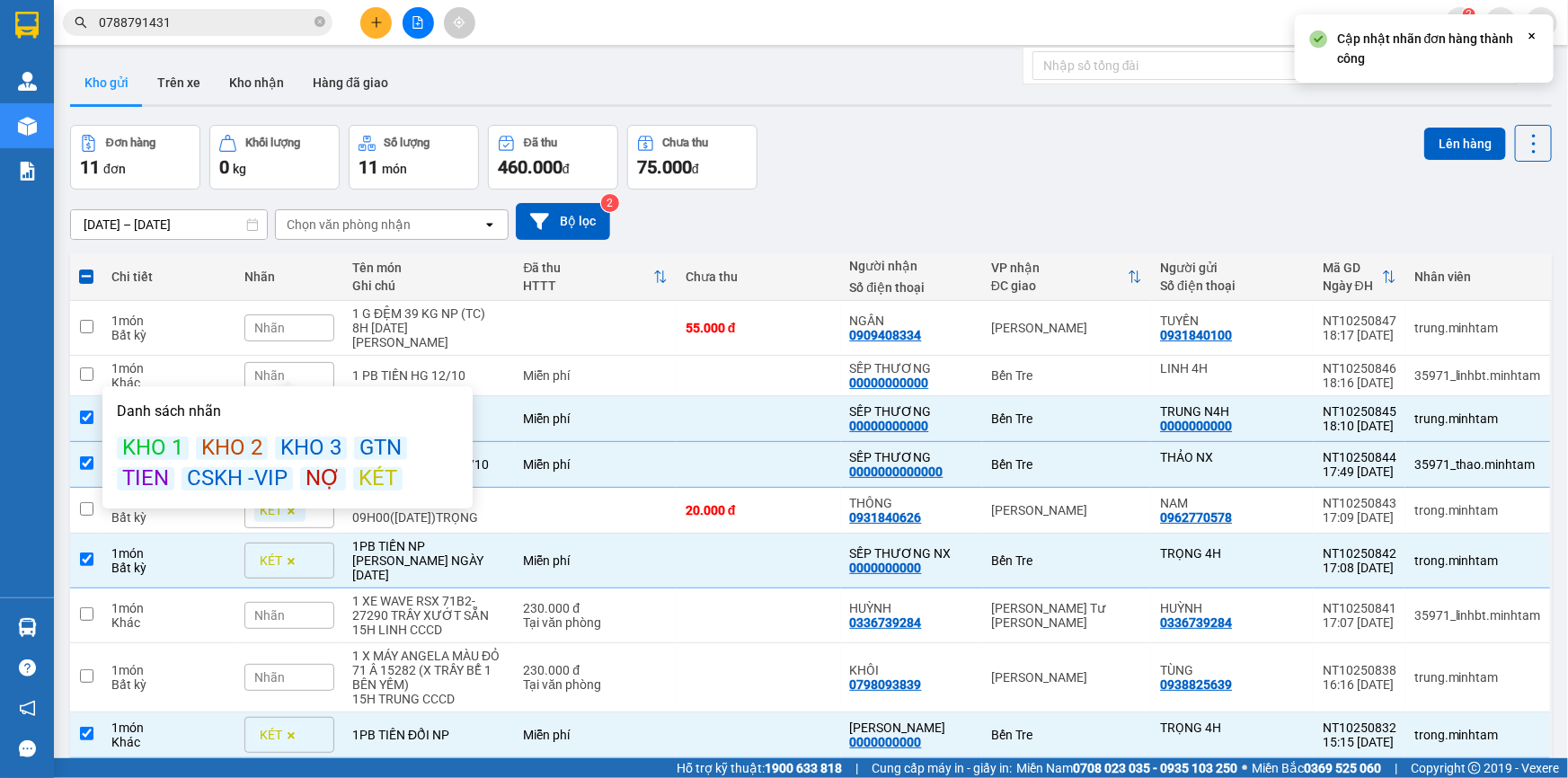
click at [374, 467] on div "KÉT" at bounding box center [377, 479] width 50 height 24
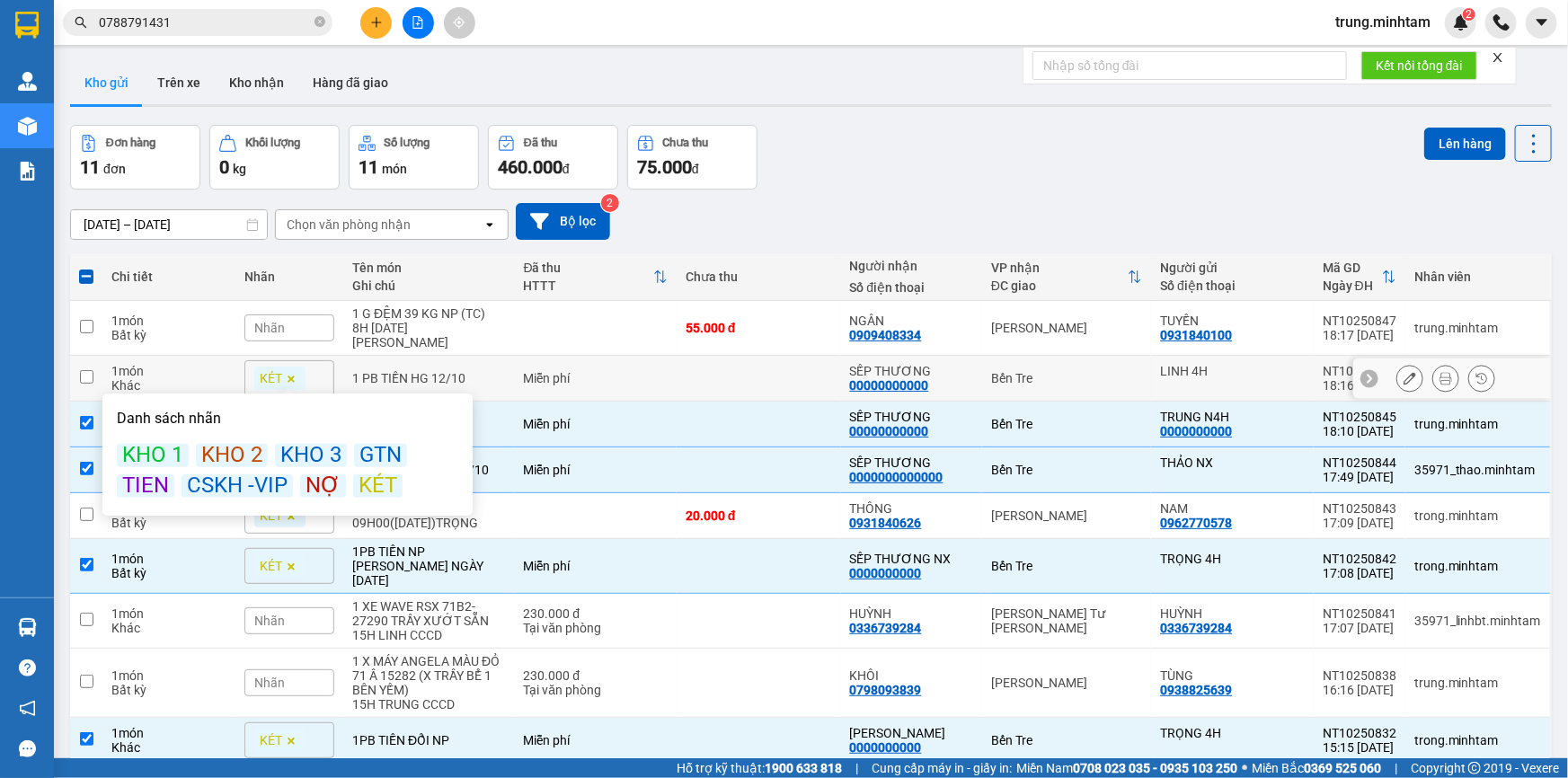
click at [621, 371] on div "Miễn phí" at bounding box center [597, 378] width 145 height 14
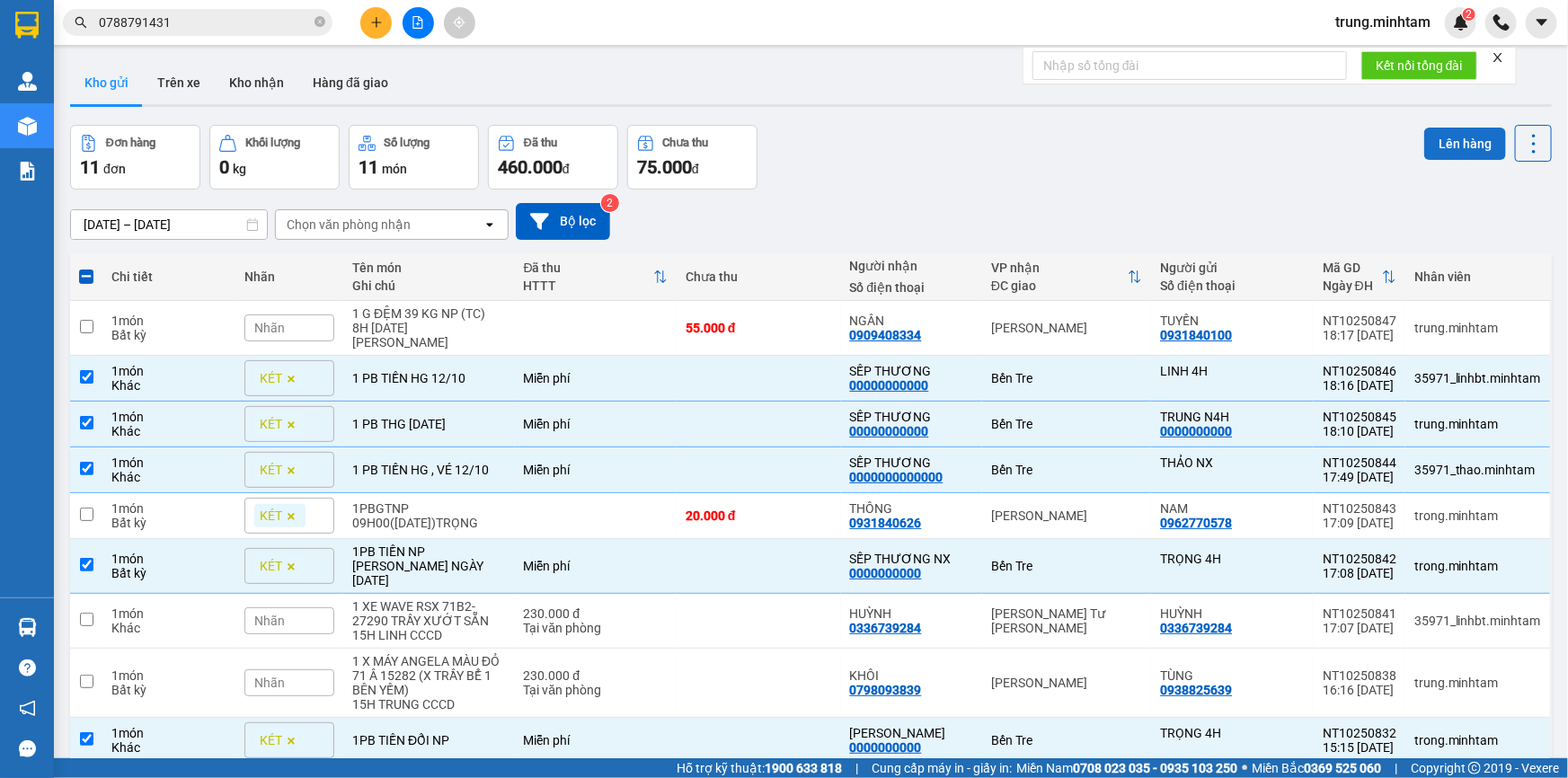
click at [1449, 137] on button "Lên hàng" at bounding box center [1465, 144] width 82 height 32
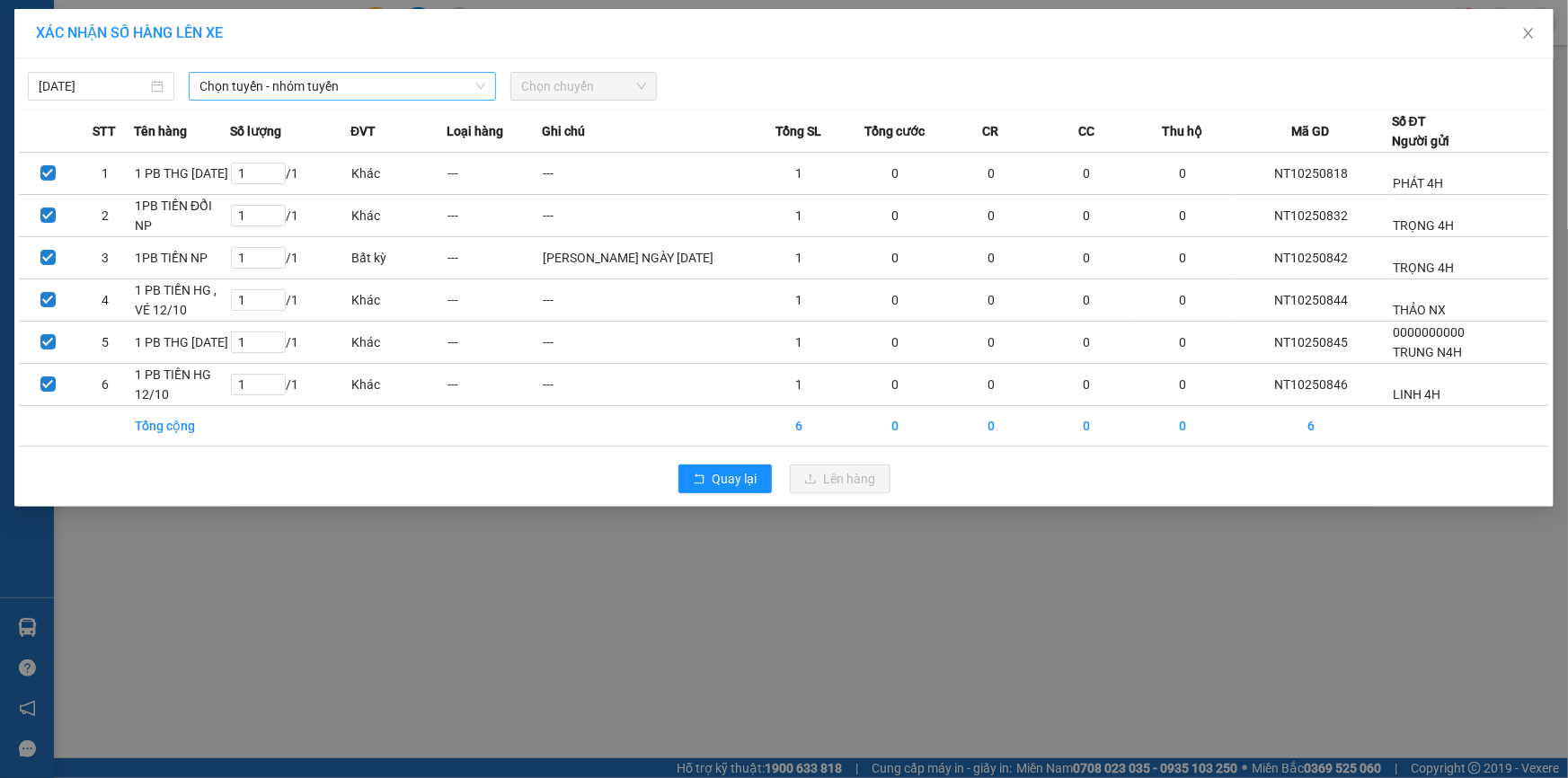
click at [254, 83] on span "Chọn tuyến - nhóm tuyến" at bounding box center [342, 86] width 286 height 27
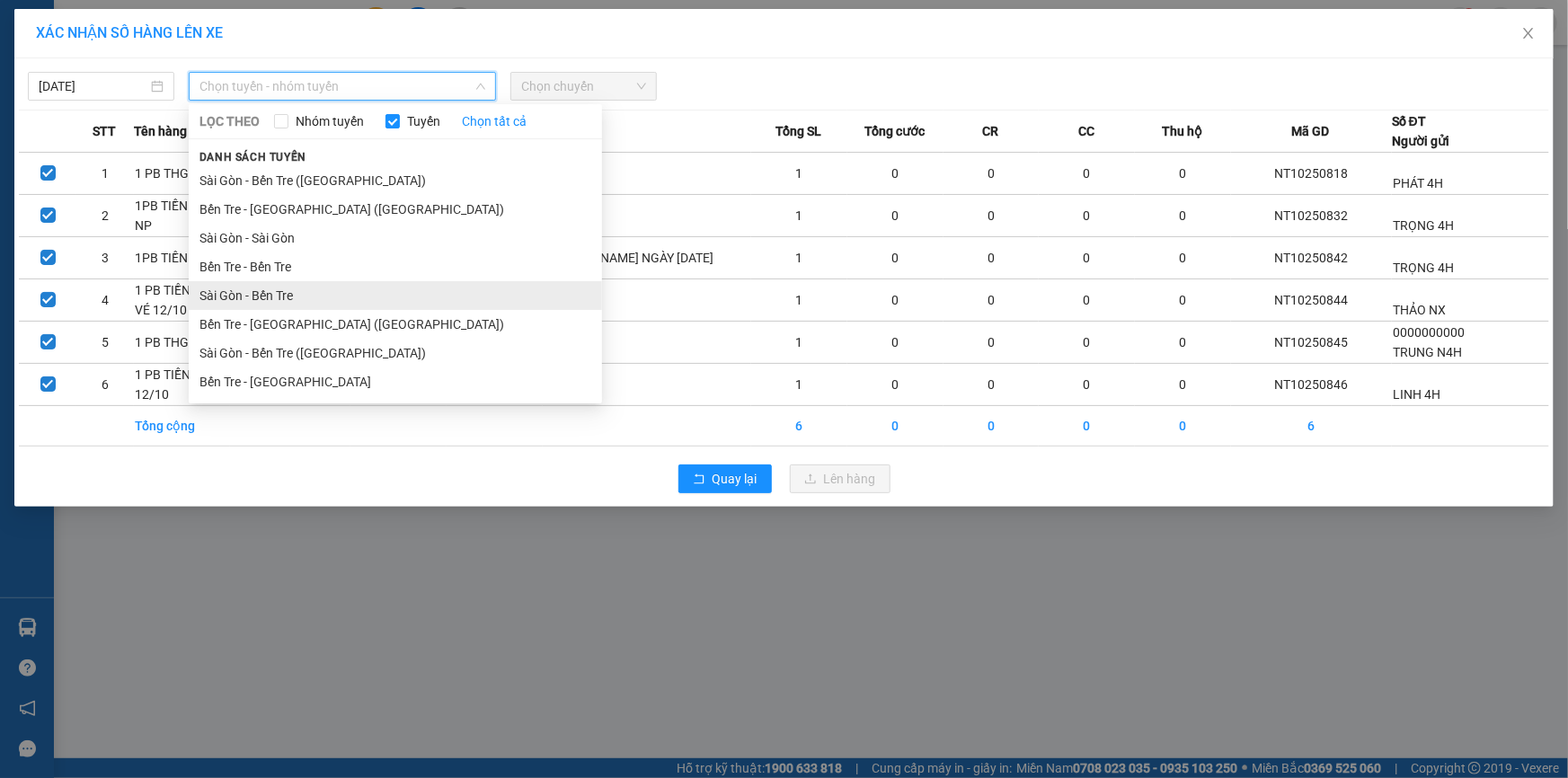
click at [268, 293] on li "Sài Gòn - Bến Tre" at bounding box center [396, 296] width 414 height 29
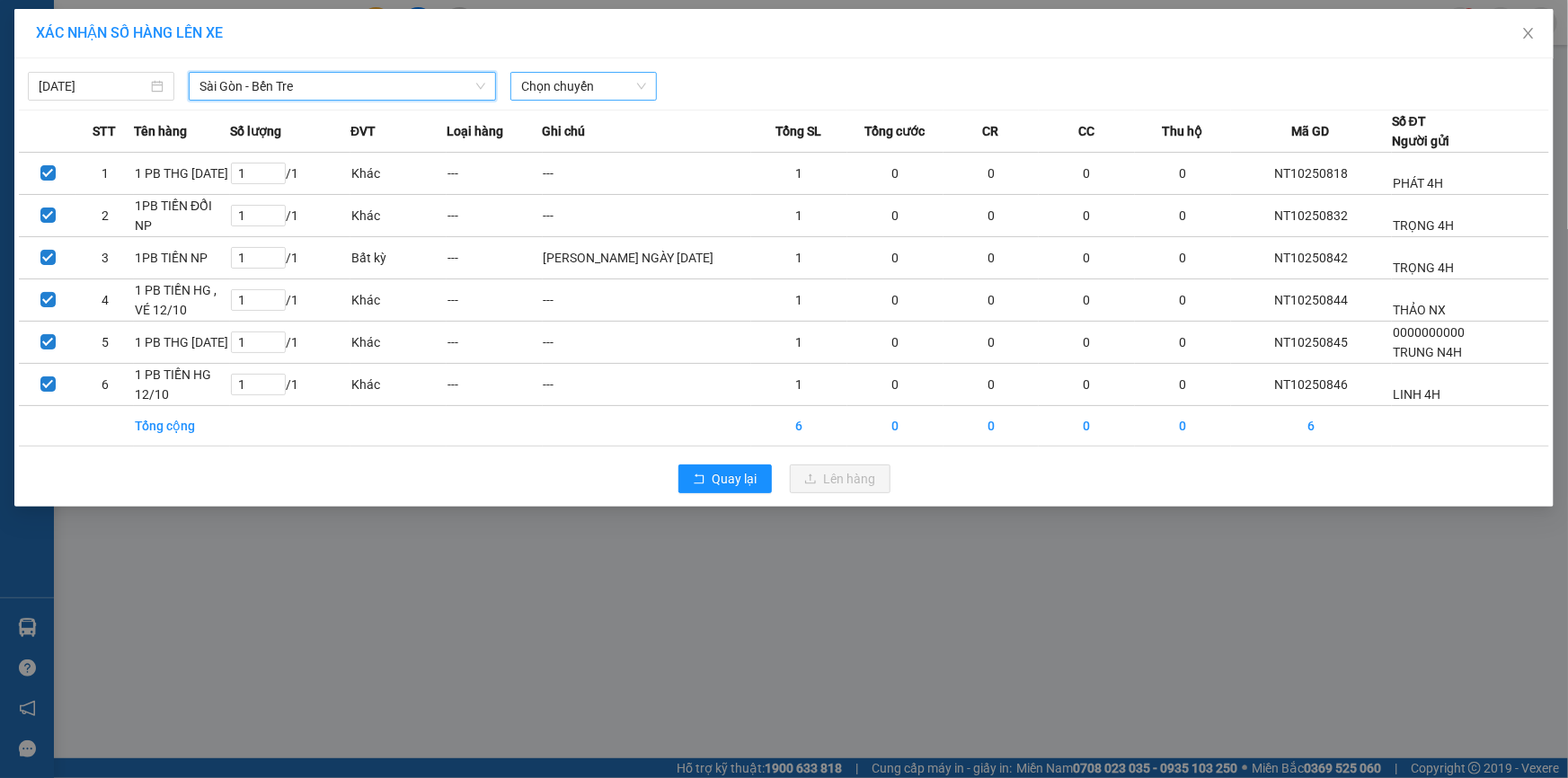
click at [611, 86] on span "Chọn chuyến" at bounding box center [583, 86] width 125 height 27
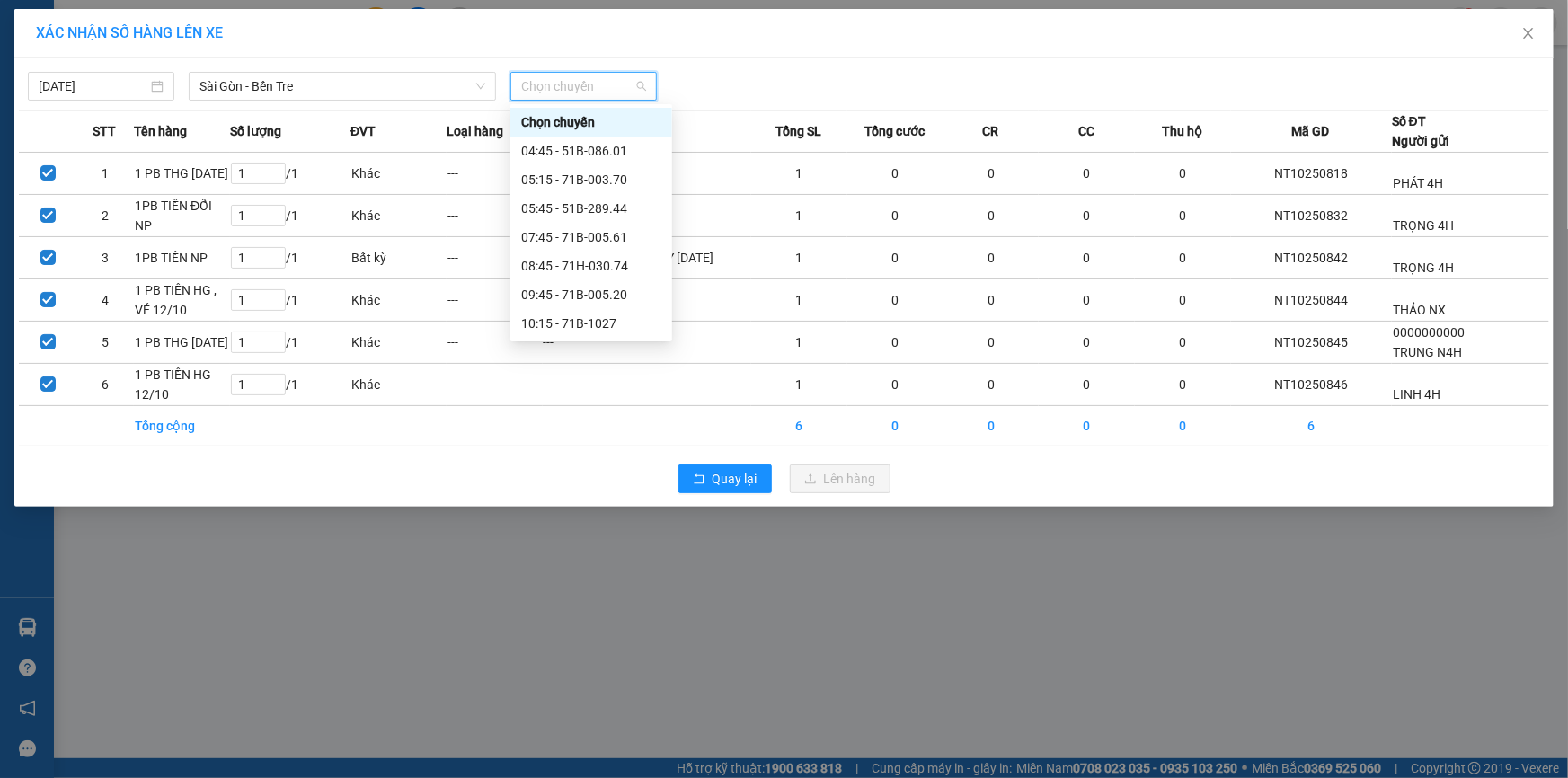
click at [594, 572] on div "16:45 - 51B-318.88" at bounding box center [591, 582] width 140 height 20
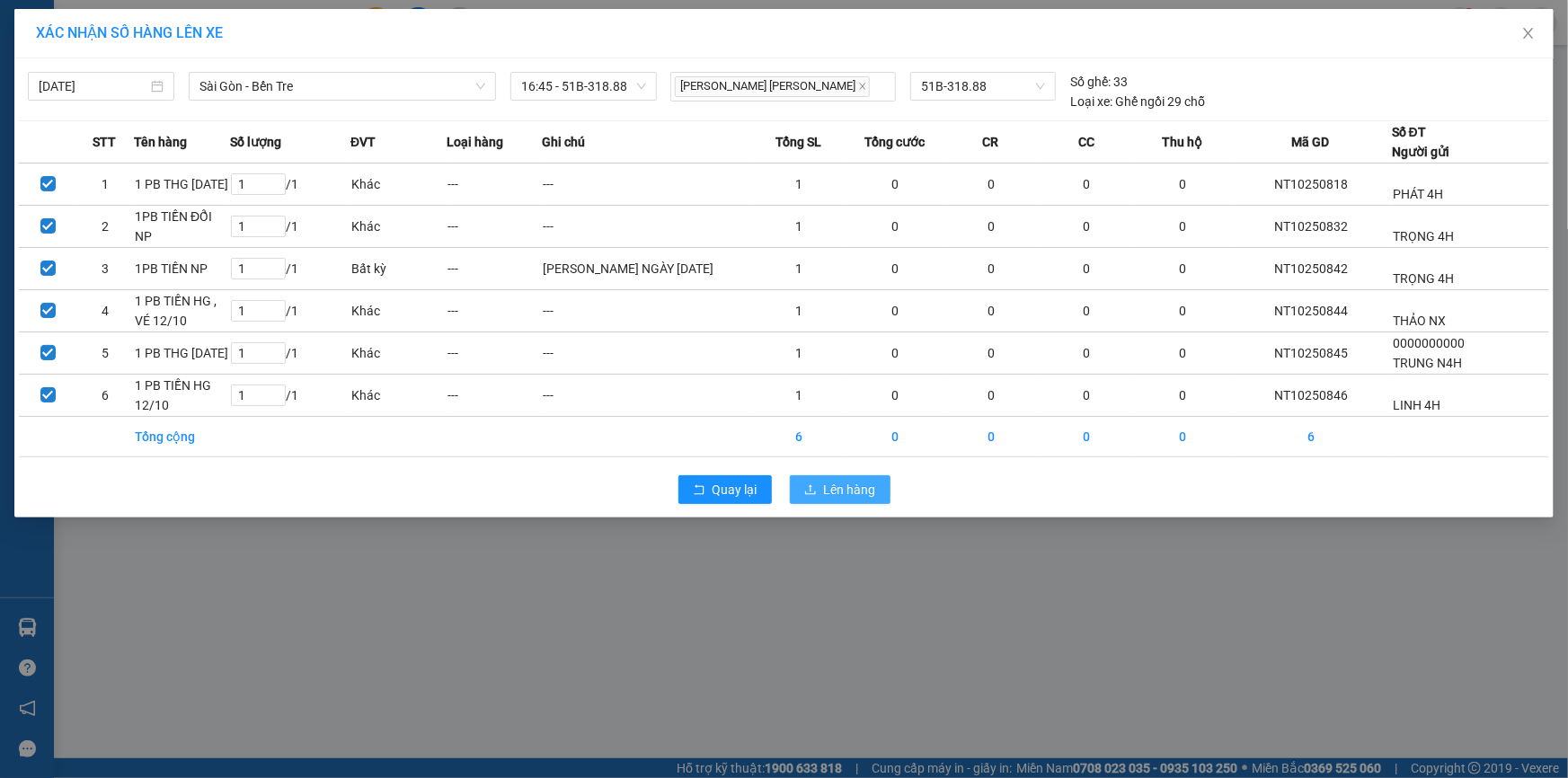
click at [838, 485] on span "Lên hàng" at bounding box center [849, 489] width 52 height 20
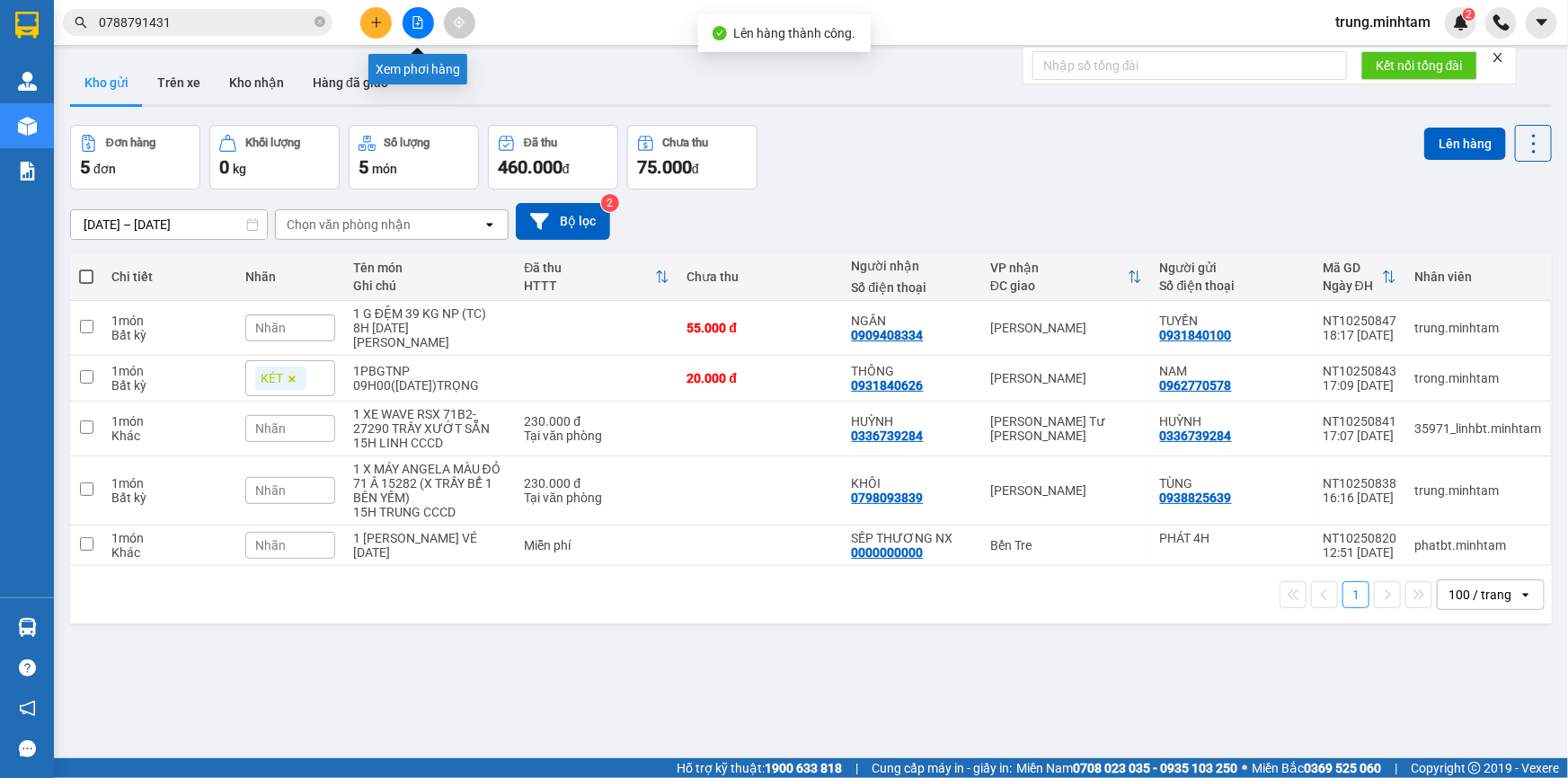
click at [418, 25] on icon "file-add" at bounding box center [417, 22] width 12 height 12
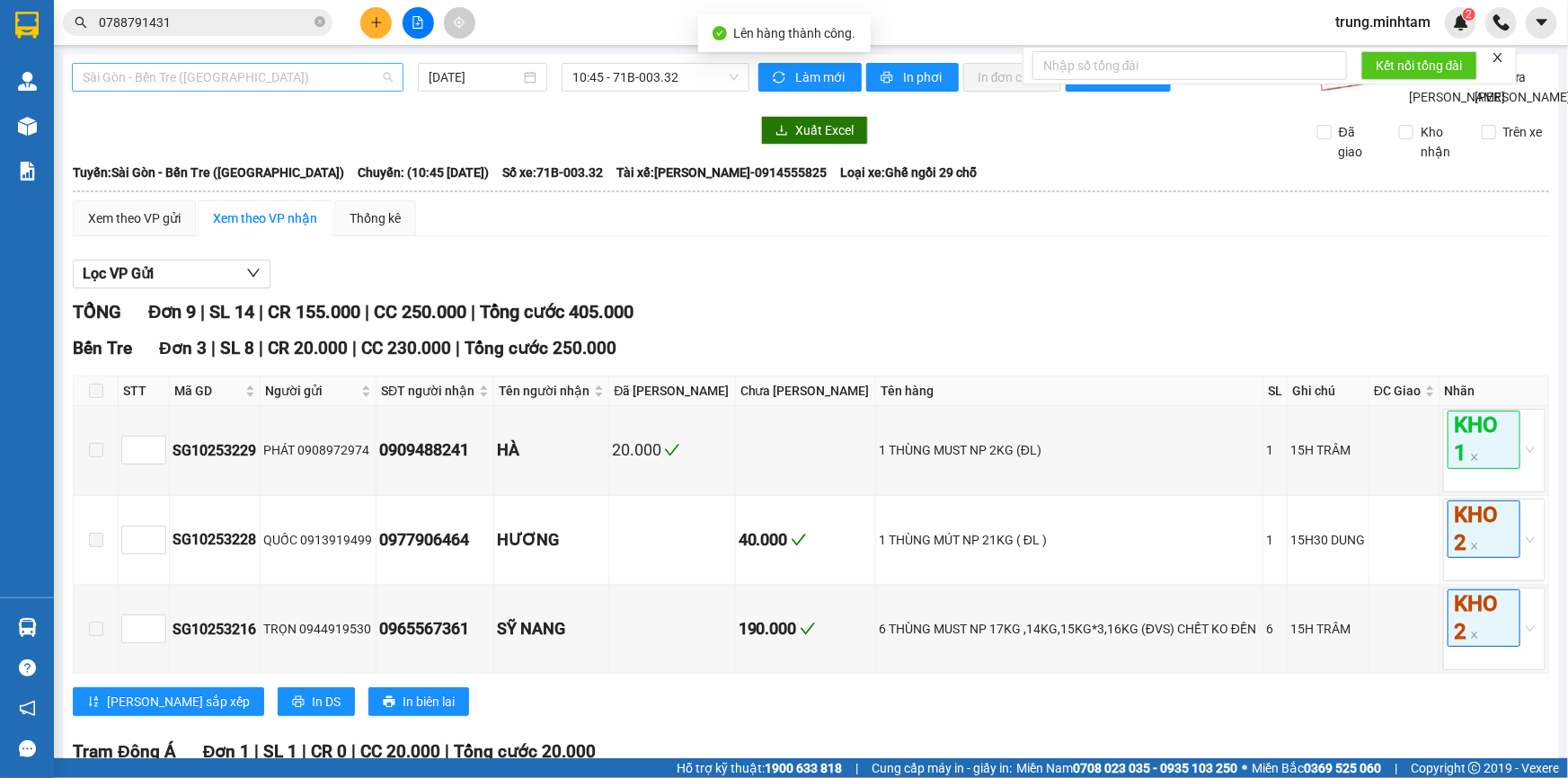
click at [264, 75] on span "Sài Gòn - Bến Tre ([GEOGRAPHIC_DATA])" at bounding box center [237, 77] width 310 height 27
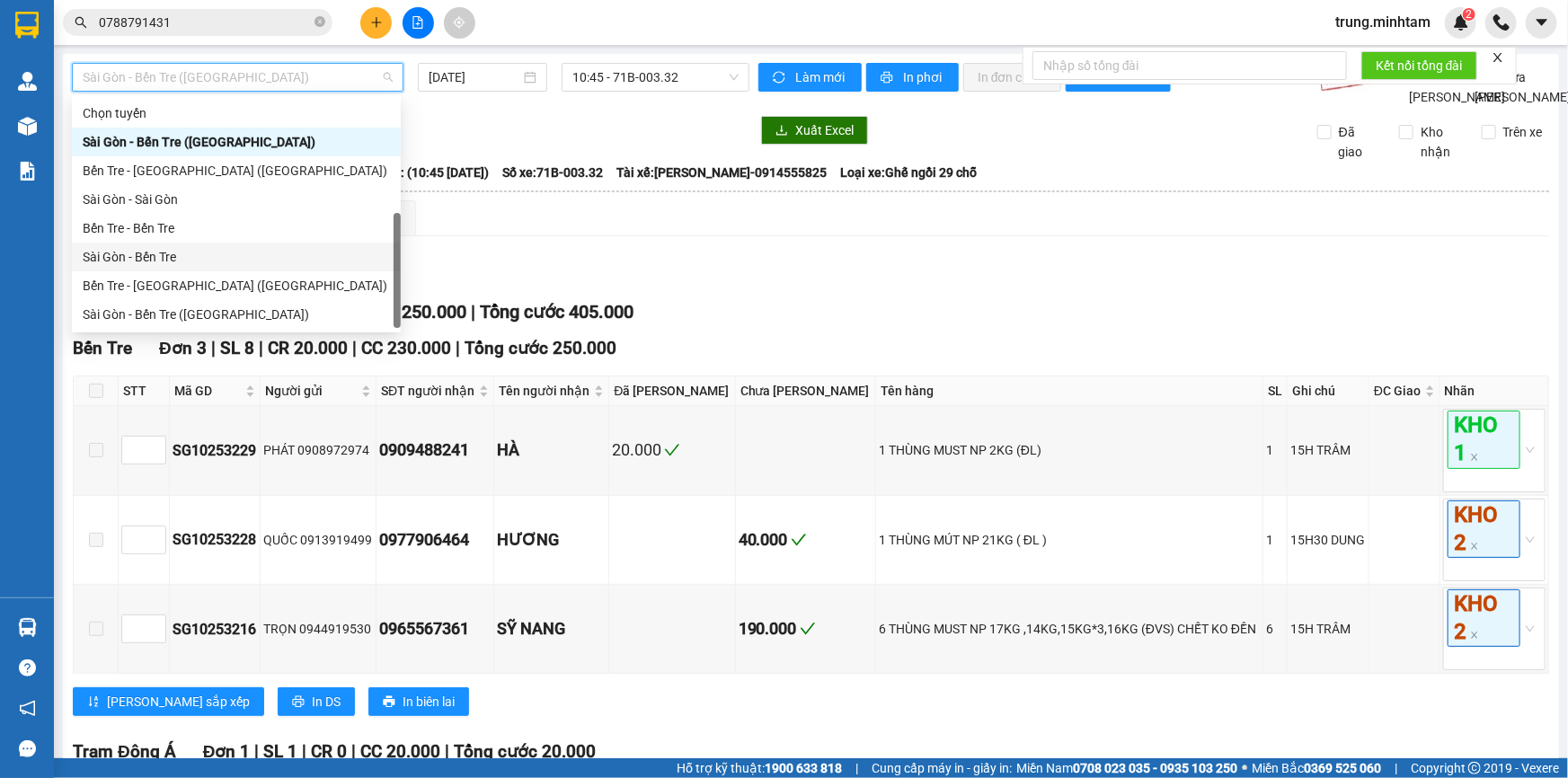
click at [153, 247] on div "Sài Gòn - Bến Tre" at bounding box center [236, 256] width 307 height 20
type input "[DATE]"
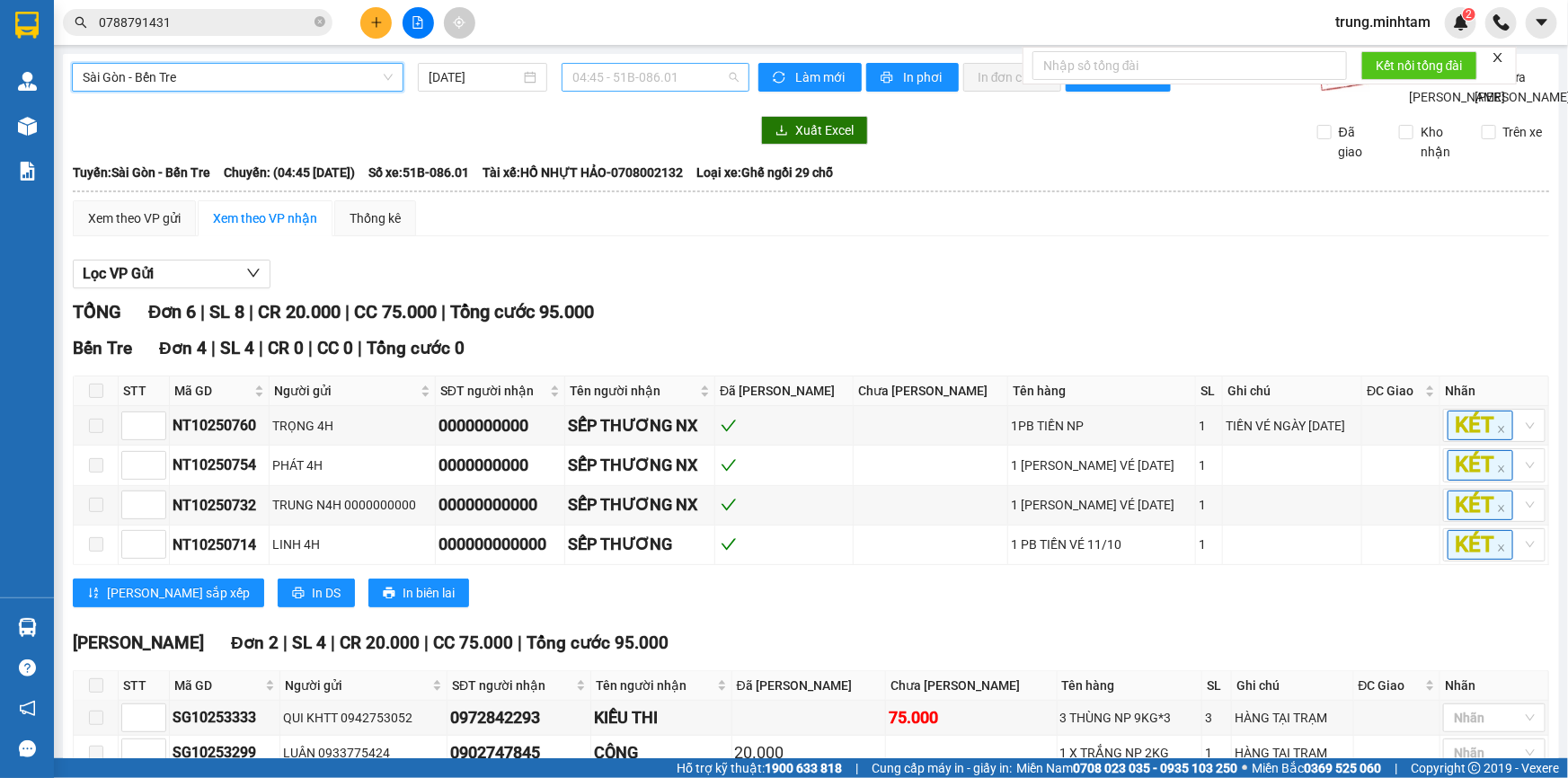
click at [674, 75] on span "04:45 - 51B-086.01" at bounding box center [655, 77] width 166 height 27
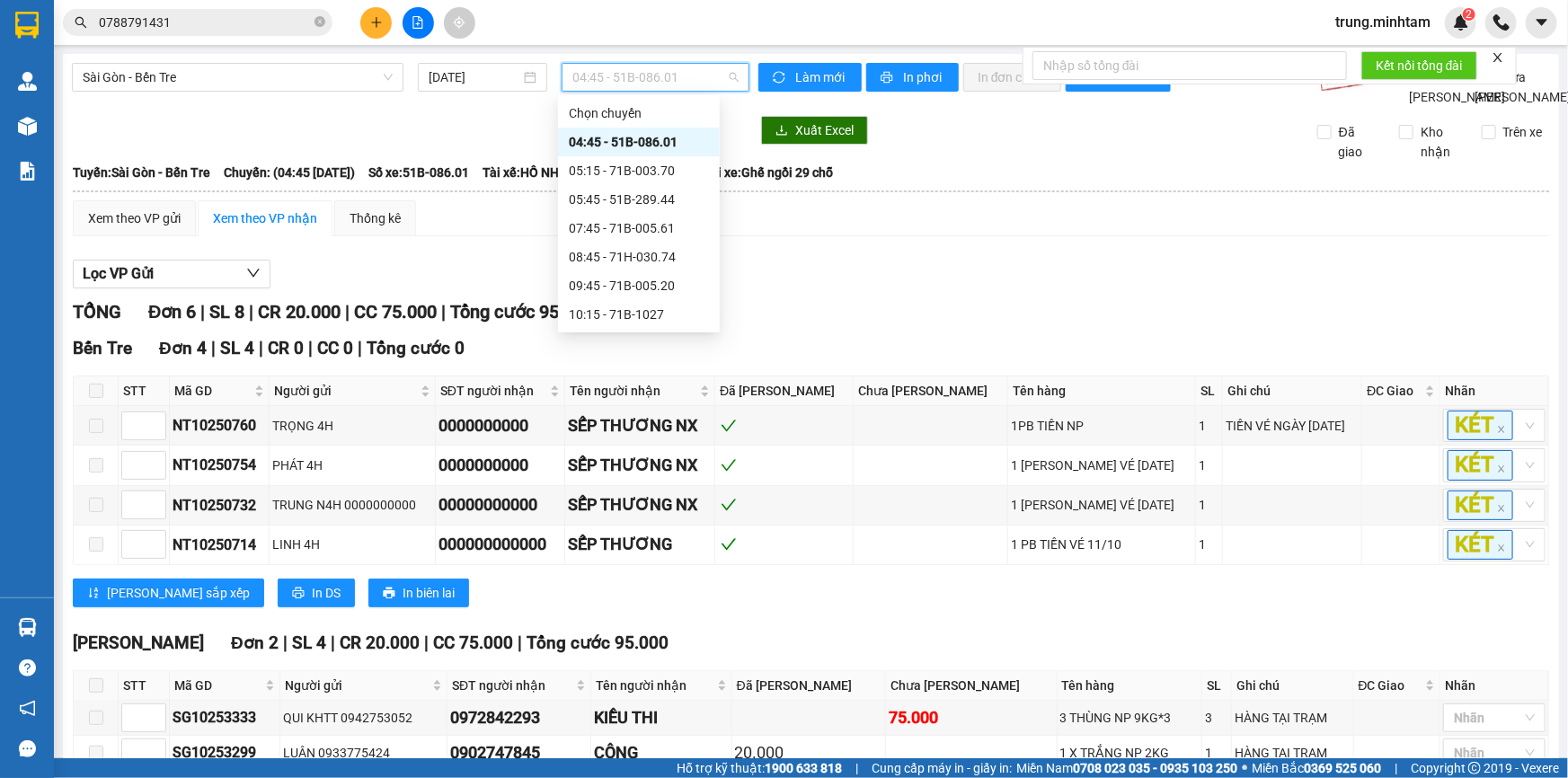
click at [662, 563] on div "16:45 - 51B-318.88" at bounding box center [639, 573] width 140 height 20
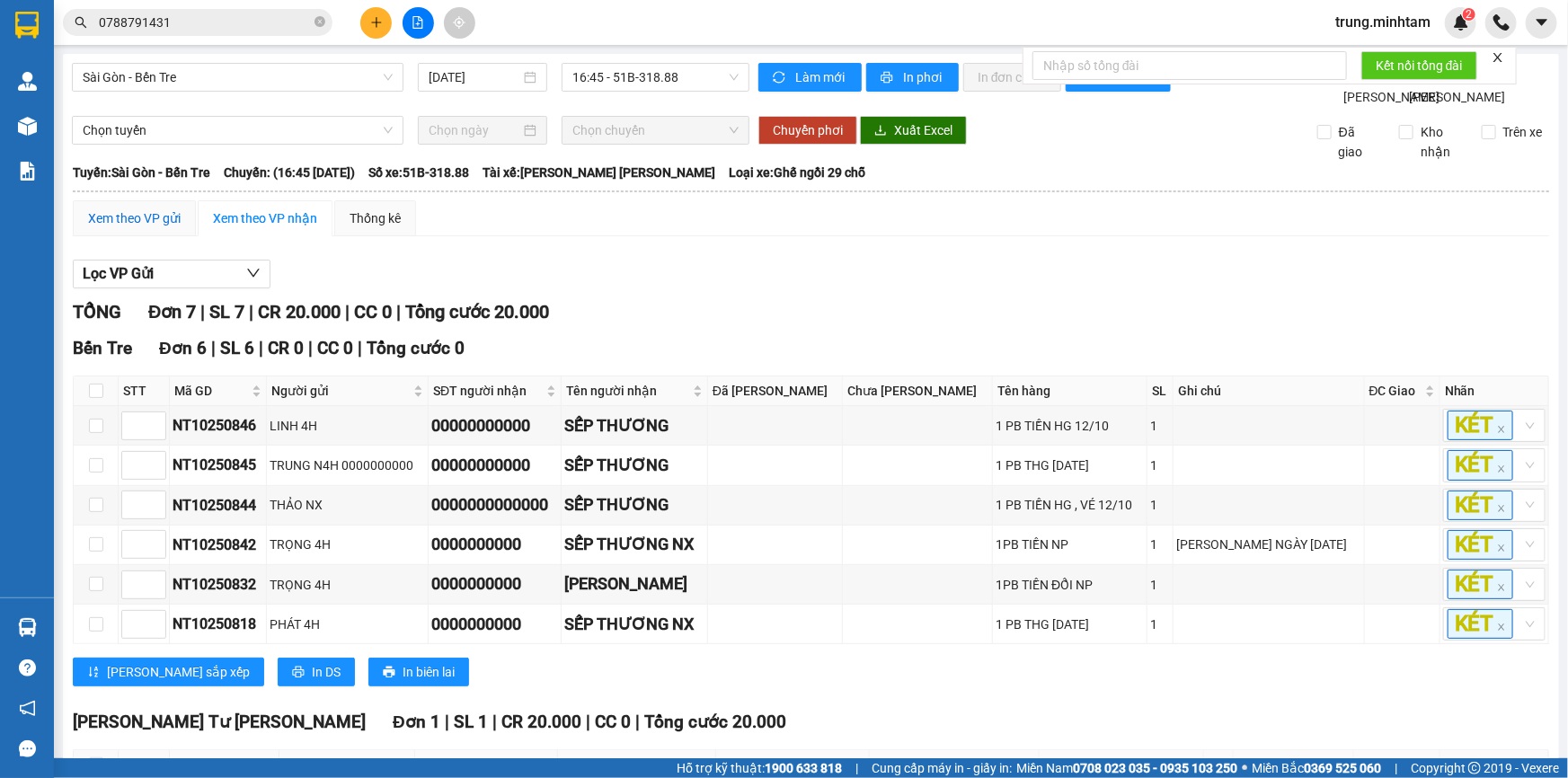
click at [151, 228] on div "Xem theo VP gửi" at bounding box center [133, 218] width 92 height 20
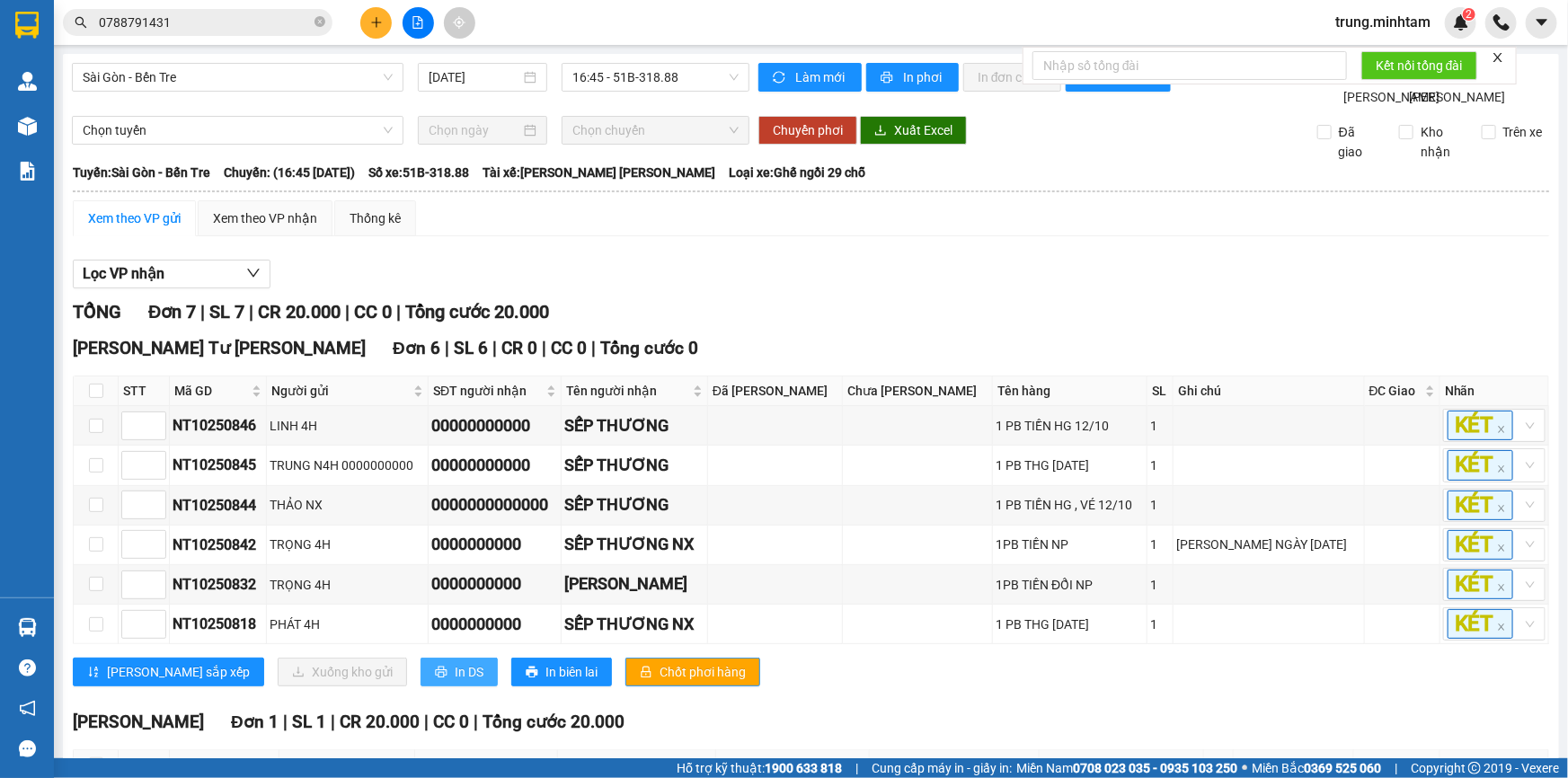
click at [455, 663] on span "In DS" at bounding box center [469, 672] width 29 height 20
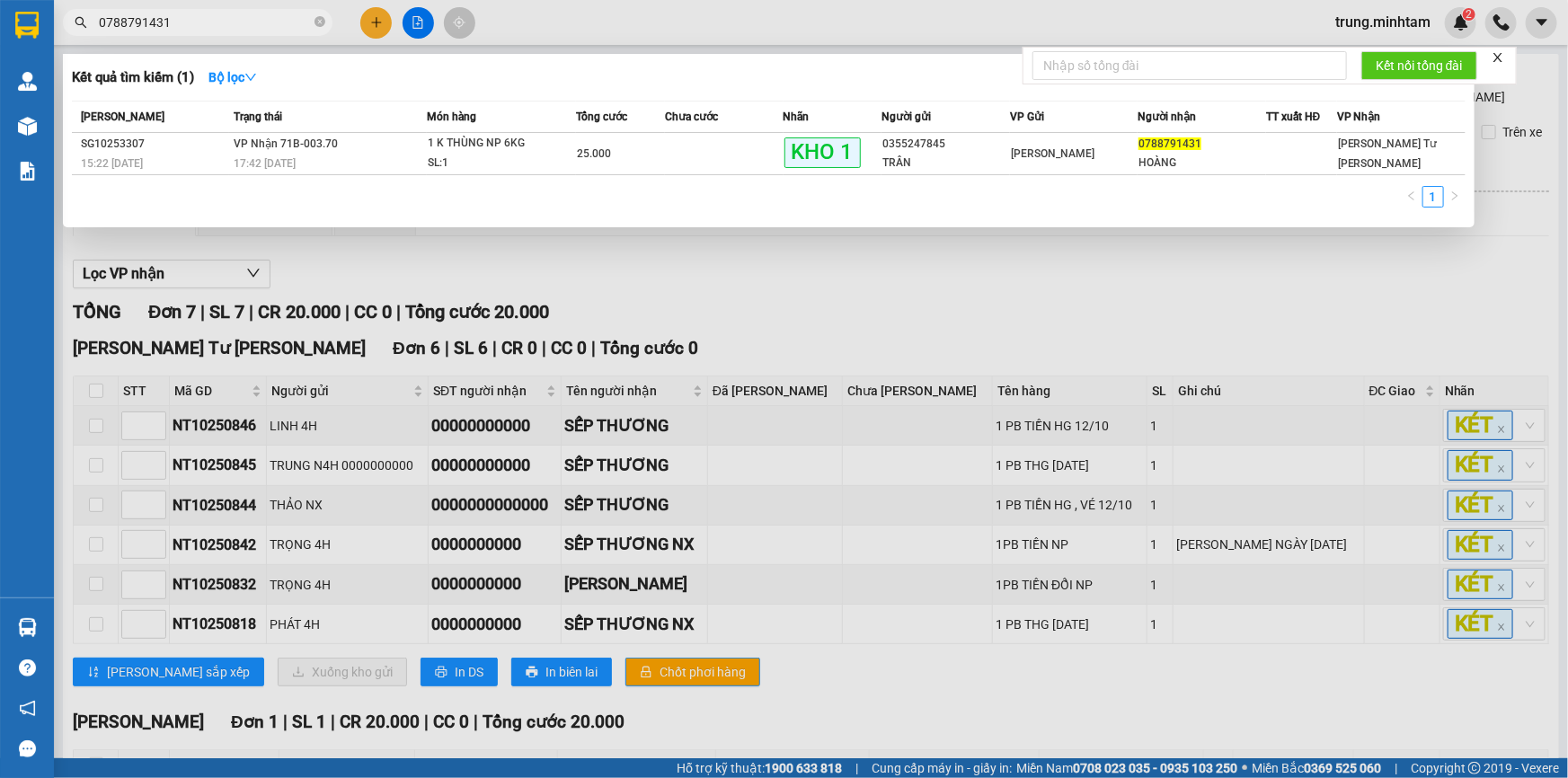
click at [211, 27] on input "0788791431" at bounding box center [205, 22] width 212 height 20
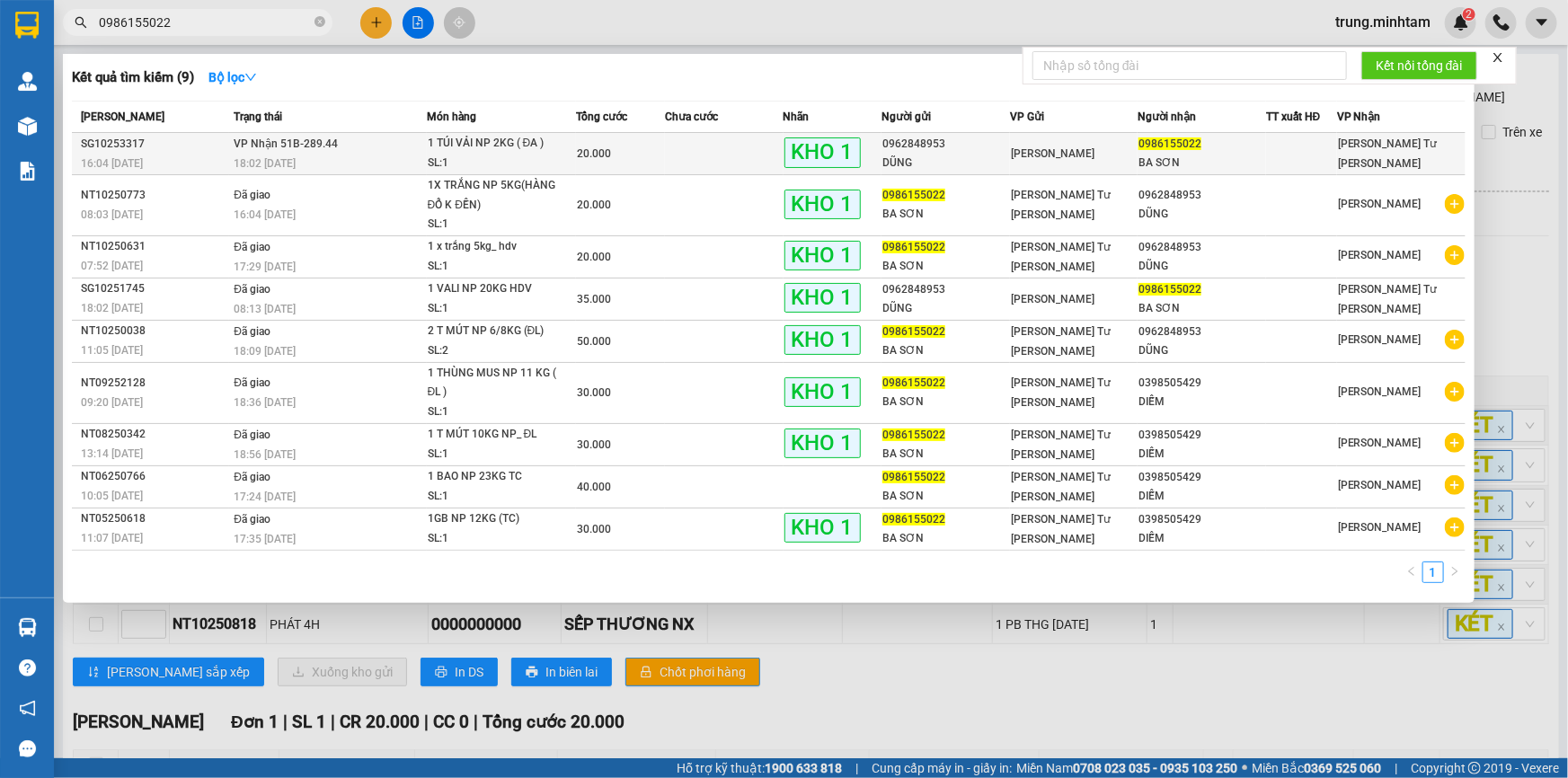
type input "0986155022"
click at [1212, 151] on div "0986155022" at bounding box center [1201, 144] width 127 height 19
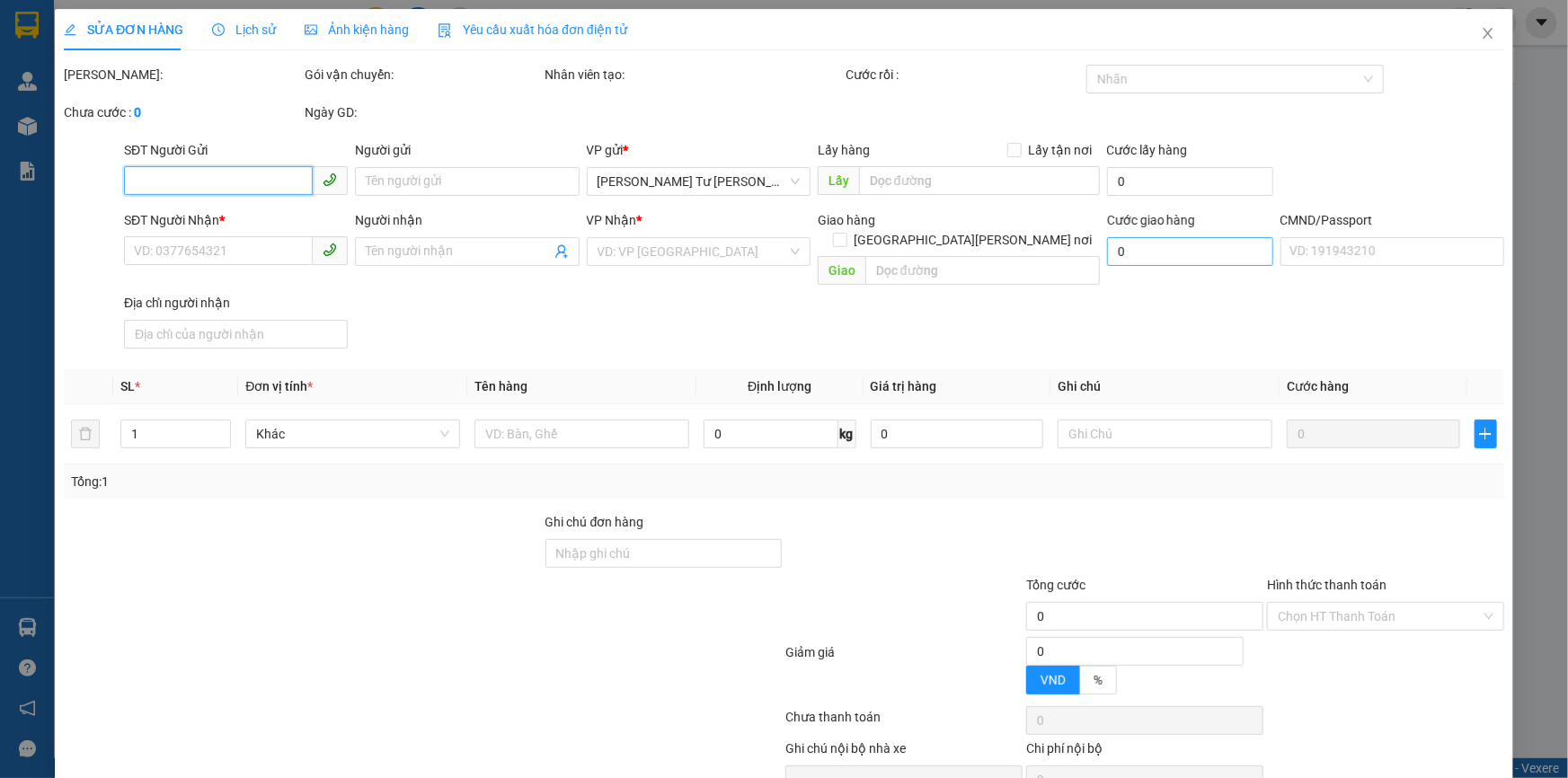
type input "0962848953"
type input "DŨNG"
type input "0986155022"
type input "BA SƠN"
type input "BM"
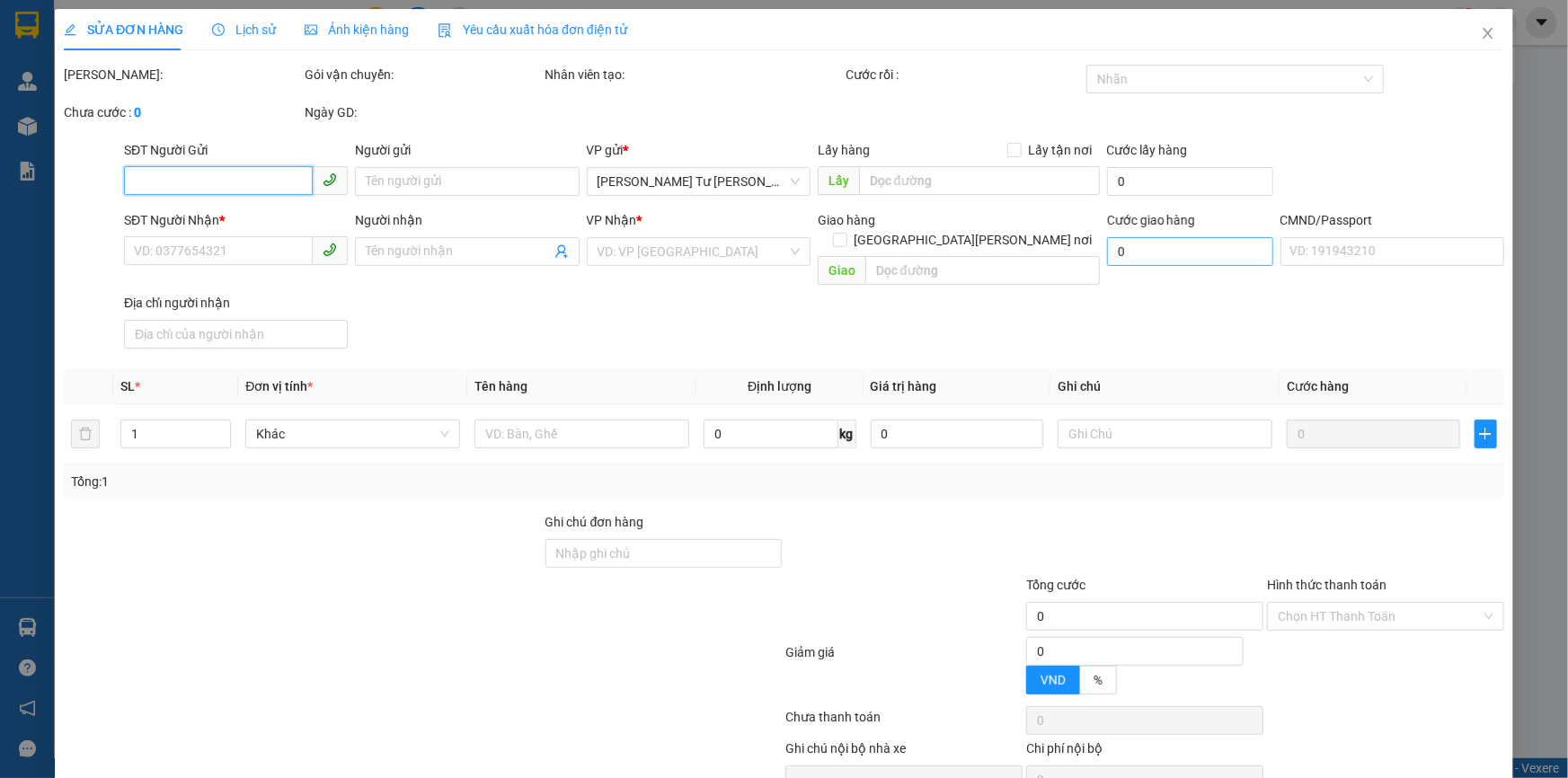
type input "20.000"
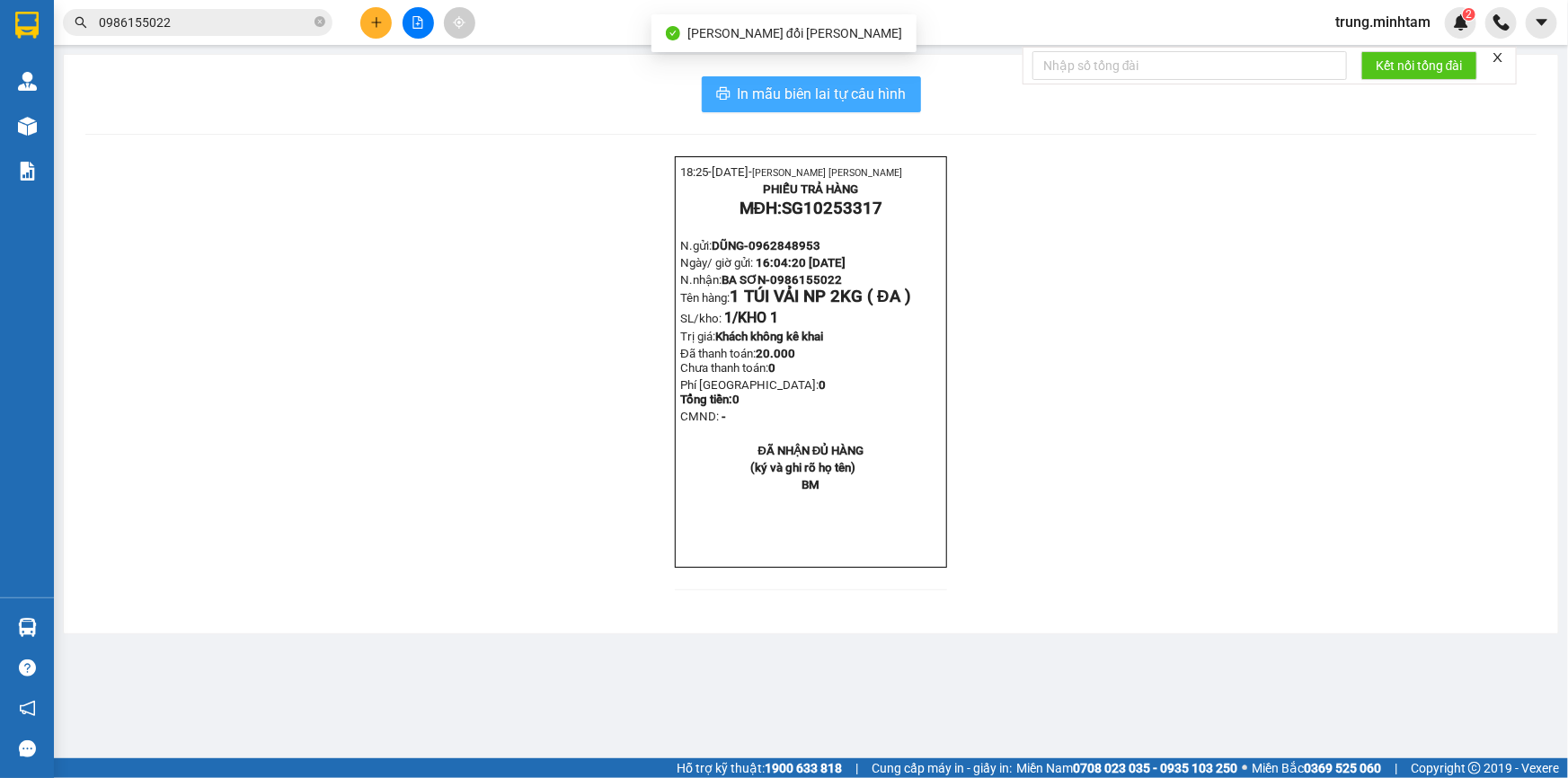
click at [892, 92] on span "In mẫu biên lai tự cấu hình" at bounding box center [822, 94] width 169 height 23
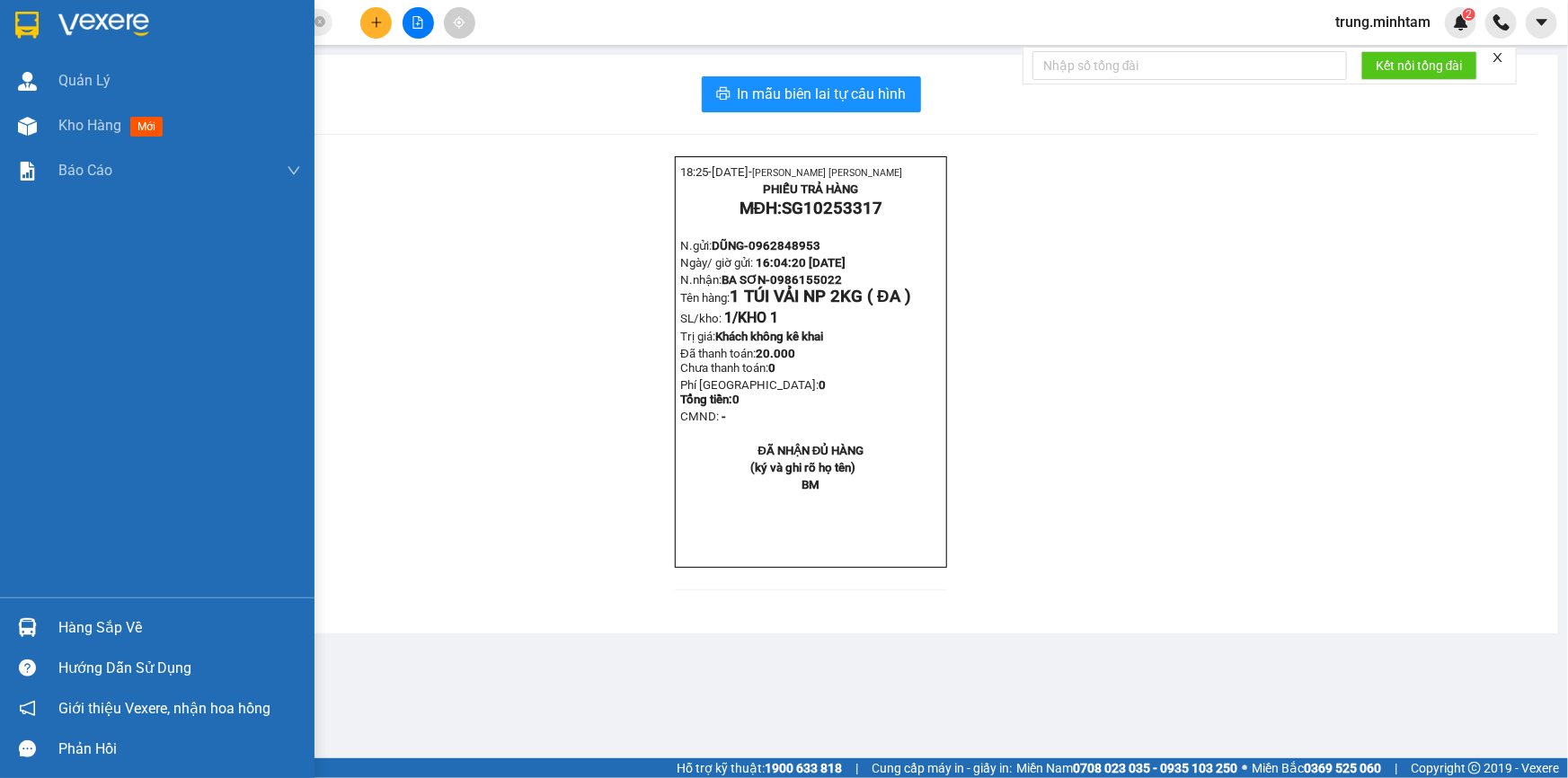
click at [100, 628] on div "Hàng sắp về" at bounding box center [179, 628] width 242 height 27
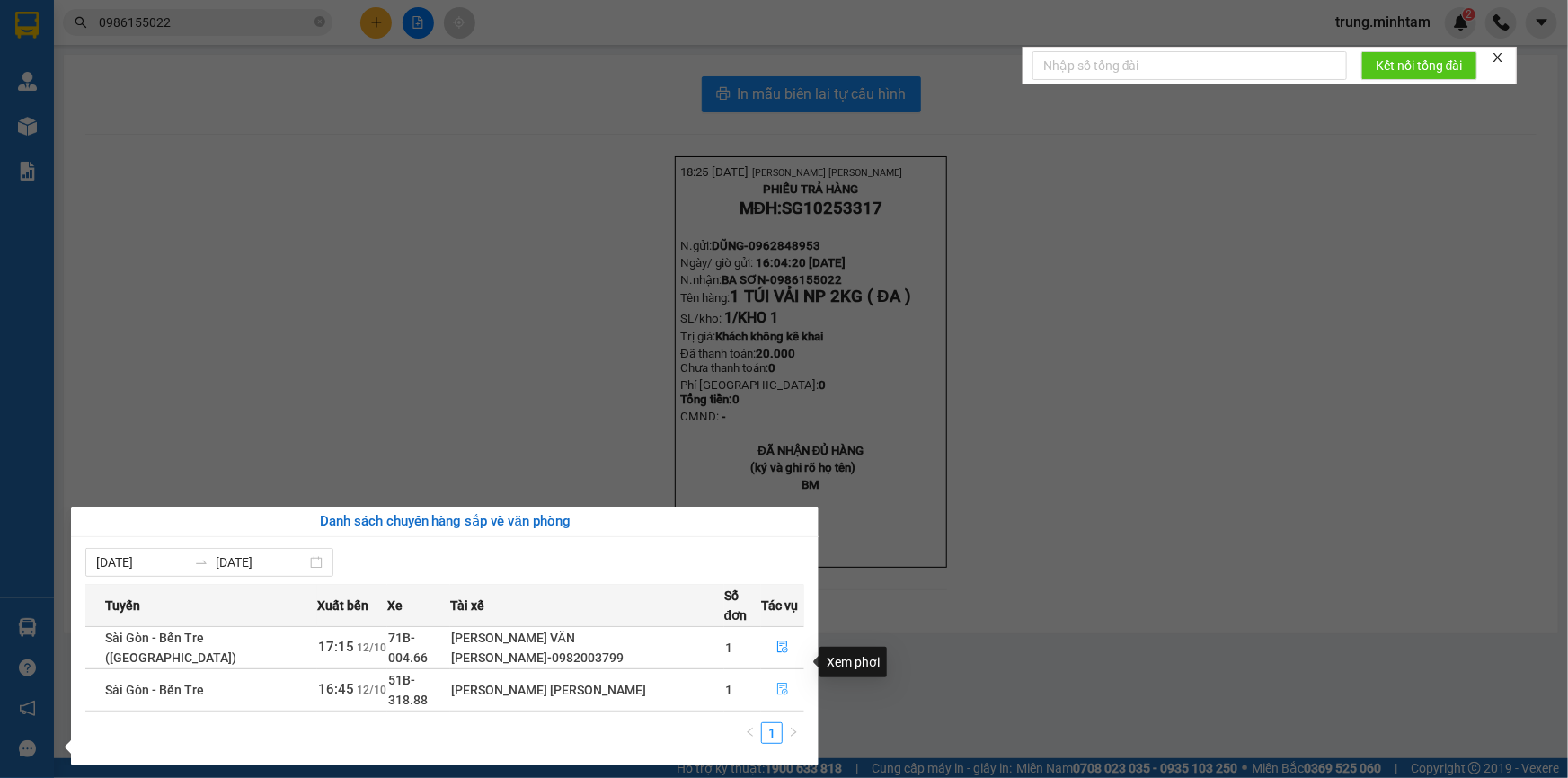
click at [776, 683] on icon "file-done" at bounding box center [782, 688] width 12 height 12
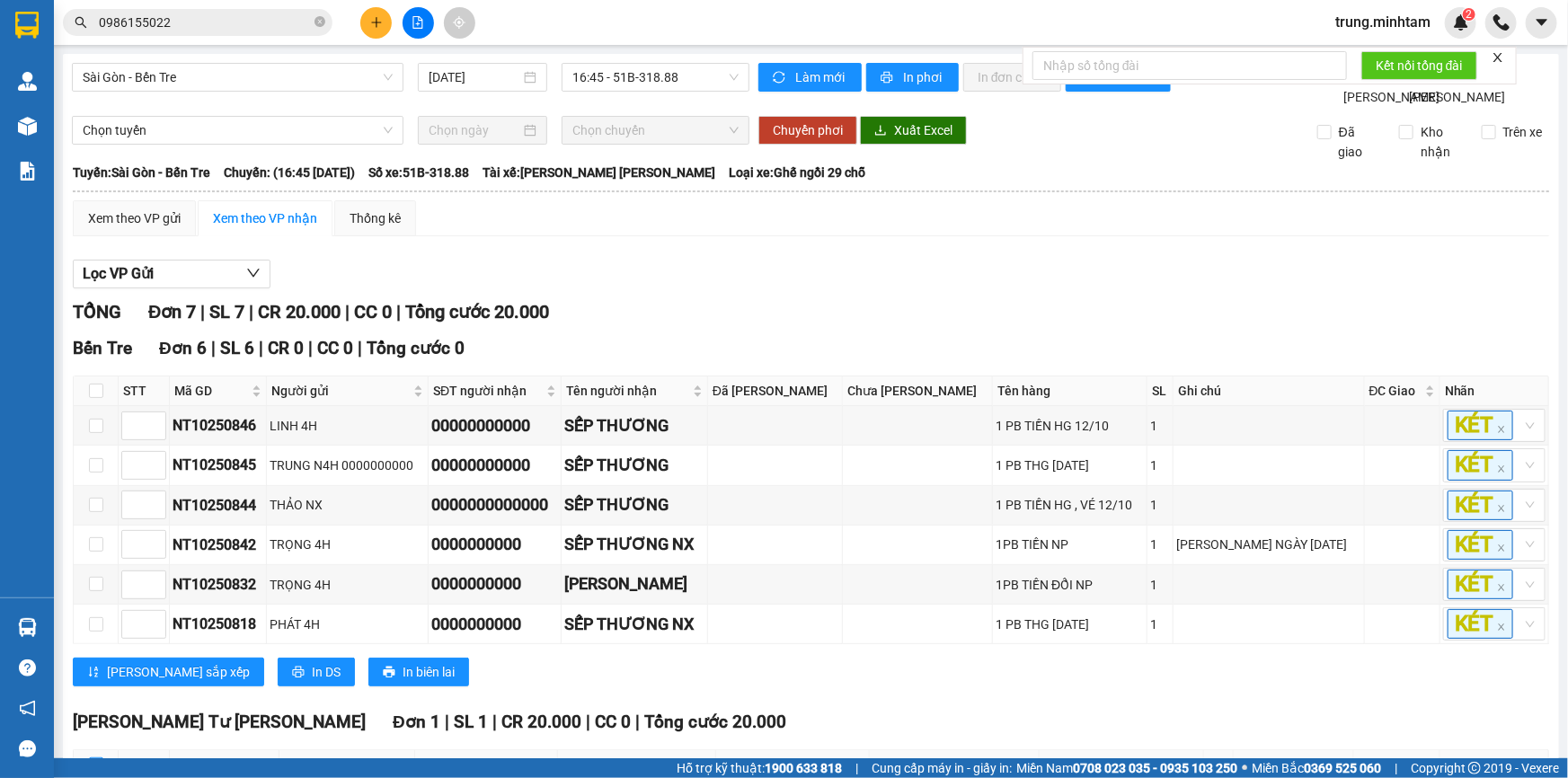
click at [96, 758] on input "checkbox" at bounding box center [95, 765] width 14 height 14
checkbox input "true"
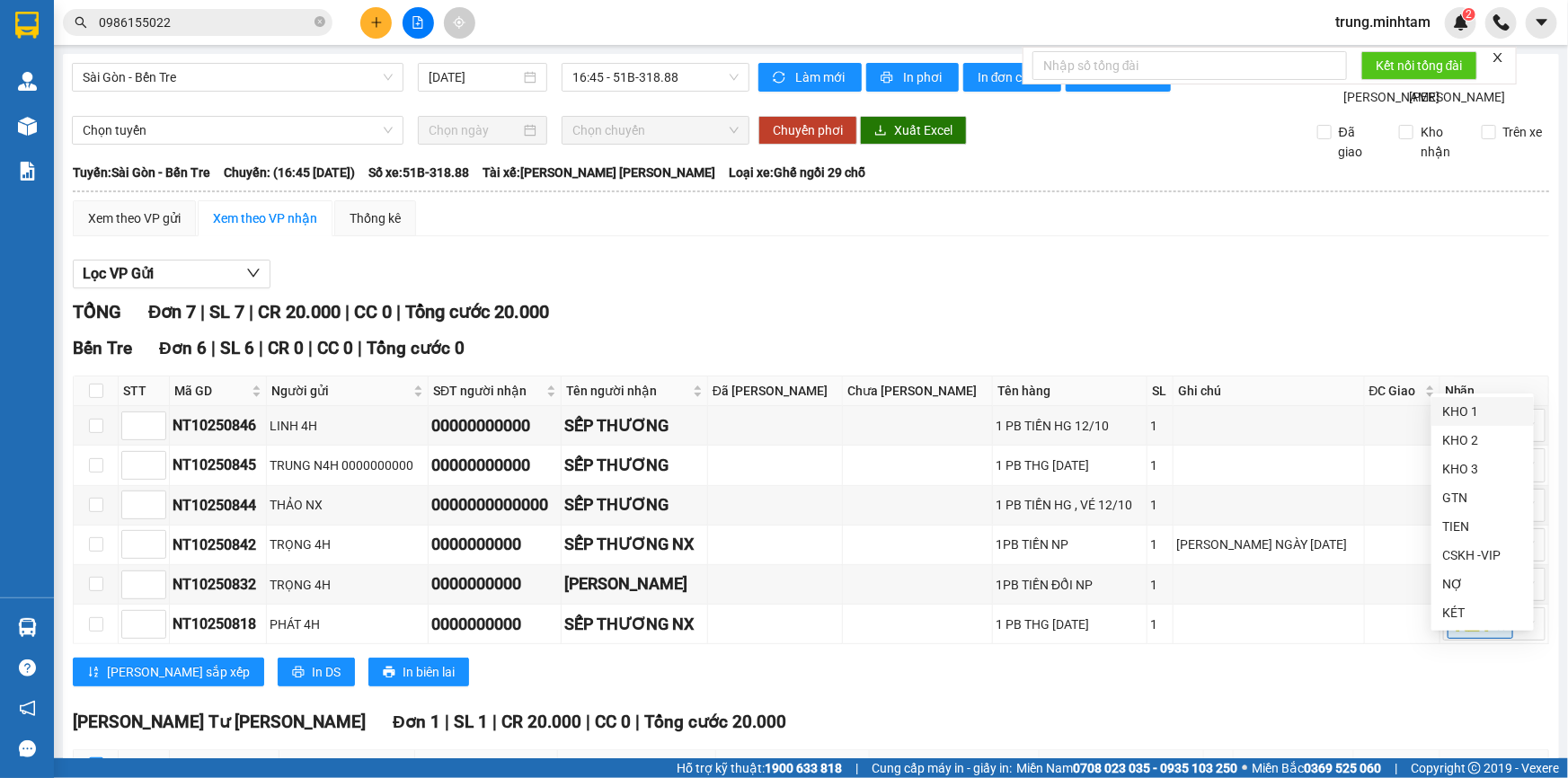
click at [1461, 417] on div "KHO 1" at bounding box center [1482, 411] width 81 height 20
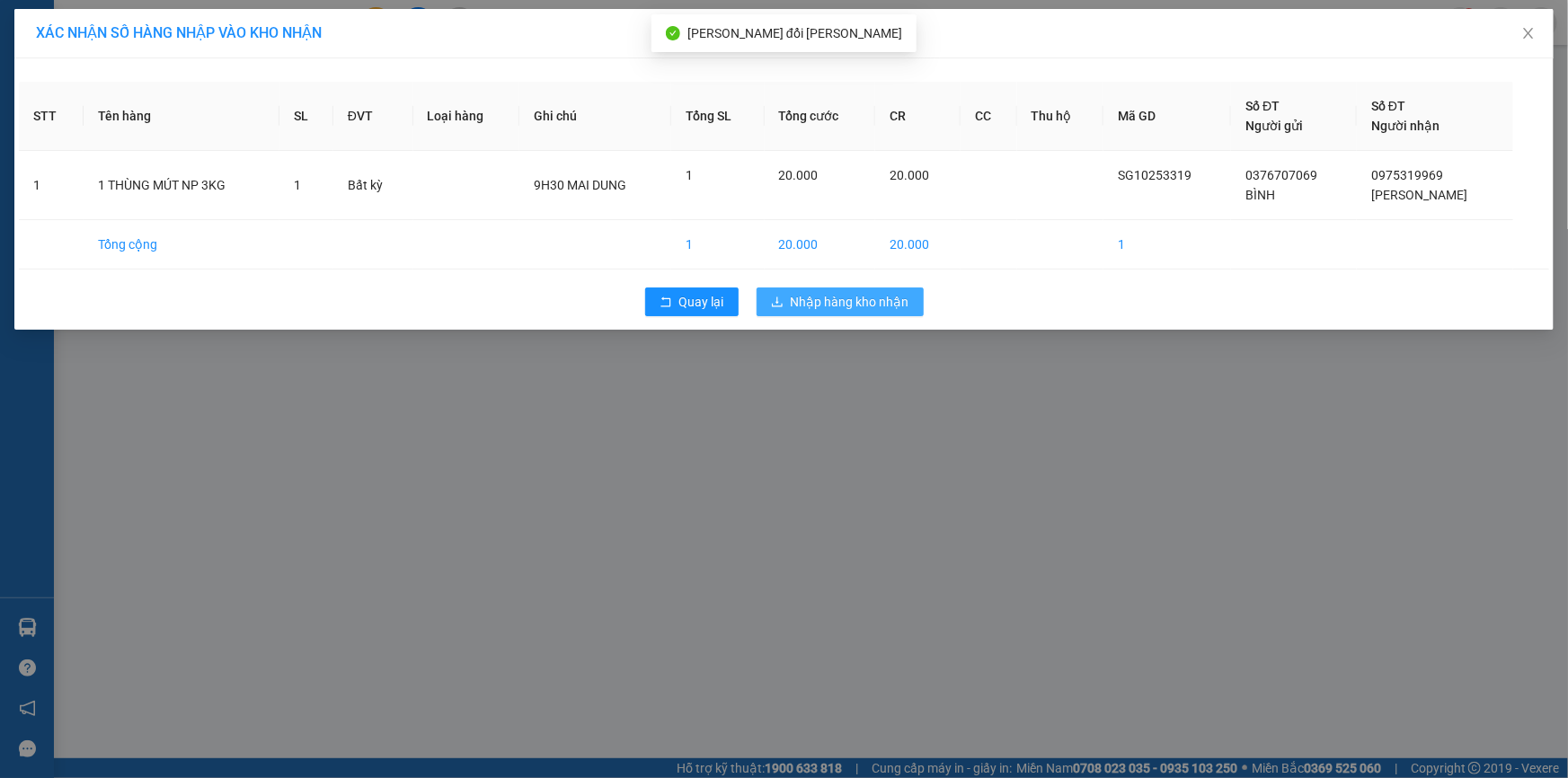
click at [820, 297] on span "Nhập hàng kho nhận" at bounding box center [849, 301] width 118 height 20
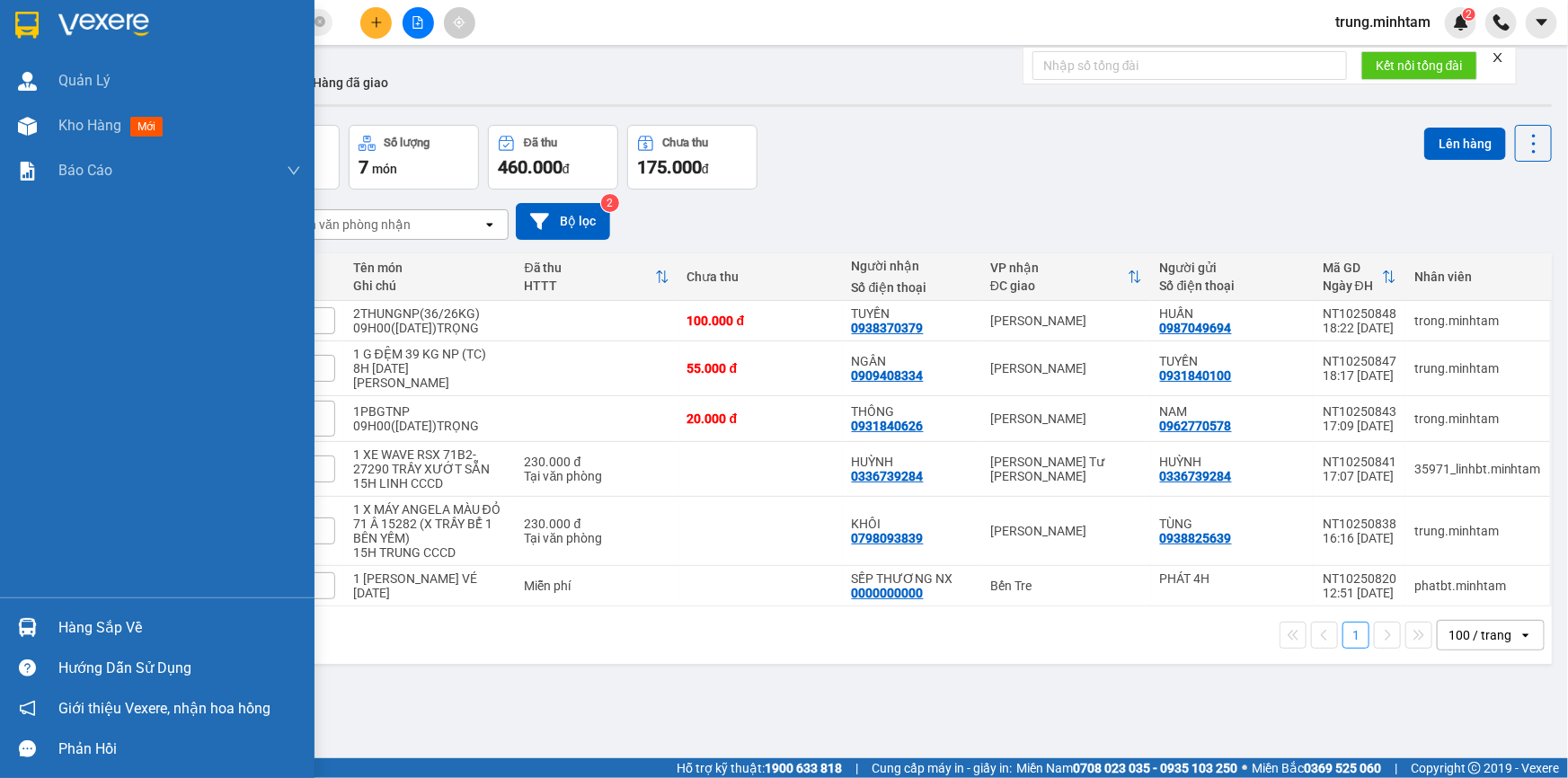
click at [107, 640] on div "Hàng sắp về" at bounding box center [179, 628] width 242 height 27
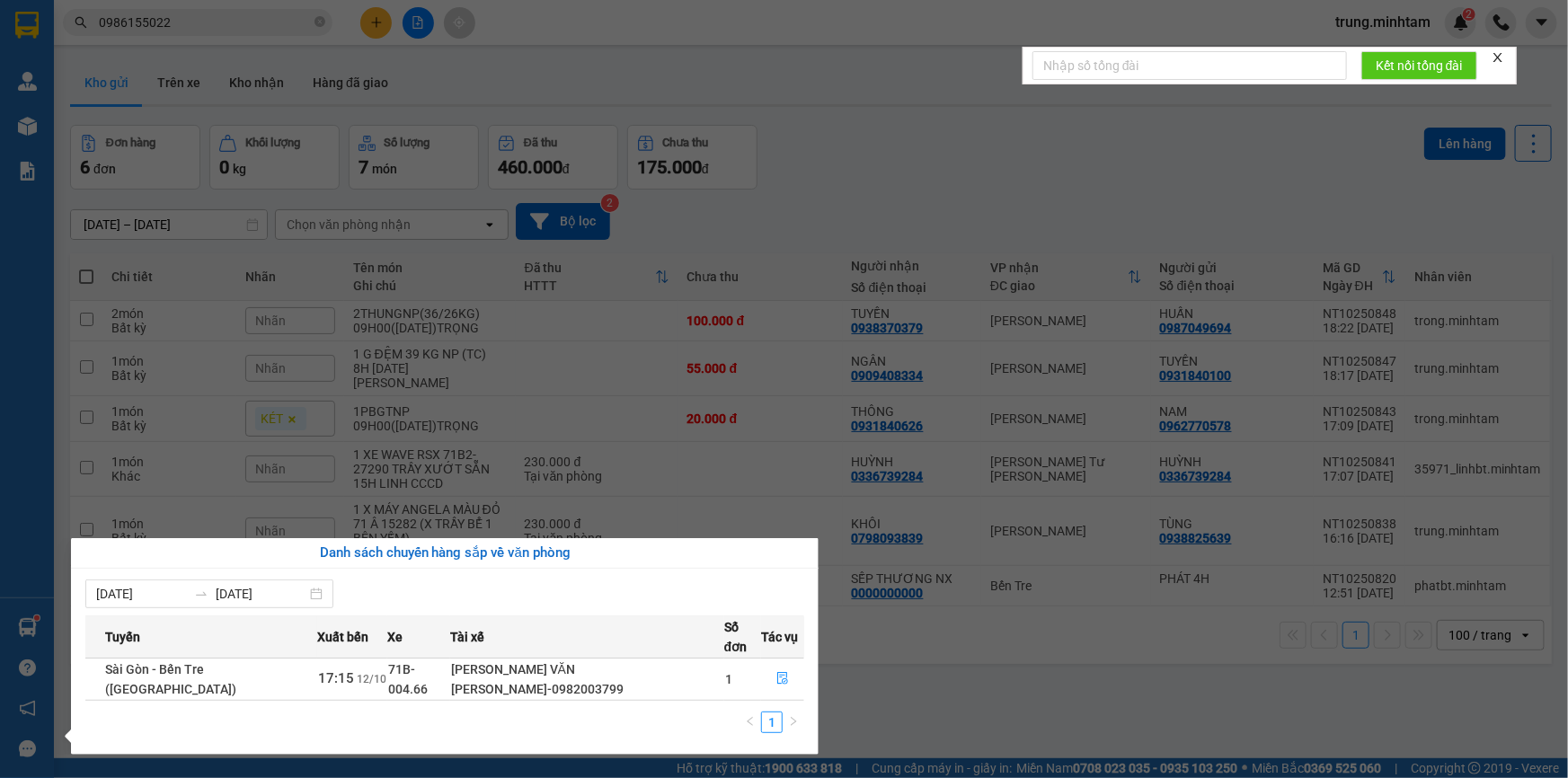
drag, startPoint x: 561, startPoint y: 98, endPoint x: 511, endPoint y: 71, distance: 56.8
click at [552, 89] on section "Kết quả [PERSON_NAME] ( 9 ) Bộ lọc Mã ĐH Trạng thái Món hàng Tổng [PERSON_NAME]…" at bounding box center [784, 389] width 1568 height 778
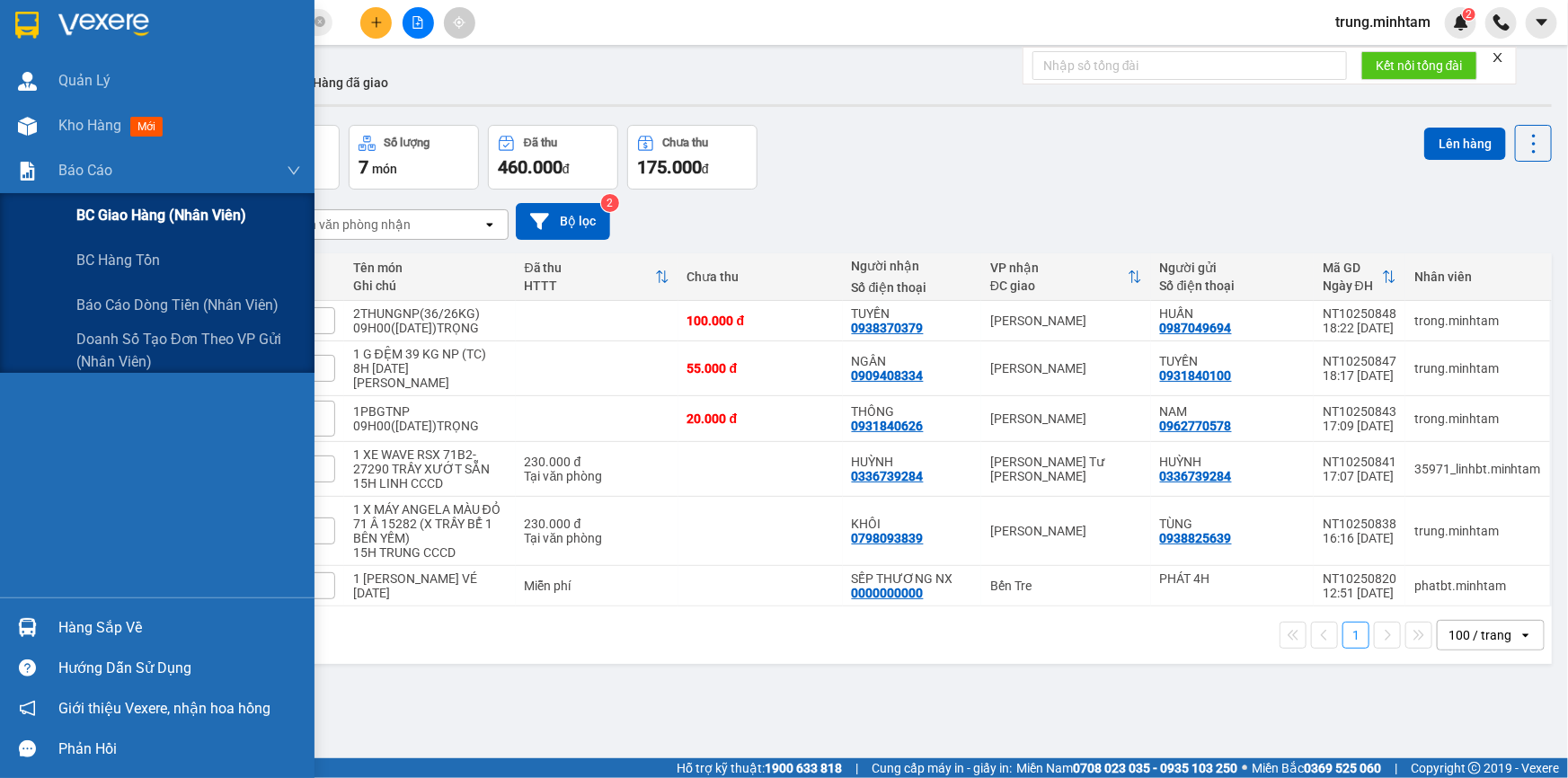
click at [123, 217] on span "BC giao hàng (nhân viên)" at bounding box center [161, 215] width 170 height 23
